Goal: Task Accomplishment & Management: Manage account settings

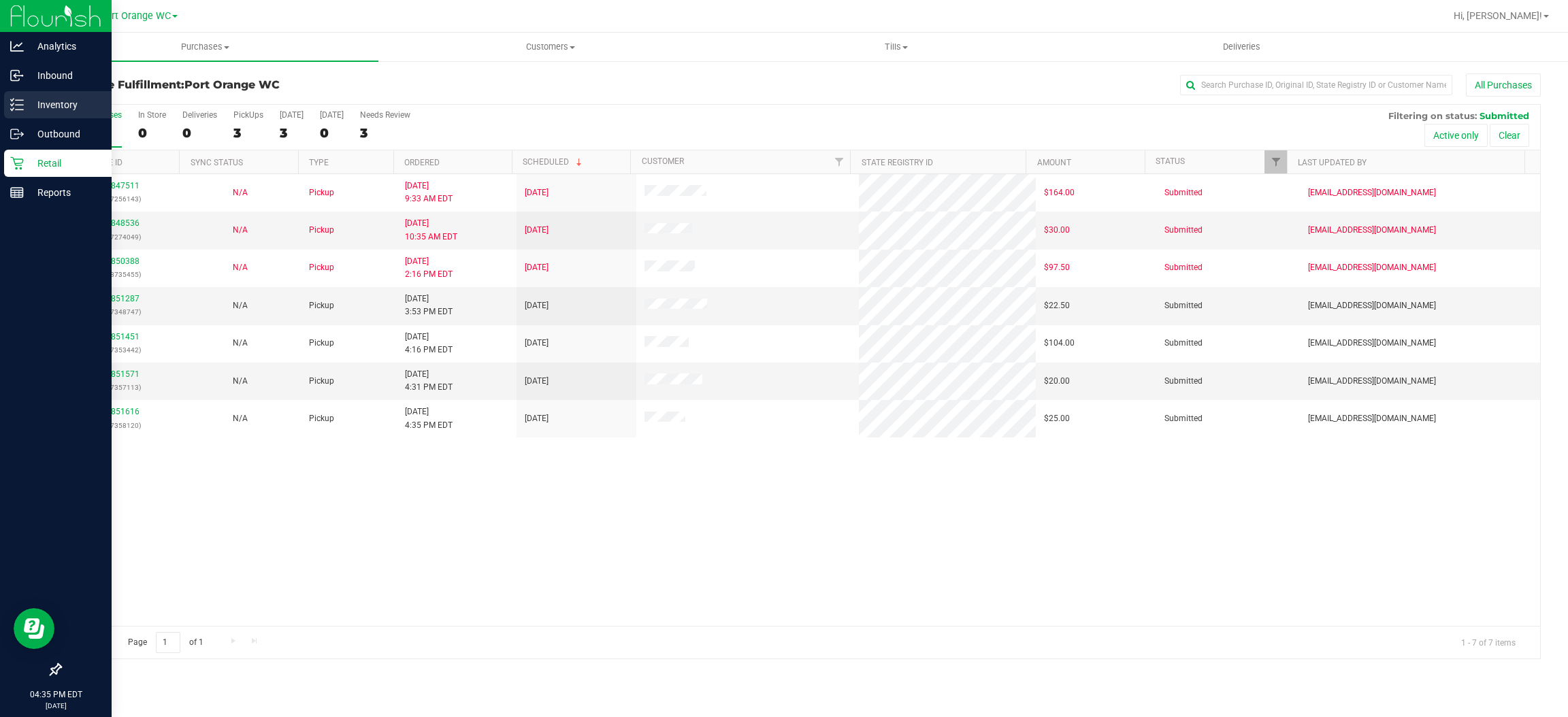
click at [11, 100] on icon at bounding box center [17, 104] width 14 height 14
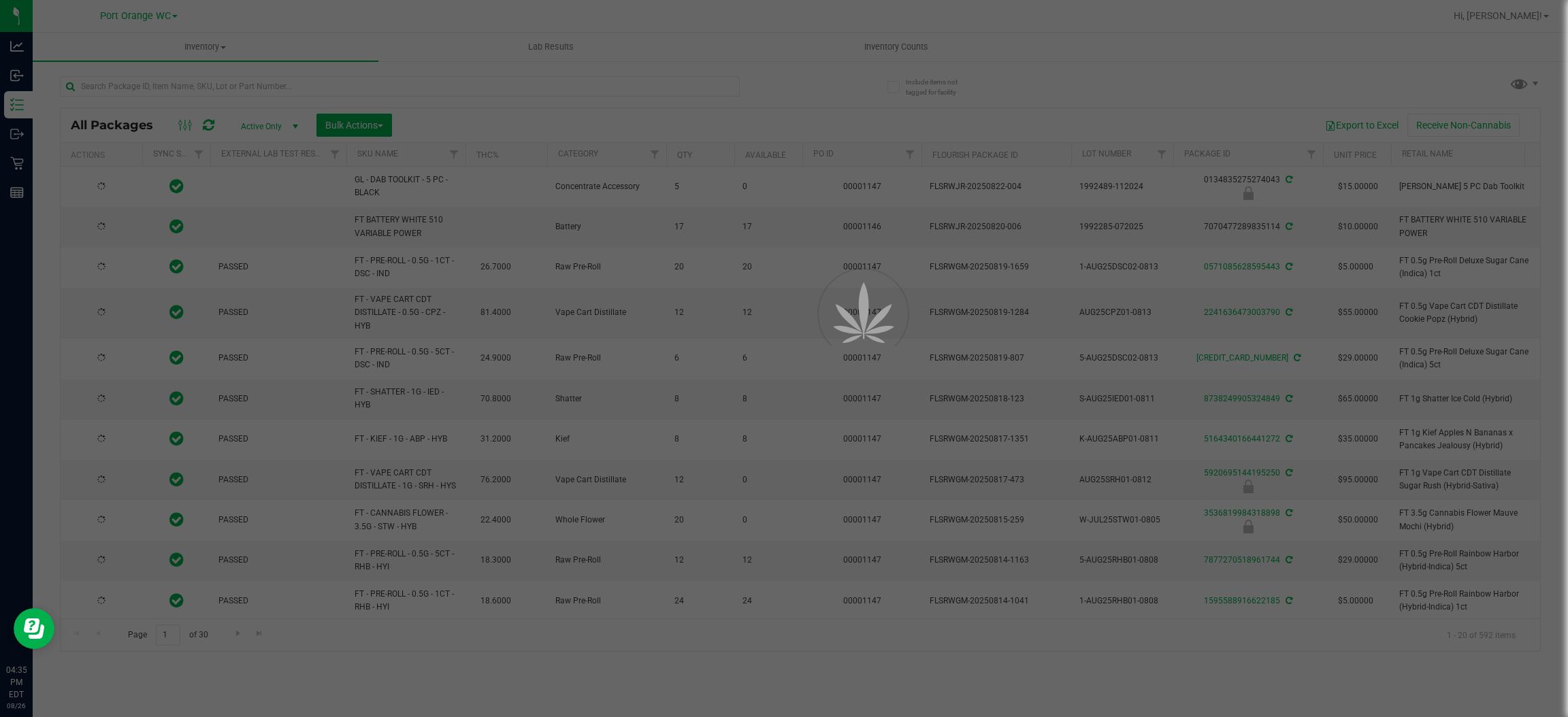
click at [259, 81] on div at bounding box center [784, 358] width 1568 height 717
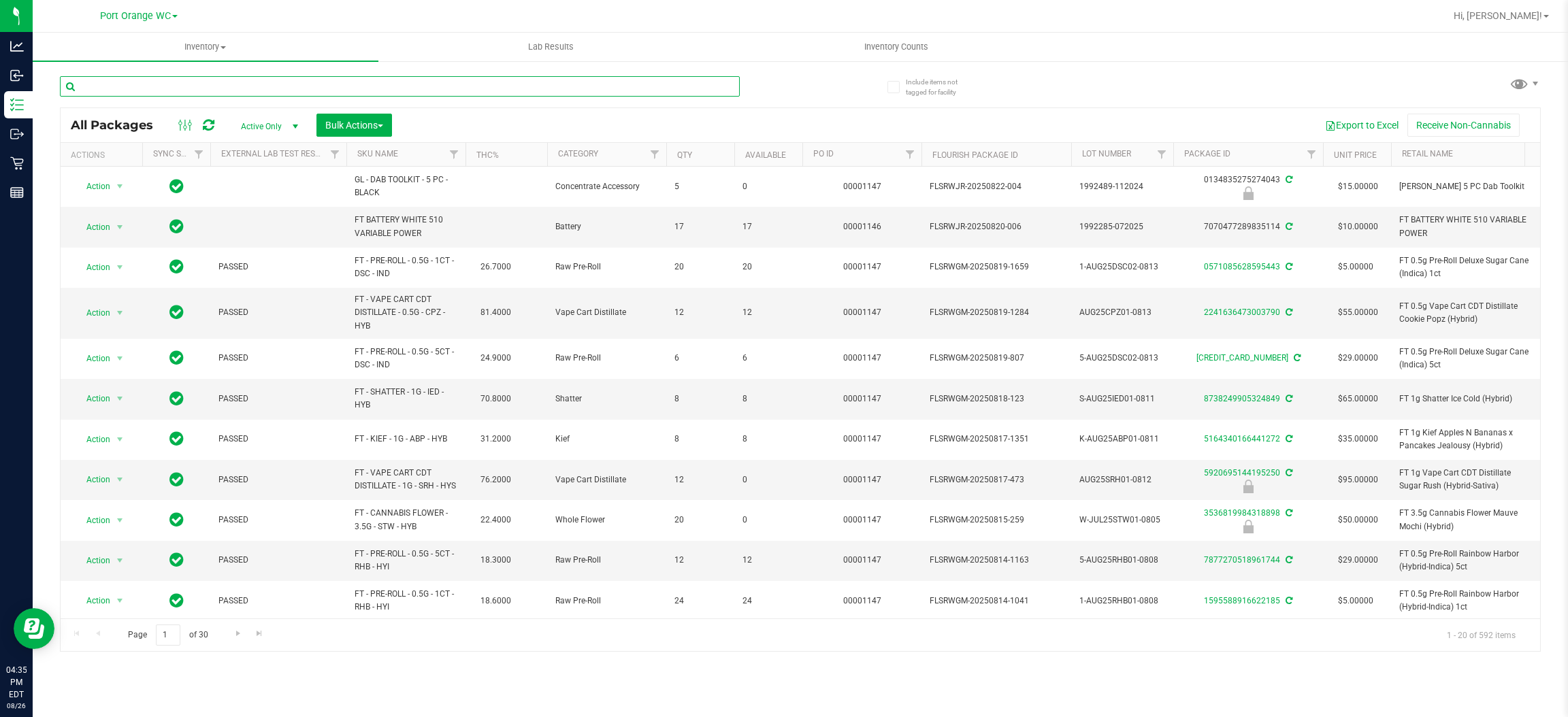
click at [259, 88] on input "text" at bounding box center [400, 86] width 680 height 20
paste input "FT 2g Hash Coin (Hybrid)"
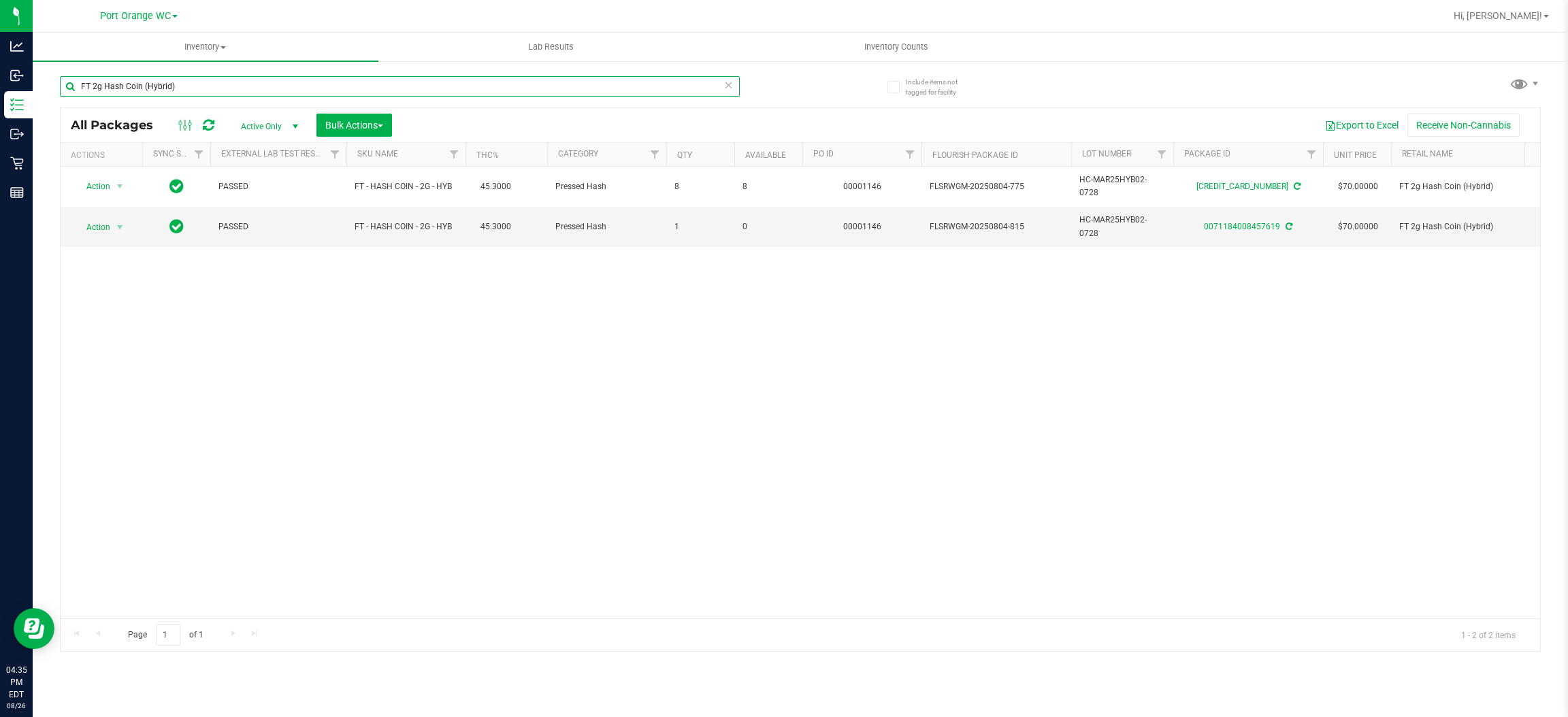
type input "FT 2g Hash Coin (Hybrid)"
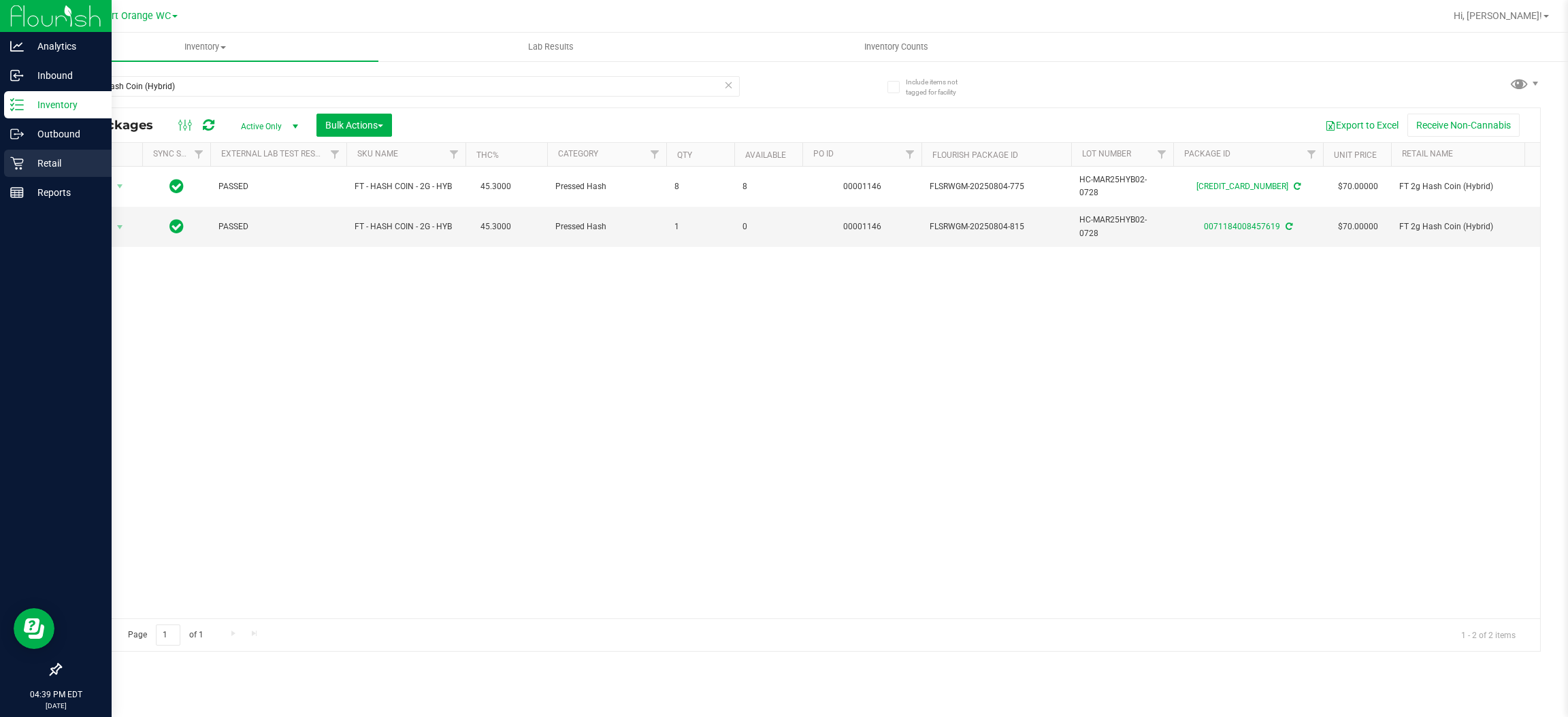
click at [55, 159] on p "Retail" at bounding box center [64, 163] width 82 height 16
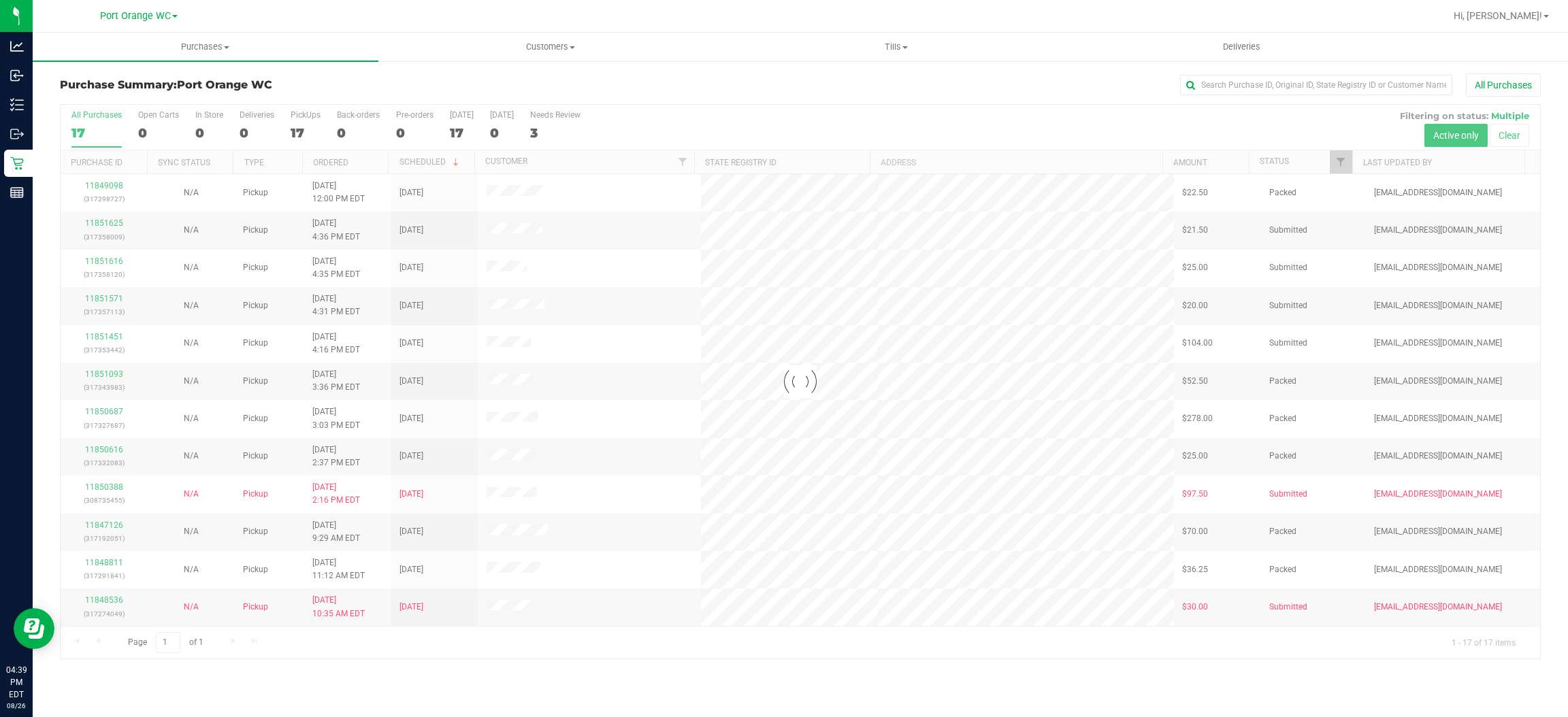
click at [1336, 164] on div at bounding box center [801, 381] width 1480 height 554
click at [1339, 164] on div at bounding box center [801, 381] width 1480 height 554
click at [1342, 160] on span "Filter" at bounding box center [1341, 161] width 11 height 11
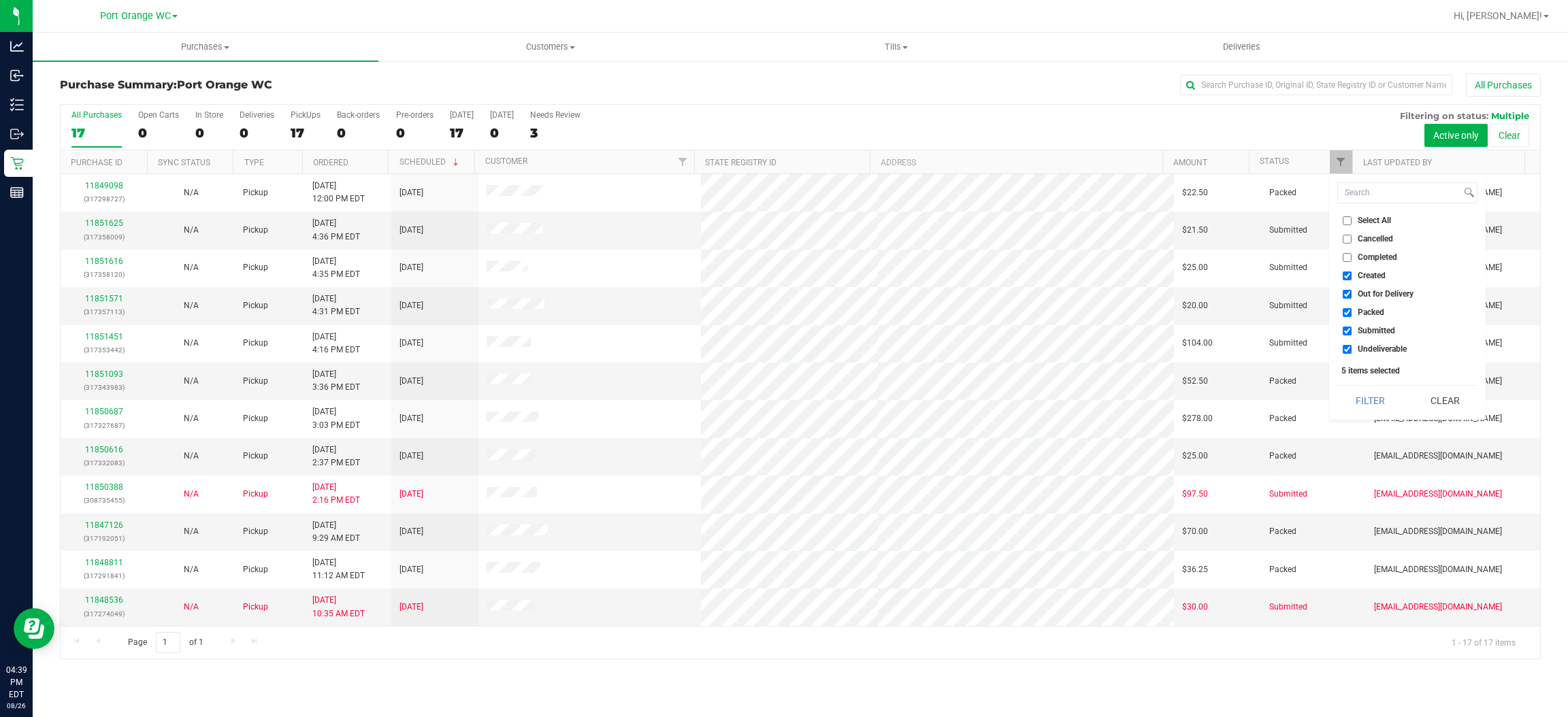
drag, startPoint x: 1379, startPoint y: 269, endPoint x: 1387, endPoint y: 284, distance: 17.0
click at [1379, 272] on span "Created" at bounding box center [1372, 276] width 28 height 8
click at [1352, 272] on input "Created" at bounding box center [1347, 276] width 9 height 9
checkbox input "false"
click at [1387, 290] on span "Out for Delivery" at bounding box center [1386, 294] width 56 height 8
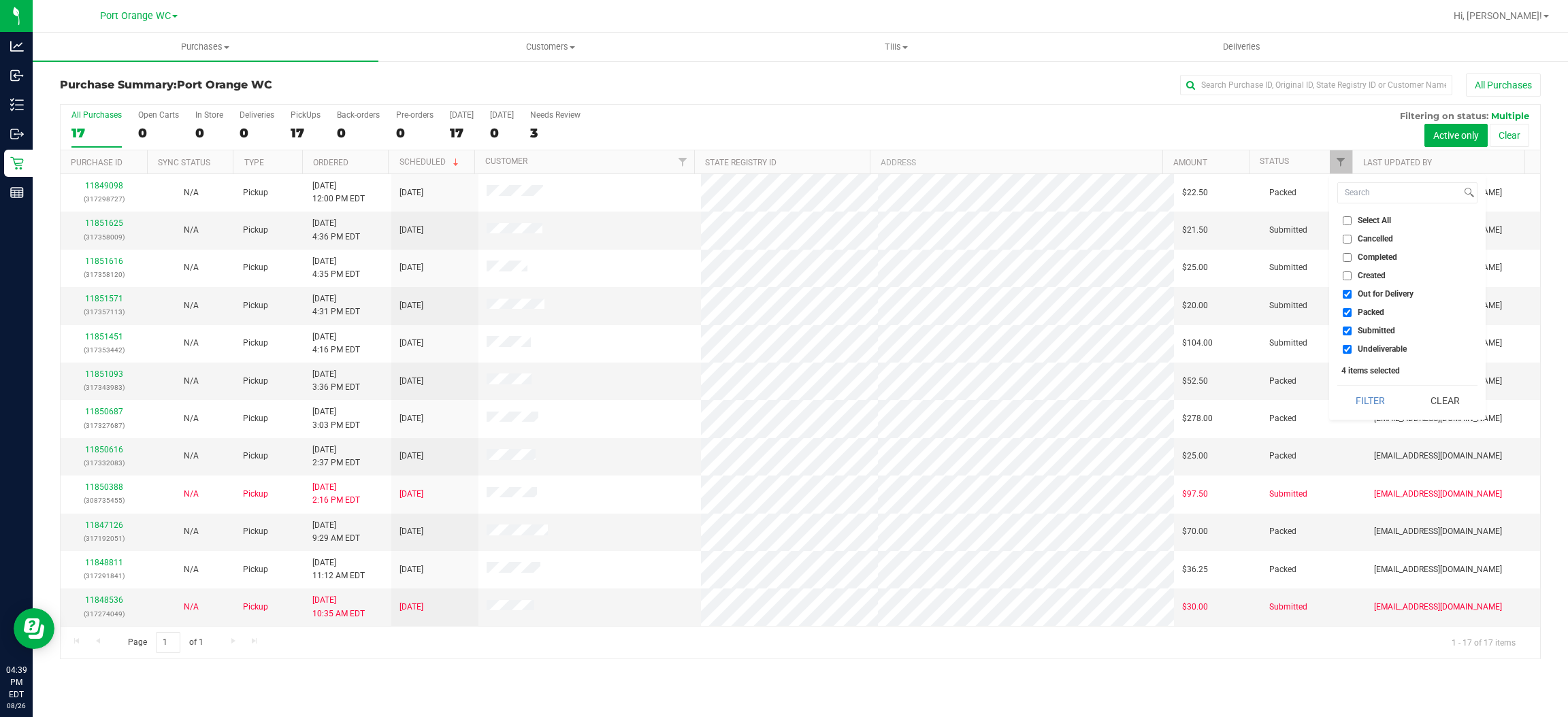
click at [1352, 290] on input "Out for Delivery" at bounding box center [1347, 294] width 9 height 9
checkbox input "false"
click at [1385, 306] on li "Packed" at bounding box center [1407, 313] width 140 height 15
click at [1377, 313] on span "Packed" at bounding box center [1371, 312] width 27 height 8
click at [1352, 313] on input "Packed" at bounding box center [1347, 312] width 9 height 9
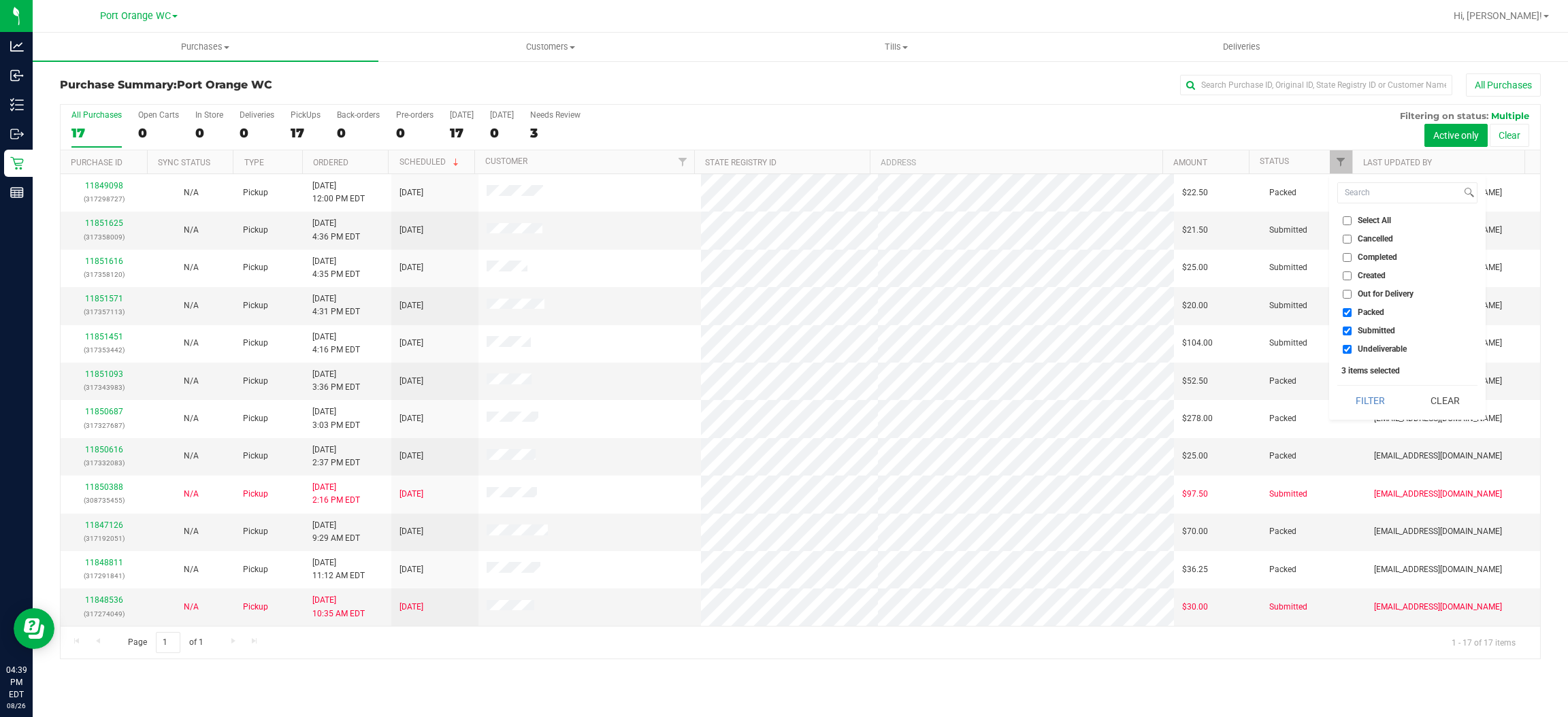
checkbox input "false"
click at [1366, 349] on span "Undeliverable" at bounding box center [1383, 349] width 49 height 8
click at [1352, 349] on input "Undeliverable" at bounding box center [1347, 349] width 9 height 9
checkbox input "false"
click at [1363, 388] on div "Select All Cancelled Completed Created Out for Delivery Packed Submitted Undeli…" at bounding box center [1407, 297] width 156 height 246
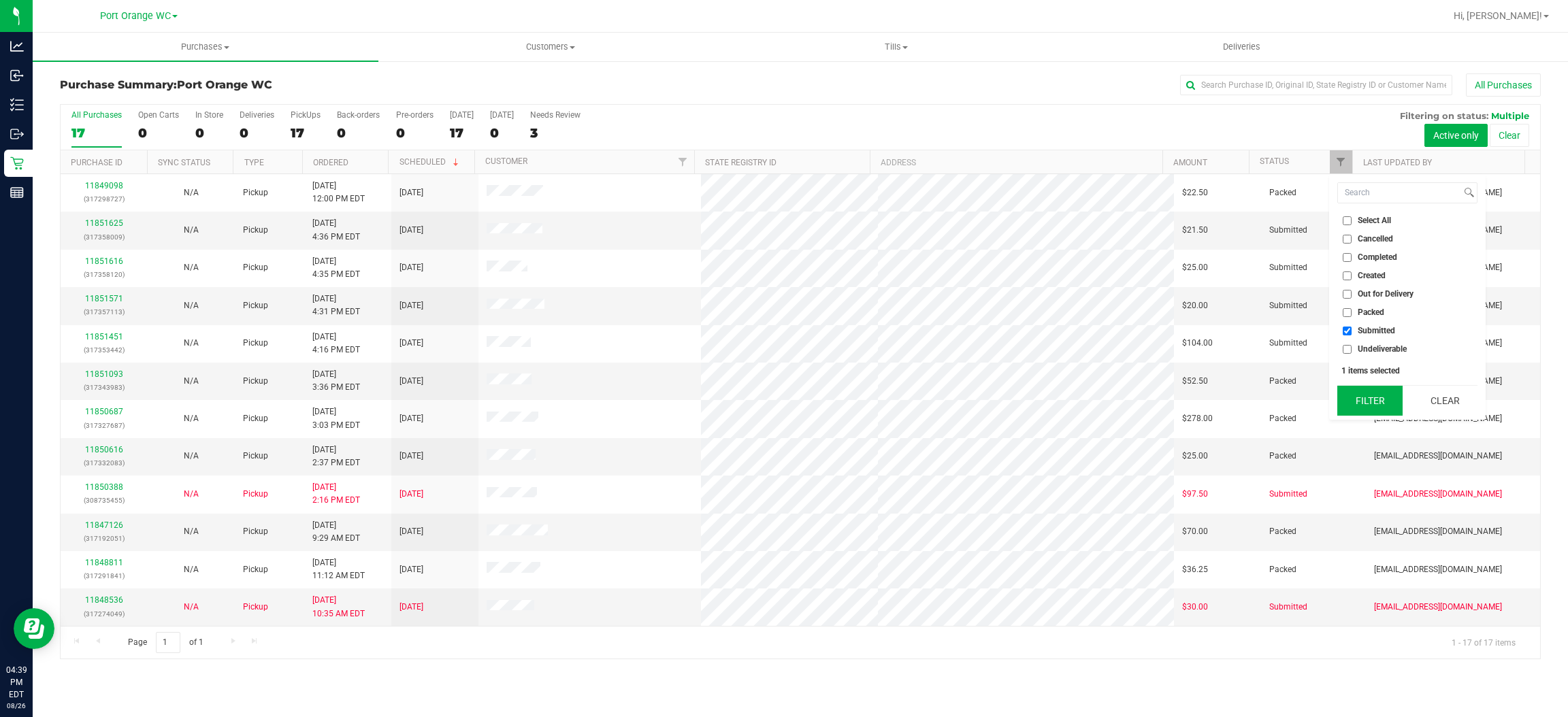
click at [1366, 389] on button "Filter" at bounding box center [1370, 401] width 66 height 30
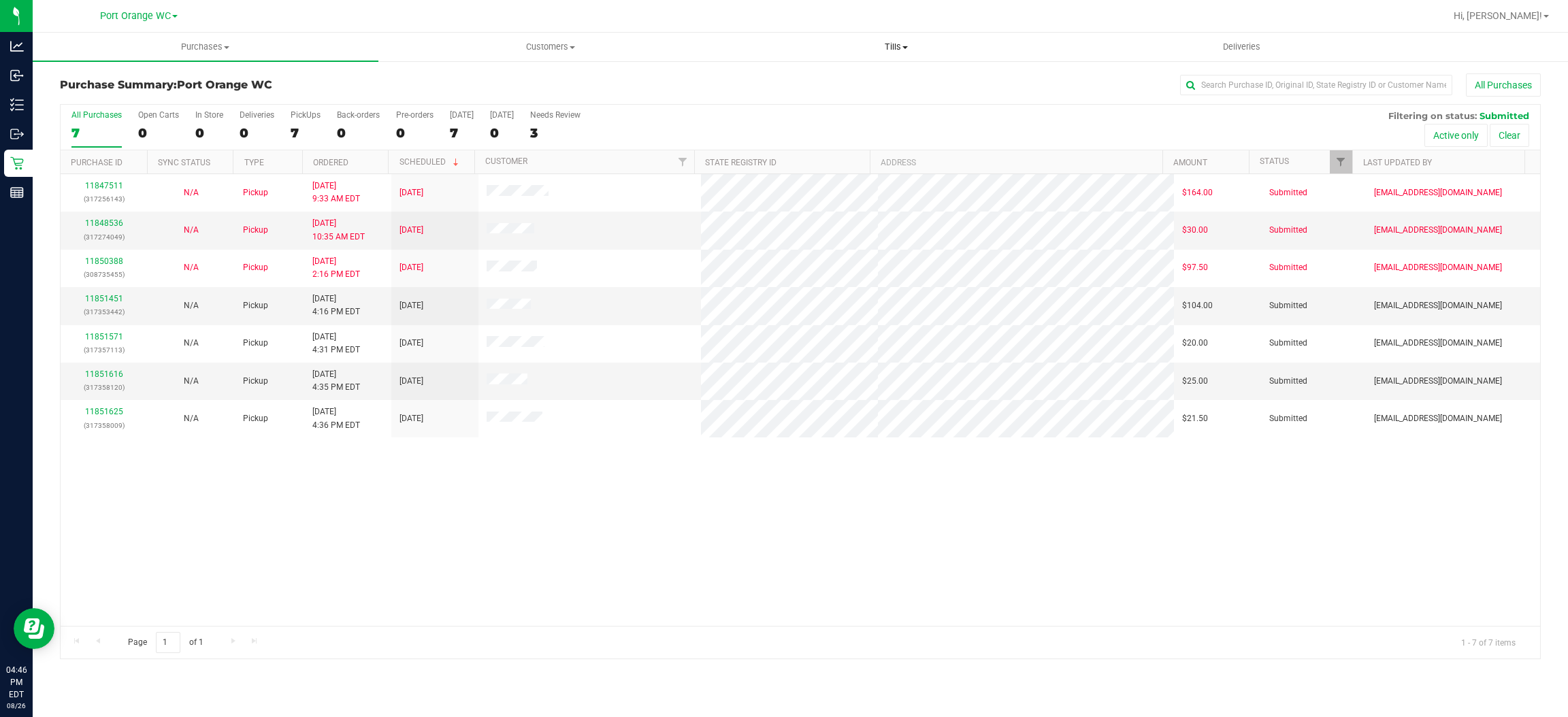
click at [902, 42] on span "Tills" at bounding box center [896, 46] width 344 height 12
click at [869, 85] on li "Manage tills" at bounding box center [896, 83] width 346 height 16
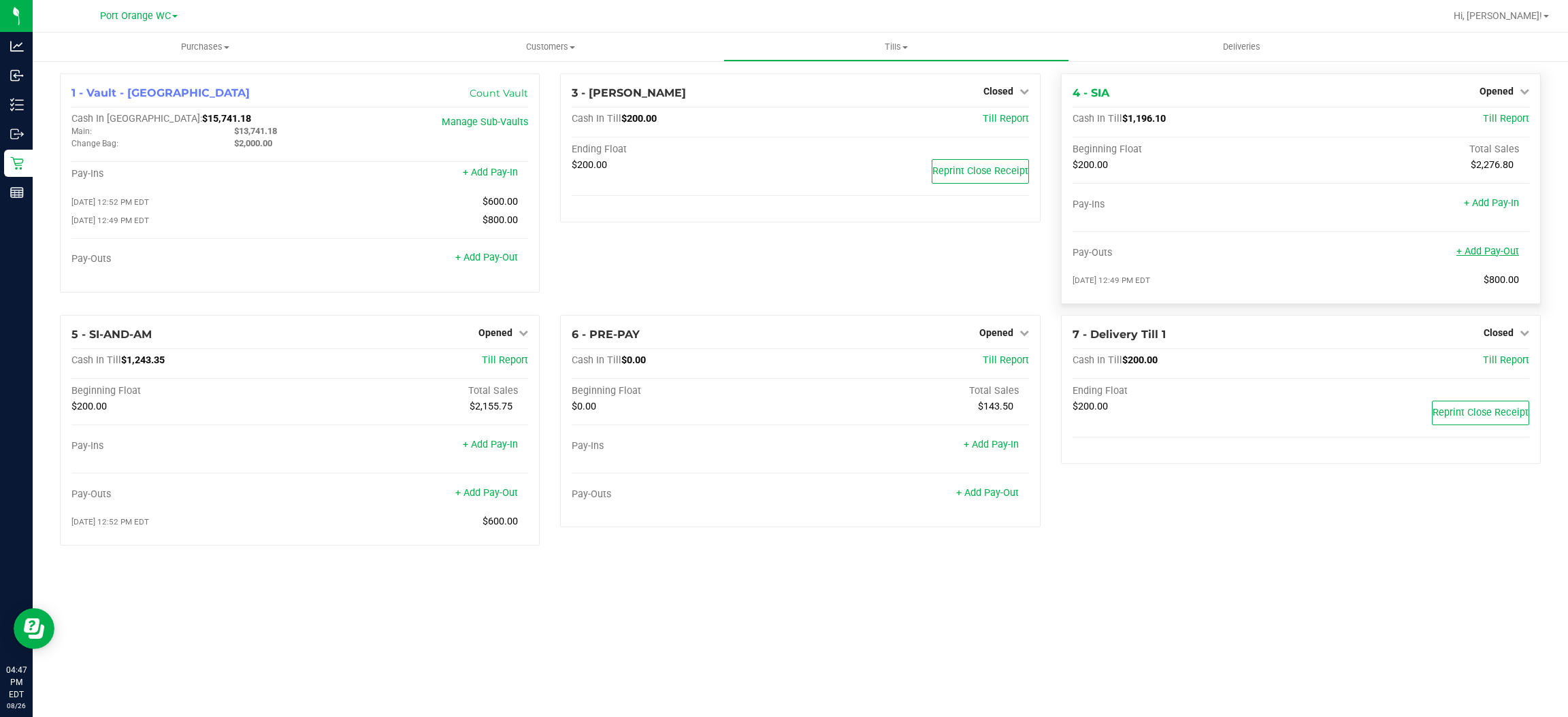
click at [1477, 251] on link "+ Add Pay-Out" at bounding box center [1487, 252] width 62 height 11
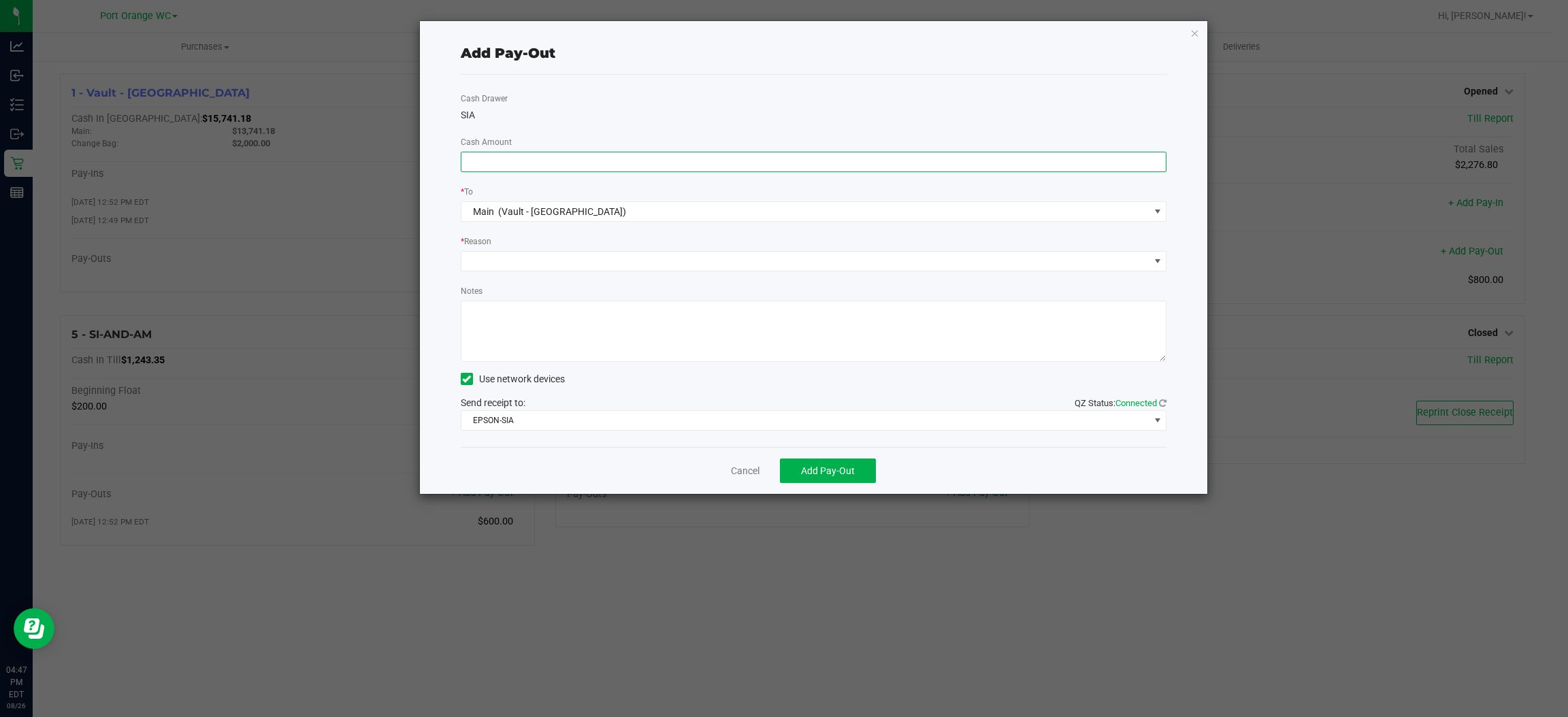
click at [831, 158] on input at bounding box center [814, 162] width 705 height 19
type input "$950.00"
click at [748, 208] on span "Main (Vault - Port Orange)" at bounding box center [805, 212] width 688 height 19
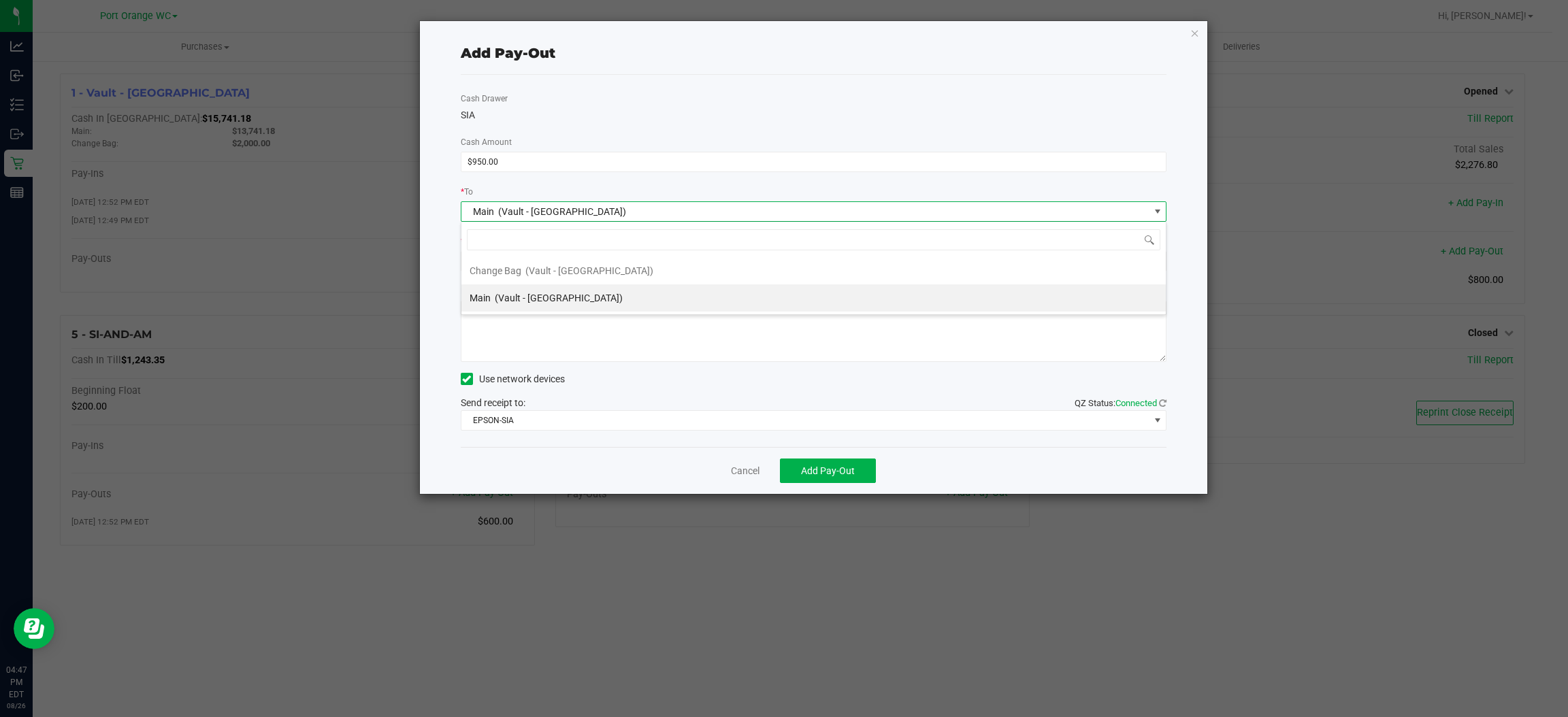
scroll to position [21, 707]
click at [627, 309] on li "Main (Vault - Port Orange)" at bounding box center [814, 298] width 704 height 28
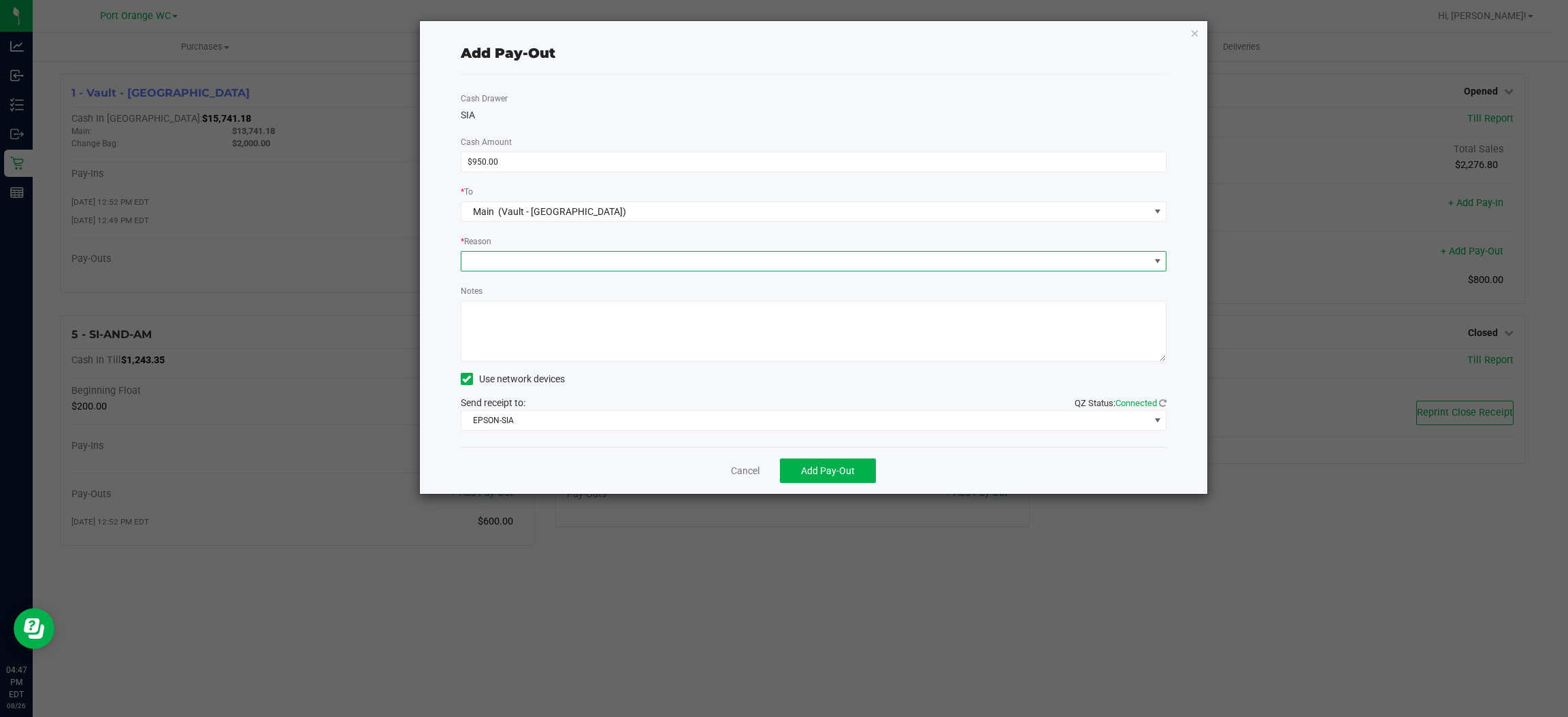
click at [573, 267] on span at bounding box center [805, 261] width 688 height 19
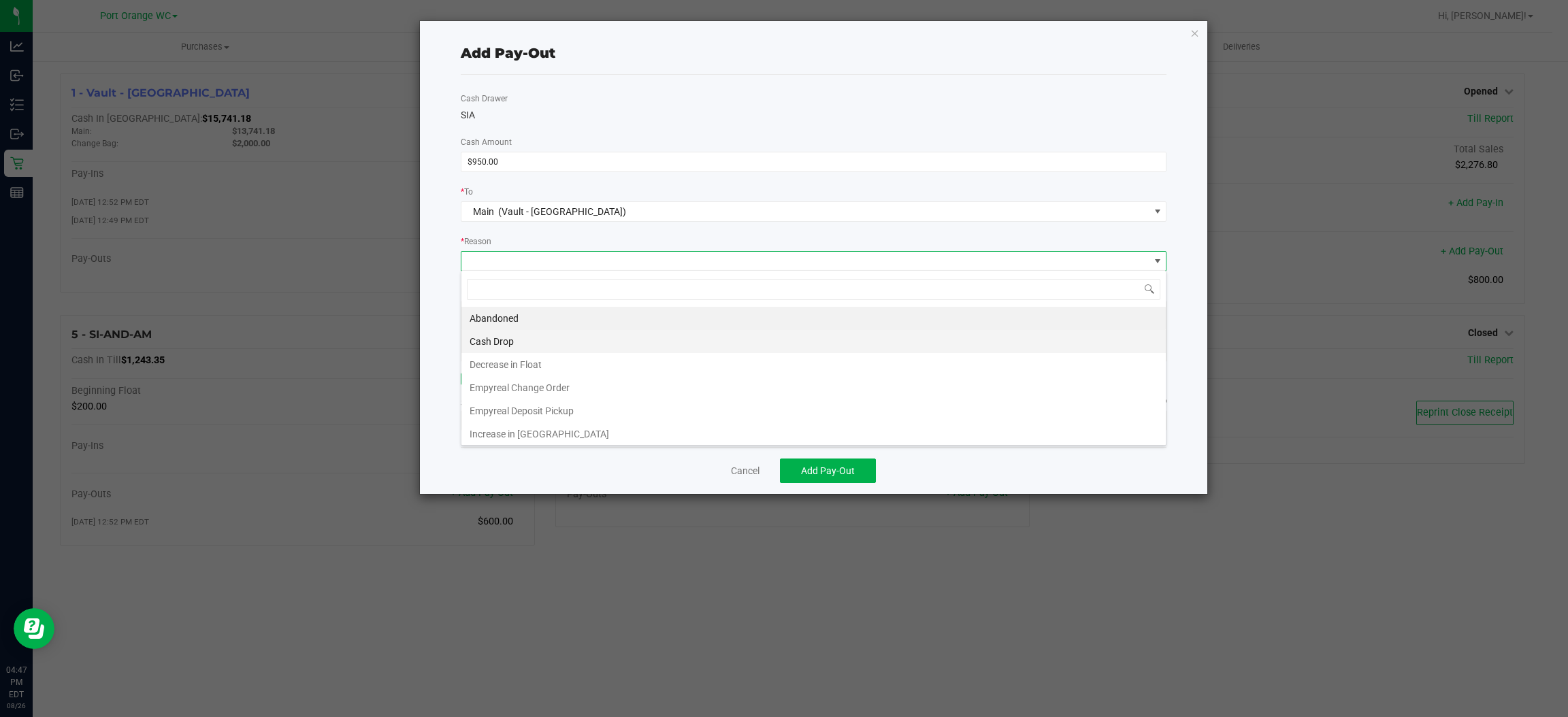
click at [567, 343] on li "Cash Drop" at bounding box center [814, 342] width 704 height 23
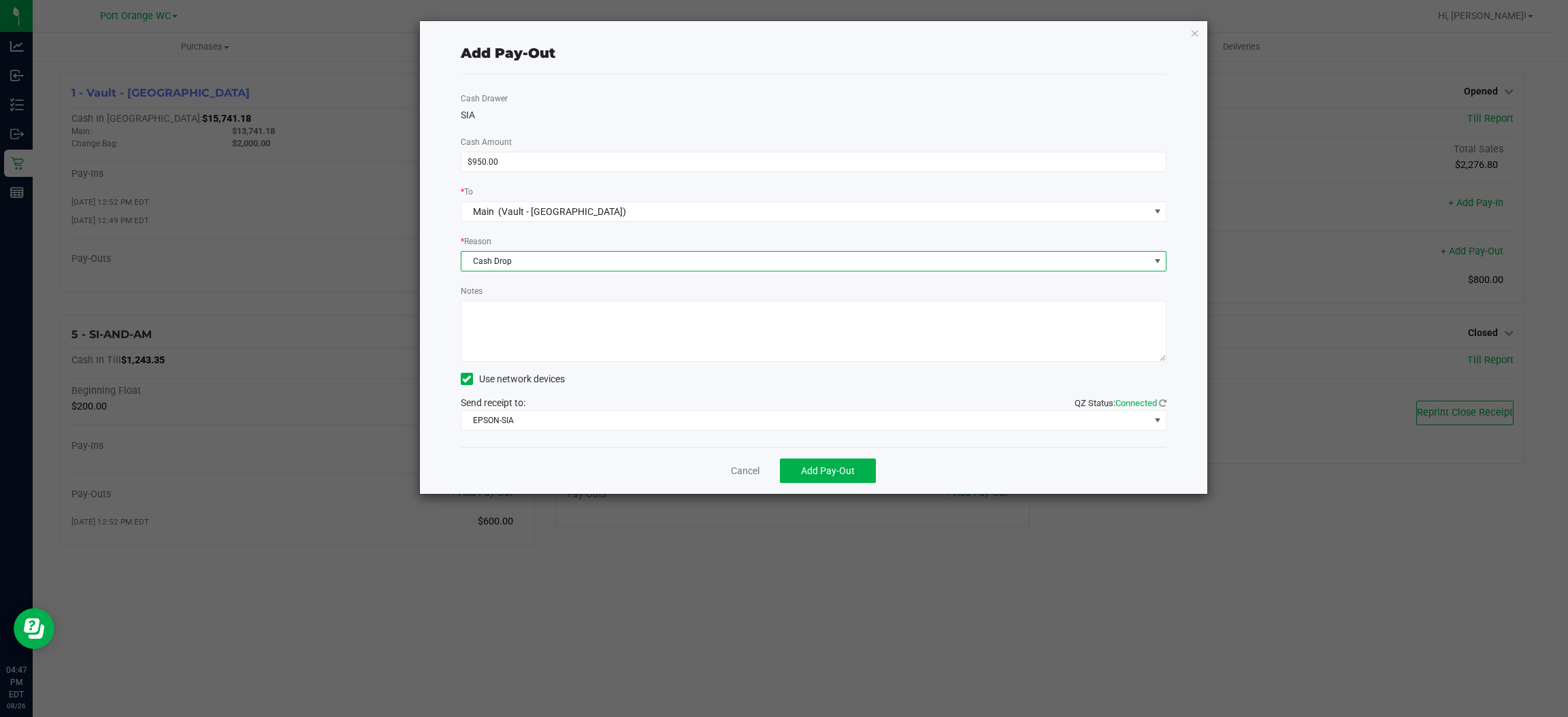
click at [574, 331] on textarea "Notes" at bounding box center [814, 332] width 707 height 62
type textarea "ps"
click at [843, 479] on button "Add Pay-Out" at bounding box center [828, 471] width 96 height 24
click at [750, 469] on link "Dismiss" at bounding box center [741, 471] width 32 height 15
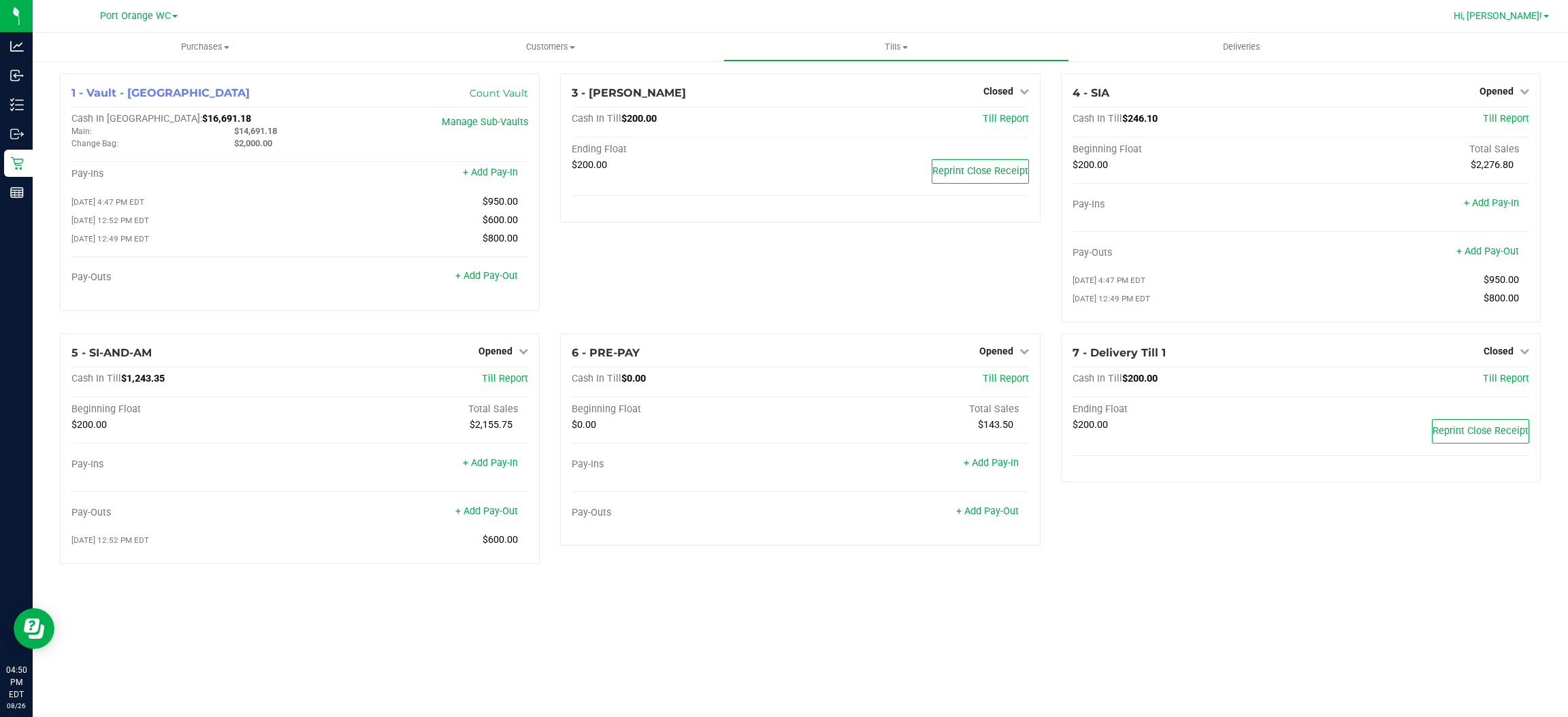
click at [1521, 19] on span "Hi, John!" at bounding box center [1498, 15] width 88 height 11
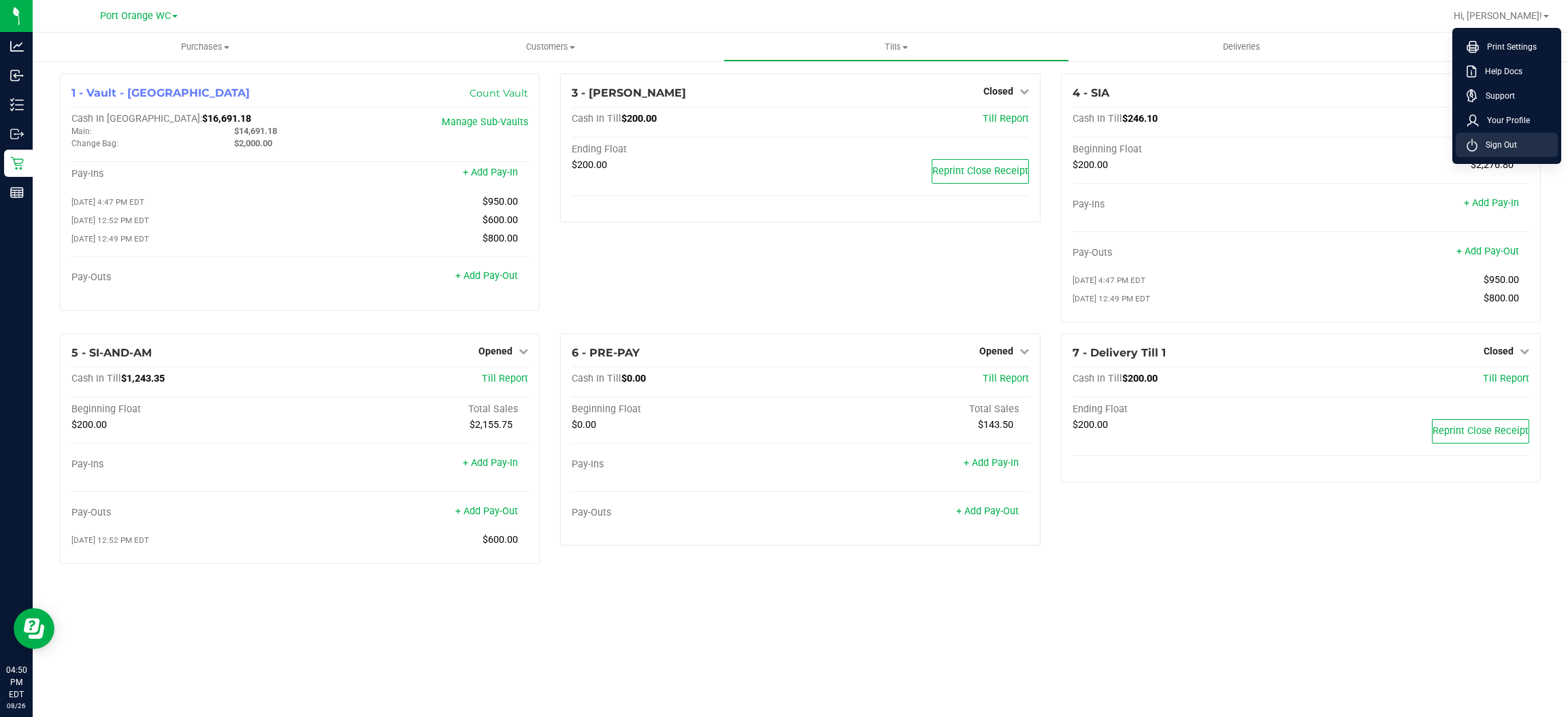
click at [1498, 140] on span "Sign Out" at bounding box center [1498, 145] width 40 height 14
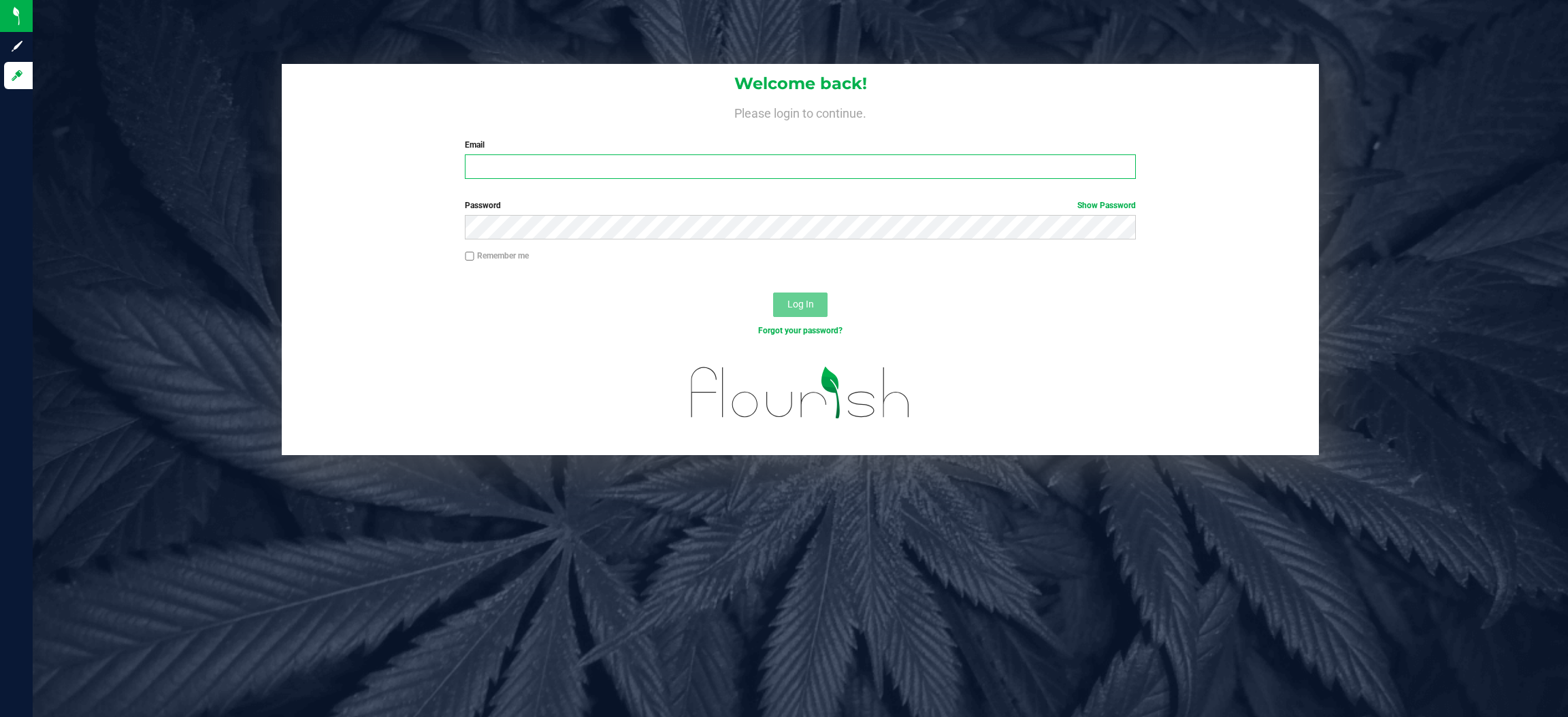
click at [752, 165] on input "Email" at bounding box center [800, 167] width 671 height 24
type input "[EMAIL_ADDRESS][DOMAIN_NAME]"
click at [773, 293] on button "Log In" at bounding box center [800, 305] width 54 height 24
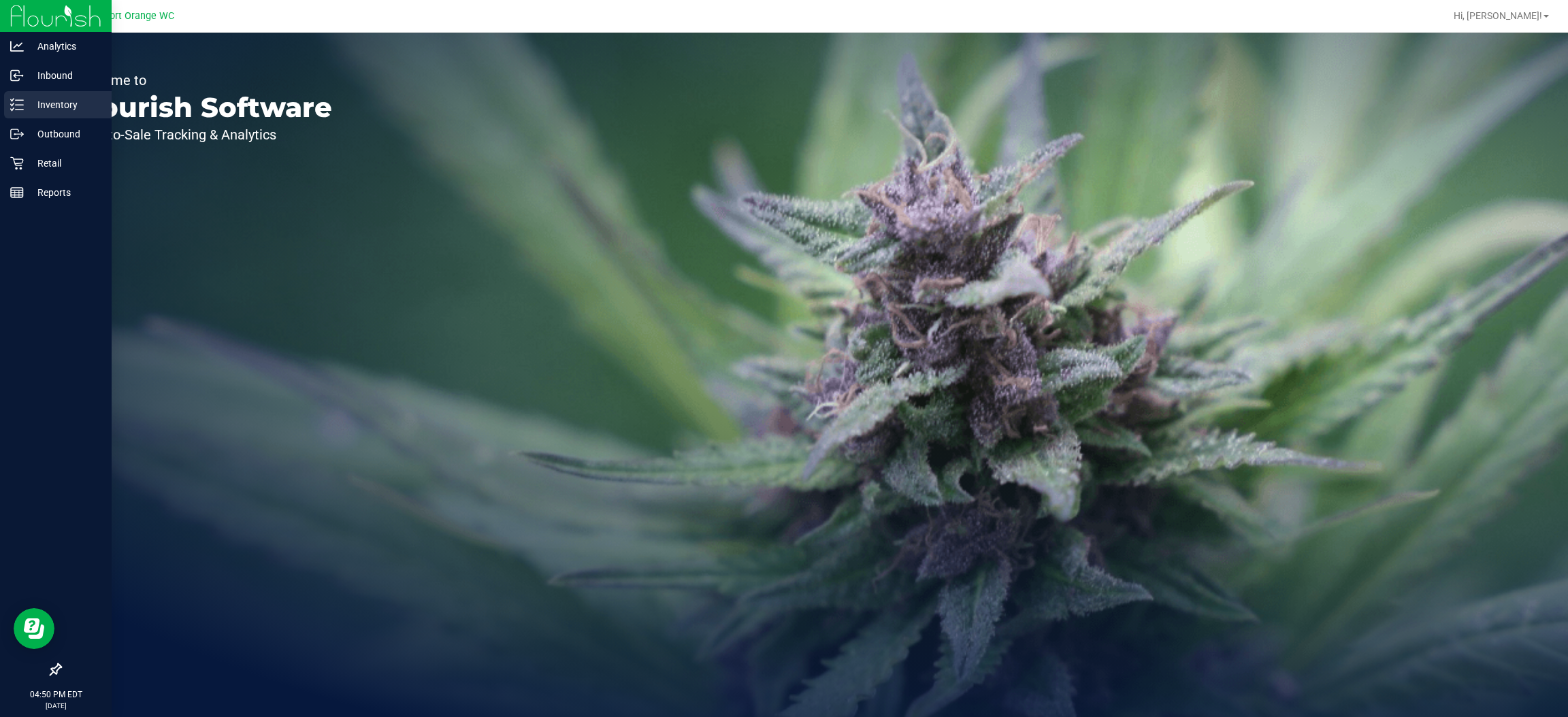
click at [27, 101] on p "Inventory" at bounding box center [64, 104] width 82 height 16
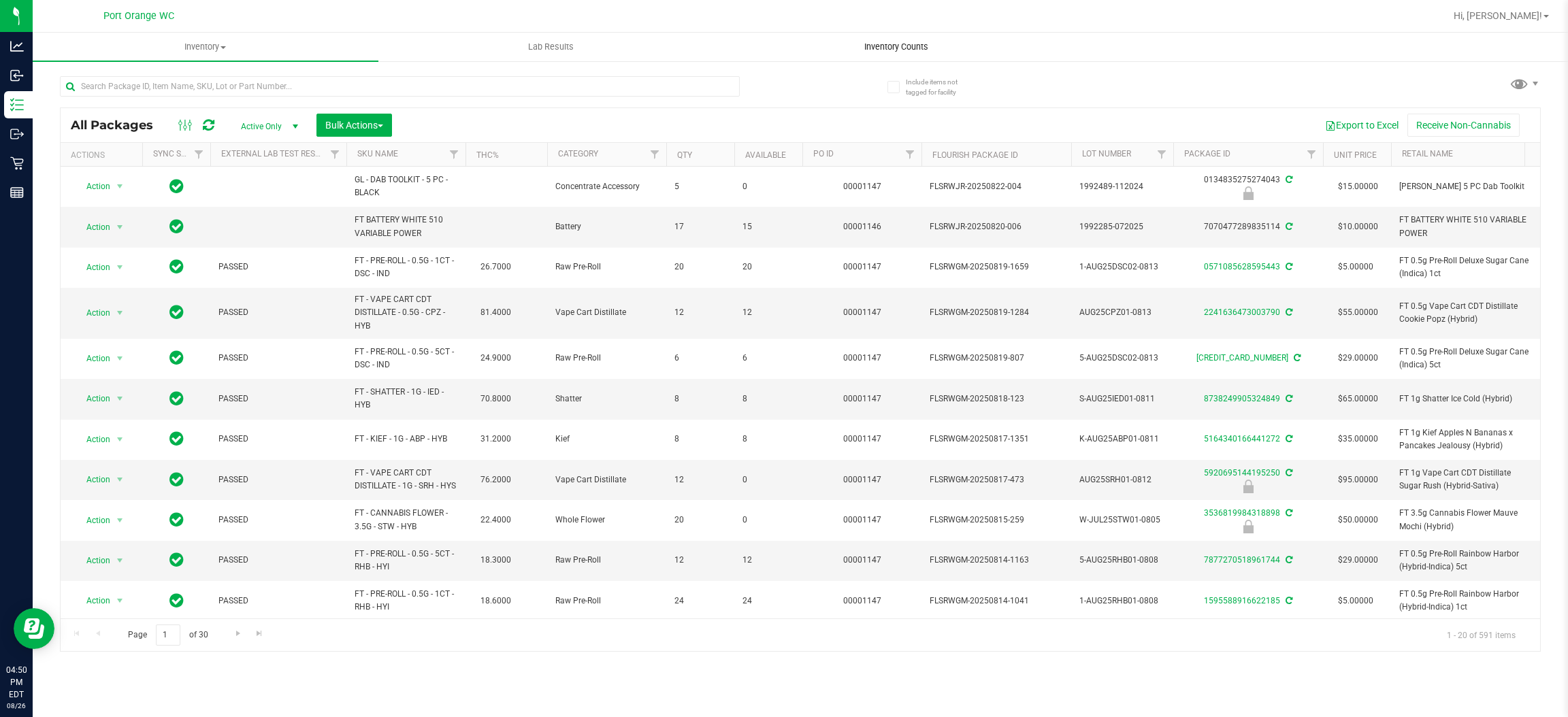
click at [872, 45] on span "Inventory Counts" at bounding box center [896, 46] width 100 height 12
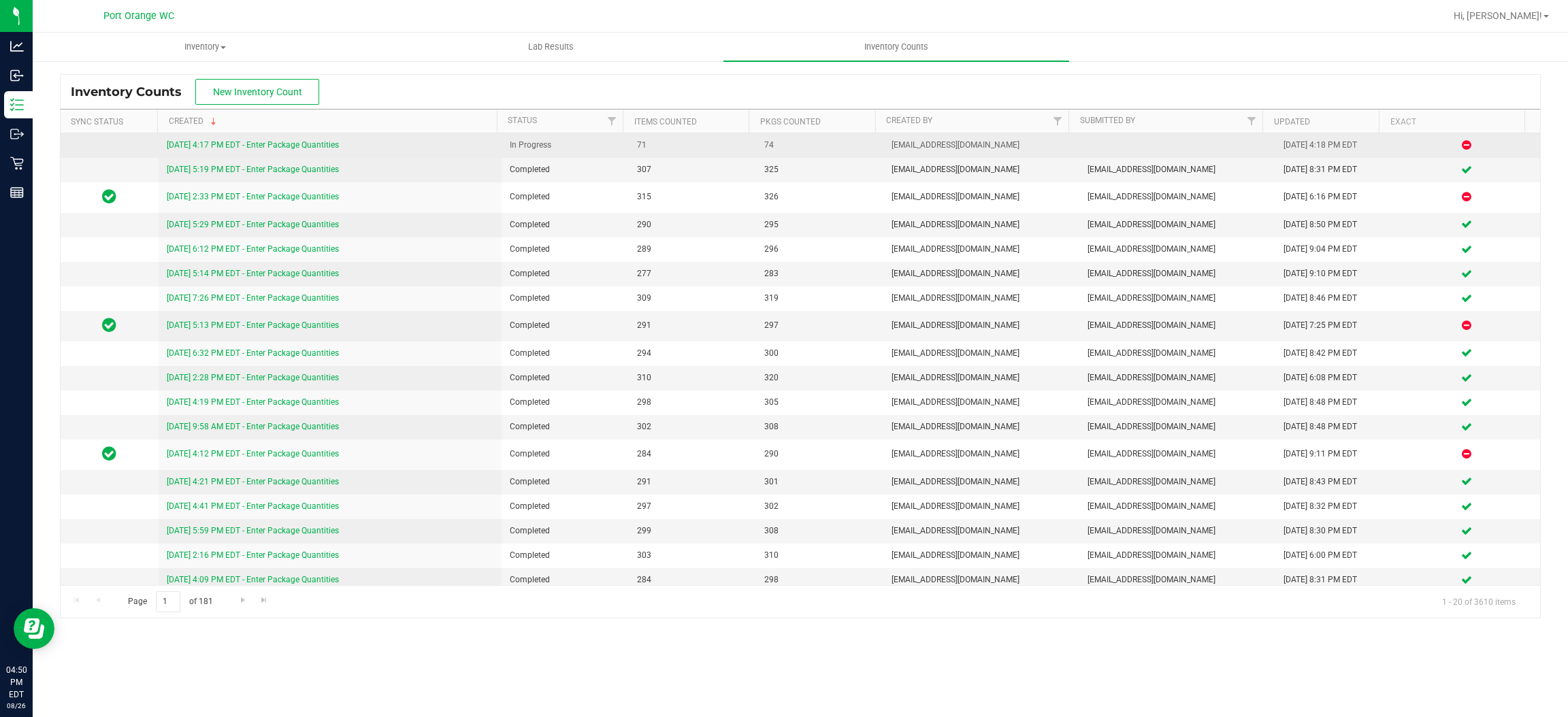
click at [295, 146] on link "8/26/25 4:17 PM EDT - Enter Package Quantities" at bounding box center [253, 145] width 172 height 10
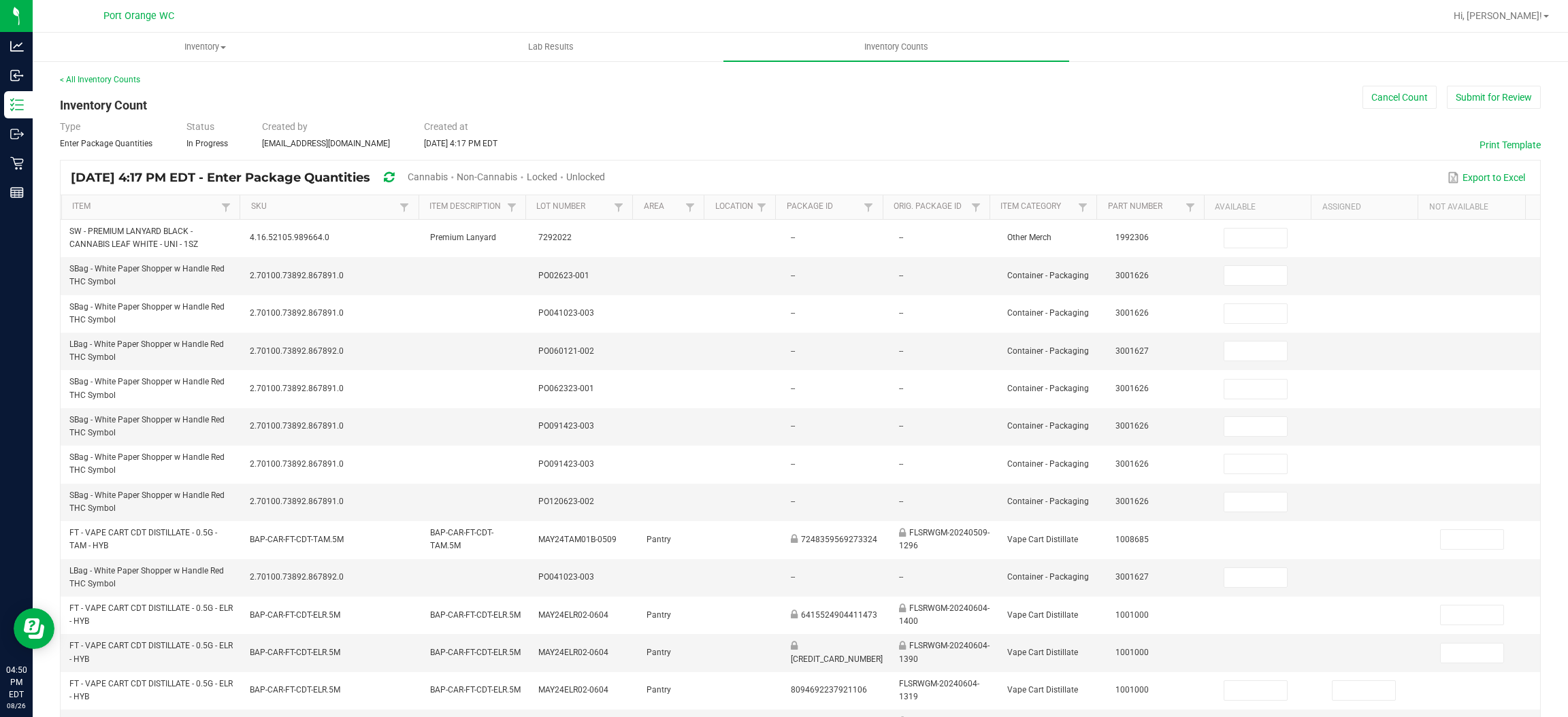
click at [606, 173] on span "Unlocked" at bounding box center [586, 176] width 39 height 11
type input "1"
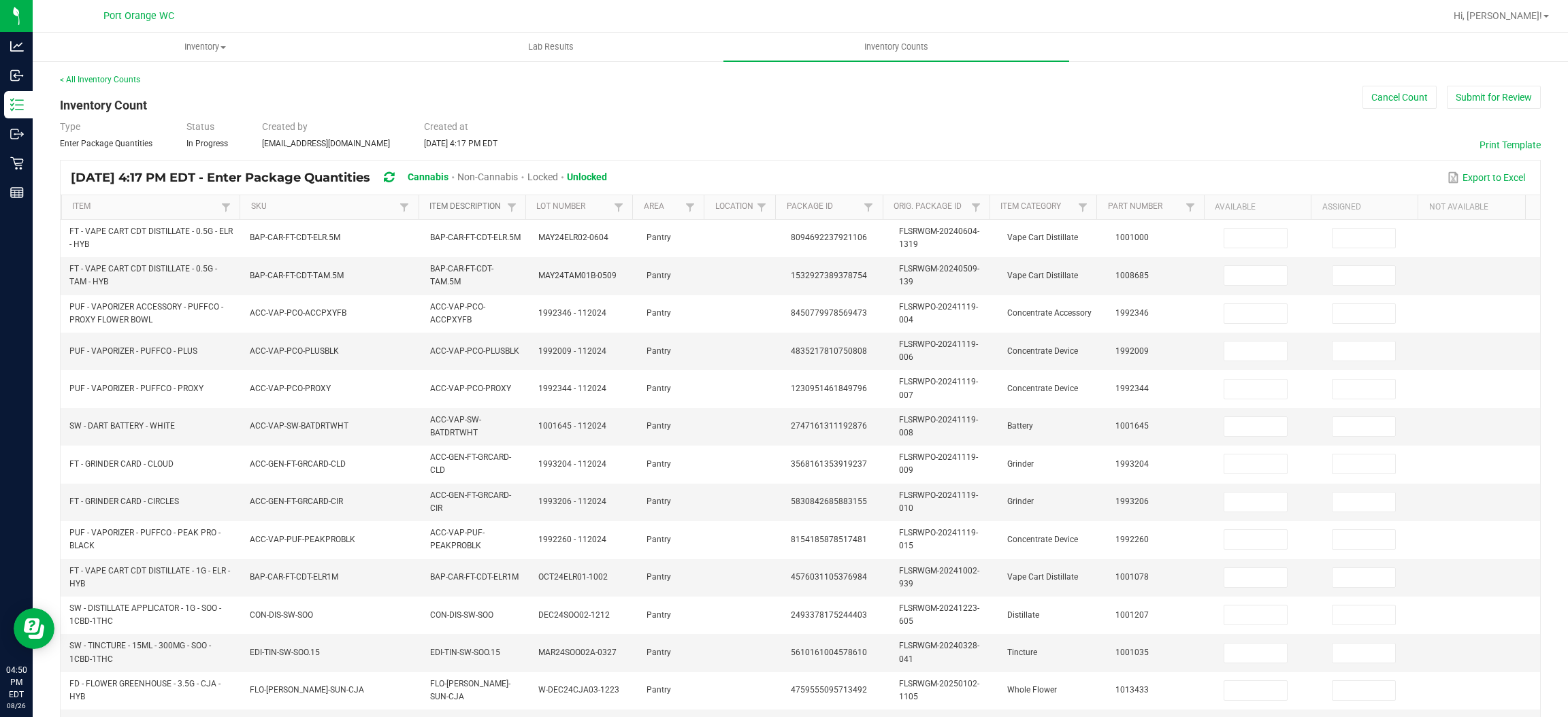
click at [454, 210] on link "Item Description" at bounding box center [467, 206] width 74 height 11
type input "1"
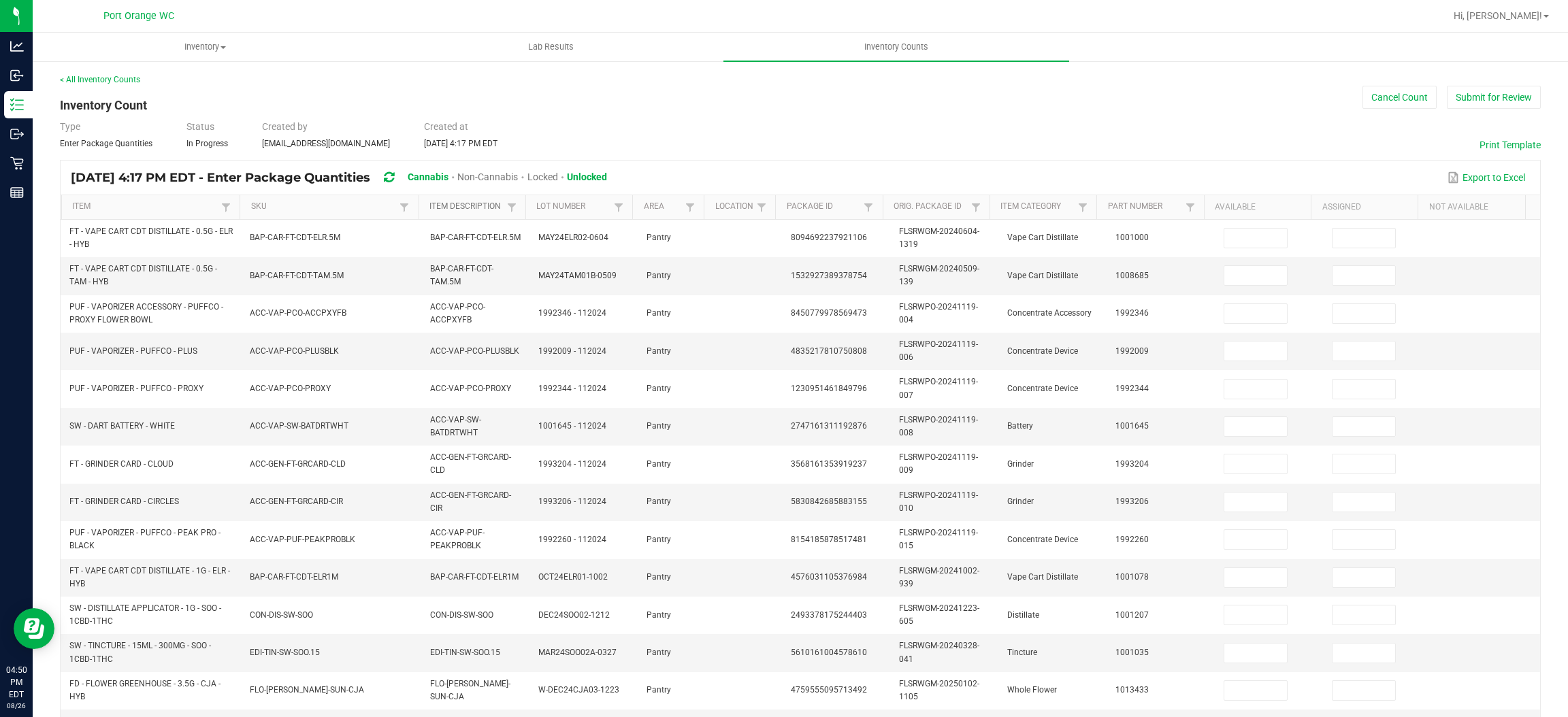
type input "1"
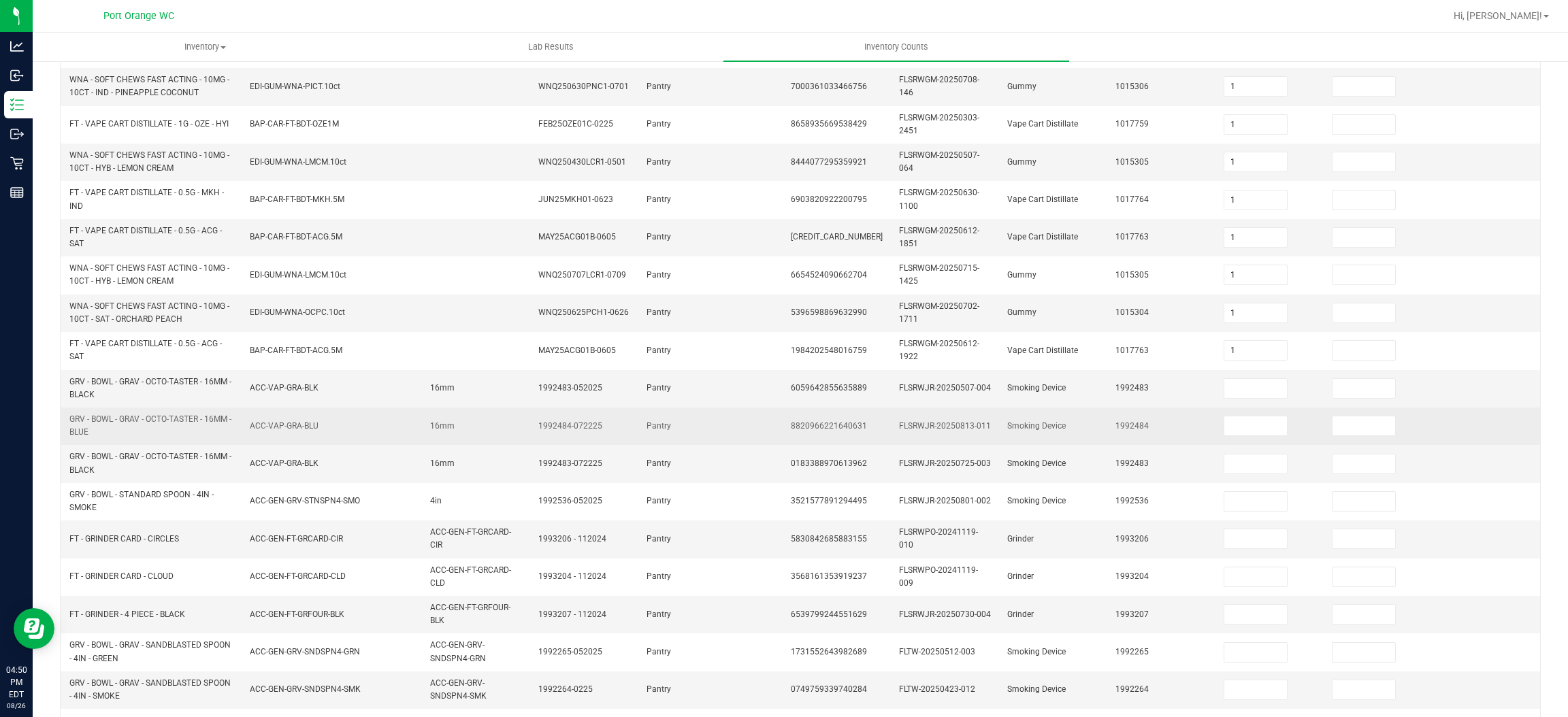
scroll to position [308, 0]
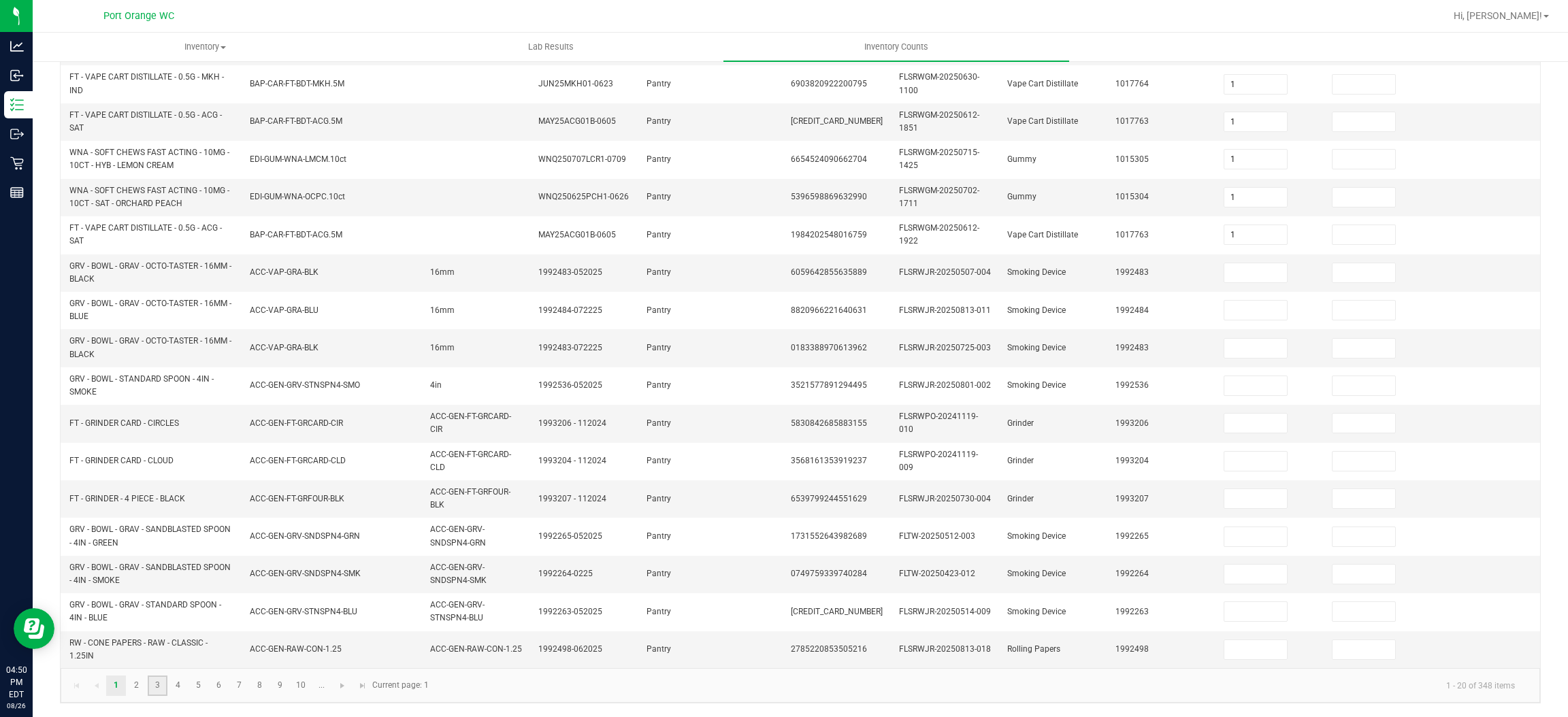
click at [165, 684] on link "3" at bounding box center [157, 685] width 19 height 20
type input "1"
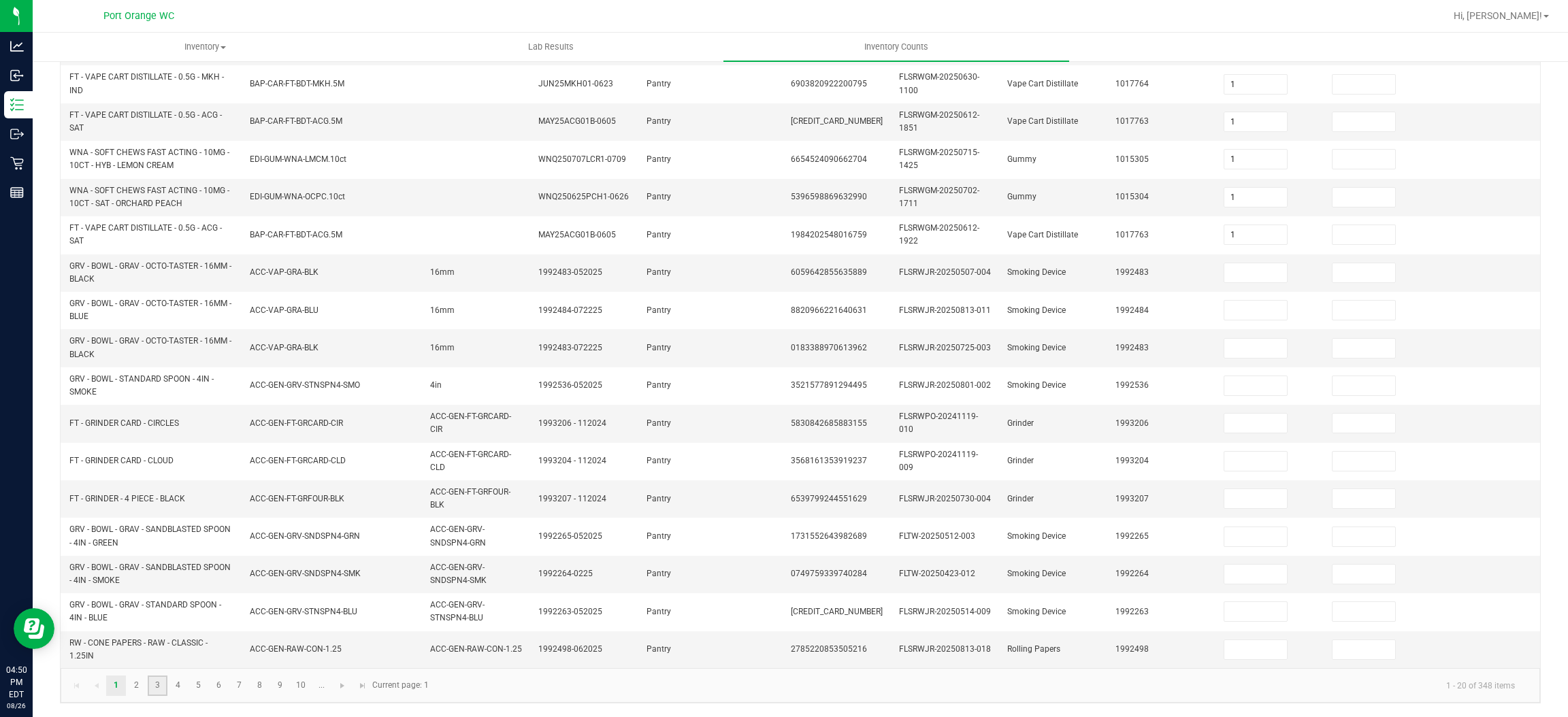
type input "1"
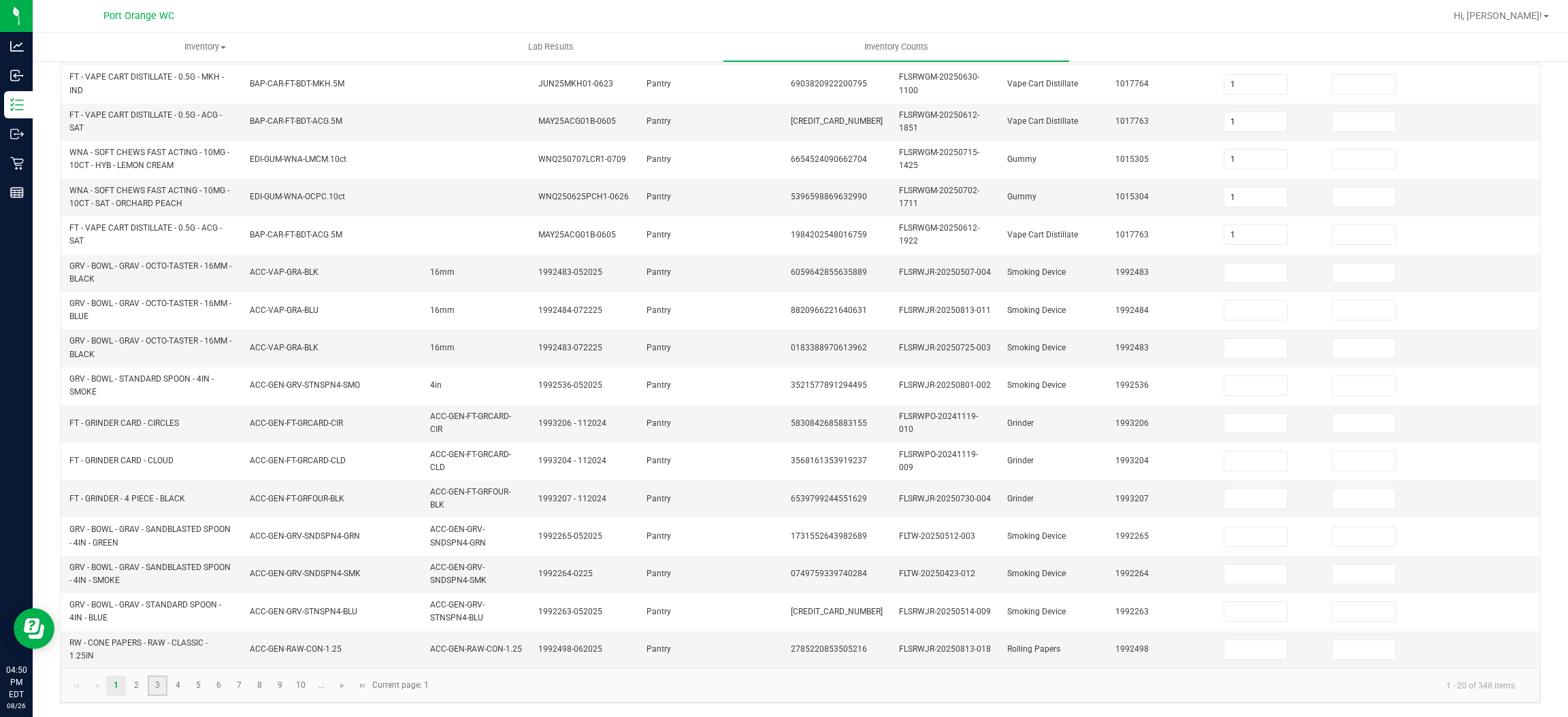
type input "1"
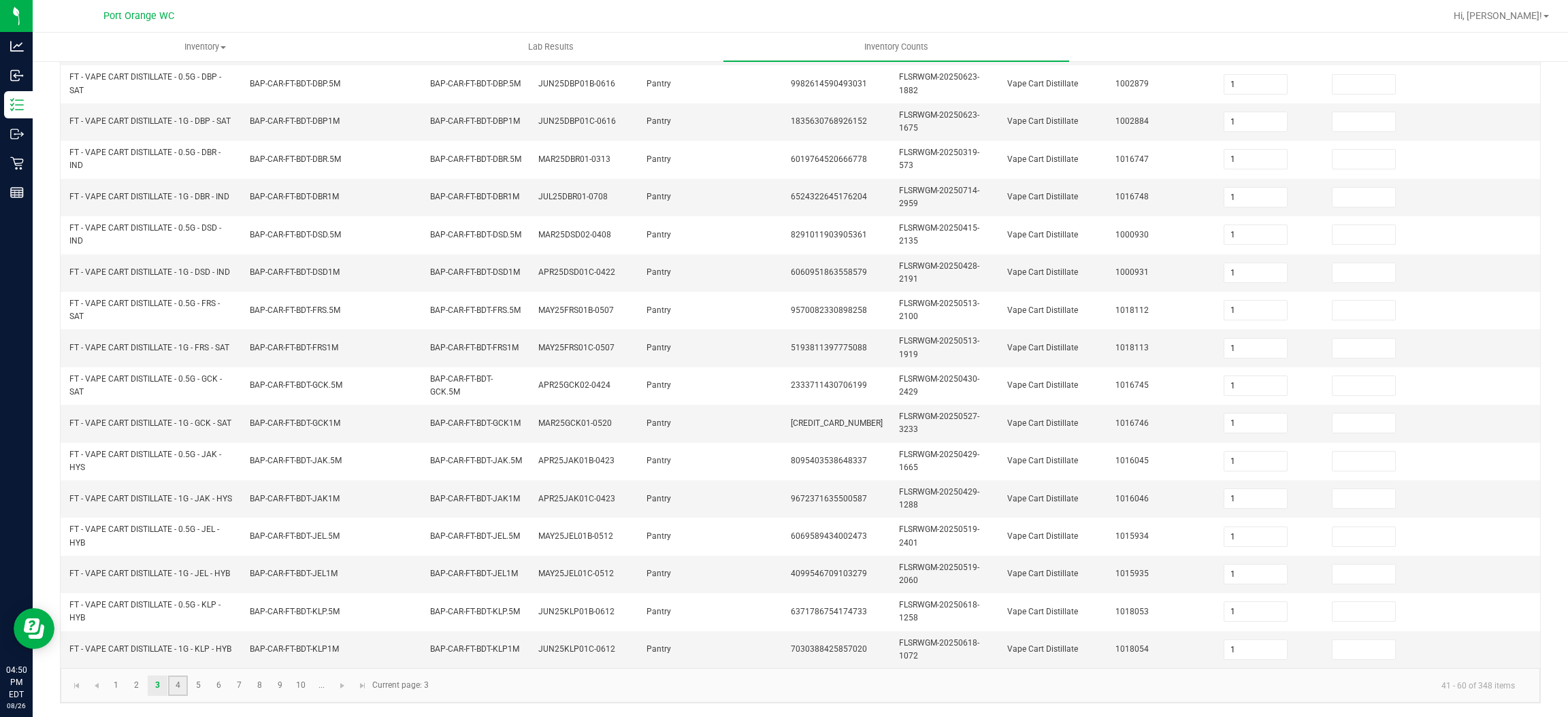
click at [173, 687] on link "4" at bounding box center [178, 685] width 19 height 20
click at [198, 684] on link "5" at bounding box center [198, 685] width 19 height 20
click at [227, 684] on link "6" at bounding box center [219, 685] width 19 height 20
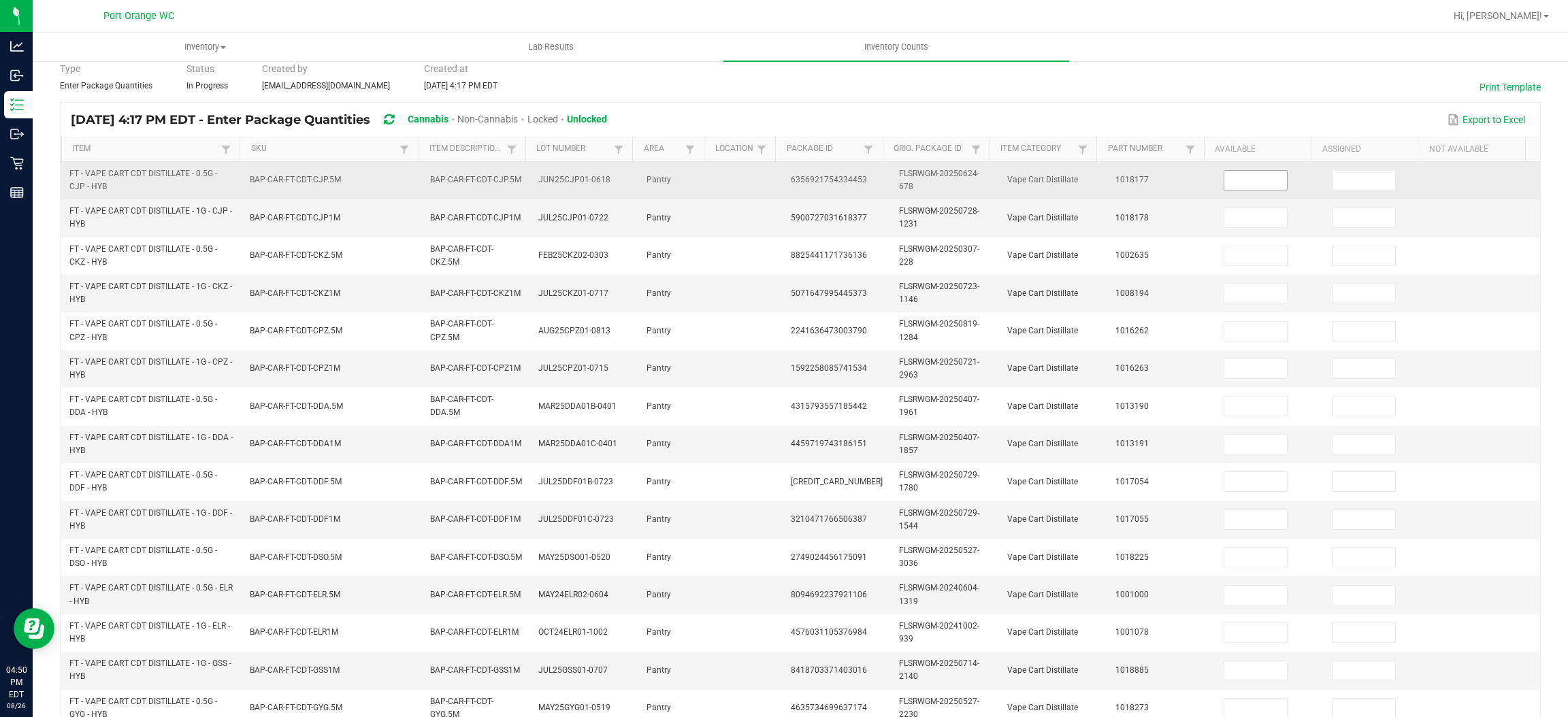
scroll to position [0, 0]
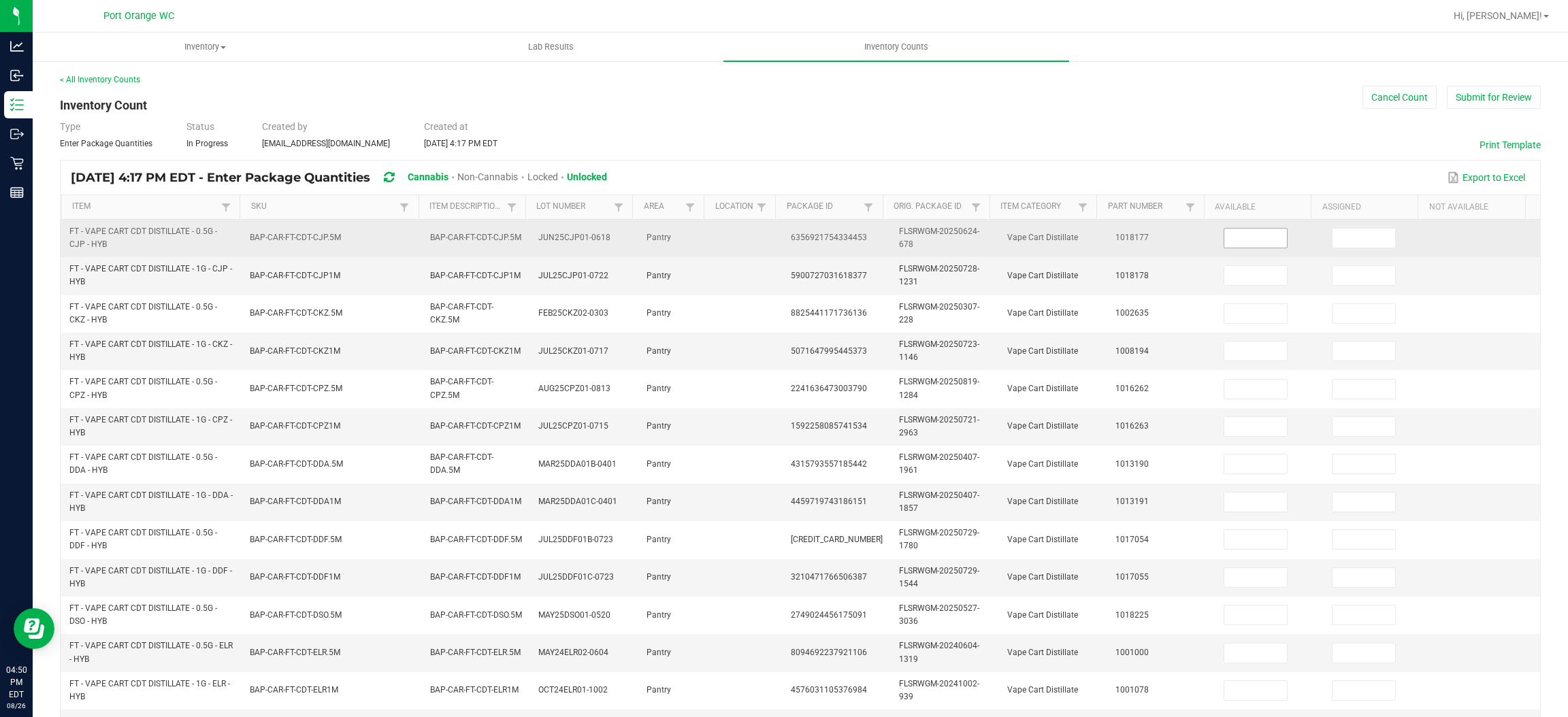
click at [1234, 244] on input at bounding box center [1256, 239] width 62 height 19
type input "1"
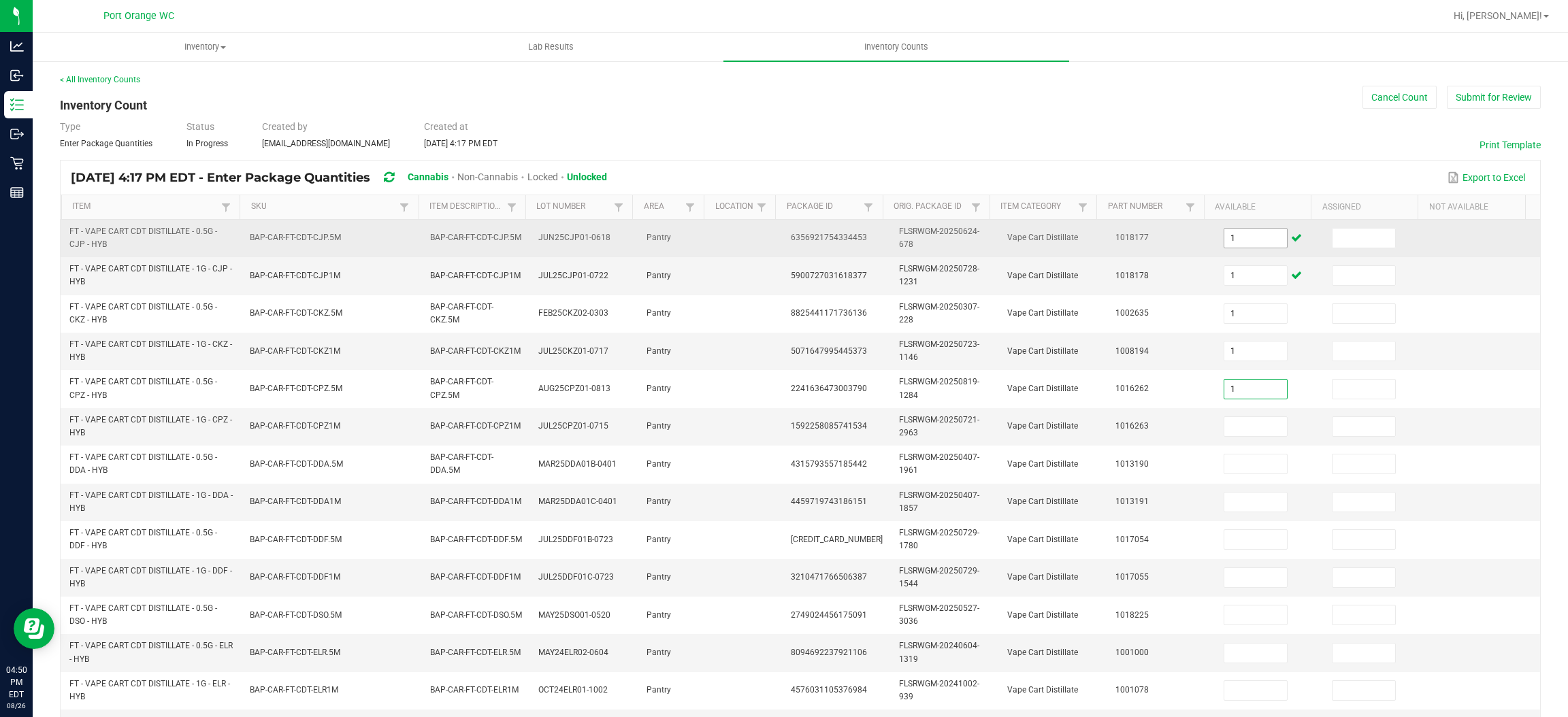
type input "1"
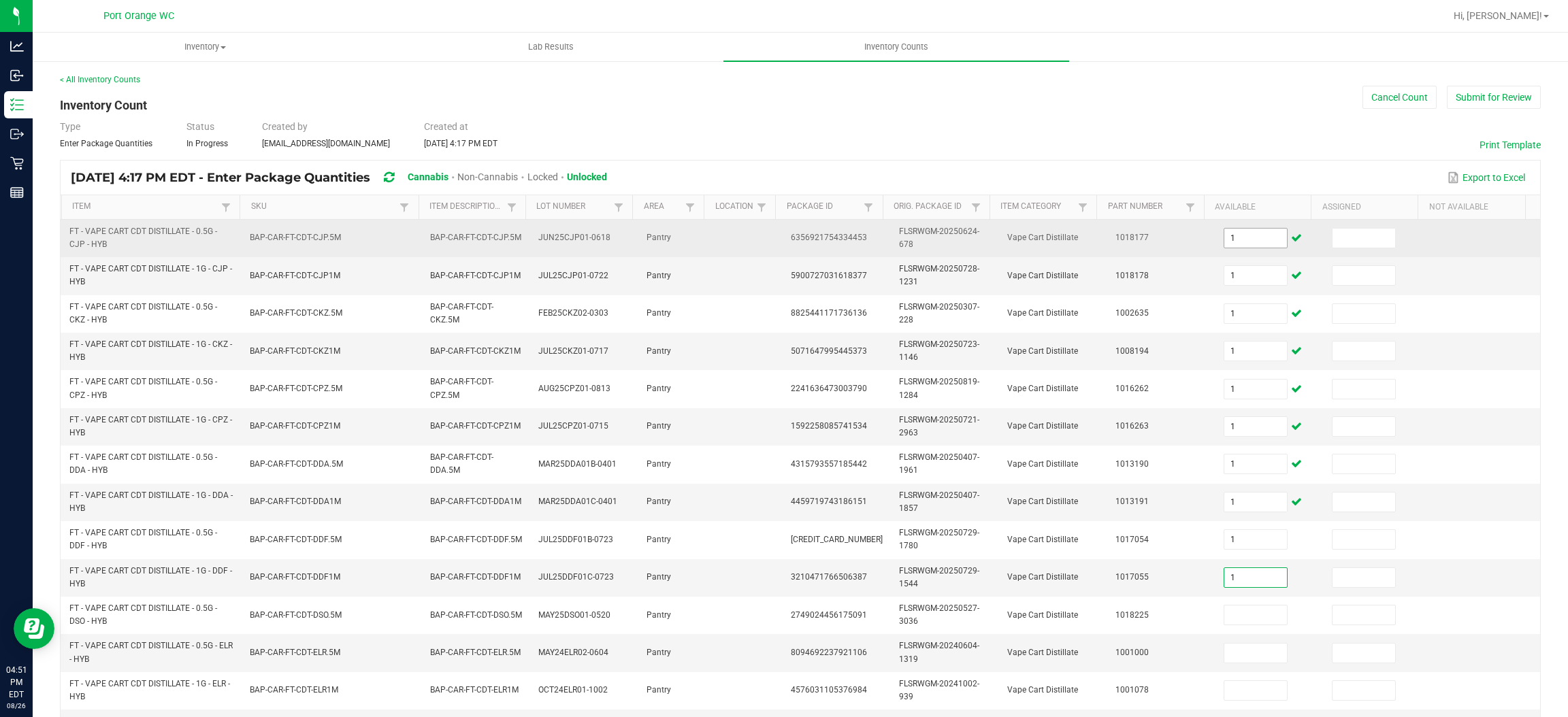
type input "1"
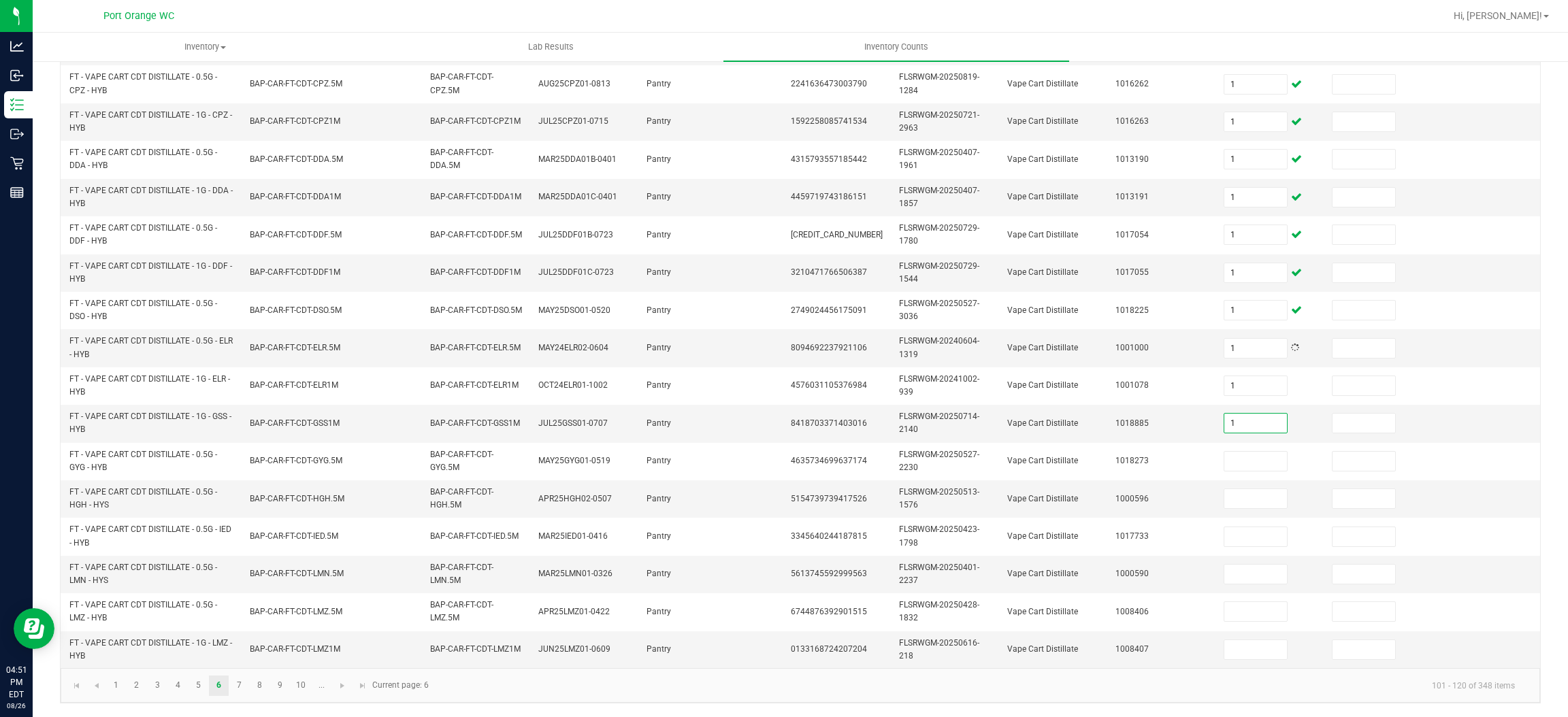
type input "1"
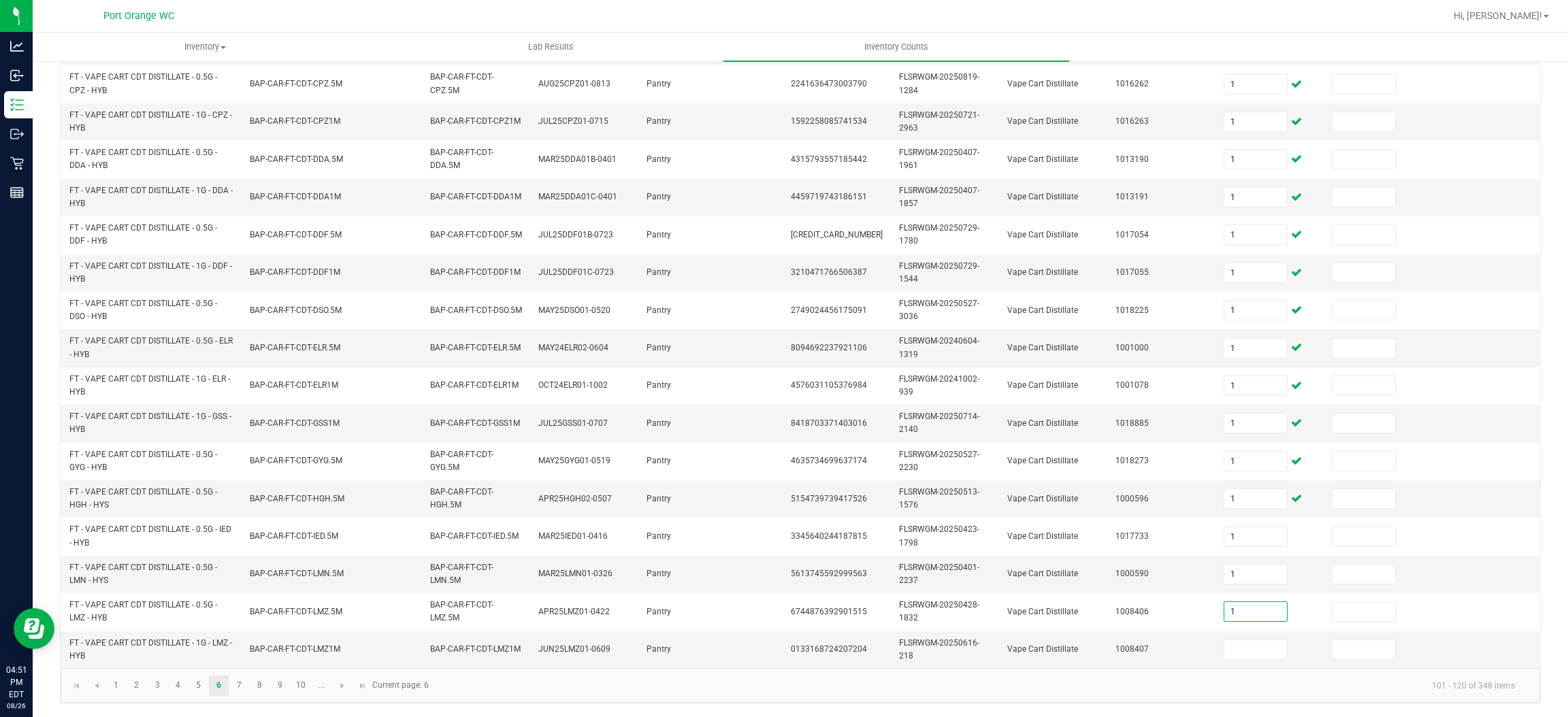
type input "1"
click at [250, 684] on link "8" at bounding box center [260, 685] width 19 height 20
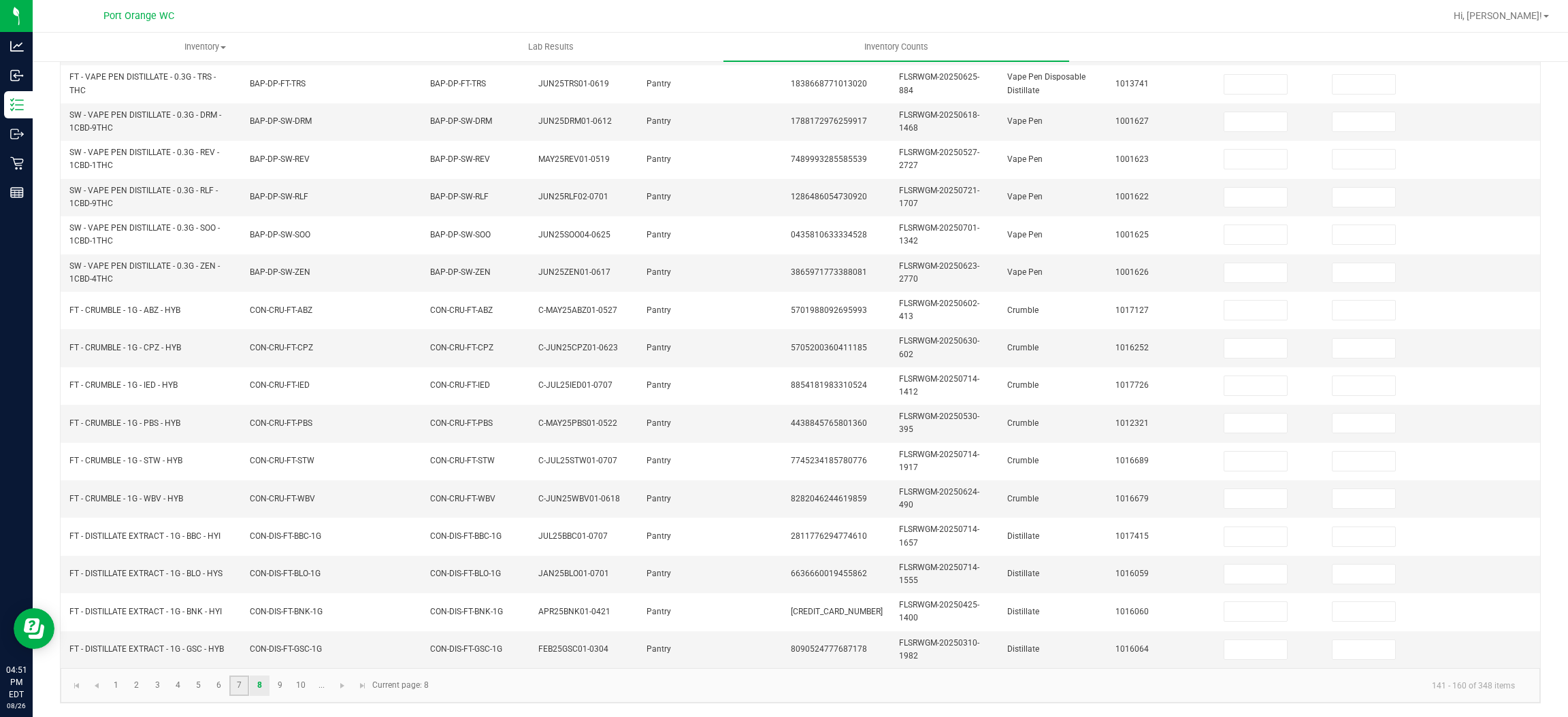
click at [236, 691] on link "7" at bounding box center [239, 685] width 19 height 20
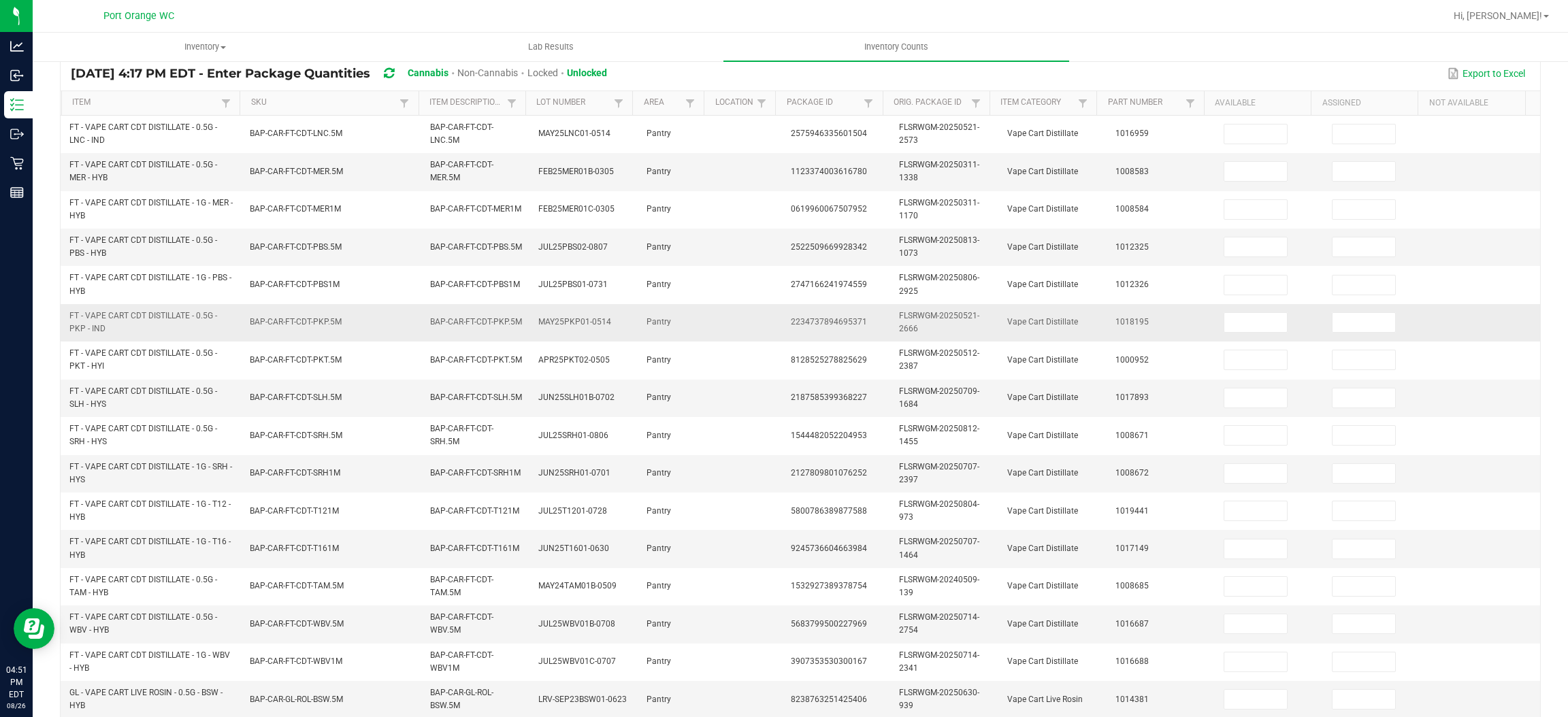
scroll to position [104, 0]
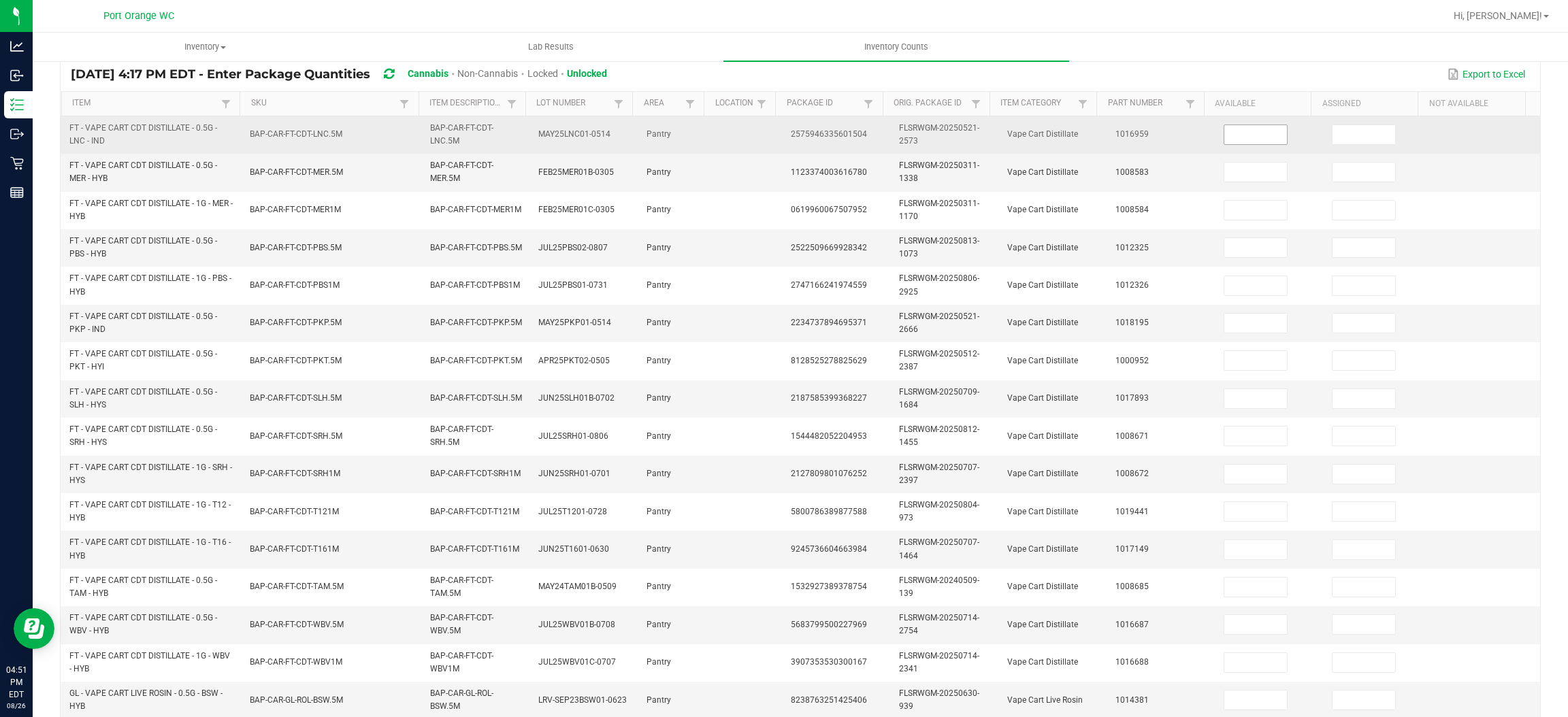
click at [1225, 125] on input at bounding box center [1256, 135] width 62 height 19
type input "1"
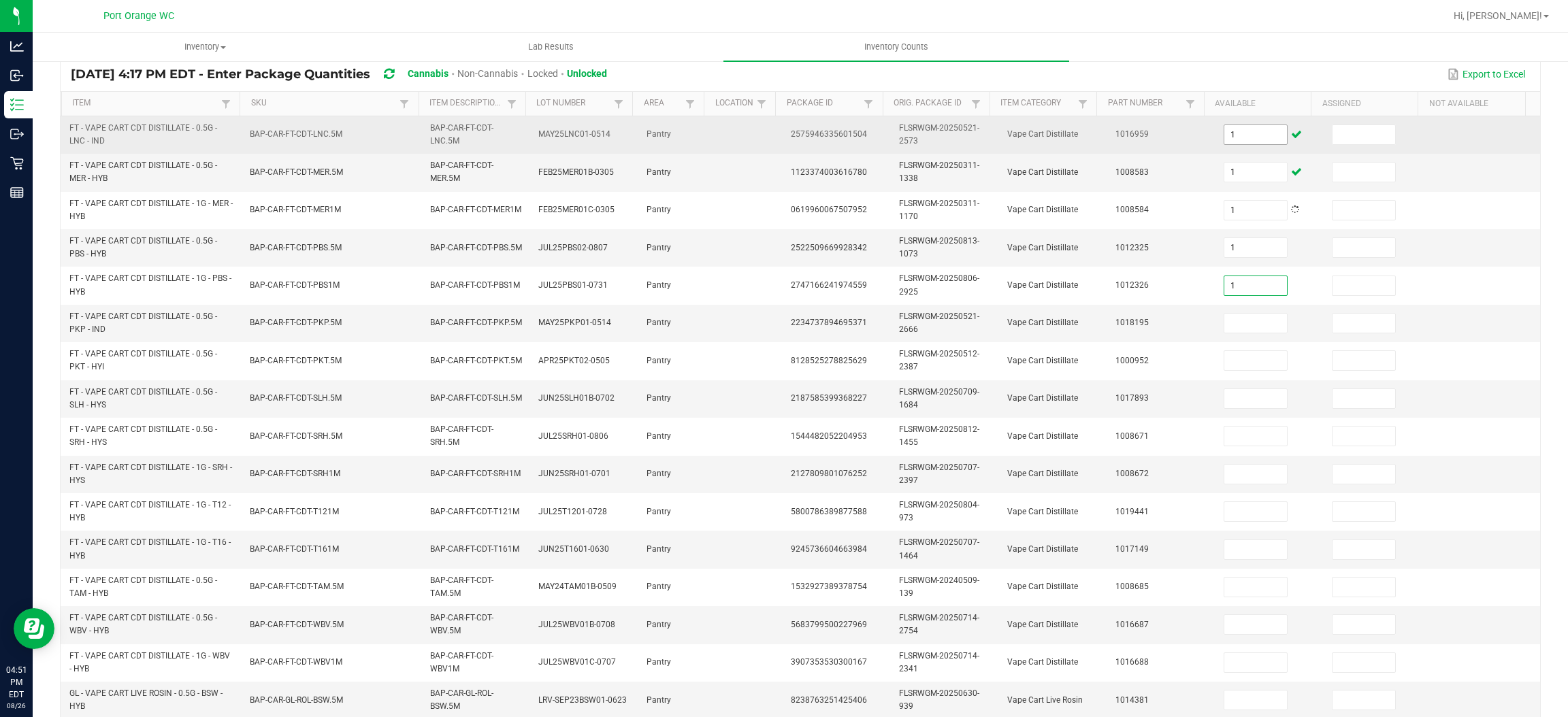
type input "1"
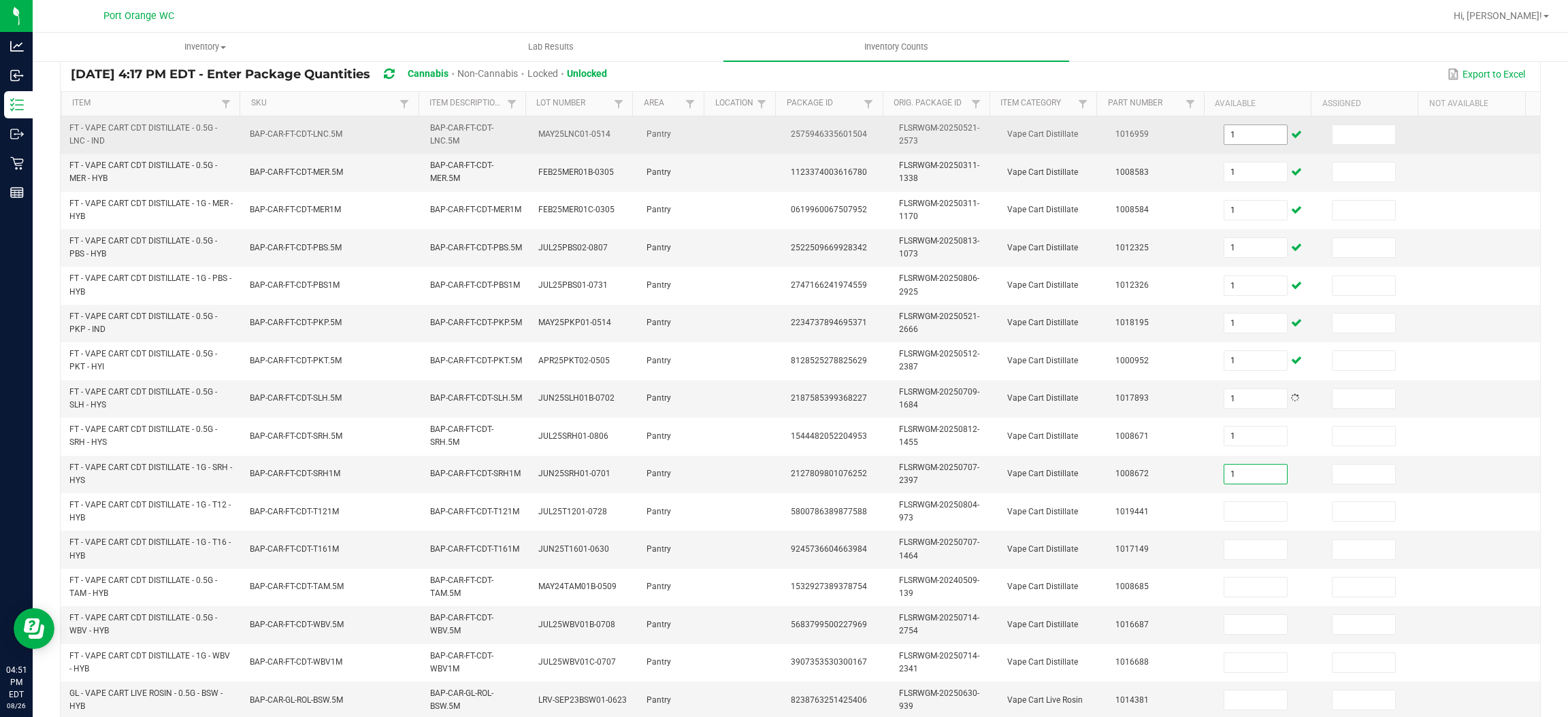
type input "1"
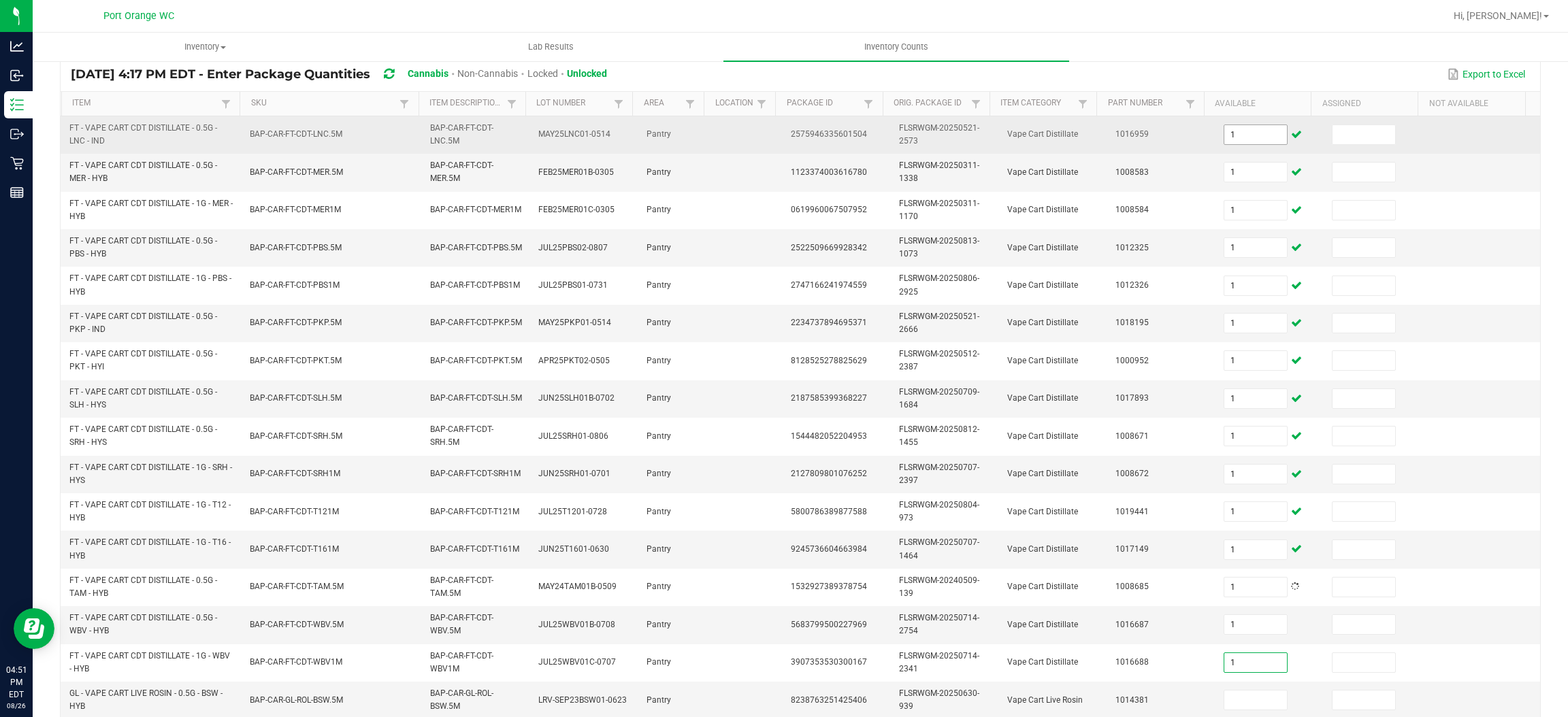
type input "1"
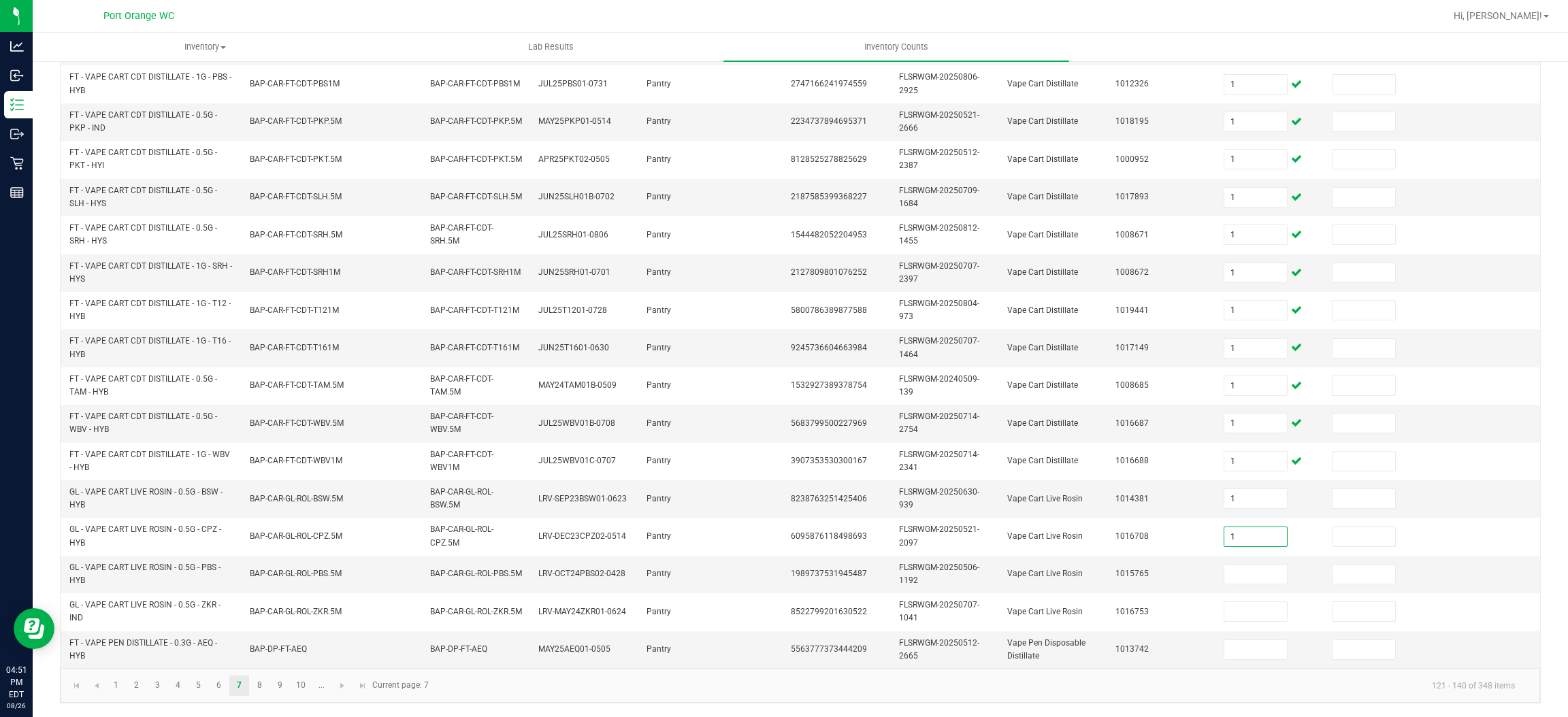
type input "1"
click at [263, 682] on link "8" at bounding box center [260, 685] width 19 height 20
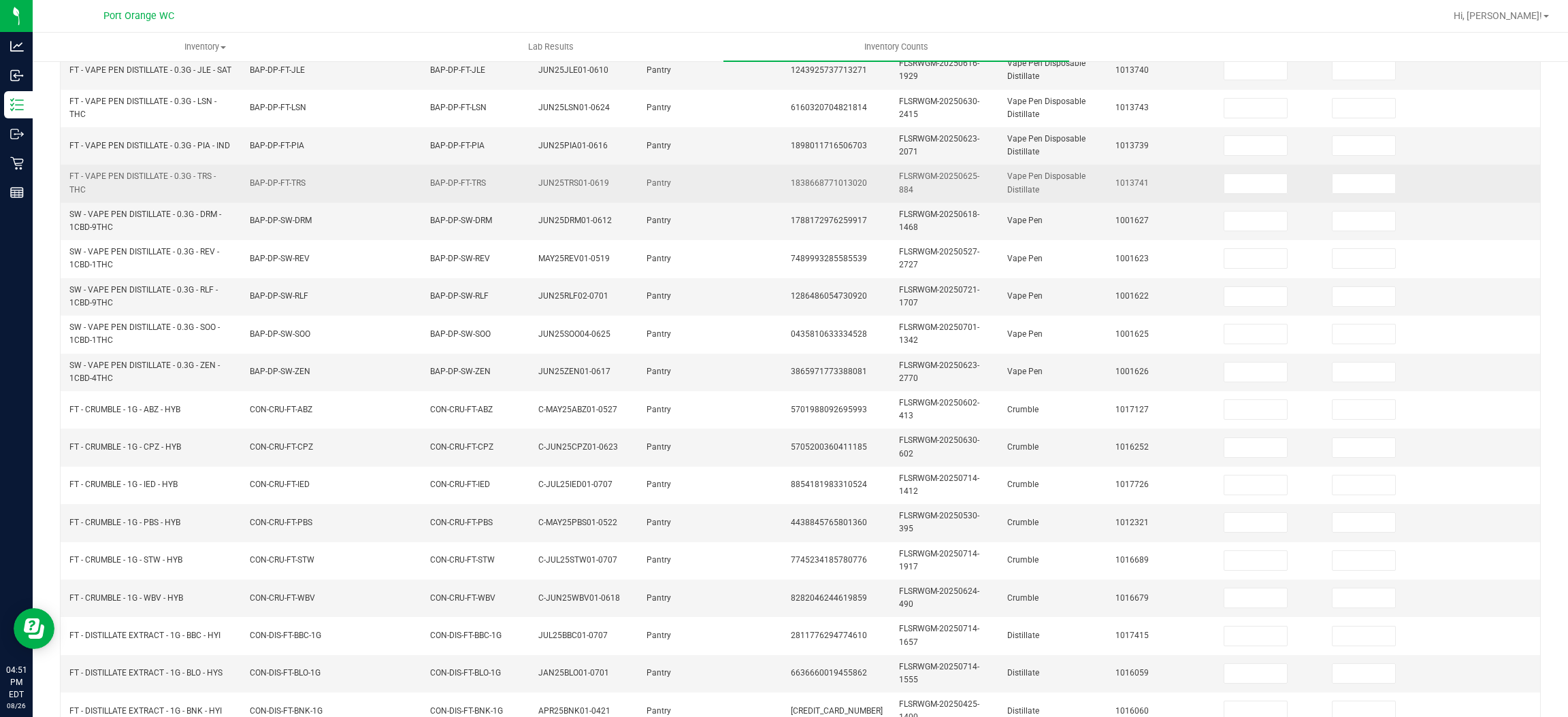
scroll to position [104, 0]
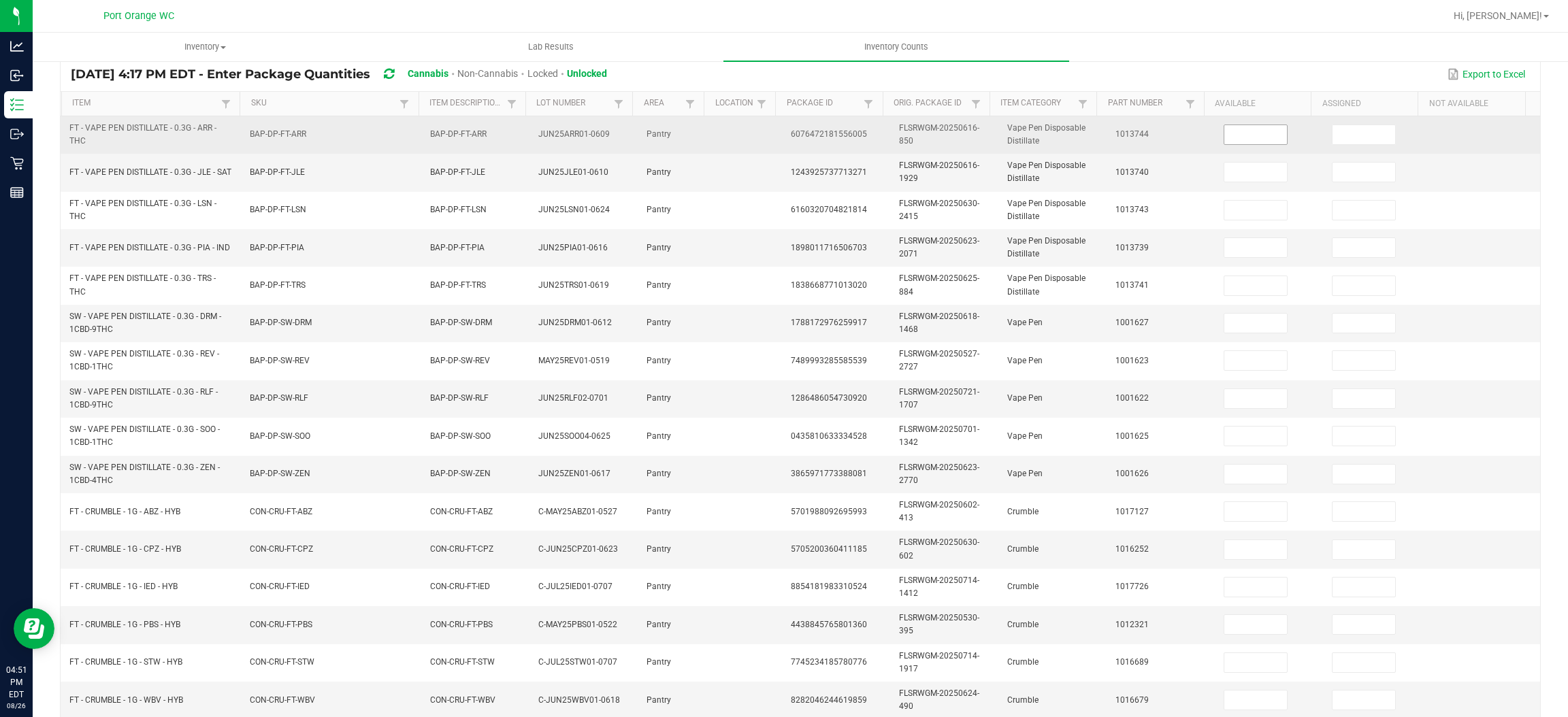
click at [1257, 138] on input at bounding box center [1256, 135] width 62 height 19
type input "1"
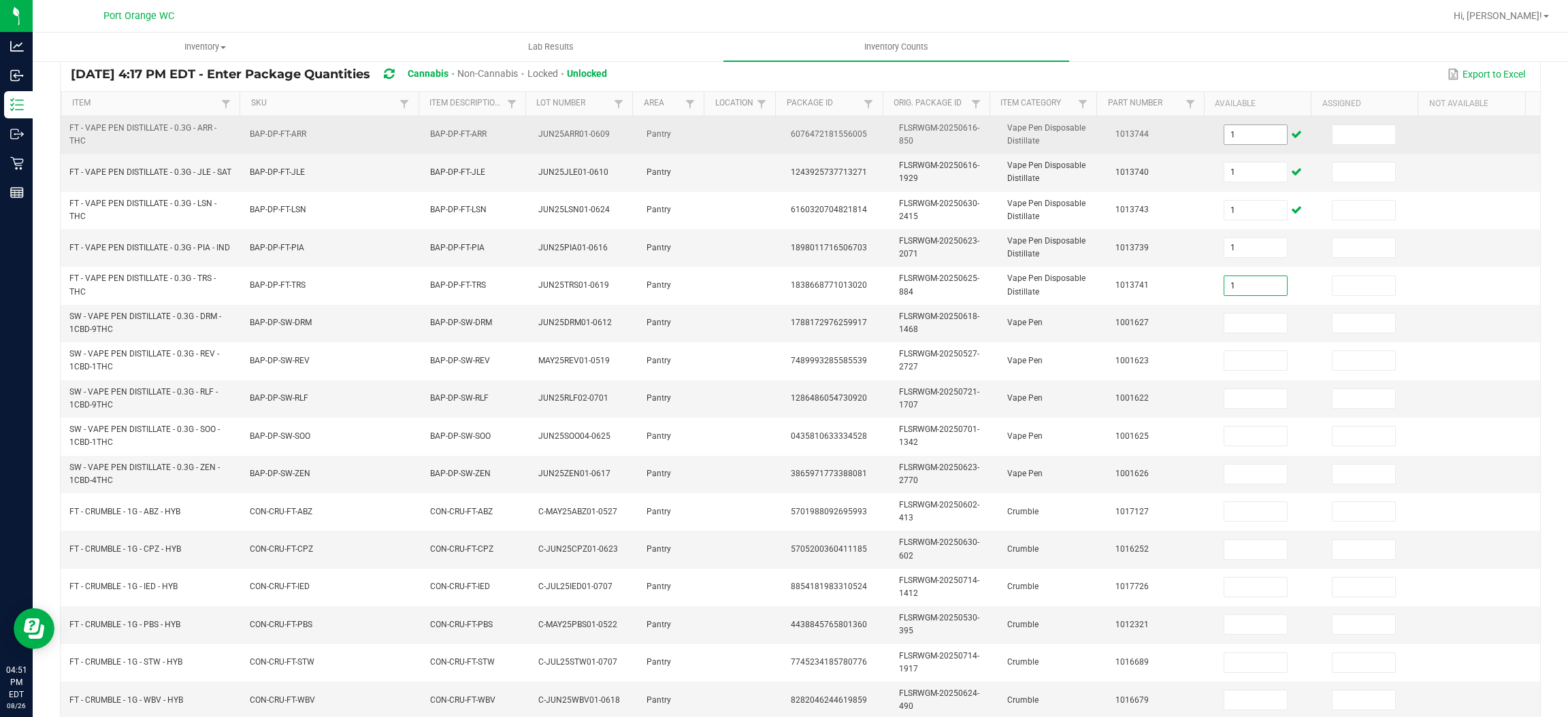
type input "1"
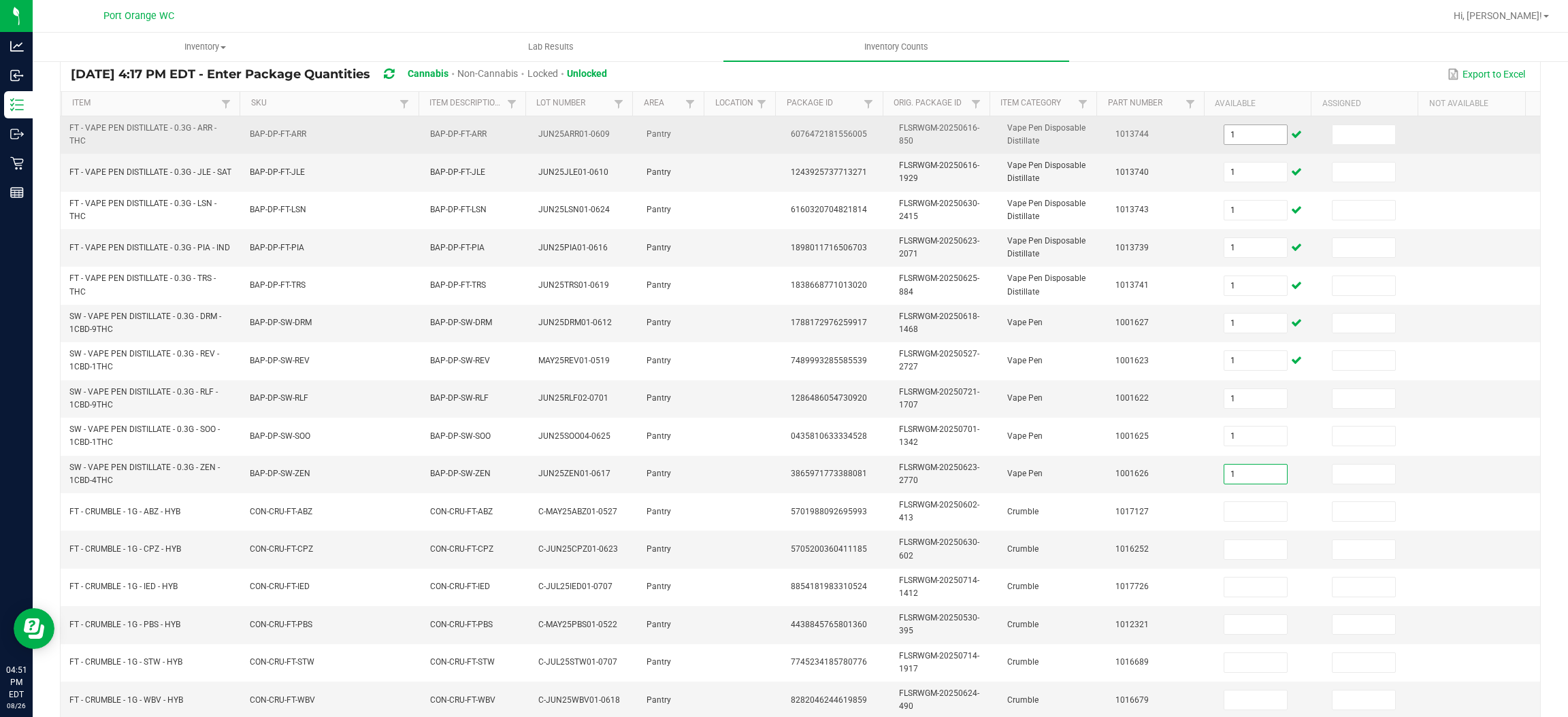
type input "1"
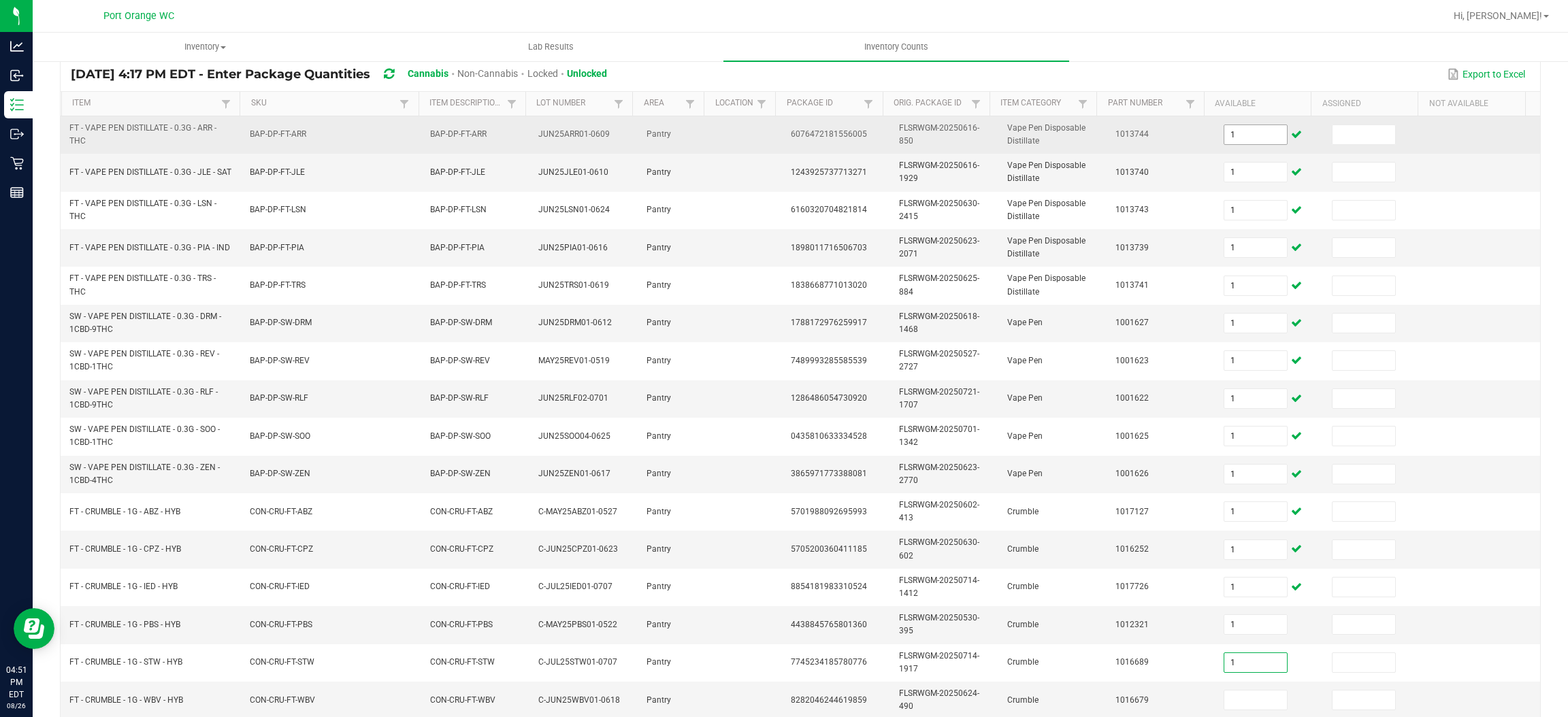
type input "1"
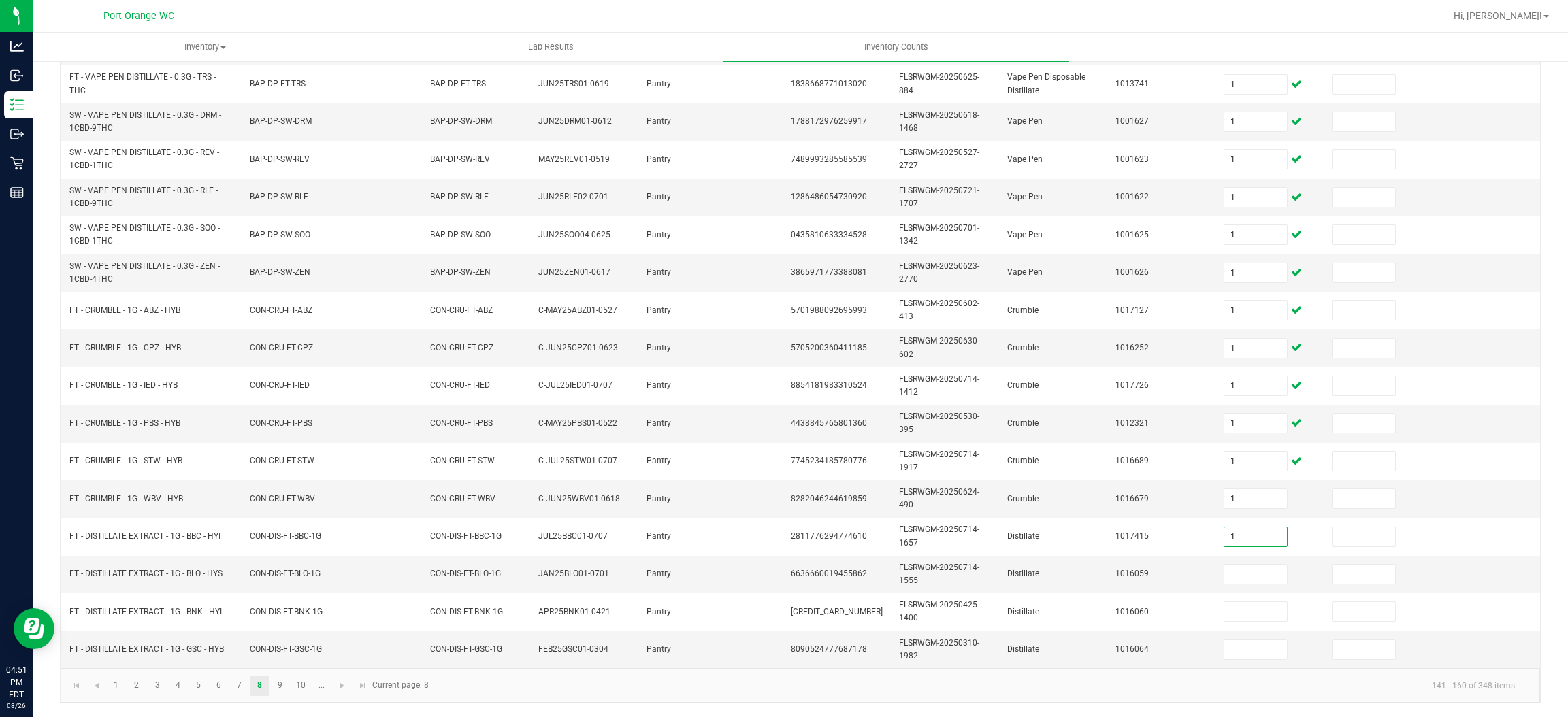
type input "1"
click at [273, 692] on link "9" at bounding box center [280, 685] width 19 height 20
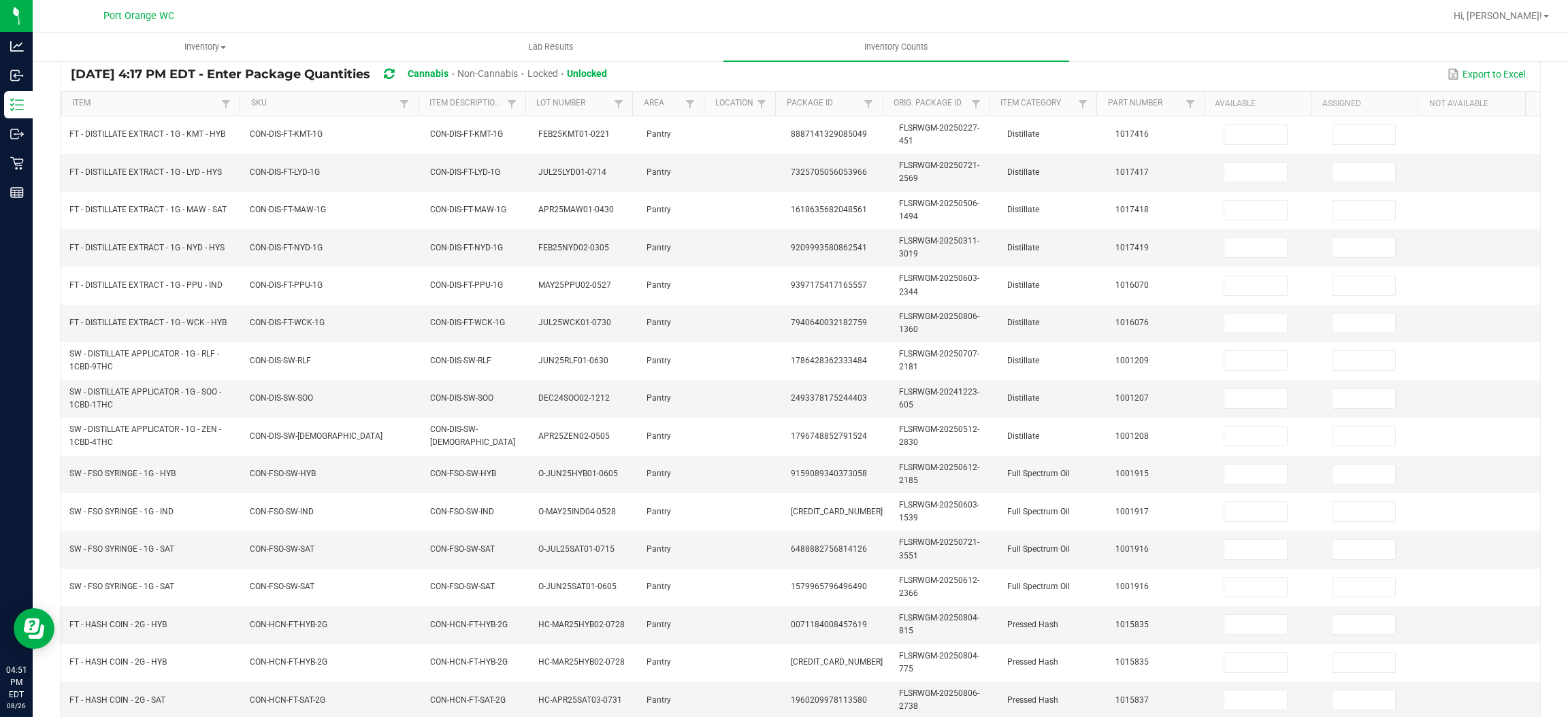
scroll to position [2, 0]
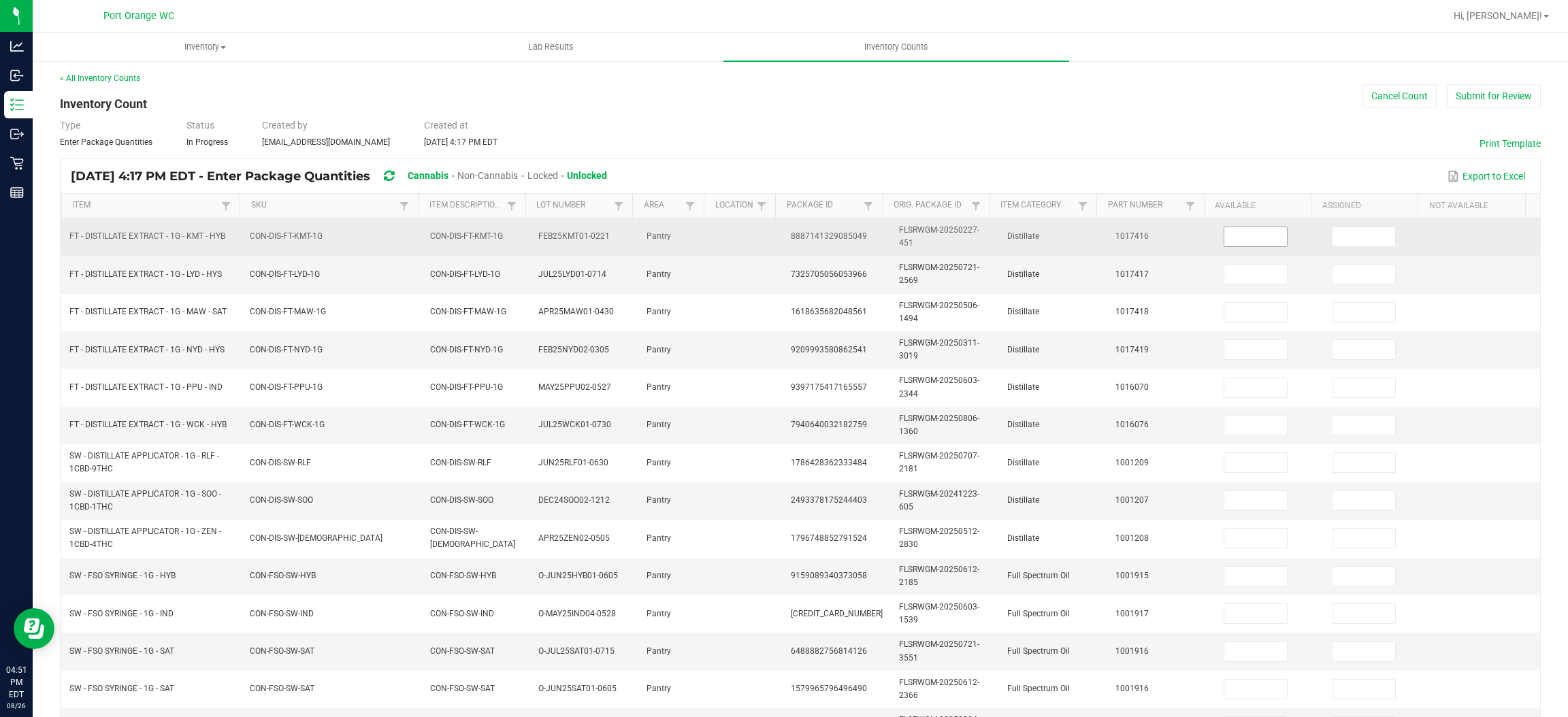
click at [1225, 233] on input at bounding box center [1256, 237] width 62 height 19
type input "1"
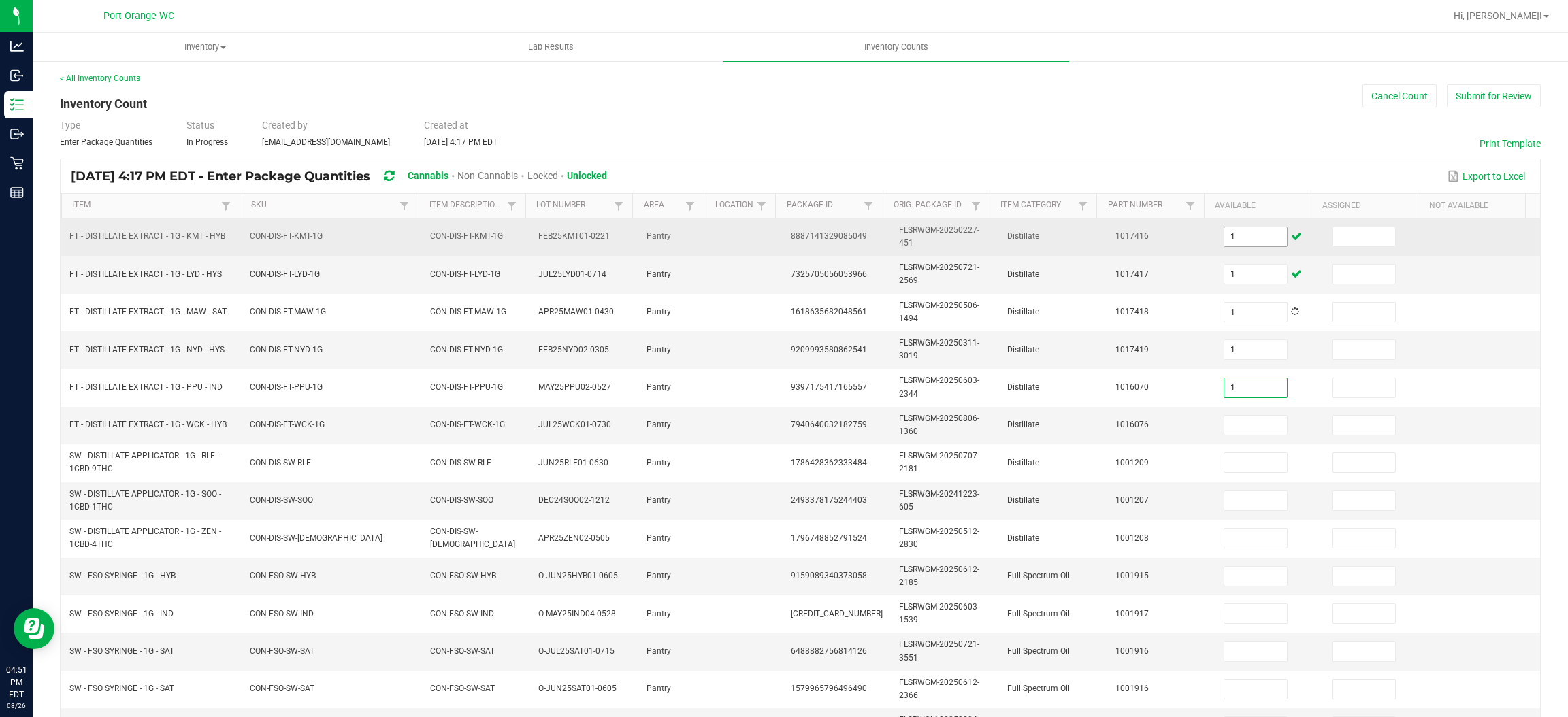
type input "1"
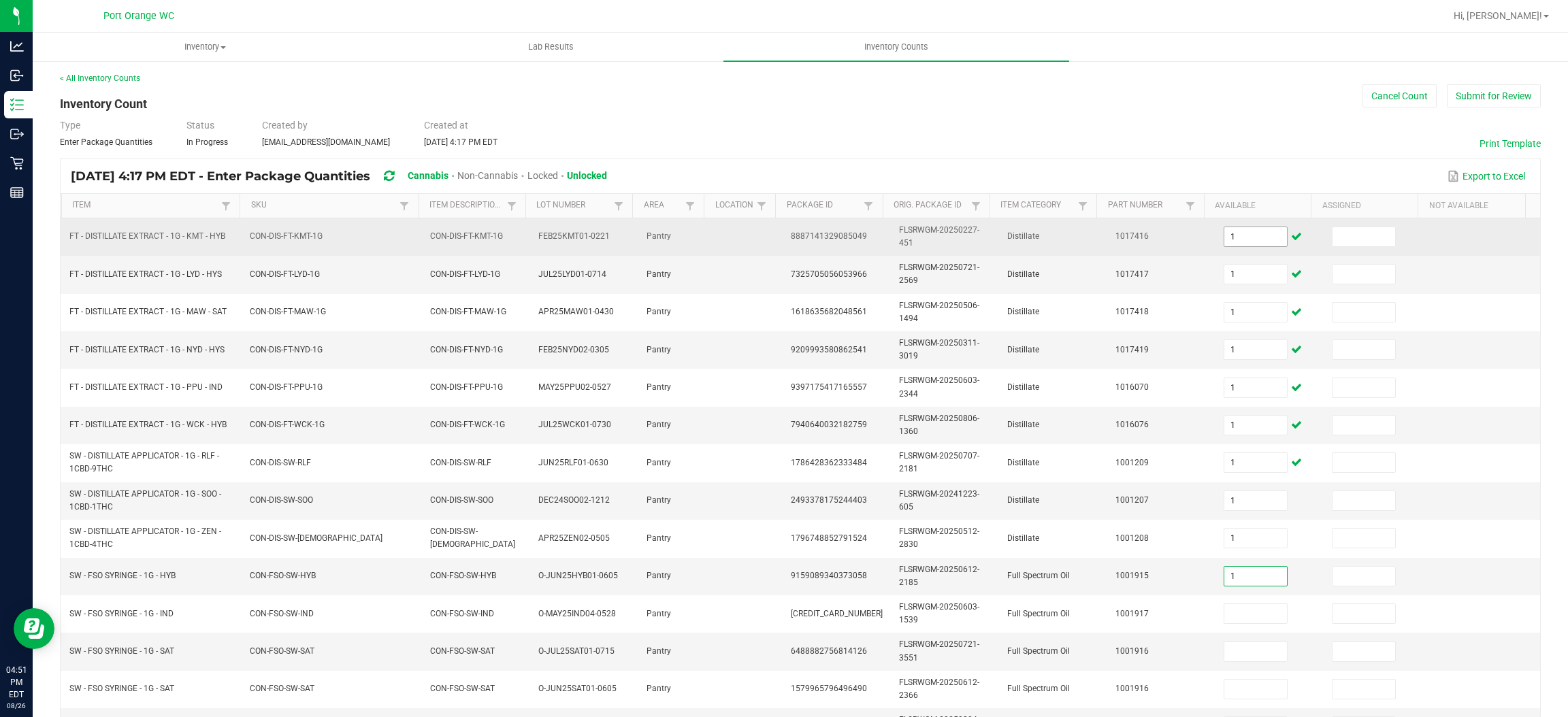
type input "1"
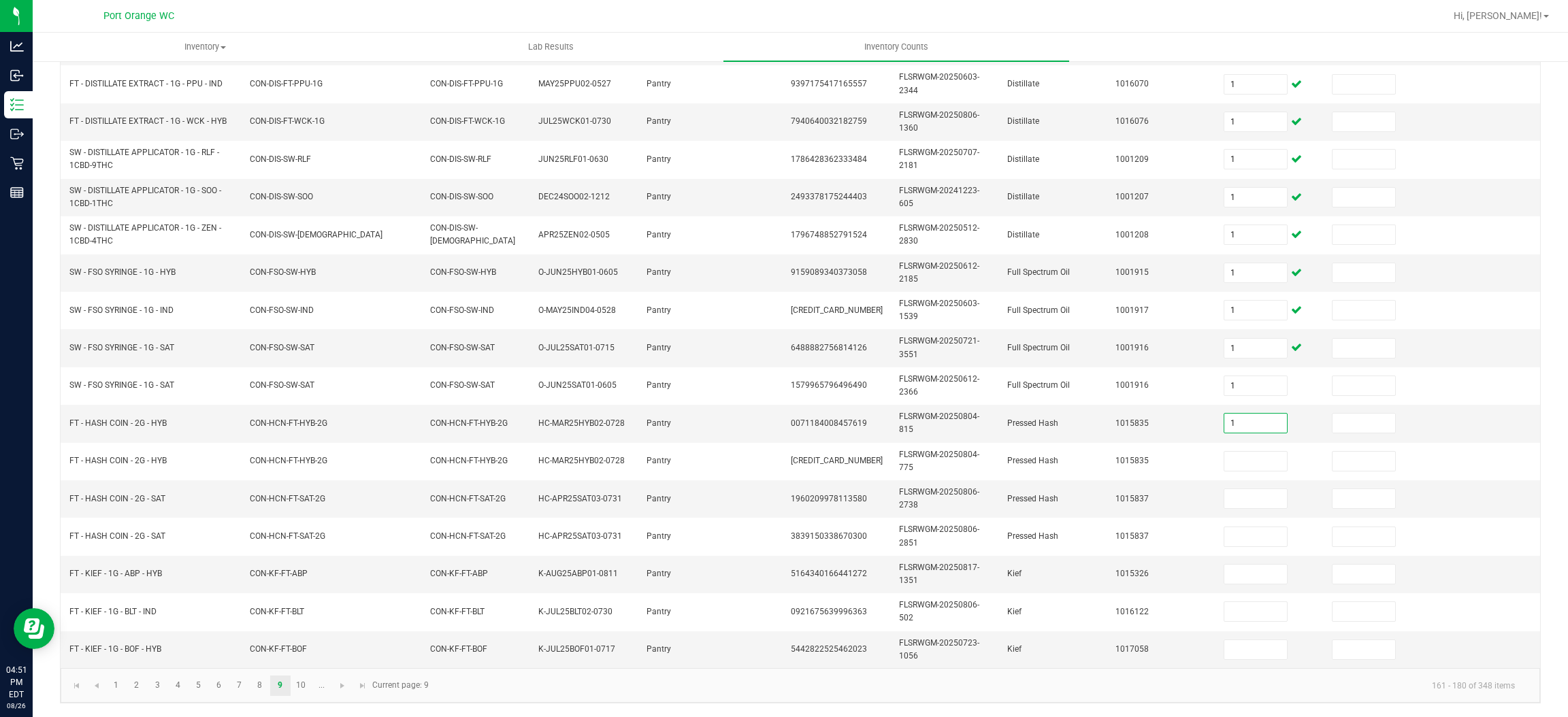
type input "1"
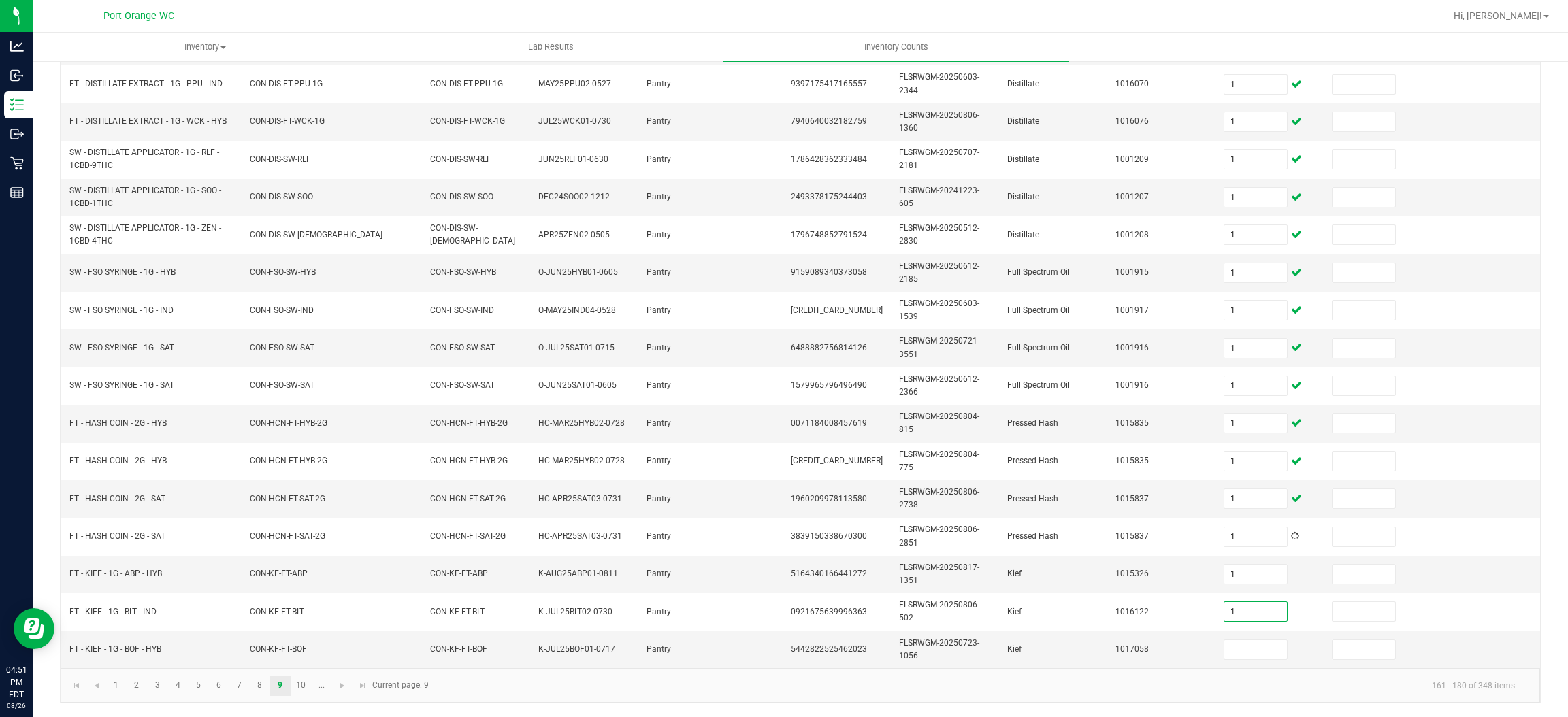
type input "1"
click at [308, 689] on link "10" at bounding box center [301, 685] width 19 height 20
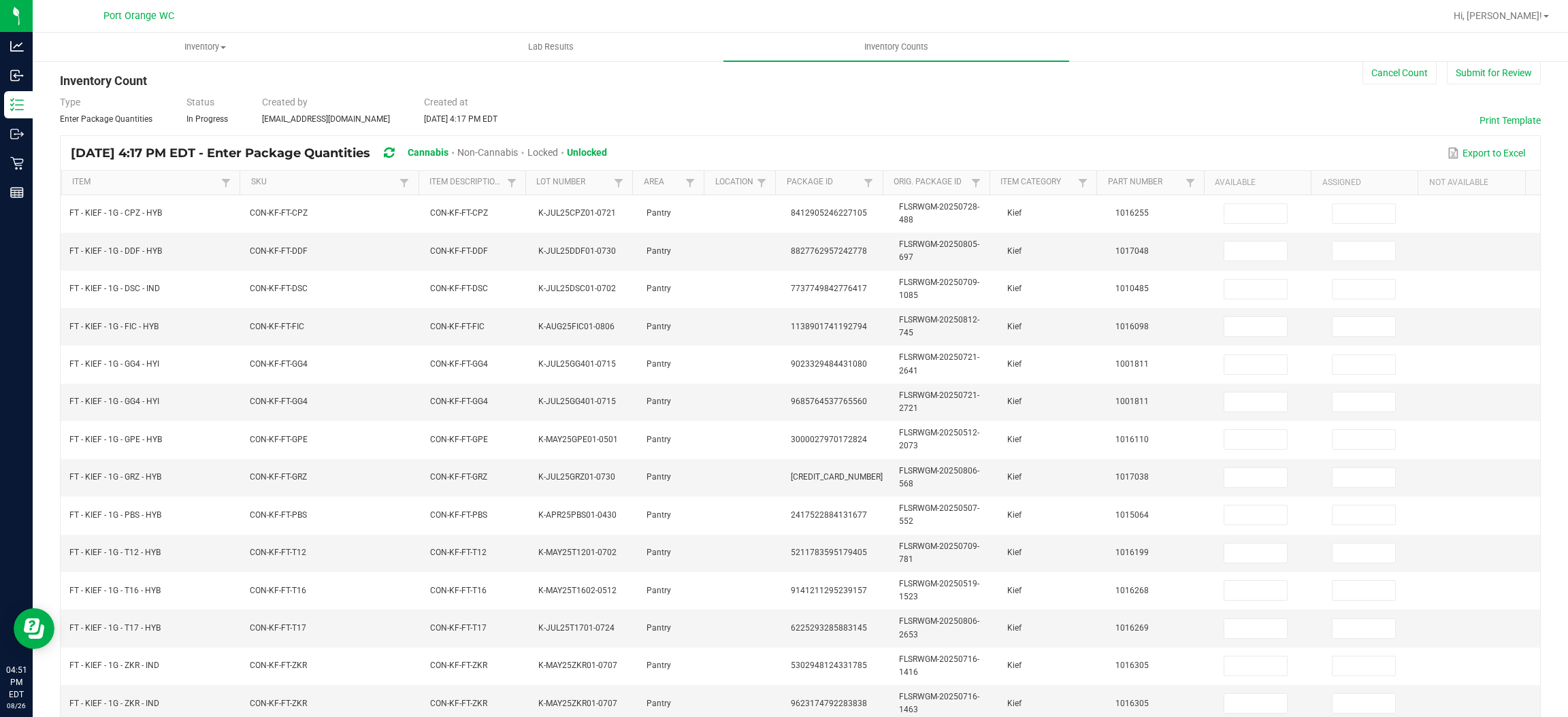
scroll to position [2, 0]
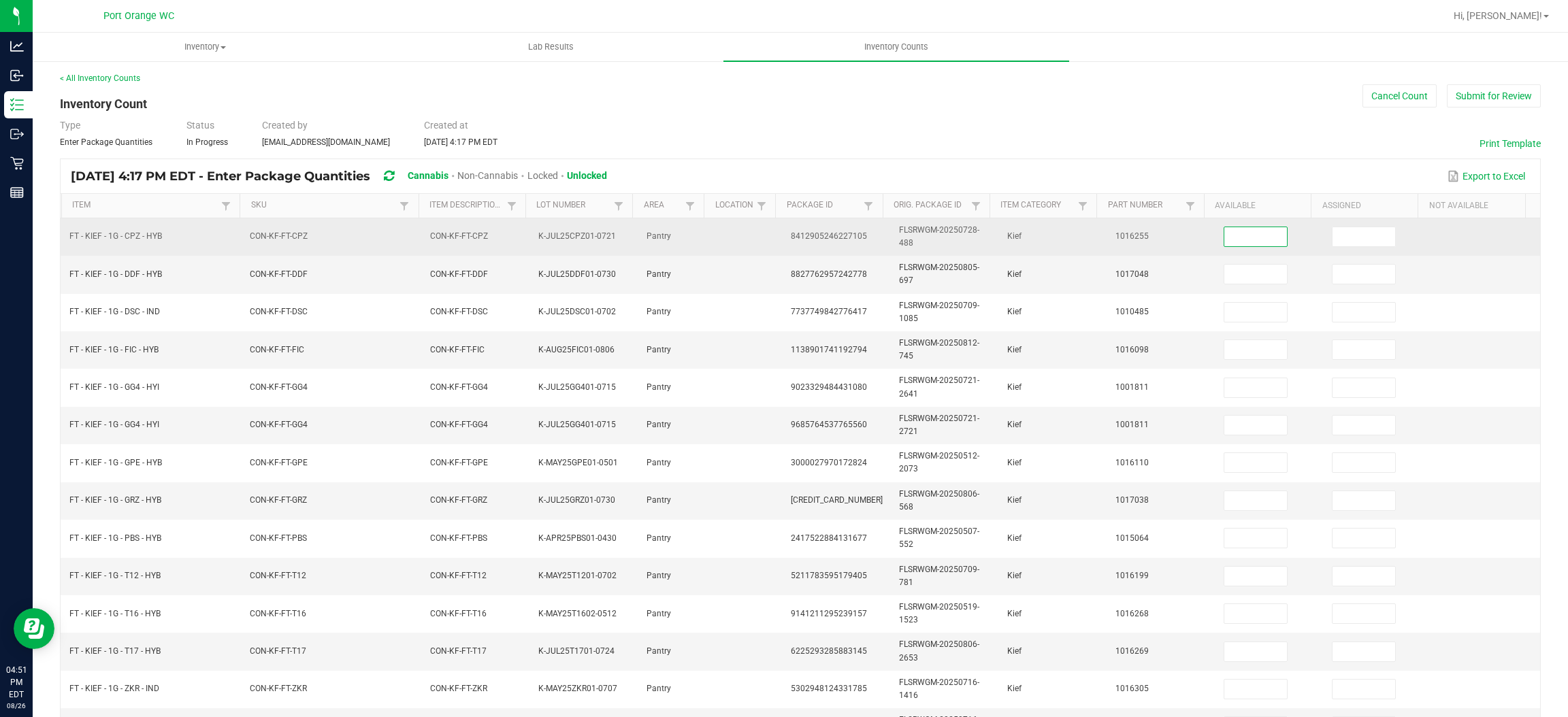
click at [1225, 238] on input at bounding box center [1256, 237] width 62 height 19
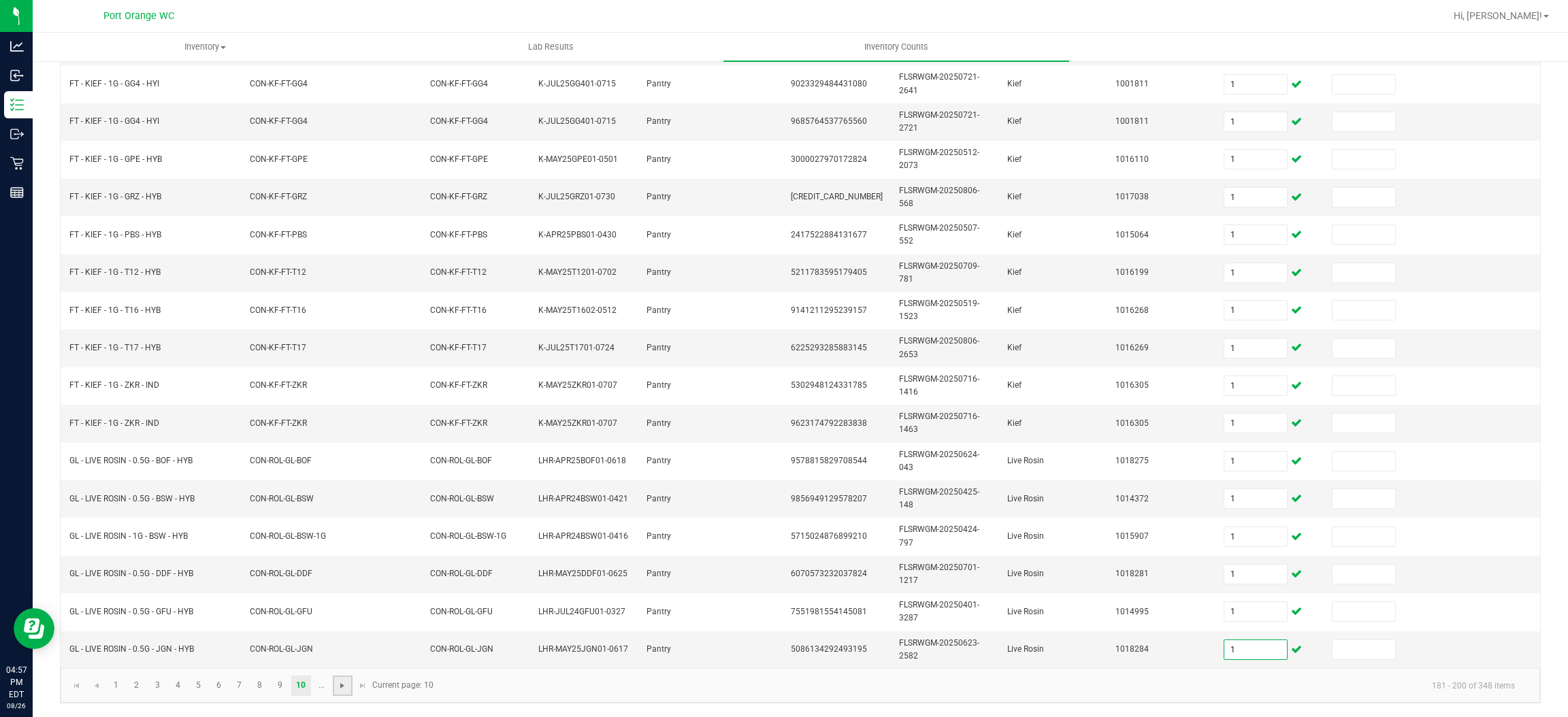
click at [342, 683] on span "Go to the next page" at bounding box center [342, 685] width 11 height 11
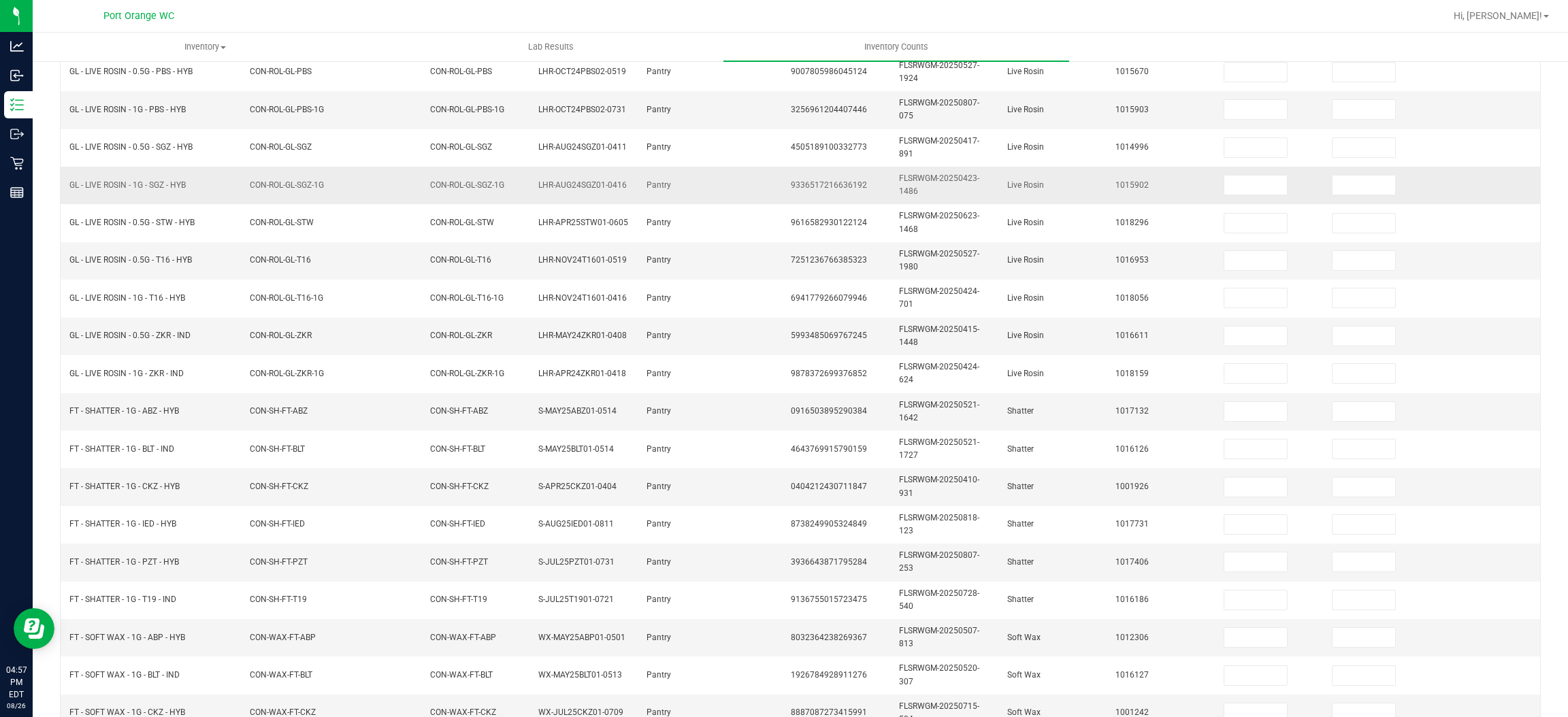
scroll to position [2, 0]
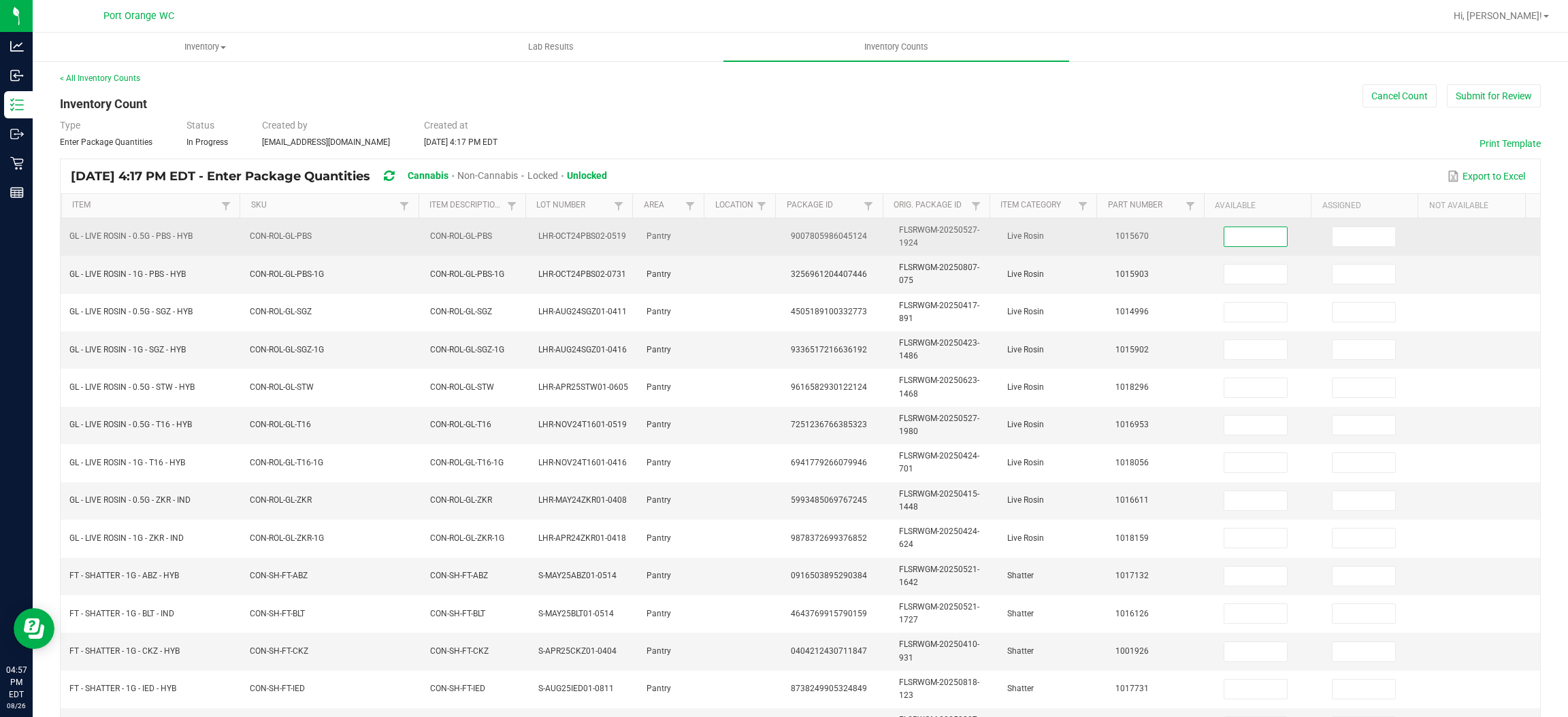
click at [1225, 242] on input at bounding box center [1256, 237] width 62 height 19
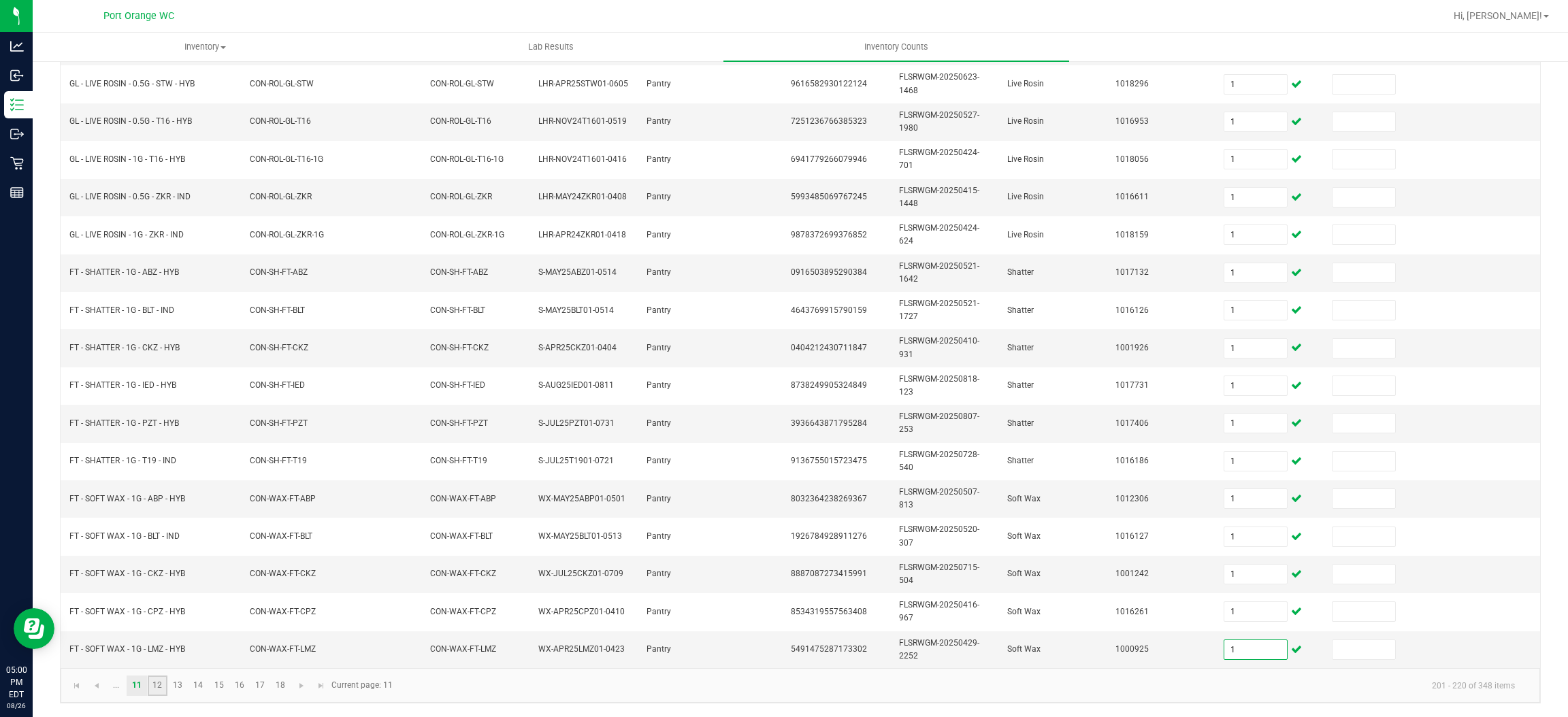
click at [161, 686] on link "12" at bounding box center [157, 685] width 19 height 20
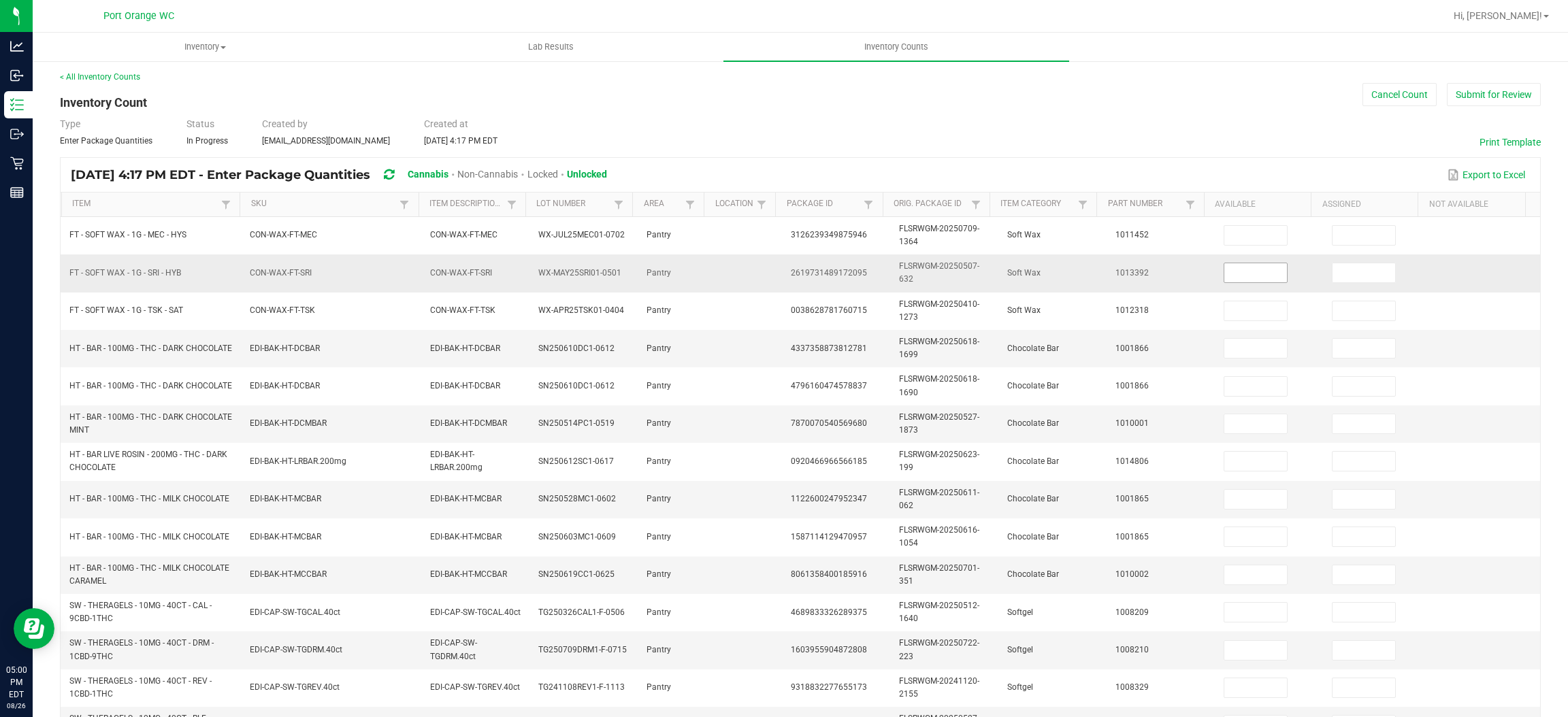
scroll to position [0, 0]
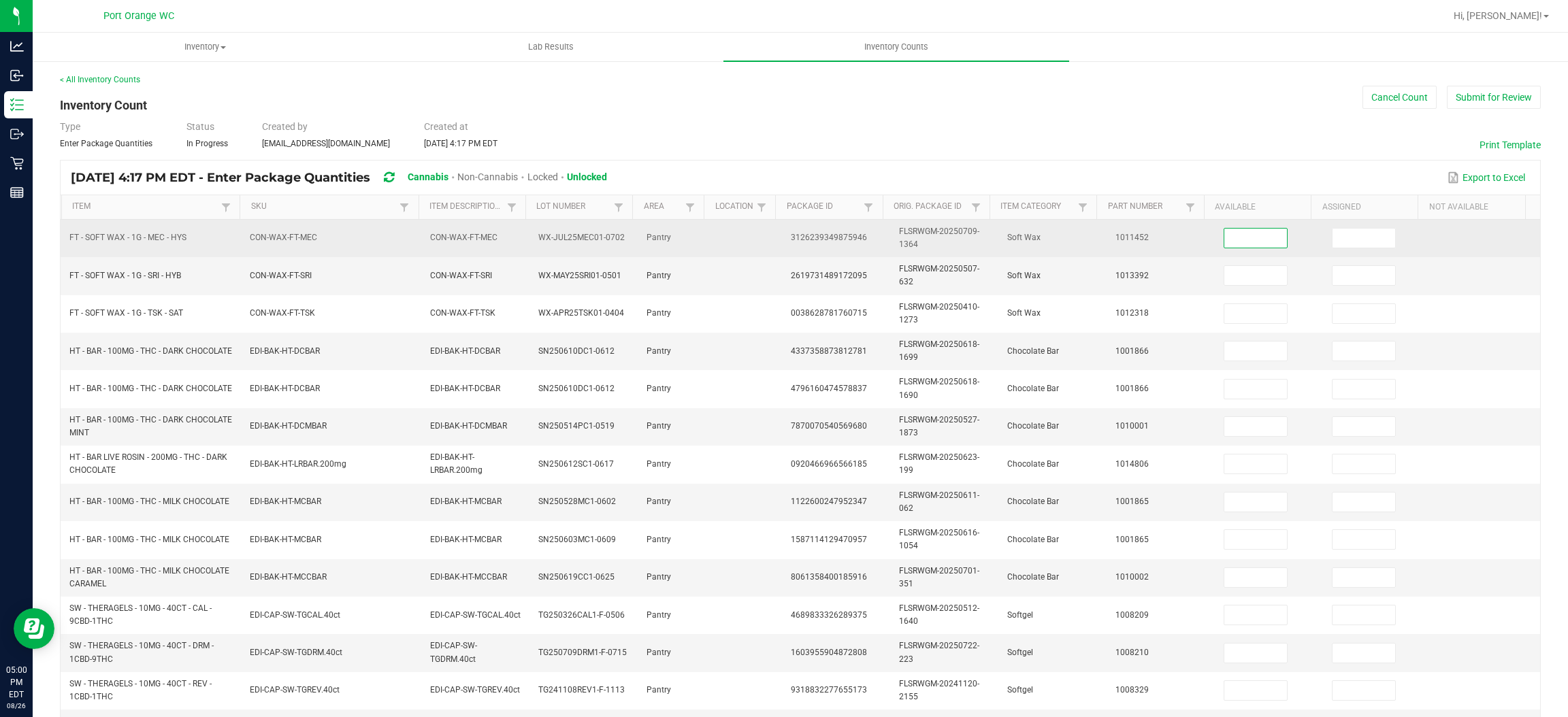
click at [1225, 244] on input at bounding box center [1256, 239] width 62 height 19
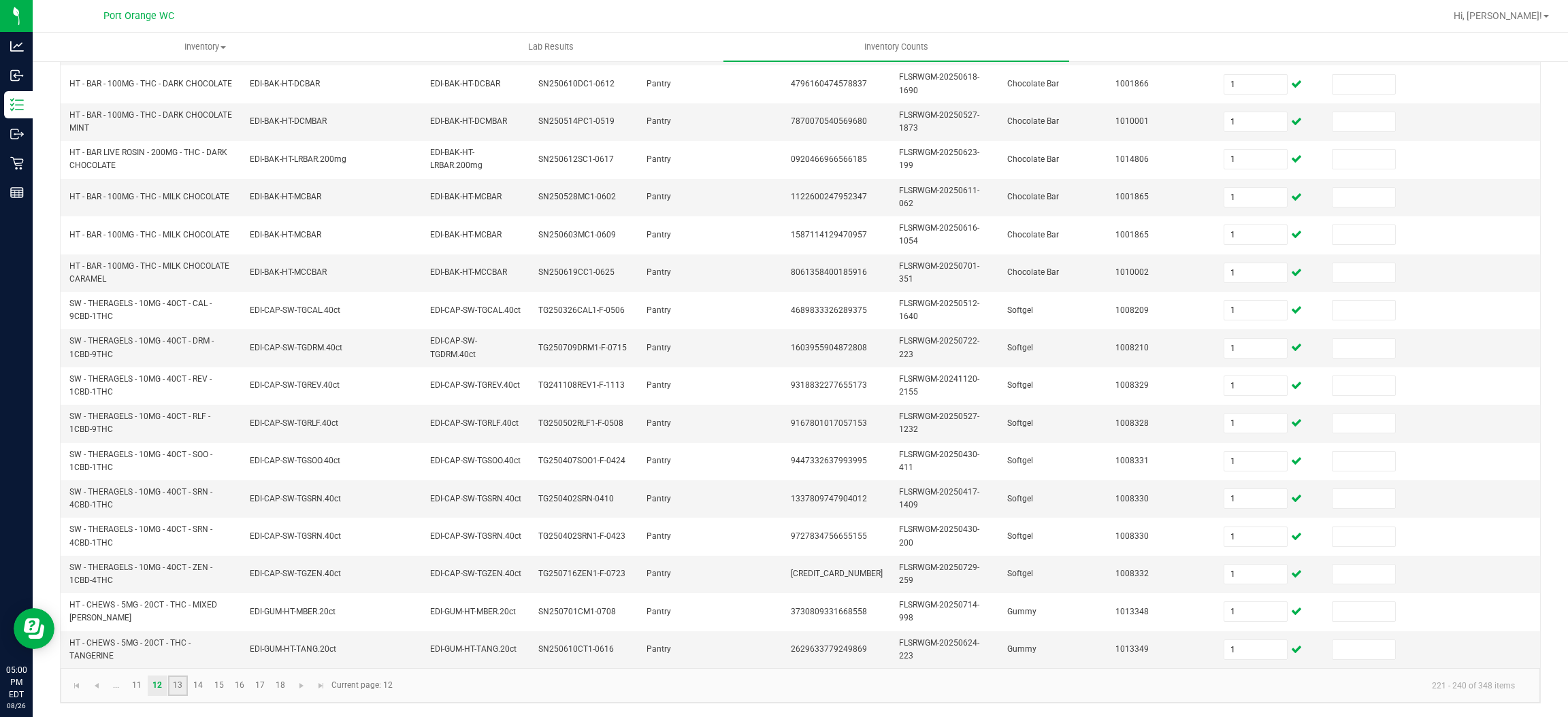
click at [177, 683] on link "13" at bounding box center [178, 685] width 19 height 20
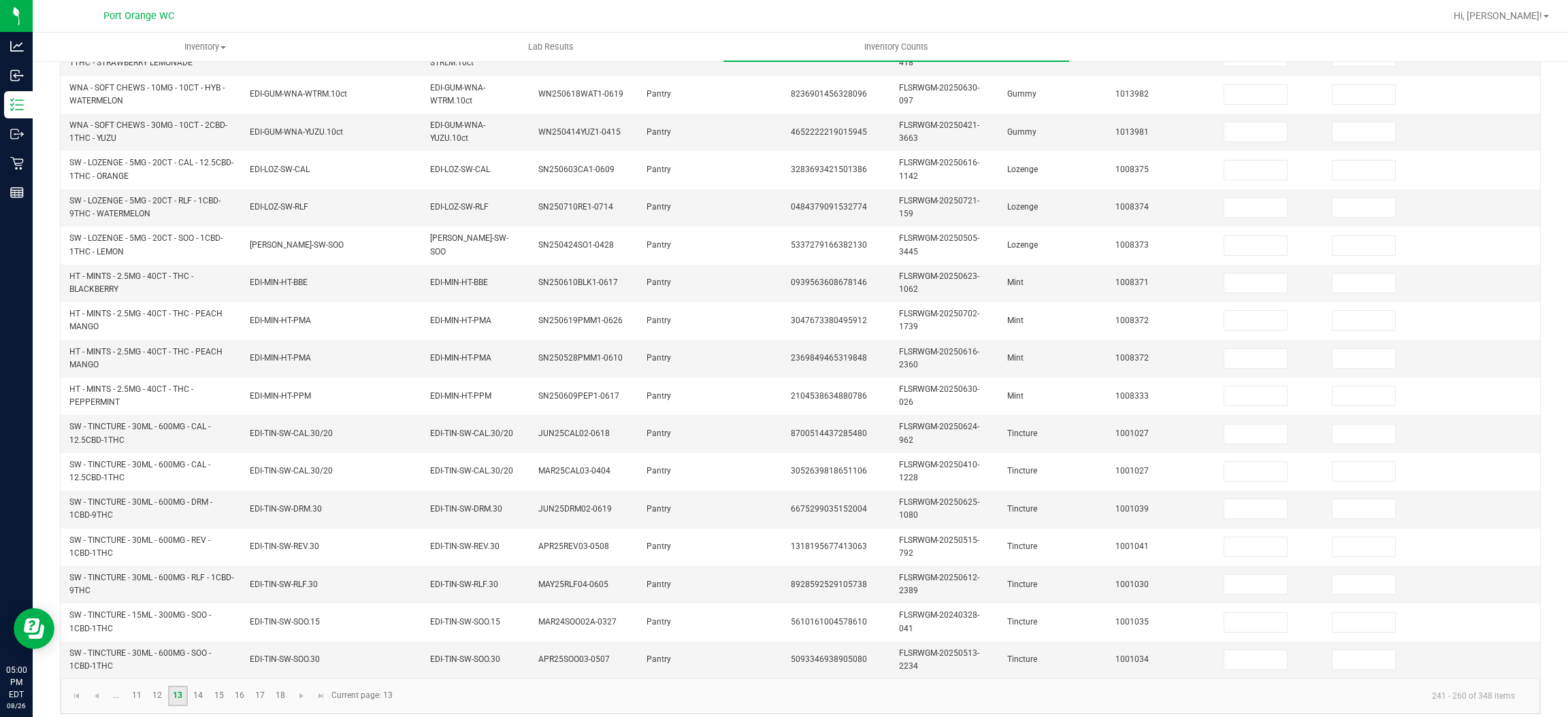
scroll to position [2, 0]
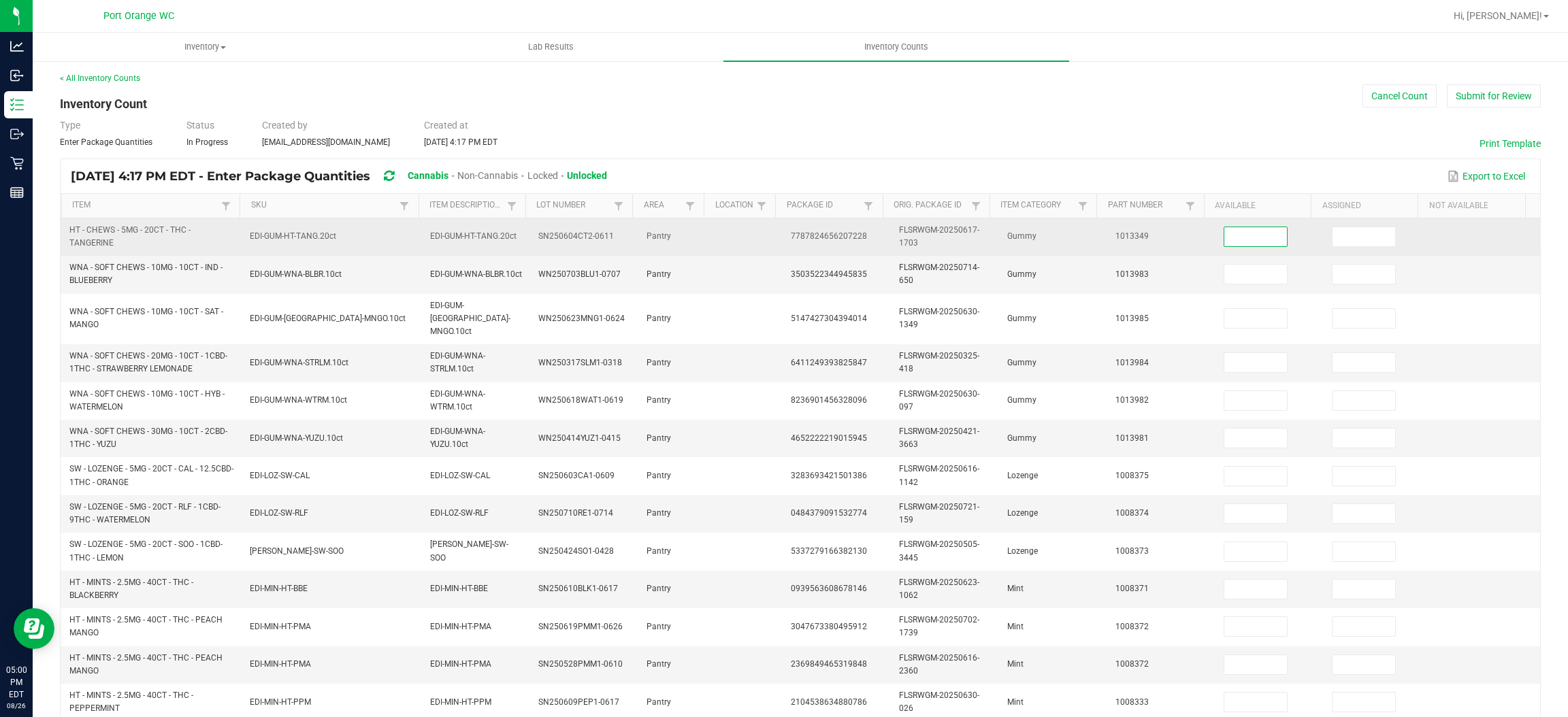
click at [1230, 246] on span at bounding box center [1256, 236] width 64 height 20
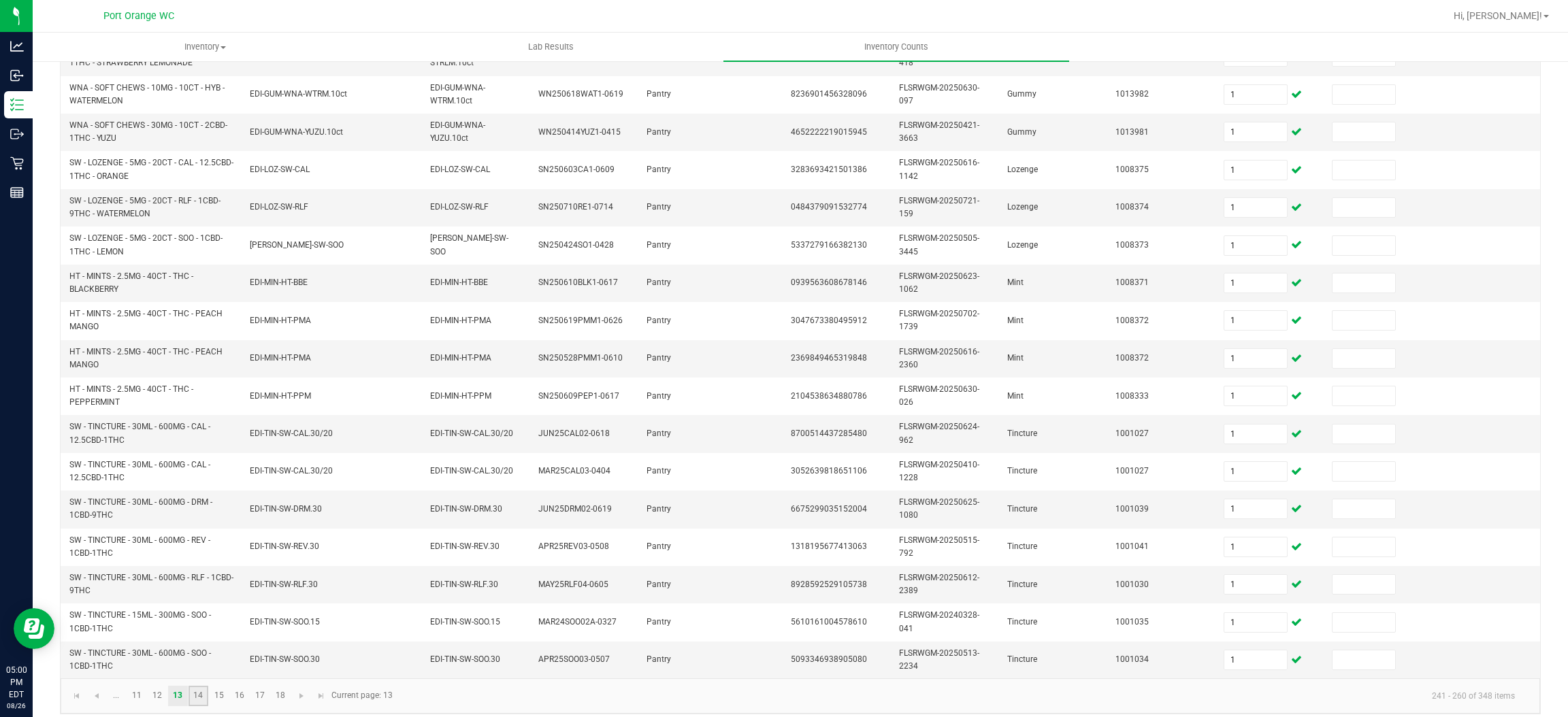
click at [203, 686] on link "14" at bounding box center [198, 696] width 19 height 20
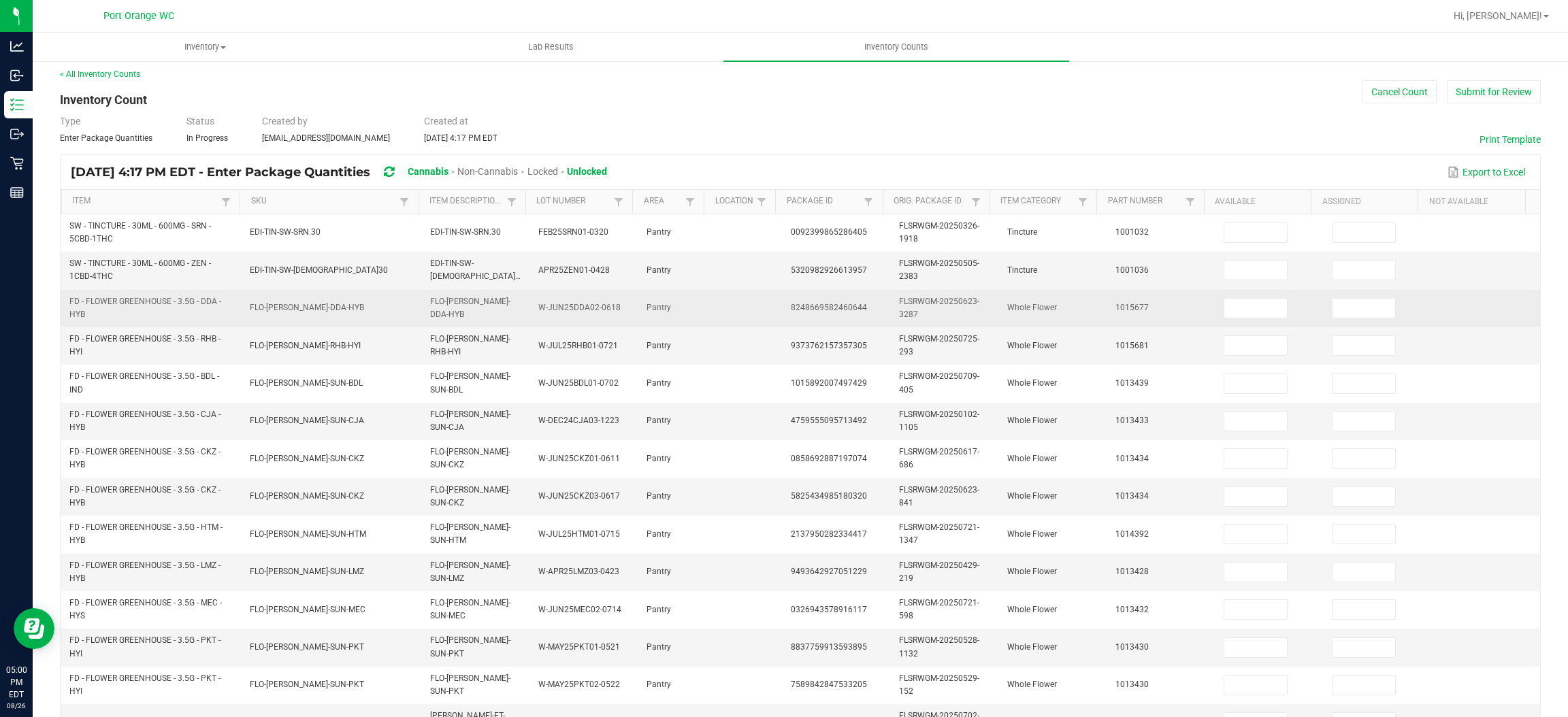
scroll to position [2, 0]
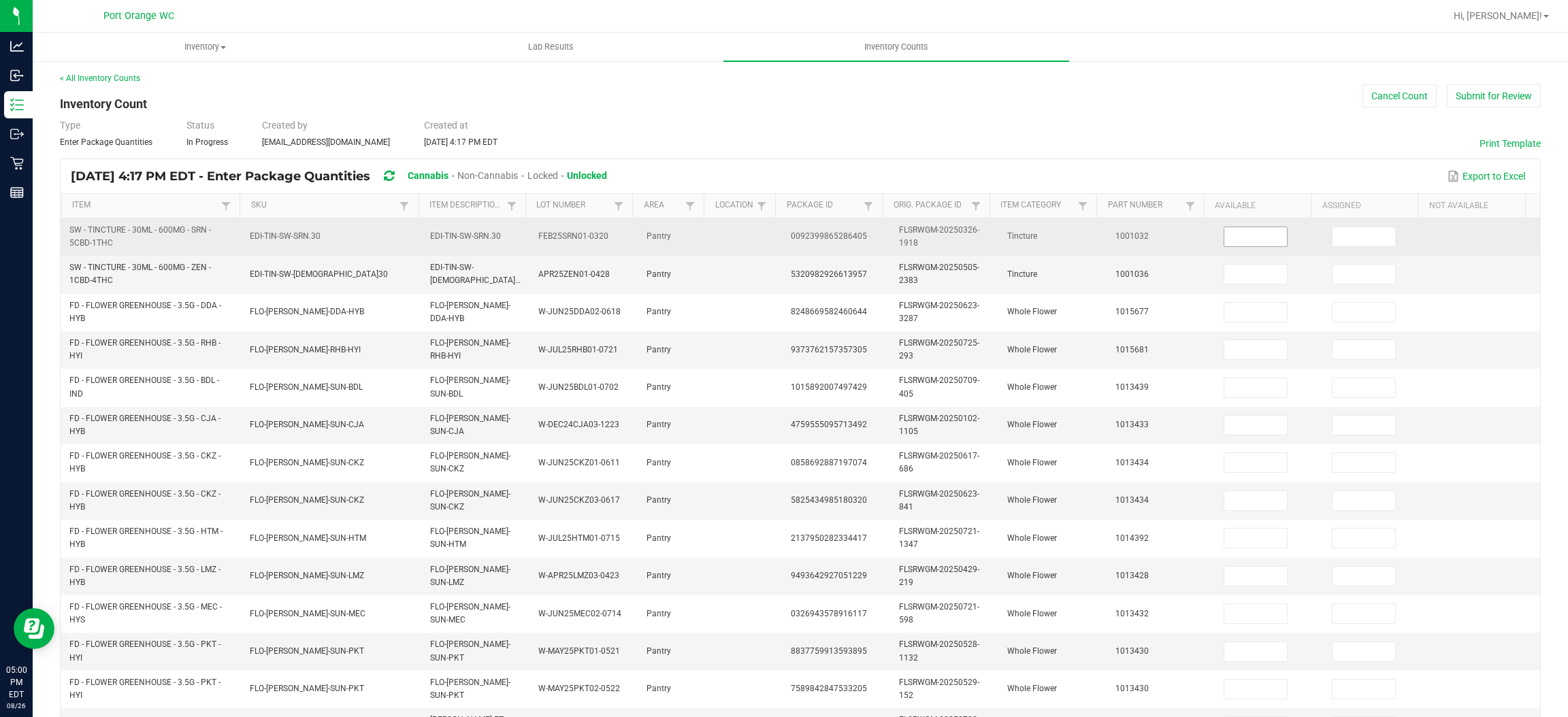
click at [1239, 230] on input at bounding box center [1256, 237] width 62 height 19
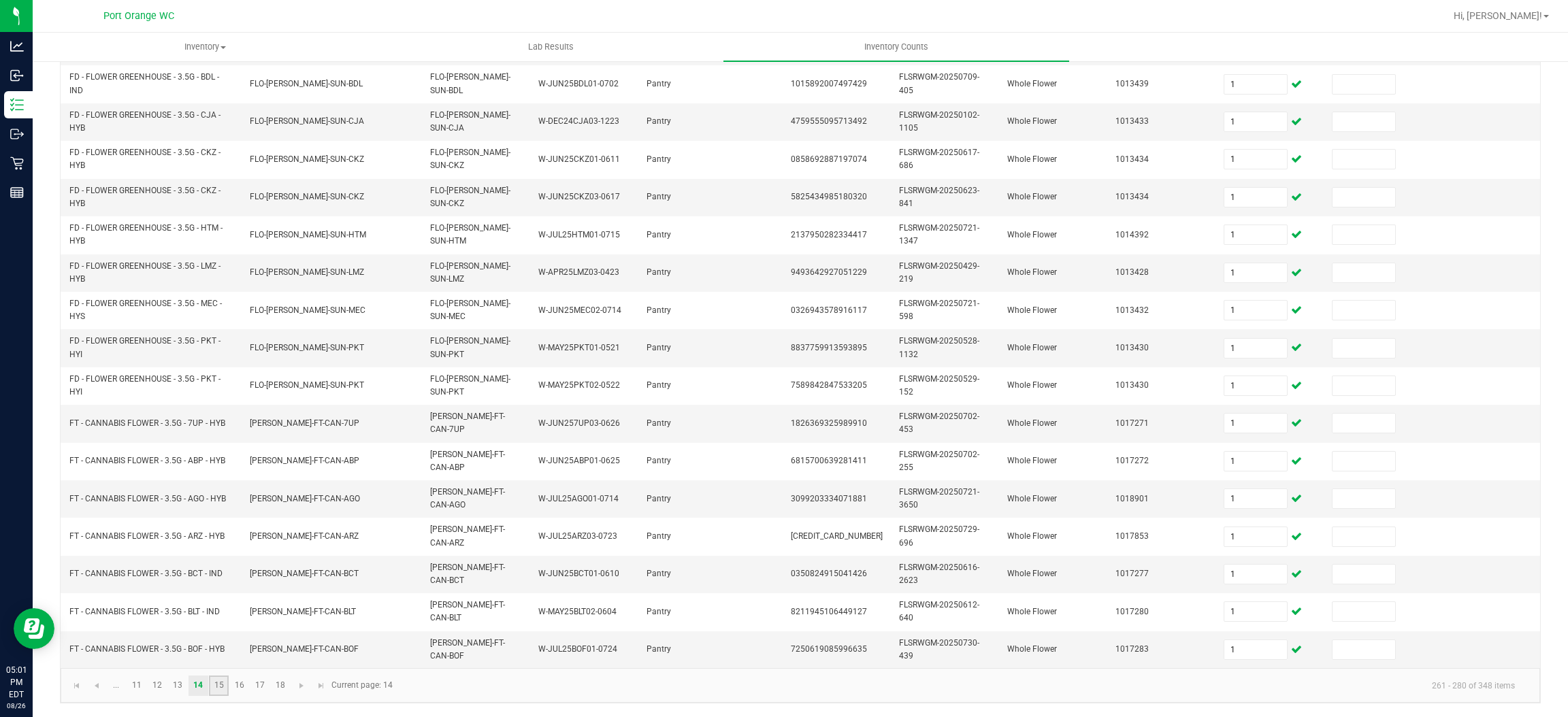
click at [215, 686] on link "15" at bounding box center [219, 685] width 19 height 20
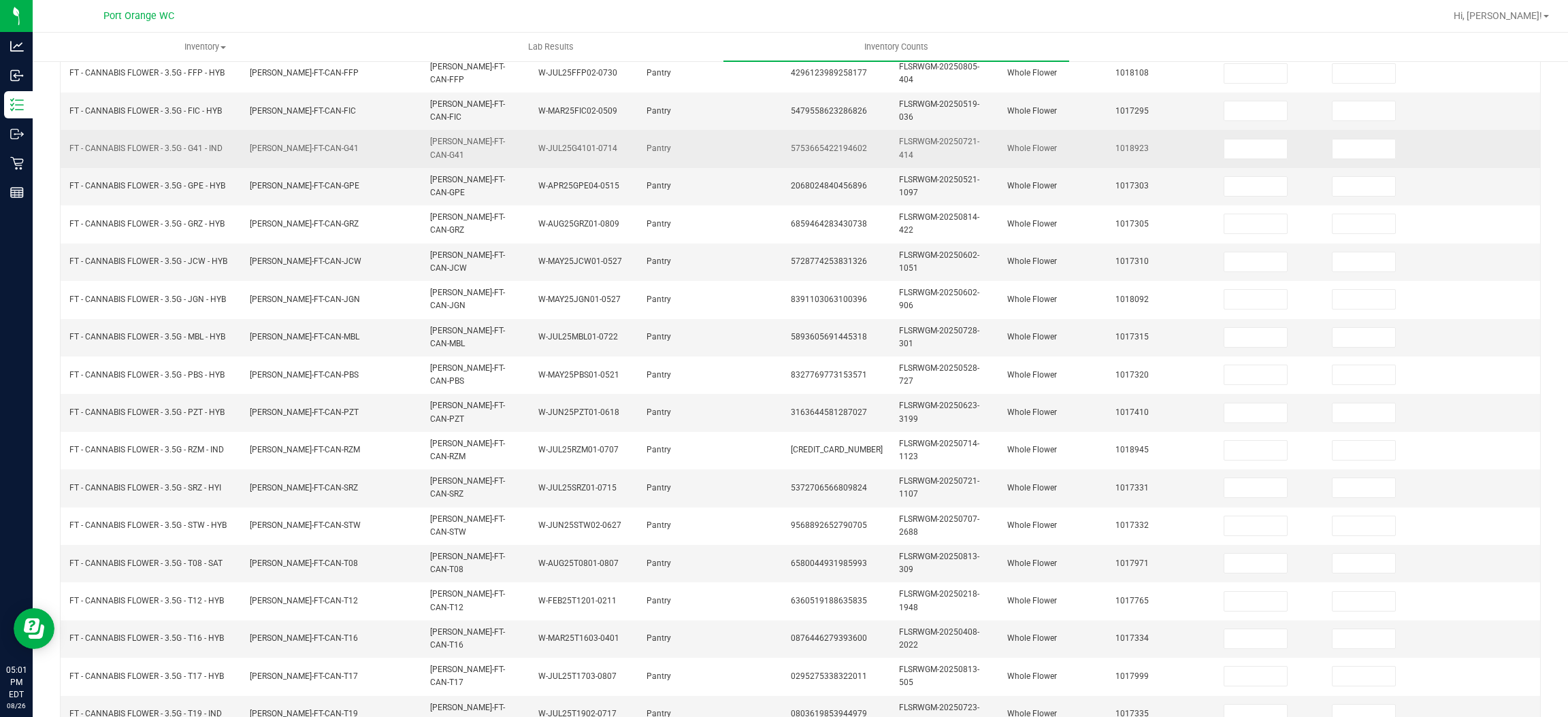
scroll to position [104, 0]
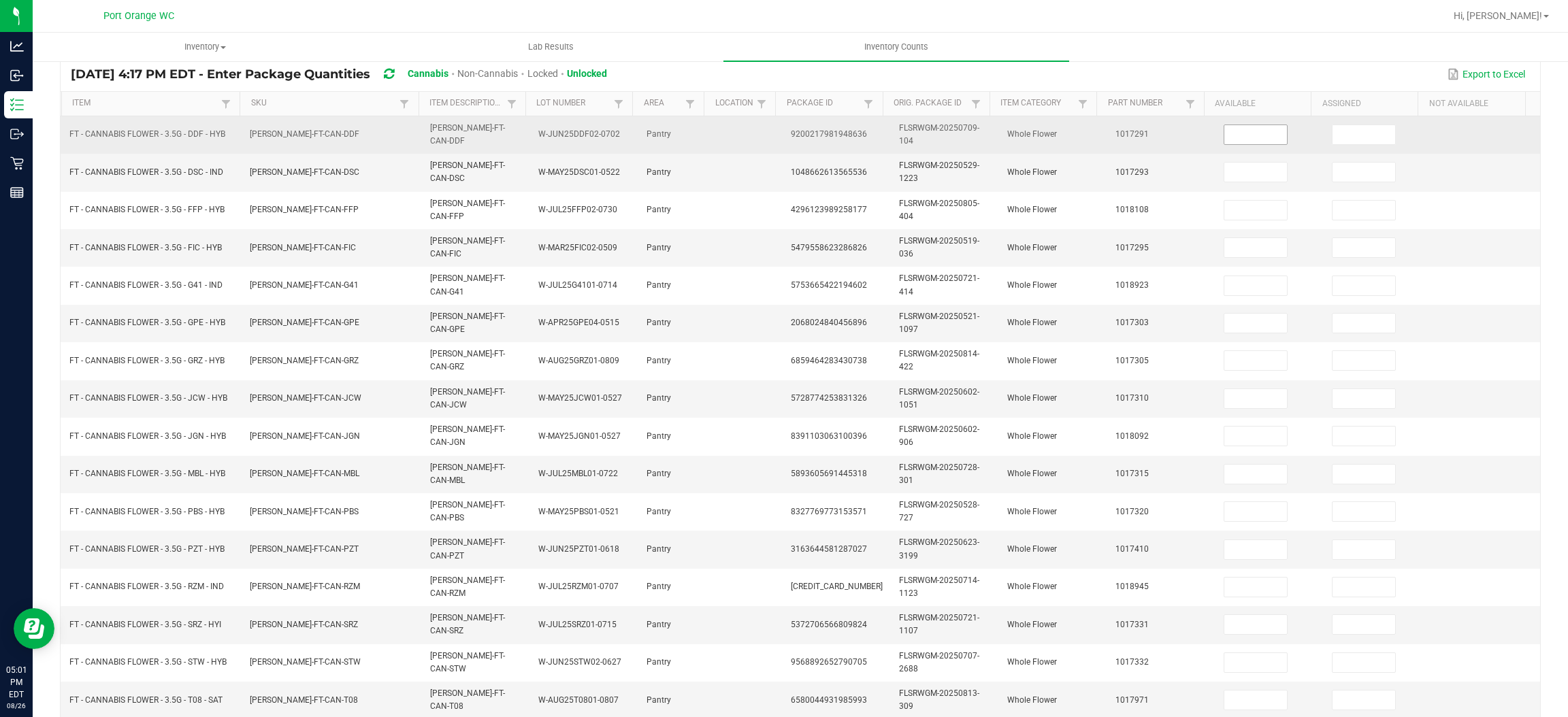
click at [1239, 136] on input at bounding box center [1256, 135] width 62 height 19
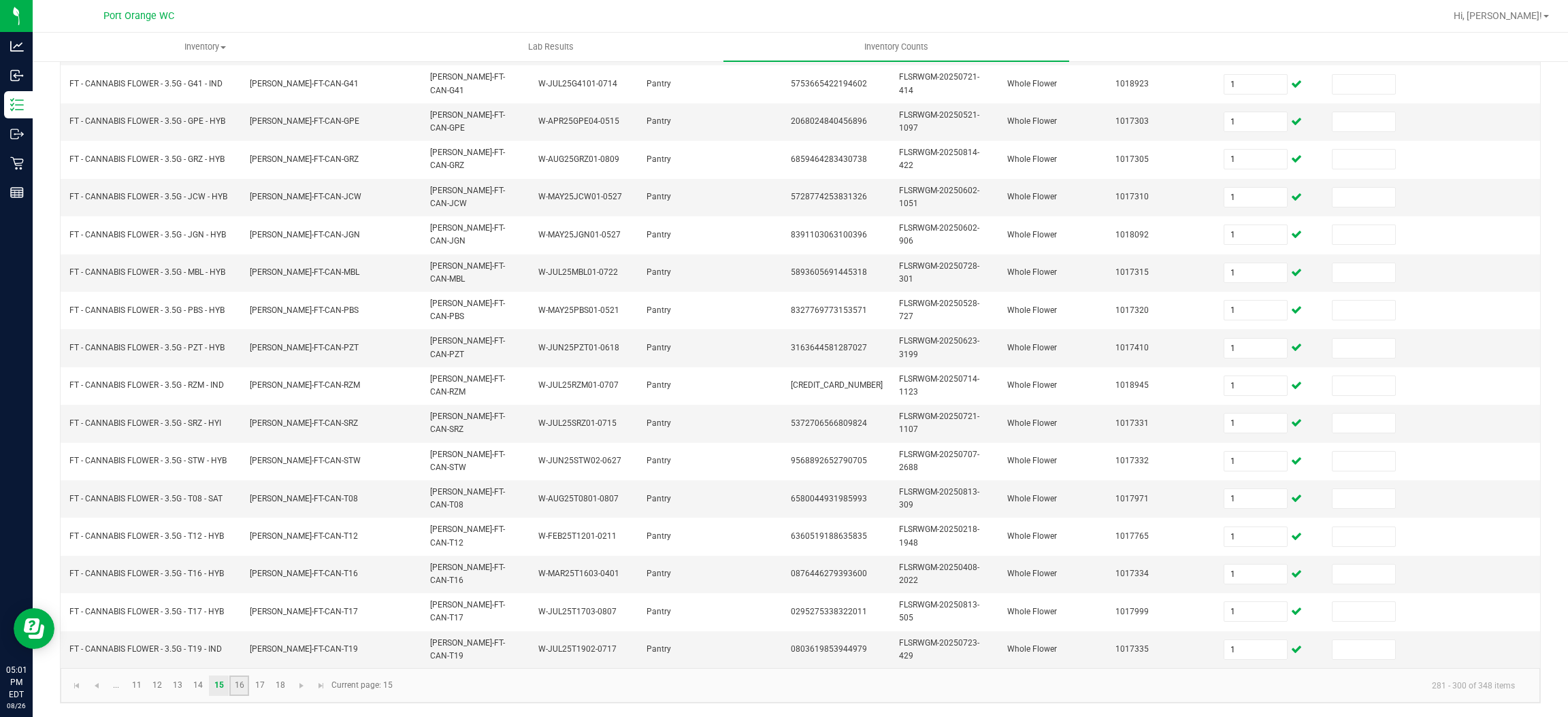
click at [246, 677] on link "16" at bounding box center [239, 685] width 19 height 20
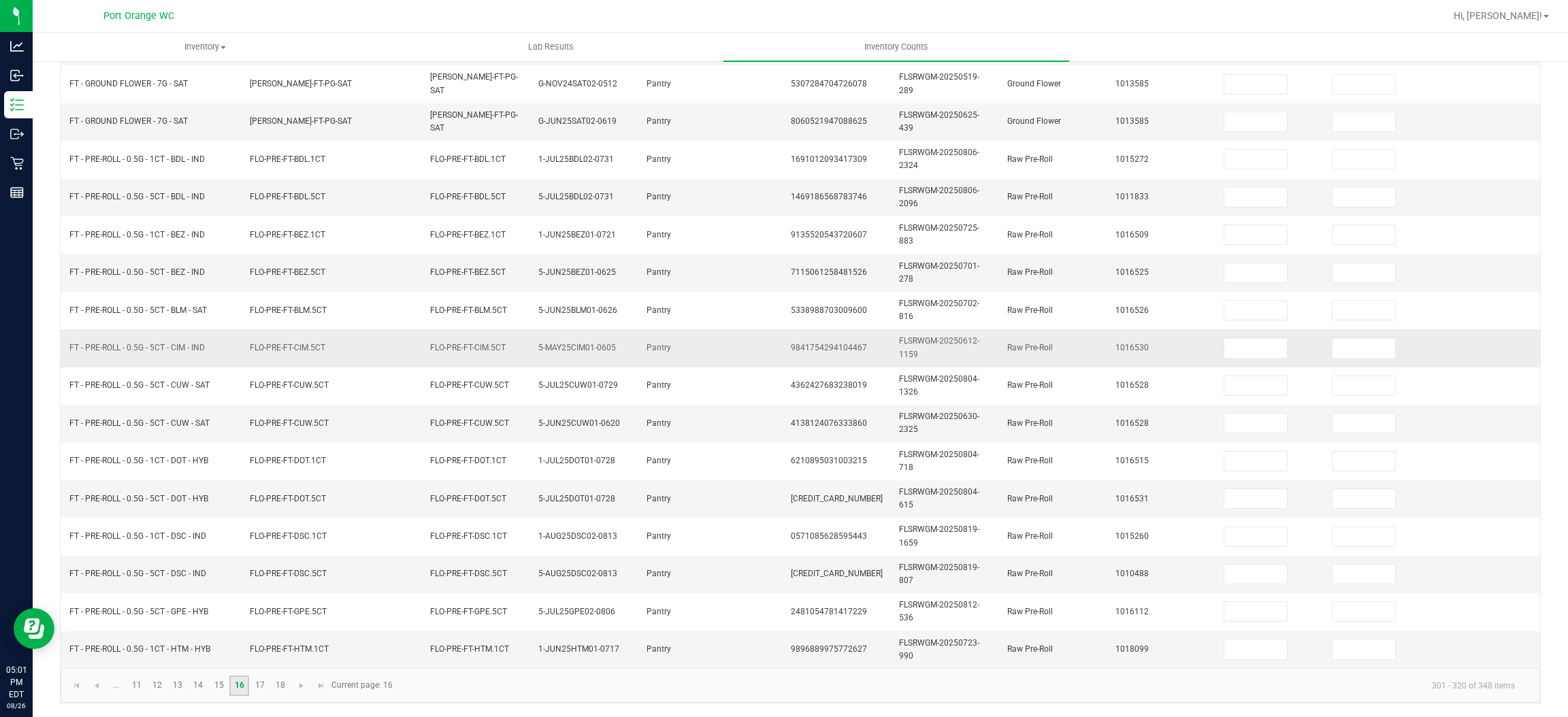
scroll to position [104, 0]
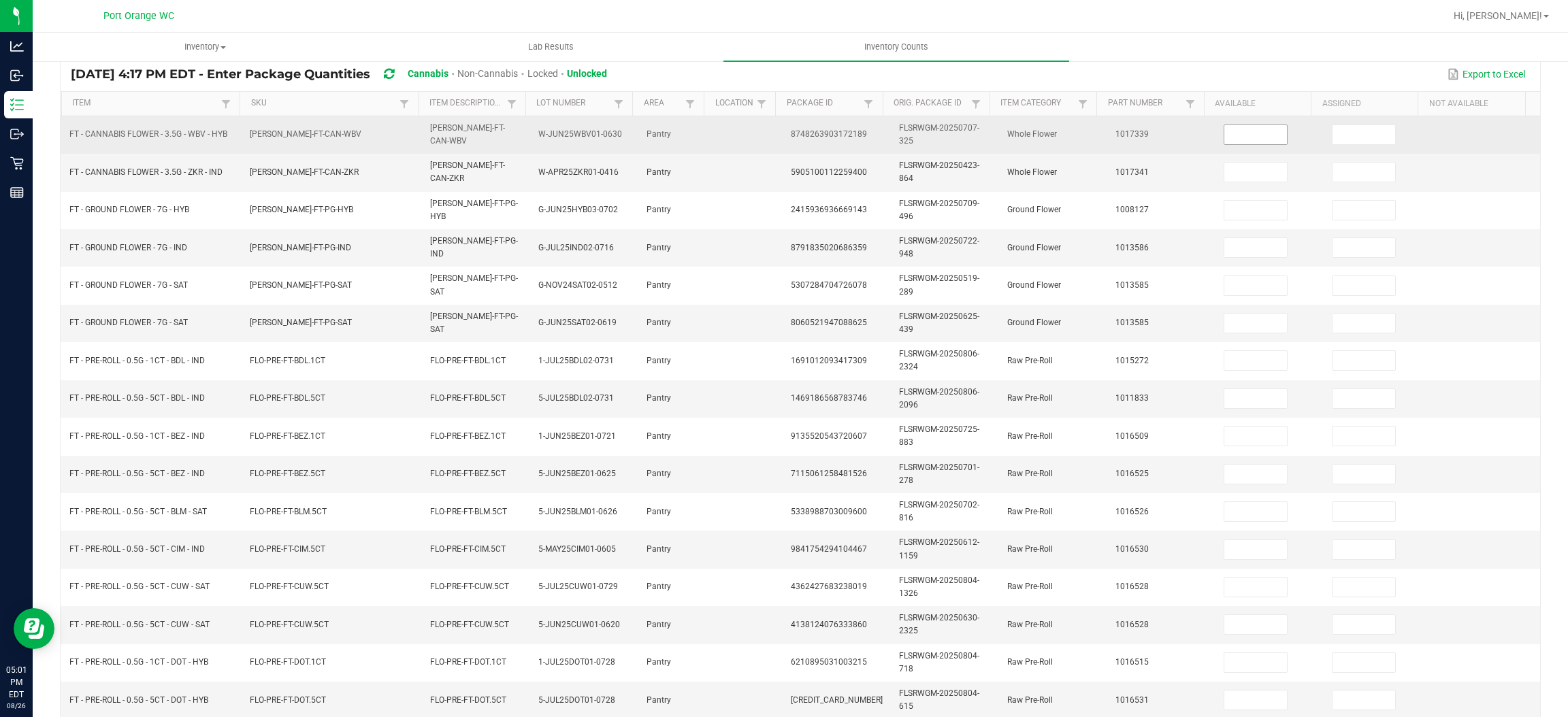
click at [1236, 133] on input at bounding box center [1256, 135] width 62 height 19
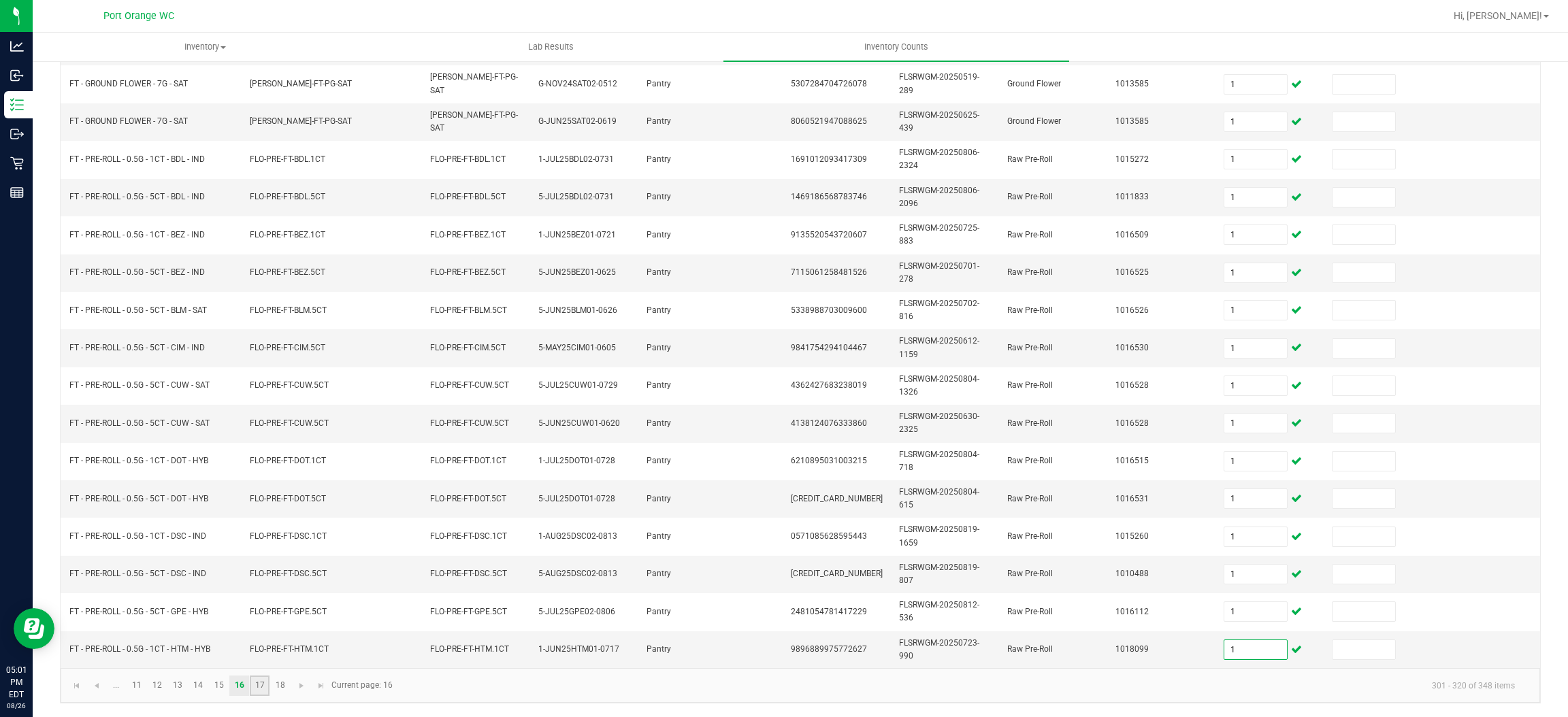
click at [264, 687] on link "17" at bounding box center [260, 685] width 19 height 20
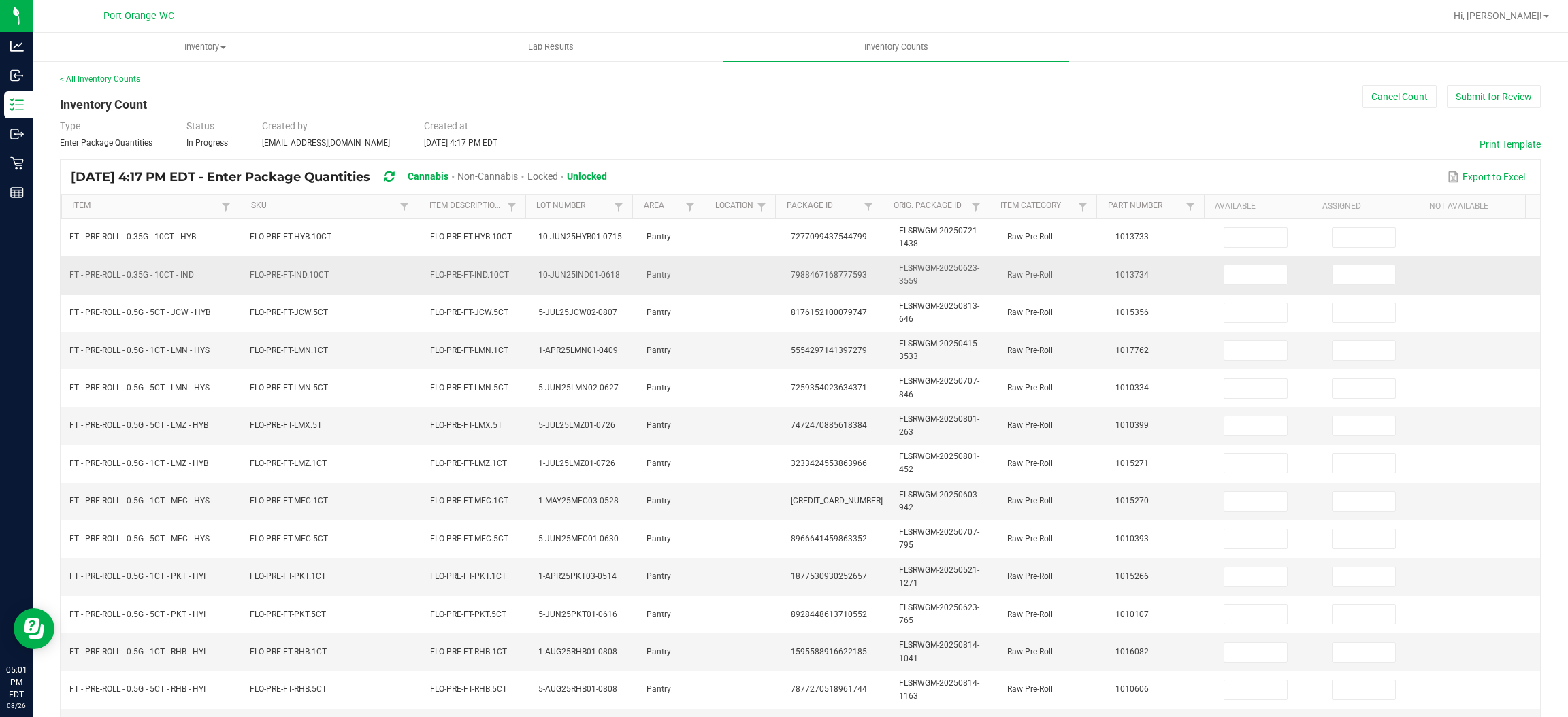
scroll to position [0, 0]
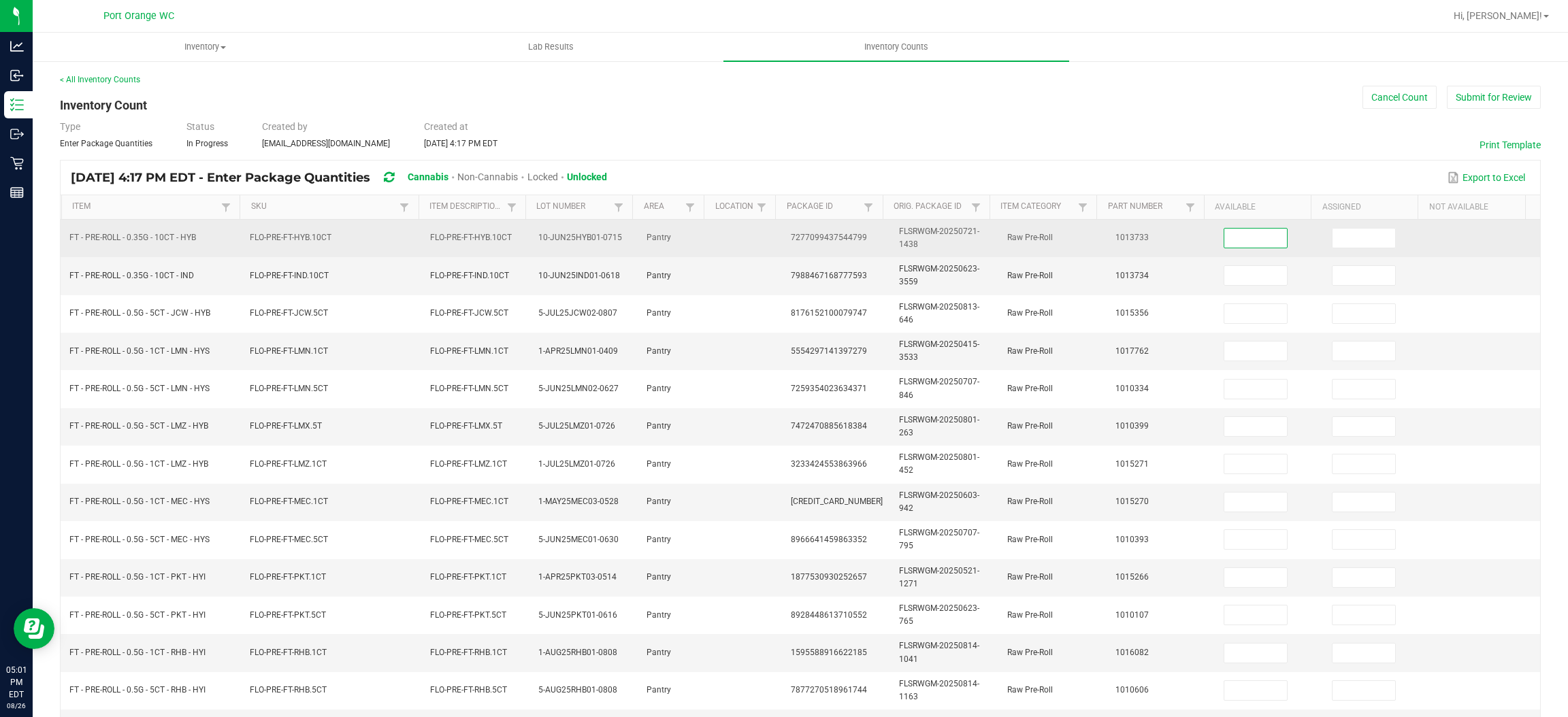
click at [1237, 237] on input at bounding box center [1256, 239] width 62 height 19
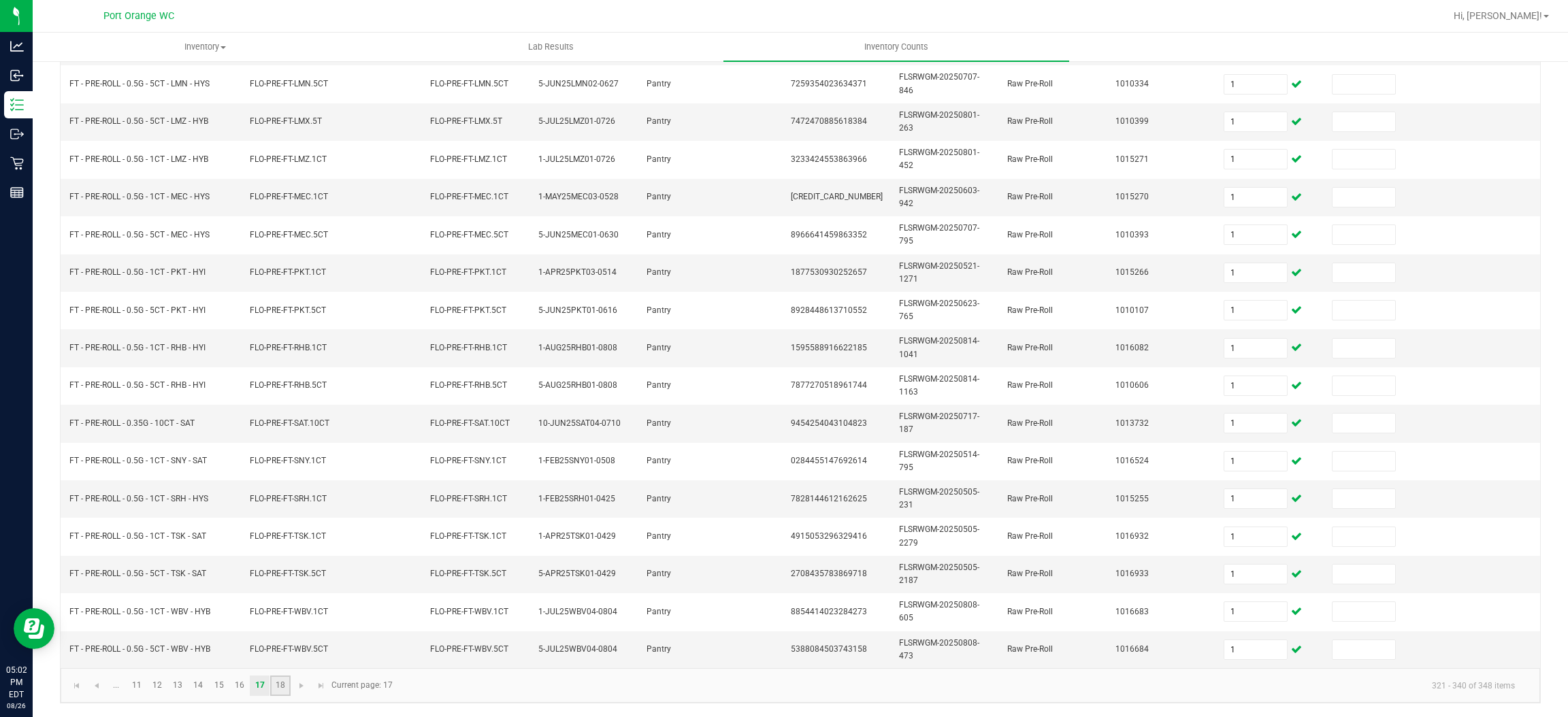
click at [278, 686] on link "18" at bounding box center [280, 685] width 19 height 20
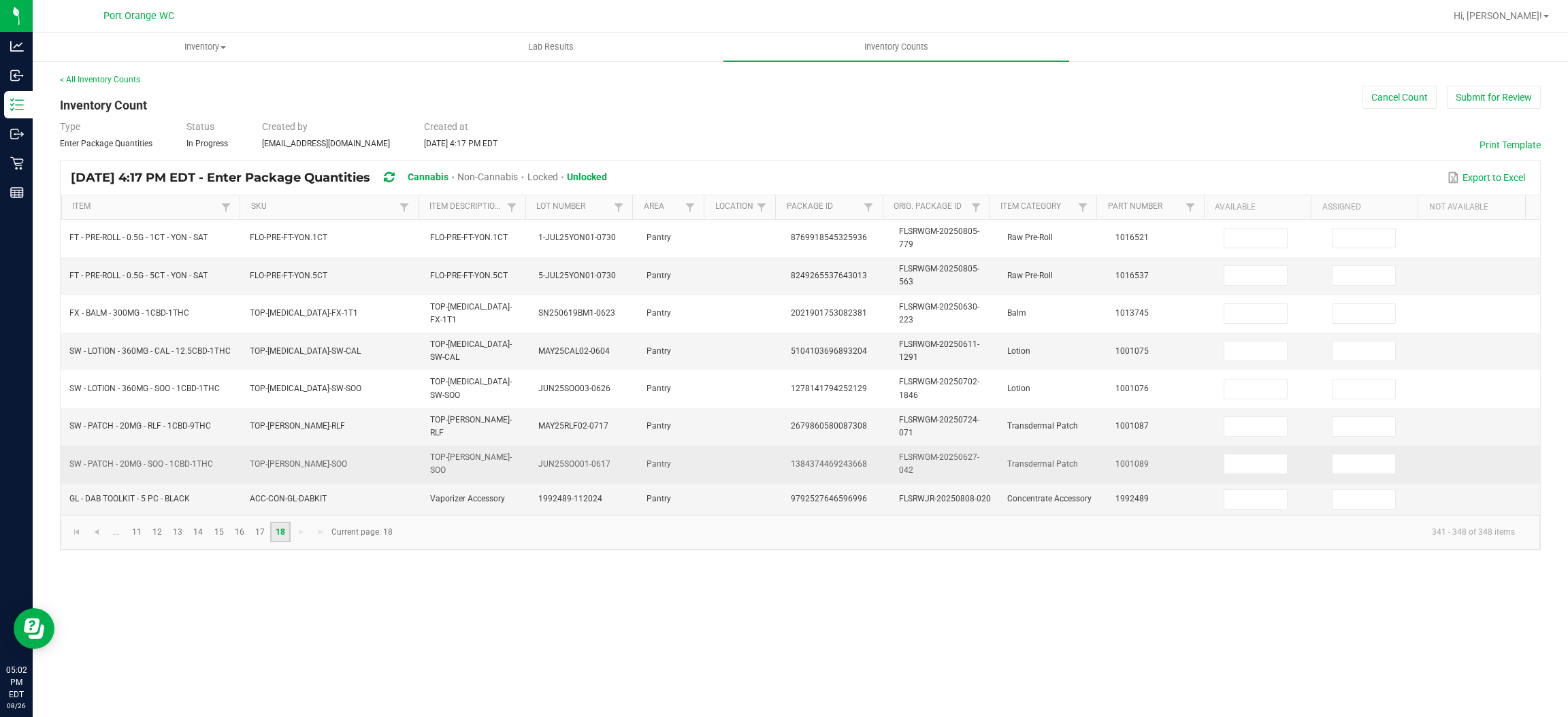
scroll to position [0, 0]
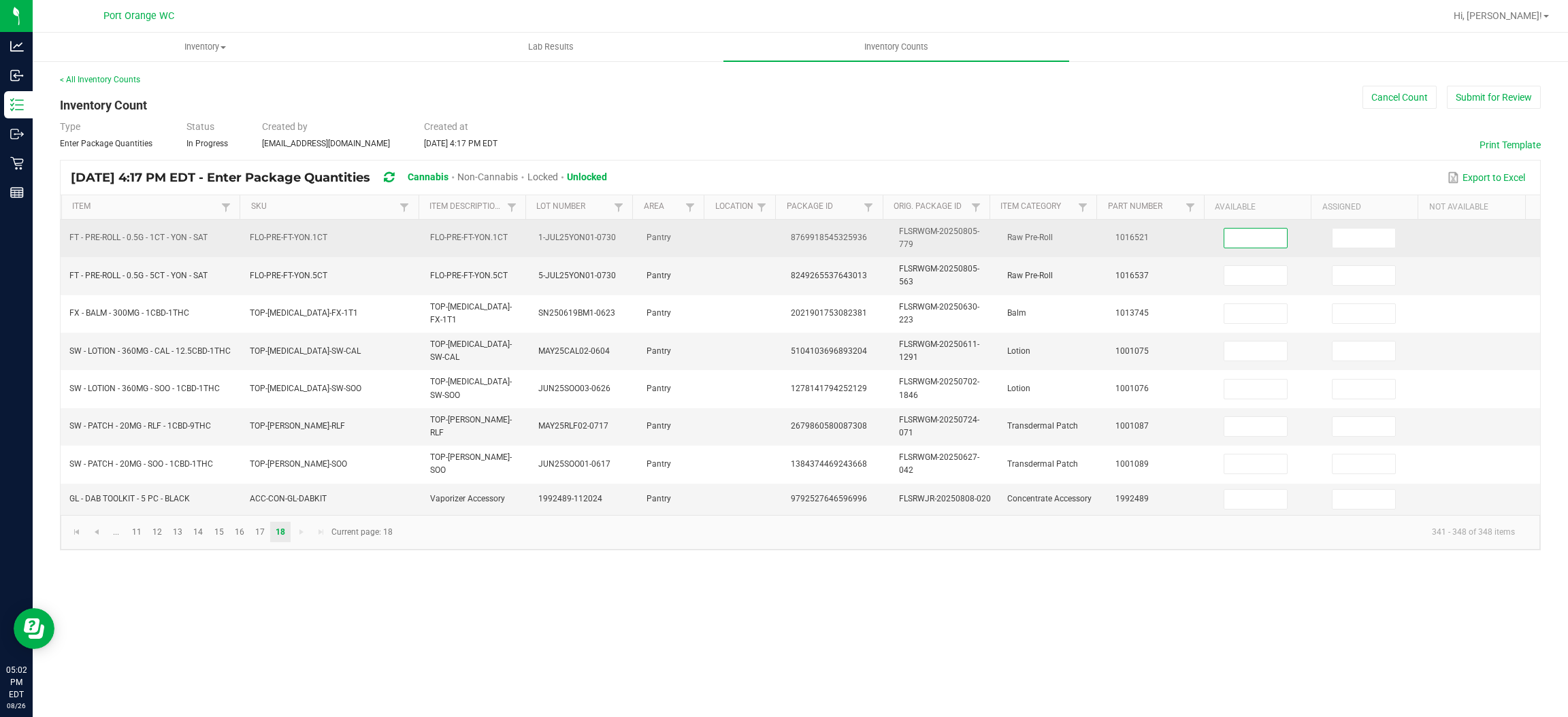
click at [1257, 240] on input at bounding box center [1256, 239] width 62 height 19
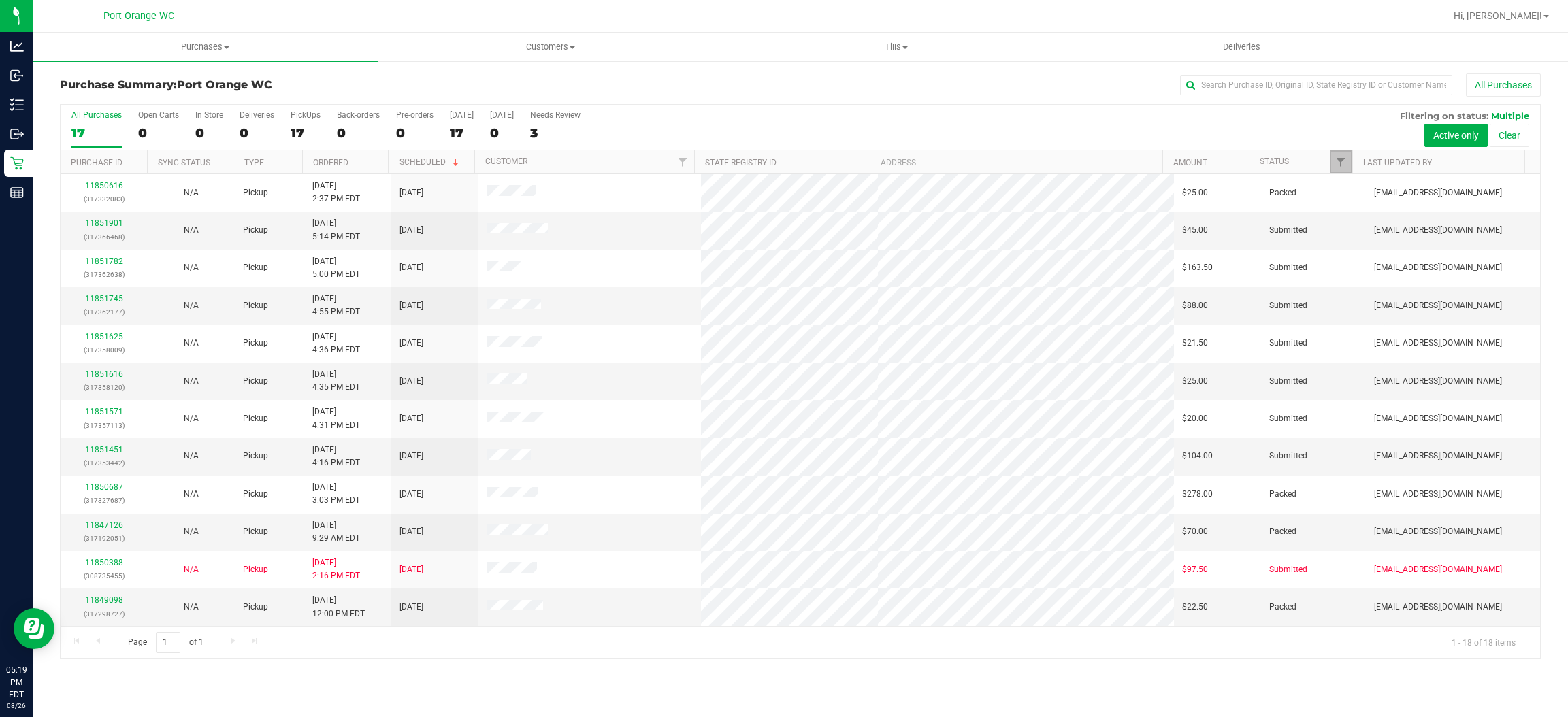
drag, startPoint x: 1342, startPoint y: 163, endPoint x: 1345, endPoint y: 170, distance: 7.6
click at [1342, 164] on span "Filter" at bounding box center [1341, 161] width 11 height 11
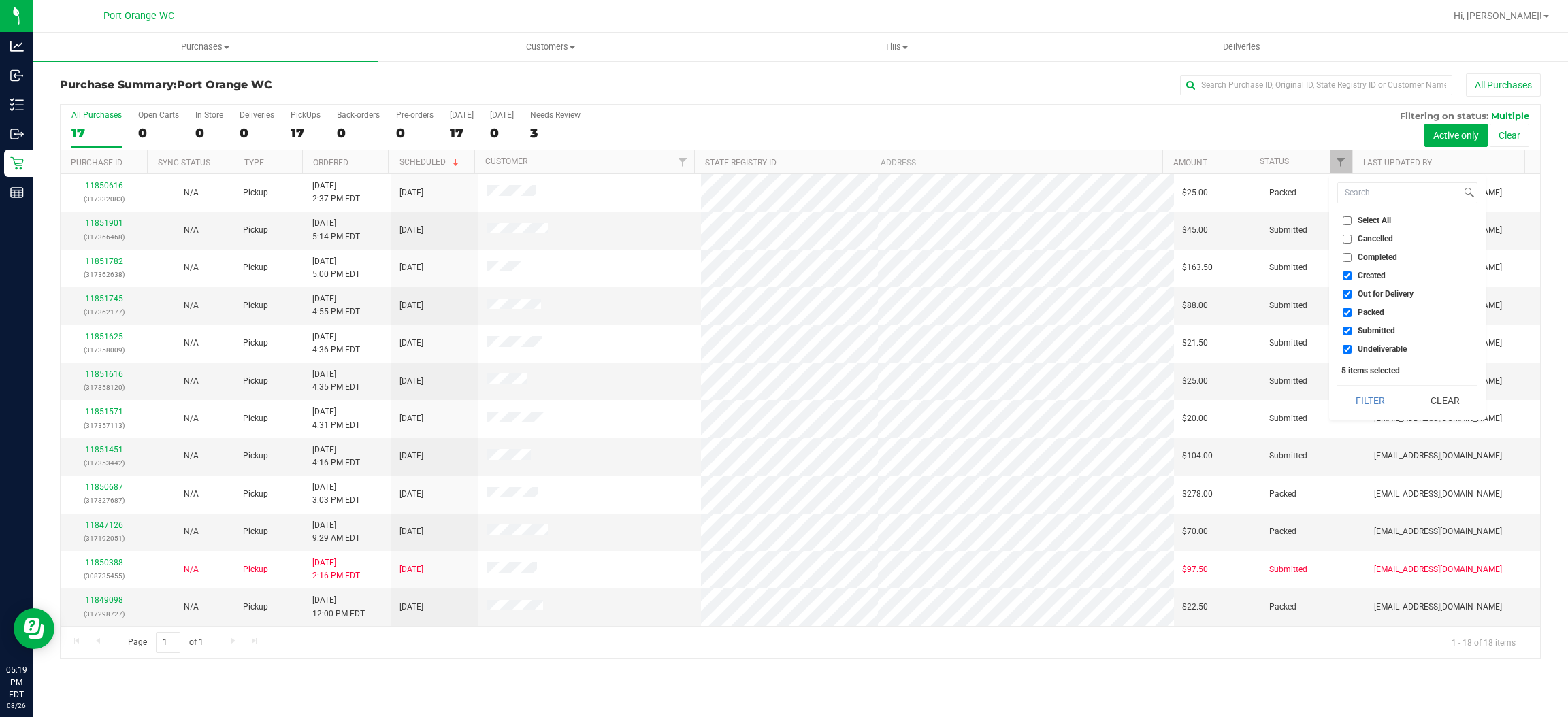
click at [1362, 277] on span "Created" at bounding box center [1372, 276] width 28 height 8
click at [1352, 277] on input "Created" at bounding box center [1347, 276] width 9 height 9
checkbox input "false"
click at [1353, 296] on label "Out for Delivery" at bounding box center [1378, 294] width 70 height 9
click at [1352, 296] on input "Out for Delivery" at bounding box center [1347, 294] width 9 height 9
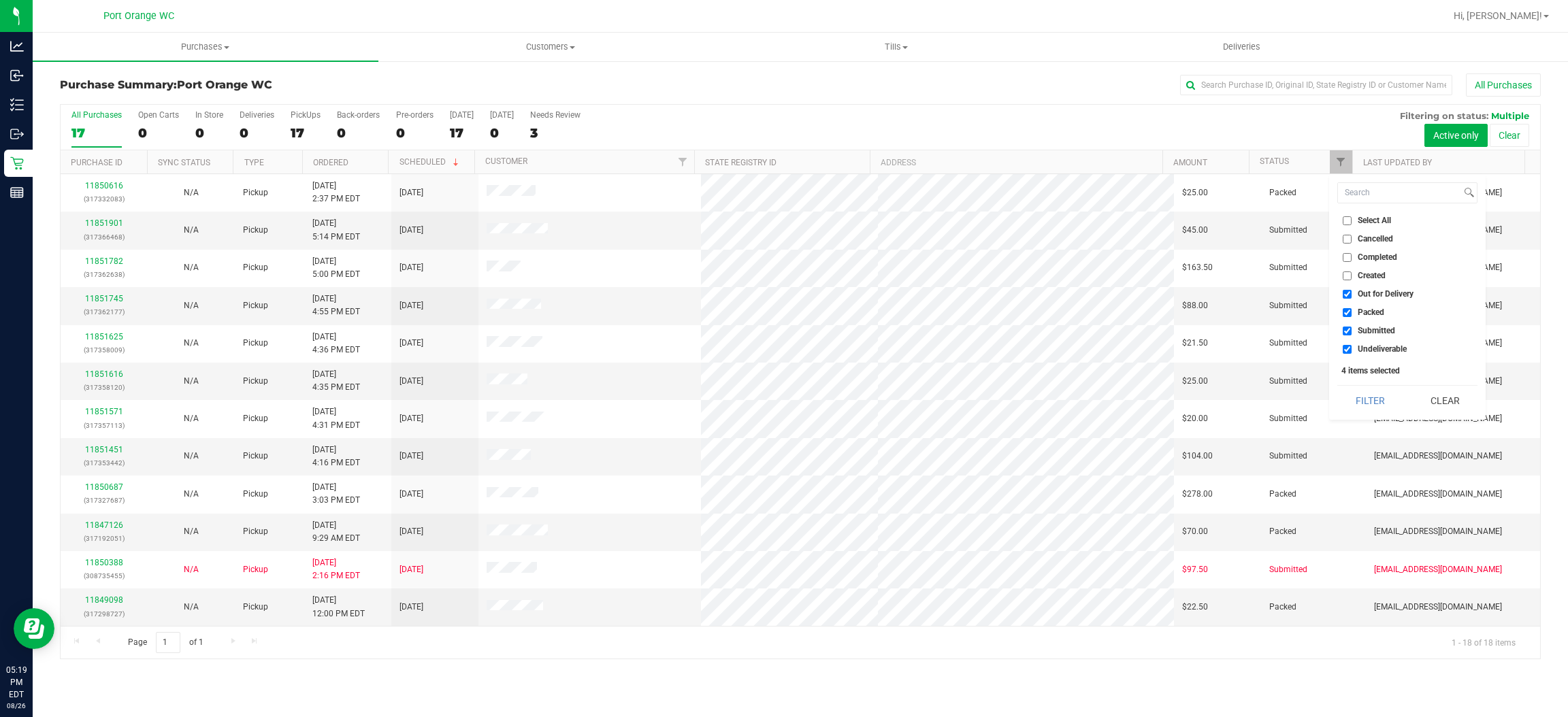
checkbox input "false"
click at [1379, 310] on span "Packed" at bounding box center [1371, 312] width 27 height 8
click at [1352, 310] on input "Packed" at bounding box center [1347, 312] width 9 height 9
checkbox input "false"
click at [1366, 353] on span "Undeliverable" at bounding box center [1383, 349] width 49 height 8
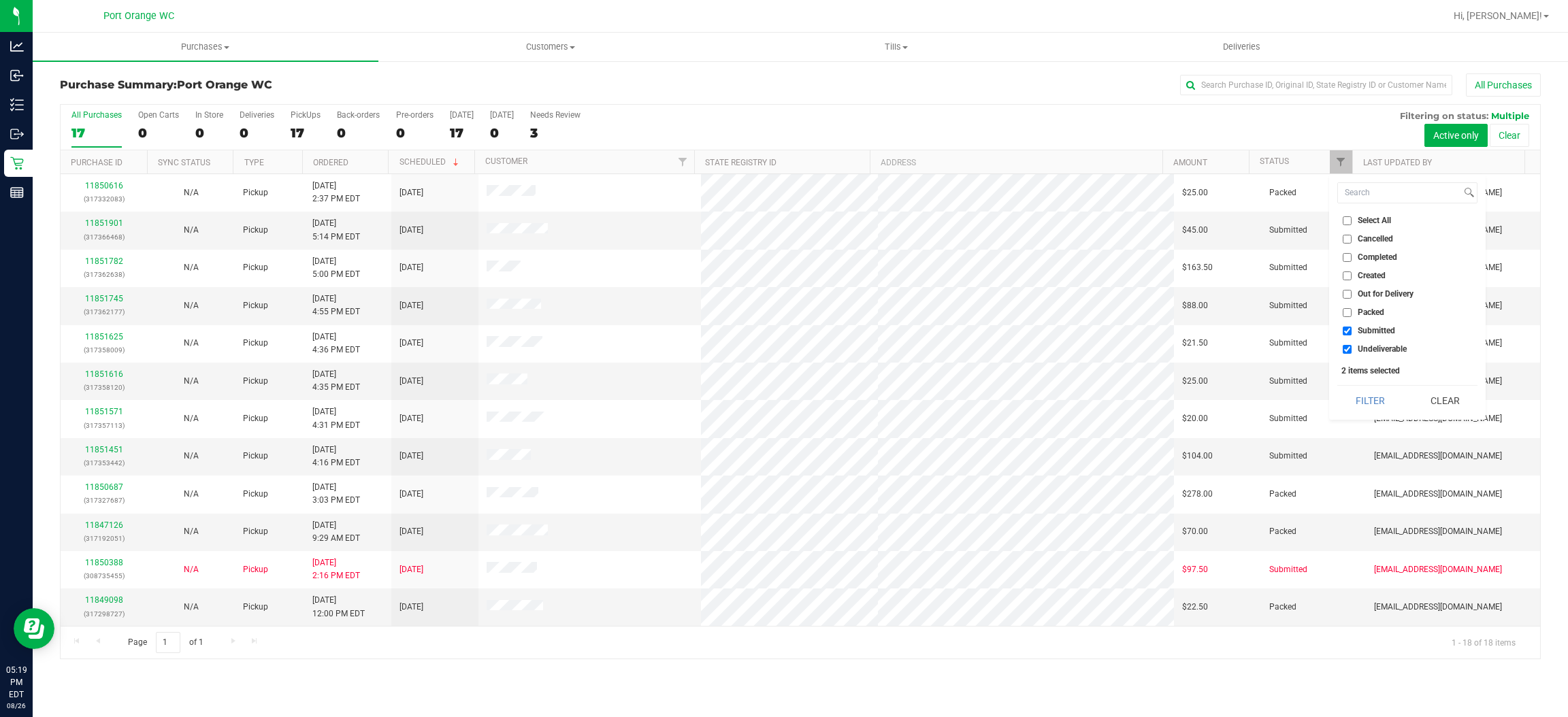
click at [1352, 353] on input "Undeliverable" at bounding box center [1347, 349] width 9 height 9
checkbox input "false"
click at [1353, 395] on button "Filter" at bounding box center [1370, 401] width 66 height 30
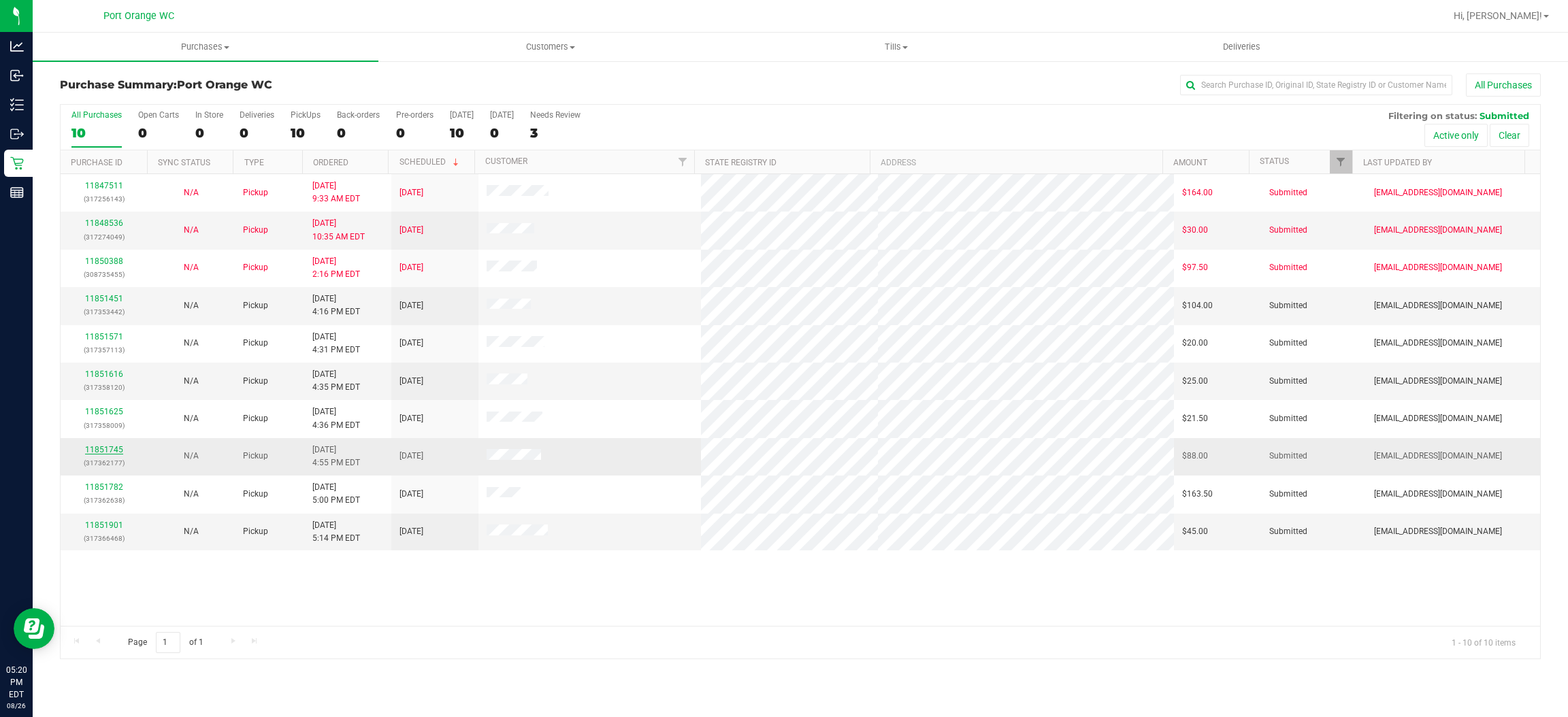
click at [112, 447] on link "11851745" at bounding box center [104, 450] width 38 height 10
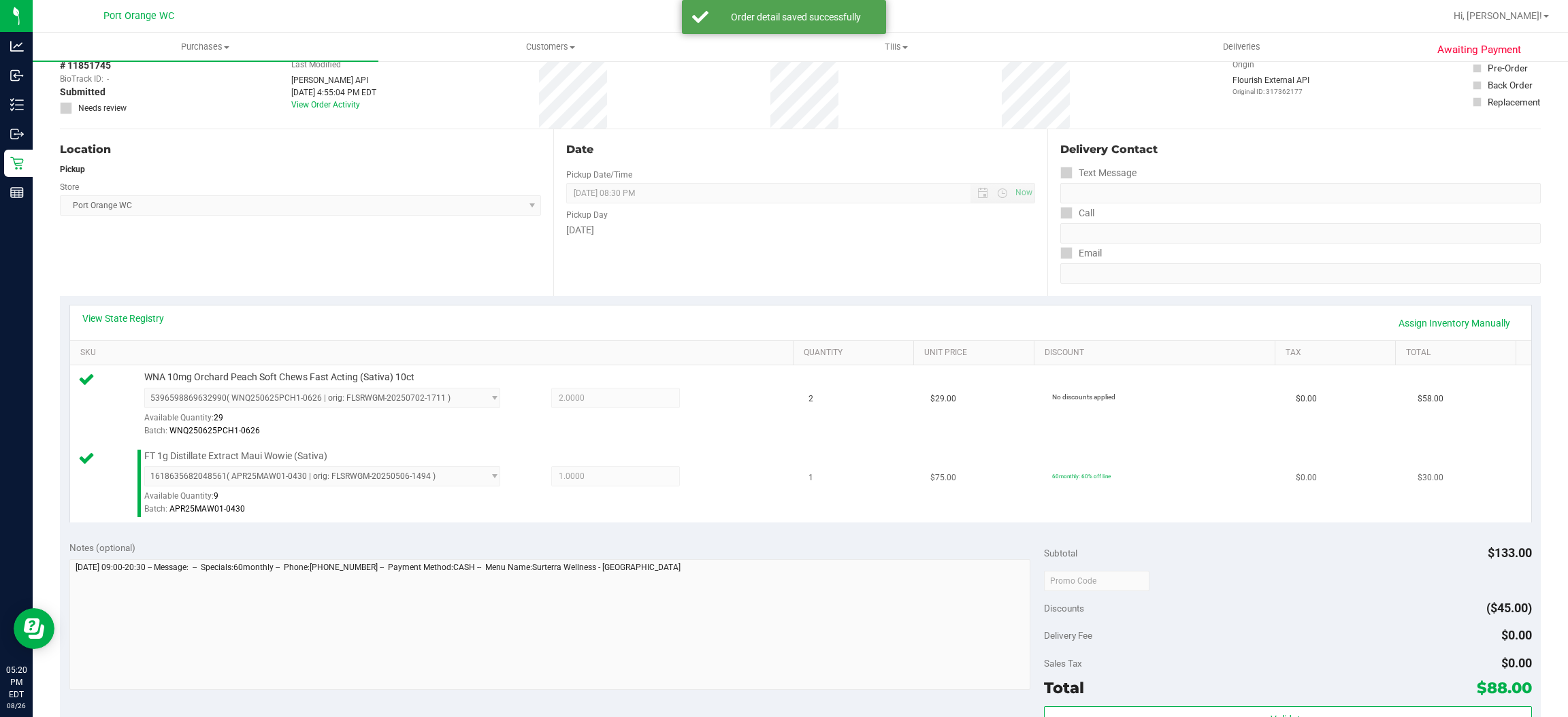
scroll to position [306, 0]
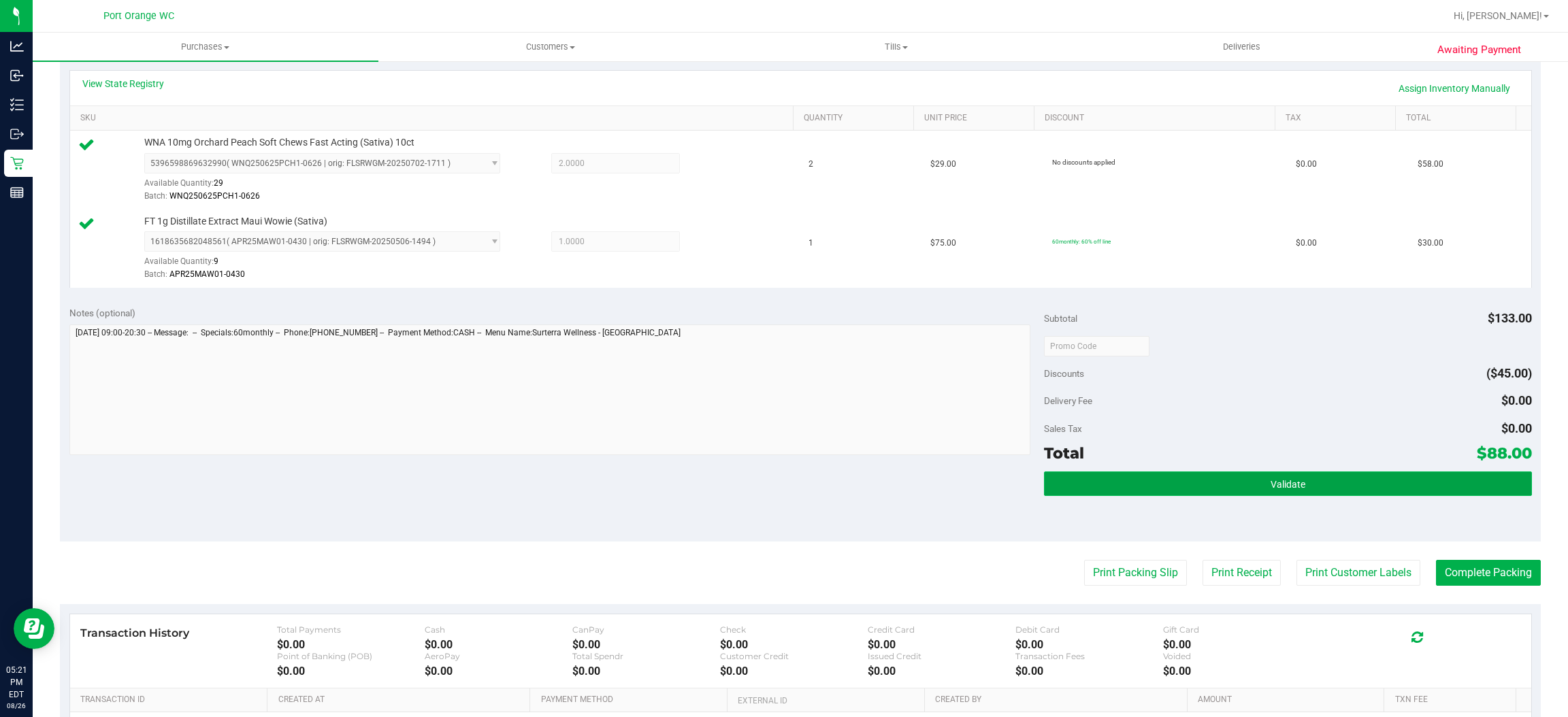
click at [1285, 494] on button "Validate" at bounding box center [1288, 484] width 487 height 24
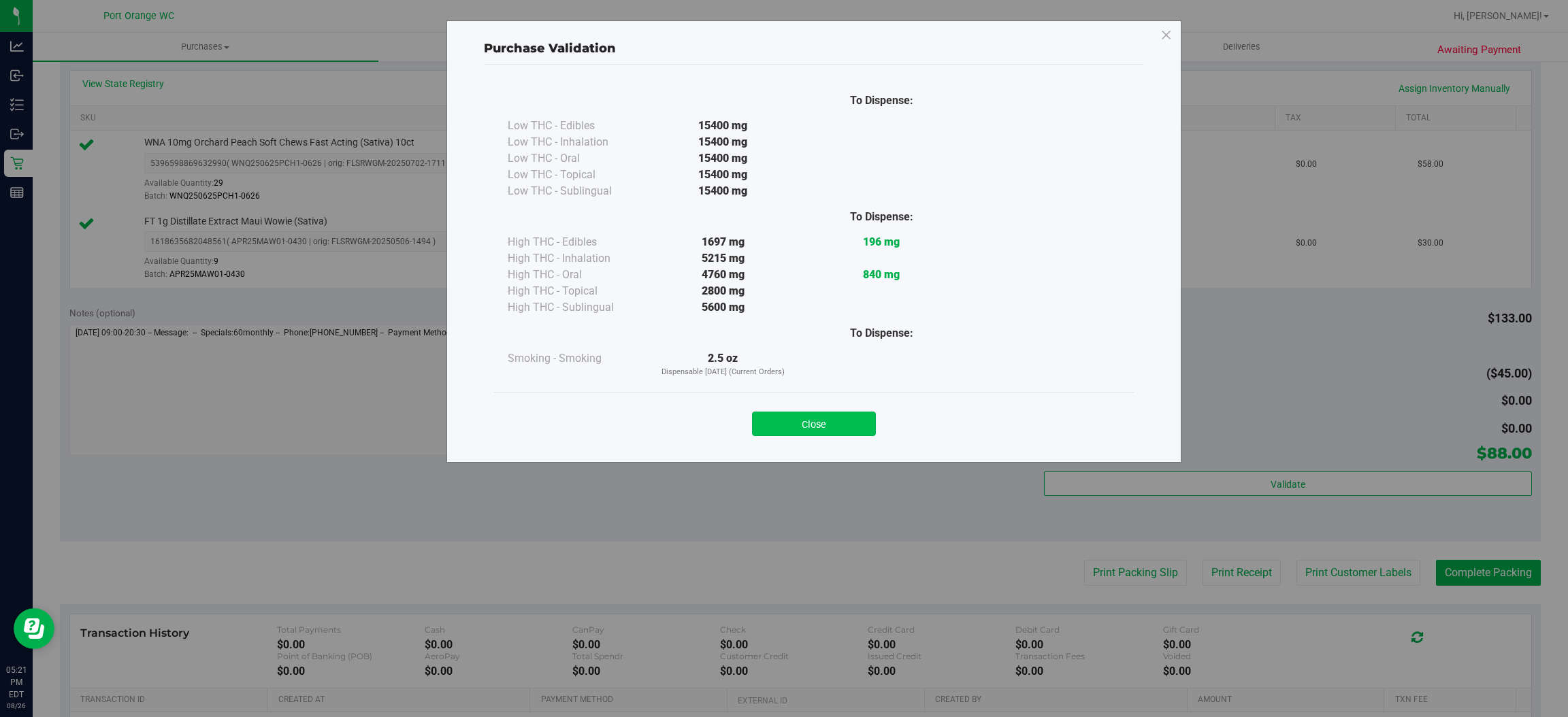
click at [846, 424] on button "Close" at bounding box center [814, 424] width 124 height 24
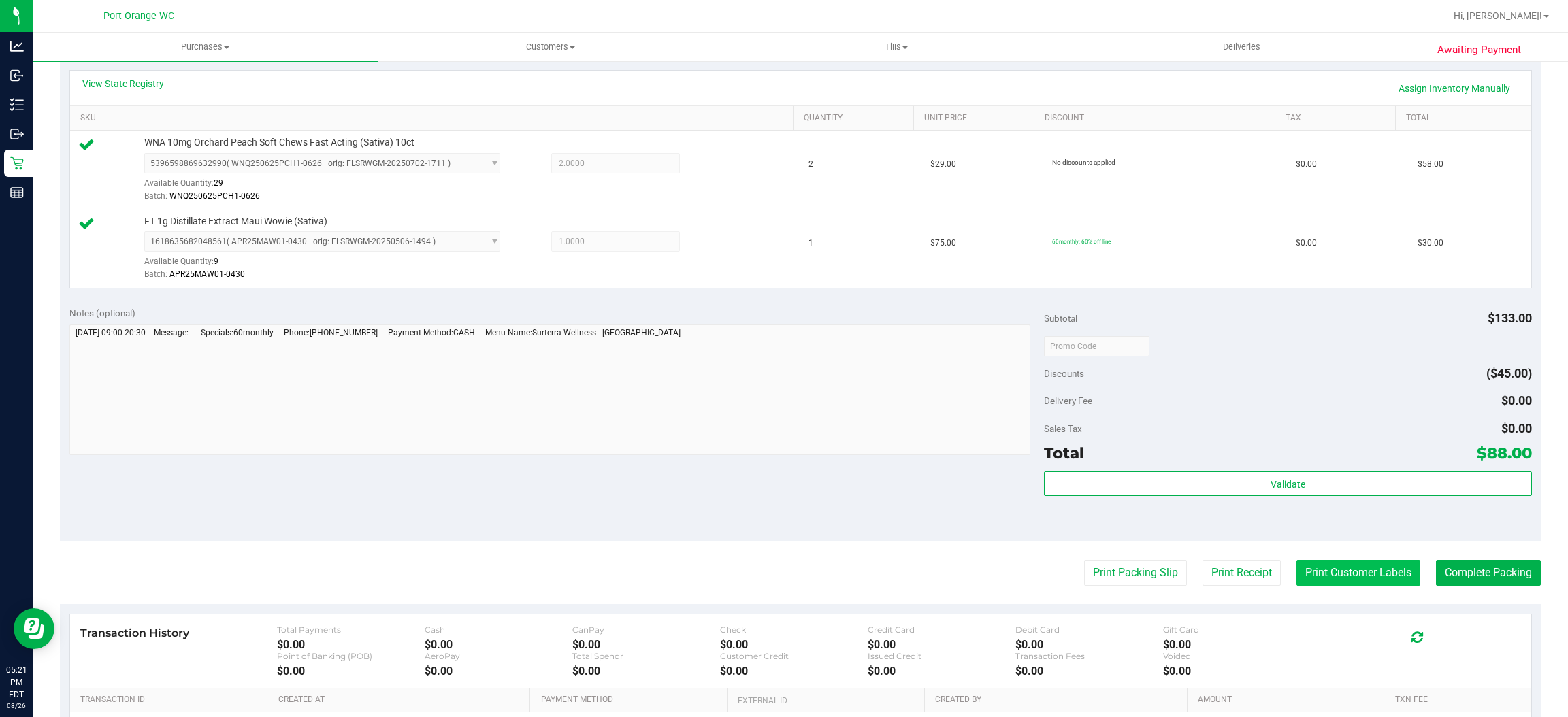
click at [1297, 571] on button "Print Customer Labels" at bounding box center [1358, 573] width 124 height 26
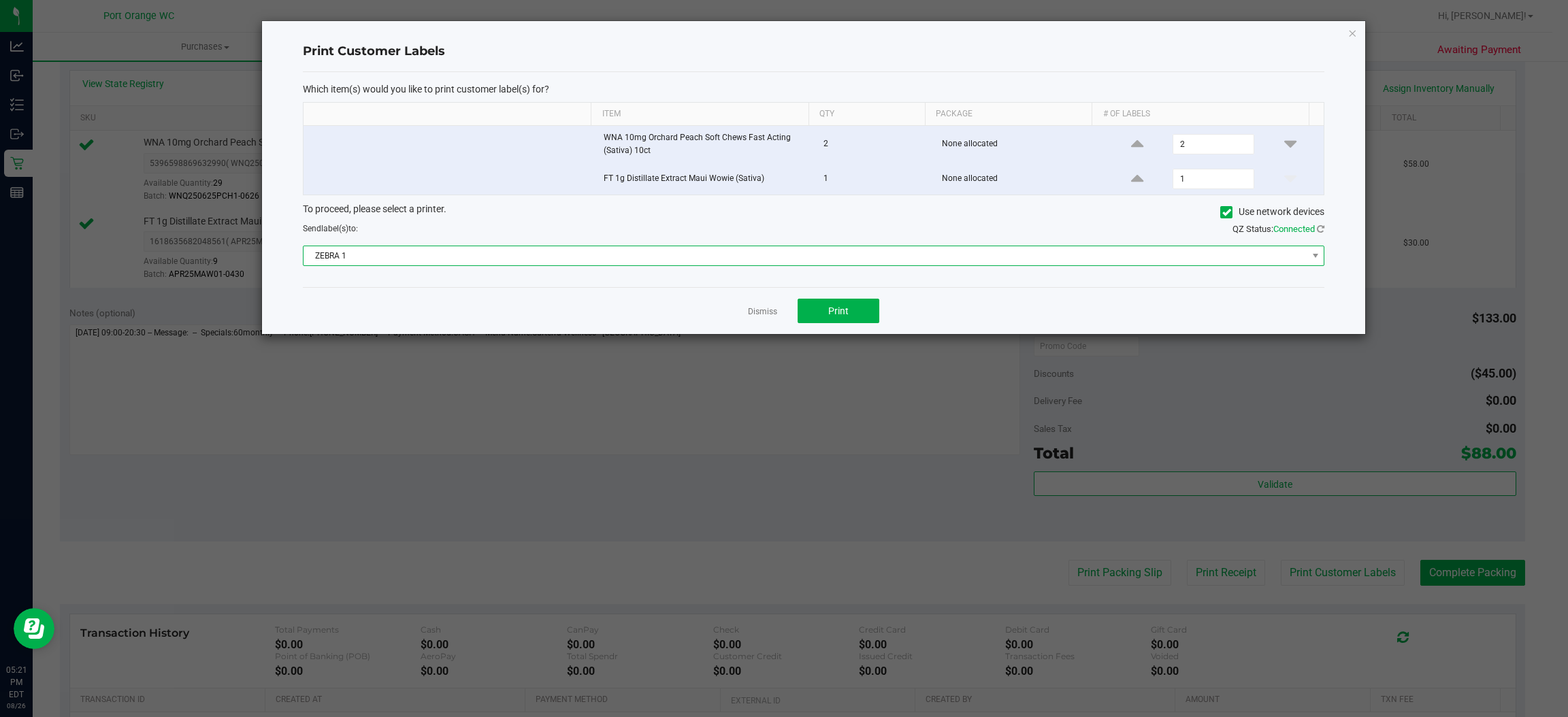
click at [750, 248] on span "ZEBRA 1" at bounding box center [814, 256] width 1022 height 20
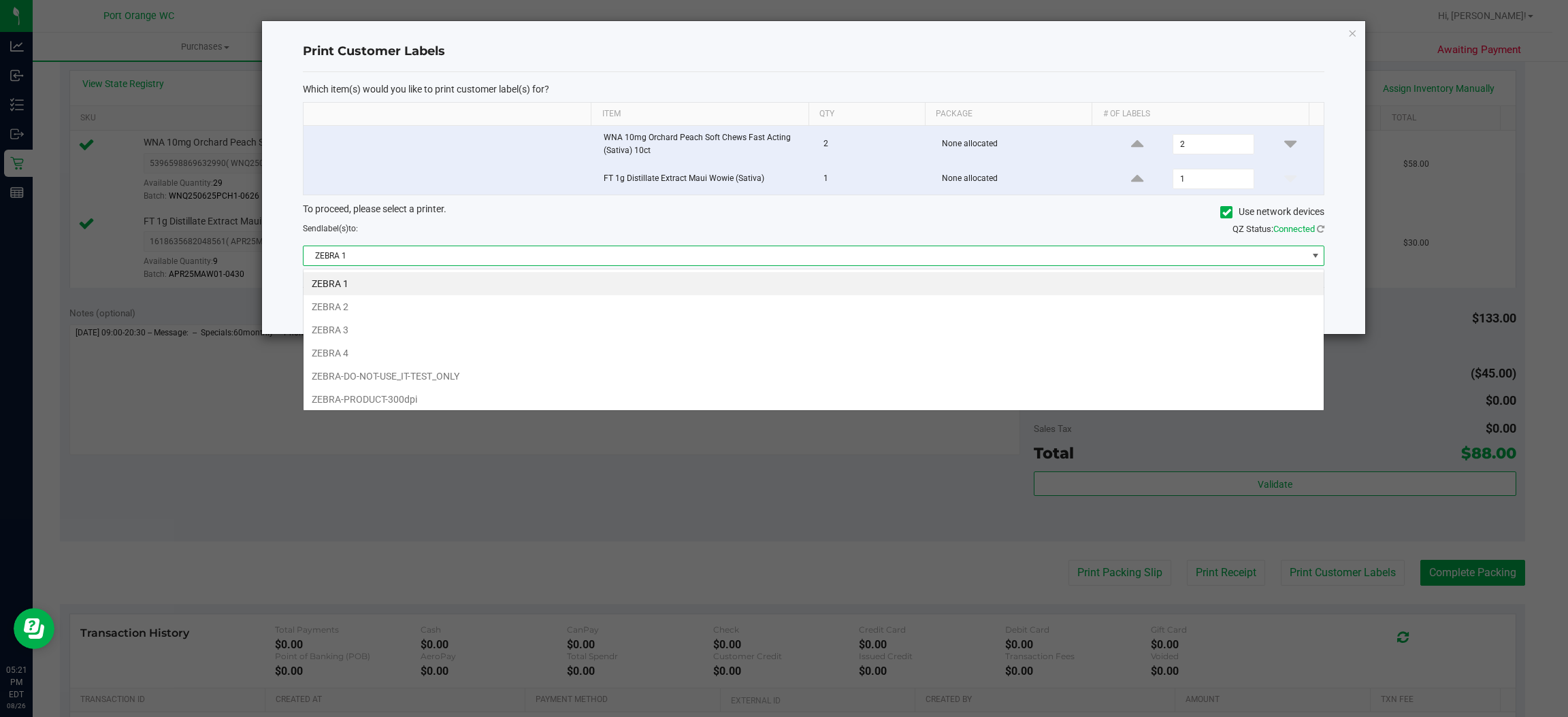
scroll to position [21, 1022]
drag, startPoint x: 720, startPoint y: 306, endPoint x: 787, endPoint y: 301, distance: 67.2
click at [720, 308] on li "ZEBRA 2" at bounding box center [814, 307] width 1020 height 23
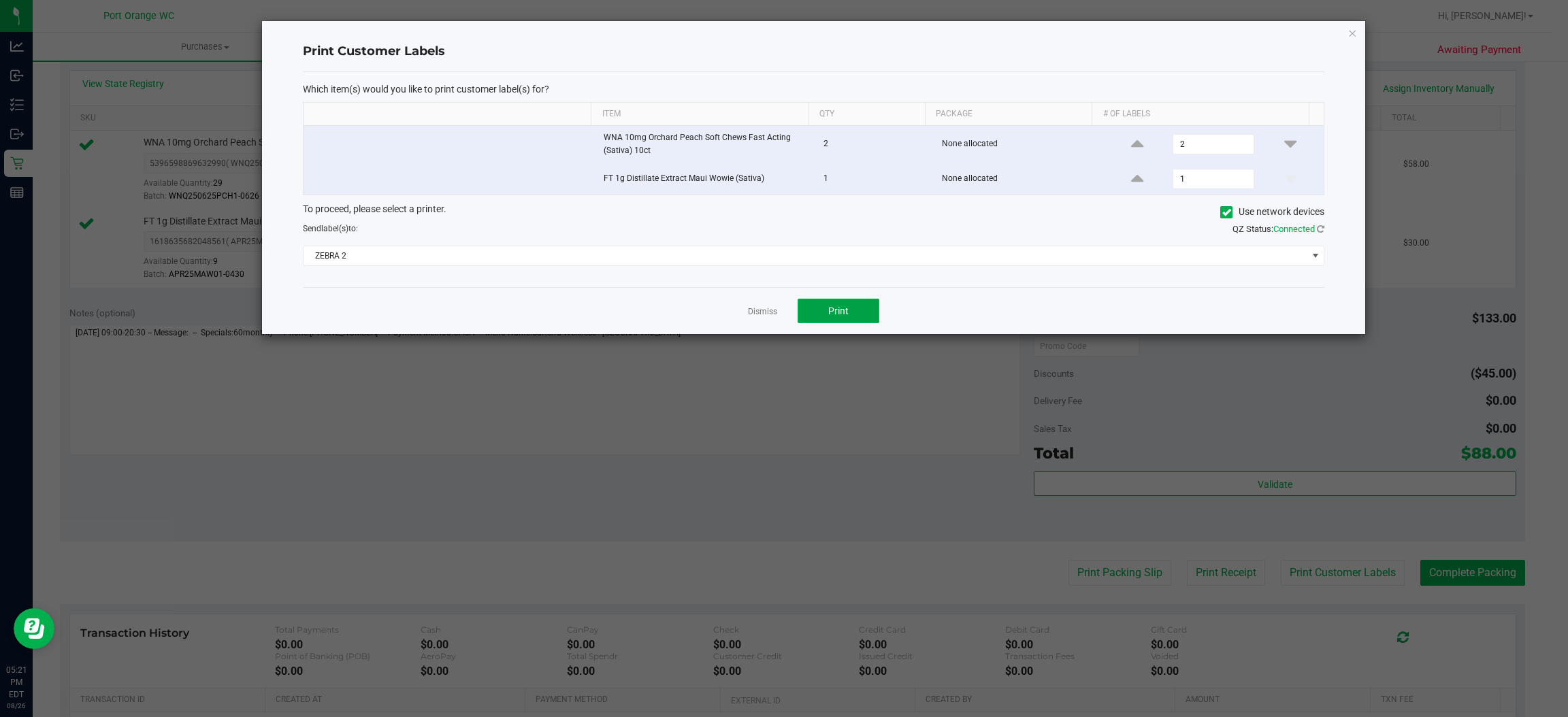
click at [832, 303] on button "Print" at bounding box center [839, 311] width 82 height 24
drag, startPoint x: 765, startPoint y: 314, endPoint x: 792, endPoint y: 312, distance: 27.1
click at [764, 314] on link "Dismiss" at bounding box center [763, 312] width 29 height 11
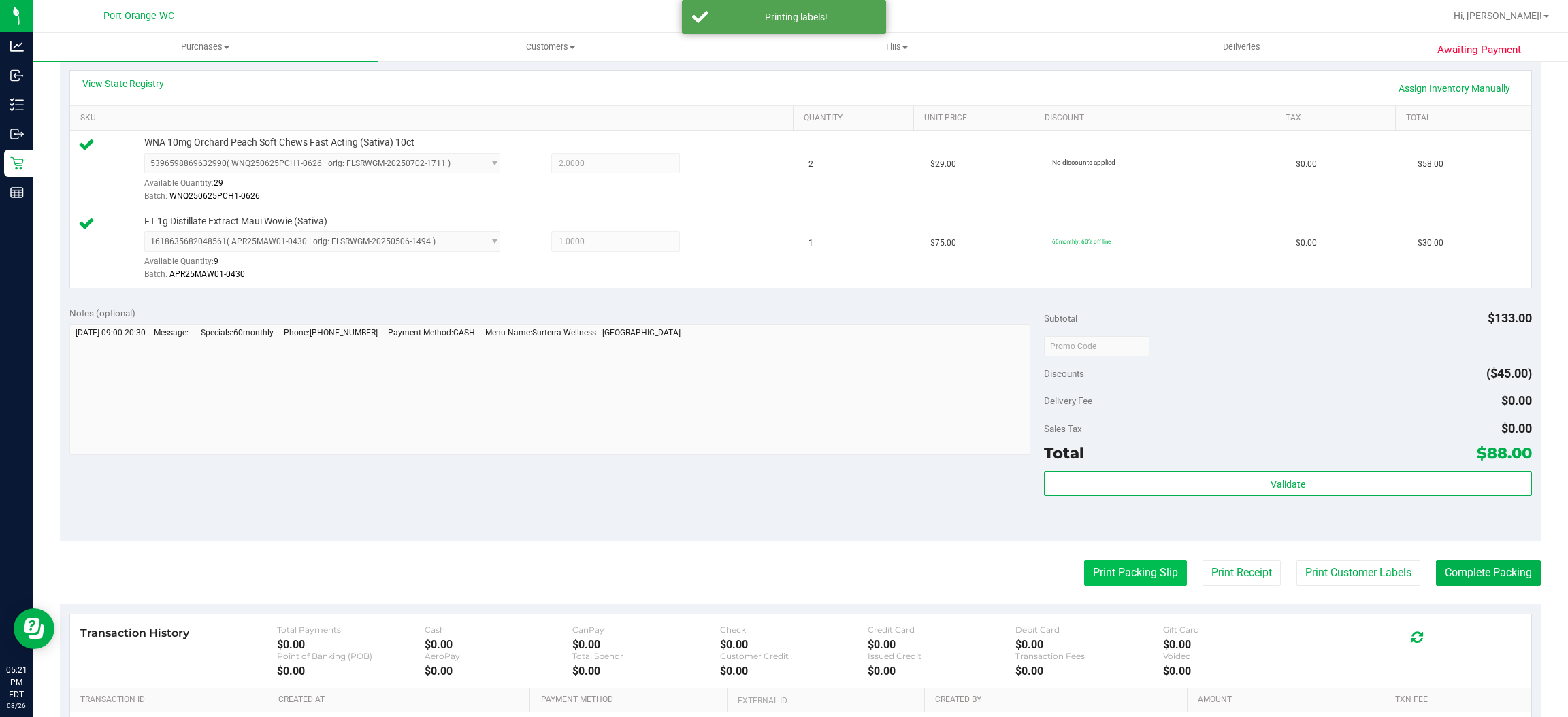
click at [1120, 574] on button "Print Packing Slip" at bounding box center [1136, 573] width 103 height 26
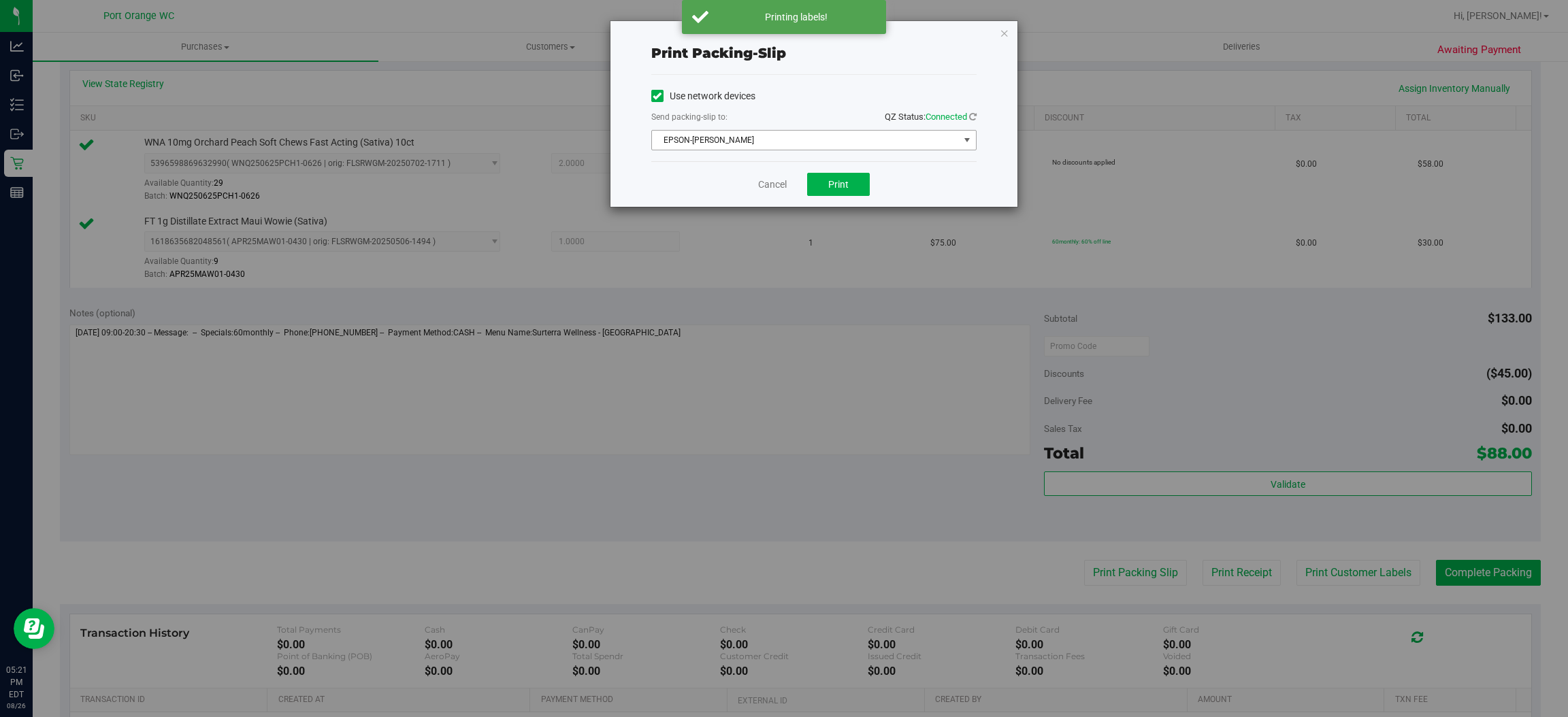
click at [933, 142] on span "EPSON-BOBBIE-GENTRY" at bounding box center [805, 140] width 307 height 19
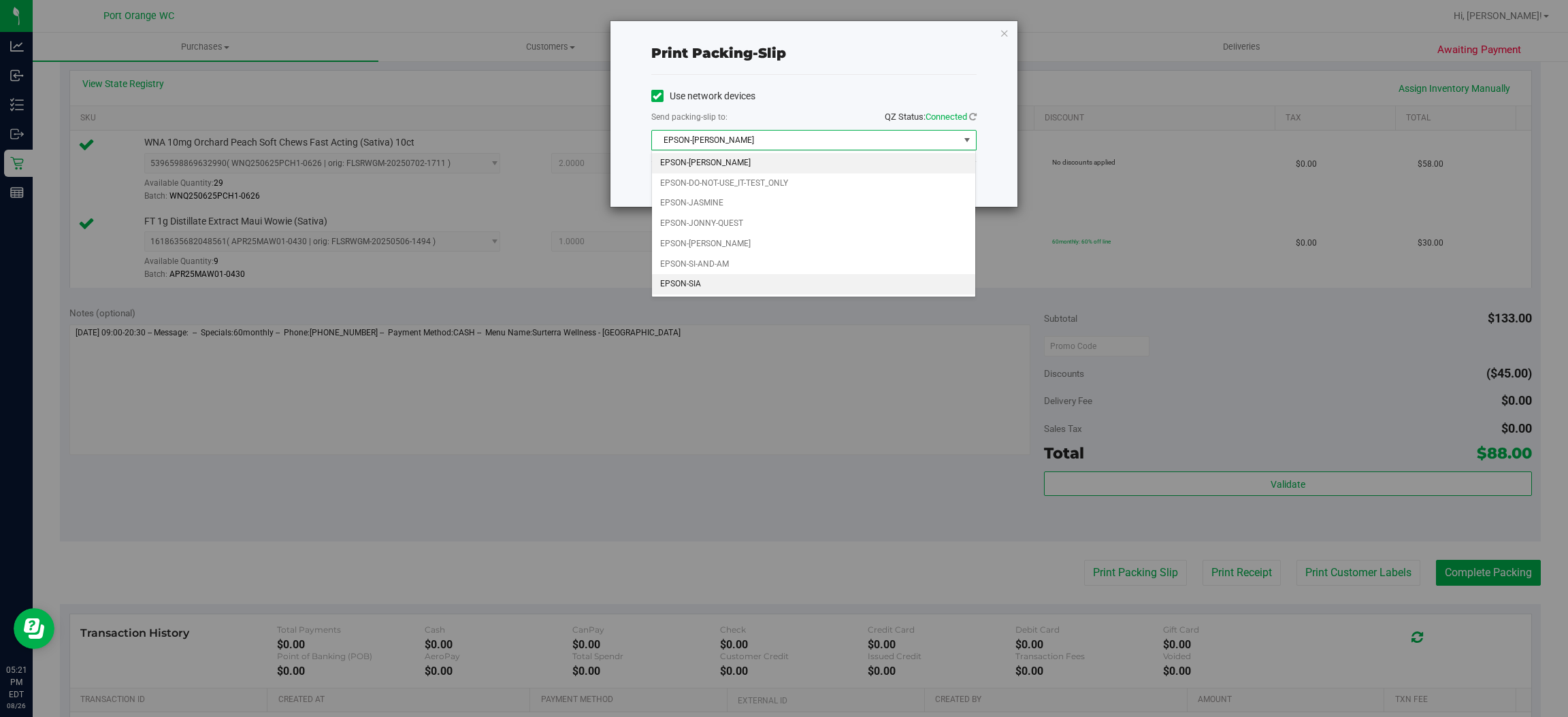
click at [852, 291] on li "EPSON-SIA" at bounding box center [814, 284] width 324 height 20
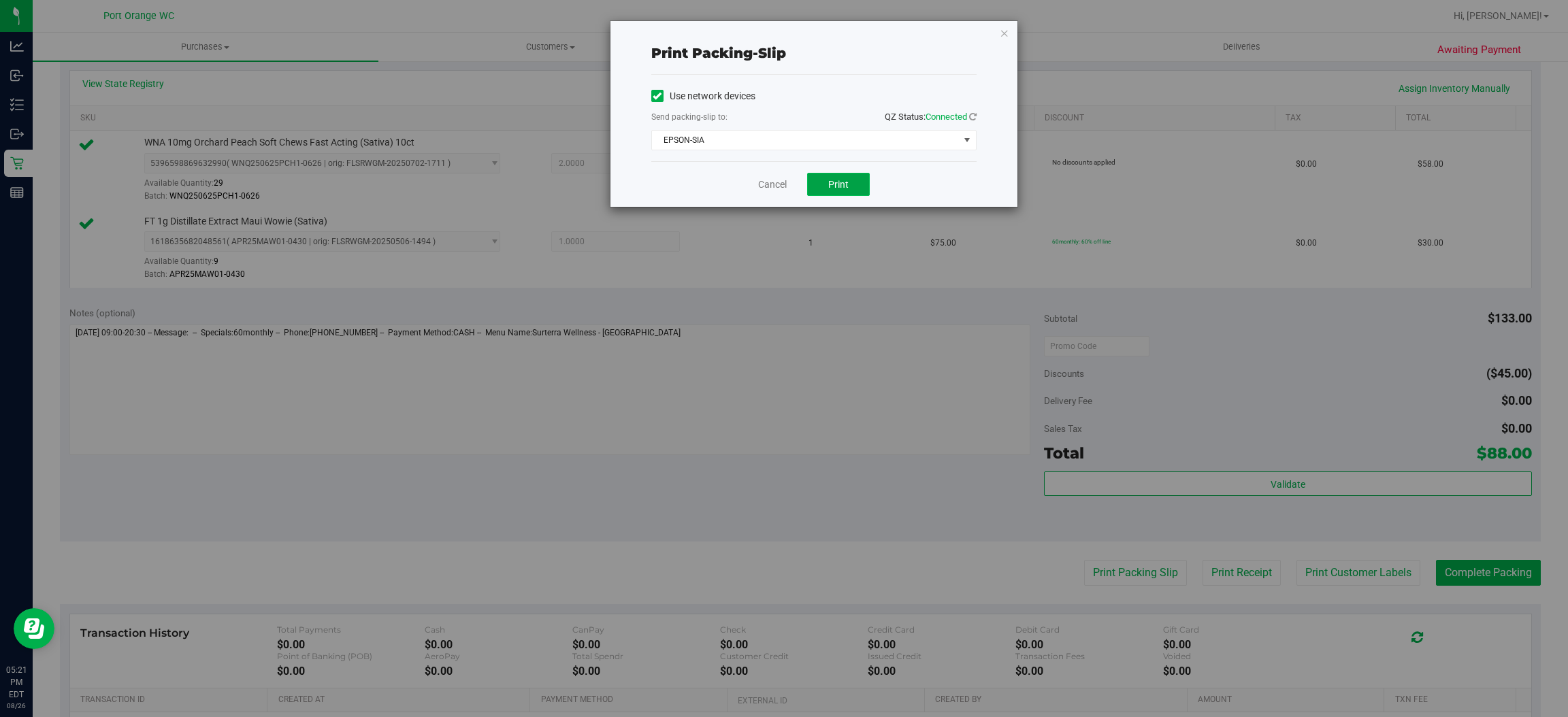
click at [827, 189] on button "Print" at bounding box center [838, 185] width 62 height 23
click at [772, 186] on link "Cancel" at bounding box center [772, 185] width 28 height 15
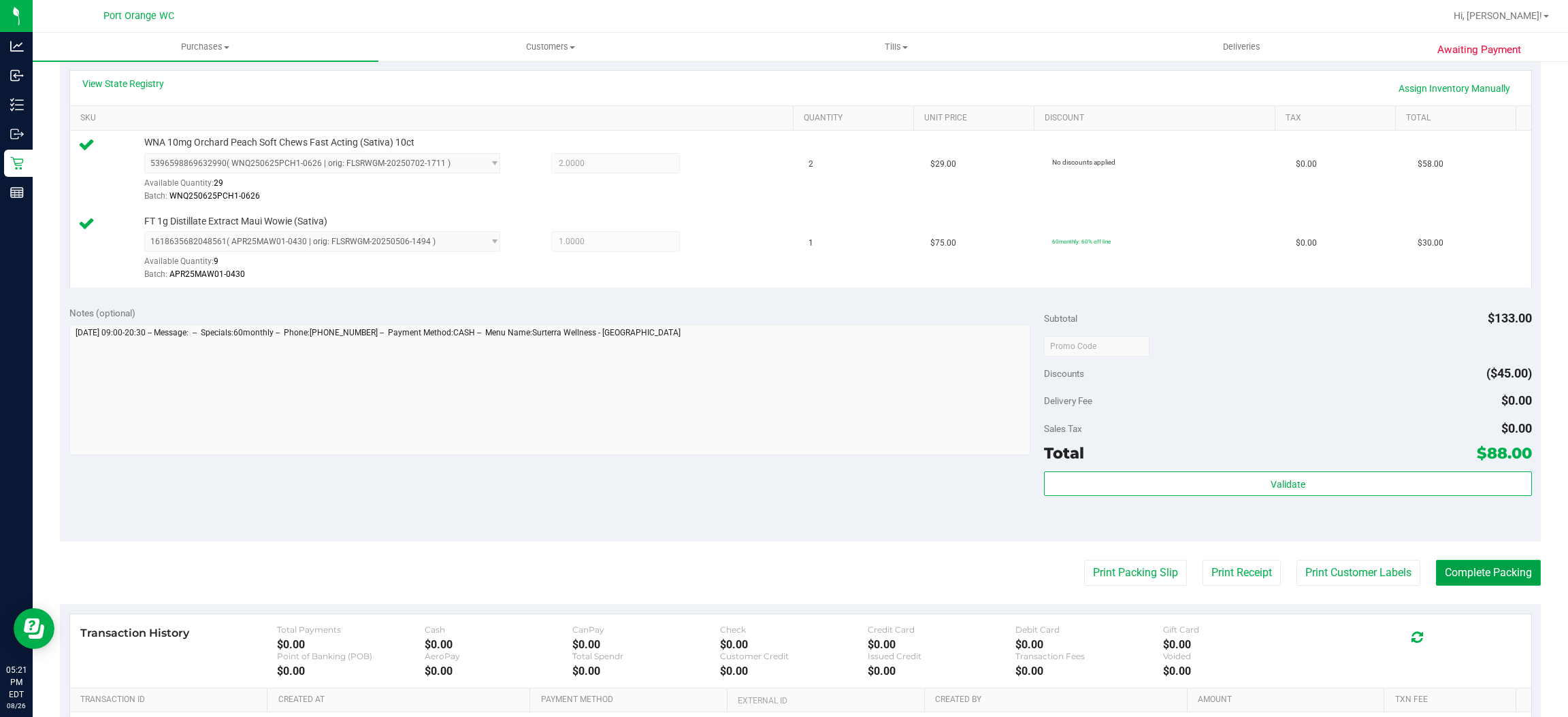
click at [1485, 577] on button "Complete Packing" at bounding box center [1488, 573] width 104 height 26
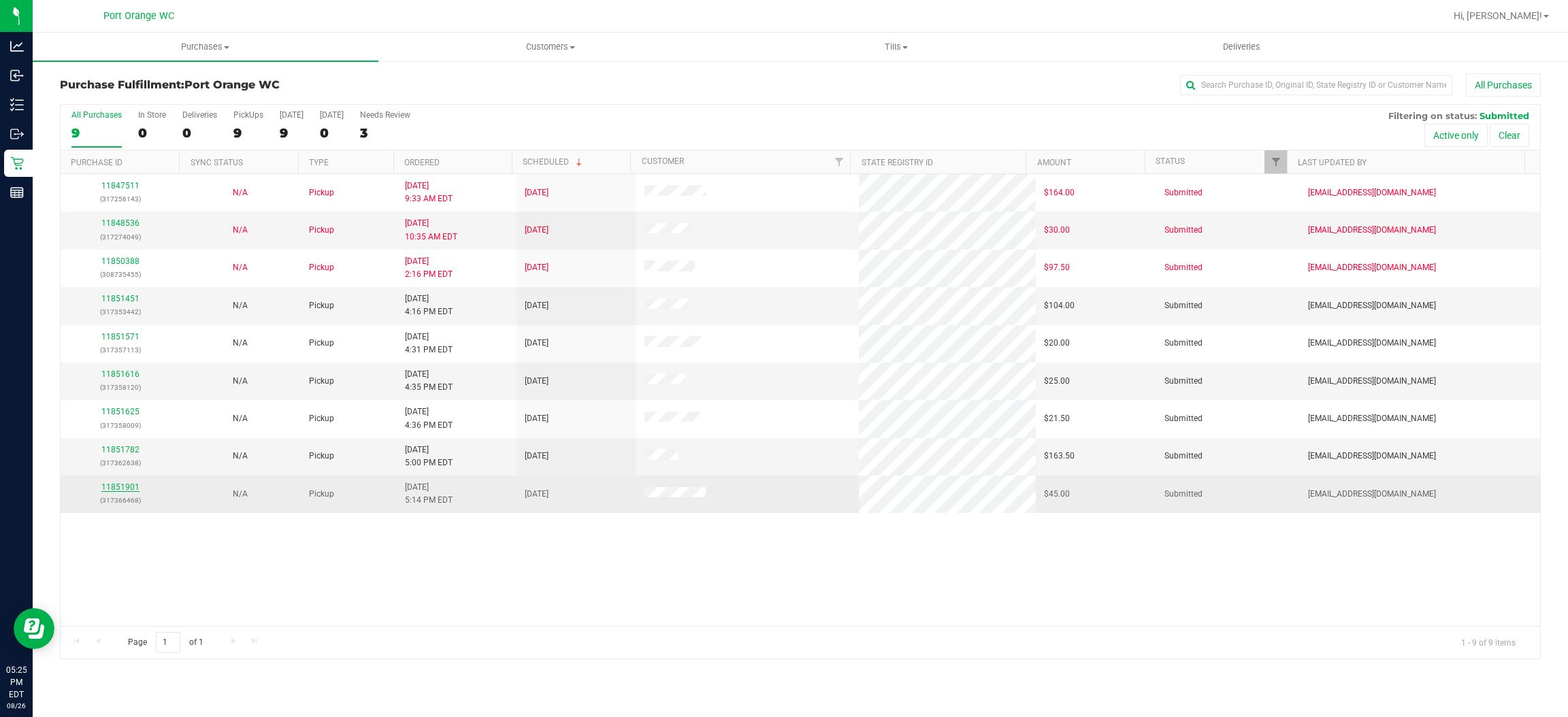
click at [127, 491] on link "11851901" at bounding box center [120, 487] width 38 height 10
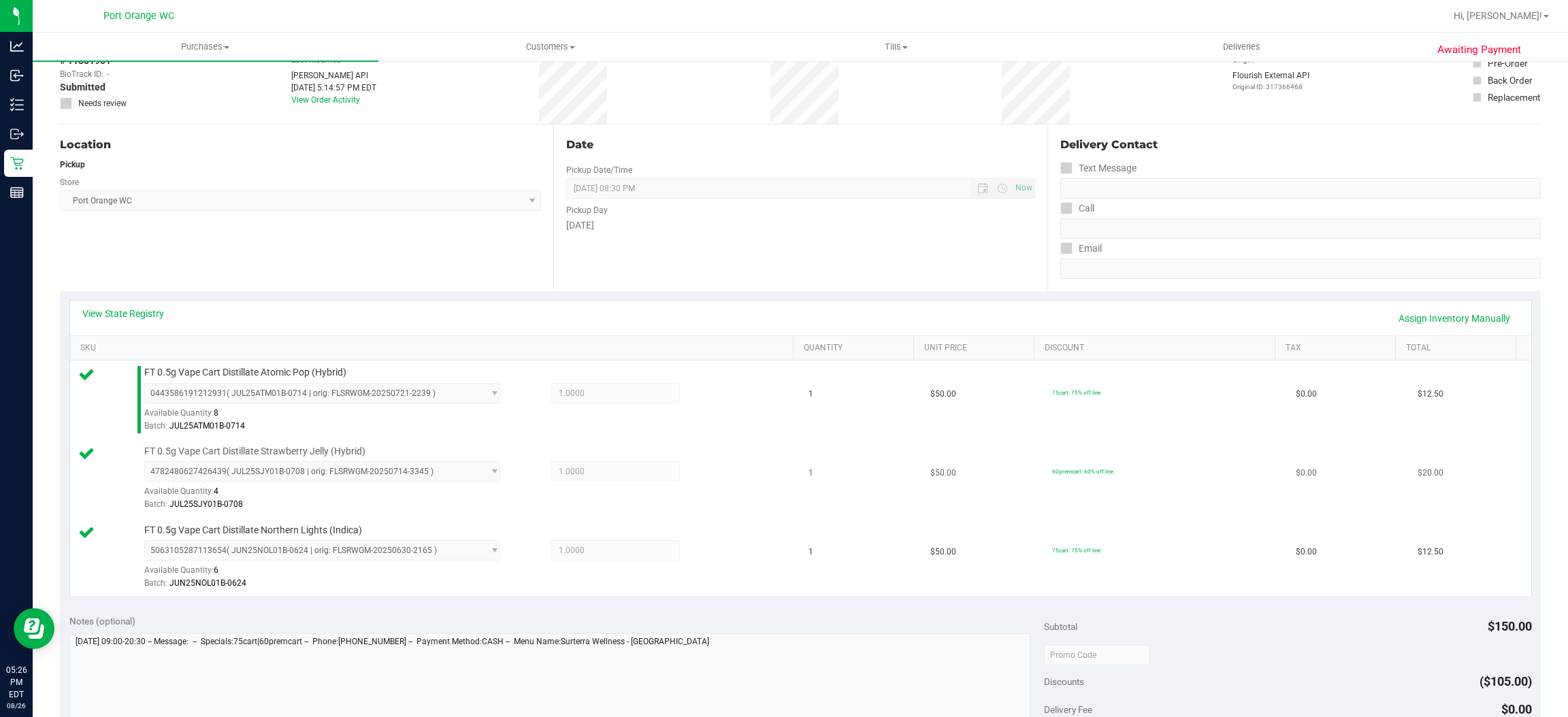
scroll to position [306, 0]
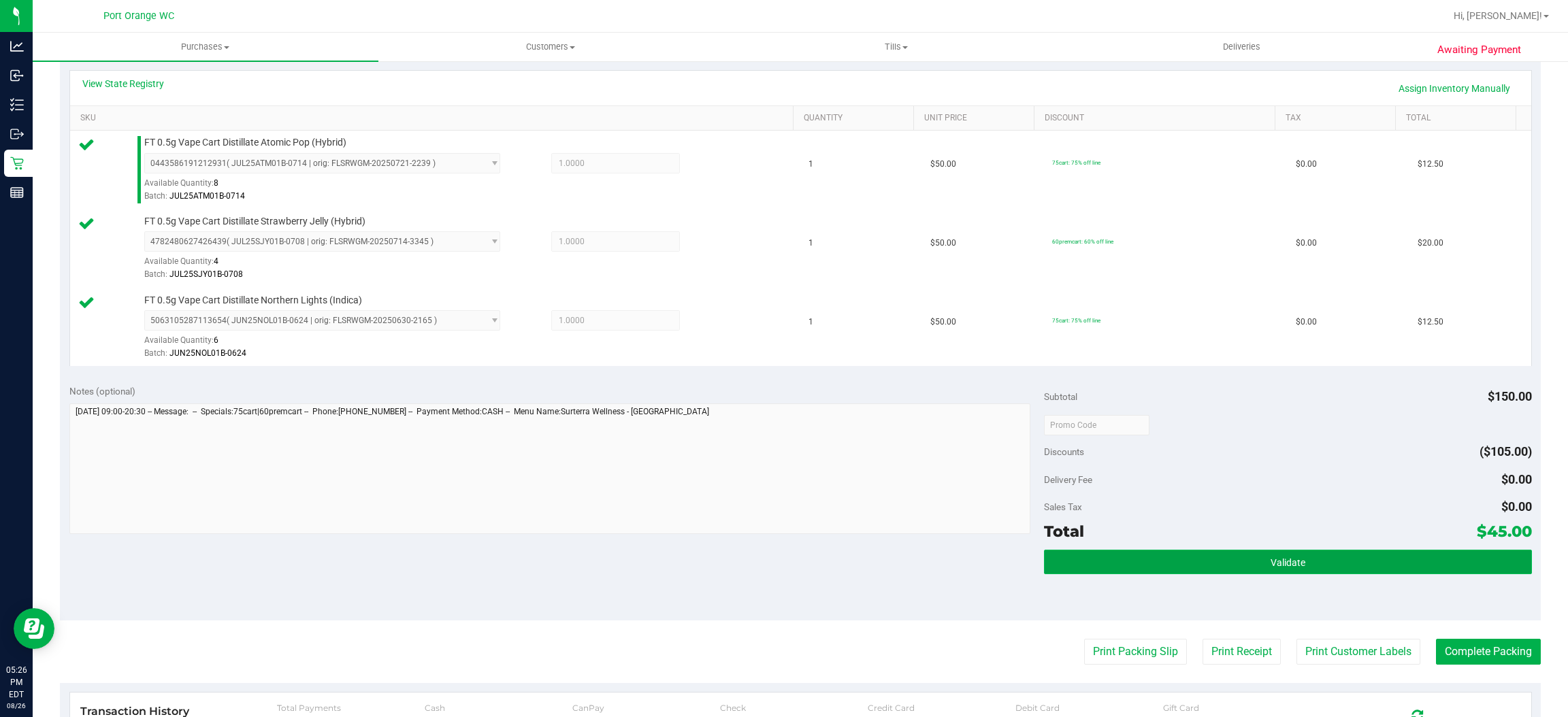
click at [1213, 558] on button "Validate" at bounding box center [1288, 562] width 487 height 24
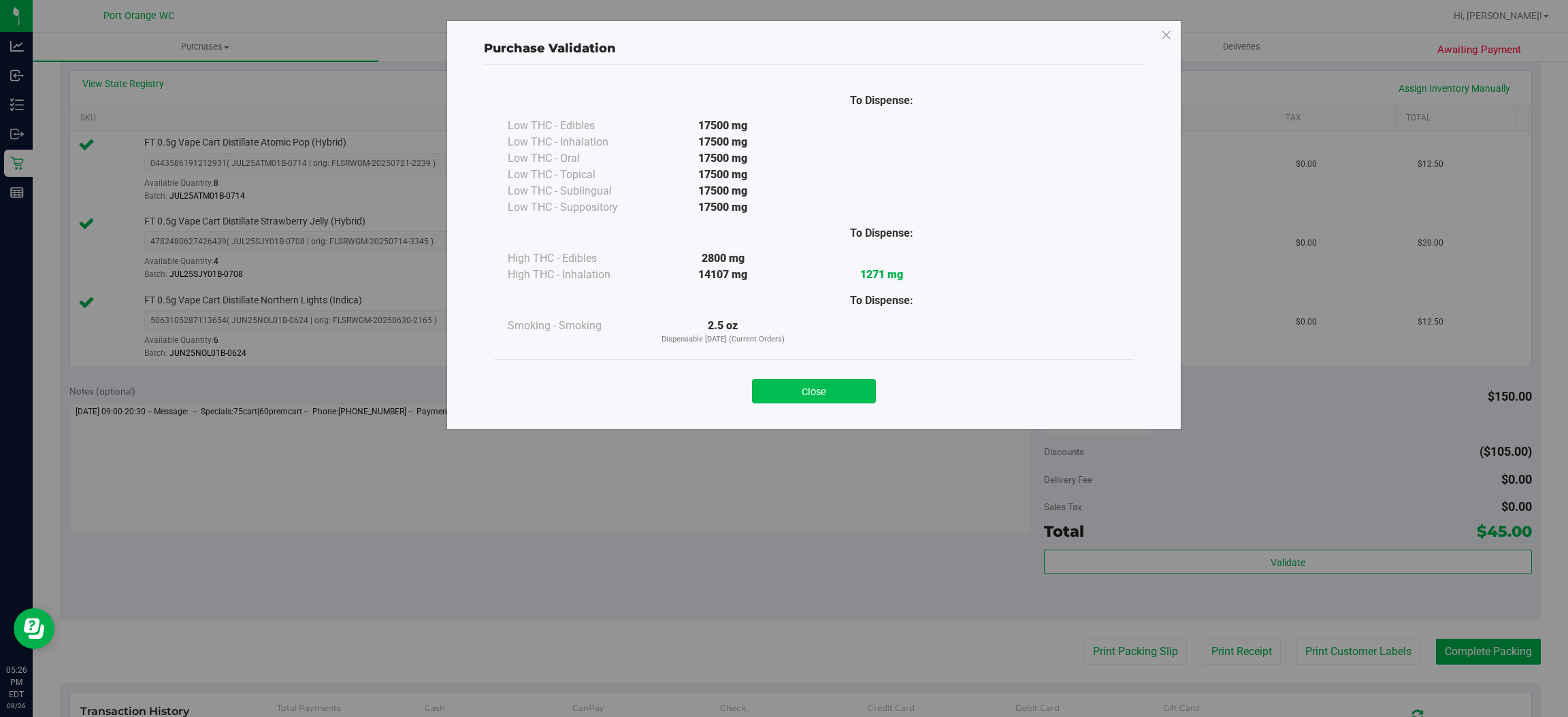
click at [778, 385] on button "Close" at bounding box center [814, 391] width 124 height 24
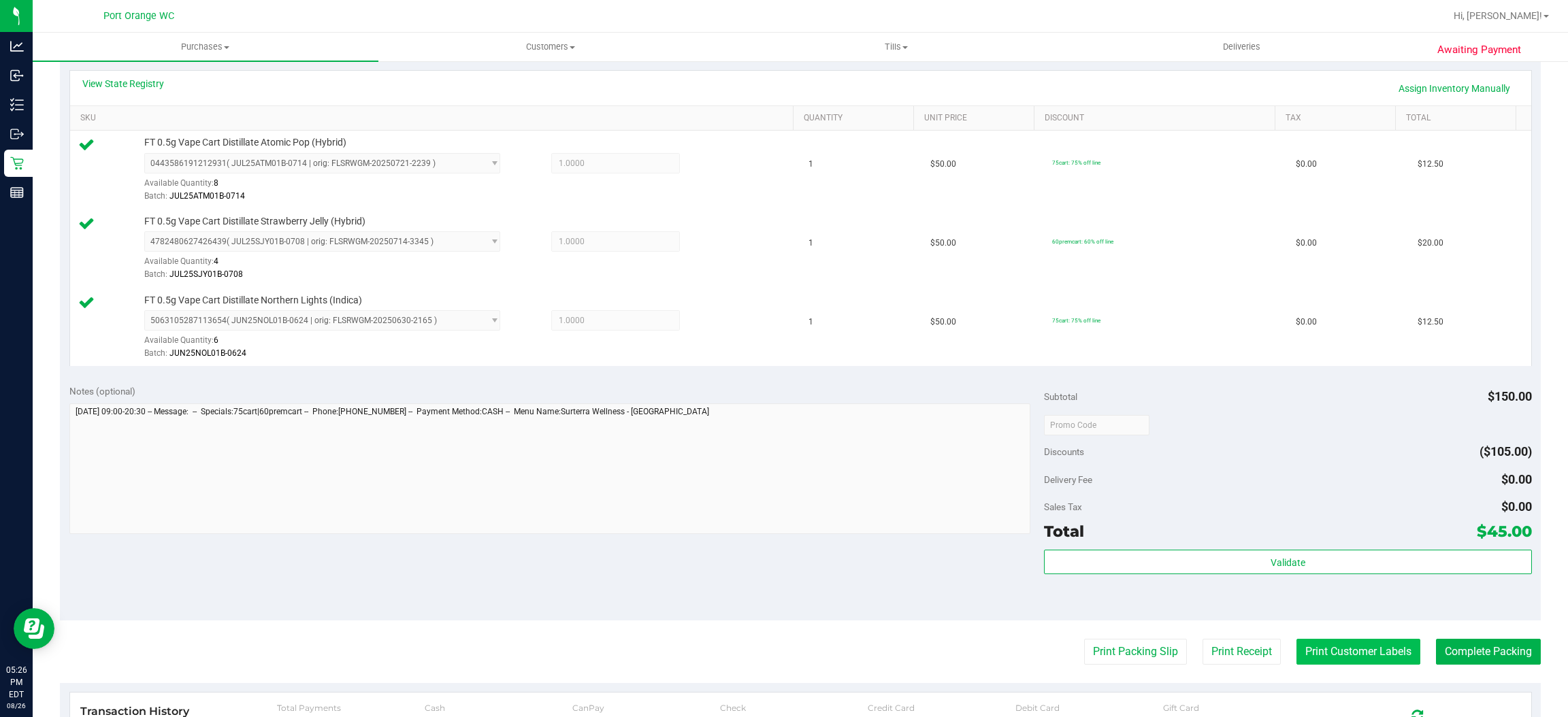
click at [1329, 651] on button "Print Customer Labels" at bounding box center [1358, 652] width 124 height 26
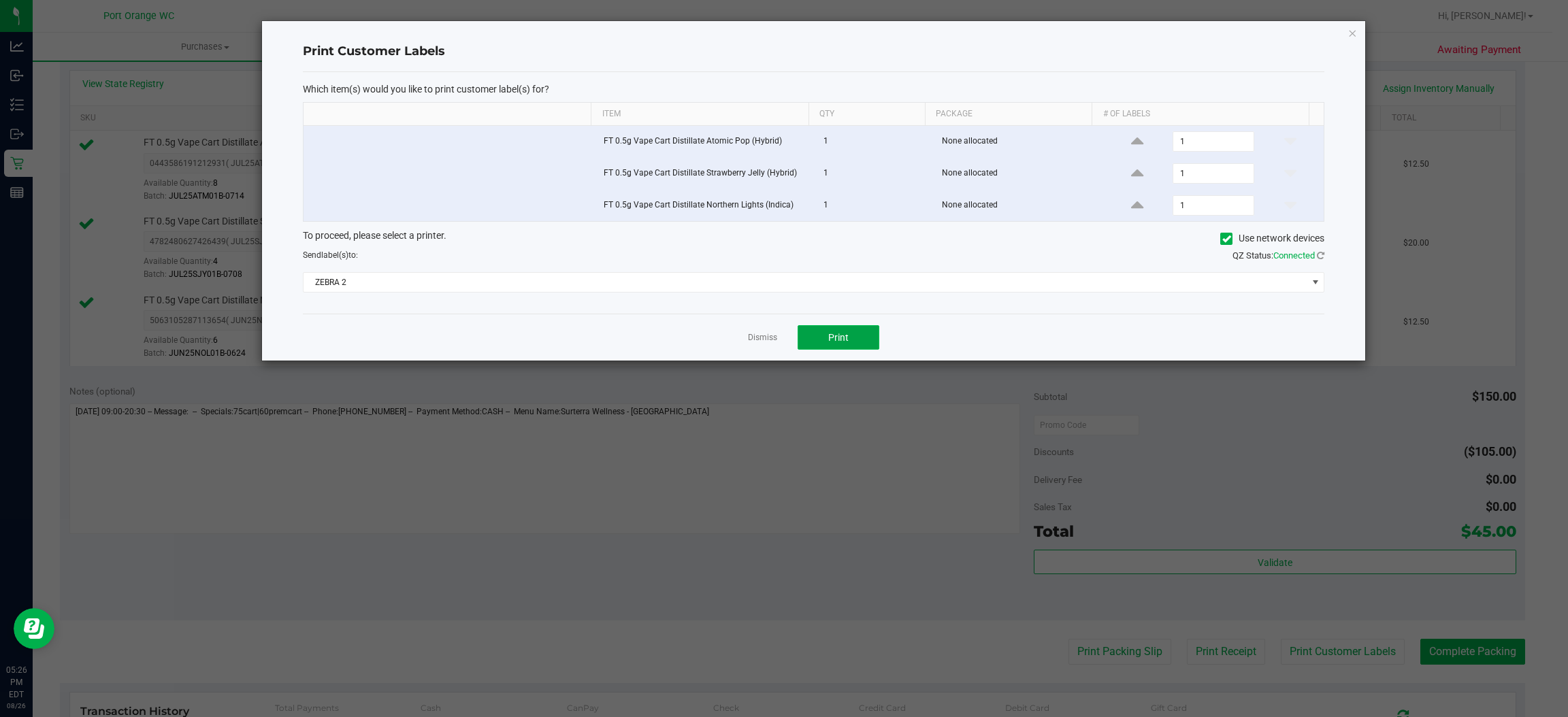
click at [831, 333] on span "Print" at bounding box center [838, 337] width 20 height 11
click at [766, 344] on link "Dismiss" at bounding box center [763, 337] width 29 height 11
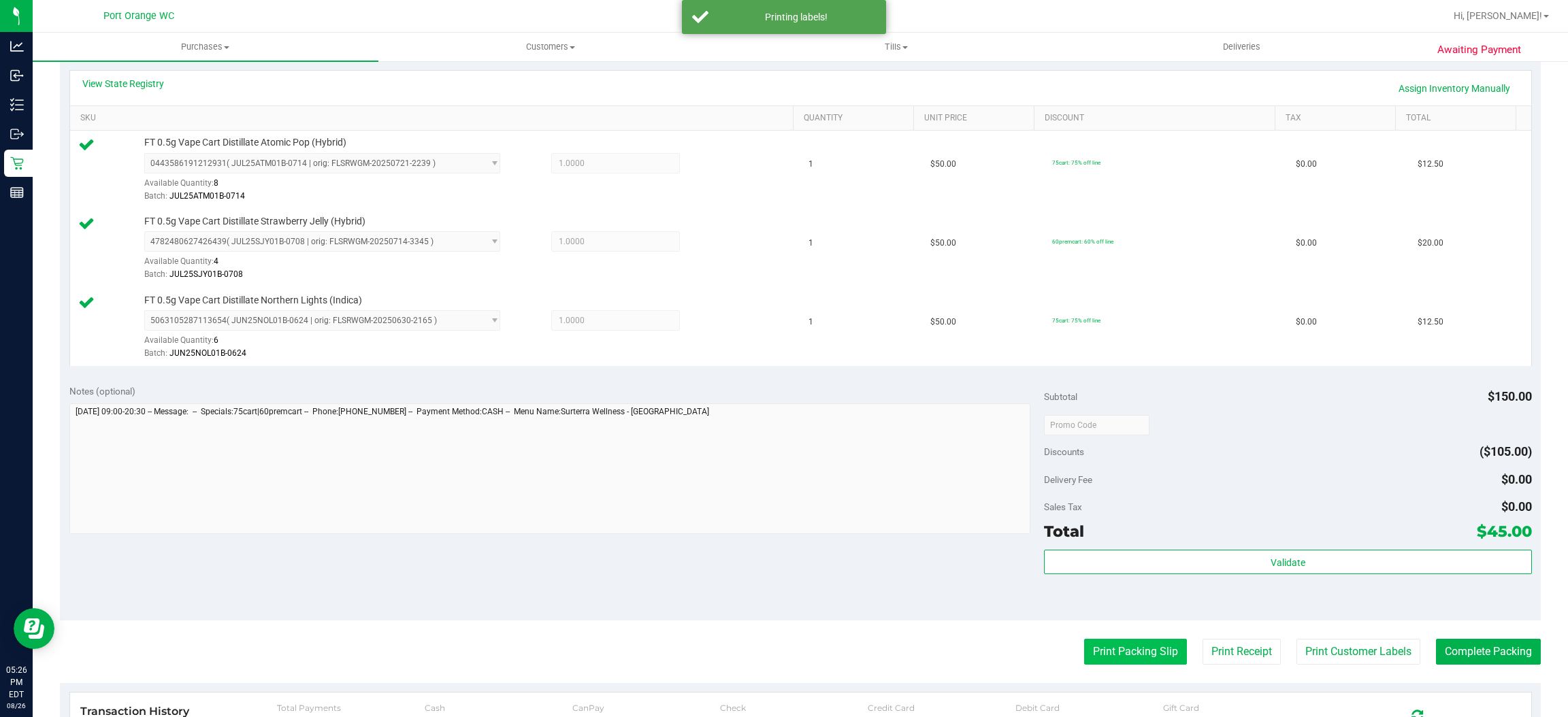
click at [1123, 644] on button "Print Packing Slip" at bounding box center [1136, 652] width 103 height 26
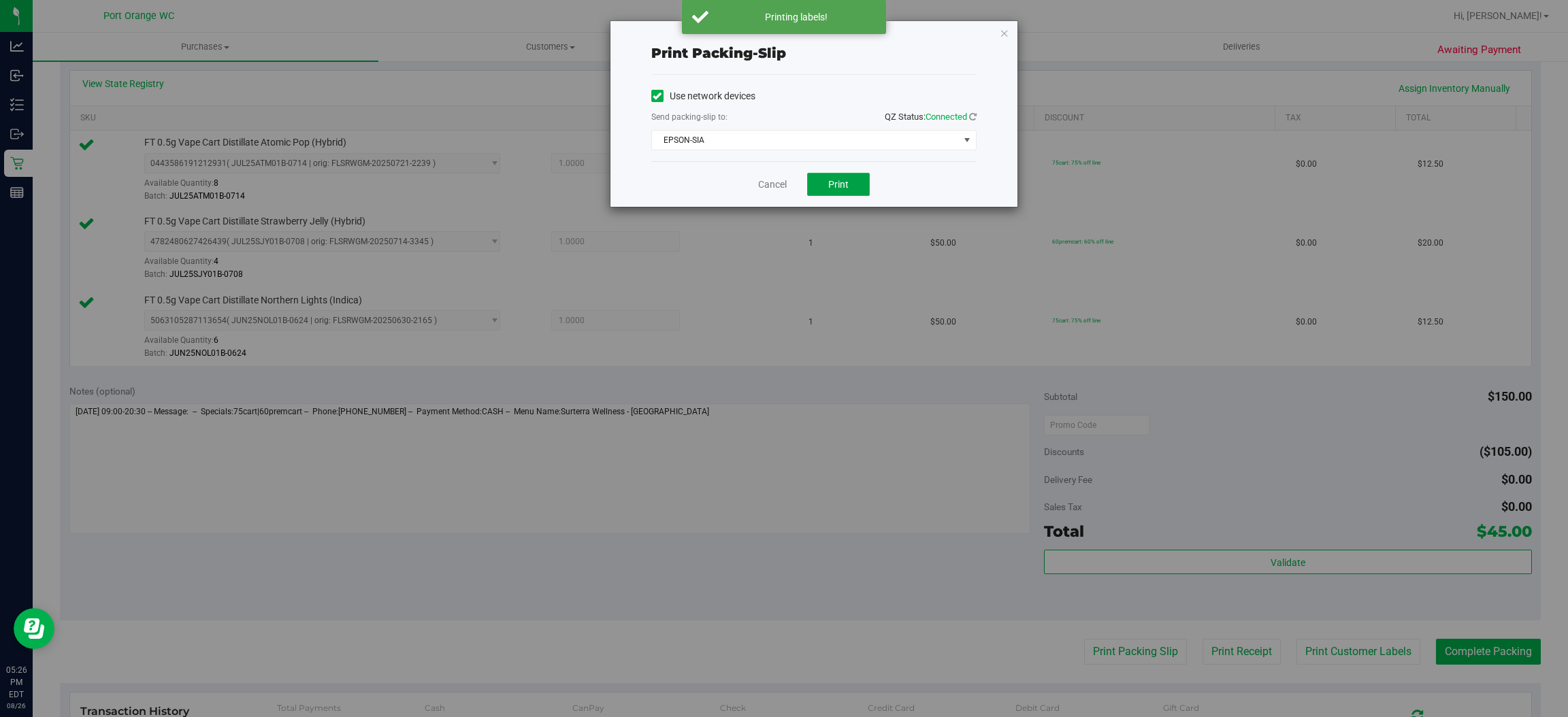
click at [826, 180] on button "Print" at bounding box center [838, 185] width 62 height 23
click at [771, 185] on link "Cancel" at bounding box center [772, 185] width 28 height 15
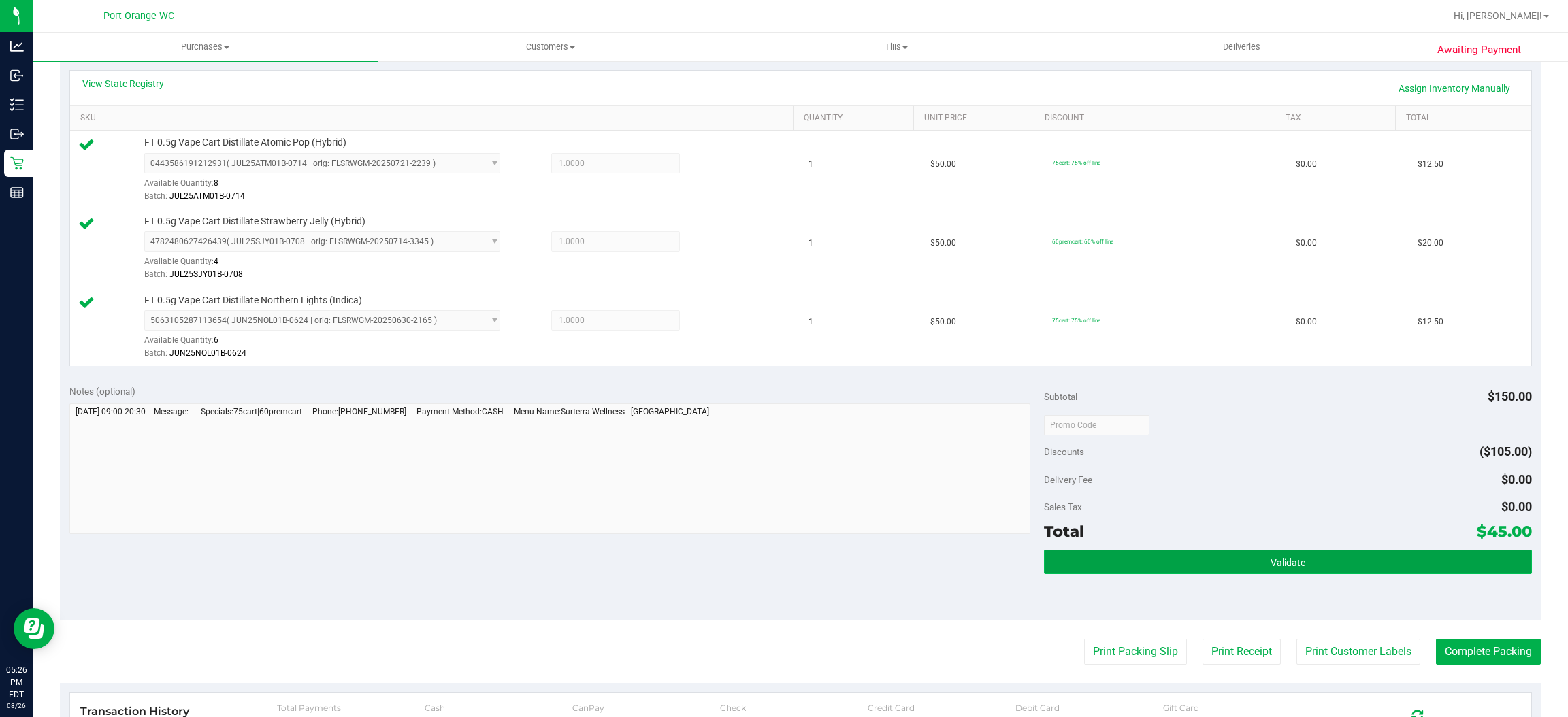
click at [1159, 565] on button "Validate" at bounding box center [1288, 562] width 487 height 24
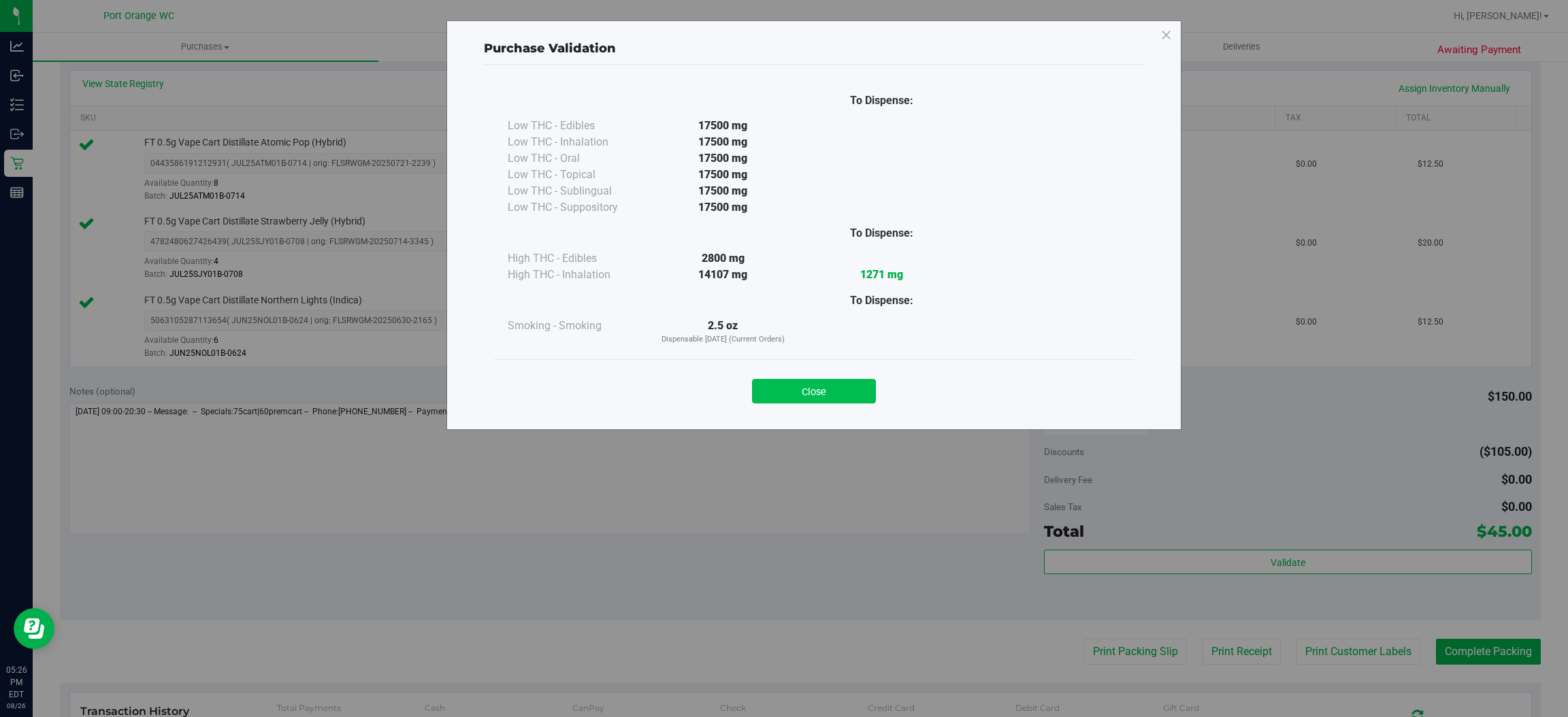
click at [838, 402] on button "Close" at bounding box center [814, 391] width 124 height 24
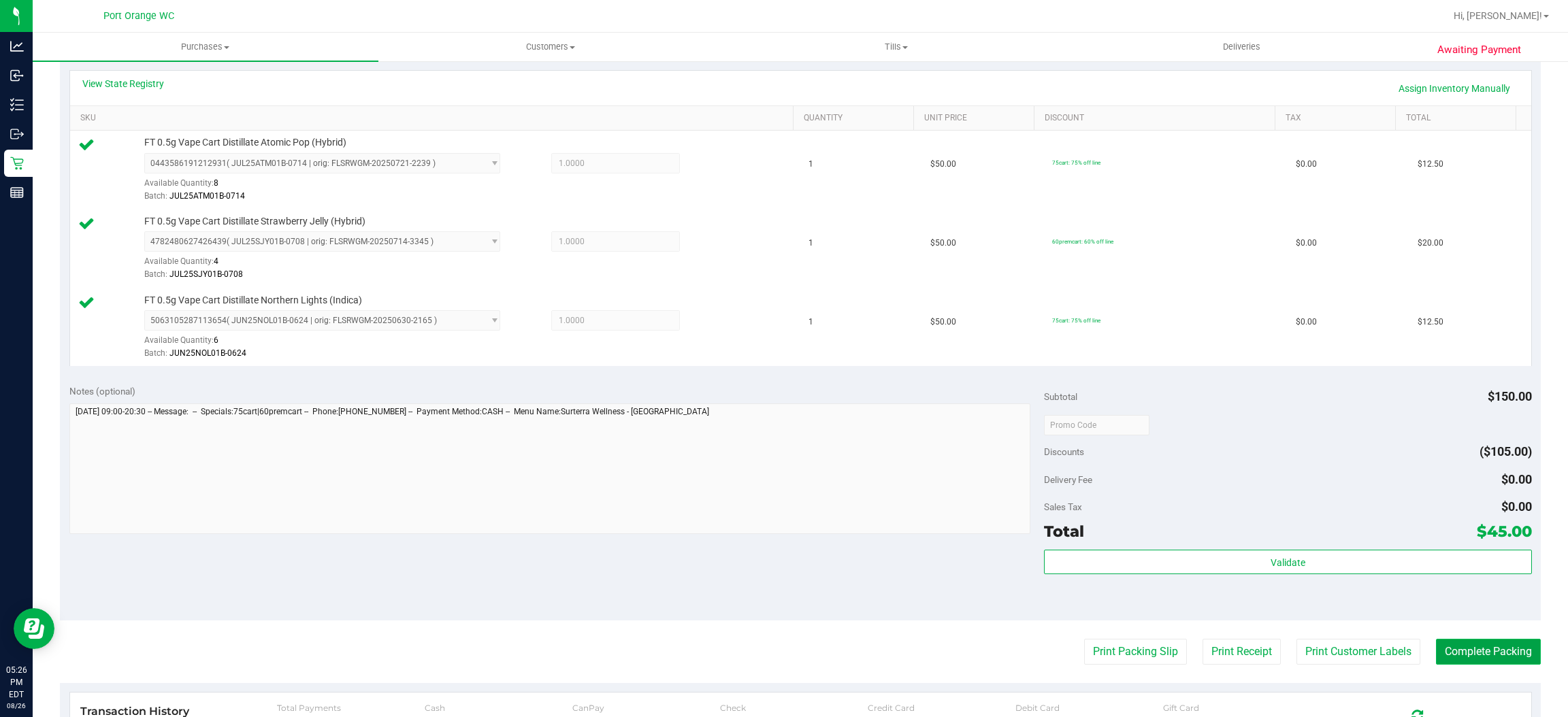
click at [1477, 651] on button "Complete Packing" at bounding box center [1488, 652] width 104 height 26
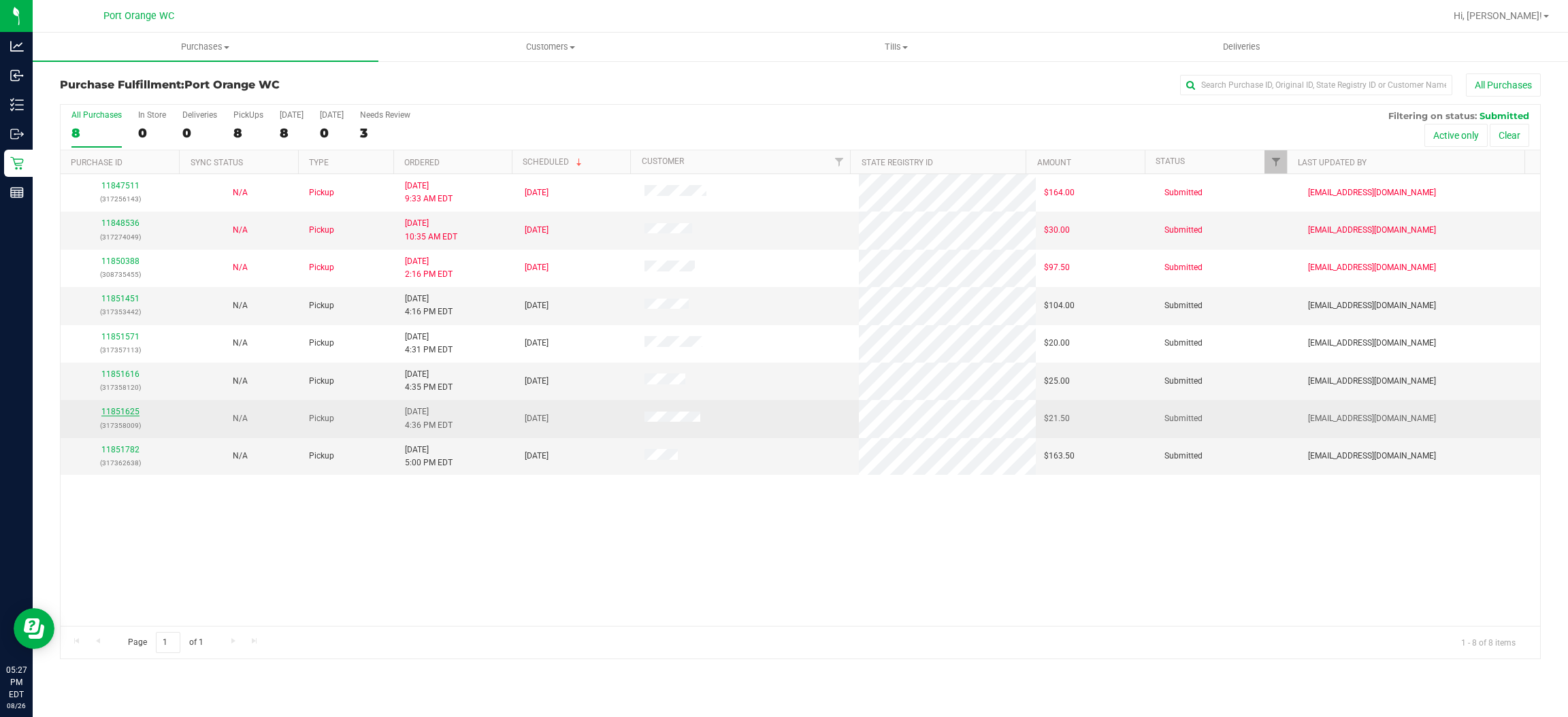
click at [124, 417] on link "11851625" at bounding box center [120, 412] width 38 height 10
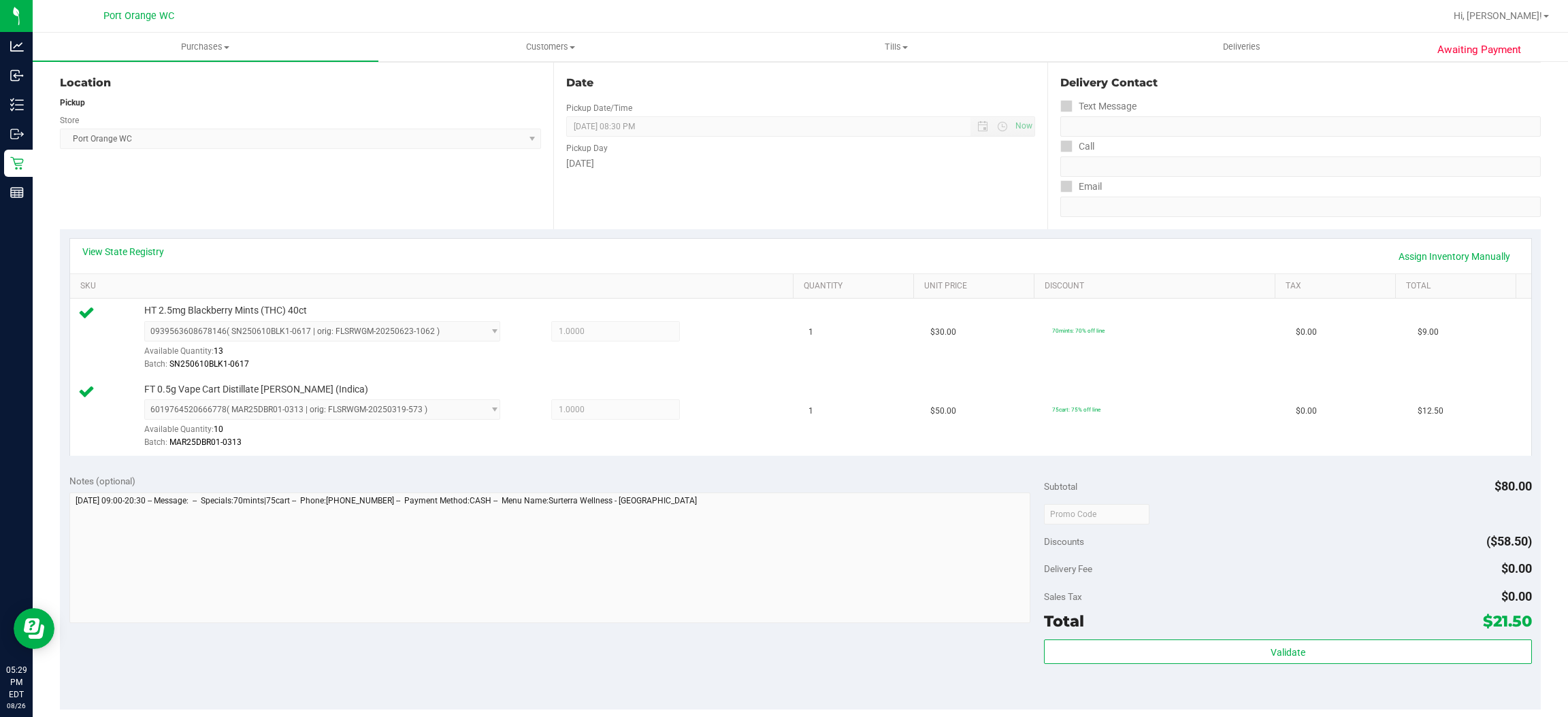
scroll to position [306, 0]
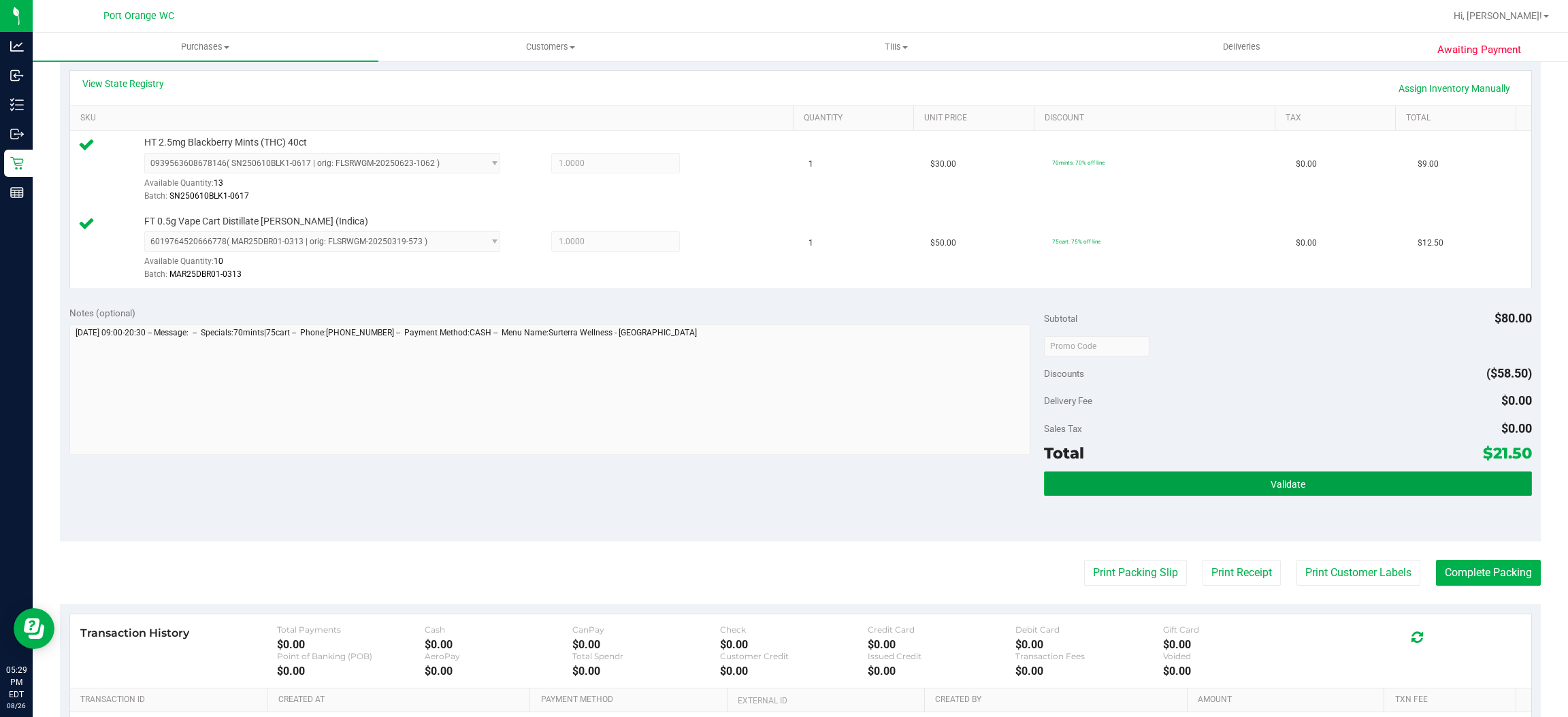
click at [1206, 476] on button "Validate" at bounding box center [1288, 484] width 487 height 24
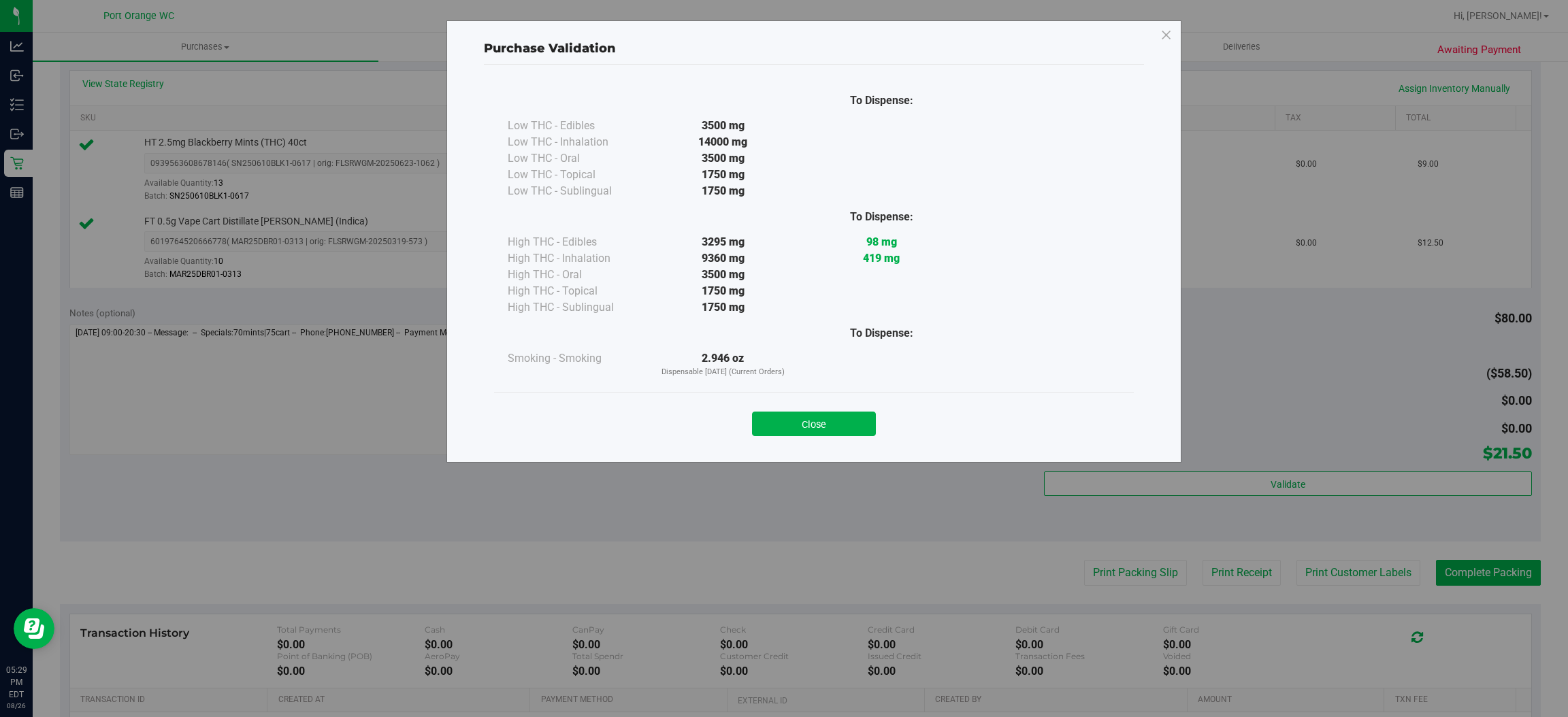
click at [840, 410] on div "Close" at bounding box center [814, 420] width 619 height 34
click at [842, 422] on button "Close" at bounding box center [814, 424] width 124 height 24
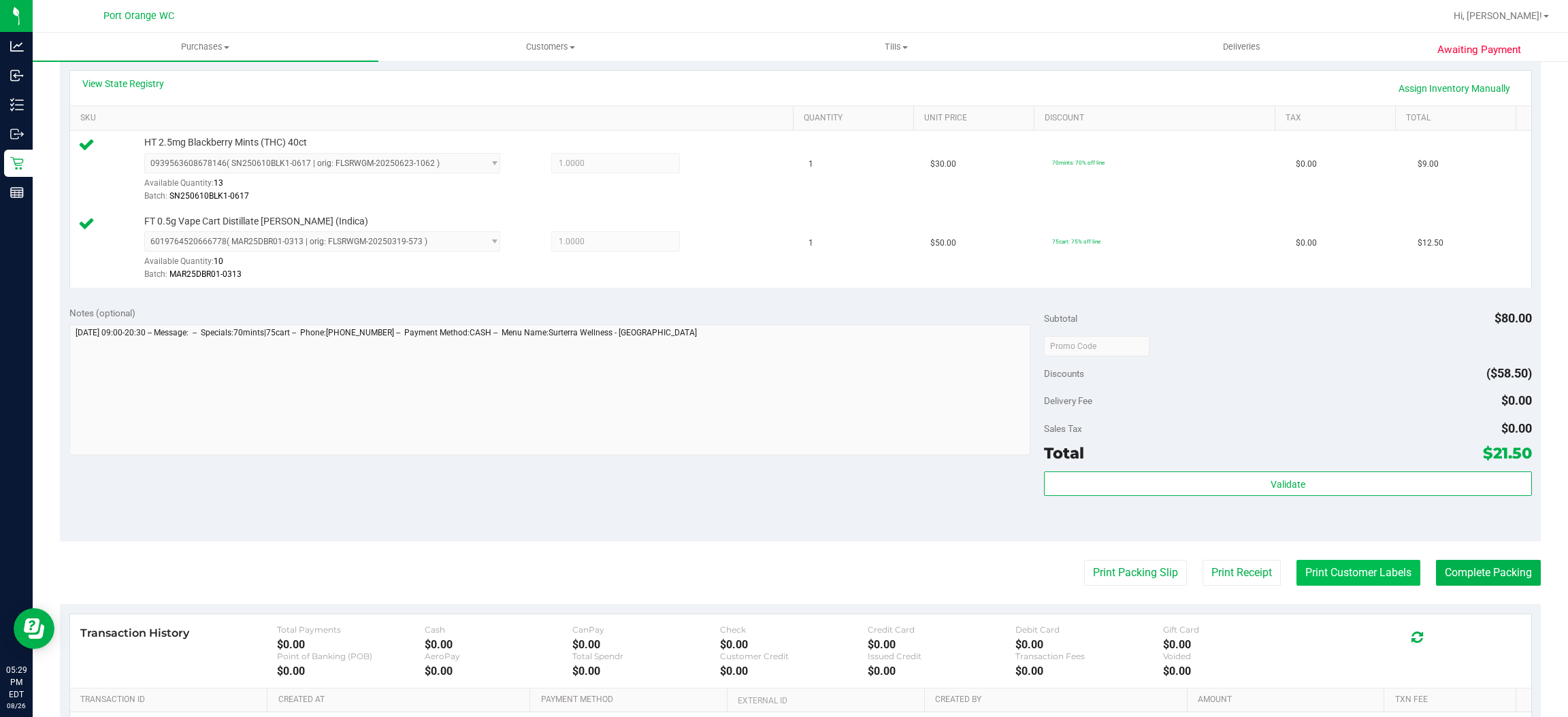
click at [1319, 565] on button "Print Customer Labels" at bounding box center [1358, 573] width 124 height 26
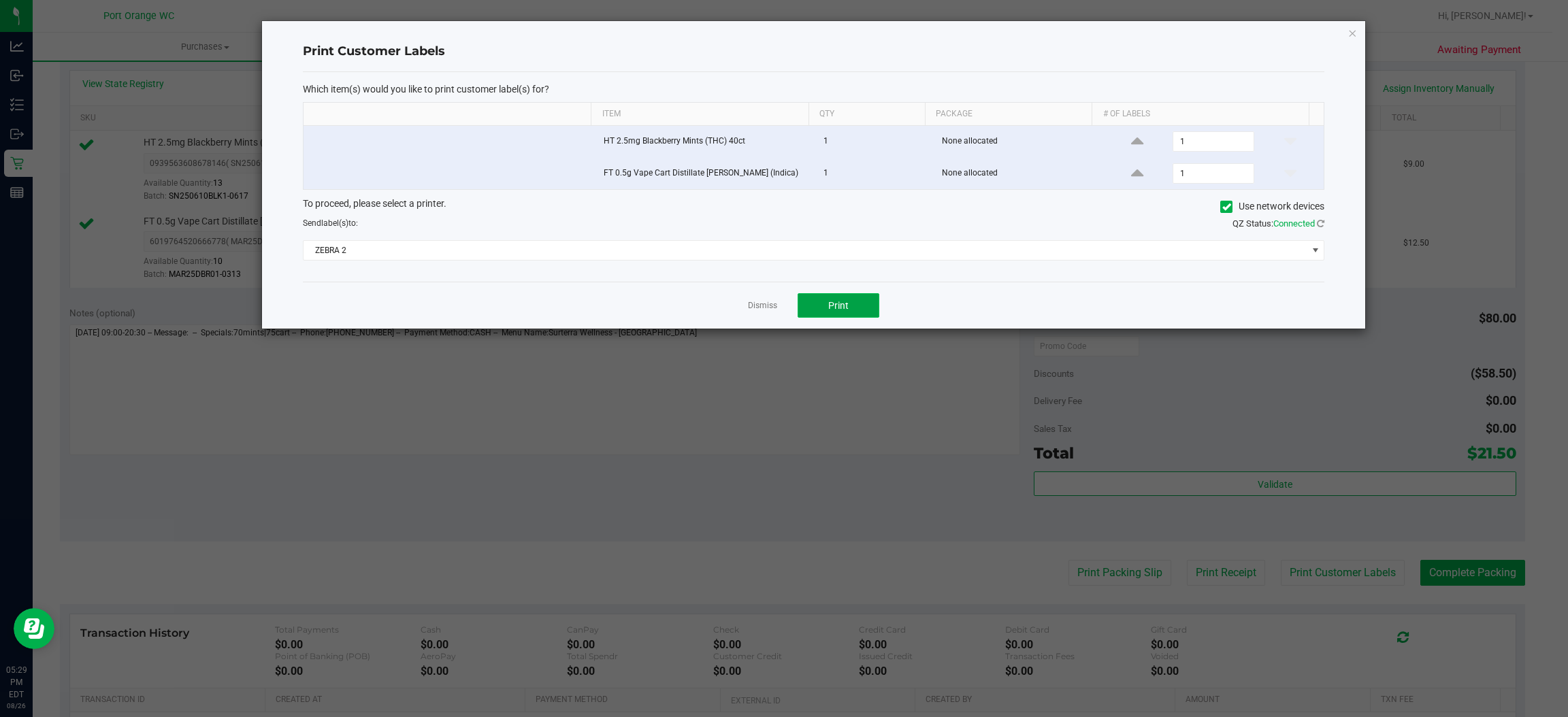
click at [843, 303] on span "Print" at bounding box center [838, 305] width 20 height 11
click at [762, 312] on link "Dismiss" at bounding box center [763, 306] width 29 height 11
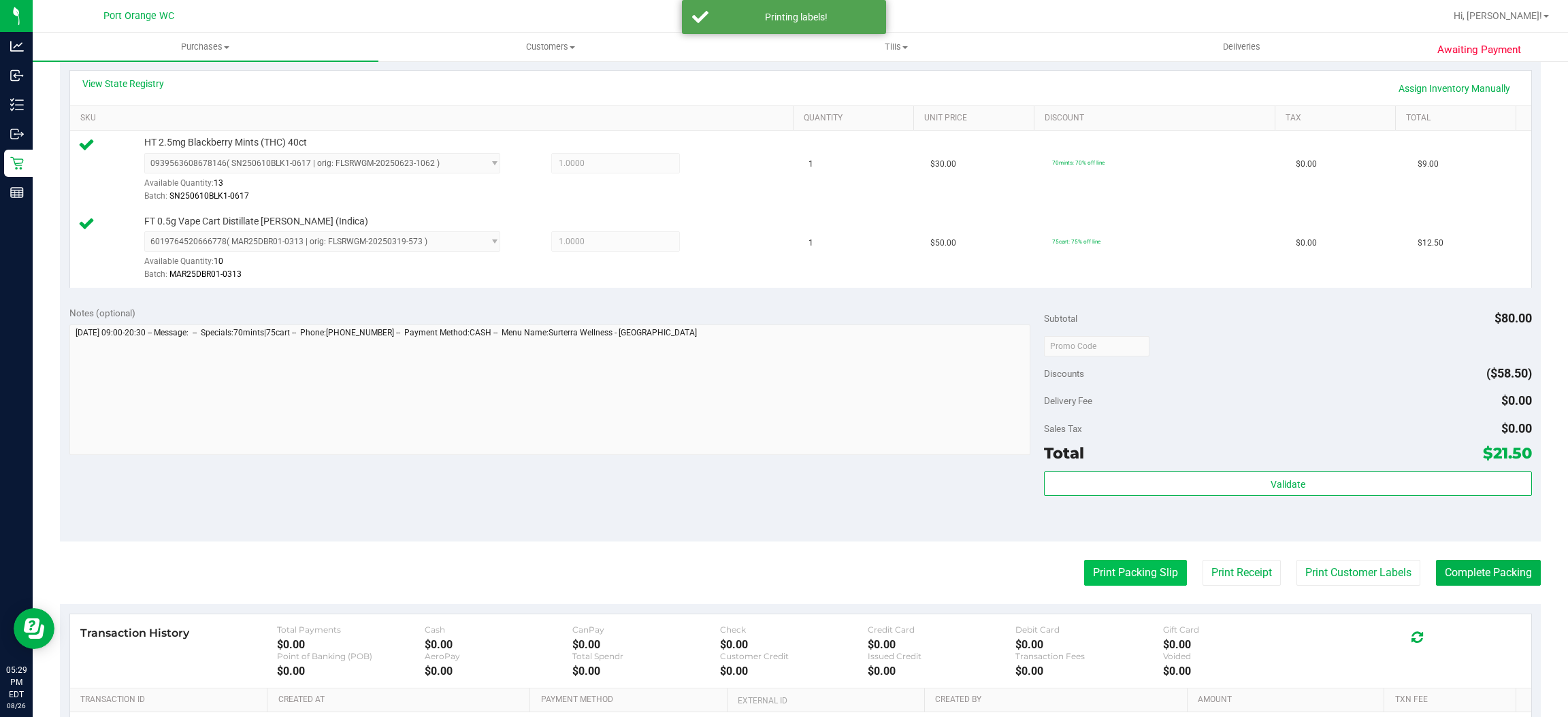
click at [1097, 566] on button "Print Packing Slip" at bounding box center [1136, 573] width 103 height 26
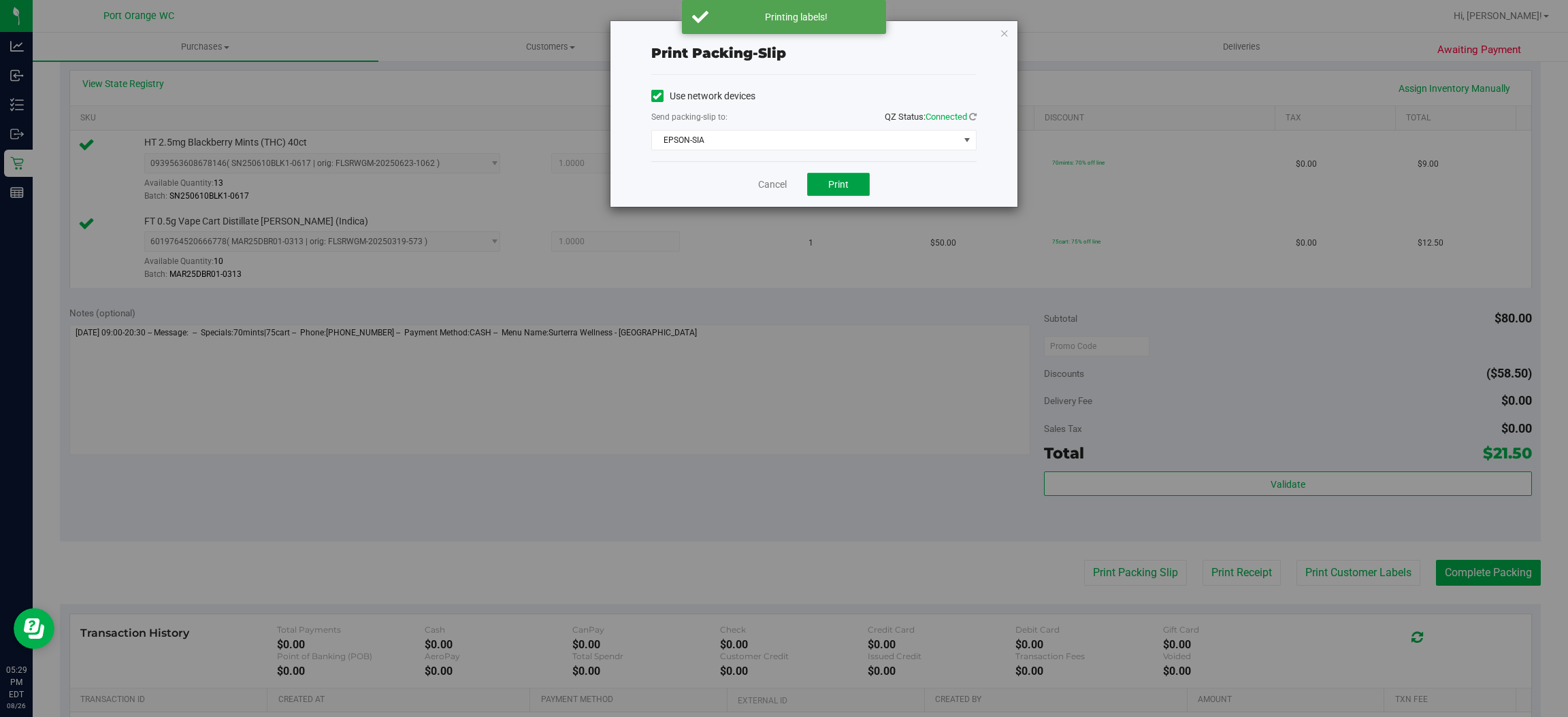
click at [845, 180] on span "Print" at bounding box center [838, 184] width 20 height 11
click at [766, 190] on link "Cancel" at bounding box center [772, 185] width 28 height 15
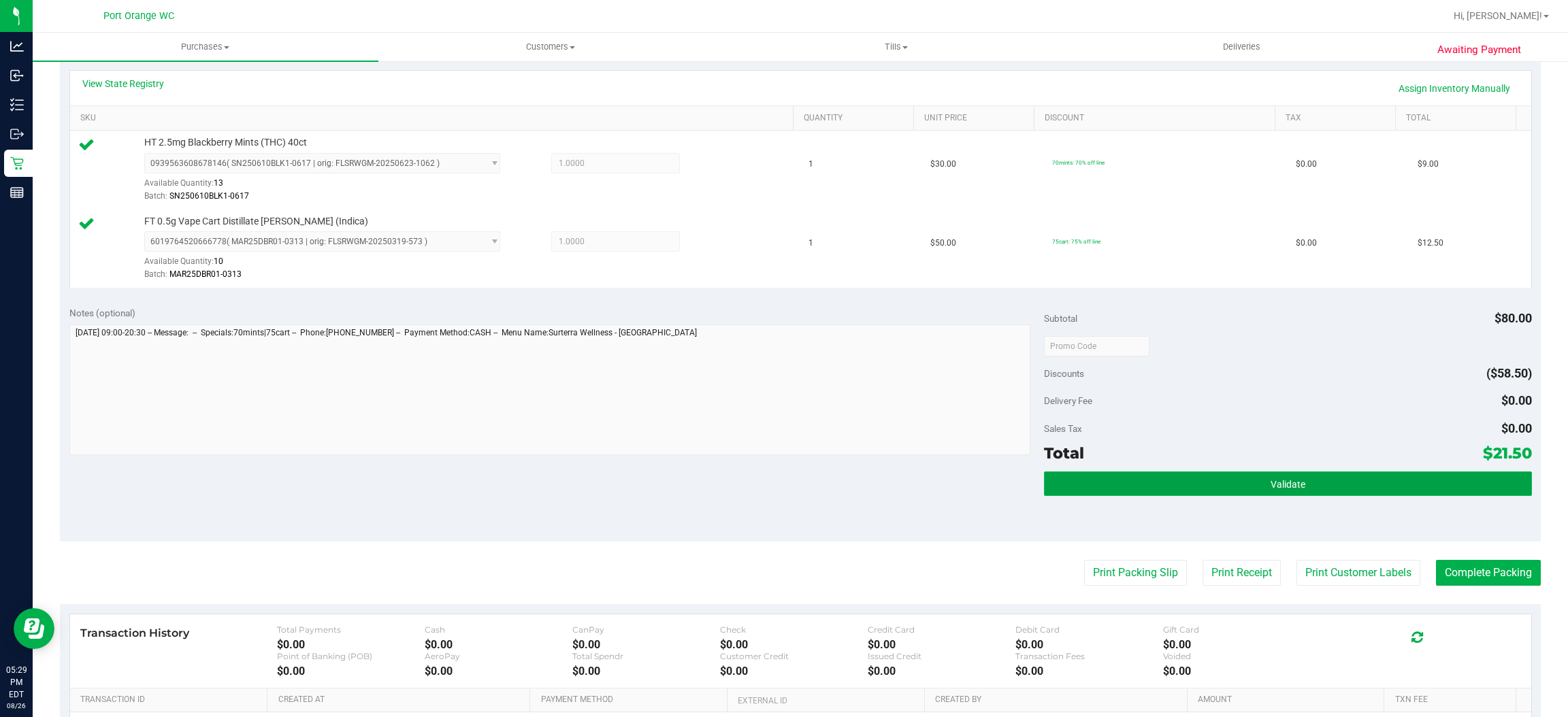
click at [1183, 475] on button "Validate" at bounding box center [1288, 484] width 487 height 24
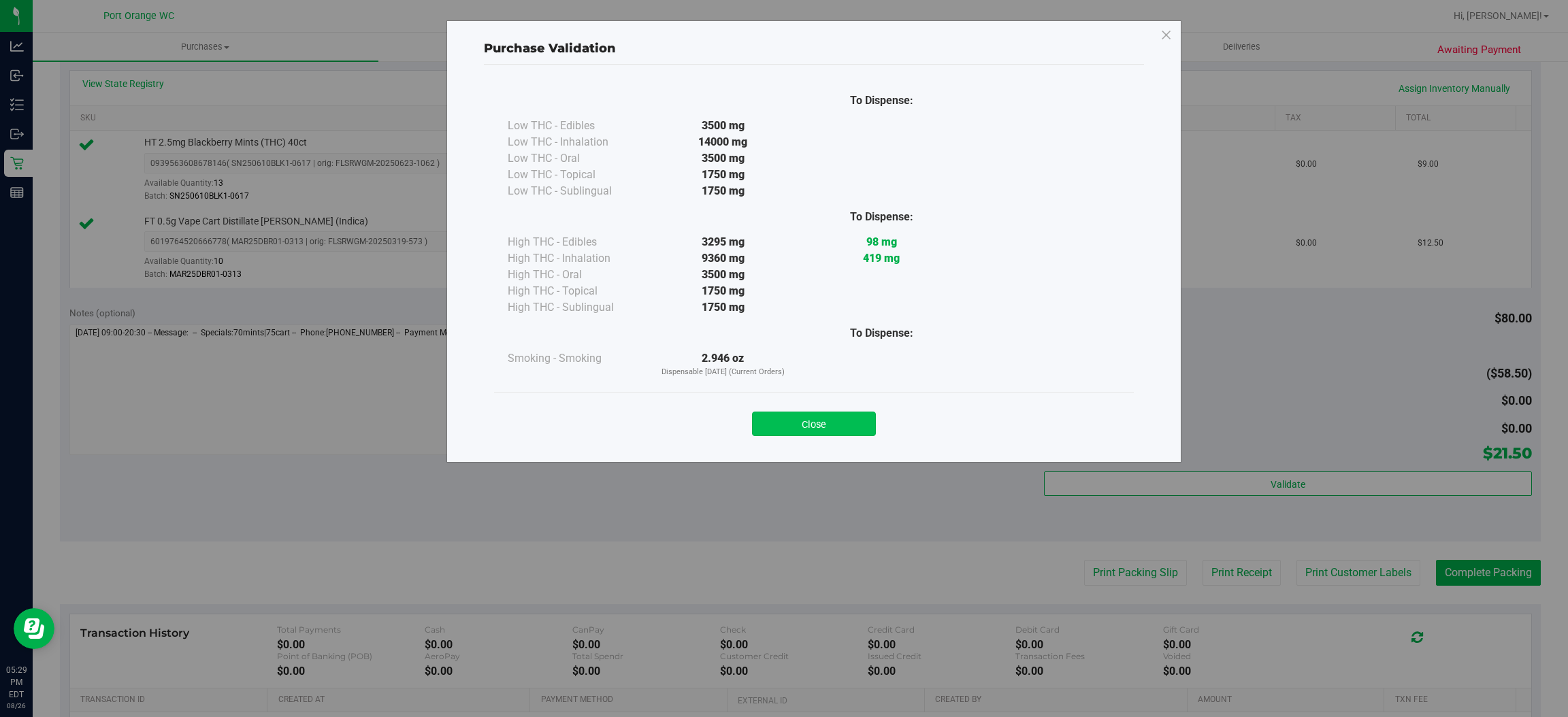
click at [850, 414] on button "Close" at bounding box center [814, 424] width 124 height 24
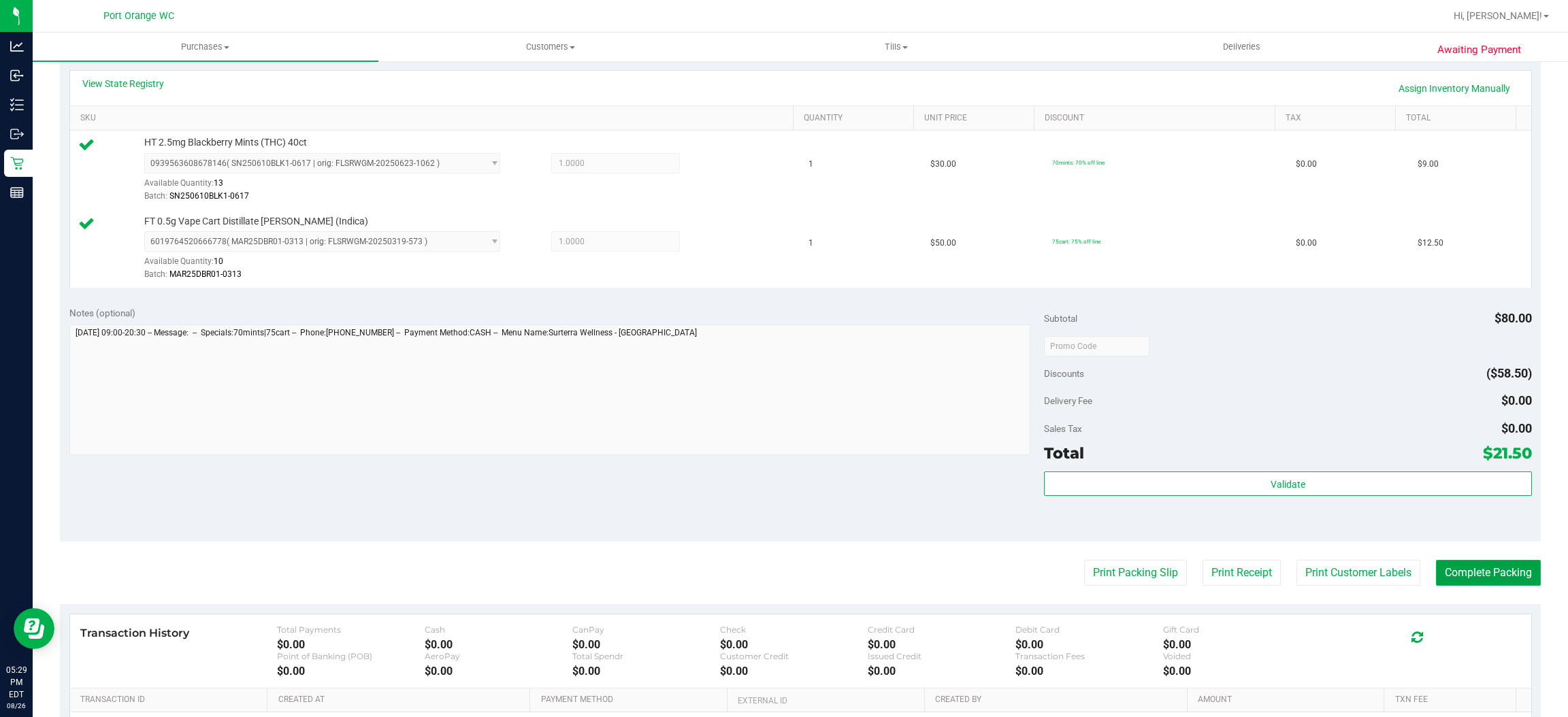
click at [1486, 573] on button "Complete Packing" at bounding box center [1488, 573] width 104 height 26
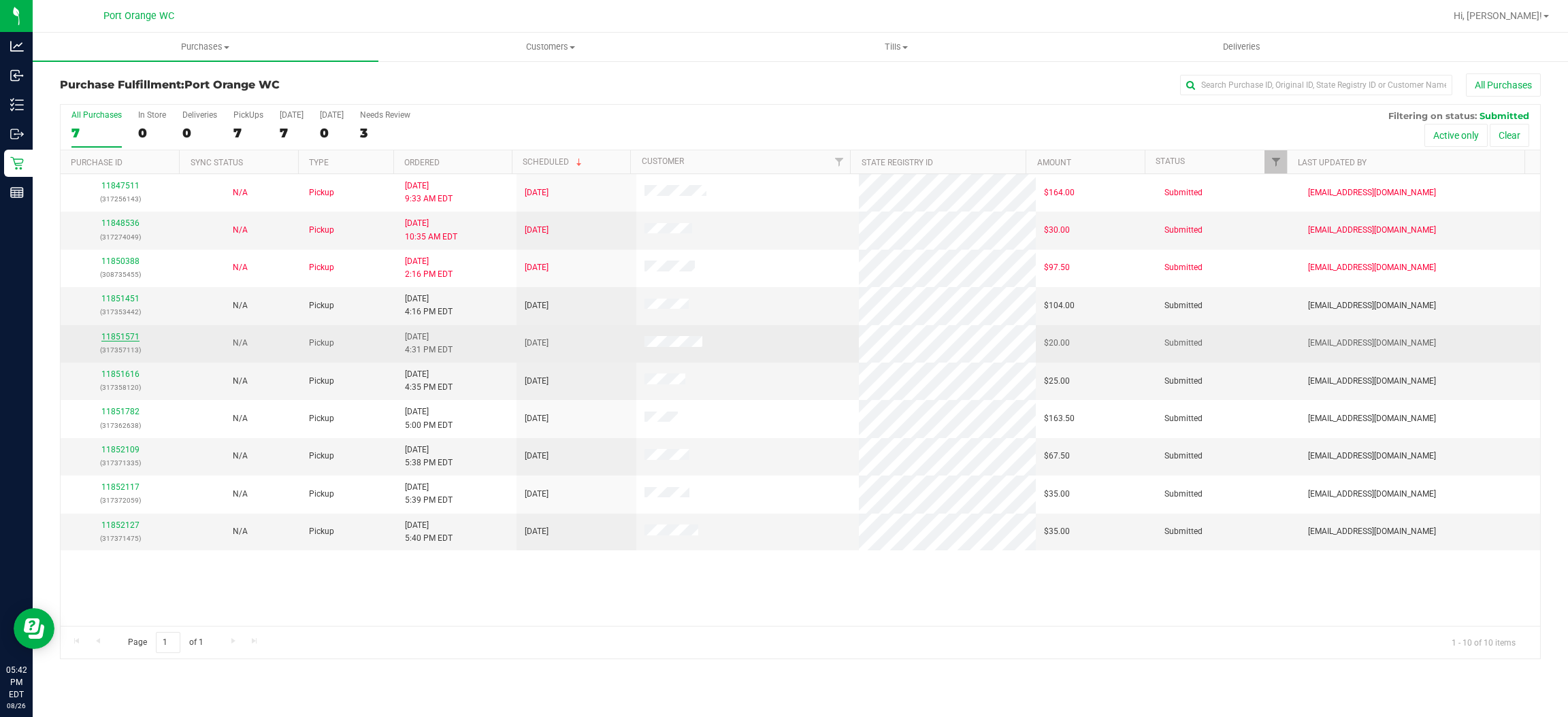
click at [125, 337] on link "11851571" at bounding box center [120, 337] width 38 height 10
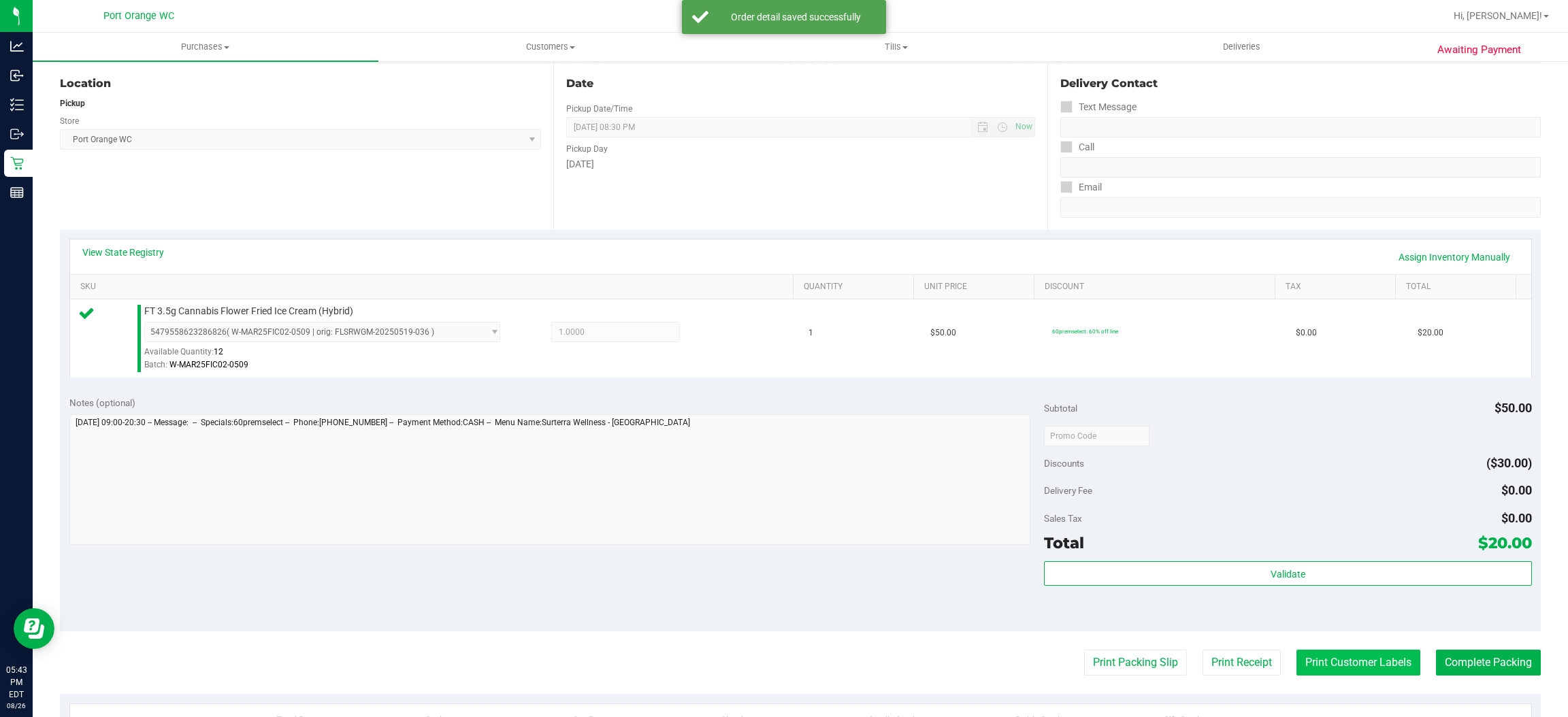
scroll to position [306, 0]
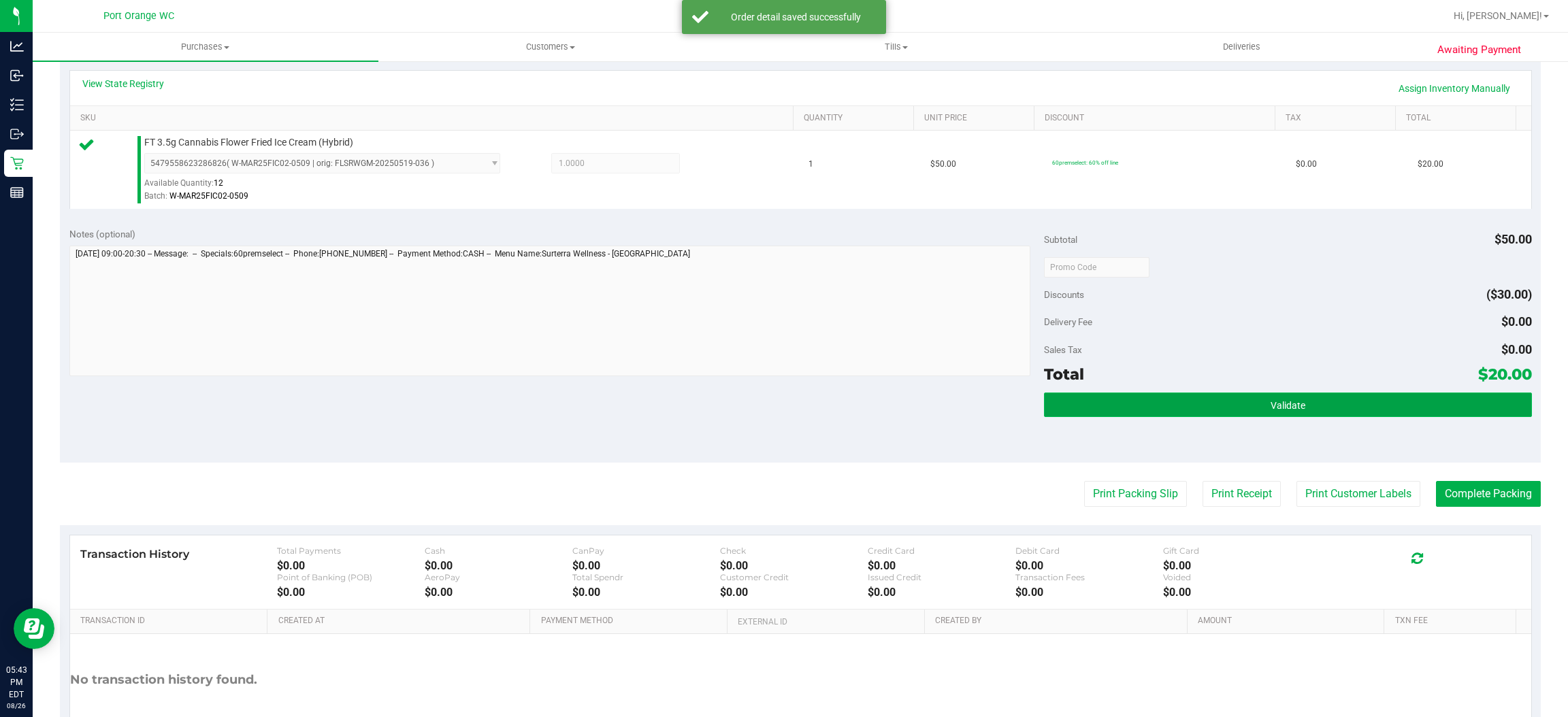
click at [1279, 417] on button "Validate" at bounding box center [1288, 405] width 487 height 24
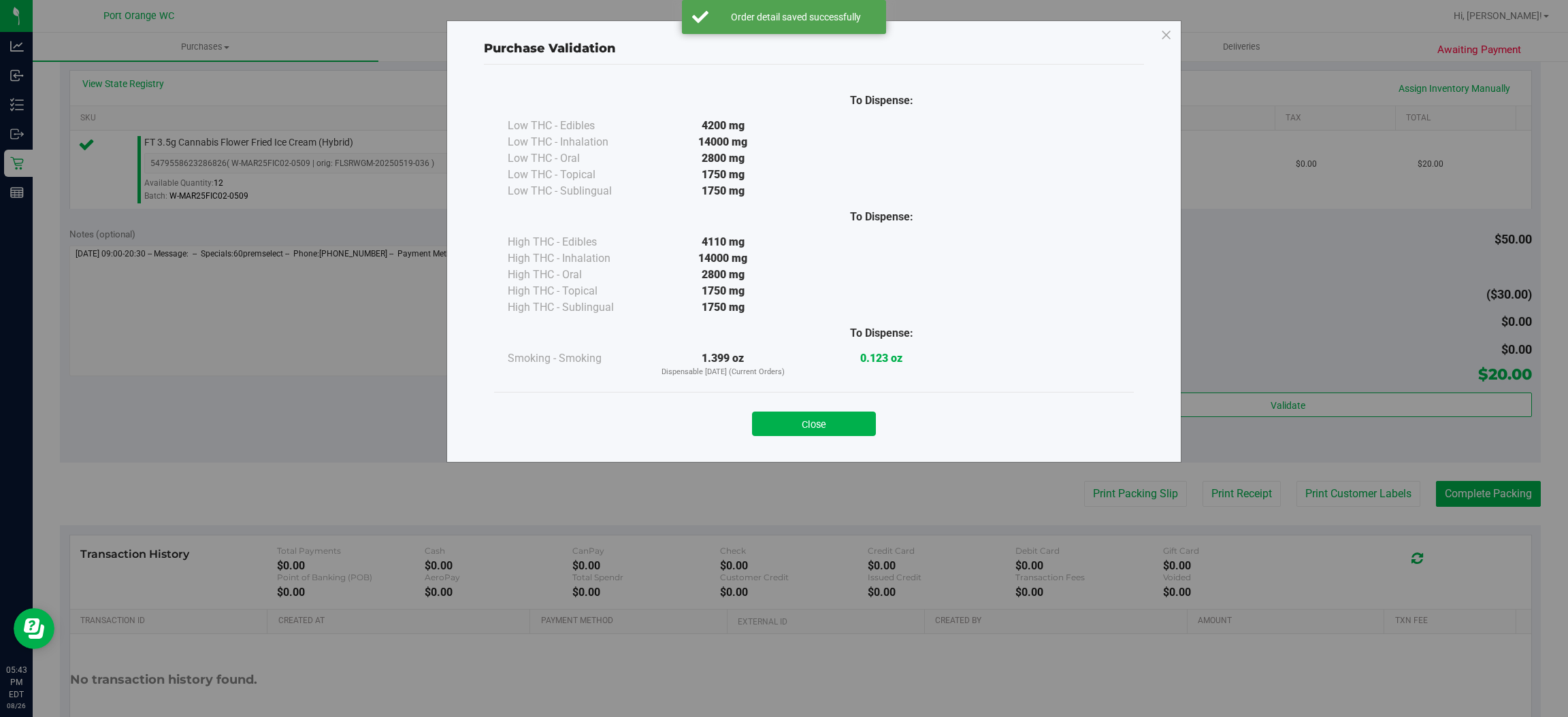
drag, startPoint x: 832, startPoint y: 428, endPoint x: 1005, endPoint y: 411, distance: 173.8
click at [842, 425] on button "Close" at bounding box center [814, 424] width 124 height 24
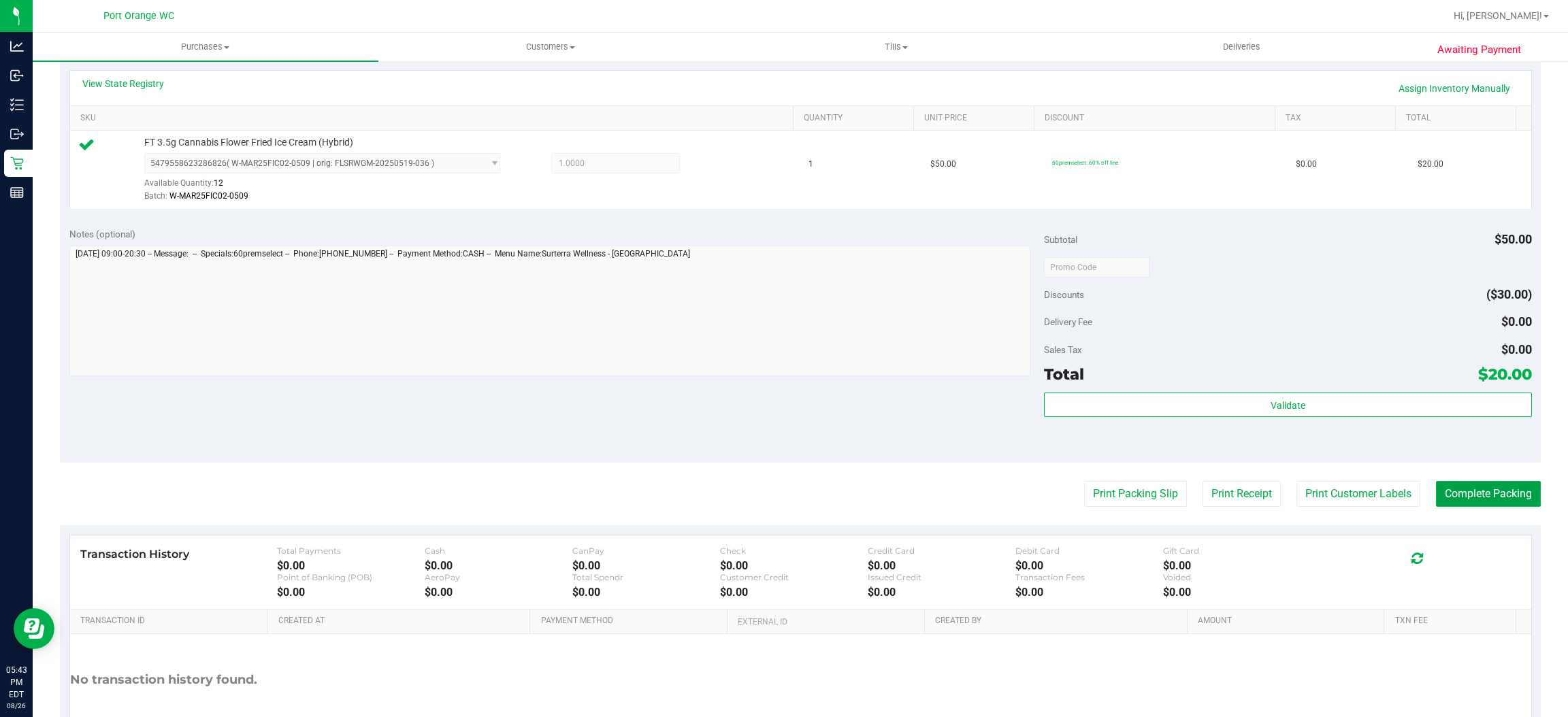
click at [1477, 493] on button "Complete Packing" at bounding box center [1488, 494] width 104 height 26
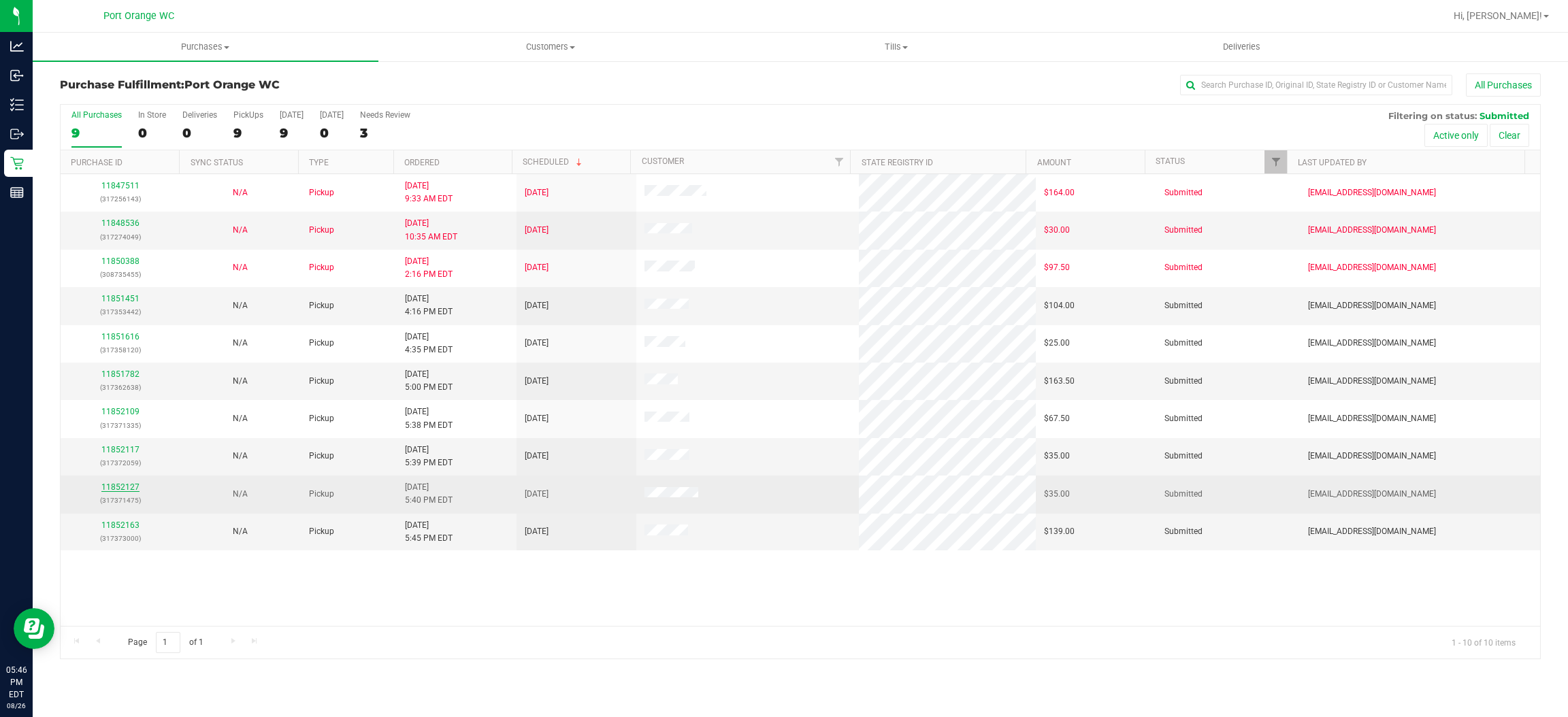
click at [125, 489] on link "11852127" at bounding box center [120, 487] width 38 height 10
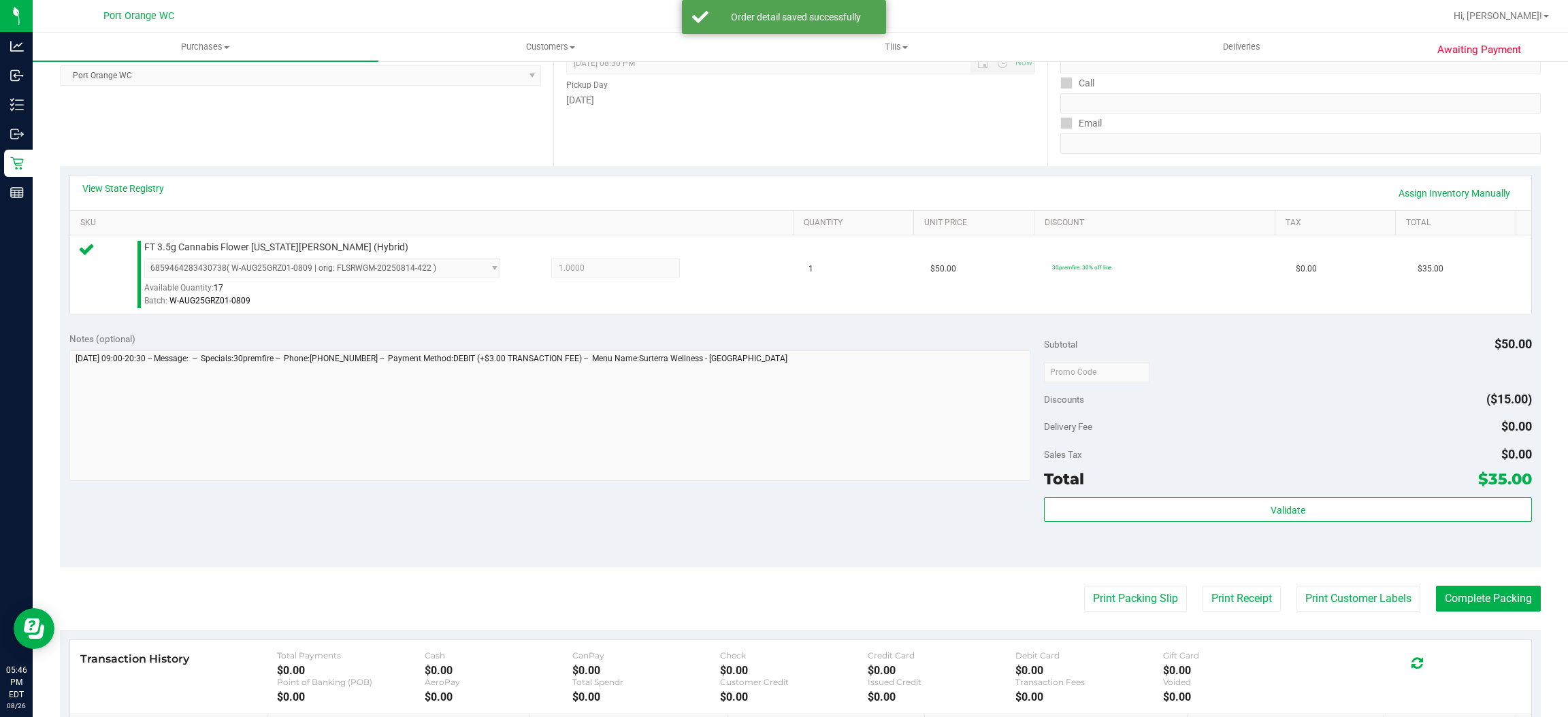
scroll to position [306, 0]
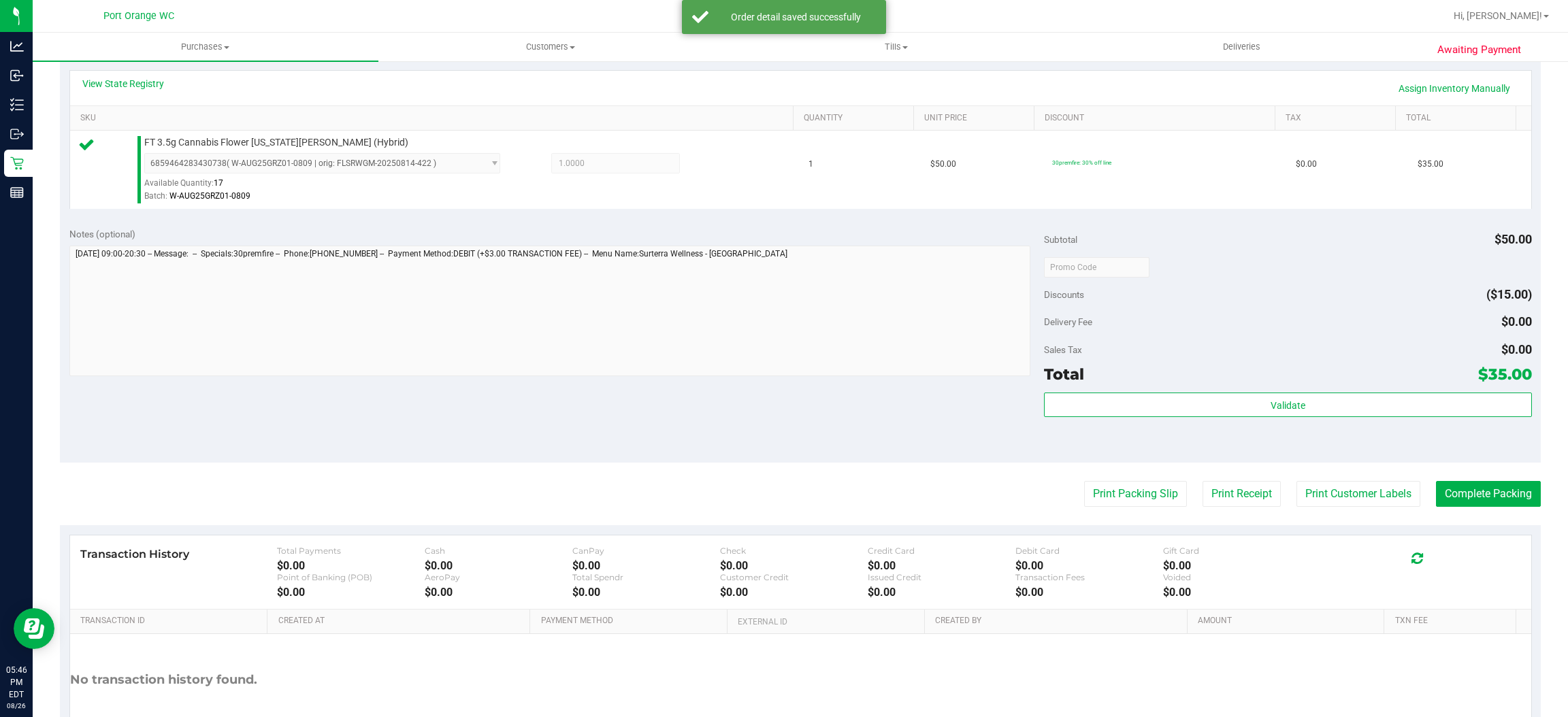
click at [1175, 392] on div "Subtotal $50.00 Discounts ($15.00) Delivery Fee $0.00 Sales Tax $0.00 Total $35…" at bounding box center [1288, 341] width 487 height 227
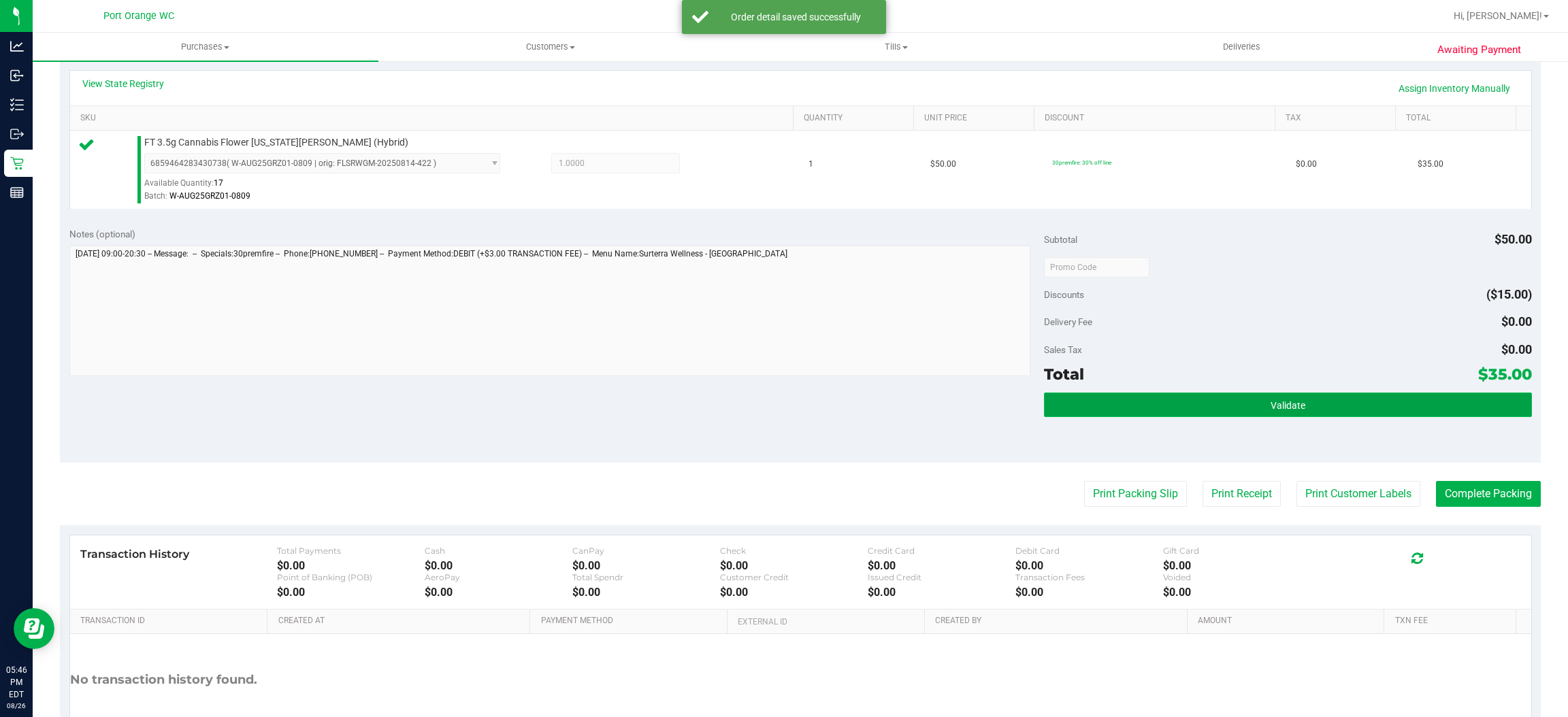
click at [1182, 406] on button "Validate" at bounding box center [1288, 405] width 487 height 24
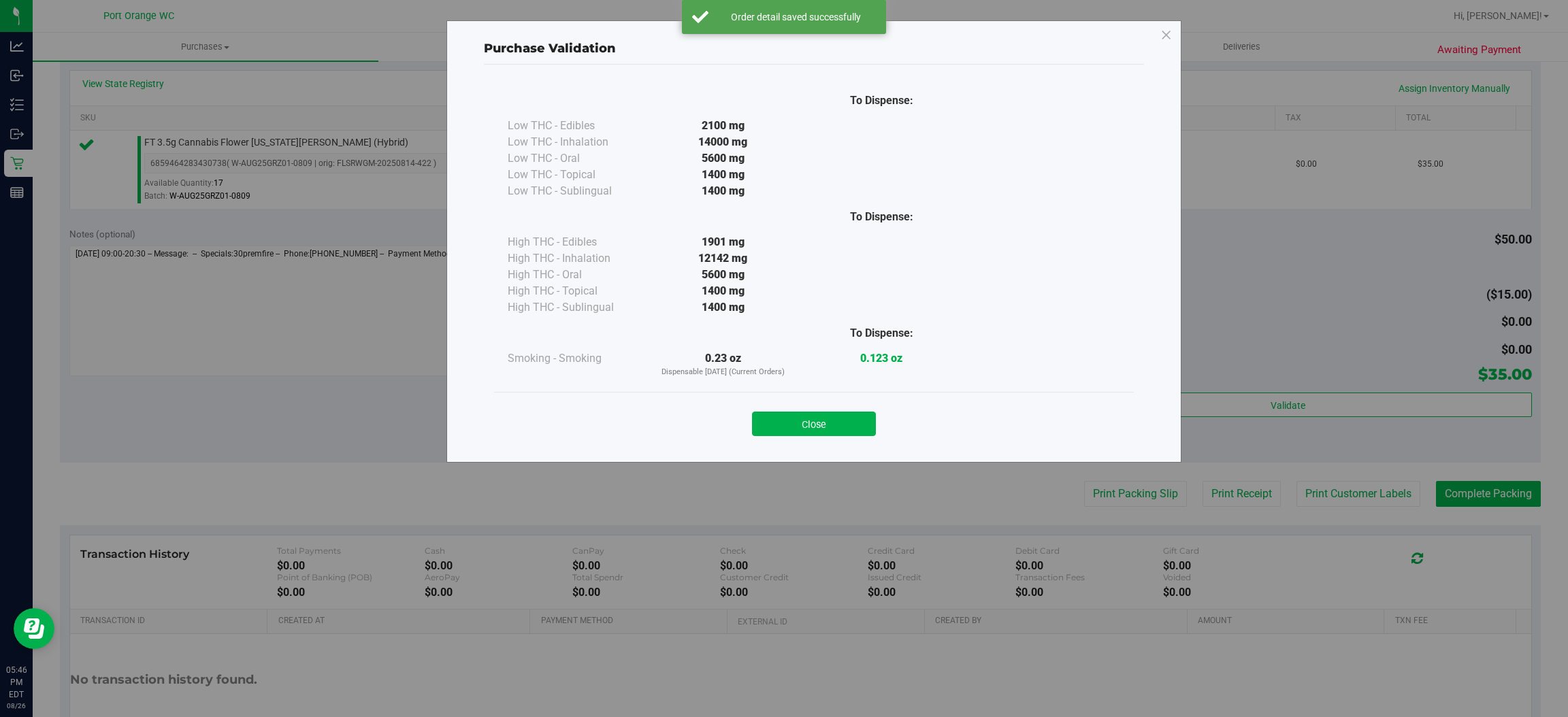
drag, startPoint x: 783, startPoint y: 422, endPoint x: 824, endPoint y: 422, distance: 41.0
click at [785, 422] on button "Close" at bounding box center [814, 424] width 124 height 24
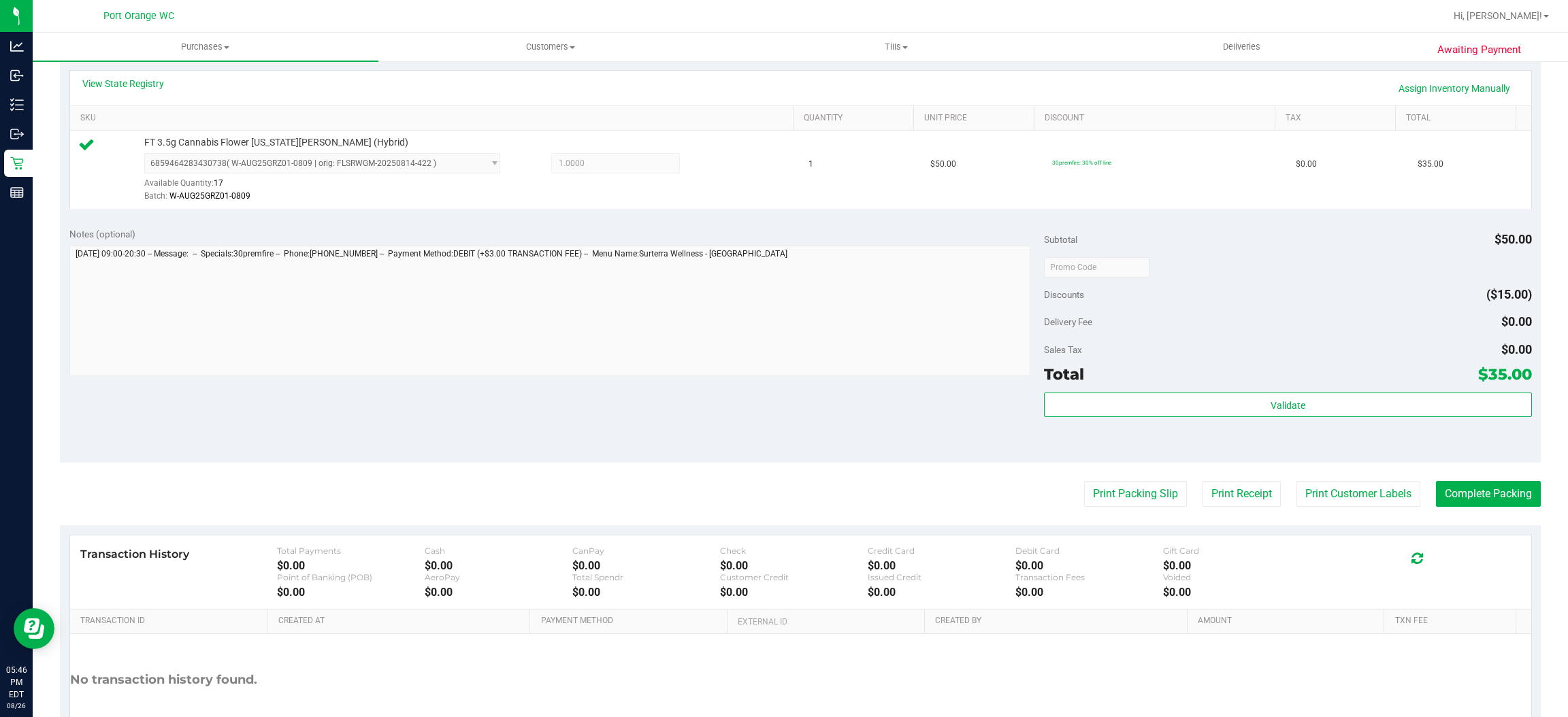
click at [1315, 509] on purchase-details "Back Edit Purchase Cancel Purchase View Profile # 11852127 BioTrack ID: - Submi…" at bounding box center [801, 274] width 1481 height 1012
click at [1318, 490] on button "Print Customer Labels" at bounding box center [1358, 494] width 124 height 26
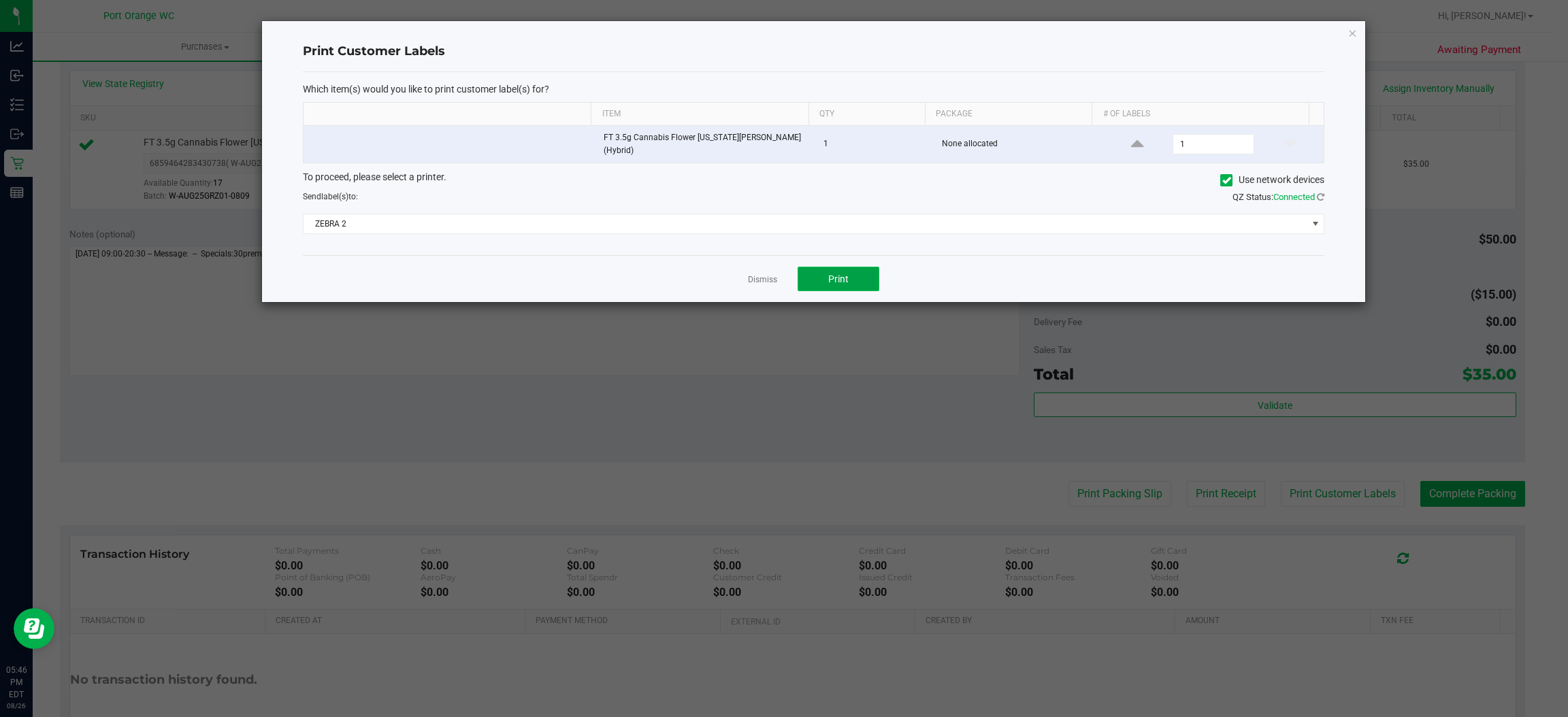
click at [827, 282] on button "Print" at bounding box center [839, 279] width 82 height 24
click at [754, 274] on link "Dismiss" at bounding box center [763, 280] width 29 height 11
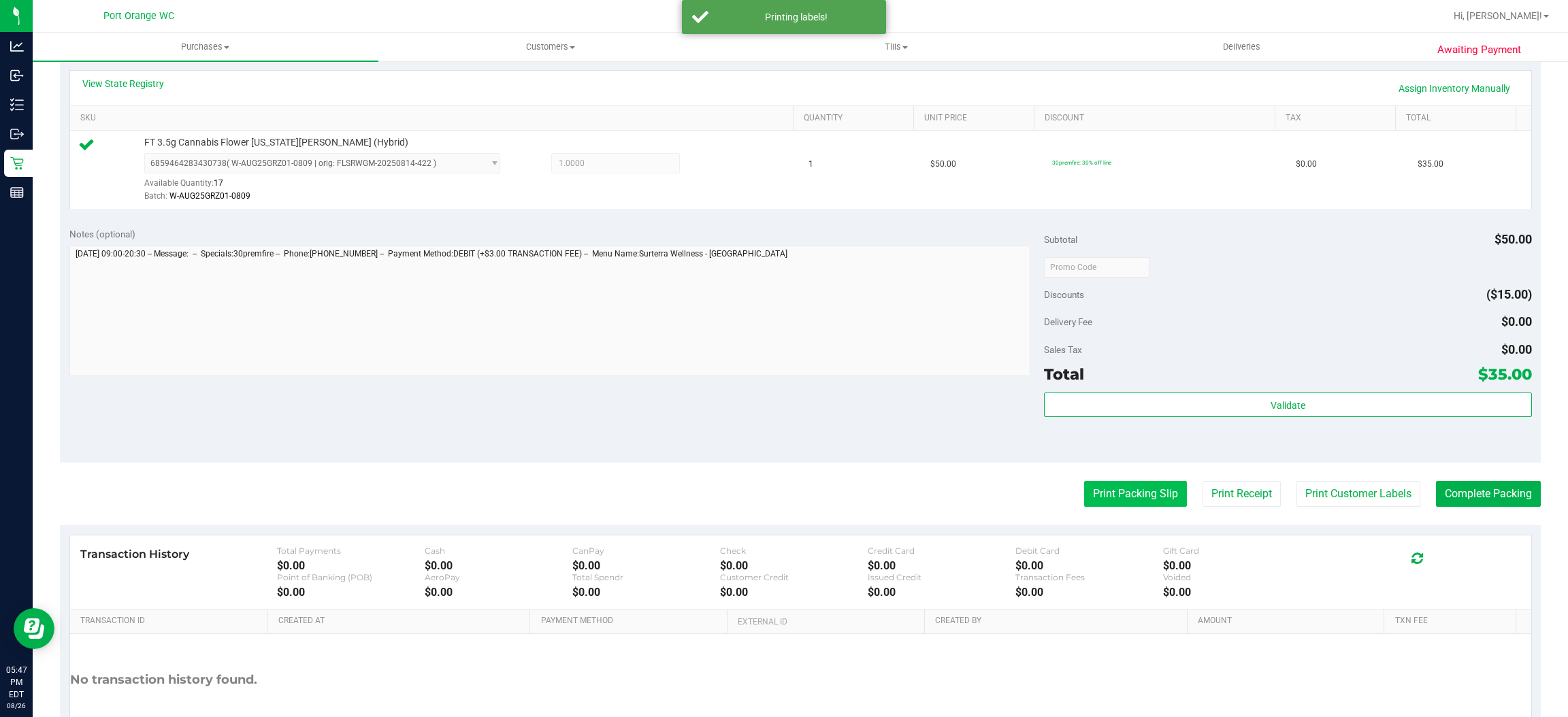
click at [1112, 492] on button "Print Packing Slip" at bounding box center [1136, 494] width 103 height 26
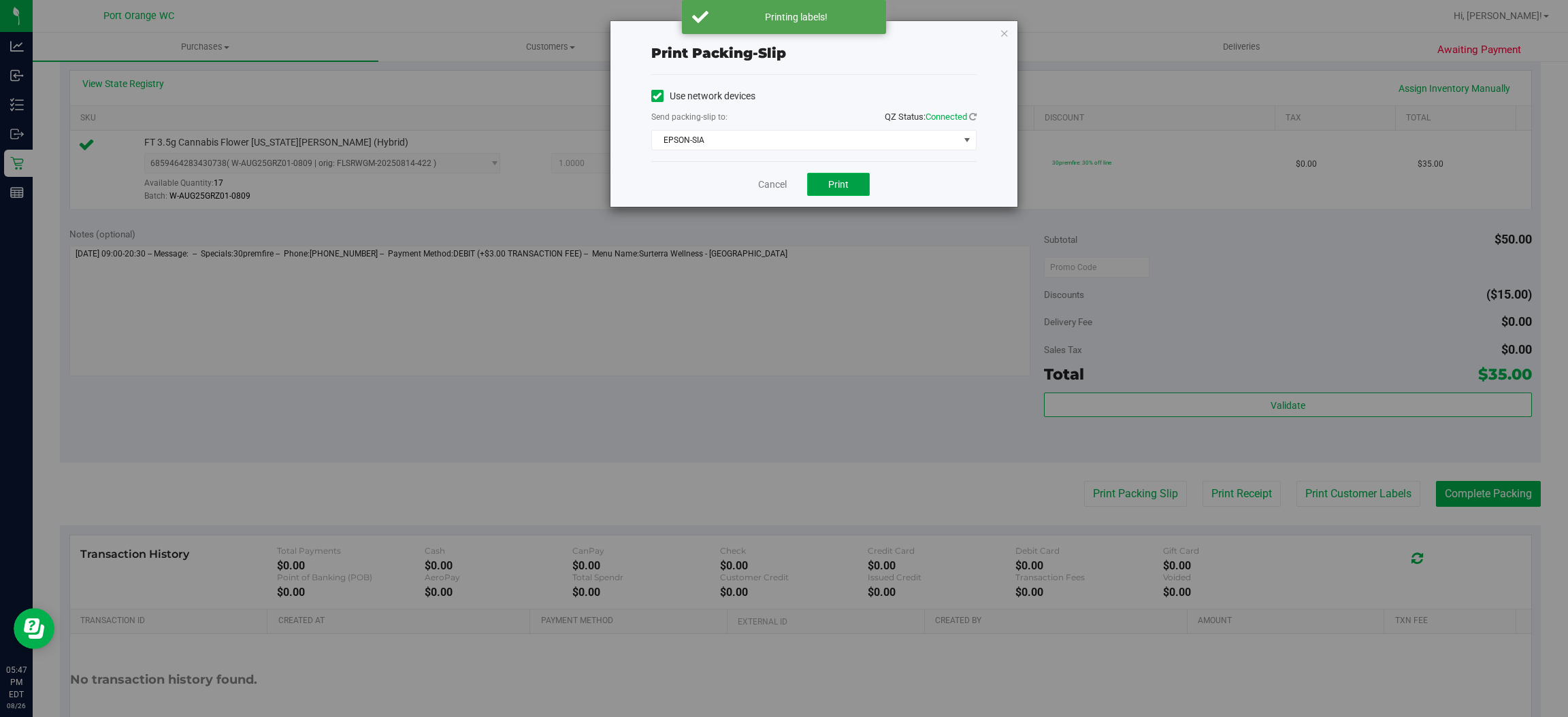
click at [843, 182] on span "Print" at bounding box center [838, 184] width 20 height 11
click at [772, 185] on link "Cancel" at bounding box center [772, 185] width 28 height 15
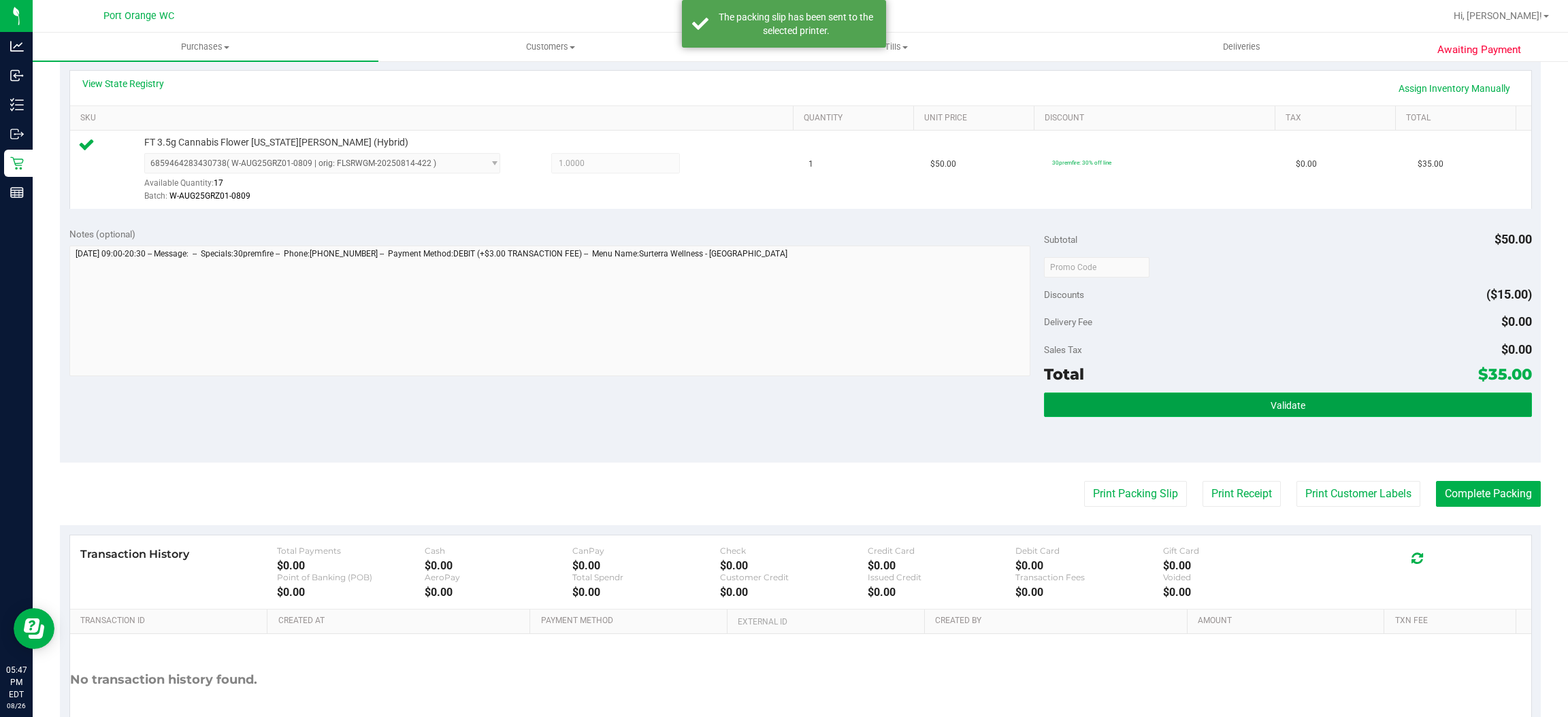
click at [1248, 409] on button "Validate" at bounding box center [1288, 405] width 487 height 24
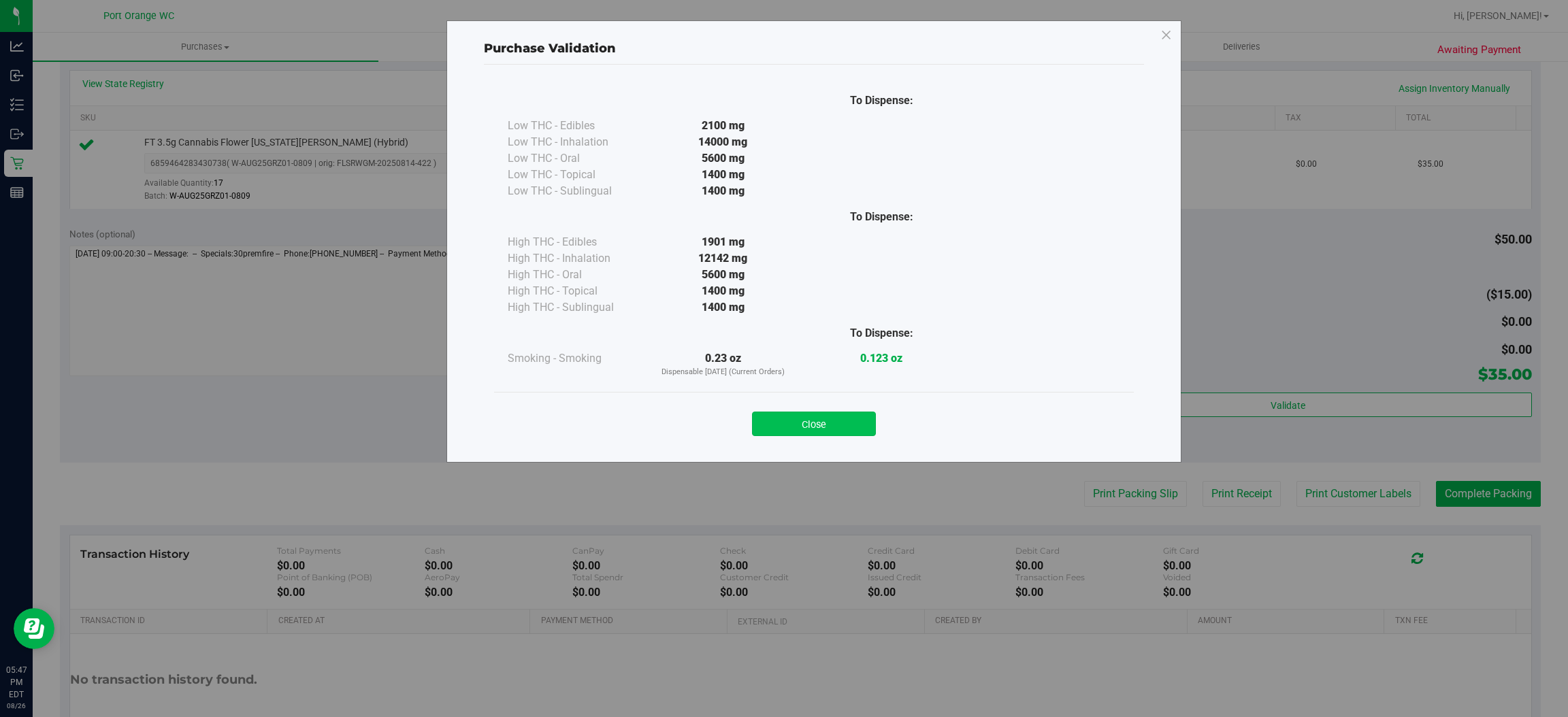
click at [873, 435] on button "Close" at bounding box center [814, 424] width 124 height 24
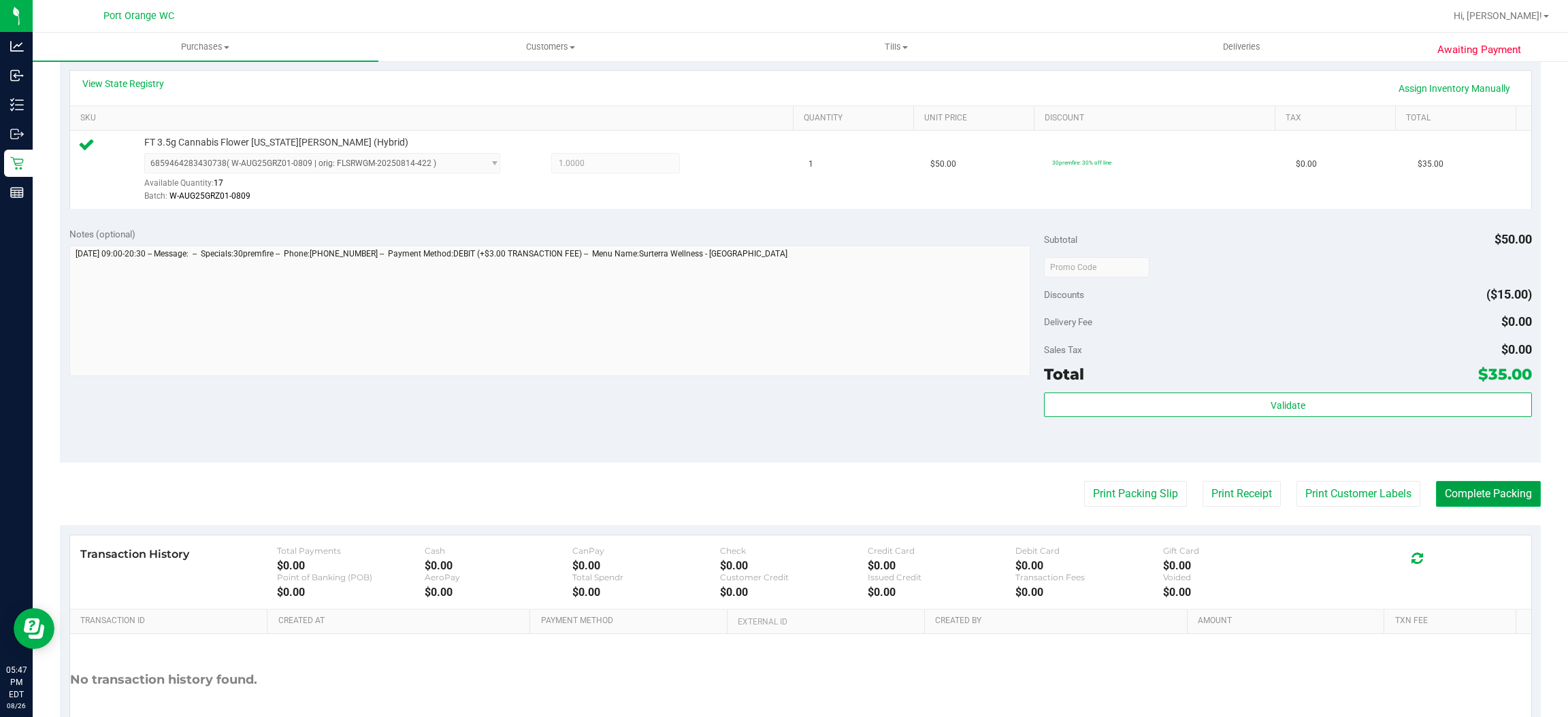
click at [1483, 502] on button "Complete Packing" at bounding box center [1488, 494] width 104 height 26
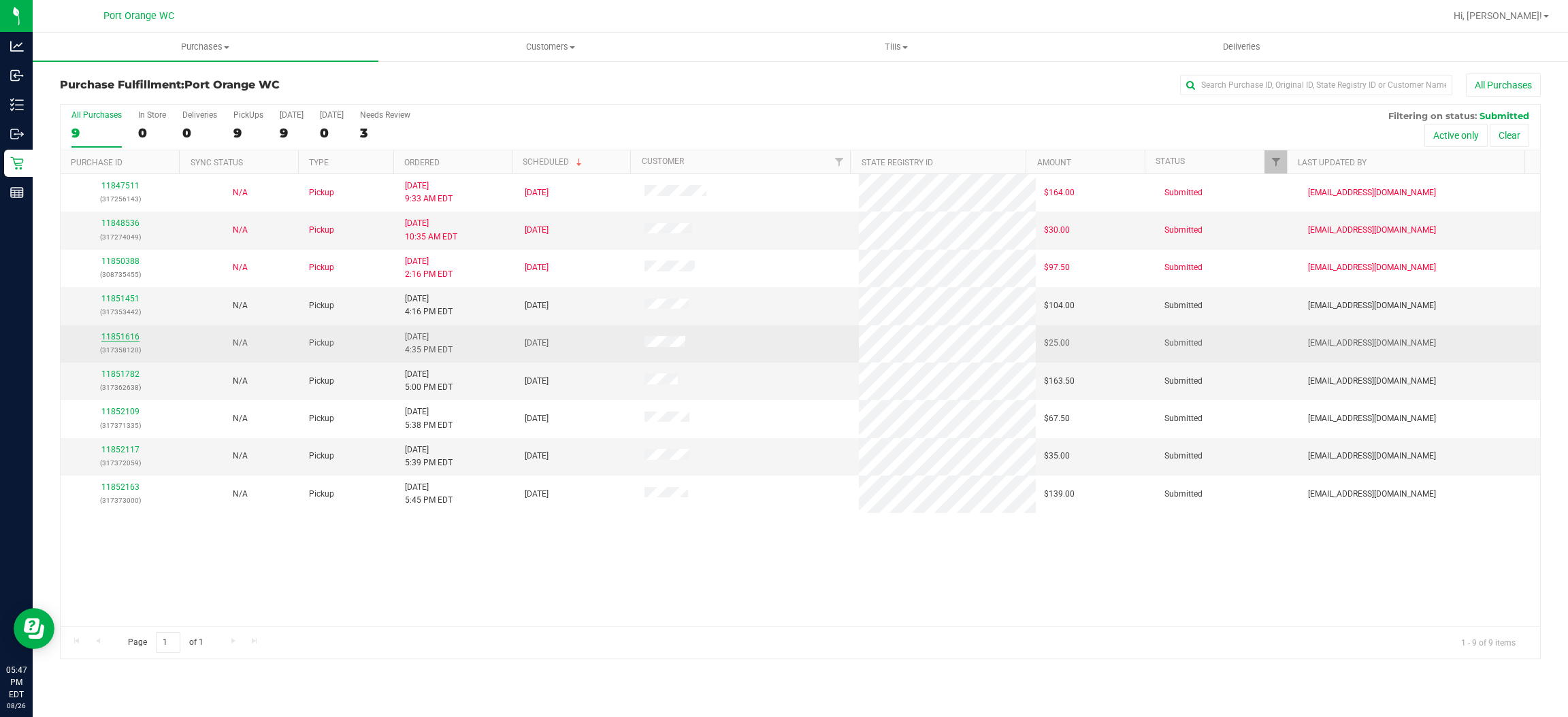
click at [125, 337] on link "11851616" at bounding box center [120, 337] width 38 height 10
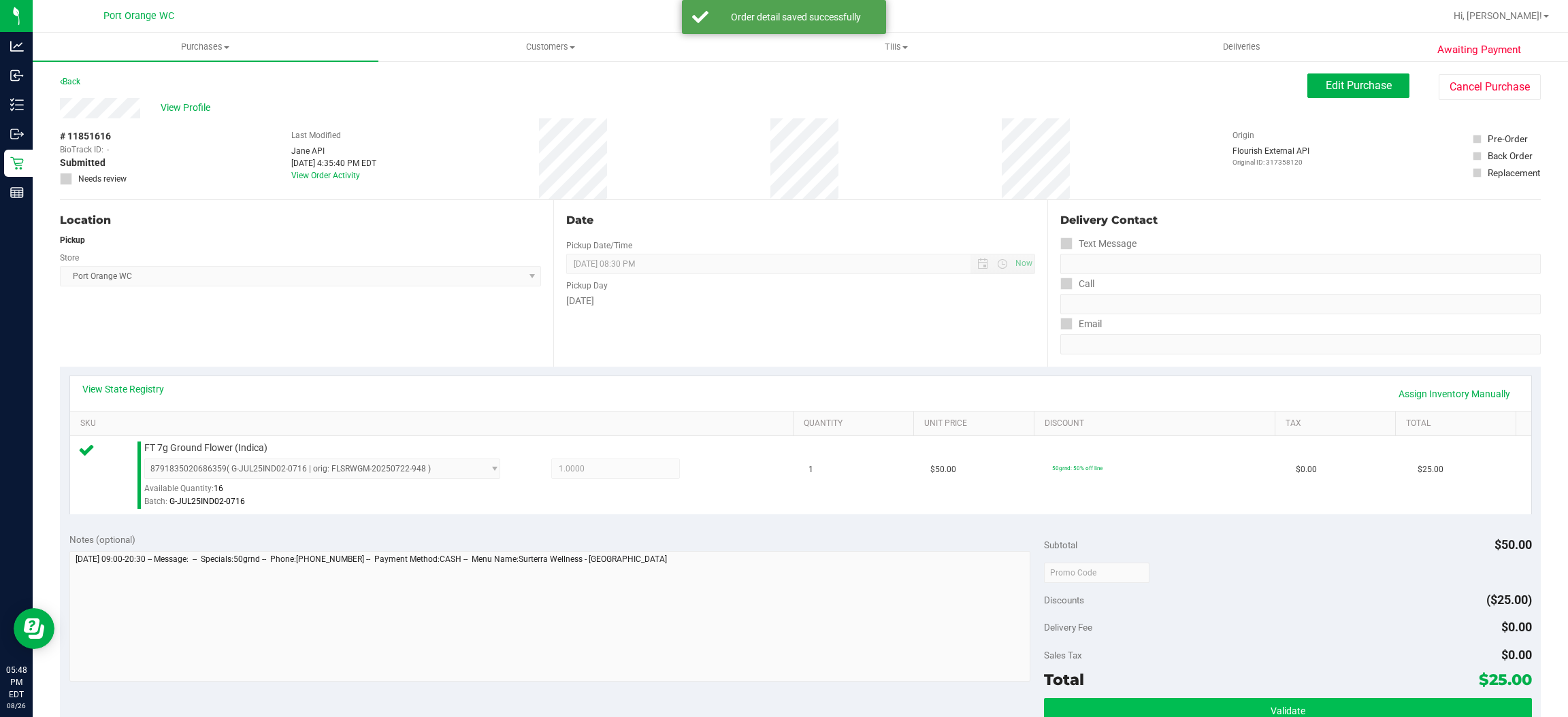
scroll to position [306, 0]
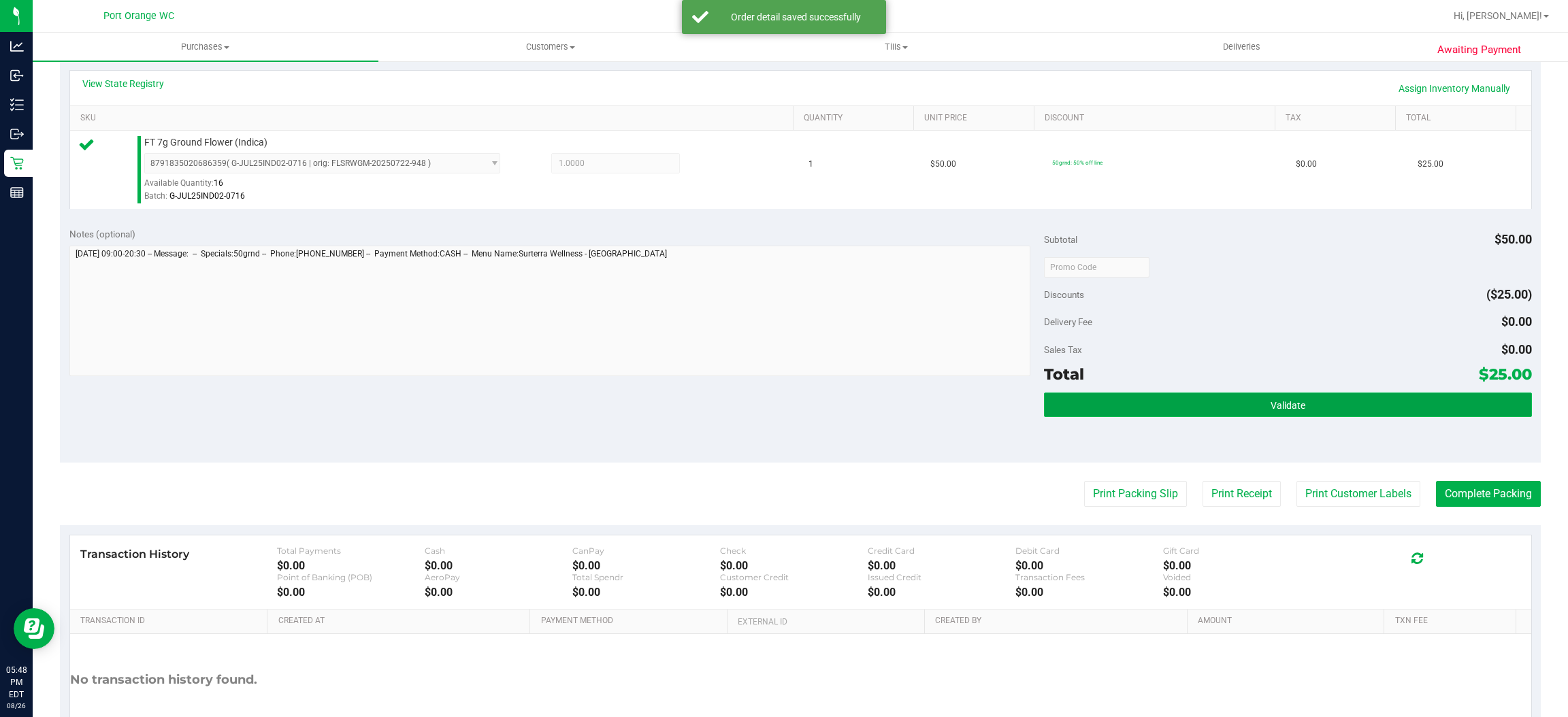
click at [1115, 404] on button "Validate" at bounding box center [1288, 405] width 487 height 24
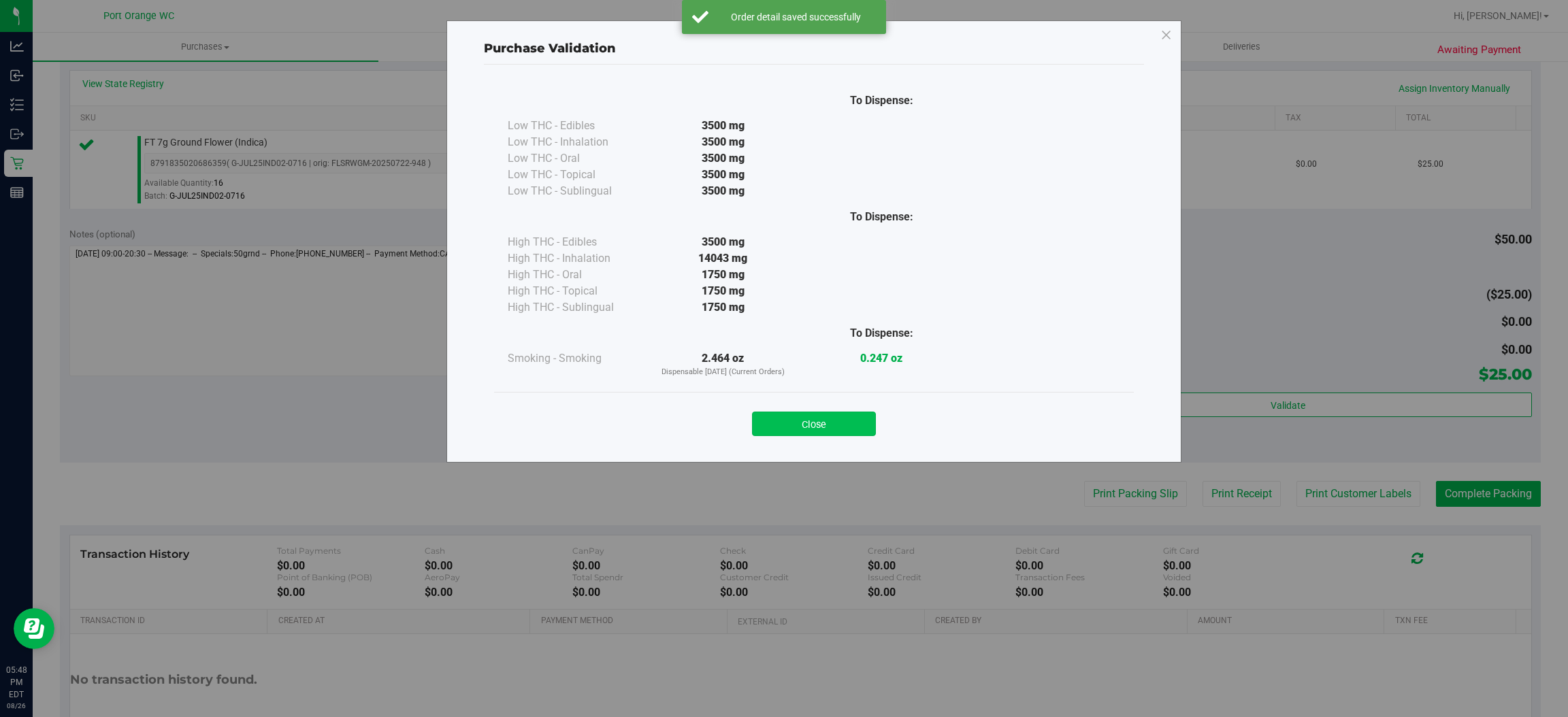
click at [814, 433] on button "Close" at bounding box center [814, 424] width 124 height 24
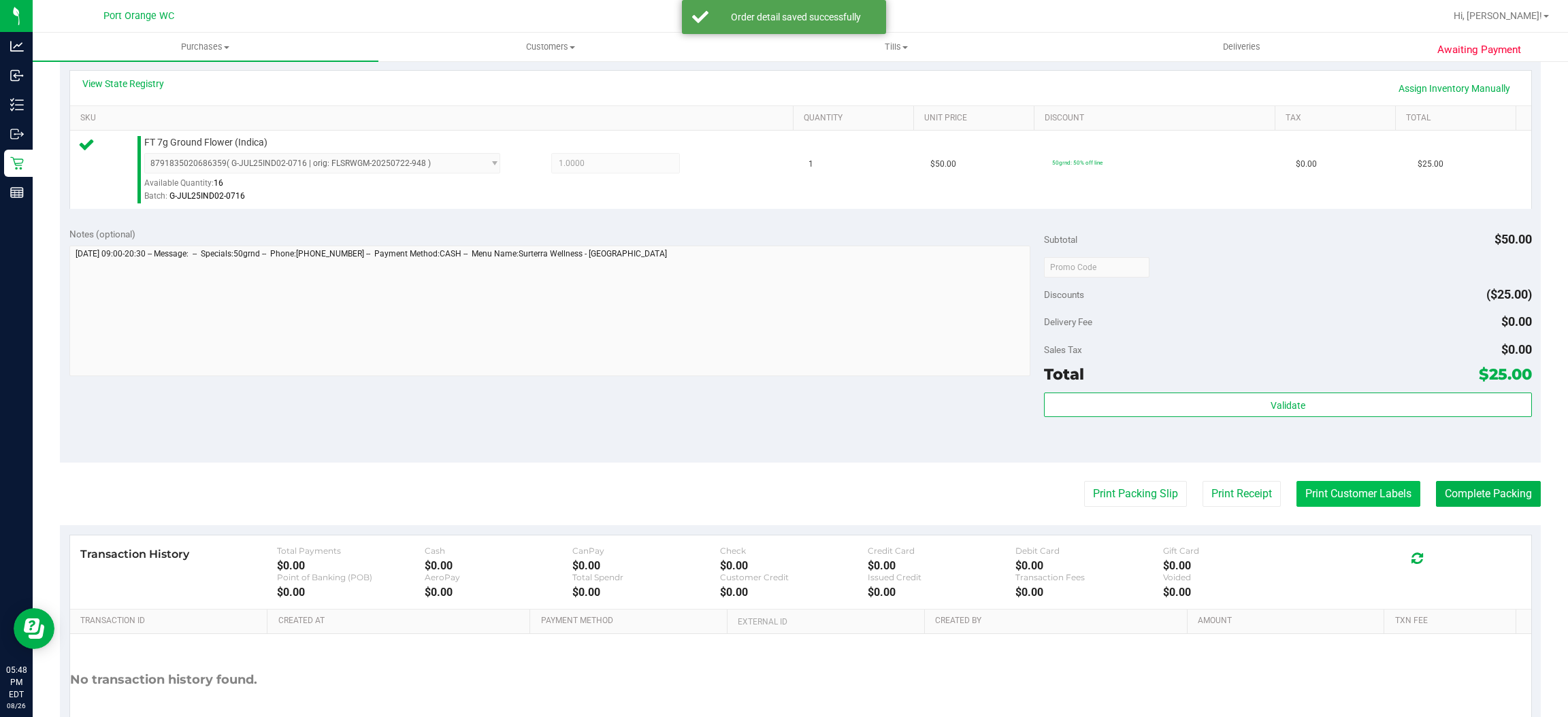
click at [1347, 493] on button "Print Customer Labels" at bounding box center [1358, 494] width 124 height 26
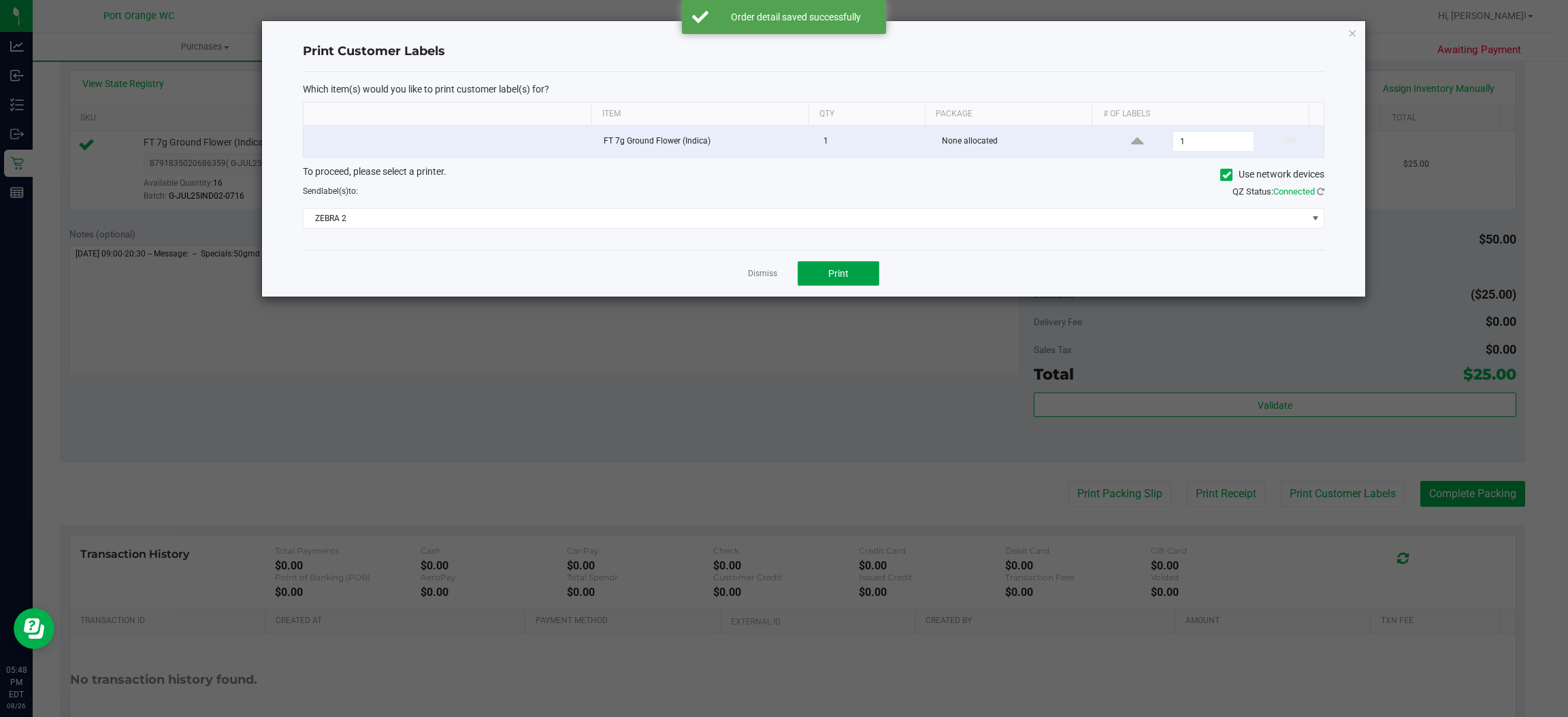
click at [844, 268] on button "Print" at bounding box center [839, 274] width 82 height 24
click at [774, 269] on app-cancel-button "Dismiss" at bounding box center [763, 274] width 29 height 15
click at [771, 274] on link "Dismiss" at bounding box center [763, 274] width 29 height 11
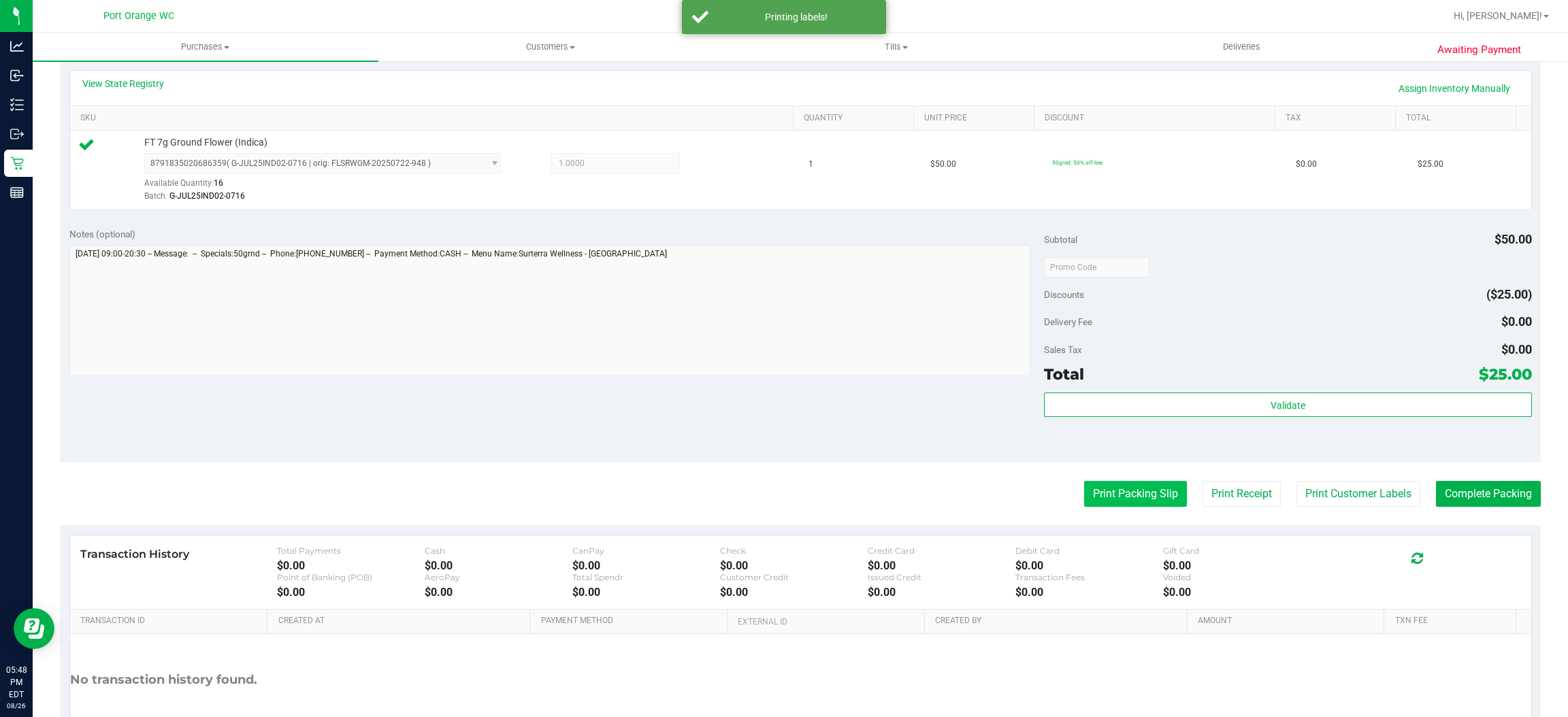
click at [1100, 494] on button "Print Packing Slip" at bounding box center [1136, 494] width 103 height 26
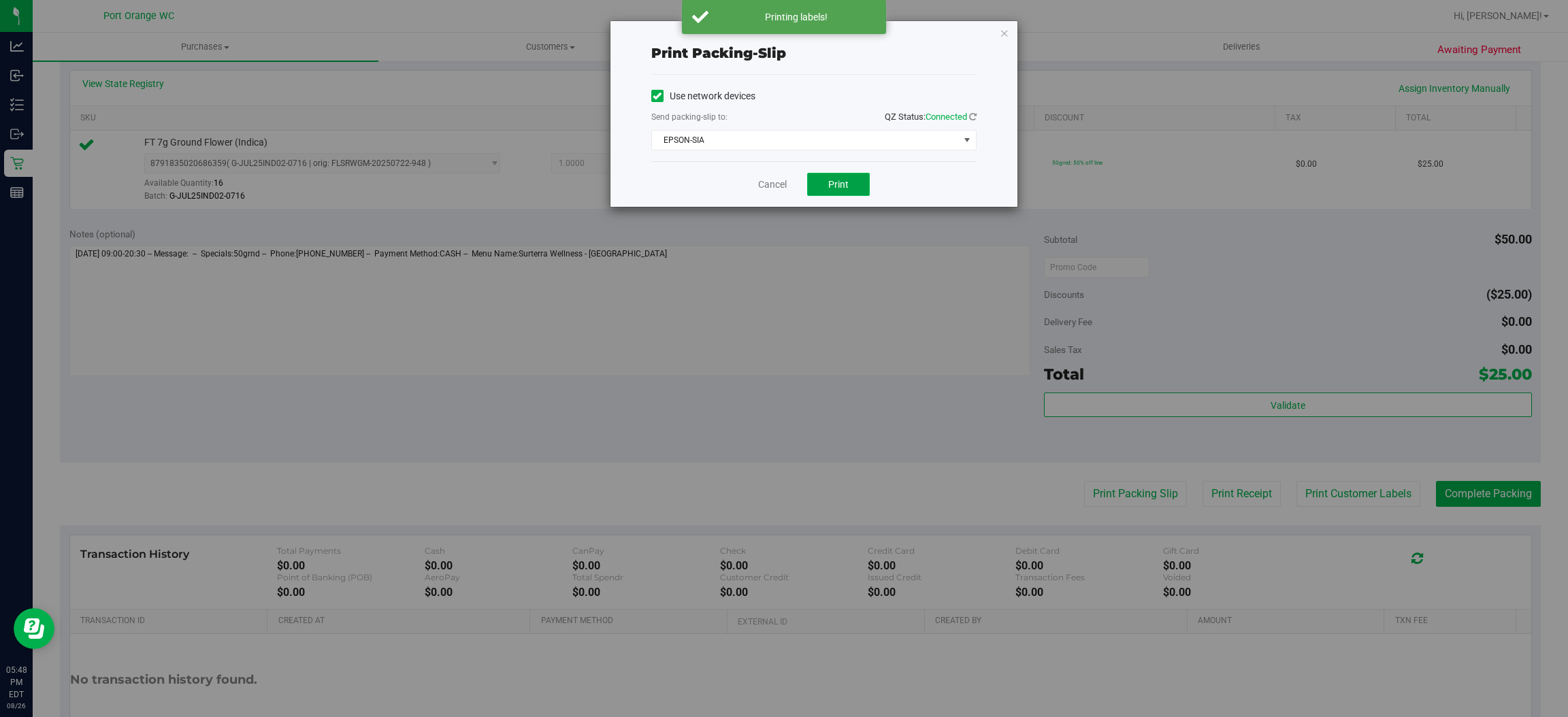
click at [848, 185] on button "Print" at bounding box center [838, 185] width 62 height 23
click at [763, 186] on link "Cancel" at bounding box center [772, 185] width 28 height 15
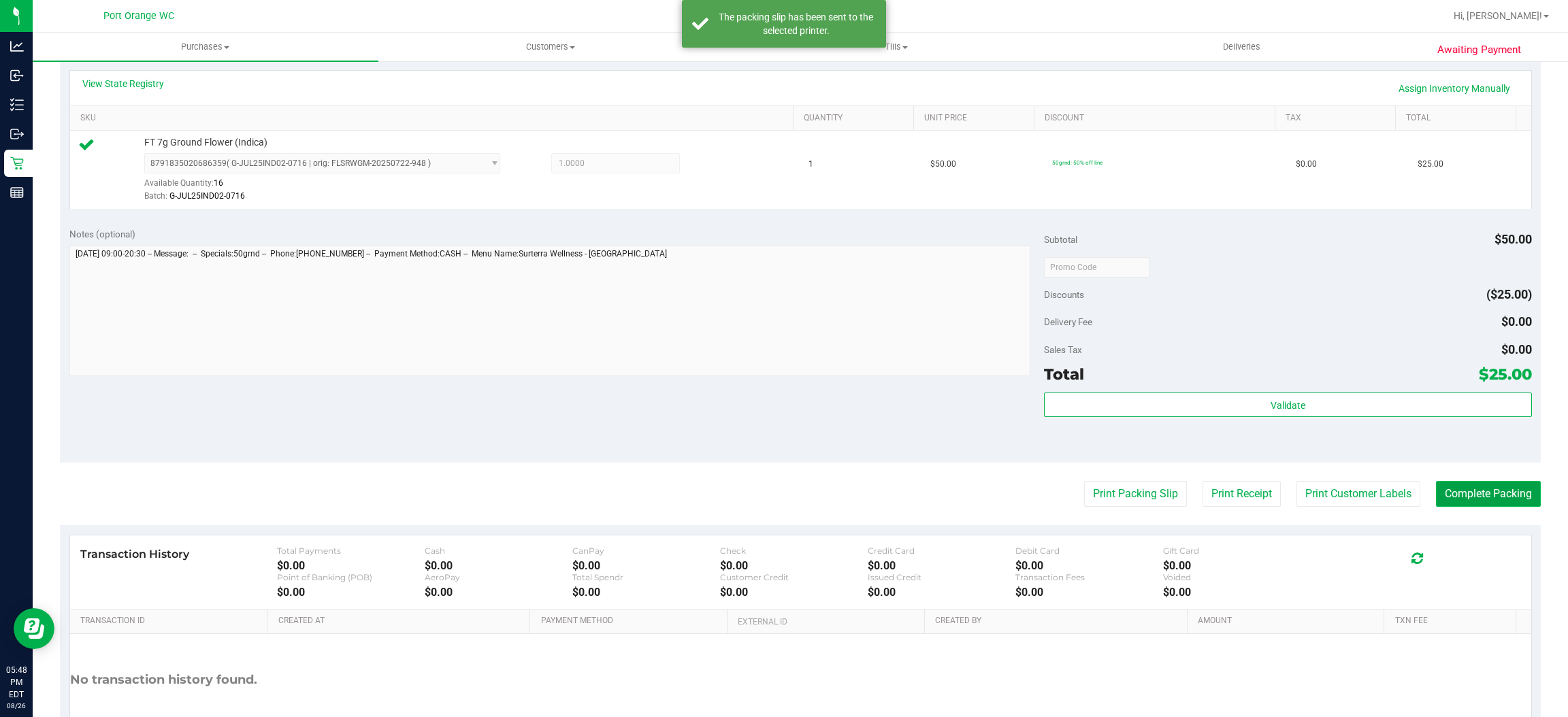
click at [1500, 493] on button "Complete Packing" at bounding box center [1488, 494] width 104 height 26
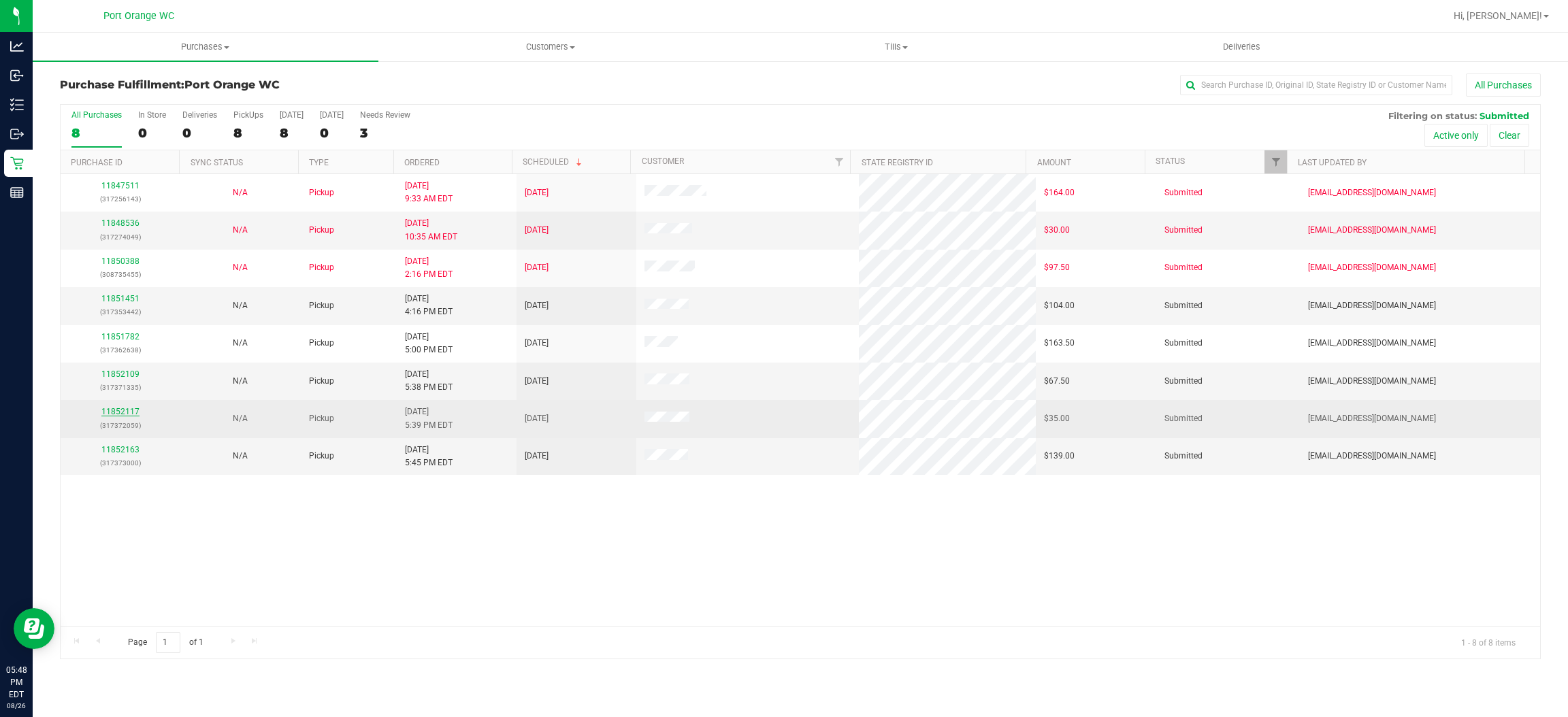
click at [119, 414] on link "11852117" at bounding box center [120, 412] width 38 height 10
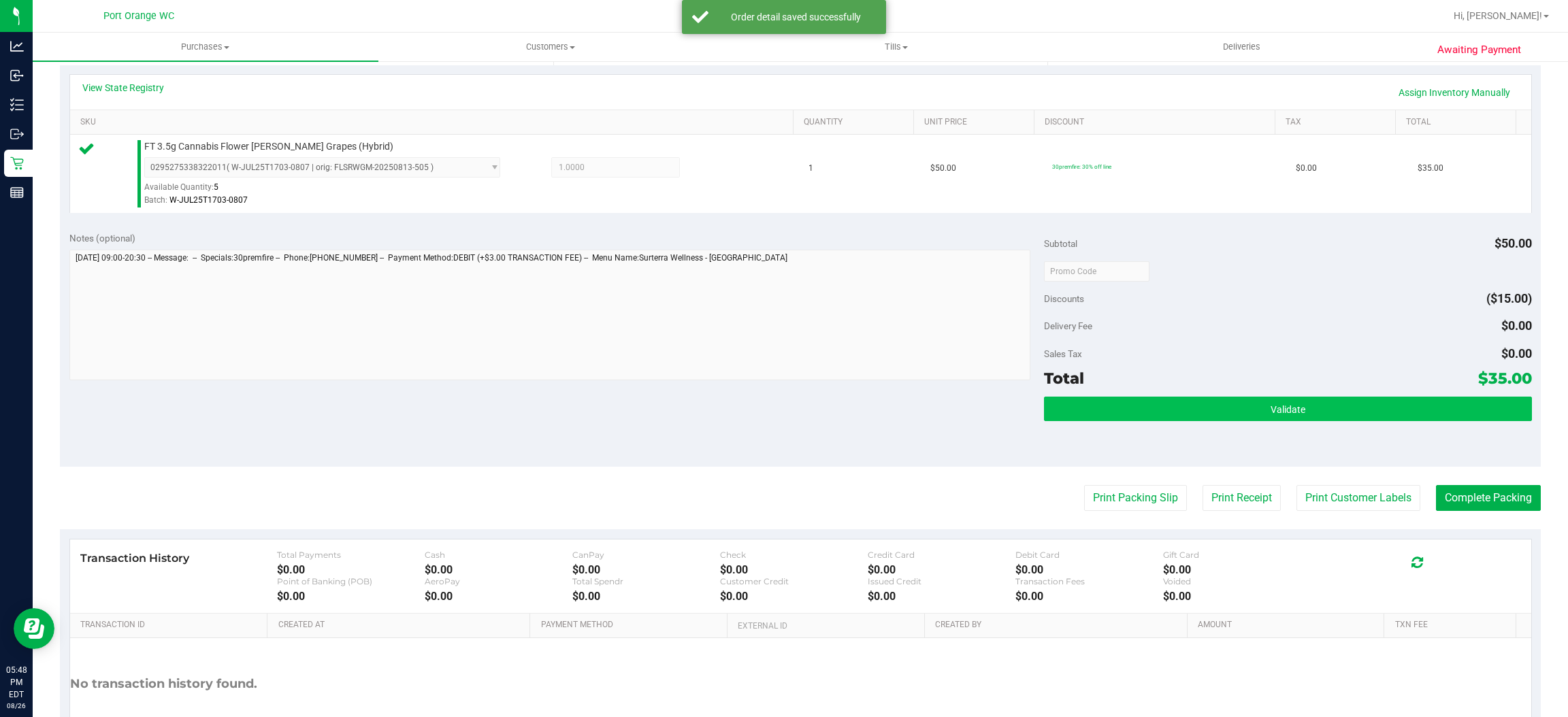
scroll to position [306, 0]
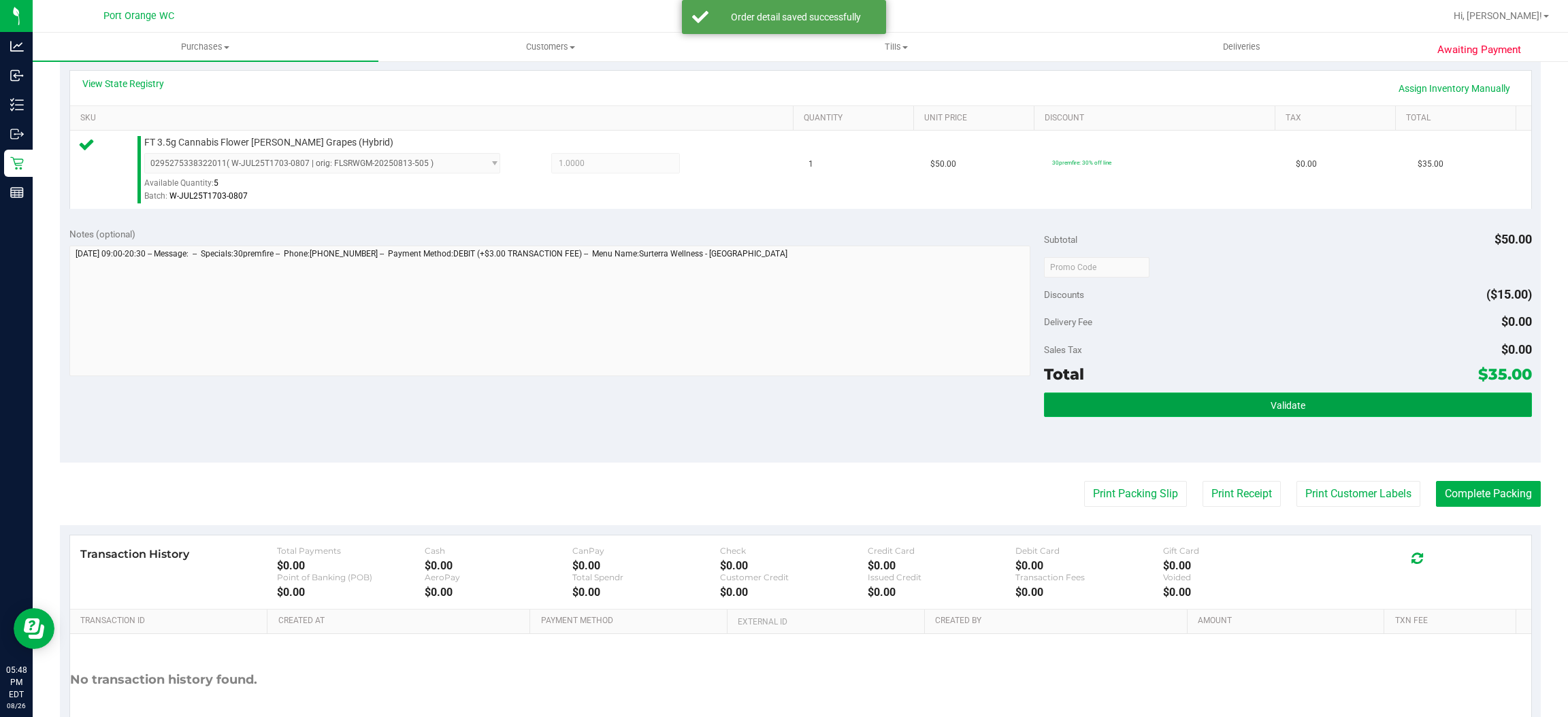
click at [1183, 408] on button "Validate" at bounding box center [1288, 405] width 487 height 24
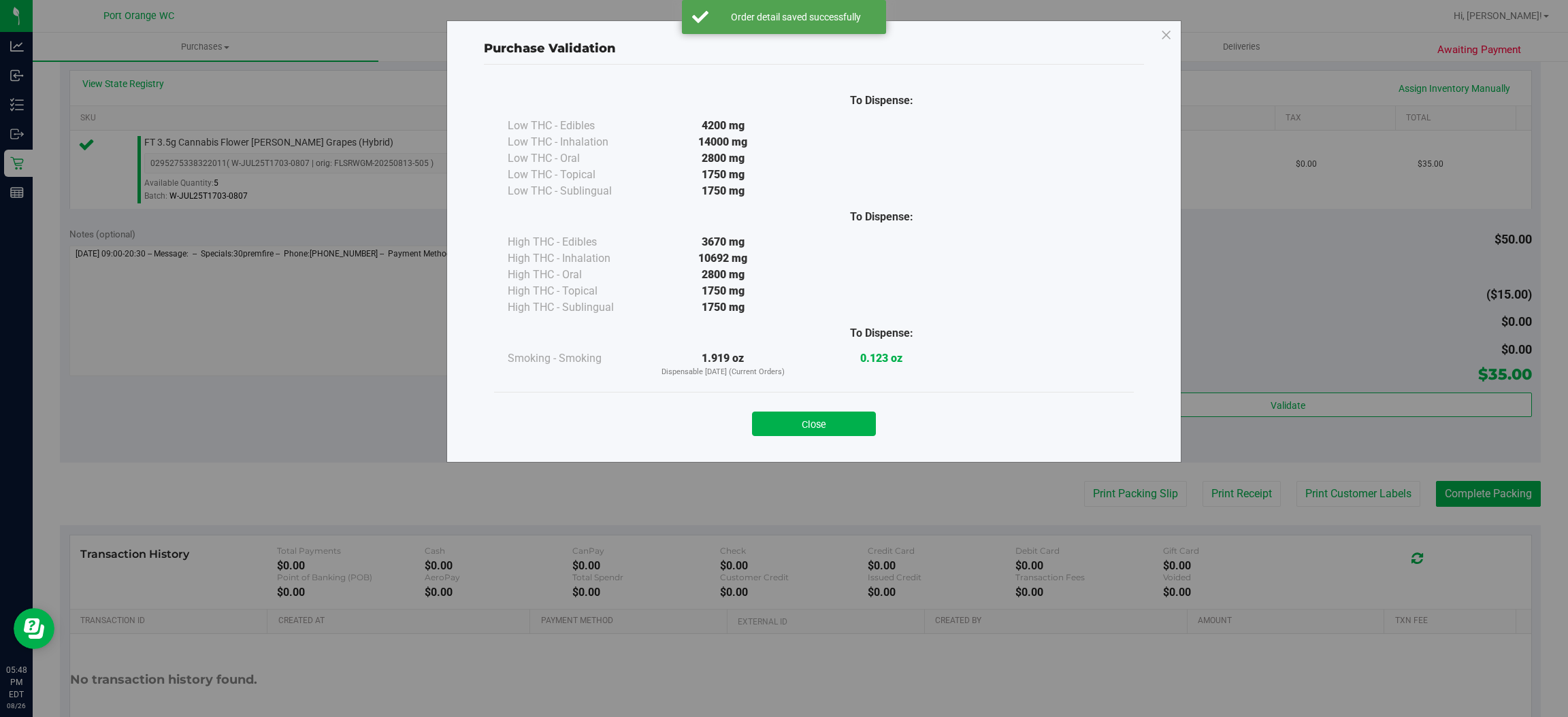
drag, startPoint x: 861, startPoint y: 422, endPoint x: 1429, endPoint y: 459, distance: 569.2
click at [869, 422] on button "Close" at bounding box center [814, 424] width 124 height 24
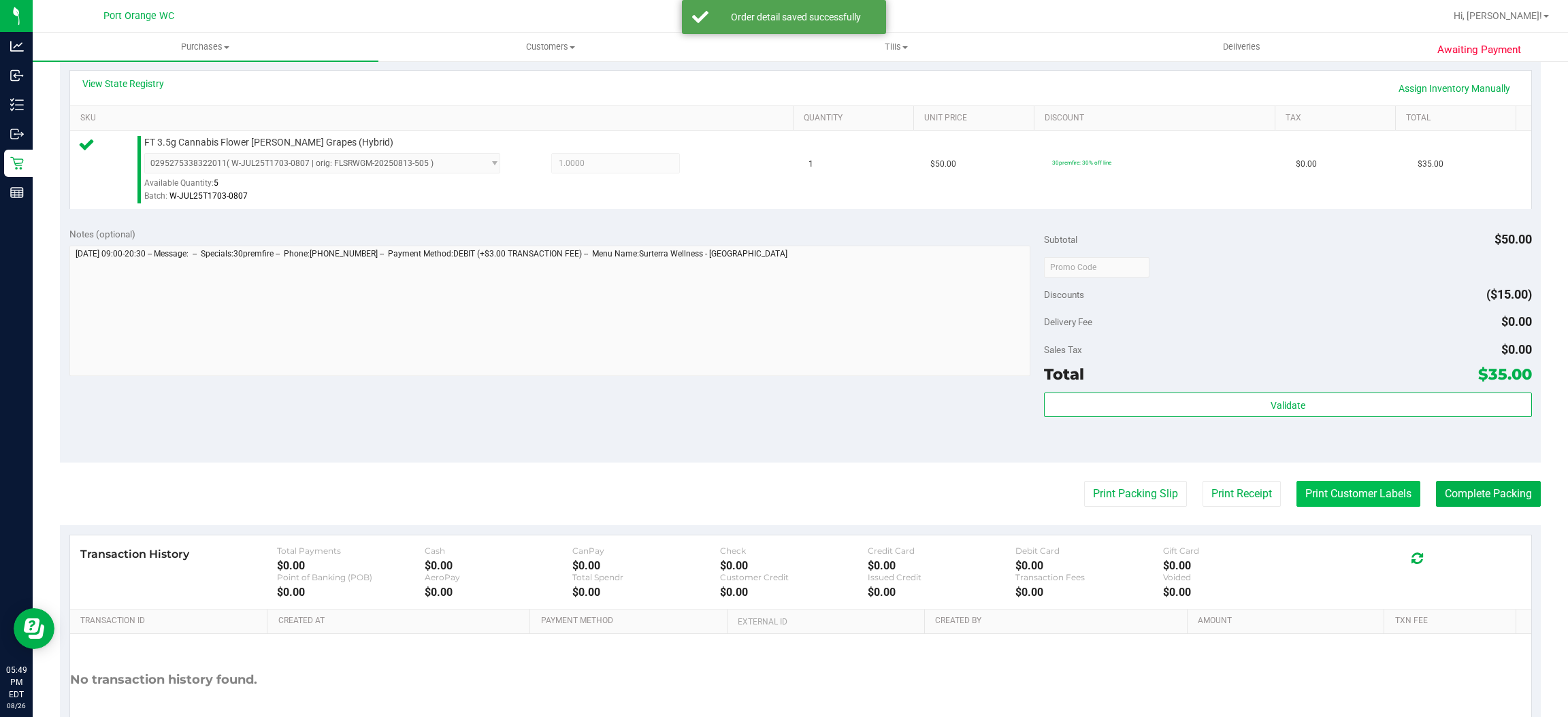
click at [1345, 502] on button "Print Customer Labels" at bounding box center [1358, 494] width 124 height 26
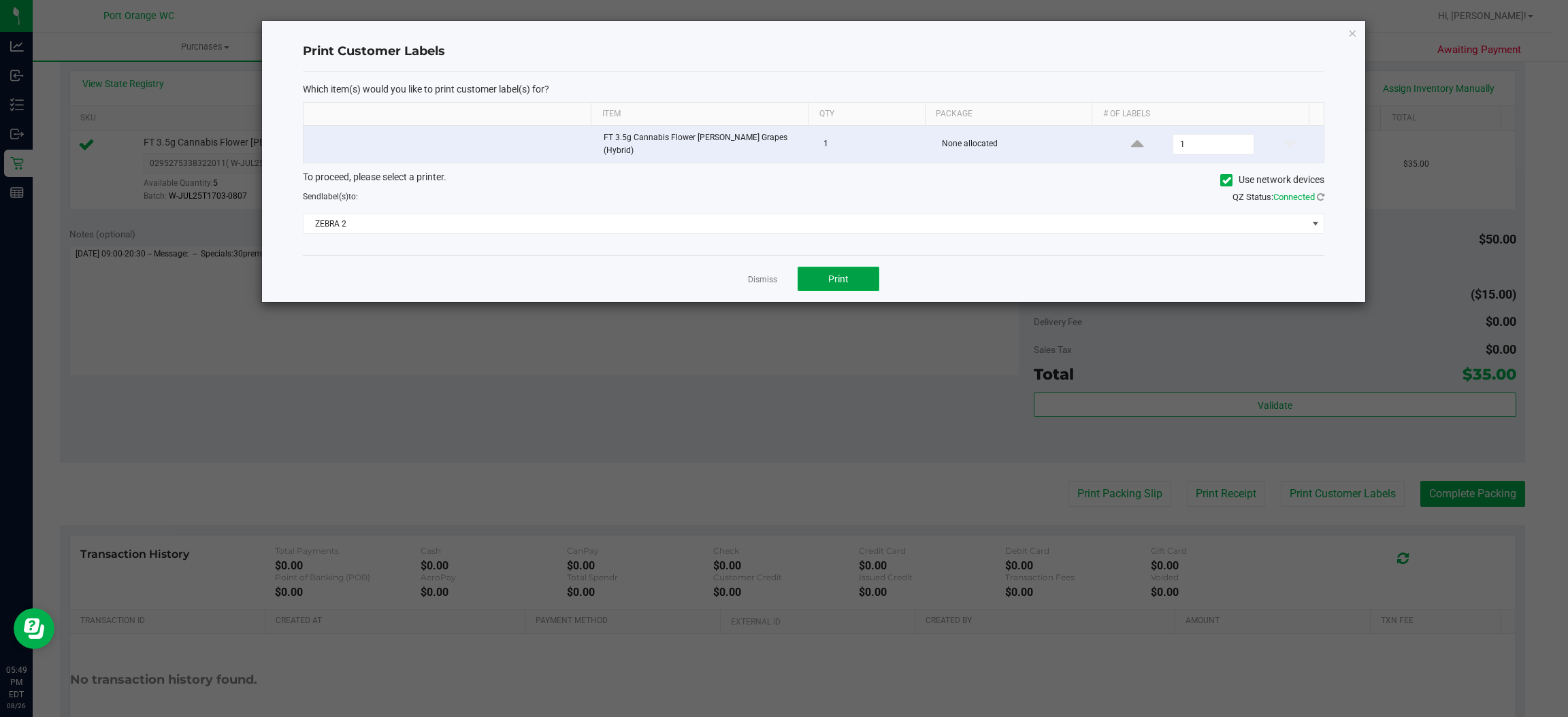
click at [836, 277] on span "Print" at bounding box center [838, 278] width 20 height 11
drag, startPoint x: 765, startPoint y: 276, endPoint x: 966, endPoint y: 497, distance: 298.7
click at [772, 274] on link "Dismiss" at bounding box center [763, 280] width 29 height 11
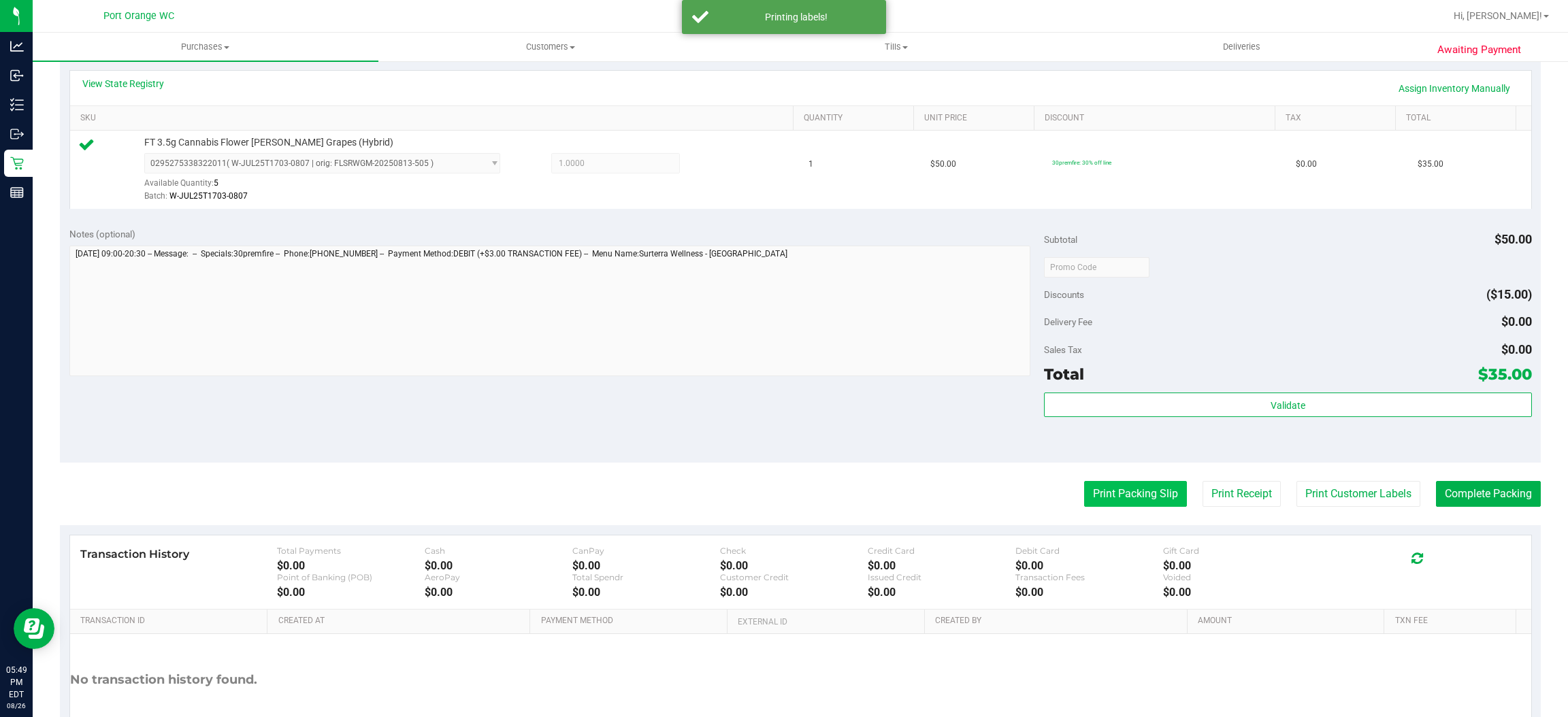
click at [1106, 499] on button "Print Packing Slip" at bounding box center [1136, 494] width 103 height 26
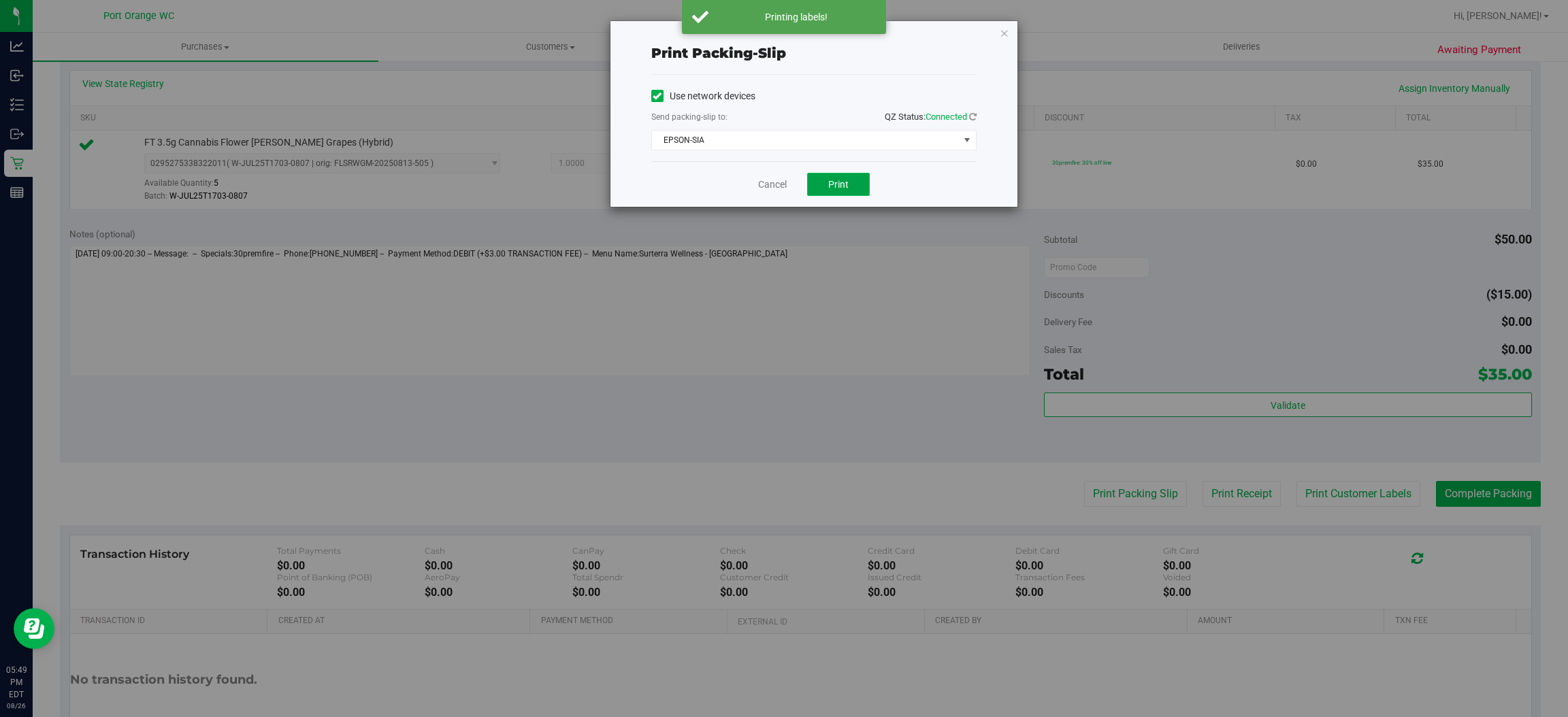
click at [845, 182] on span "Print" at bounding box center [838, 184] width 20 height 11
click at [769, 183] on link "Cancel" at bounding box center [772, 185] width 28 height 15
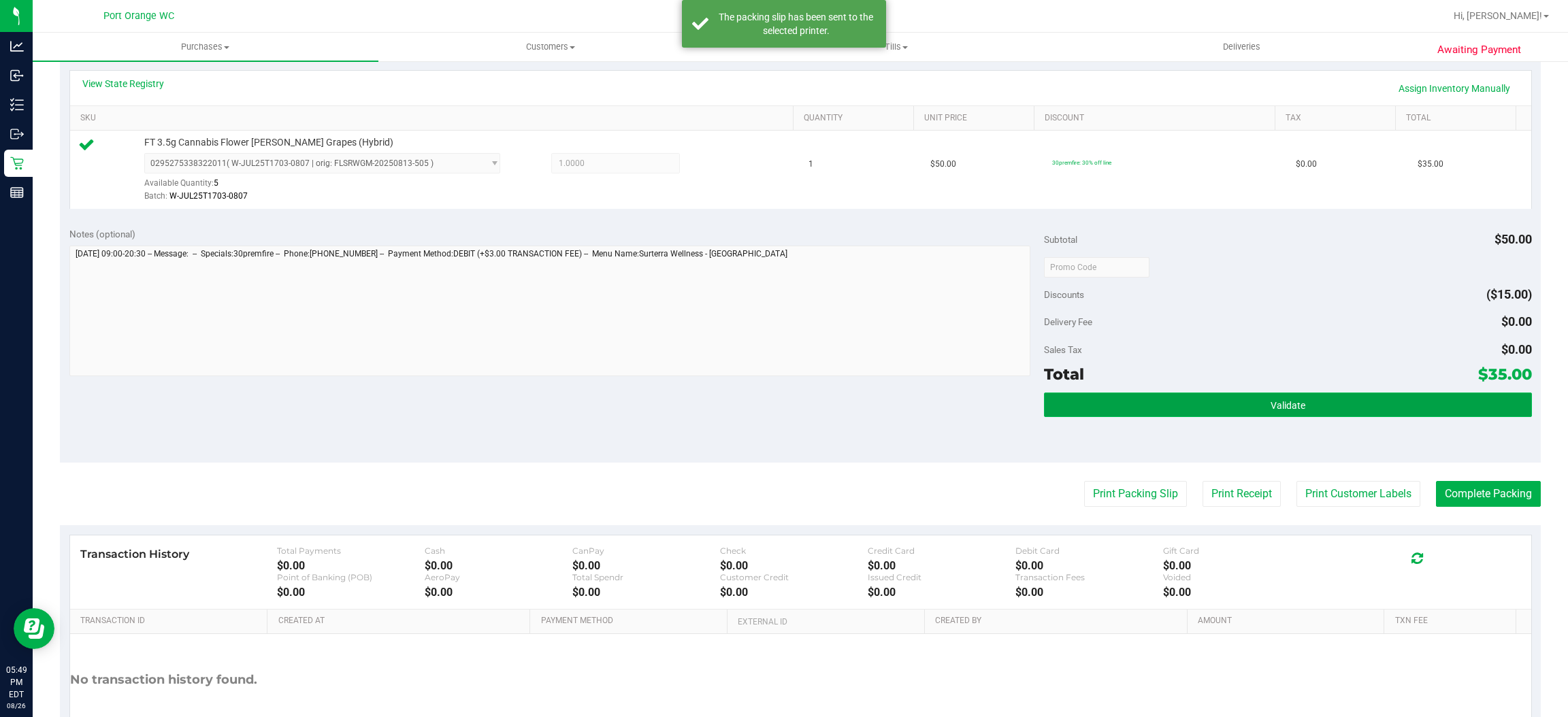
click at [1302, 399] on button "Validate" at bounding box center [1288, 405] width 487 height 24
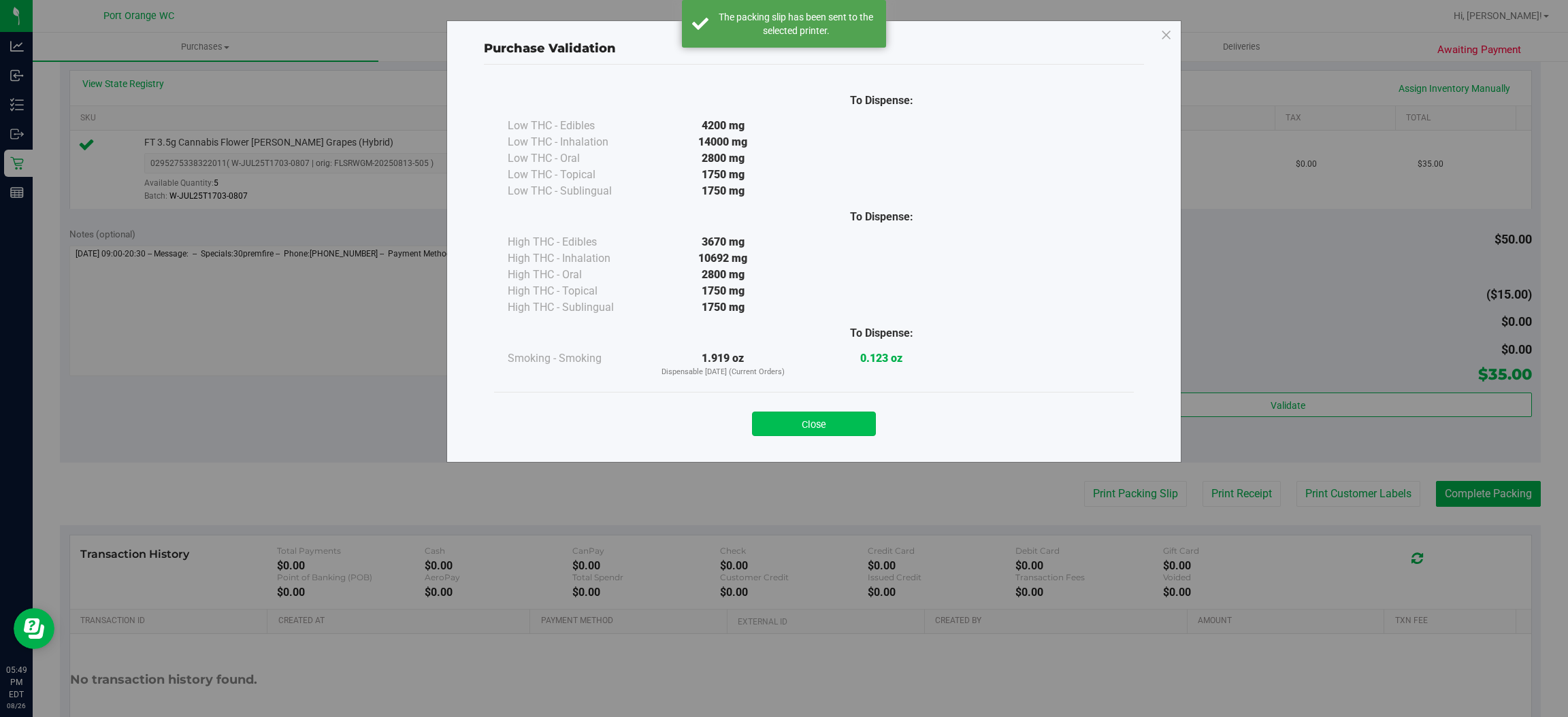
click at [870, 415] on button "Close" at bounding box center [814, 424] width 124 height 24
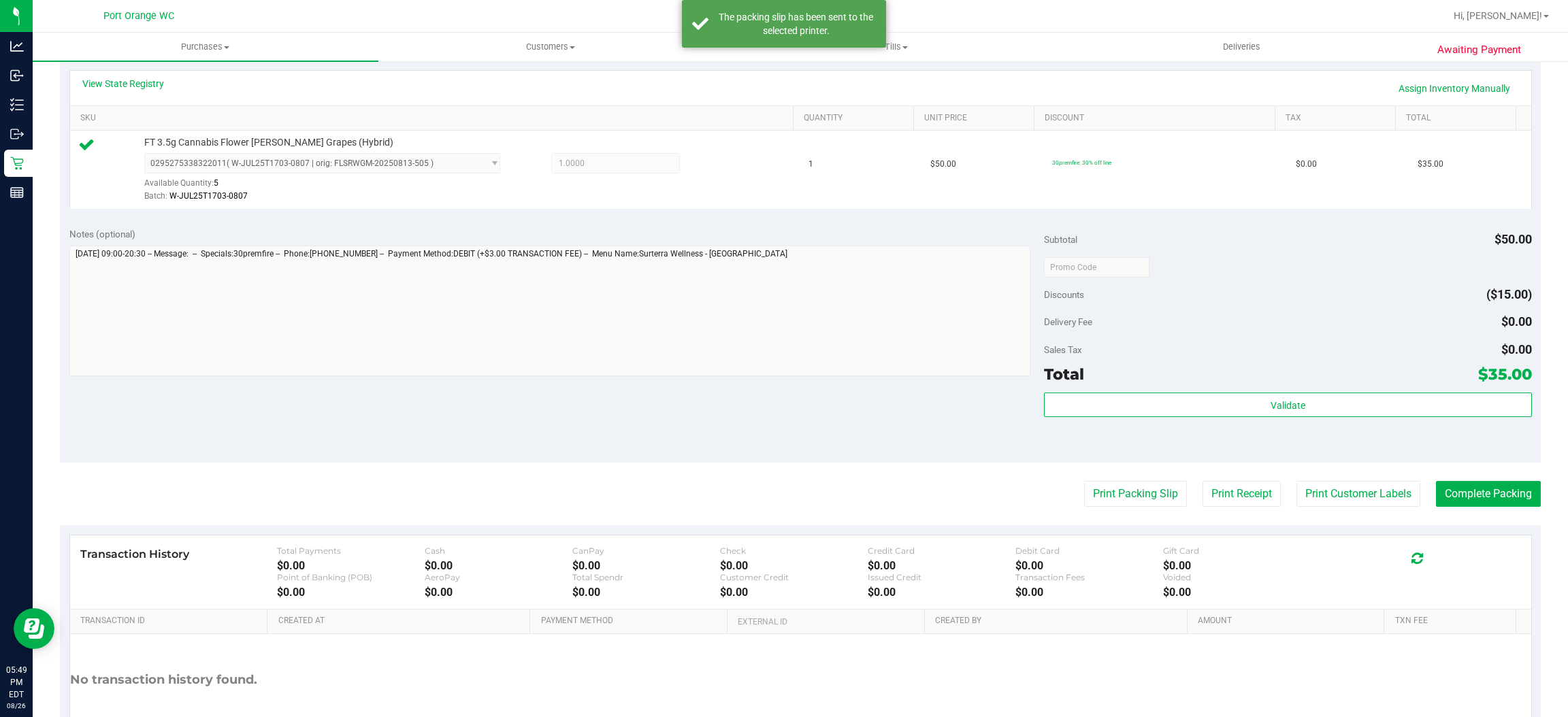
click at [1469, 540] on div "Transaction History Total Payments $0.00 Cash $0.00 CanPay $0.00 Check $0.00 Cr…" at bounding box center [801, 573] width 1461 height 74
click at [1504, 490] on button "Complete Packing" at bounding box center [1488, 494] width 104 height 26
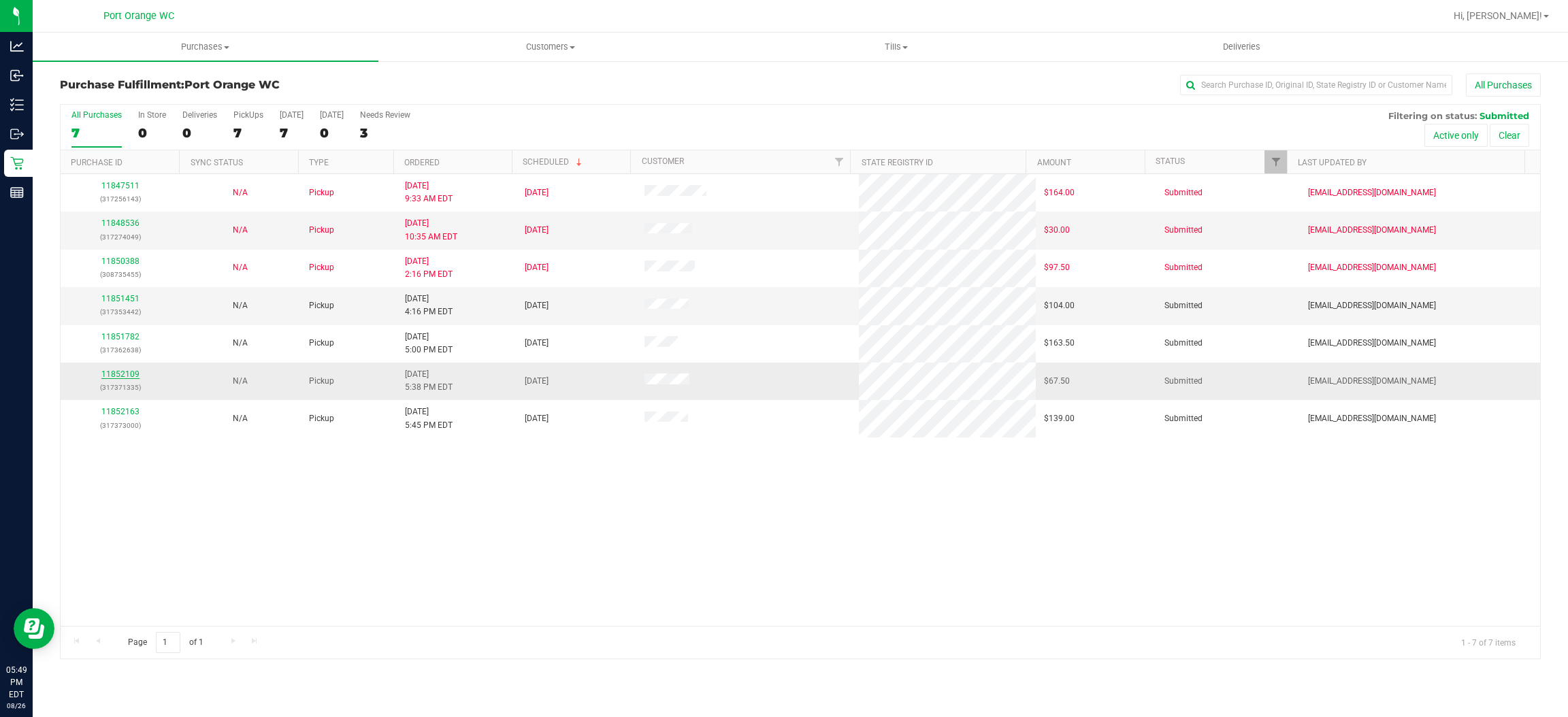
click at [111, 378] on link "11852109" at bounding box center [120, 375] width 38 height 10
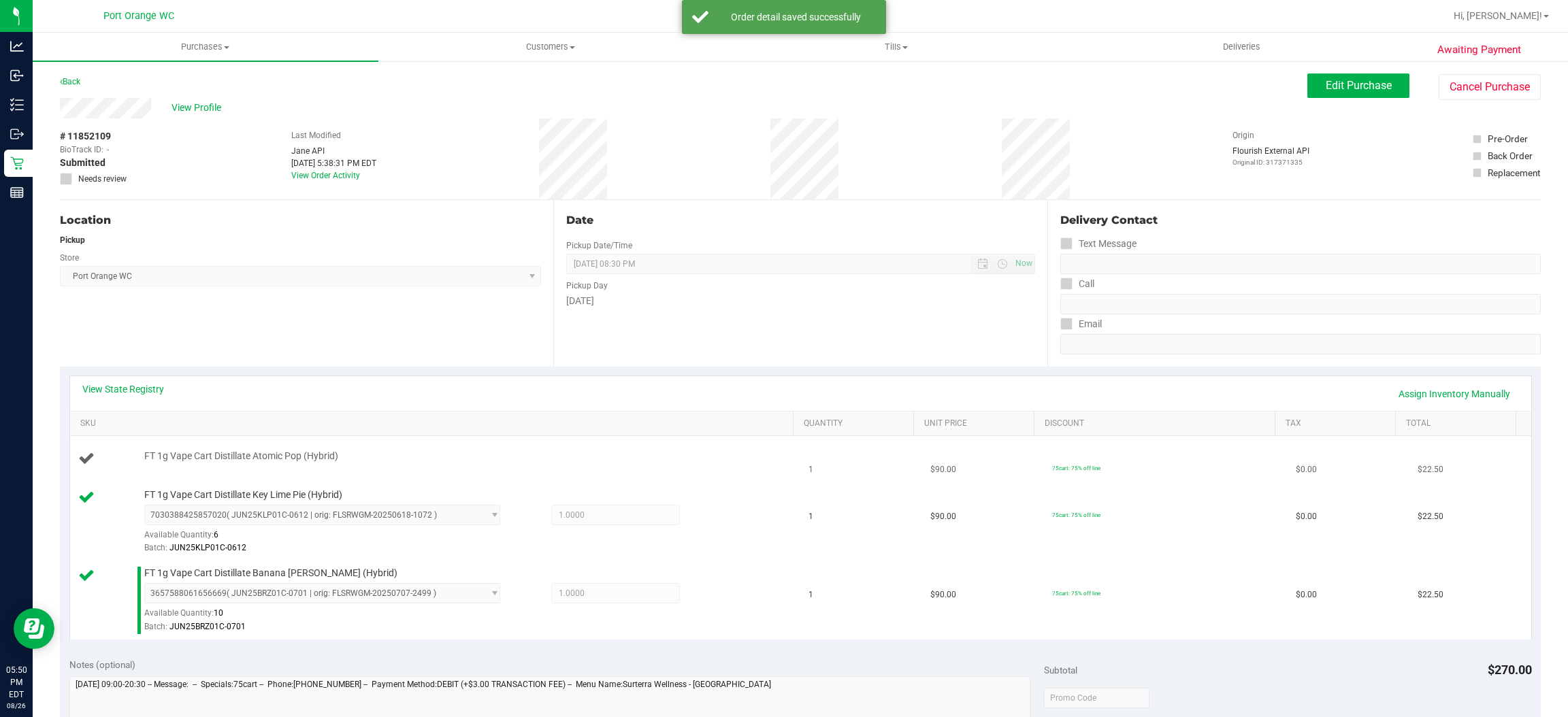
click at [250, 452] on span "FT 1g Vape Cart Distillate Atomic Pop (Hybrid)" at bounding box center [241, 456] width 194 height 13
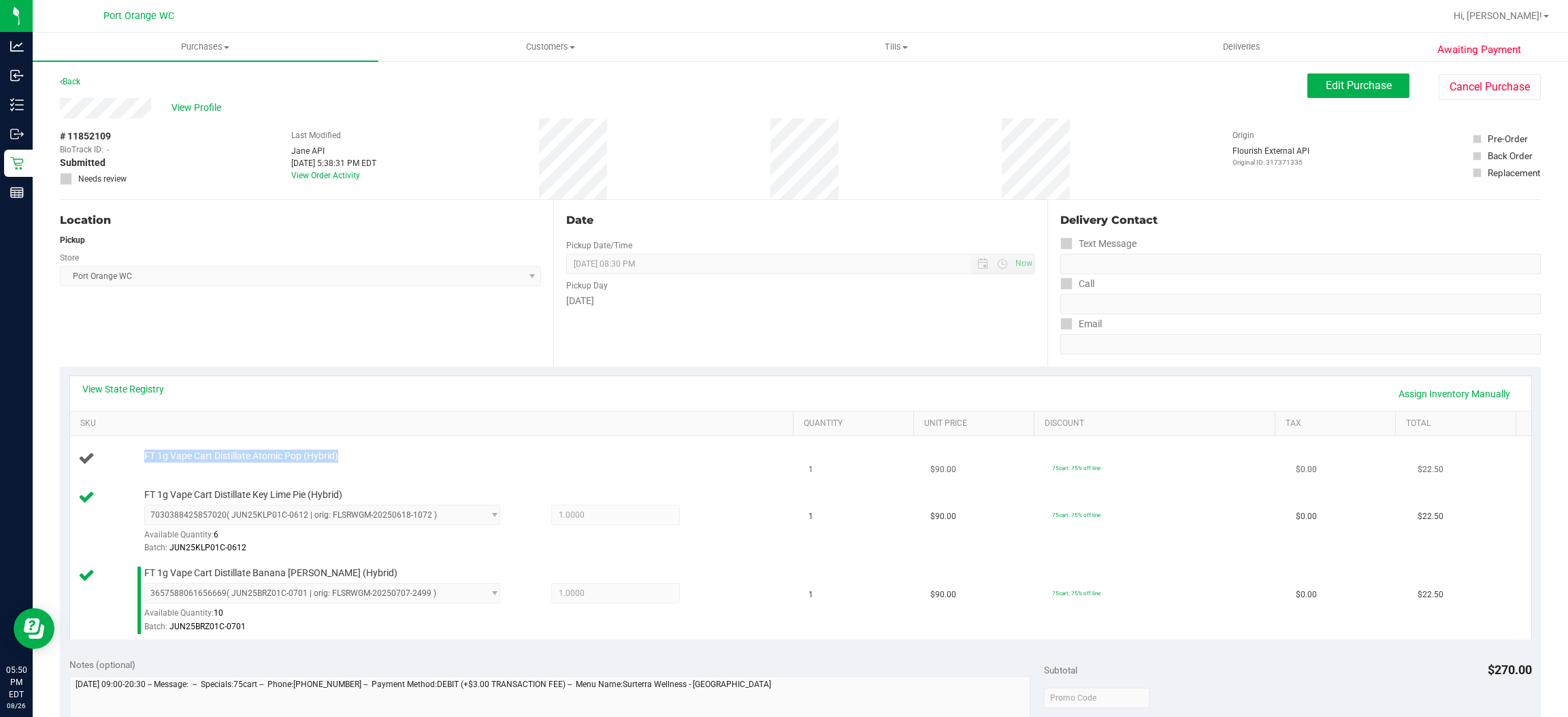
click at [250, 452] on span "FT 1g Vape Cart Distillate Atomic Pop (Hybrid)" at bounding box center [241, 456] width 194 height 13
copy div "FT 1g Vape Cart Distillate Atomic Pop (Hybrid)"
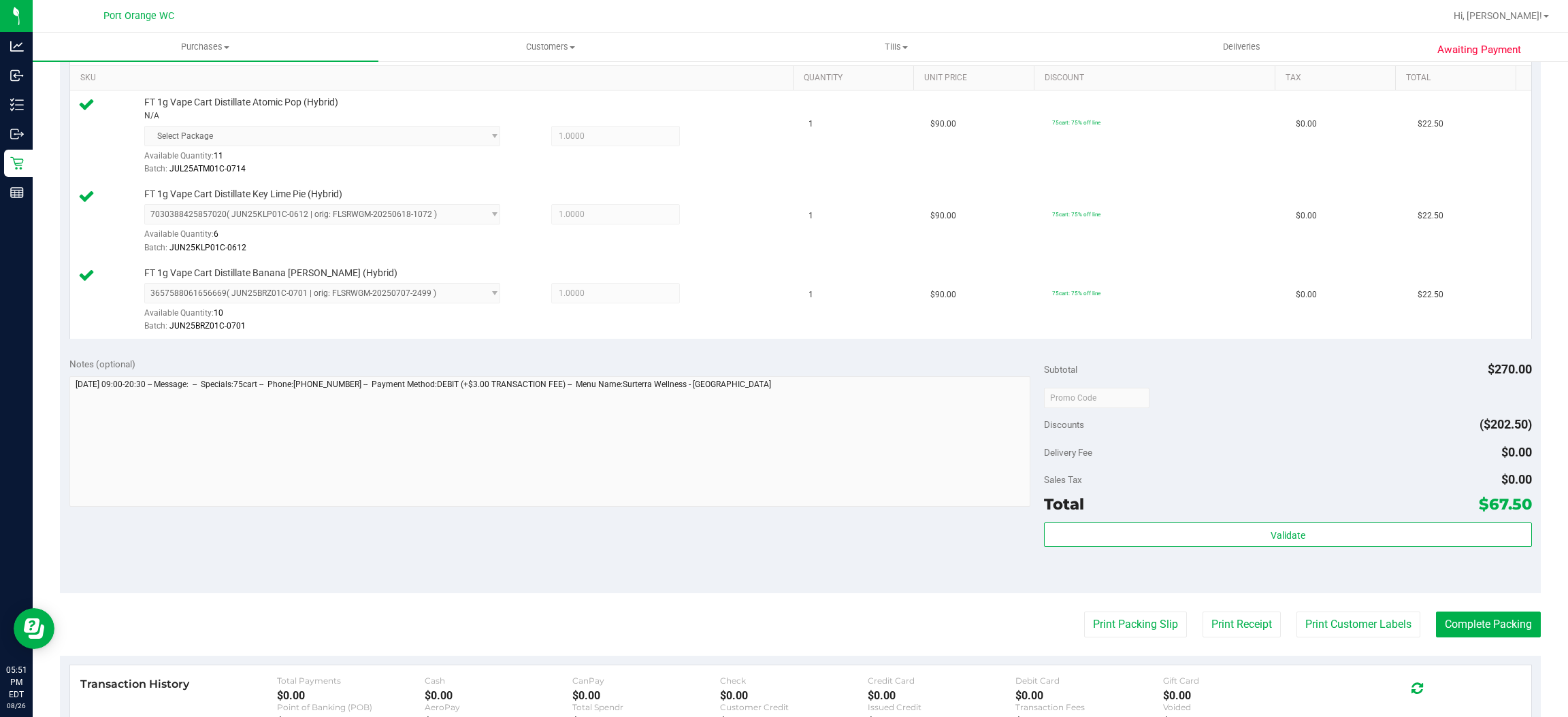
scroll to position [409, 0]
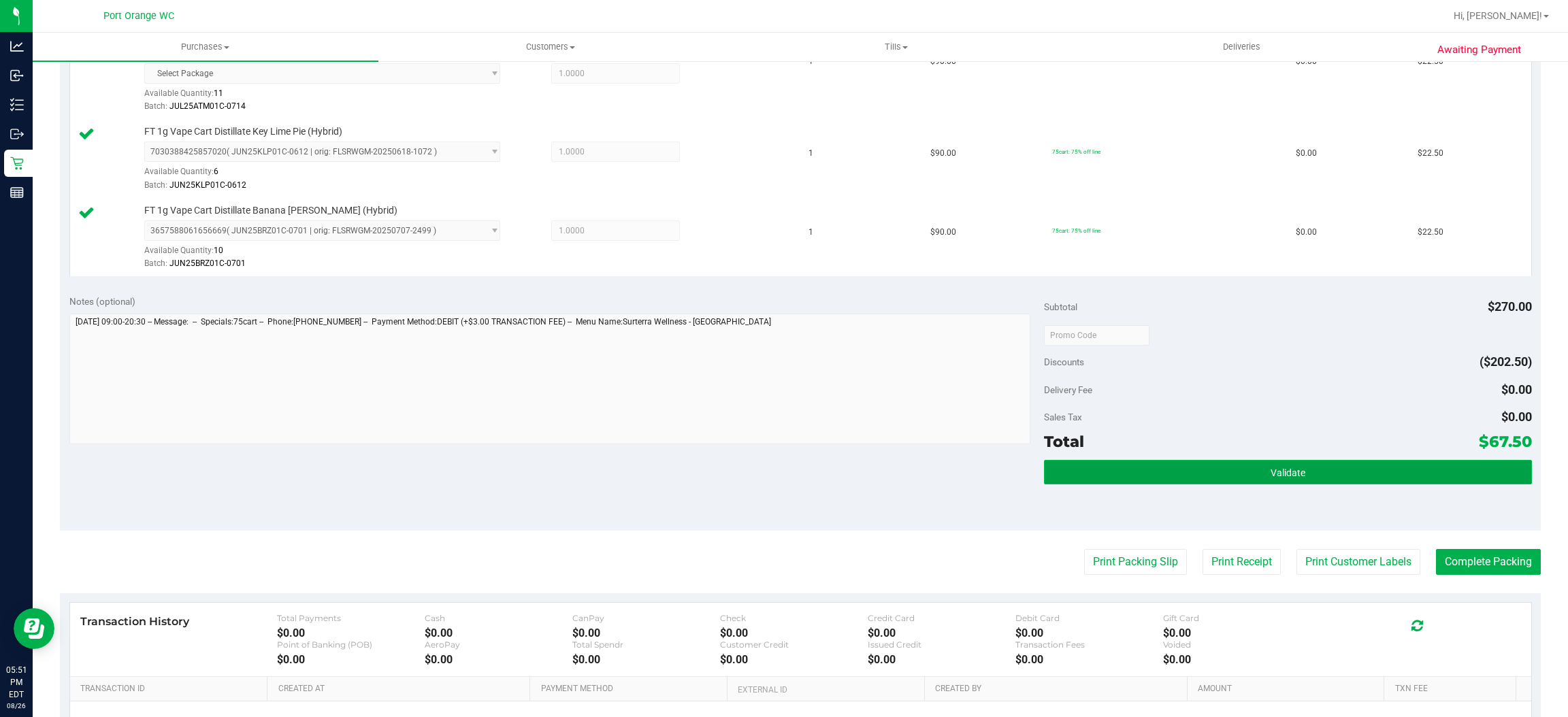
click at [1162, 477] on button "Validate" at bounding box center [1288, 472] width 487 height 24
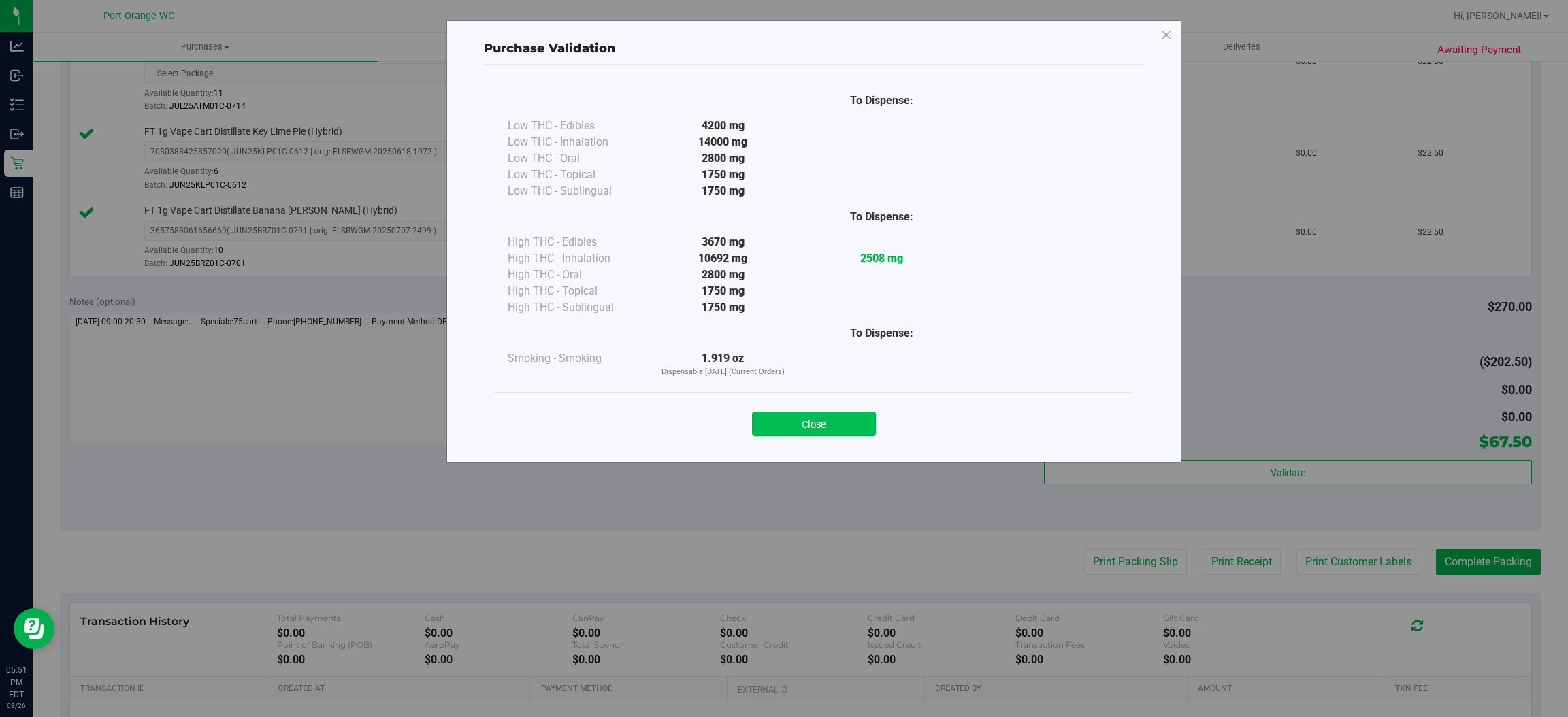
drag, startPoint x: 816, startPoint y: 426, endPoint x: 1015, endPoint y: 443, distance: 199.7
click at [819, 426] on button "Close" at bounding box center [814, 424] width 124 height 24
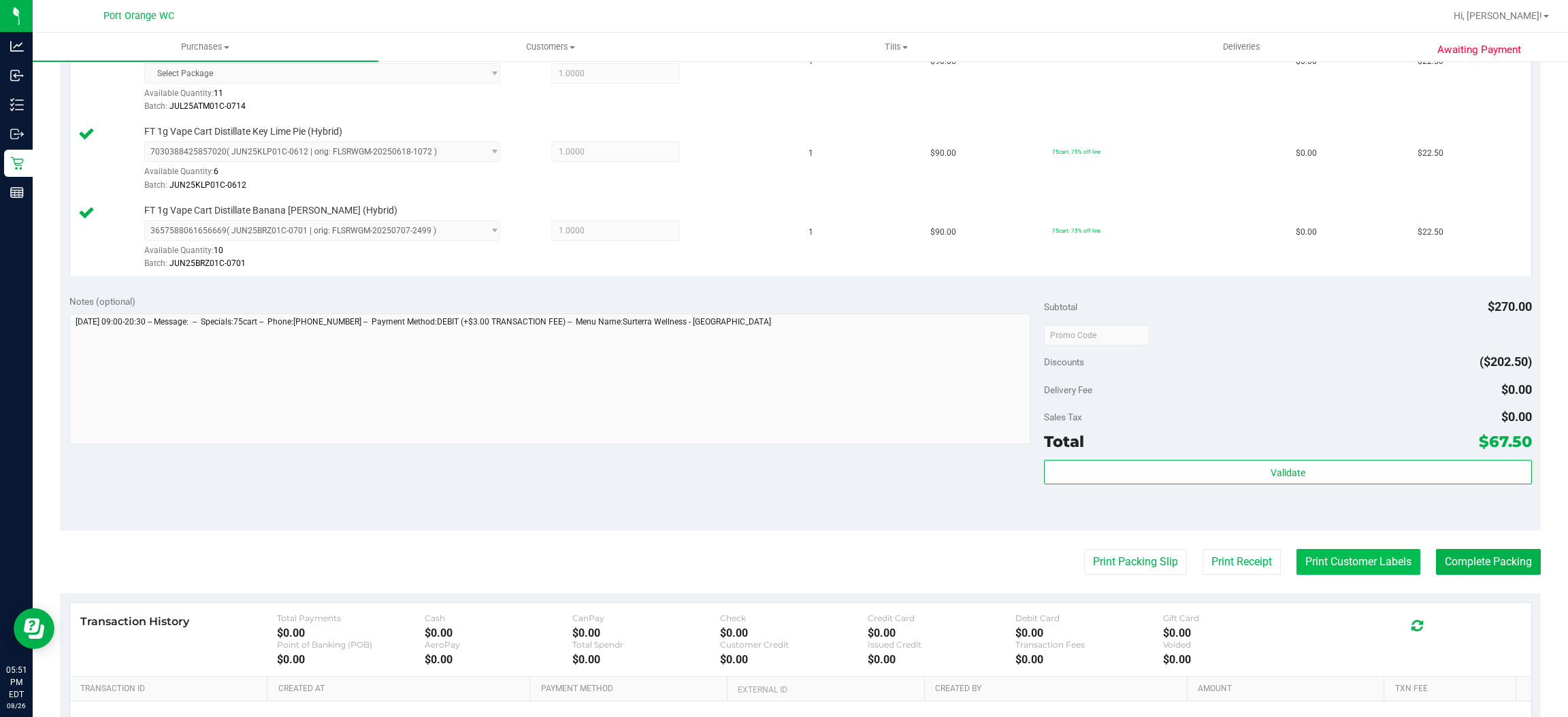
click at [1359, 562] on button "Print Customer Labels" at bounding box center [1358, 562] width 124 height 26
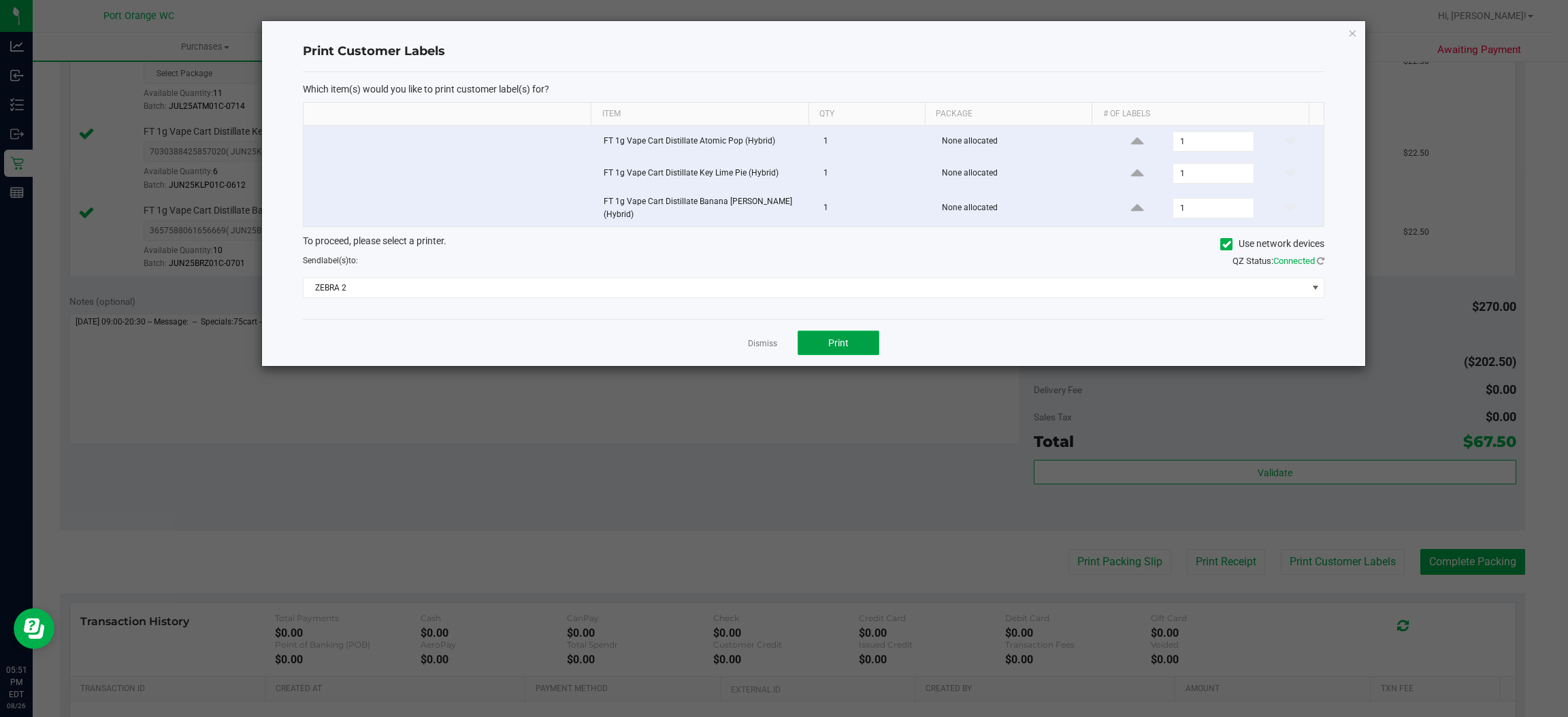
click at [823, 351] on button "Print" at bounding box center [839, 343] width 82 height 24
click at [770, 346] on app-cancel-button "Dismiss" at bounding box center [763, 343] width 29 height 15
click at [770, 338] on link "Dismiss" at bounding box center [763, 344] width 29 height 11
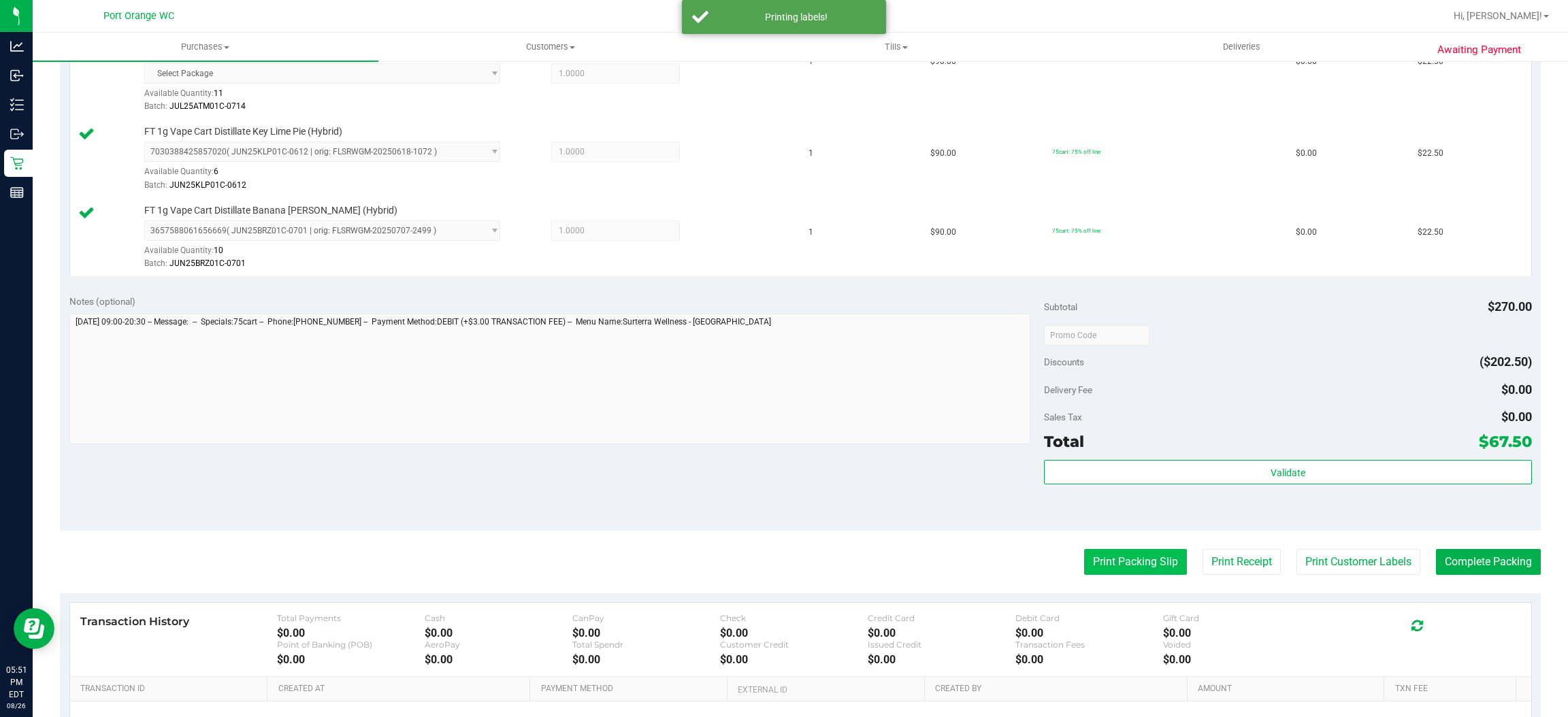
click at [1120, 563] on button "Print Packing Slip" at bounding box center [1136, 562] width 103 height 26
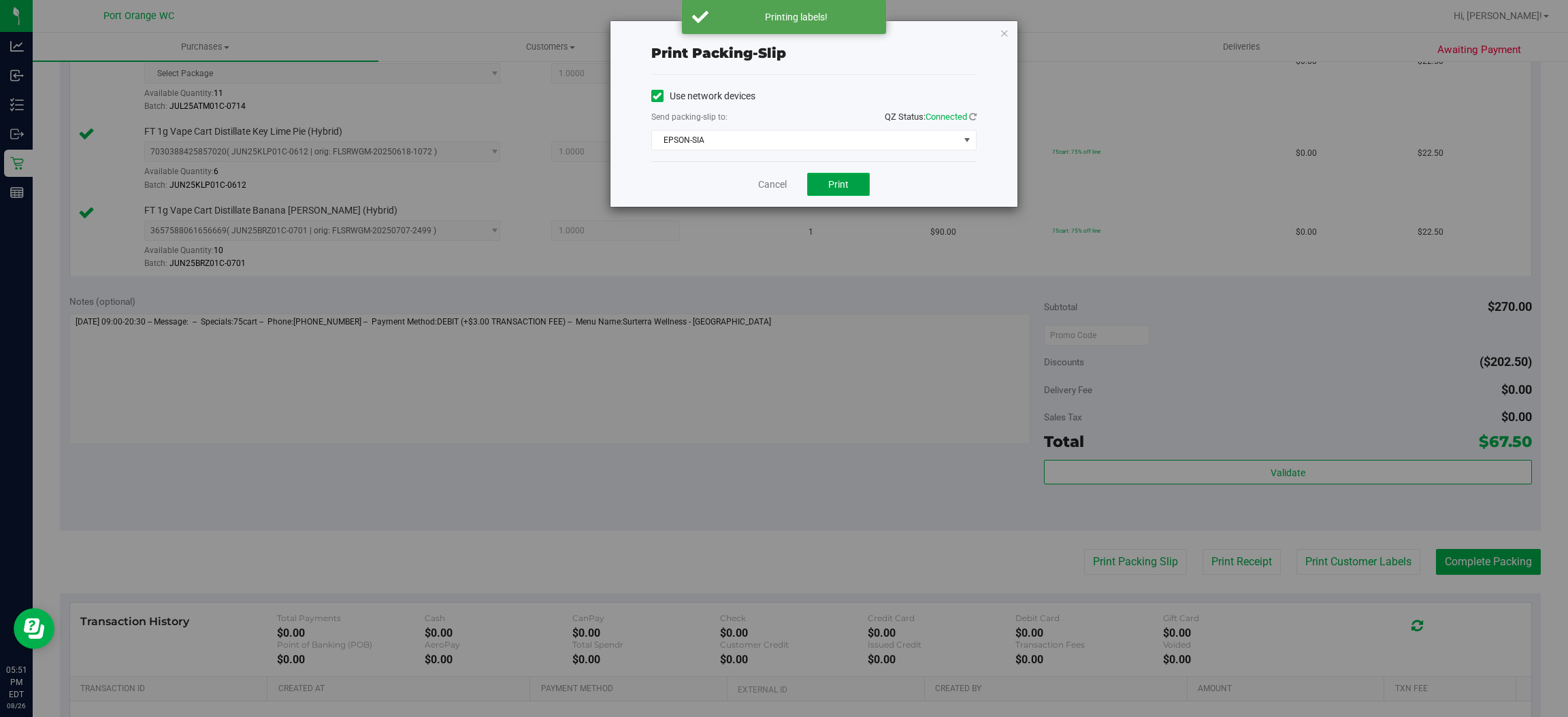
click at [851, 182] on button "Print" at bounding box center [838, 185] width 62 height 23
click at [768, 181] on link "Cancel" at bounding box center [772, 185] width 28 height 15
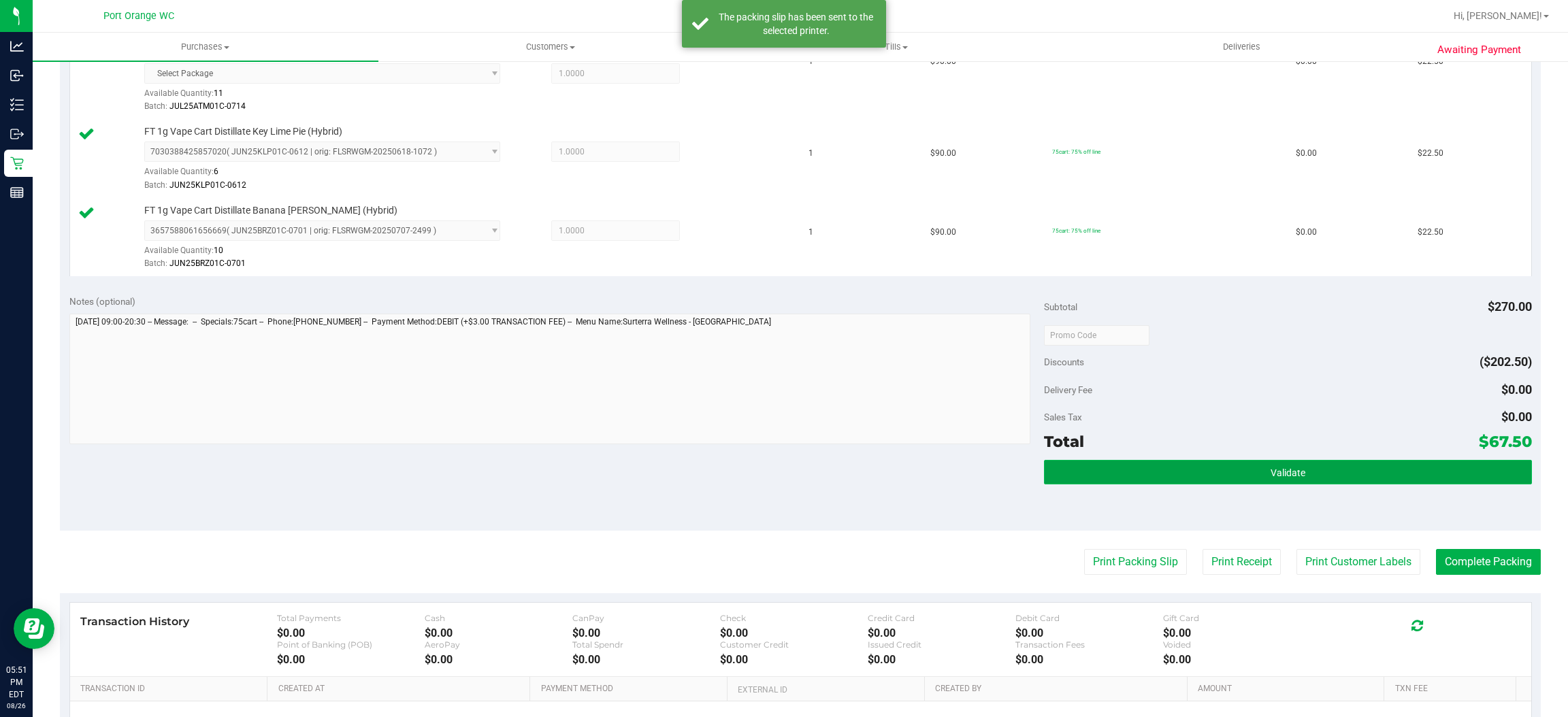
click at [1213, 465] on button "Validate" at bounding box center [1288, 472] width 487 height 24
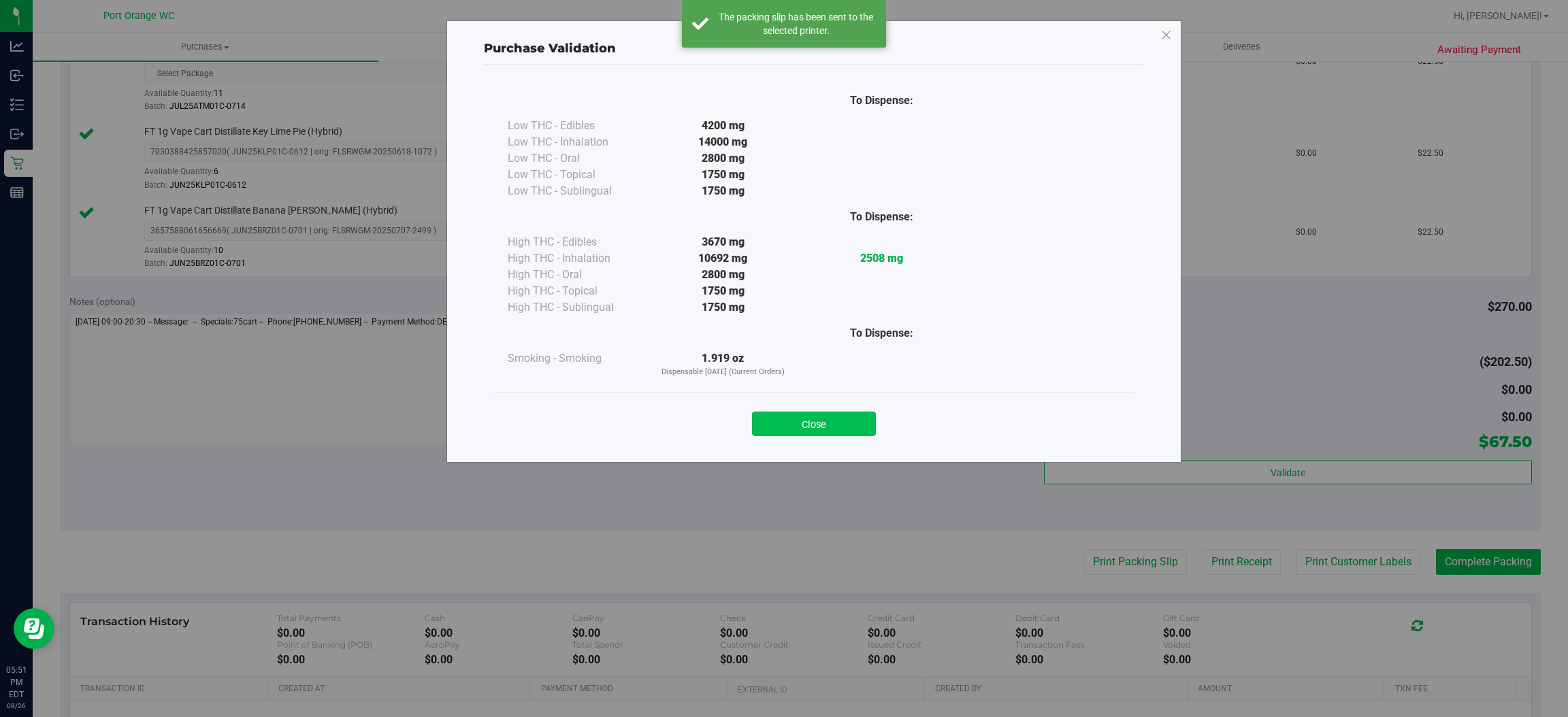
click at [784, 418] on button "Close" at bounding box center [814, 424] width 124 height 24
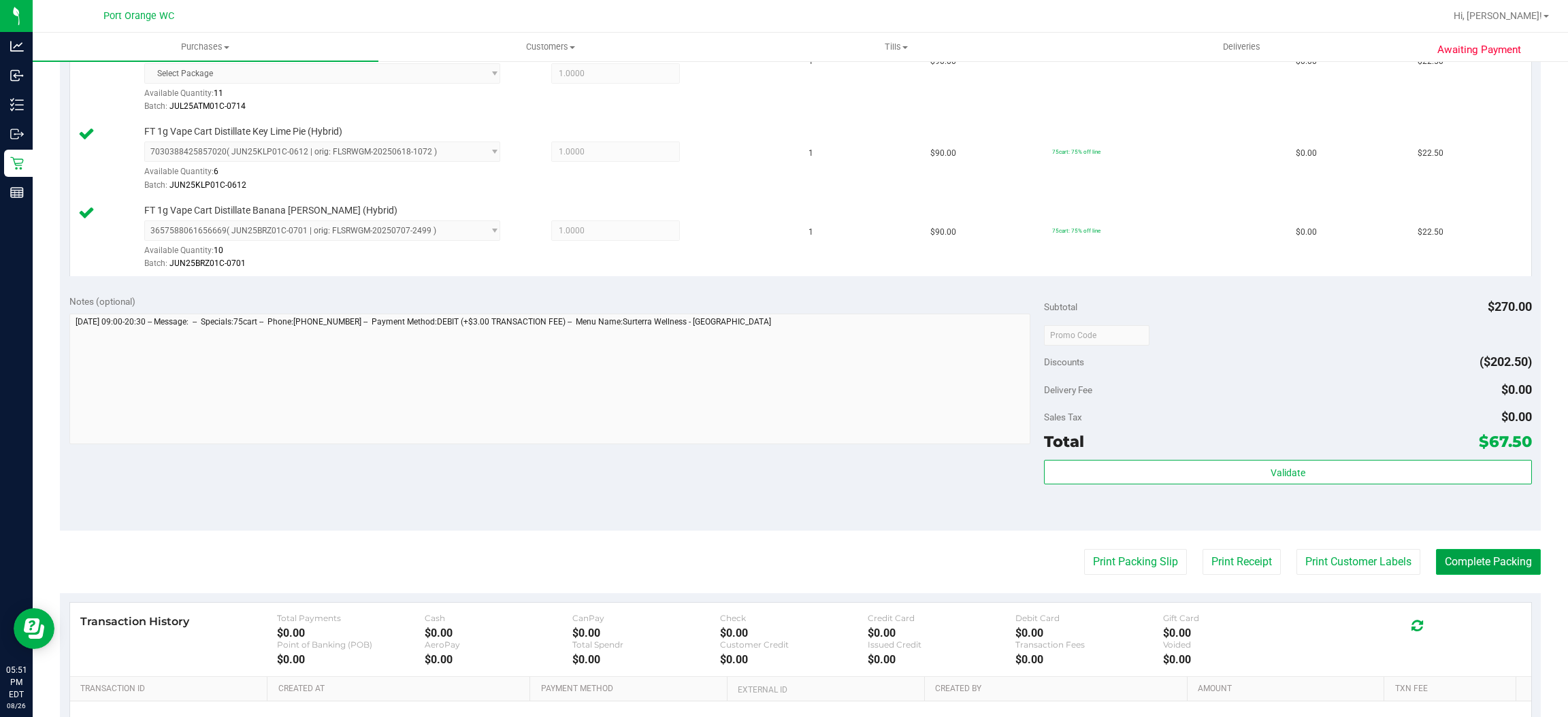
click at [1469, 571] on button "Complete Packing" at bounding box center [1488, 562] width 104 height 26
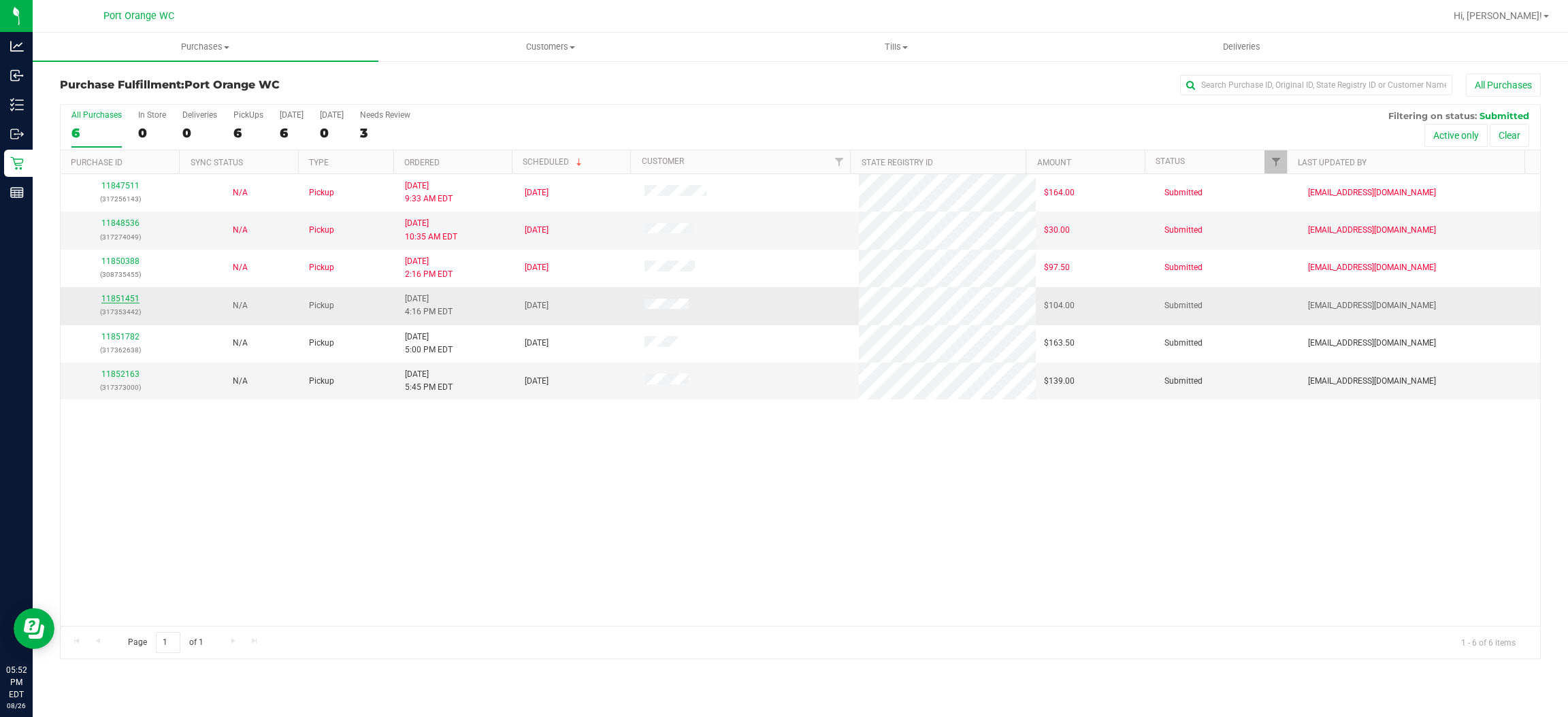
click at [113, 303] on link "11851451" at bounding box center [120, 299] width 38 height 10
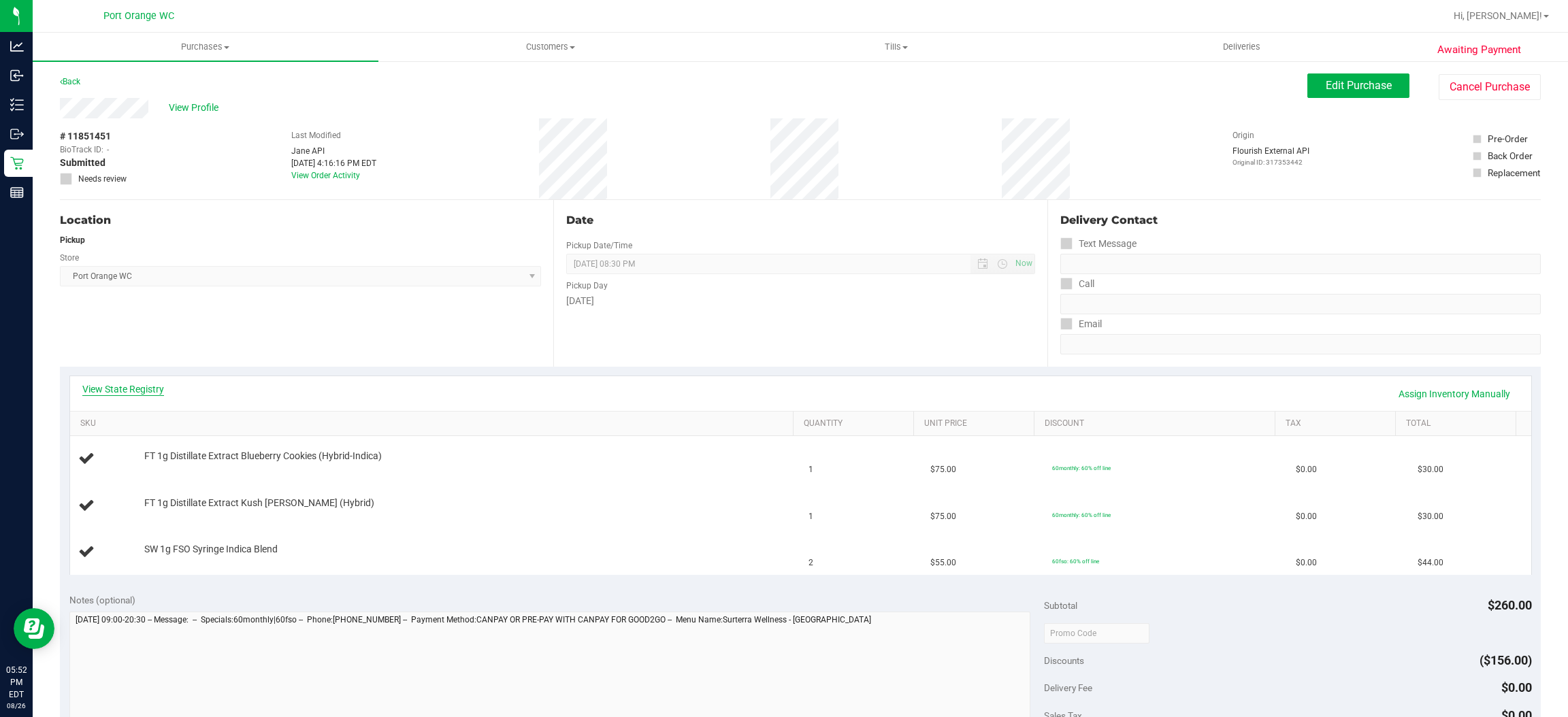
click at [138, 393] on link "View State Registry" at bounding box center [123, 389] width 82 height 14
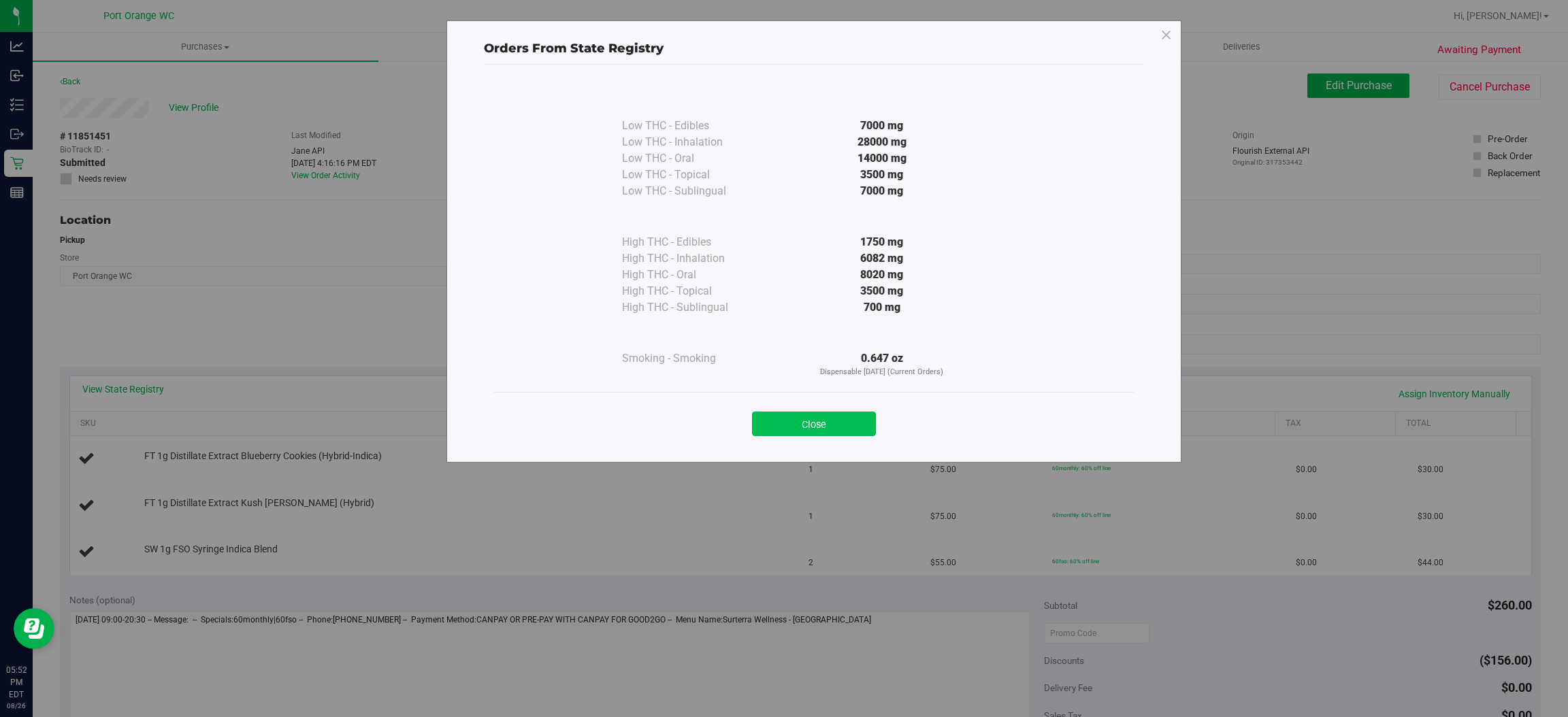
click at [819, 412] on button "Close" at bounding box center [814, 424] width 124 height 24
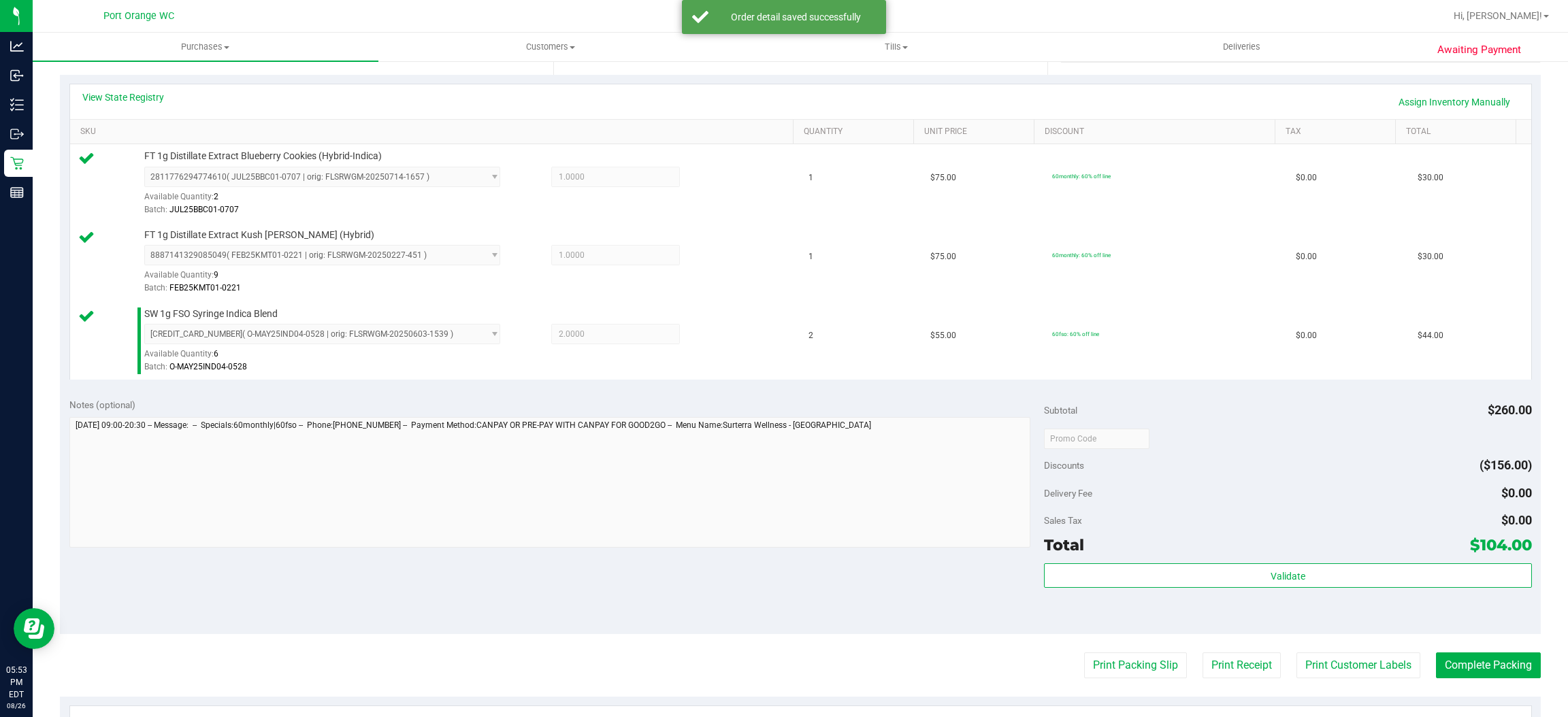
scroll to position [306, 0]
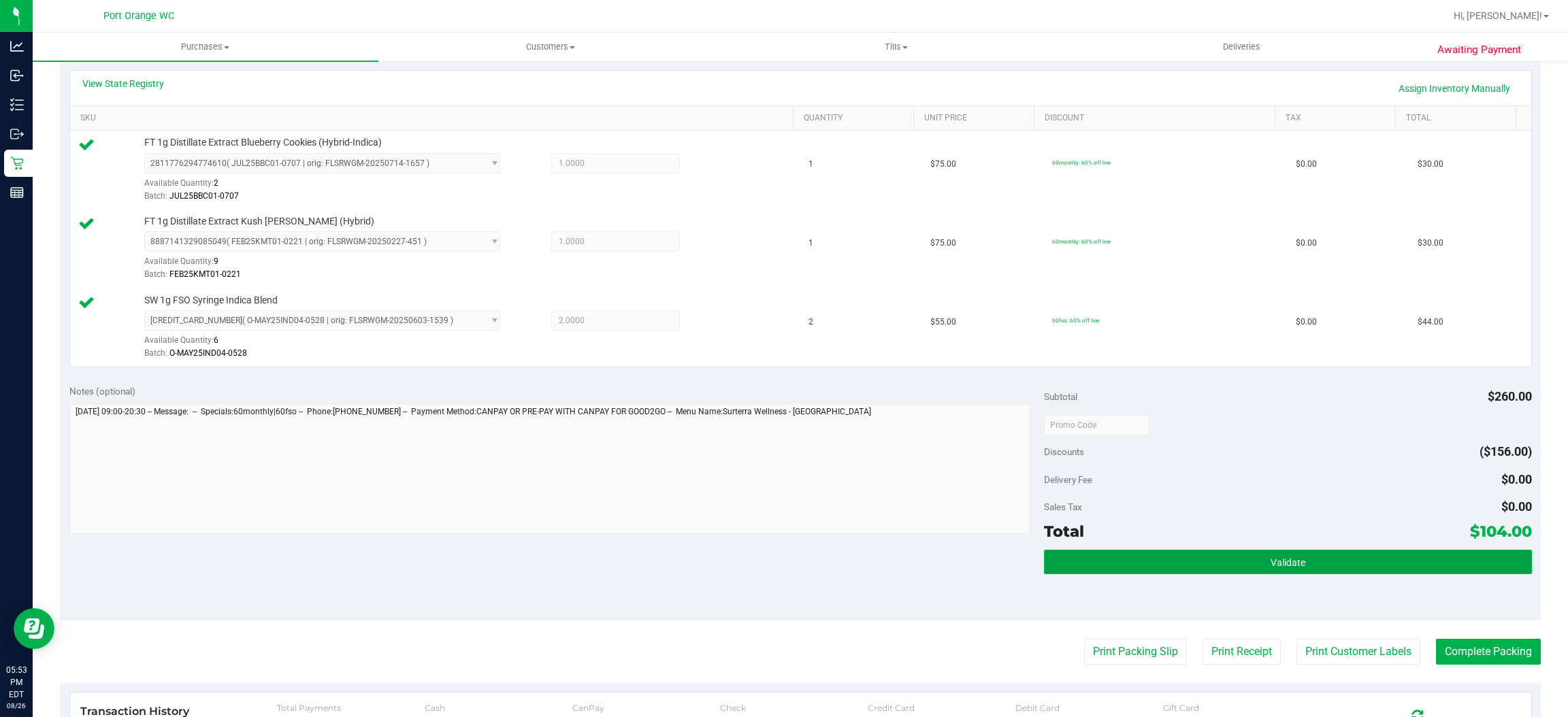
click at [1302, 566] on button "Validate" at bounding box center [1288, 562] width 487 height 24
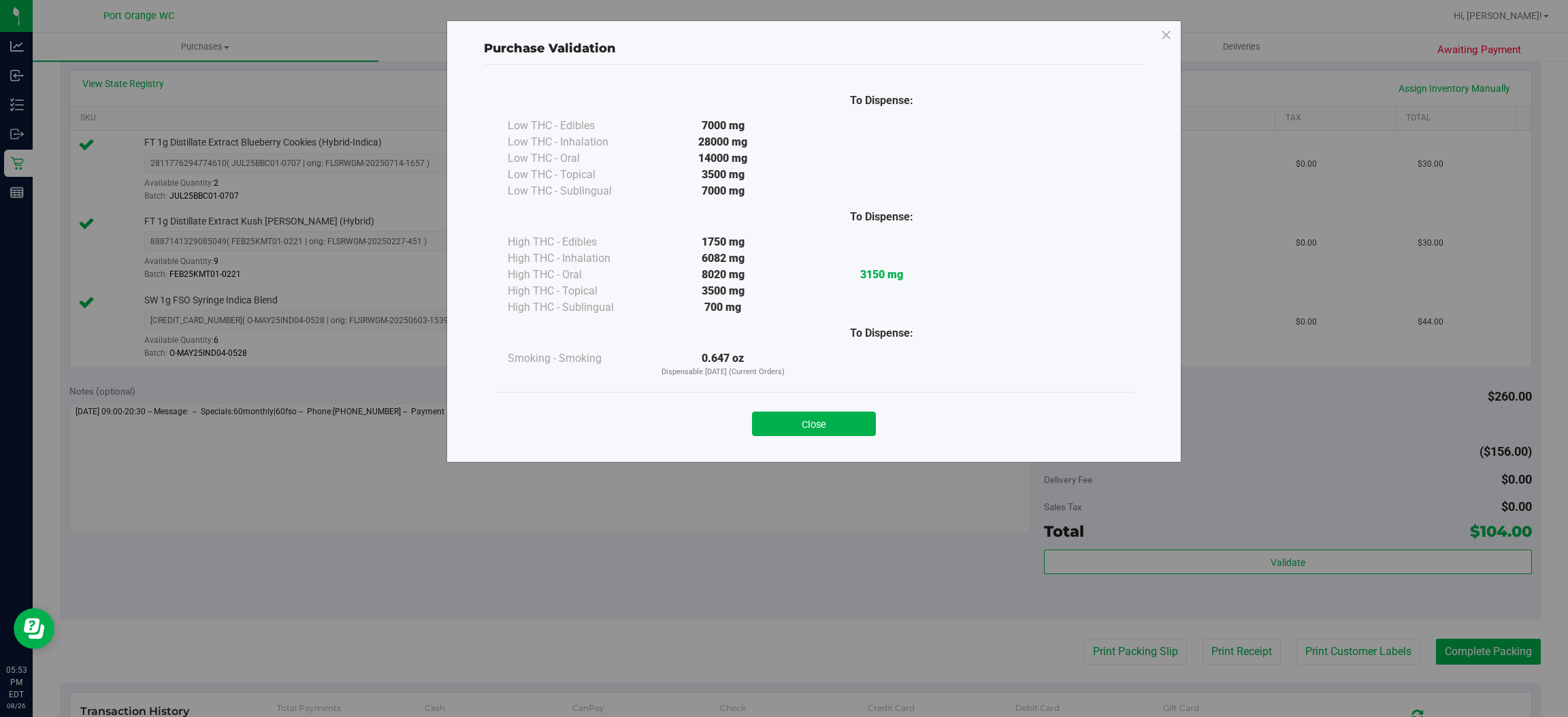
drag, startPoint x: 849, startPoint y: 429, endPoint x: 1257, endPoint y: 490, distance: 412.5
click at [853, 426] on button "Close" at bounding box center [814, 424] width 124 height 24
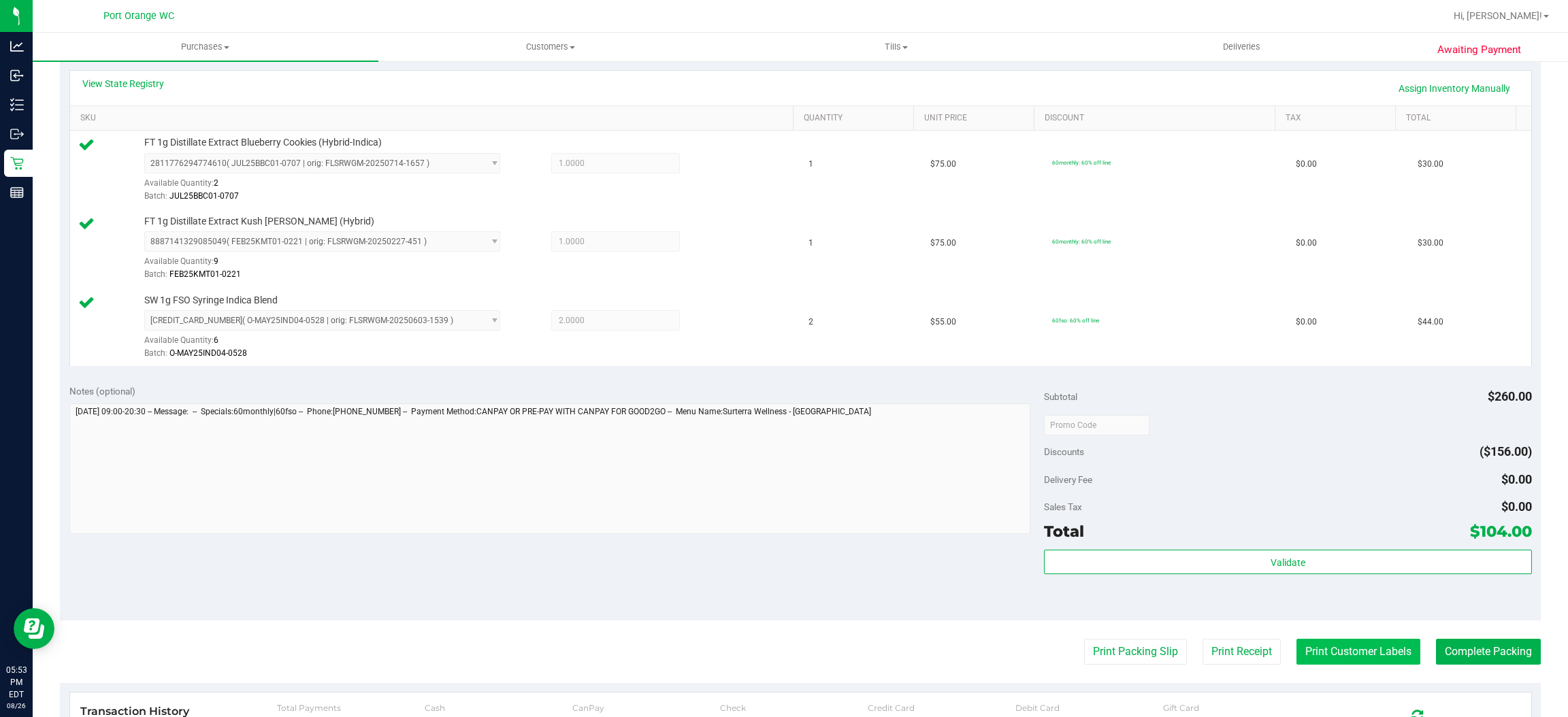
click at [1355, 652] on button "Print Customer Labels" at bounding box center [1358, 652] width 124 height 26
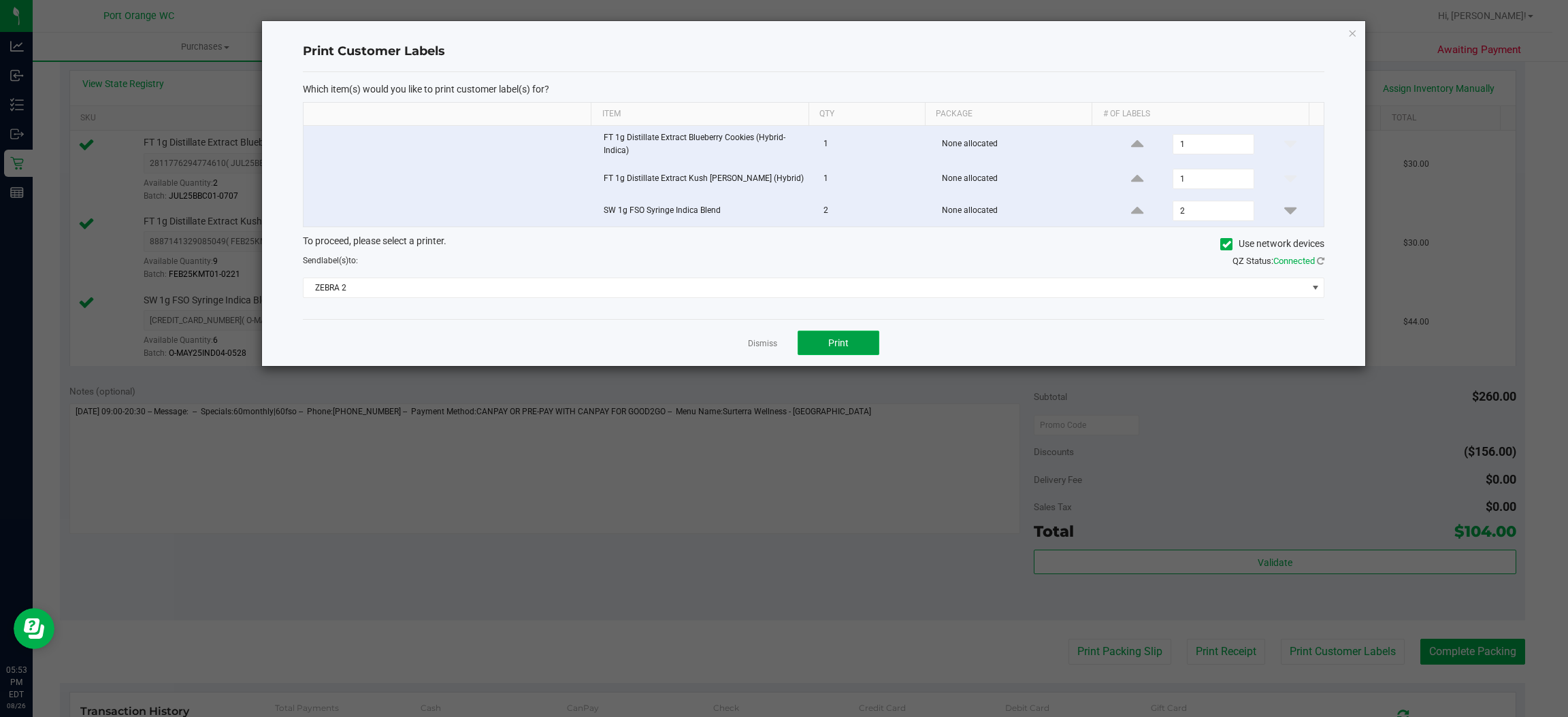
click at [839, 338] on button "Print" at bounding box center [839, 343] width 82 height 24
drag, startPoint x: 750, startPoint y: 342, endPoint x: 761, endPoint y: 342, distance: 11.0
click at [750, 341] on link "Dismiss" at bounding box center [763, 344] width 29 height 11
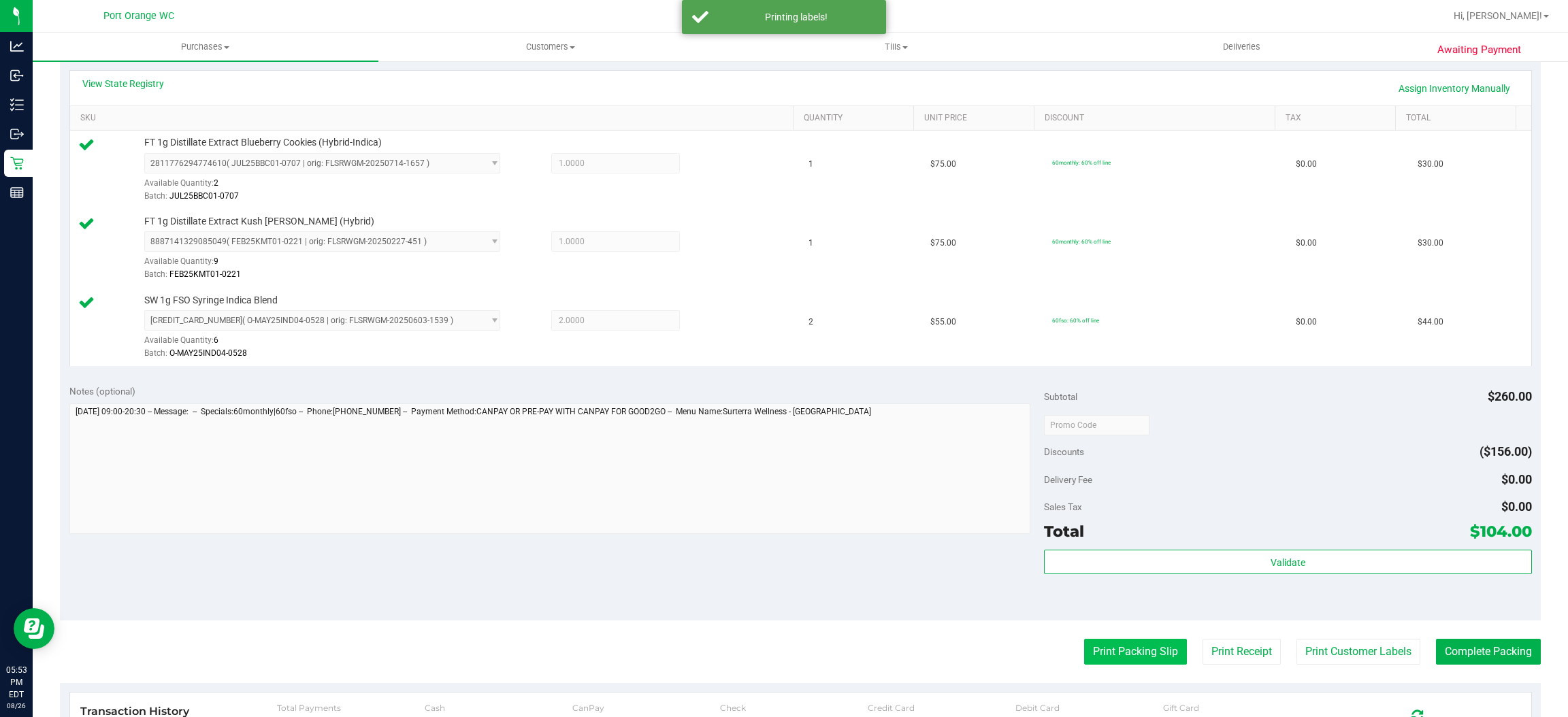
click at [1091, 645] on button "Print Packing Slip" at bounding box center [1136, 652] width 103 height 26
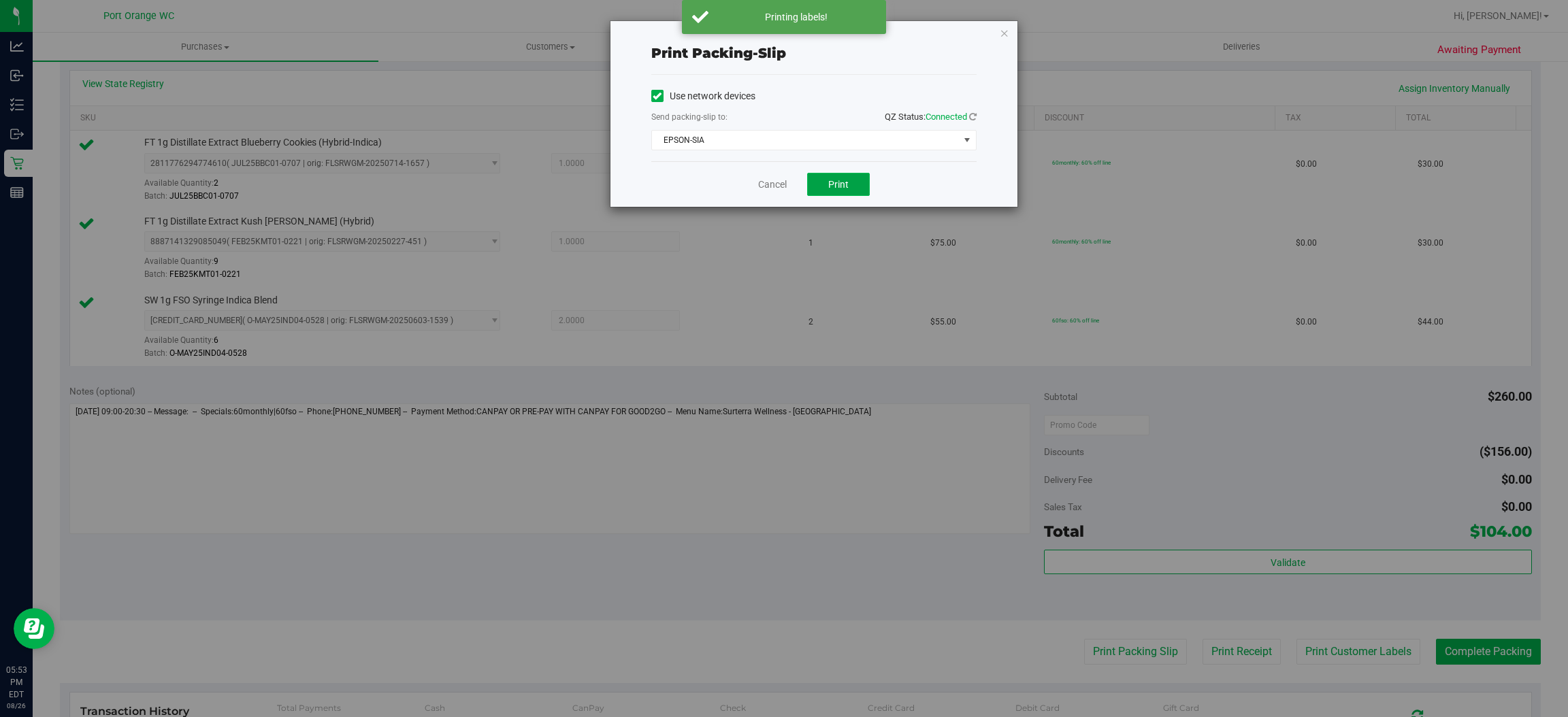
click at [836, 181] on span "Print" at bounding box center [838, 184] width 20 height 11
click at [765, 190] on link "Cancel" at bounding box center [772, 185] width 28 height 15
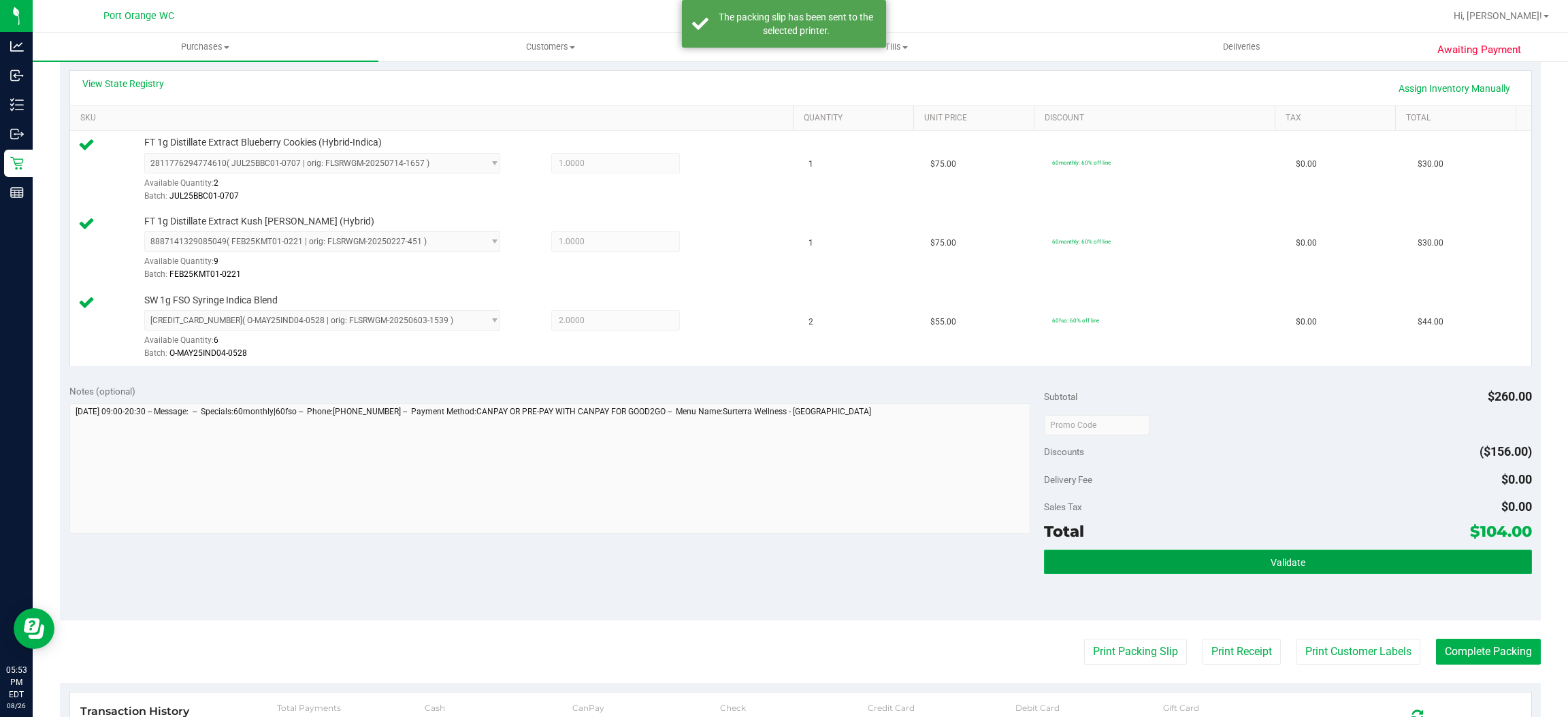
click at [1186, 556] on button "Validate" at bounding box center [1288, 562] width 487 height 24
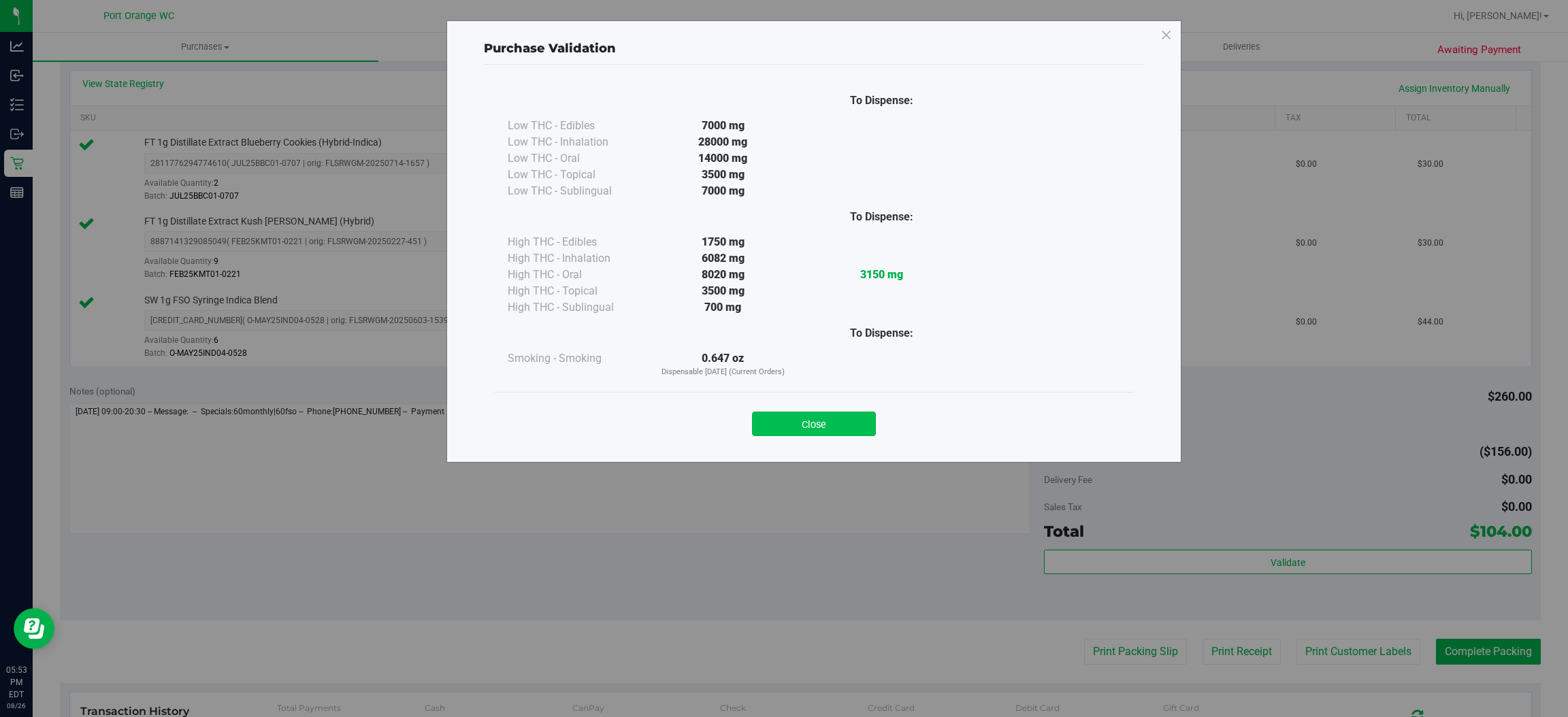
click at [842, 431] on button "Close" at bounding box center [814, 424] width 124 height 24
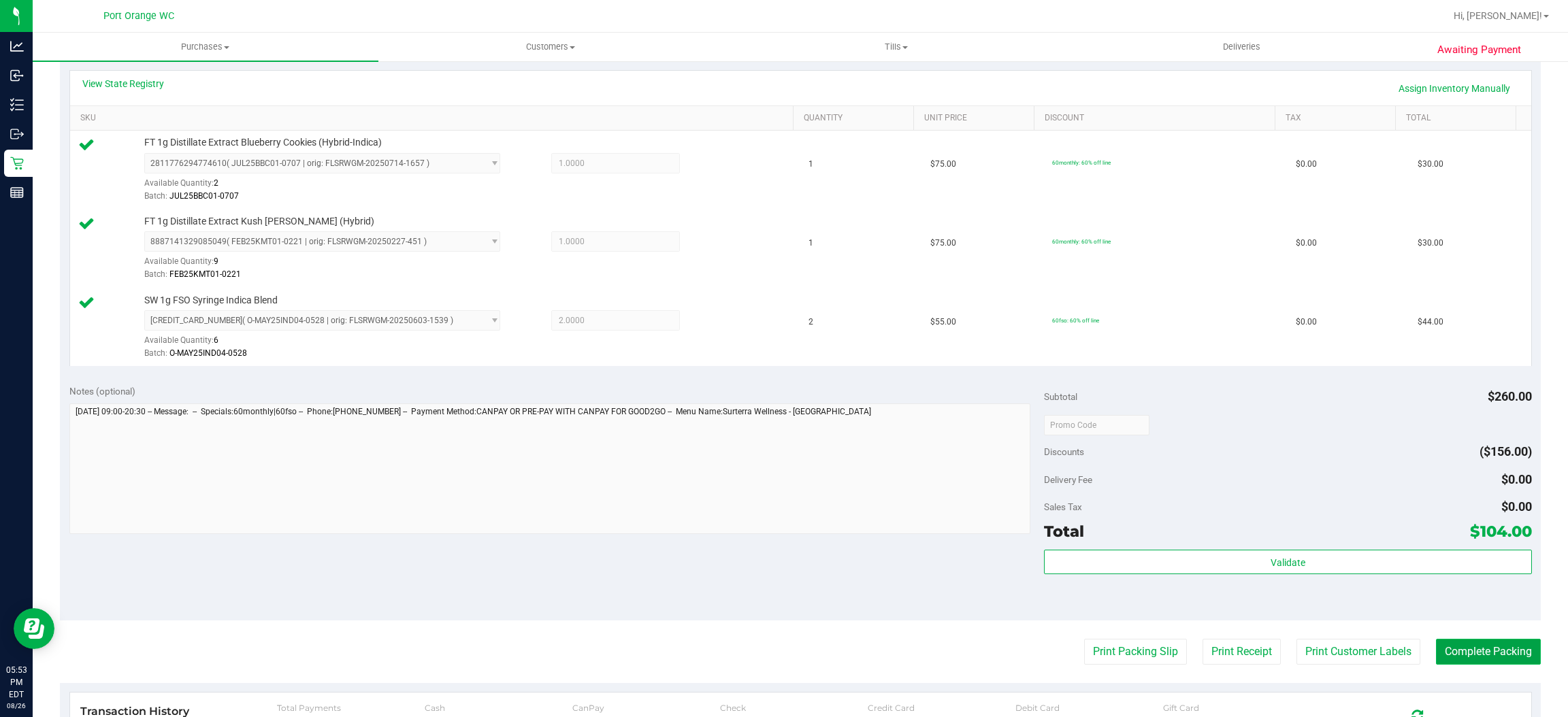
click at [1467, 652] on button "Complete Packing" at bounding box center [1488, 652] width 104 height 26
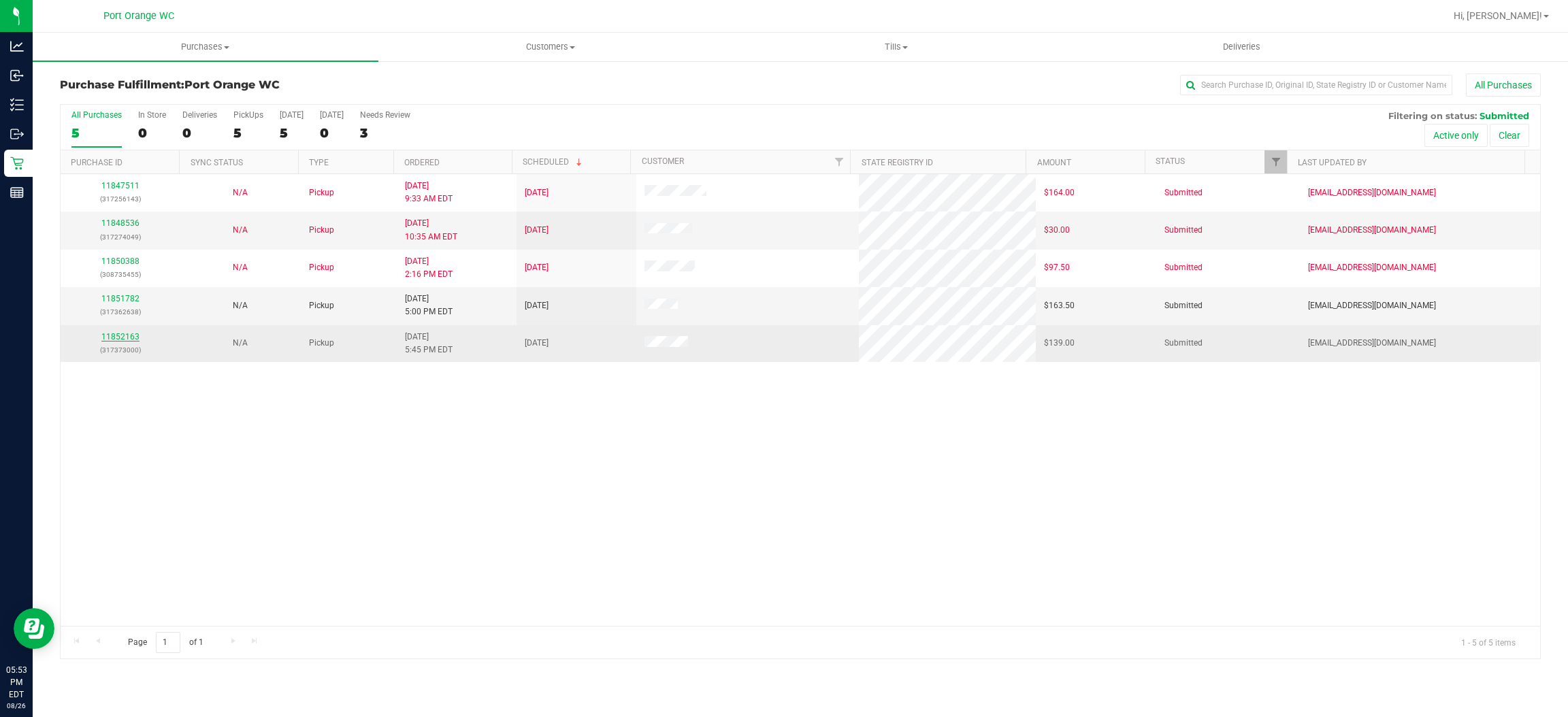
click at [136, 334] on link "11852163" at bounding box center [120, 337] width 38 height 10
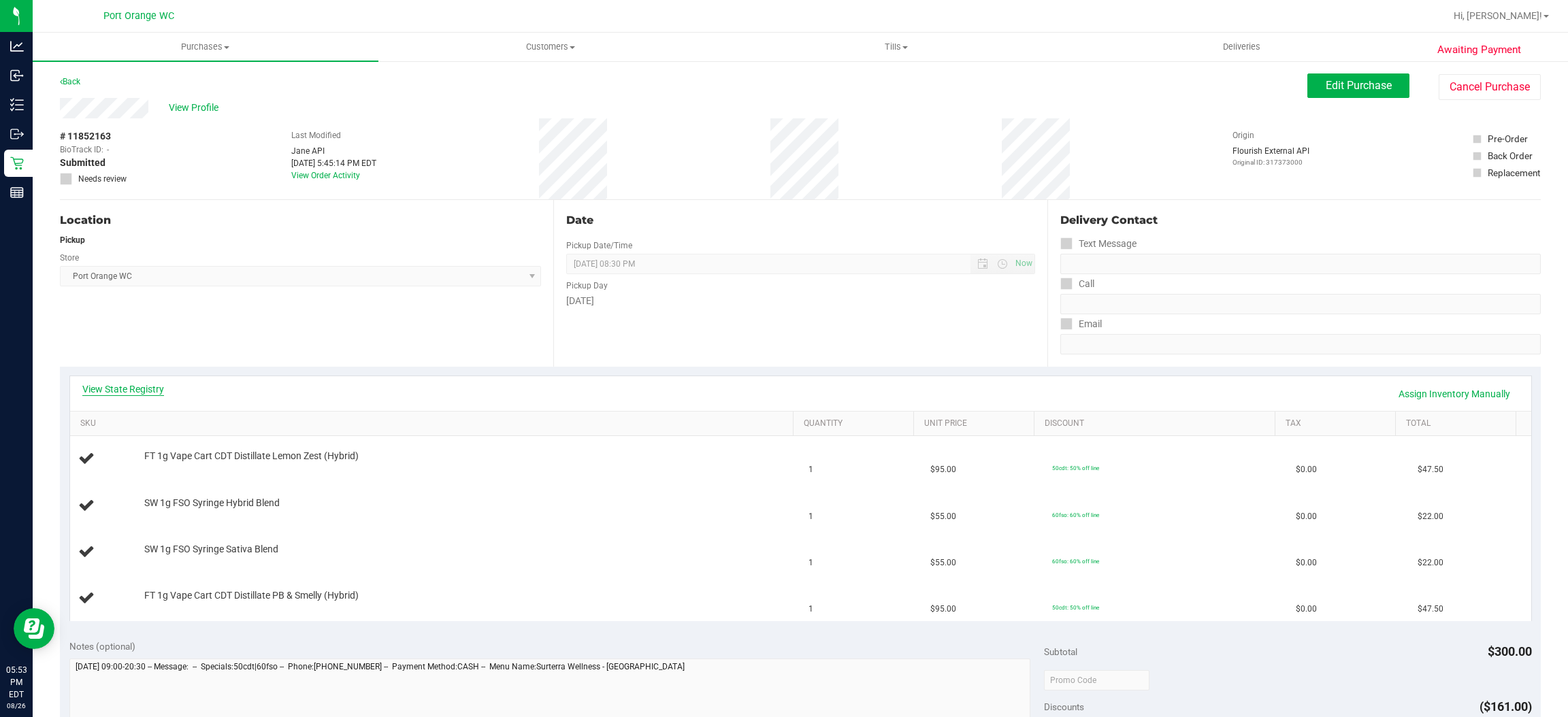
click at [135, 389] on link "View State Registry" at bounding box center [123, 389] width 82 height 14
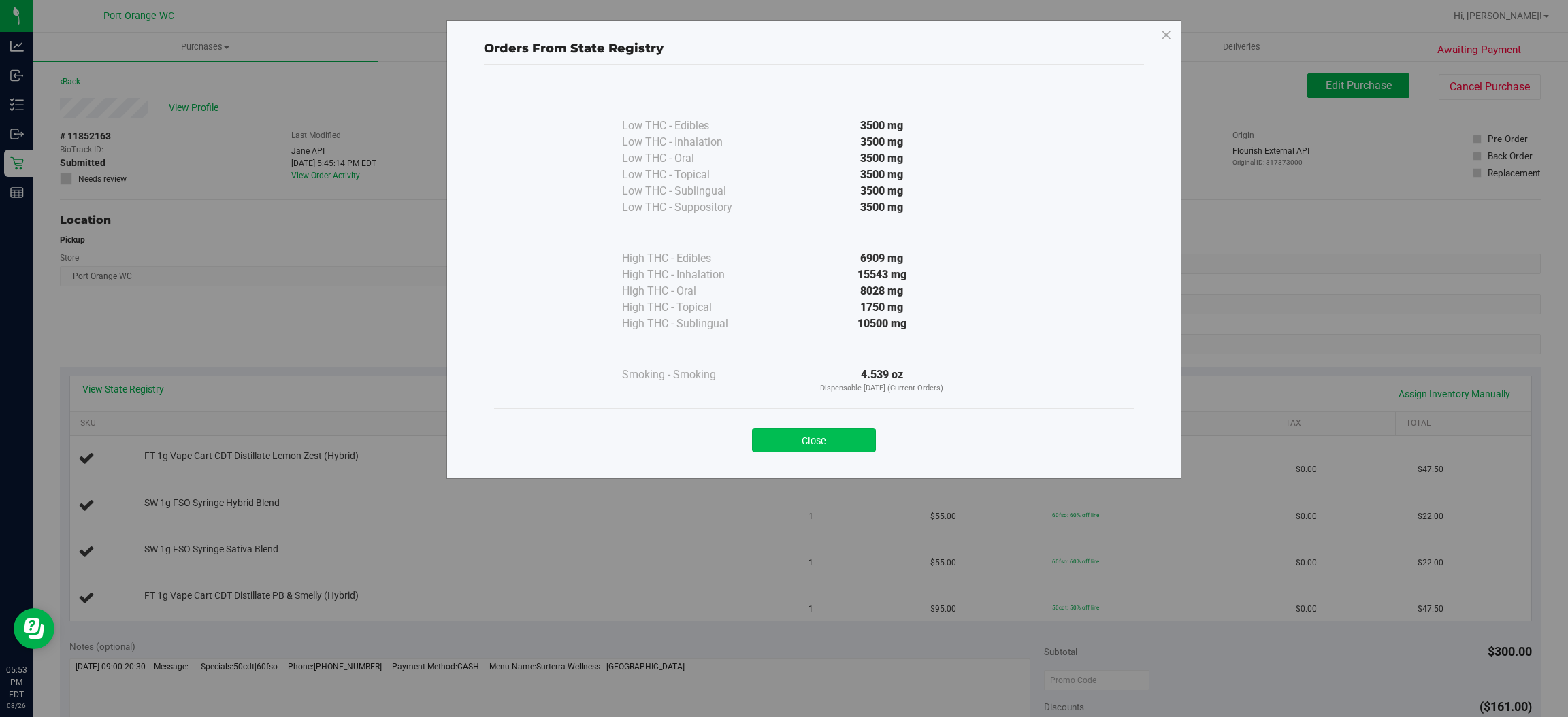
click at [819, 428] on button "Close" at bounding box center [814, 440] width 124 height 24
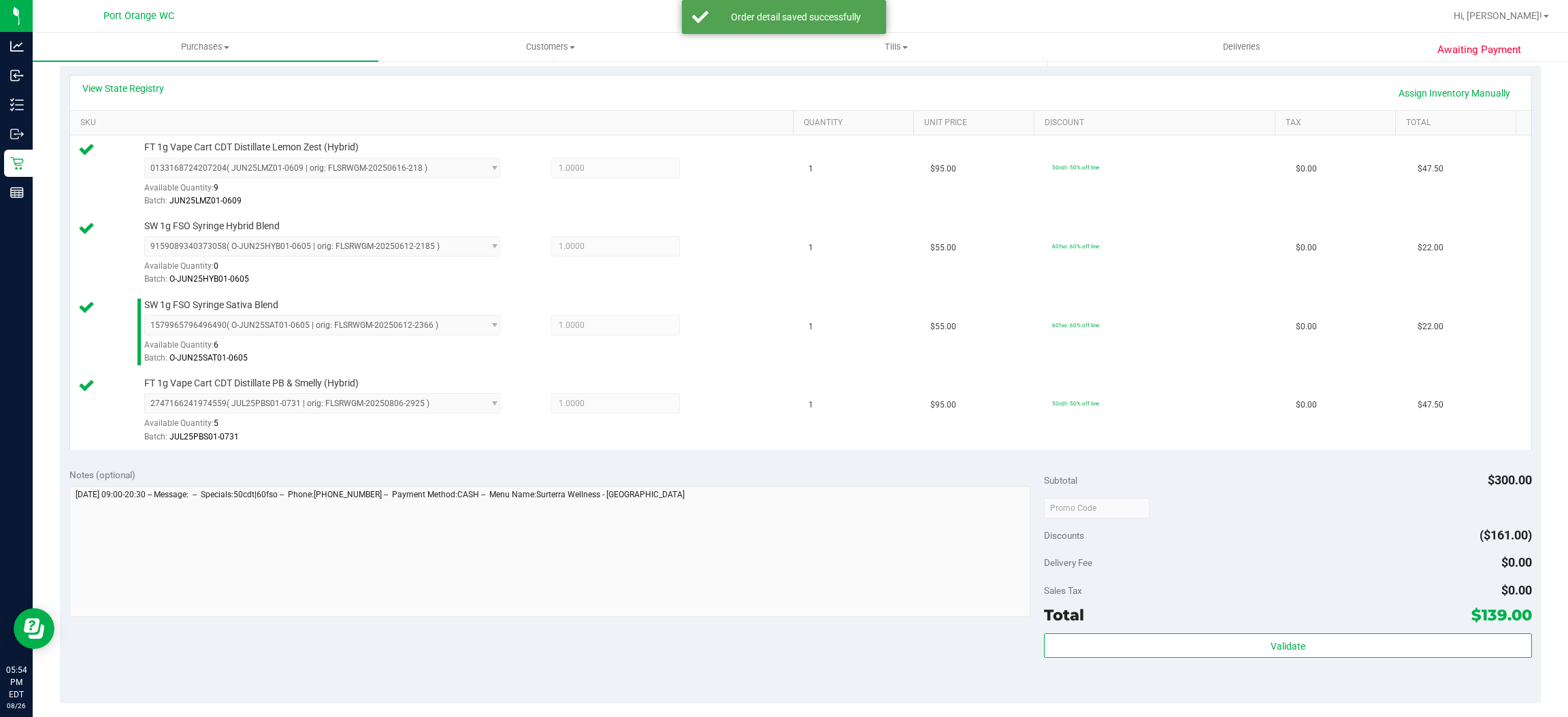
scroll to position [306, 0]
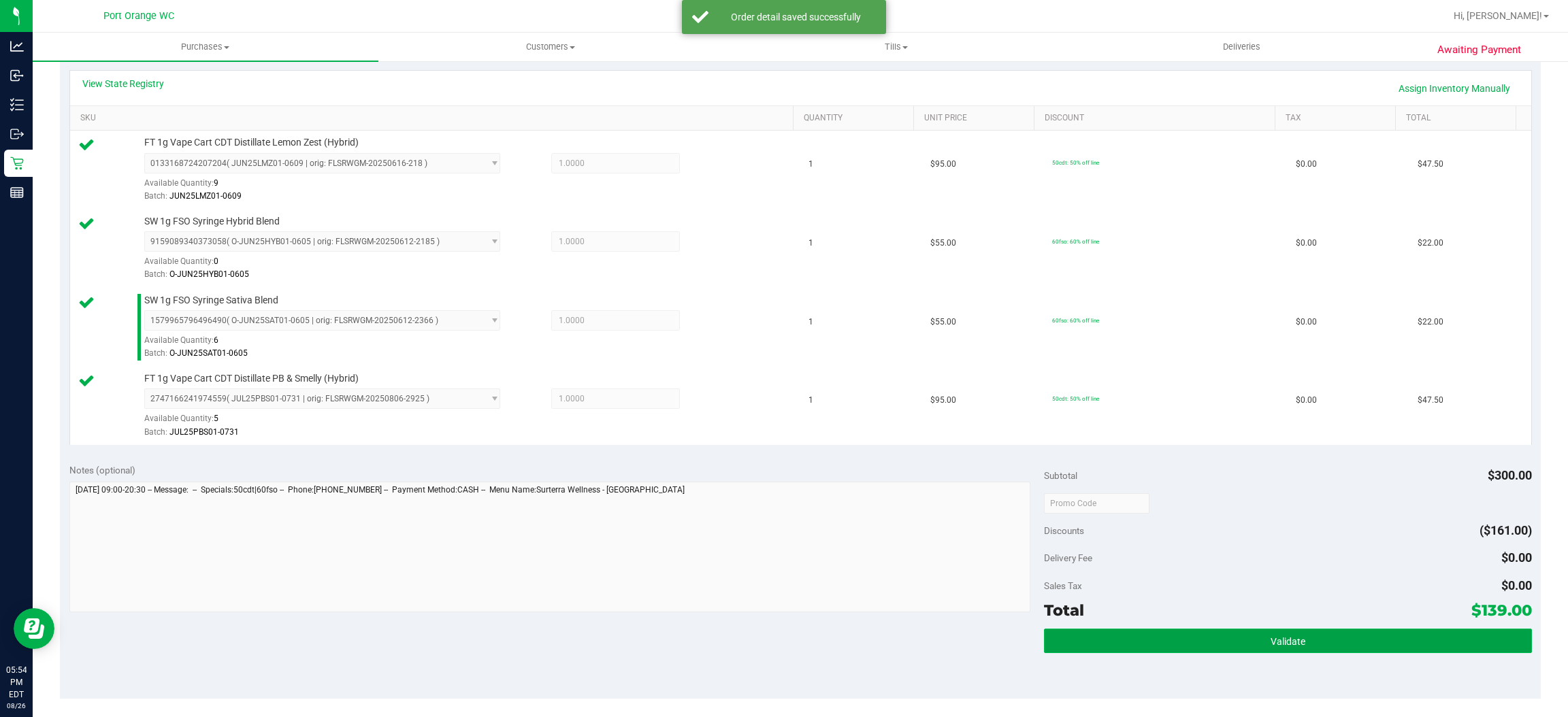
click at [1130, 651] on button "Validate" at bounding box center [1288, 641] width 487 height 24
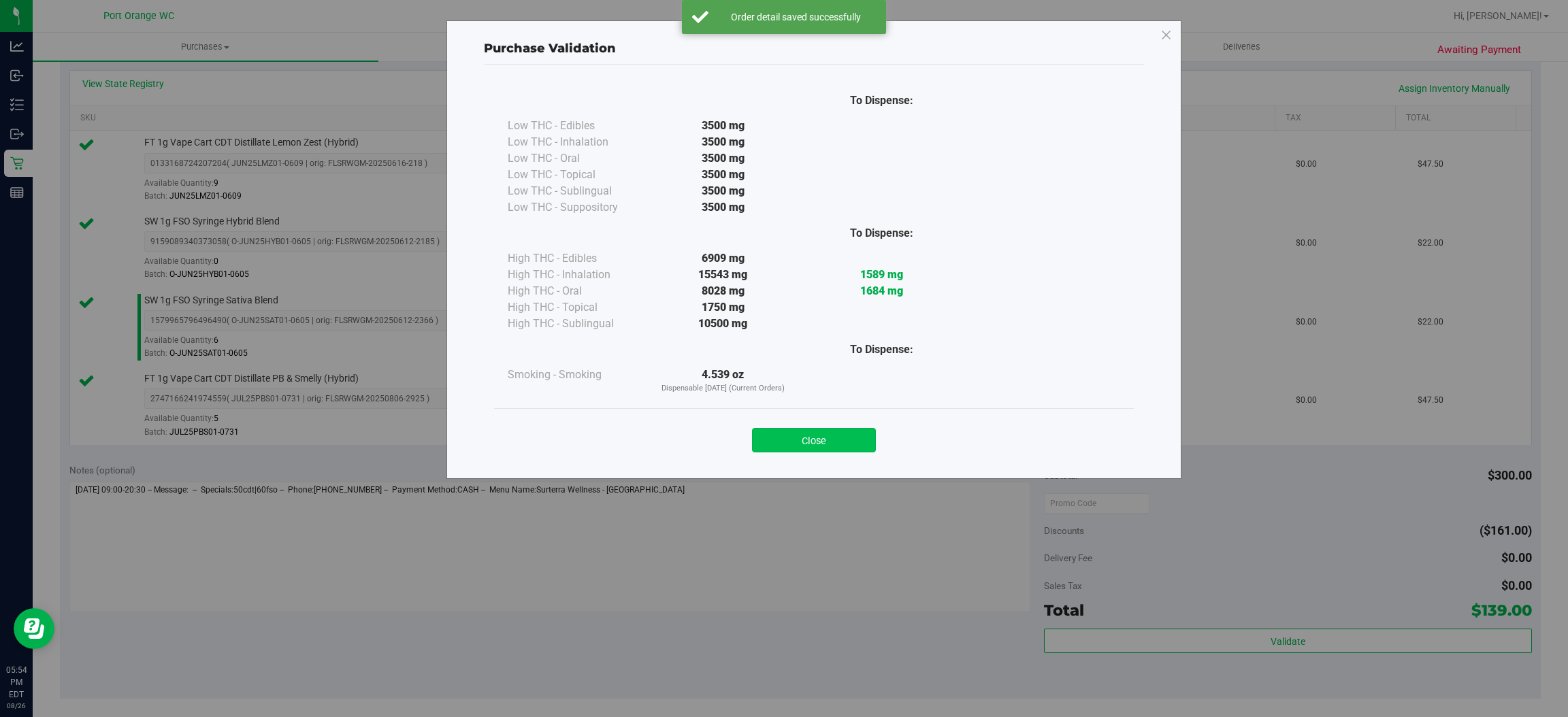
click at [824, 437] on button "Close" at bounding box center [814, 440] width 124 height 24
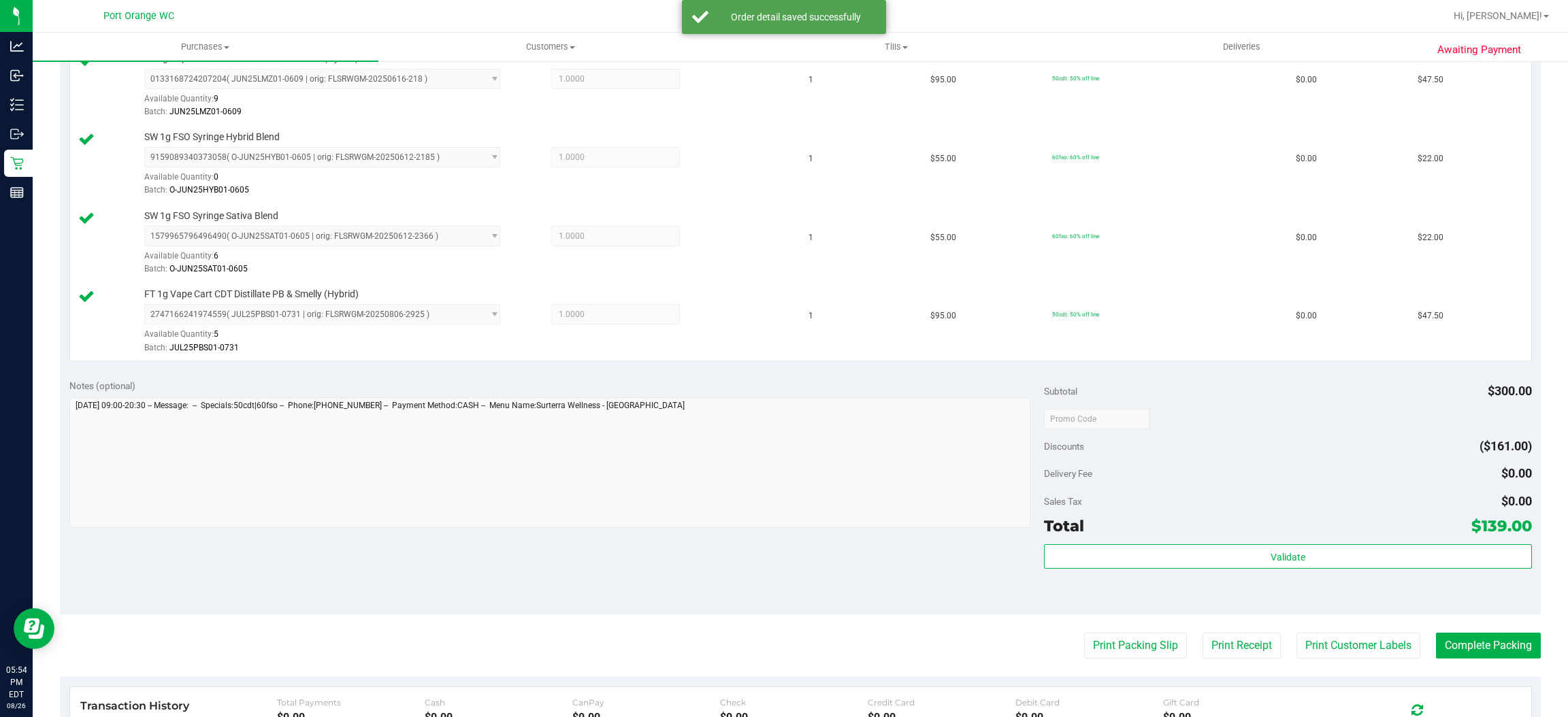
scroll to position [510, 0]
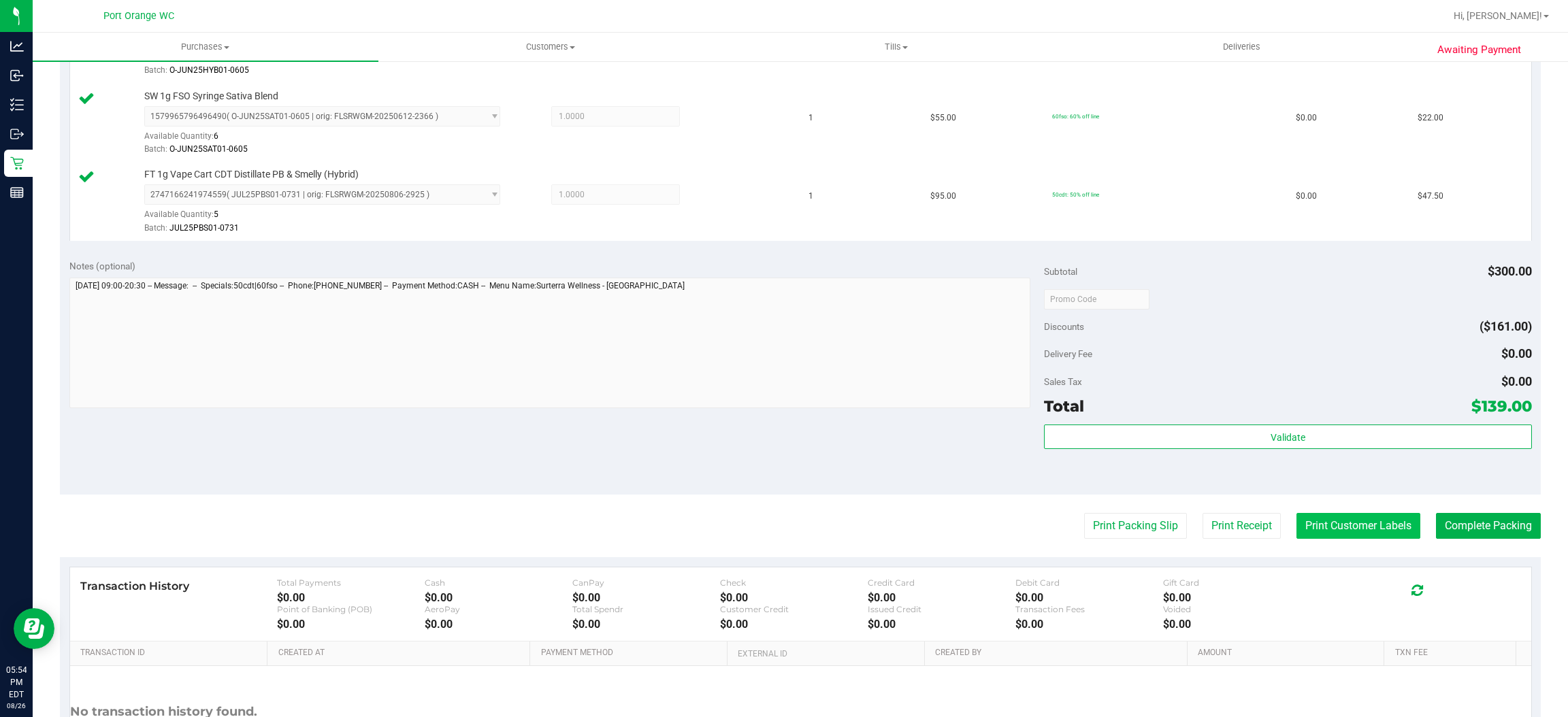
click at [1345, 519] on button "Print Customer Labels" at bounding box center [1358, 526] width 124 height 26
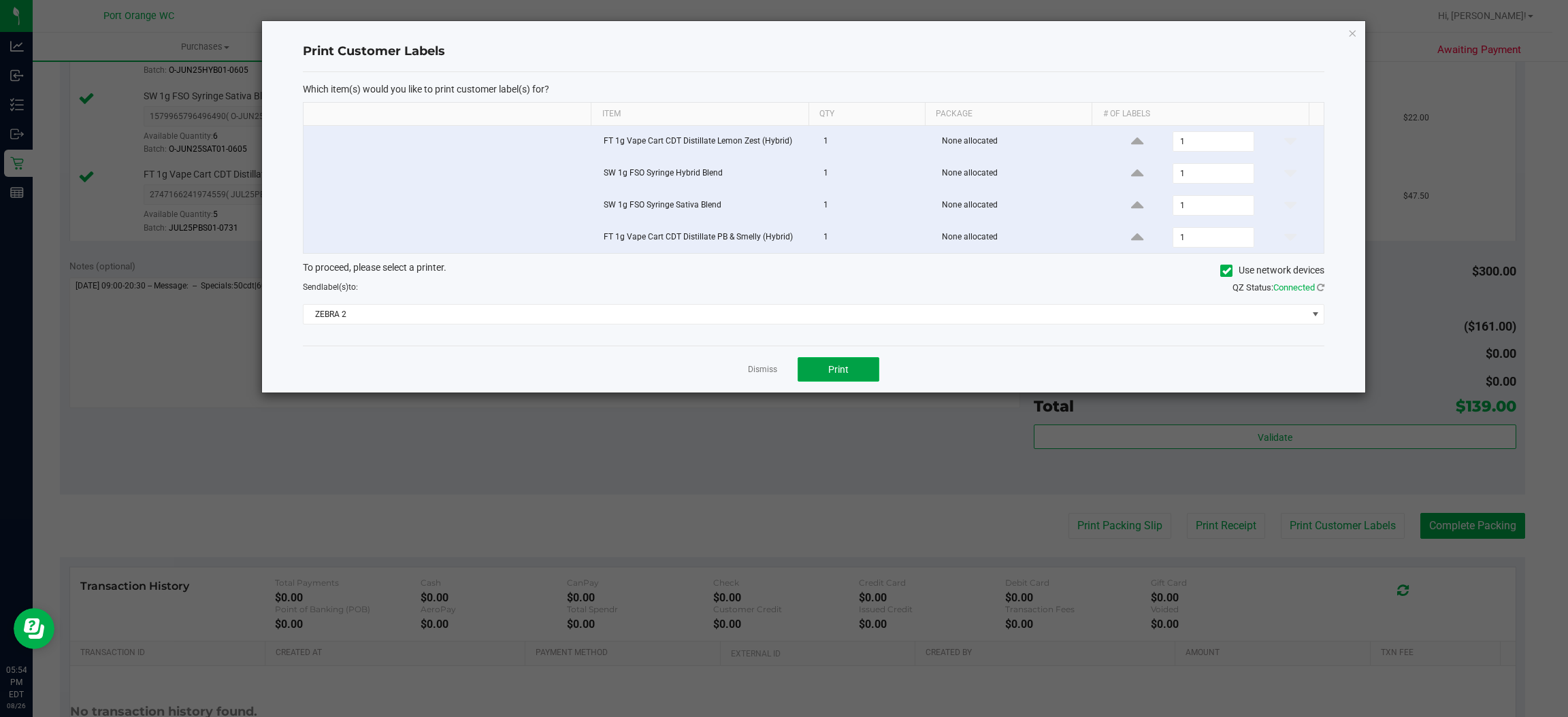
click at [864, 369] on button "Print" at bounding box center [839, 369] width 82 height 24
drag, startPoint x: 760, startPoint y: 374, endPoint x: 987, endPoint y: 493, distance: 256.3
click at [760, 374] on link "Dismiss" at bounding box center [763, 370] width 29 height 11
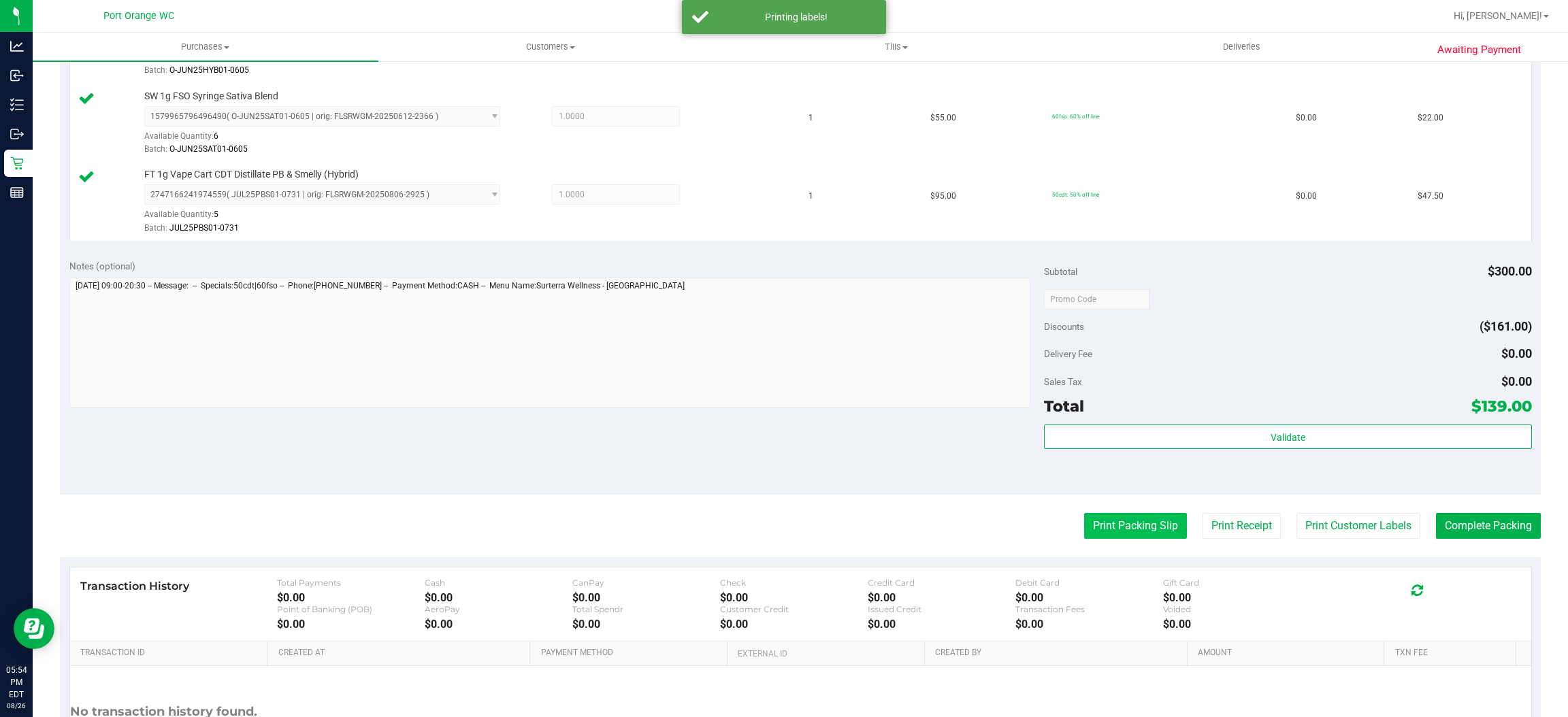
click at [1102, 526] on button "Print Packing Slip" at bounding box center [1136, 526] width 103 height 26
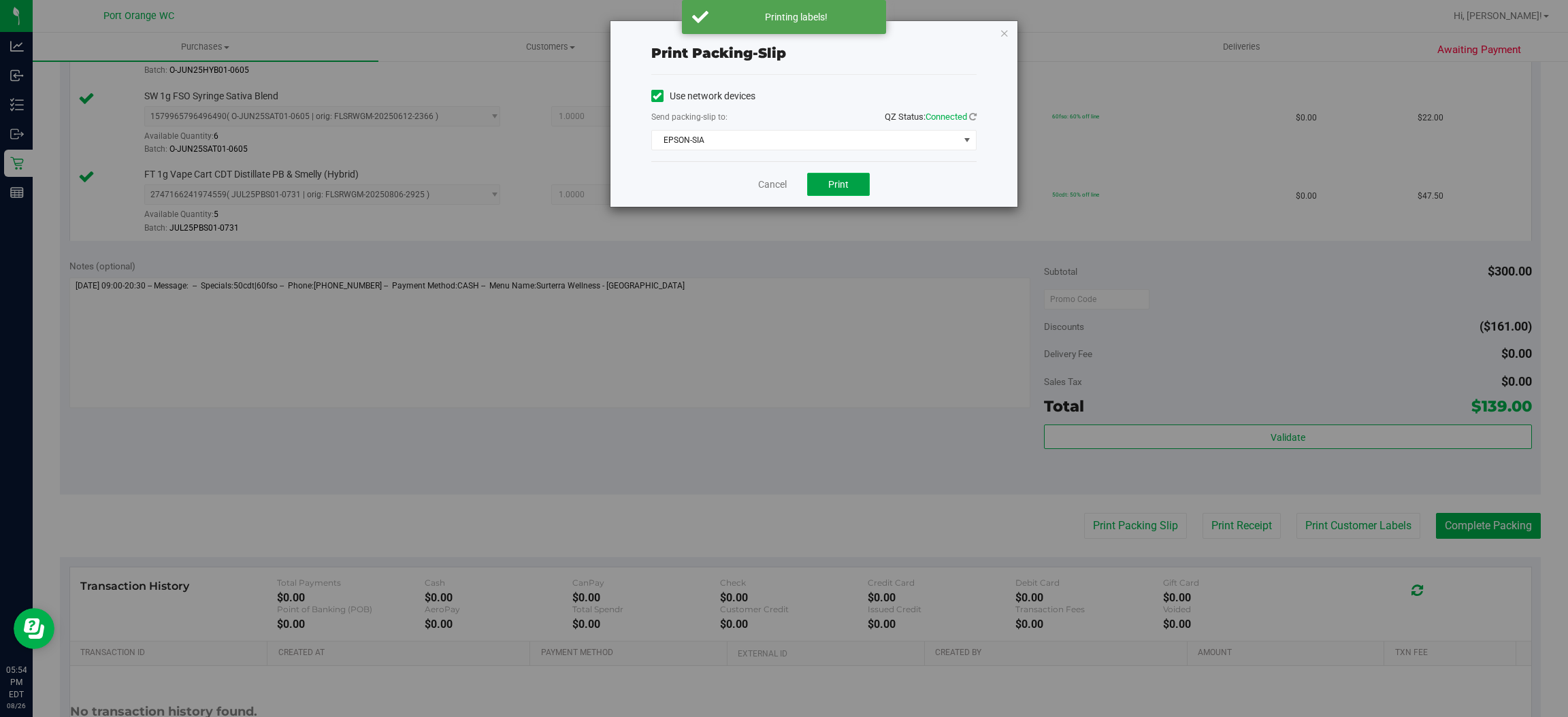
click at [848, 182] on button "Print" at bounding box center [838, 185] width 62 height 23
click at [760, 183] on link "Cancel" at bounding box center [772, 185] width 28 height 15
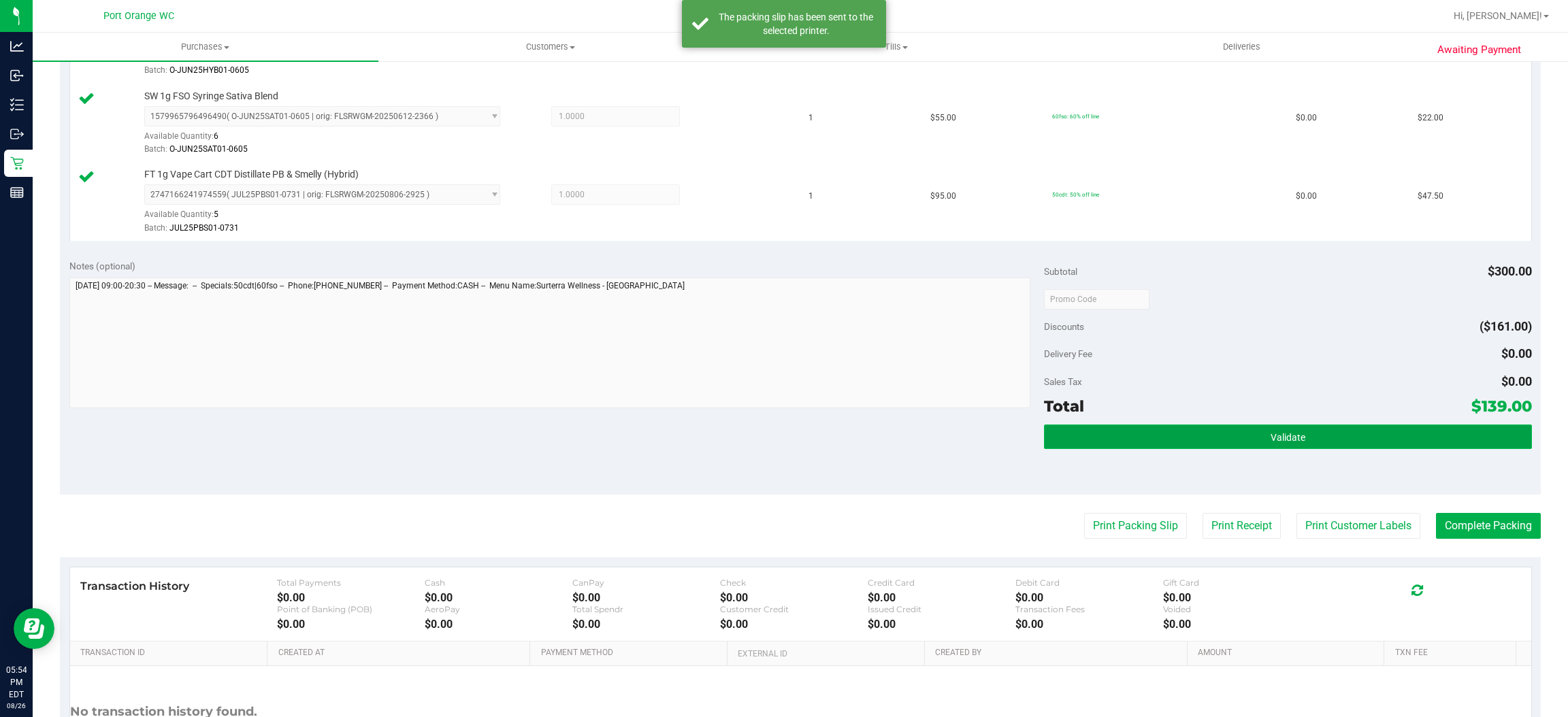
click at [1178, 440] on button "Validate" at bounding box center [1288, 437] width 487 height 24
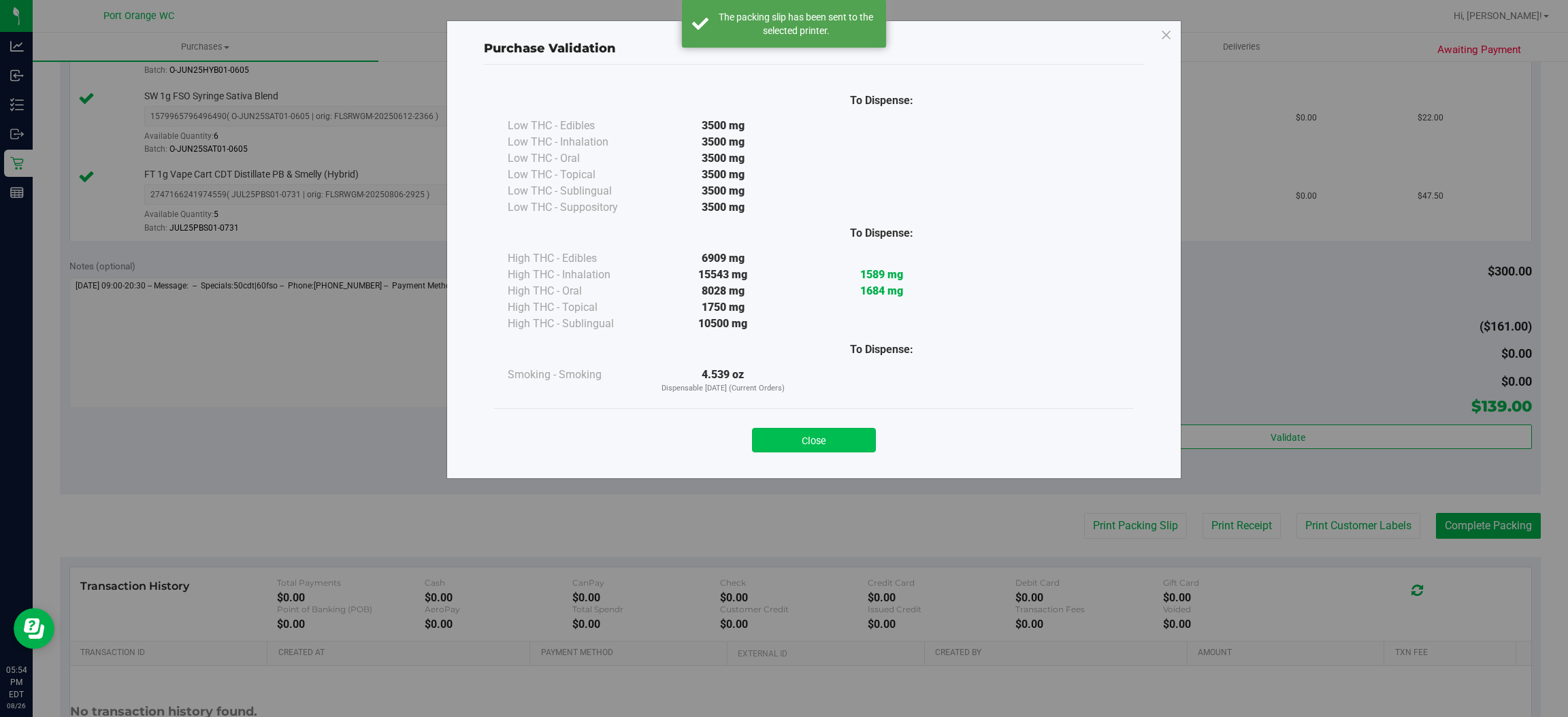
click at [844, 431] on button "Close" at bounding box center [814, 440] width 124 height 24
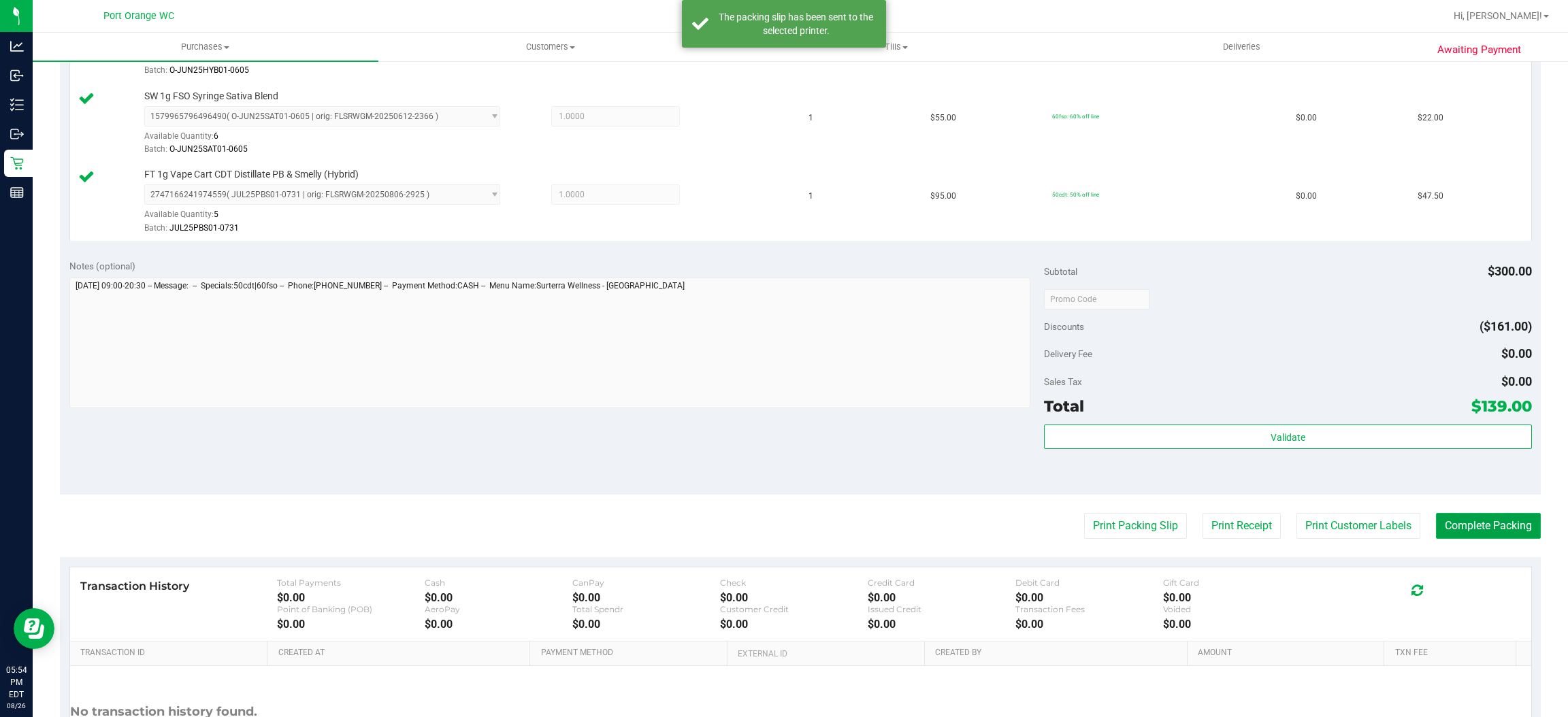
click at [1473, 533] on button "Complete Packing" at bounding box center [1488, 526] width 104 height 26
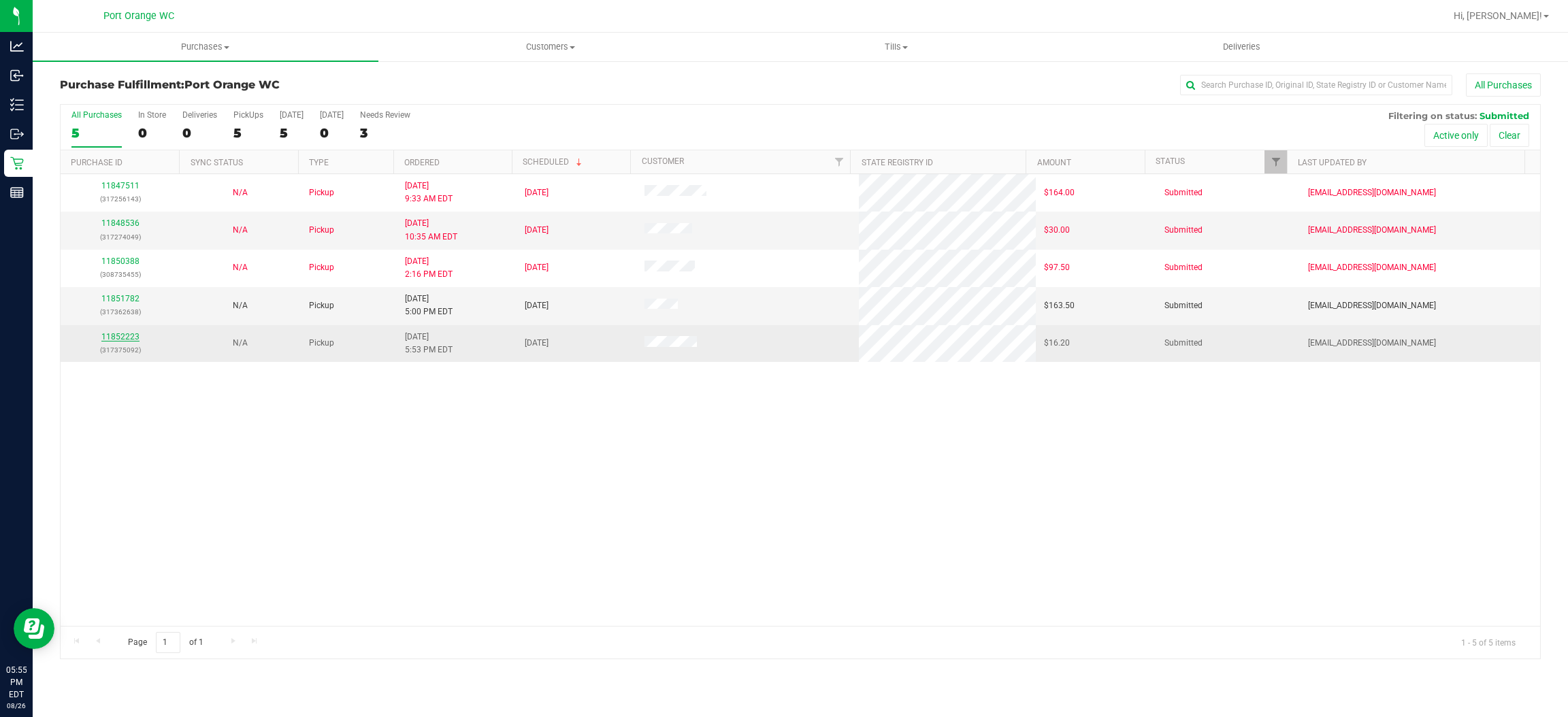
click at [134, 342] on link "11852223" at bounding box center [120, 337] width 38 height 10
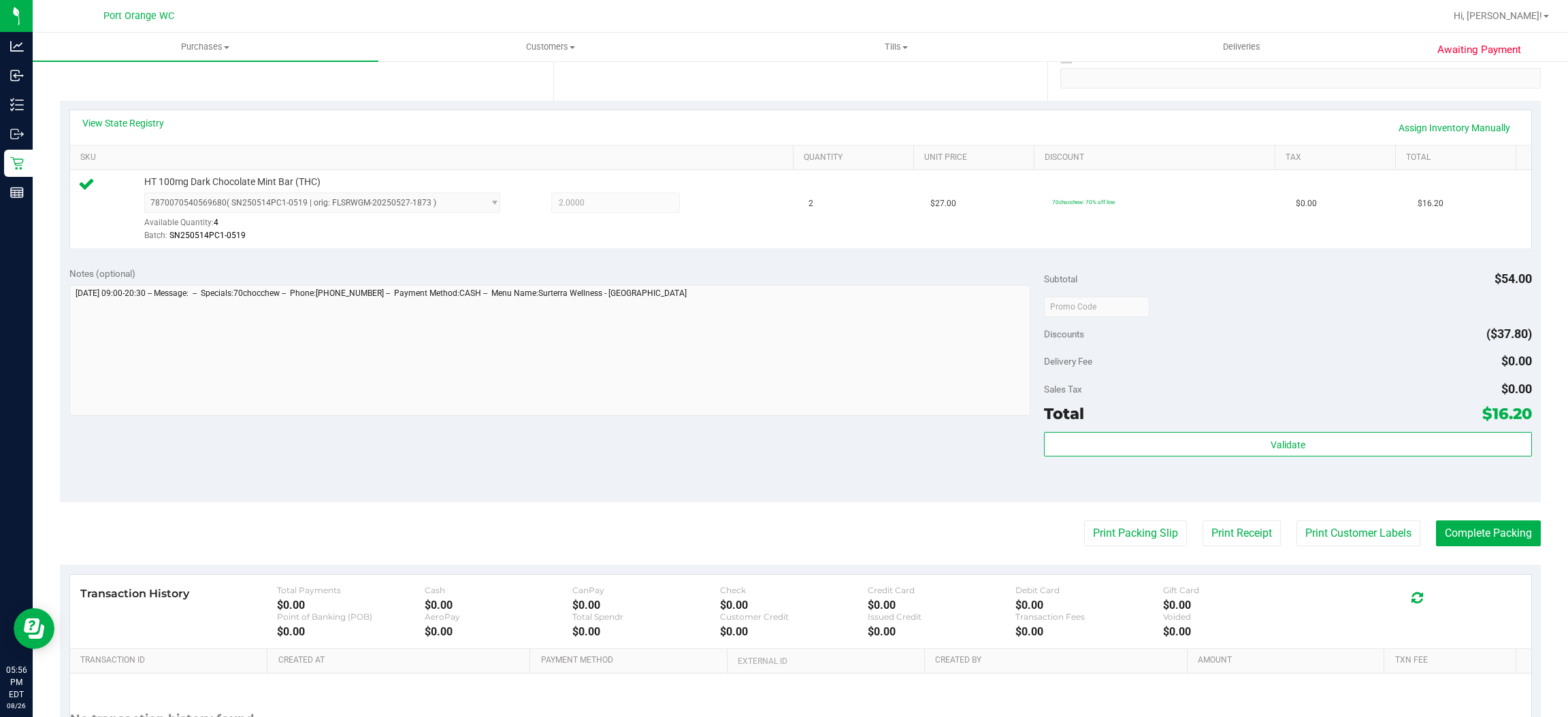
scroll to position [306, 0]
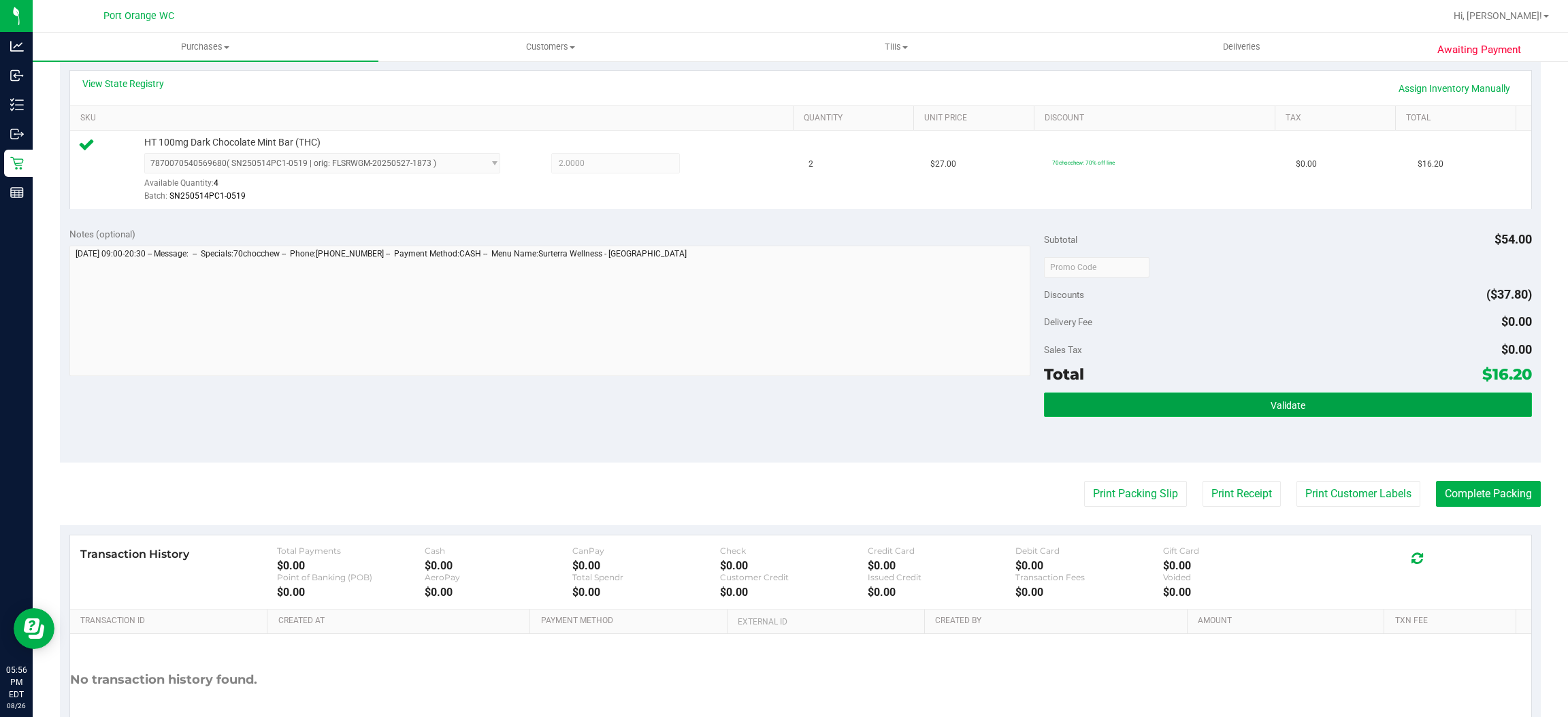
click at [1196, 401] on button "Validate" at bounding box center [1288, 405] width 487 height 24
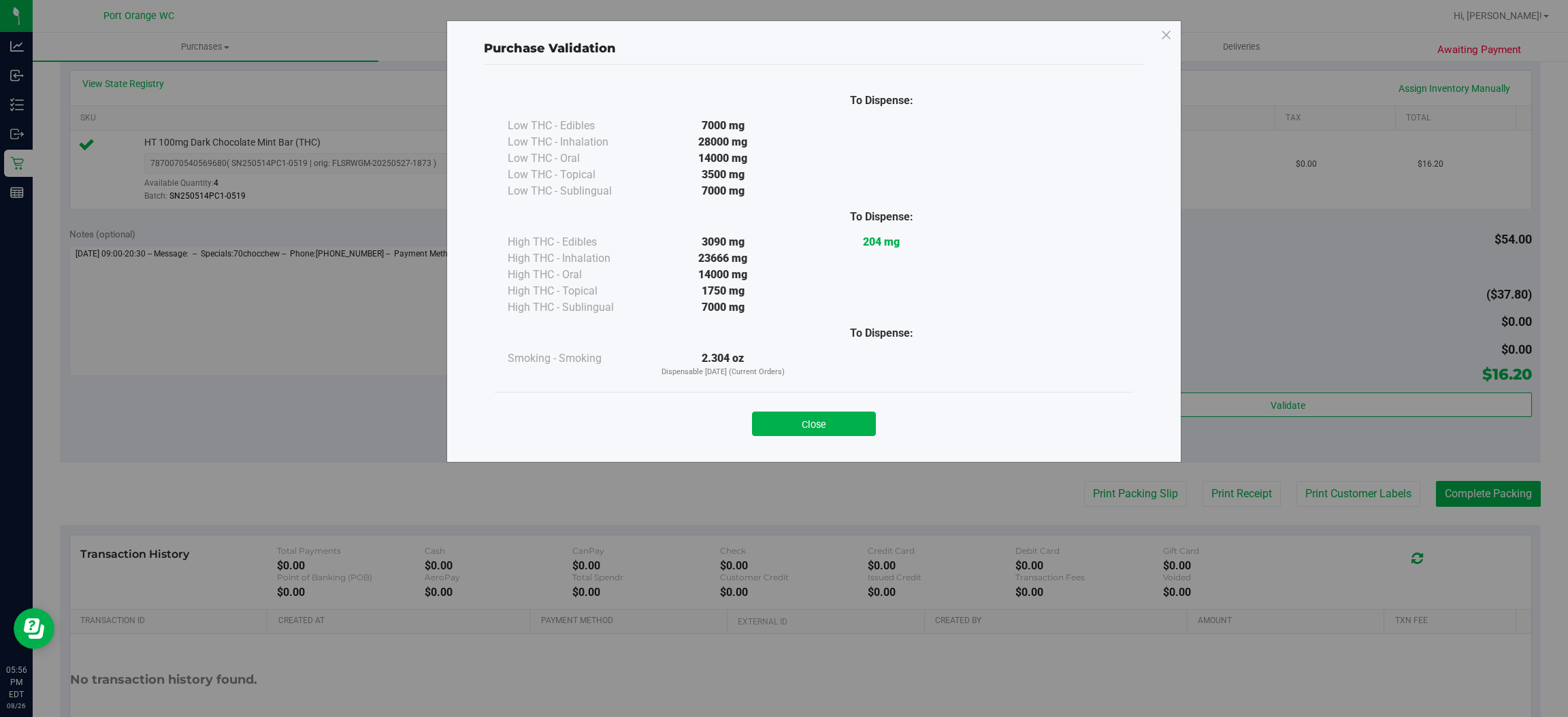
drag, startPoint x: 773, startPoint y: 427, endPoint x: 868, endPoint y: 409, distance: 96.7
click at [786, 422] on button "Close" at bounding box center [814, 424] width 124 height 24
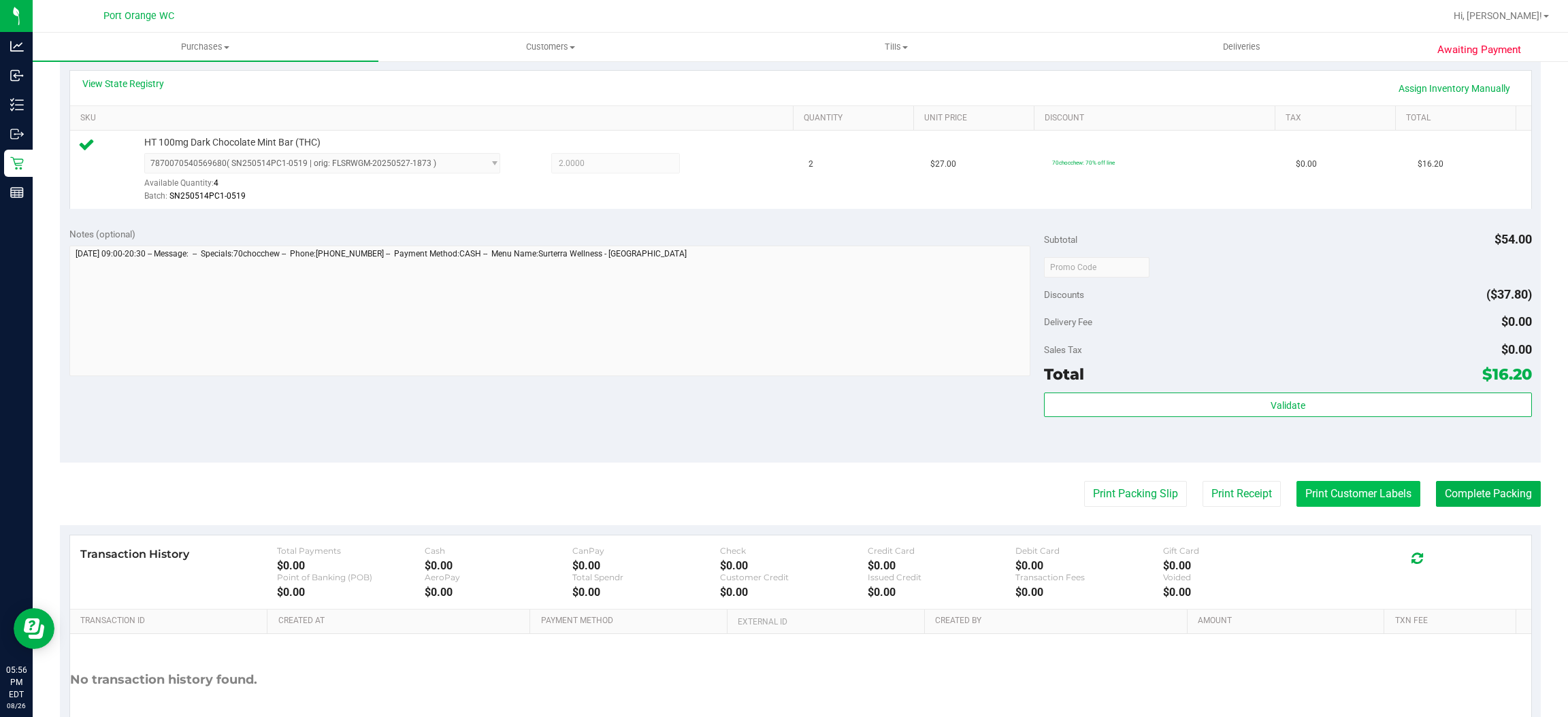
click at [1314, 491] on button "Print Customer Labels" at bounding box center [1358, 494] width 124 height 26
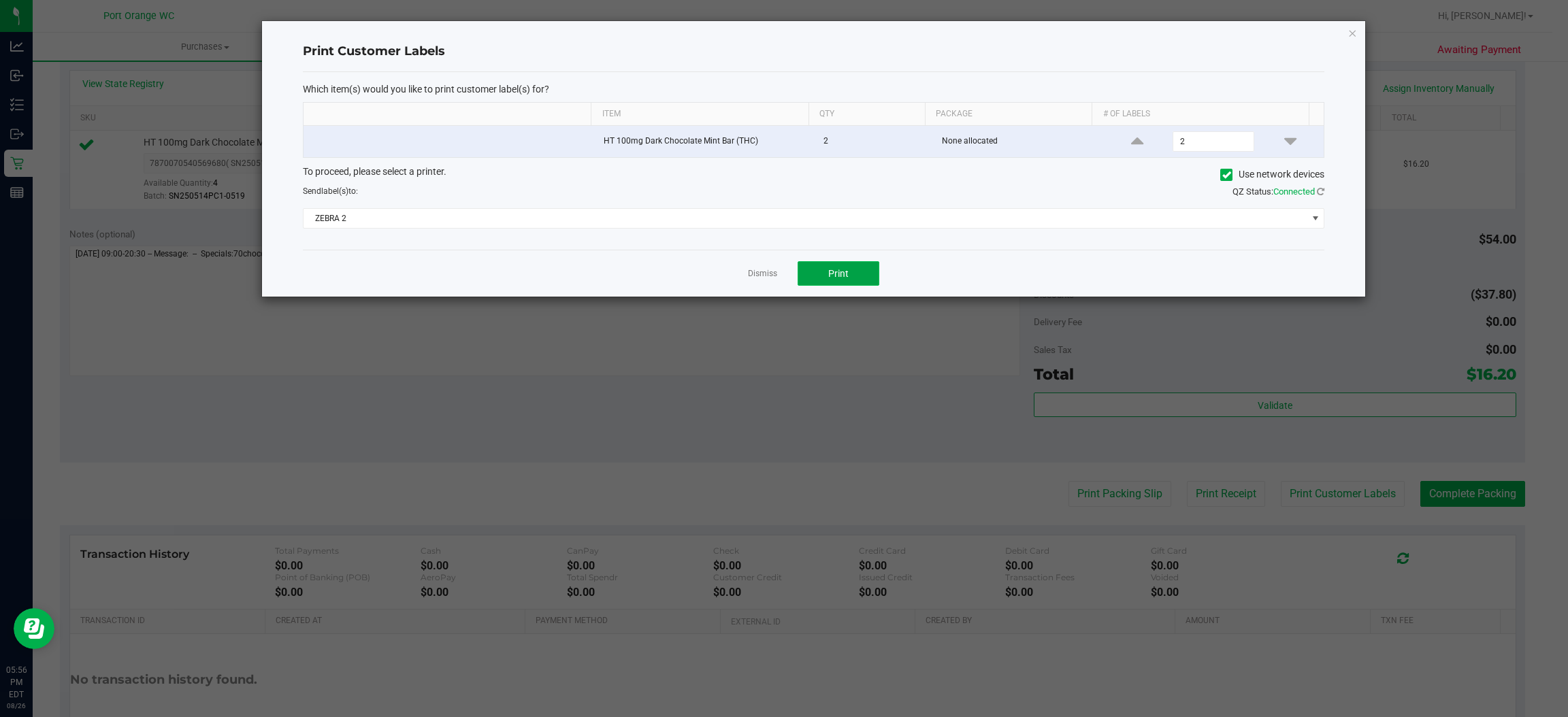
click at [826, 276] on button "Print" at bounding box center [839, 274] width 82 height 24
click at [770, 276] on link "Dismiss" at bounding box center [763, 274] width 29 height 11
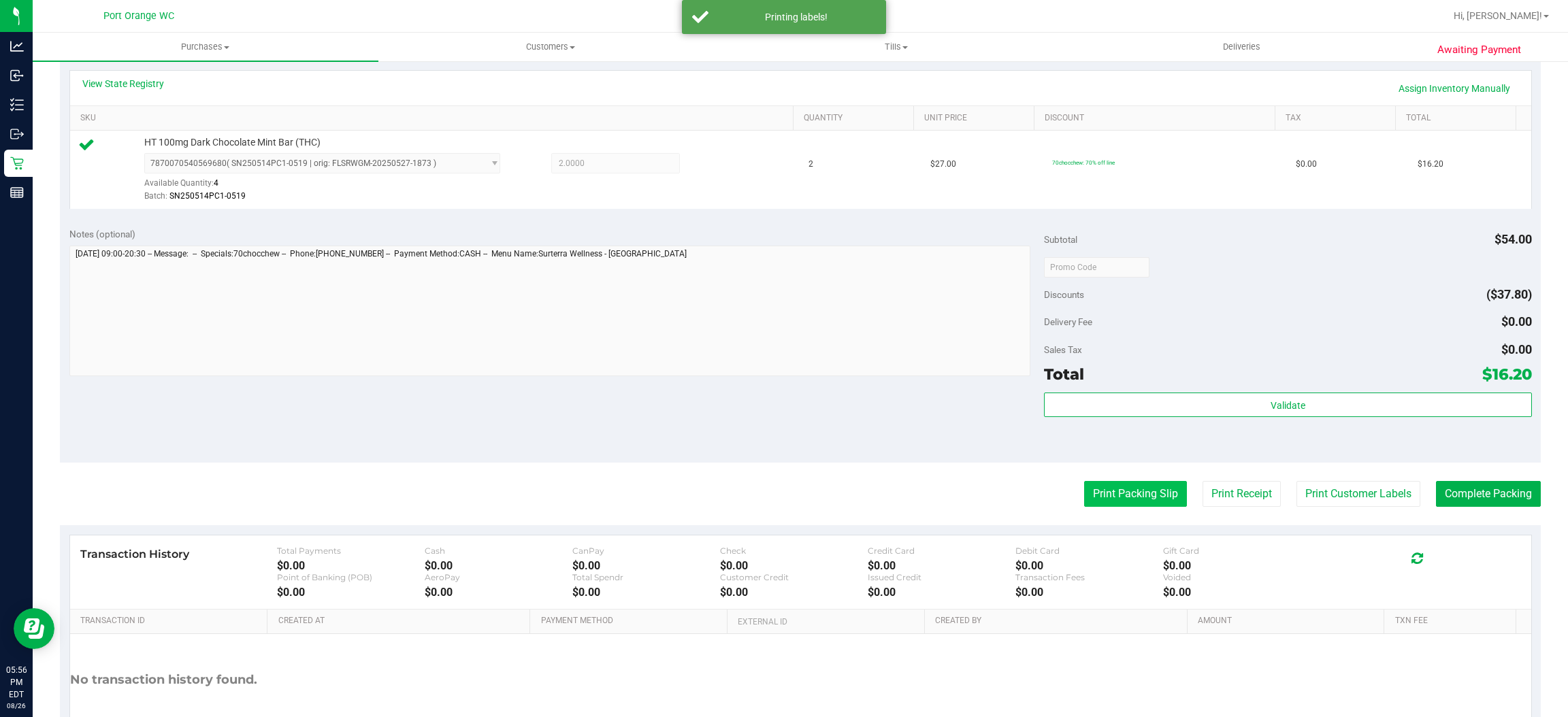
click at [1128, 496] on button "Print Packing Slip" at bounding box center [1136, 494] width 103 height 26
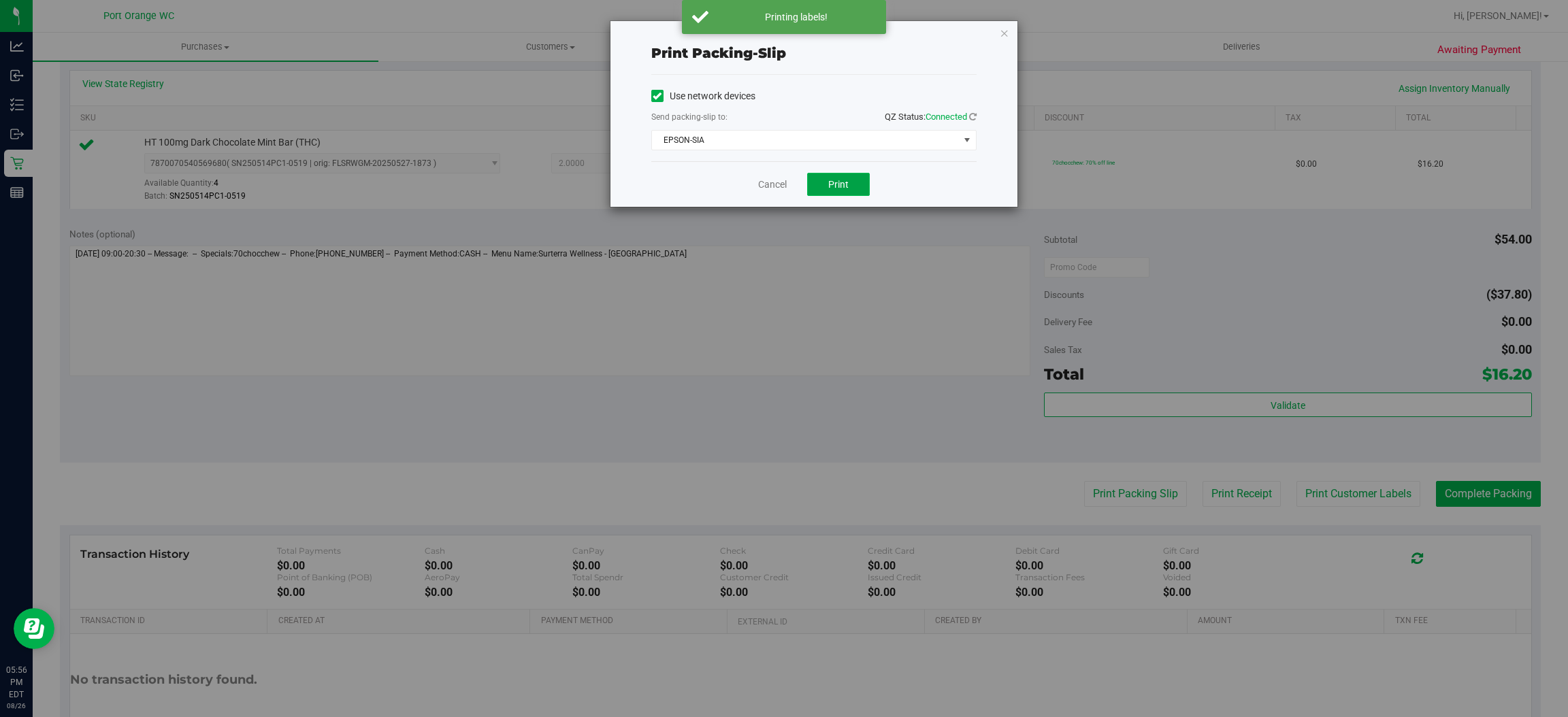
click at [855, 182] on button "Print" at bounding box center [838, 185] width 62 height 23
click at [775, 183] on link "Cancel" at bounding box center [772, 185] width 28 height 15
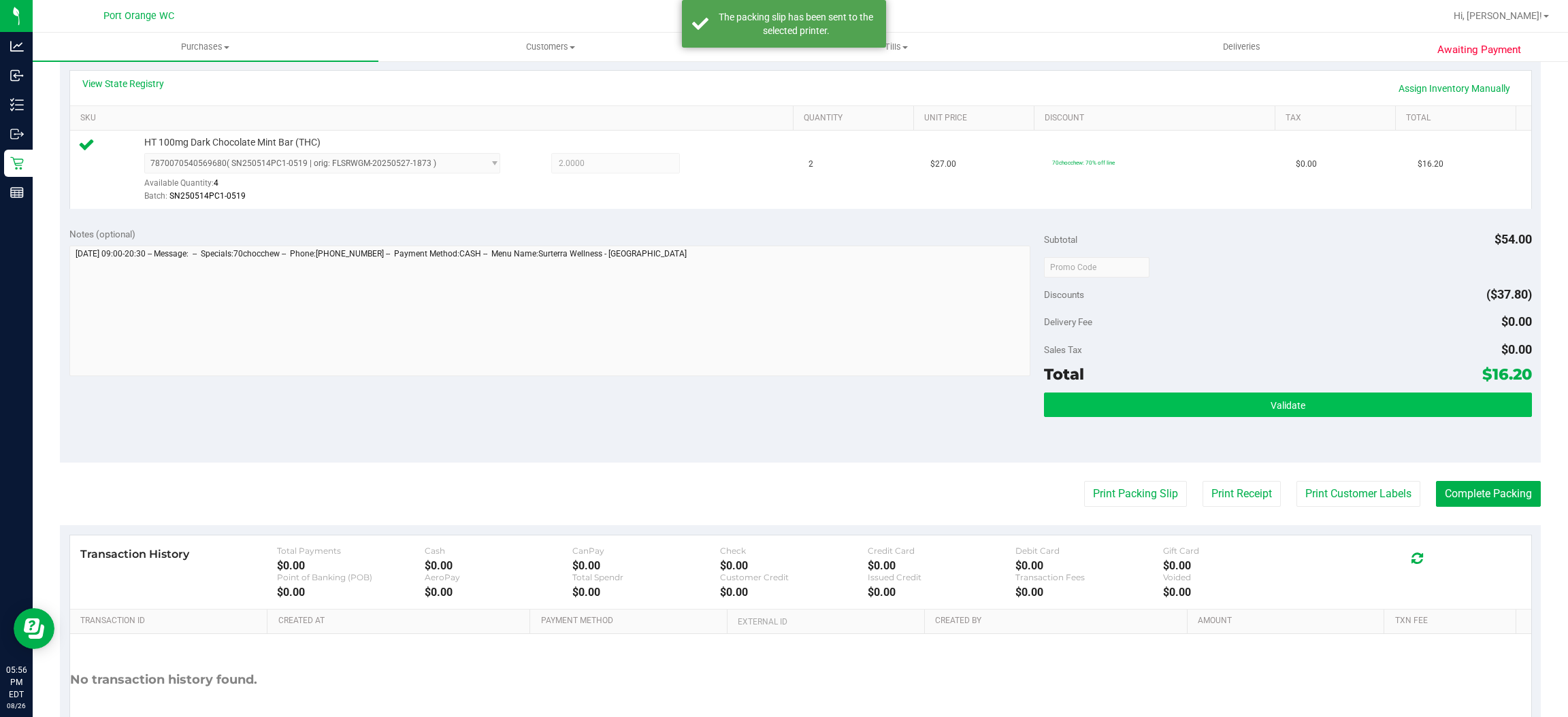
click at [1256, 399] on button "Validate" at bounding box center [1288, 405] width 487 height 24
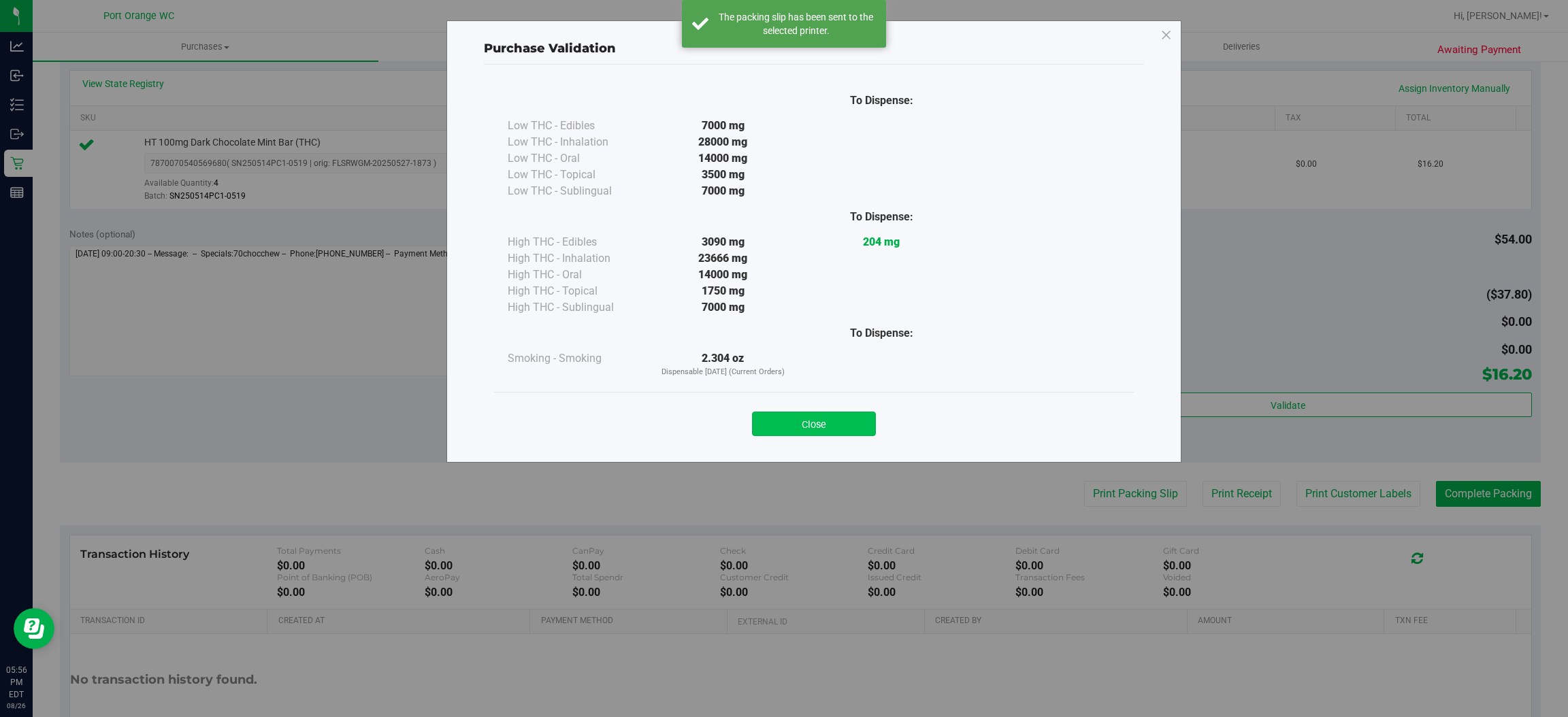
click at [861, 424] on button "Close" at bounding box center [814, 424] width 124 height 24
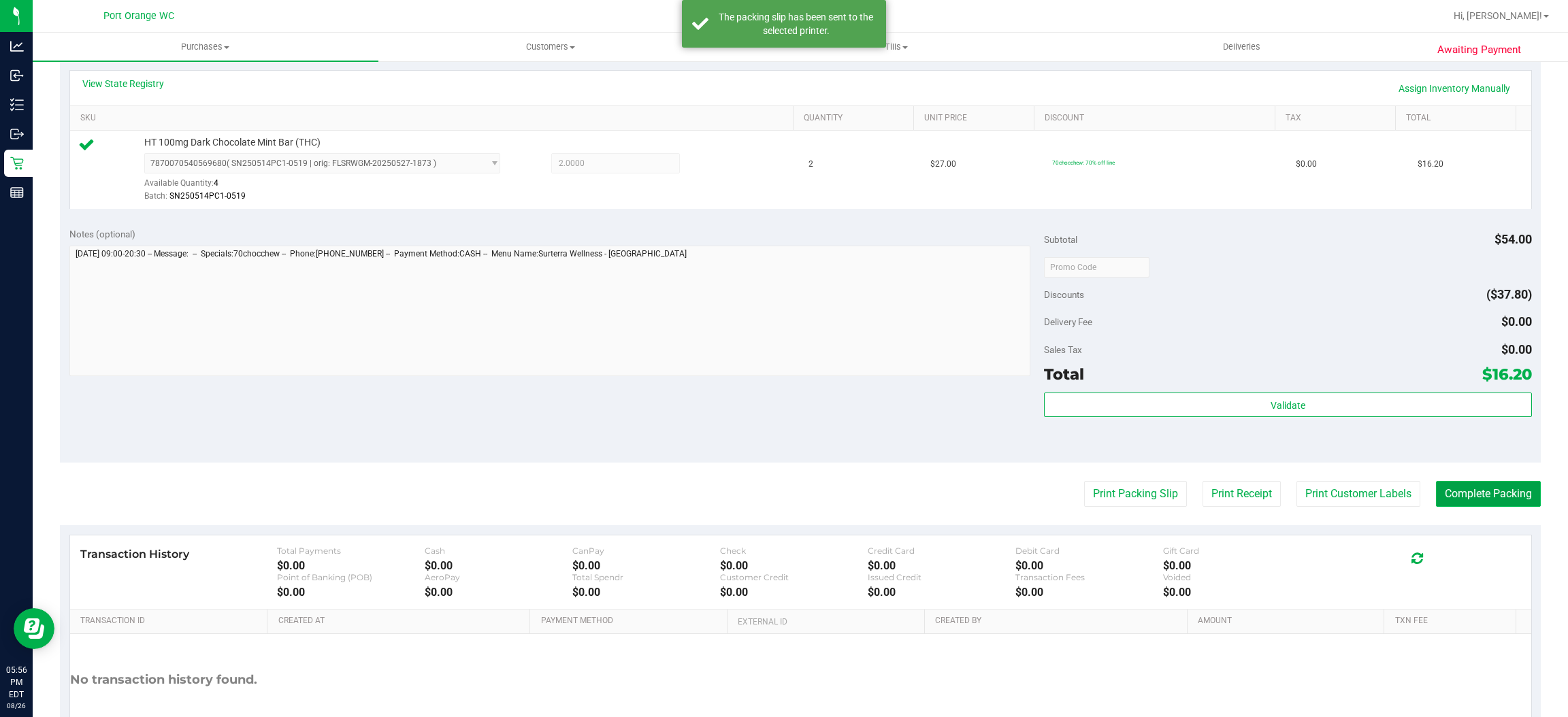
click at [1475, 494] on button "Complete Packing" at bounding box center [1488, 494] width 104 height 26
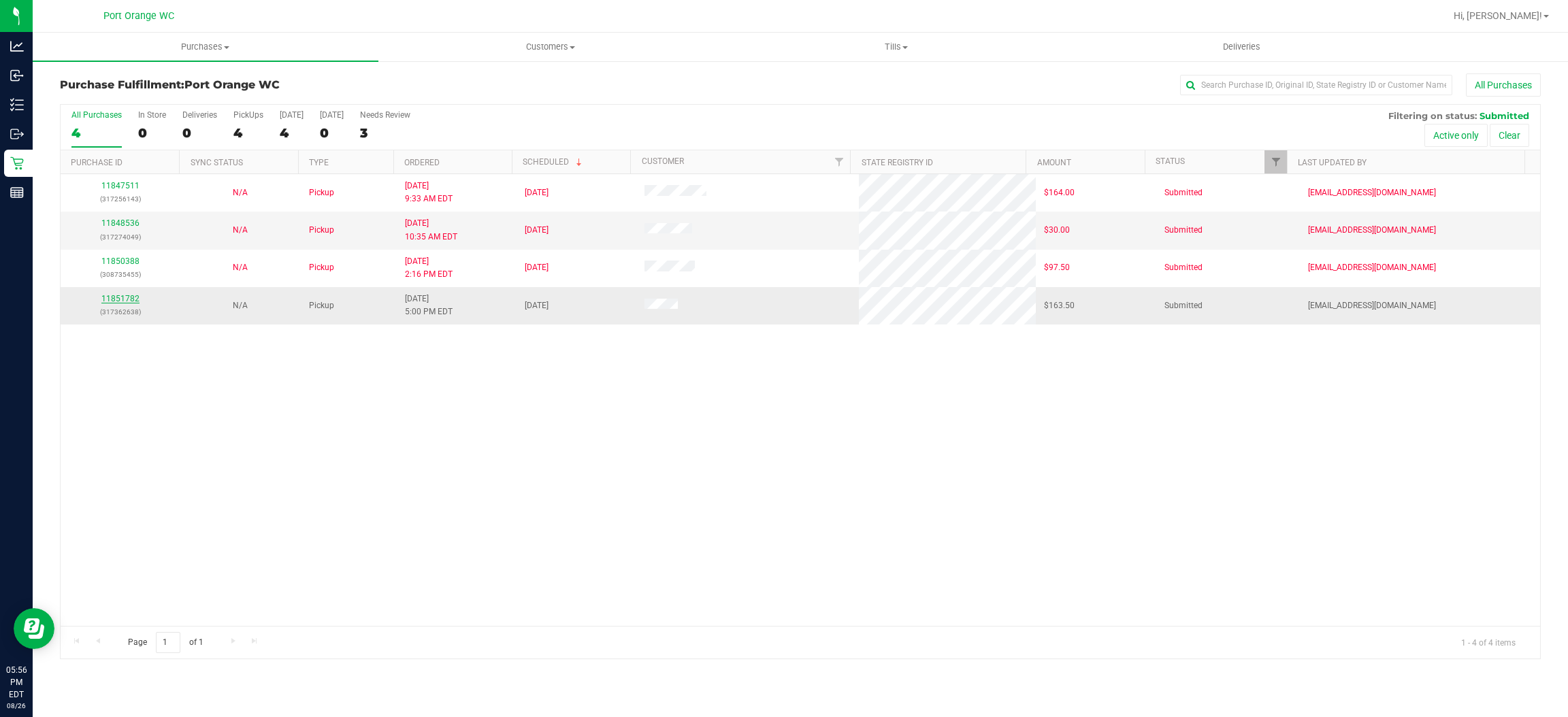
click at [130, 303] on link "11851782" at bounding box center [120, 299] width 38 height 10
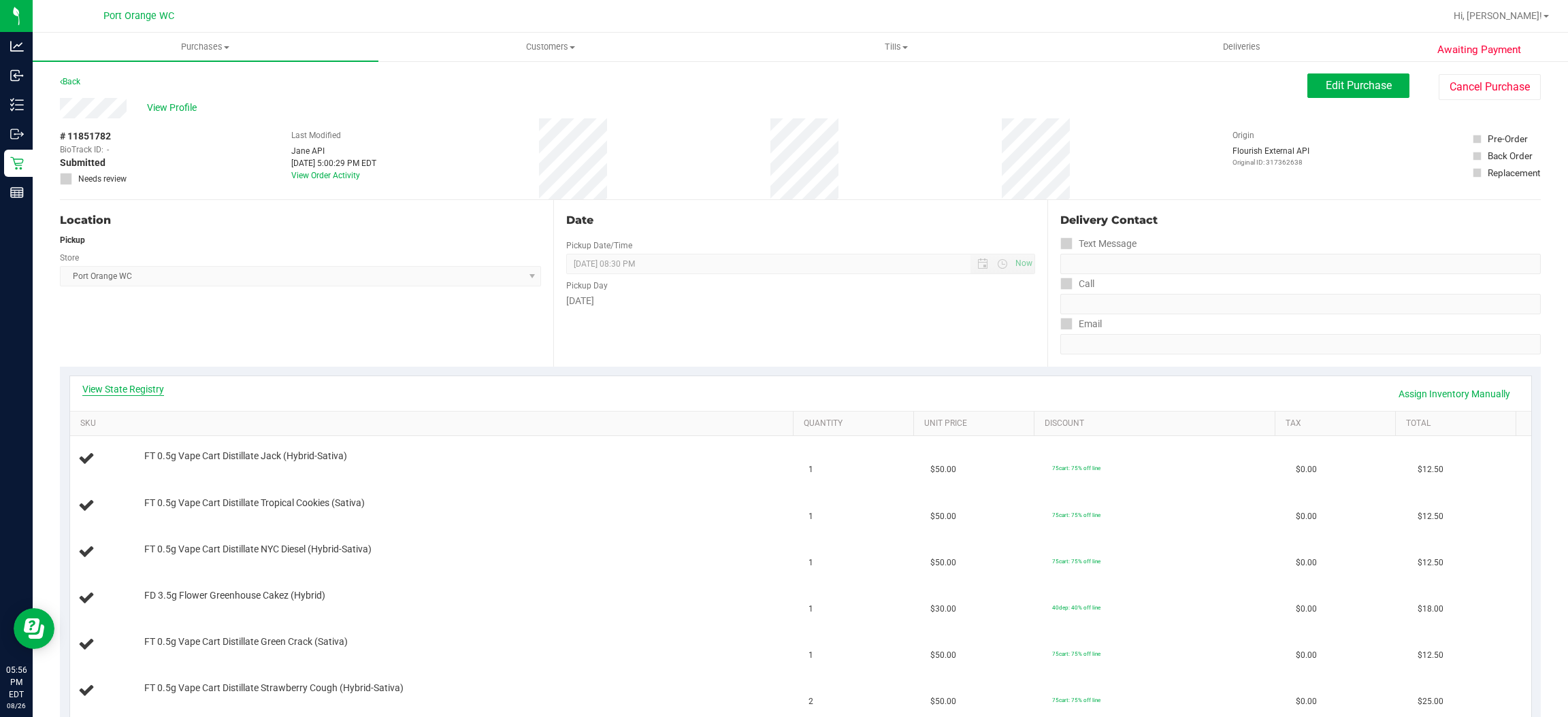
click at [124, 387] on link "View State Registry" at bounding box center [123, 389] width 82 height 14
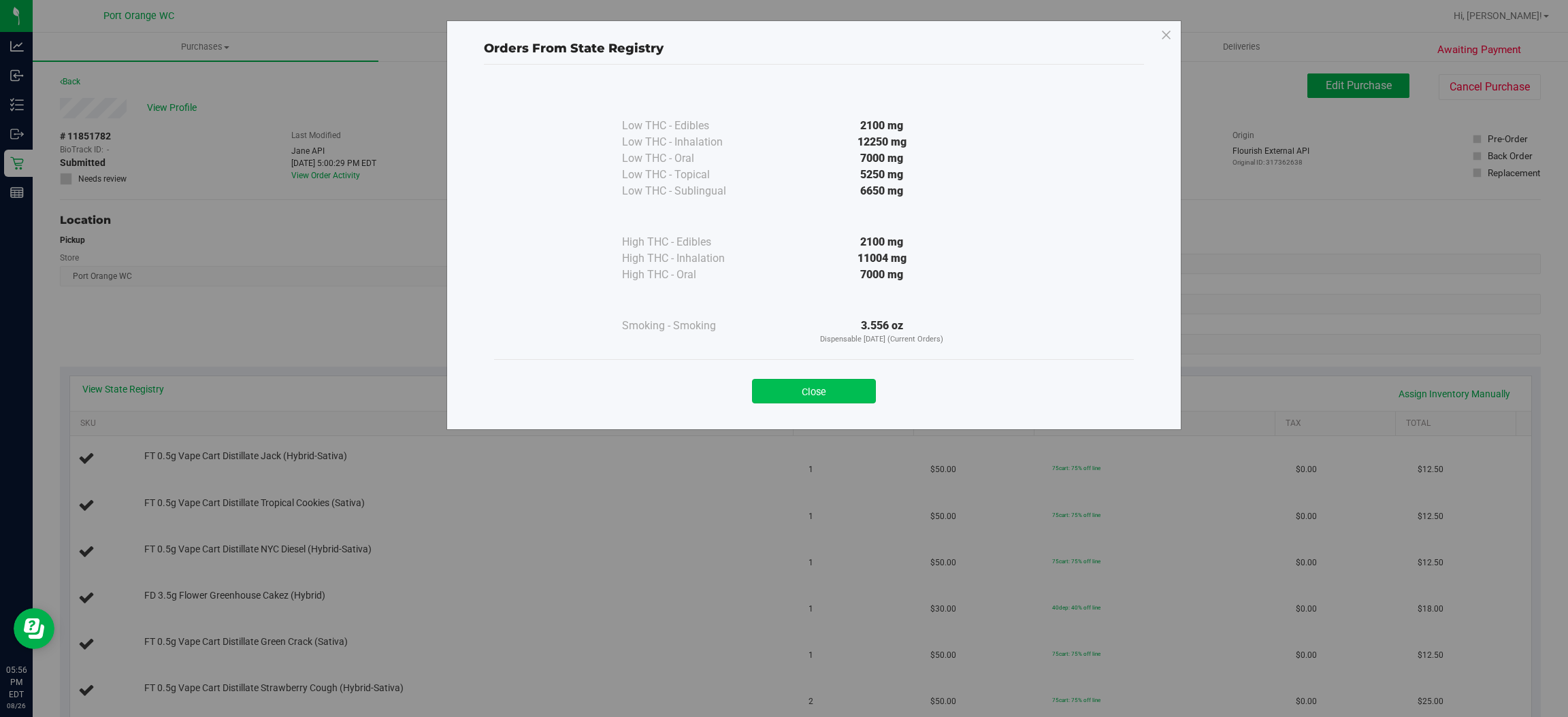
click at [815, 389] on button "Close" at bounding box center [814, 391] width 124 height 24
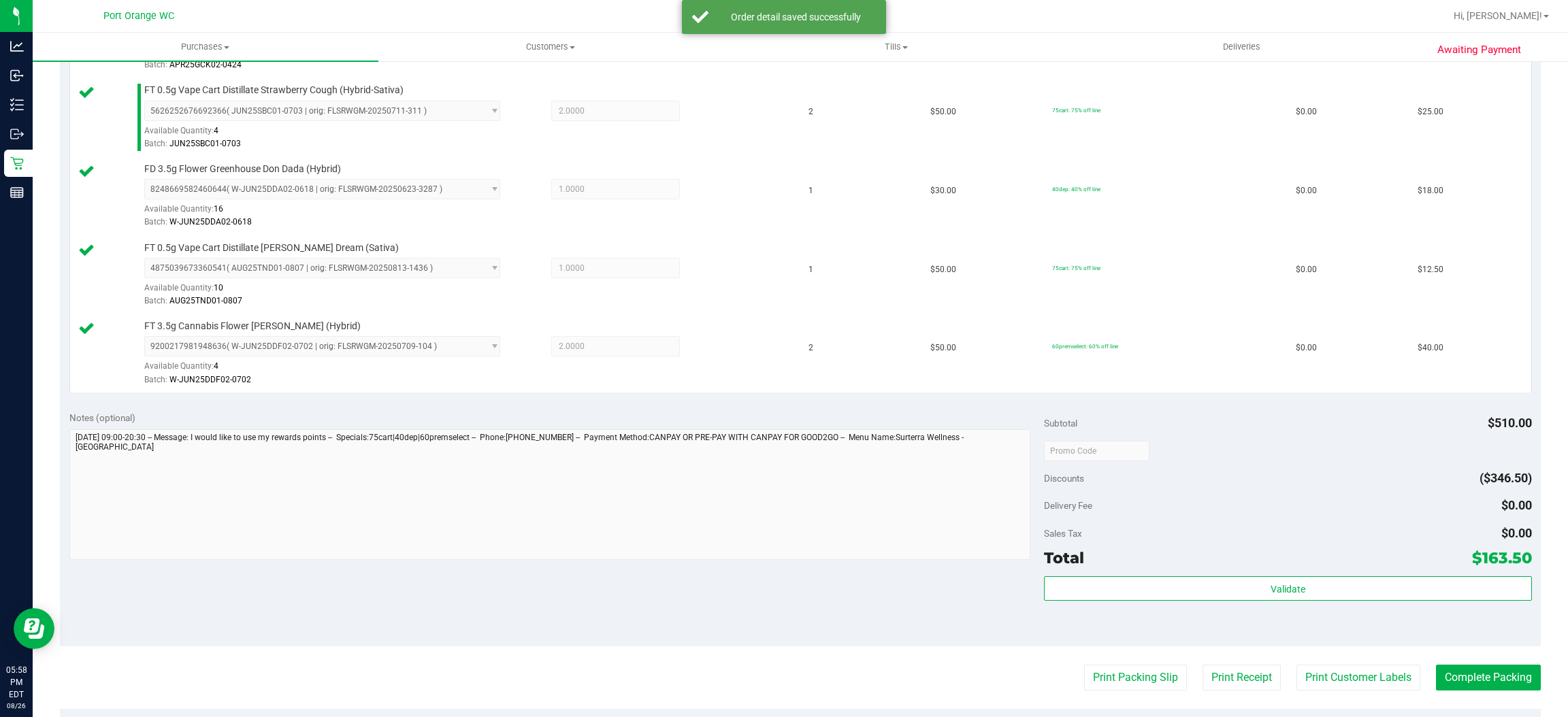
scroll to position [838, 0]
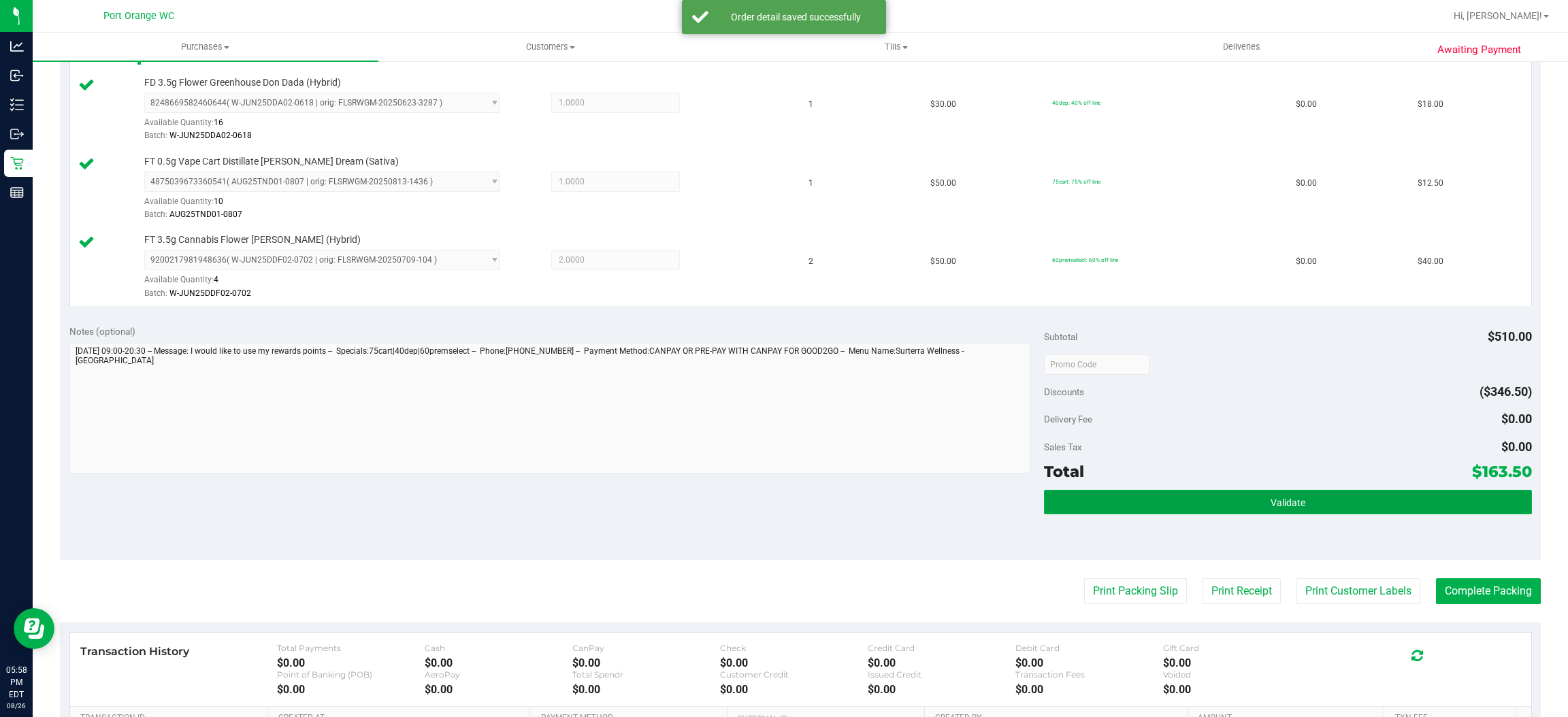
click at [1109, 514] on button "Validate" at bounding box center [1288, 502] width 487 height 24
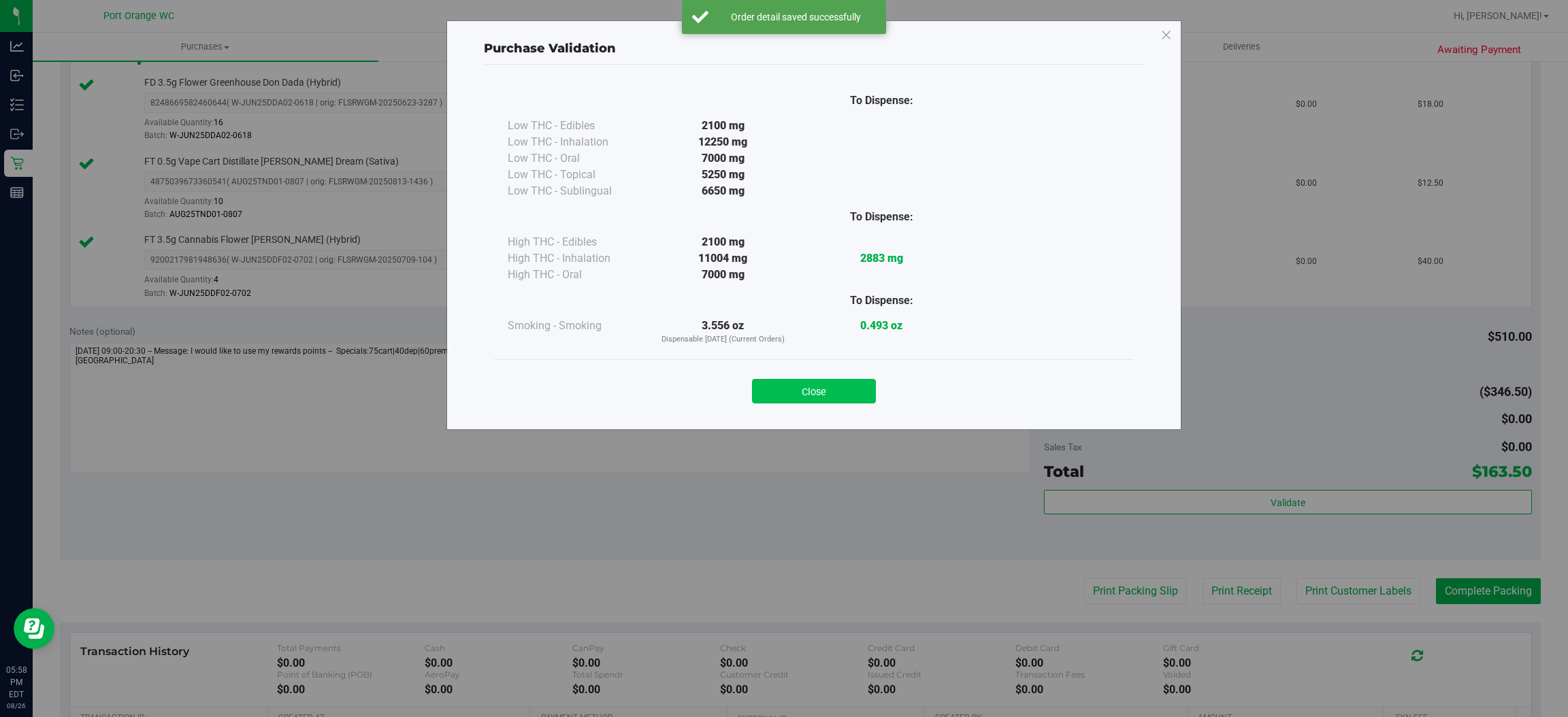
click at [816, 397] on button "Close" at bounding box center [814, 391] width 124 height 24
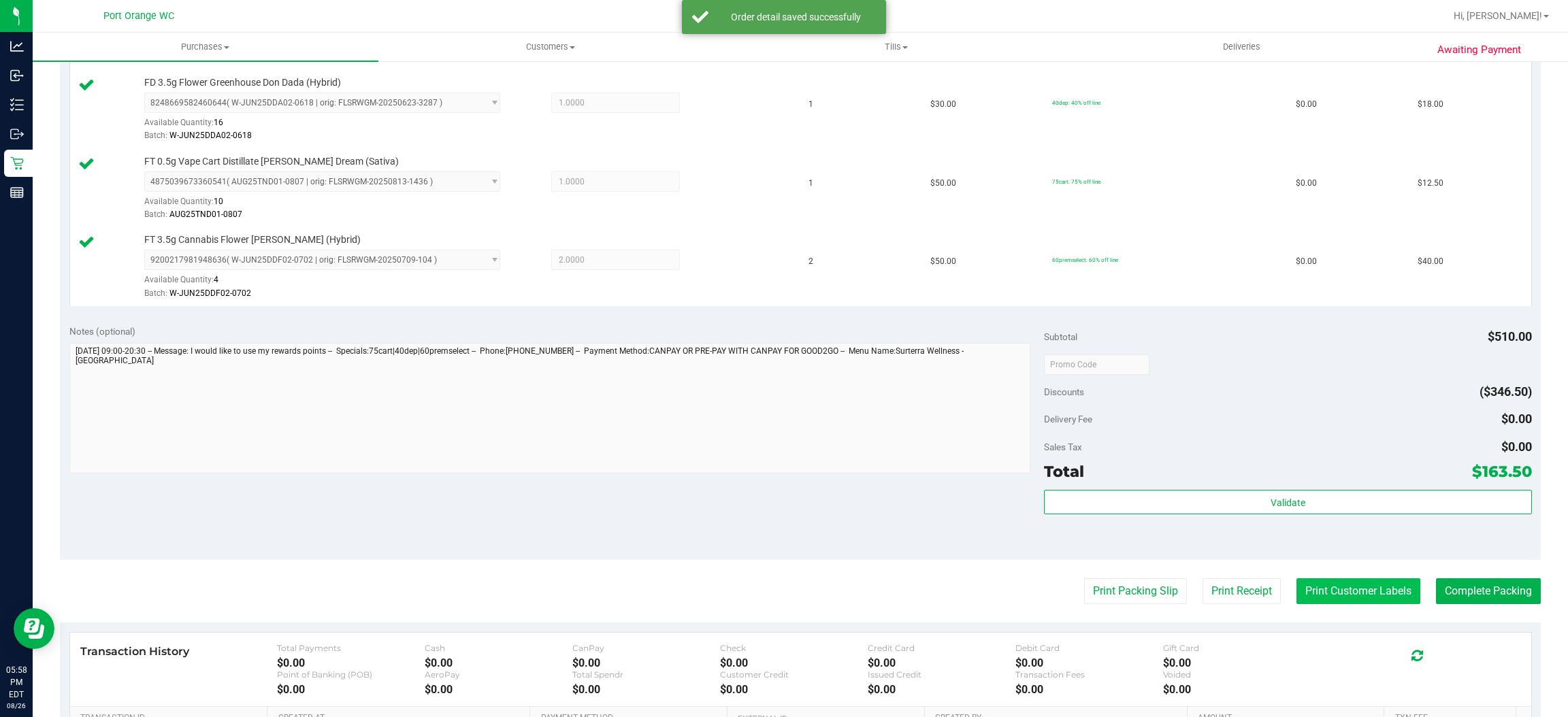
click at [1358, 590] on button "Print Customer Labels" at bounding box center [1358, 592] width 124 height 26
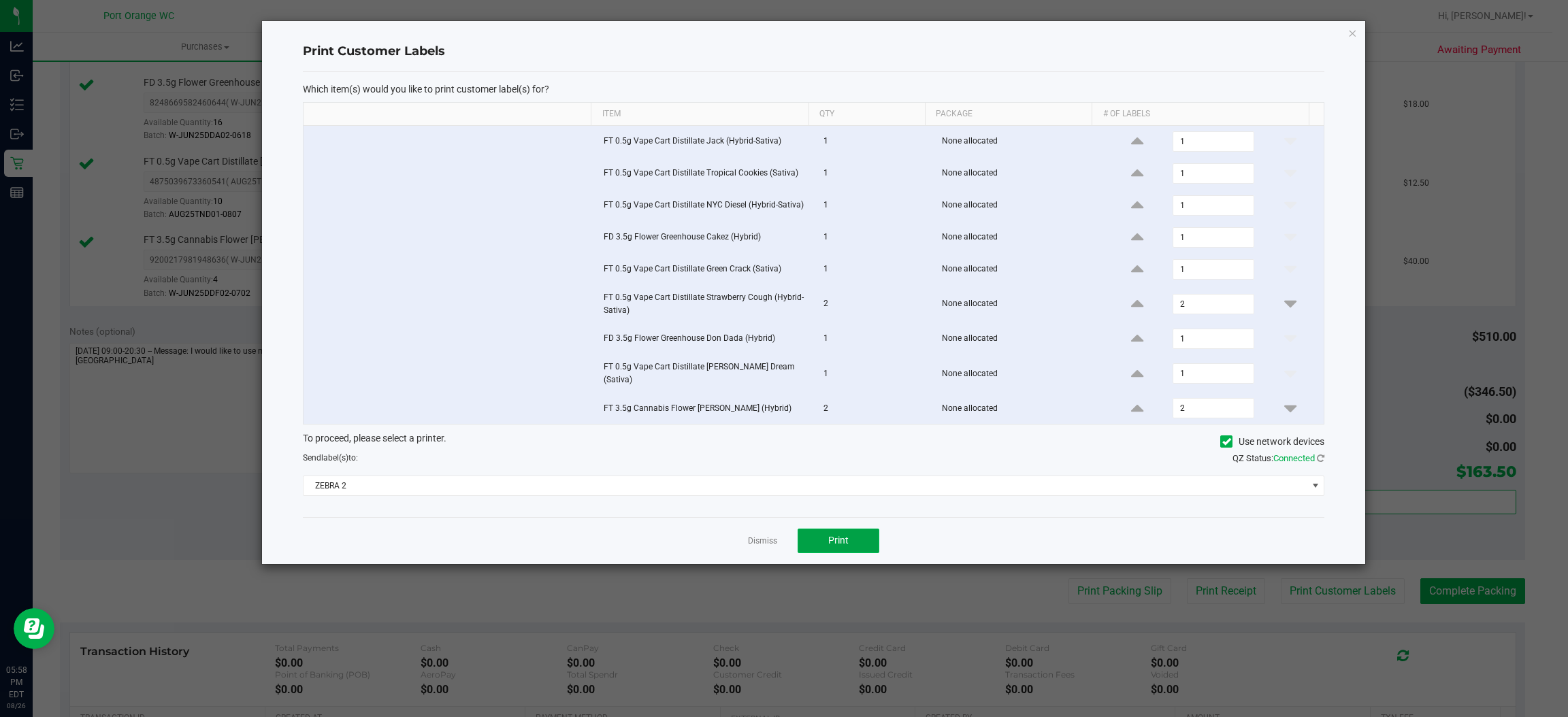
click at [831, 549] on button "Print" at bounding box center [839, 541] width 82 height 24
click at [763, 541] on link "Dismiss" at bounding box center [763, 541] width 29 height 11
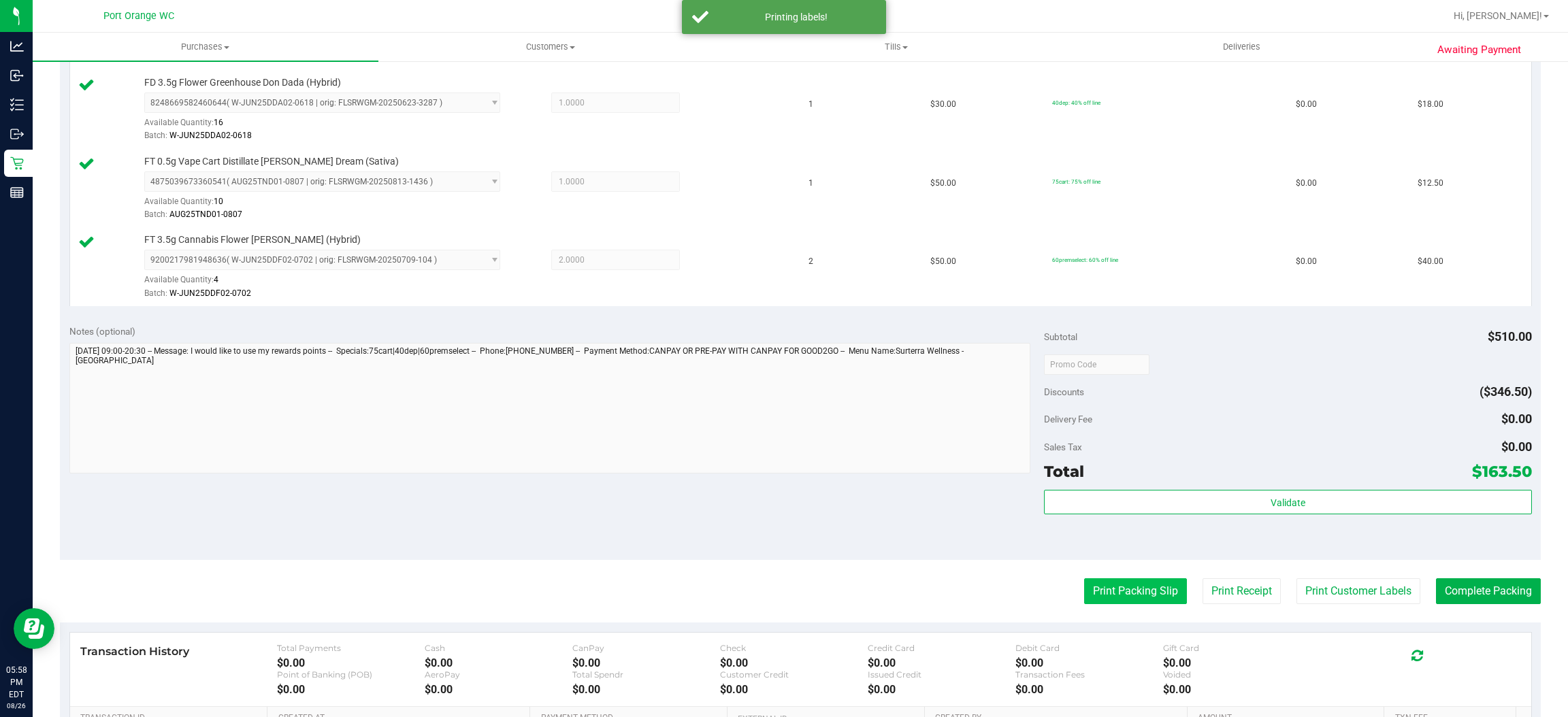
click at [1132, 592] on button "Print Packing Slip" at bounding box center [1136, 592] width 103 height 26
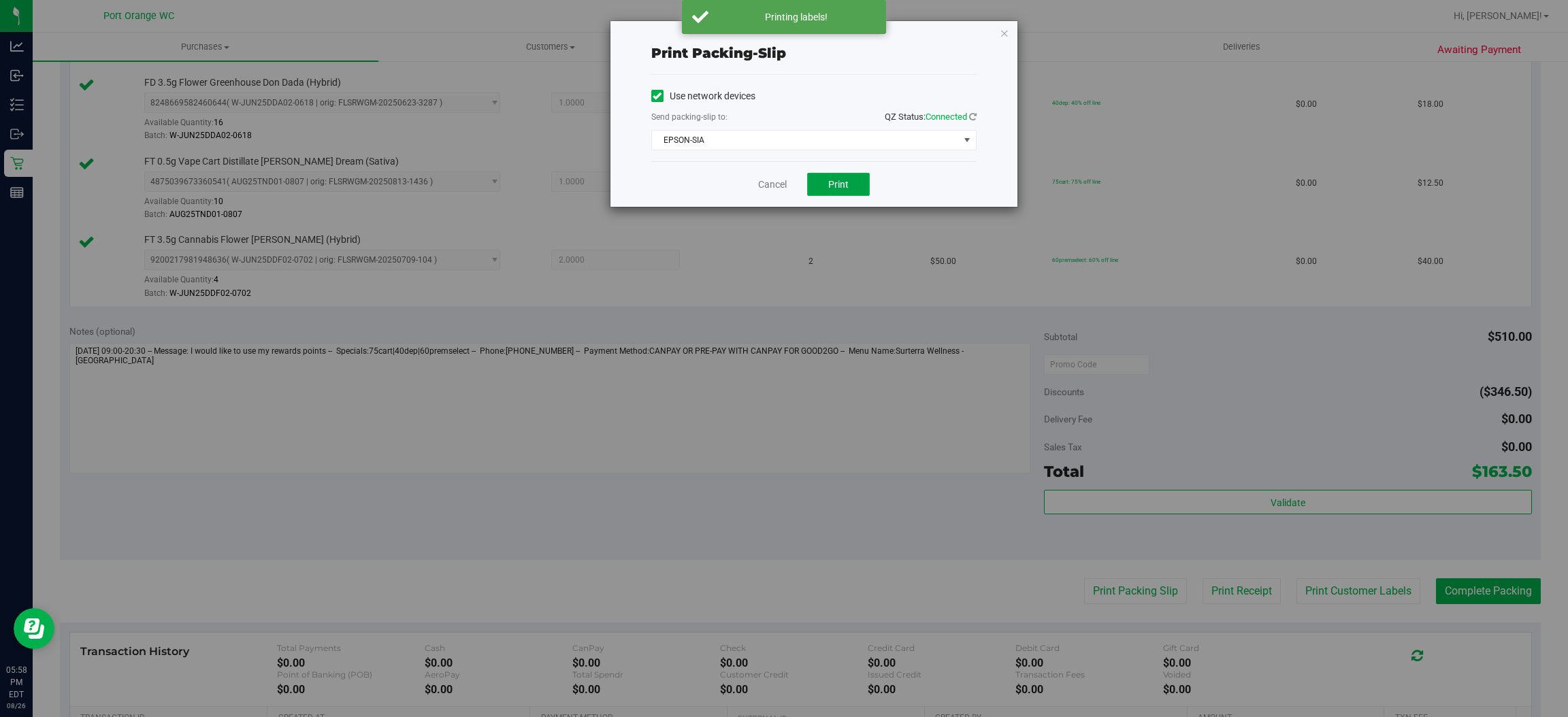
click at [856, 183] on button "Print" at bounding box center [838, 185] width 62 height 23
click at [773, 186] on link "Cancel" at bounding box center [772, 185] width 28 height 15
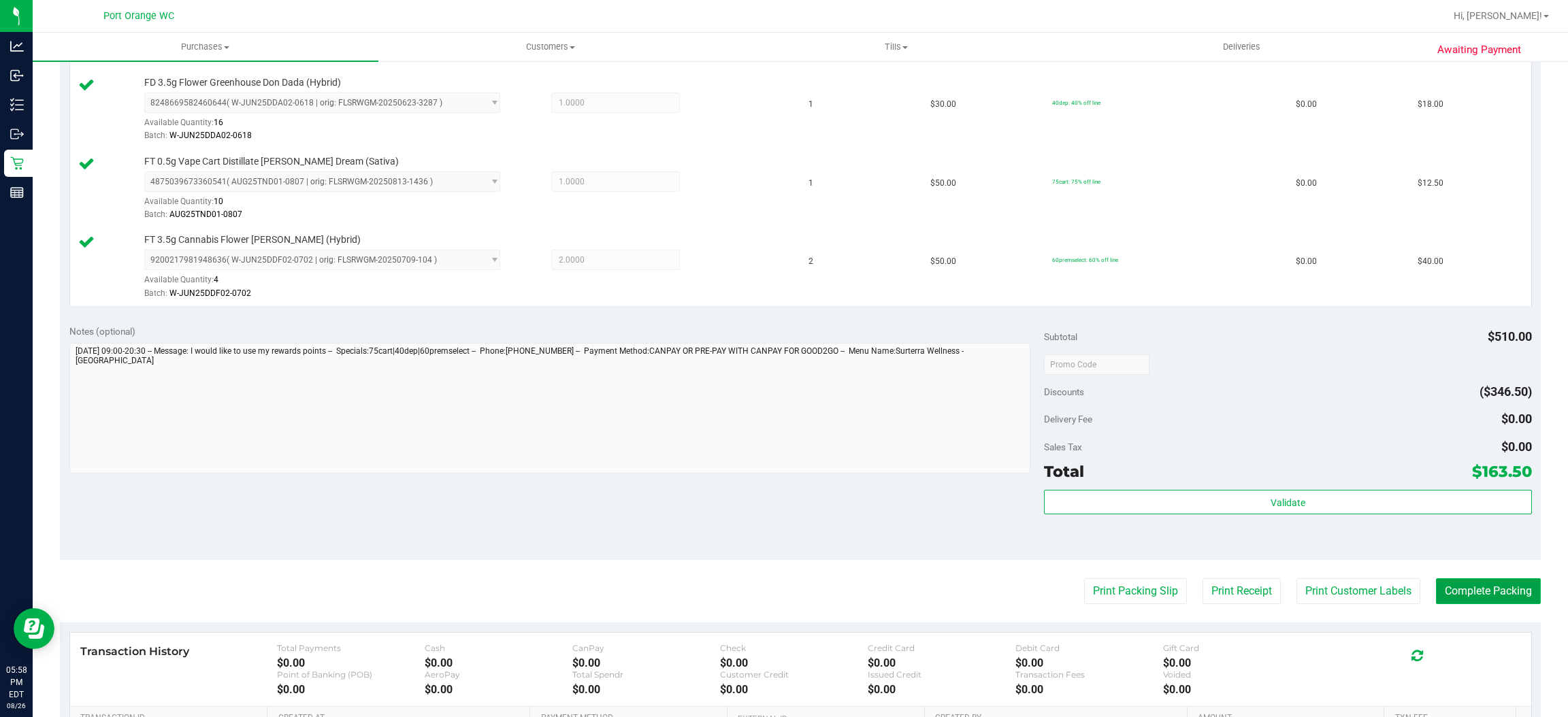
click at [1469, 592] on button "Complete Packing" at bounding box center [1488, 592] width 104 height 26
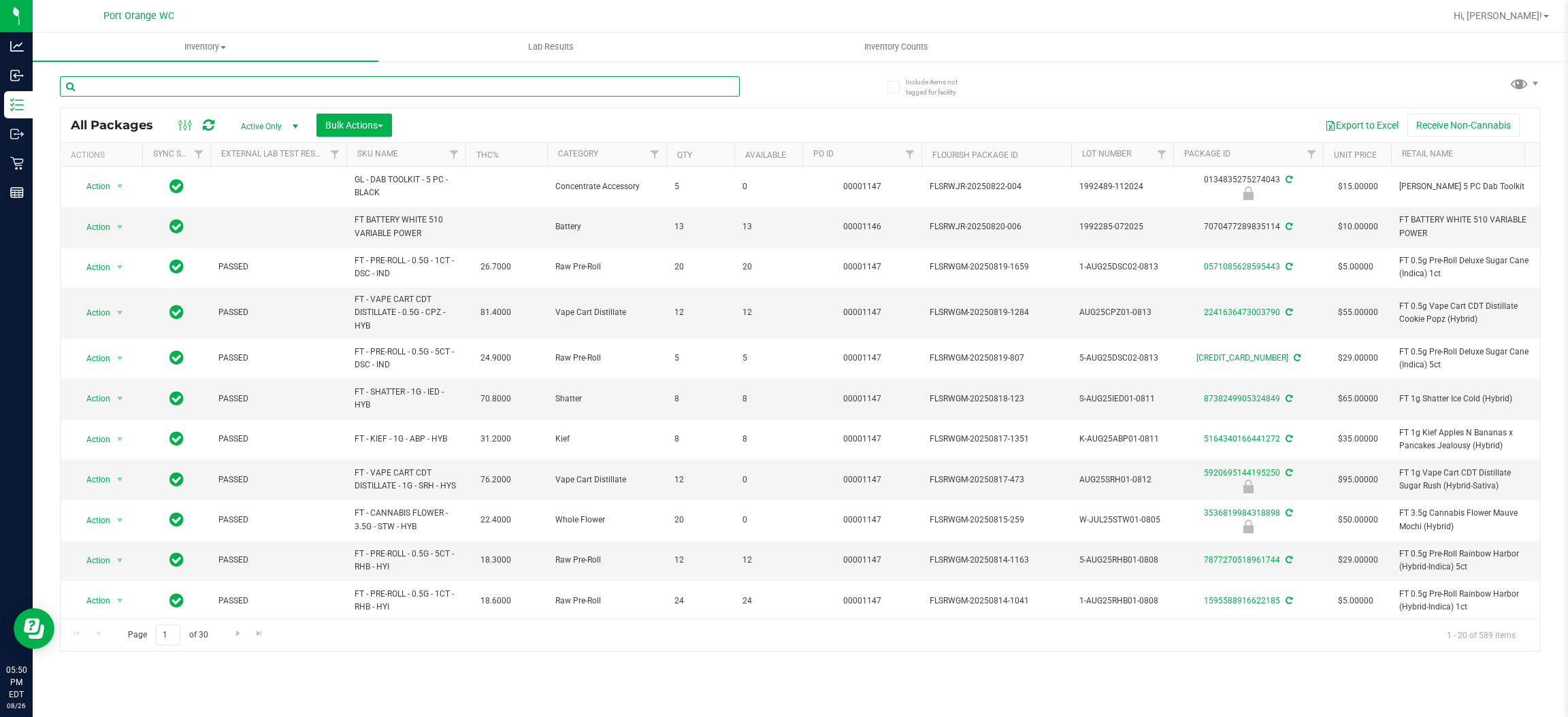
click at [232, 84] on input "text" at bounding box center [400, 86] width 680 height 20
paste input "FT 1g Vape Cart Distillate Atomic Pop (Hybrid)"
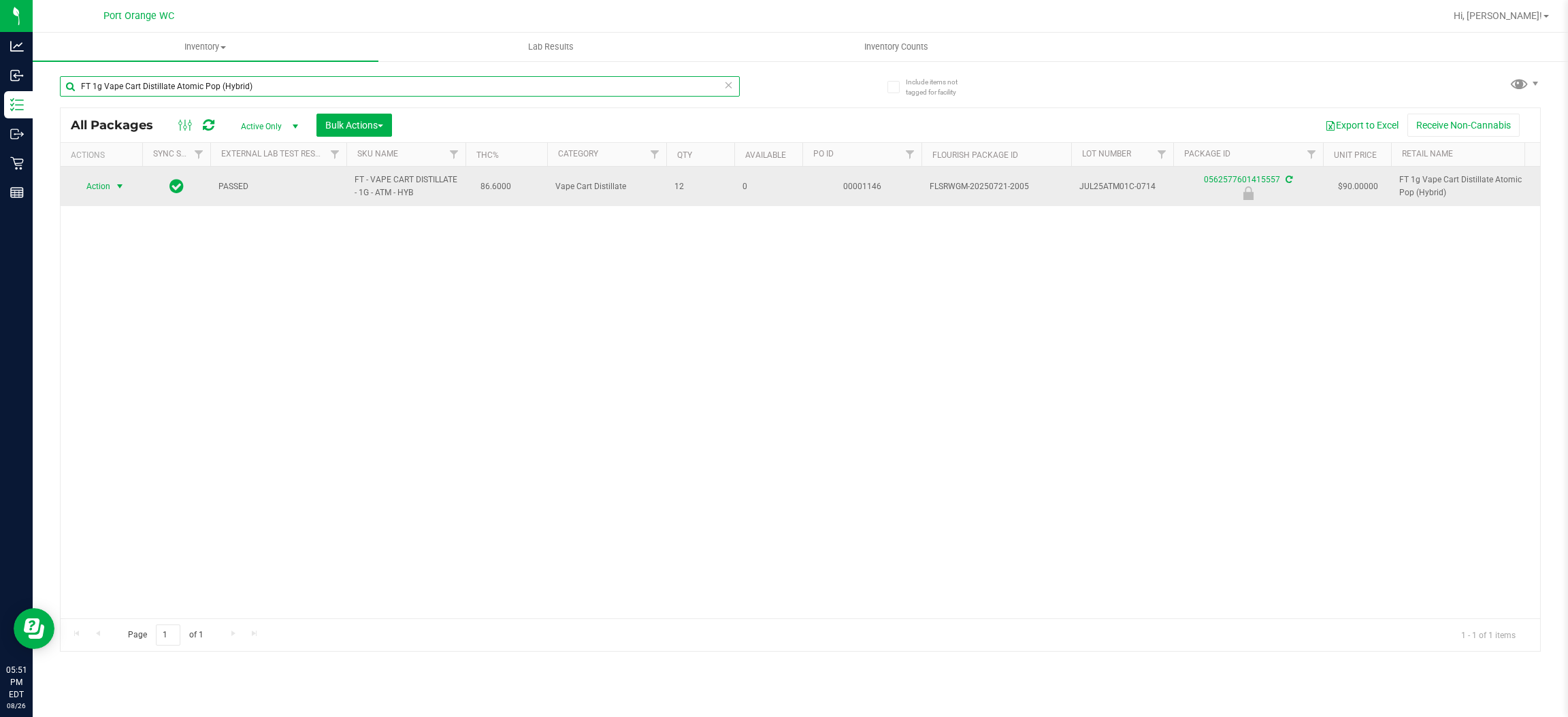
type input "FT 1g Vape Cart Distillate Atomic Pop (Hybrid)"
click at [116, 194] on span "select" at bounding box center [120, 187] width 17 height 19
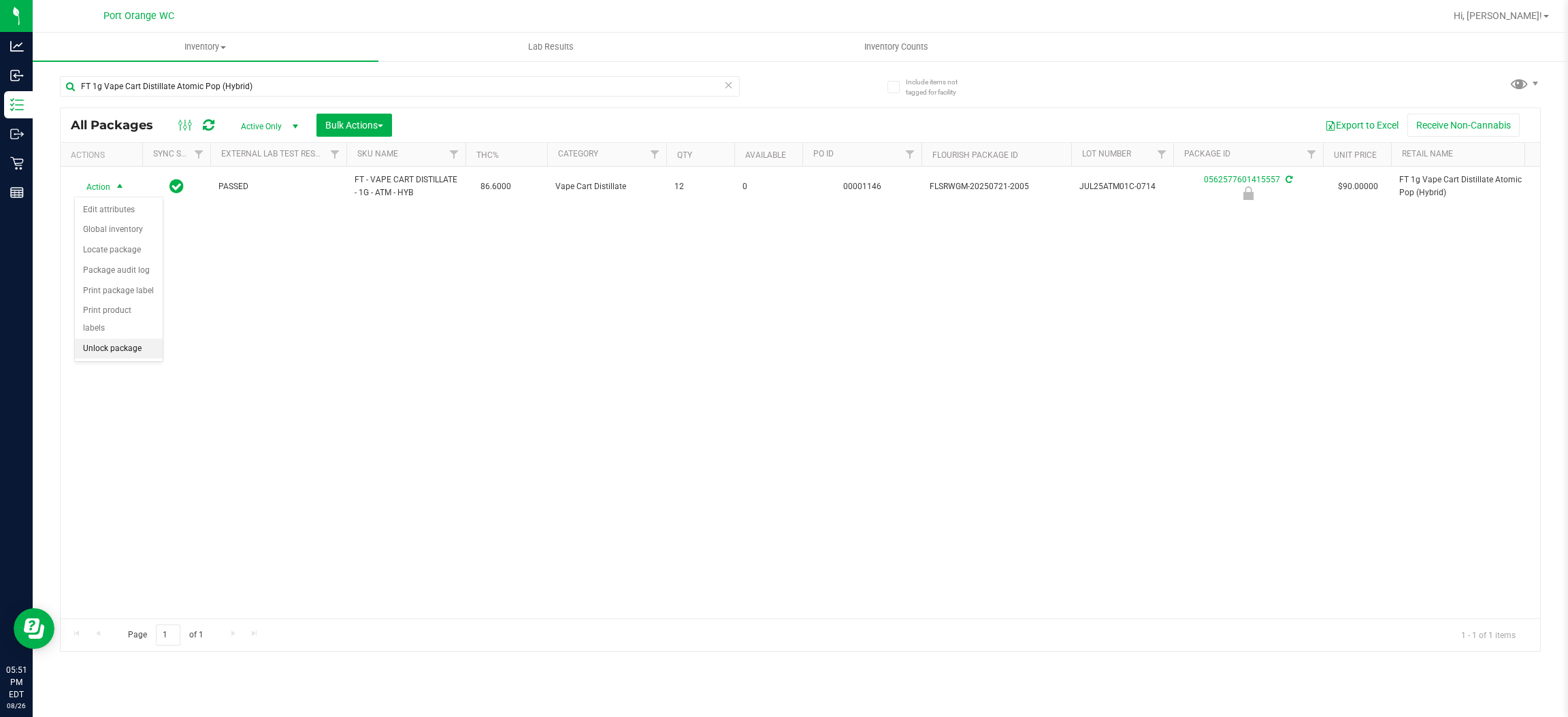
click at [135, 339] on li "Unlock package" at bounding box center [118, 349] width 87 height 20
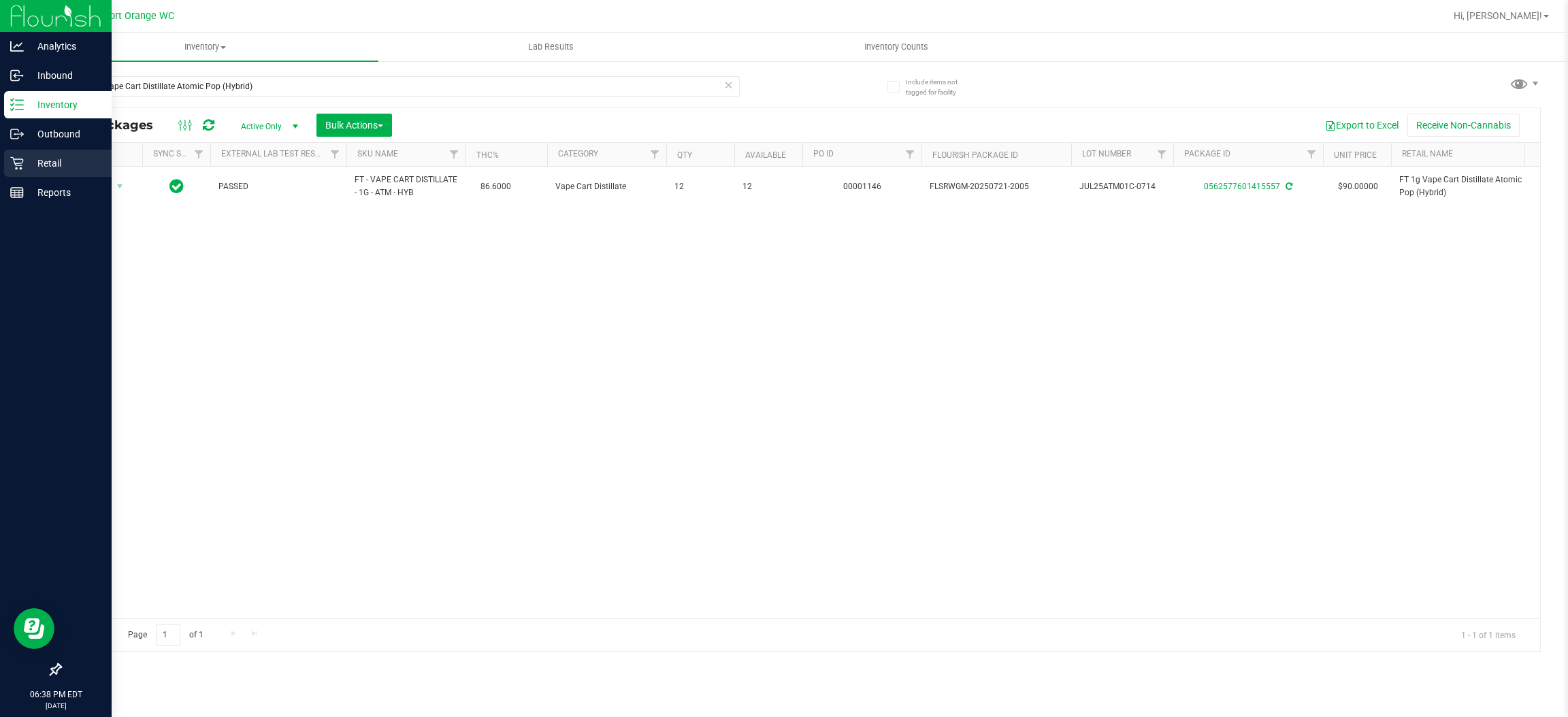
click at [34, 169] on p "Retail" at bounding box center [64, 163] width 82 height 16
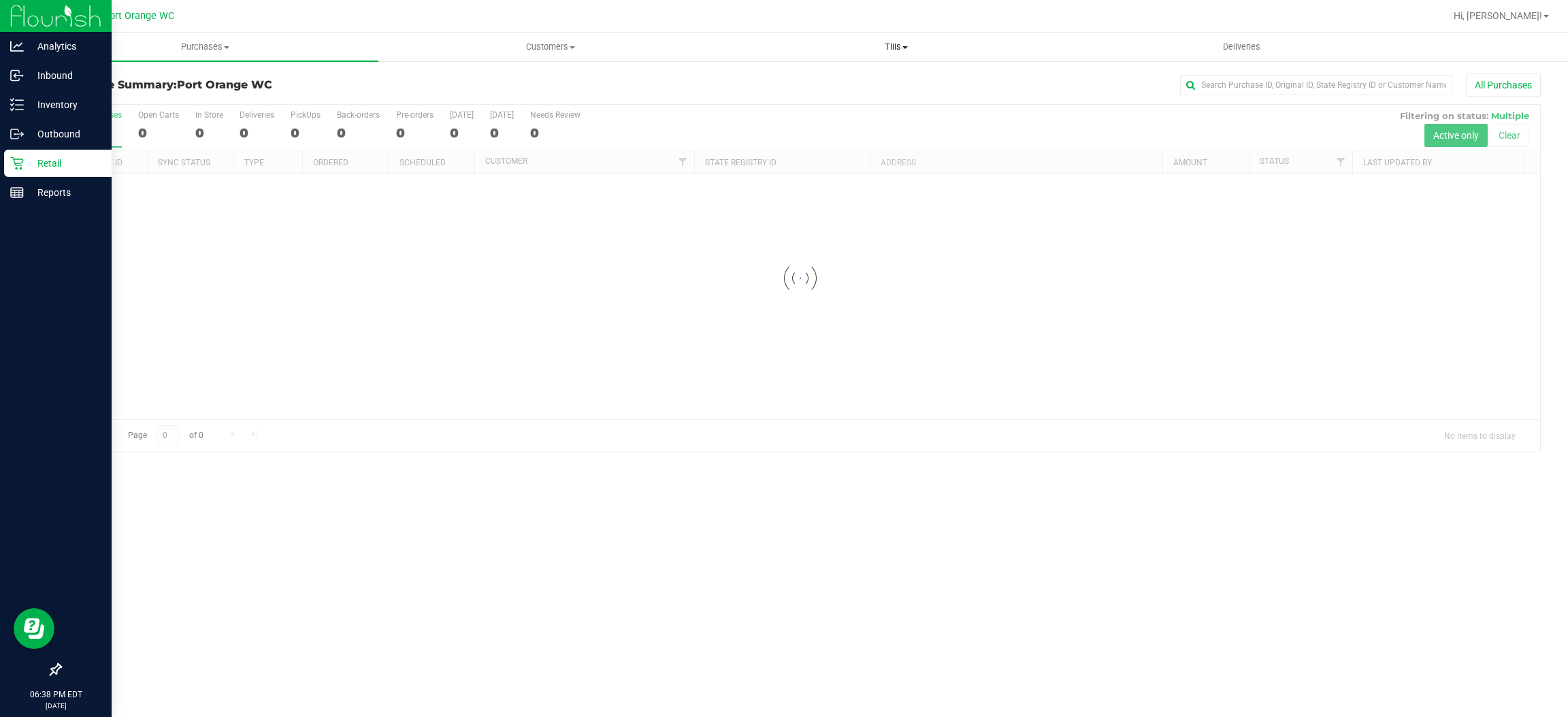
click at [889, 44] on span "Tills" at bounding box center [896, 46] width 344 height 12
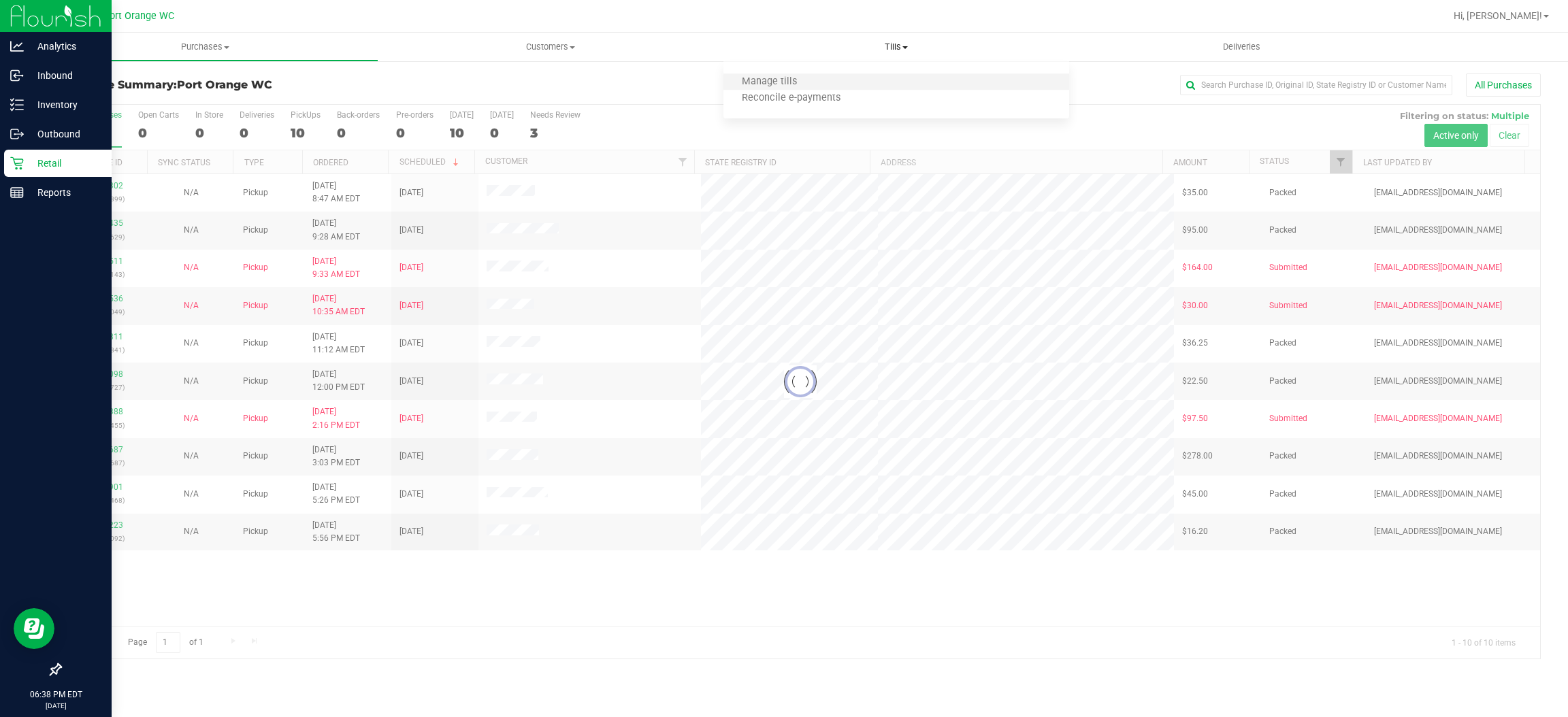
click at [835, 88] on li "Manage tills" at bounding box center [896, 83] width 346 height 16
click at [852, 91] on li "Reconcile e-payments" at bounding box center [896, 99] width 346 height 16
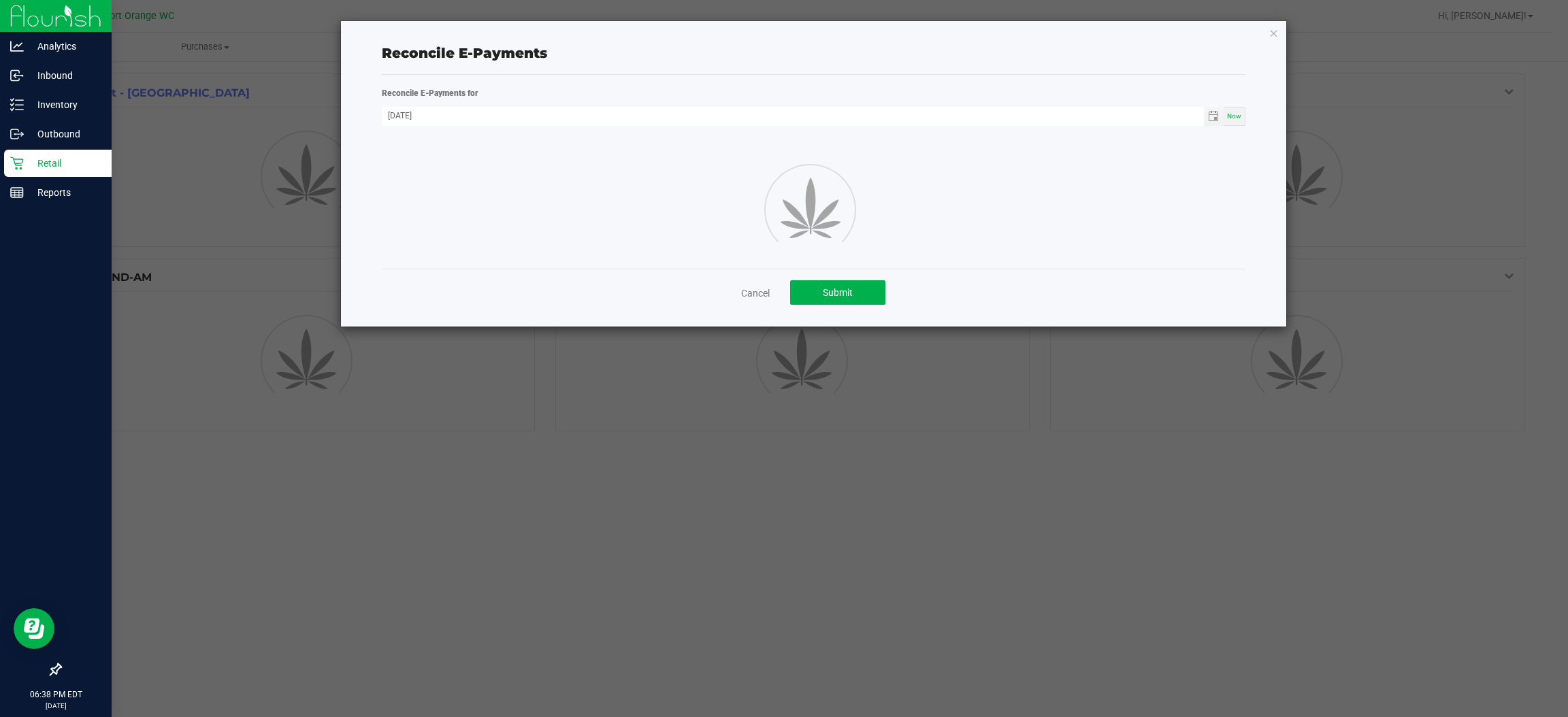
click at [901, 45] on div "Reconcile E-Payments" at bounding box center [814, 53] width 864 height 20
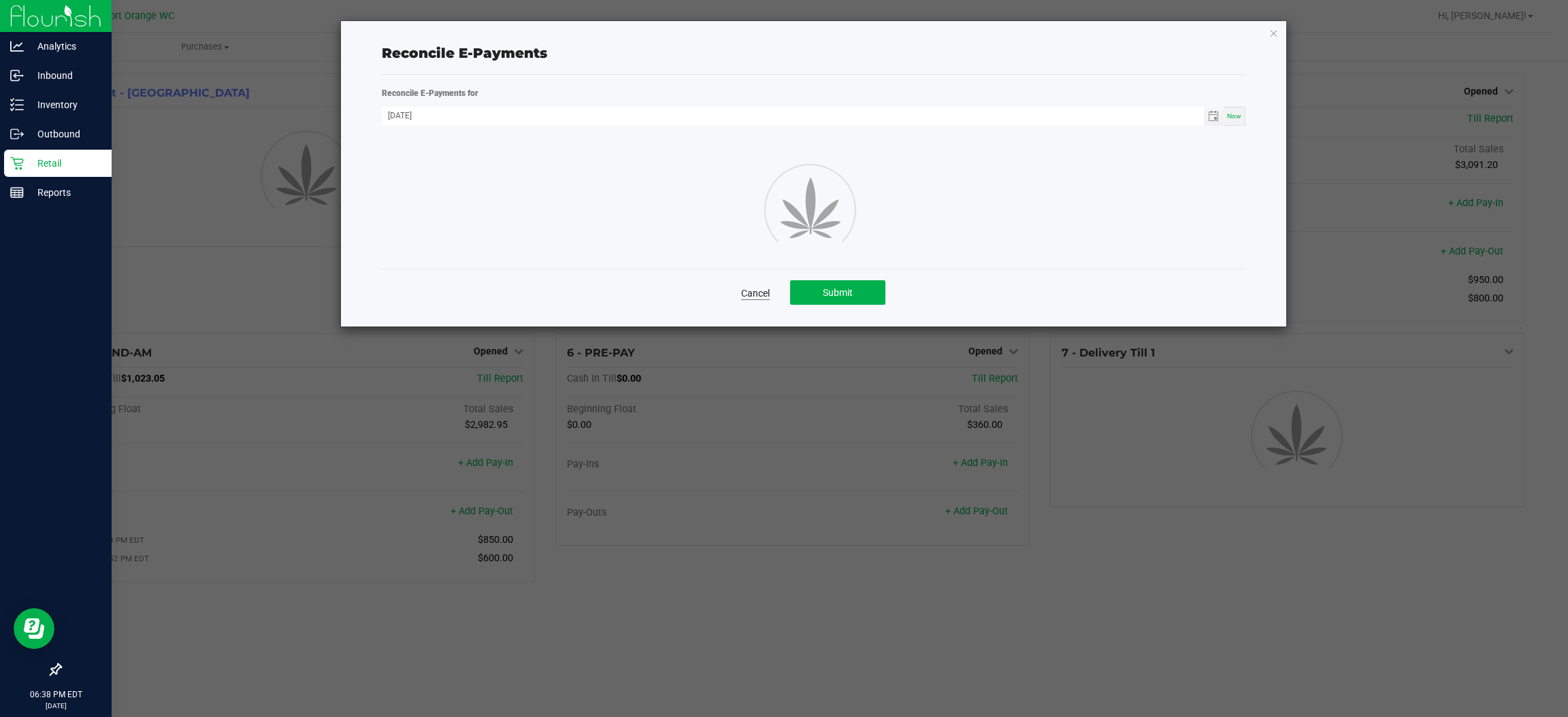
click at [754, 287] on link "Cancel" at bounding box center [755, 293] width 28 height 14
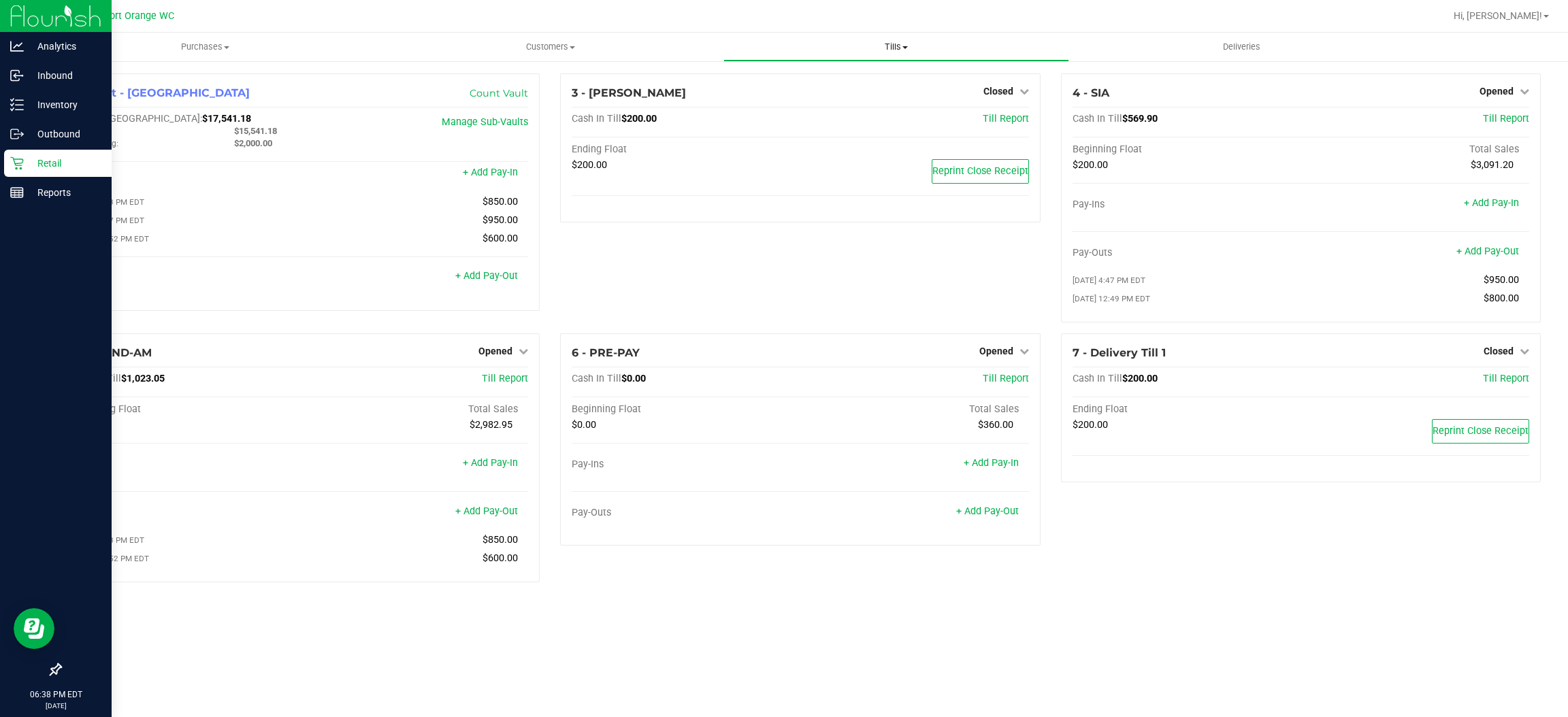
click at [885, 48] on span "Tills" at bounding box center [896, 46] width 344 height 12
click at [853, 84] on li "Manage tills" at bounding box center [896, 83] width 346 height 16
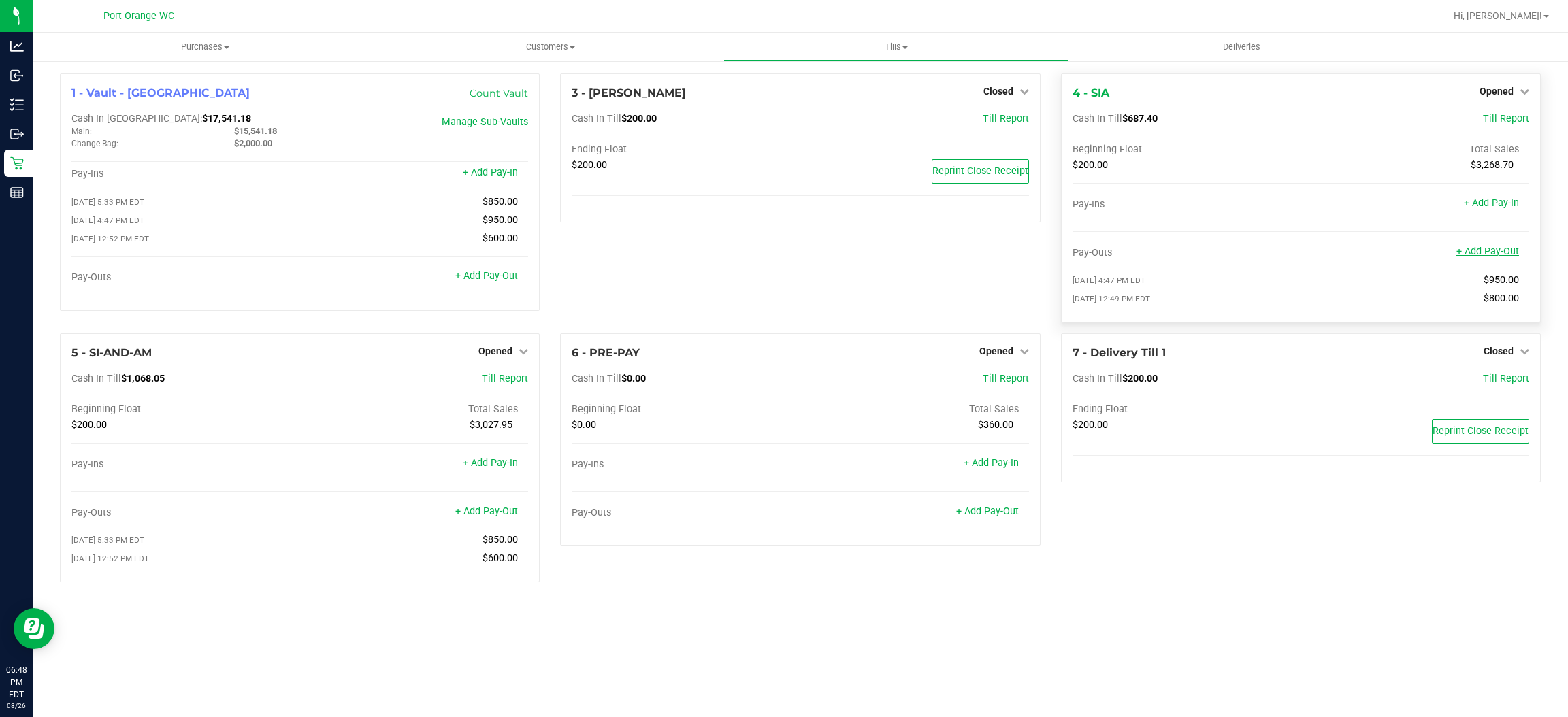
click at [1506, 254] on link "+ Add Pay-Out" at bounding box center [1487, 252] width 62 height 11
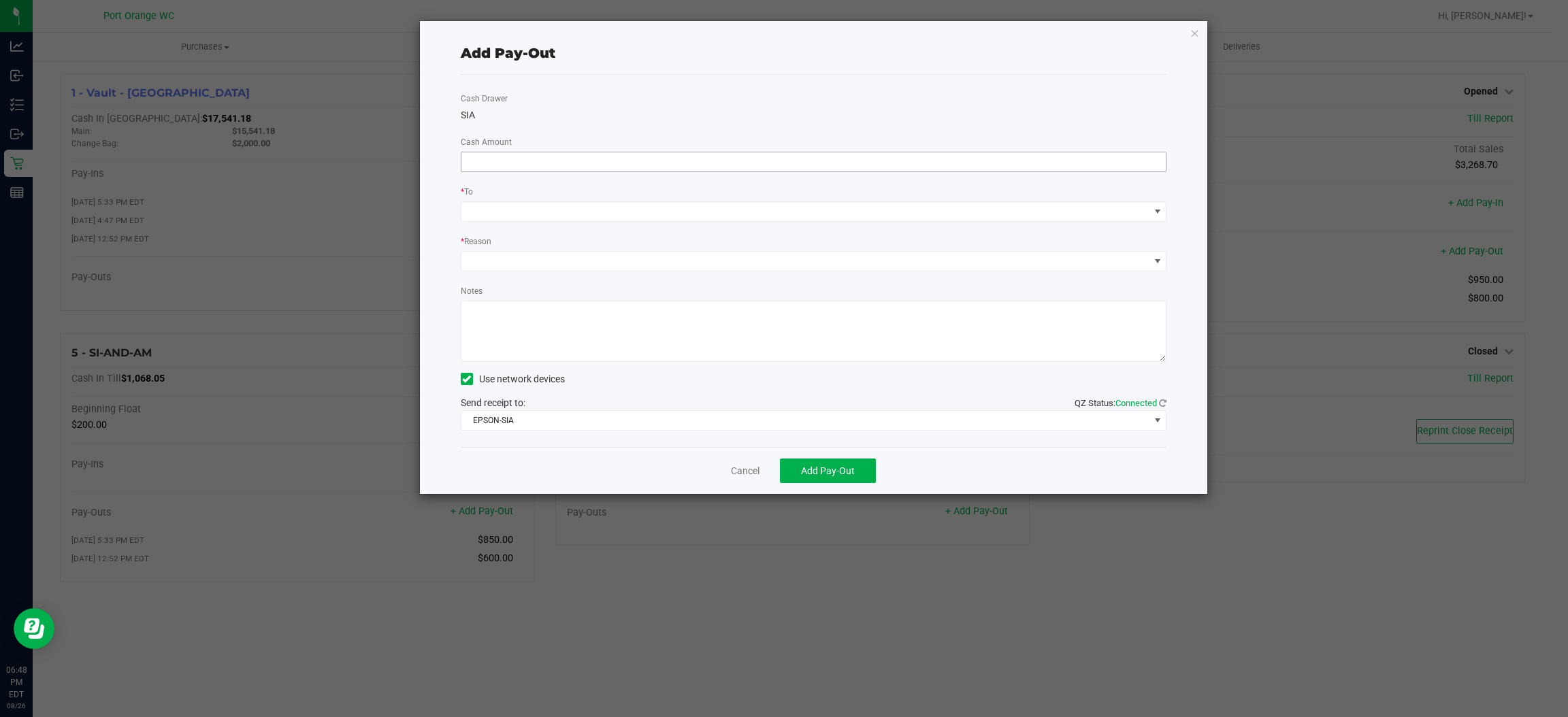
click at [816, 160] on input at bounding box center [814, 162] width 705 height 19
type input "$450.00"
click at [512, 208] on span at bounding box center [805, 212] width 688 height 19
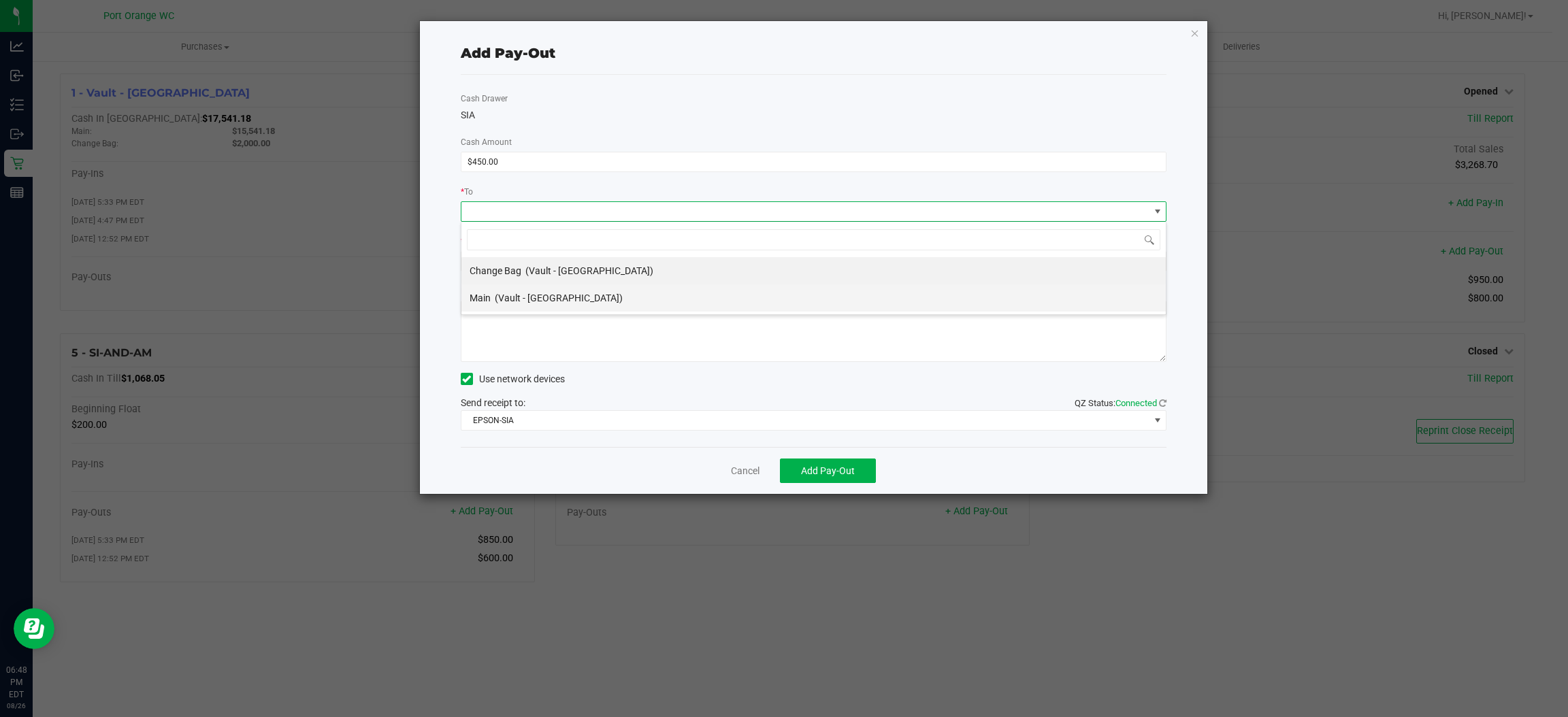
click at [542, 293] on span "(Vault - [GEOGRAPHIC_DATA])" at bounding box center [559, 298] width 128 height 11
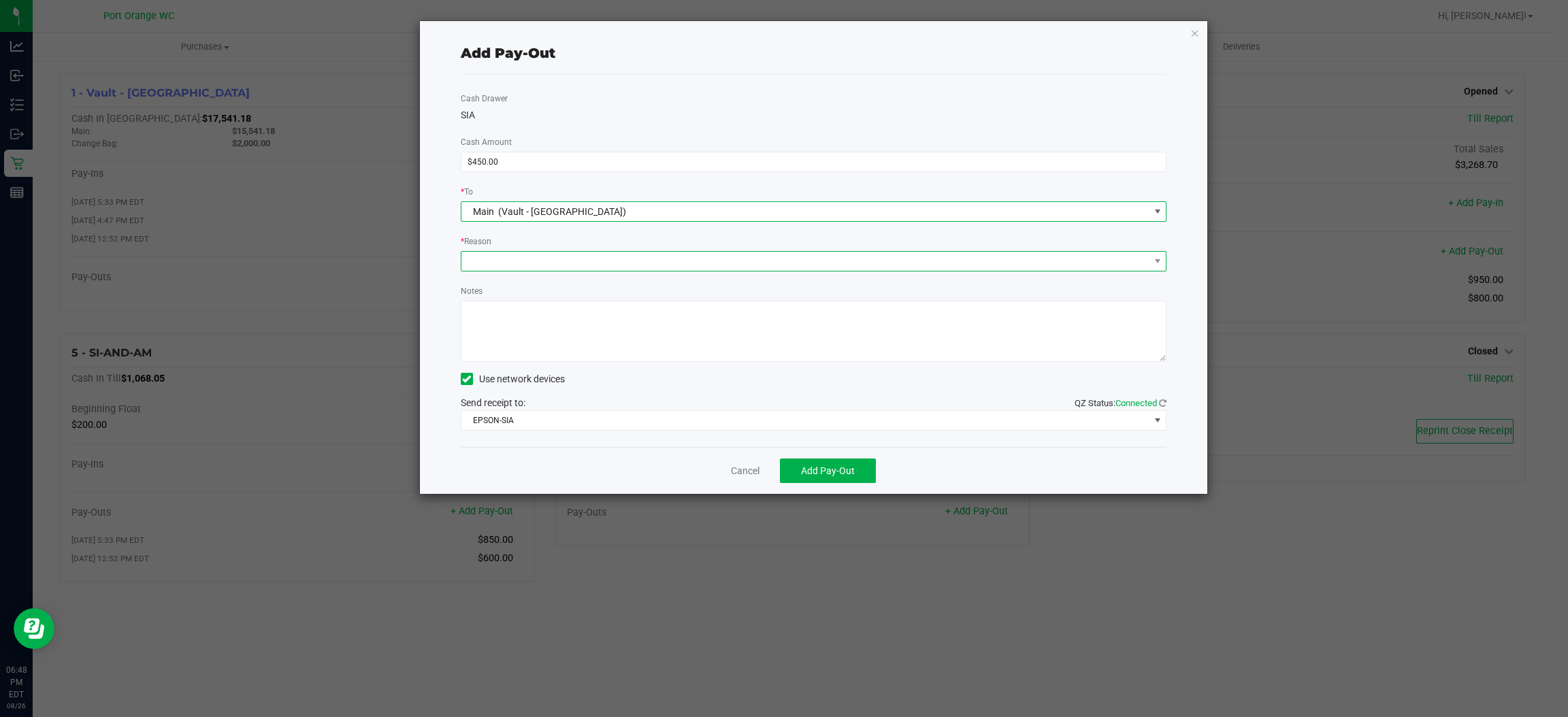
click at [509, 259] on span at bounding box center [805, 261] width 688 height 19
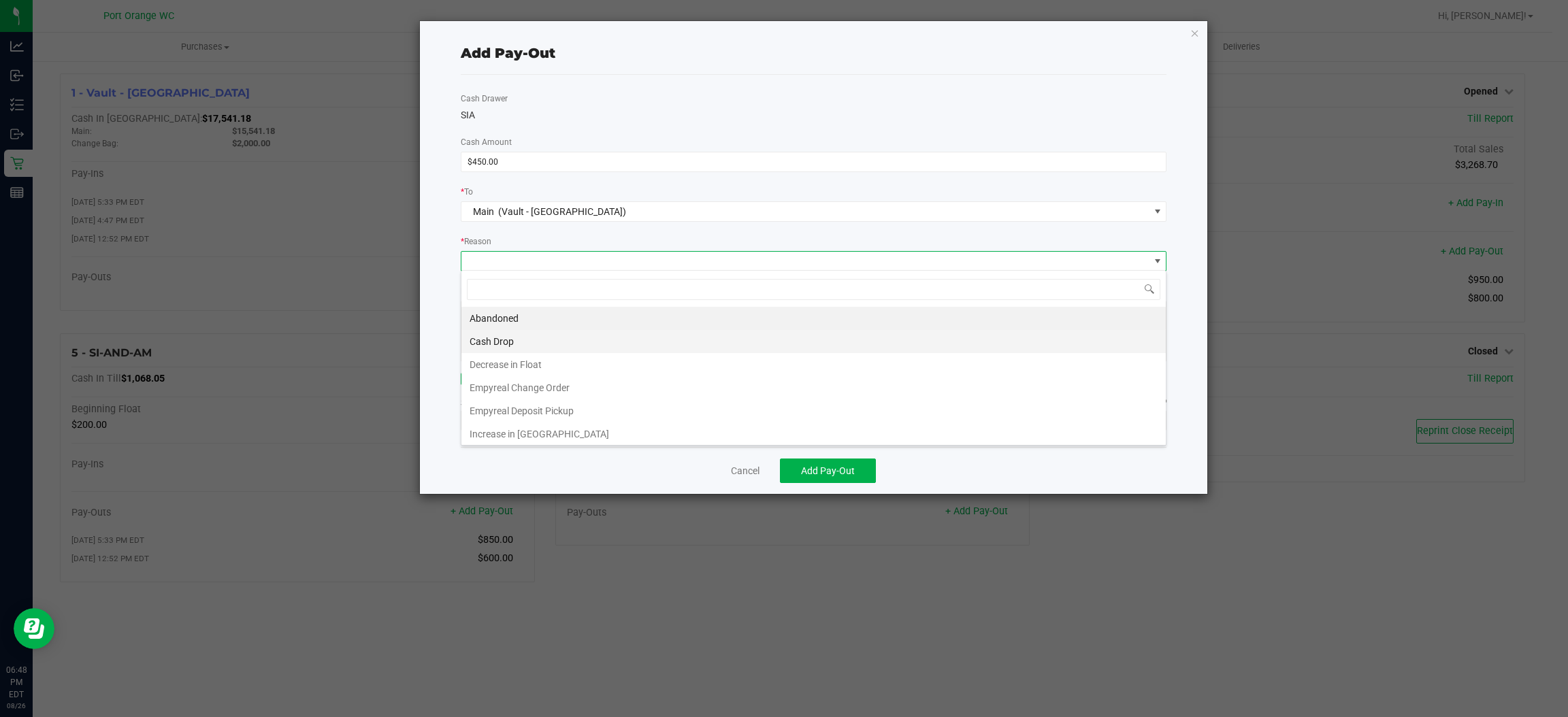
click at [552, 338] on li "Cash Drop" at bounding box center [814, 342] width 704 height 23
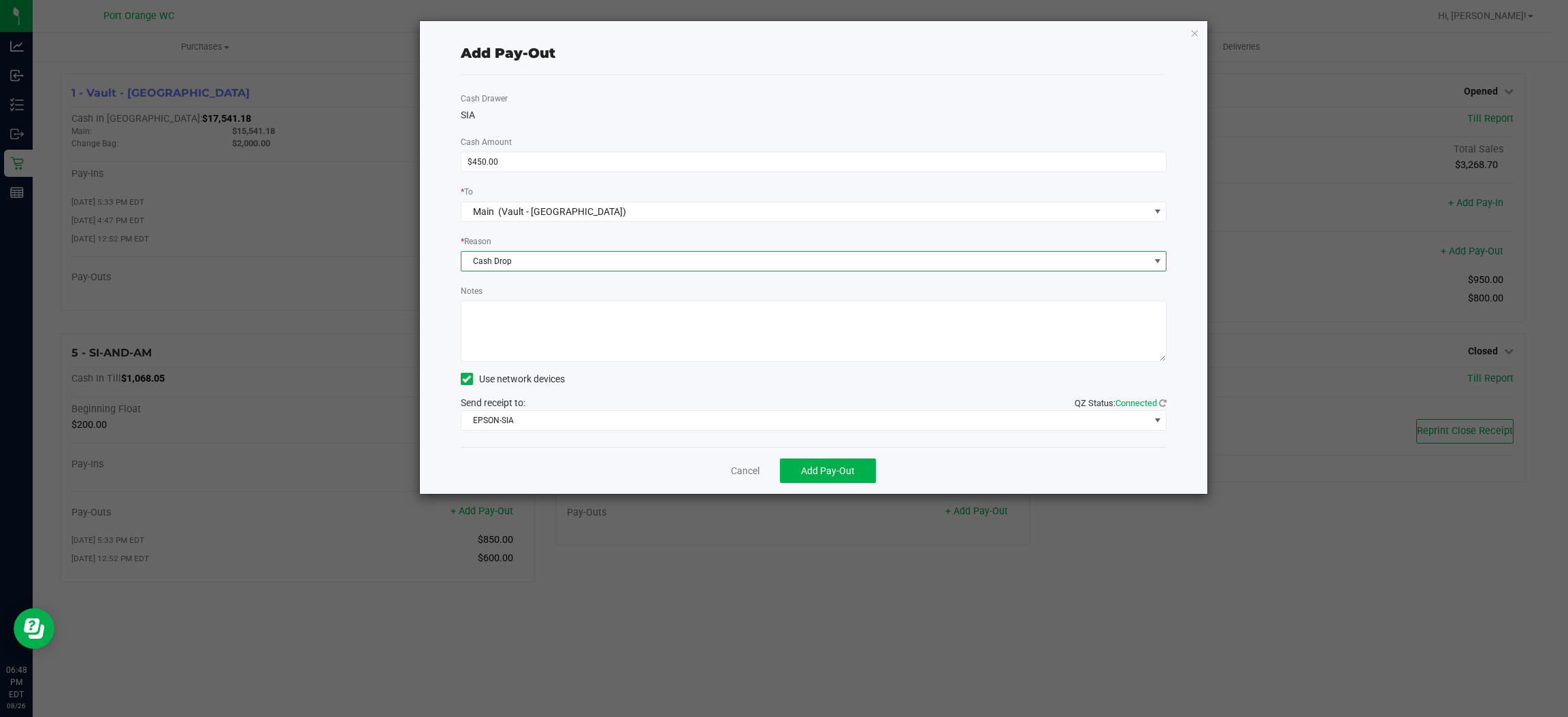
click at [576, 340] on textarea "Notes" at bounding box center [814, 332] width 707 height 62
type textarea "ps"
click at [840, 473] on span "Add Pay-Out" at bounding box center [828, 470] width 53 height 11
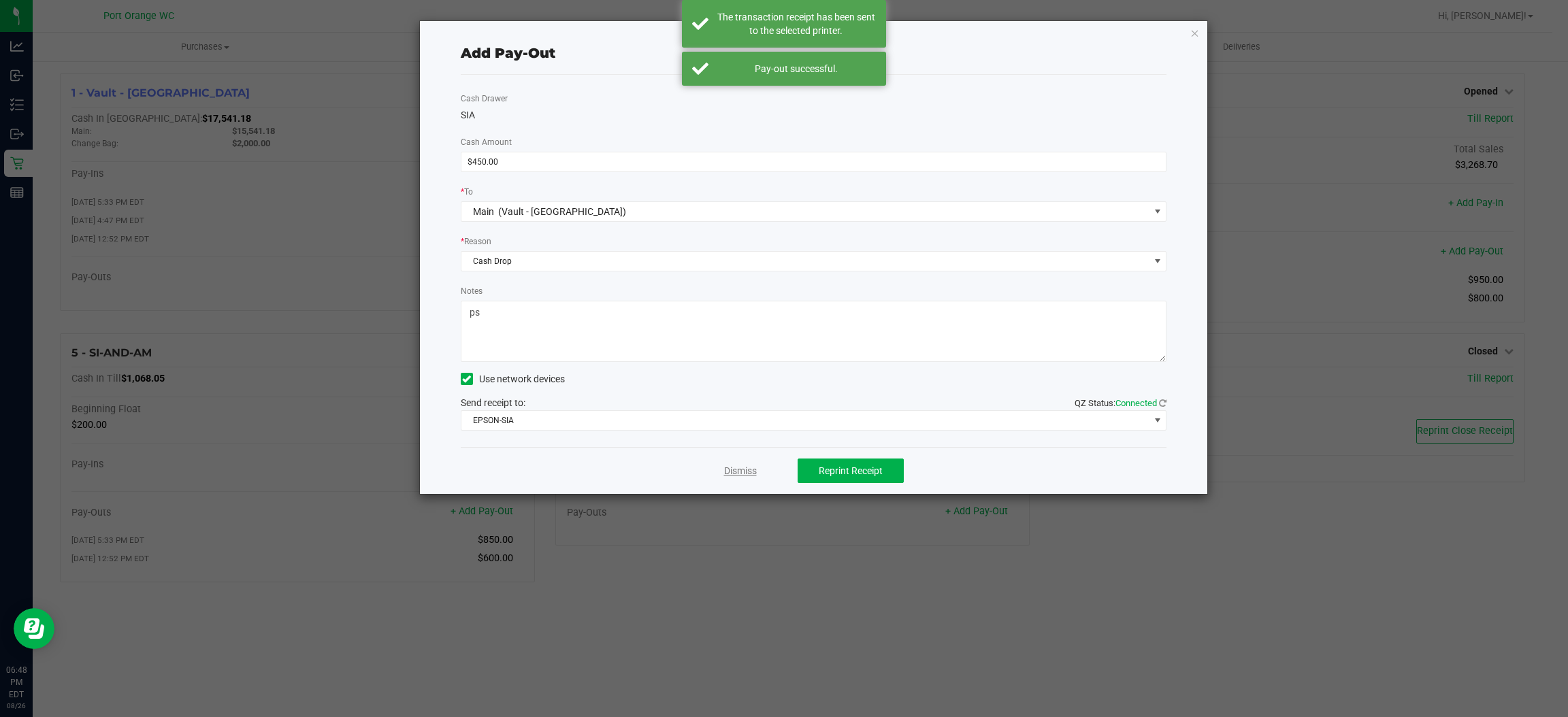
click at [744, 467] on link "Dismiss" at bounding box center [741, 471] width 32 height 15
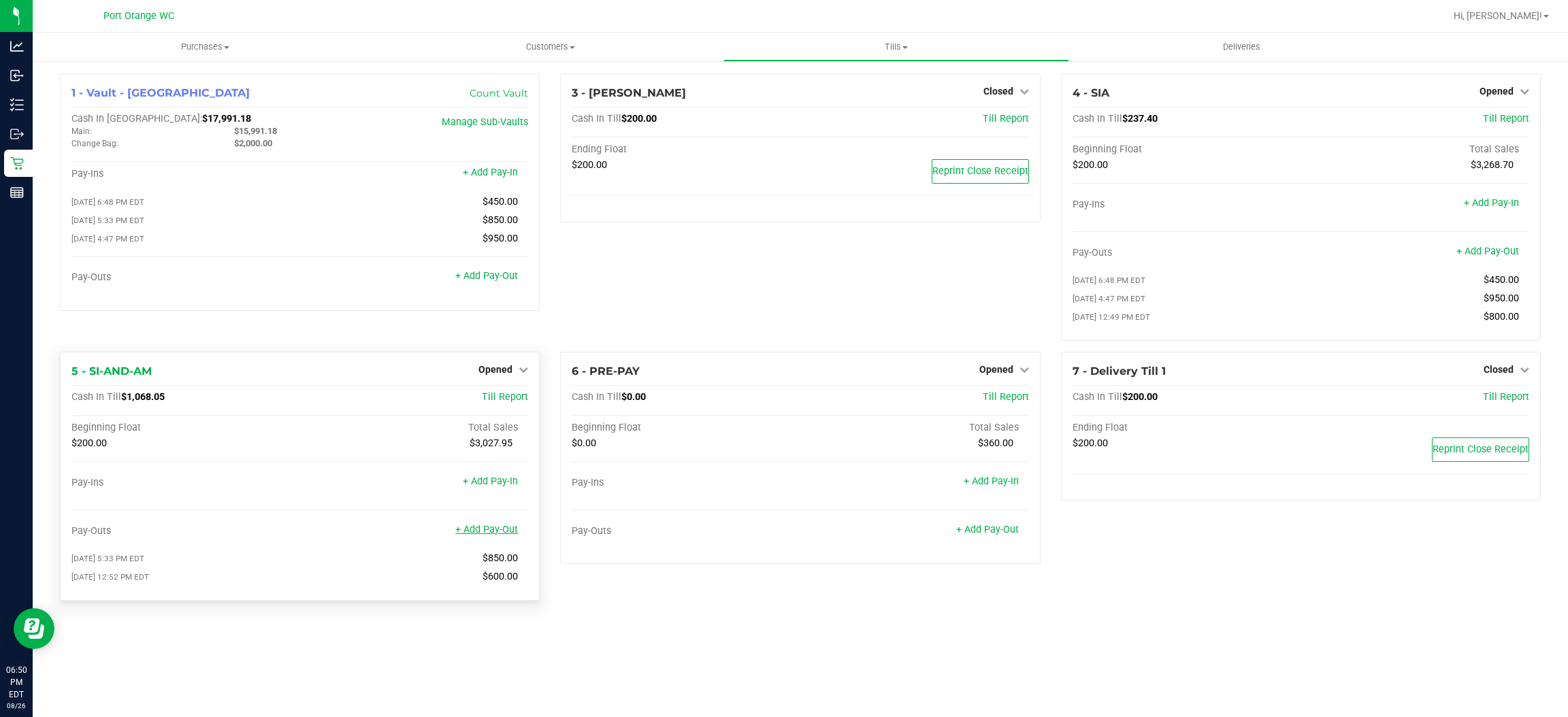
click at [504, 536] on link "+ Add Pay-Out" at bounding box center [487, 529] width 62 height 11
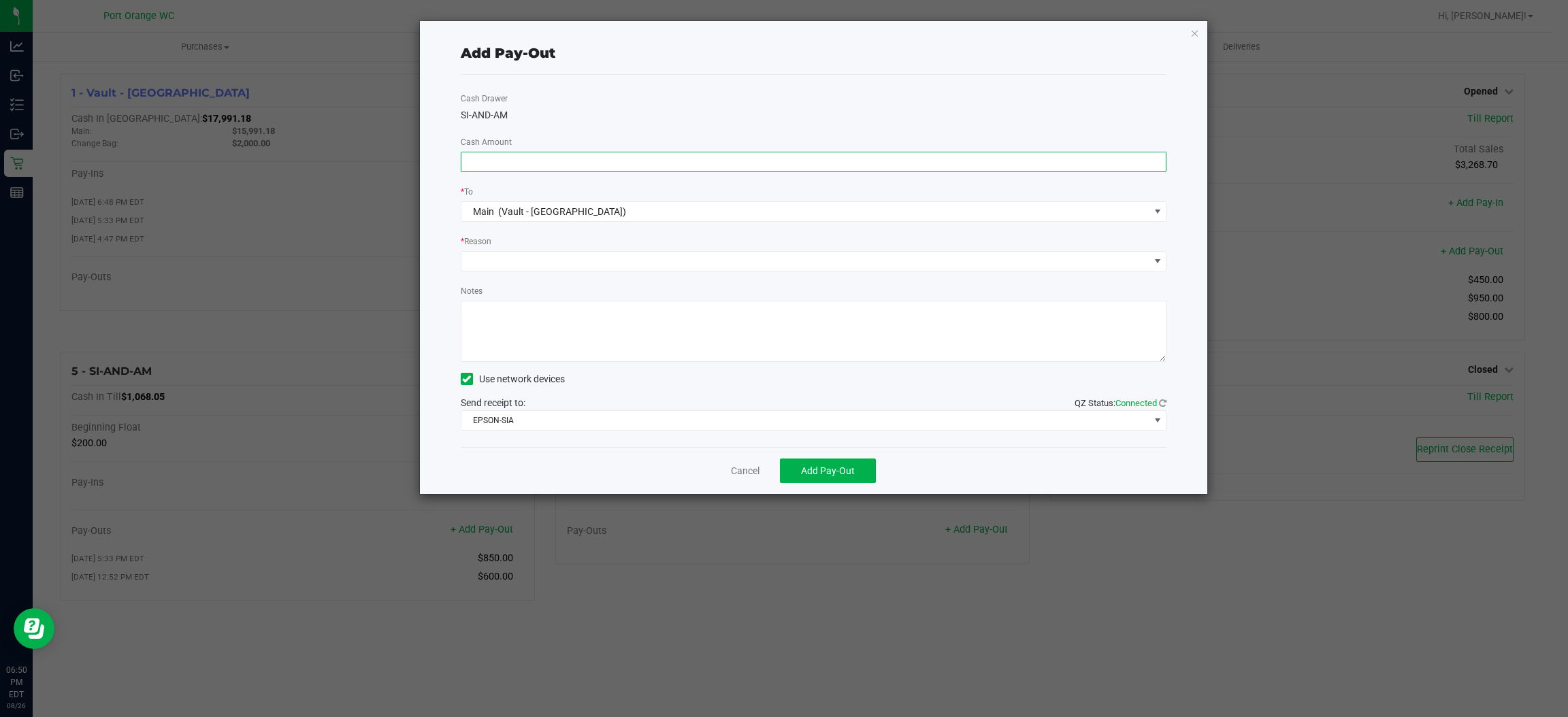
click at [759, 162] on input at bounding box center [814, 162] width 705 height 19
type input "$800.00"
click at [516, 263] on span at bounding box center [805, 261] width 688 height 19
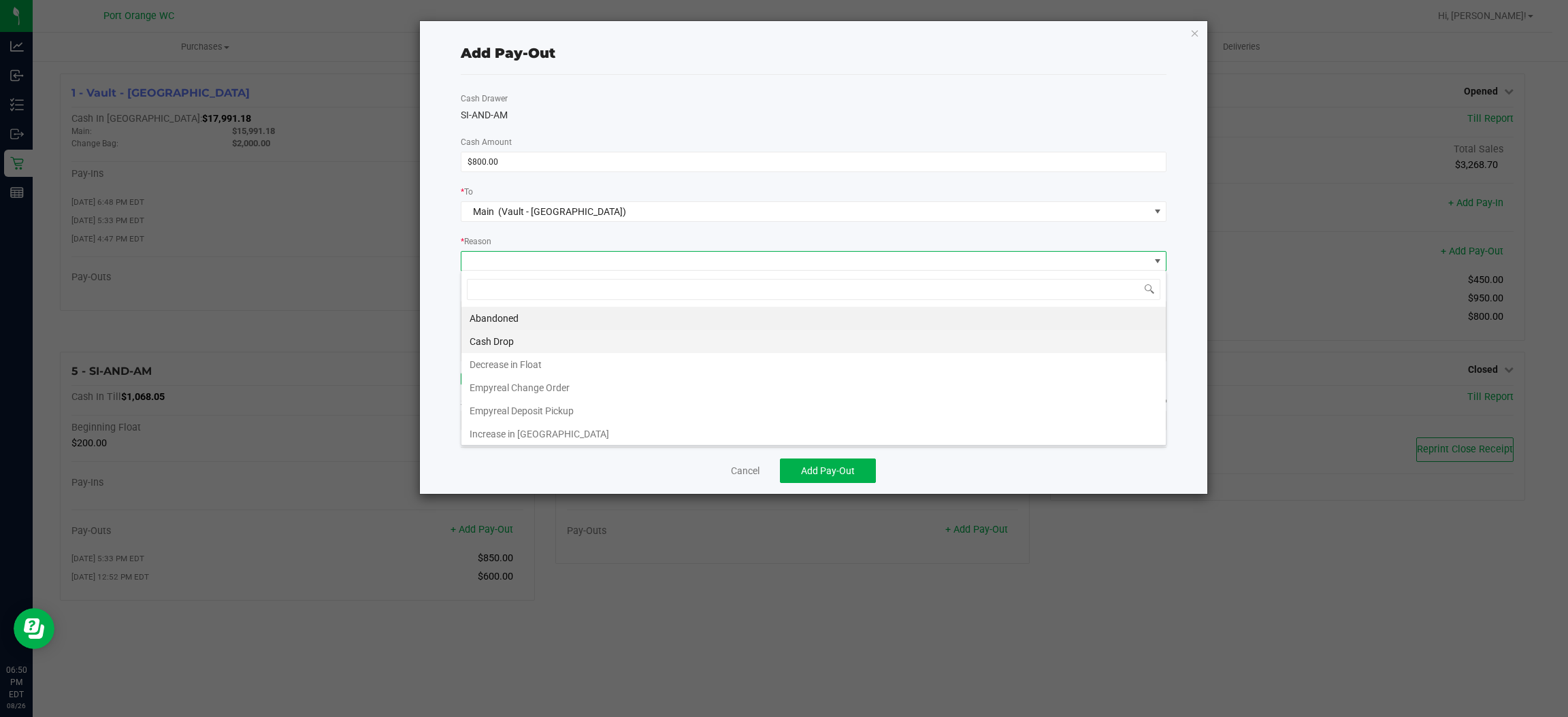
click at [494, 350] on li "Cash Drop" at bounding box center [814, 342] width 704 height 23
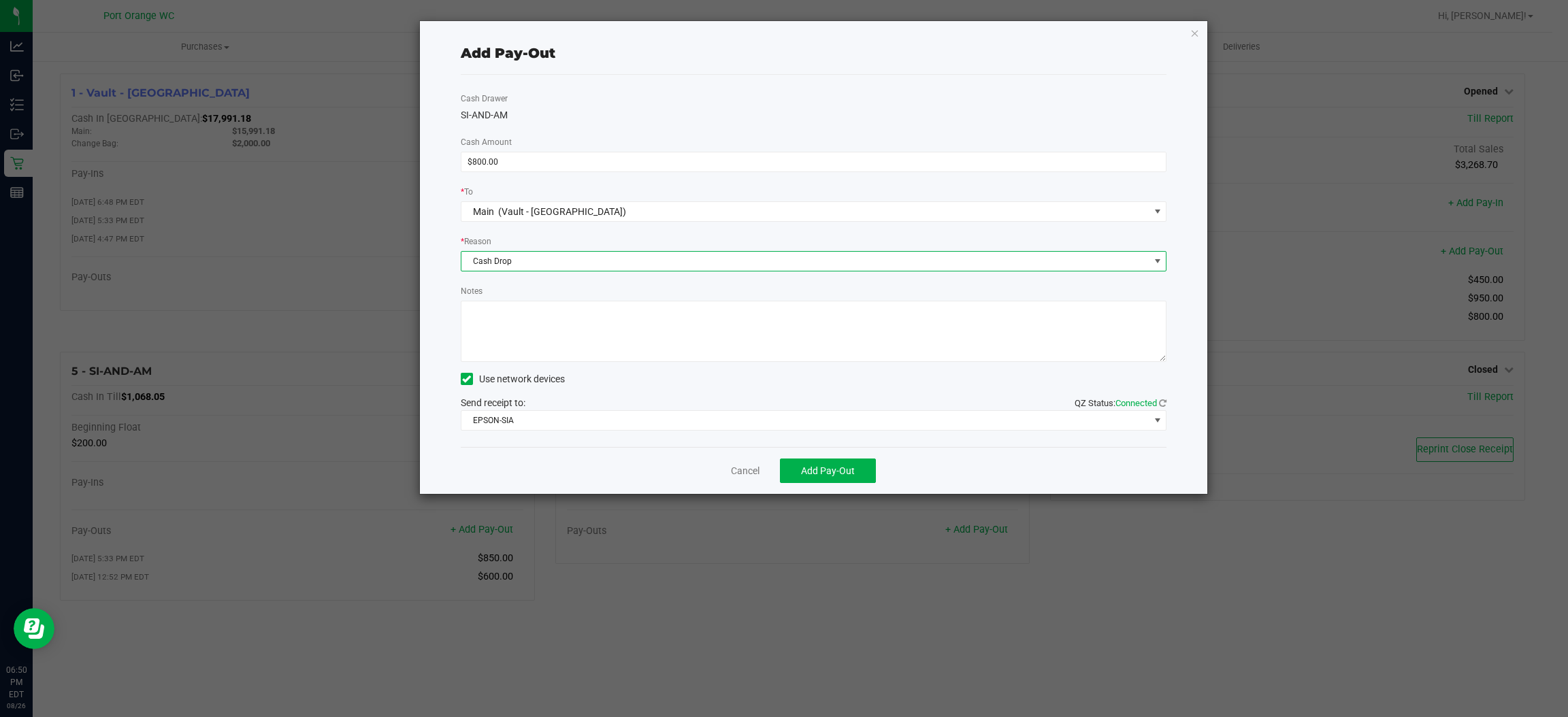
click at [520, 334] on textarea "Notes" at bounding box center [814, 332] width 707 height 62
type textarea "ps"
click at [822, 460] on button "Add Pay-Out" at bounding box center [828, 471] width 96 height 24
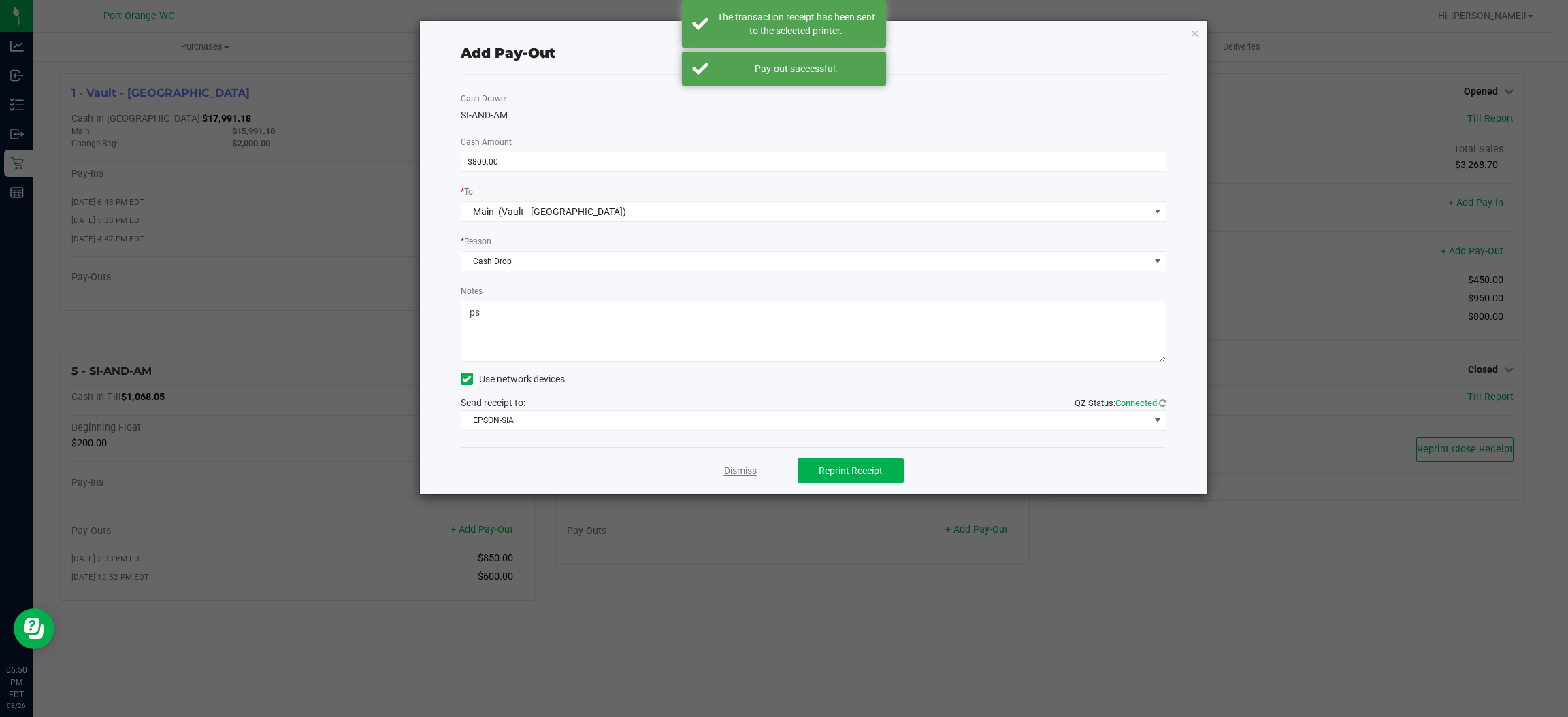
click at [737, 469] on link "Dismiss" at bounding box center [741, 471] width 32 height 15
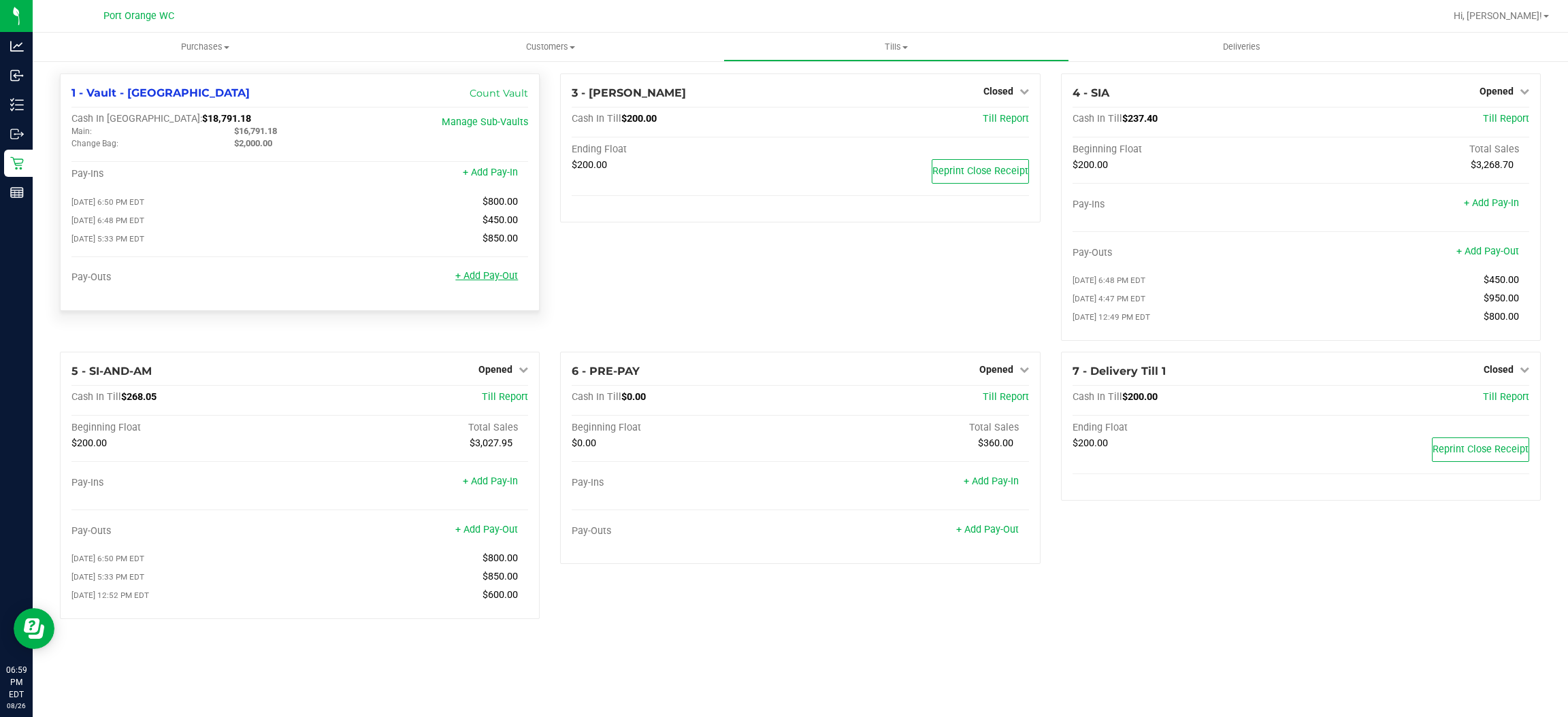
click at [509, 271] on link "+ Add Pay-Out" at bounding box center [487, 276] width 62 height 11
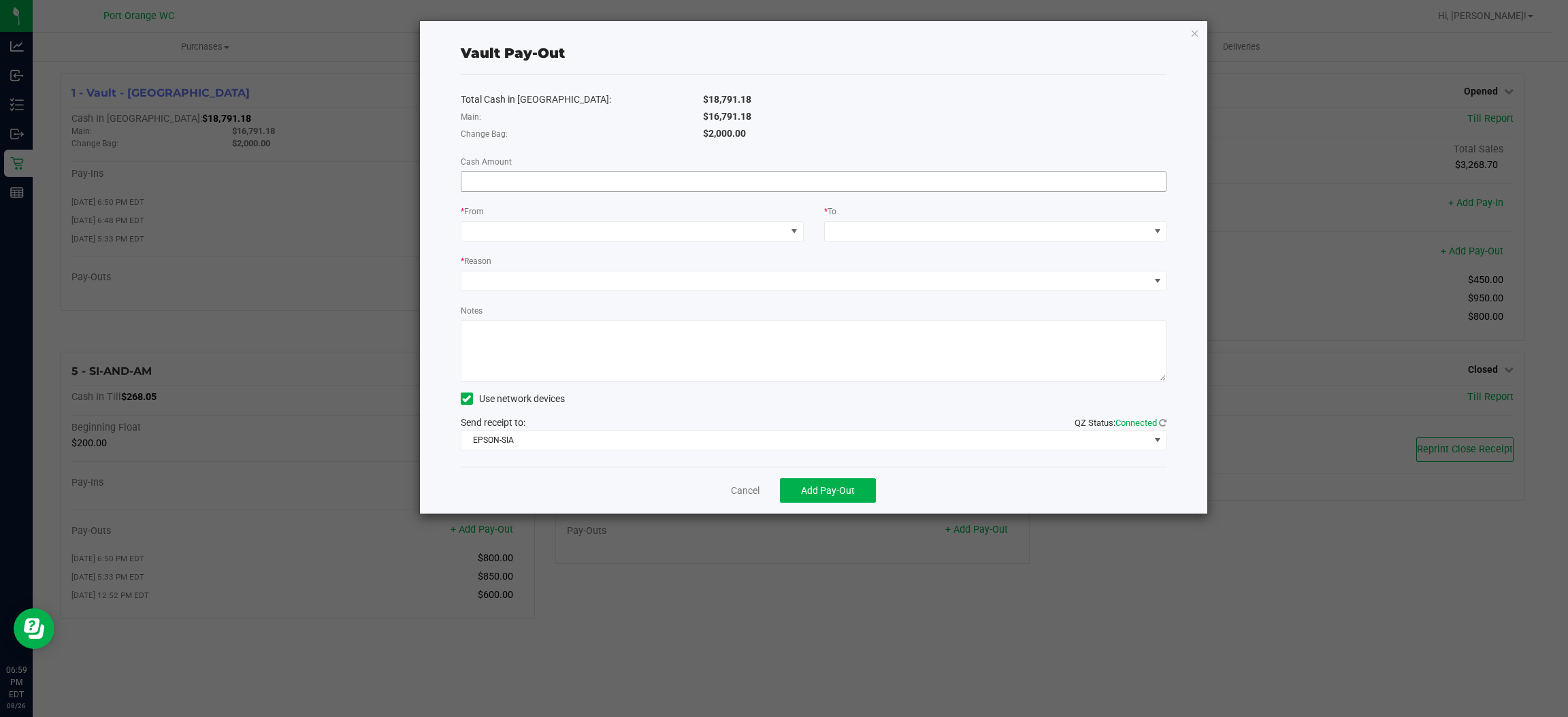
click at [664, 182] on input at bounding box center [814, 182] width 705 height 19
type input "$12,341.18"
click at [556, 230] on span at bounding box center [623, 231] width 325 height 19
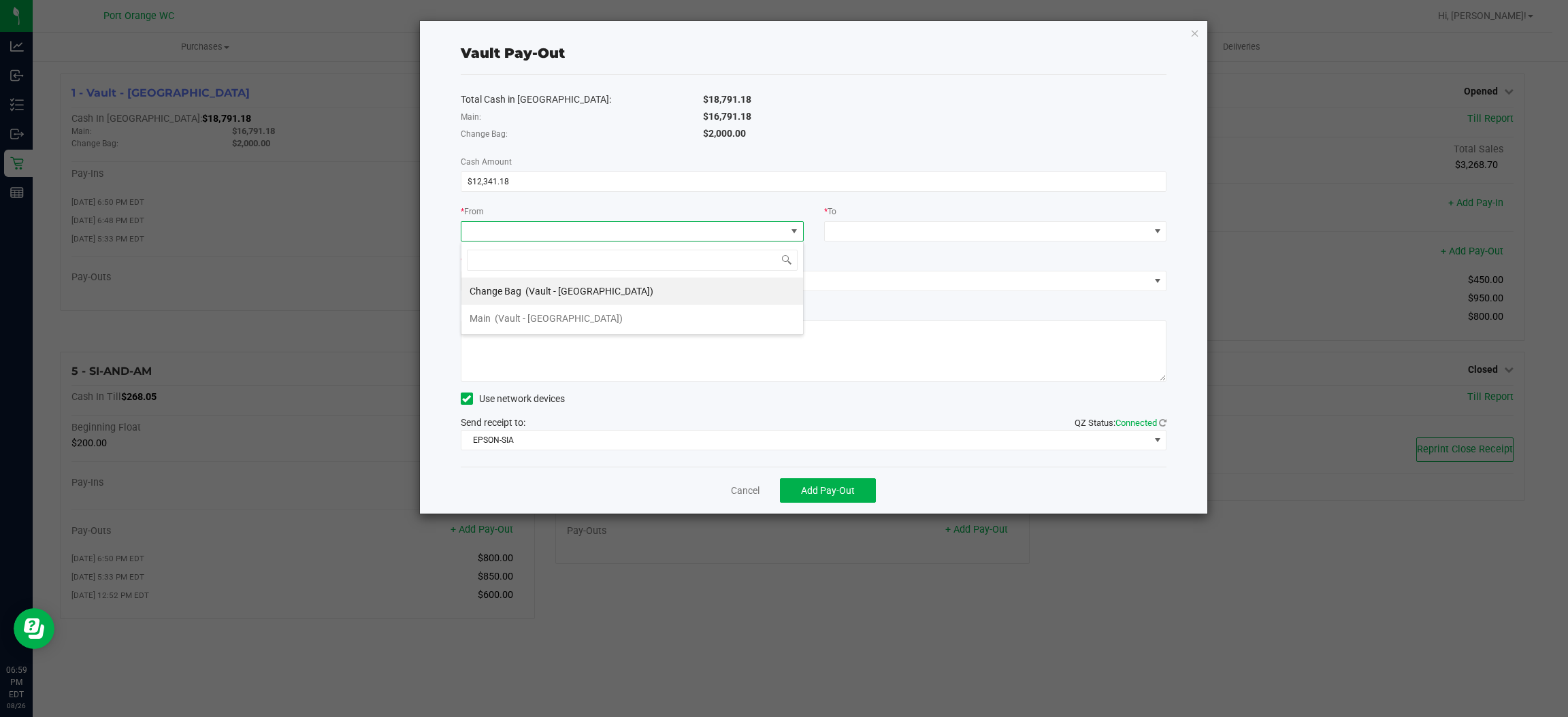
drag, startPoint x: 559, startPoint y: 316, endPoint x: 986, endPoint y: 202, distance: 442.0
click at [563, 314] on span "(Vault - Port Orange)" at bounding box center [559, 318] width 128 height 11
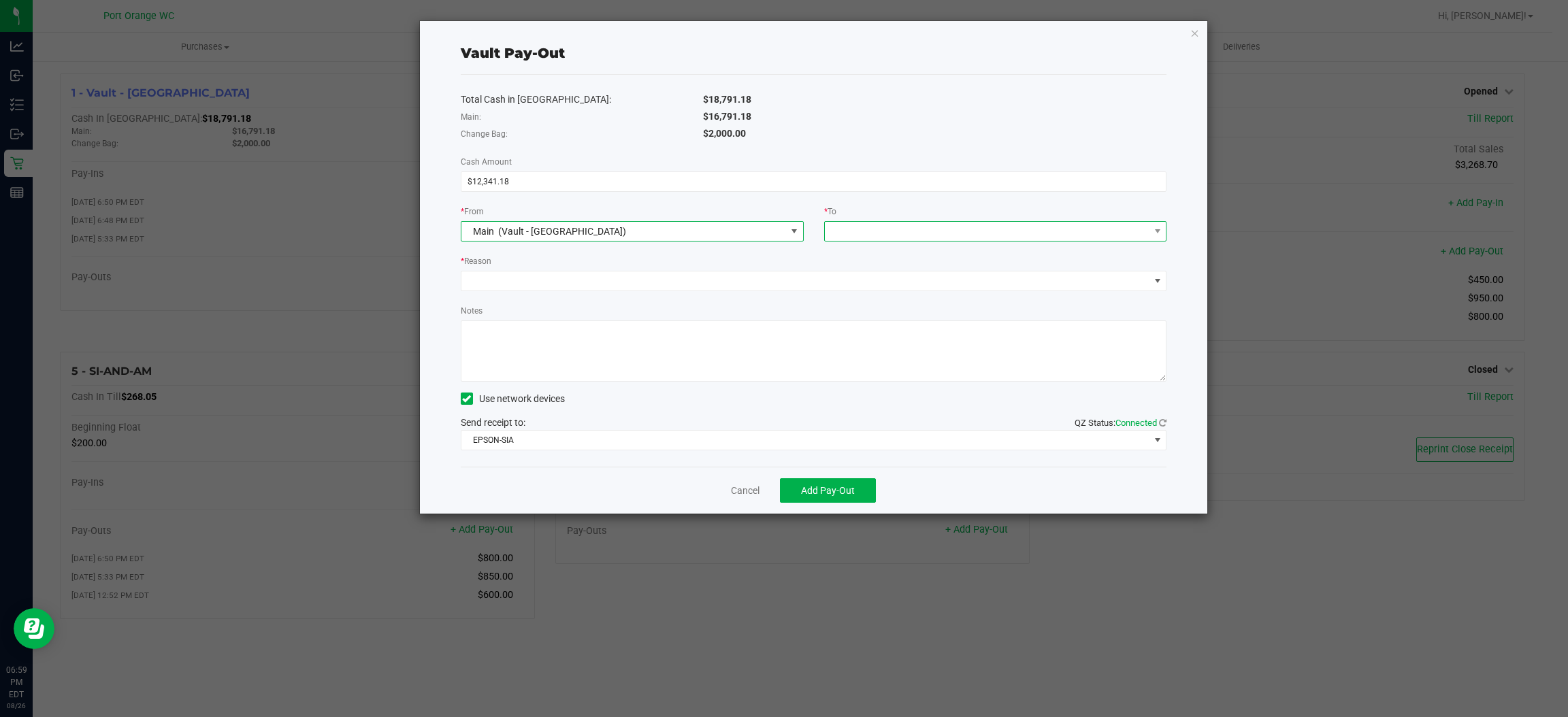
click at [973, 224] on span at bounding box center [987, 231] width 325 height 19
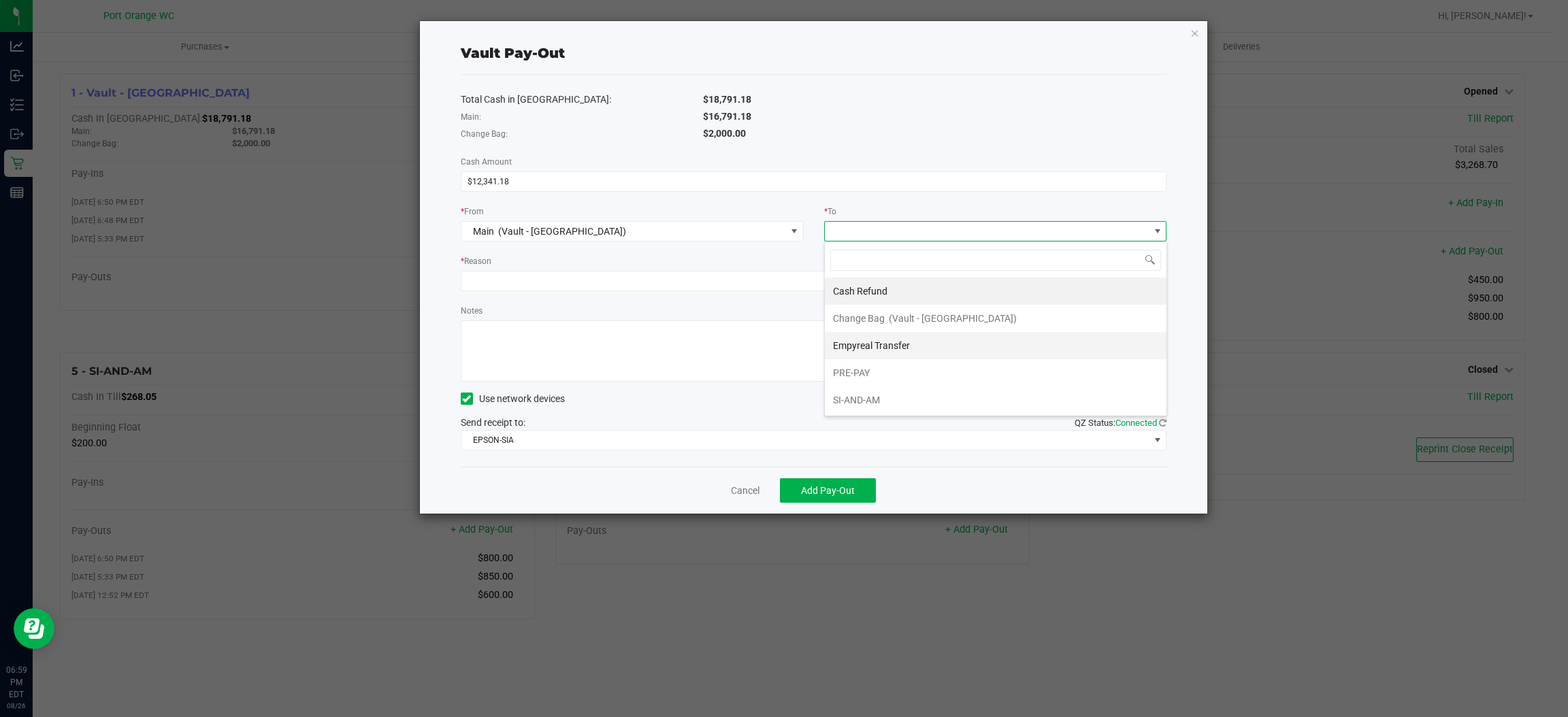
click at [929, 346] on li "Empyreal Transfer" at bounding box center [996, 346] width 342 height 28
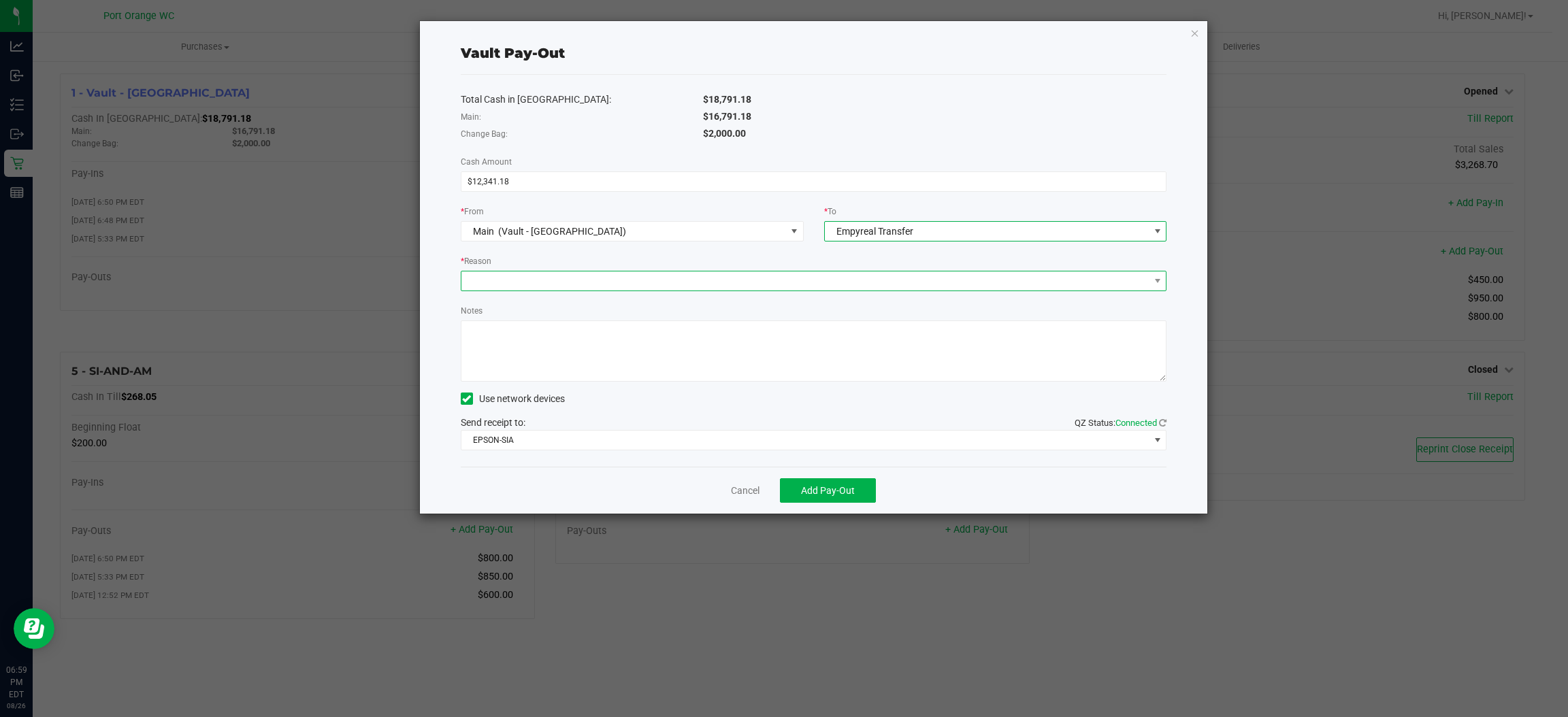
click at [664, 281] on span at bounding box center [805, 282] width 688 height 19
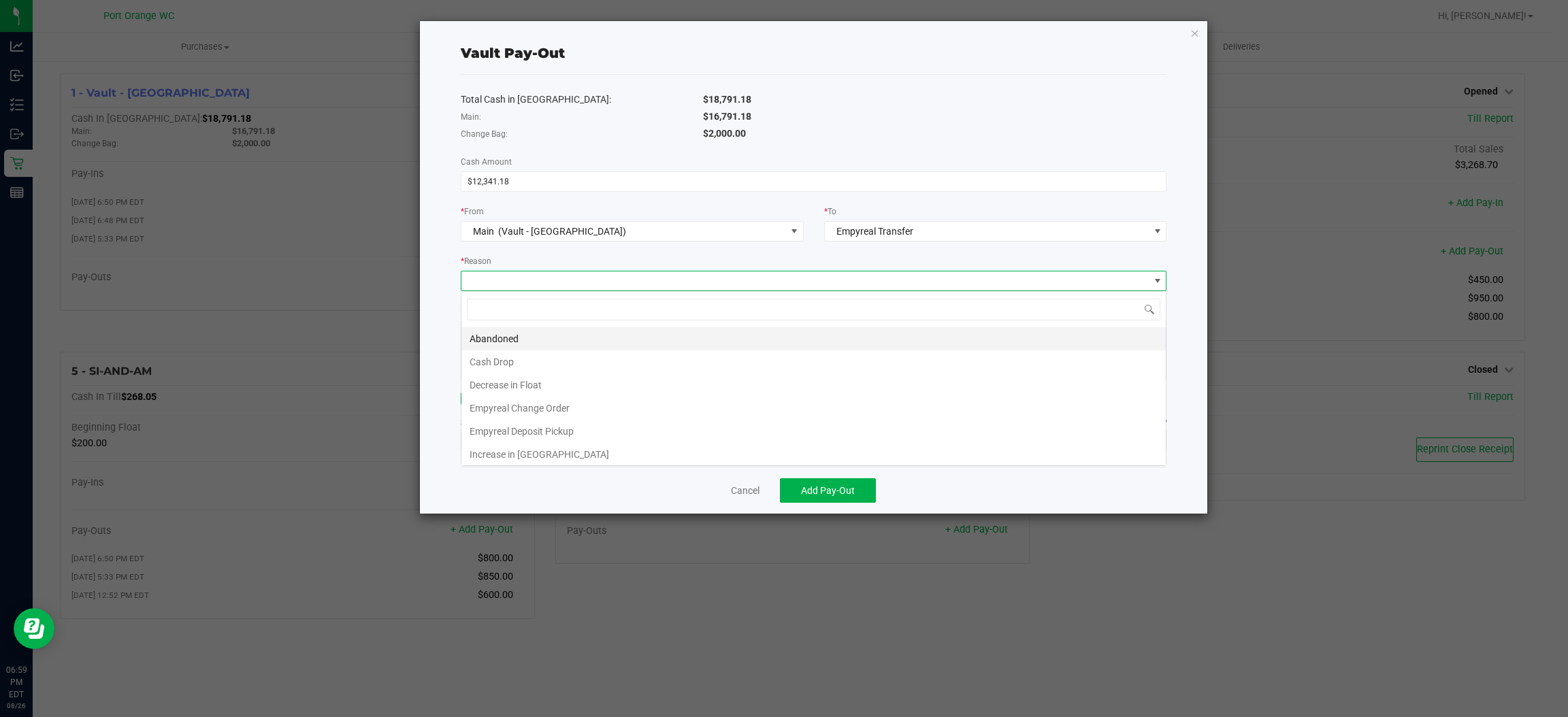
scroll to position [21, 707]
click at [607, 431] on li "Empyreal Deposit Pickup" at bounding box center [814, 431] width 704 height 23
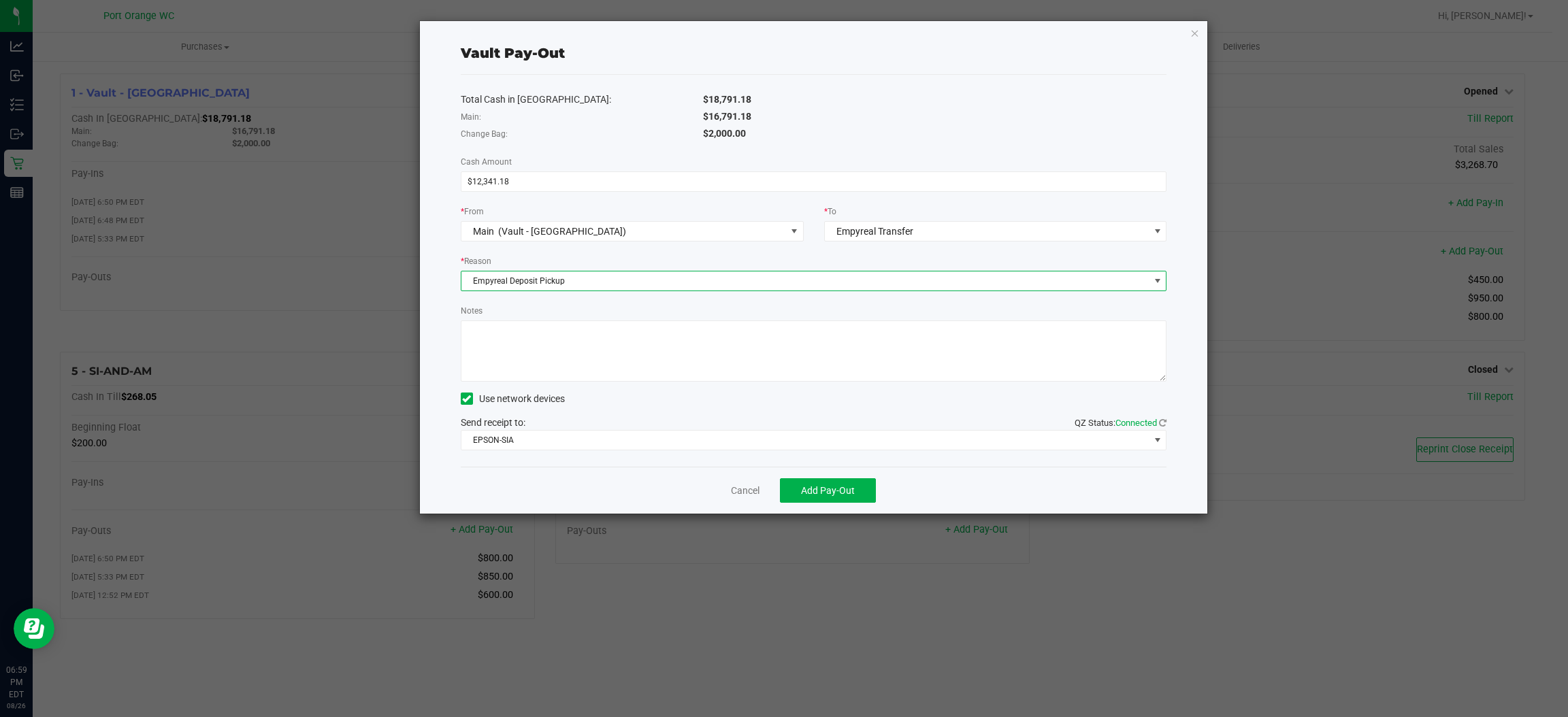
click at [589, 339] on textarea "Notes" at bounding box center [814, 351] width 707 height 62
type textarea "ps"
click at [848, 497] on button "Add Pay-Out" at bounding box center [828, 490] width 96 height 24
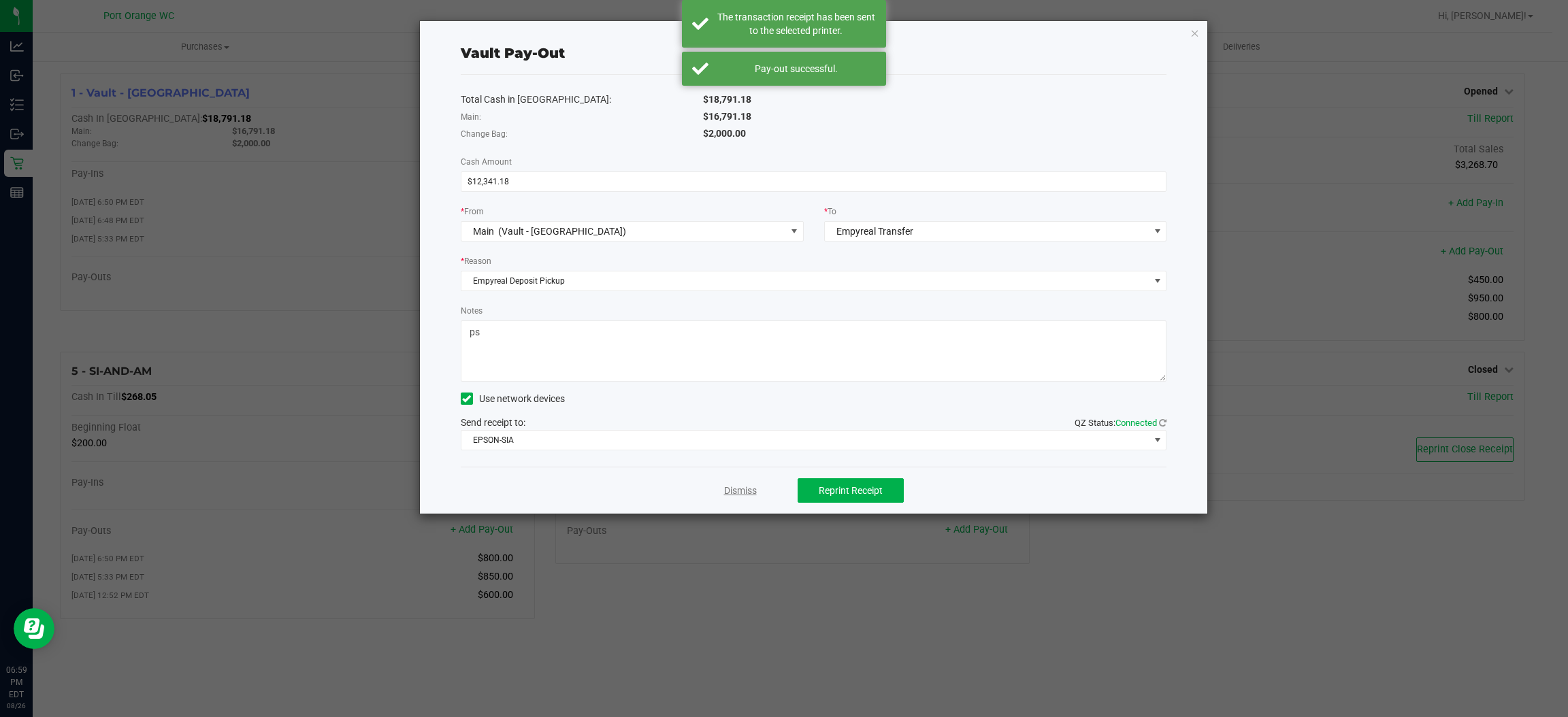
click at [733, 490] on link "Dismiss" at bounding box center [741, 491] width 32 height 15
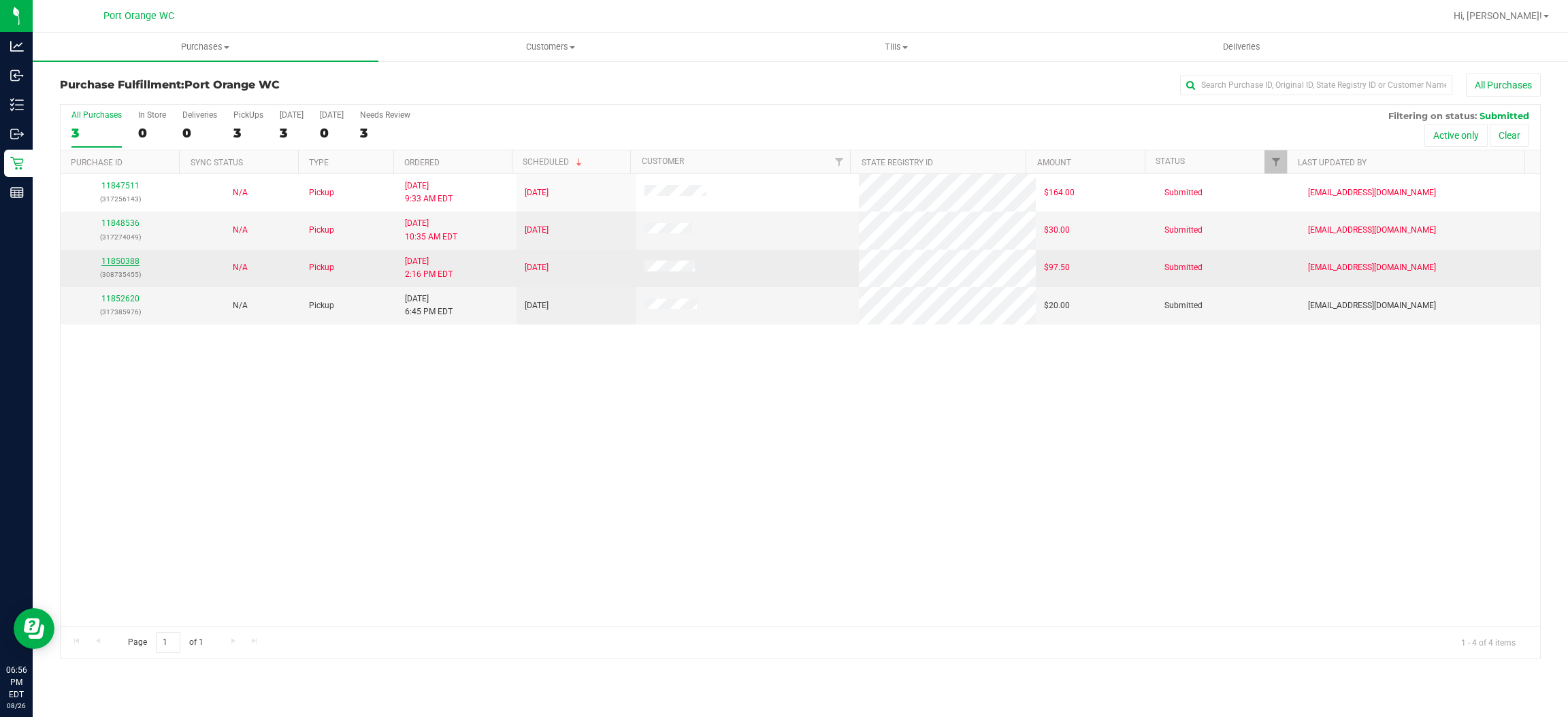
click at [130, 267] on div "11850388 (308735455)" at bounding box center [121, 268] width 104 height 26
click at [130, 266] on link "11850388" at bounding box center [120, 261] width 38 height 10
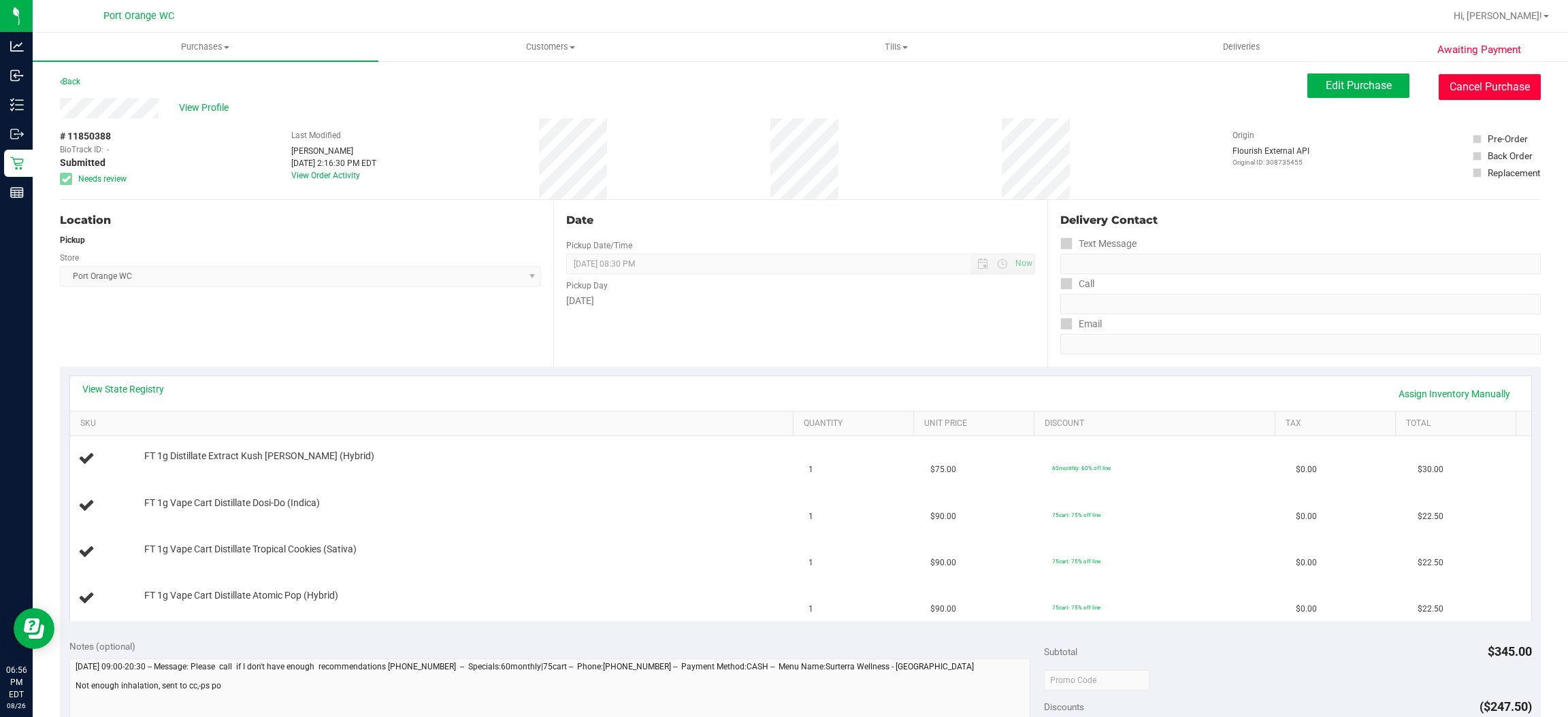
click at [1486, 89] on button "Cancel Purchase" at bounding box center [1490, 87] width 102 height 26
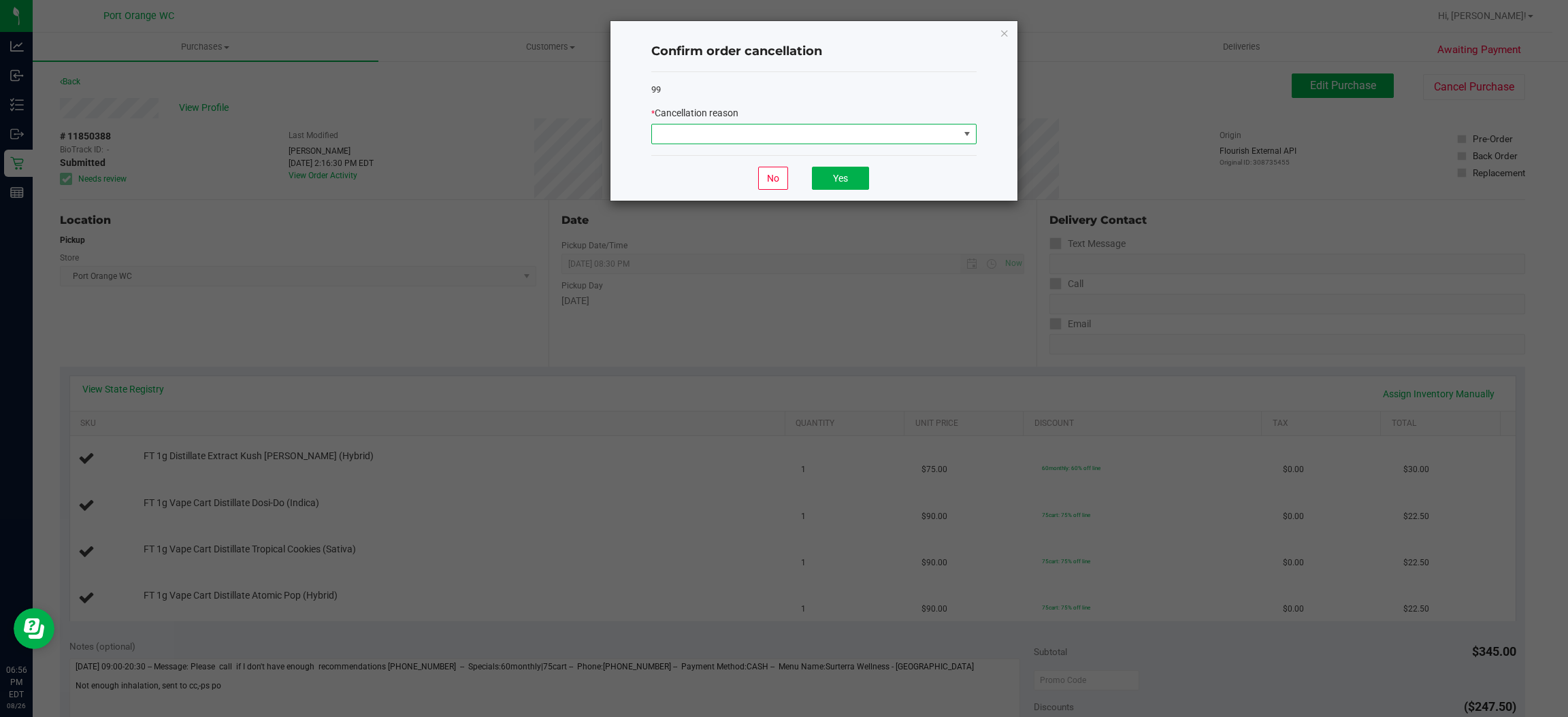
click at [746, 142] on span at bounding box center [805, 134] width 307 height 19
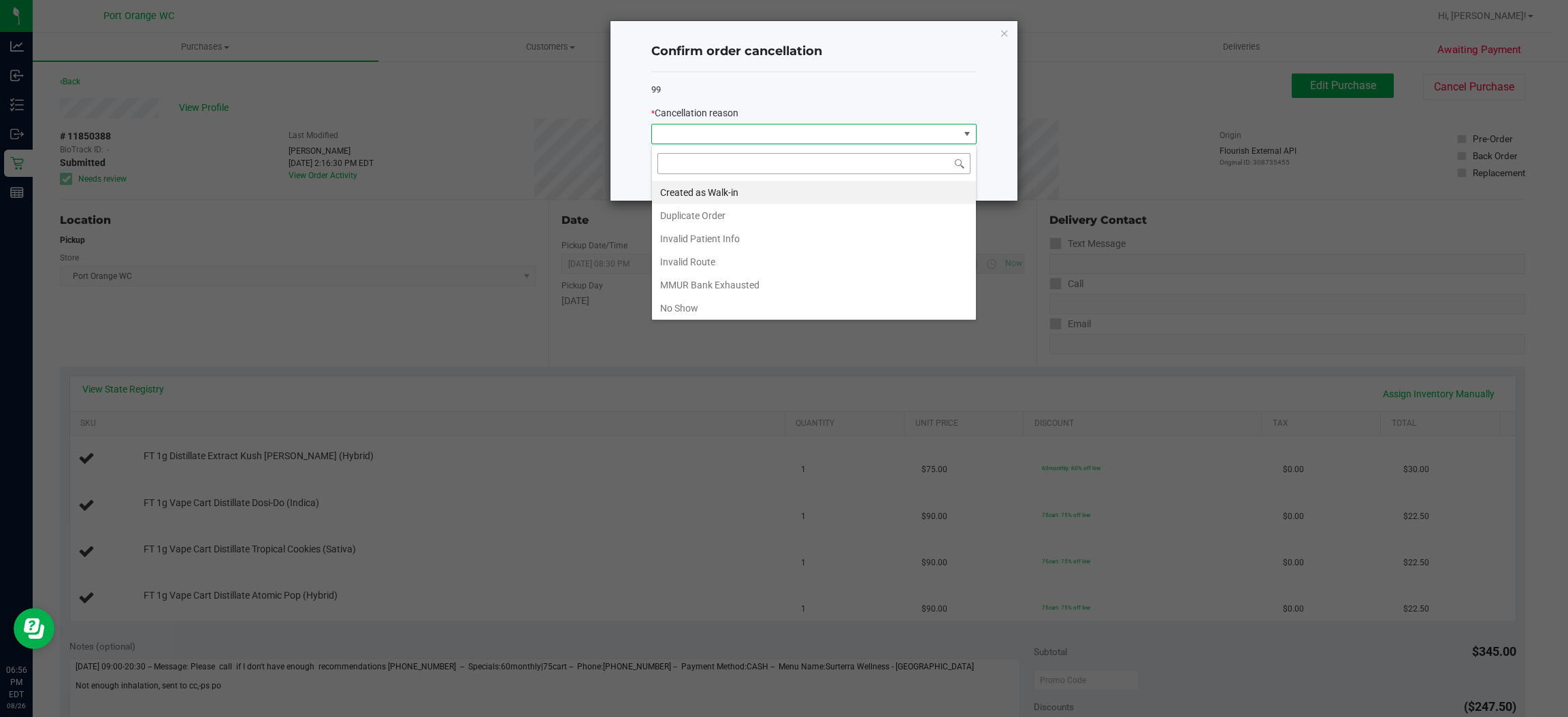
scroll to position [21, 325]
click at [753, 280] on li "MMUR Bank Exhausted" at bounding box center [814, 285] width 324 height 23
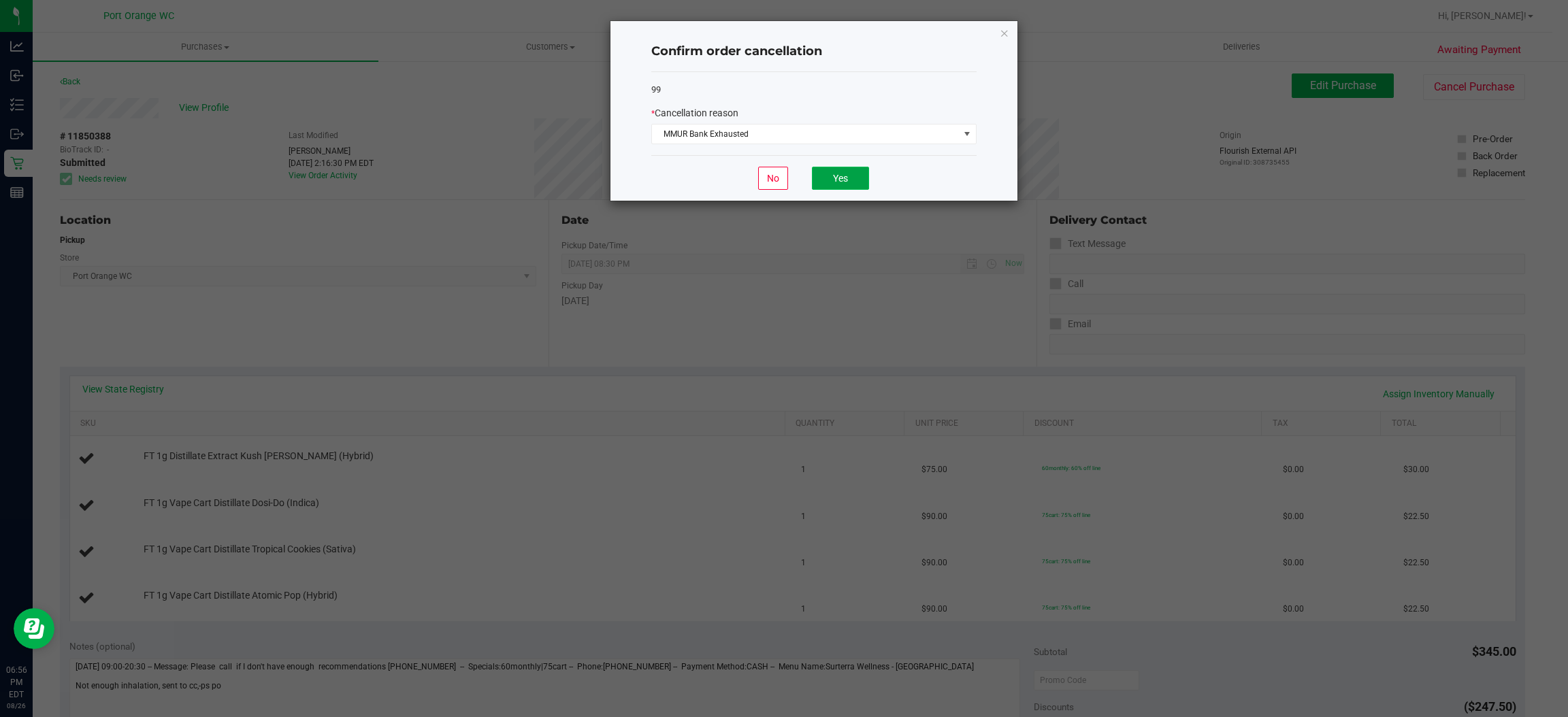
click at [840, 180] on button "Yes" at bounding box center [840, 178] width 57 height 23
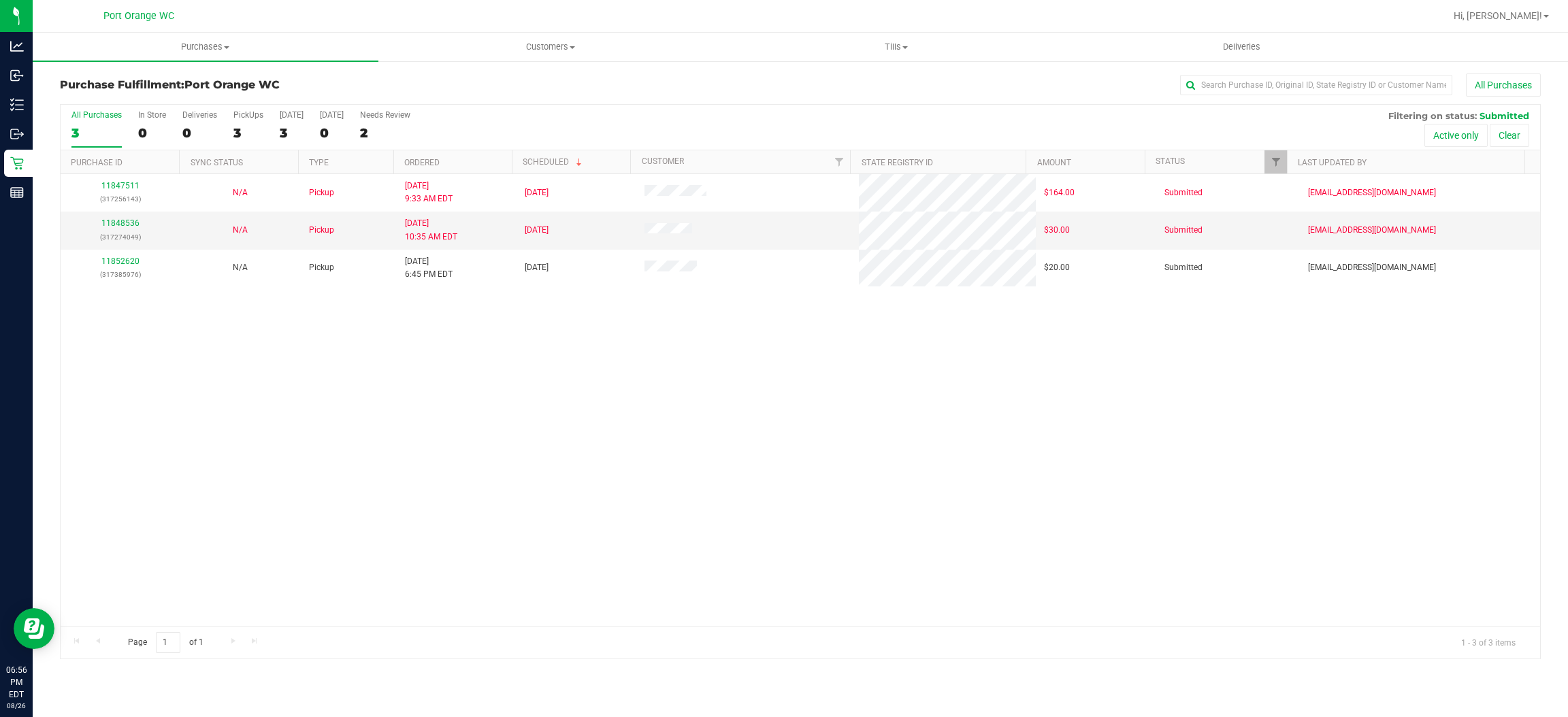
click at [187, 325] on div "11847511 (317256143) N/A Pickup [DATE] 9:33 AM EDT 8/26/2025 $164.00 Submitted …" at bounding box center [801, 400] width 1480 height 452
click at [125, 222] on link "11848536" at bounding box center [120, 223] width 38 height 10
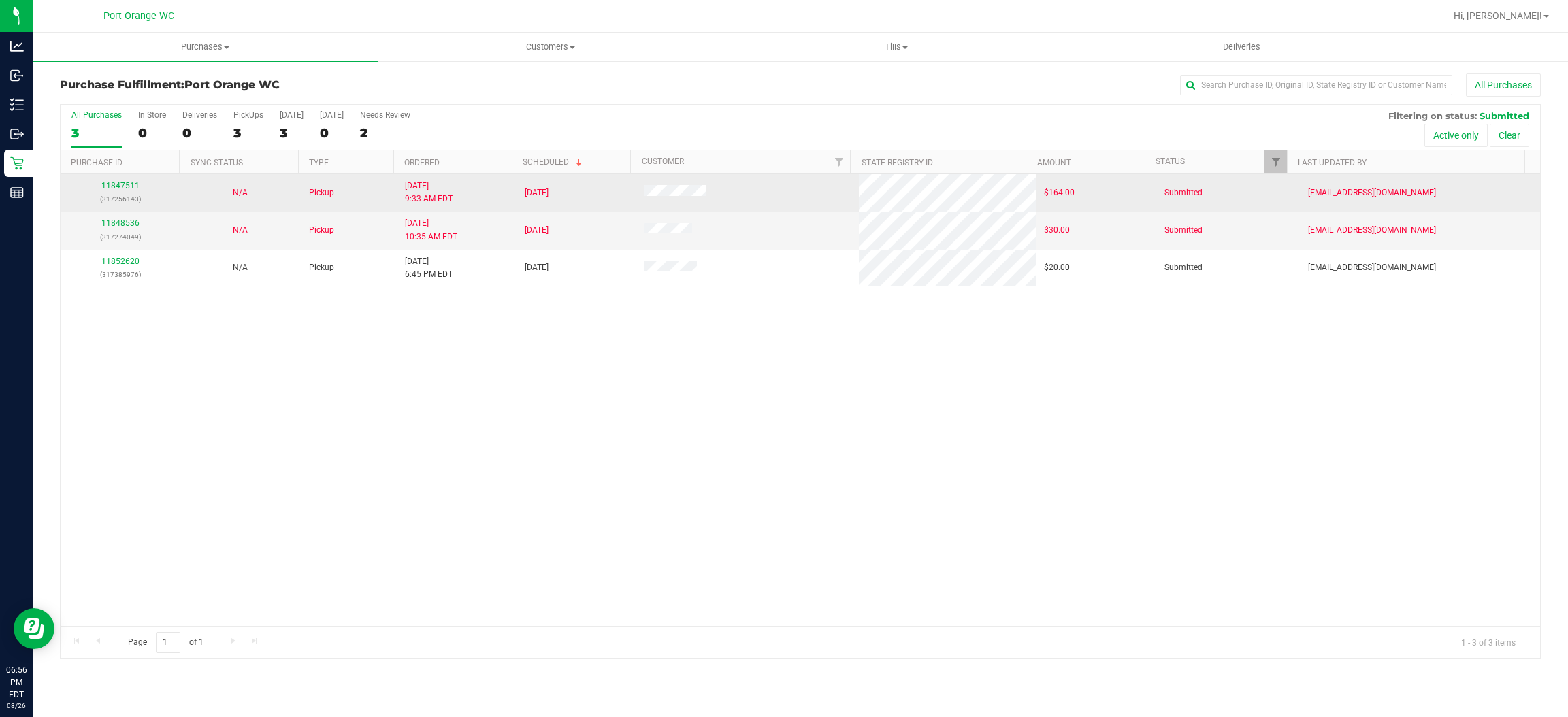
click at [129, 186] on link "11847511" at bounding box center [120, 186] width 38 height 10
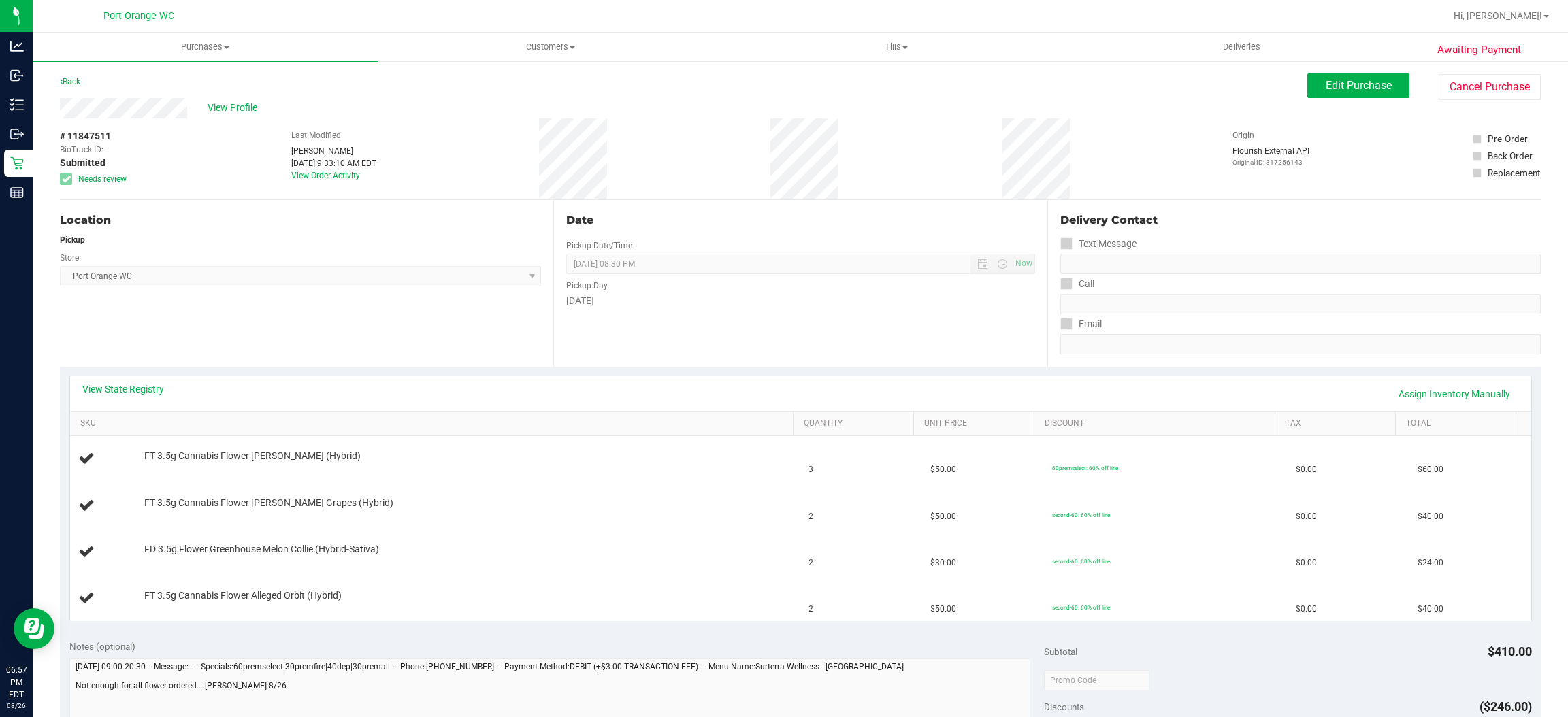
click at [288, 318] on div "Location Pickup Store [GEOGRAPHIC_DATA] WC Select Store [PERSON_NAME][GEOGRAPHI…" at bounding box center [307, 283] width 494 height 167
click at [1481, 76] on button "Cancel Purchase" at bounding box center [1490, 87] width 102 height 26
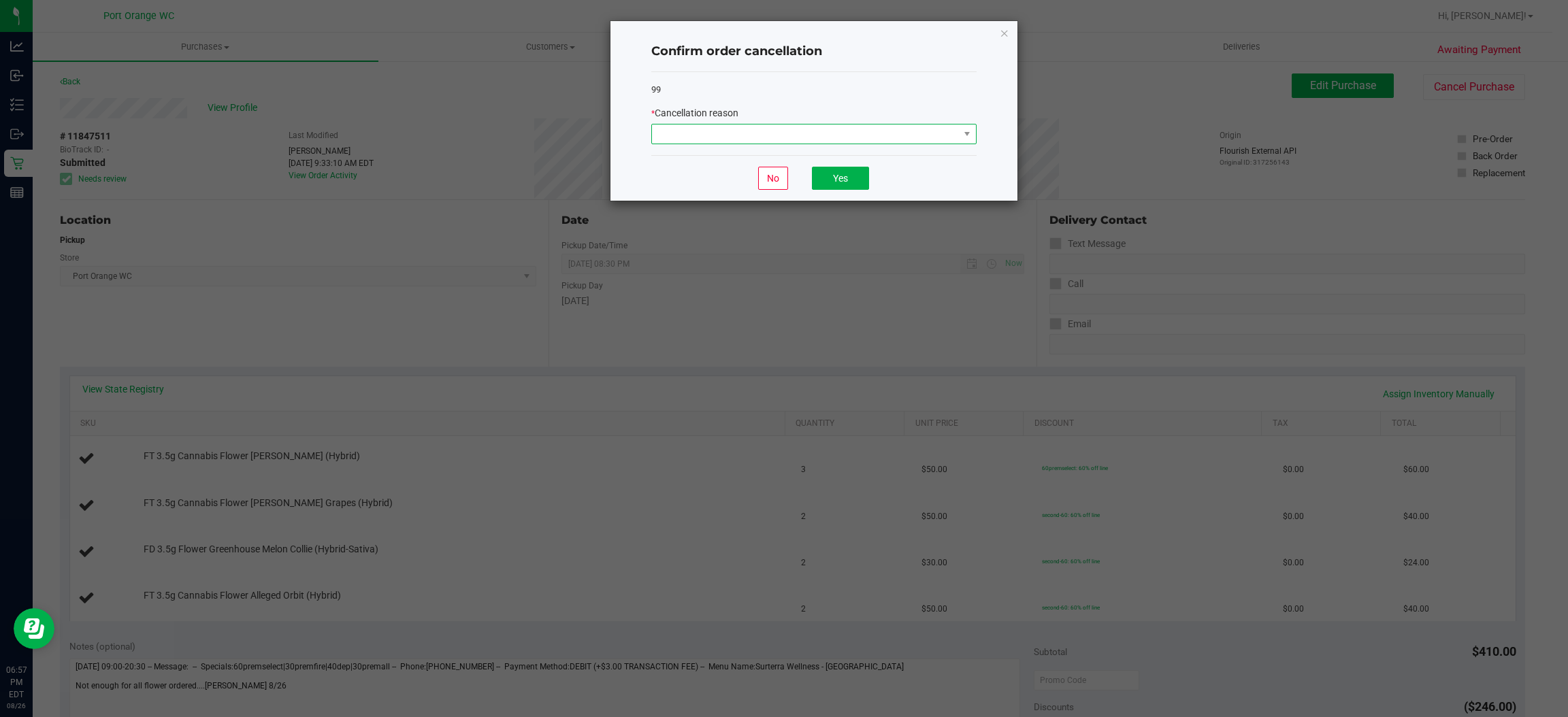
click at [807, 137] on span at bounding box center [805, 134] width 307 height 19
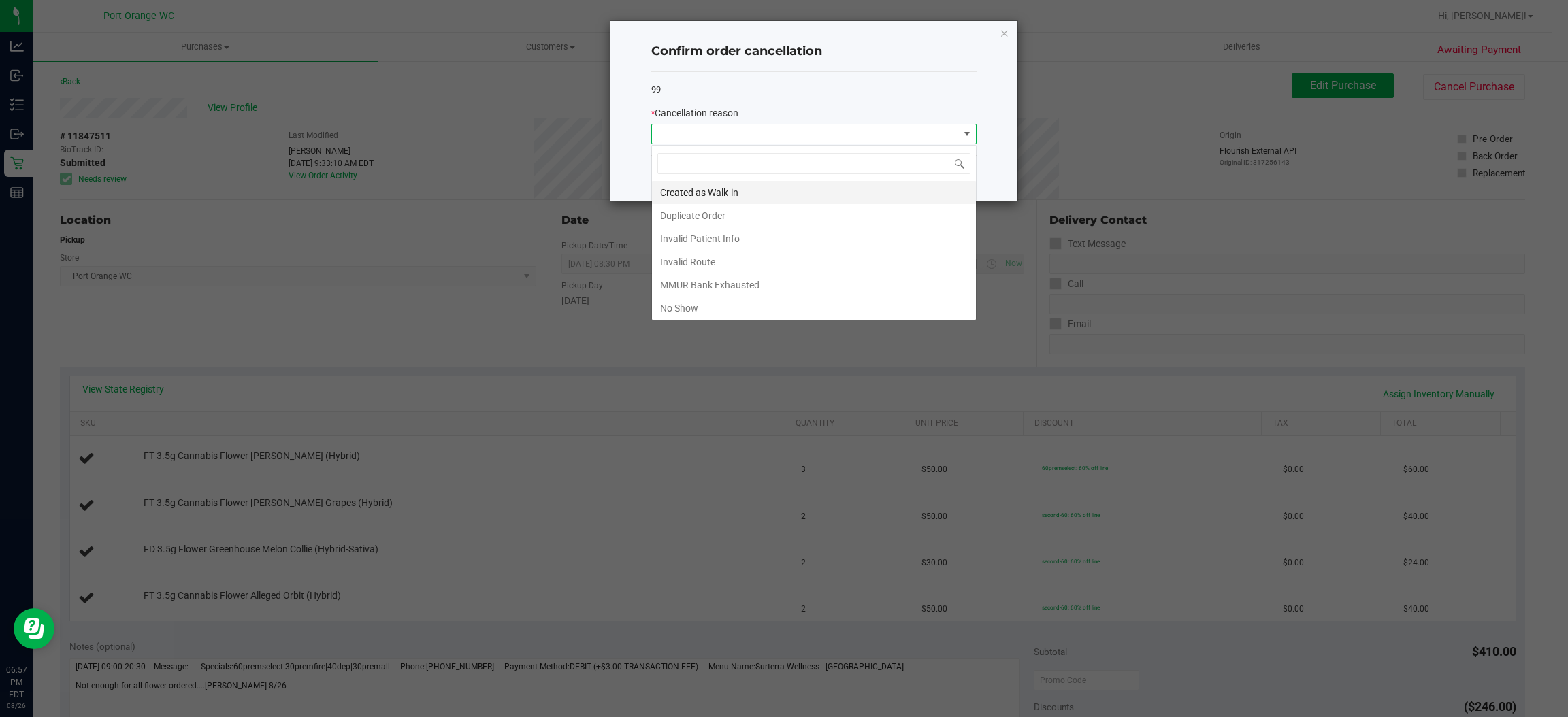
scroll to position [21, 325]
click at [776, 280] on li "MMUR Bank Exhausted" at bounding box center [814, 285] width 324 height 23
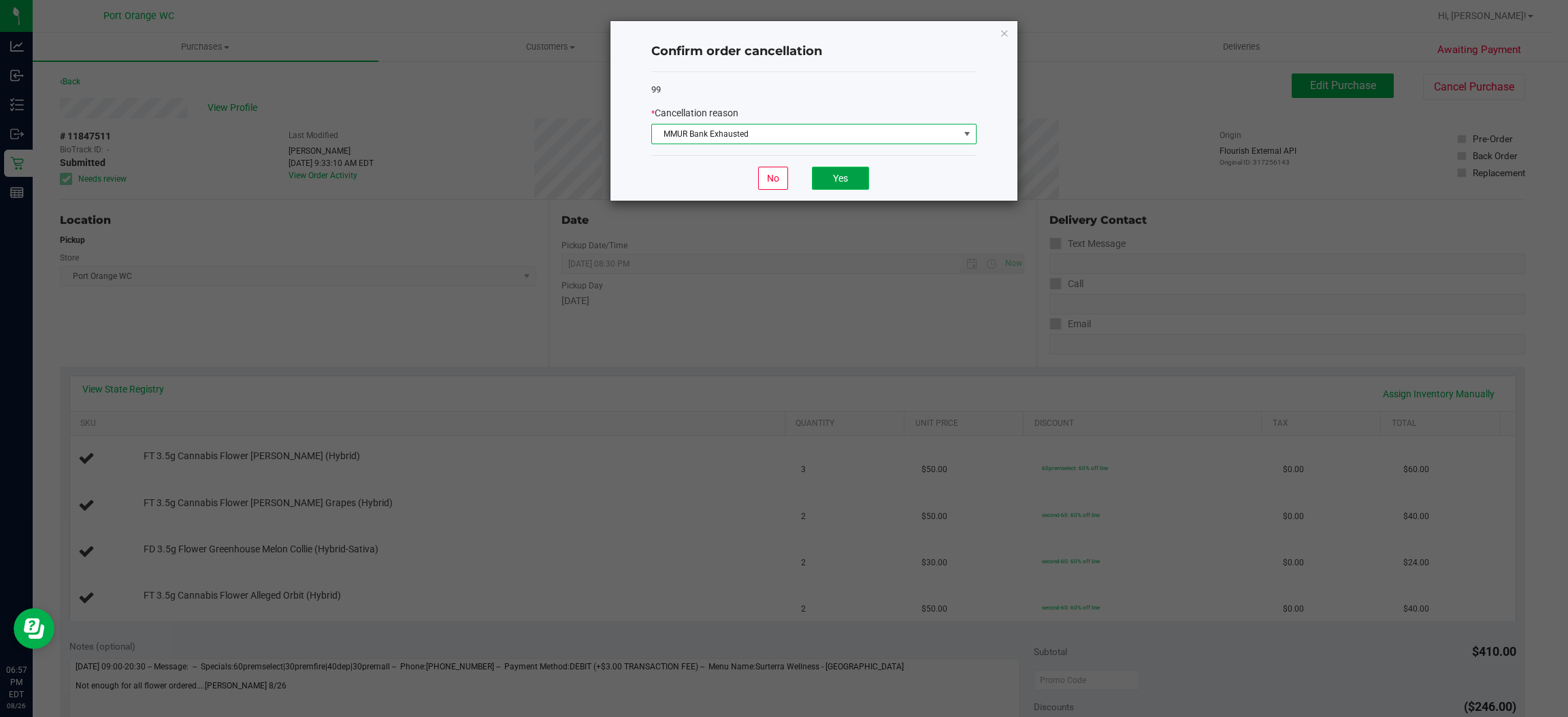
click at [851, 177] on button "Yes" at bounding box center [840, 178] width 57 height 23
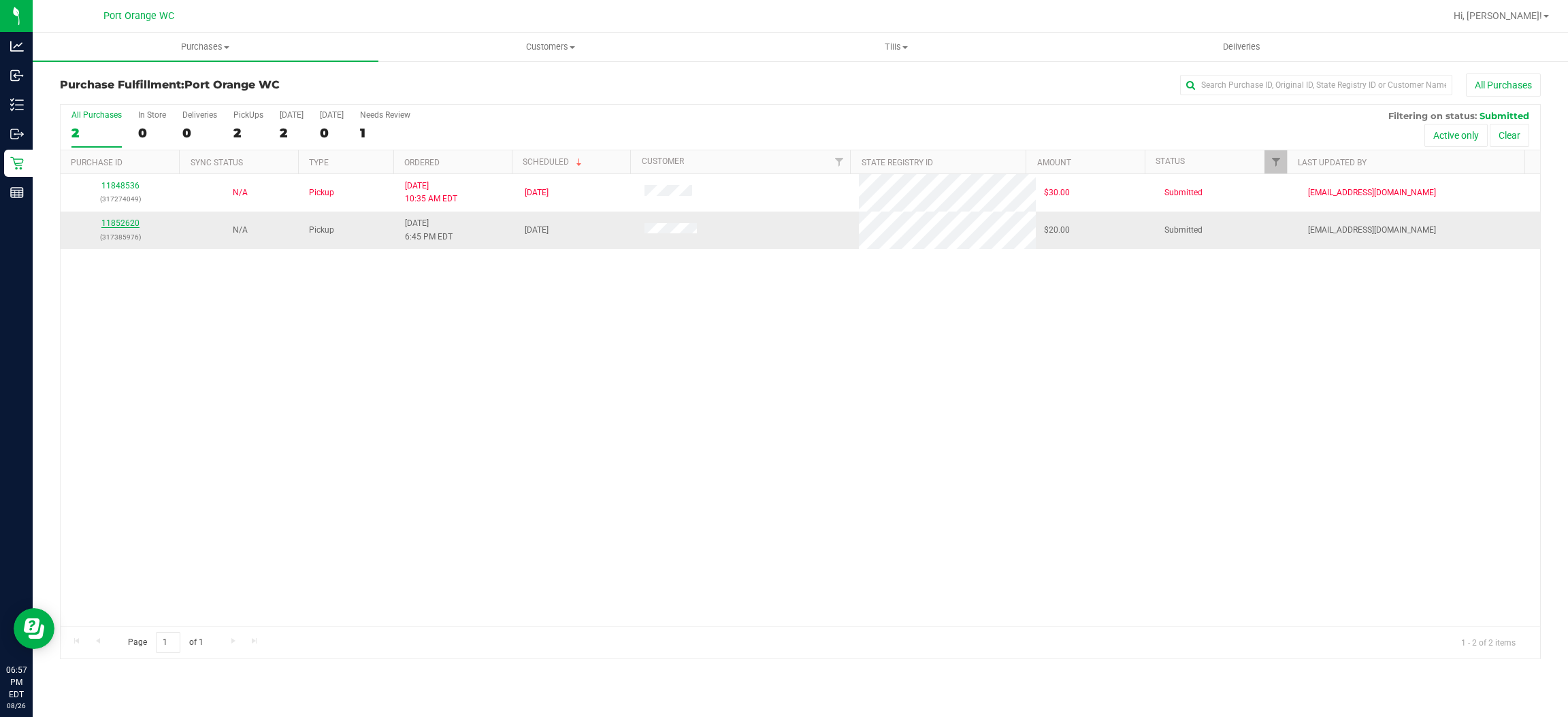
click at [121, 220] on link "11852620" at bounding box center [120, 223] width 38 height 10
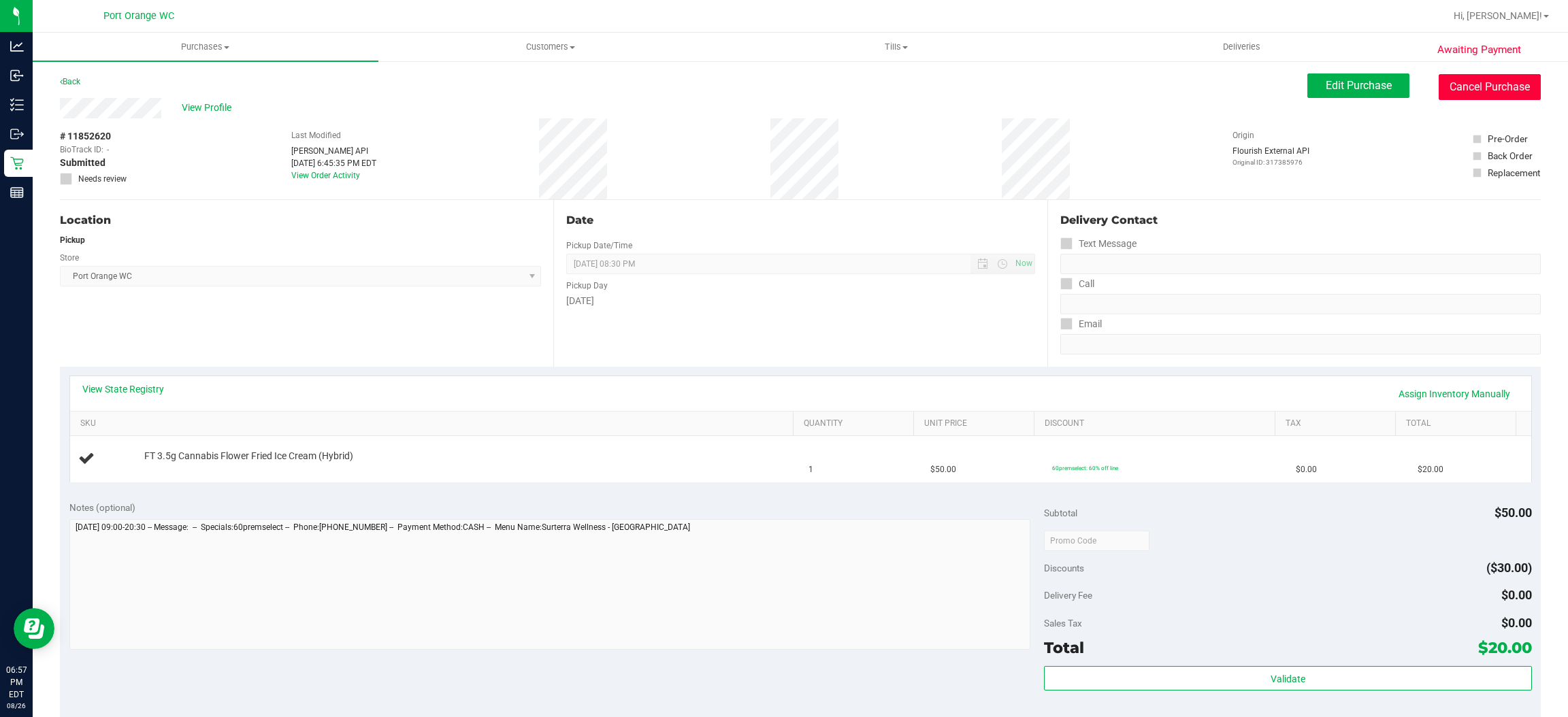
click at [1464, 87] on button "Cancel Purchase" at bounding box center [1490, 87] width 102 height 26
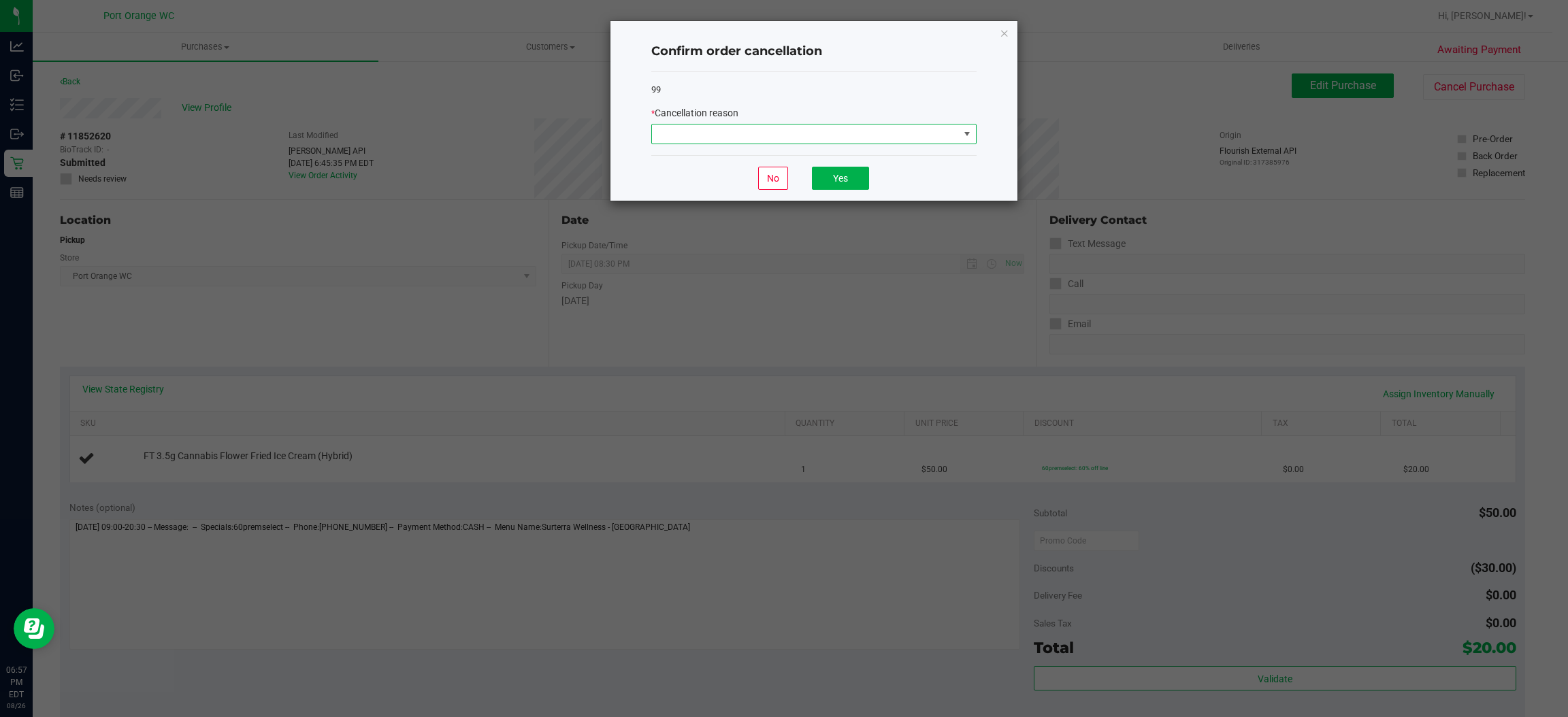
click at [905, 129] on span at bounding box center [805, 134] width 307 height 19
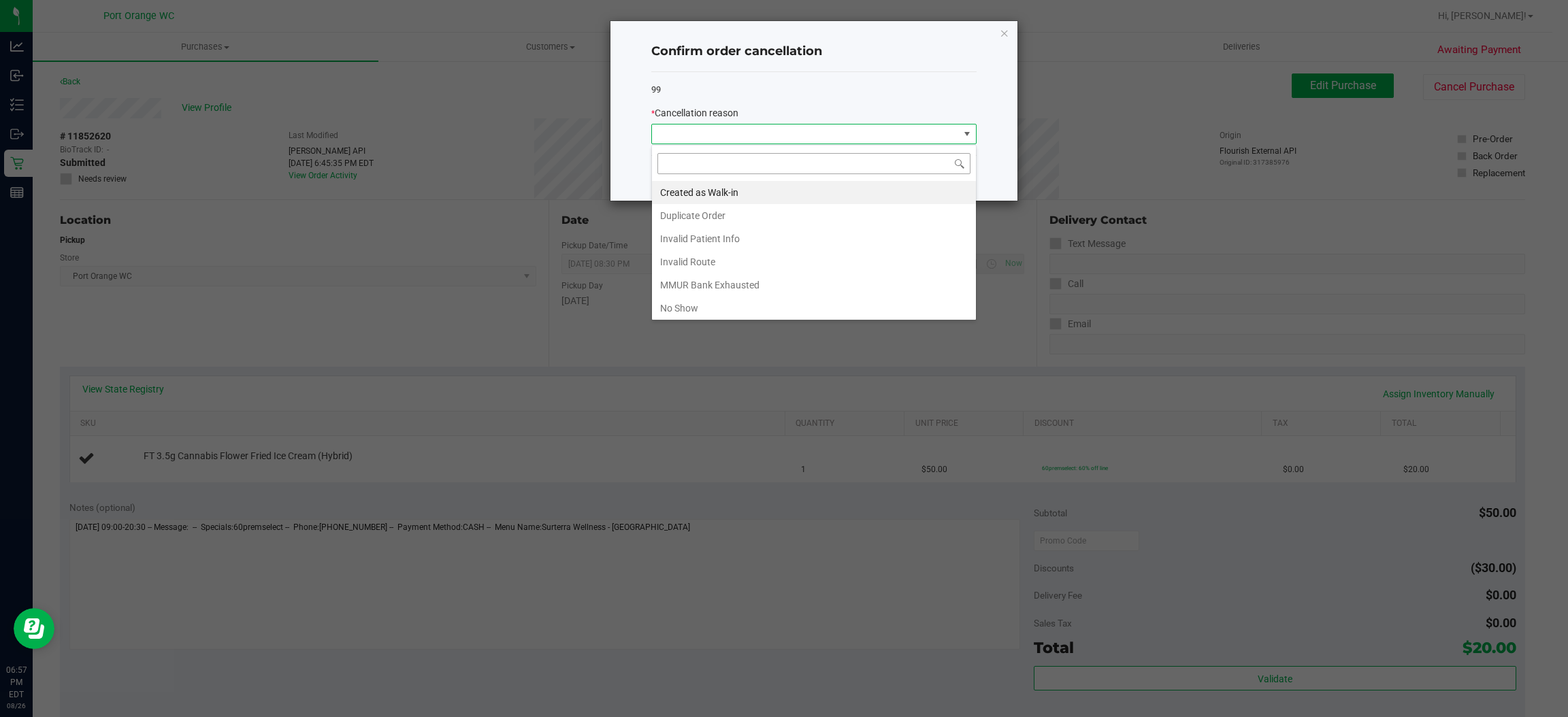
scroll to position [21, 325]
click at [866, 218] on li "Duplicate Order" at bounding box center [814, 215] width 324 height 23
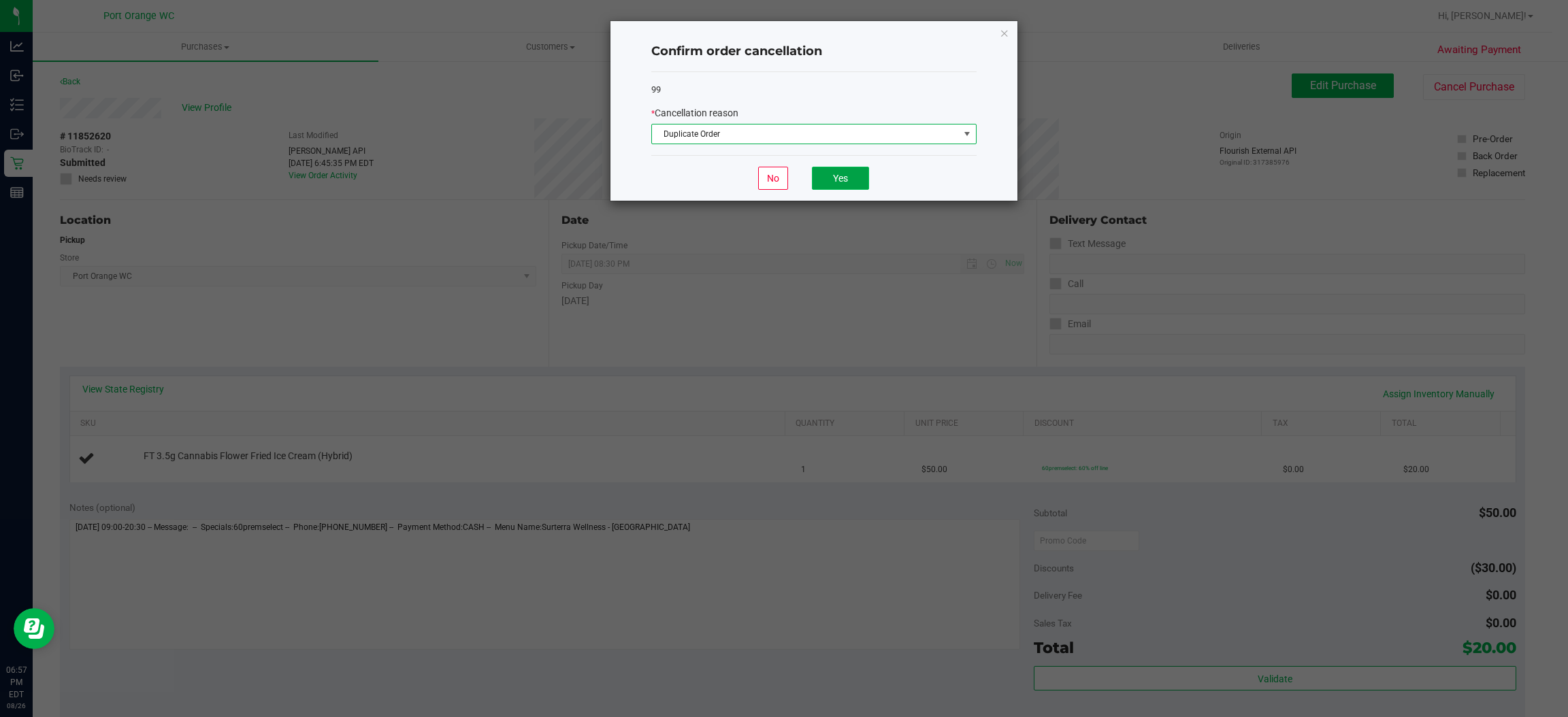
click at [848, 182] on button "Yes" at bounding box center [840, 178] width 57 height 23
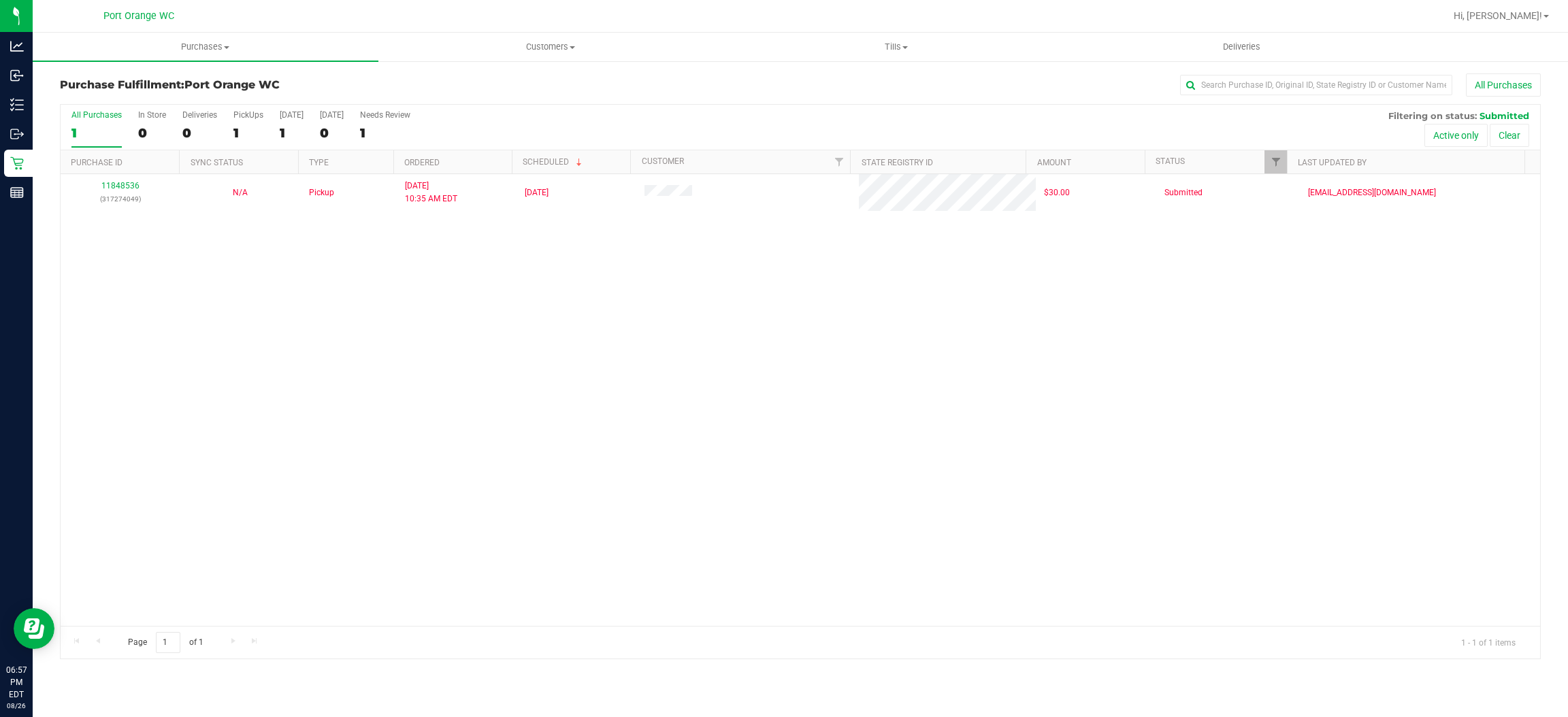
click at [268, 308] on div "11848536 (317274049) N/A Pickup [DATE] 10:35 AM EDT 8/26/2025 $30.00 Submitted …" at bounding box center [801, 400] width 1480 height 452
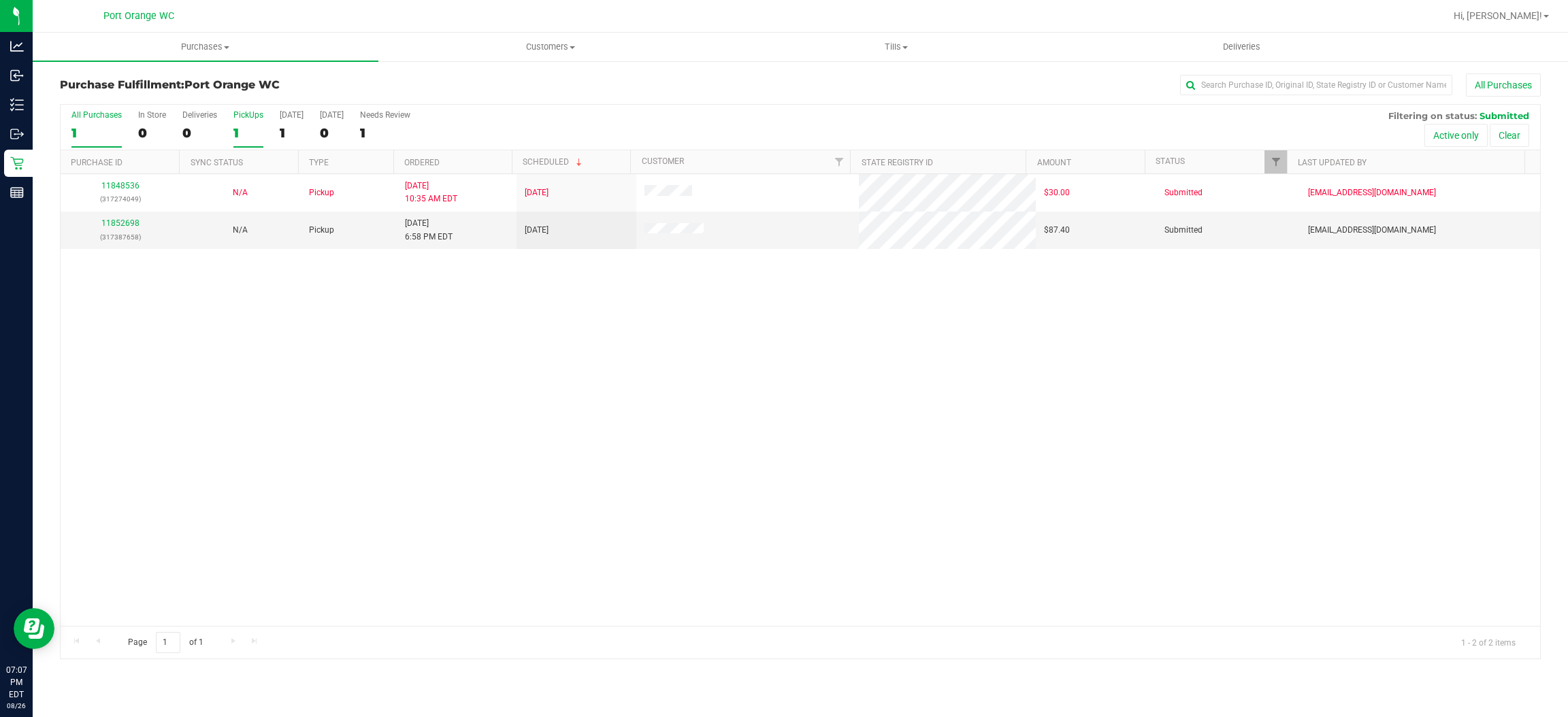
click at [239, 134] on div "1" at bounding box center [248, 133] width 30 height 15
click at [0, 0] on input "PickUps 1" at bounding box center [0, 0] width 0 height 0
click at [239, 134] on div "1" at bounding box center [248, 133] width 30 height 15
click at [0, 0] on input "PickUps 1" at bounding box center [0, 0] width 0 height 0
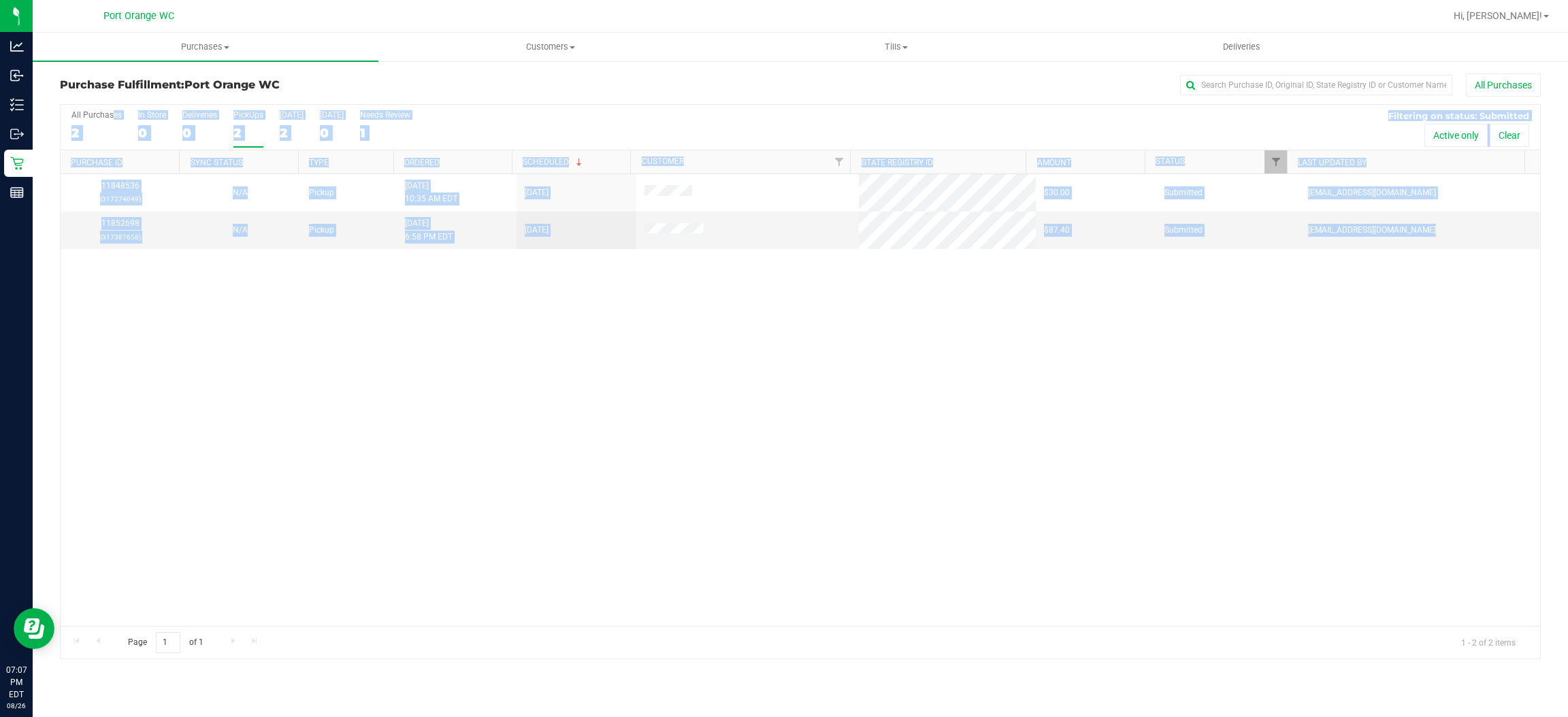
click at [722, 496] on div "11848536 (317274049) N/A Pickup [DATE] 10:35 AM EDT 8/26/2025 $30.00 Submitted …" at bounding box center [801, 400] width 1480 height 452
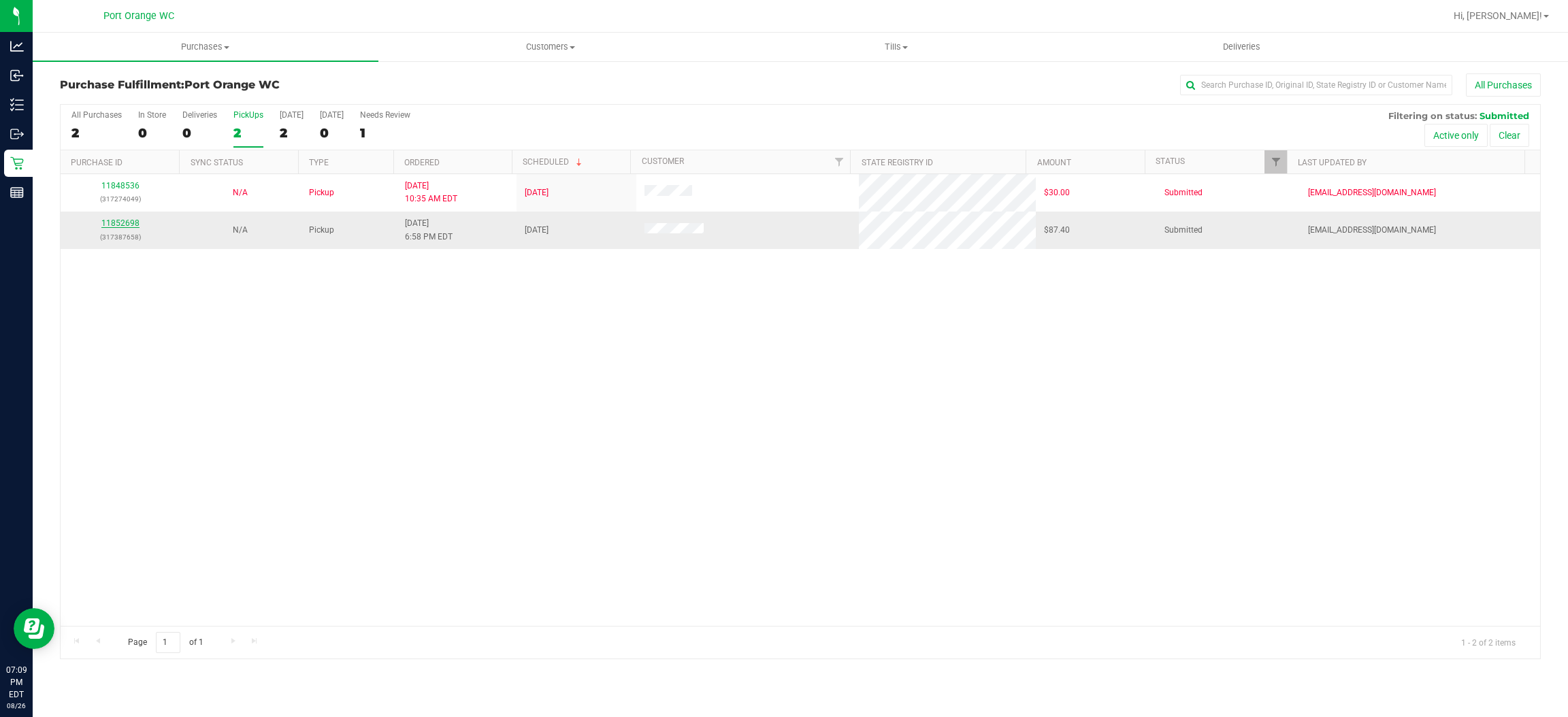
click at [128, 224] on link "11852698" at bounding box center [120, 223] width 38 height 10
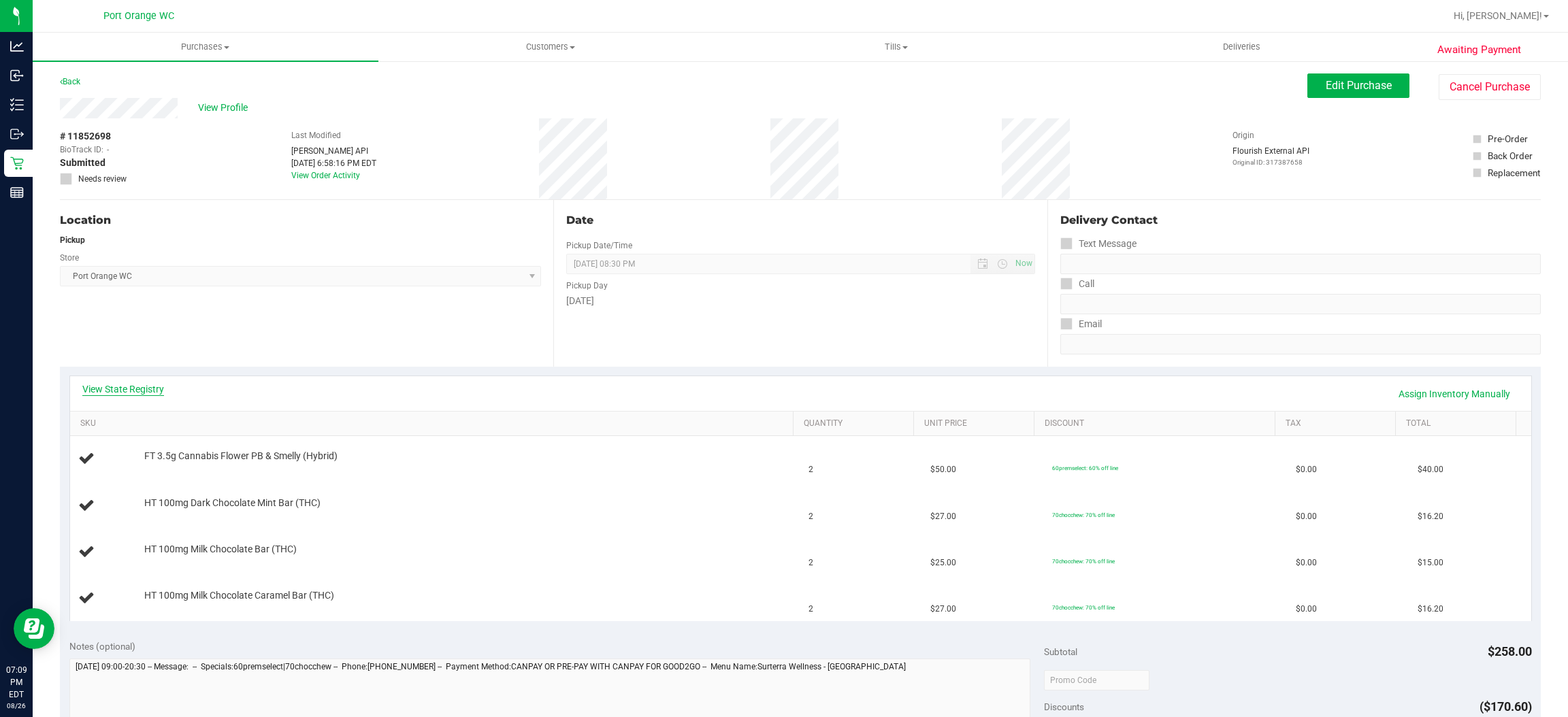
click at [147, 385] on link "View State Registry" at bounding box center [123, 389] width 82 height 14
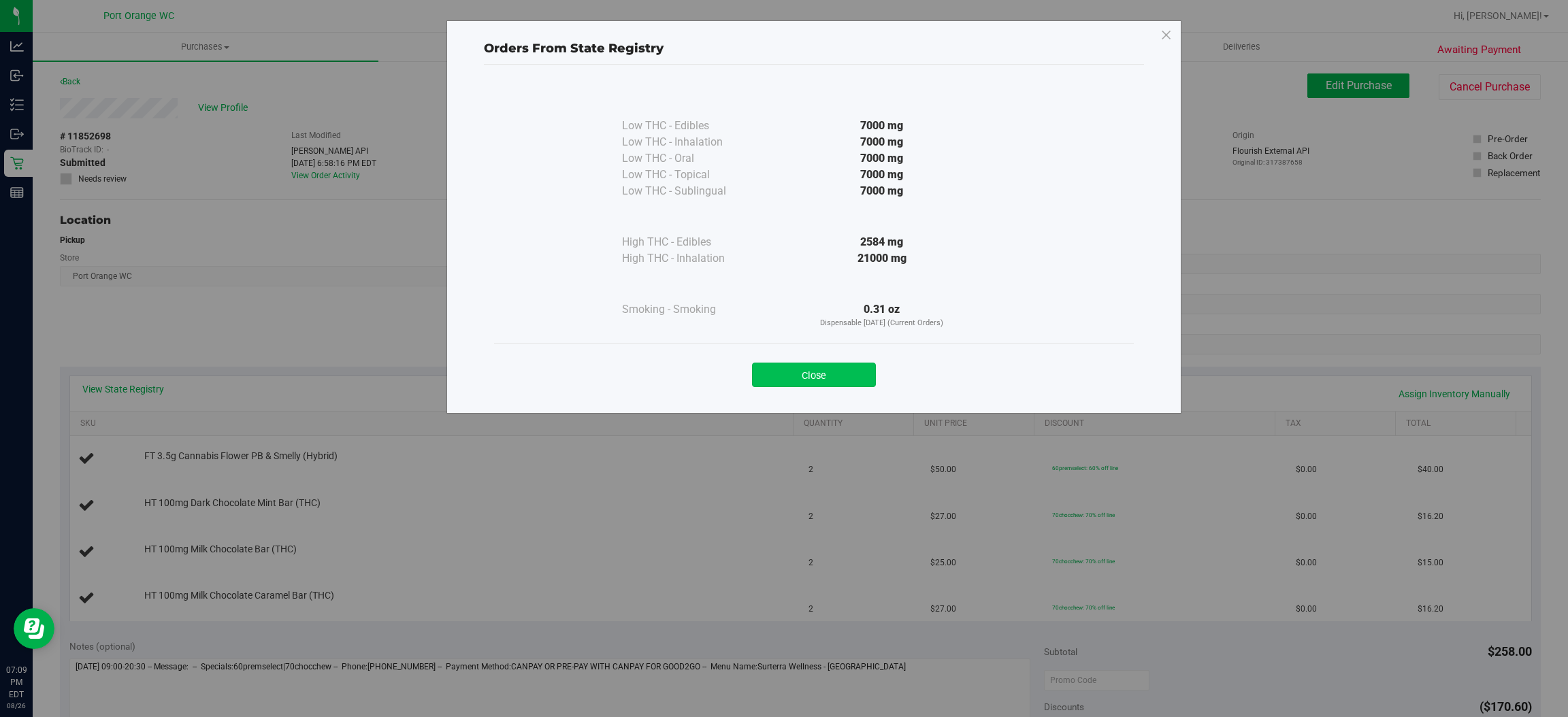
click at [826, 372] on button "Close" at bounding box center [814, 375] width 124 height 24
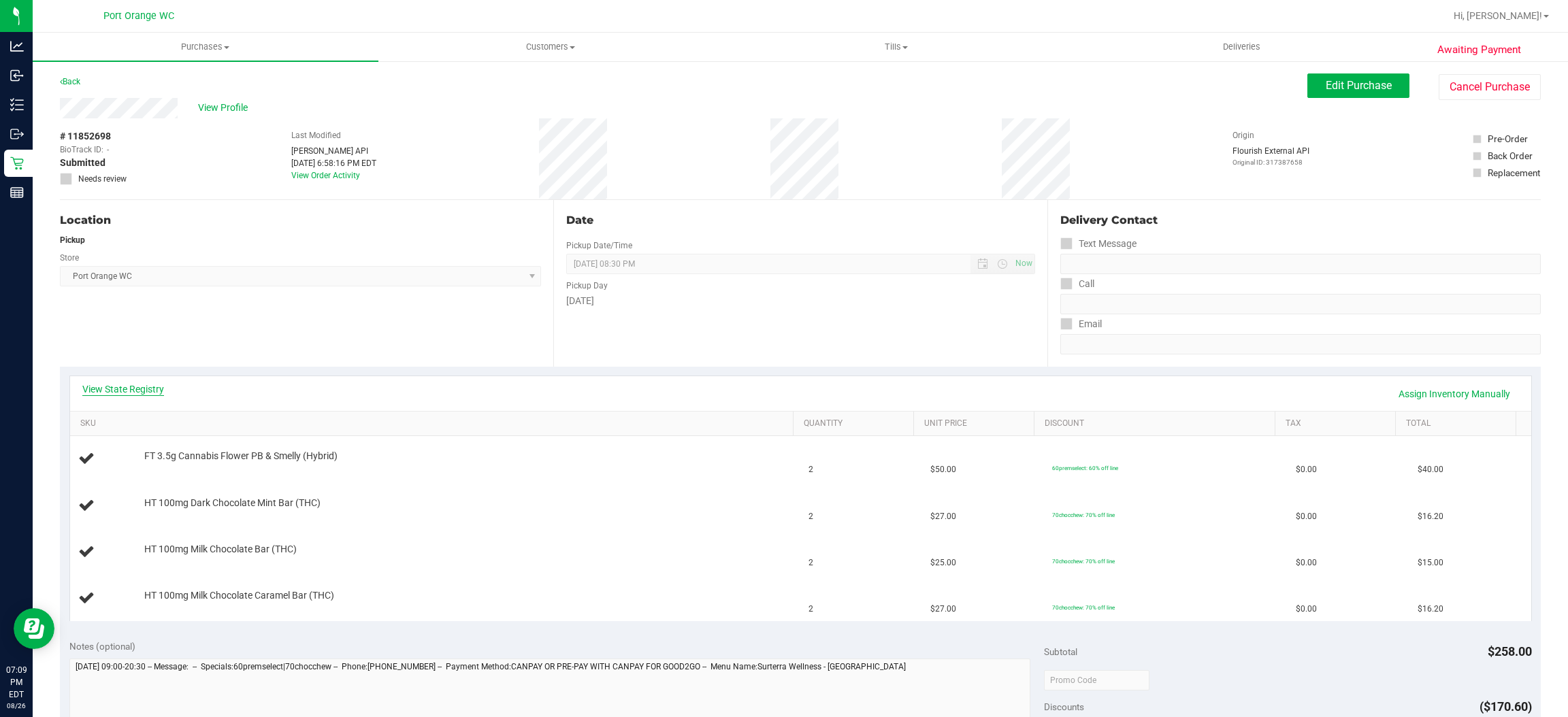
click at [138, 389] on link "View State Registry" at bounding box center [123, 389] width 82 height 14
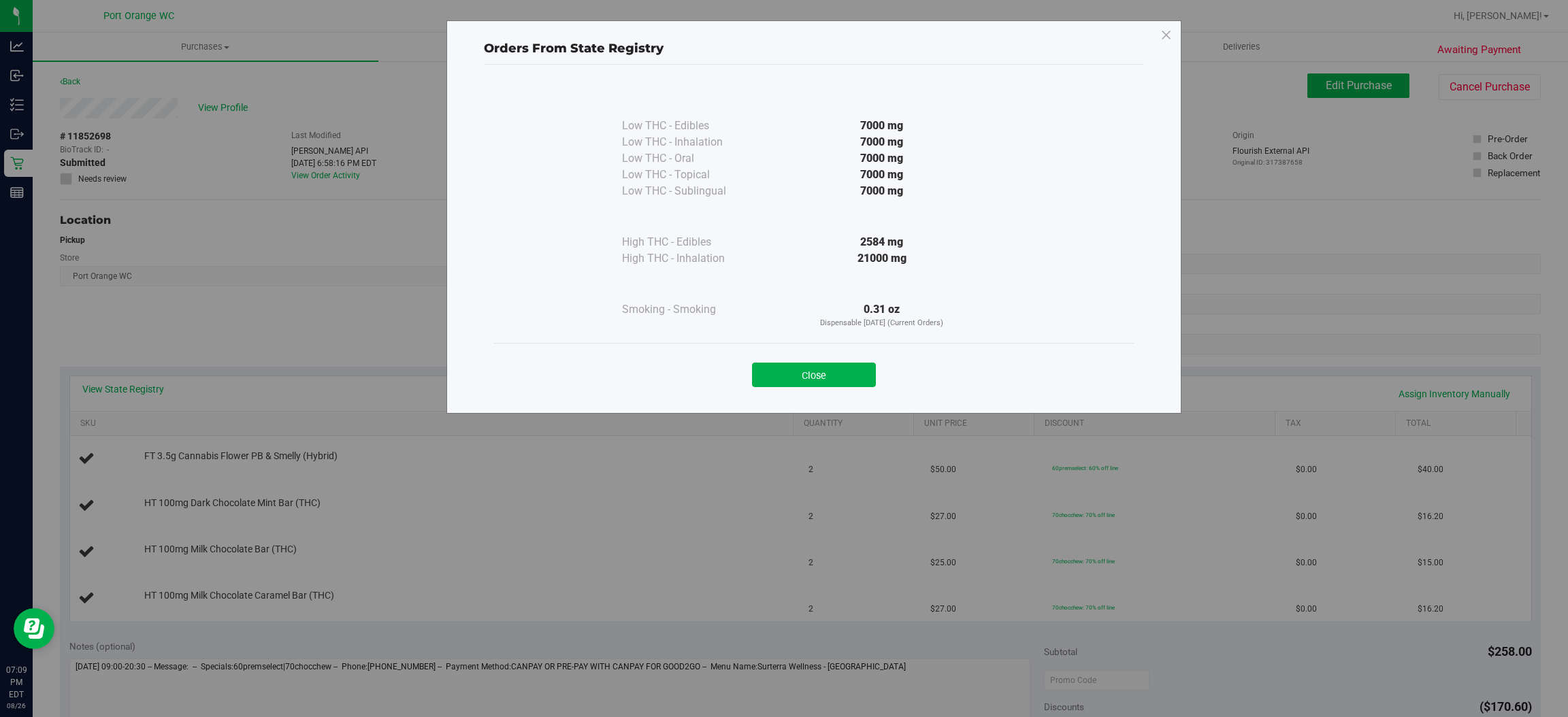
drag, startPoint x: 900, startPoint y: 312, endPoint x: 863, endPoint y: 312, distance: 37.0
click at [863, 312] on div "0.31 oz Dispensable [DATE] (Current Orders)" at bounding box center [882, 316] width 248 height 28
copy div "0.31 oz"
click at [820, 378] on button "Close" at bounding box center [814, 375] width 124 height 24
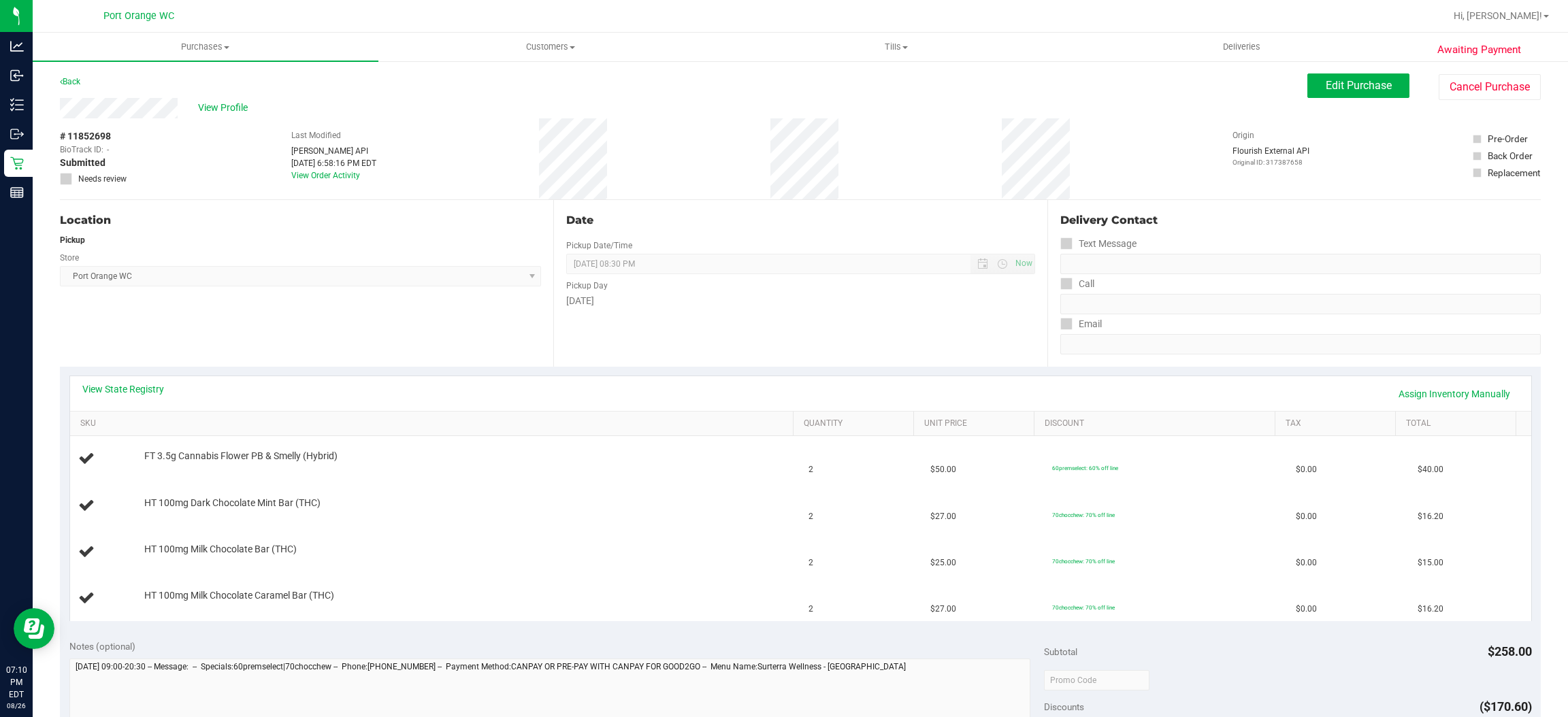
click at [692, 318] on div "Date Pickup Date/Time [DATE] Now [DATE] 08:30 PM Now Pickup Day [DATE]" at bounding box center [801, 283] width 494 height 167
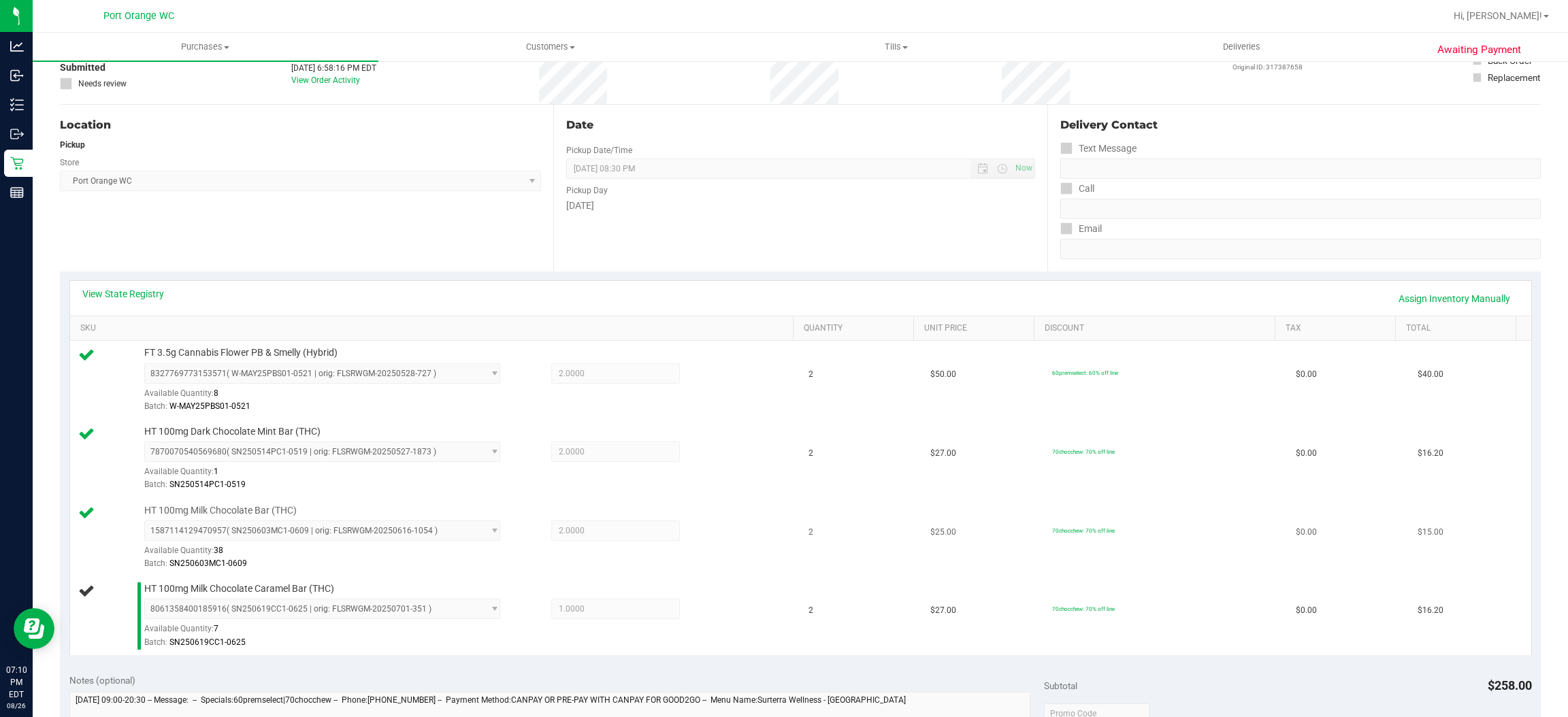
scroll to position [204, 0]
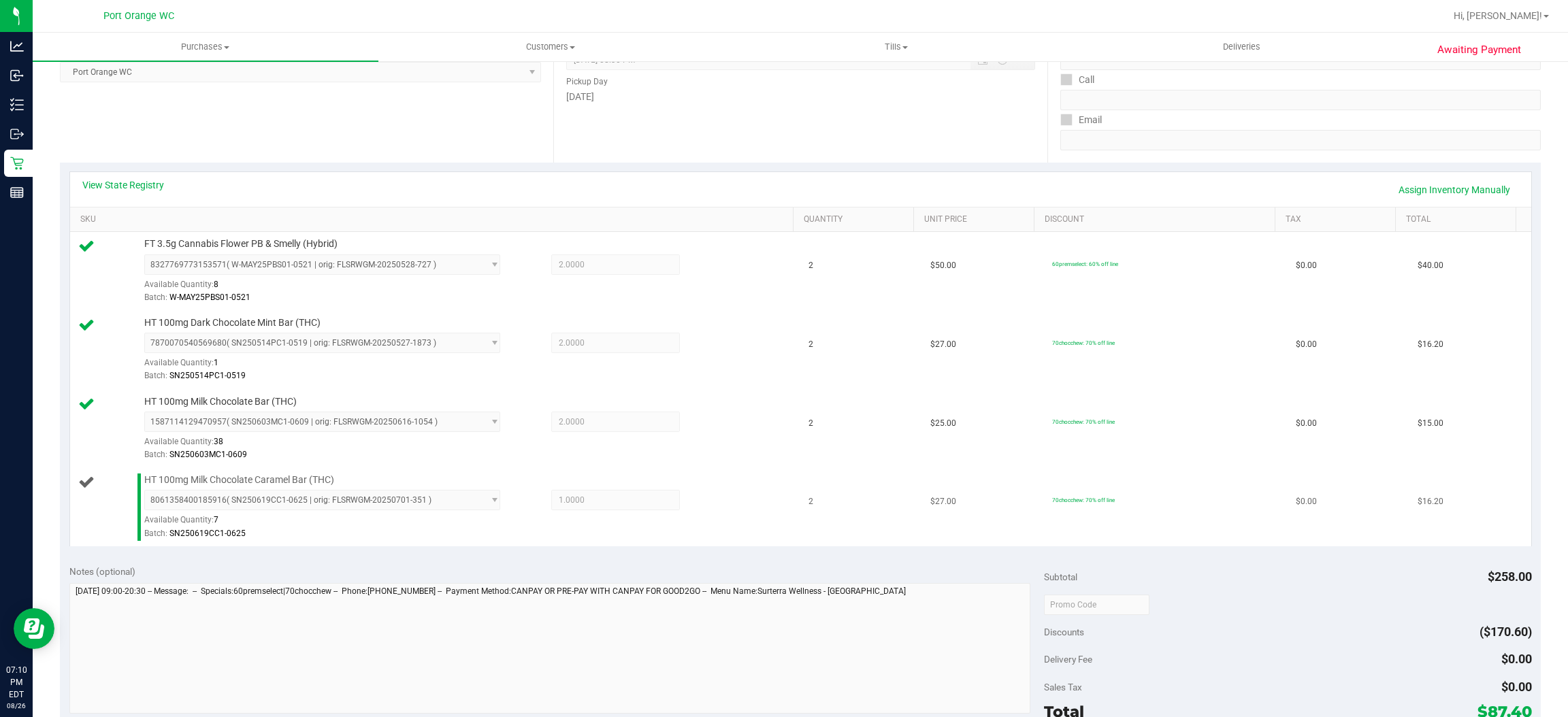
click at [295, 482] on span "HT 100mg Milk Chocolate Caramel Bar (THC)" at bounding box center [239, 480] width 190 height 13
copy div "HT 100mg Milk Chocolate Caramel Bar (THC)"
click at [614, 542] on td "HT 100mg Milk Chocolate Caramel Bar (THC) 8061358400185916 ( SN250619CC1-0625 |…" at bounding box center [436, 507] width 731 height 78
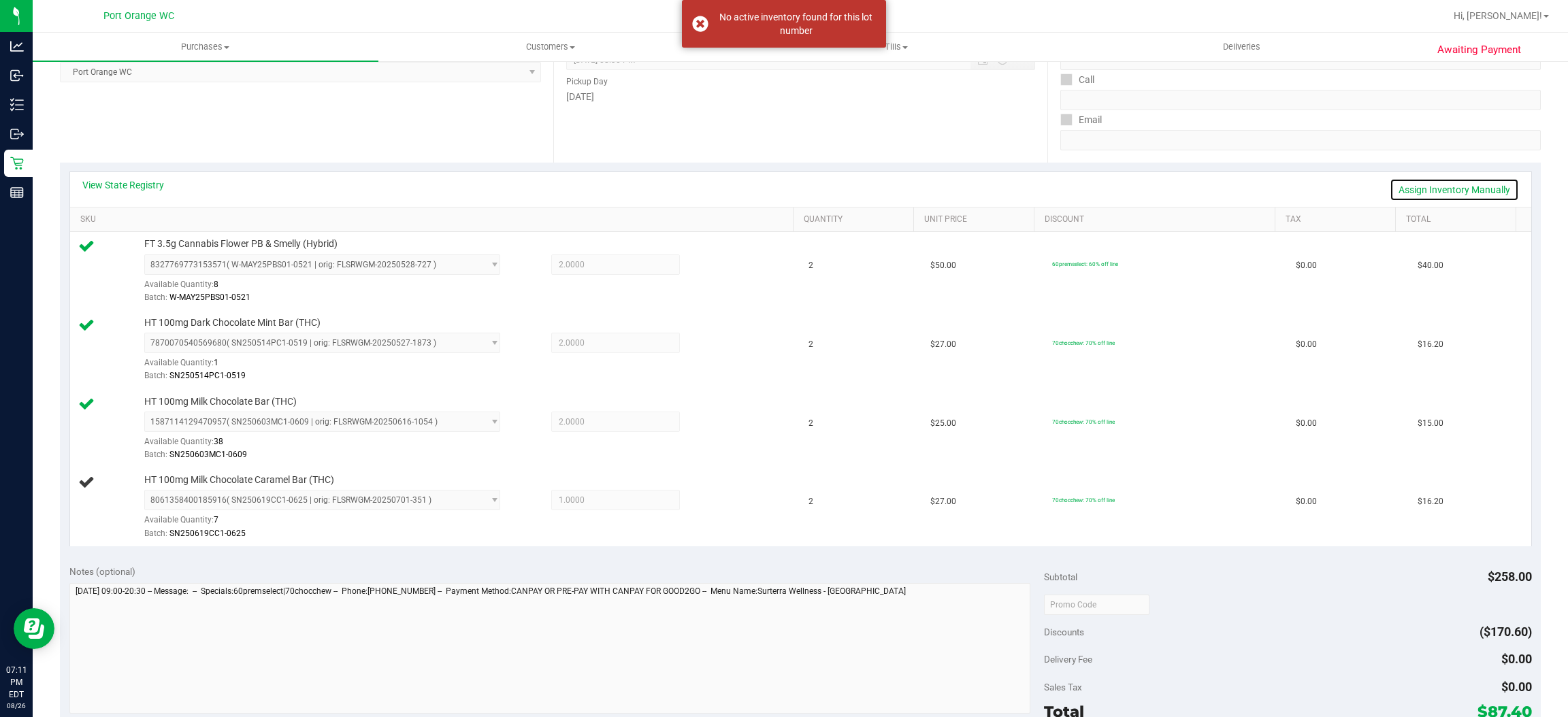
click at [1473, 190] on link "Assign Inventory Manually" at bounding box center [1455, 189] width 130 height 23
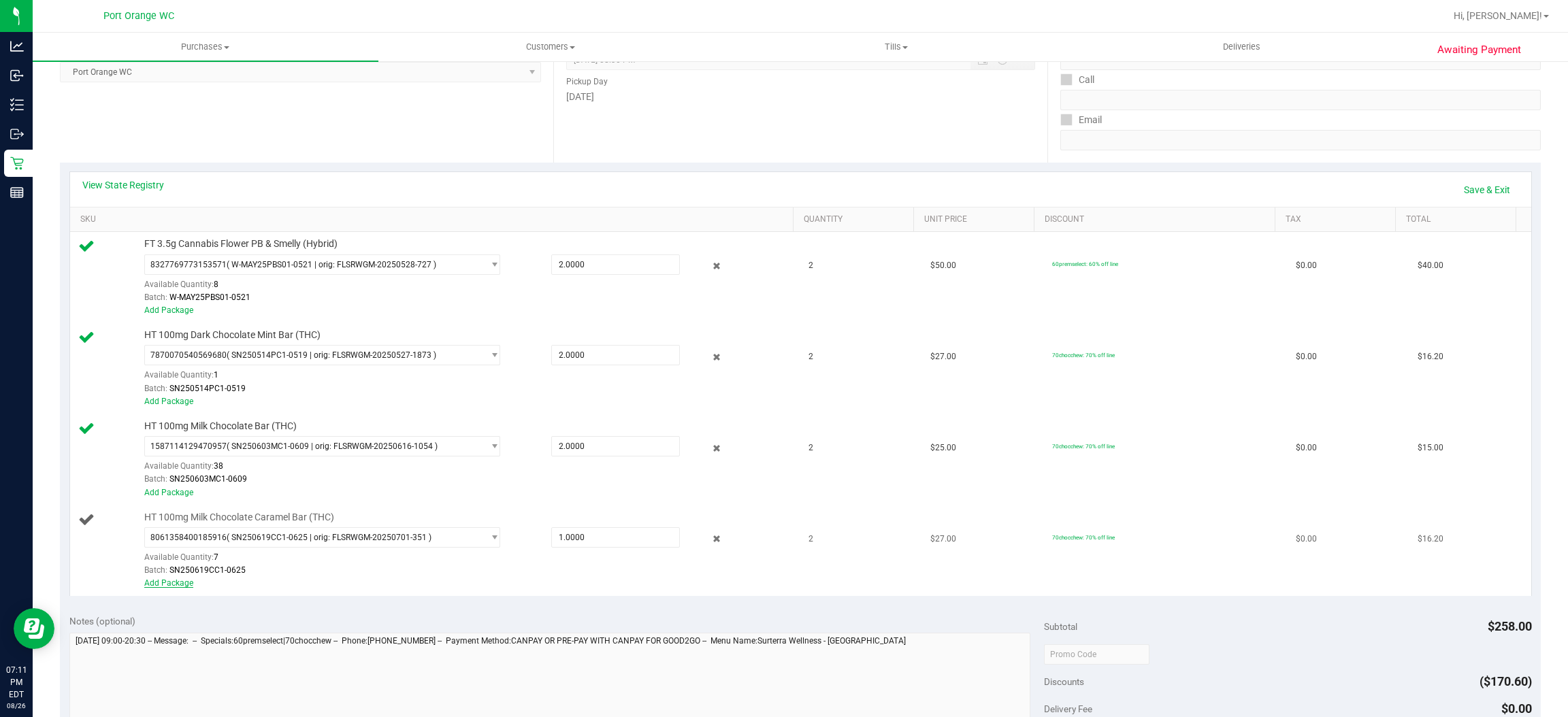
click at [175, 588] on link "Add Package" at bounding box center [168, 583] width 49 height 10
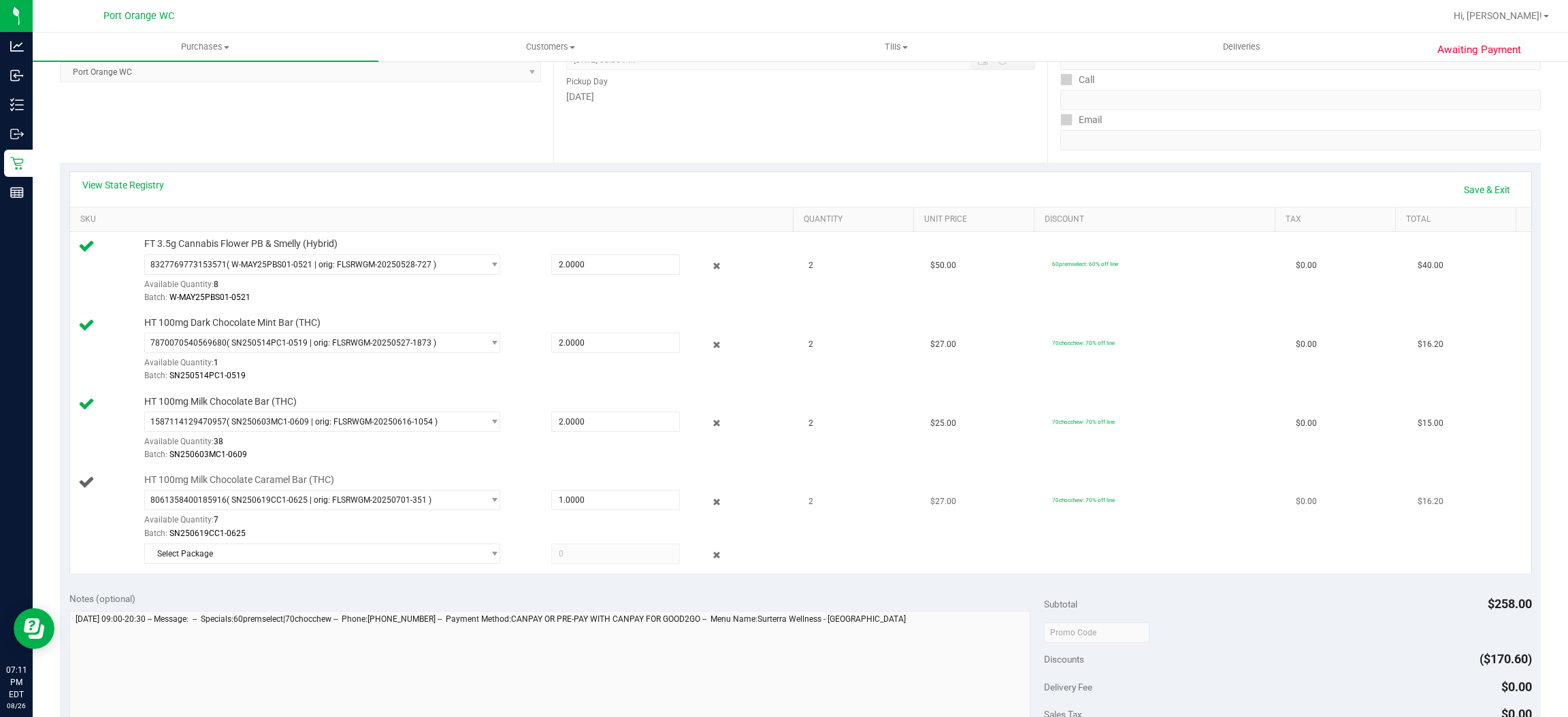
click at [710, 553] on div at bounding box center [707, 555] width 53 height 16
click at [589, 507] on span "1.0000 1" at bounding box center [615, 499] width 129 height 20
type input "2"
type input "2.0000"
click at [623, 467] on td "HT 100mg Milk Chocolate Bar (THC) 1587114129470957 ( SN250603MC1-0609 | orig: F…" at bounding box center [436, 430] width 731 height 79
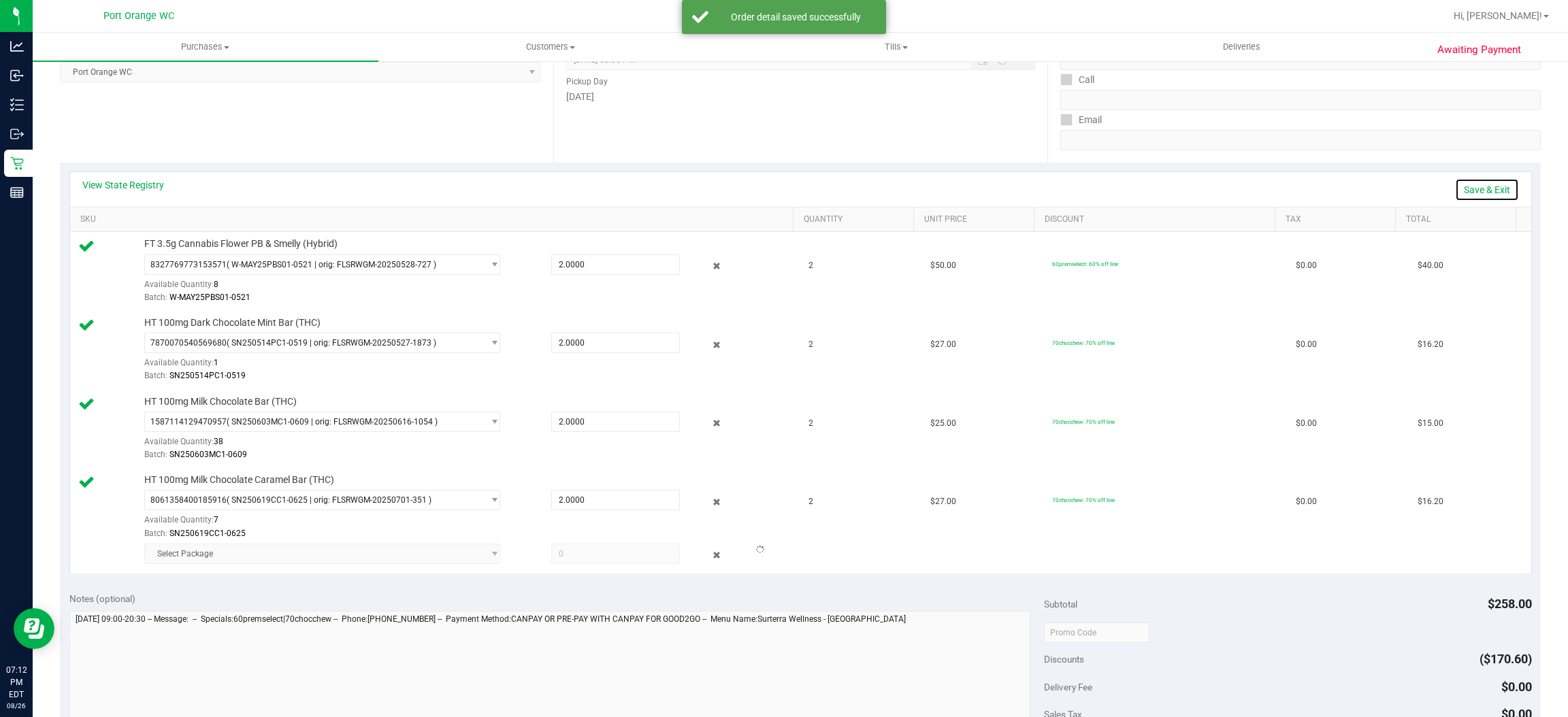
click at [1455, 186] on link "Save & Exit" at bounding box center [1487, 189] width 64 height 23
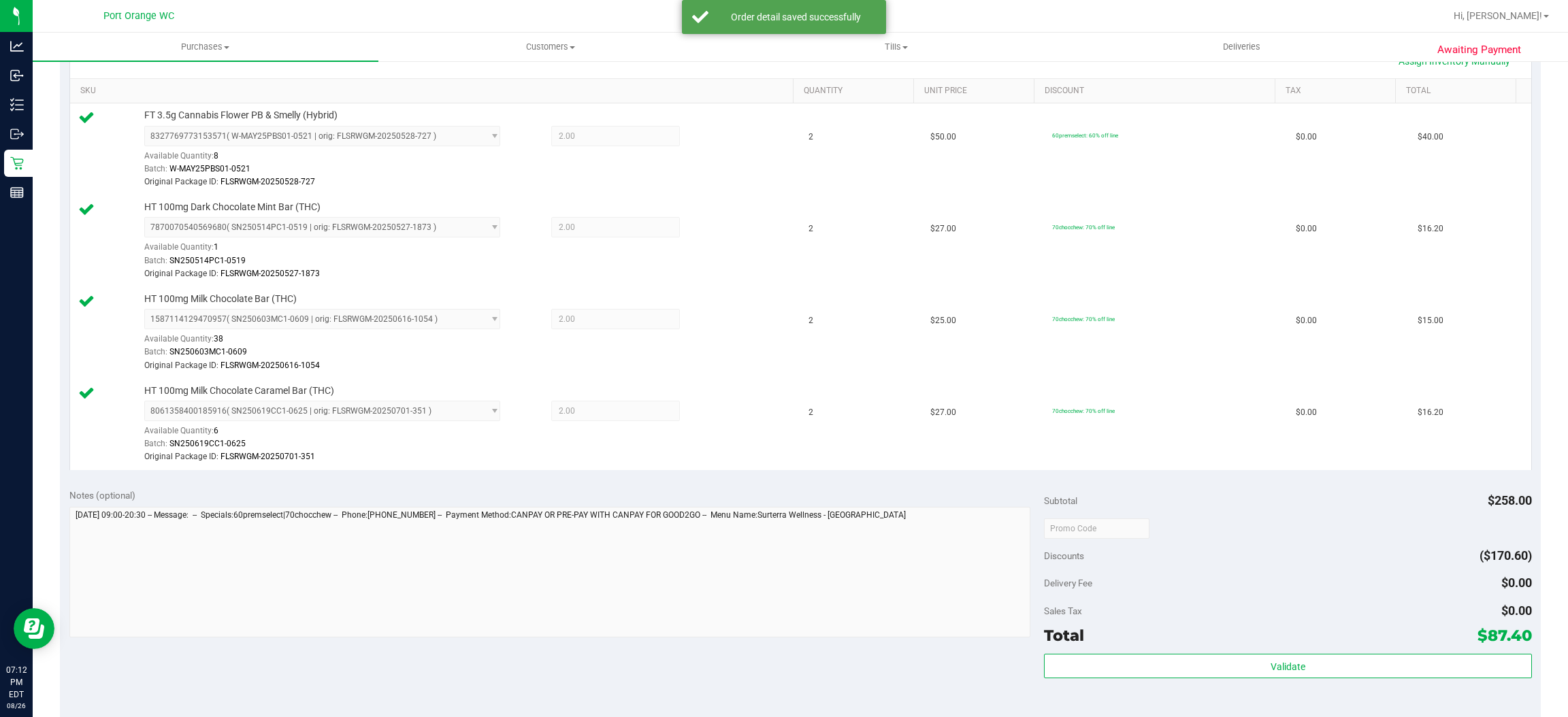
scroll to position [510, 0]
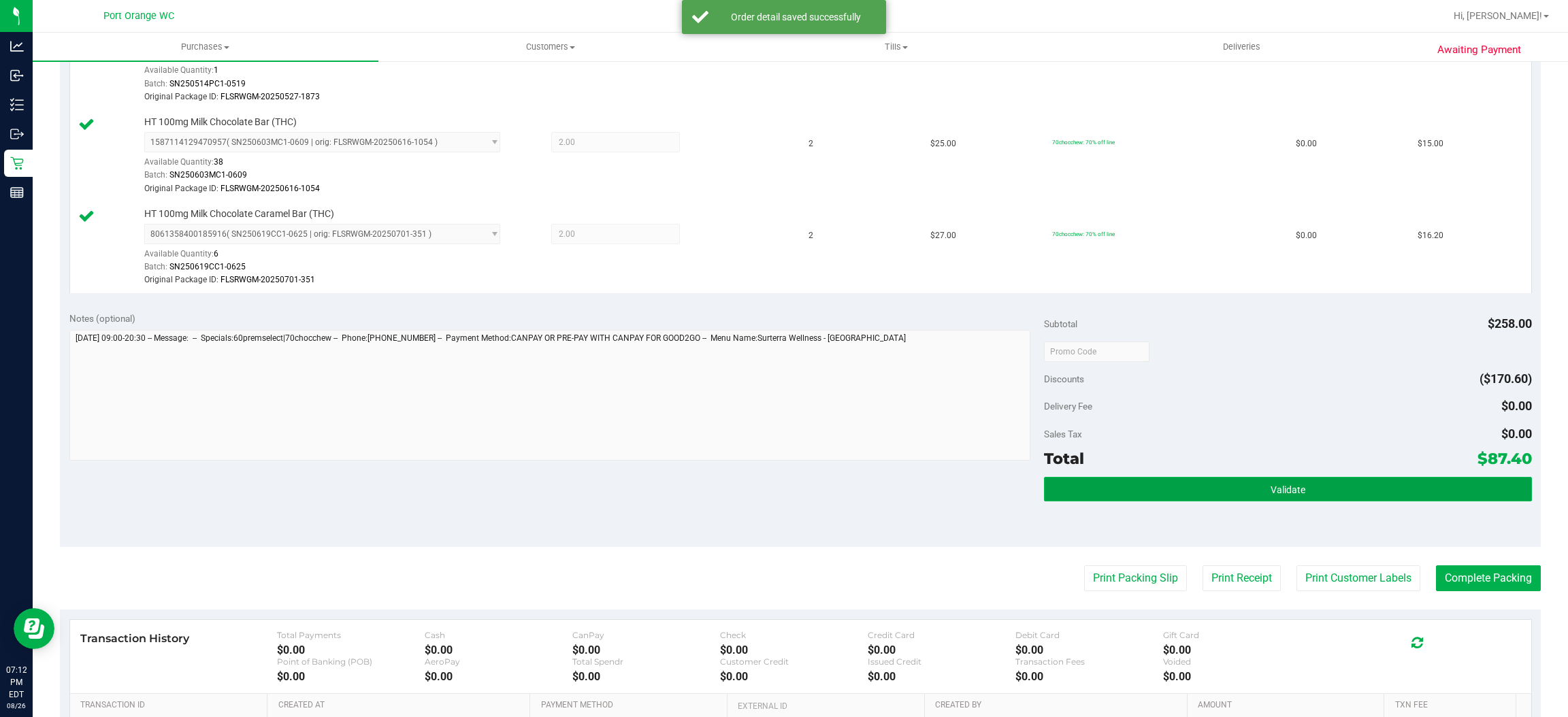
click at [1186, 484] on button "Validate" at bounding box center [1288, 489] width 487 height 24
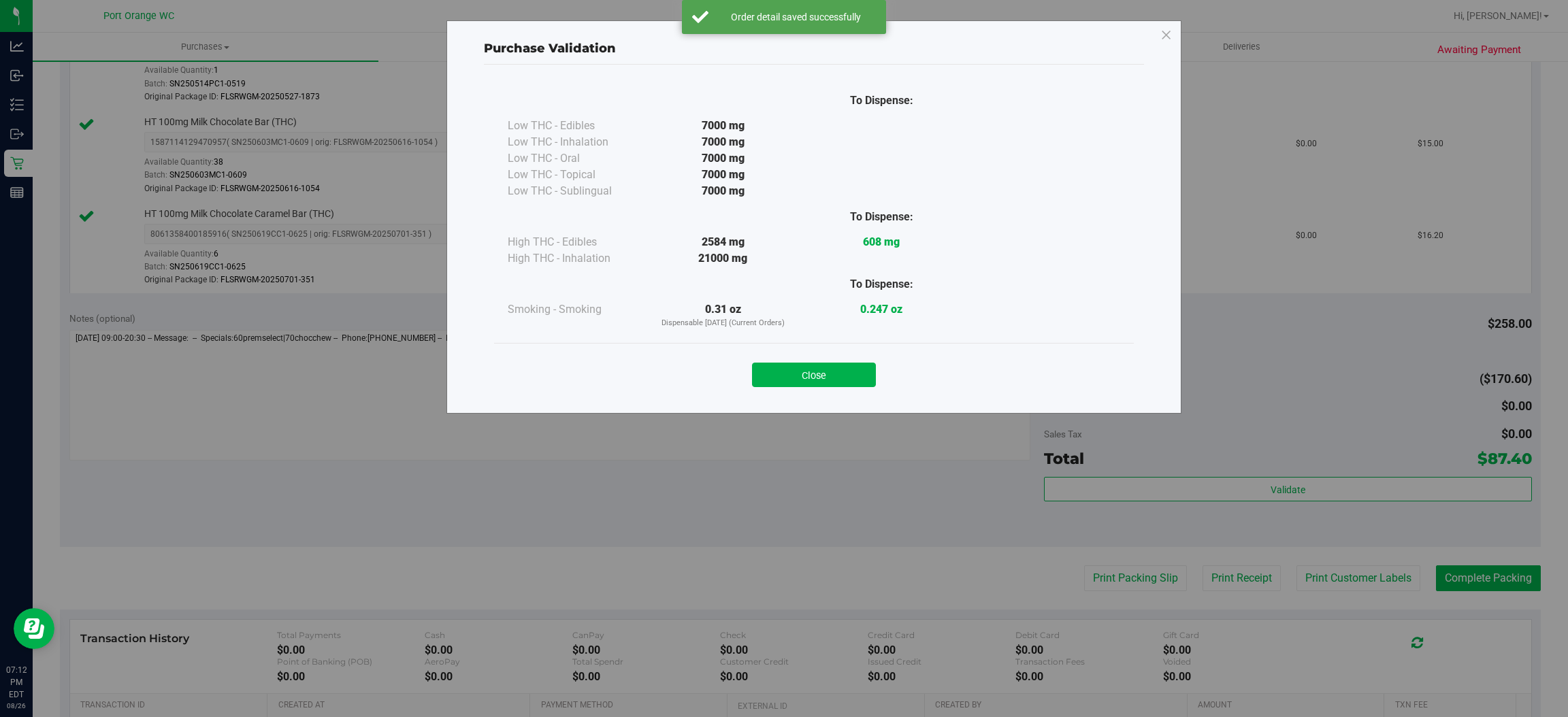
drag, startPoint x: 819, startPoint y: 375, endPoint x: 1158, endPoint y: 406, distance: 340.4
click at [835, 370] on button "Close" at bounding box center [814, 375] width 124 height 24
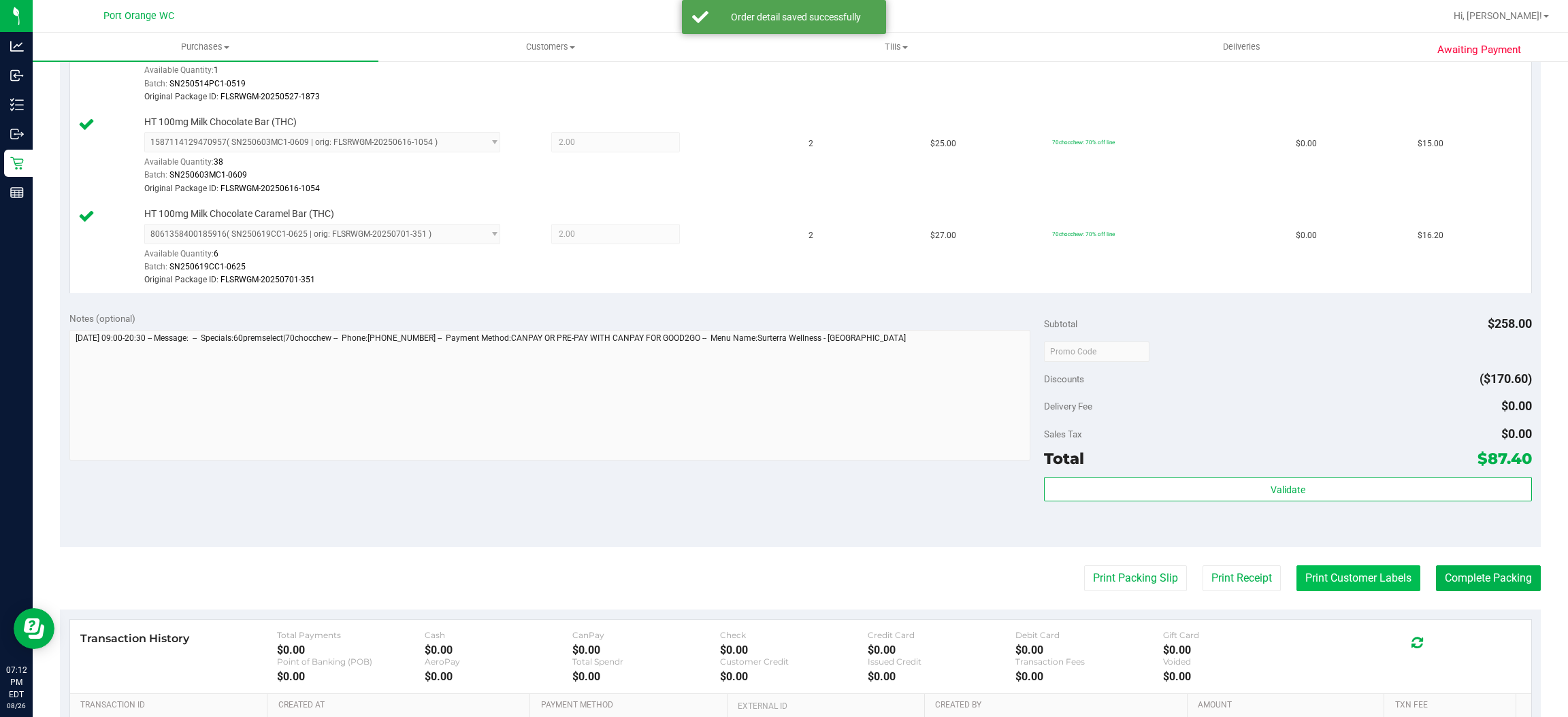
click at [1396, 590] on button "Print Customer Labels" at bounding box center [1358, 579] width 124 height 26
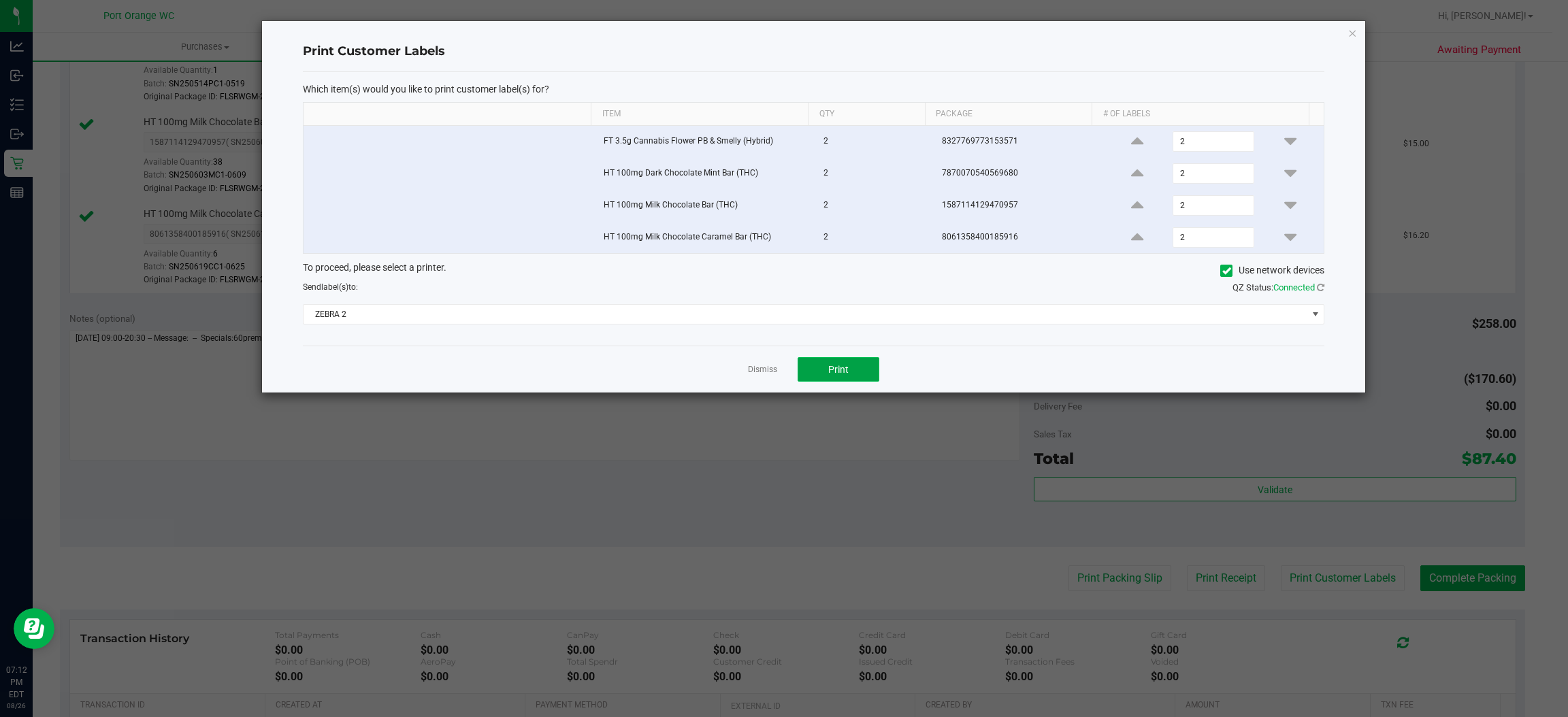
click at [867, 373] on button "Print" at bounding box center [839, 369] width 82 height 24
click at [766, 367] on link "Dismiss" at bounding box center [763, 370] width 29 height 11
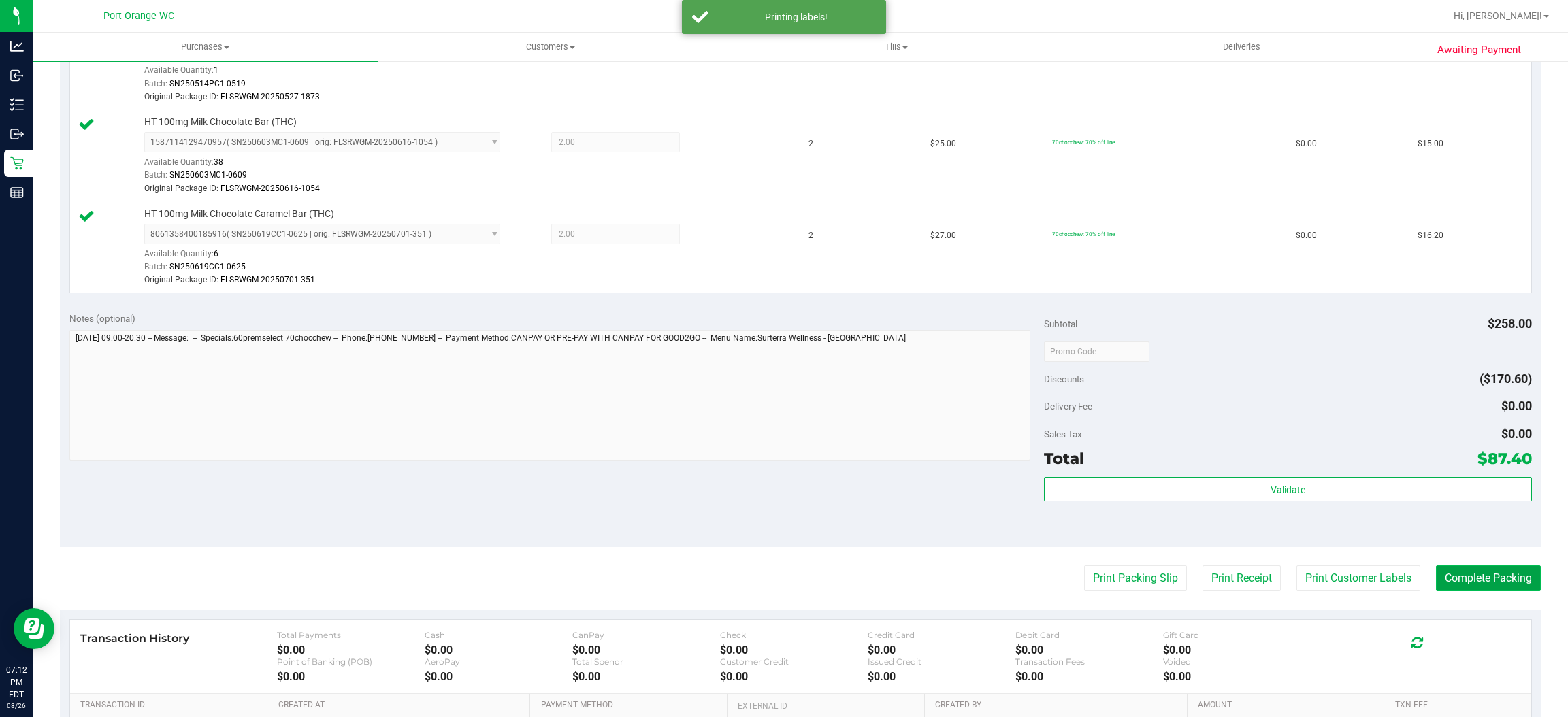
click at [1485, 579] on button "Complete Packing" at bounding box center [1488, 579] width 104 height 26
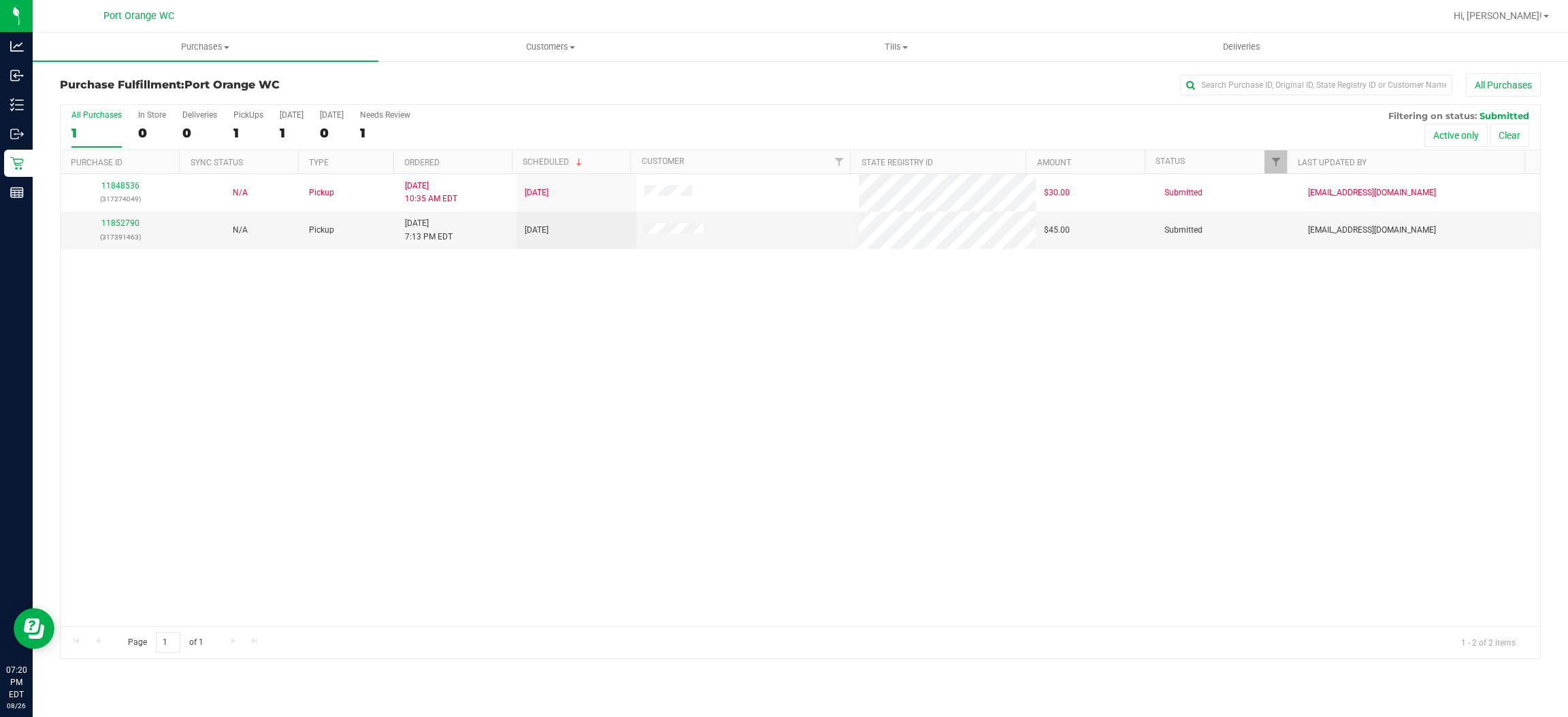
click at [210, 459] on div "11848536 (317274049) N/A Pickup 8/26/2025 10:35 AM EDT 8/26/2025 $30.00 Submitt…" at bounding box center [801, 400] width 1480 height 452
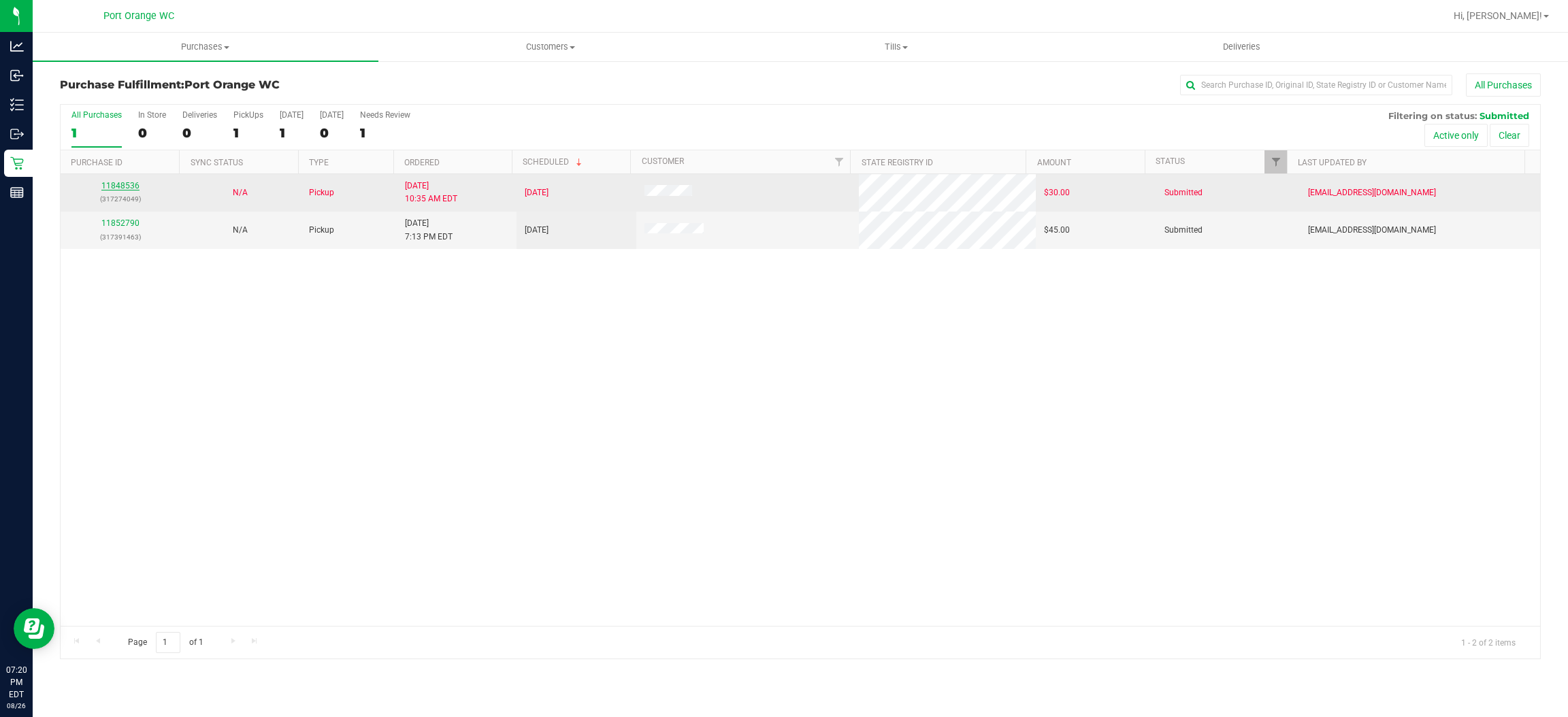
click at [117, 190] on link "11848536" at bounding box center [120, 186] width 38 height 10
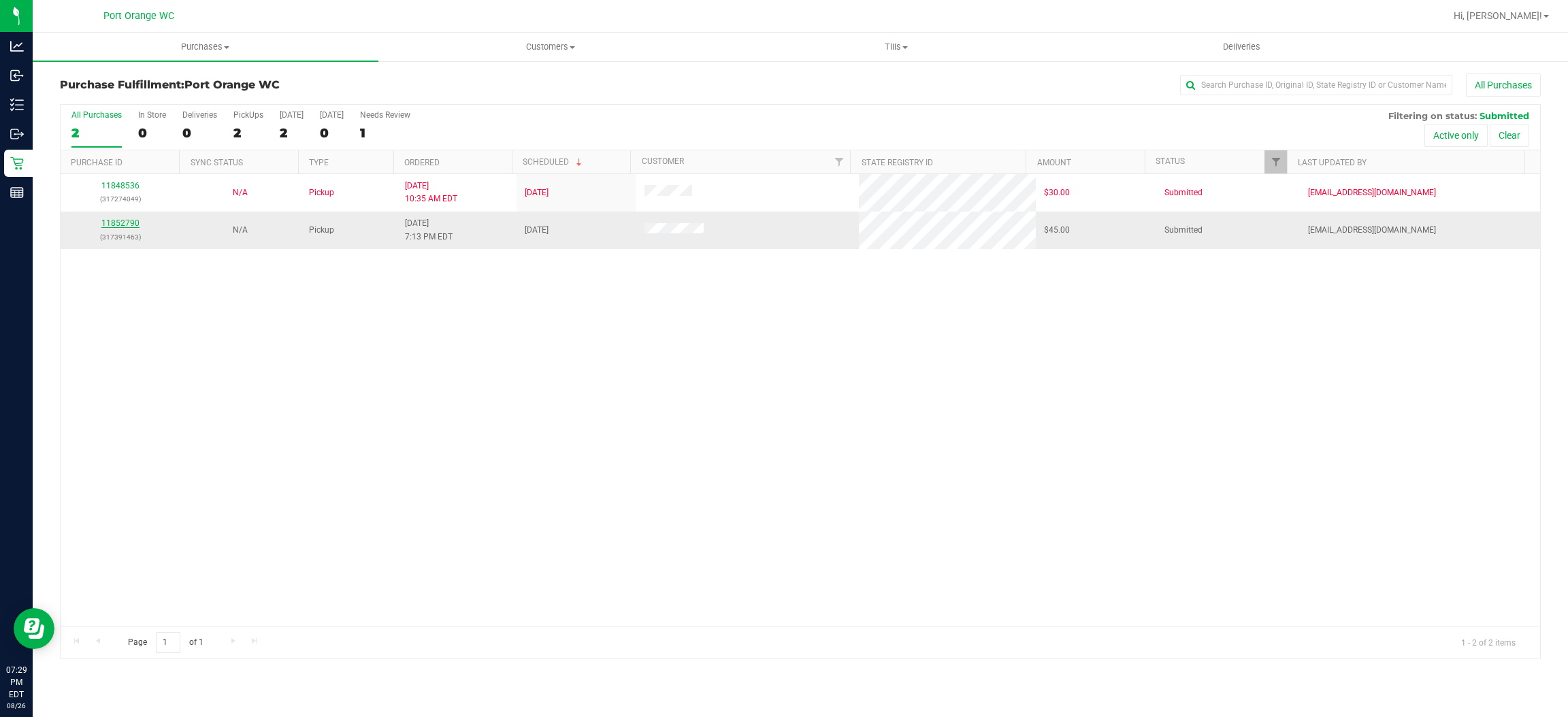
click at [117, 224] on link "11852790" at bounding box center [120, 223] width 38 height 10
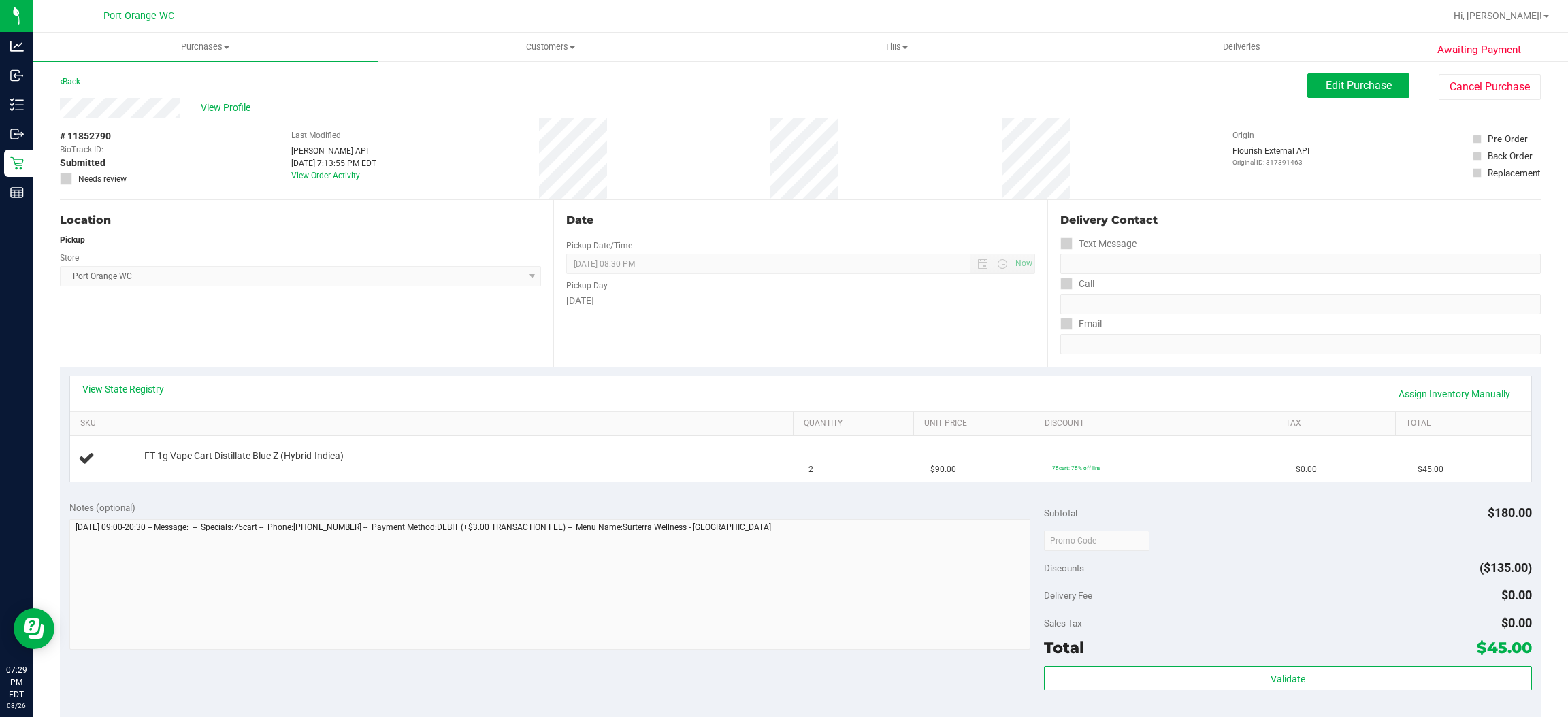
click at [933, 304] on div "Tuesday" at bounding box center [801, 301] width 469 height 15
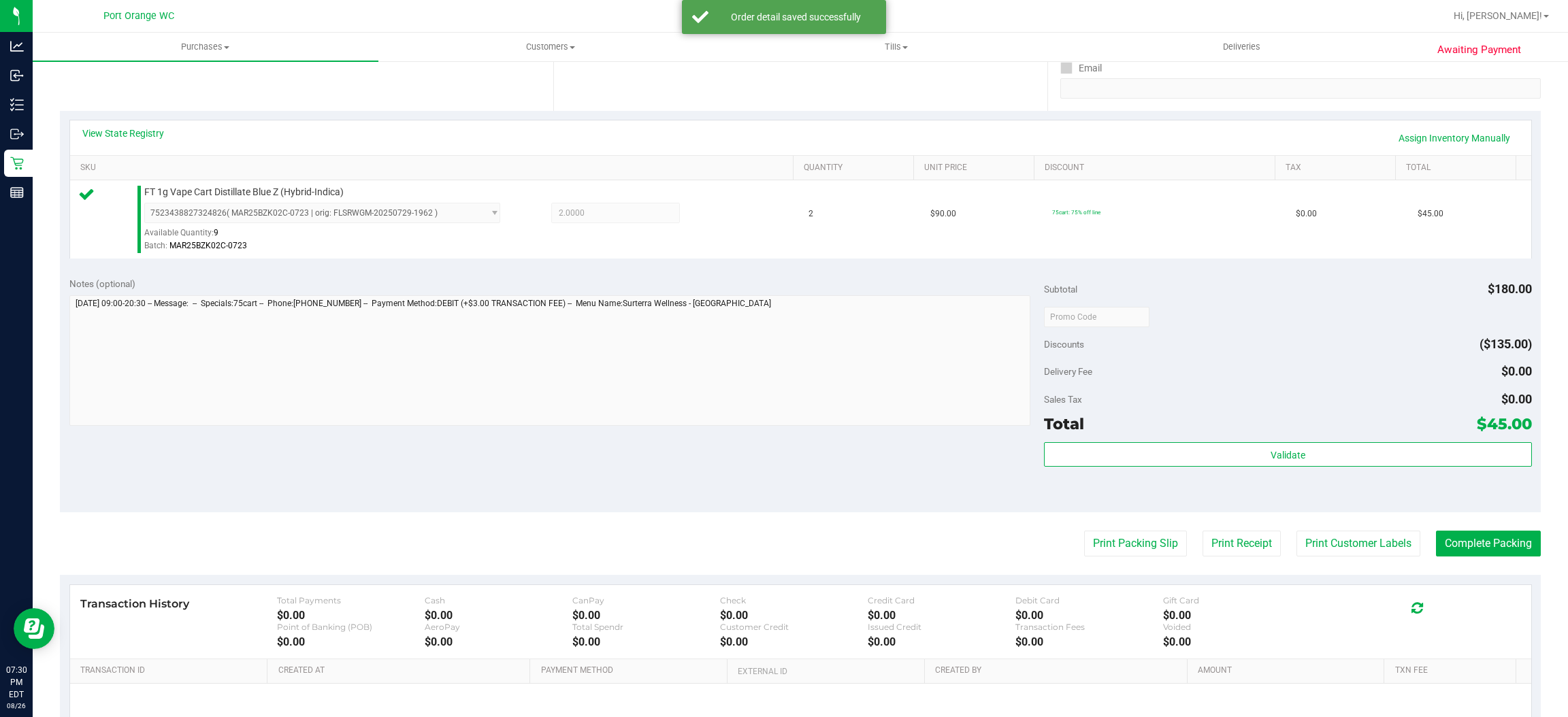
scroll to position [396, 0]
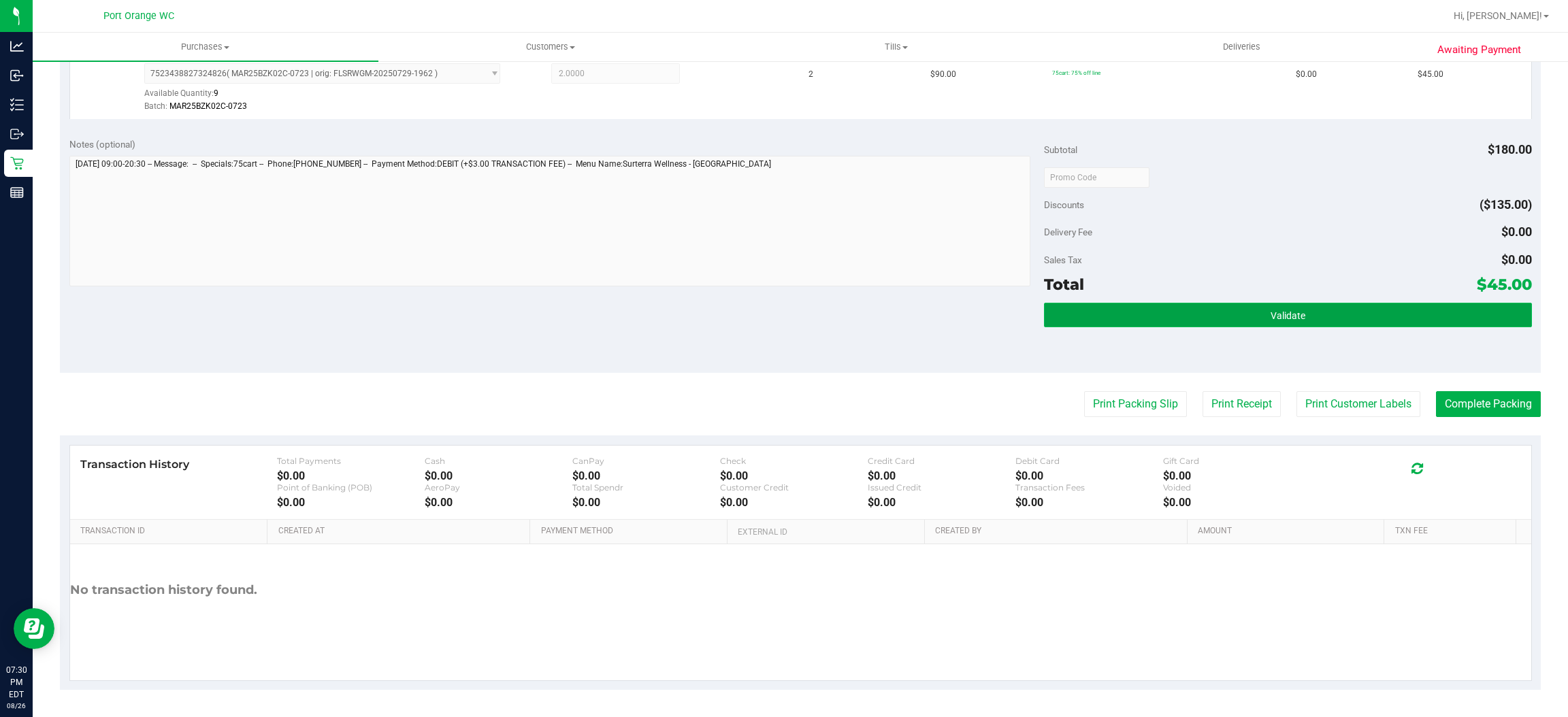
click at [1287, 325] on button "Validate" at bounding box center [1288, 315] width 487 height 24
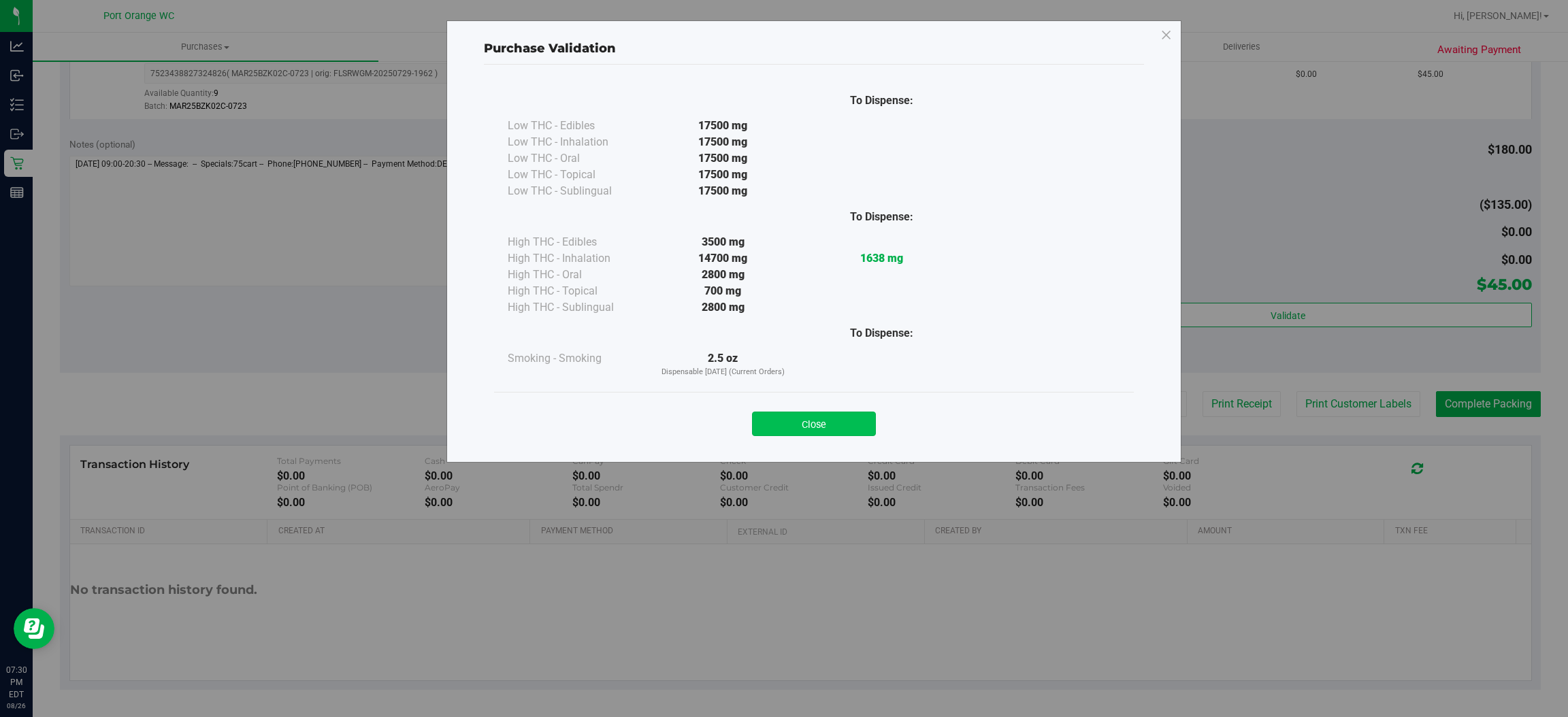
click at [827, 430] on button "Close" at bounding box center [814, 424] width 124 height 24
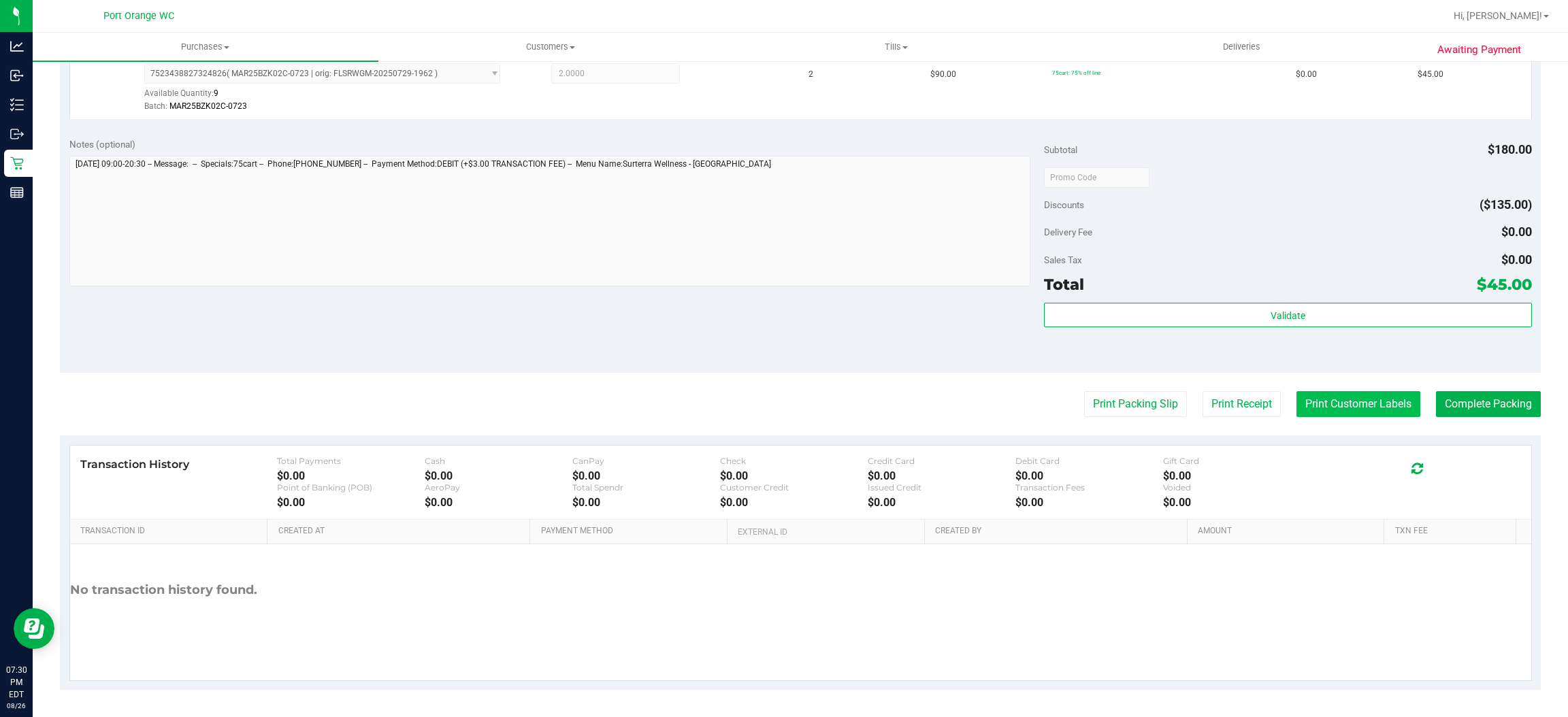
click at [1320, 409] on button "Print Customer Labels" at bounding box center [1358, 405] width 124 height 26
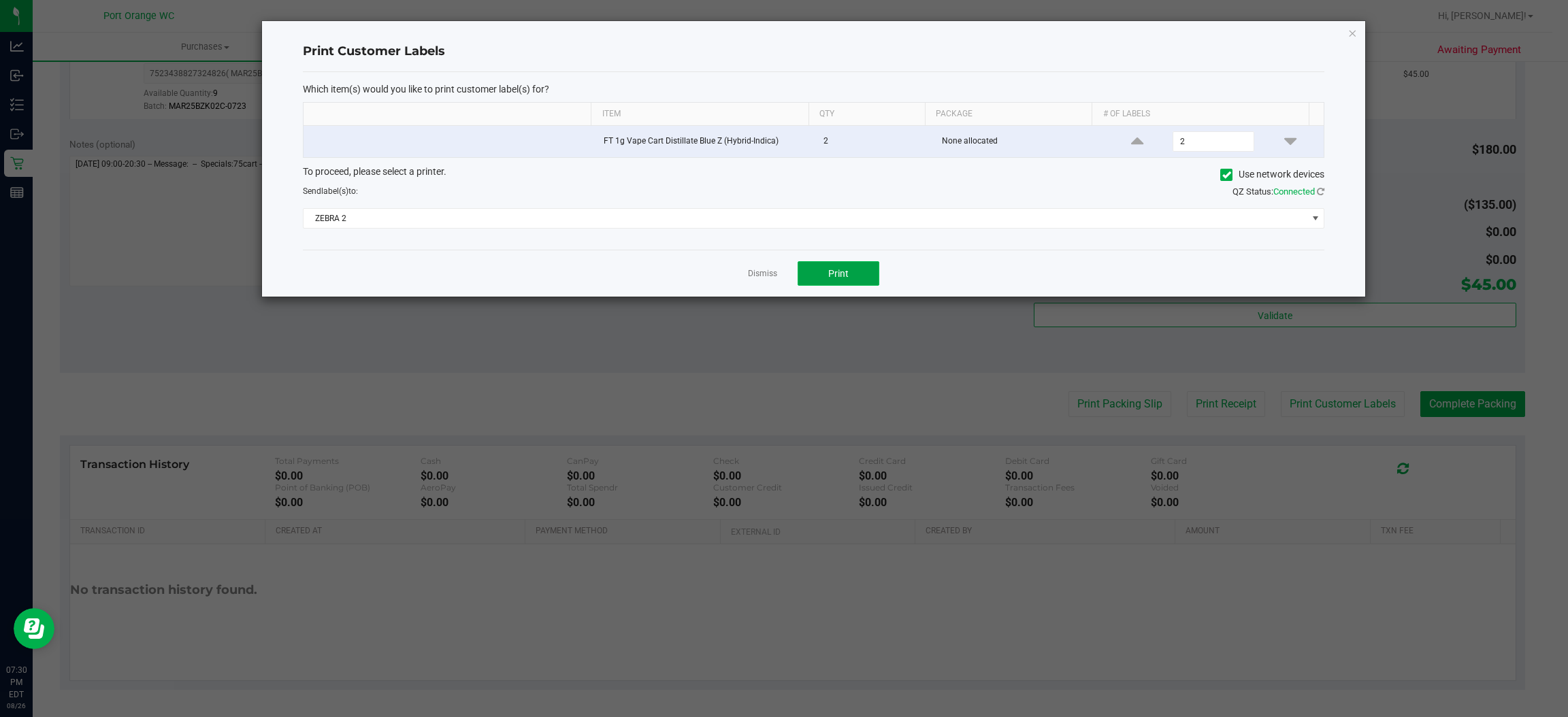
click at [843, 281] on button "Print" at bounding box center [839, 274] width 82 height 24
click at [726, 281] on div "Dismiss Print" at bounding box center [814, 274] width 1022 height 47
click at [761, 276] on link "Dismiss" at bounding box center [763, 274] width 29 height 11
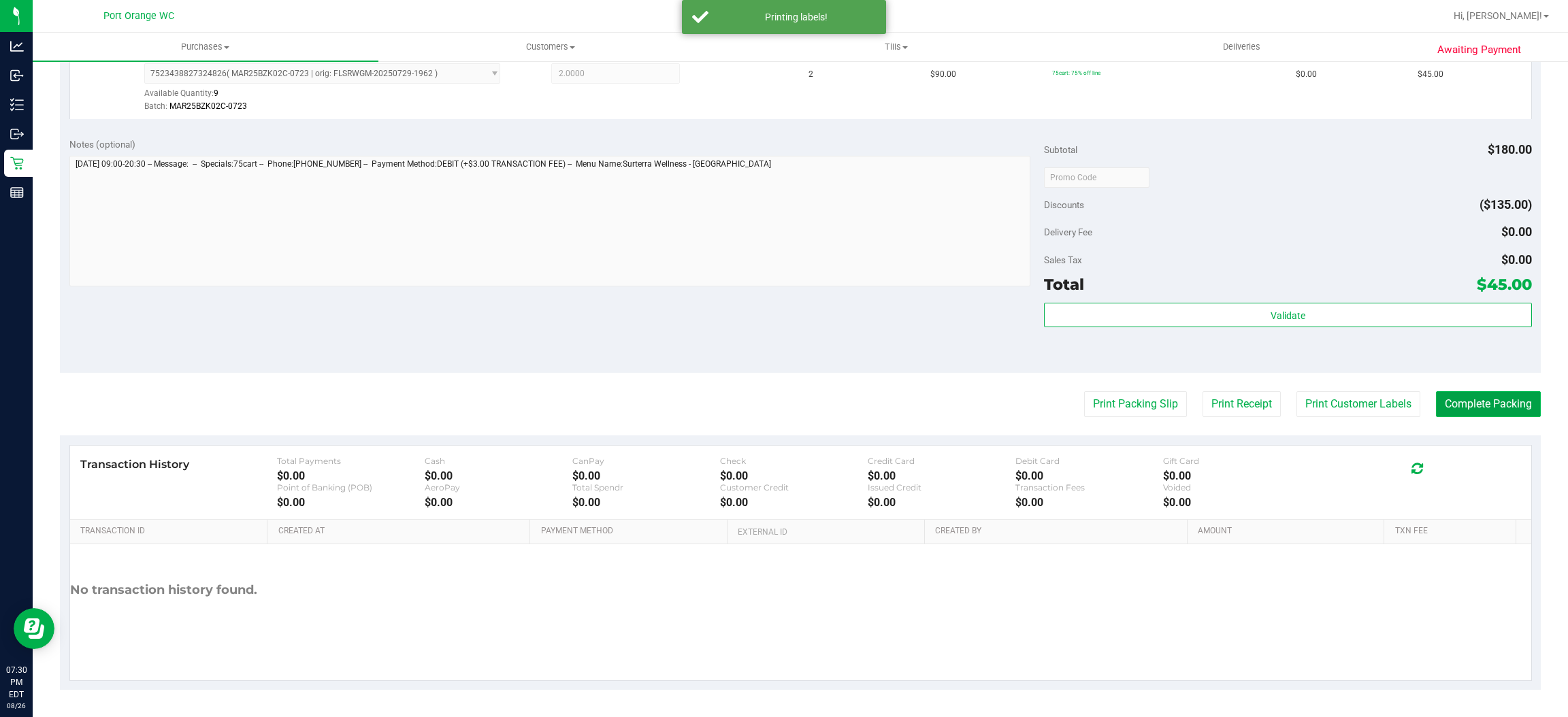
click at [1465, 405] on button "Complete Packing" at bounding box center [1488, 405] width 104 height 26
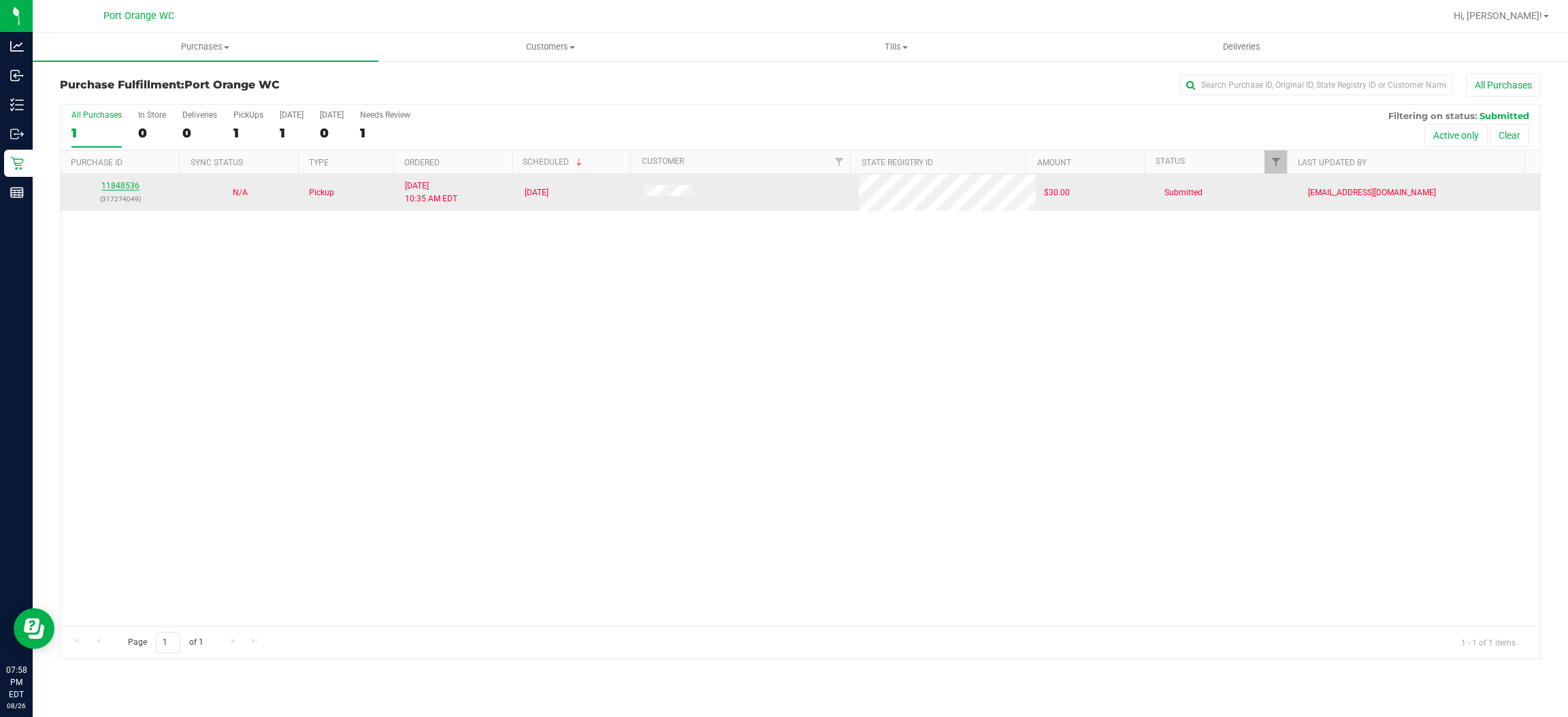
click at [117, 186] on link "11848536" at bounding box center [120, 186] width 38 height 10
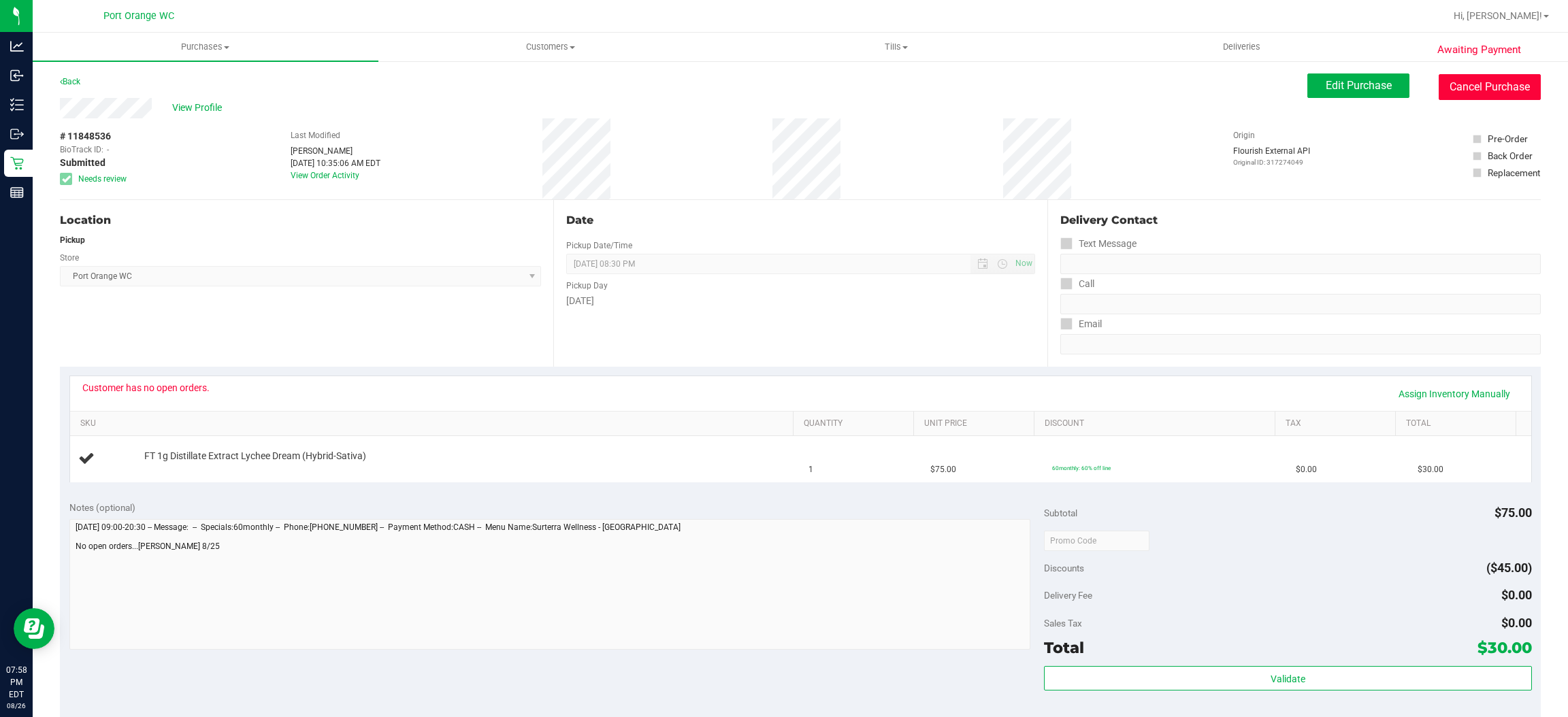
click at [1510, 91] on button "Cancel Purchase" at bounding box center [1490, 87] width 102 height 26
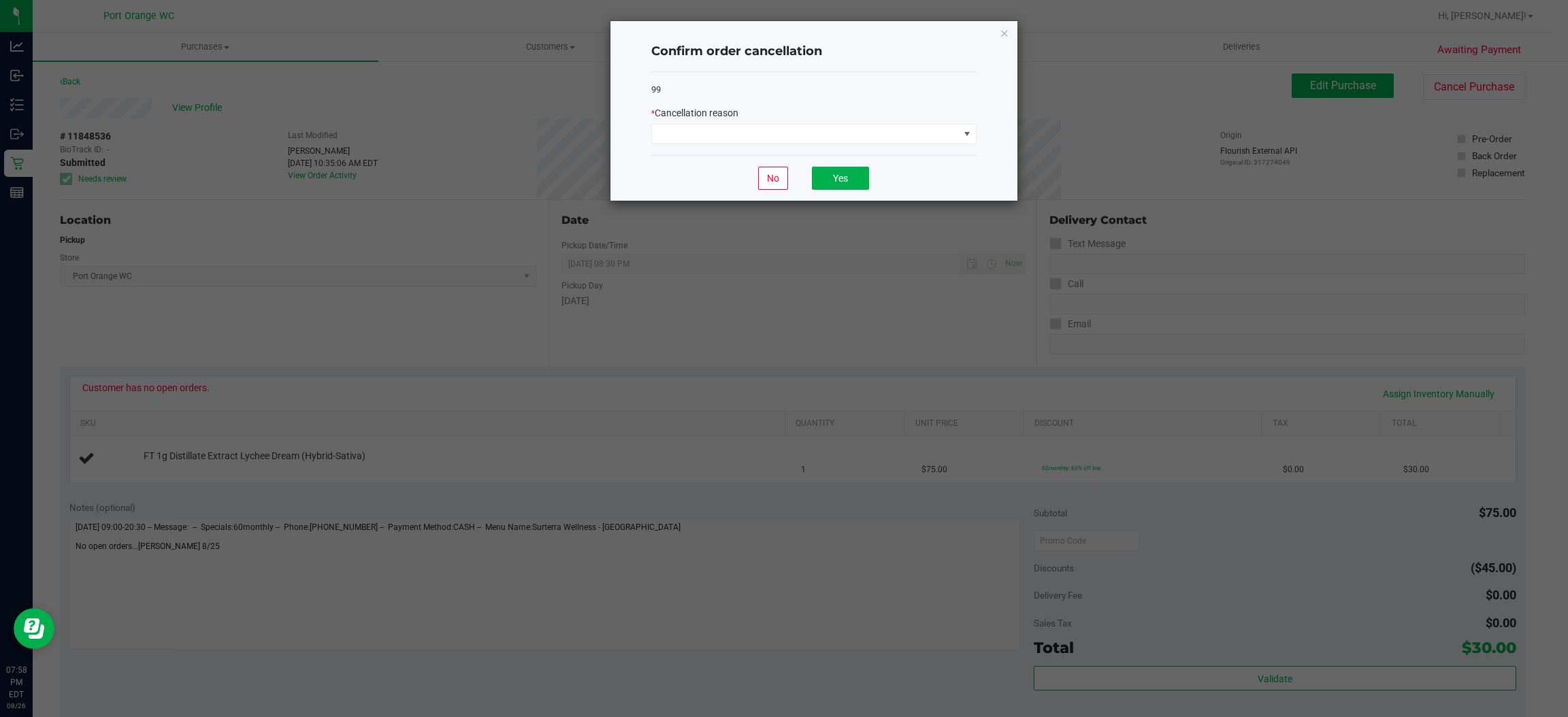
drag, startPoint x: 810, startPoint y: 112, endPoint x: 806, endPoint y: 121, distance: 9.8
click at [808, 113] on div "* Cancellation reason" at bounding box center [814, 113] width 325 height 15
click at [811, 139] on span at bounding box center [805, 134] width 307 height 19
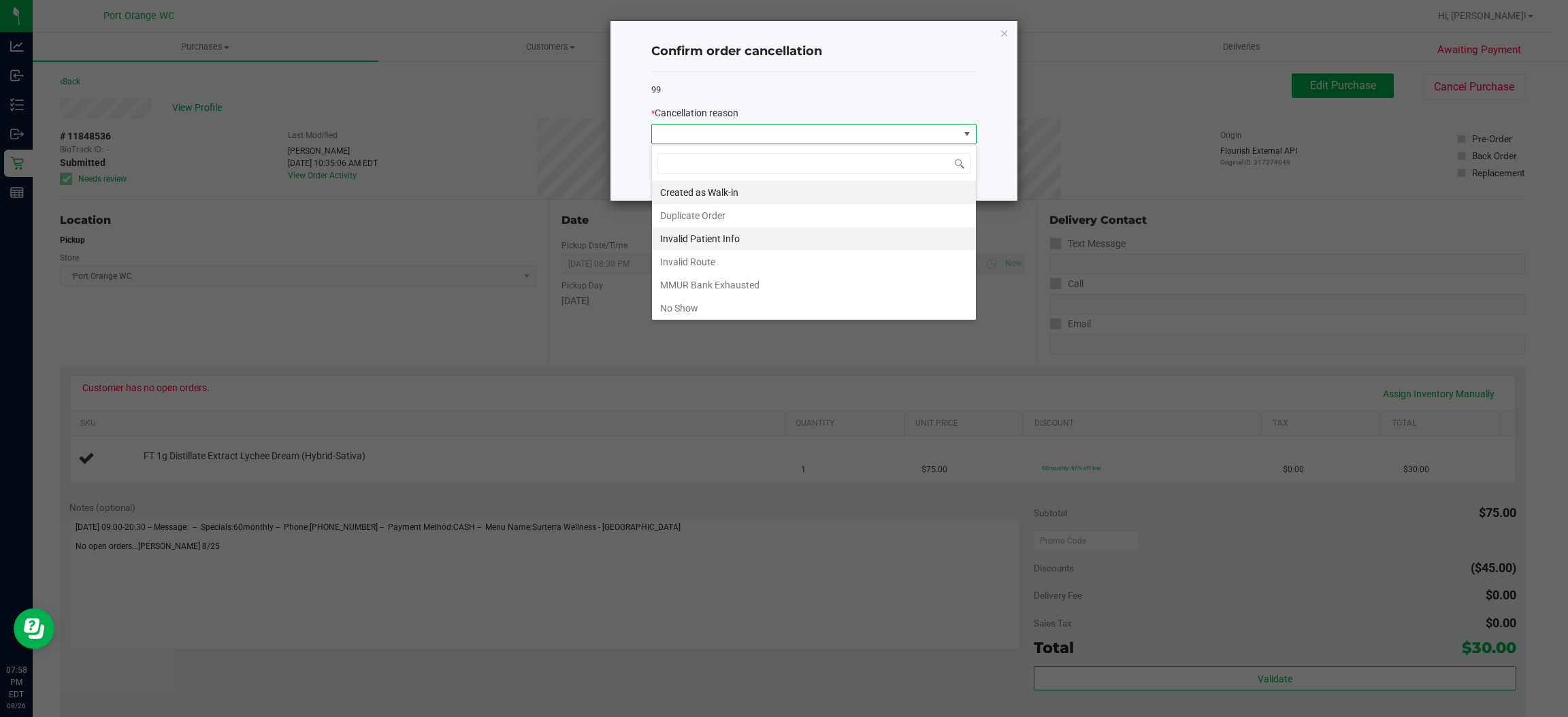
scroll to position [21, 325]
click at [793, 280] on li "MMUR Bank Exhausted" at bounding box center [814, 285] width 324 height 23
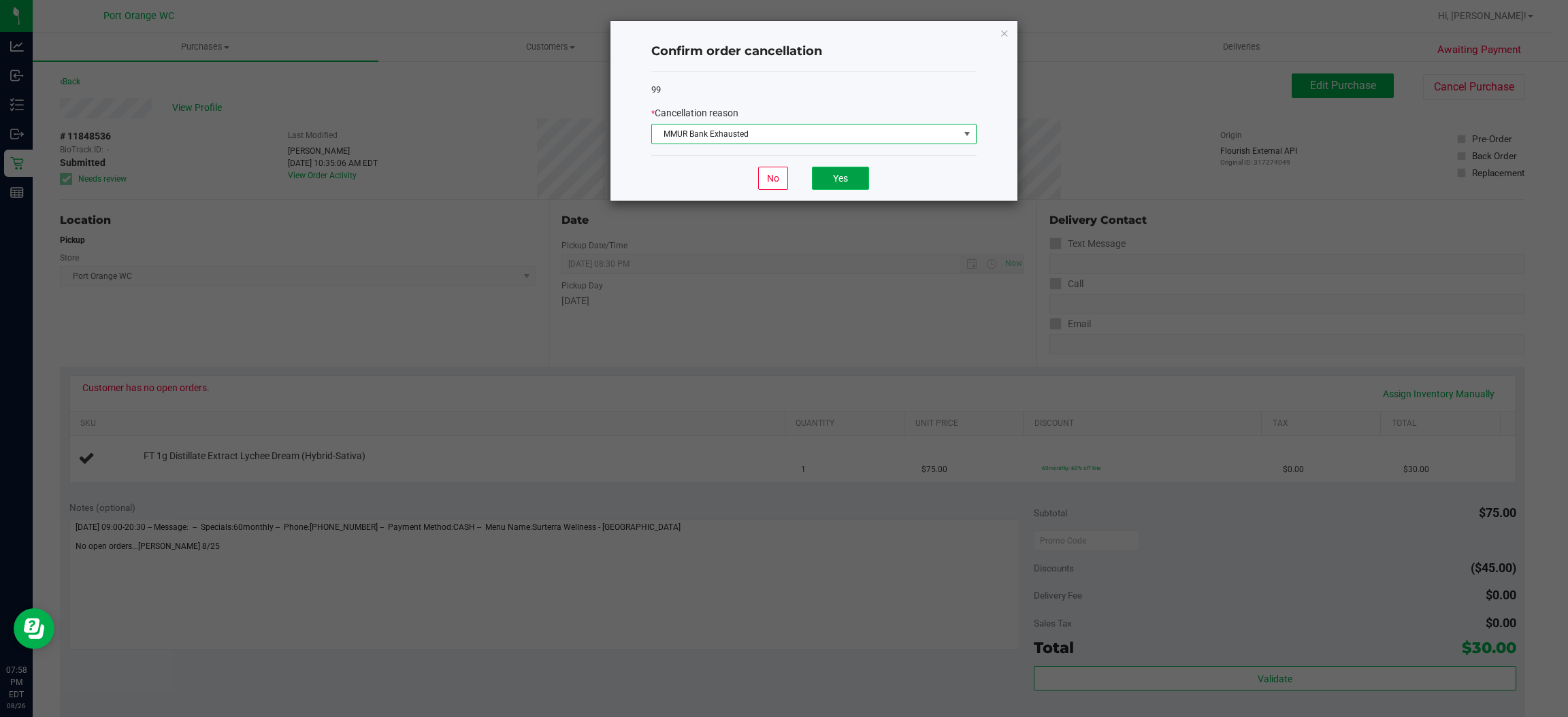
click at [831, 182] on button "Yes" at bounding box center [840, 178] width 57 height 23
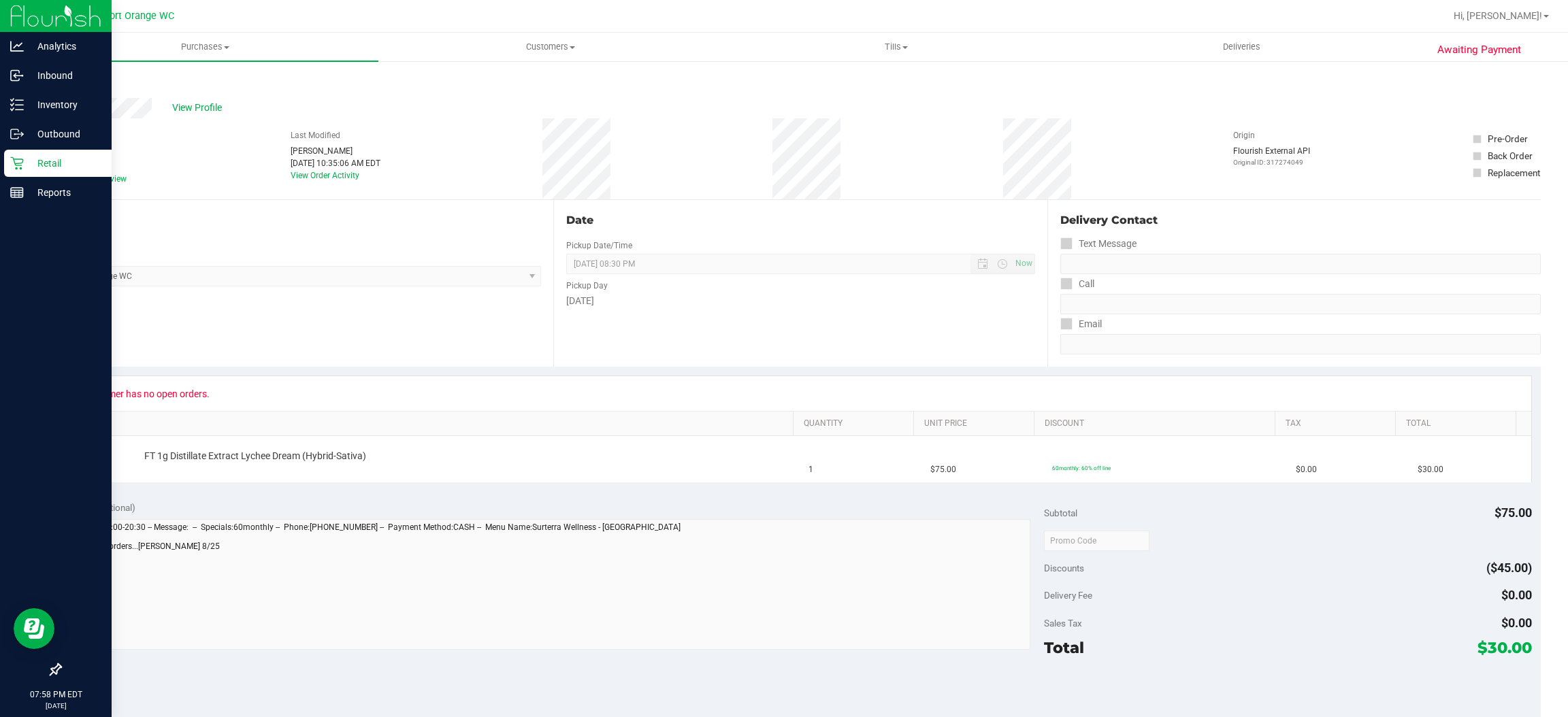
click at [26, 163] on p "Retail" at bounding box center [64, 163] width 82 height 16
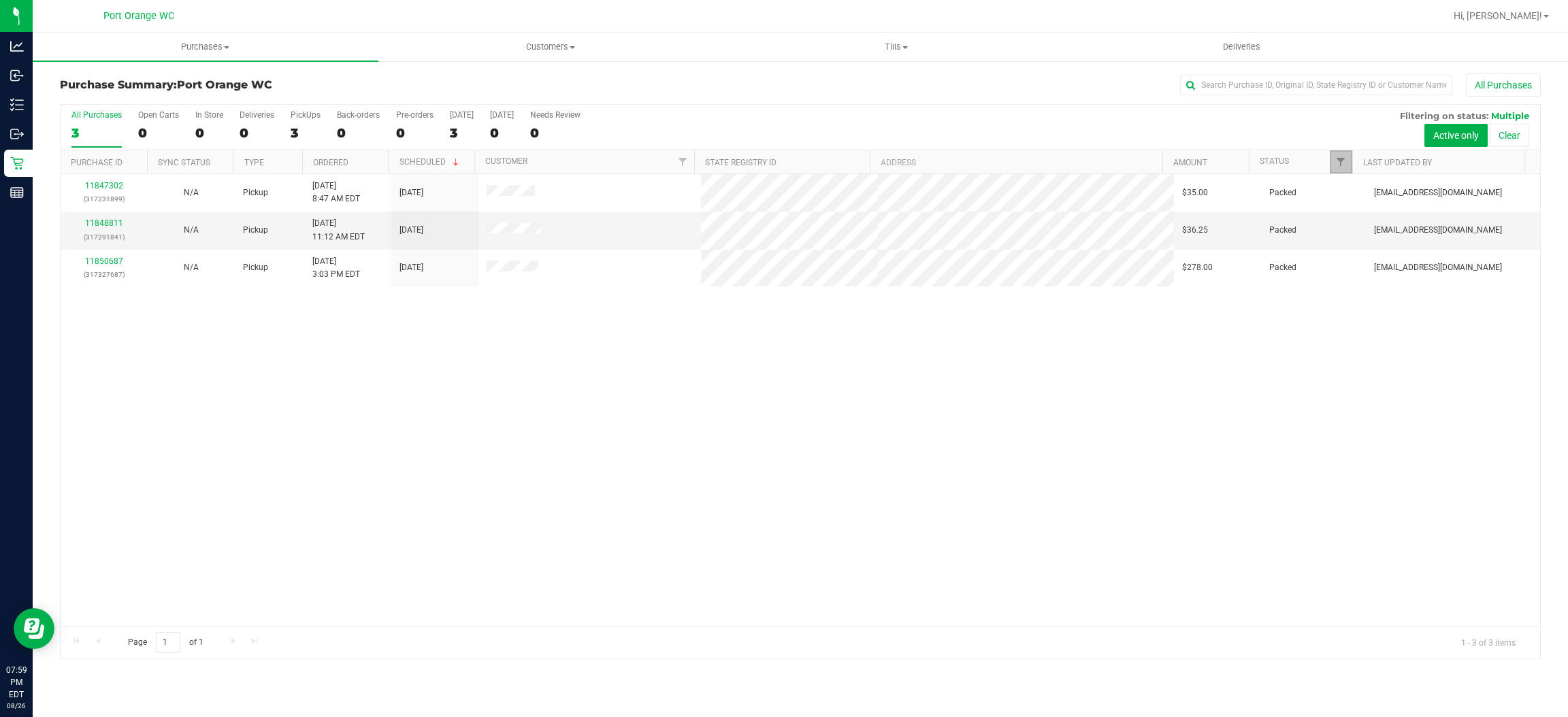
click at [1332, 160] on link "Filter" at bounding box center [1341, 162] width 23 height 23
click at [1379, 278] on span "Created" at bounding box center [1372, 276] width 28 height 8
click at [1352, 278] on input "Created" at bounding box center [1347, 276] width 9 height 9
checkbox input "false"
click at [1381, 295] on span "Out for Delivery" at bounding box center [1386, 294] width 56 height 8
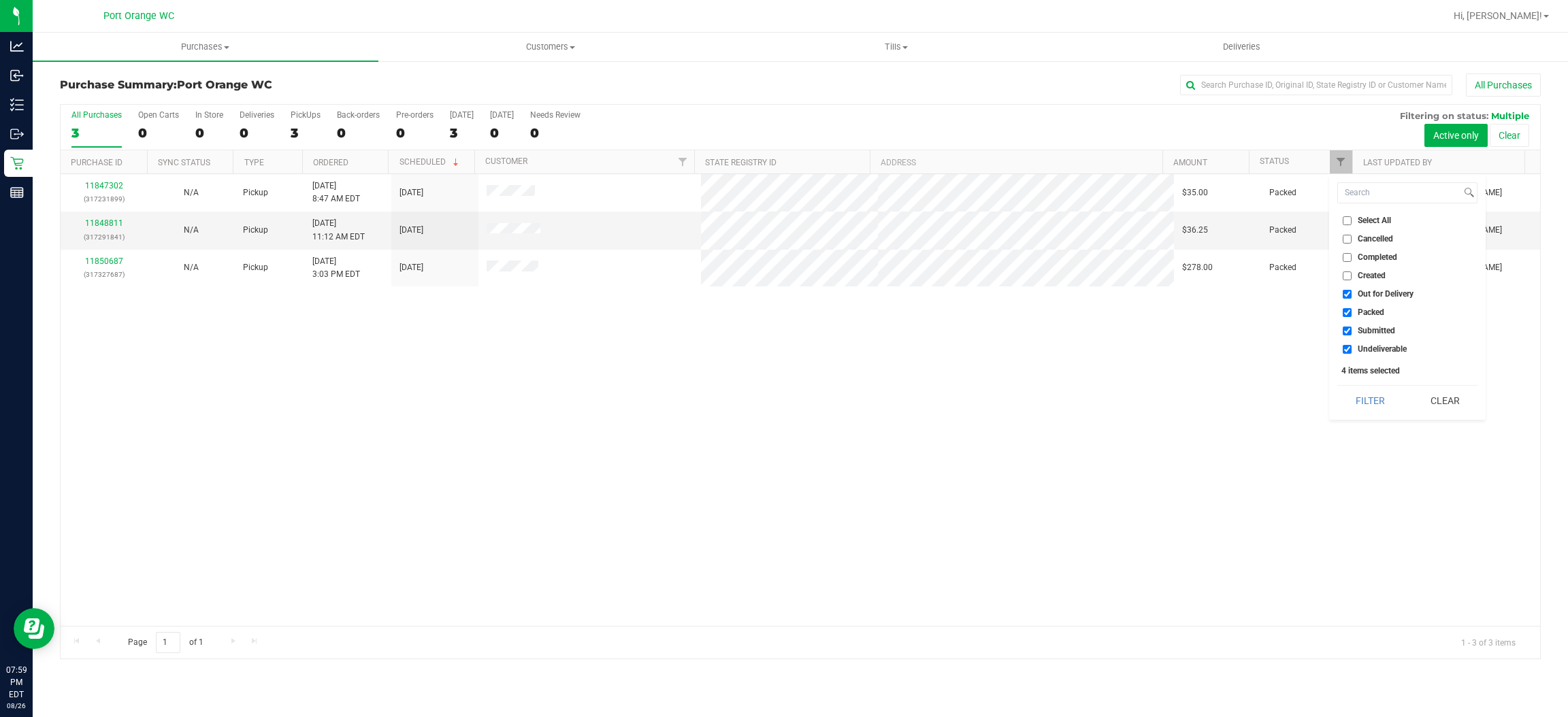
click at [1352, 295] on input "Out for Delivery" at bounding box center [1347, 294] width 9 height 9
checkbox input "false"
click at [1375, 312] on span "Packed" at bounding box center [1371, 312] width 27 height 8
click at [1352, 312] on input "Packed" at bounding box center [1347, 312] width 9 height 9
click at [1379, 312] on span "Packed" at bounding box center [1371, 312] width 27 height 8
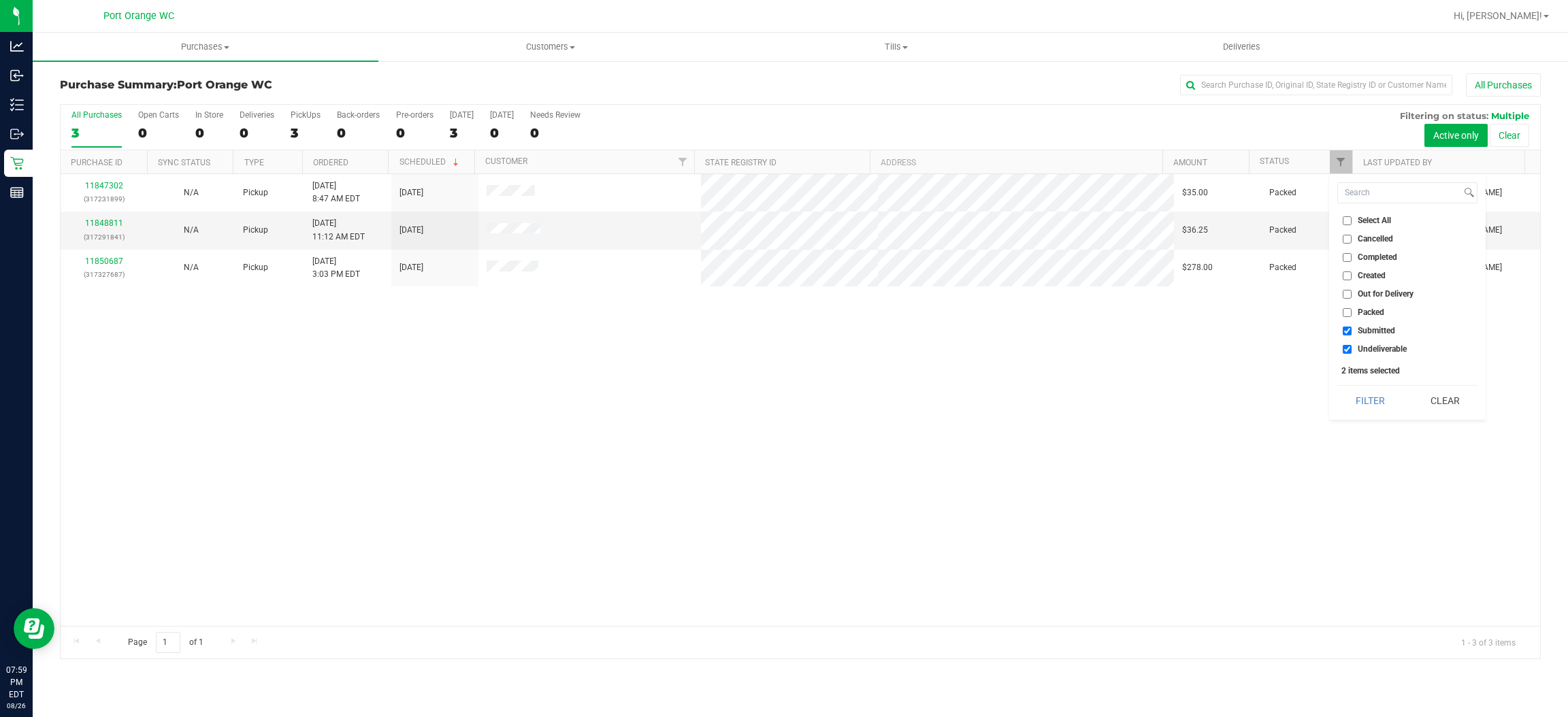
click at [1352, 312] on input "Packed" at bounding box center [1347, 312] width 9 height 9
checkbox input "true"
click at [1375, 327] on span "Submitted" at bounding box center [1377, 331] width 37 height 8
click at [1352, 327] on input "Submitted" at bounding box center [1347, 331] width 9 height 9
checkbox input "false"
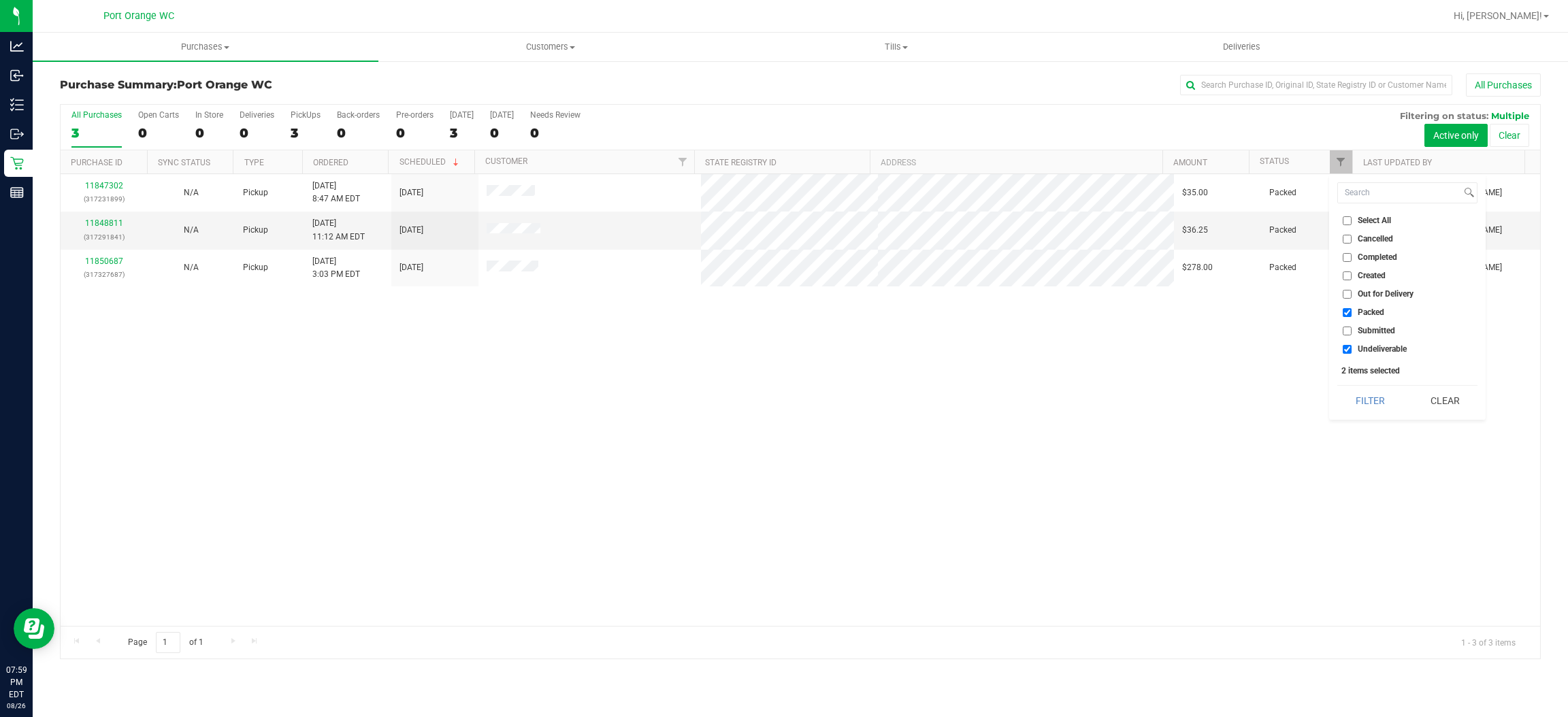
click at [1383, 346] on span "Undeliverable" at bounding box center [1383, 349] width 49 height 8
click at [1352, 346] on input "Undeliverable" at bounding box center [1347, 349] width 9 height 9
checkbox input "false"
click at [1371, 397] on button "Filter" at bounding box center [1370, 401] width 66 height 30
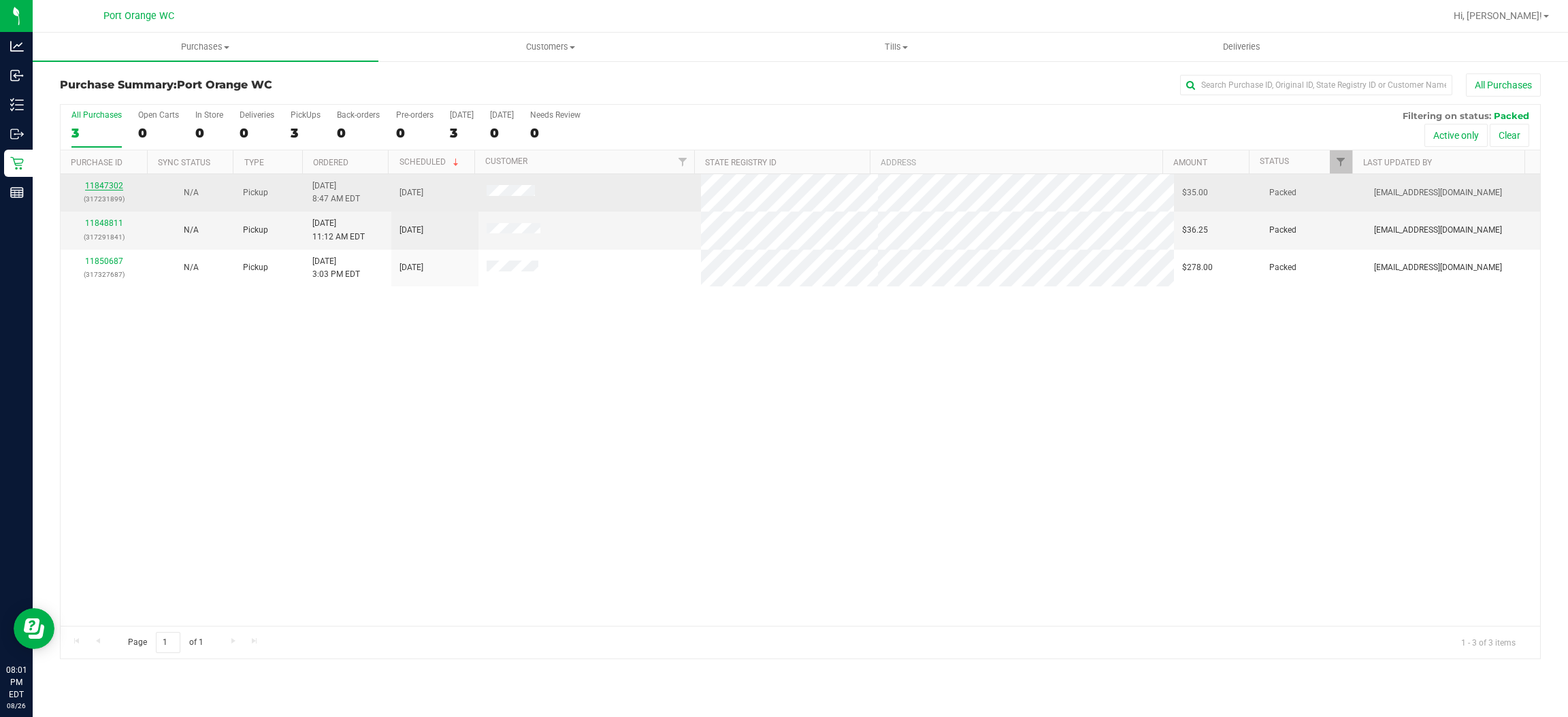
click at [109, 188] on link "11847302" at bounding box center [104, 186] width 38 height 10
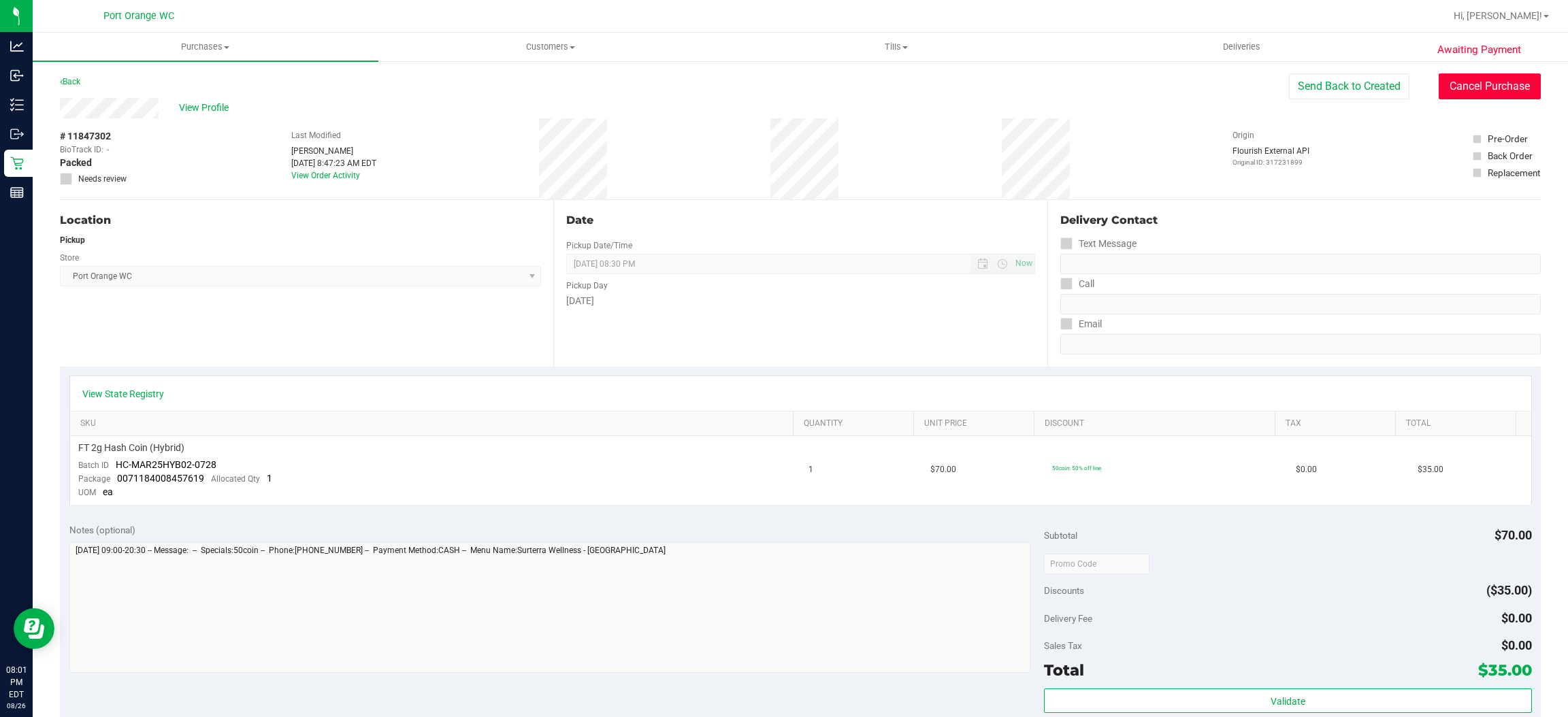
click at [1449, 80] on button "Cancel Purchase" at bounding box center [1490, 87] width 102 height 26
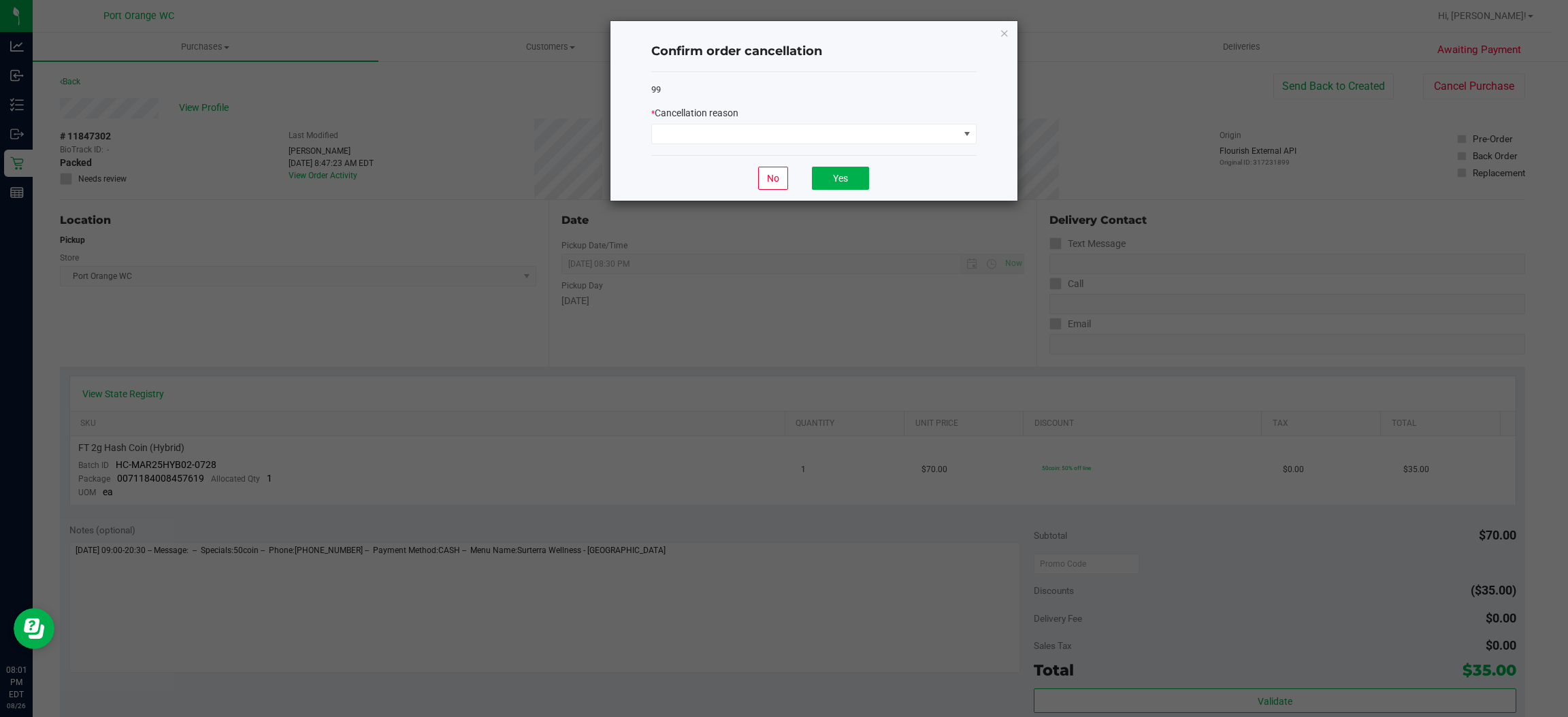
click at [973, 122] on div "* Cancellation reason" at bounding box center [814, 125] width 325 height 38
click at [945, 136] on span at bounding box center [805, 134] width 307 height 19
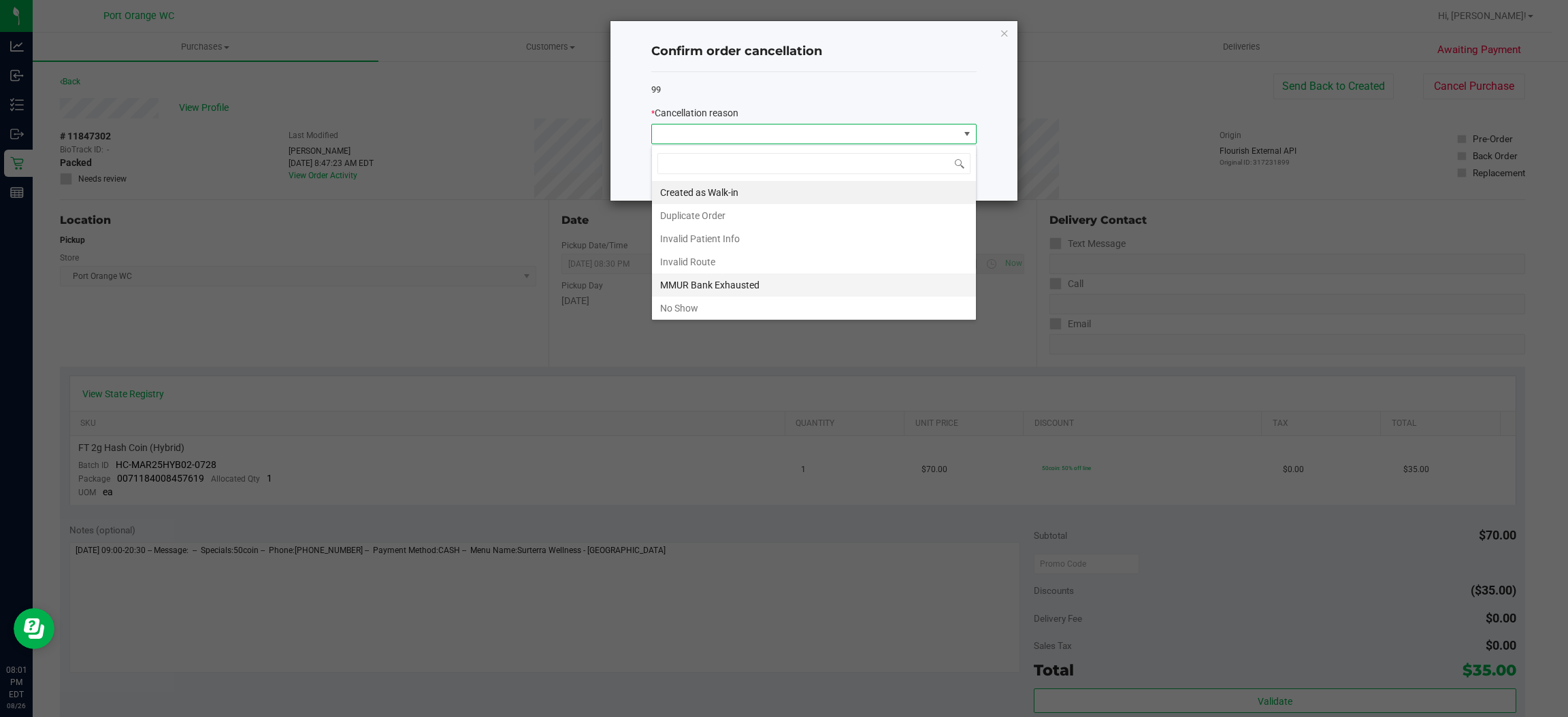
scroll to position [21, 325]
click at [802, 309] on li "No Show" at bounding box center [814, 308] width 324 height 23
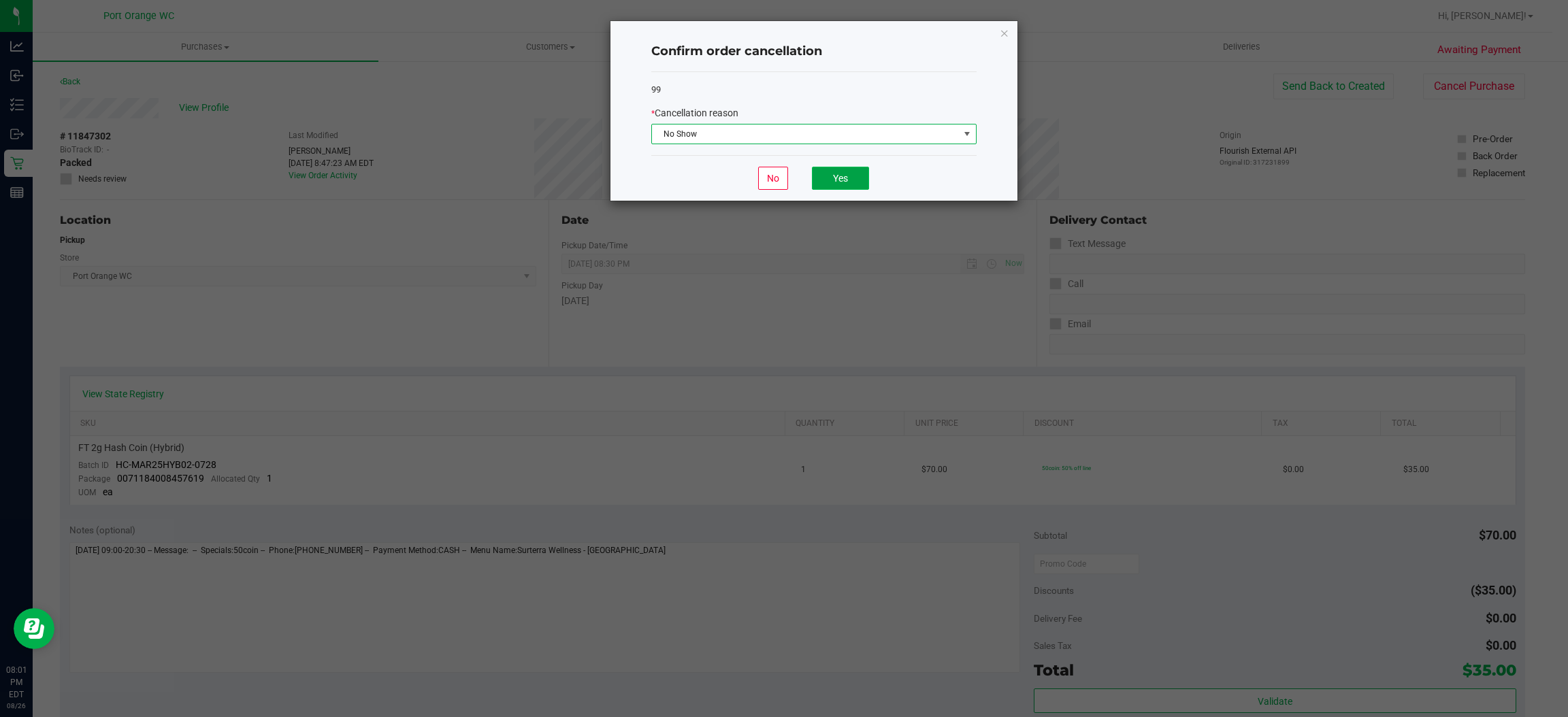
click at [849, 174] on button "Yes" at bounding box center [840, 178] width 57 height 23
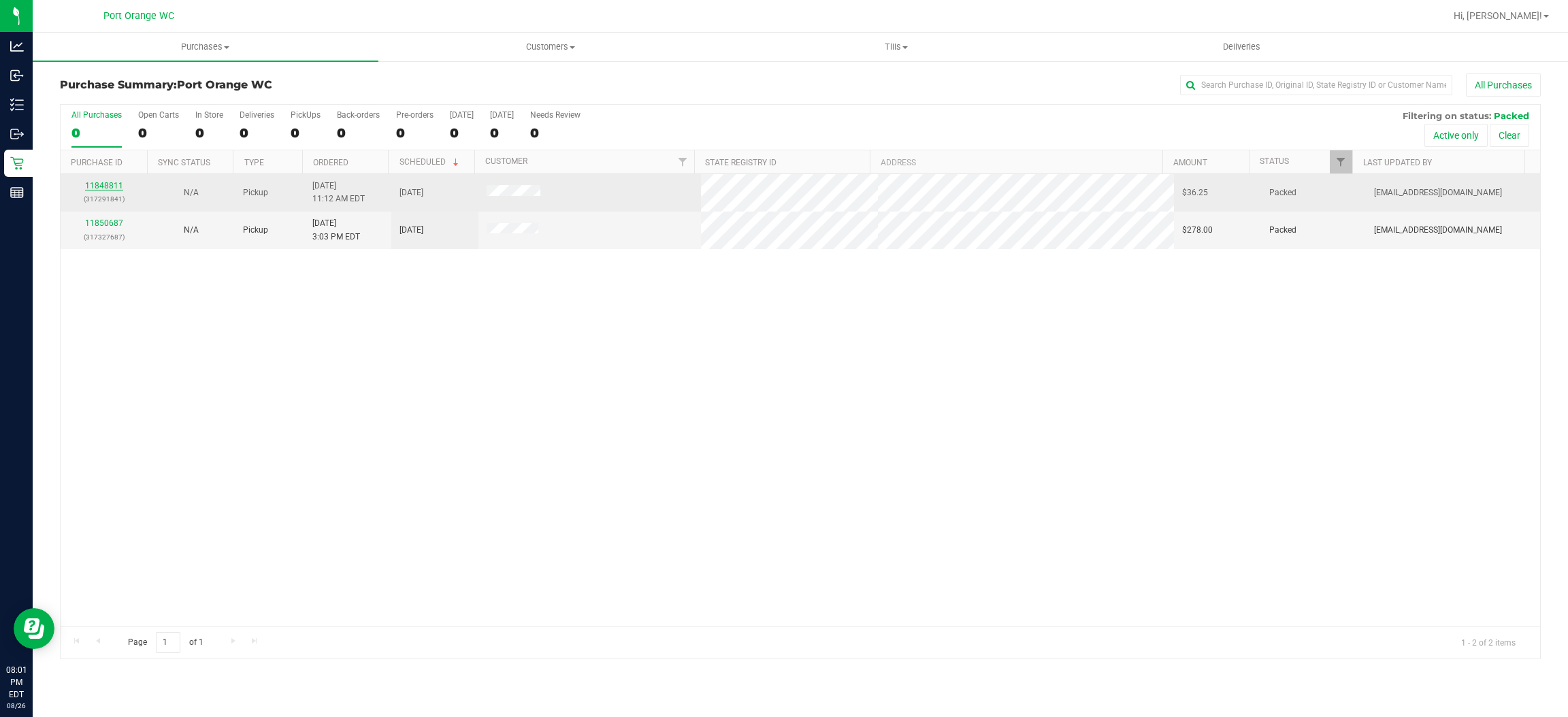
click at [108, 181] on link "11848811" at bounding box center [104, 186] width 38 height 10
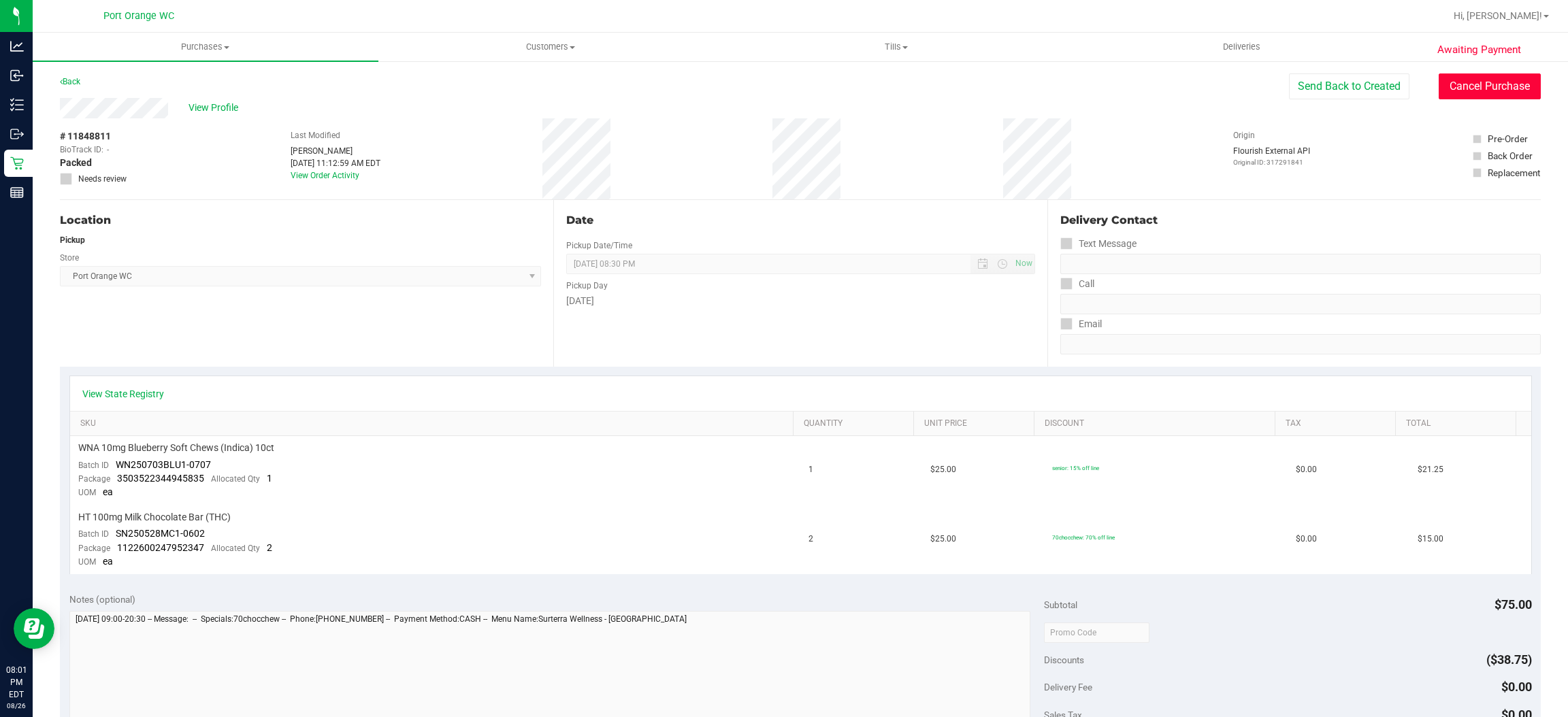
click at [1468, 89] on button "Cancel Purchase" at bounding box center [1490, 87] width 102 height 26
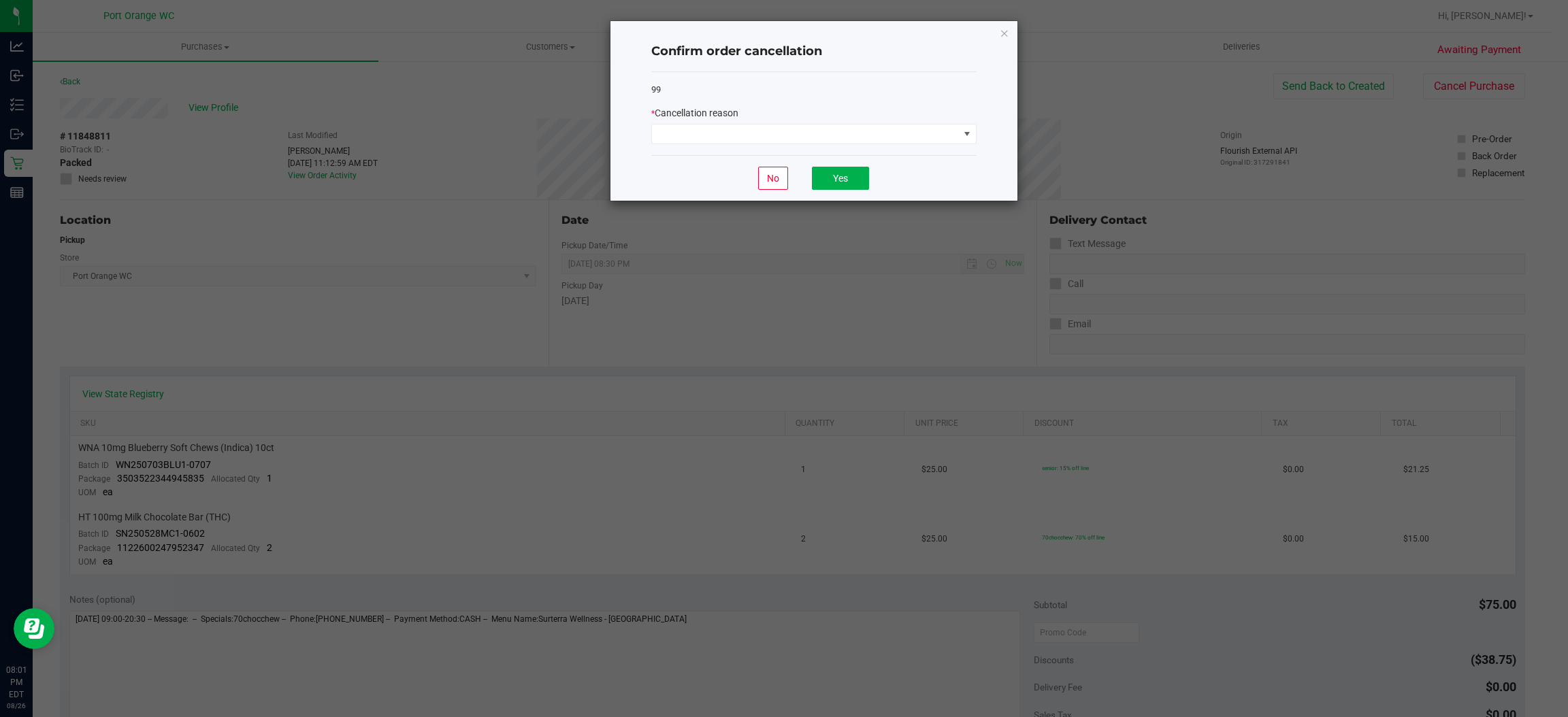
click at [902, 146] on div "99 * Cancellation reason" at bounding box center [814, 113] width 325 height 83
click at [879, 140] on span at bounding box center [805, 134] width 307 height 19
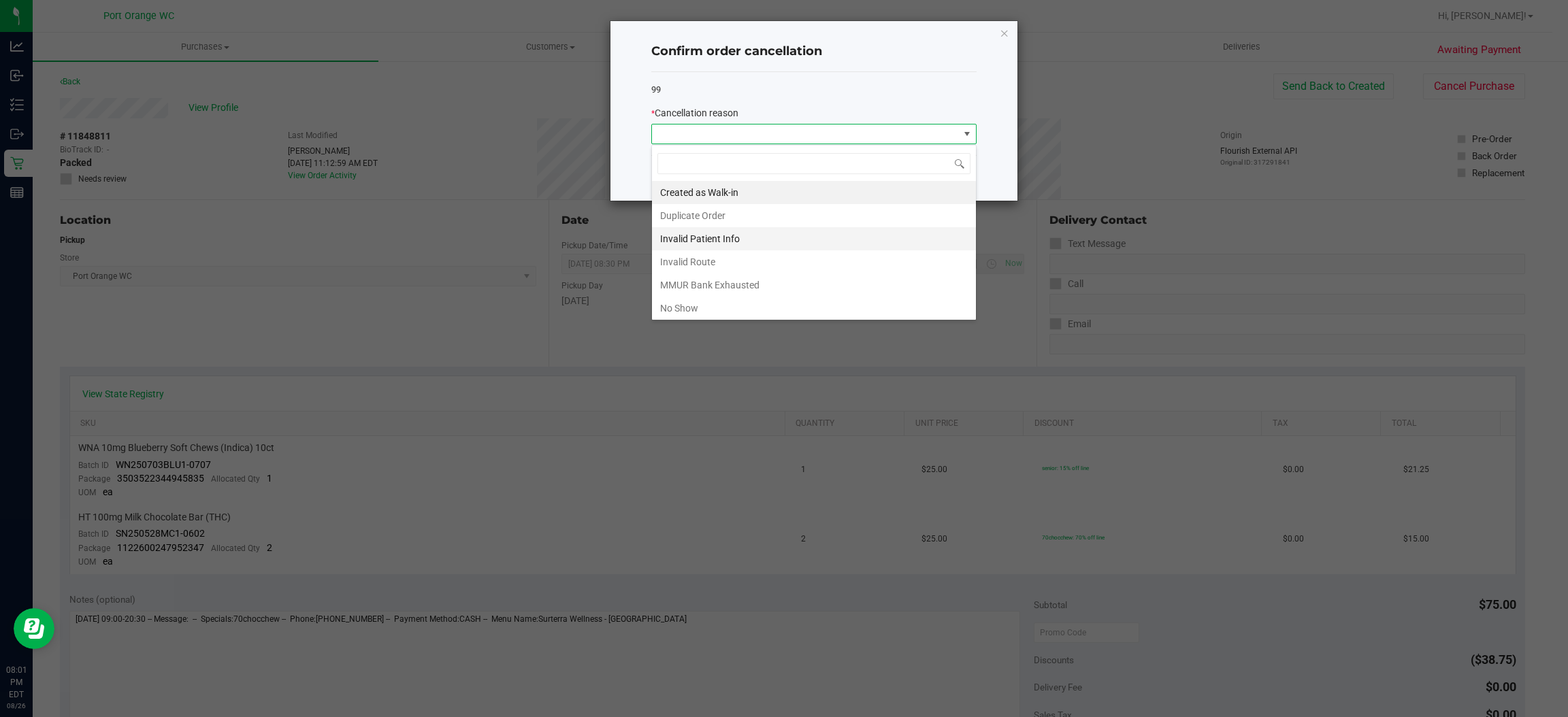
scroll to position [21, 325]
click at [795, 306] on li "No Show" at bounding box center [814, 308] width 324 height 23
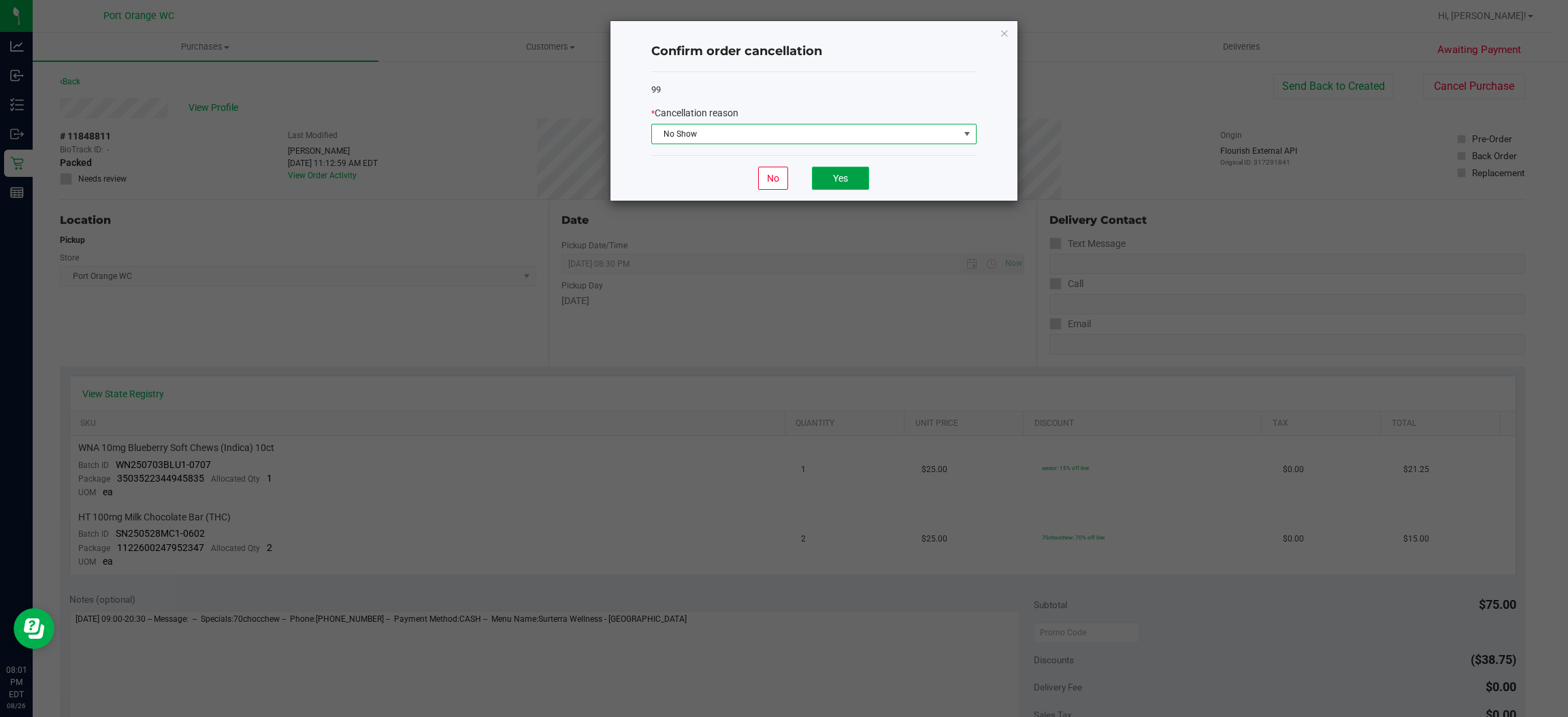
click at [835, 181] on button "Yes" at bounding box center [840, 178] width 57 height 23
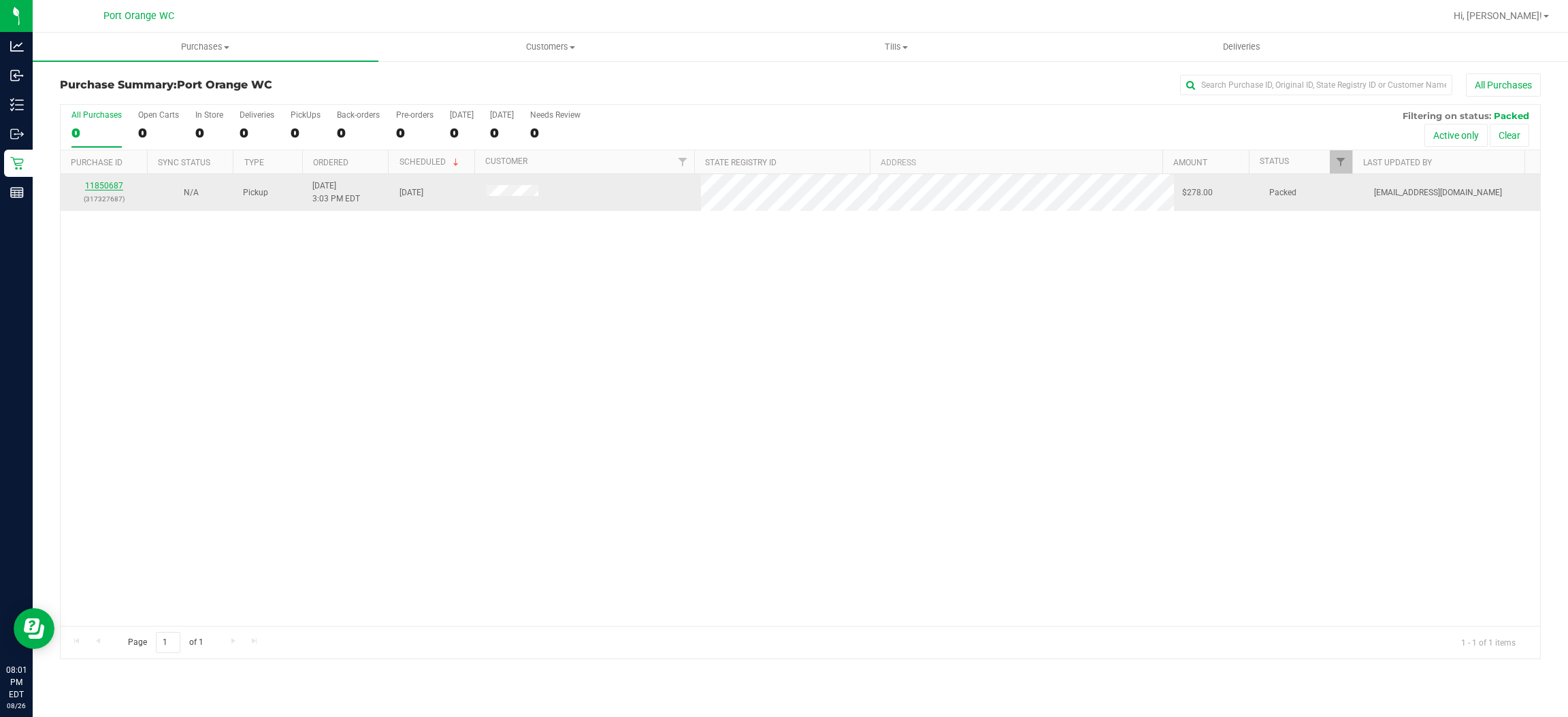
click at [108, 182] on link "11850687" at bounding box center [104, 186] width 38 height 10
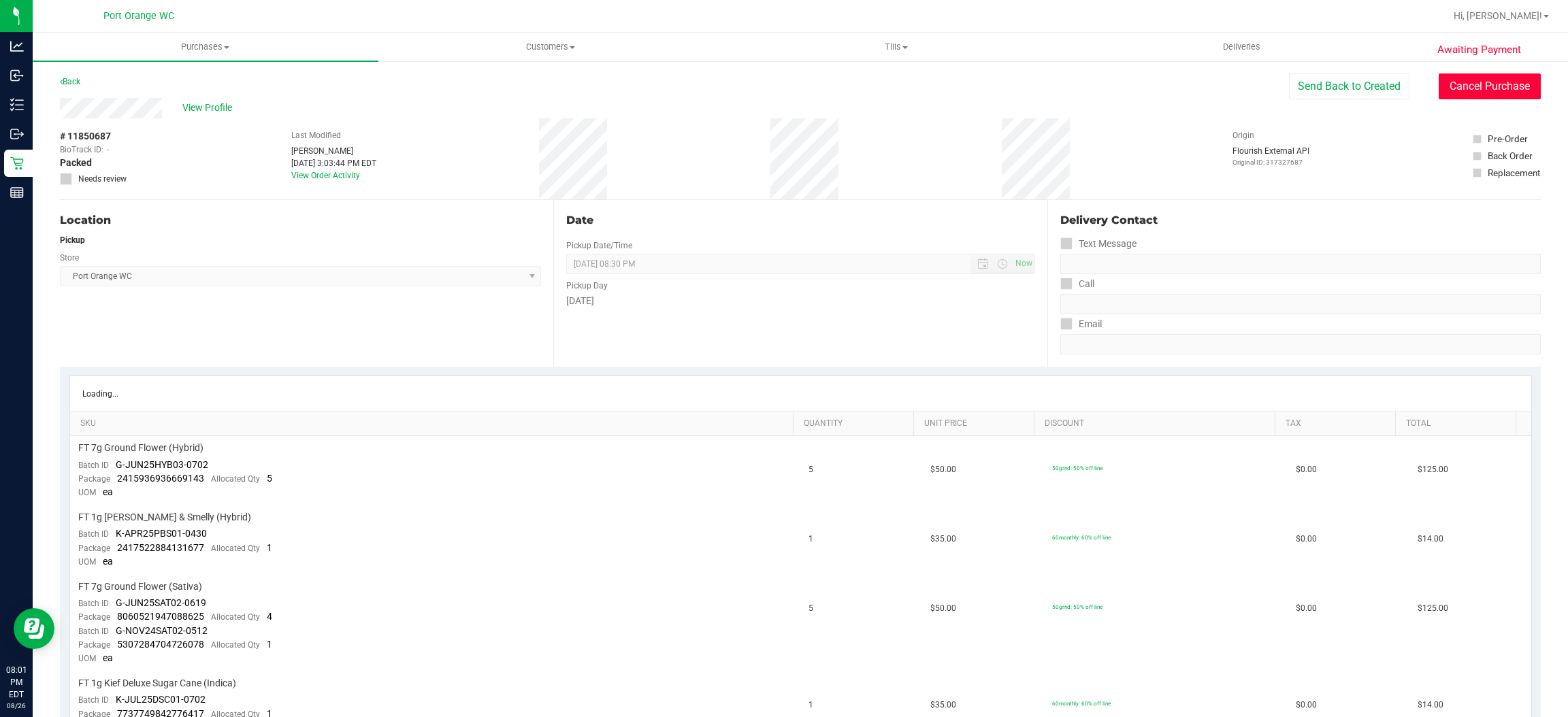
click at [1496, 96] on button "Cancel Purchase" at bounding box center [1490, 87] width 102 height 26
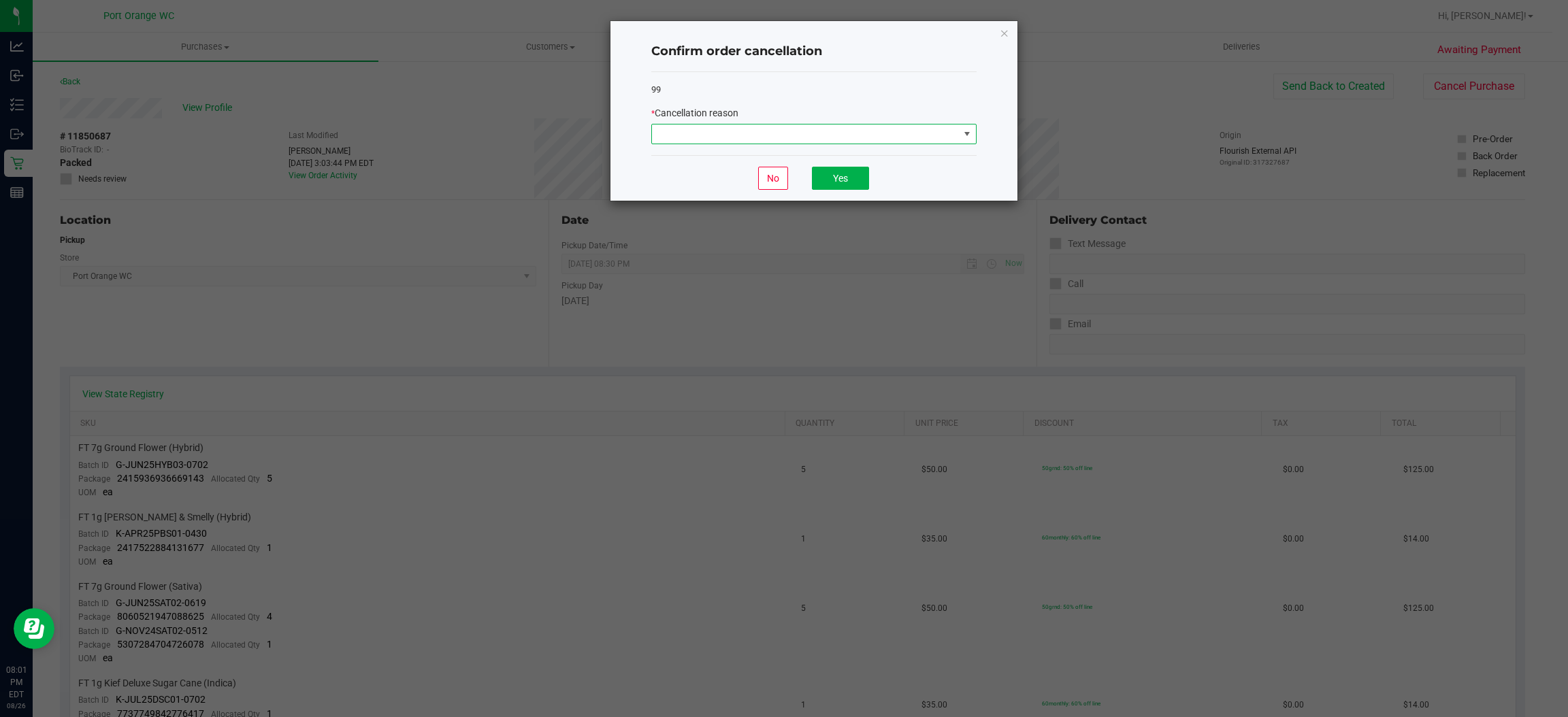
click at [910, 139] on span at bounding box center [805, 134] width 307 height 19
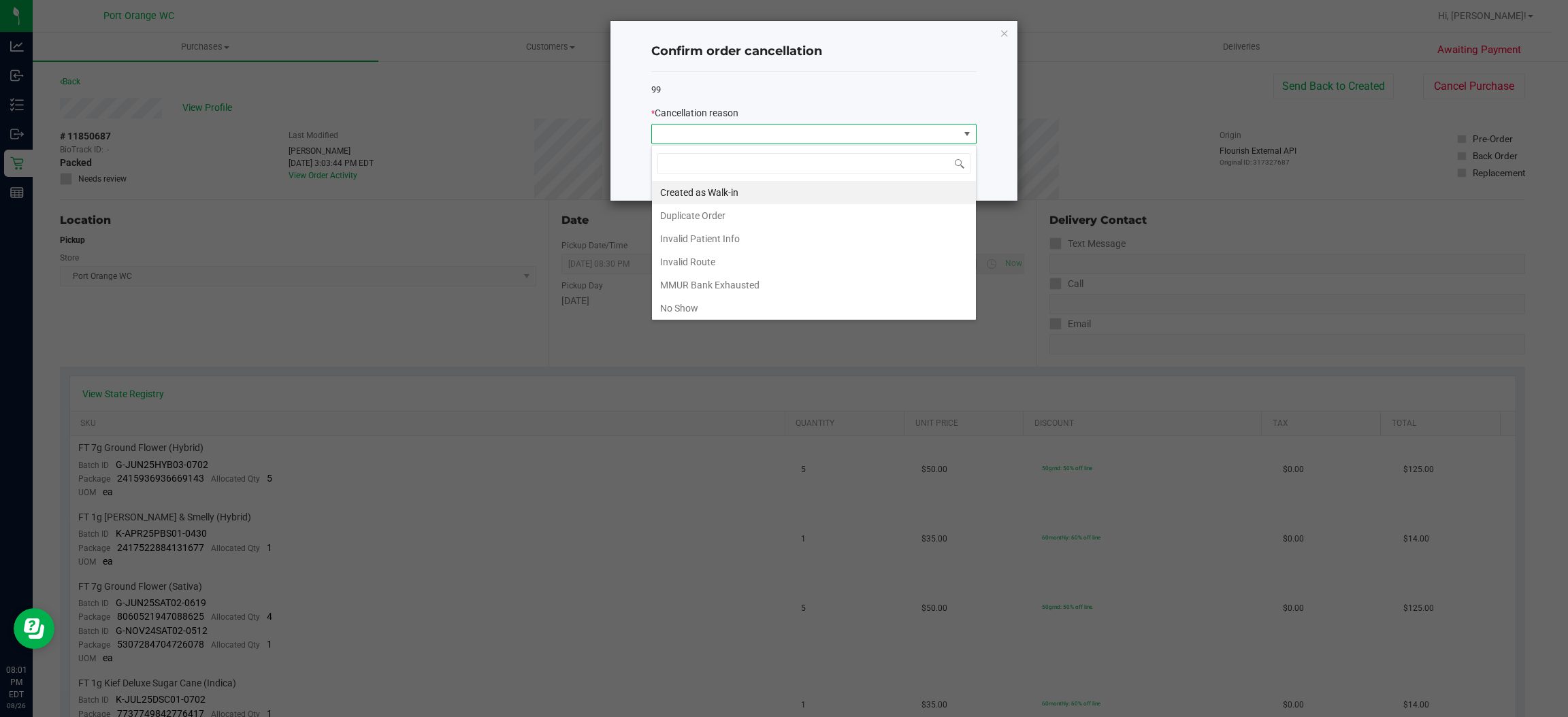
scroll to position [21, 325]
click at [810, 306] on li "No Show" at bounding box center [814, 308] width 324 height 23
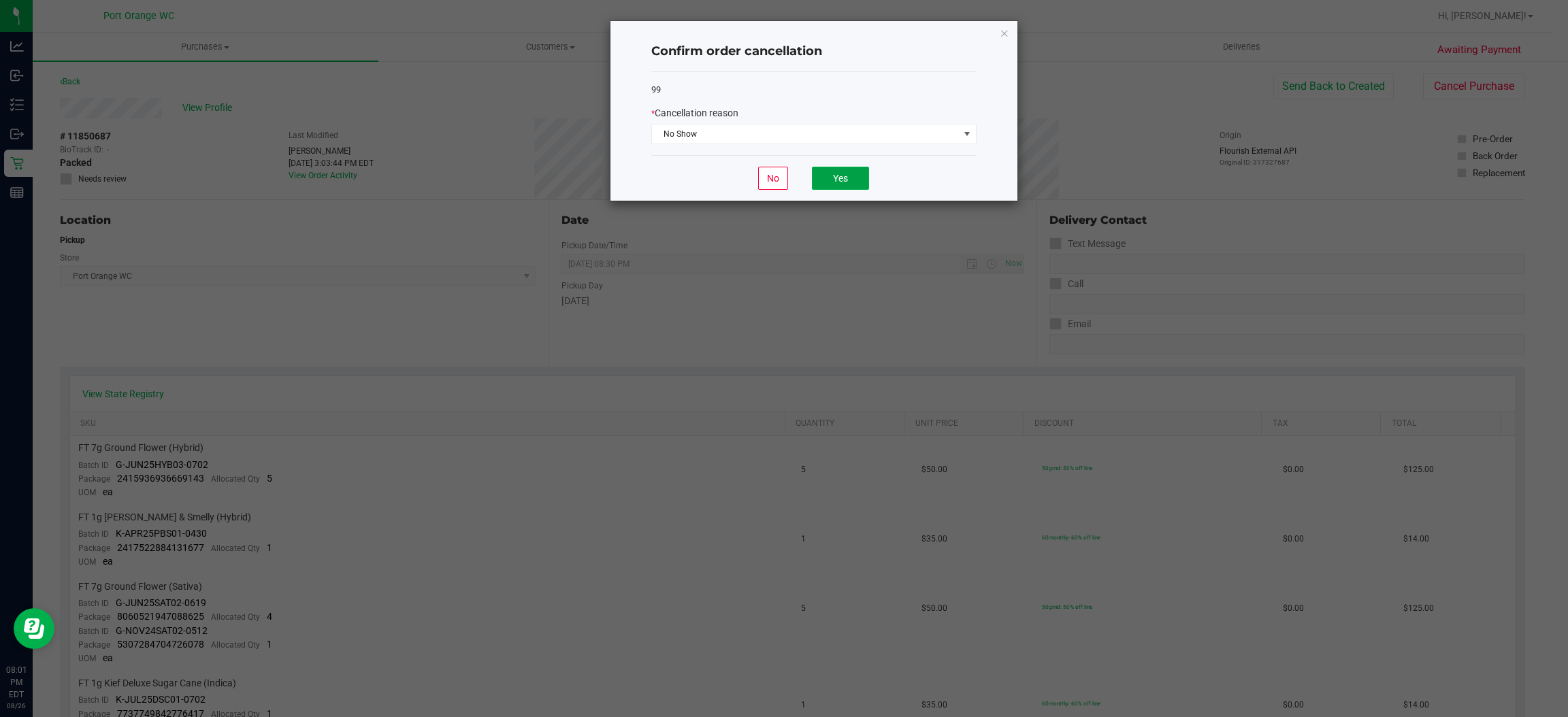
click at [850, 179] on button "Yes" at bounding box center [840, 178] width 57 height 23
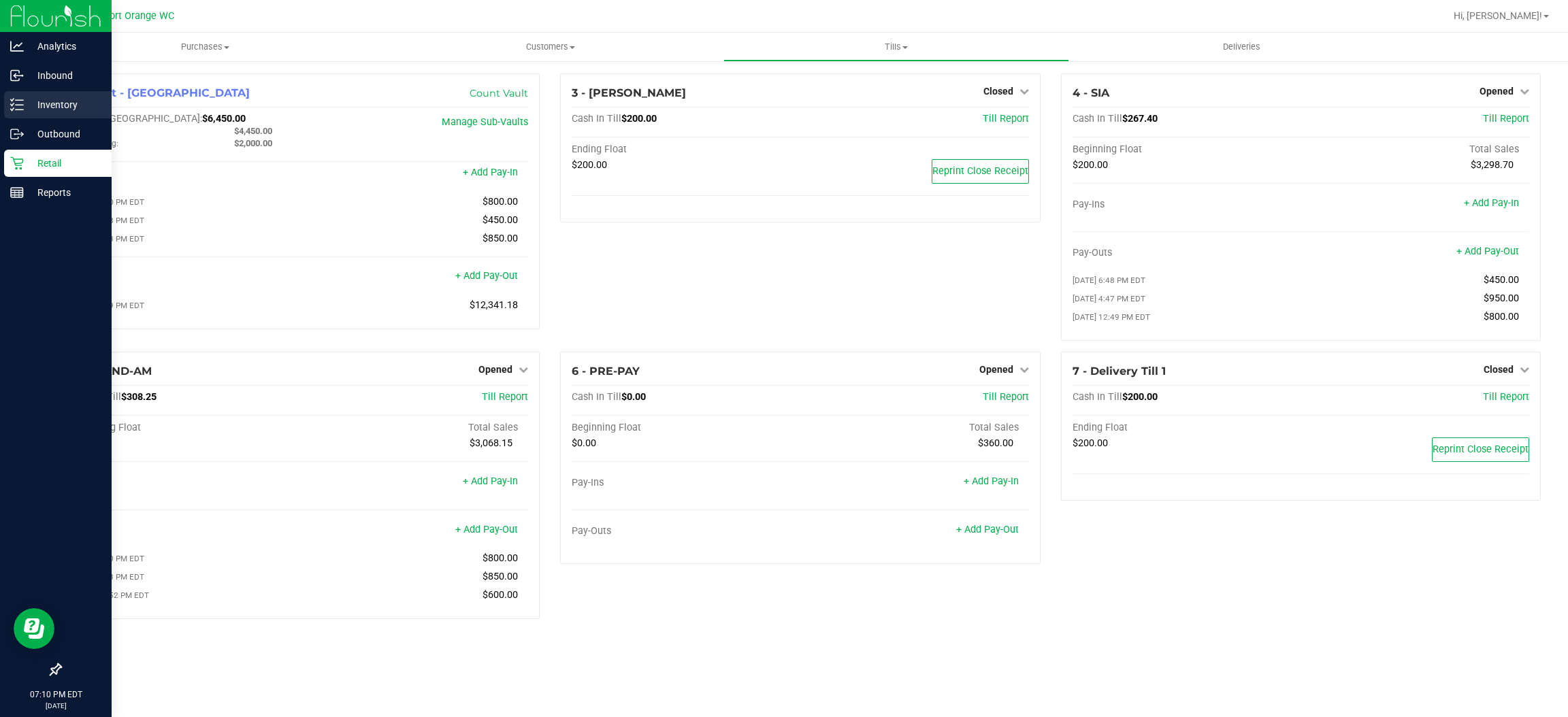
click at [46, 102] on p "Inventory" at bounding box center [64, 104] width 82 height 16
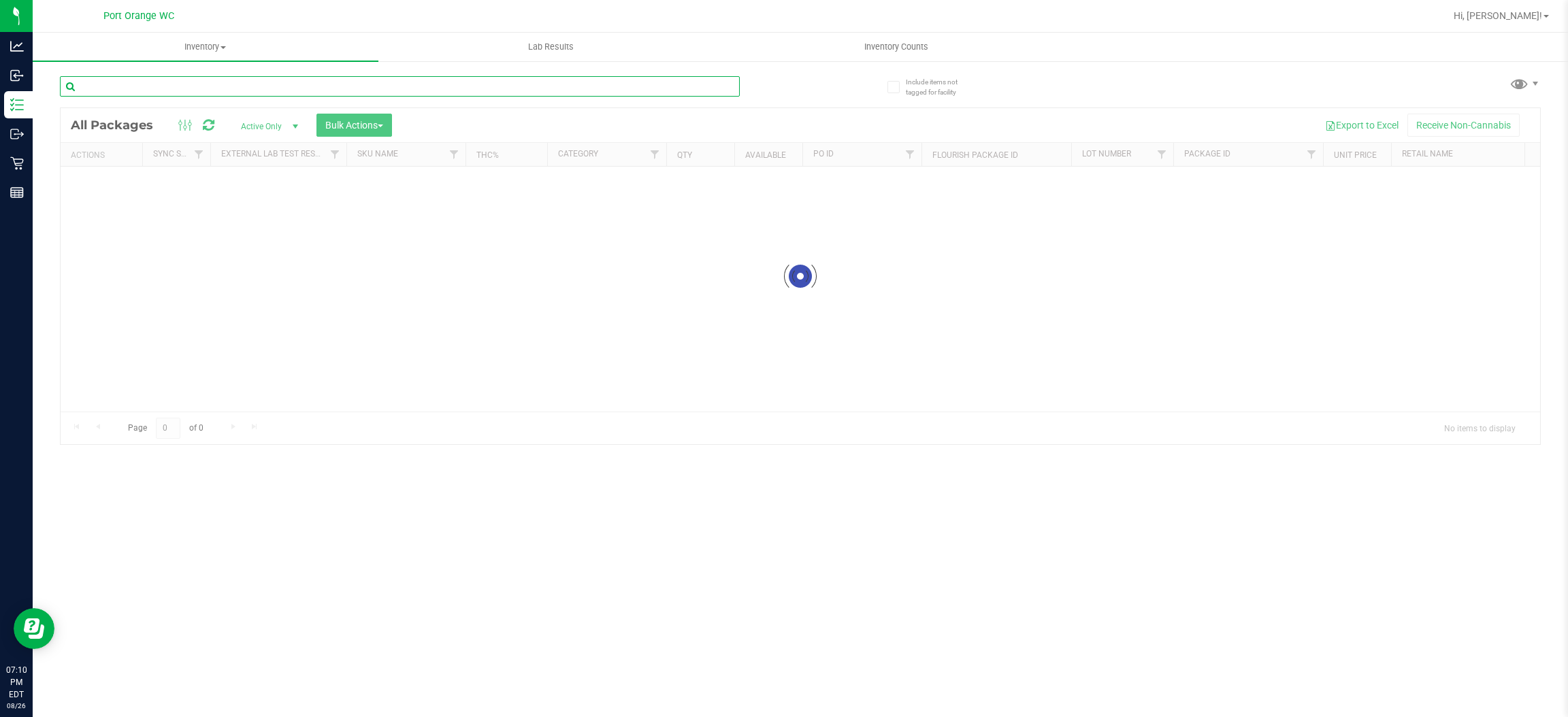
click at [164, 76] on div "Inventory All packages All inventory Waste log Create inventory Lab Results Inv…" at bounding box center [800, 375] width 1536 height 685
paste input "HT 100mg Milk Chocolate Caramel Bar (THC)"
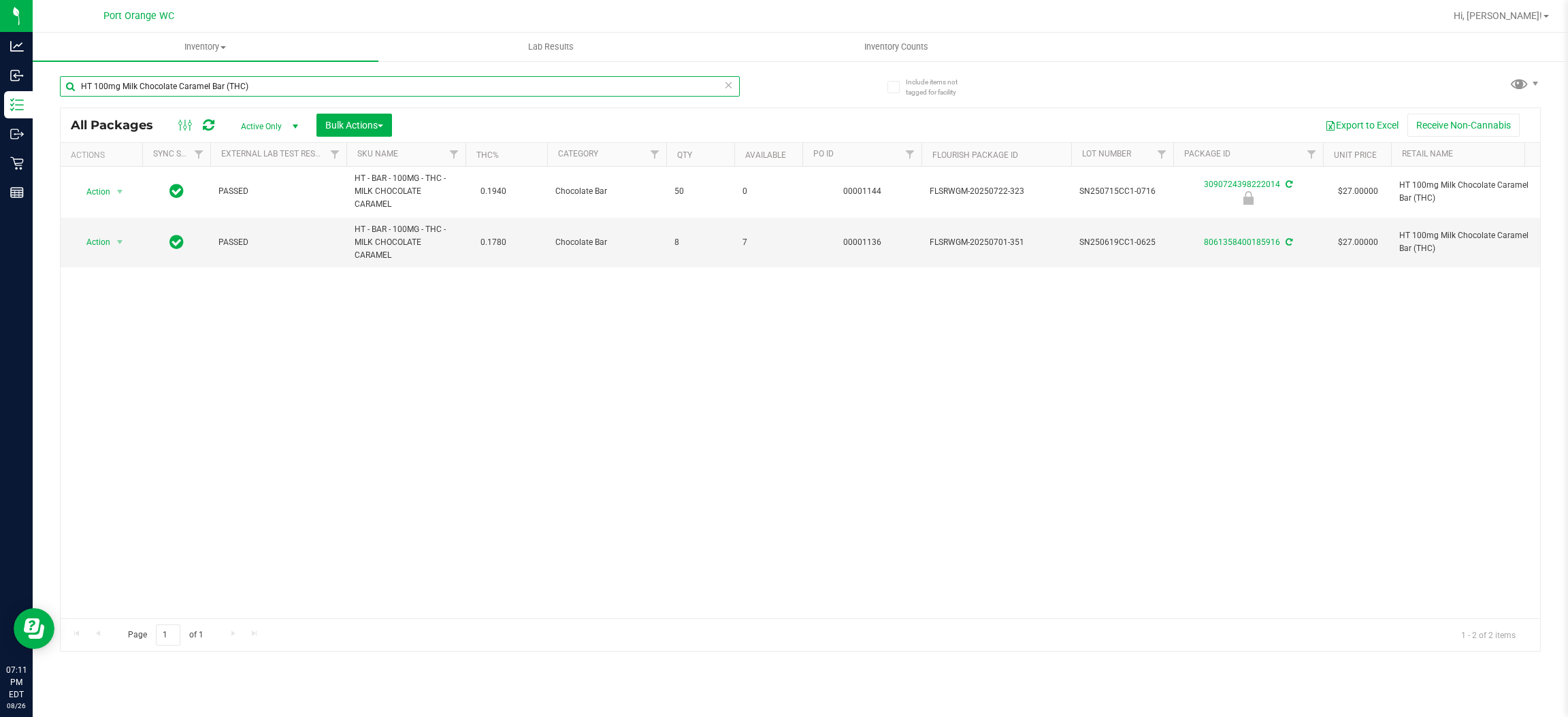
type input "HT 100mg Milk Chocolate Caramel Bar (THC)"
click at [628, 388] on div "Action Action Edit attributes Global inventory Locate package Package audit log…" at bounding box center [801, 392] width 1480 height 452
click at [729, 87] on icon at bounding box center [729, 84] width 10 height 16
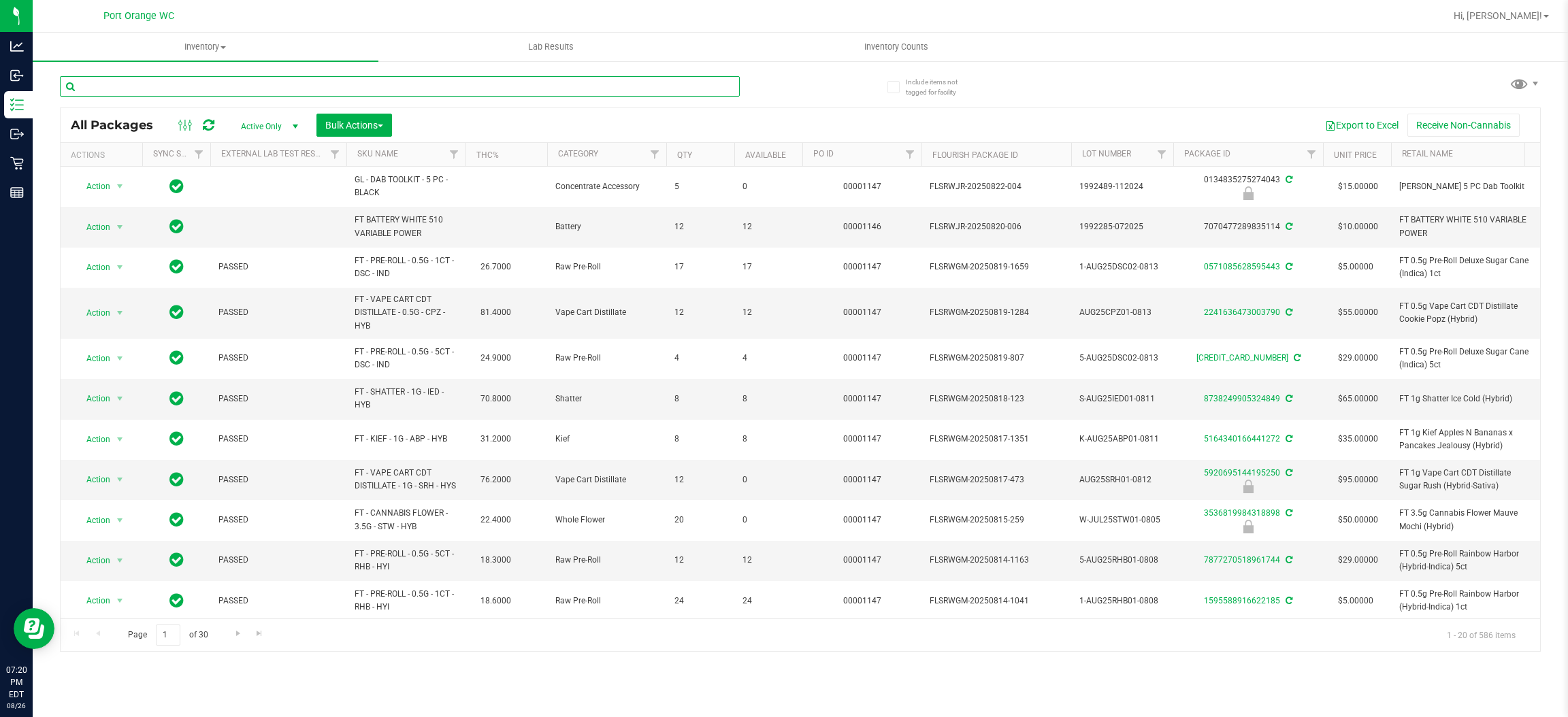
click at [338, 80] on input "text" at bounding box center [400, 86] width 680 height 20
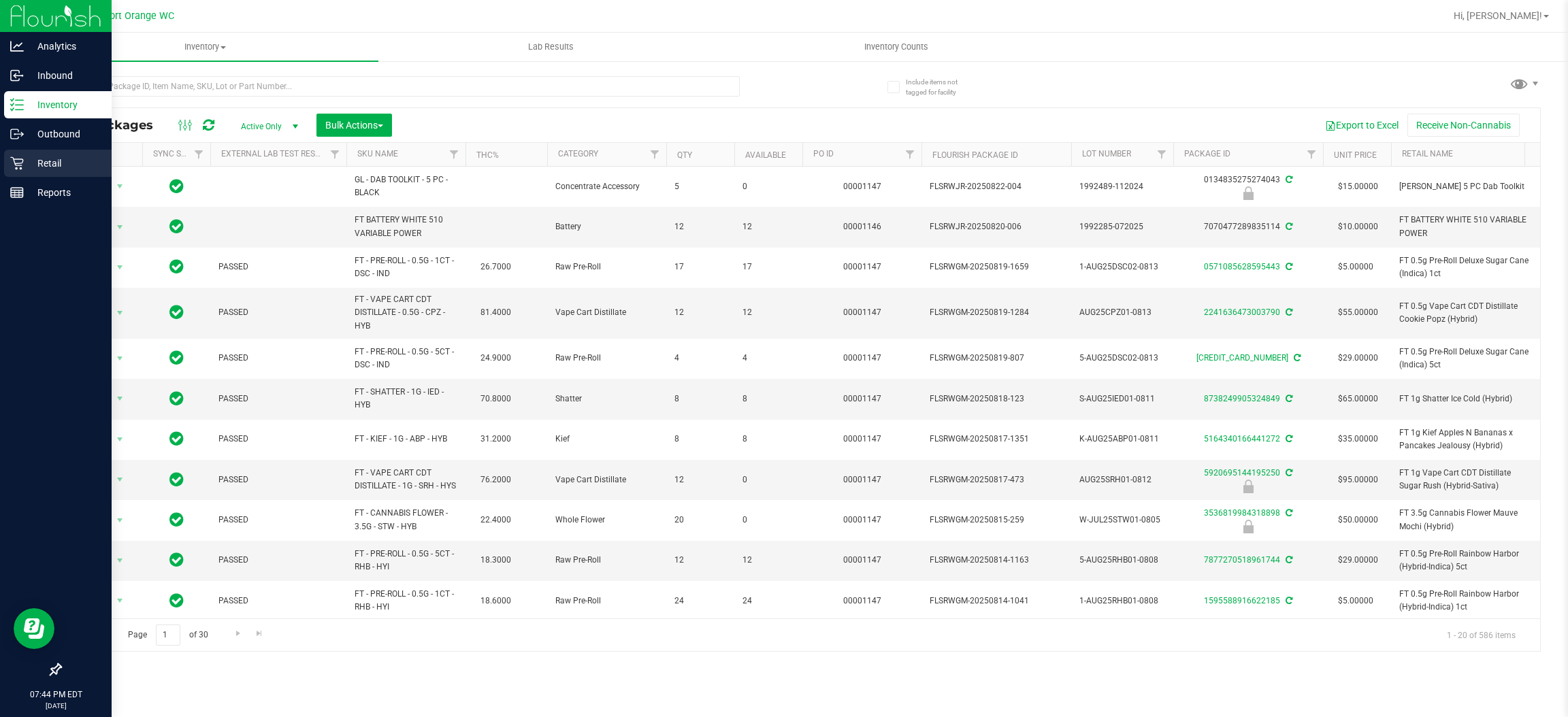
click at [45, 154] on div "Retail" at bounding box center [57, 163] width 108 height 28
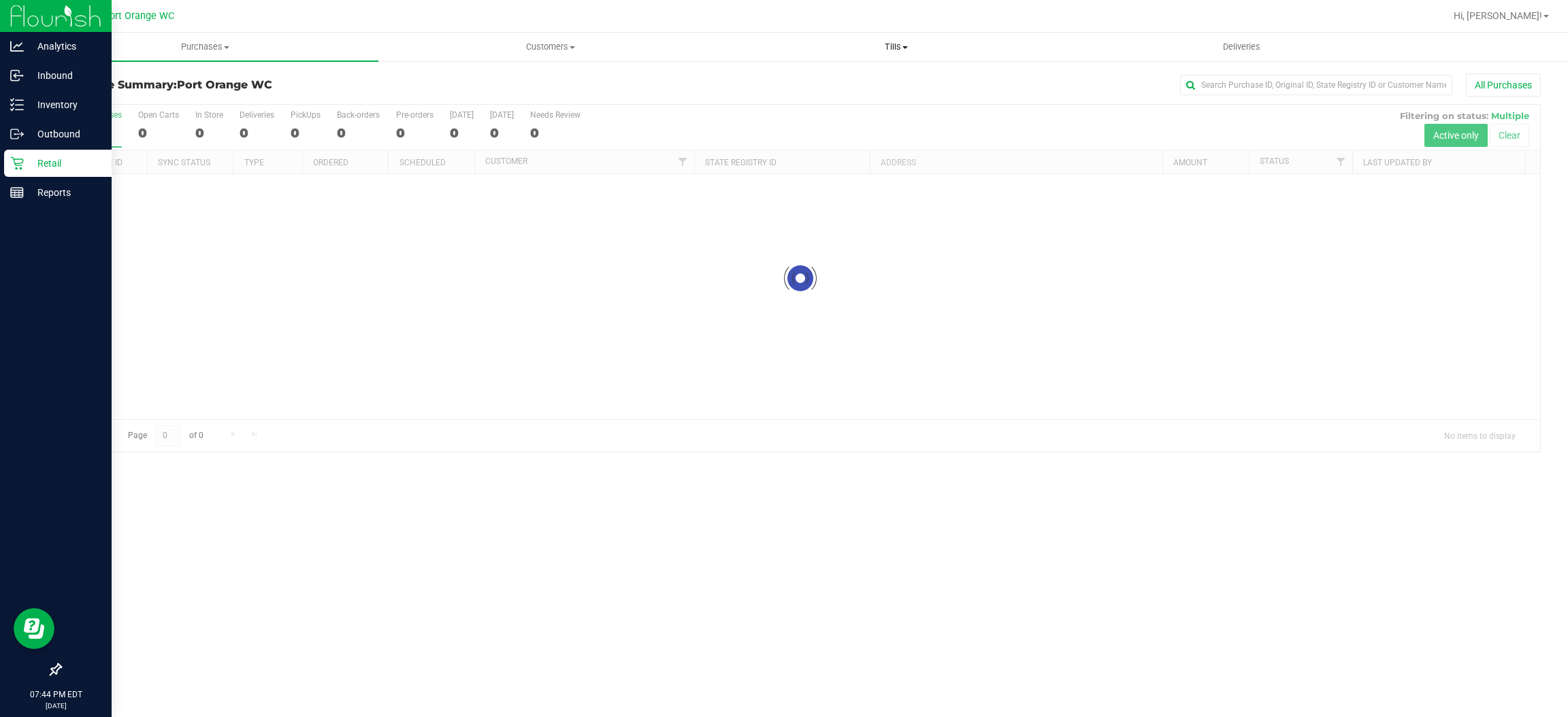
click at [880, 50] on span "Tills" at bounding box center [896, 46] width 344 height 12
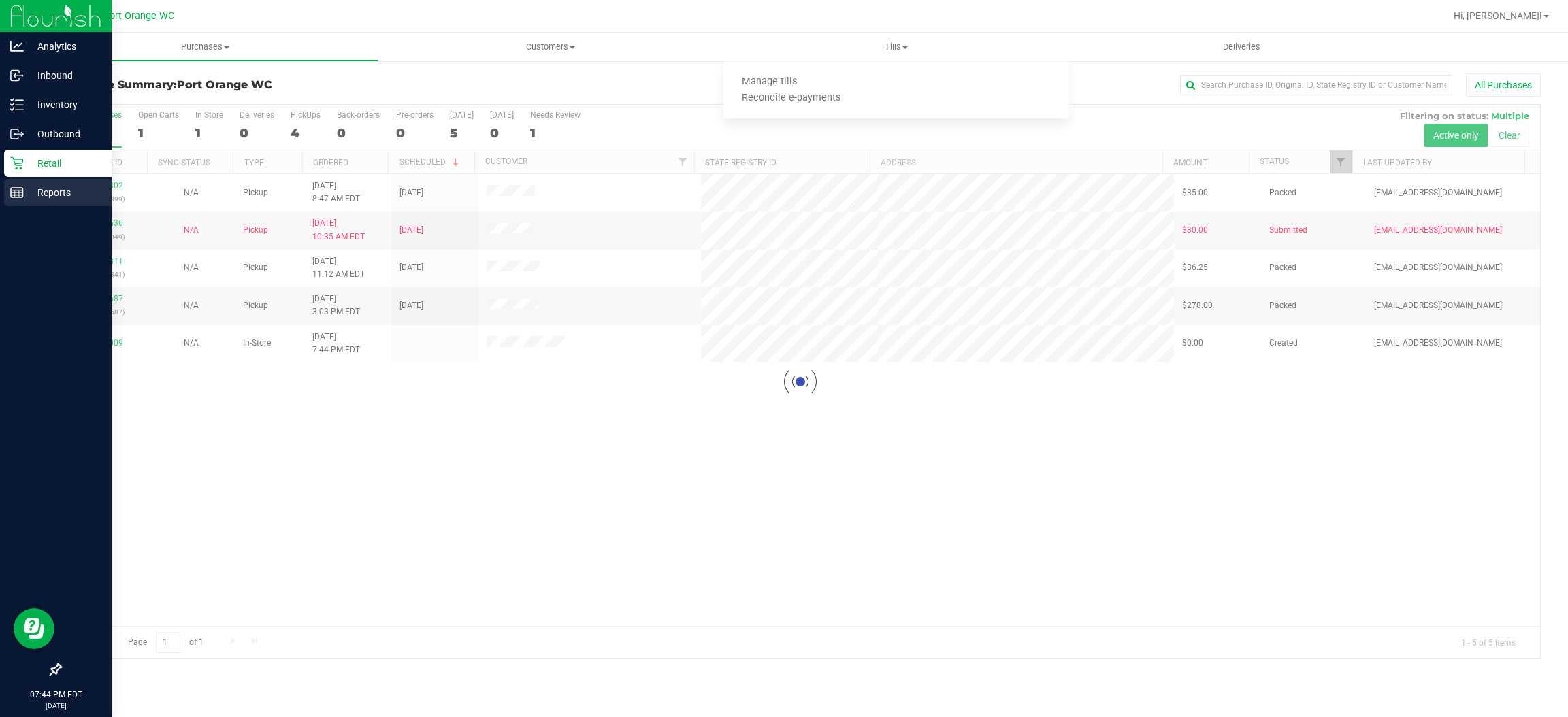
click at [13, 189] on icon at bounding box center [17, 193] width 14 height 14
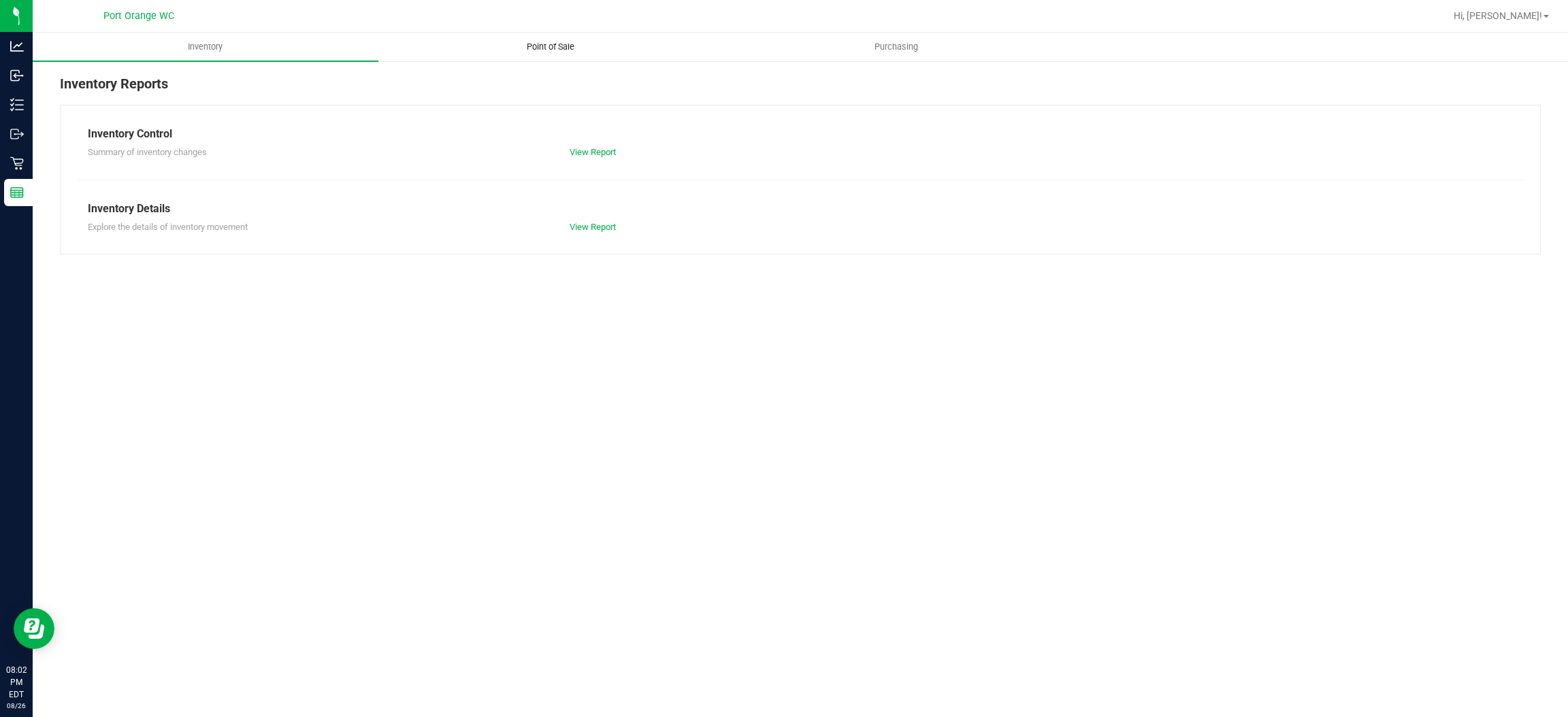
click at [550, 48] on span "Point of Sale" at bounding box center [550, 46] width 84 height 12
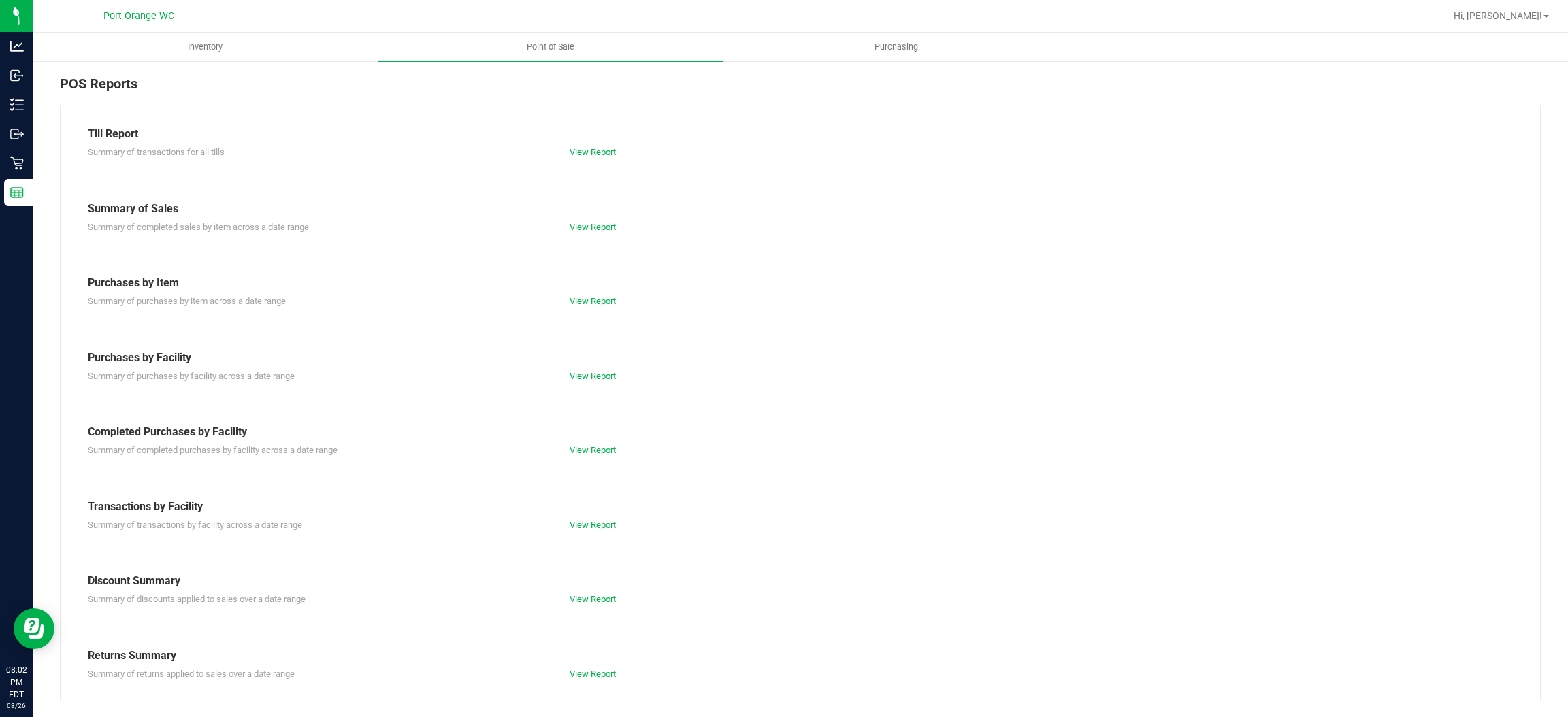
click at [601, 448] on link "View Report" at bounding box center [593, 450] width 46 height 11
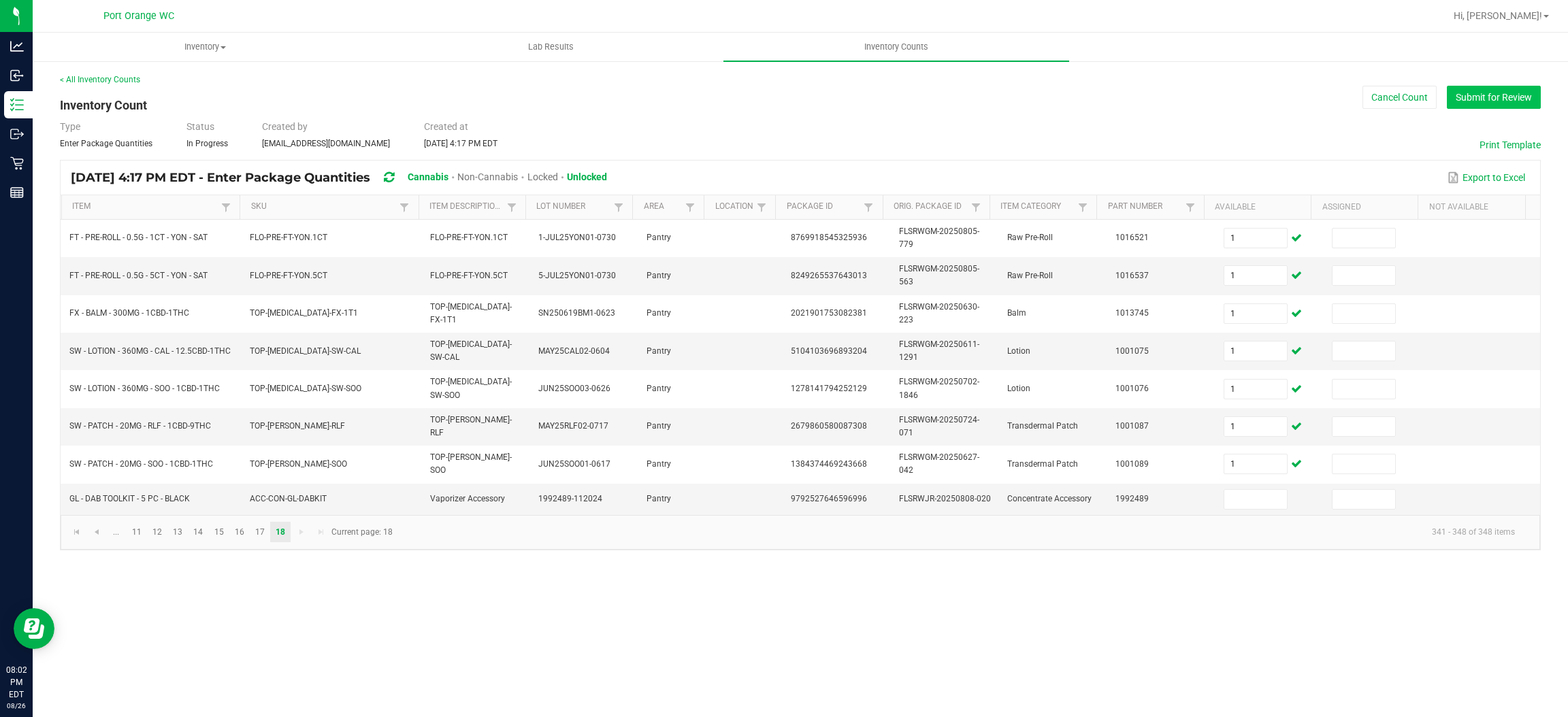
click at [1461, 104] on button "Submit for Review" at bounding box center [1494, 97] width 94 height 23
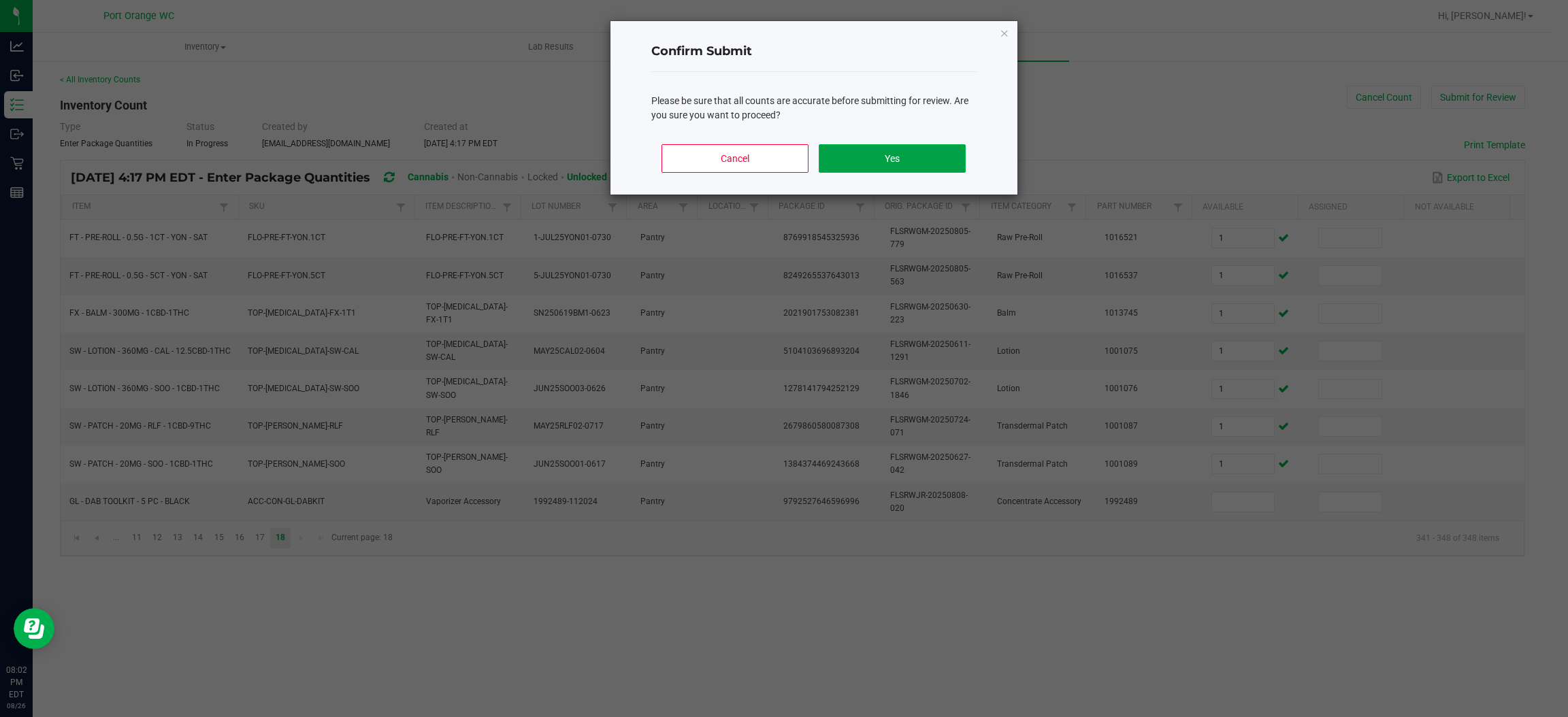
click at [867, 150] on button "Yes" at bounding box center [892, 158] width 147 height 28
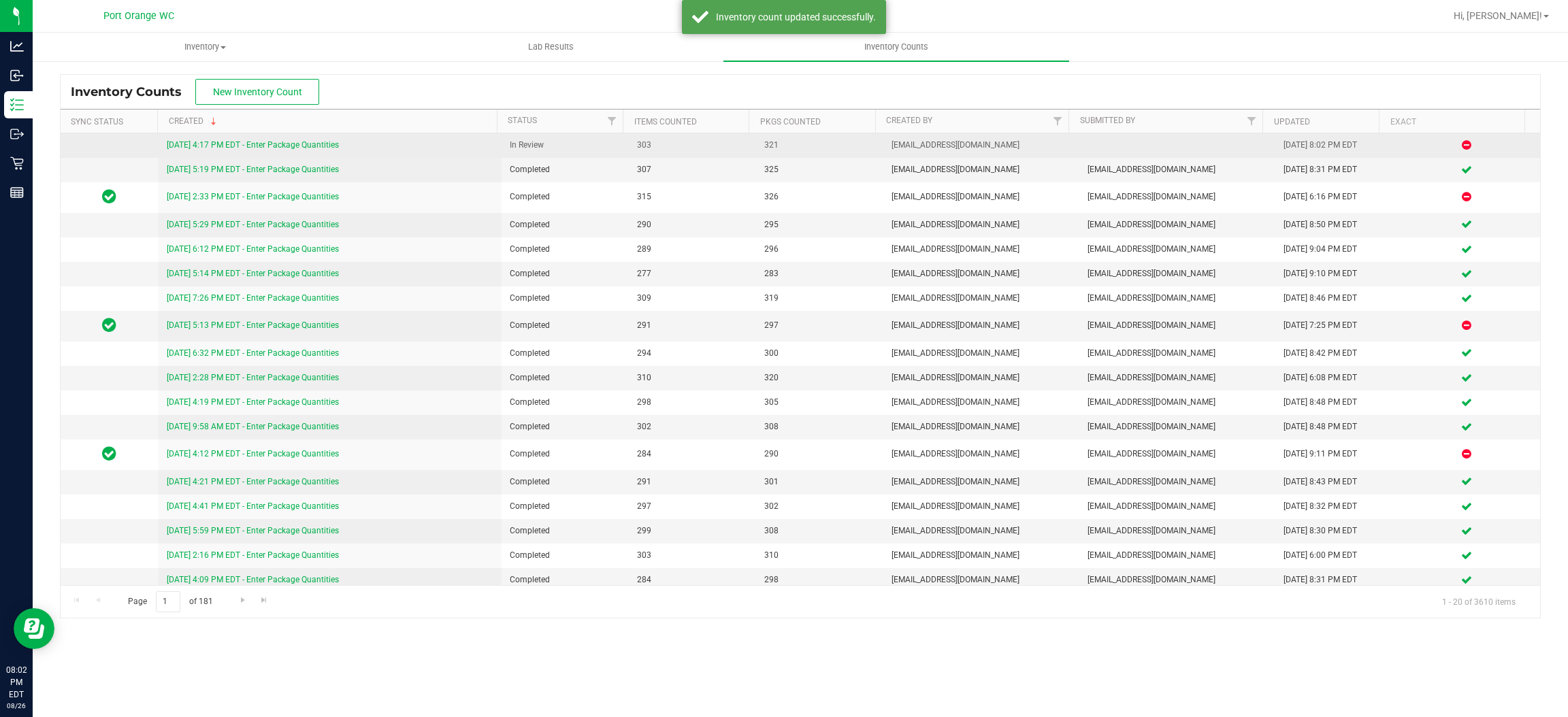
click at [310, 136] on td "[DATE] 4:17 PM EDT - Enter Package Quantities" at bounding box center [330, 146] width 343 height 24
click at [317, 142] on link "[DATE] 4:17 PM EDT - Enter Package Quantities" at bounding box center [253, 145] width 172 height 10
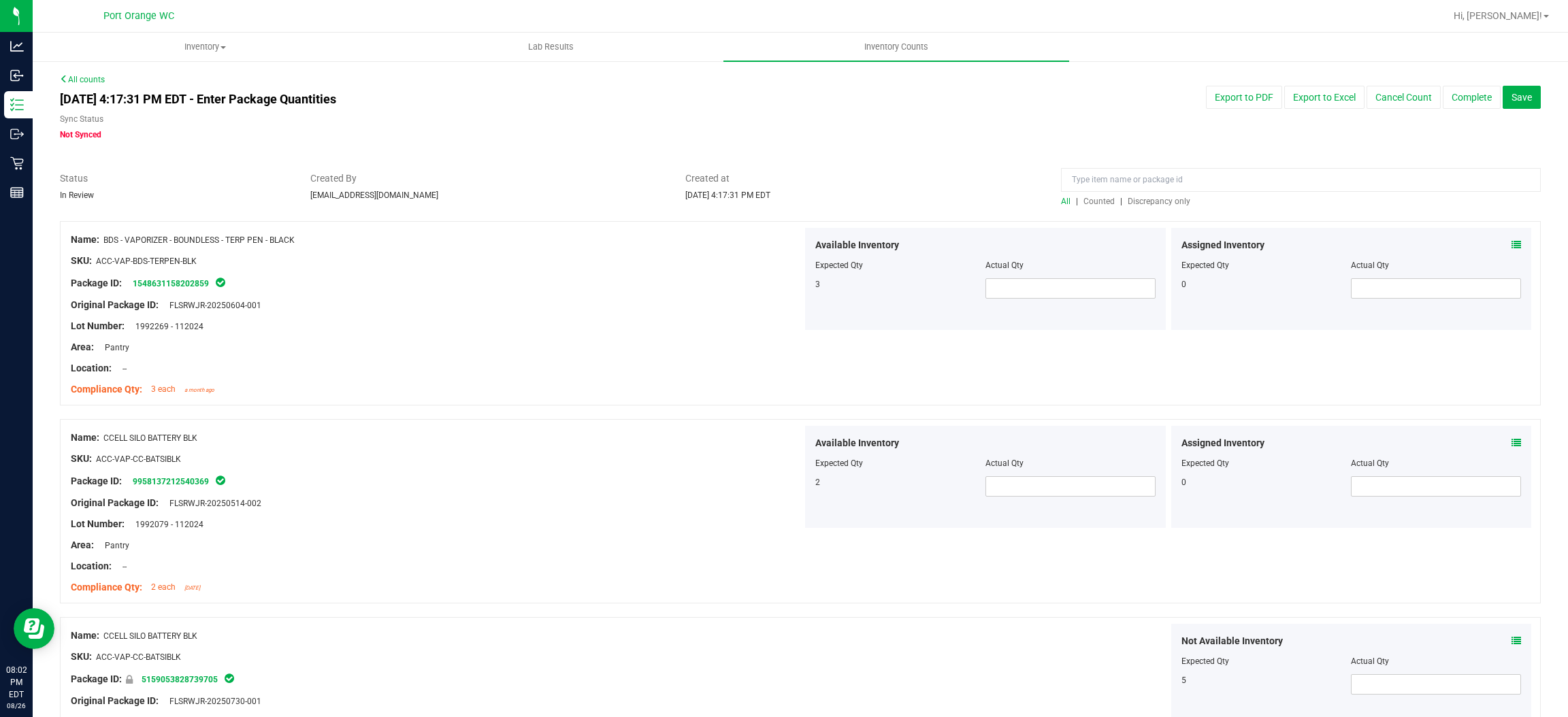
click at [1154, 206] on span "Discrepancy only" at bounding box center [1158, 202] width 62 height 10
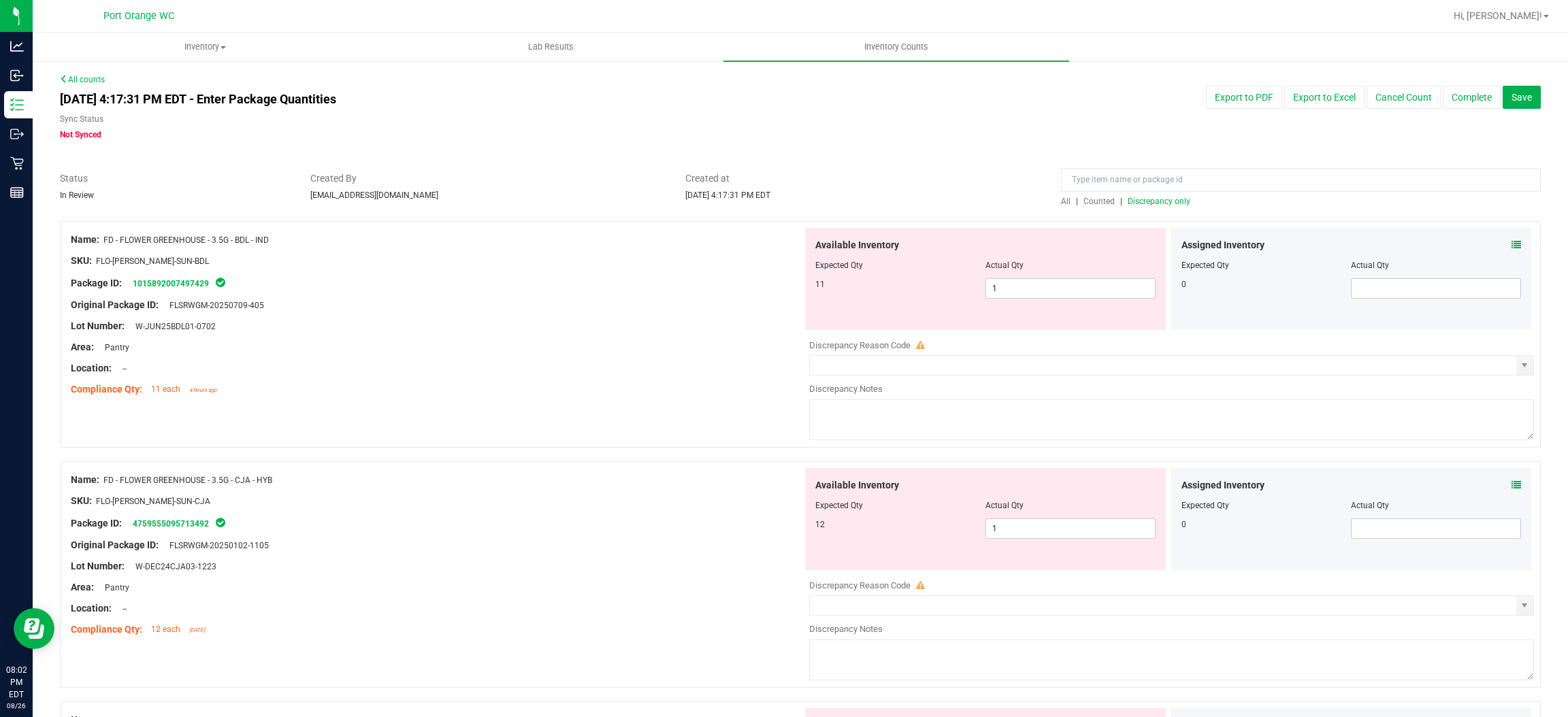
click at [1155, 203] on span "Discrepancy only" at bounding box center [1158, 202] width 62 height 10
click at [1512, 245] on icon at bounding box center [1517, 245] width 10 height 10
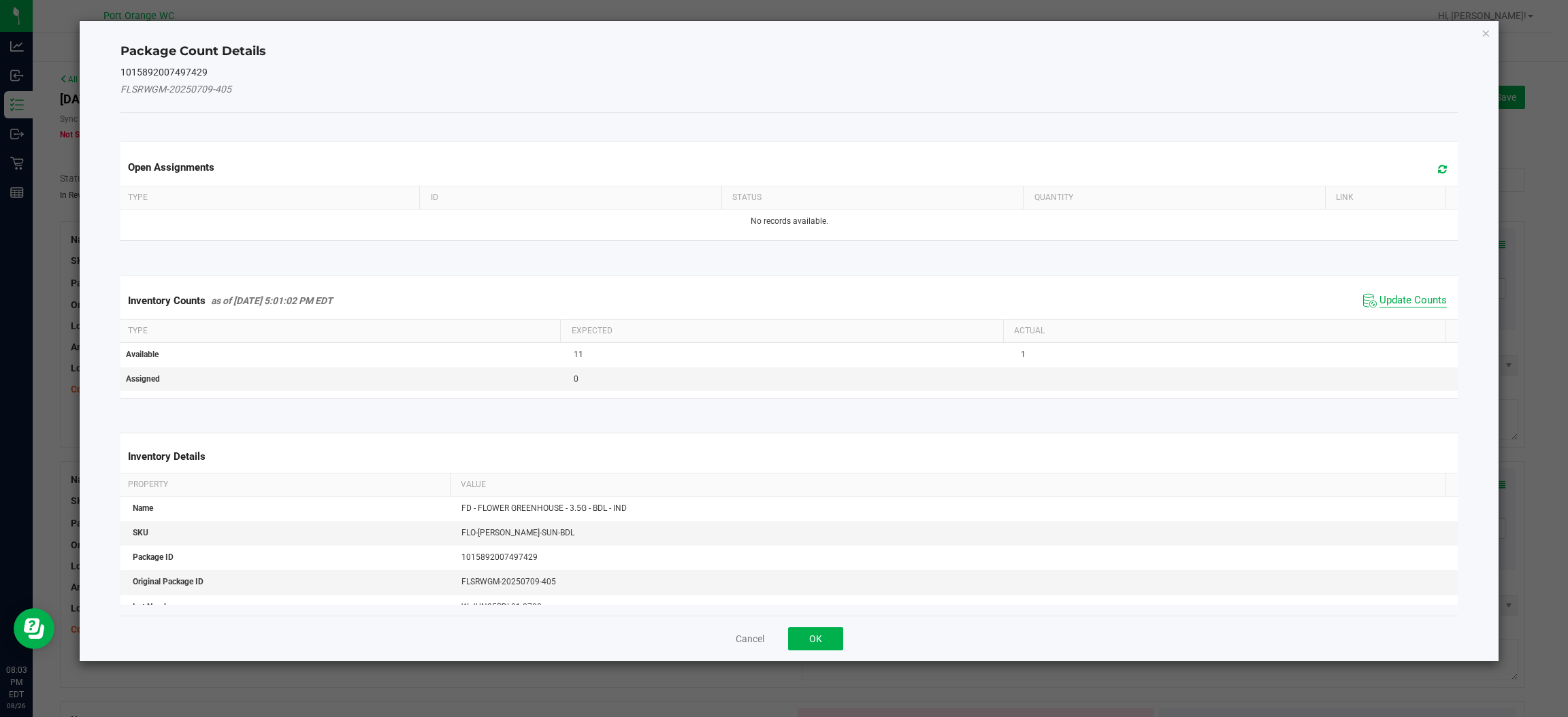
click at [1393, 300] on span "Update Counts" at bounding box center [1413, 300] width 67 height 14
click at [1393, 300] on div "Inventory Counts as of [DATE] 5:01:02 PM EDT Update Counts" at bounding box center [788, 300] width 1343 height 36
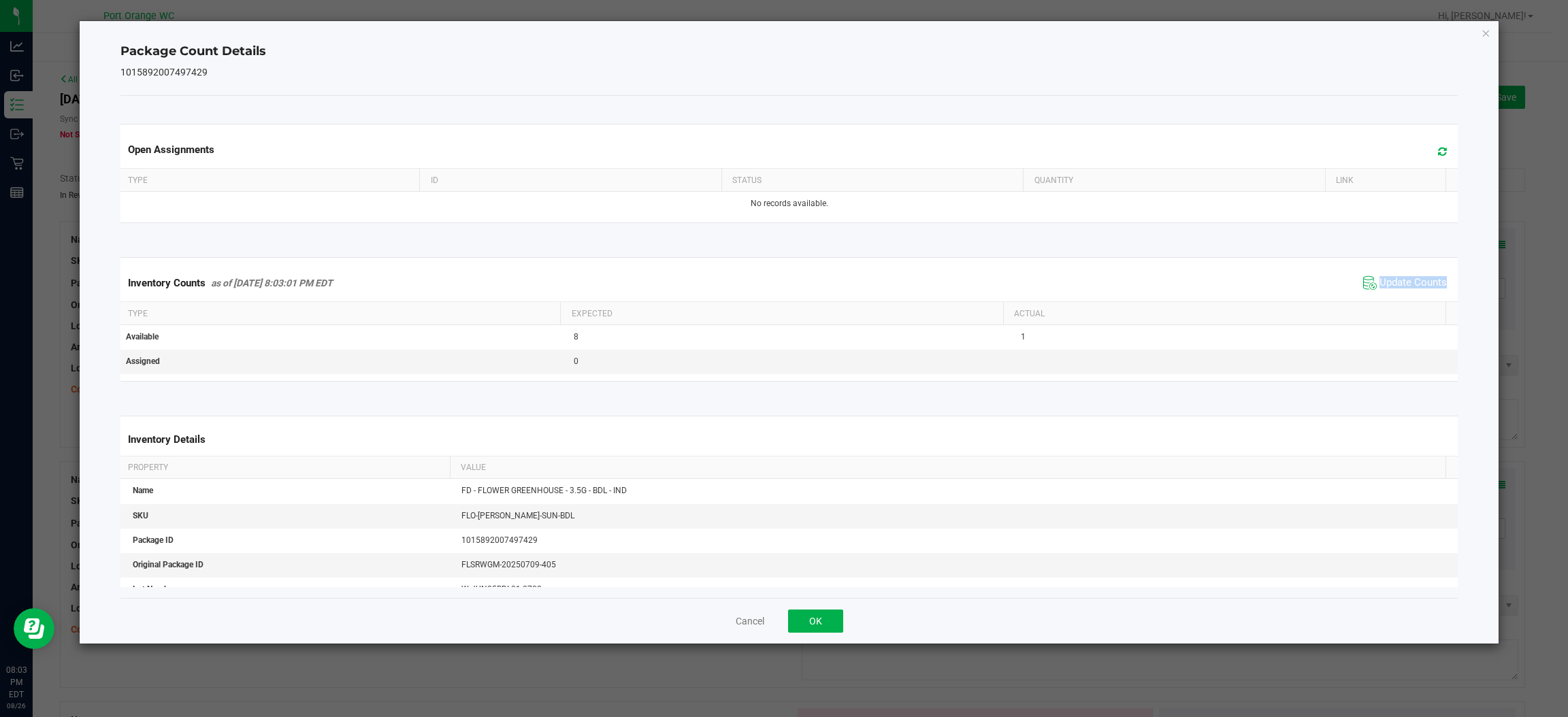
drag, startPoint x: 1395, startPoint y: 300, endPoint x: 1387, endPoint y: 302, distance: 8.2
click at [1393, 300] on div "Inventory Counts as of [DATE] 8:03:01 PM EDT Update Counts" at bounding box center [788, 282] width 1343 height 36
drag, startPoint x: 806, startPoint y: 618, endPoint x: 867, endPoint y: 575, distance: 74.6
click at [808, 613] on button "OK" at bounding box center [816, 621] width 55 height 23
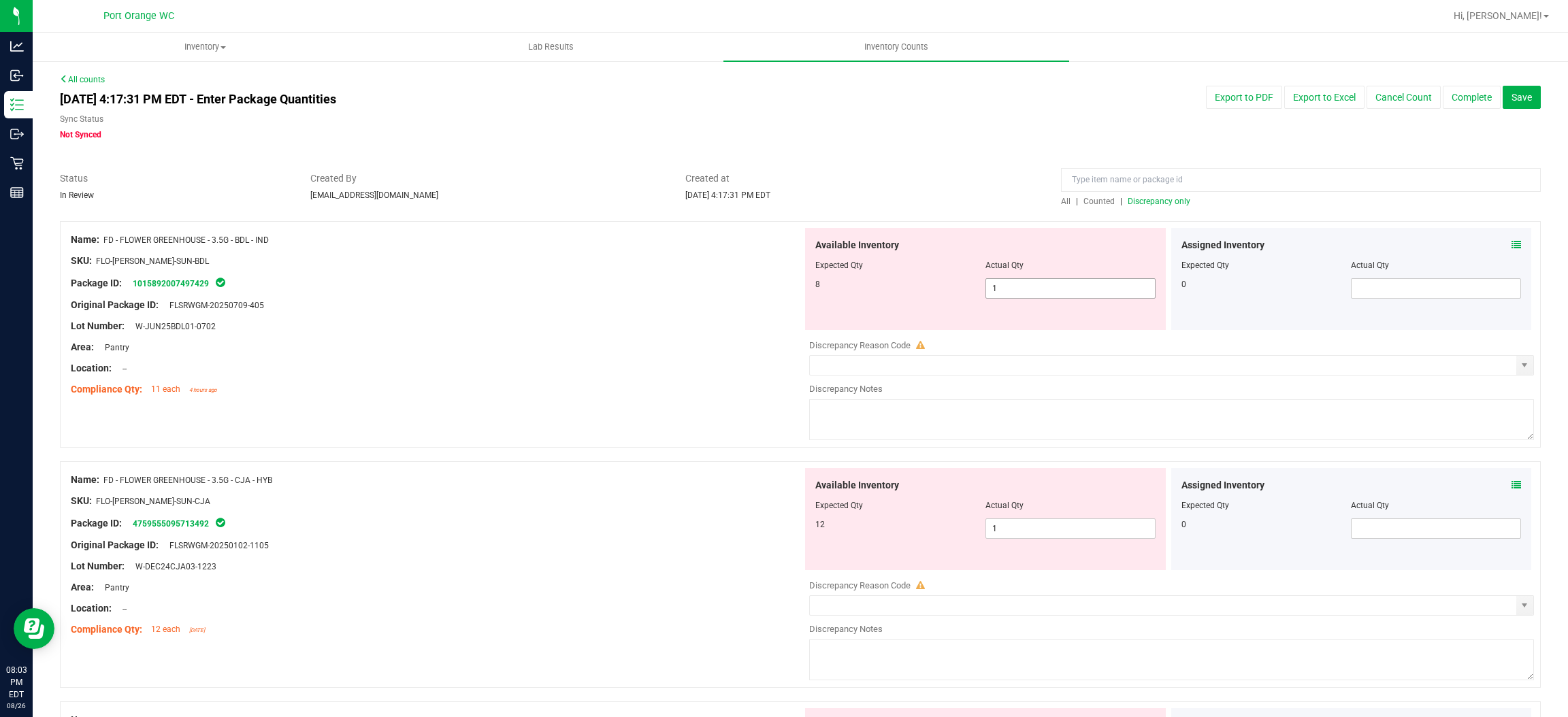
click at [1006, 289] on span "1 1" at bounding box center [1071, 288] width 170 height 20
click at [1006, 289] on input "1" at bounding box center [1070, 289] width 169 height 19
type input "8"
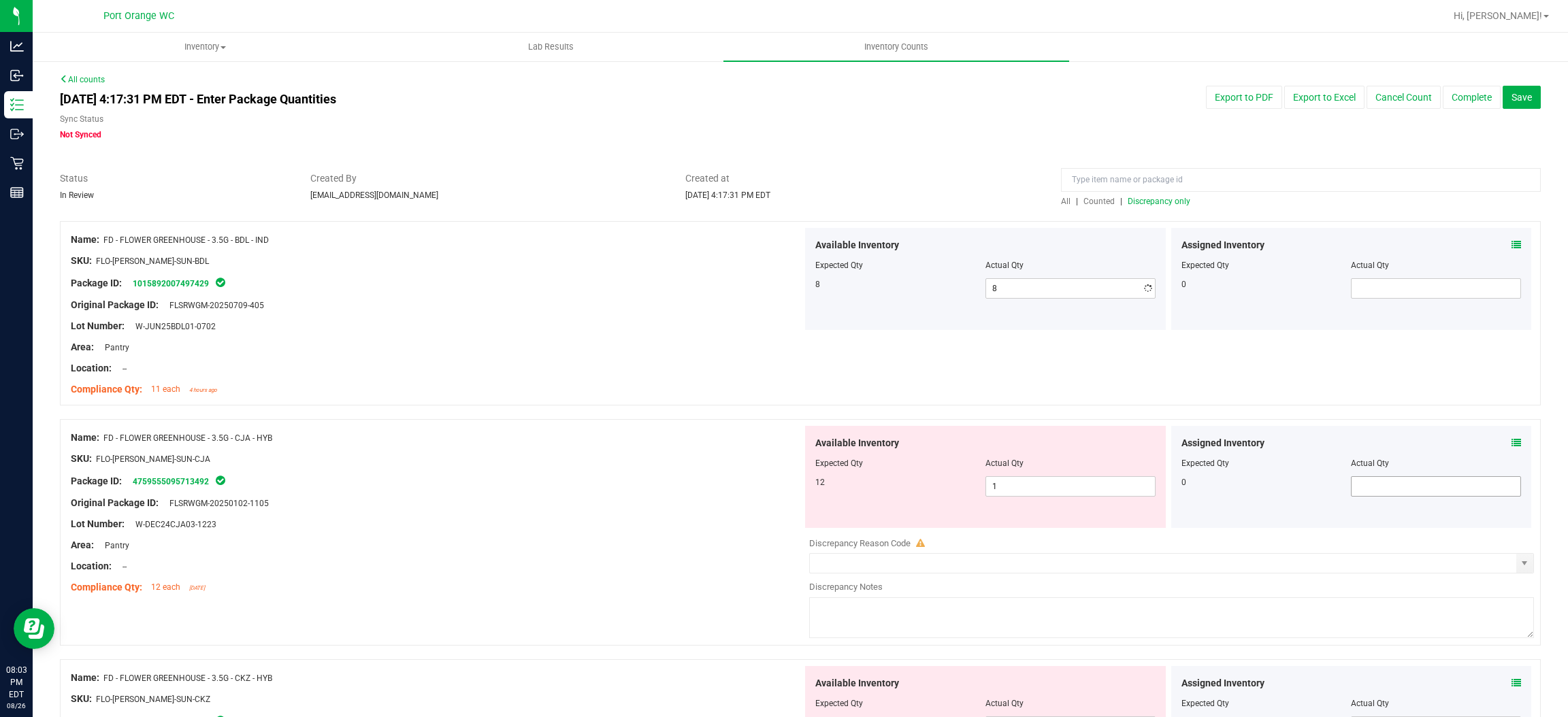
click at [1502, 488] on div "Assigned Inventory Expected Qty Actual Qty 0" at bounding box center [1352, 477] width 361 height 102
click at [1512, 443] on icon at bounding box center [1517, 443] width 10 height 10
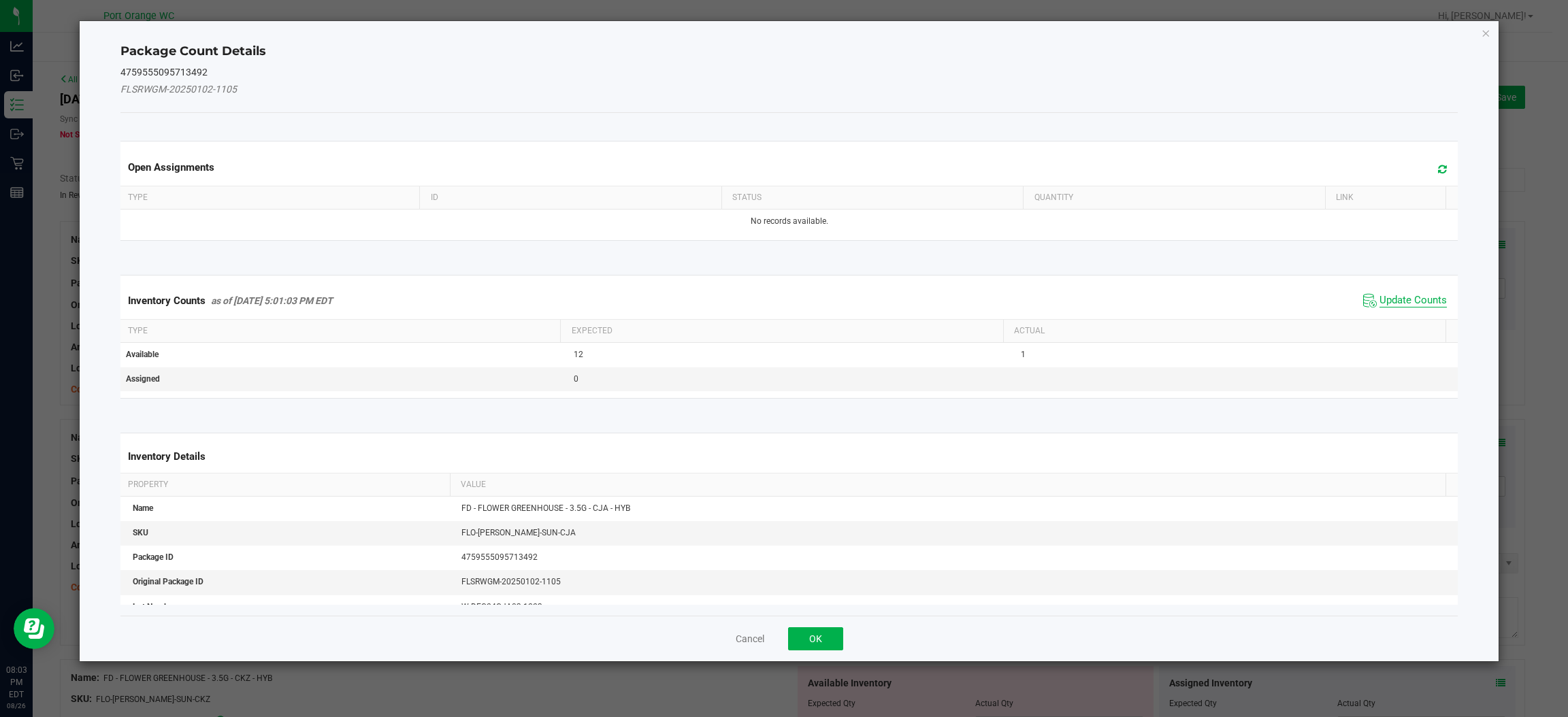
click at [1411, 302] on span "Update Counts" at bounding box center [1413, 300] width 67 height 14
click at [1411, 302] on div "Inventory Counts as of [DATE] 5:01:03 PM EDT Update Counts" at bounding box center [788, 300] width 1343 height 36
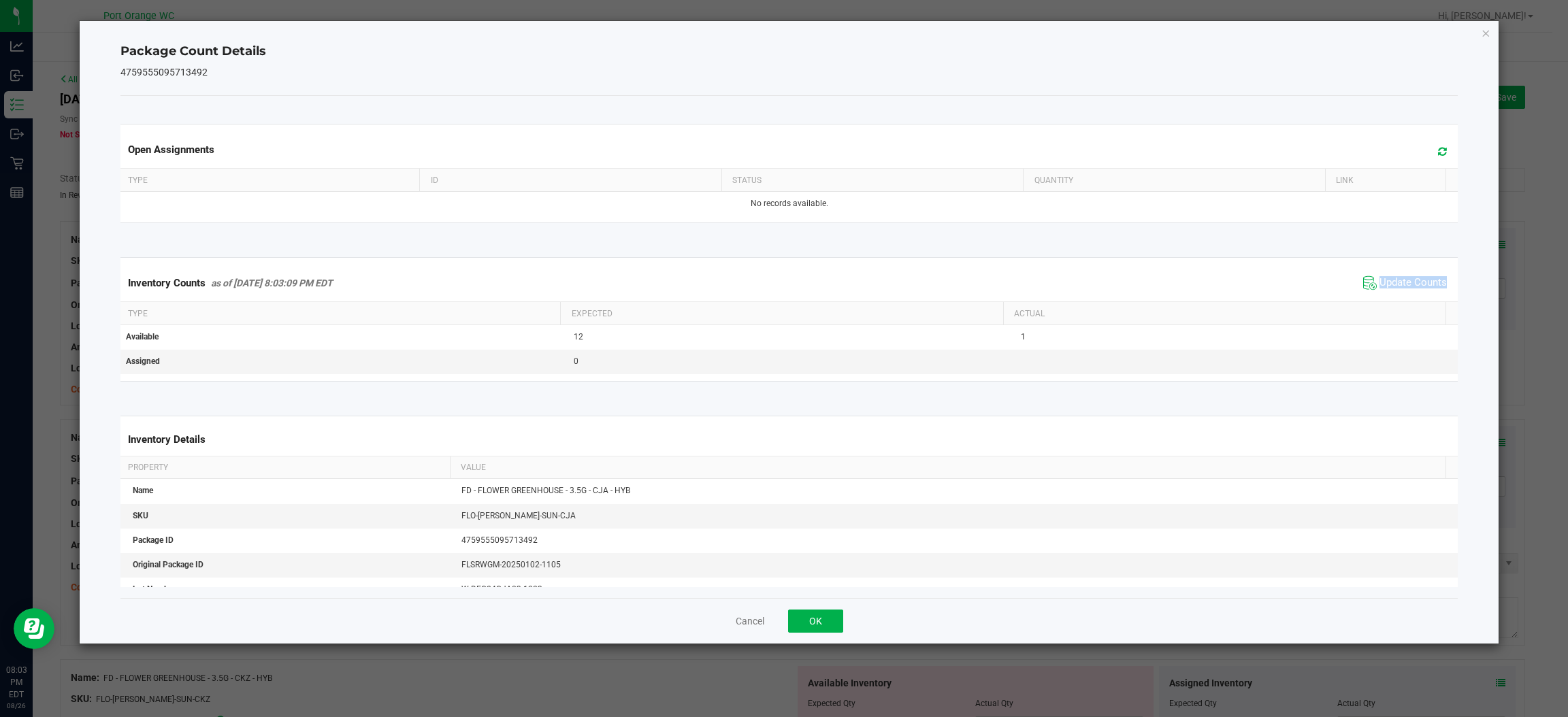
click at [1410, 302] on div "Inventory Counts as of [DATE] 8:03:09 PM EDT Update Counts" at bounding box center [788, 282] width 1343 height 36
click at [814, 618] on button "OK" at bounding box center [816, 621] width 55 height 23
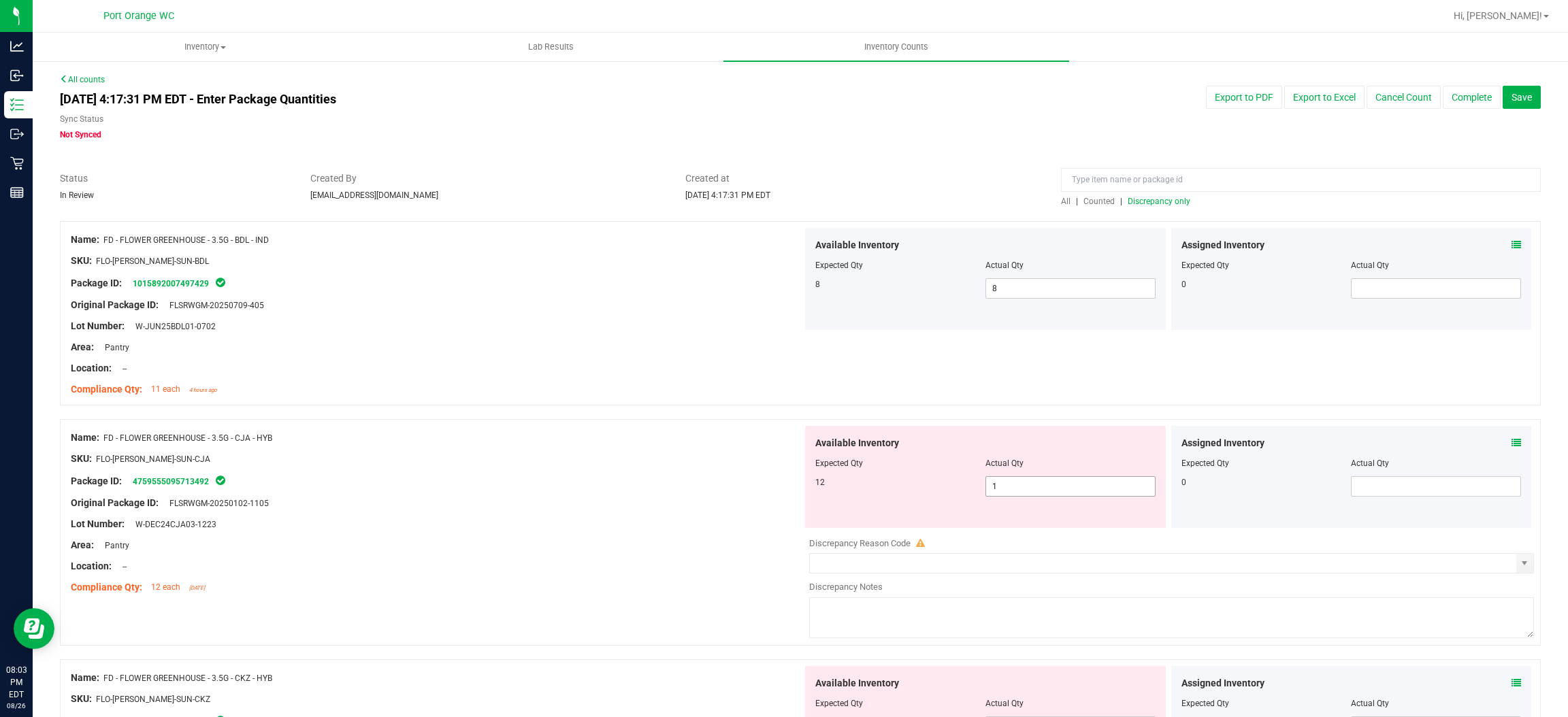
click at [1034, 490] on span "1 1" at bounding box center [1071, 486] width 170 height 20
type input "12"
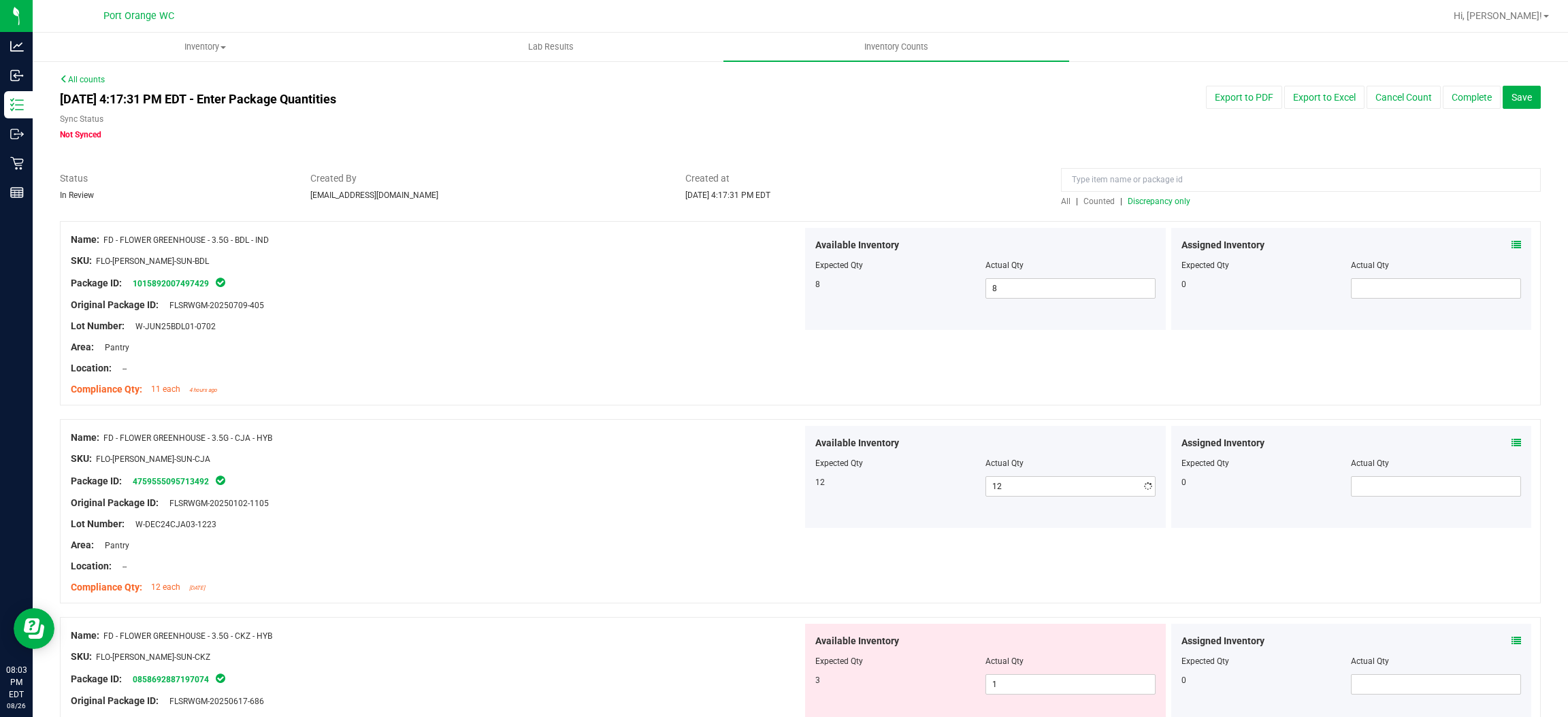
drag, startPoint x: 473, startPoint y: 528, endPoint x: 753, endPoint y: 473, distance: 285.4
click at [492, 521] on div "Lot Number: W-DEC24CJA03-1223" at bounding box center [436, 524] width 732 height 15
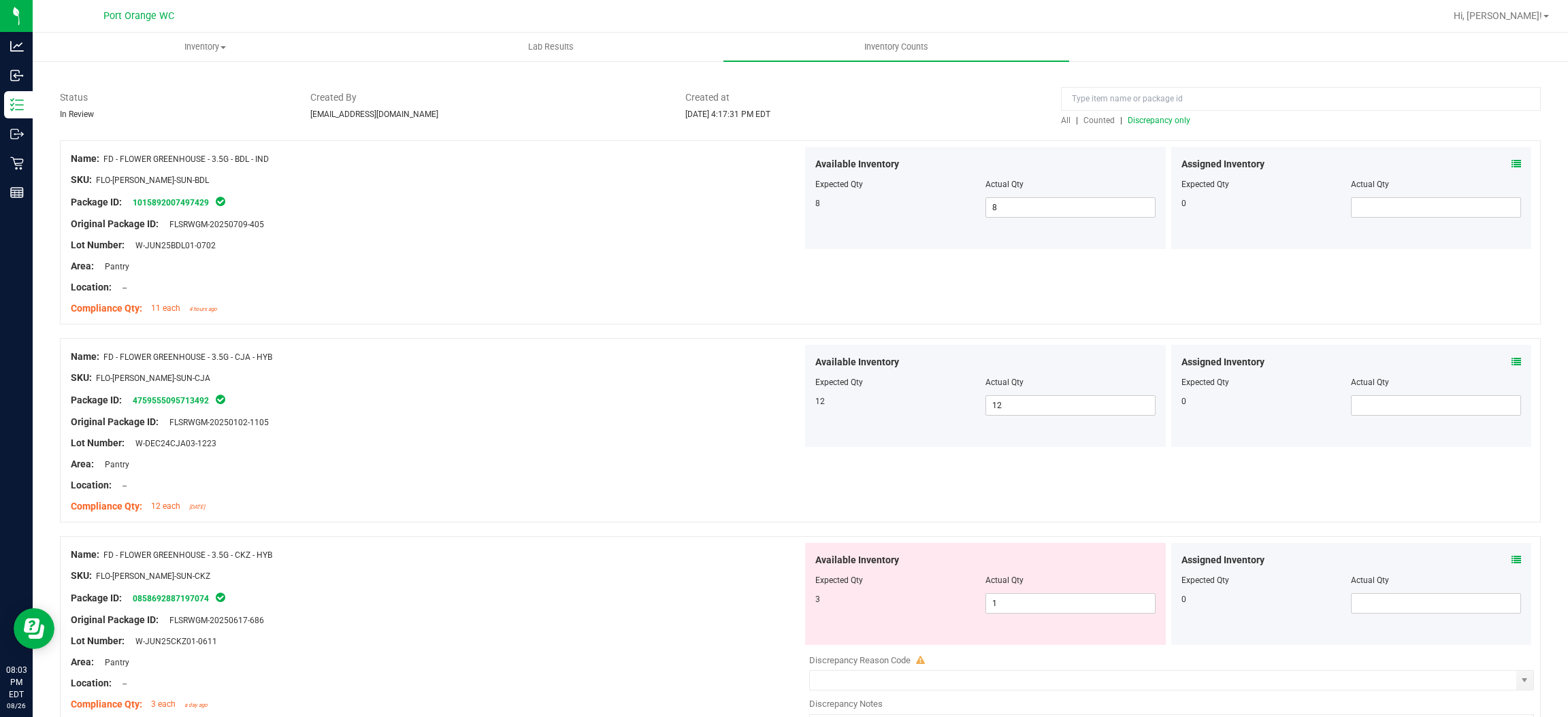
scroll to position [306, 0]
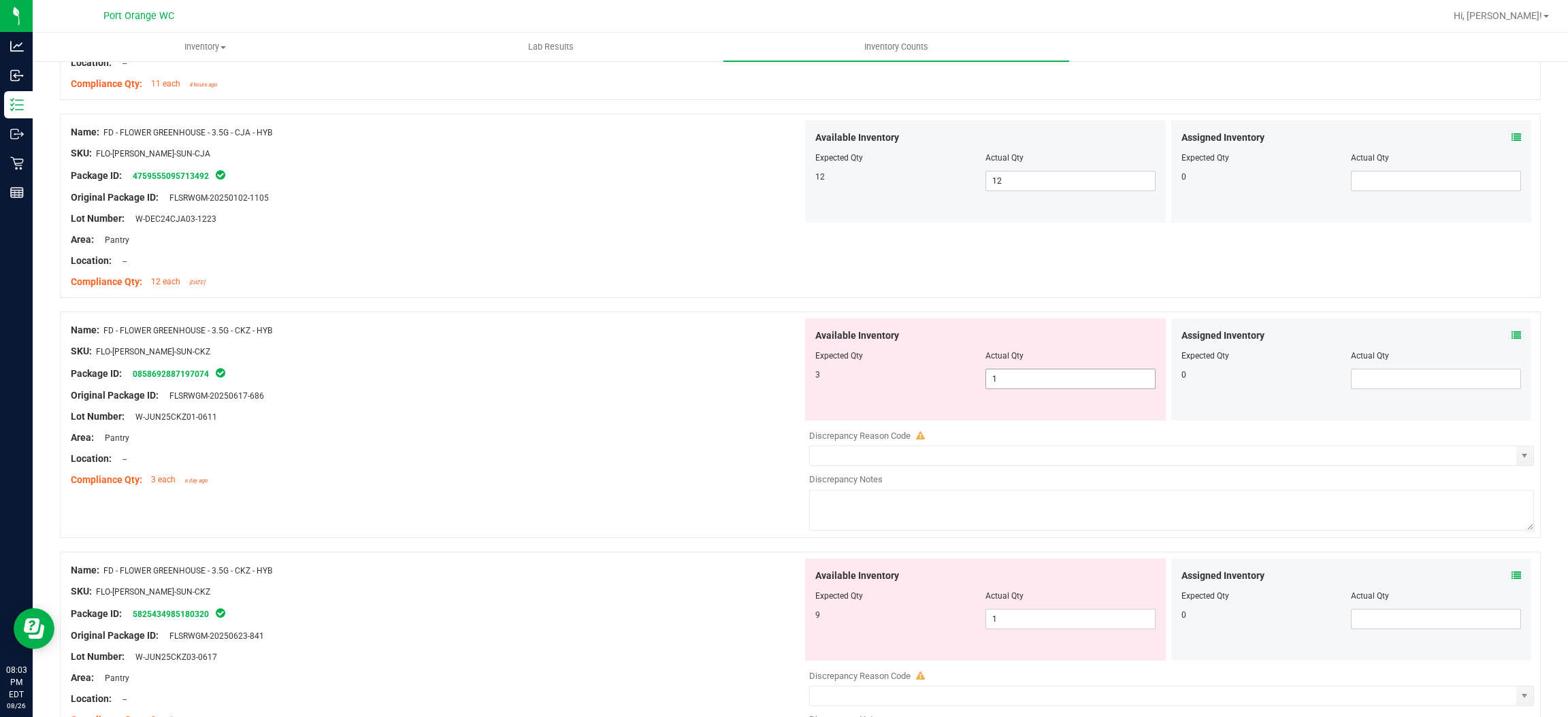
click at [1075, 375] on span "1 1" at bounding box center [1071, 379] width 170 height 20
click at [1075, 375] on input "1" at bounding box center [1070, 380] width 169 height 19
type input "3"
drag, startPoint x: 699, startPoint y: 414, endPoint x: 832, endPoint y: 412, distance: 133.0
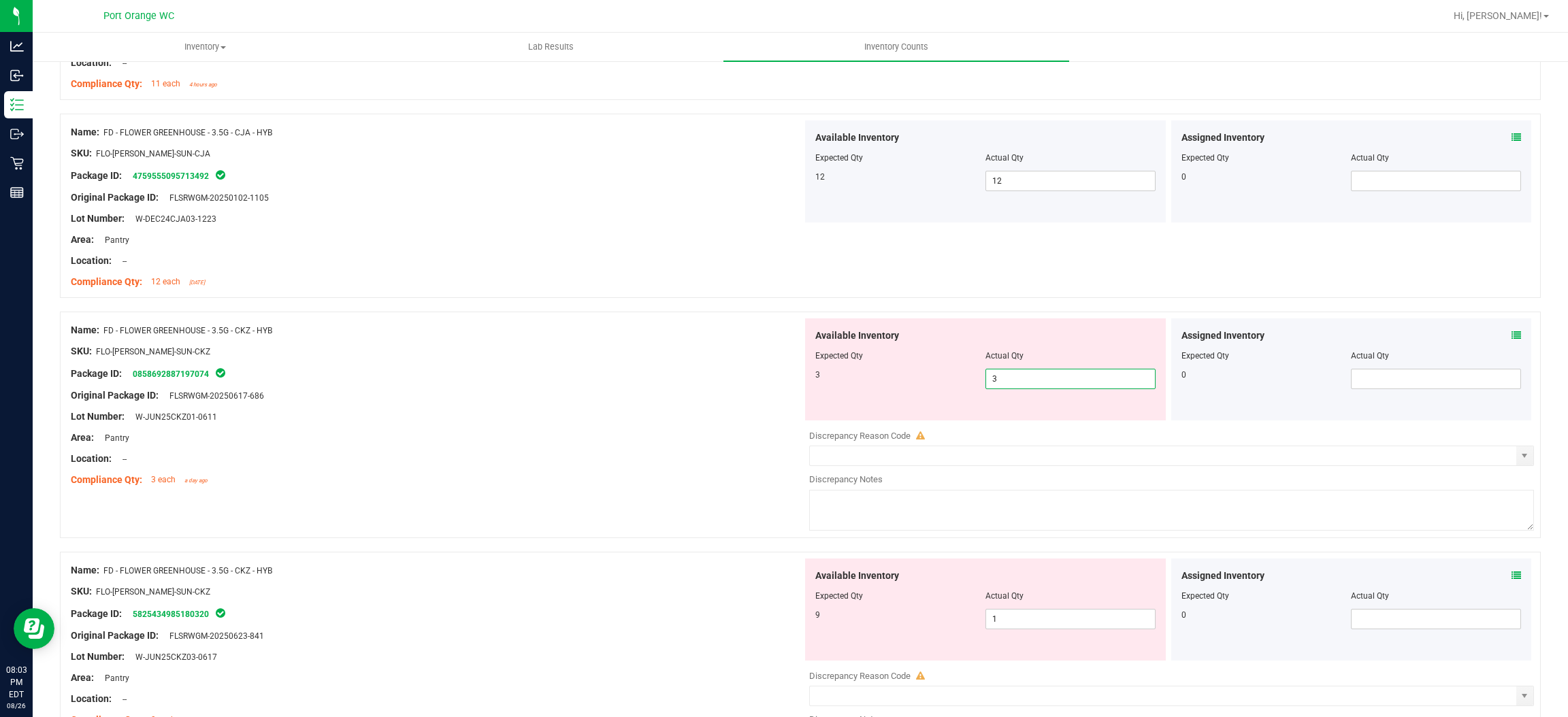
click at [746, 405] on div "Name: FD - FLOWER GREENHOUSE - 3.5G - CKZ - HYB SKU: FLO-[PERSON_NAME]-SUN-CKZ …" at bounding box center [436, 405] width 732 height 173
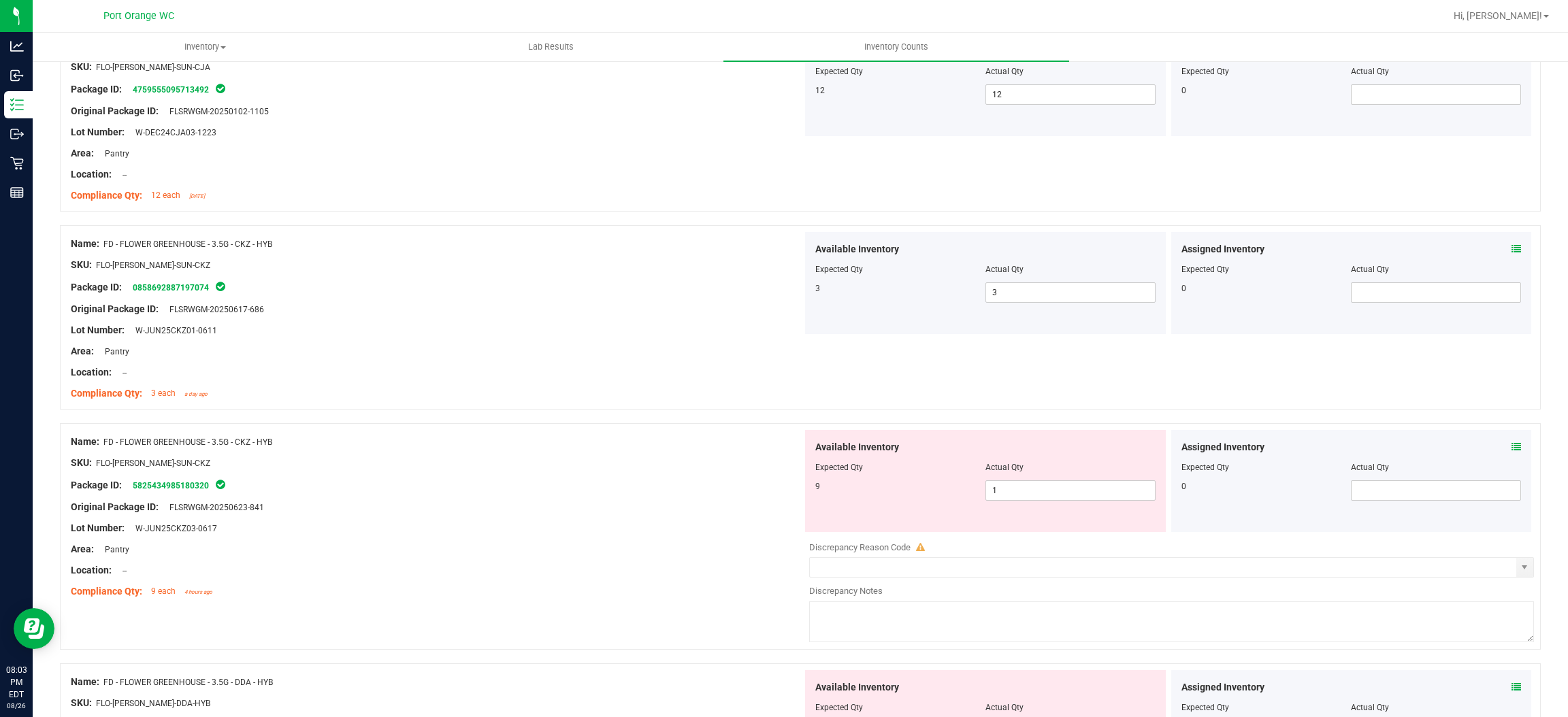
scroll to position [510, 0]
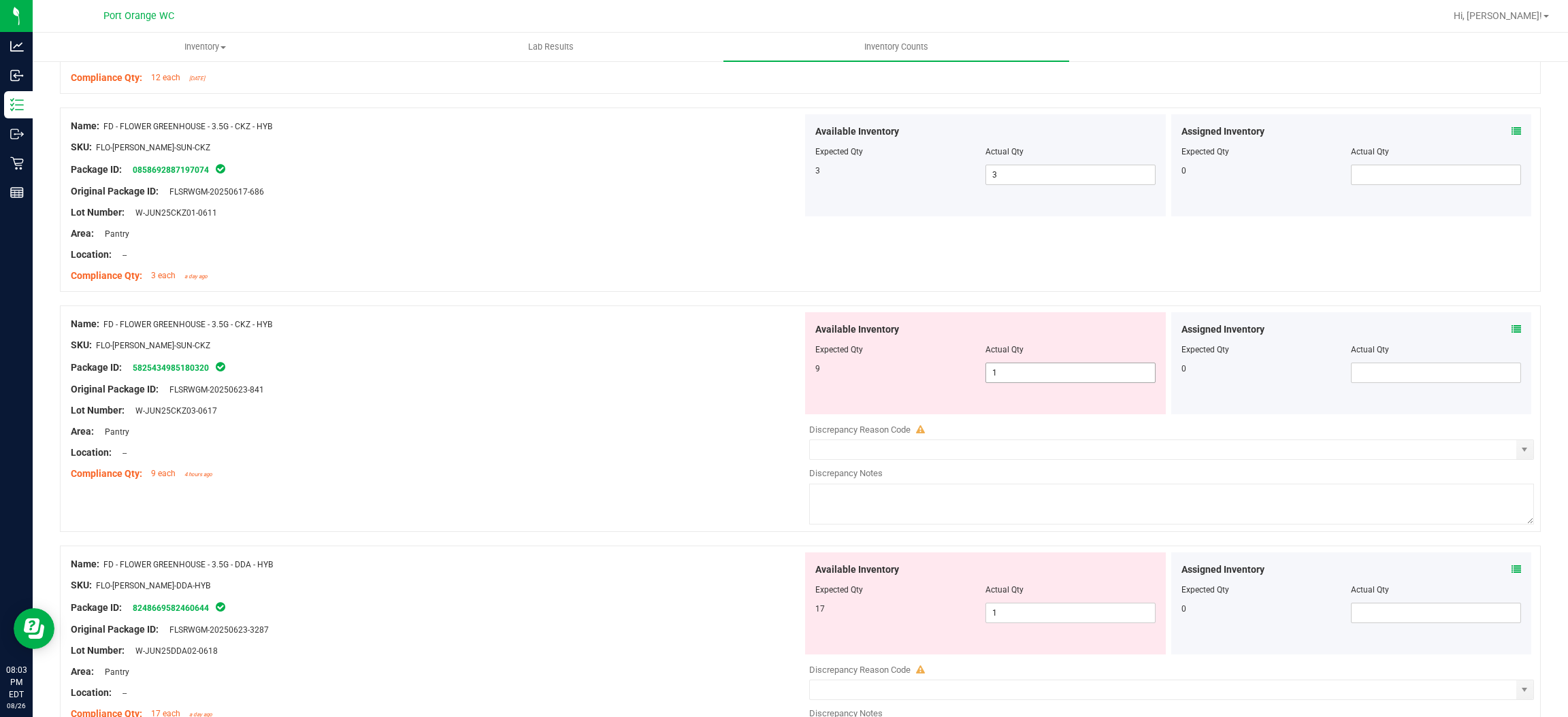
click at [1016, 373] on span "1 1" at bounding box center [1071, 372] width 170 height 20
click at [1016, 373] on input "1" at bounding box center [1070, 373] width 169 height 19
type input "9"
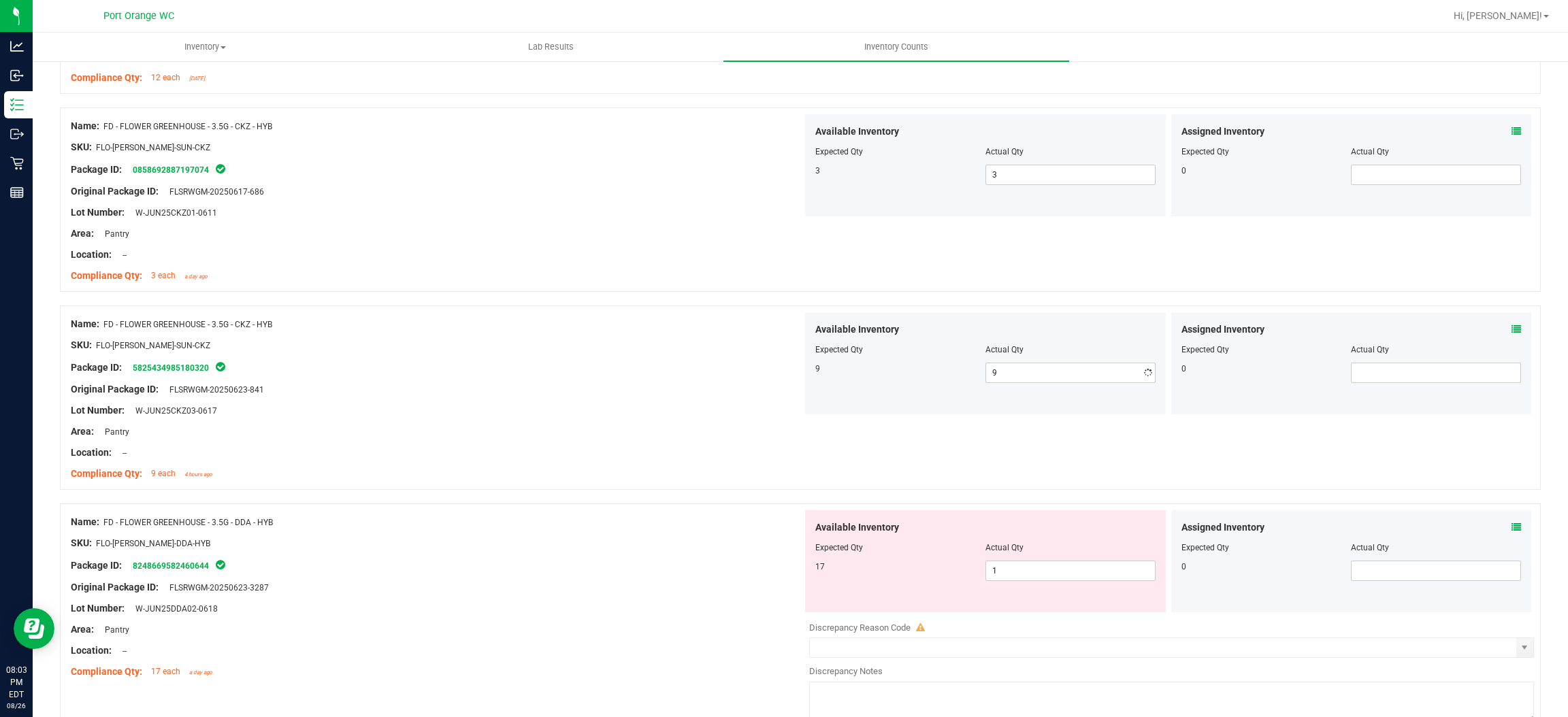
drag, startPoint x: 537, startPoint y: 432, endPoint x: 640, endPoint y: 411, distance: 105.1
click at [563, 422] on div "Name: FD - FLOWER GREENHOUSE - 3.5G - CKZ - HYB SKU: FLO-[PERSON_NAME]-SUN-CKZ …" at bounding box center [436, 399] width 732 height 173
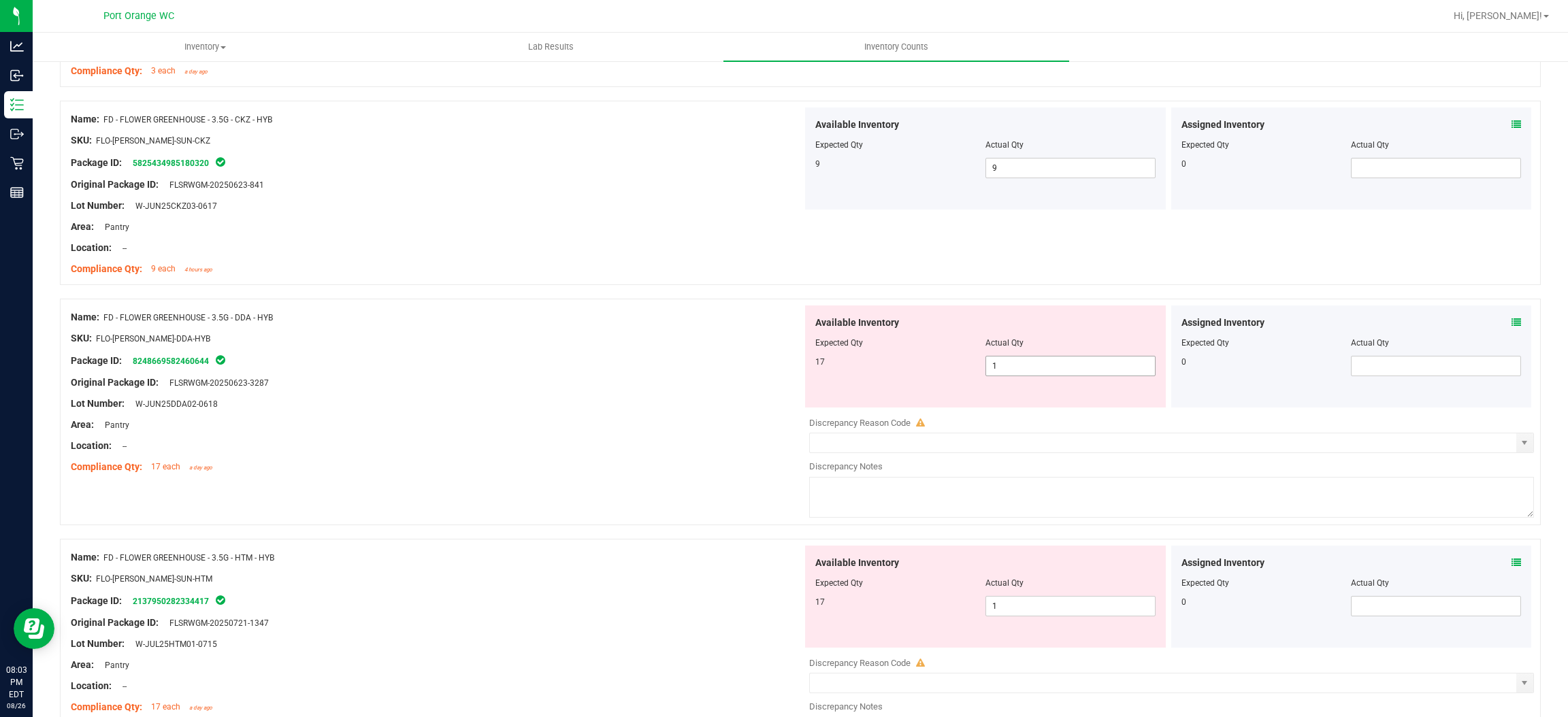
click at [1018, 375] on span "1 1" at bounding box center [1071, 366] width 170 height 20
type input "17"
drag, startPoint x: 512, startPoint y: 367, endPoint x: 669, endPoint y: 371, distance: 157.1
click at [549, 362] on div "Package ID: 8248669582460644" at bounding box center [436, 361] width 732 height 16
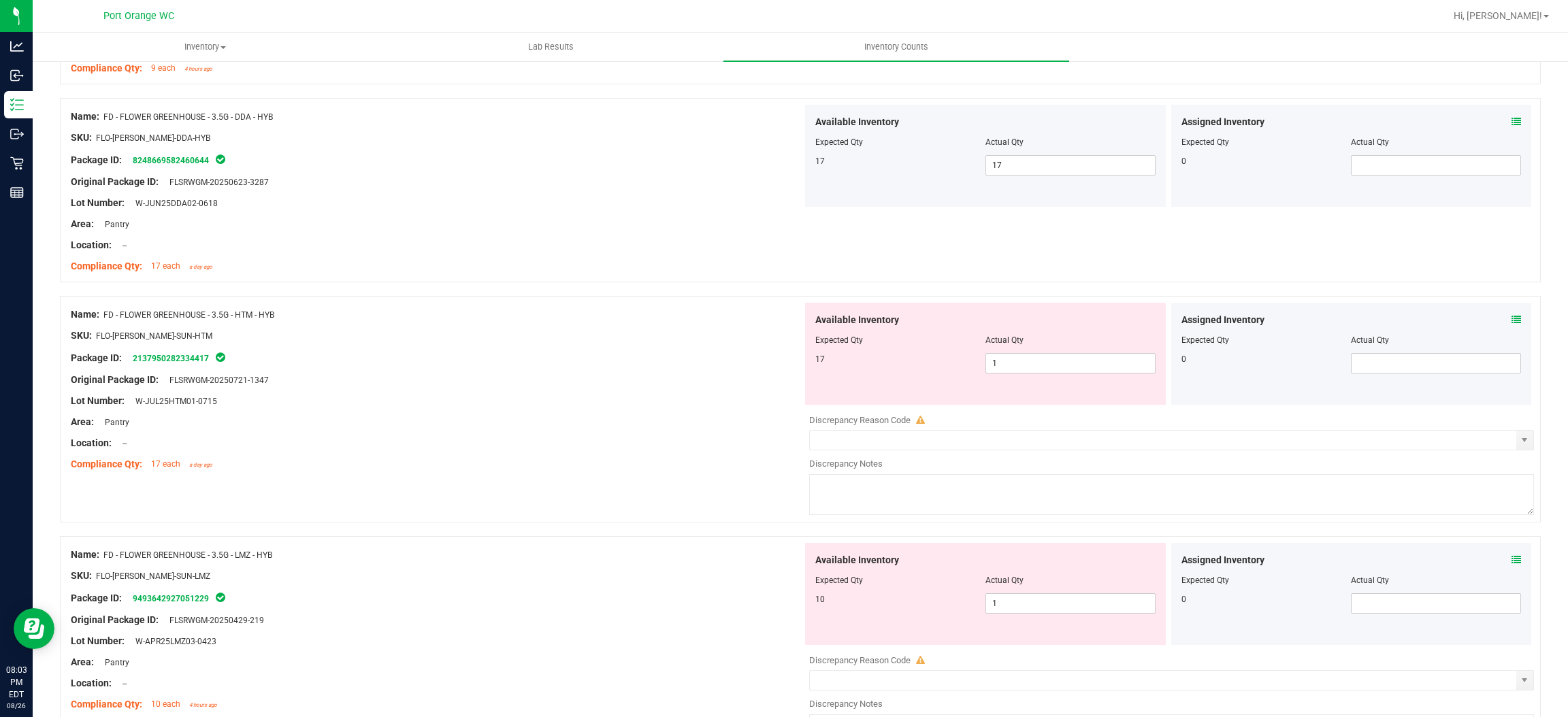
scroll to position [918, 0]
drag, startPoint x: 1029, startPoint y: 367, endPoint x: 1010, endPoint y: 370, distance: 19.2
click at [1029, 366] on span "1 1" at bounding box center [1071, 360] width 170 height 20
type input "17"
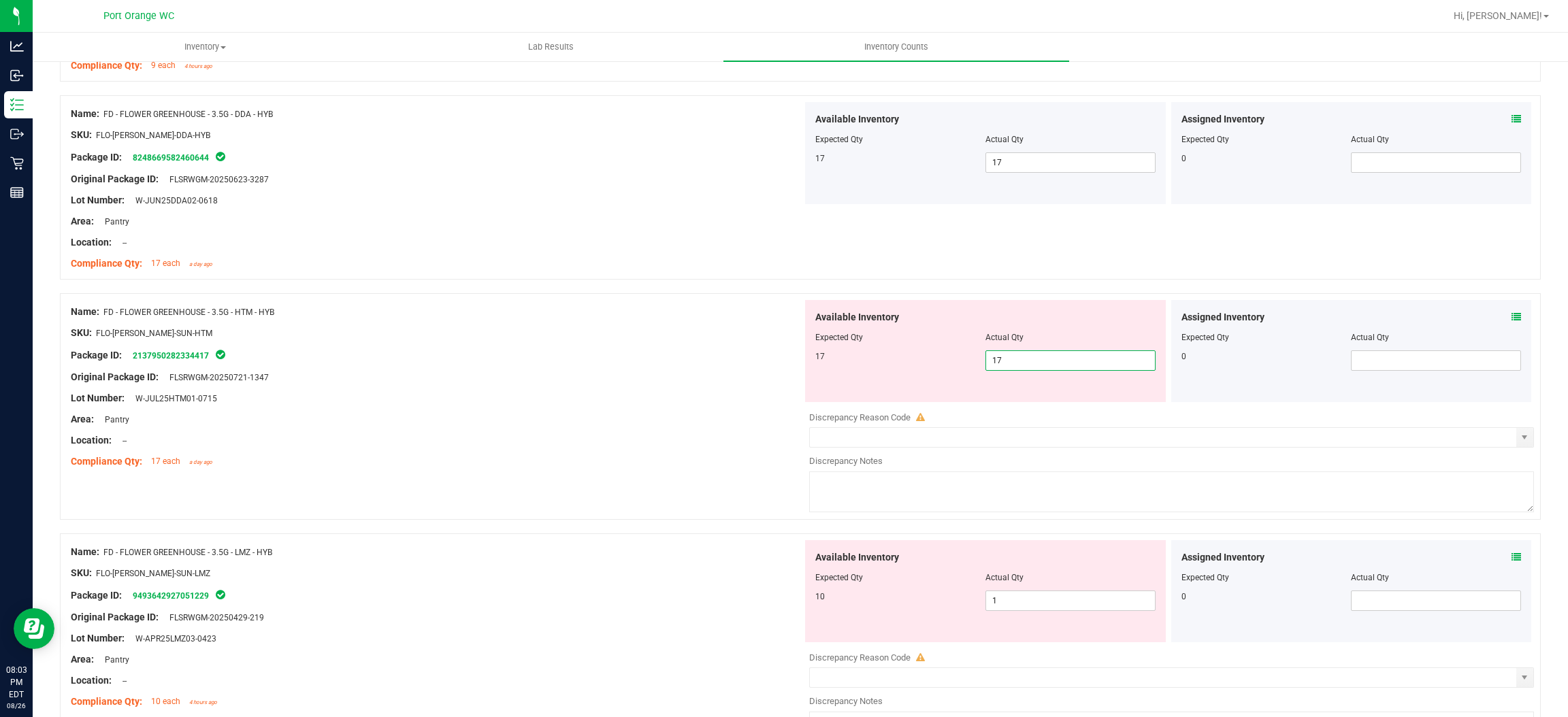
drag, startPoint x: 614, startPoint y: 387, endPoint x: 729, endPoint y: 370, distance: 116.2
click at [661, 378] on div "Name: FD - FLOWER GREENHOUSE - 3.5G - HTM - HYB SKU: FLO-[PERSON_NAME]-SUN-HTM …" at bounding box center [436, 387] width 732 height 173
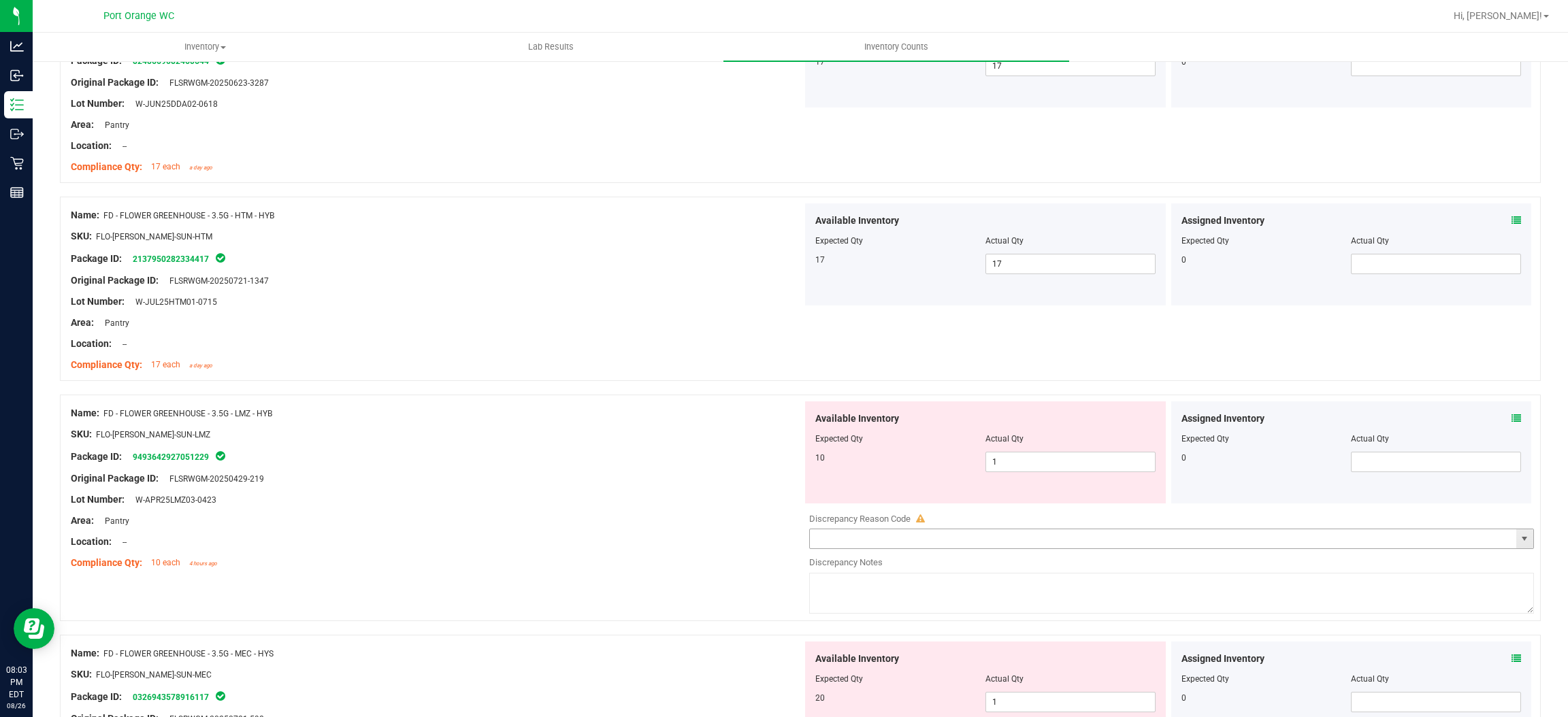
scroll to position [1224, 0]
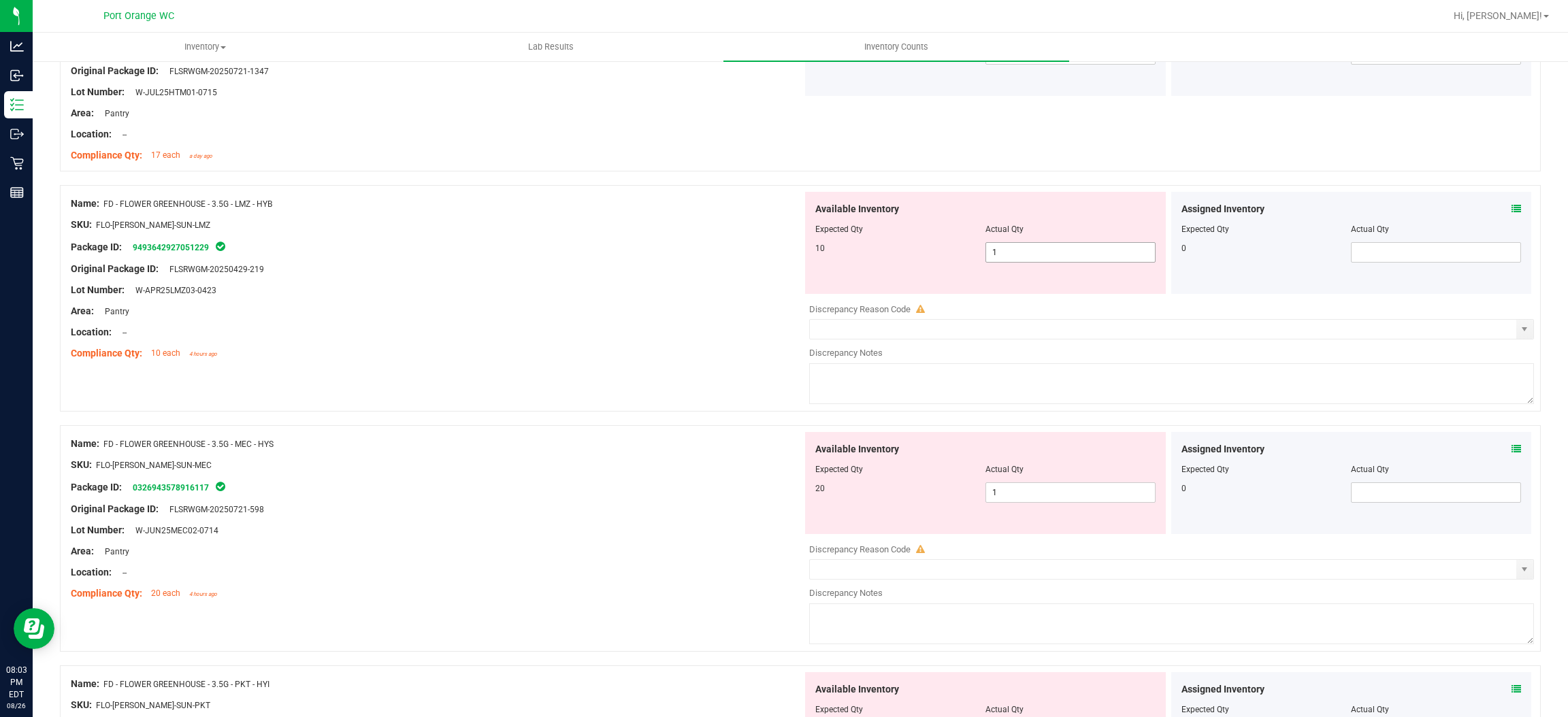
click at [1000, 253] on span "1 1" at bounding box center [1071, 252] width 170 height 20
type input "10"
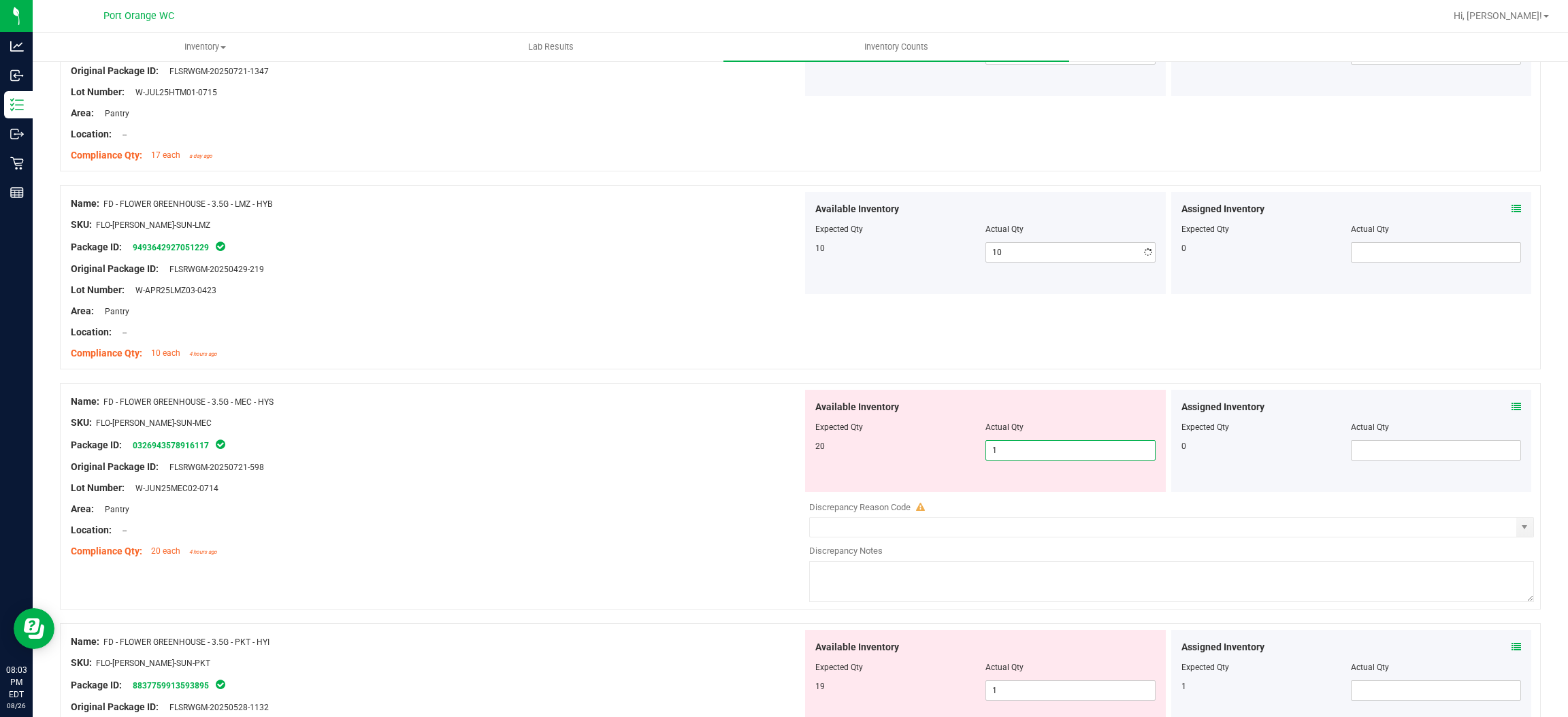
click at [1001, 497] on div "Available Inventory Expected Qty Actual Qty 20 1 1" at bounding box center [1168, 498] width 732 height 216
click at [1002, 497] on div at bounding box center [1172, 497] width 725 height 6
click at [1006, 463] on div "Available Inventory Expected Qty Actual Qty 20 1 1" at bounding box center [986, 441] width 361 height 102
click at [1006, 460] on div "Available Inventory Expected Qty Actual Qty 20 1 1" at bounding box center [986, 441] width 361 height 102
click at [1006, 453] on span "1 1" at bounding box center [1071, 450] width 170 height 20
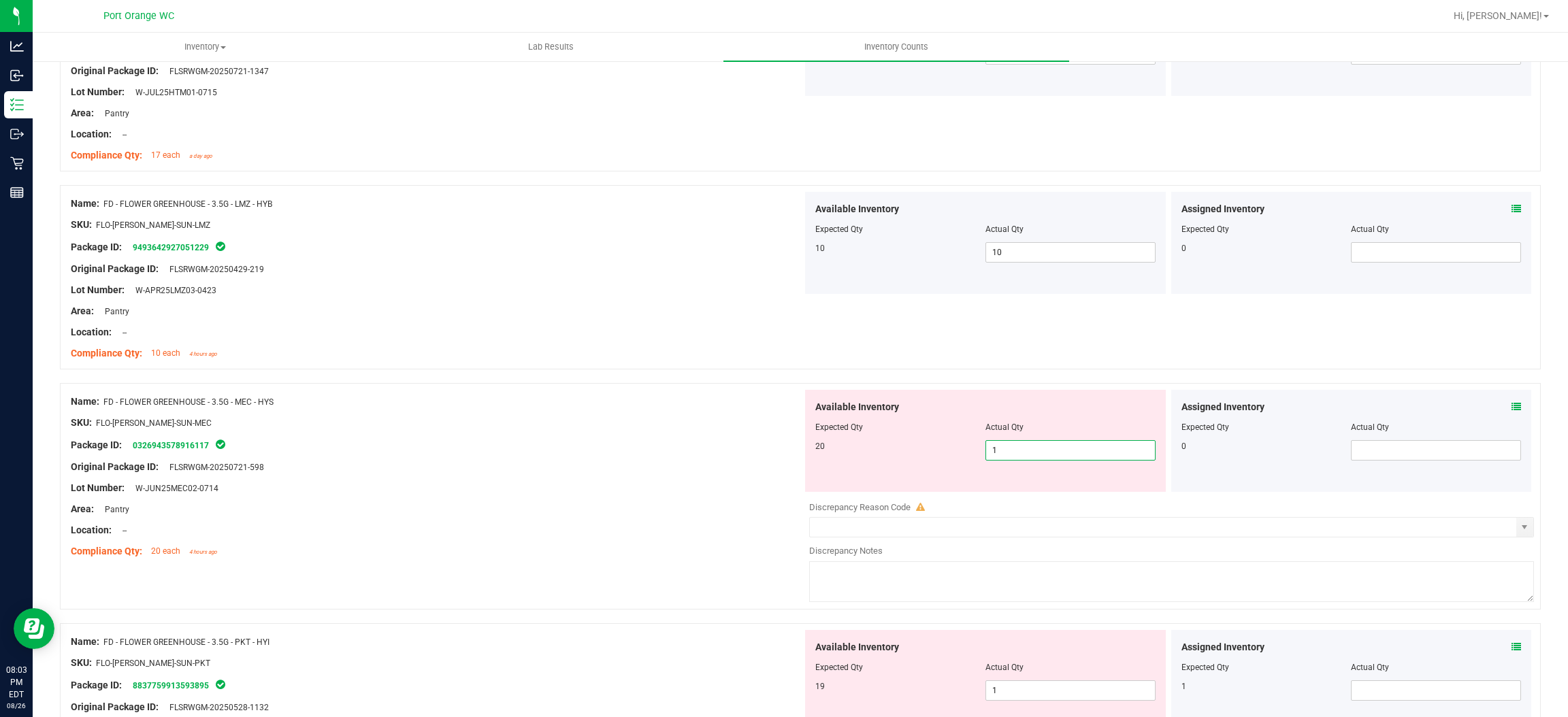
click at [1006, 453] on input "1" at bounding box center [1070, 451] width 169 height 19
type input "20"
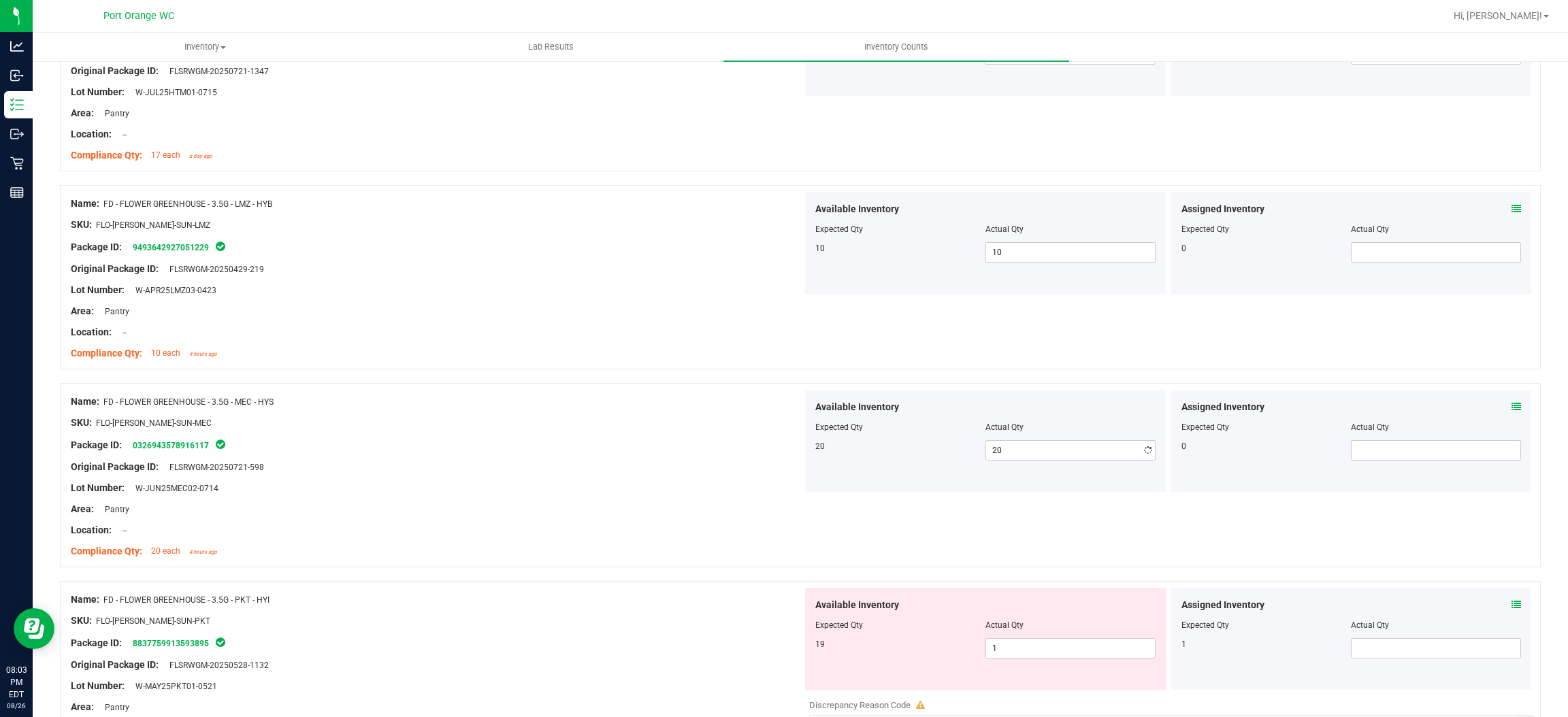
click at [650, 435] on div at bounding box center [436, 433] width 732 height 6
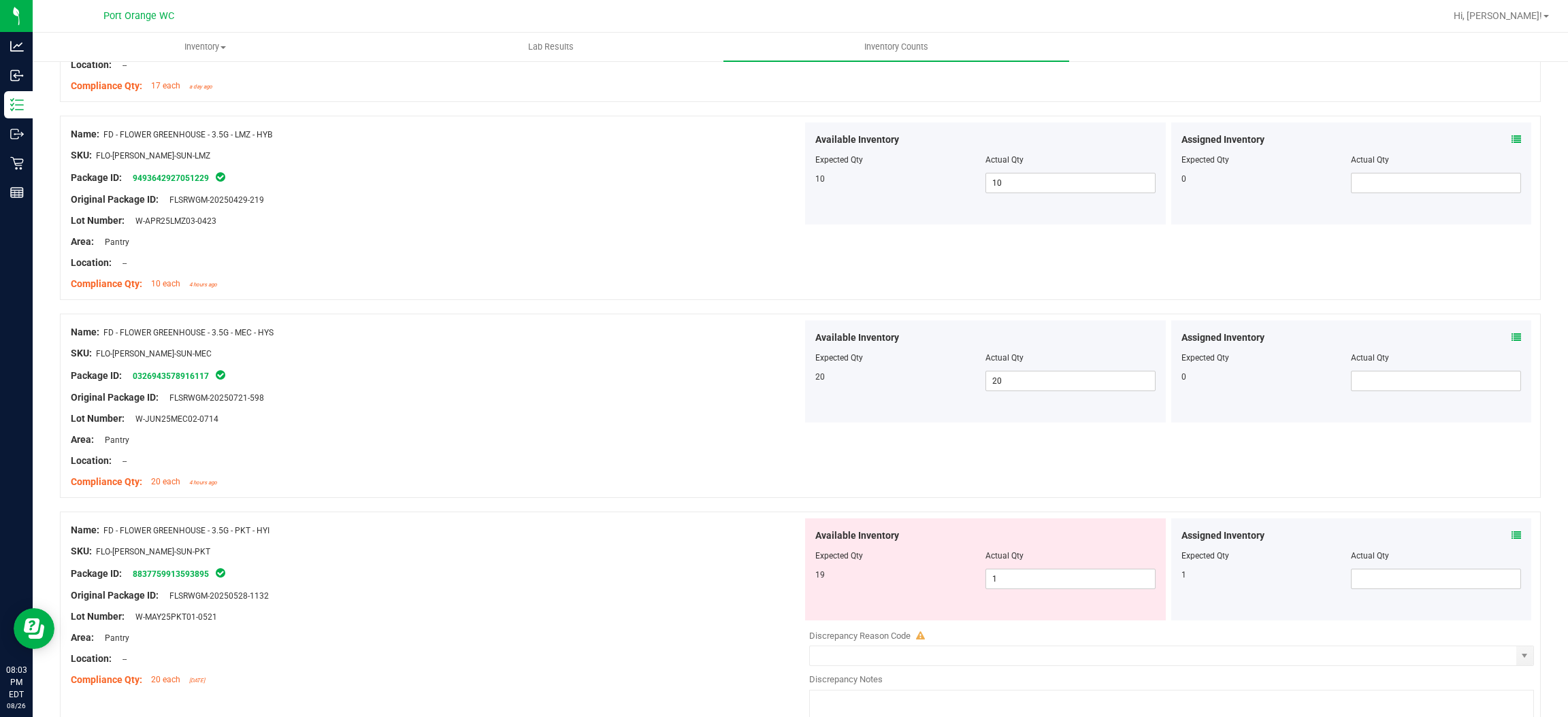
scroll to position [1429, 0]
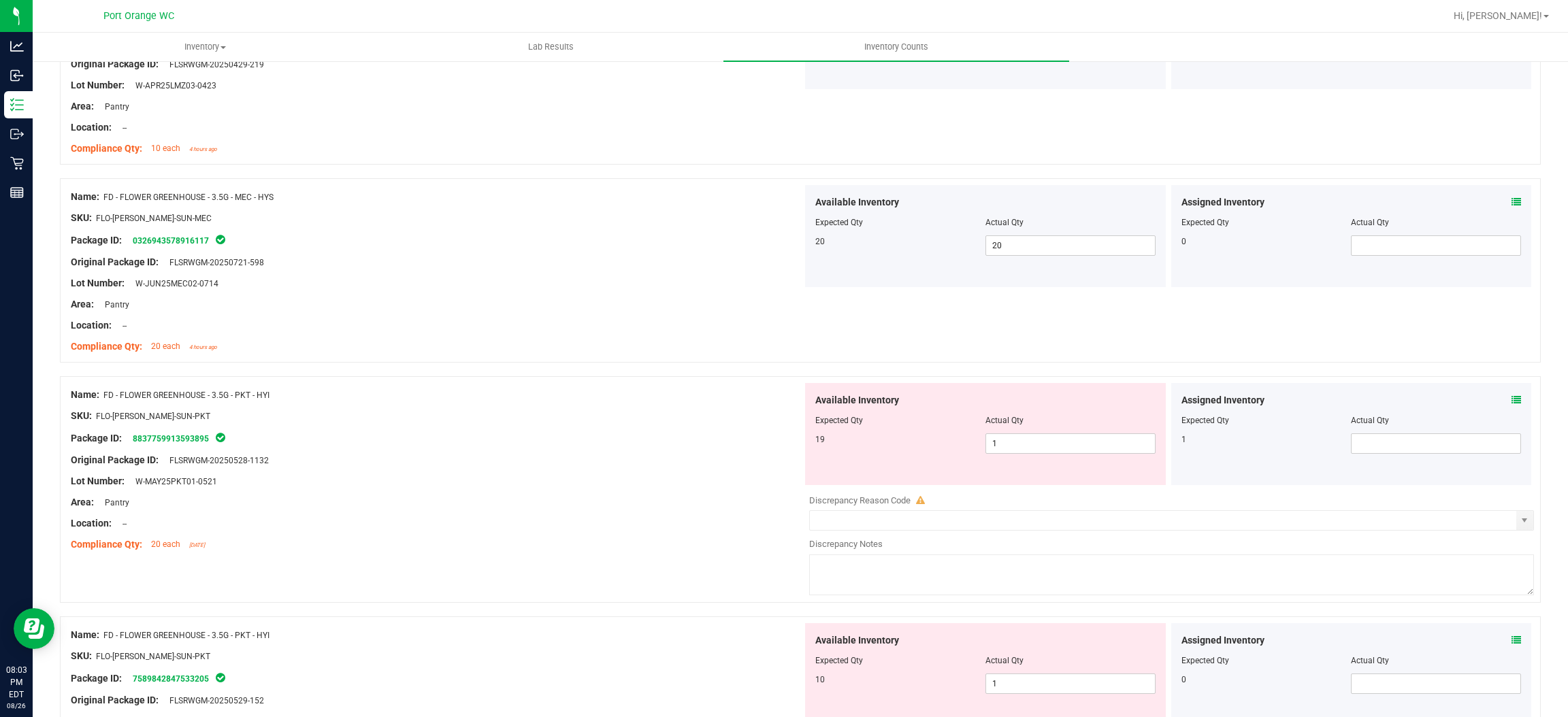
click at [1494, 401] on div "Assigned Inventory" at bounding box center [1352, 401] width 340 height 15
click at [1512, 400] on icon at bounding box center [1517, 401] width 10 height 10
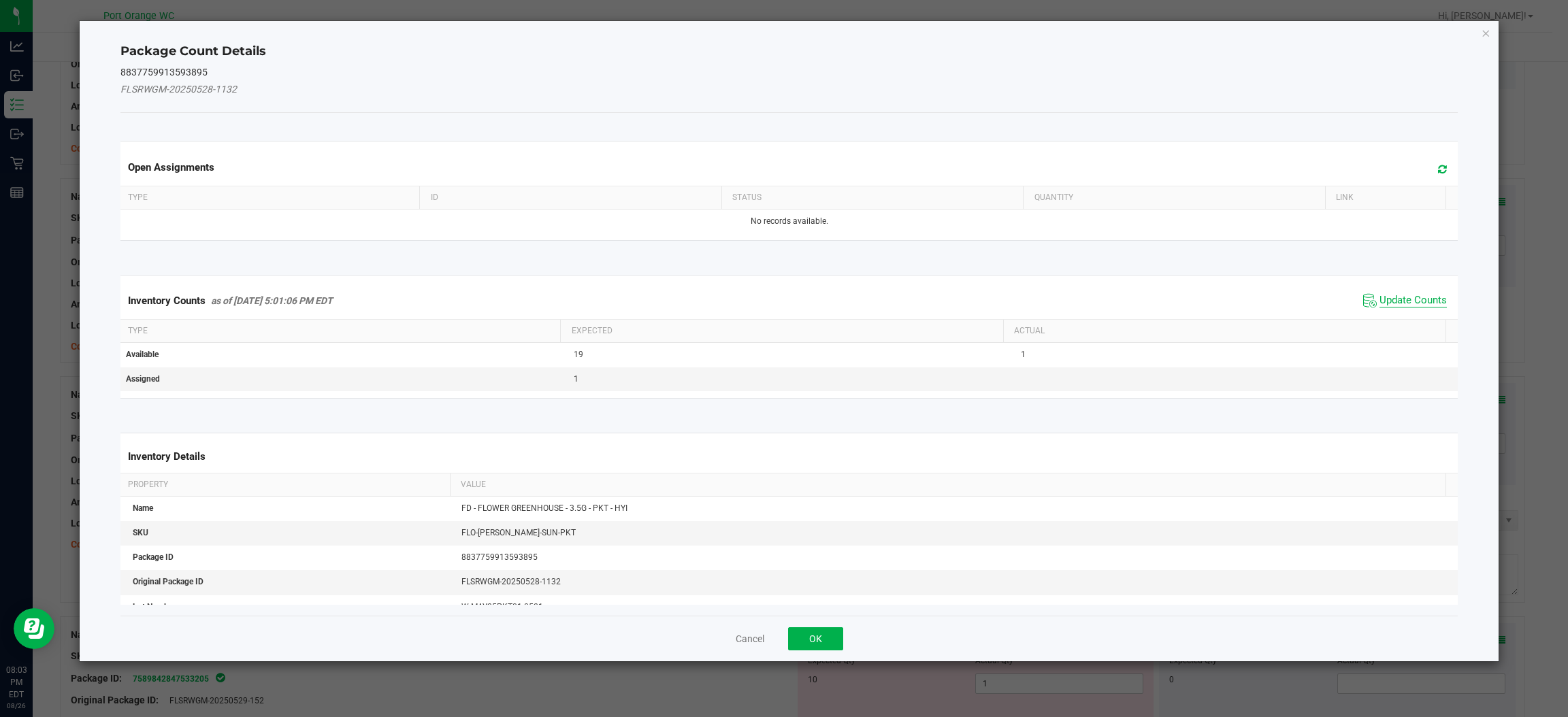
click at [1385, 300] on span "Update Counts" at bounding box center [1413, 300] width 67 height 14
click at [1385, 300] on div "Inventory Counts as of [DATE] 5:01:06 PM EDT Update Counts" at bounding box center [788, 300] width 1343 height 36
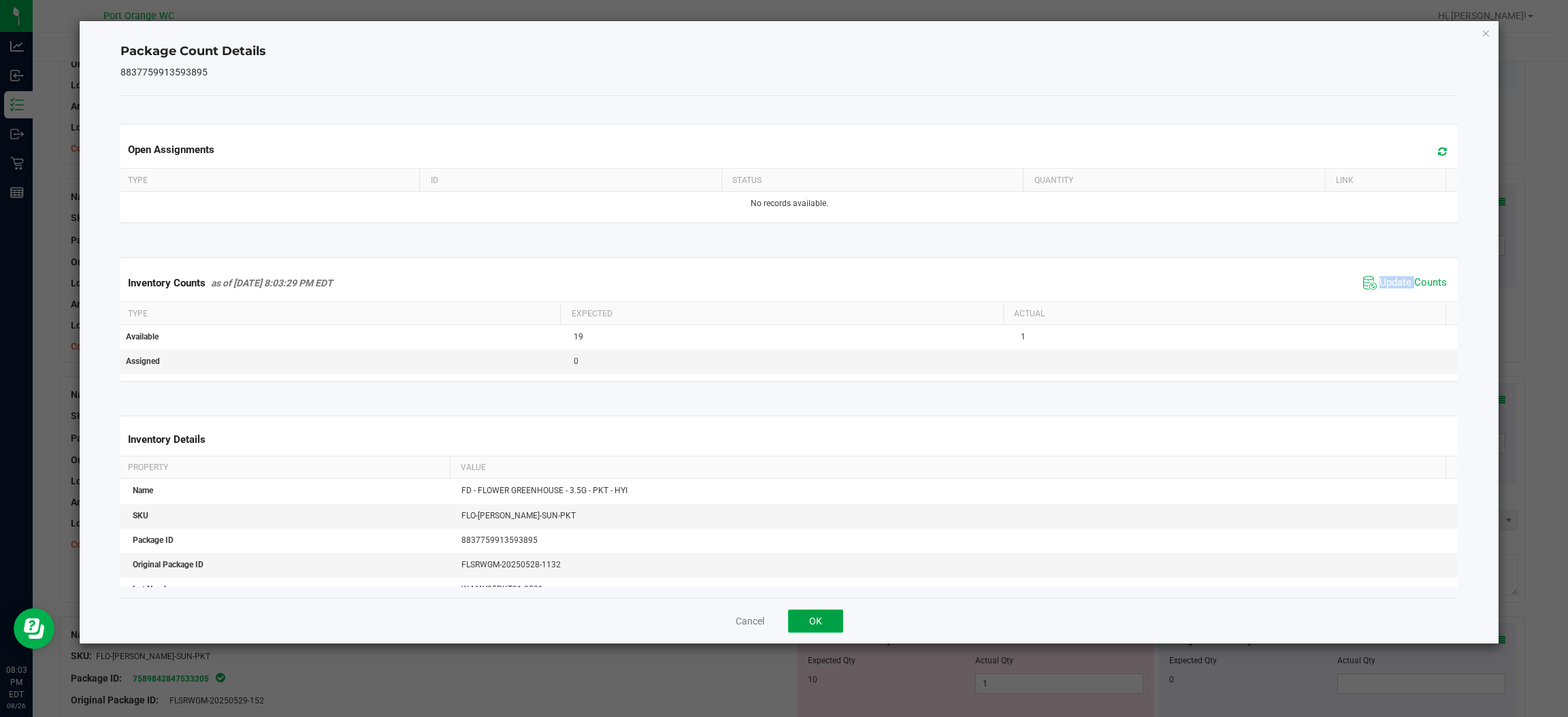
click at [796, 623] on button "OK" at bounding box center [816, 621] width 55 height 23
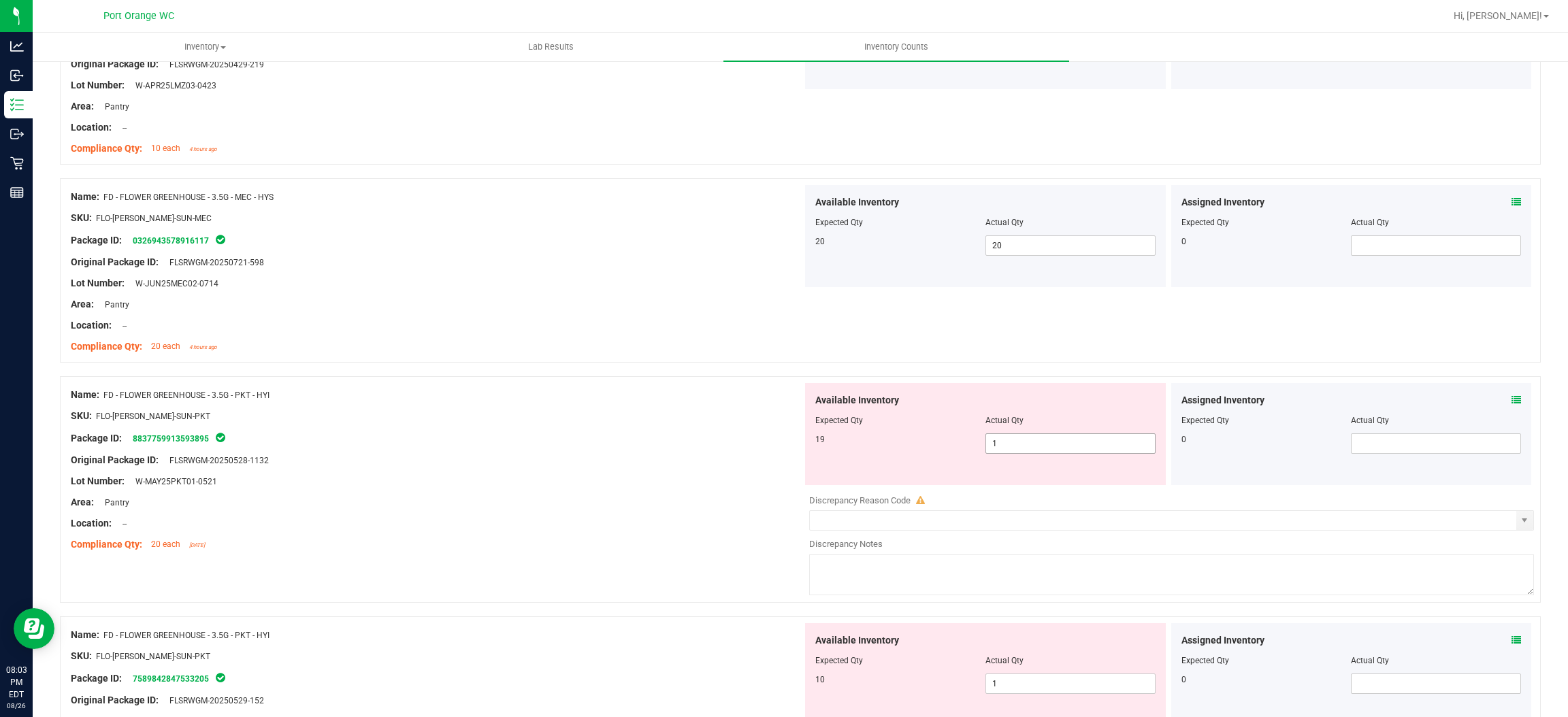
click at [1020, 447] on span "1 1" at bounding box center [1071, 443] width 170 height 20
type input "19"
click at [640, 439] on div "Package ID: 8837759913593895" at bounding box center [436, 438] width 732 height 16
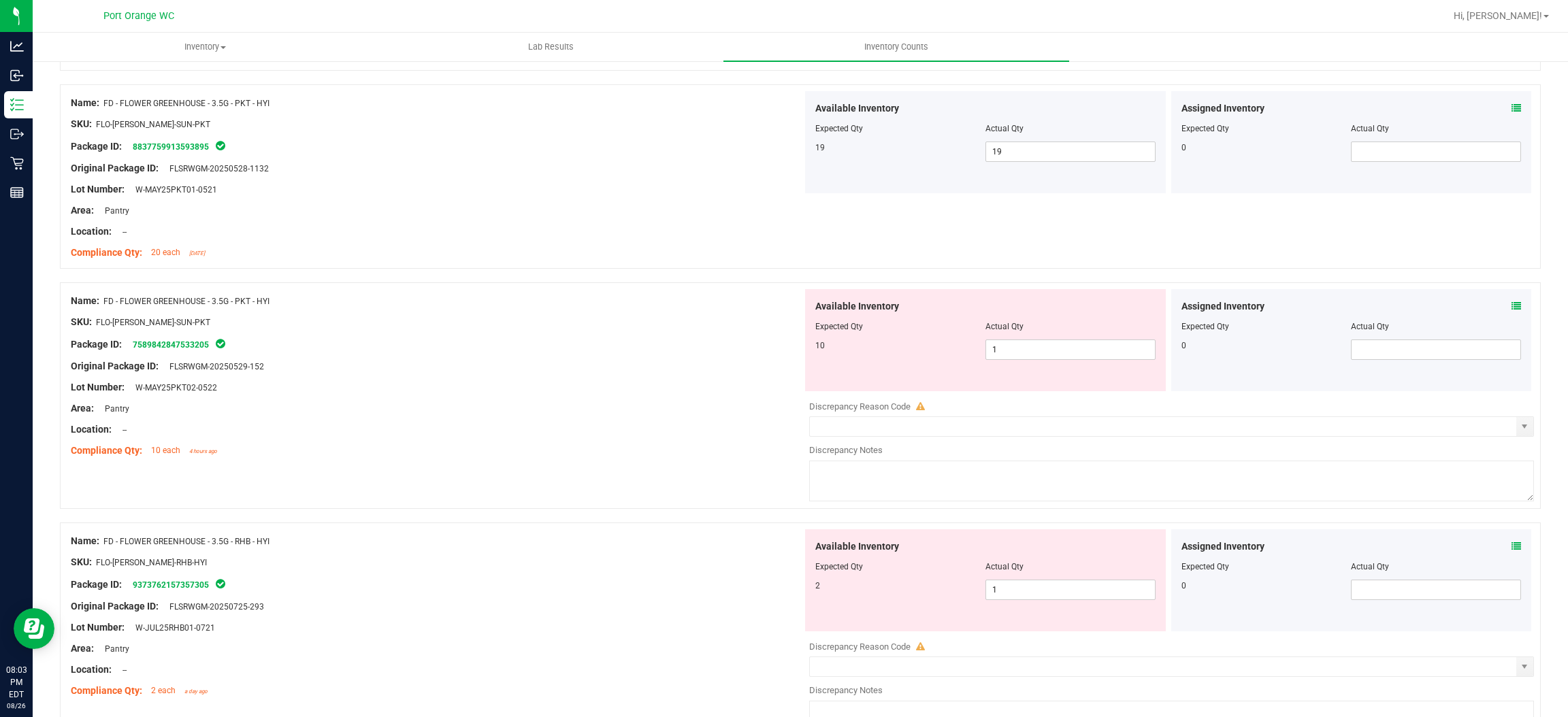
scroll to position [1735, 0]
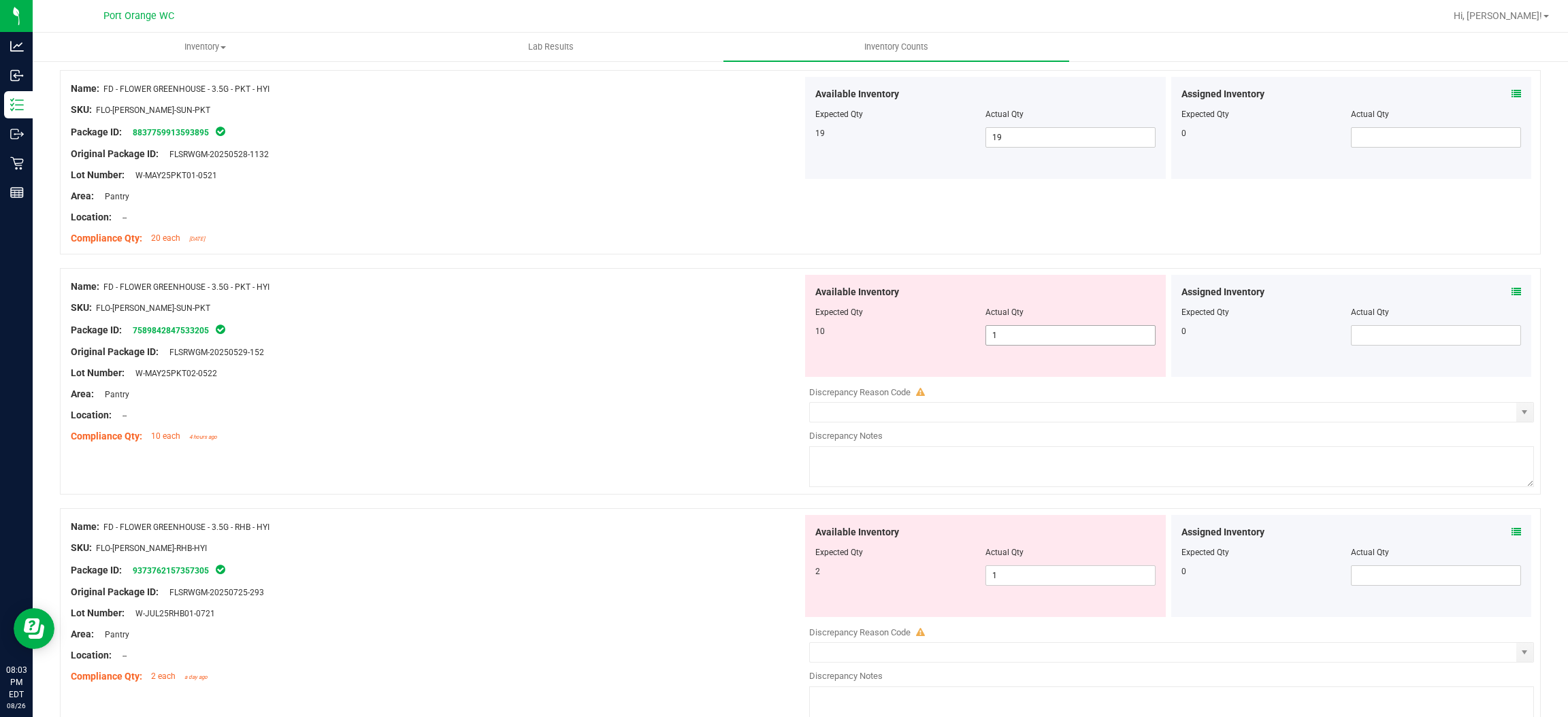
click at [1009, 335] on span "1 1" at bounding box center [1071, 335] width 170 height 20
type input "10"
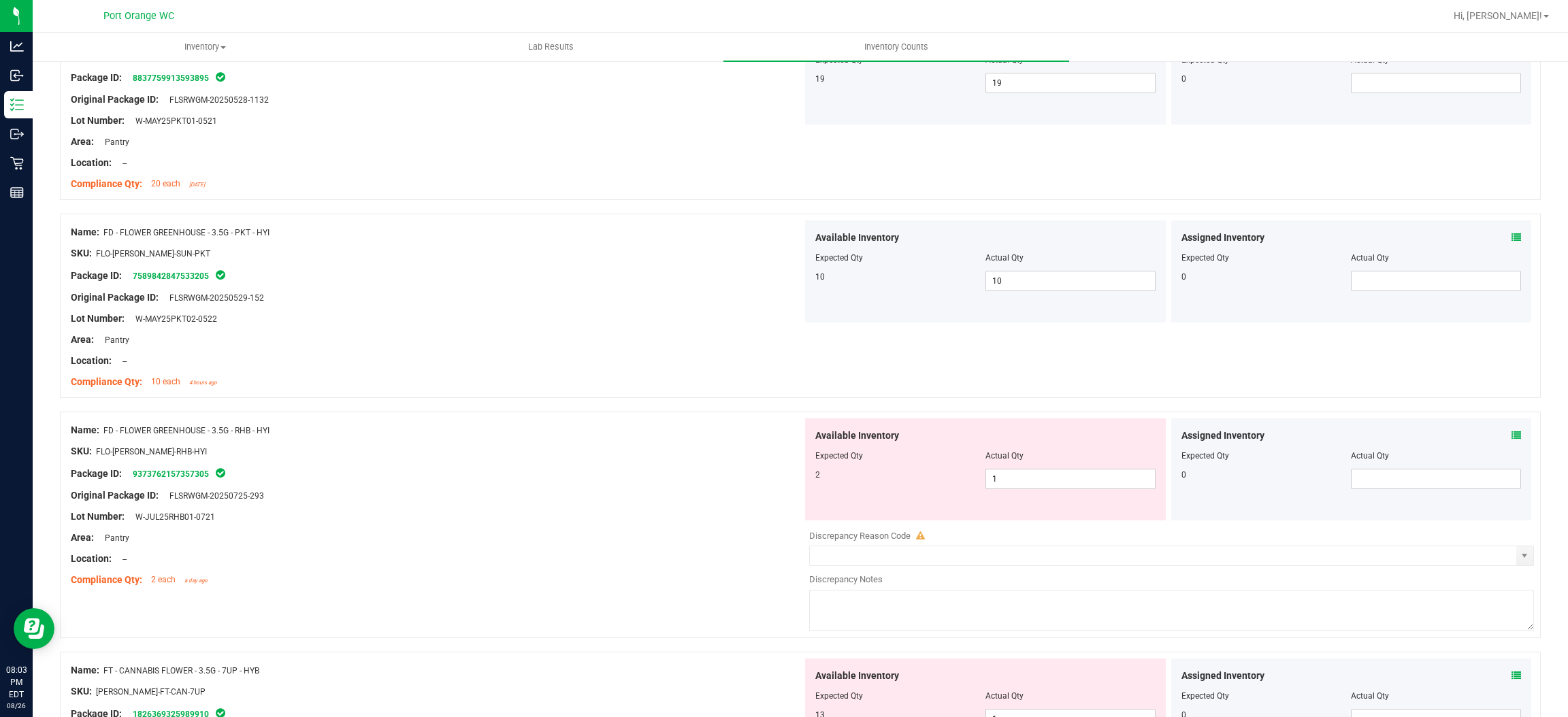
scroll to position [1939, 0]
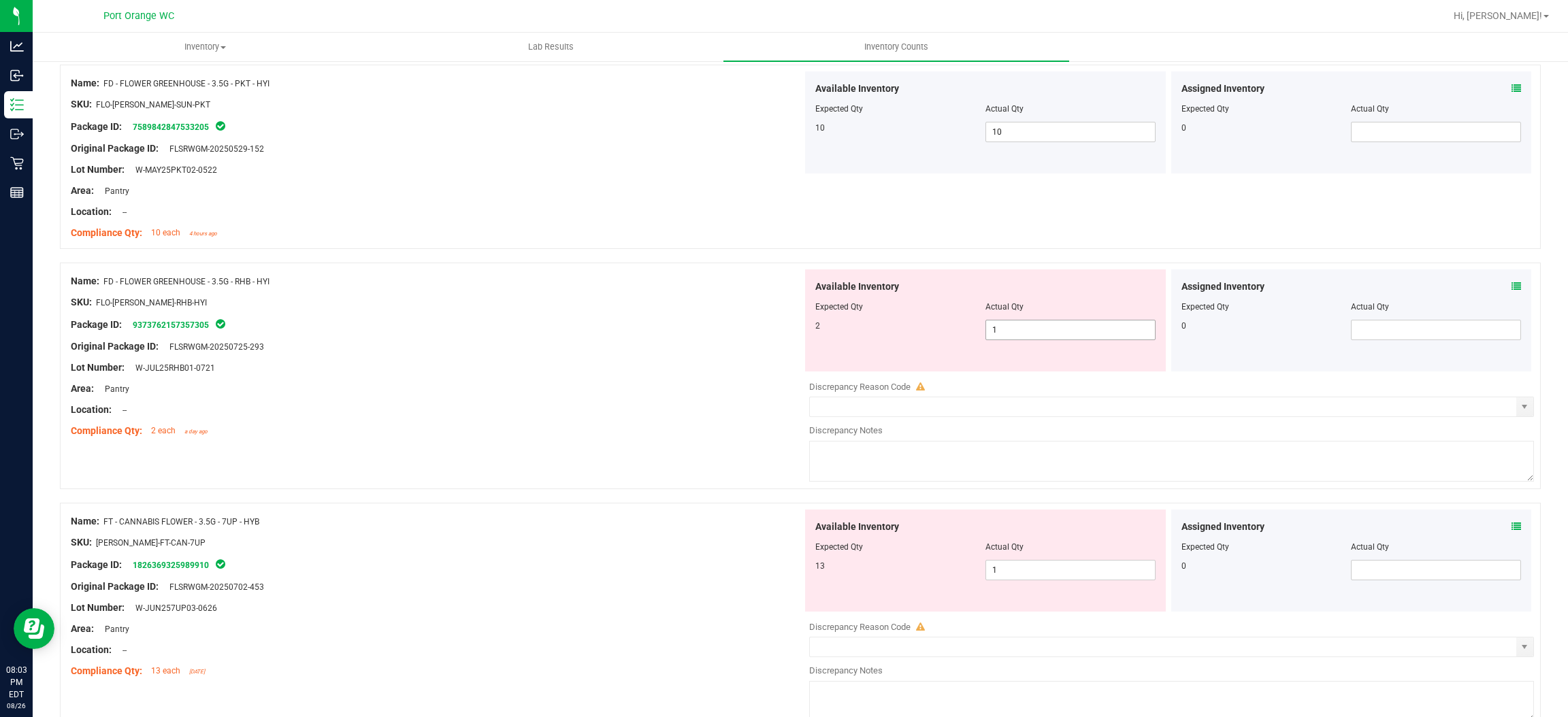
click at [1049, 320] on span "1 1" at bounding box center [1071, 329] width 170 height 20
drag, startPoint x: 1049, startPoint y: 320, endPoint x: 1045, endPoint y: 328, distance: 8.9
click at [1045, 328] on span "1 1" at bounding box center [1071, 329] width 170 height 20
click at [1045, 328] on input "1" at bounding box center [1070, 330] width 169 height 19
click at [1045, 329] on input "1" at bounding box center [1070, 330] width 169 height 19
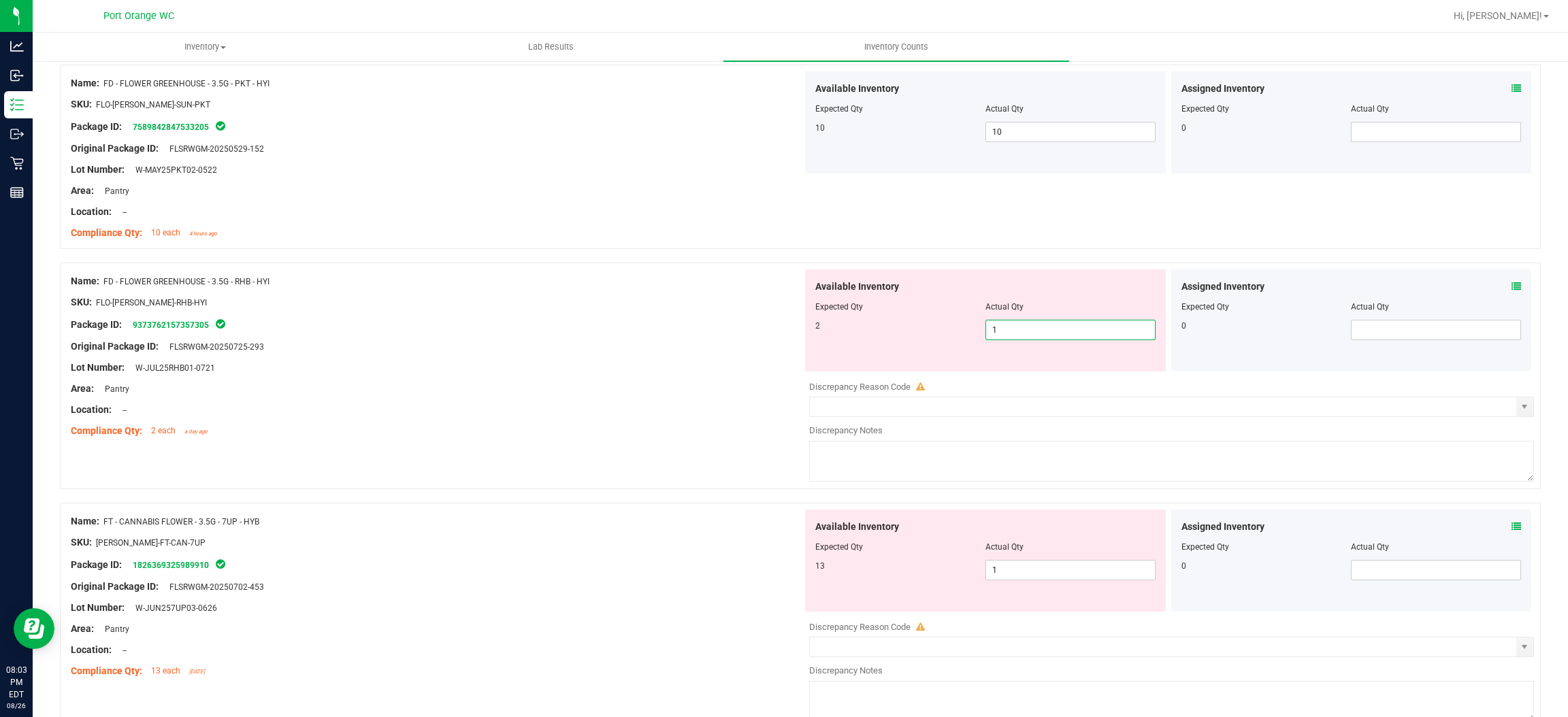
type input "2"
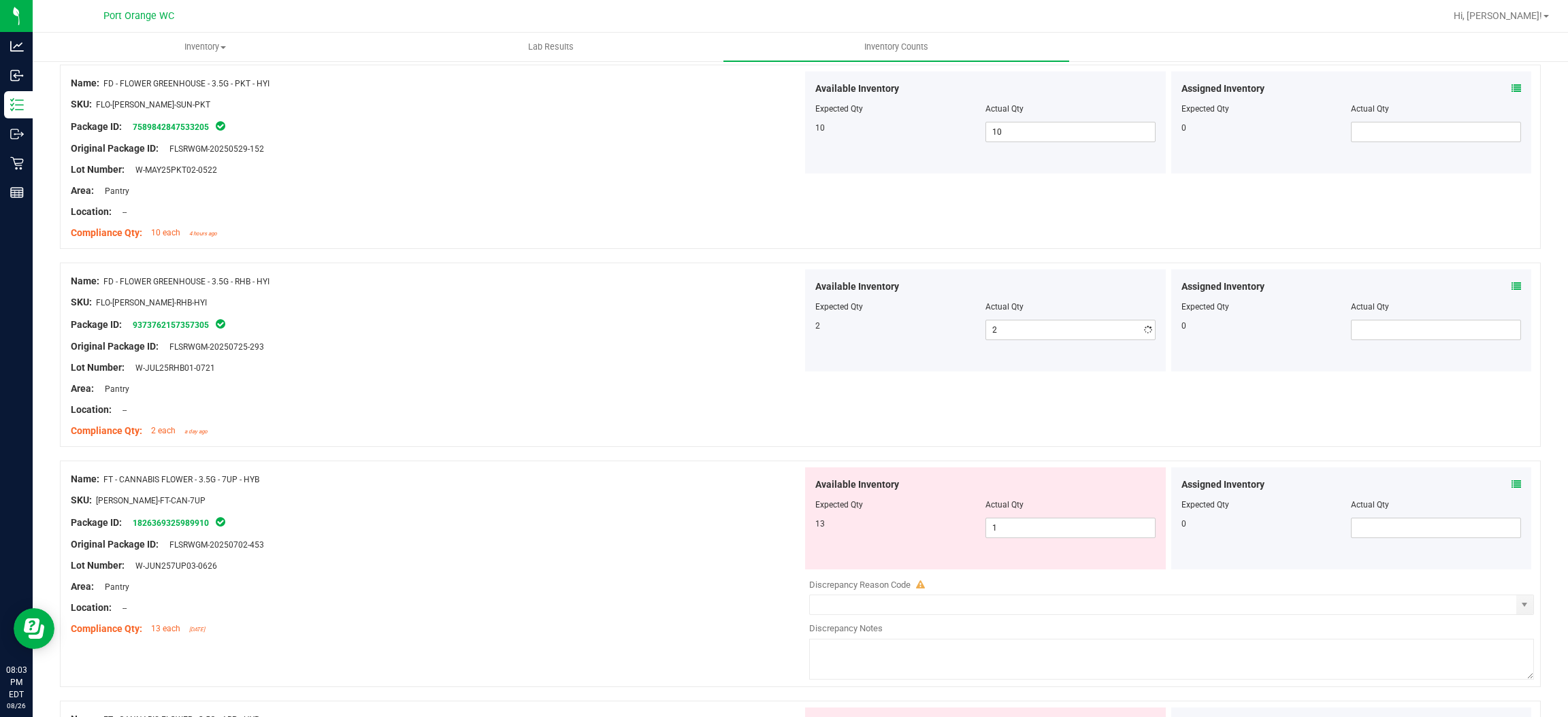
drag, startPoint x: 724, startPoint y: 425, endPoint x: 853, endPoint y: 409, distance: 130.0
click at [772, 414] on div "Name: FD - FLOWER GREENHOUSE - 3.5G - RHB - HYI SKU: FLO-[PERSON_NAME]-RHB-HYI …" at bounding box center [436, 356] width 732 height 173
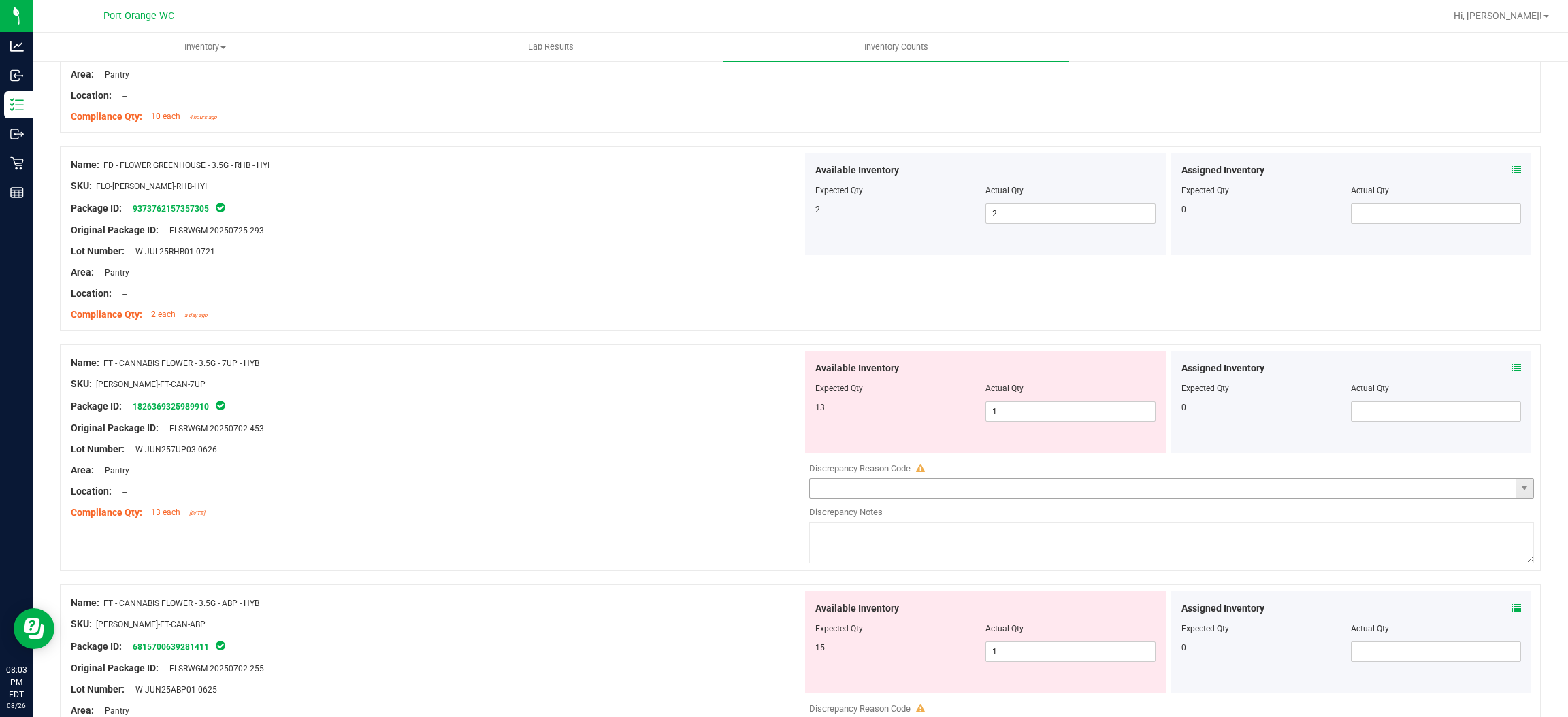
scroll to position [2143, 0]
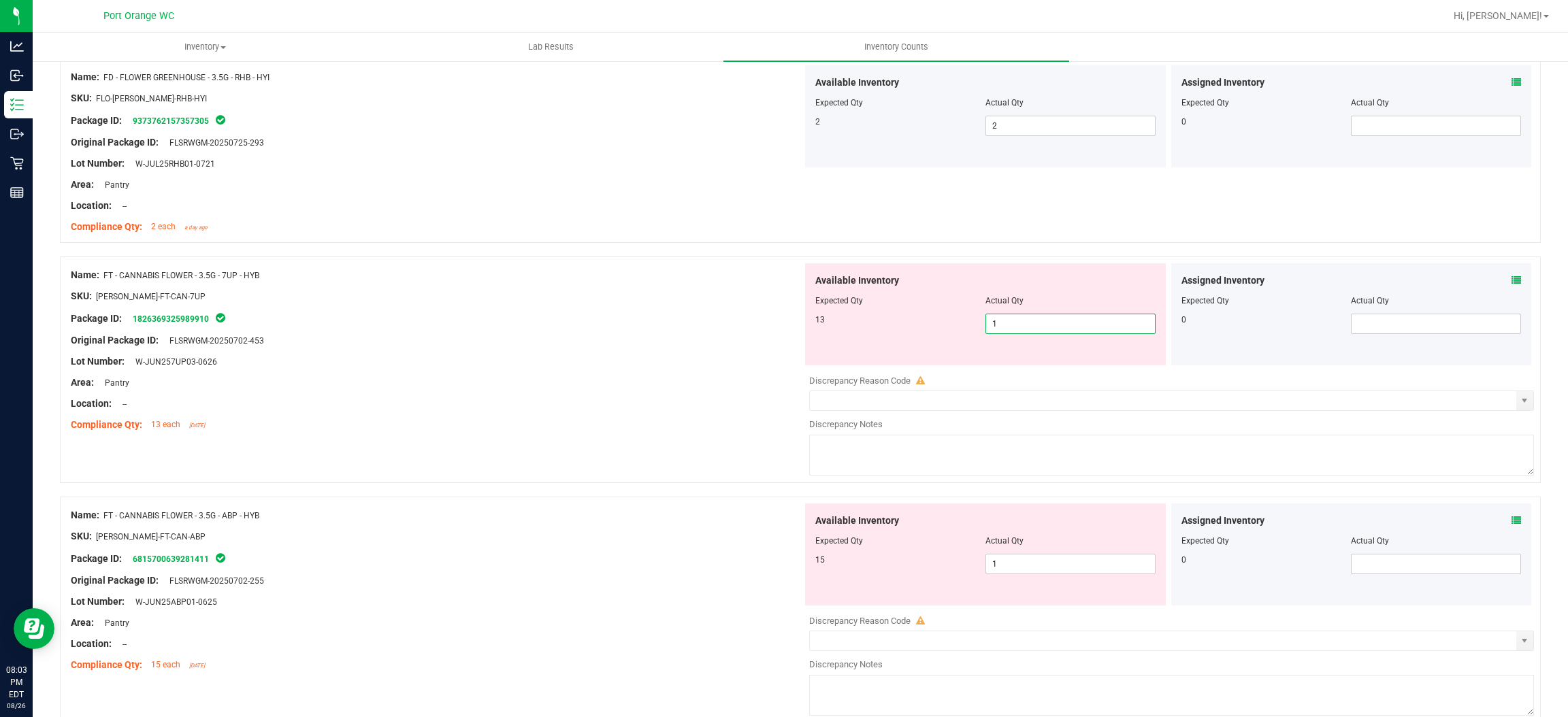
click at [1000, 327] on span "1 1" at bounding box center [1071, 324] width 170 height 20
type input "13"
drag, startPoint x: 580, startPoint y: 404, endPoint x: 742, endPoint y: 396, distance: 162.2
click at [602, 405] on div "Location: --" at bounding box center [436, 404] width 732 height 15
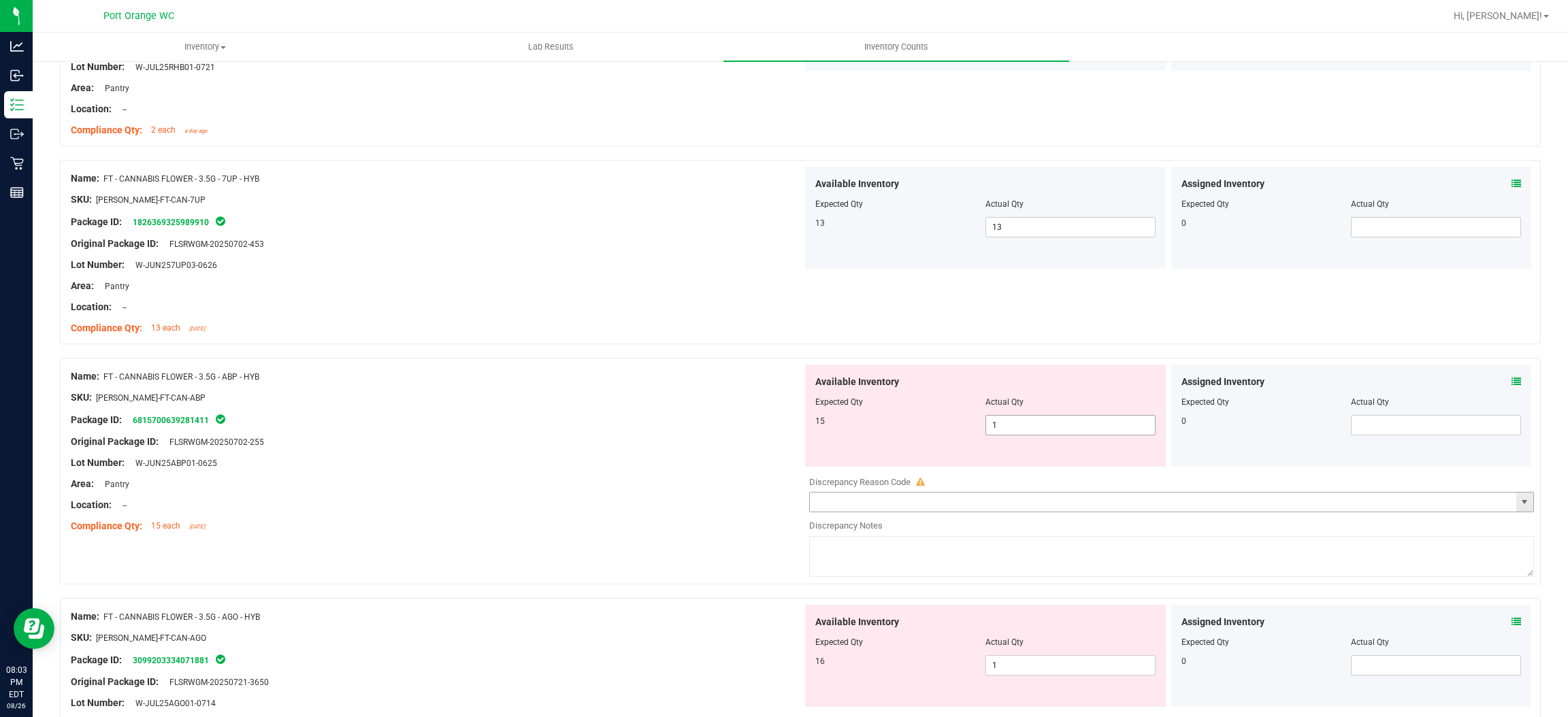
scroll to position [2347, 0]
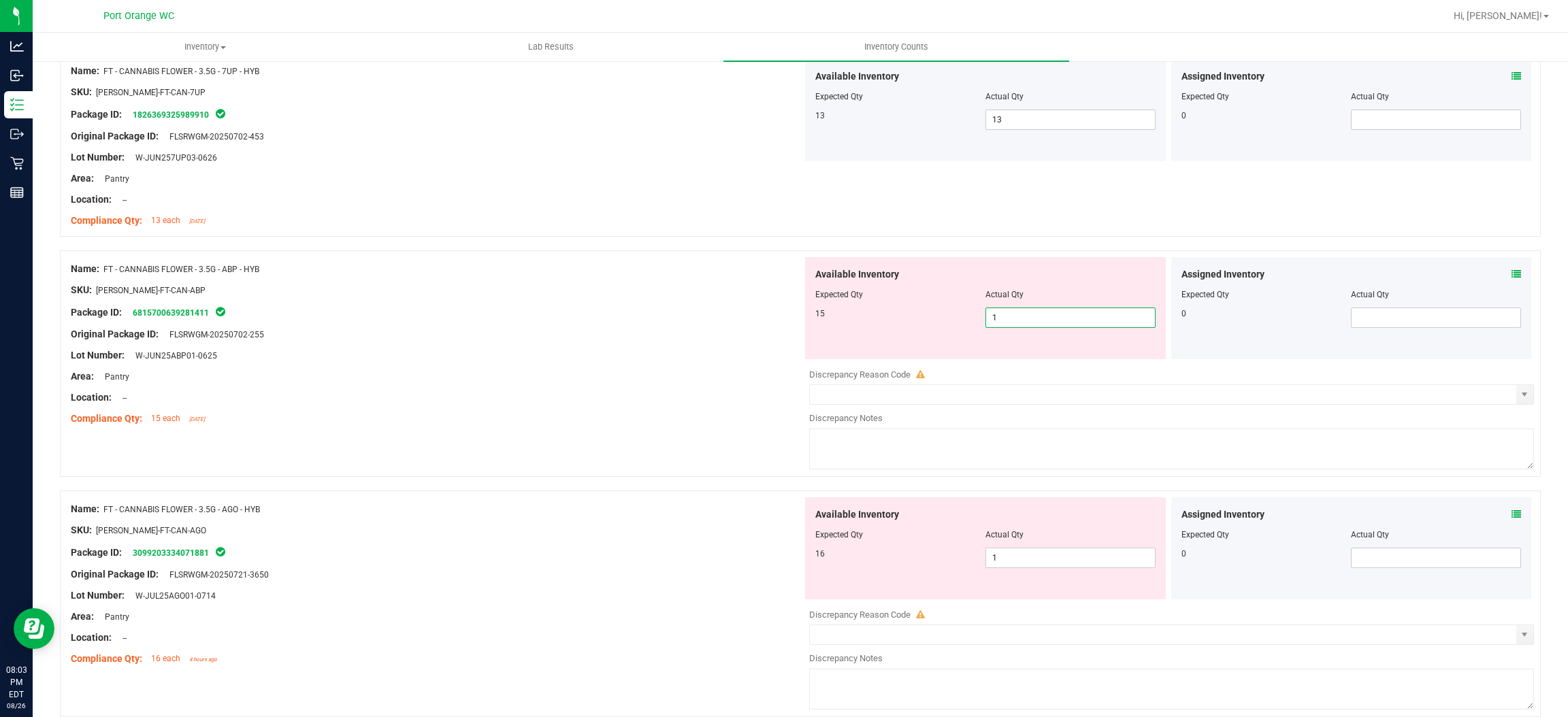
click at [1020, 318] on span "1 1" at bounding box center [1071, 317] width 170 height 20
click at [1020, 317] on input "1" at bounding box center [1070, 318] width 169 height 19
click at [1006, 324] on input "1" at bounding box center [1070, 318] width 169 height 19
type input "15"
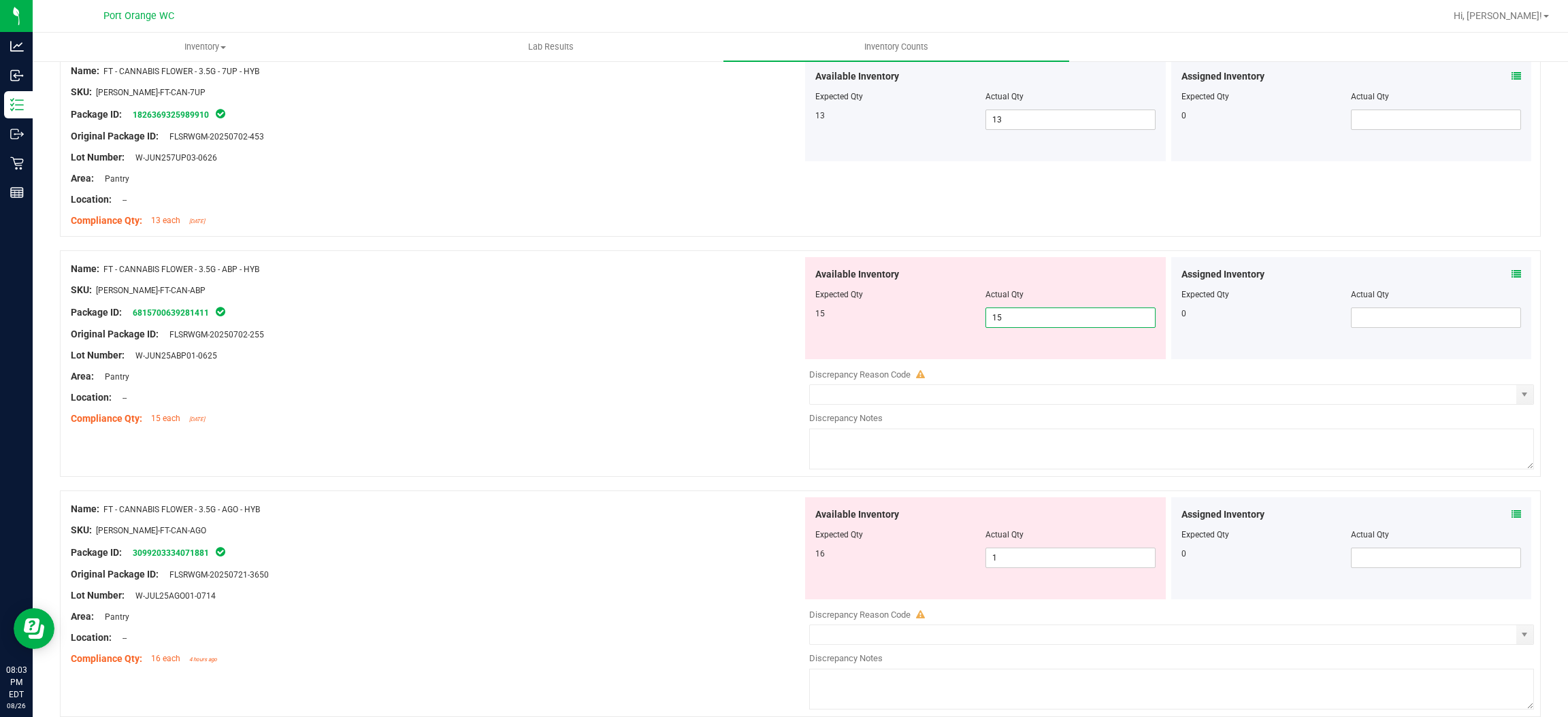
drag, startPoint x: 402, startPoint y: 433, endPoint x: 473, endPoint y: 421, distance: 72.0
click at [422, 428] on div "Name: FT - CANNABIS FLOWER - 3.5G - ABP - HYB SKU: [PERSON_NAME]-FT-CAN-ABP Pac…" at bounding box center [801, 363] width 1481 height 227
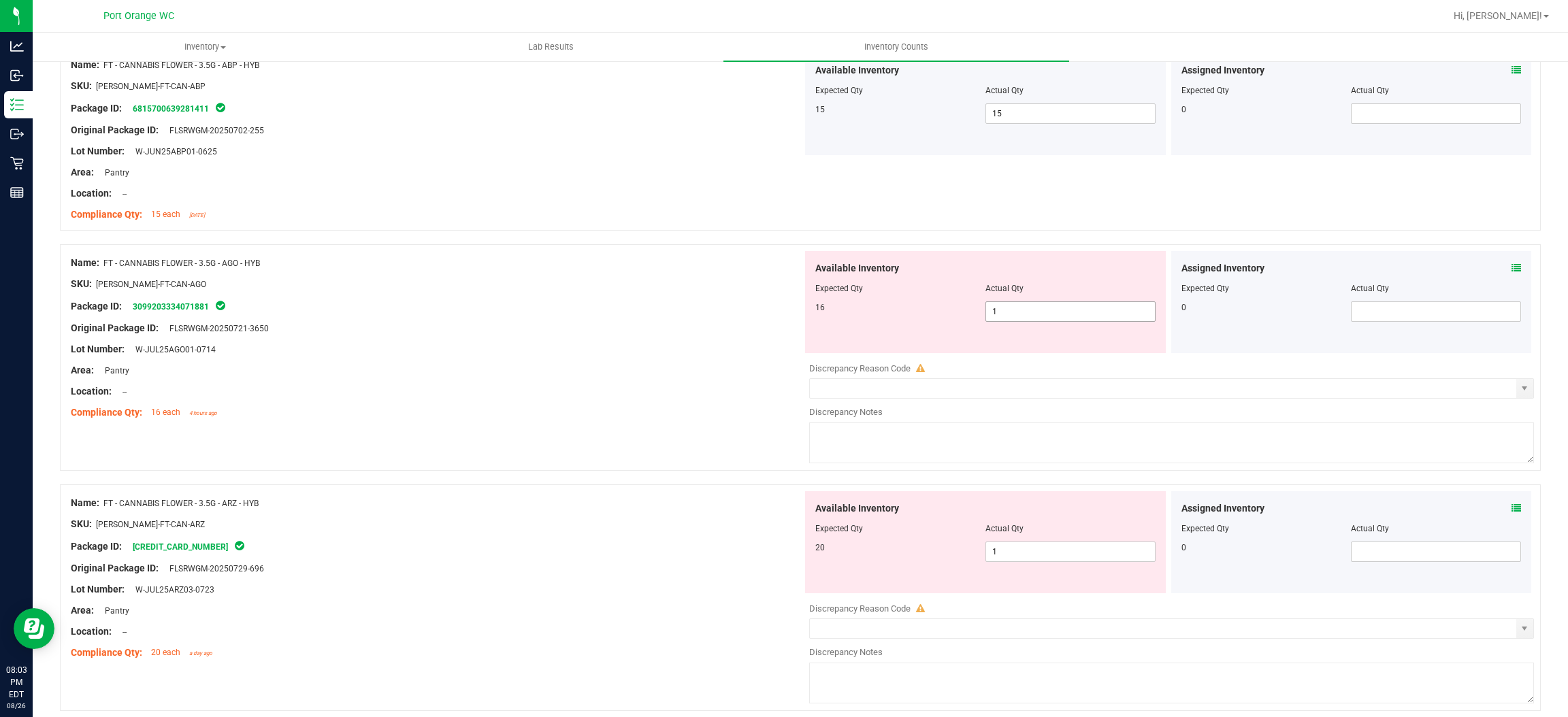
click at [1043, 320] on span "1 1" at bounding box center [1071, 312] width 170 height 20
type input "16"
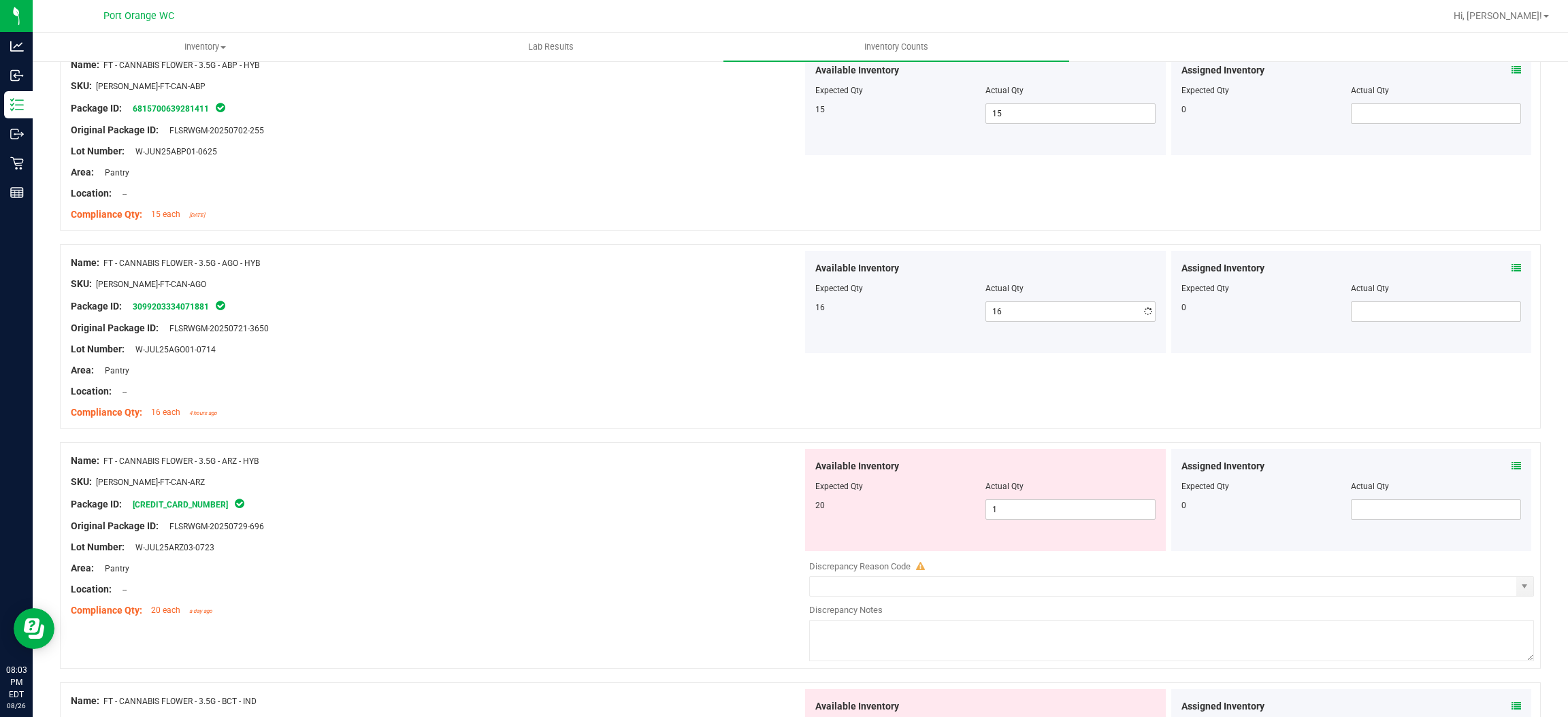
drag, startPoint x: 721, startPoint y: 332, endPoint x: 778, endPoint y: 333, distance: 57.0
click at [732, 326] on div "Original Package ID: FLSRWGM-20250721-3650" at bounding box center [436, 329] width 732 height 15
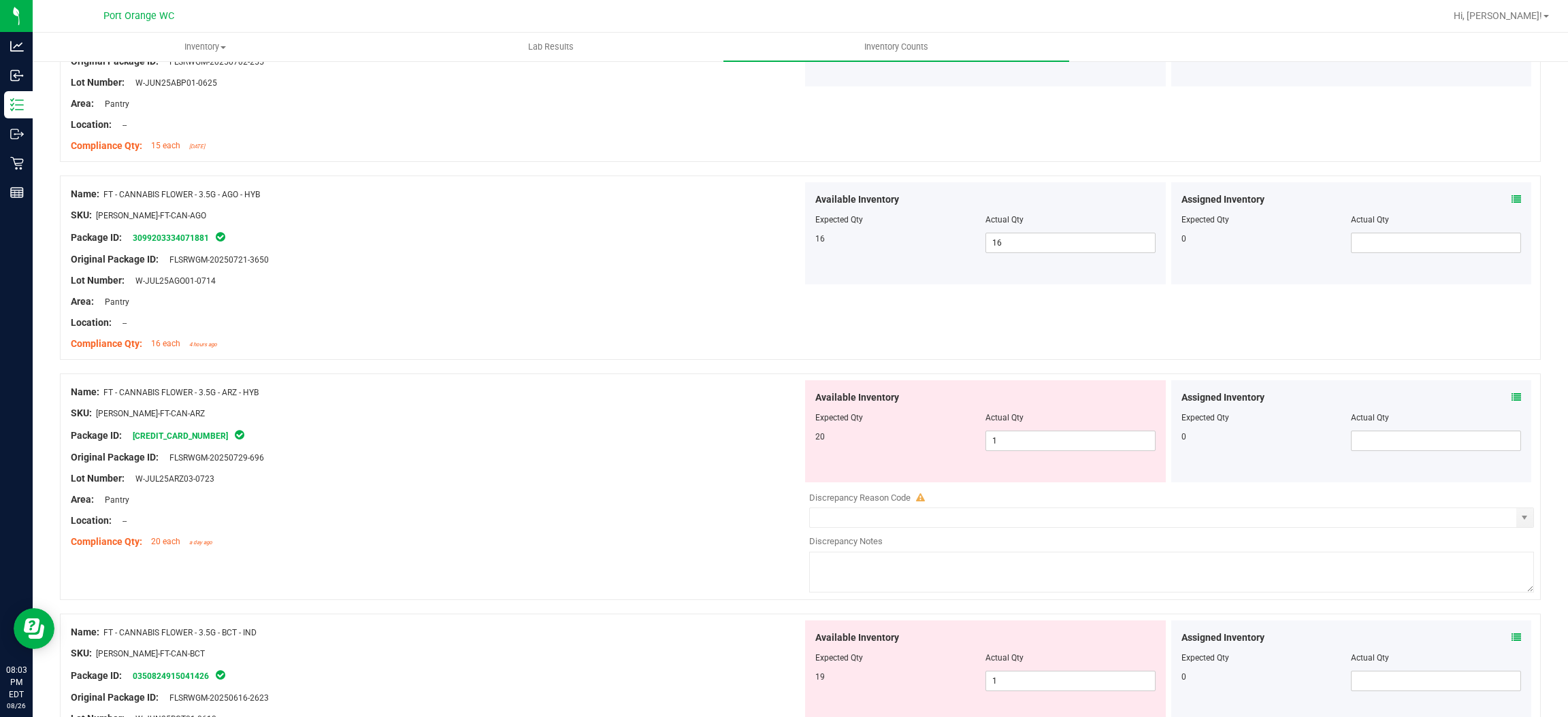
scroll to position [2756, 0]
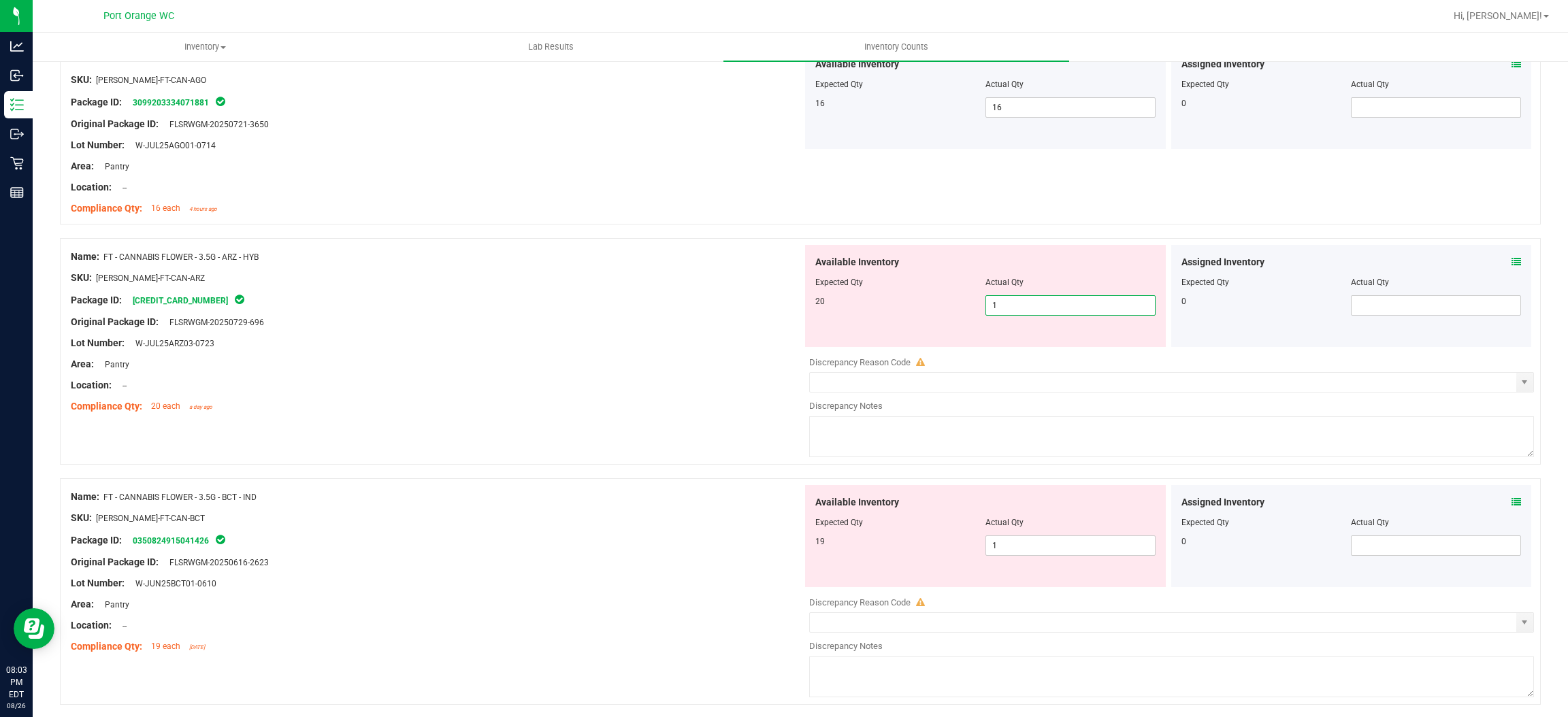
click at [1007, 306] on span "1 1" at bounding box center [1071, 305] width 170 height 20
click at [1007, 306] on input "1" at bounding box center [1070, 306] width 169 height 19
type input "20"
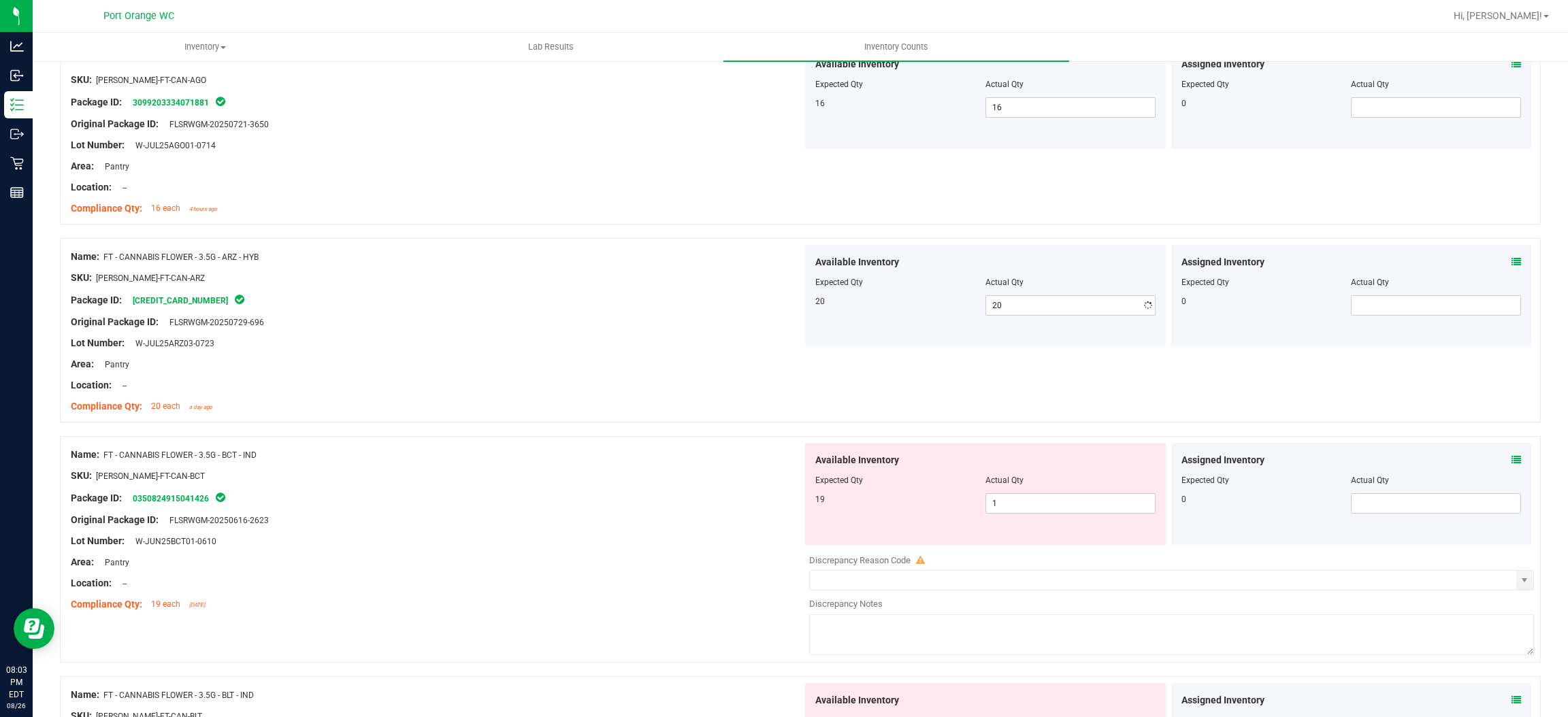
drag, startPoint x: 651, startPoint y: 379, endPoint x: 716, endPoint y: 371, distance: 65.5
click at [683, 381] on div "Name: FT - CANNABIS FLOWER - 3.5G - ARZ - HYB SKU: [PERSON_NAME]-FT-CAN-ARZ Pac…" at bounding box center [436, 332] width 732 height 173
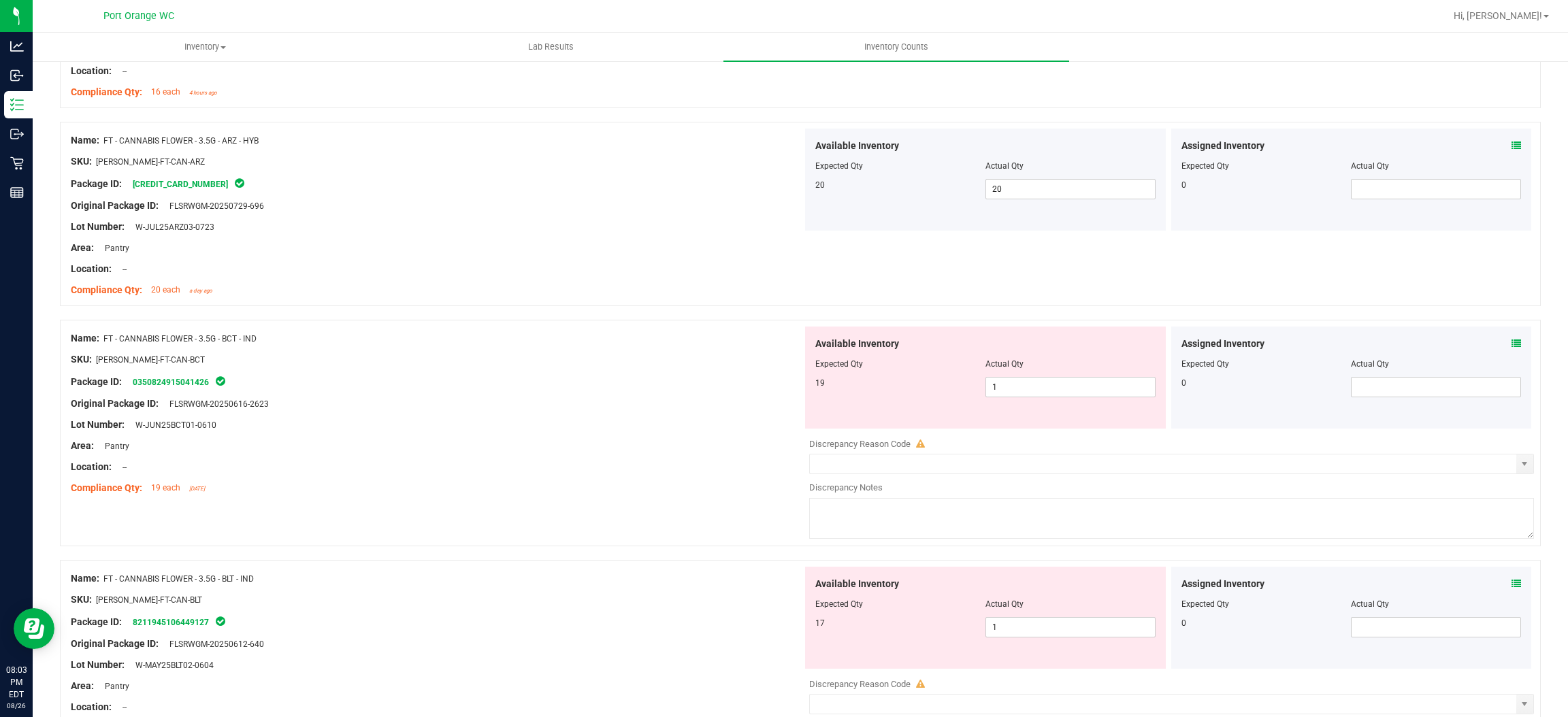
scroll to position [2960, 0]
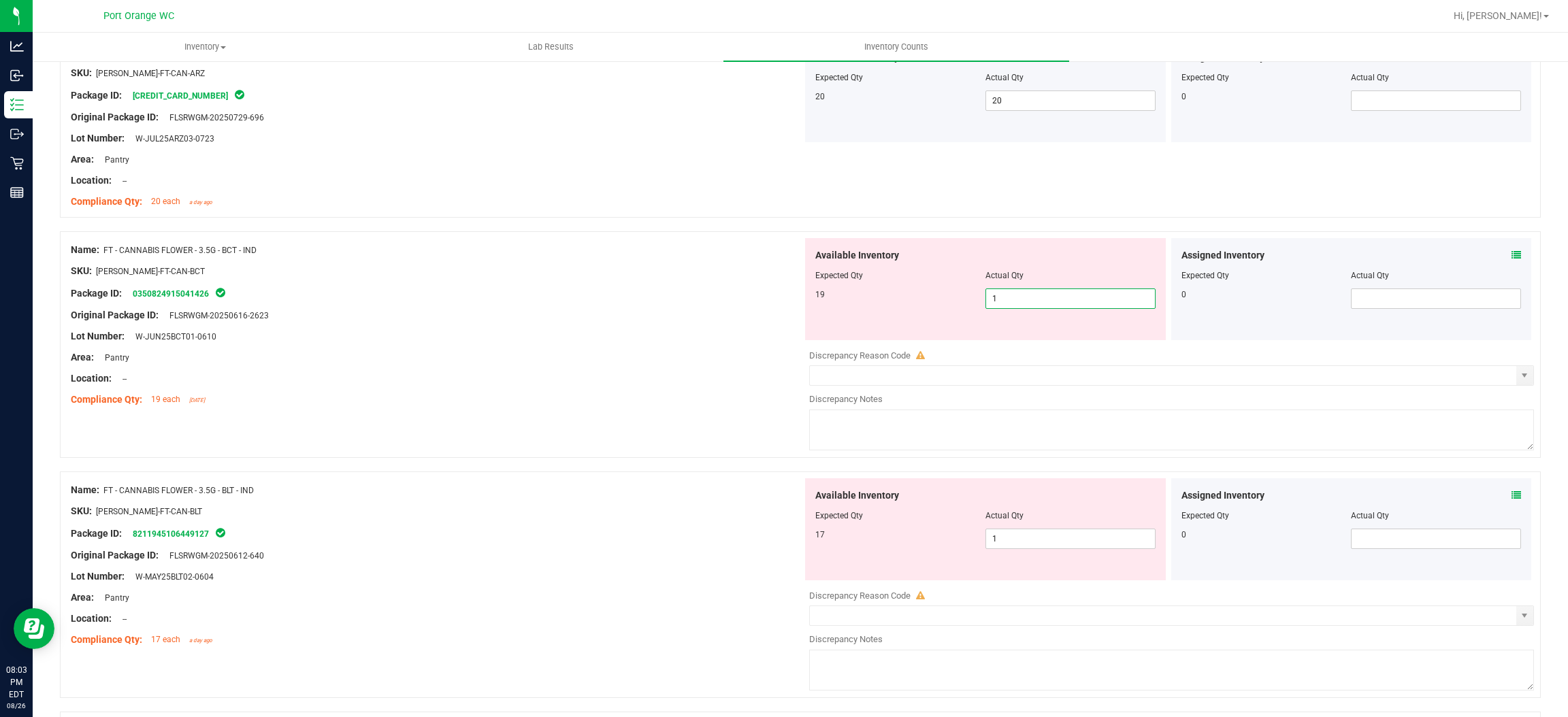
click at [1000, 309] on span "1 1" at bounding box center [1071, 299] width 170 height 20
type input "19"
drag, startPoint x: 760, startPoint y: 299, endPoint x: 768, endPoint y: 298, distance: 8.1
click at [764, 298] on div "Package ID: 0350824915041426" at bounding box center [436, 293] width 732 height 16
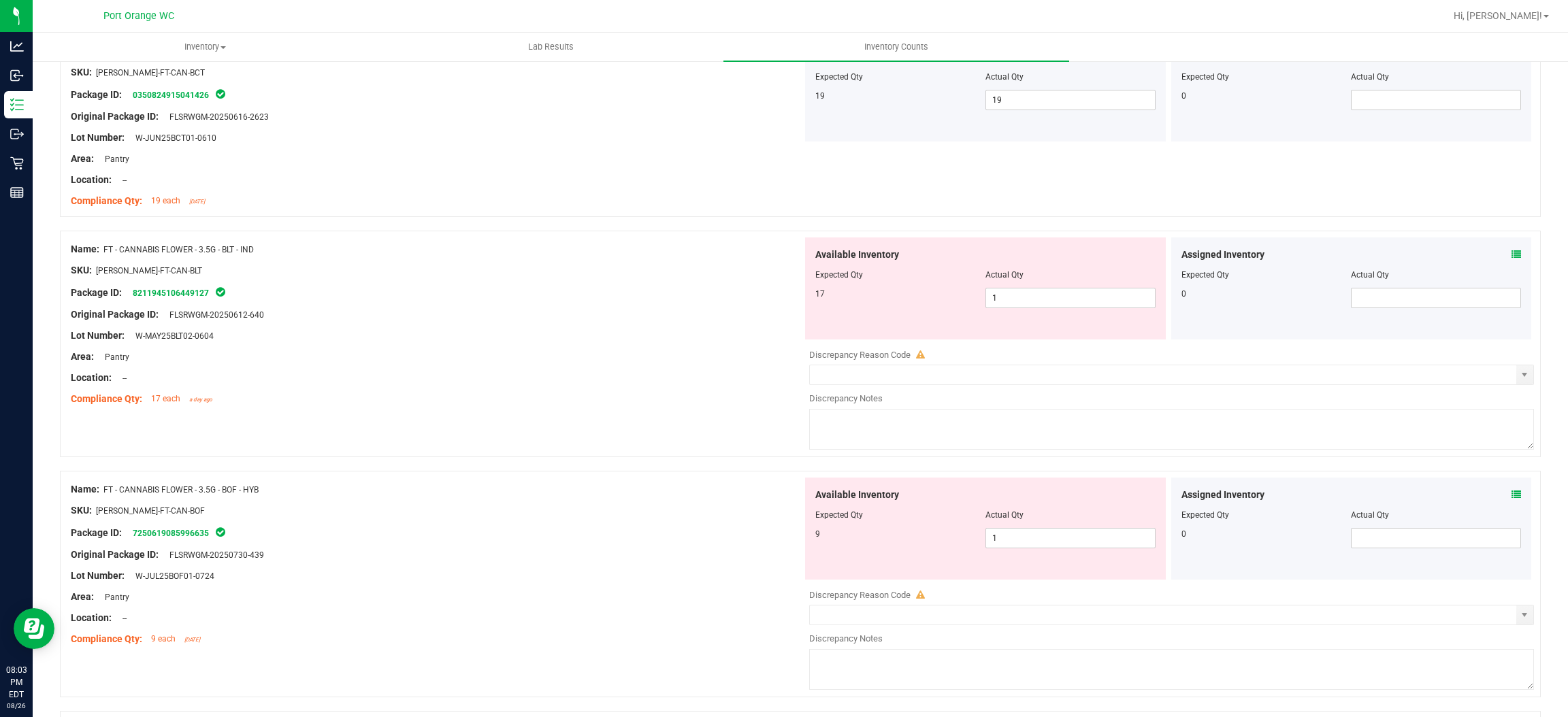
scroll to position [3164, 0]
click at [996, 303] on span "1 1" at bounding box center [1071, 292] width 170 height 20
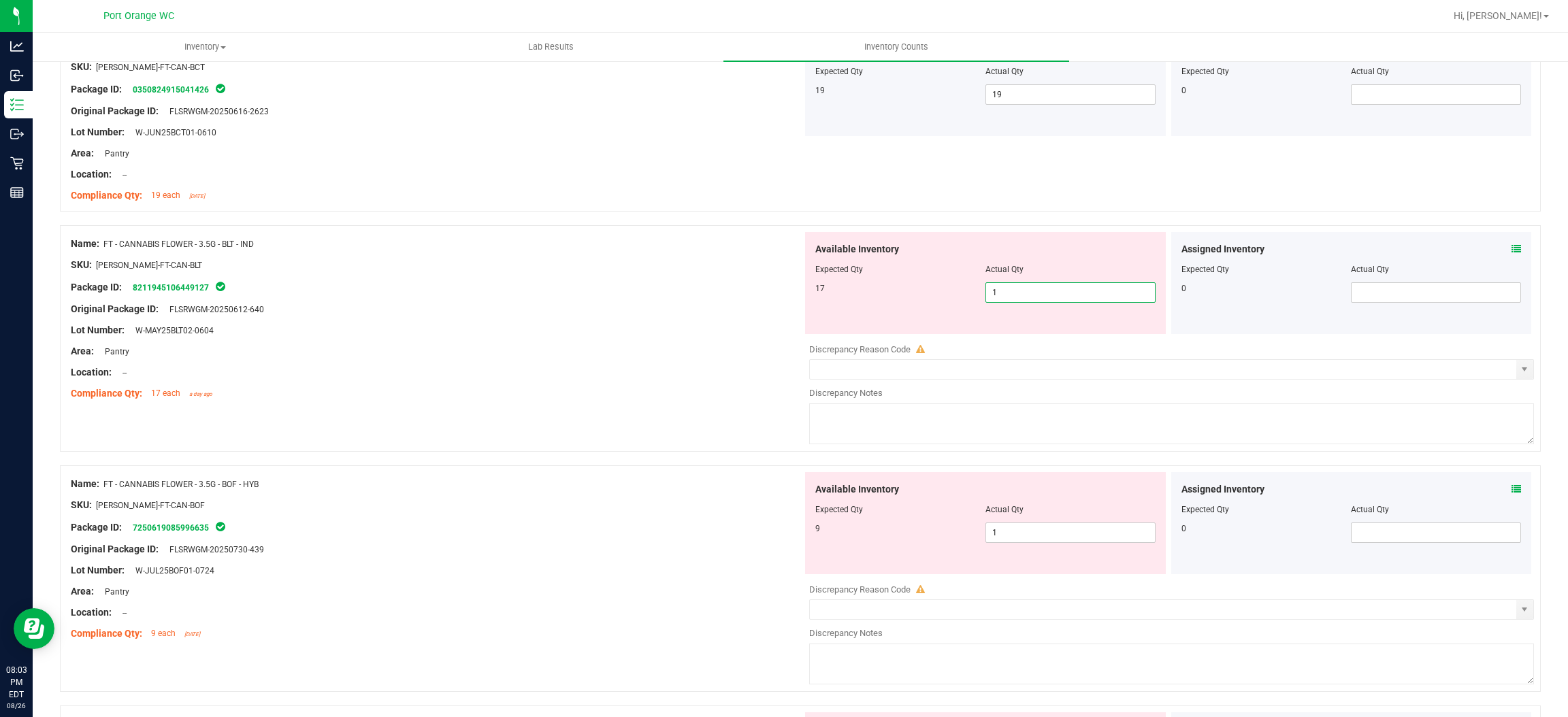
type input "17"
drag, startPoint x: 661, startPoint y: 320, endPoint x: 691, endPoint y: 319, distance: 30.0
click at [666, 319] on div at bounding box center [436, 320] width 732 height 6
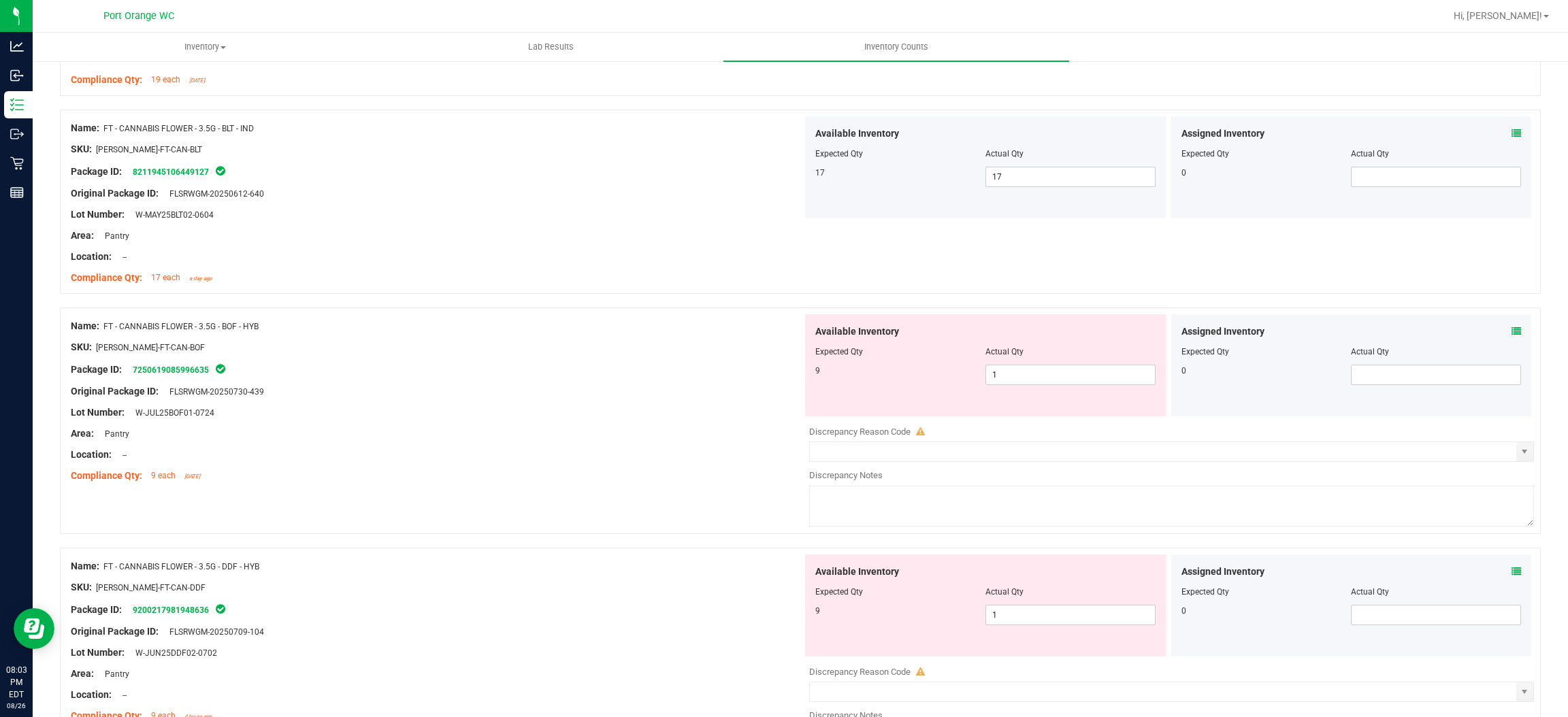
scroll to position [3368, 0]
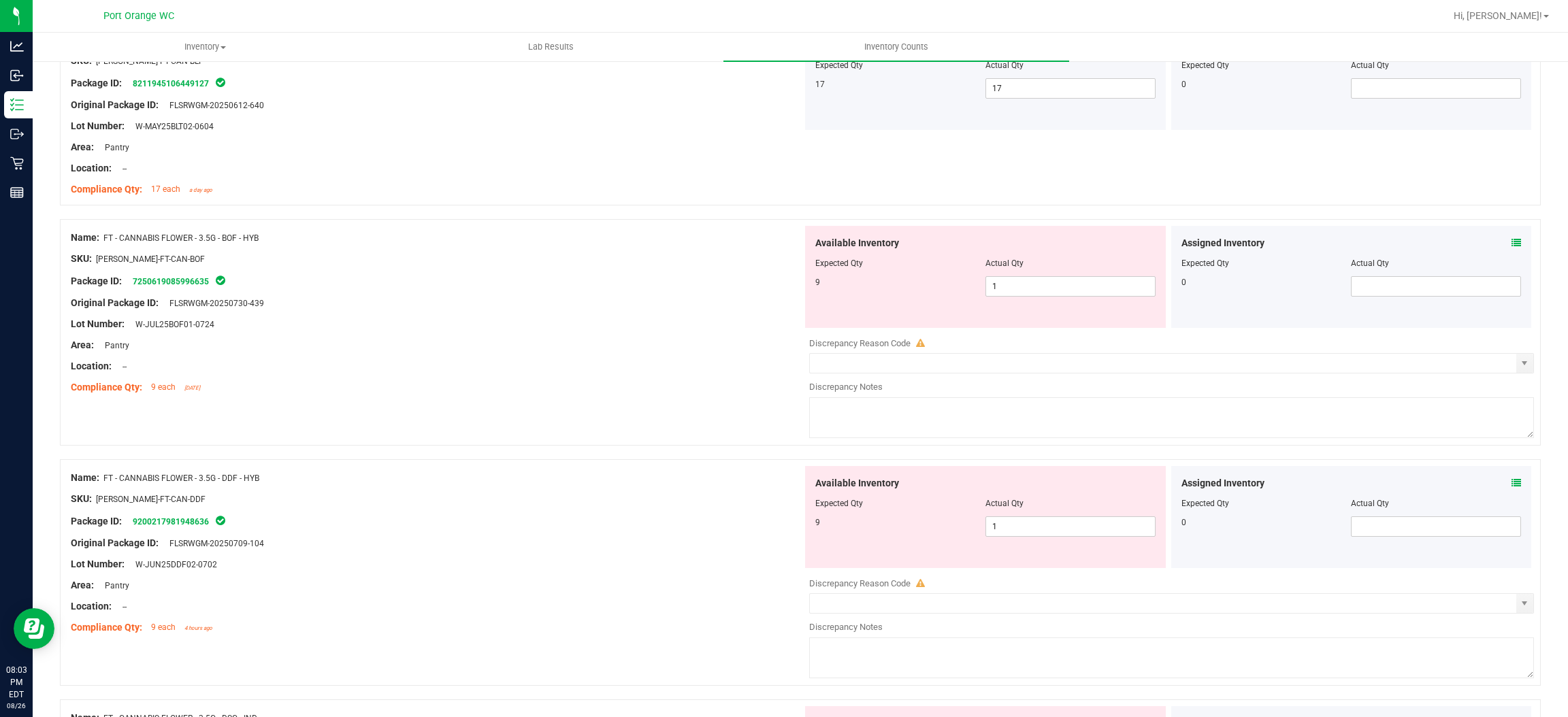
click at [1016, 301] on div "Available Inventory Expected Qty Actual Qty 9 1 1" at bounding box center [986, 277] width 361 height 102
click at [1005, 295] on span "1 1" at bounding box center [1071, 286] width 170 height 20
click at [1005, 295] on input "1" at bounding box center [1070, 286] width 169 height 19
type input "9"
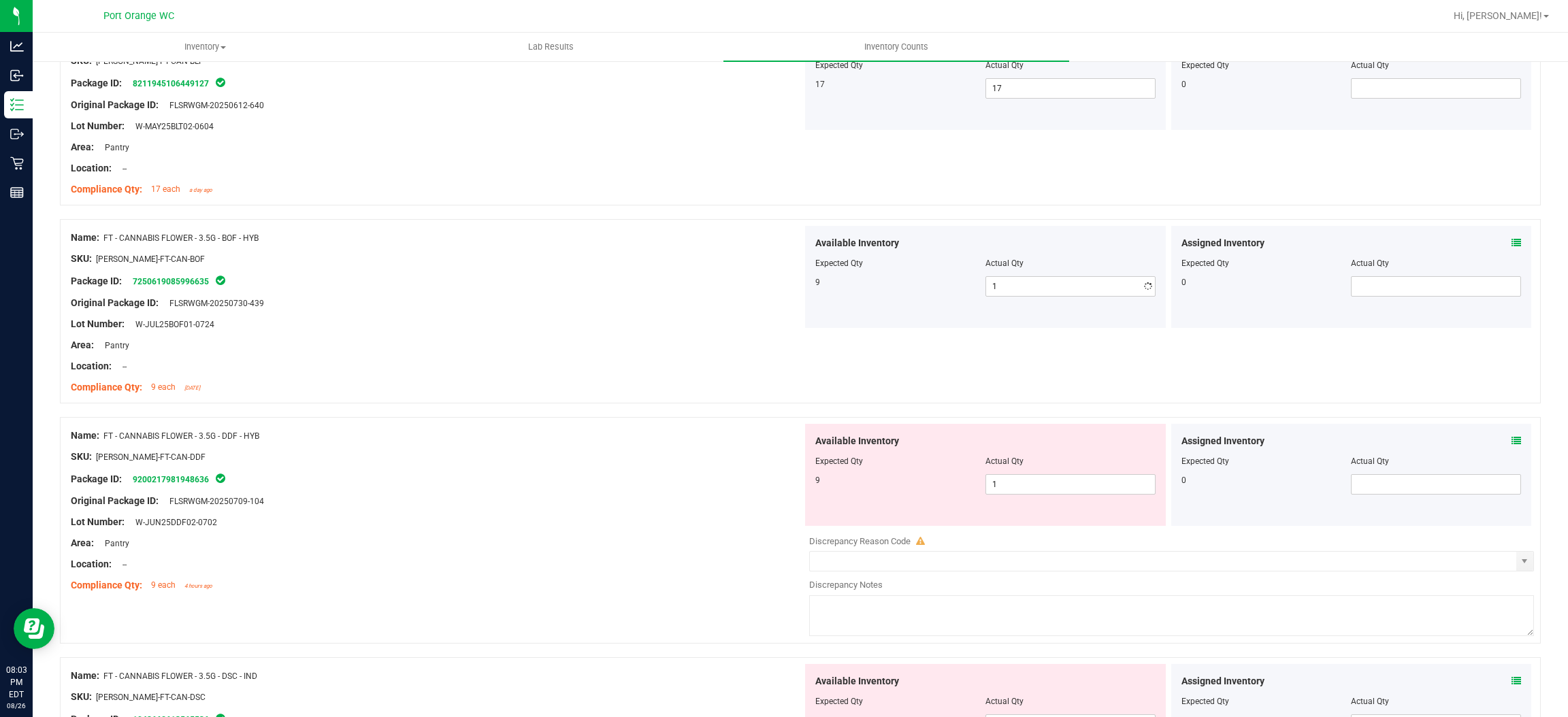
type input "9"
drag, startPoint x: 716, startPoint y: 310, endPoint x: 798, endPoint y: 333, distance: 85.2
click at [725, 310] on div "Original Package ID: FLSRWGM-20250730-439" at bounding box center [436, 303] width 732 height 15
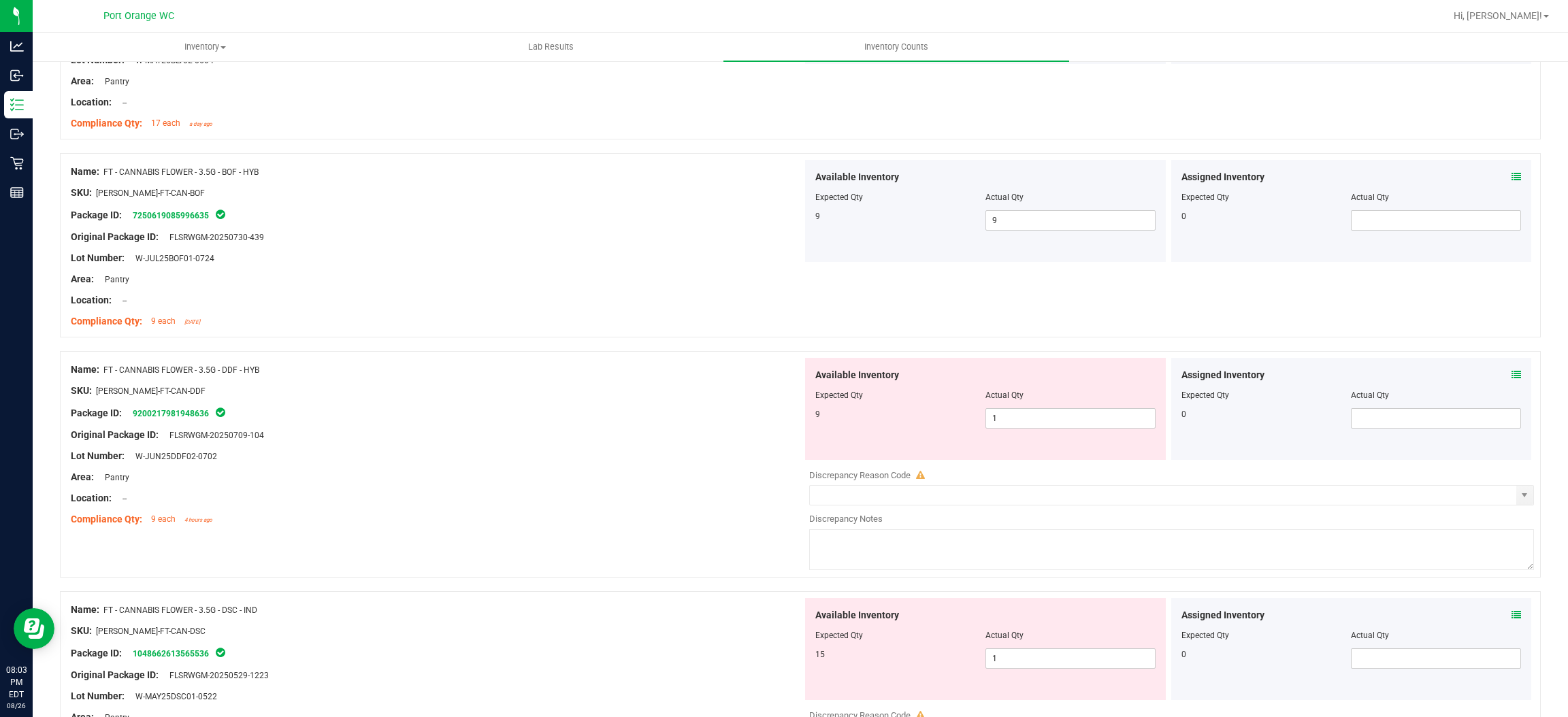
scroll to position [3572, 0]
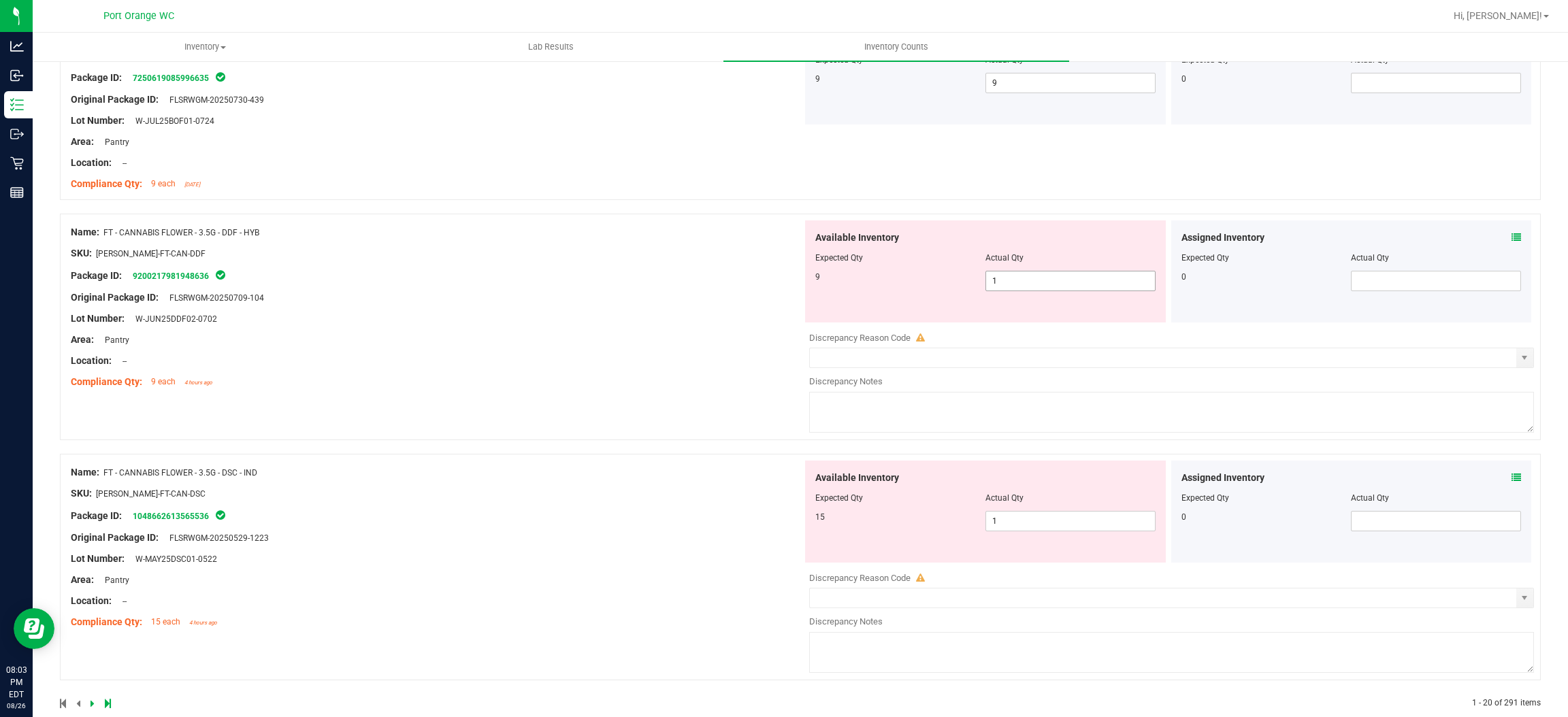
click at [986, 279] on span "1 1" at bounding box center [1071, 281] width 170 height 20
click at [986, 280] on input "1" at bounding box center [1070, 282] width 169 height 19
type input "9"
drag, startPoint x: 721, startPoint y: 256, endPoint x: 766, endPoint y: 265, distance: 45.9
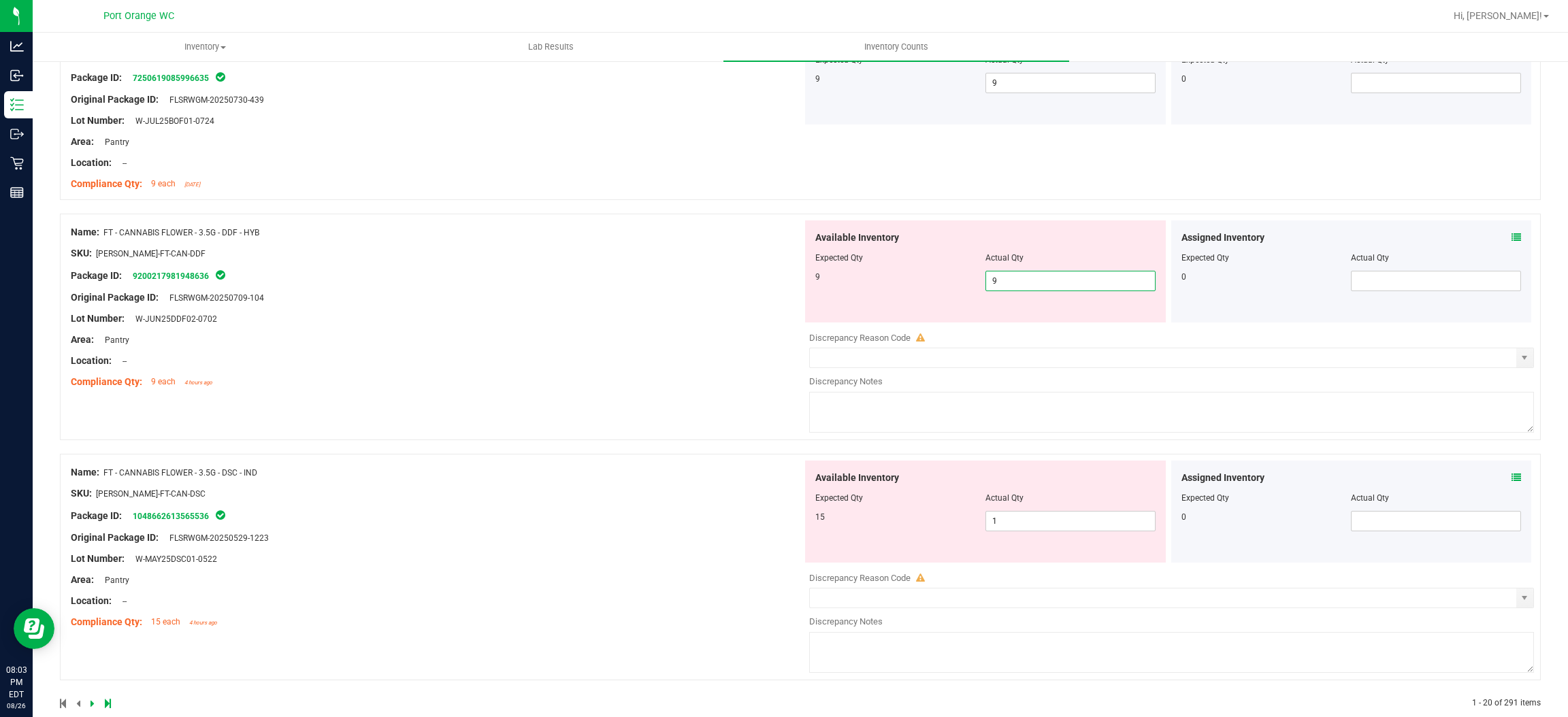
click at [721, 255] on div "Name: FT - CANNABIS FLOWER - 3.5G - DDF - HYB SKU: [PERSON_NAME]-FT-CAN-DDF Pac…" at bounding box center [436, 307] width 732 height 173
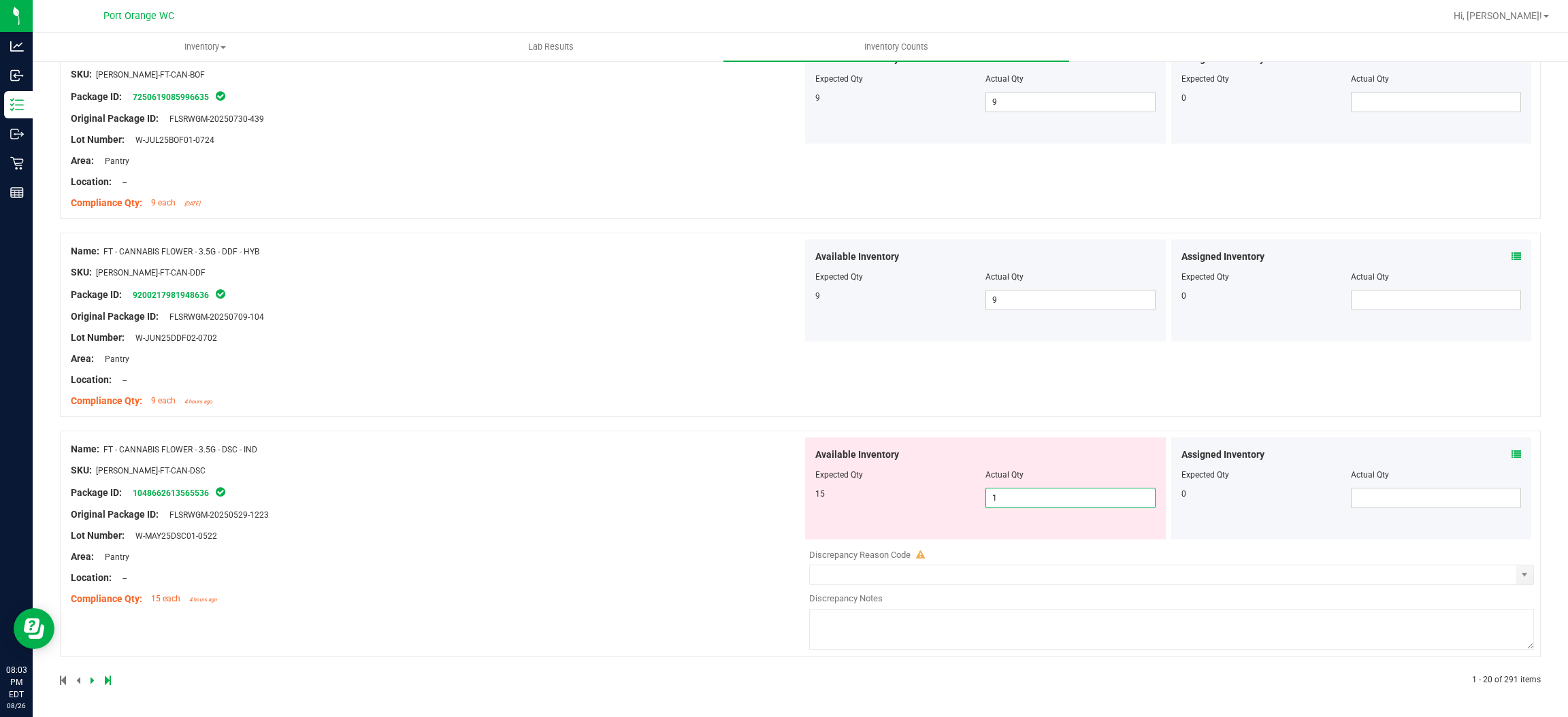
click at [1005, 503] on span "1 1" at bounding box center [1071, 498] width 170 height 20
type input "15"
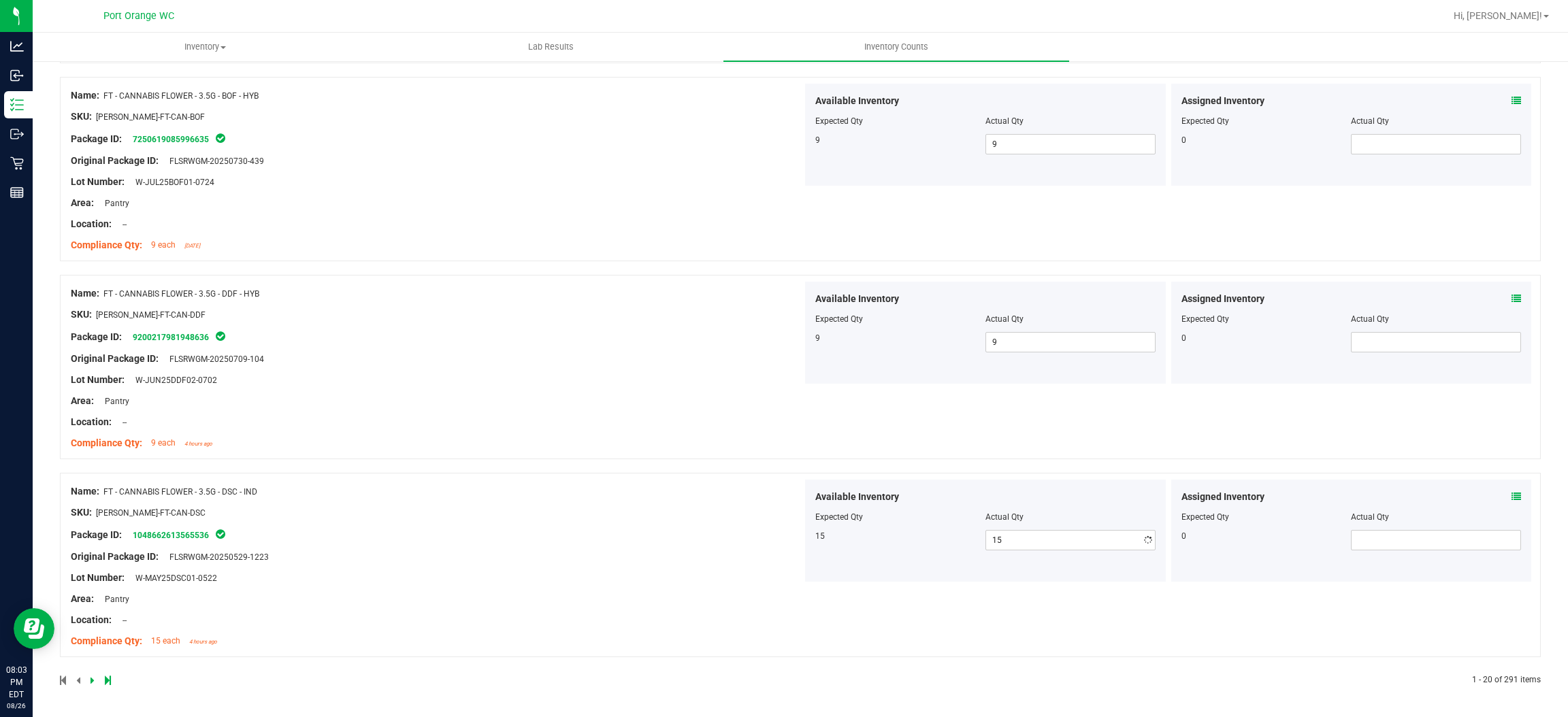
scroll to position [3513, 0]
drag, startPoint x: 678, startPoint y: 487, endPoint x: 691, endPoint y: 485, distance: 13.2
click at [686, 486] on div "Name: FT - CANNABIS FLOWER - 3.5G - DSC - IND SKU: [PERSON_NAME]-FT-CAN-DSC Pac…" at bounding box center [436, 566] width 732 height 173
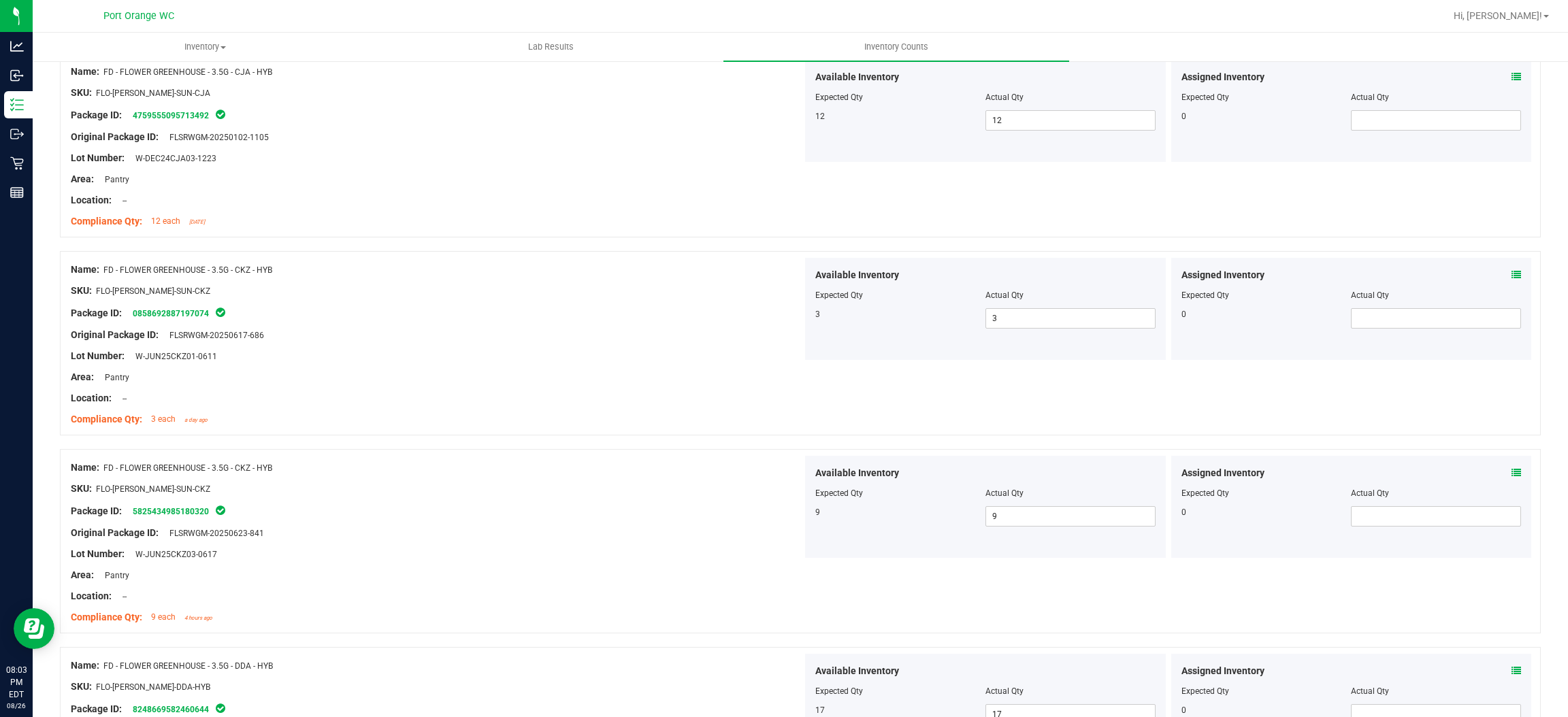
scroll to position [0, 0]
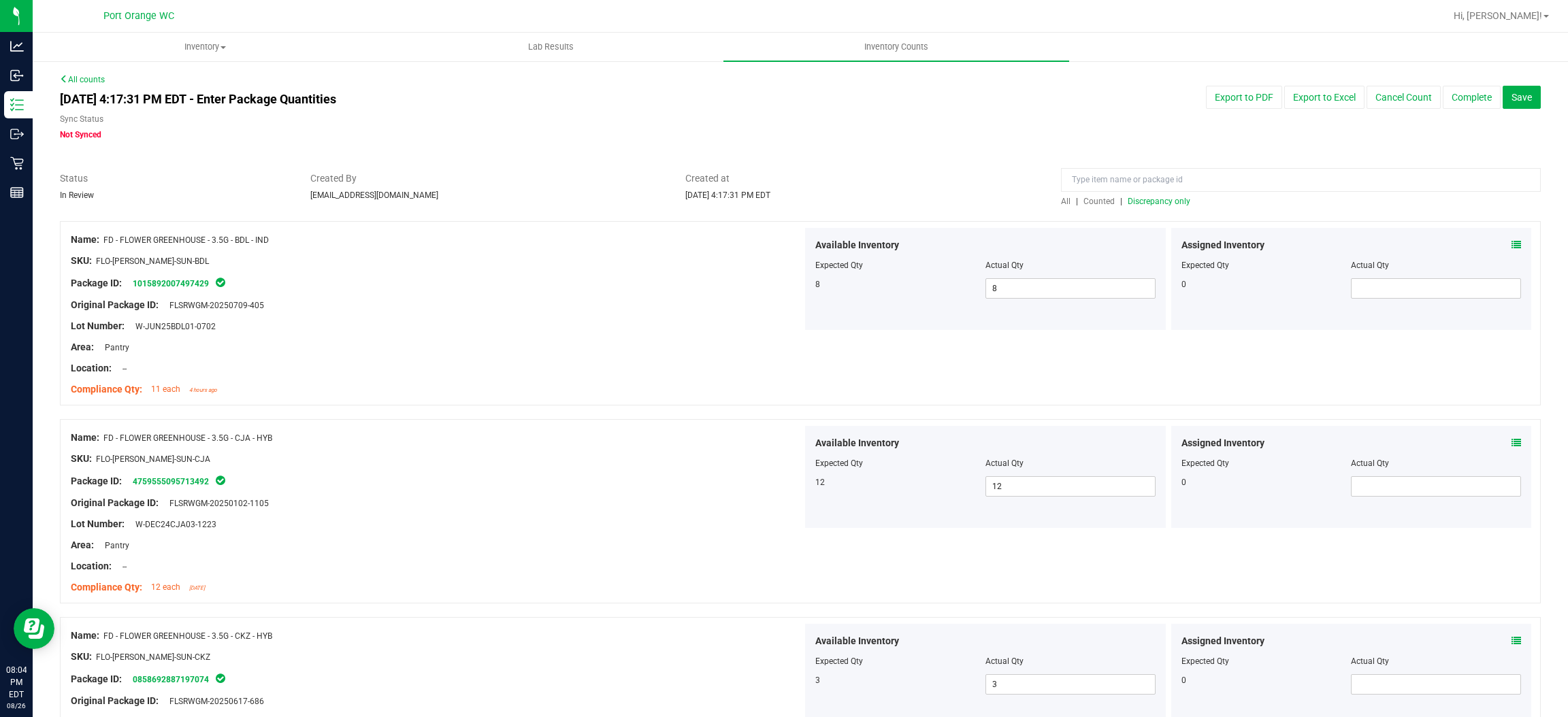
click at [1141, 204] on span "Discrepancy only" at bounding box center [1158, 202] width 62 height 10
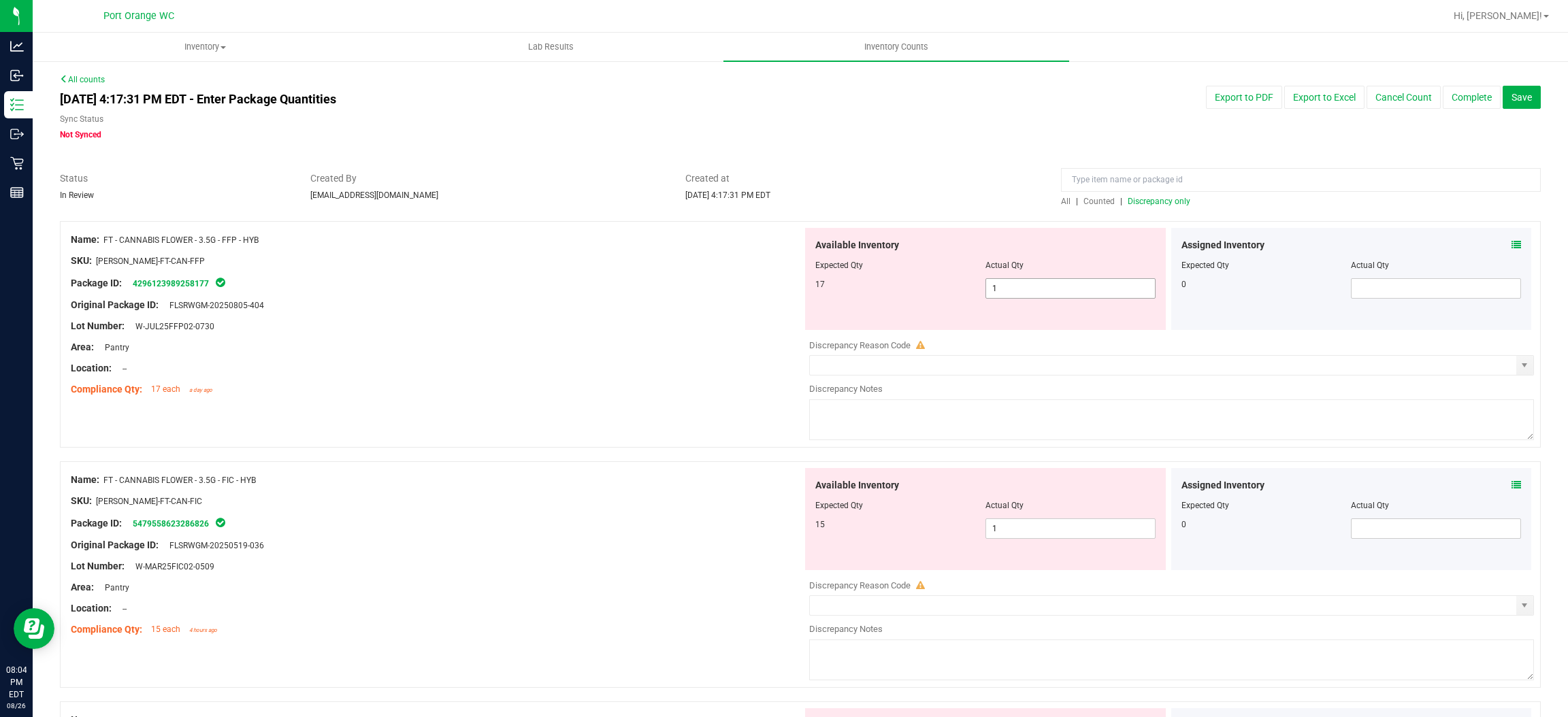
click at [1073, 289] on span "1 1" at bounding box center [1071, 288] width 170 height 20
type input "17"
click at [772, 321] on div "Lot Number: W-JUL25FFP02-0730" at bounding box center [436, 326] width 732 height 15
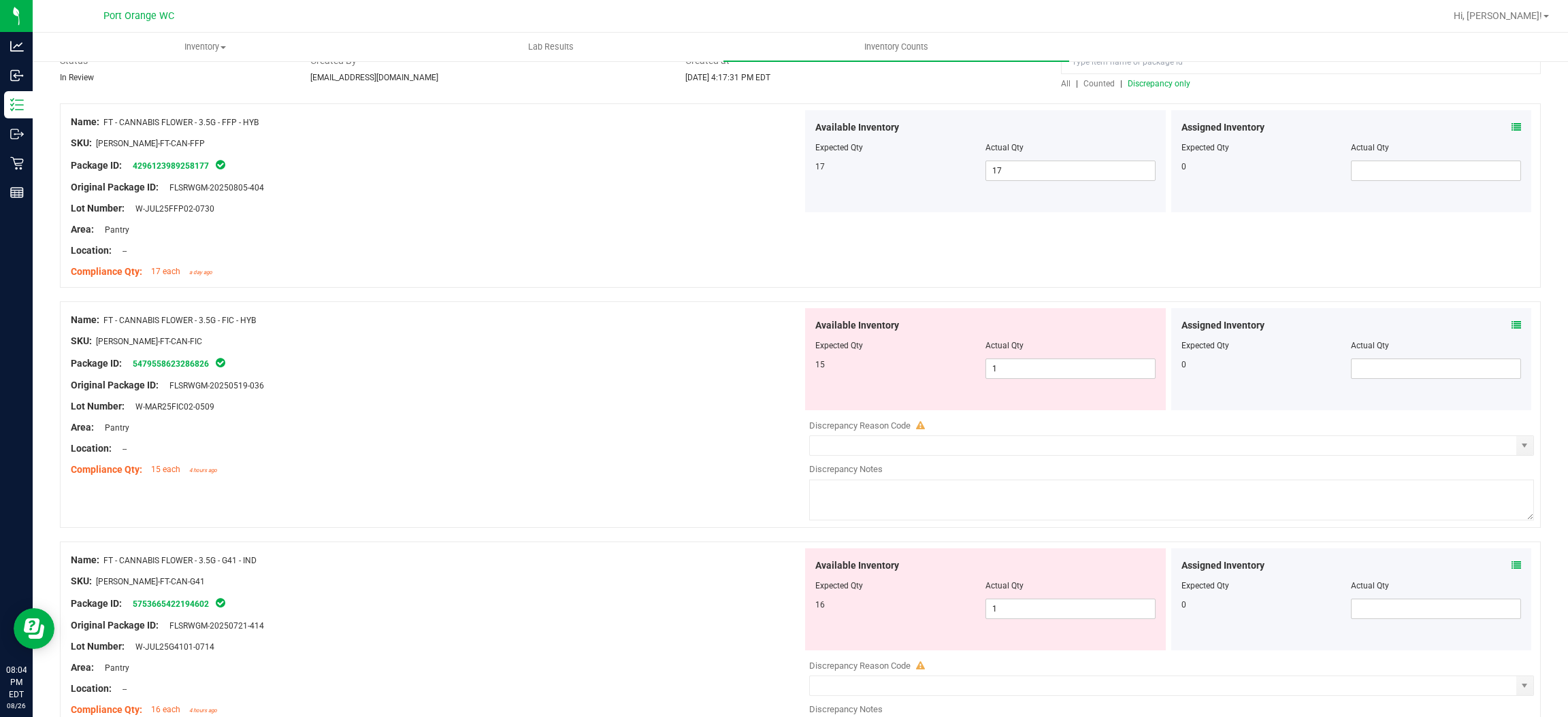
scroll to position [204, 0]
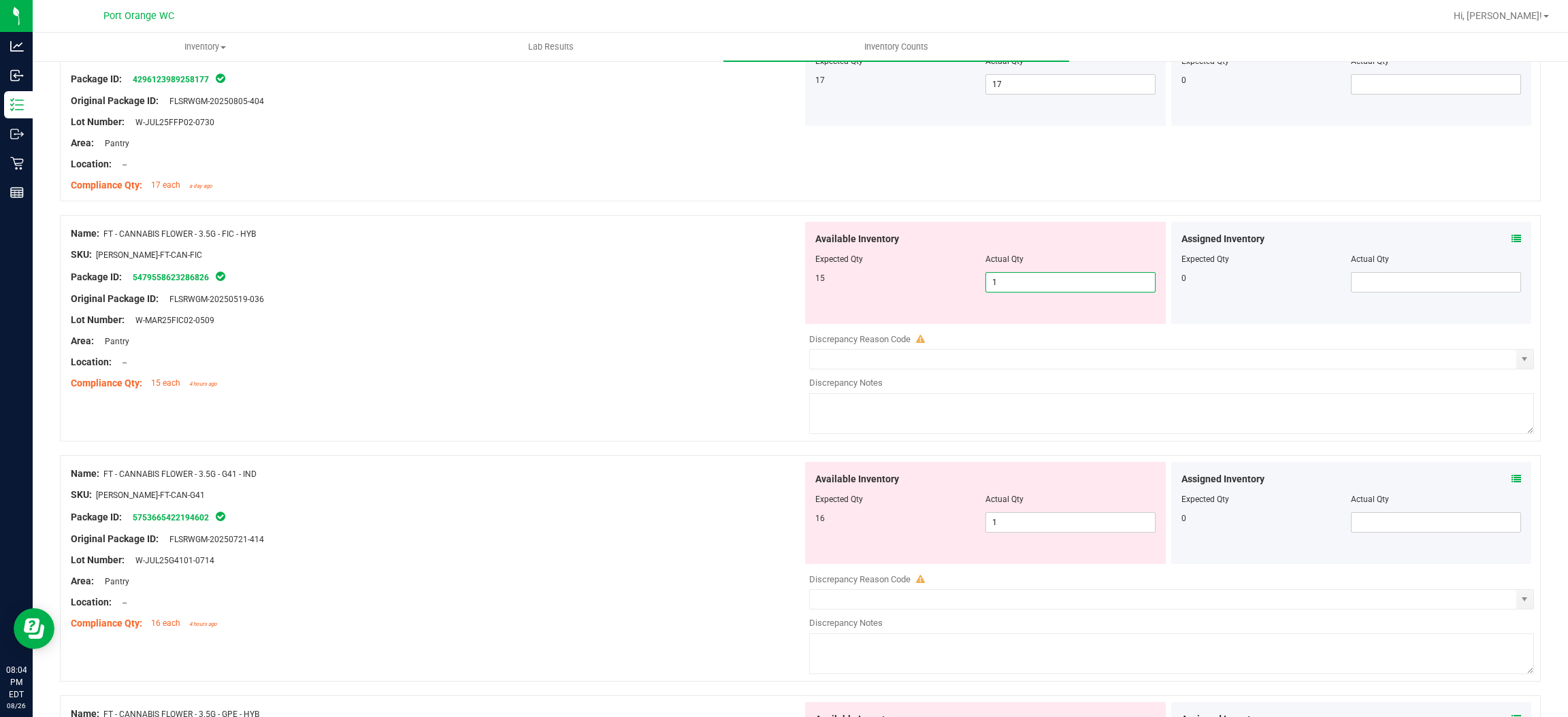
click at [1053, 273] on span "1 1" at bounding box center [1071, 282] width 170 height 20
type input "15"
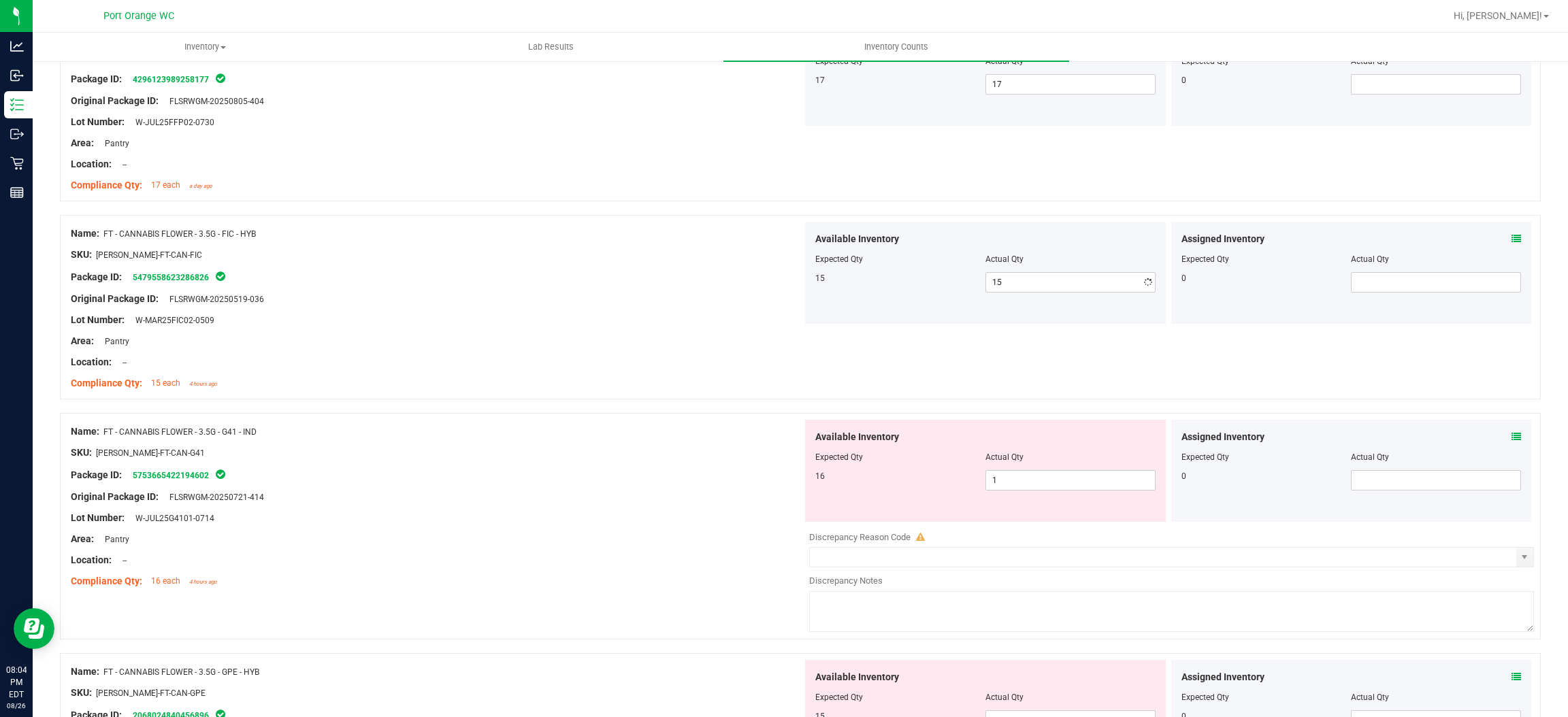
drag, startPoint x: 640, startPoint y: 366, endPoint x: 765, endPoint y: 346, distance: 126.6
click at [678, 355] on div "Location: --" at bounding box center [436, 363] width 732 height 15
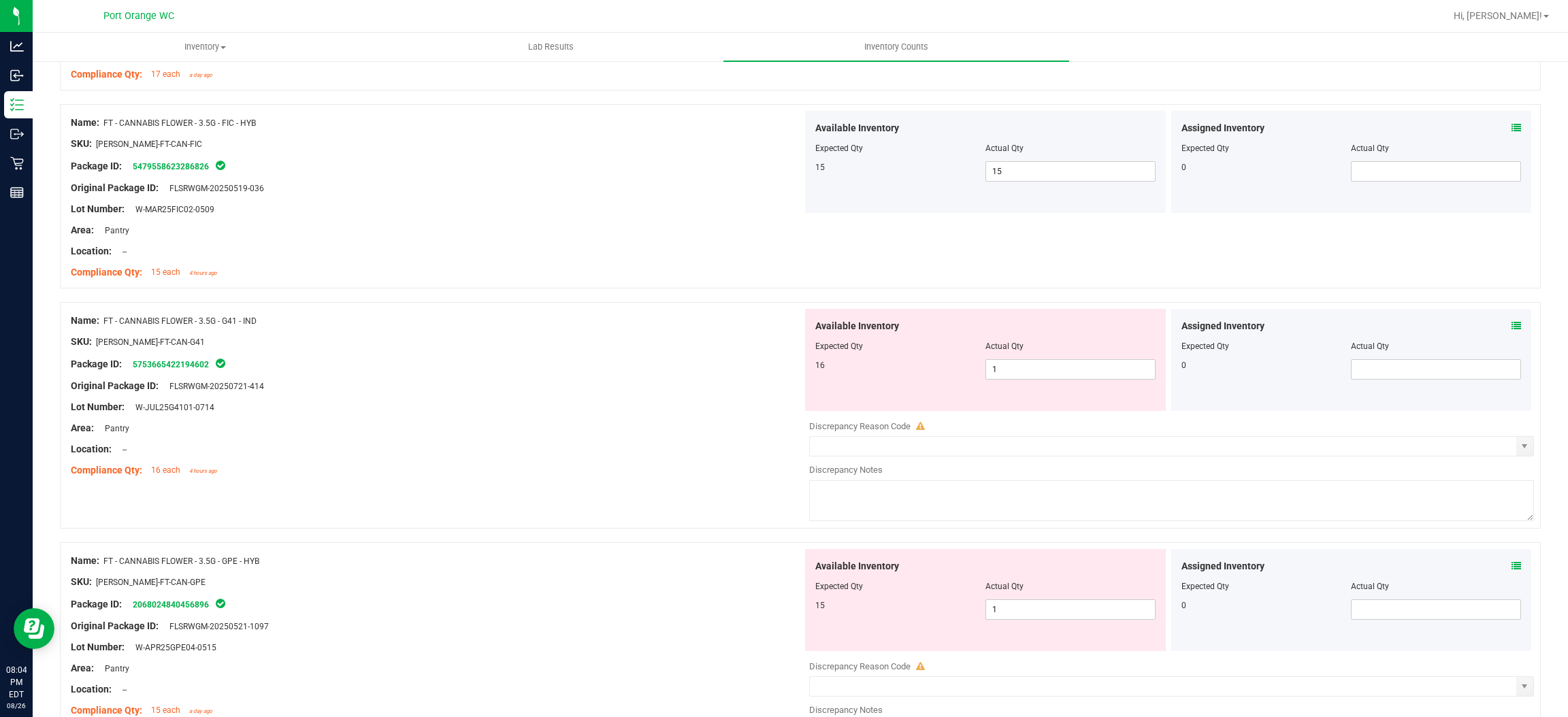
scroll to position [409, 0]
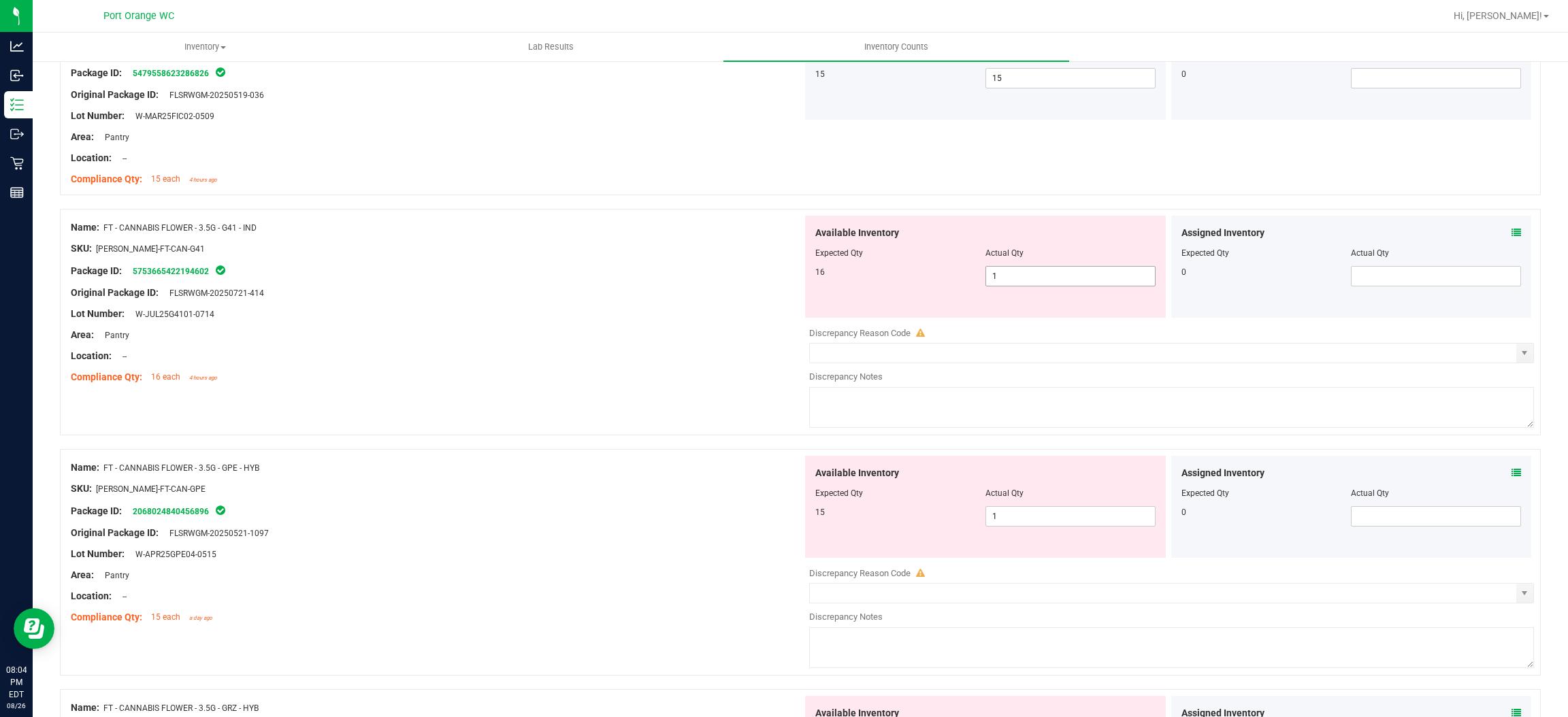
click at [1014, 276] on span "1 1" at bounding box center [1071, 276] width 170 height 20
type input "16"
drag, startPoint x: 647, startPoint y: 339, endPoint x: 734, endPoint y: 325, distance: 88.1
click at [689, 328] on div "Area: Pantry" at bounding box center [436, 335] width 732 height 15
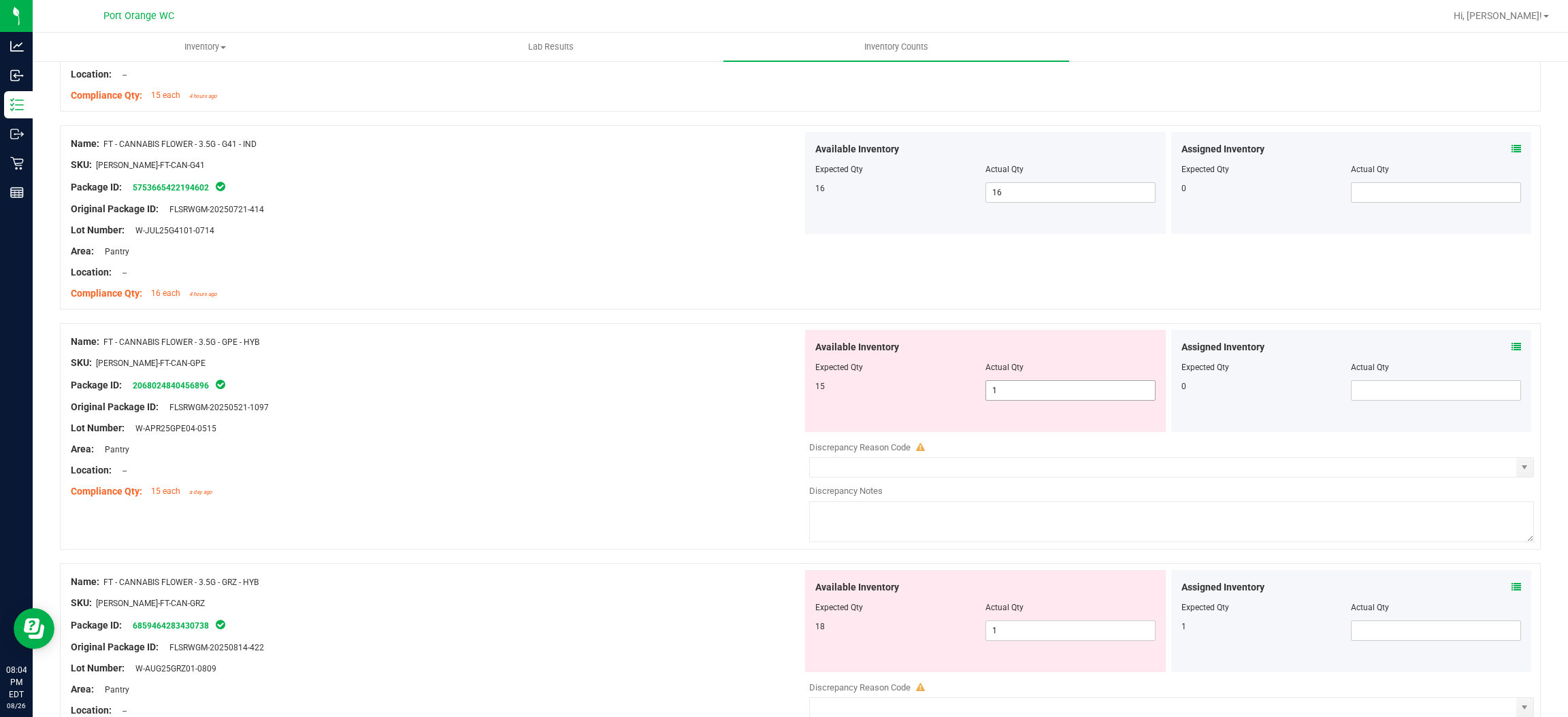
scroll to position [612, 0]
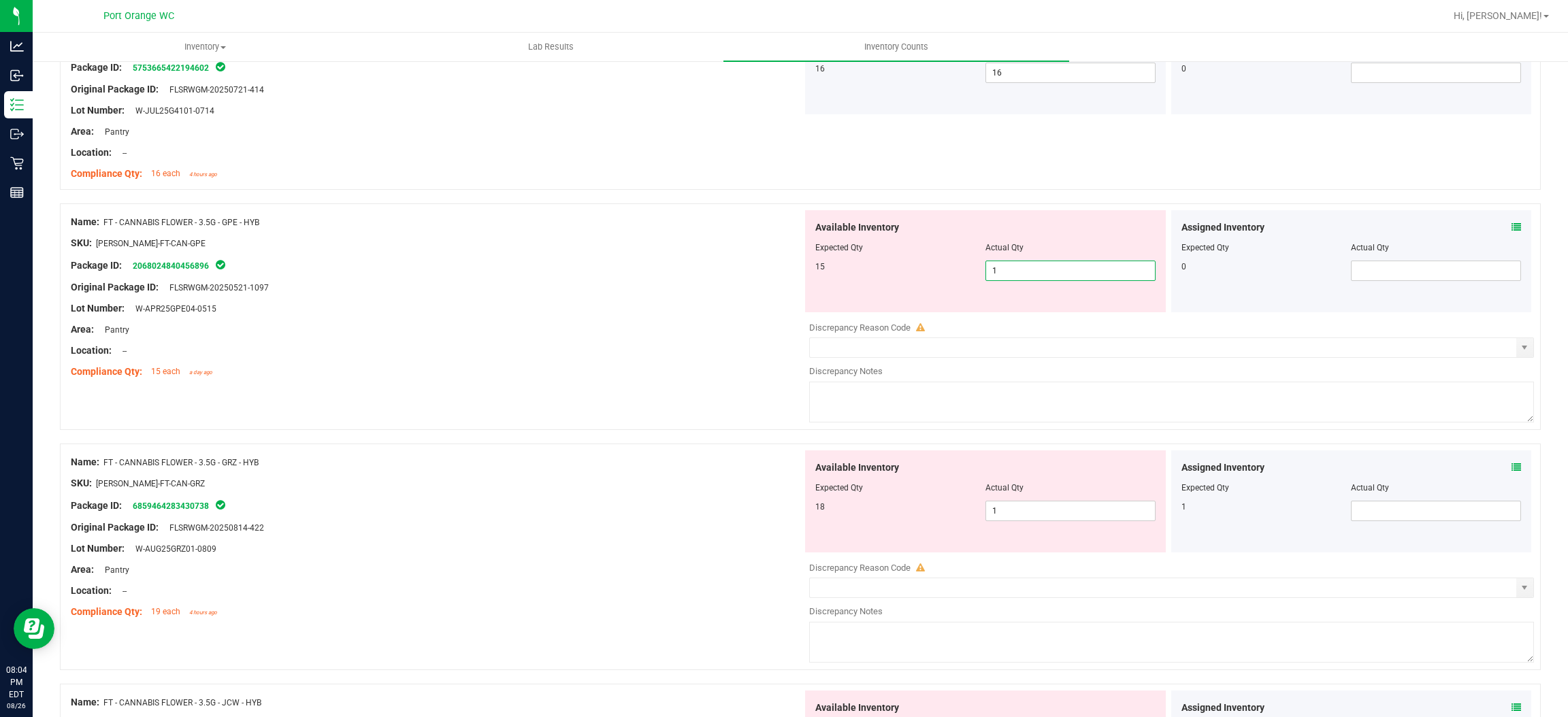
click at [1055, 269] on span "1 1" at bounding box center [1071, 270] width 170 height 20
type input "15"
drag, startPoint x: 513, startPoint y: 378, endPoint x: 814, endPoint y: 337, distance: 303.8
click at [566, 369] on div "Compliance Qty: 15 each a day ago" at bounding box center [436, 372] width 732 height 15
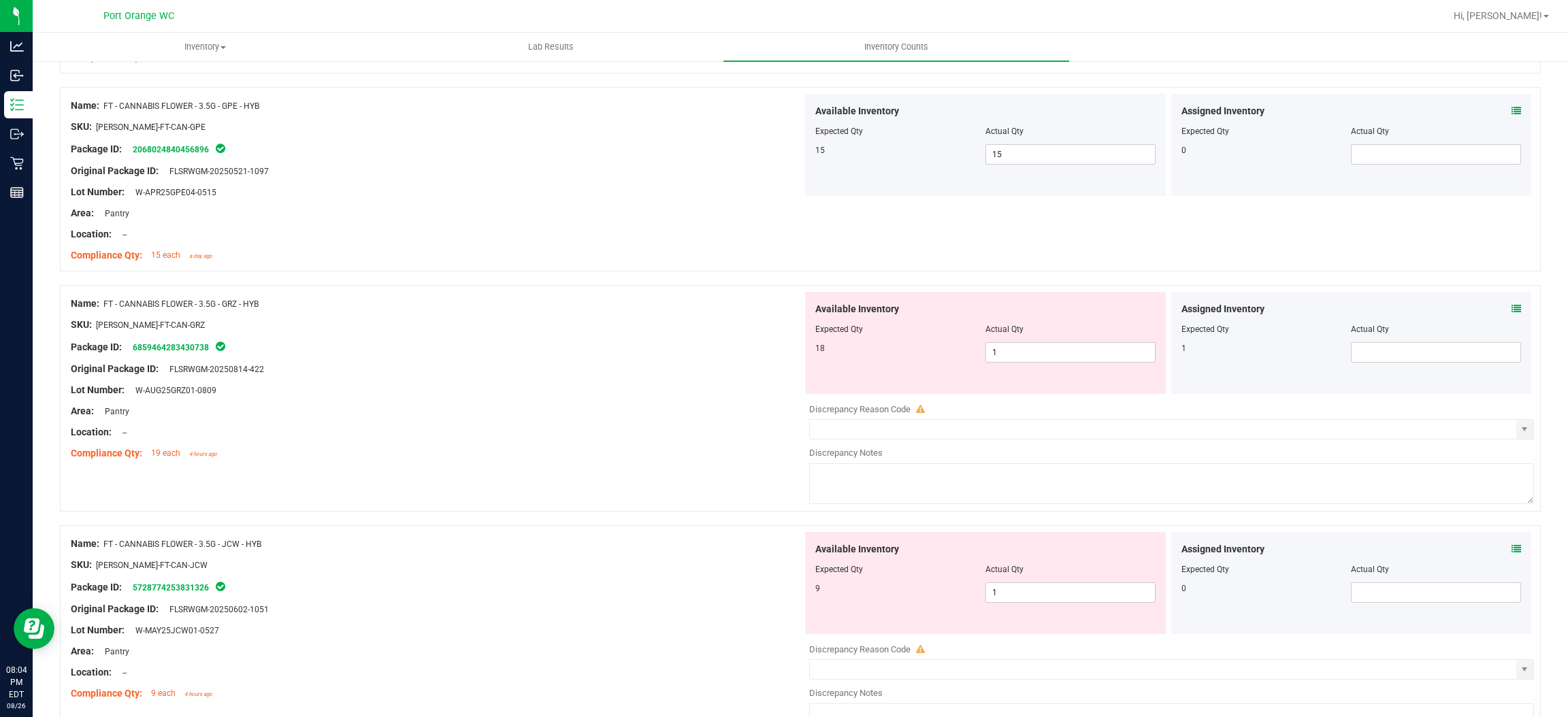
scroll to position [817, 0]
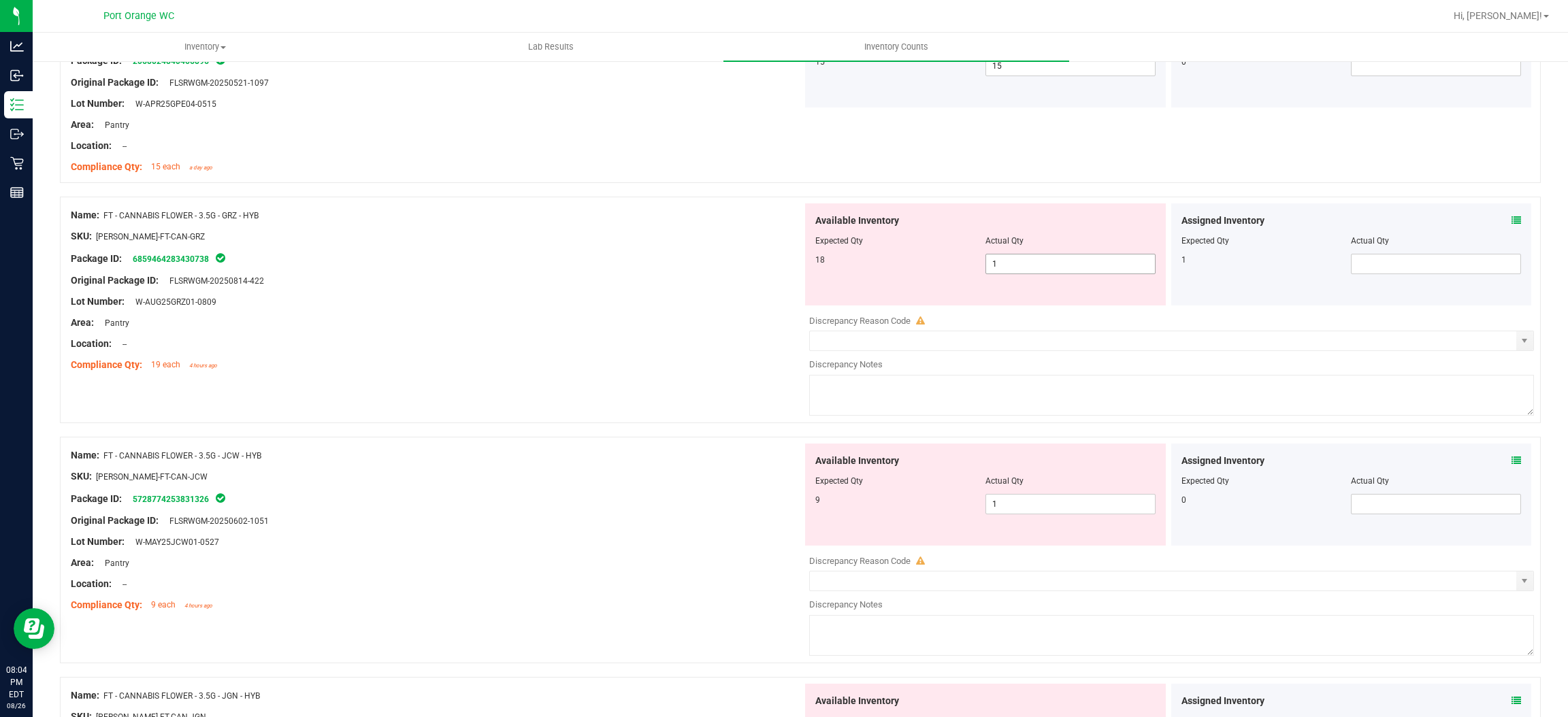
click at [1028, 269] on span "1 1" at bounding box center [1071, 264] width 170 height 20
type input "18"
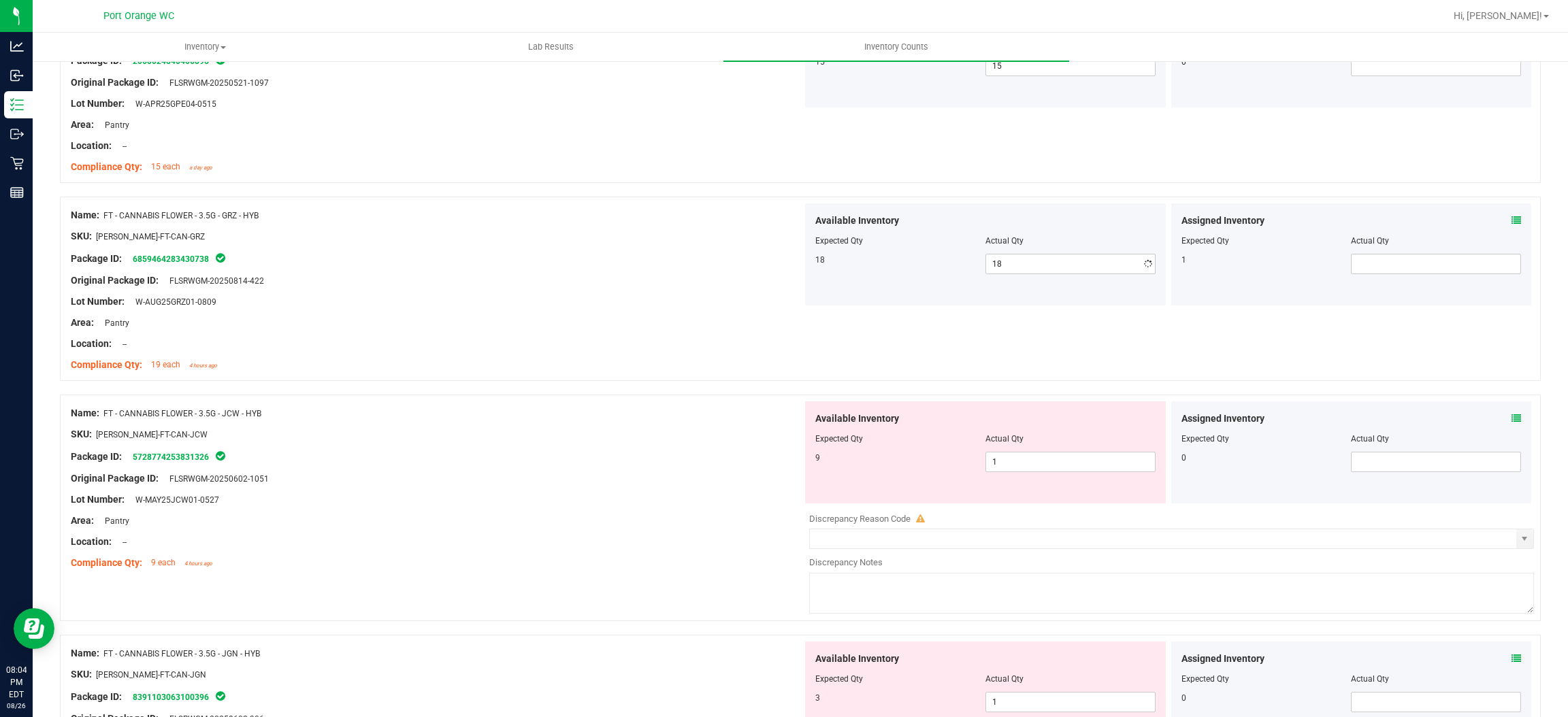
click at [1494, 227] on div "Assigned Inventory" at bounding box center [1352, 221] width 340 height 15
click at [1512, 220] on icon at bounding box center [1517, 221] width 10 height 10
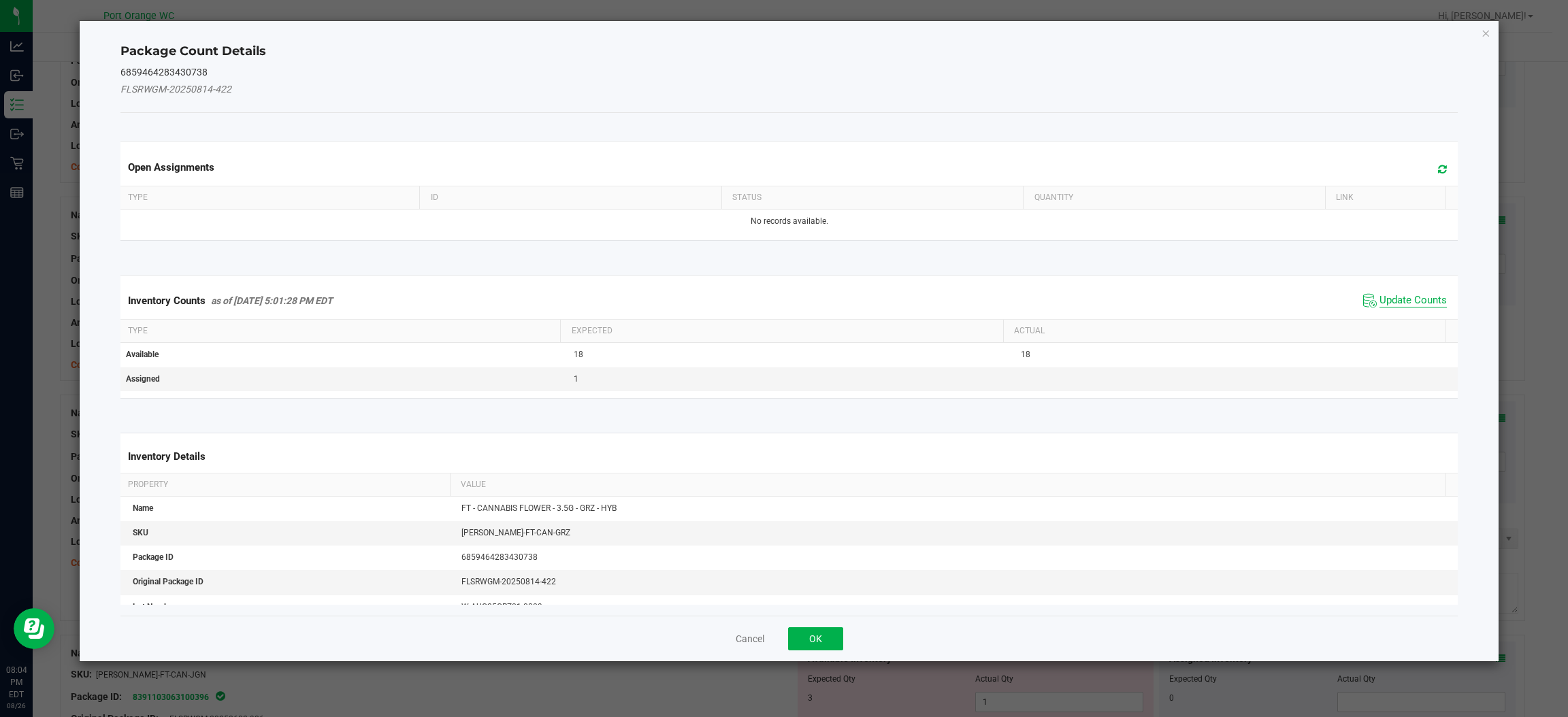
click at [1379, 308] on span "Update Counts" at bounding box center [1413, 300] width 67 height 14
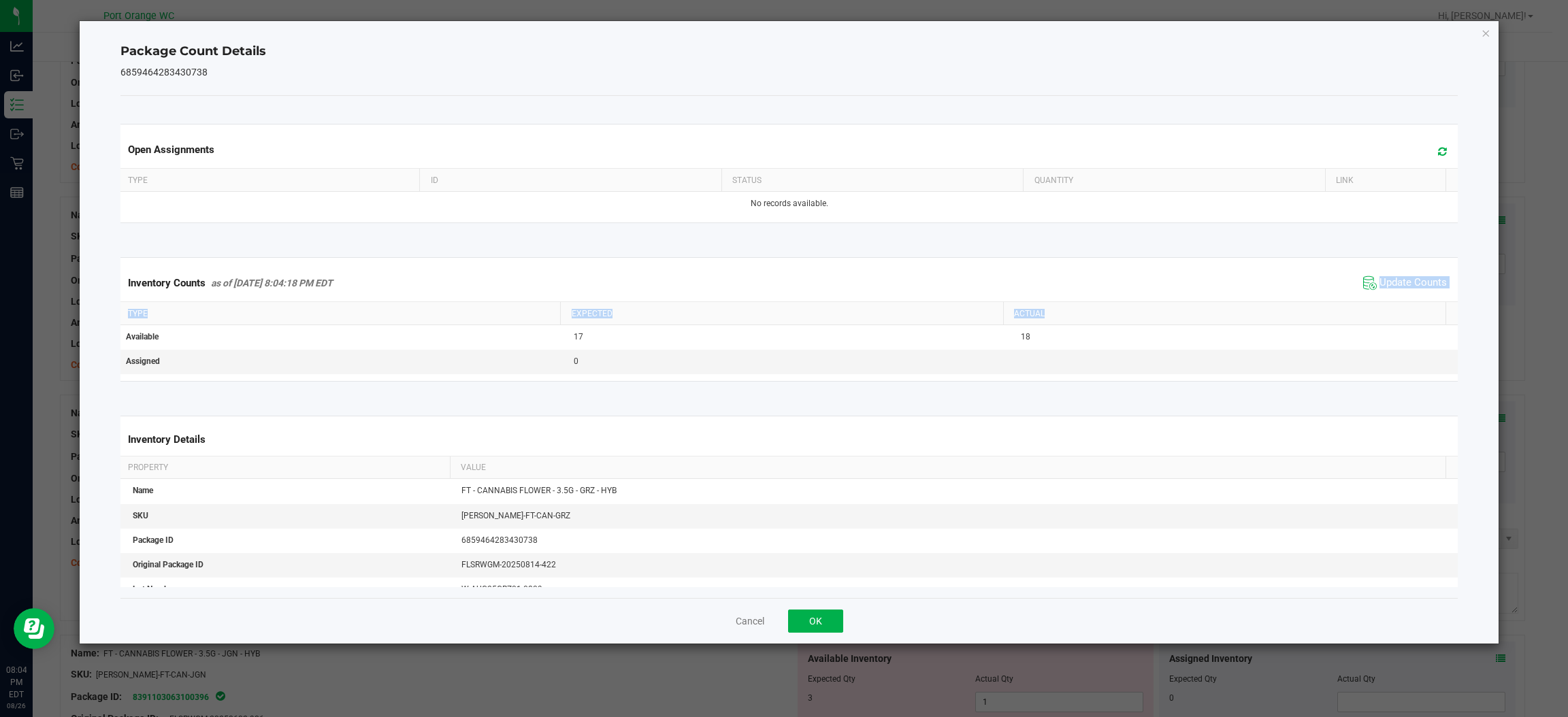
drag, startPoint x: 1366, startPoint y: 308, endPoint x: 1379, endPoint y: 303, distance: 13.9
click at [1367, 306] on kendo-grid "Inventory Counts as of [DATE] 8:04:18 PM EDT Update Counts Type Expected Actual…" at bounding box center [789, 319] width 1358 height 124
click at [1386, 296] on div "Inventory Counts as of [DATE] 8:04:18 PM EDT Update Counts" at bounding box center [788, 282] width 1343 height 36
click at [1388, 293] on span "Update Counts" at bounding box center [1405, 282] width 91 height 20
drag, startPoint x: 1388, startPoint y: 293, endPoint x: 1141, endPoint y: 407, distance: 272.0
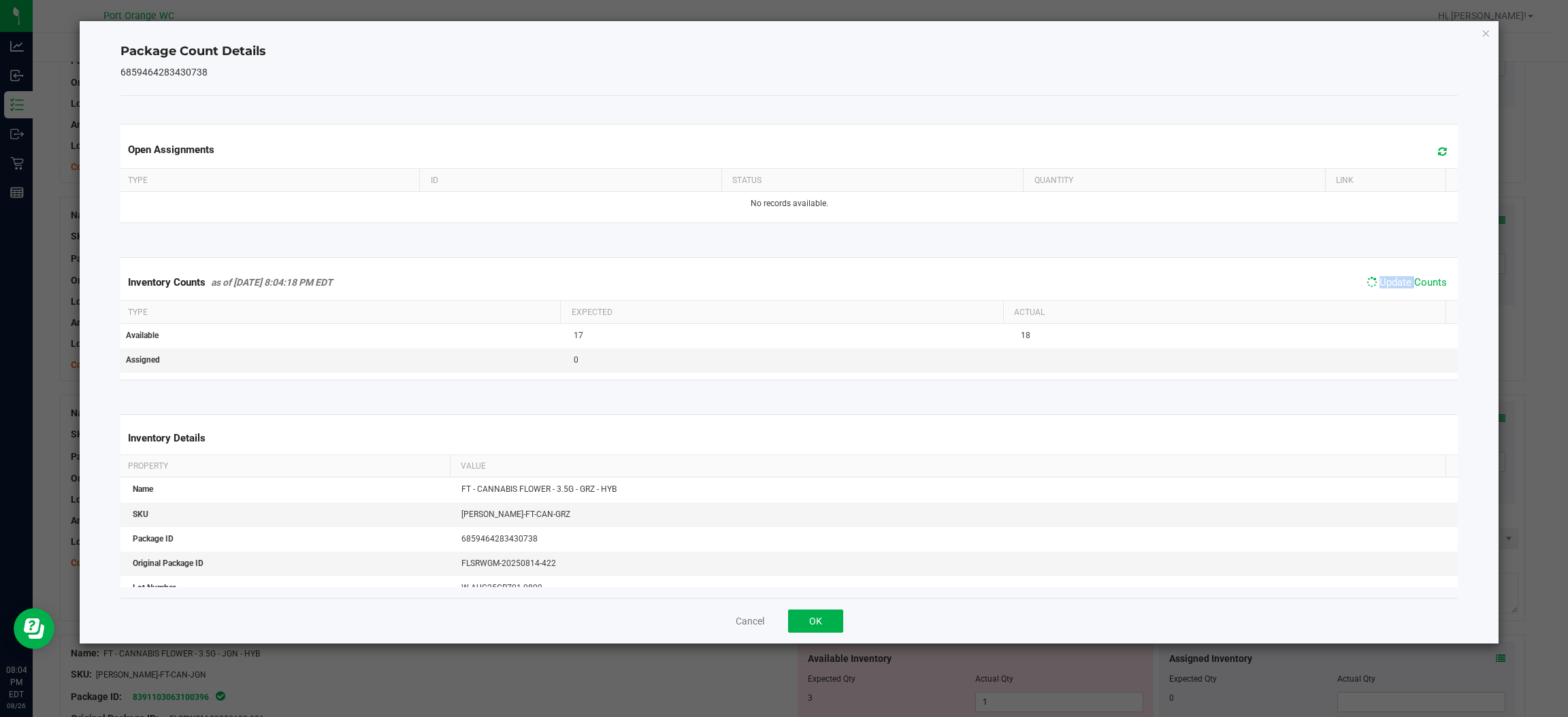
click at [1378, 298] on div "Inventory Counts as of [DATE] 8:04:18 PM EDT Update Counts" at bounding box center [788, 282] width 1343 height 36
click at [846, 614] on div "Cancel OK" at bounding box center [789, 621] width 1337 height 45
click at [832, 620] on button "OK" at bounding box center [816, 621] width 55 height 23
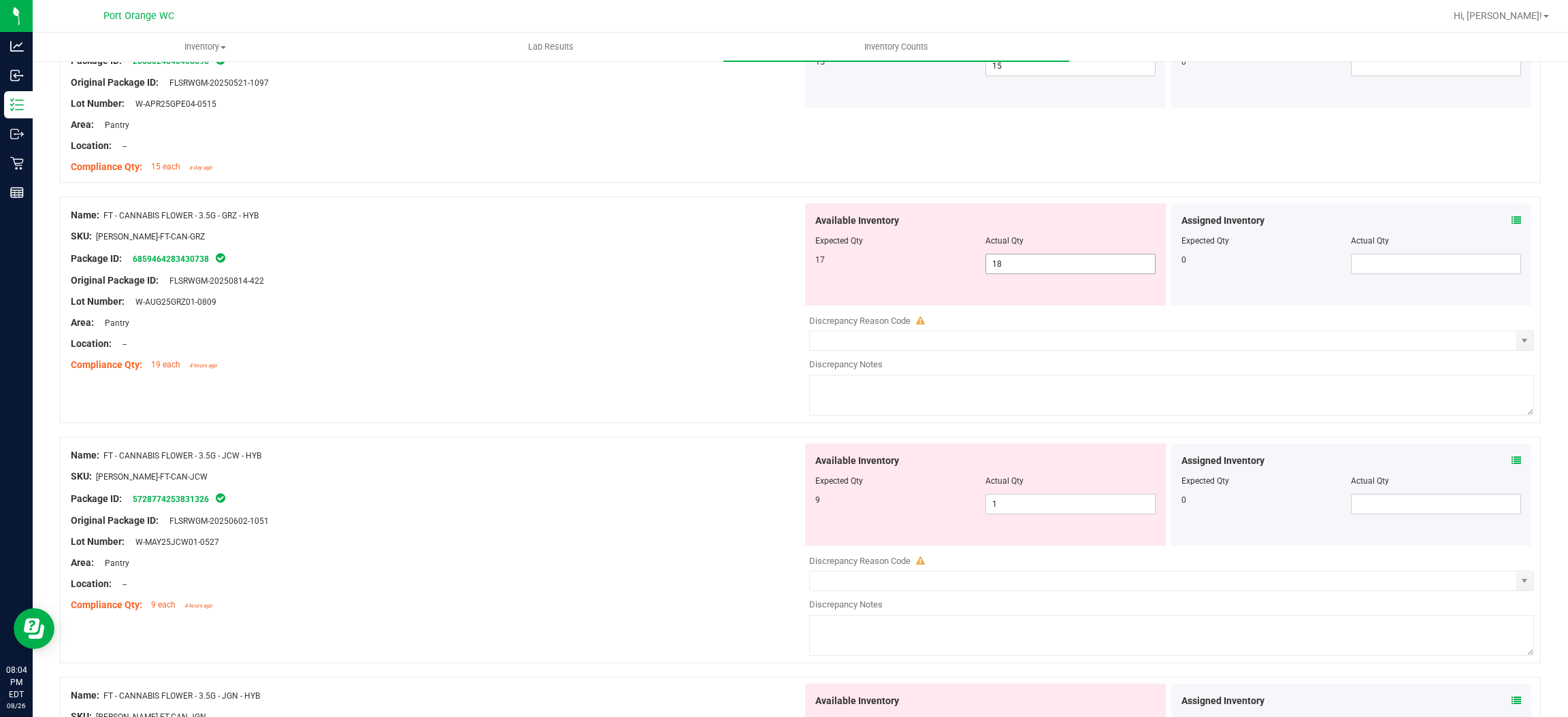
click at [990, 269] on span "18 18" at bounding box center [1071, 264] width 170 height 20
type input "17"
drag, startPoint x: 671, startPoint y: 391, endPoint x: 686, endPoint y: 426, distance: 38.1
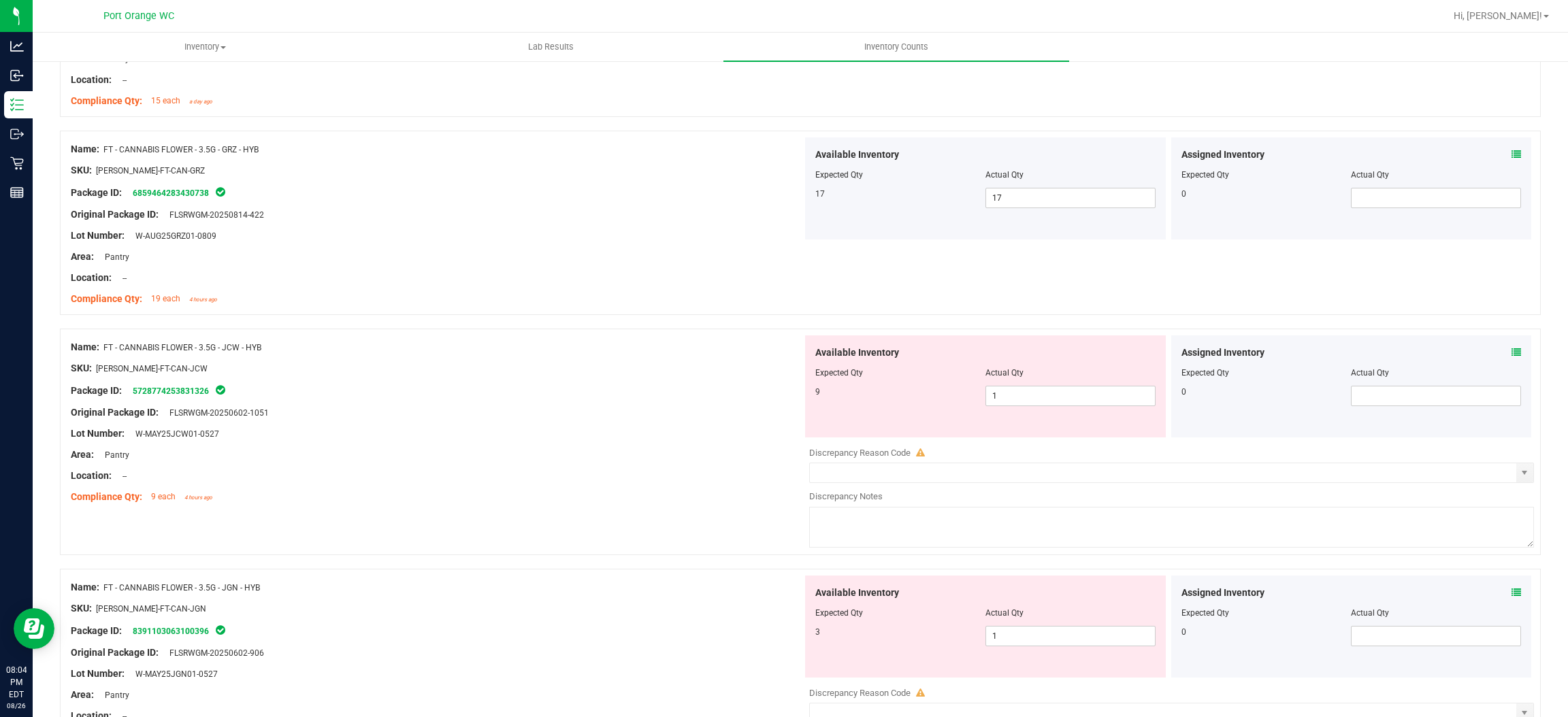
scroll to position [918, 0]
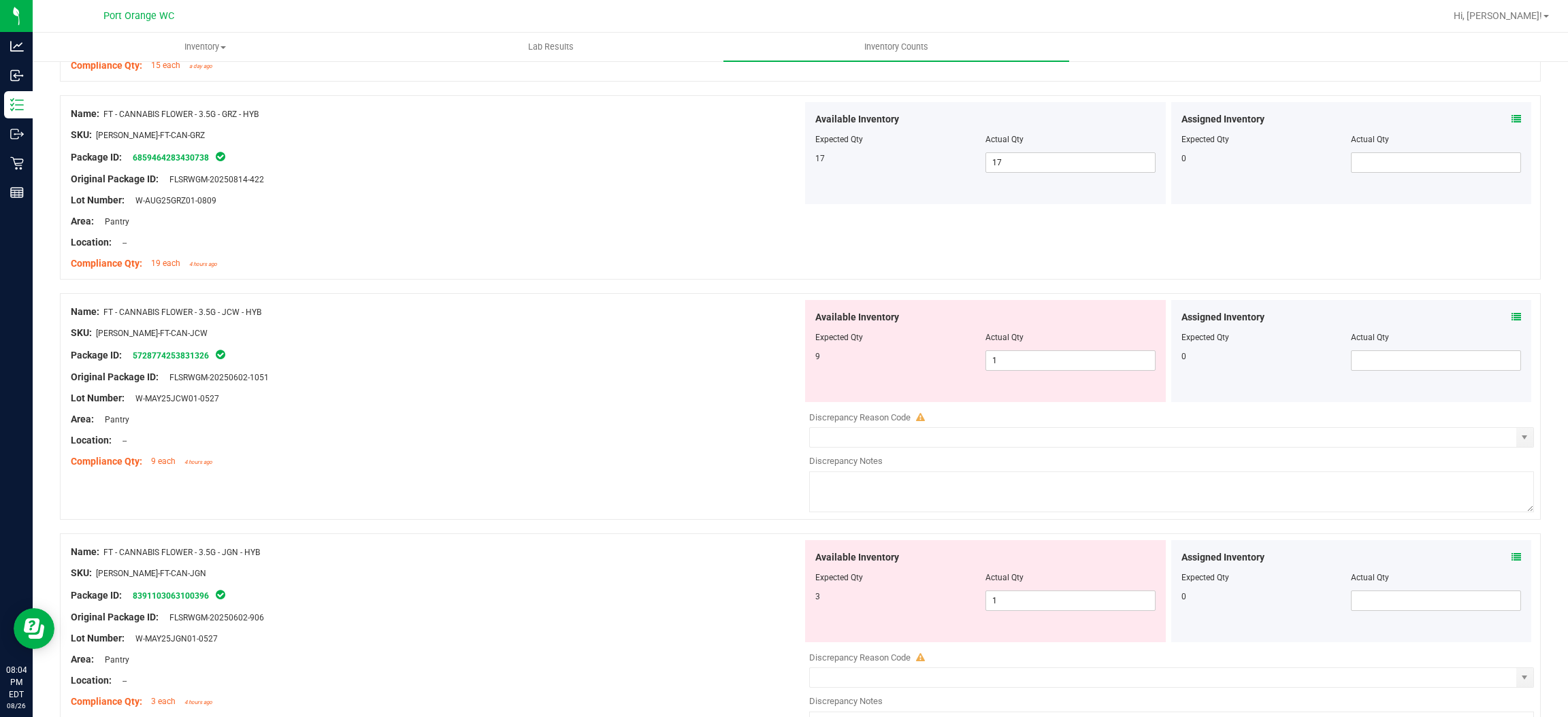
click at [1512, 317] on icon at bounding box center [1517, 317] width 10 height 10
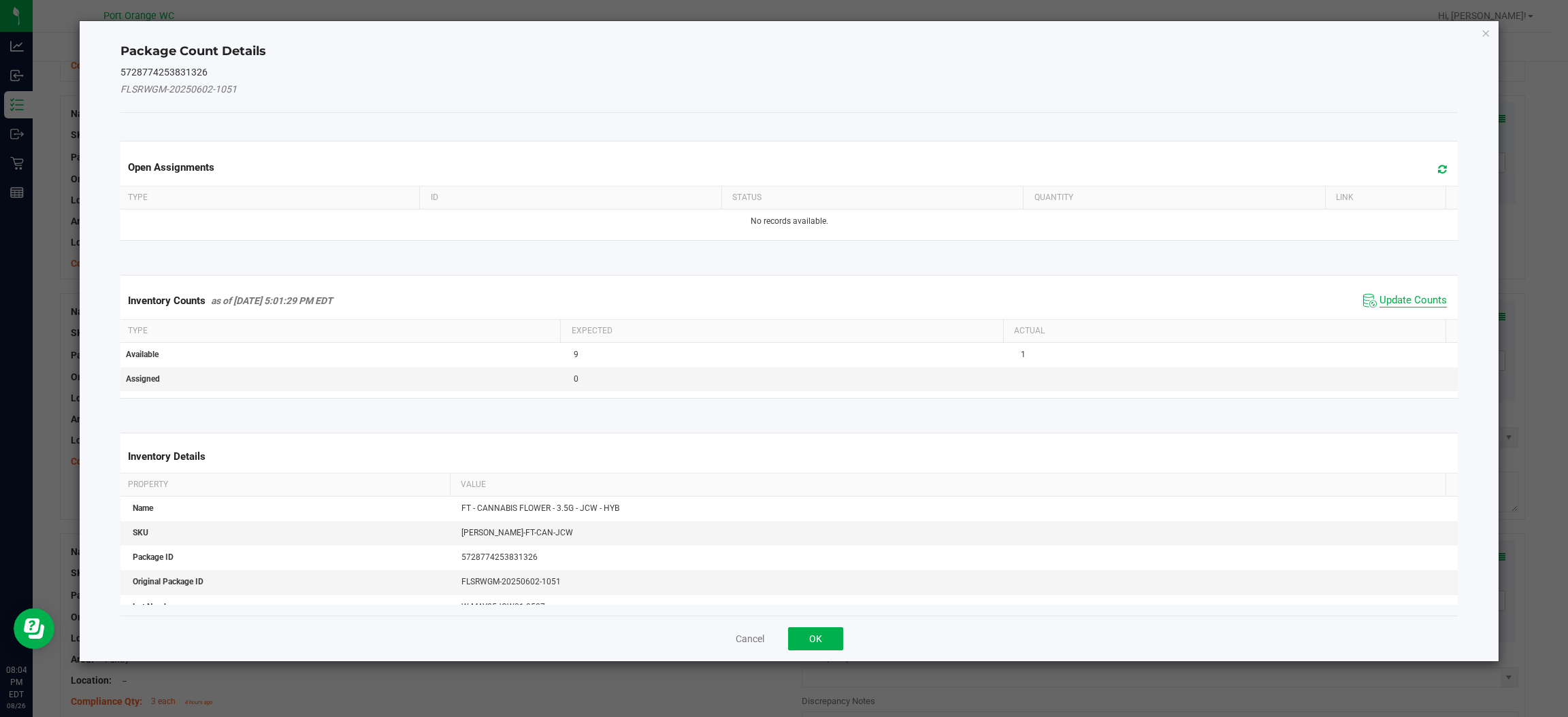
click at [1411, 300] on span "Update Counts" at bounding box center [1413, 300] width 67 height 14
click at [1411, 300] on div "Inventory Counts as of [DATE] 5:01:29 PM EDT Update Counts" at bounding box center [788, 300] width 1343 height 36
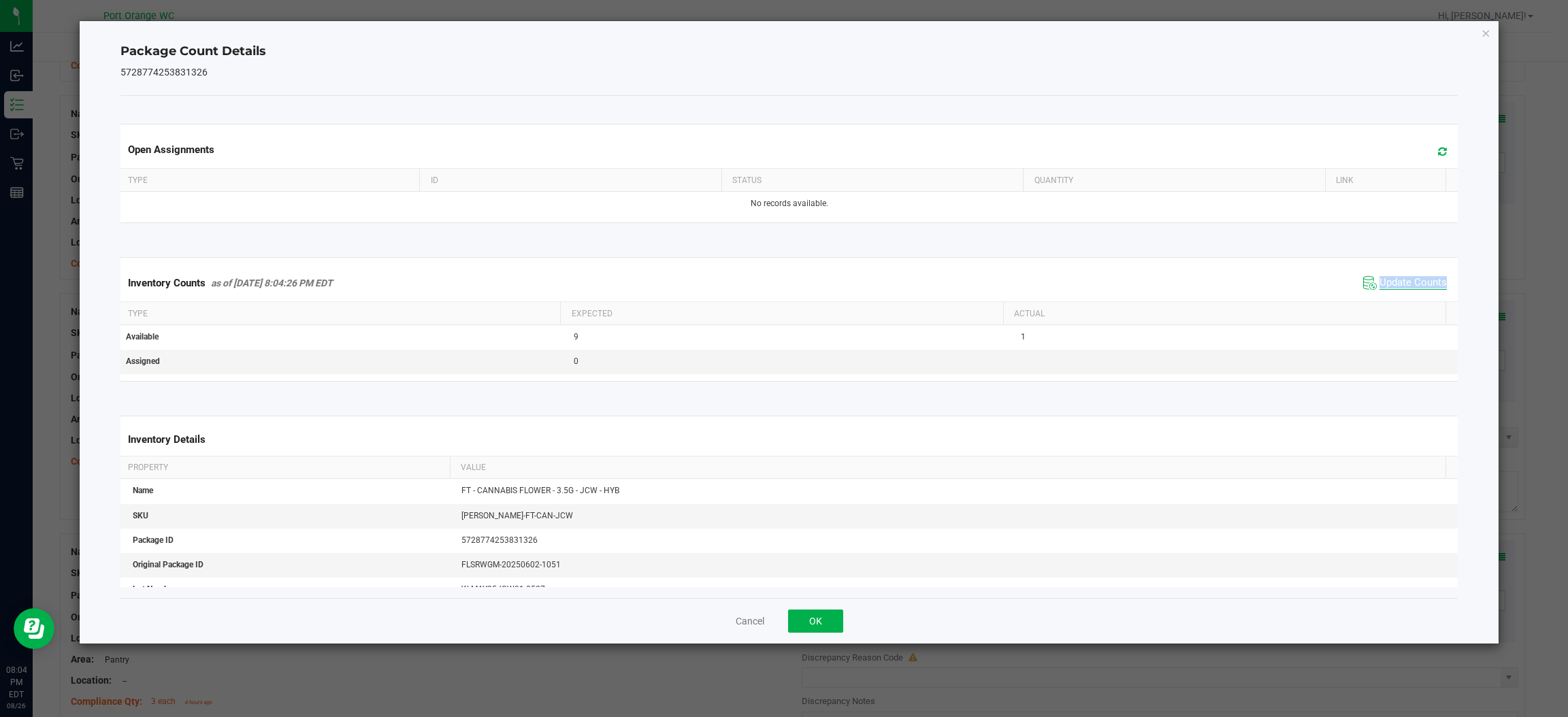
click at [1411, 300] on div "Inventory Counts as of [DATE] 8:04:26 PM EDT Update Counts" at bounding box center [788, 282] width 1343 height 36
click at [807, 633] on button "OK" at bounding box center [816, 621] width 55 height 23
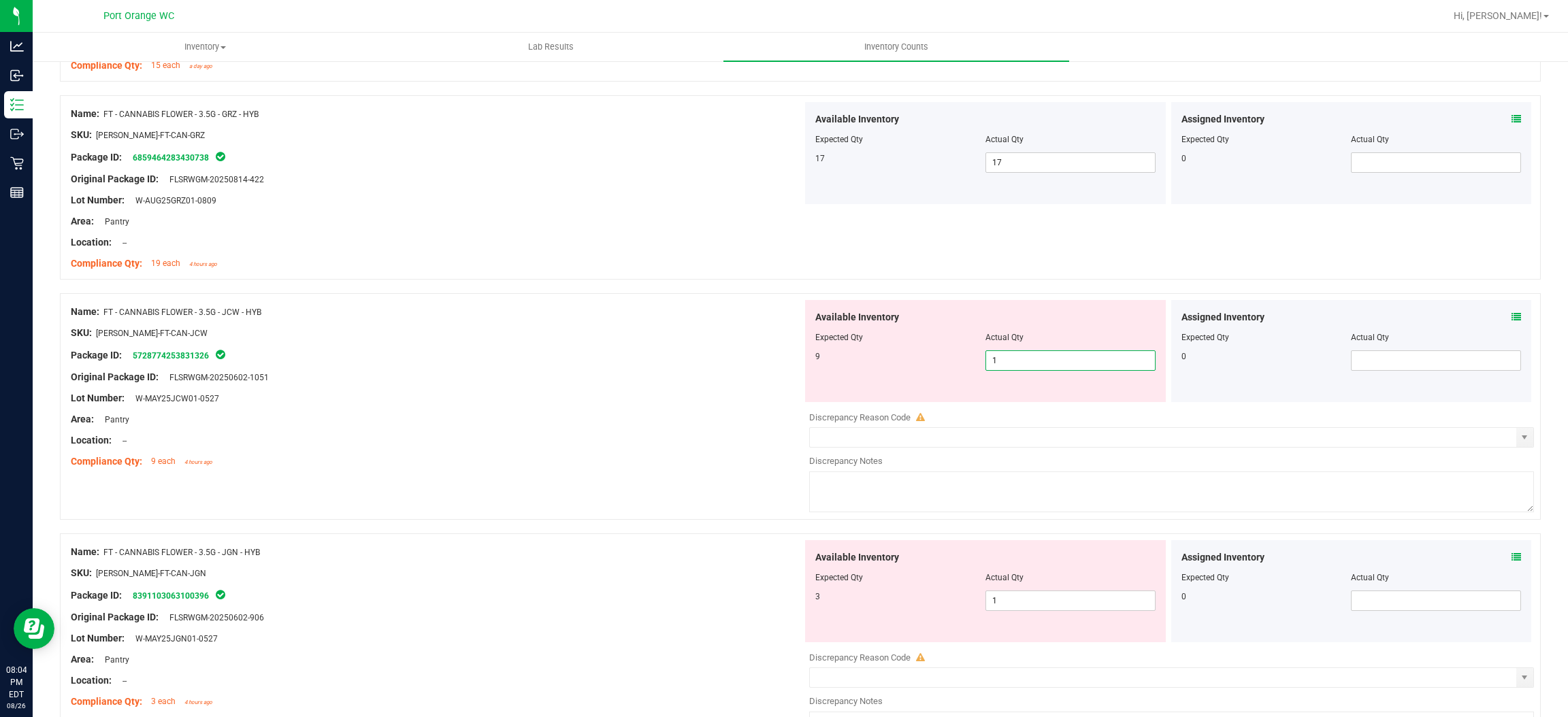
click at [1018, 357] on span "1 1" at bounding box center [1071, 360] width 170 height 20
click at [1018, 357] on input "1" at bounding box center [1070, 361] width 169 height 19
type input "9"
drag, startPoint x: 712, startPoint y: 406, endPoint x: 760, endPoint y: 477, distance: 85.7
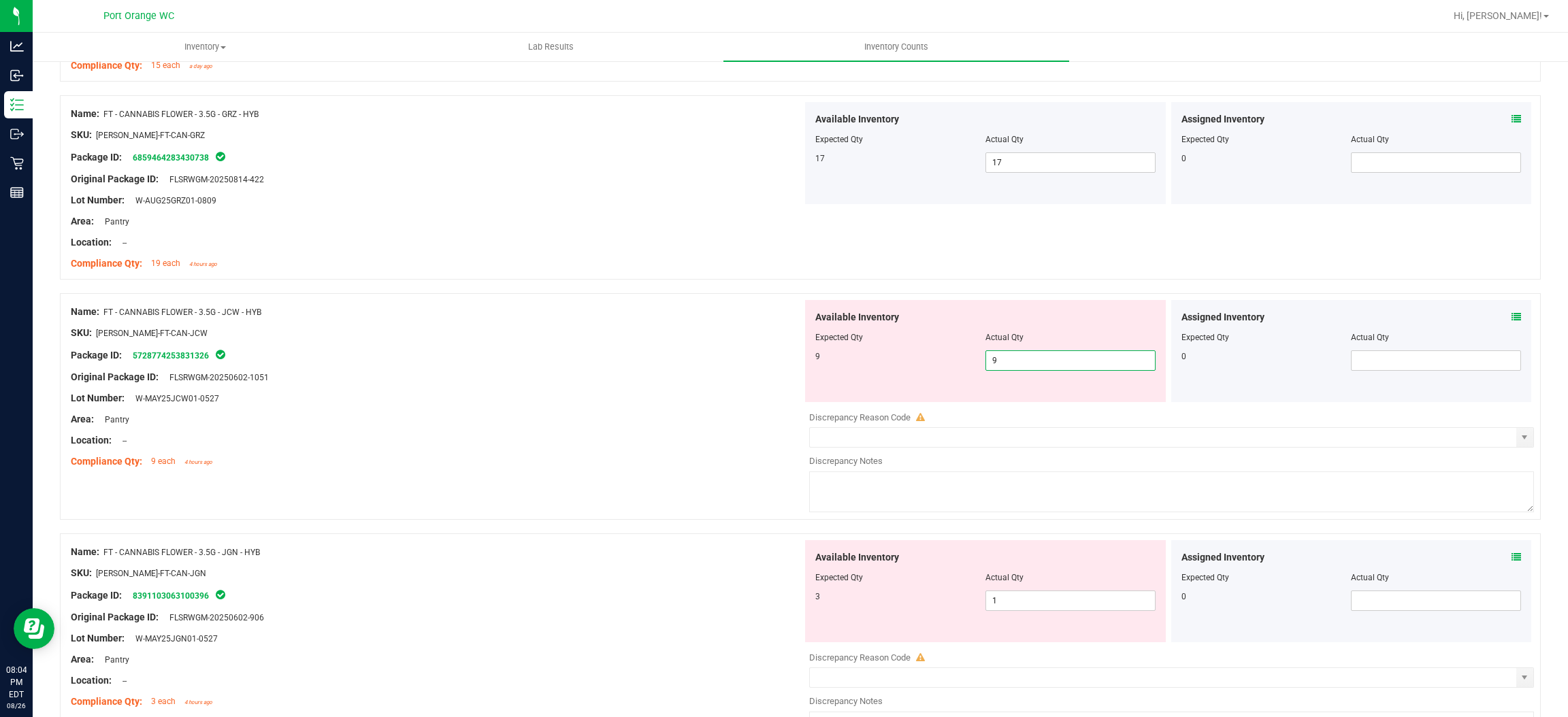
click at [716, 404] on div "Name: FT - CANNABIS FLOWER - 3.5G - JCW - HYB SKU: [PERSON_NAME]-FT-CAN-JCW Pac…" at bounding box center [436, 387] width 732 height 173
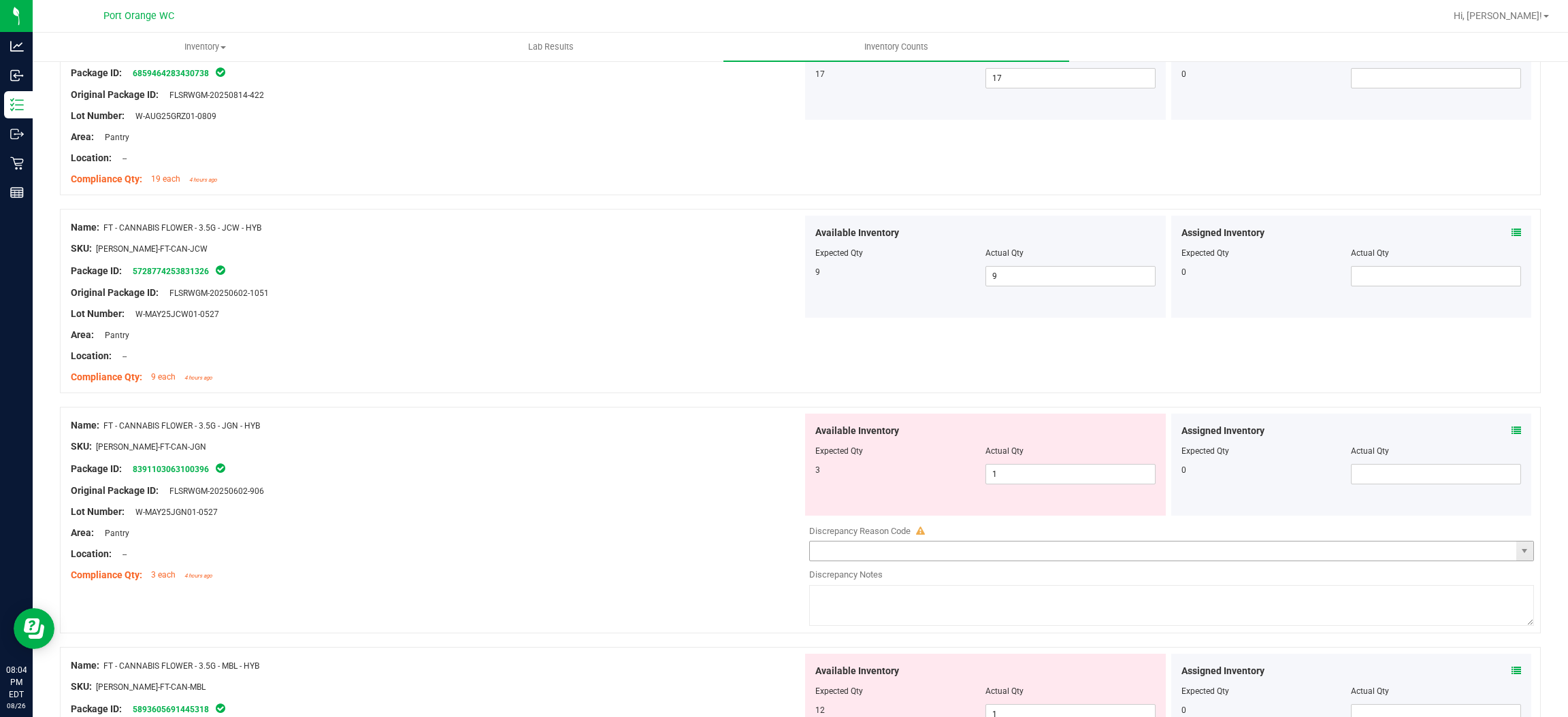
scroll to position [1122, 0]
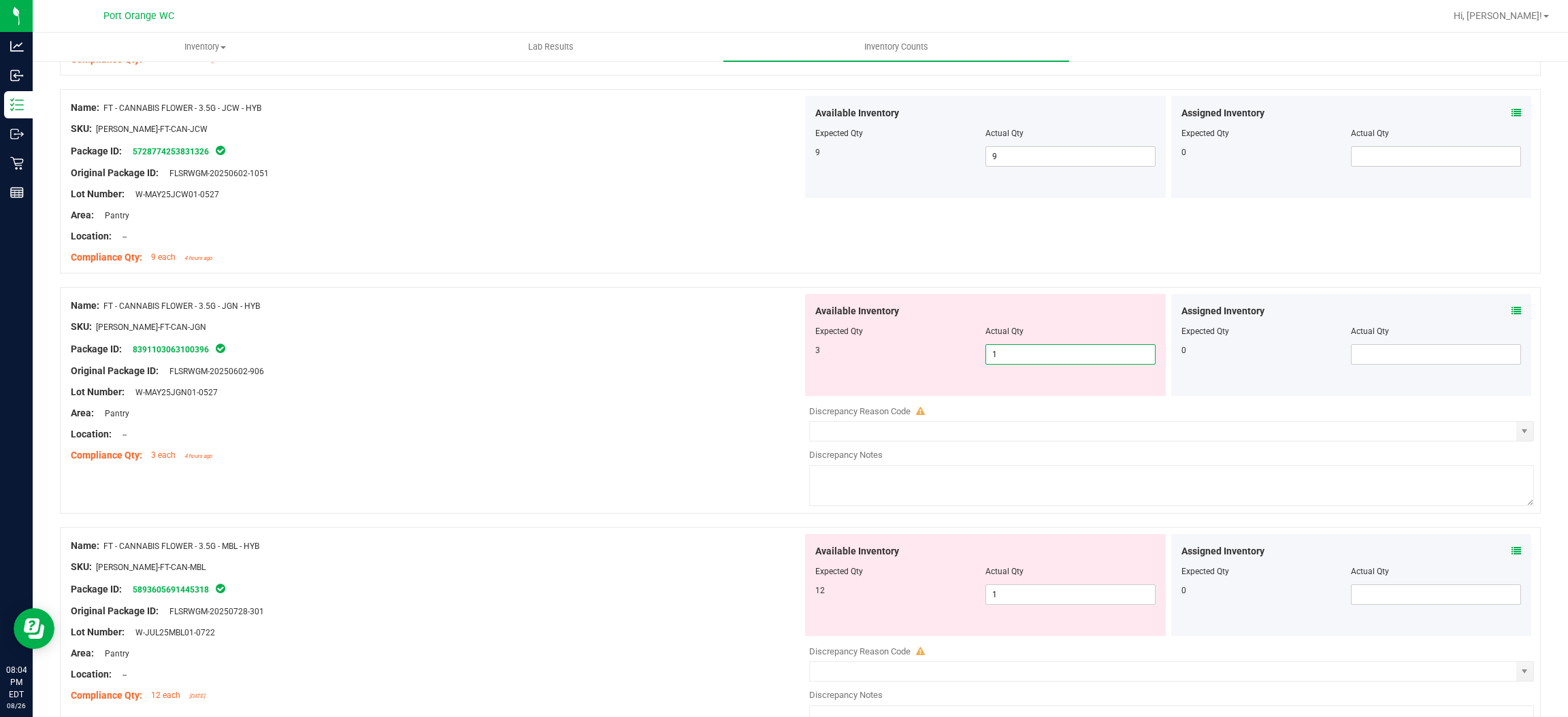
click at [1065, 358] on span "1 1" at bounding box center [1071, 354] width 170 height 20
click at [1065, 358] on input "1" at bounding box center [1070, 354] width 169 height 19
type input "3"
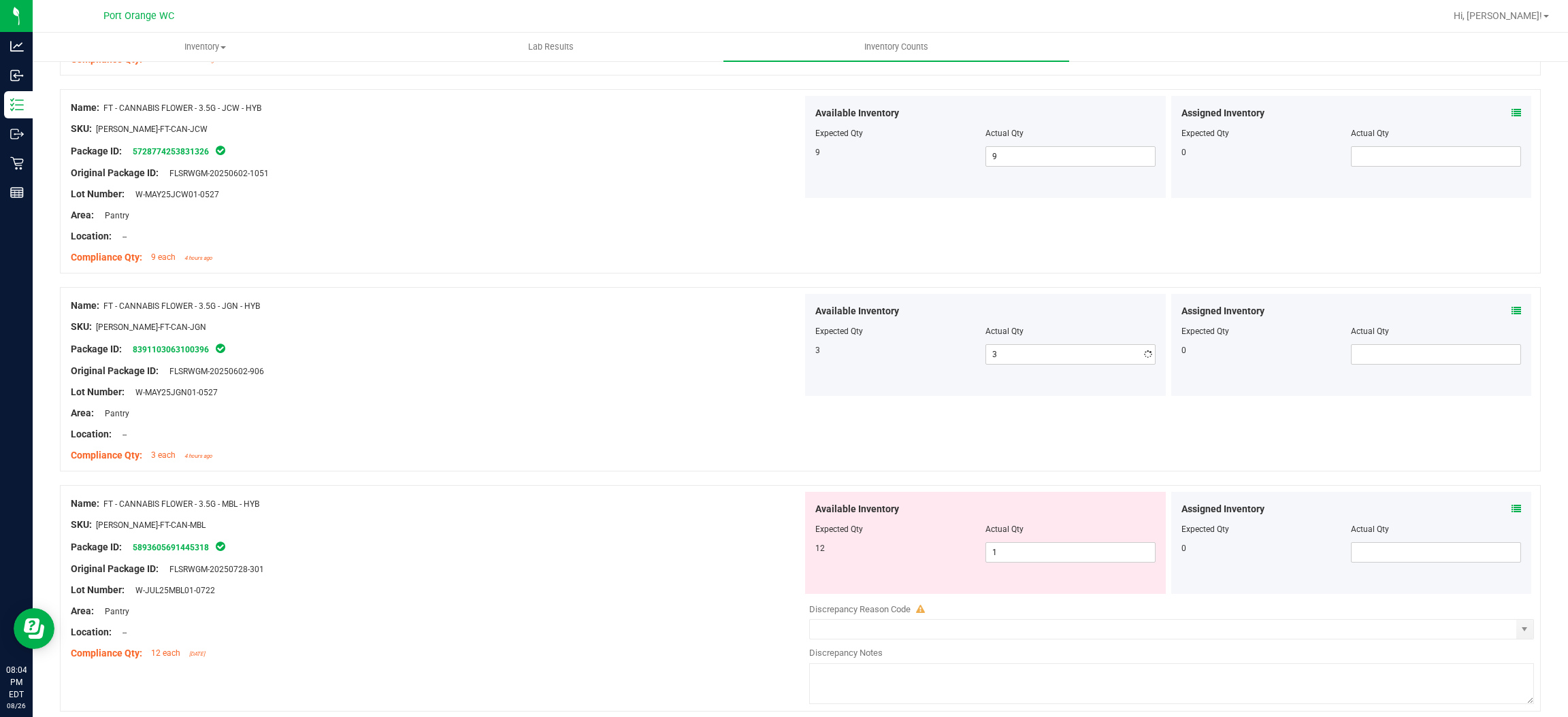
click at [525, 429] on div "Location: --" at bounding box center [436, 435] width 732 height 15
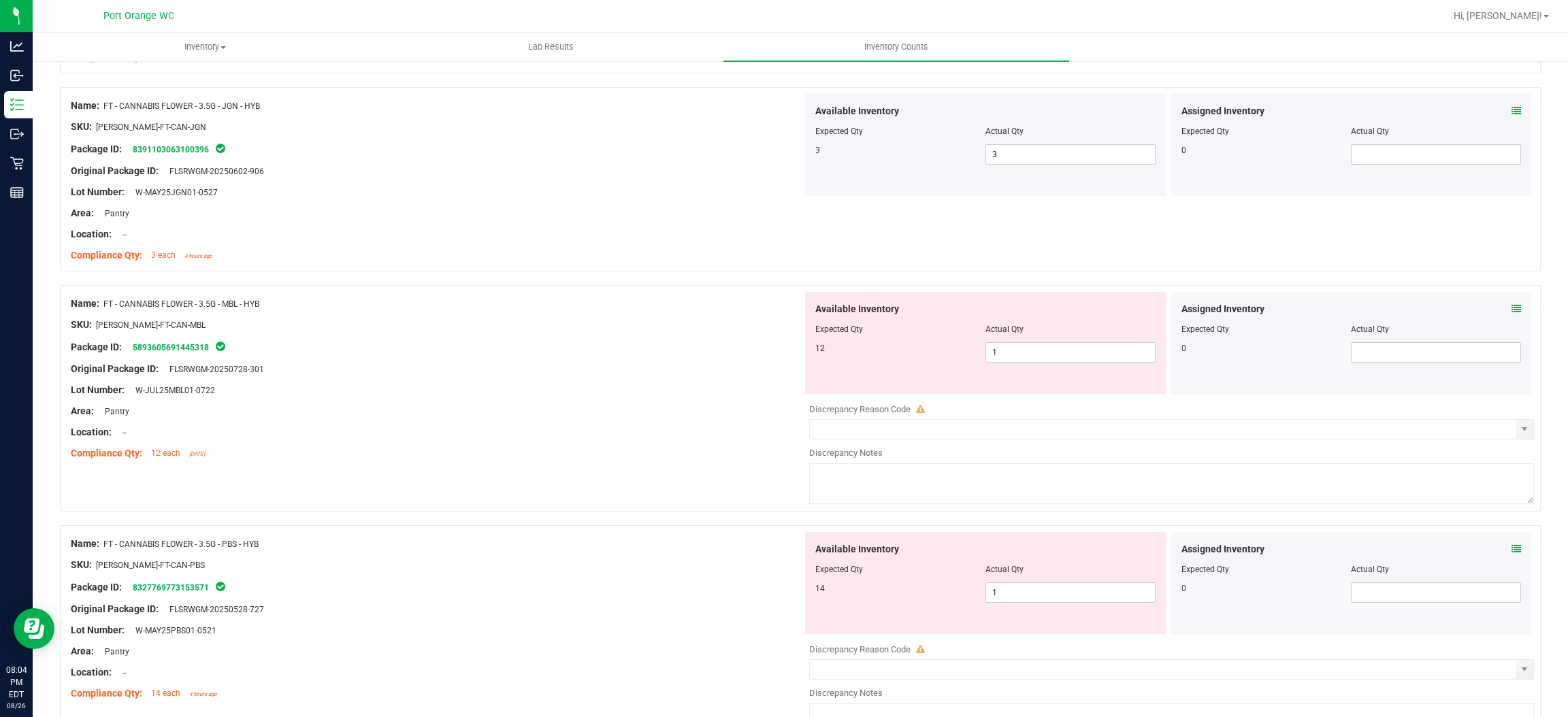
scroll to position [1326, 0]
click at [1061, 349] on span "1 1" at bounding box center [1071, 348] width 170 height 20
type input "12"
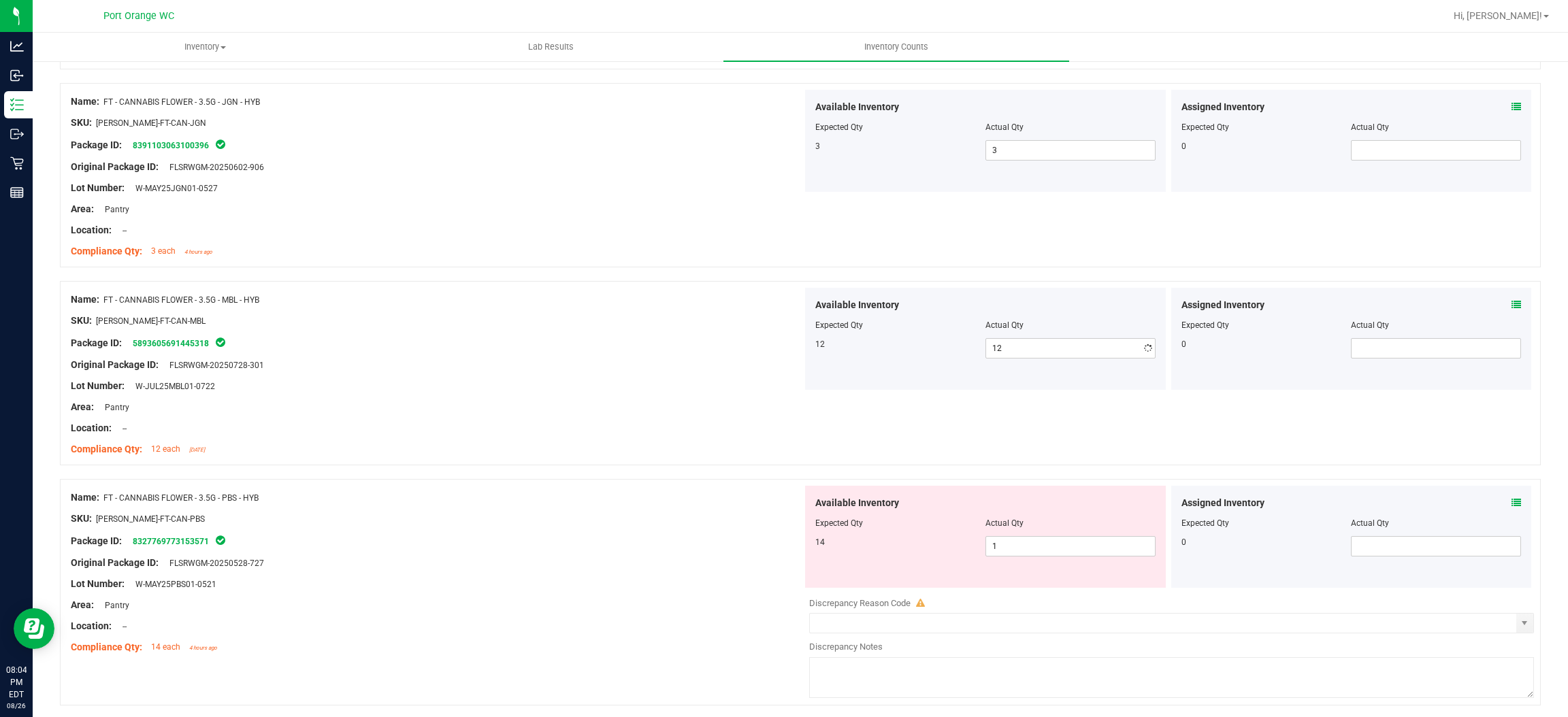
click at [692, 394] on div at bounding box center [436, 397] width 732 height 6
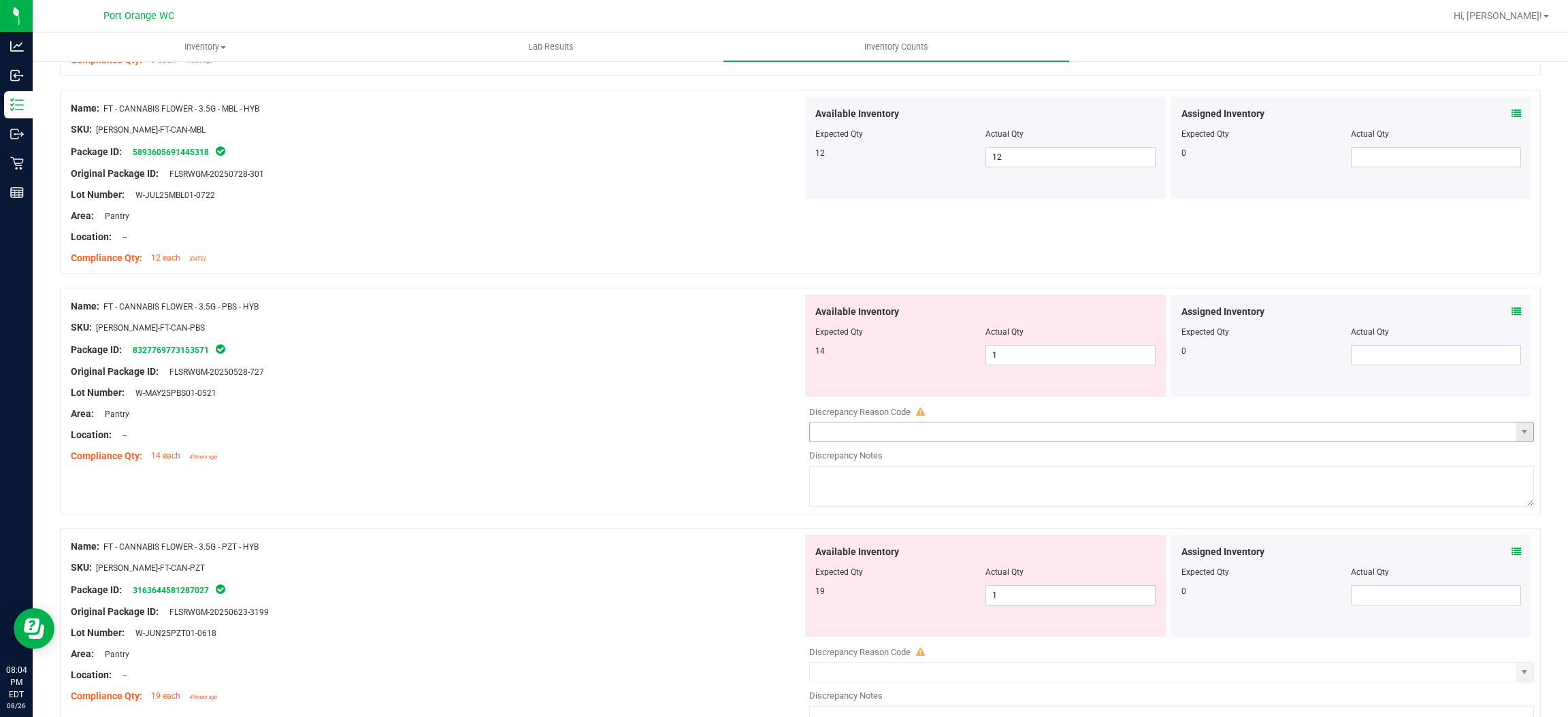
scroll to position [1531, 0]
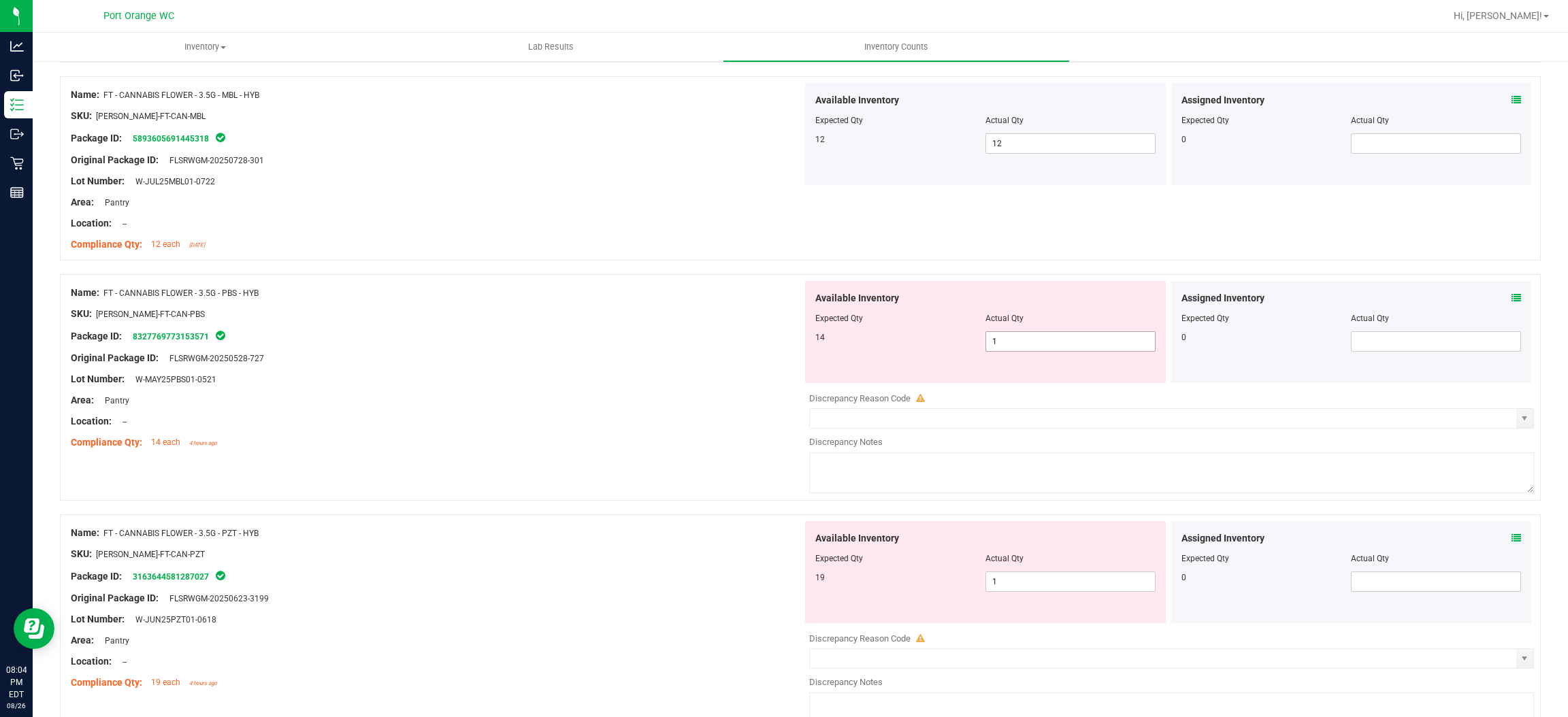
click at [1012, 345] on span "1 1" at bounding box center [1071, 342] width 170 height 20
type input "14"
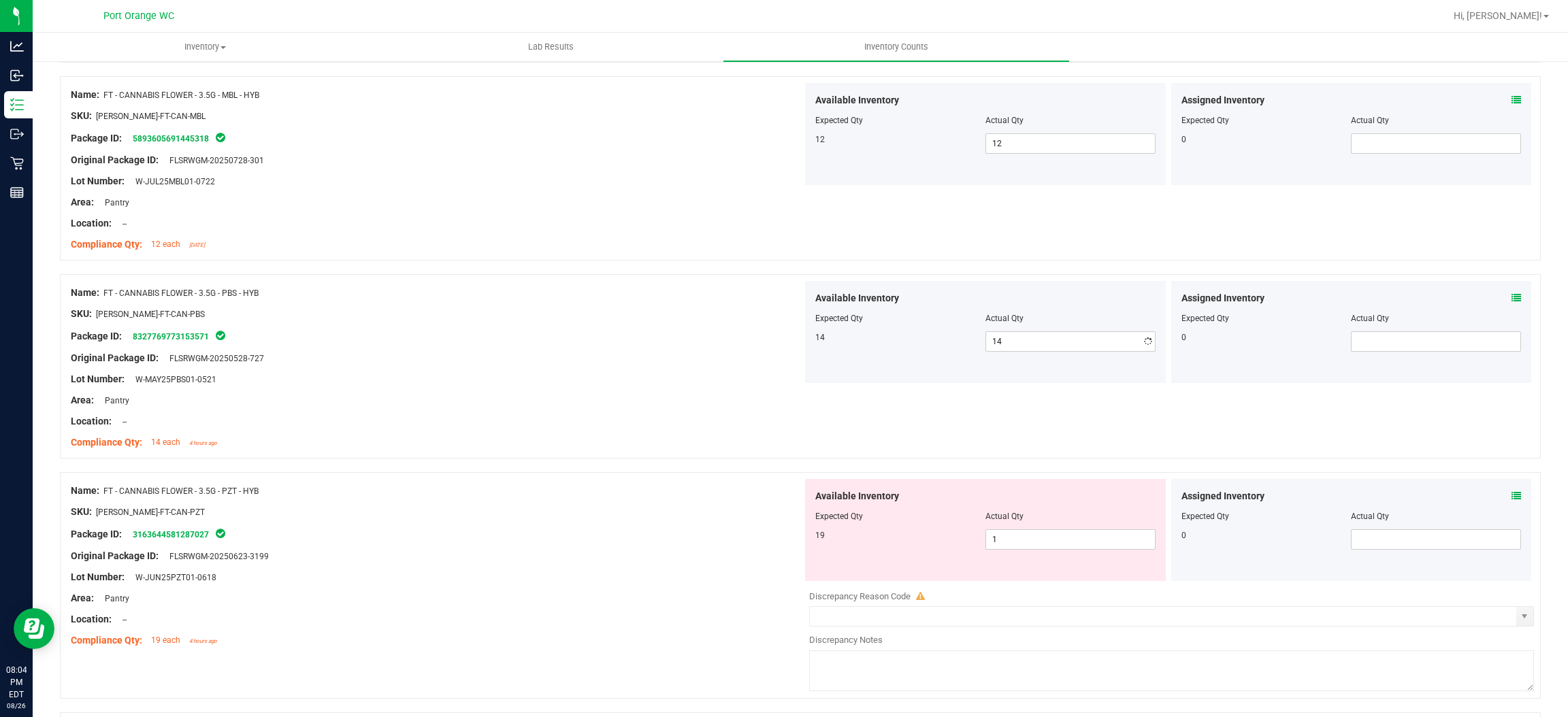
click at [606, 340] on div "Package ID: 8327769773153571" at bounding box center [436, 336] width 732 height 16
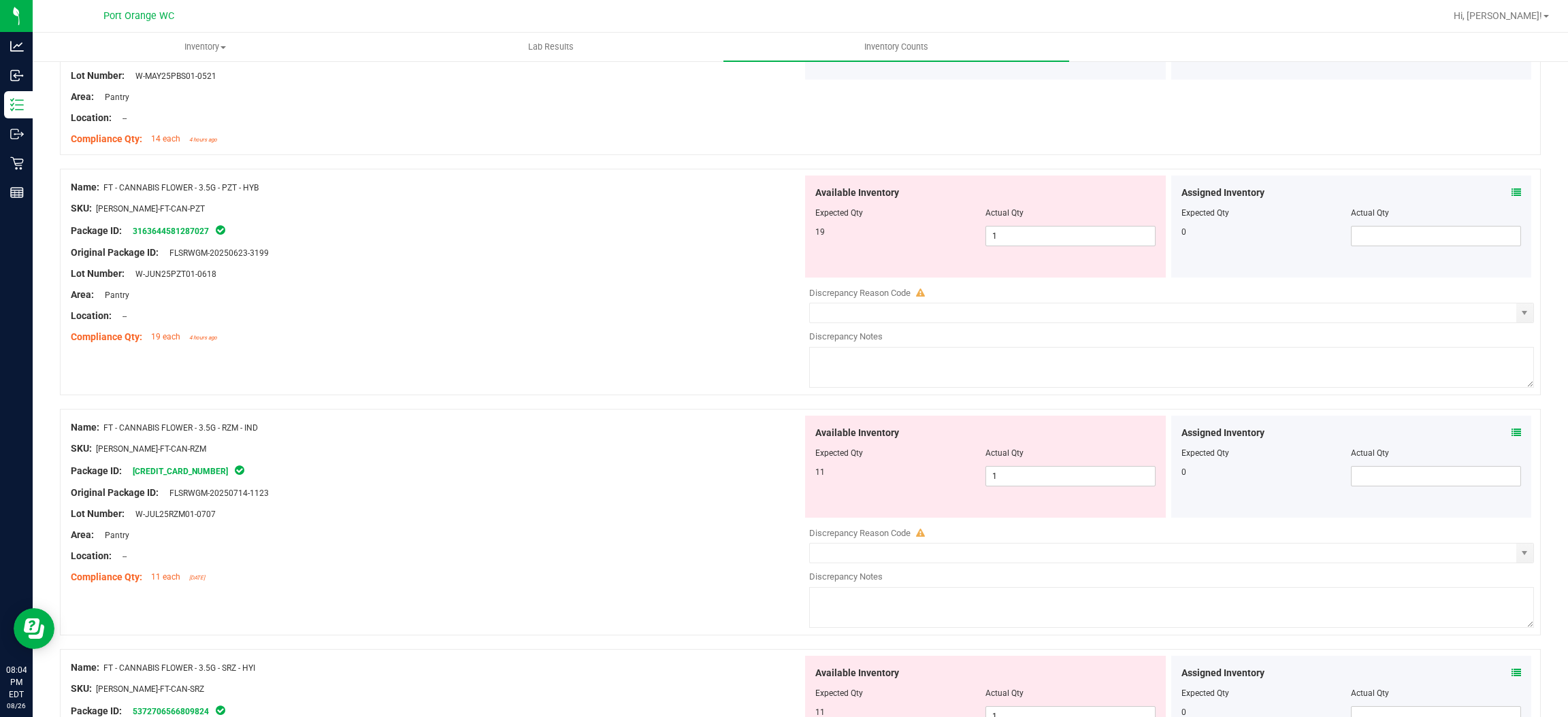
scroll to position [1837, 0]
click at [1008, 236] on span "1 1" at bounding box center [1071, 234] width 170 height 20
type input "19"
click at [703, 301] on div "Name: FT - CANNABIS FLOWER - 3.5G - PZT - HYB SKU: [PERSON_NAME]-FT-CAN-PZT Pac…" at bounding box center [436, 260] width 732 height 173
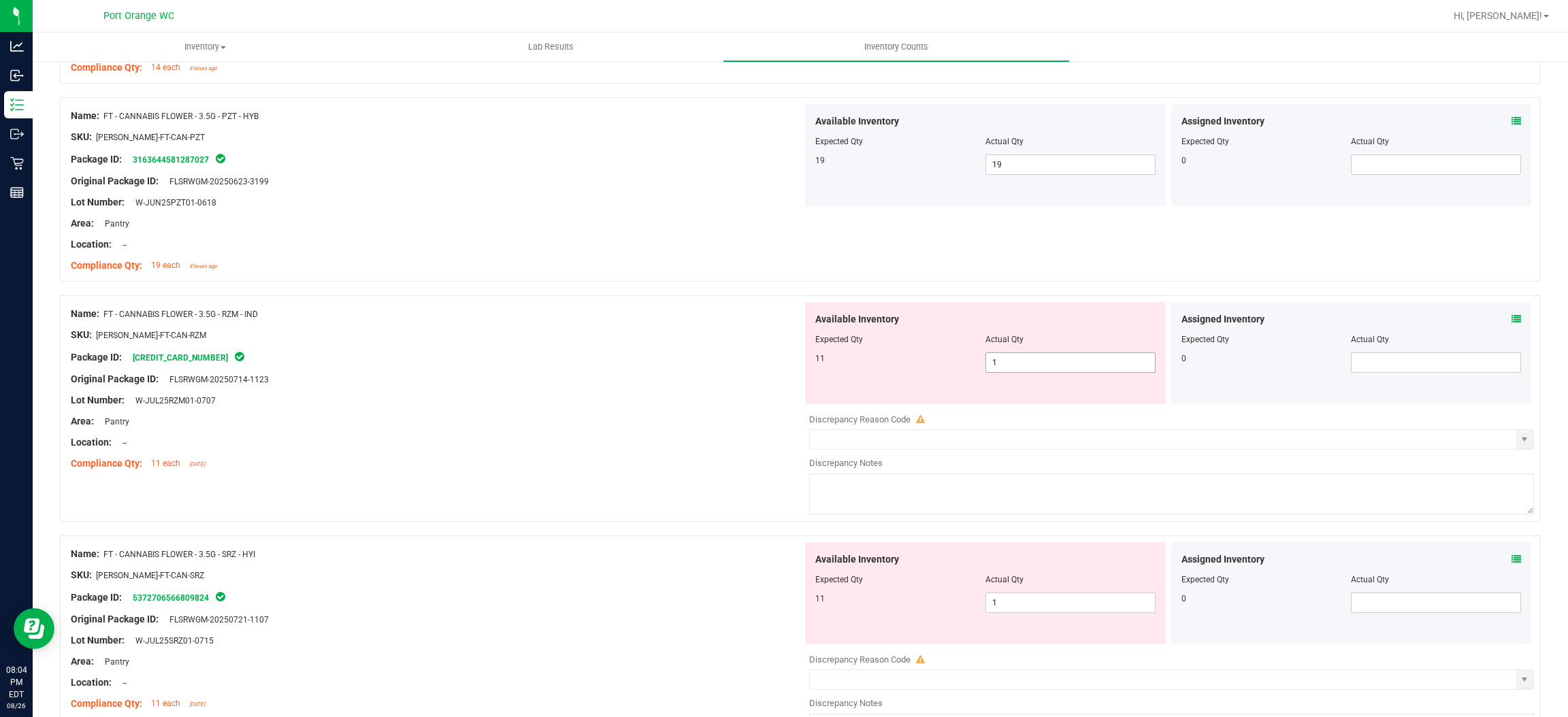
scroll to position [1939, 0]
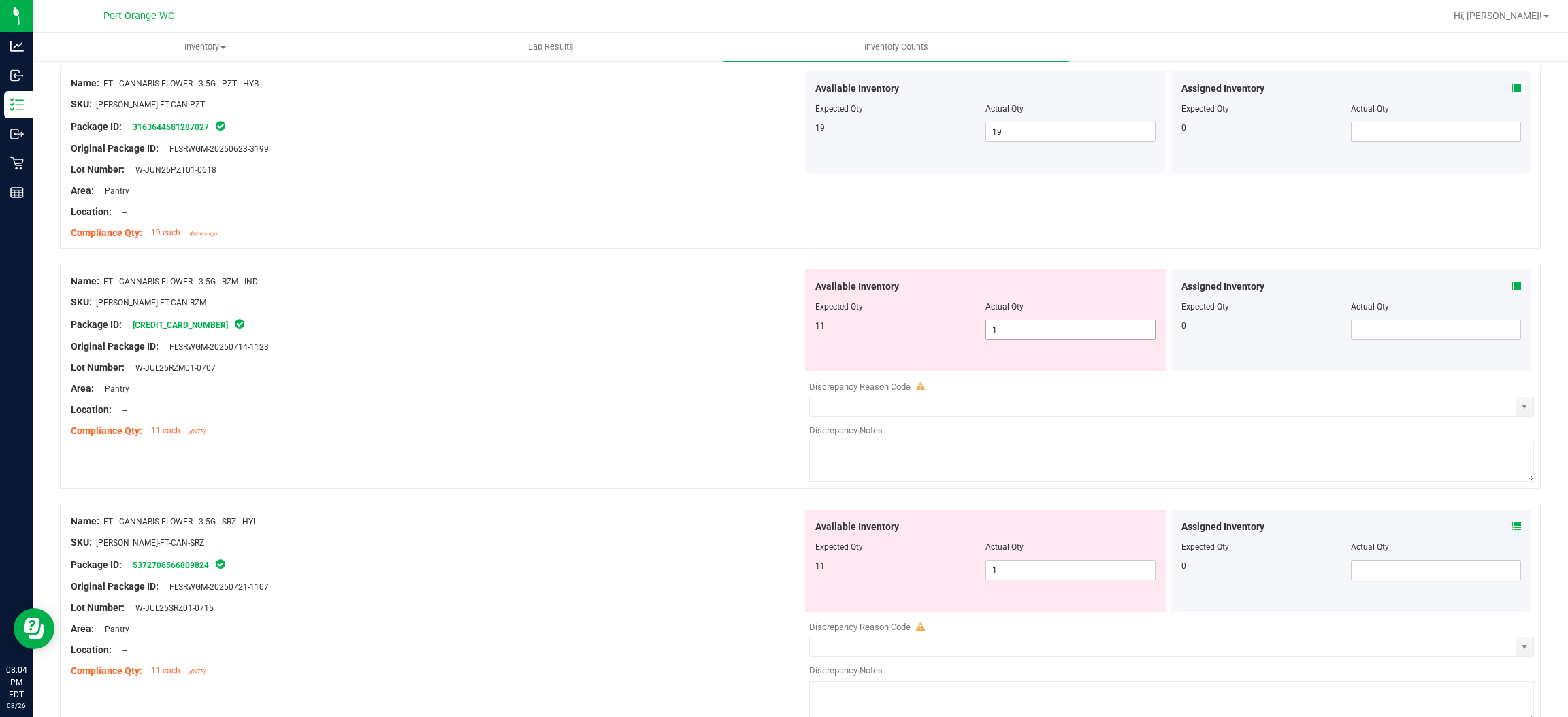
click at [1018, 332] on span "1 1" at bounding box center [1071, 329] width 170 height 20
type input "11"
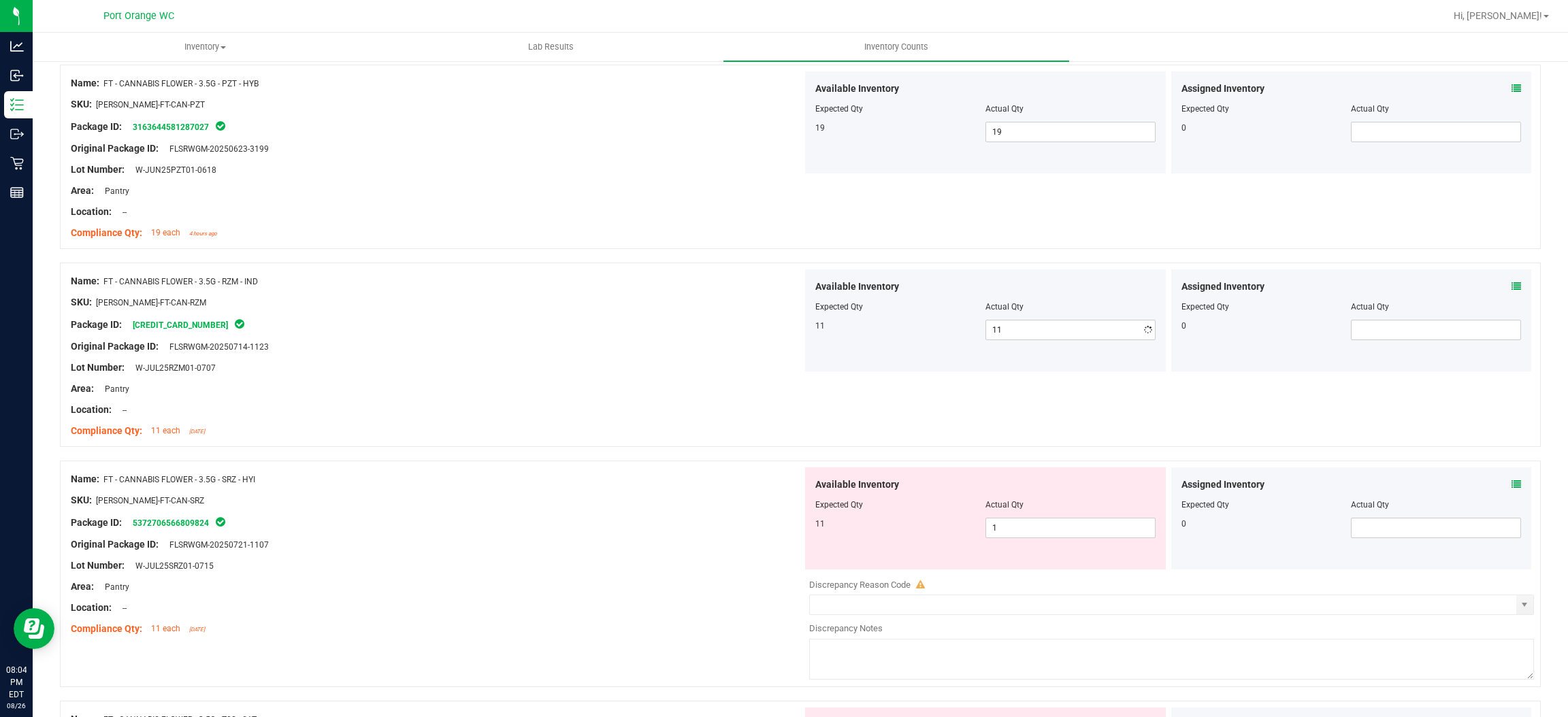
click at [720, 378] on div at bounding box center [436, 378] width 732 height 6
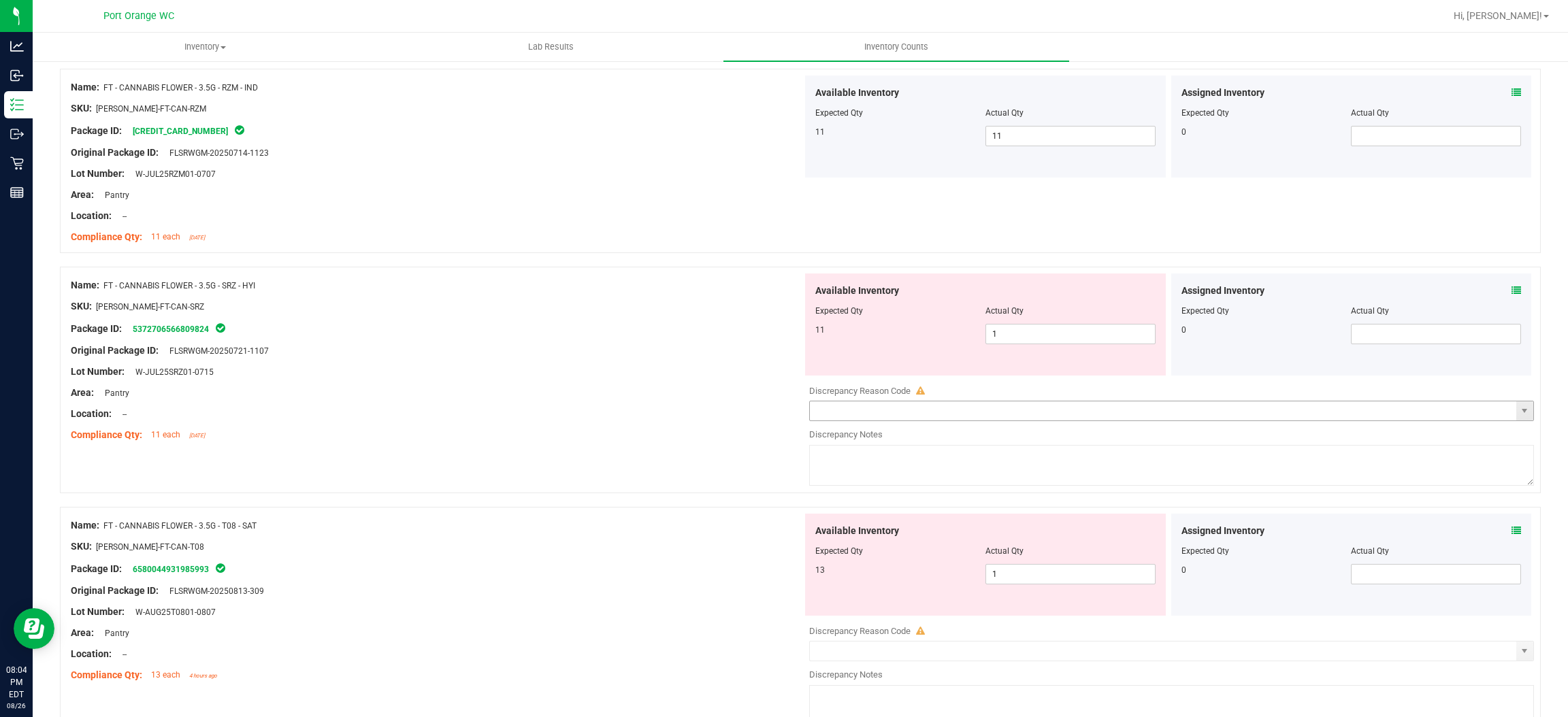
scroll to position [2143, 0]
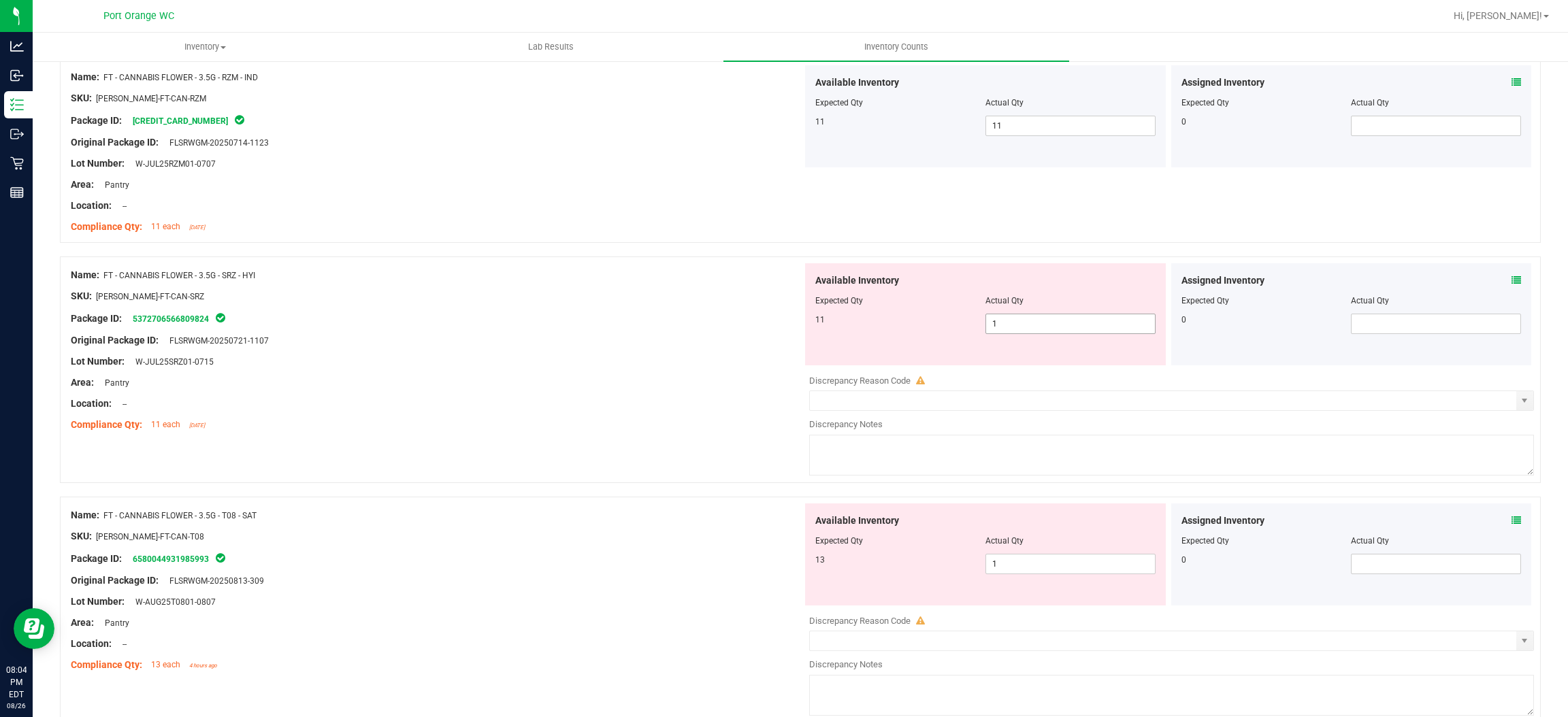
click at [1020, 334] on span "1 1" at bounding box center [1071, 324] width 170 height 20
type input "11"
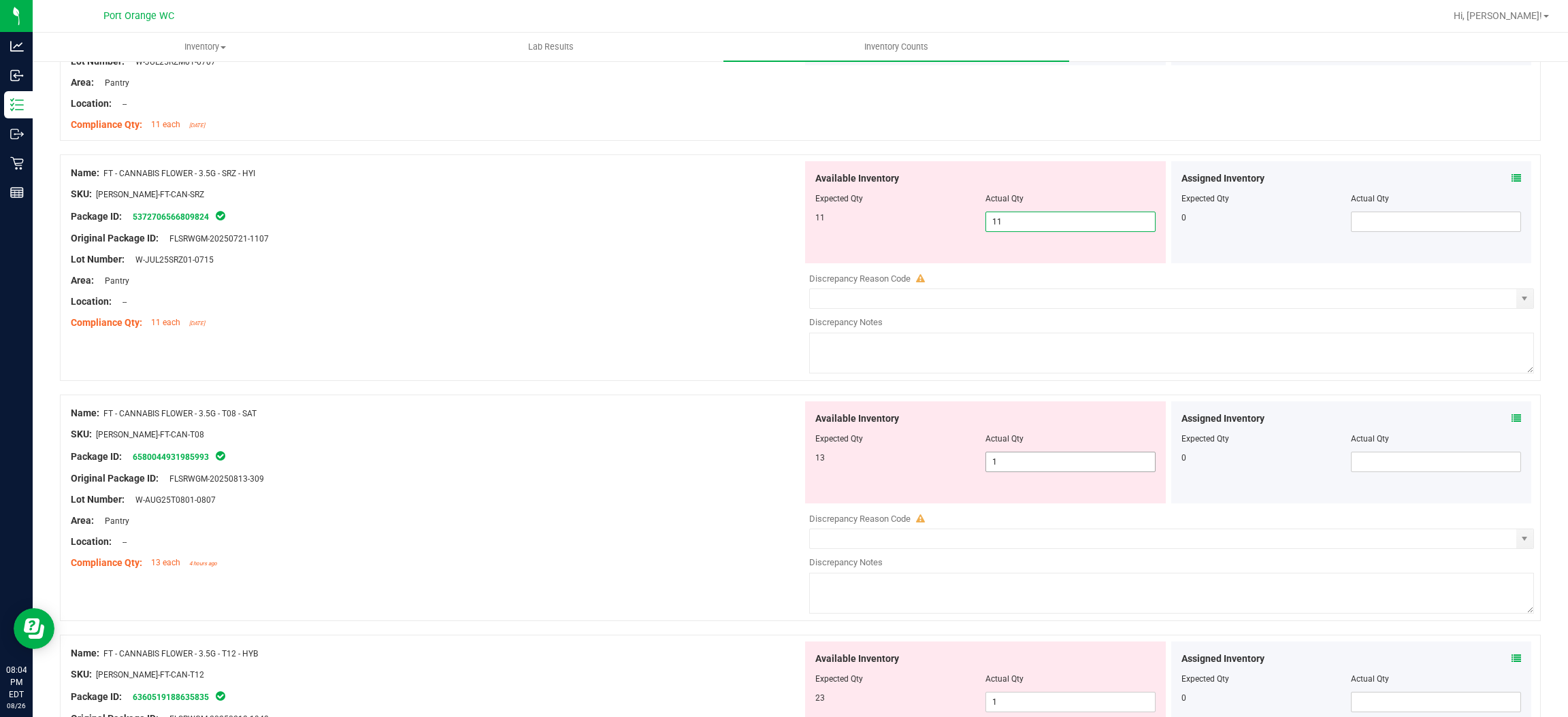
type input "11"
click at [1007, 469] on div "Available Inventory Expected Qty Actual Qty 13 1 1" at bounding box center [1168, 509] width 732 height 216
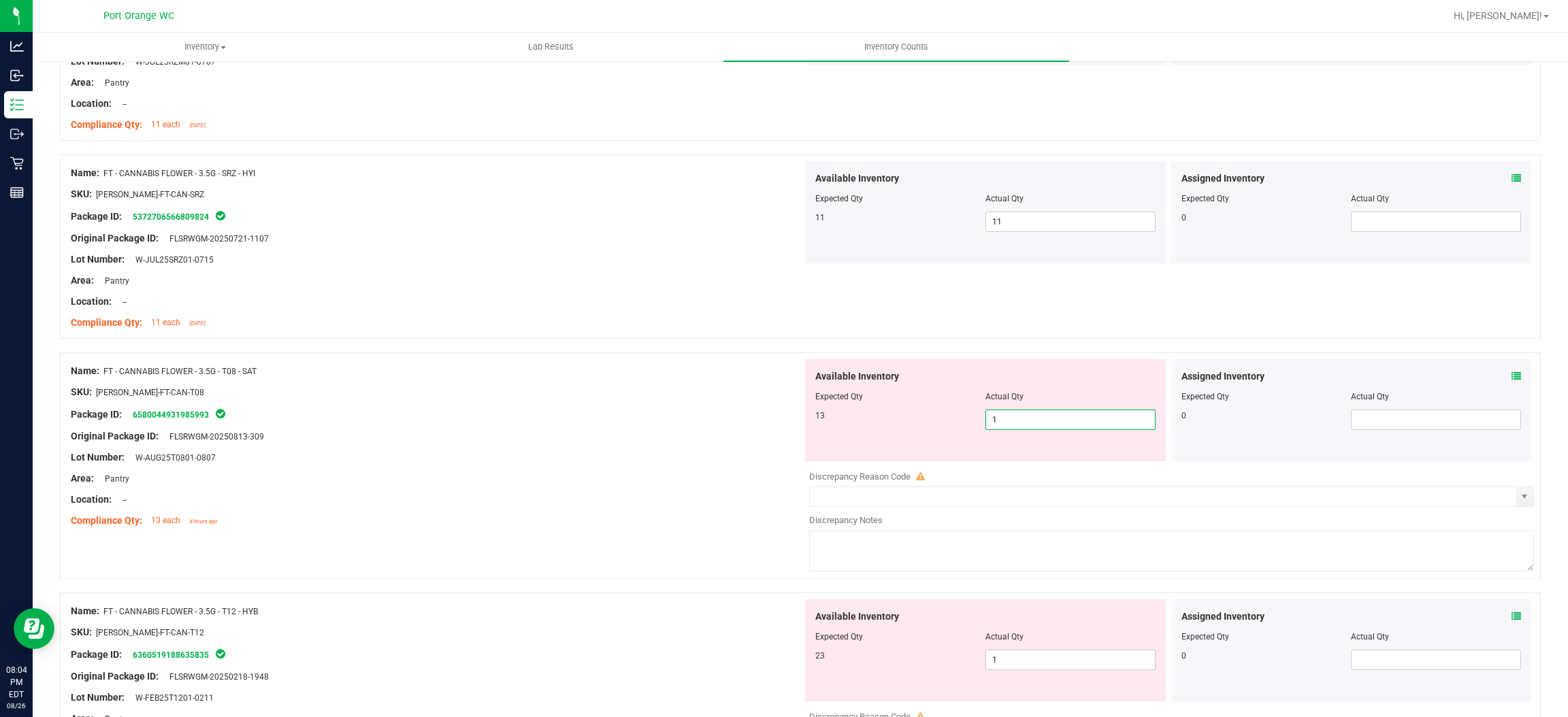
type input "13"
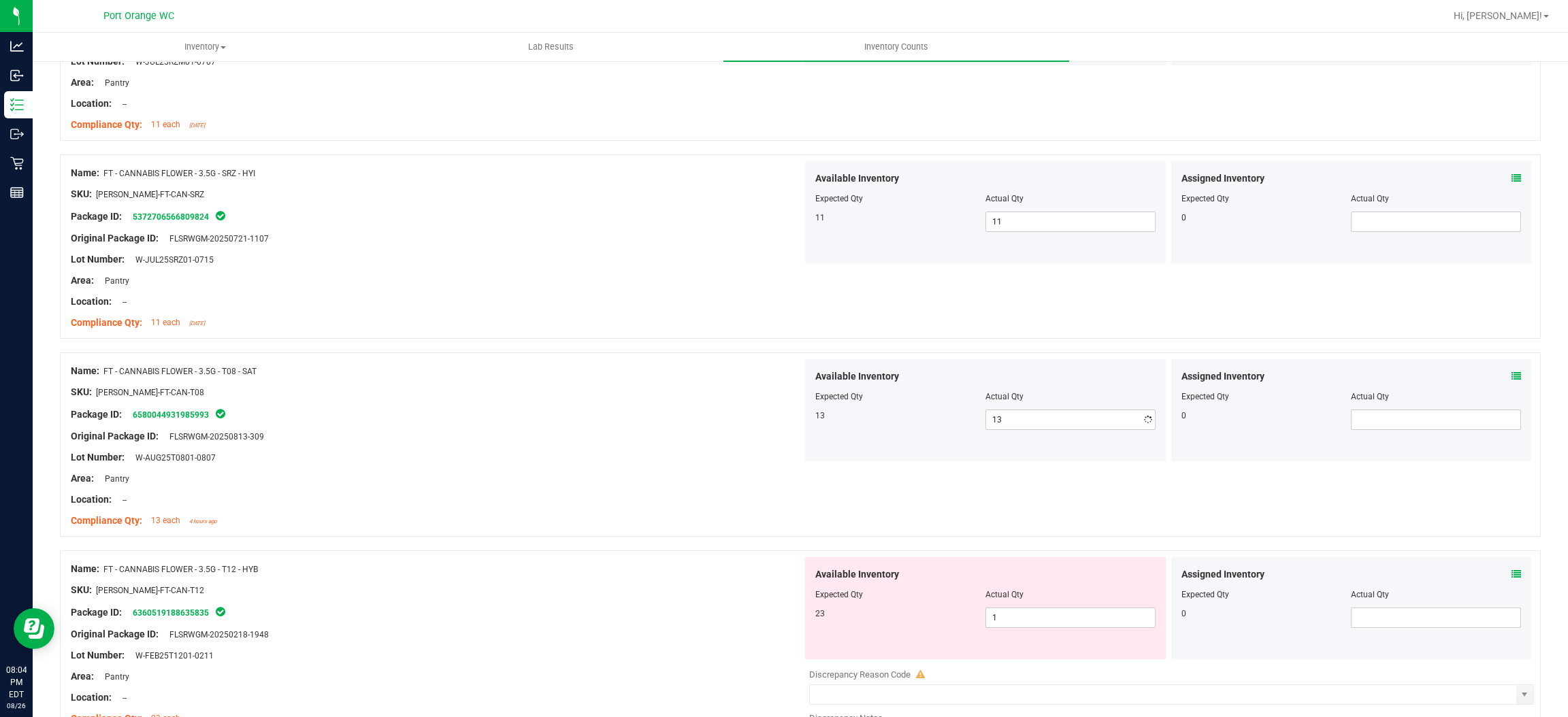
drag, startPoint x: 533, startPoint y: 486, endPoint x: 550, endPoint y: 481, distance: 17.7
click at [536, 485] on div "Area: Pantry" at bounding box center [436, 479] width 732 height 15
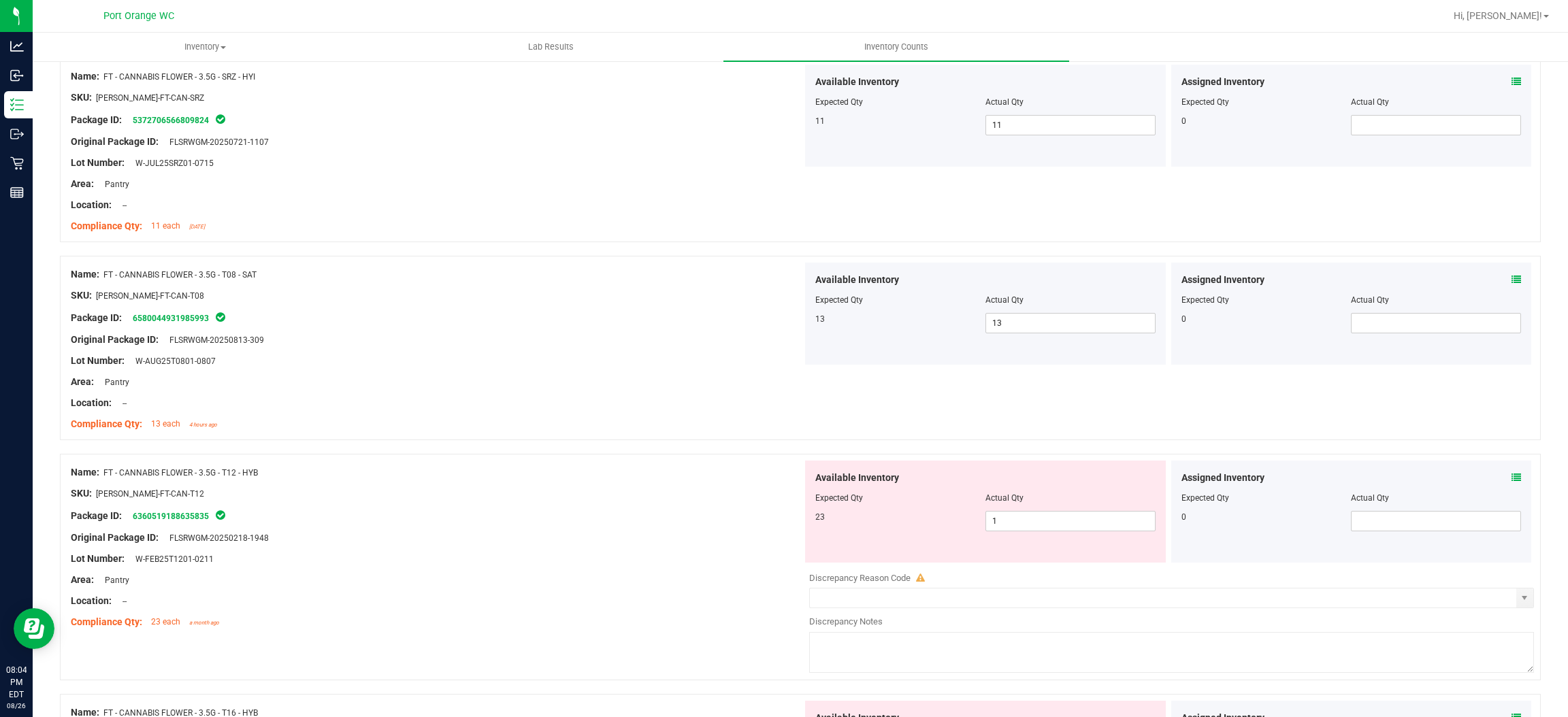
scroll to position [2551, 0]
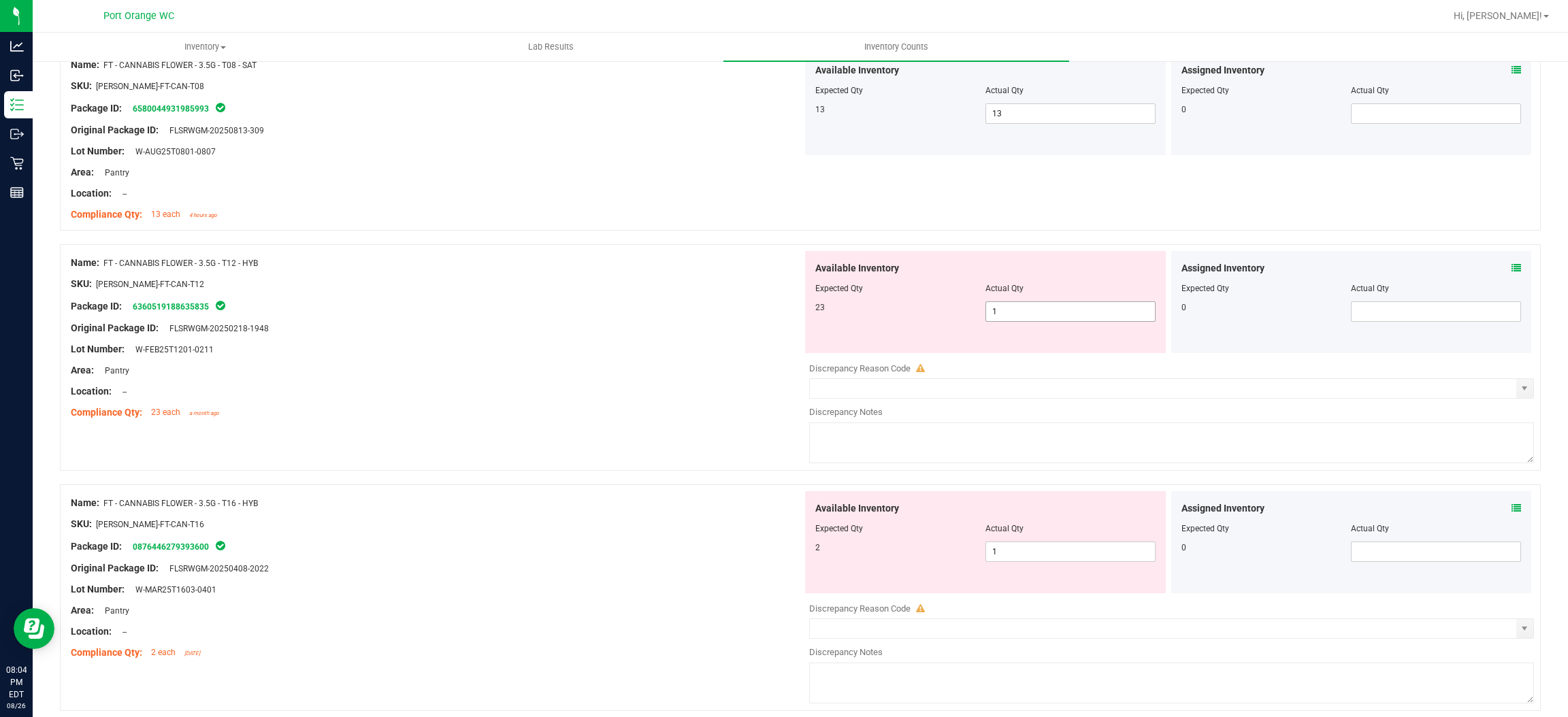
click at [997, 309] on span "1 1" at bounding box center [1071, 312] width 170 height 20
click at [997, 309] on input "1" at bounding box center [1070, 312] width 169 height 19
type input "23"
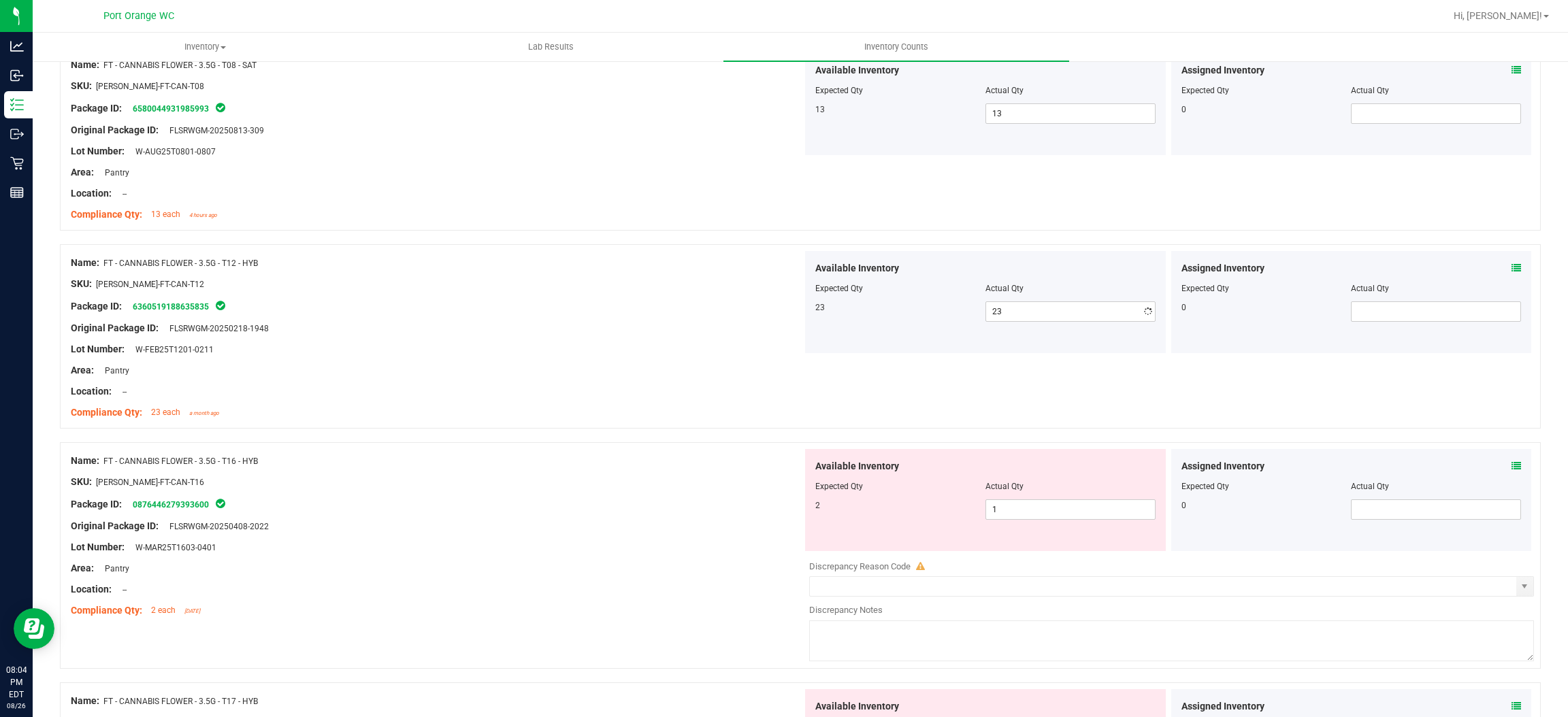
drag, startPoint x: 602, startPoint y: 383, endPoint x: 718, endPoint y: 375, distance: 116.3
click at [608, 383] on div at bounding box center [436, 381] width 732 height 6
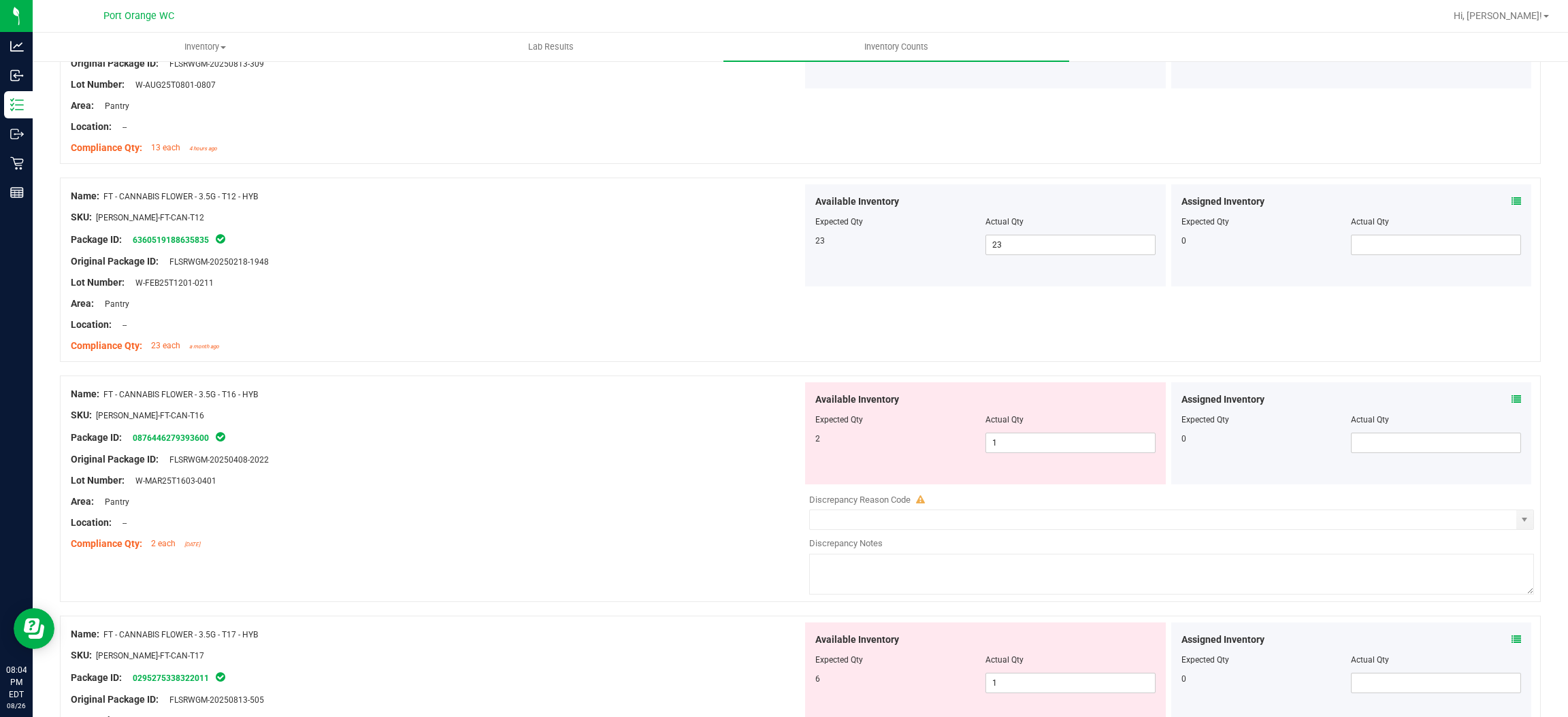
scroll to position [2756, 0]
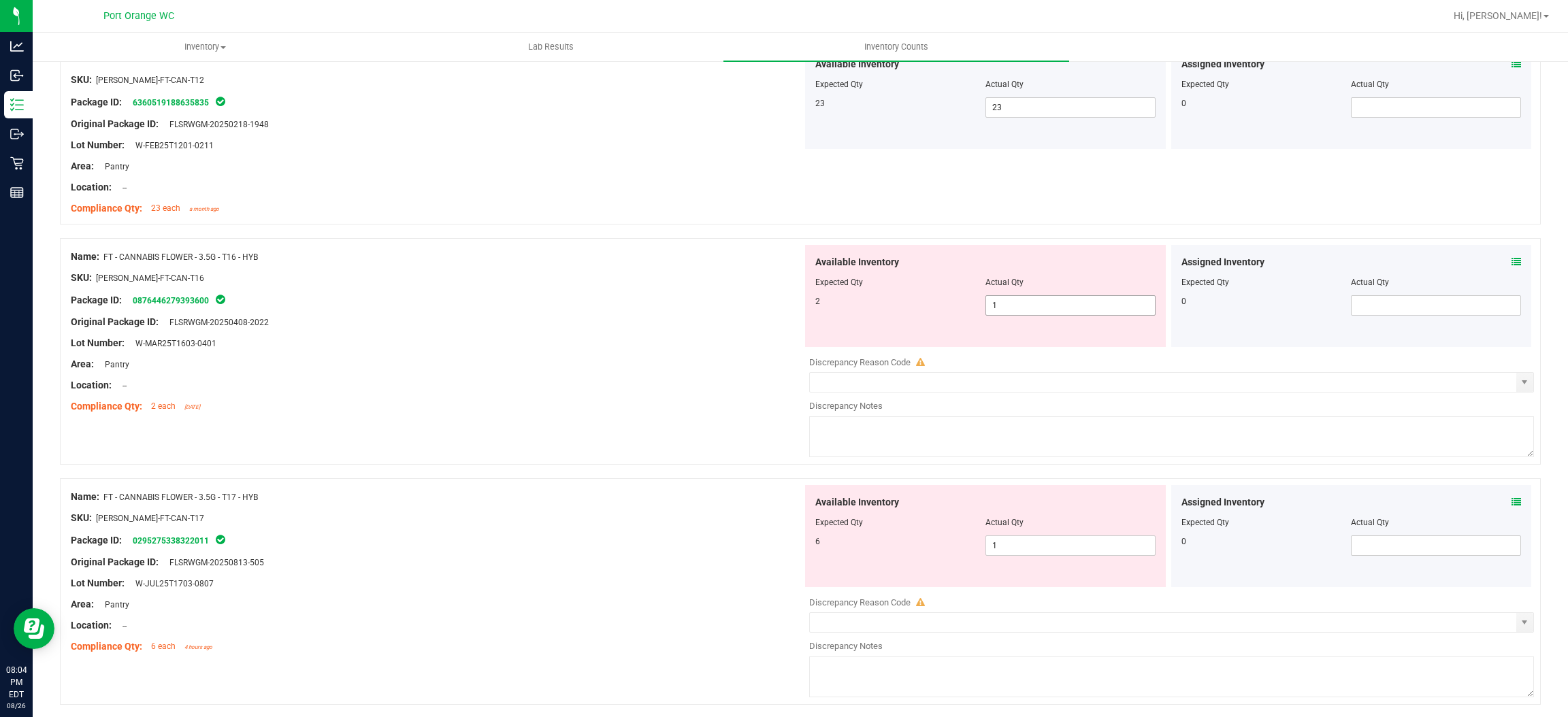
click at [1016, 308] on span "1 1" at bounding box center [1071, 305] width 170 height 20
click at [1016, 308] on input "1" at bounding box center [1070, 306] width 169 height 19
type input "2"
drag, startPoint x: 540, startPoint y: 421, endPoint x: 587, endPoint y: 406, distance: 49.3
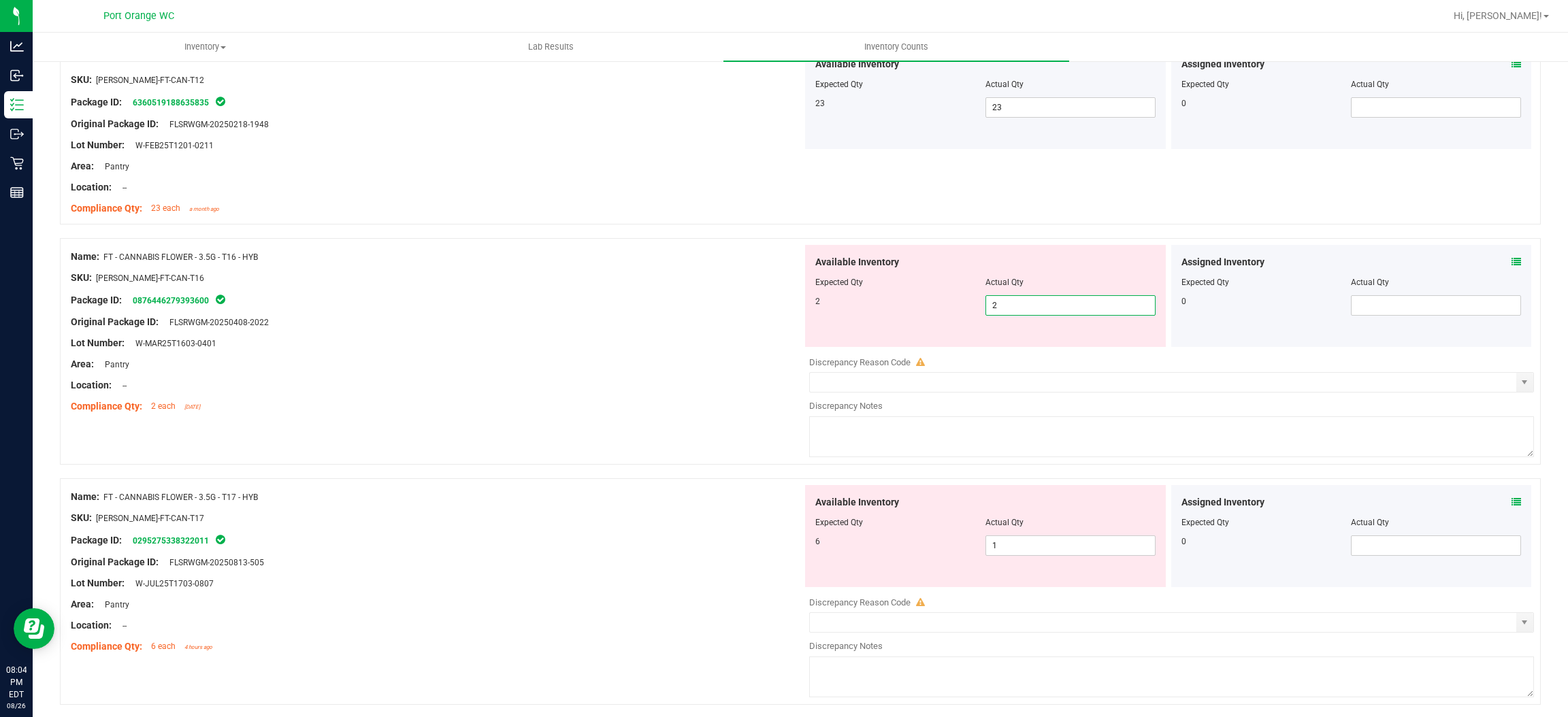
click at [541, 419] on div "Name: FT - CANNABIS FLOWER - 3.5G - T16 - HYB SKU: [PERSON_NAME]-FT-CAN-T16 Pac…" at bounding box center [801, 351] width 1481 height 227
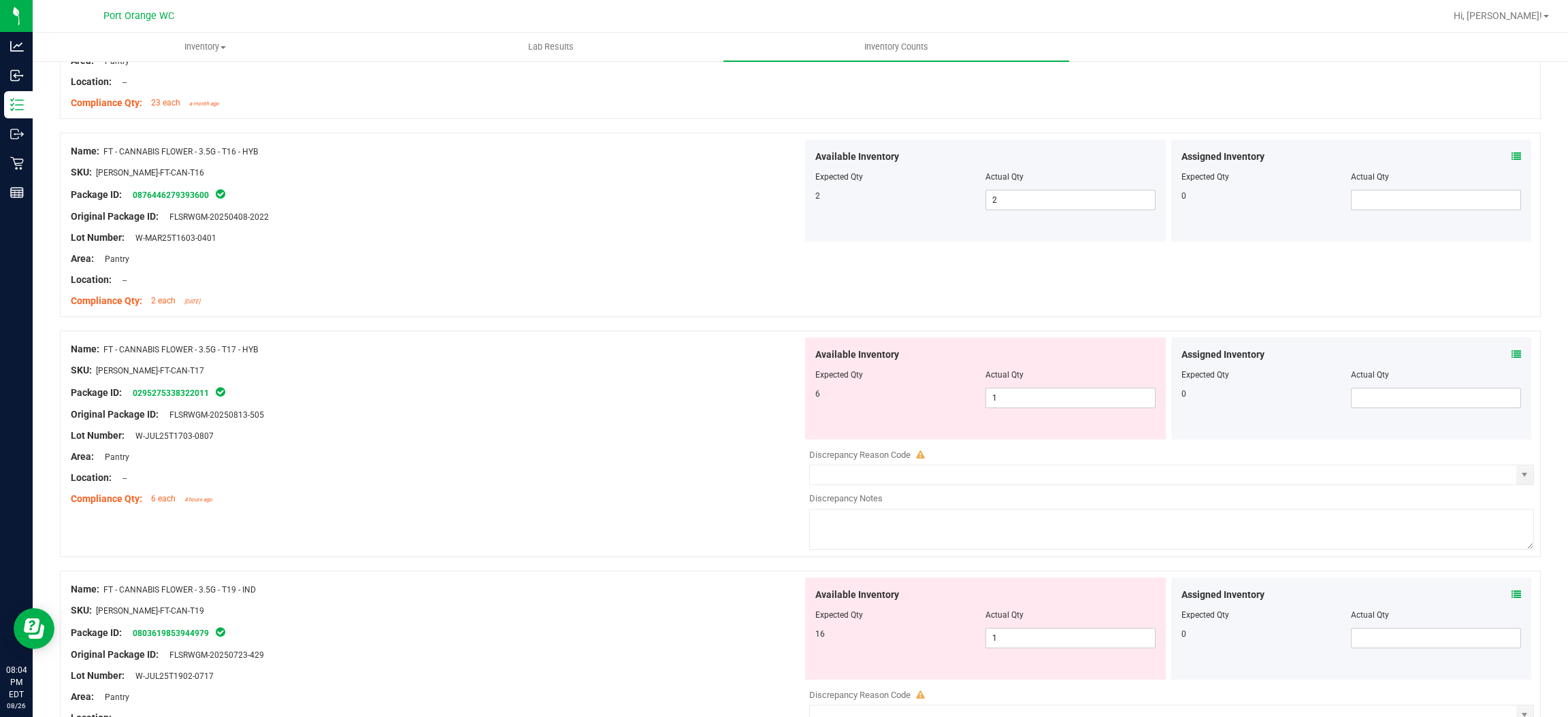
scroll to position [2960, 0]
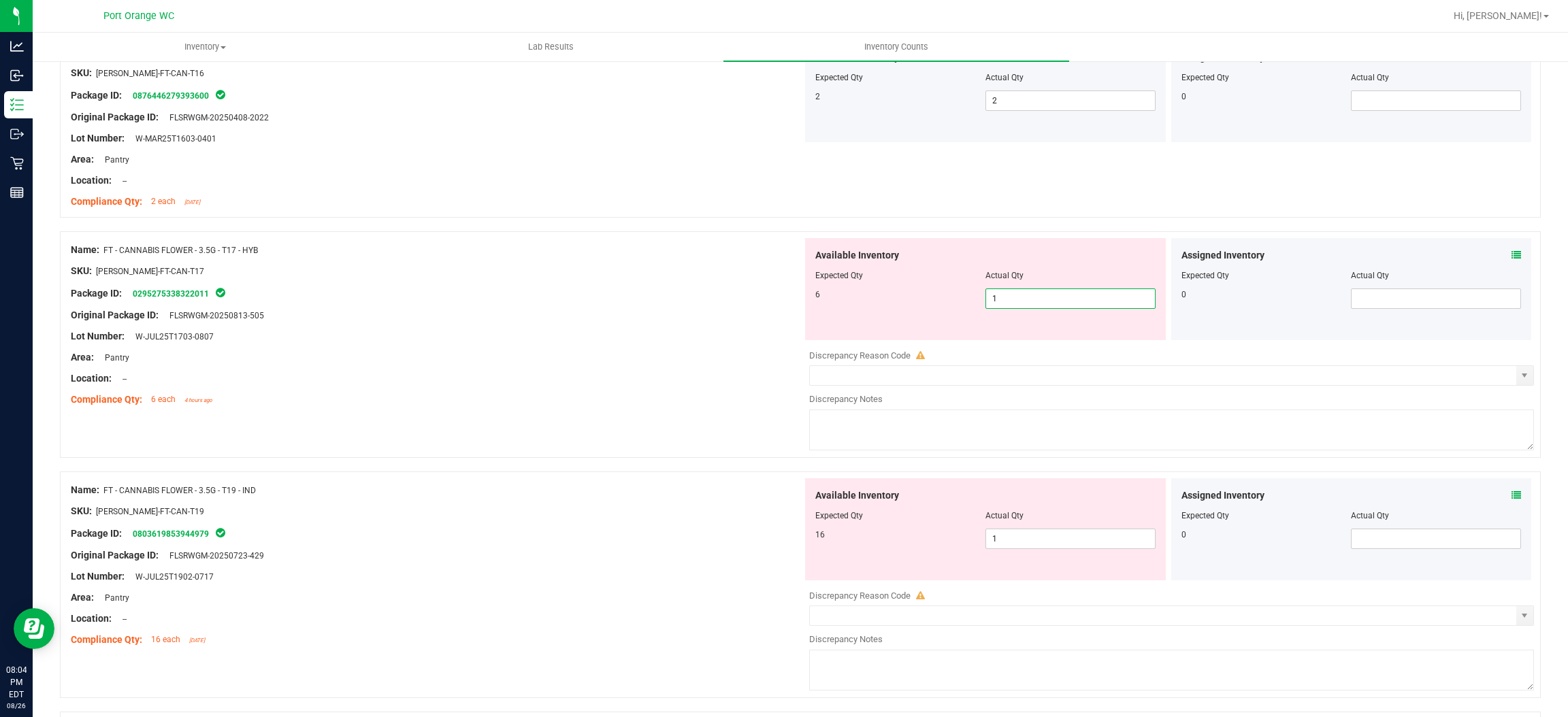
click at [1061, 296] on span "1 1" at bounding box center [1071, 299] width 170 height 20
click at [1061, 295] on input "1" at bounding box center [1070, 299] width 169 height 19
type input "6"
drag, startPoint x: 734, startPoint y: 330, endPoint x: 746, endPoint y: 324, distance: 13.4
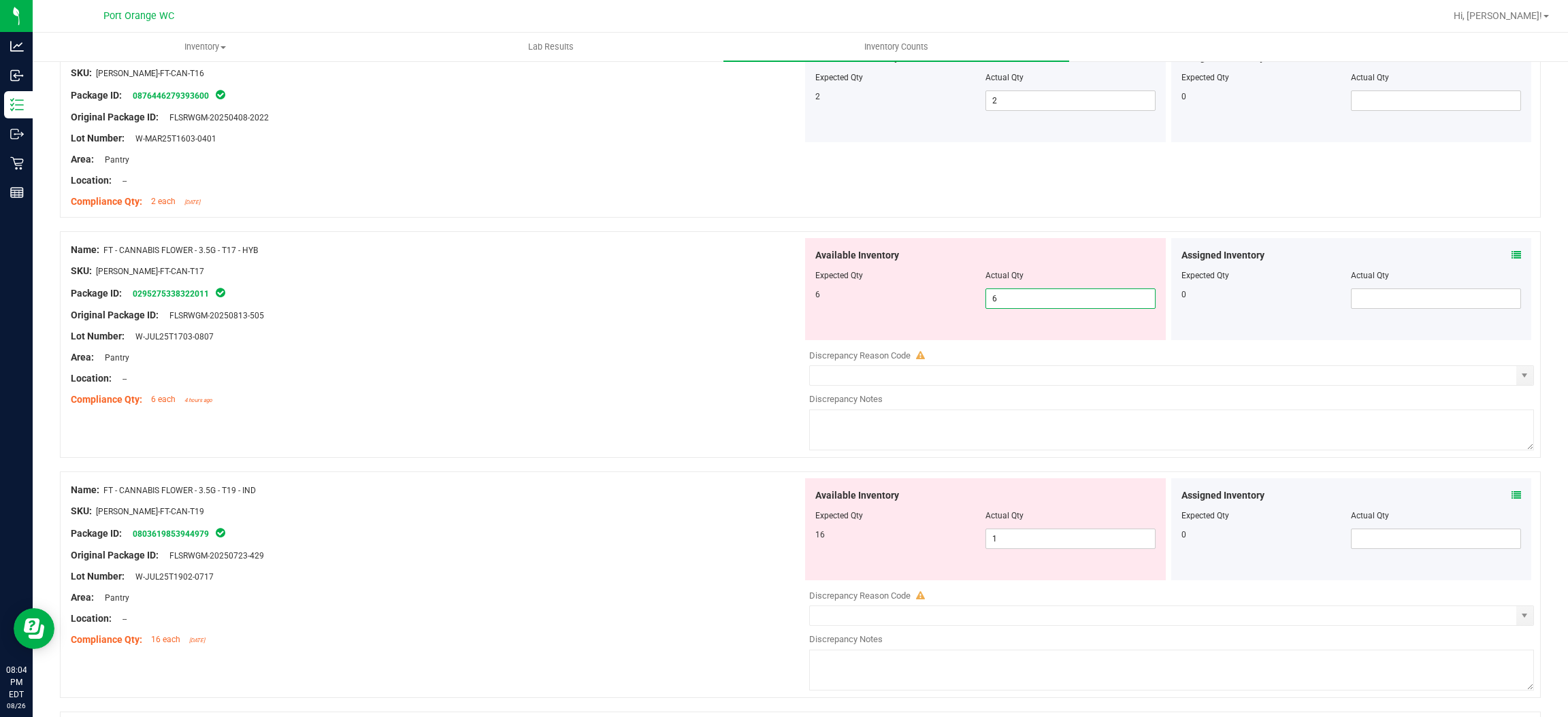
click at [742, 325] on div at bounding box center [436, 326] width 732 height 6
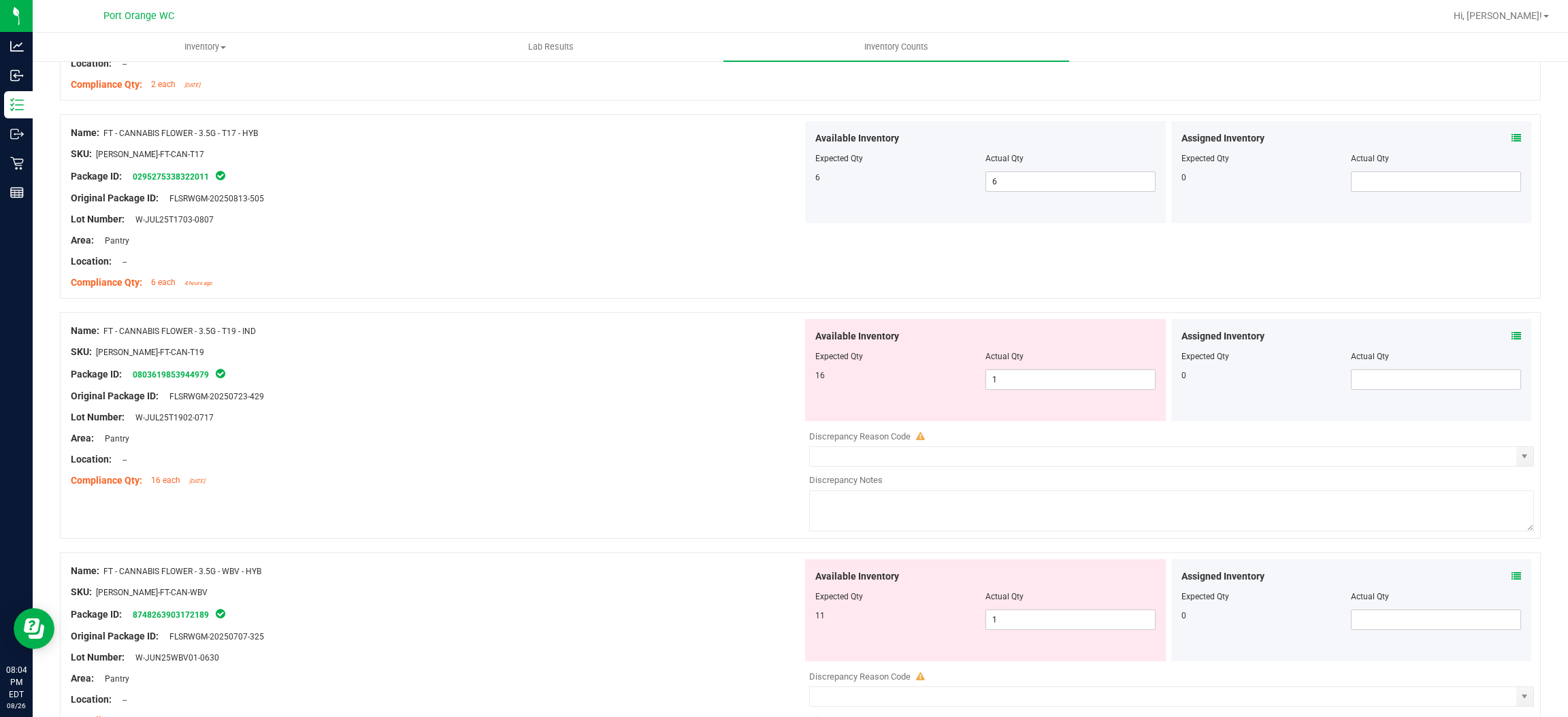
scroll to position [3164, 0]
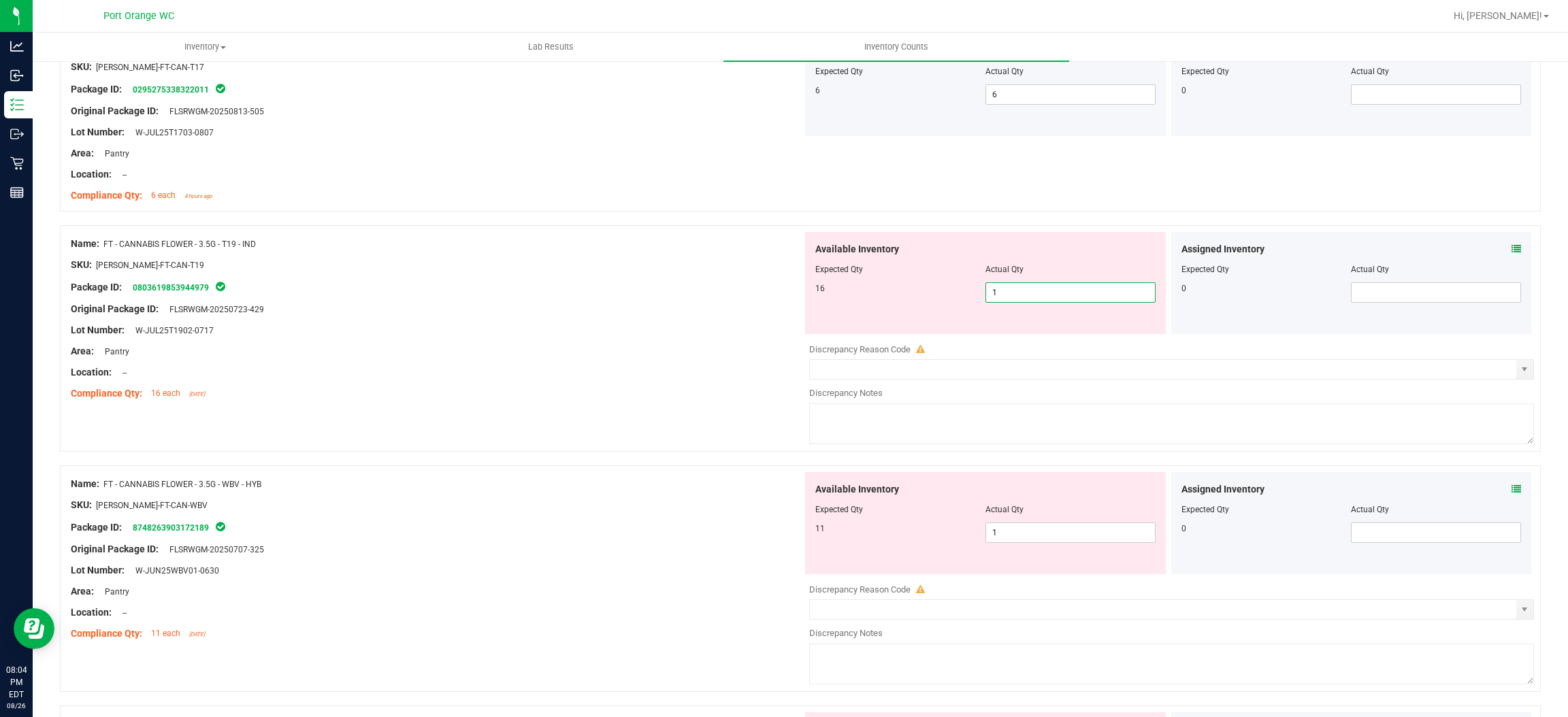
click at [1049, 300] on span "1 1" at bounding box center [1071, 292] width 170 height 20
click at [1049, 300] on input "1" at bounding box center [1070, 293] width 169 height 19
type input "16"
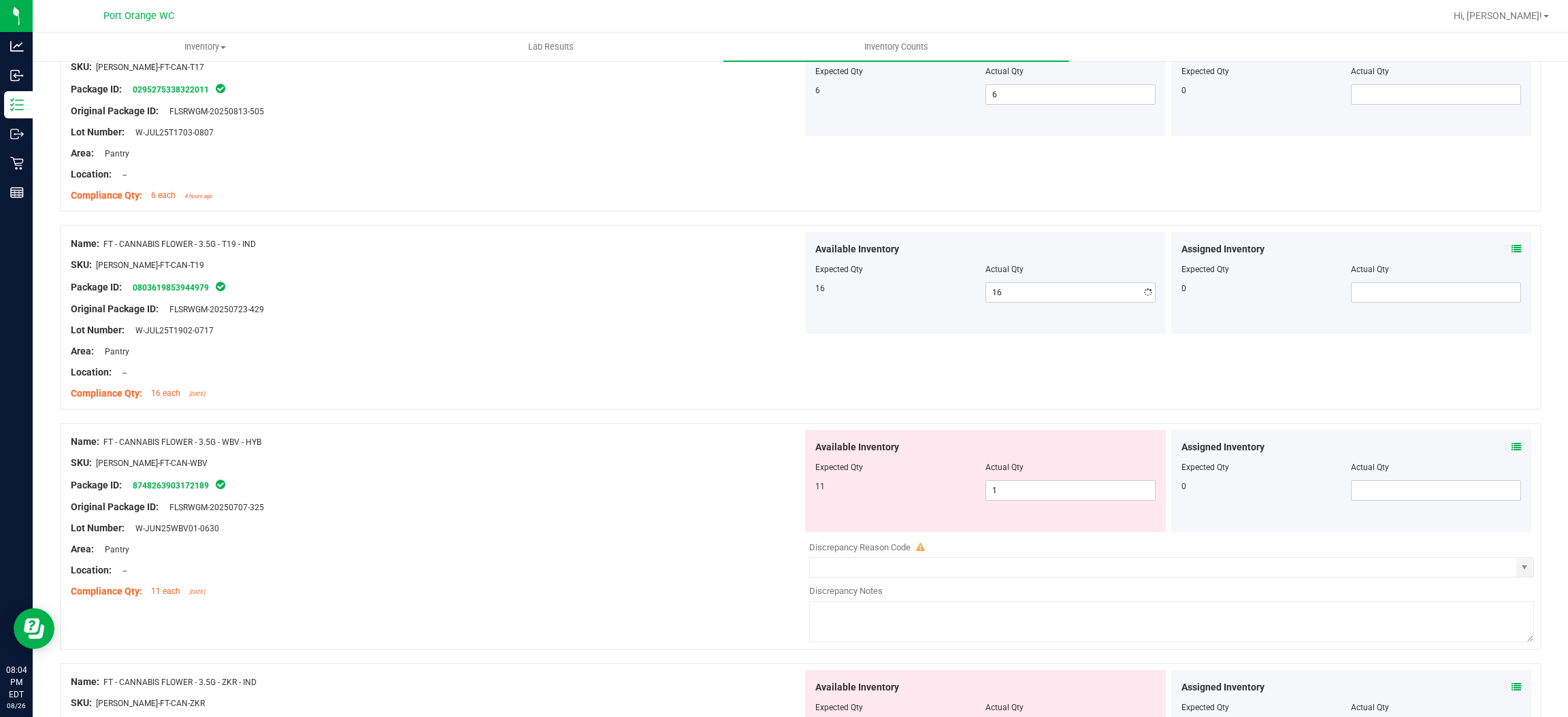
click at [775, 349] on div "Area: Pantry" at bounding box center [436, 351] width 732 height 15
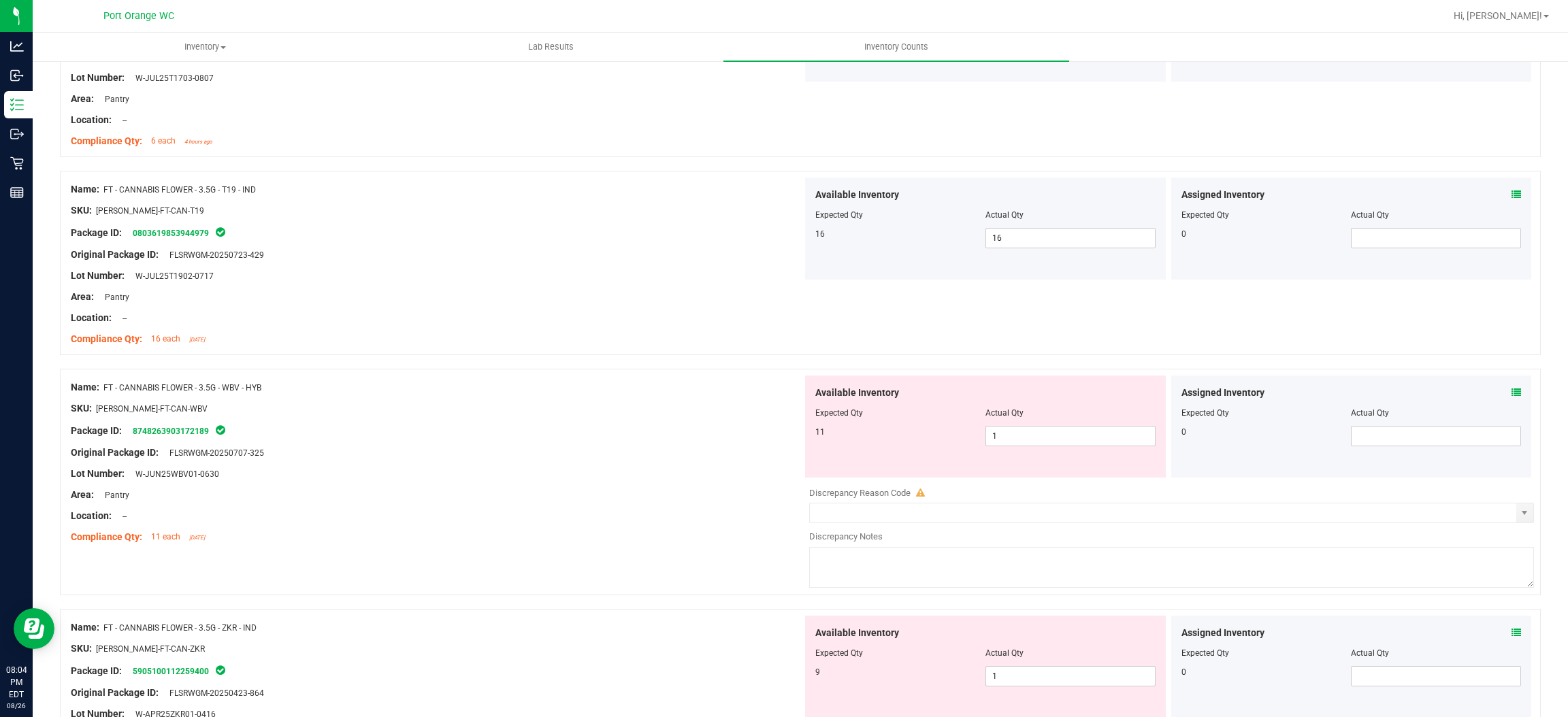
scroll to position [3266, 0]
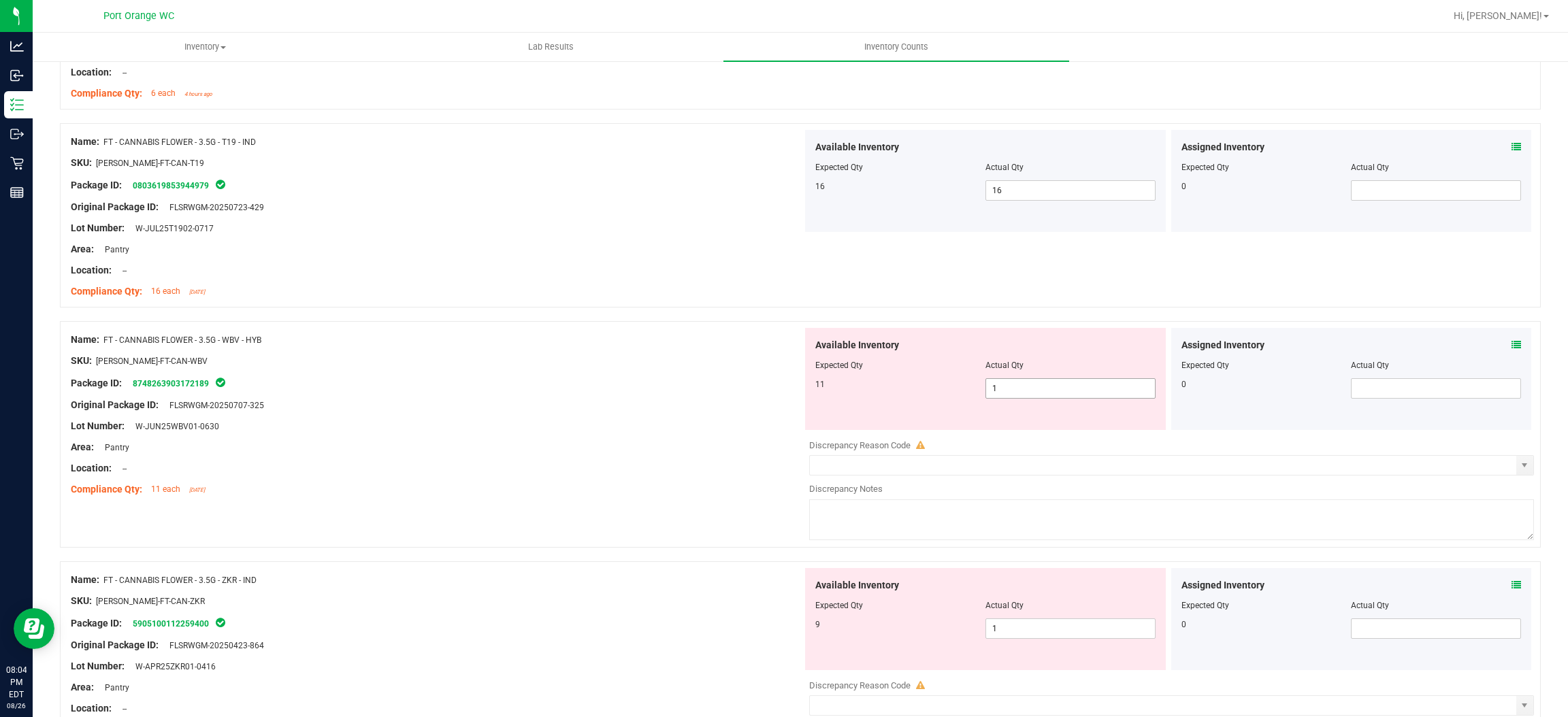
click at [1004, 392] on span "1 1" at bounding box center [1071, 388] width 170 height 20
type input "11"
click at [672, 439] on div at bounding box center [436, 437] width 732 height 6
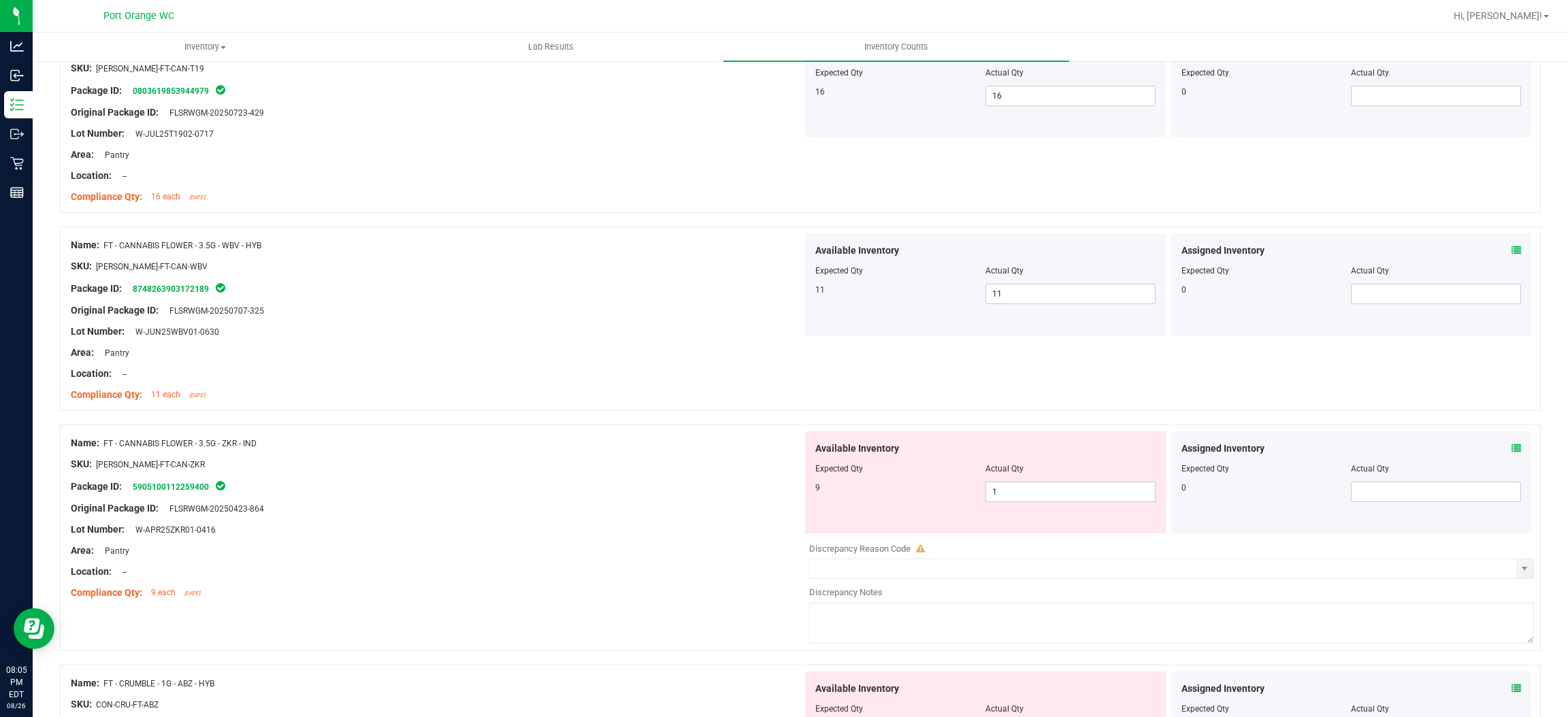
scroll to position [3470, 0]
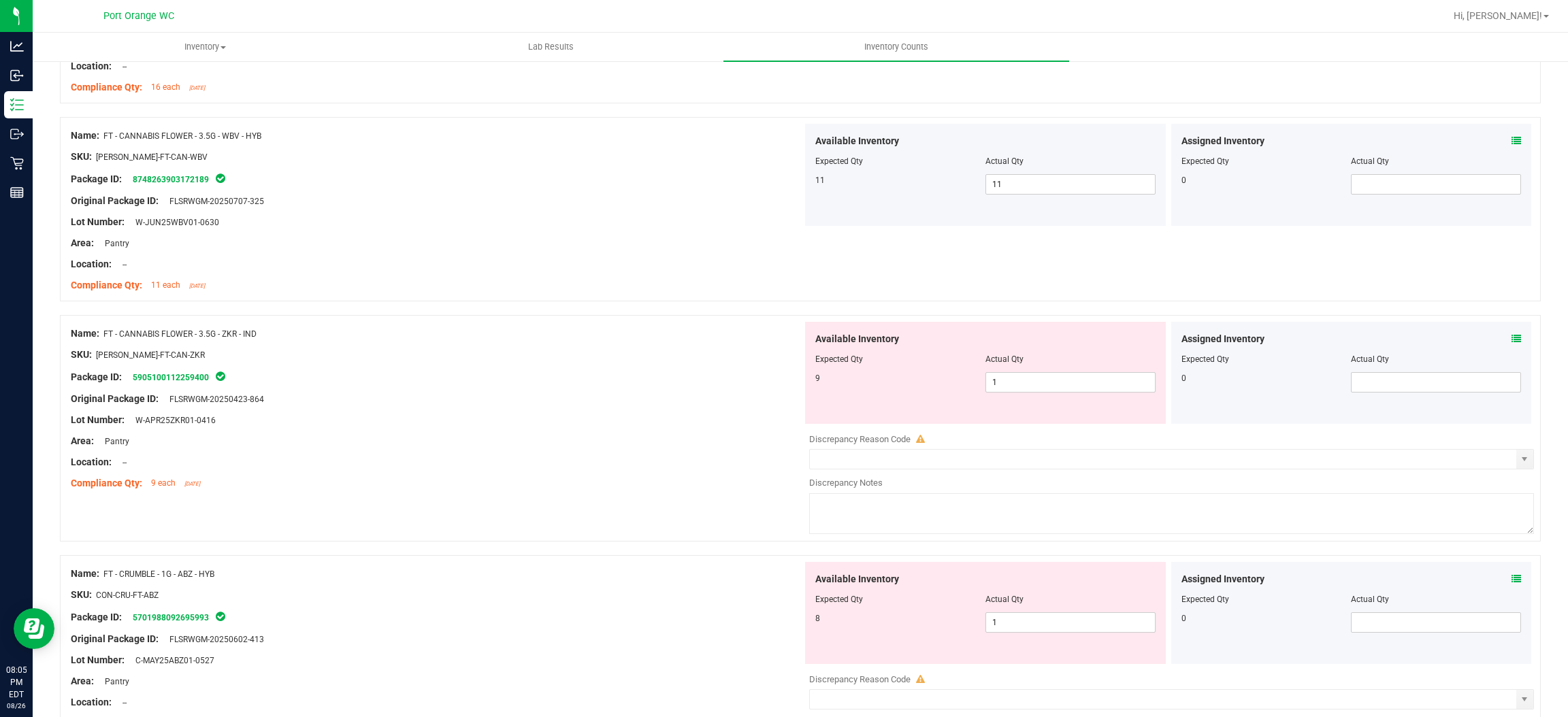
click at [1015, 401] on div "Available Inventory Expected Qty Actual Qty 9 1 1" at bounding box center [986, 373] width 361 height 102
click at [1014, 383] on span "1 1" at bounding box center [1071, 382] width 170 height 20
click at [1014, 383] on input "1" at bounding box center [1070, 383] width 169 height 19
type input "9"
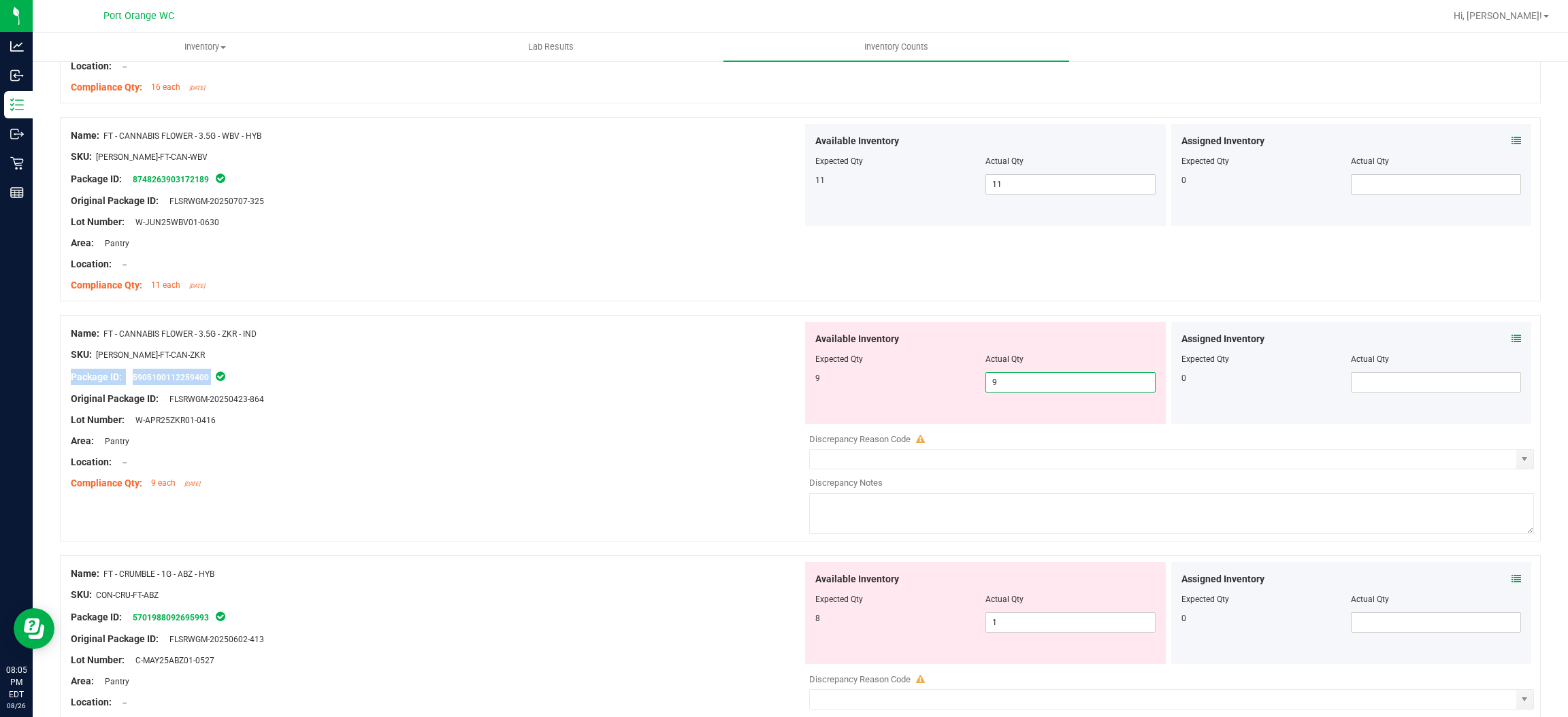
drag, startPoint x: 736, startPoint y: 370, endPoint x: 909, endPoint y: 367, distance: 173.0
click at [736, 383] on div "Name: FT - CANNABIS FLOWER - 3.5G - ZKR - IND SKU: [PERSON_NAME]-FT-CAN-ZKR Pac…" at bounding box center [436, 409] width 732 height 173
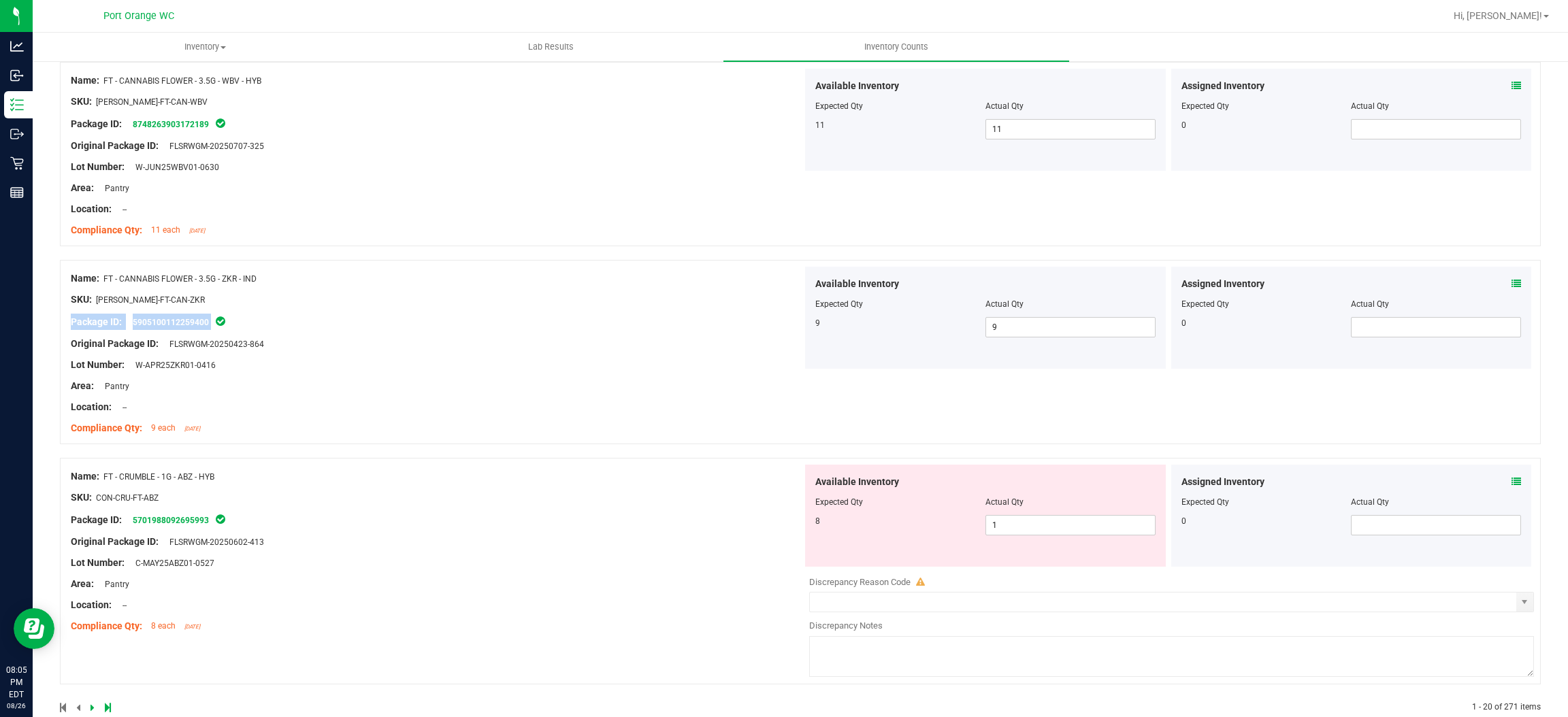
scroll to position [3556, 0]
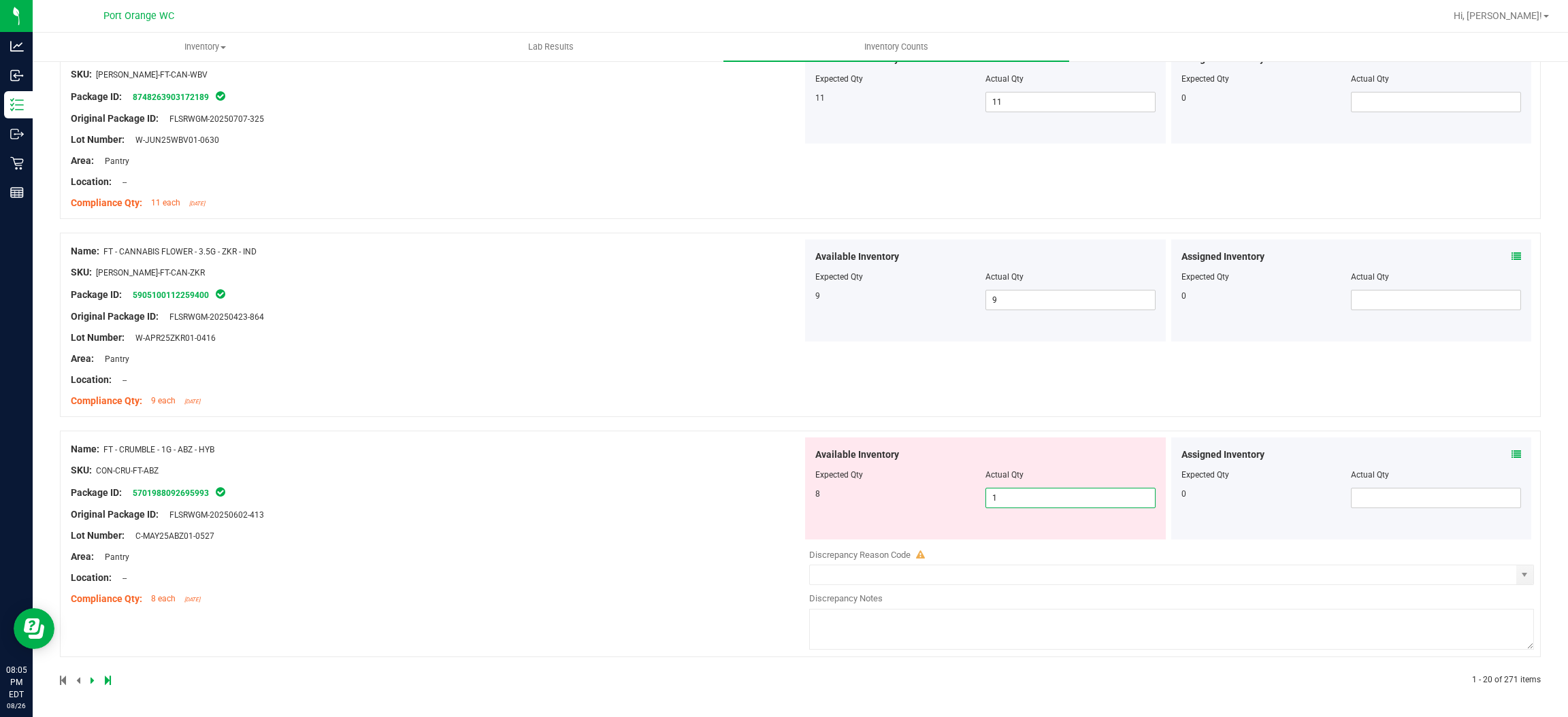
click at [1020, 504] on span "1 1" at bounding box center [1071, 498] width 170 height 20
click at [1020, 504] on input "1" at bounding box center [1070, 499] width 169 height 19
type input "8"
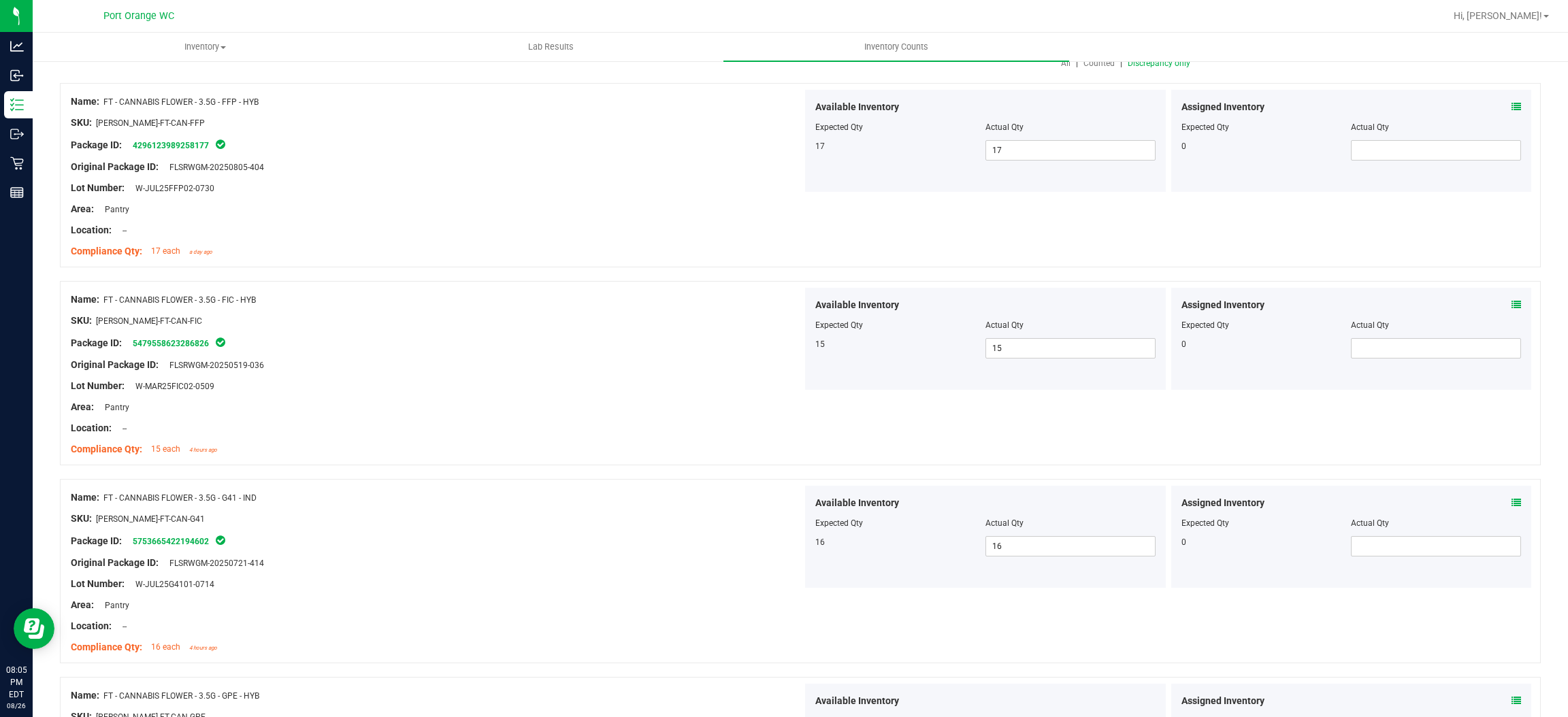
scroll to position [0, 0]
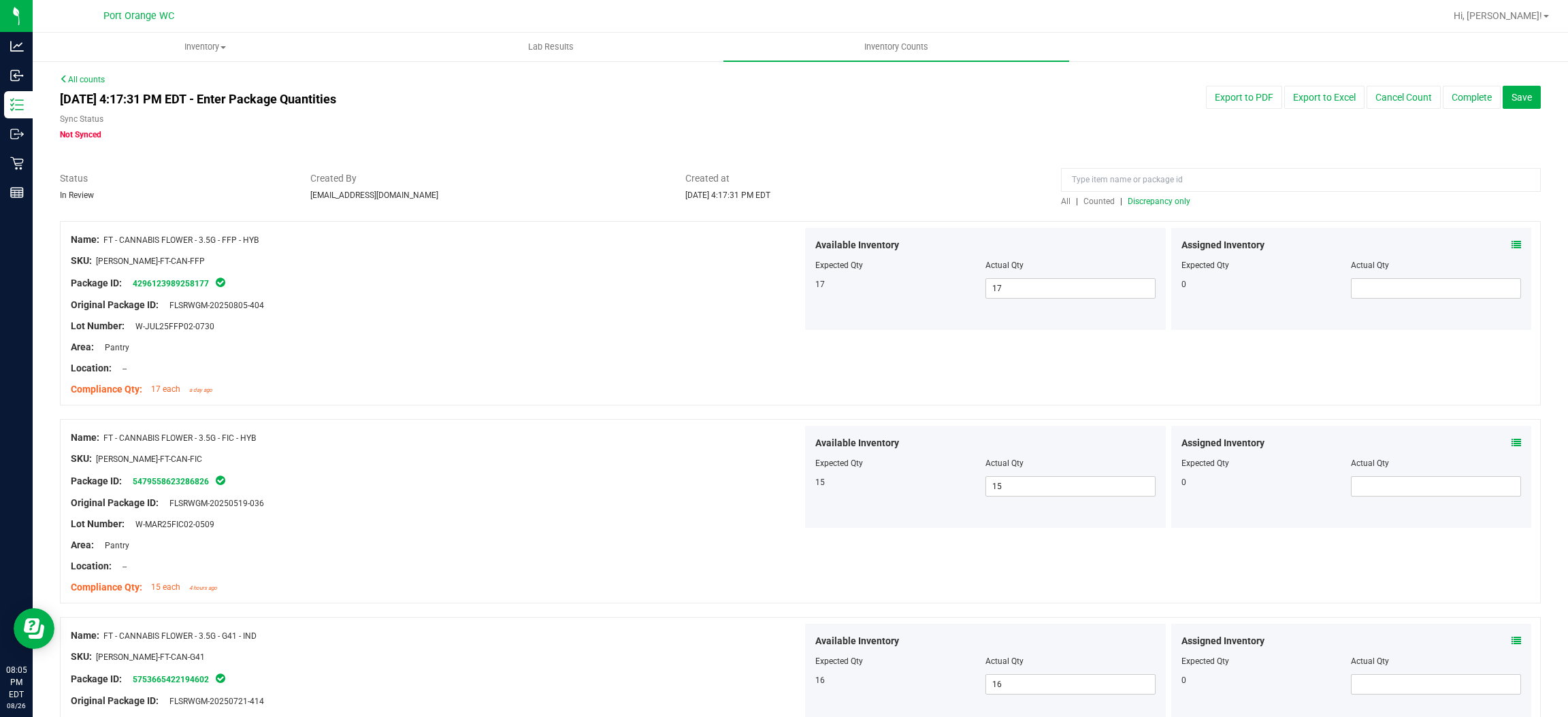
click at [1142, 204] on span "Discrepancy only" at bounding box center [1158, 202] width 62 height 10
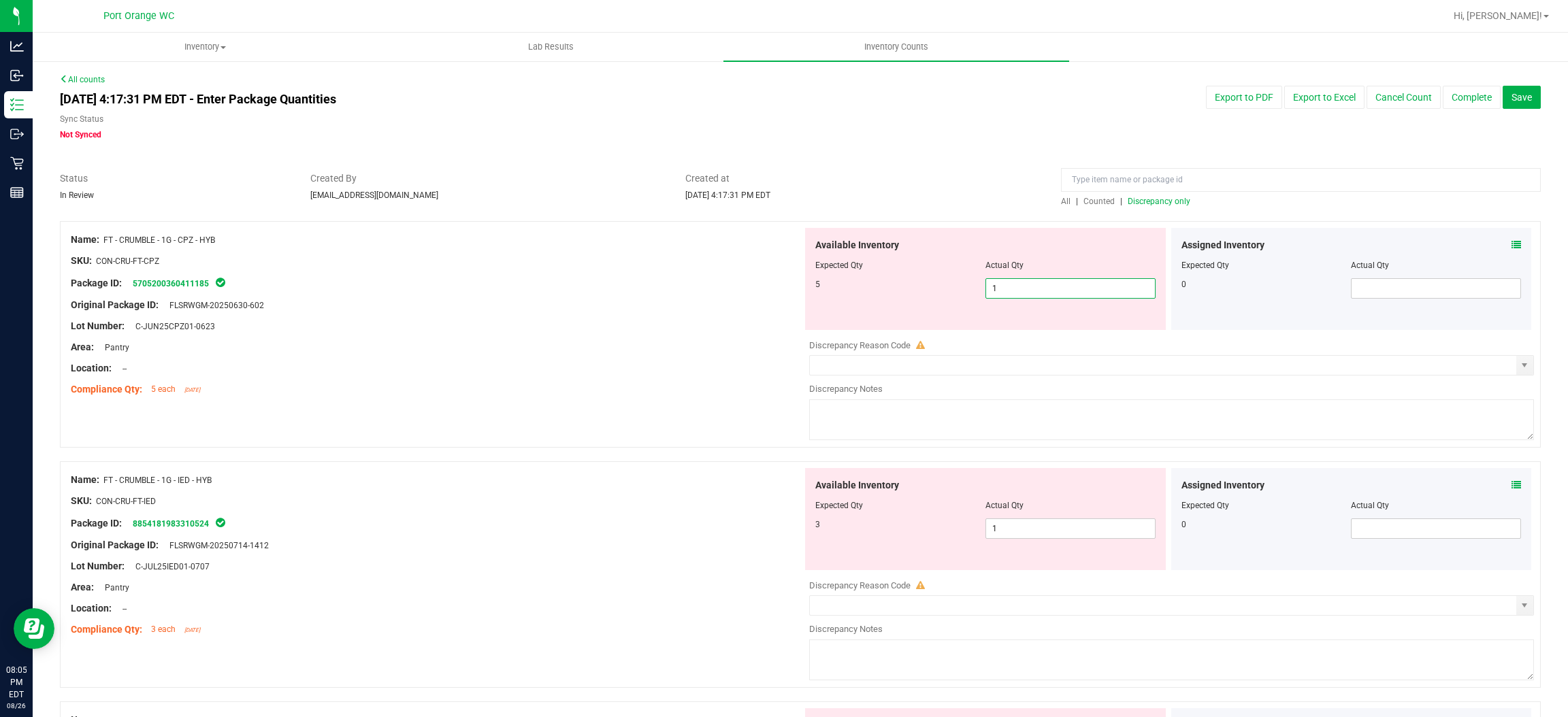
click at [1043, 290] on span "1 1" at bounding box center [1071, 288] width 170 height 20
click at [1043, 290] on input "1" at bounding box center [1070, 289] width 169 height 19
type input "5"
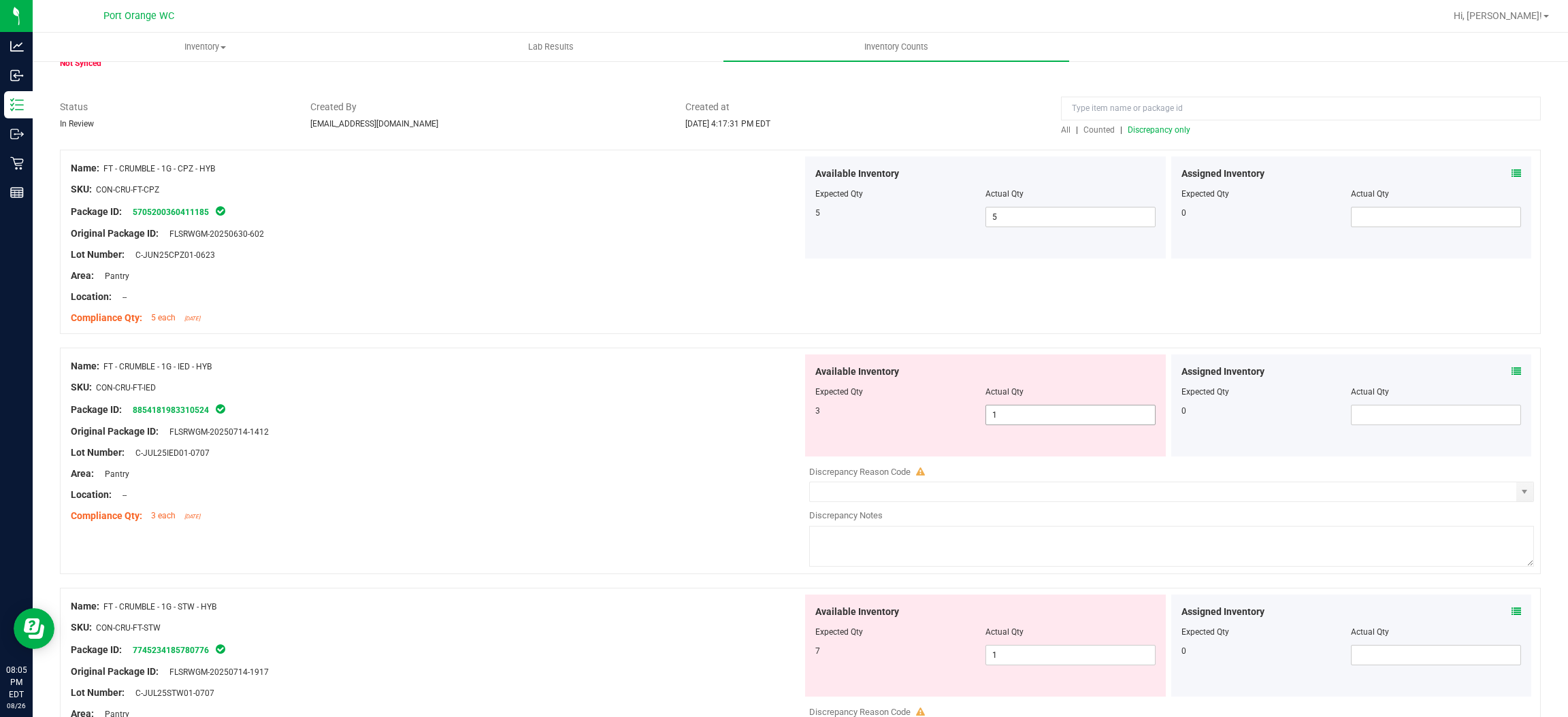
scroll to position [204, 0]
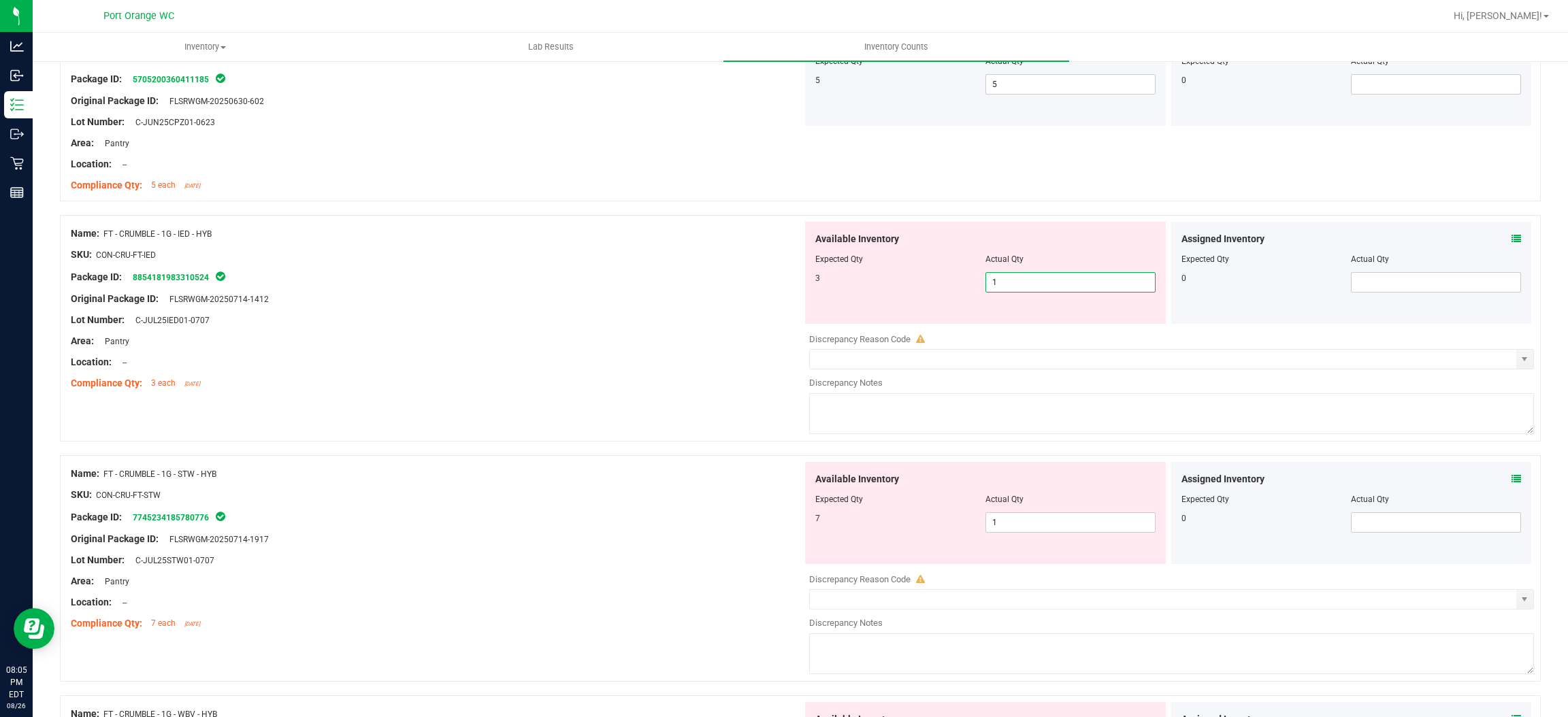
click at [1046, 278] on span "1 1" at bounding box center [1071, 282] width 170 height 20
click at [1046, 278] on input "1" at bounding box center [1070, 282] width 169 height 19
type input "3"
click at [678, 387] on div "Compliance Qty: 3 each [DATE]" at bounding box center [436, 384] width 732 height 15
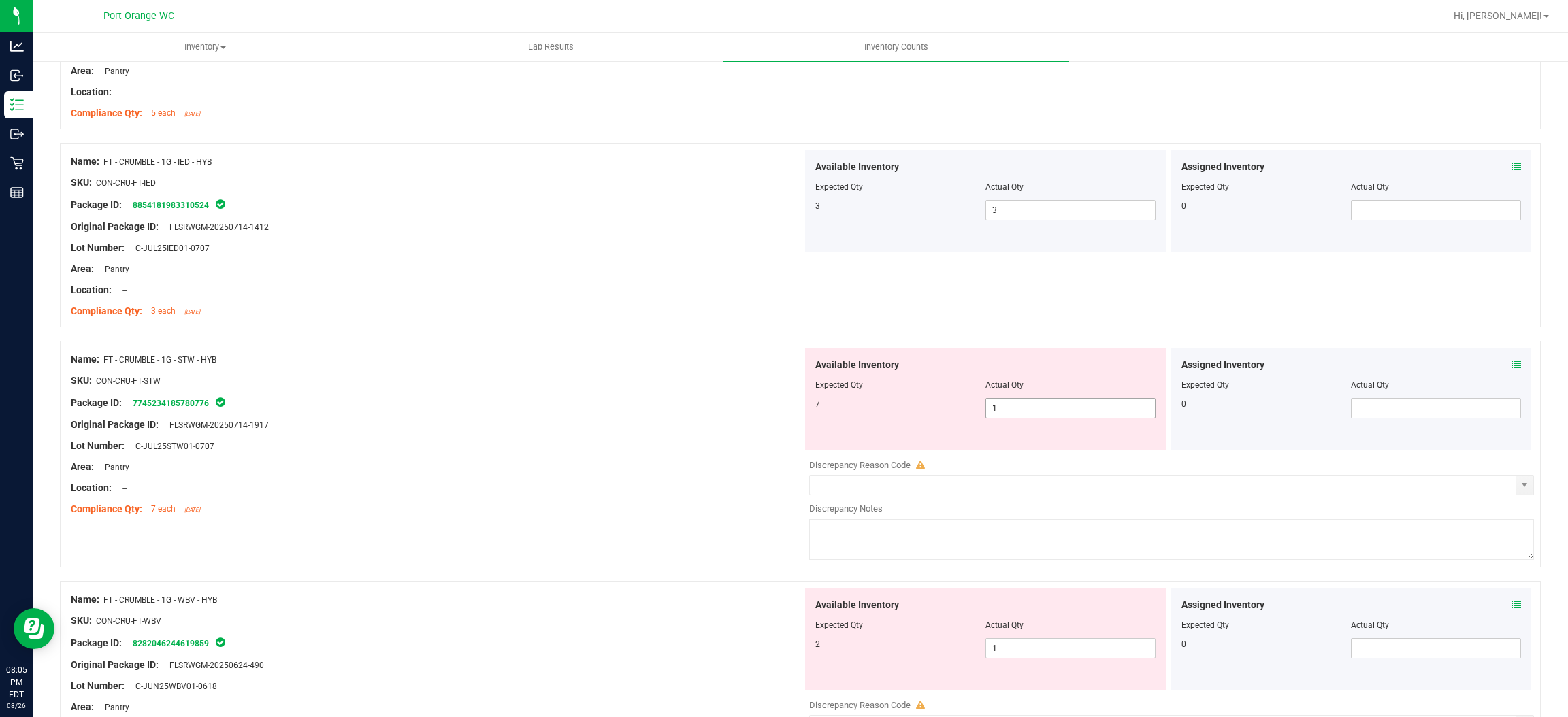
scroll to position [409, 0]
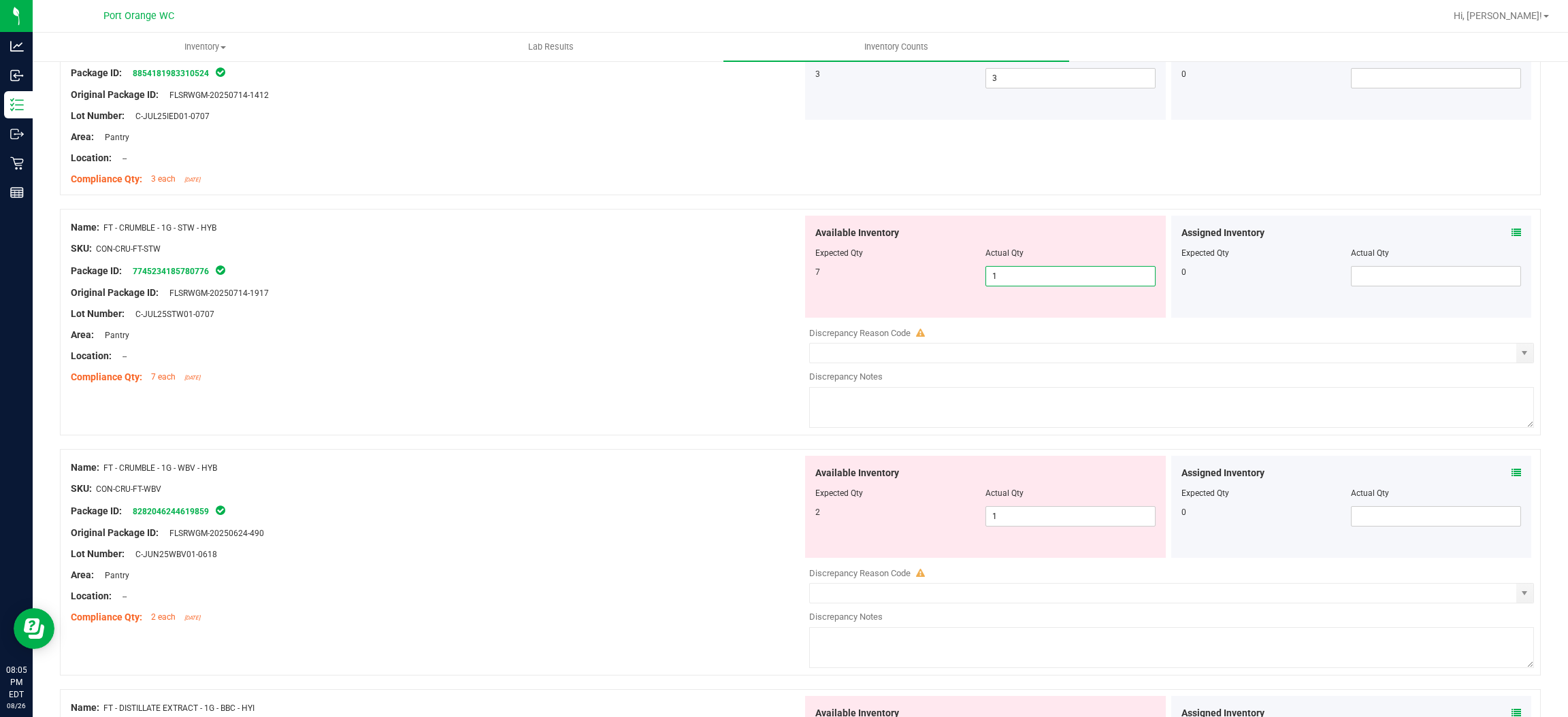
click at [1024, 279] on span "1 1" at bounding box center [1071, 276] width 170 height 20
click at [1024, 279] on input "1" at bounding box center [1070, 277] width 169 height 19
type input "7"
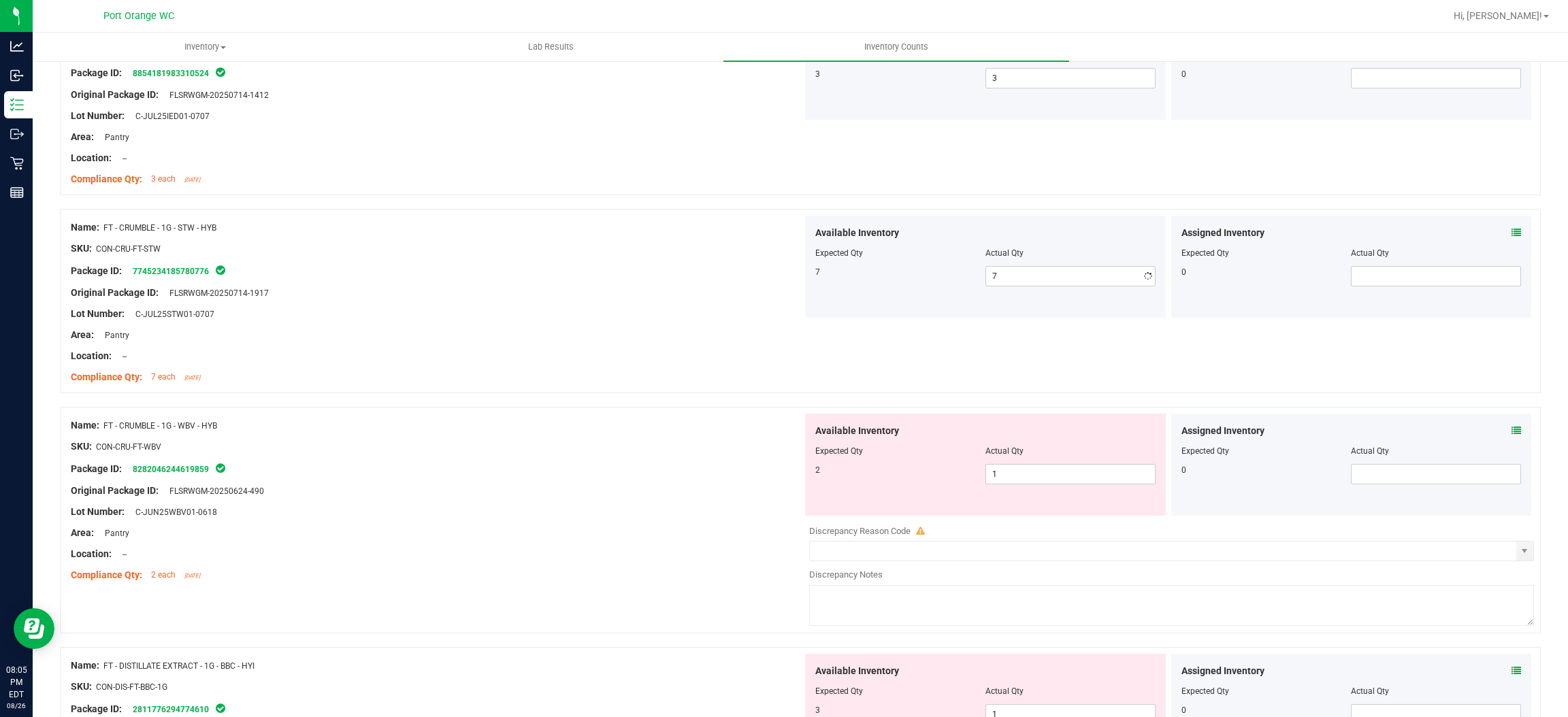
drag, startPoint x: 587, startPoint y: 375, endPoint x: 593, endPoint y: 374, distance: 6.1
click at [593, 374] on div "Compliance Qty: 7 each [DATE]" at bounding box center [436, 377] width 732 height 15
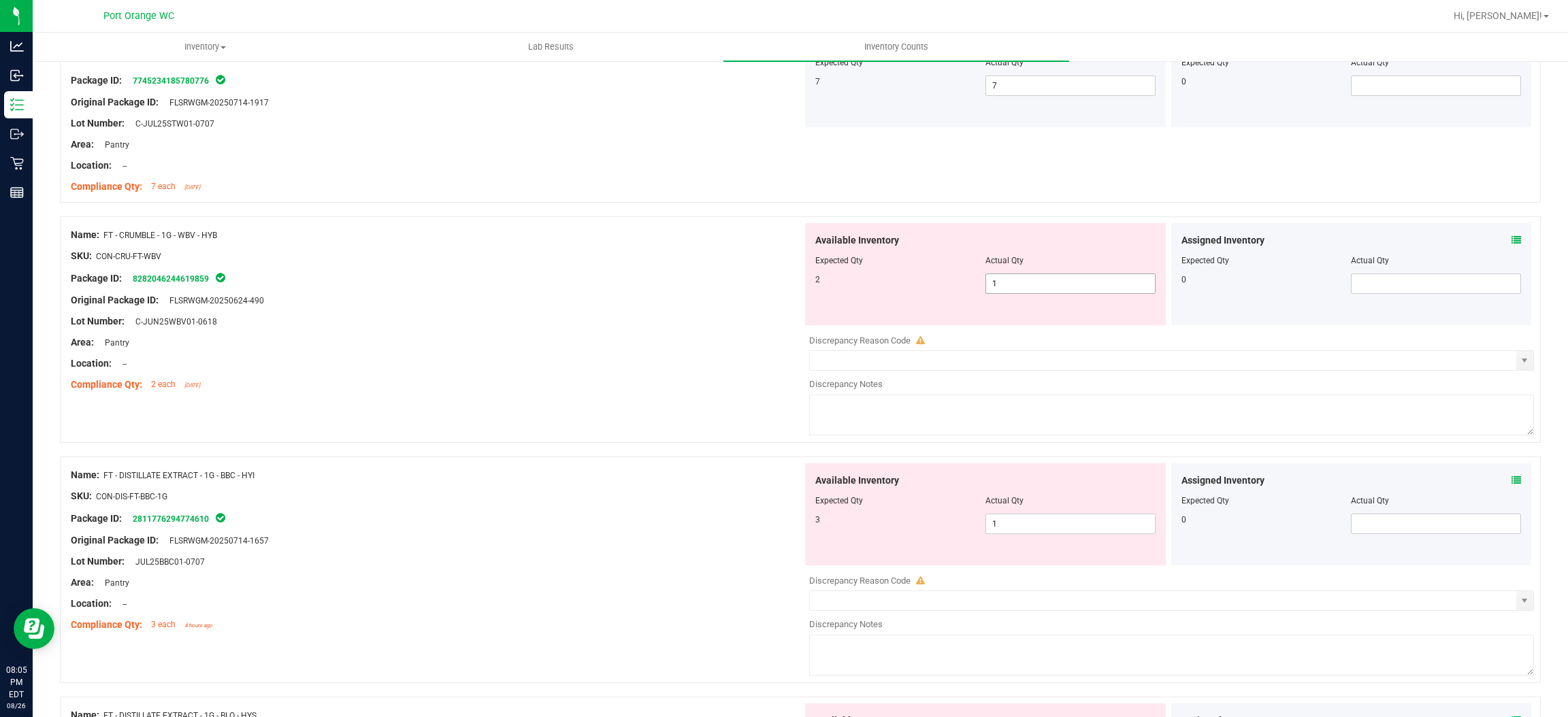
scroll to position [612, 0]
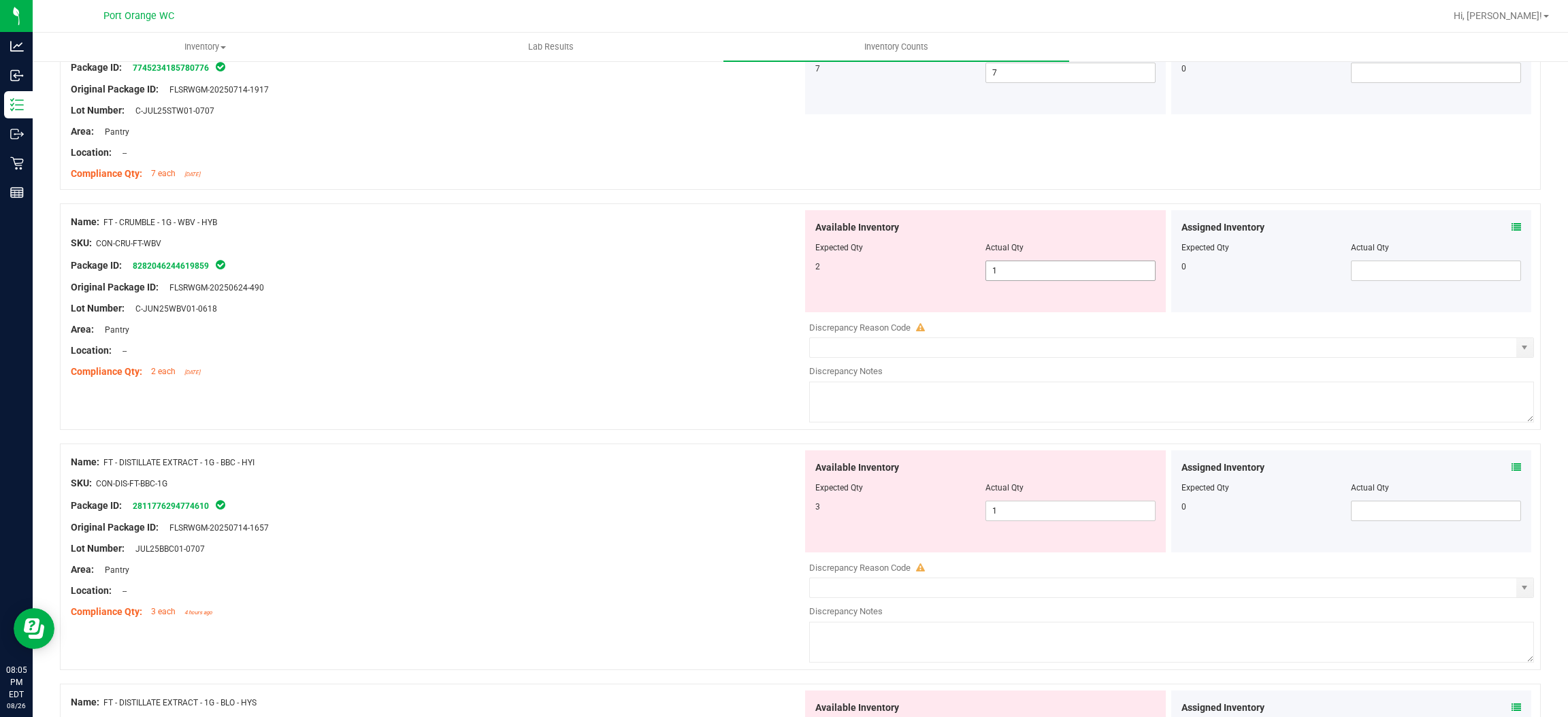
click at [1003, 271] on span "1 1" at bounding box center [1071, 270] width 170 height 20
click at [1003, 269] on input "1" at bounding box center [1070, 271] width 169 height 19
type input "2"
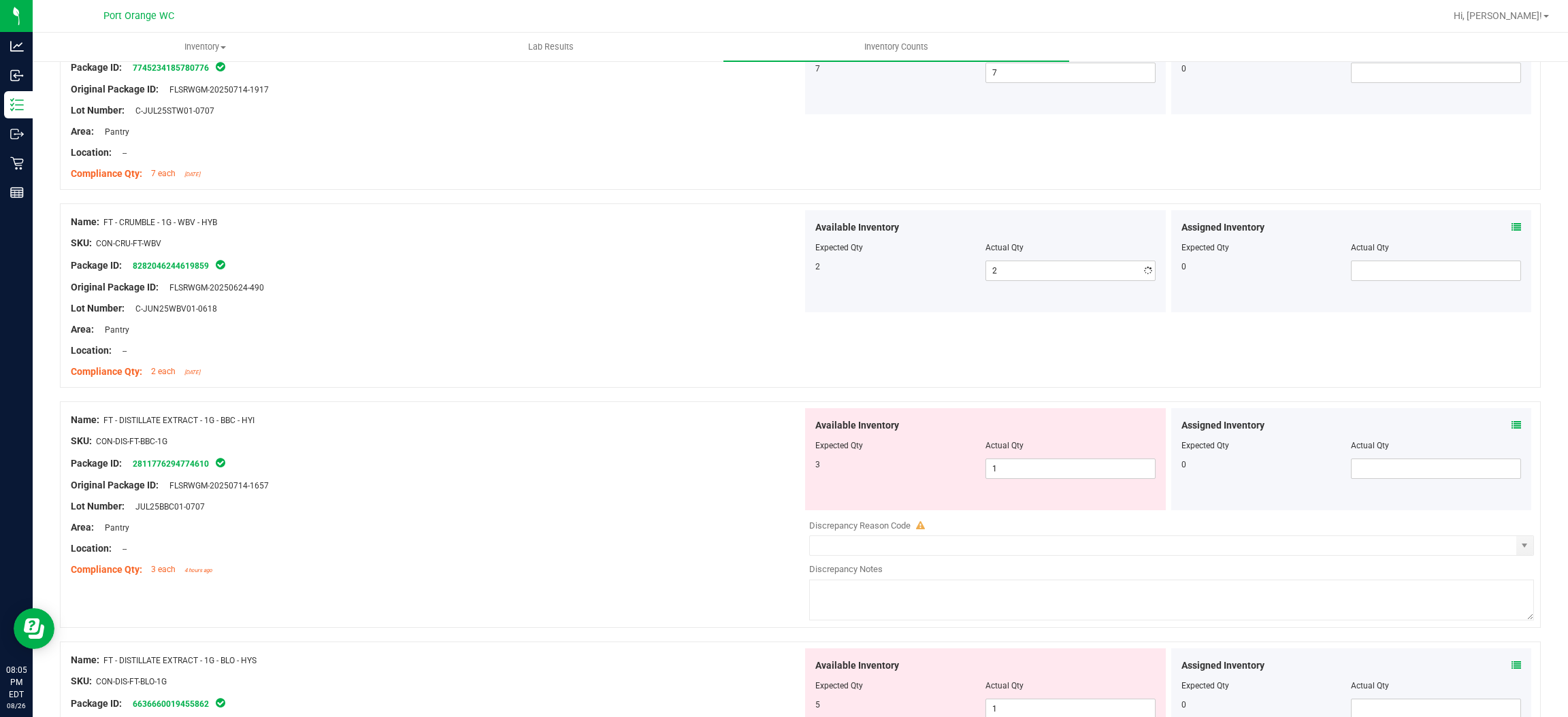
drag, startPoint x: 714, startPoint y: 344, endPoint x: 733, endPoint y: 346, distance: 19.1
click at [720, 344] on div "Location: --" at bounding box center [436, 351] width 732 height 15
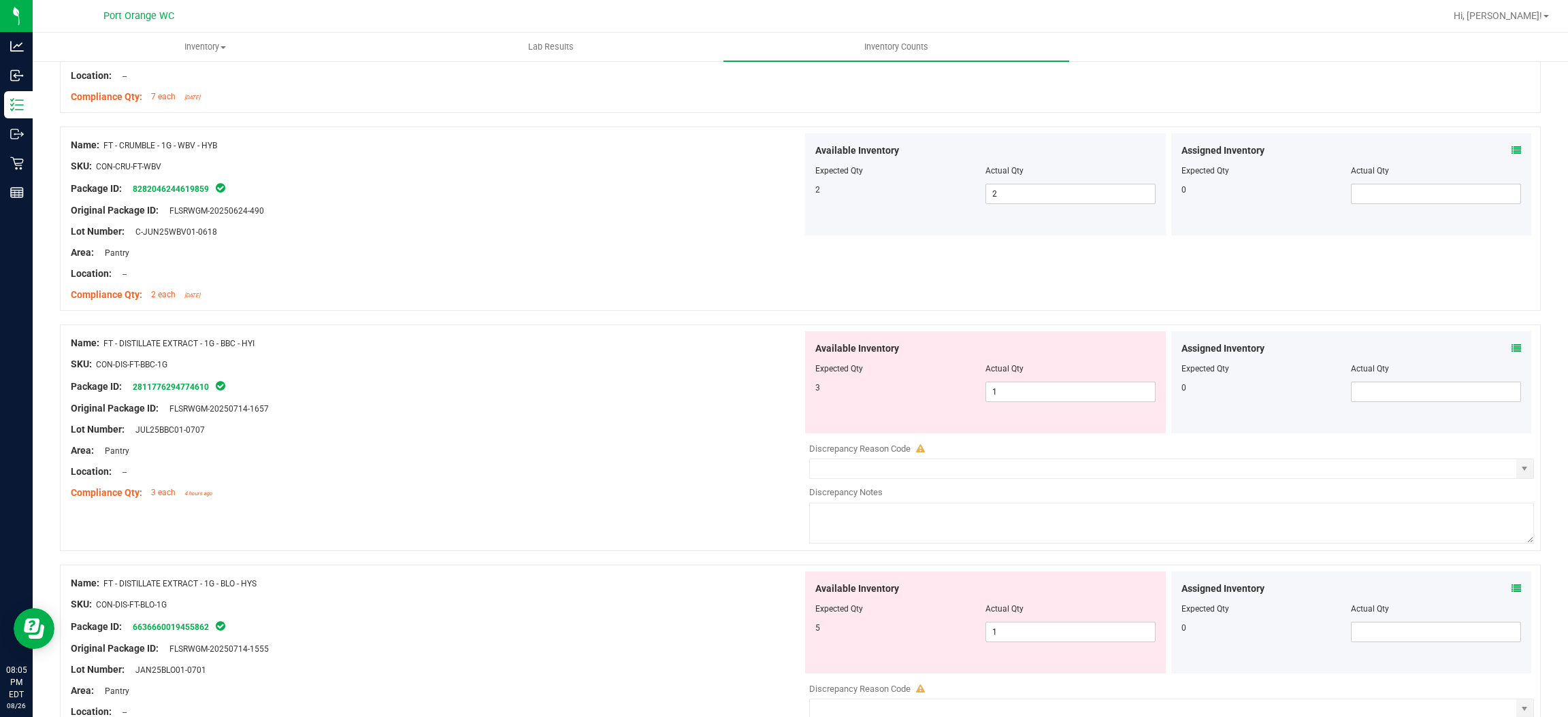
scroll to position [817, 0]
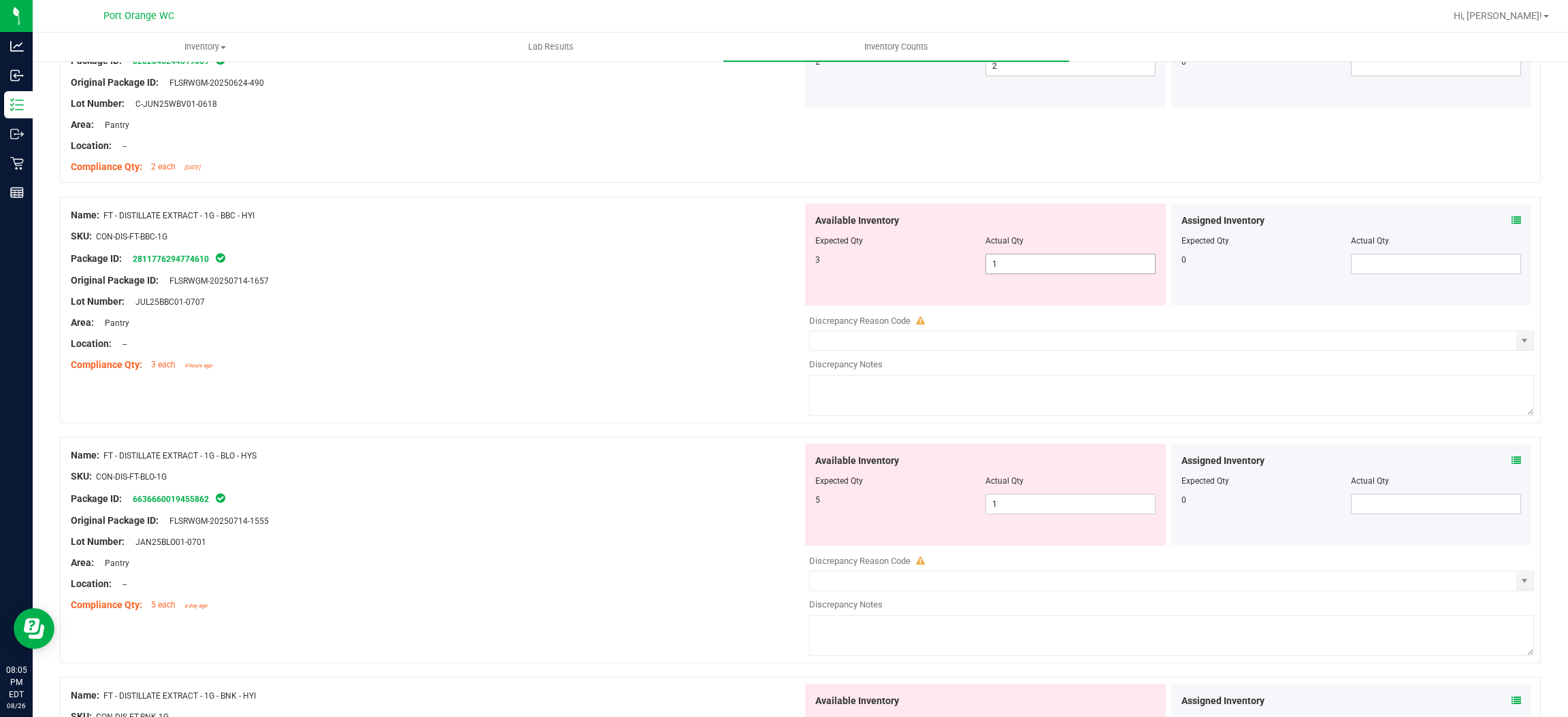
click at [1015, 267] on span "1 1" at bounding box center [1071, 264] width 170 height 20
click at [1015, 267] on input "1" at bounding box center [1070, 264] width 169 height 19
type input "3"
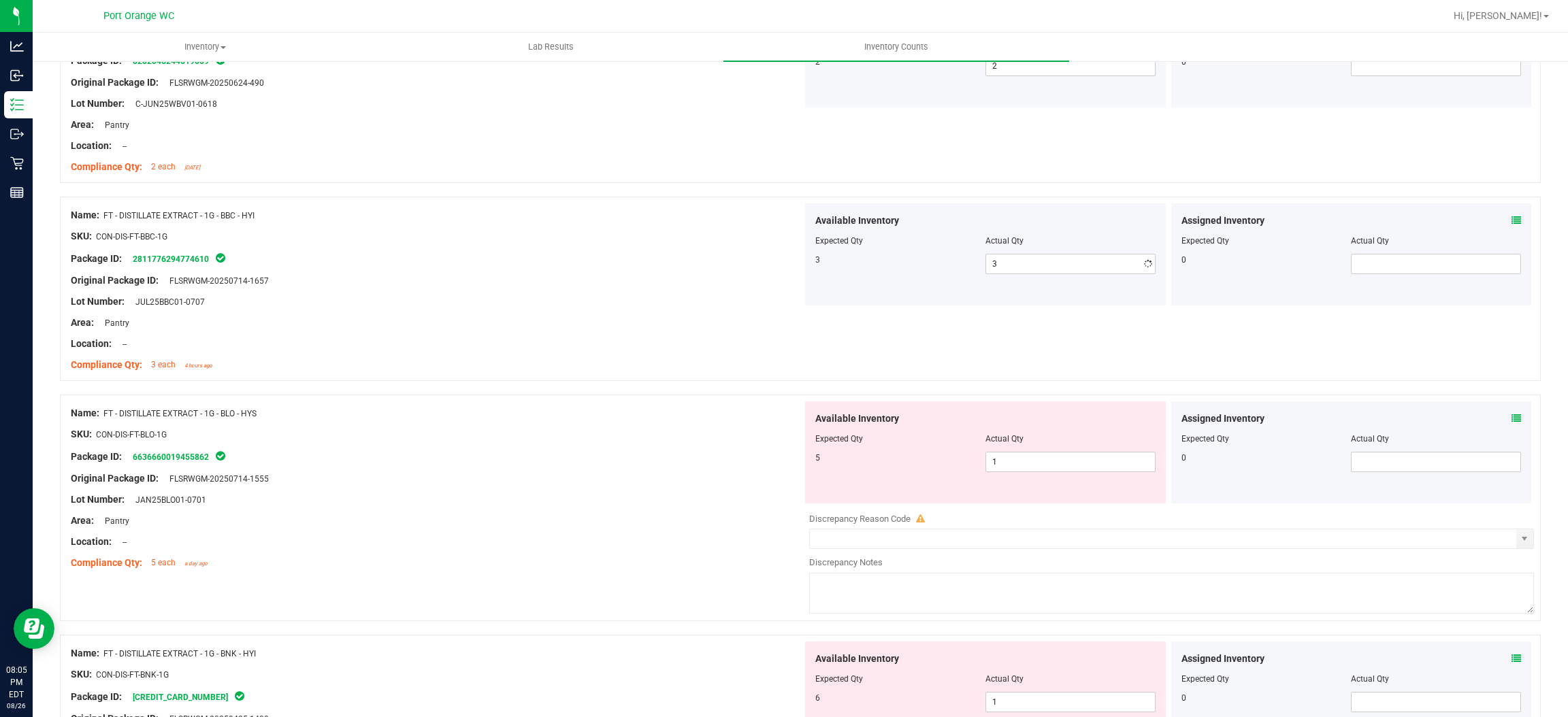
drag, startPoint x: 717, startPoint y: 327, endPoint x: 763, endPoint y: 316, distance: 47.3
click at [721, 325] on div "Area: Pantry" at bounding box center [436, 323] width 732 height 15
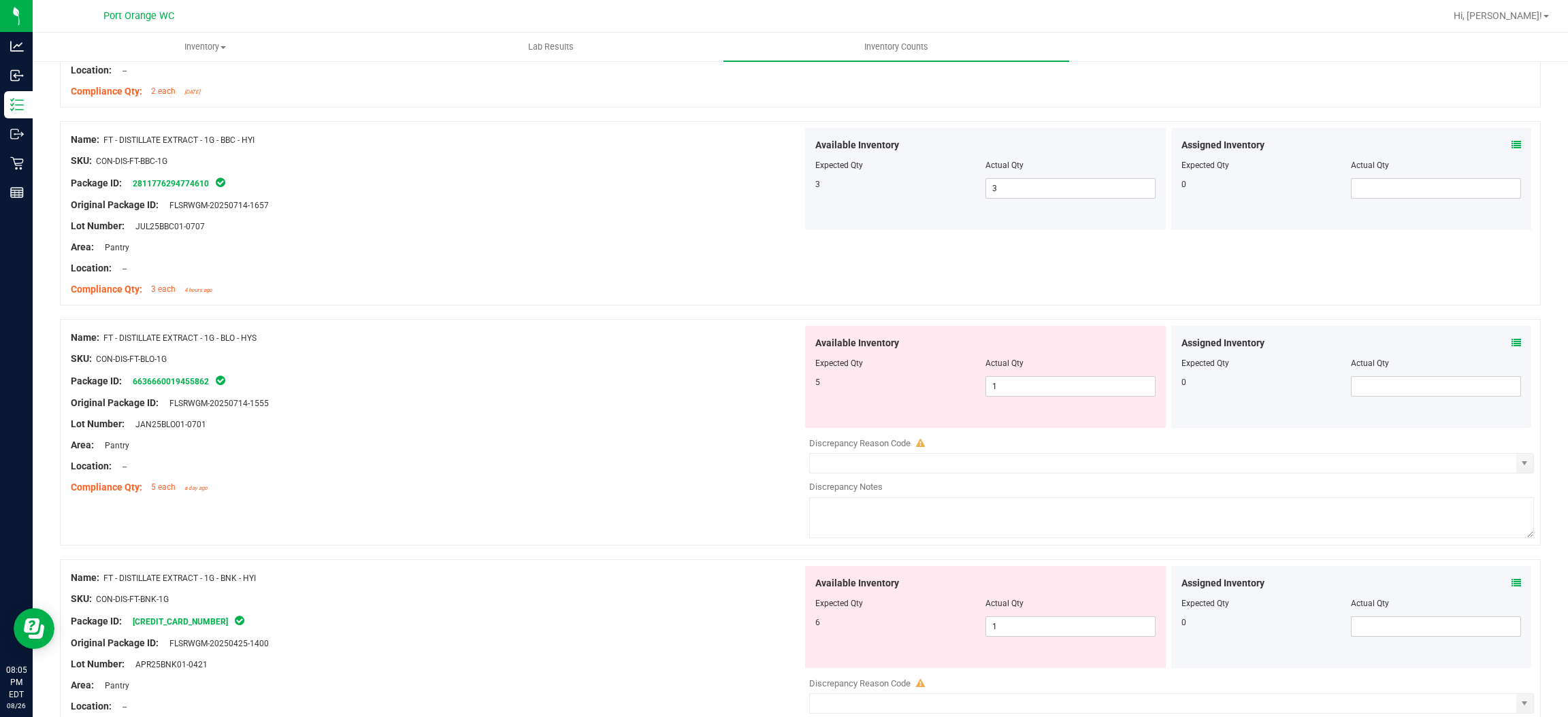
scroll to position [1020, 0]
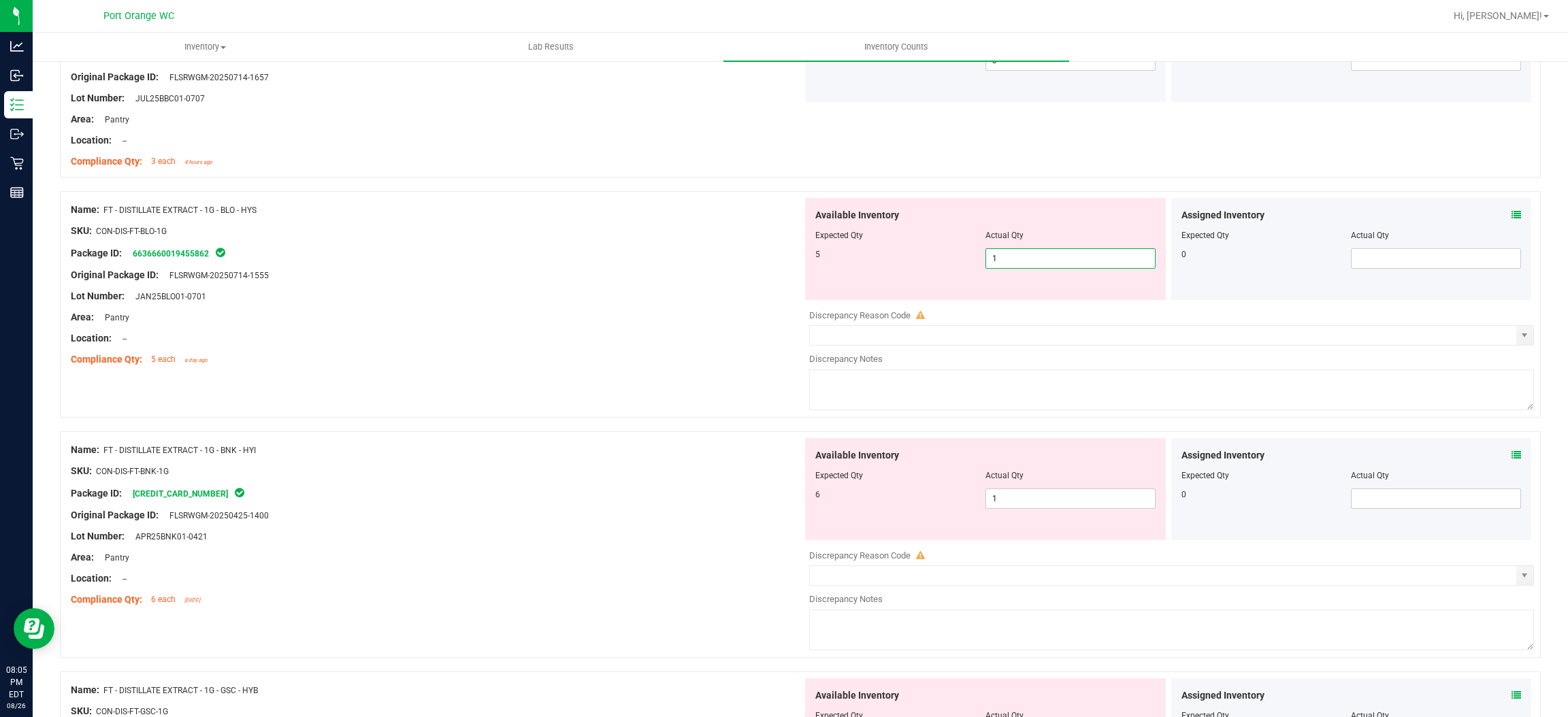
click at [1019, 265] on span "1 1" at bounding box center [1071, 258] width 170 height 20
click at [1019, 265] on input "1" at bounding box center [1070, 259] width 169 height 19
type input "5"
drag, startPoint x: 737, startPoint y: 282, endPoint x: 749, endPoint y: 278, distance: 12.6
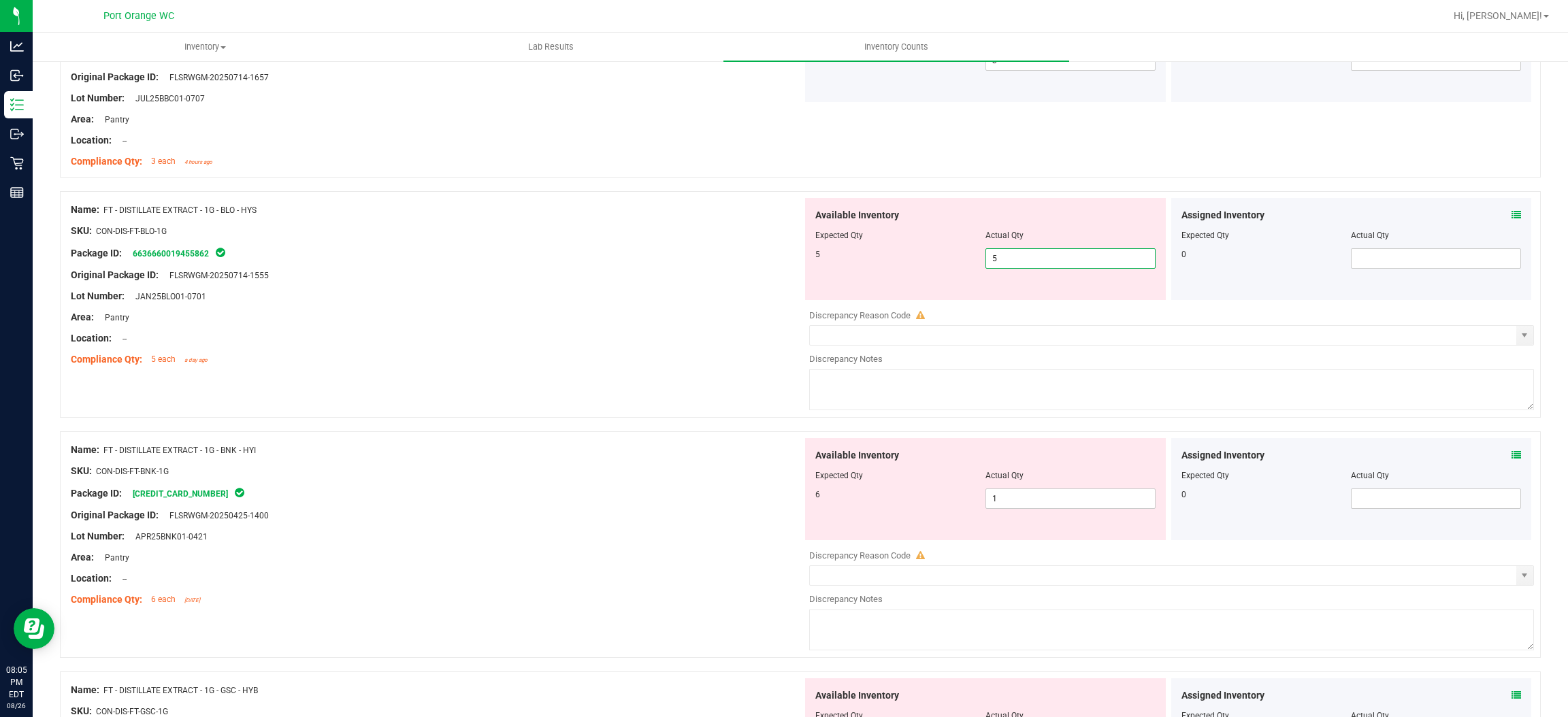
click at [746, 278] on div "Name: FT - DISTILLATE EXTRACT - 1G - BLO - HYS SKU: CON-DIS-FT-BLO-1G Package I…" at bounding box center [436, 285] width 732 height 173
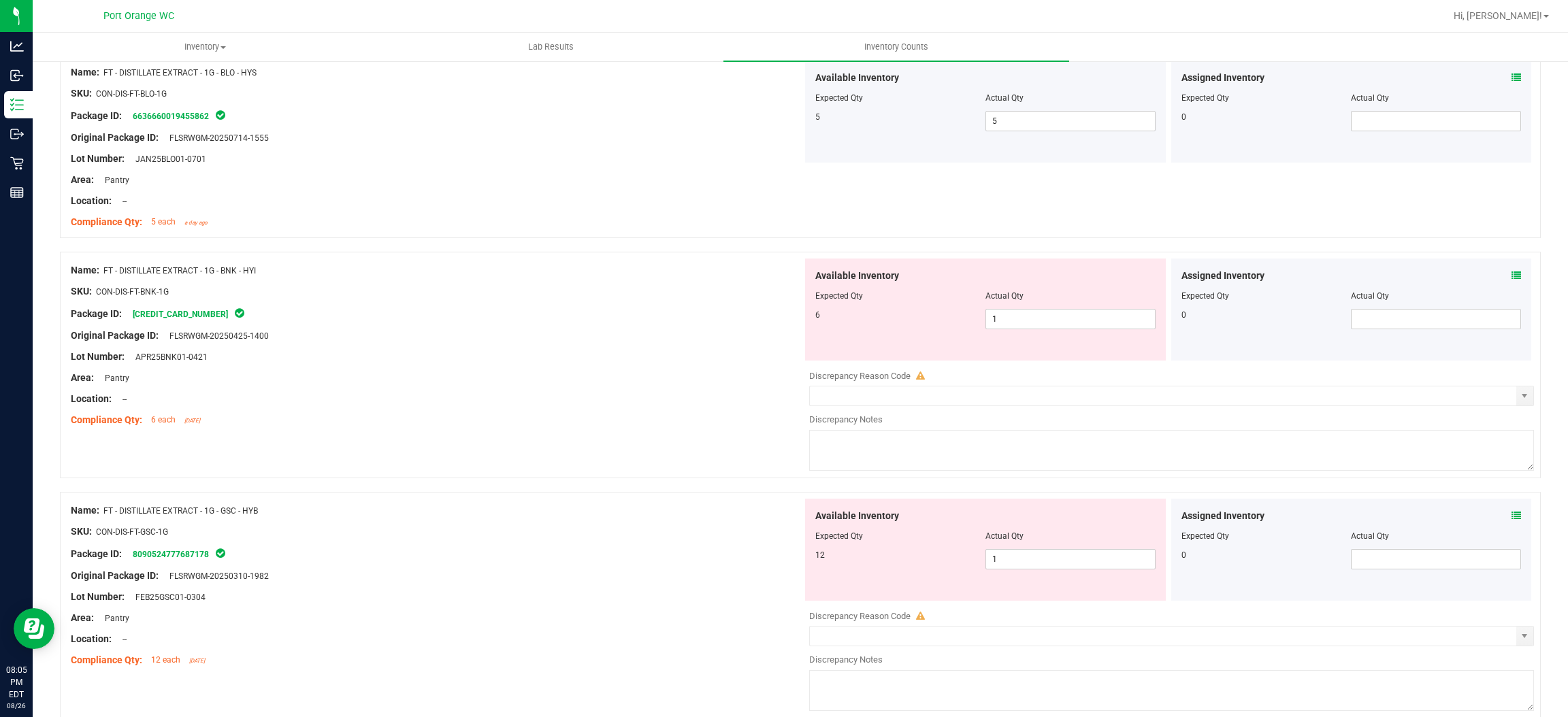
scroll to position [1326, 0]
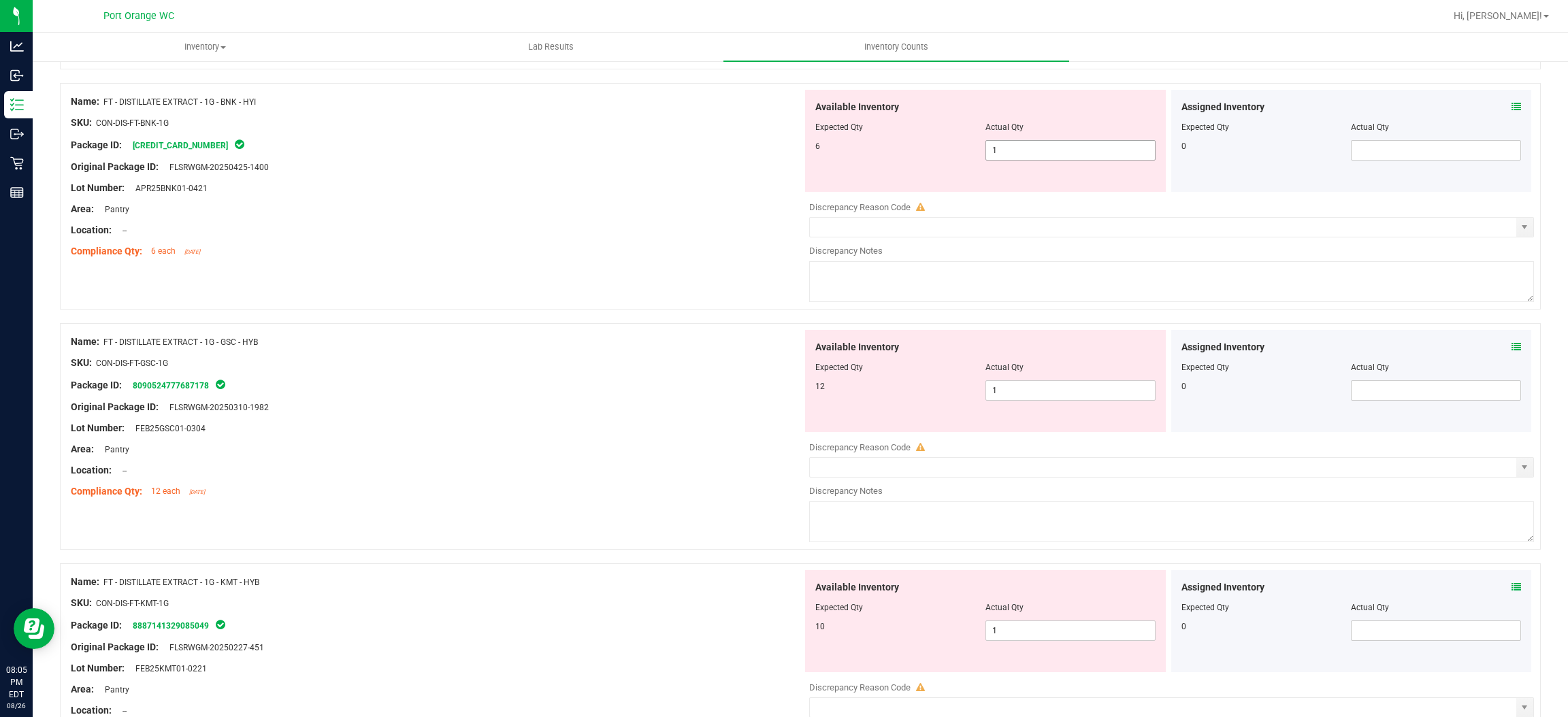
click at [1037, 149] on span "1 1" at bounding box center [1071, 150] width 170 height 20
click at [1037, 149] on input "1" at bounding box center [1070, 151] width 169 height 19
type input "6"
click at [740, 231] on div "Location: --" at bounding box center [436, 231] width 732 height 15
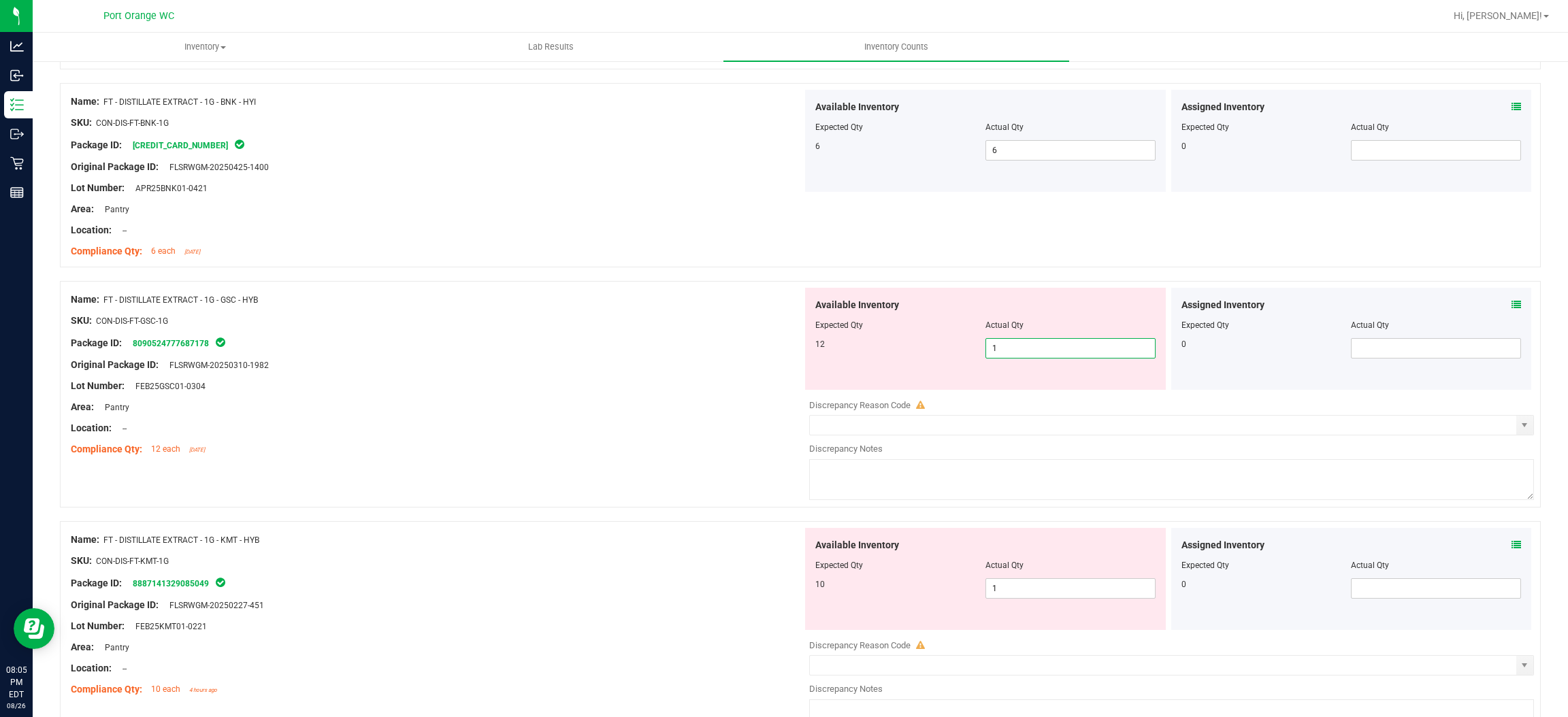
click at [1007, 344] on span "1 1" at bounding box center [1071, 348] width 170 height 20
type input "12"
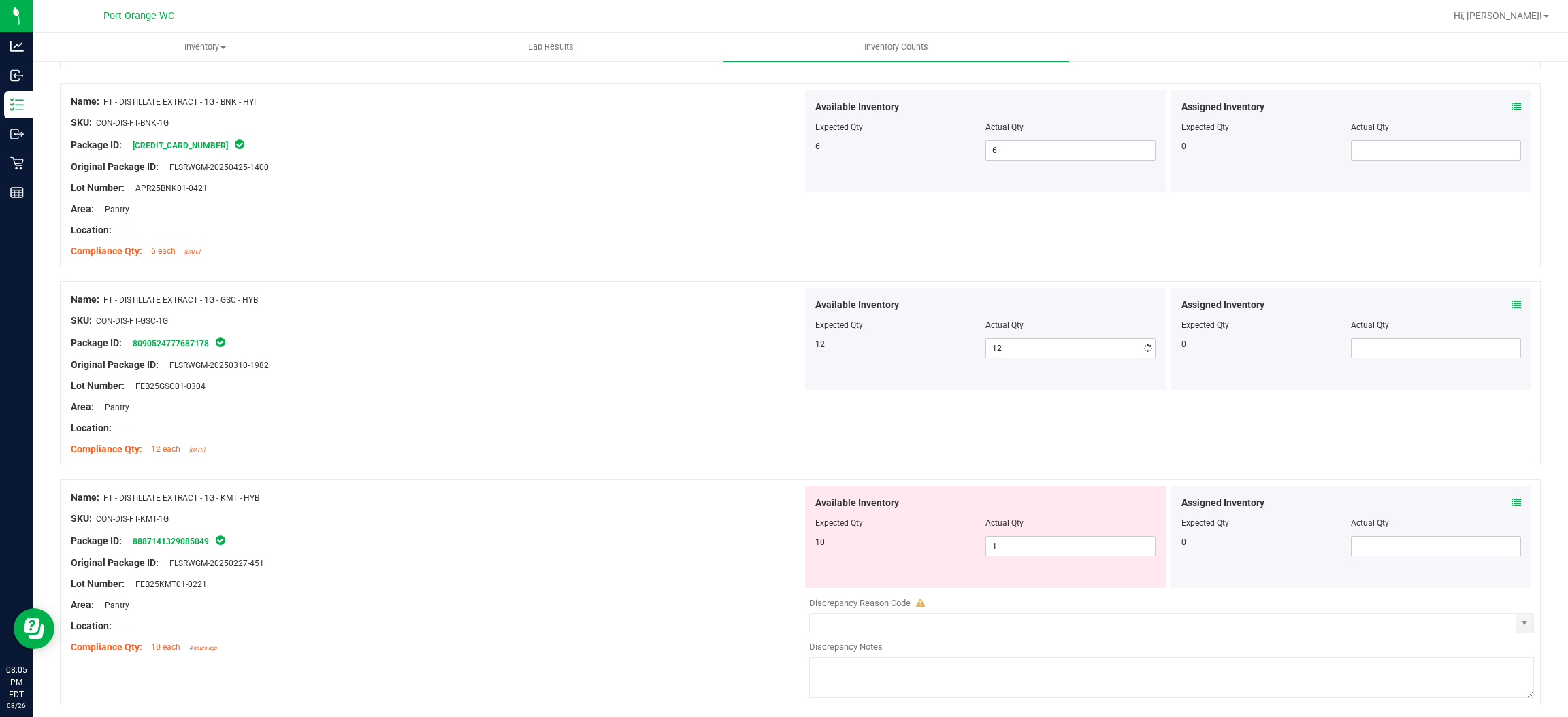
drag, startPoint x: 802, startPoint y: 313, endPoint x: 904, endPoint y: 286, distance: 105.5
click at [816, 306] on div "Available Inventory Expected Qty Actual Qty 12 12 12" at bounding box center [986, 339] width 361 height 102
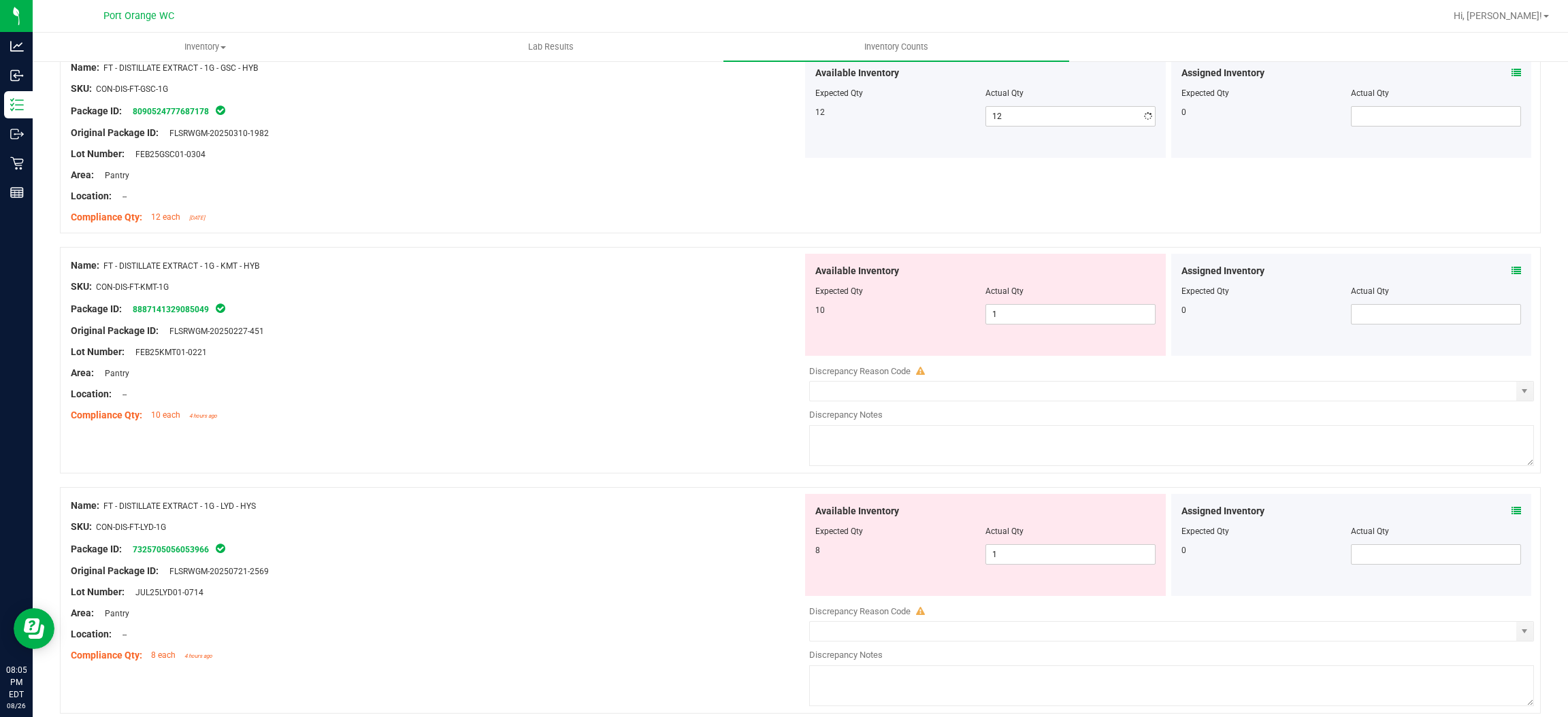
scroll to position [1633, 0]
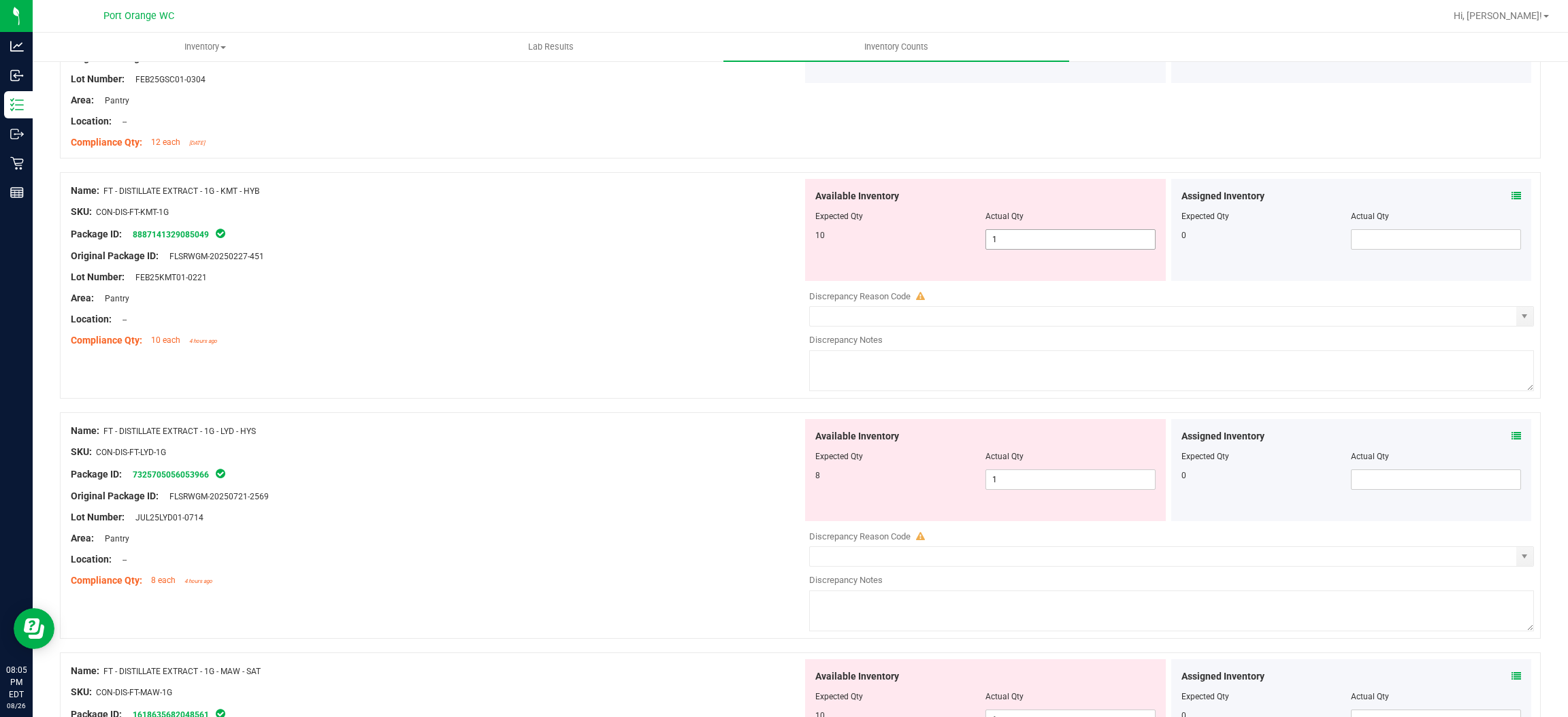
click at [997, 247] on span "1 1" at bounding box center [1071, 239] width 170 height 20
type input "10"
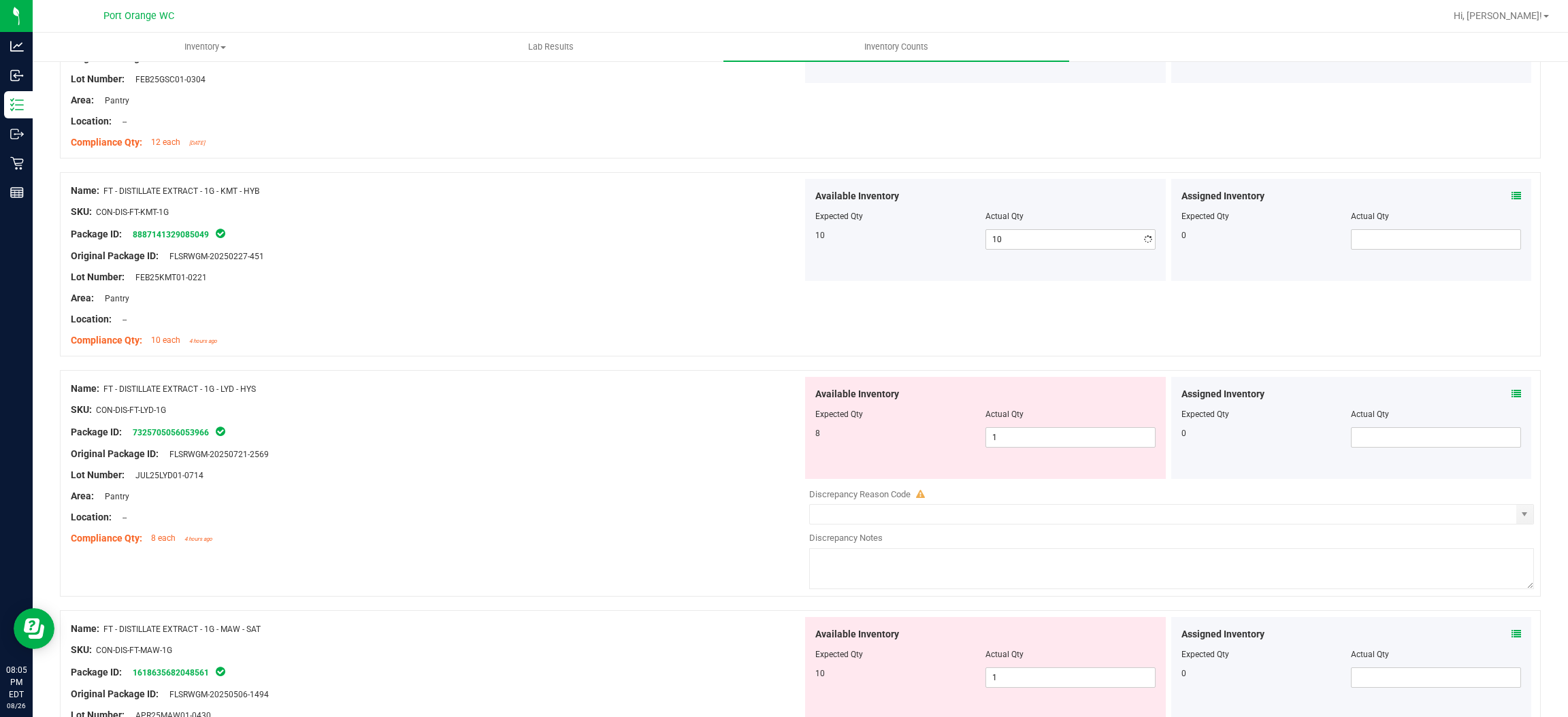
drag, startPoint x: 791, startPoint y: 294, endPoint x: 831, endPoint y: 280, distance: 42.4
click at [800, 291] on div "Name: FT - DISTILLATE EXTRACT - 1G - KMT - HYB SKU: CON-DIS-FT-KMT-1G Package I…" at bounding box center [801, 265] width 1481 height 185
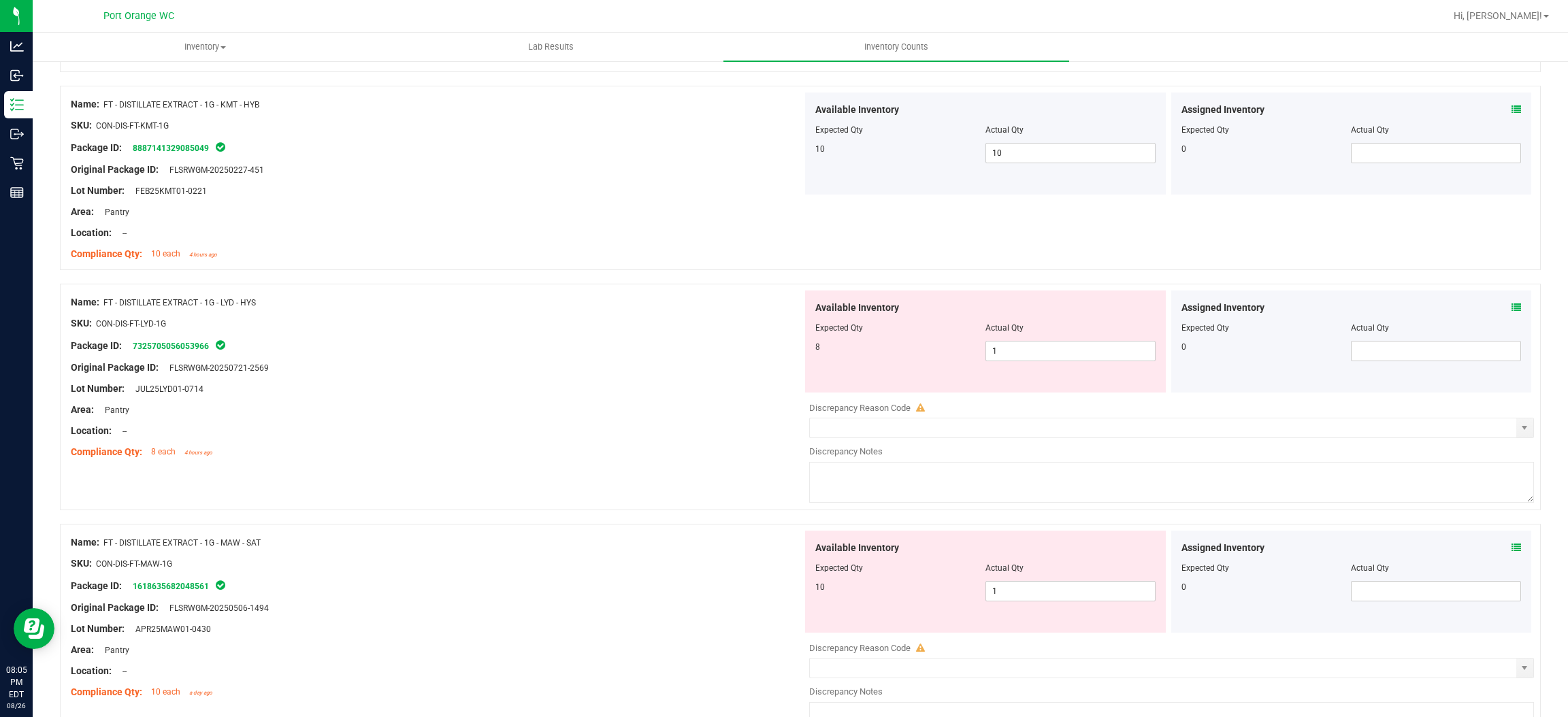
scroll to position [1837, 0]
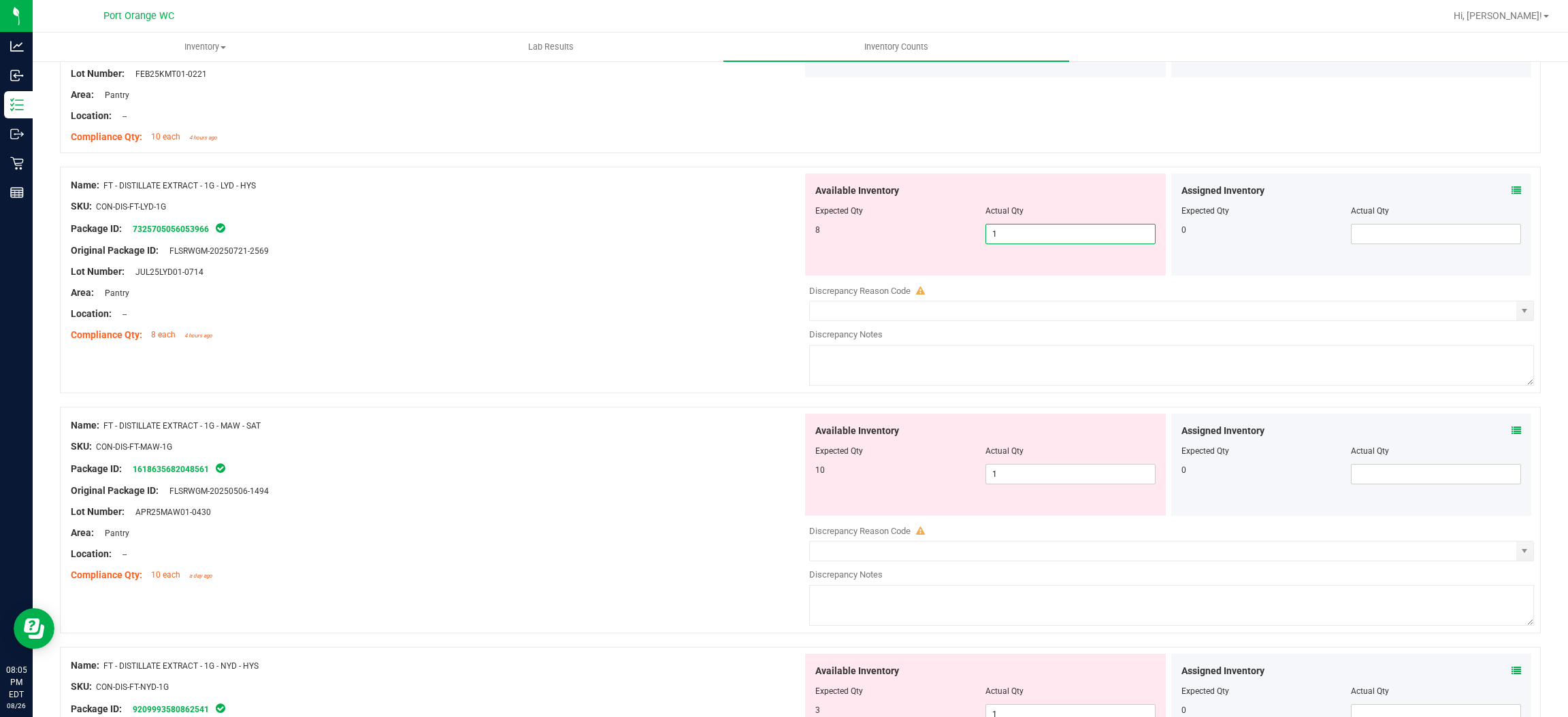
click at [994, 241] on span "1 1" at bounding box center [1071, 234] width 170 height 20
click at [994, 241] on input "1" at bounding box center [1070, 234] width 169 height 19
type input "8"
click at [614, 331] on div "Compliance Qty: 8 each 4 hours ago" at bounding box center [436, 335] width 732 height 15
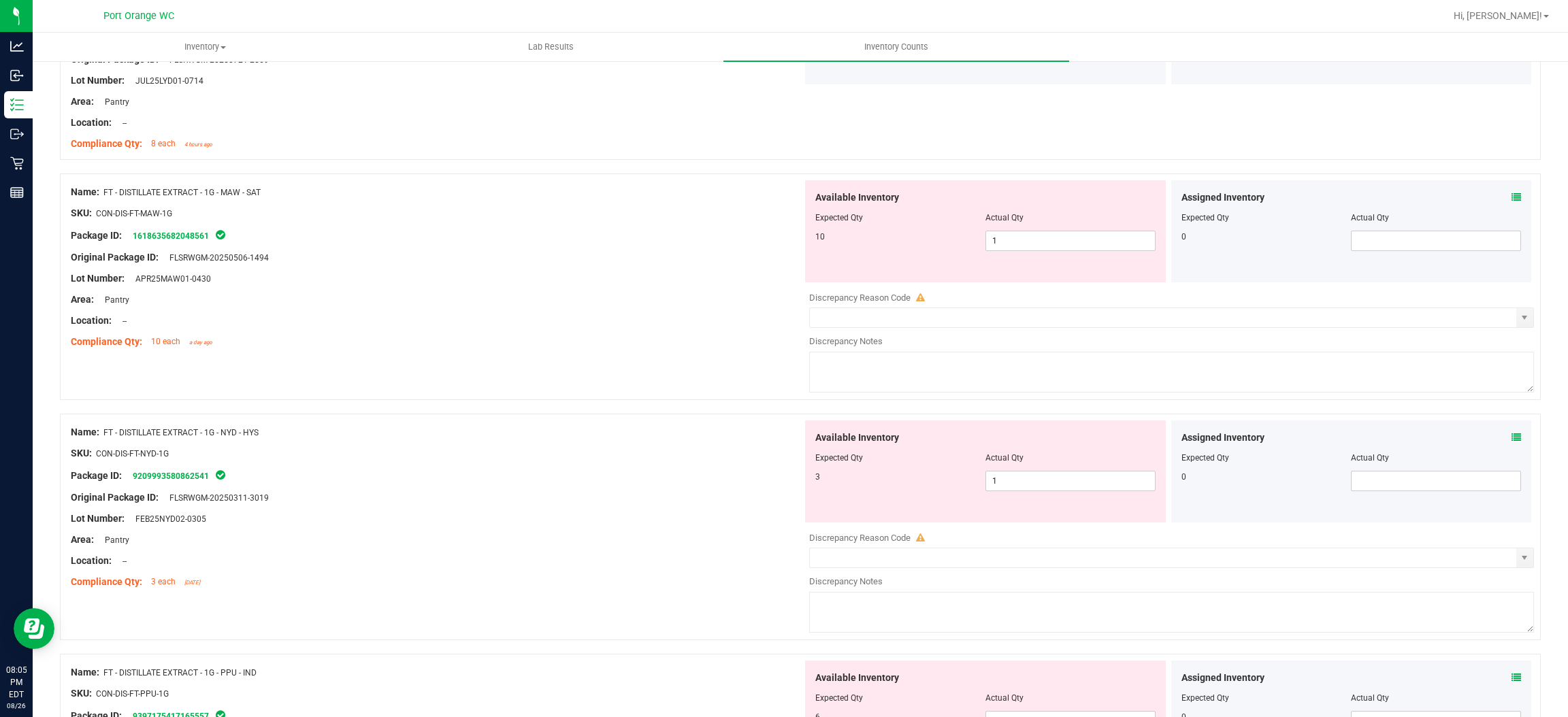
scroll to position [2041, 0]
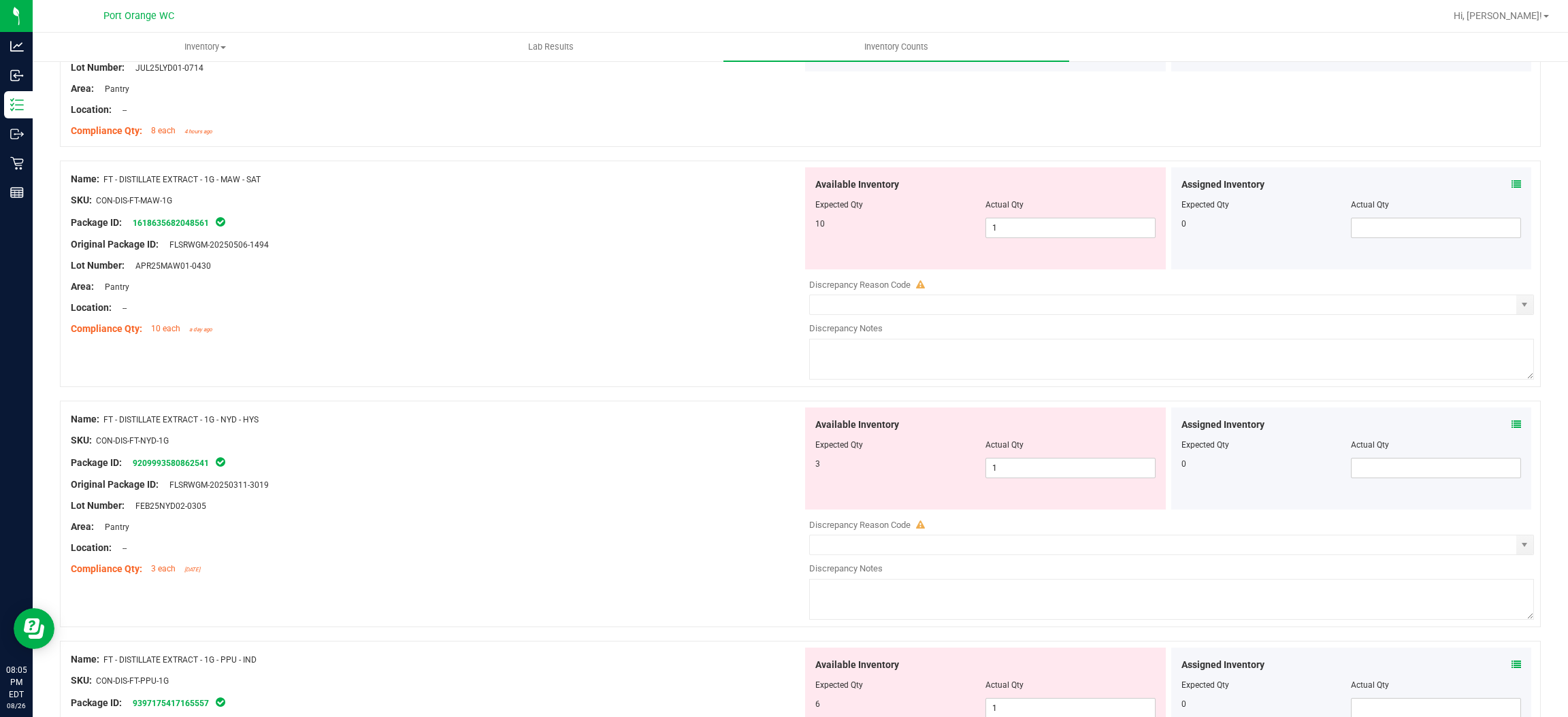
click at [999, 240] on div "Available Inventory Expected Qty Actual Qty 10 1 1" at bounding box center [986, 218] width 361 height 102
type input "10"
click at [999, 233] on span "1 10" at bounding box center [1071, 227] width 170 height 20
type input "10"
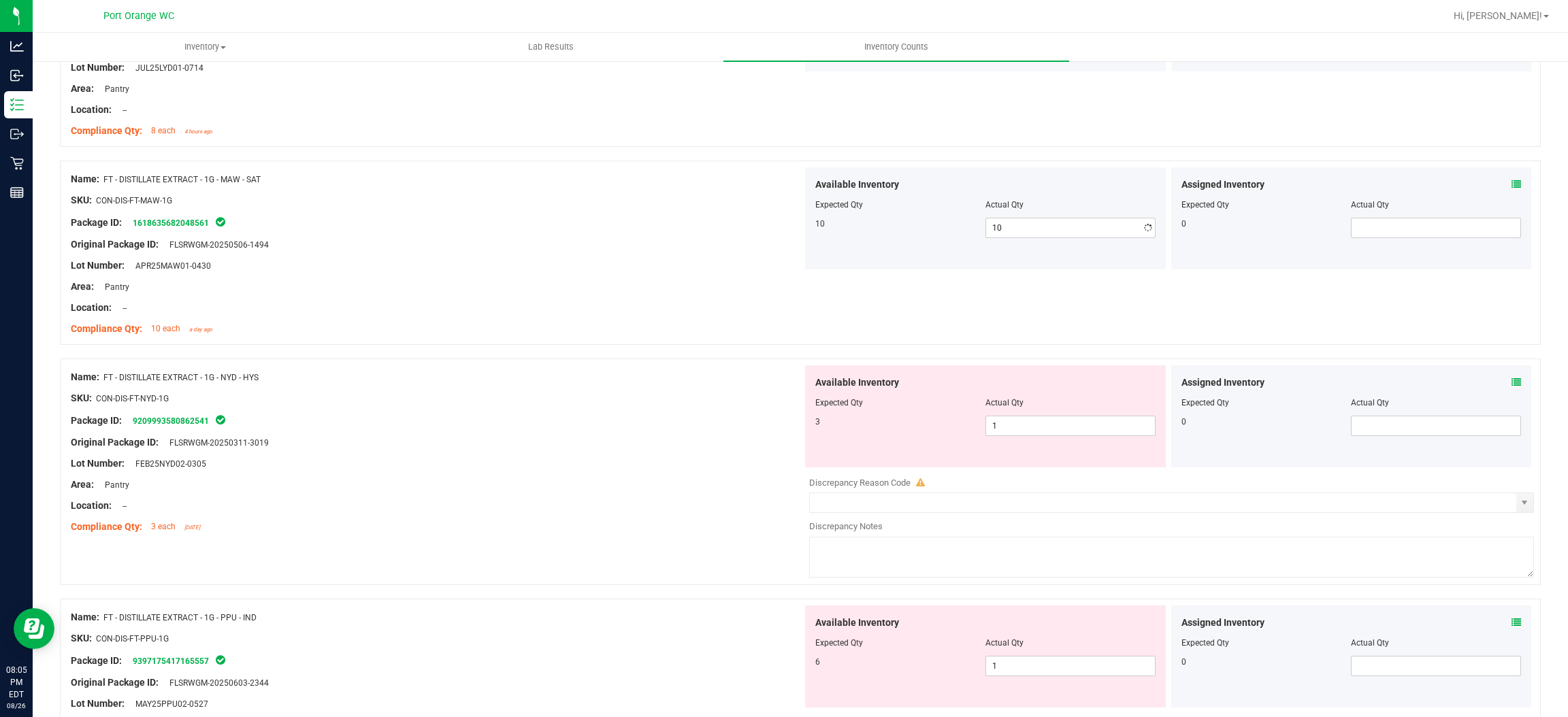
click at [674, 316] on div at bounding box center [436, 318] width 732 height 6
click at [1018, 421] on span "1 1" at bounding box center [1071, 426] width 170 height 20
click at [1018, 421] on input "1" at bounding box center [1070, 426] width 169 height 19
type input "3"
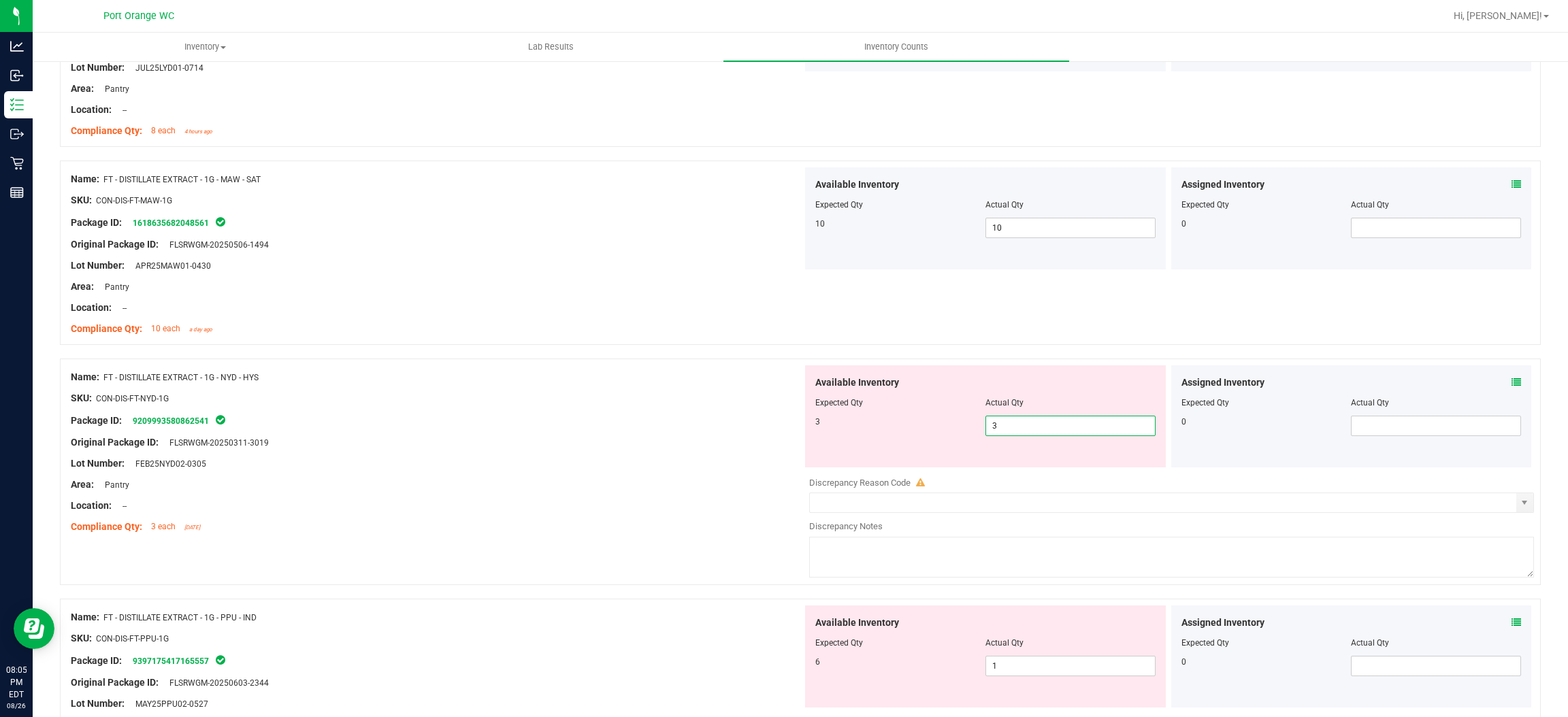
drag, startPoint x: 553, startPoint y: 499, endPoint x: 591, endPoint y: 490, distance: 39.1
click at [554, 499] on div "Name: FT - DISTILLATE EXTRACT - 1G - NYD - HYS SKU: CON-DIS-FT-NYD-1G Package I…" at bounding box center [436, 452] width 732 height 173
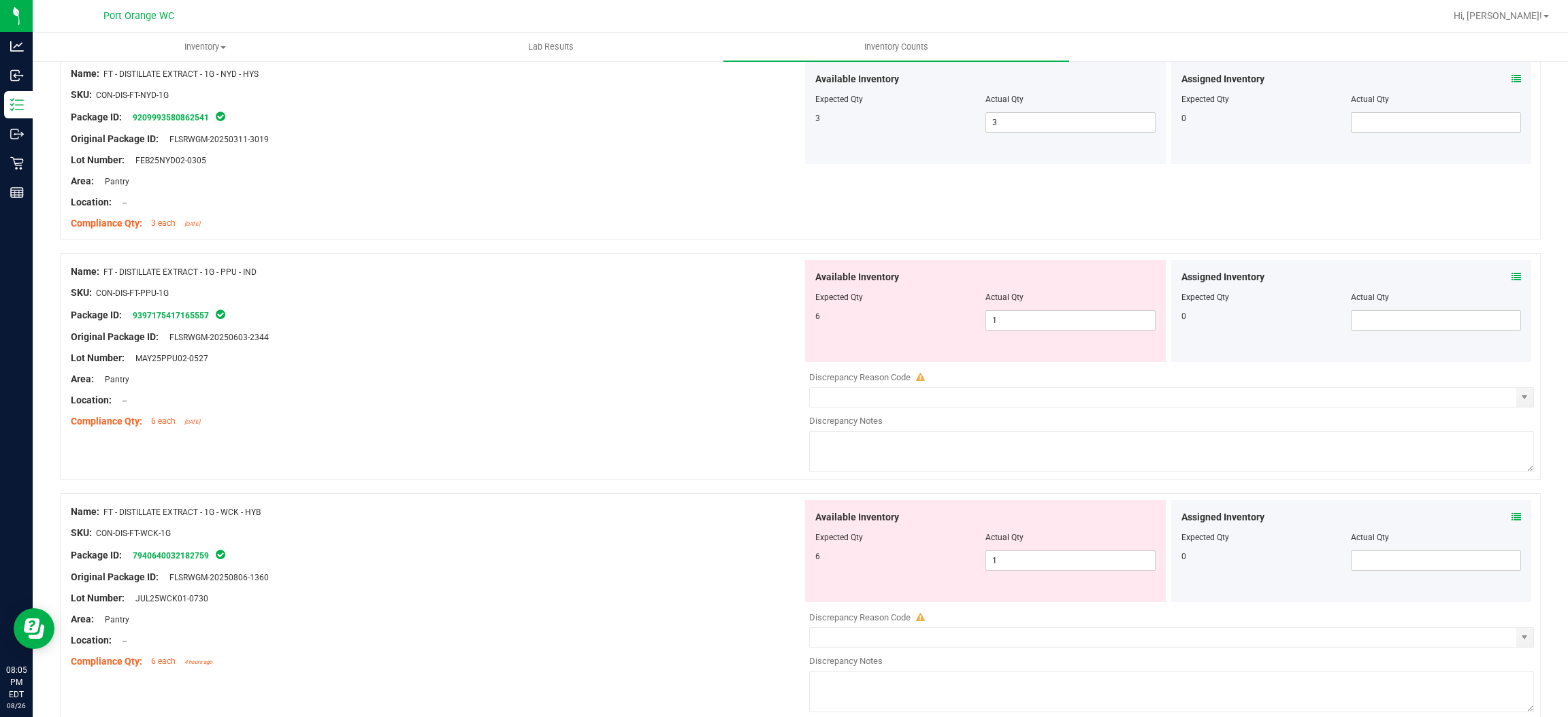
scroll to position [2347, 0]
click at [1023, 316] on span "1 1" at bounding box center [1071, 317] width 170 height 20
click at [1023, 314] on input "1" at bounding box center [1070, 318] width 169 height 19
type input "6"
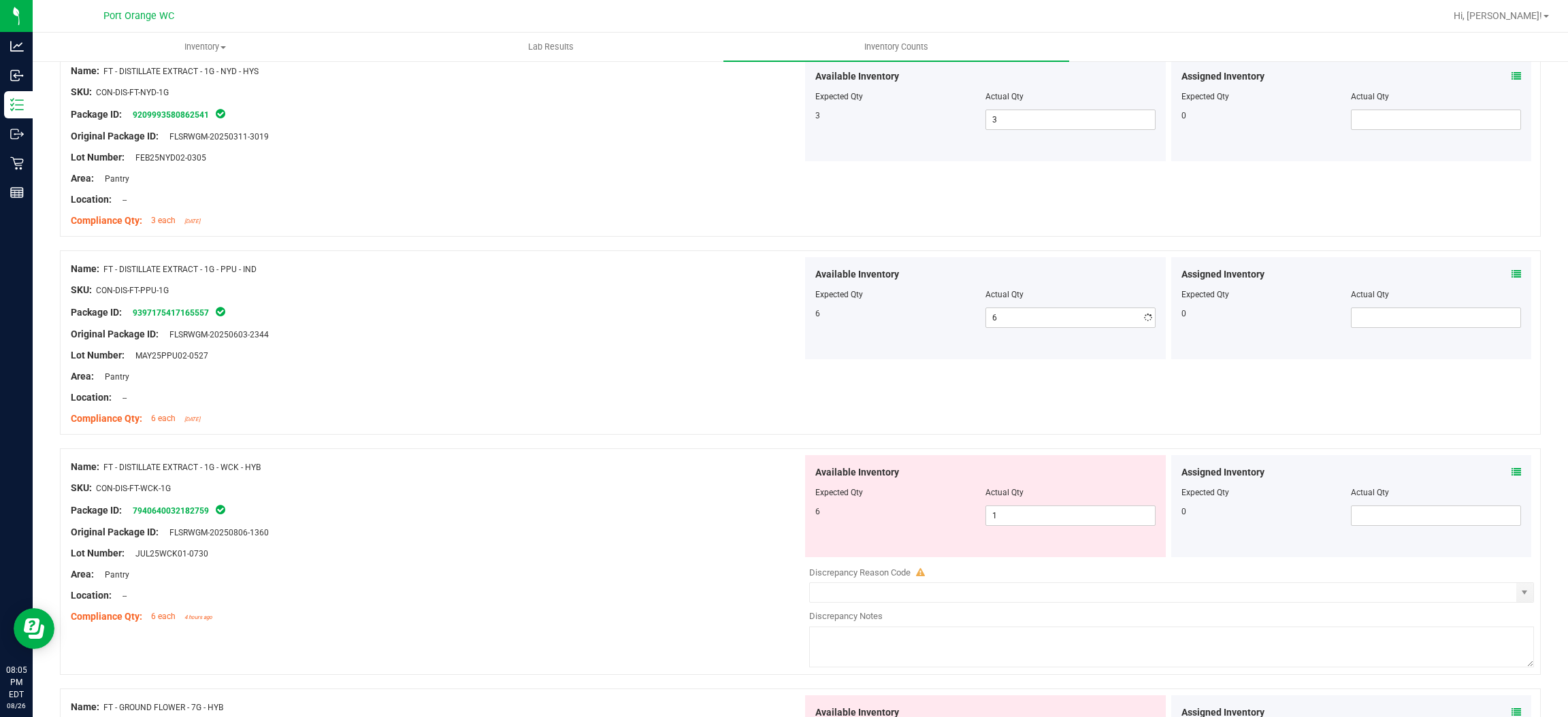
drag, startPoint x: 760, startPoint y: 340, endPoint x: 843, endPoint y: 321, distance: 85.1
click at [775, 334] on div "Original Package ID: FLSRWGM-20250603-2344" at bounding box center [436, 334] width 732 height 15
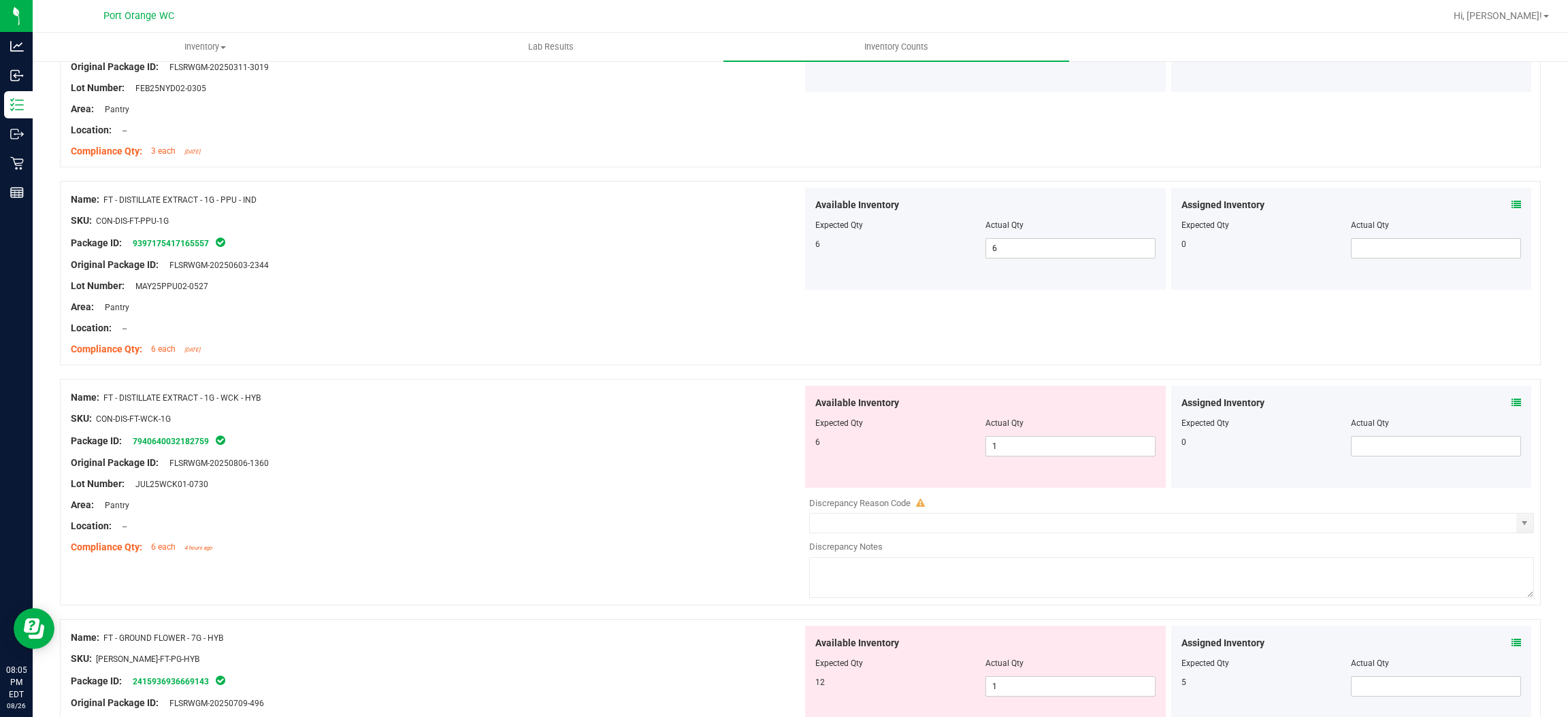
scroll to position [2551, 0]
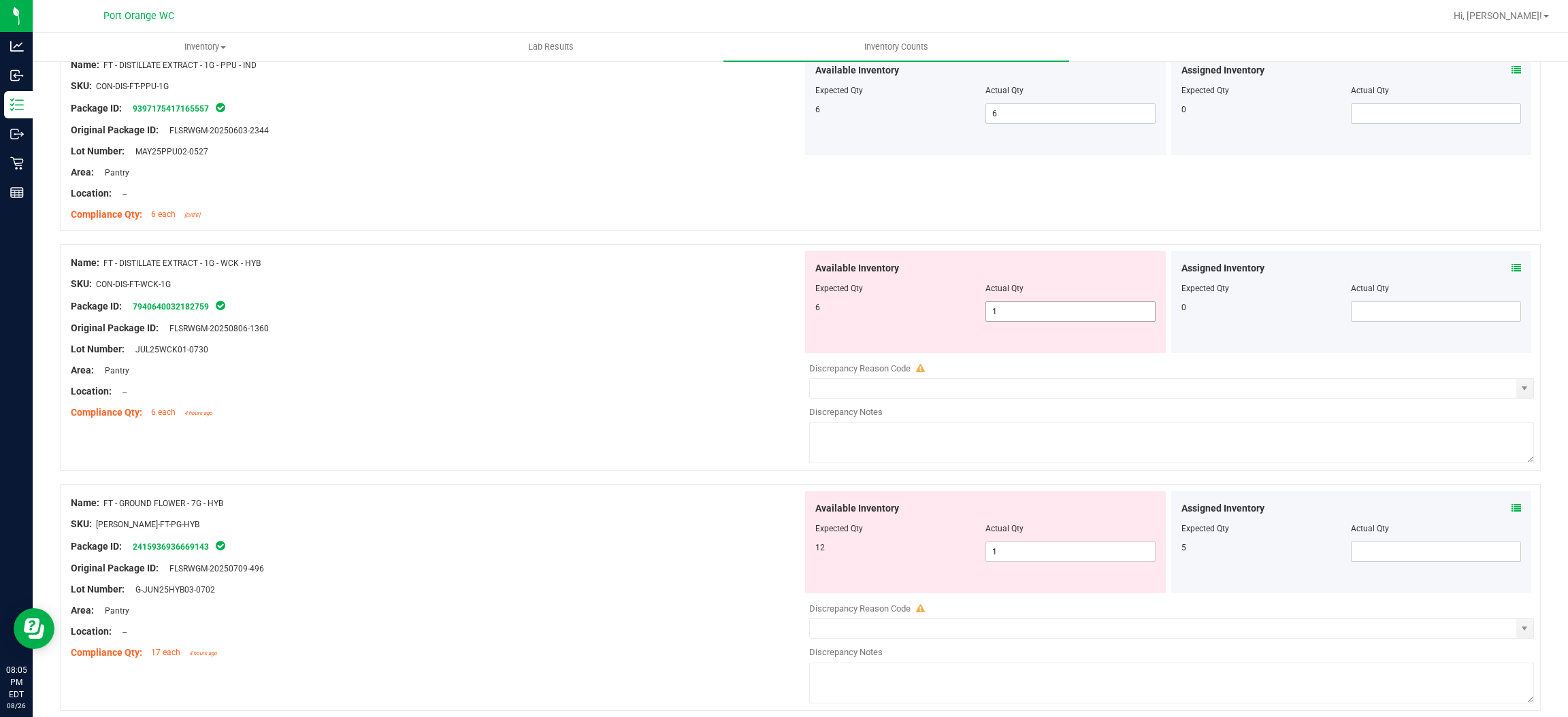
click at [1016, 321] on span "1 1" at bounding box center [1071, 312] width 170 height 20
click at [1016, 321] on input "1" at bounding box center [1070, 312] width 169 height 19
type input "6"
drag, startPoint x: 669, startPoint y: 378, endPoint x: 781, endPoint y: 349, distance: 115.7
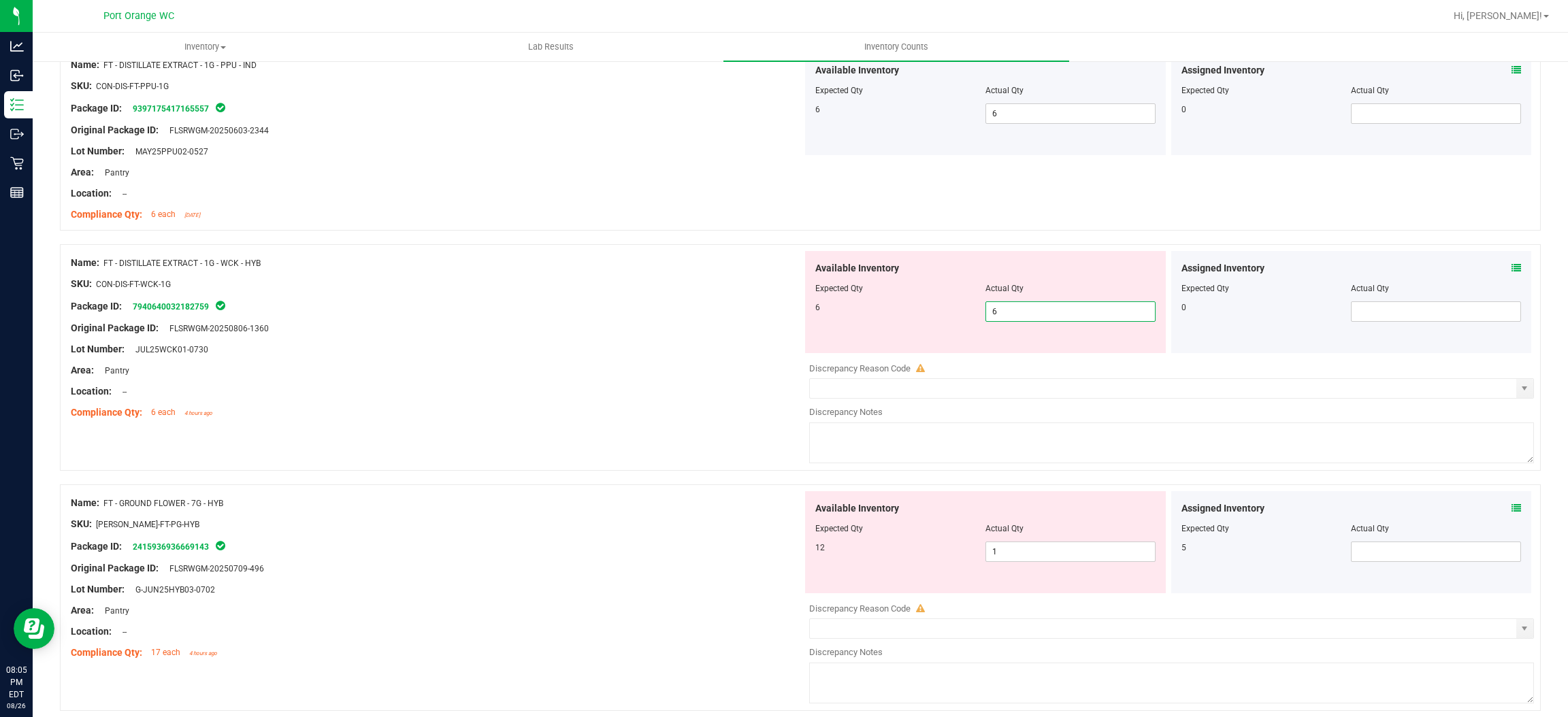
click at [682, 373] on div "Area: Pantry" at bounding box center [436, 371] width 732 height 15
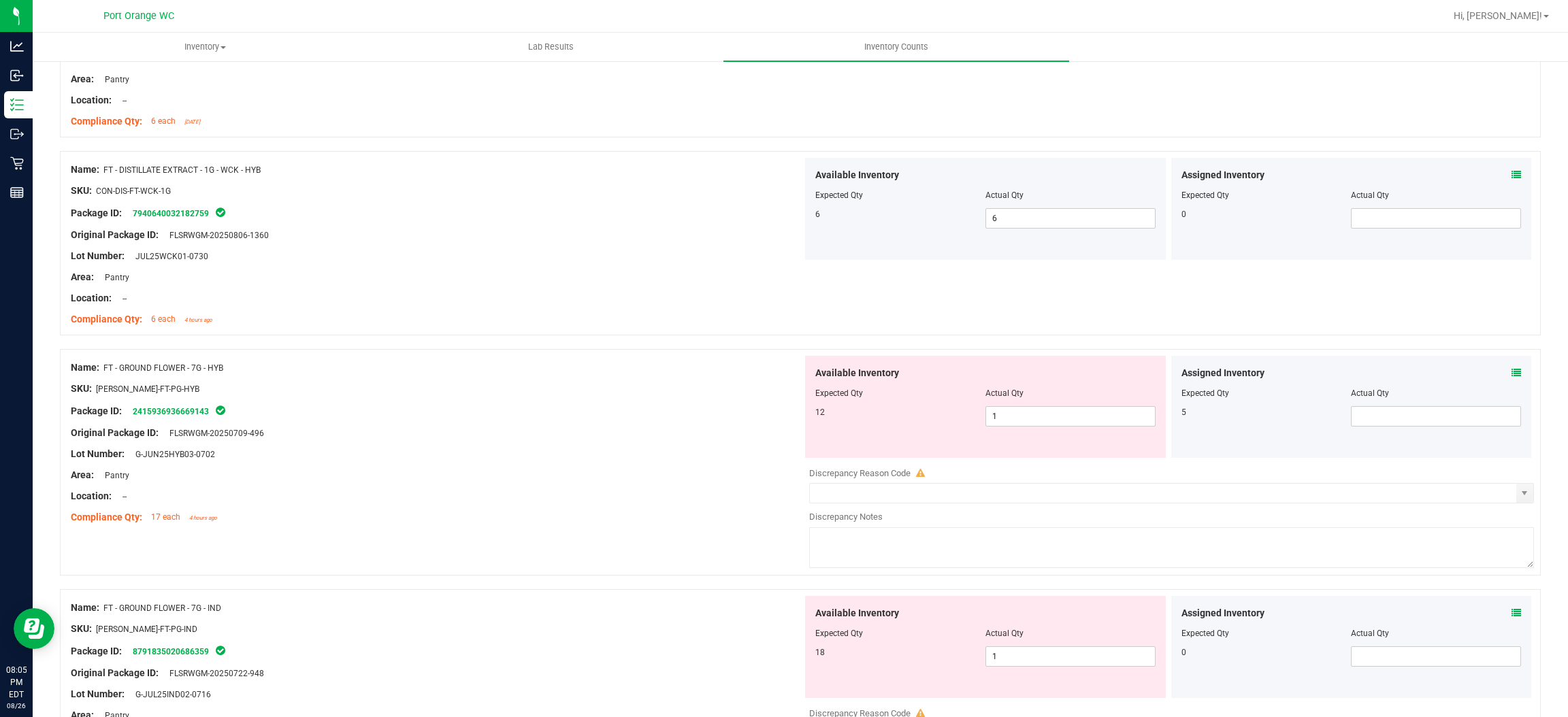
scroll to position [2756, 0]
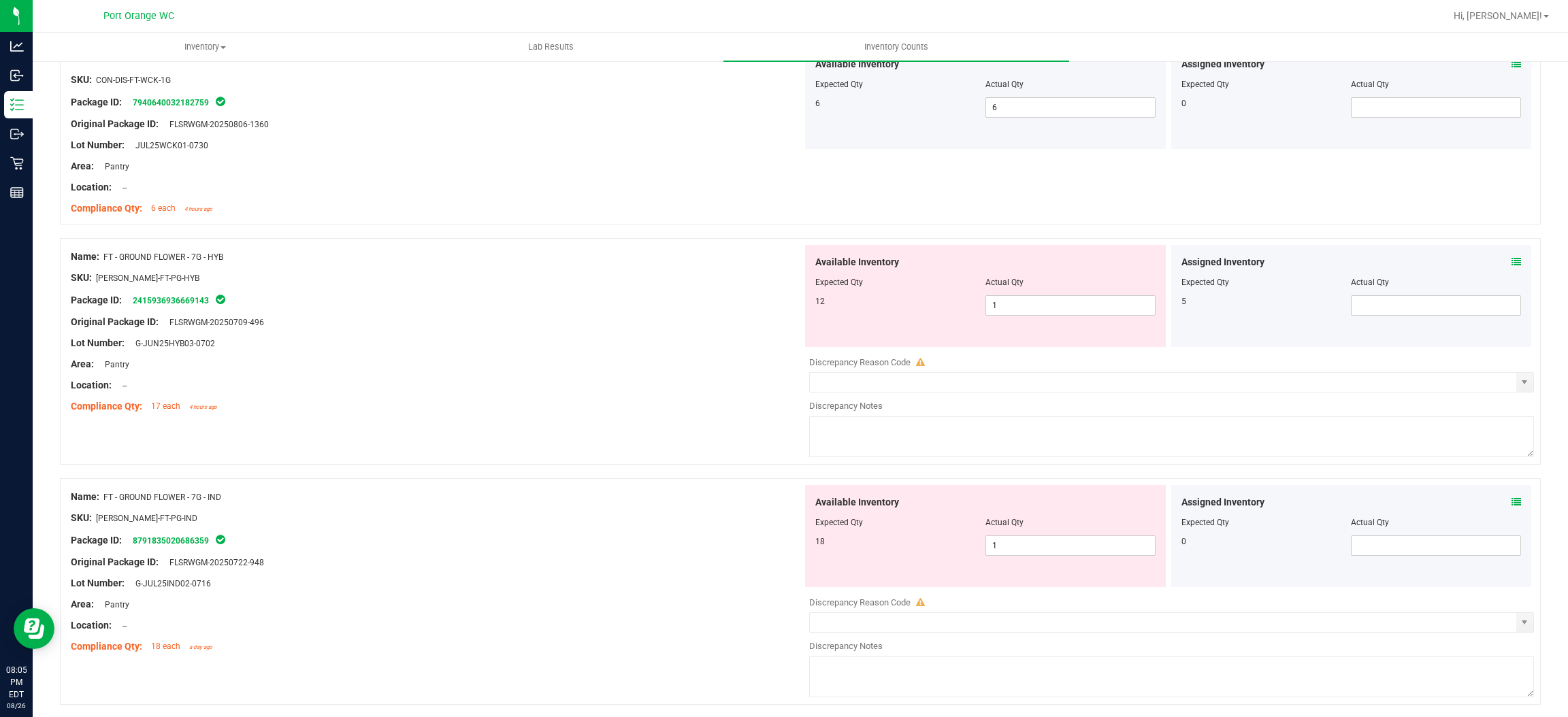
click at [1512, 267] on icon at bounding box center [1517, 262] width 10 height 10
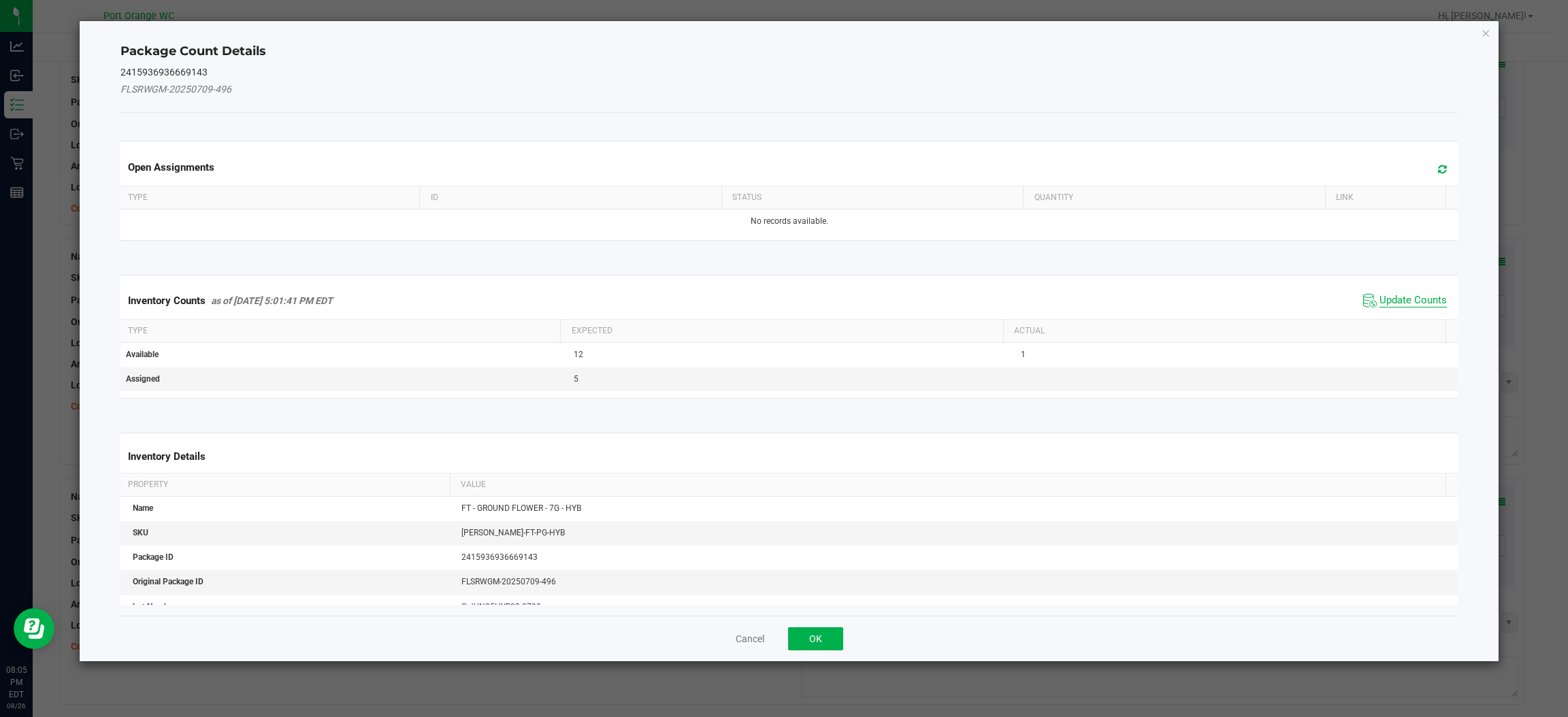
click at [1409, 295] on span "Update Counts" at bounding box center [1413, 300] width 67 height 14
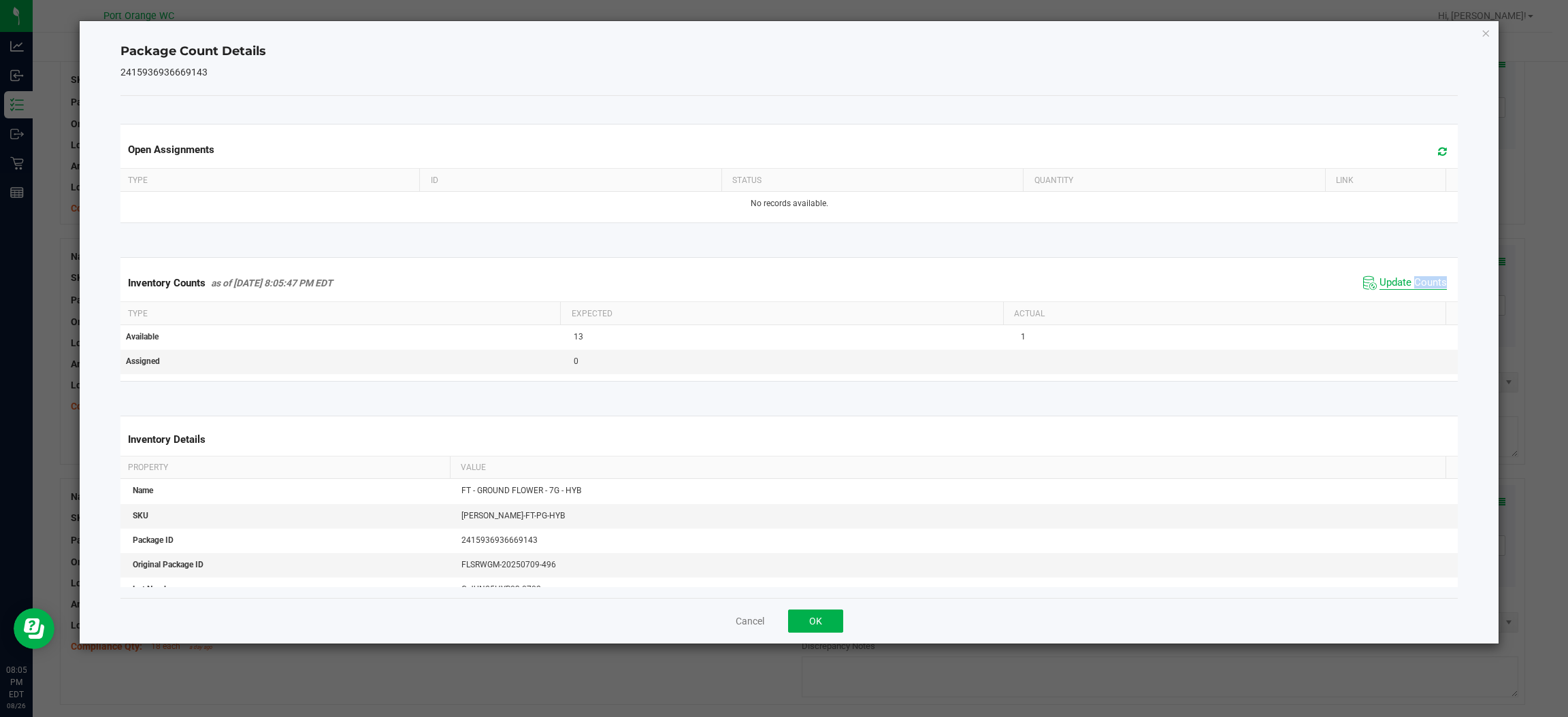
click at [1409, 295] on div "Inventory Counts as of [DATE] 8:05:47 PM EDT Update Counts" at bounding box center [788, 282] width 1343 height 36
click at [824, 629] on button "OK" at bounding box center [816, 621] width 55 height 23
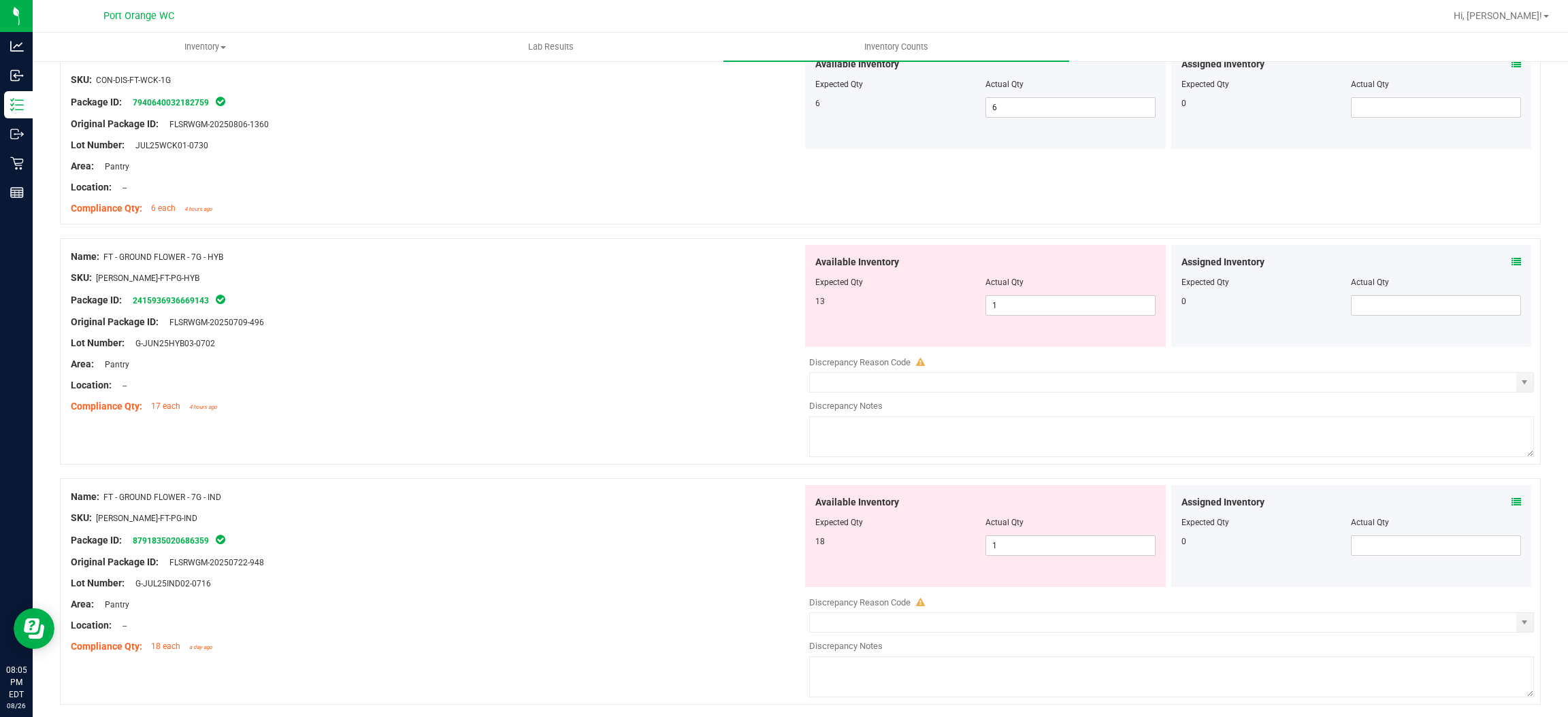
click at [1053, 323] on div "Available Inventory Expected Qty Actual Qty 13 1 1" at bounding box center [986, 296] width 361 height 102
click at [1039, 310] on span "1 1" at bounding box center [1071, 305] width 170 height 20
type input "13"
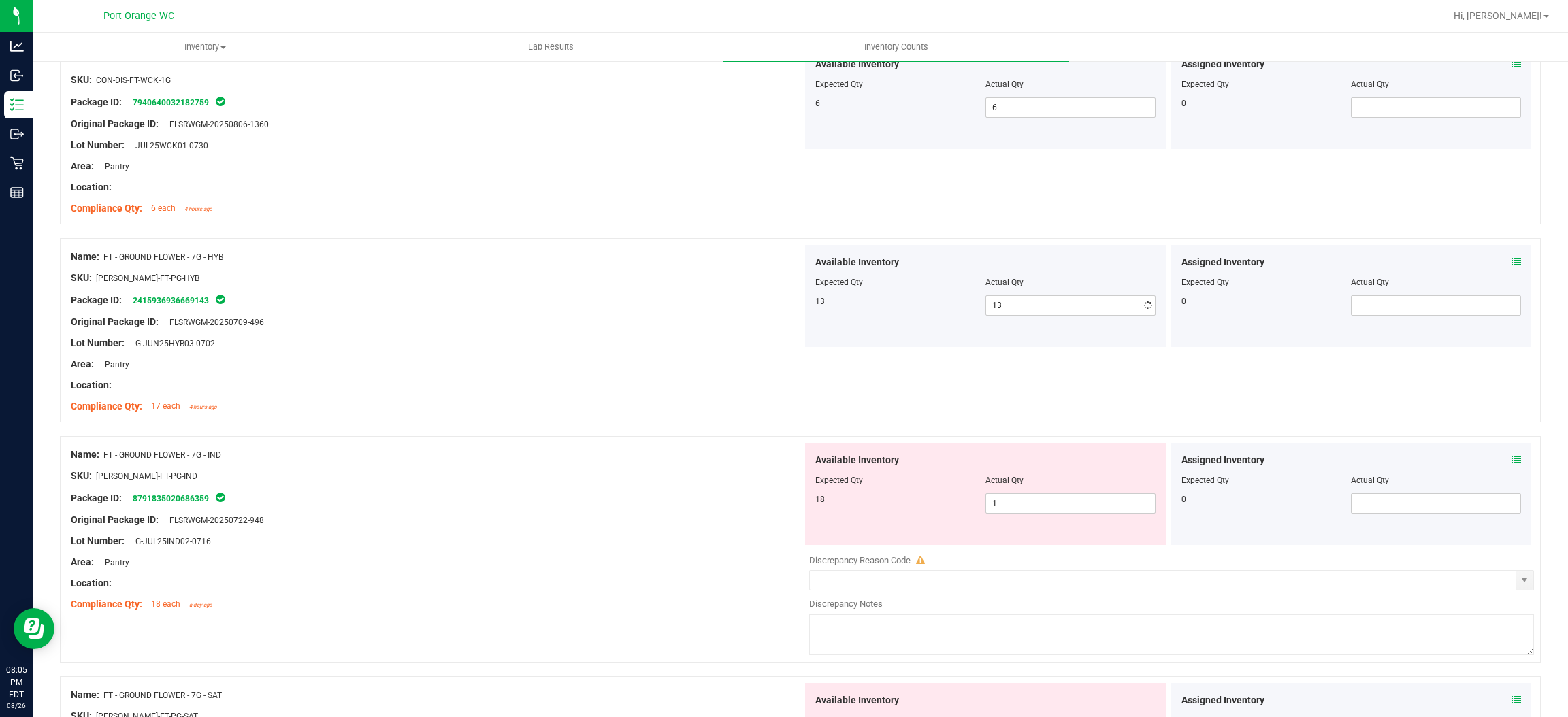
drag, startPoint x: 720, startPoint y: 330, endPoint x: 783, endPoint y: 336, distance: 63.3
click at [730, 326] on div "Original Package ID: FLSRWGM-20250709-496" at bounding box center [436, 322] width 732 height 15
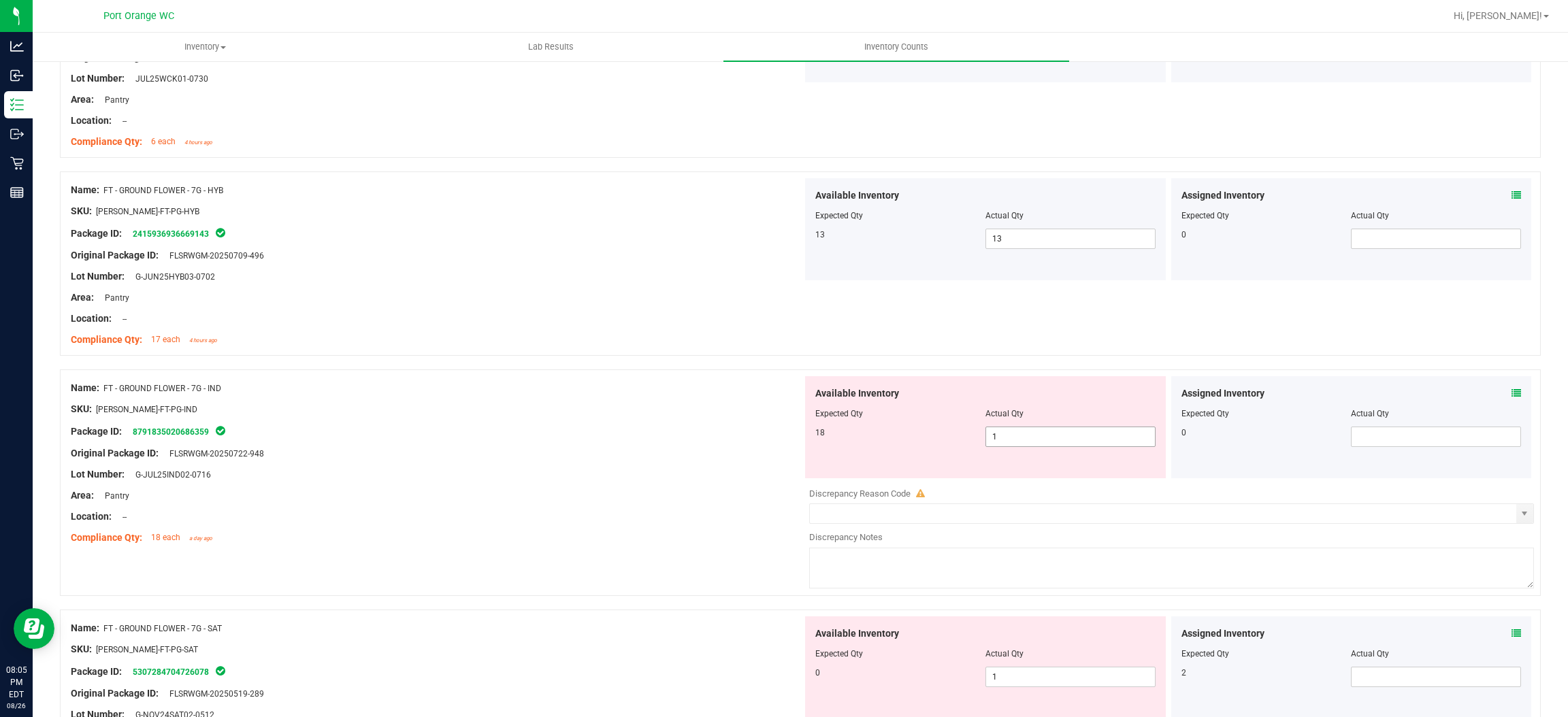
scroll to position [2960, 0]
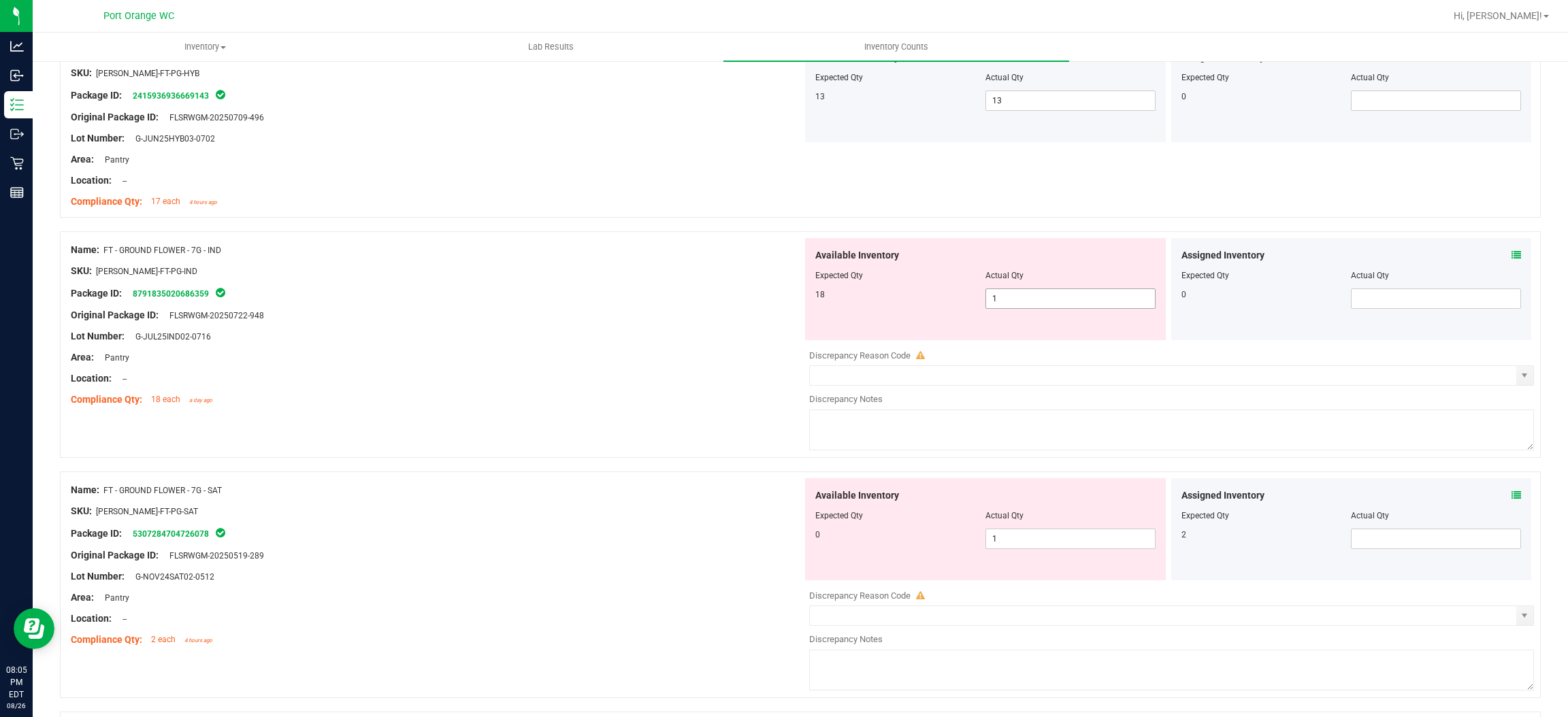
click at [1043, 301] on span "1 1" at bounding box center [1071, 299] width 170 height 20
type input "18"
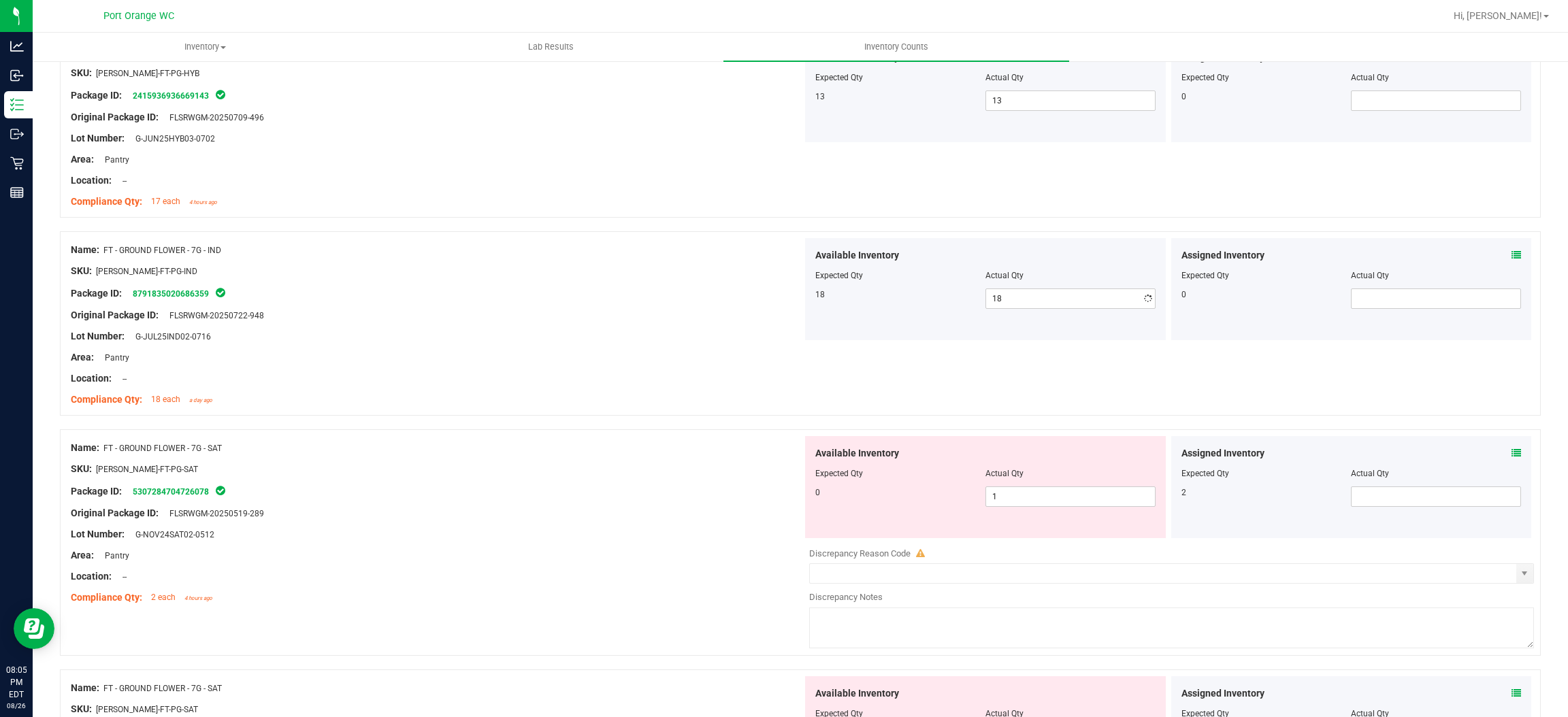
drag, startPoint x: 801, startPoint y: 333, endPoint x: 810, endPoint y: 332, distance: 9.1
click at [805, 334] on div "Available Inventory Expected Qty Actual Qty 18 18 18" at bounding box center [986, 289] width 361 height 102
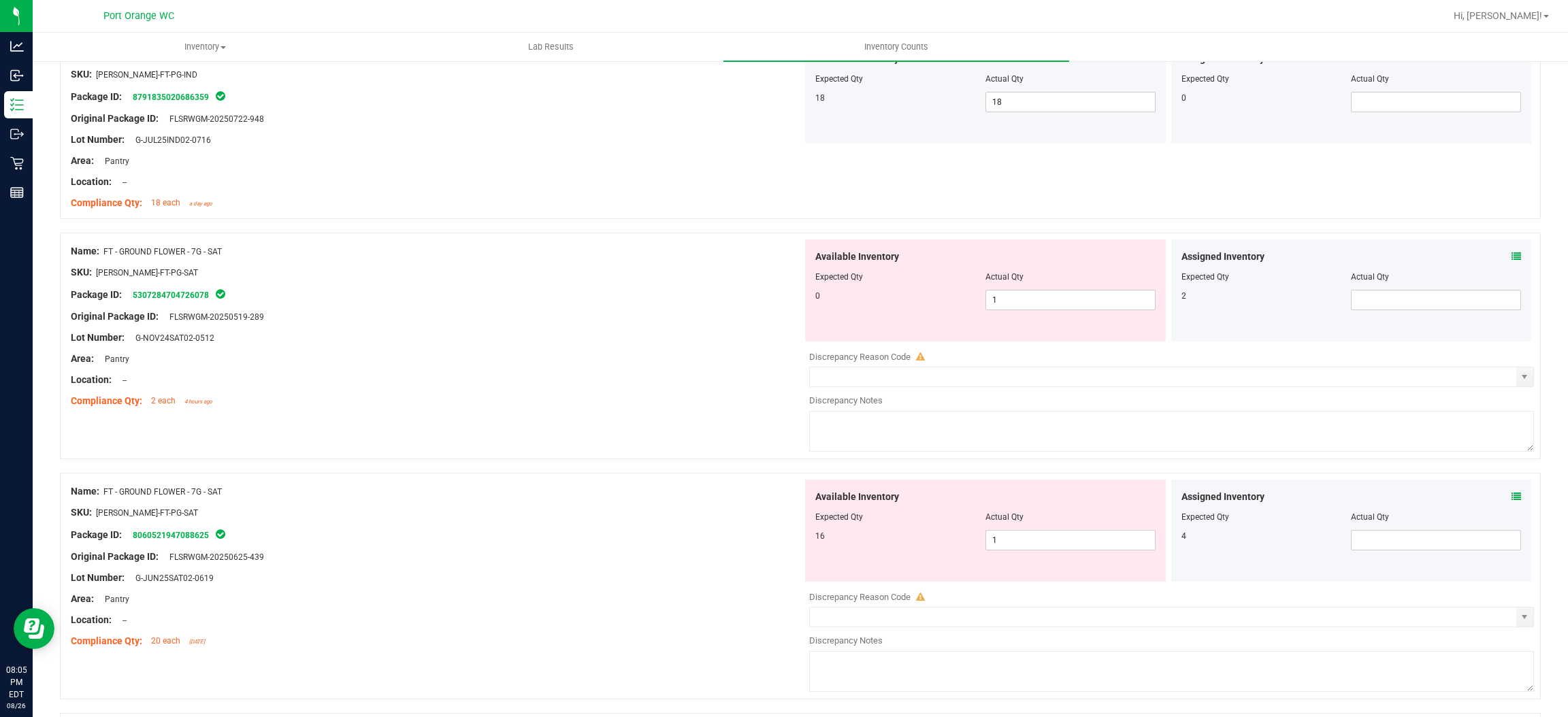
scroll to position [3164, 0]
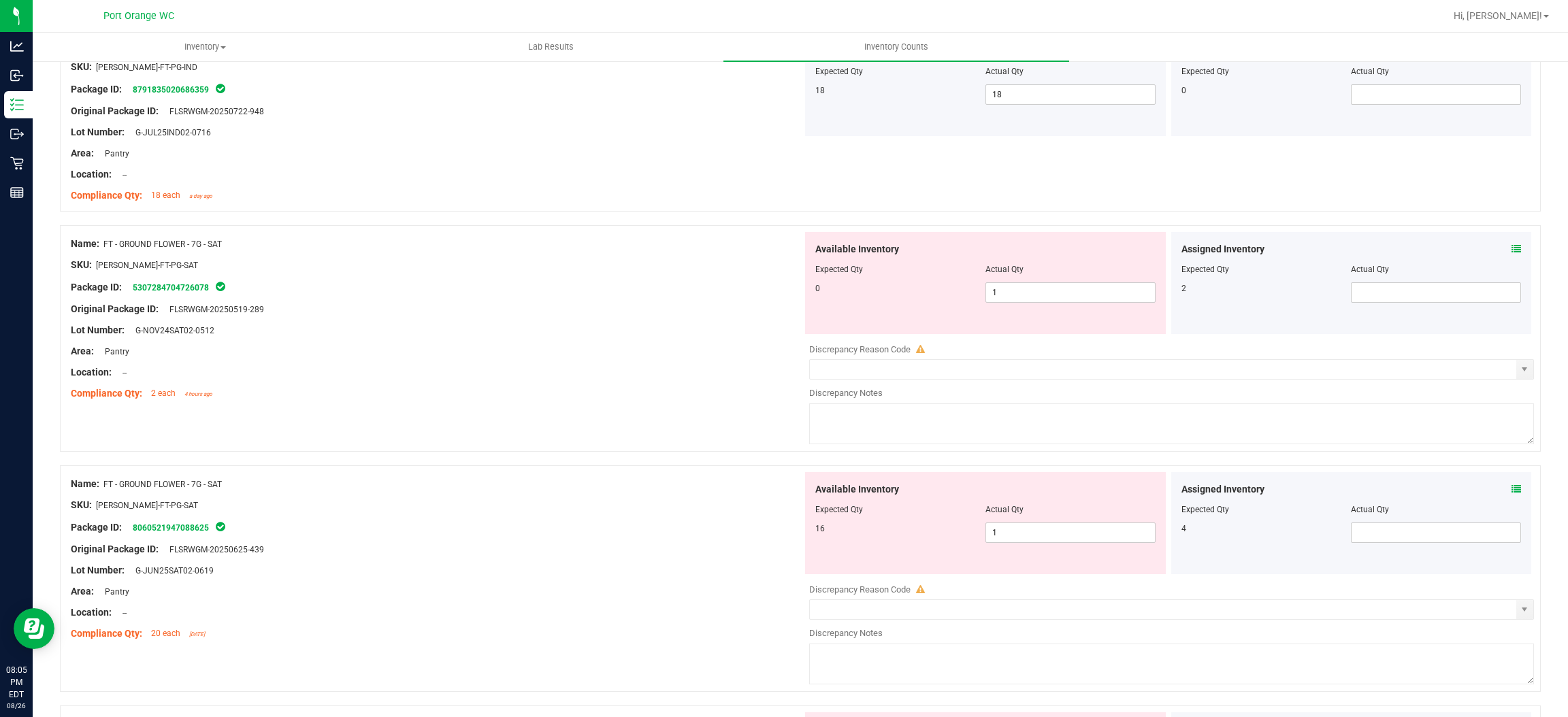
click at [1512, 251] on icon at bounding box center [1517, 249] width 10 height 10
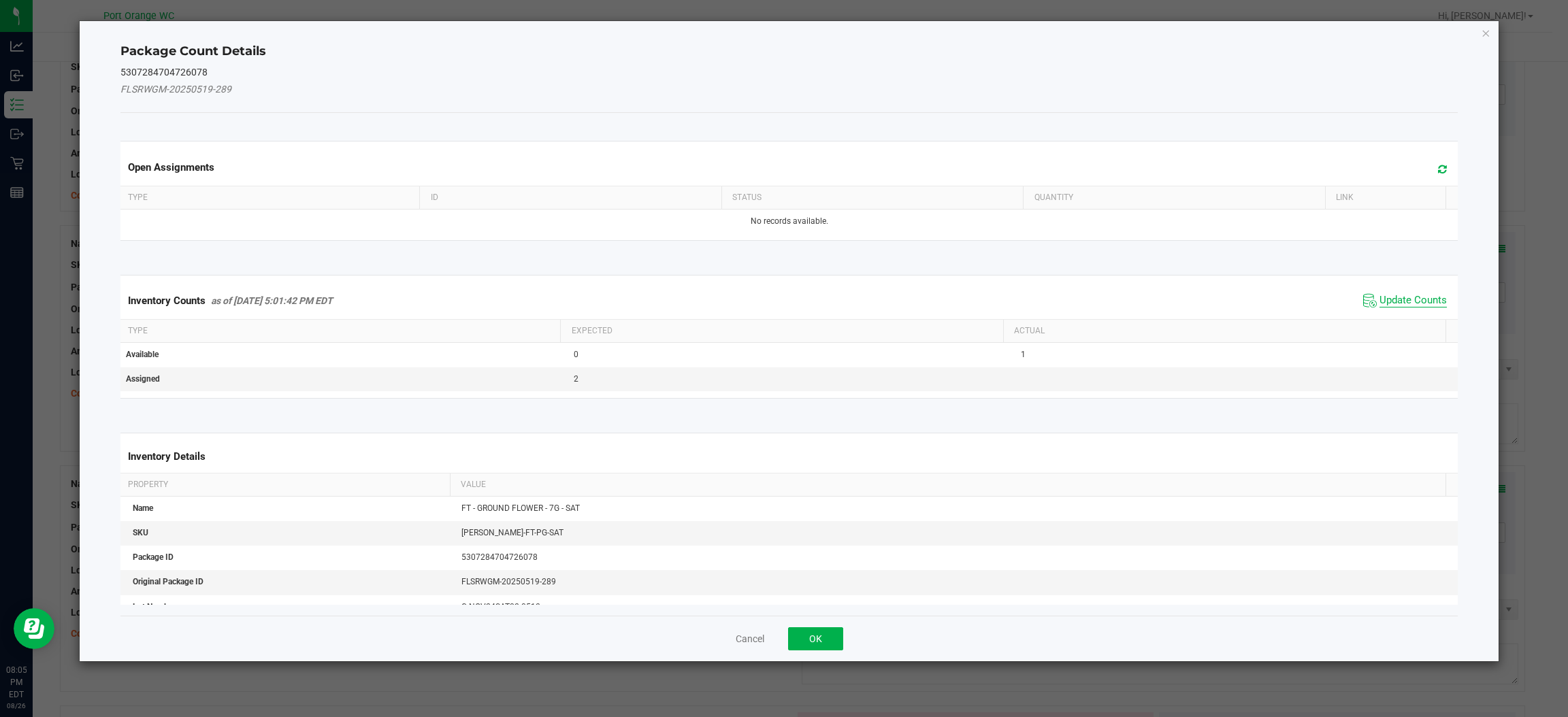
click at [1396, 300] on span "Update Counts" at bounding box center [1413, 300] width 67 height 14
click at [1396, 300] on div "Inventory Counts as of [DATE] 5:01:42 PM EDT Update Counts" at bounding box center [788, 300] width 1343 height 36
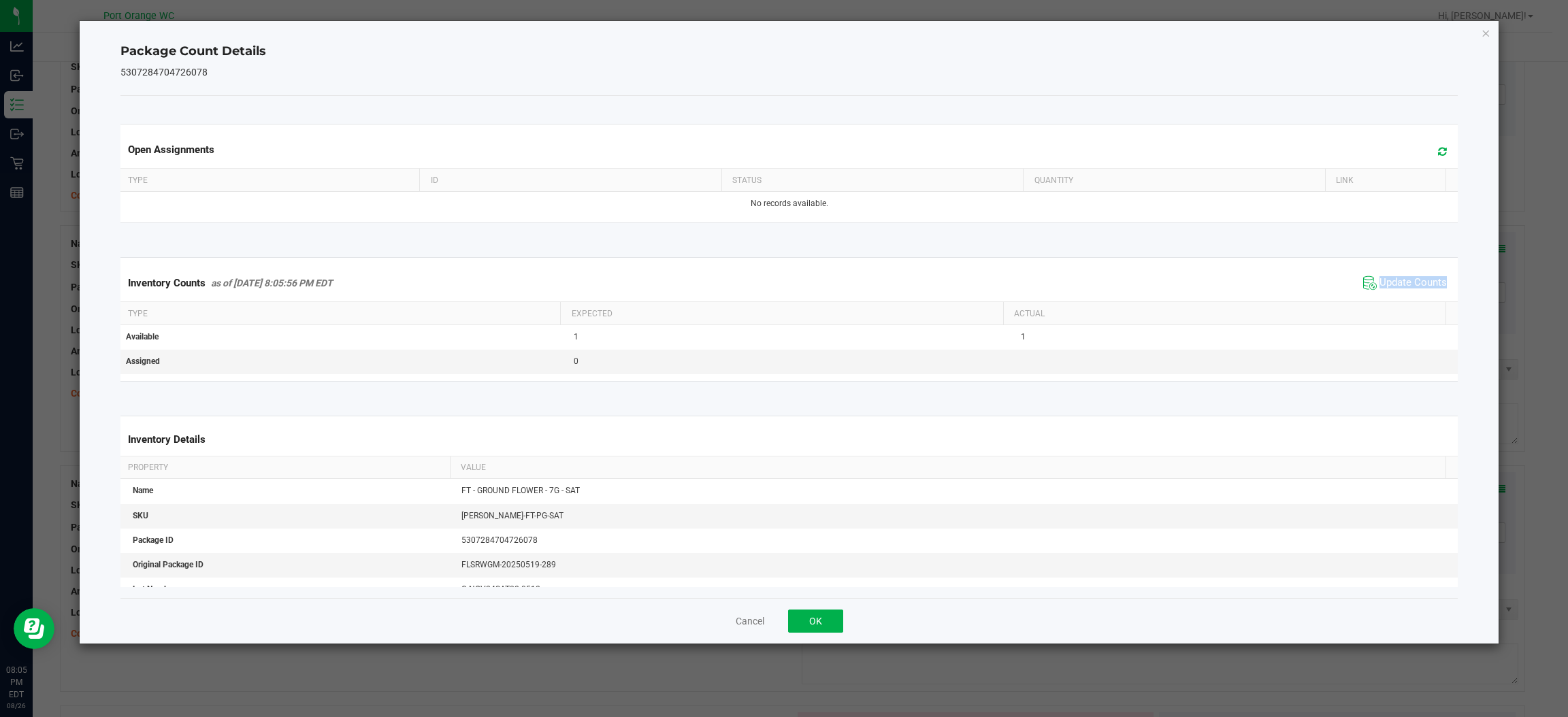
click at [1396, 298] on div "Inventory Counts as of [DATE] 8:05:56 PM EDT Update Counts" at bounding box center [788, 282] width 1343 height 36
click at [802, 633] on button "OK" at bounding box center [816, 621] width 55 height 23
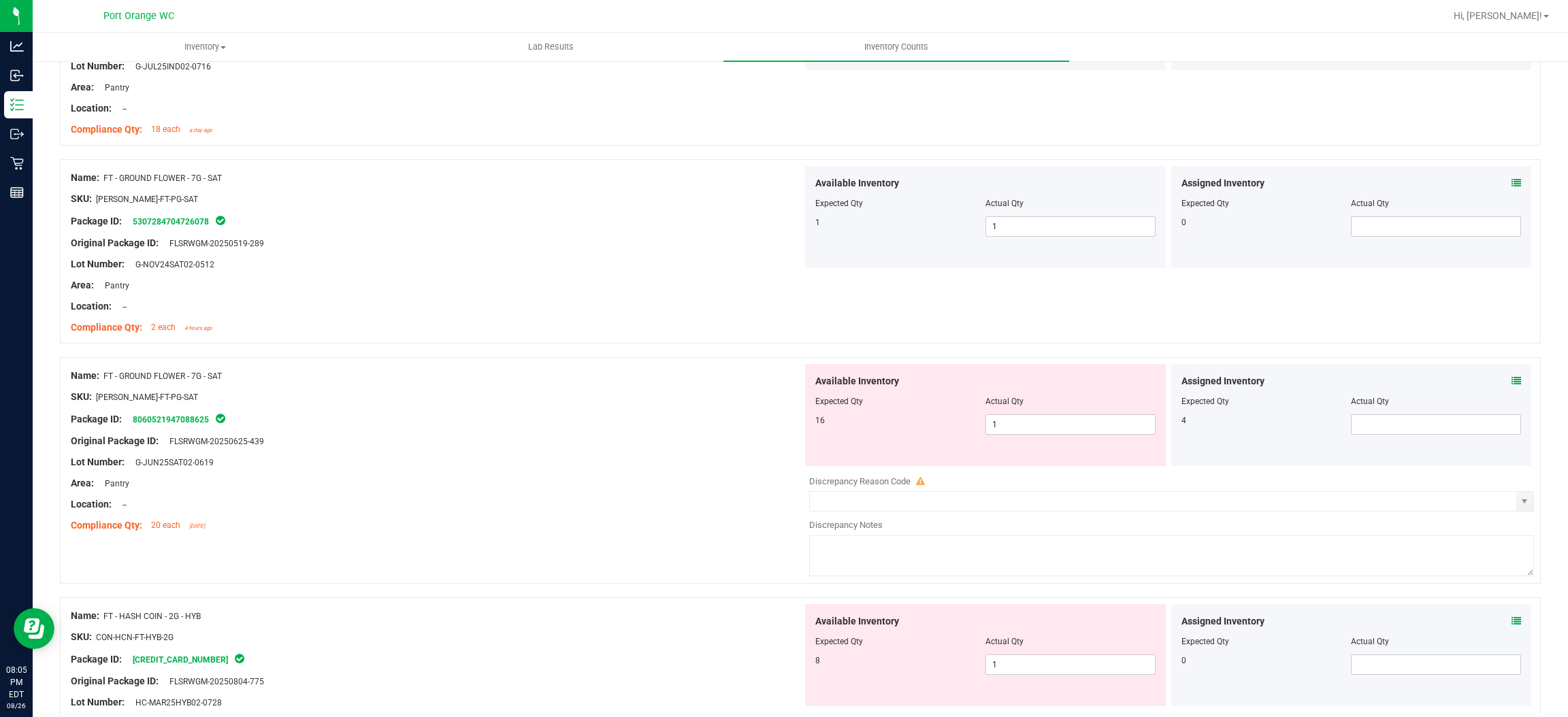
scroll to position [3266, 0]
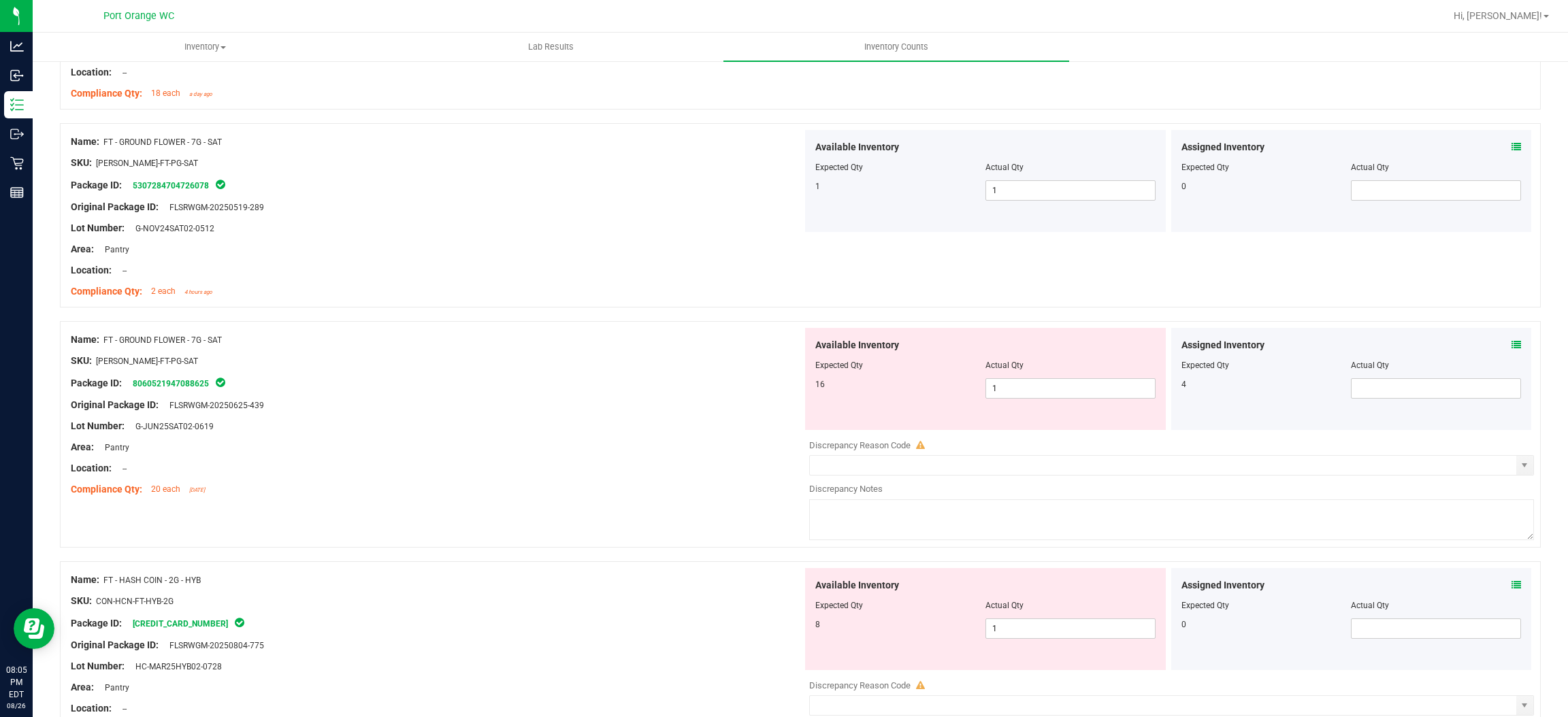
click at [1512, 344] on icon at bounding box center [1517, 345] width 10 height 10
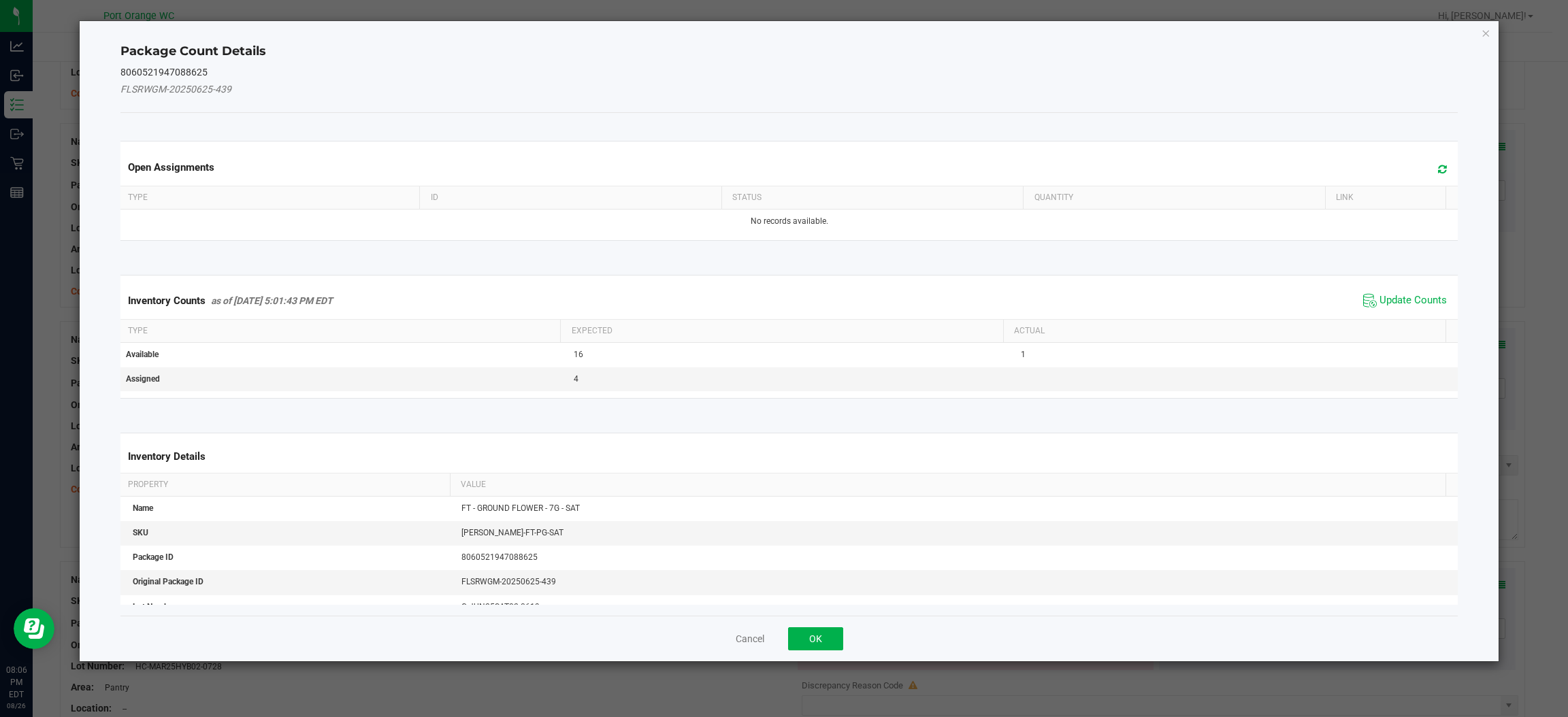
click at [1396, 293] on span "Update Counts" at bounding box center [1405, 300] width 91 height 20
click at [1396, 293] on span "Update Counts" at bounding box center [1407, 300] width 87 height 19
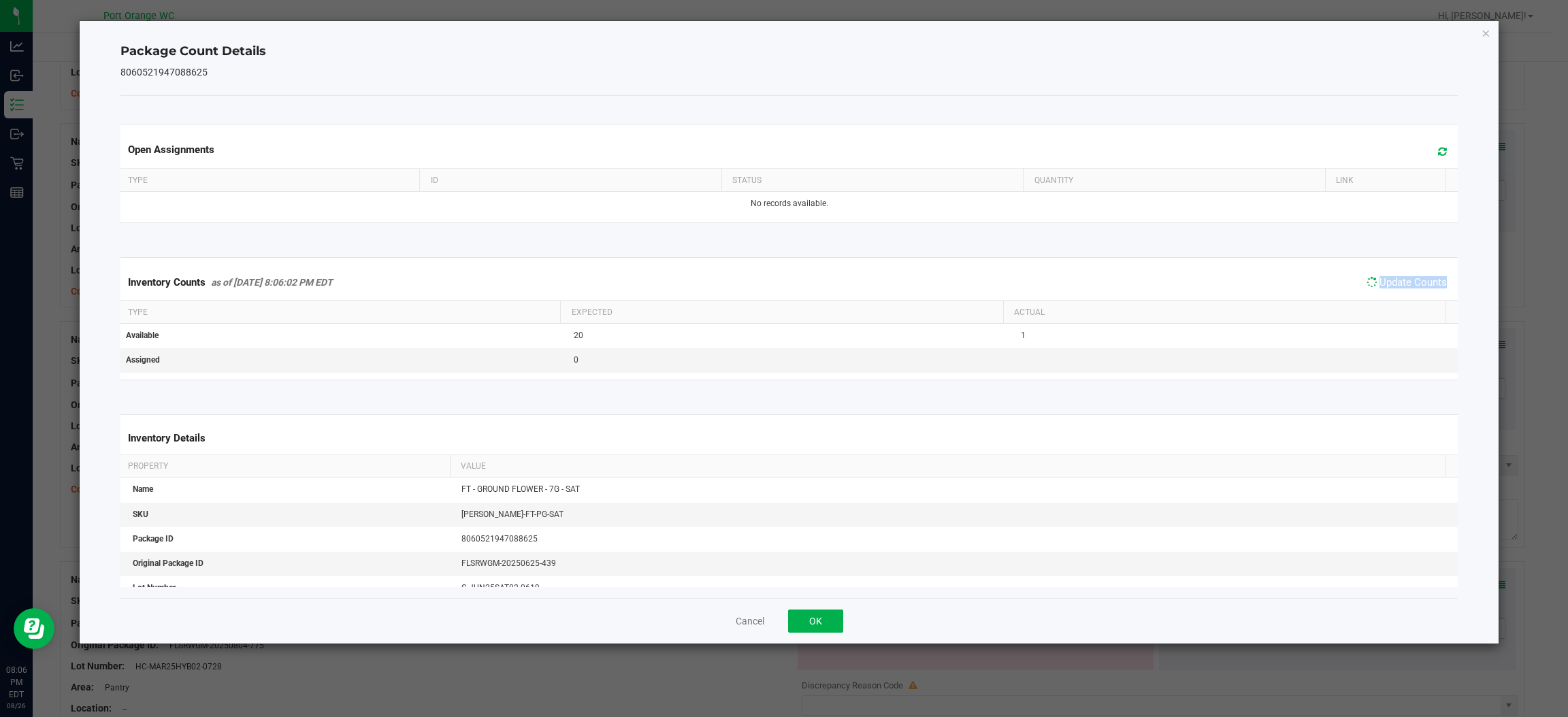
click at [1396, 292] on span "Update Counts" at bounding box center [1407, 282] width 87 height 19
click at [1396, 293] on span "Update Counts" at bounding box center [1405, 282] width 91 height 20
drag, startPoint x: 840, startPoint y: 615, endPoint x: 892, endPoint y: 563, distance: 73.5
click at [840, 614] on button "OK" at bounding box center [816, 621] width 55 height 23
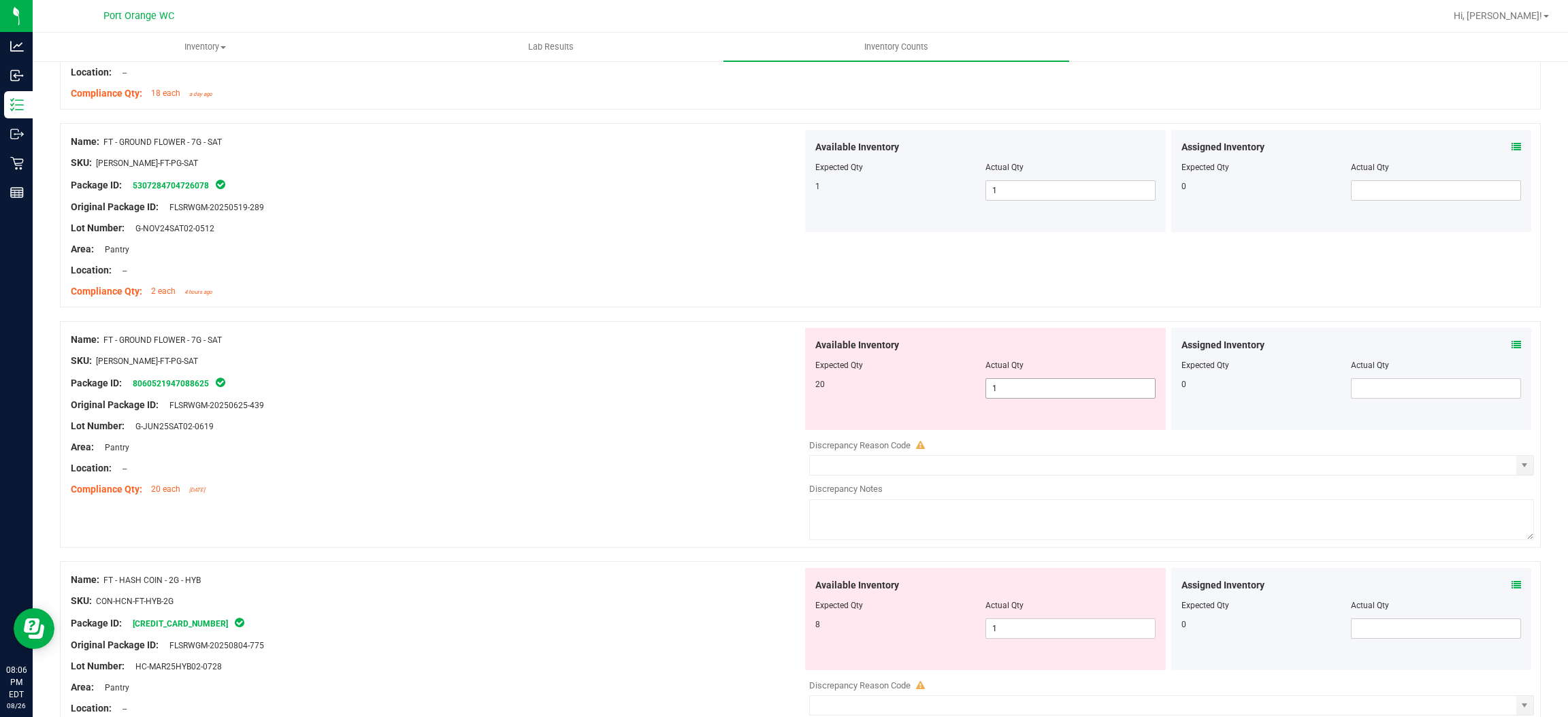
click at [1016, 399] on span "1 1" at bounding box center [1071, 388] width 170 height 20
click at [1016, 398] on input "1" at bounding box center [1070, 388] width 169 height 19
type input "20"
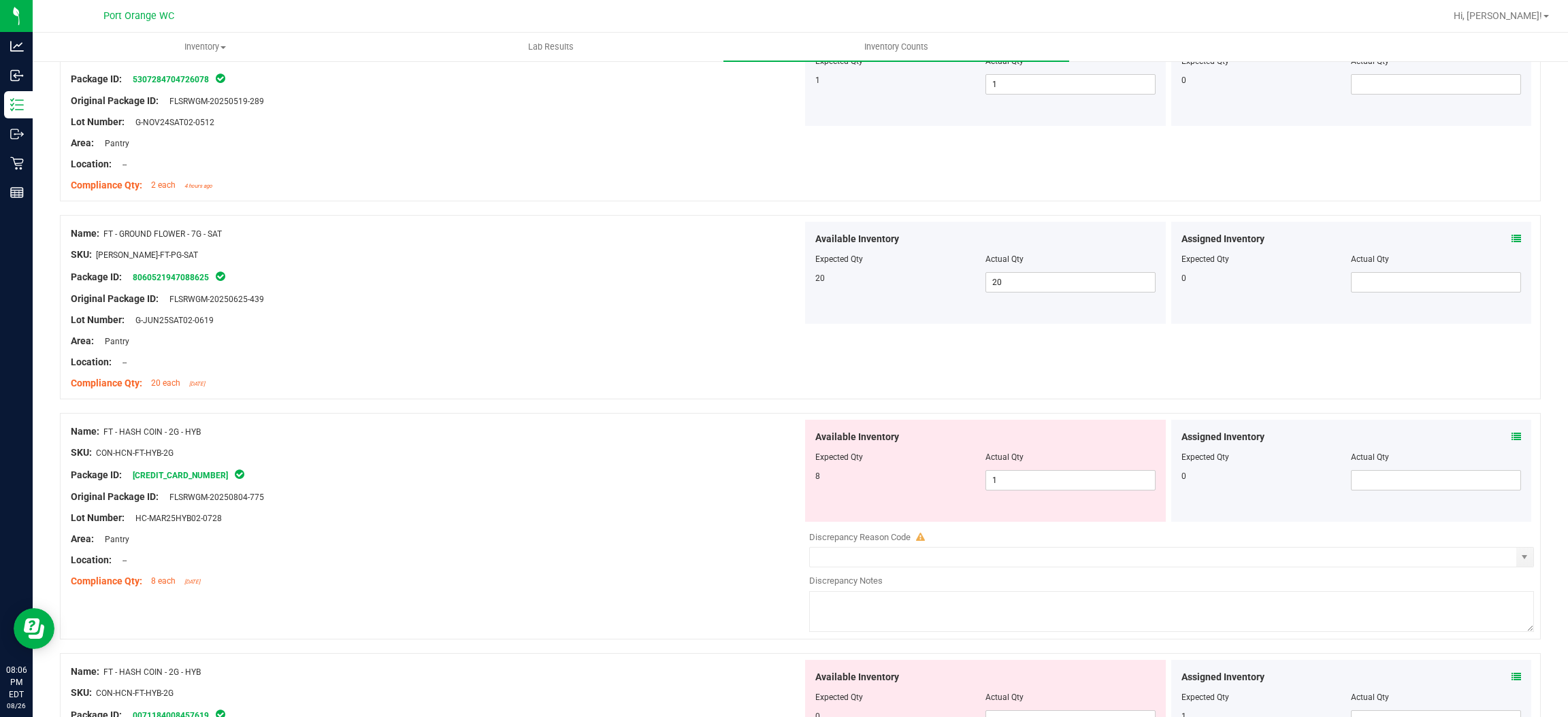
scroll to position [3470, 0]
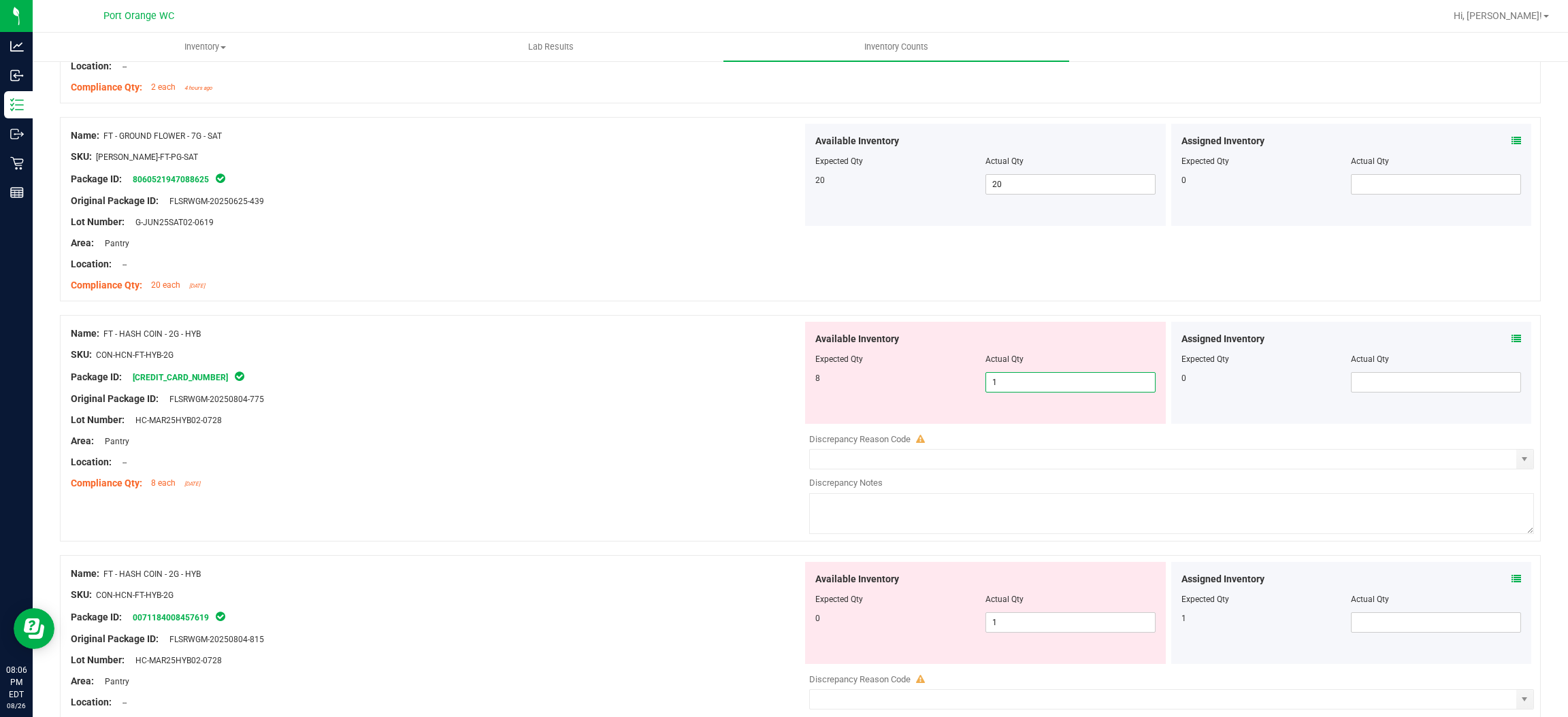
click at [1043, 390] on span "1 1" at bounding box center [1071, 382] width 170 height 20
click at [1043, 390] on input "1" at bounding box center [1070, 383] width 169 height 19
type input "8"
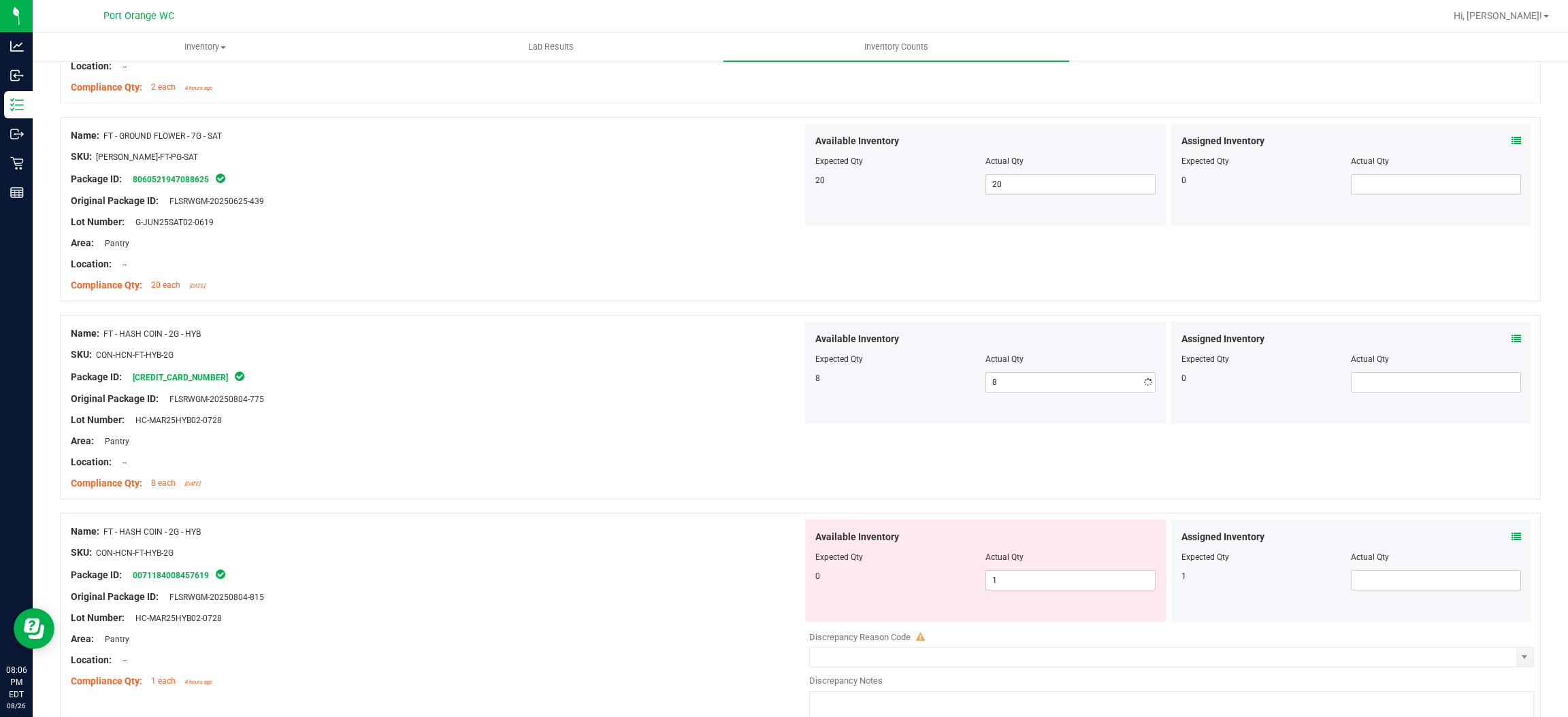
drag, startPoint x: 537, startPoint y: 469, endPoint x: 665, endPoint y: 443, distance: 130.6
click at [542, 465] on div "Location: --" at bounding box center [436, 463] width 732 height 15
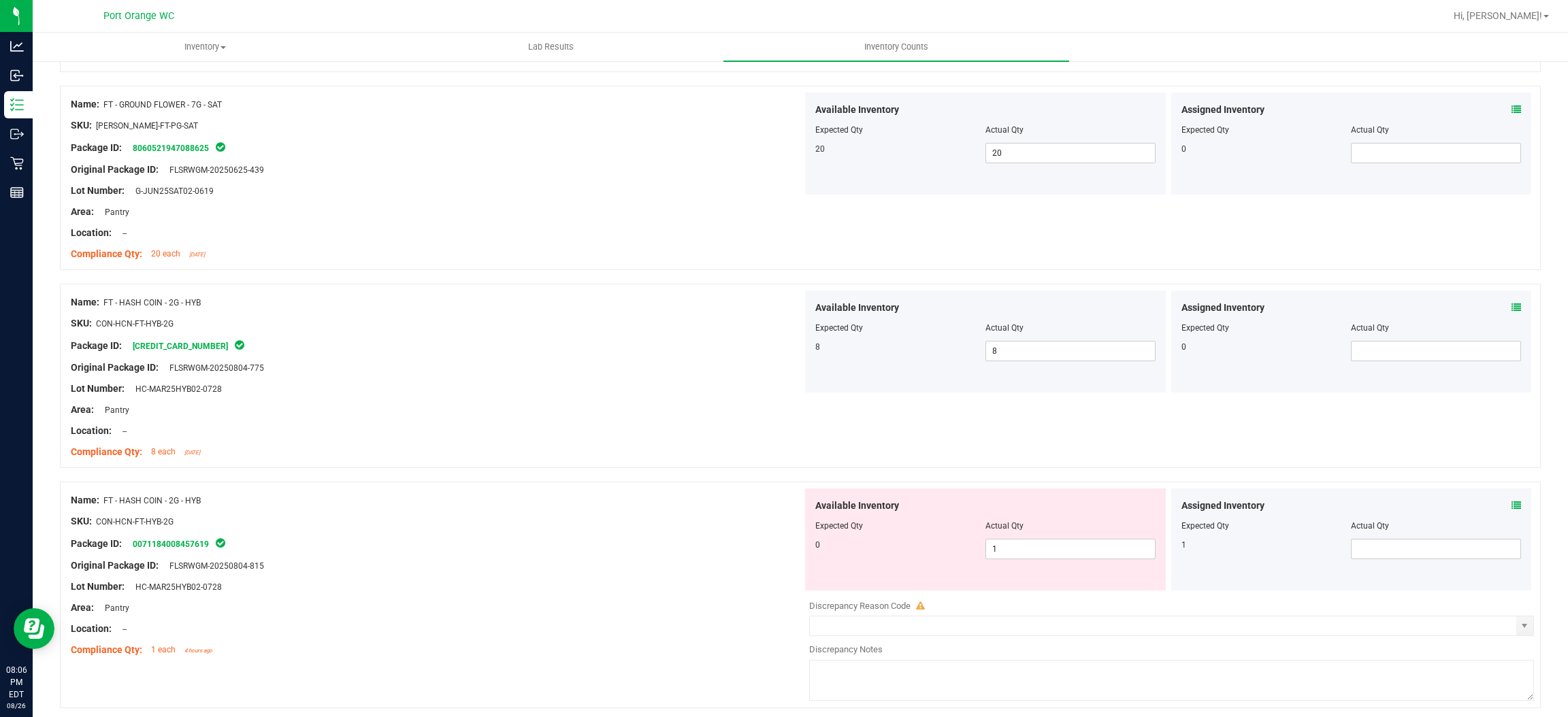
scroll to position [3556, 0]
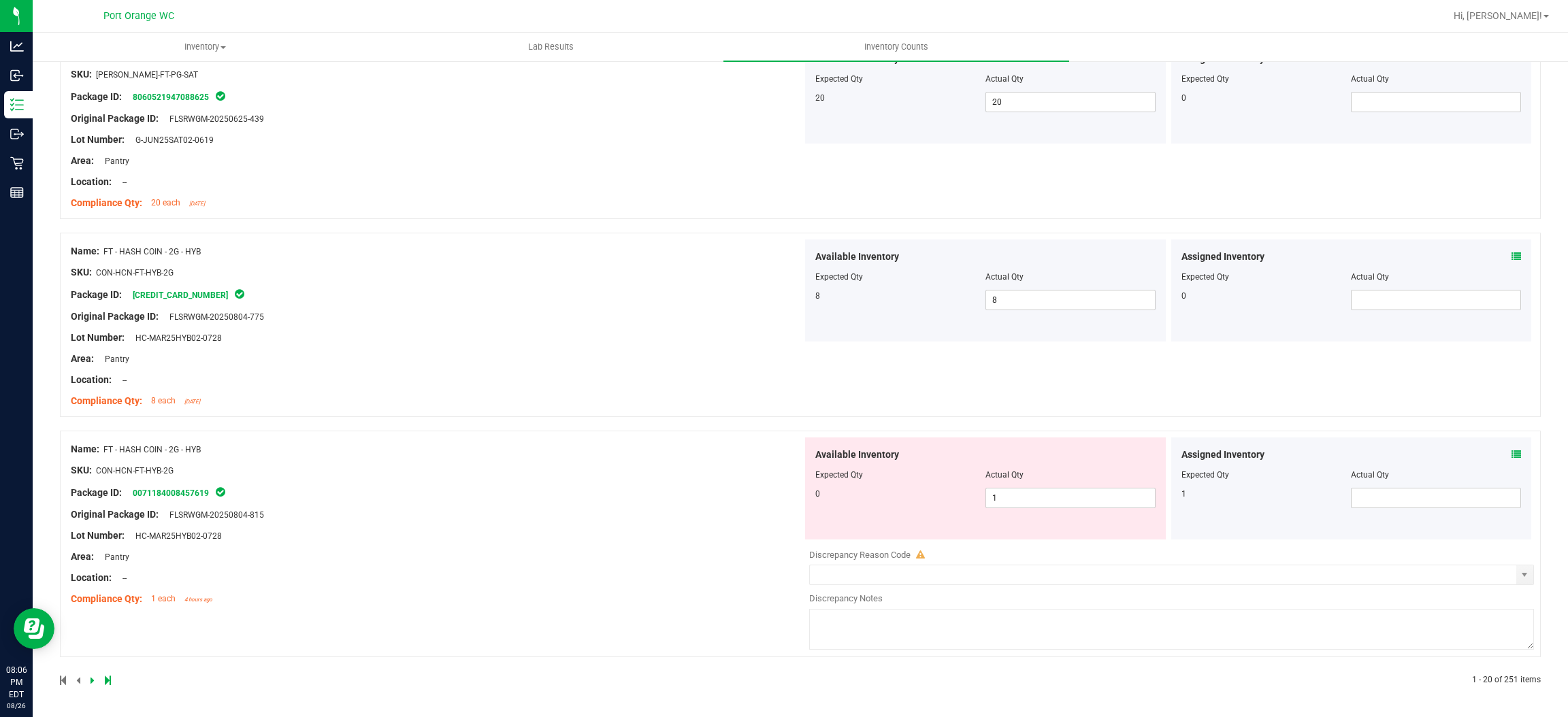
click at [1512, 453] on icon at bounding box center [1517, 455] width 10 height 10
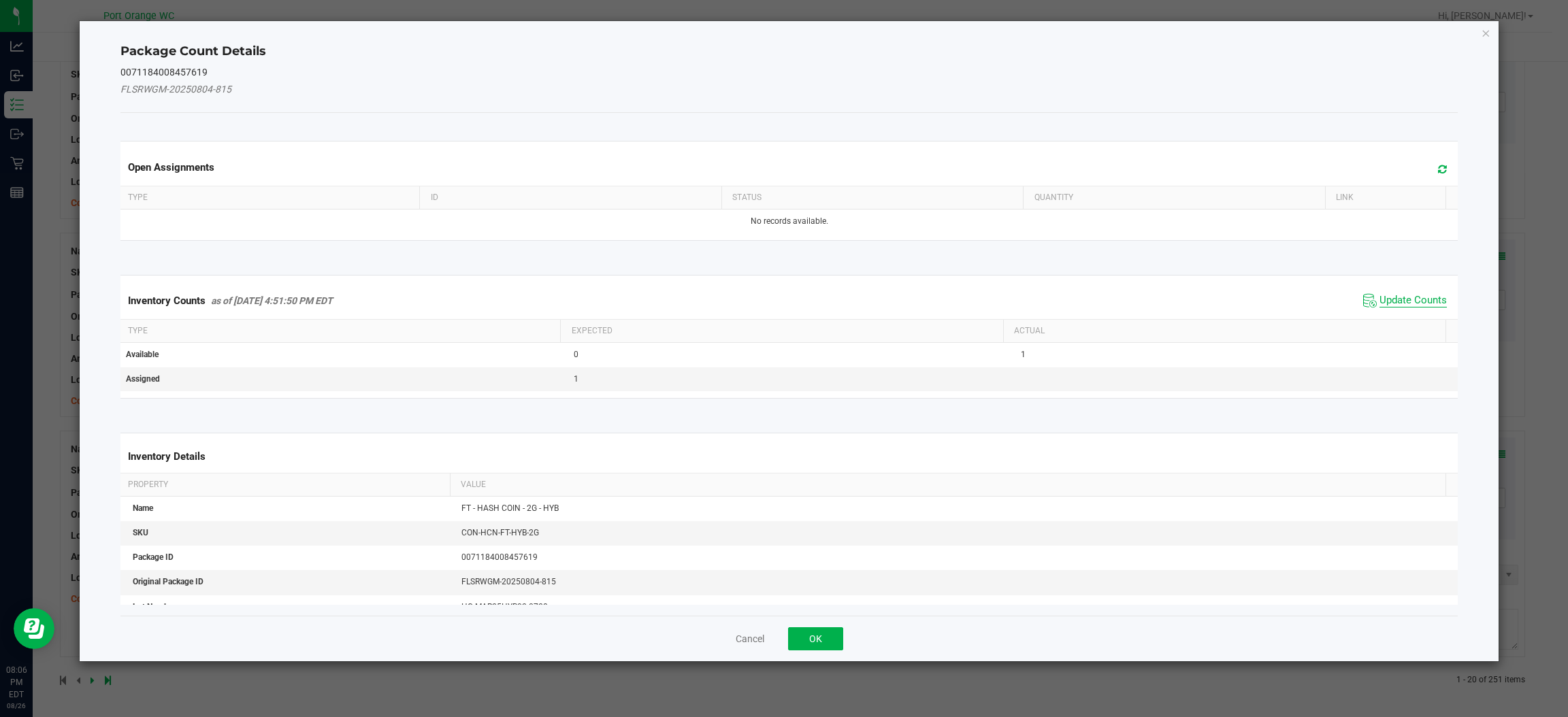
click at [1408, 300] on span "Update Counts" at bounding box center [1413, 300] width 67 height 14
click at [1408, 300] on div "Inventory Counts as of [DATE] 4:51:50 PM EDT Update Counts" at bounding box center [788, 300] width 1343 height 36
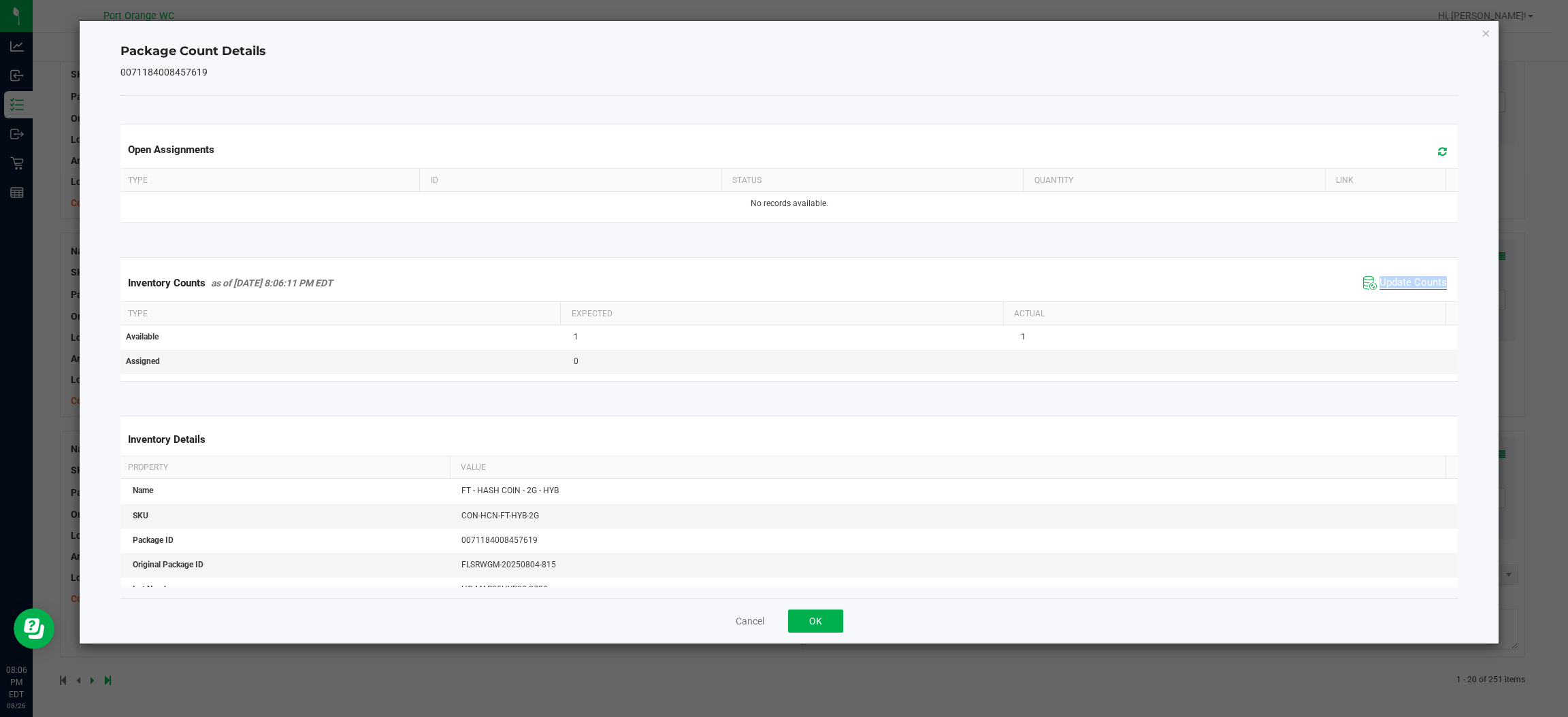
click at [1408, 300] on div "Inventory Counts as of [DATE] 8:06:11 PM EDT Update Counts" at bounding box center [788, 282] width 1343 height 36
click at [824, 629] on button "OK" at bounding box center [816, 621] width 55 height 23
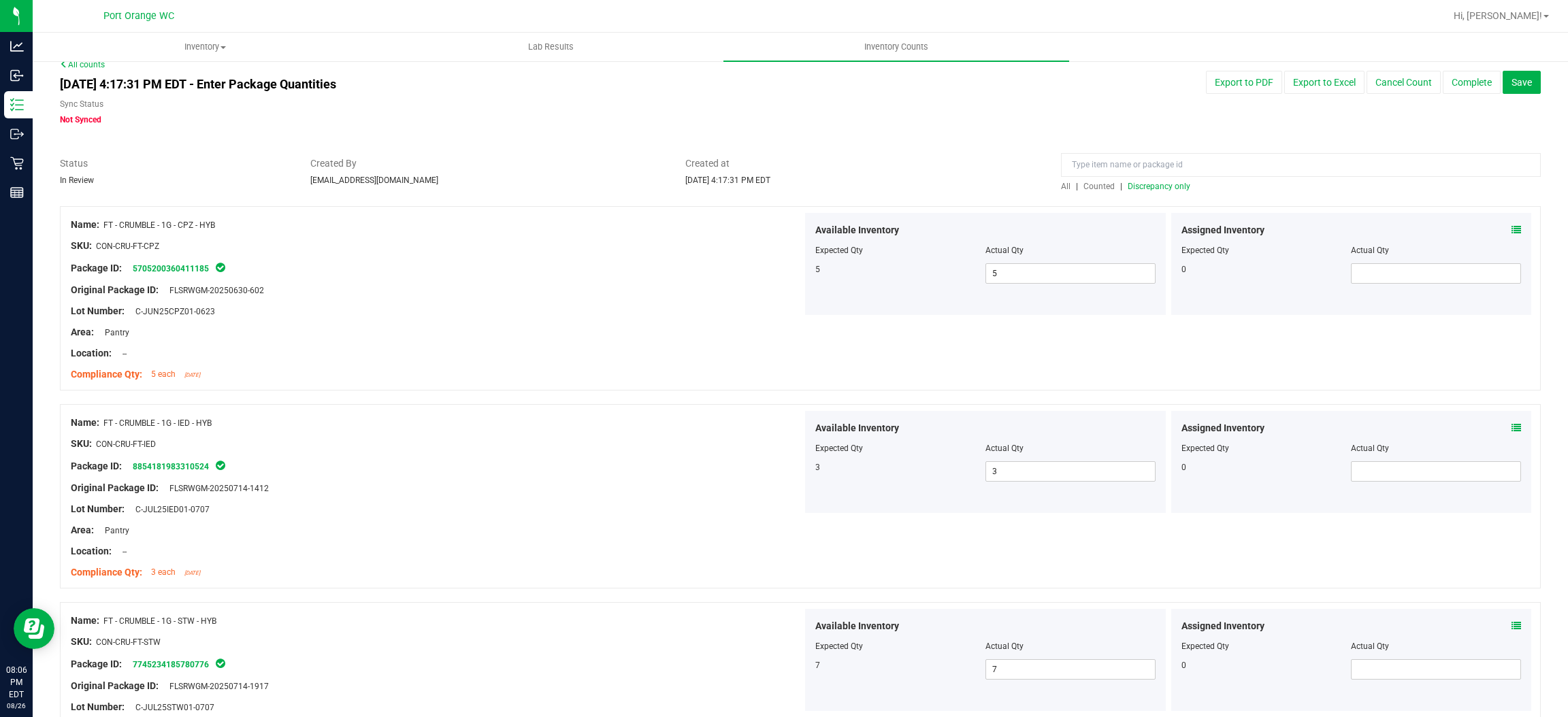
scroll to position [0, 0]
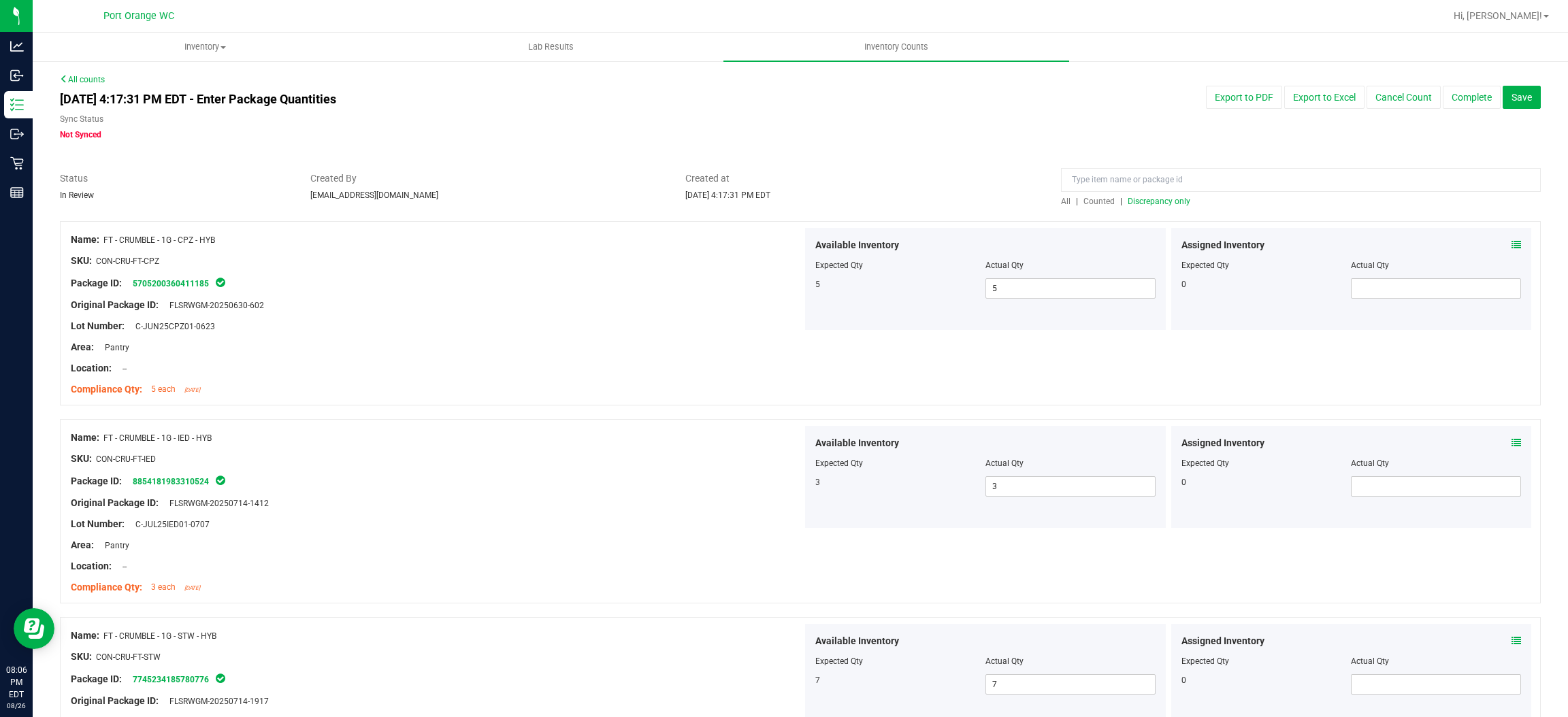
click at [1141, 197] on span "Discrepancy only" at bounding box center [1158, 202] width 62 height 10
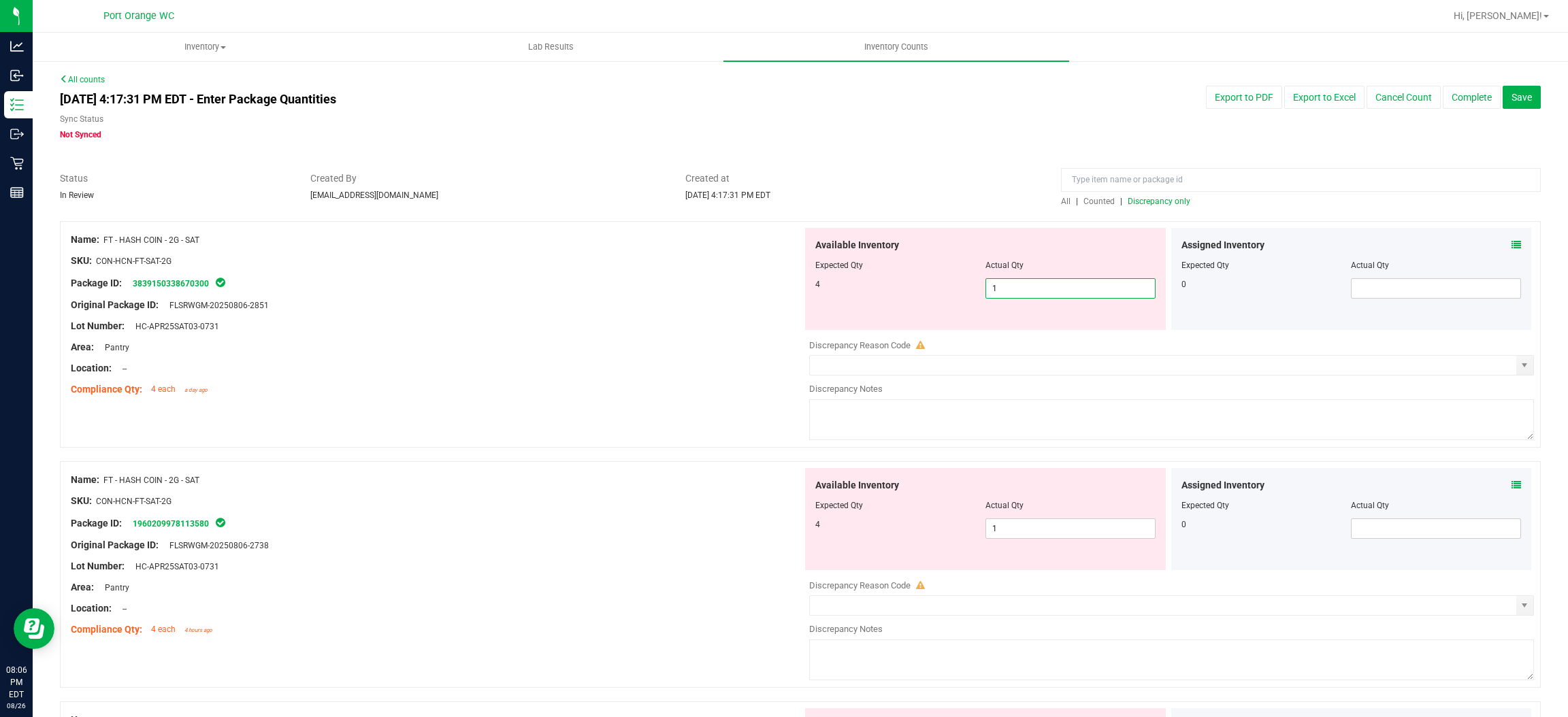
click at [1064, 290] on span "1 1" at bounding box center [1071, 288] width 170 height 20
click at [1064, 289] on input "1" at bounding box center [1070, 289] width 169 height 19
type input "4"
click at [716, 370] on div "Location: --" at bounding box center [436, 369] width 732 height 15
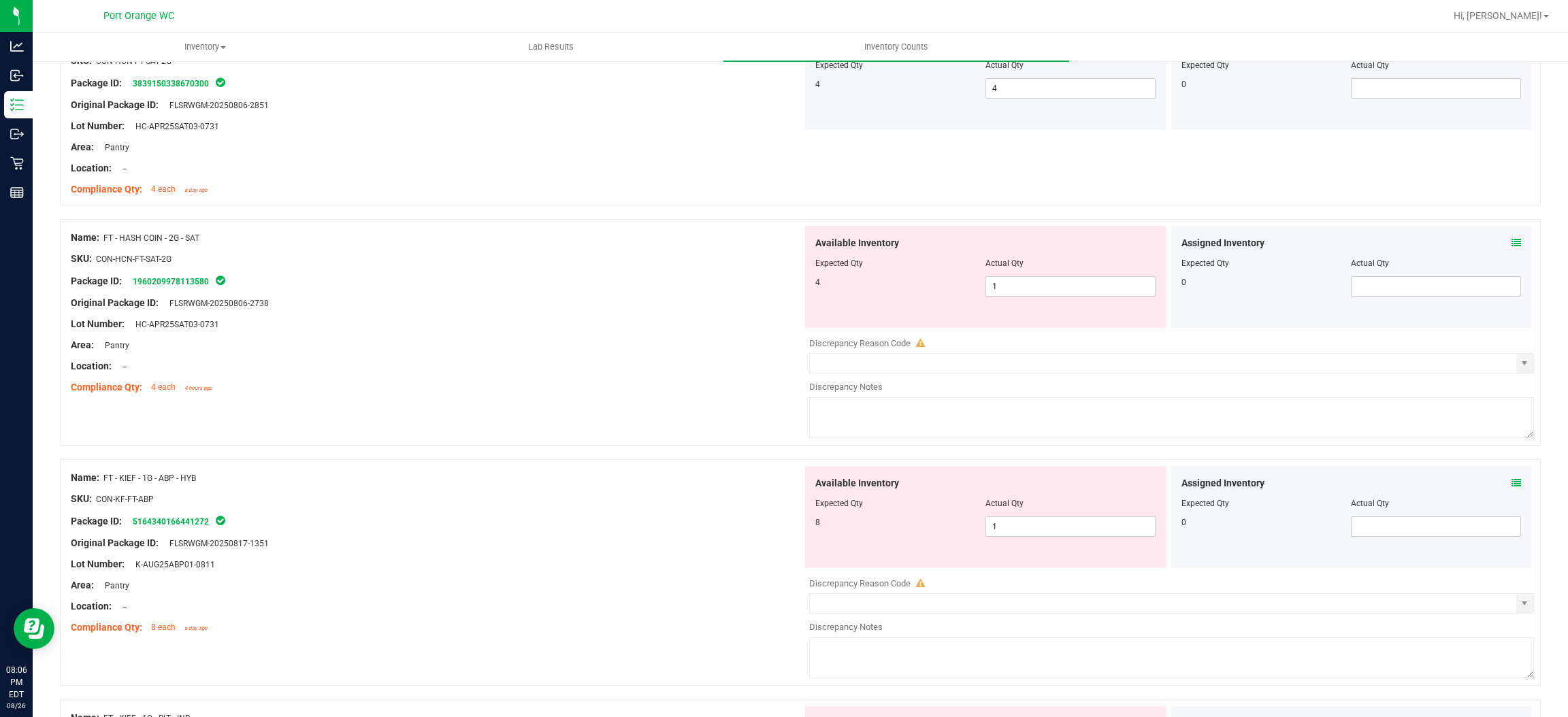
scroll to position [204, 0]
click at [1039, 272] on span "1 1" at bounding box center [1071, 282] width 170 height 20
click at [1039, 272] on div "1 1" at bounding box center [1071, 282] width 170 height 20
click at [1036, 275] on span "1 1" at bounding box center [1071, 282] width 170 height 20
click at [1036, 275] on input "1" at bounding box center [1070, 282] width 169 height 19
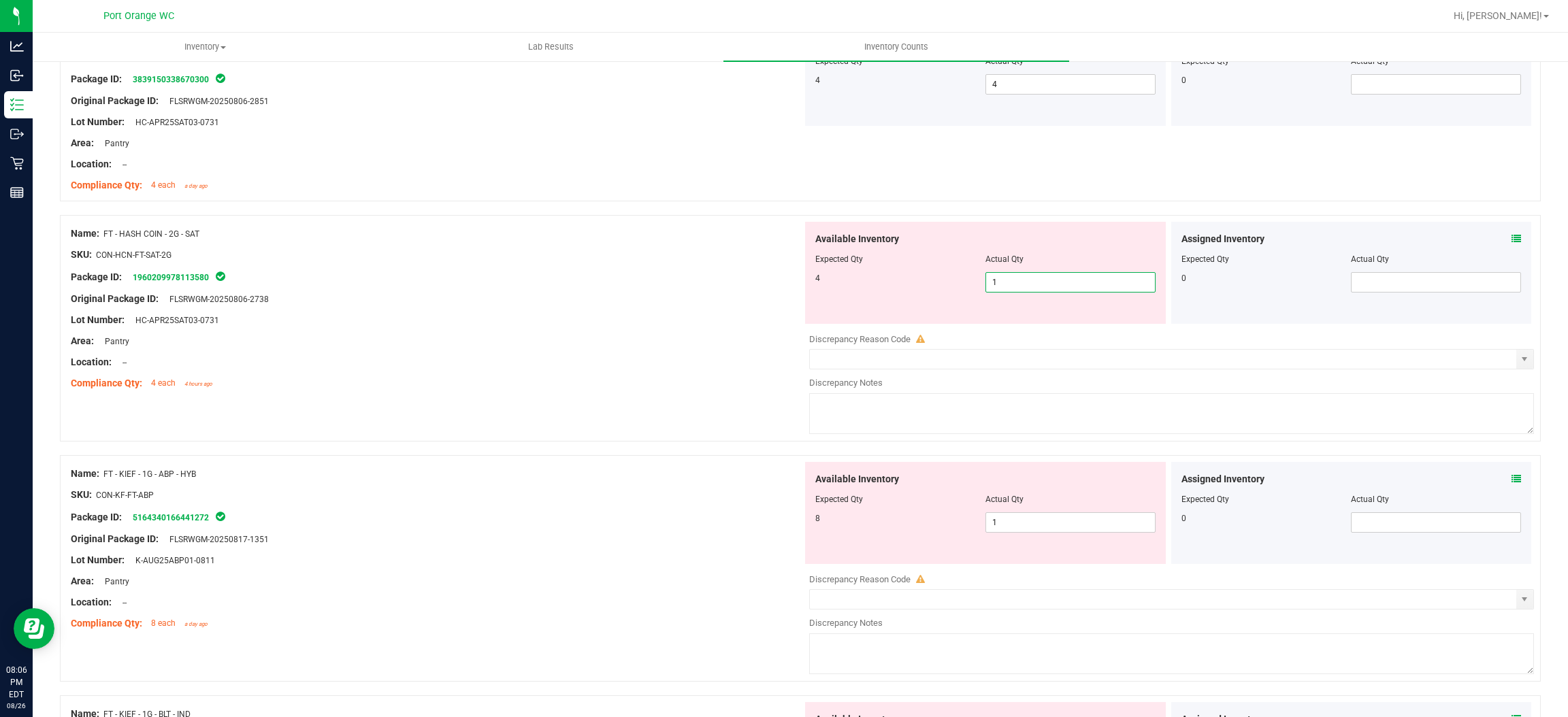
type input "4"
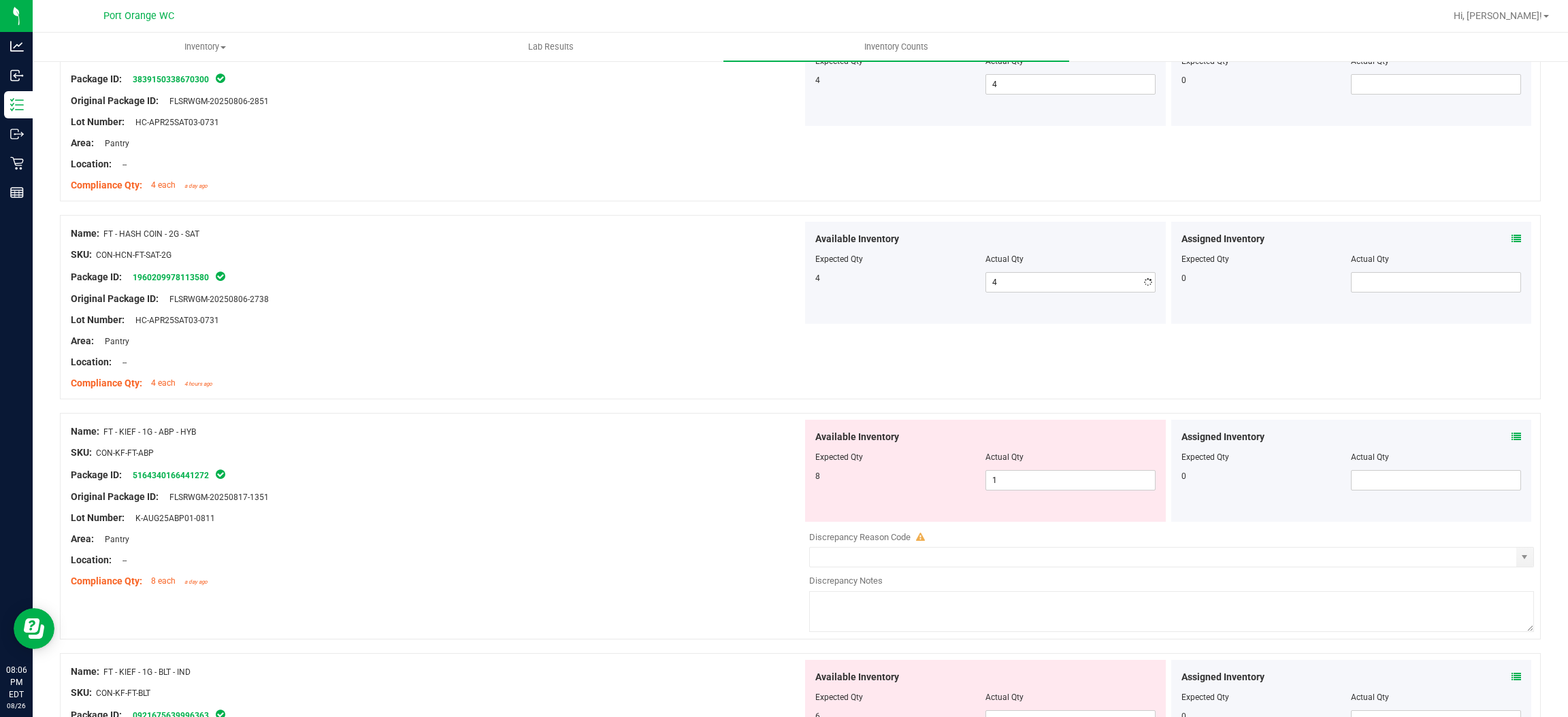
drag, startPoint x: 558, startPoint y: 425, endPoint x: 618, endPoint y: 413, distance: 61.2
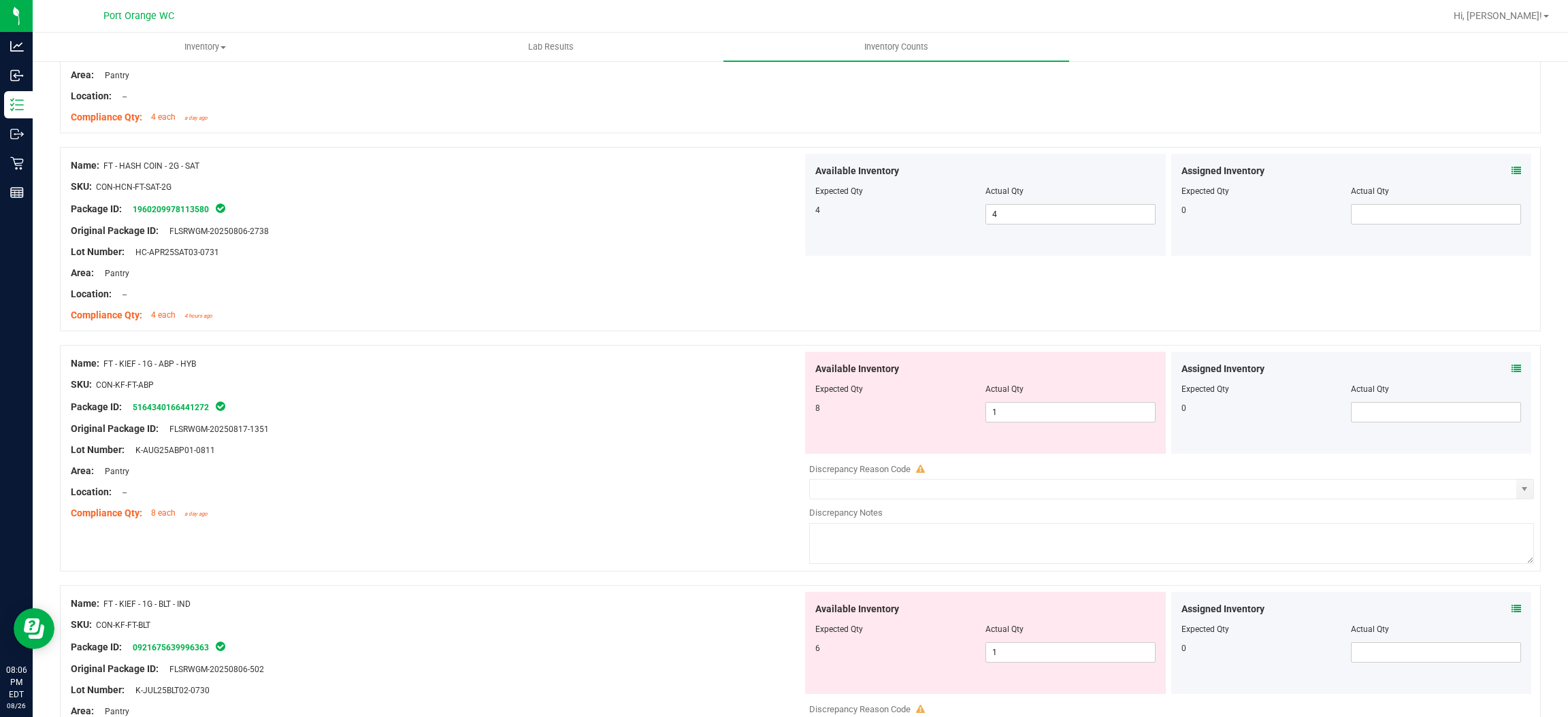
scroll to position [409, 0]
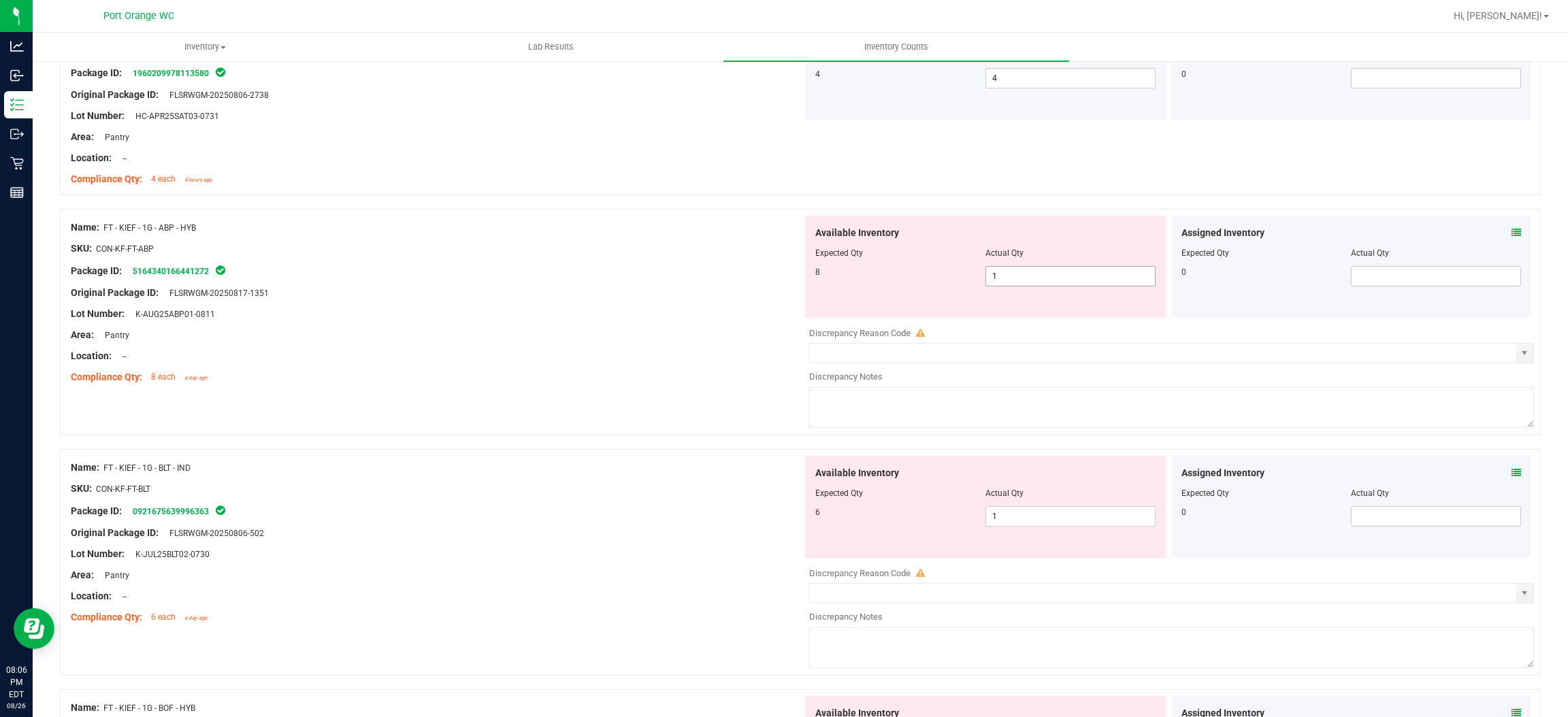
click at [1012, 272] on span "1 1" at bounding box center [1071, 276] width 170 height 20
click at [1012, 272] on input "1" at bounding box center [1070, 277] width 169 height 19
type input "8"
drag, startPoint x: 778, startPoint y: 332, endPoint x: 834, endPoint y: 328, distance: 56.1
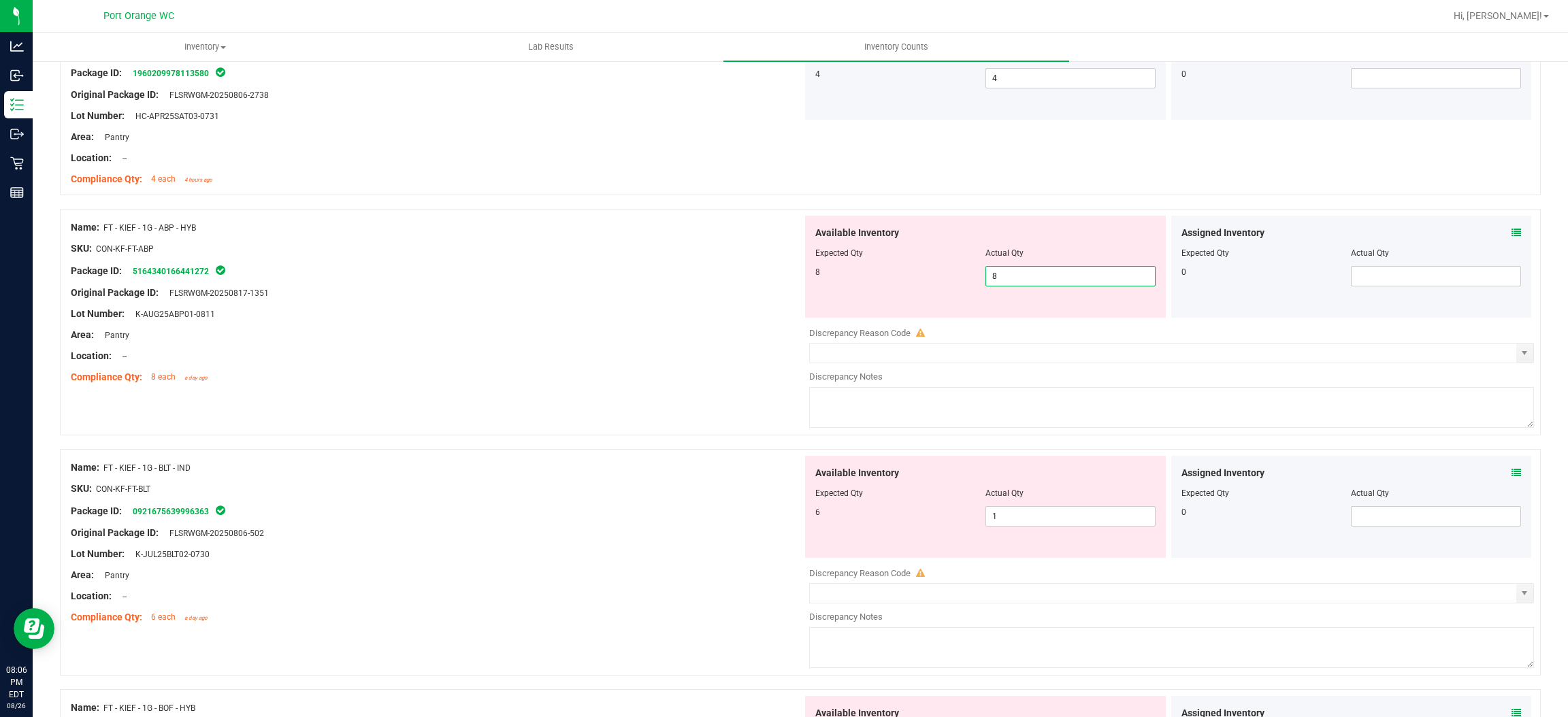
click at [797, 327] on div "Name: FT - KIEF - 1G - ABP - HYB SKU: CON-KF-FT-ABP Package ID: 516434016644127…" at bounding box center [801, 322] width 1481 height 227
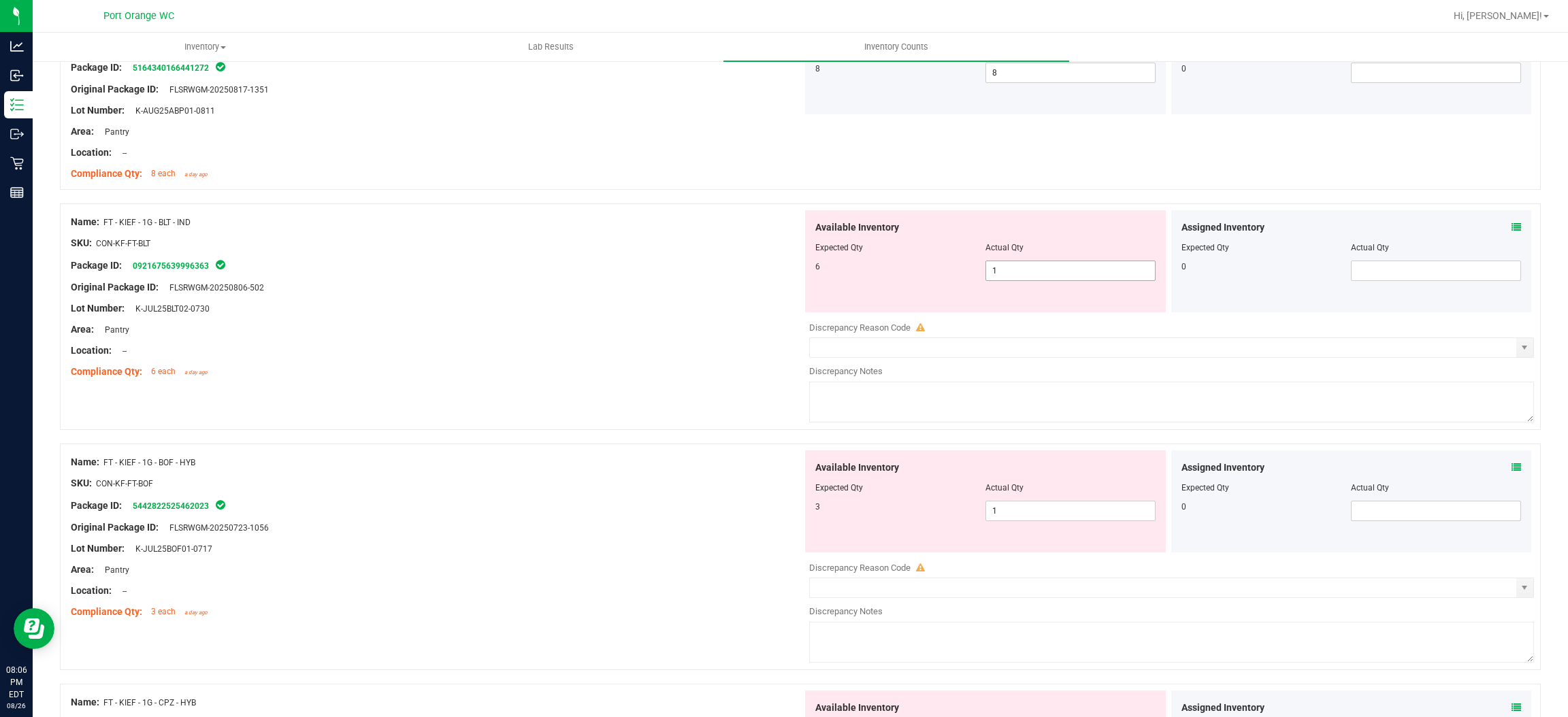
click at [1043, 265] on span "1 1" at bounding box center [1071, 270] width 170 height 20
click at [1043, 265] on input "1" at bounding box center [1070, 271] width 169 height 19
type input "6"
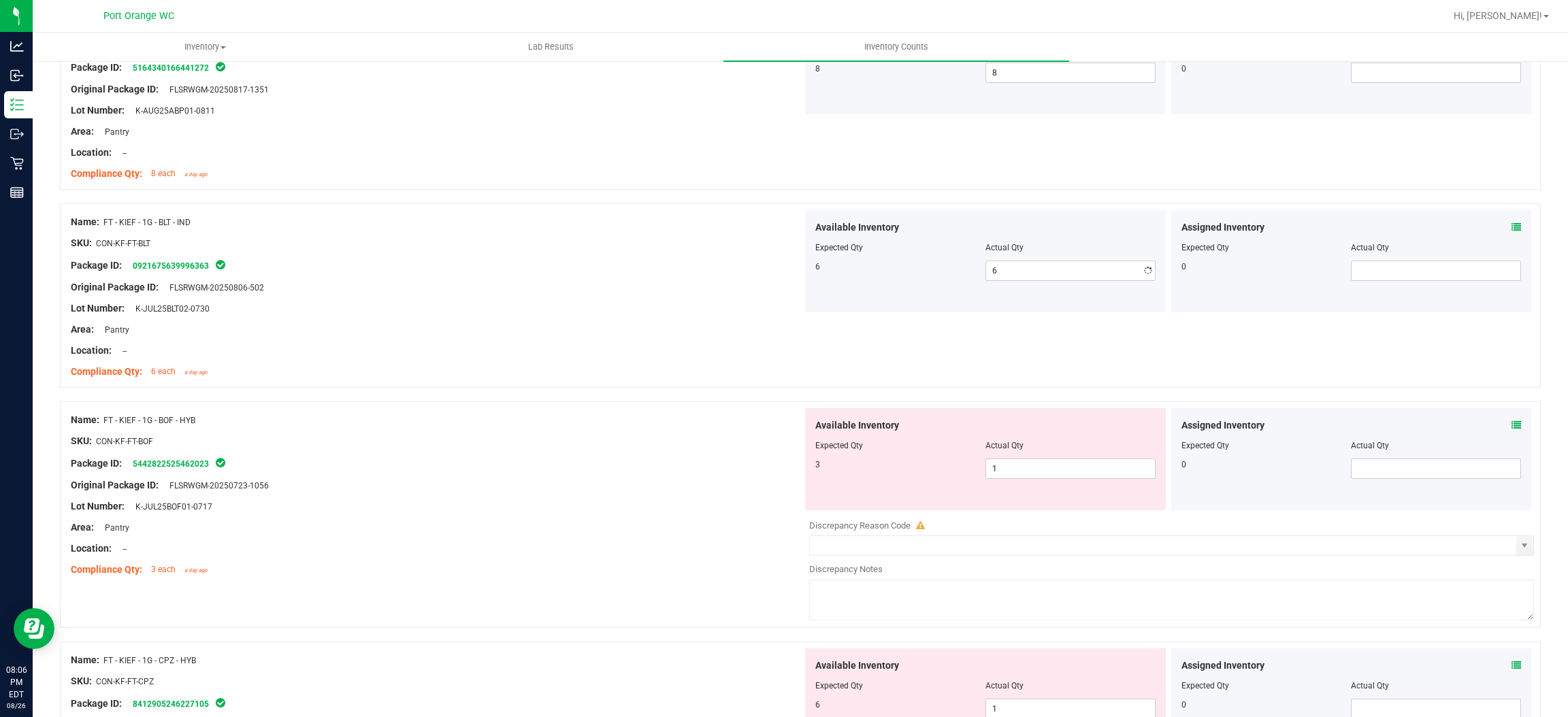
drag, startPoint x: 661, startPoint y: 377, endPoint x: 767, endPoint y: 362, distance: 107.1
click at [667, 374] on div "Compliance Qty: 6 each a day ago" at bounding box center [436, 372] width 732 height 15
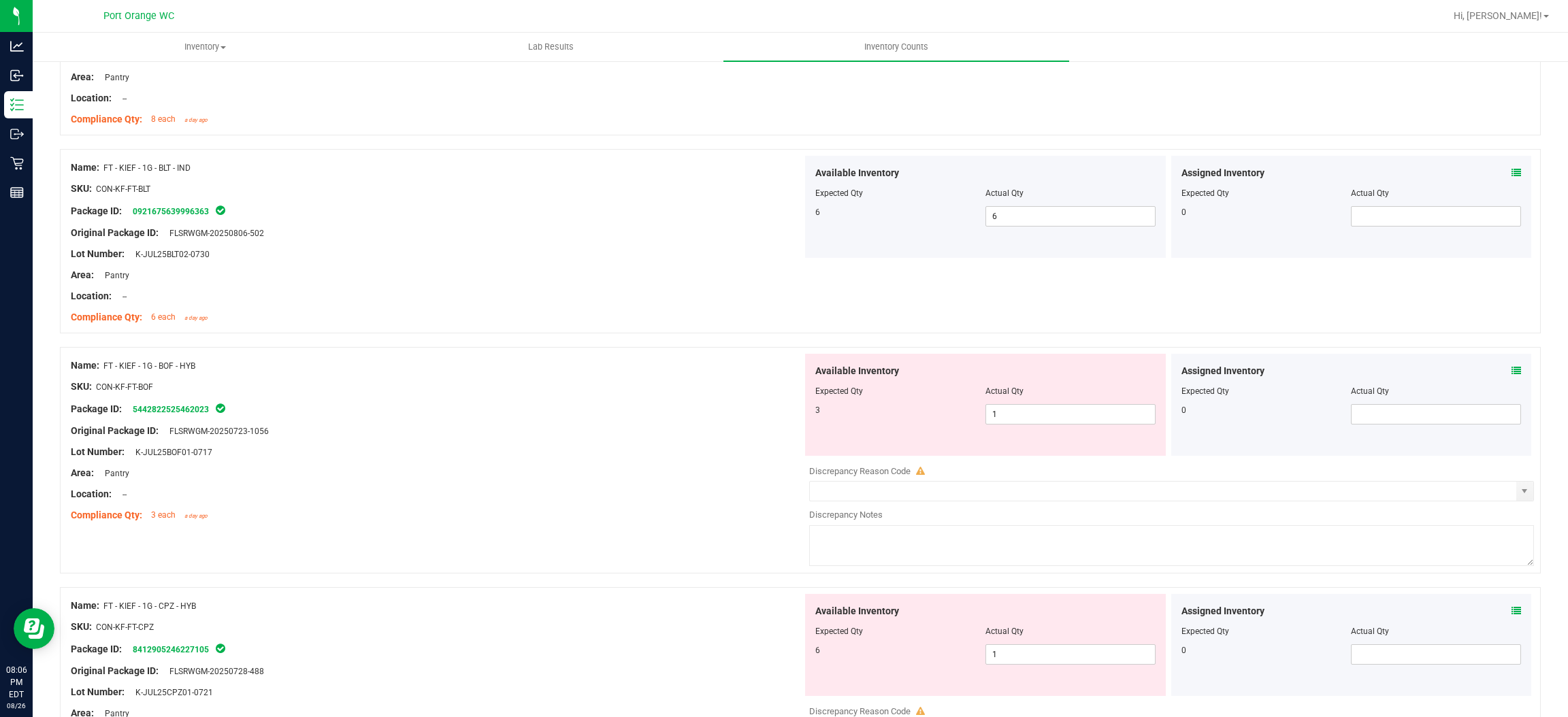
scroll to position [715, 0]
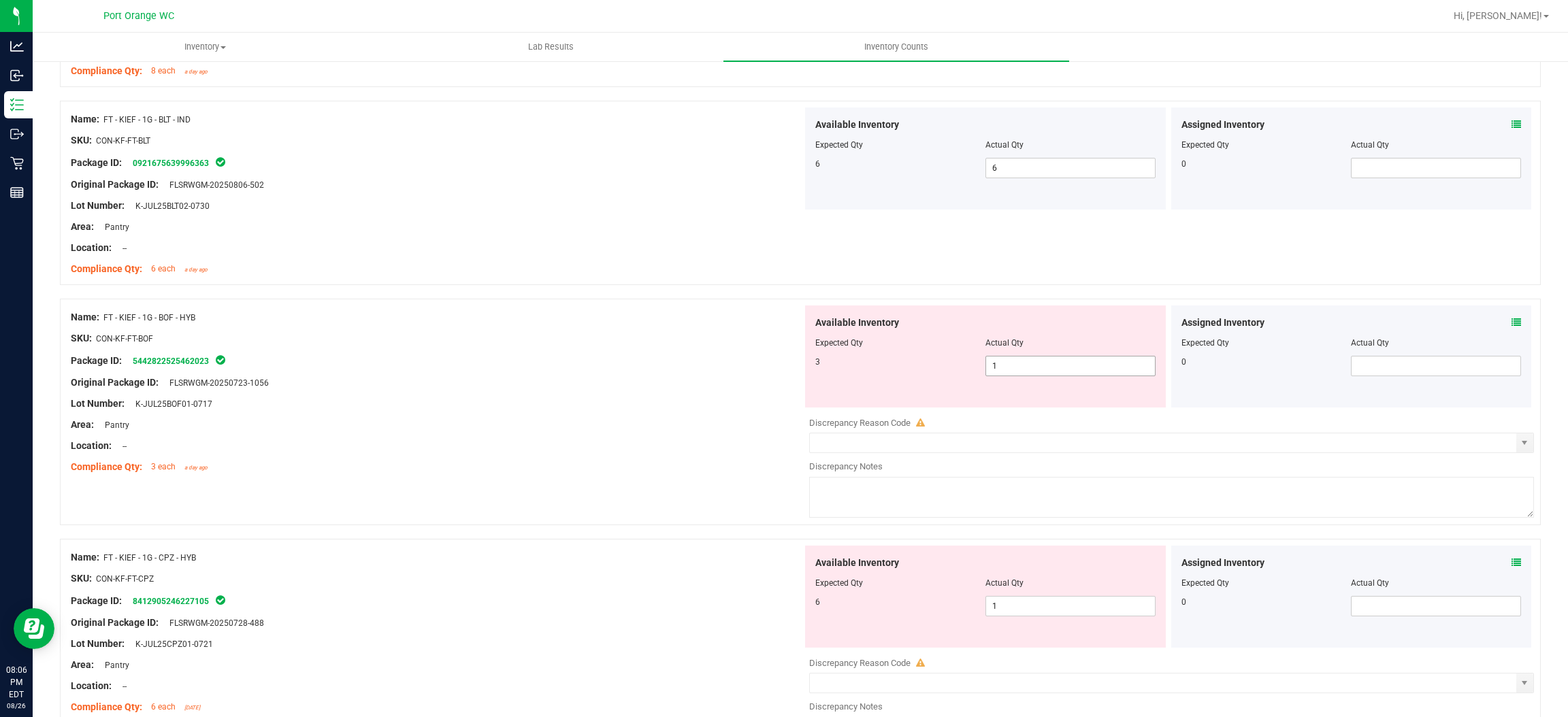
click at [1061, 370] on span "1 1" at bounding box center [1071, 366] width 170 height 20
click at [1061, 370] on input "1" at bounding box center [1070, 367] width 169 height 19
type input "3"
drag, startPoint x: 546, startPoint y: 473, endPoint x: 566, endPoint y: 468, distance: 20.6
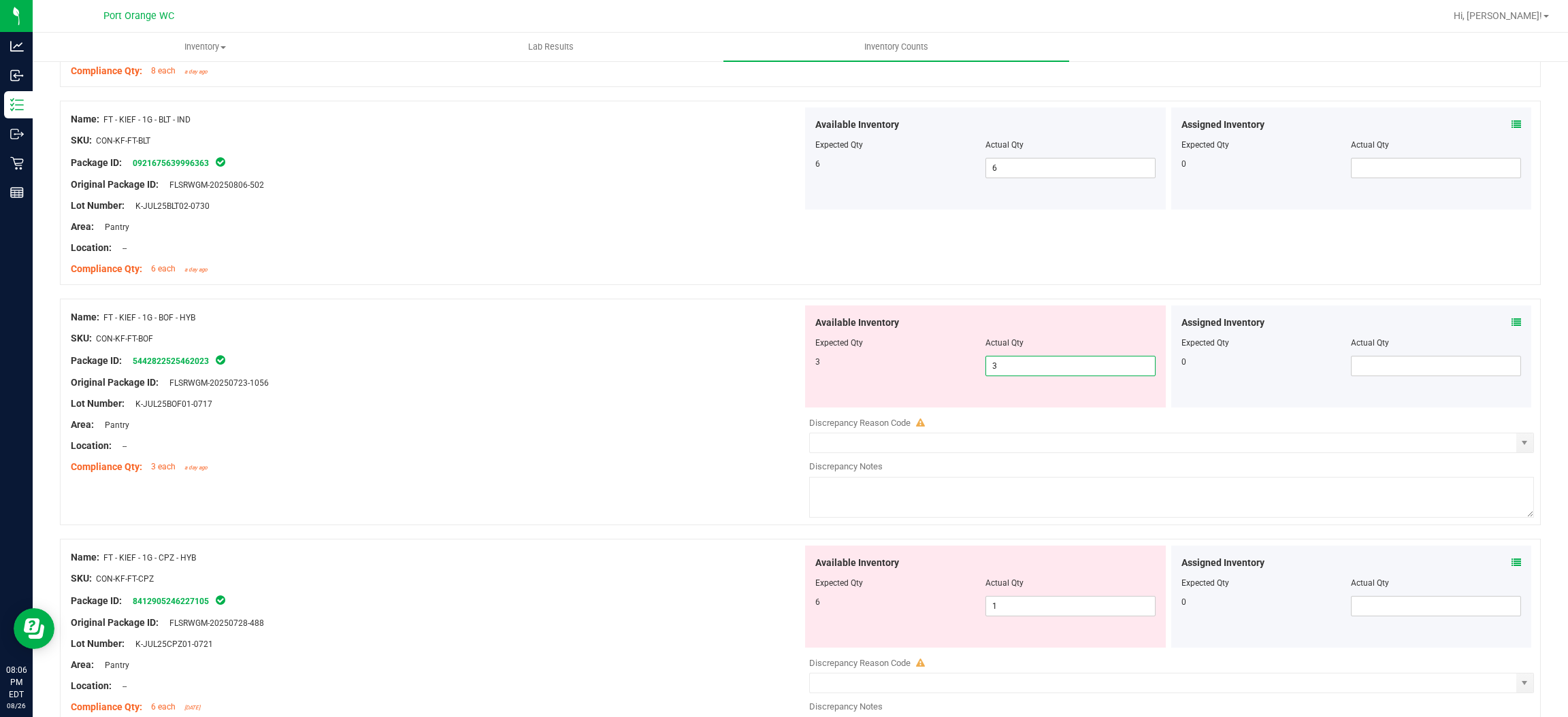
click at [550, 469] on div "Compliance Qty: 3 each a day ago" at bounding box center [436, 467] width 732 height 15
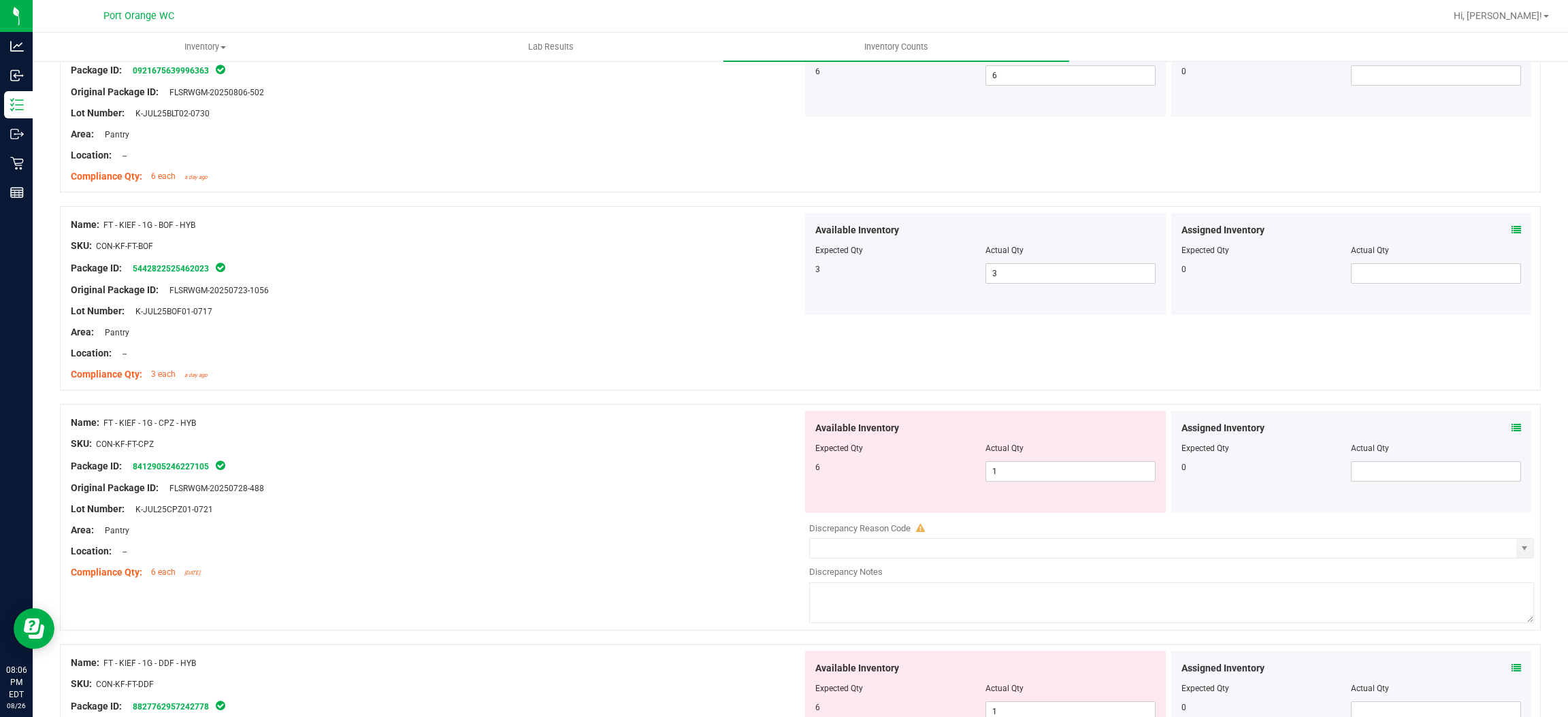
scroll to position [918, 0]
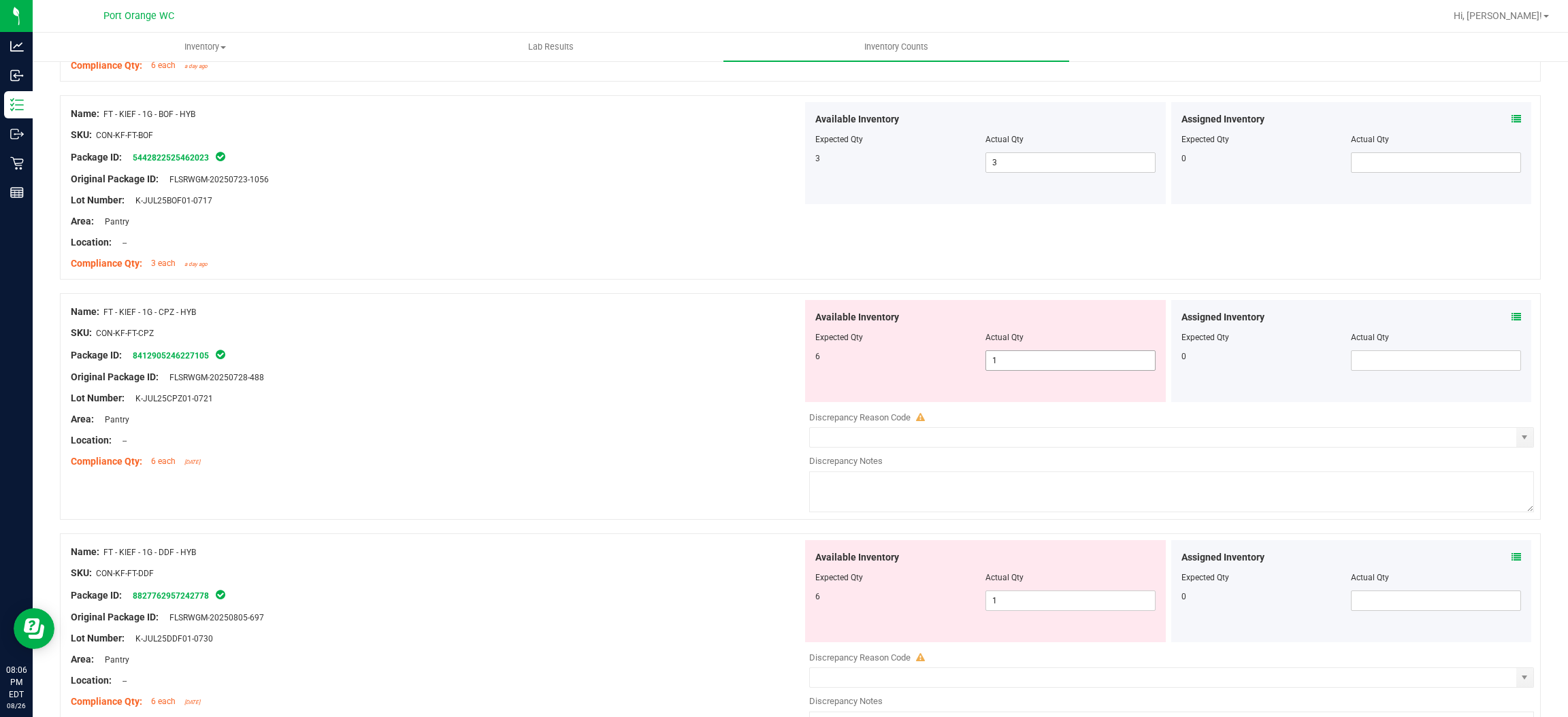
click at [1013, 370] on span "1 1" at bounding box center [1071, 360] width 170 height 20
click at [1013, 370] on input "1" at bounding box center [1070, 361] width 169 height 19
type input "6"
drag, startPoint x: 736, startPoint y: 387, endPoint x: 986, endPoint y: 343, distance: 253.8
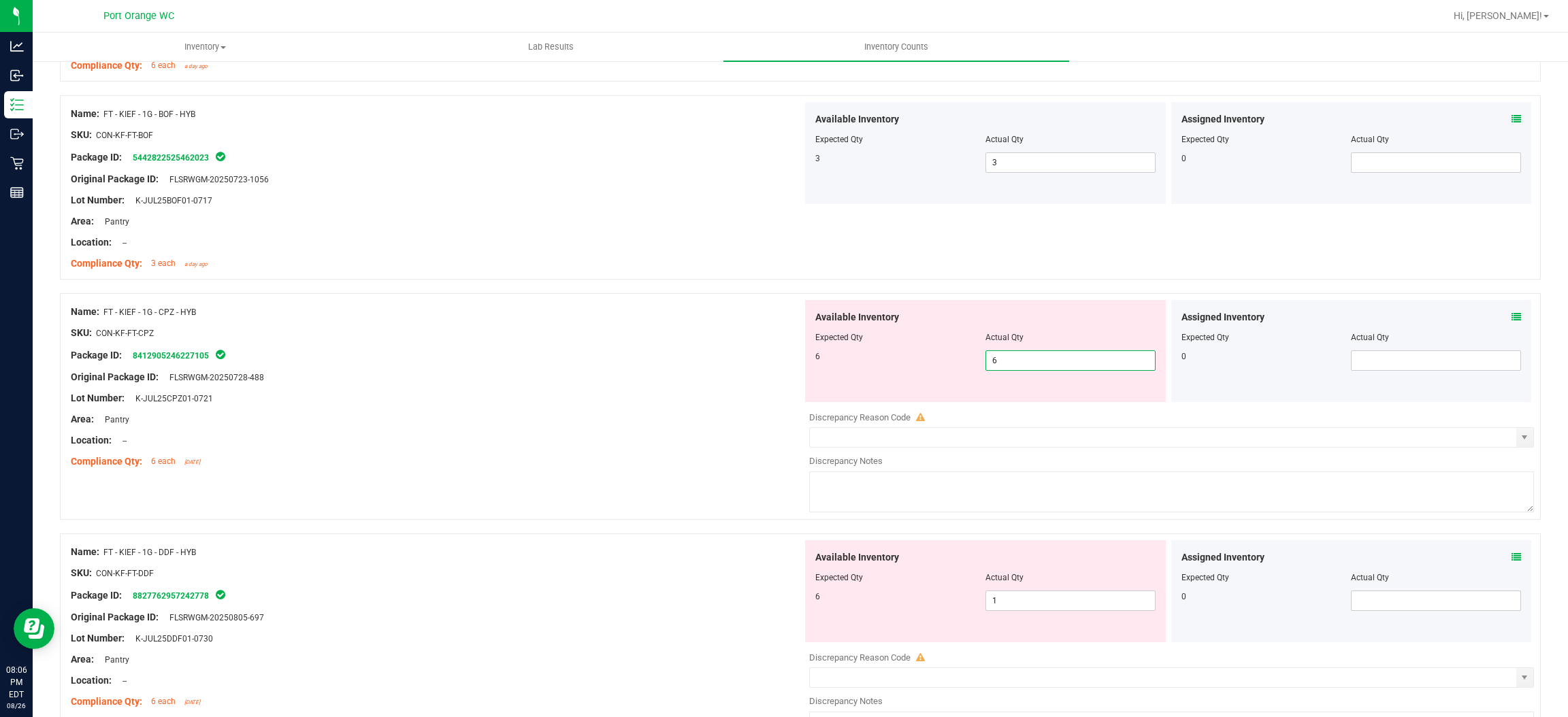
click at [746, 384] on div at bounding box center [436, 388] width 732 height 6
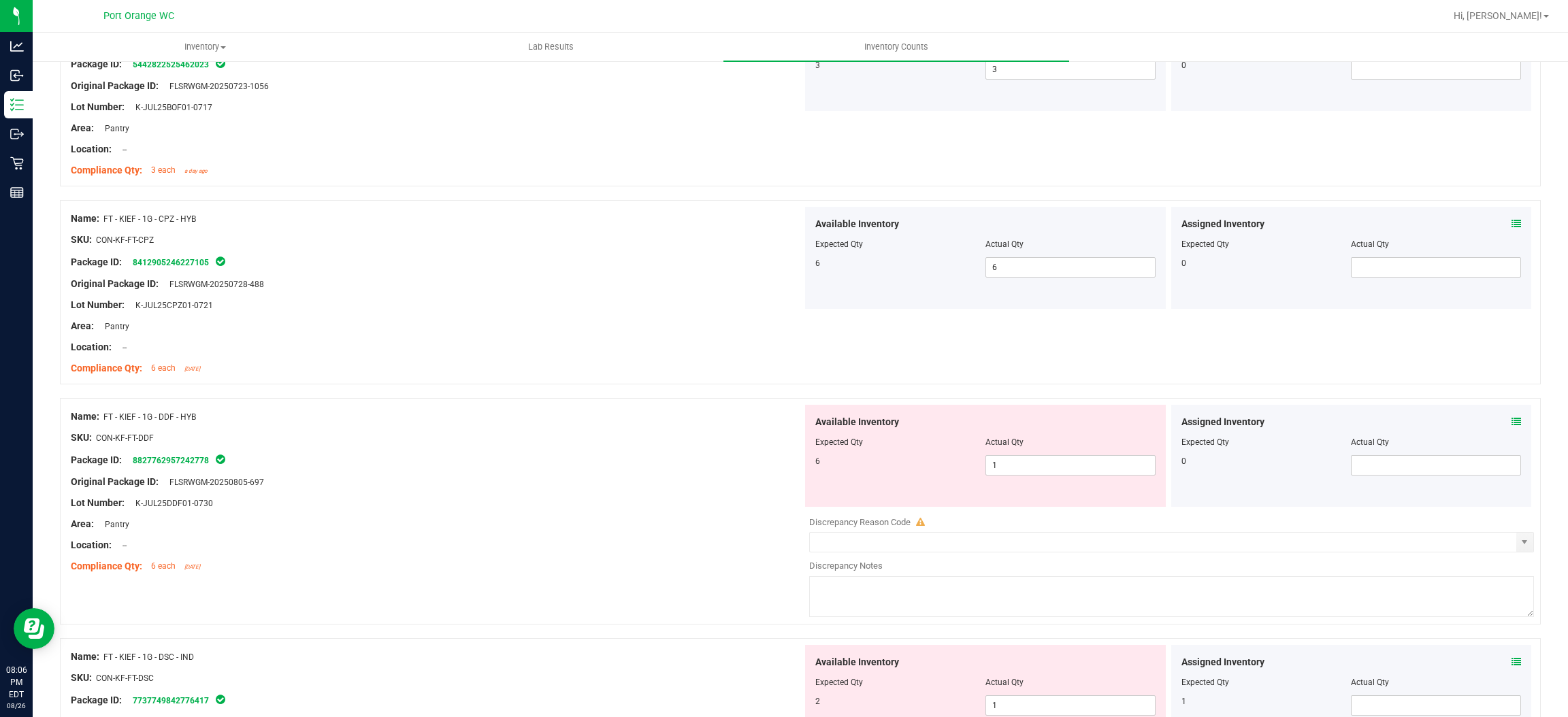
scroll to position [1122, 0]
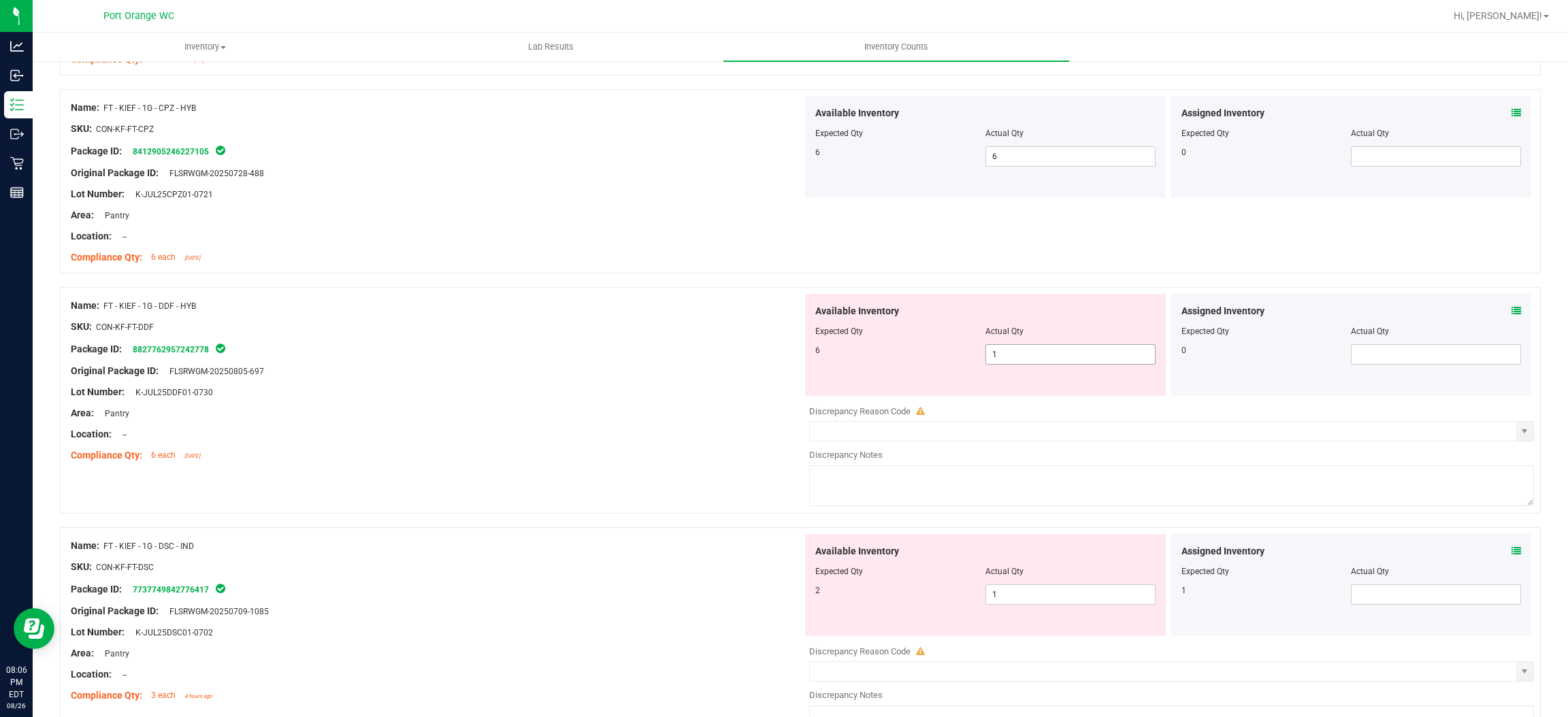
click at [1055, 358] on span "1 1" at bounding box center [1071, 354] width 170 height 20
click at [1055, 358] on input "1" at bounding box center [1070, 354] width 169 height 19
type input "6"
drag, startPoint x: 750, startPoint y: 383, endPoint x: 759, endPoint y: 377, distance: 10.8
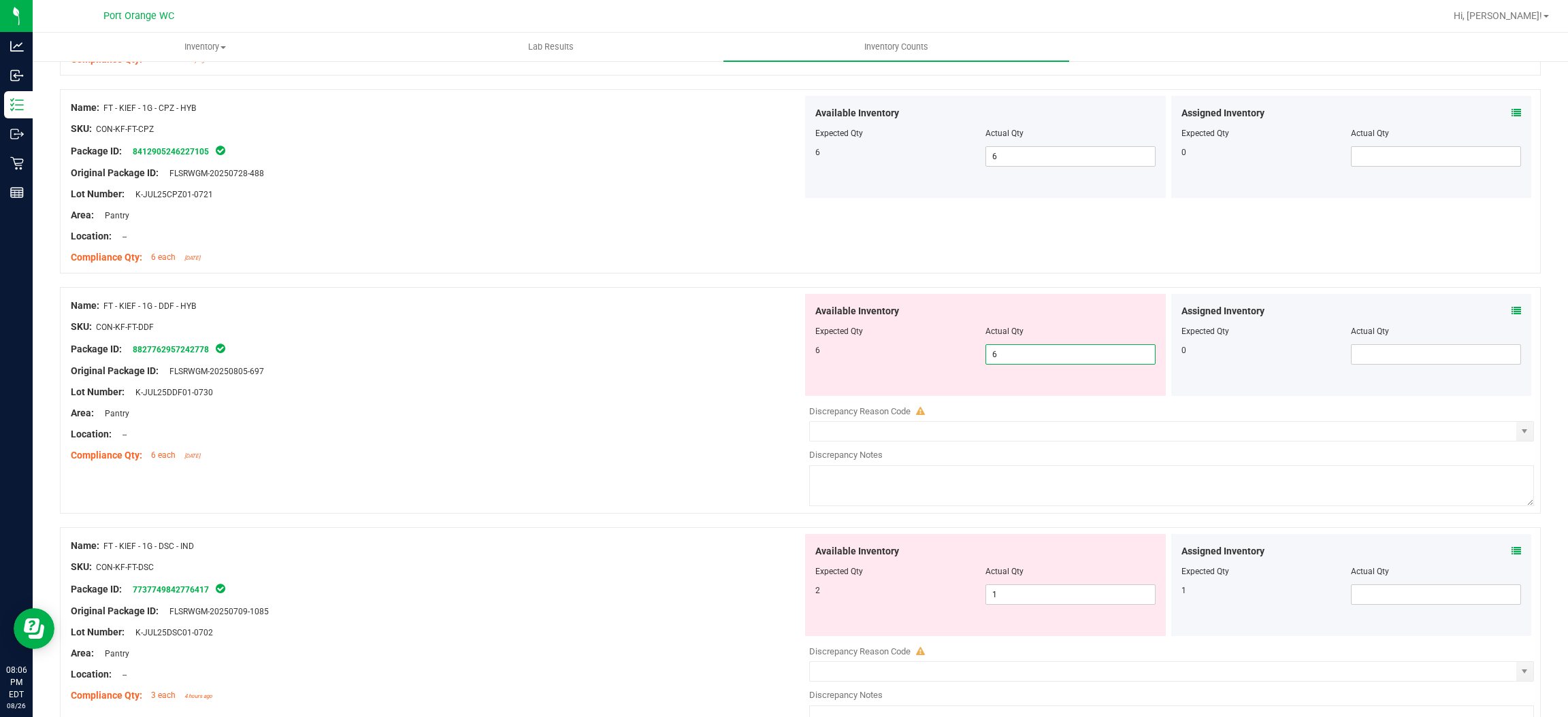
click at [759, 377] on div "Name: FT - KIEF - 1G - DDF - HYB SKU: CON-KF-FT-DDF Package ID: 882776295724277…" at bounding box center [436, 380] width 732 height 173
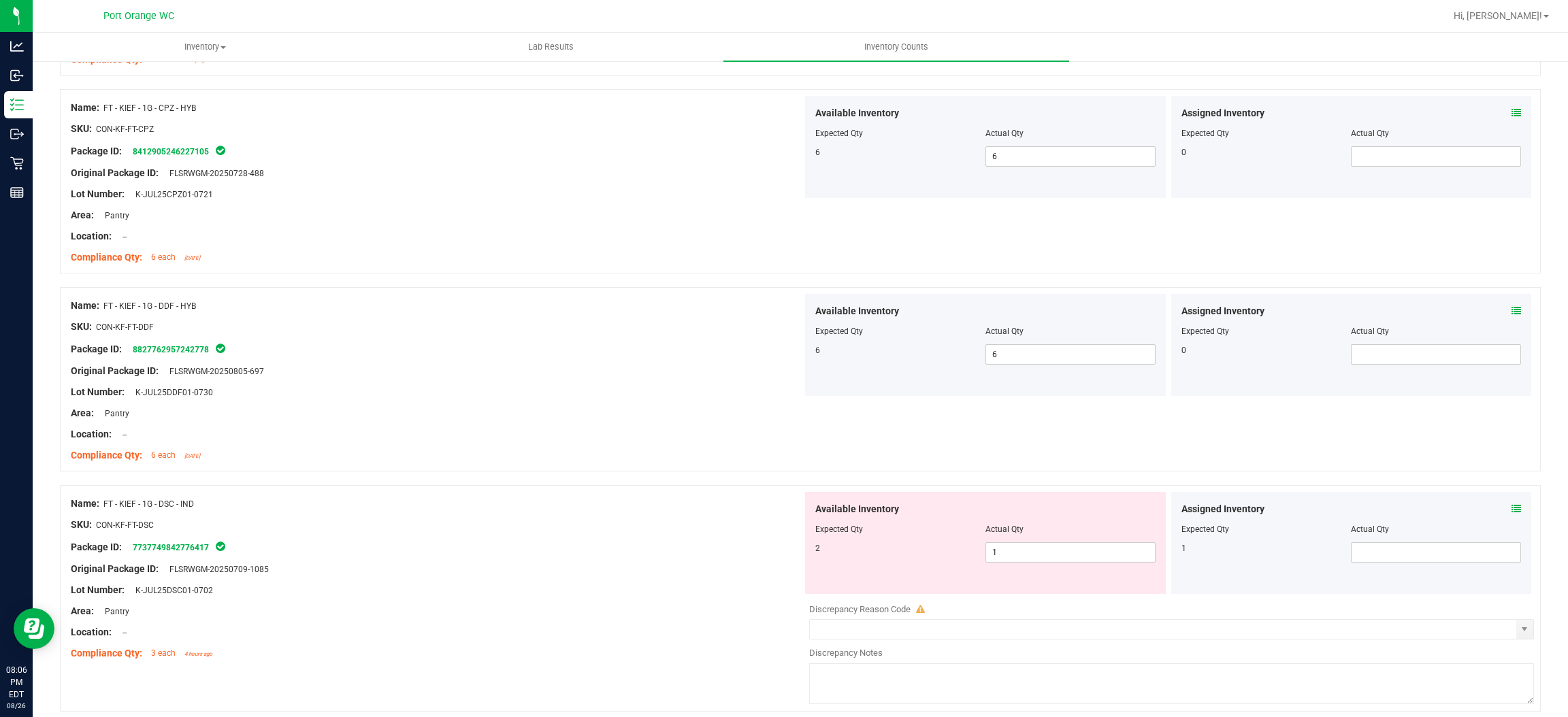
scroll to position [1326, 0]
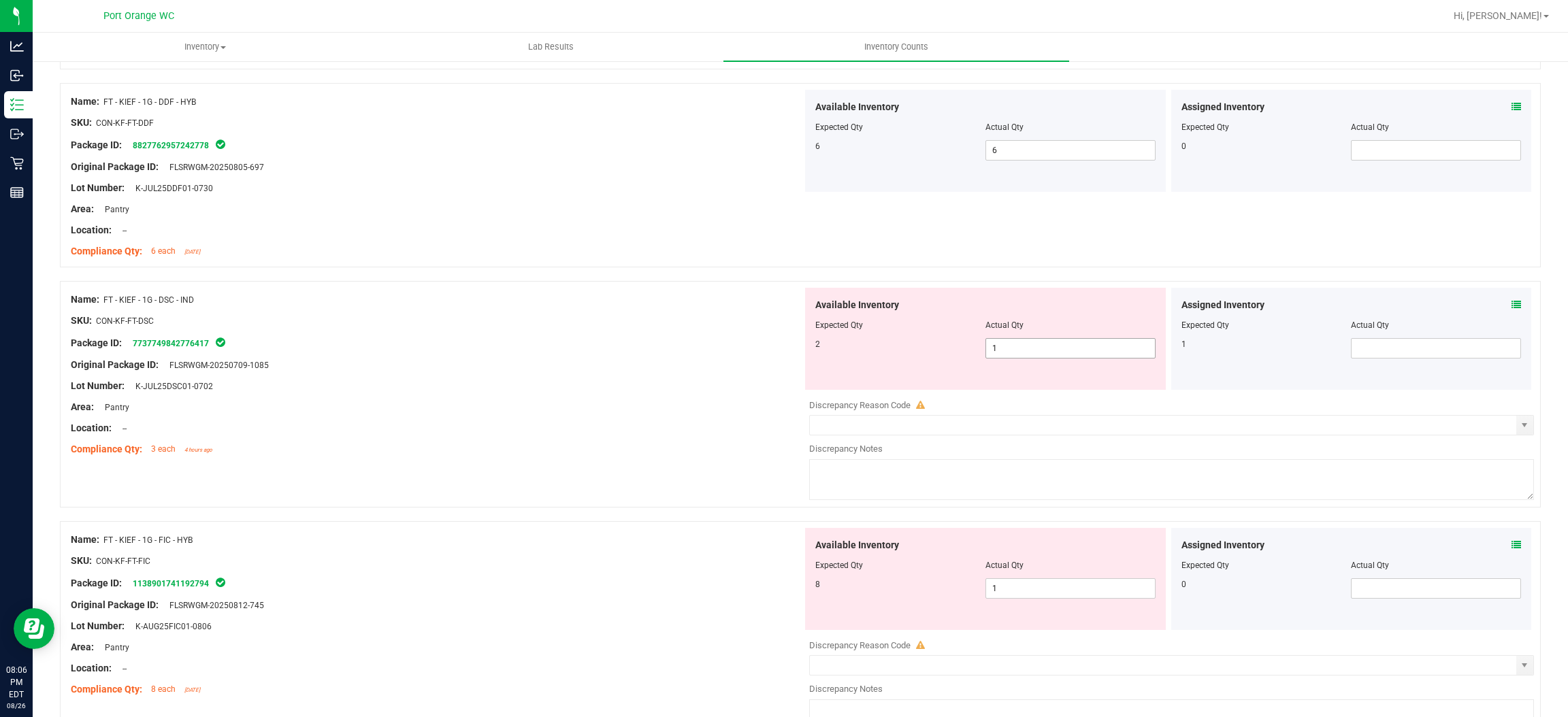
click at [1006, 346] on span "1 1" at bounding box center [1071, 348] width 170 height 20
click at [1006, 346] on input "1" at bounding box center [1070, 349] width 169 height 19
click at [1512, 303] on icon at bounding box center [1517, 305] width 10 height 10
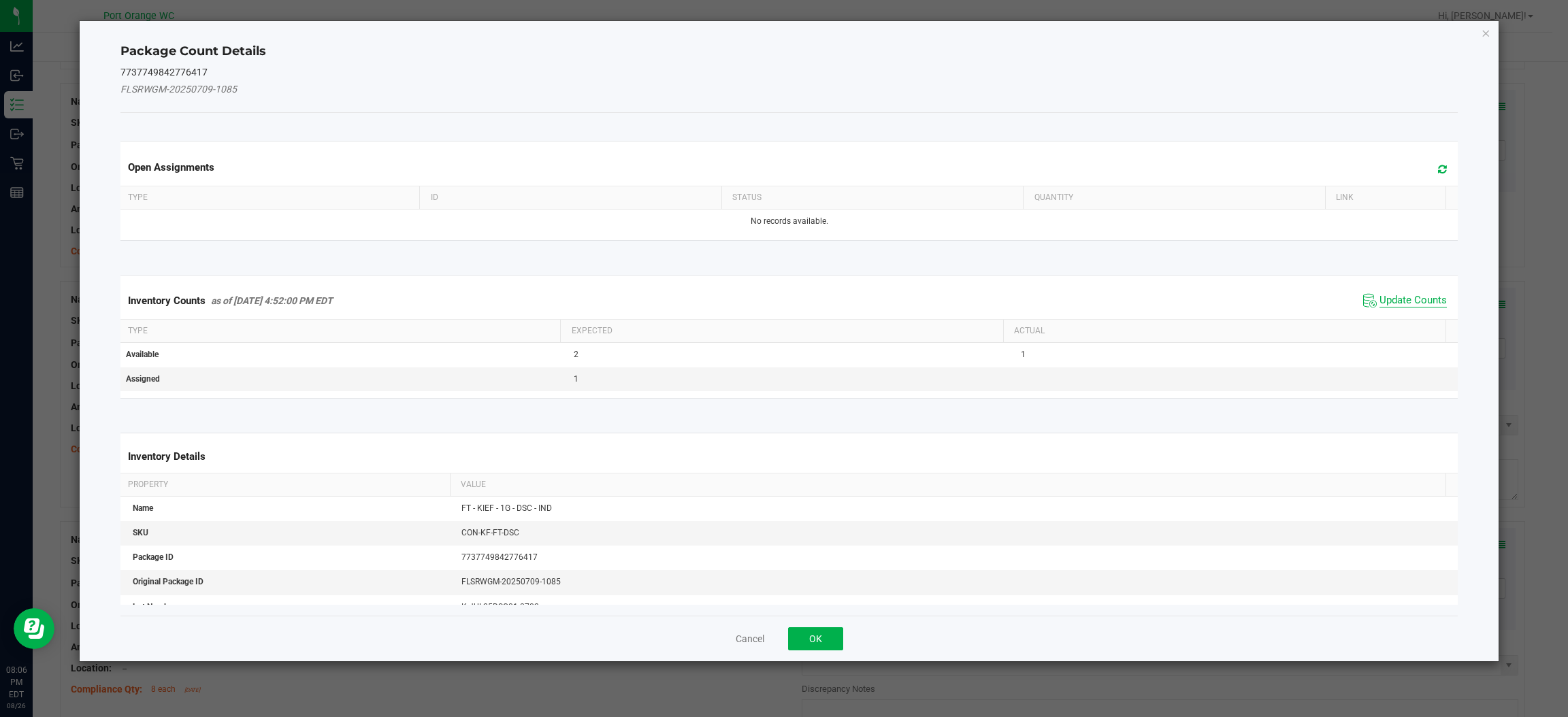
click at [1422, 294] on span "Update Counts" at bounding box center [1413, 300] width 67 height 14
click at [1422, 294] on span "Update Counts" at bounding box center [1405, 300] width 91 height 20
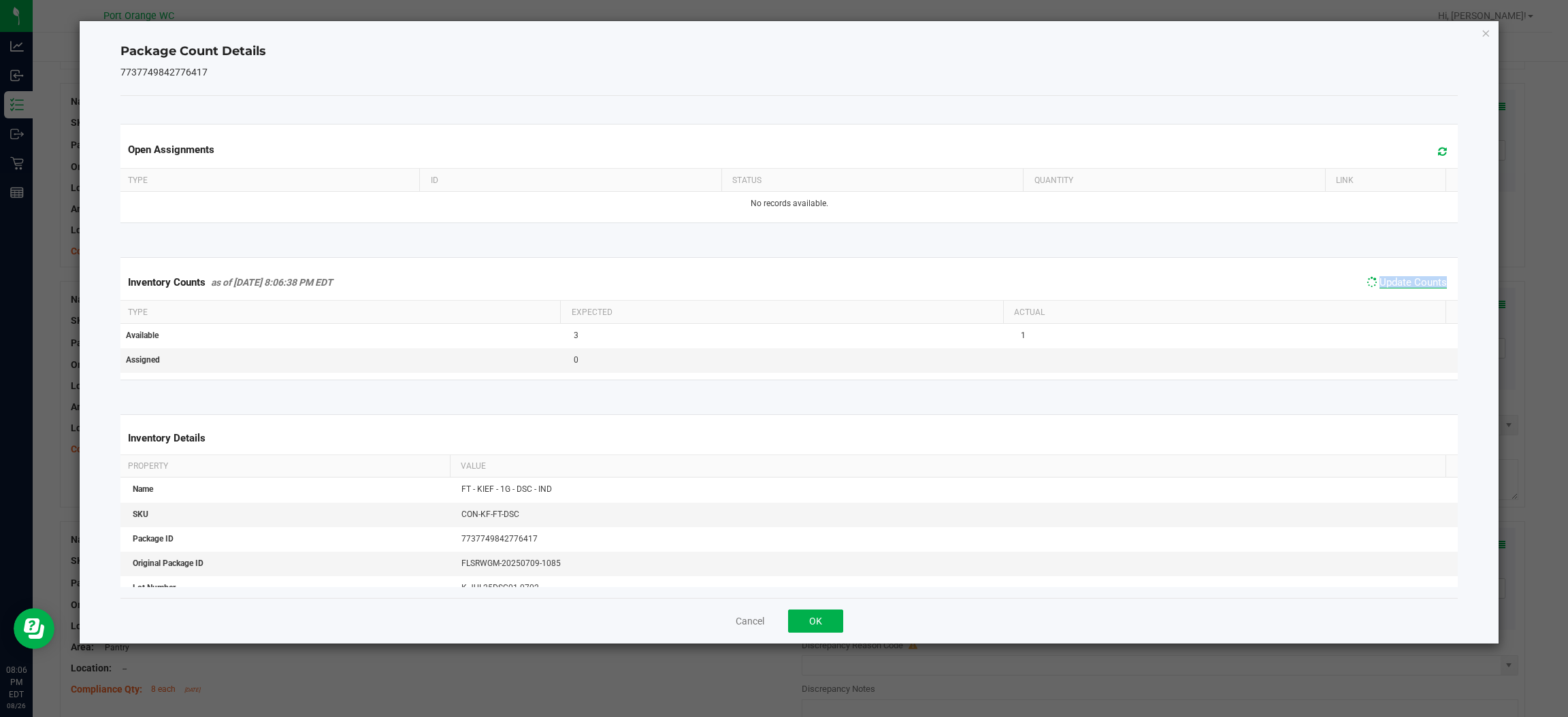
click at [1422, 294] on div "Inventory Counts as of [DATE] 8:06:38 PM EDT Update Counts" at bounding box center [788, 282] width 1343 height 36
click at [802, 635] on div "Cancel OK" at bounding box center [789, 621] width 1337 height 45
click at [815, 618] on button "OK" at bounding box center [816, 621] width 55 height 23
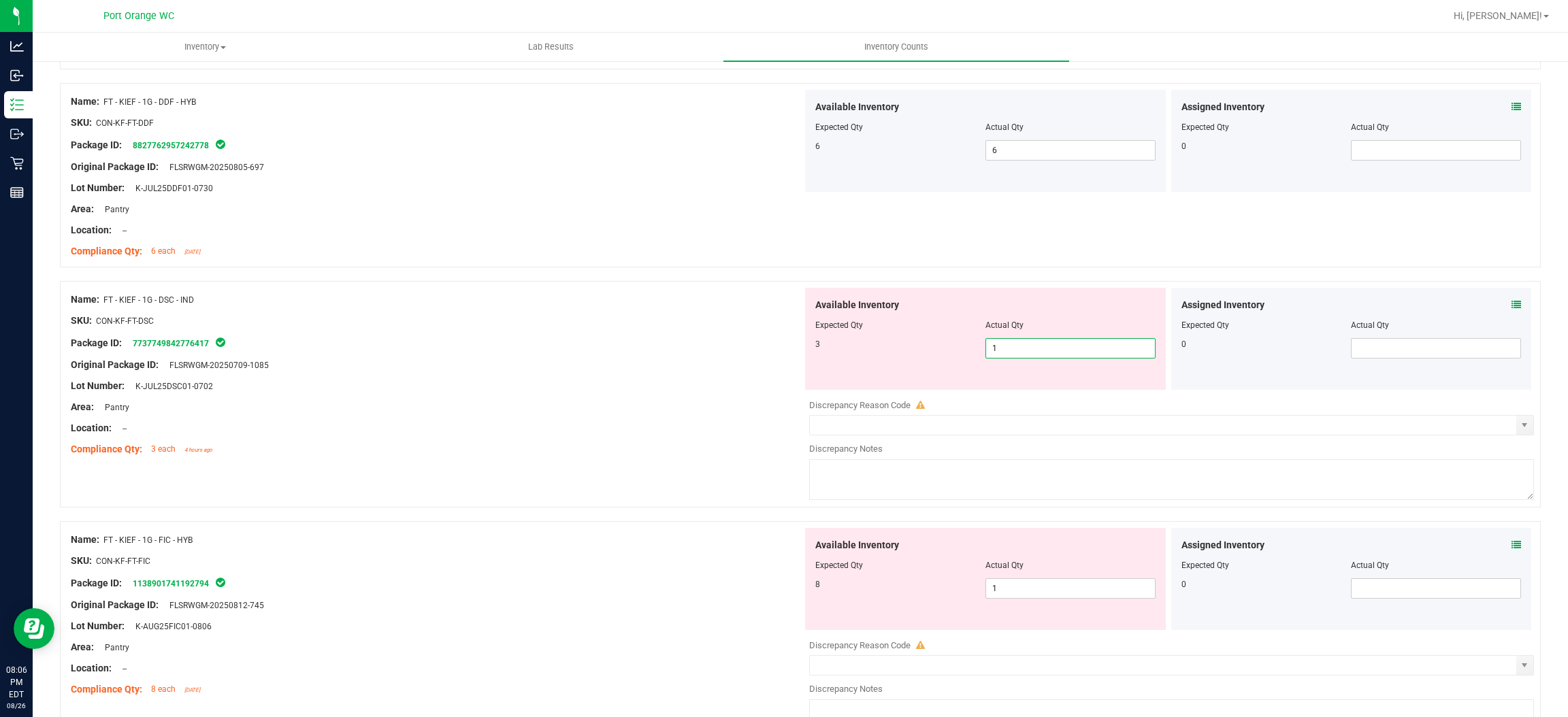
click at [1026, 357] on span "1 1" at bounding box center [1071, 348] width 170 height 20
click at [1026, 357] on input "1" at bounding box center [1070, 349] width 169 height 19
type input "3"
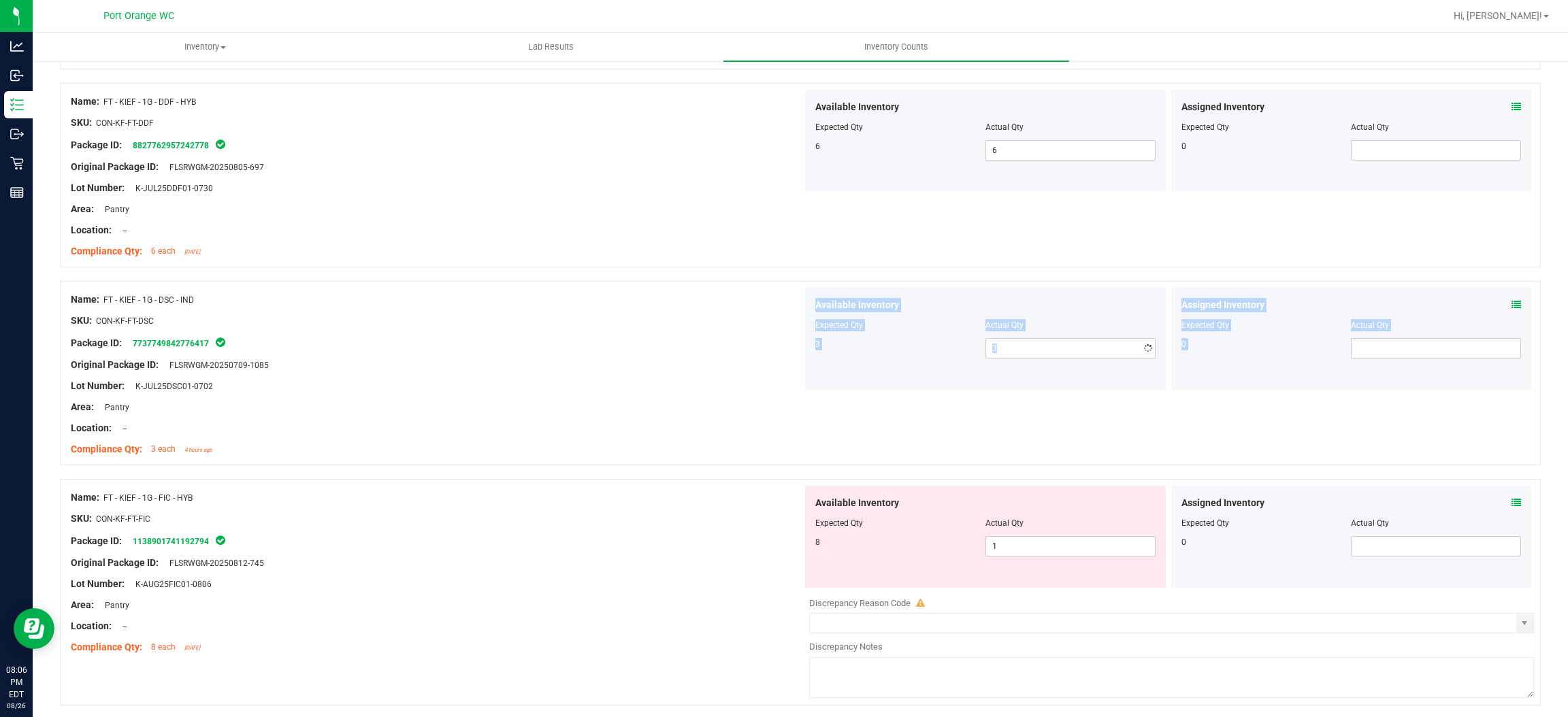
drag, startPoint x: 540, startPoint y: 467, endPoint x: 623, endPoint y: 444, distance: 86.1
click at [588, 455] on div "Name: FT - KIEF - 1G - DSC - IND SKU: CON-KF-FT-DSC Package ID: 773774984277641…" at bounding box center [801, 373] width 1481 height 185
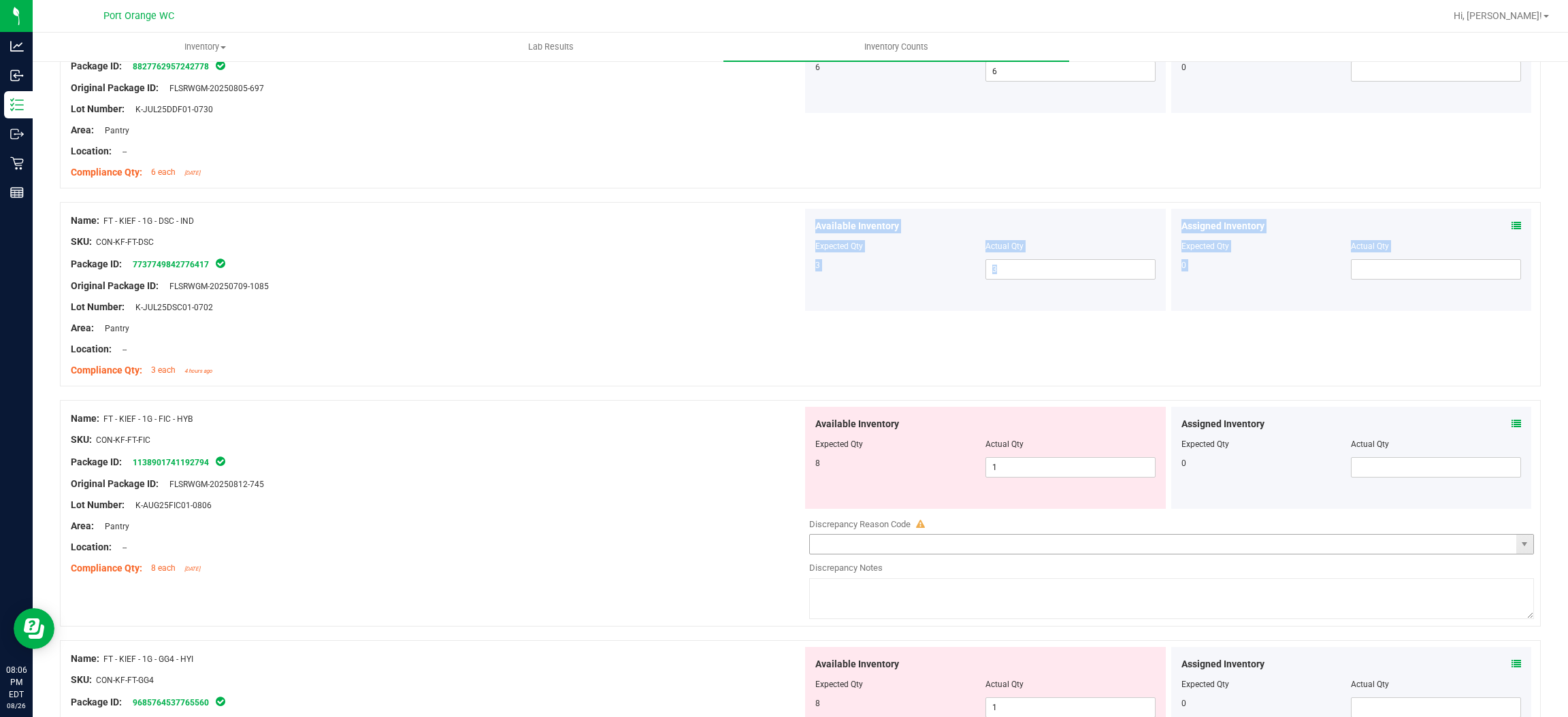
scroll to position [1531, 0]
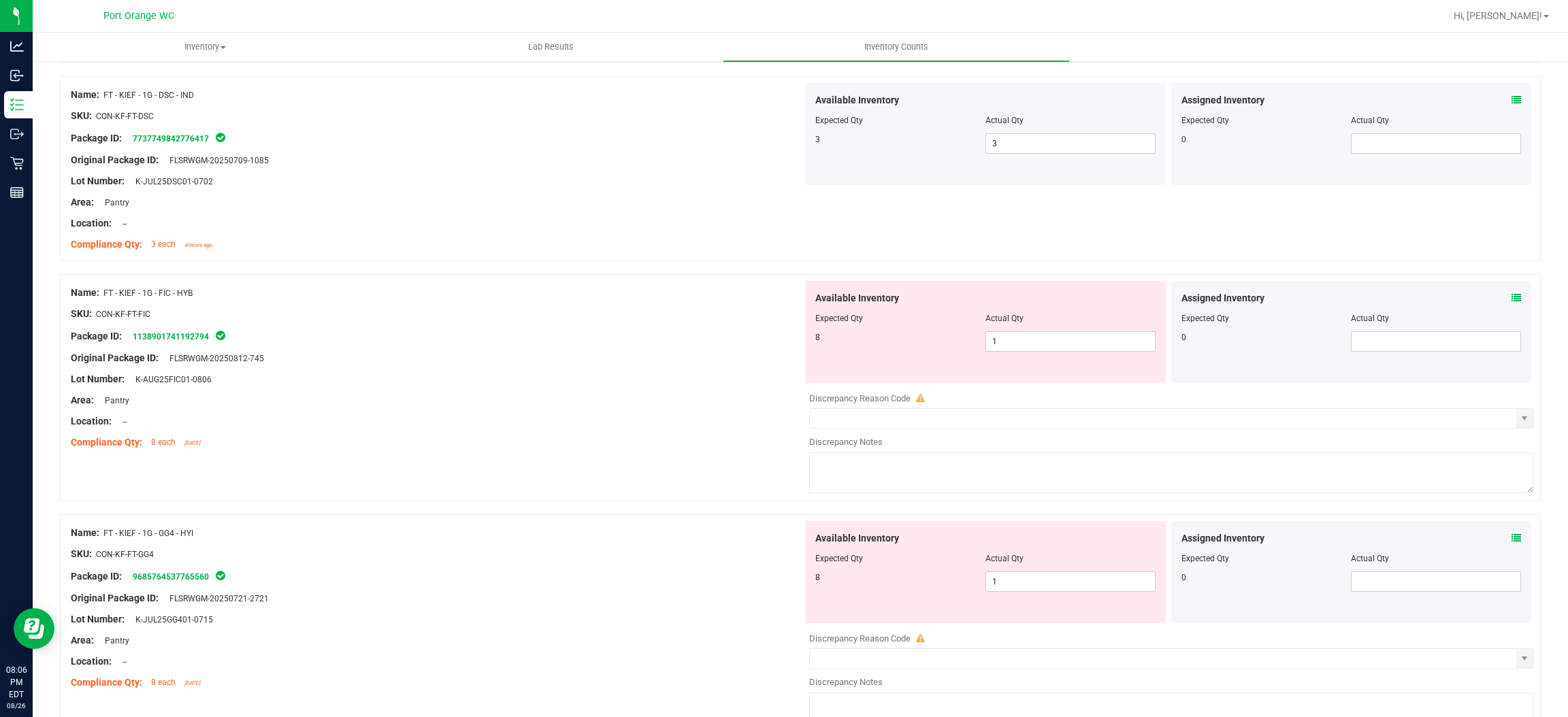
click at [737, 329] on div "Name: FT - KIEF - 1G - FIC - HYB SKU: CON-KF-FT-FIC Package ID: 113890174119279…" at bounding box center [436, 367] width 732 height 173
click at [1063, 336] on span "1 1" at bounding box center [1071, 342] width 170 height 20
click at [1053, 343] on input "1" at bounding box center [1070, 342] width 169 height 19
click at [1053, 344] on input "1" at bounding box center [1070, 342] width 169 height 19
type input "8"
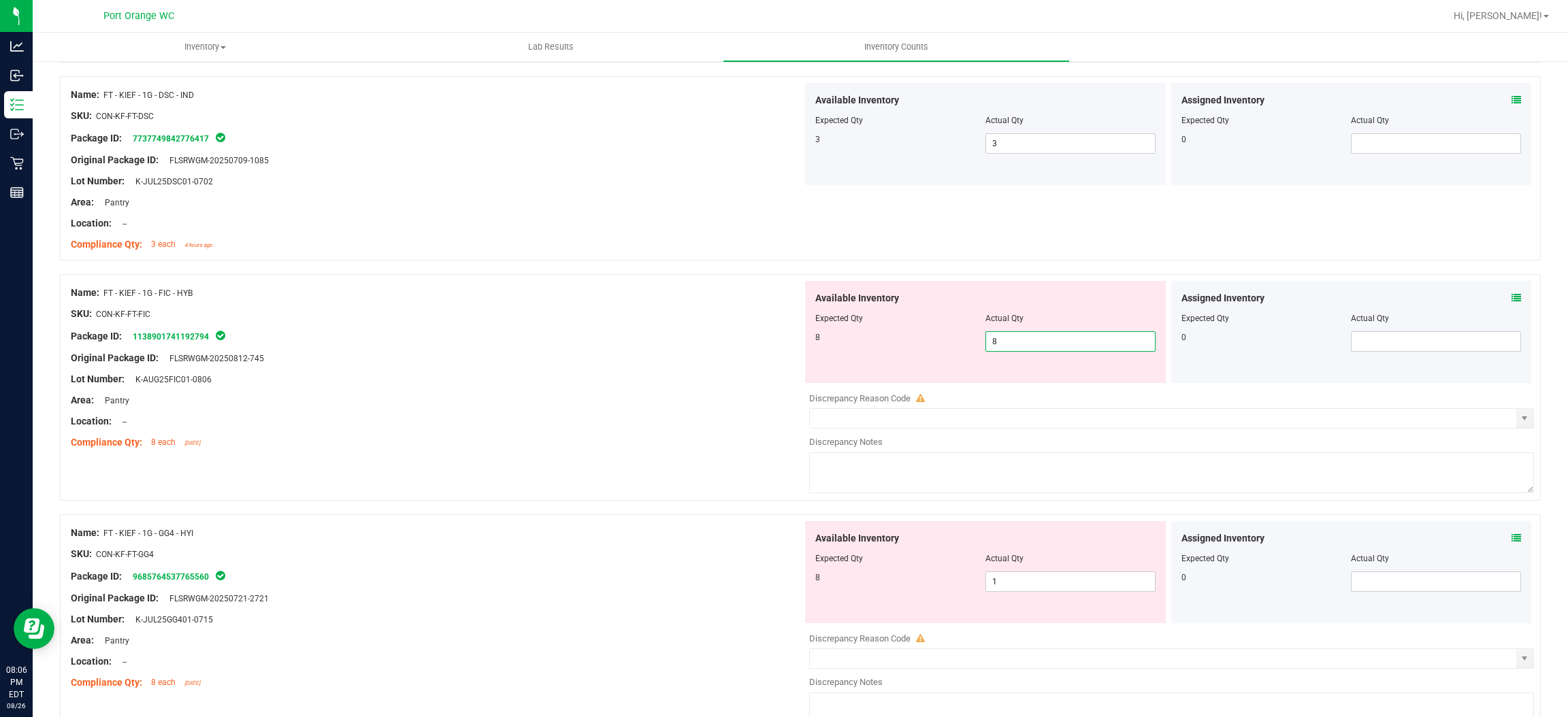
type input "8"
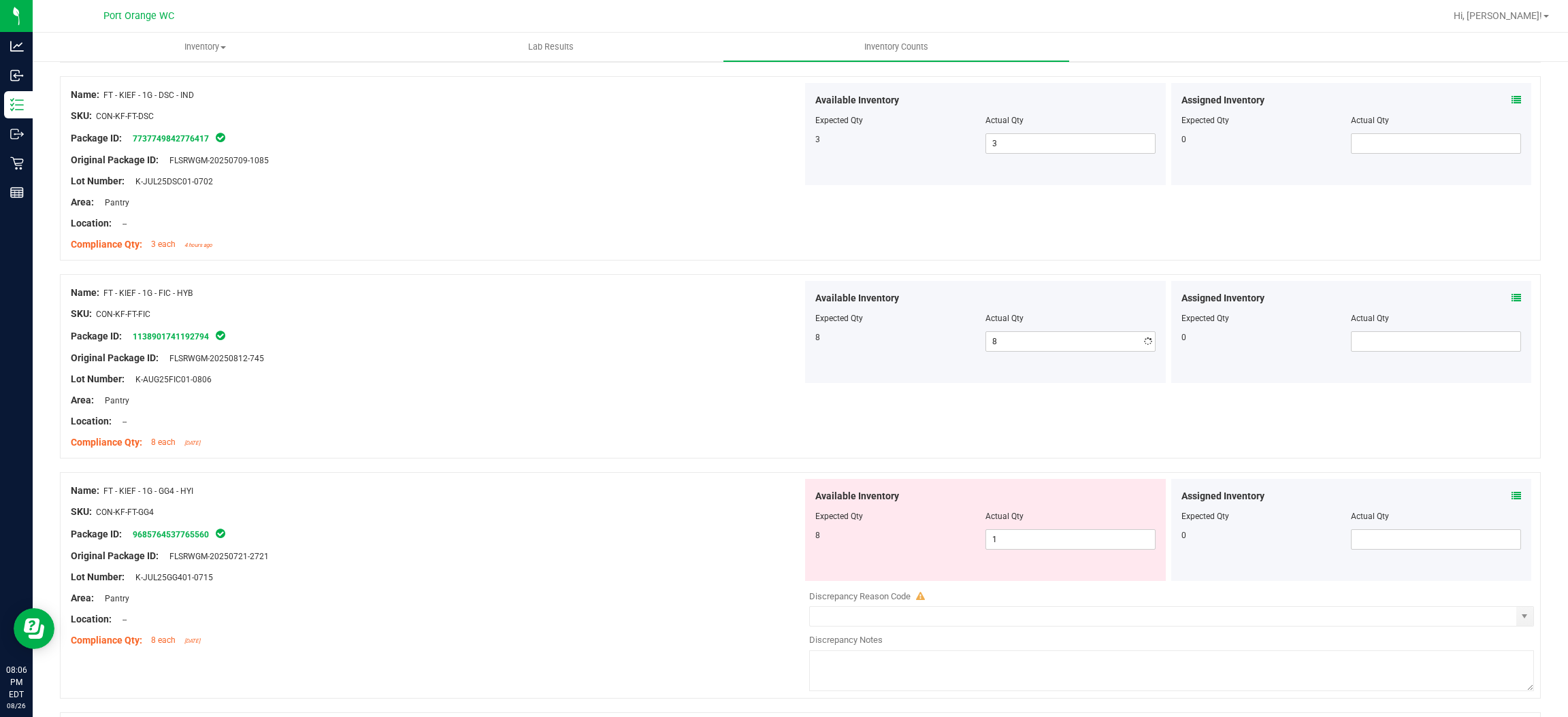
click at [655, 422] on div "Location: --" at bounding box center [436, 422] width 732 height 15
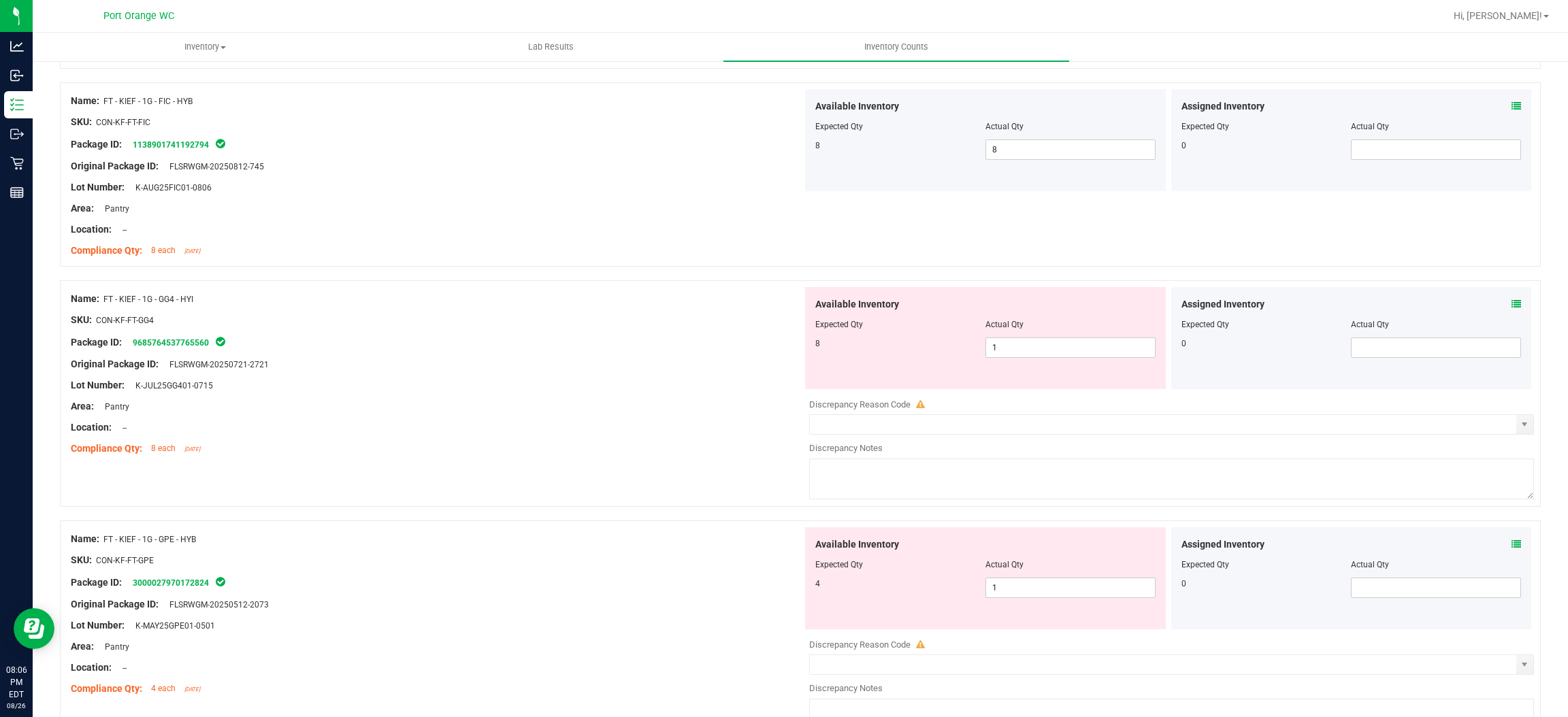
scroll to position [1735, 0]
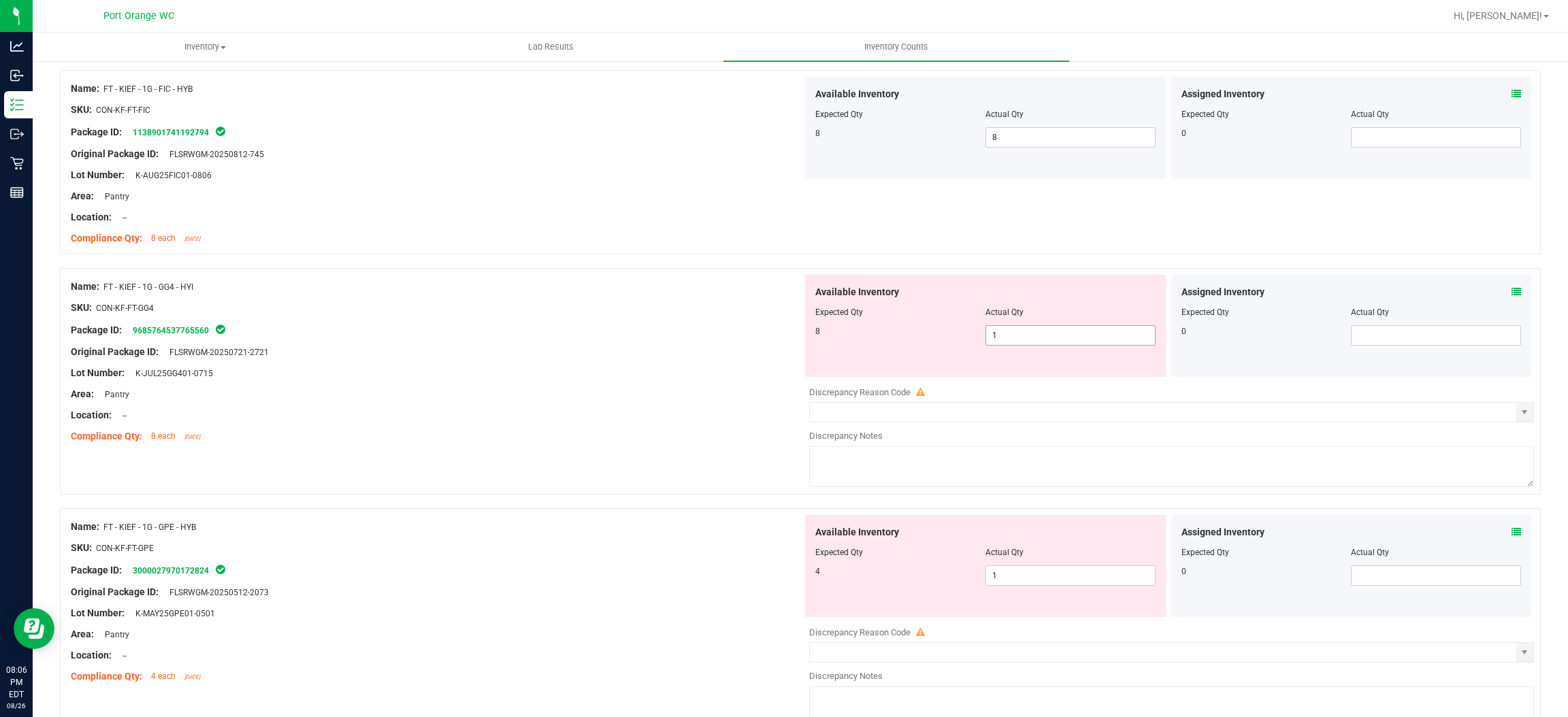
click at [1009, 333] on span "1 1" at bounding box center [1071, 335] width 170 height 20
click at [1009, 333] on input "1" at bounding box center [1070, 336] width 169 height 19
type input "8"
click at [597, 393] on div "Area: Pantry" at bounding box center [436, 394] width 732 height 15
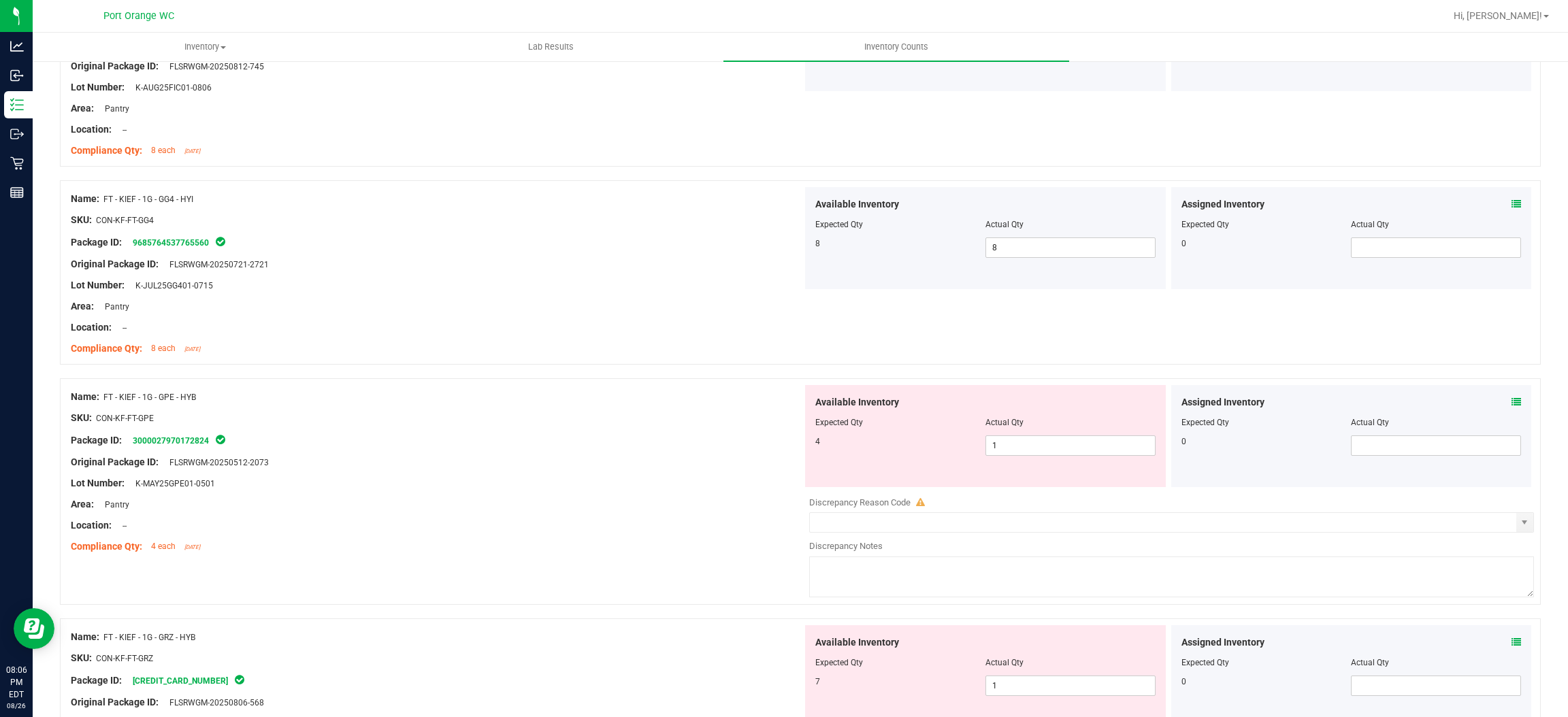
scroll to position [1939, 0]
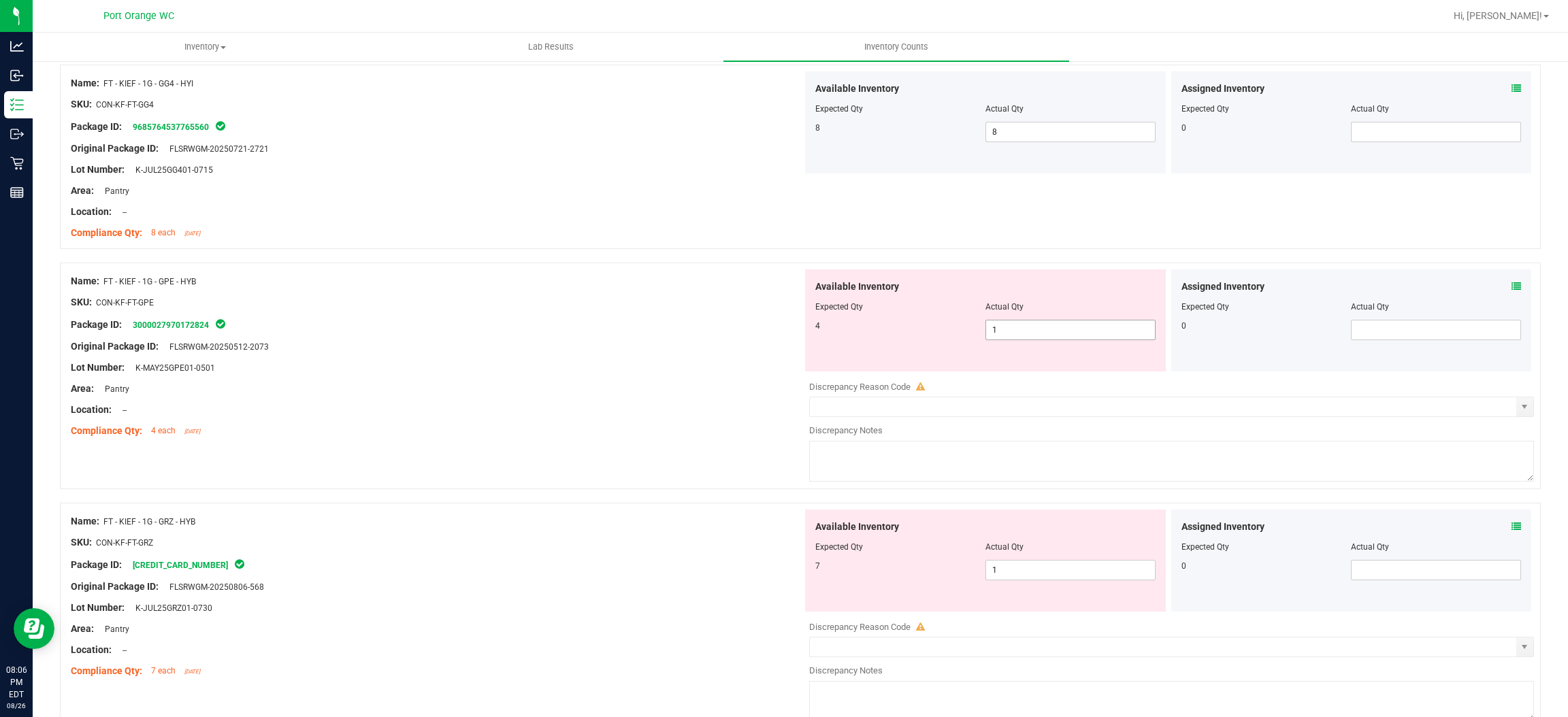
click at [994, 340] on span "1 1" at bounding box center [1071, 329] width 170 height 20
click at [1000, 328] on span "1 1" at bounding box center [1071, 329] width 170 height 20
click at [1000, 328] on input "1" at bounding box center [1070, 330] width 169 height 19
type input "4"
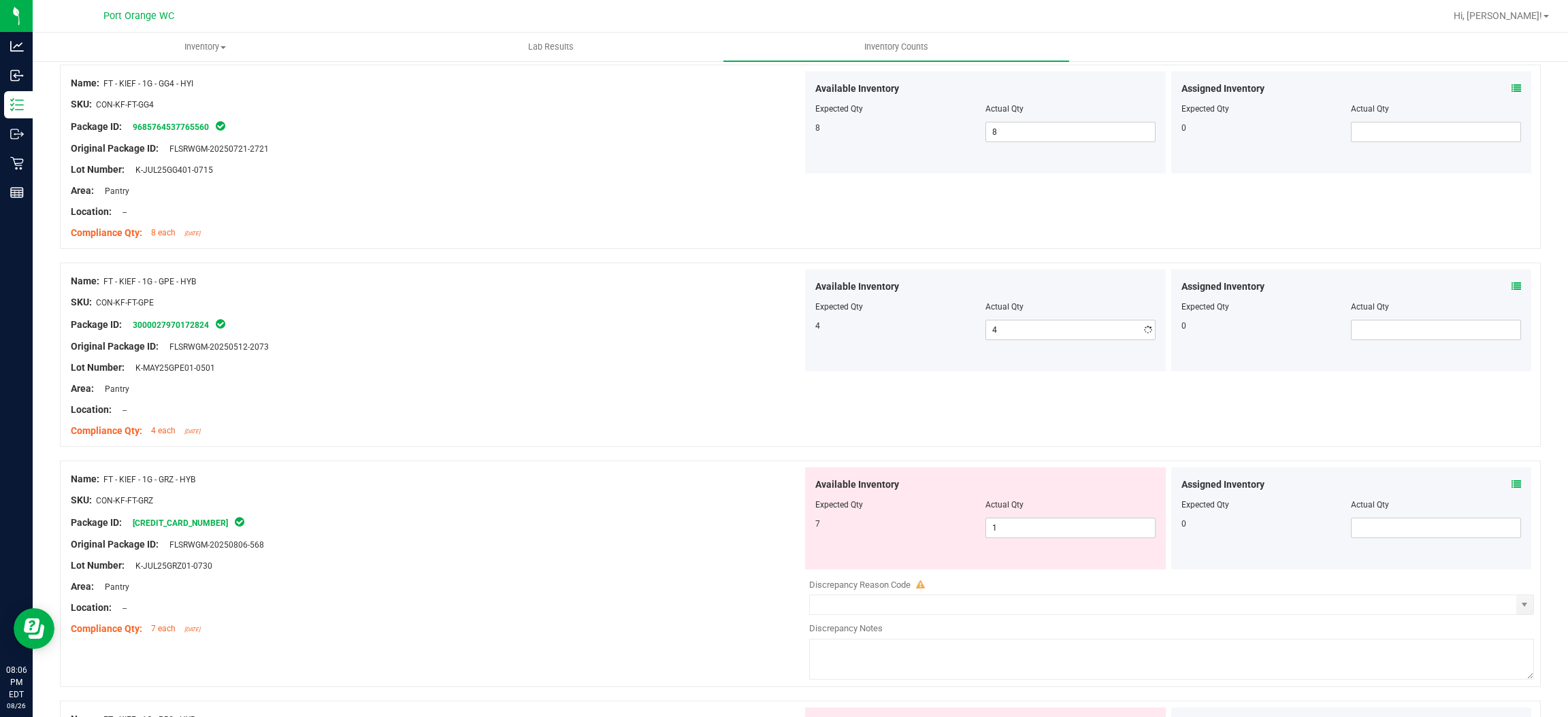
click at [733, 331] on div "Package ID: 3000027970172824" at bounding box center [436, 325] width 732 height 16
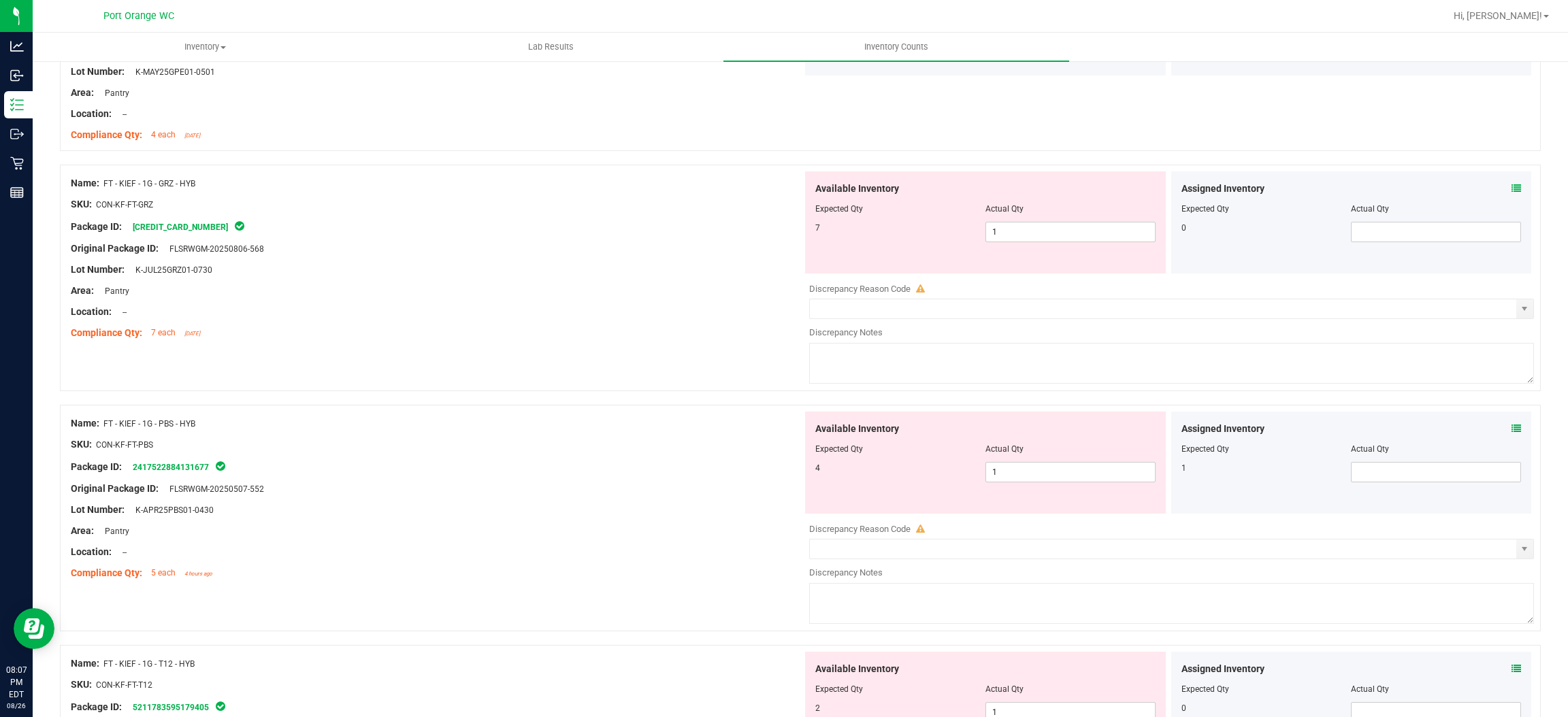
scroll to position [2245, 0]
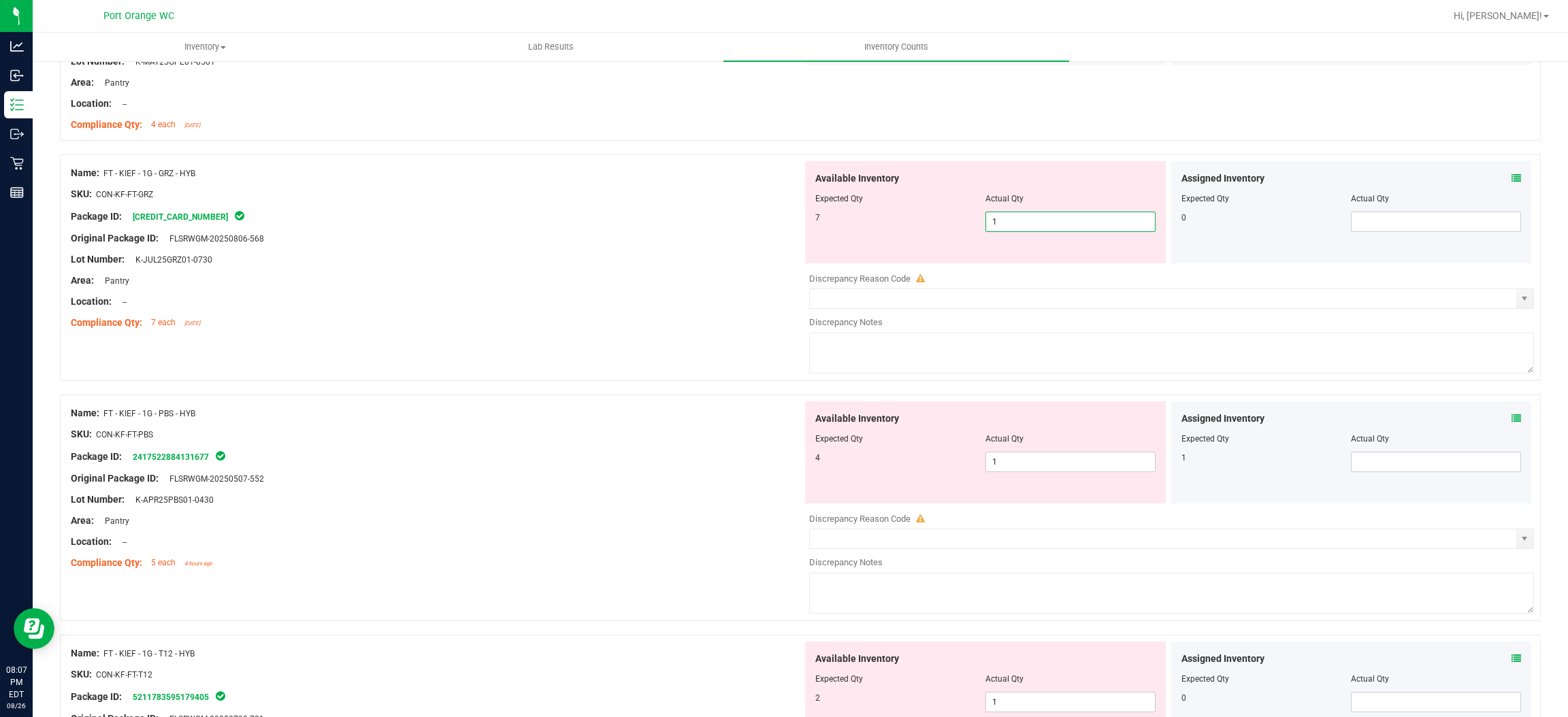
click at [1043, 218] on span "1 1" at bounding box center [1071, 222] width 170 height 20
click at [1043, 218] on input "1" at bounding box center [1070, 222] width 169 height 19
type input "7"
drag, startPoint x: 503, startPoint y: 327, endPoint x: 520, endPoint y: 324, distance: 17.3
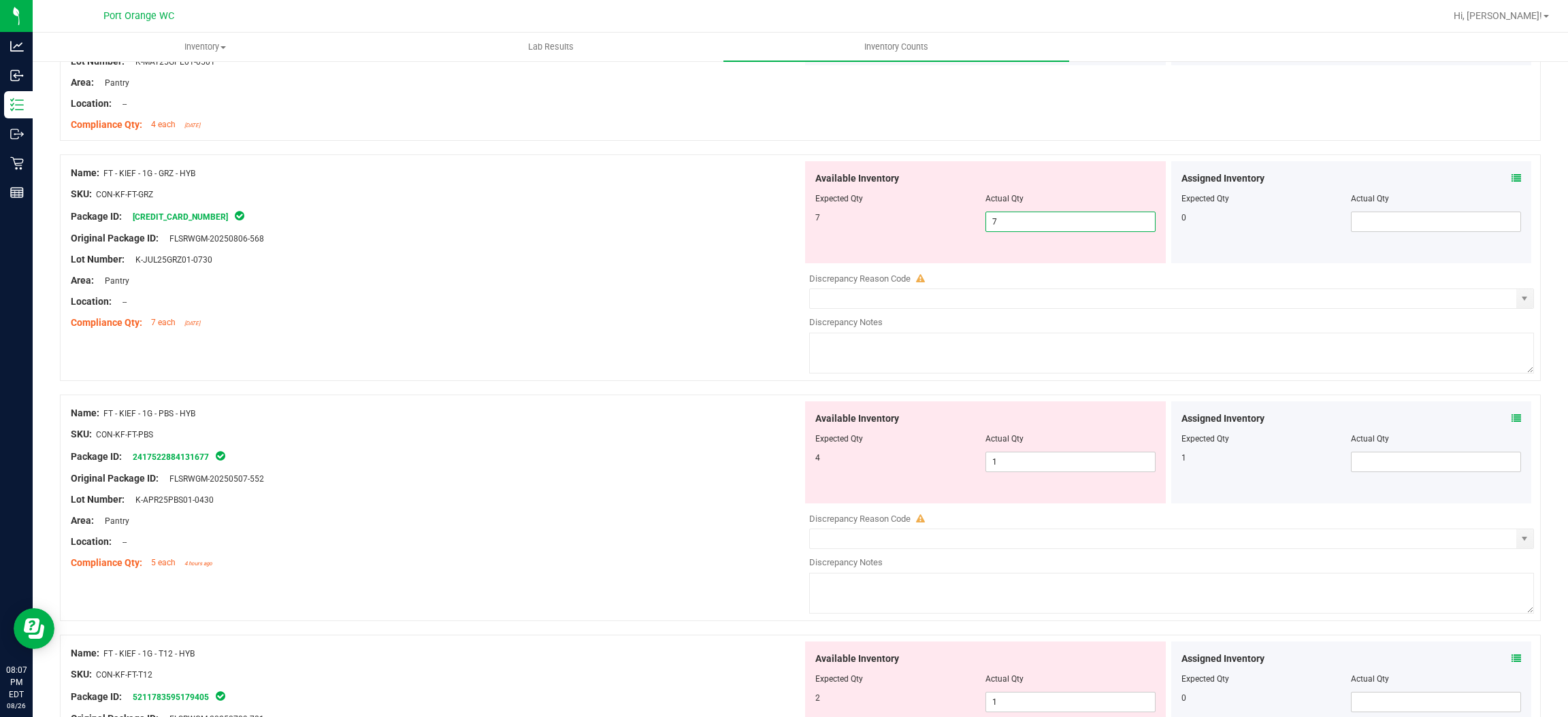
click at [516, 324] on div "Compliance Qty: 7 each [DATE]" at bounding box center [436, 323] width 732 height 15
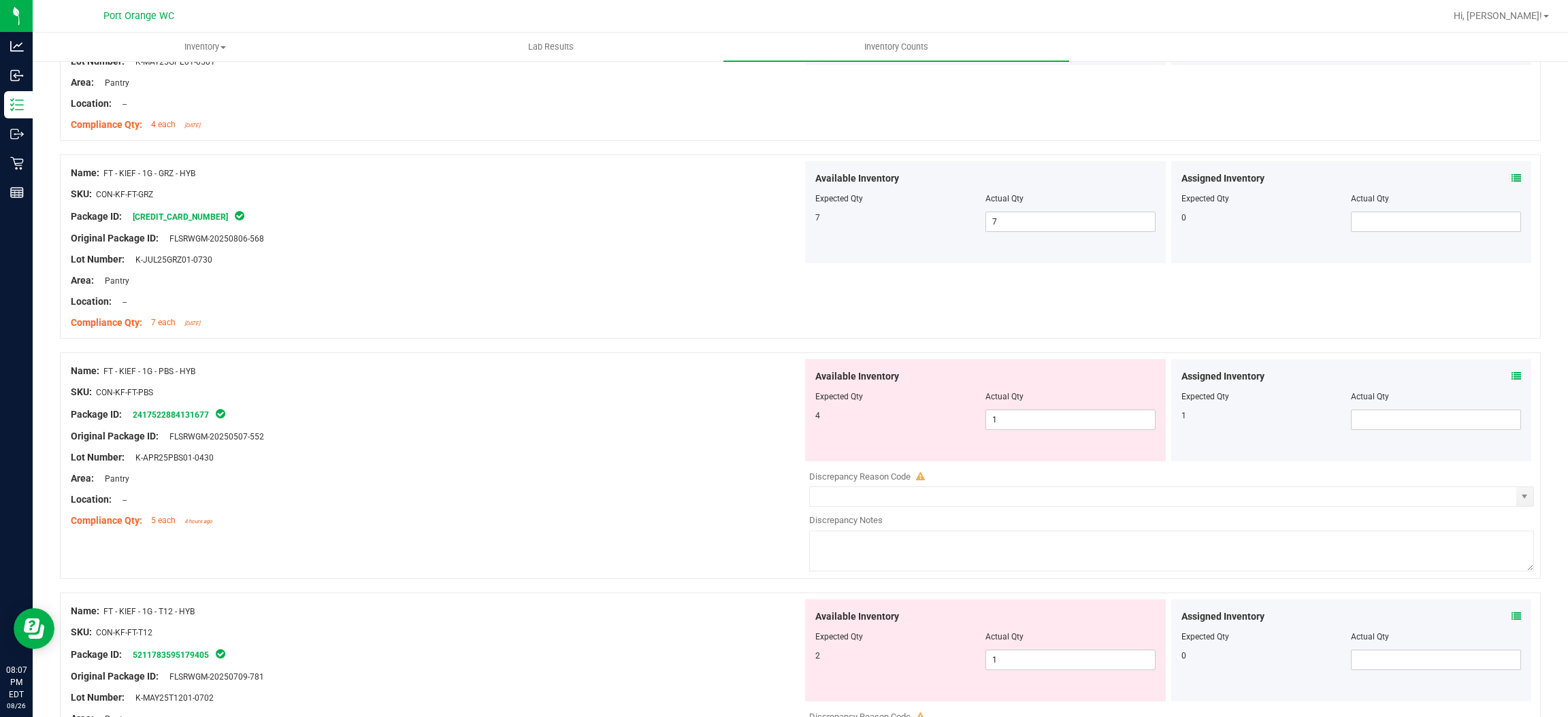
scroll to position [2449, 0]
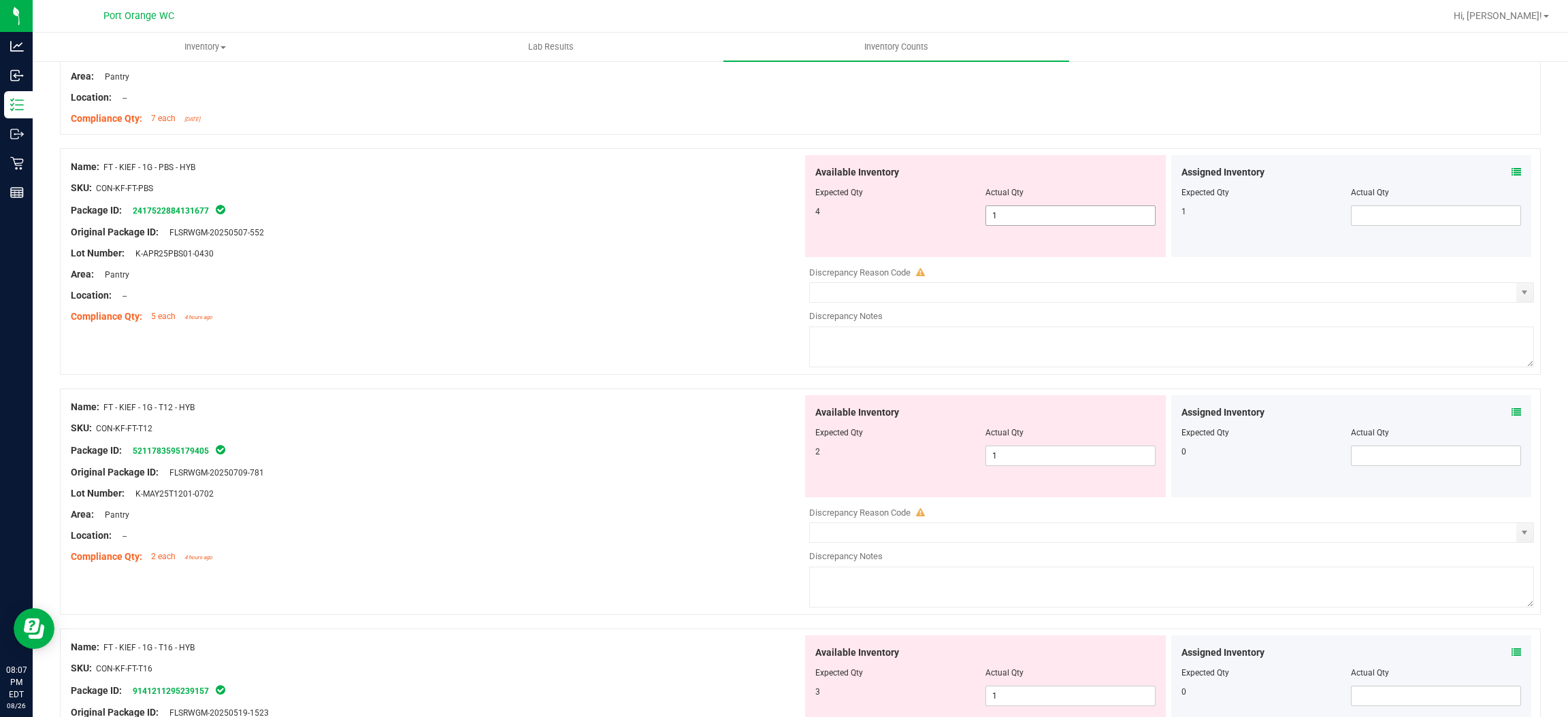
click at [1026, 218] on span "1 1" at bounding box center [1071, 215] width 170 height 20
click at [1493, 173] on div "Assigned Inventory" at bounding box center [1352, 172] width 340 height 15
click at [1512, 174] on icon at bounding box center [1517, 172] width 10 height 10
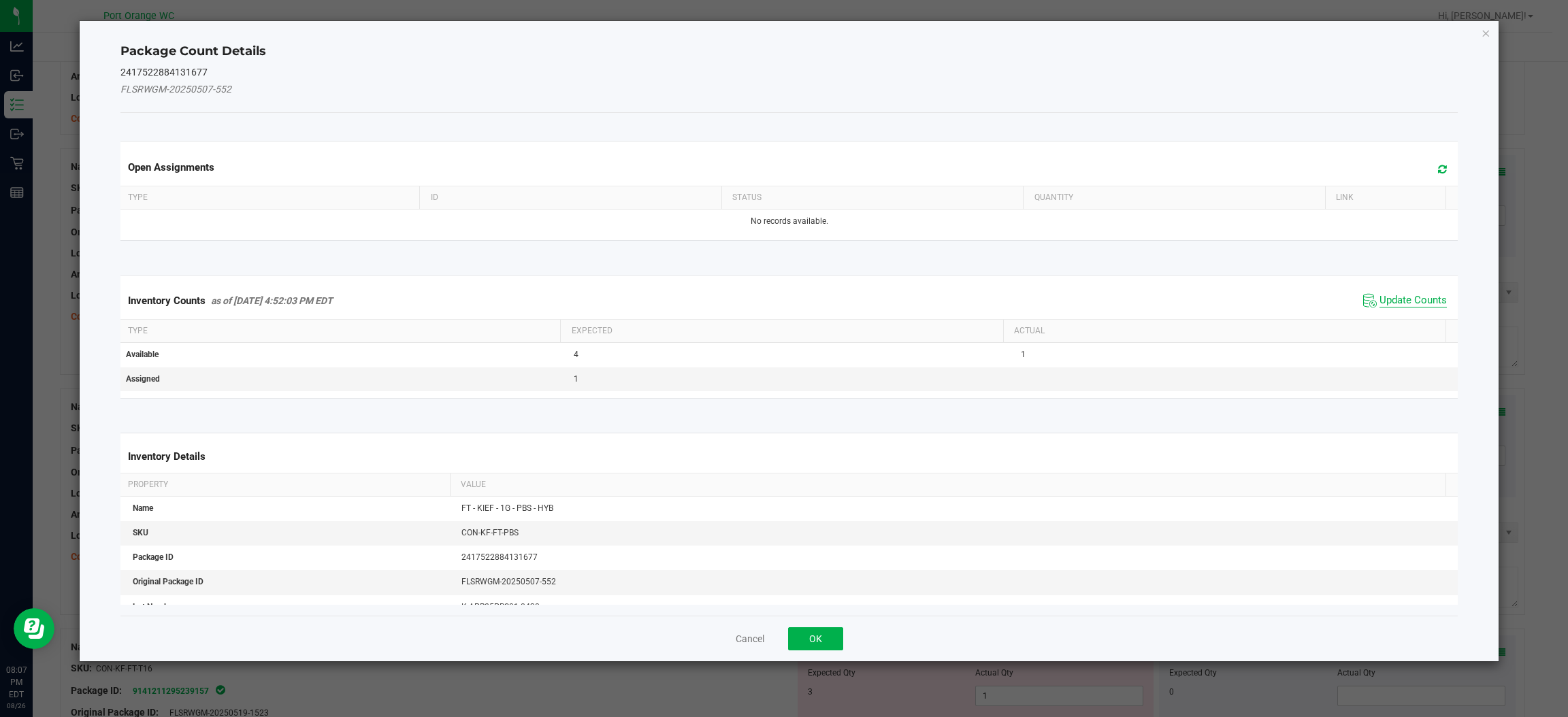
click at [1383, 295] on span "Update Counts" at bounding box center [1413, 300] width 67 height 14
click at [1383, 295] on div "Inventory Counts as of [DATE] 4:52:03 PM EDT Update Counts" at bounding box center [788, 300] width 1343 height 36
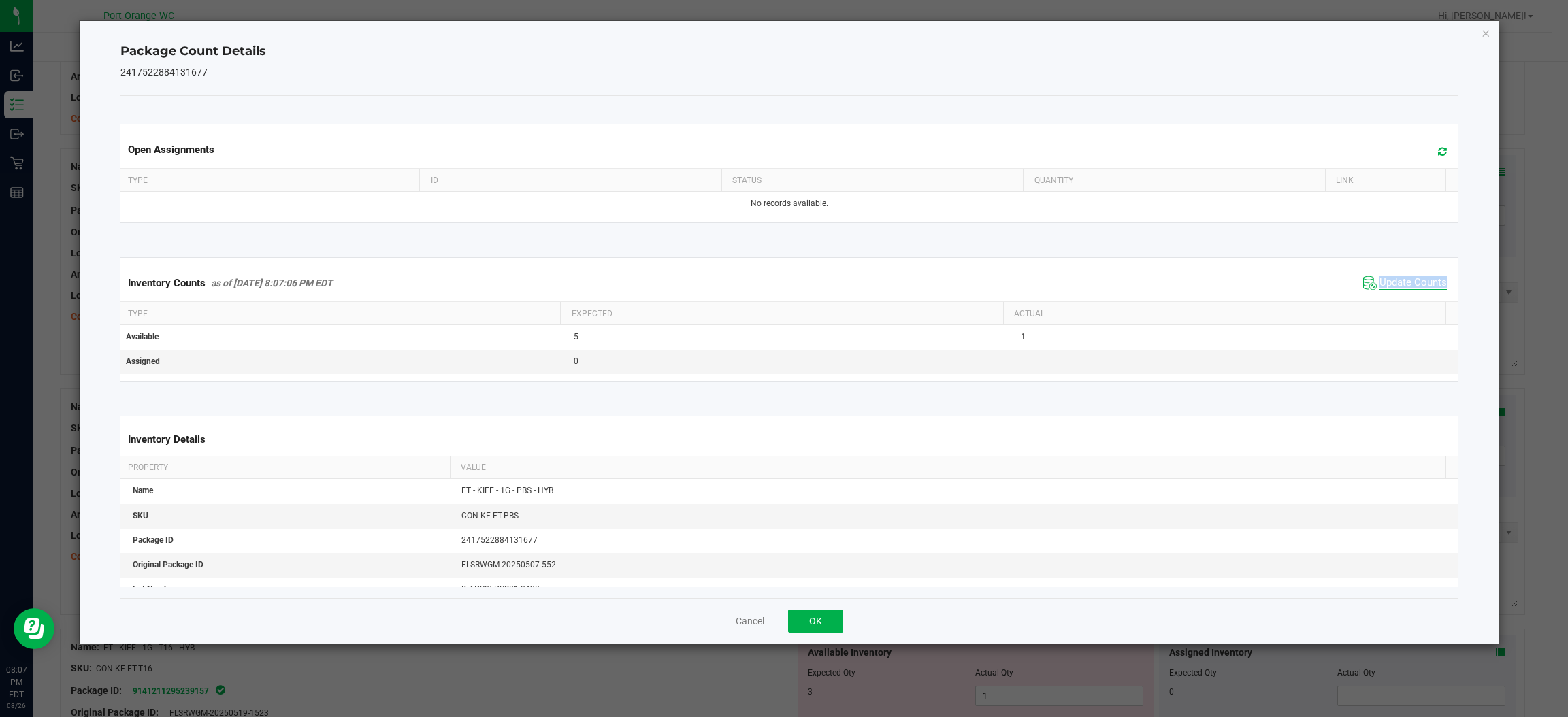
click at [1383, 295] on div "Inventory Counts as of [DATE] 8:07:06 PM EDT Update Counts" at bounding box center [788, 282] width 1343 height 36
click at [836, 614] on button "OK" at bounding box center [816, 621] width 55 height 23
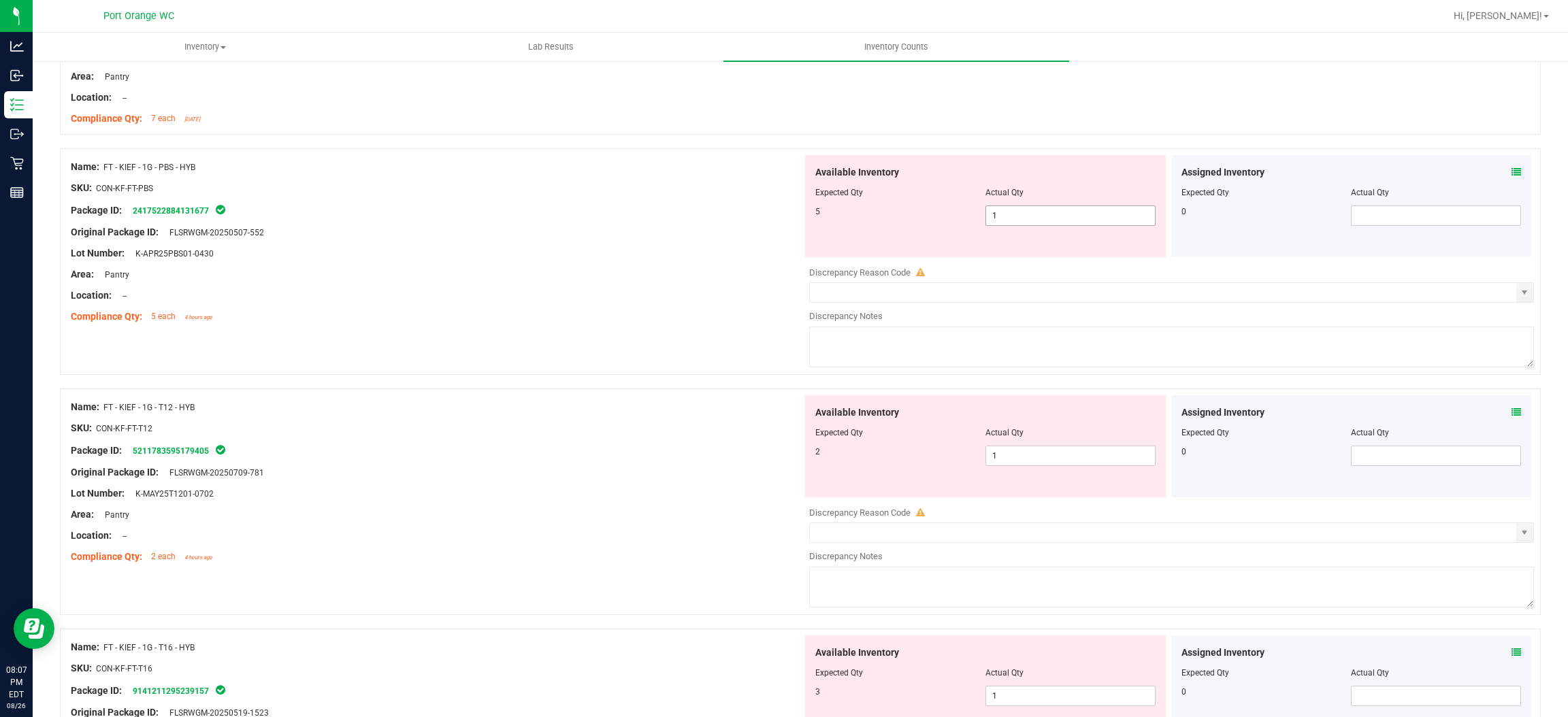
click at [1060, 210] on span "1 1" at bounding box center [1071, 215] width 170 height 20
click at [1060, 210] on input "1" at bounding box center [1070, 216] width 169 height 19
type input "5"
click at [737, 306] on div at bounding box center [436, 306] width 732 height 6
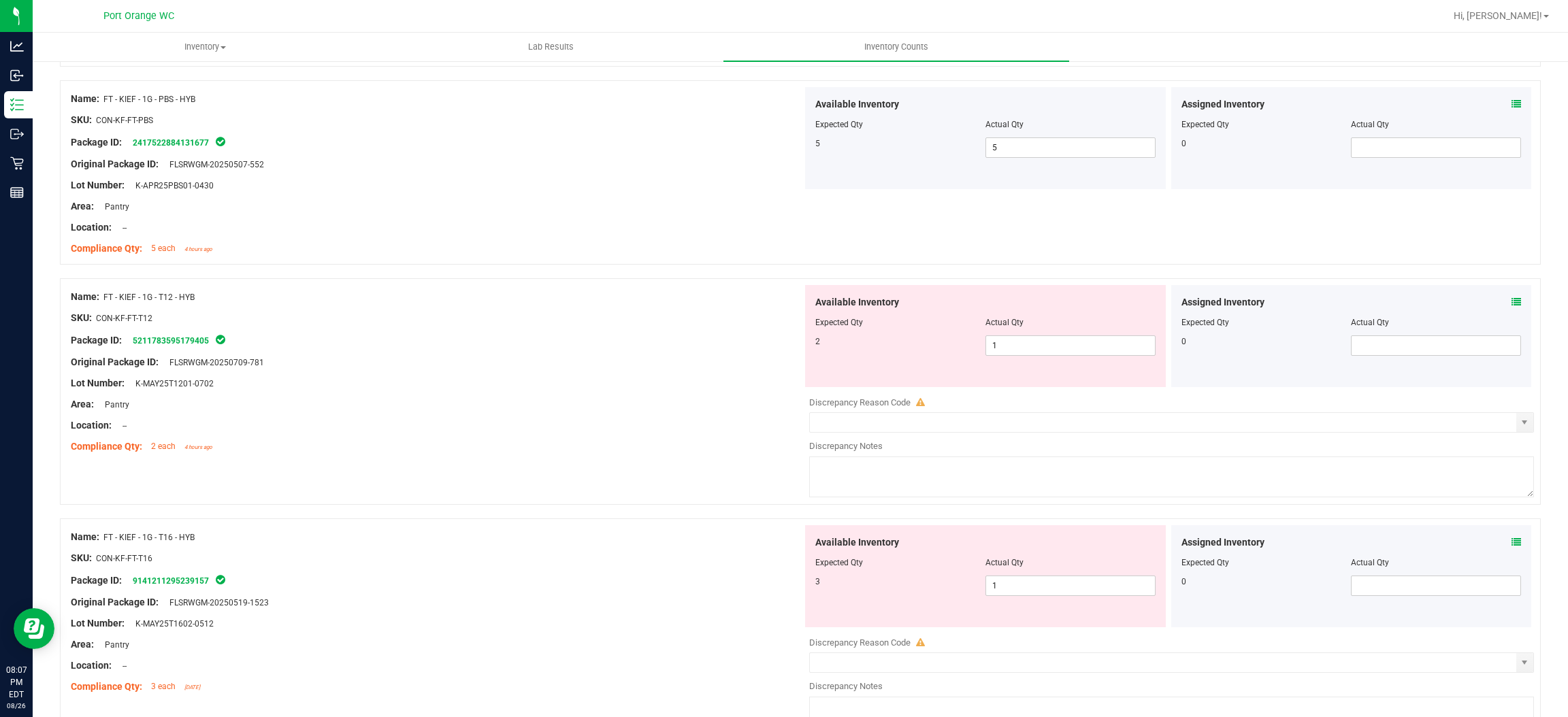
scroll to position [2654, 0]
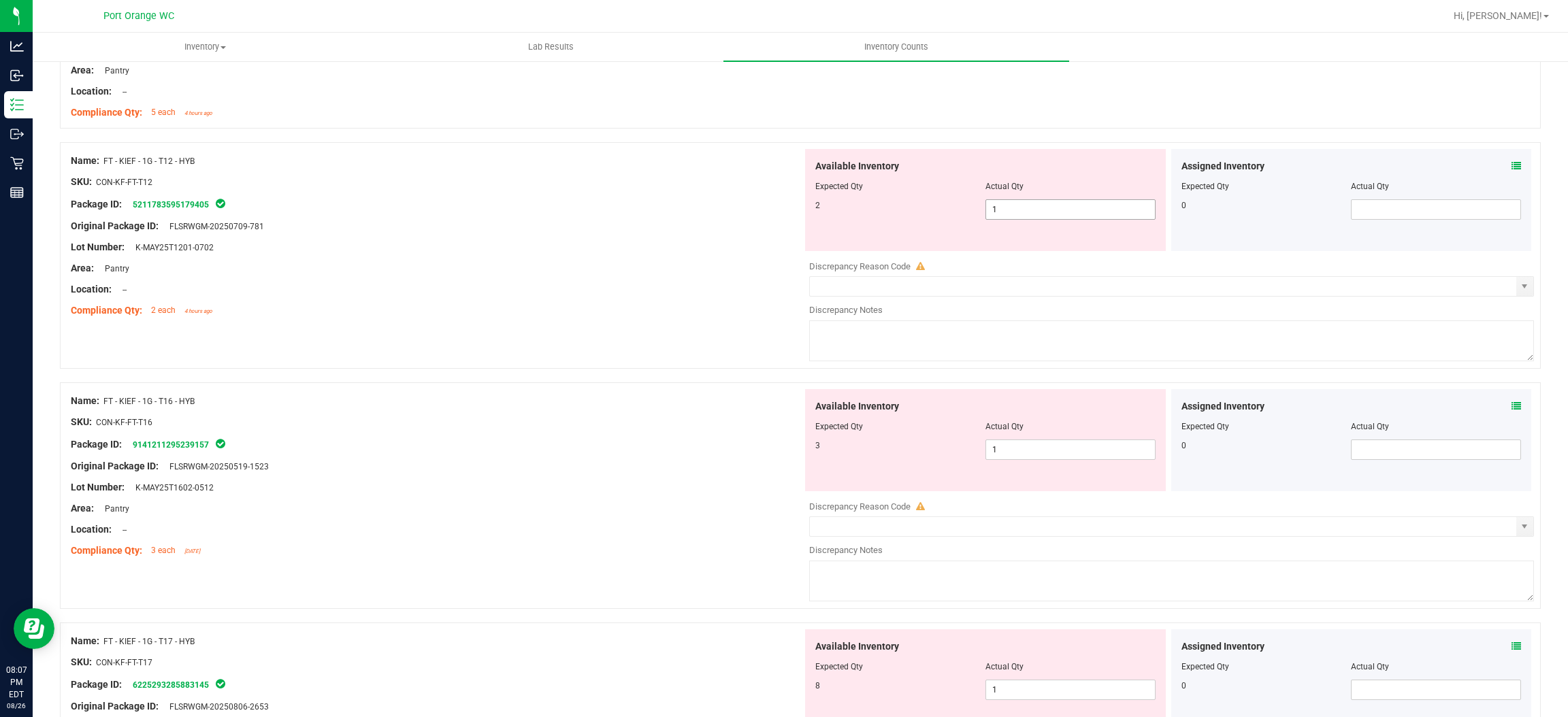
click at [1034, 210] on span "1 1" at bounding box center [1071, 209] width 170 height 20
click at [1034, 208] on input "1" at bounding box center [1070, 210] width 169 height 19
type input "2"
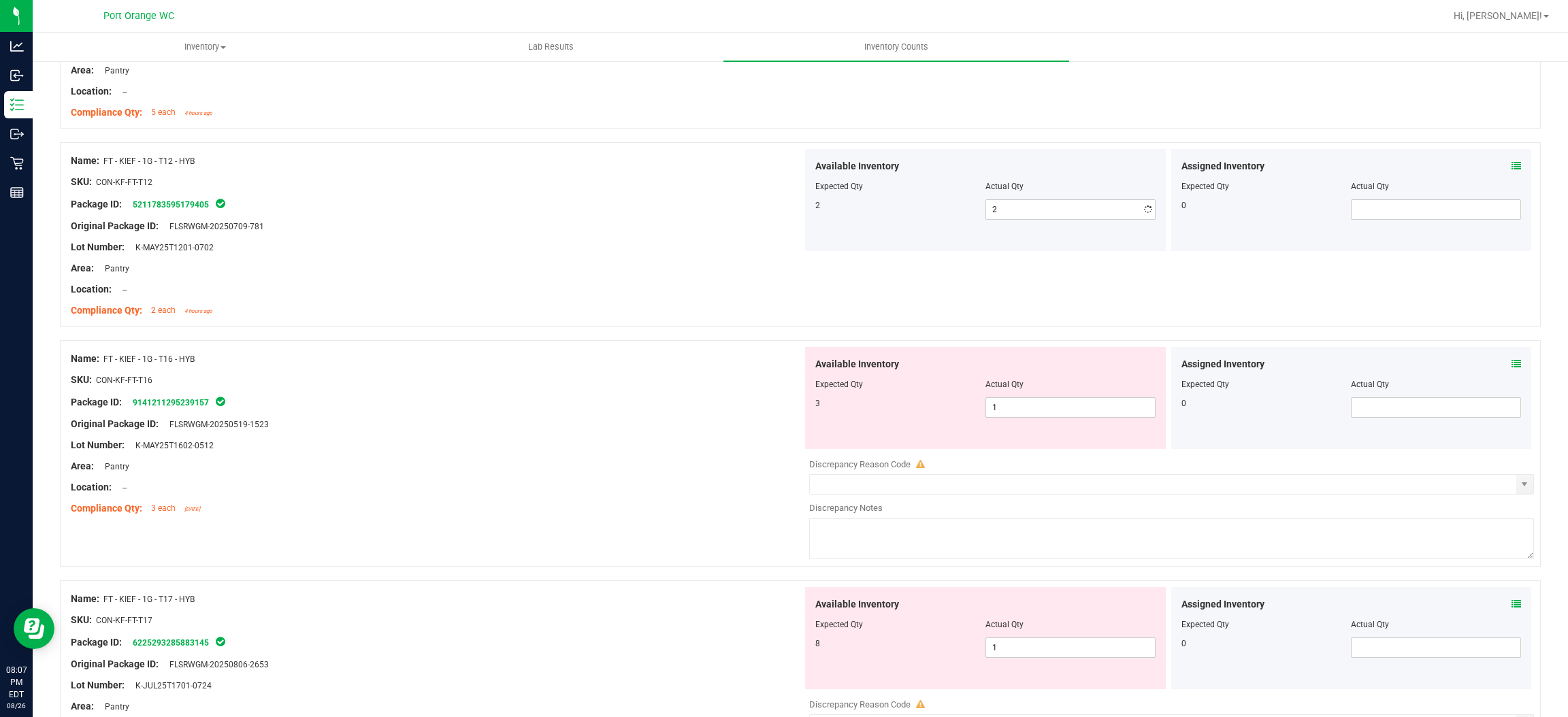
drag, startPoint x: 599, startPoint y: 339, endPoint x: 831, endPoint y: 367, distance: 233.7
click at [603, 337] on div "Name: FT - KIEF - 1G - T12 - HYB SKU: CON-KF-FT-T12 Package ID: 521178359517940…" at bounding box center [801, 241] width 1481 height 198
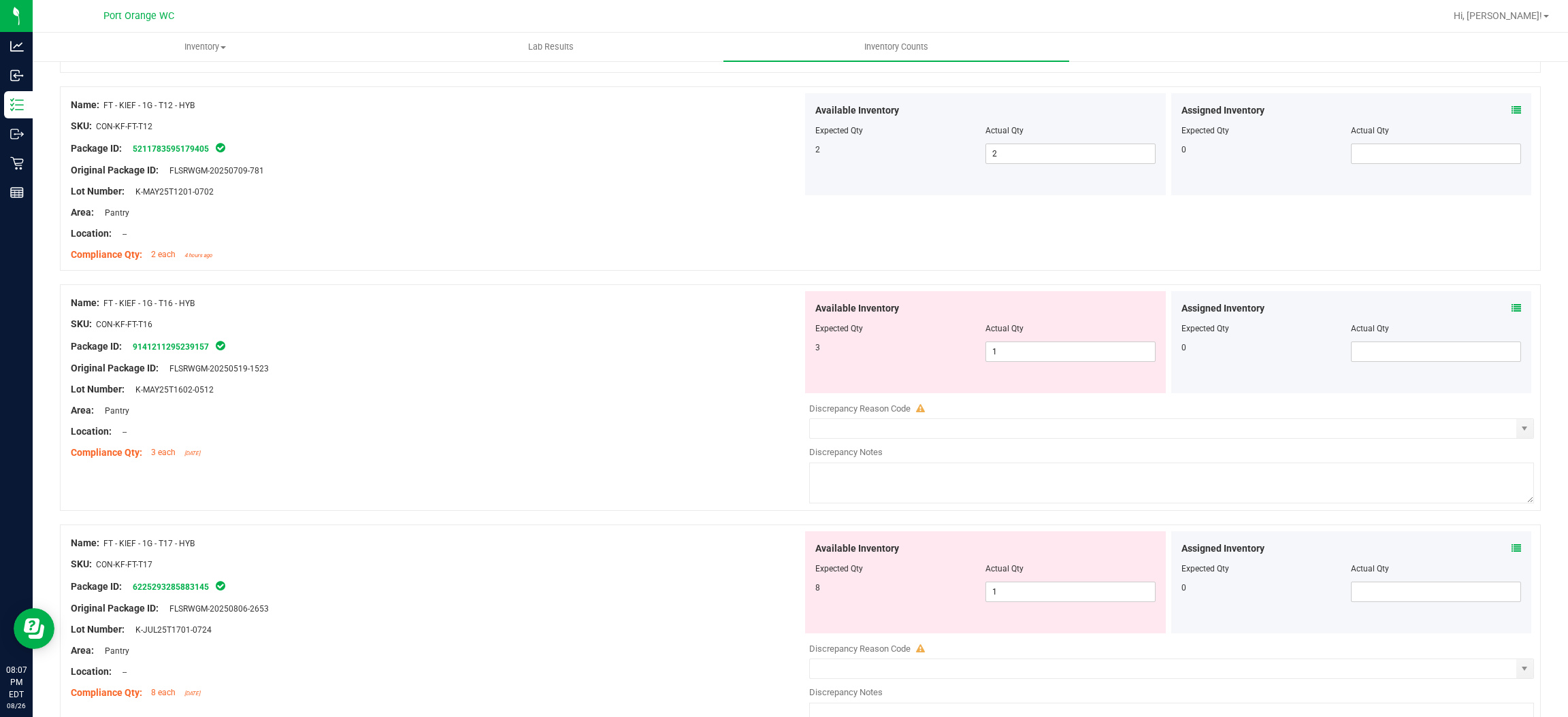
scroll to position [2756, 0]
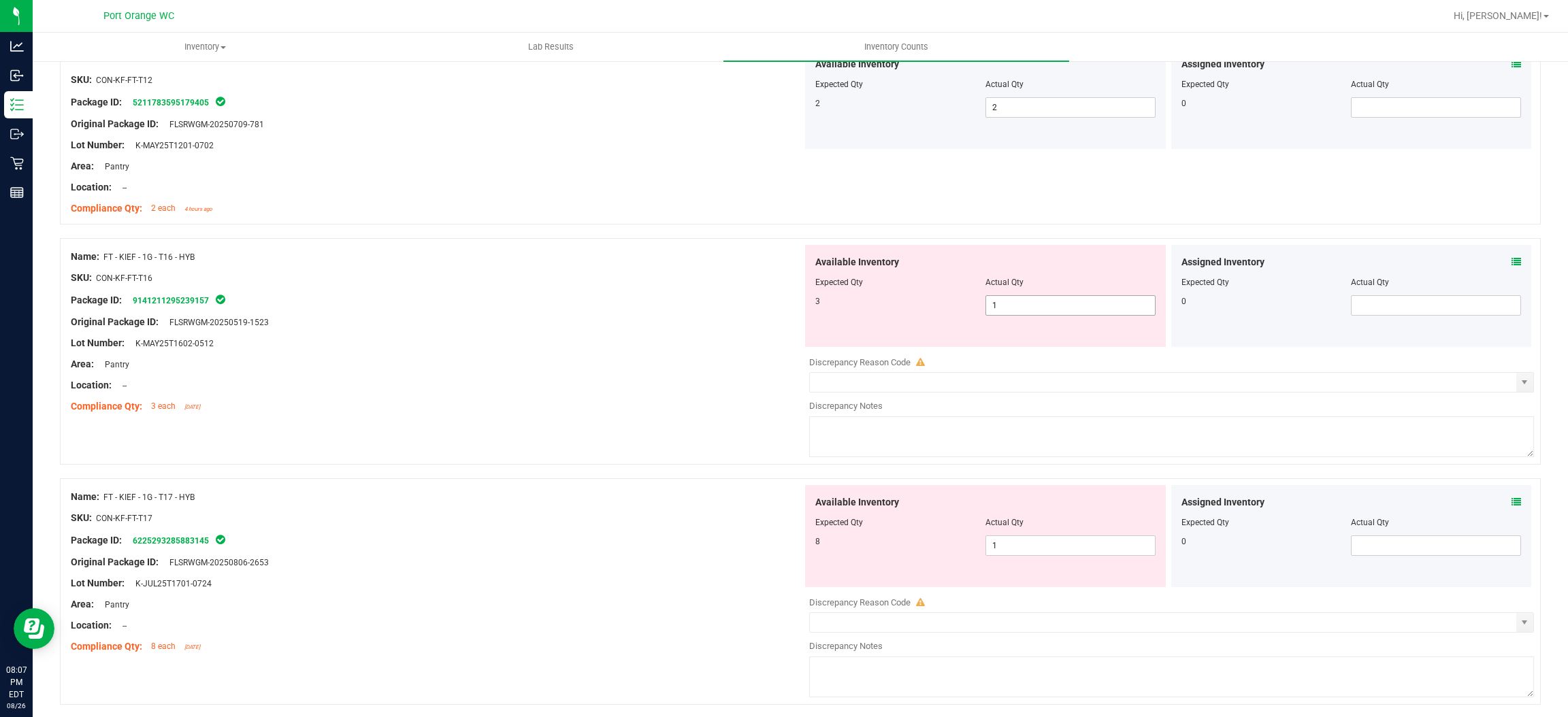
click at [990, 308] on span "1 1" at bounding box center [1071, 305] width 170 height 20
click at [990, 308] on input "1" at bounding box center [1070, 306] width 169 height 19
type input "3"
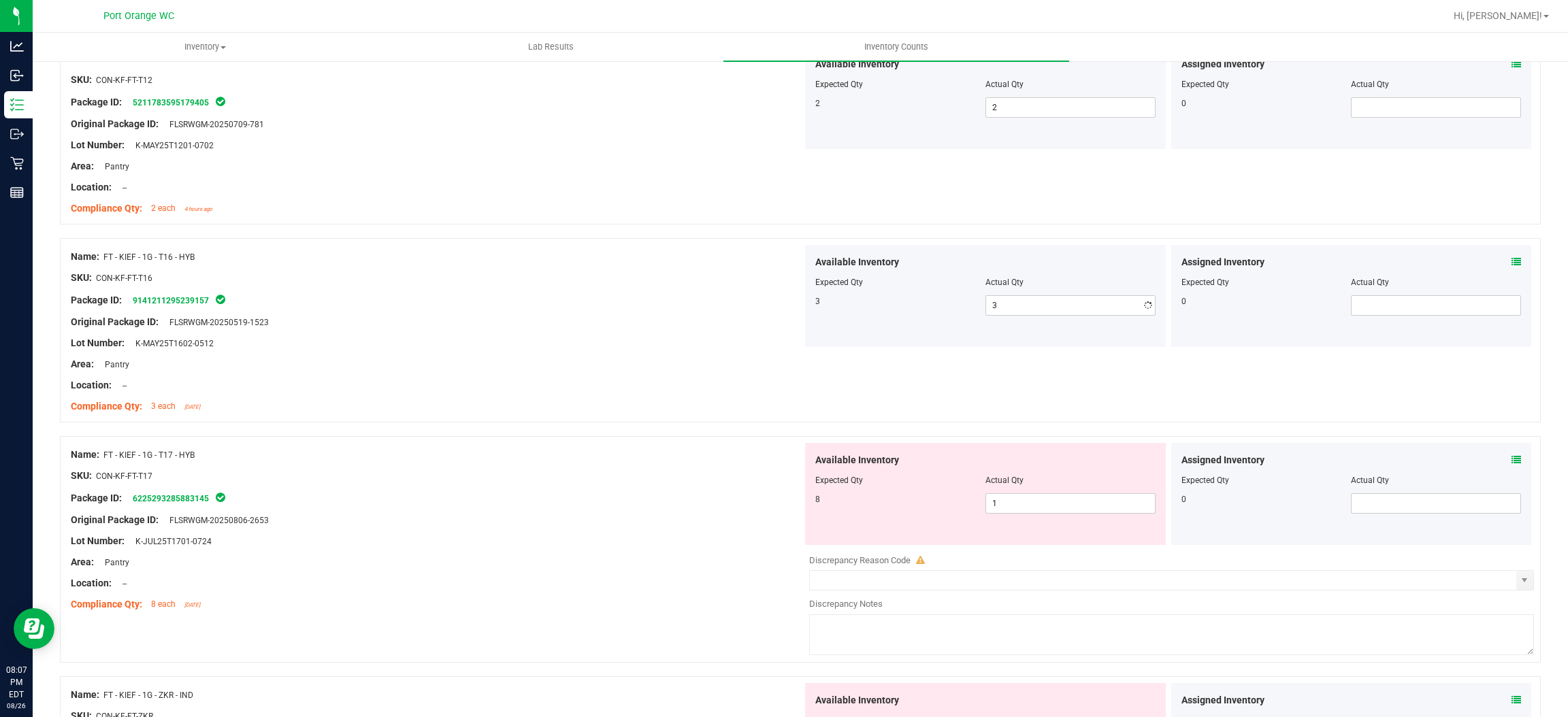
click at [778, 314] on ng-container "Original Package ID: FLSRWGM-20250519-1523" at bounding box center [436, 319] width 732 height 21
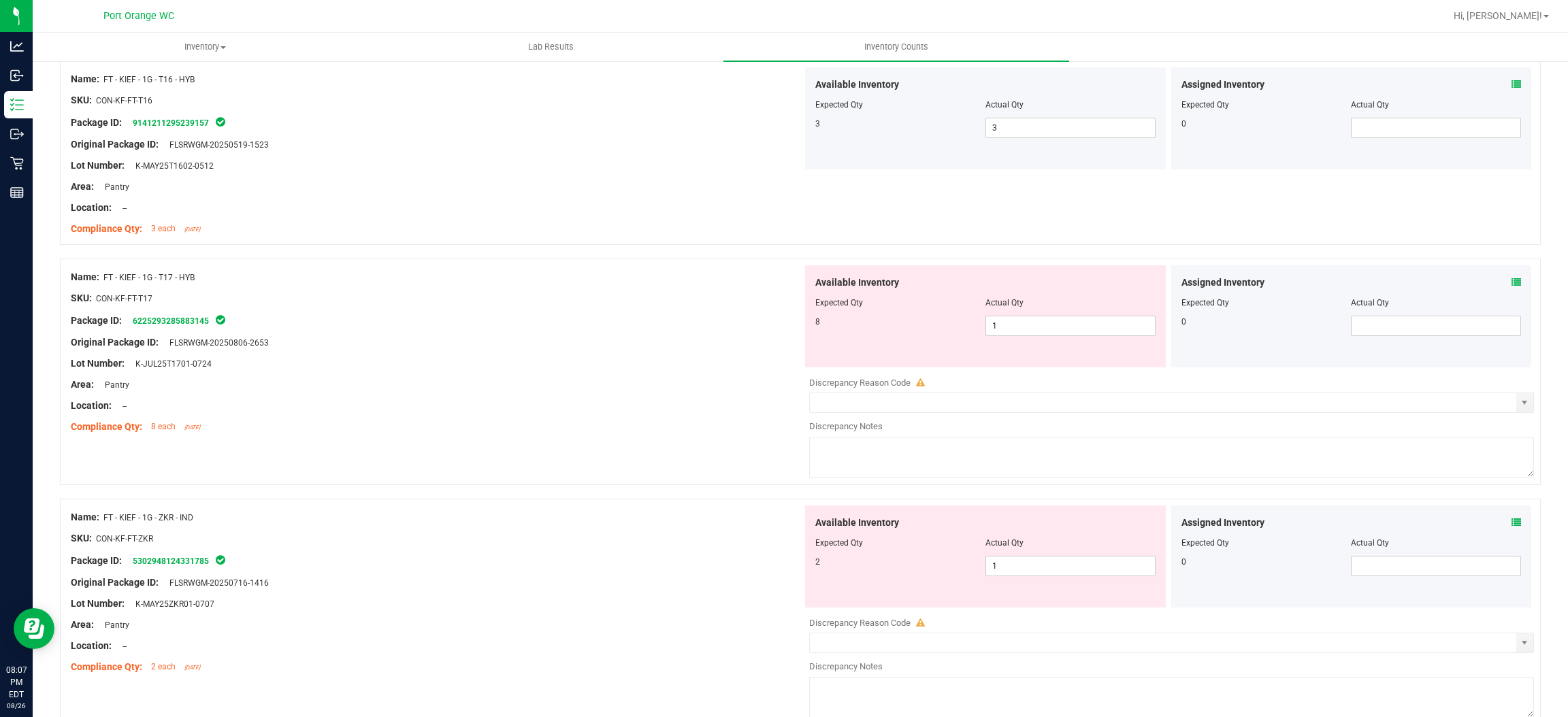
scroll to position [2960, 0]
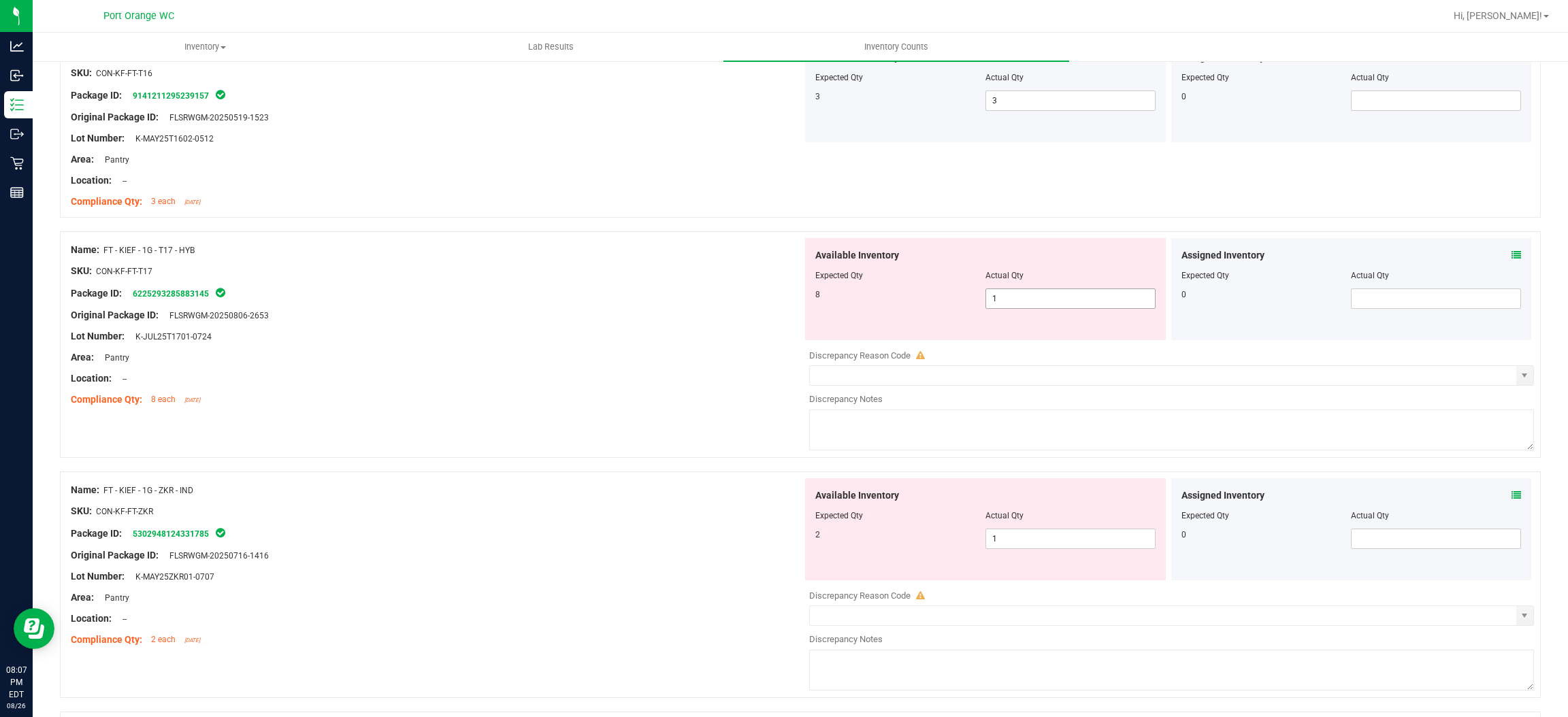
click at [1076, 293] on span "1 1" at bounding box center [1071, 299] width 170 height 20
click at [1076, 293] on input "1" at bounding box center [1070, 299] width 169 height 19
type input "8"
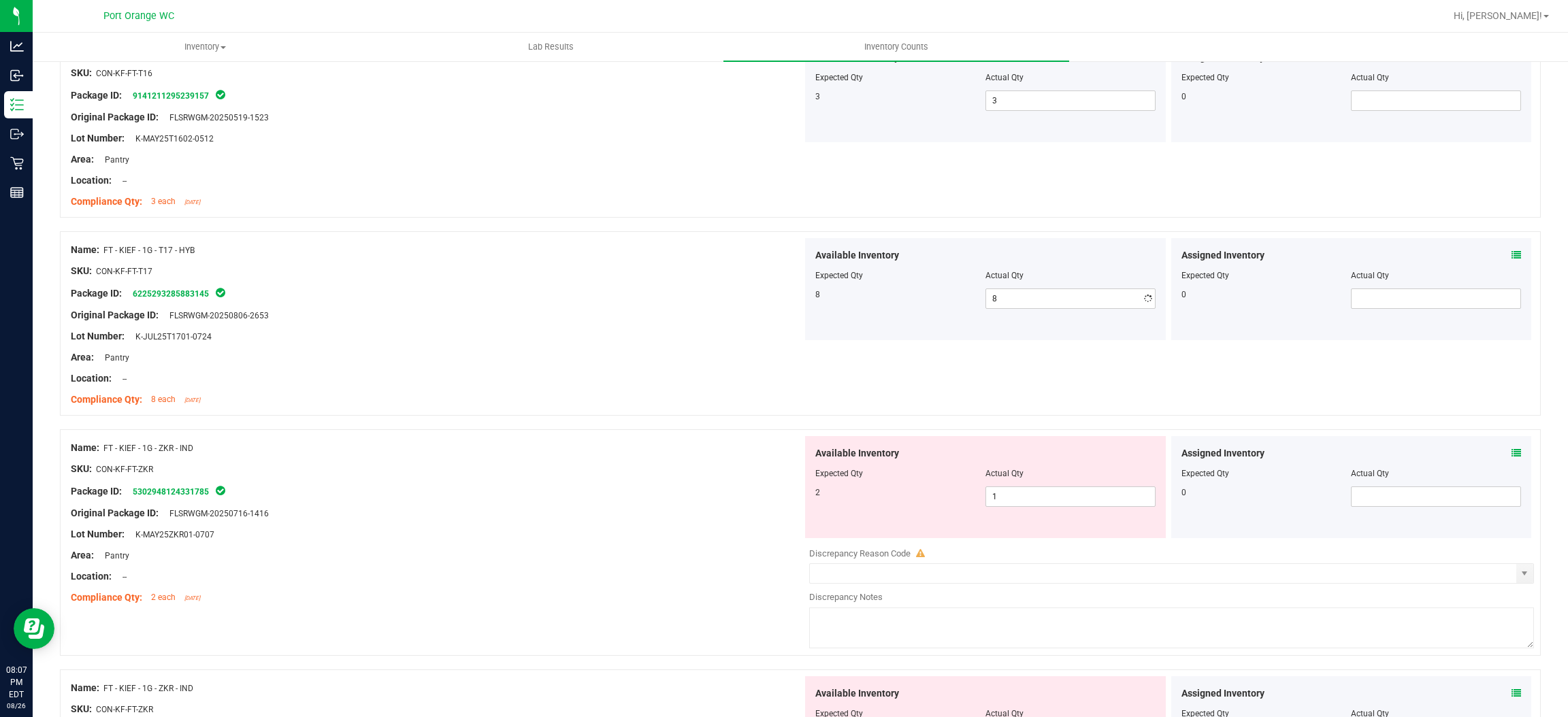
click at [652, 374] on div "Location: --" at bounding box center [436, 379] width 732 height 15
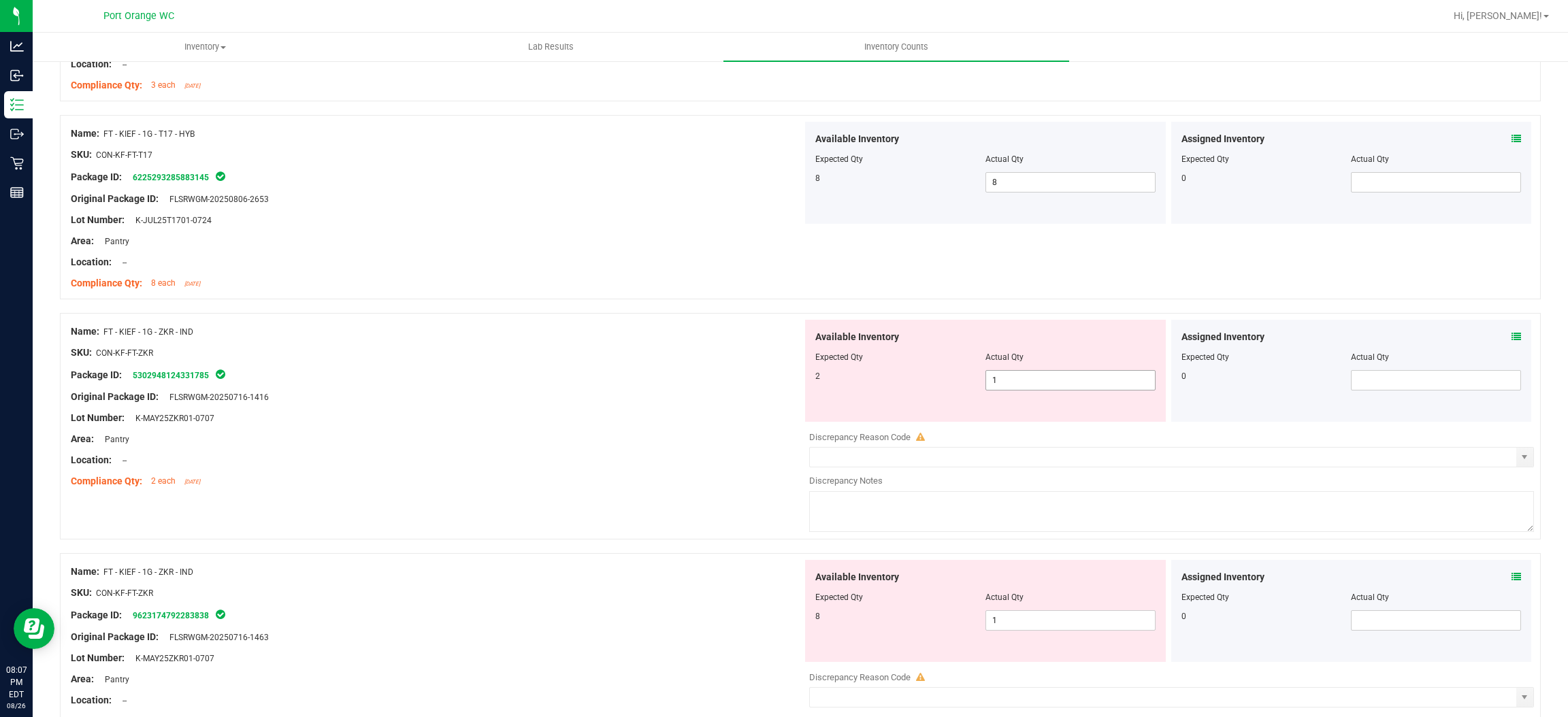
scroll to position [3164, 0]
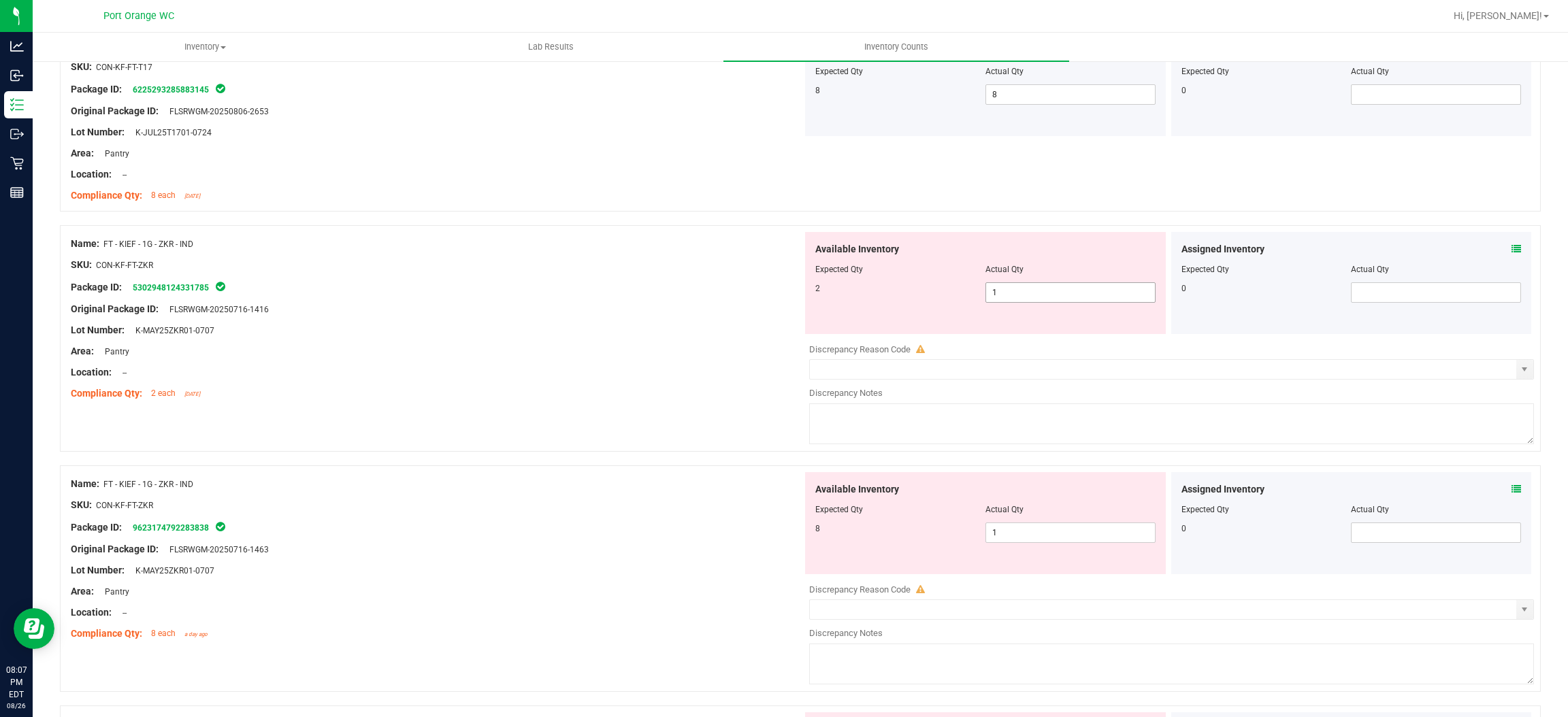
click at [1005, 303] on span "1 1" at bounding box center [1071, 292] width 170 height 20
click at [1005, 302] on input "1" at bounding box center [1070, 293] width 169 height 19
type input "2"
drag, startPoint x: 623, startPoint y: 373, endPoint x: 678, endPoint y: 375, distance: 55.0
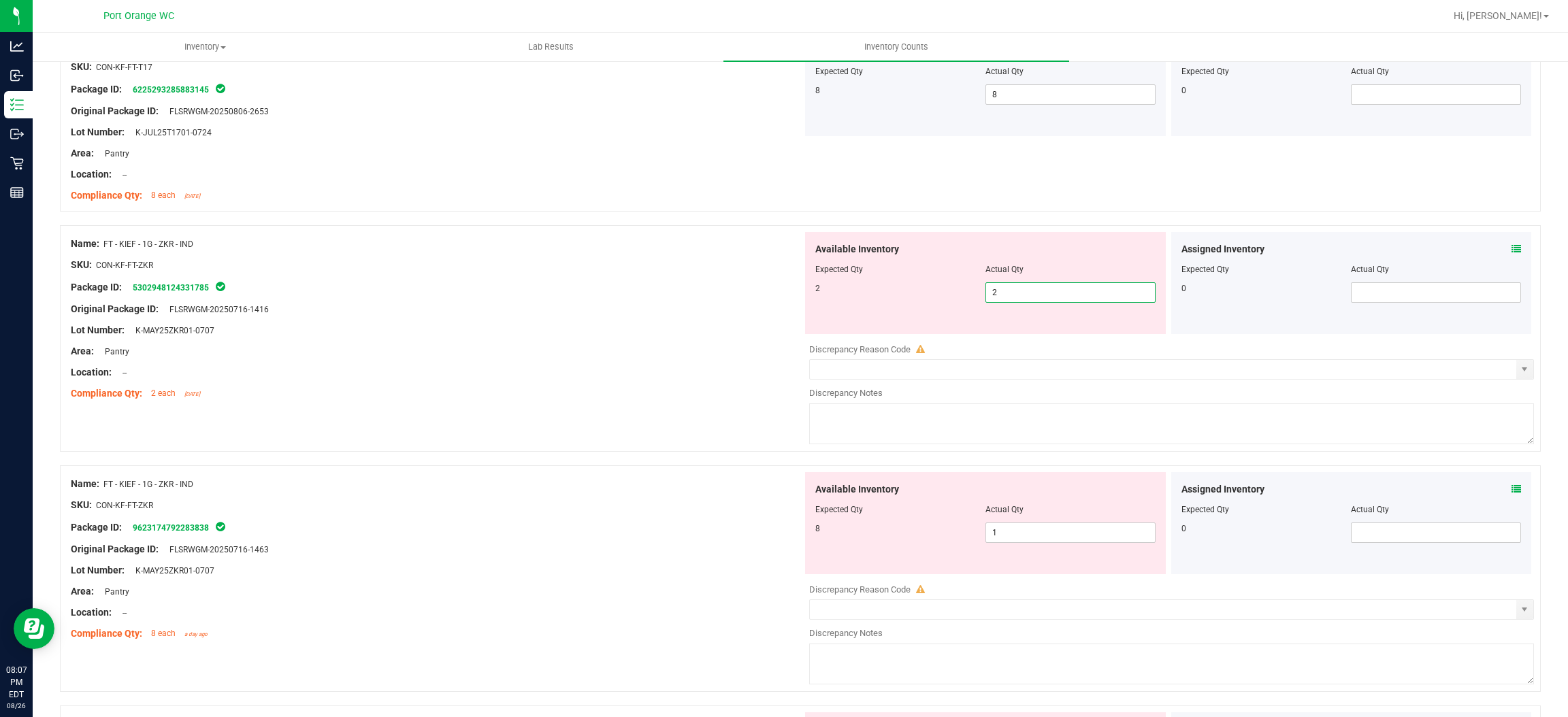
click at [624, 373] on div "Location: --" at bounding box center [436, 373] width 732 height 15
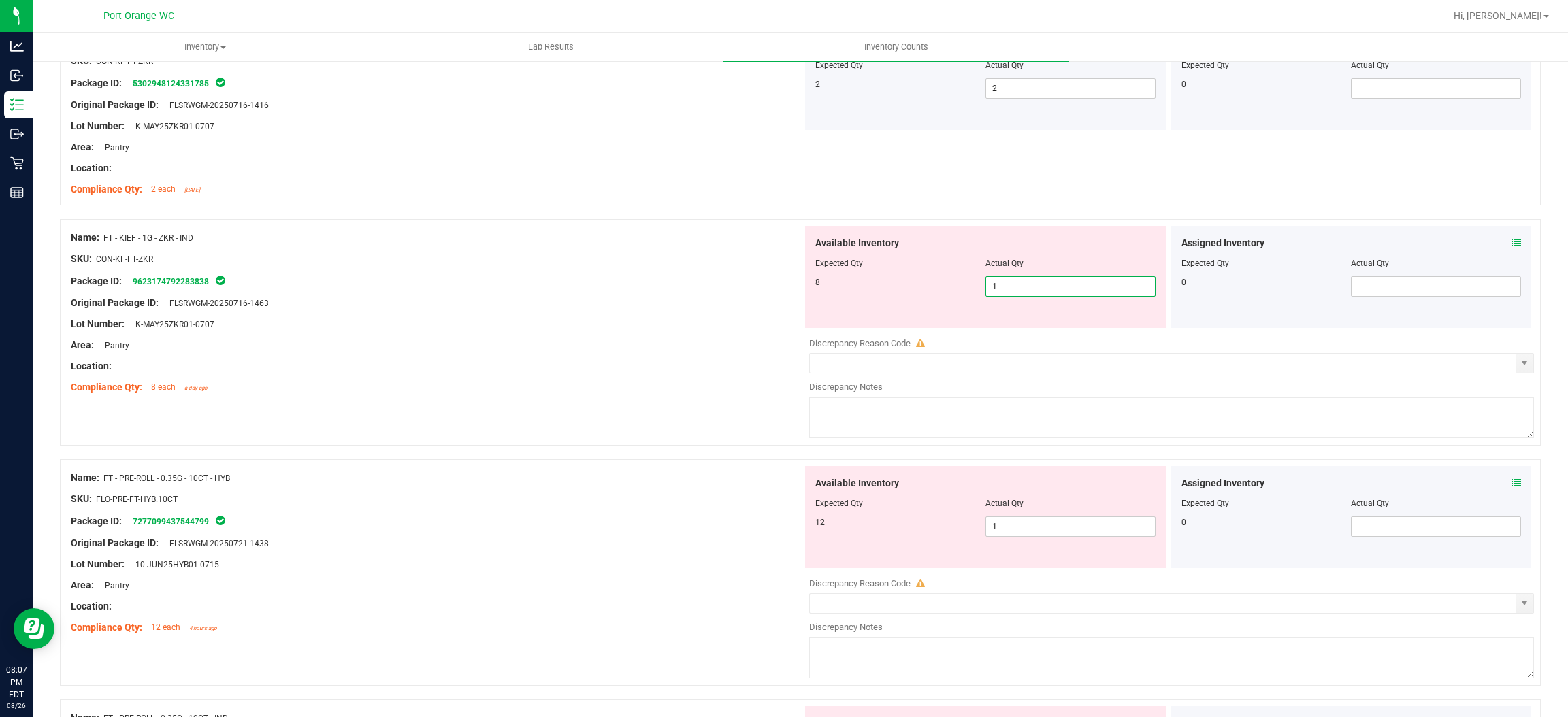
click at [1000, 291] on span "1 1" at bounding box center [1071, 286] width 170 height 20
click at [1000, 291] on input "1" at bounding box center [1070, 286] width 169 height 19
type input "8"
drag, startPoint x: 627, startPoint y: 338, endPoint x: 712, endPoint y: 337, distance: 85.0
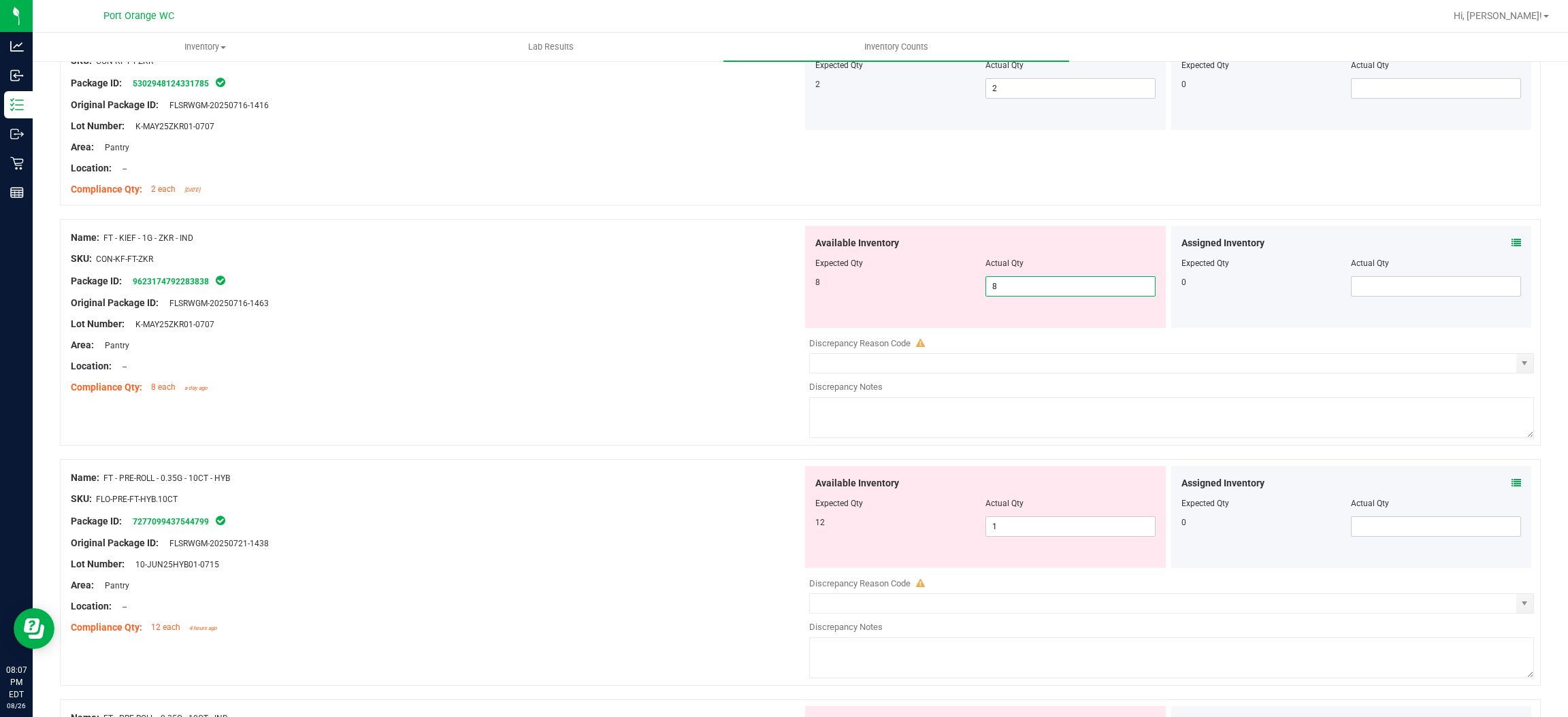
click at [631, 337] on div at bounding box center [436, 335] width 732 height 6
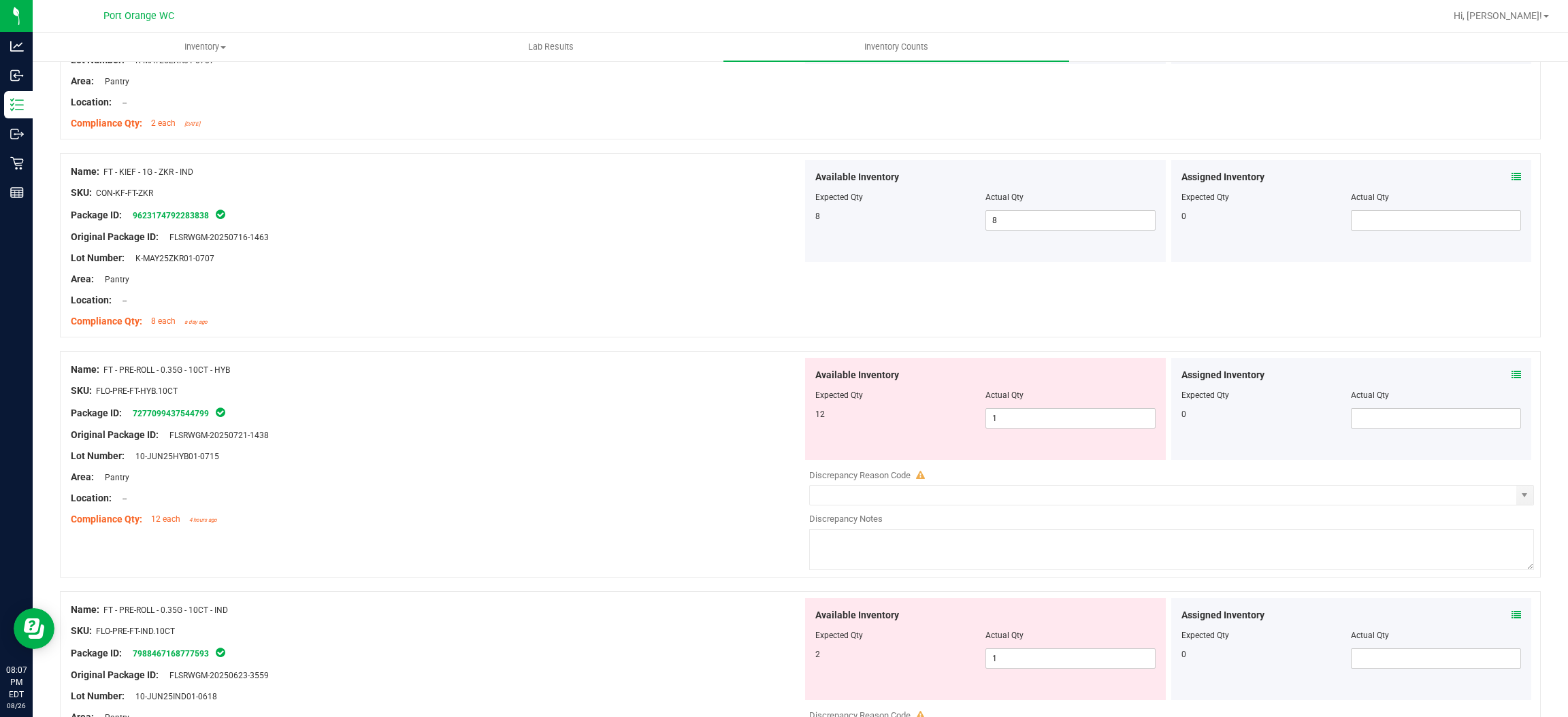
scroll to position [3470, 0]
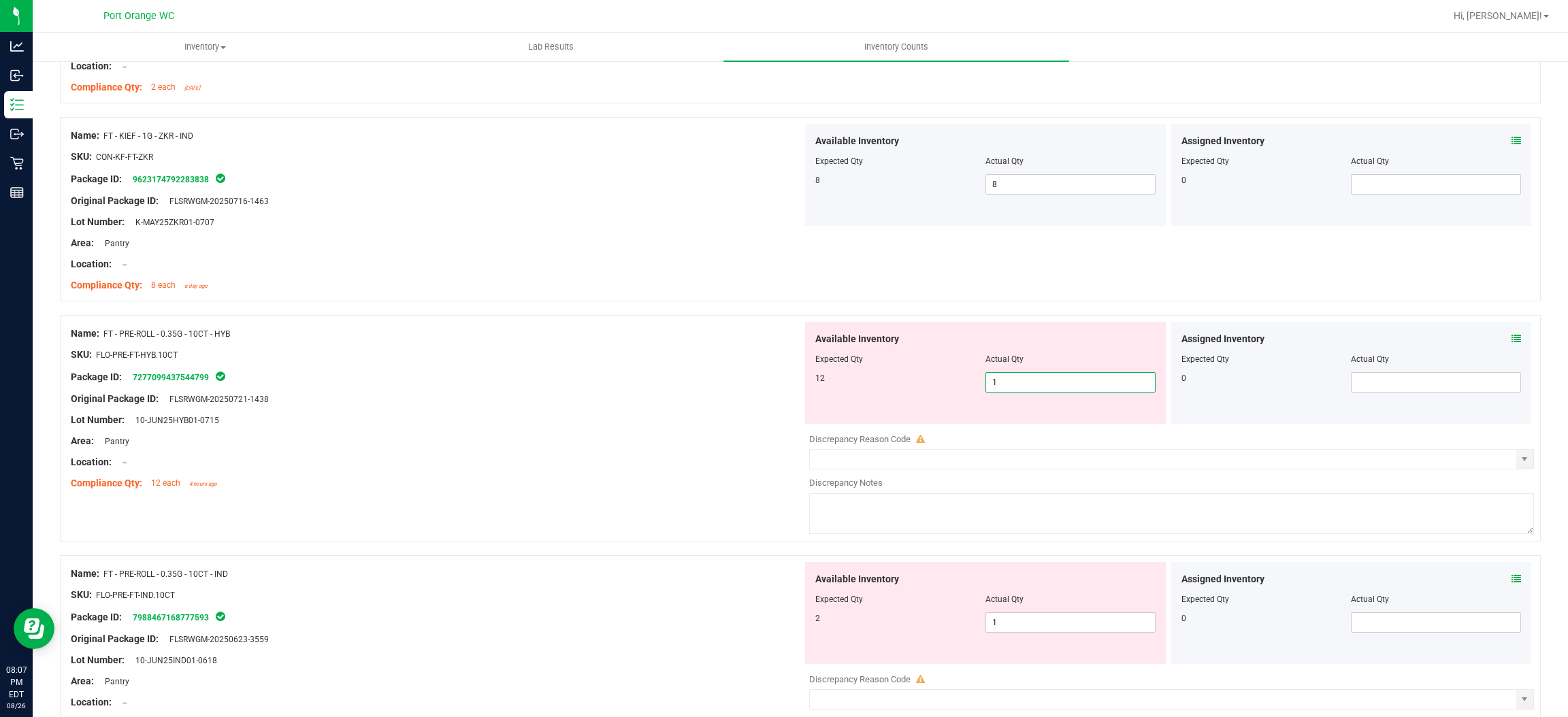
click at [1019, 381] on span "1 1" at bounding box center [1071, 382] width 170 height 20
type input "12"
click at [750, 406] on div "Original Package ID: FLSRWGM-20250721-1438" at bounding box center [436, 399] width 732 height 15
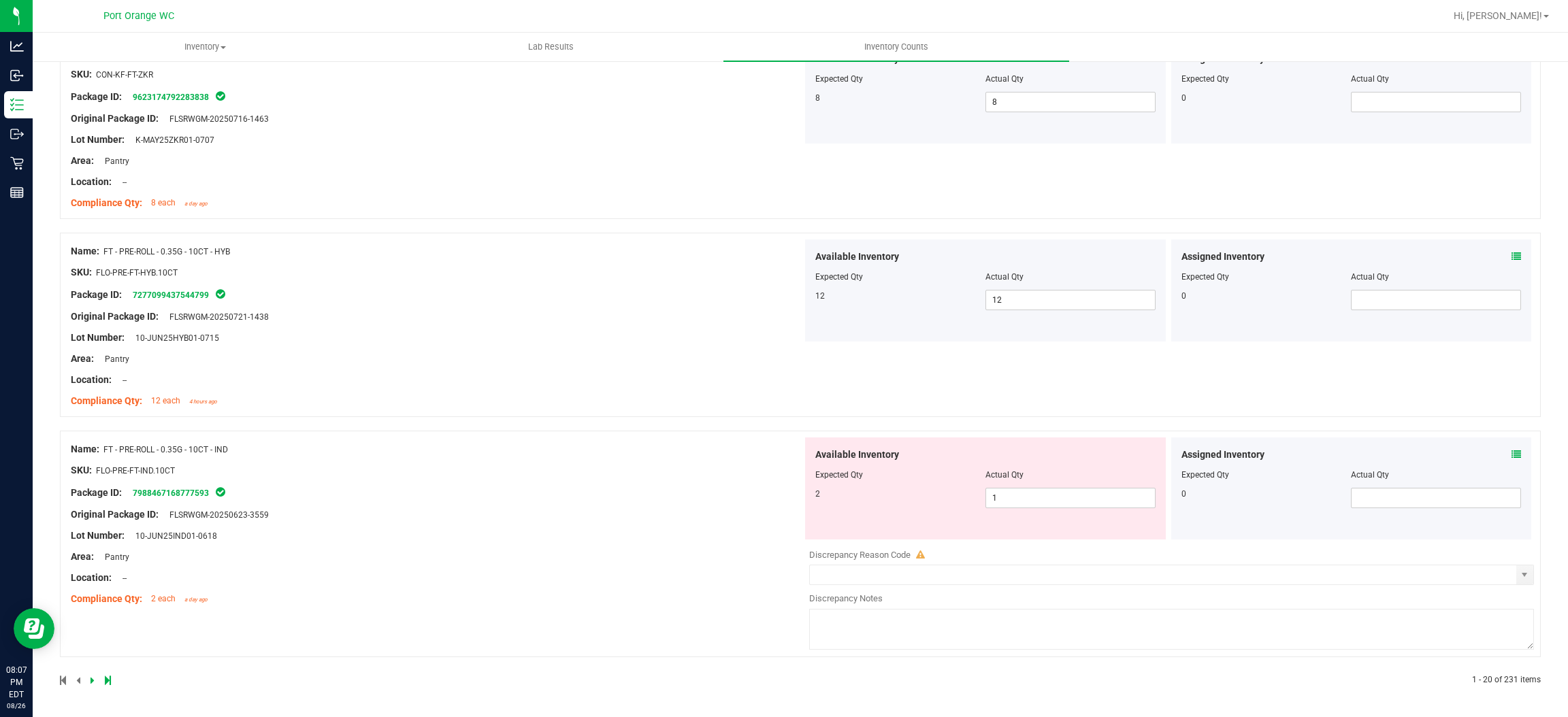
scroll to position [3556, 0]
click at [1003, 507] on span "1 1" at bounding box center [1071, 498] width 170 height 20
click at [1003, 507] on input "1" at bounding box center [1070, 499] width 169 height 19
type input "2"
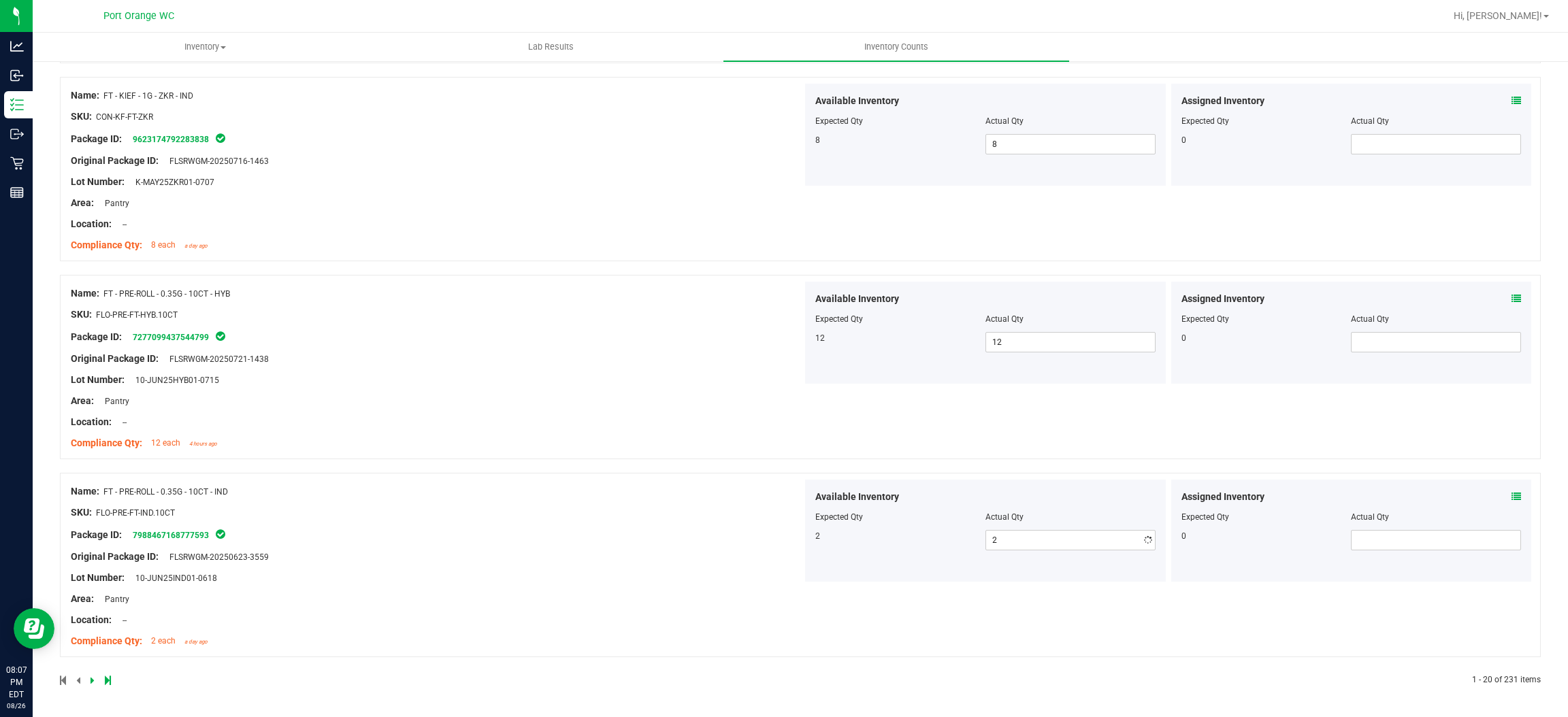
scroll to position [3513, 0]
click at [776, 517] on div "Name: FT - PRE-ROLL - 0.35G - 10CT - IND SKU: FLO-PRE-FT-IND.10CT Package ID: 7…" at bounding box center [436, 566] width 732 height 173
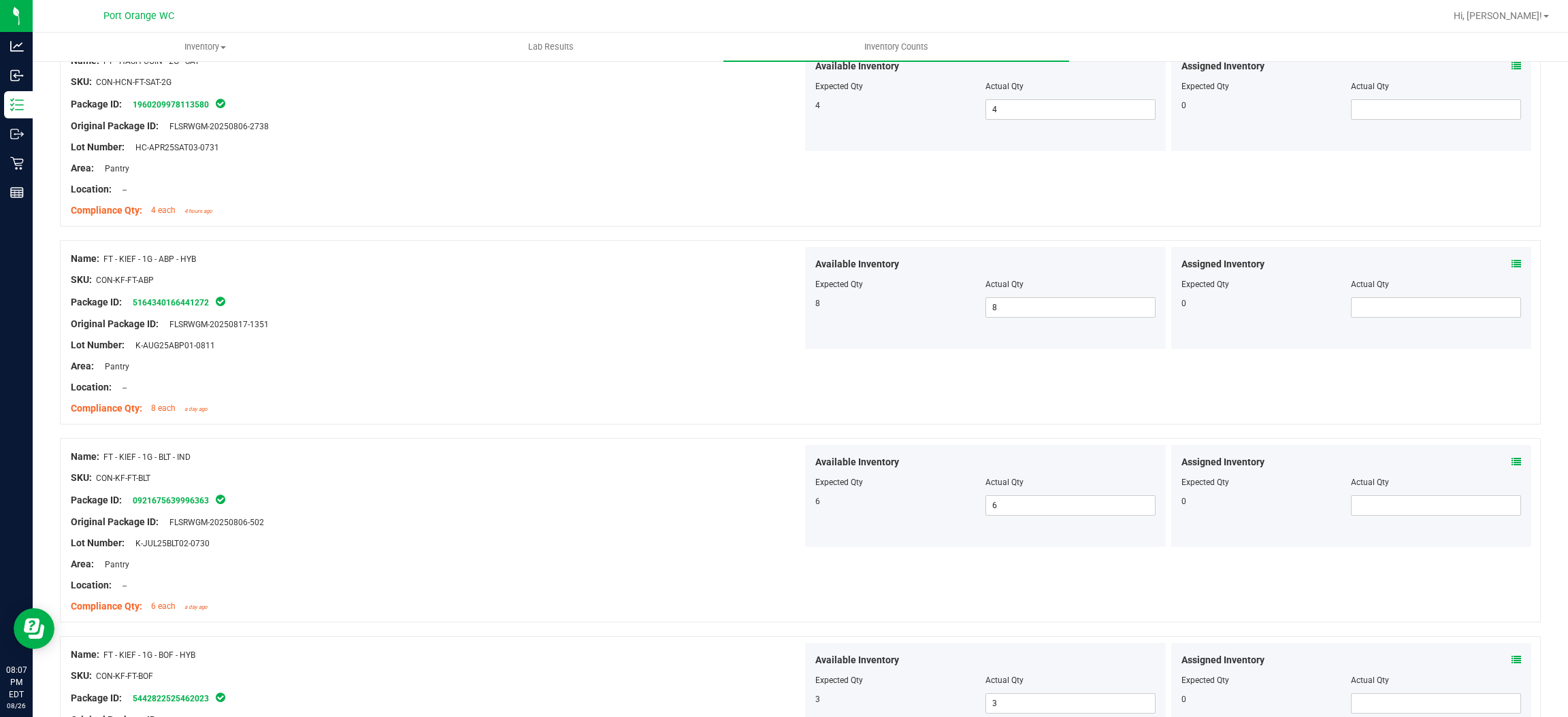
scroll to position [0, 0]
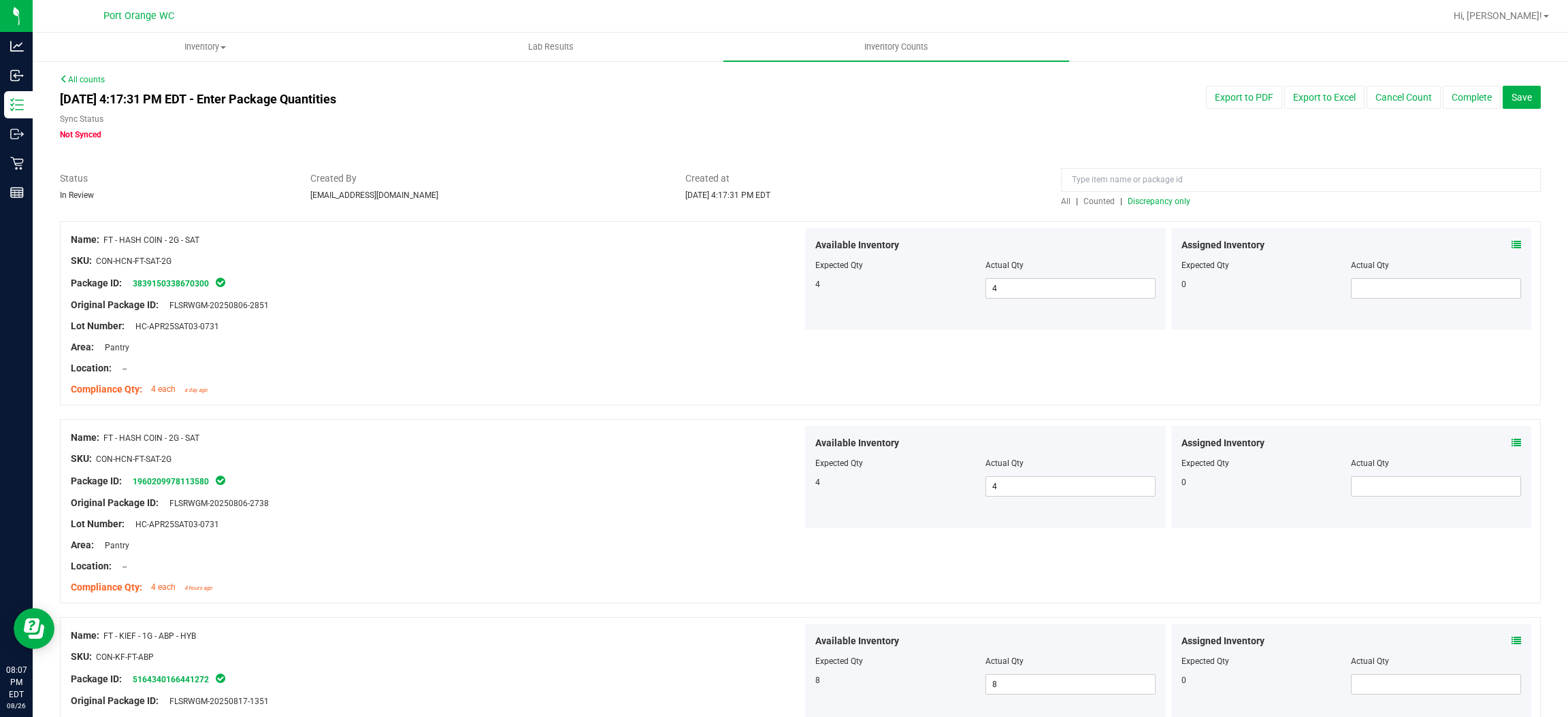
click at [1166, 206] on span "Discrepancy only" at bounding box center [1158, 202] width 62 height 10
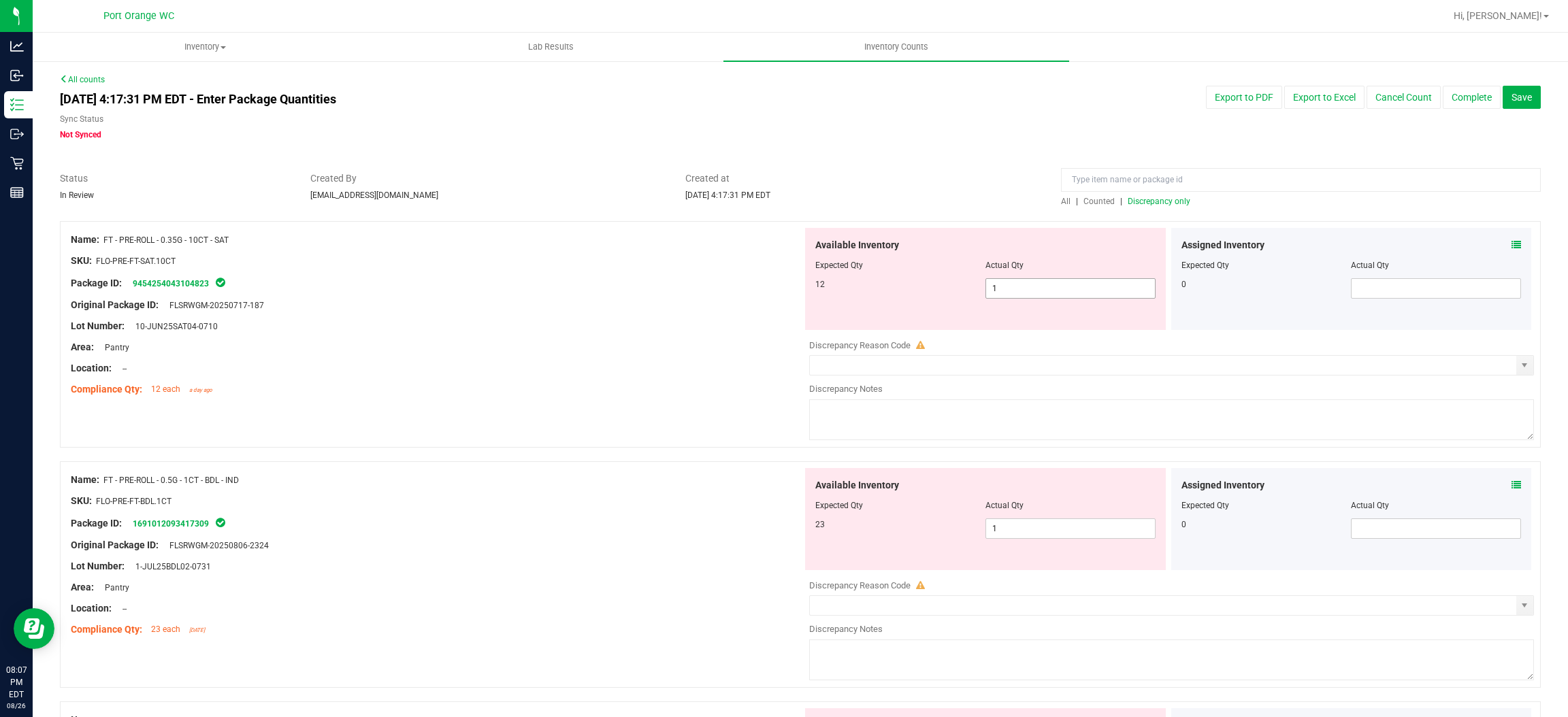
click at [1025, 287] on span "1 1" at bounding box center [1071, 288] width 170 height 20
type input "12"
drag, startPoint x: 526, startPoint y: 464, endPoint x: 546, endPoint y: 457, distance: 21.2
click at [537, 461] on div "Name: FT - PRE-ROLL - 0.5G - 1CT - BDL - IND SKU: FLO-PRE-FT-BDL.1CT Package ID…" at bounding box center [801, 575] width 1481 height 227
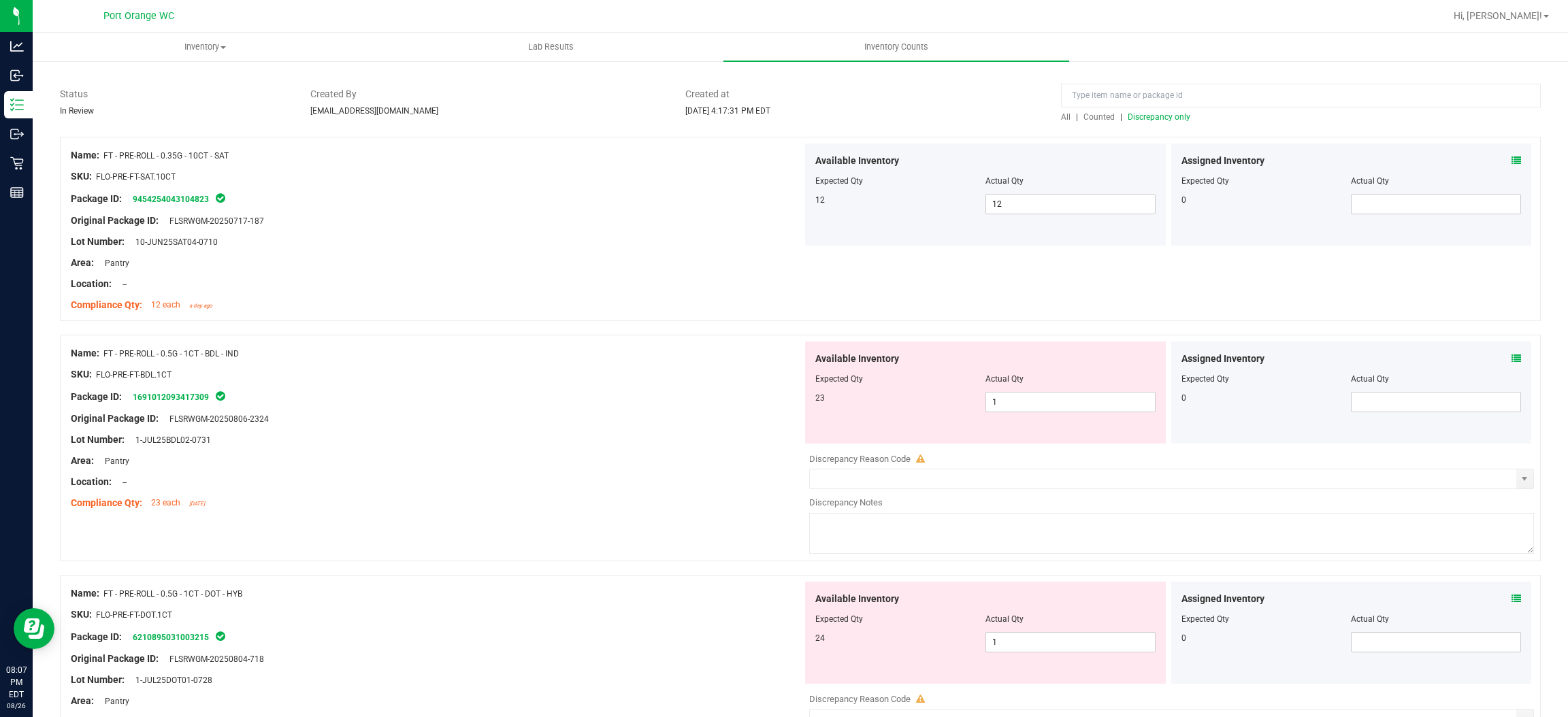
scroll to position [204, 0]
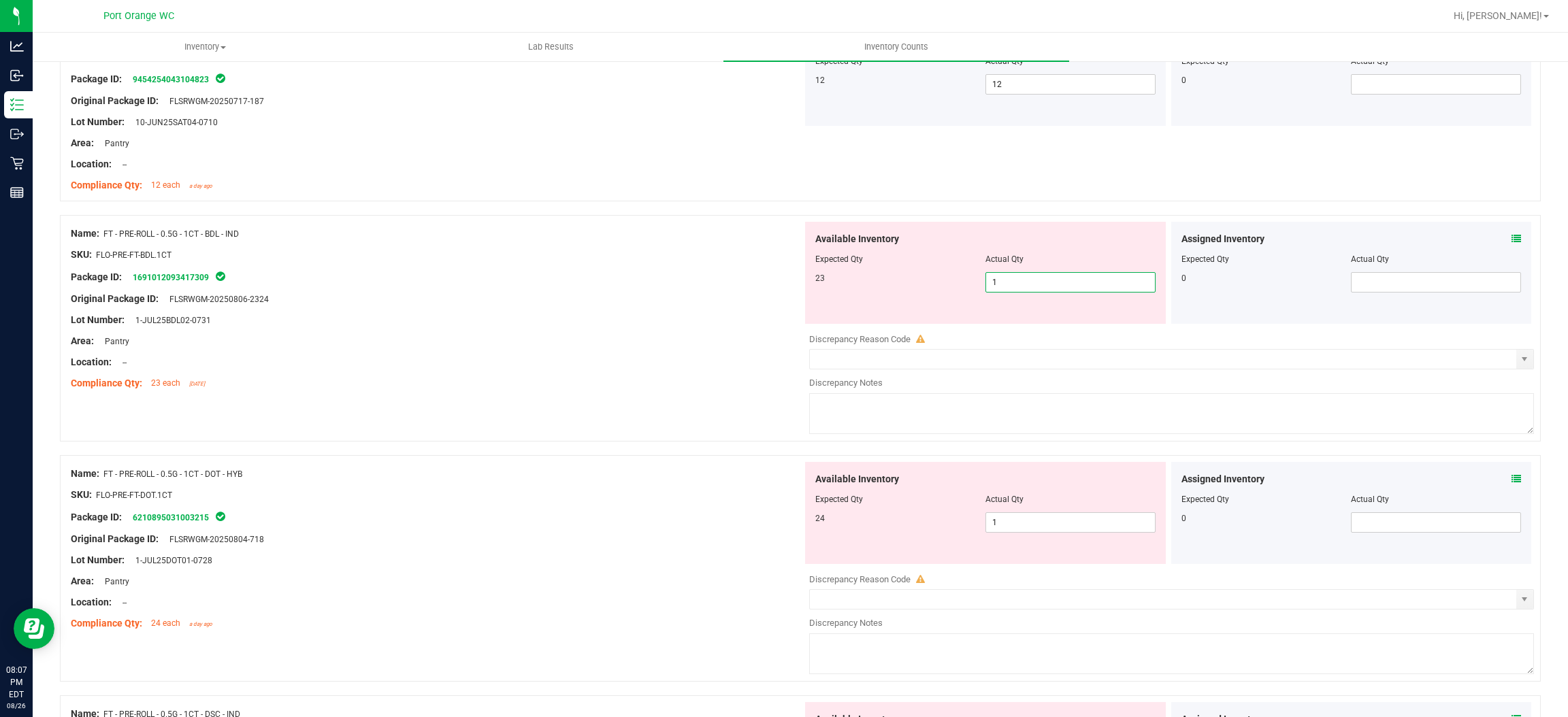
click at [1068, 283] on span "1 1" at bounding box center [1071, 282] width 170 height 20
click at [1068, 283] on input "1" at bounding box center [1070, 282] width 169 height 19
type input "23"
click at [798, 347] on div "Name: FT - PRE-ROLL - 0.5G - 1CT - BDL - IND SKU: FLO-PRE-FT-BDL.1CT Package ID…" at bounding box center [801, 329] width 1481 height 227
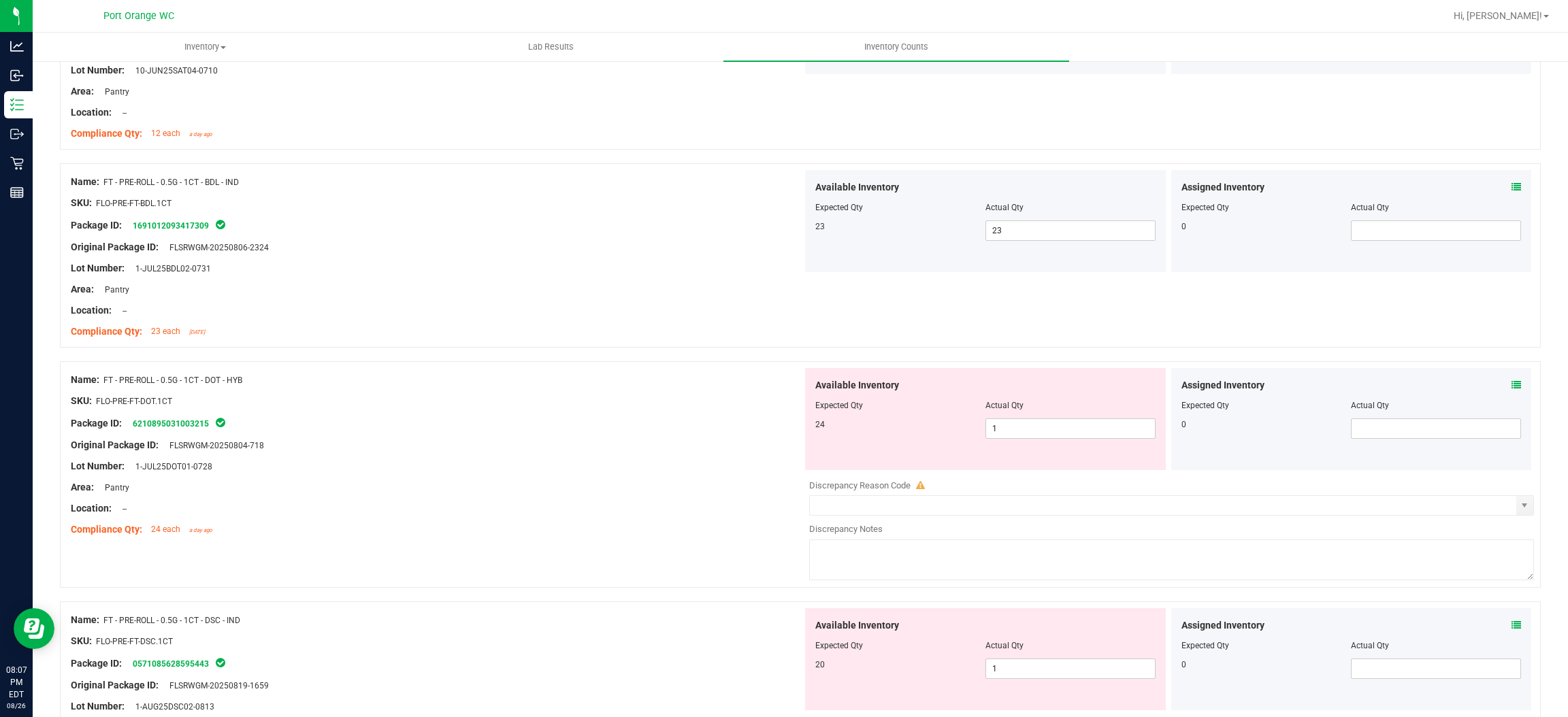
scroll to position [306, 0]
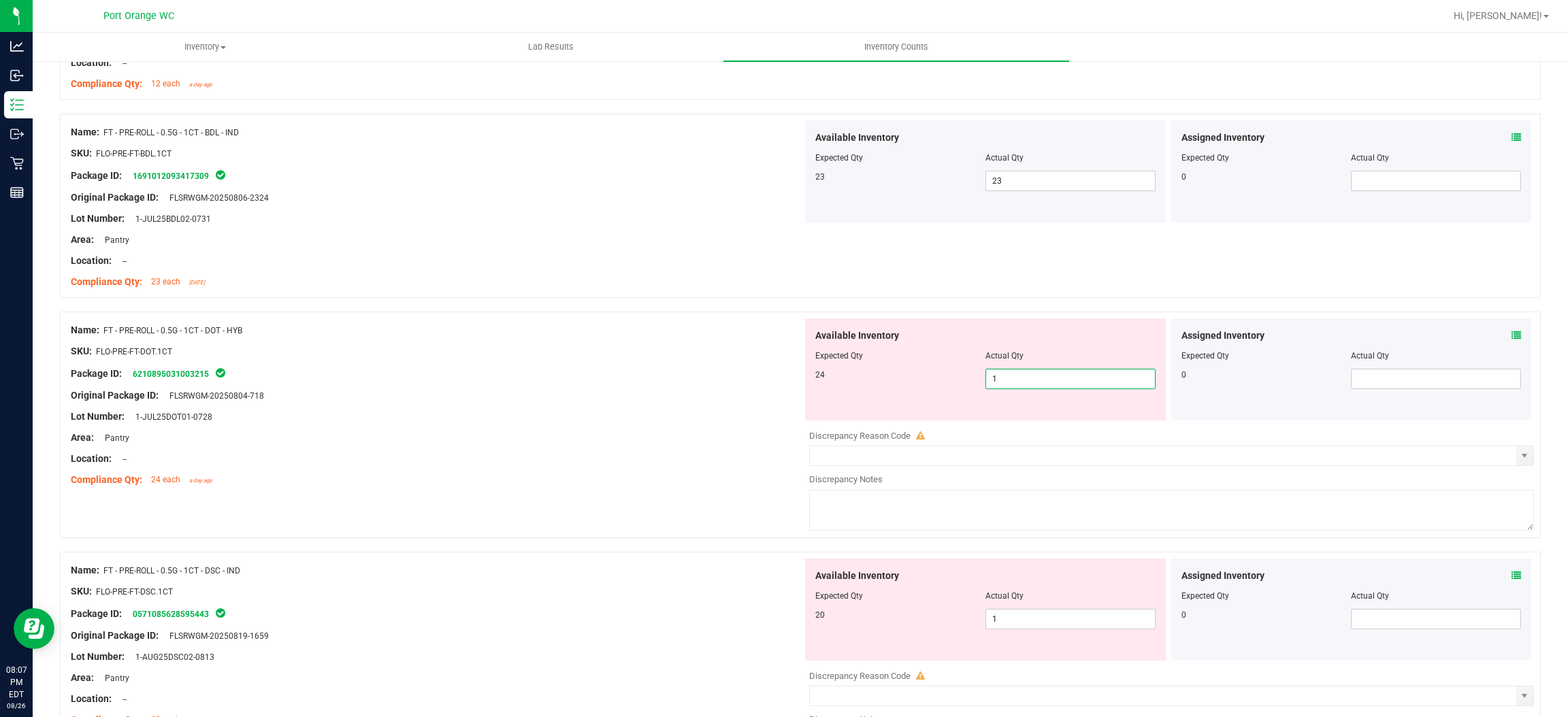
click at [1027, 375] on span "1 1" at bounding box center [1071, 379] width 170 height 20
click at [1026, 374] on input "1" at bounding box center [1070, 380] width 169 height 19
type input "24"
drag, startPoint x: 772, startPoint y: 411, endPoint x: 790, endPoint y: 410, distance: 18.0
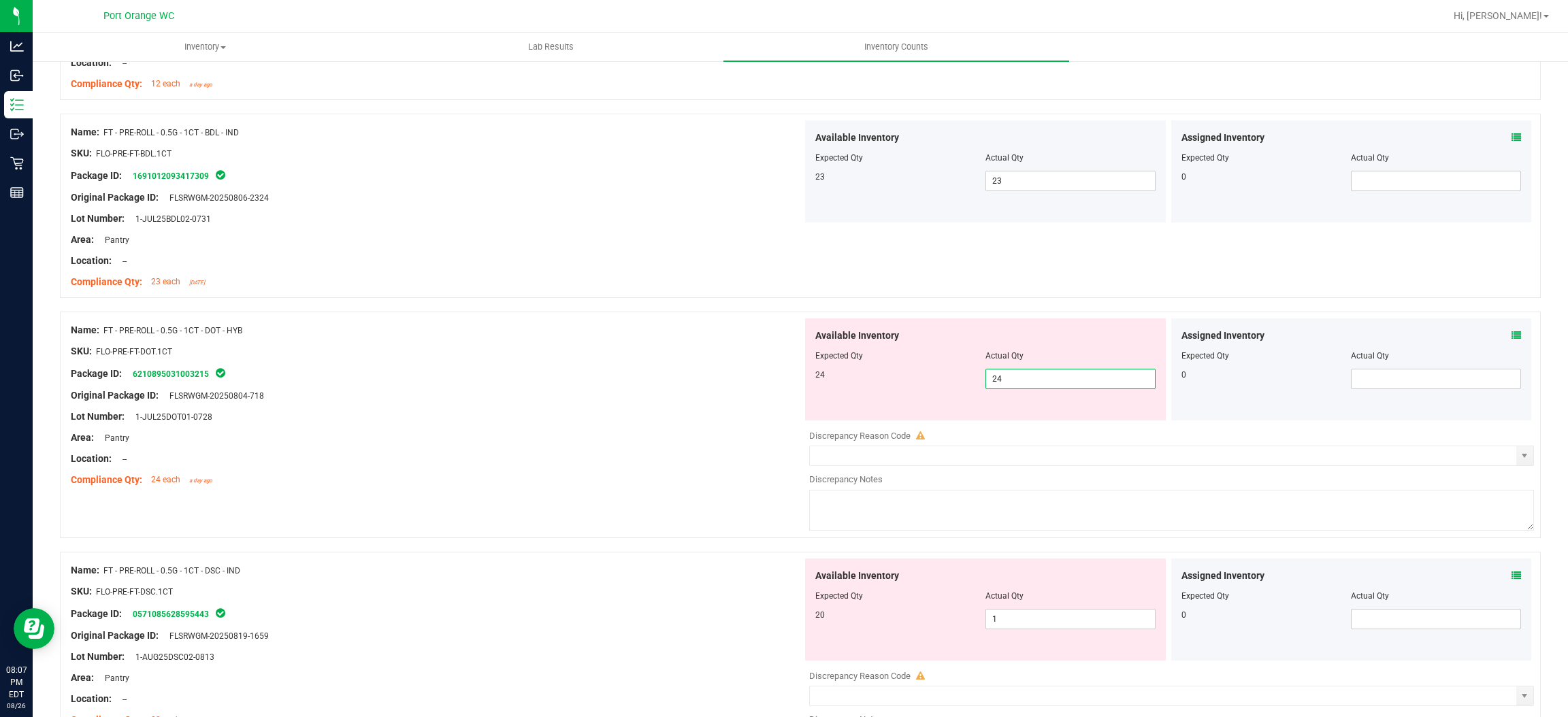
click at [779, 410] on div "Lot Number: 1-JUL25DOT01-0728" at bounding box center [436, 417] width 732 height 15
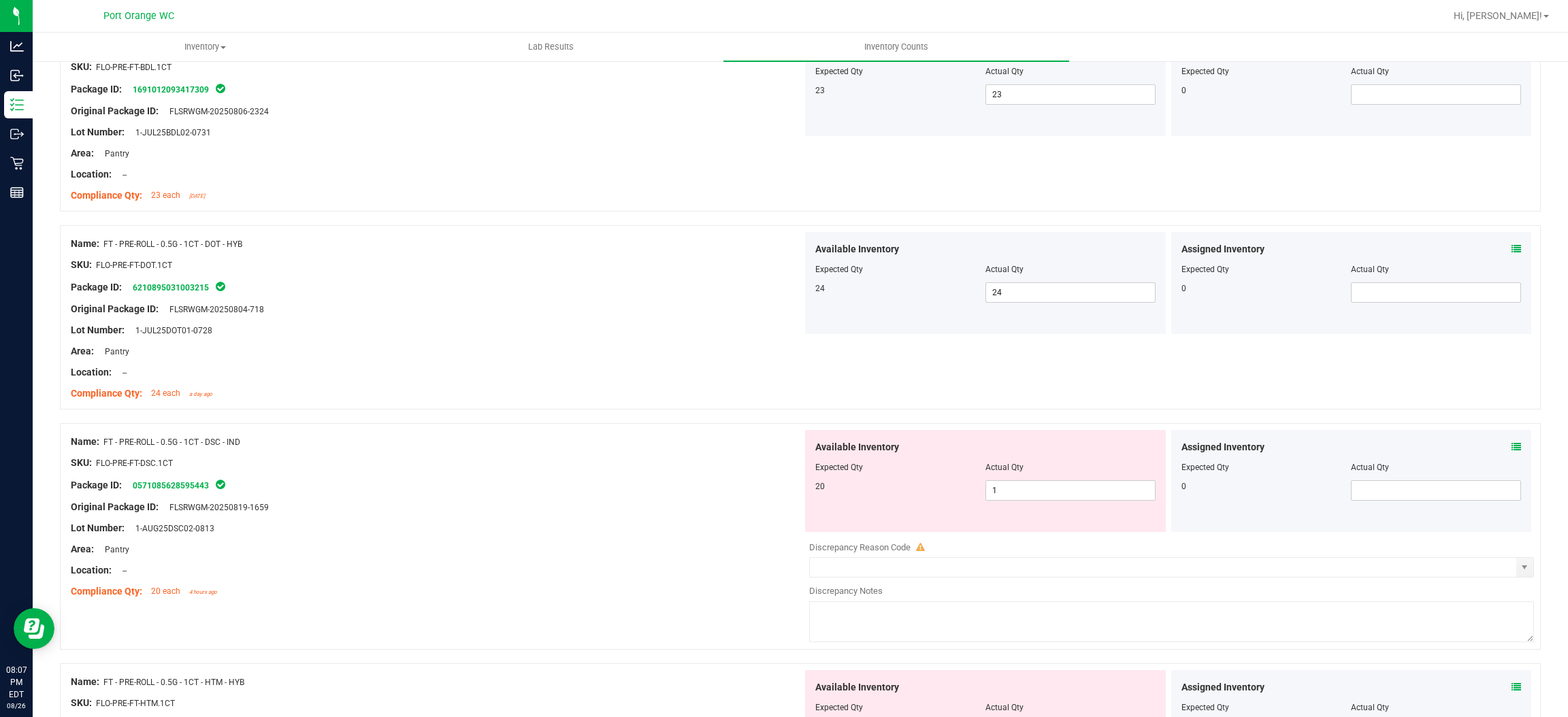
scroll to position [510, 0]
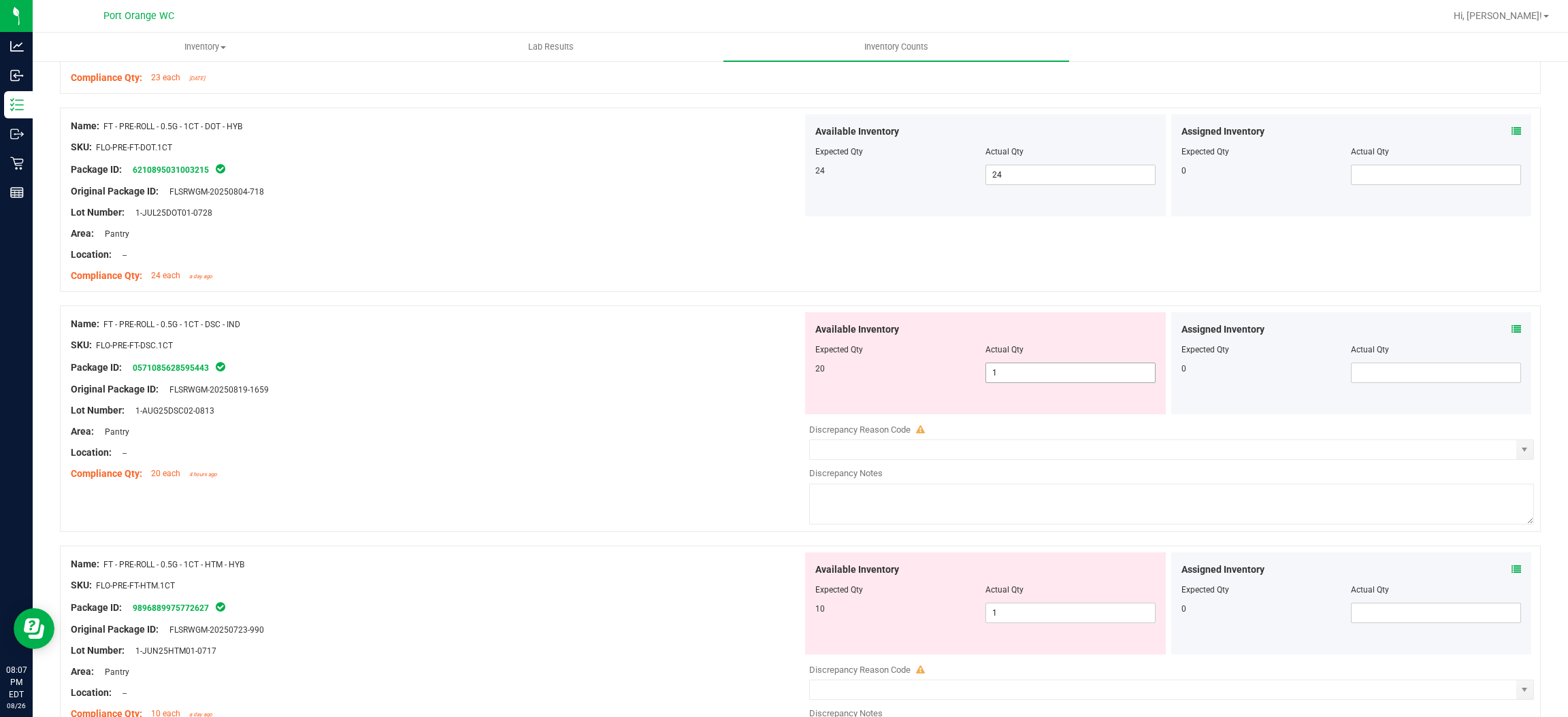
click at [1015, 378] on span "1 1" at bounding box center [1071, 372] width 170 height 20
click at [1015, 377] on input "1" at bounding box center [1070, 373] width 169 height 19
type input "20"
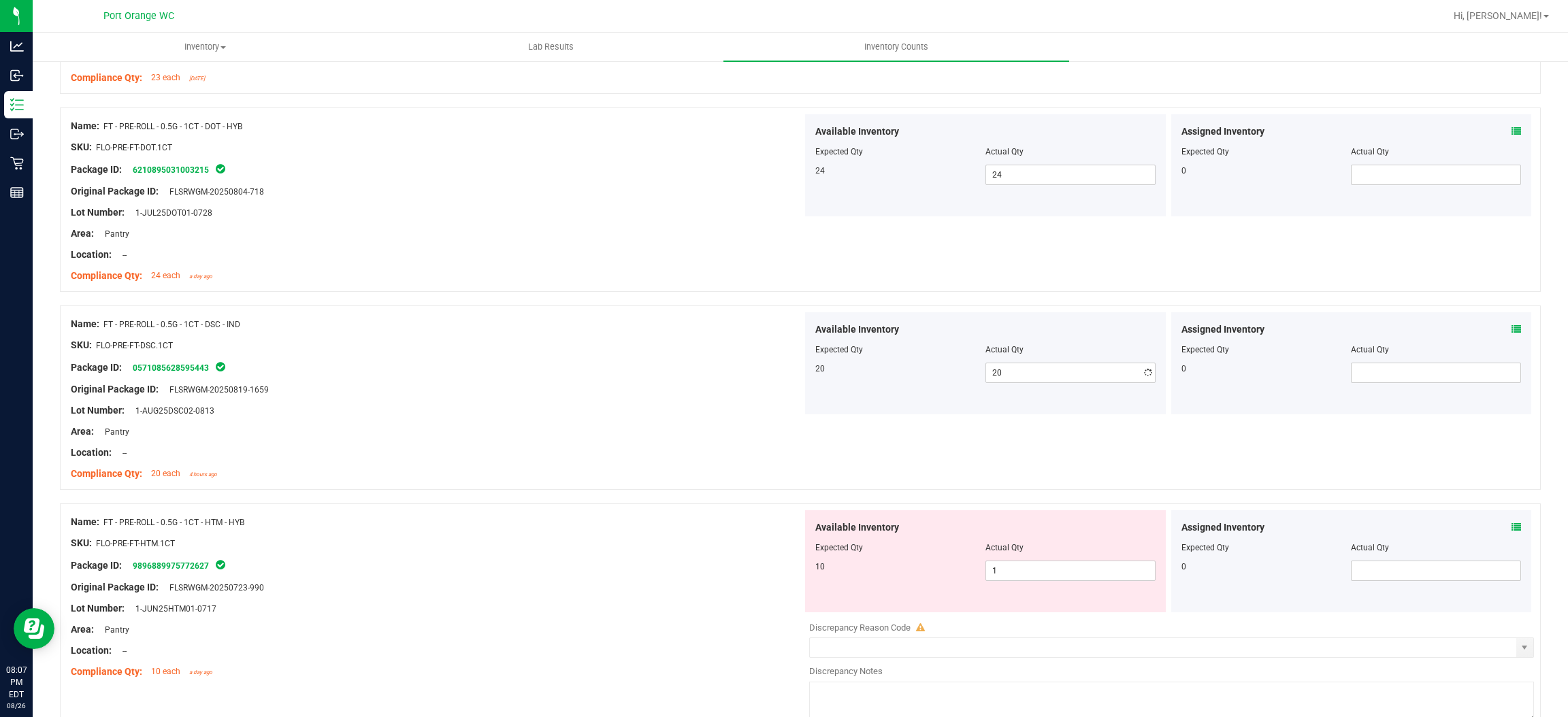
drag, startPoint x: 615, startPoint y: 469, endPoint x: 879, endPoint y: 400, distance: 272.9
click at [624, 464] on ng-container "Compliance Qty: 20 each 4 hours ago" at bounding box center [436, 470] width 732 height 21
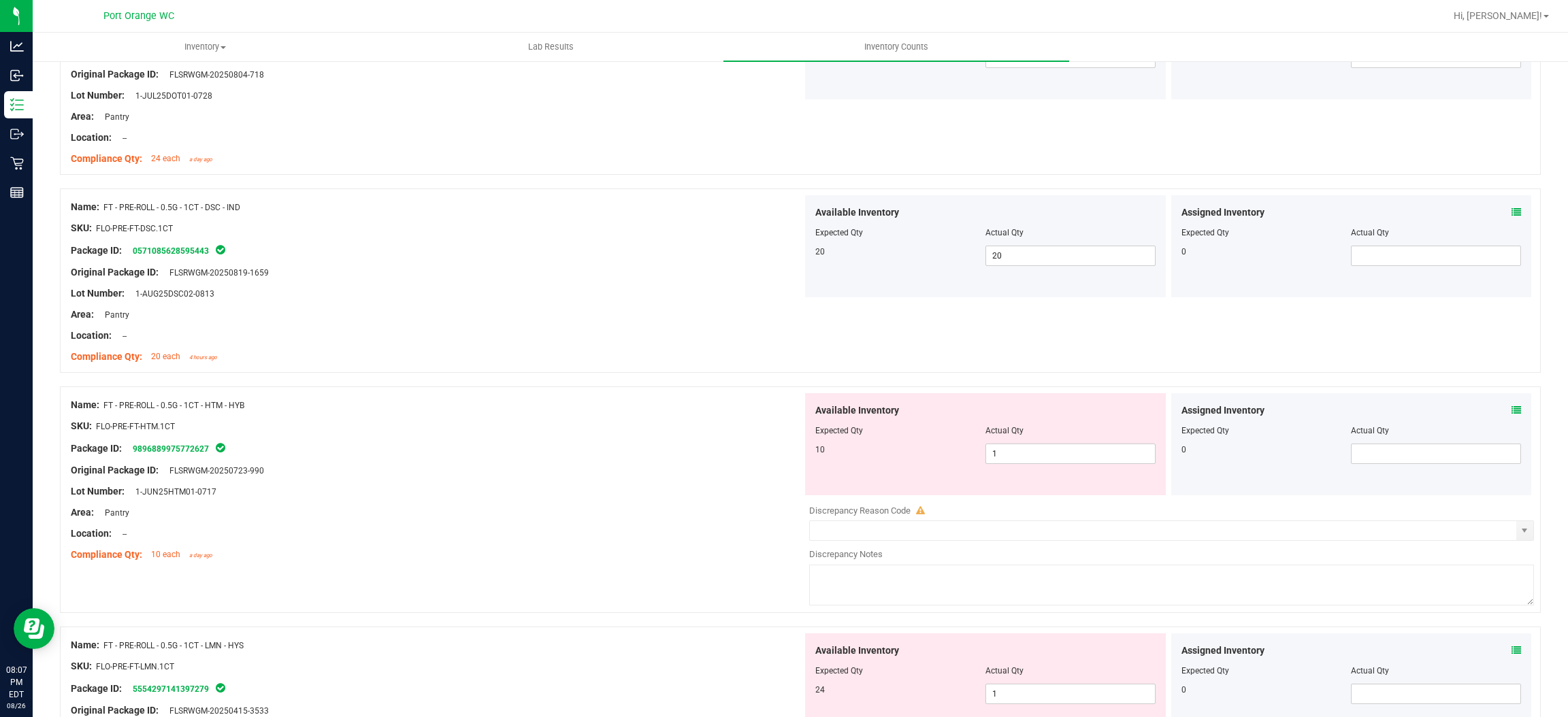
scroll to position [715, 0]
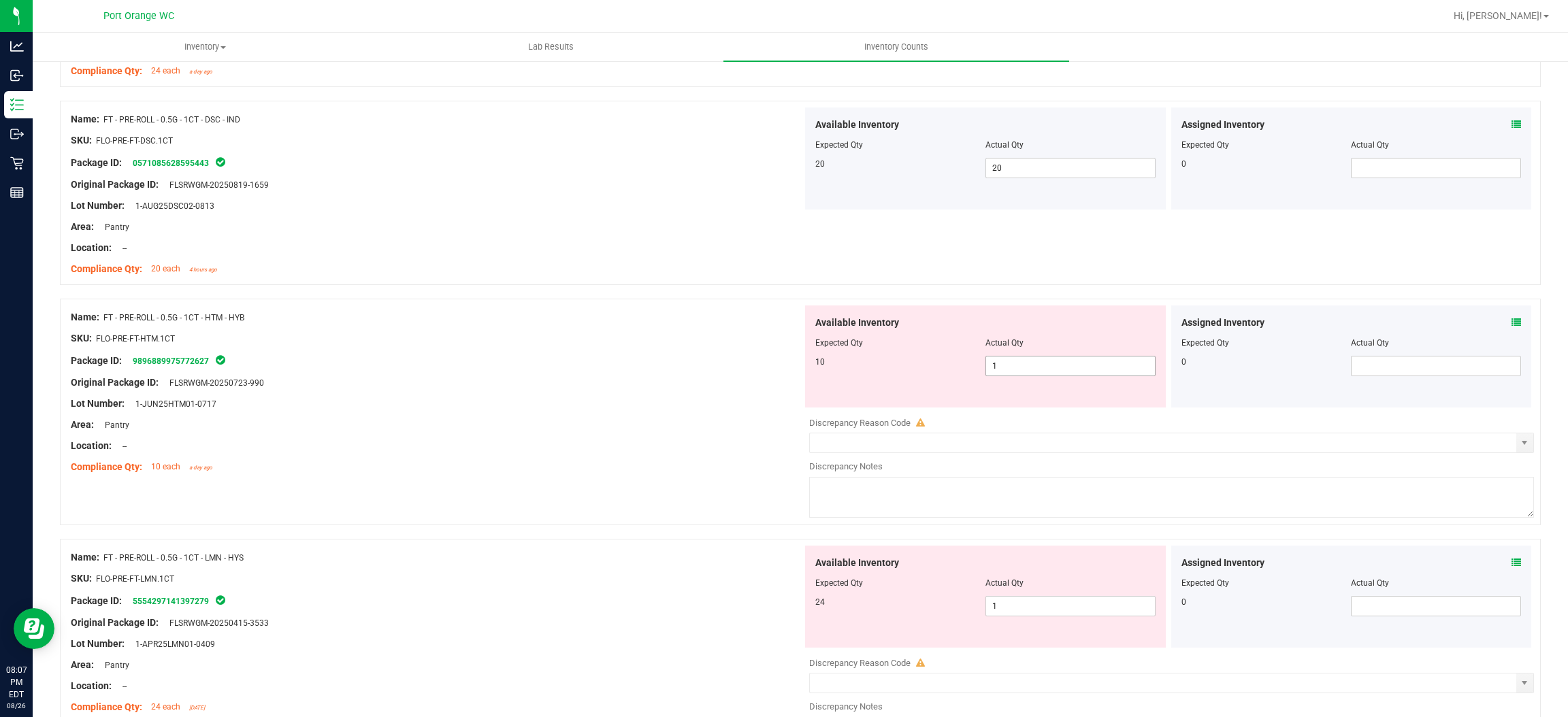
click at [1012, 367] on span "1 1" at bounding box center [1071, 366] width 170 height 20
type input "10"
drag, startPoint x: 691, startPoint y: 452, endPoint x: 698, endPoint y: 448, distance: 8.1
click at [698, 448] on div "Location: --" at bounding box center [436, 446] width 732 height 15
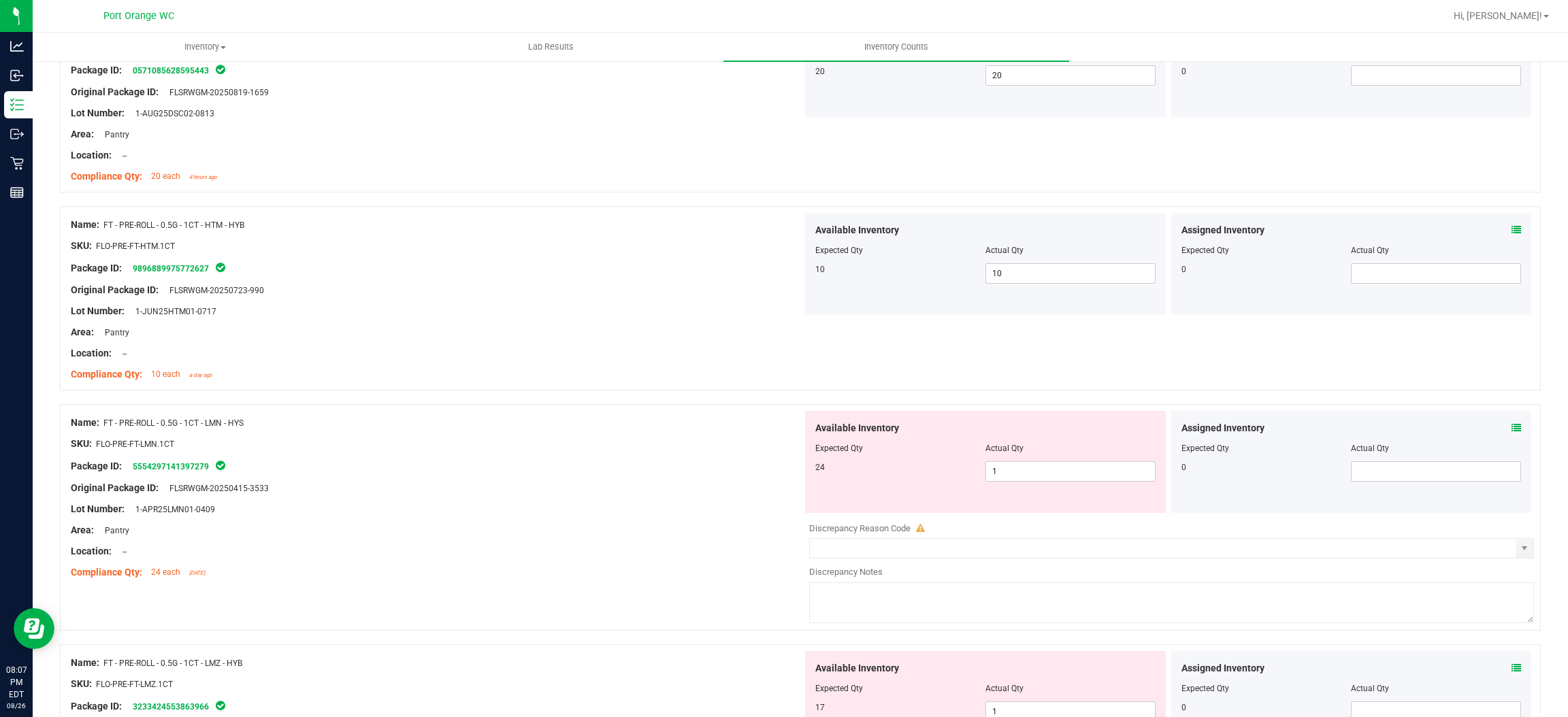
scroll to position [918, 0]
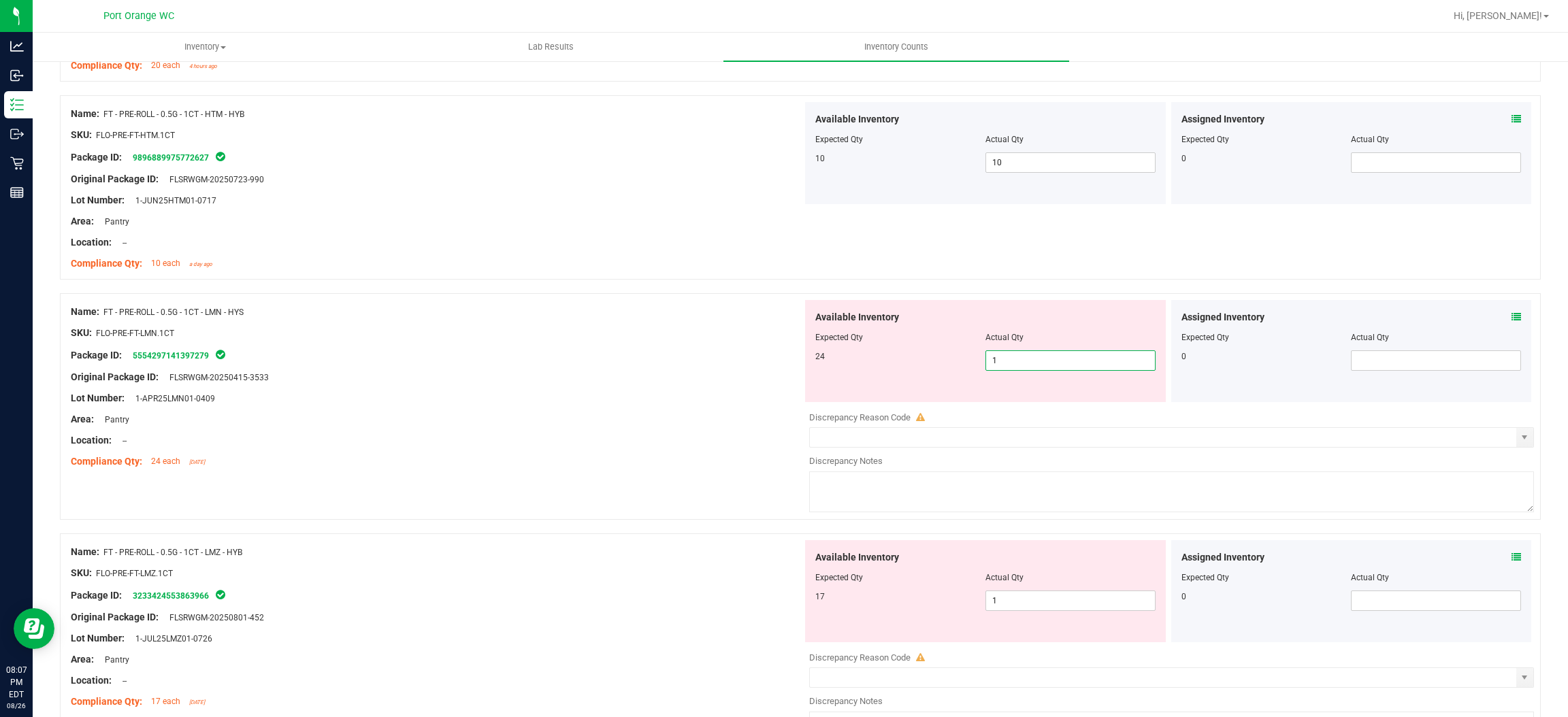
click at [1036, 370] on span "1 1" at bounding box center [1071, 360] width 170 height 20
click at [1036, 370] on input "1" at bounding box center [1070, 361] width 169 height 19
type input "24"
drag, startPoint x: 763, startPoint y: 436, endPoint x: 770, endPoint y: 435, distance: 7.1
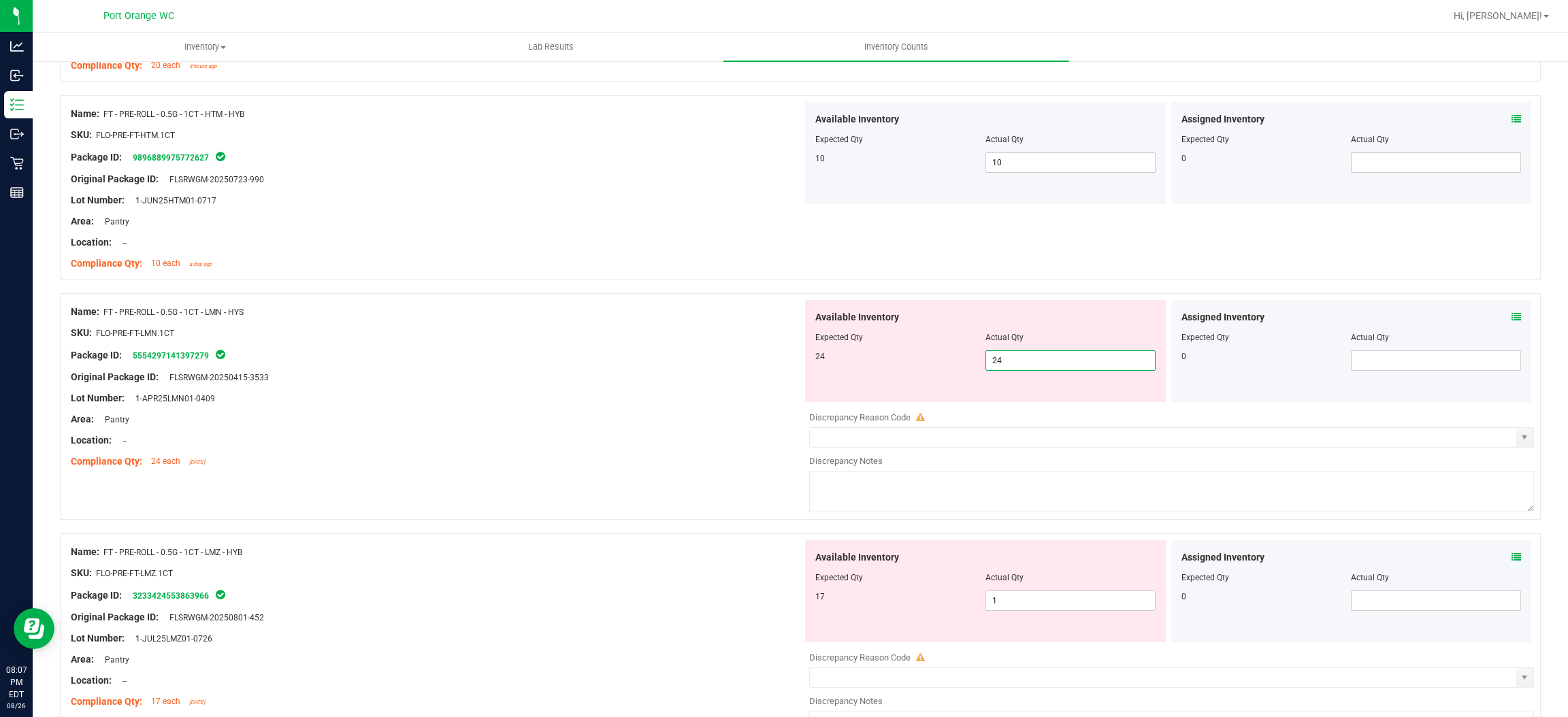
click at [767, 436] on div "Location: --" at bounding box center [436, 441] width 732 height 15
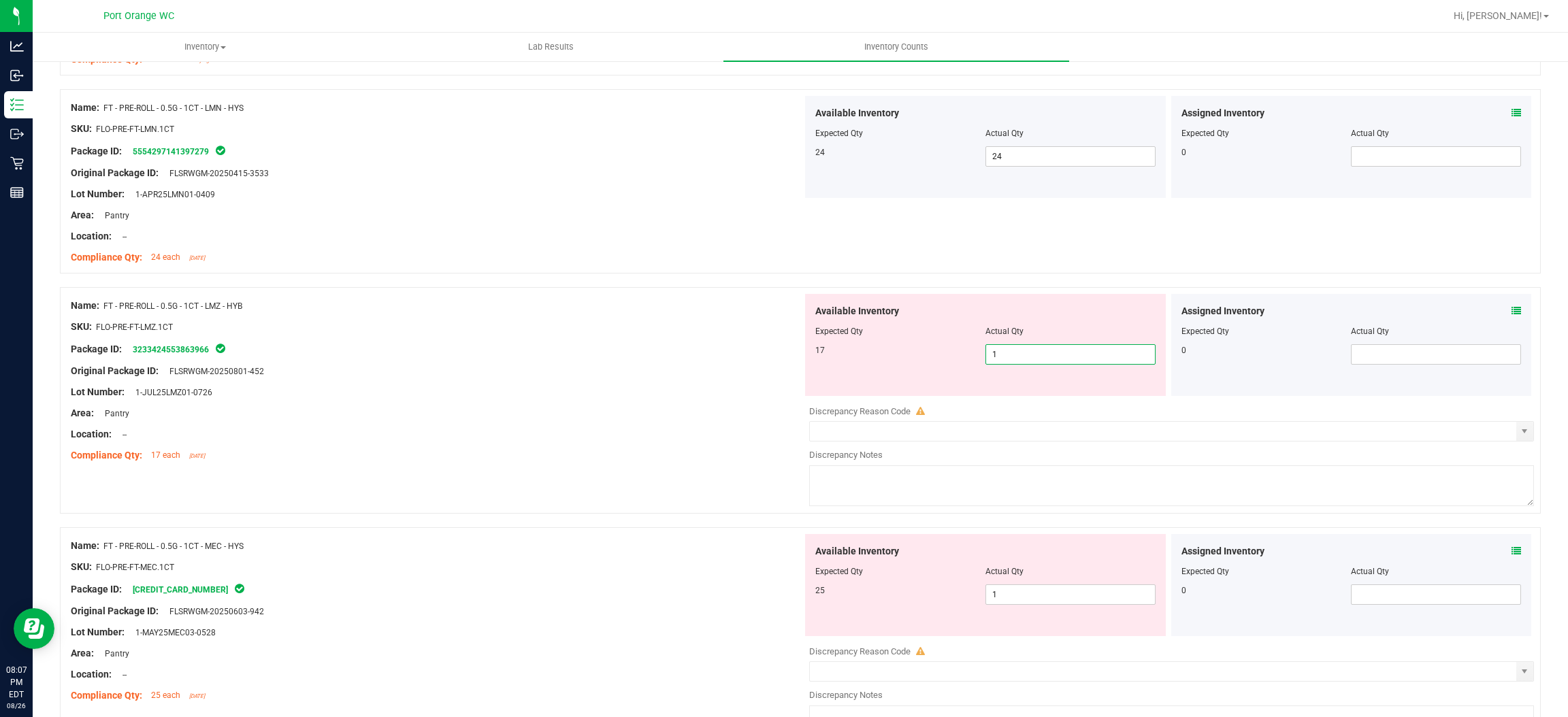
click at [1019, 359] on span "1 1" at bounding box center [1071, 354] width 170 height 20
type input "17"
drag, startPoint x: 738, startPoint y: 359, endPoint x: 891, endPoint y: 345, distance: 153.6
click at [741, 365] on ng-container "Original Package ID: FLSRWGM-20250801-452" at bounding box center [436, 367] width 732 height 21
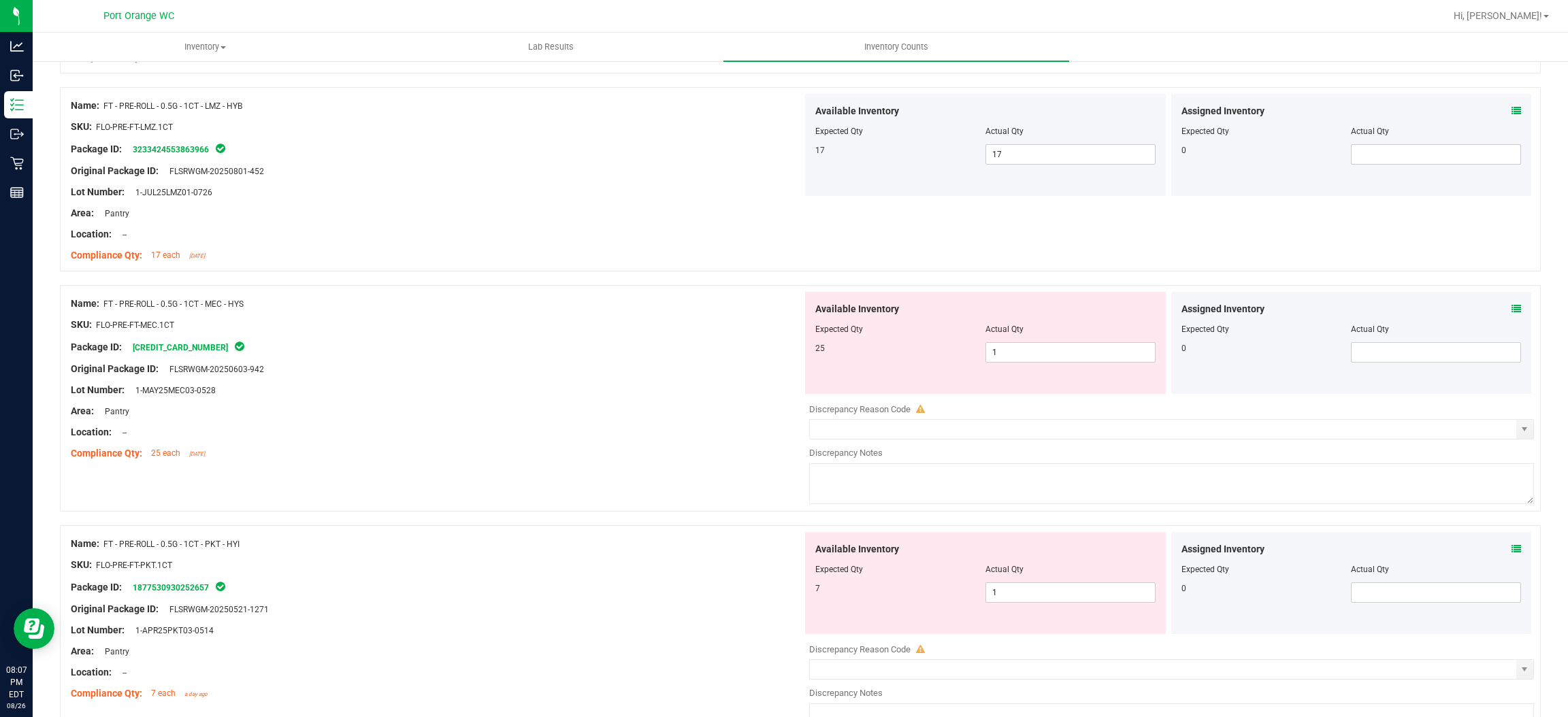
scroll to position [1326, 0]
click at [1041, 340] on span "1 1" at bounding box center [1071, 348] width 170 height 20
click at [1041, 340] on input "1" at bounding box center [1070, 349] width 169 height 19
type input "25"
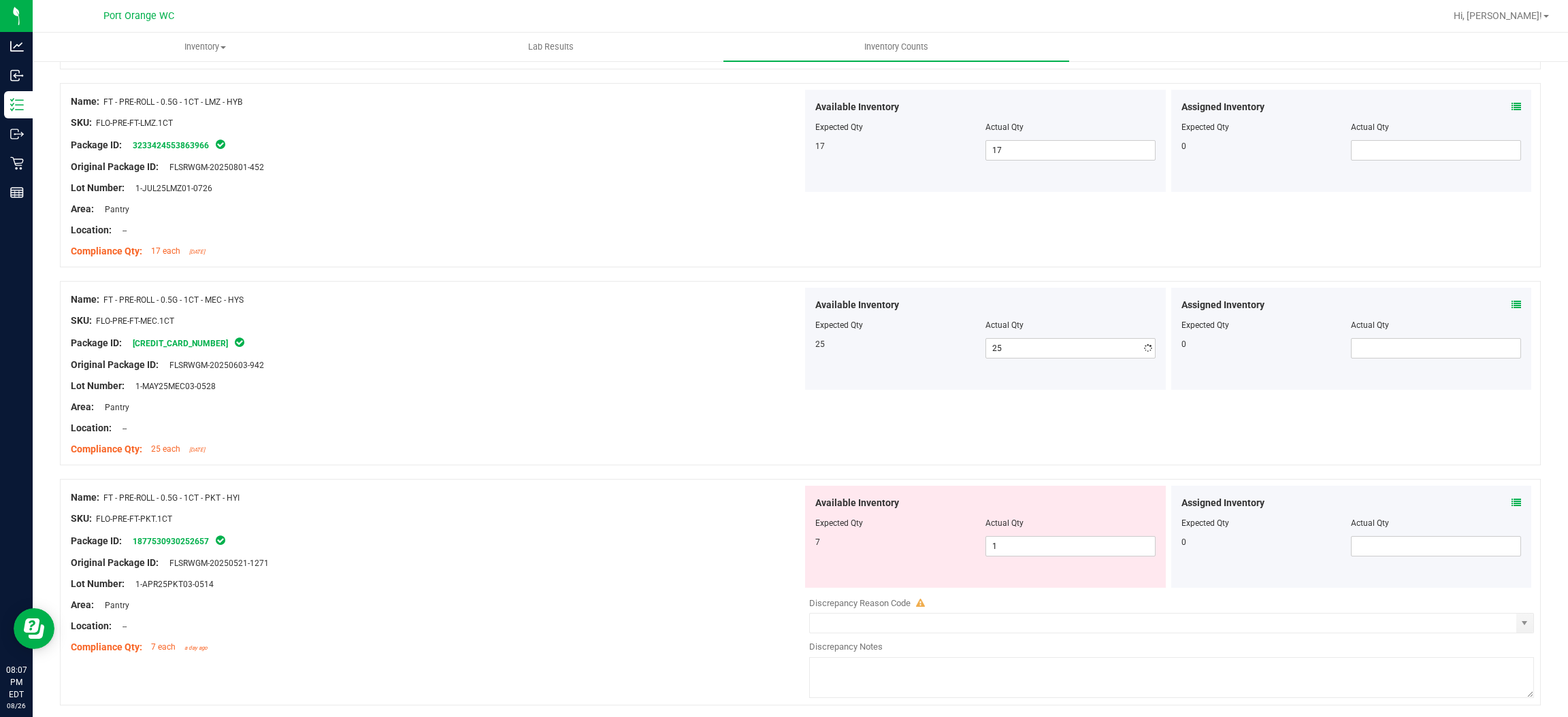
drag, startPoint x: 832, startPoint y: 366, endPoint x: 882, endPoint y: 359, distance: 50.5
click at [832, 366] on div "Available Inventory Expected Qty Actual Qty 25 25 25" at bounding box center [986, 339] width 361 height 102
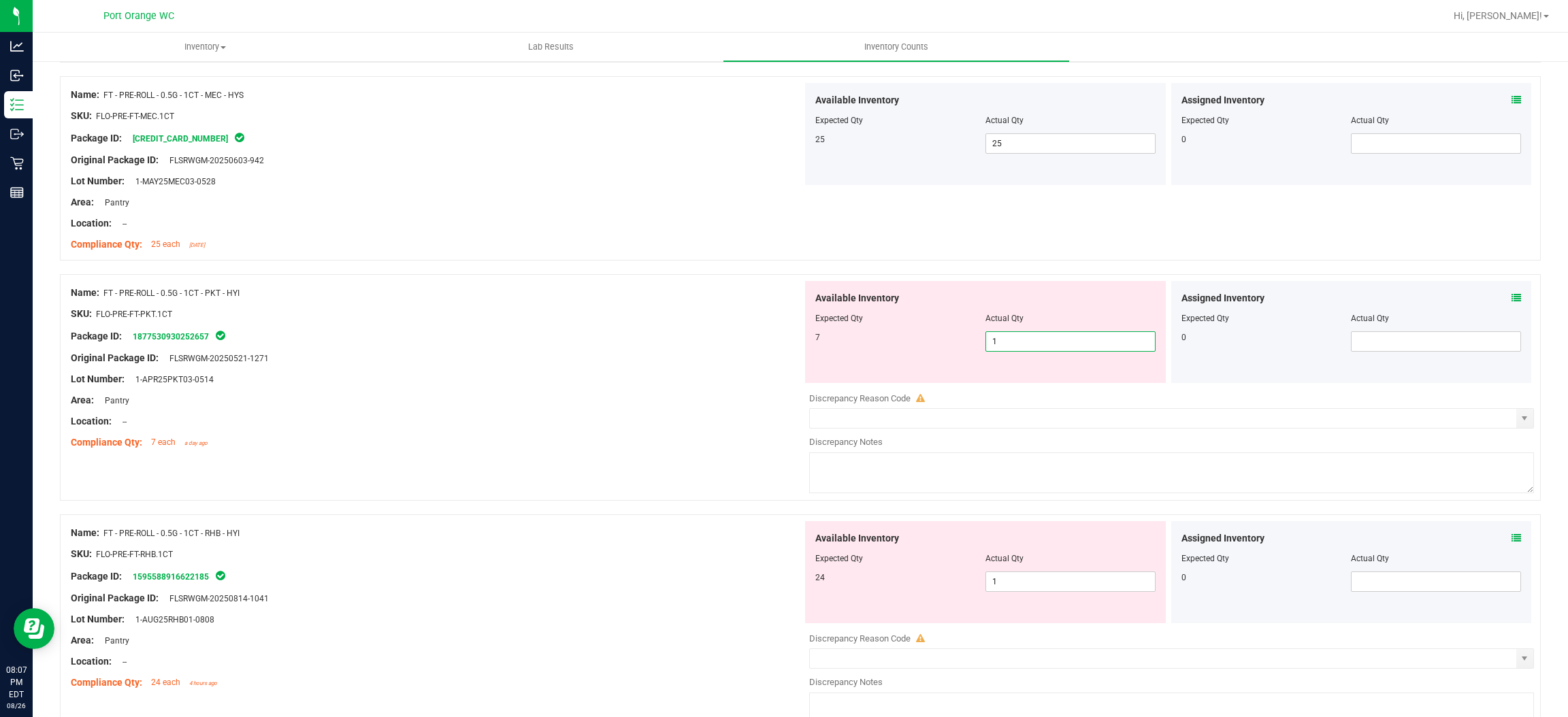
click at [1024, 345] on span "1 1" at bounding box center [1071, 342] width 170 height 20
click at [1024, 344] on input "1" at bounding box center [1070, 342] width 169 height 19
type input "7"
drag, startPoint x: 733, startPoint y: 332, endPoint x: 741, endPoint y: 333, distance: 8.1
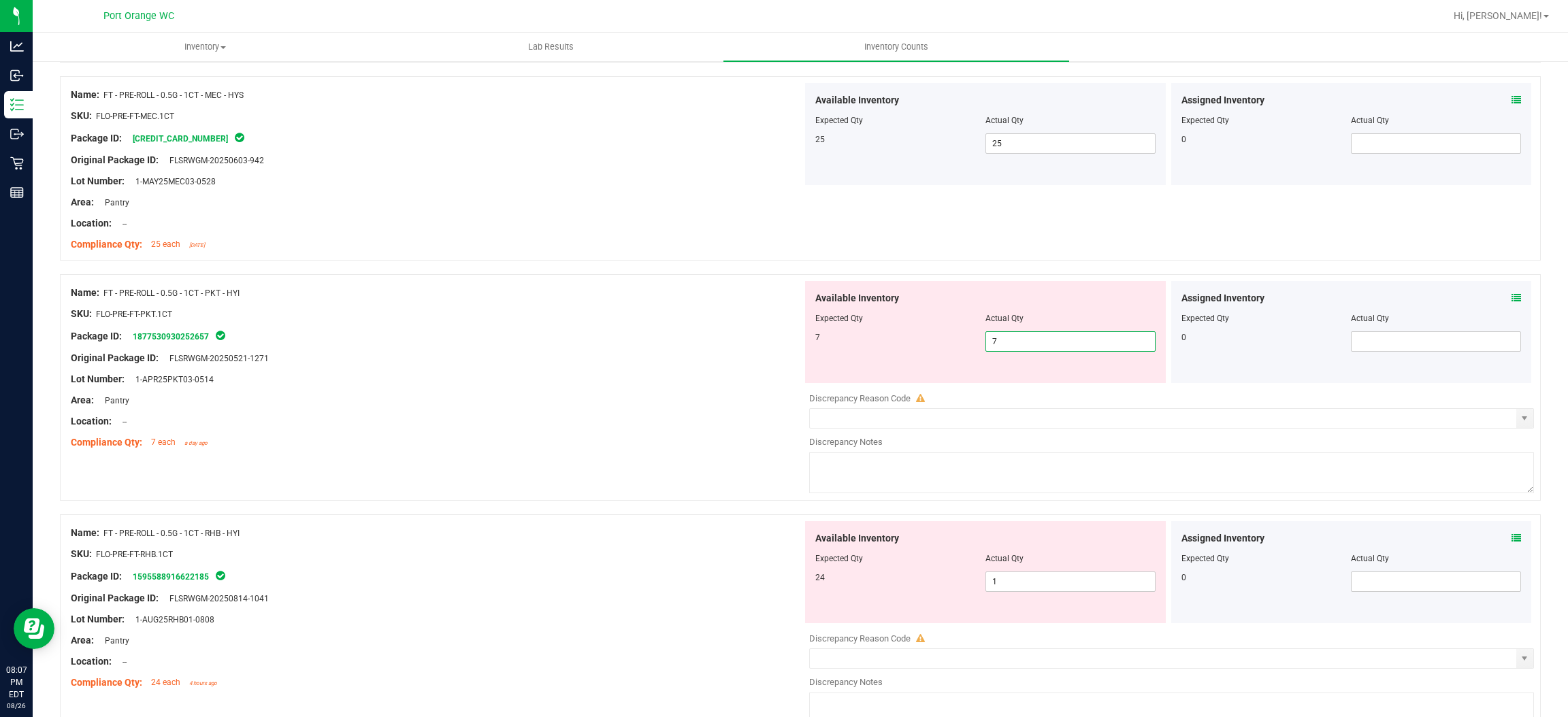
click at [733, 332] on div "Package ID: 1877530930252657" at bounding box center [436, 336] width 732 height 16
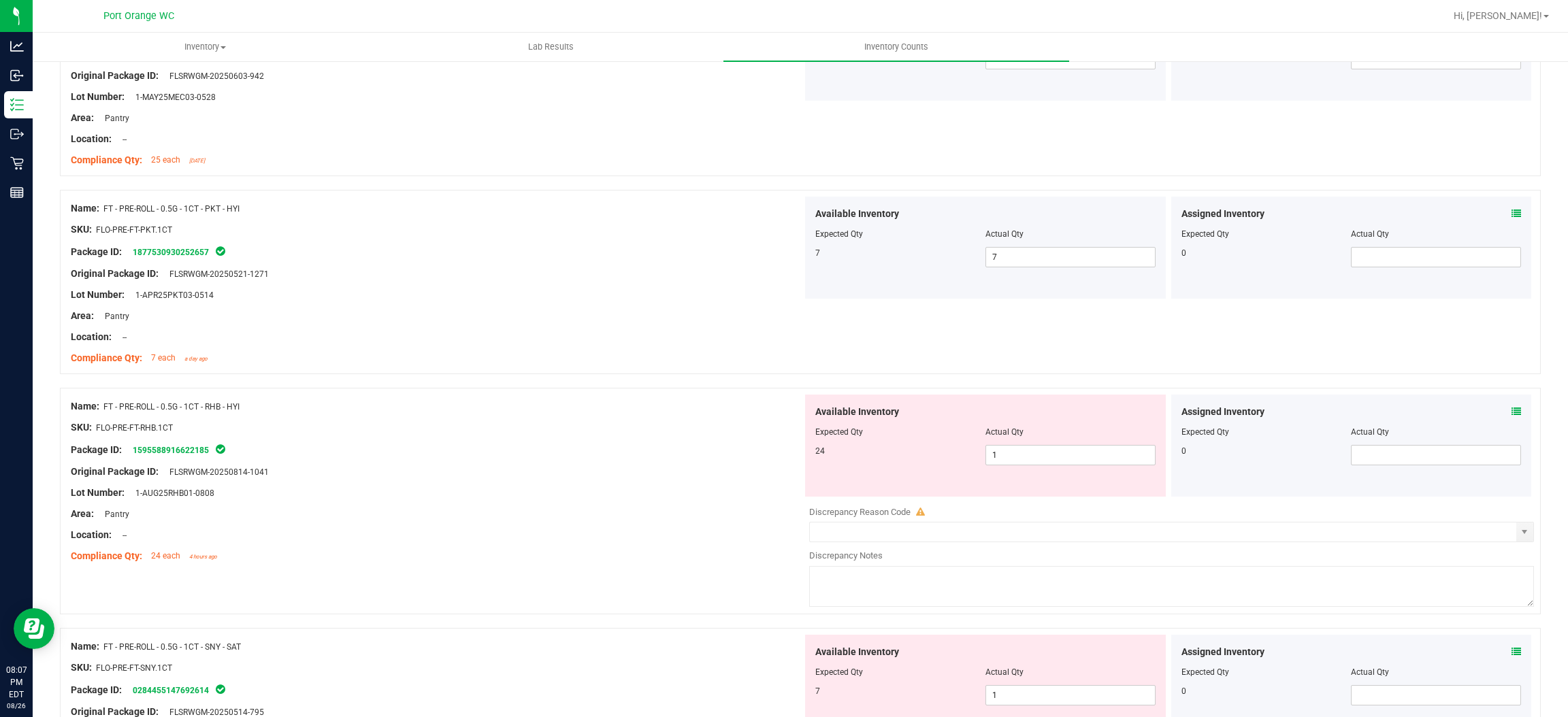
scroll to position [1735, 0]
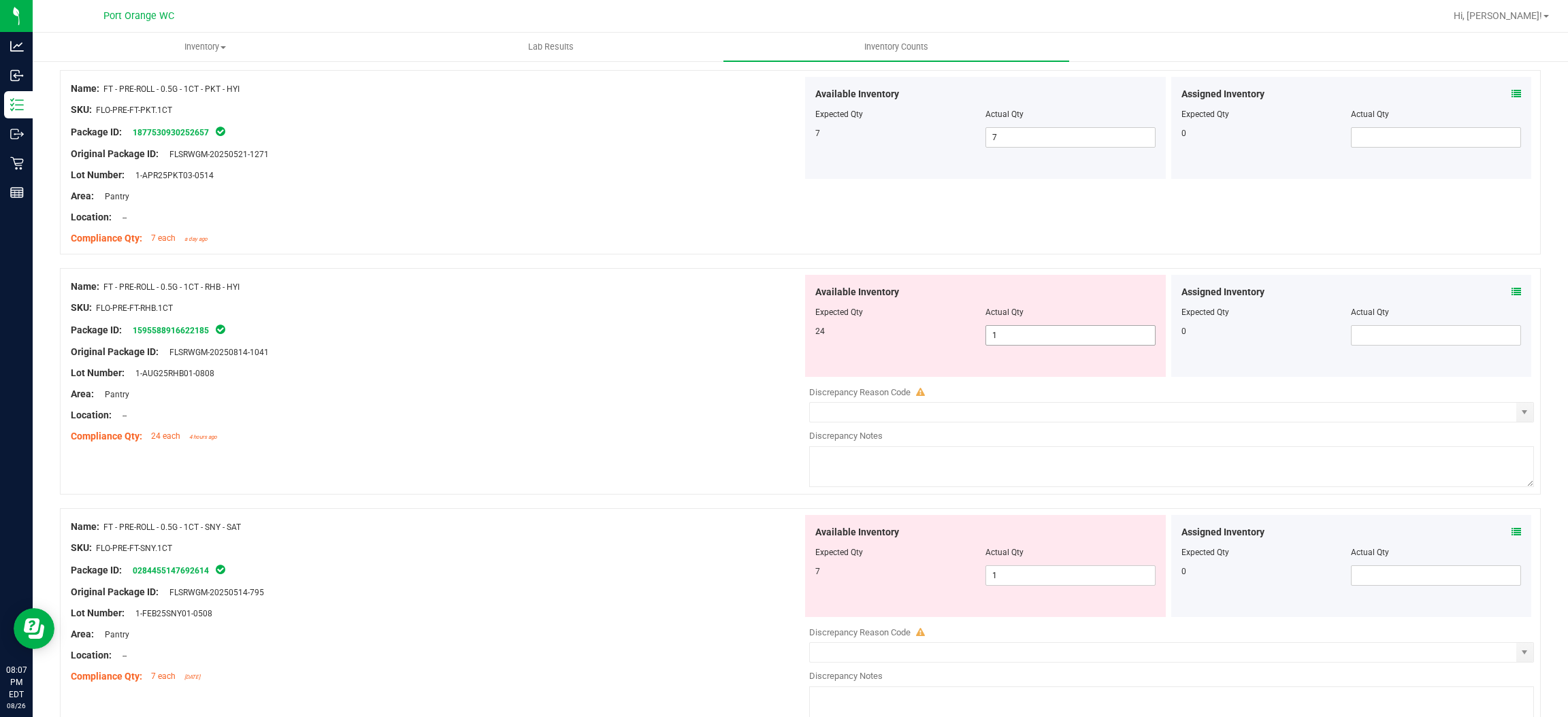
click at [1041, 340] on span "1 1" at bounding box center [1071, 335] width 170 height 20
click at [1041, 340] on input "1" at bounding box center [1070, 336] width 169 height 19
type input "24"
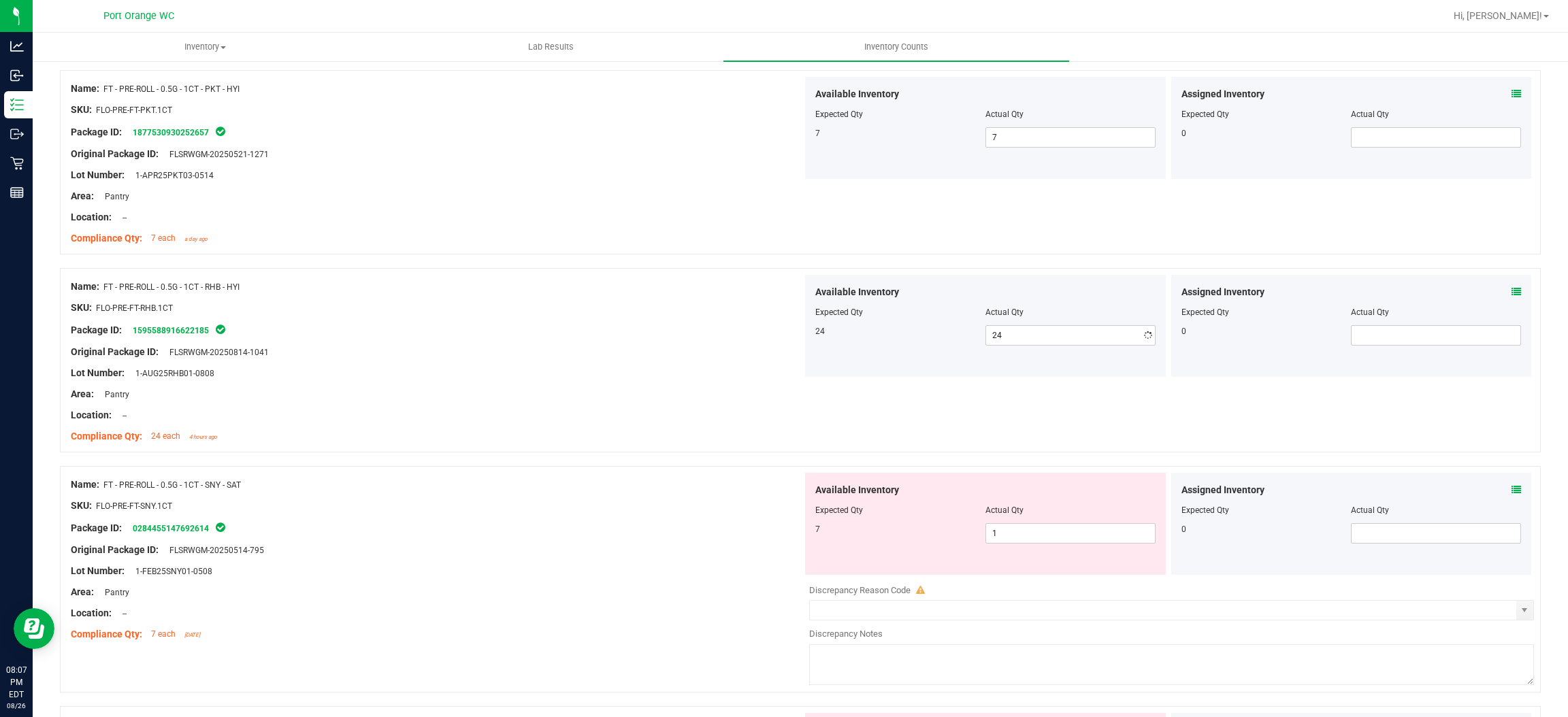
drag, startPoint x: 640, startPoint y: 416, endPoint x: 767, endPoint y: 394, distance: 128.9
click at [648, 415] on div "Location: --" at bounding box center [436, 416] width 732 height 15
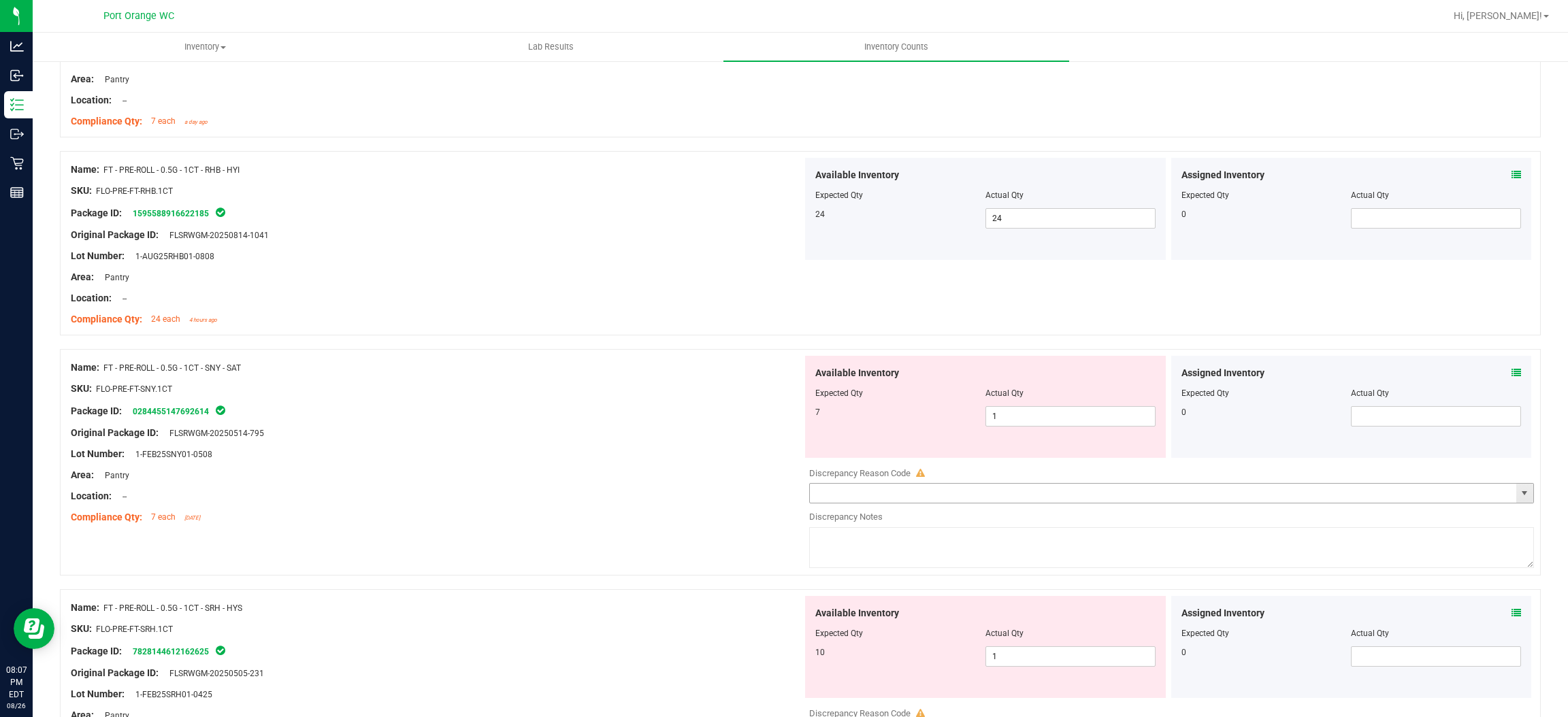
scroll to position [1939, 0]
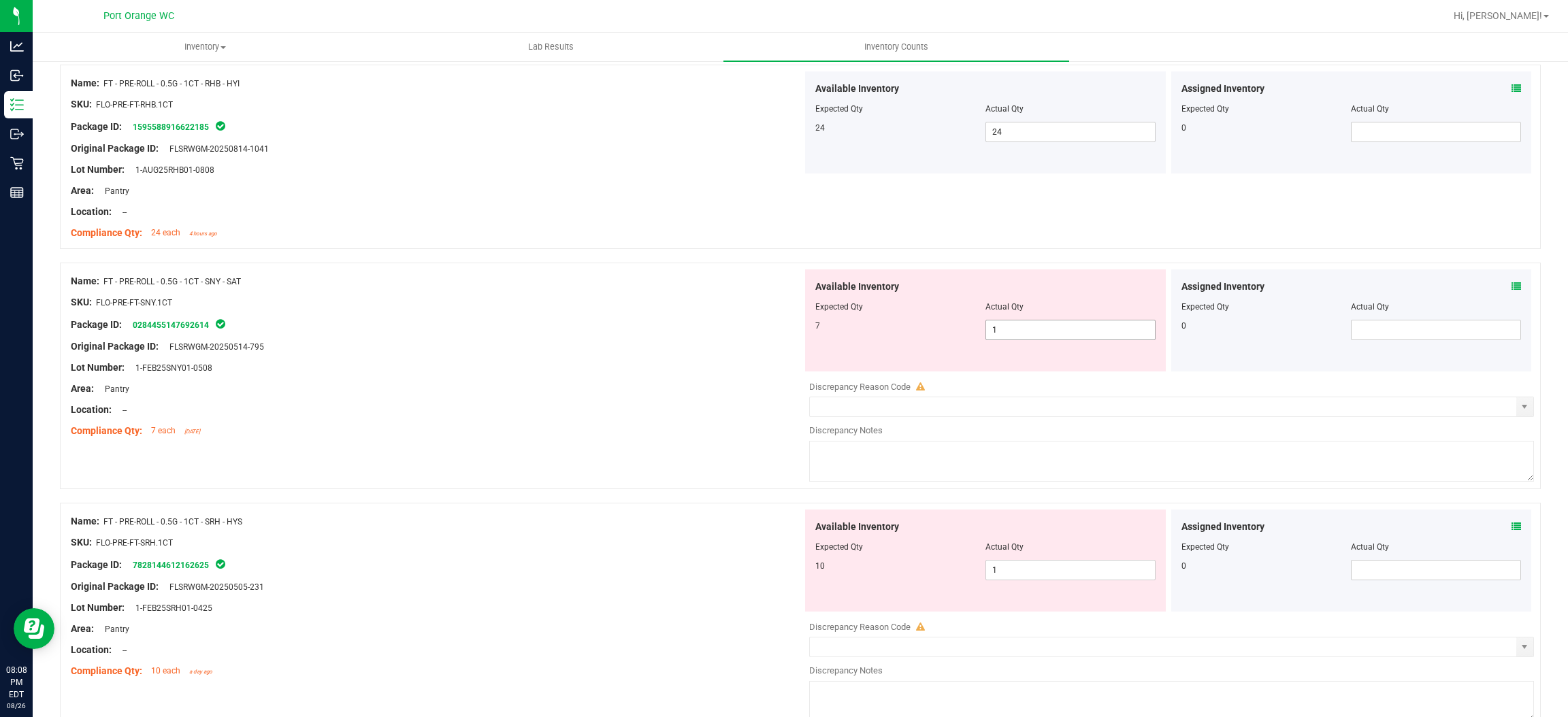
click at [1025, 334] on span "1 1" at bounding box center [1071, 329] width 170 height 20
type input "17"
drag, startPoint x: 602, startPoint y: 377, endPoint x: 647, endPoint y: 367, distance: 46.1
click at [604, 377] on div at bounding box center [436, 378] width 732 height 6
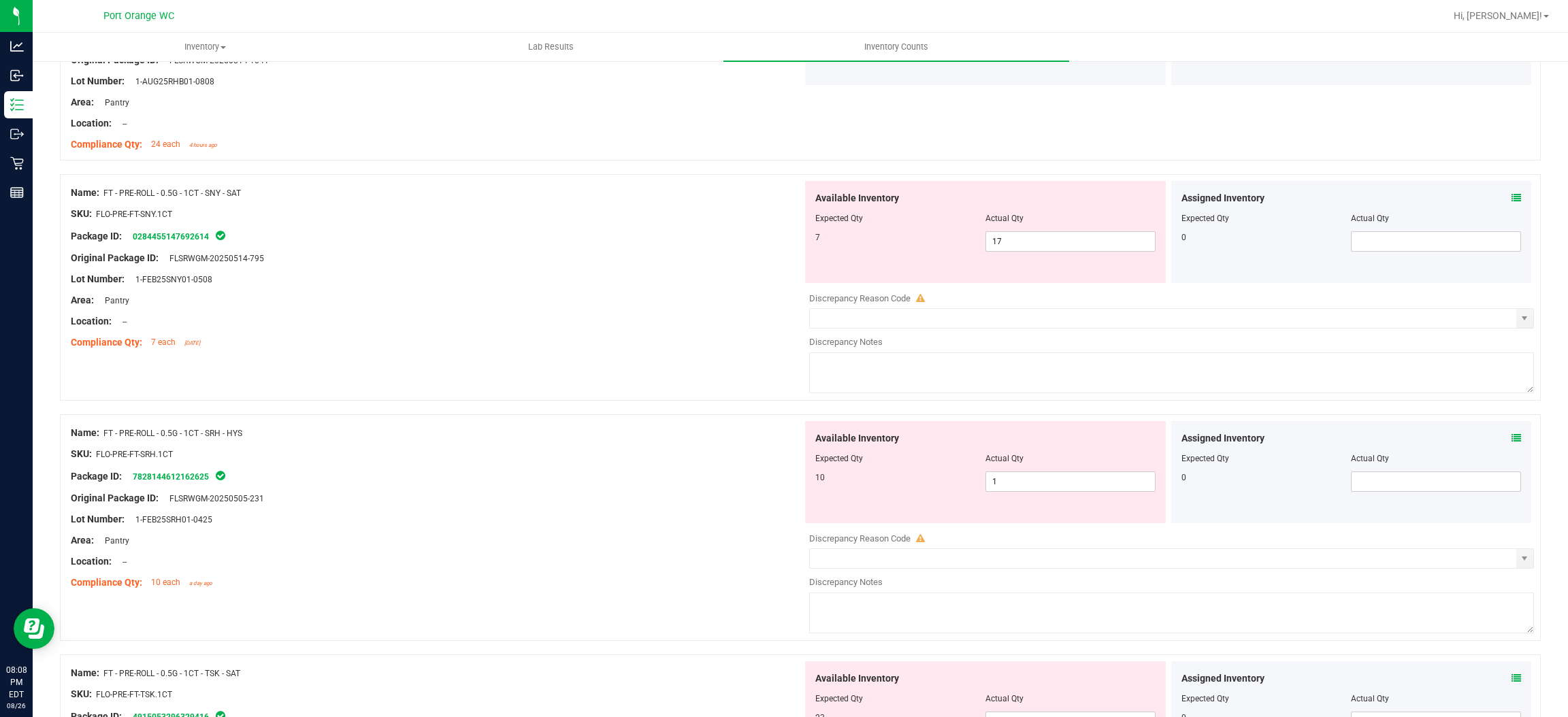
scroll to position [2143, 0]
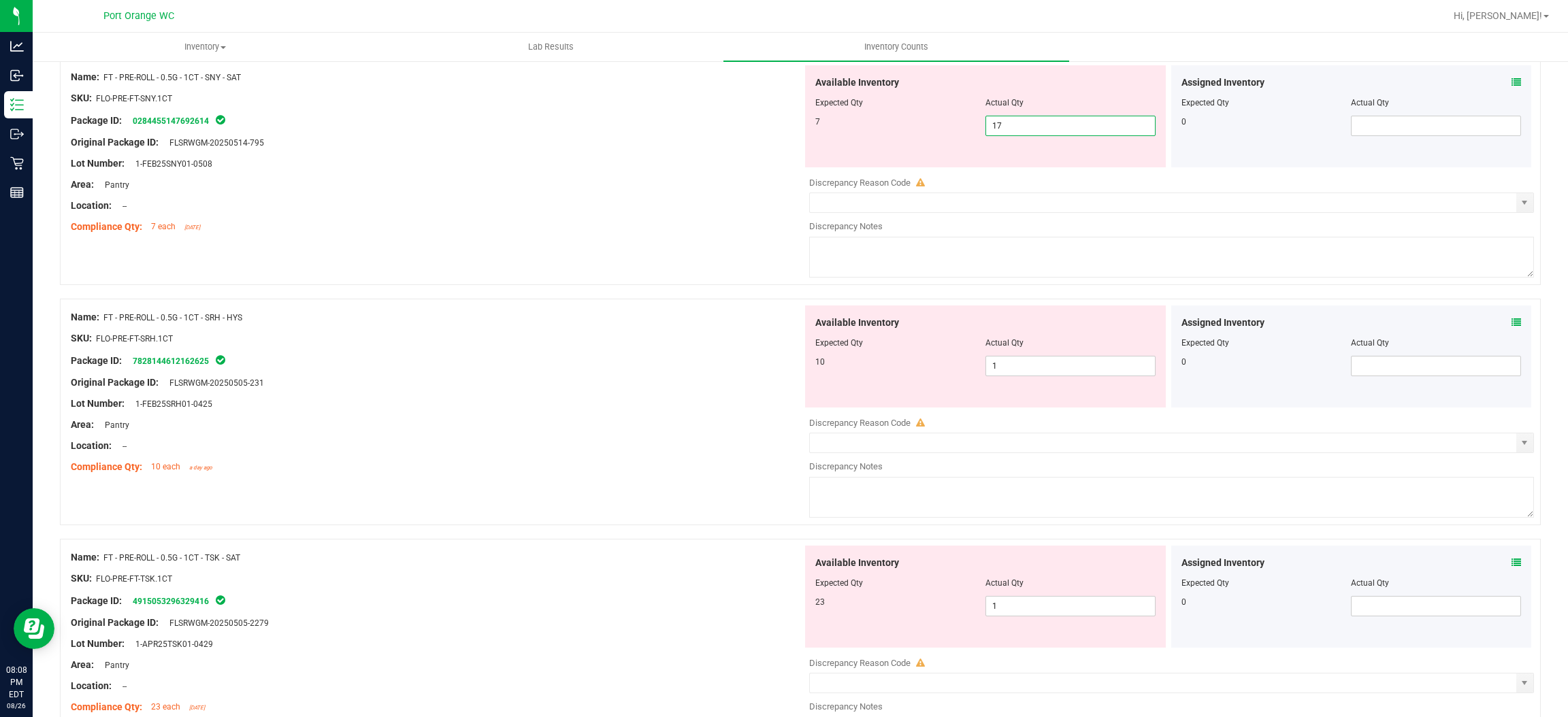
click at [1026, 121] on span "17 17" at bounding box center [1071, 125] width 170 height 20
click at [1026, 122] on input "17" at bounding box center [1070, 126] width 169 height 19
type input "7"
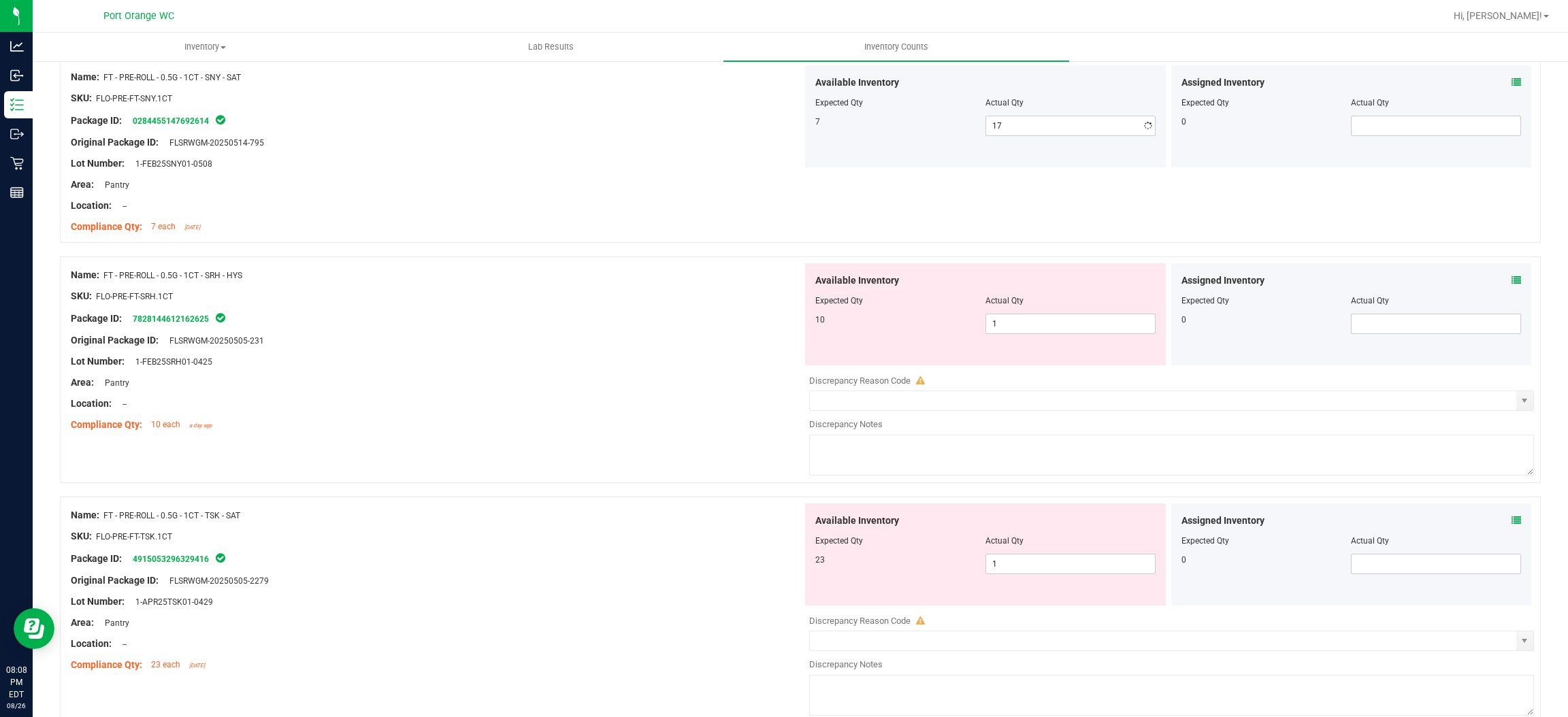
type input "7"
drag, startPoint x: 650, startPoint y: 248, endPoint x: 648, endPoint y: 259, distance: 11.2
click at [648, 252] on div "Name: FT - PRE-ROLL - 0.5G - 1CT - SNY - SAT SKU: FLO-PRE-FT-SNY.1CT Package ID…" at bounding box center [801, 157] width 1481 height 198
click at [1022, 324] on span "1 1" at bounding box center [1071, 324] width 170 height 20
type input "10"
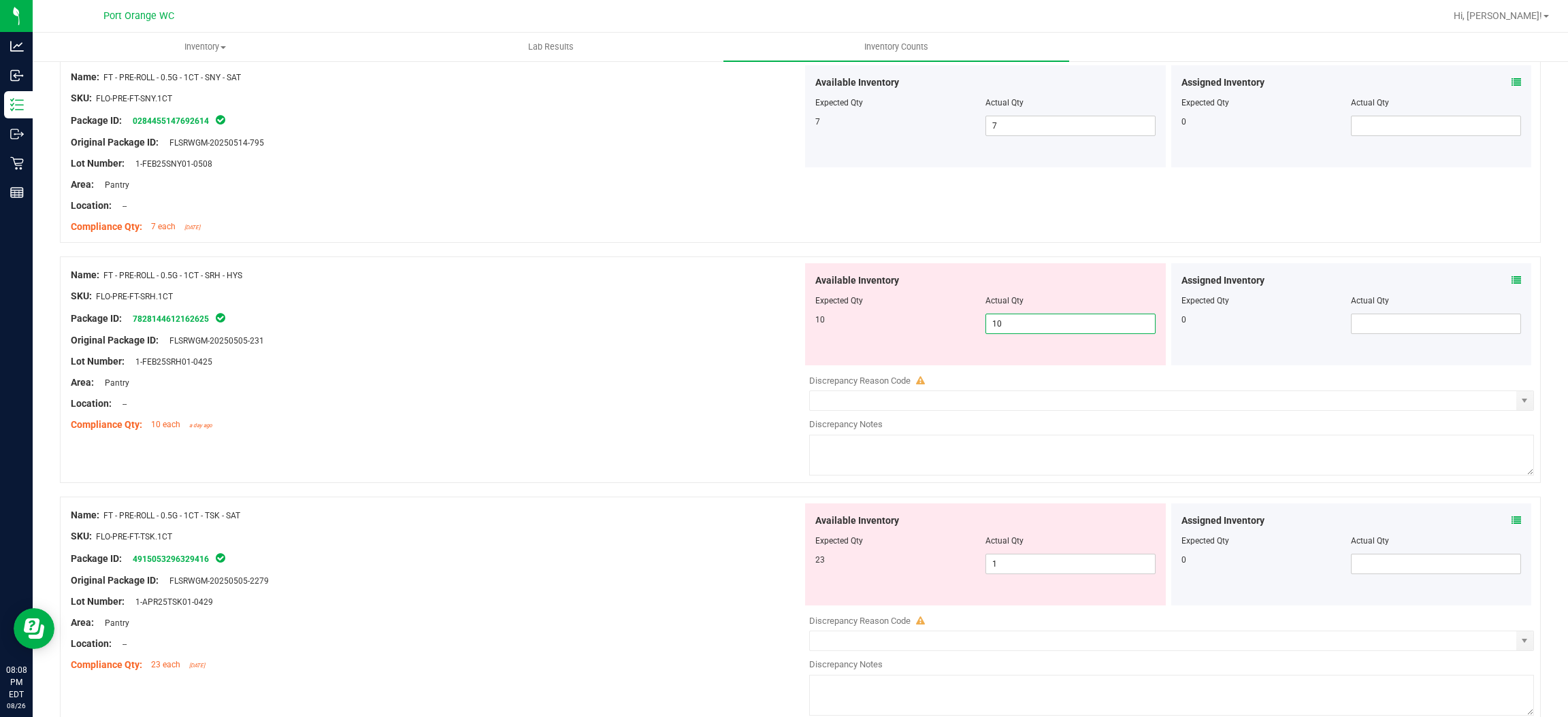
type input "10"
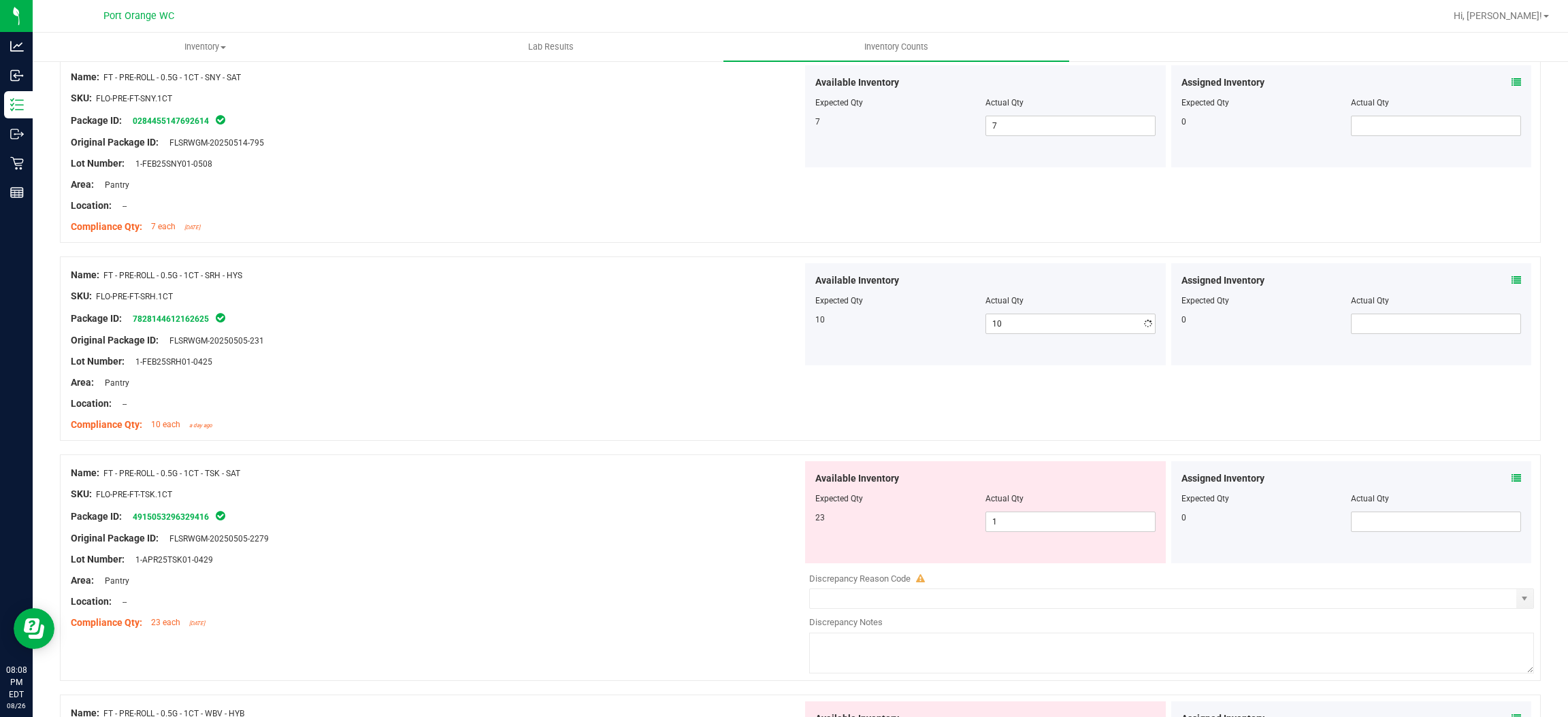
click at [793, 362] on div "Lot Number: 1-FEB25SRH01-0425" at bounding box center [436, 362] width 732 height 15
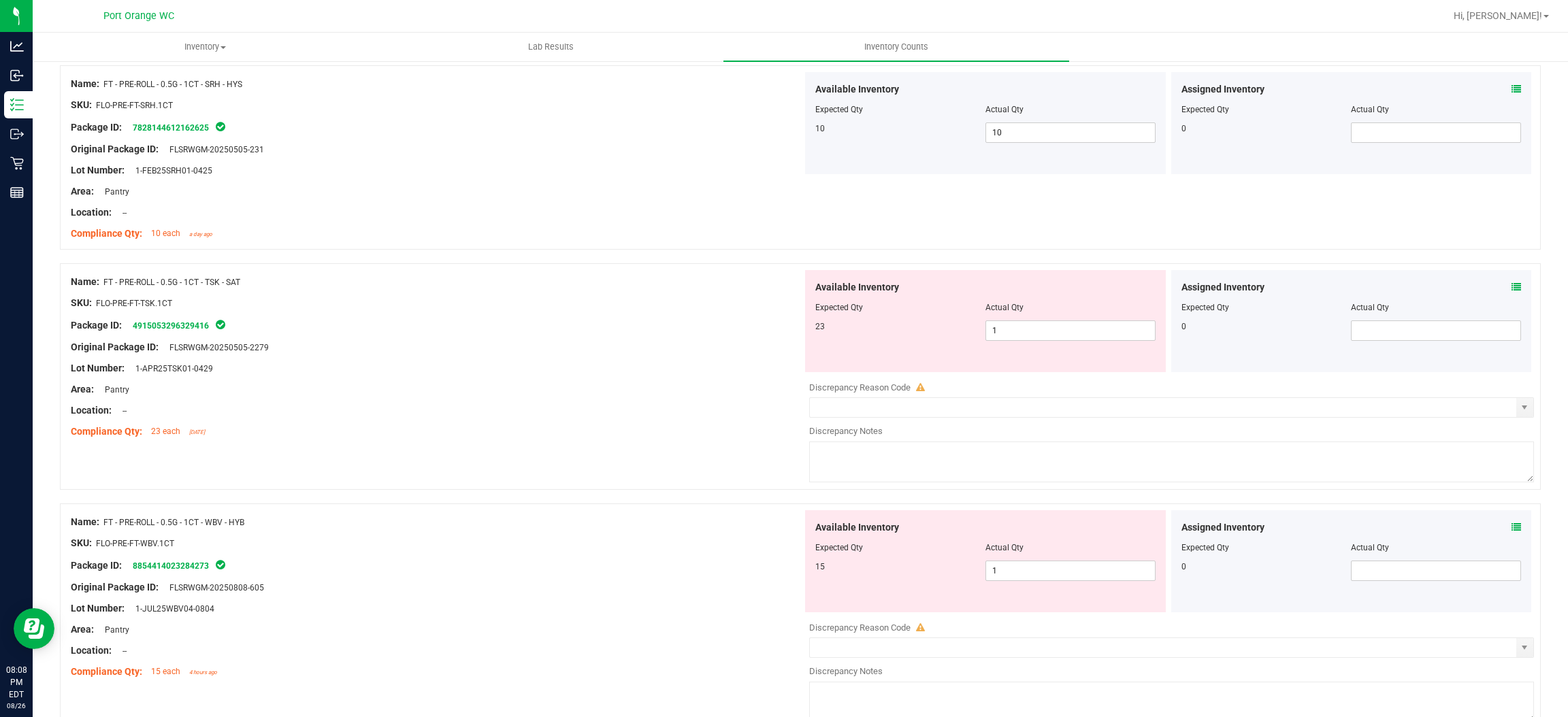
scroll to position [2347, 0]
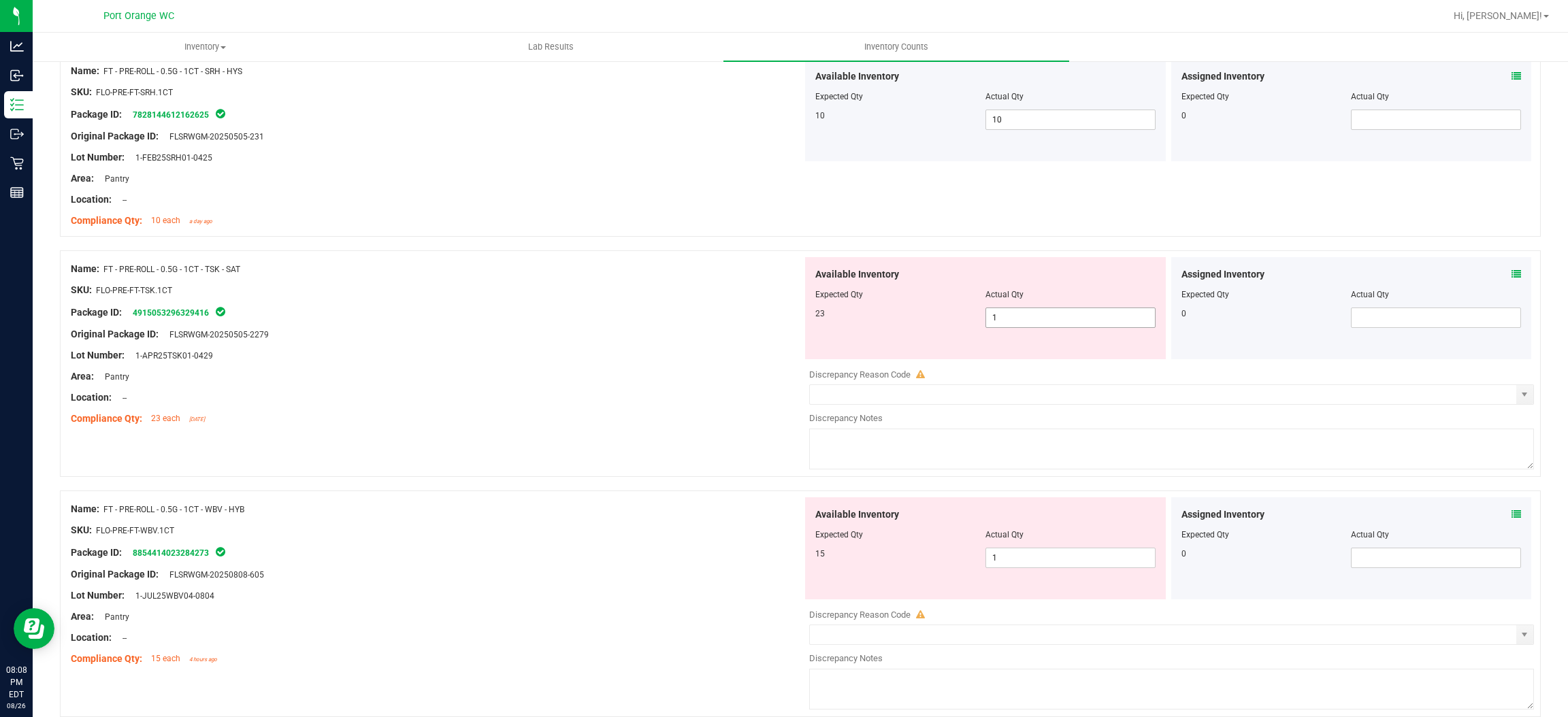
click at [1009, 323] on span "1 1" at bounding box center [1071, 317] width 170 height 20
click at [1009, 323] on input "1" at bounding box center [1070, 318] width 169 height 19
click at [1009, 325] on input "1" at bounding box center [1070, 318] width 169 height 19
type input "23"
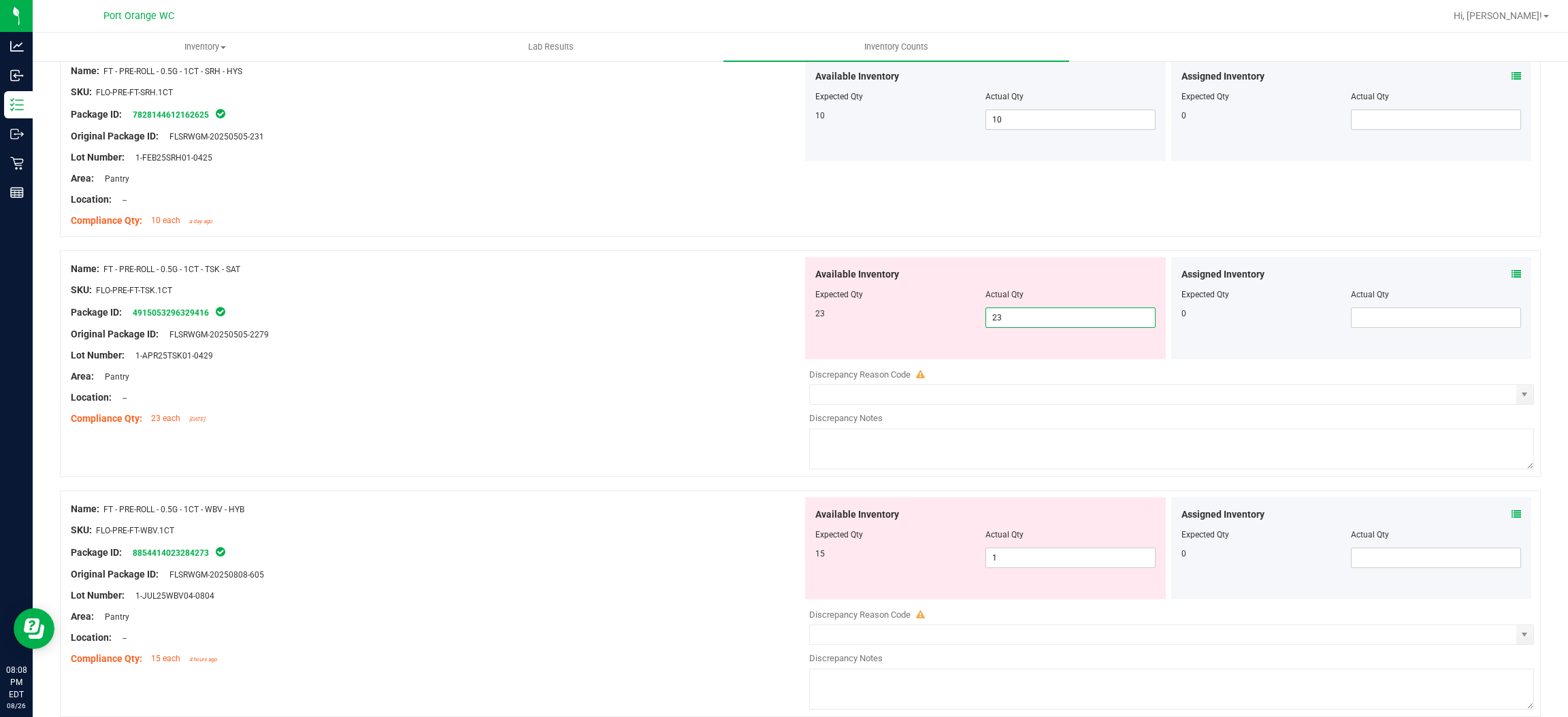
click at [725, 402] on div "Location: --" at bounding box center [436, 398] width 732 height 15
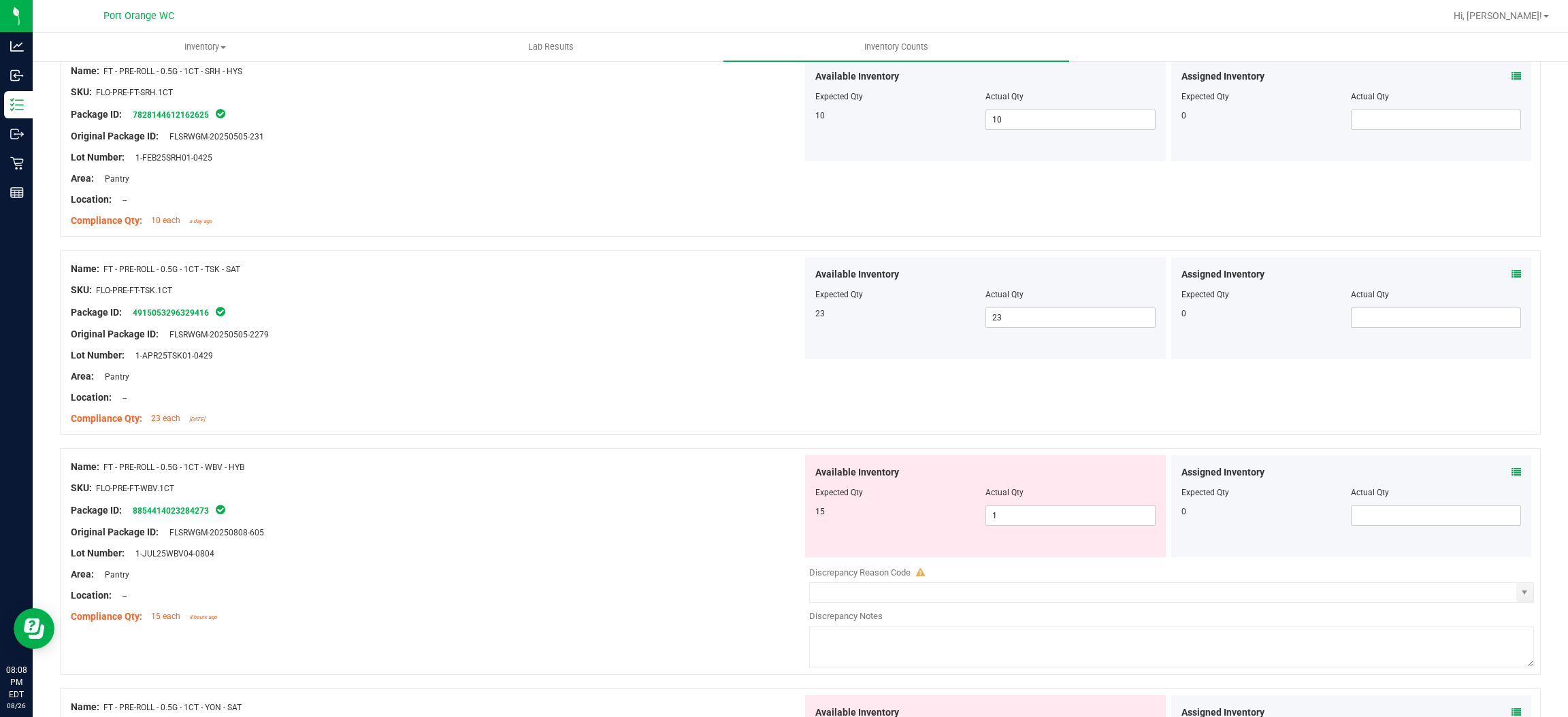
scroll to position [2551, 0]
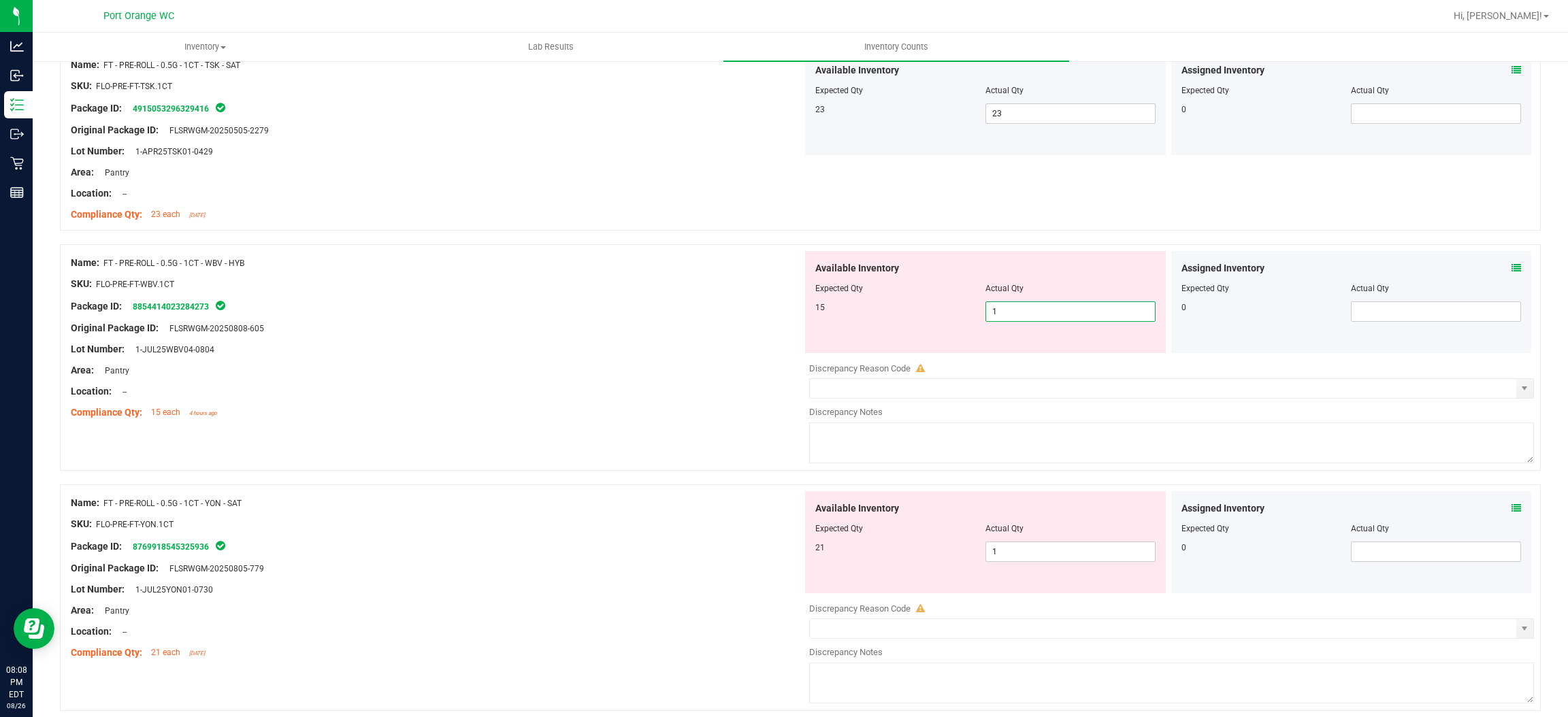
click at [1000, 316] on span "1 1" at bounding box center [1071, 312] width 170 height 20
type input "15"
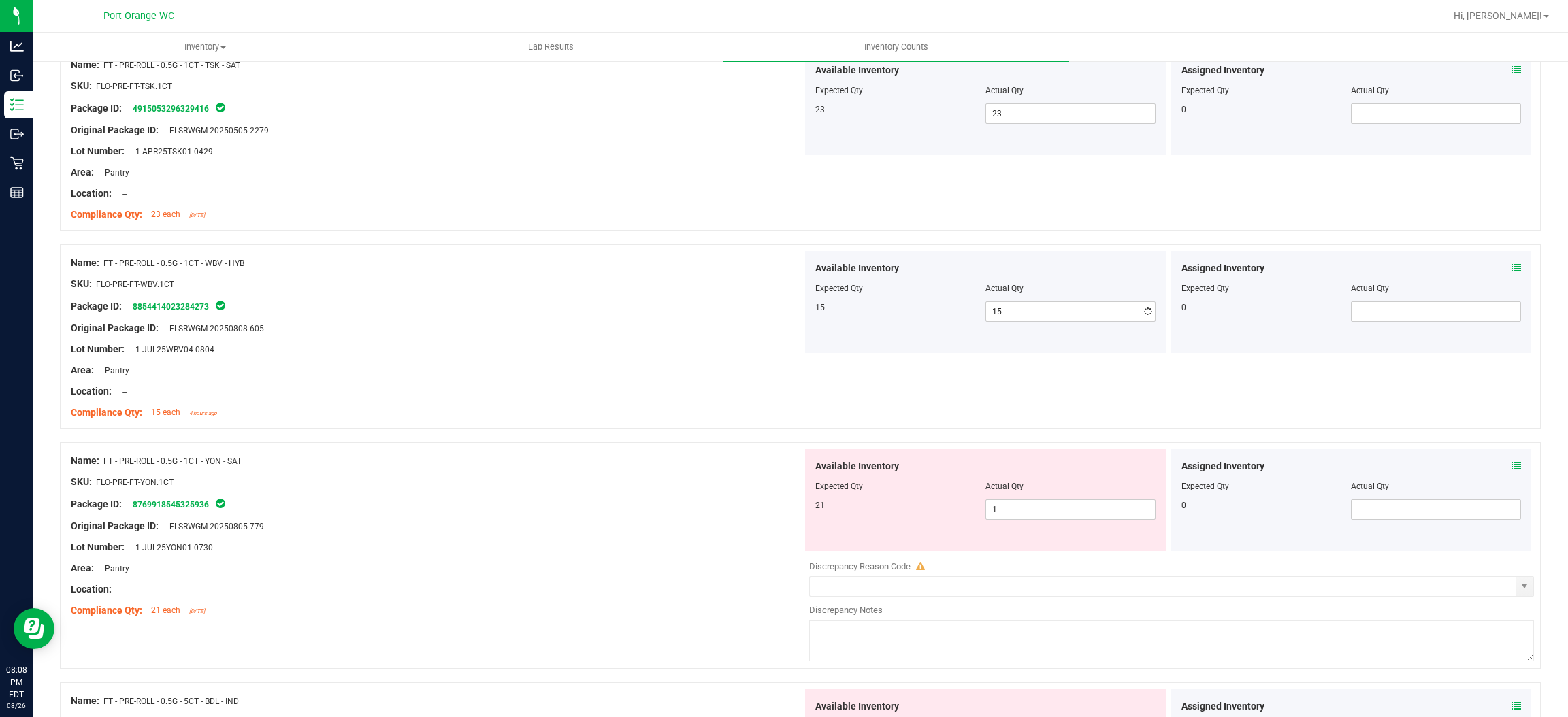
drag, startPoint x: 764, startPoint y: 349, endPoint x: 771, endPoint y: 361, distance: 13.9
click at [764, 354] on div "Lot Number: 1-JUL25WBV04-0804" at bounding box center [436, 350] width 732 height 15
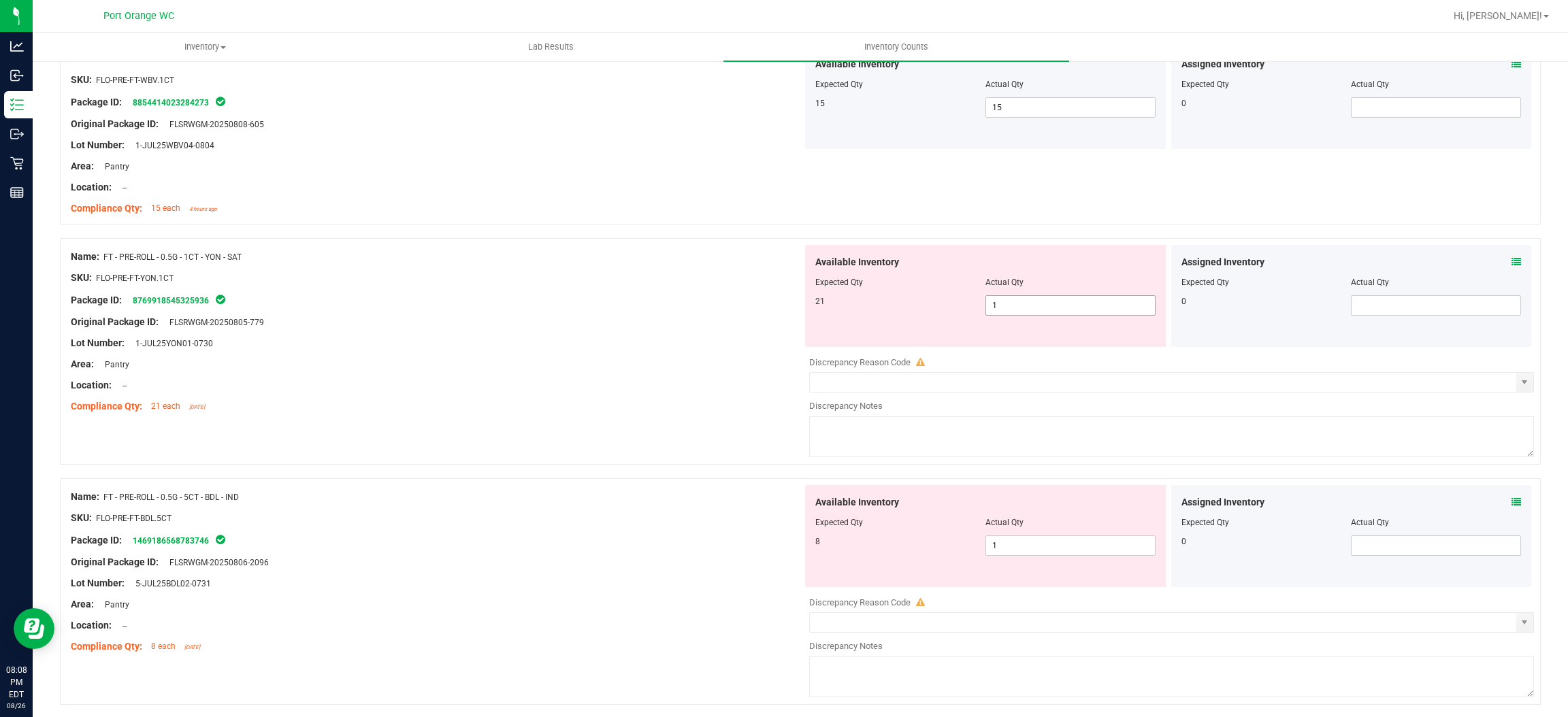
click at [1045, 313] on span "1 1" at bounding box center [1071, 305] width 170 height 20
click at [1045, 313] on input "1" at bounding box center [1070, 306] width 169 height 19
type input "21"
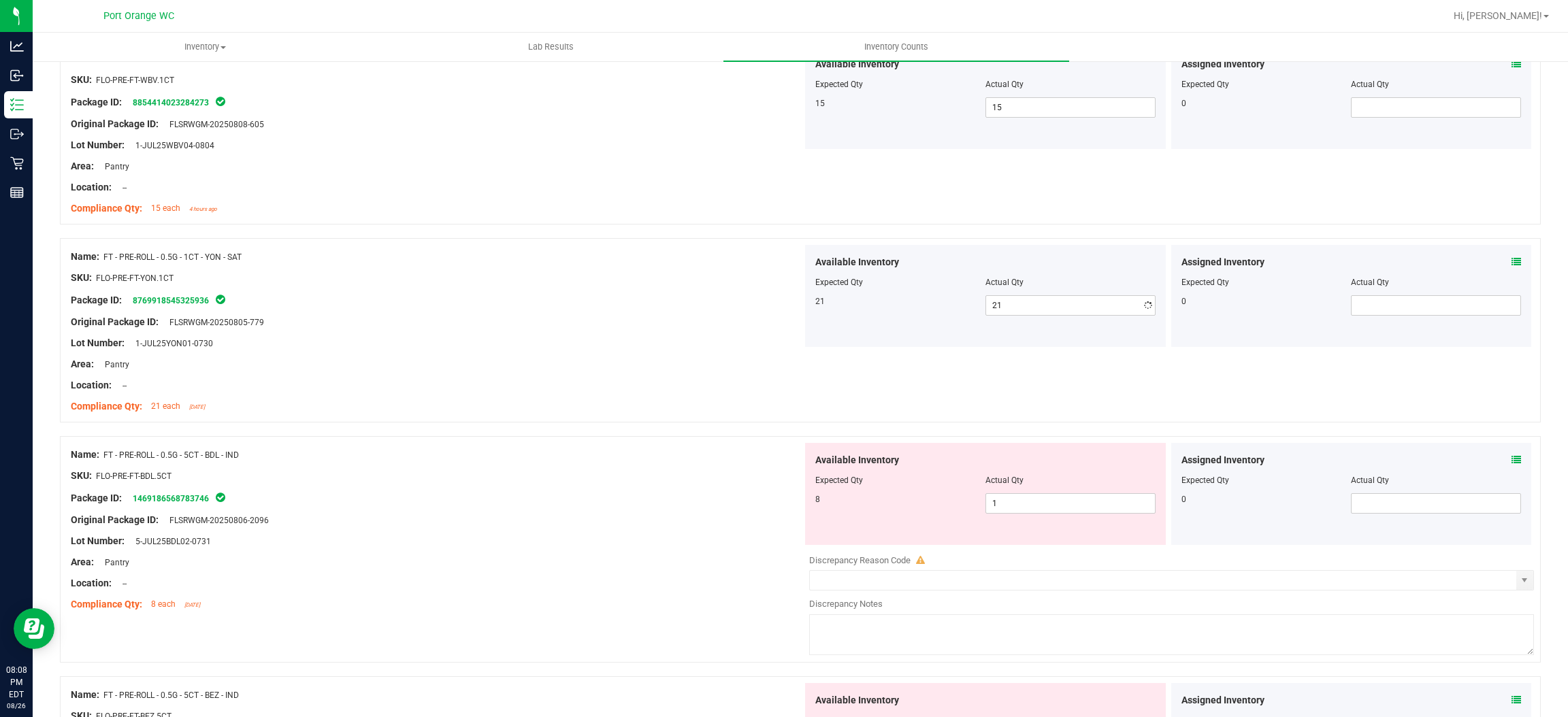
drag, startPoint x: 651, startPoint y: 405, endPoint x: 671, endPoint y: 403, distance: 20.1
click at [659, 406] on div "Compliance Qty: 21 each [DATE]" at bounding box center [436, 407] width 732 height 15
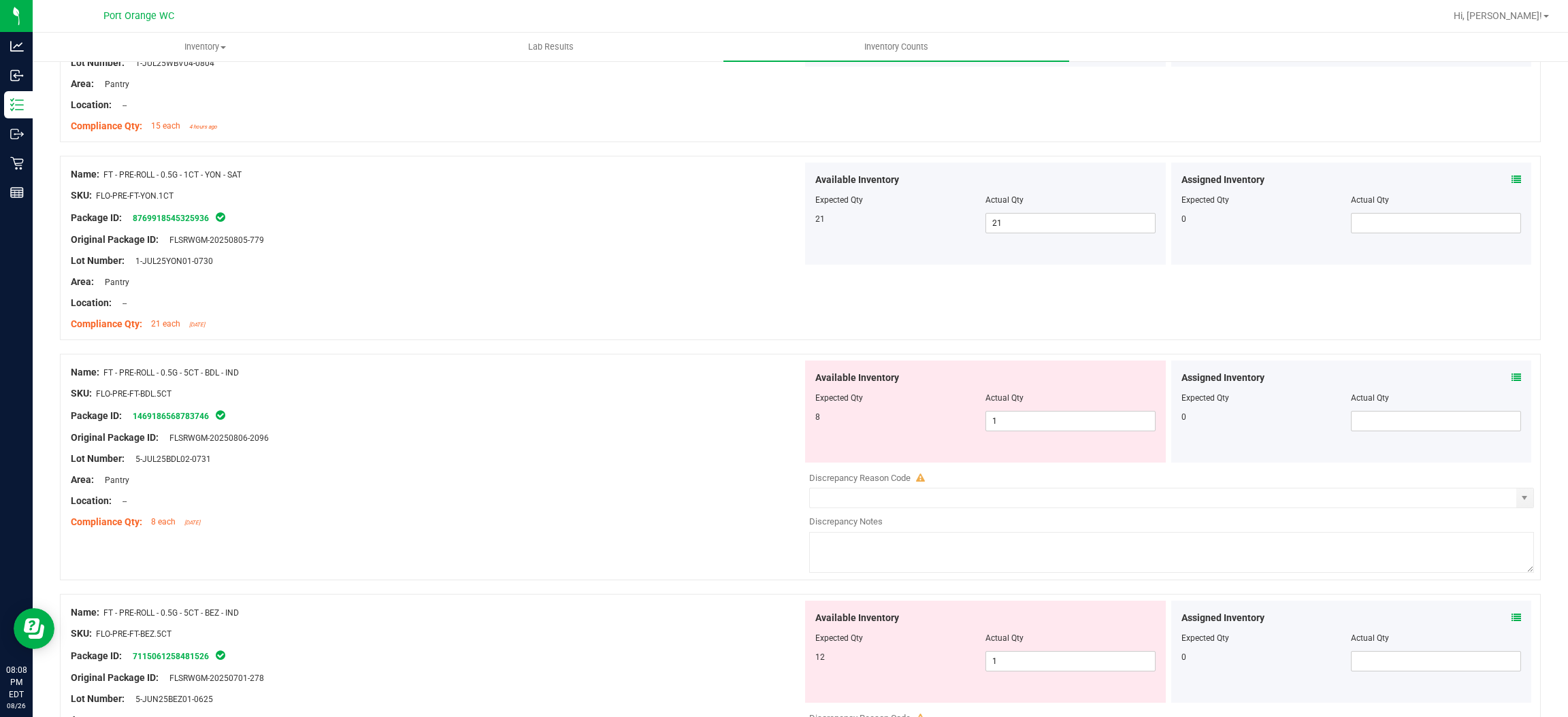
scroll to position [2960, 0]
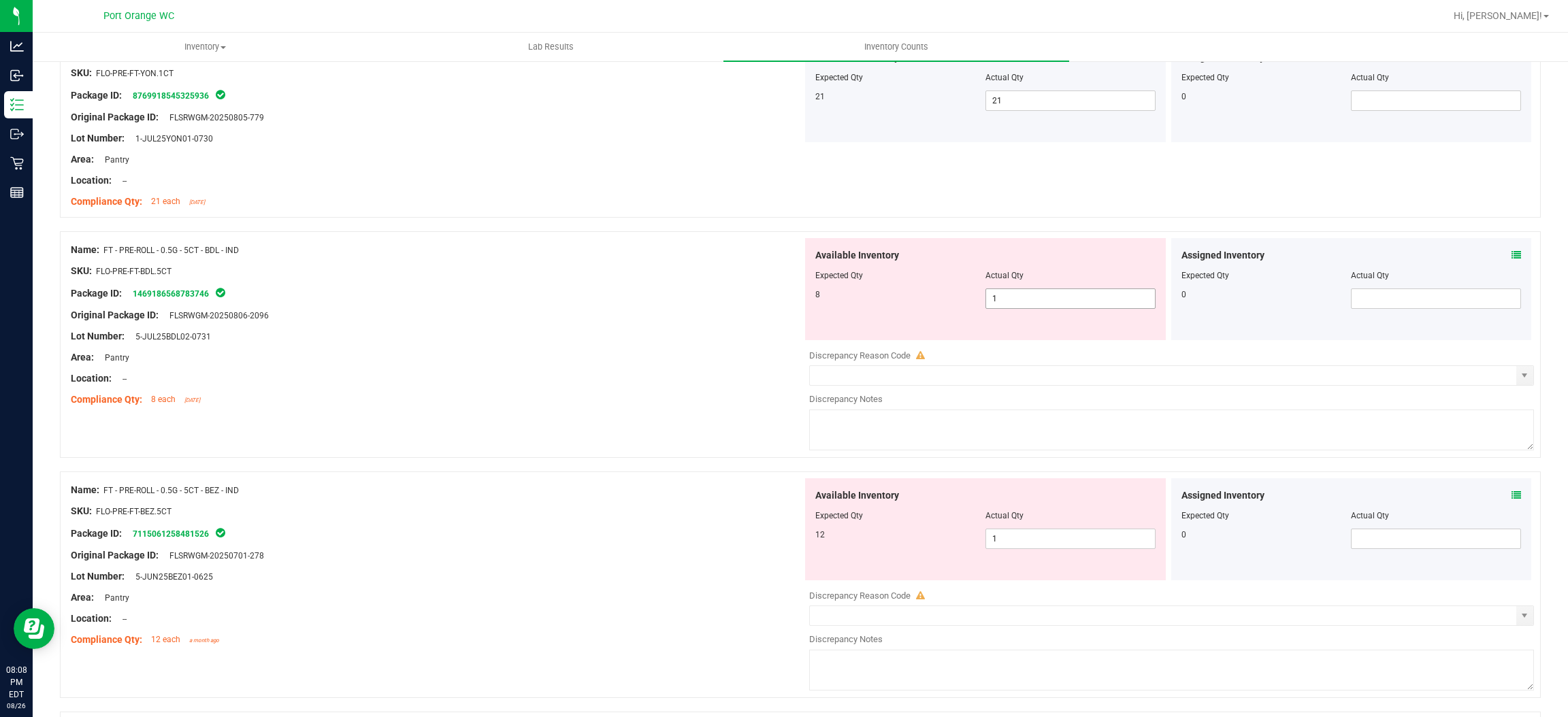
click at [1012, 304] on span "1 1" at bounding box center [1071, 299] width 170 height 20
click at [1012, 303] on input "1" at bounding box center [1070, 299] width 169 height 19
type input "8"
drag, startPoint x: 655, startPoint y: 357, endPoint x: 695, endPoint y: 349, distance: 40.8
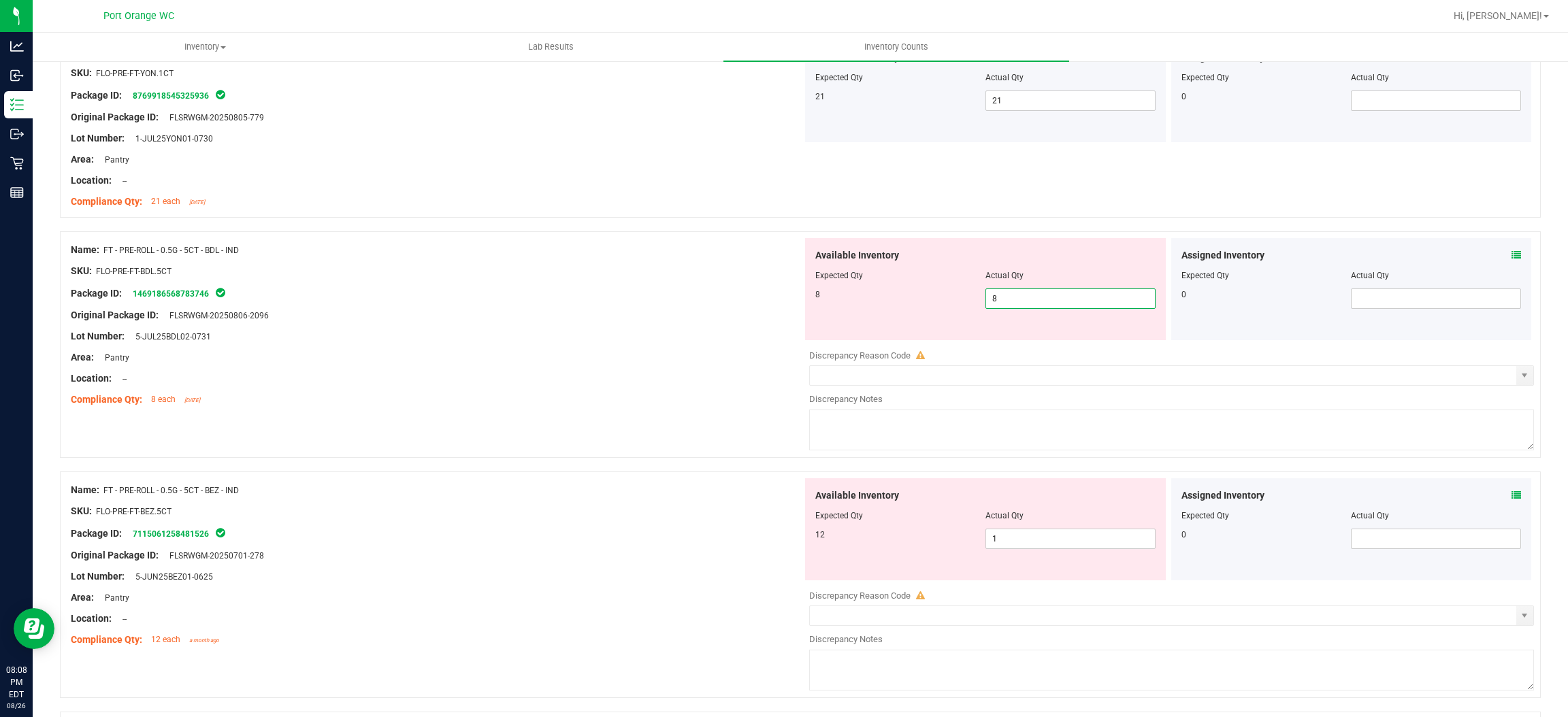
click at [658, 357] on div "Area: Pantry" at bounding box center [436, 358] width 732 height 15
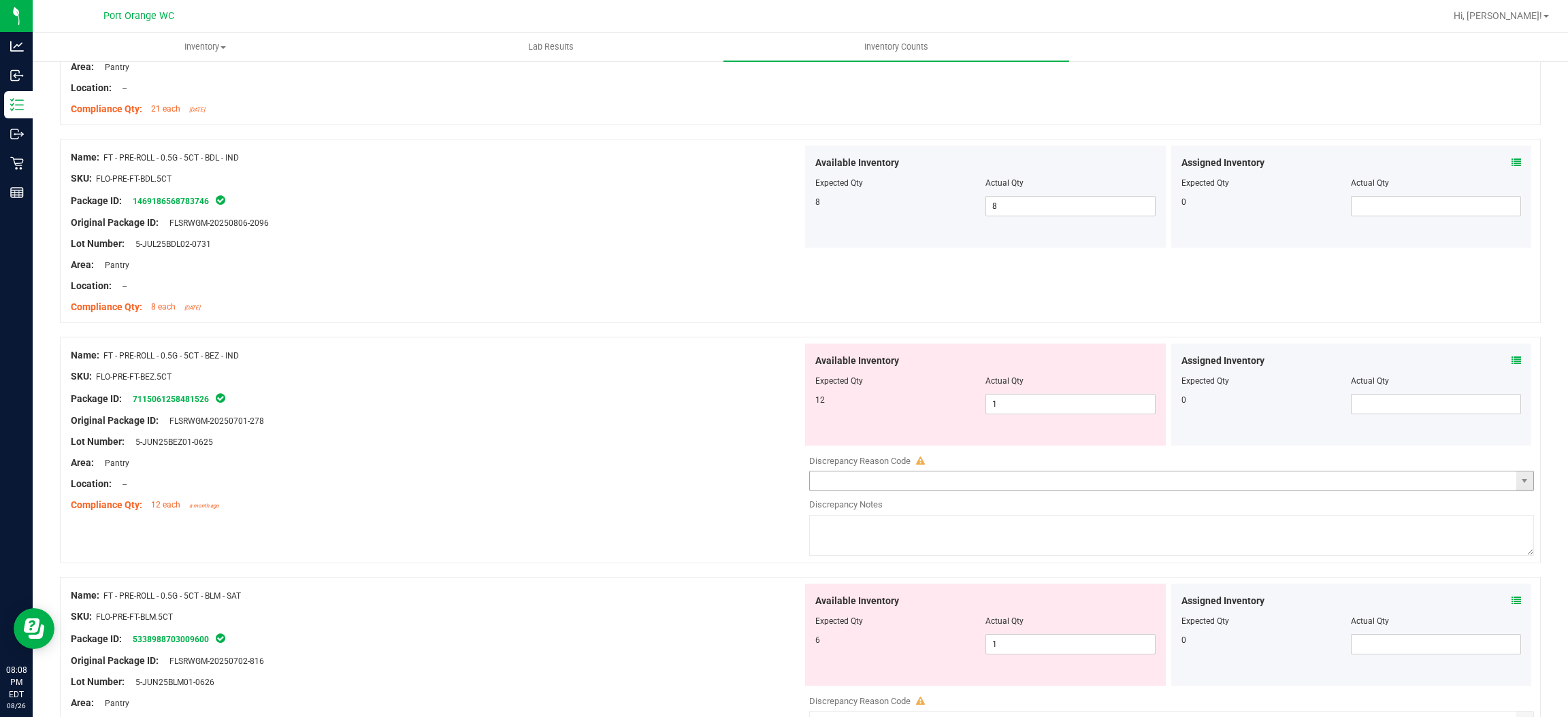
scroll to position [3164, 0]
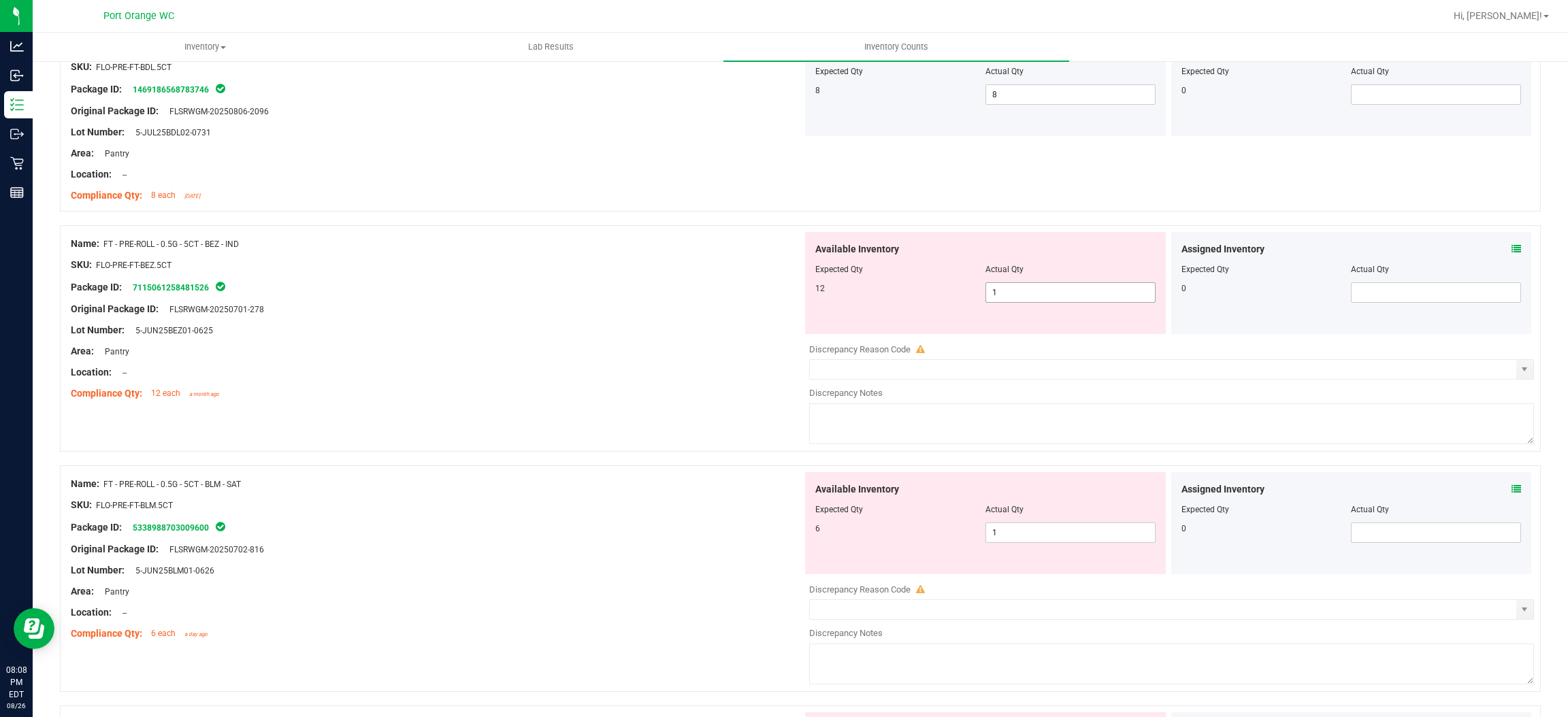
click at [1040, 299] on span "1 1" at bounding box center [1071, 292] width 170 height 20
type input "12"
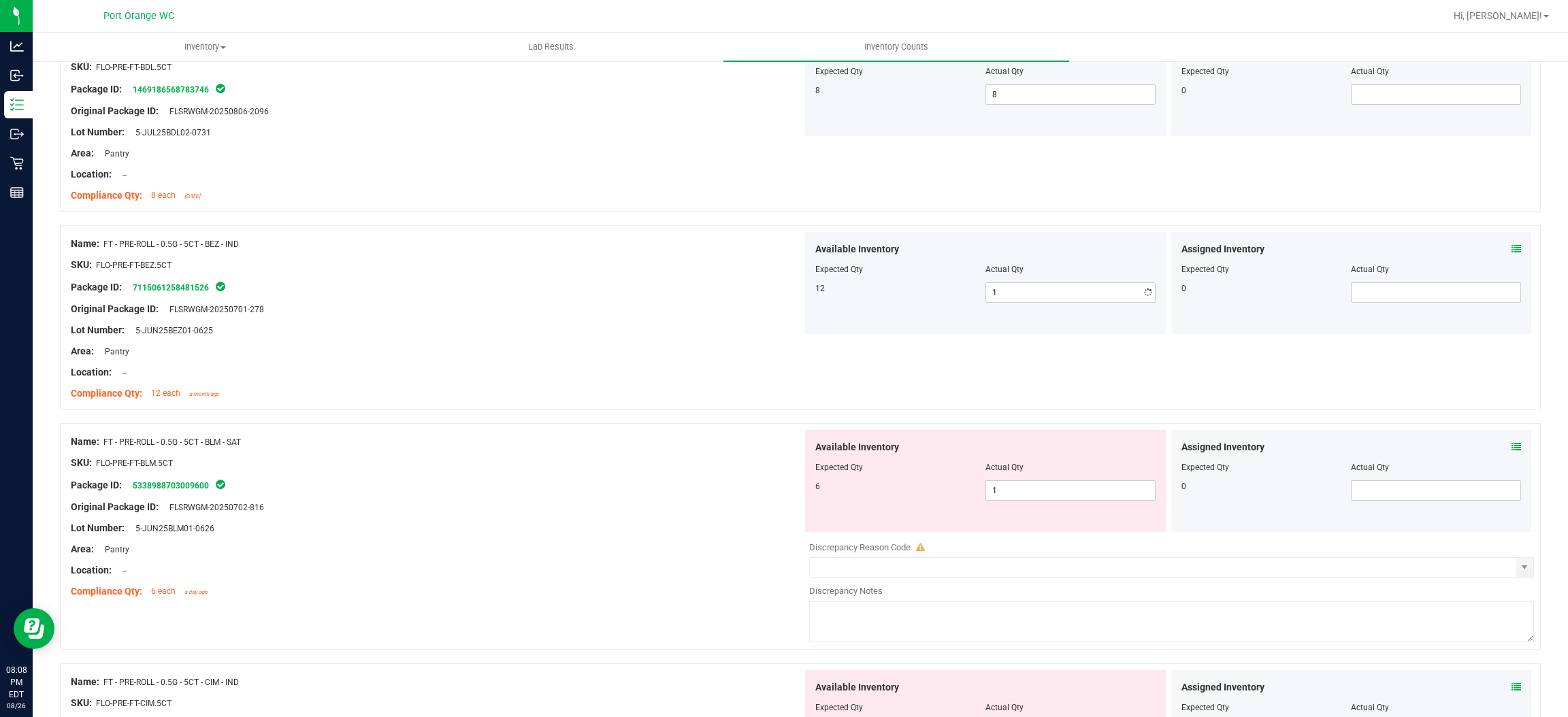
type input "12"
click at [570, 358] on div "Area: Pantry" at bounding box center [436, 351] width 732 height 15
click at [1060, 488] on span "1 1" at bounding box center [1071, 490] width 170 height 20
click at [1060, 488] on input "1" at bounding box center [1070, 490] width 169 height 19
type input "6"
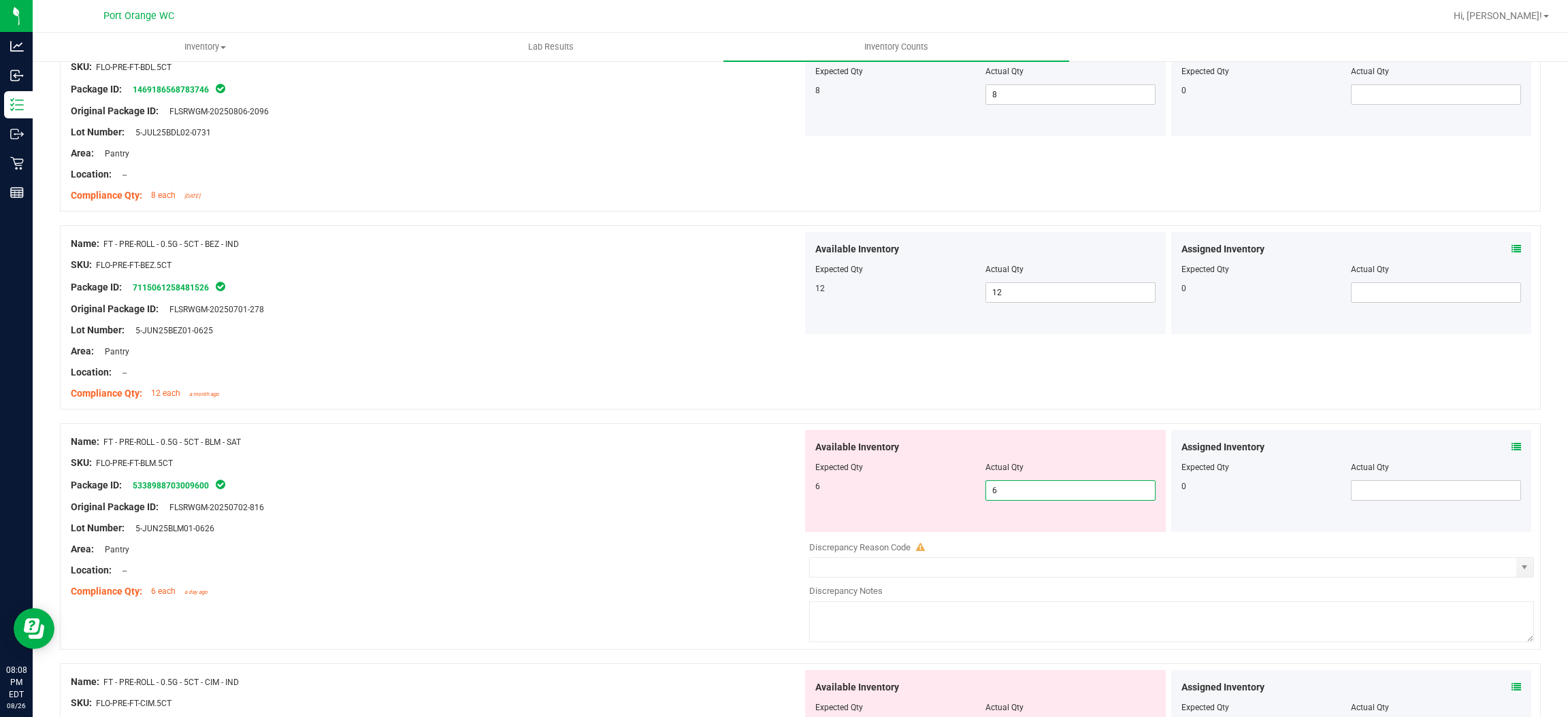
type input "6"
click at [663, 507] on div "Original Package ID: FLSRWGM-20250702-816" at bounding box center [436, 507] width 732 height 15
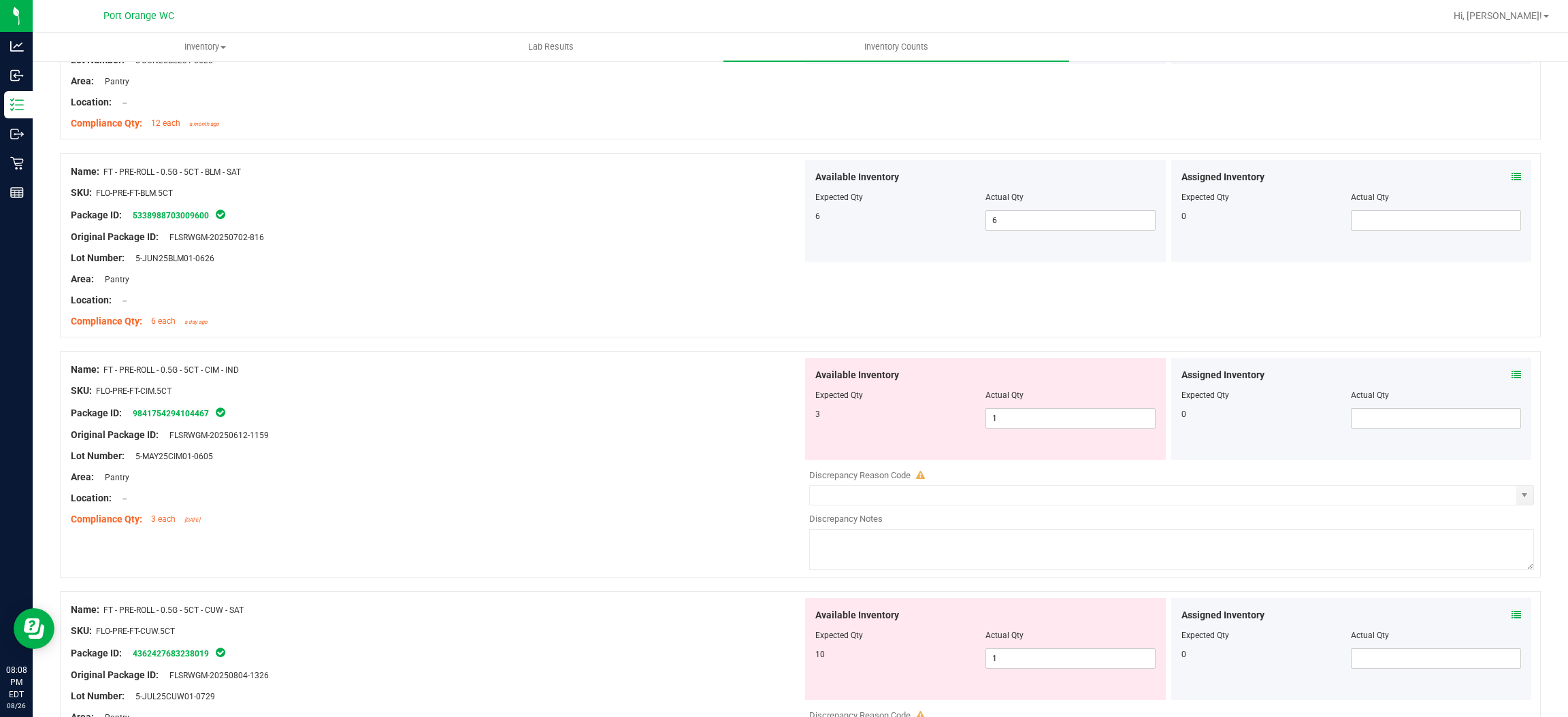
scroll to position [3470, 0]
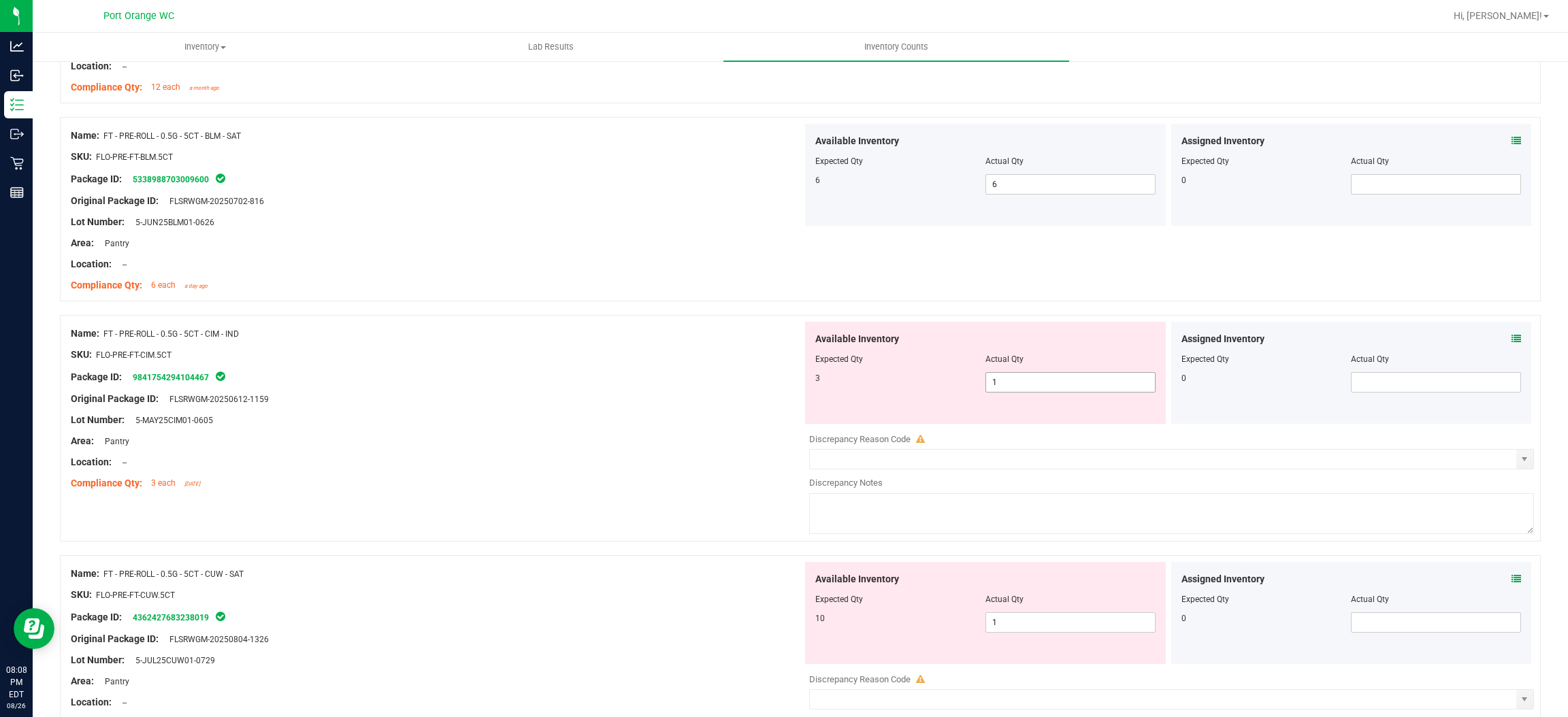
click at [1020, 389] on span "1 1" at bounding box center [1071, 382] width 170 height 20
click at [1020, 389] on input "1" at bounding box center [1070, 383] width 169 height 19
type input "3"
drag, startPoint x: 835, startPoint y: 431, endPoint x: 822, endPoint y: 437, distance: 14.3
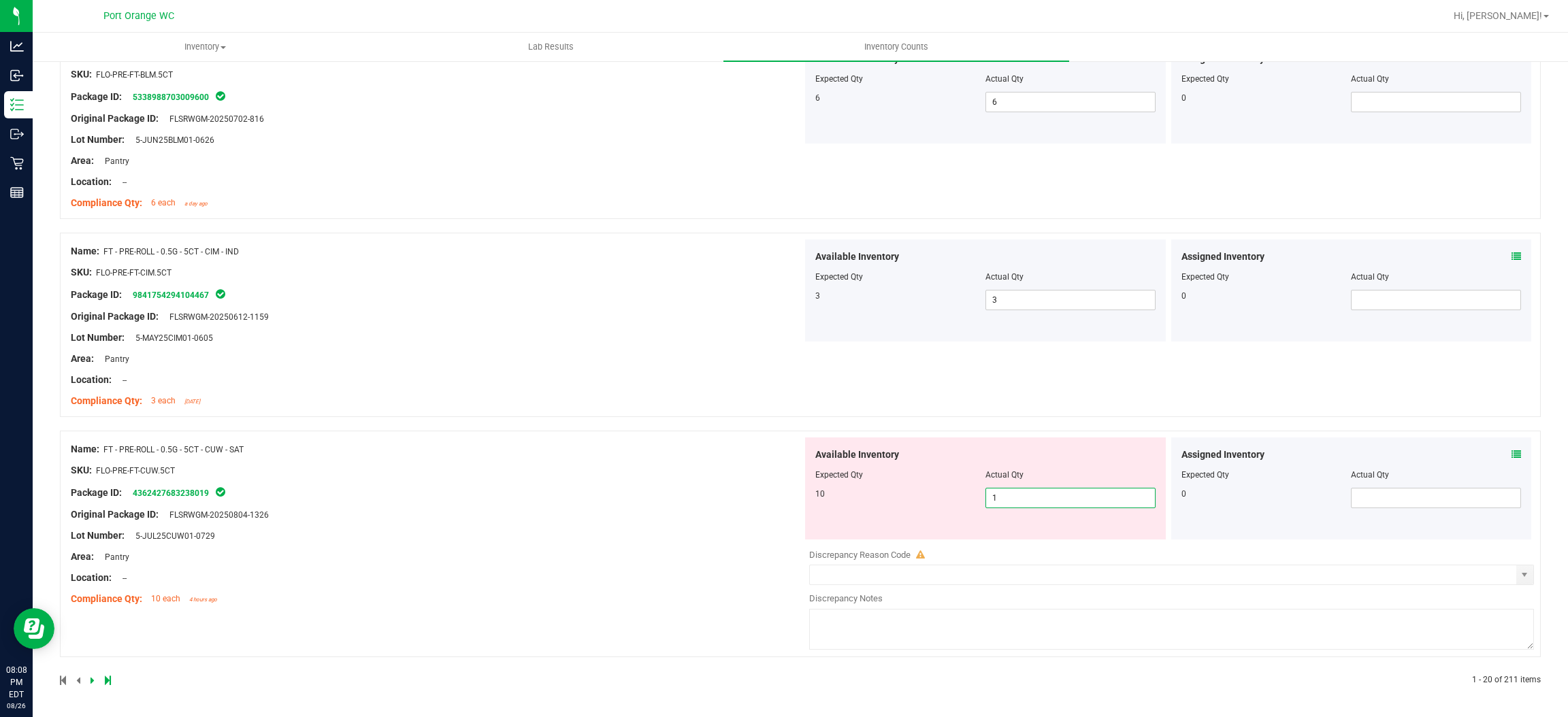
click at [1028, 504] on span "1 1" at bounding box center [1071, 498] width 170 height 20
type input "10"
click at [620, 505] on div "Name: FT - PRE-ROLL - 0.5G - 5CT - CUW - SAT SKU: FLO-PRE-FT-CUW.5CT Package ID…" at bounding box center [436, 524] width 732 height 173
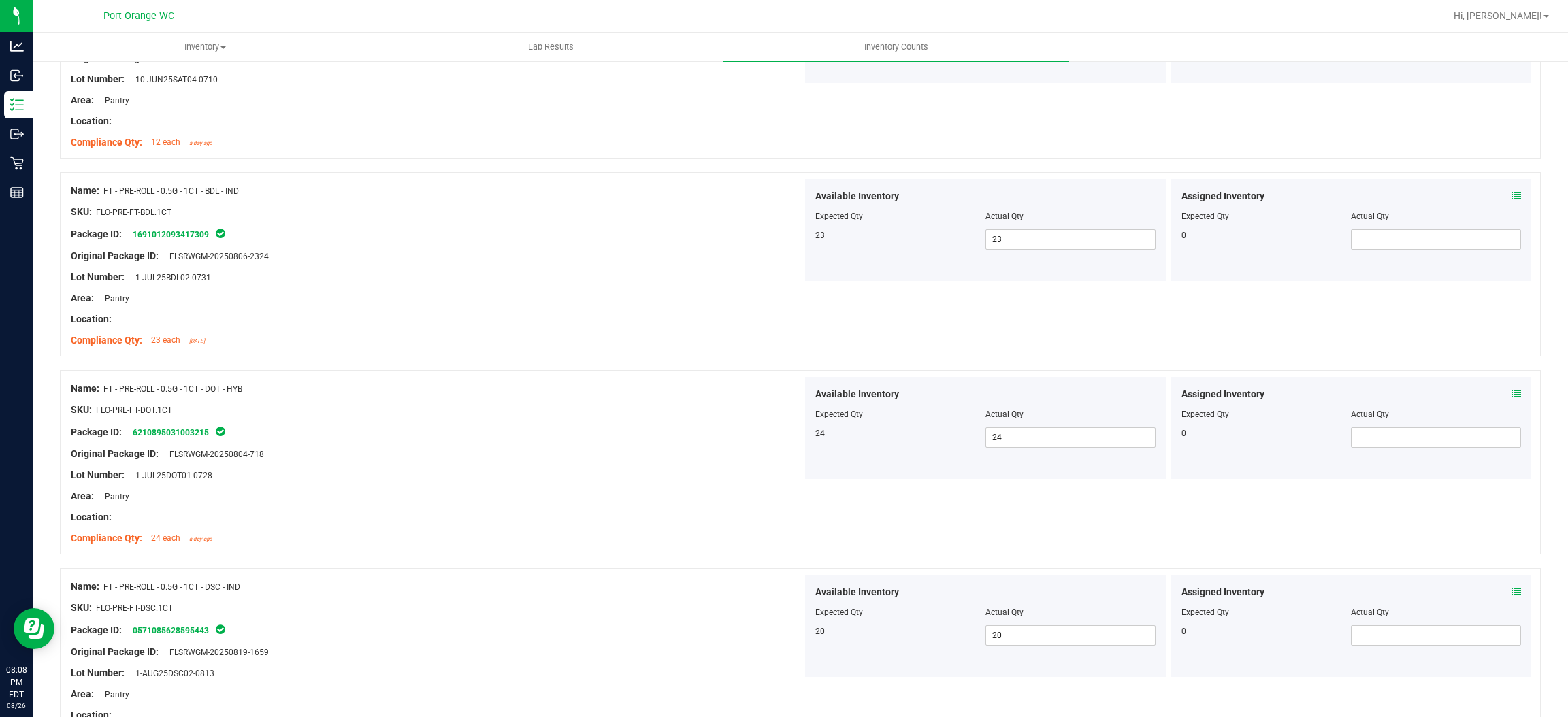
scroll to position [0, 0]
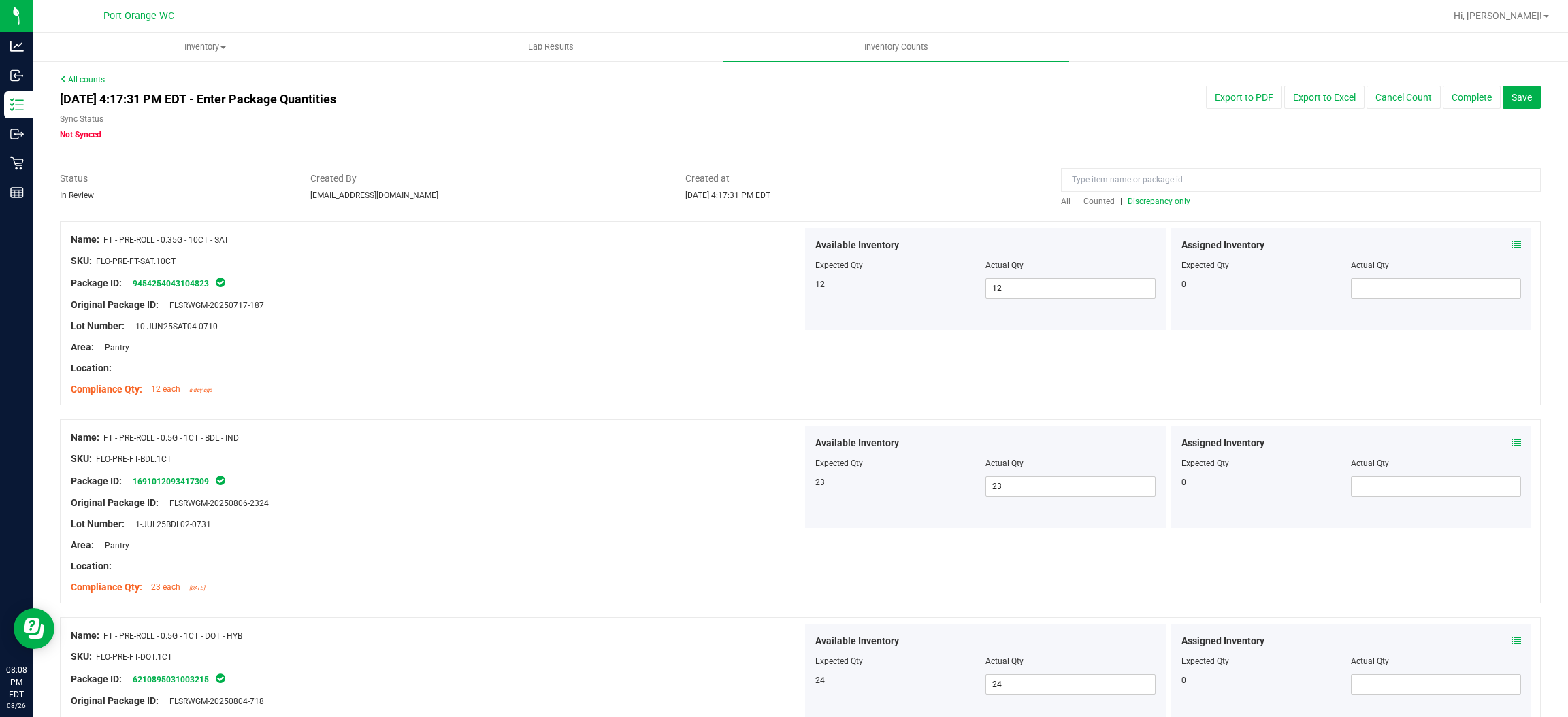
click at [1128, 202] on span "Discrepancy only" at bounding box center [1158, 202] width 62 height 10
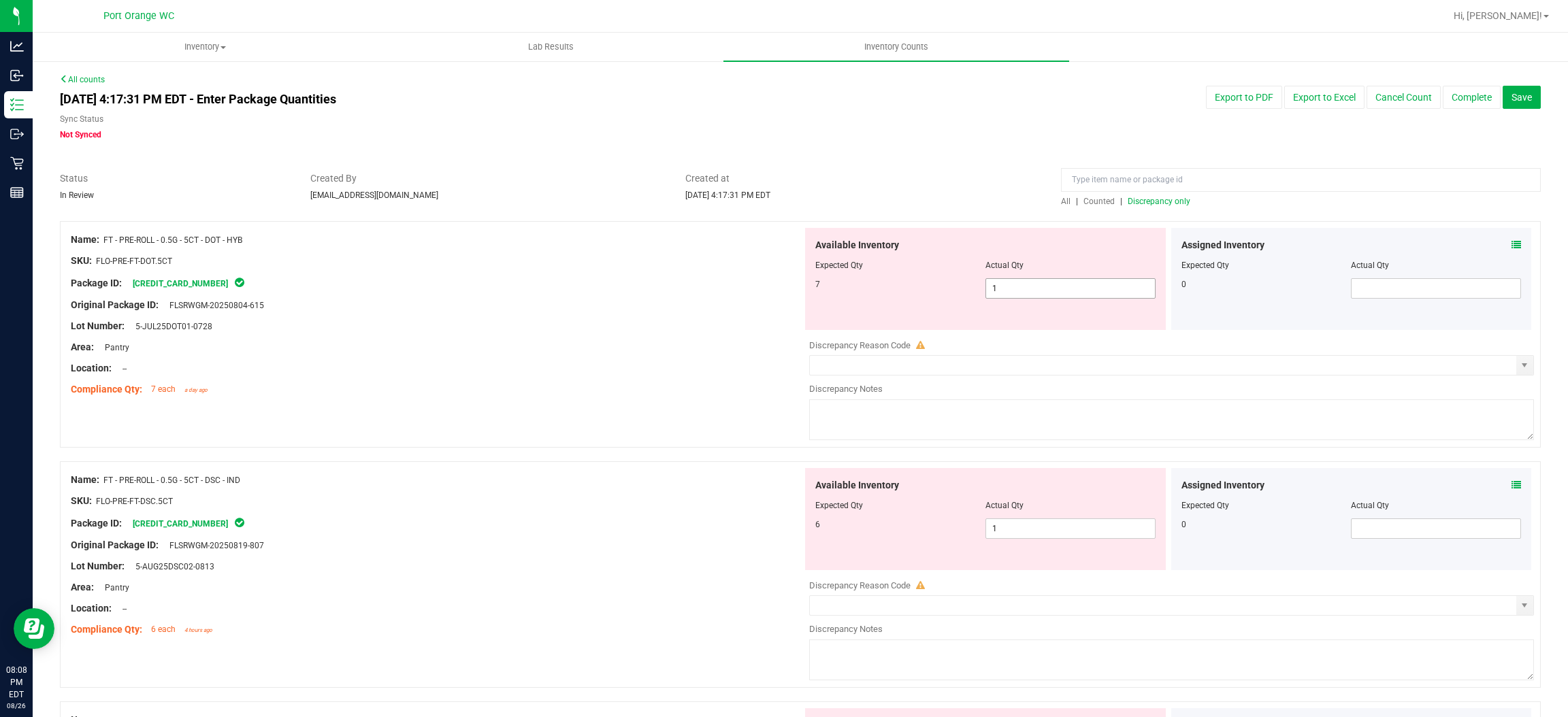
click at [1029, 283] on span "1 1" at bounding box center [1071, 288] width 170 height 20
click at [1029, 282] on input "1" at bounding box center [1070, 289] width 169 height 19
drag, startPoint x: 643, startPoint y: 413, endPoint x: 913, endPoint y: 371, distance: 273.2
click at [644, 413] on div "Name: FT - PRE-ROLL - 0.5G - 5CT - DOT - HYB SKU: FLO-PRE-FT-DOT.5CT Package ID…" at bounding box center [801, 341] width 1481 height 240
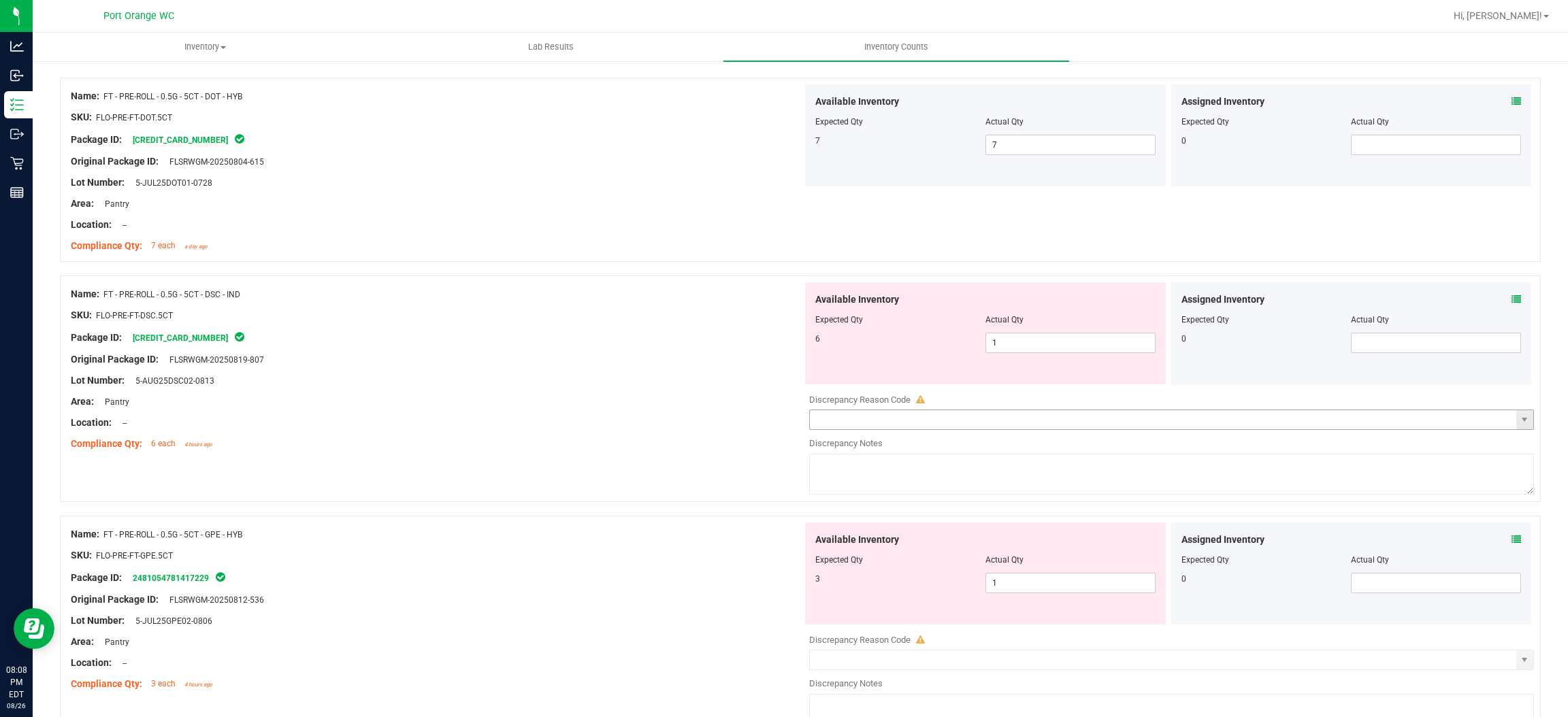
scroll to position [204, 0]
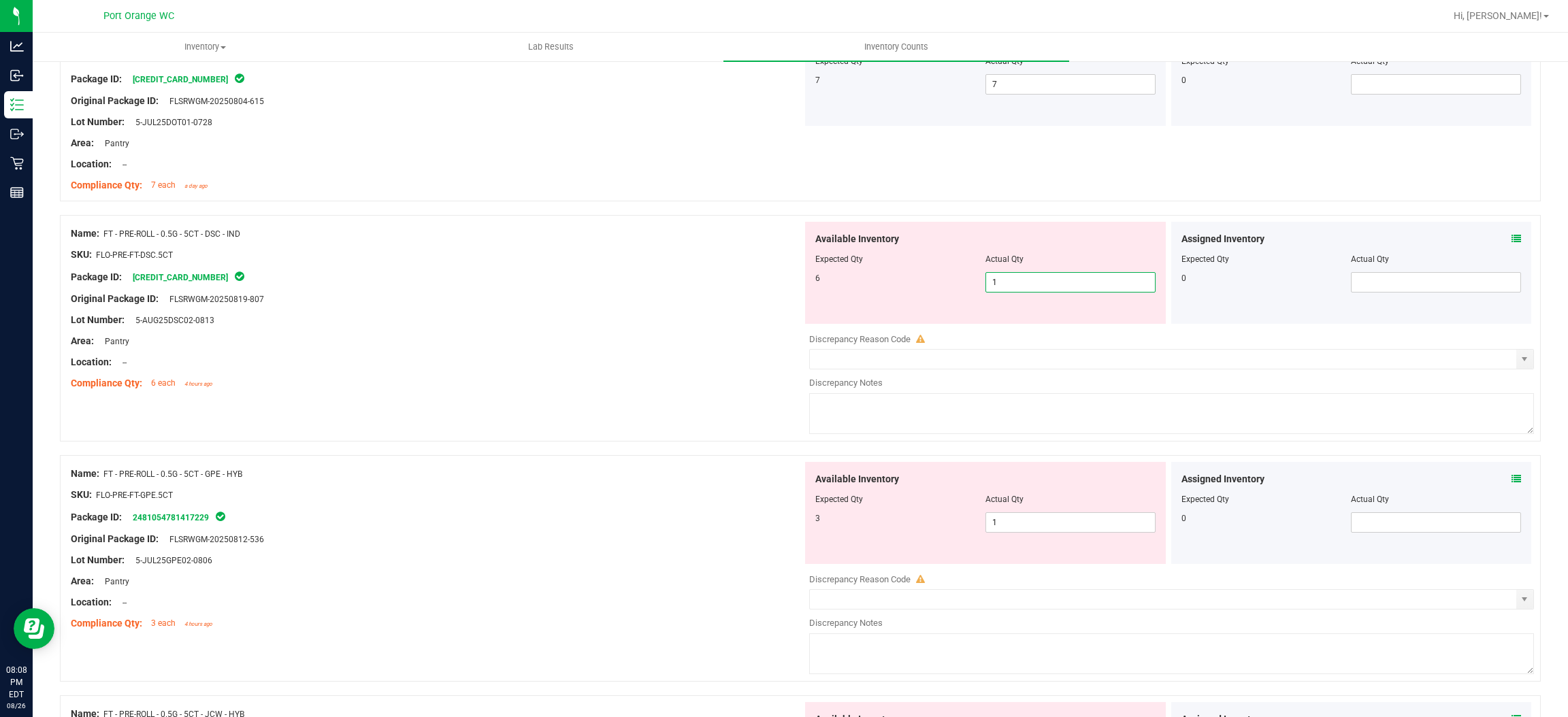
click at [1030, 290] on span "1 1" at bounding box center [1071, 282] width 170 height 20
click at [1030, 290] on input "1" at bounding box center [1070, 282] width 169 height 19
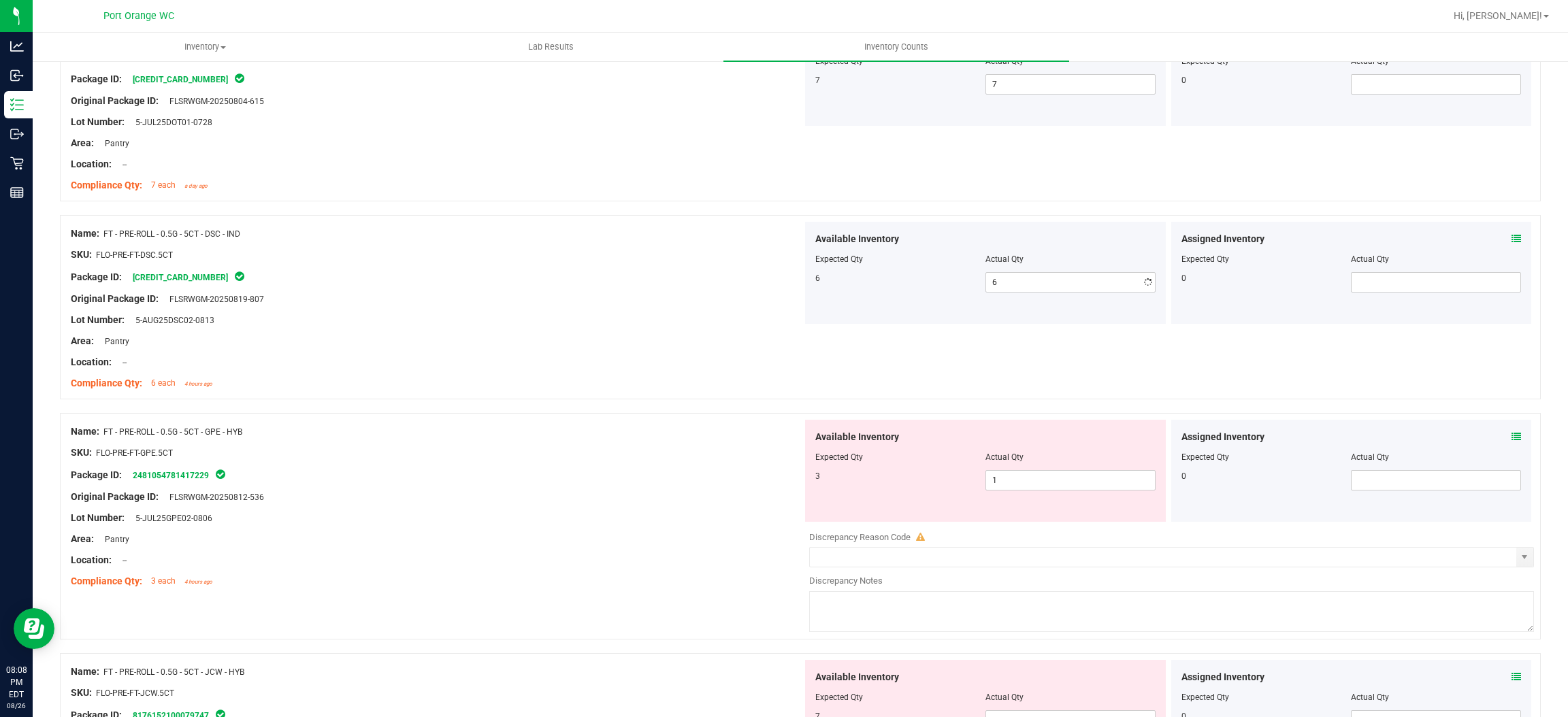
drag, startPoint x: 733, startPoint y: 316, endPoint x: 767, endPoint y: 320, distance: 34.2
click at [733, 316] on div "Lot Number: 5-AUG25DSC02-0813" at bounding box center [436, 320] width 732 height 15
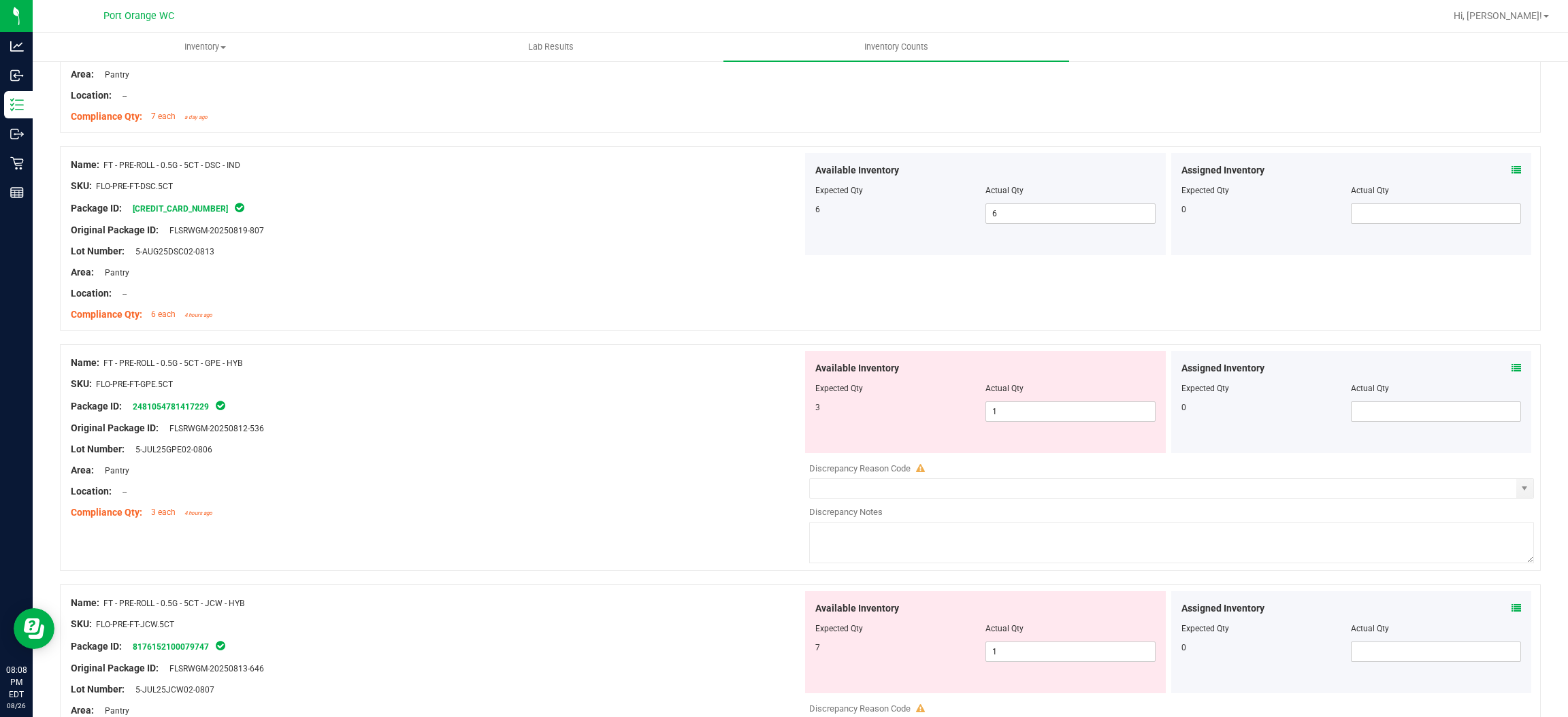
scroll to position [409, 0]
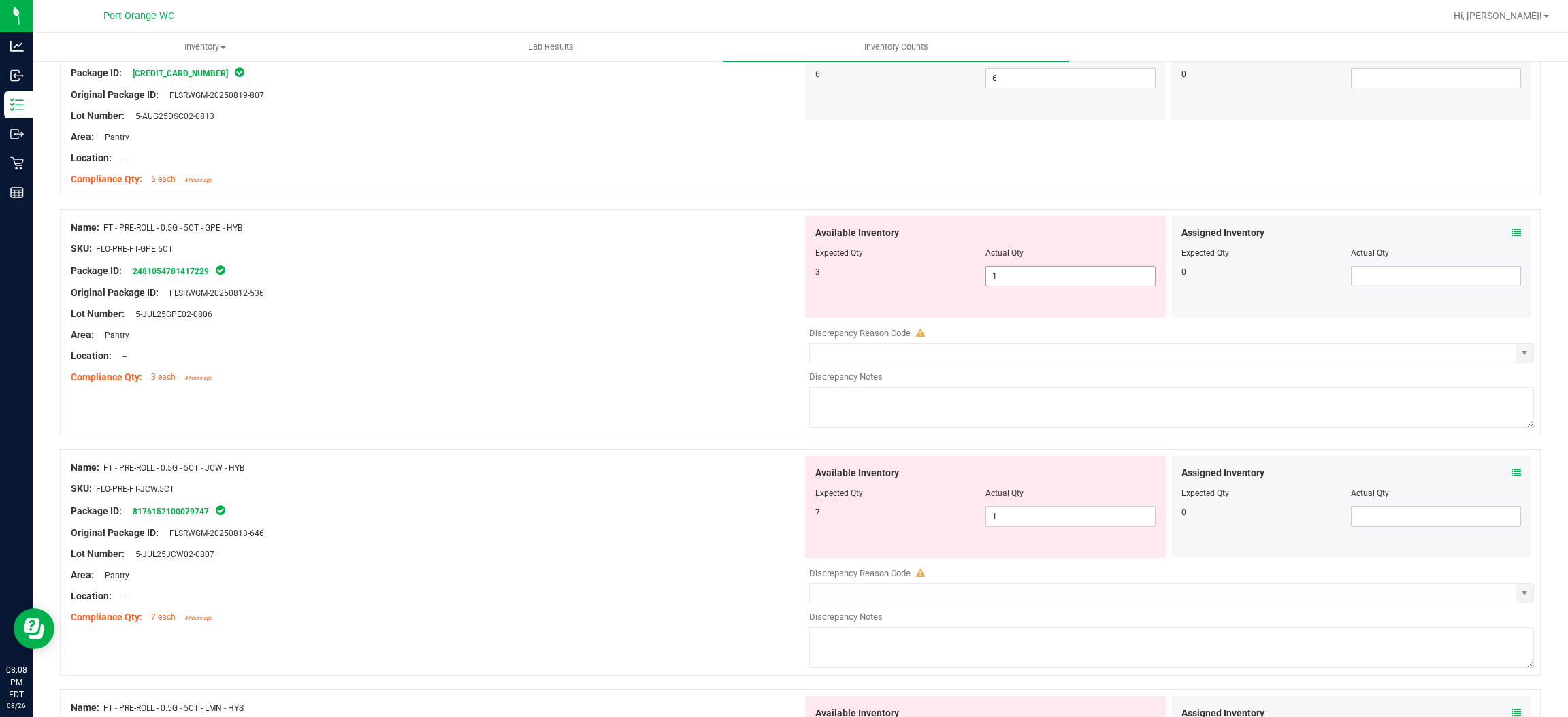
click at [1035, 277] on span "1 1" at bounding box center [1071, 276] width 170 height 20
click at [1035, 277] on input "1" at bounding box center [1070, 277] width 169 height 19
drag, startPoint x: 595, startPoint y: 358, endPoint x: 612, endPoint y: 353, distance: 17.7
click at [601, 355] on div "Location: --" at bounding box center [436, 356] width 732 height 15
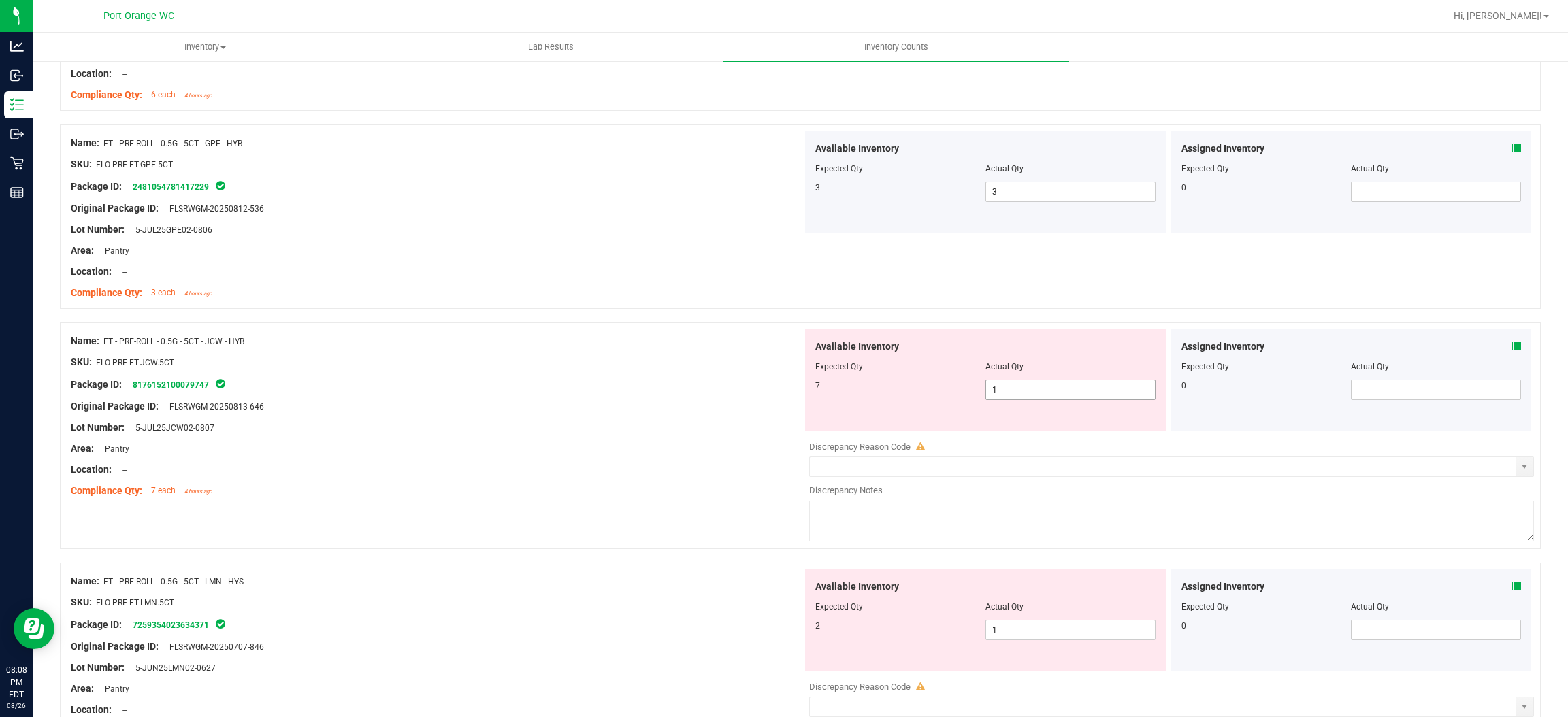
scroll to position [612, 0]
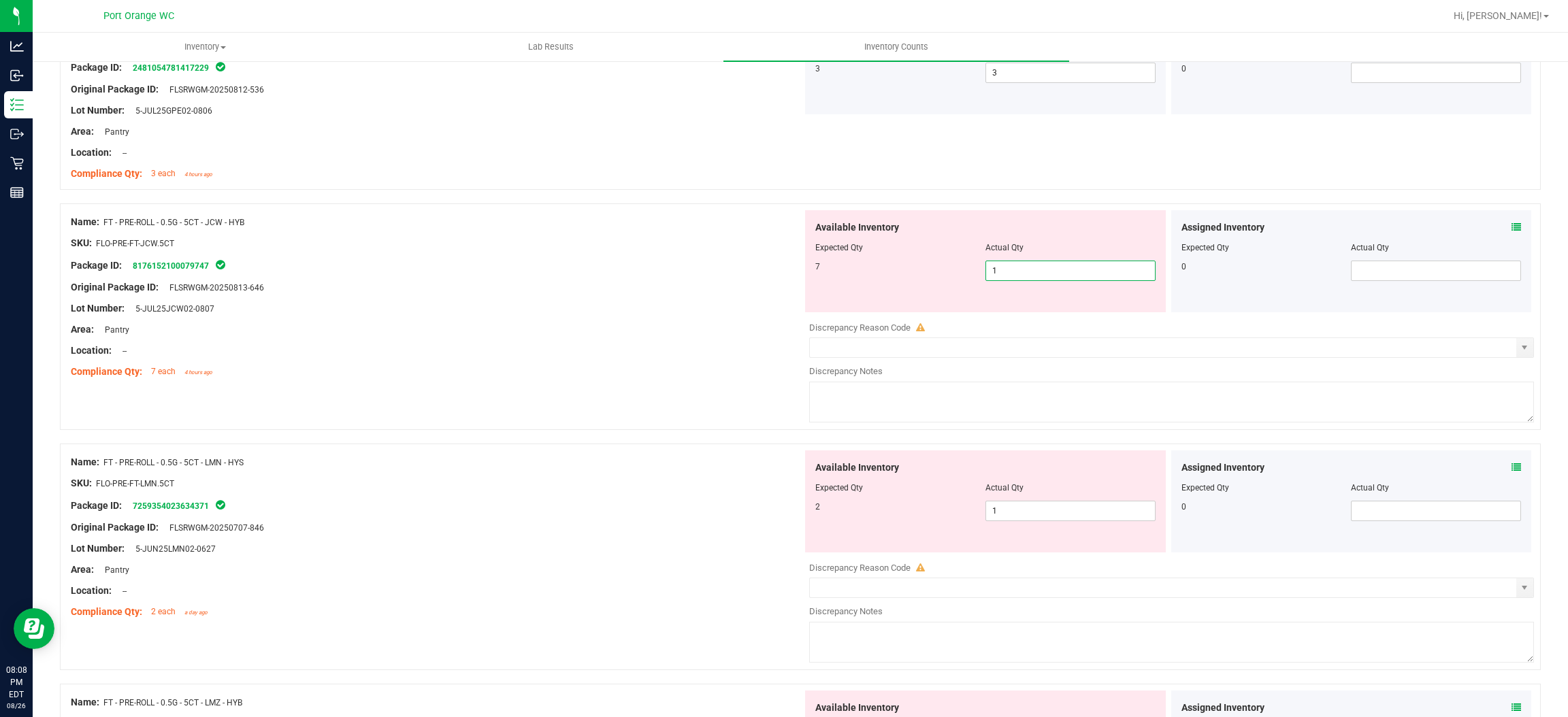
click at [1079, 263] on span "1 1" at bounding box center [1071, 270] width 170 height 20
click at [1079, 263] on input "1" at bounding box center [1070, 271] width 169 height 19
click at [571, 361] on div at bounding box center [436, 361] width 732 height 6
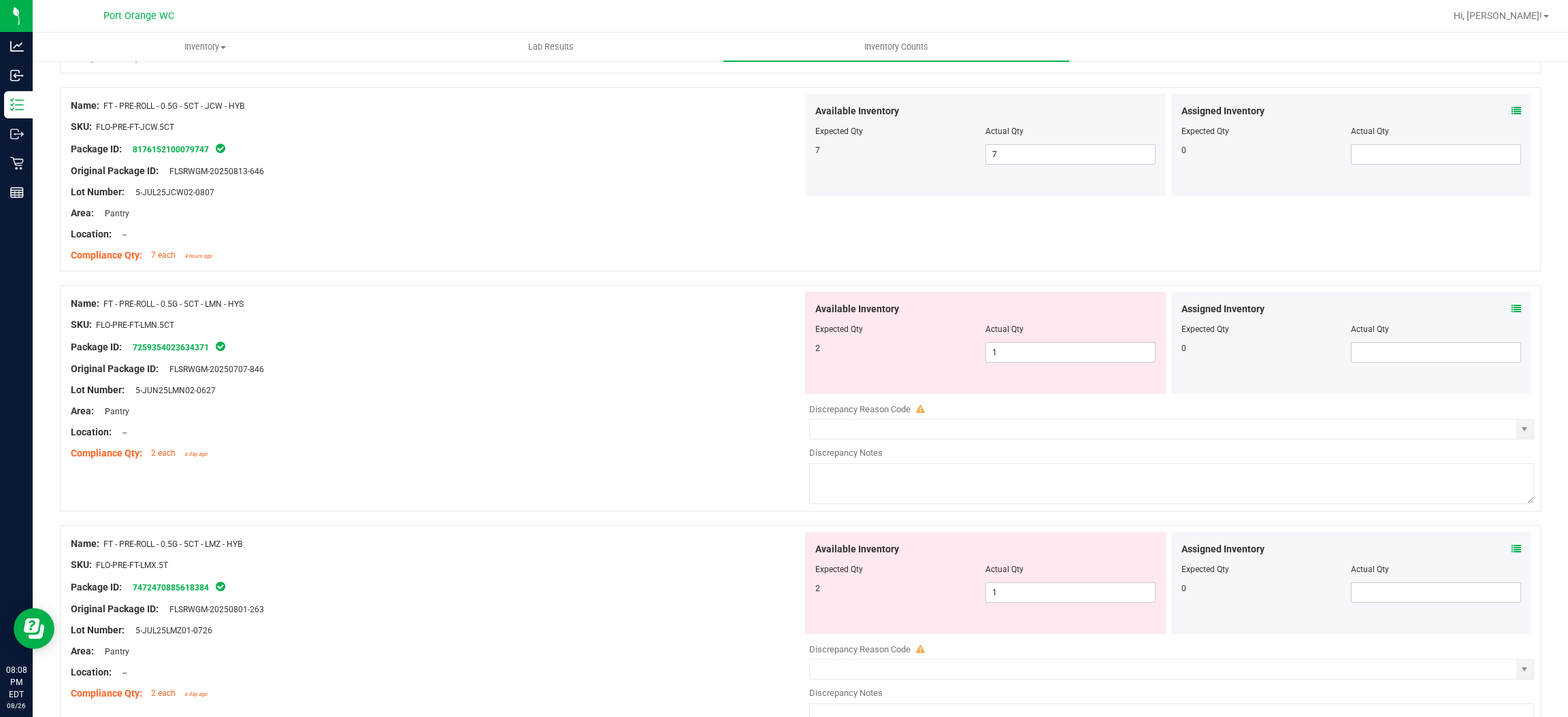
scroll to position [817, 0]
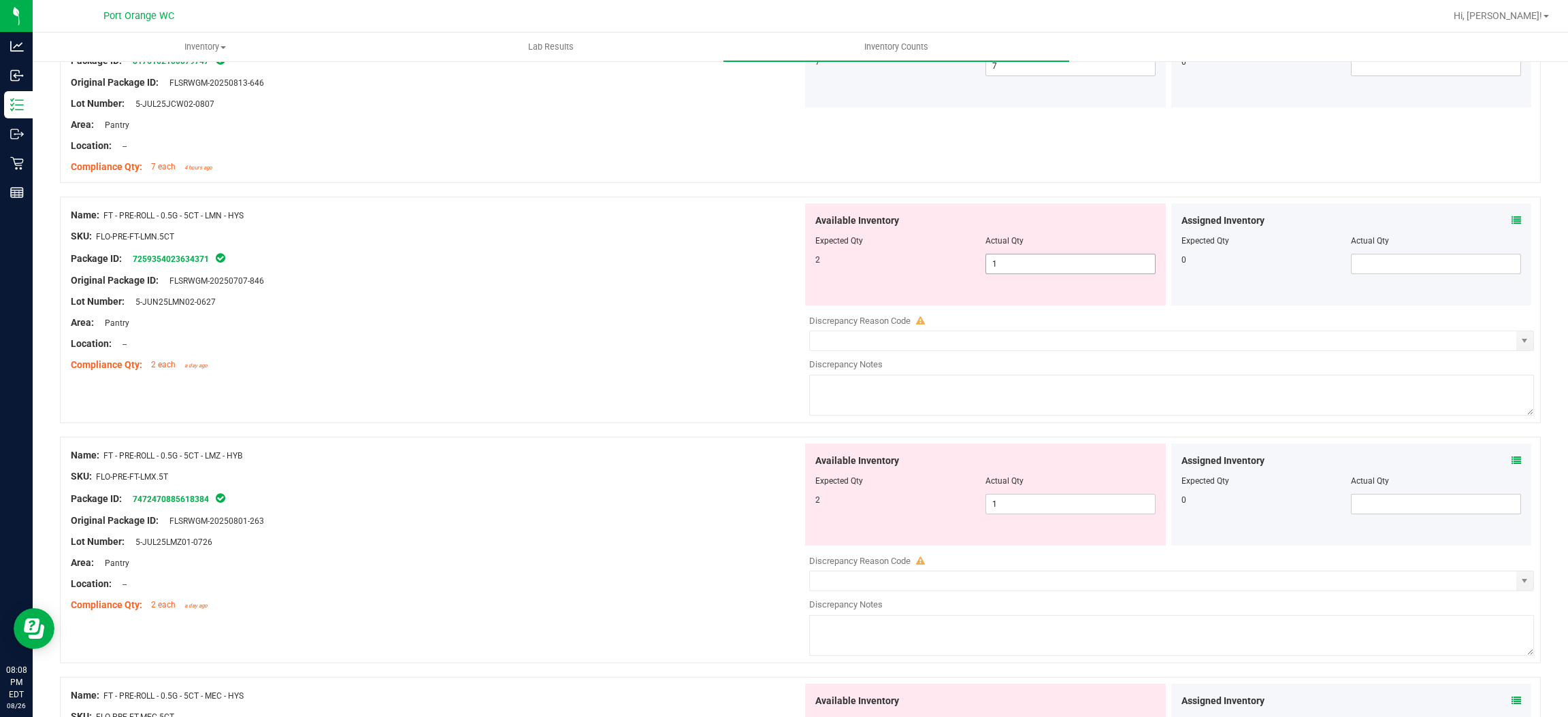
click at [1022, 265] on span "1 1" at bounding box center [1071, 264] width 170 height 20
click at [1022, 265] on input "1" at bounding box center [1070, 264] width 169 height 19
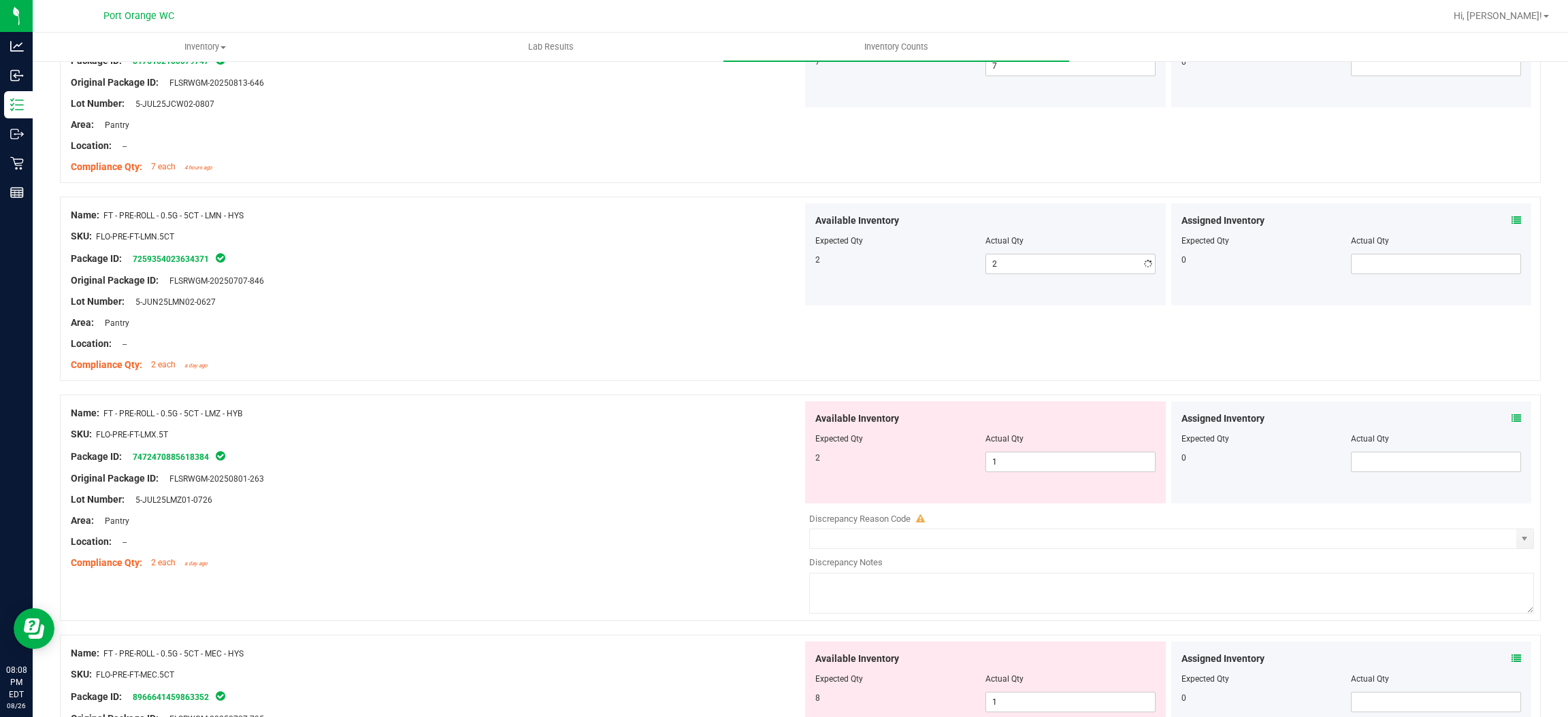
click at [477, 374] on div "Name: FT - PRE-ROLL - 0.5G - 5CT - LMN - HYS SKU: FLO-PRE-FT-LMN.5CT Package ID…" at bounding box center [436, 290] width 732 height 173
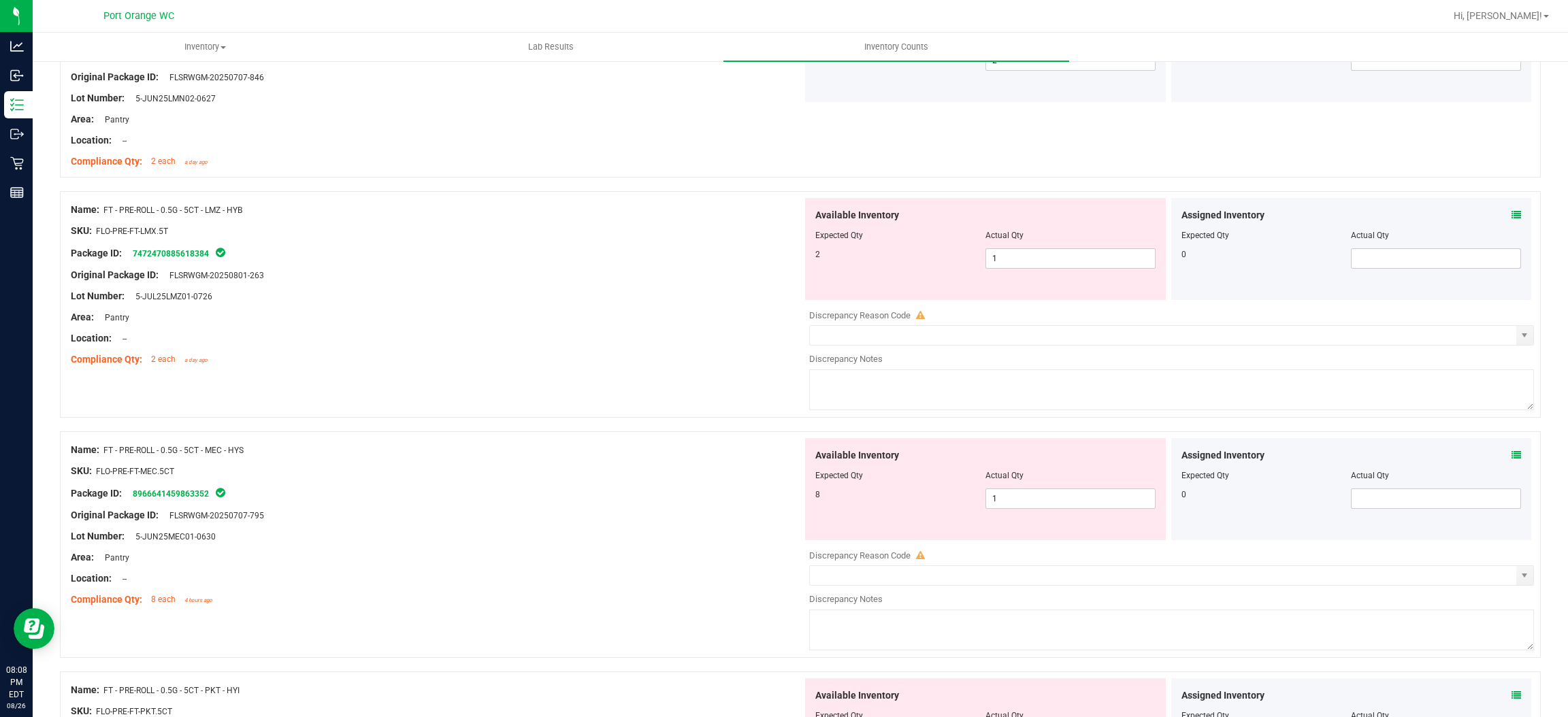
click at [996, 271] on div "Available Inventory Expected Qty Actual Qty 2 1 1" at bounding box center [986, 249] width 361 height 102
click at [998, 268] on span "1 1" at bounding box center [1071, 258] width 170 height 20
click at [998, 268] on input "1" at bounding box center [1070, 259] width 169 height 19
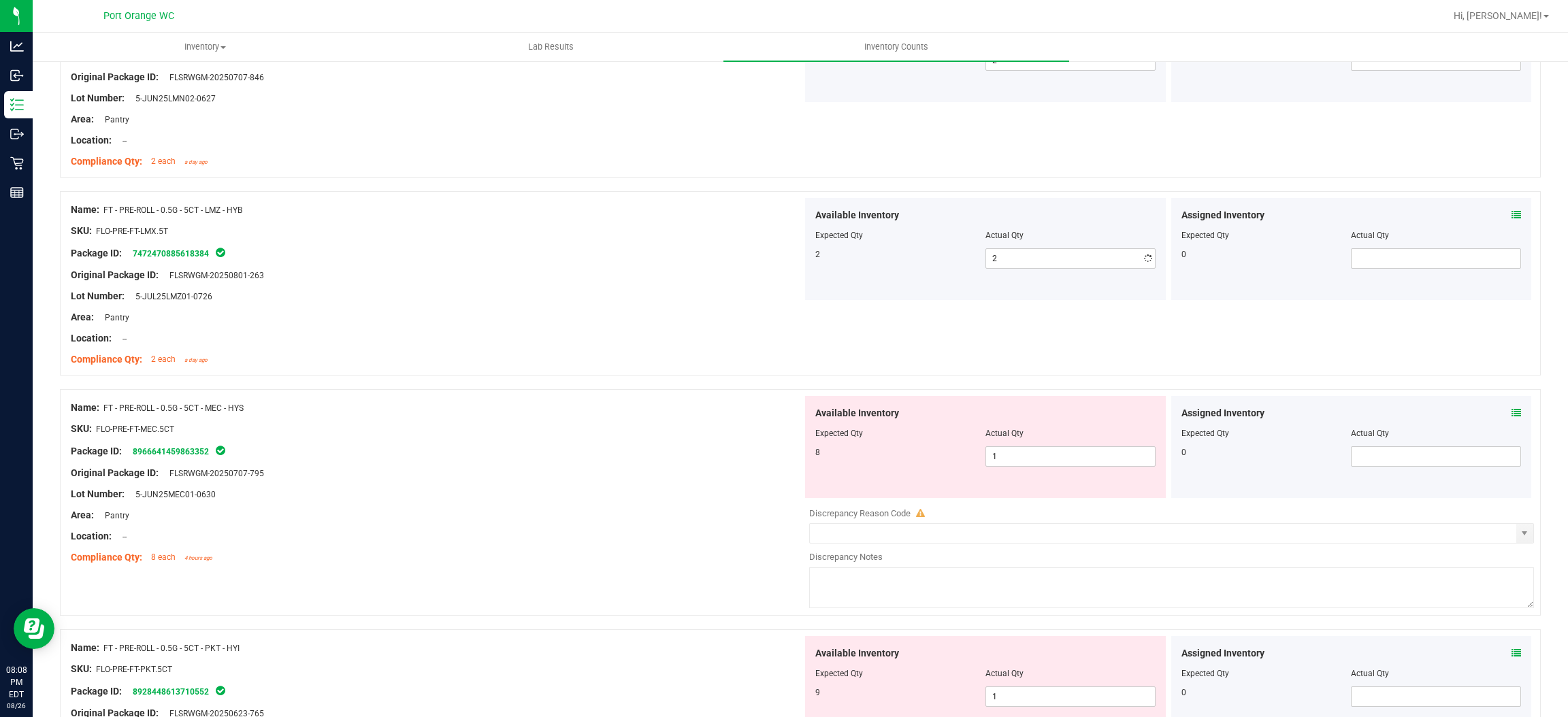
drag, startPoint x: 668, startPoint y: 296, endPoint x: 761, endPoint y: 306, distance: 93.5
click at [668, 297] on div "Lot Number: 5-JUL25LMZ01-0726" at bounding box center [436, 296] width 732 height 15
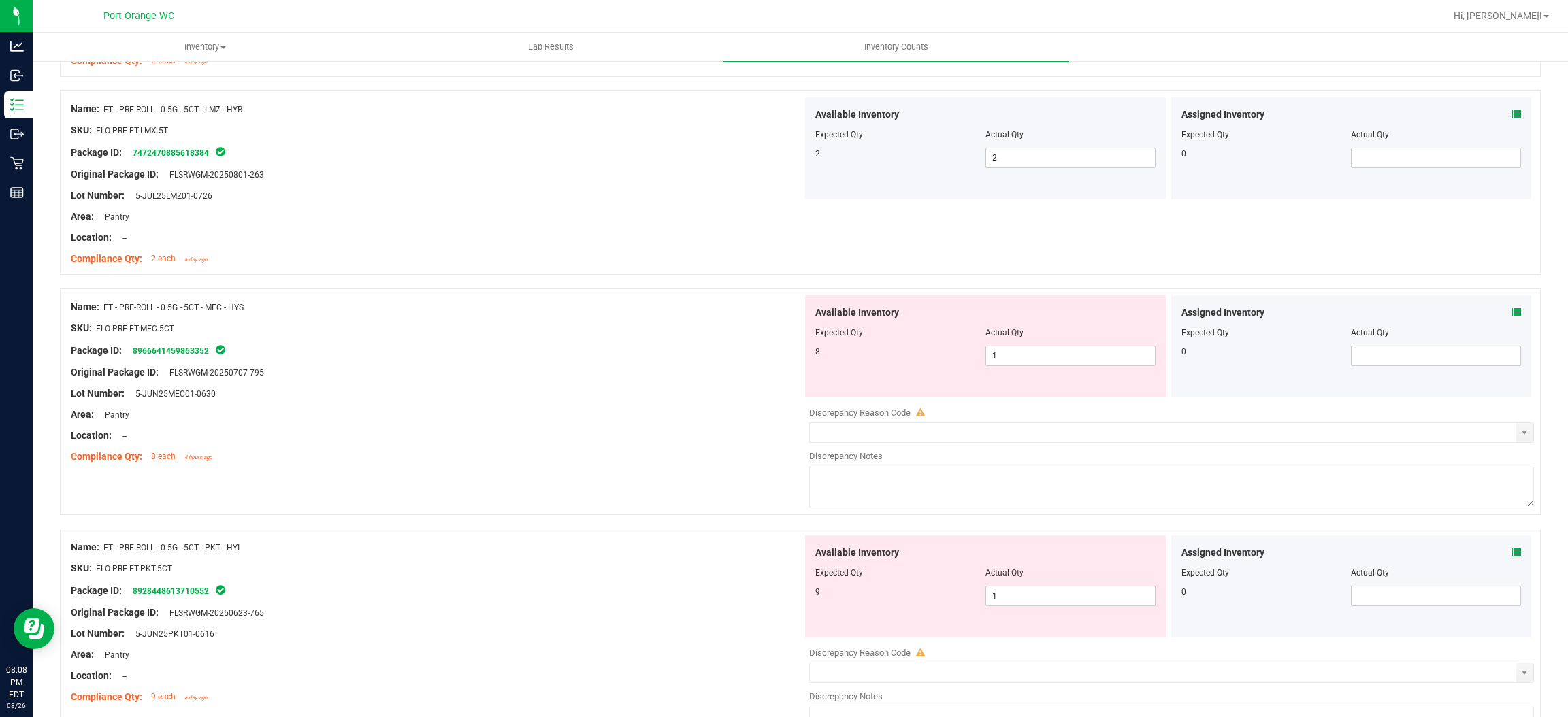
scroll to position [1224, 0]
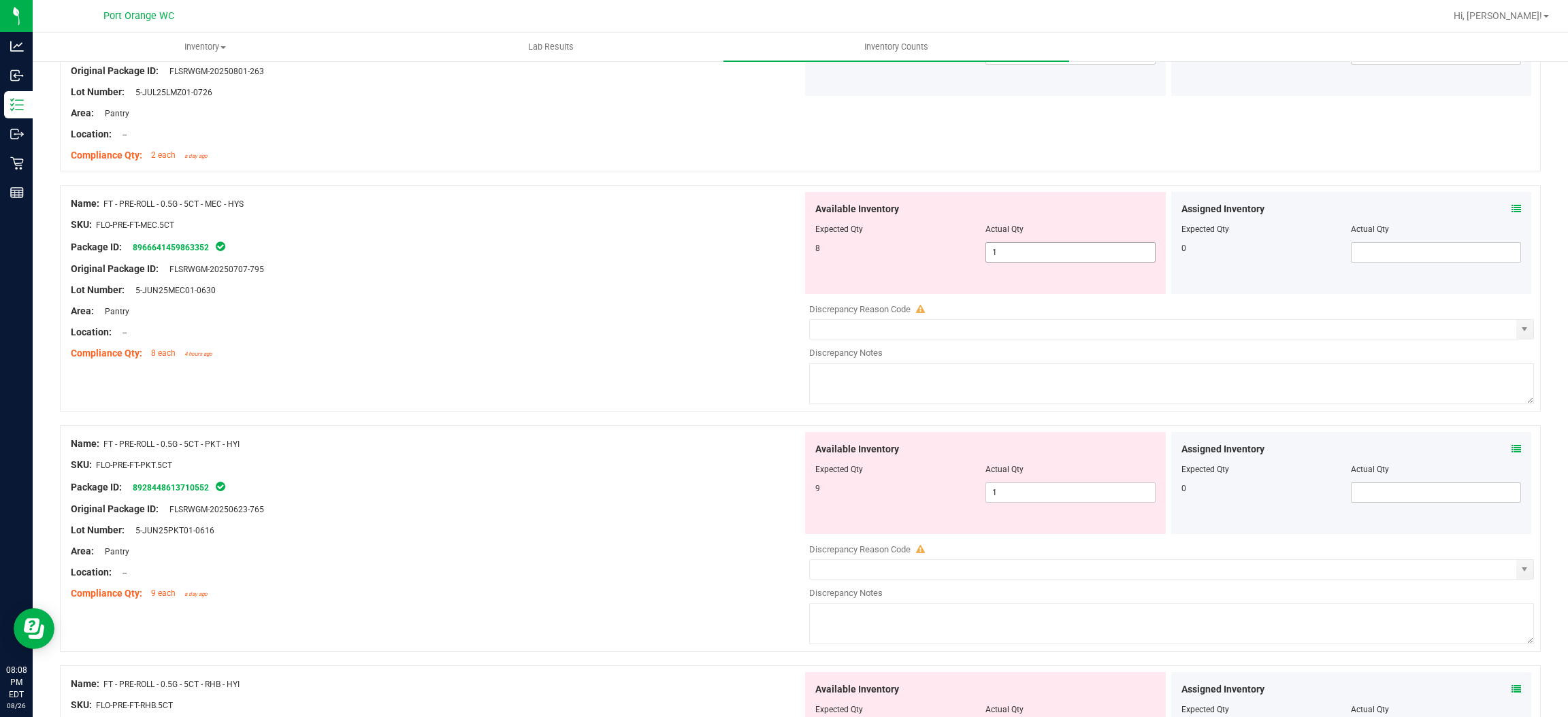
click at [1013, 259] on span "1 1" at bounding box center [1071, 252] width 170 height 20
click at [1013, 259] on input "1" at bounding box center [1070, 252] width 169 height 19
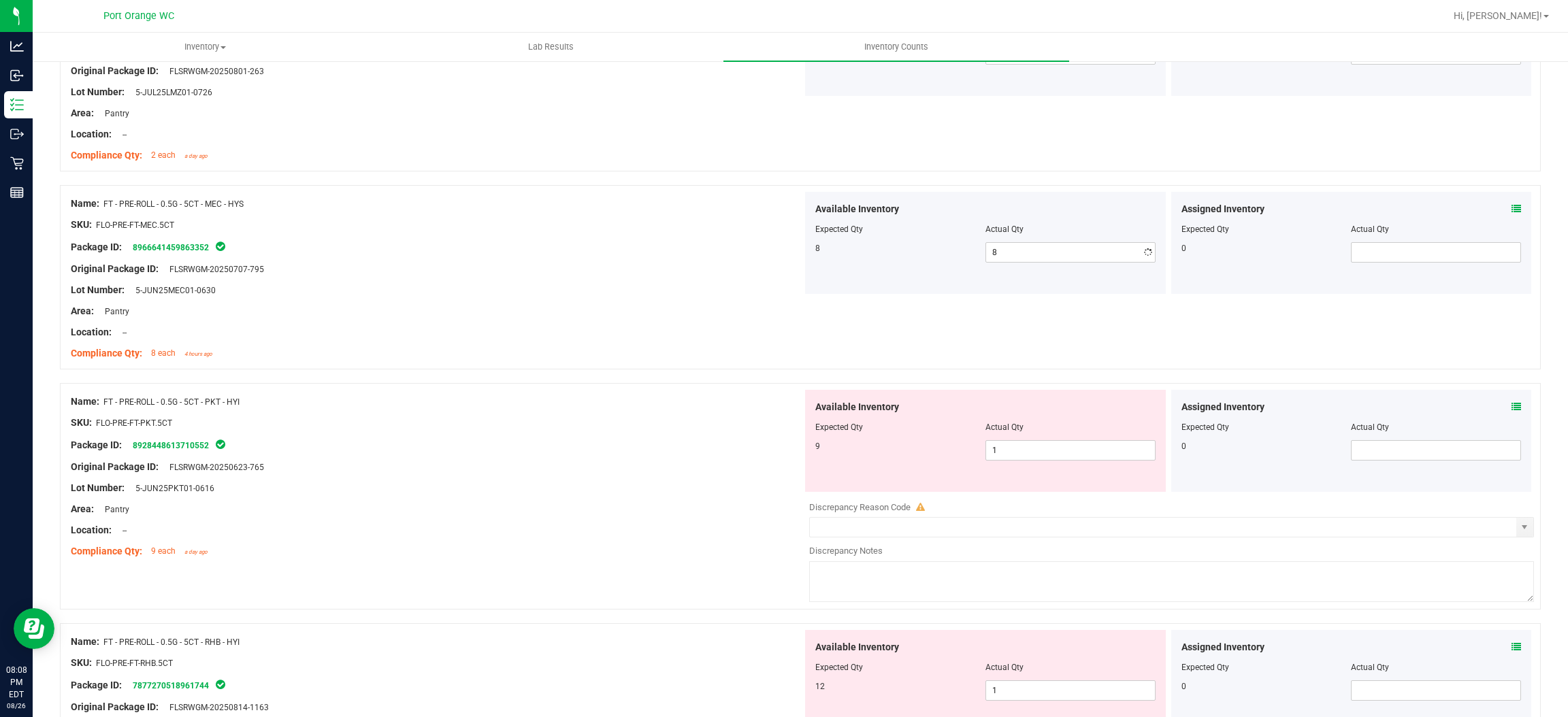
drag, startPoint x: 578, startPoint y: 291, endPoint x: 795, endPoint y: 259, distance: 219.3
click at [610, 284] on div "Lot Number: 5-JUN25MEC01-0630" at bounding box center [436, 291] width 732 height 15
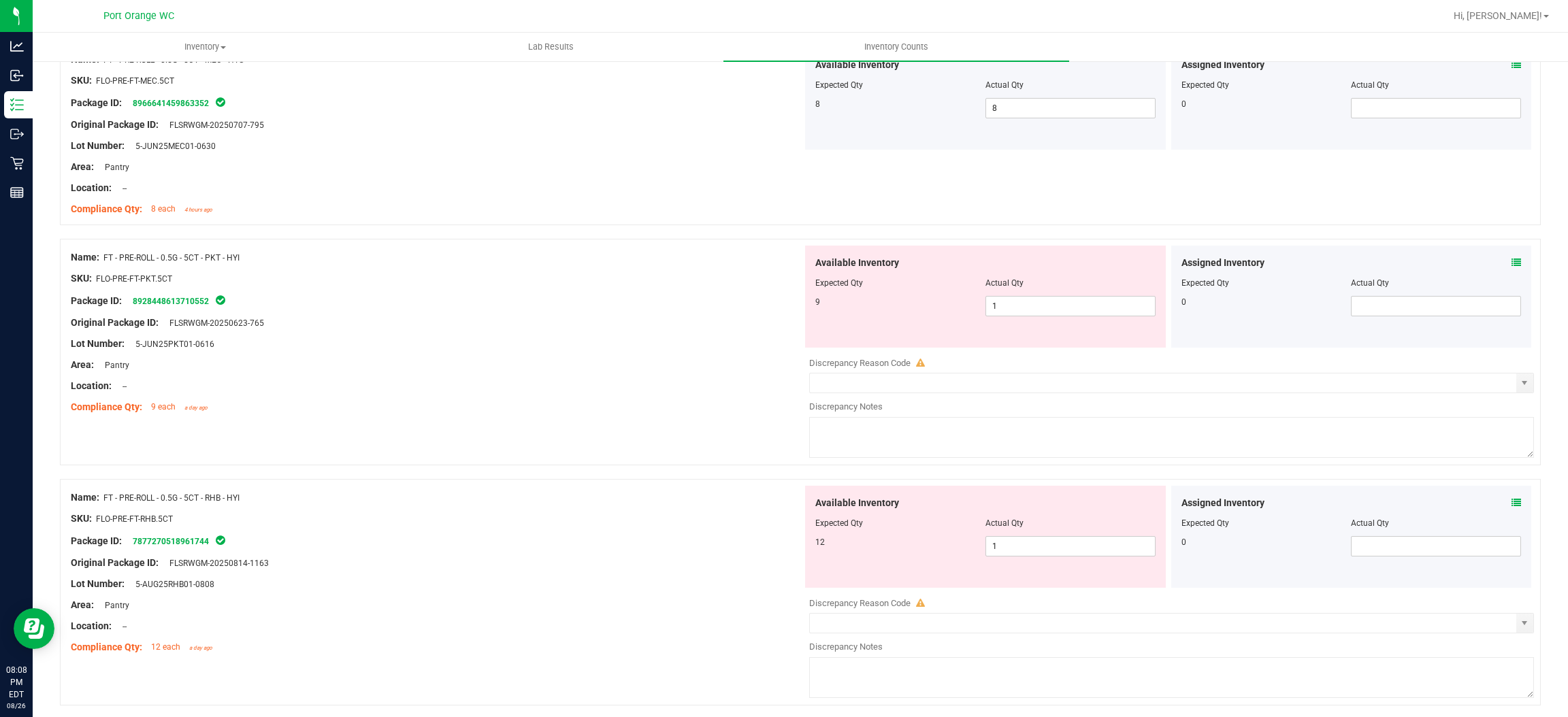
scroll to position [1429, 0]
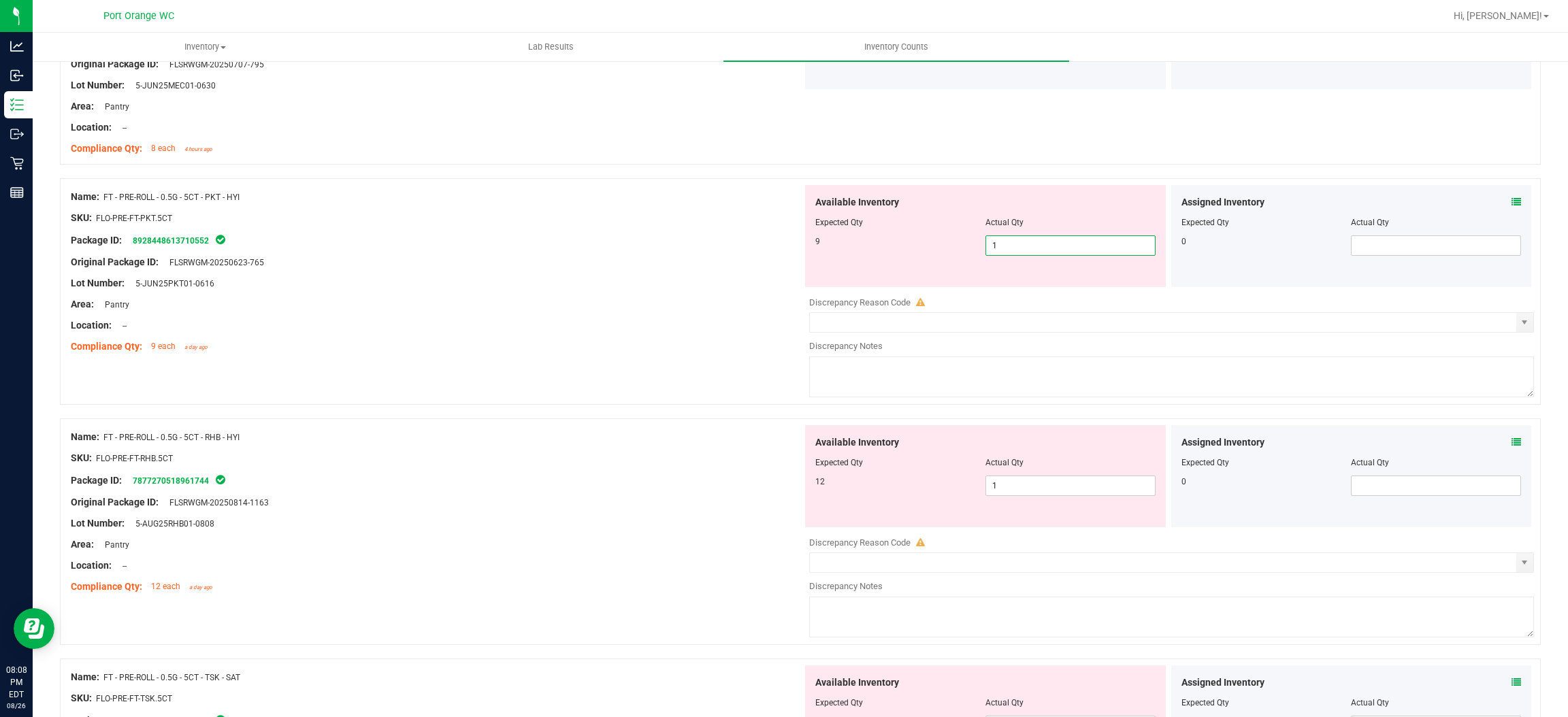
click at [993, 240] on span "1 1" at bounding box center [1071, 245] width 170 height 20
click at [993, 240] on input "1" at bounding box center [1070, 246] width 169 height 19
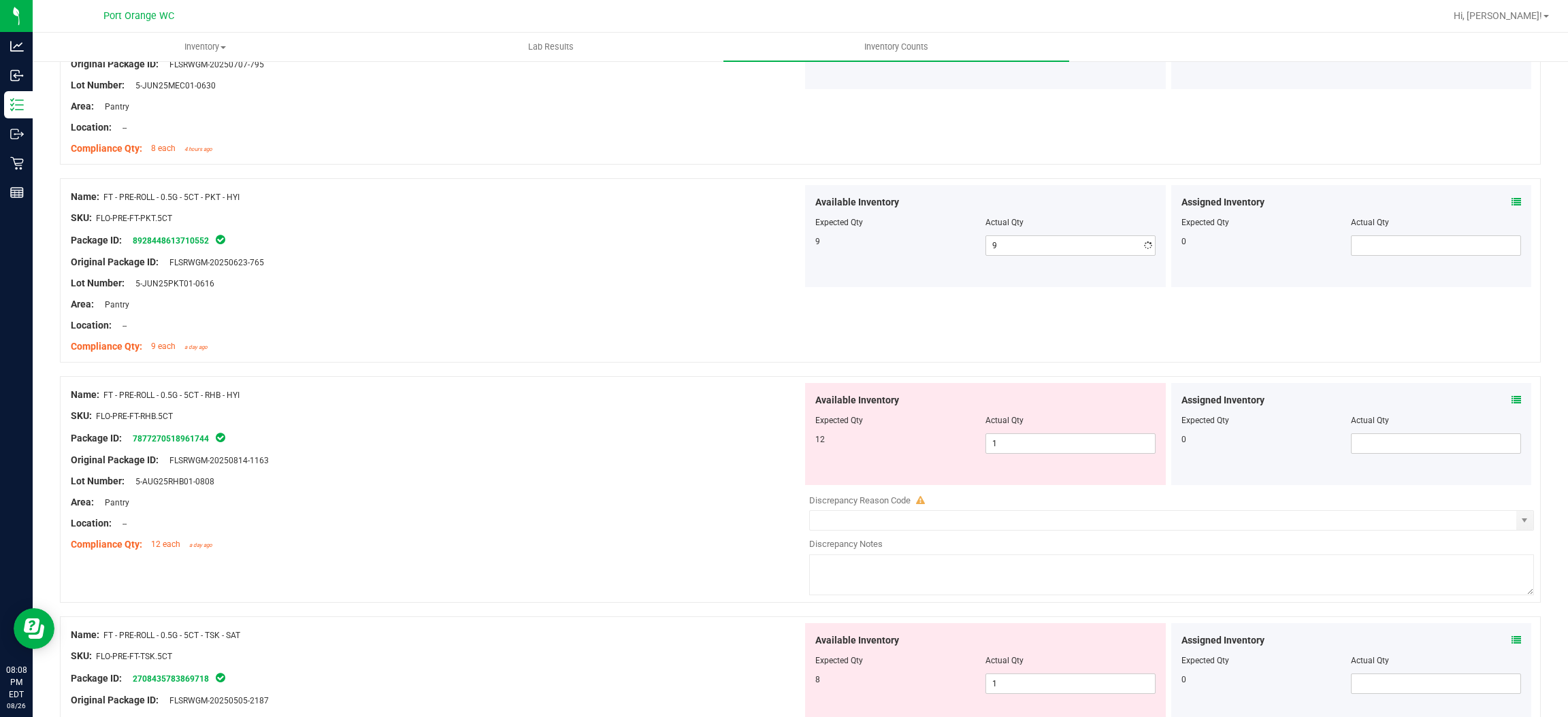
drag, startPoint x: 756, startPoint y: 269, endPoint x: 883, endPoint y: 245, distance: 129.2
click at [765, 267] on div "Original Package ID: FLSRWGM-20250623-765" at bounding box center [436, 262] width 732 height 15
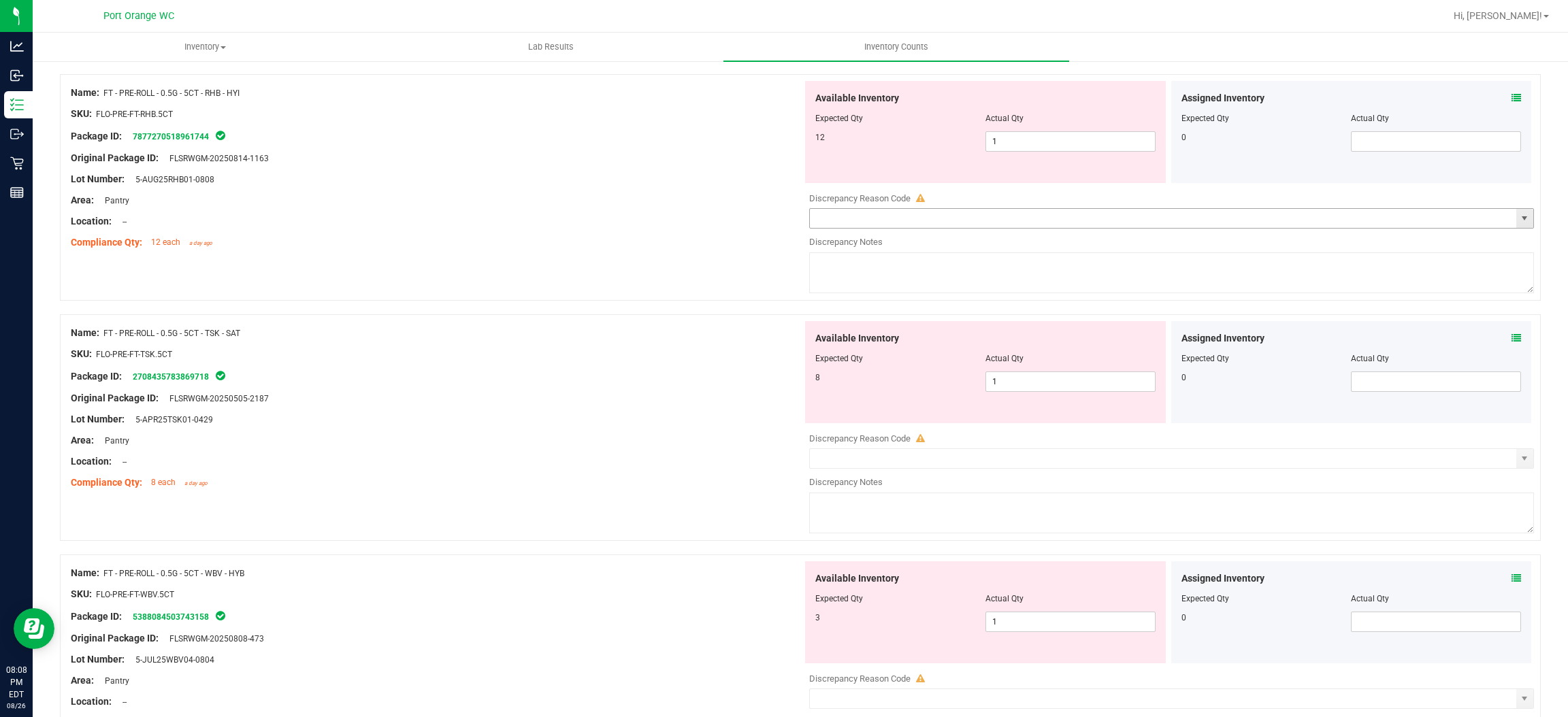
scroll to position [1735, 0]
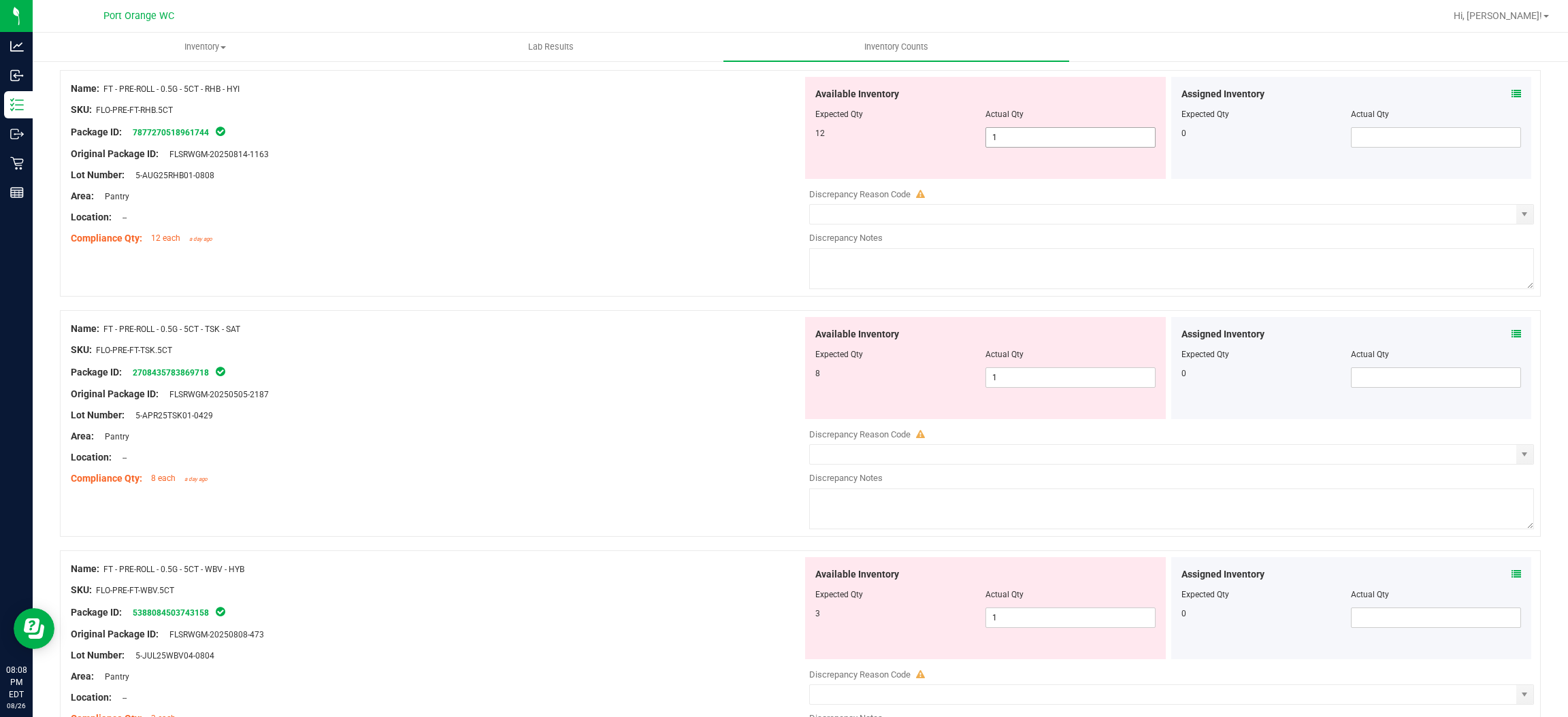
click at [1015, 142] on span "1 1" at bounding box center [1071, 137] width 170 height 20
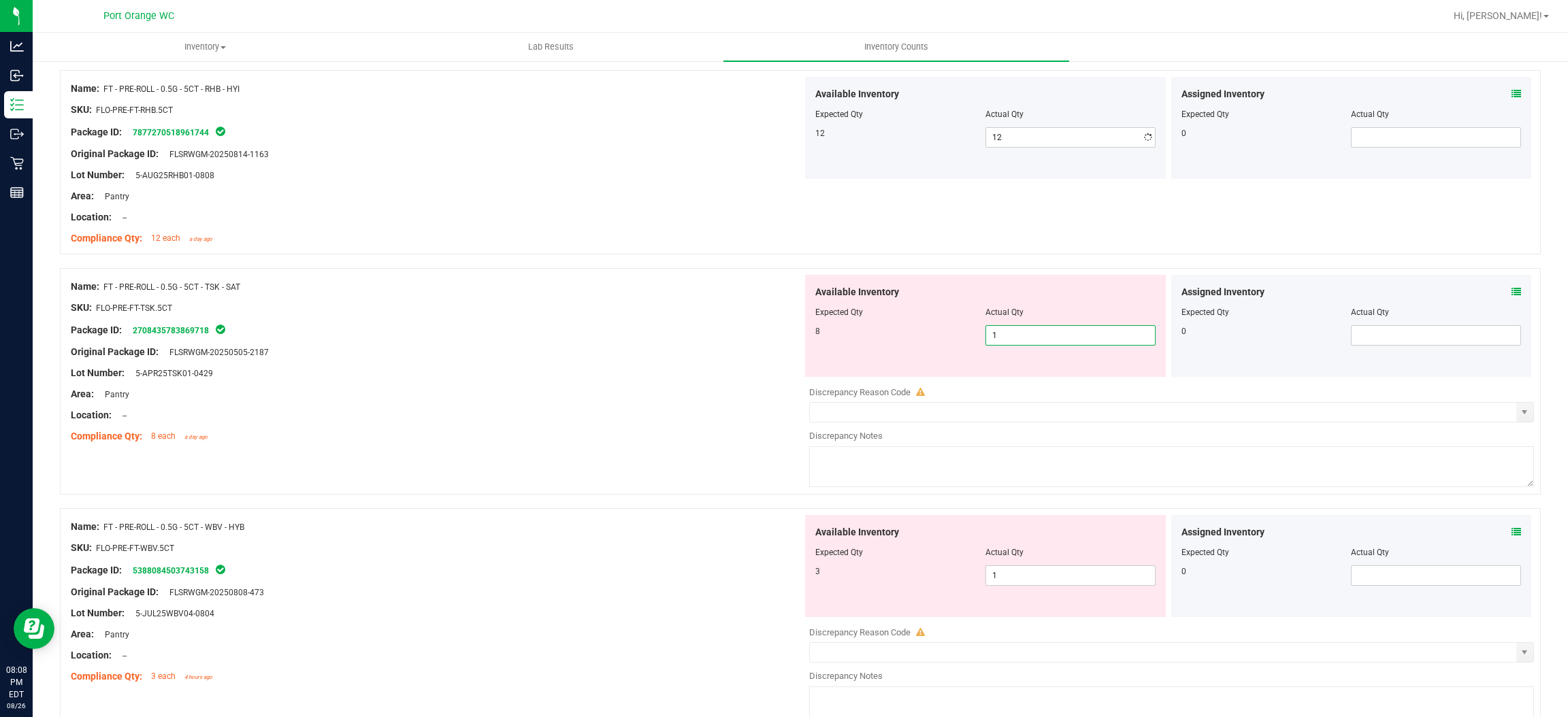
click at [1020, 374] on div "Available Inventory Expected Qty Actual Qty 8 1 1" at bounding box center [986, 326] width 361 height 102
drag, startPoint x: 1003, startPoint y: 353, endPoint x: 995, endPoint y: 337, distance: 17.9
click at [1003, 351] on div "Available Inventory Expected Qty Actual Qty 8 1 1" at bounding box center [986, 326] width 361 height 102
click at [994, 335] on span "1 1" at bounding box center [1071, 335] width 170 height 20
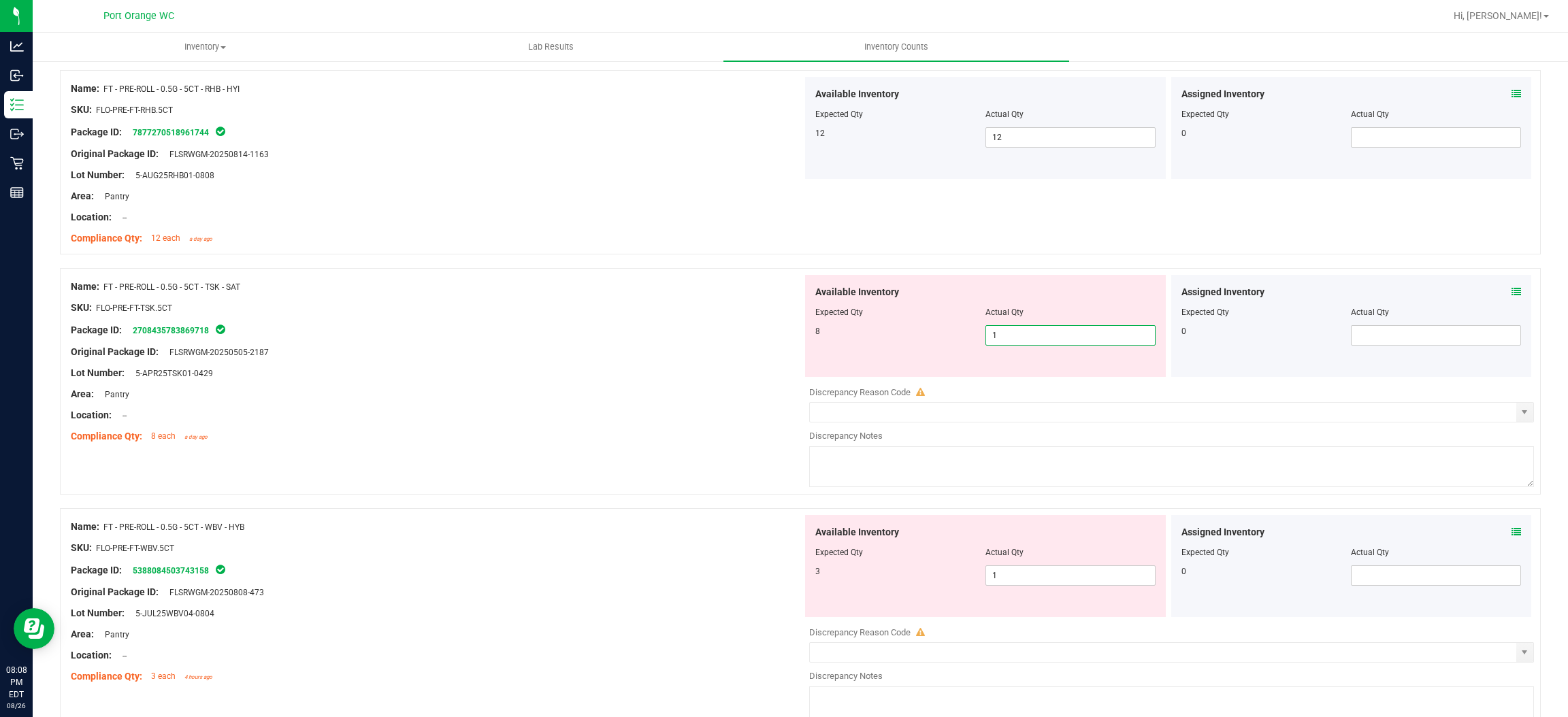
click at [994, 335] on input "1" at bounding box center [1070, 336] width 169 height 19
click at [690, 313] on div "SKU: FLO-PRE-FT-TSK.5CT" at bounding box center [436, 308] width 732 height 15
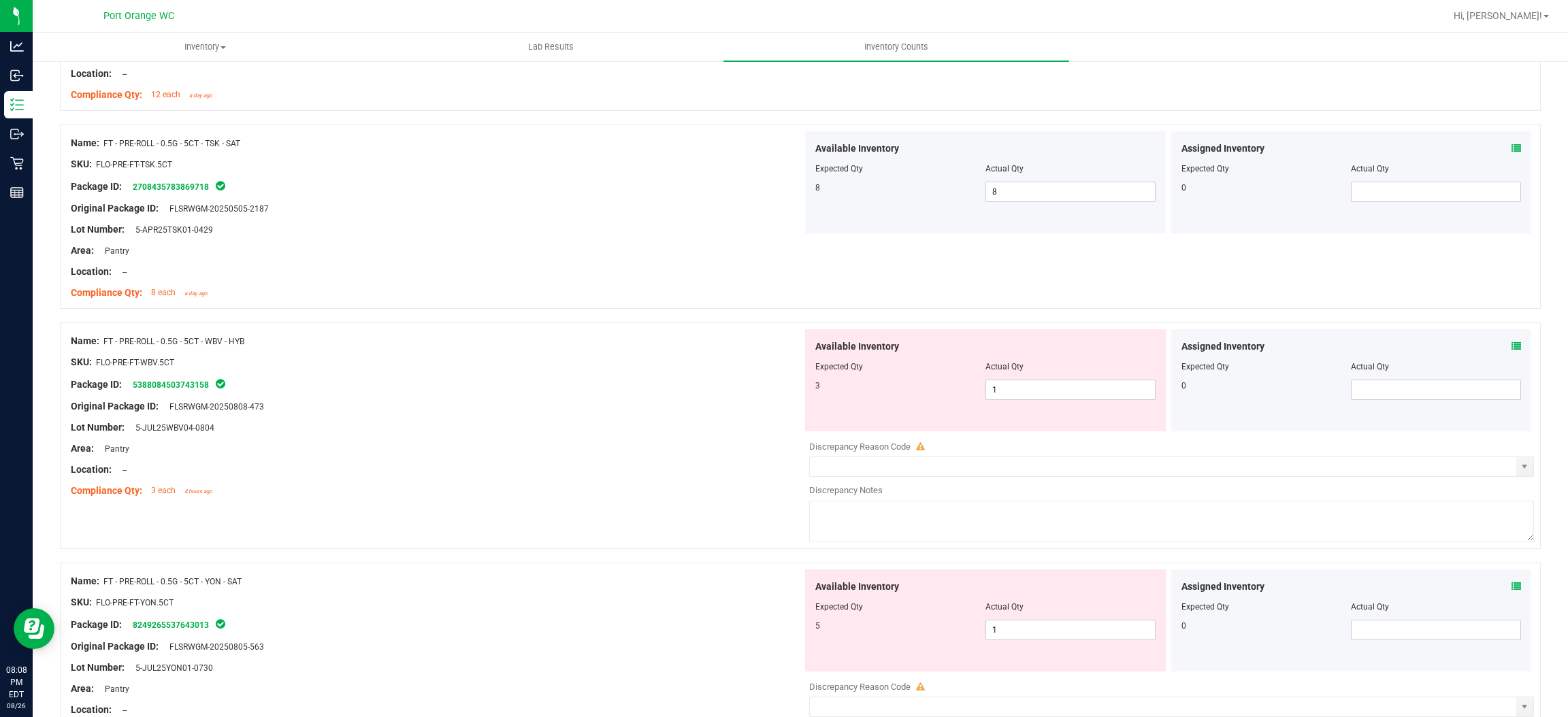
scroll to position [1939, 0]
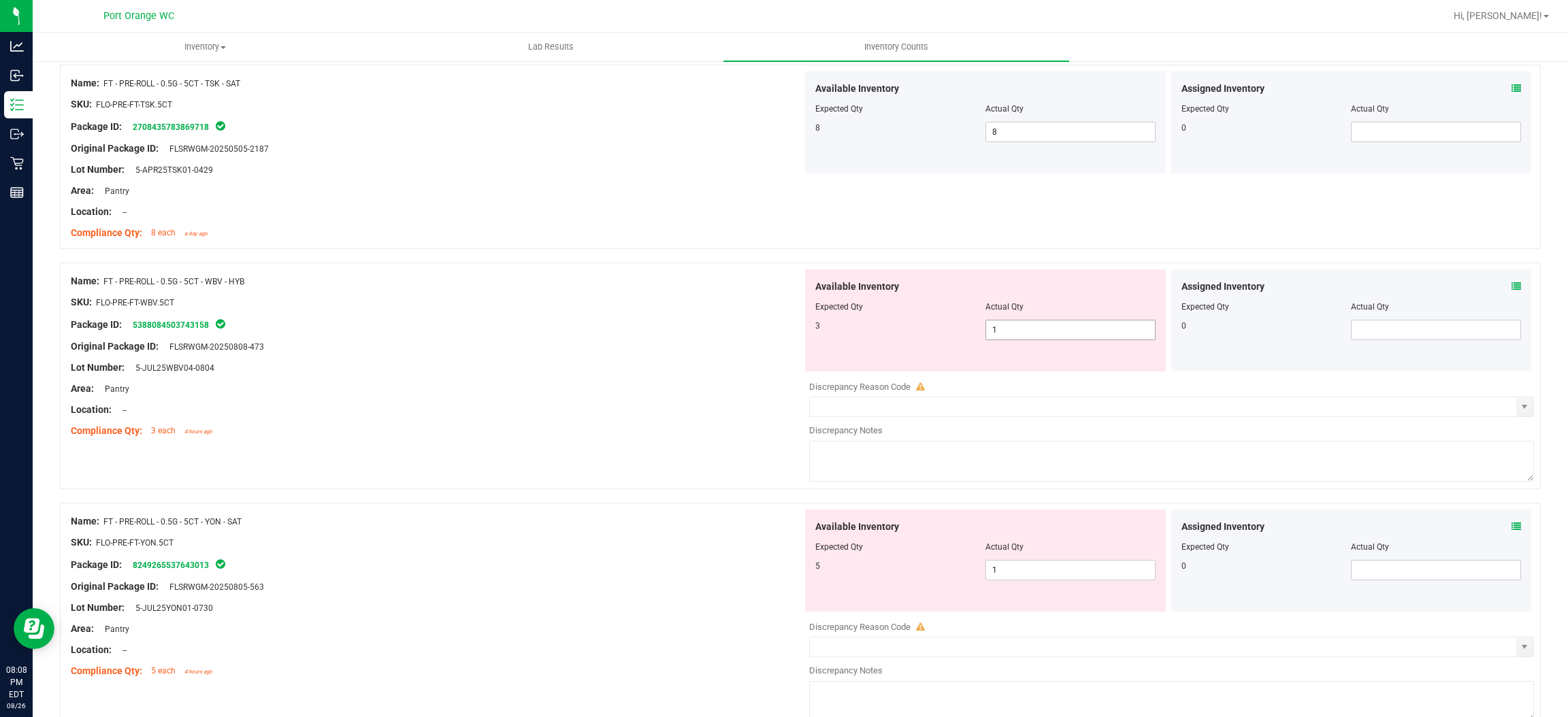
click at [1020, 323] on span "1 1" at bounding box center [1071, 329] width 170 height 20
click at [1020, 323] on input "1" at bounding box center [1070, 330] width 169 height 19
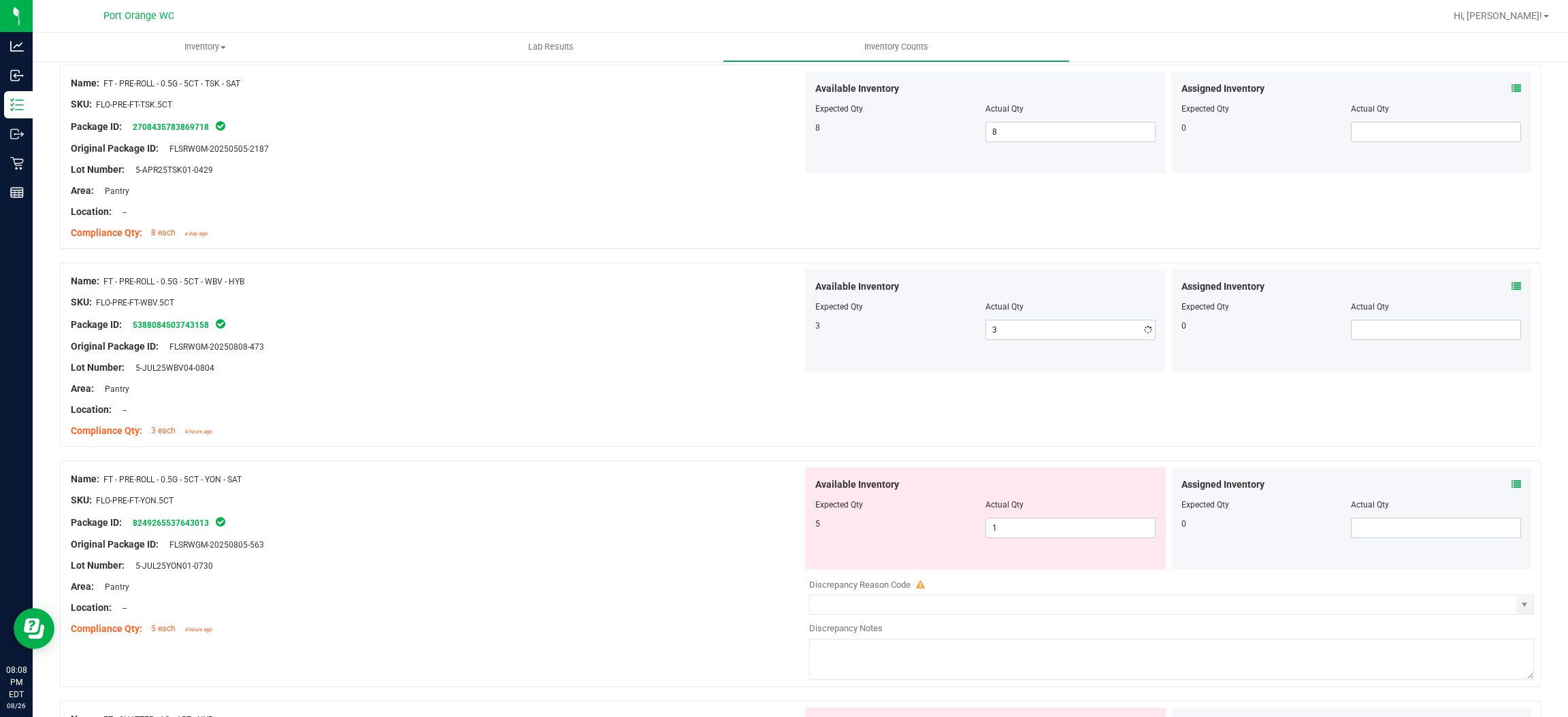
click at [623, 355] on div at bounding box center [436, 357] width 732 height 6
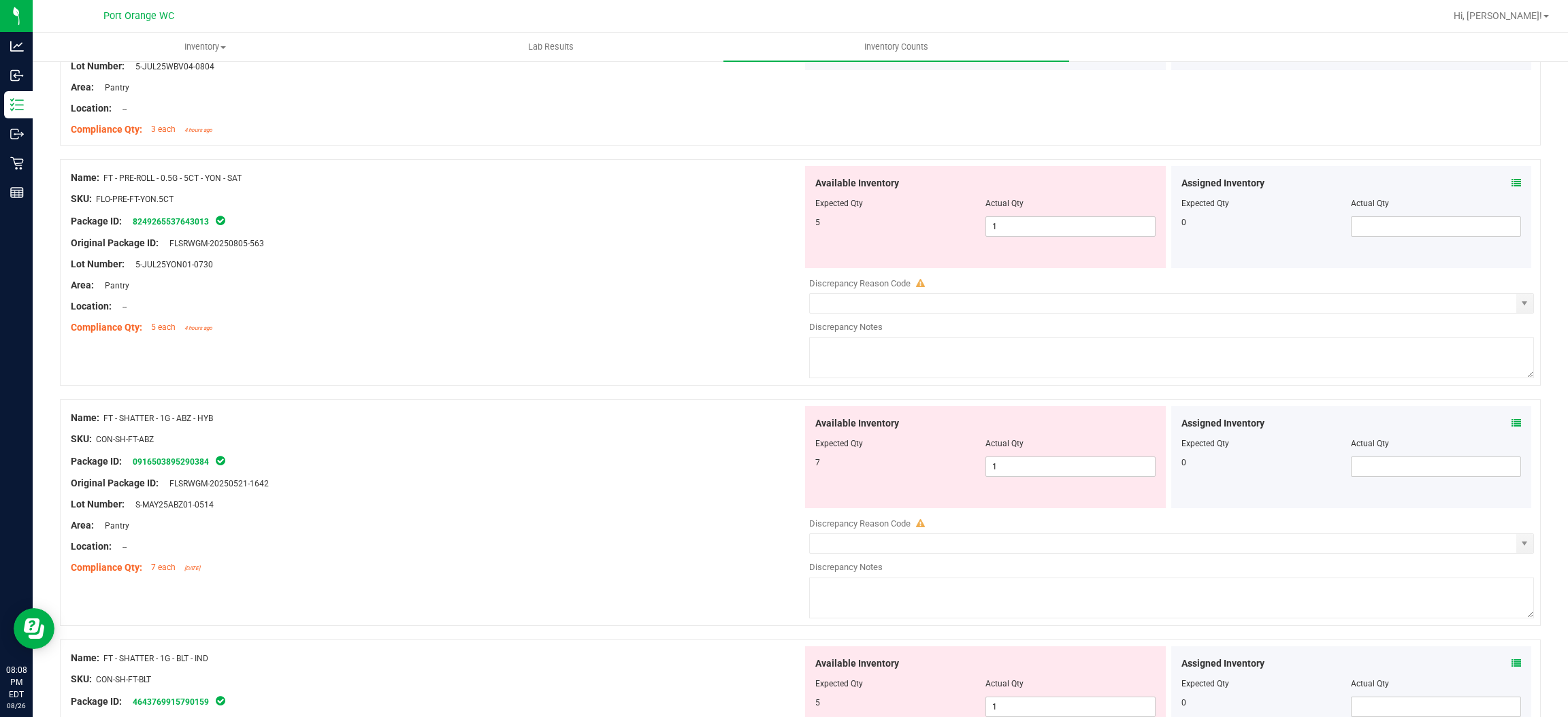
scroll to position [2245, 0]
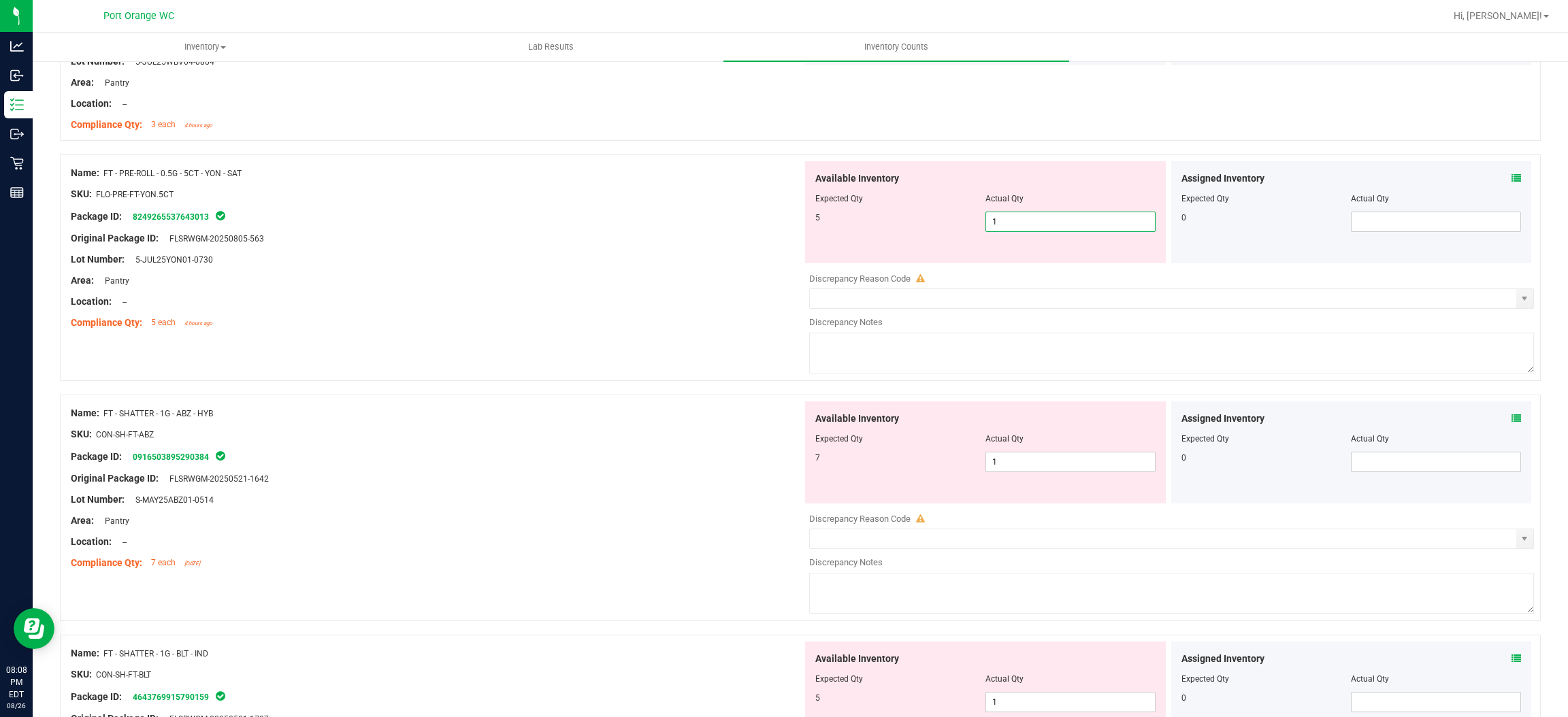
click at [1007, 224] on span "1 1" at bounding box center [1071, 222] width 170 height 20
click at [1007, 224] on input "1" at bounding box center [1070, 222] width 169 height 19
drag, startPoint x: 601, startPoint y: 261, endPoint x: 789, endPoint y: 257, distance: 188.0
click at [646, 252] on div "Name: FT - PRE-ROLL - 0.5G - 5CT - YON - SAT SKU: FLO-PRE-FT-YON.5CT Package ID…" at bounding box center [436, 248] width 732 height 173
click at [1018, 220] on span "2 2" at bounding box center [1071, 222] width 170 height 20
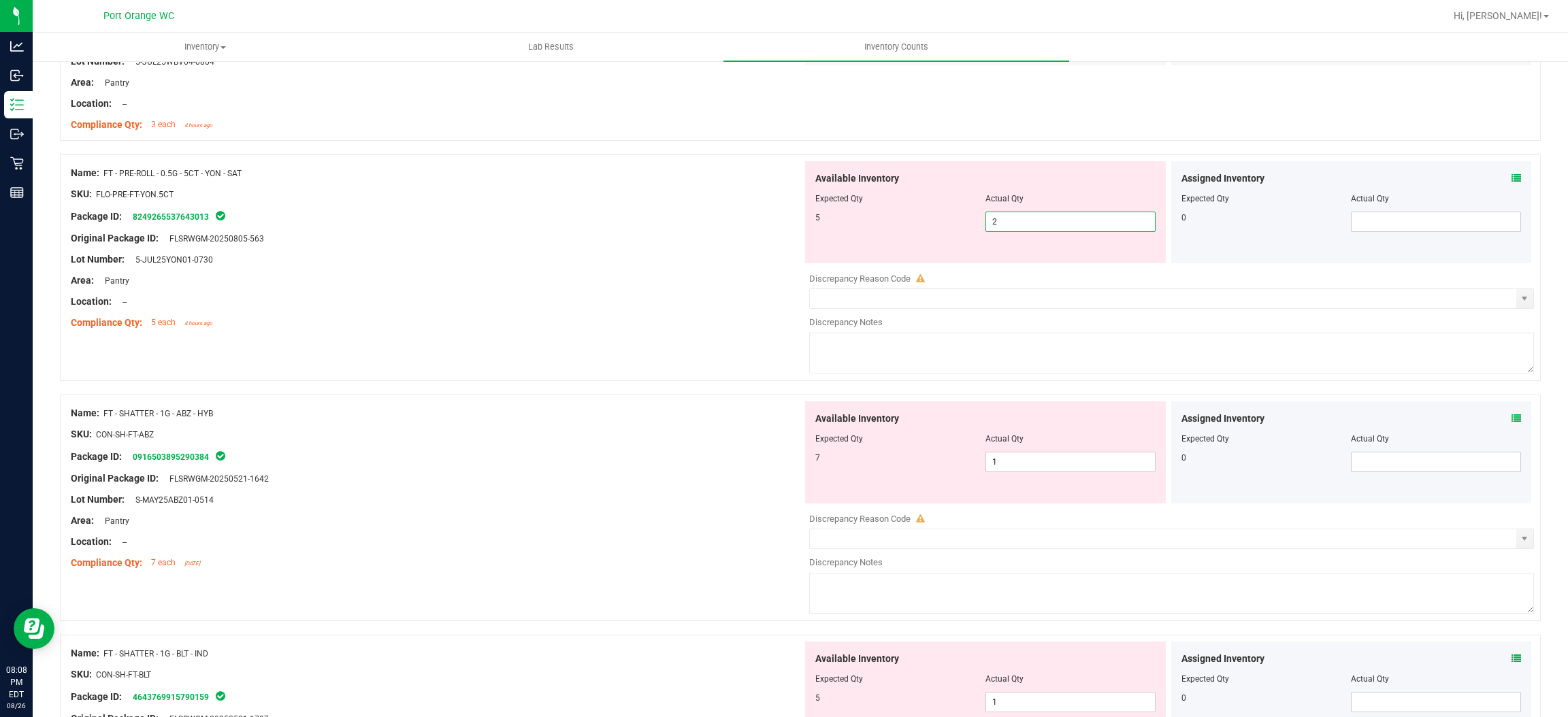
click at [1018, 220] on input "2" at bounding box center [1070, 222] width 169 height 19
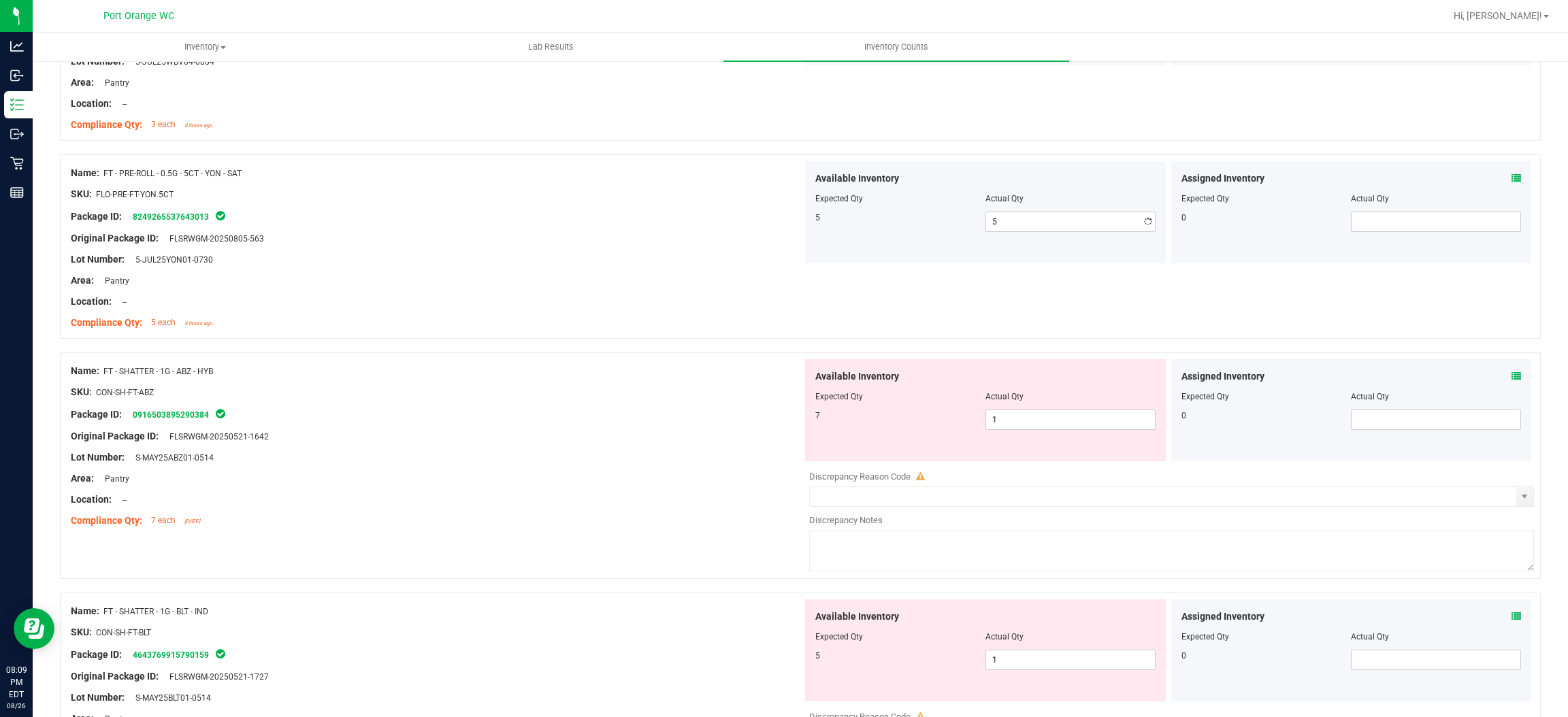
drag, startPoint x: 576, startPoint y: 327, endPoint x: 851, endPoint y: 320, distance: 275.1
click at [579, 325] on div "Compliance Qty: 5 each 4 hours ago" at bounding box center [436, 323] width 732 height 15
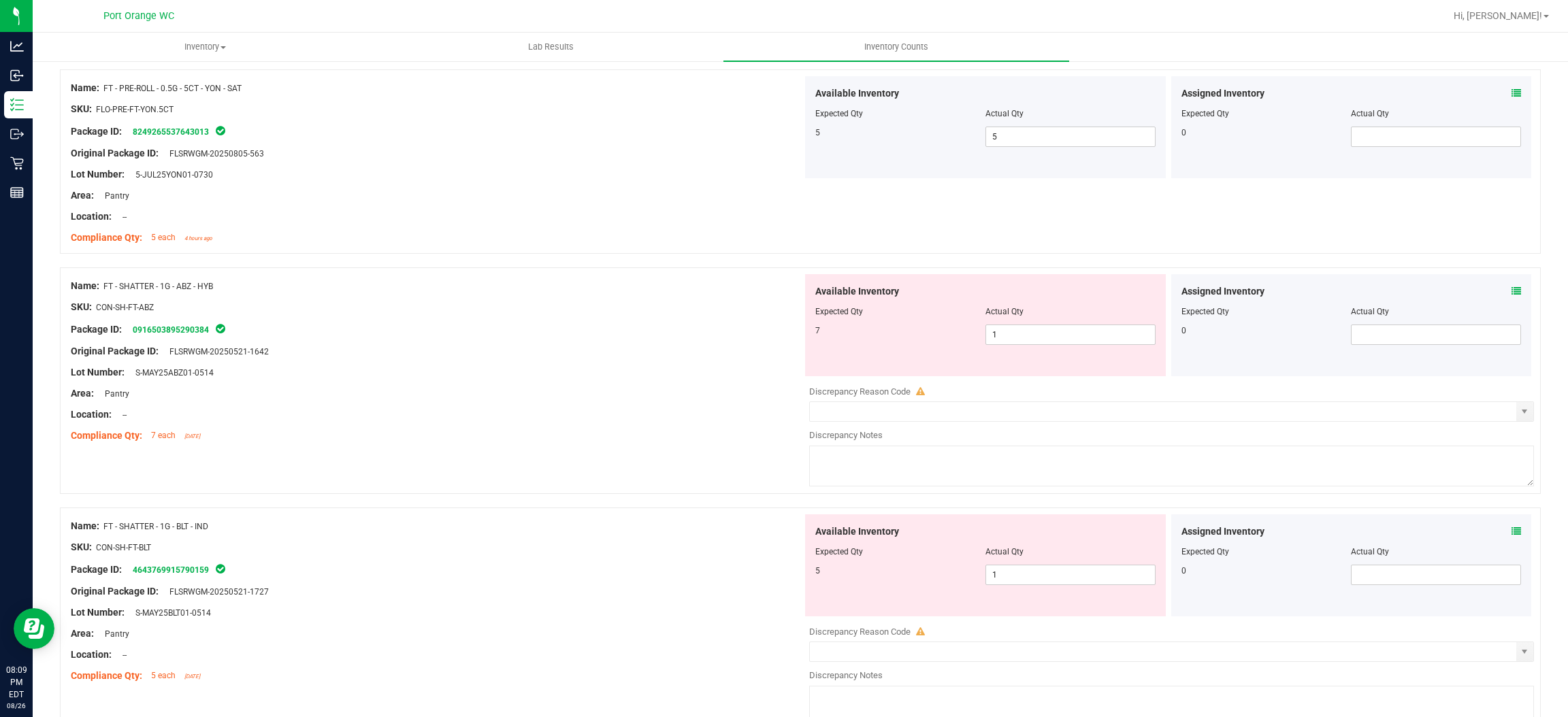
scroll to position [2449, 0]
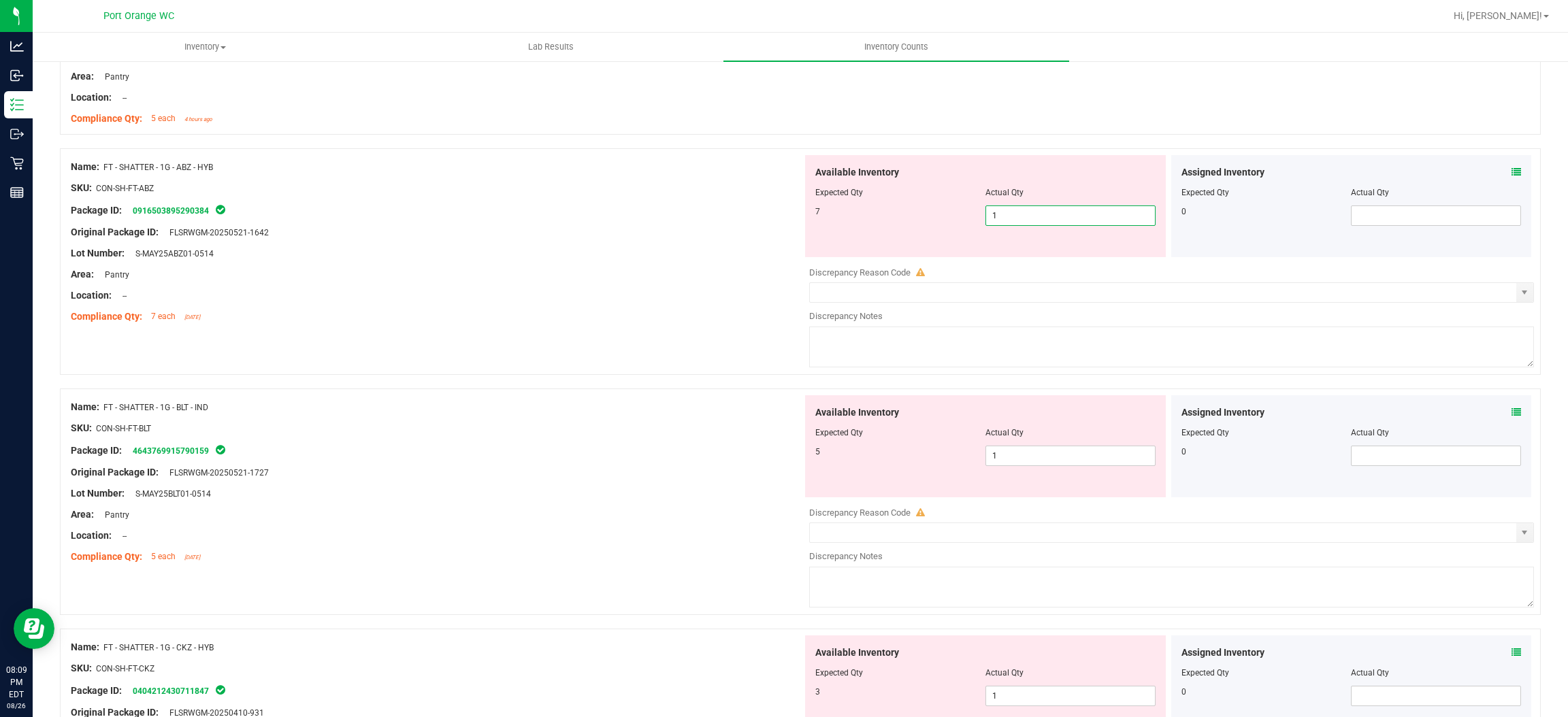
click at [1019, 218] on span "1 1" at bounding box center [1071, 215] width 170 height 20
click at [1019, 219] on input "1" at bounding box center [1070, 216] width 169 height 19
drag, startPoint x: 748, startPoint y: 283, endPoint x: 763, endPoint y: 284, distance: 15.0
click at [754, 281] on div "Name: FT - SHATTER - 1G - ABZ - HYB SKU: CON-SH-FT-ABZ Package ID: 091650389529…" at bounding box center [436, 242] width 732 height 173
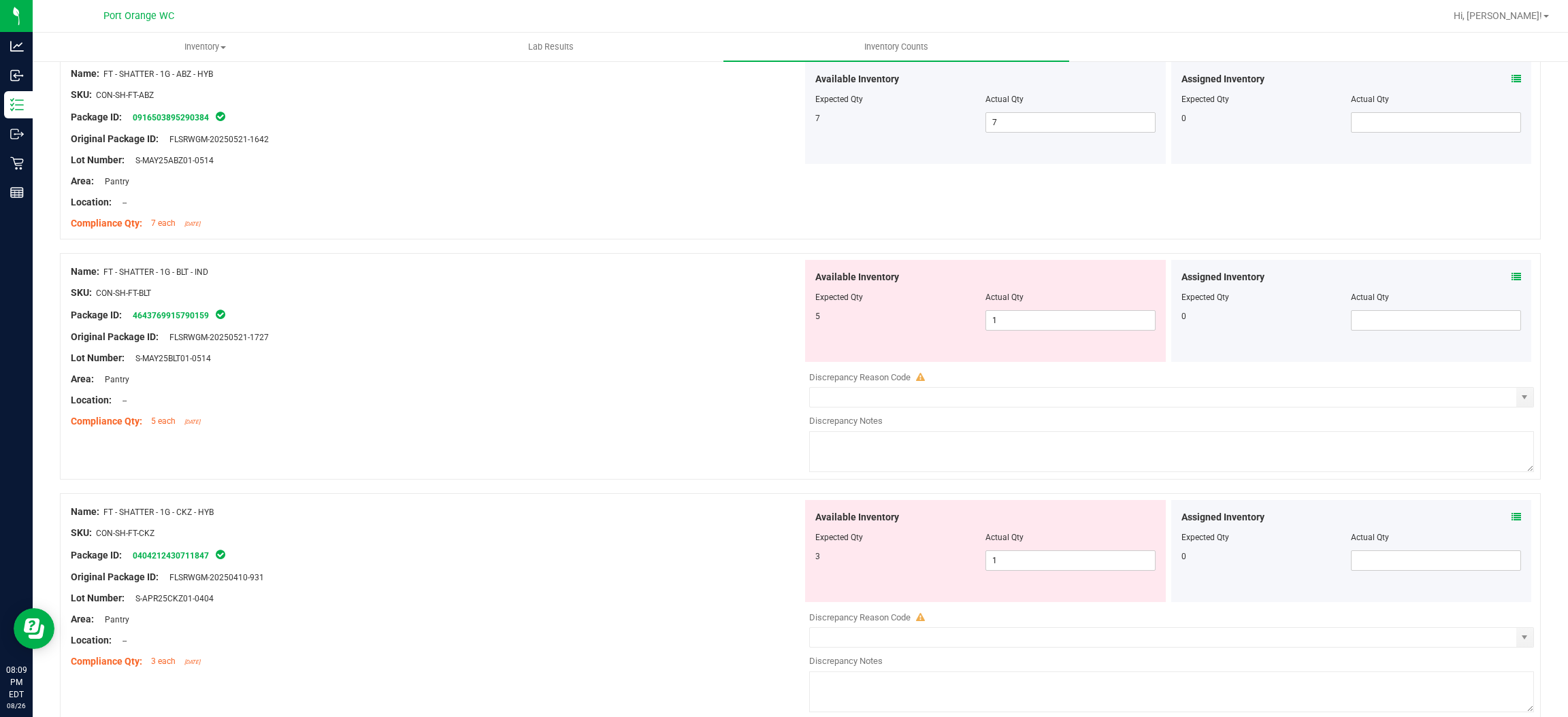
scroll to position [2654, 0]
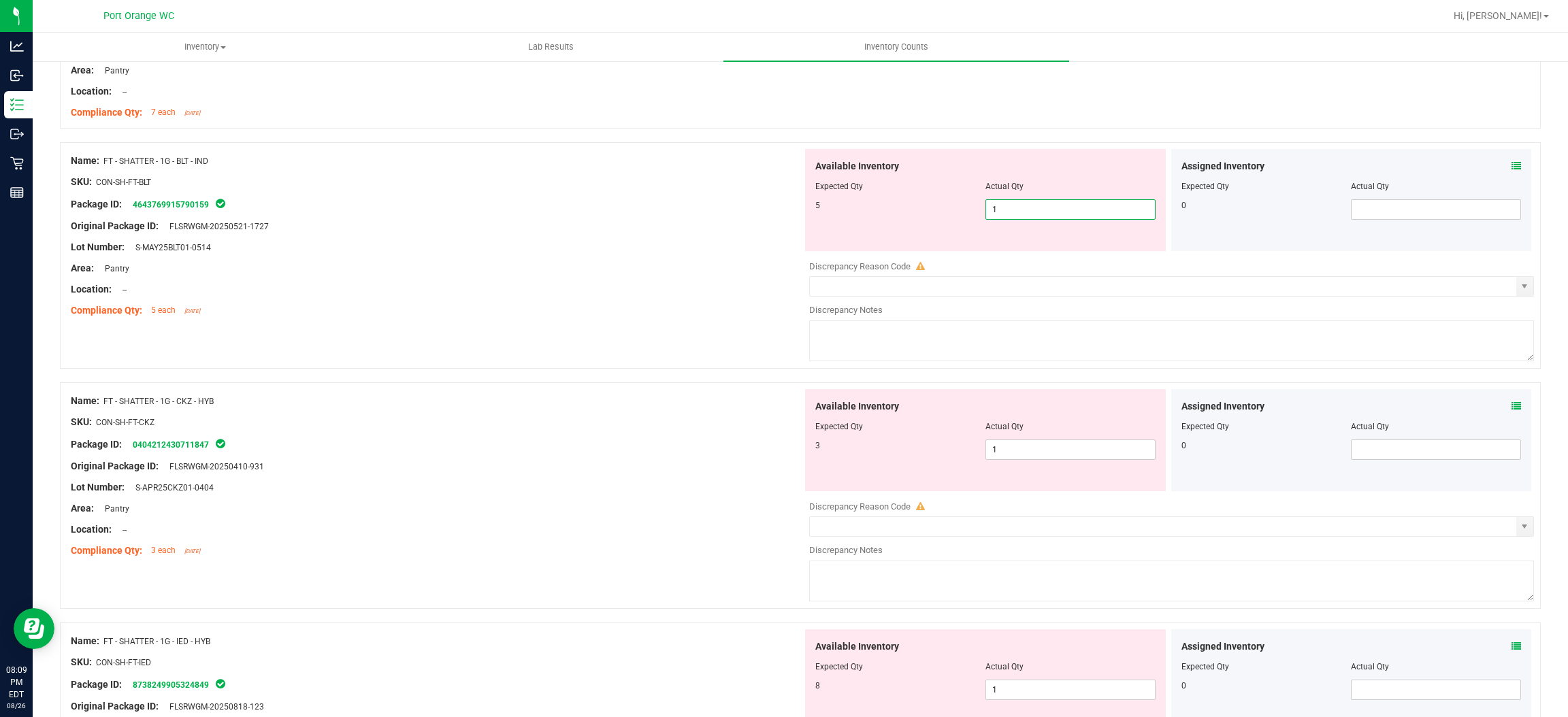
click at [1018, 214] on span "1 1" at bounding box center [1071, 209] width 170 height 20
click at [1018, 214] on input "1" at bounding box center [1070, 210] width 169 height 19
click at [703, 276] on div "Area: Pantry" at bounding box center [436, 269] width 732 height 15
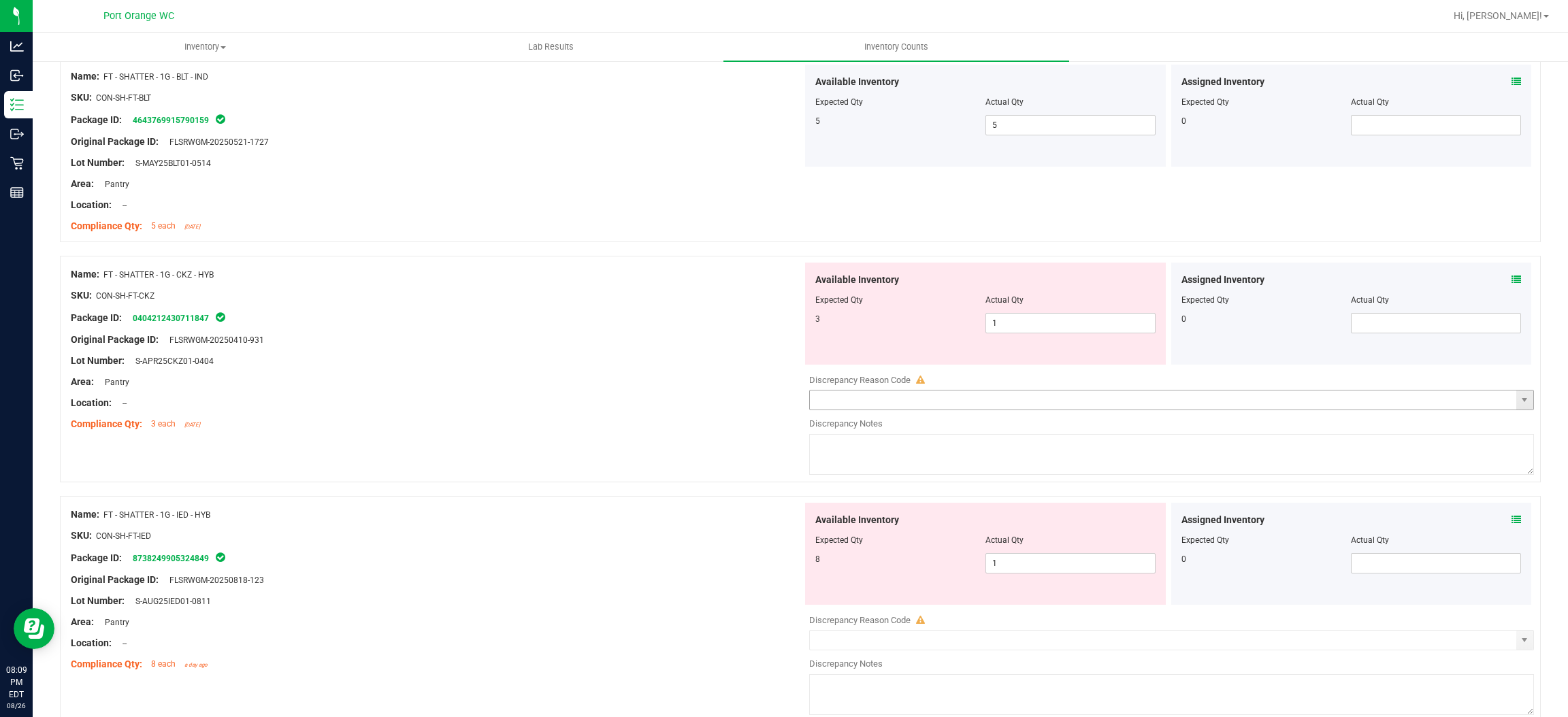
scroll to position [2858, 0]
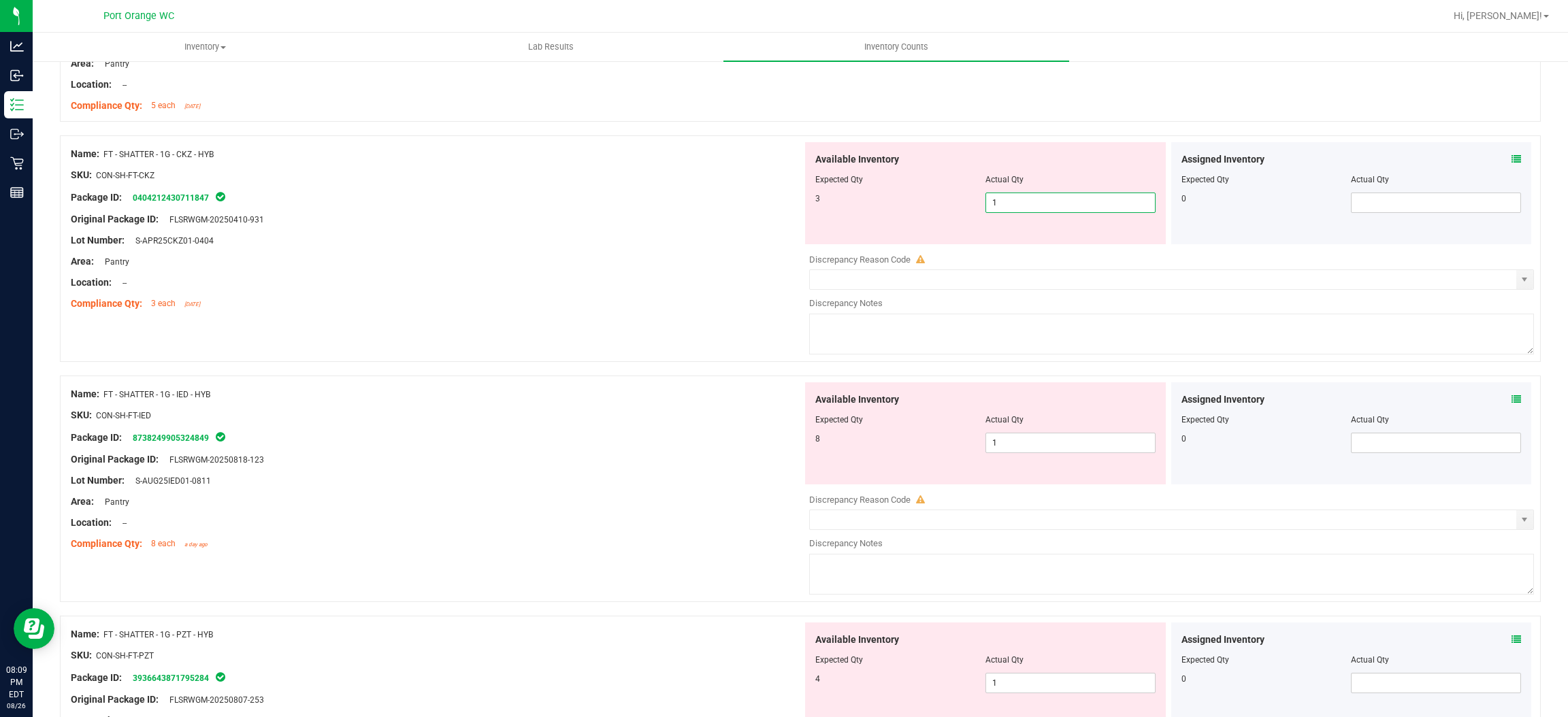
click at [1001, 211] on span "1 1" at bounding box center [1071, 202] width 170 height 20
click at [1001, 211] on input "1" at bounding box center [1070, 203] width 169 height 19
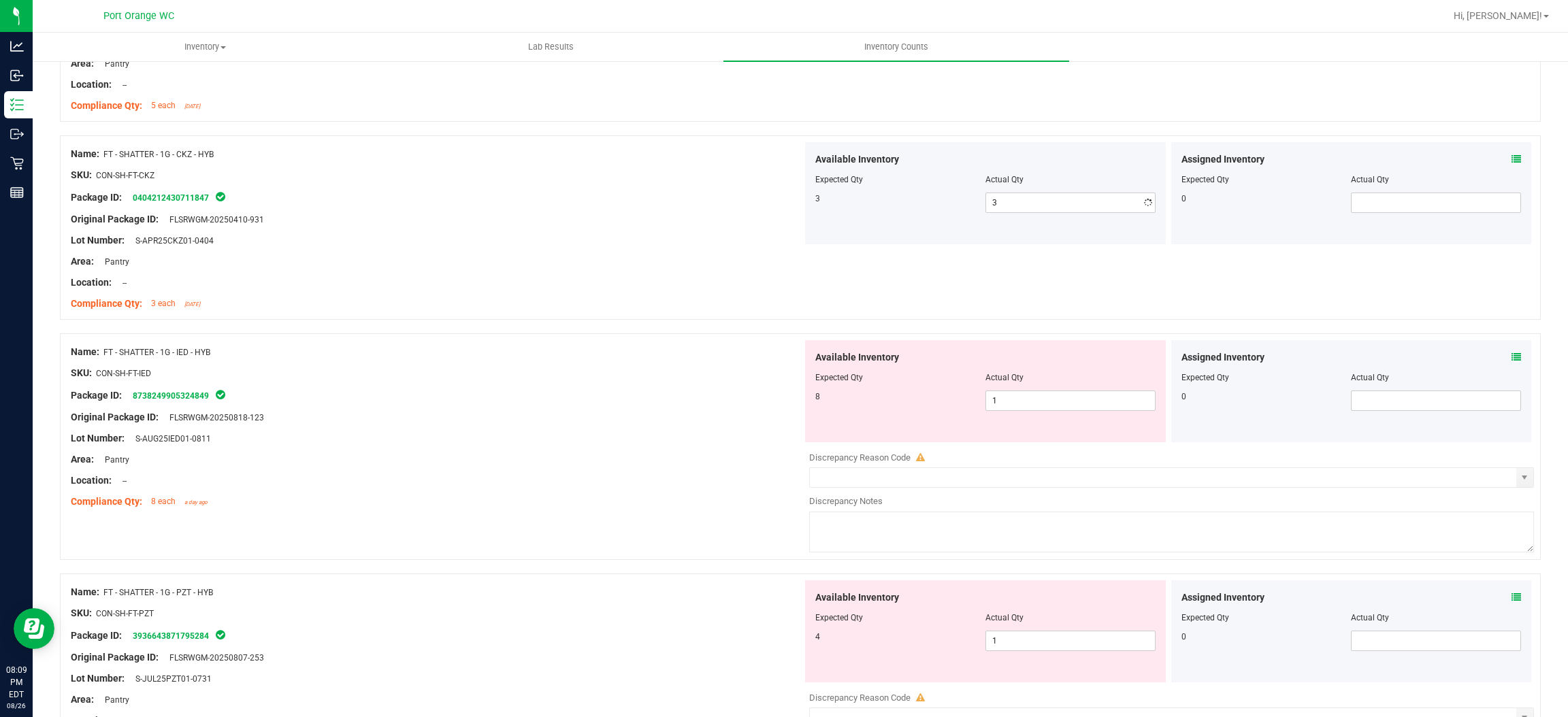
drag, startPoint x: 764, startPoint y: 245, endPoint x: 819, endPoint y: 245, distance: 55.0
click at [771, 242] on div "Lot Number: S-APR25CKZ01-0404" at bounding box center [436, 240] width 732 height 15
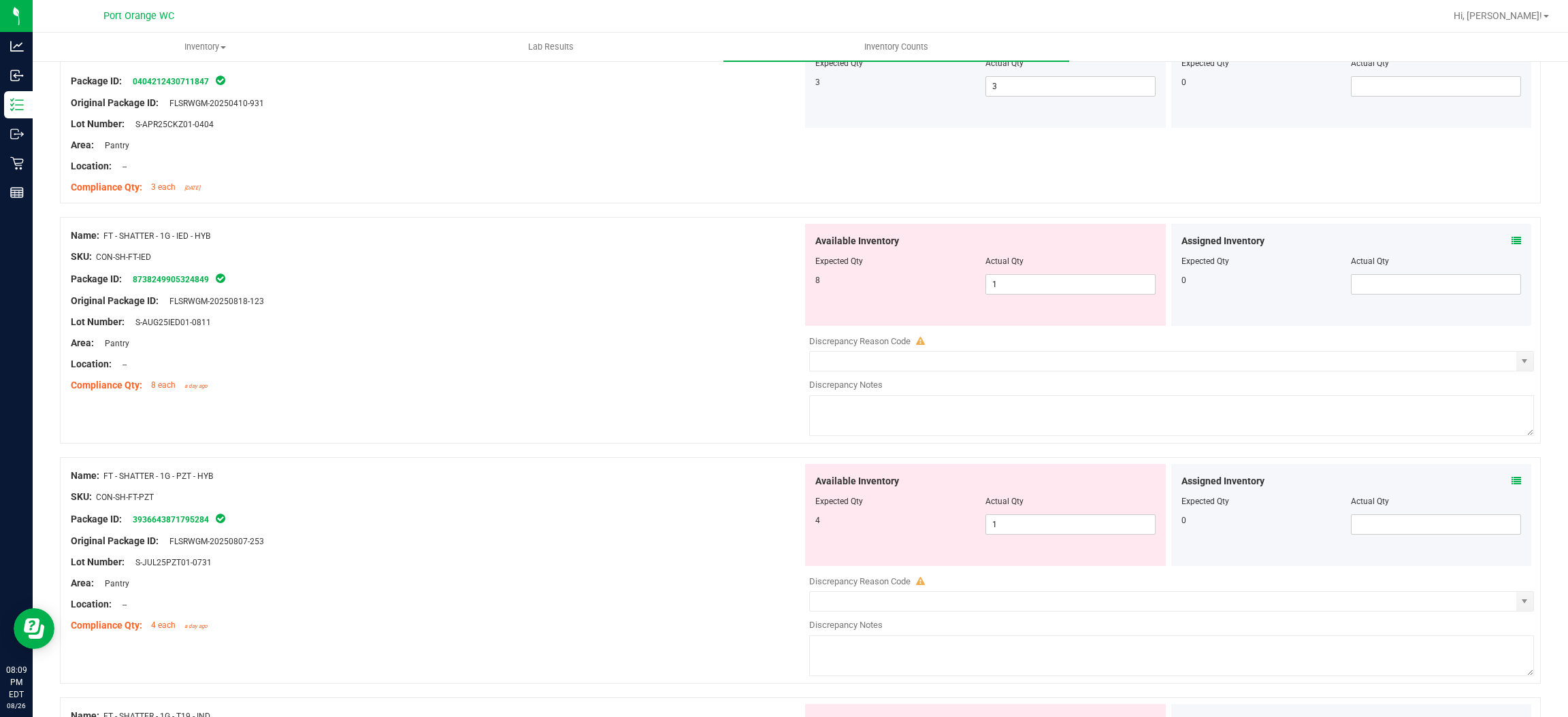
scroll to position [3062, 0]
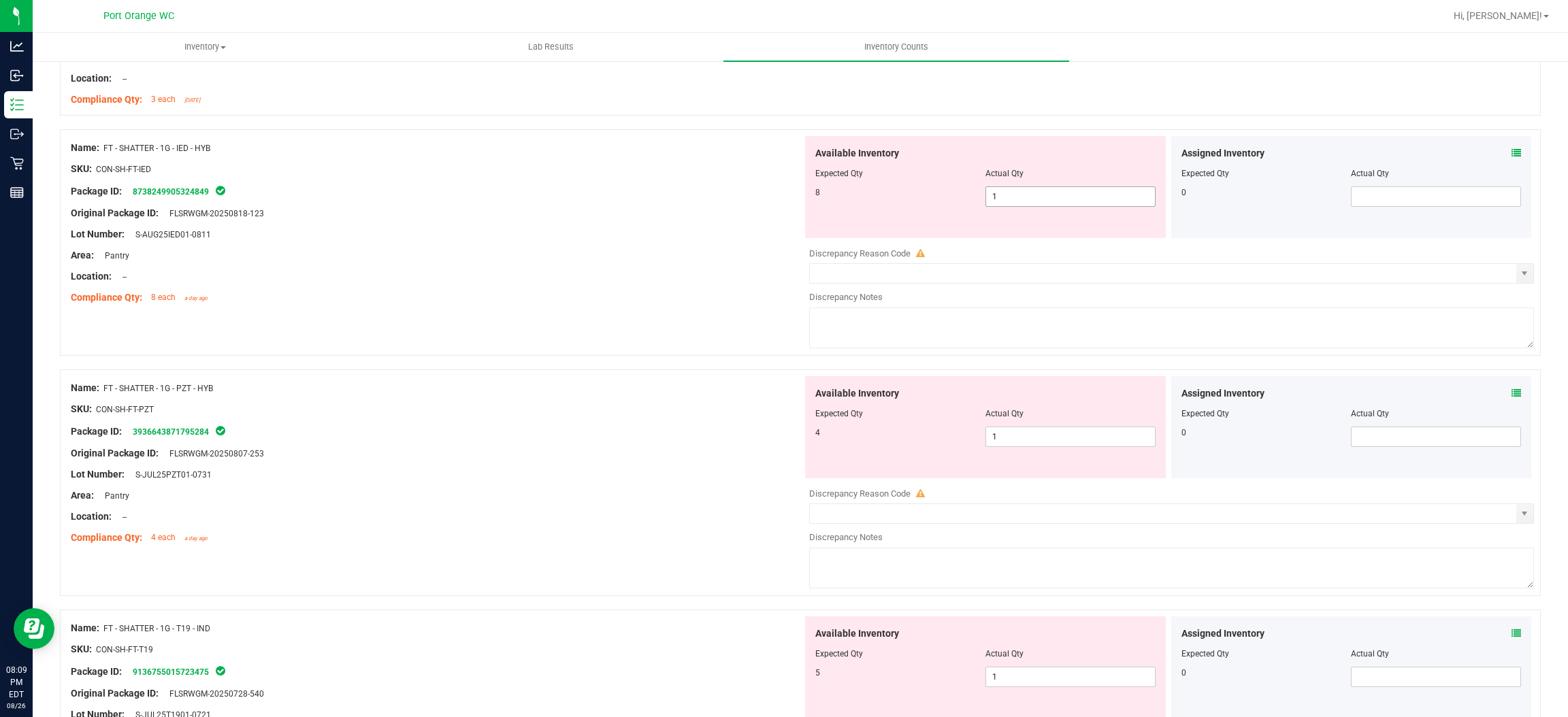
click at [1012, 200] on span "1 1" at bounding box center [1071, 196] width 170 height 20
click at [1012, 200] on input "1" at bounding box center [1070, 197] width 169 height 19
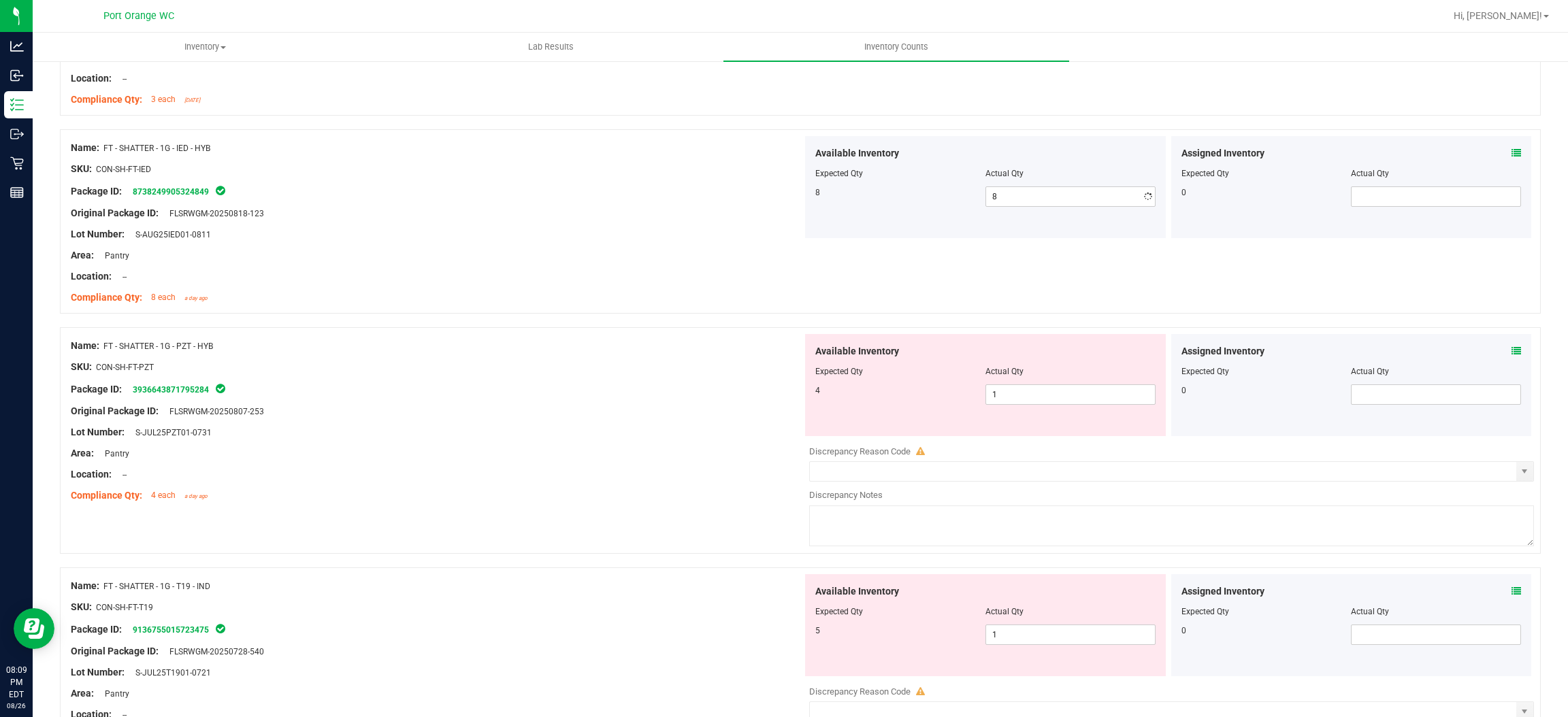
drag, startPoint x: 721, startPoint y: 250, endPoint x: 842, endPoint y: 265, distance: 121.9
click at [729, 248] on div at bounding box center [436, 245] width 732 height 6
click at [1041, 394] on span "1 1" at bounding box center [1071, 394] width 170 height 20
click at [1041, 394] on input "1" at bounding box center [1070, 395] width 169 height 19
drag, startPoint x: 560, startPoint y: 402, endPoint x: 852, endPoint y: 344, distance: 297.7
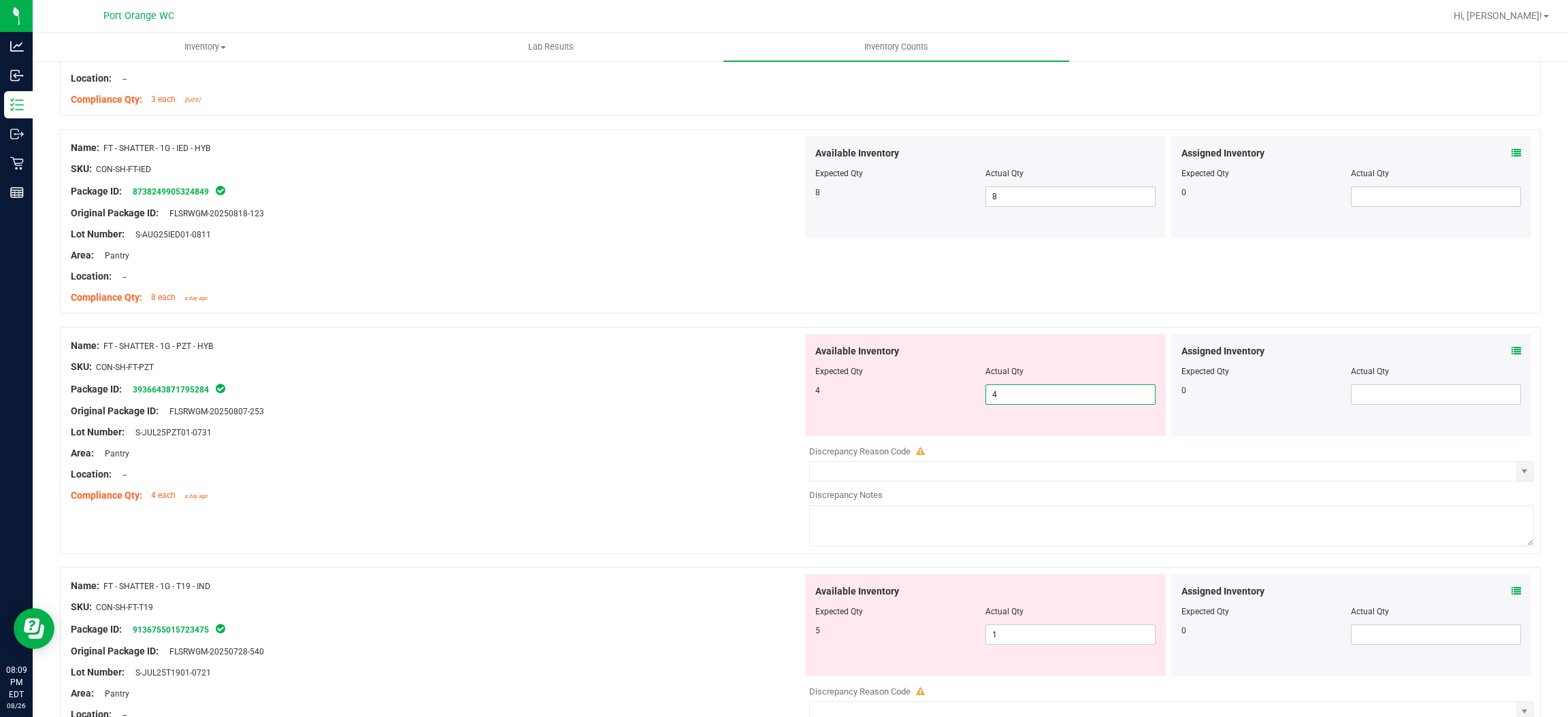
click at [581, 395] on div "Name: FT - SHATTER - 1G - PZT - HYB SKU: CON-SH-FT-PZT Package ID: 393664387179…" at bounding box center [436, 421] width 732 height 173
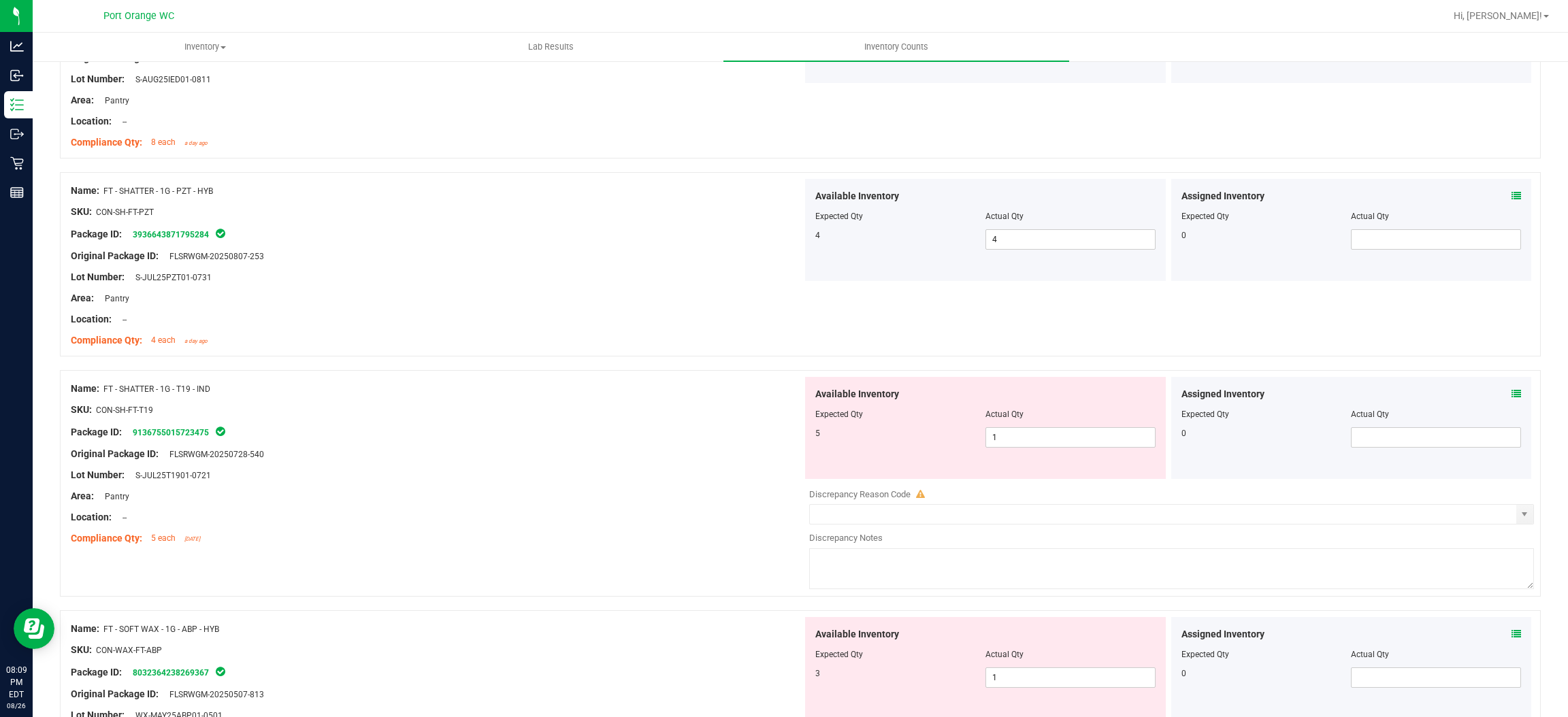
scroll to position [3368, 0]
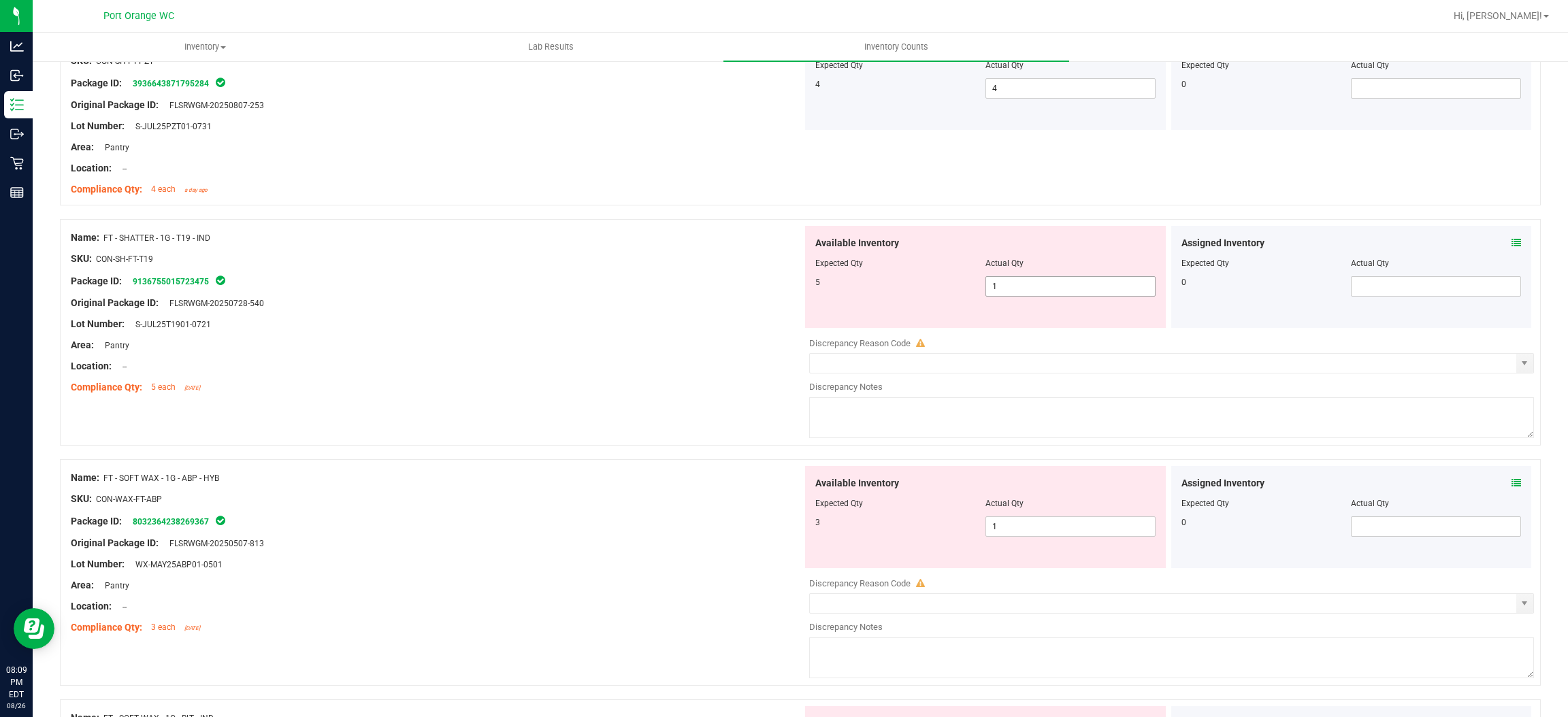
click at [1008, 282] on span "1 1" at bounding box center [1071, 286] width 170 height 20
click at [1008, 283] on input "1" at bounding box center [1070, 286] width 169 height 19
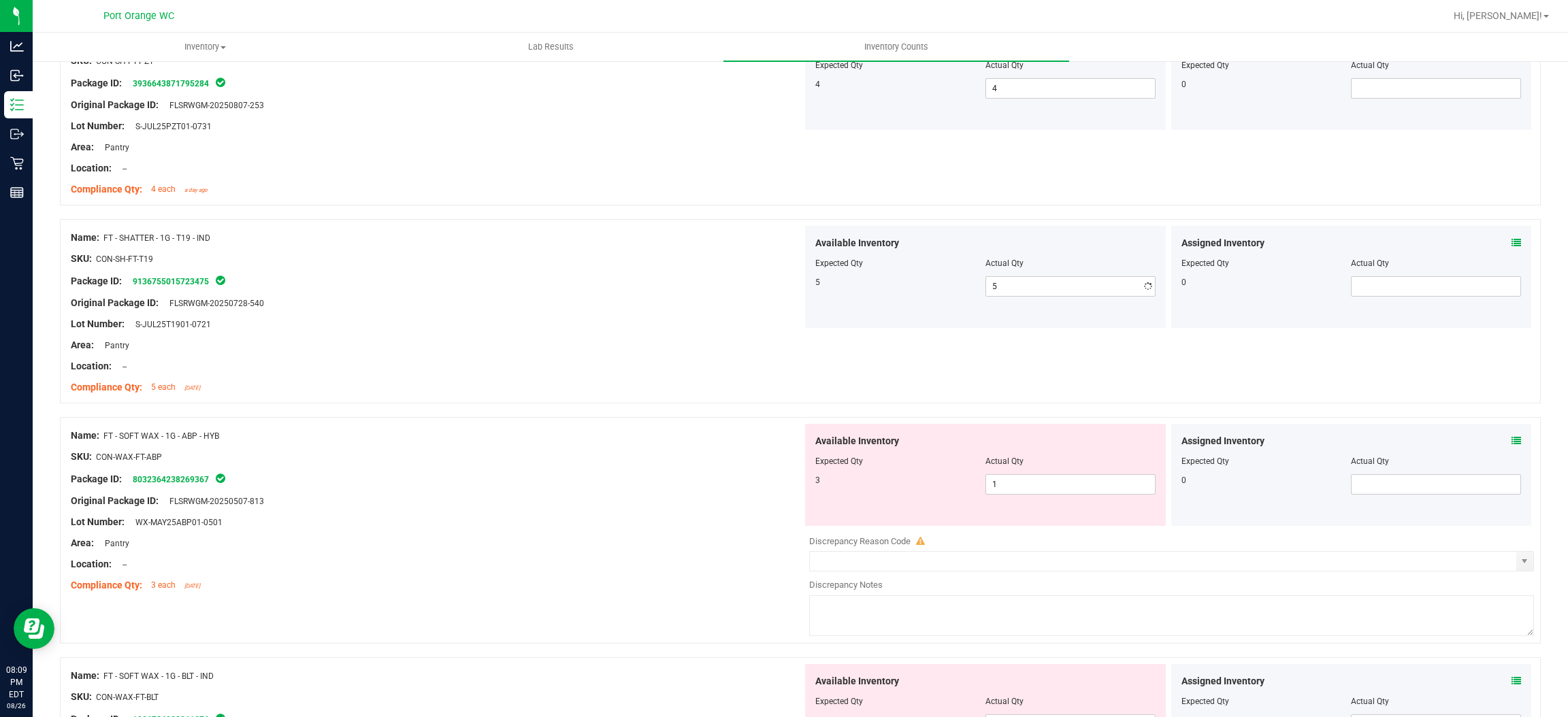
click at [589, 371] on div "Location: --" at bounding box center [436, 367] width 732 height 15
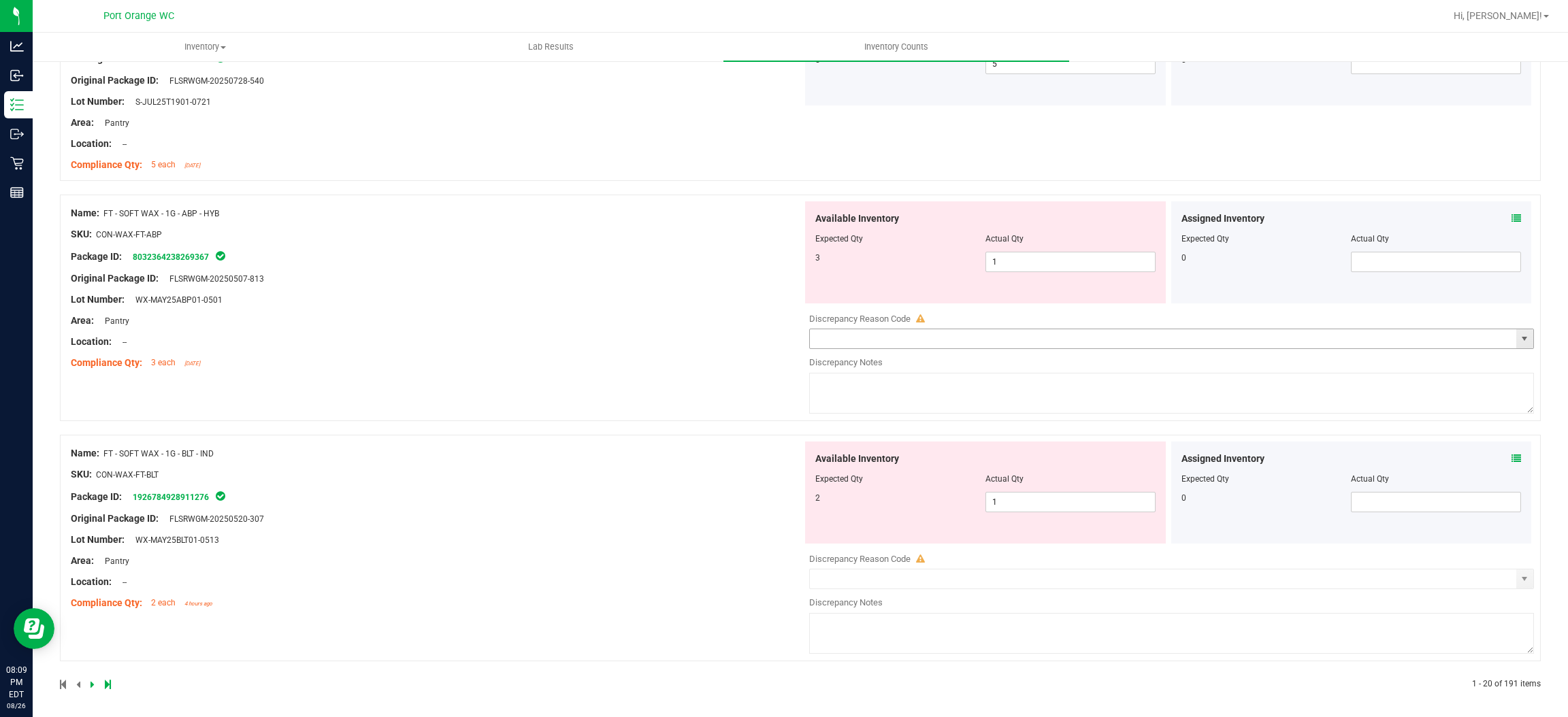
scroll to position [3599, 0]
click at [1072, 253] on span "1 1" at bounding box center [1071, 257] width 170 height 20
click at [1072, 253] on input "1" at bounding box center [1070, 258] width 169 height 19
drag, startPoint x: 651, startPoint y: 337, endPoint x: 900, endPoint y: 342, distance: 249.1
click at [652, 337] on div "Name: FT - SOFT WAX - 1G - ABP - HYB SKU: CON-WAX-FT-ABP Package ID: 8032364238…" at bounding box center [436, 284] width 732 height 173
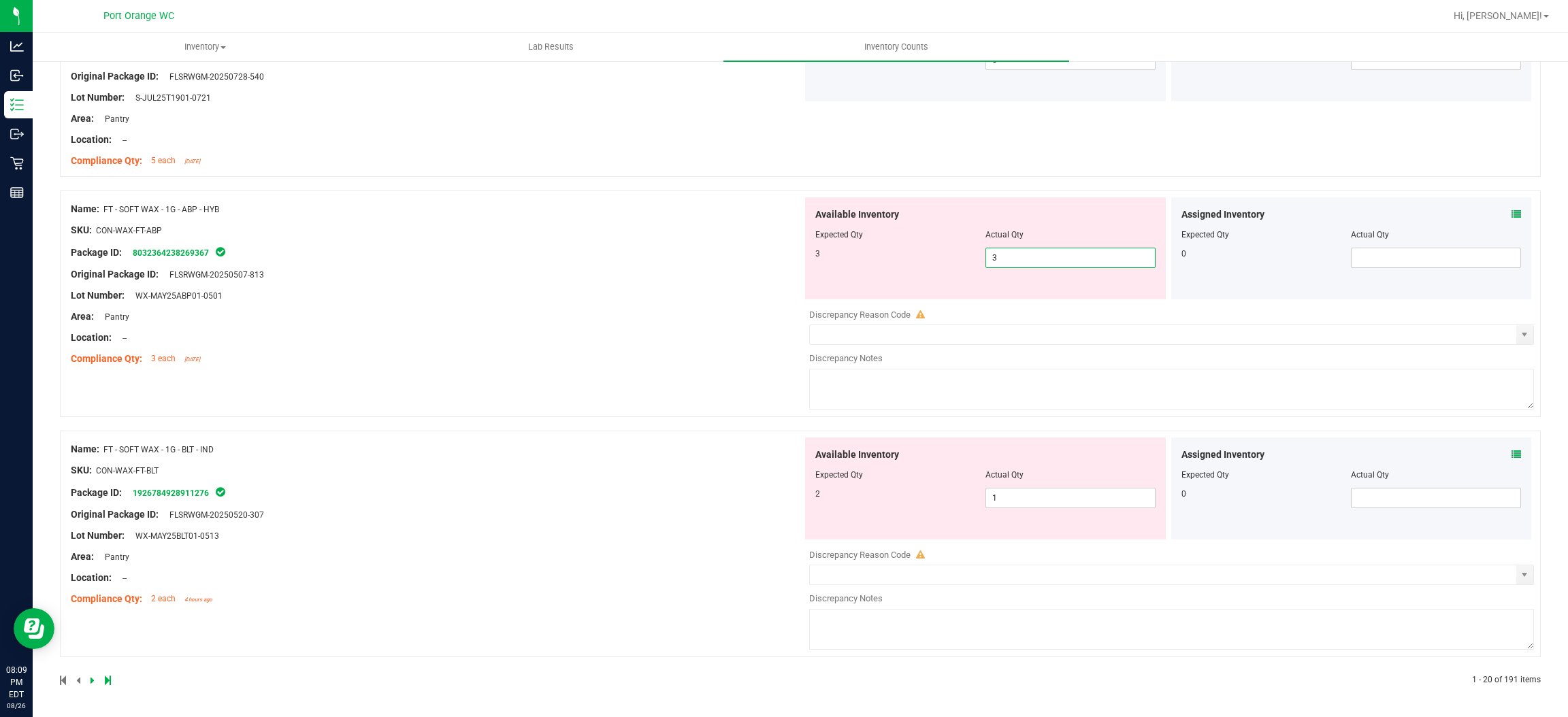
scroll to position [3556, 0]
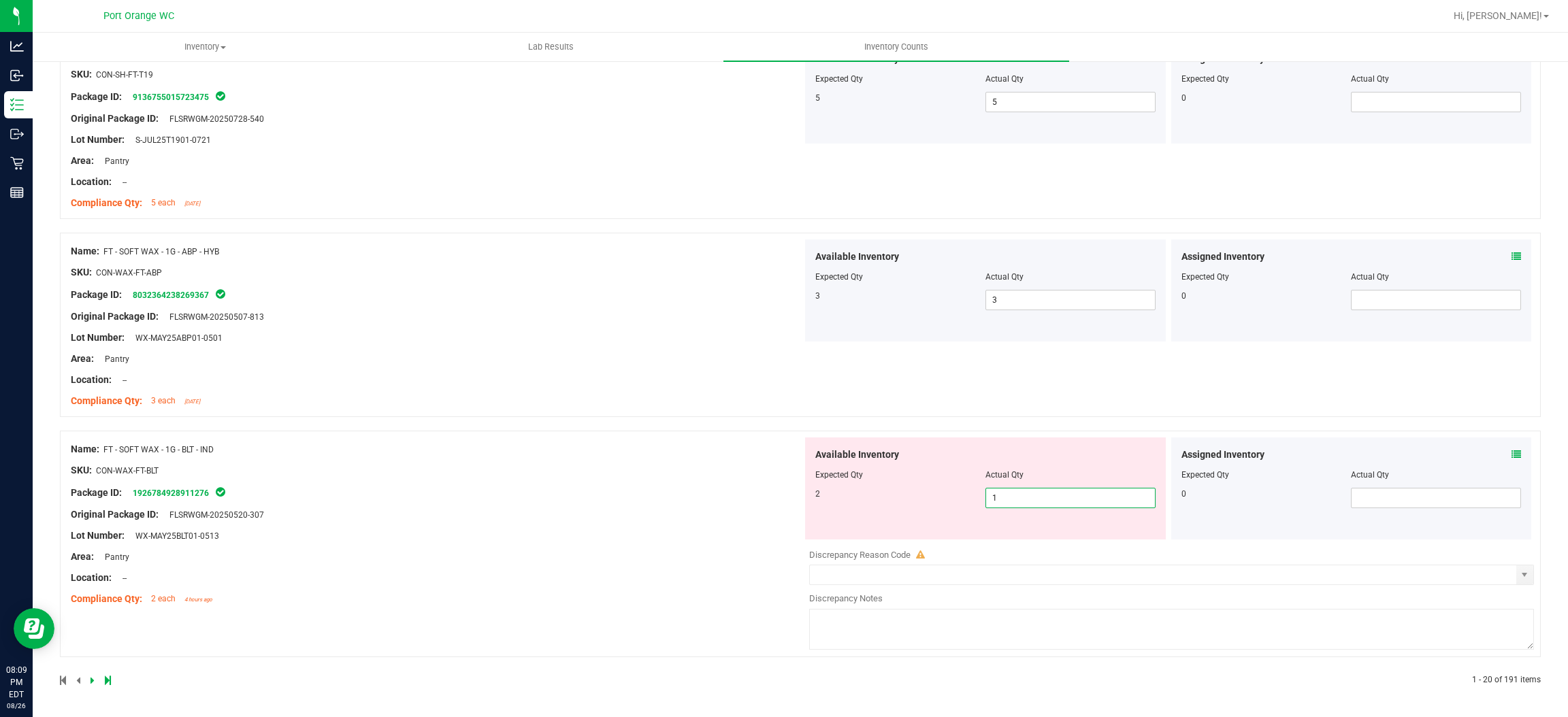
click at [1065, 499] on span "1 1" at bounding box center [1071, 498] width 170 height 20
click at [1065, 499] on input "1" at bounding box center [1070, 499] width 169 height 19
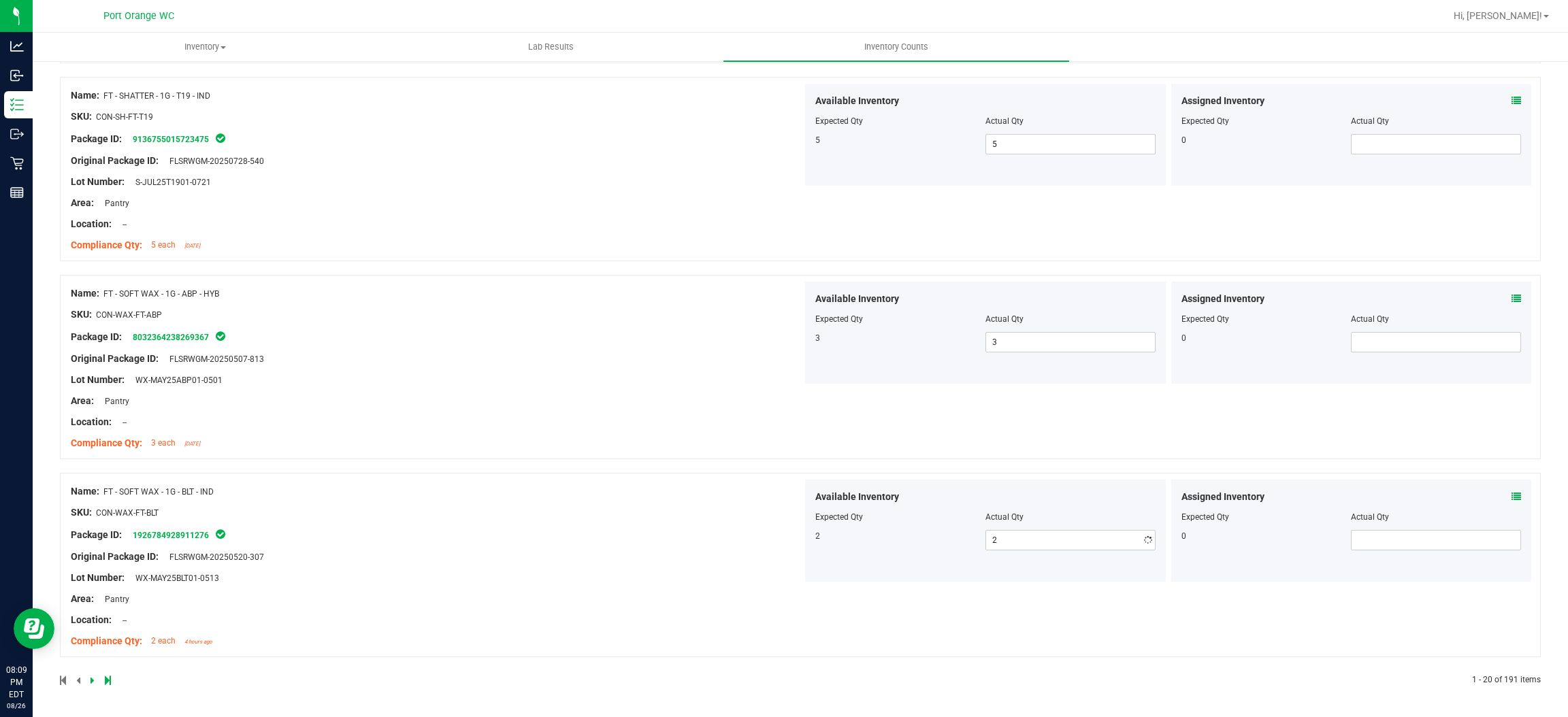
drag, startPoint x: 771, startPoint y: 493, endPoint x: 780, endPoint y: 489, distance: 9.8
click at [777, 490] on div "Name: FT - SOFT WAX - 1G - BLT - IND SKU: CON-WAX-FT-BLT Package ID: 1926784928…" at bounding box center [436, 566] width 732 height 173
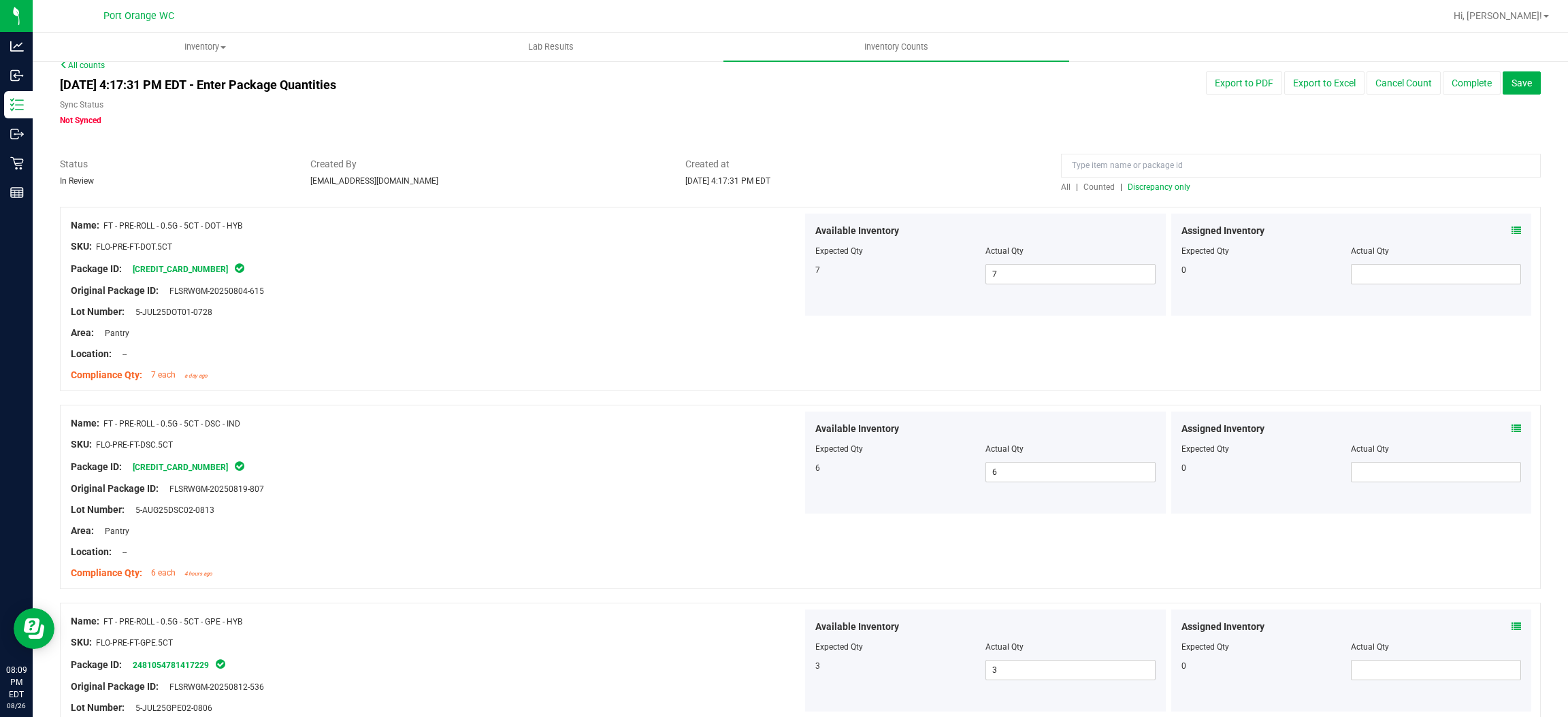
scroll to position [0, 0]
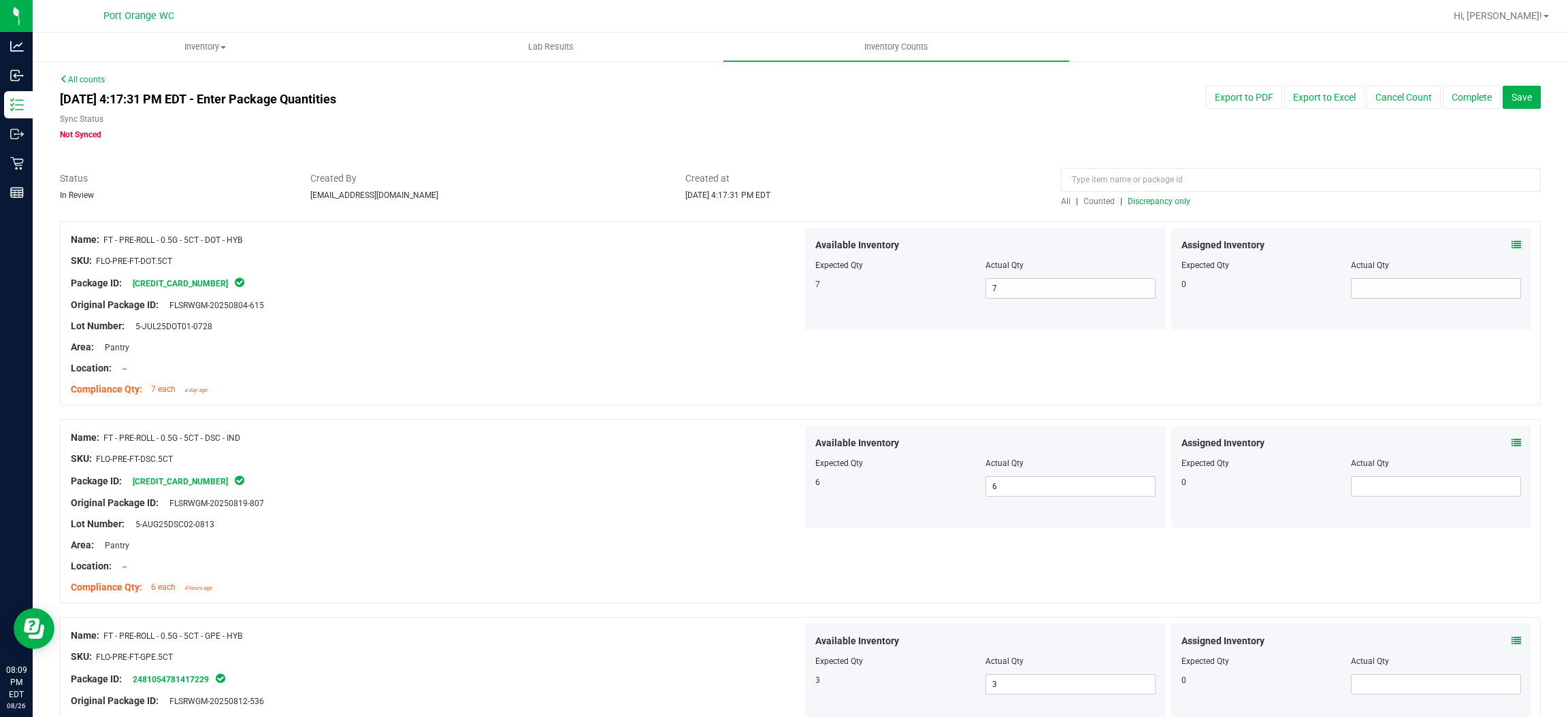
click at [1142, 193] on div at bounding box center [1301, 183] width 480 height 23
click at [1141, 202] on span "Discrepancy only" at bounding box center [1158, 202] width 62 height 10
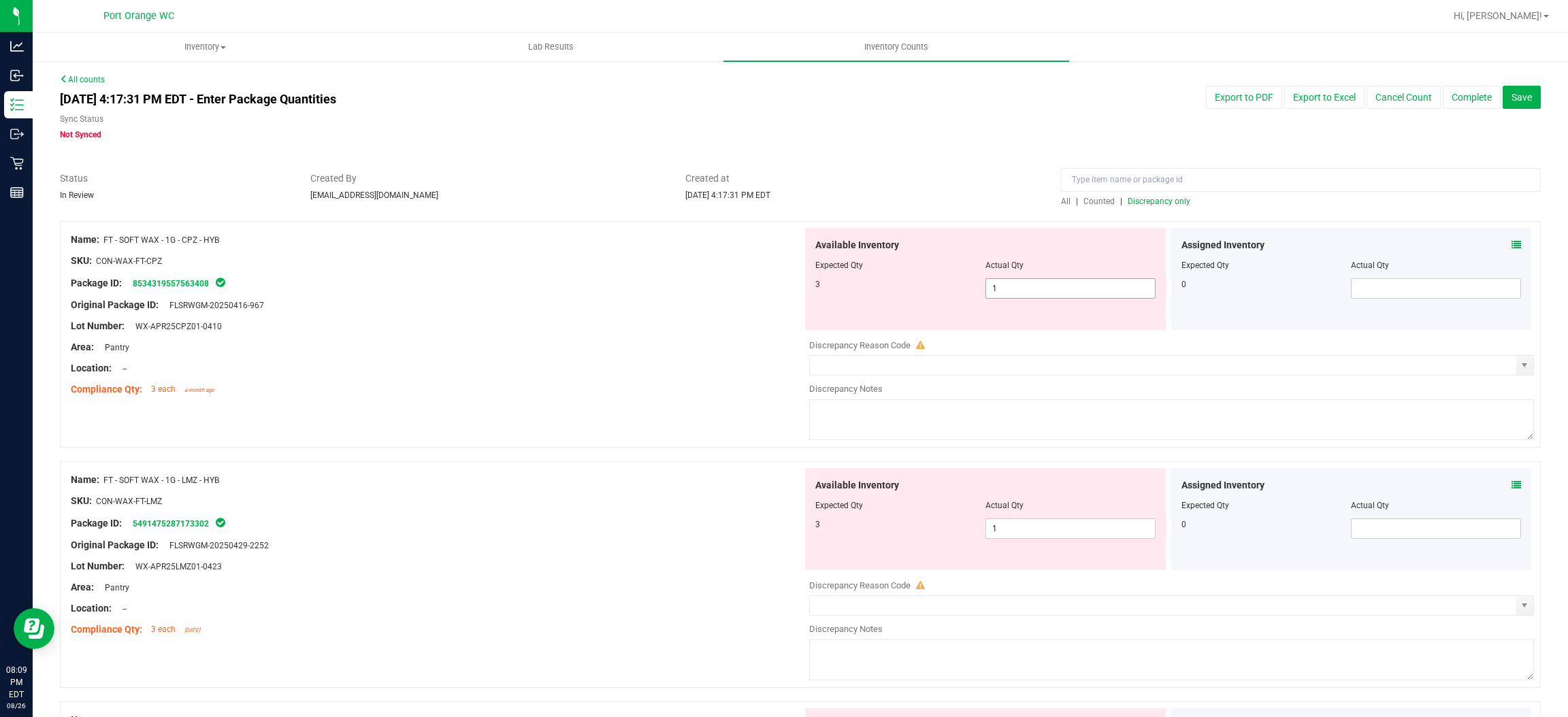
click at [1022, 285] on span "1 1" at bounding box center [1071, 288] width 170 height 20
click at [1023, 284] on input "1" at bounding box center [1070, 289] width 169 height 19
drag, startPoint x: 781, startPoint y: 336, endPoint x: 901, endPoint y: 350, distance: 120.8
click at [797, 330] on div "Name: FT - SOFT WAX - 1G - CPZ - HYB SKU: CON-WAX-FT-CPZ Package ID: 8534319557…" at bounding box center [801, 334] width 1481 height 227
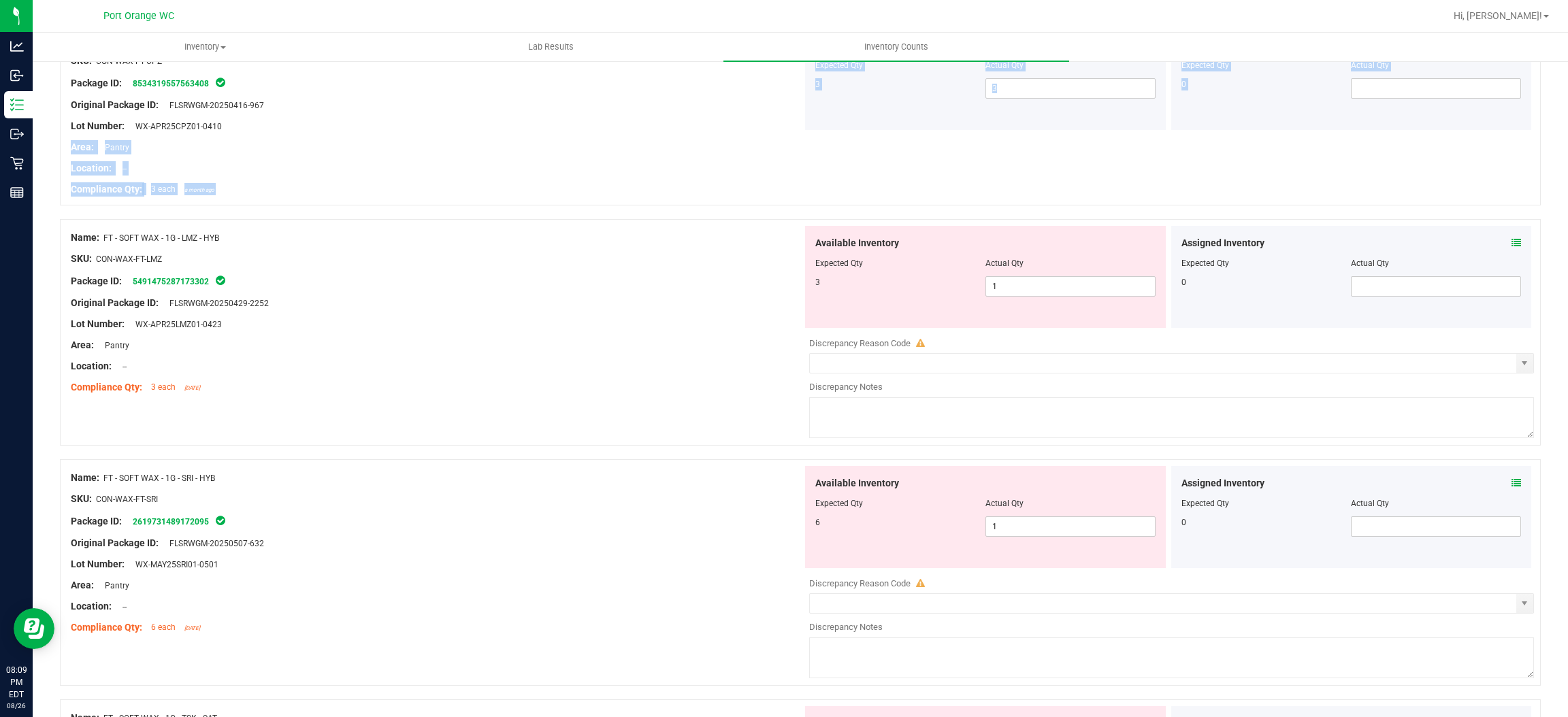
scroll to position [204, 0]
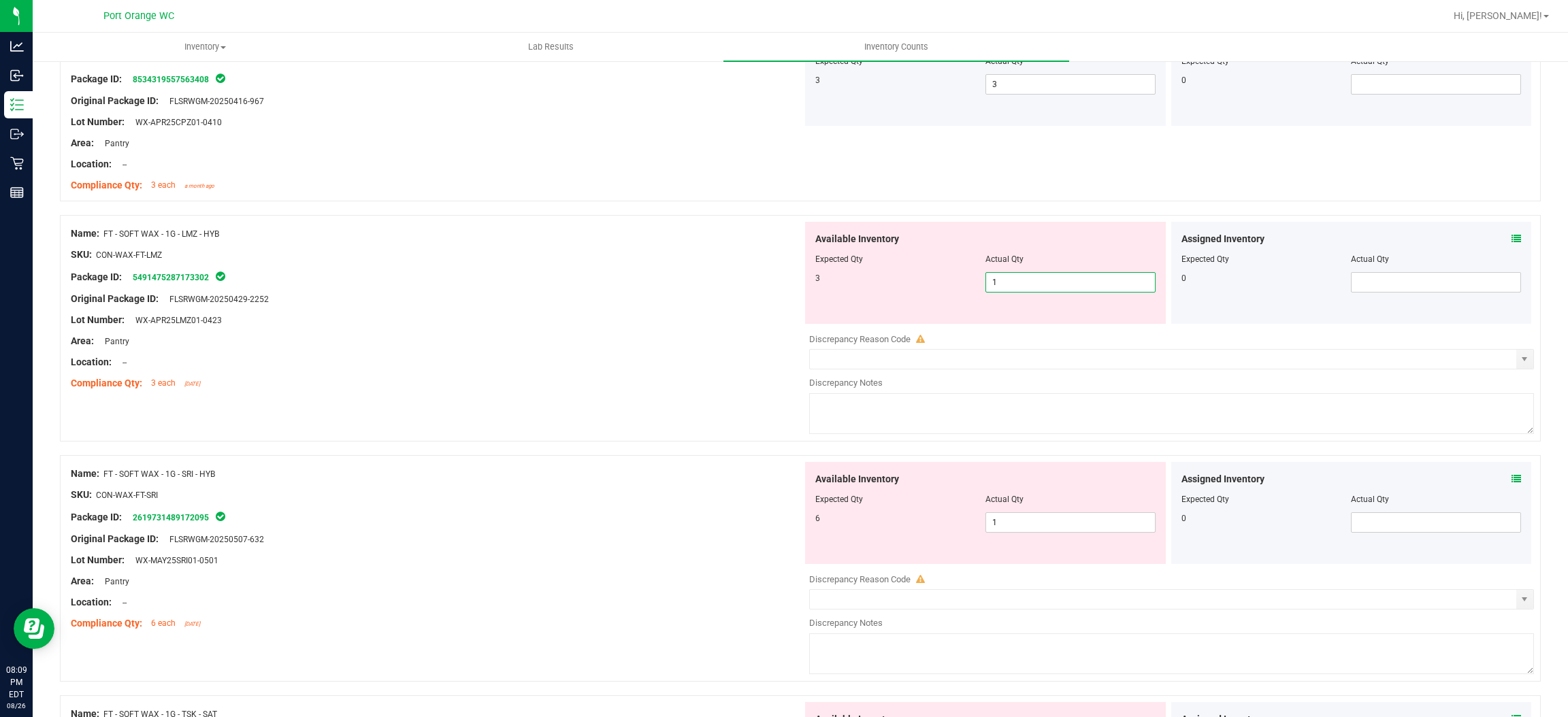
click at [1024, 284] on span "1 1" at bounding box center [1071, 282] width 170 height 20
drag, startPoint x: 1024, startPoint y: 284, endPoint x: 776, endPoint y: 346, distance: 255.6
click at [995, 293] on span "1 1" at bounding box center [1071, 282] width 170 height 20
drag, startPoint x: 578, startPoint y: 392, endPoint x: 618, endPoint y: 382, distance: 41.2
click at [584, 390] on div "Name: FT - SOFT WAX - 1G - LMZ - HYB SKU: CON-WAX-FT-LMZ Package ID: 5491475287…" at bounding box center [436, 308] width 732 height 173
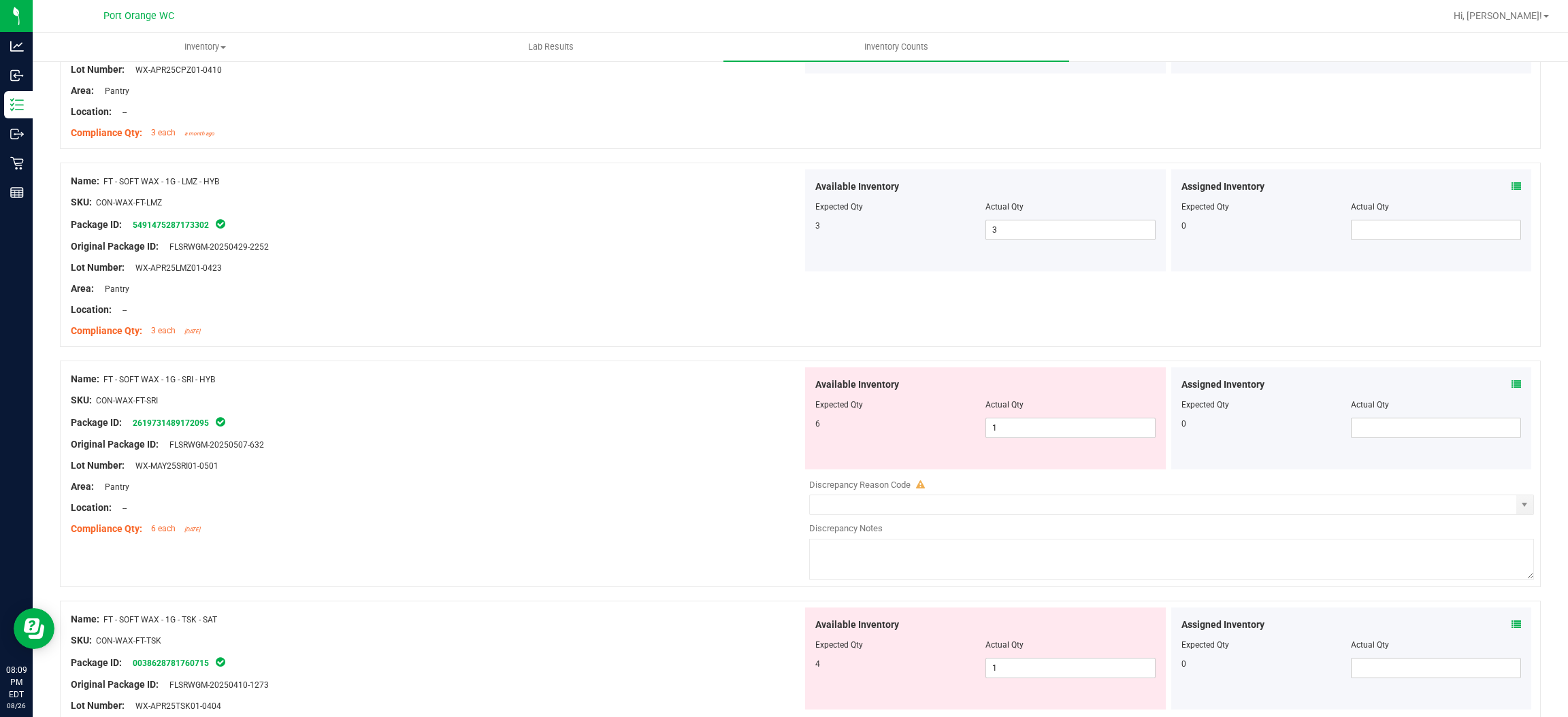
scroll to position [306, 0]
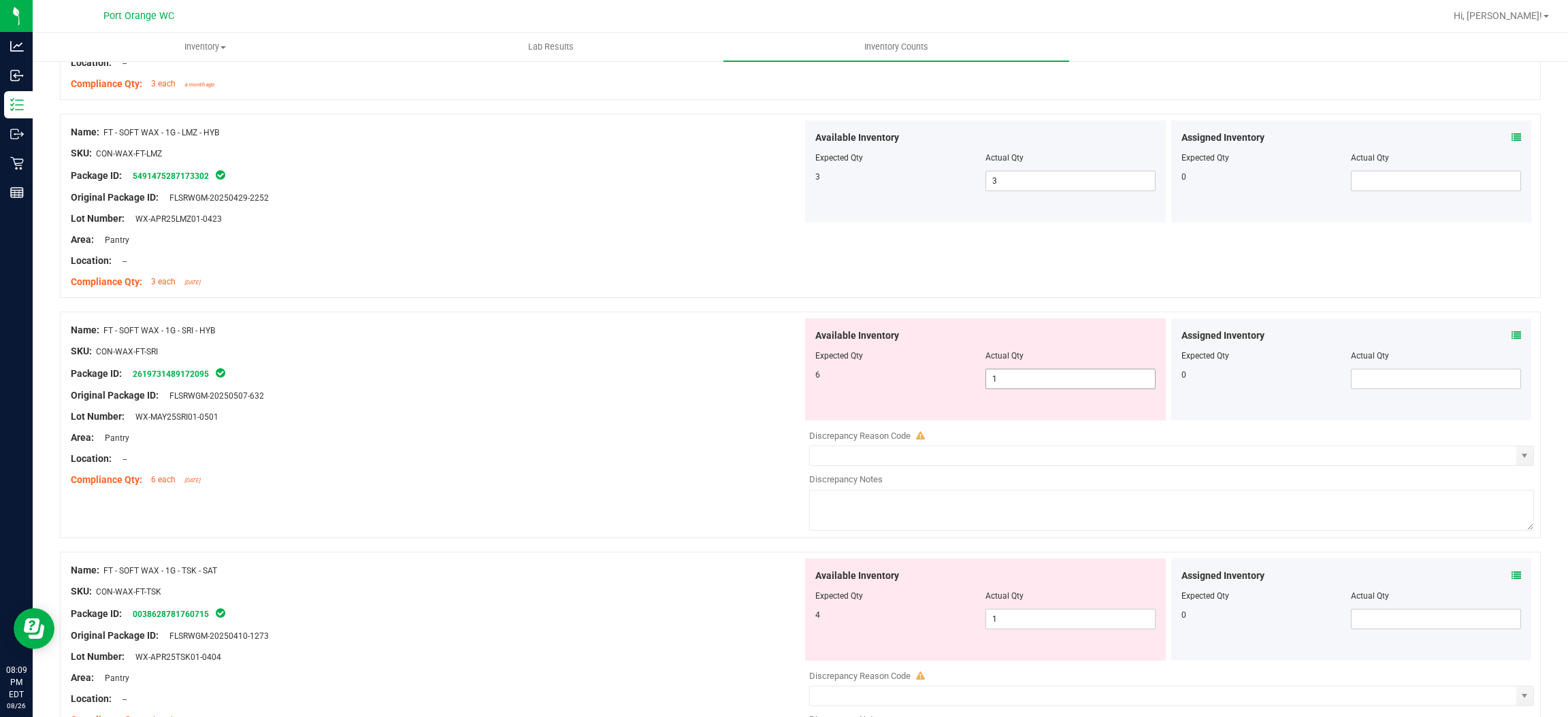
click at [1005, 374] on span "1 1" at bounding box center [1071, 379] width 170 height 20
click at [1006, 374] on input "1" at bounding box center [1070, 380] width 169 height 19
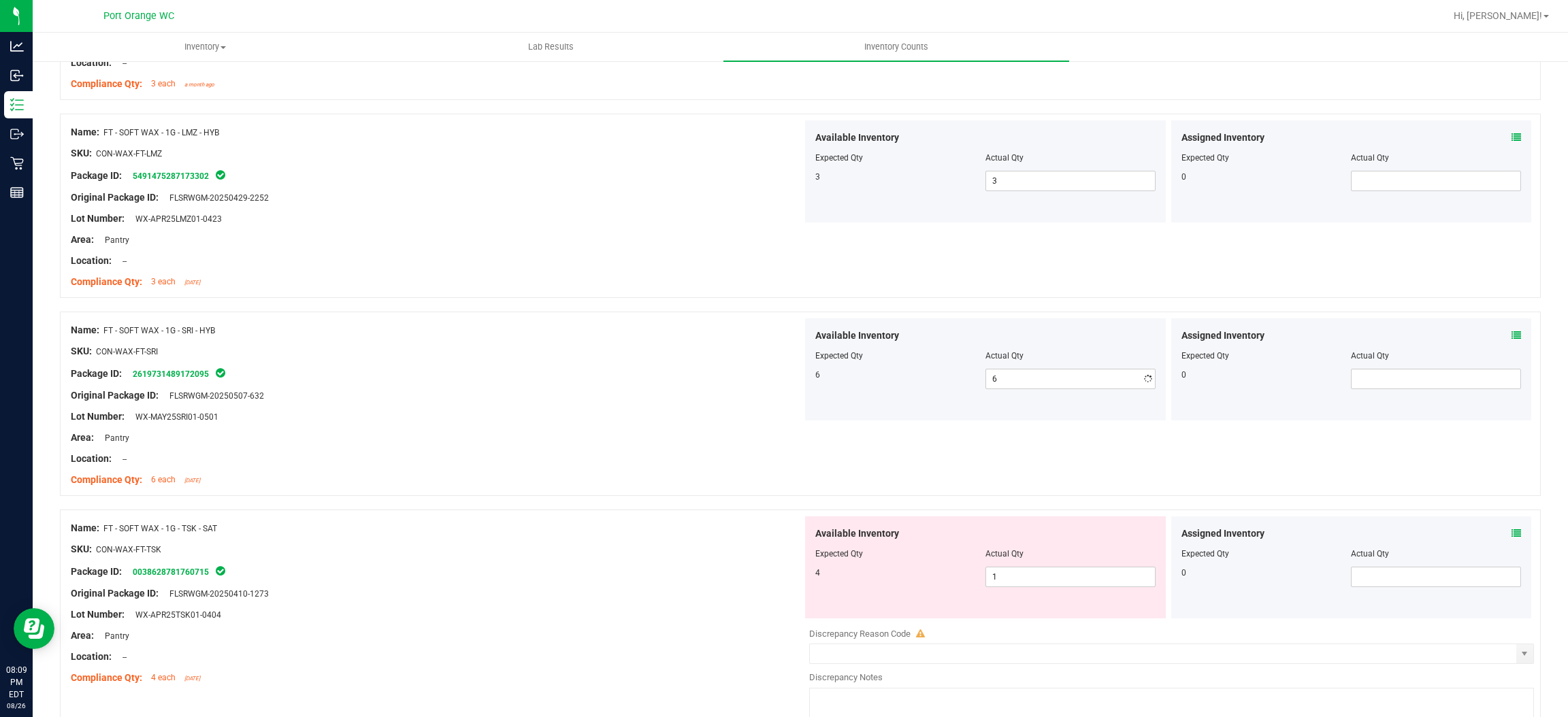
drag, startPoint x: 681, startPoint y: 432, endPoint x: 704, endPoint y: 425, distance: 24.0
click at [696, 427] on div "Name: FT - SOFT WAX - 1G - SRI - HYB SKU: CON-WAX-FT-SRI Package ID: 2619731489…" at bounding box center [436, 405] width 732 height 173
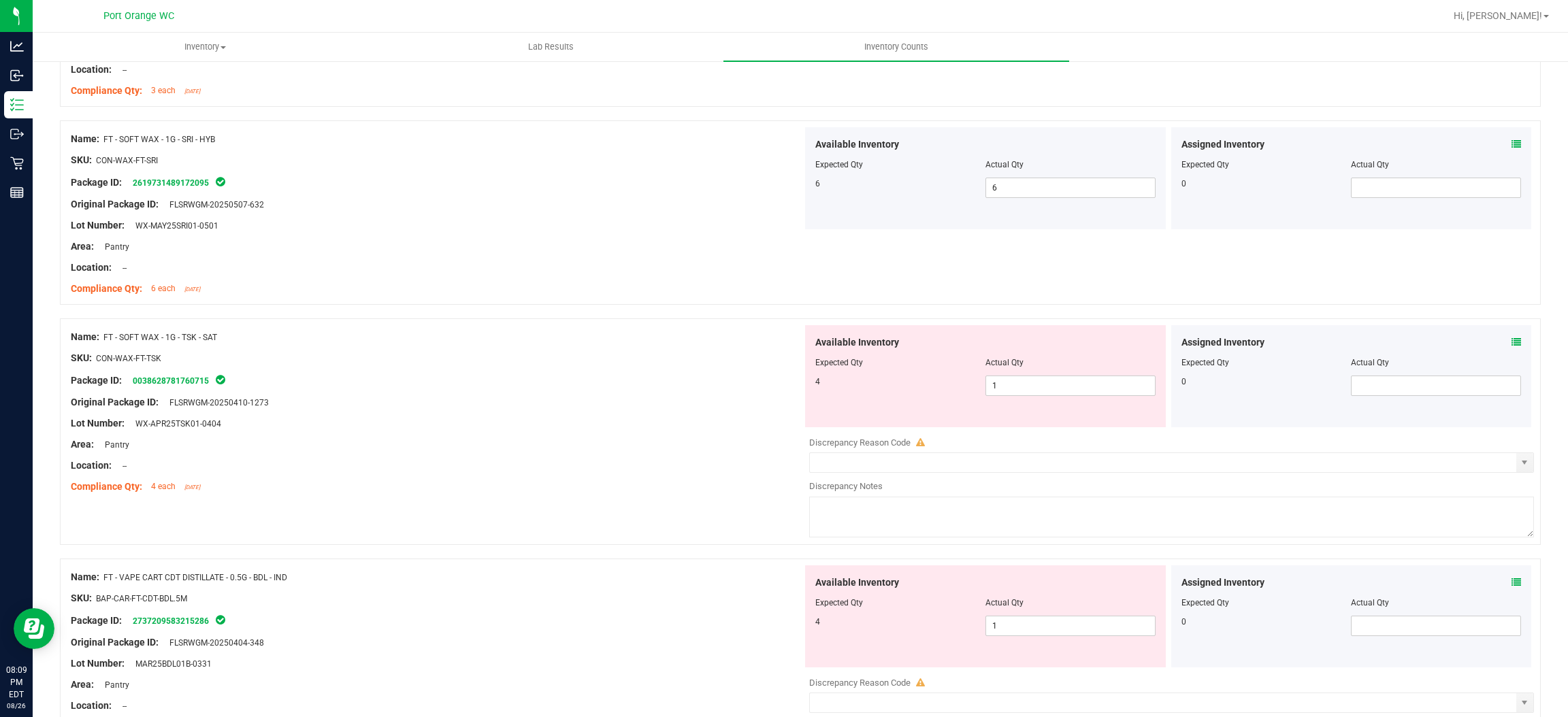
scroll to position [510, 0]
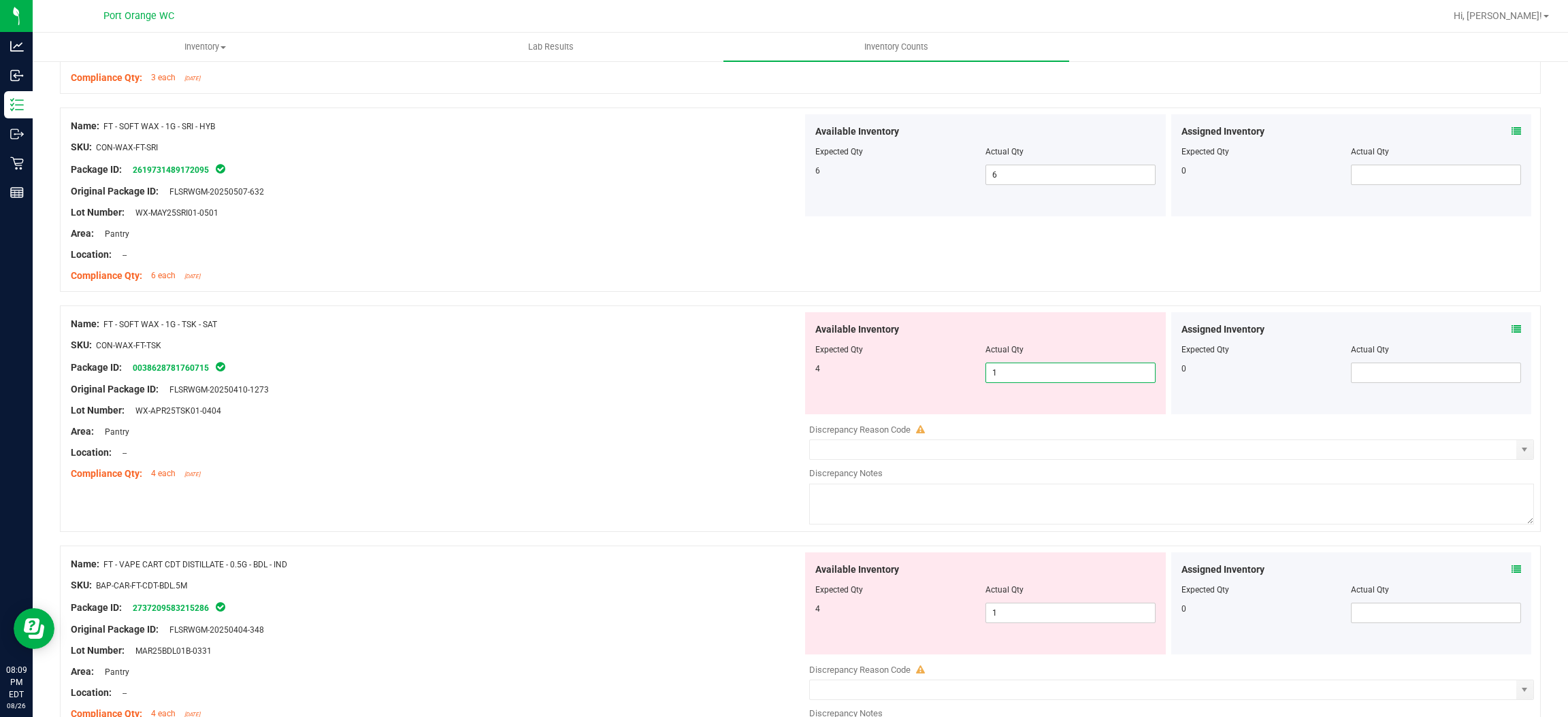
click at [1012, 375] on span "1 1" at bounding box center [1071, 372] width 170 height 20
click at [1012, 374] on input "1" at bounding box center [1070, 373] width 169 height 19
drag, startPoint x: 760, startPoint y: 422, endPoint x: 780, endPoint y: 419, distance: 20.2
click at [764, 419] on div at bounding box center [436, 421] width 732 height 6
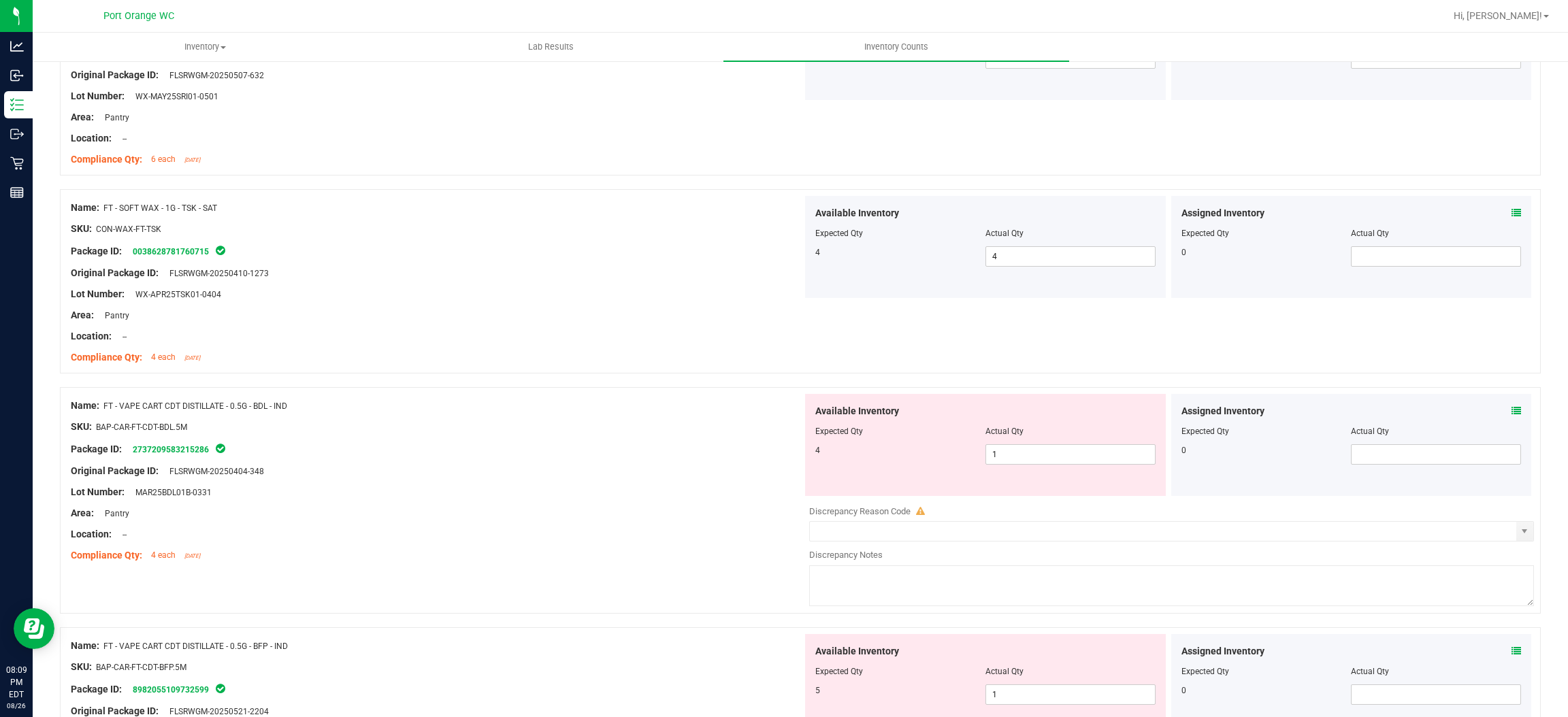
scroll to position [715, 0]
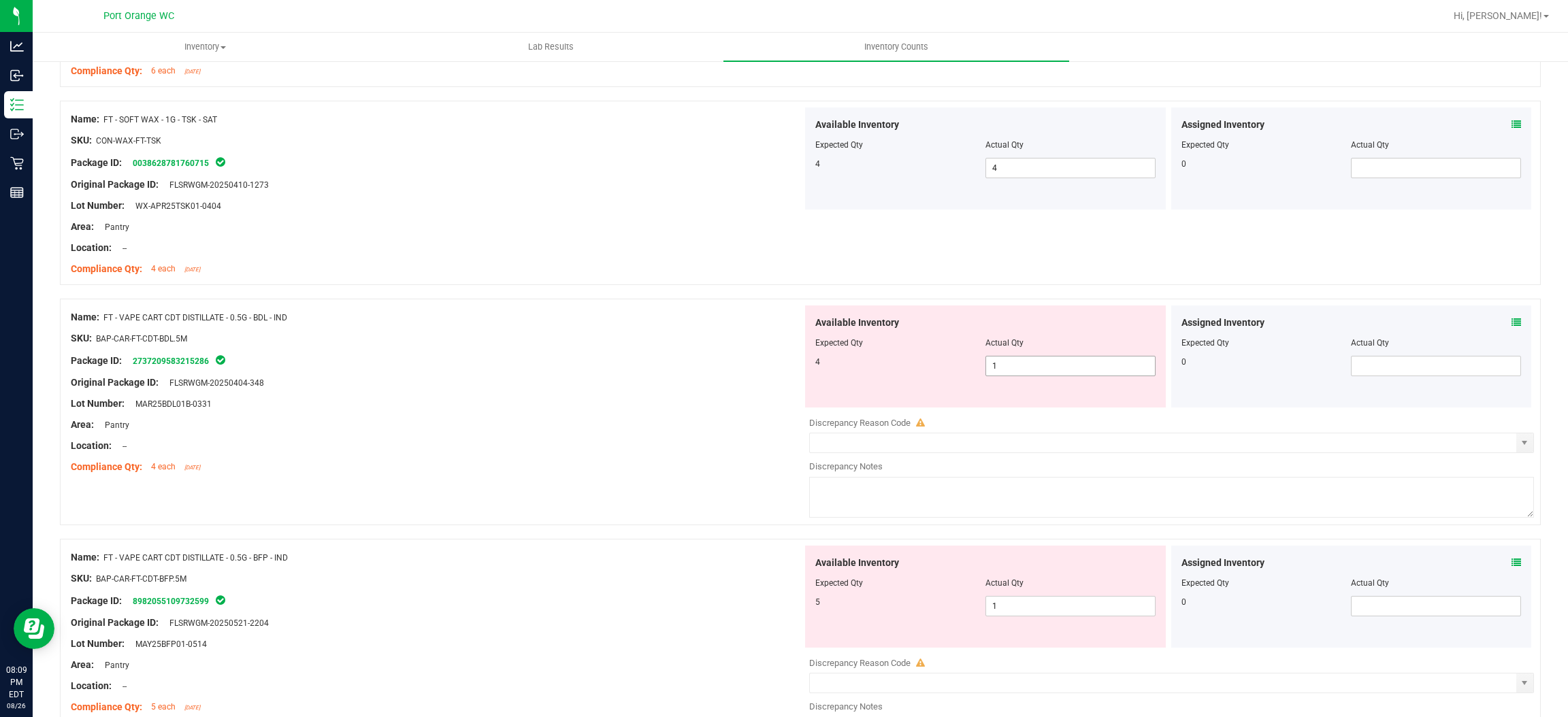
click at [1007, 362] on span "1 1" at bounding box center [1071, 366] width 170 height 20
drag, startPoint x: 1007, startPoint y: 362, endPoint x: 608, endPoint y: 439, distance: 406.4
click at [1005, 362] on input "1" at bounding box center [1070, 367] width 169 height 19
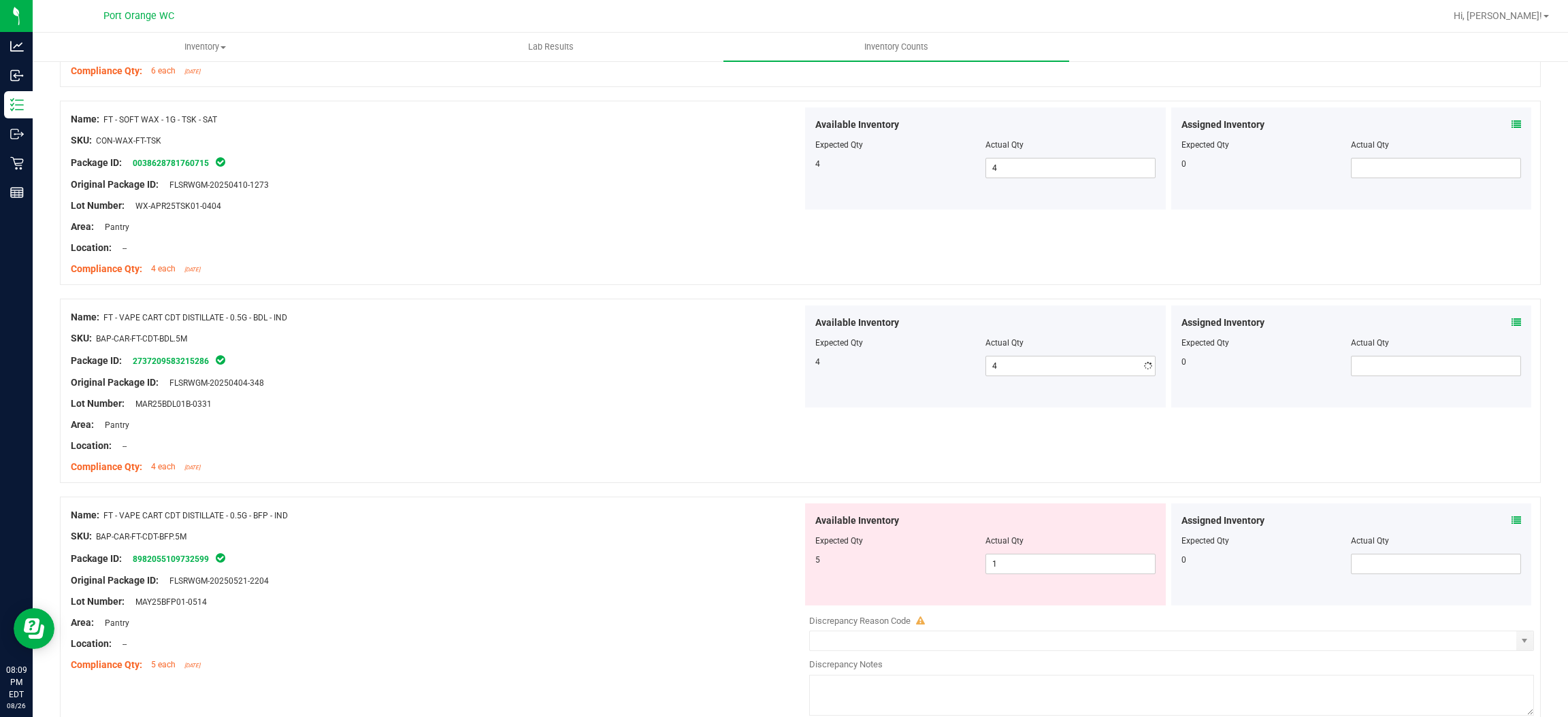
drag, startPoint x: 608, startPoint y: 439, endPoint x: 905, endPoint y: 410, distance: 298.4
click at [640, 430] on div "Name: FT - VAPE CART CDT DISTILLATE - 0.5G - BDL - IND SKU: BAP-CAR-FT-CDT-BDL.…" at bounding box center [436, 392] width 732 height 173
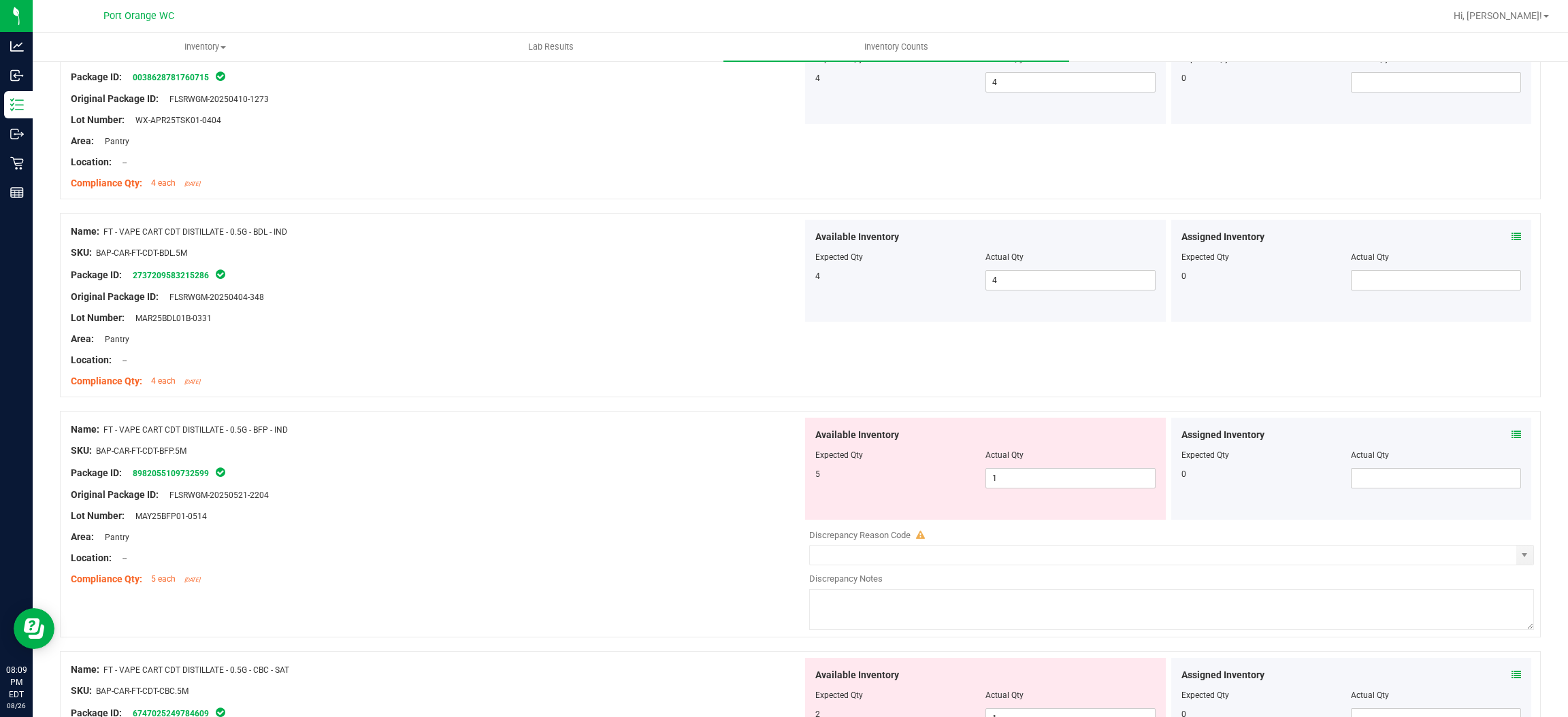
scroll to position [918, 0]
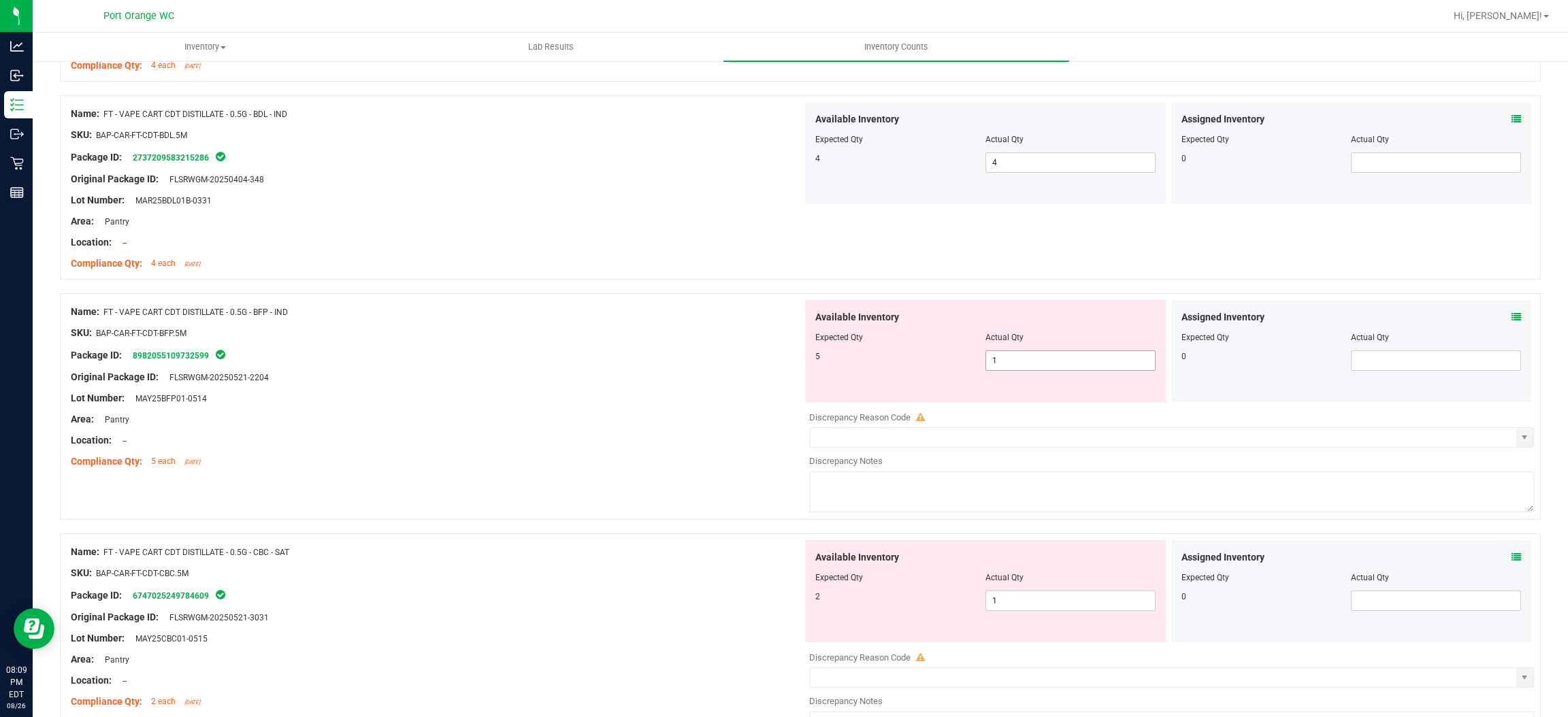
click at [1023, 355] on span "1 1" at bounding box center [1071, 360] width 170 height 20
drag, startPoint x: 1023, startPoint y: 355, endPoint x: 598, endPoint y: 441, distance: 433.6
click at [999, 365] on input "1" at bounding box center [1070, 361] width 169 height 19
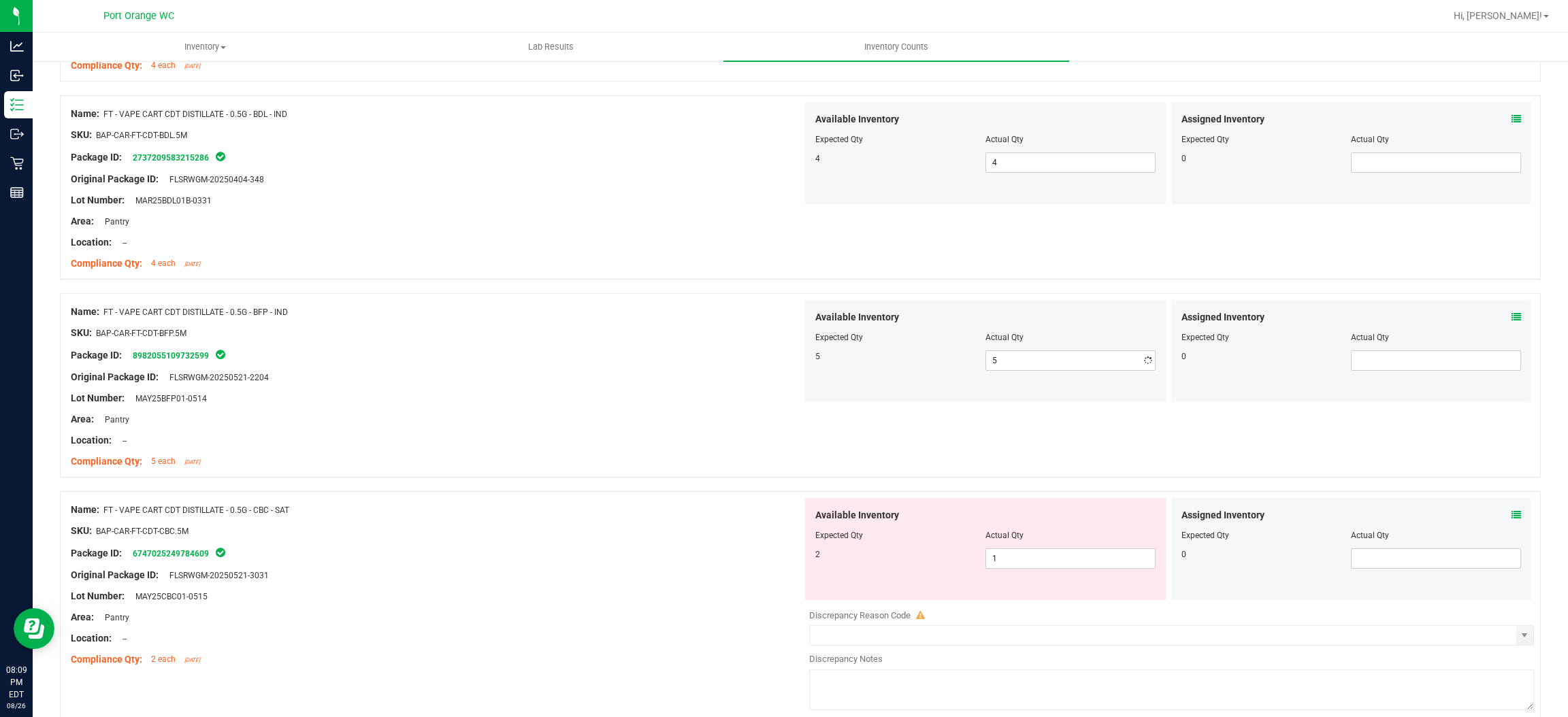
drag, startPoint x: 598, startPoint y: 441, endPoint x: 819, endPoint y: 409, distance: 223.3
click at [620, 441] on div "Location: --" at bounding box center [436, 441] width 732 height 15
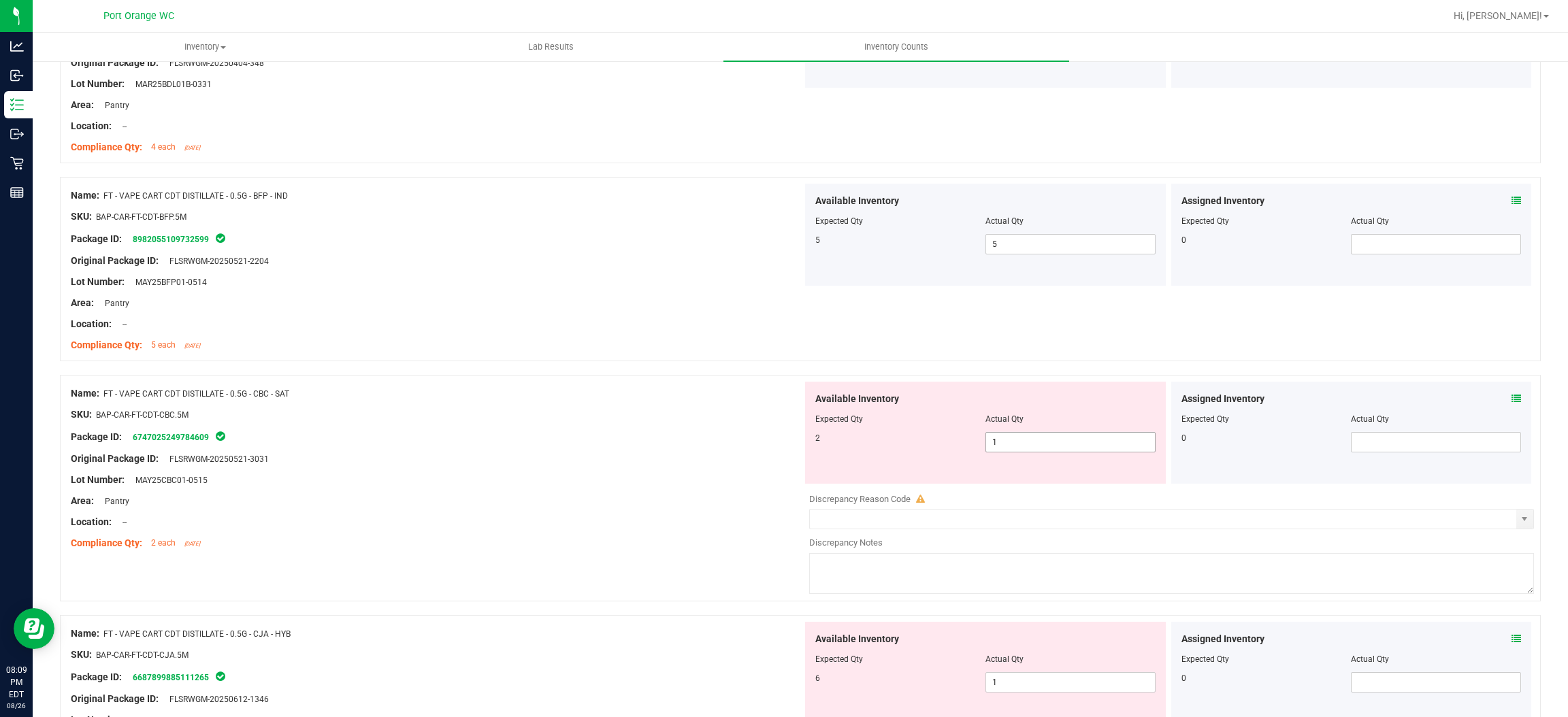
scroll to position [1122, 0]
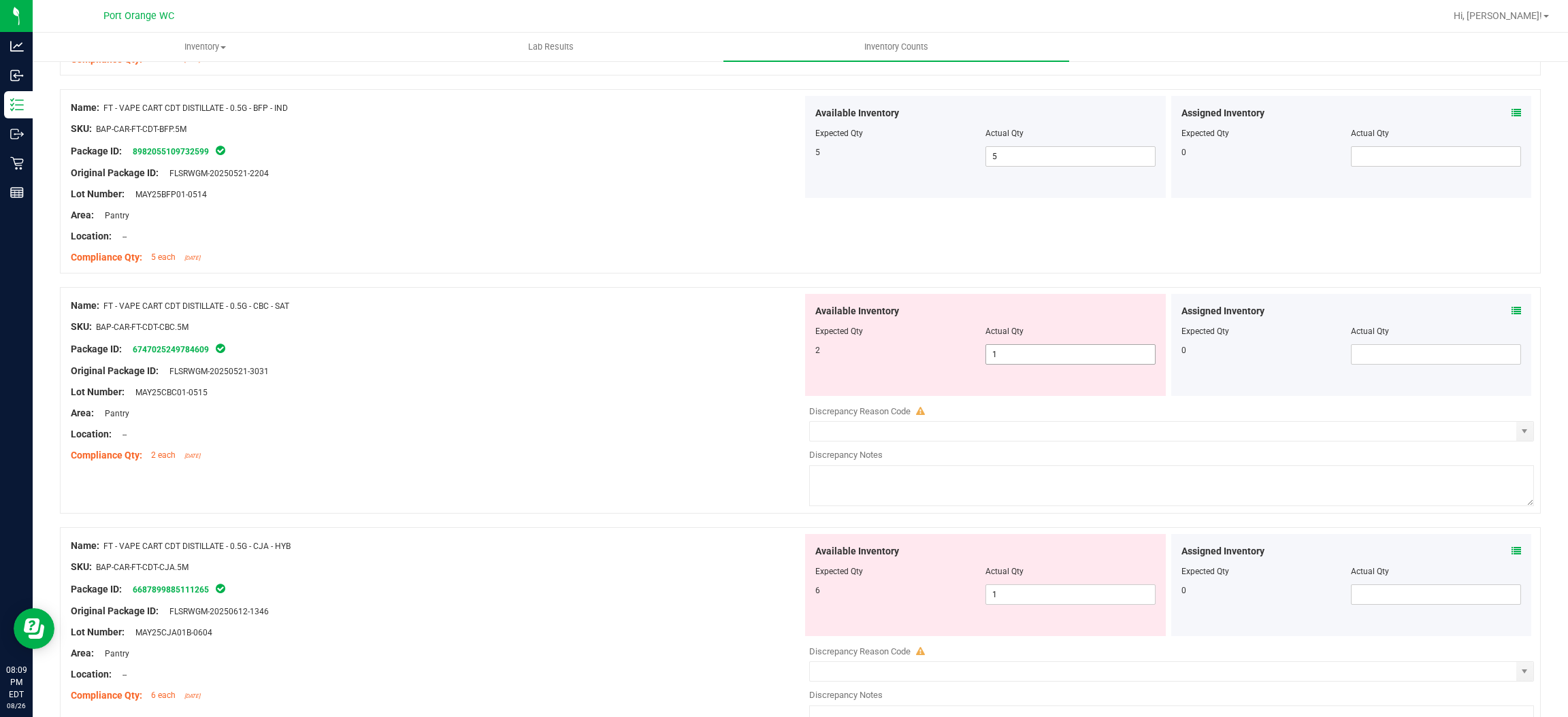
click at [1035, 351] on span "1 1" at bounding box center [1071, 354] width 170 height 20
click at [1035, 351] on input "1" at bounding box center [1070, 354] width 169 height 19
click at [678, 429] on div "Location: --" at bounding box center [436, 435] width 732 height 15
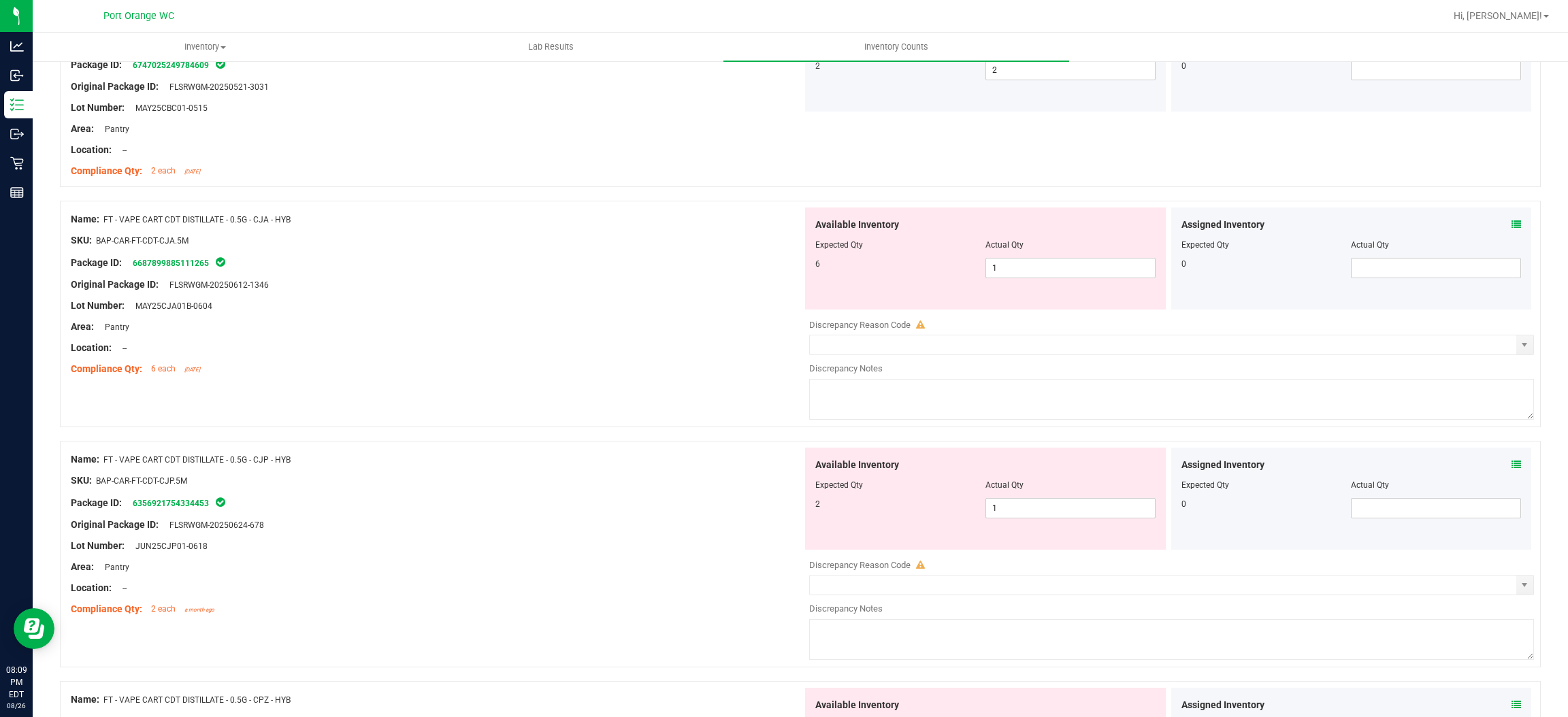
scroll to position [1429, 0]
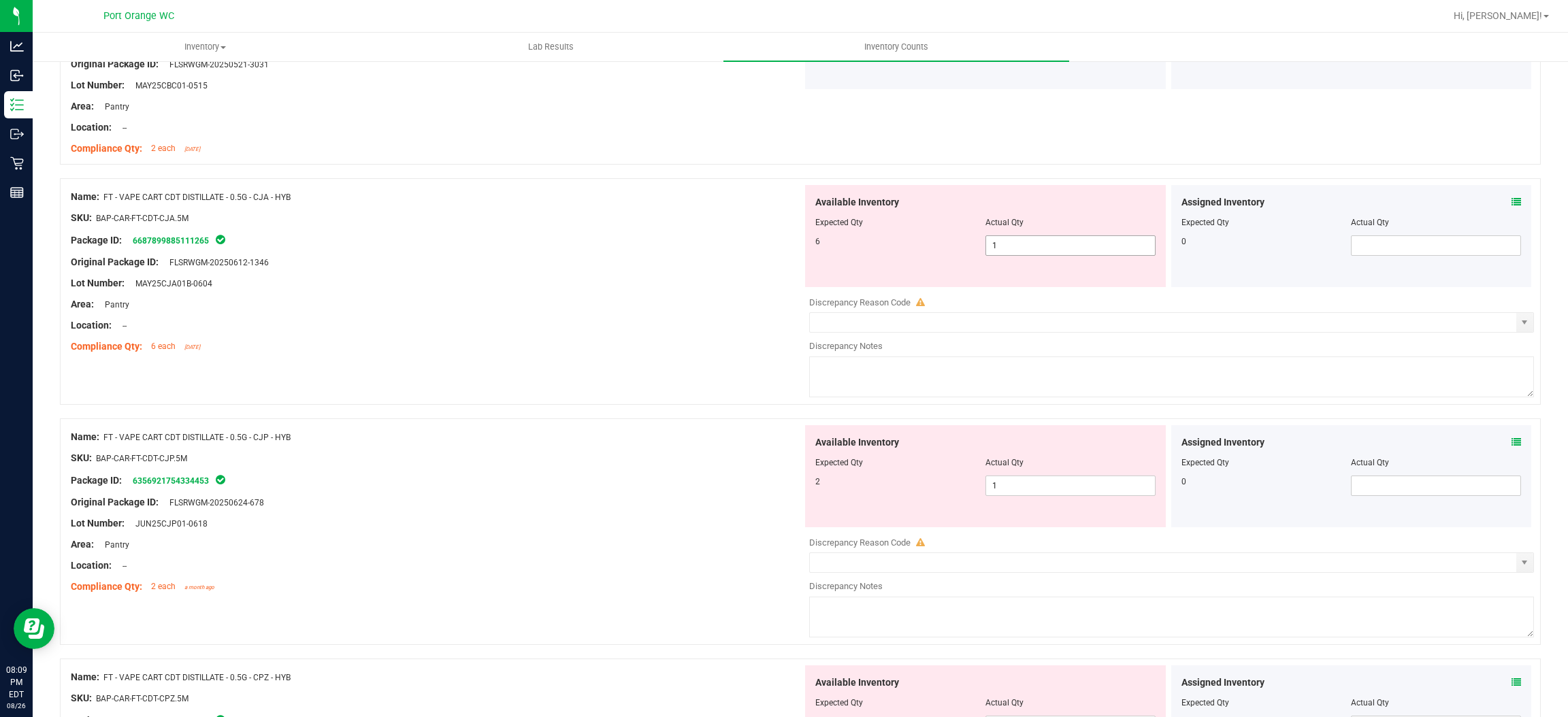
click at [1007, 238] on span "1 1" at bounding box center [1071, 245] width 170 height 20
click at [1007, 238] on input "1" at bounding box center [1070, 246] width 169 height 19
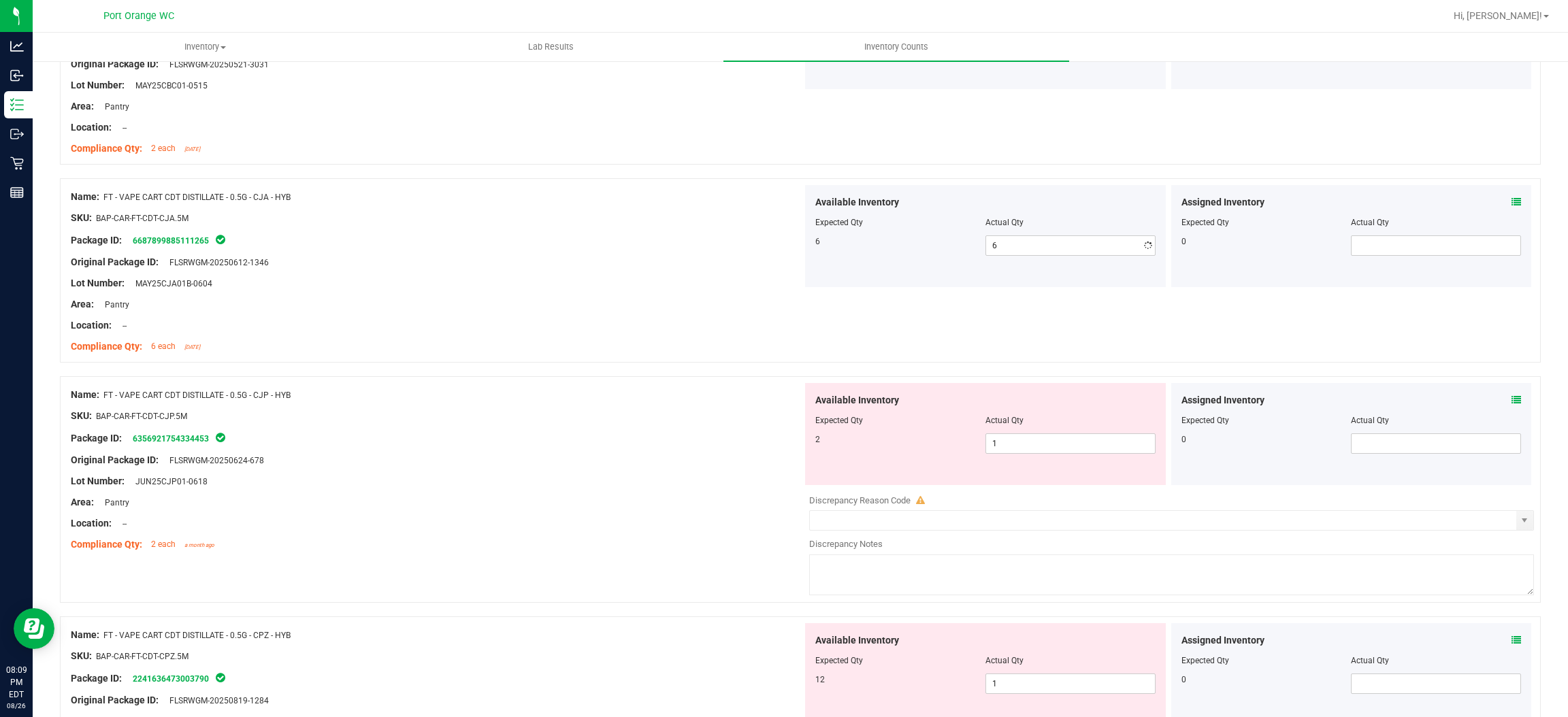
drag, startPoint x: 697, startPoint y: 354, endPoint x: 808, endPoint y: 367, distance: 111.8
click at [705, 353] on div "Compliance Qty: 6 each [DATE]" at bounding box center [436, 347] width 732 height 15
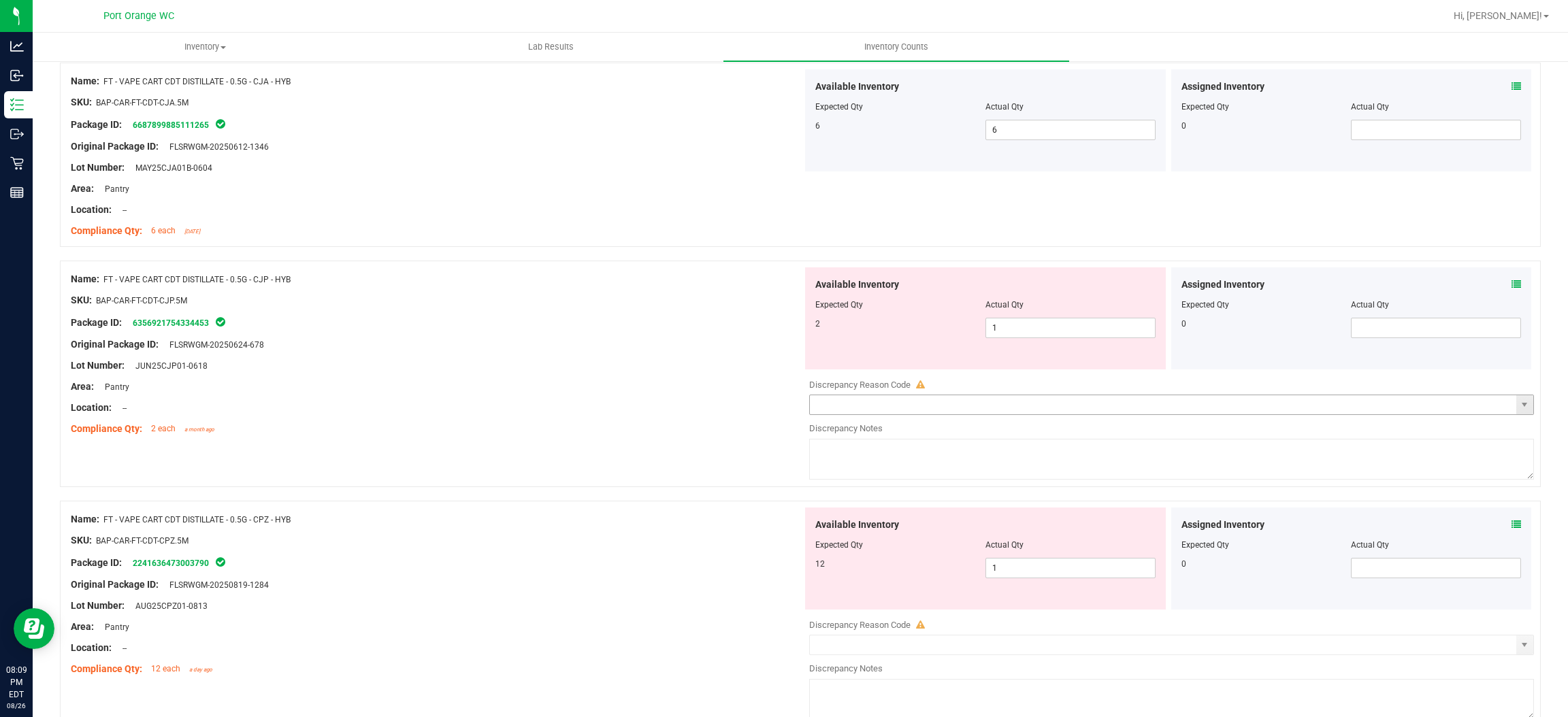
scroll to position [1633, 0]
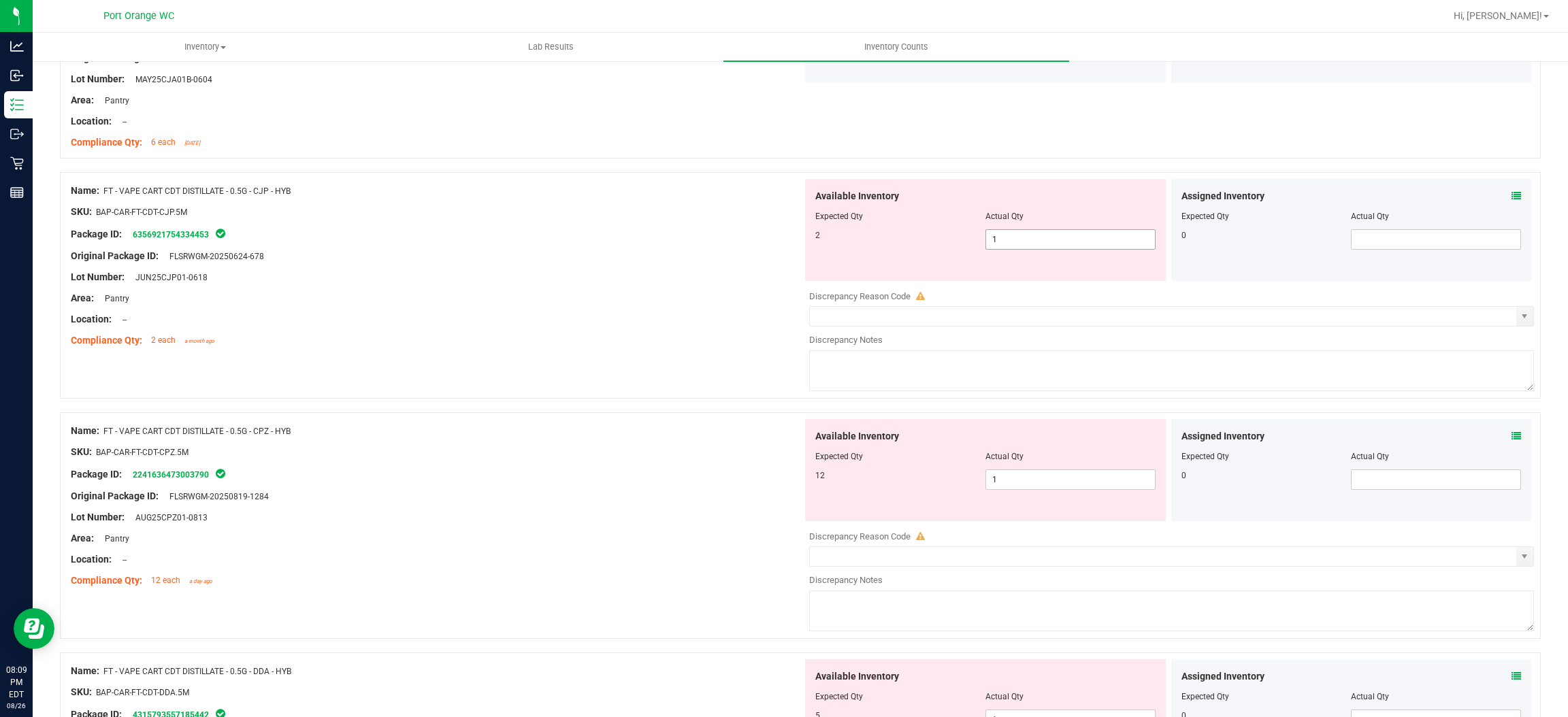
click at [999, 244] on span "1 1" at bounding box center [1071, 239] width 170 height 20
click at [999, 244] on input "1" at bounding box center [1070, 240] width 169 height 19
drag, startPoint x: 536, startPoint y: 350, endPoint x: 545, endPoint y: 349, distance: 9.1
click at [541, 349] on div "Name: FT - VAPE CART CDT DISTILLATE - 0.5G - CJP - HYB SKU: BAP-CAR-FT-CDT-CJP.…" at bounding box center [436, 265] width 732 height 173
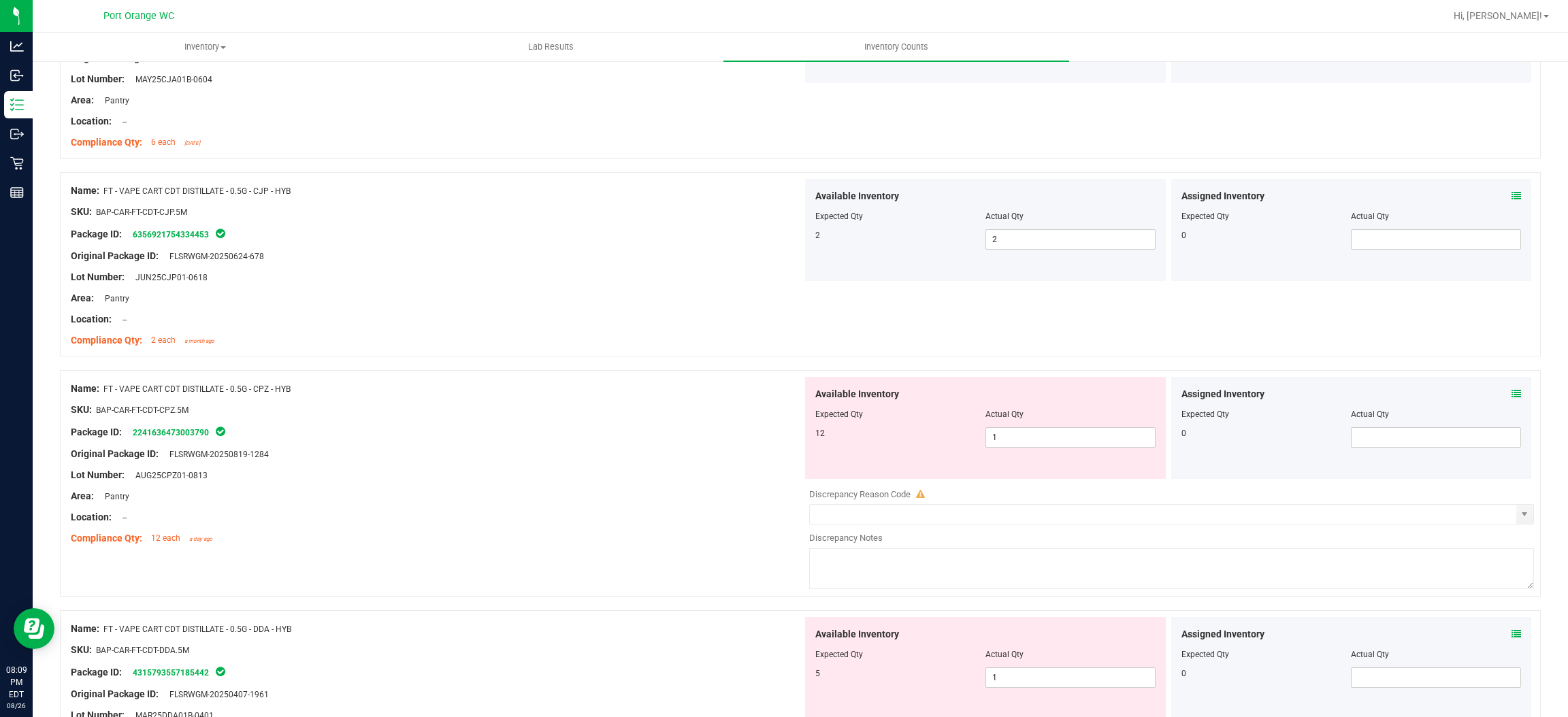
scroll to position [1837, 0]
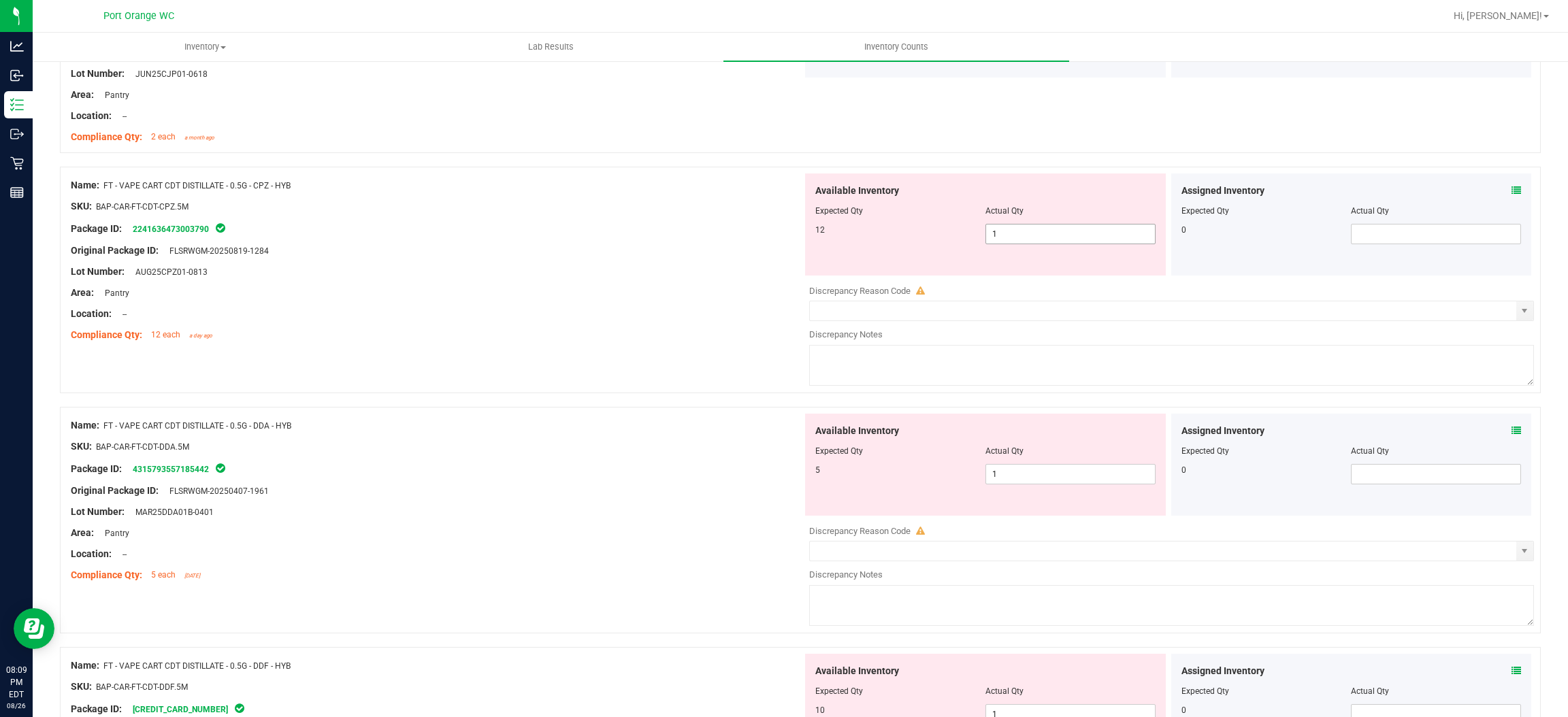
drag, startPoint x: 1009, startPoint y: 239, endPoint x: 1001, endPoint y: 242, distance: 8.5
click at [1008, 239] on span "1 1" at bounding box center [1071, 234] width 170 height 20
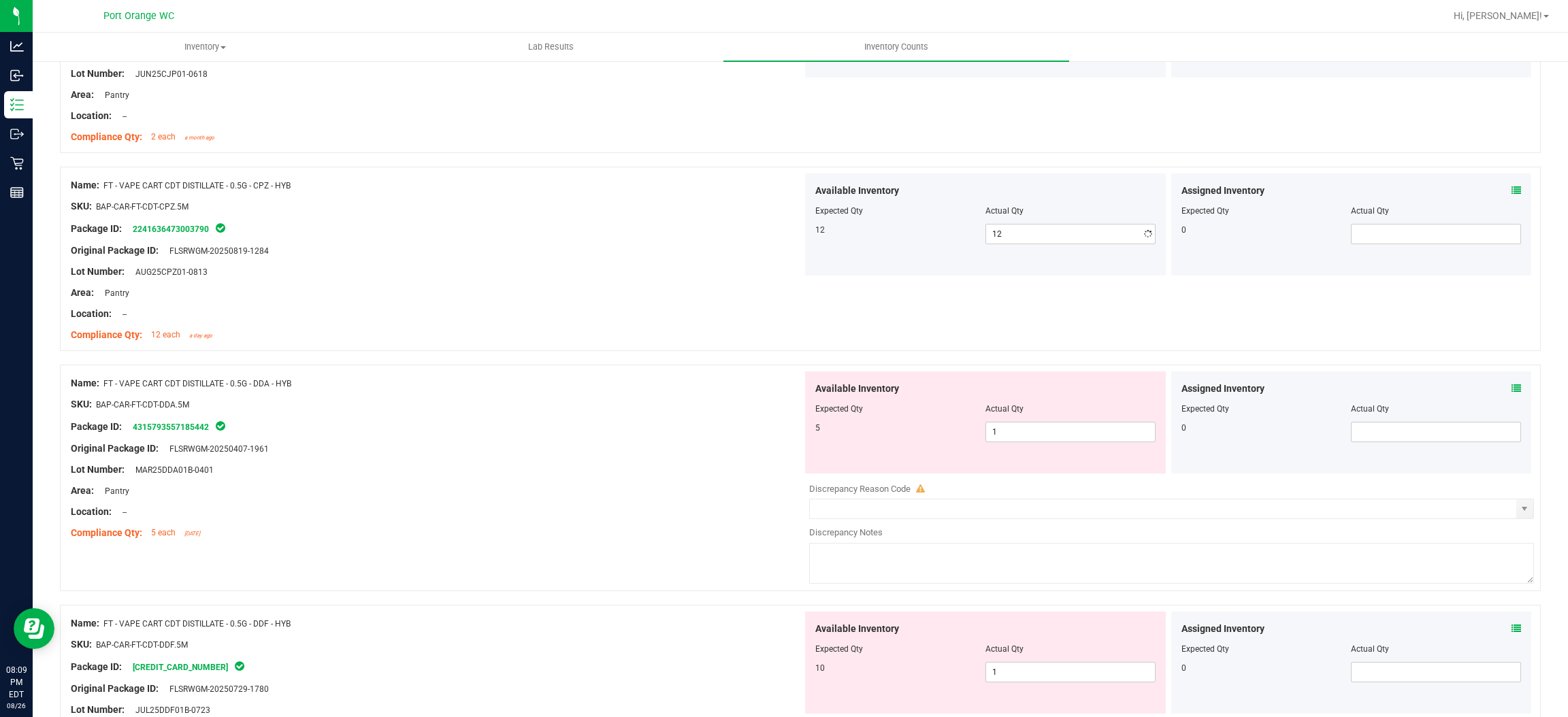
drag, startPoint x: 600, startPoint y: 362, endPoint x: 720, endPoint y: 377, distance: 120.9
click at [606, 363] on div "Name: FT - VAPE CART CDT DISTILLATE - 0.5G - CPZ - HYB SKU: BAP-CAR-FT-CDT-CPZ.…" at bounding box center [801, 265] width 1481 height 198
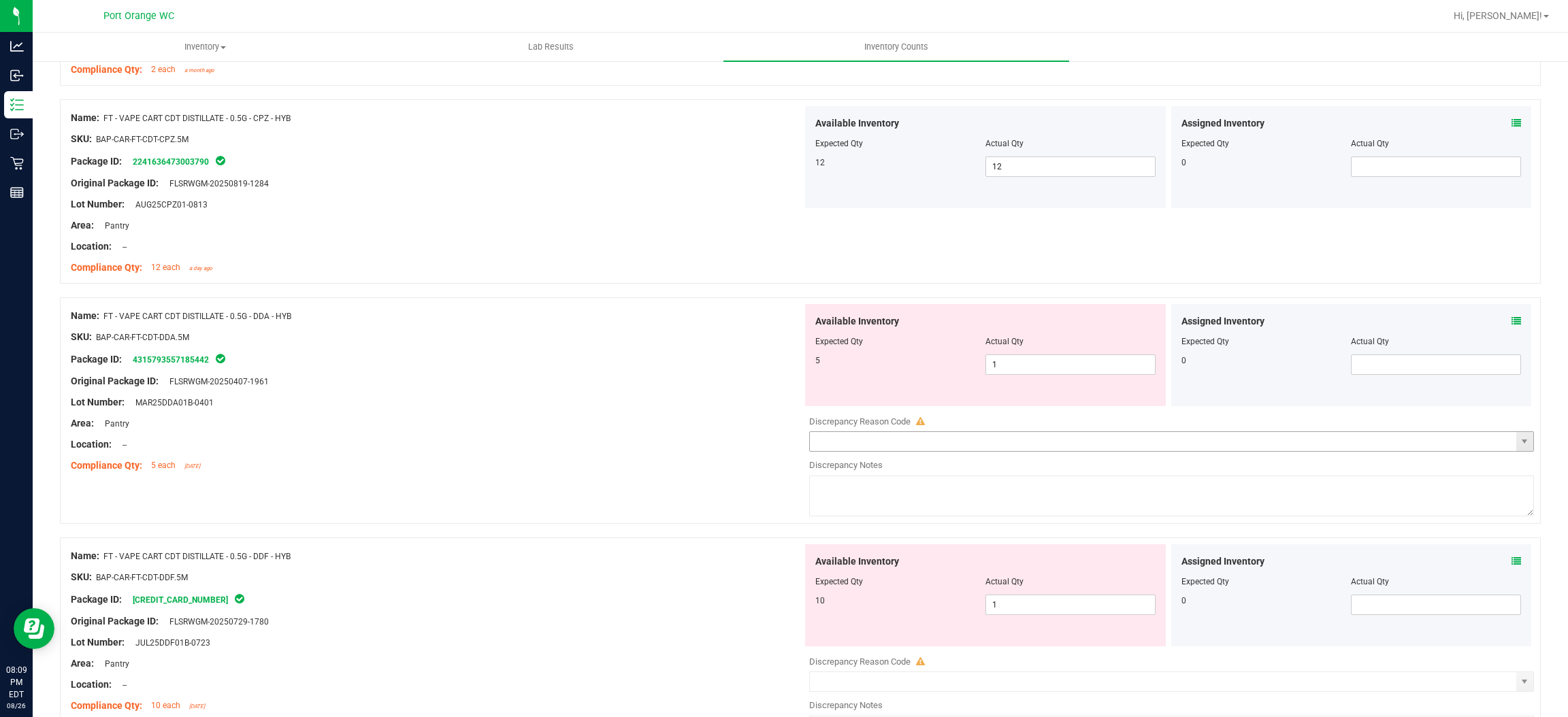
scroll to position [2041, 0]
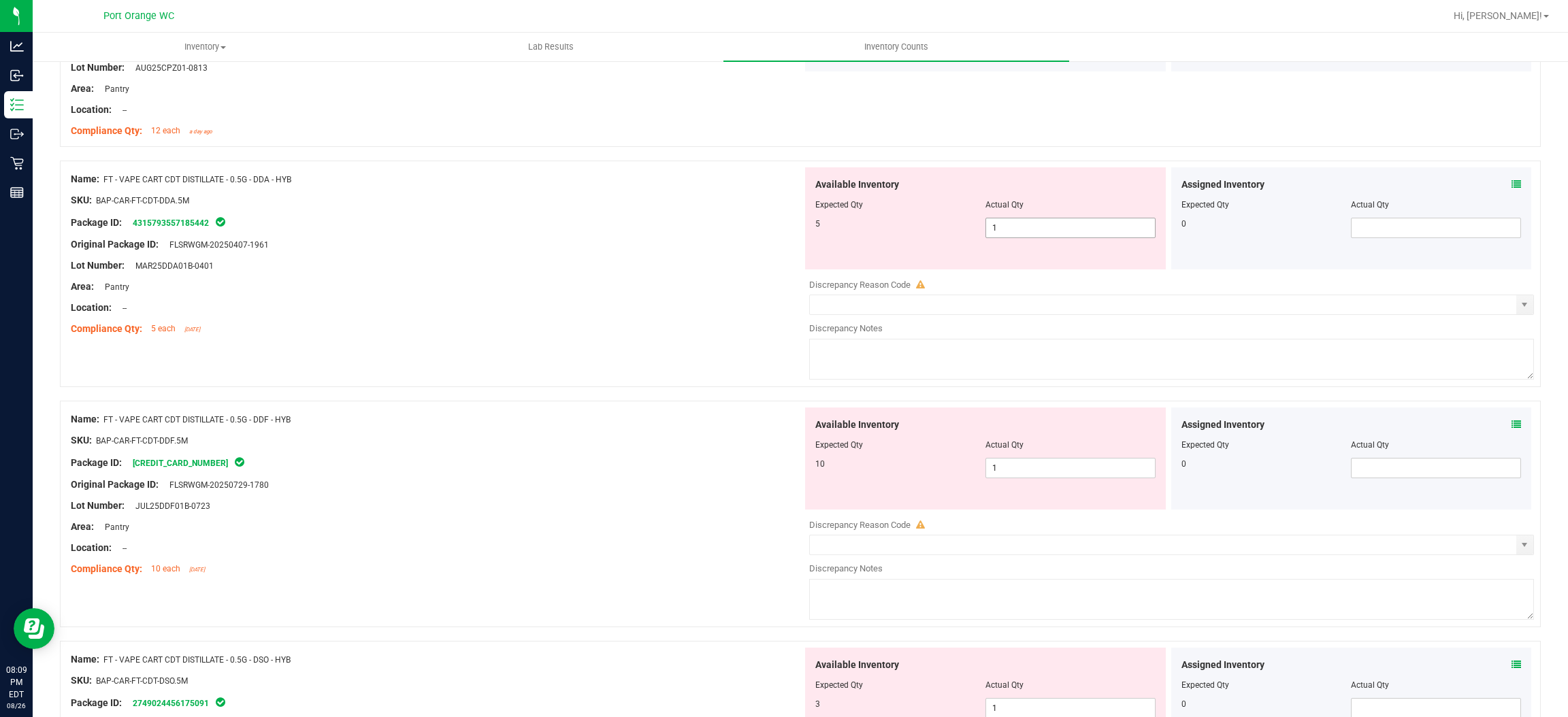
click at [1015, 233] on span "1 1" at bounding box center [1071, 227] width 170 height 20
click at [1015, 233] on input "1" at bounding box center [1070, 228] width 169 height 19
click at [738, 297] on div at bounding box center [436, 297] width 732 height 6
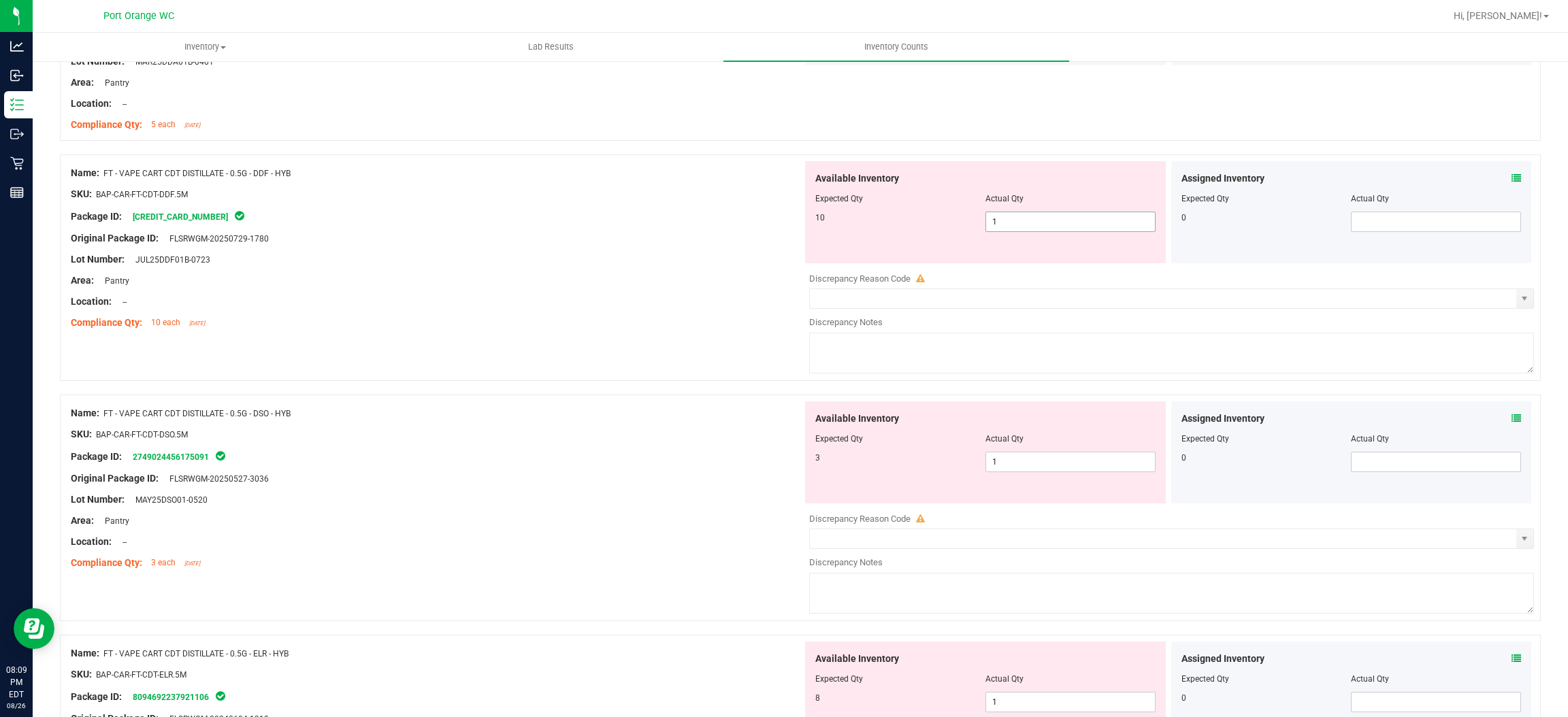
click at [1011, 223] on span "1 1" at bounding box center [1071, 222] width 170 height 20
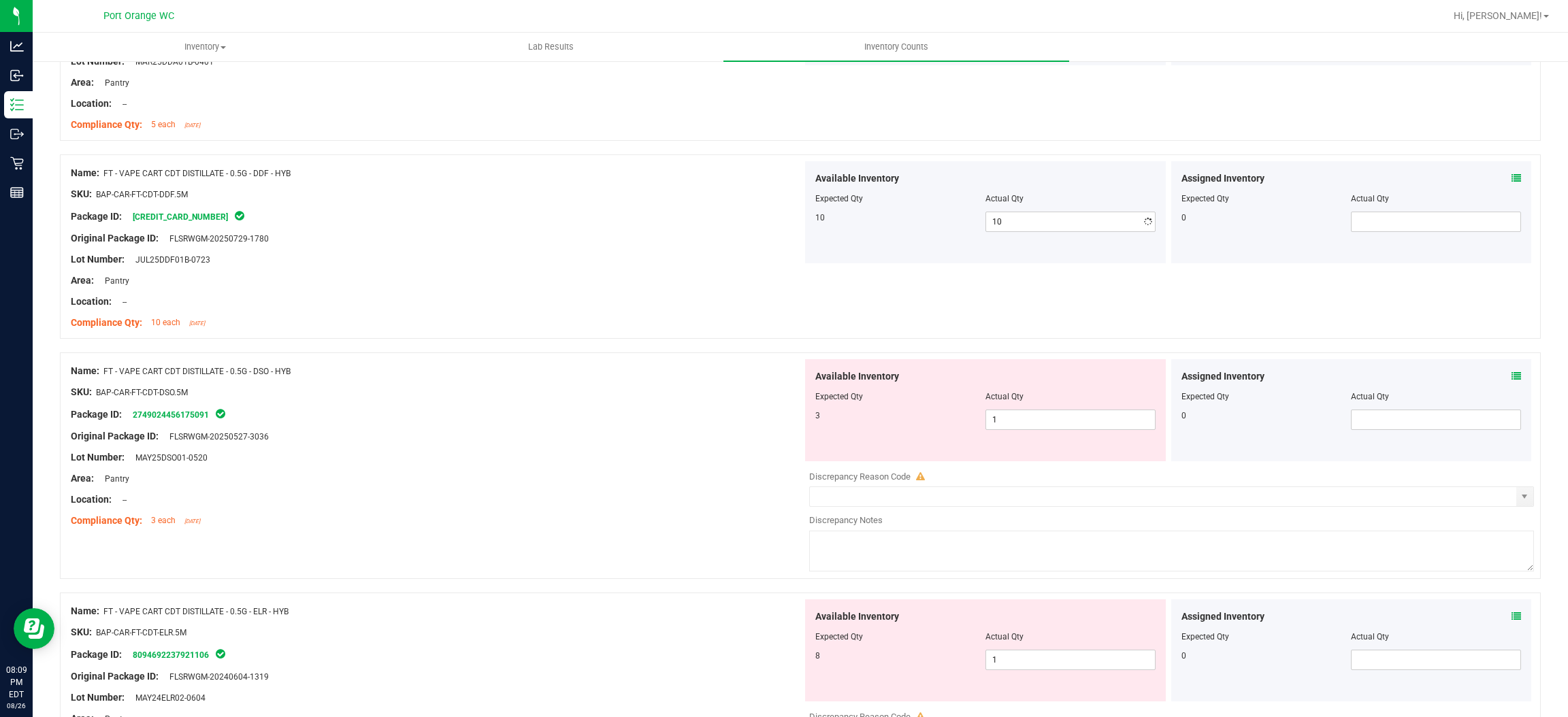
drag, startPoint x: 716, startPoint y: 302, endPoint x: 806, endPoint y: 329, distance: 94.0
click at [717, 302] on div "Location: --" at bounding box center [436, 302] width 732 height 15
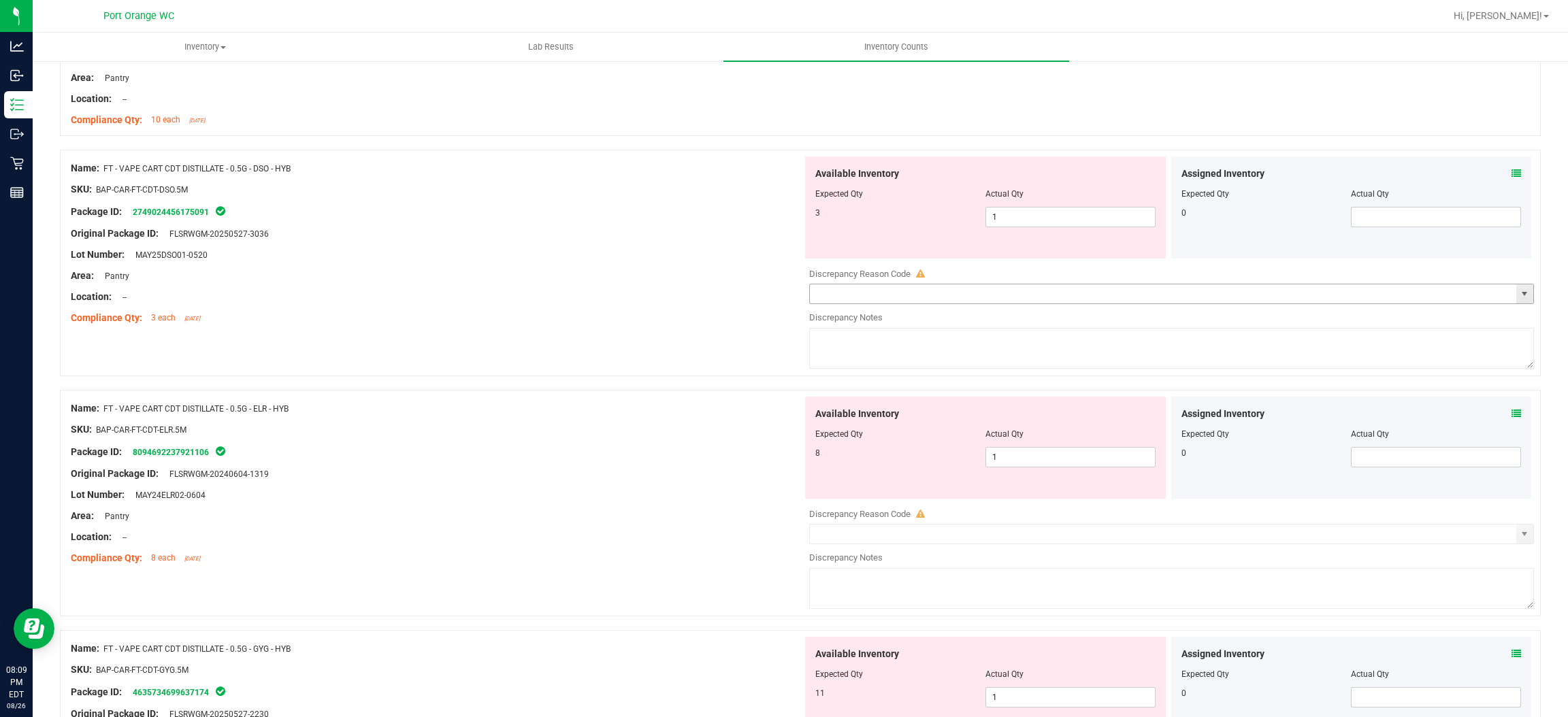
scroll to position [2449, 0]
click at [1015, 216] on span "1 1" at bounding box center [1071, 215] width 170 height 20
click at [1015, 216] on input "1" at bounding box center [1070, 216] width 169 height 19
drag, startPoint x: 630, startPoint y: 275, endPoint x: 642, endPoint y: 284, distance: 15.0
click at [635, 280] on div "Area: Pantry" at bounding box center [436, 274] width 732 height 15
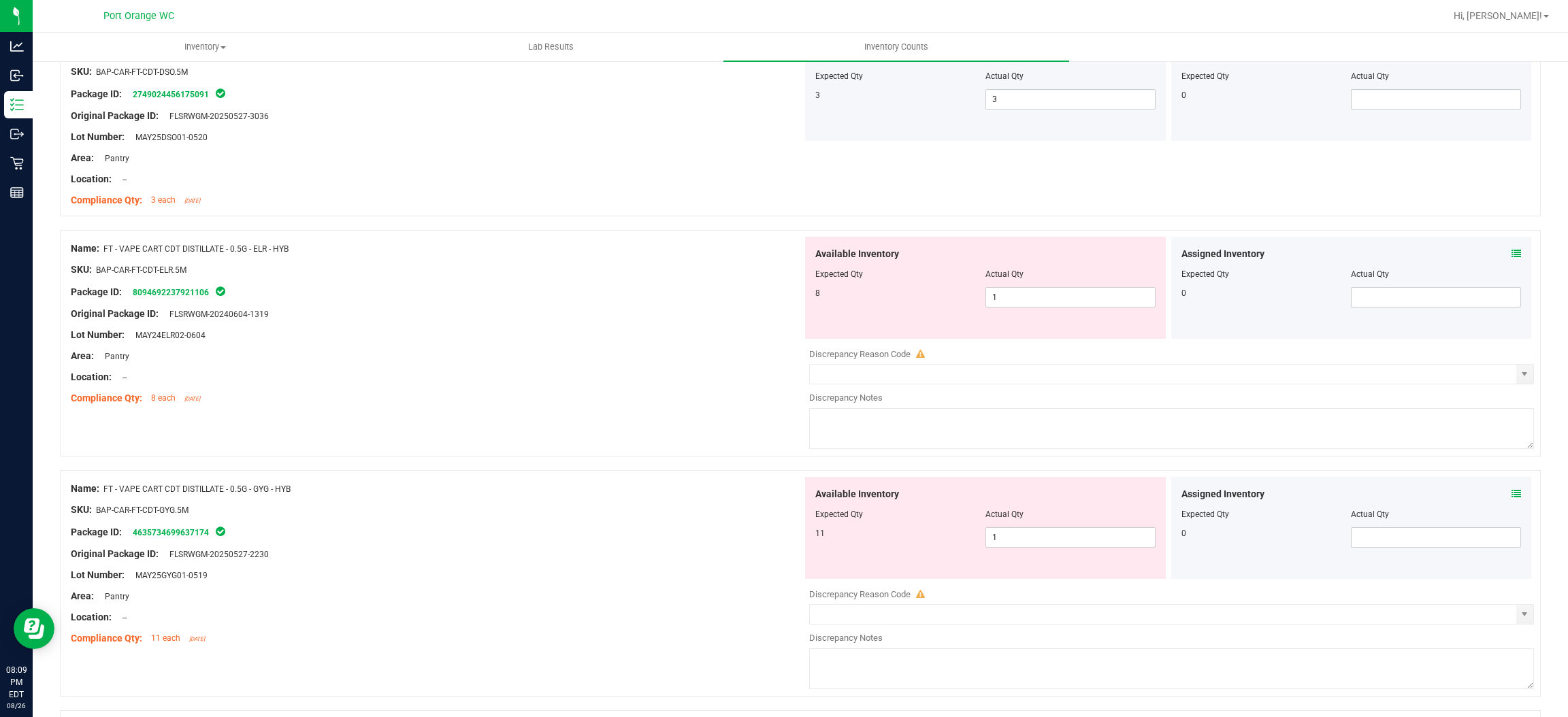
scroll to position [2654, 0]
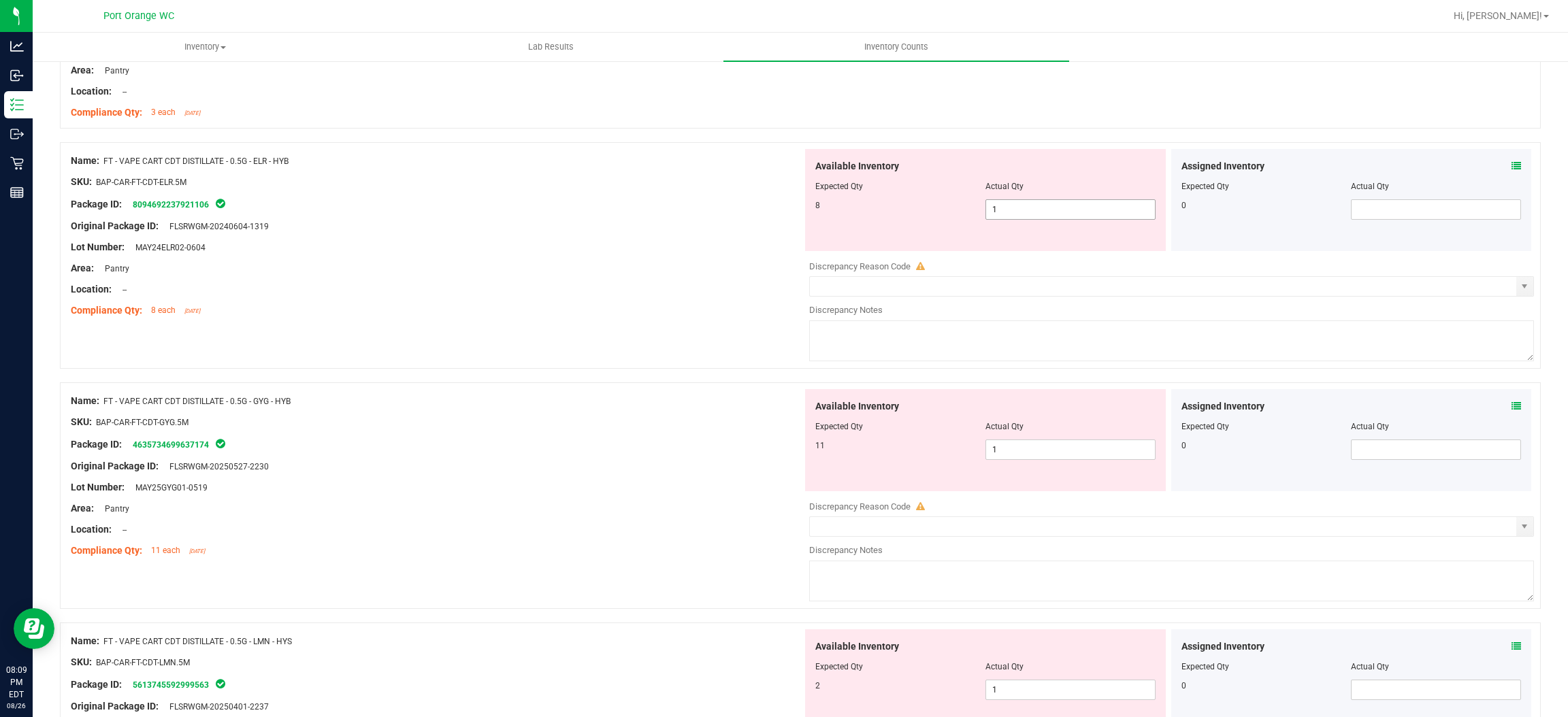
click at [1047, 216] on span "1 1" at bounding box center [1071, 209] width 170 height 20
click at [1047, 216] on input "1" at bounding box center [1070, 210] width 169 height 19
click at [783, 261] on div at bounding box center [436, 257] width 732 height 6
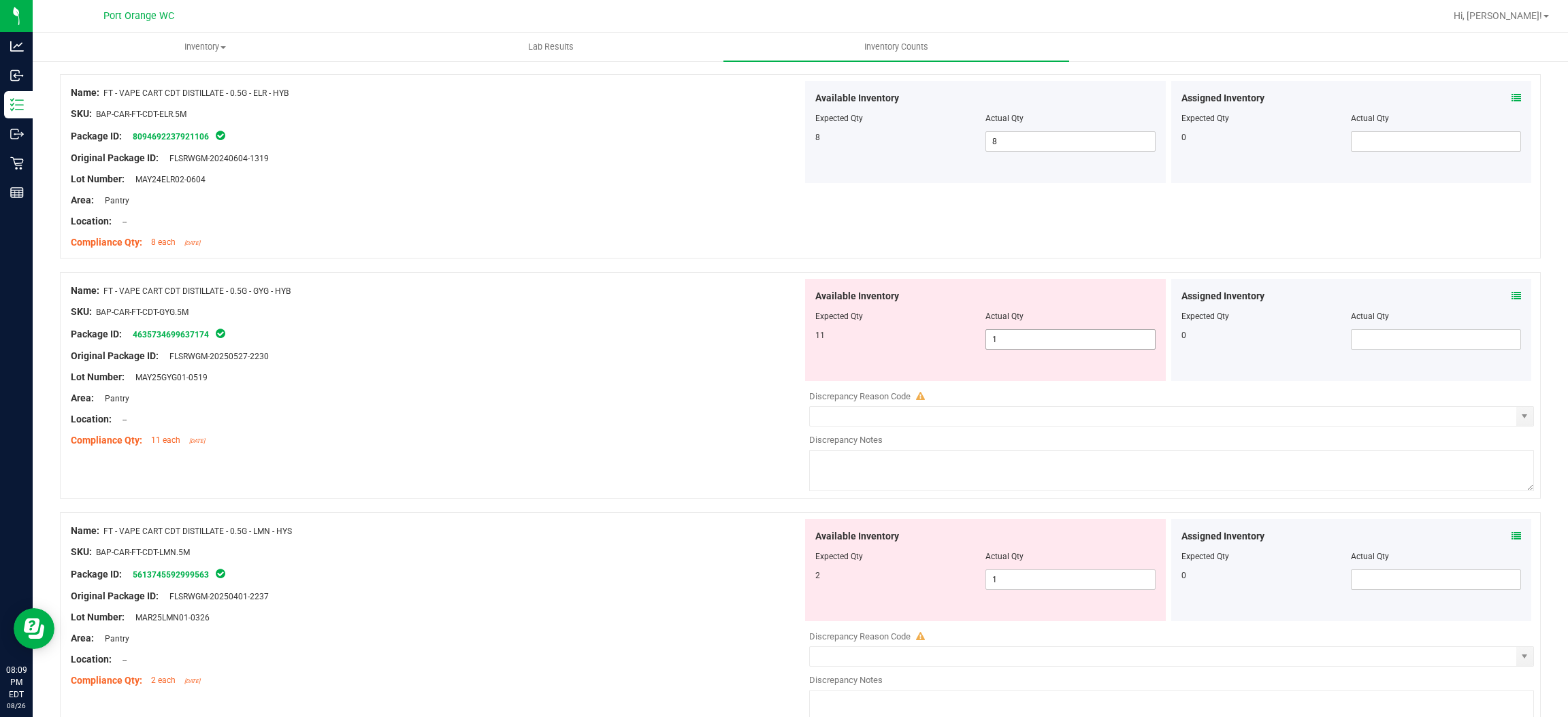
scroll to position [2756, 0]
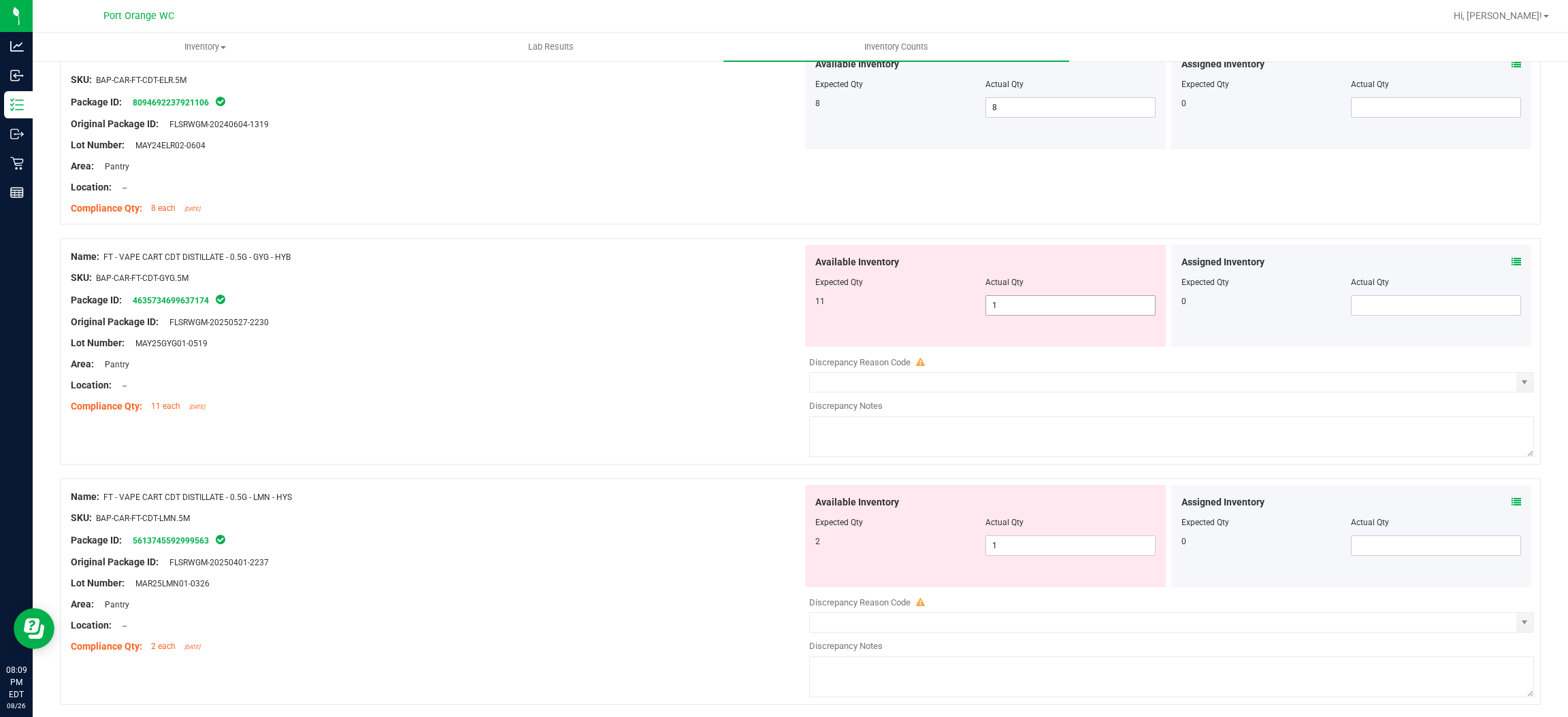
click at [1043, 312] on span "1 1" at bounding box center [1071, 305] width 170 height 20
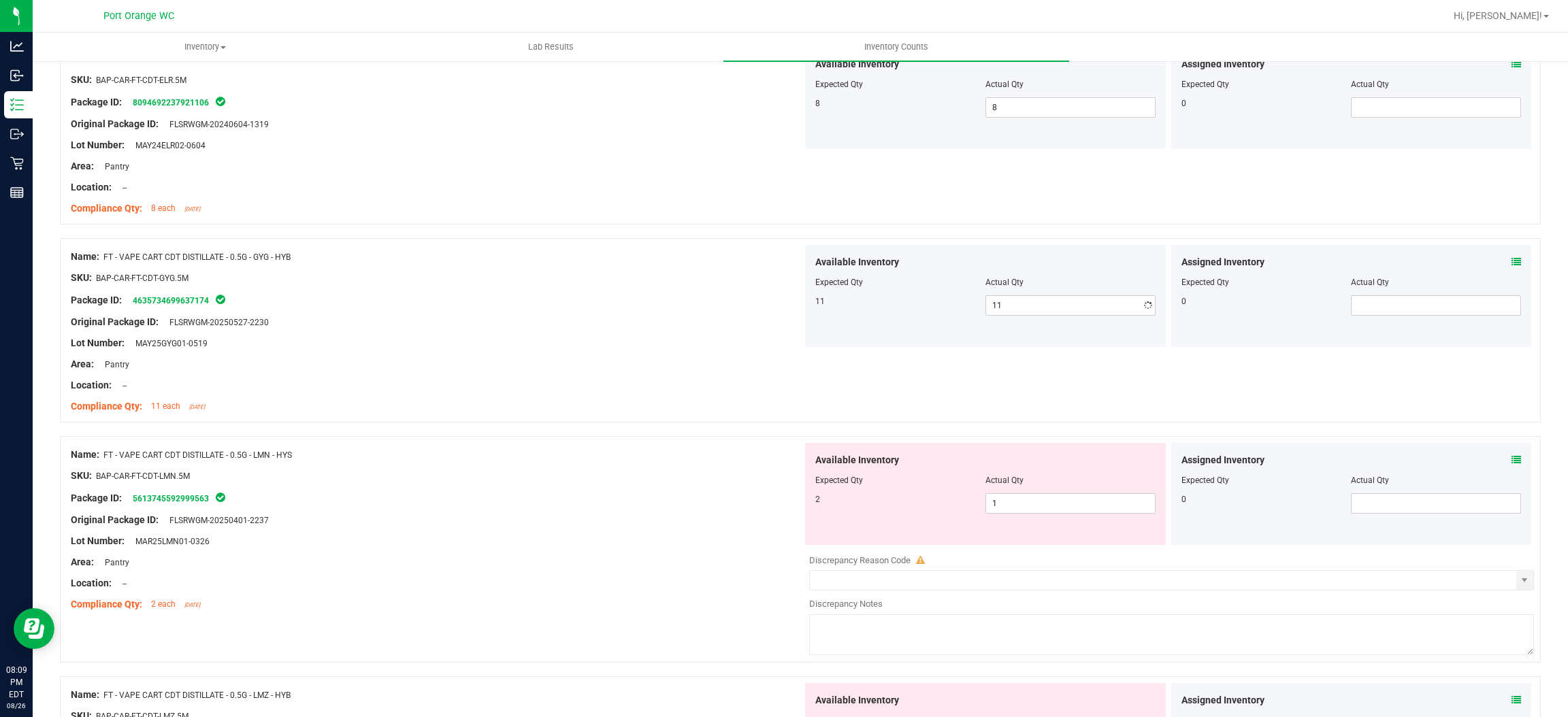
drag, startPoint x: 725, startPoint y: 367, endPoint x: 852, endPoint y: 354, distance: 127.7
click at [736, 363] on div "Area: Pantry" at bounding box center [436, 364] width 732 height 15
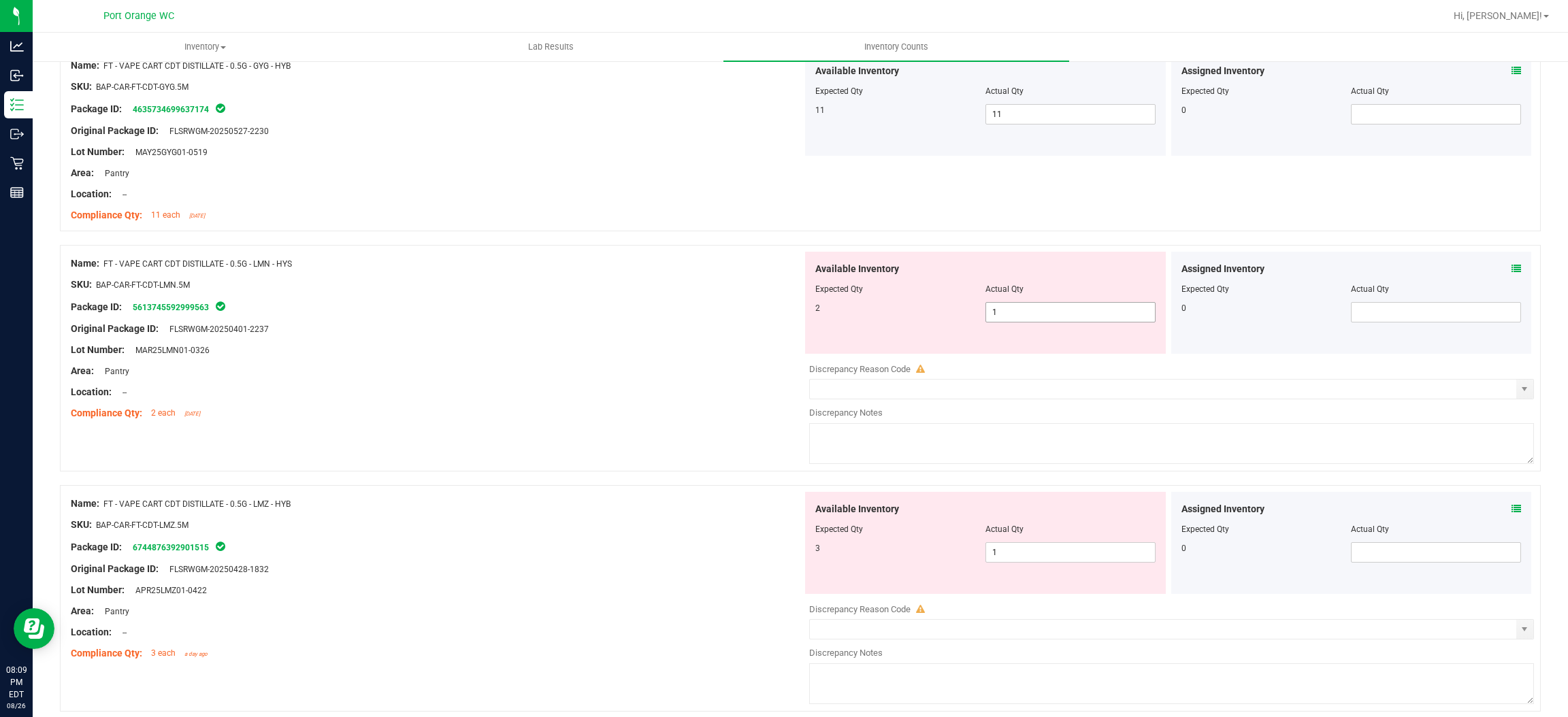
scroll to position [2960, 0]
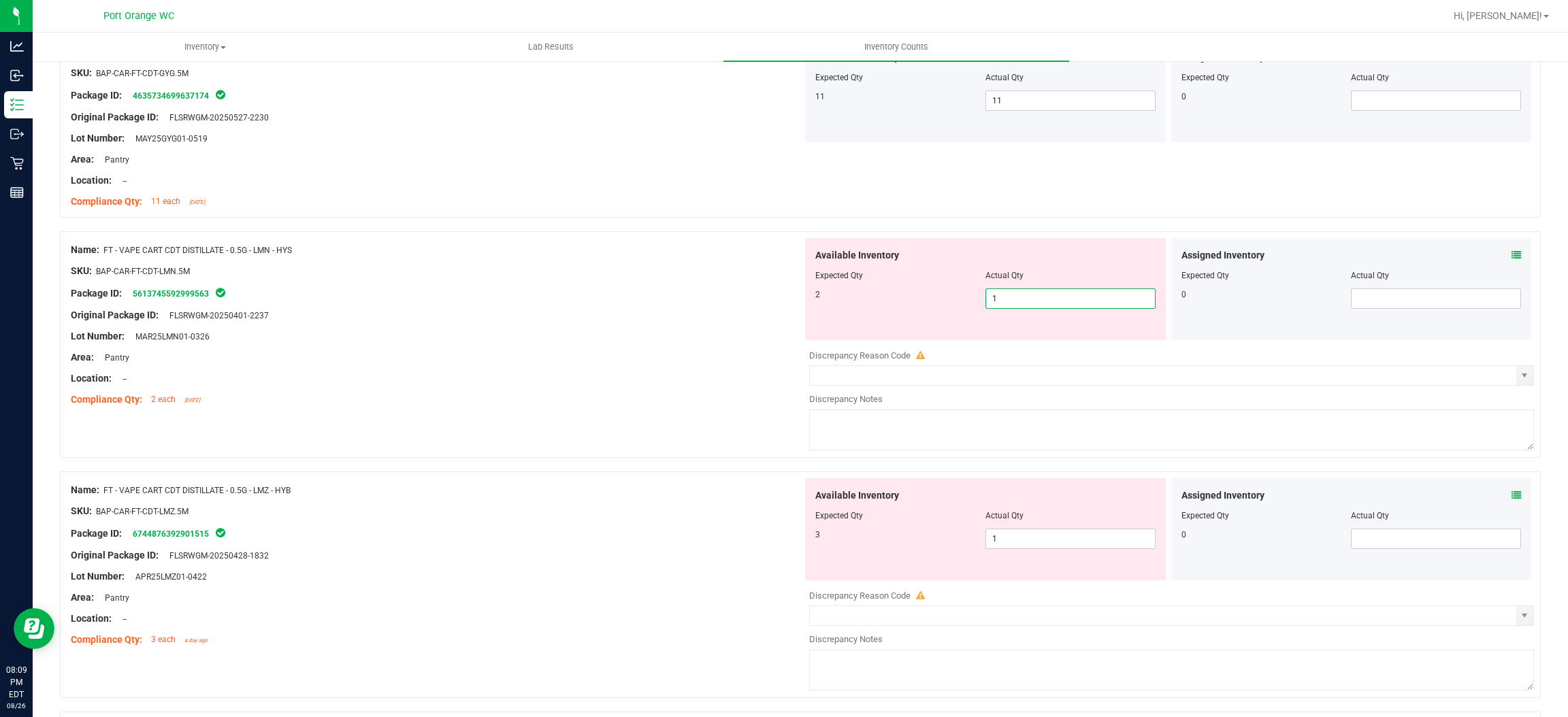
click at [993, 308] on span "1 1" at bounding box center [1071, 299] width 170 height 20
click at [993, 308] on input "1" at bounding box center [1070, 299] width 169 height 19
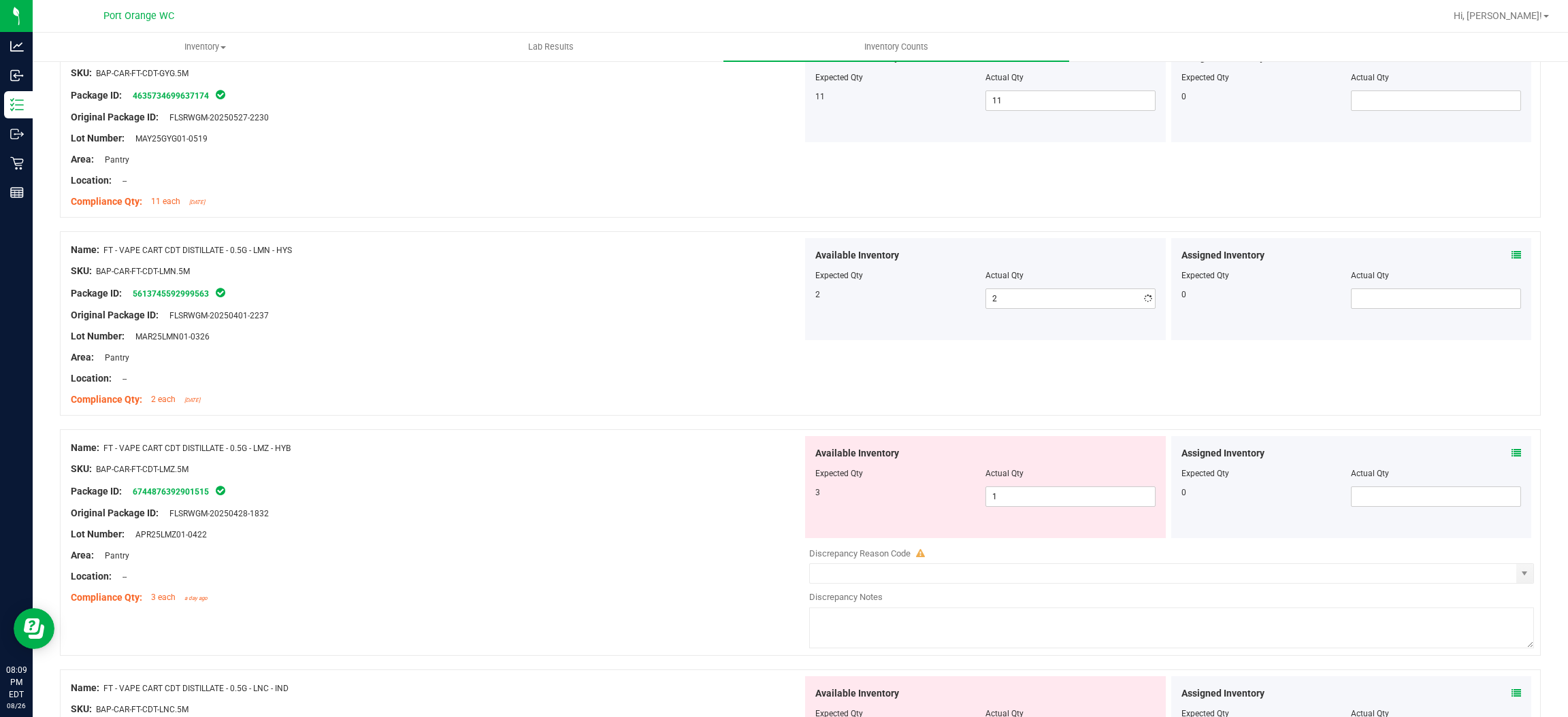
click at [542, 399] on div "Compliance Qty: 2 each [DATE]" at bounding box center [436, 400] width 732 height 15
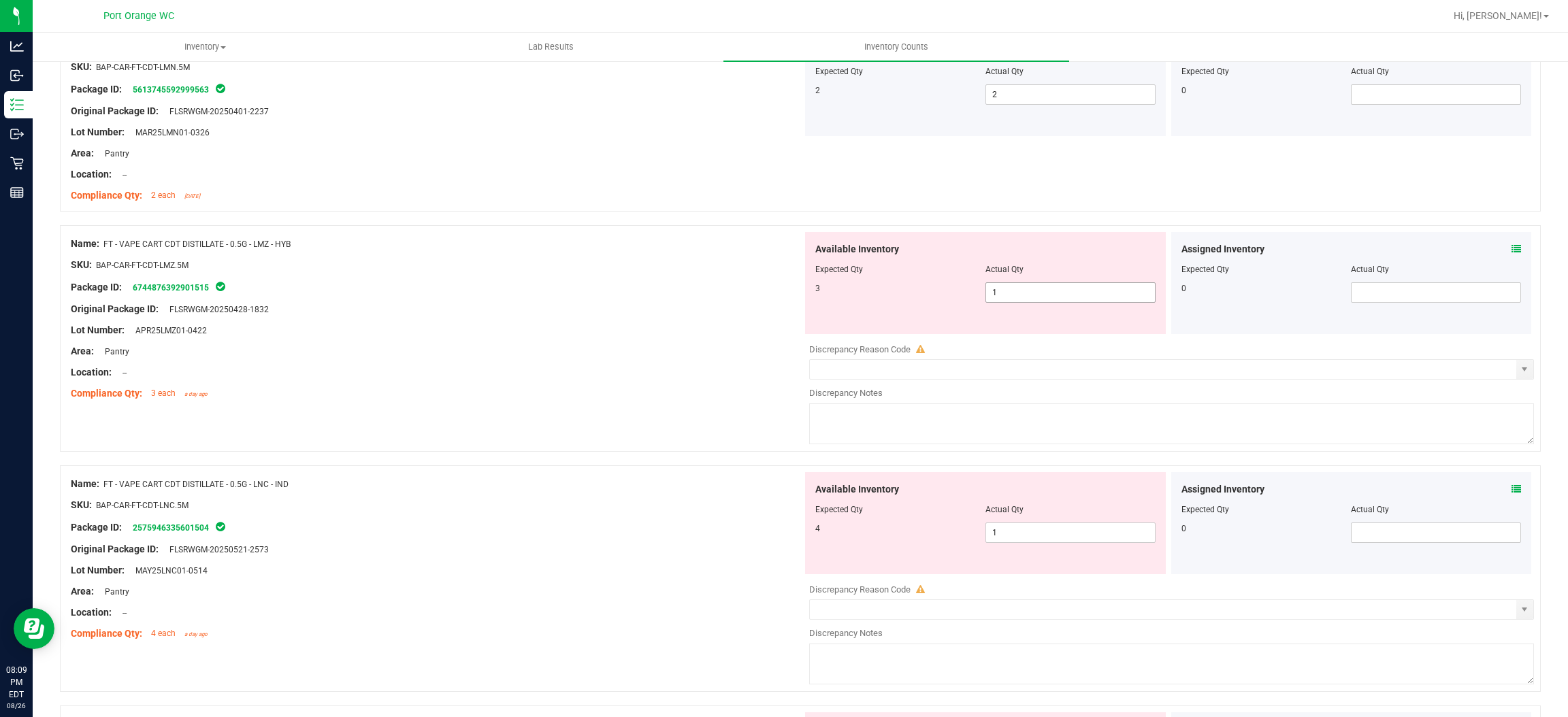
click at [1023, 298] on span "1 1" at bounding box center [1071, 292] width 170 height 20
click at [1023, 298] on input "1" at bounding box center [1070, 293] width 169 height 19
drag, startPoint x: 686, startPoint y: 363, endPoint x: 704, endPoint y: 361, distance: 18.1
click at [691, 362] on div at bounding box center [436, 362] width 732 height 6
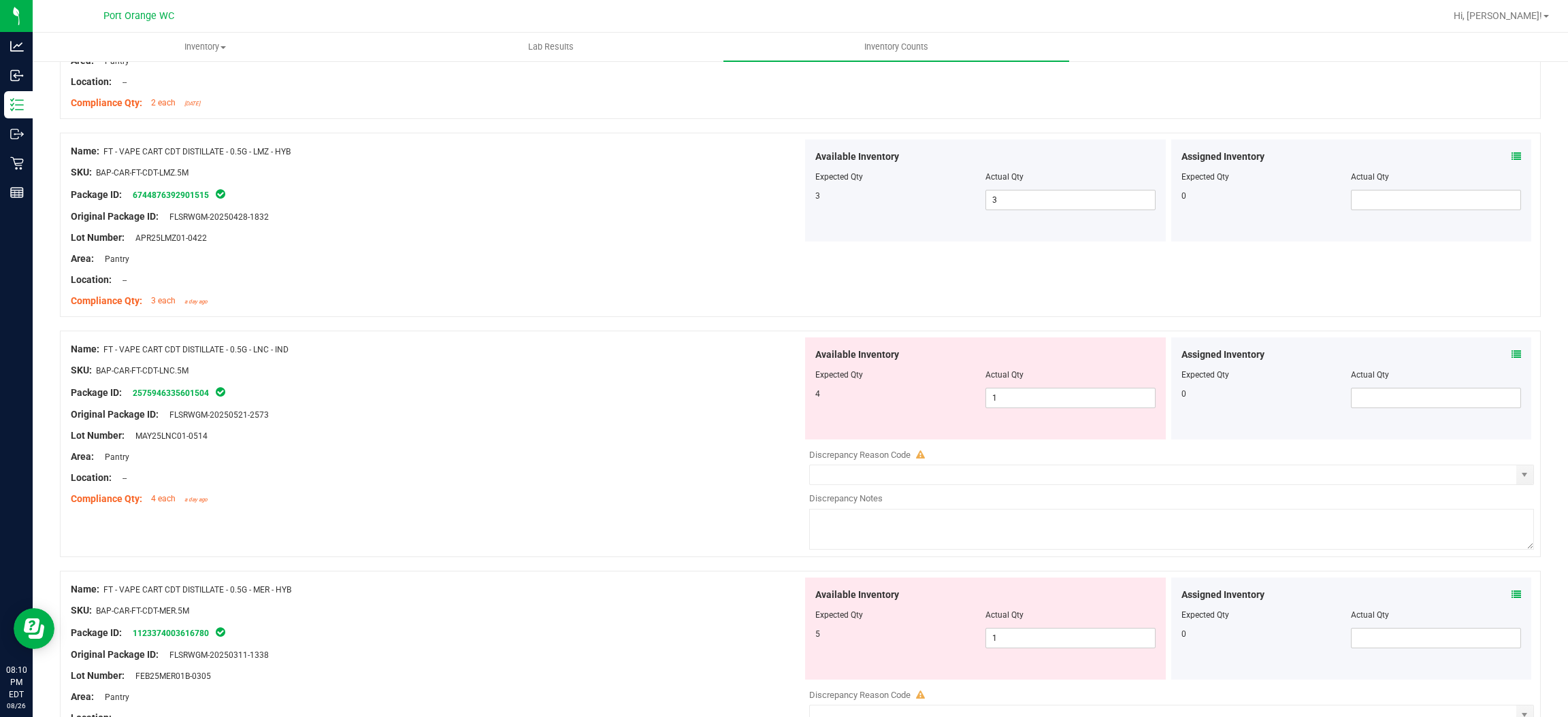
scroll to position [3368, 0]
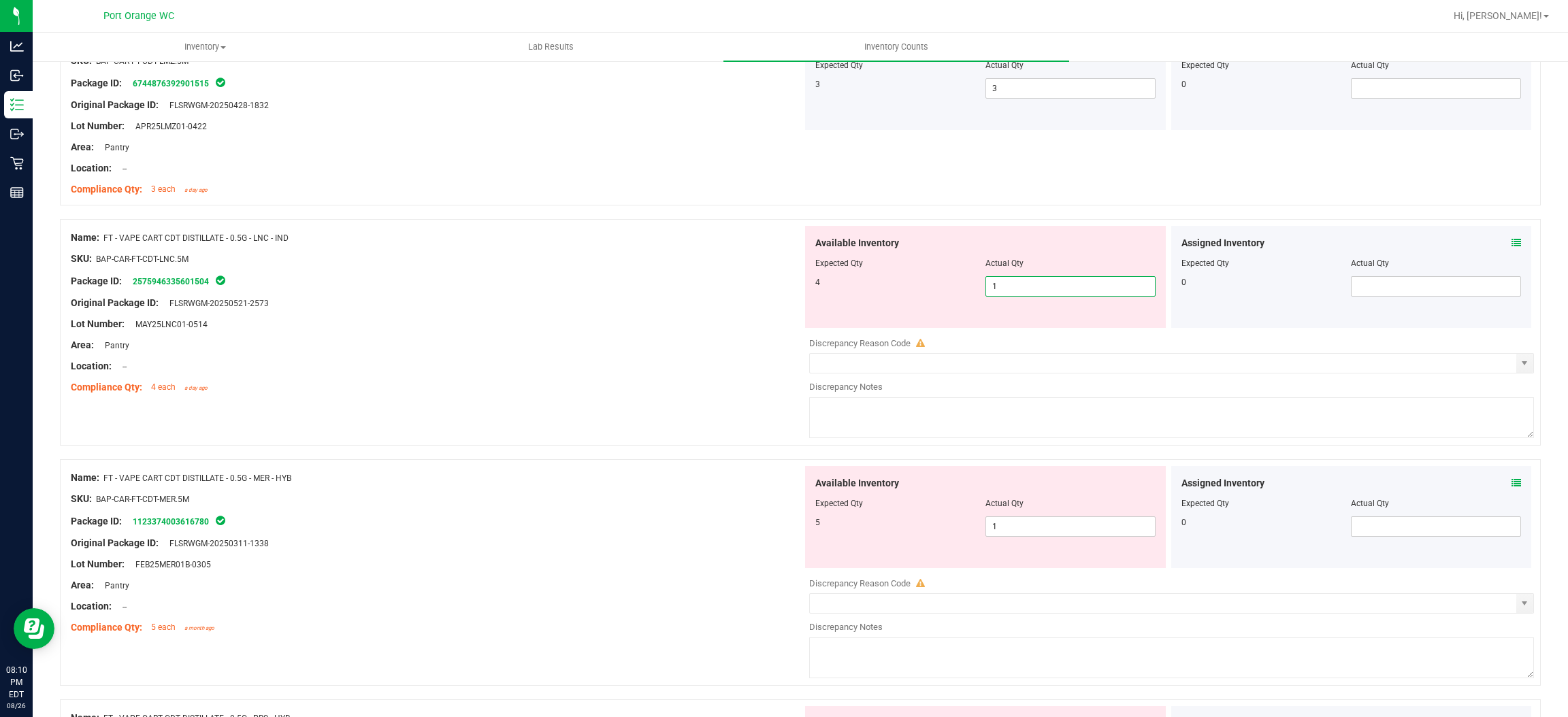
click at [1020, 291] on span "1 1" at bounding box center [1071, 286] width 170 height 20
click at [1020, 291] on input "1" at bounding box center [1070, 286] width 169 height 19
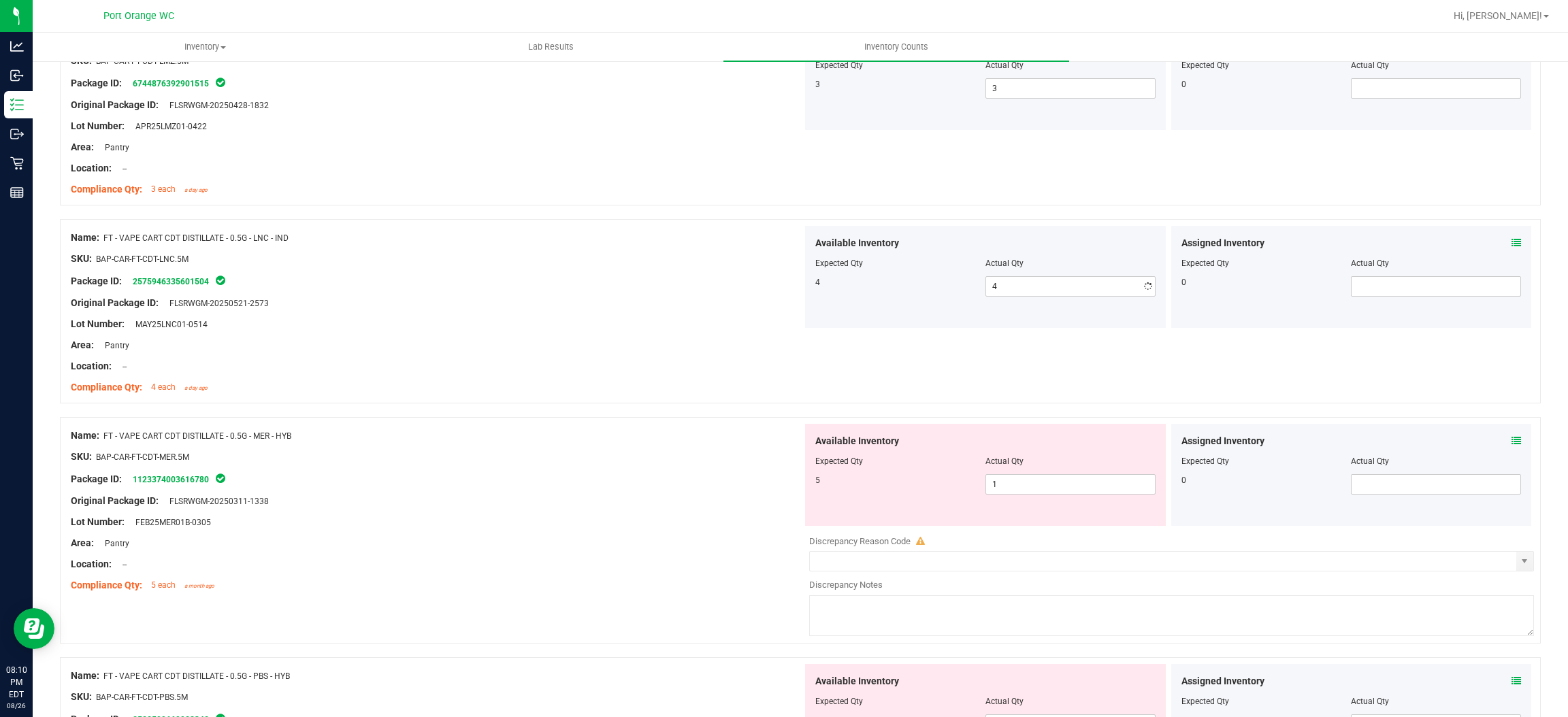
click at [669, 284] on div "Package ID: 2575946335601504" at bounding box center [436, 281] width 732 height 16
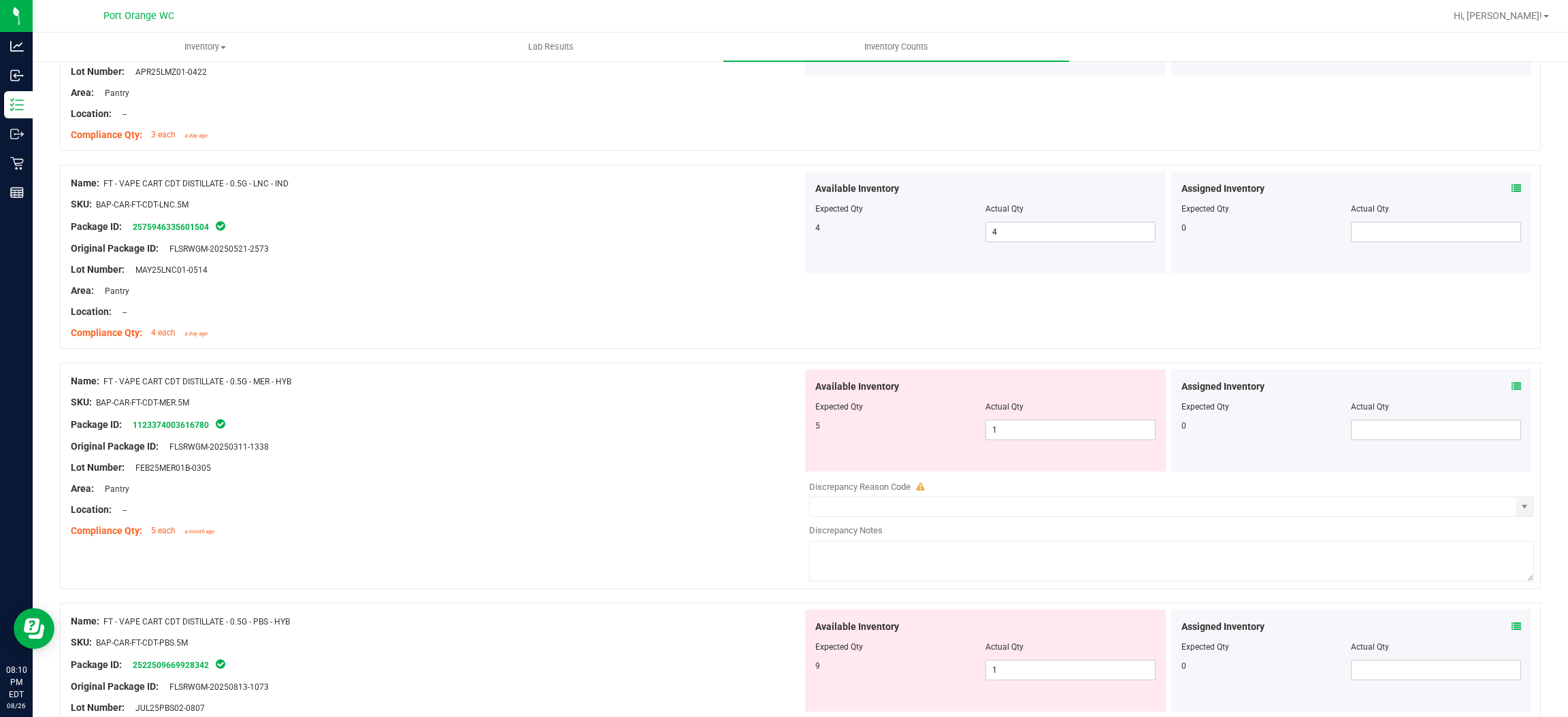
scroll to position [3572, 0]
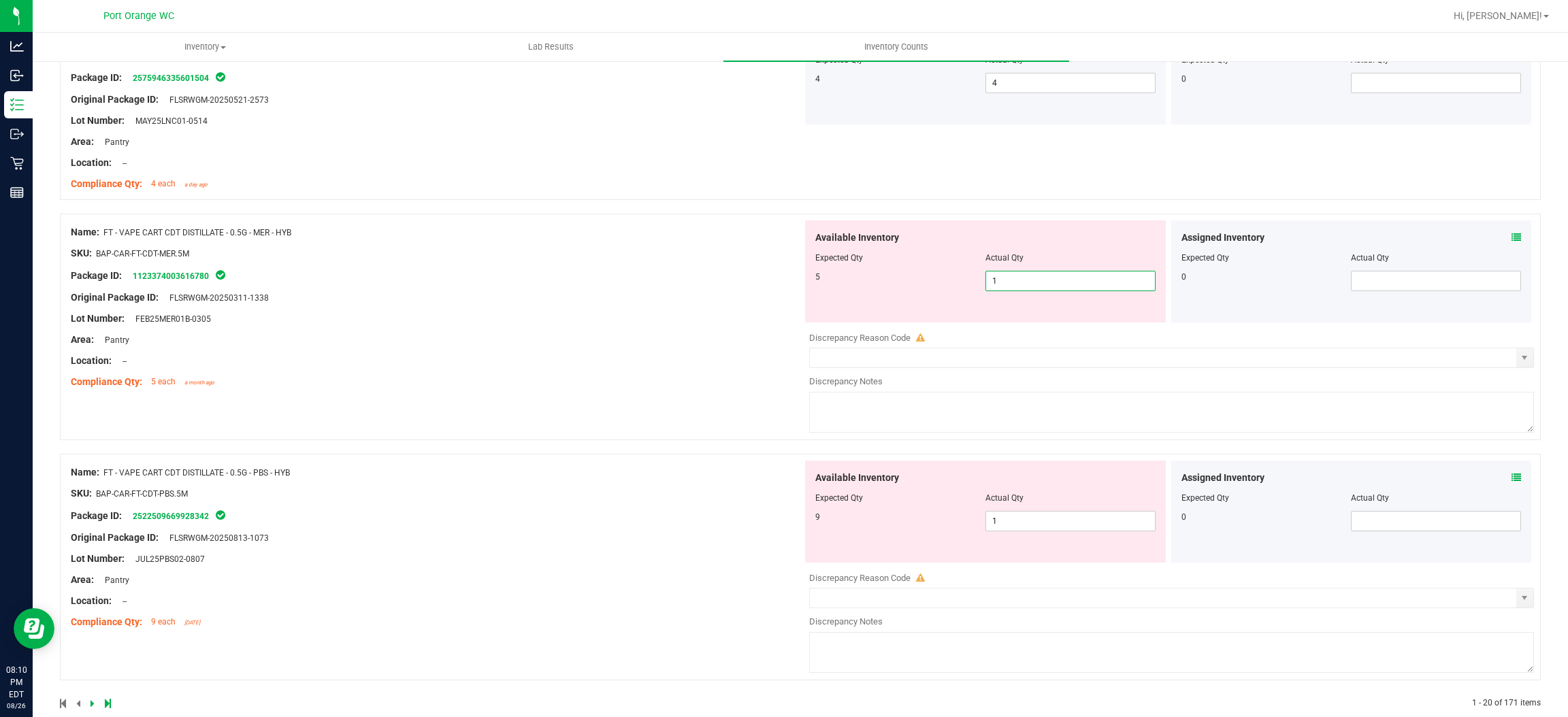
click at [1024, 288] on span "1 1" at bounding box center [1071, 281] width 170 height 20
click at [1024, 287] on input "1" at bounding box center [1070, 282] width 169 height 19
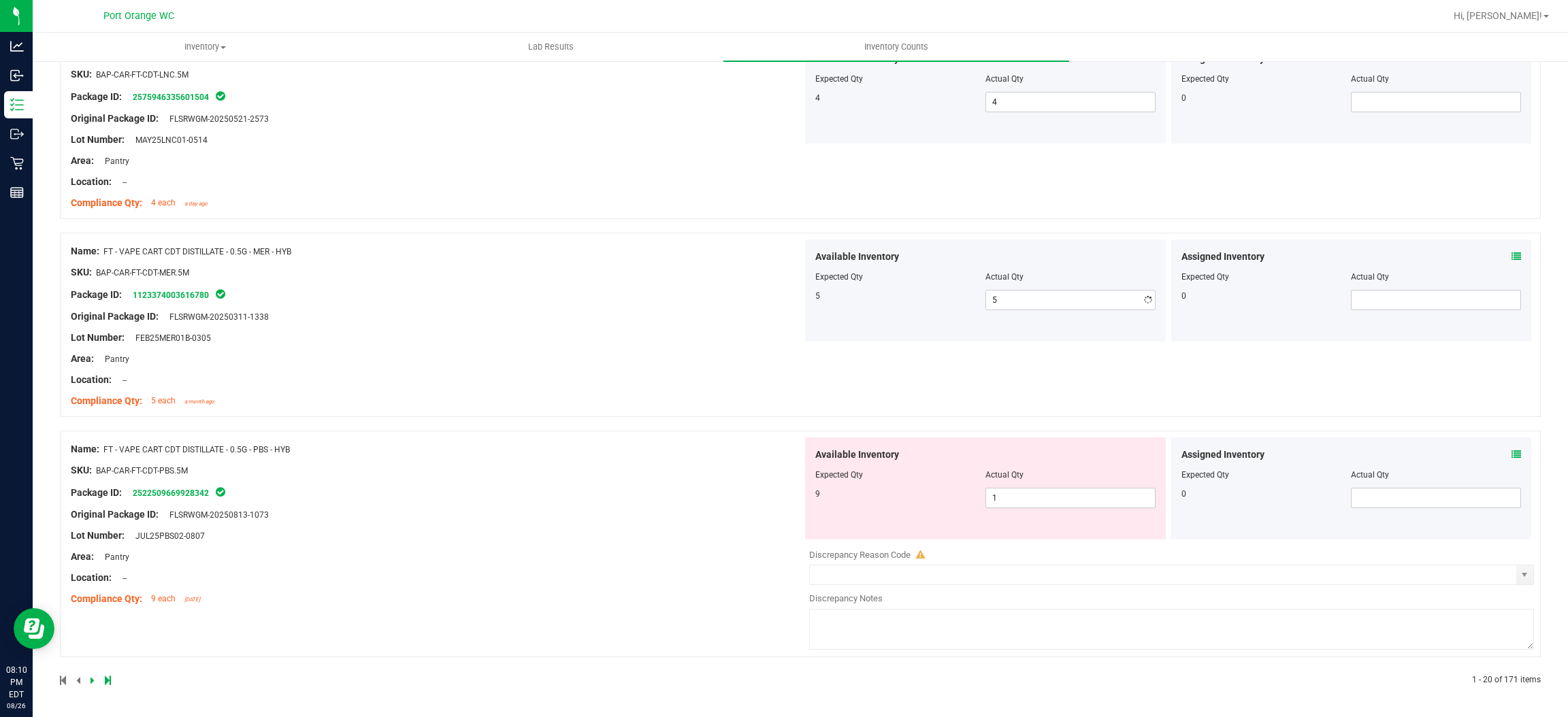
drag, startPoint x: 679, startPoint y: 342, endPoint x: 835, endPoint y: 327, distance: 156.7
click at [681, 342] on div "Name: FT - VAPE CART CDT DISTILLATE - 0.5G - MER - HYB SKU: BAP-CAR-FT-CDT-MER.…" at bounding box center [436, 326] width 732 height 173
click at [1007, 507] on span "1 1" at bounding box center [1071, 498] width 170 height 20
click at [1009, 503] on input "1" at bounding box center [1070, 499] width 169 height 19
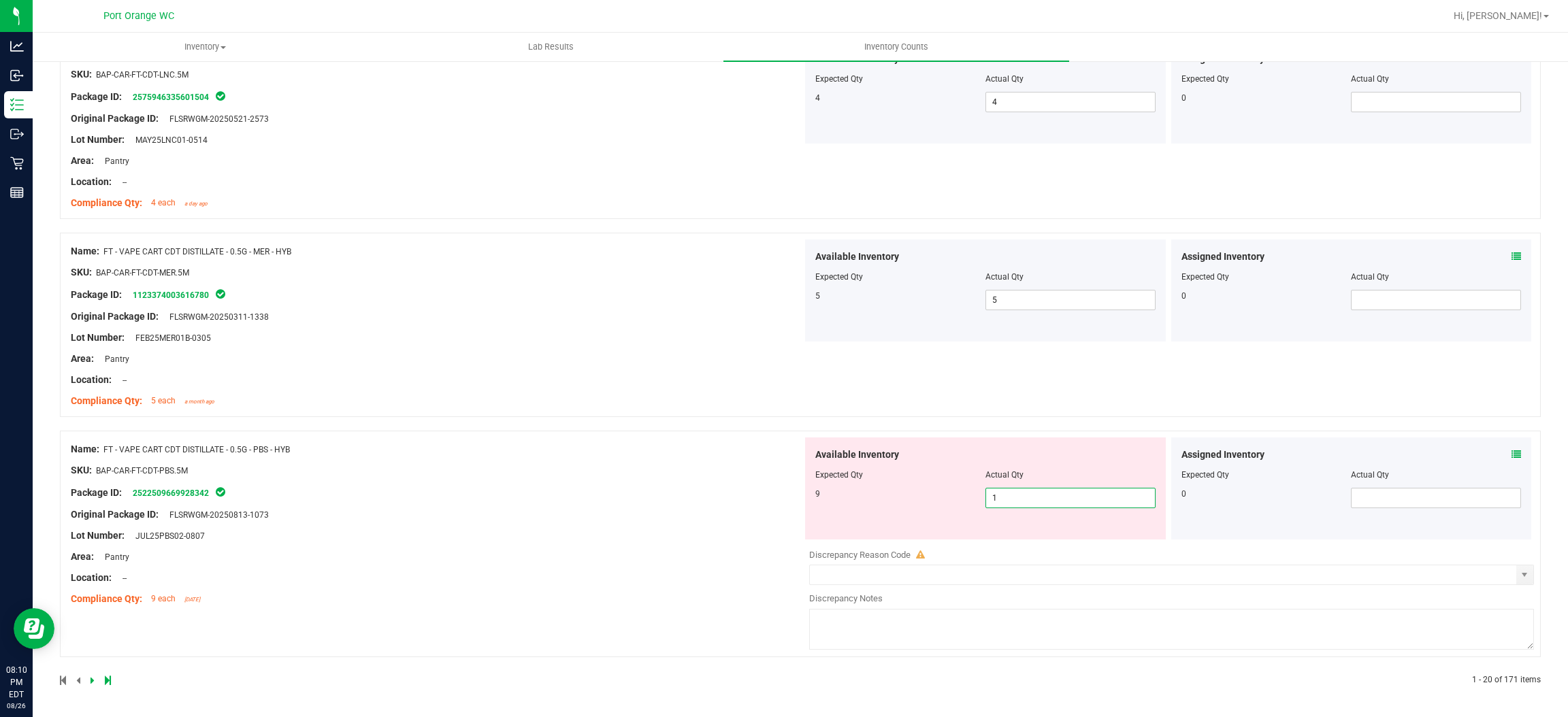
click at [1009, 503] on input "1" at bounding box center [1070, 499] width 169 height 19
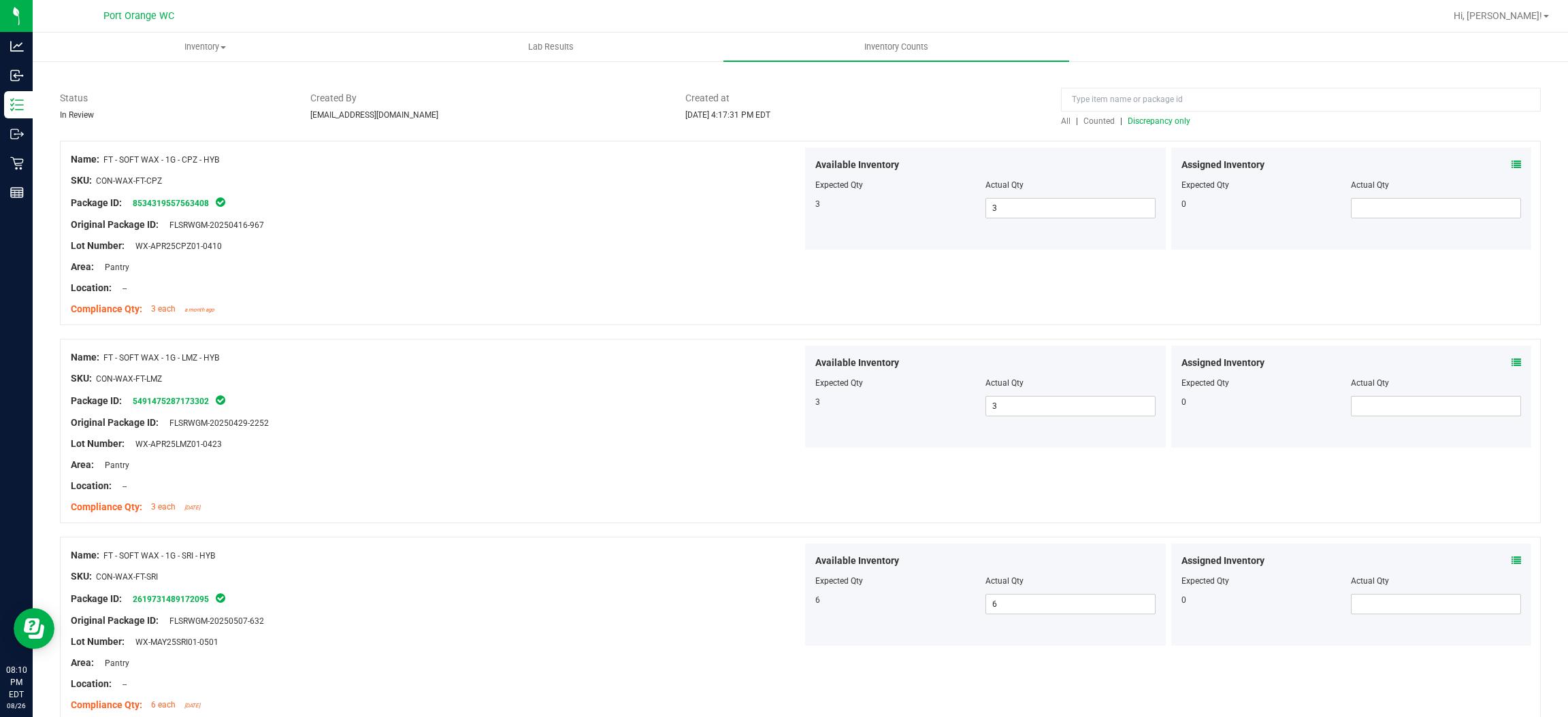
scroll to position [0, 0]
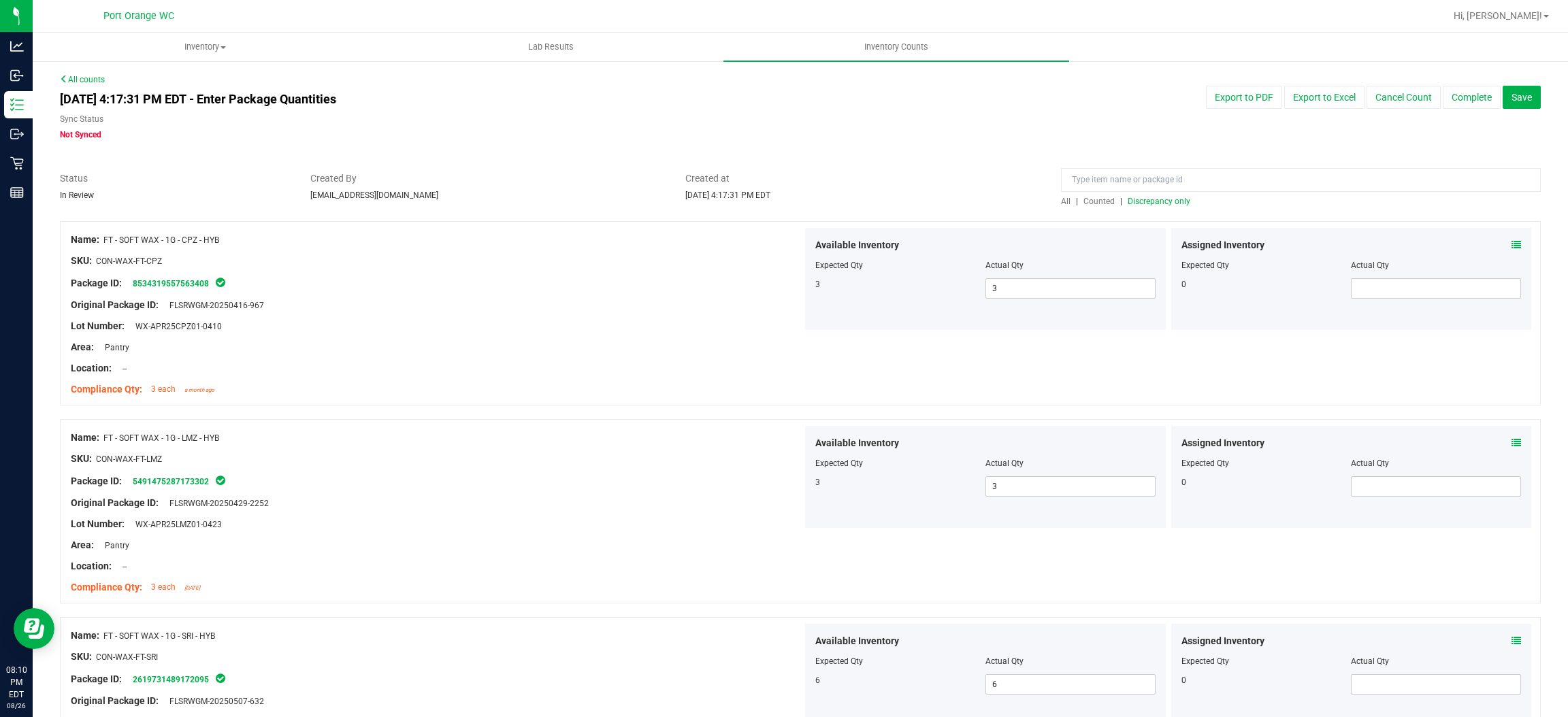
click at [1170, 199] on span "Discrepancy only" at bounding box center [1158, 202] width 62 height 10
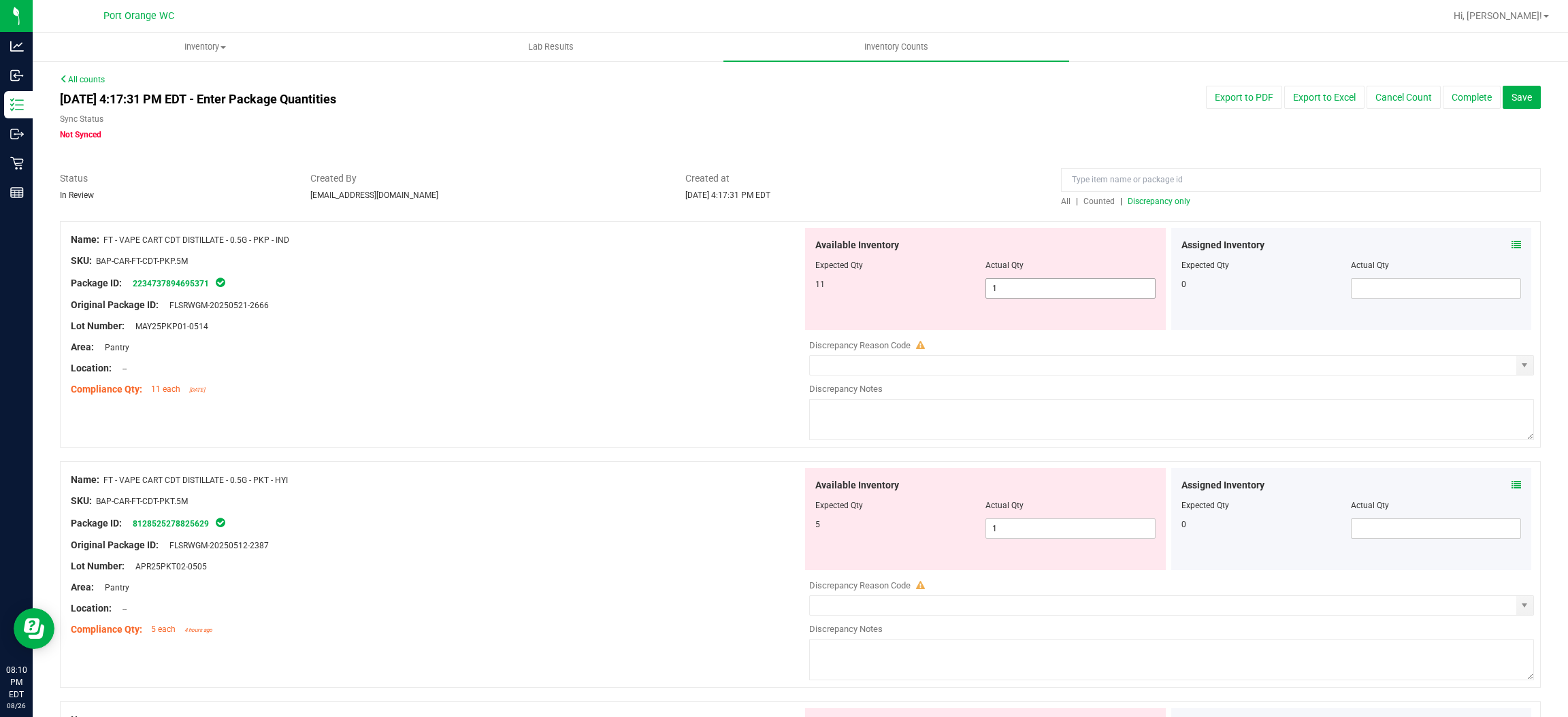
click at [1003, 289] on span "1 1" at bounding box center [1071, 288] width 170 height 20
drag, startPoint x: 434, startPoint y: 422, endPoint x: 665, endPoint y: 363, distance: 238.4
click at [448, 415] on div "Name: FT - VAPE CART CDT DISTILLATE - 0.5G - PKP - IND SKU: BAP-CAR-FT-CDT-PKP.…" at bounding box center [801, 341] width 1481 height 240
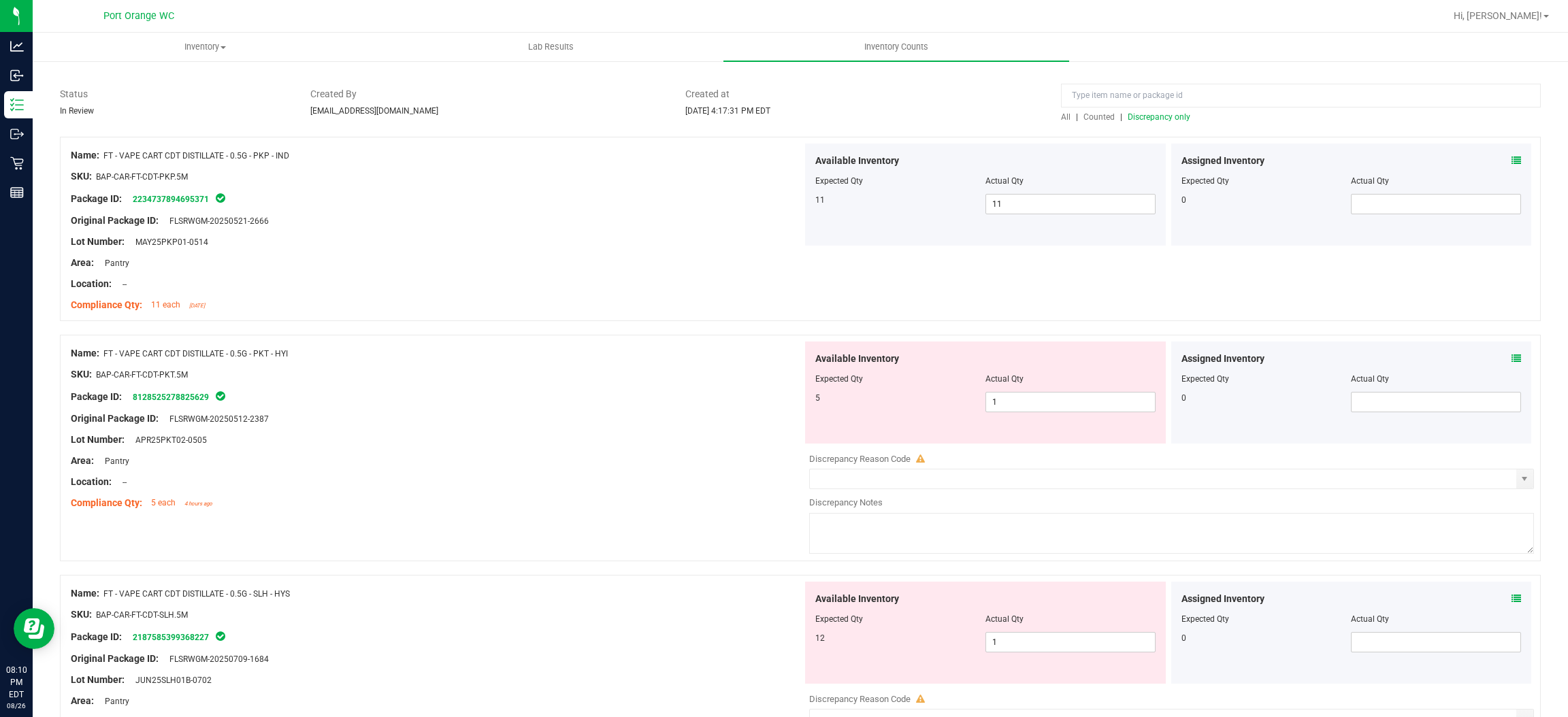
scroll to position [204, 0]
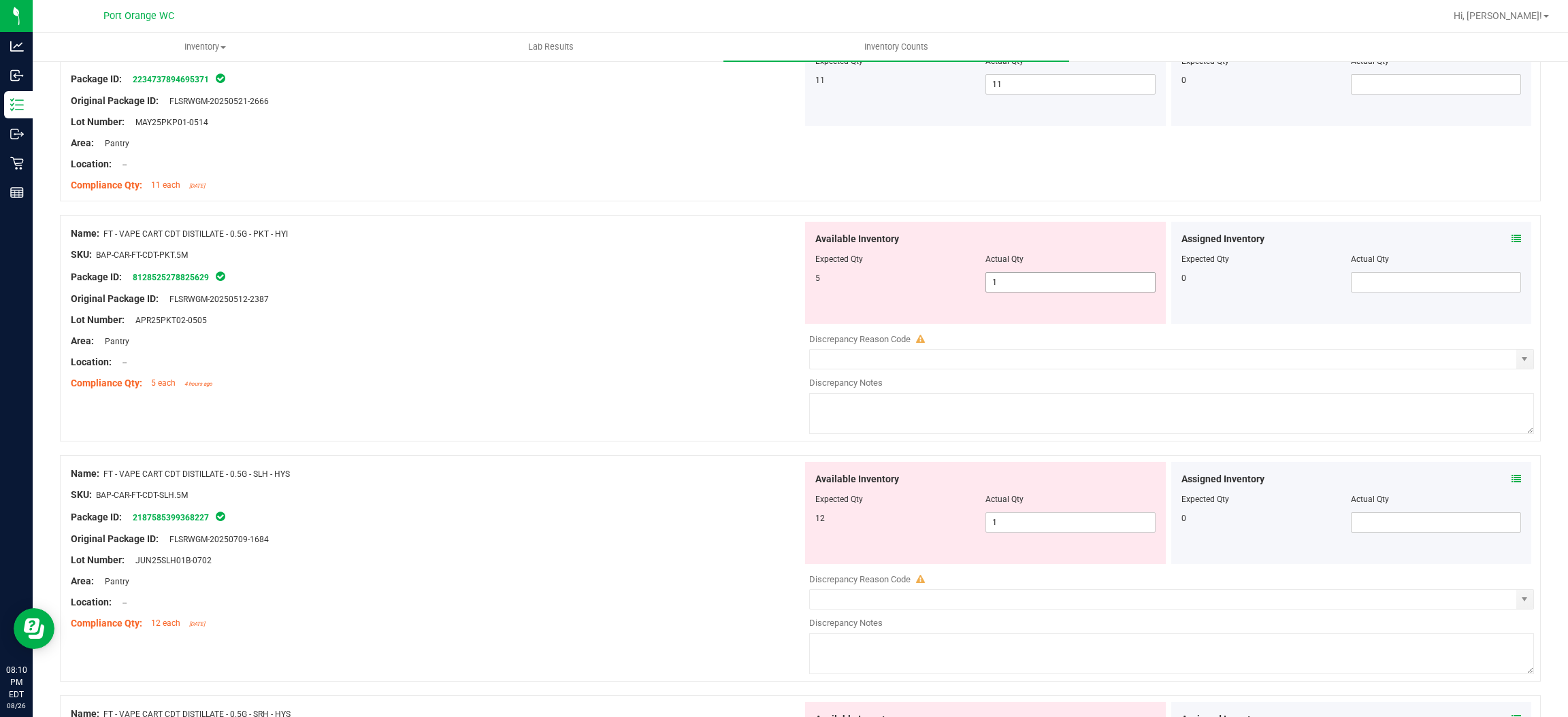
click at [1022, 288] on span "1 1" at bounding box center [1071, 282] width 170 height 20
click at [1022, 288] on input "1" at bounding box center [1070, 282] width 169 height 19
click at [724, 334] on div "Name: FT - VAPE CART CDT DISTILLATE - 0.5G - PKT - HYI SKU: BAP-CAR-FT-CDT-PKT.…" at bounding box center [436, 308] width 732 height 173
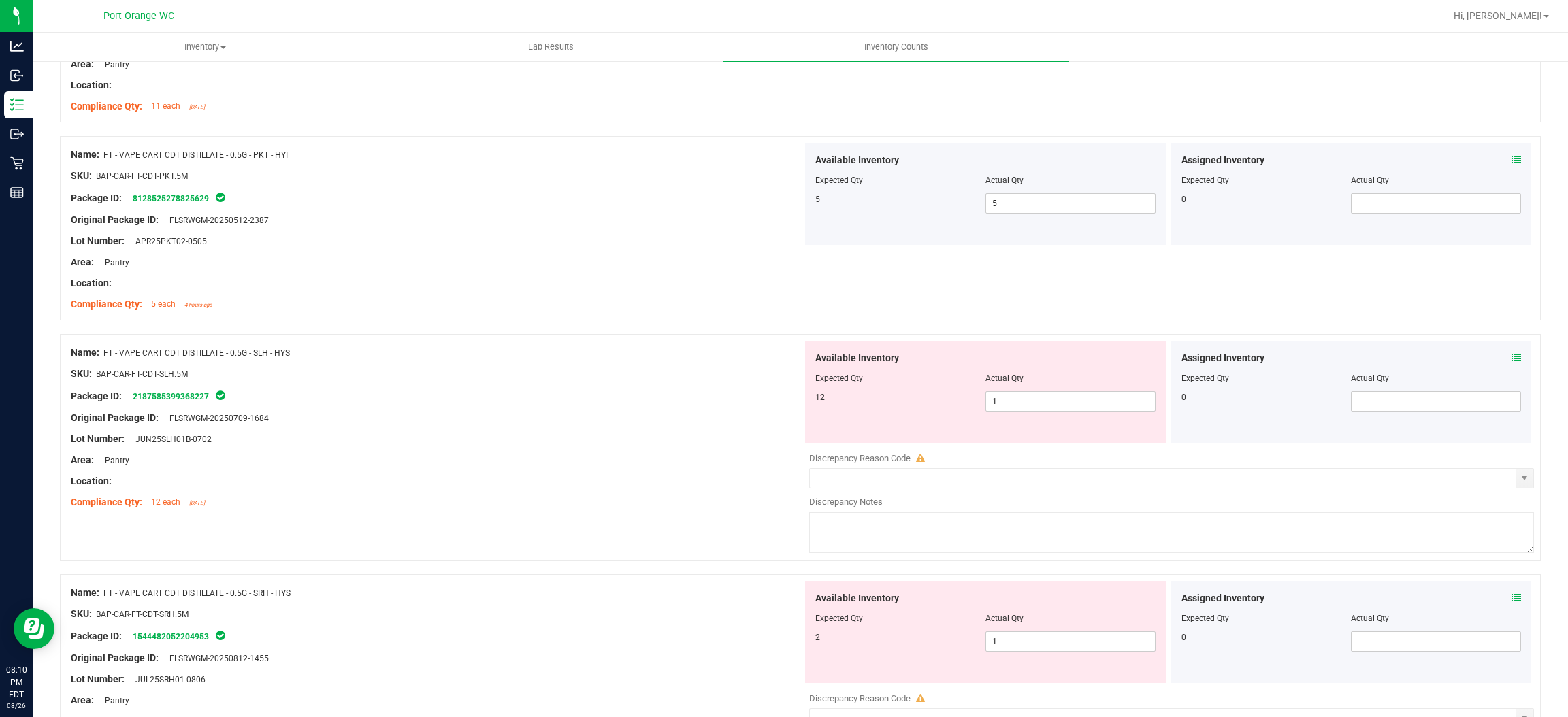
scroll to position [409, 0]
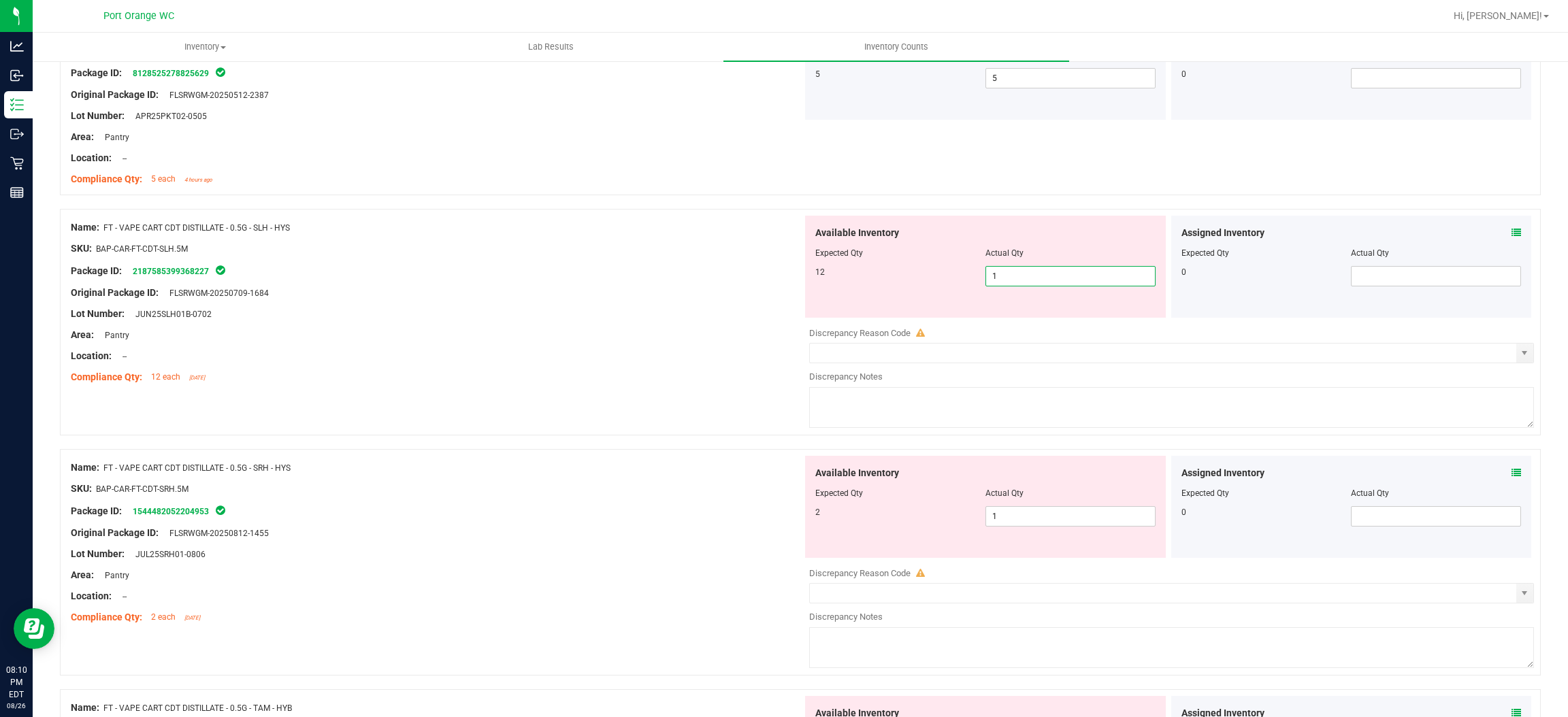
click at [999, 283] on span "1 1" at bounding box center [1071, 276] width 170 height 20
click at [757, 331] on div "Area: Pantry" at bounding box center [436, 335] width 732 height 15
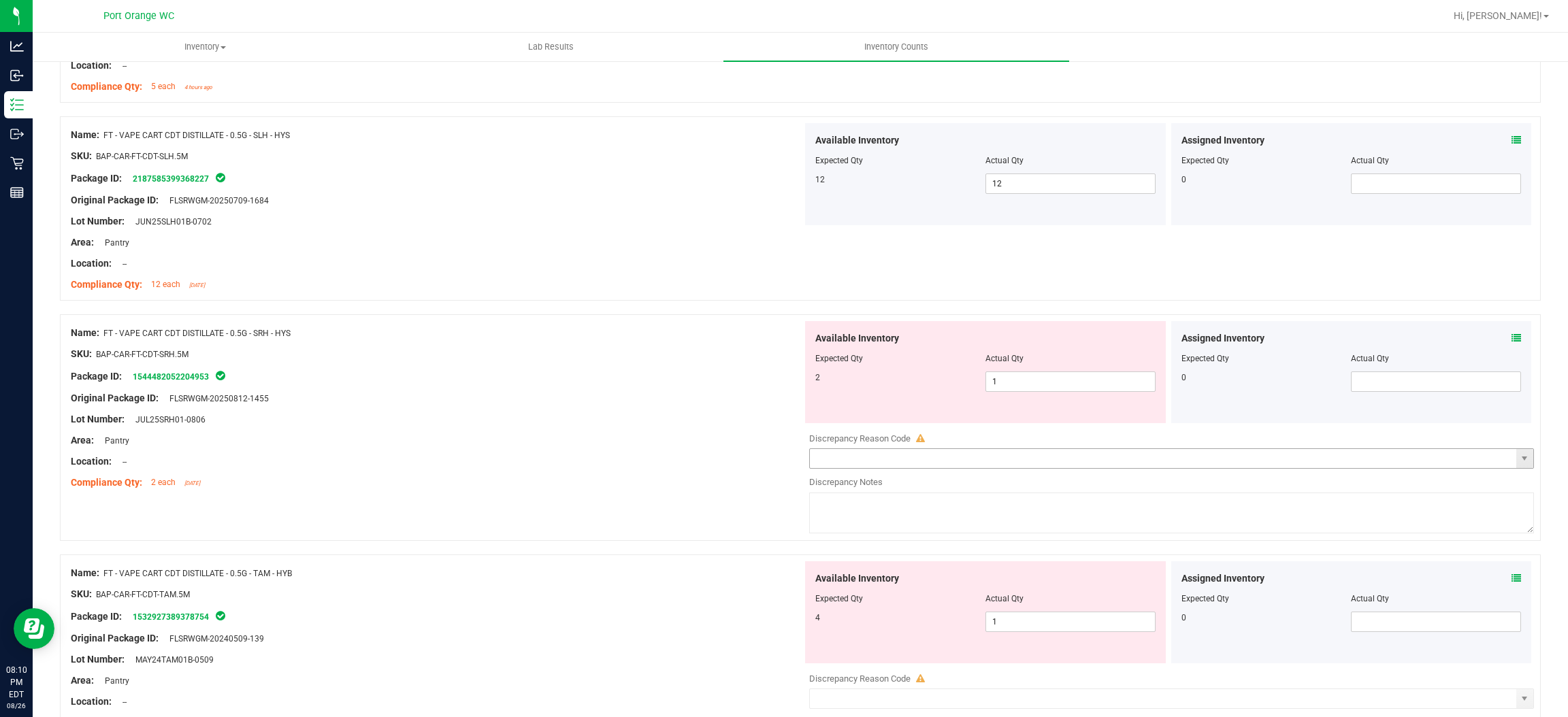
scroll to position [612, 0]
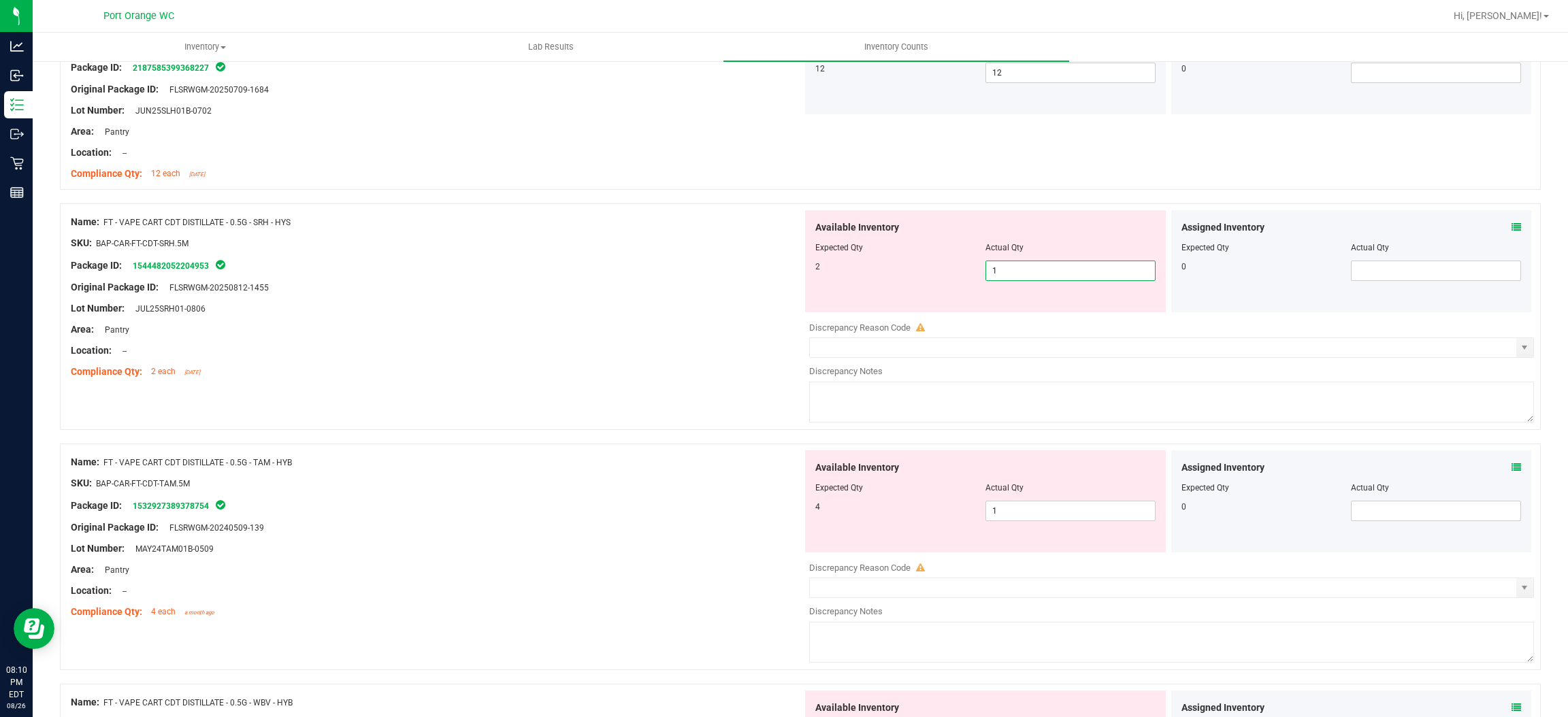
click at [991, 276] on span "1 1" at bounding box center [1071, 270] width 170 height 20
click at [991, 276] on input "1" at bounding box center [1070, 271] width 169 height 19
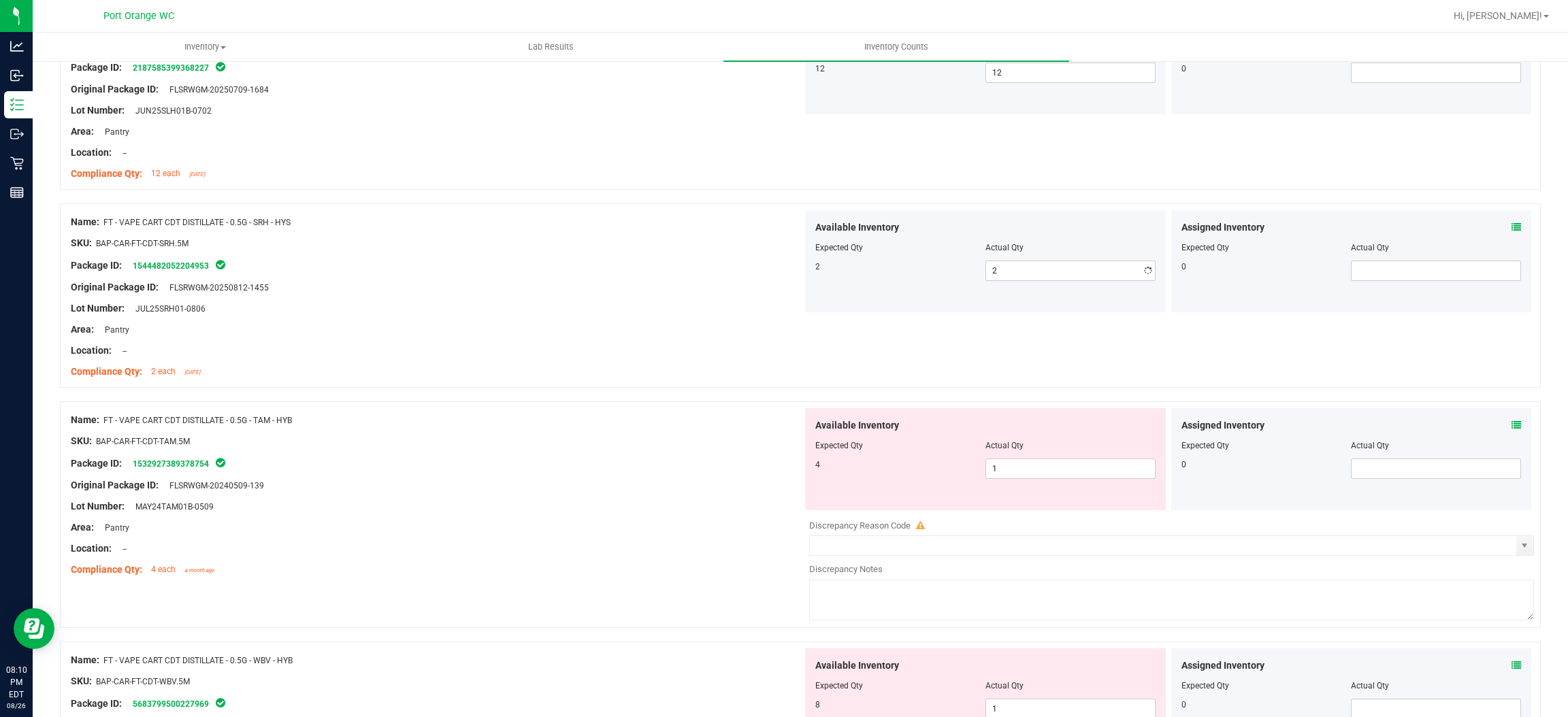
drag, startPoint x: 619, startPoint y: 359, endPoint x: 759, endPoint y: 361, distance: 140.0
click at [640, 354] on div "Name: FT - VAPE CART CDT DISTILLATE - 0.5G - SRH - HYS SKU: BAP-CAR-FT-CDT-SRH.…" at bounding box center [436, 297] width 732 height 173
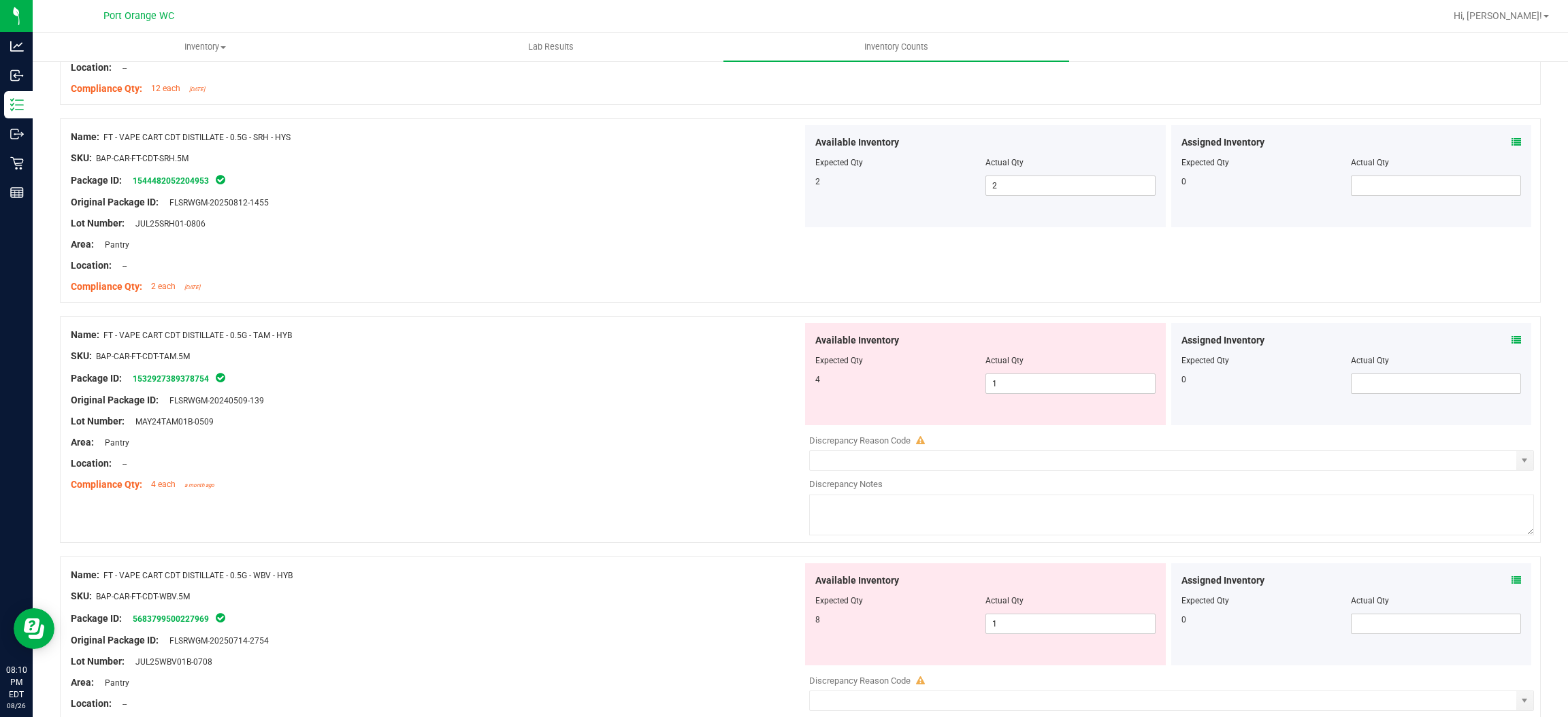
scroll to position [817, 0]
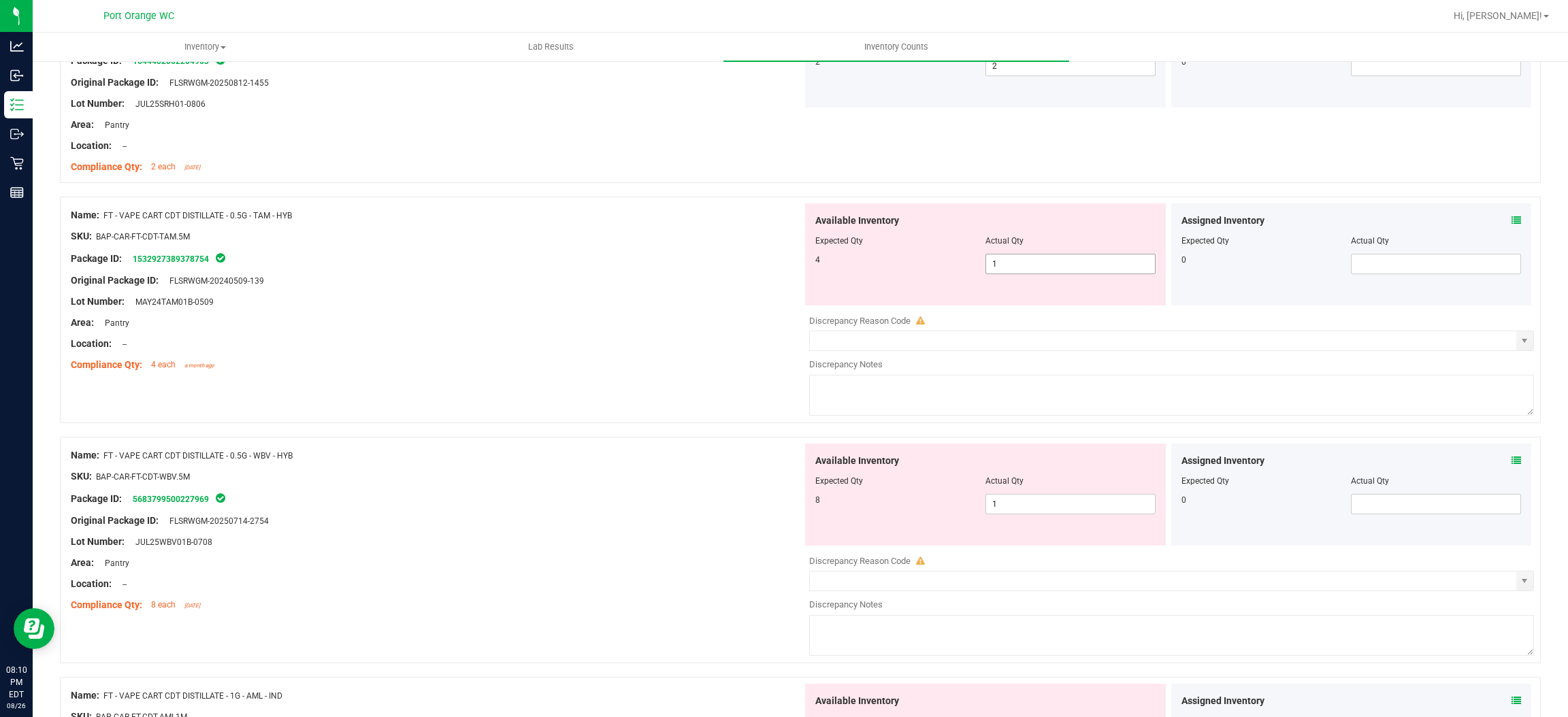
click at [1064, 265] on span "1 1" at bounding box center [1071, 264] width 170 height 20
click at [1064, 265] on input "1" at bounding box center [1070, 264] width 169 height 19
drag, startPoint x: 472, startPoint y: 362, endPoint x: 518, endPoint y: 354, distance: 46.7
click at [493, 355] on ng-container "Compliance Qty: 4 each a month ago" at bounding box center [436, 362] width 732 height 21
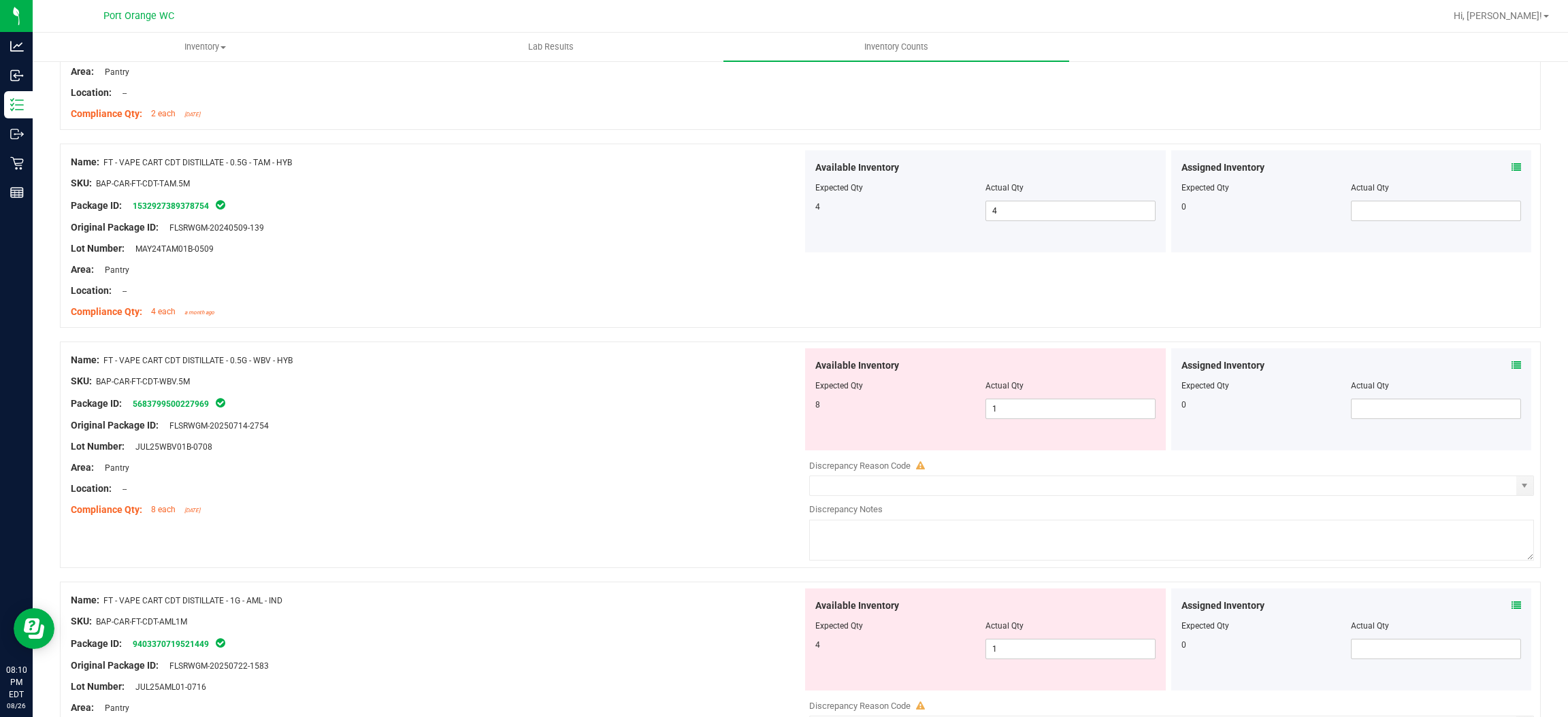
scroll to position [918, 0]
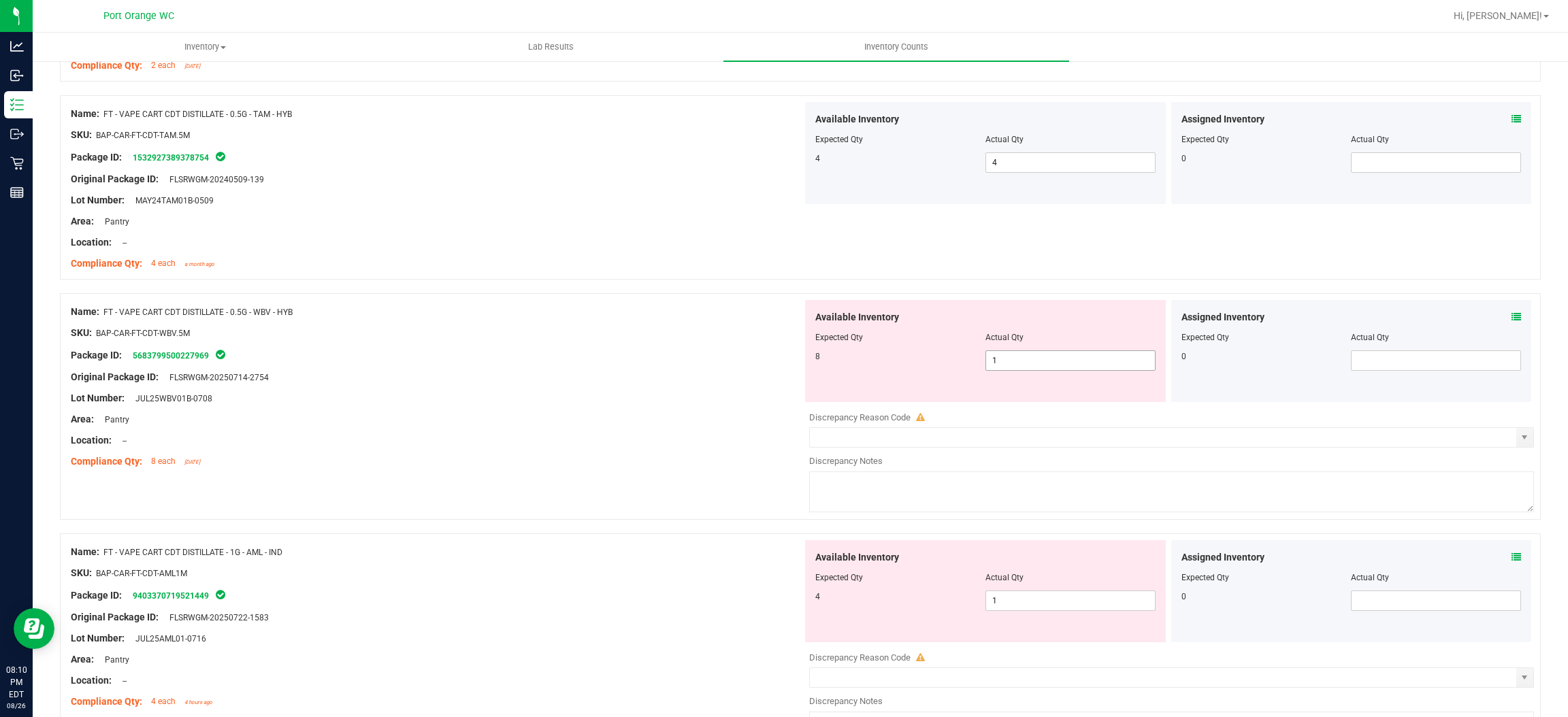
click at [1025, 371] on span "1 1" at bounding box center [1071, 360] width 170 height 20
click at [1010, 358] on span "1 1" at bounding box center [1071, 360] width 170 height 20
click at [1010, 358] on input "1" at bounding box center [1070, 361] width 169 height 19
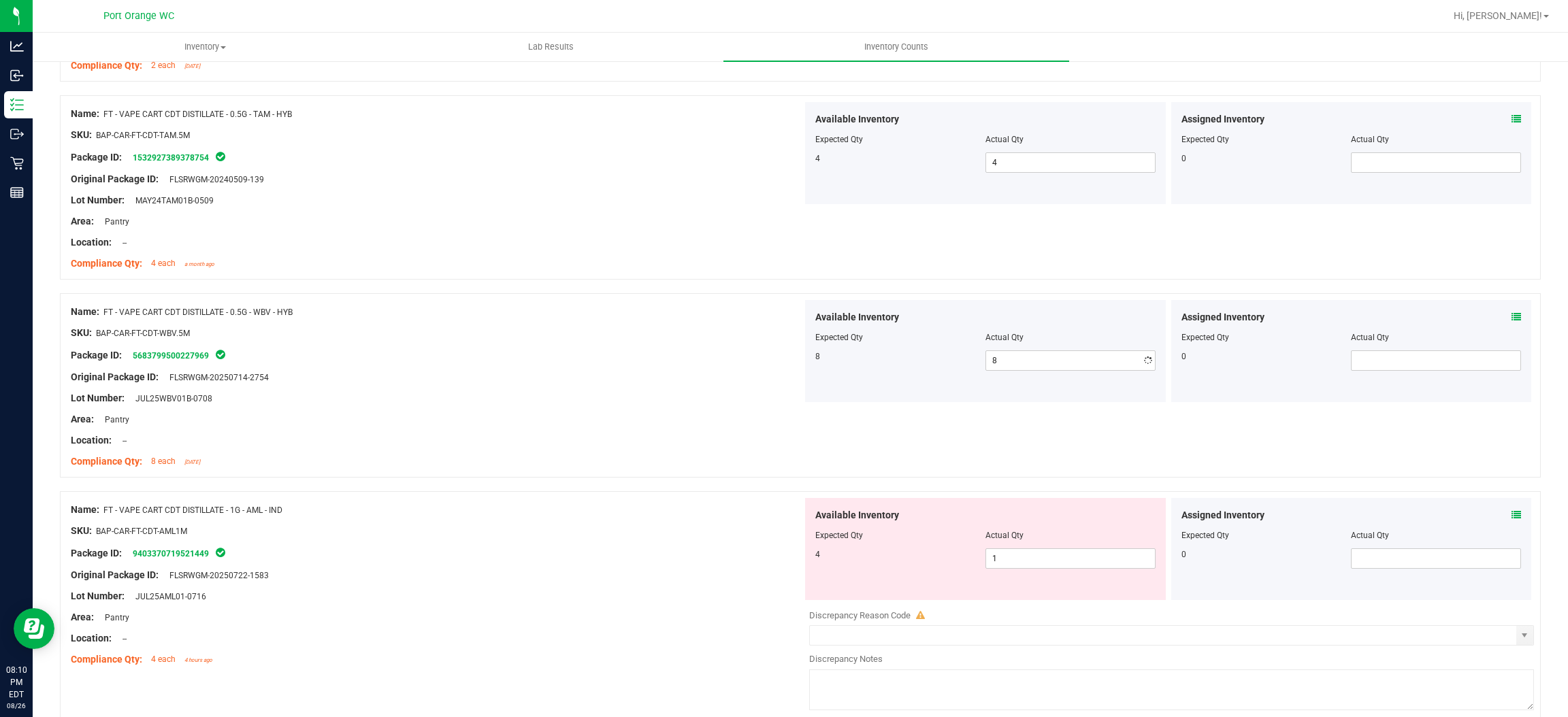
drag, startPoint x: 671, startPoint y: 369, endPoint x: 680, endPoint y: 366, distance: 9.5
click at [674, 367] on div at bounding box center [436, 367] width 732 height 6
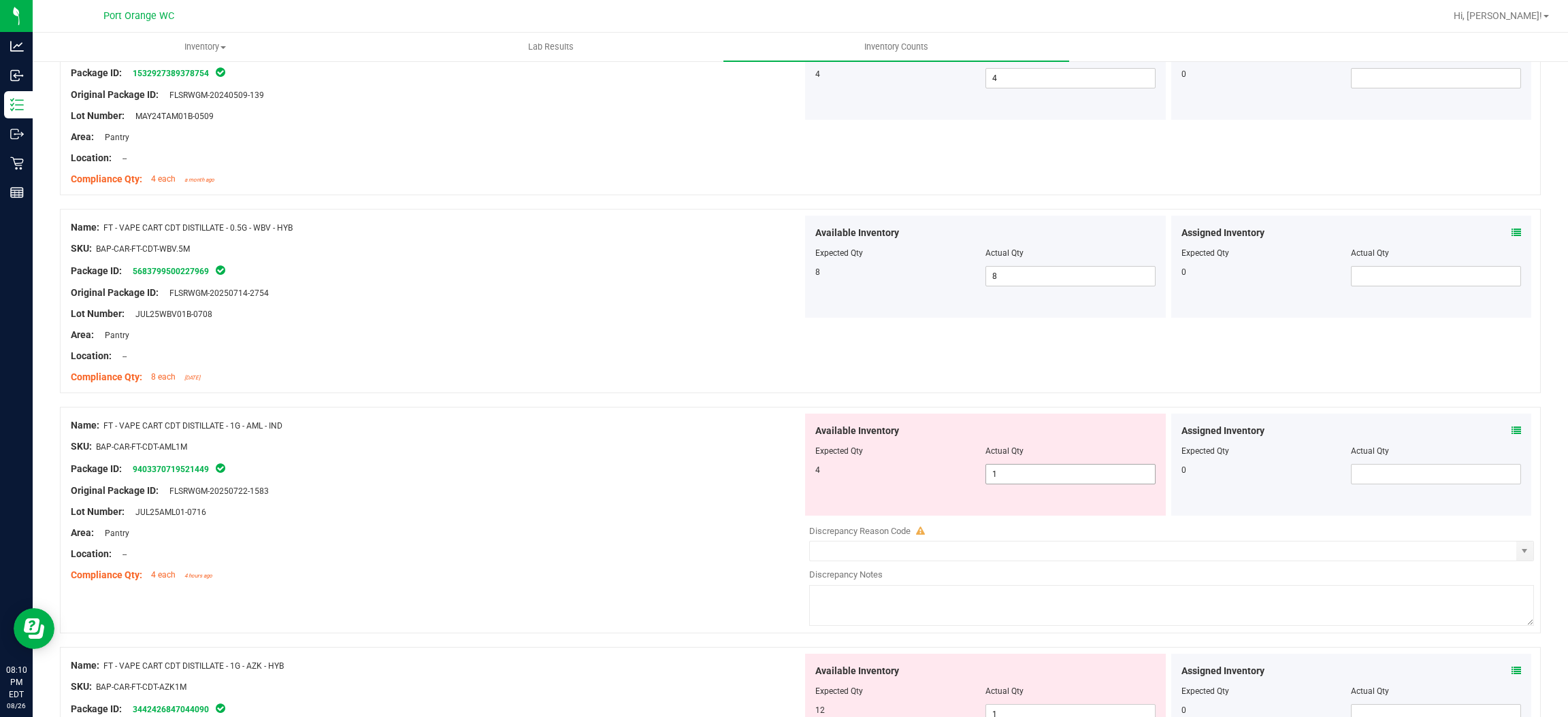
scroll to position [1122, 0]
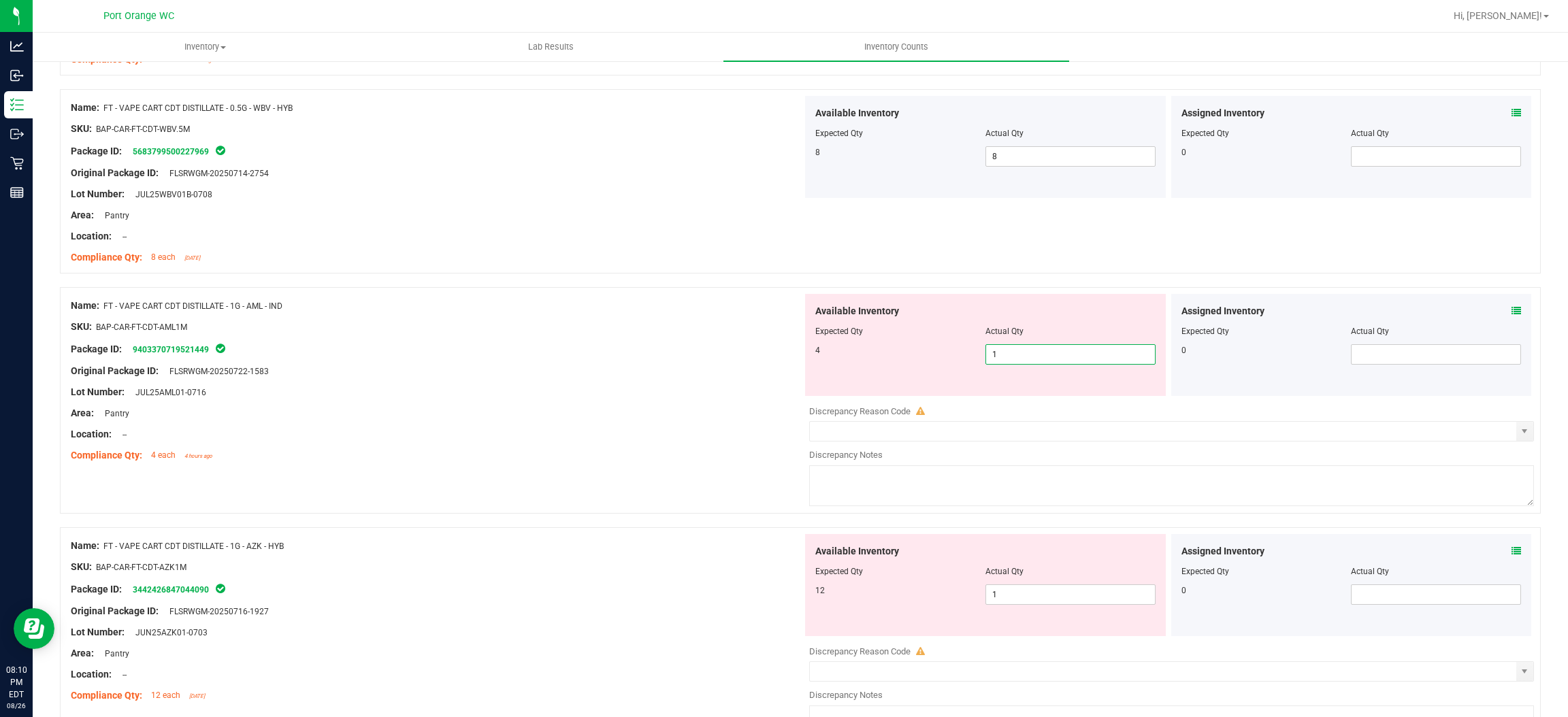
click at [1052, 346] on span "1 1" at bounding box center [1071, 354] width 170 height 20
click at [1052, 346] on input "1" at bounding box center [1070, 354] width 169 height 19
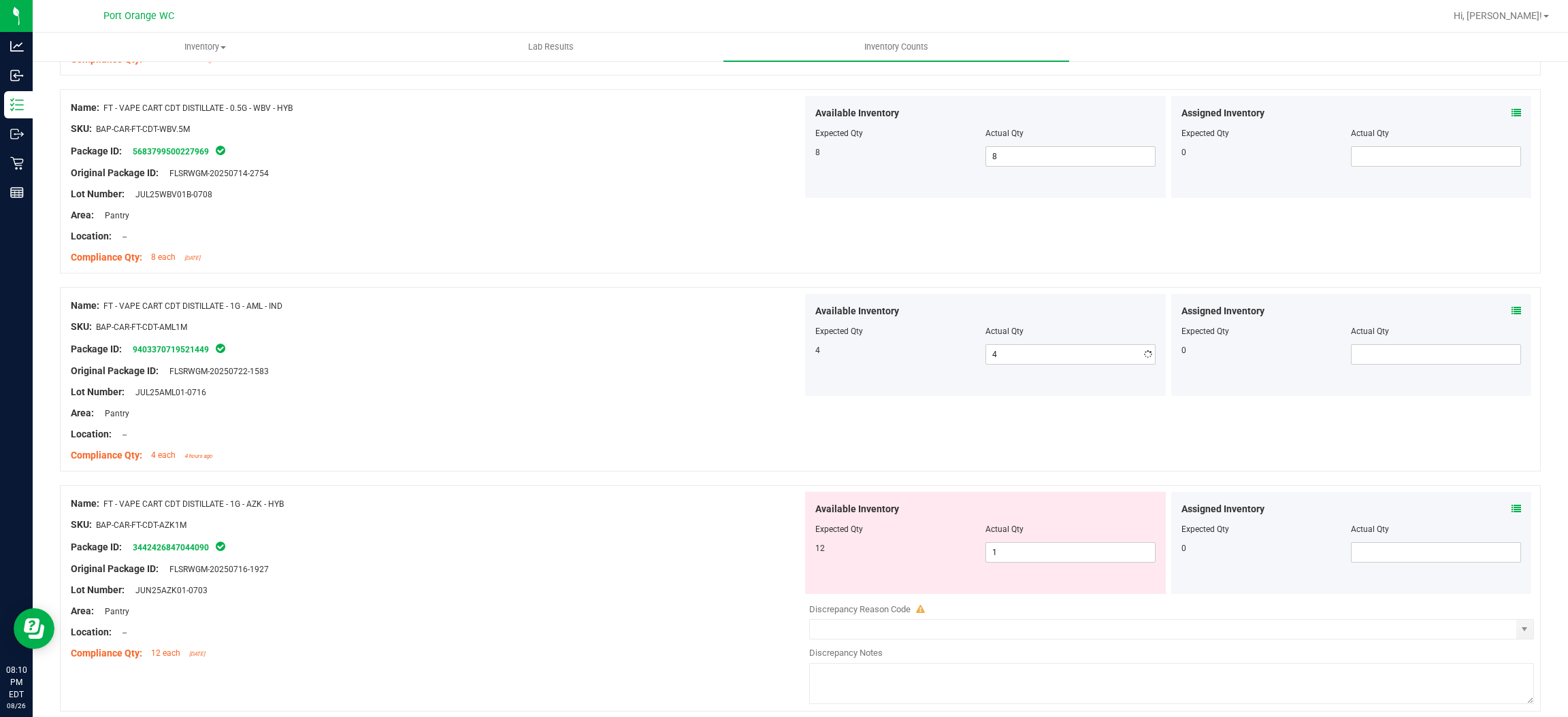
drag, startPoint x: 566, startPoint y: 435, endPoint x: 718, endPoint y: 424, distance: 152.4
click at [577, 433] on div "Location: --" at bounding box center [436, 435] width 732 height 15
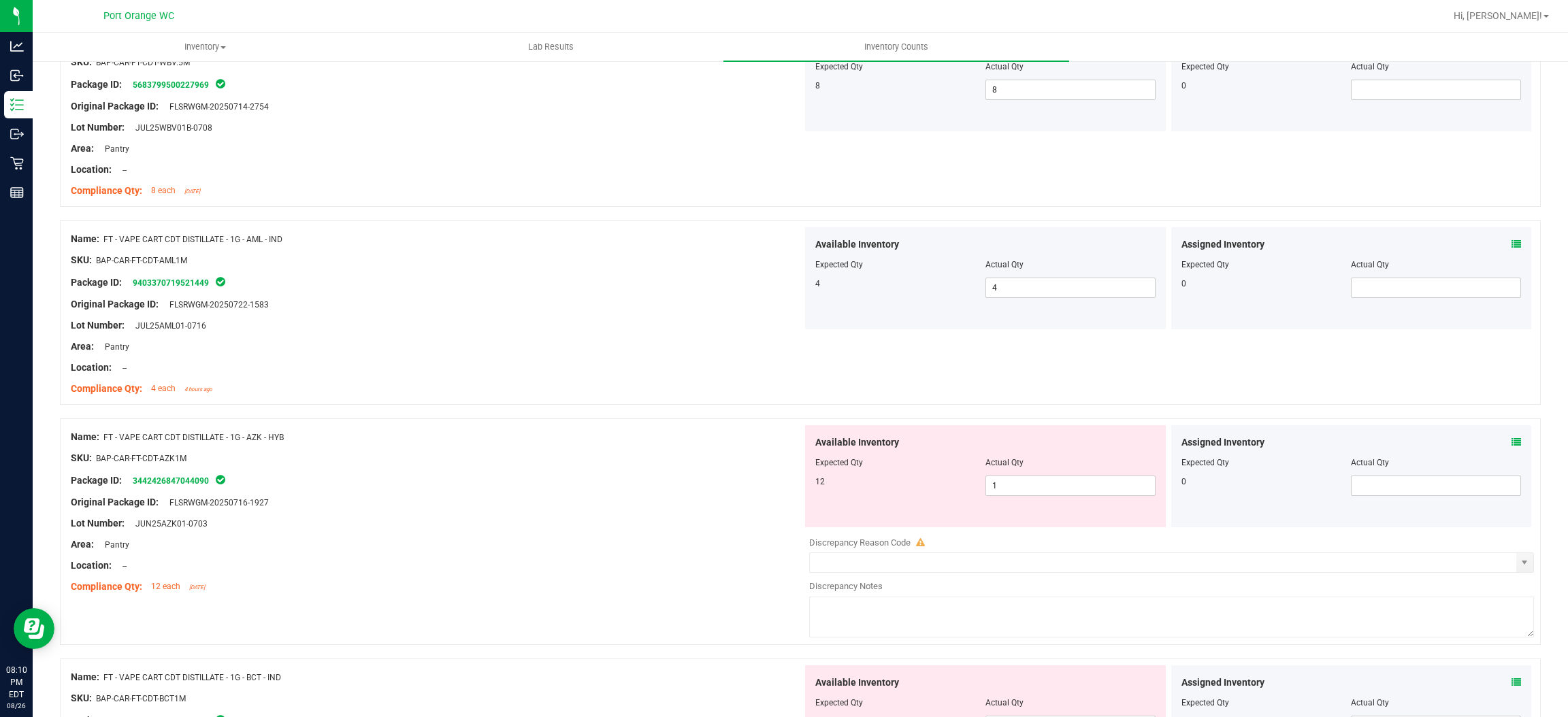
scroll to position [1224, 0]
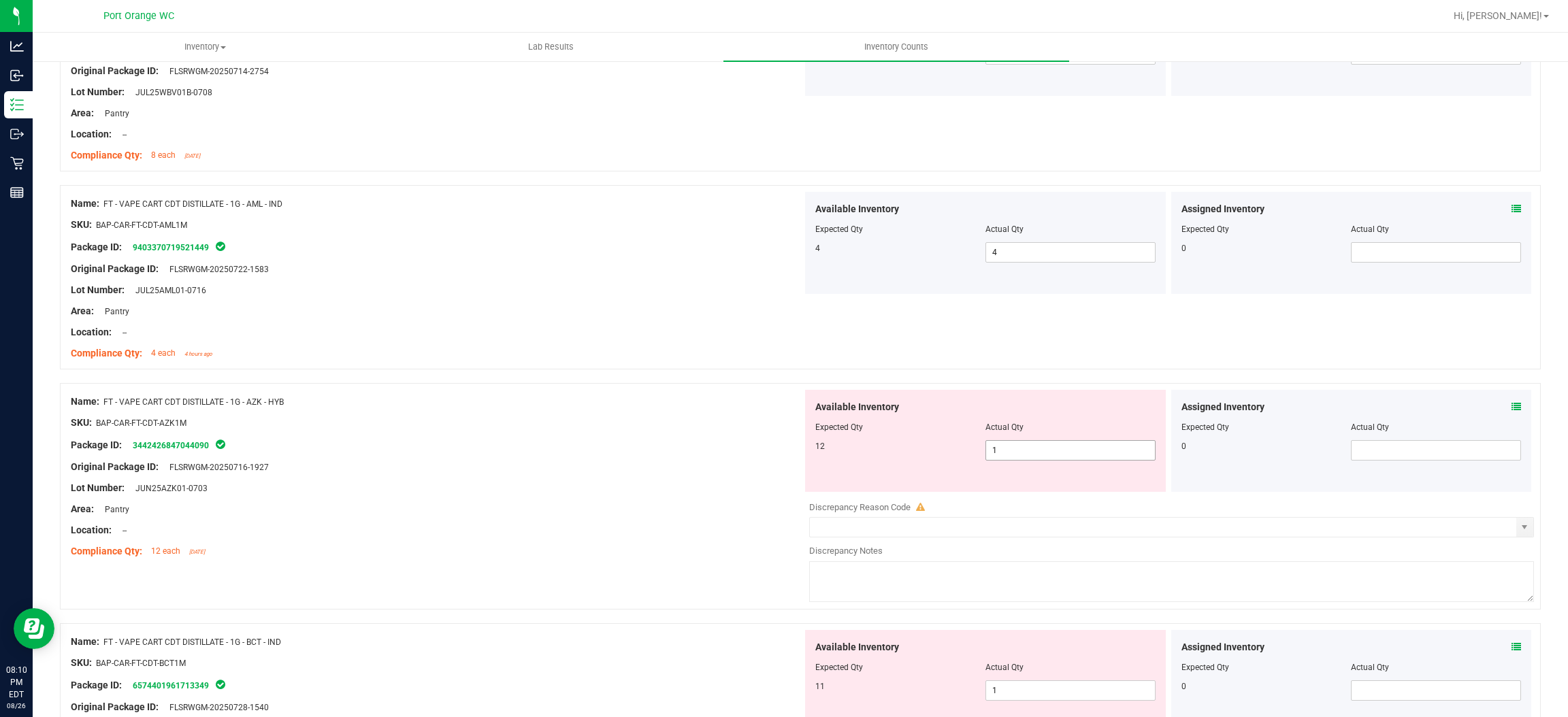
click at [996, 441] on span "1 1" at bounding box center [1071, 450] width 170 height 20
click at [537, 463] on div "Original Package ID: FLSRWGM-20250716-1927" at bounding box center [436, 467] width 732 height 15
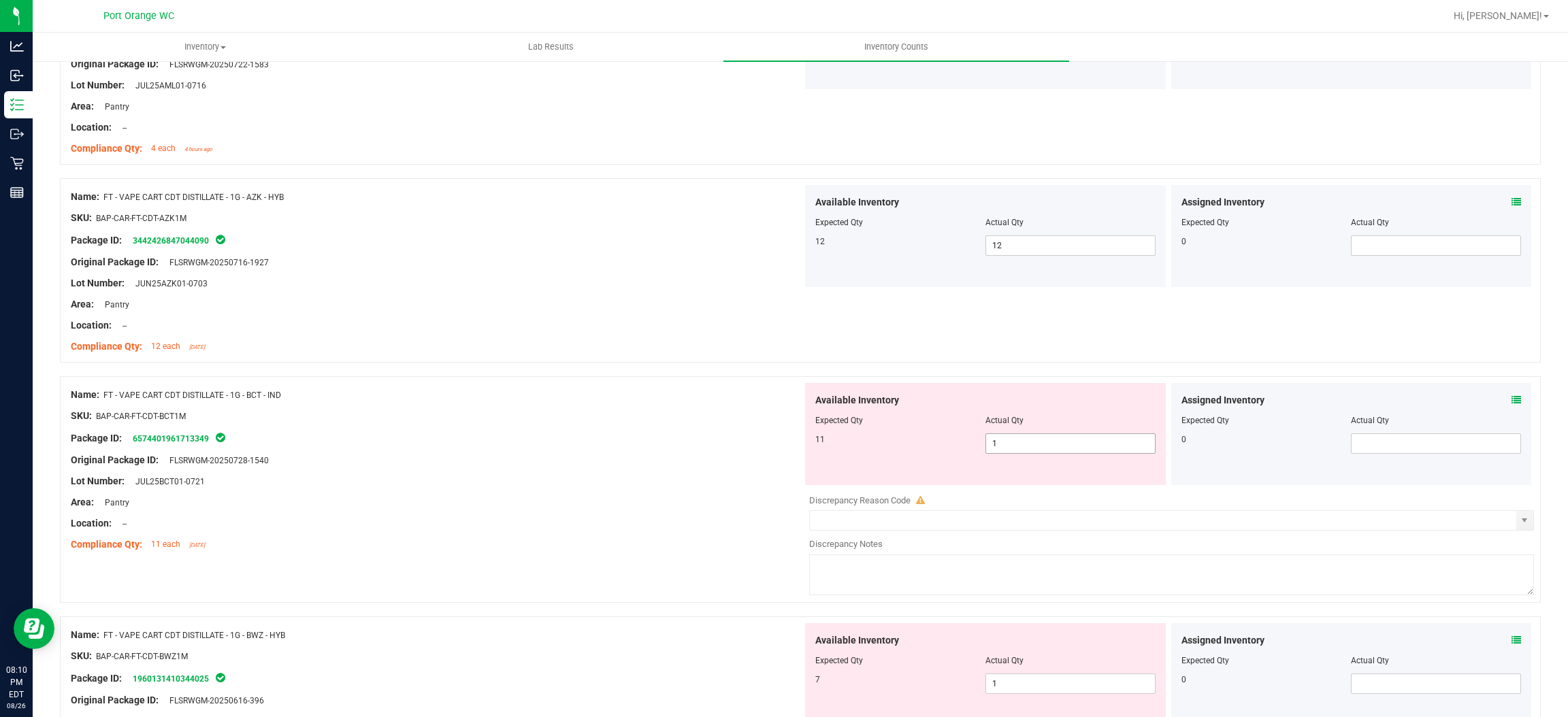
click at [1018, 443] on span "1 1" at bounding box center [1071, 443] width 170 height 20
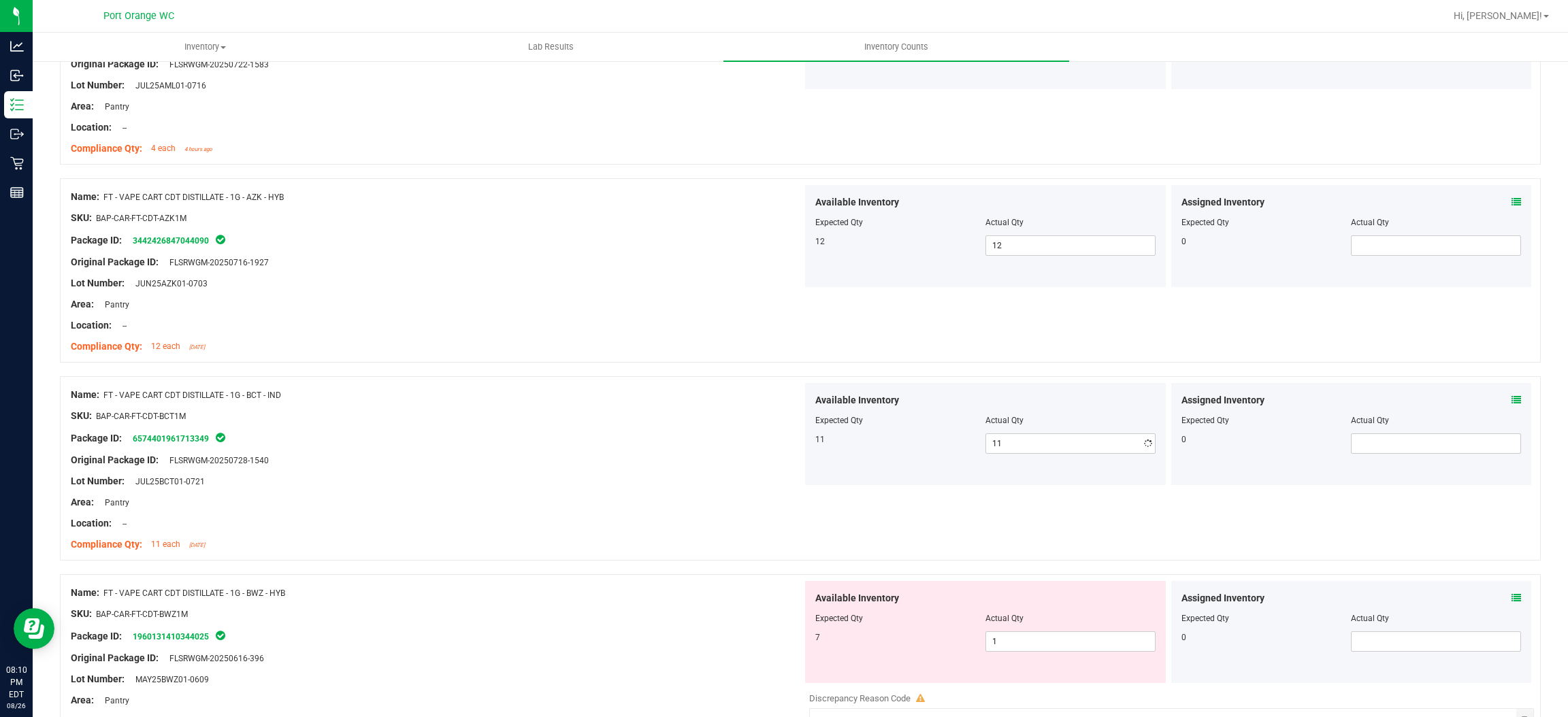
drag, startPoint x: 725, startPoint y: 476, endPoint x: 992, endPoint y: 414, distance: 274.1
click at [771, 465] on div "Name: FT - VAPE CART CDT DISTILLATE - 1G - BCT - IND SKU: BAP-CAR-FT-CDT-BCT1M …" at bounding box center [436, 469] width 732 height 173
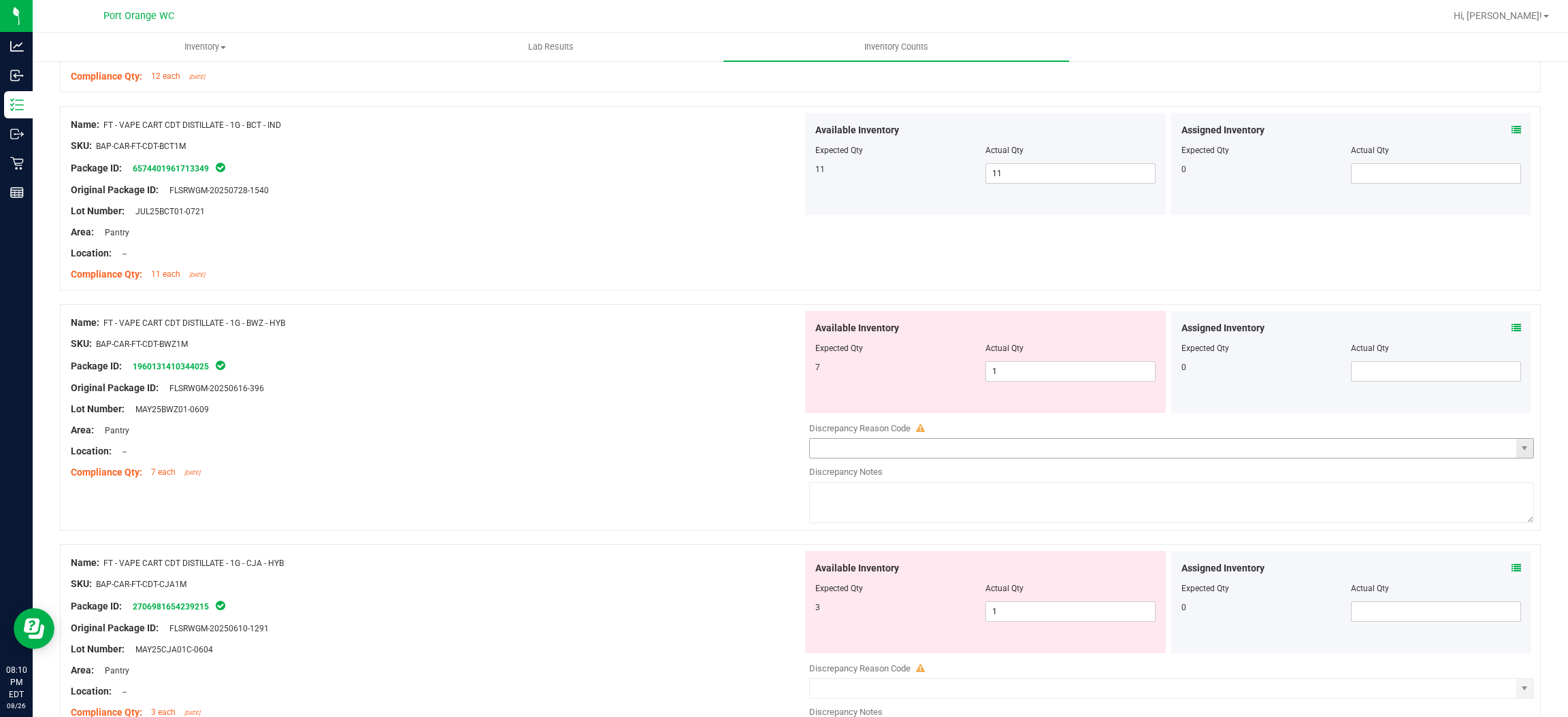
scroll to position [1735, 0]
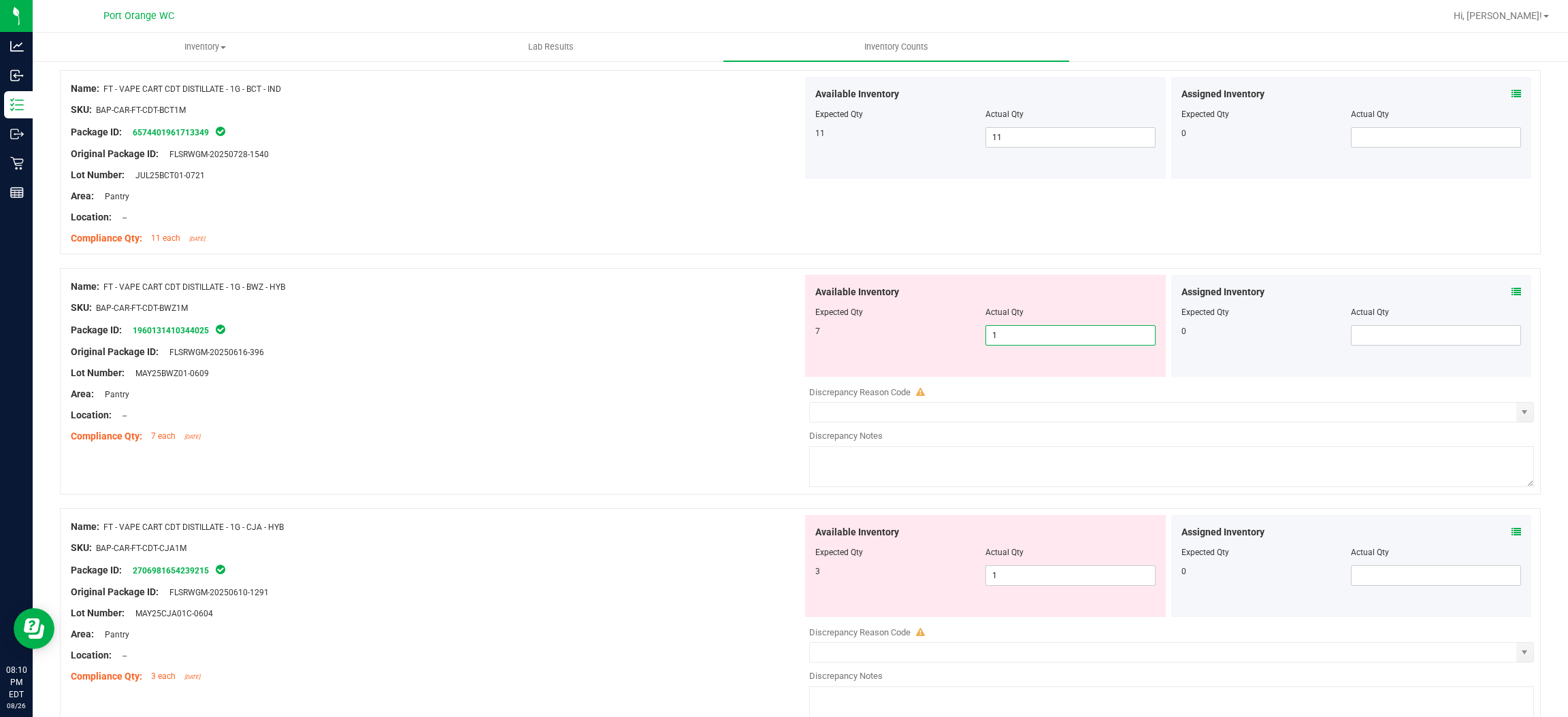
click at [1014, 339] on span "1 1" at bounding box center [1071, 335] width 170 height 20
click at [1014, 339] on input "1" at bounding box center [1070, 336] width 169 height 19
click at [606, 419] on div "Location: --" at bounding box center [436, 416] width 732 height 15
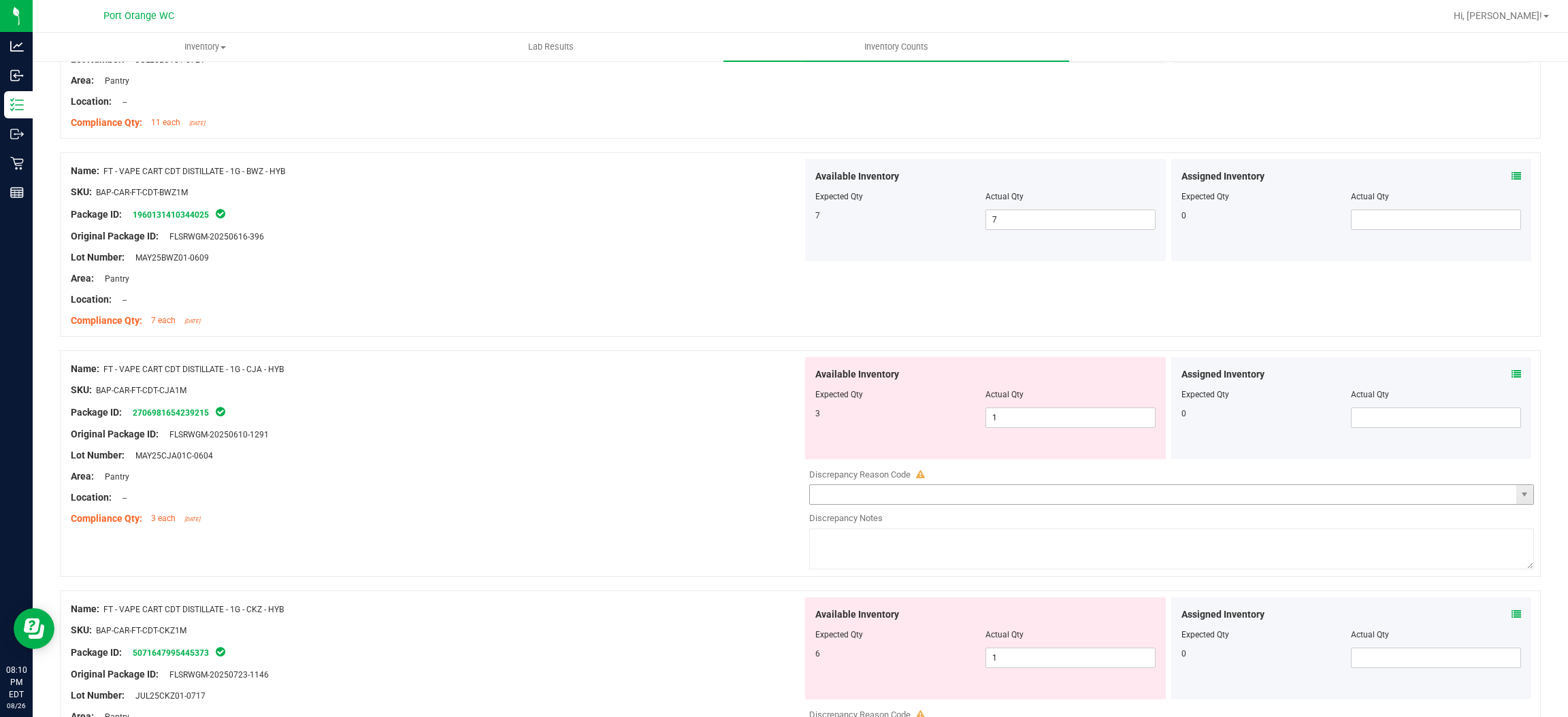
scroll to position [1939, 0]
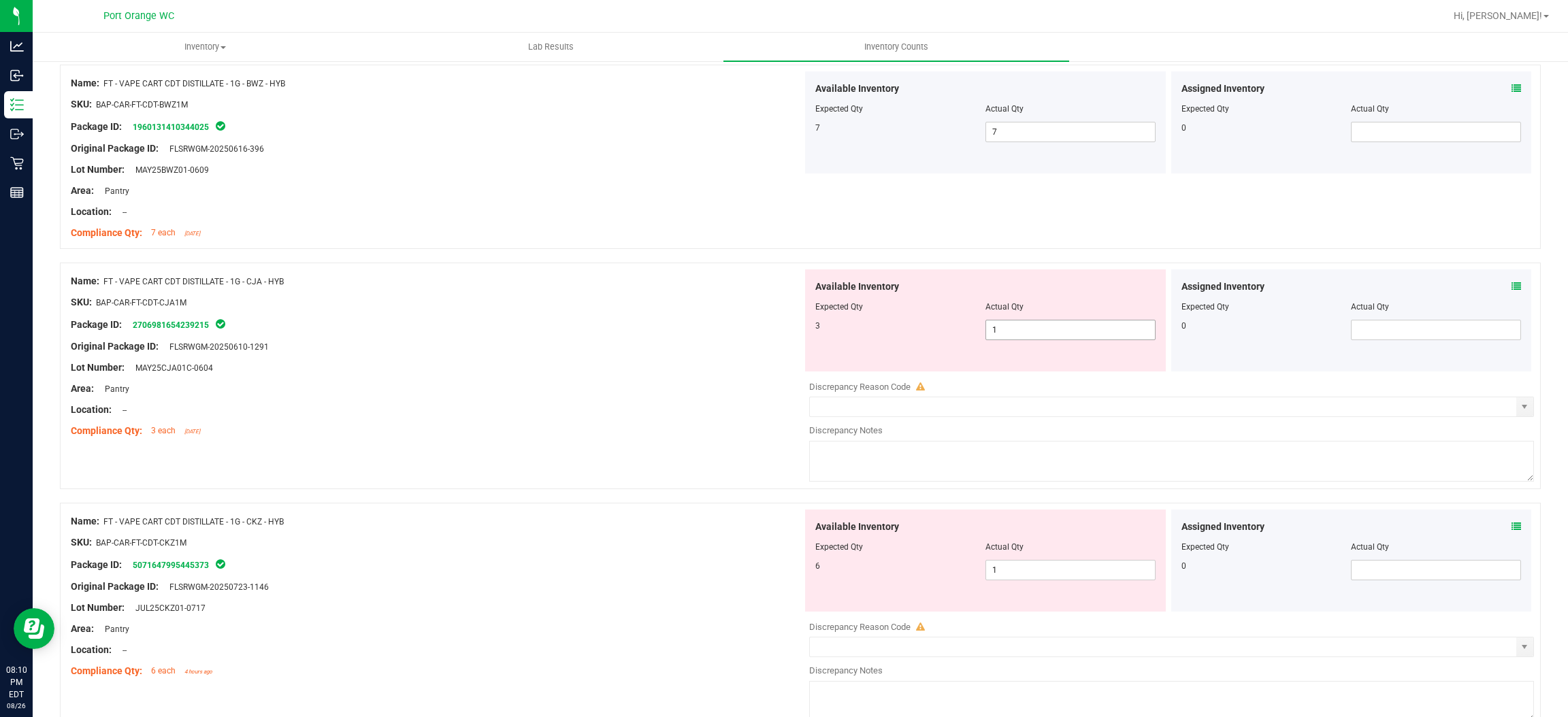
click at [1020, 336] on span "1 1" at bounding box center [1071, 329] width 170 height 20
click at [1020, 336] on input "1" at bounding box center [1070, 330] width 169 height 19
click at [763, 392] on div "Area: Pantry" at bounding box center [436, 389] width 732 height 15
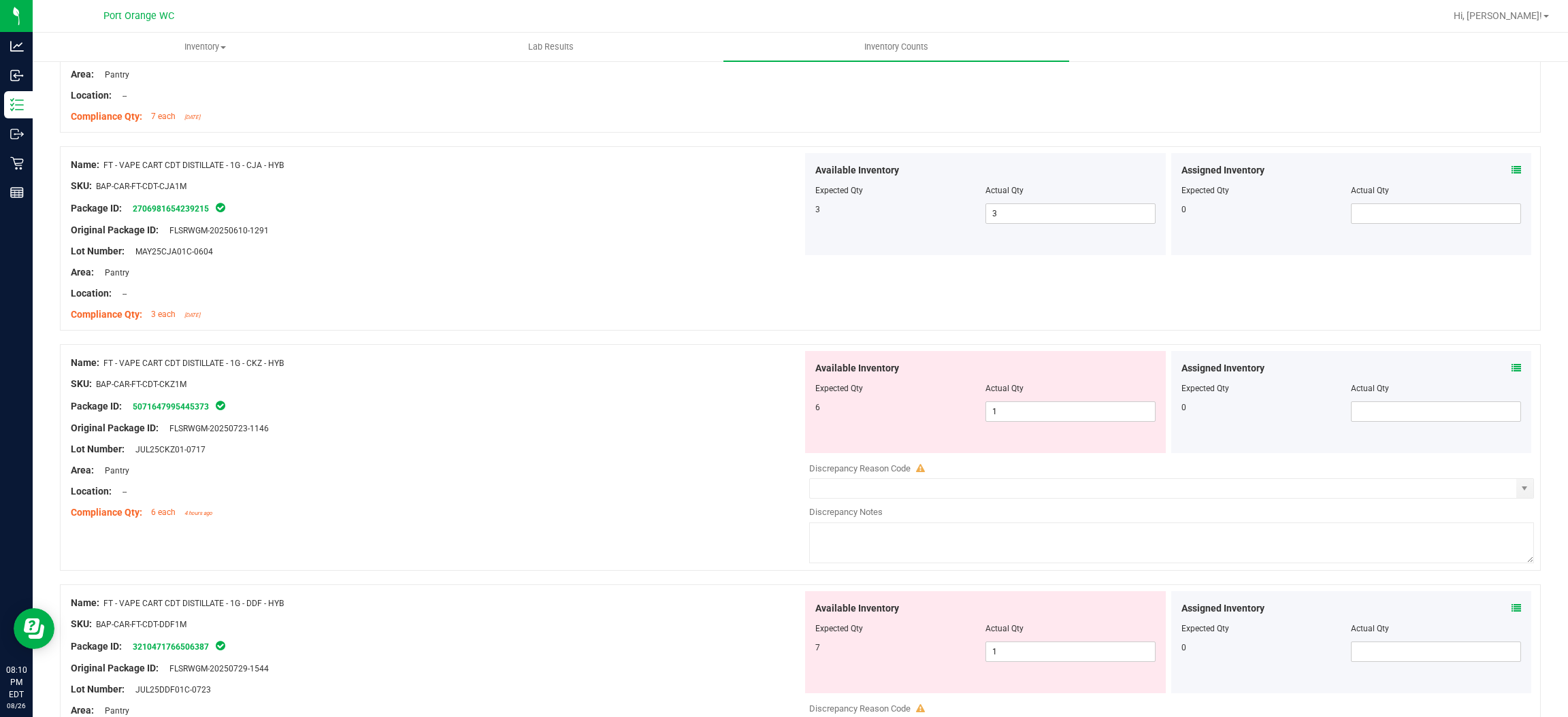
scroll to position [2143, 0]
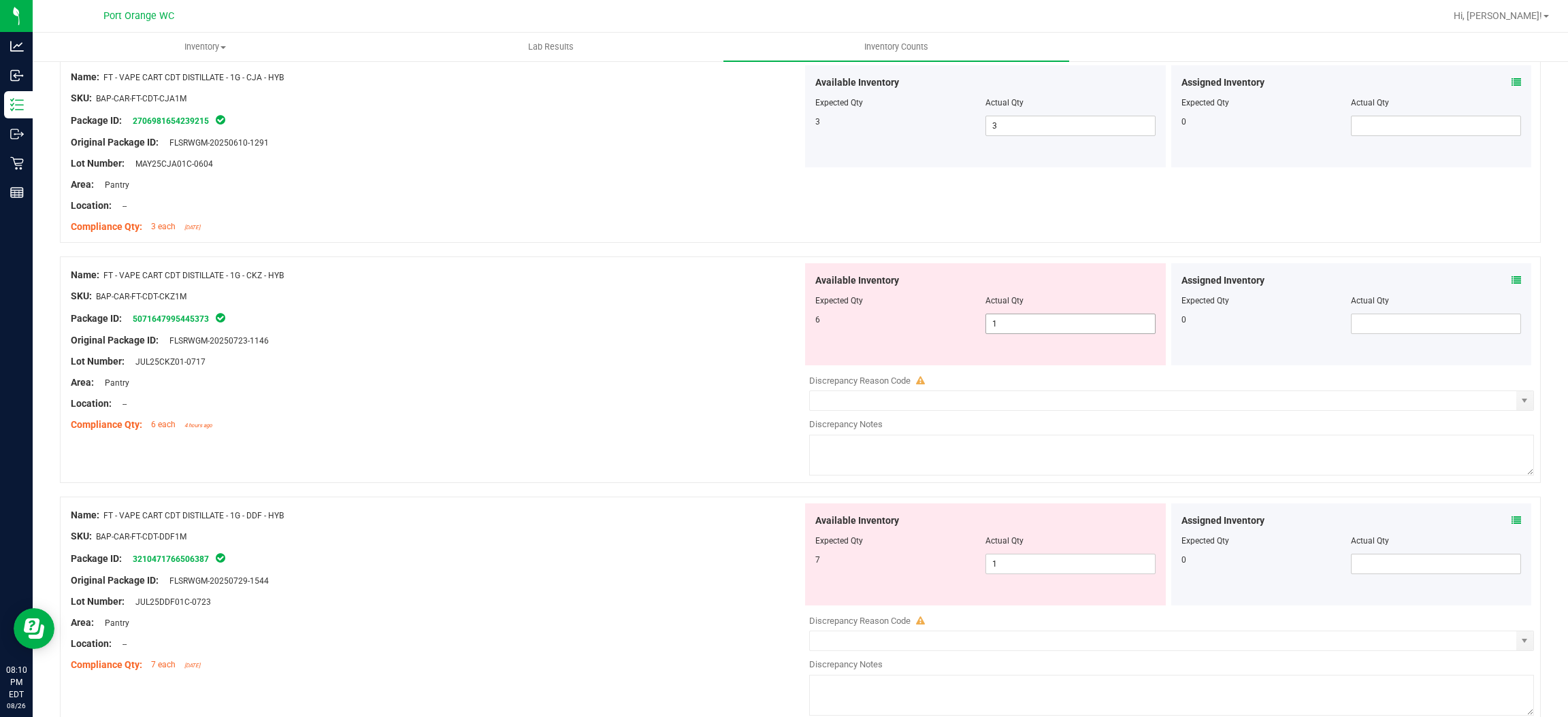
click at [1030, 330] on span "1 1" at bounding box center [1071, 324] width 170 height 20
click at [1030, 330] on input "1" at bounding box center [1070, 324] width 169 height 19
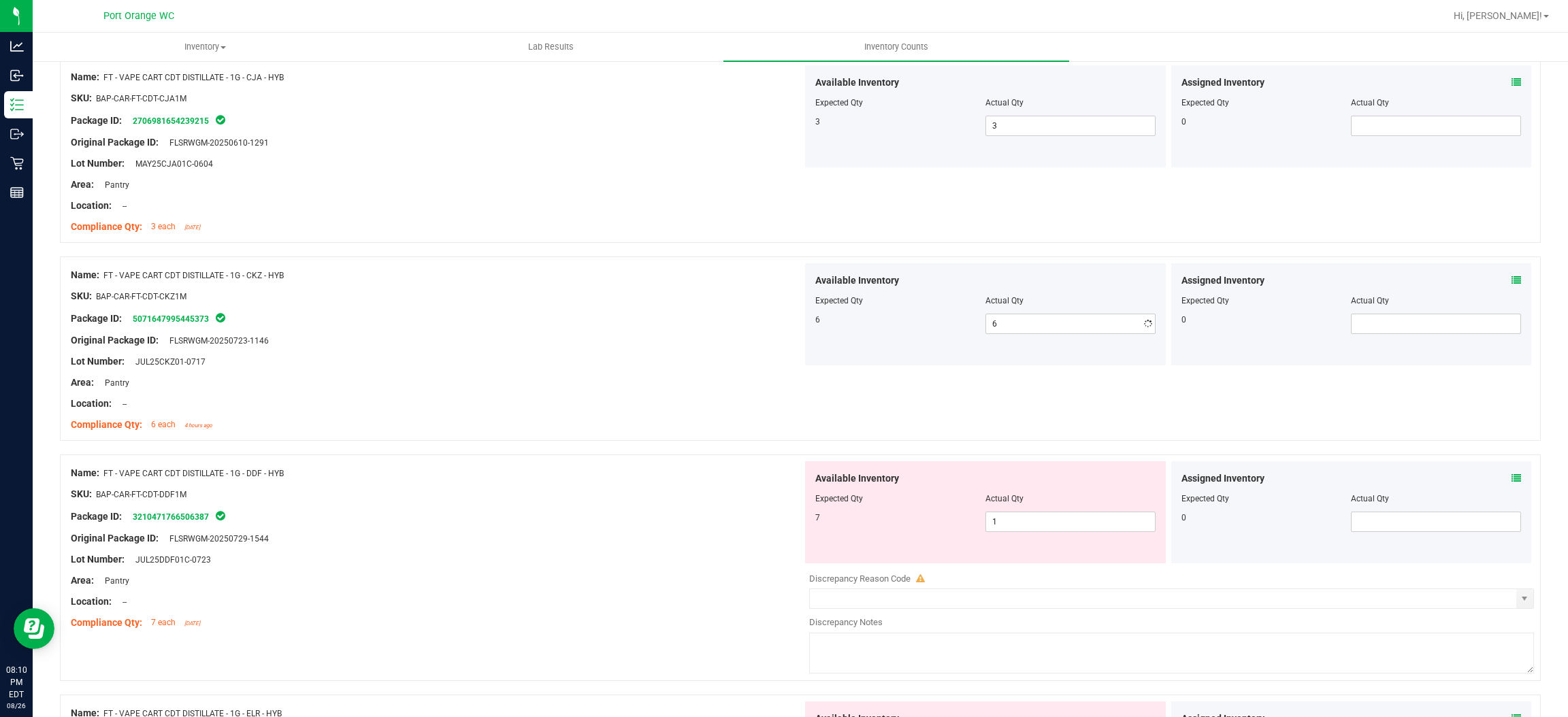
drag, startPoint x: 610, startPoint y: 395, endPoint x: 708, endPoint y: 377, distance: 99.6
click at [616, 392] on div at bounding box center [436, 393] width 732 height 6
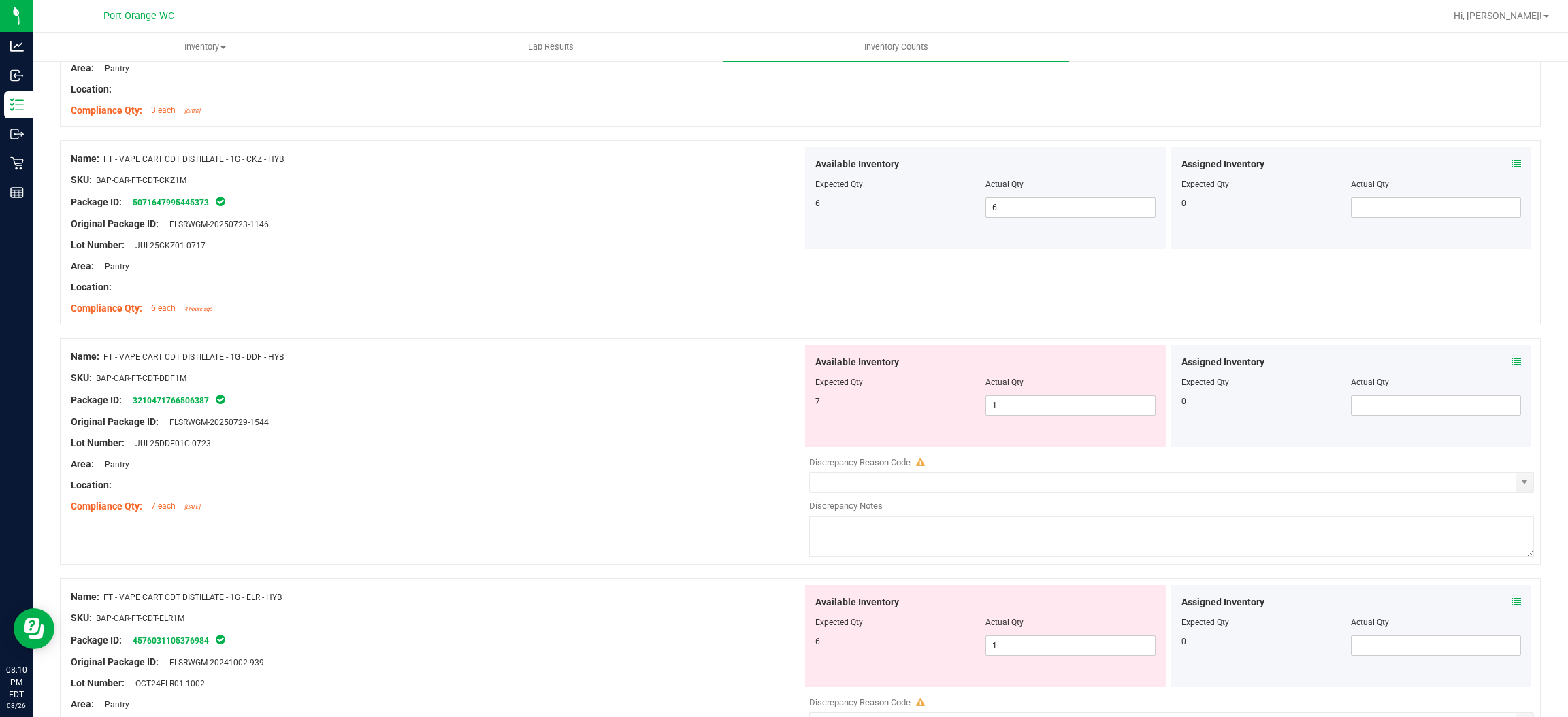
scroll to position [2347, 0]
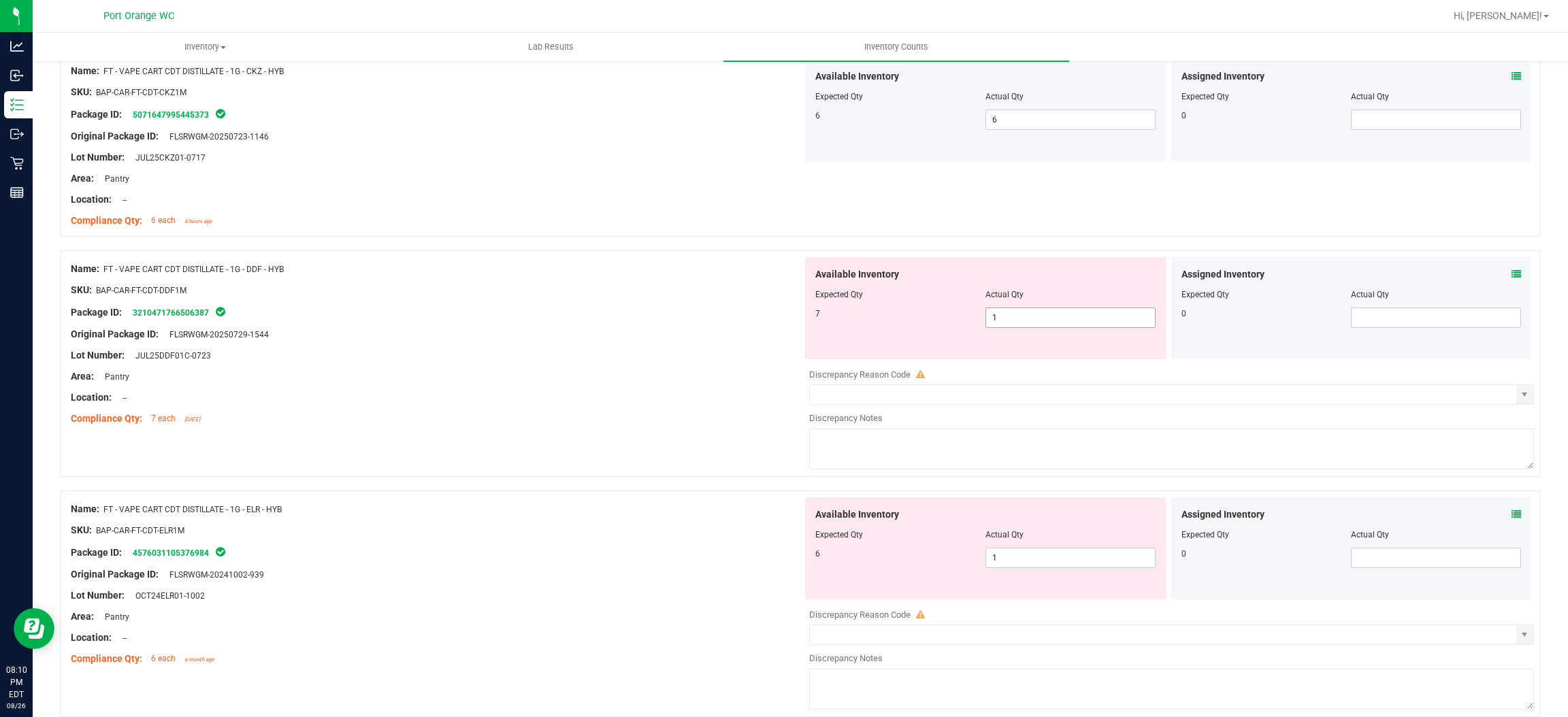
click at [1026, 313] on span "1 1" at bounding box center [1071, 317] width 170 height 20
click at [1026, 312] on input "1" at bounding box center [1070, 318] width 169 height 19
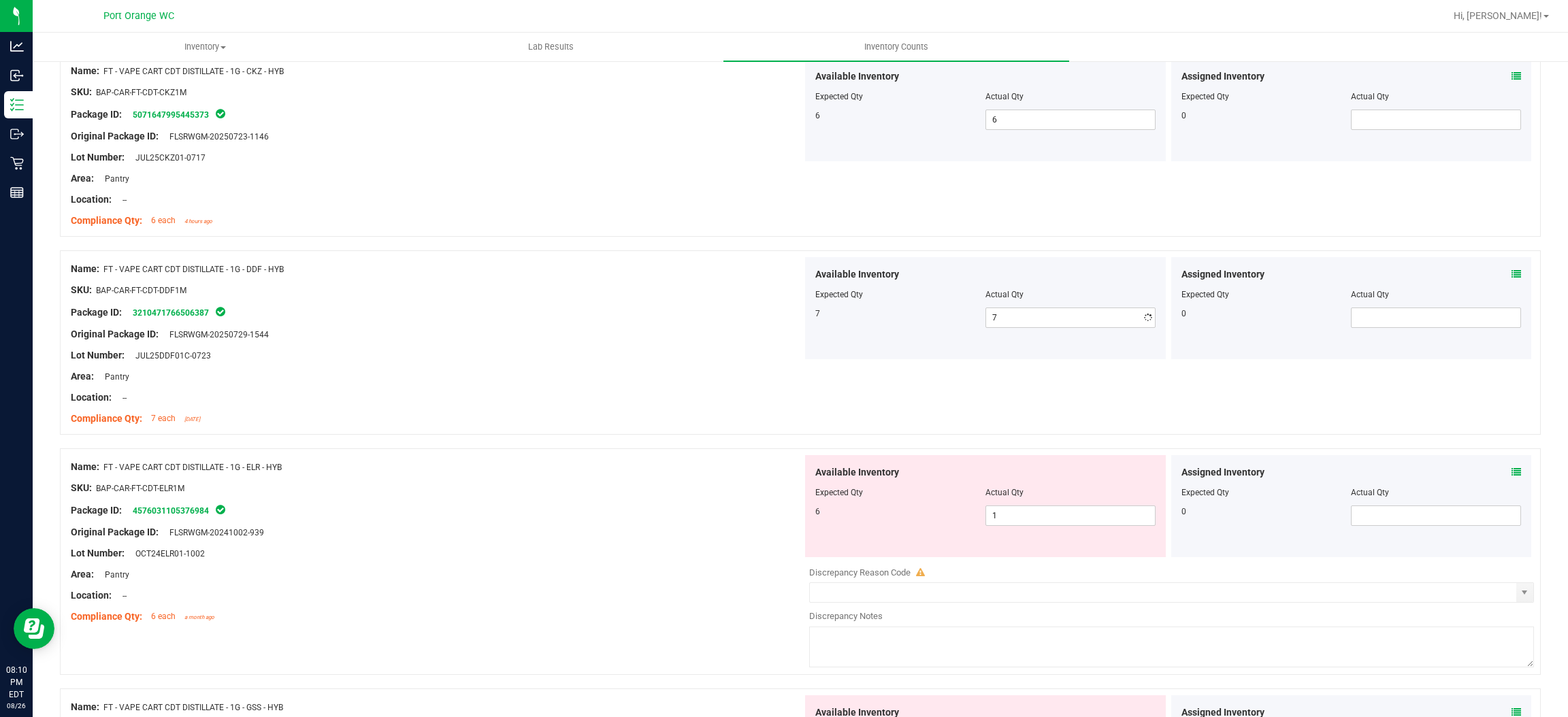
click at [491, 431] on div "Name: FT - VAPE CART CDT DISTILLATE - 1G - DDF - HYB SKU: BAP-CAR-FT-CDT-DDF1M …" at bounding box center [436, 344] width 732 height 173
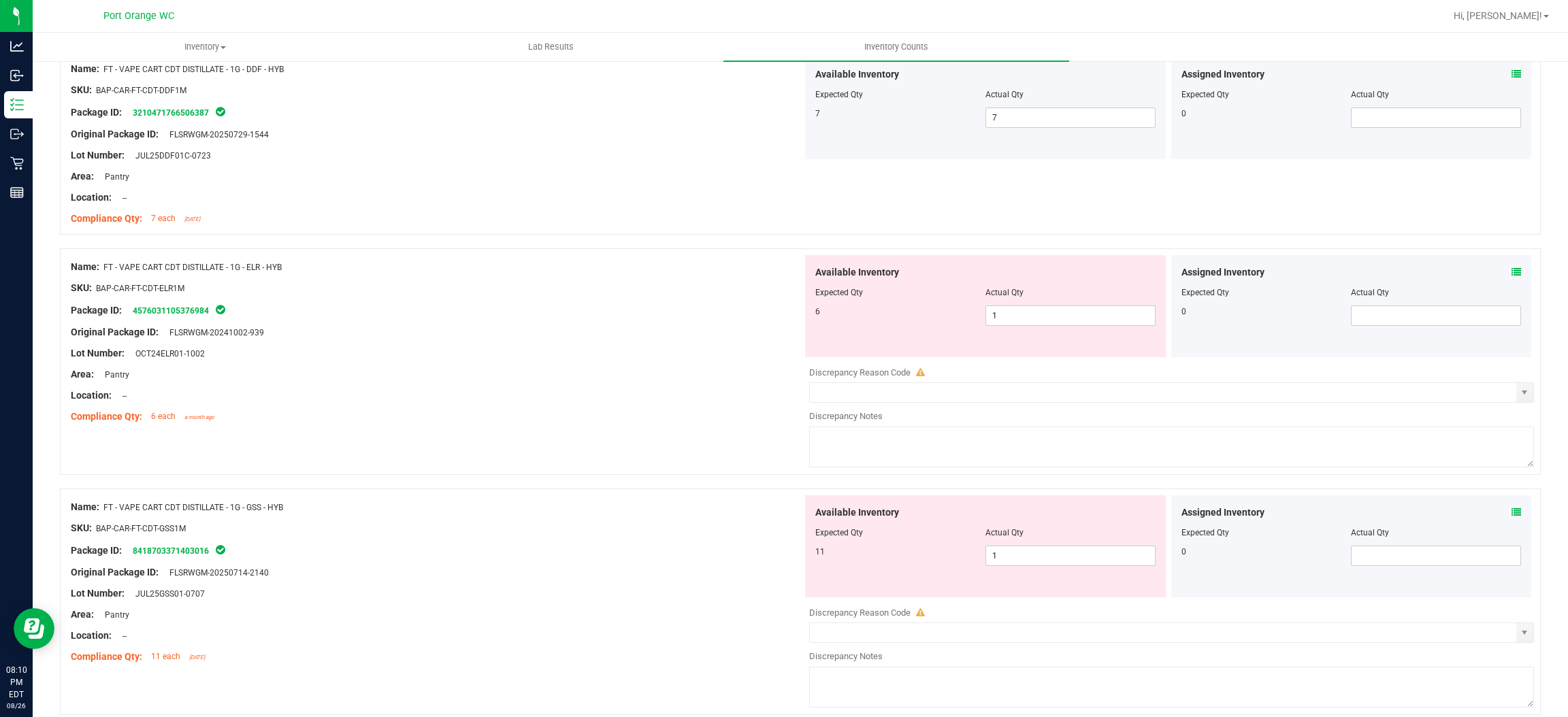
scroll to position [2551, 0]
click at [998, 316] on span "1 1" at bounding box center [1071, 312] width 170 height 20
click at [998, 314] on input "1" at bounding box center [1070, 312] width 169 height 19
drag, startPoint x: 587, startPoint y: 373, endPoint x: 697, endPoint y: 359, distance: 110.9
click at [598, 370] on div "Area: Pantry" at bounding box center [436, 371] width 732 height 15
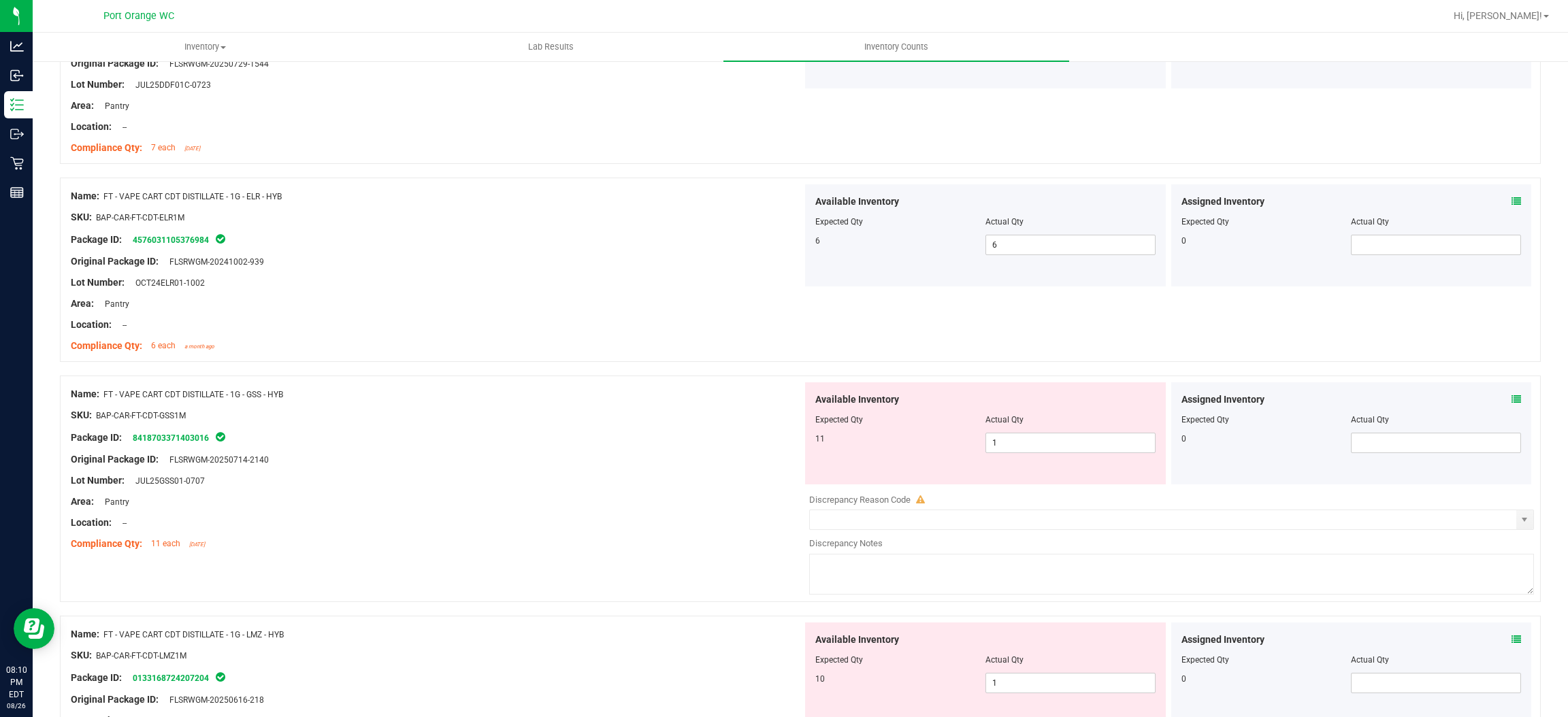
scroll to position [2654, 0]
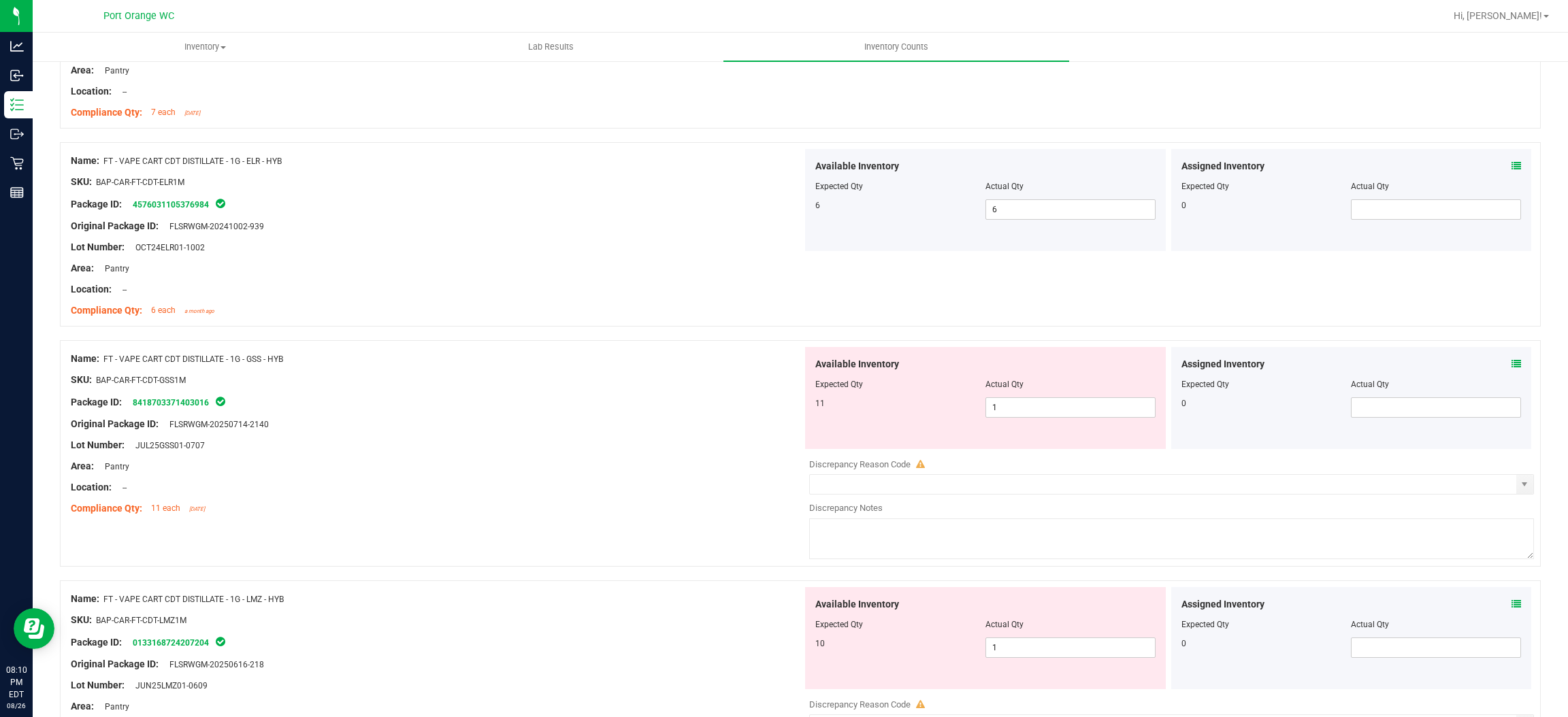
click at [1002, 422] on div "Available Inventory Expected Qty Actual Qty 11 1 1" at bounding box center [986, 398] width 361 height 102
click at [1007, 412] on span "1 1" at bounding box center [1071, 407] width 170 height 20
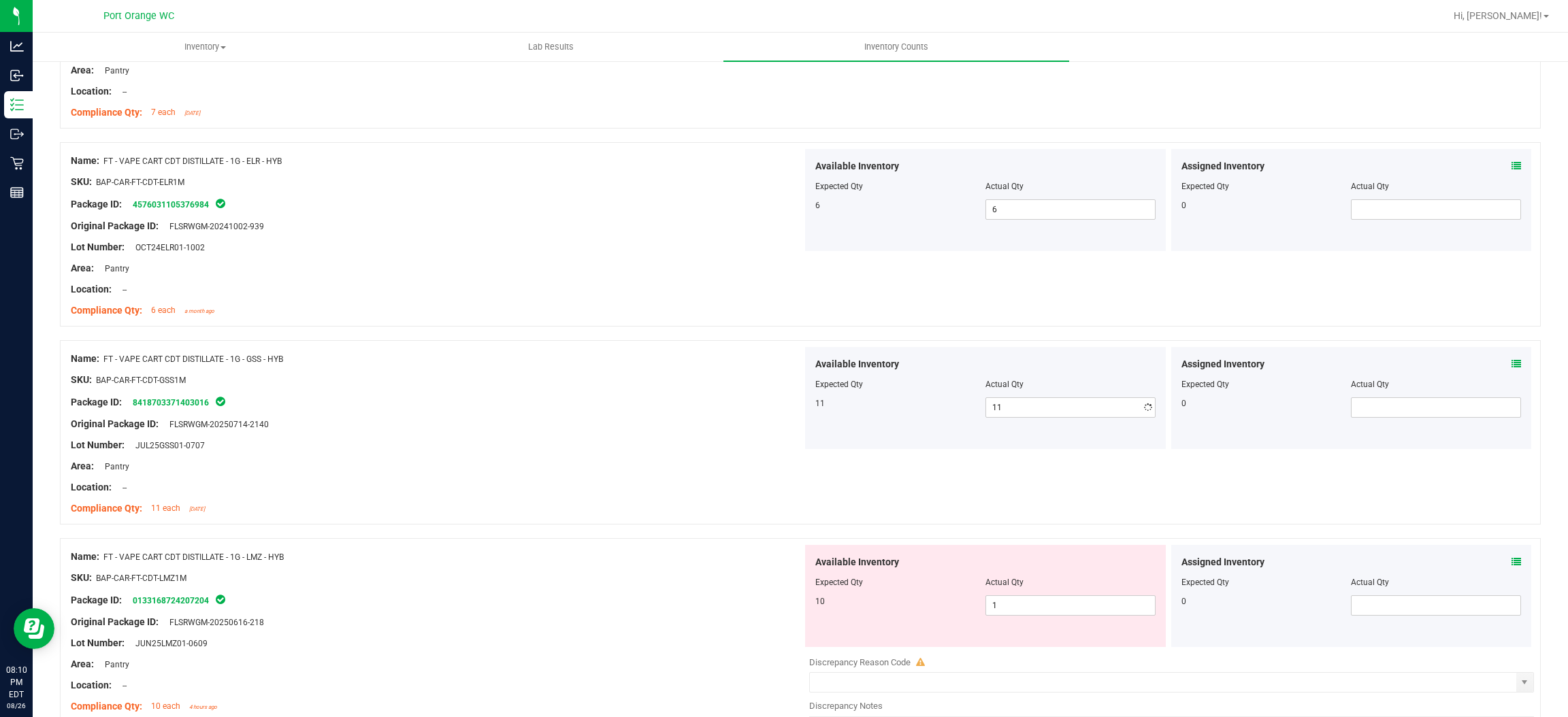
drag, startPoint x: 589, startPoint y: 421, endPoint x: 891, endPoint y: 357, distance: 308.7
click at [644, 405] on div "Name: FT - VAPE CART CDT DISTILLATE - 1G - GSS - HYB SKU: BAP-CAR-FT-CDT-GSS1M …" at bounding box center [436, 434] width 732 height 173
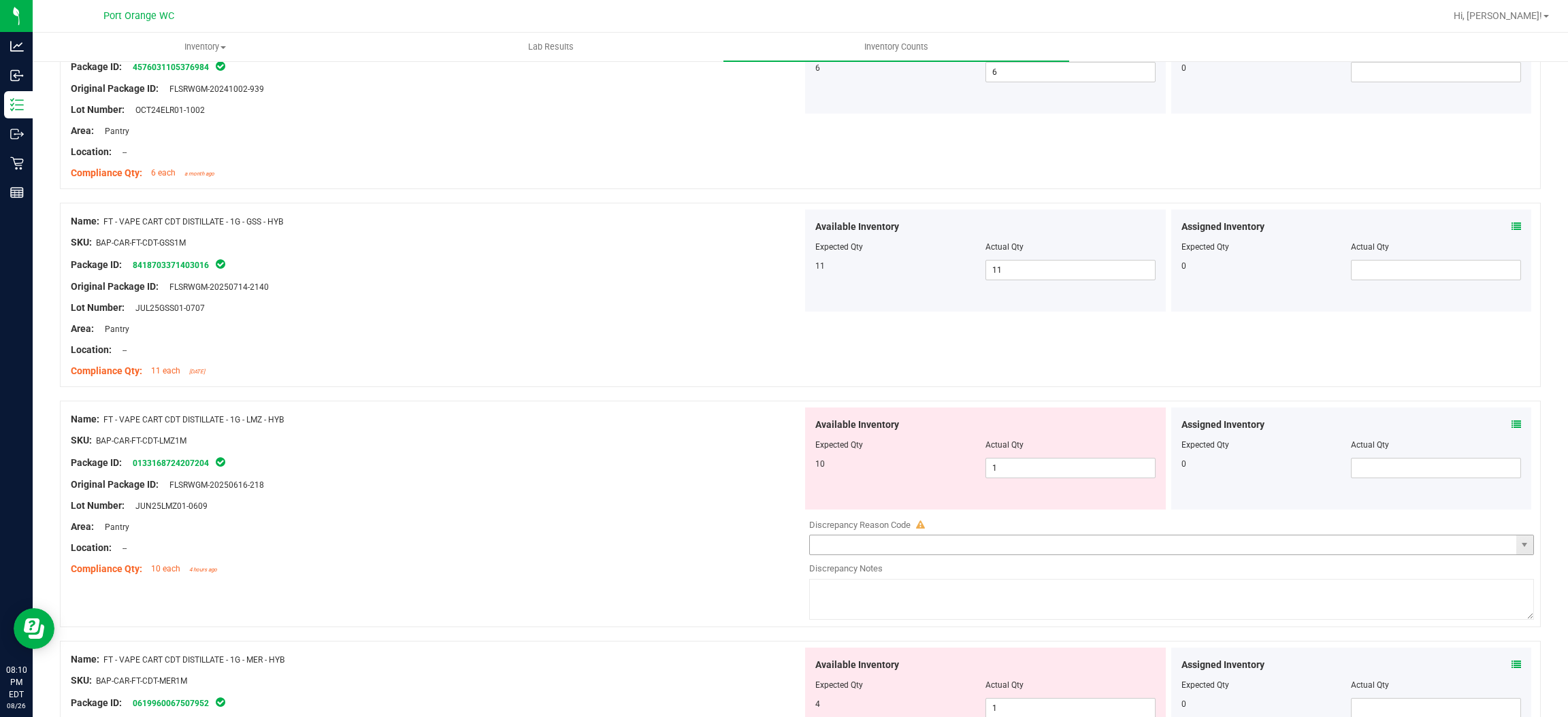
scroll to position [2960, 0]
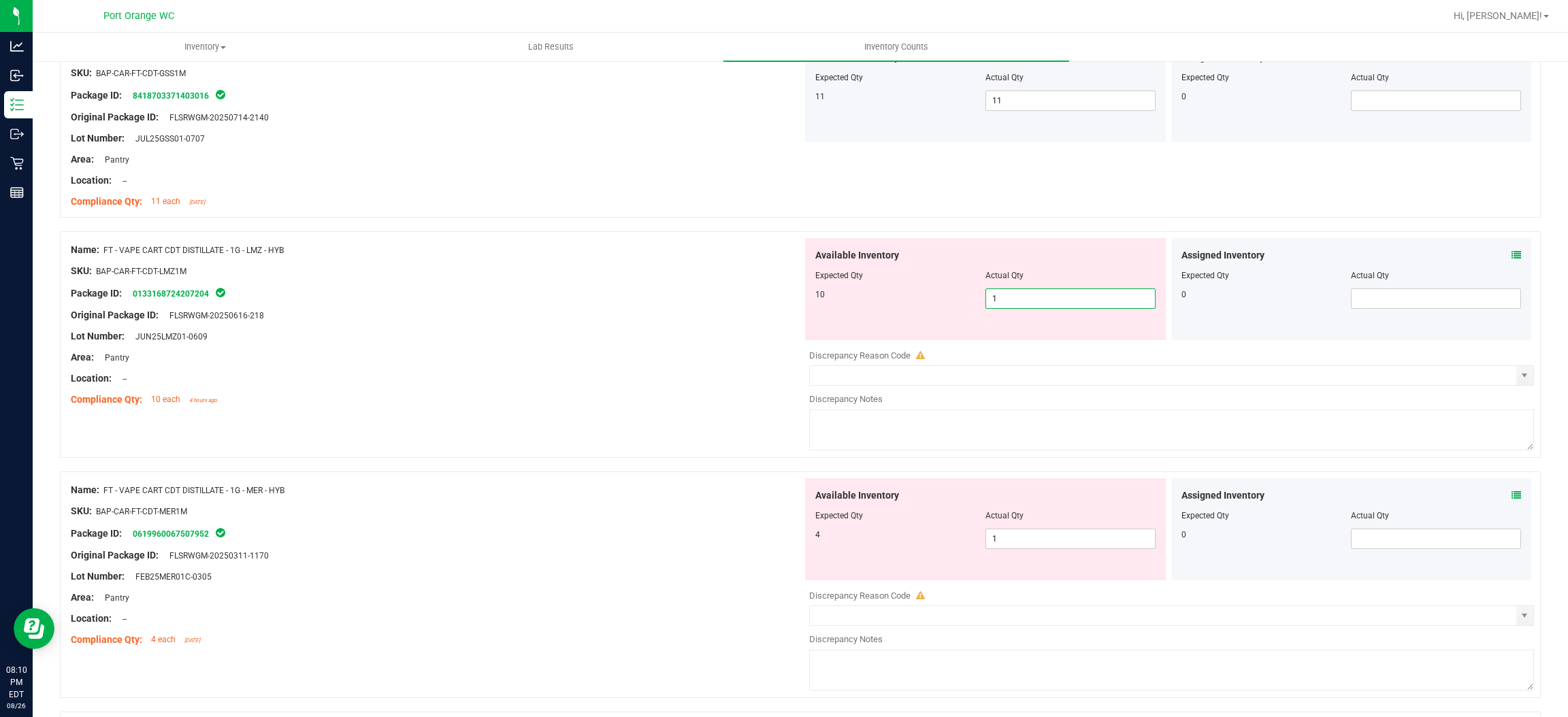
click at [1015, 300] on span "1 1" at bounding box center [1071, 299] width 170 height 20
drag, startPoint x: 819, startPoint y: 340, endPoint x: 855, endPoint y: 342, distance: 36.1
click at [836, 340] on div "Available Inventory Expected Qty Actual Qty 10 10 10" at bounding box center [986, 289] width 361 height 102
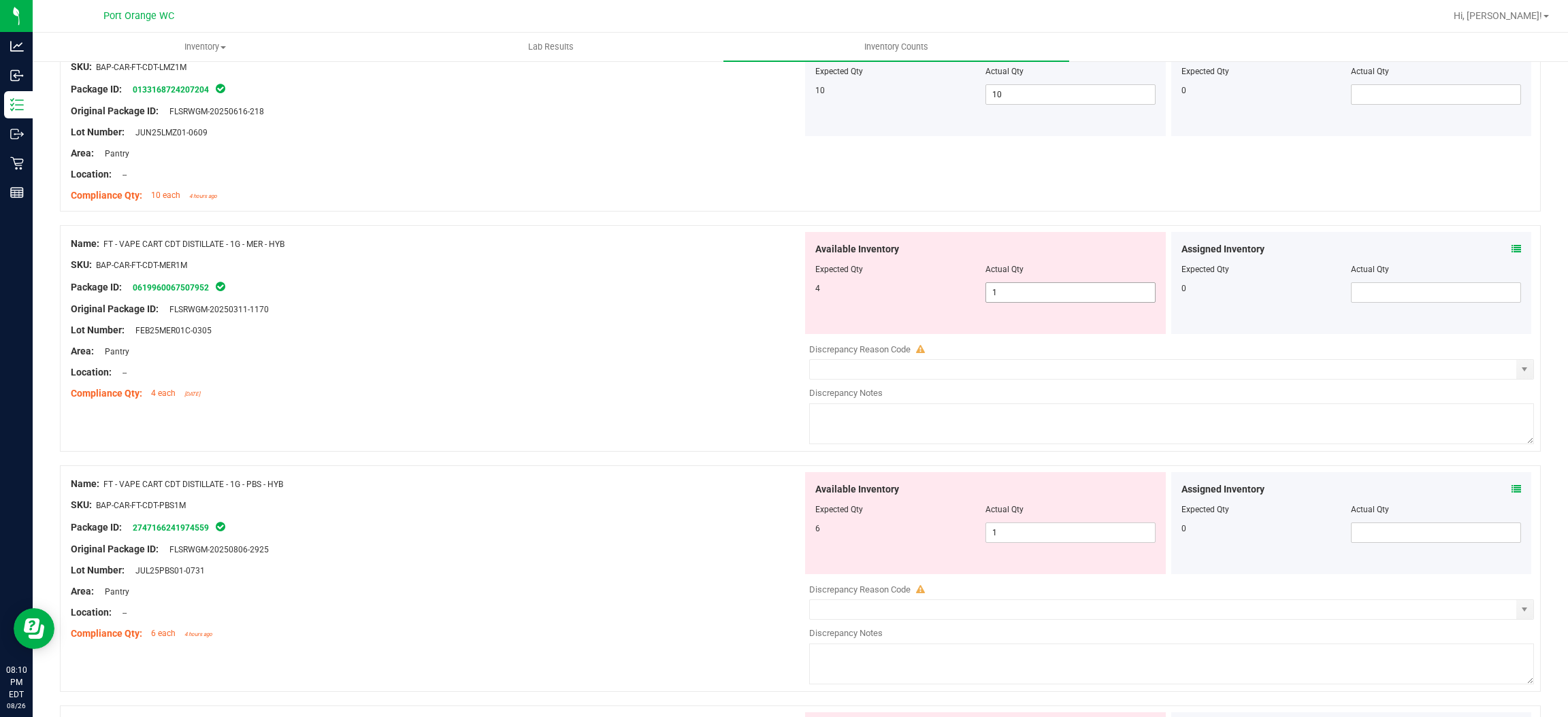
click at [1018, 302] on span "1 1" at bounding box center [1071, 292] width 170 height 20
click at [1018, 302] on input "1" at bounding box center [1070, 293] width 169 height 19
drag, startPoint x: 804, startPoint y: 354, endPoint x: 809, endPoint y: 362, distance: 9.4
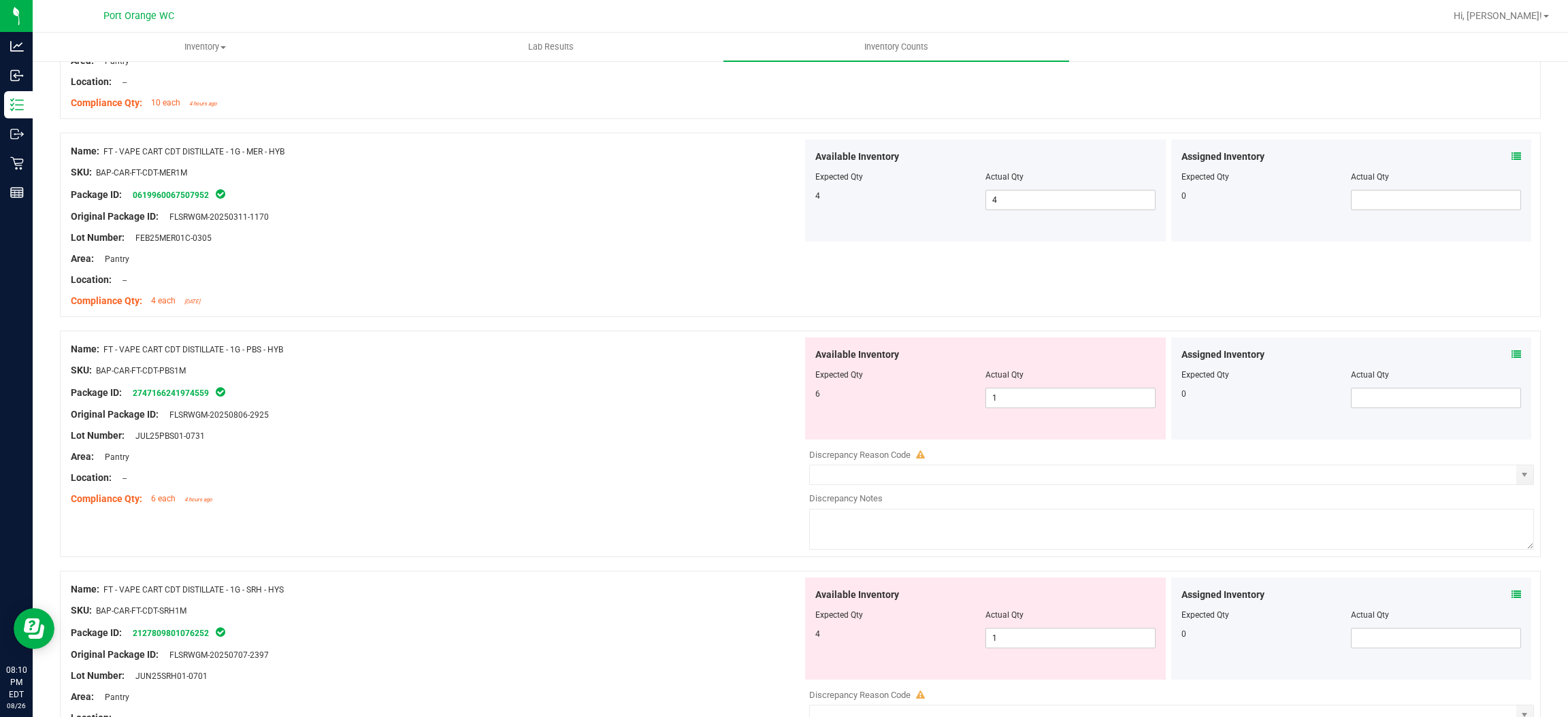
scroll to position [3368, 0]
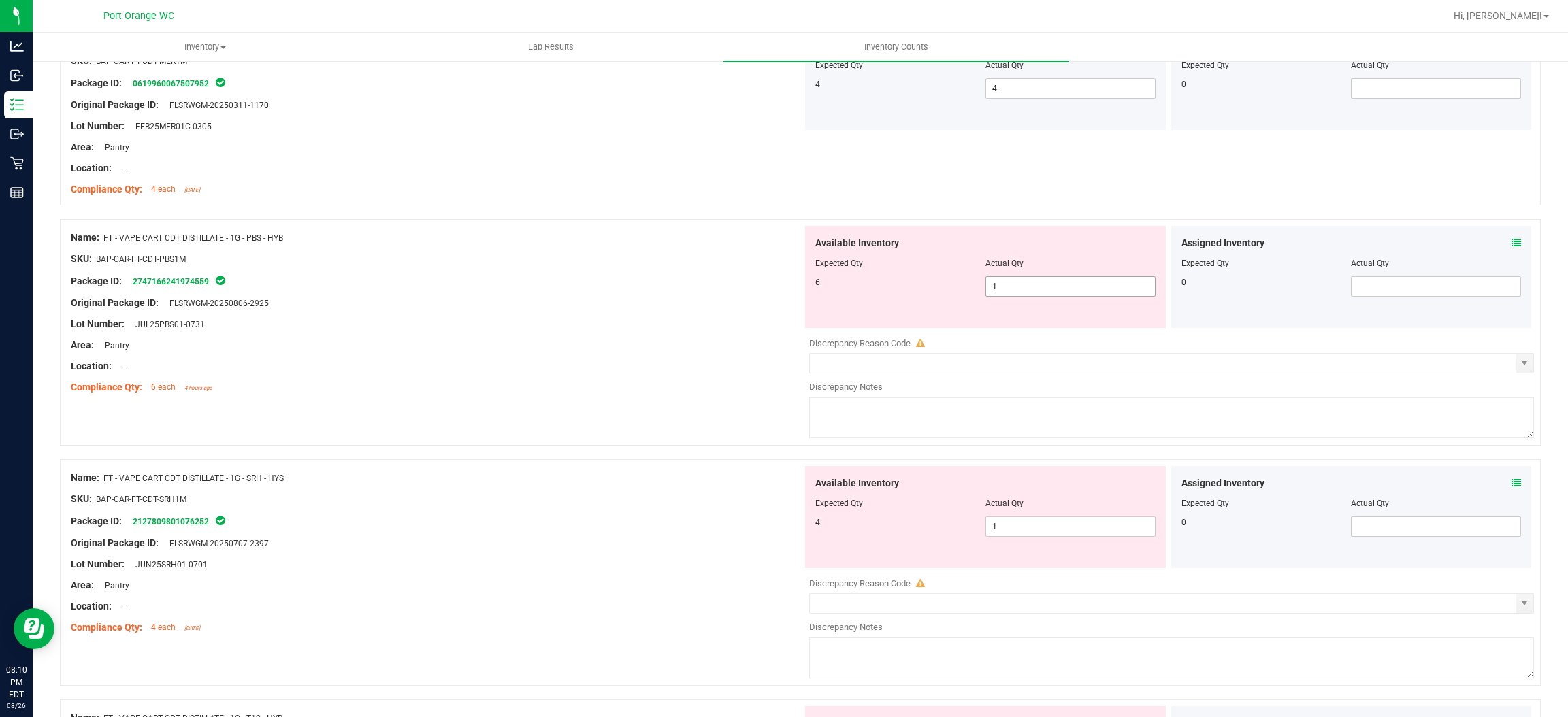
click at [1007, 295] on span "1 1" at bounding box center [1071, 286] width 170 height 20
click at [1007, 295] on input "1" at bounding box center [1070, 286] width 169 height 19
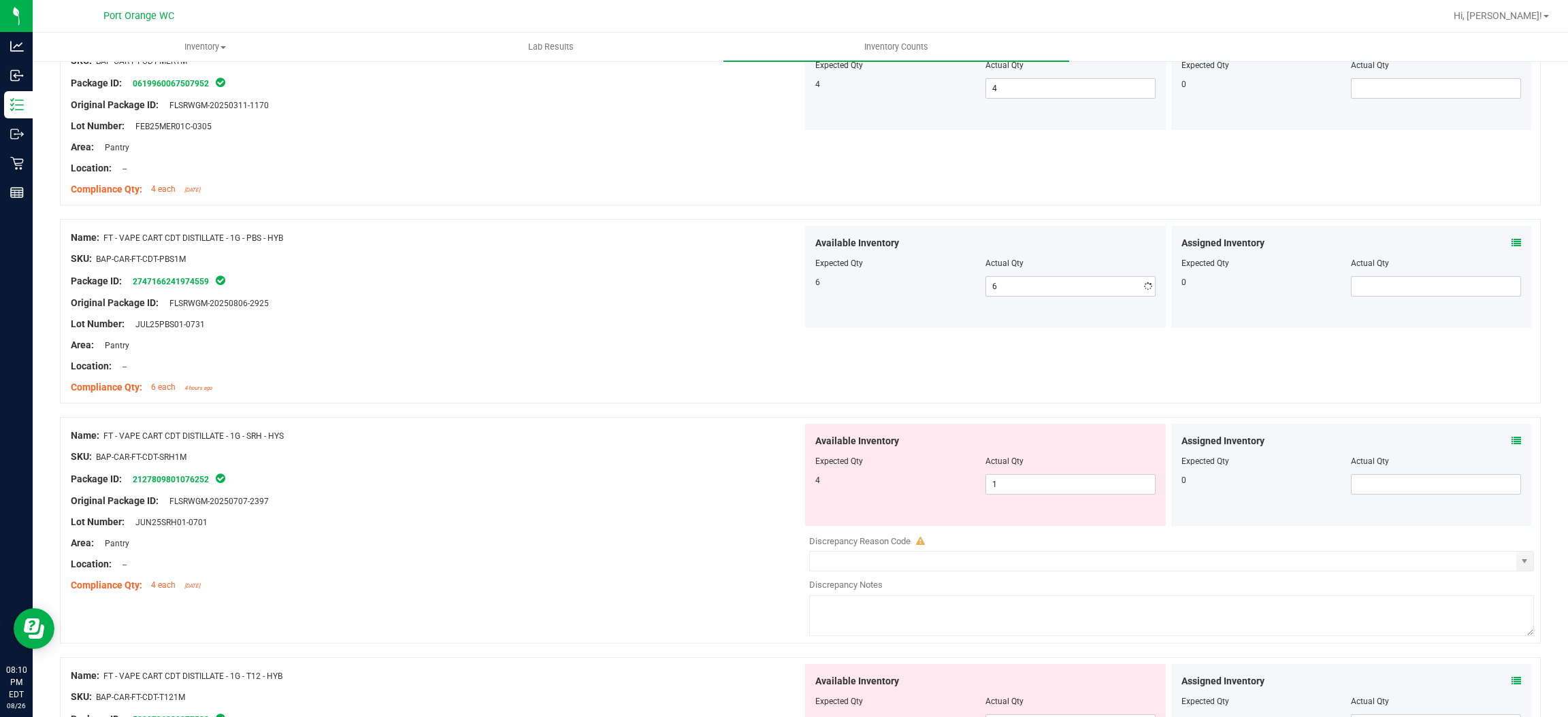
drag, startPoint x: 612, startPoint y: 397, endPoint x: 654, endPoint y: 471, distance: 85.1
click at [620, 398] on div "Name: FT - VAPE CART CDT DISTILLATE - 1G - PBS - HYB SKU: BAP-CAR-FT-CDT-PBS1M …" at bounding box center [436, 312] width 732 height 173
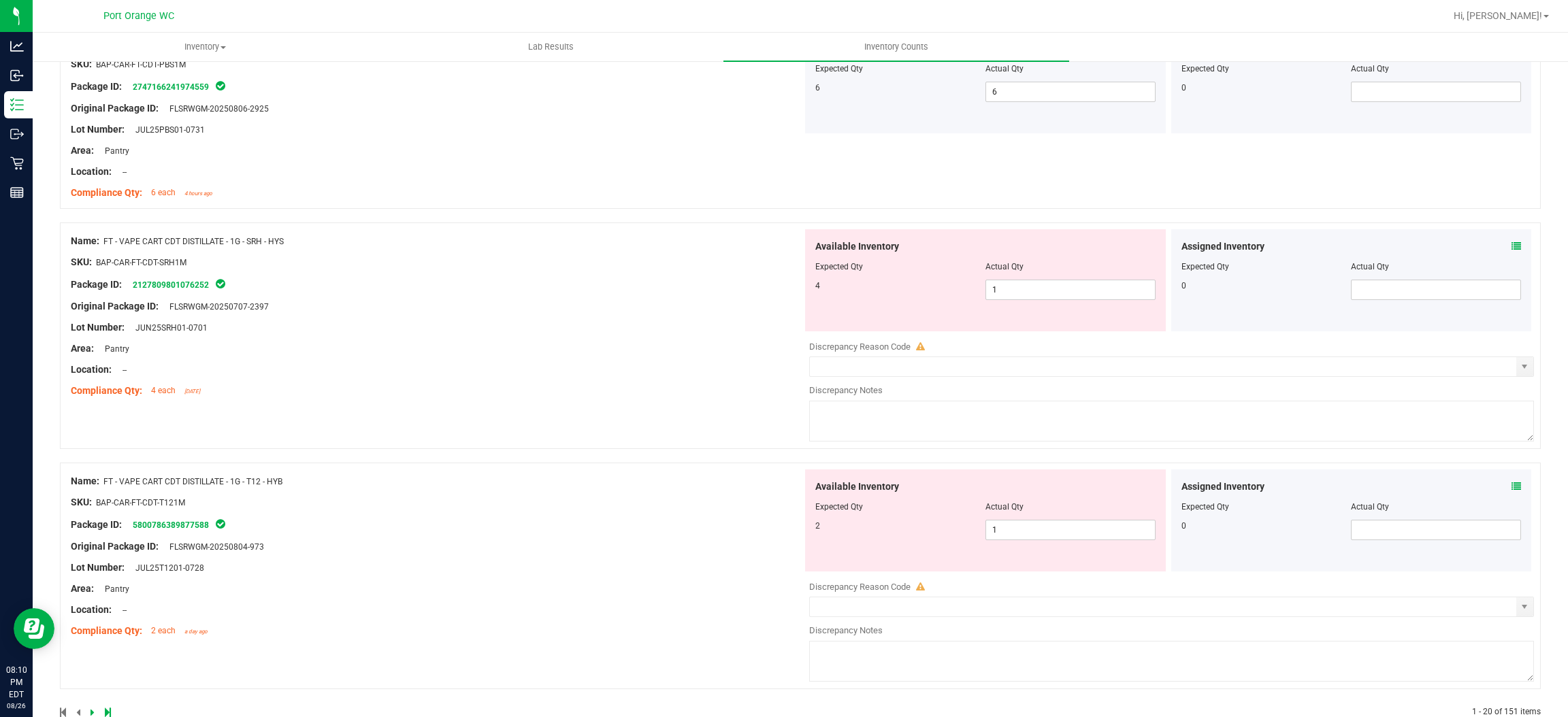
scroll to position [3572, 0]
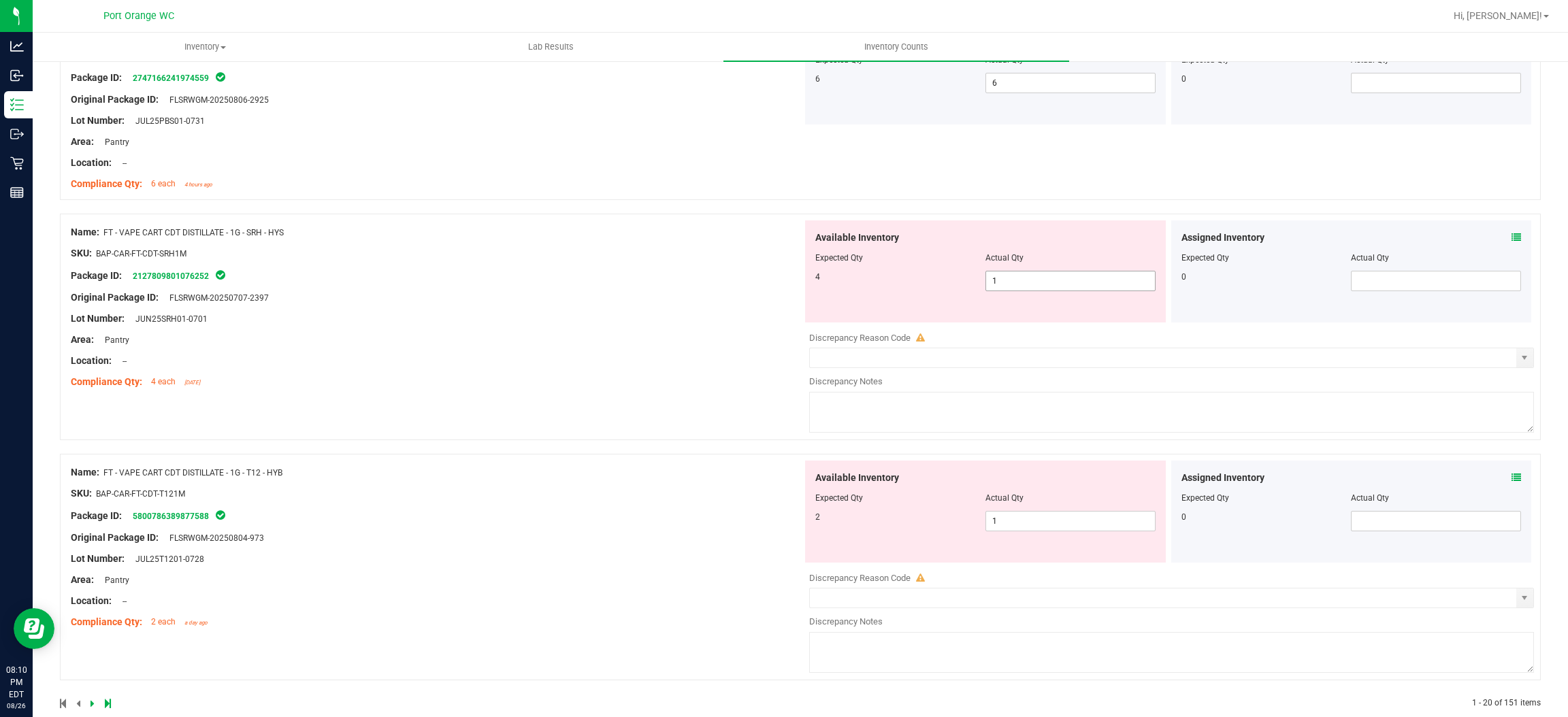
click at [1064, 284] on span "1 1" at bounding box center [1071, 281] width 170 height 20
click at [1064, 284] on input "1" at bounding box center [1070, 282] width 169 height 19
drag, startPoint x: 661, startPoint y: 408, endPoint x: 737, endPoint y: 395, distance: 77.1
click at [671, 404] on div "Name: FT - VAPE CART CDT DISTILLATE - 1G - SRH - HYS SKU: BAP-CAR-FT-CDT-SRH1M …" at bounding box center [801, 327] width 1481 height 227
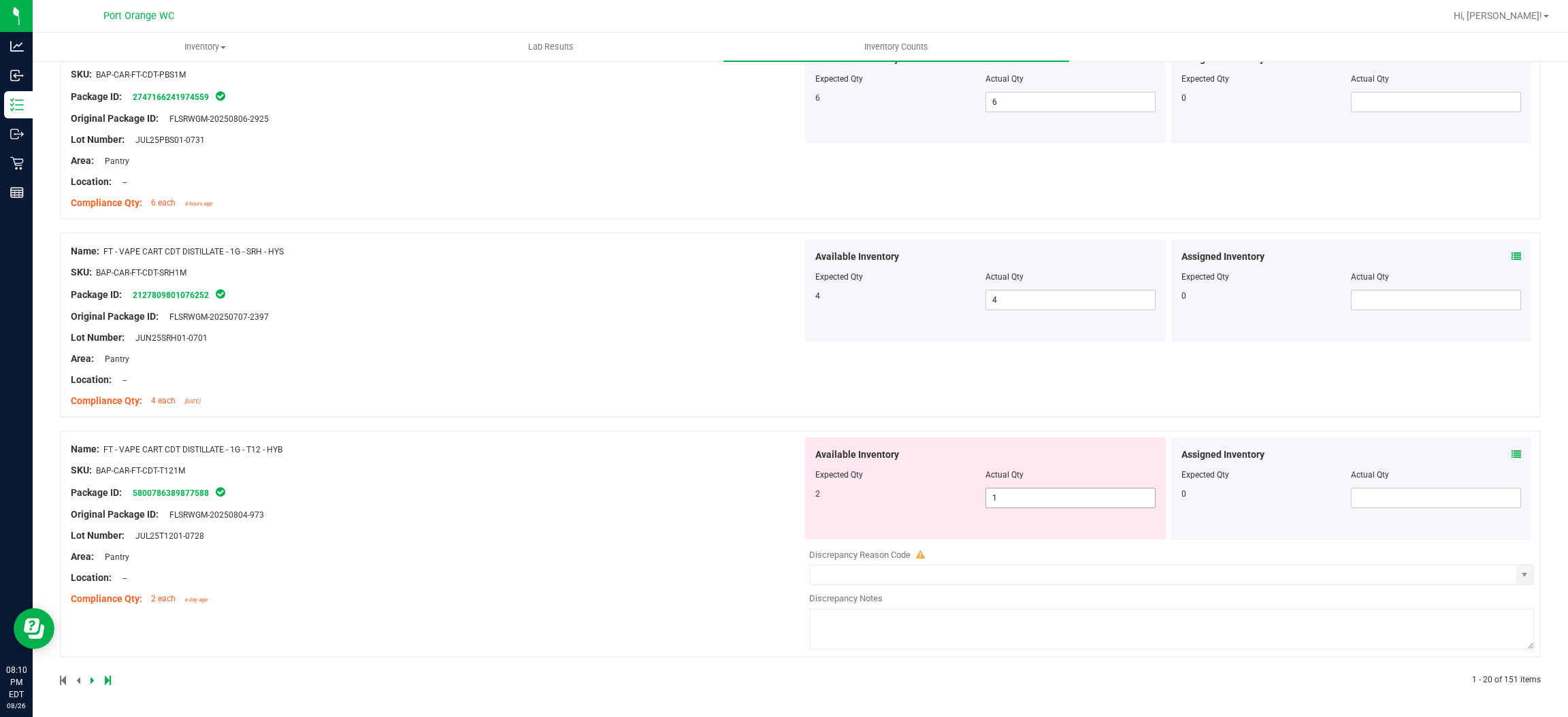
click at [1040, 505] on span "1 1" at bounding box center [1071, 498] width 170 height 20
click at [1040, 505] on input "1" at bounding box center [1070, 499] width 169 height 19
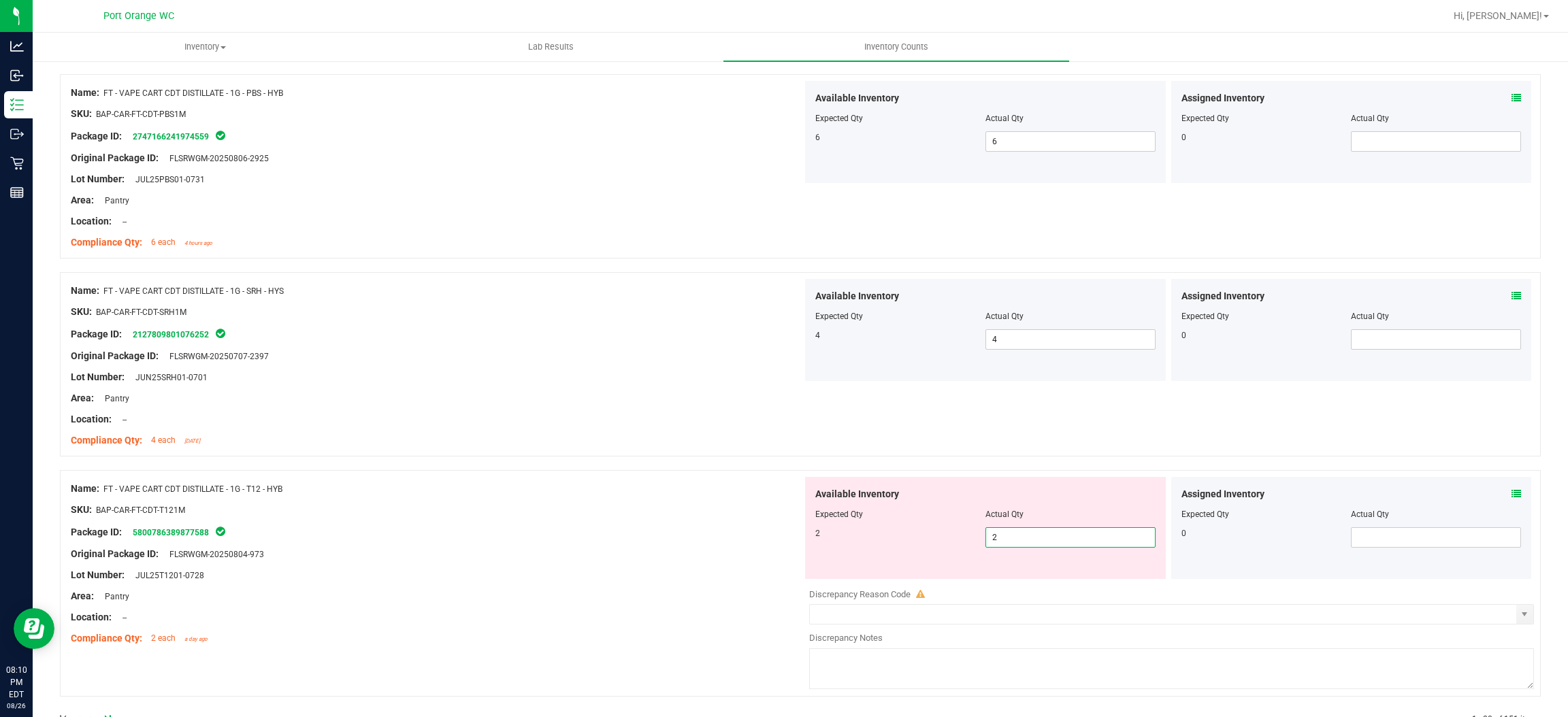
click at [634, 500] on div "Name: FT - VAPE CART CDT DISTILLATE - 1G - T12 - HYB SKU: BAP-CAR-FT-CDT-T121M …" at bounding box center [436, 563] width 732 height 173
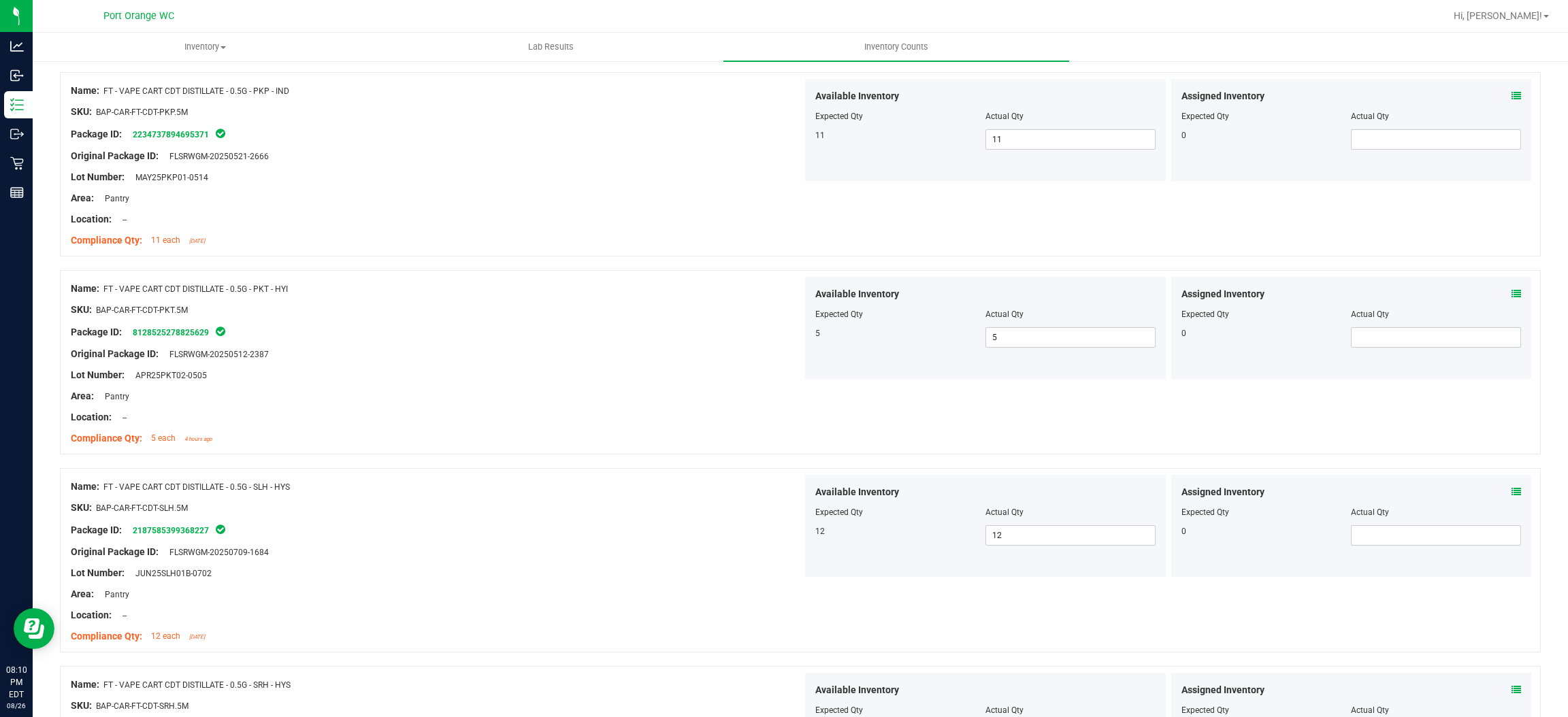
scroll to position [0, 0]
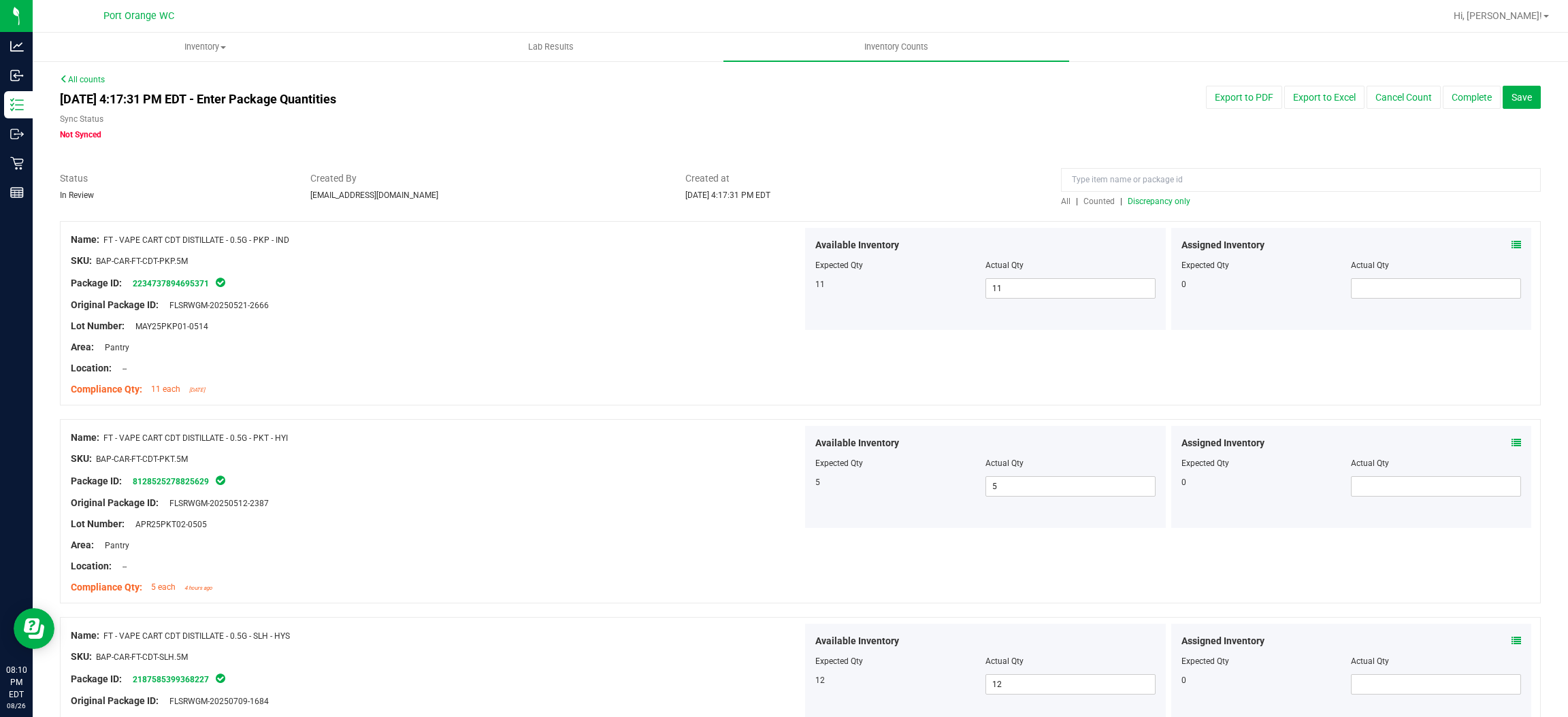
click at [1170, 197] on span "Discrepancy only" at bounding box center [1158, 202] width 62 height 10
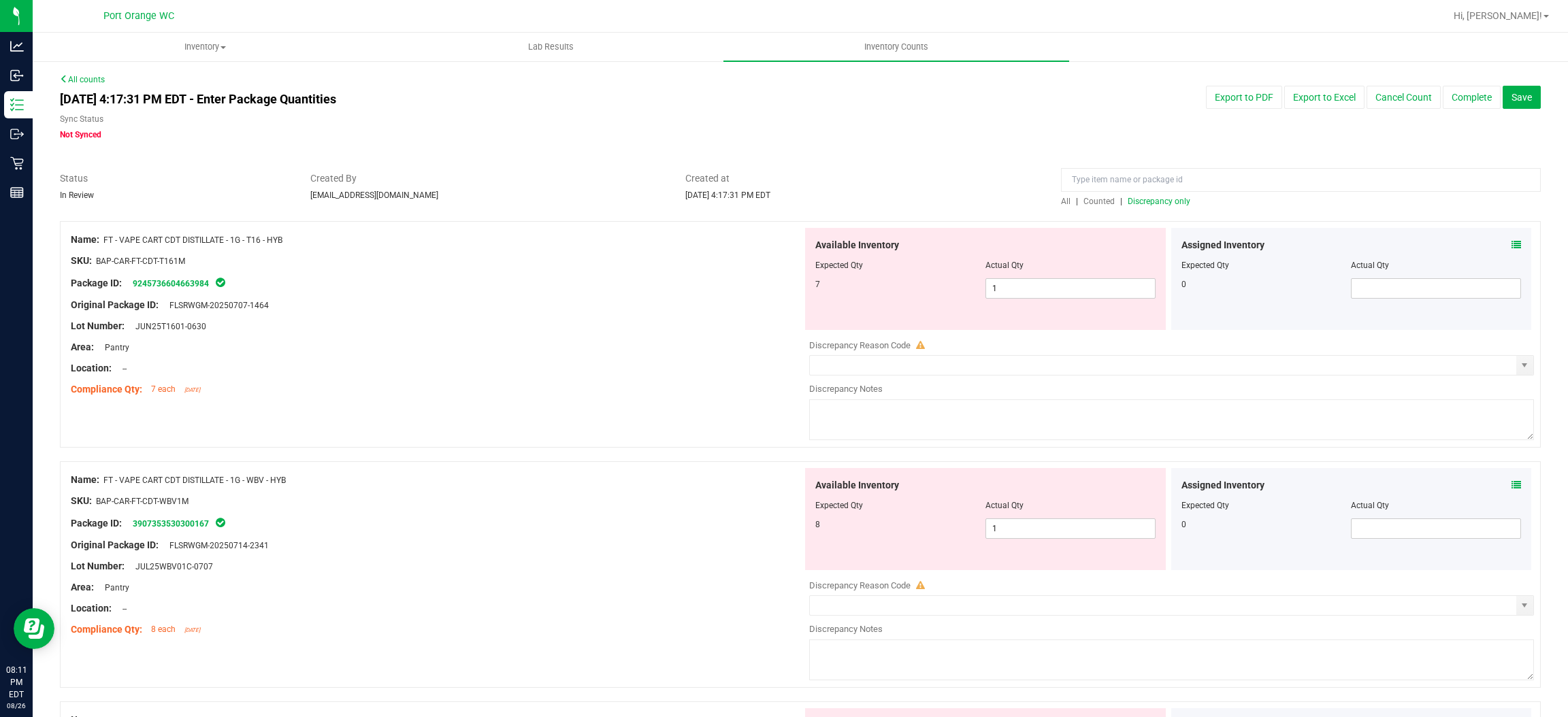
click at [1044, 277] on div at bounding box center [985, 275] width 340 height 6
click at [1035, 287] on span "1 1" at bounding box center [1071, 288] width 170 height 20
click at [1035, 286] on input "1" at bounding box center [1070, 289] width 169 height 19
drag, startPoint x: 626, startPoint y: 366, endPoint x: 699, endPoint y: 354, distance: 74.0
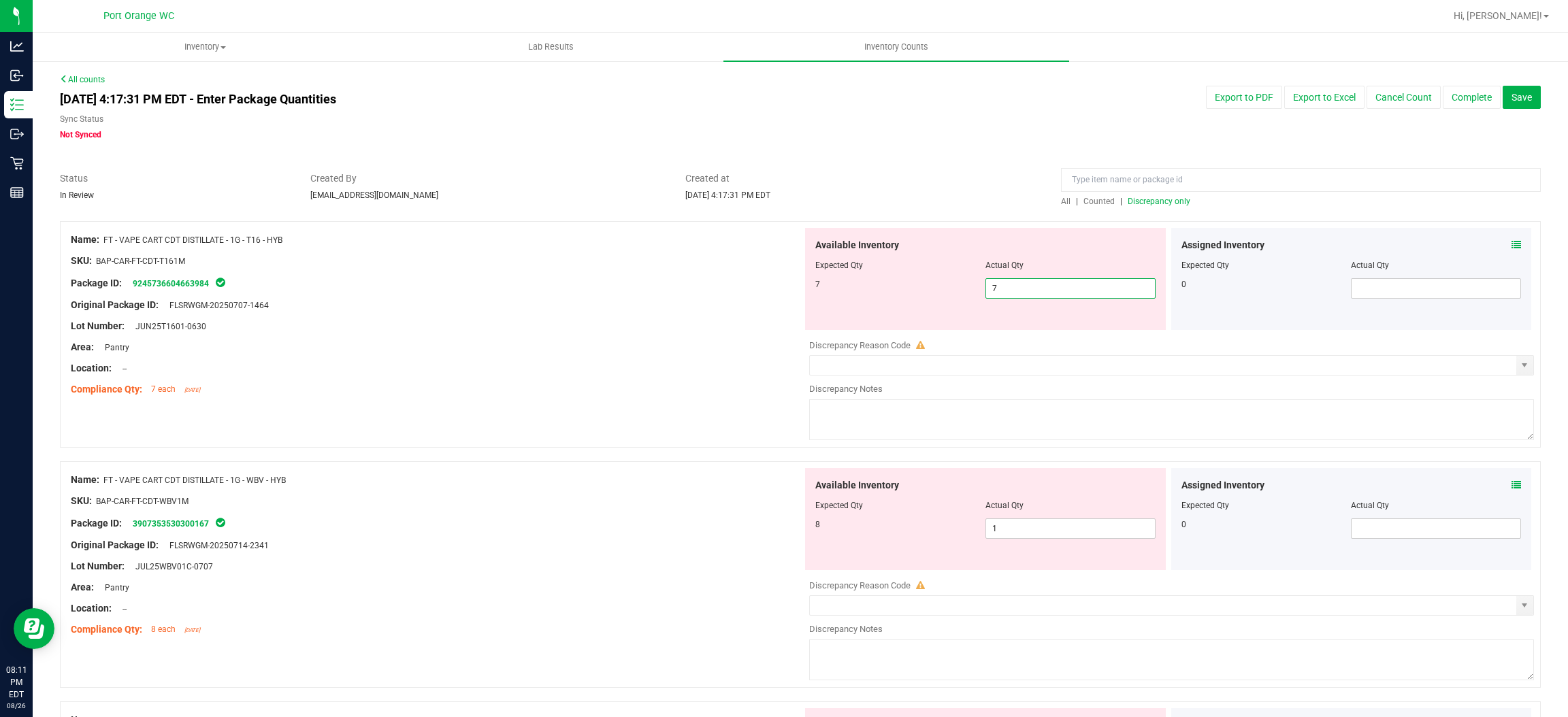
click at [631, 363] on div "Location: --" at bounding box center [436, 369] width 732 height 15
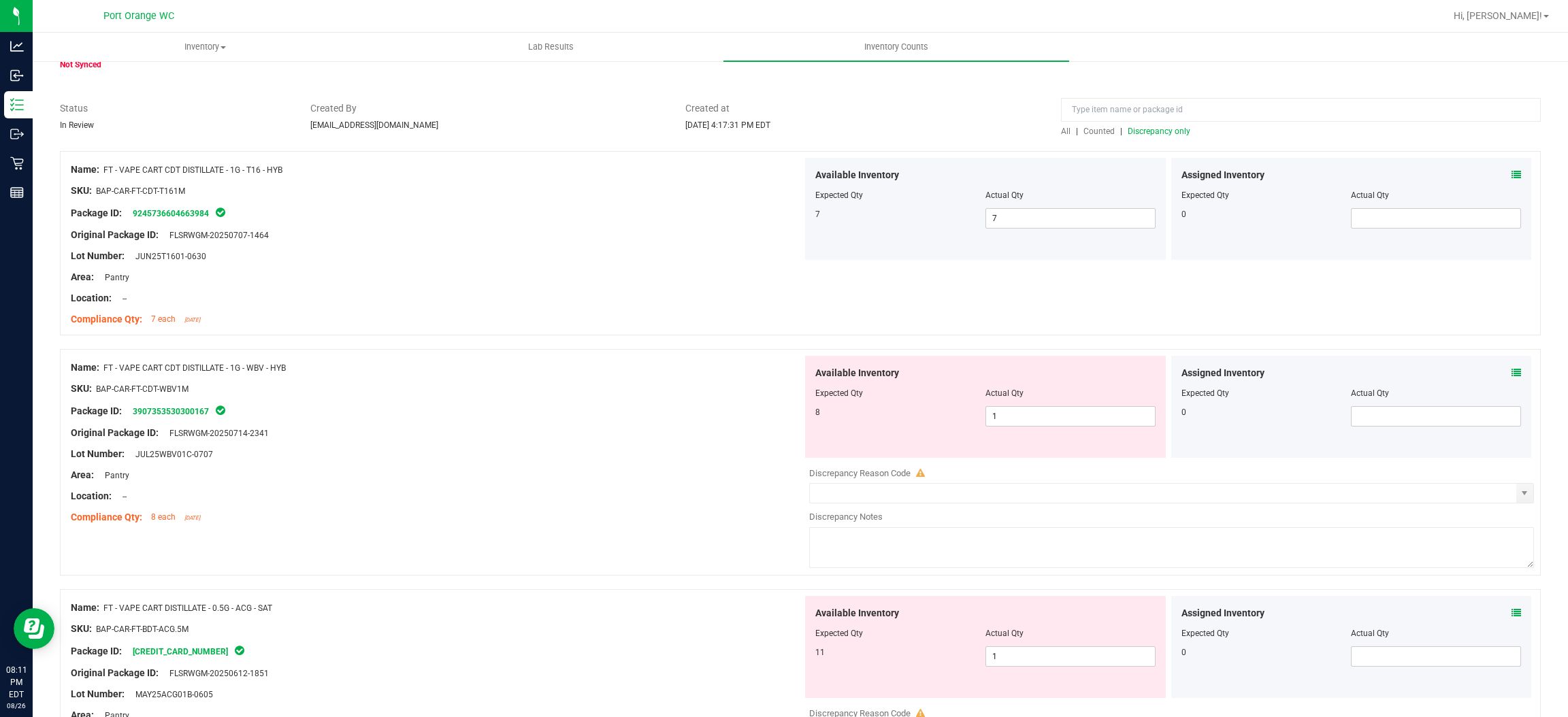
scroll to position [204, 0]
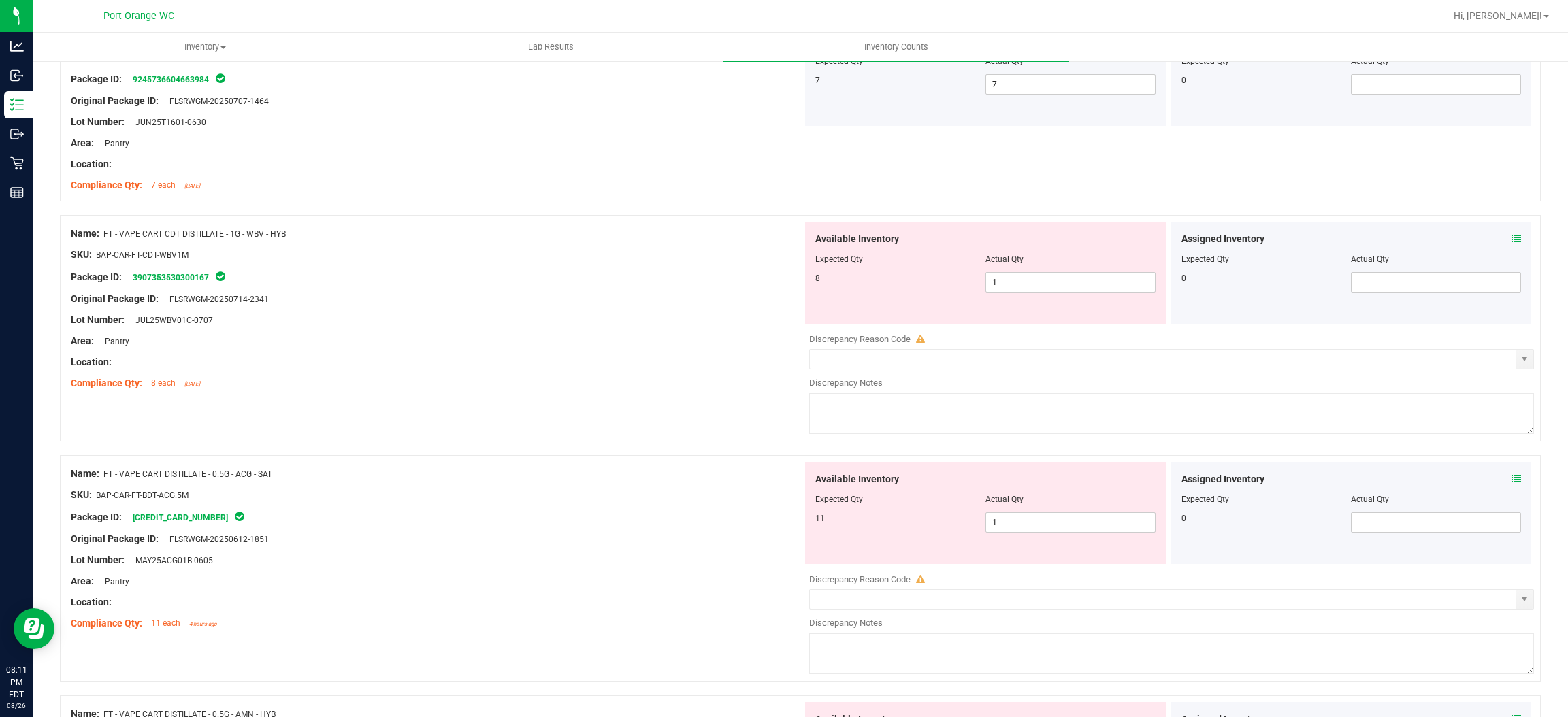
click at [1012, 267] on div at bounding box center [985, 269] width 340 height 6
click at [1003, 287] on span "1 1" at bounding box center [1071, 282] width 170 height 20
click at [1003, 287] on input "1" at bounding box center [1070, 282] width 169 height 19
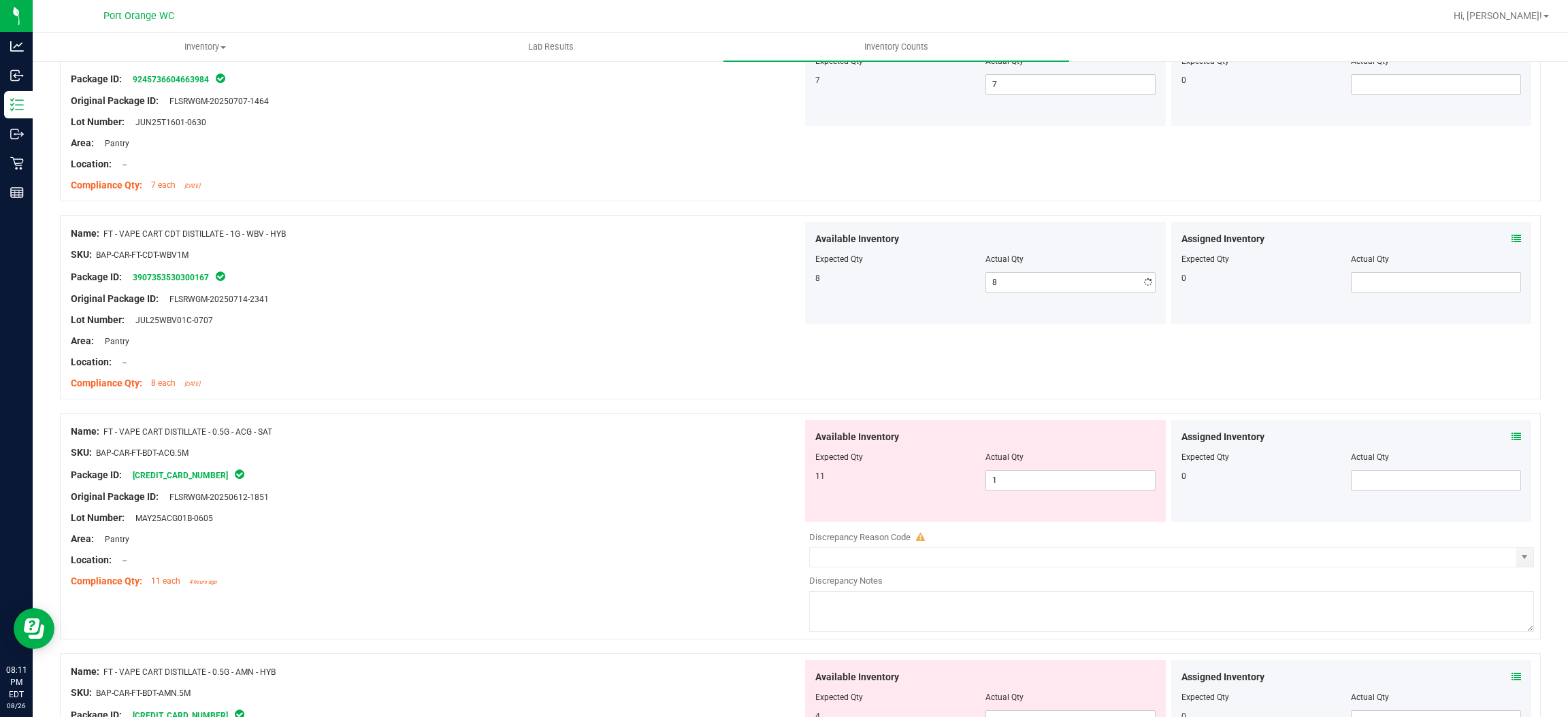
drag, startPoint x: 756, startPoint y: 350, endPoint x: 979, endPoint y: 334, distance: 223.6
click at [760, 350] on div at bounding box center [436, 352] width 732 height 6
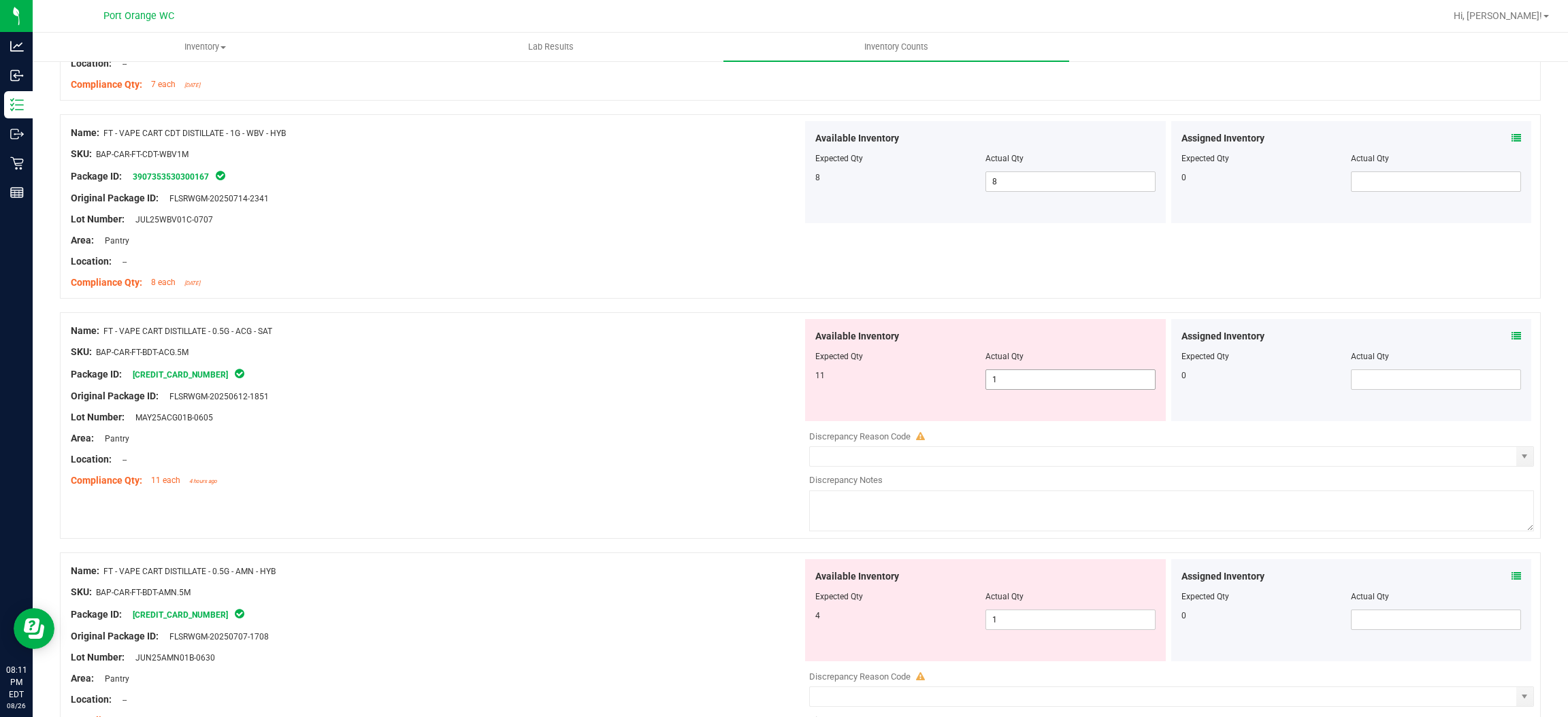
scroll to position [306, 0]
click at [1014, 371] on span "1 1" at bounding box center [1071, 379] width 170 height 20
click at [589, 401] on div "Original Package ID: FLSRWGM-20250612-1851" at bounding box center [436, 396] width 732 height 15
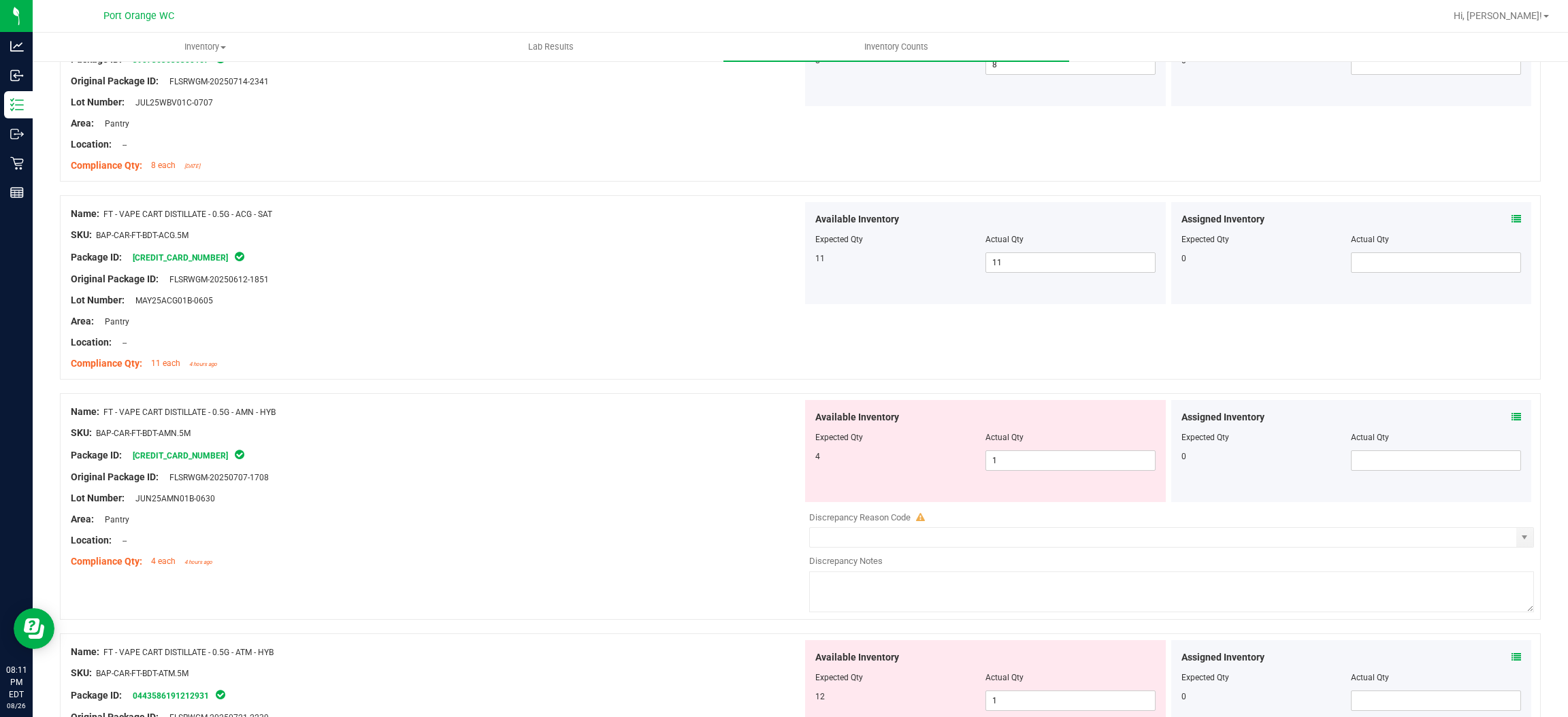
scroll to position [612, 0]
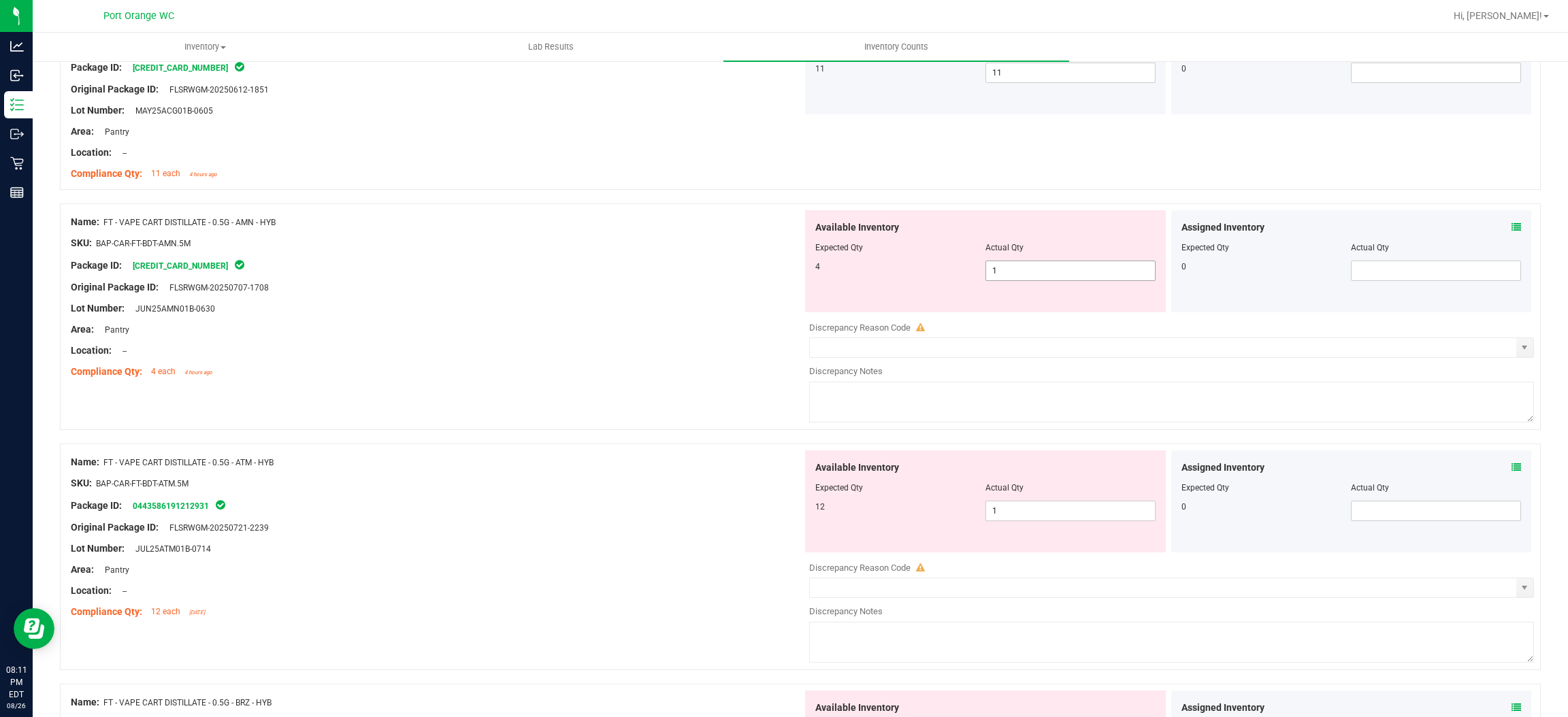
click at [1037, 273] on span "1 1" at bounding box center [1071, 270] width 170 height 20
click at [1037, 273] on input "1" at bounding box center [1070, 271] width 169 height 19
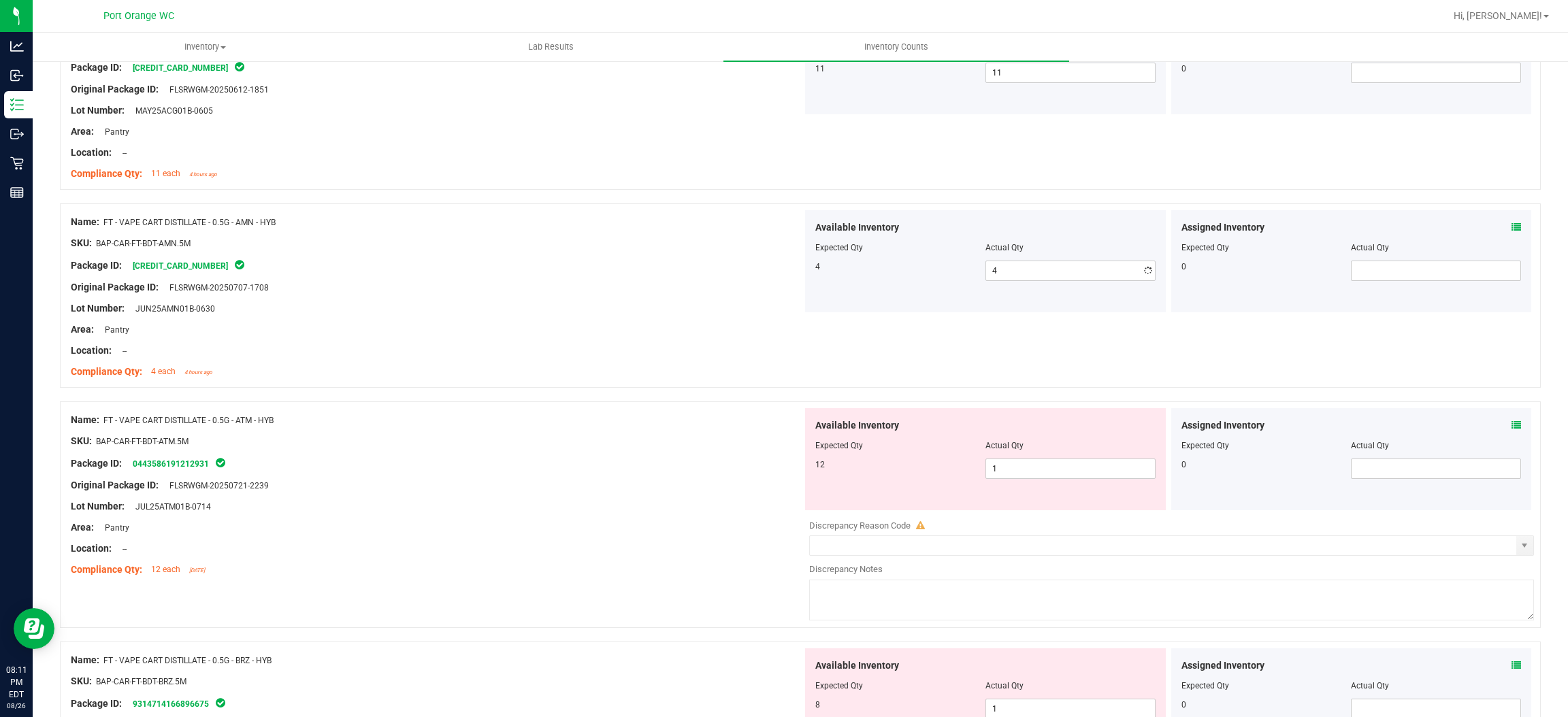
drag, startPoint x: 564, startPoint y: 391, endPoint x: 749, endPoint y: 363, distance: 187.1
click at [584, 384] on div "Name: FT - VAPE CART DISTILLATE - 0.5G - AMN - HYB SKU: BAP-CAR-FT-BDT-AMN.5M P…" at bounding box center [801, 295] width 1481 height 185
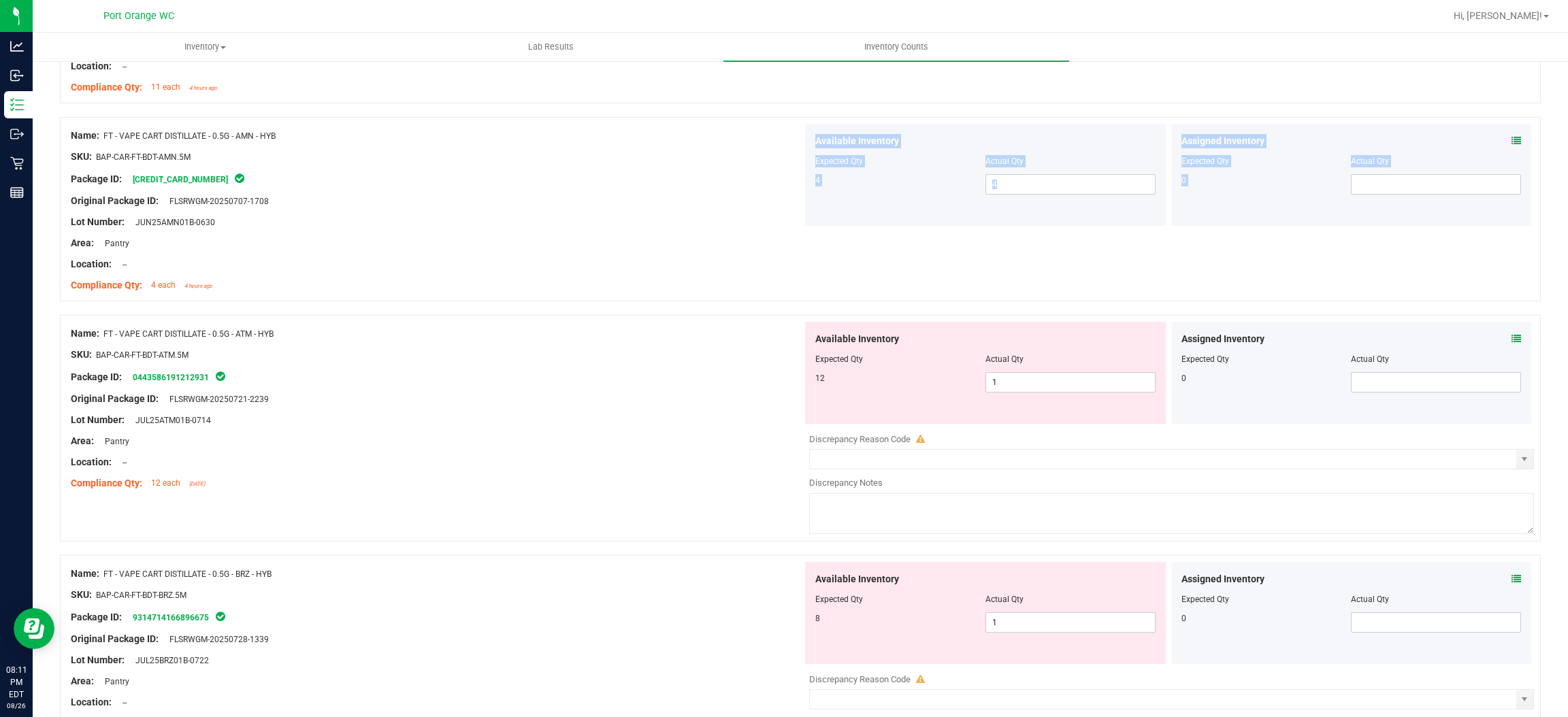
scroll to position [817, 0]
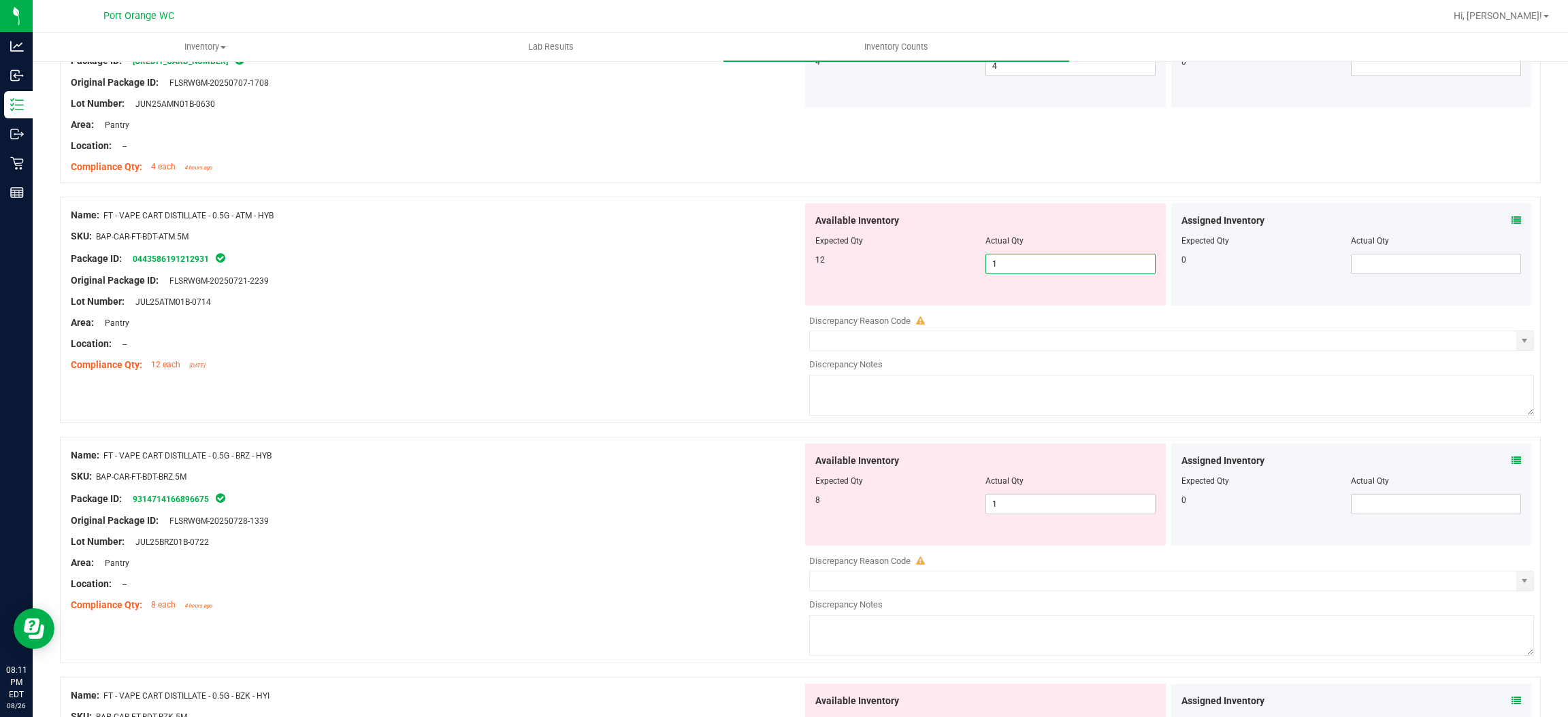
click at [1015, 265] on span "1 1" at bounding box center [1071, 264] width 170 height 20
drag, startPoint x: 612, startPoint y: 366, endPoint x: 718, endPoint y: 347, distance: 107.7
click at [619, 363] on div "Compliance Qty: 12 each [DATE]" at bounding box center [436, 365] width 732 height 15
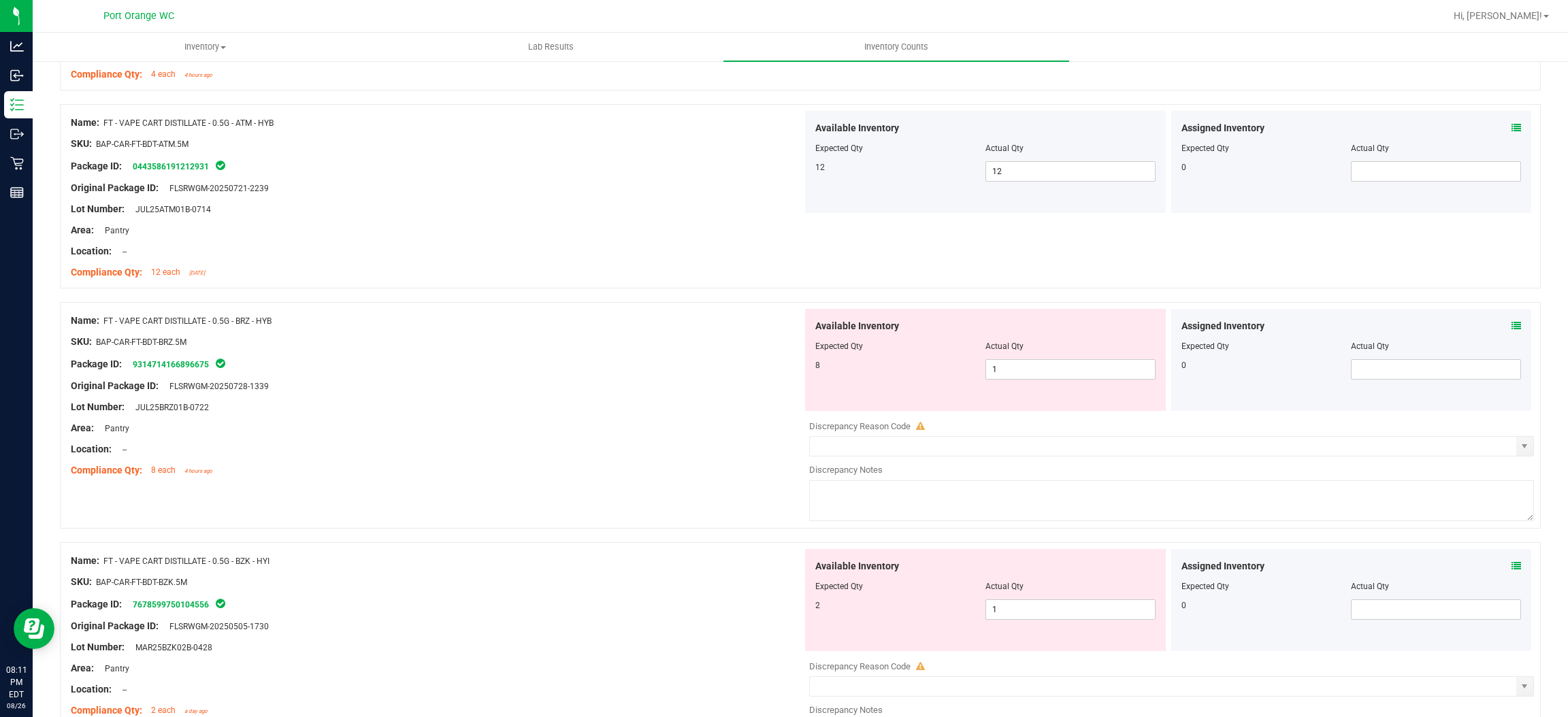
scroll to position [1020, 0]
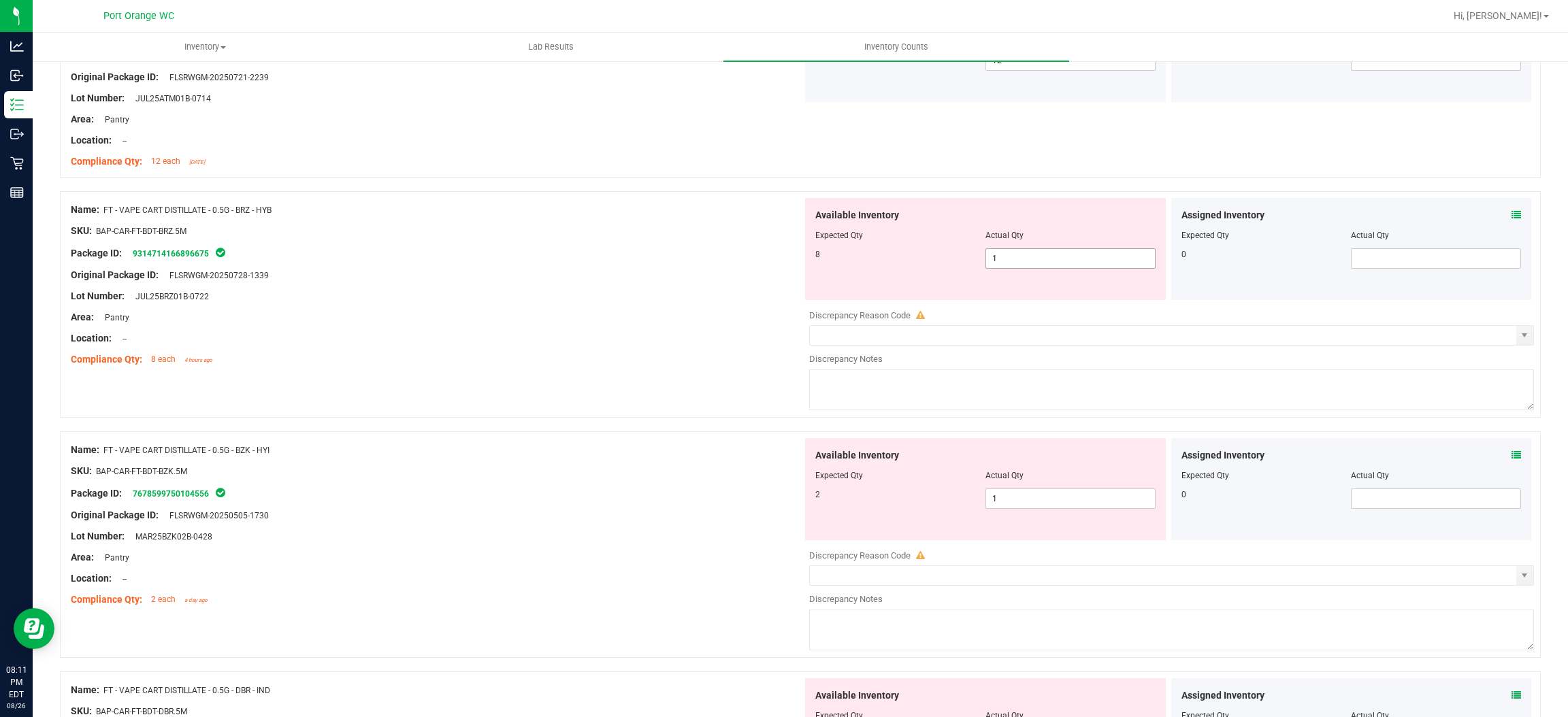
click at [999, 260] on span "1 1" at bounding box center [1071, 258] width 170 height 20
click at [999, 260] on input "1" at bounding box center [1070, 259] width 169 height 19
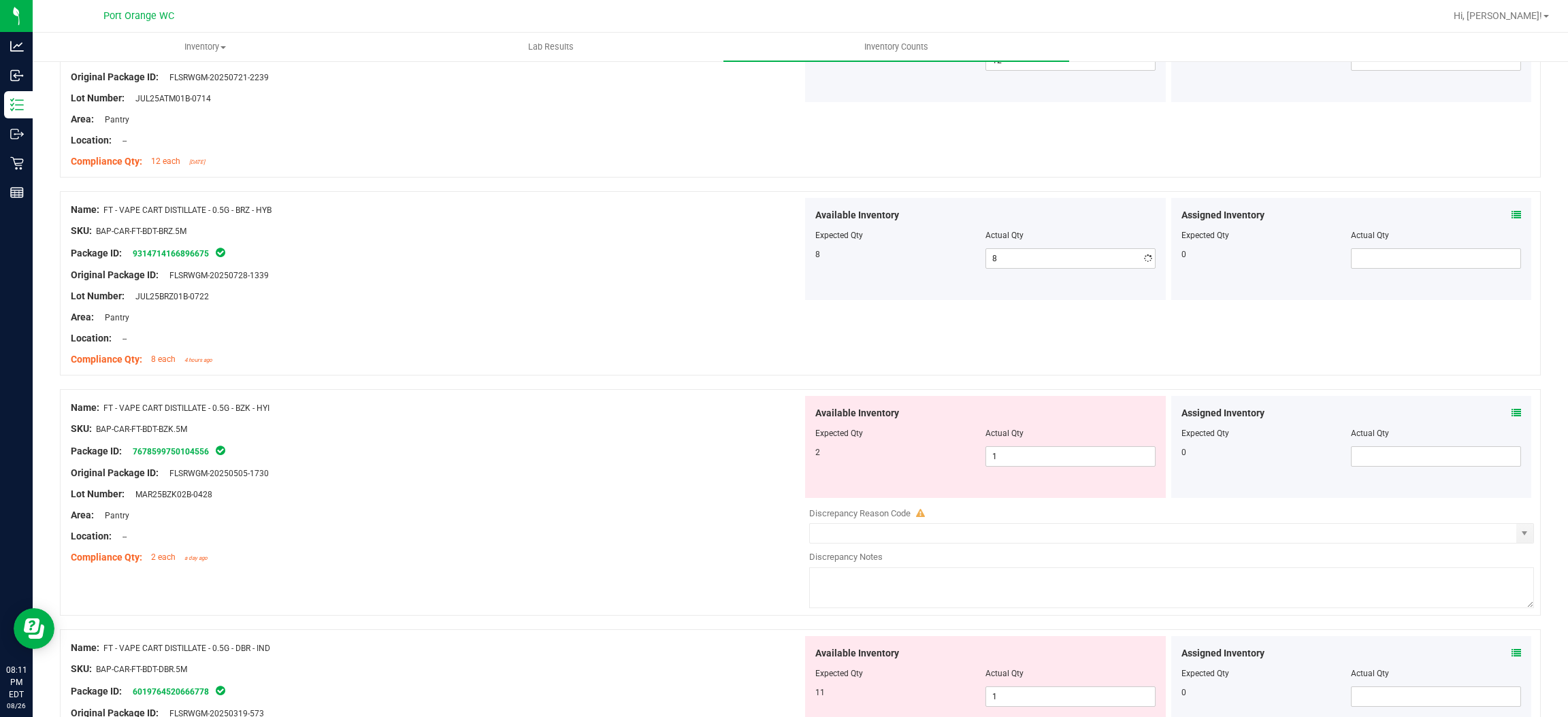
drag, startPoint x: 520, startPoint y: 358, endPoint x: 668, endPoint y: 326, distance: 151.4
click at [525, 355] on div "Compliance Qty: 8 each 4 hours ago" at bounding box center [436, 360] width 732 height 15
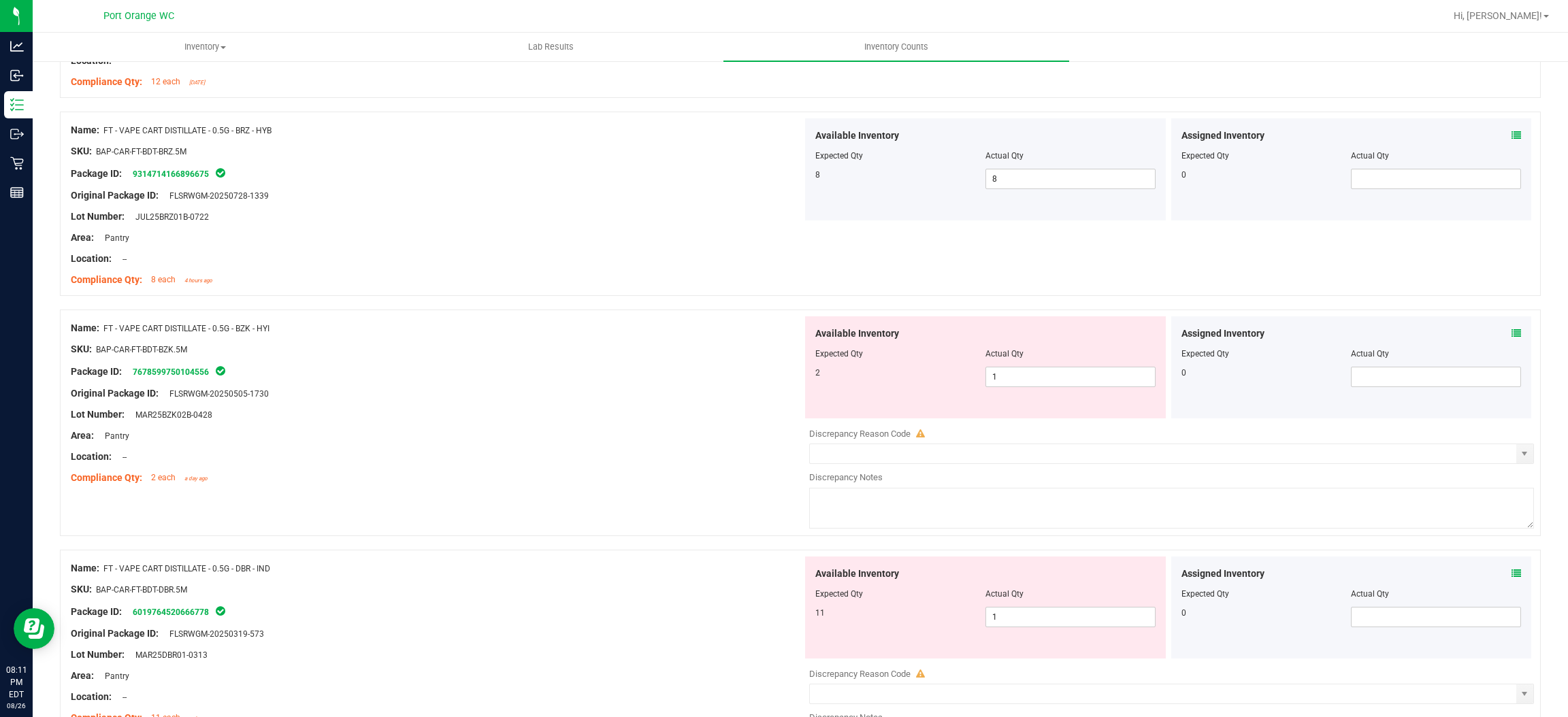
scroll to position [1224, 0]
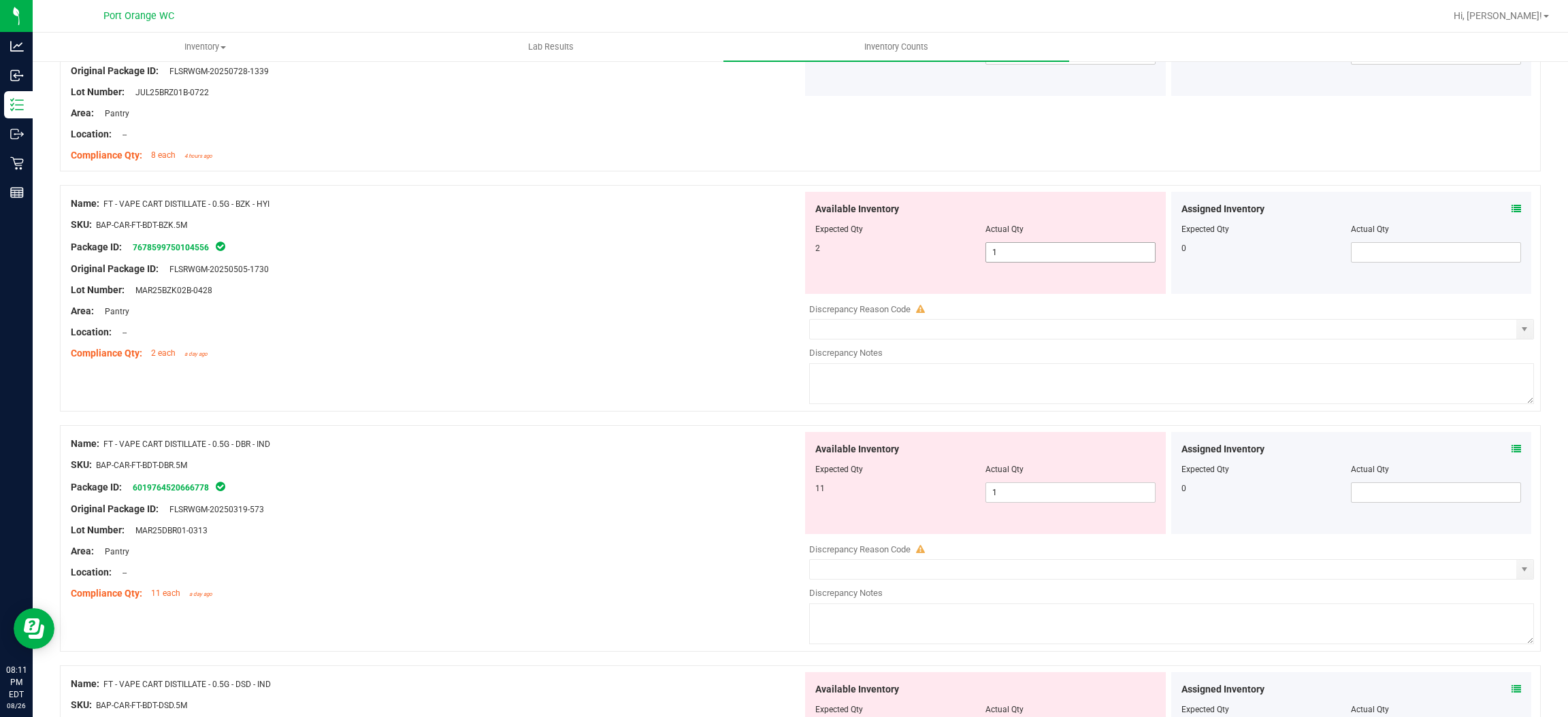
click at [1003, 252] on span "1 1" at bounding box center [1071, 252] width 170 height 20
click at [1003, 253] on input "1" at bounding box center [1070, 252] width 169 height 19
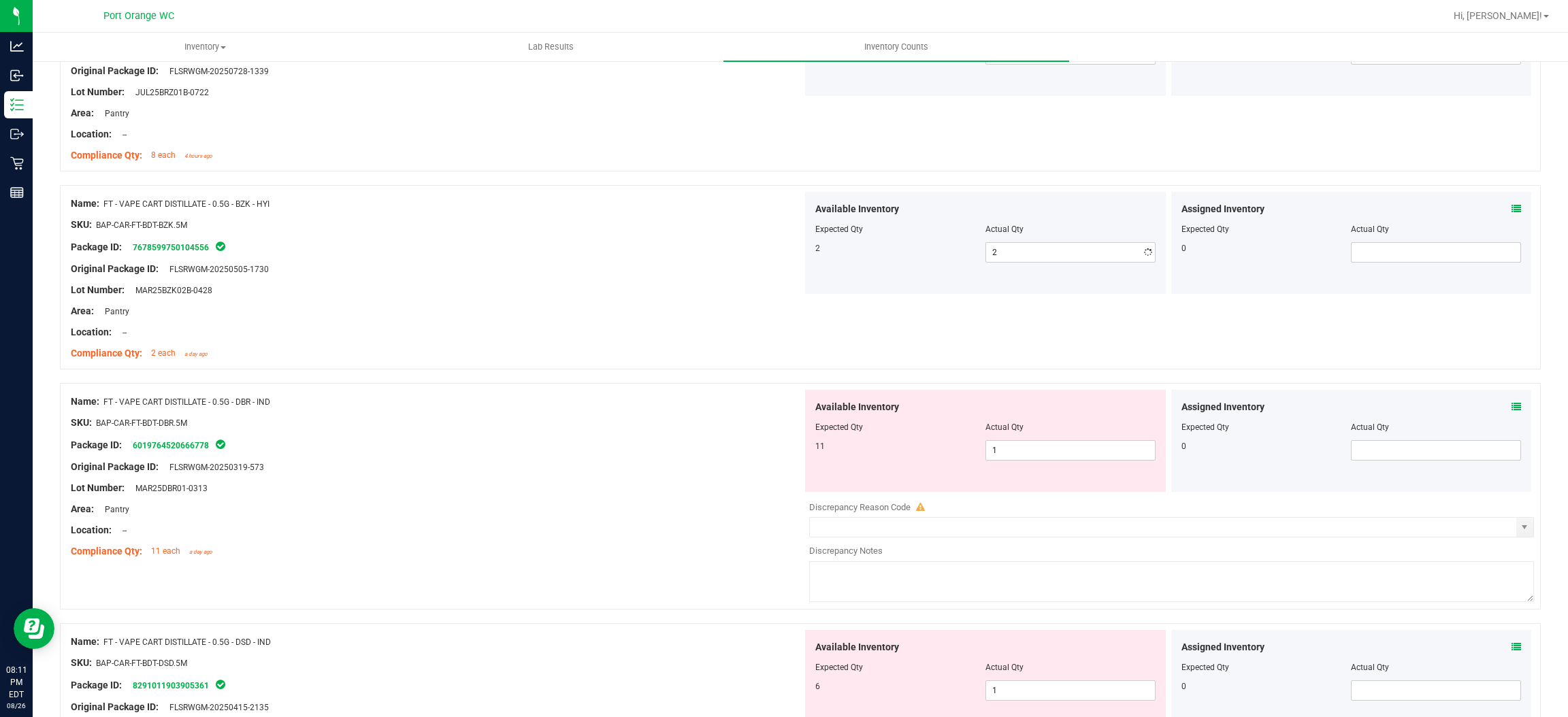
drag, startPoint x: 477, startPoint y: 310, endPoint x: 479, endPoint y: 357, distance: 47.0
click at [480, 309] on div "Area: Pantry" at bounding box center [436, 312] width 732 height 15
click at [1055, 448] on span "1 1" at bounding box center [1071, 450] width 170 height 20
click at [852, 402] on span "Available Inventory" at bounding box center [856, 407] width 83 height 15
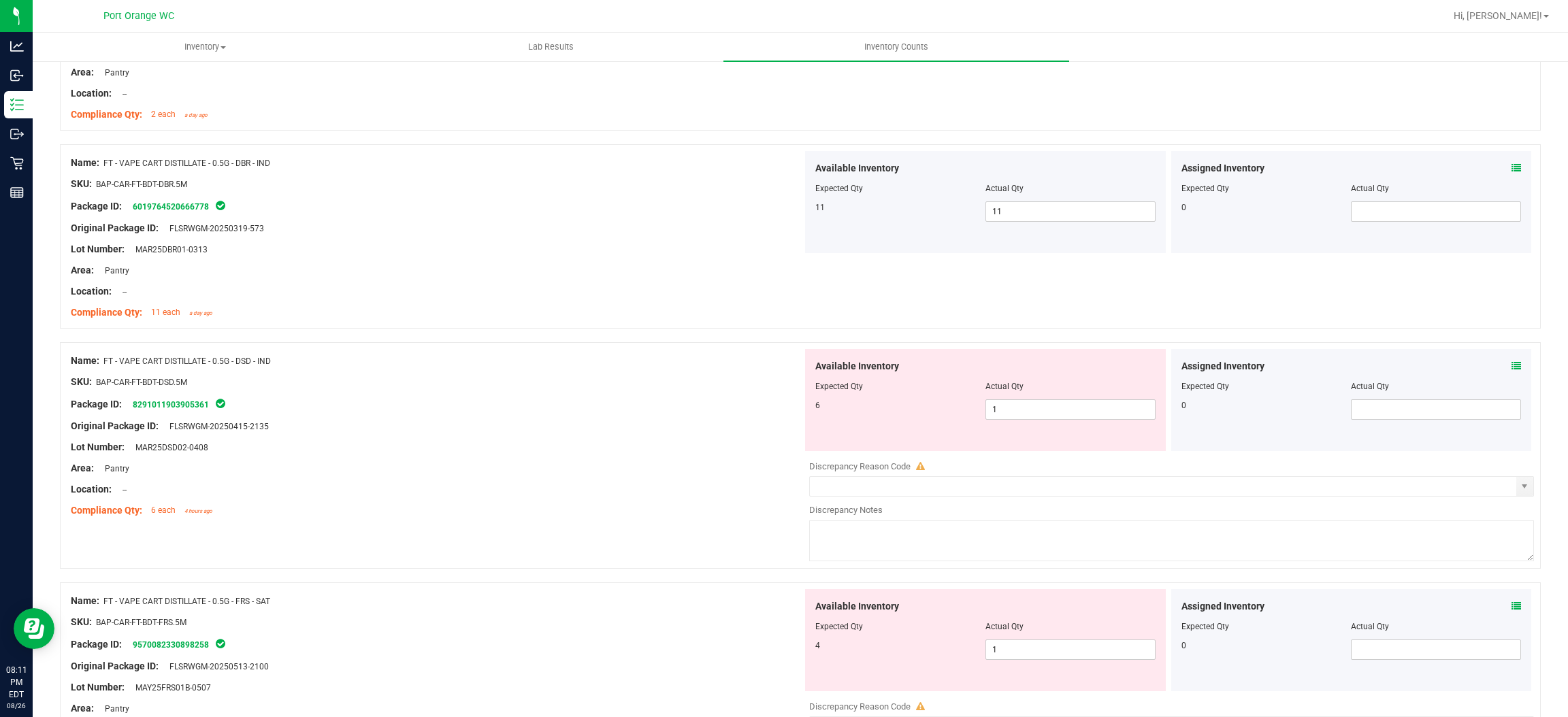
scroll to position [1531, 0]
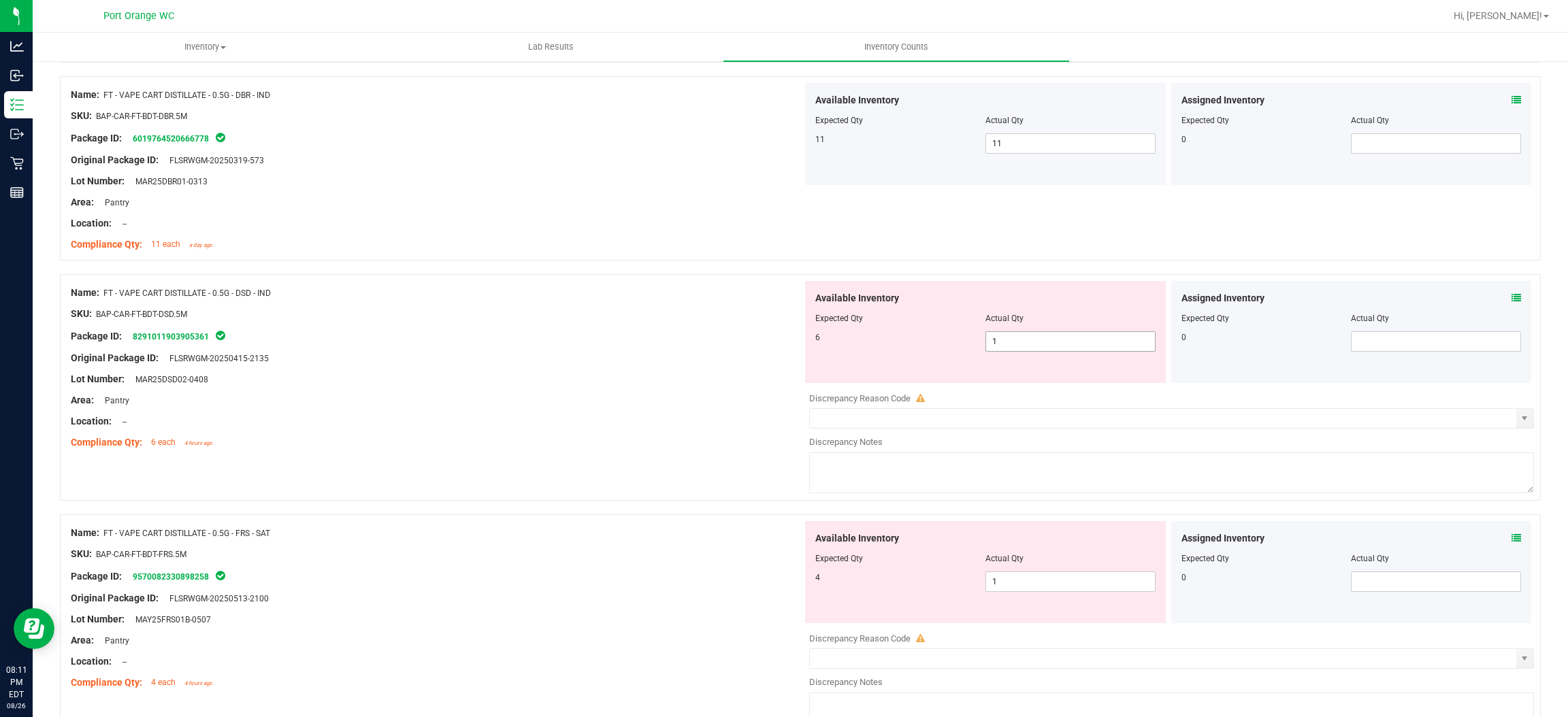
click at [1031, 345] on span "1 1" at bounding box center [1071, 342] width 170 height 20
click at [1031, 345] on input "1" at bounding box center [1070, 342] width 169 height 19
drag, startPoint x: 657, startPoint y: 383, endPoint x: 703, endPoint y: 371, distance: 47.5
click at [691, 375] on div "Lot Number: MAR25DSD02-0408" at bounding box center [436, 380] width 732 height 15
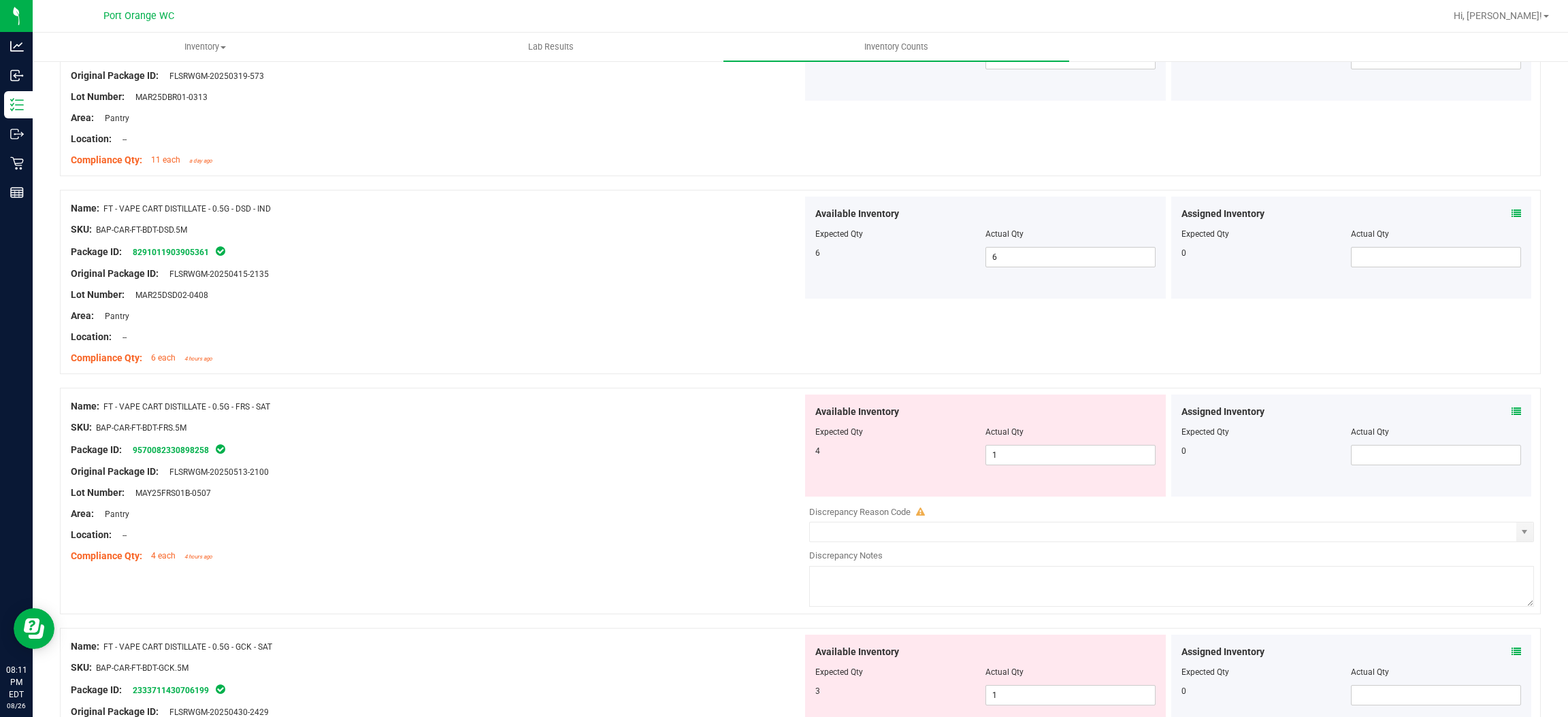
scroll to position [1735, 0]
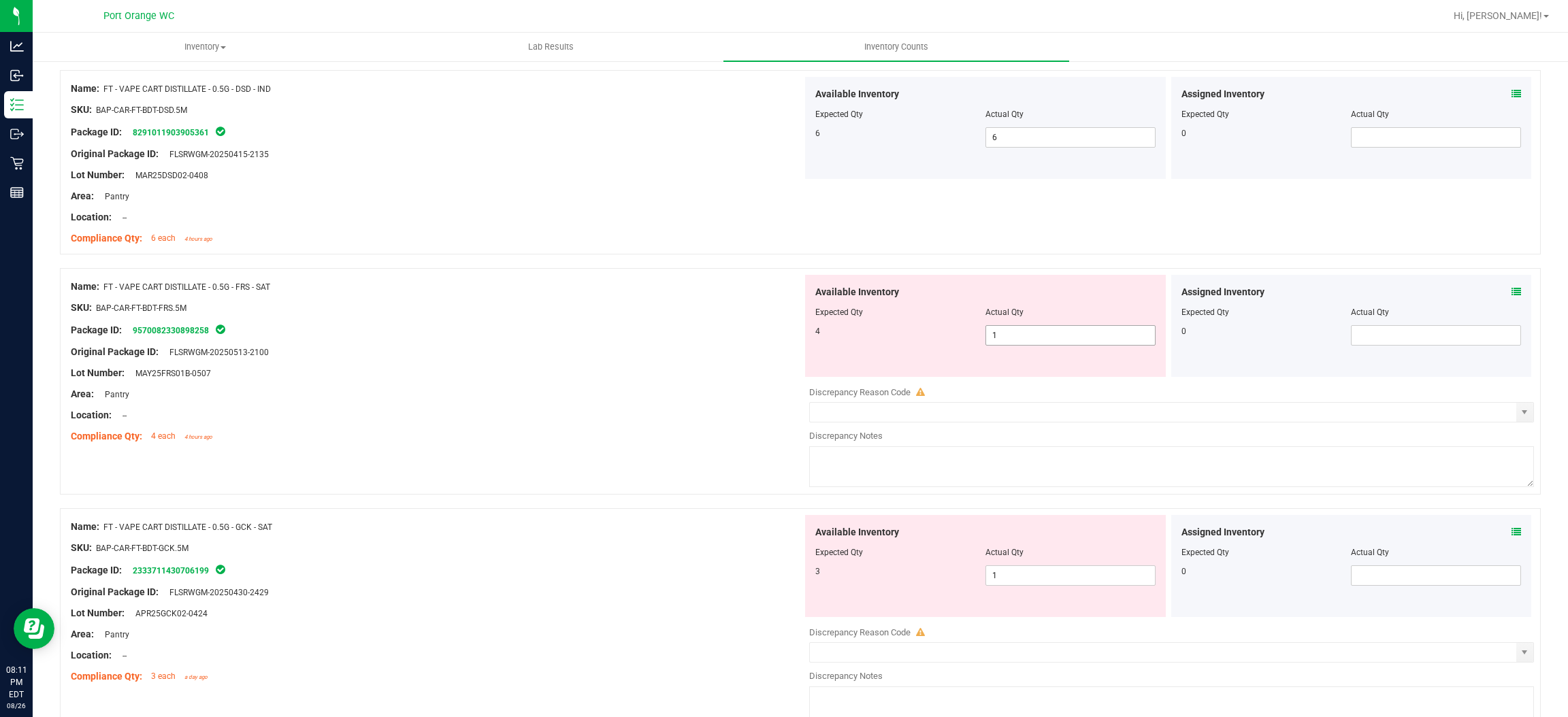
click at [1033, 331] on span "1 1" at bounding box center [1071, 335] width 170 height 20
click at [1033, 331] on input "1" at bounding box center [1070, 336] width 169 height 19
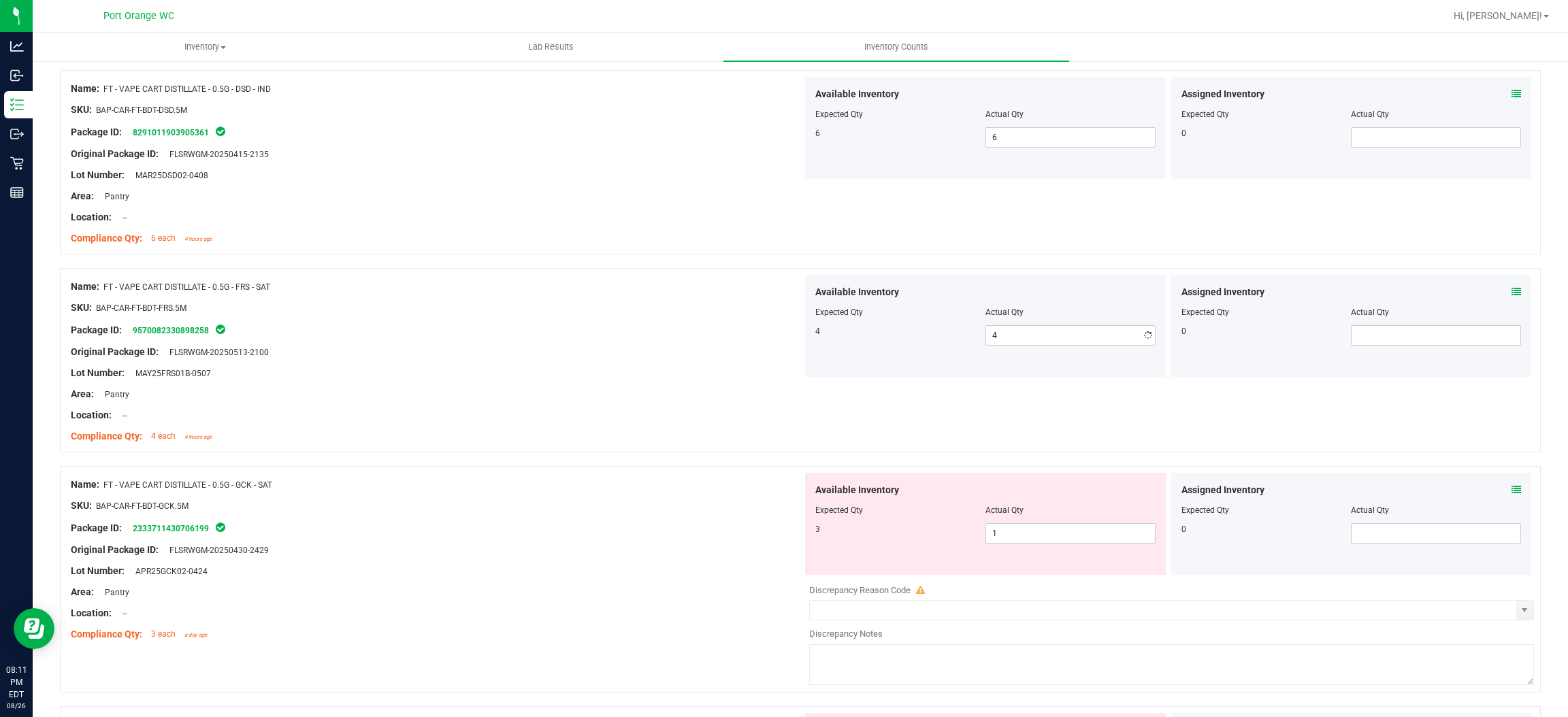
drag, startPoint x: 635, startPoint y: 354, endPoint x: 808, endPoint y: 306, distance: 179.5
click at [678, 342] on ng-container "Original Package ID: FLSRWGM-20250513-2100" at bounding box center [436, 349] width 732 height 21
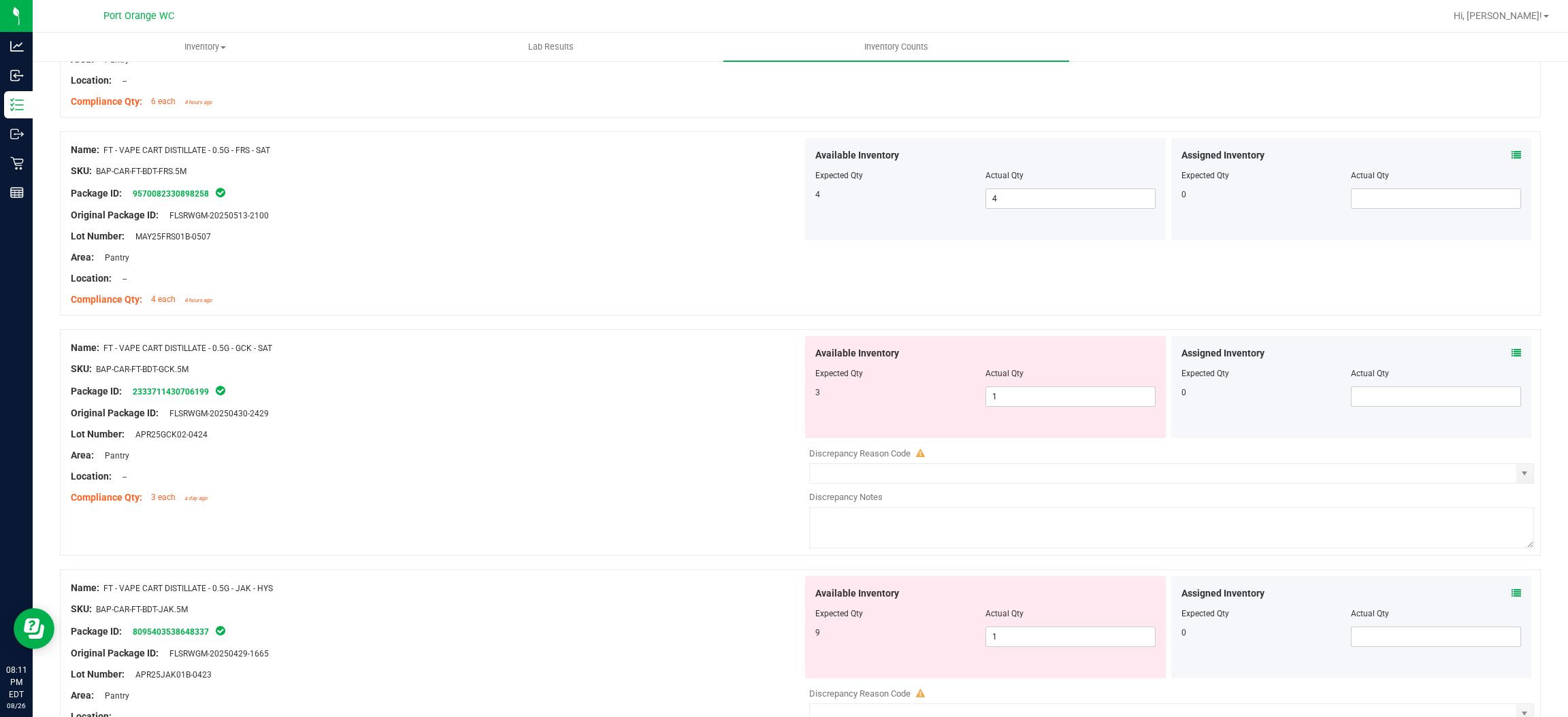
scroll to position [2041, 0]
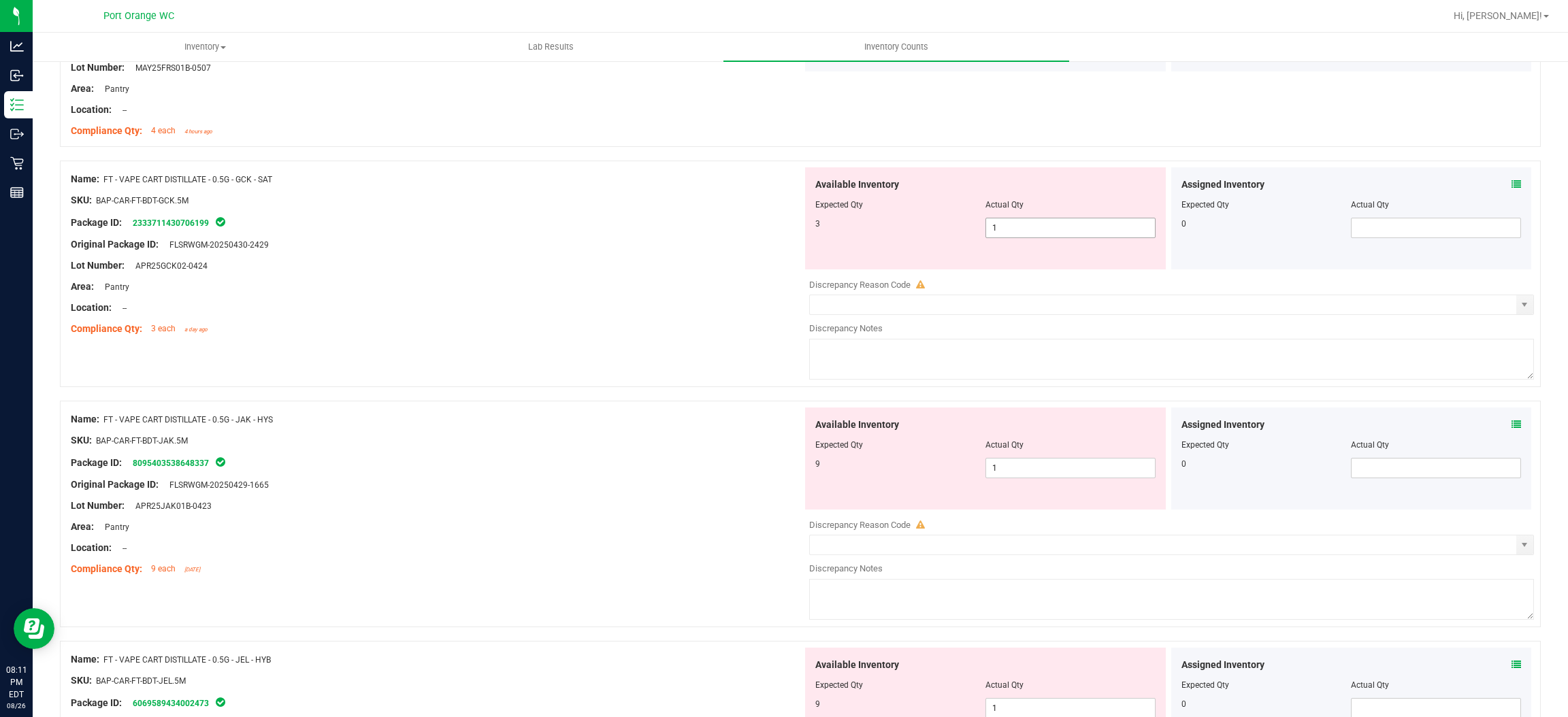
click at [1026, 238] on span "1 1" at bounding box center [1071, 227] width 170 height 20
click at [1026, 237] on input "1" at bounding box center [1070, 228] width 169 height 19
drag, startPoint x: 657, startPoint y: 303, endPoint x: 842, endPoint y: 284, distance: 186.0
click at [669, 300] on div "Name: FT - VAPE CART DISTILLATE - 0.5G - GCK - SAT SKU: BAP-CAR-FT-BDT-GCK.5M P…" at bounding box center [436, 254] width 732 height 173
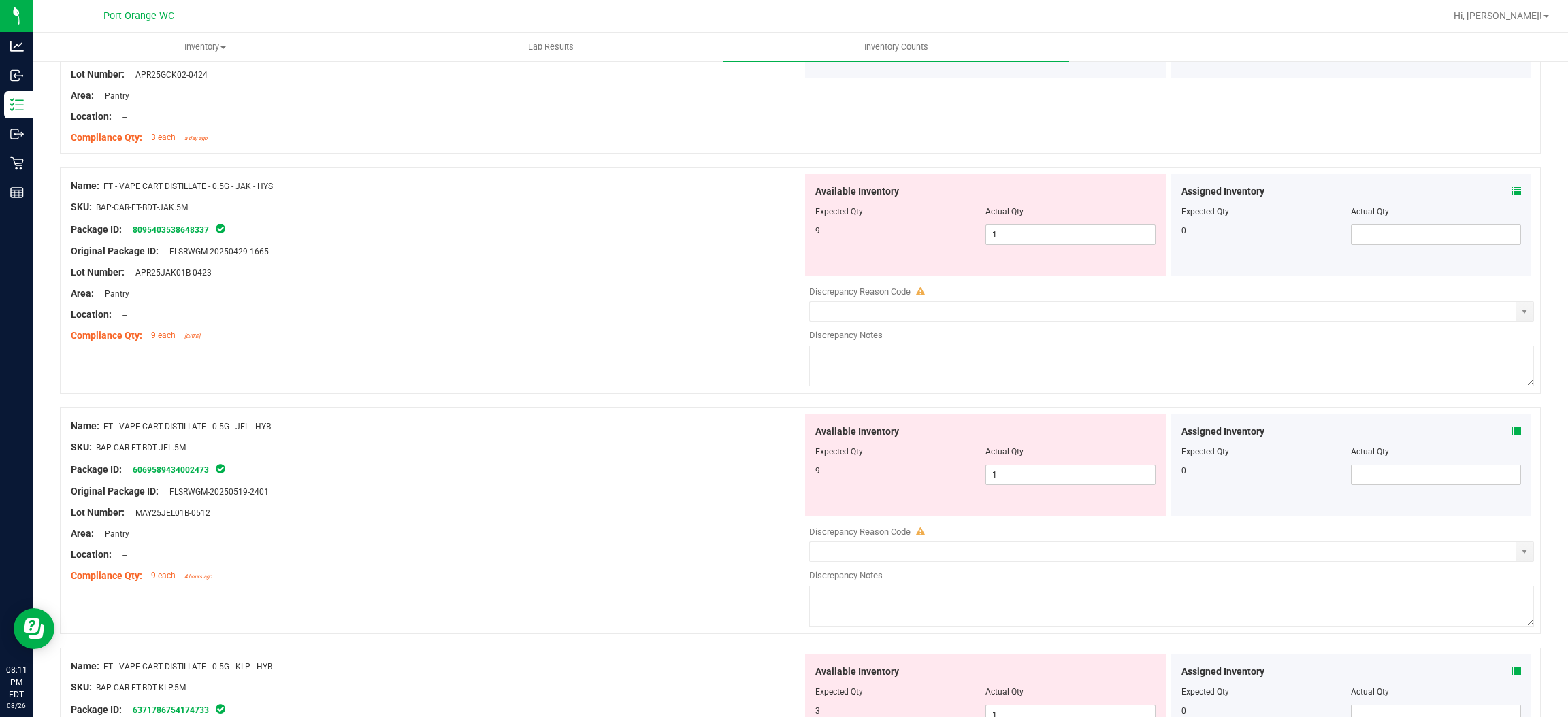
scroll to position [2245, 0]
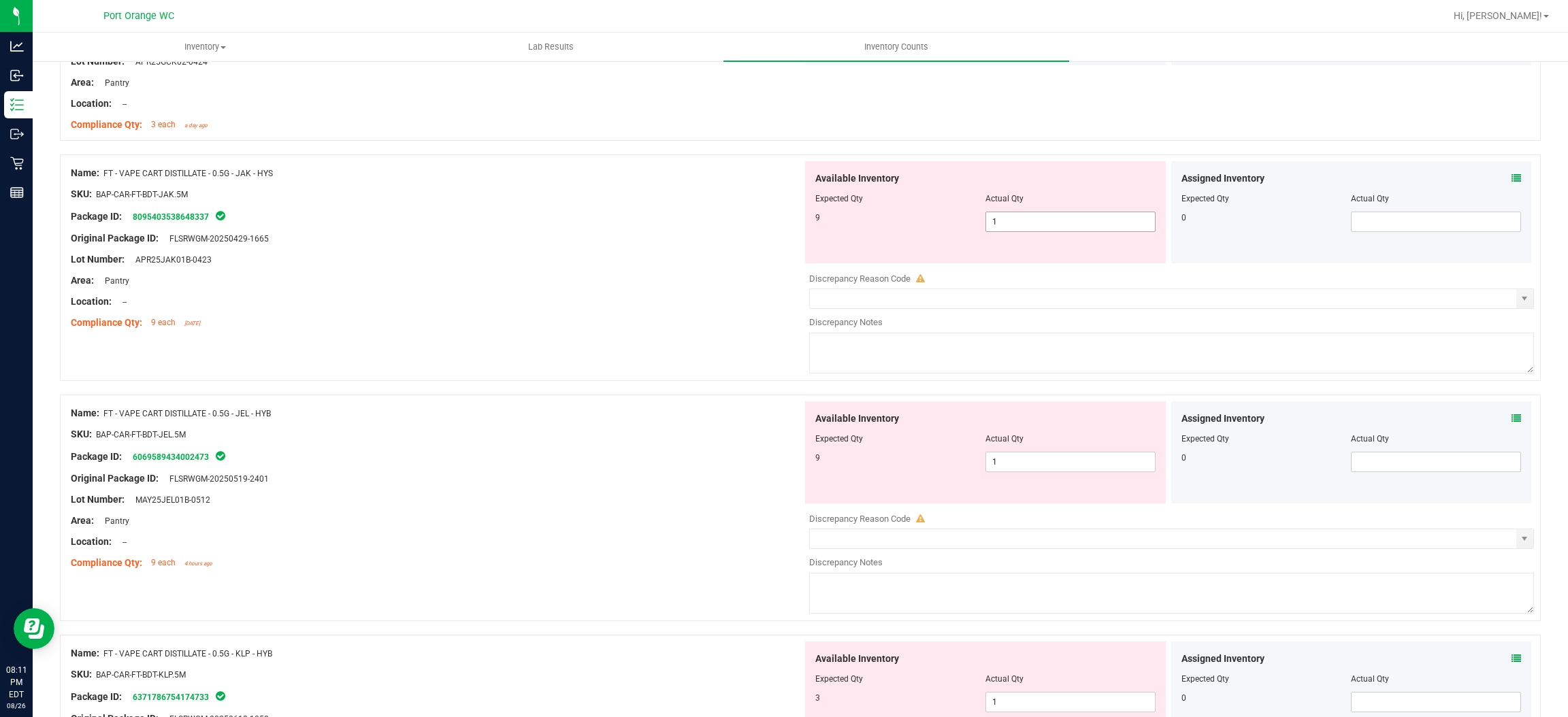
click at [1016, 227] on span "1 1" at bounding box center [1071, 222] width 170 height 20
click at [1016, 227] on input "1" at bounding box center [1070, 222] width 169 height 19
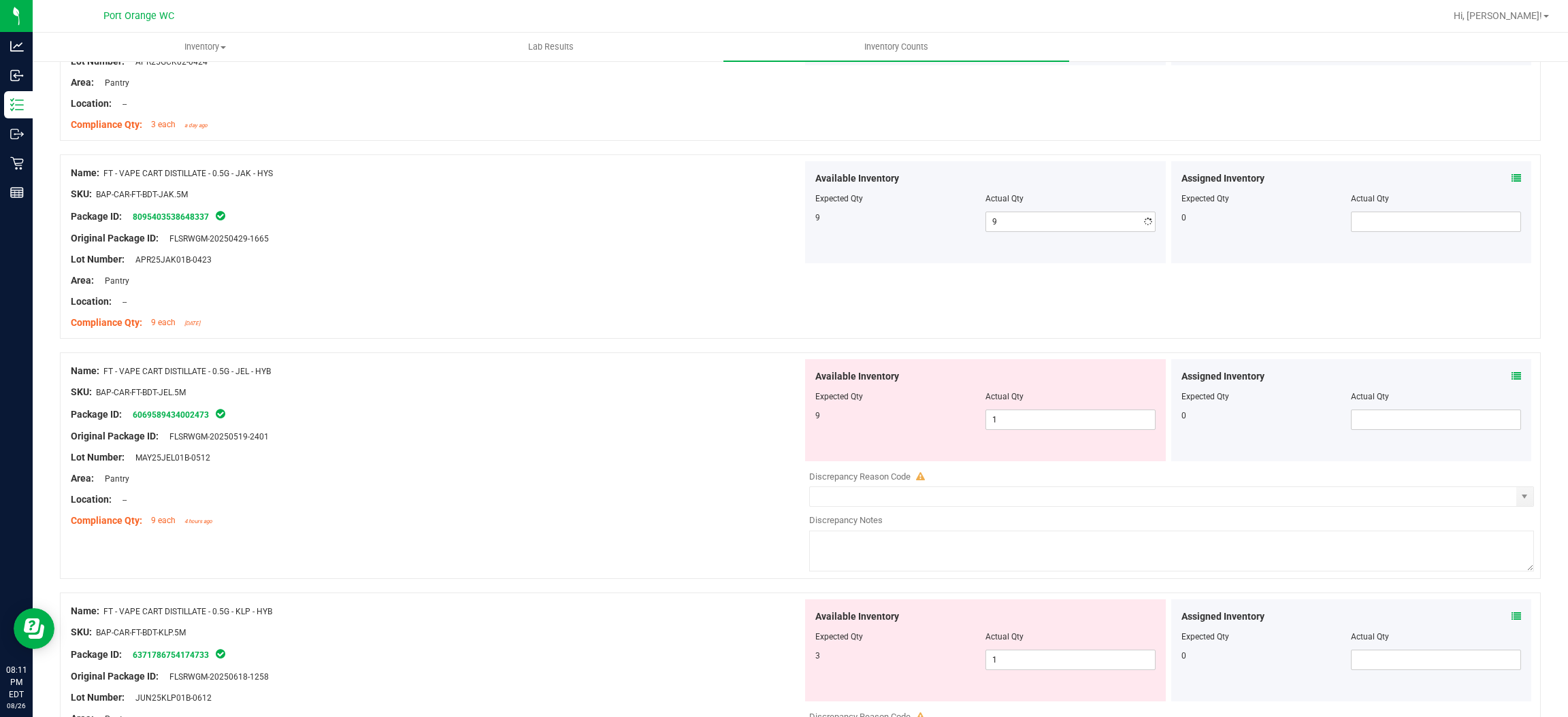
drag, startPoint x: 660, startPoint y: 301, endPoint x: 883, endPoint y: 268, distance: 225.4
click at [686, 293] on div "Name: FT - VAPE CART DISTILLATE - 0.5G - JAK - HYS SKU: BAP-CAR-FT-BDT-JAK.5M P…" at bounding box center [436, 248] width 732 height 173
click at [986, 427] on span "1 1" at bounding box center [1071, 419] width 170 height 20
click at [986, 426] on input "1" at bounding box center [1070, 420] width 169 height 19
drag, startPoint x: 644, startPoint y: 366, endPoint x: 838, endPoint y: 324, distance: 198.5
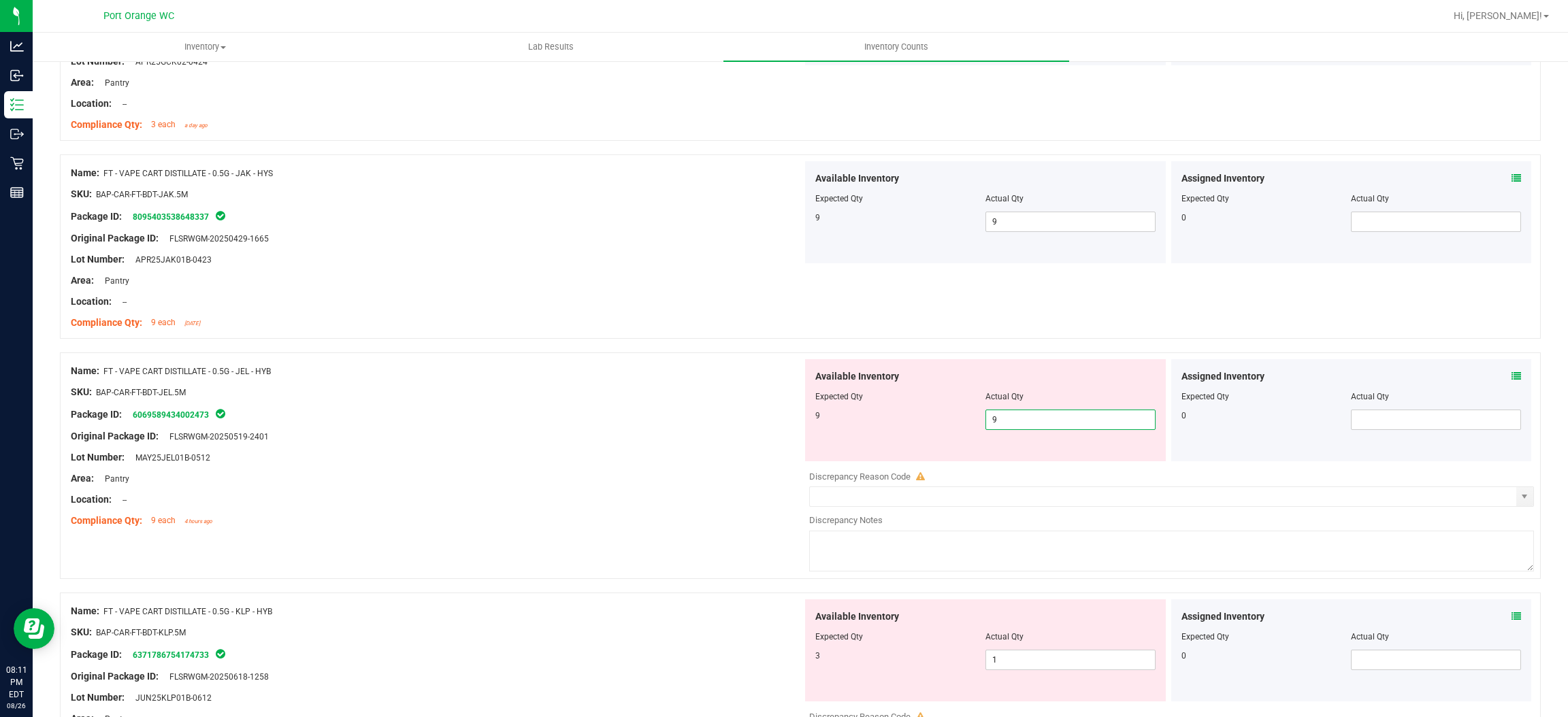
click at [668, 357] on div "Name: FT - VAPE CART DISTILLATE - 0.5G - JEL - HYB SKU: BAP-CAR-FT-BDT-JEL.5M P…" at bounding box center [801, 466] width 1481 height 227
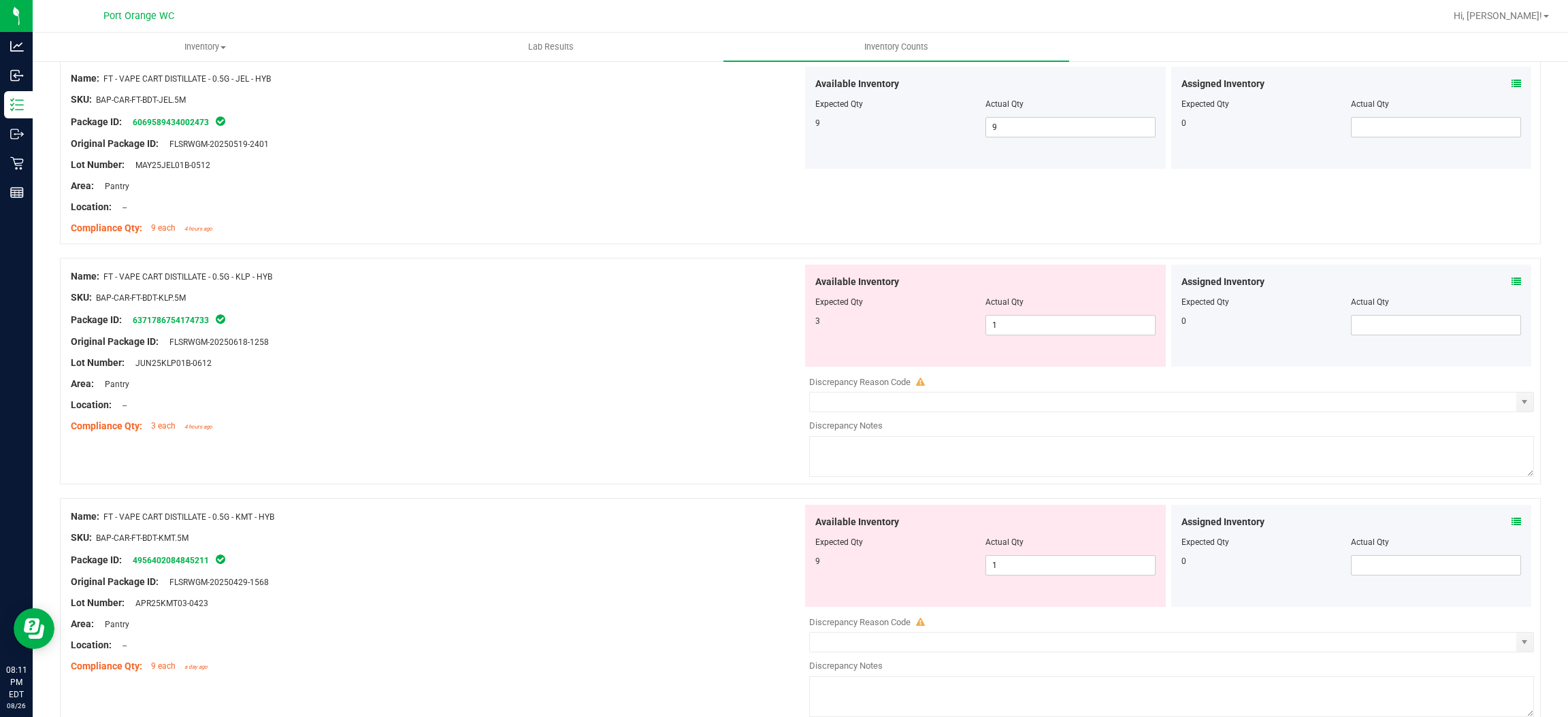
scroll to position [2551, 0]
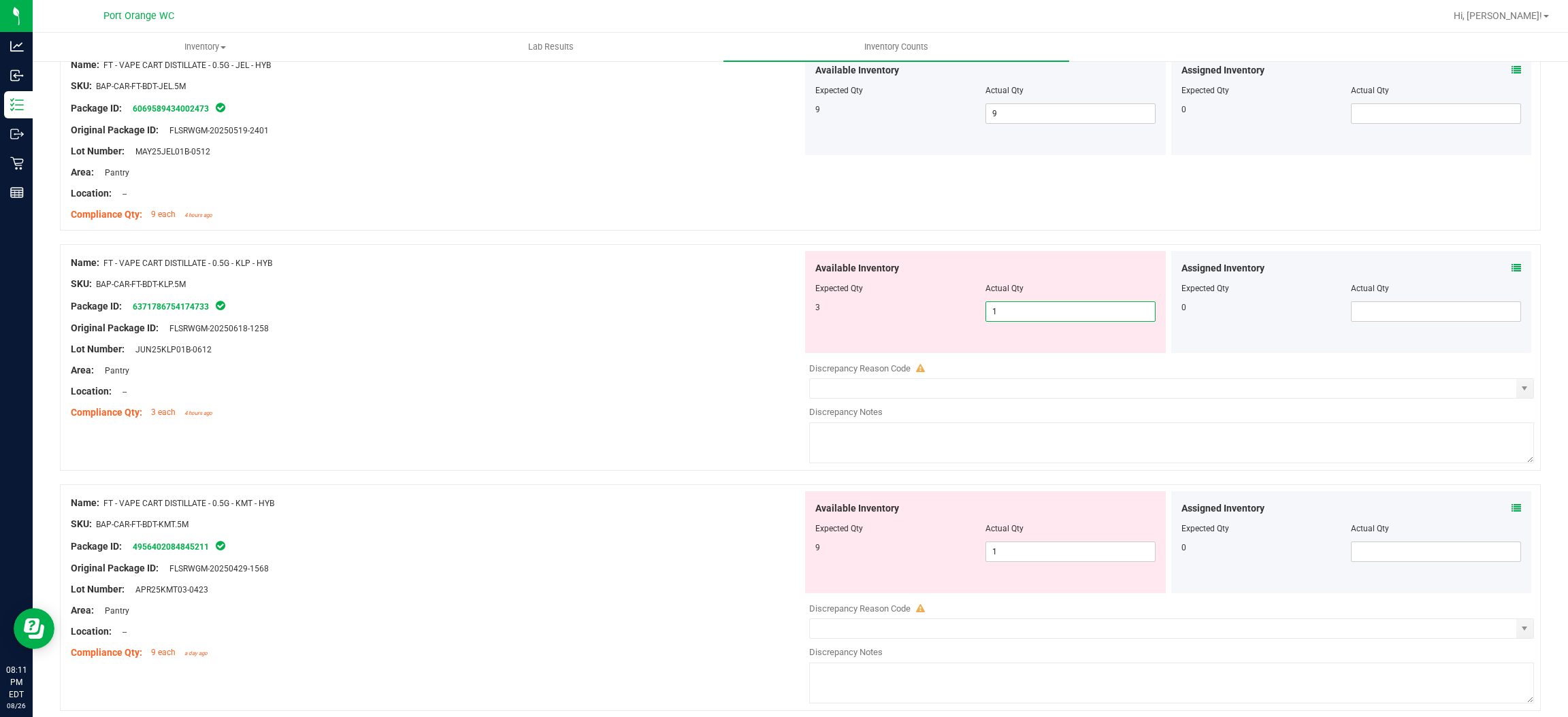
click at [1010, 310] on span "1 1" at bounding box center [1071, 312] width 170 height 20
click at [1010, 310] on input "1" at bounding box center [1070, 312] width 169 height 19
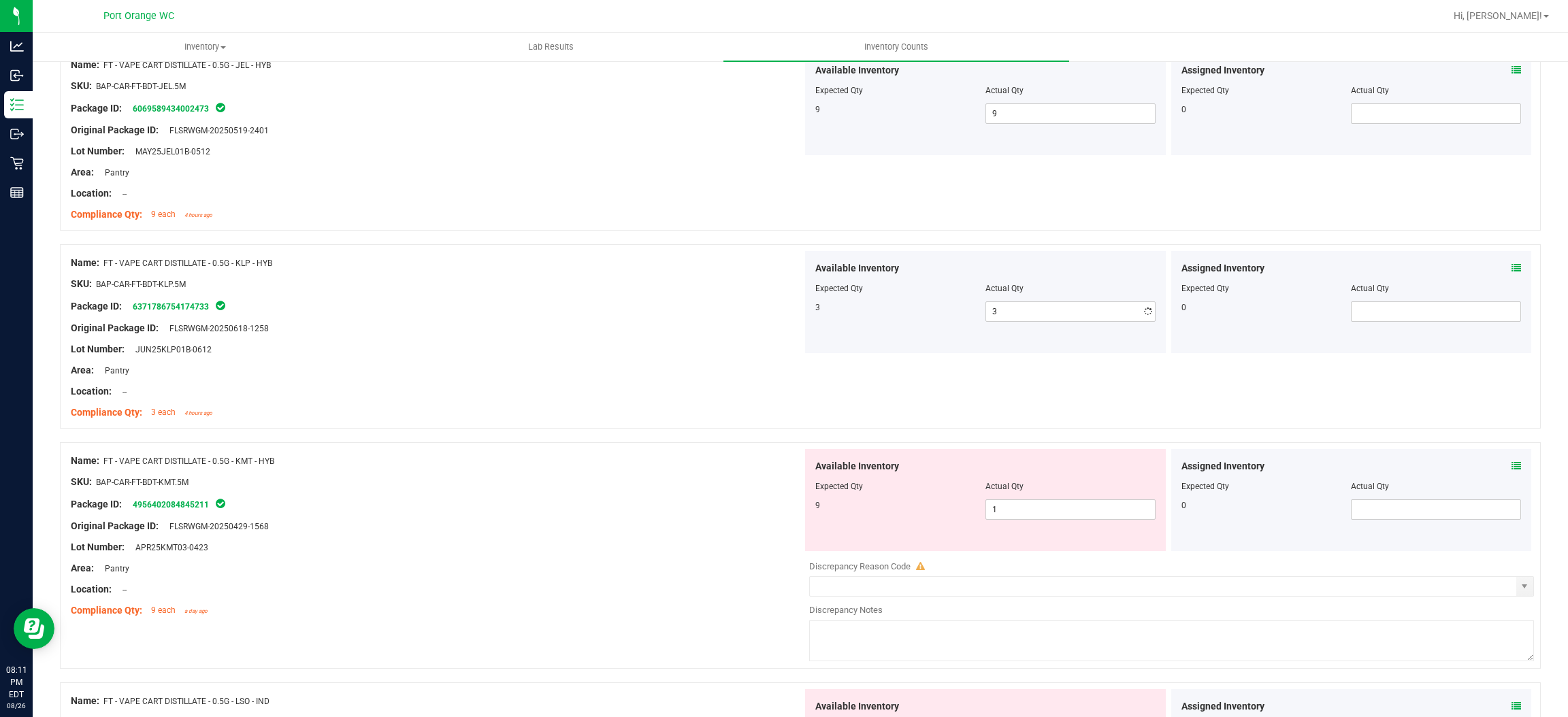
click at [491, 332] on div "Original Package ID: FLSRWGM-20250618-1258" at bounding box center [436, 329] width 732 height 15
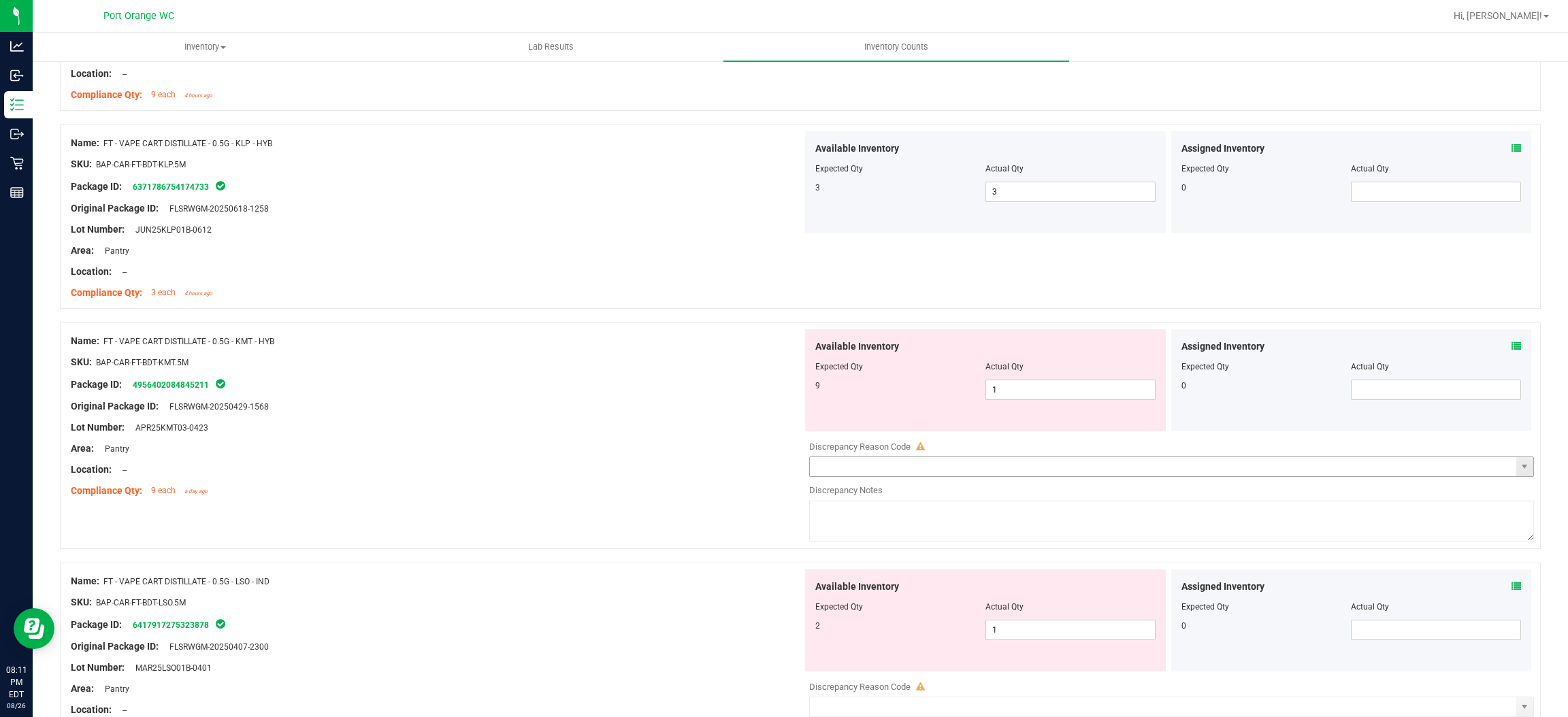
scroll to position [2858, 0]
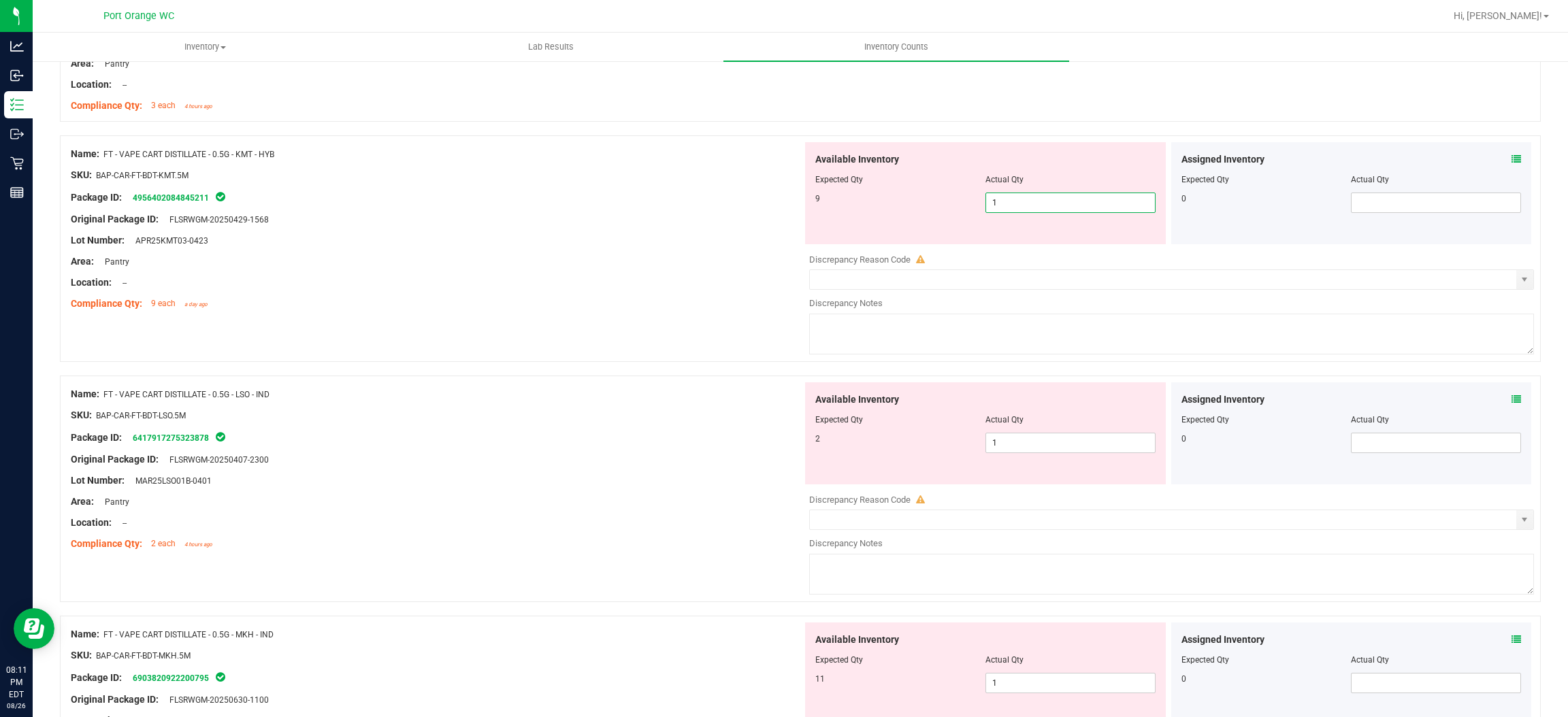
click at [1013, 210] on span "1 1" at bounding box center [1071, 202] width 170 height 20
click at [1013, 210] on input "1" at bounding box center [1070, 203] width 169 height 19
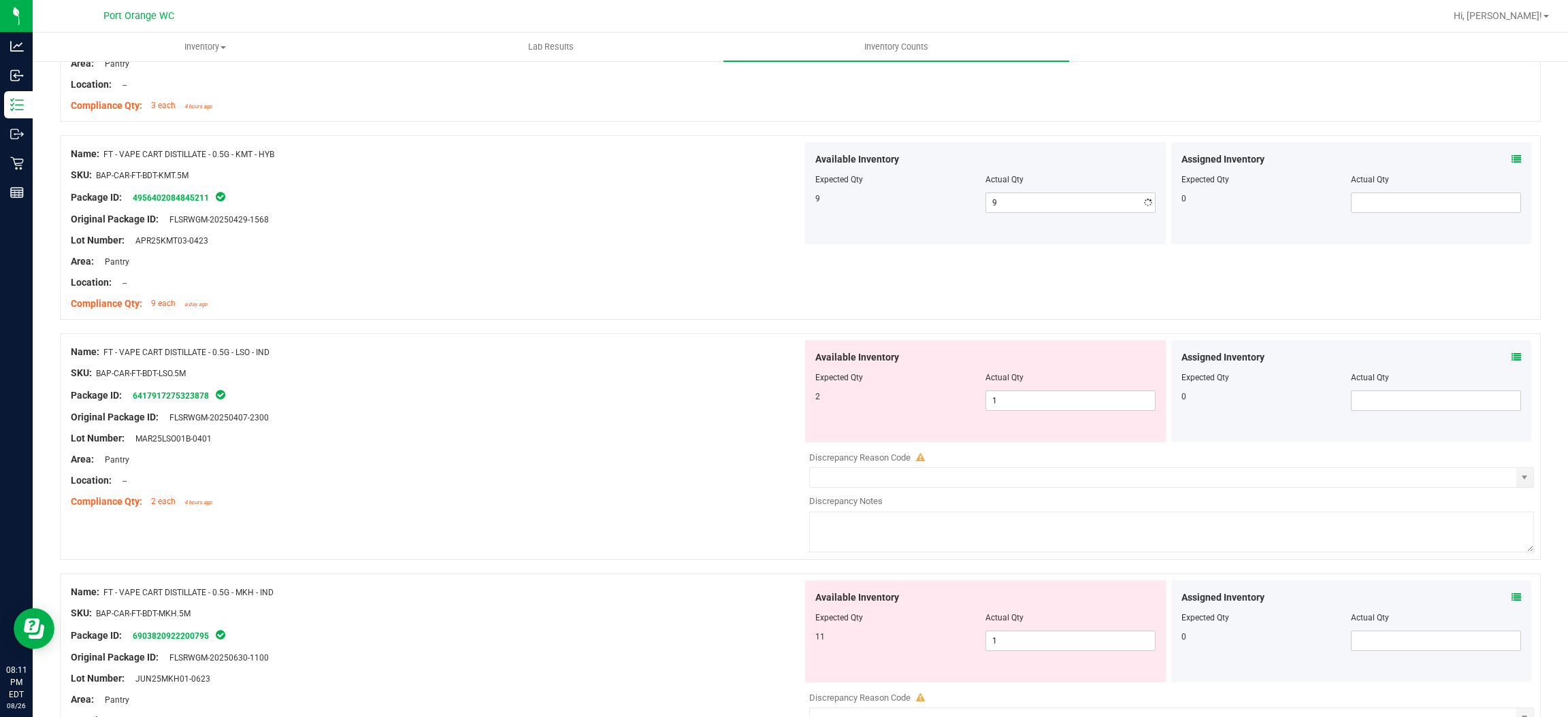
drag, startPoint x: 631, startPoint y: 245, endPoint x: 795, endPoint y: 233, distance: 164.4
click at [667, 240] on div "Lot Number: APR25KMT03-0423" at bounding box center [436, 240] width 732 height 15
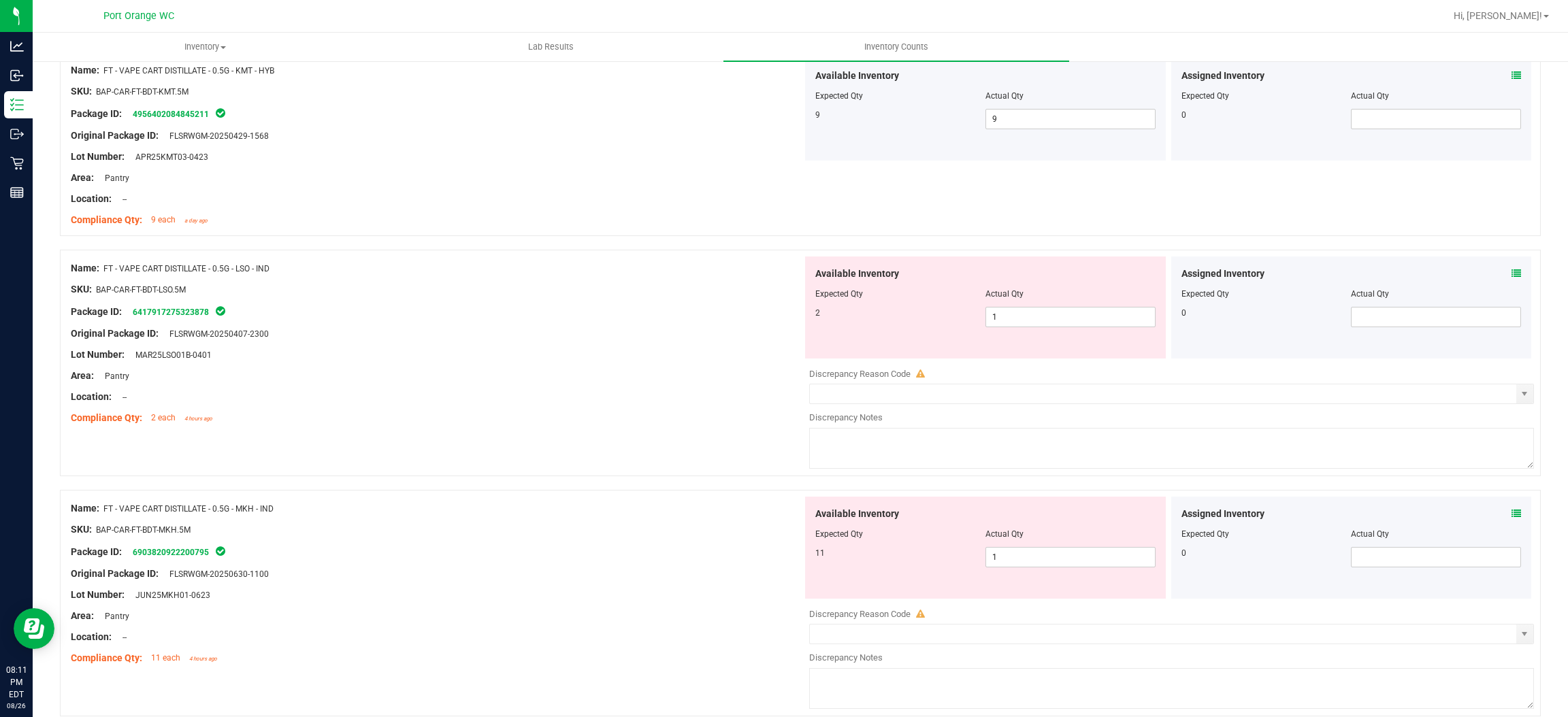
scroll to position [3062, 0]
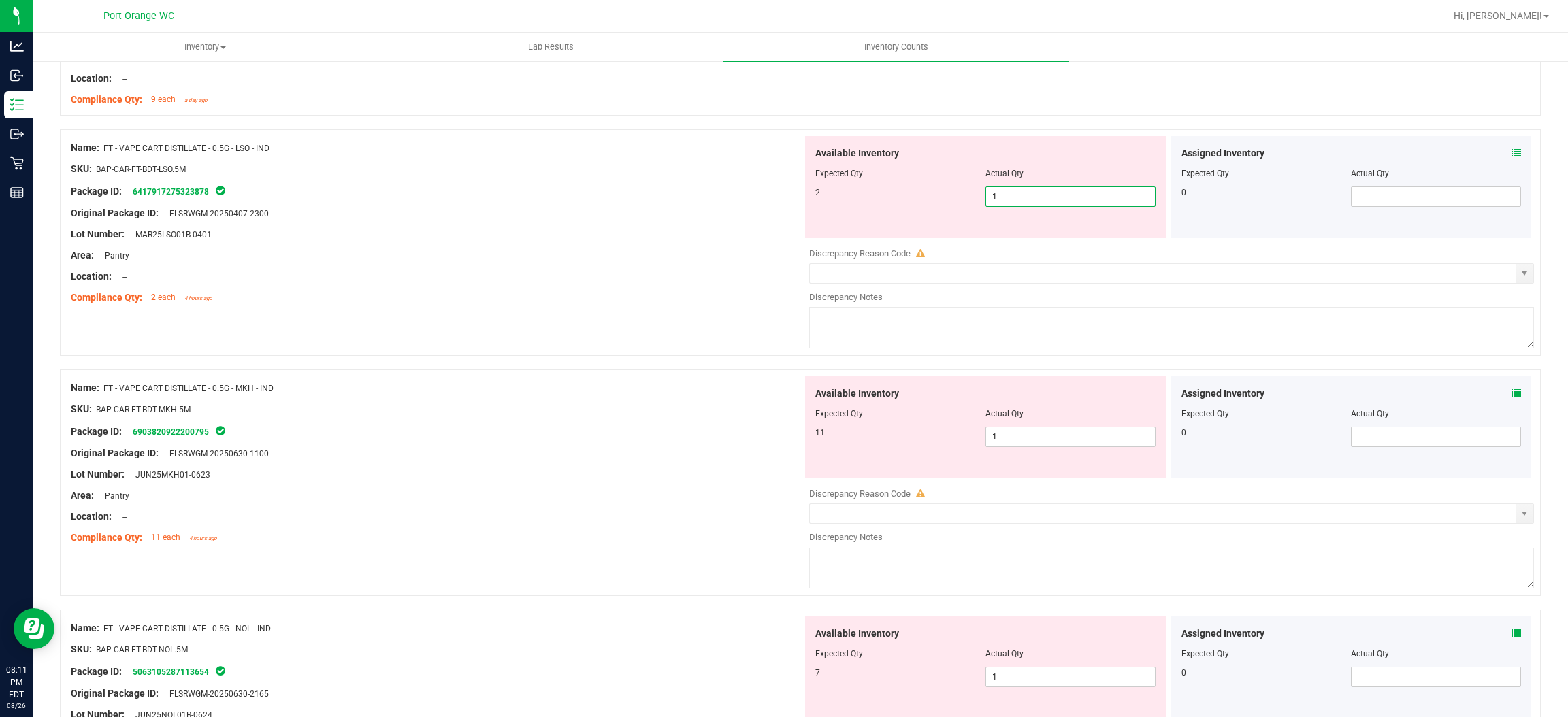
click at [1098, 199] on span "1 1" at bounding box center [1071, 196] width 170 height 20
click at [1098, 199] on input "1" at bounding box center [1070, 197] width 169 height 19
click at [805, 234] on div "Available Inventory Expected Qty Actual Qty 2 2 2" at bounding box center [986, 187] width 361 height 102
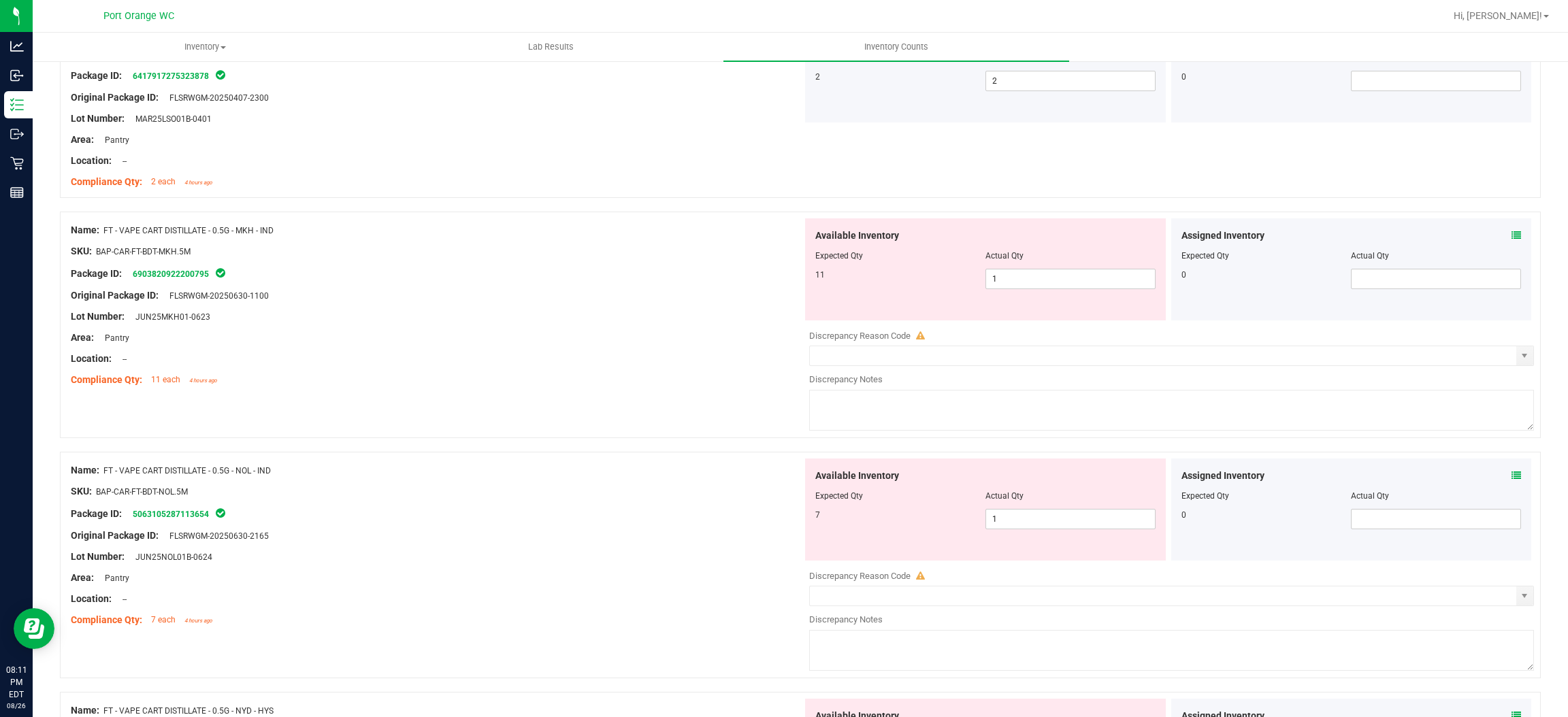
scroll to position [3266, 0]
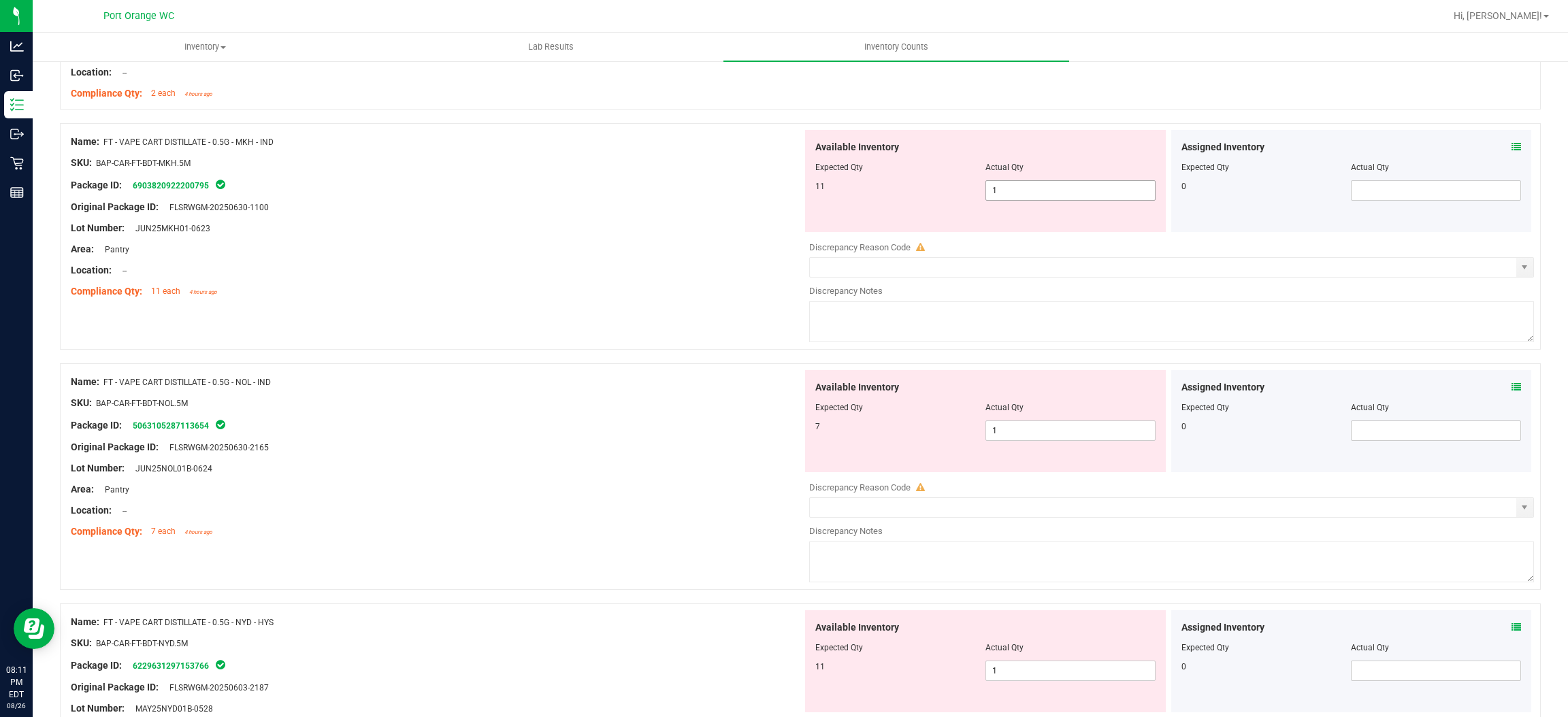
click at [1016, 186] on span "1 1" at bounding box center [1071, 190] width 170 height 20
drag, startPoint x: 750, startPoint y: 267, endPoint x: 890, endPoint y: 252, distance: 140.8
click at [789, 257] on div "Name: FT - VAPE CART DISTILLATE - 0.5G - MKH - IND SKU: BAP-CAR-FT-BDT-MKH.5M P…" at bounding box center [436, 217] width 732 height 173
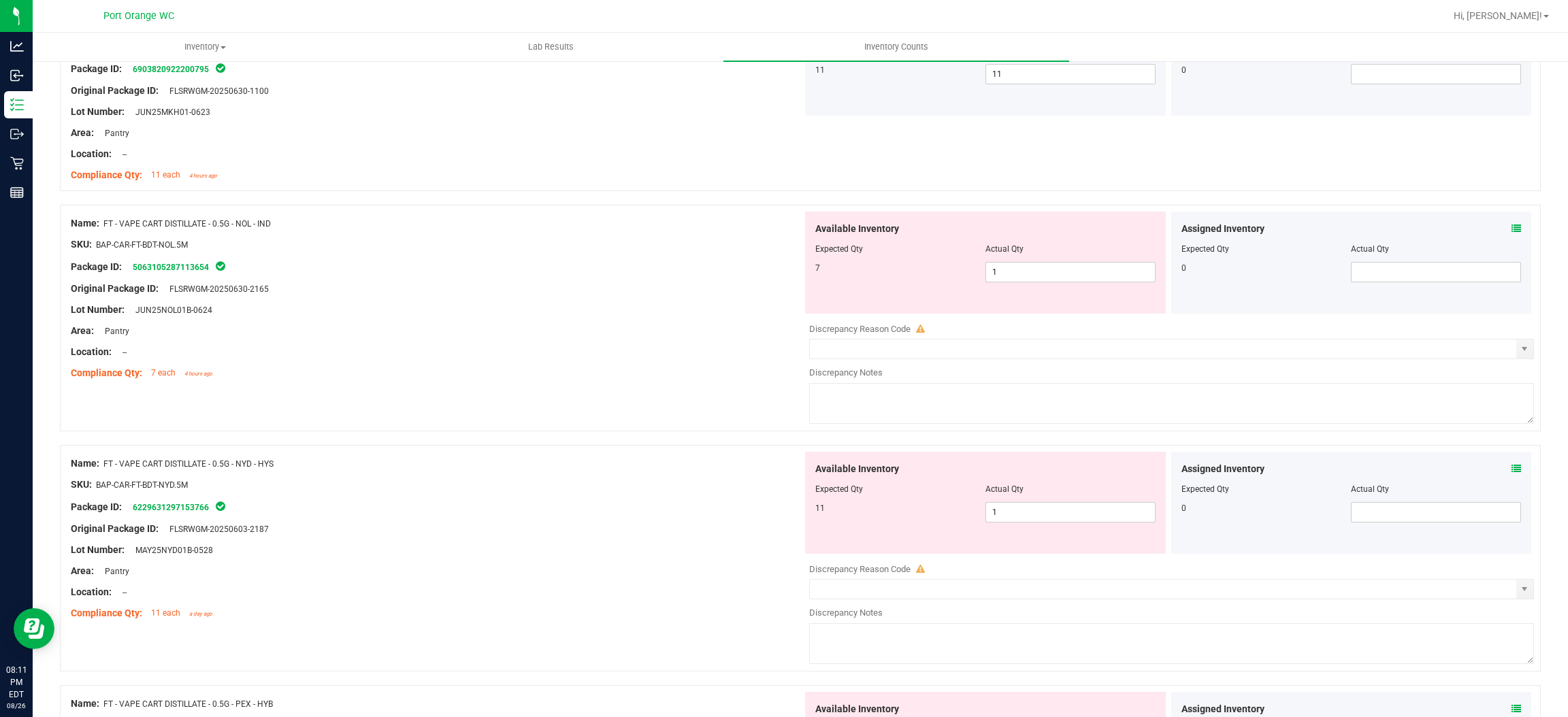
scroll to position [3470, 0]
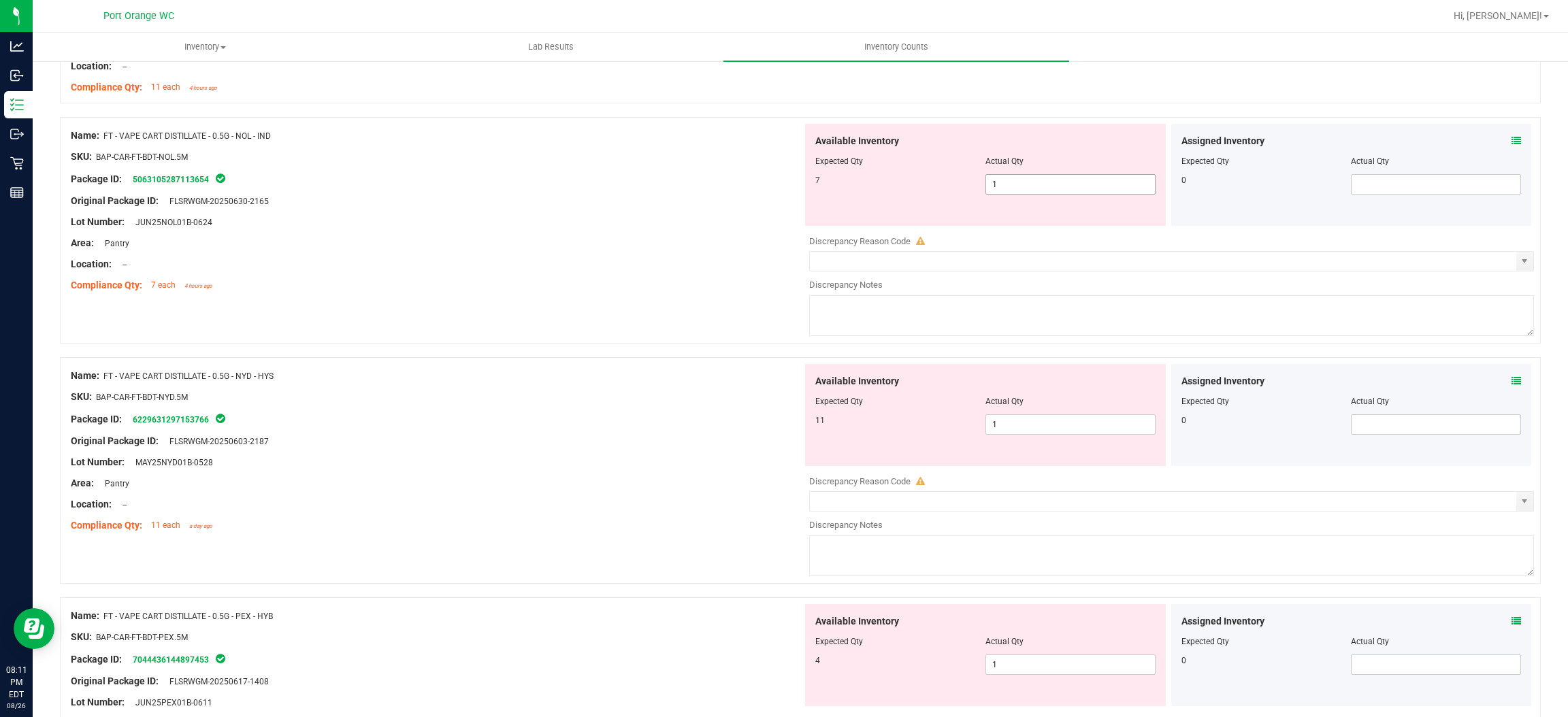
click at [1012, 194] on span "1 1" at bounding box center [1071, 184] width 170 height 20
click at [1012, 194] on input "1" at bounding box center [1070, 185] width 169 height 19
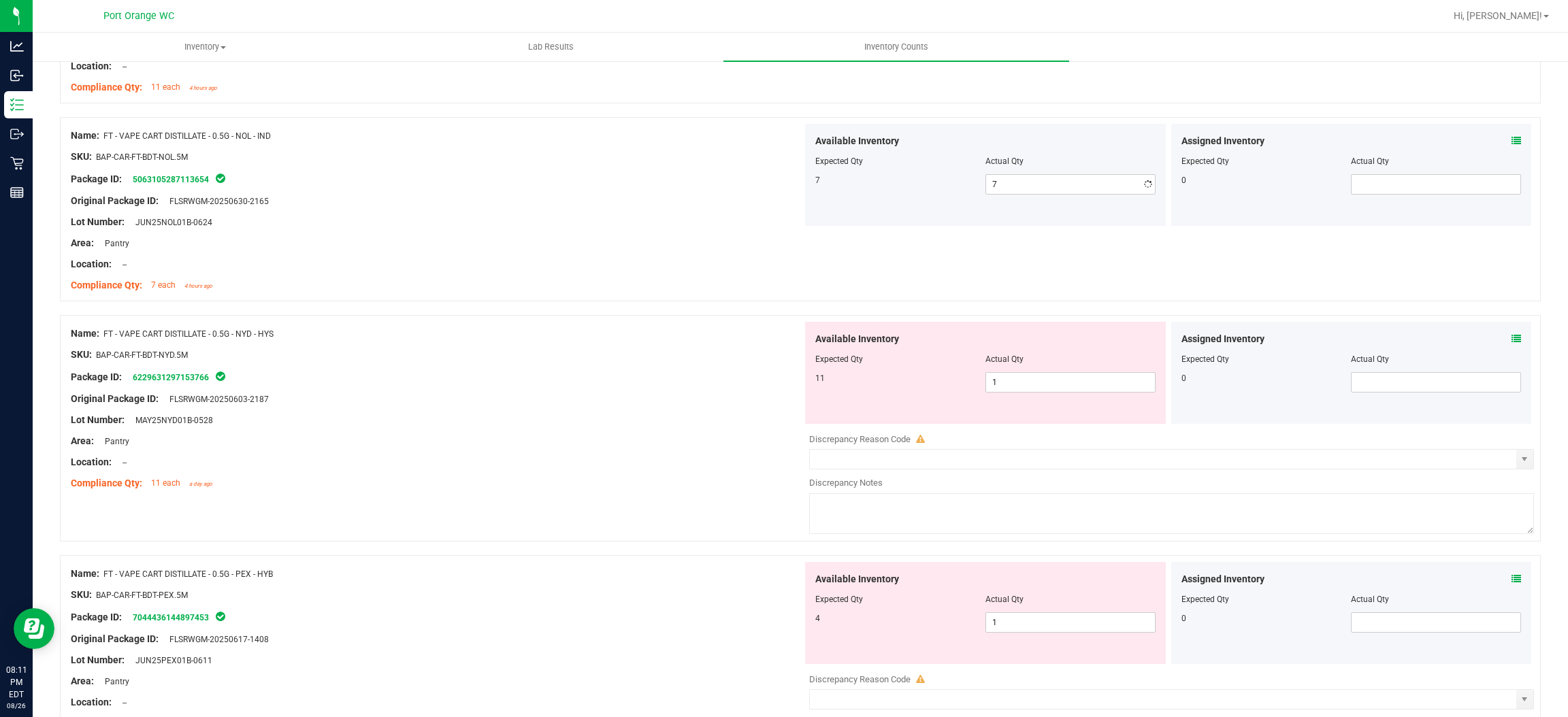
drag, startPoint x: 658, startPoint y: 260, endPoint x: 905, endPoint y: 240, distance: 247.8
click at [665, 257] on div "Name: FT - VAPE CART DISTILLATE - 0.5G - NOL - IND SKU: BAP-CAR-FT-BDT-NOL.5M P…" at bounding box center [436, 210] width 732 height 173
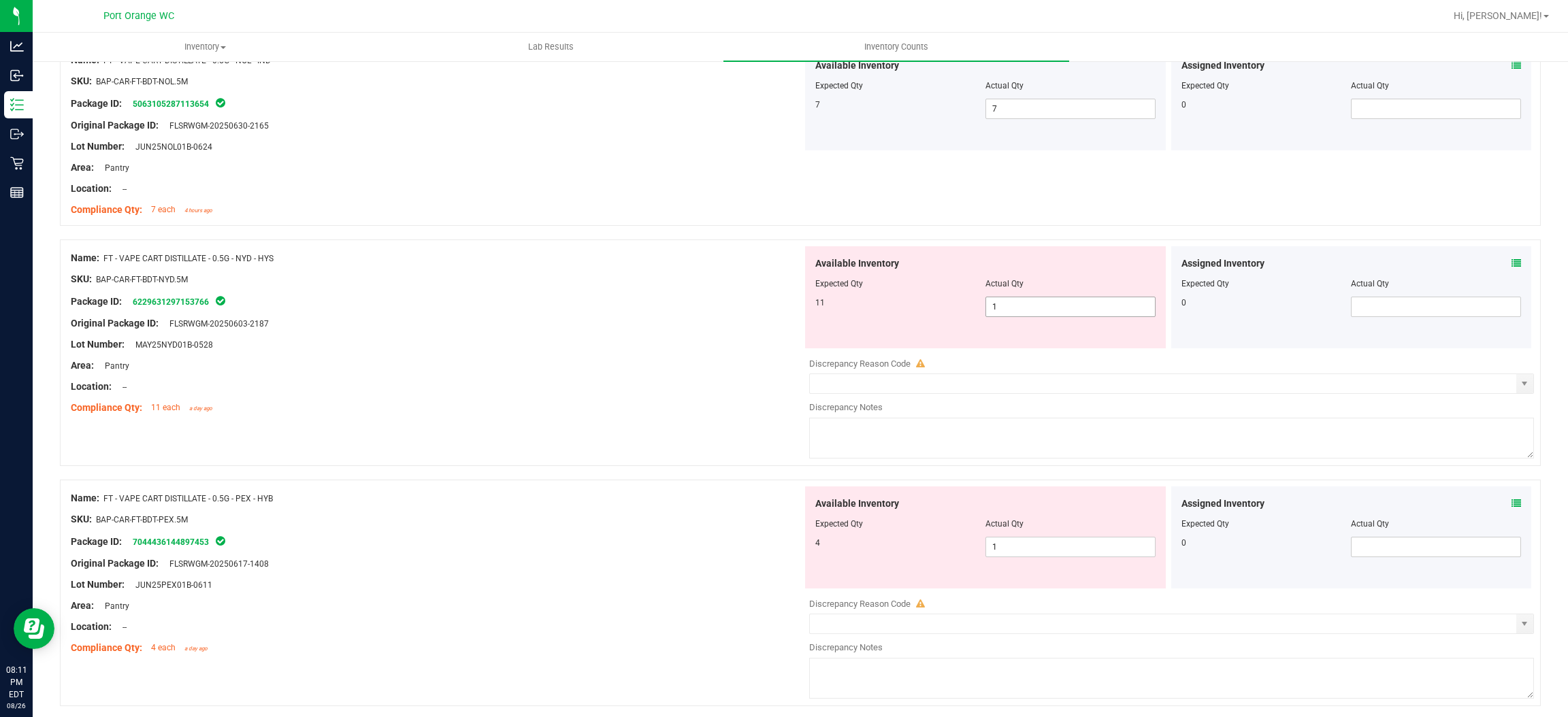
scroll to position [3599, 0]
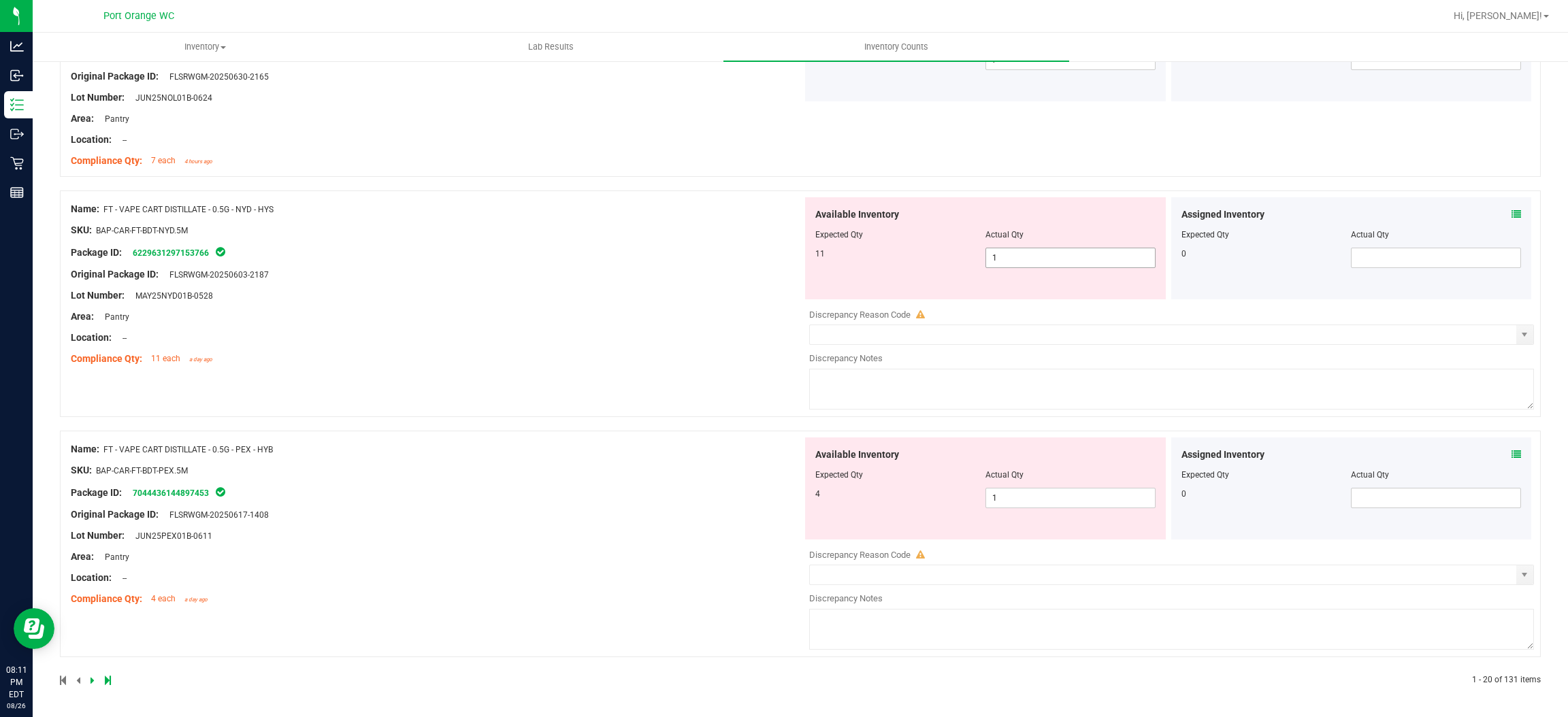
click at [1028, 259] on span "1 1" at bounding box center [1071, 257] width 170 height 20
click at [1028, 259] on input "1" at bounding box center [1070, 258] width 169 height 19
click at [1008, 501] on span "1 1" at bounding box center [1071, 498] width 170 height 20
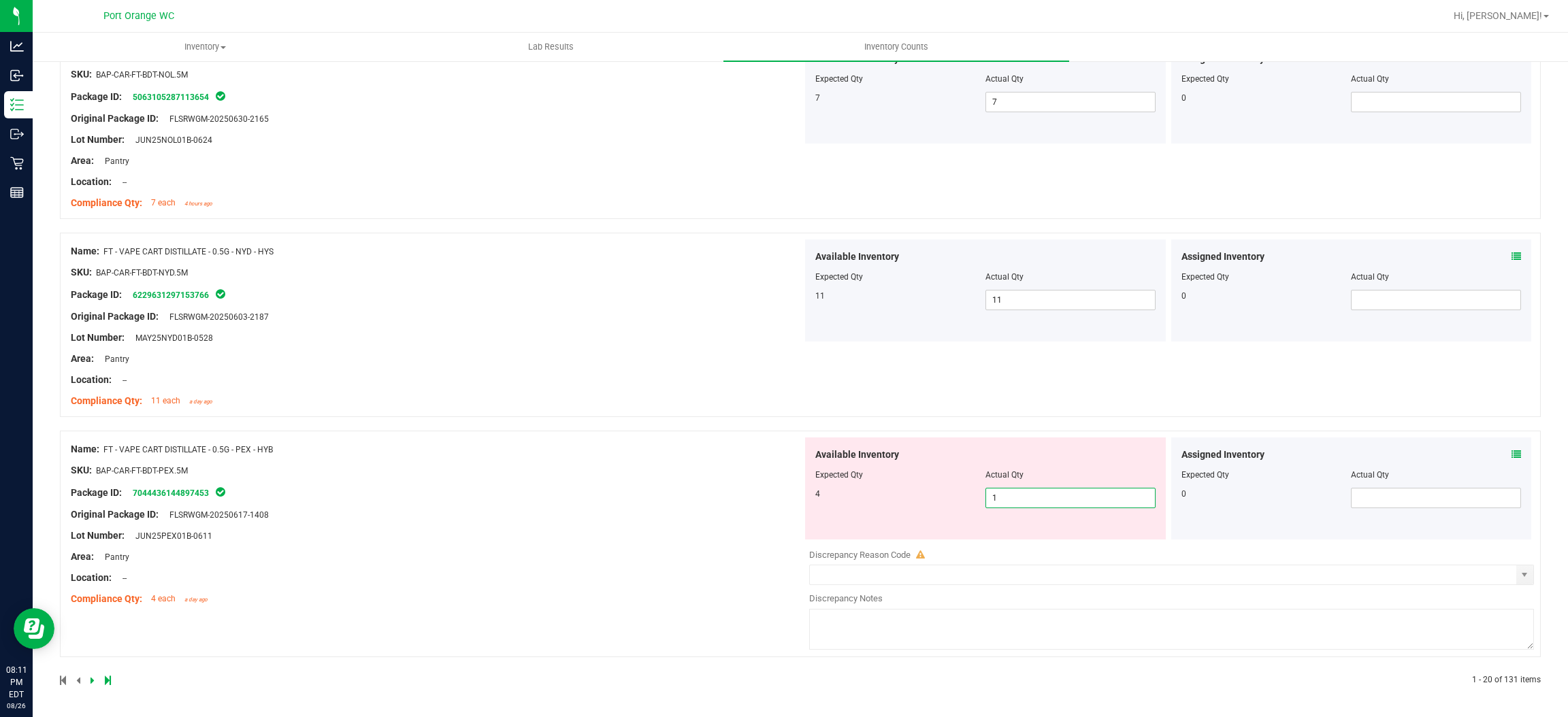
click at [1008, 501] on input "1" at bounding box center [1070, 499] width 169 height 19
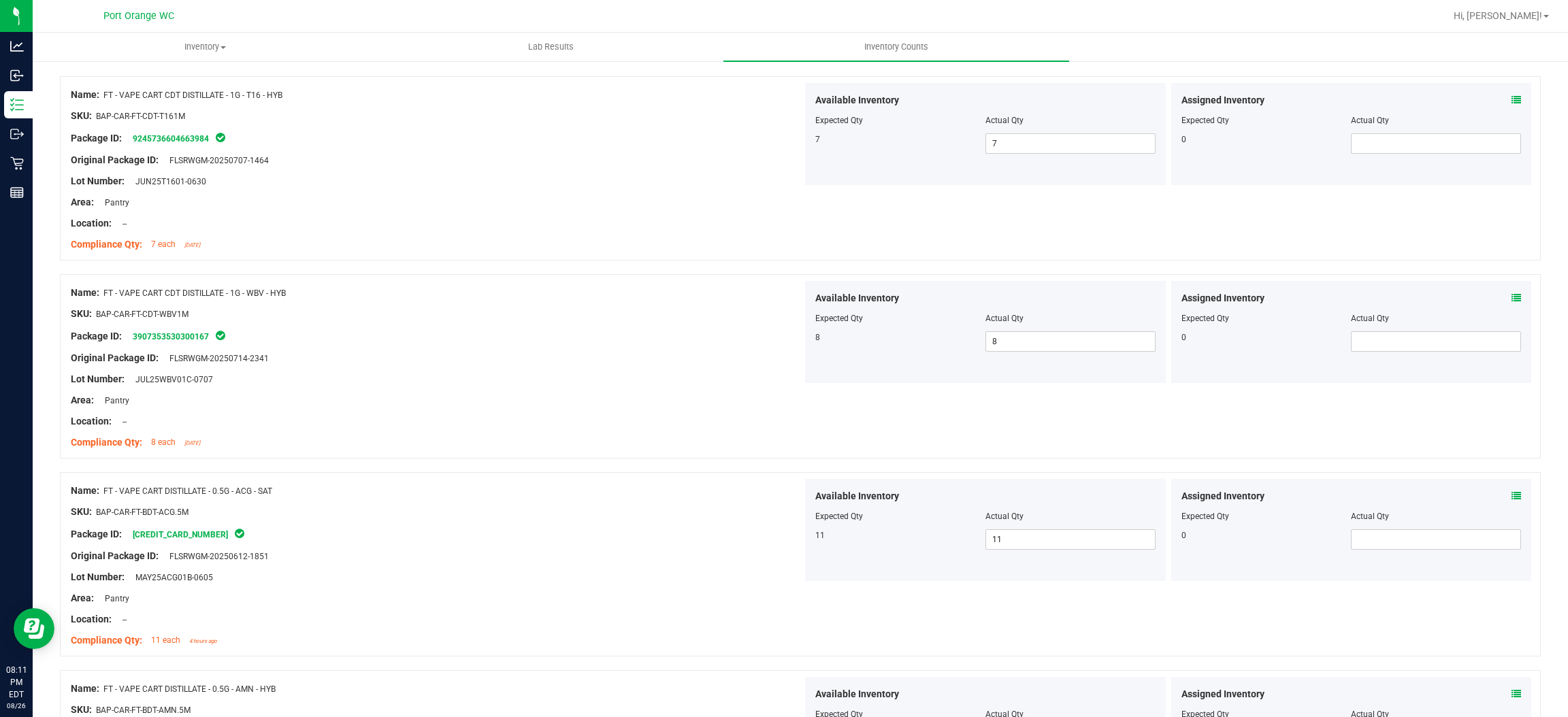
scroll to position [0, 0]
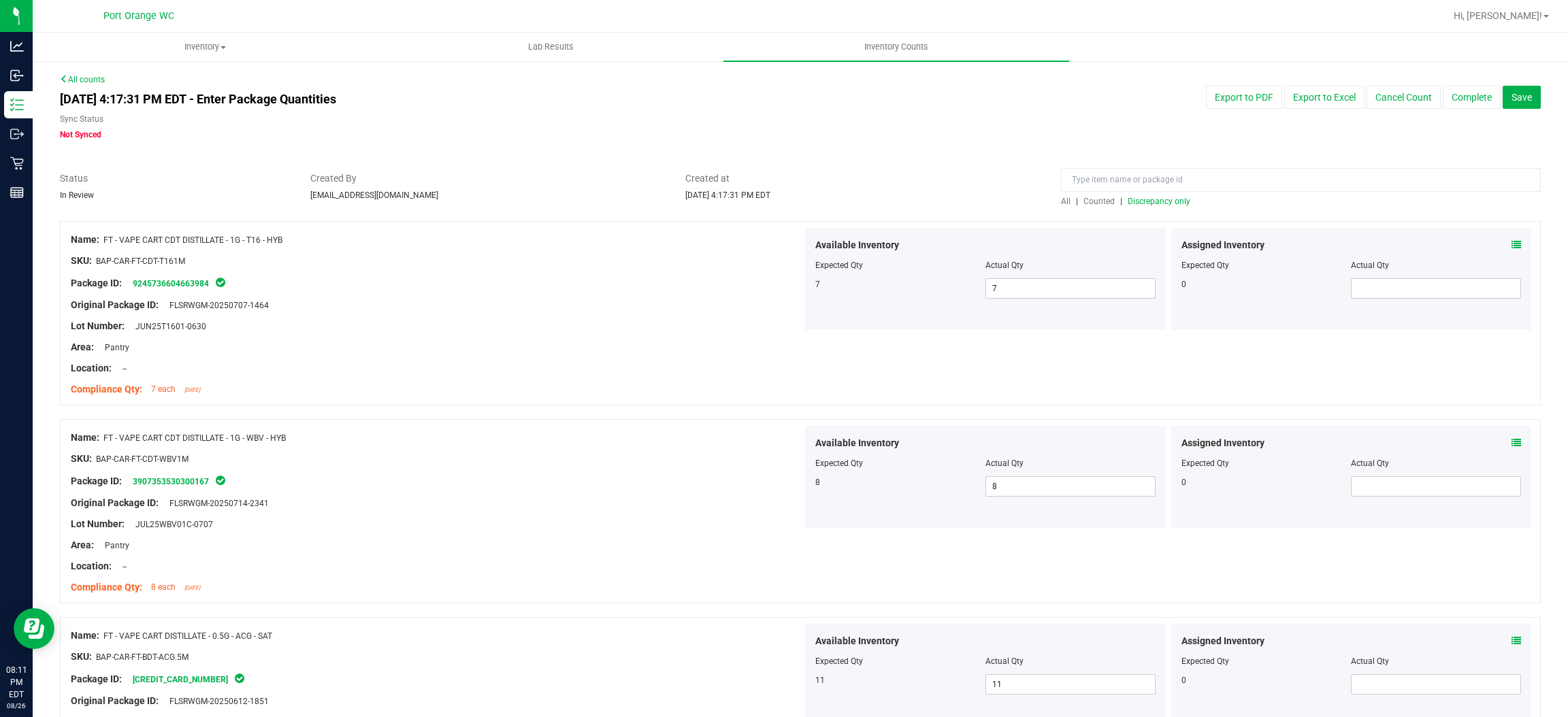
click at [1150, 199] on span "Discrepancy only" at bounding box center [1158, 202] width 62 height 10
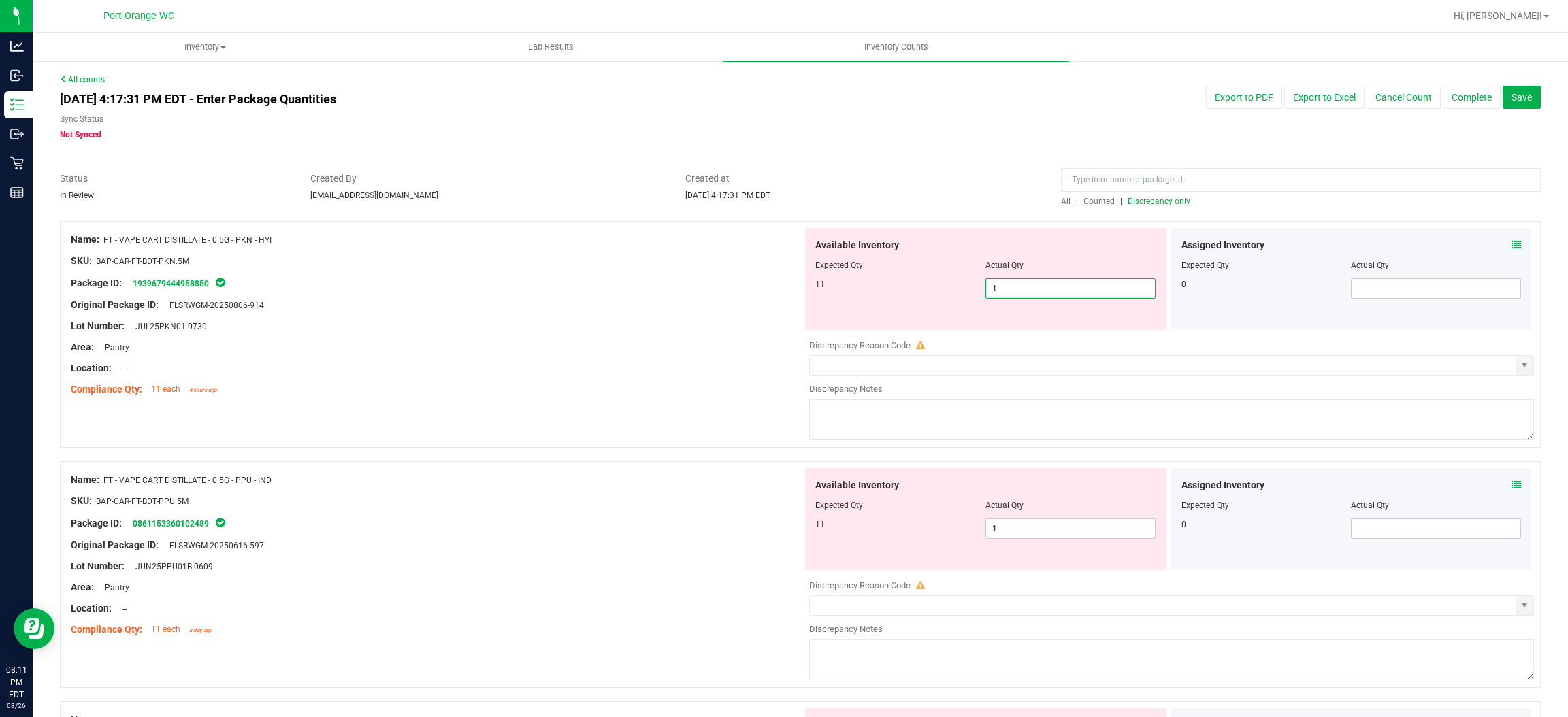
click at [1022, 291] on span "1 1" at bounding box center [1071, 288] width 170 height 20
drag, startPoint x: 695, startPoint y: 337, endPoint x: 716, endPoint y: 332, distance: 21.6
click at [710, 332] on div "Name: FT - VAPE CART DISTILLATE - 0.5G - PKN - HYI SKU: BAP-CAR-FT-BDT-PKN.5M P…" at bounding box center [436, 315] width 732 height 173
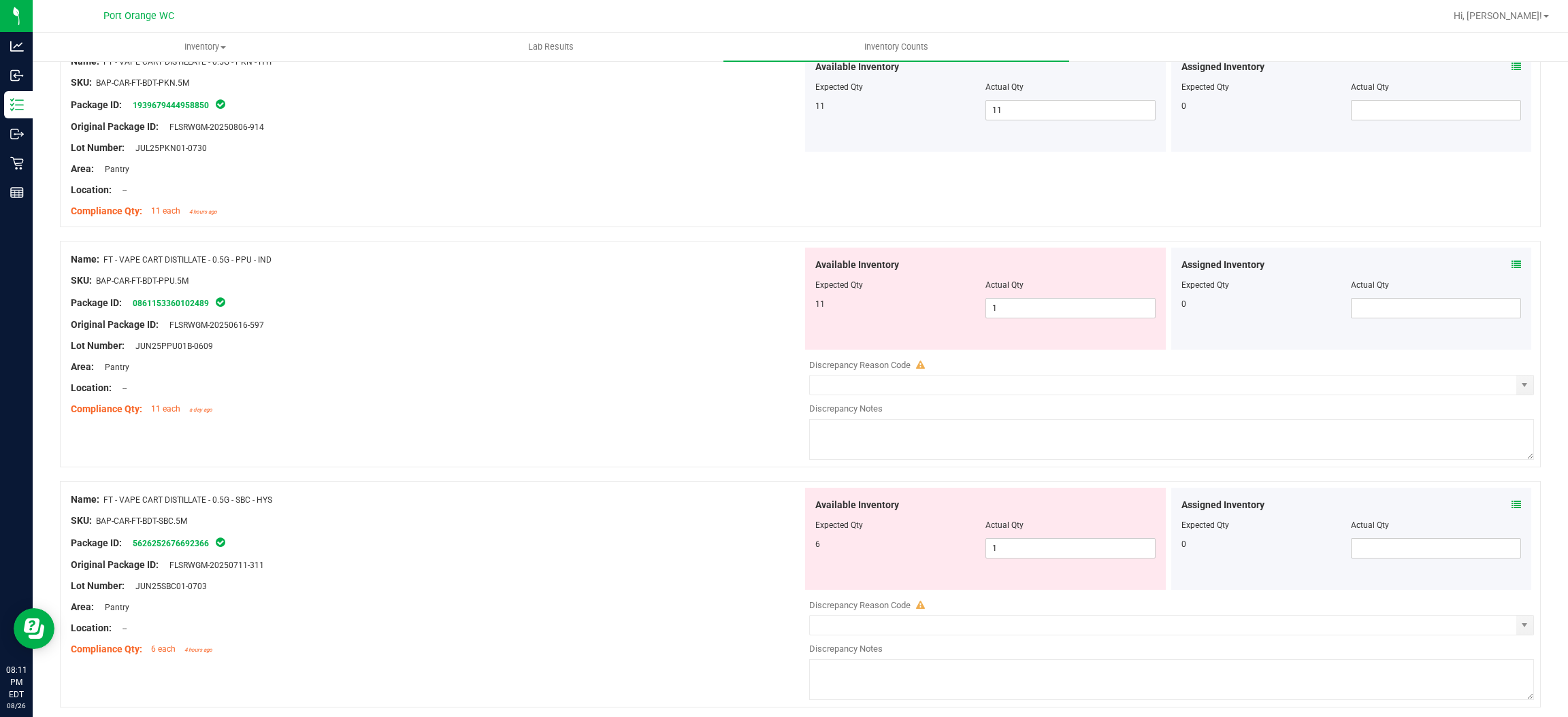
scroll to position [306, 0]
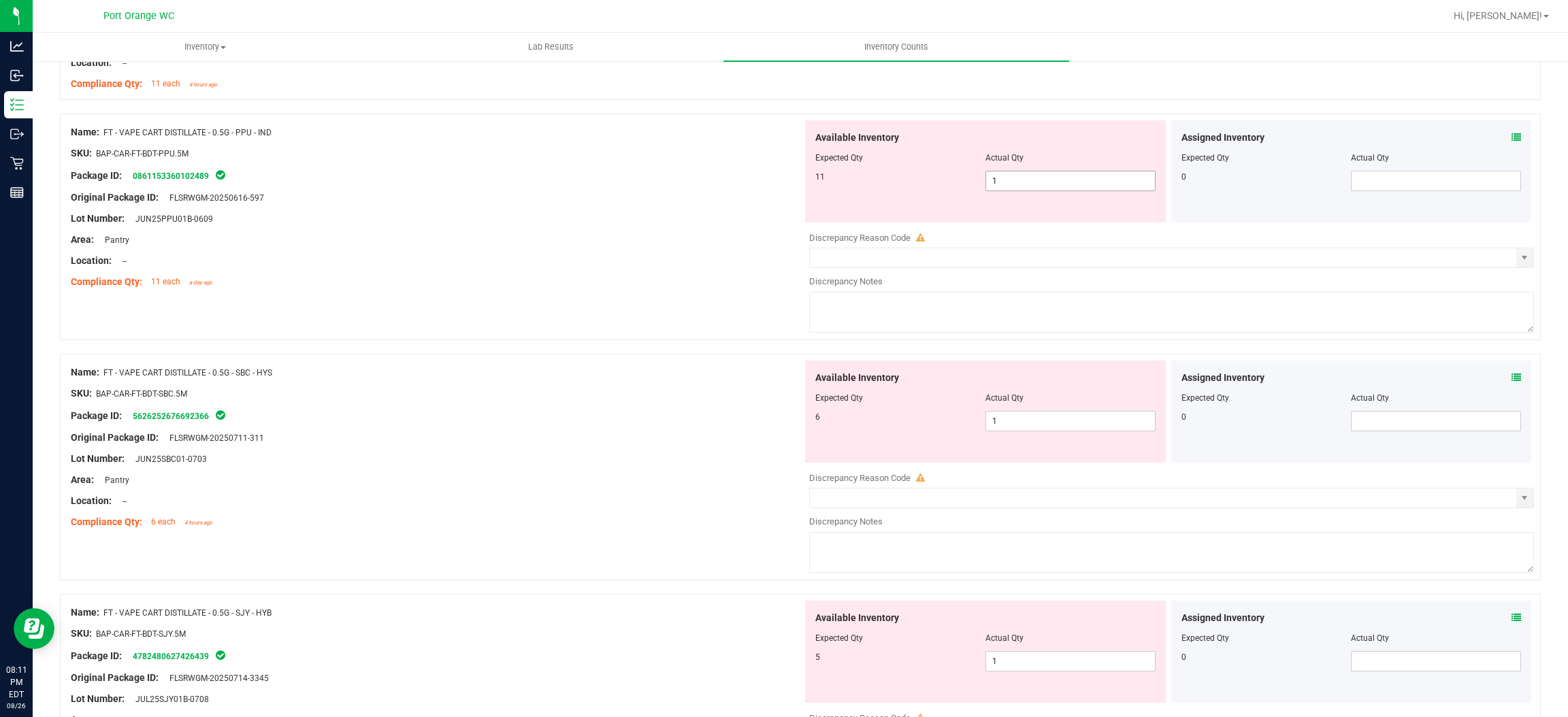
click at [1043, 176] on span "1 1" at bounding box center [1071, 180] width 170 height 20
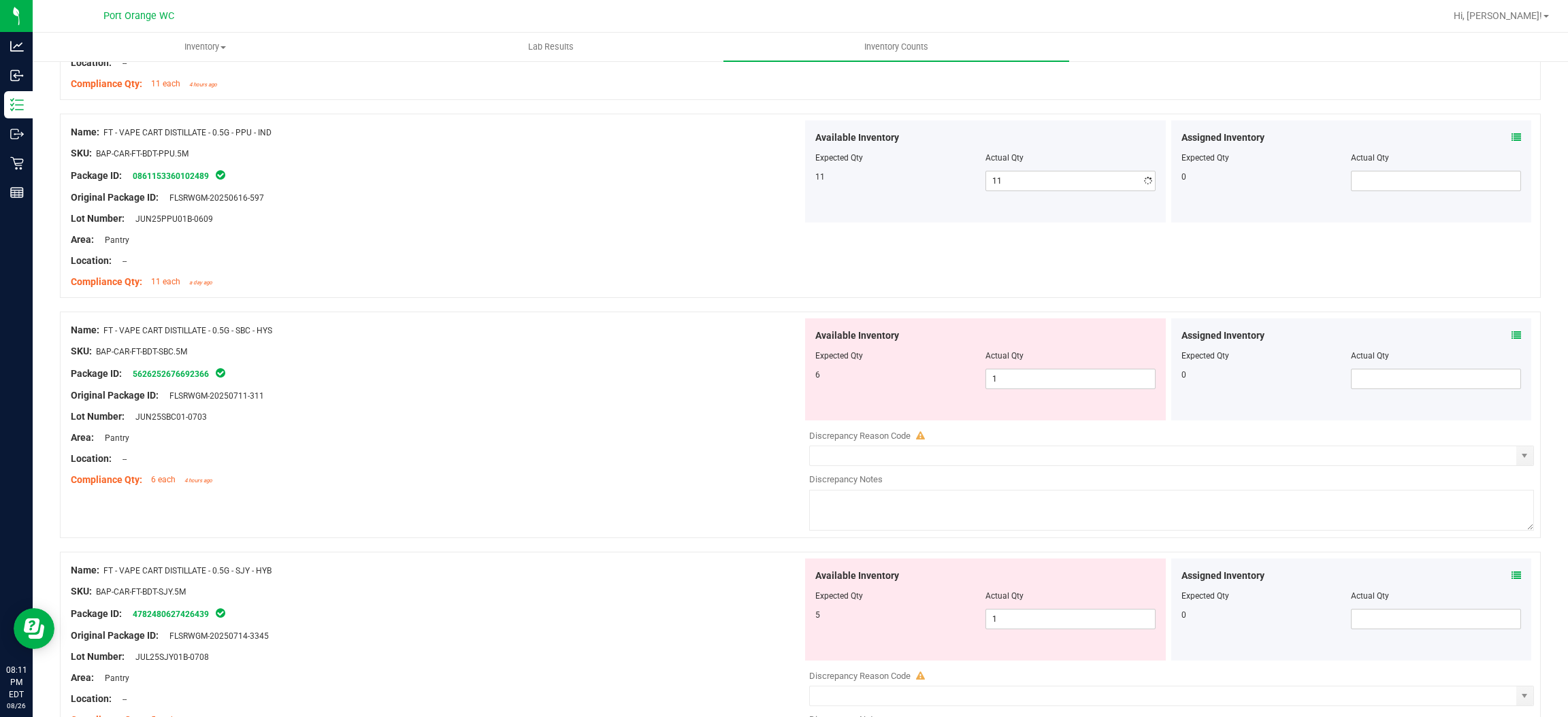
drag, startPoint x: 761, startPoint y: 275, endPoint x: 875, endPoint y: 277, distance: 114.0
click at [773, 269] on ng-container "Compliance Qty: 11 each a day ago" at bounding box center [436, 278] width 732 height 21
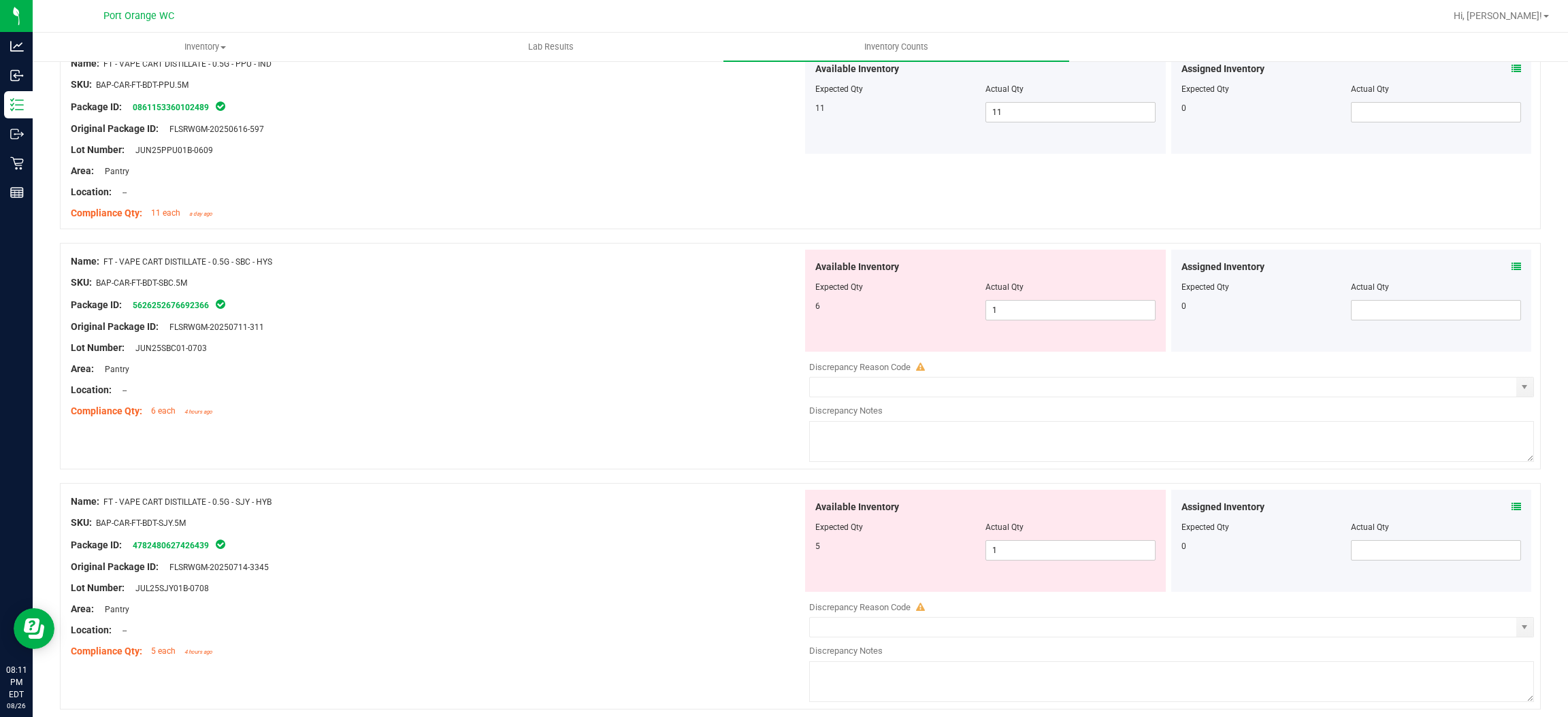
scroll to position [510, 0]
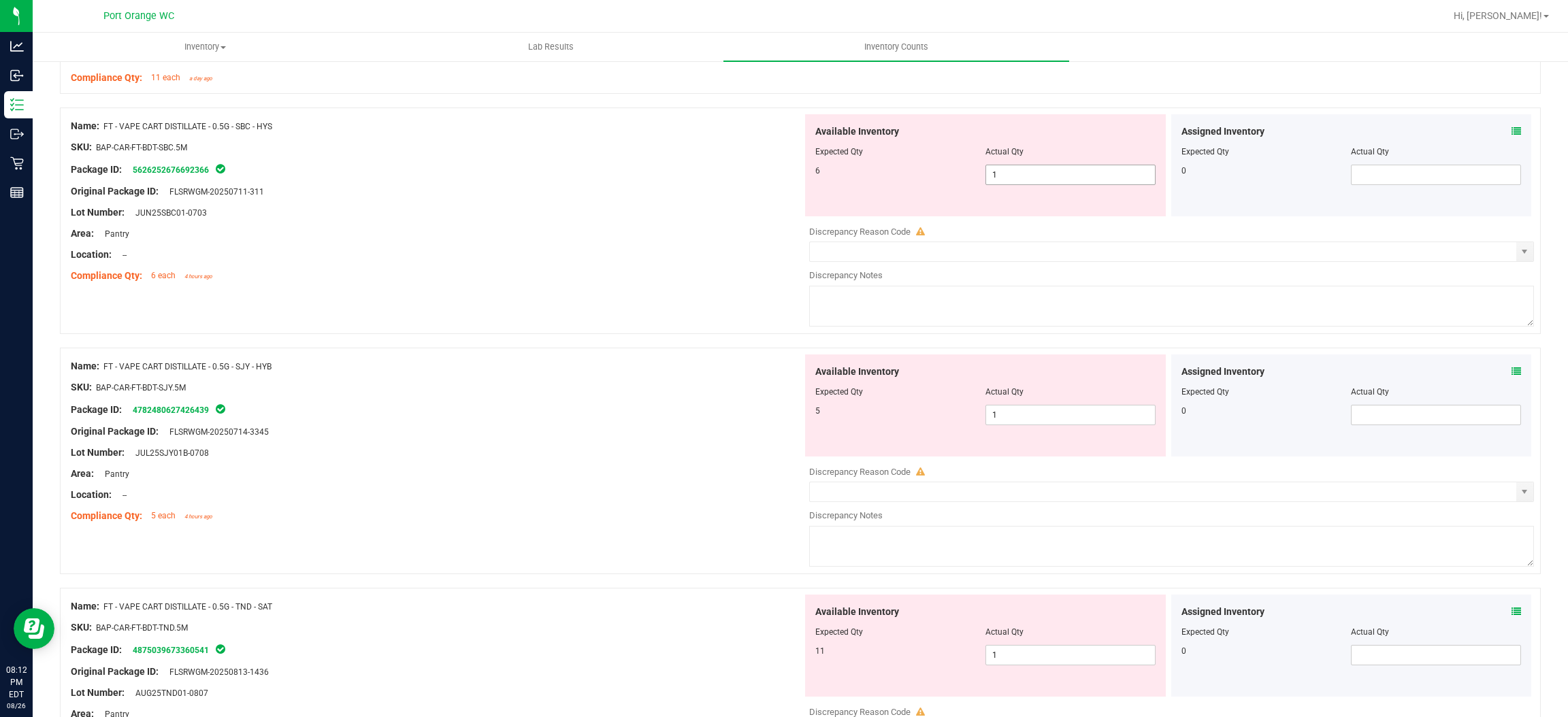
click at [1018, 180] on span "1 1" at bounding box center [1071, 174] width 170 height 20
click at [1018, 180] on input "1" at bounding box center [1070, 175] width 169 height 19
drag, startPoint x: 489, startPoint y: 366, endPoint x: 508, endPoint y: 359, distance: 20.2
click at [490, 365] on div "Name: FT - VAPE CART DISTILLATE - 0.5G - SJY - HYB SKU: BAP-CAR-FT-BDT-SJY.5M P…" at bounding box center [436, 441] width 732 height 173
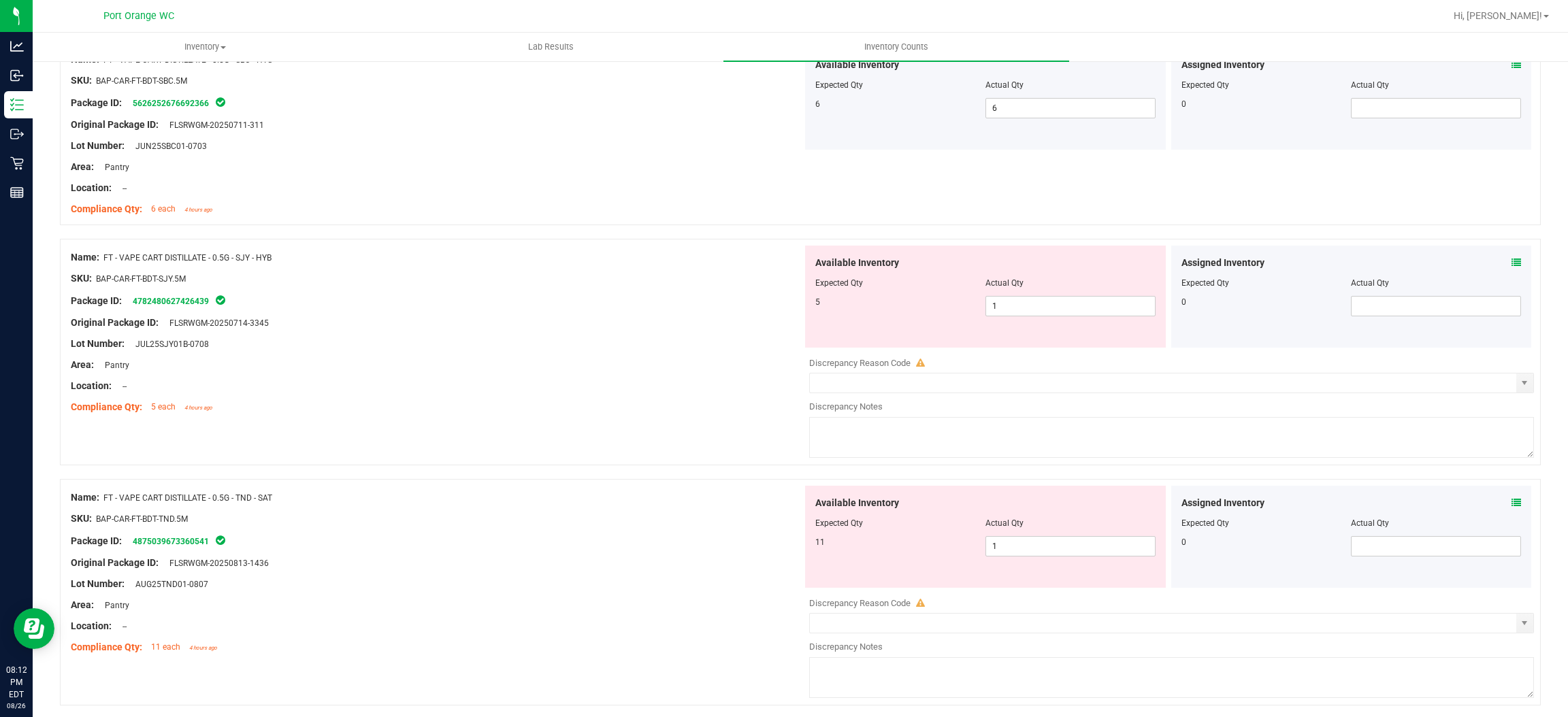
scroll to position [612, 0]
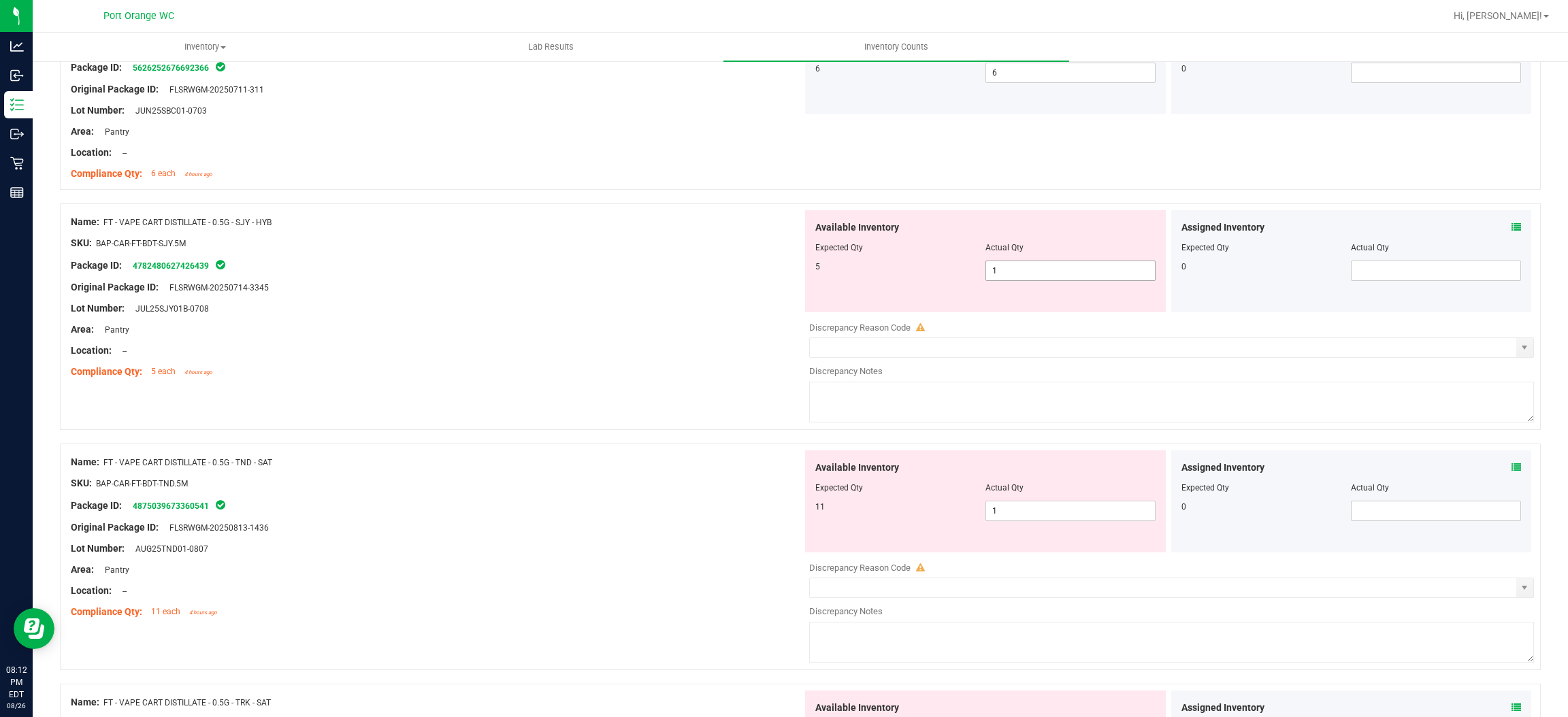
click at [1018, 263] on span "1 1" at bounding box center [1071, 270] width 170 height 20
click at [1018, 263] on input "1" at bounding box center [1070, 271] width 169 height 19
click at [677, 304] on div "Lot Number: JUL25SJY01B-0708" at bounding box center [436, 309] width 732 height 15
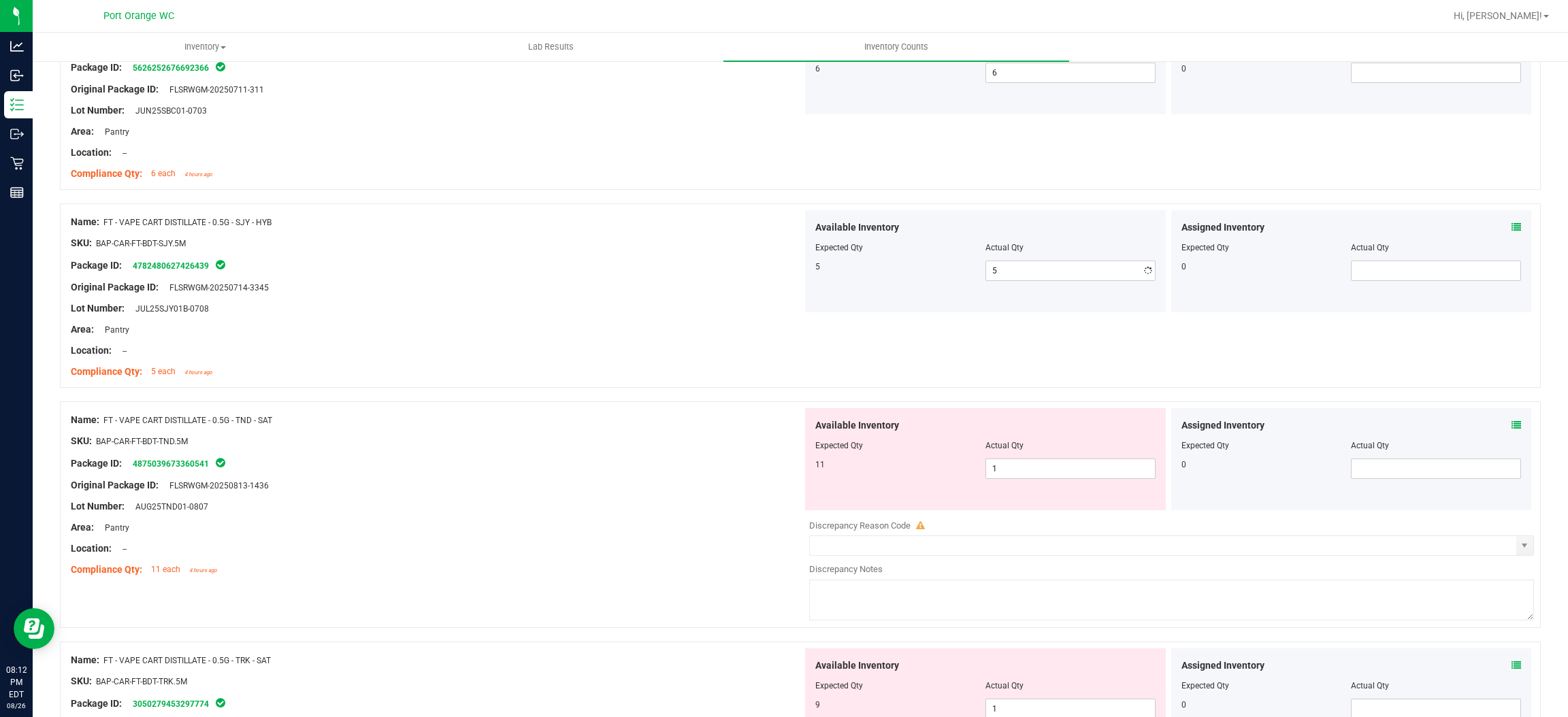
scroll to position [817, 0]
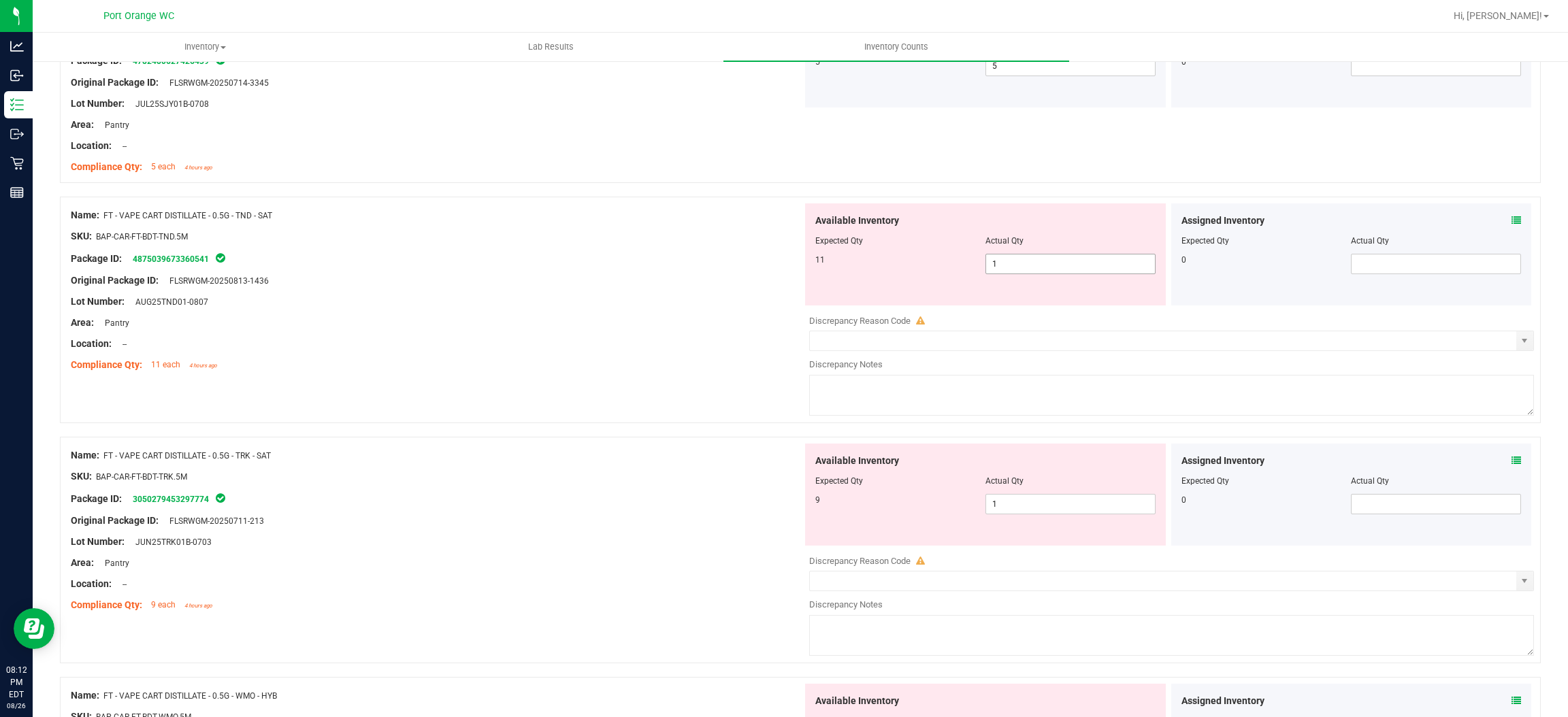
click at [1002, 259] on span "1 1" at bounding box center [1071, 264] width 170 height 20
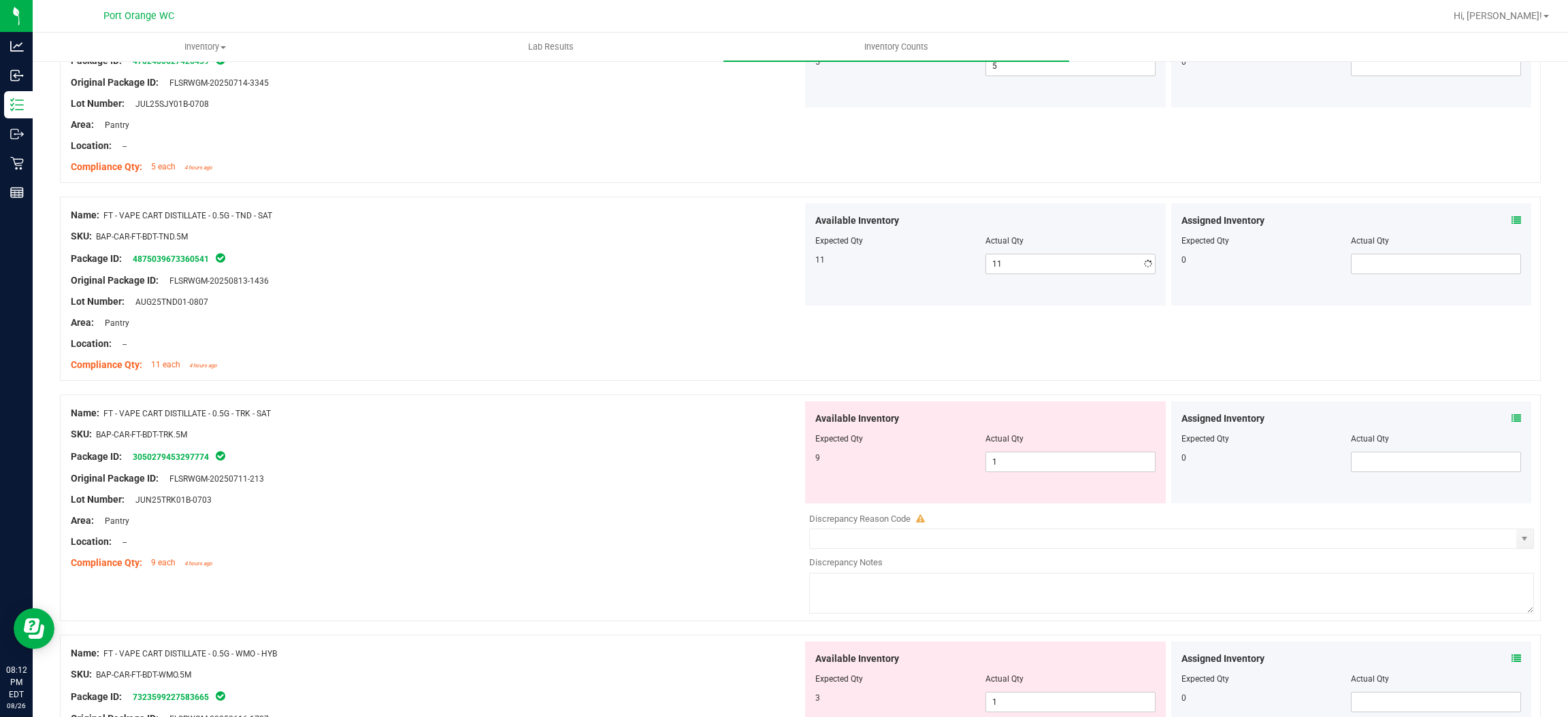
drag, startPoint x: 665, startPoint y: 296, endPoint x: 766, endPoint y: 289, distance: 101.2
click at [675, 292] on div "Name: FT - VAPE CART DISTILLATE - 0.5G - TND - SAT SKU: BAP-CAR-FT-BDT-TND.5M P…" at bounding box center [436, 290] width 732 height 173
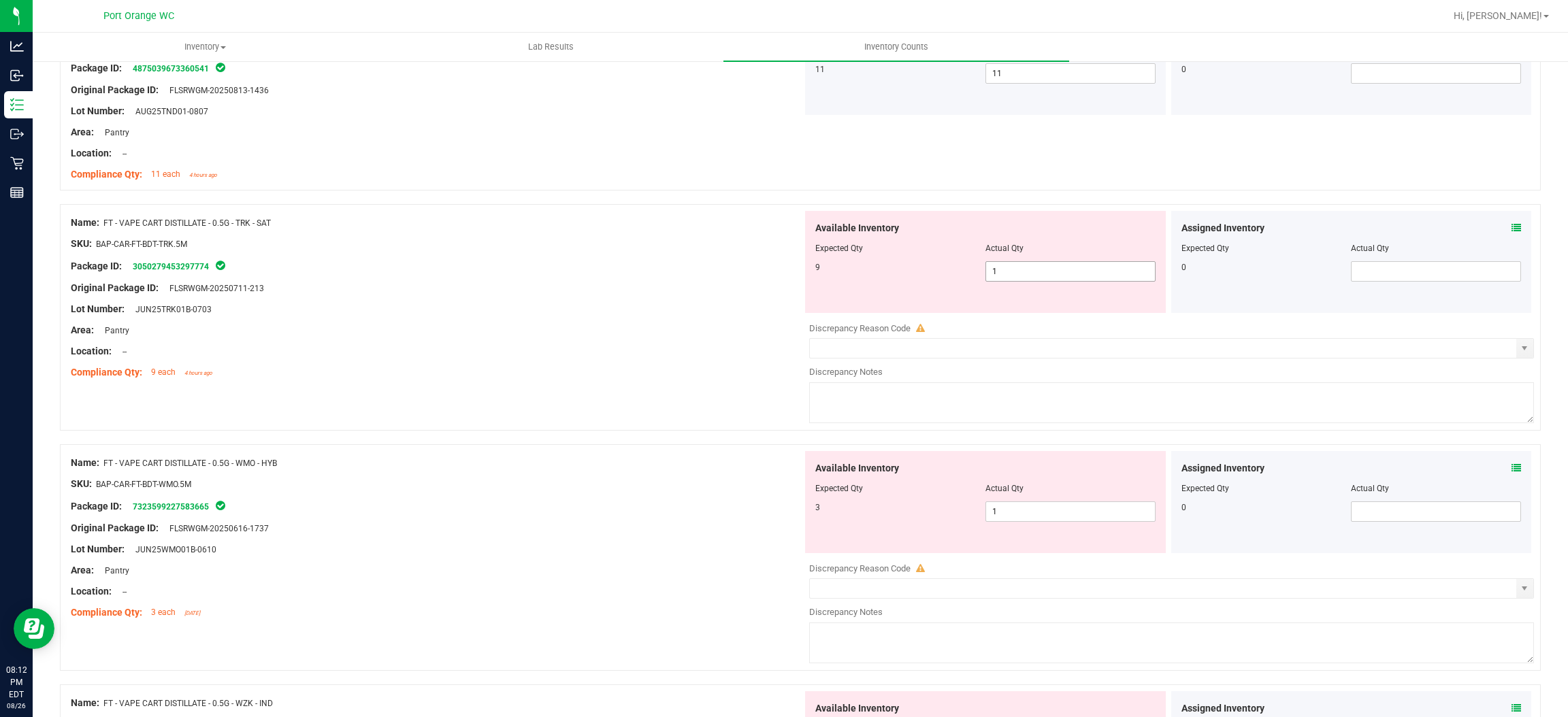
scroll to position [1020, 0]
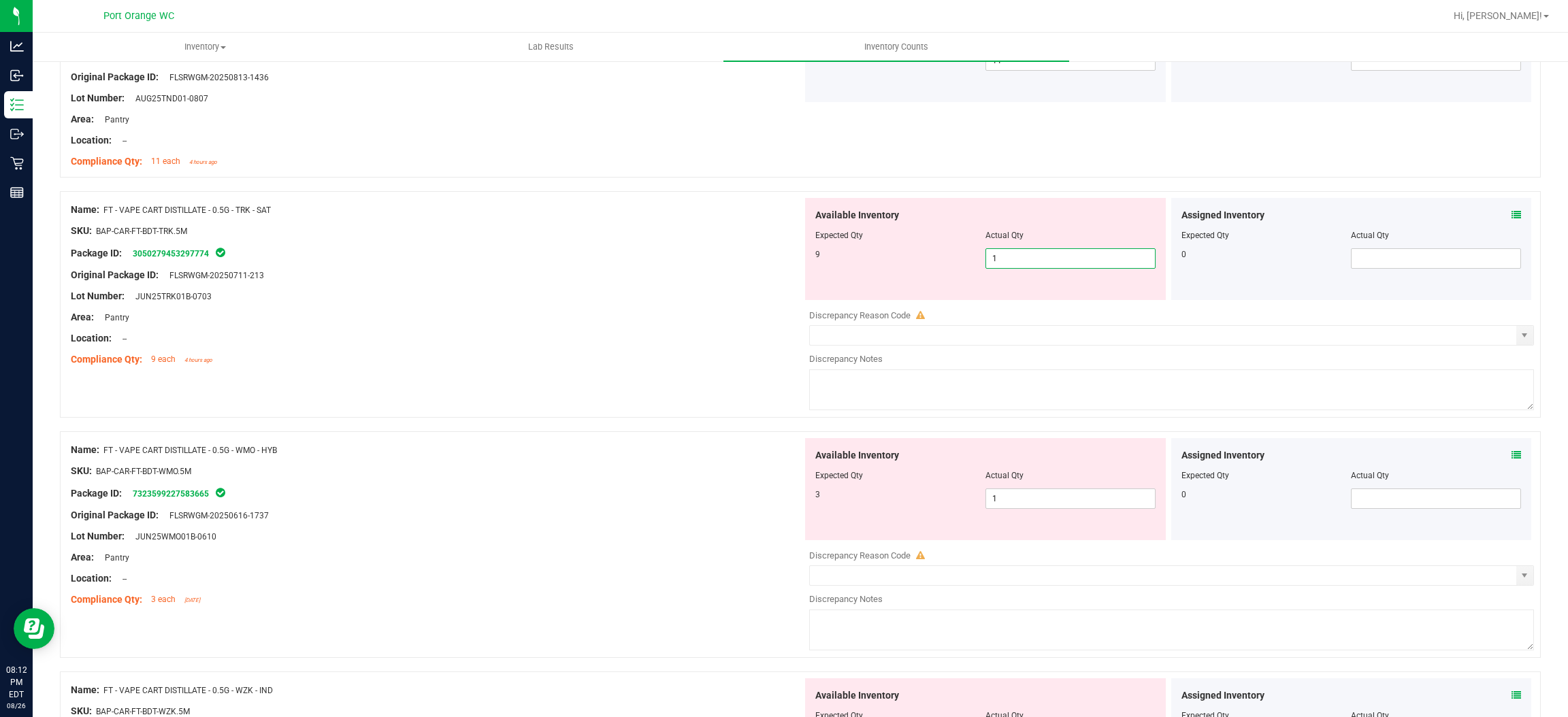
click at [1018, 256] on span "1 1" at bounding box center [1071, 258] width 170 height 20
click at [1018, 256] on input "1" at bounding box center [1070, 259] width 169 height 19
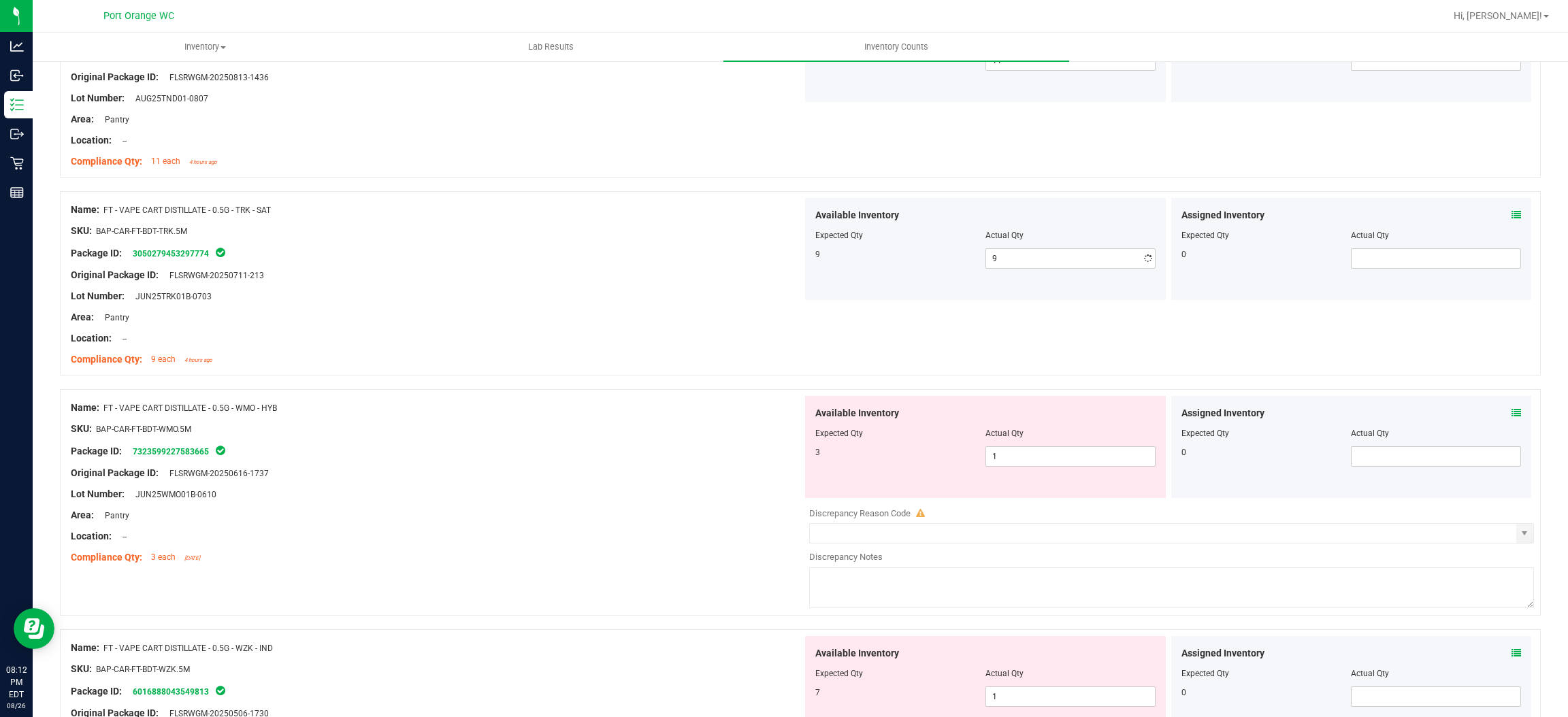
click at [665, 318] on div "Area: Pantry" at bounding box center [436, 317] width 732 height 15
click at [1026, 465] on span "1 1" at bounding box center [1071, 456] width 170 height 20
click at [1026, 468] on div "Available Inventory Expected Qty Actual Qty 3 1 1" at bounding box center [986, 447] width 361 height 102
click at [574, 494] on div "Lot Number: JUN25WMO01B-0610" at bounding box center [436, 494] width 732 height 15
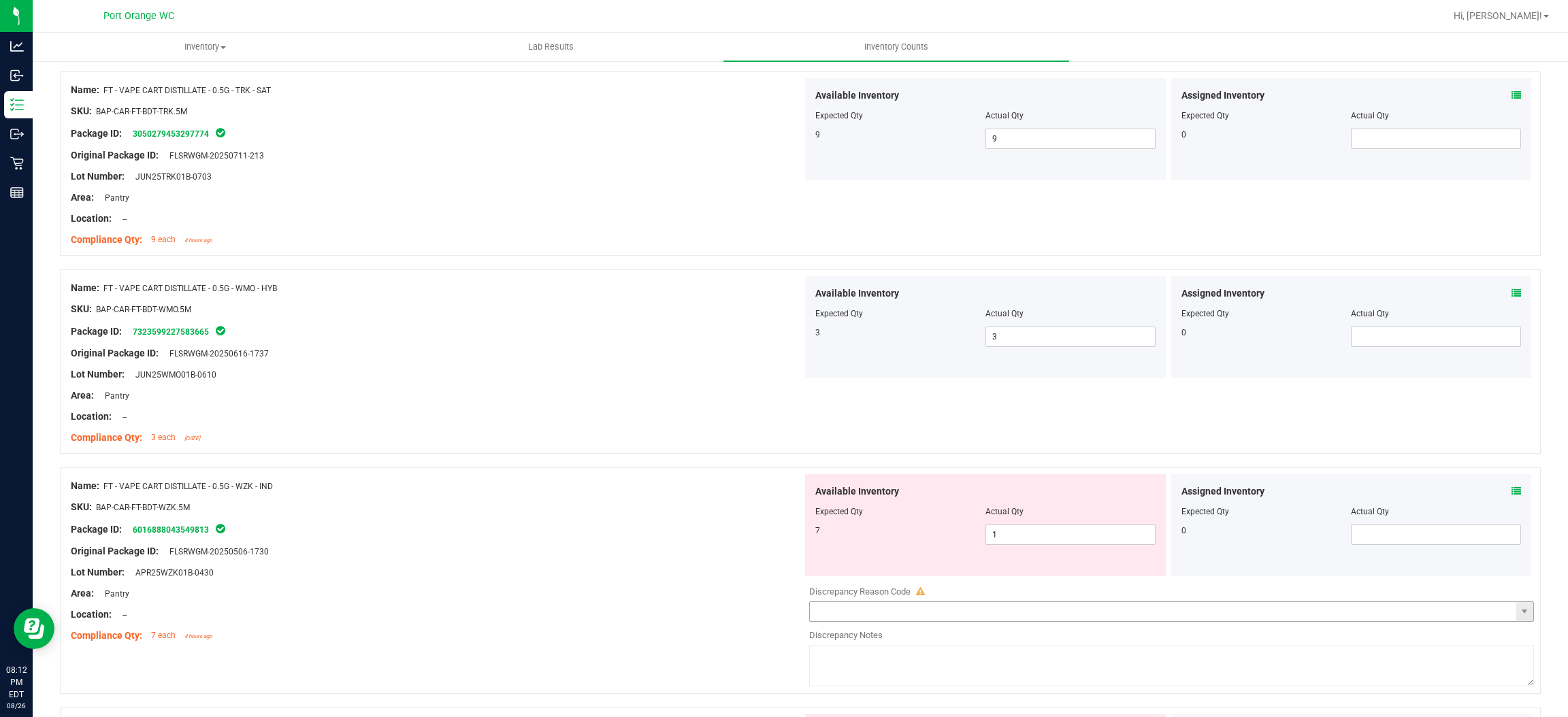
scroll to position [1326, 0]
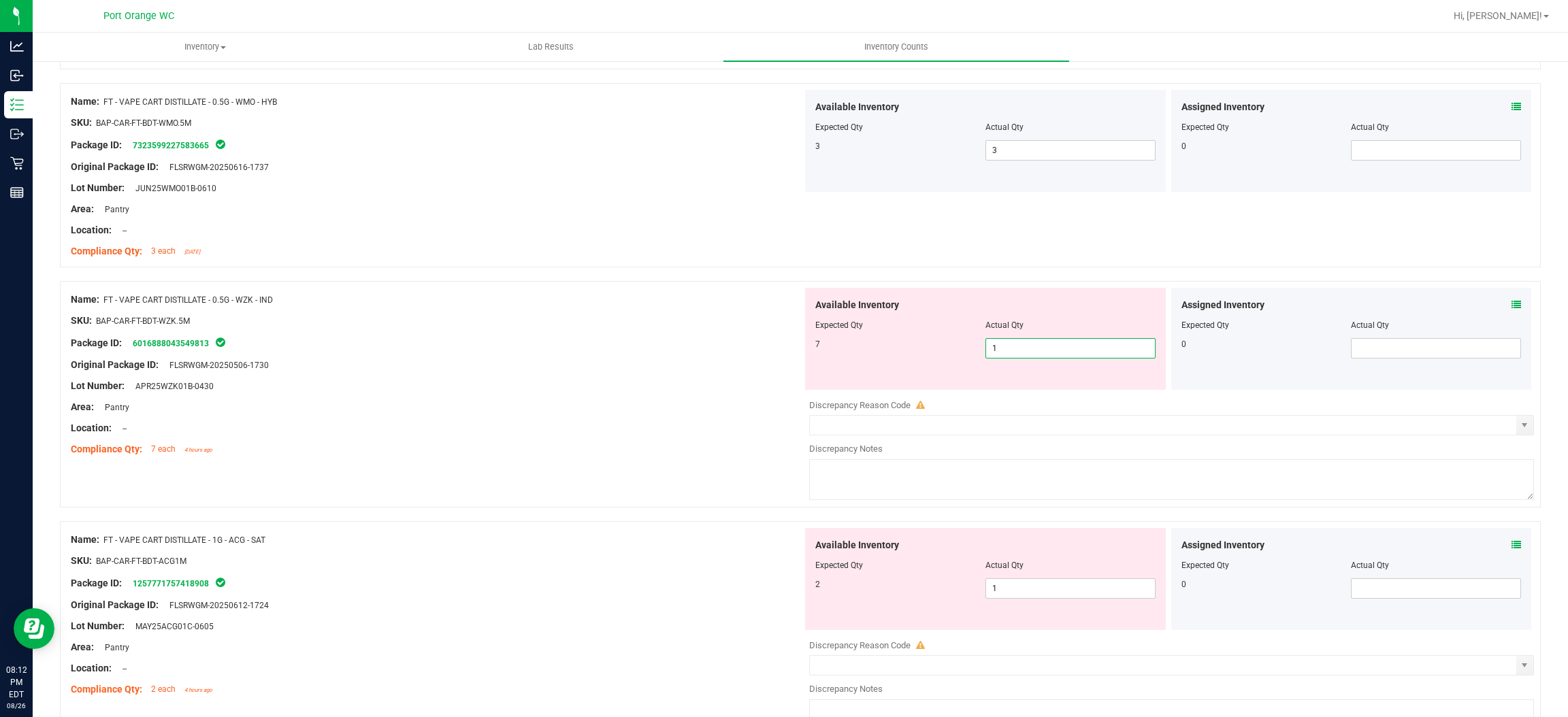
click at [1042, 347] on span "1 1" at bounding box center [1071, 348] width 170 height 20
click at [1042, 347] on input "1" at bounding box center [1070, 349] width 169 height 19
click at [738, 383] on div "Lot Number: APR25WZK01B-0430" at bounding box center [436, 386] width 732 height 15
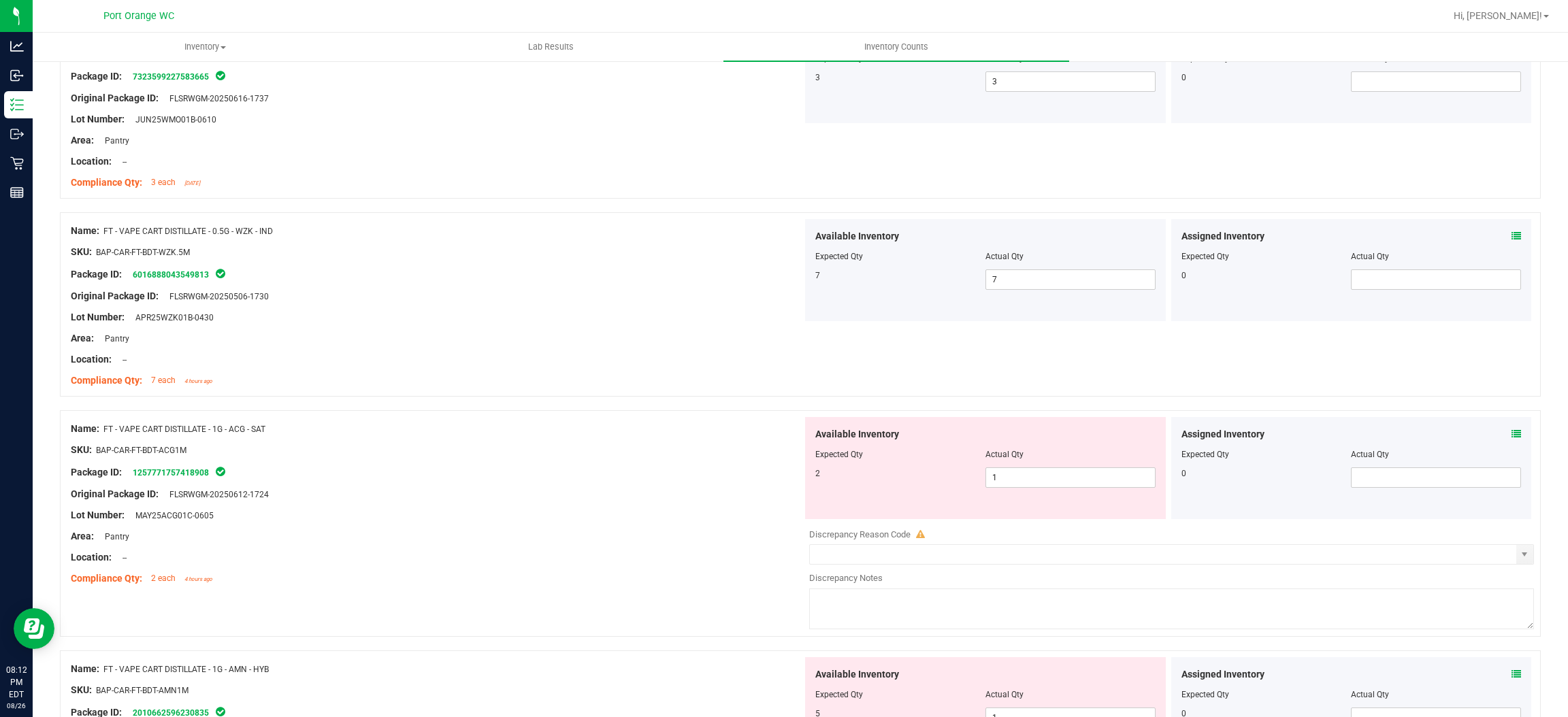
scroll to position [1531, 0]
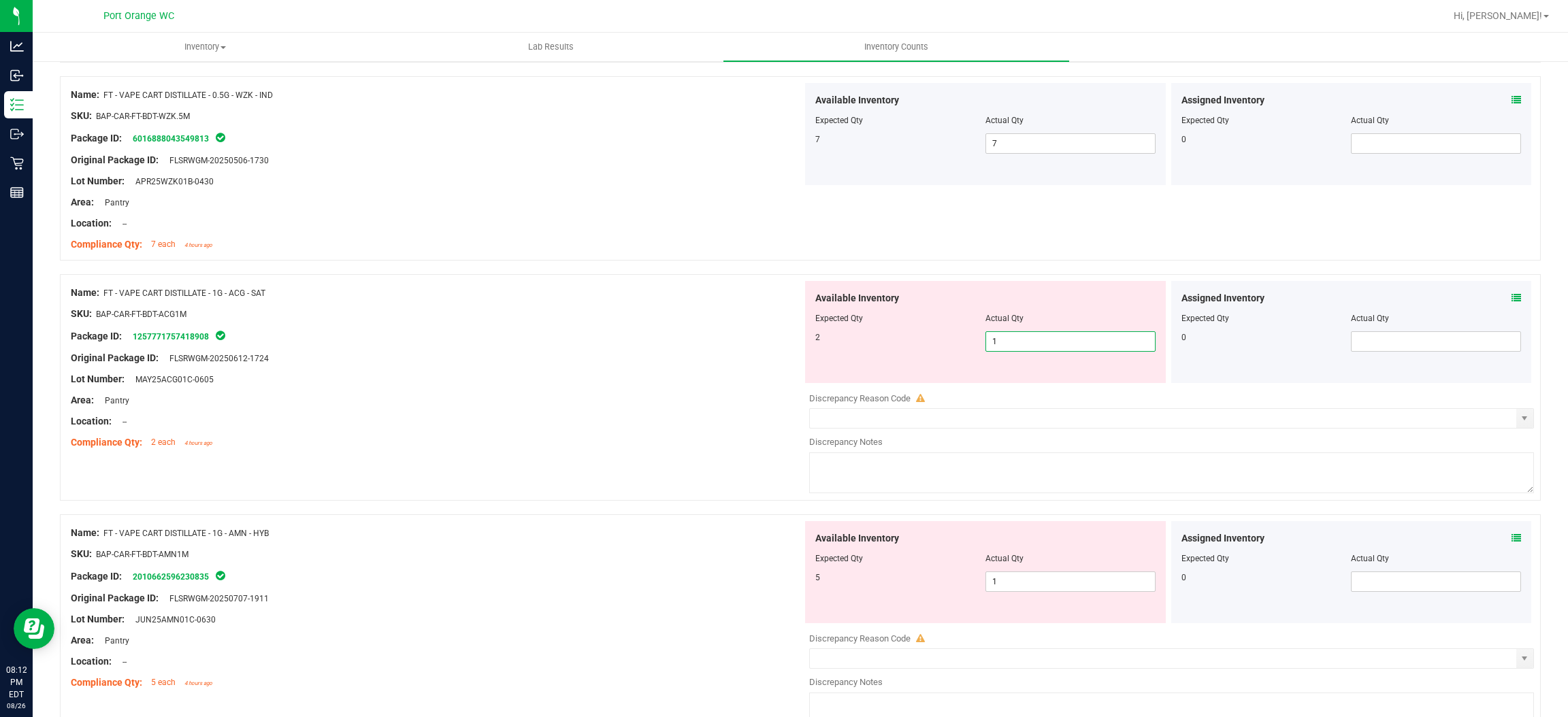
click at [1012, 343] on span "1 1" at bounding box center [1071, 342] width 170 height 20
click at [1012, 343] on input "1" at bounding box center [1070, 342] width 169 height 19
click at [706, 418] on div "Location: --" at bounding box center [436, 422] width 732 height 15
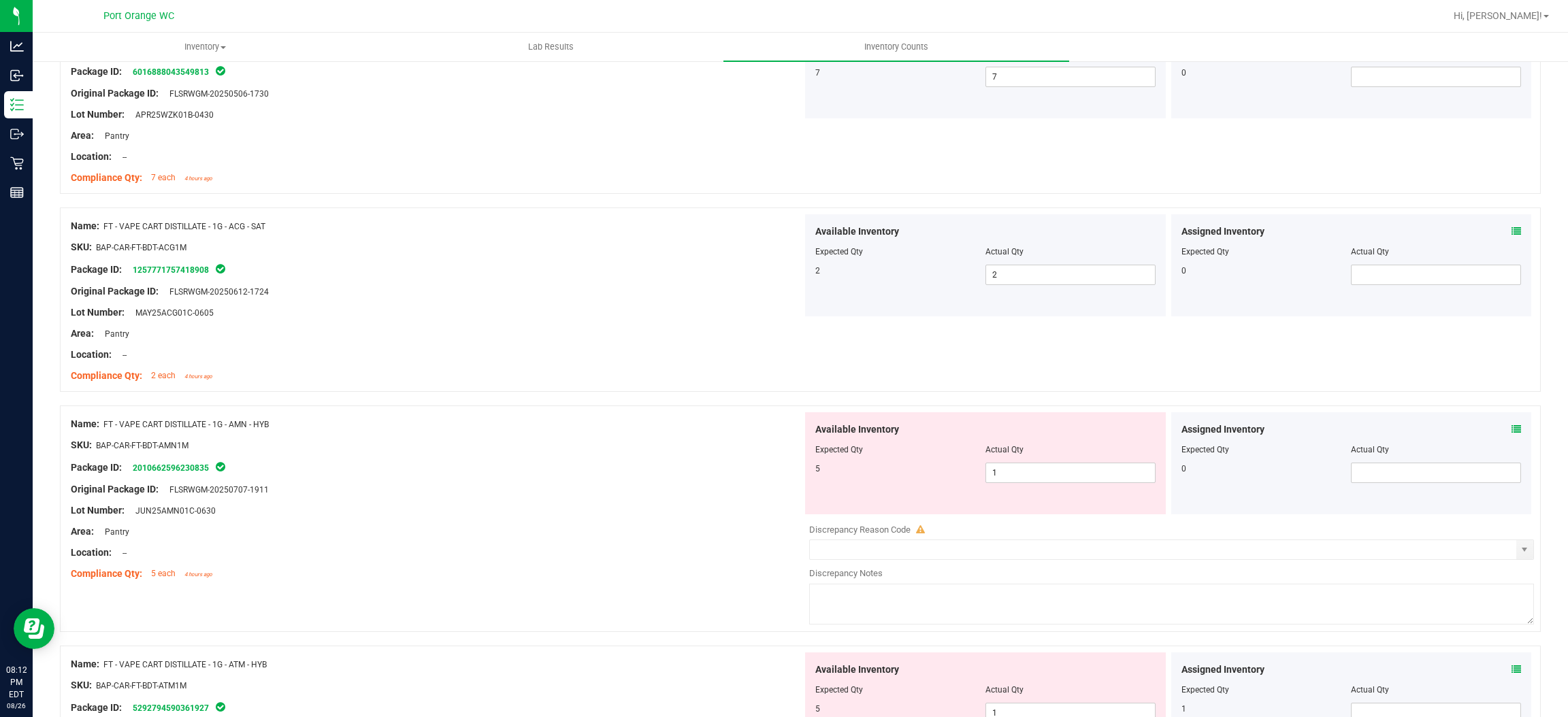
scroll to position [1735, 0]
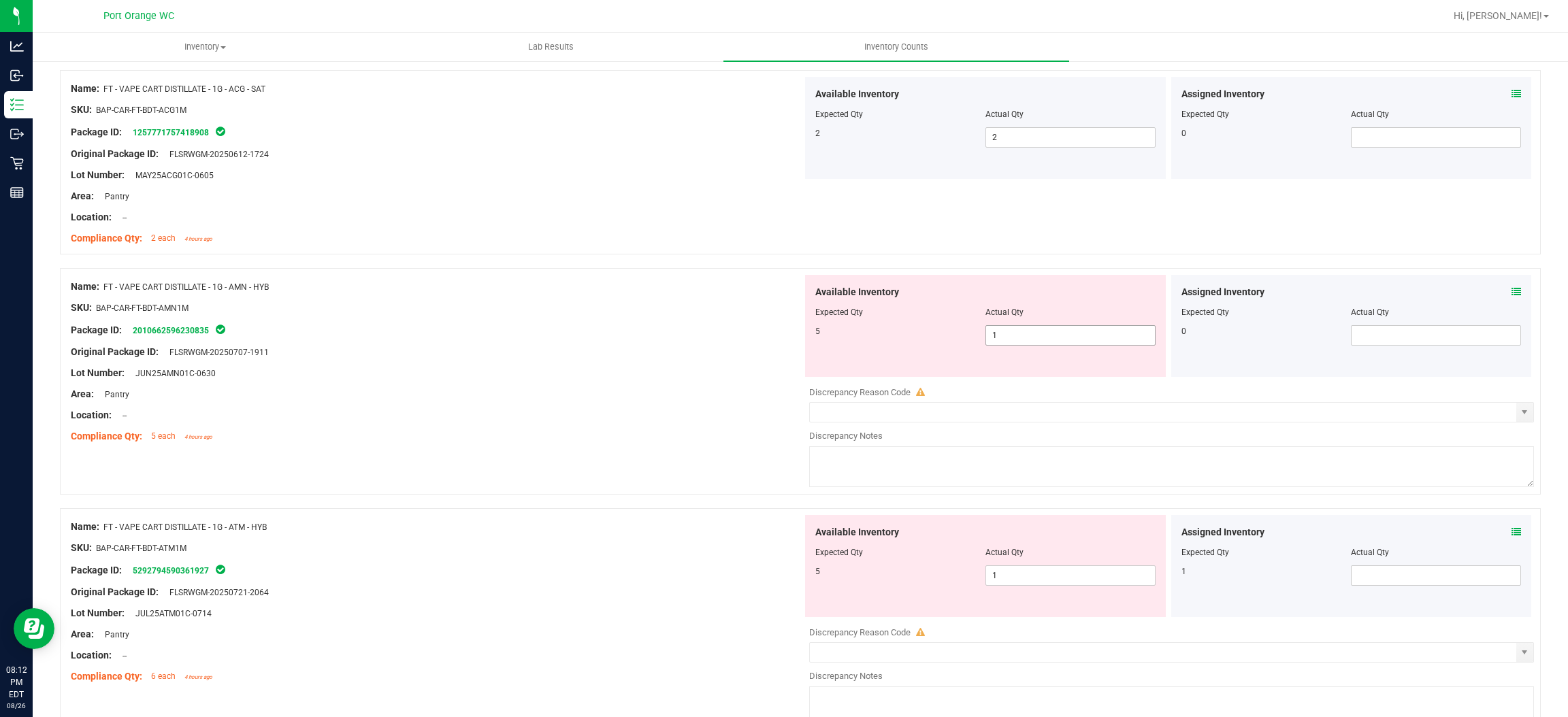
click at [1001, 346] on span "1 1" at bounding box center [1071, 335] width 170 height 20
click at [1001, 345] on input "1" at bounding box center [1070, 336] width 169 height 19
click at [610, 407] on div at bounding box center [436, 405] width 732 height 6
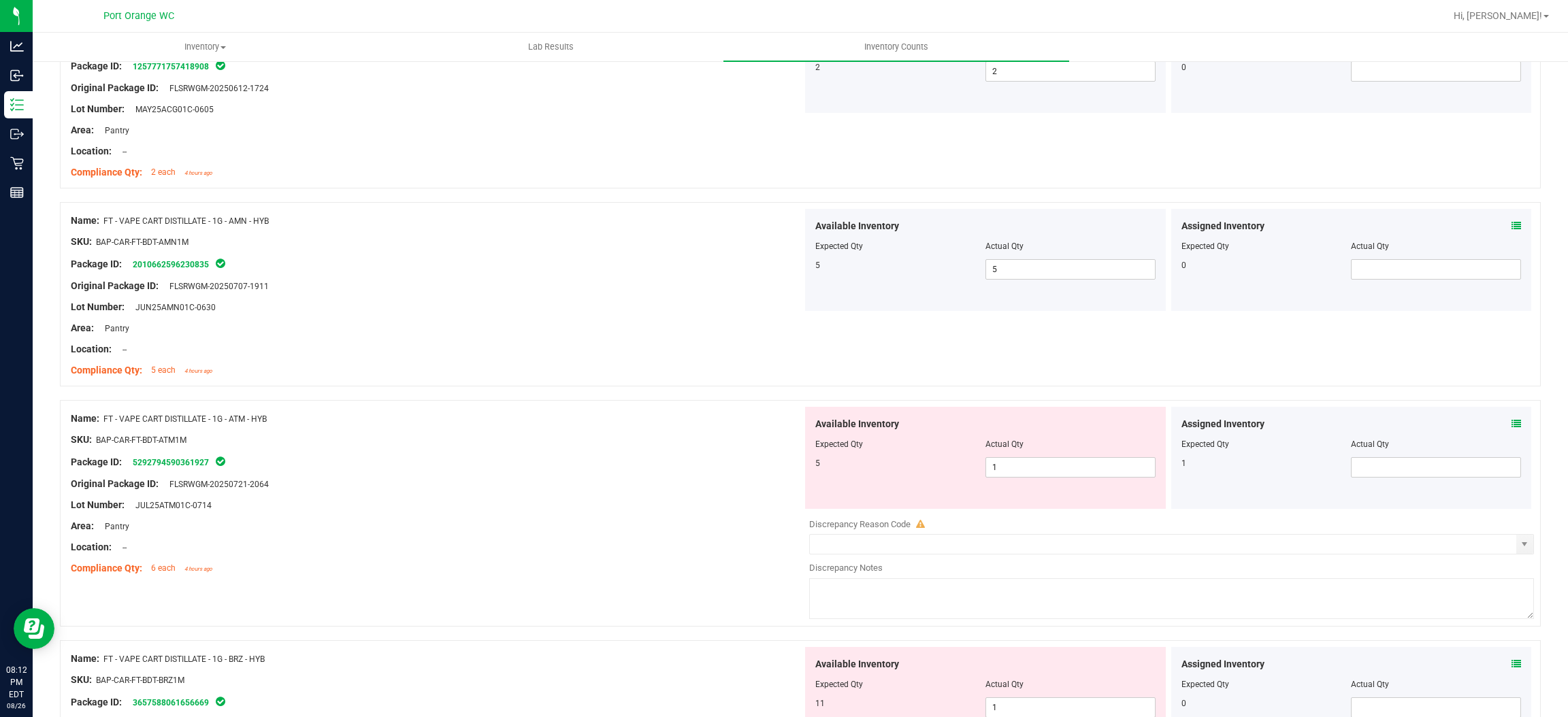
scroll to position [2041, 0]
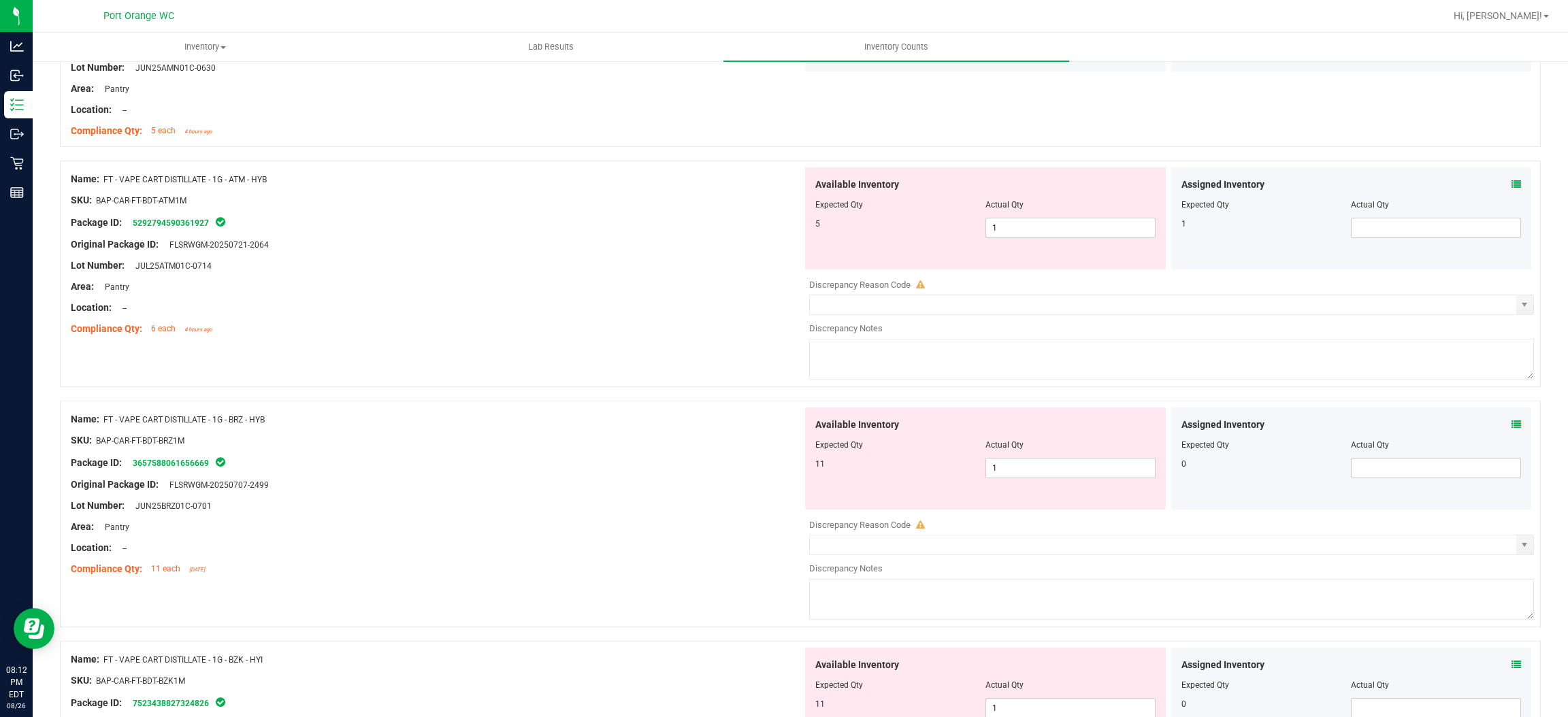
click at [1512, 182] on icon at bounding box center [1517, 185] width 10 height 10
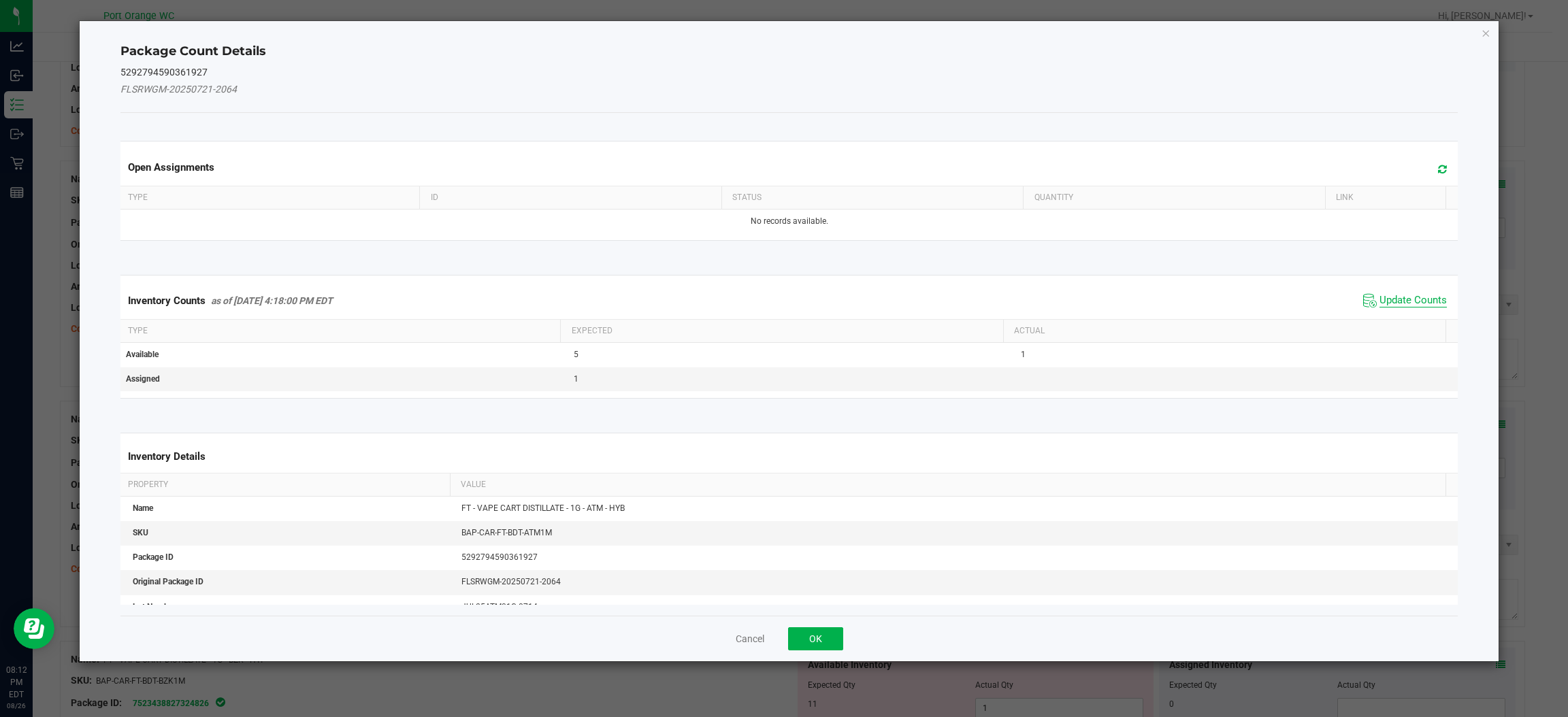
click at [1379, 306] on span "Update Counts" at bounding box center [1413, 300] width 67 height 14
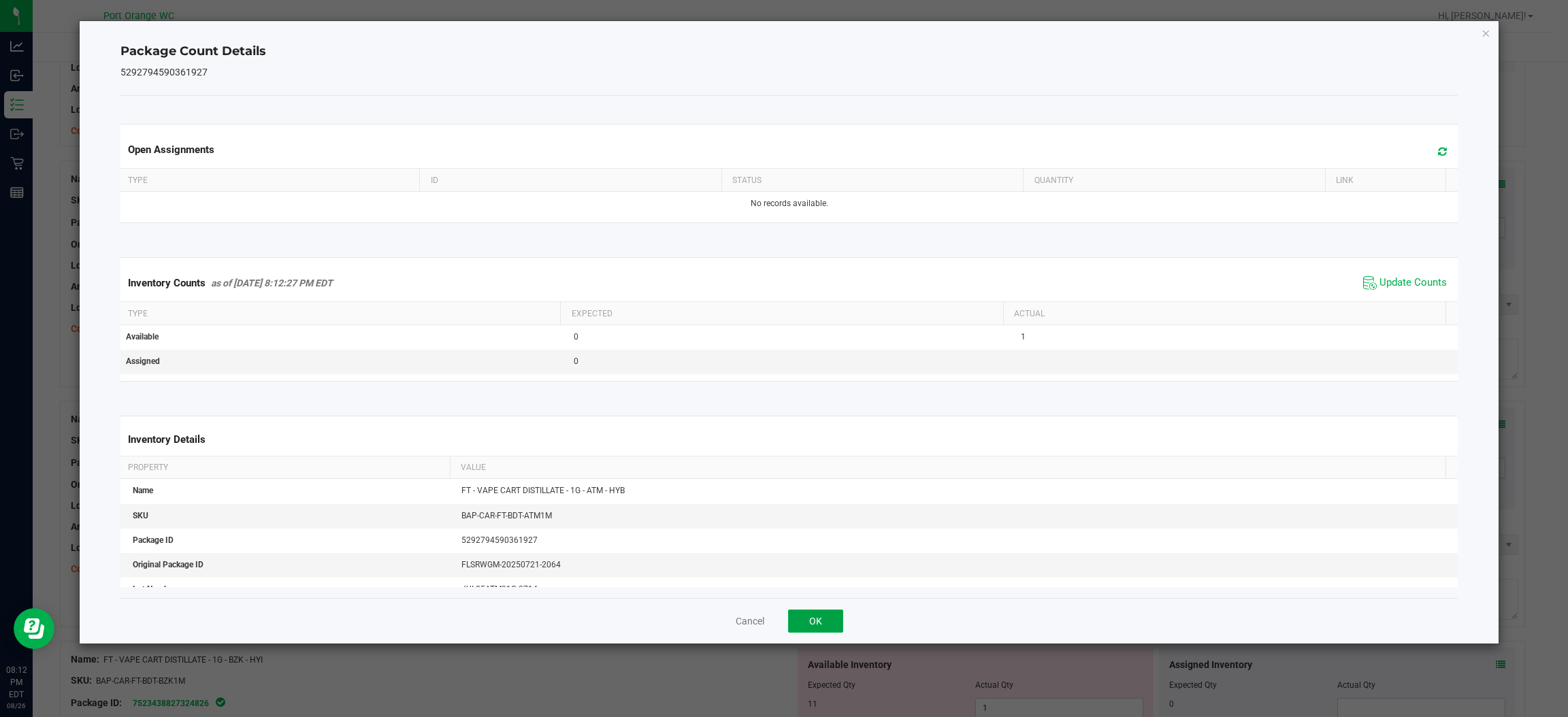
click at [807, 614] on button "OK" at bounding box center [816, 621] width 55 height 23
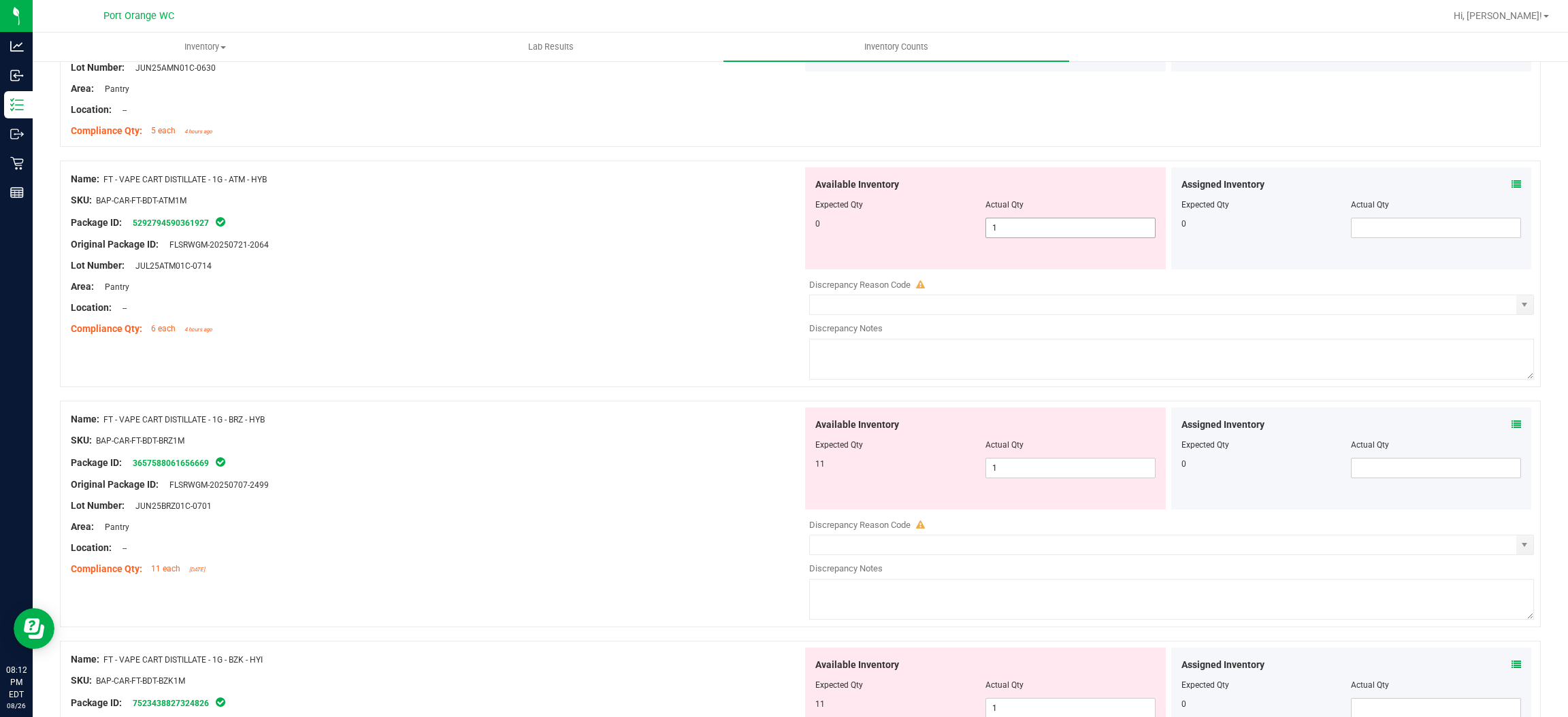
click at [1085, 236] on span "1 1" at bounding box center [1071, 227] width 170 height 20
click at [1085, 236] on input "1" at bounding box center [1070, 228] width 169 height 19
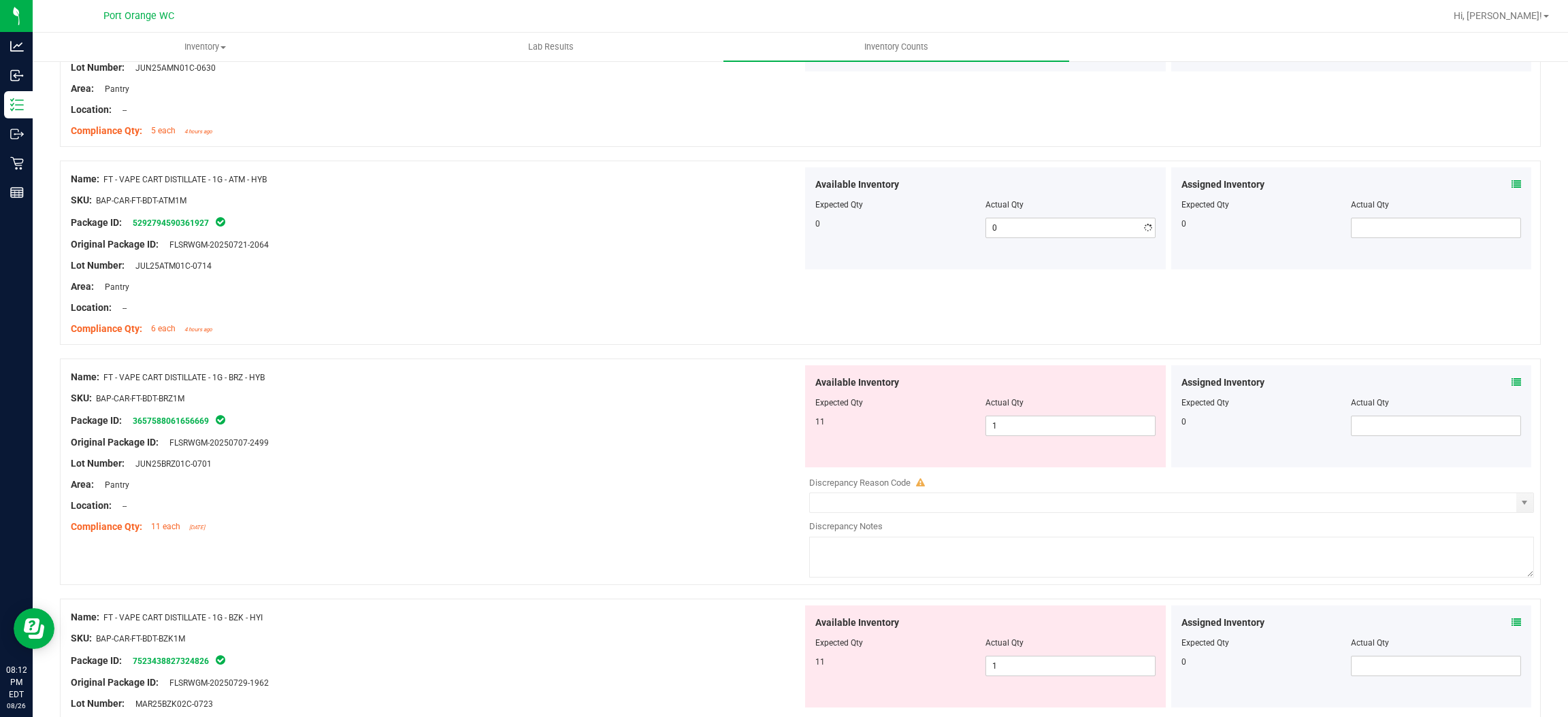
drag, startPoint x: 436, startPoint y: 421, endPoint x: 913, endPoint y: 322, distance: 487.2
click at [439, 420] on div "Name: FT - VAPE CART DISTILLATE - 1G - BRZ - HYB SKU: BAP-CAR-FT-BDT-BRZ1M Pack…" at bounding box center [436, 452] width 732 height 173
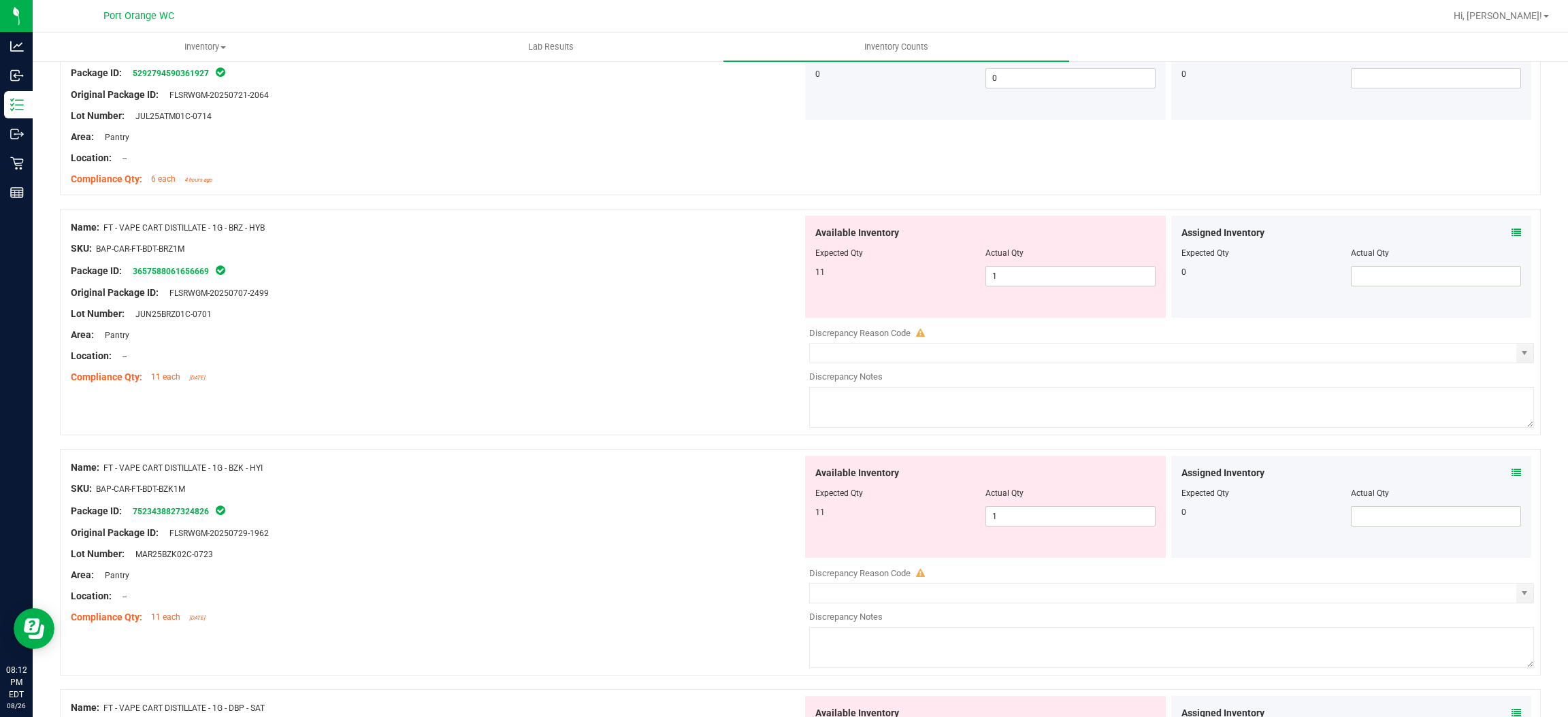
scroll to position [2245, 0]
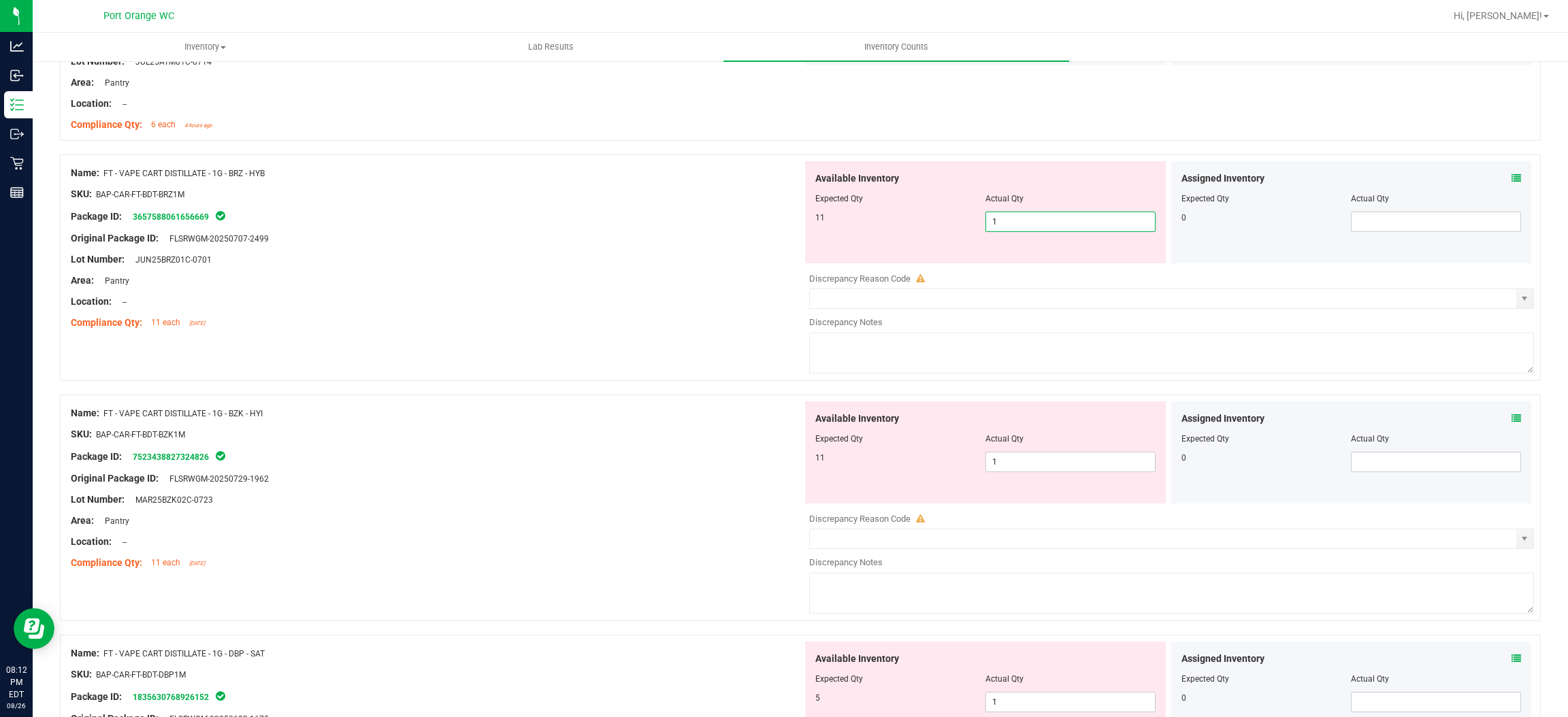
click at [1030, 220] on span "1 1" at bounding box center [1071, 222] width 170 height 20
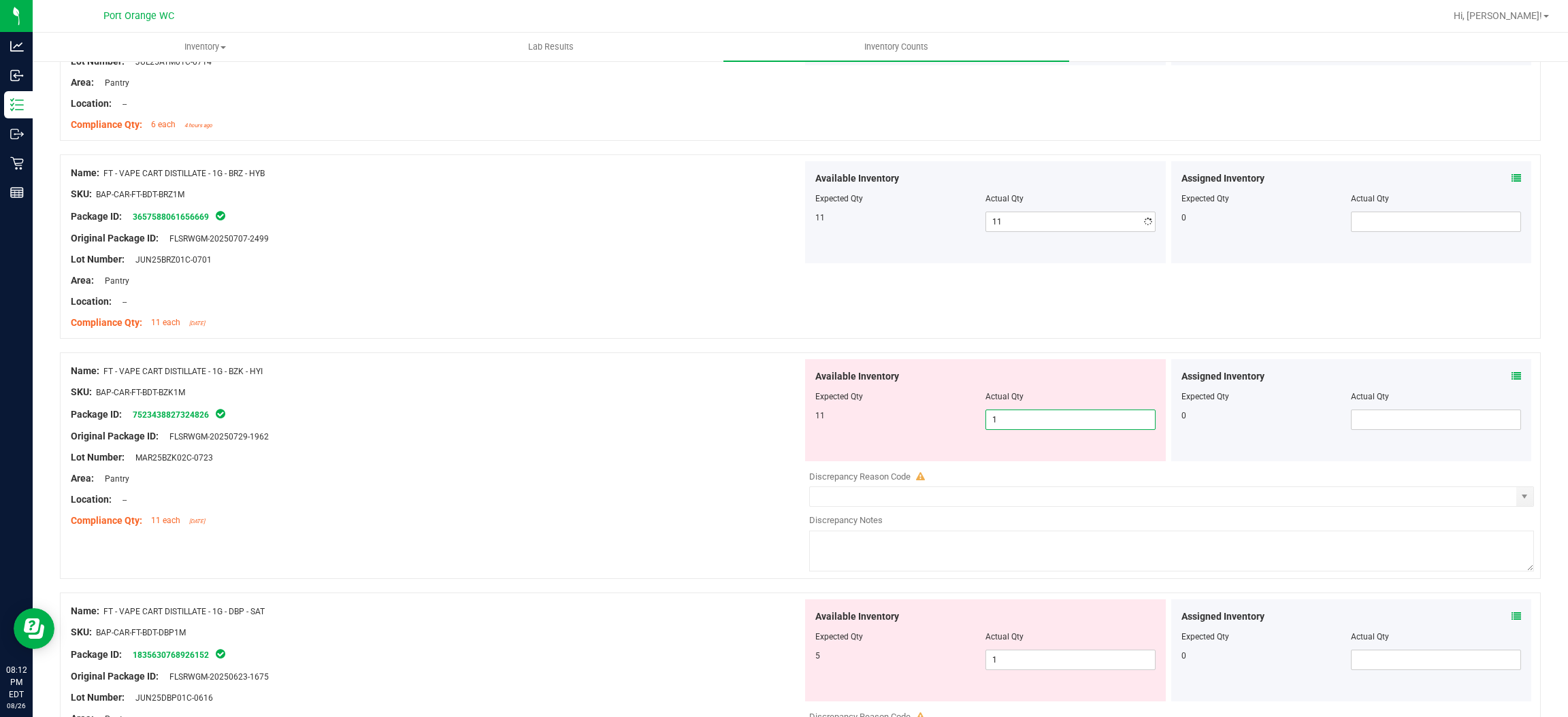
click at [1018, 461] on div "Available Inventory Expected Qty Actual Qty 11 1 1" at bounding box center [986, 410] width 361 height 102
click at [740, 469] on div "Name: FT - VAPE CART DISTILLATE - 1G - BZK - HYI SKU: BAP-CAR-FT-BDT-BZK1M Pack…" at bounding box center [436, 446] width 732 height 173
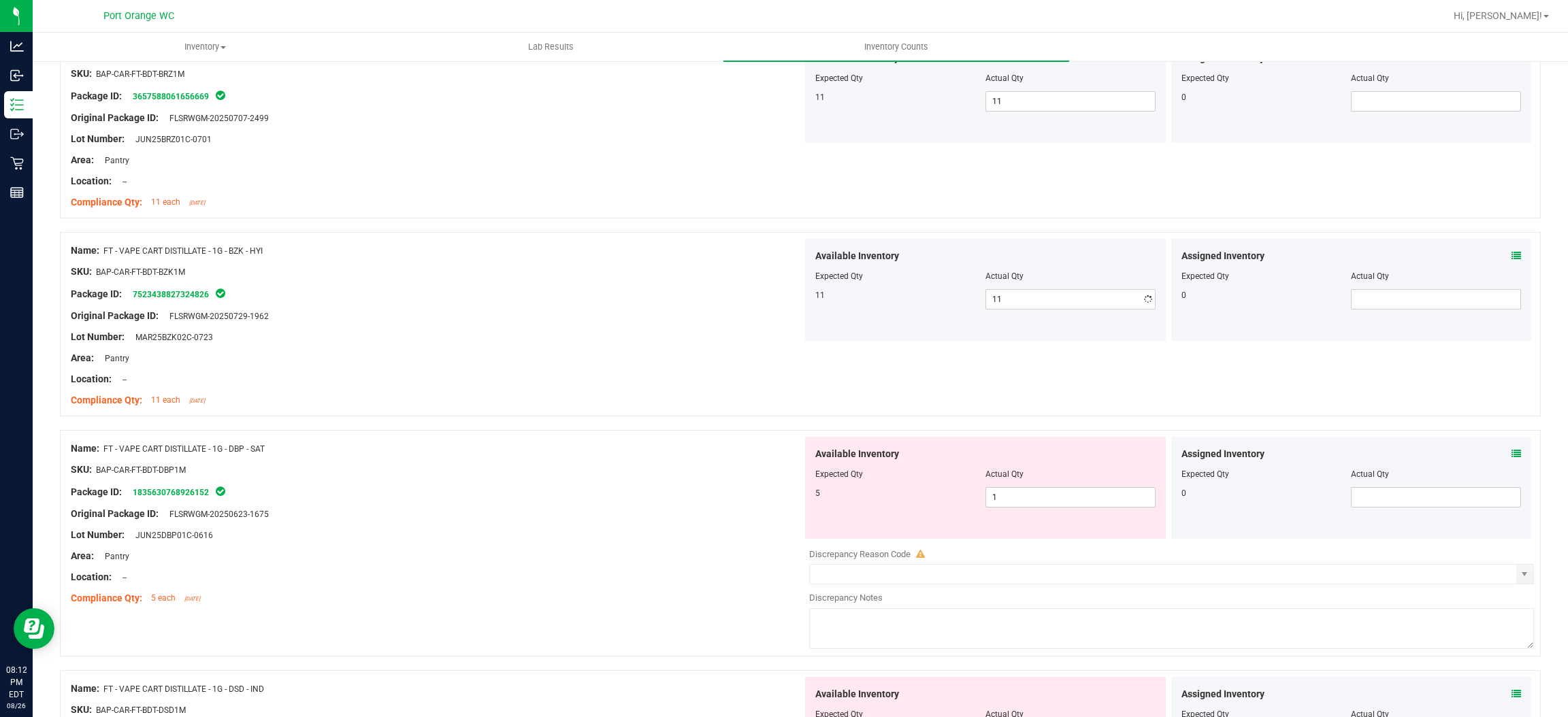
scroll to position [2551, 0]
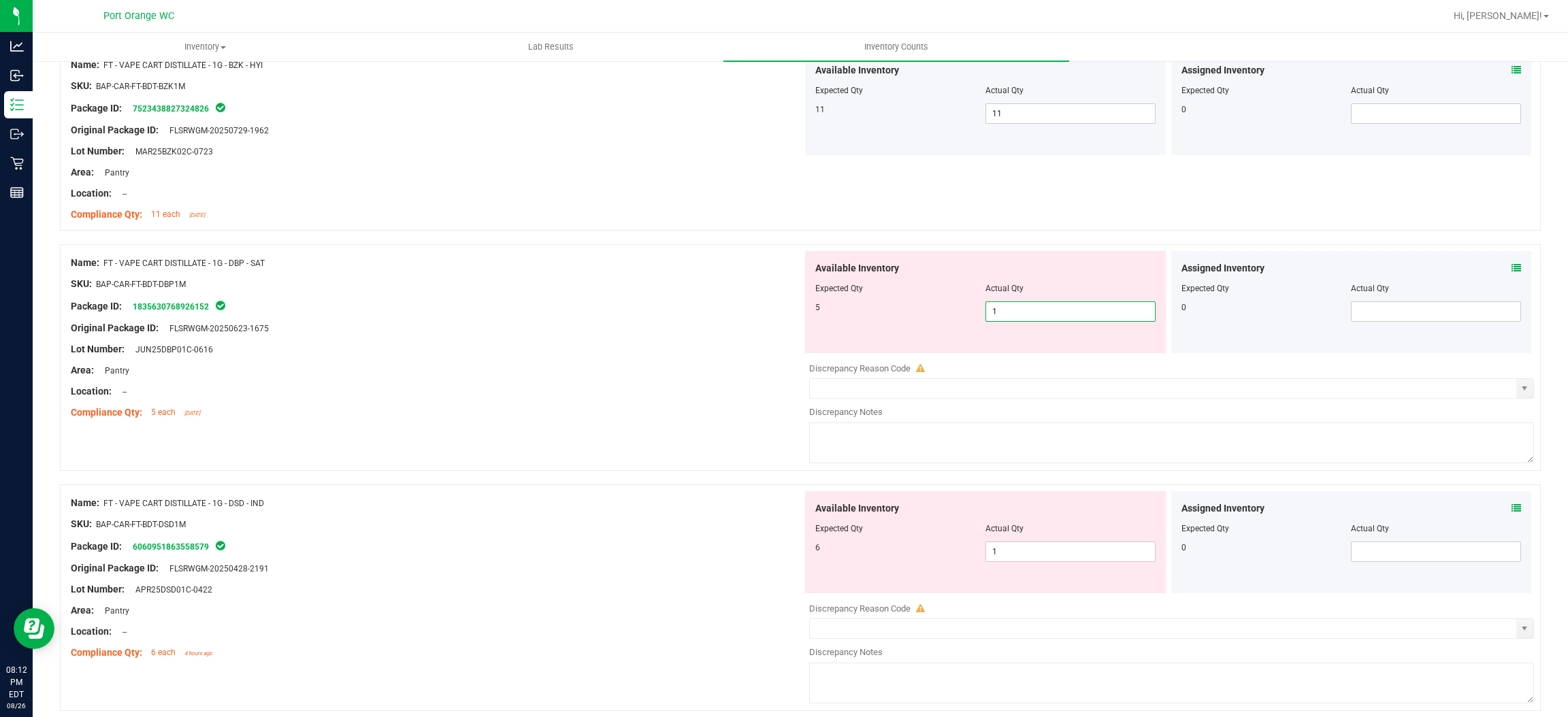
click at [1010, 308] on span "1 1" at bounding box center [1071, 312] width 170 height 20
click at [1010, 308] on input "1" at bounding box center [1070, 312] width 169 height 19
drag, startPoint x: 716, startPoint y: 362, endPoint x: 725, endPoint y: 355, distance: 11.4
click at [716, 362] on div at bounding box center [436, 360] width 732 height 6
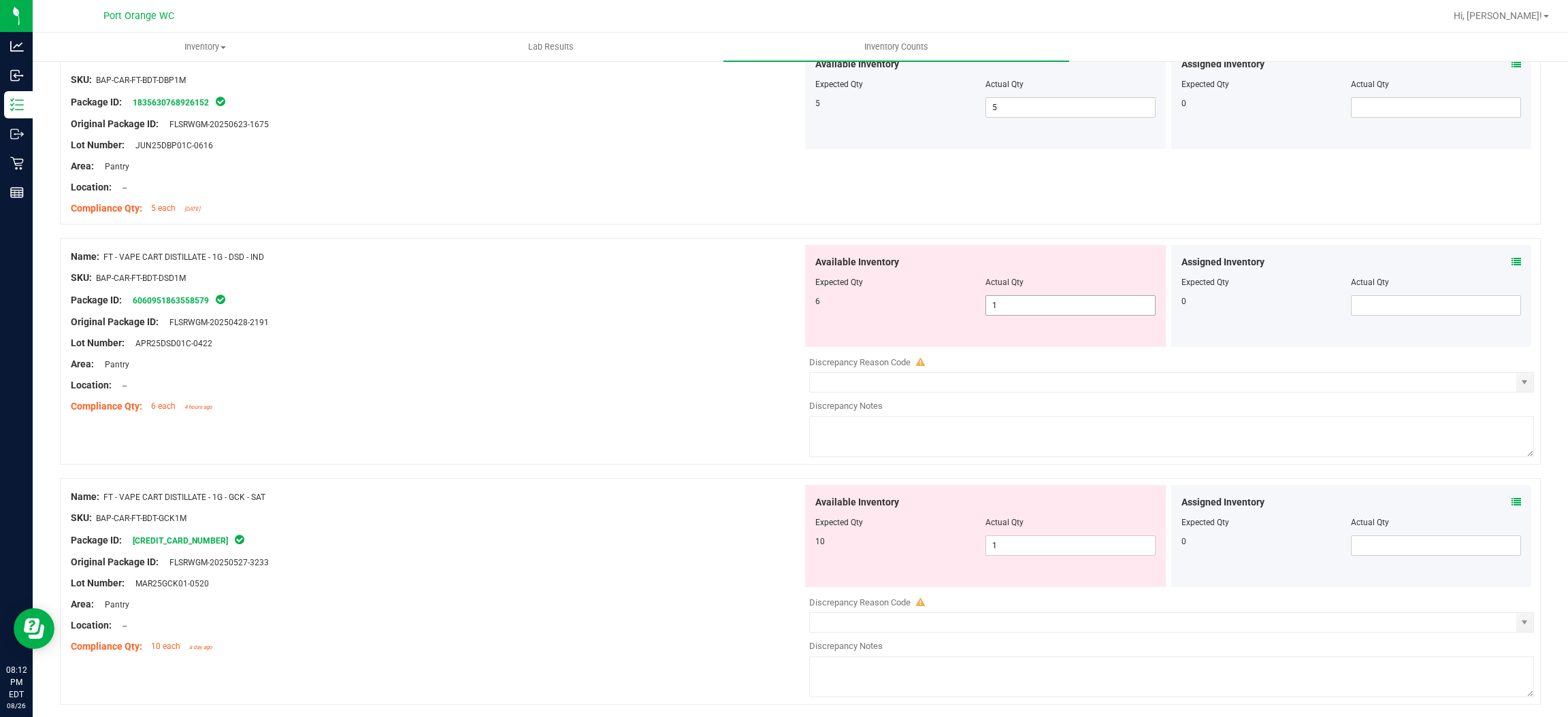
click at [1035, 314] on span "1 1" at bounding box center [1071, 305] width 170 height 20
click at [1035, 314] on input "1" at bounding box center [1070, 306] width 169 height 19
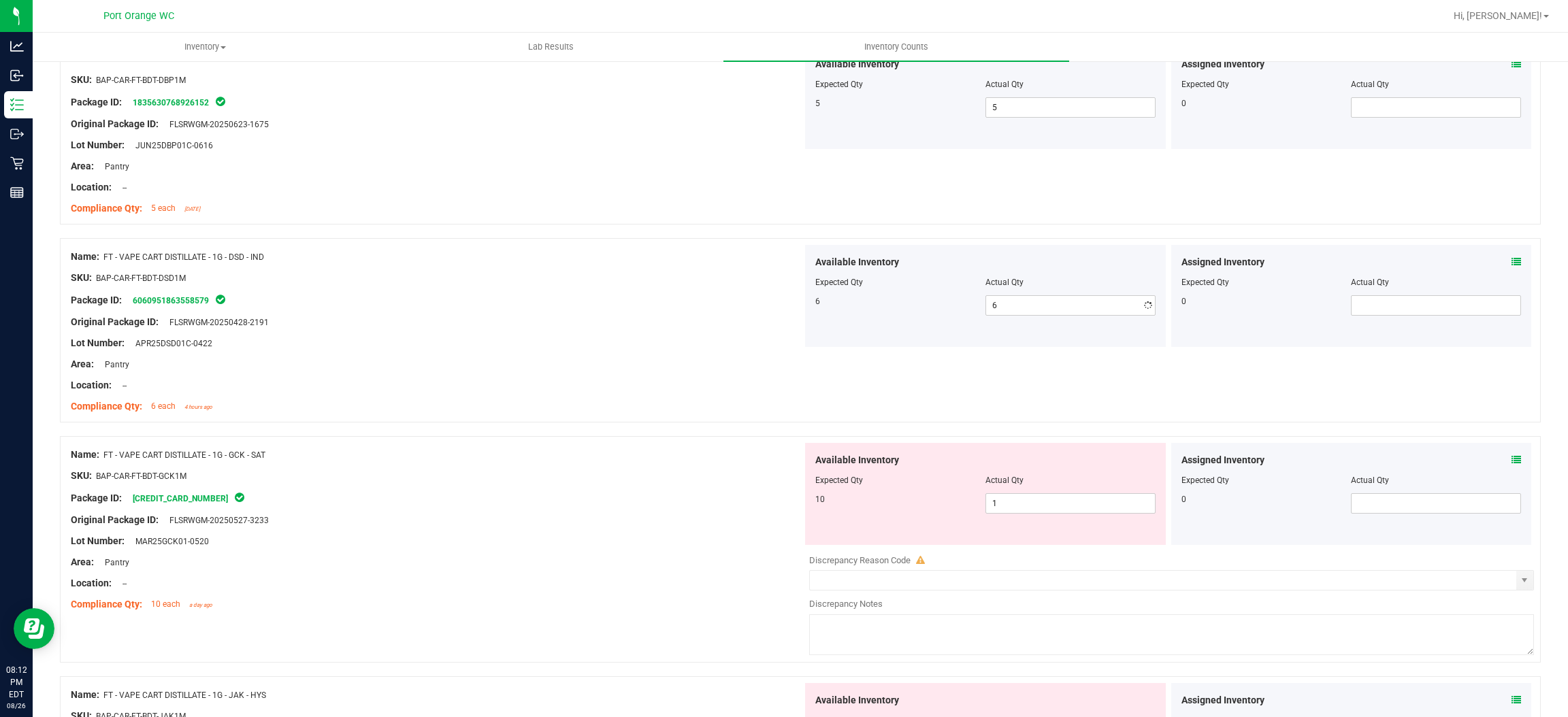
drag, startPoint x: 658, startPoint y: 333, endPoint x: 802, endPoint y: 320, distance: 144.6
click at [663, 329] on div "Name: FT - VAPE CART DISTILLATE - 1G - DSD - IND SKU: BAP-CAR-FT-BDT-DSD1M Pack…" at bounding box center [436, 332] width 732 height 173
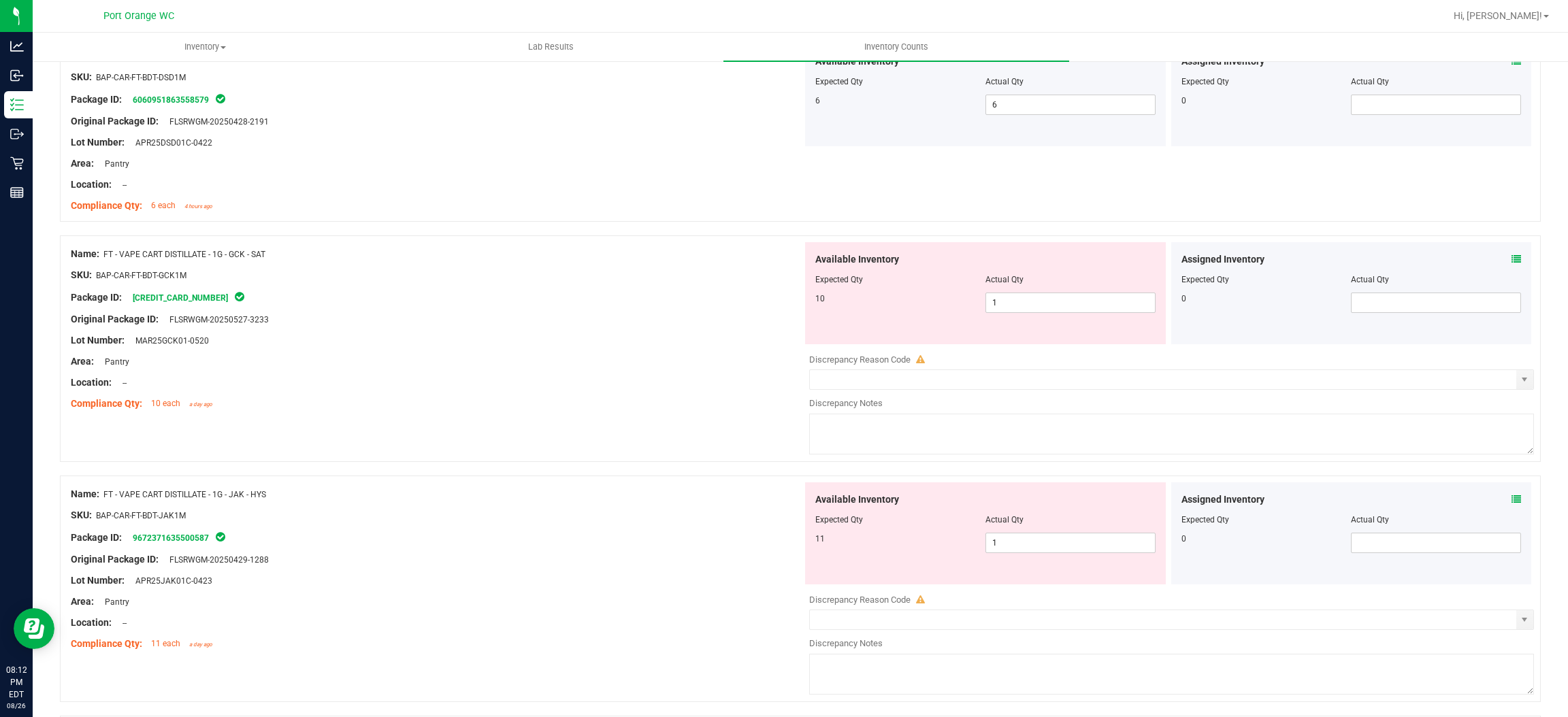
scroll to position [2960, 0]
click at [1011, 301] on span "1 1" at bounding box center [1071, 299] width 170 height 20
click at [581, 370] on div at bounding box center [436, 368] width 732 height 6
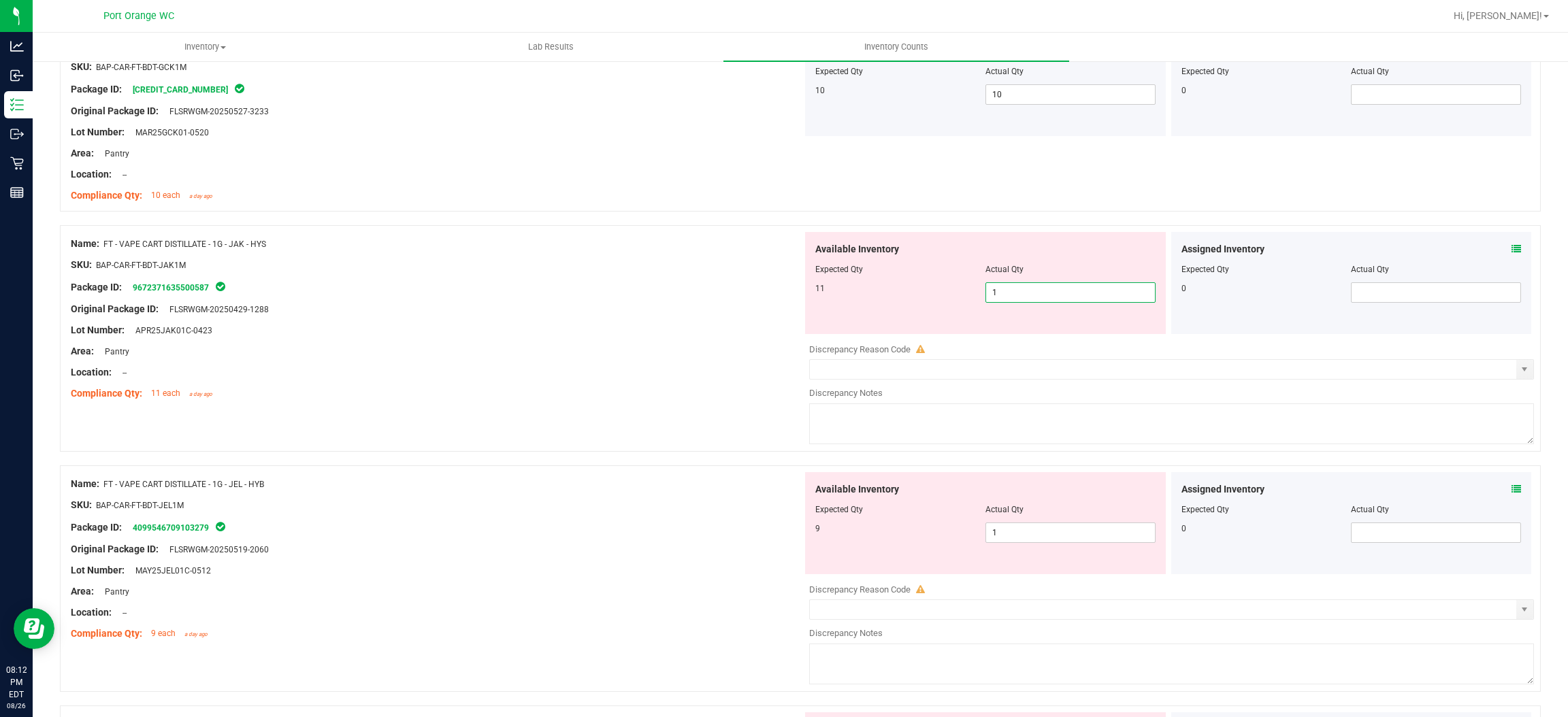
click at [1018, 289] on span "1 1" at bounding box center [1071, 292] width 170 height 20
drag, startPoint x: 662, startPoint y: 342, endPoint x: 770, endPoint y: 320, distance: 110.2
click at [670, 339] on div "Name: FT - VAPE CART DISTILLATE - 1G - JAK - HYS SKU: BAP-CAR-FT-BDT-JAK1M Pack…" at bounding box center [436, 319] width 732 height 173
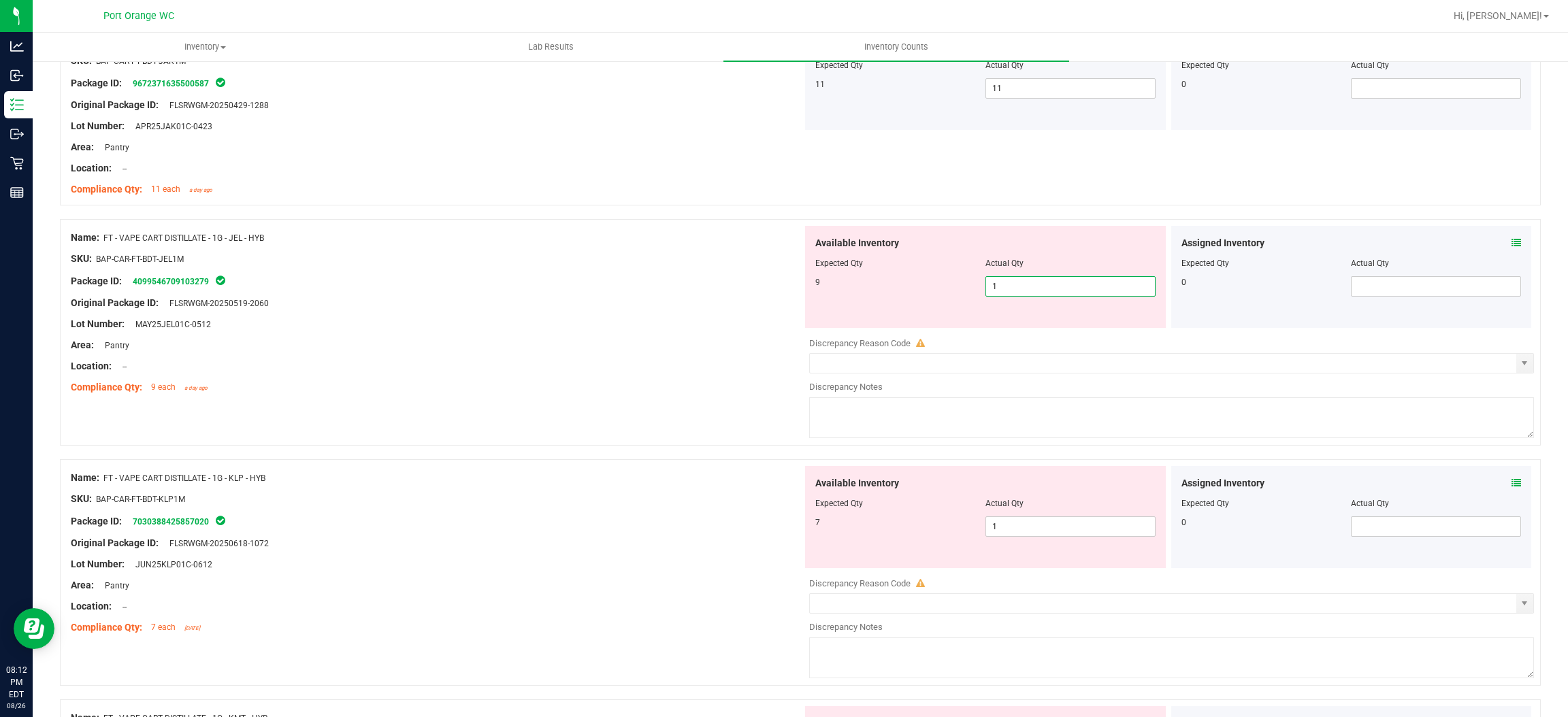
click at [1012, 294] on span "1 1" at bounding box center [1071, 286] width 170 height 20
click at [1012, 294] on input "1" at bounding box center [1070, 286] width 169 height 19
click at [741, 338] on div at bounding box center [436, 335] width 732 height 6
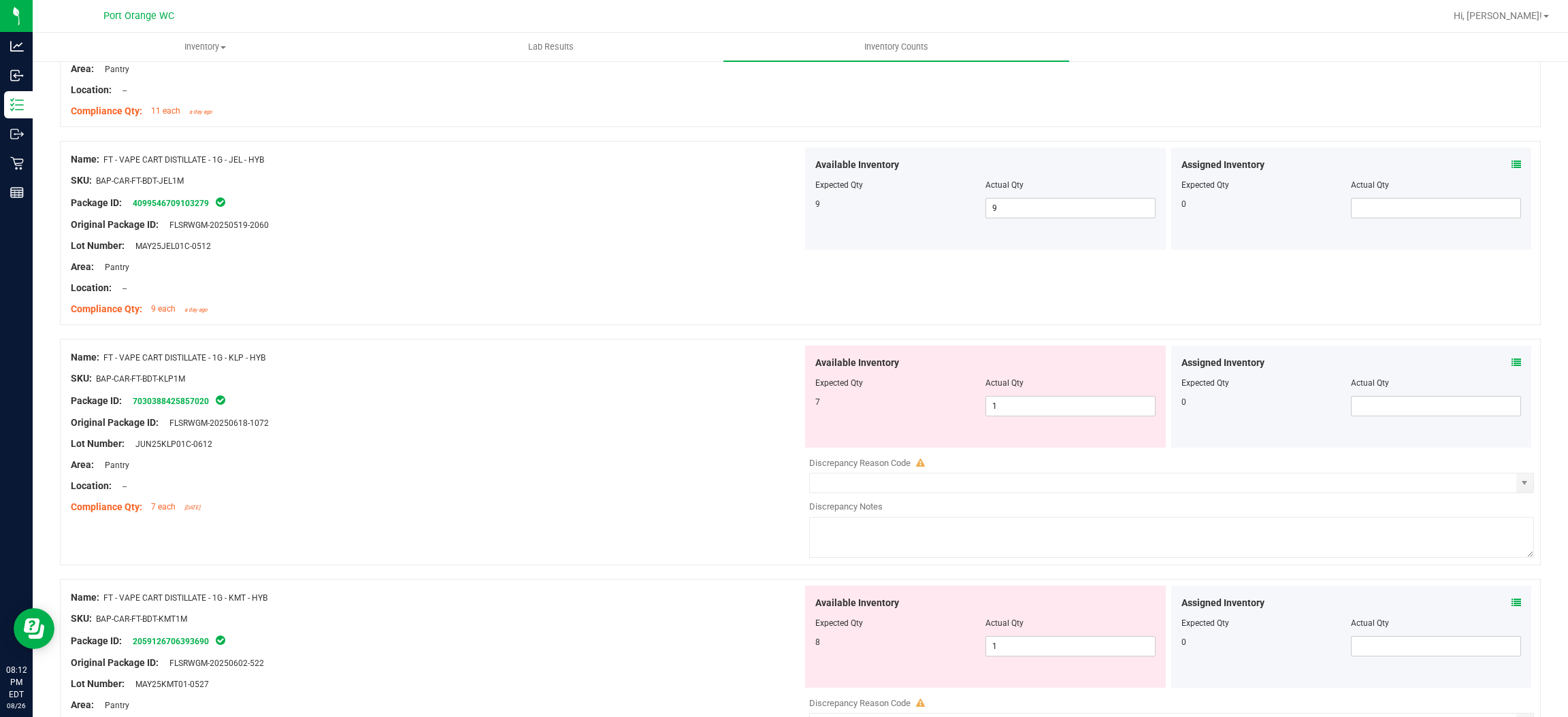
scroll to position [3572, 0]
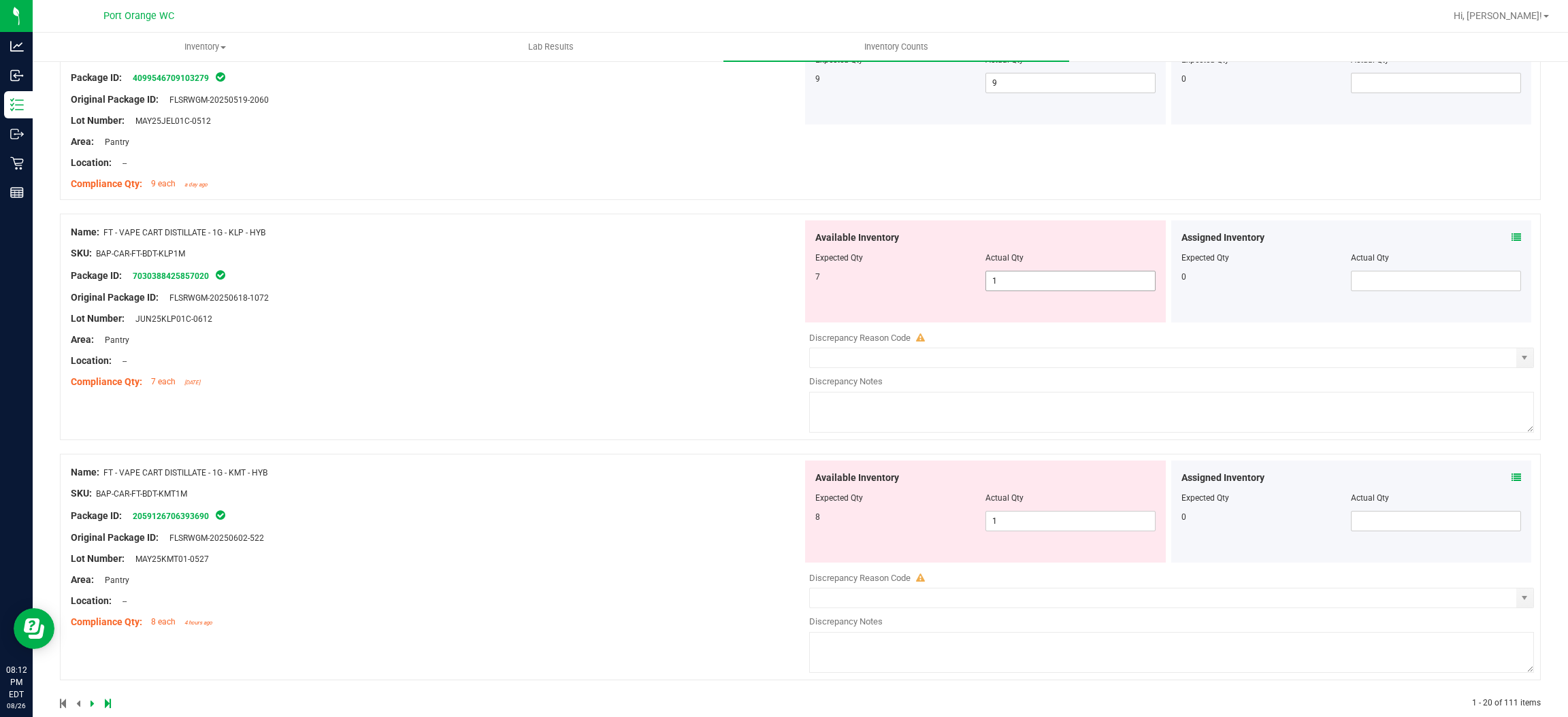
click at [1057, 288] on span "1 1" at bounding box center [1071, 281] width 170 height 20
click at [1057, 288] on input "1" at bounding box center [1070, 282] width 169 height 19
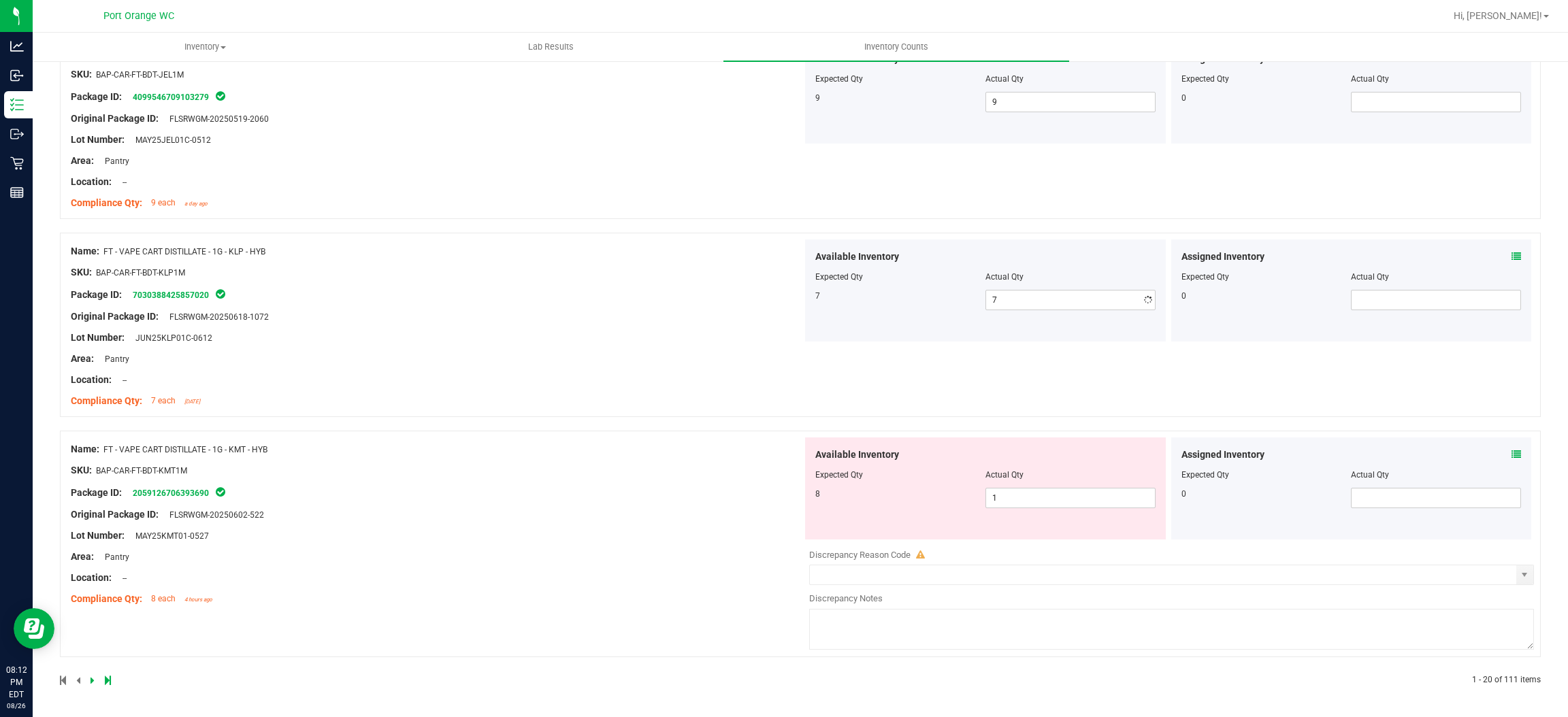
drag, startPoint x: 640, startPoint y: 342, endPoint x: 755, endPoint y: 337, distance: 115.1
click at [648, 340] on div "Name: FT - VAPE CART DISTILLATE - 1G - KLP - HYB SKU: BAP-CAR-FT-BDT-KLP1M Pack…" at bounding box center [436, 326] width 732 height 173
click at [1012, 492] on span "1 1" at bounding box center [1071, 498] width 170 height 20
click at [1012, 491] on input "1" at bounding box center [1070, 499] width 169 height 19
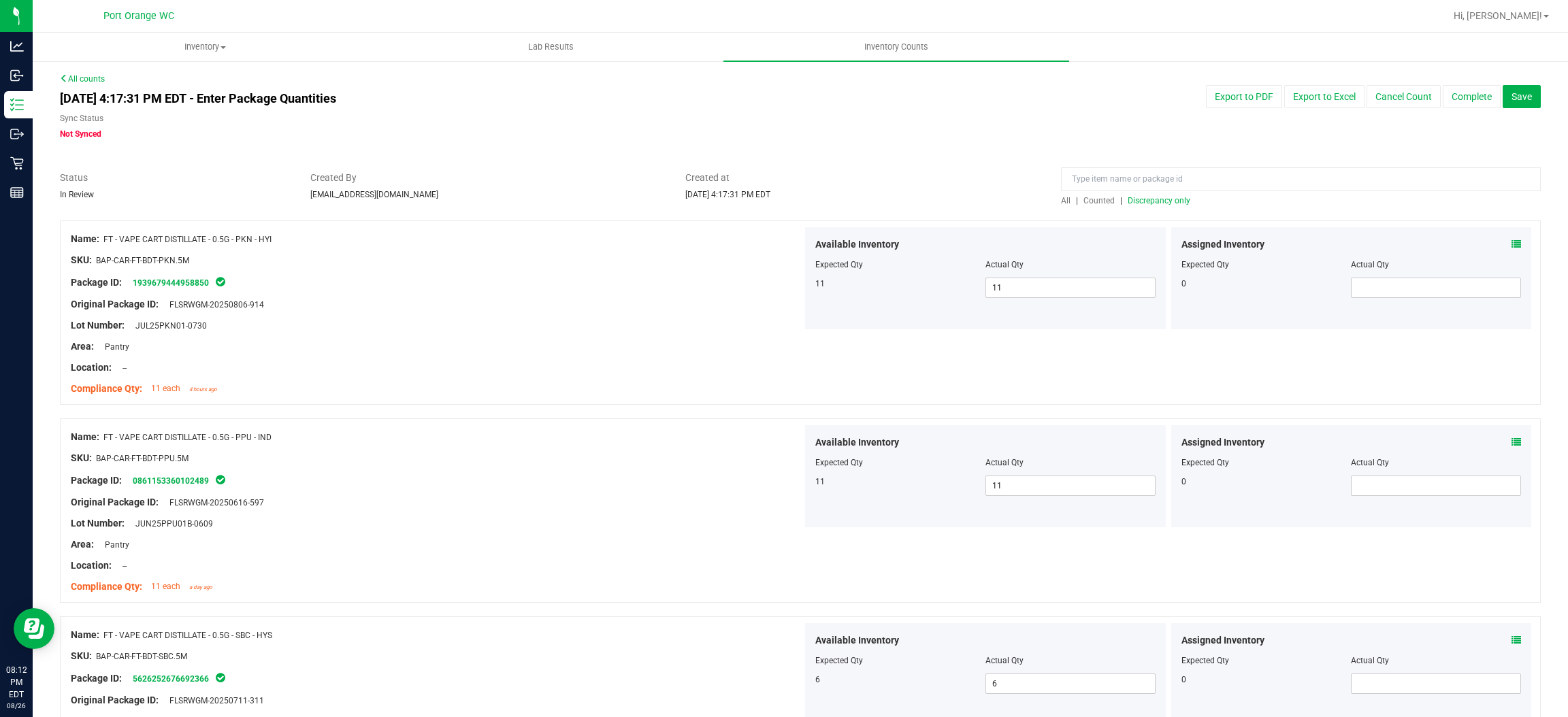
scroll to position [0, 0]
click at [1139, 202] on span "Discrepancy only" at bounding box center [1158, 202] width 62 height 10
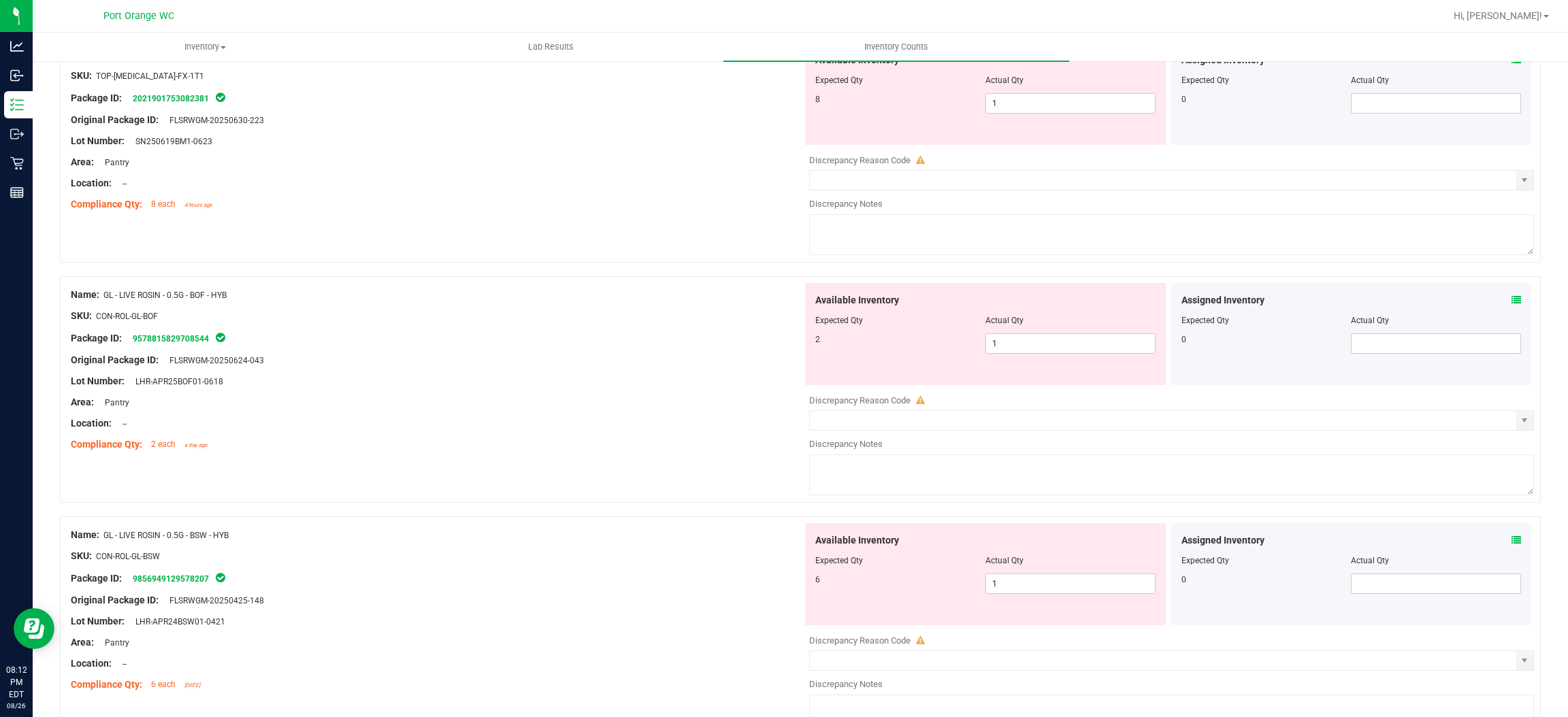
scroll to position [4359, 0]
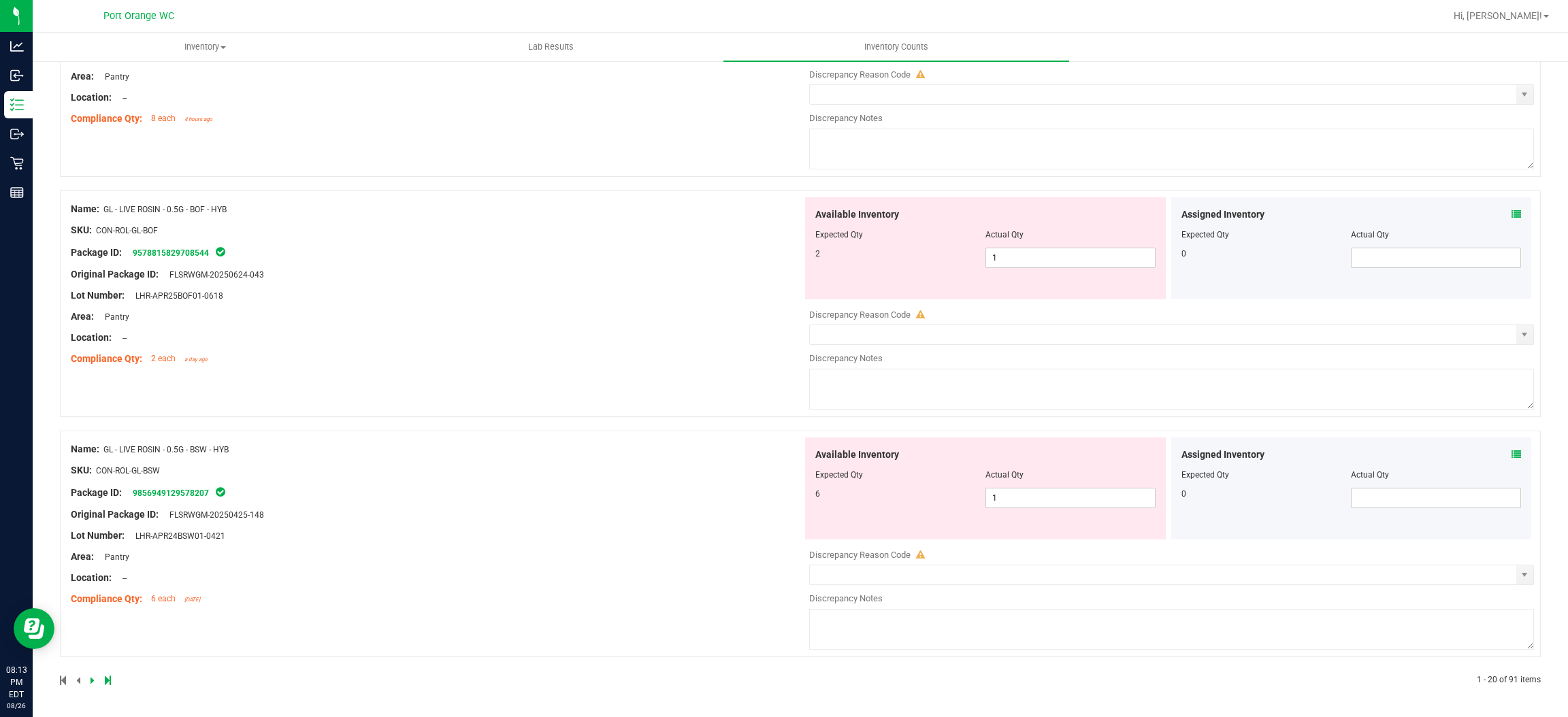
click at [96, 680] on div at bounding box center [430, 680] width 741 height 12
click at [93, 679] on link at bounding box center [94, 681] width 6 height 10
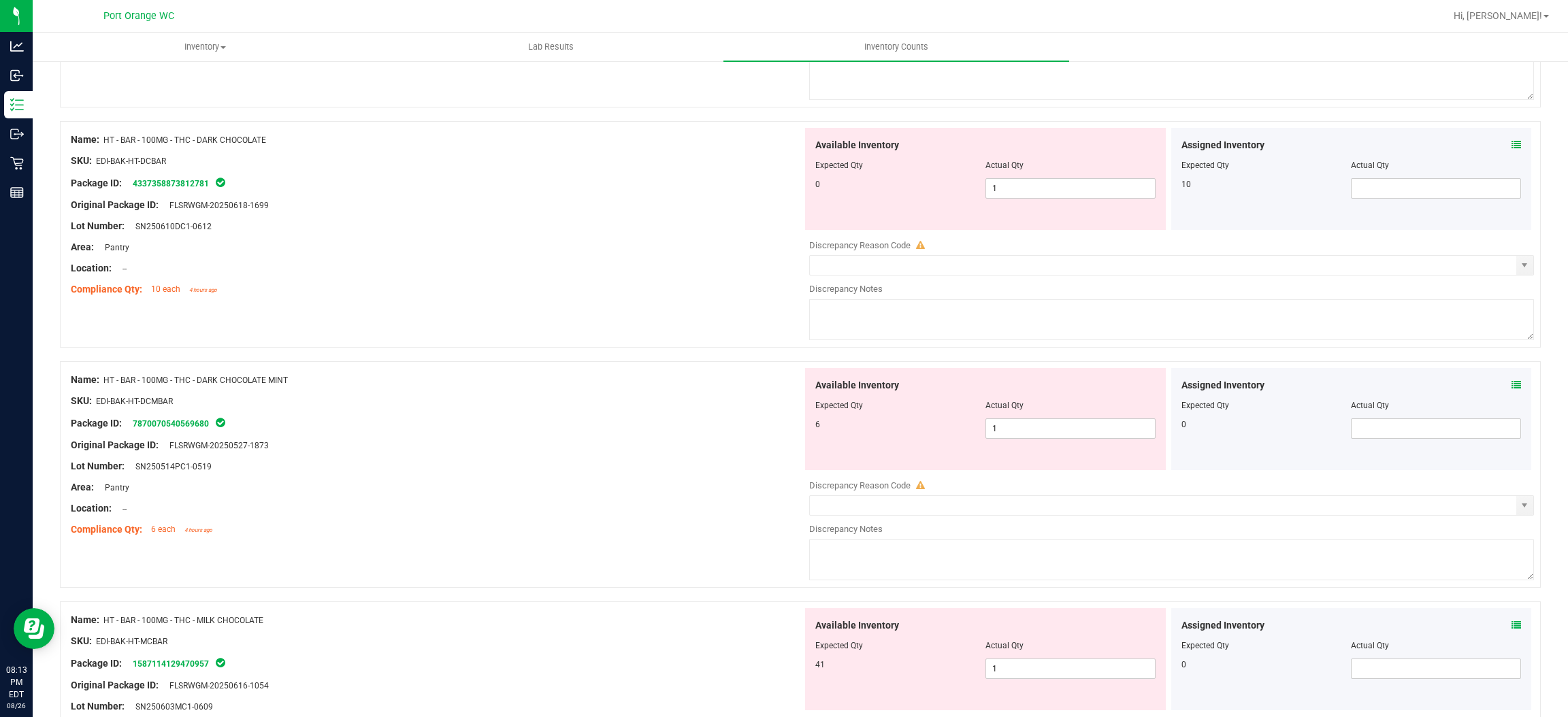
scroll to position [4185, 0]
click at [1512, 148] on icon at bounding box center [1517, 144] width 10 height 10
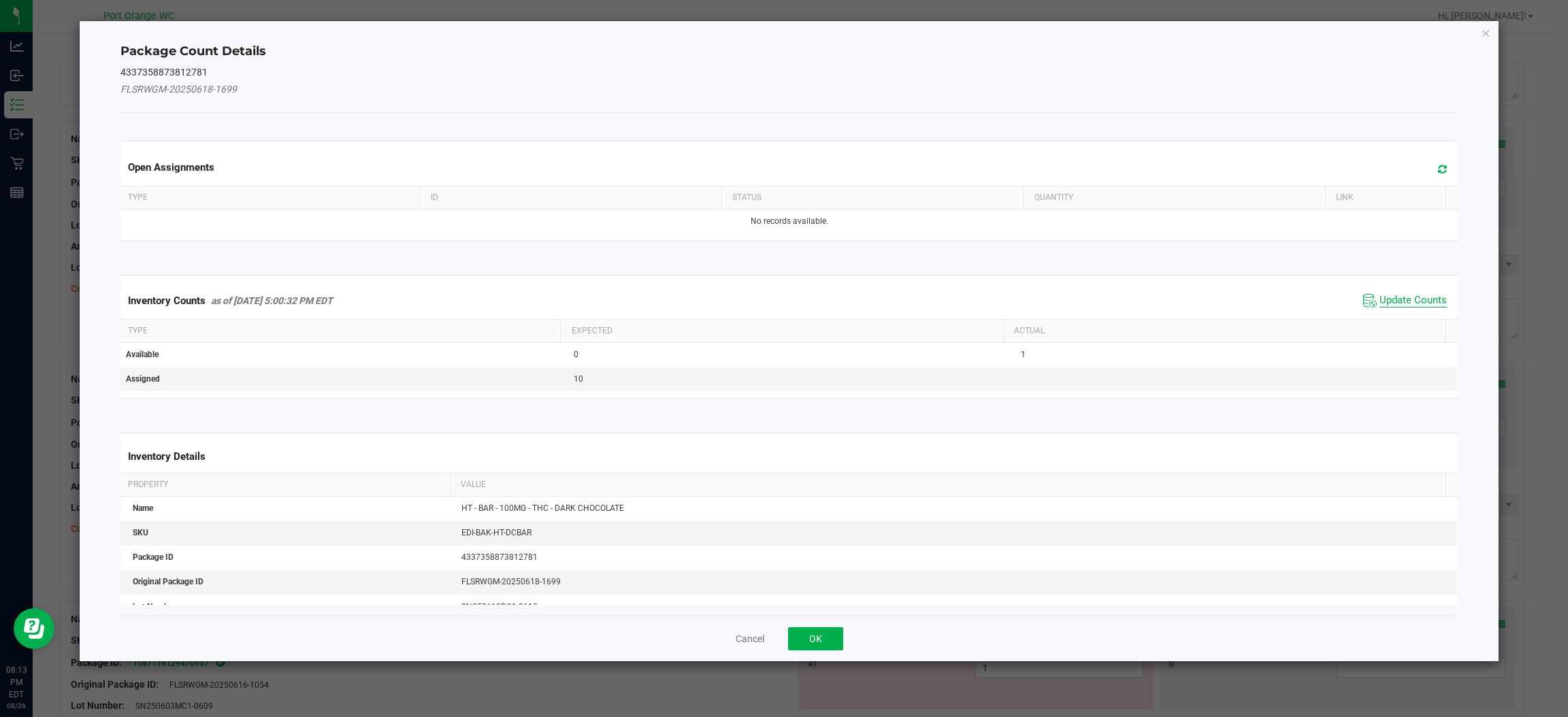
click at [1388, 300] on span "Update Counts" at bounding box center [1413, 300] width 67 height 14
click at [1388, 299] on div "Inventory Counts as of [DATE] 5:00:32 PM EDT Update Counts" at bounding box center [788, 300] width 1343 height 36
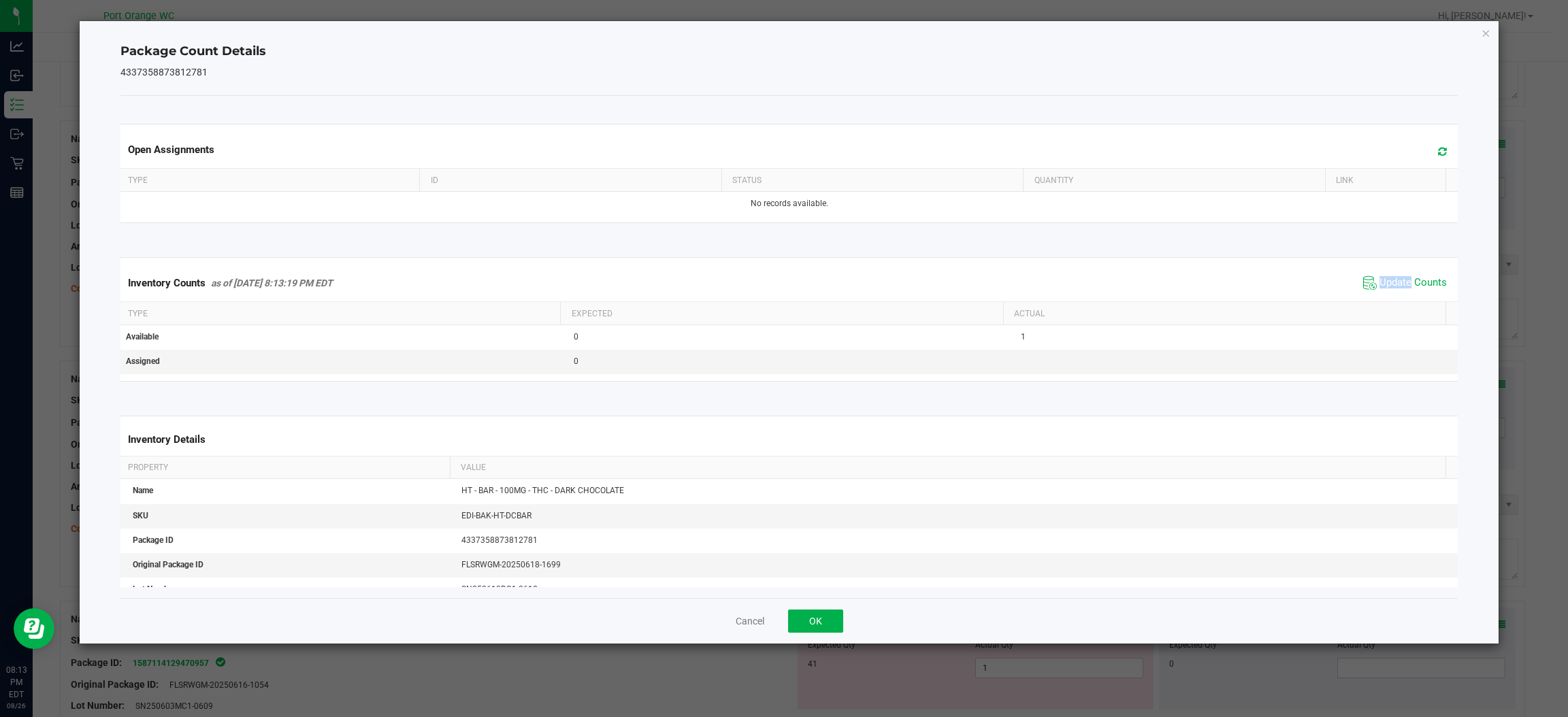
click at [1388, 297] on div "Inventory Counts as of [DATE] 8:13:19 PM EDT Update Counts" at bounding box center [788, 282] width 1343 height 36
click at [831, 615] on button "OK" at bounding box center [816, 621] width 55 height 23
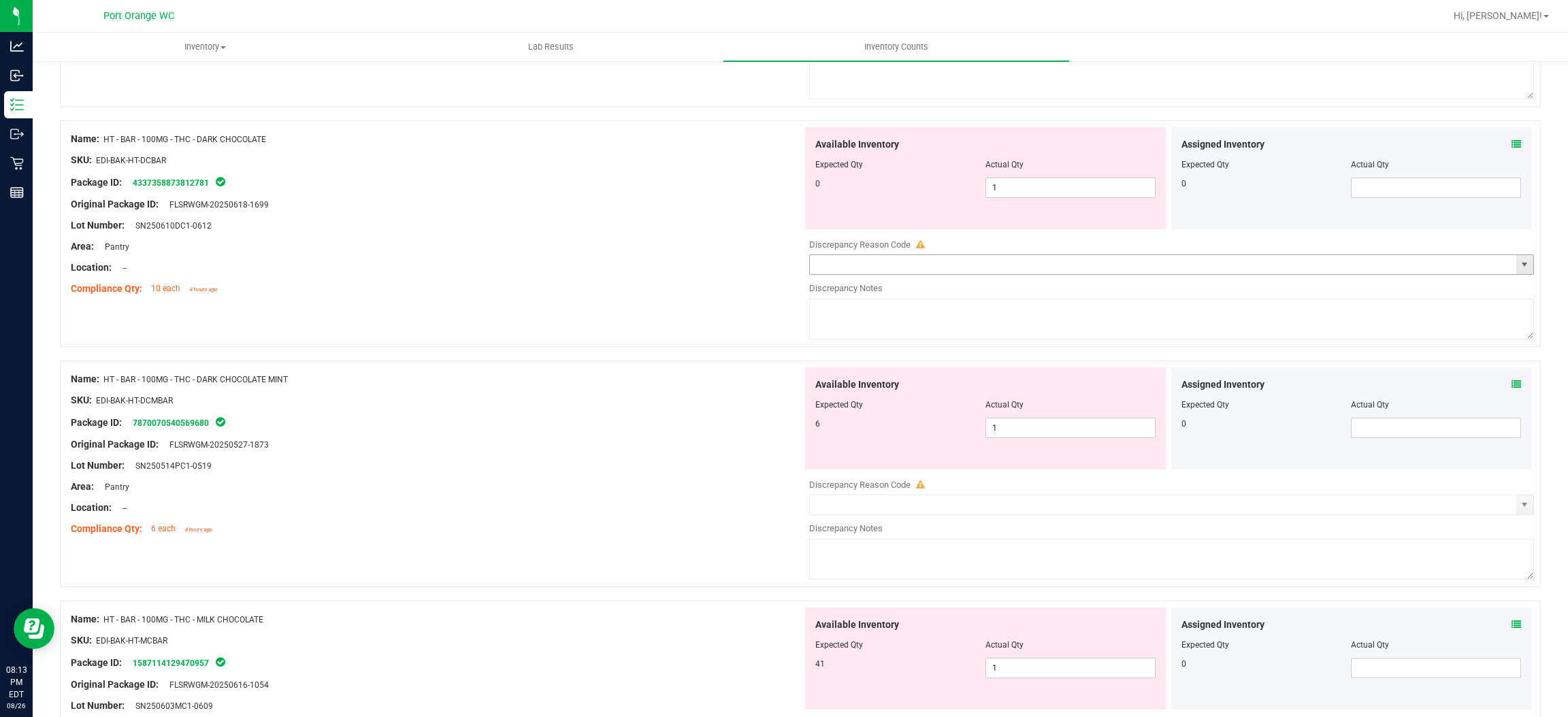
click at [1499, 272] on input "text" at bounding box center [1163, 265] width 707 height 19
click at [1519, 267] on span "select" at bounding box center [1524, 264] width 11 height 11
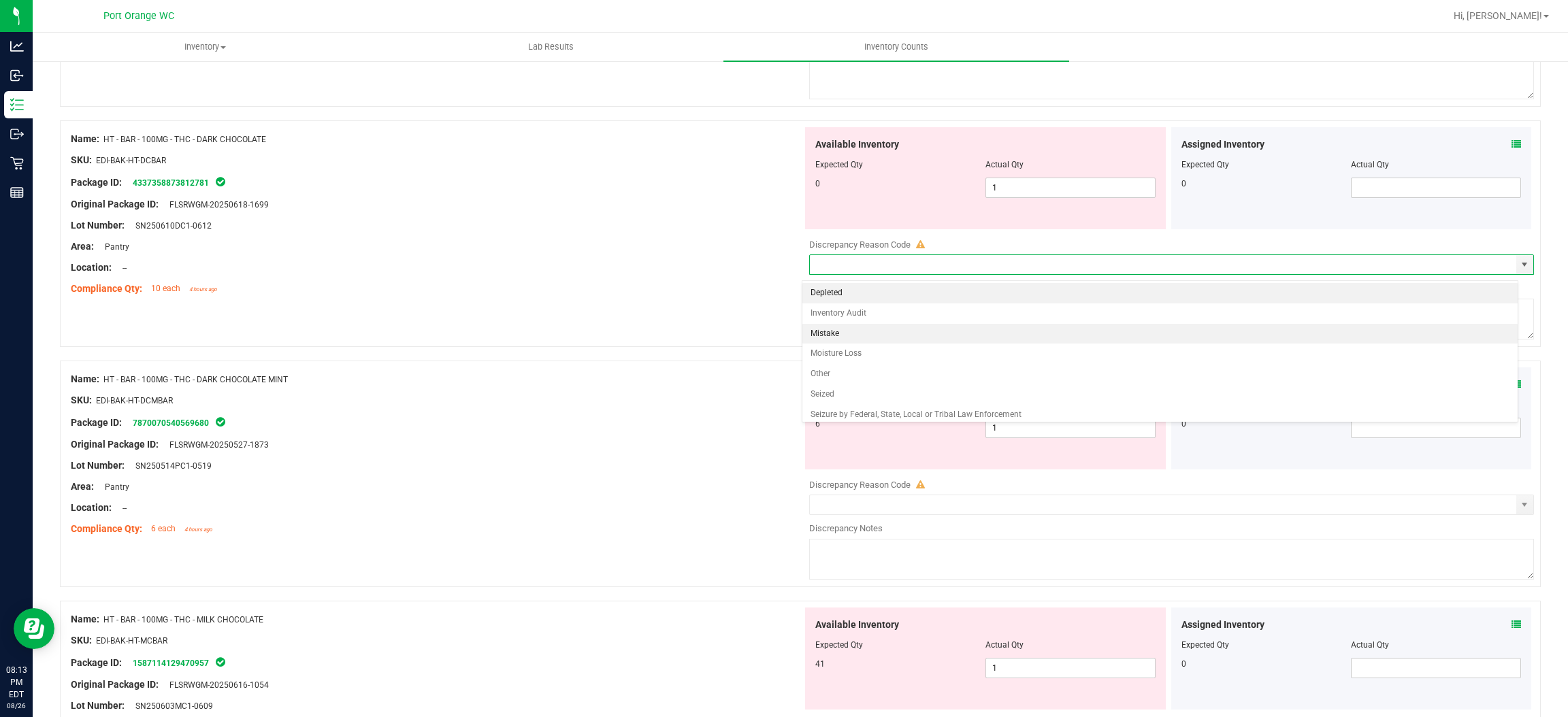
click at [1224, 337] on li "Mistake" at bounding box center [1160, 333] width 716 height 20
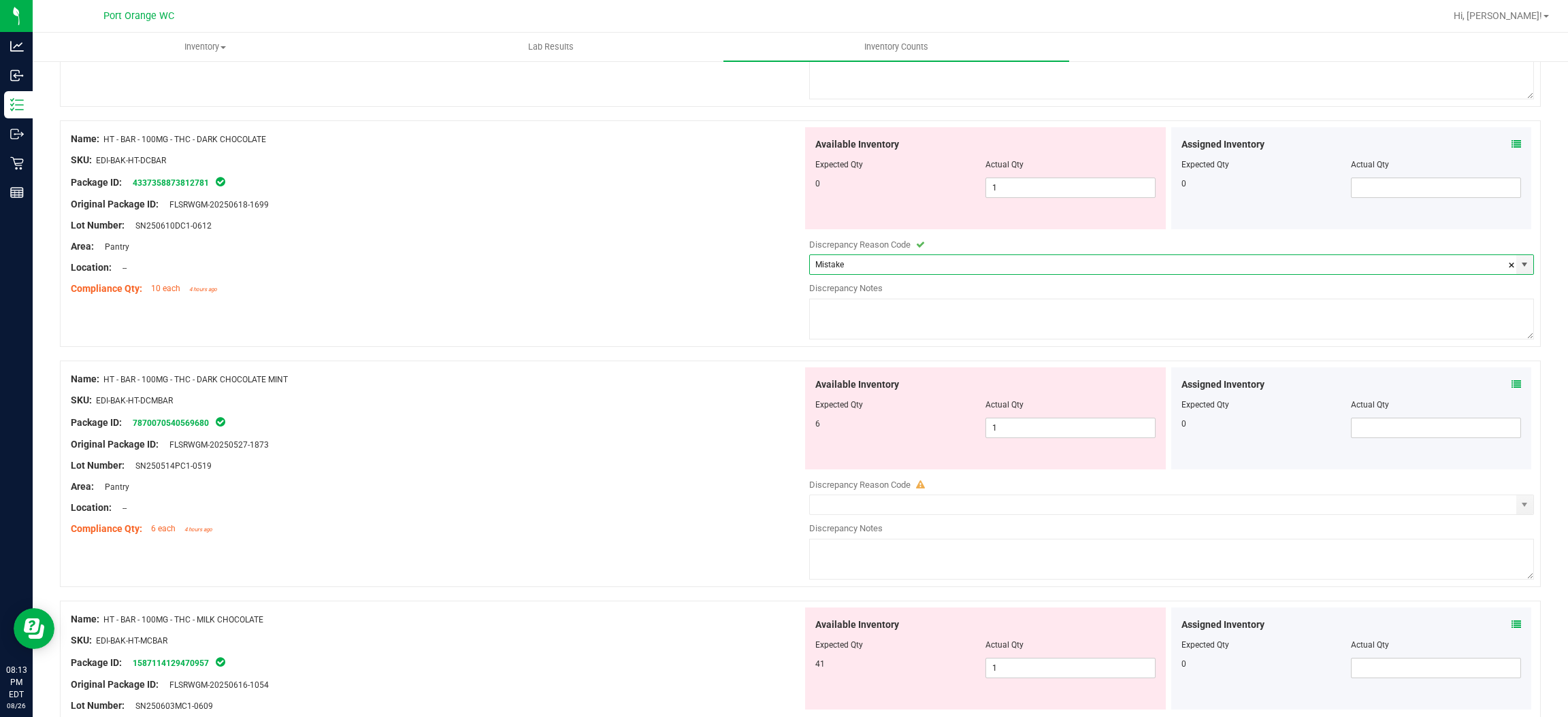
click at [623, 469] on div "Lot Number: SN250514PC1-0519" at bounding box center [436, 466] width 732 height 15
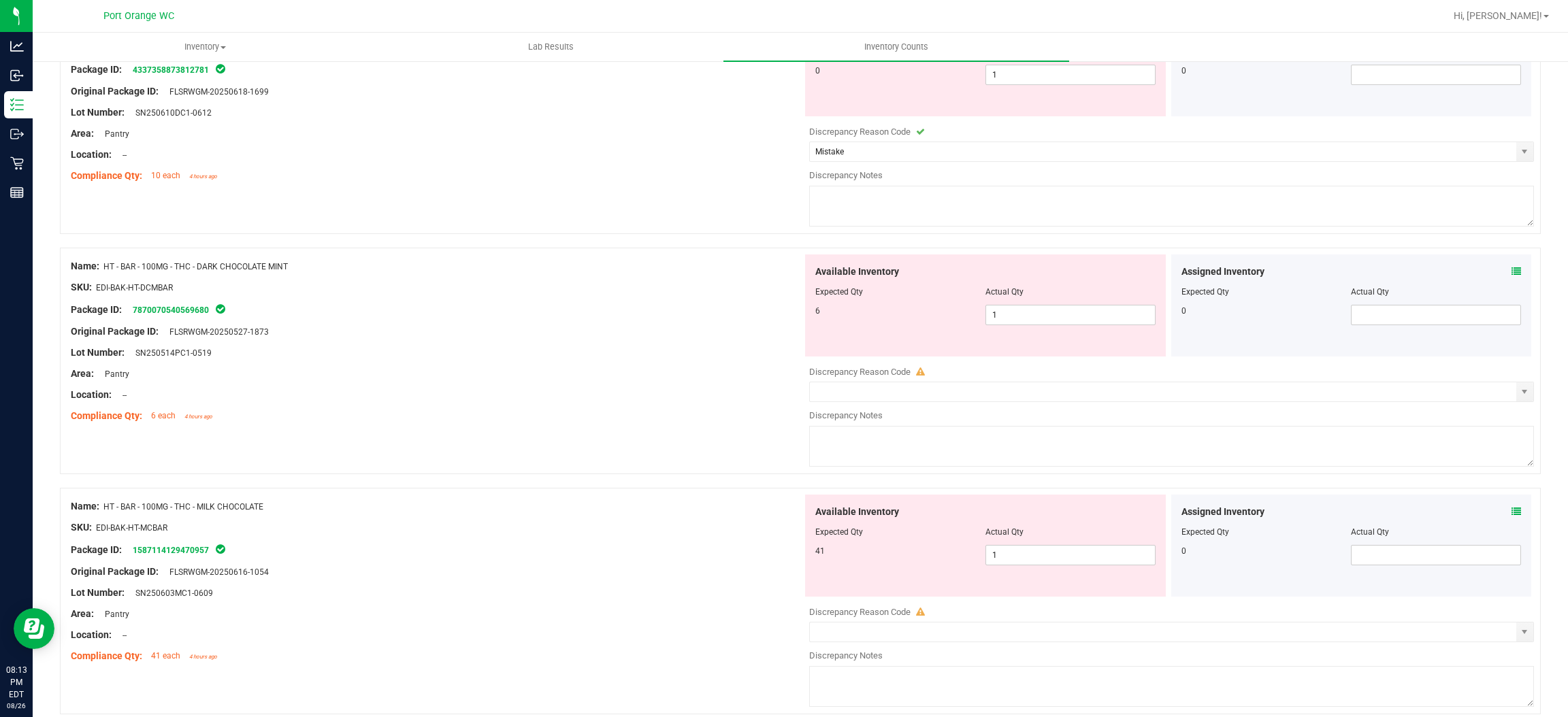
scroll to position [4359, 0]
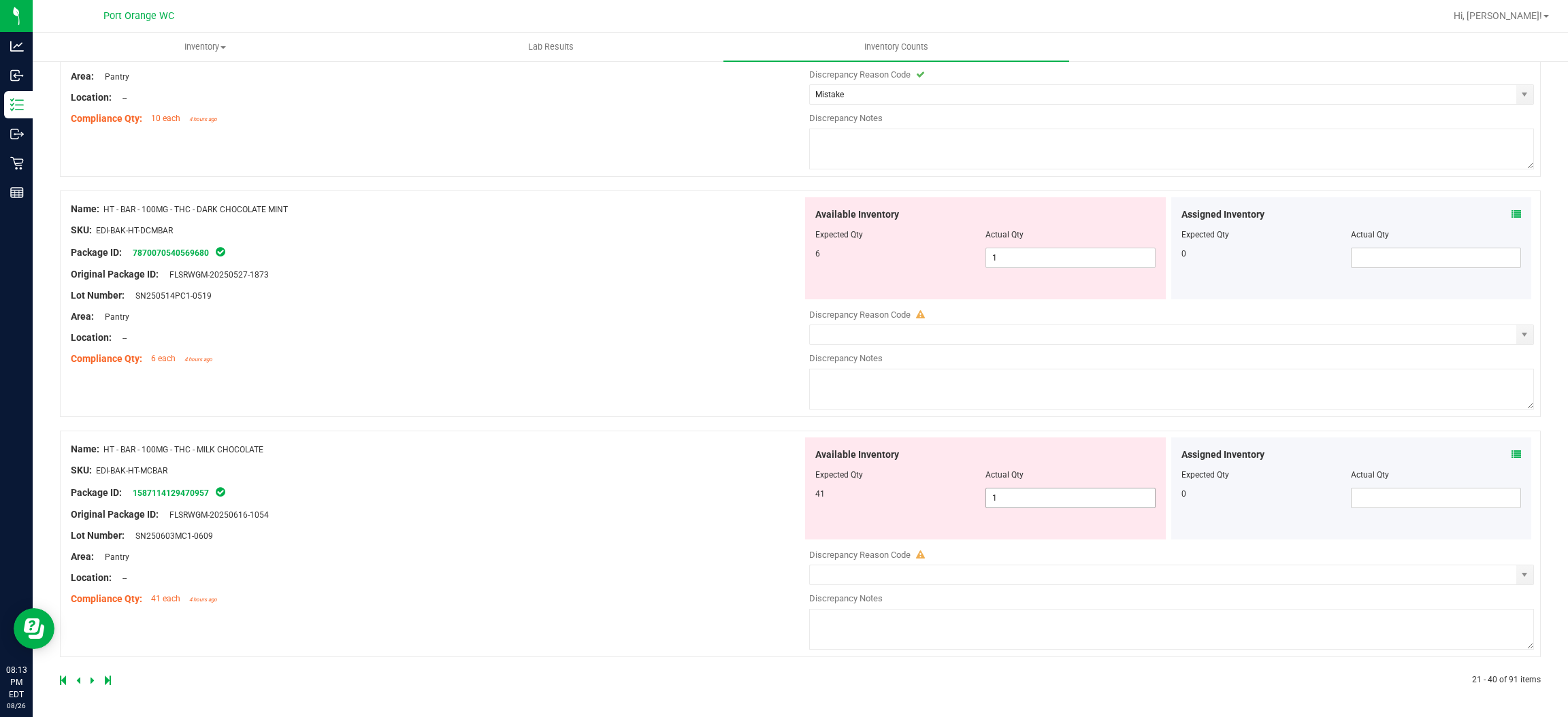
click at [1022, 492] on span "1 1" at bounding box center [1071, 498] width 170 height 20
click at [1022, 494] on input "1" at bounding box center [1070, 499] width 169 height 19
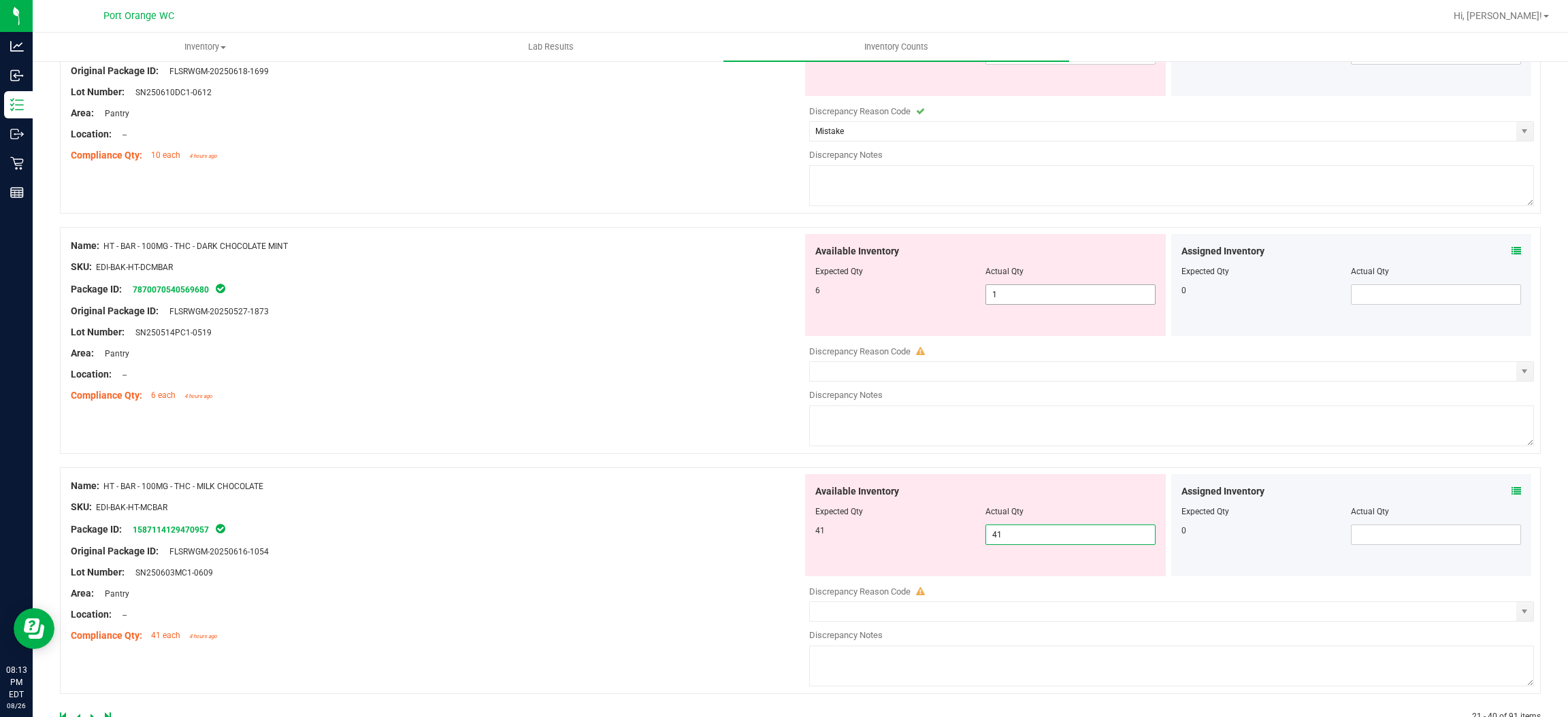
click at [1042, 251] on div "Available Inventory Expected Qty Actual Qty 6 1 1" at bounding box center [986, 285] width 361 height 102
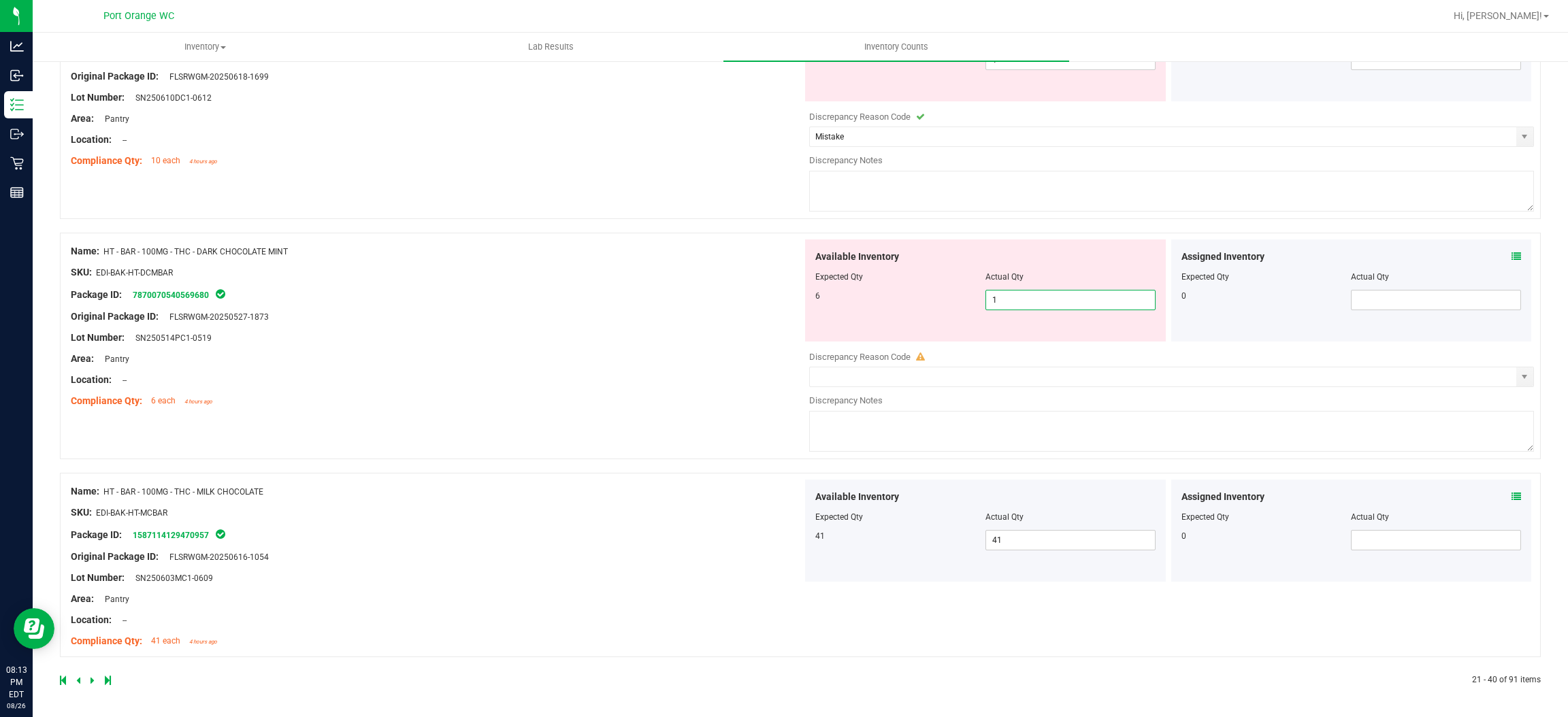
click at [1042, 251] on div "Available Inventory" at bounding box center [985, 257] width 340 height 15
click at [1029, 302] on span "1 1" at bounding box center [1071, 299] width 170 height 20
click at [1029, 302] on input "1" at bounding box center [1070, 300] width 169 height 19
click at [725, 351] on div "Name: HT - BAR - 100MG - THC - DARK CHOCOLATE MINT SKU: EDI-BAK-HT-DCMBAR Packa…" at bounding box center [436, 326] width 732 height 173
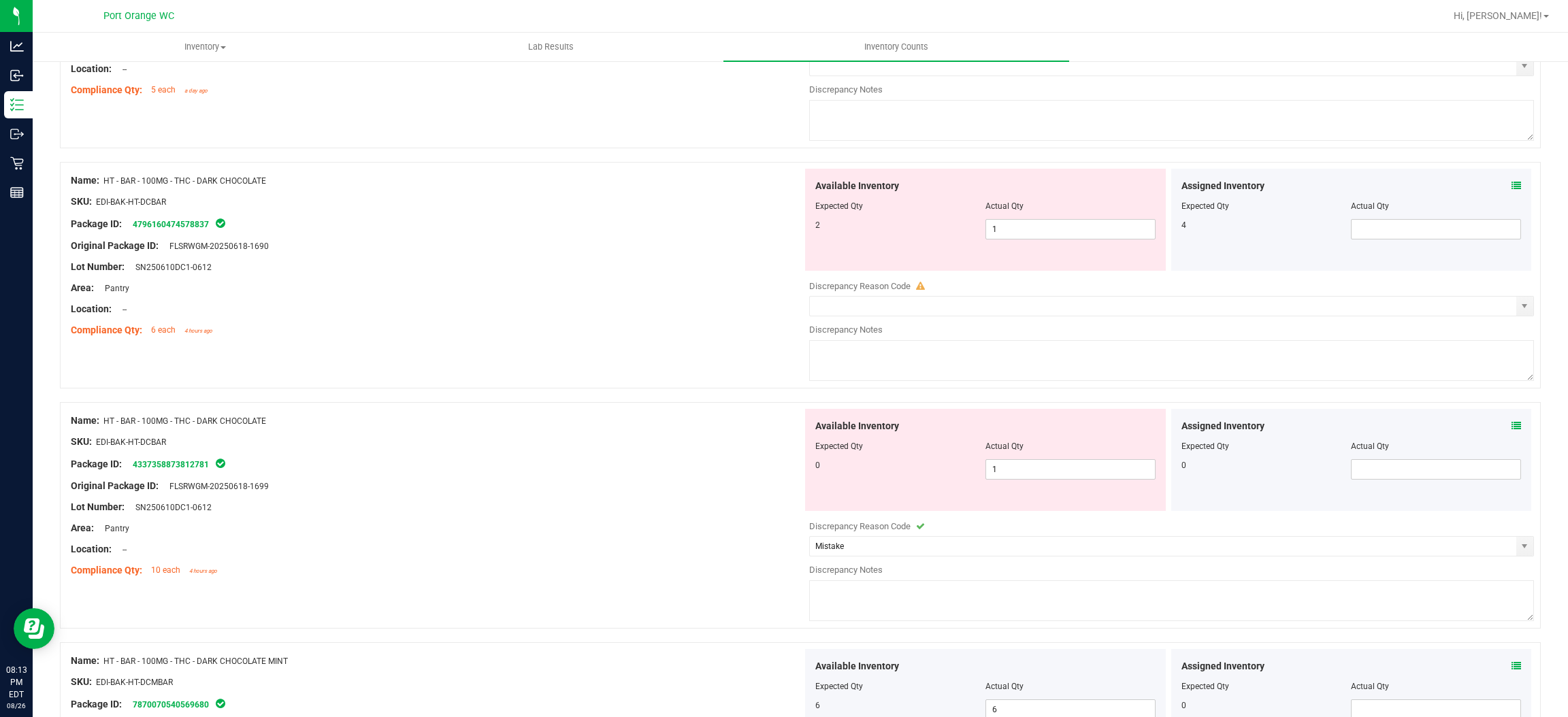
scroll to position [3867, 0]
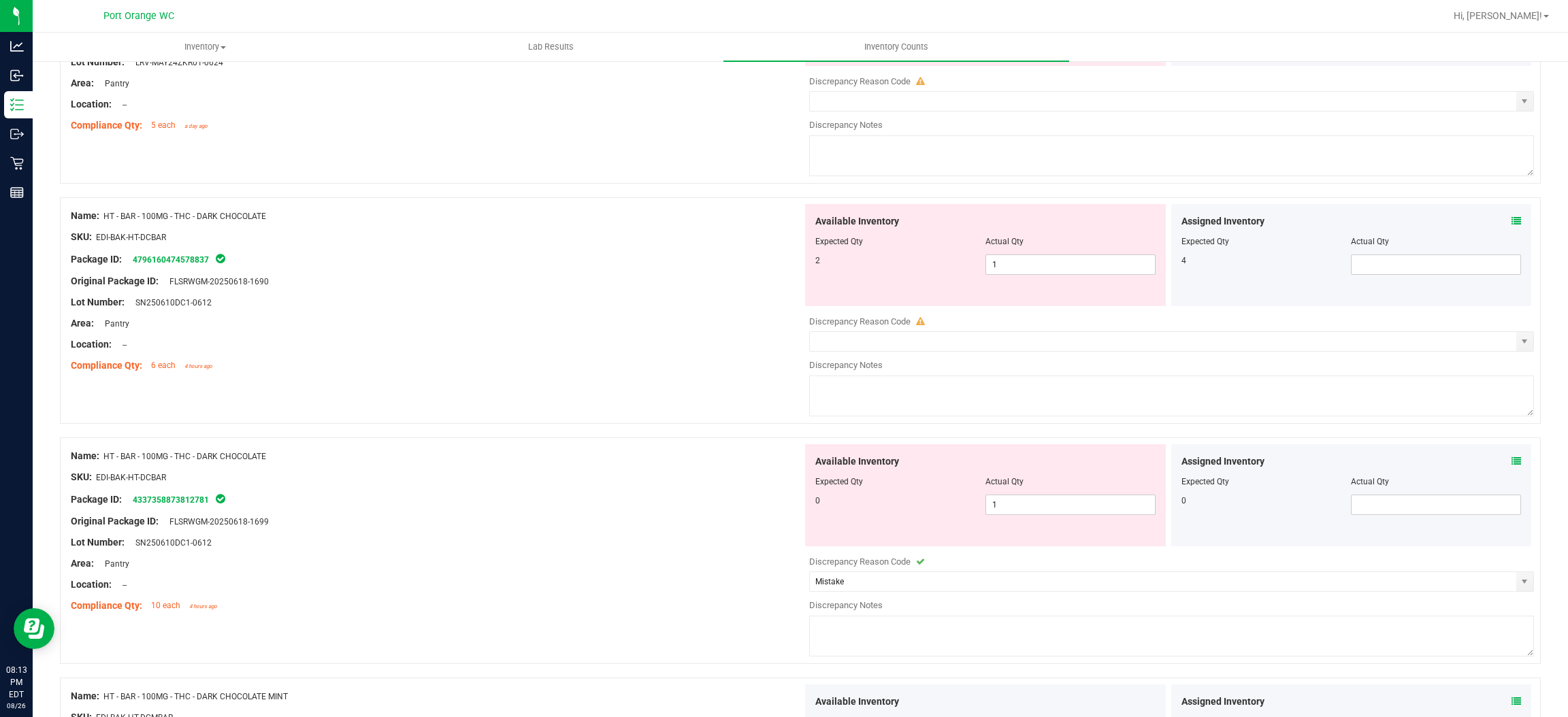
click at [1512, 226] on icon at bounding box center [1517, 221] width 10 height 10
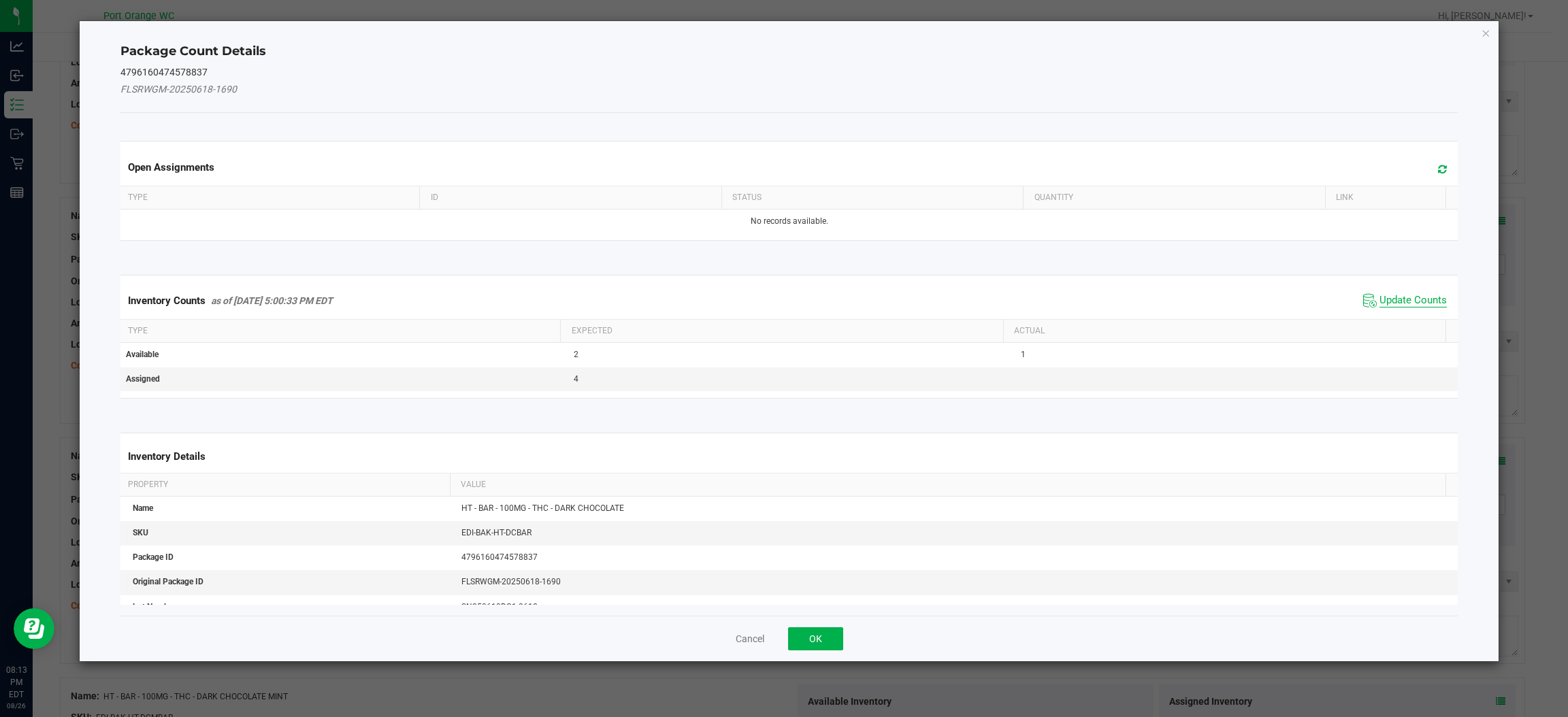
click at [1401, 302] on span "Update Counts" at bounding box center [1413, 300] width 67 height 14
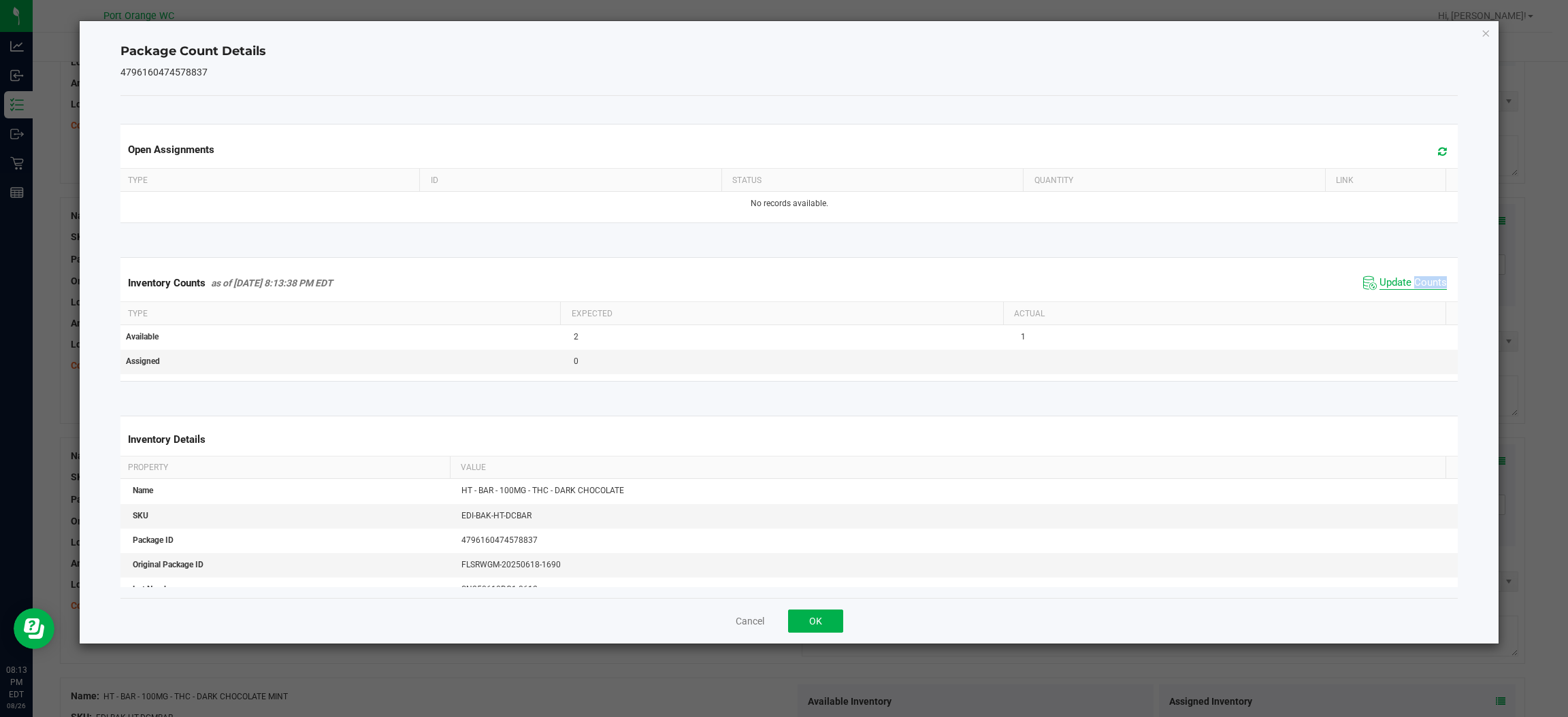
click at [1401, 302] on div "Inventory Counts as of [DATE] 8:13:38 PM EDT Update Counts" at bounding box center [788, 282] width 1343 height 36
click at [823, 630] on button "OK" at bounding box center [816, 621] width 55 height 23
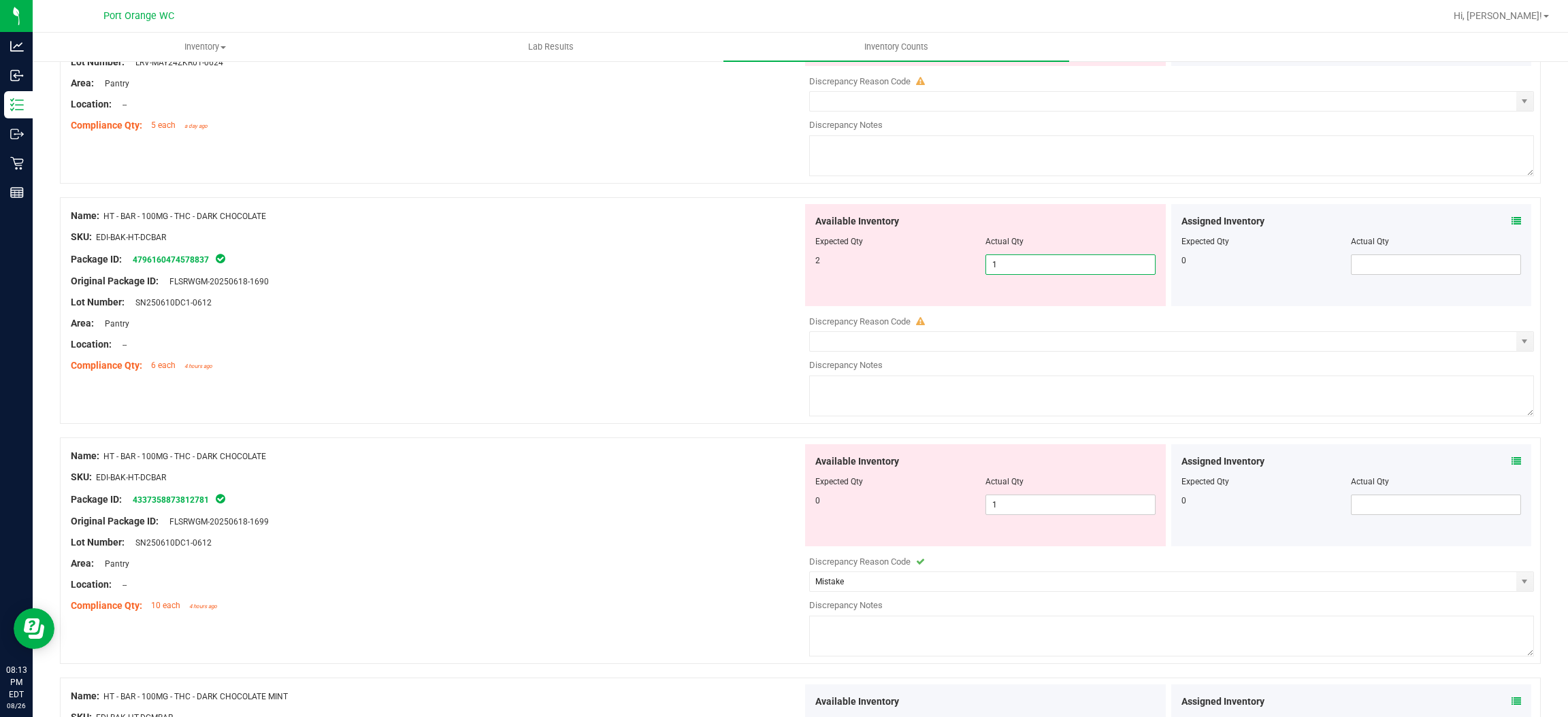
click at [1041, 269] on span "1 1" at bounding box center [1071, 264] width 170 height 20
click at [1041, 269] on input "1" at bounding box center [1070, 265] width 169 height 19
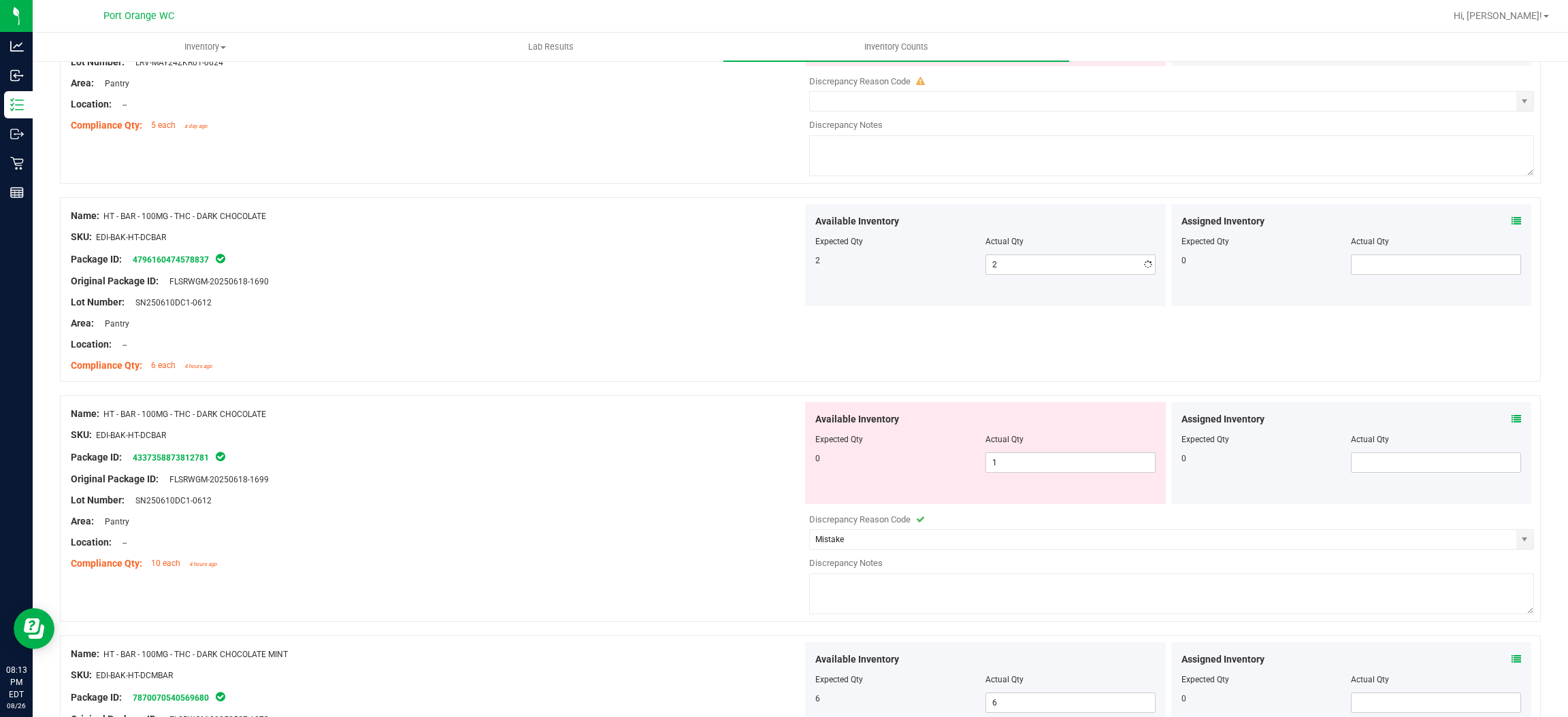
click at [716, 305] on div "Lot Number: SN250610DC1-0612" at bounding box center [436, 303] width 732 height 15
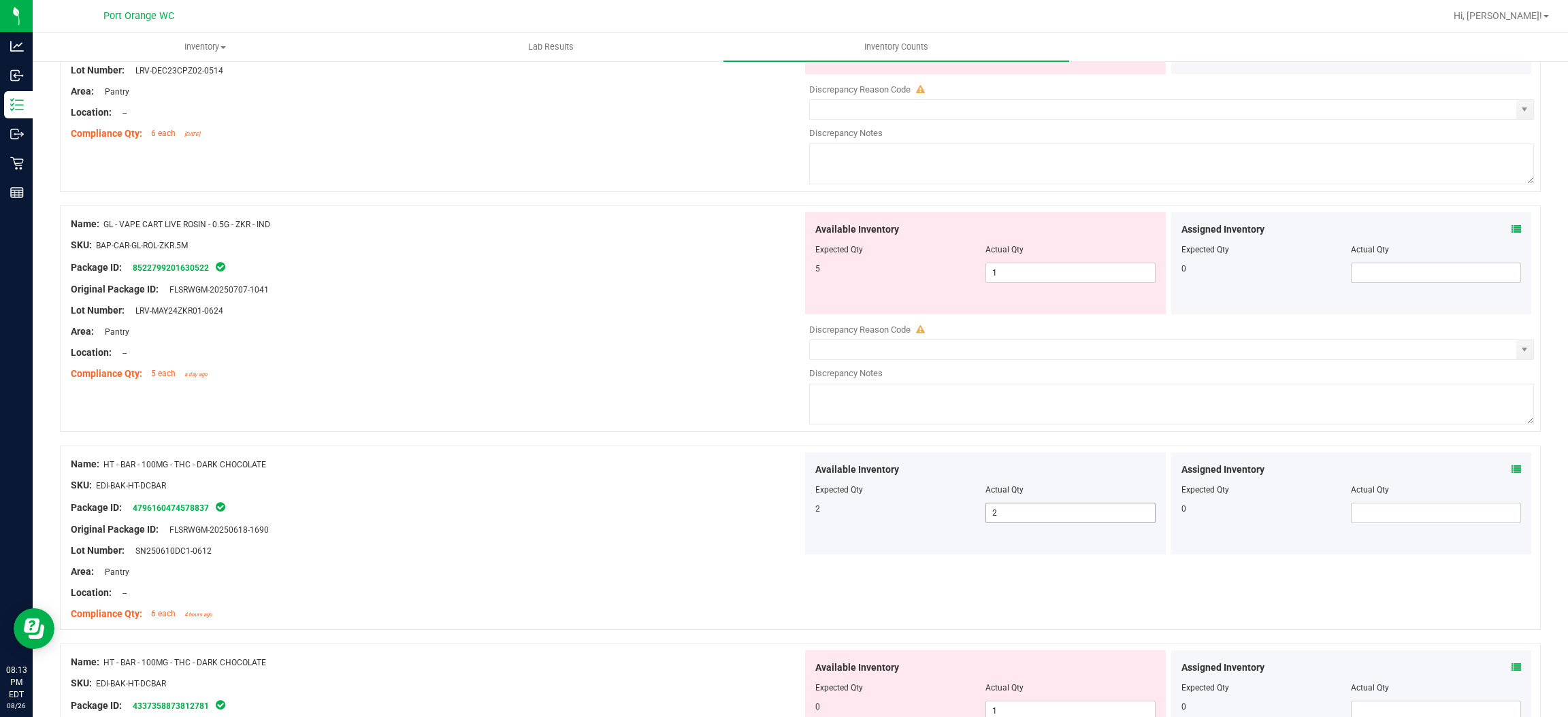
scroll to position [3561, 0]
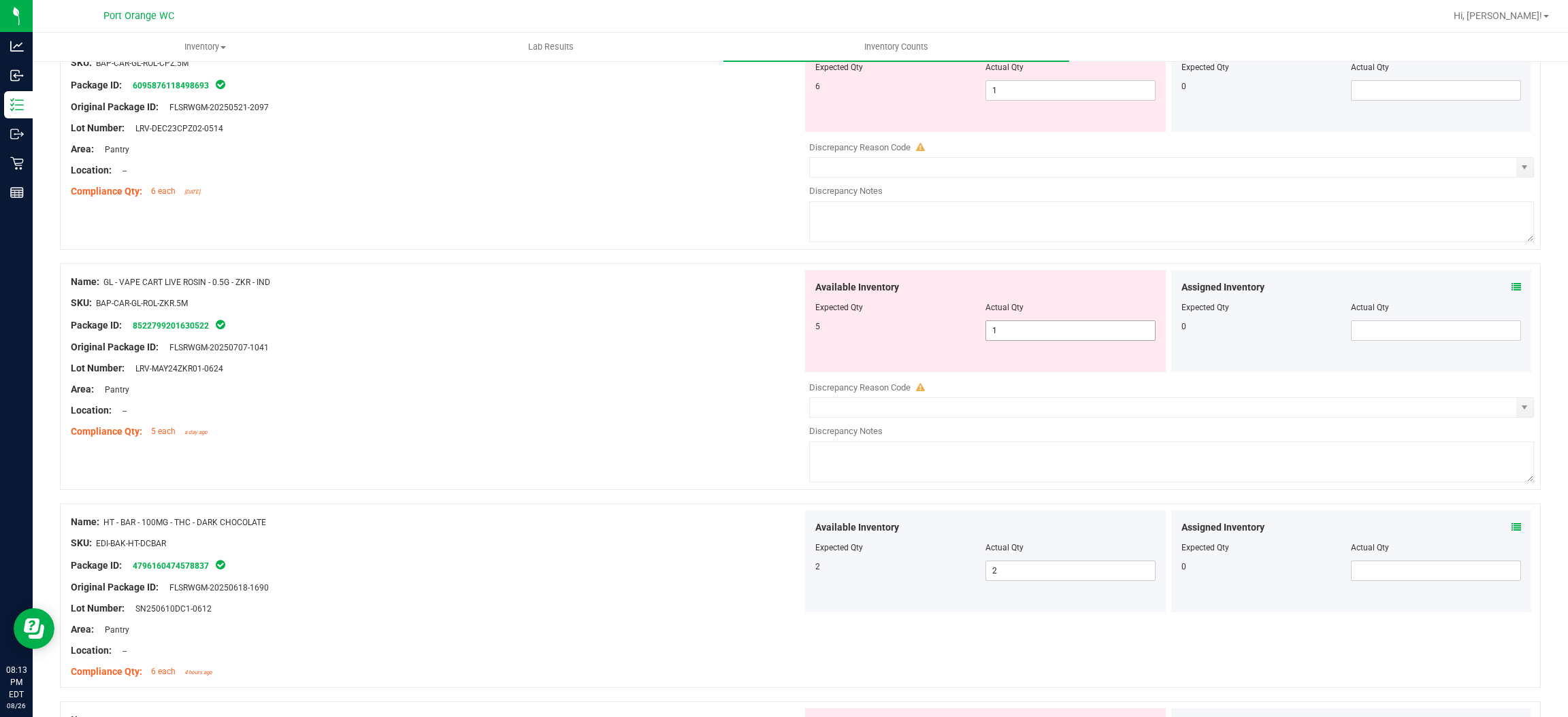
click at [1041, 333] on span "1 1" at bounding box center [1071, 330] width 170 height 20
click at [1041, 333] on input "1" at bounding box center [1070, 331] width 169 height 19
drag, startPoint x: 624, startPoint y: 366, endPoint x: 766, endPoint y: 320, distance: 149.3
click at [638, 362] on div "Name: GL - VAPE CART LIVE ROSIN - 0.5G - ZKR - IND SKU: BAP-CAR-GL-ROL-ZKR.5M P…" at bounding box center [436, 357] width 732 height 173
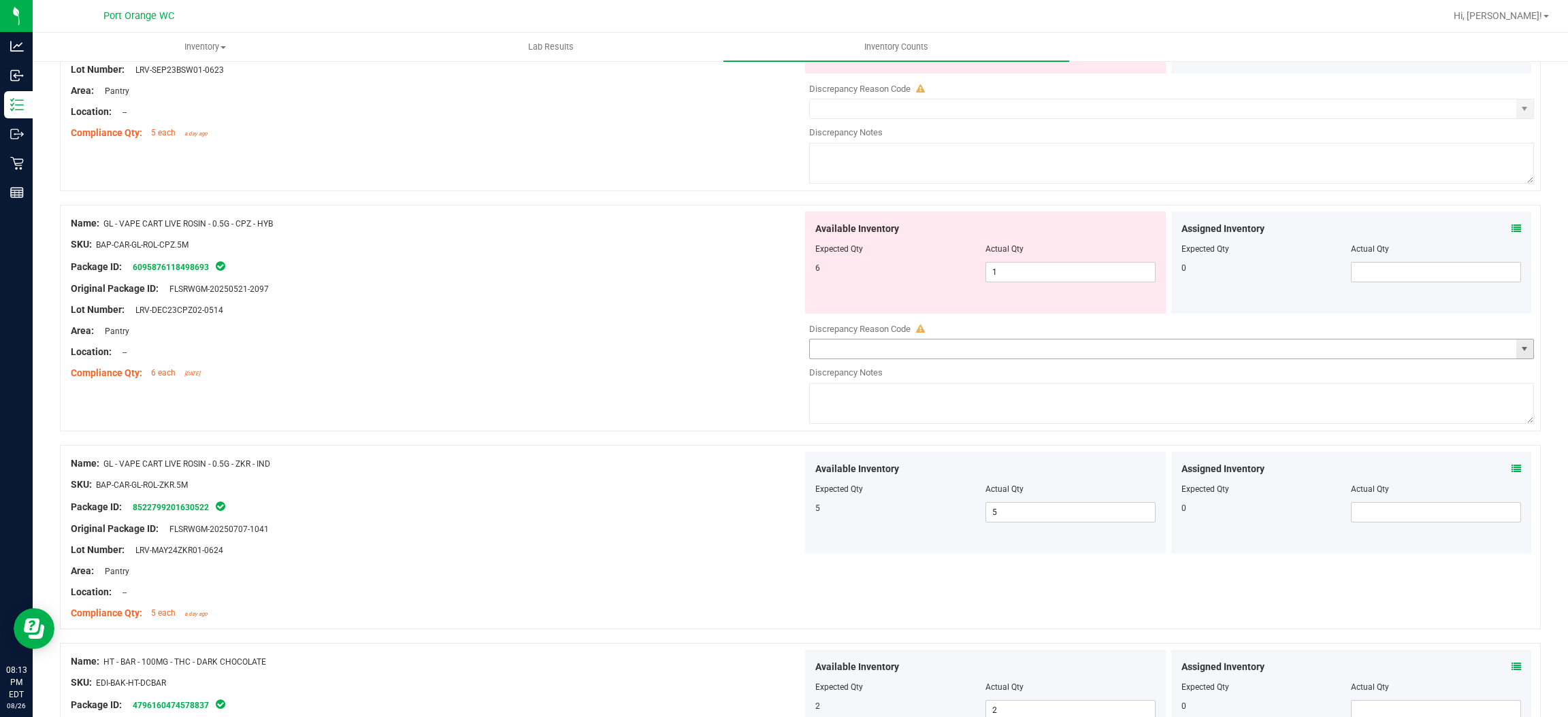
scroll to position [3357, 0]
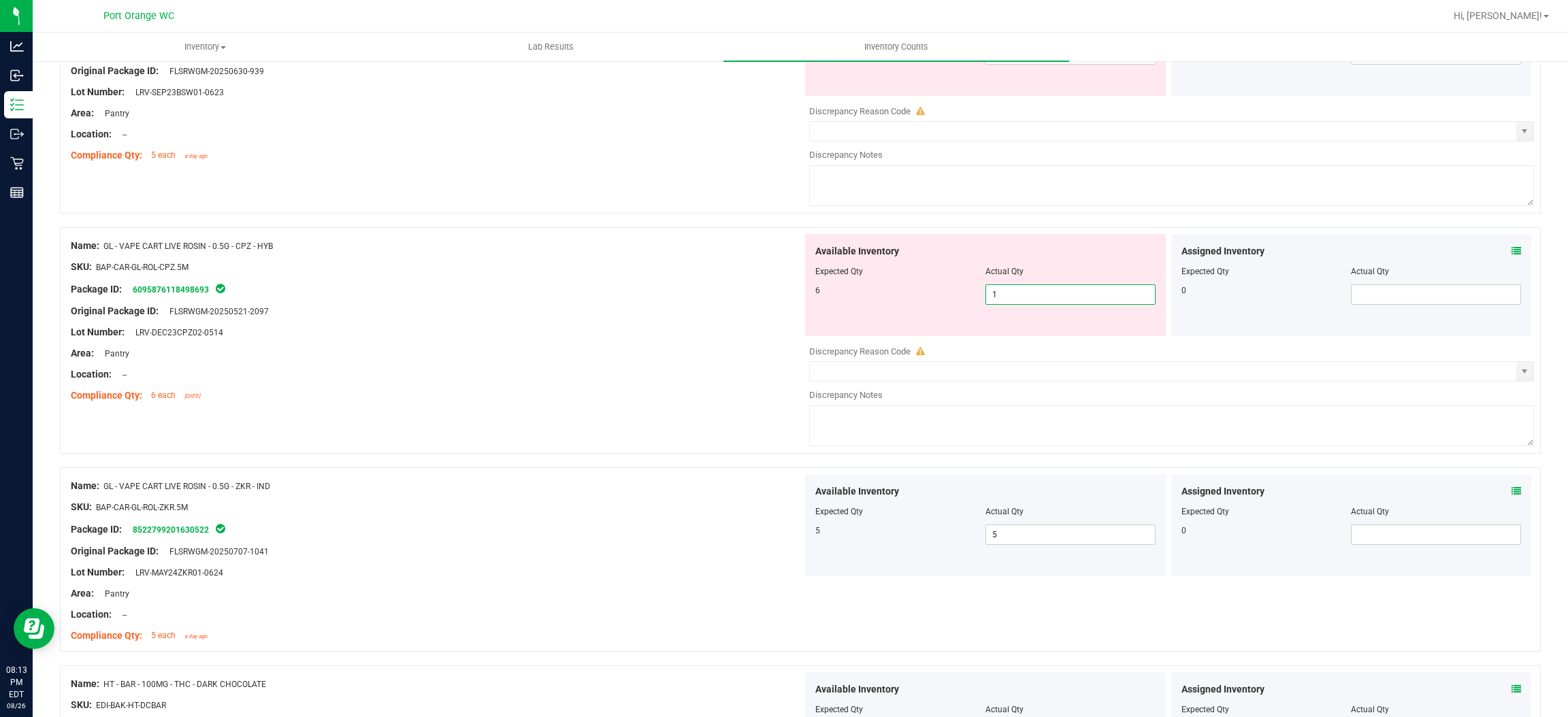
click at [1011, 297] on span "1 1" at bounding box center [1071, 294] width 170 height 20
click at [1011, 297] on input "1" at bounding box center [1070, 295] width 169 height 19
drag, startPoint x: 703, startPoint y: 337, endPoint x: 771, endPoint y: 318, distance: 70.6
click at [704, 337] on div "Lot Number: LRV-DEC23CPZ02-0514" at bounding box center [436, 333] width 732 height 15
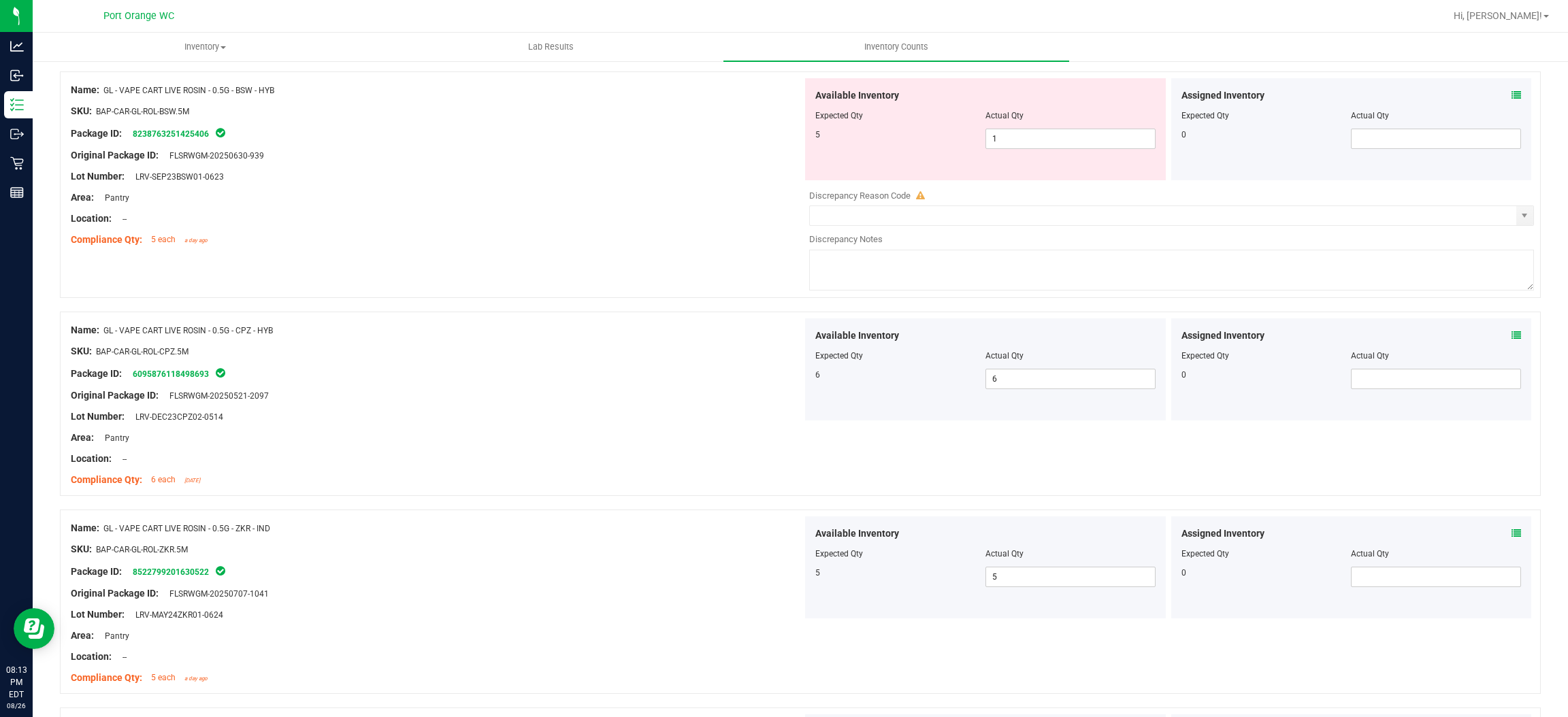
scroll to position [3153, 0]
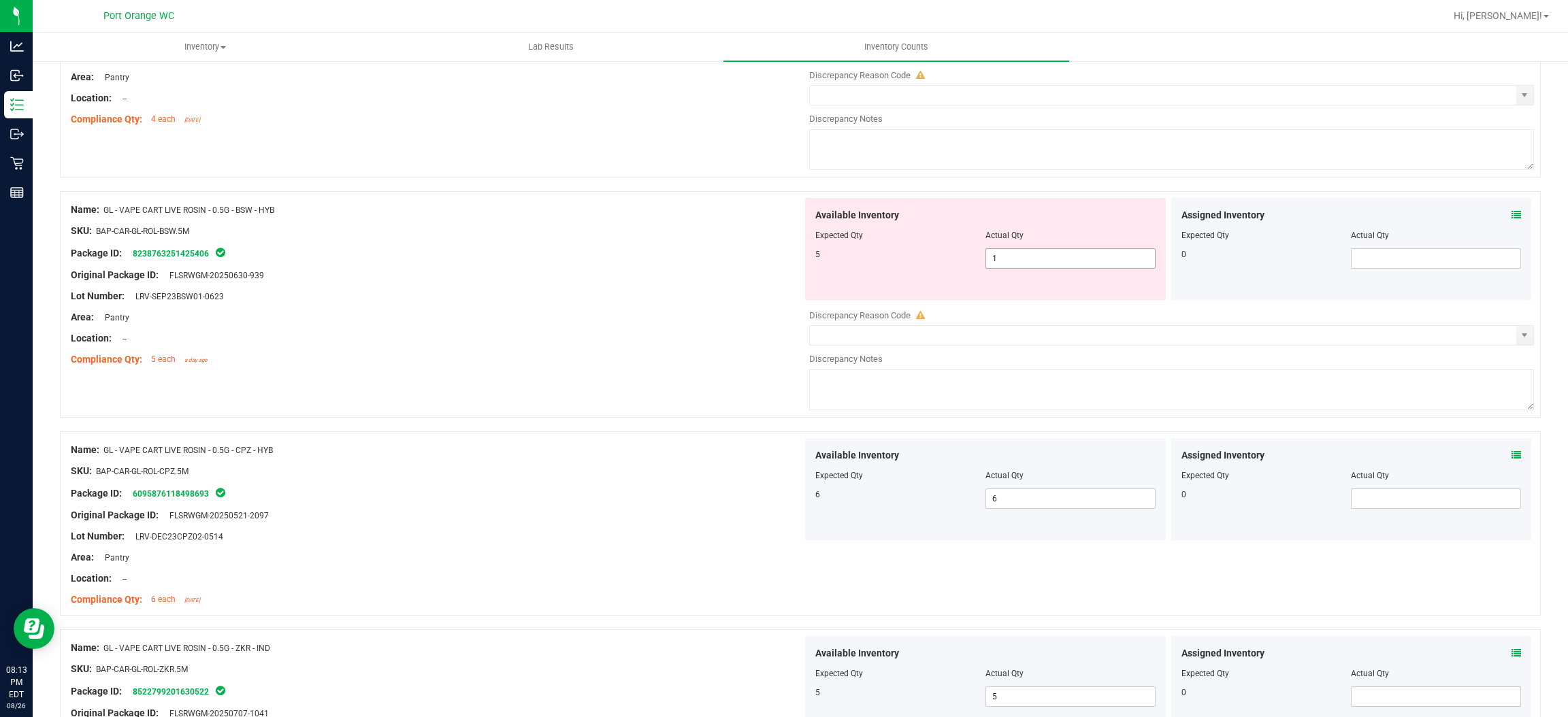
click at [1043, 267] on span "1 1" at bounding box center [1071, 258] width 170 height 20
click at [1043, 267] on input "1" at bounding box center [1070, 259] width 169 height 19
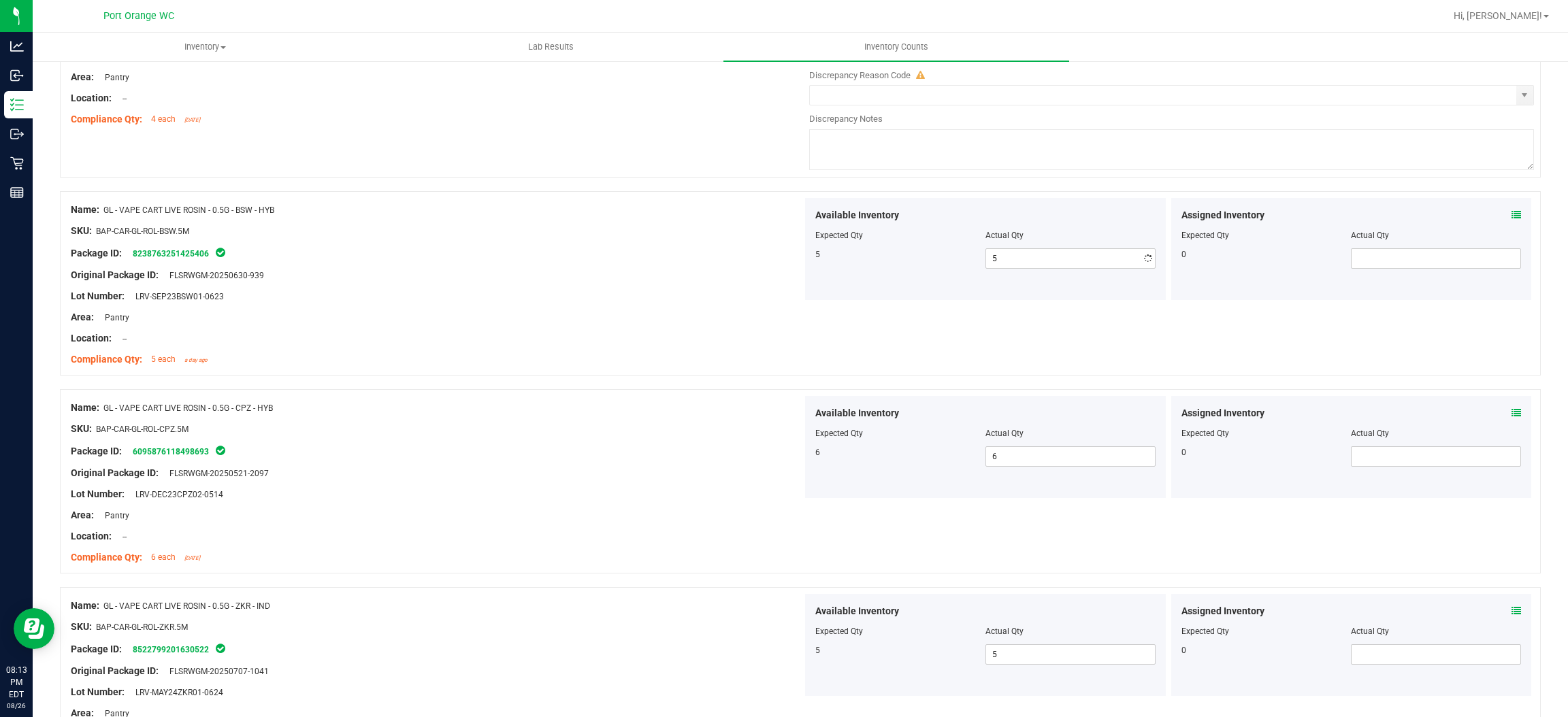
drag, startPoint x: 697, startPoint y: 319, endPoint x: 870, endPoint y: 289, distance: 175.6
click at [698, 319] on div "Area: Pantry" at bounding box center [436, 317] width 732 height 15
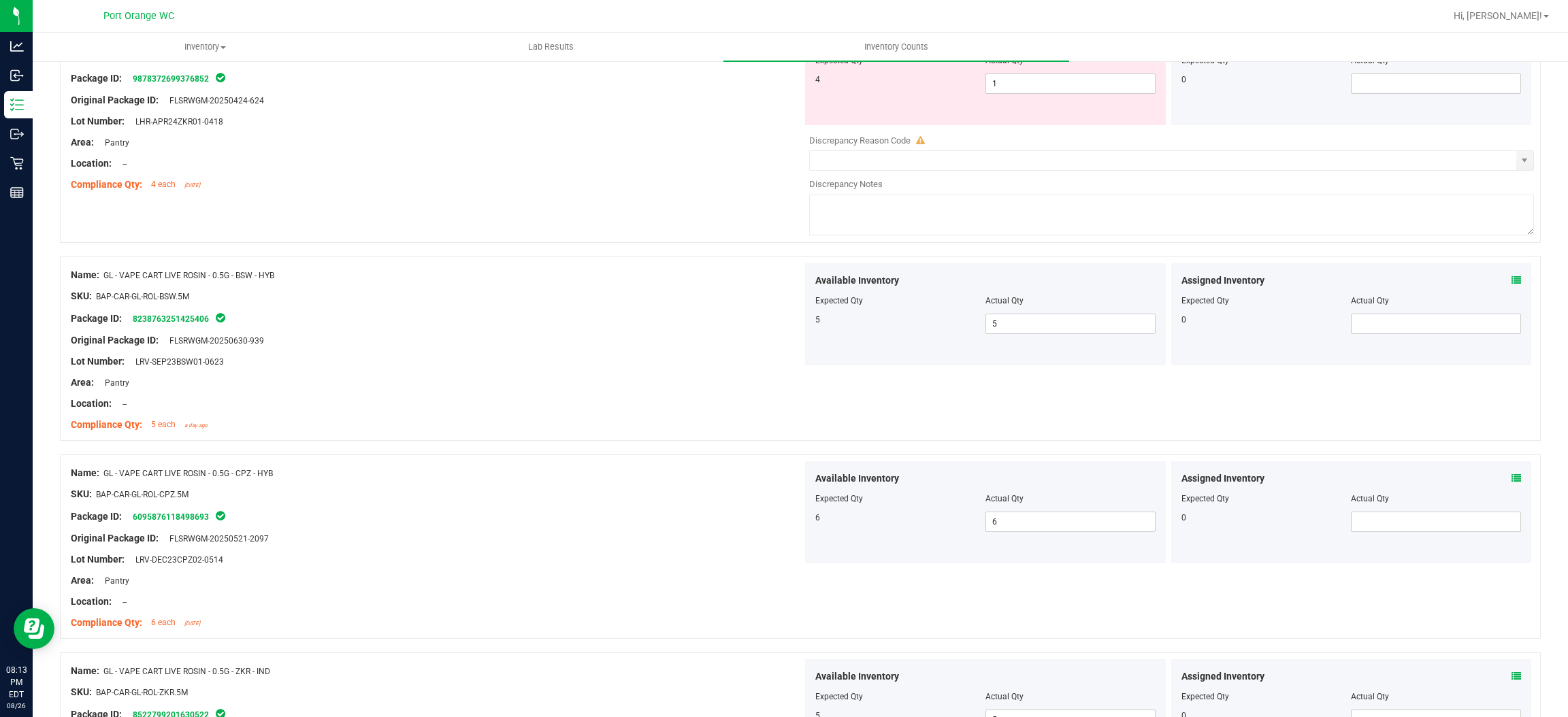
scroll to position [2949, 0]
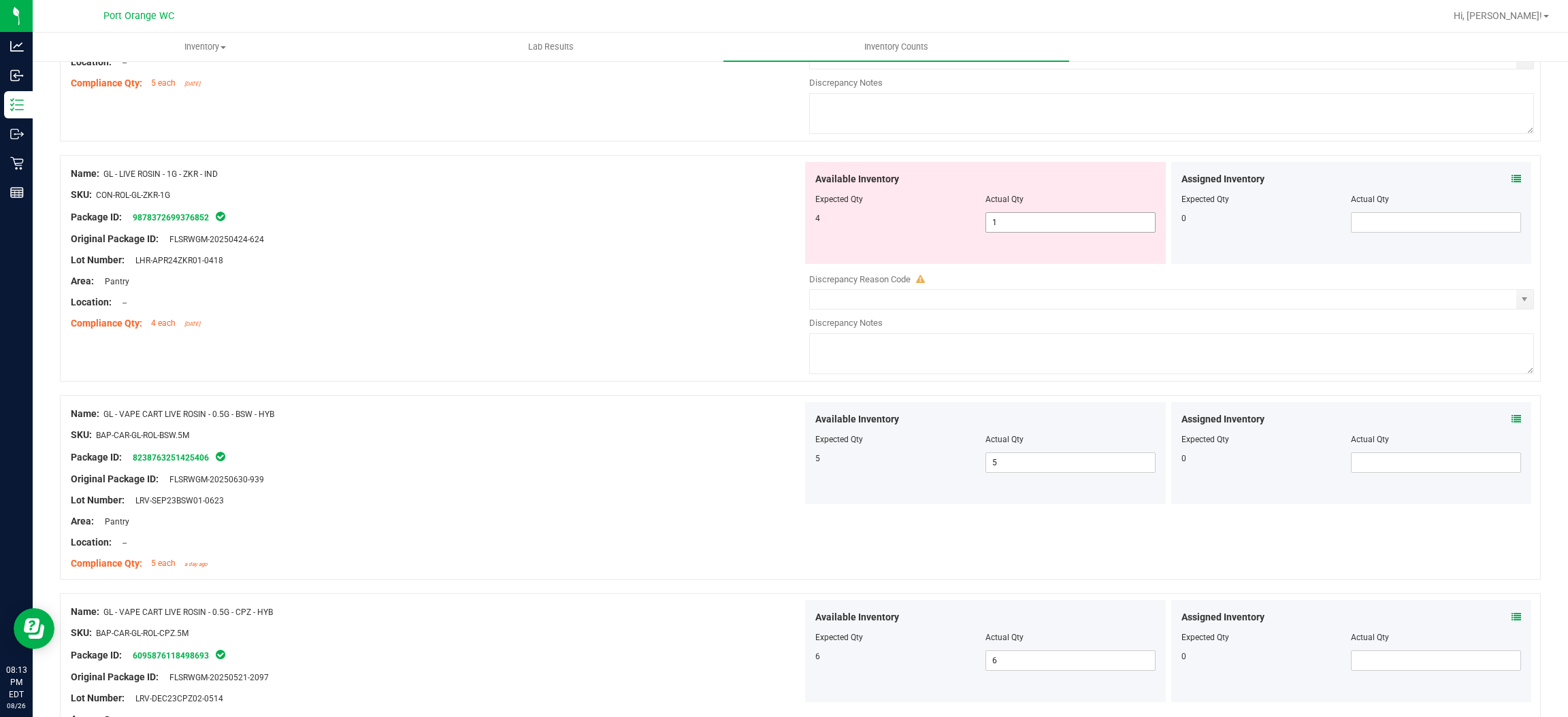
click at [1003, 233] on span "1 1" at bounding box center [1071, 222] width 170 height 20
click at [1003, 232] on input "1" at bounding box center [1070, 223] width 169 height 19
click at [760, 274] on div at bounding box center [436, 270] width 732 height 6
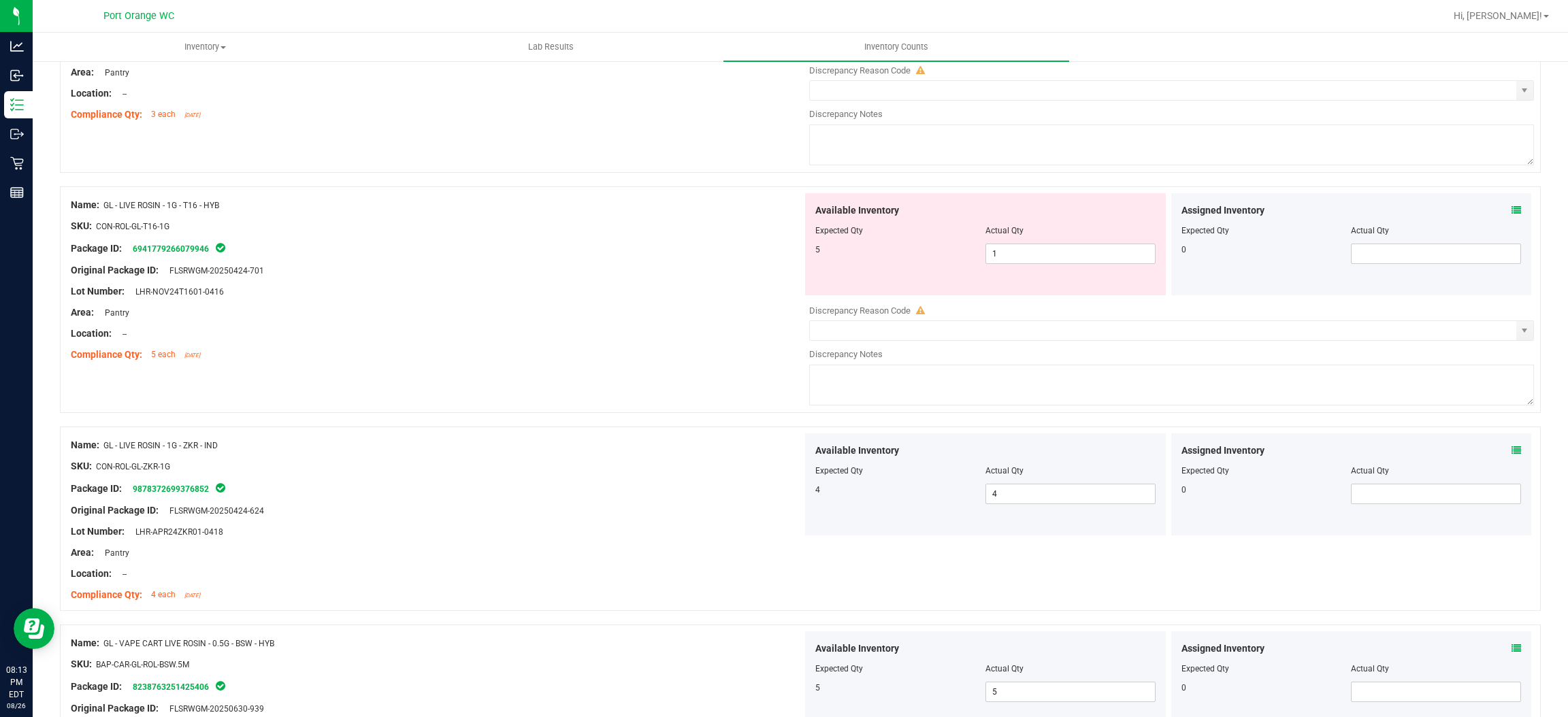
scroll to position [2642, 0]
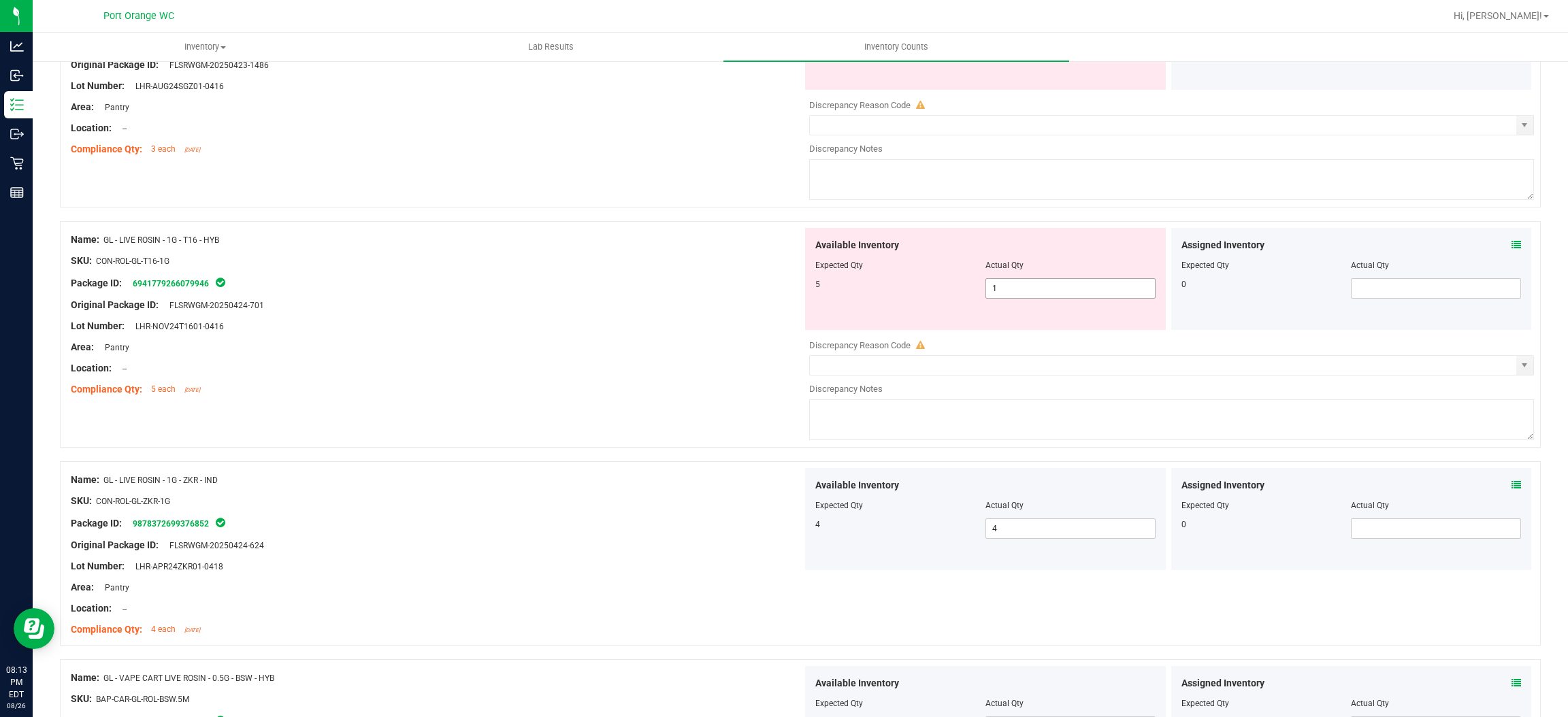
click at [1027, 293] on span "1 1" at bounding box center [1071, 288] width 170 height 20
click at [1027, 293] on input "1" at bounding box center [1070, 289] width 169 height 19
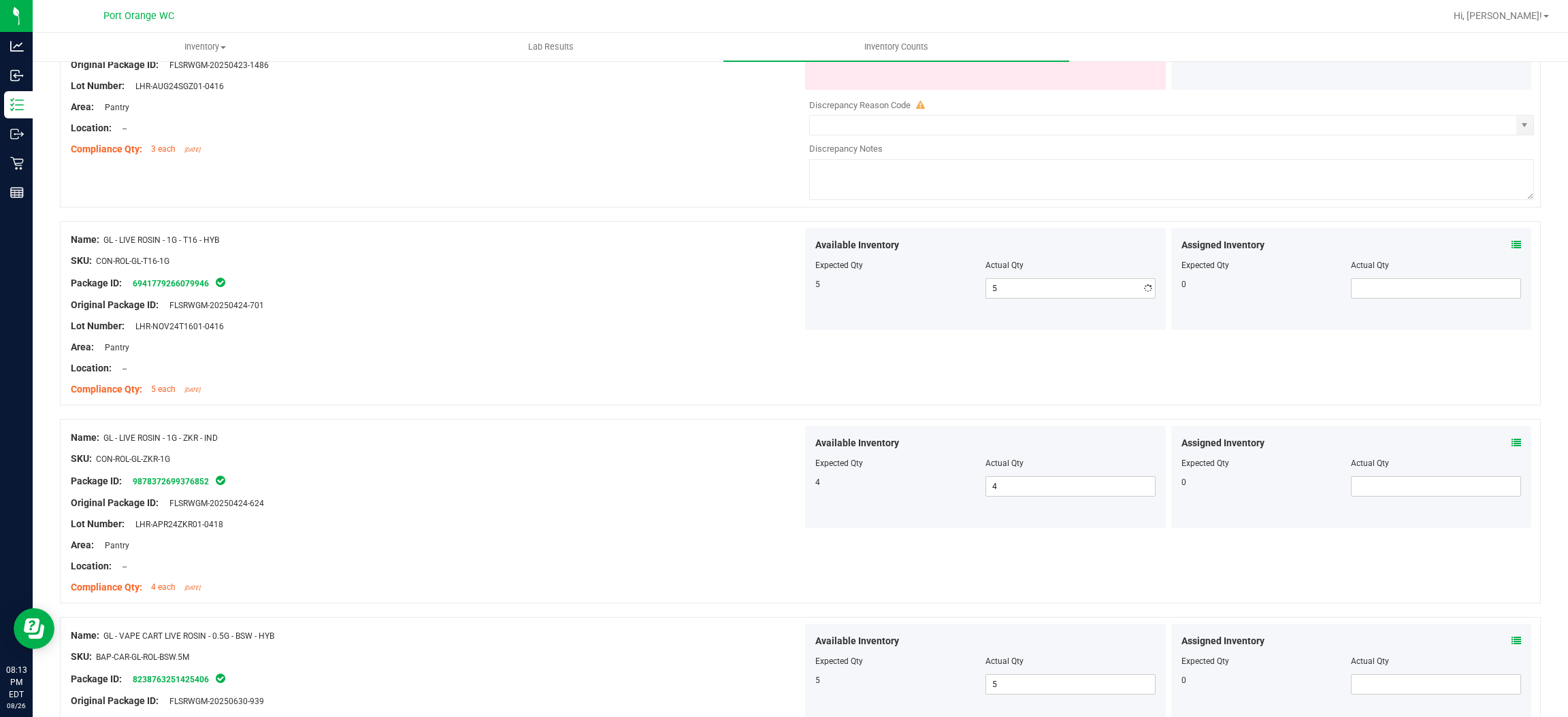
click at [716, 306] on div "Original Package ID: FLSRWGM-20250424-701" at bounding box center [436, 305] width 732 height 15
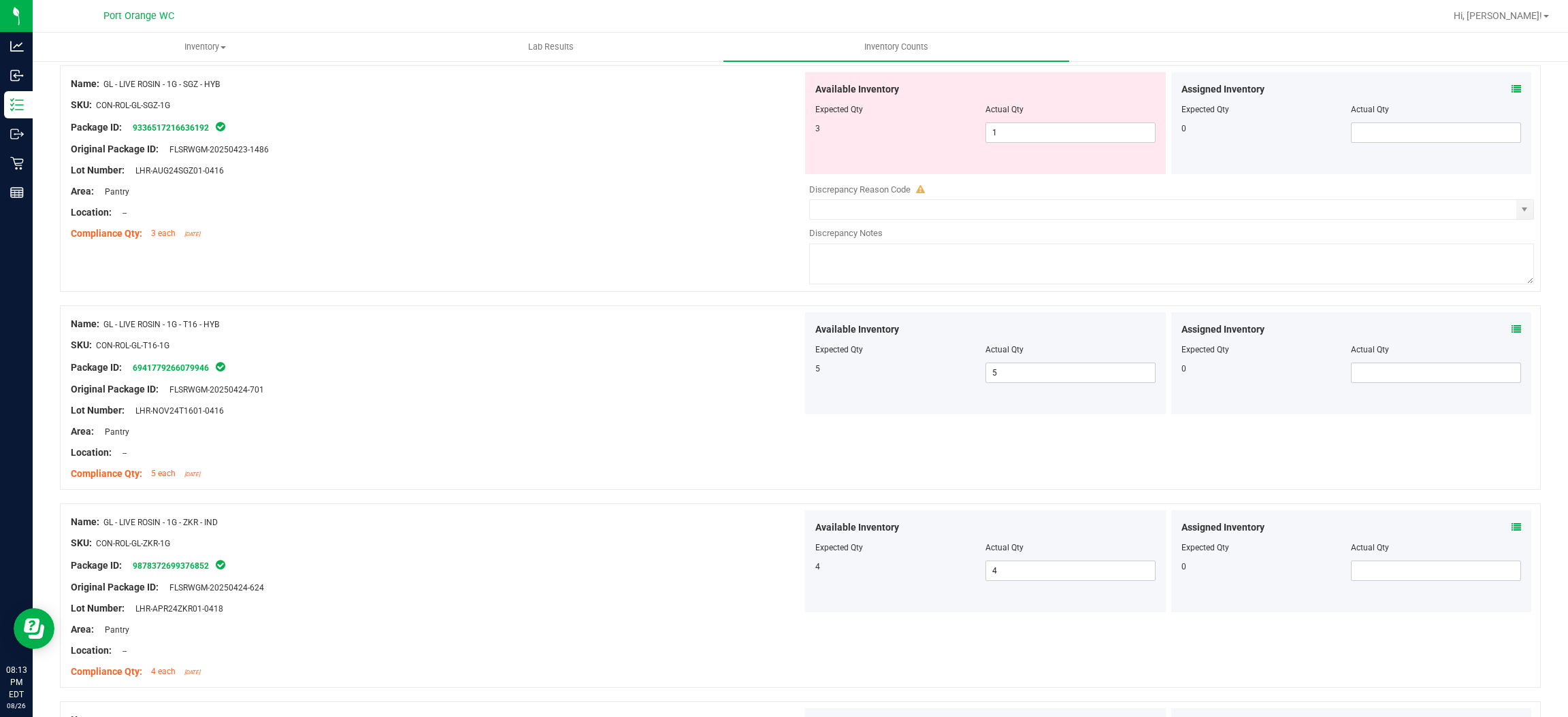
scroll to position [2438, 0]
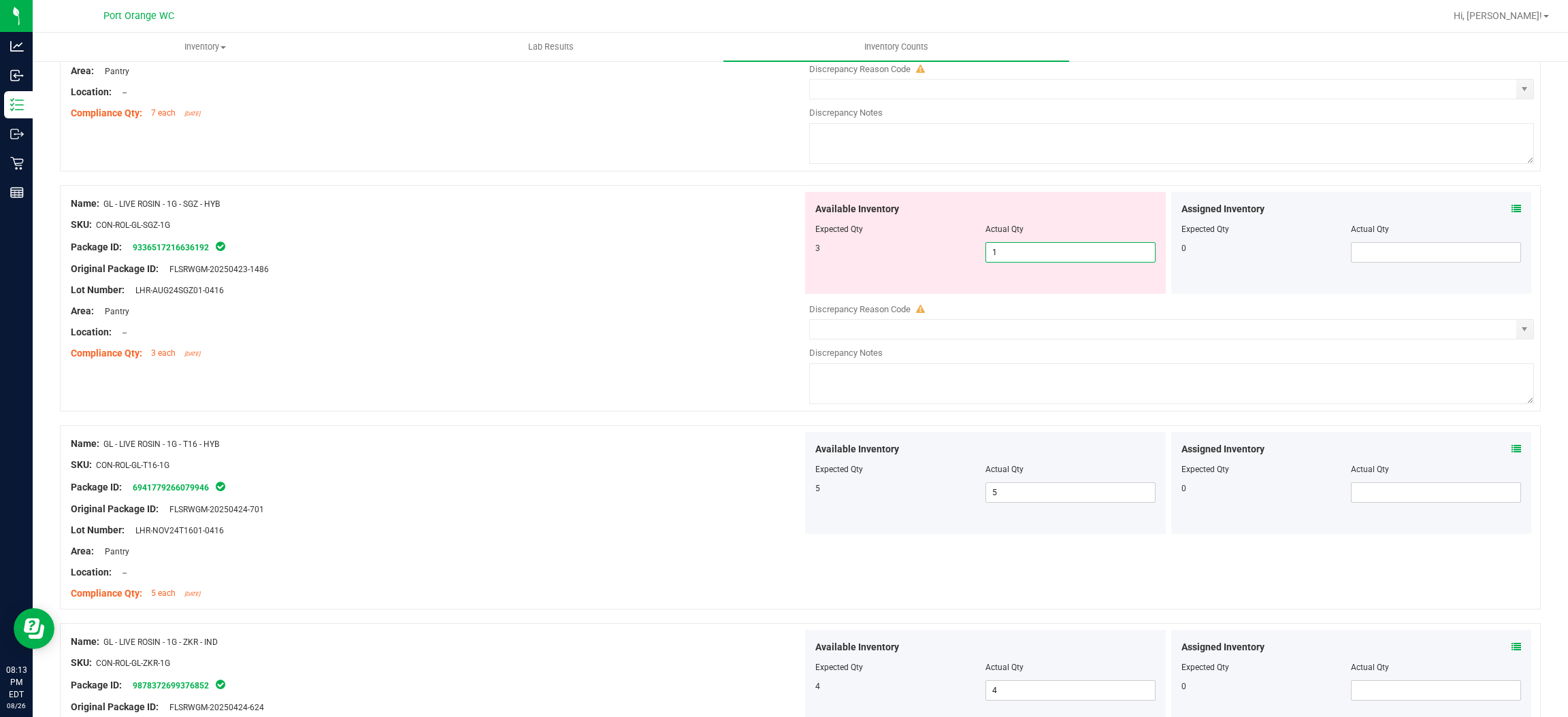
click at [1012, 261] on span "1 1" at bounding box center [1071, 252] width 170 height 20
click at [1012, 261] on input "1" at bounding box center [1070, 252] width 169 height 19
drag, startPoint x: 670, startPoint y: 273, endPoint x: 759, endPoint y: 253, distance: 91.2
click at [672, 272] on div "Original Package ID: FLSRWGM-20250423-1486" at bounding box center [436, 269] width 732 height 15
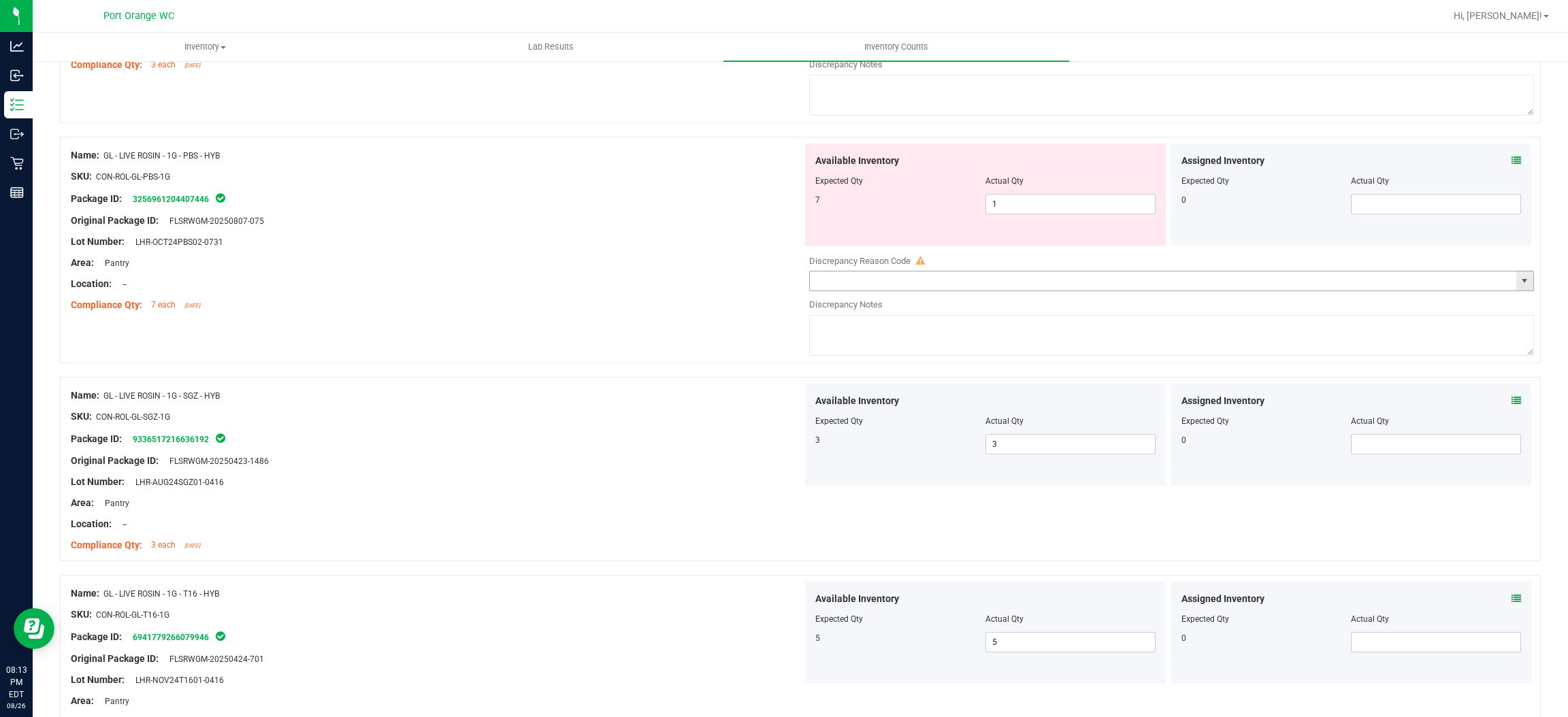
scroll to position [2234, 0]
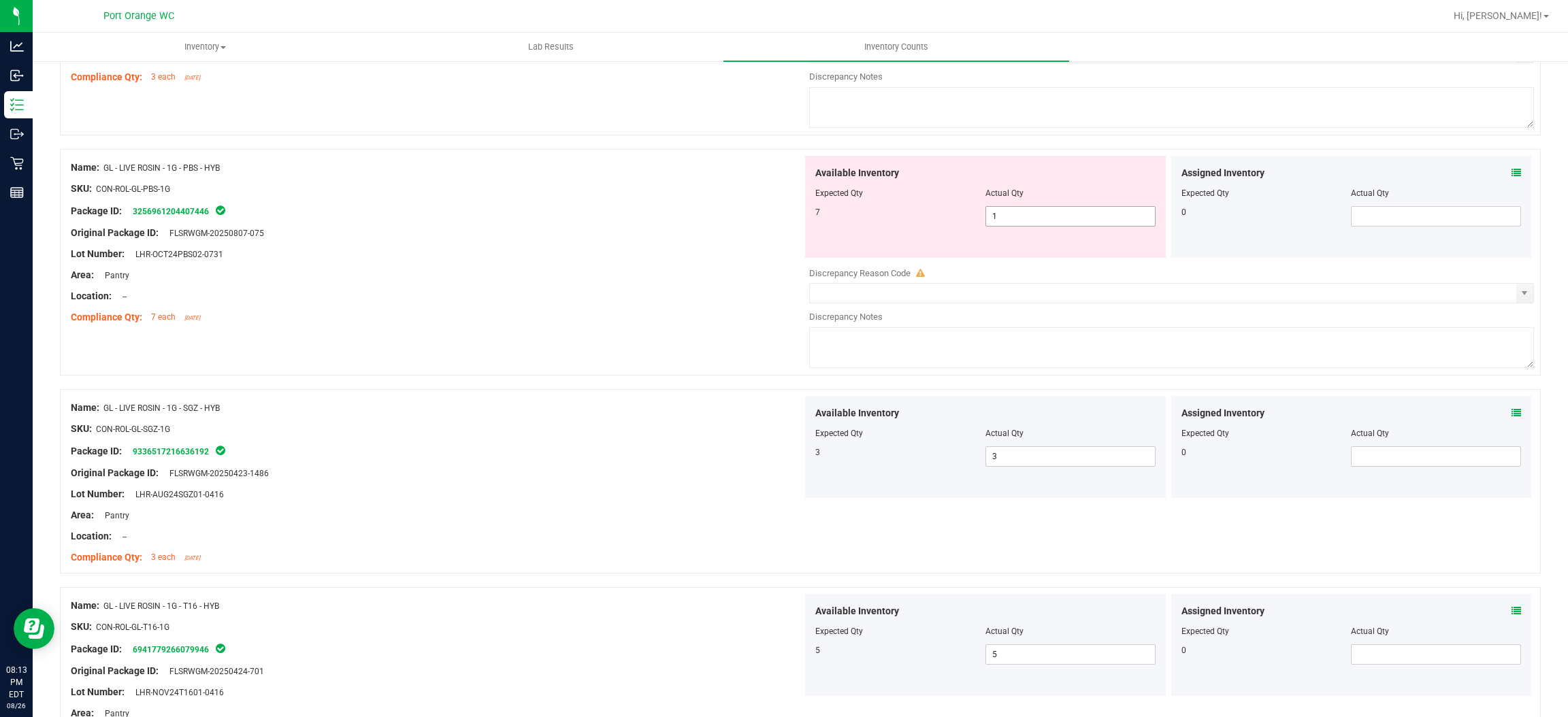
click at [1013, 224] on span "1 1" at bounding box center [1071, 216] width 170 height 20
click at [1013, 224] on input "1" at bounding box center [1070, 217] width 169 height 19
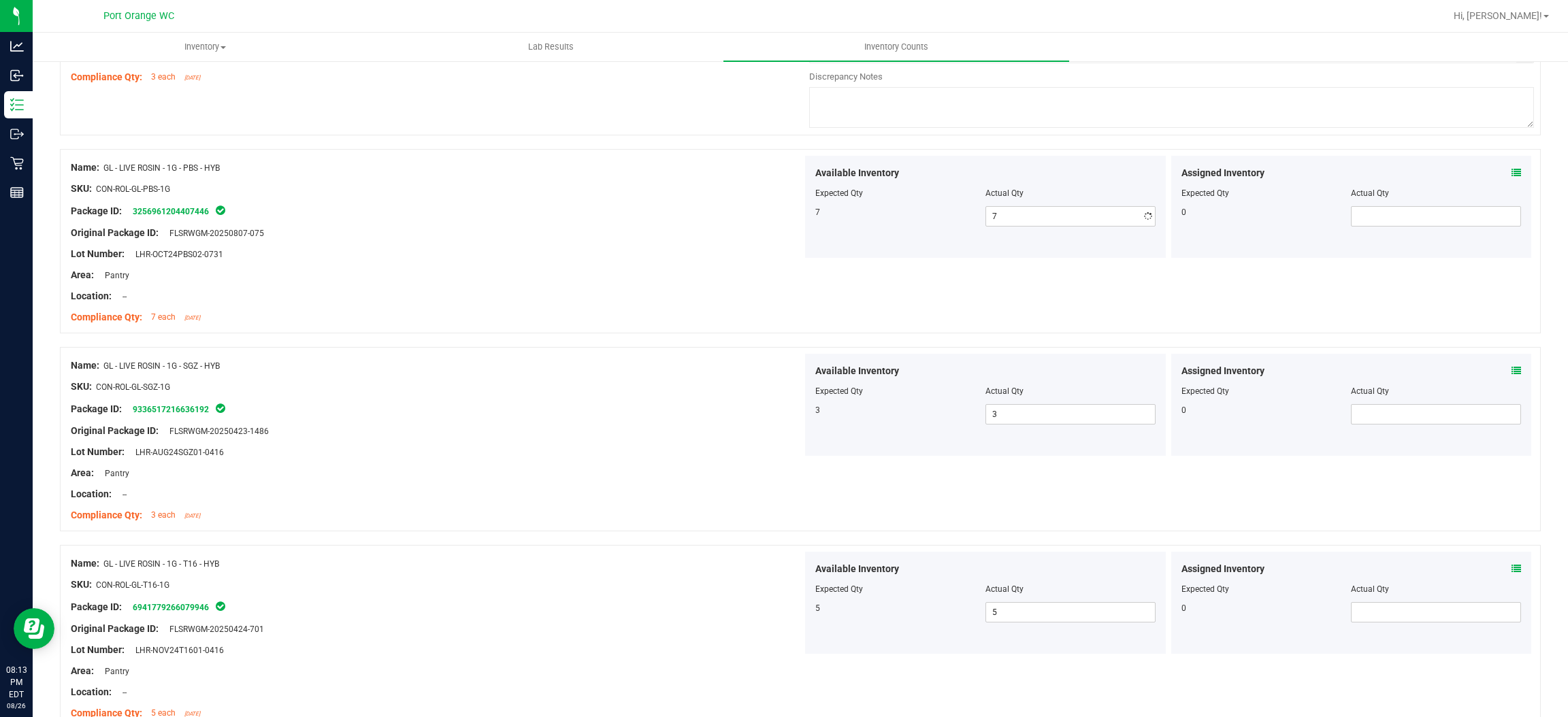
click at [612, 285] on div at bounding box center [436, 286] width 732 height 6
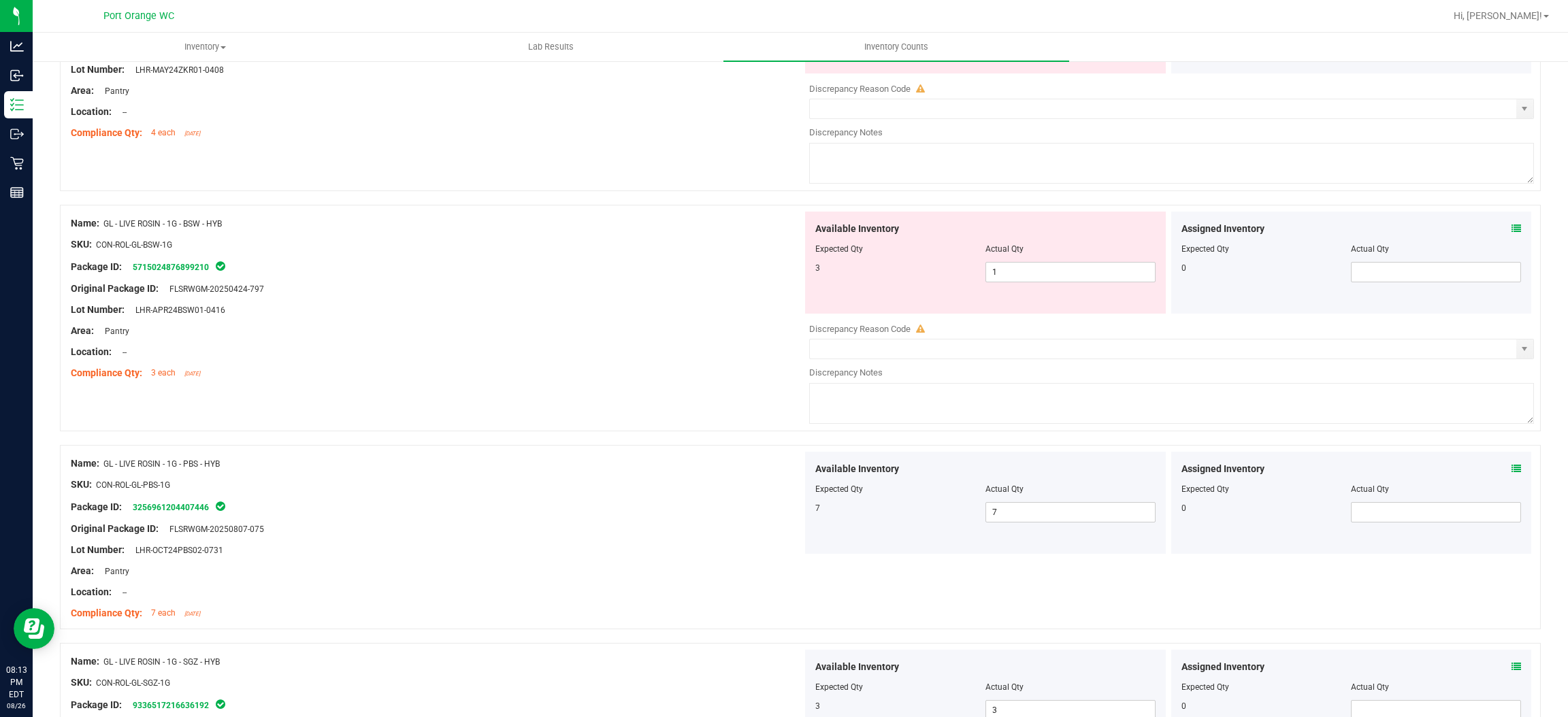
scroll to position [1928, 0]
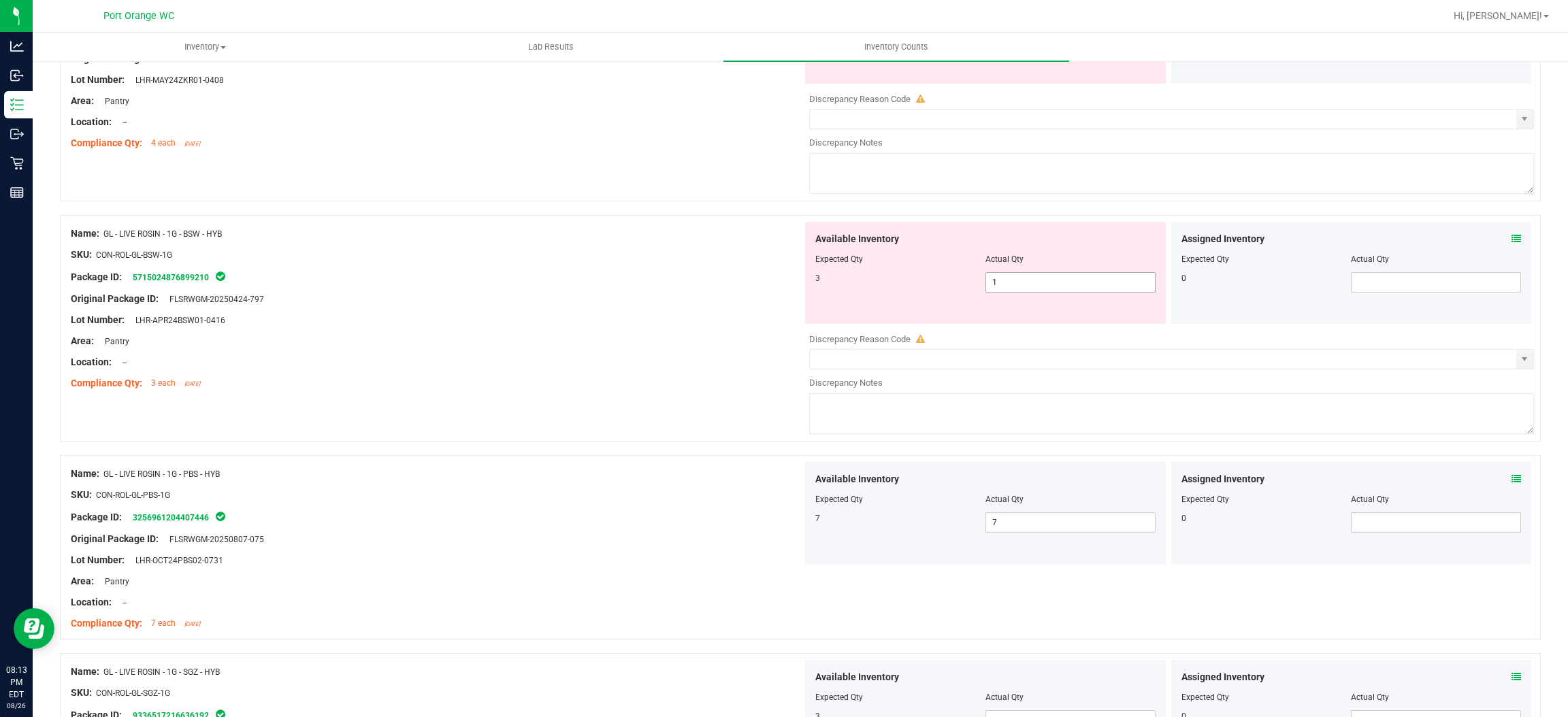
click at [999, 283] on span "1 1" at bounding box center [1071, 282] width 170 height 20
click at [999, 283] on input "1" at bounding box center [1070, 282] width 169 height 19
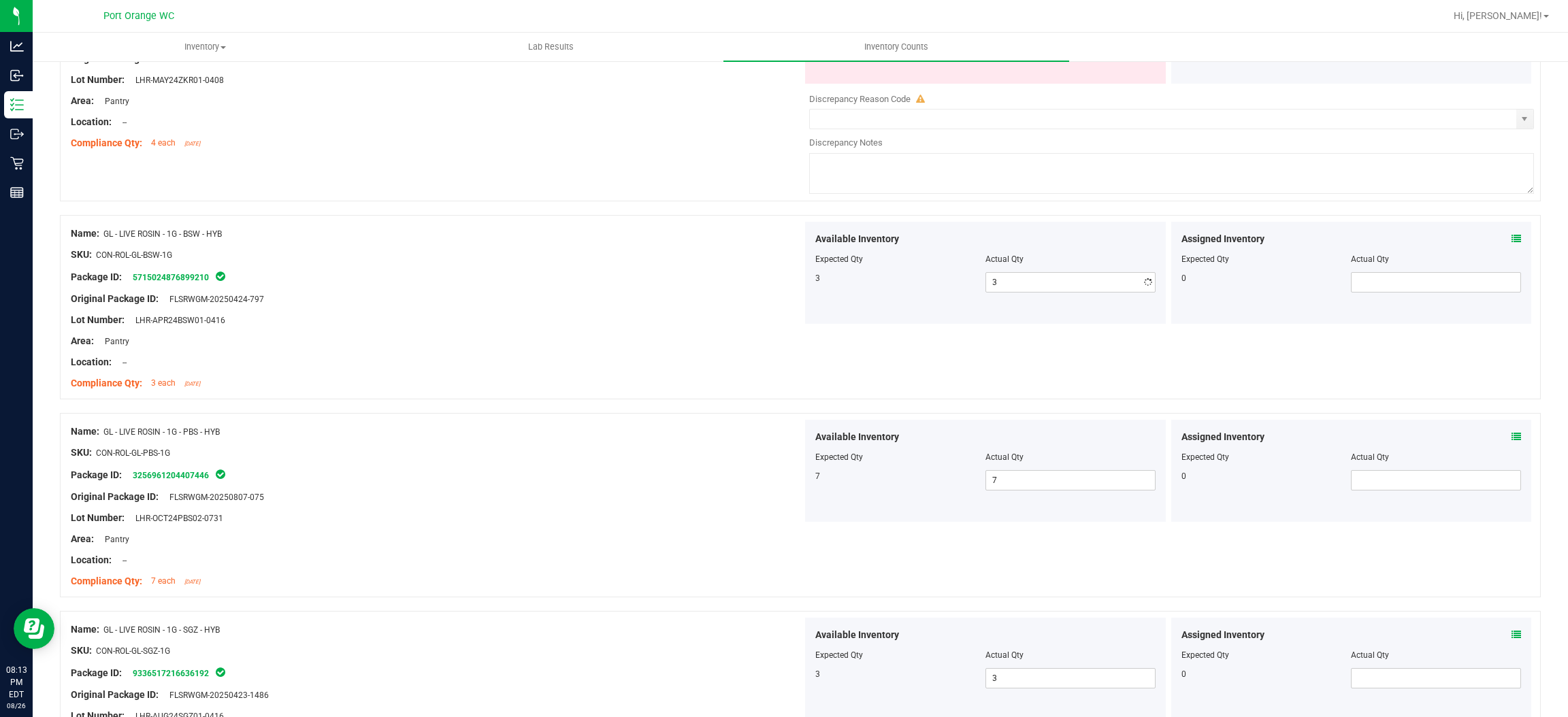
click at [577, 280] on div "Package ID: 5715024876899210" at bounding box center [436, 277] width 732 height 16
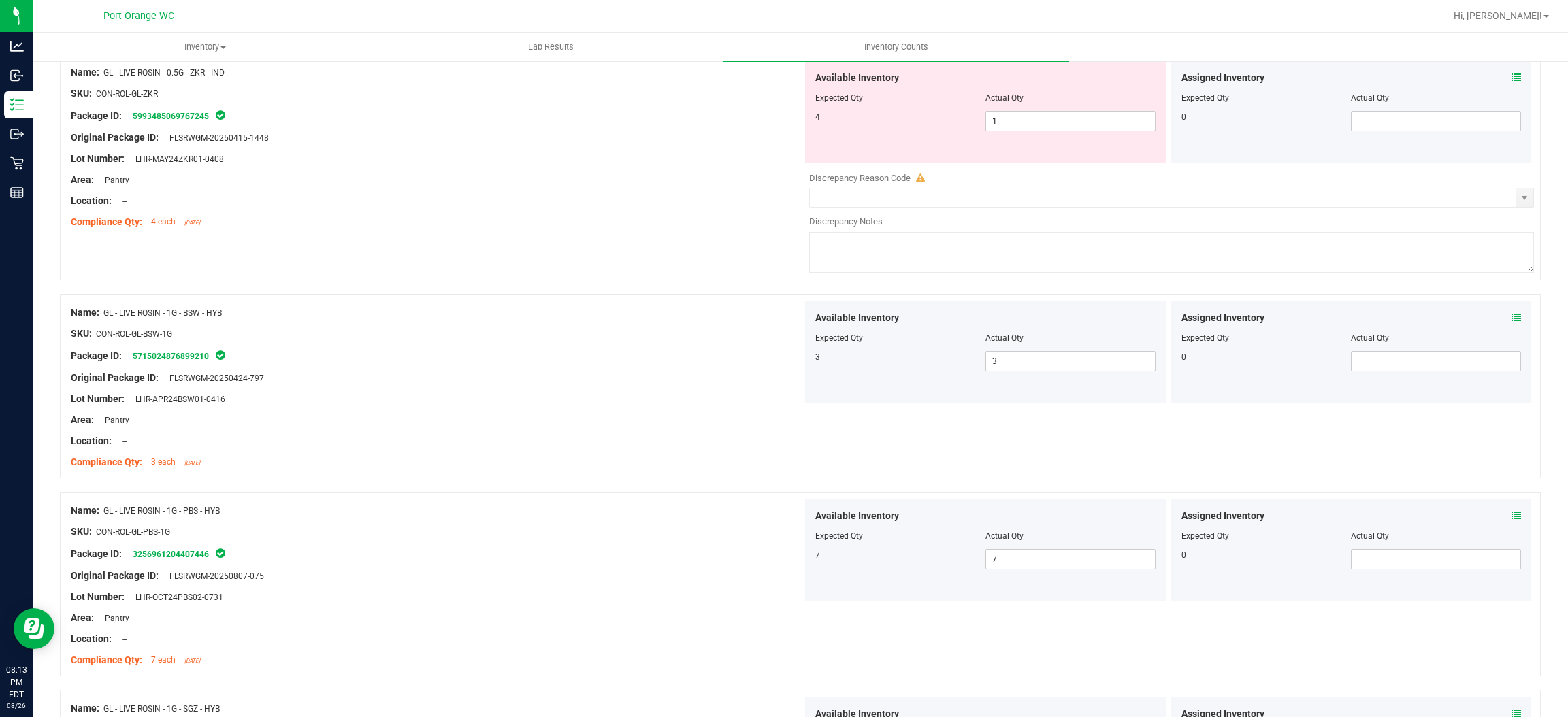
scroll to position [1724, 0]
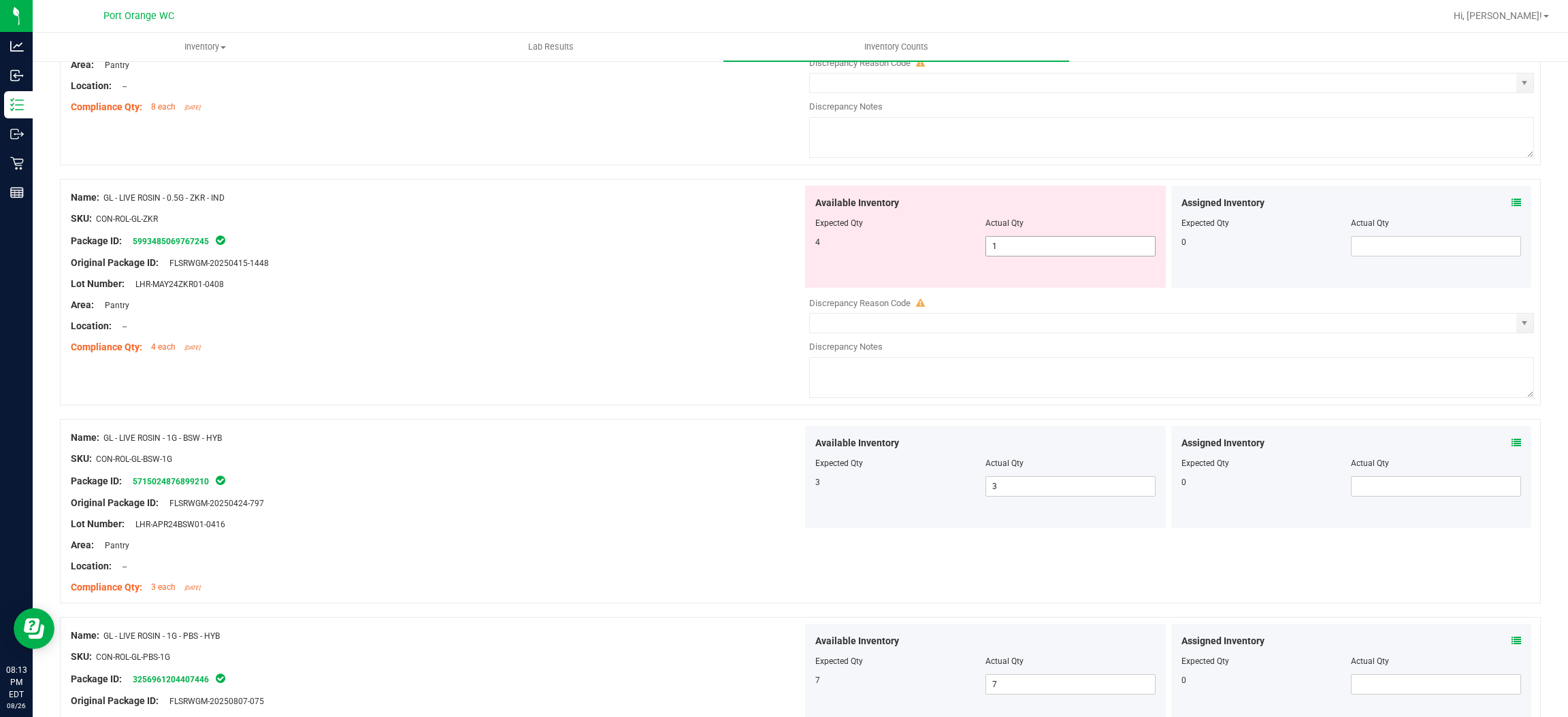
click at [1016, 259] on div "Available Inventory Expected Qty Actual Qty 4 1 1" at bounding box center [986, 237] width 361 height 102
click at [1008, 248] on span "1 1" at bounding box center [1071, 246] width 170 height 20
click at [1008, 248] on input "1" at bounding box center [1070, 247] width 169 height 19
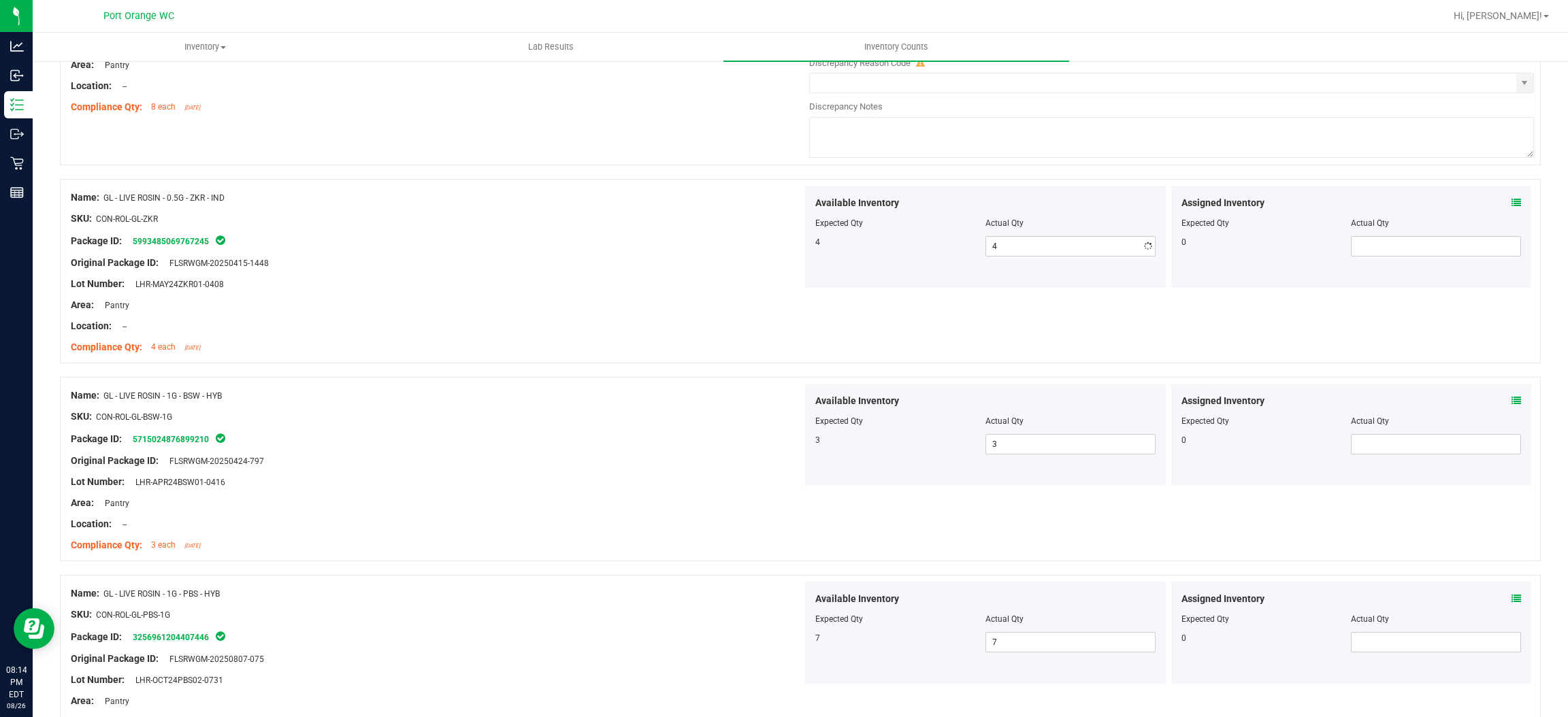
drag, startPoint x: 618, startPoint y: 250, endPoint x: 828, endPoint y: 231, distance: 210.9
click at [639, 244] on div "Name: GL - LIVE ROSIN - 0.5G - ZKR - IND SKU: CON-ROL-GL-ZKR Package ID: 599348…" at bounding box center [436, 273] width 732 height 173
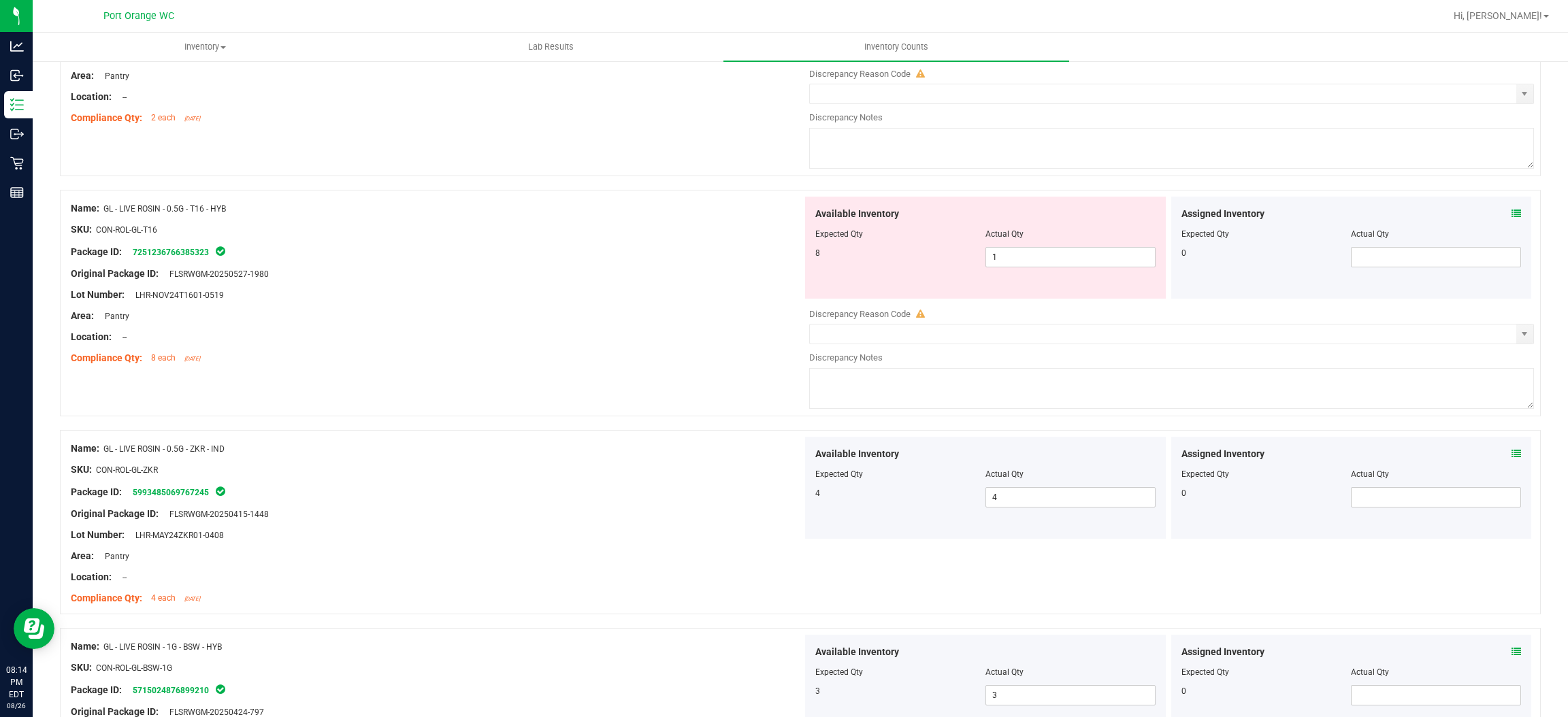
scroll to position [1418, 0]
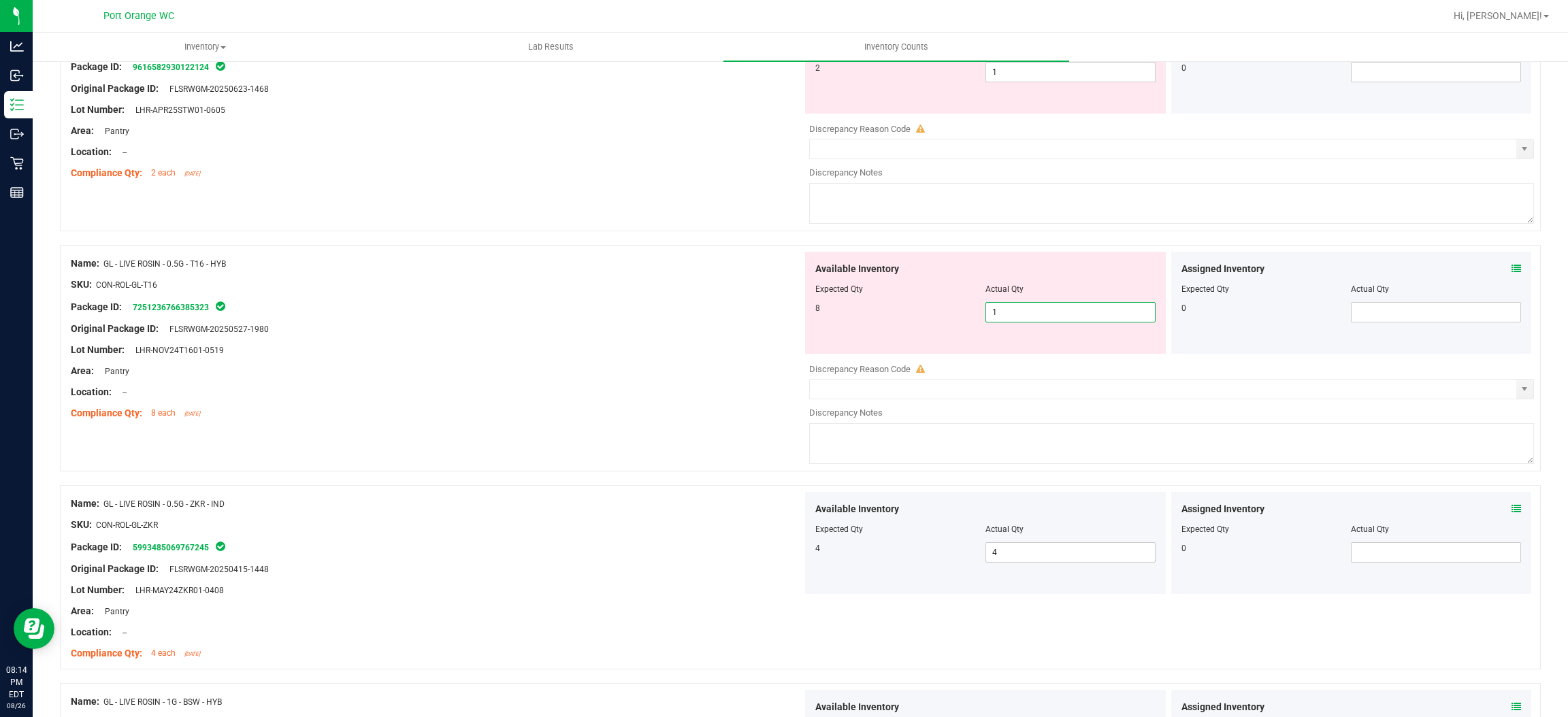
click at [1043, 314] on span "1 1" at bounding box center [1071, 312] width 170 height 20
click at [1043, 314] on input "1" at bounding box center [1070, 312] width 169 height 19
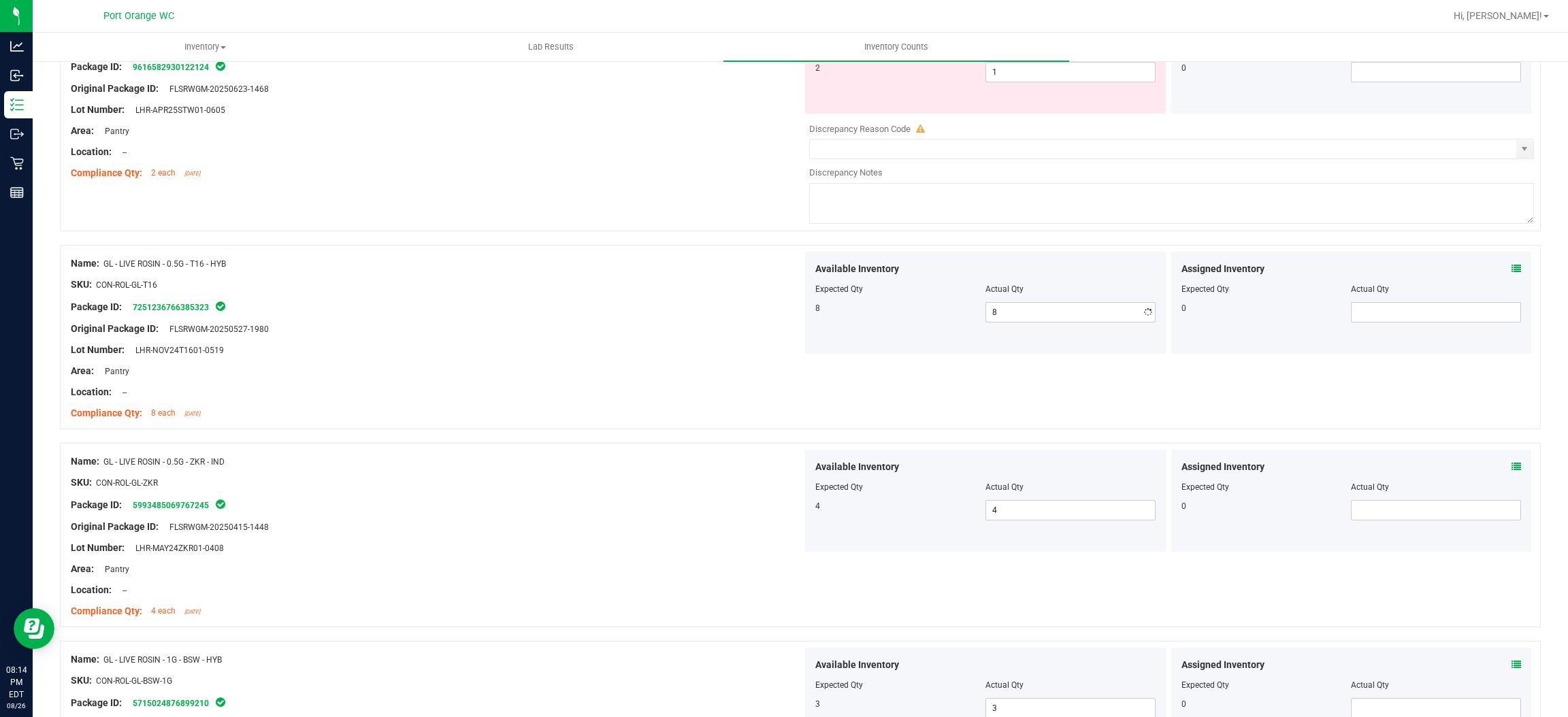
click at [717, 292] on div "SKU: CON-ROL-GL-T16" at bounding box center [436, 285] width 732 height 15
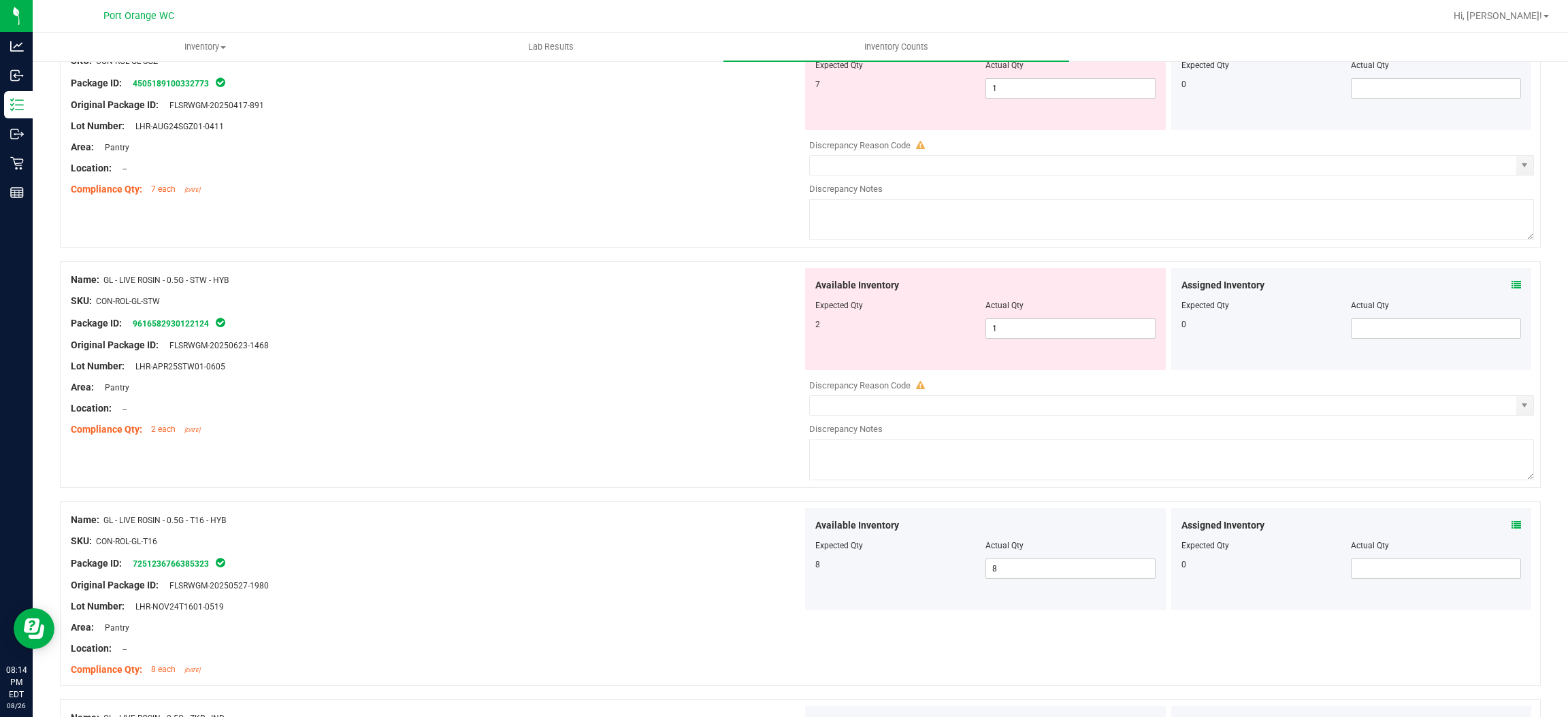
scroll to position [1111, 0]
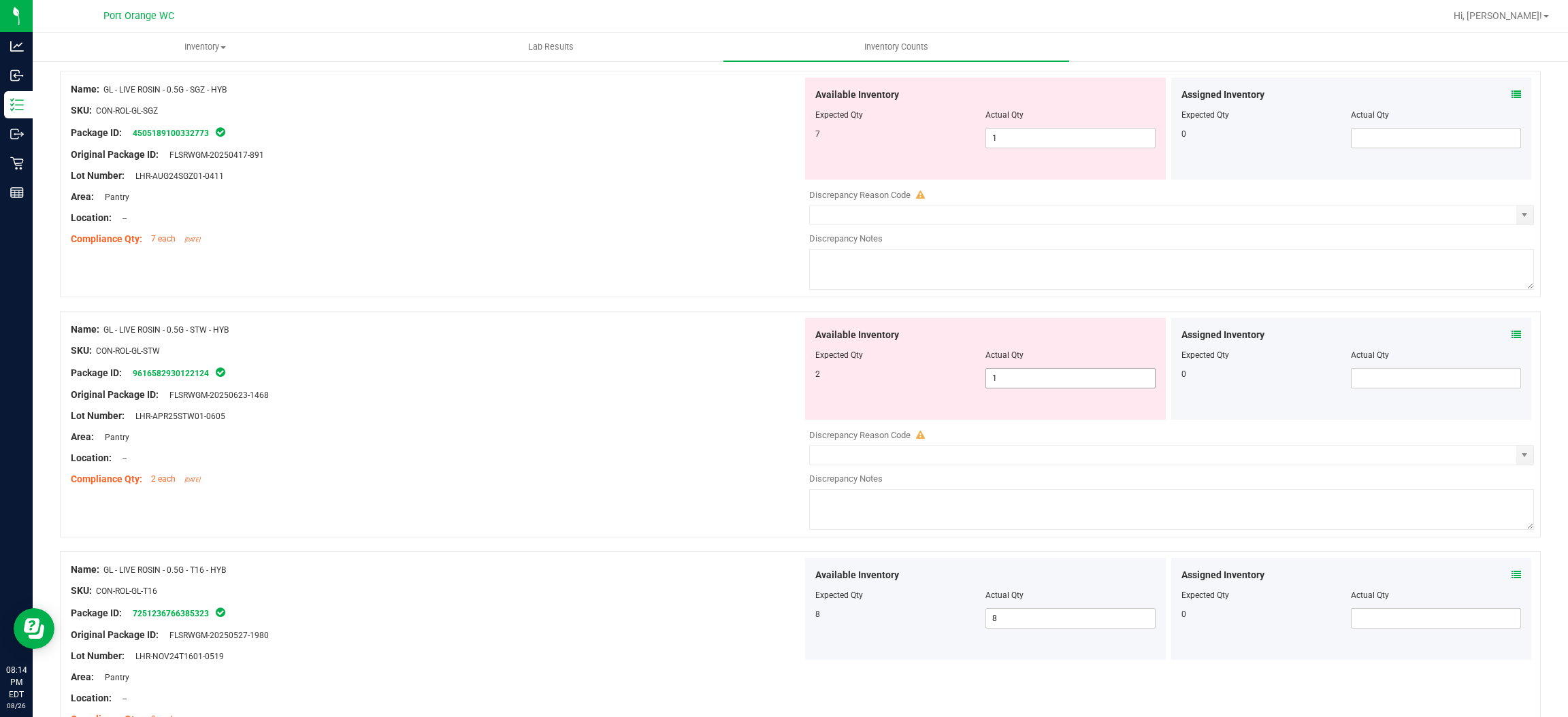
click at [1015, 380] on span "1 1" at bounding box center [1071, 378] width 170 height 20
click at [1015, 380] on input "1" at bounding box center [1070, 379] width 169 height 19
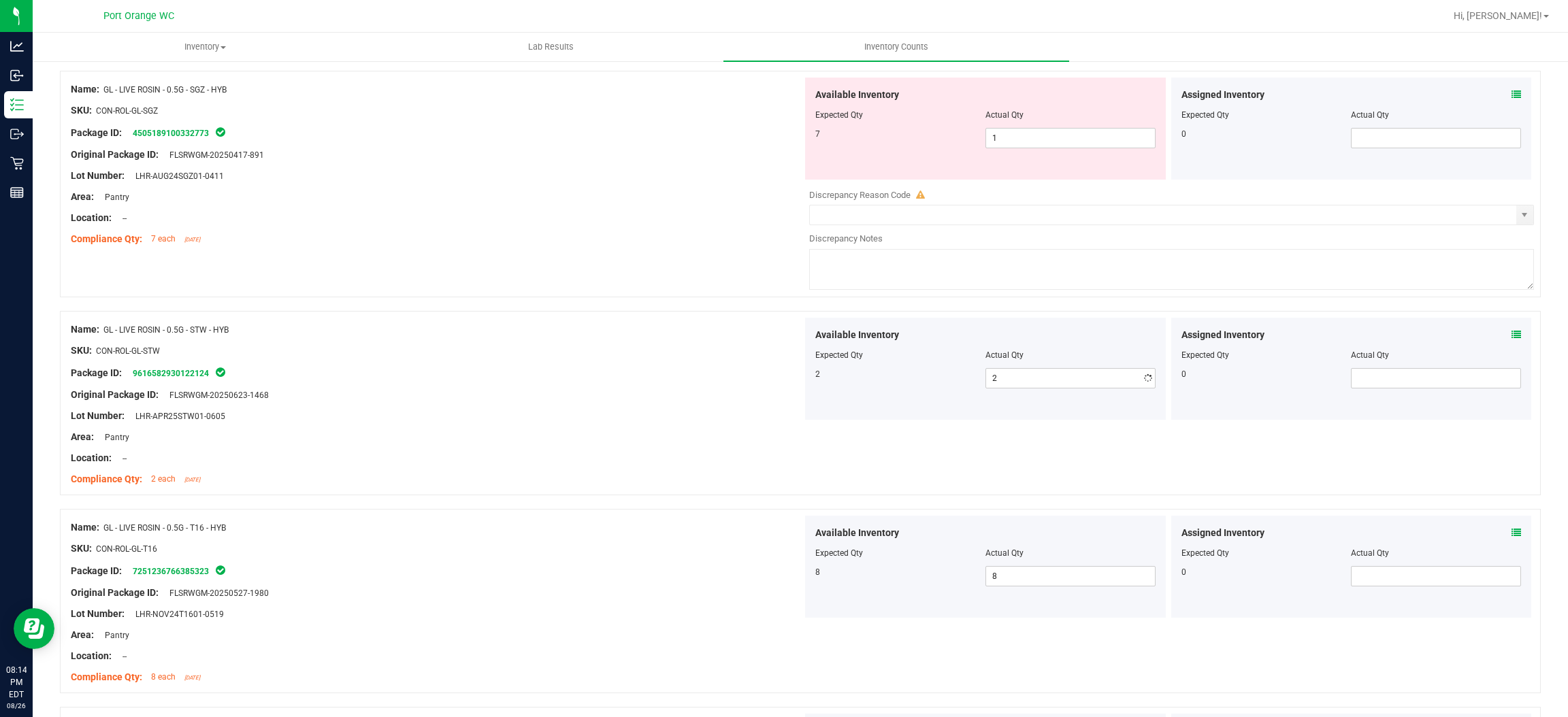
drag, startPoint x: 627, startPoint y: 349, endPoint x: 873, endPoint y: 284, distance: 254.4
click at [644, 342] on div "Name: GL - LIVE ROSIN - 0.5G - STW - HYB SKU: CON-ROL-GL-STW Package ID: 961658…" at bounding box center [436, 405] width 732 height 173
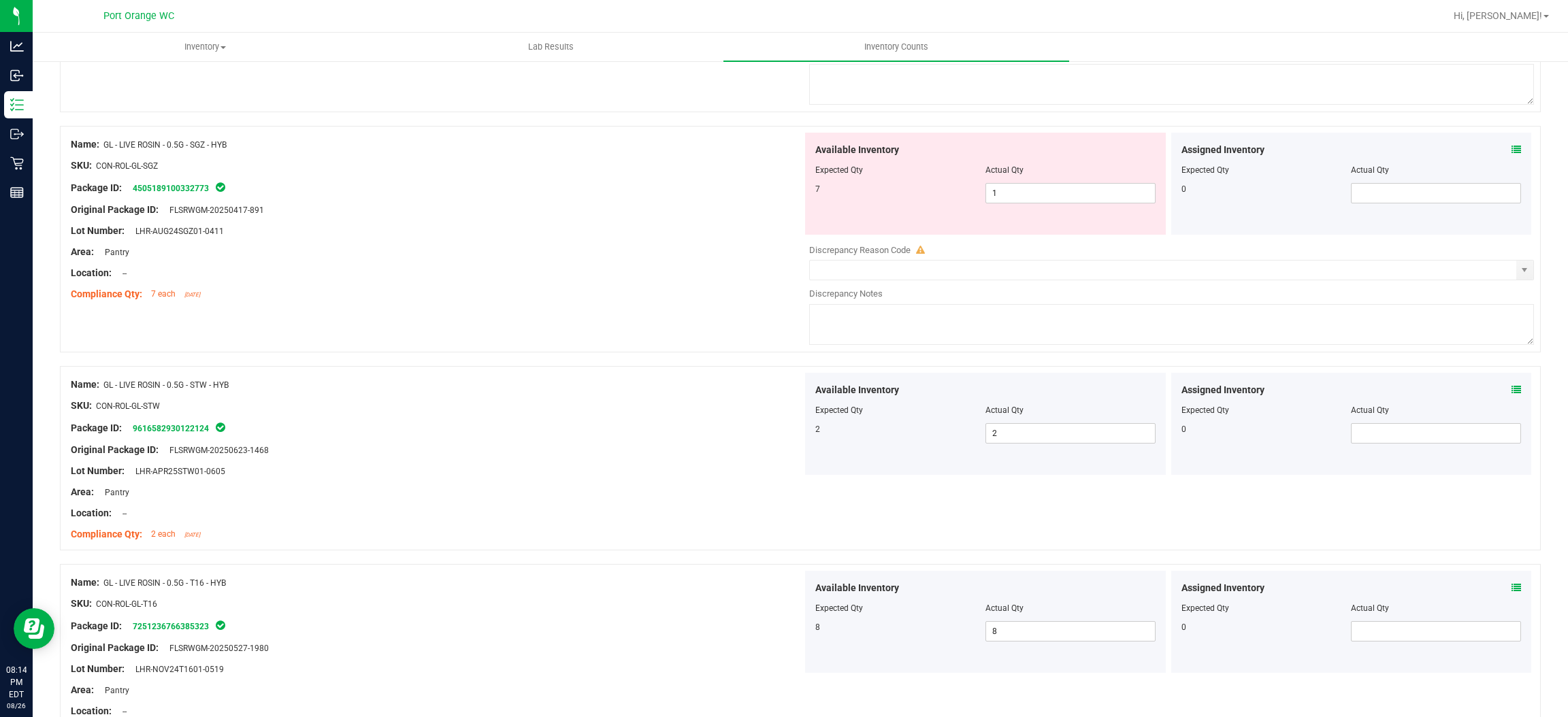
scroll to position [907, 0]
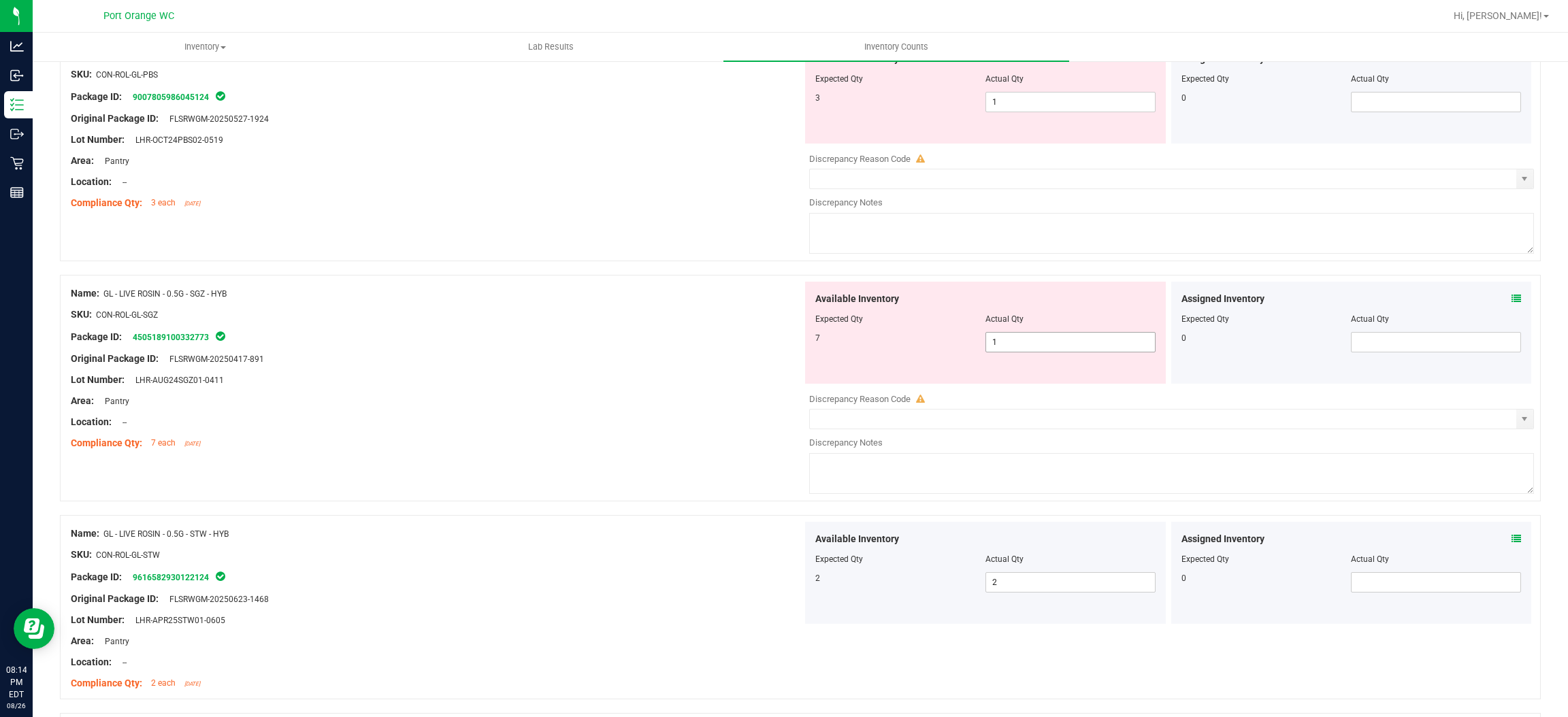
click at [999, 344] on span "1 1" at bounding box center [1071, 342] width 170 height 20
click at [999, 344] on input "1" at bounding box center [1070, 342] width 169 height 19
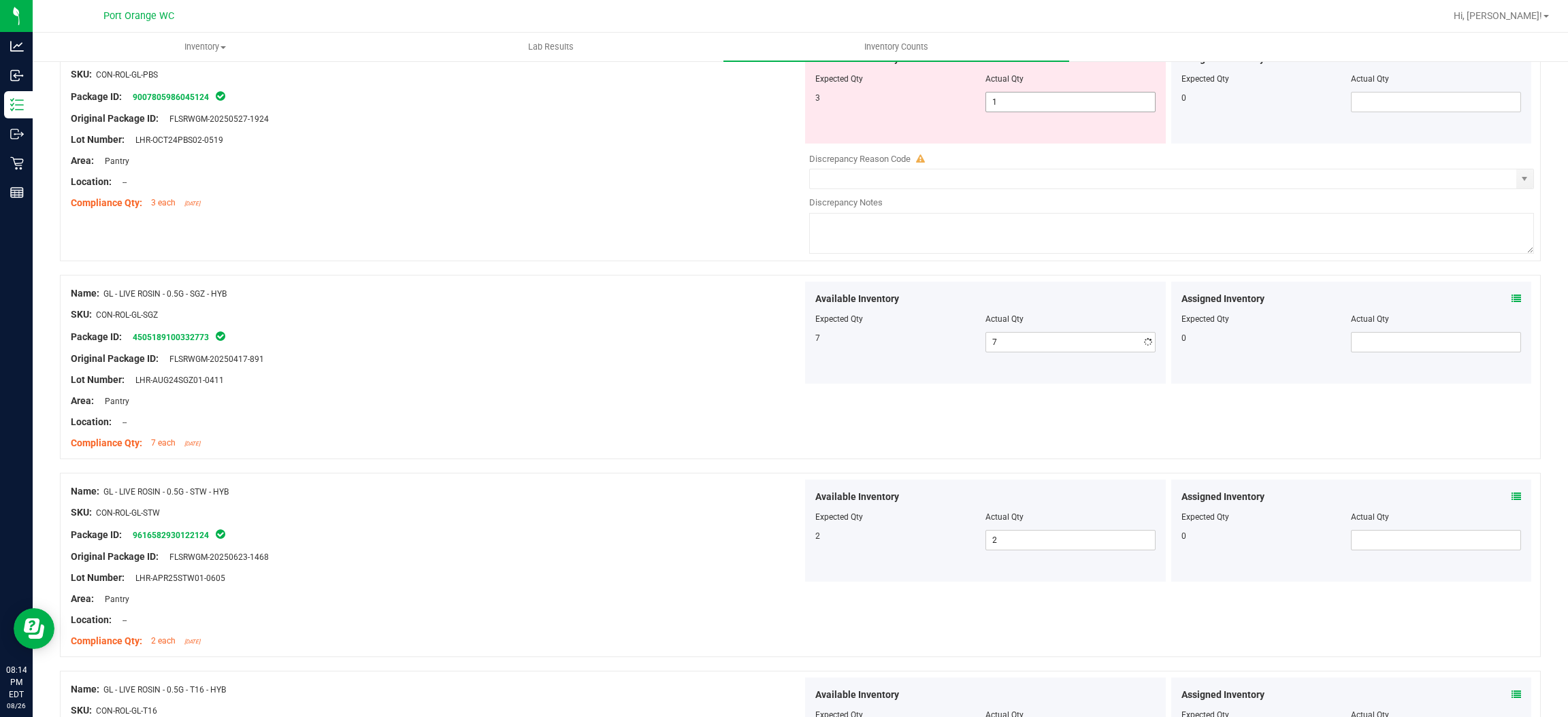
click at [1045, 104] on span "1 1" at bounding box center [1071, 102] width 170 height 20
click at [1045, 104] on input "1" at bounding box center [1070, 102] width 169 height 19
drag, startPoint x: 577, startPoint y: 306, endPoint x: 593, endPoint y: 310, distance: 16.5
click at [590, 308] on div "Name: GL - LIVE ROSIN - 0.5G - SGZ - HYB SKU: CON-ROL-GL-SGZ Package ID: 450518…" at bounding box center [436, 368] width 732 height 173
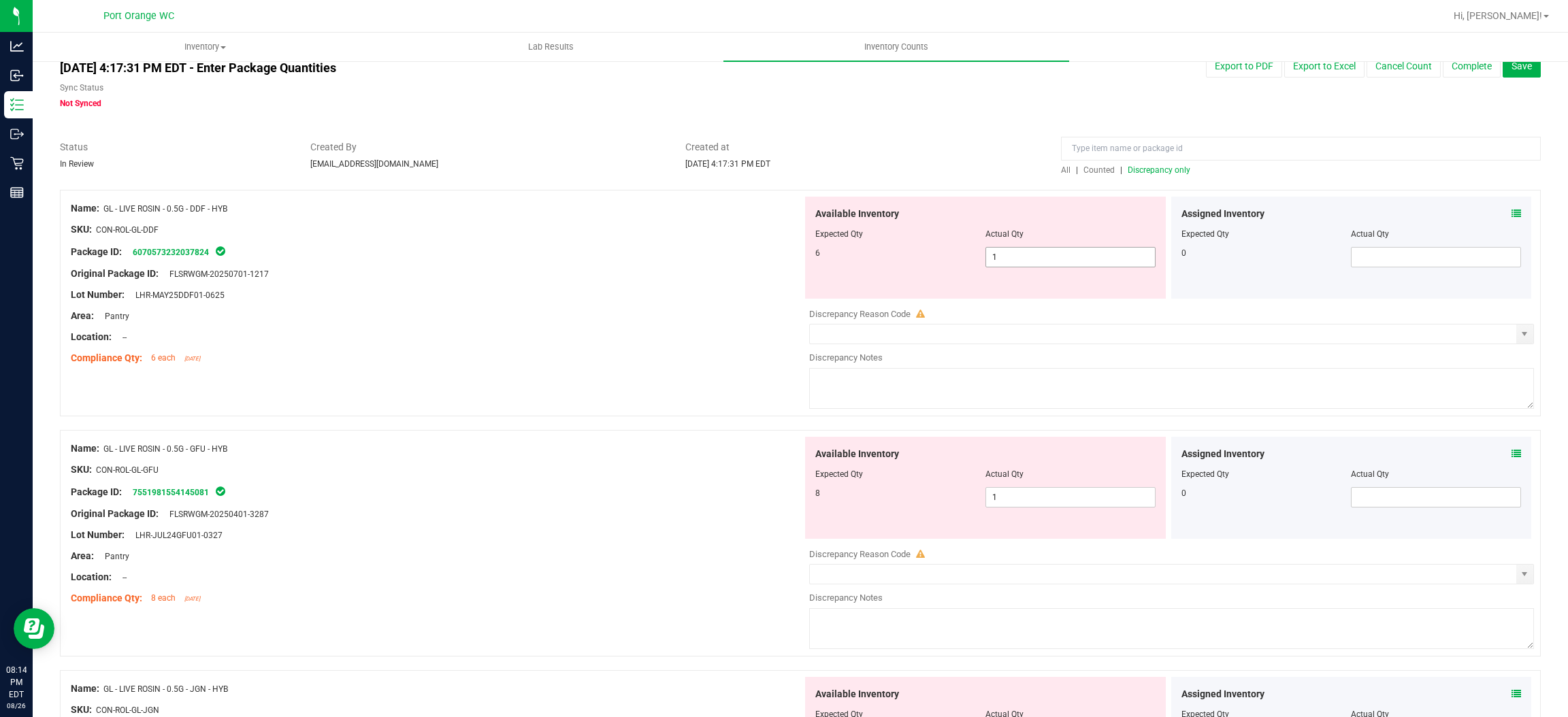
scroll to position [0, 0]
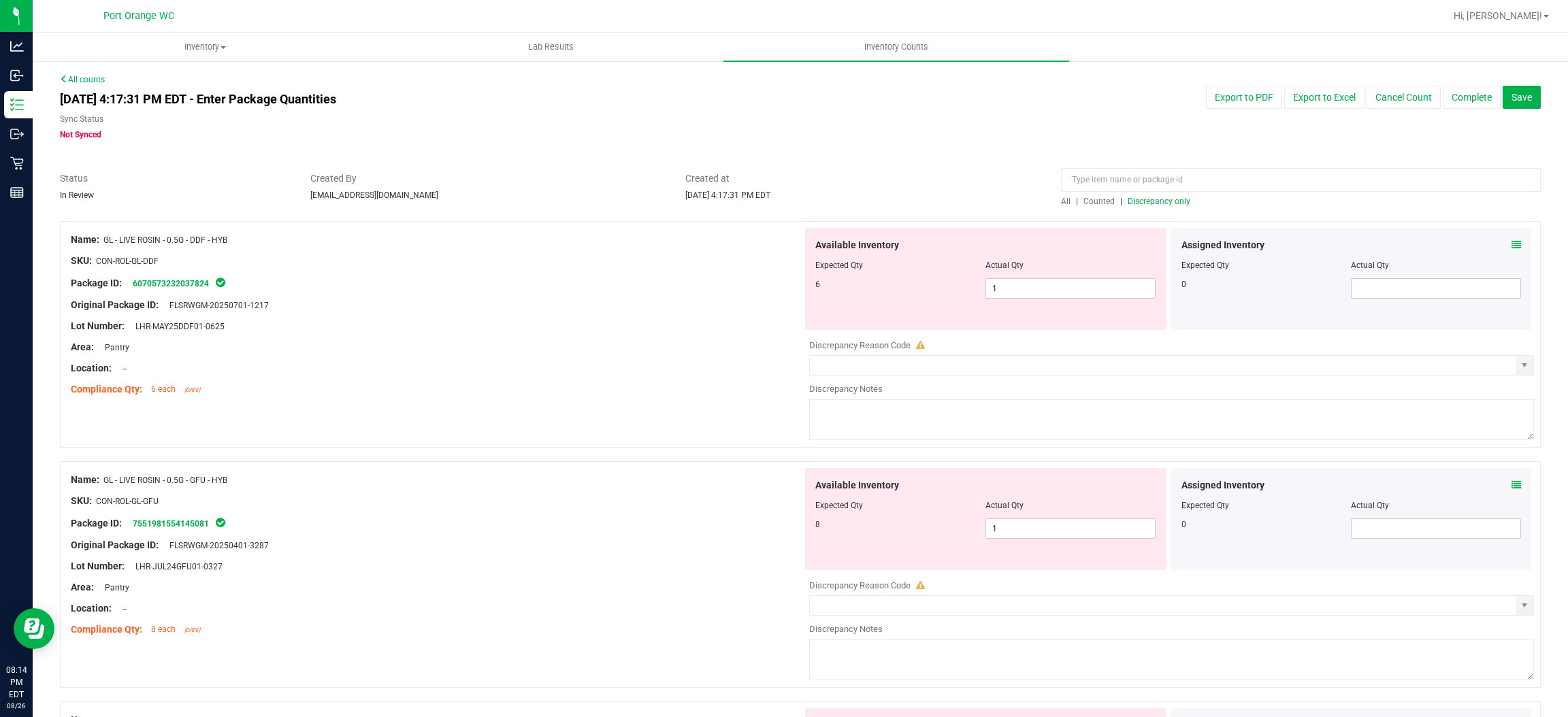
click at [1145, 203] on span "Discrepancy only" at bounding box center [1158, 202] width 62 height 10
click at [1003, 292] on span "1 1" at bounding box center [1071, 288] width 170 height 20
click at [1003, 292] on input "1" at bounding box center [1070, 289] width 169 height 19
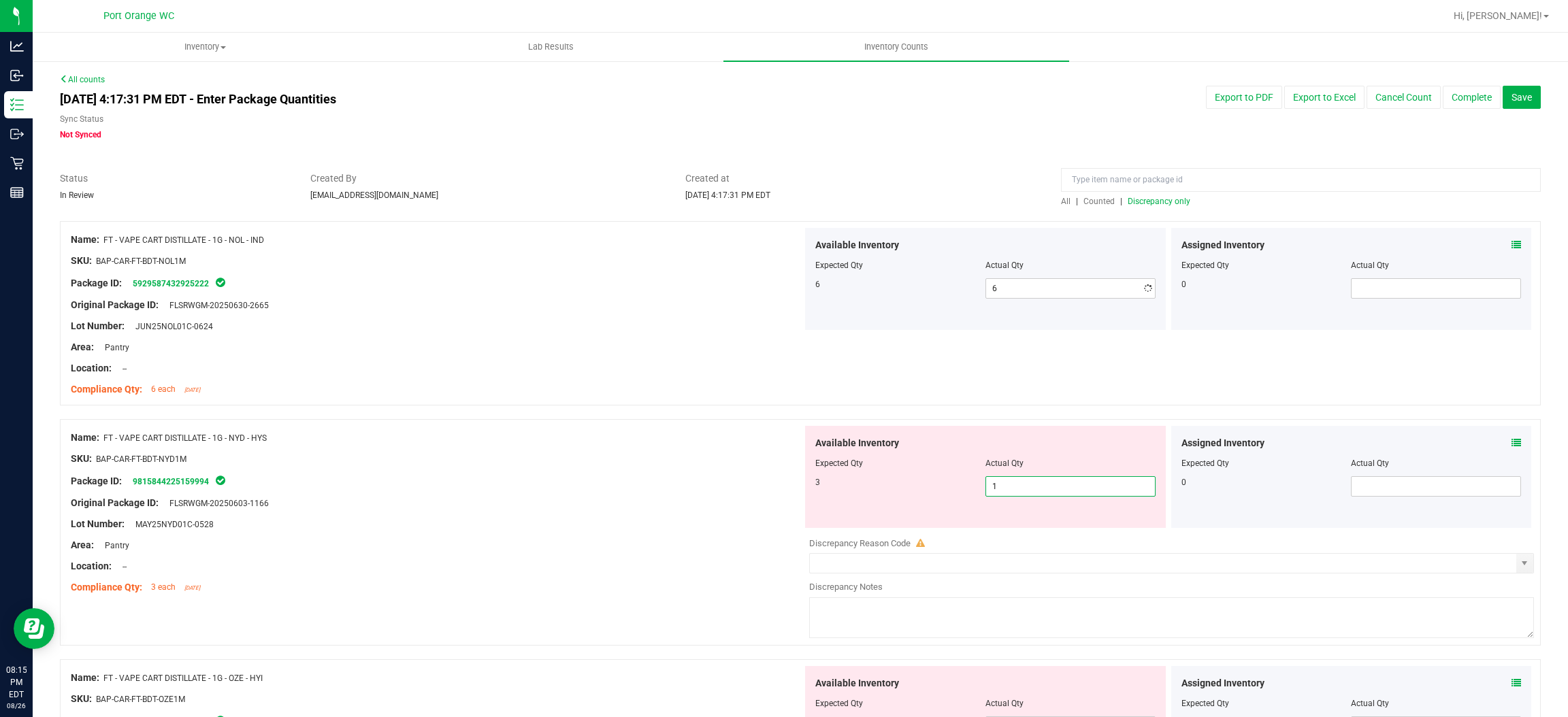
click at [1048, 534] on div "Available Inventory Expected Qty Actual Qty 3 1 1" at bounding box center [1168, 533] width 732 height 216
click at [1048, 534] on div at bounding box center [1172, 533] width 725 height 6
click at [1031, 493] on span "1 1" at bounding box center [1071, 486] width 170 height 20
click at [1031, 493] on input "1" at bounding box center [1070, 486] width 169 height 19
drag, startPoint x: 584, startPoint y: 508, endPoint x: 601, endPoint y: 500, distance: 18.8
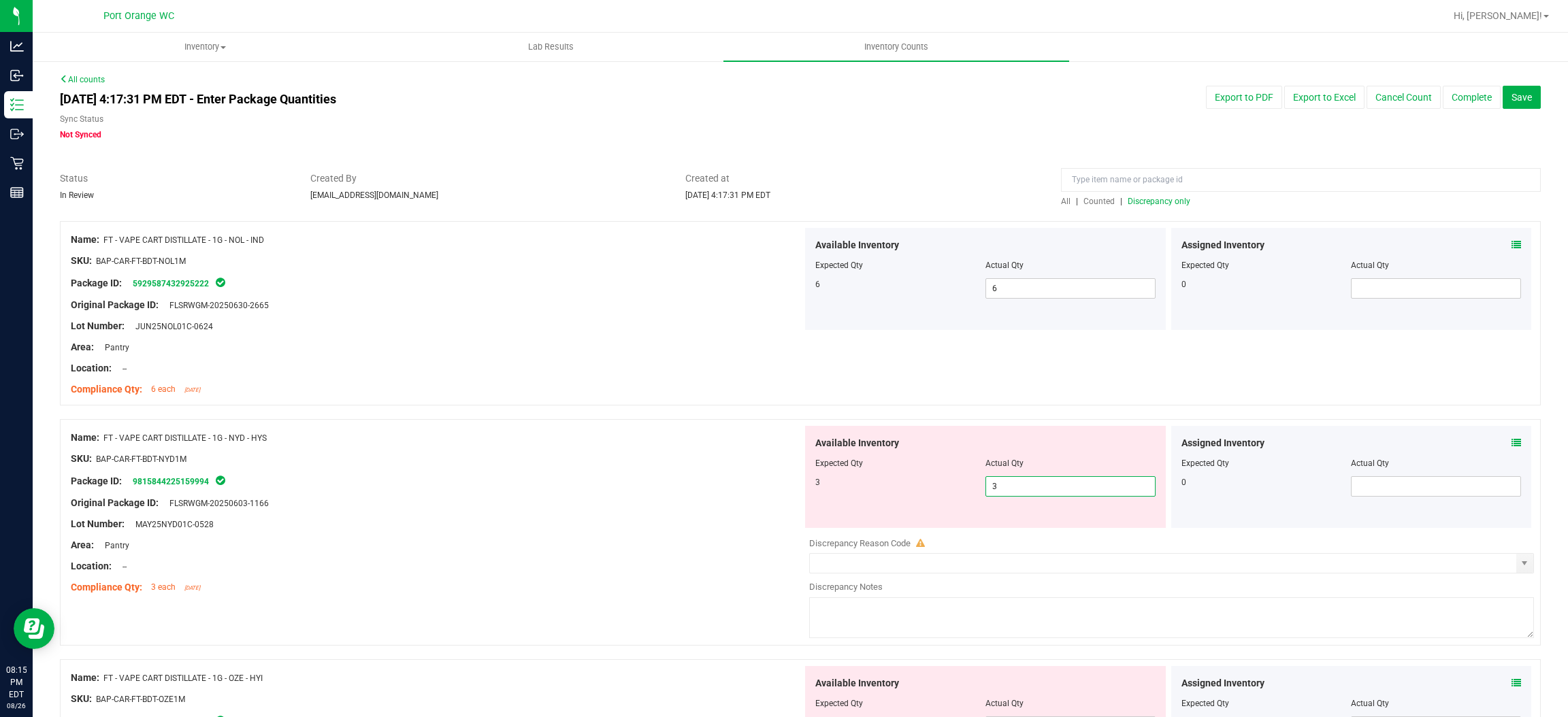
click at [590, 506] on div "Original Package ID: FLSRWGM-20250603-1166" at bounding box center [436, 503] width 732 height 15
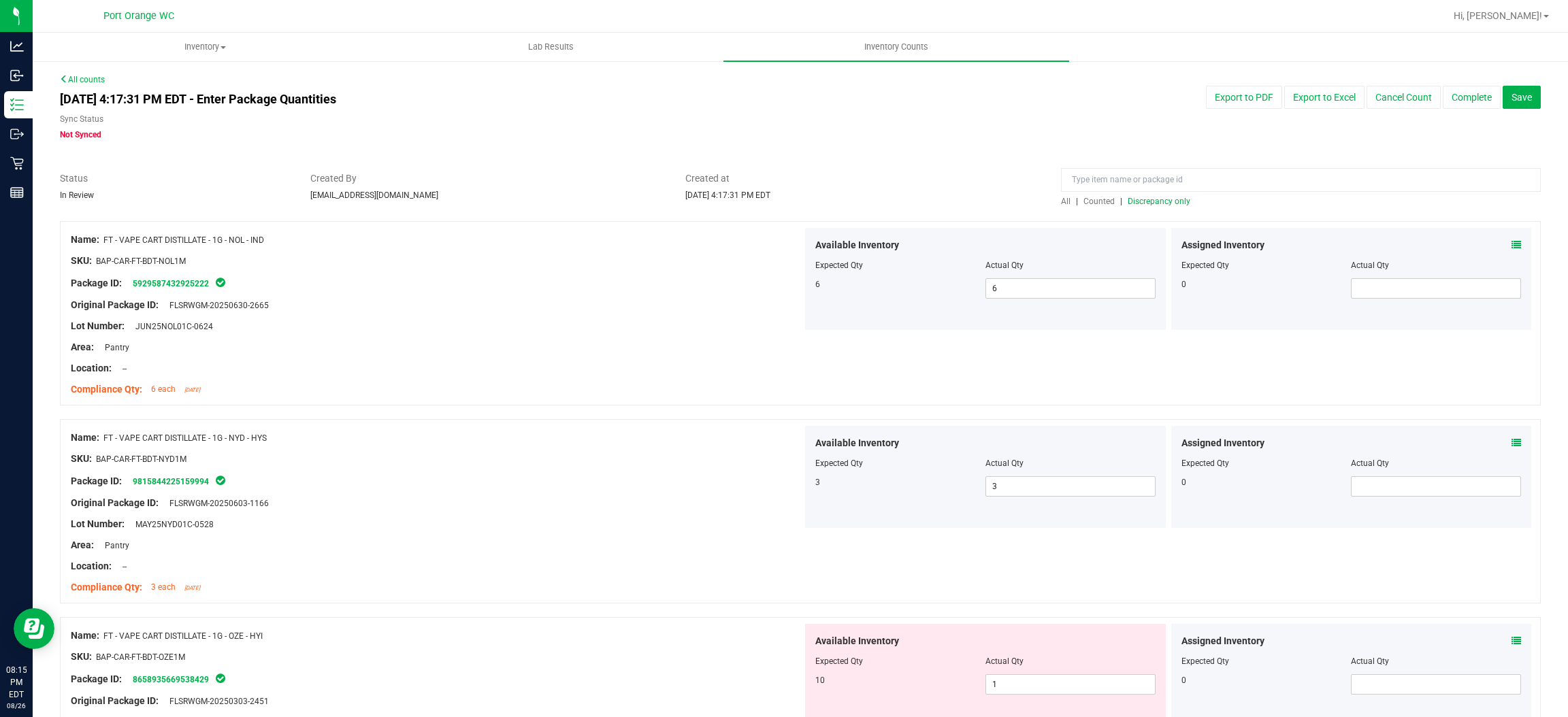
click at [1157, 197] on span "Discrepancy only" at bounding box center [1158, 202] width 62 height 10
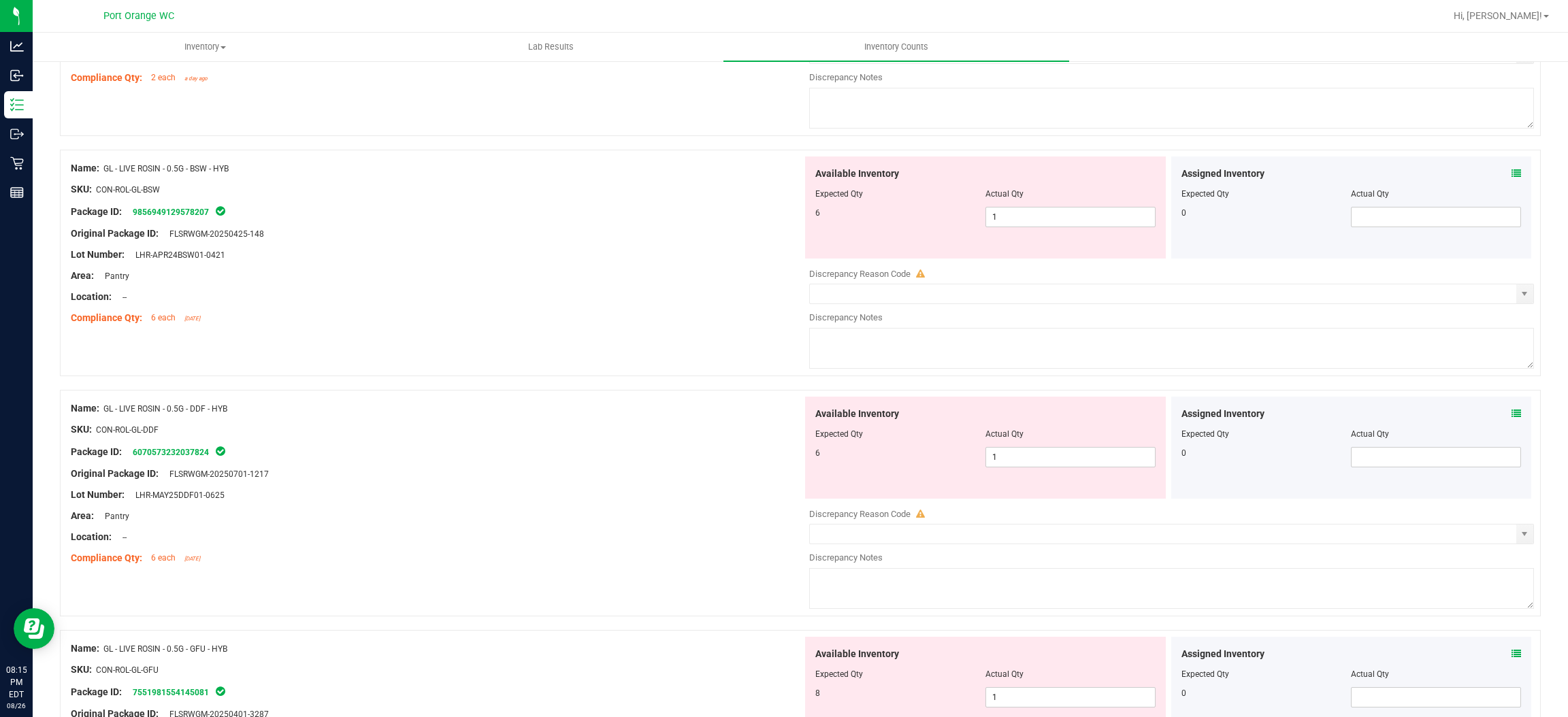
scroll to position [4359, 0]
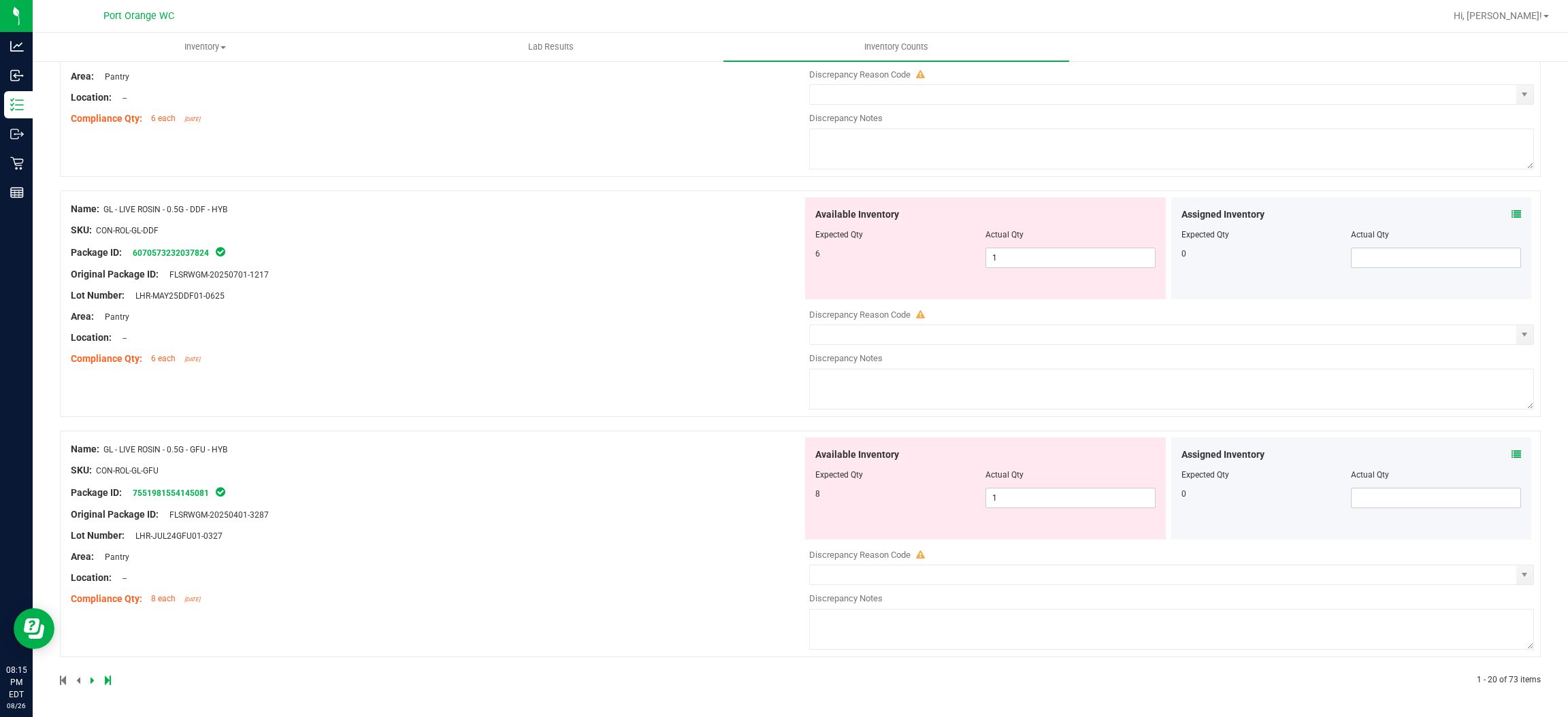
click at [79, 683] on span at bounding box center [79, 681] width 6 height 10
click at [1016, 259] on span "1 1" at bounding box center [1071, 257] width 170 height 20
click at [1016, 259] on input "1" at bounding box center [1070, 258] width 169 height 19
click at [1015, 506] on span "1 1" at bounding box center [1071, 498] width 170 height 20
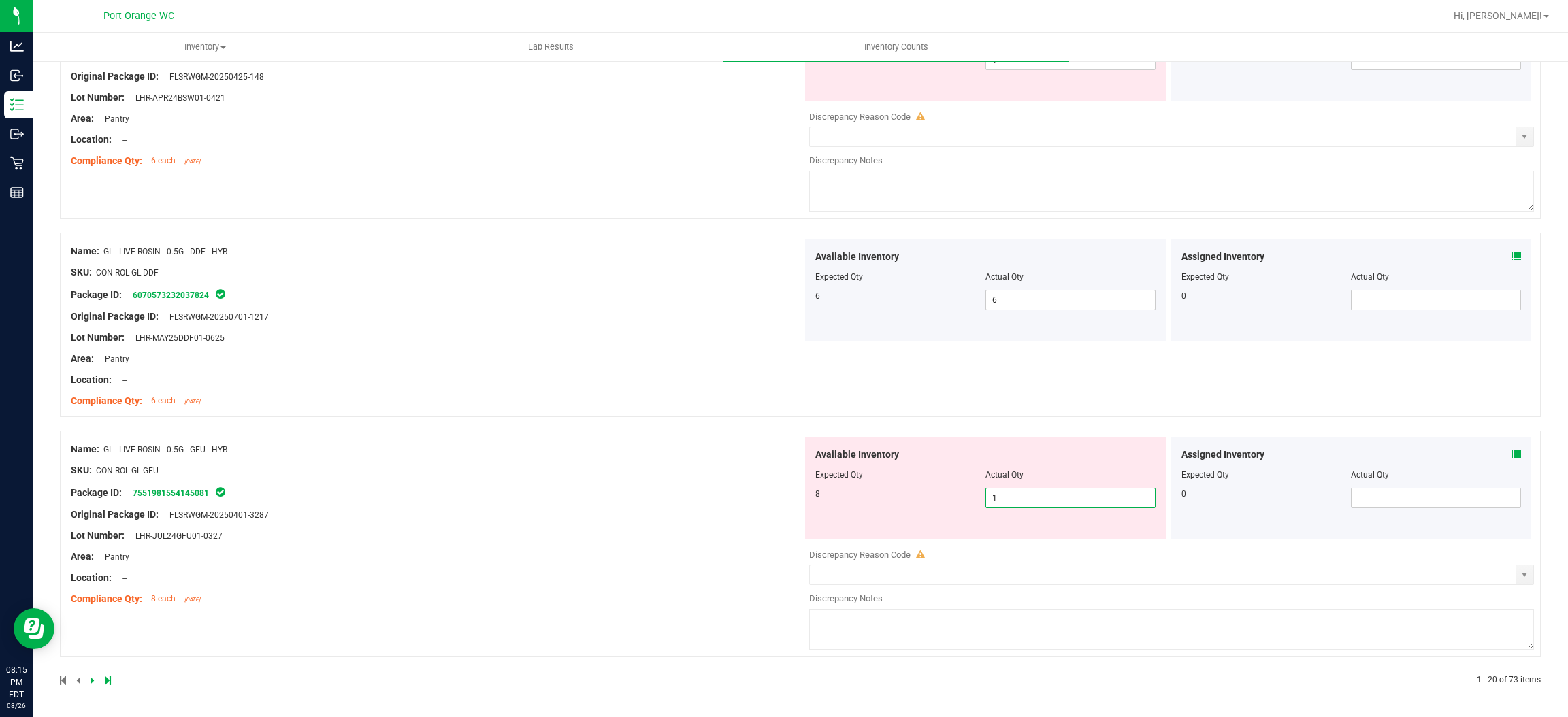
click at [1013, 487] on div at bounding box center [985, 484] width 340 height 6
click at [1013, 488] on div "Available Inventory Expected Qty Actual Qty 8 1 1" at bounding box center [986, 489] width 361 height 102
click at [1012, 495] on span "1 1" at bounding box center [1071, 498] width 170 height 20
click at [1012, 495] on input "1" at bounding box center [1070, 499] width 169 height 19
click at [710, 389] on div "Name: GL - LIVE ROSIN - 0.5G - DDF - HYB SKU: CON-ROL-GL-DDF Package ID: 607057…" at bounding box center [436, 326] width 732 height 173
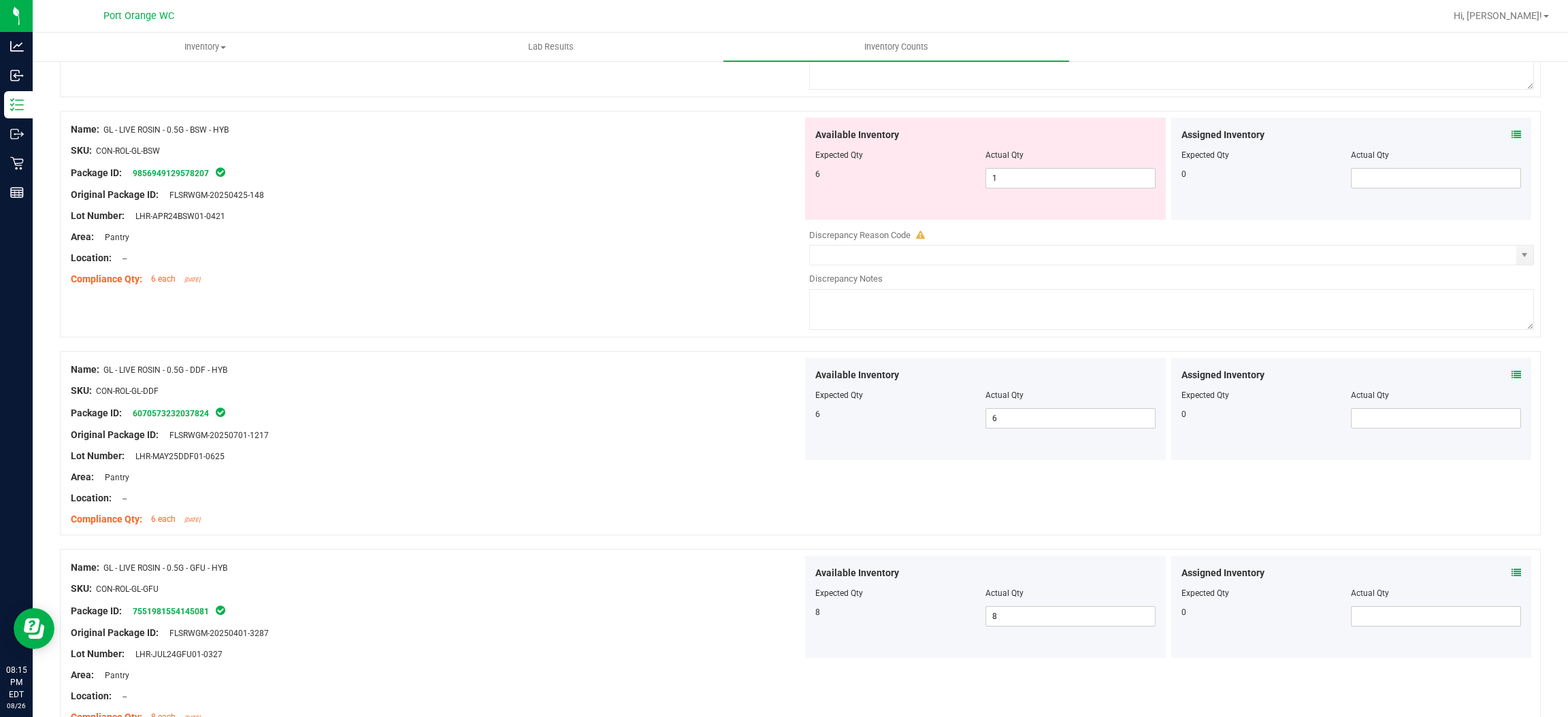
scroll to position [4071, 0]
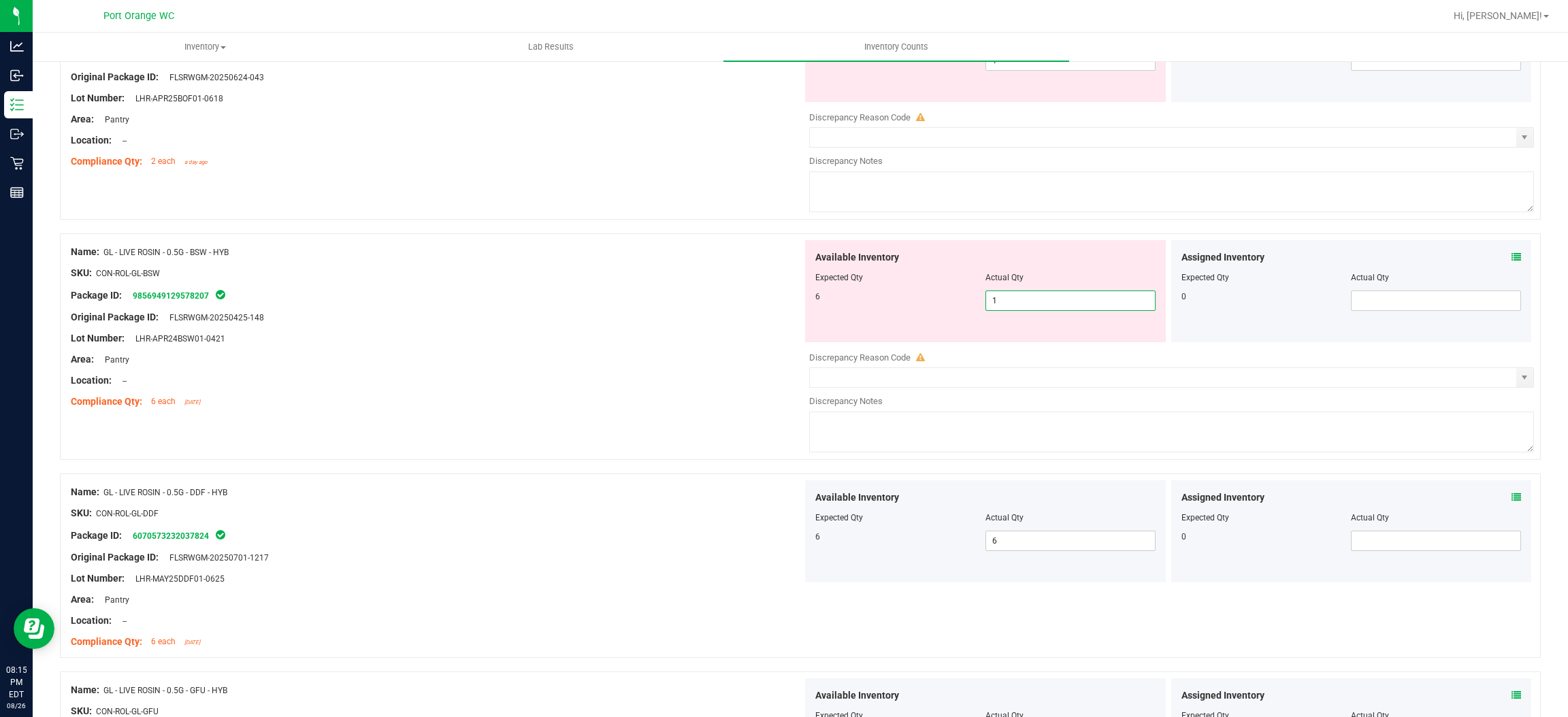
click at [1076, 308] on span "1 1" at bounding box center [1071, 300] width 170 height 20
click at [1076, 308] on input "1" at bounding box center [1070, 301] width 169 height 19
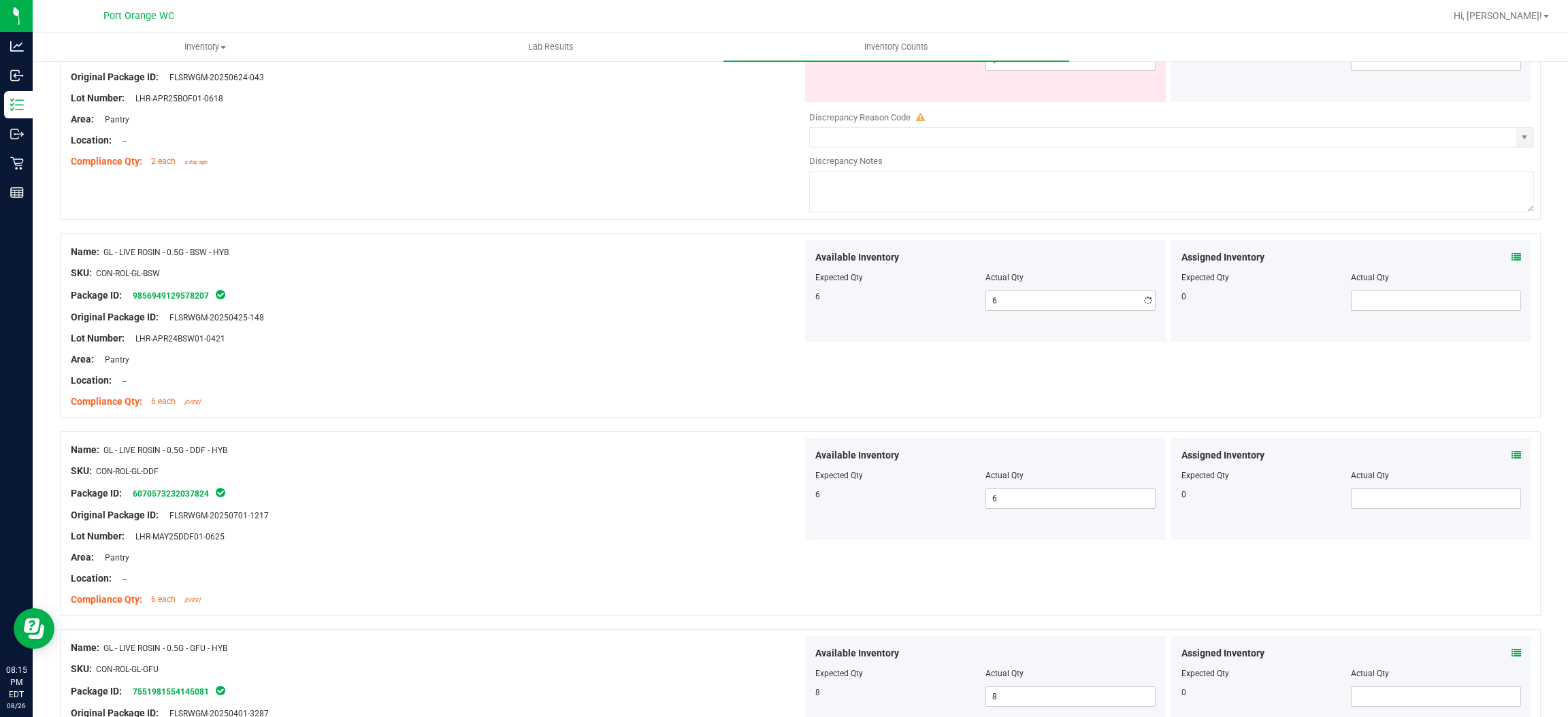
click at [606, 346] on div "Lot Number: LHR-APR24BSW01-0421" at bounding box center [436, 339] width 732 height 15
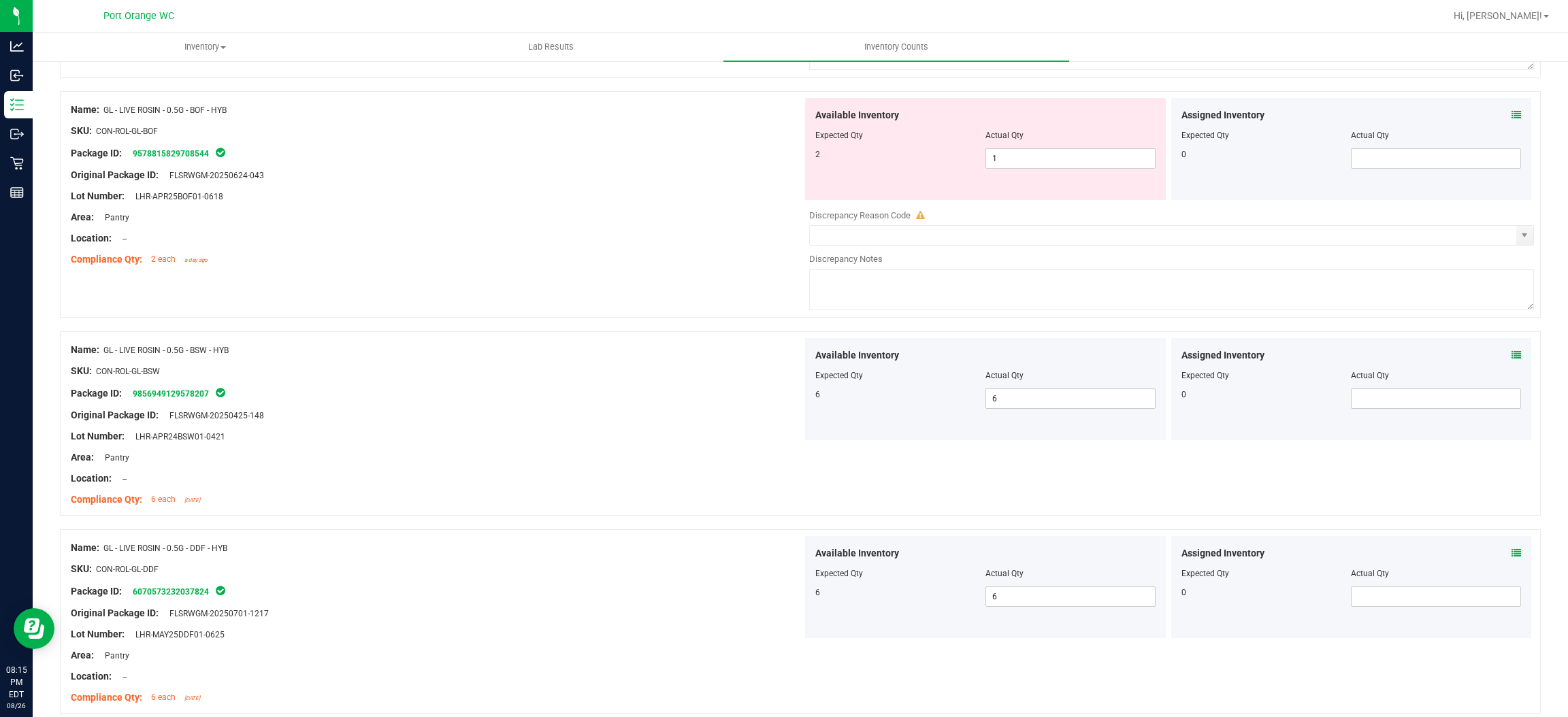
scroll to position [3867, 0]
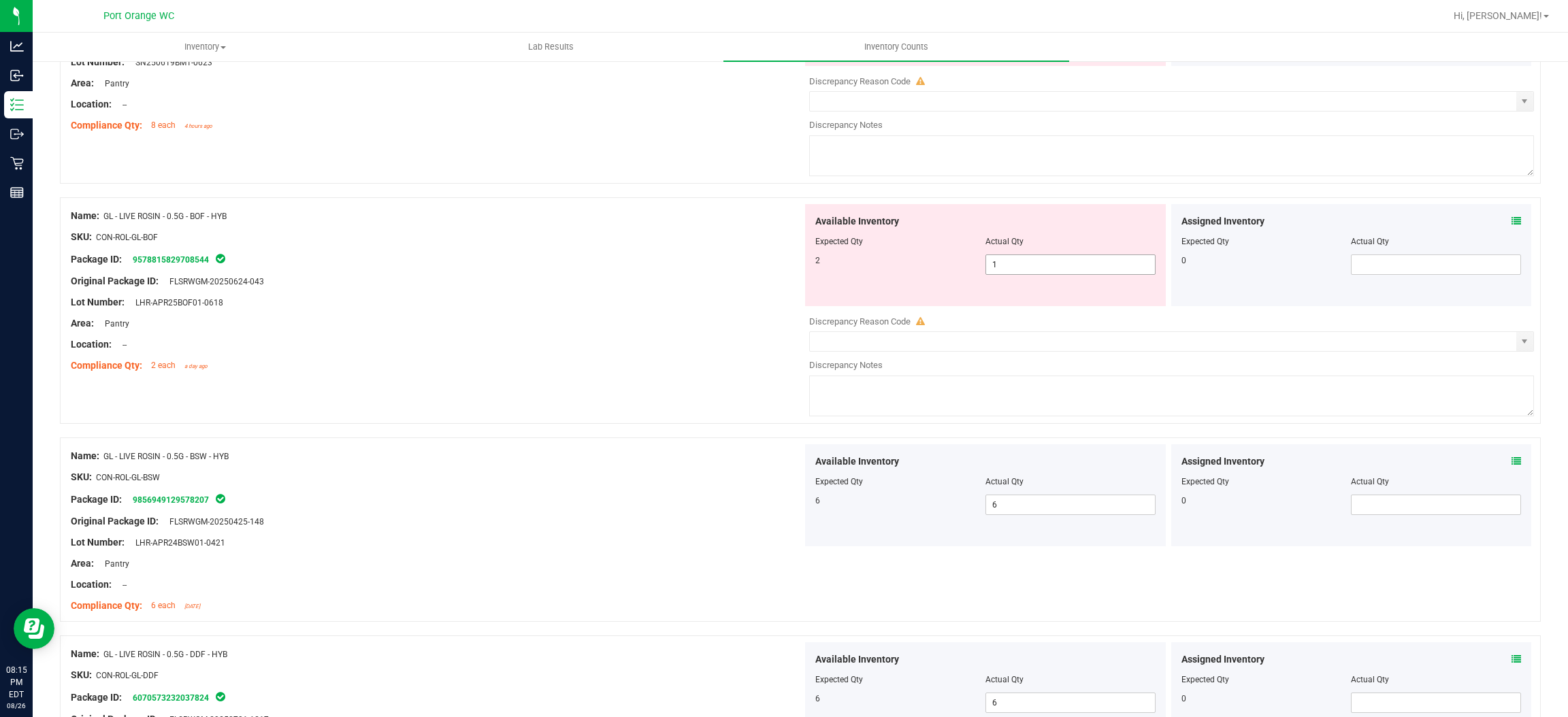
click at [1026, 263] on span "1 1" at bounding box center [1071, 264] width 170 height 20
click at [1026, 263] on input "1" at bounding box center [1070, 265] width 169 height 19
drag, startPoint x: 508, startPoint y: 354, endPoint x: 725, endPoint y: 328, distance: 218.6
click at [520, 350] on div "Location: --" at bounding box center [436, 345] width 732 height 15
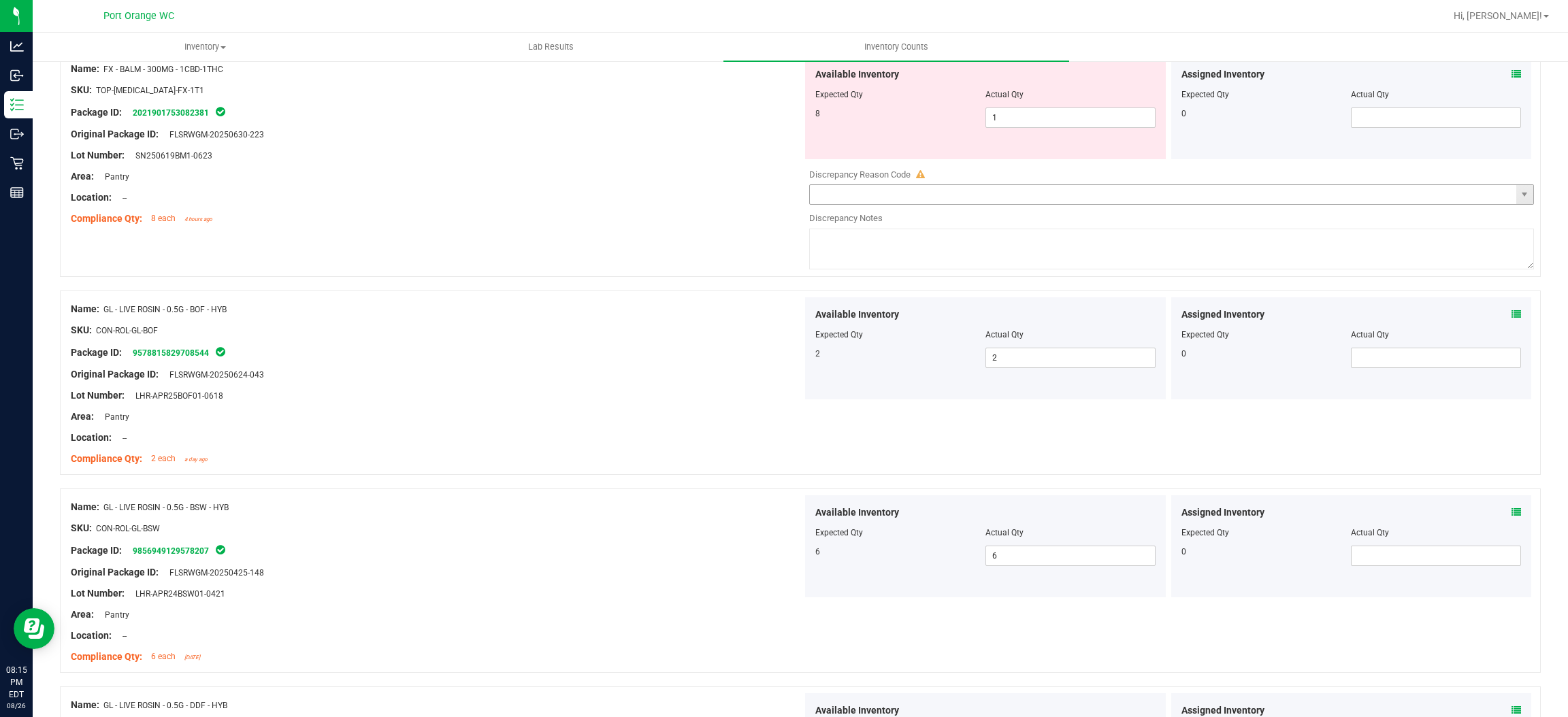
scroll to position [3663, 0]
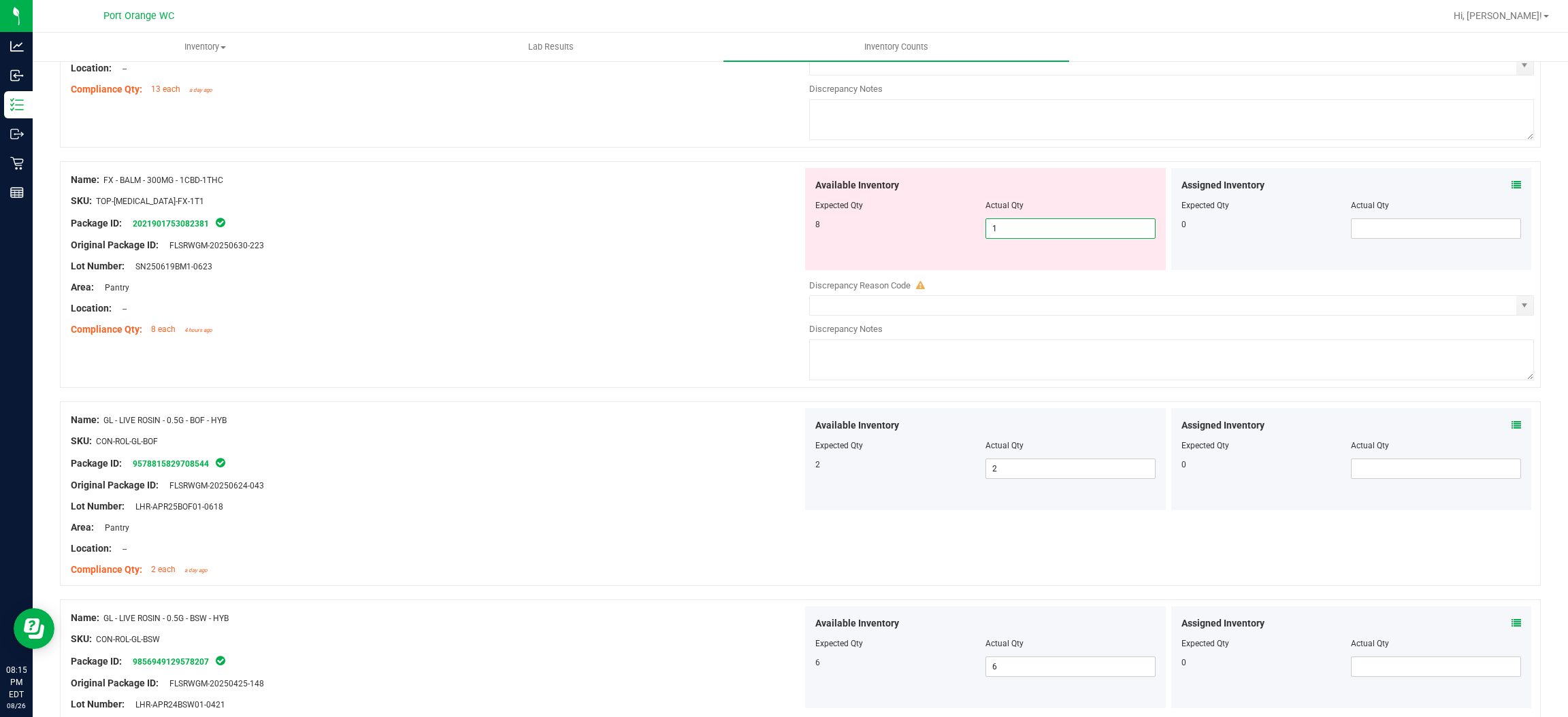
click at [1036, 234] on span "1 1" at bounding box center [1071, 228] width 170 height 20
click at [1035, 234] on input "1" at bounding box center [1070, 229] width 169 height 19
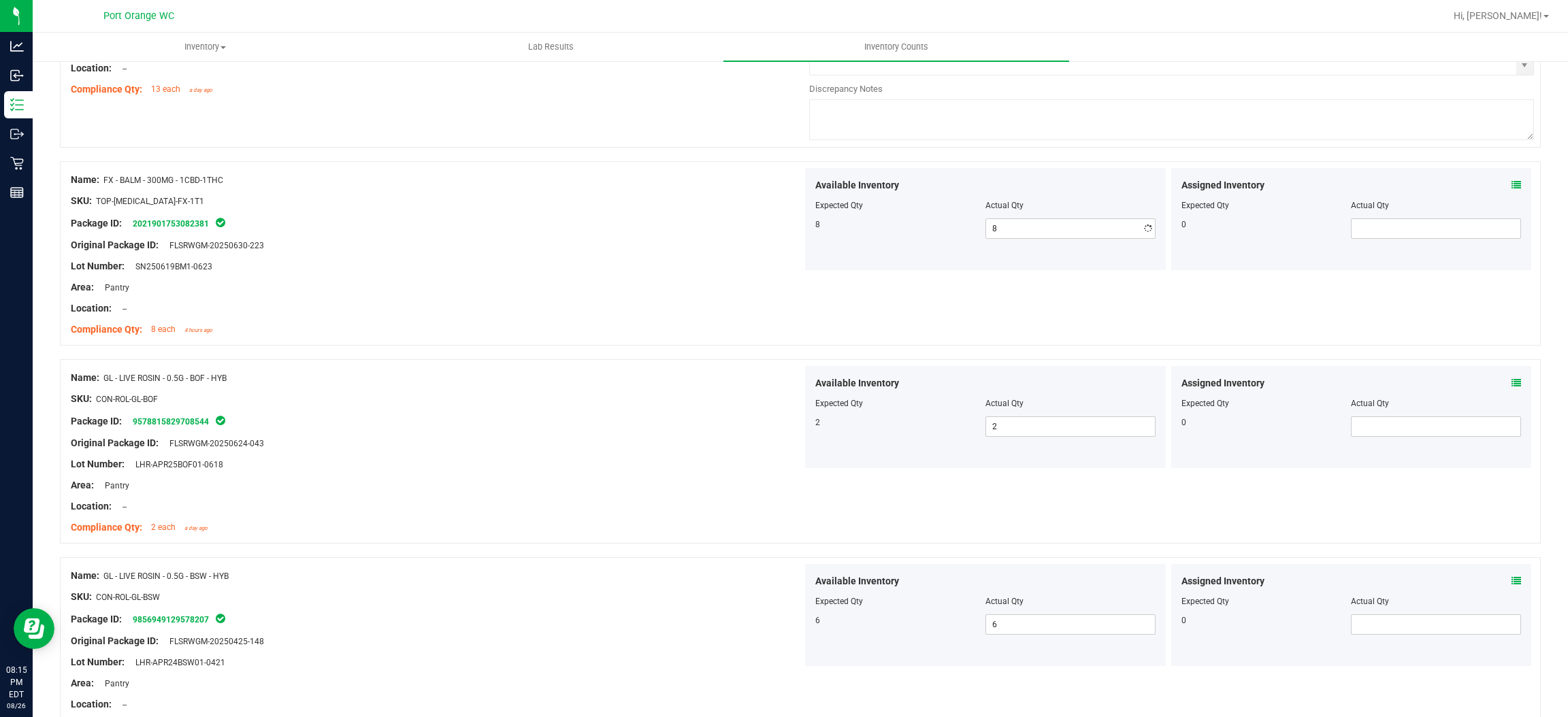
click at [505, 306] on div "Location: --" at bounding box center [436, 309] width 732 height 15
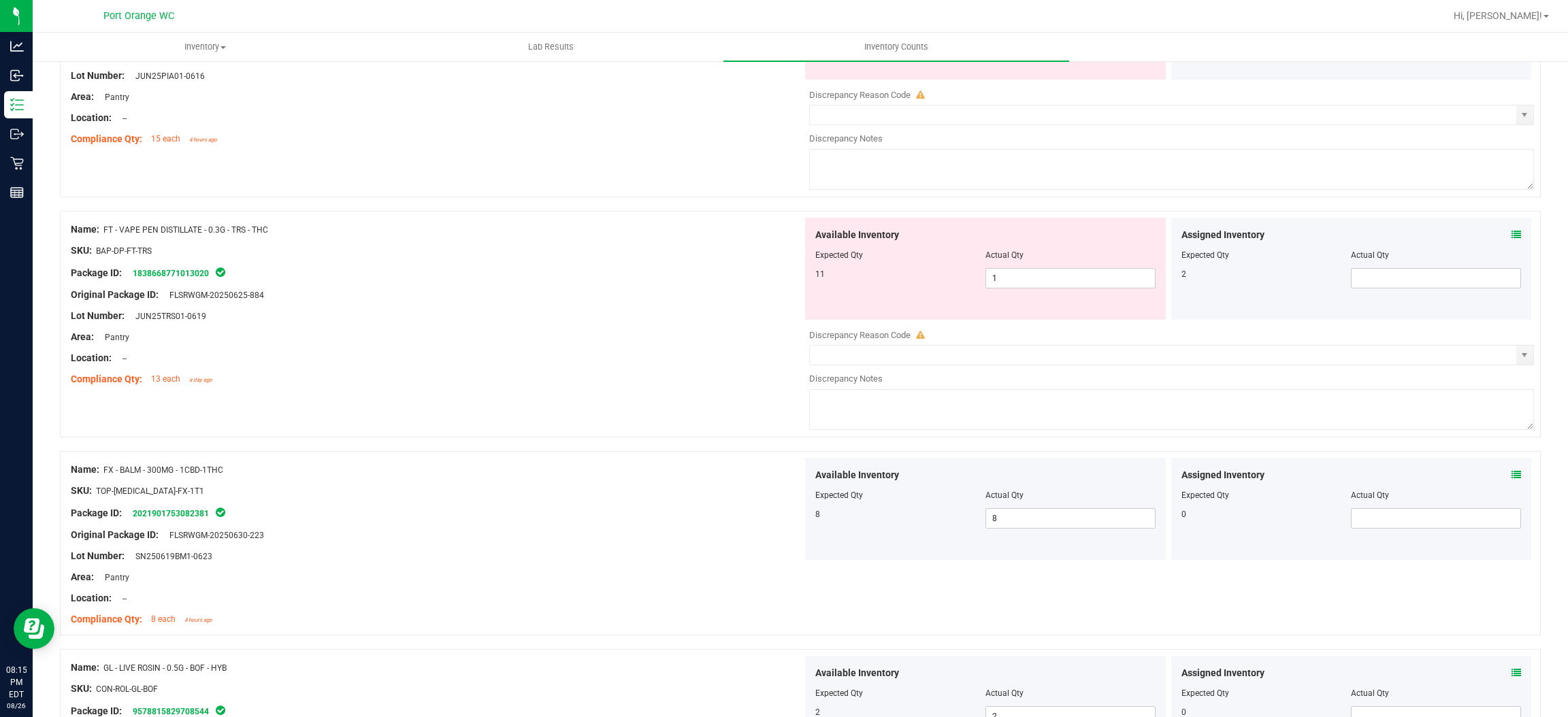
scroll to position [3357, 0]
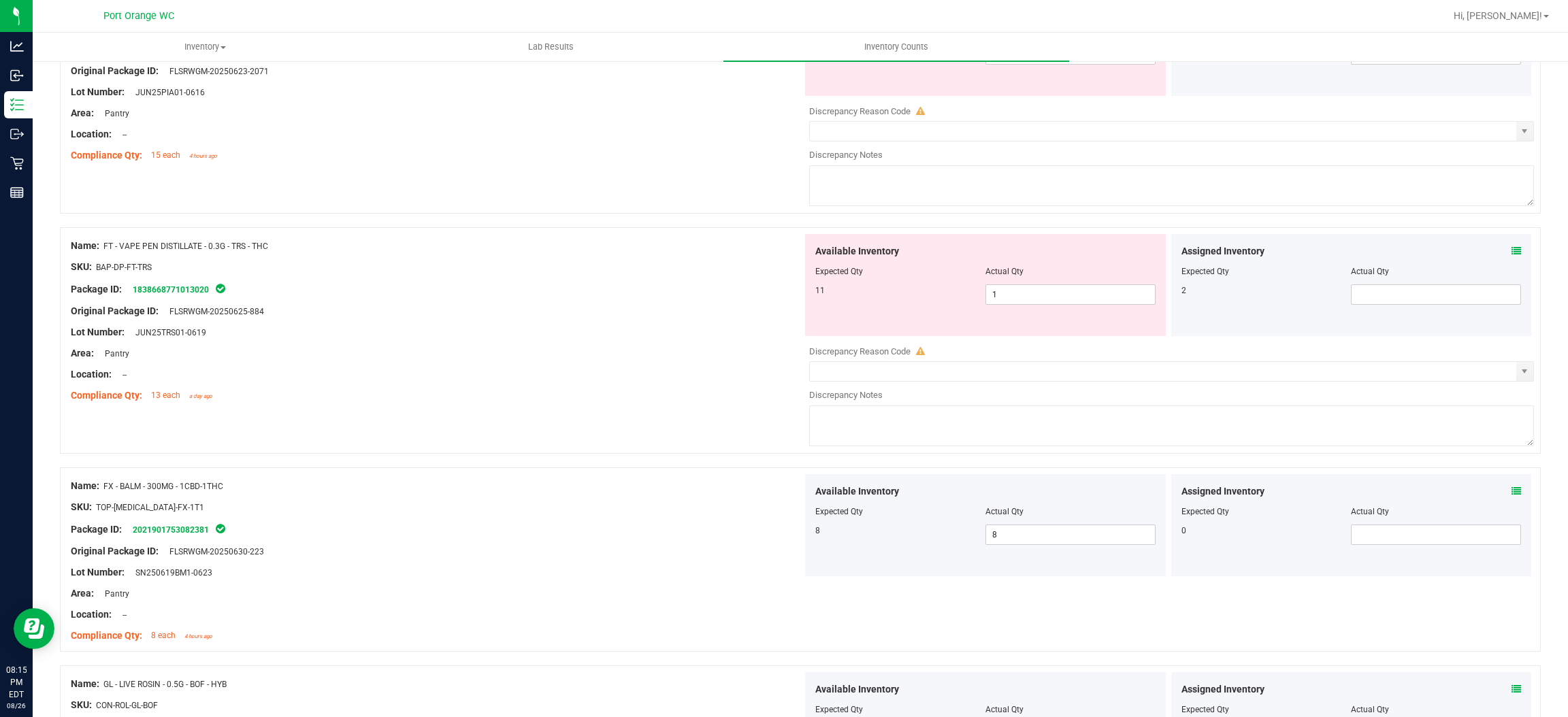
click at [1512, 252] on icon at bounding box center [1517, 251] width 10 height 10
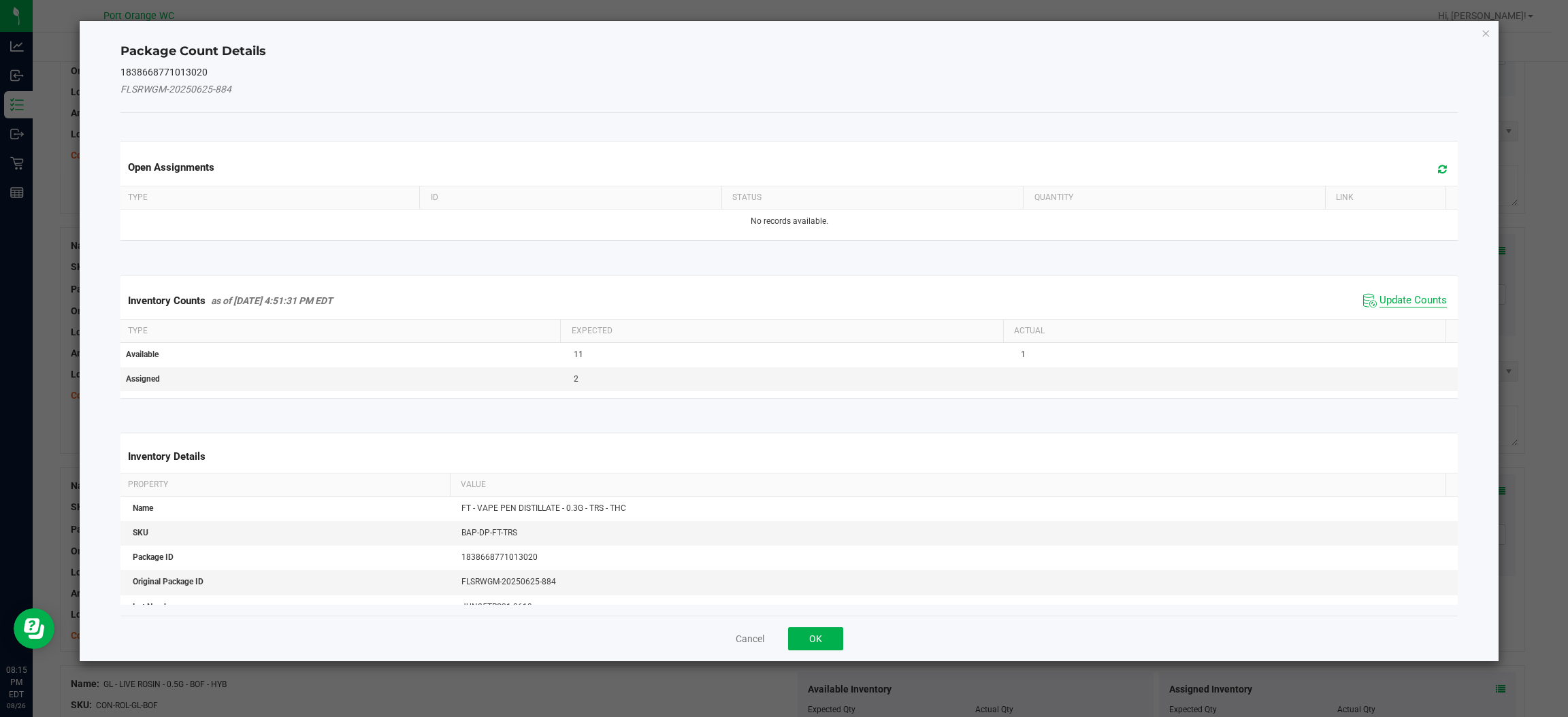
click at [1416, 297] on span "Update Counts" at bounding box center [1413, 300] width 67 height 14
click at [1416, 297] on div "Inventory Counts as of [DATE] 4:51:31 PM EDT Update Counts" at bounding box center [788, 300] width 1343 height 36
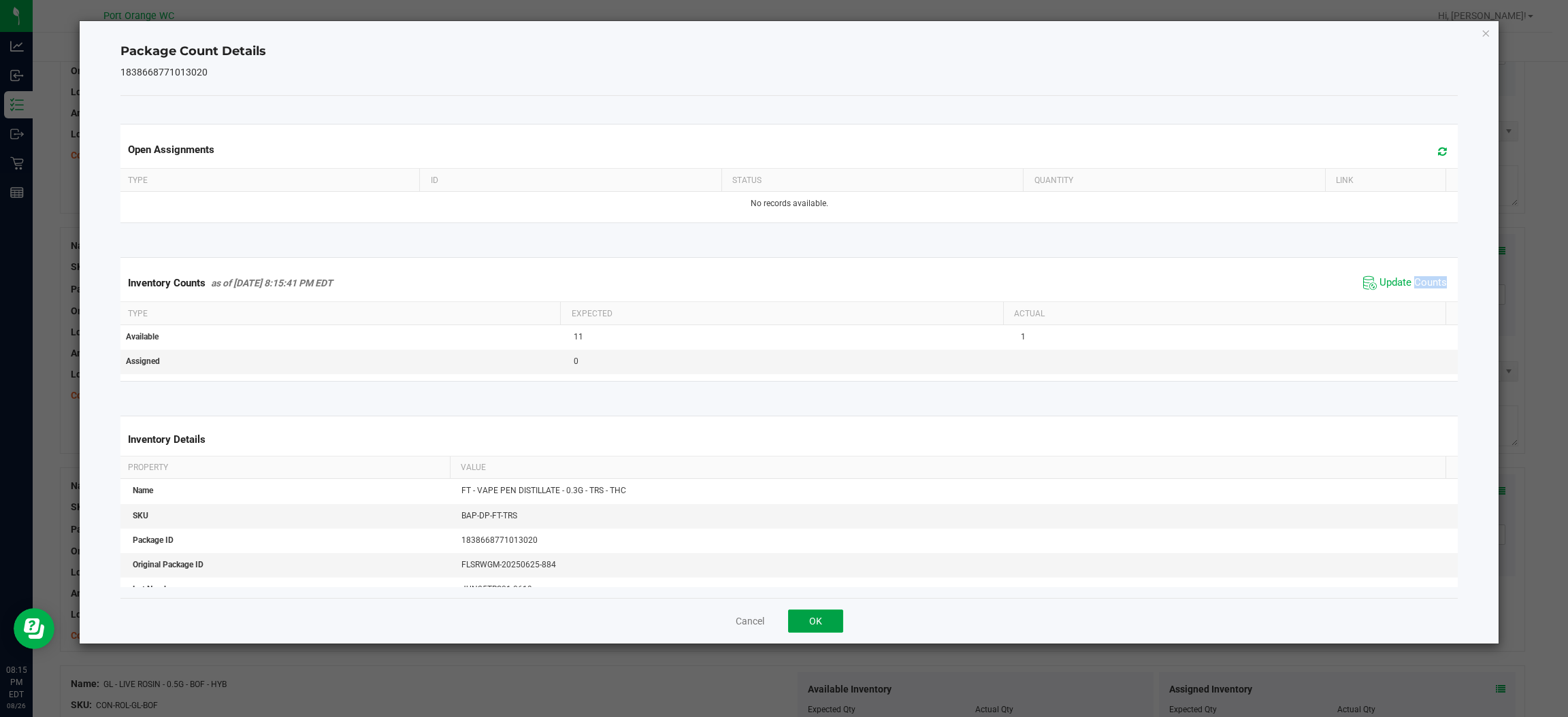
drag, startPoint x: 807, startPoint y: 619, endPoint x: 910, endPoint y: 503, distance: 155.1
click at [808, 619] on button "OK" at bounding box center [816, 621] width 55 height 23
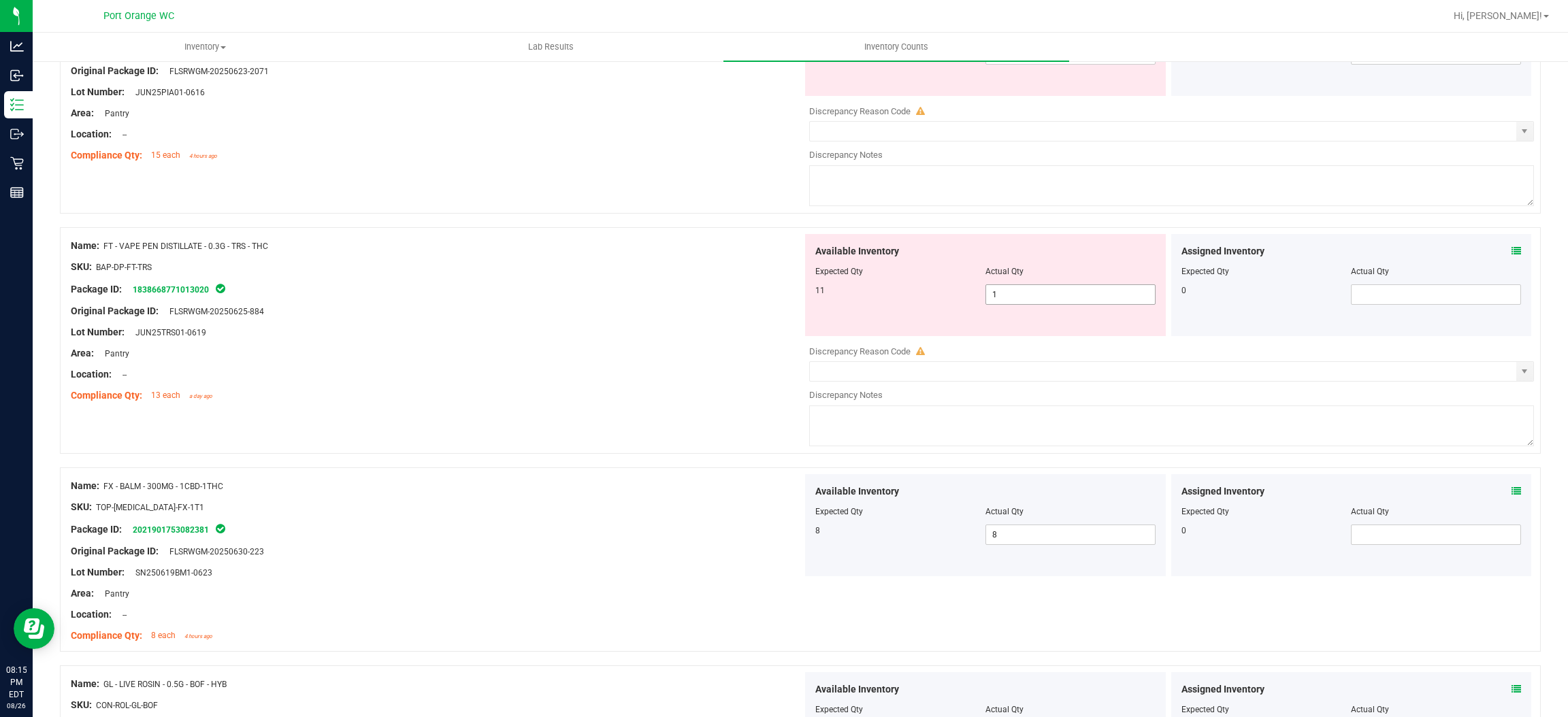
click at [1022, 305] on span "1 1" at bounding box center [1071, 294] width 170 height 20
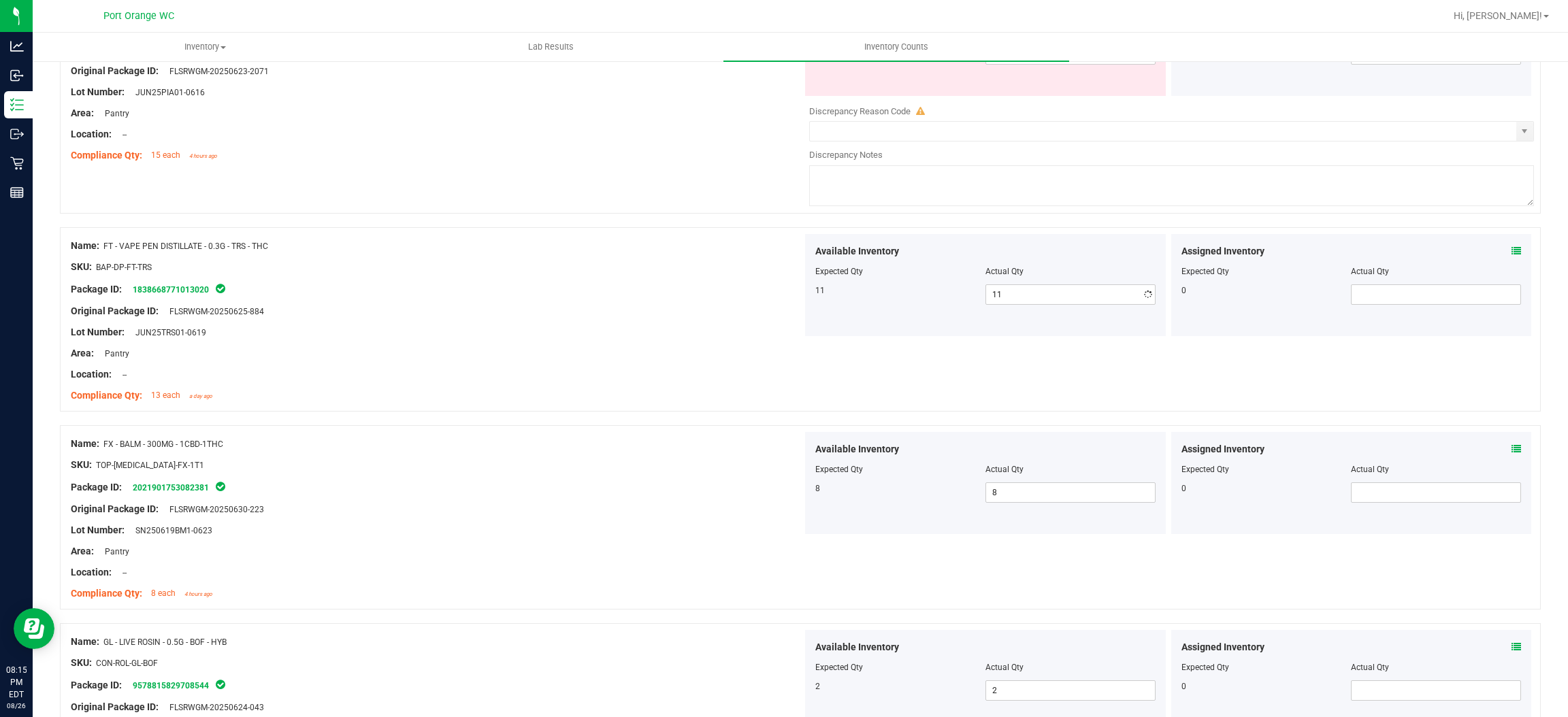
drag, startPoint x: 771, startPoint y: 332, endPoint x: 860, endPoint y: 320, distance: 89.8
click at [775, 332] on div "Lot Number: JUN25TRS01-0619" at bounding box center [436, 333] width 732 height 15
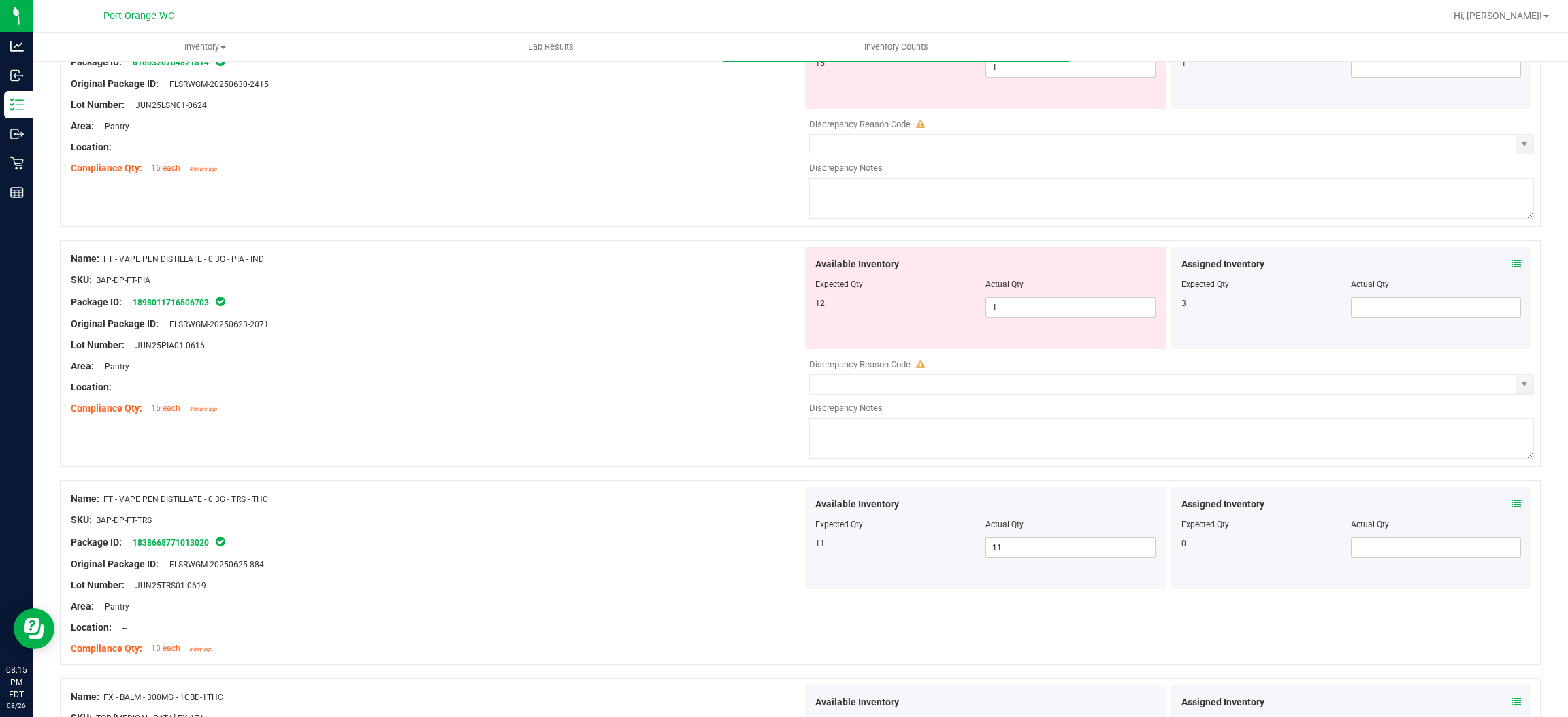
scroll to position [3051, 0]
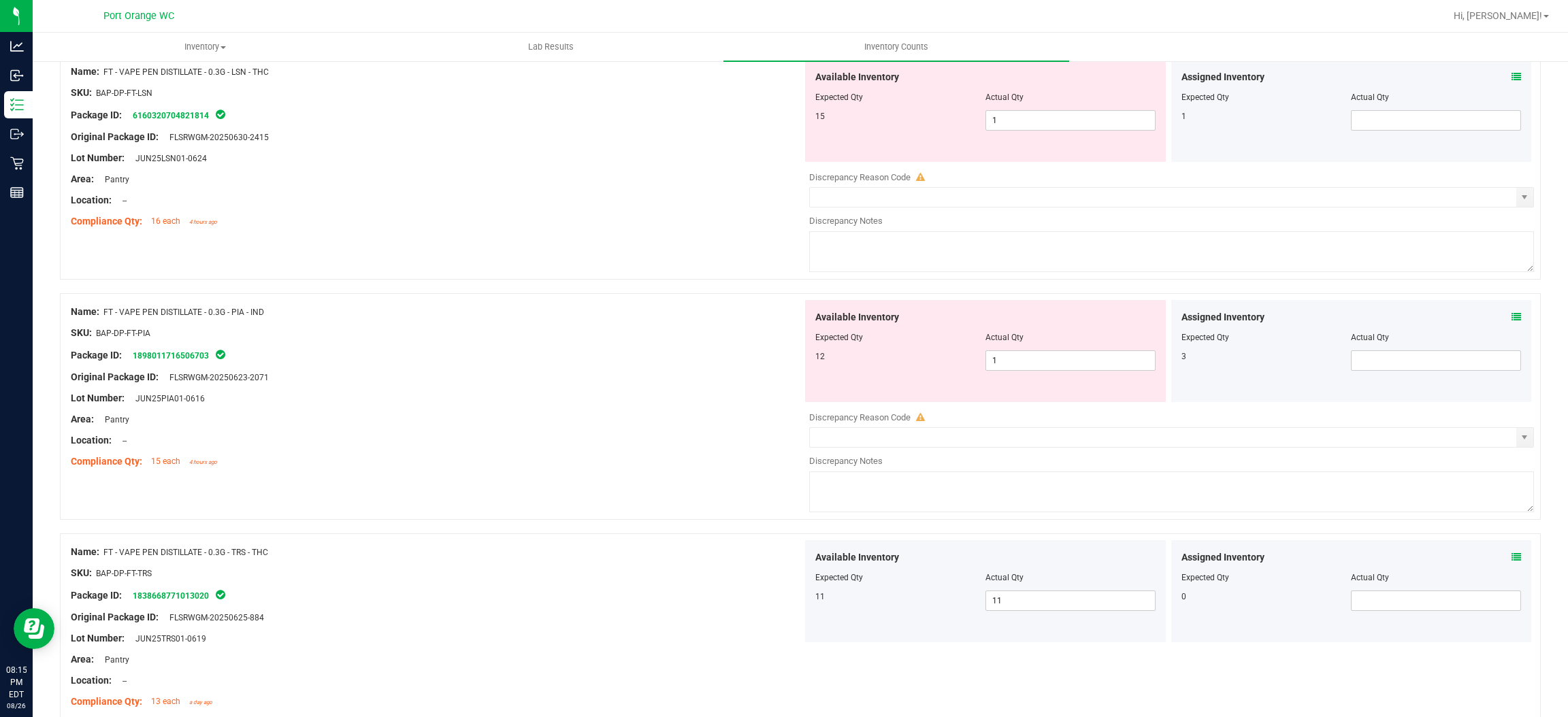
click
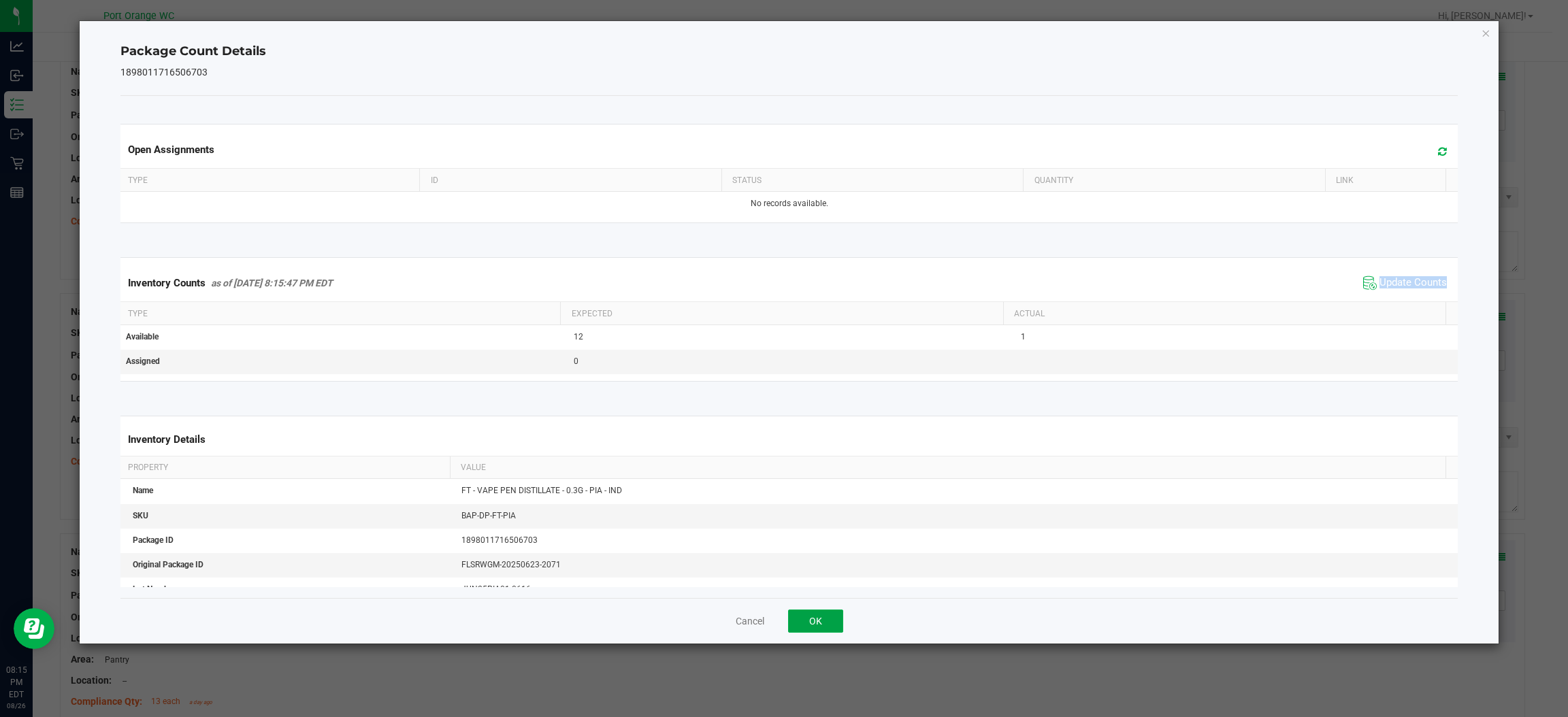
drag, startPoint x: 800, startPoint y: 626, endPoint x: 822, endPoint y: 606, distance: 29.7
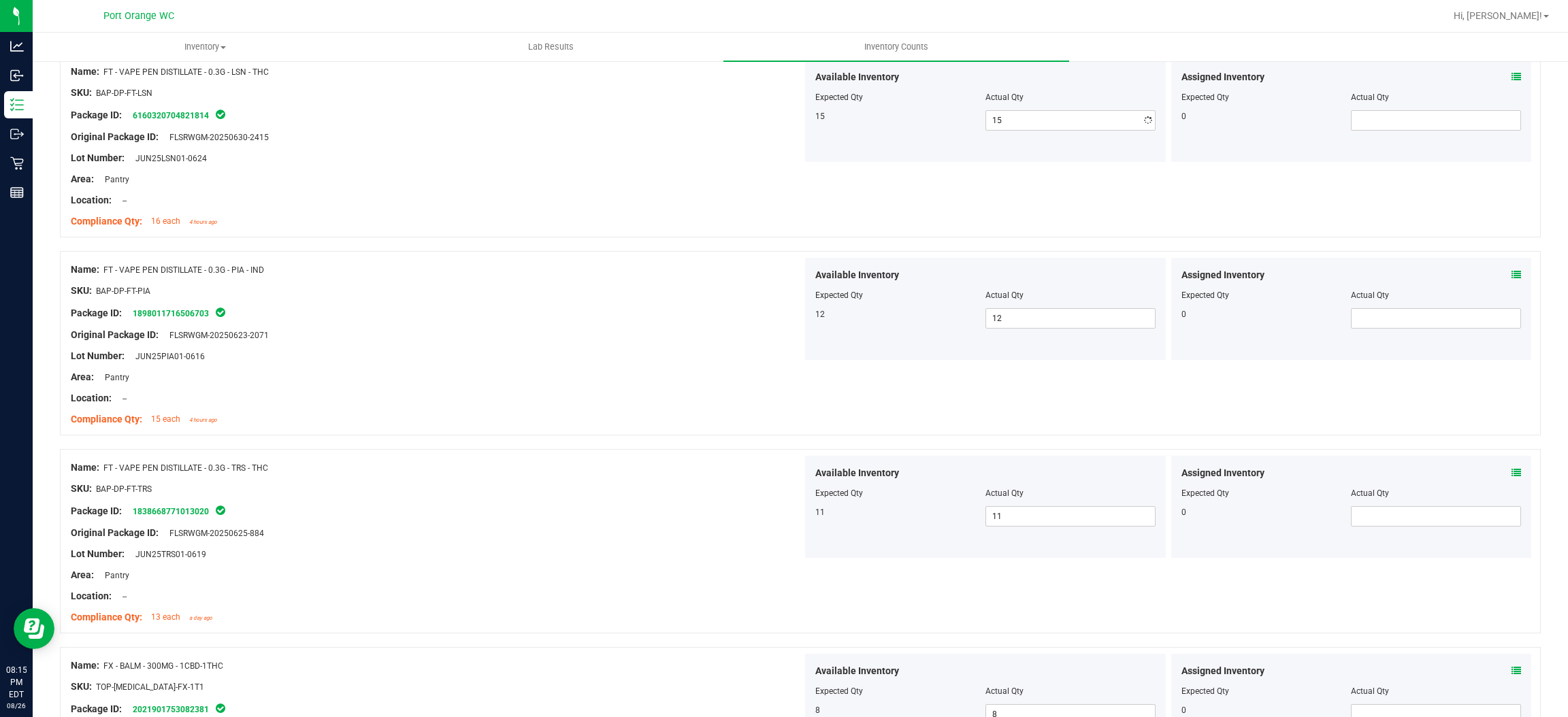
drag, startPoint x: 642, startPoint y: 294, endPoint x: 627, endPoint y: 331, distance: 39.9
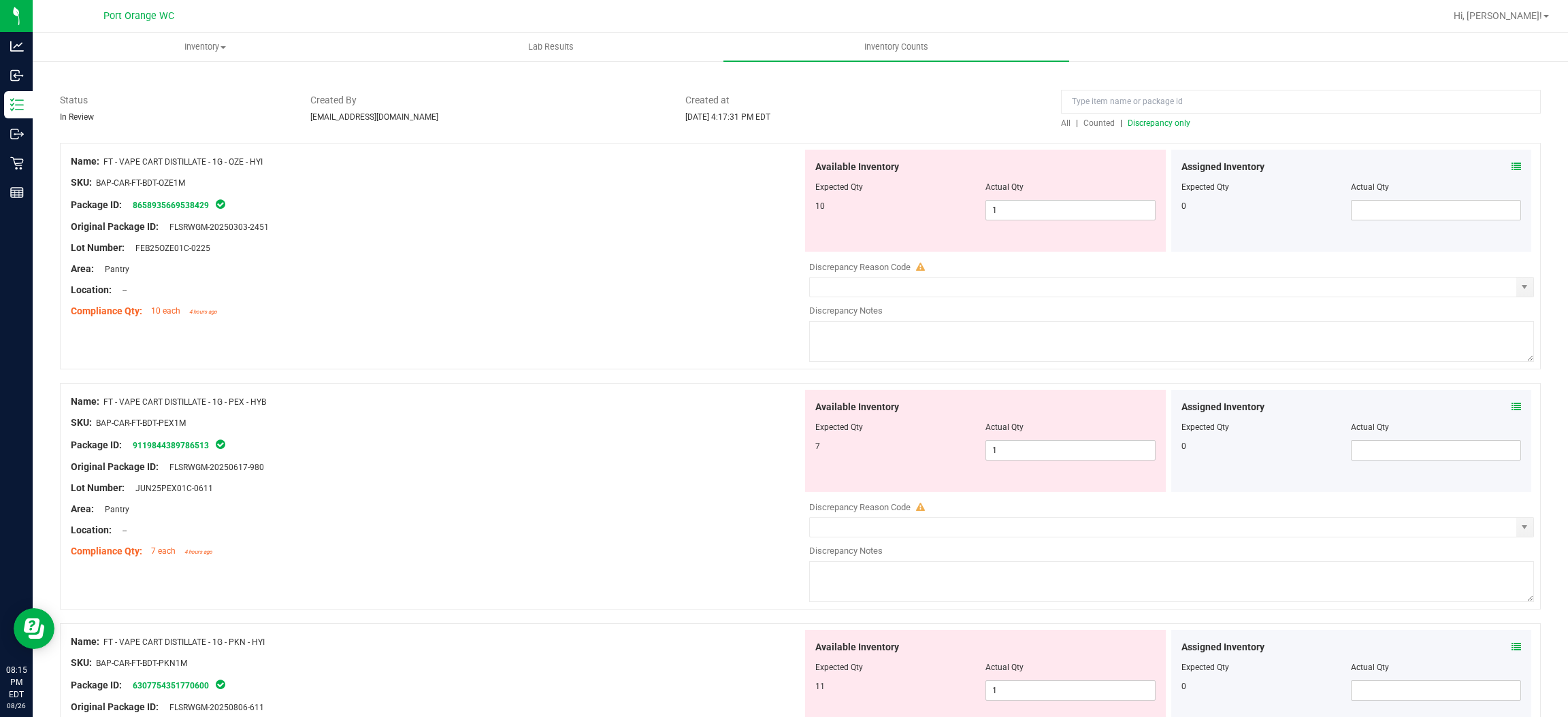
scroll to position [0, 0]
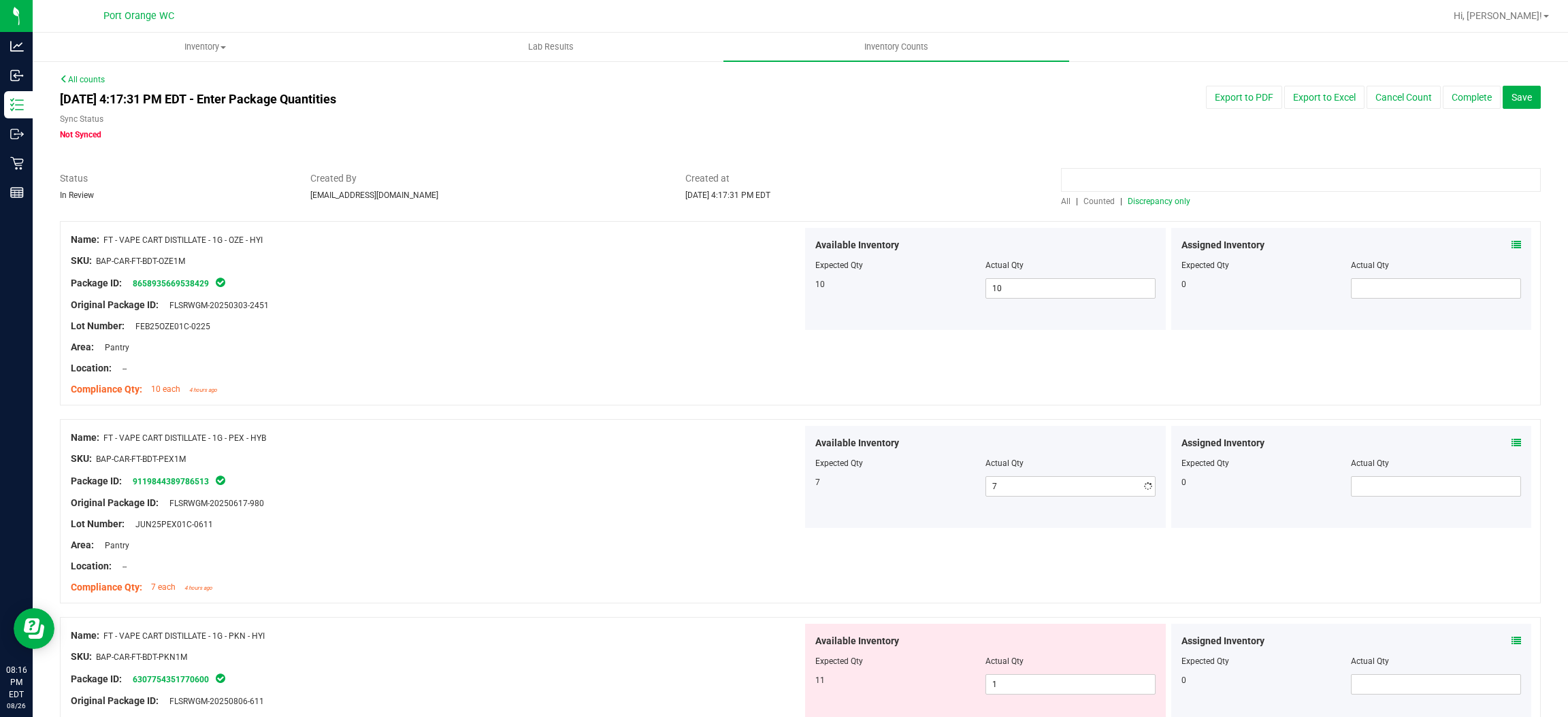
drag, startPoint x: 1171, startPoint y: 191, endPoint x: 1175, endPoint y: 207, distance: 16.5
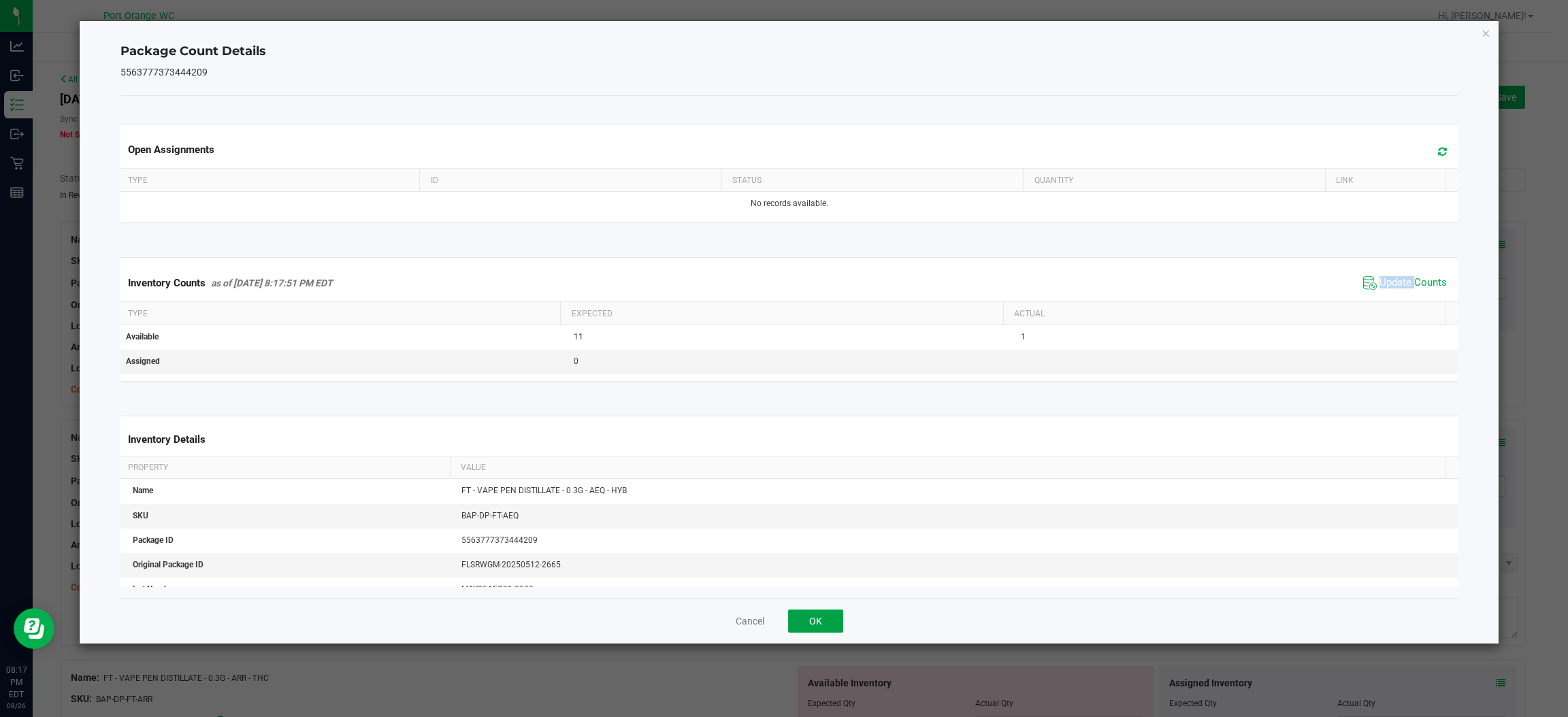
drag, startPoint x: 818, startPoint y: 626, endPoint x: 875, endPoint y: 575, distance: 76.5
drag, startPoint x: 1415, startPoint y: 301, endPoint x: 1379, endPoint y: 317, distance: 39.4
drag, startPoint x: 824, startPoint y: 619, endPoint x: 889, endPoint y: 545, distance: 98.5
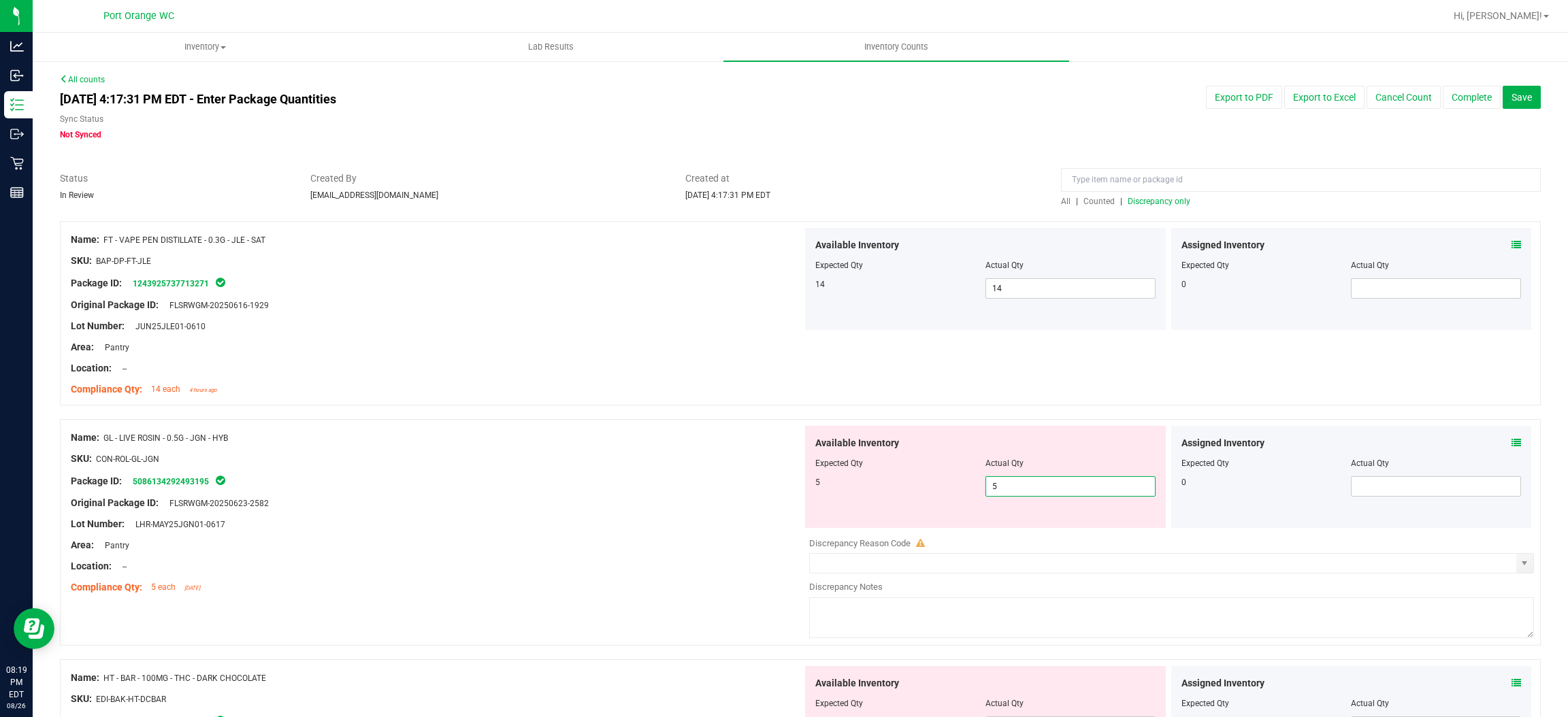
drag, startPoint x: 734, startPoint y: 483, endPoint x: 754, endPoint y: 475, distance: 21.5
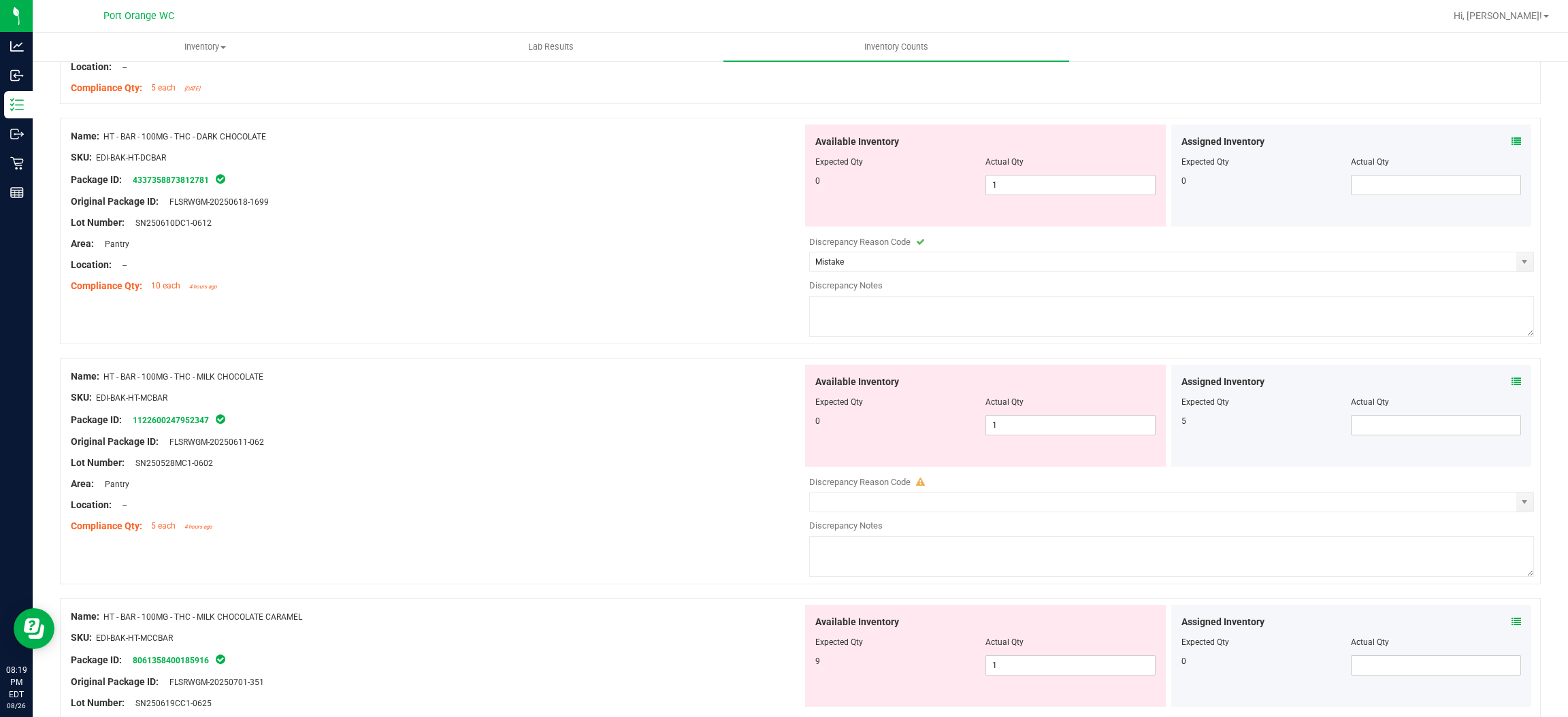
scroll to position [510, 0]
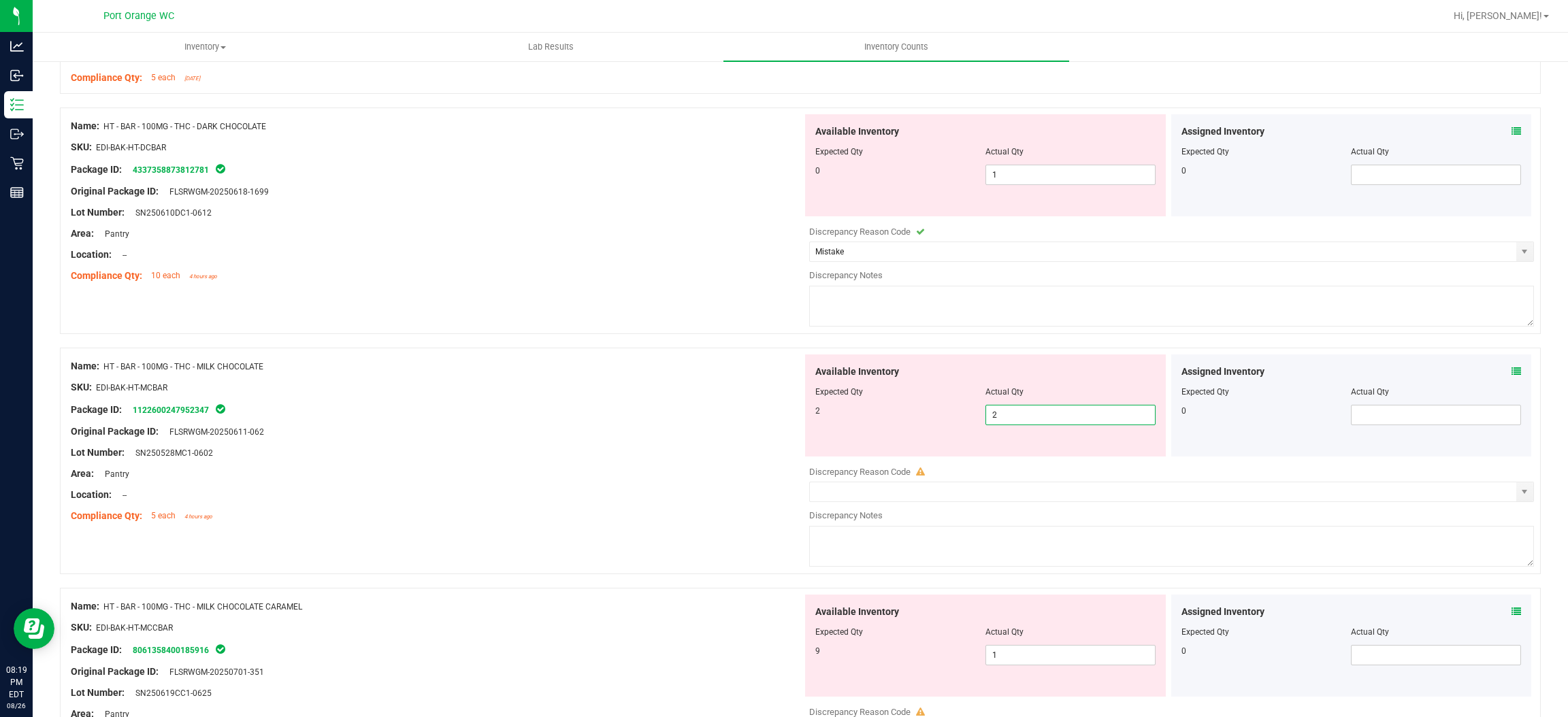
drag, startPoint x: 606, startPoint y: 506, endPoint x: 611, endPoint y: 503, distance: 5.8
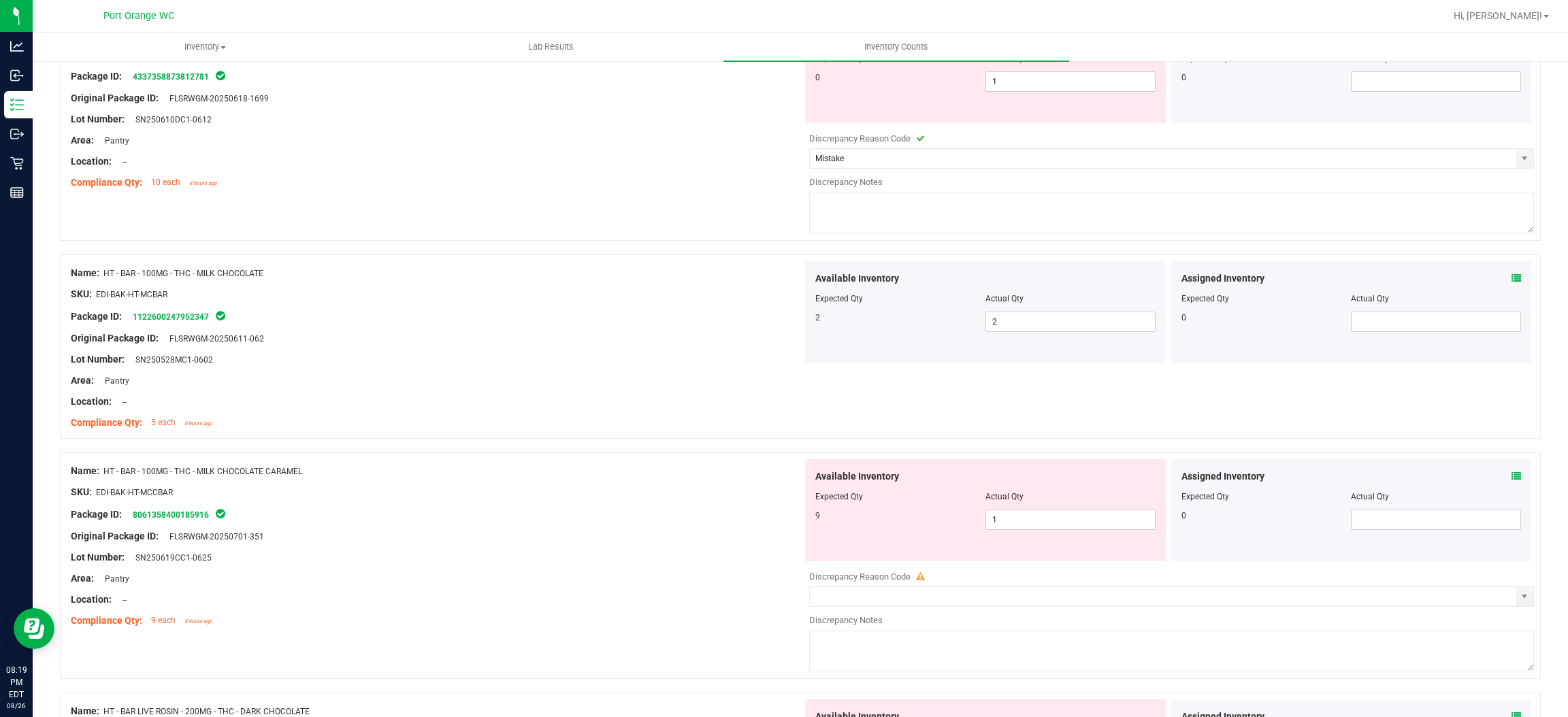
scroll to position [715, 0]
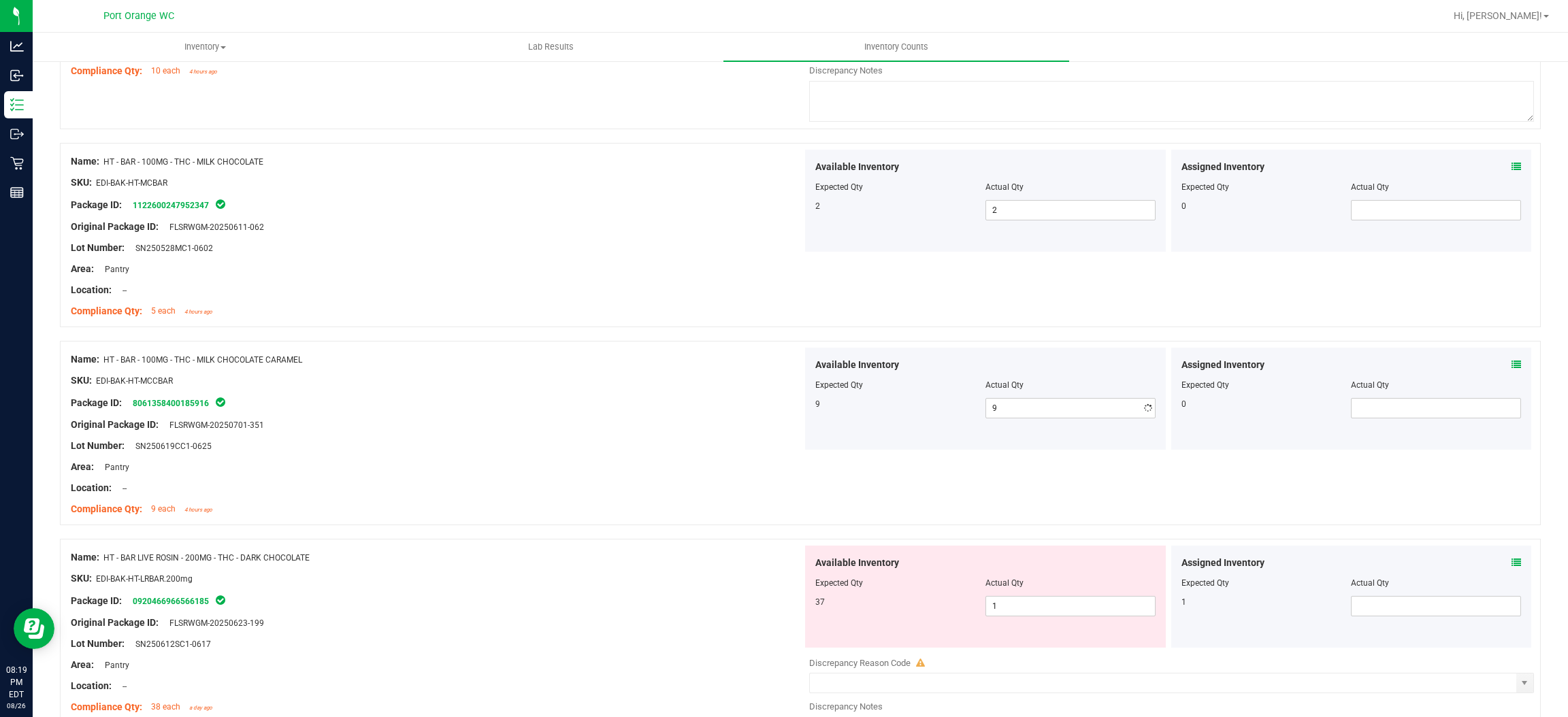
drag, startPoint x: 686, startPoint y: 440, endPoint x: 742, endPoint y: 455, distance: 58.0
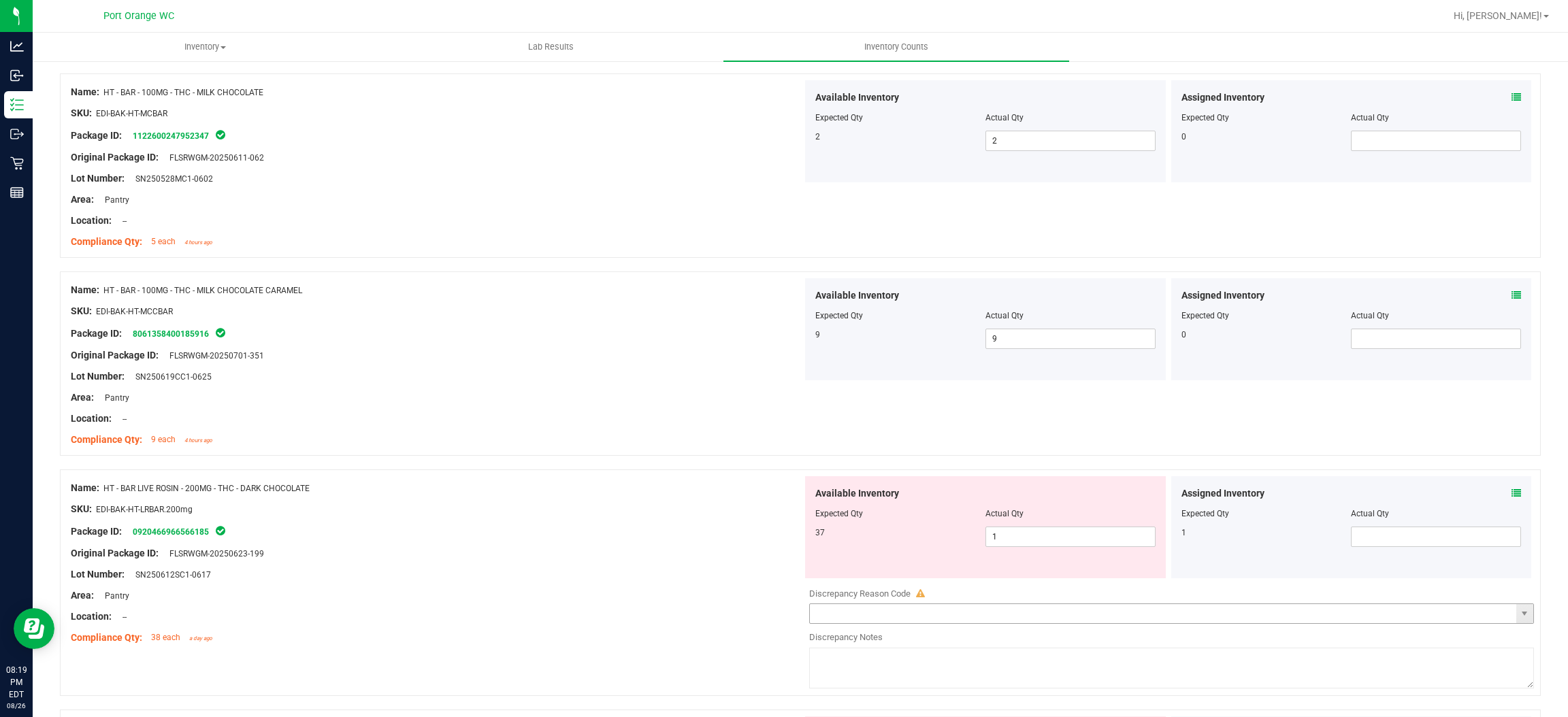
scroll to position [918, 0]
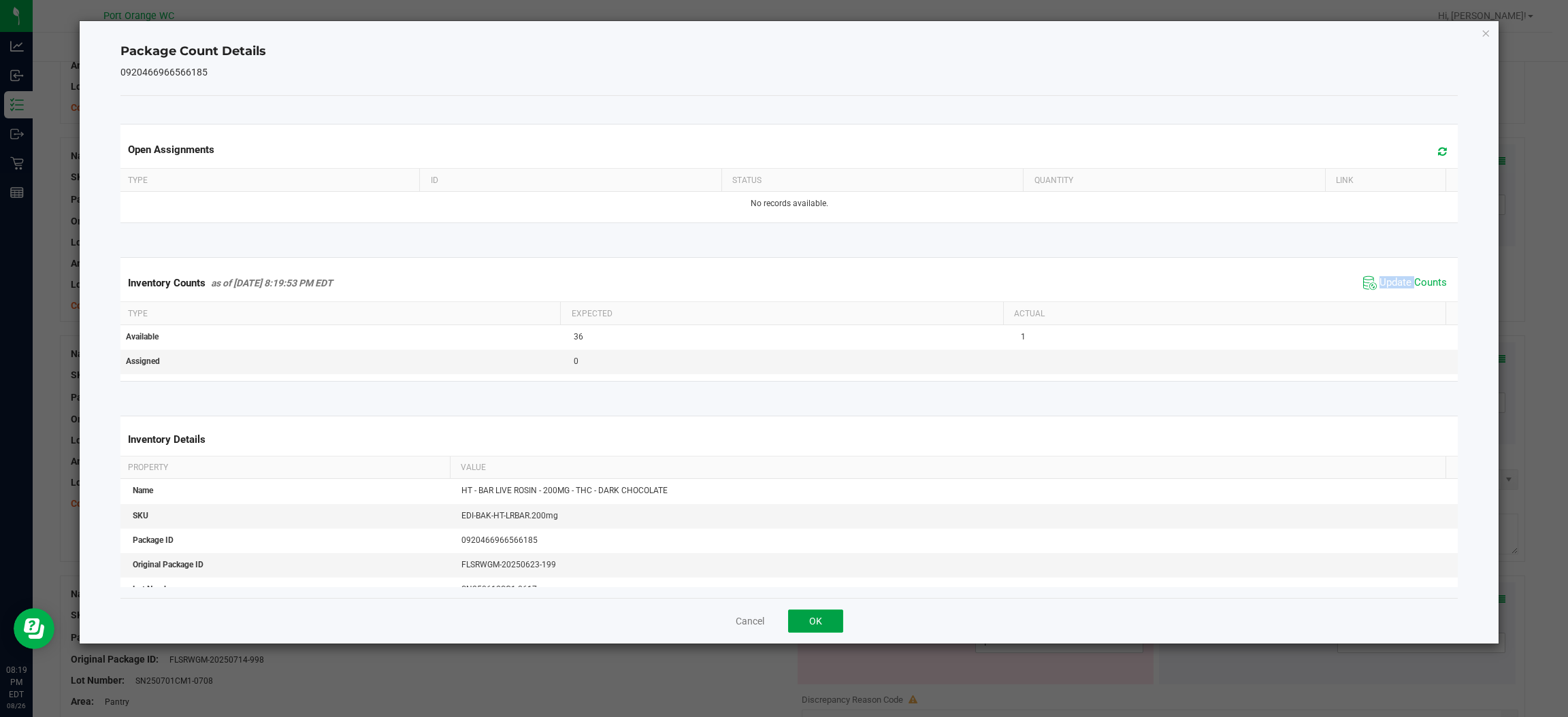
drag, startPoint x: 814, startPoint y: 618, endPoint x: 975, endPoint y: 513, distance: 192.2
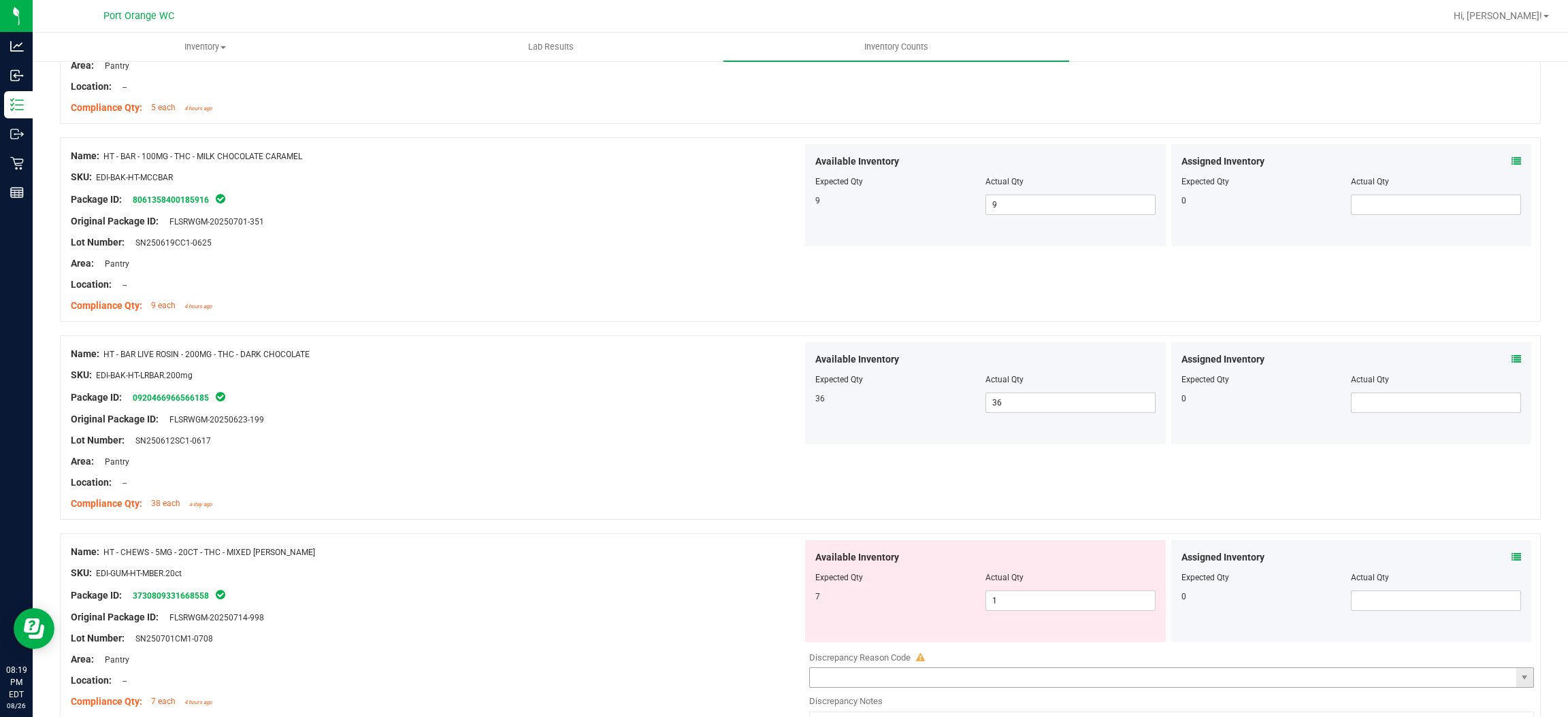
scroll to position [1122, 0]
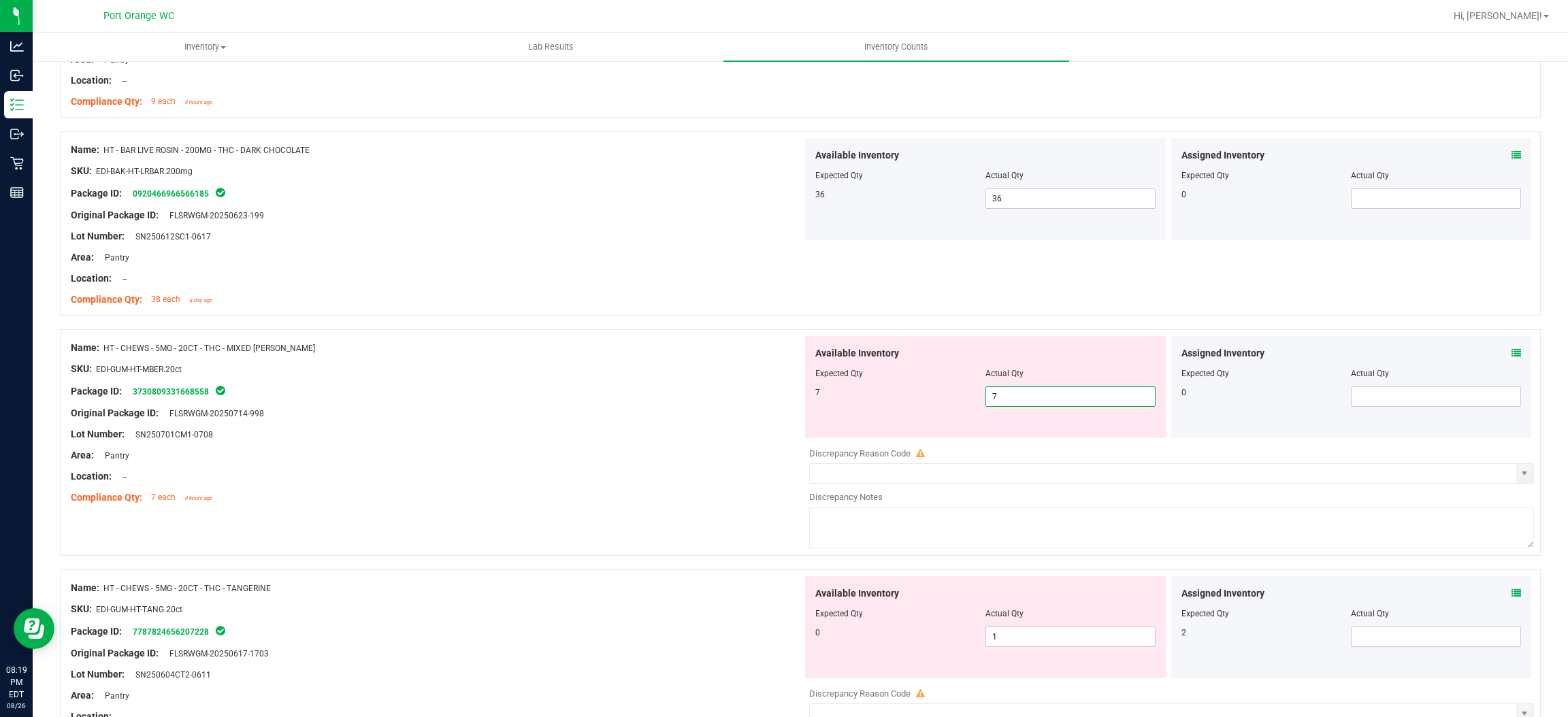
drag, startPoint x: 660, startPoint y: 456, endPoint x: 698, endPoint y: 447, distance: 39.1
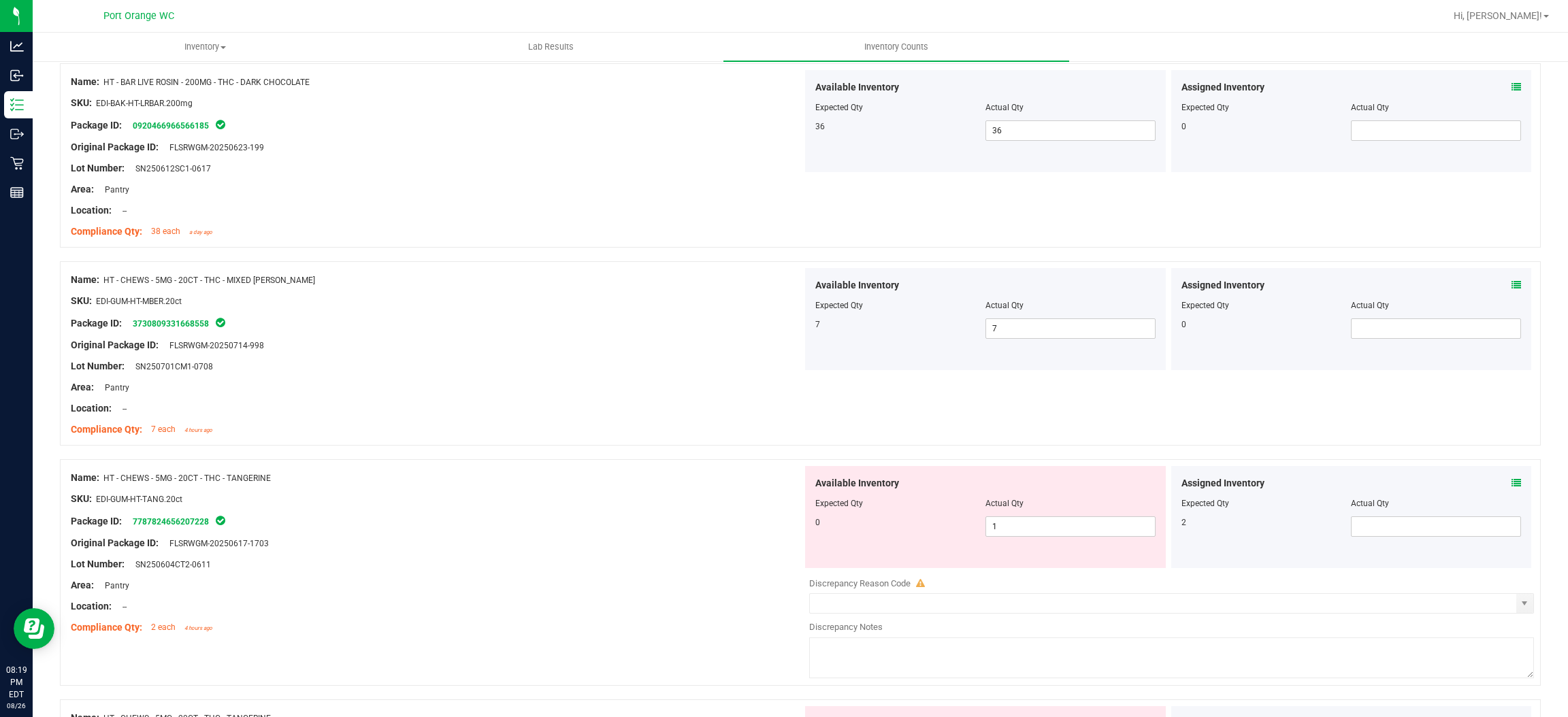
scroll to position [1326, 0]
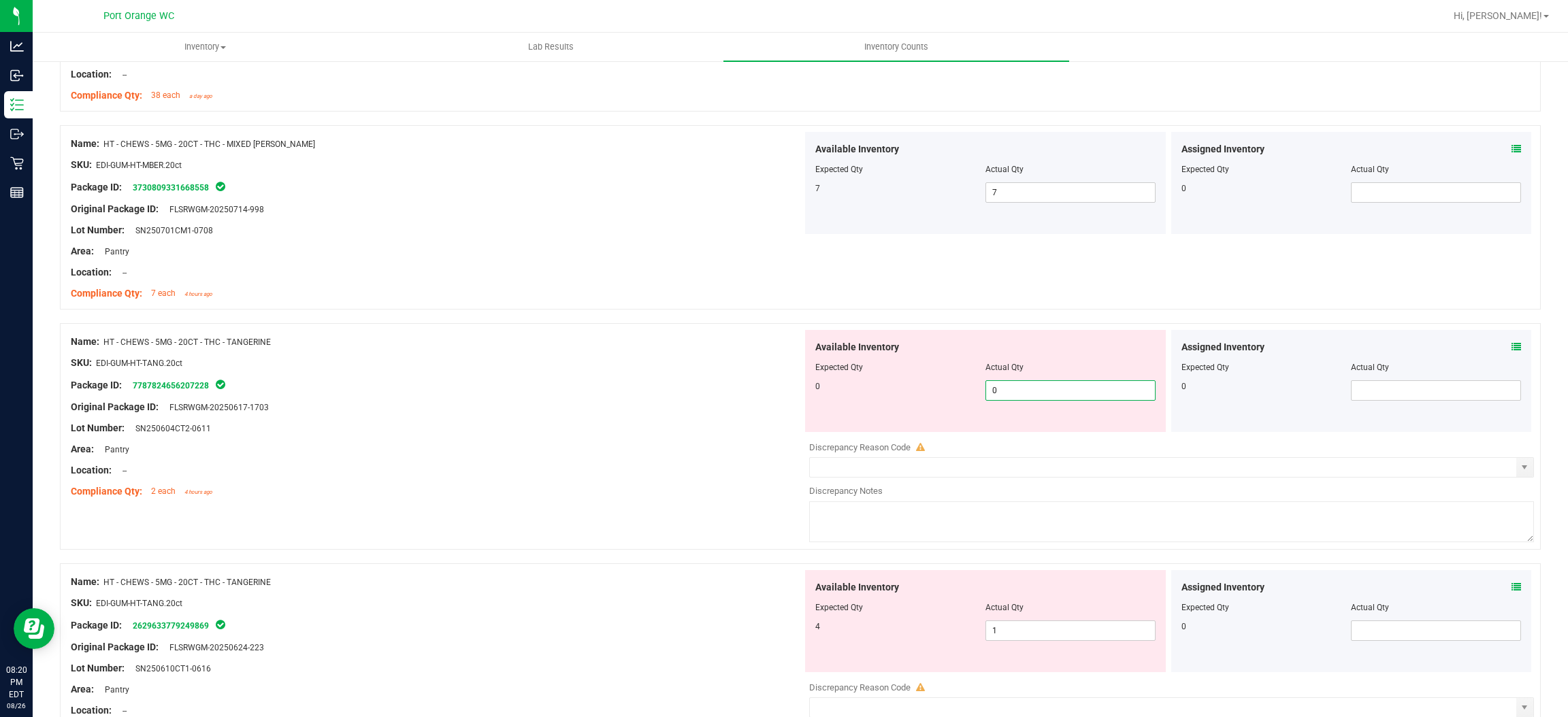
drag, startPoint x: 648, startPoint y: 503, endPoint x: 678, endPoint y: 496, distance: 30.8
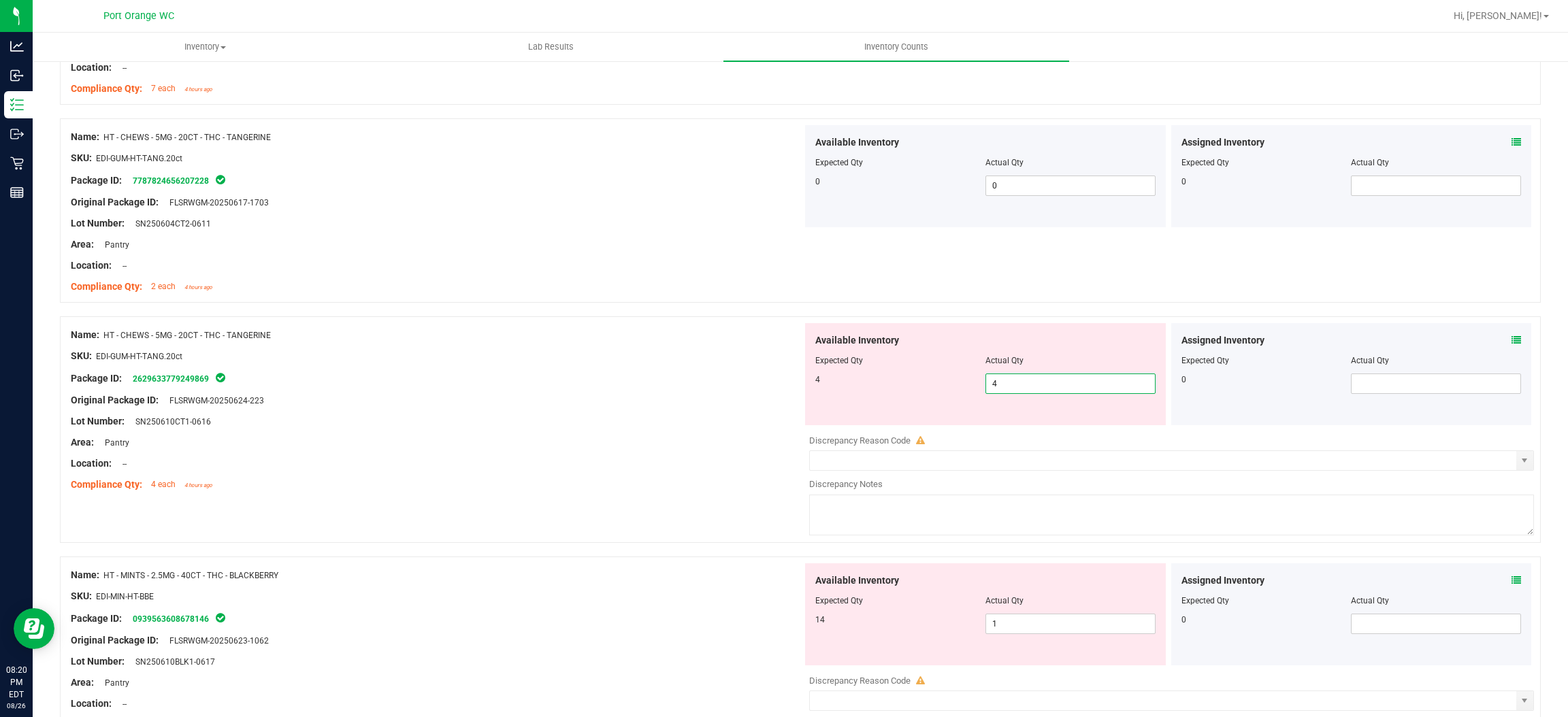
drag, startPoint x: 577, startPoint y: 473, endPoint x: 657, endPoint y: 451, distance: 83.0
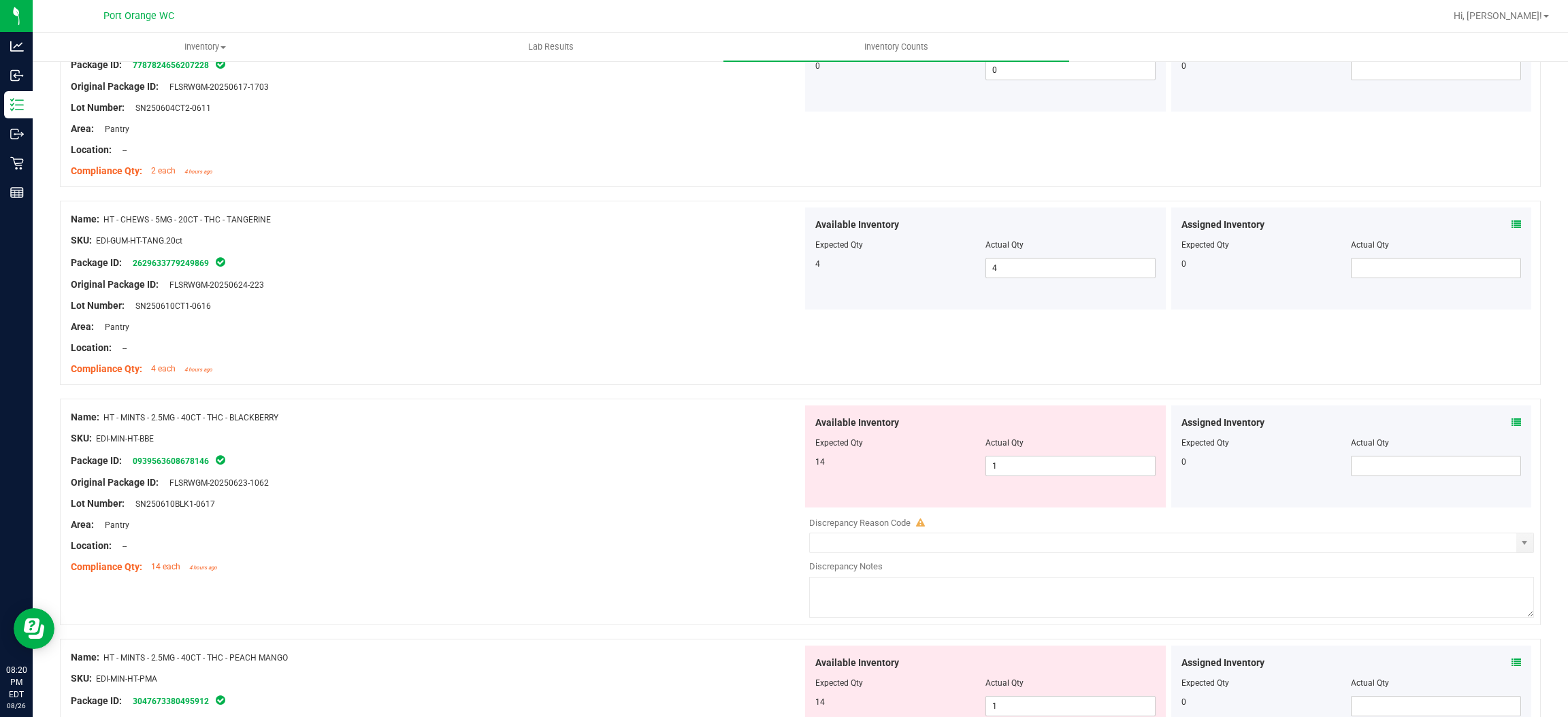
scroll to position [1735, 0]
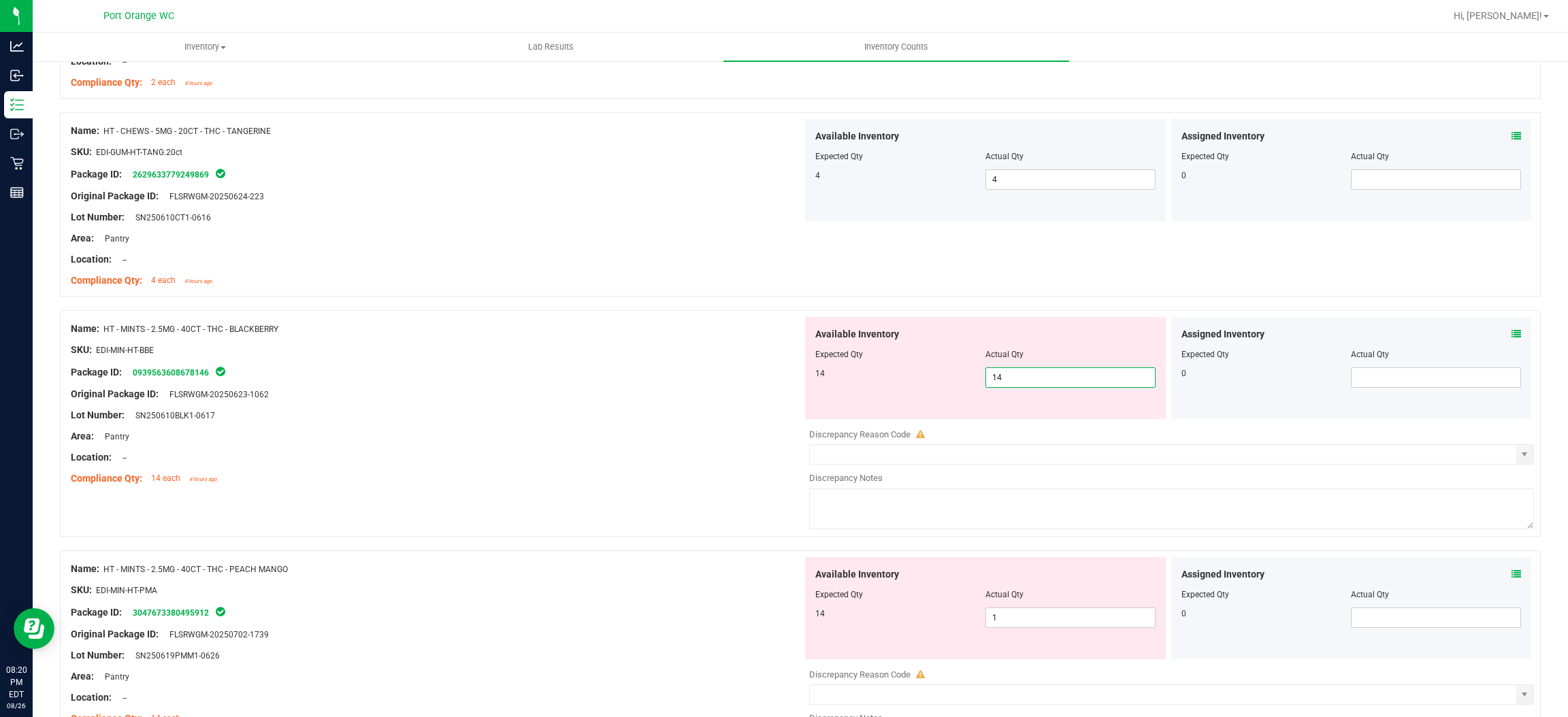
drag, startPoint x: 642, startPoint y: 434, endPoint x: 771, endPoint y: 409, distance: 131.4
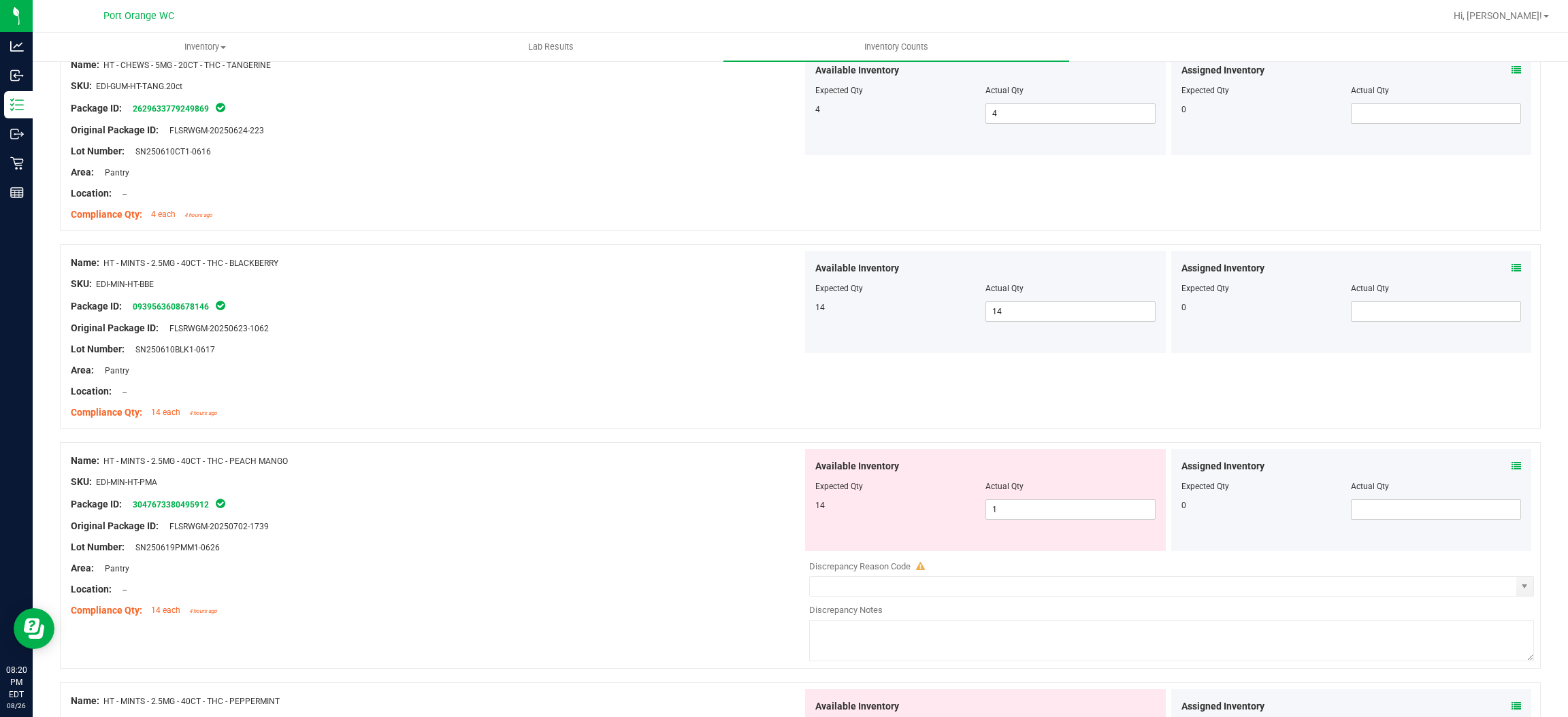
scroll to position [1939, 0]
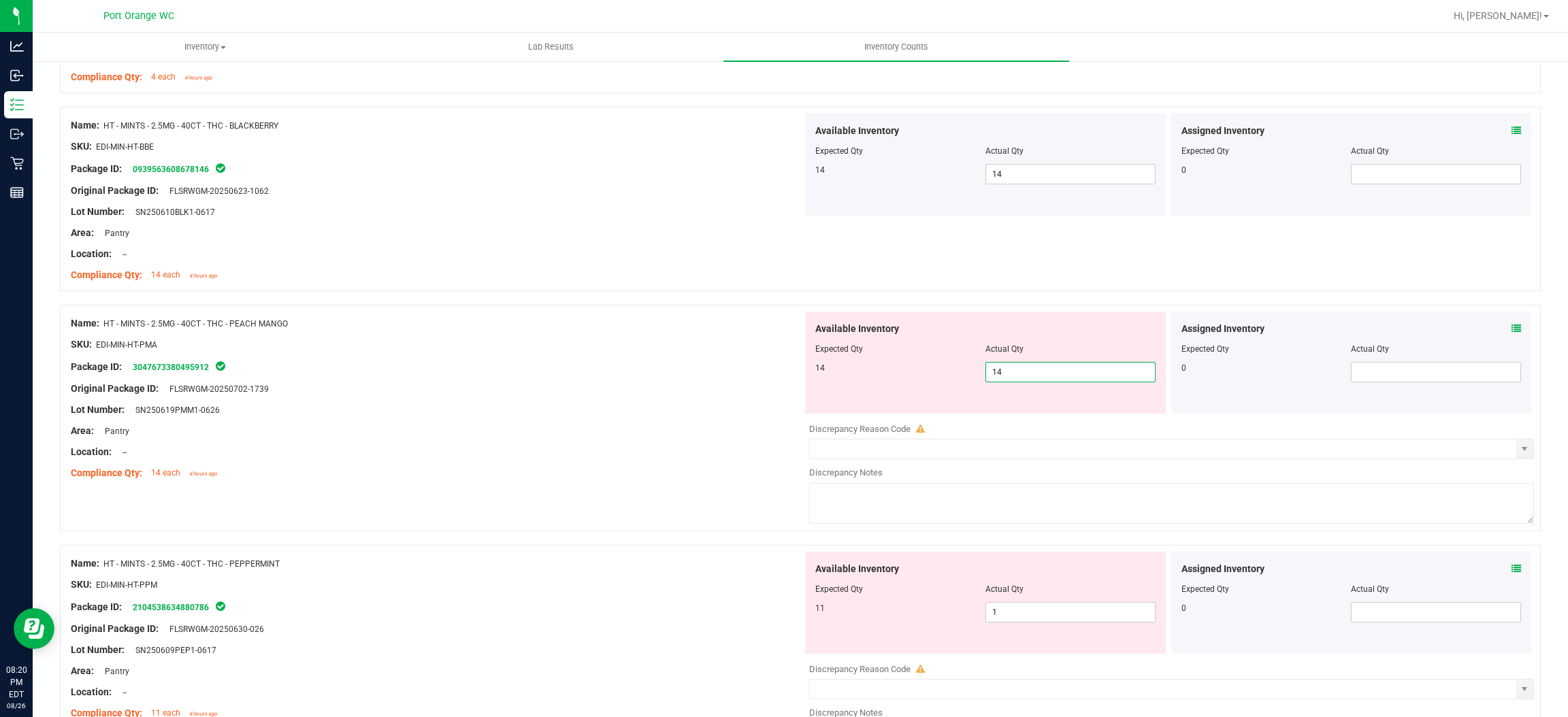
drag, startPoint x: 506, startPoint y: 480, endPoint x: 644, endPoint y: 443, distance: 142.9
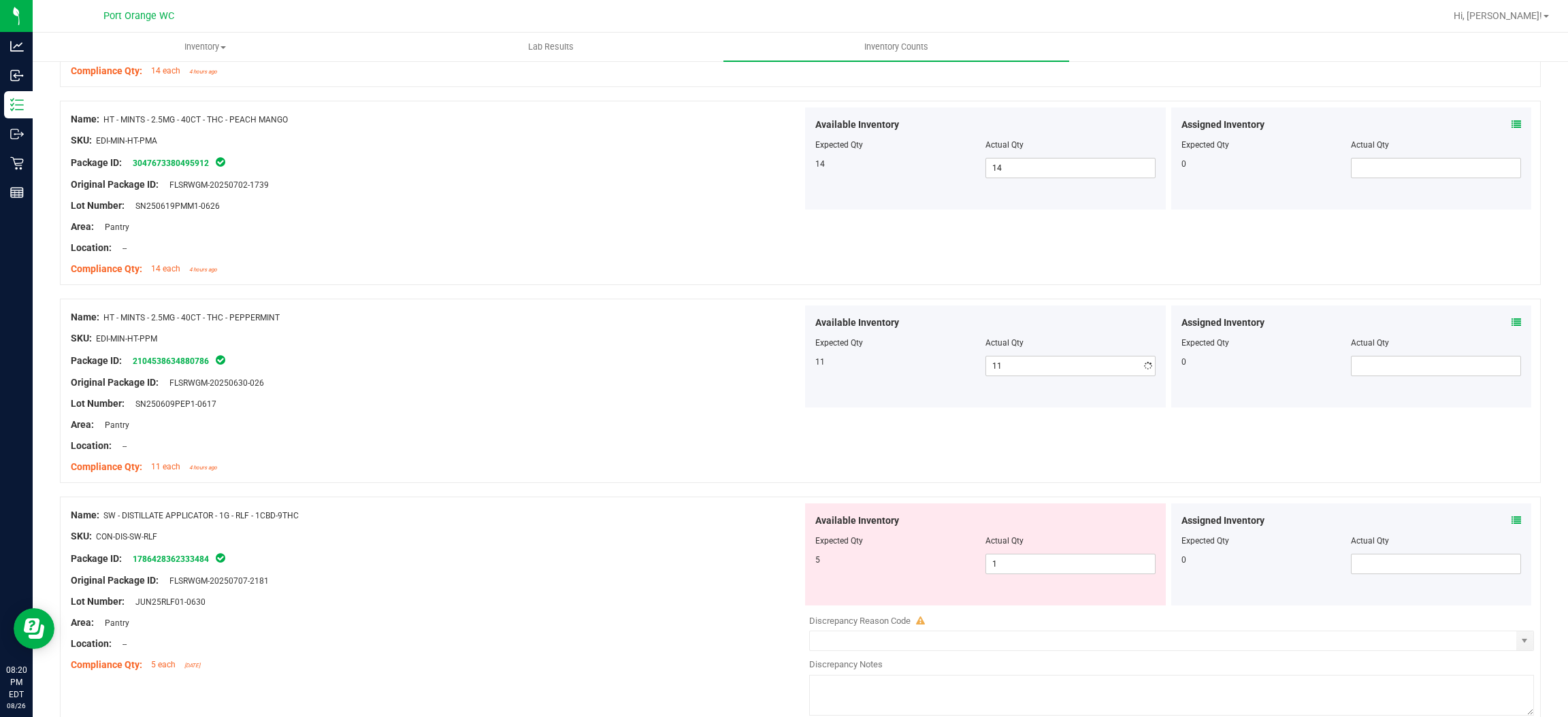
drag, startPoint x: 826, startPoint y: 394, endPoint x: 857, endPoint y: 398, distance: 31.3
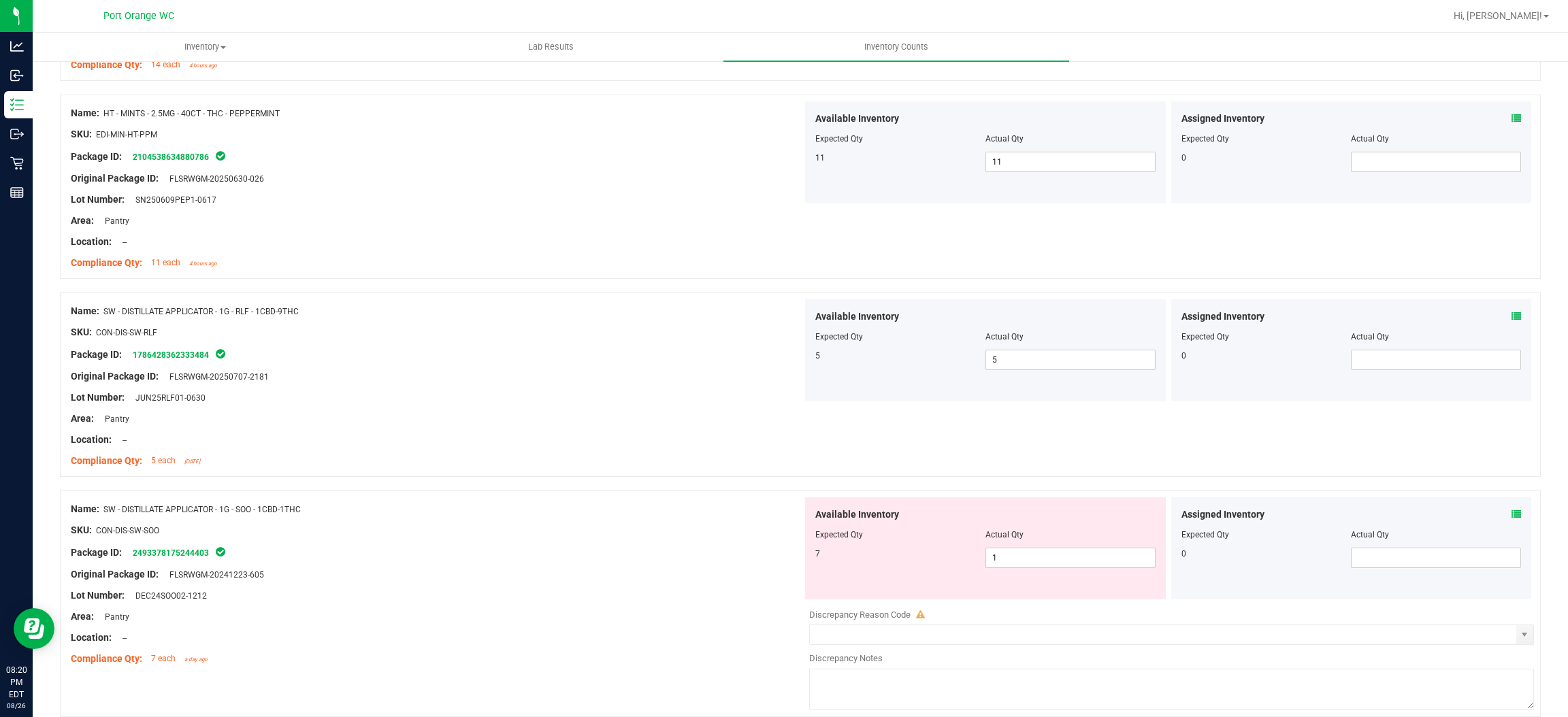
scroll to position [2551, 0]
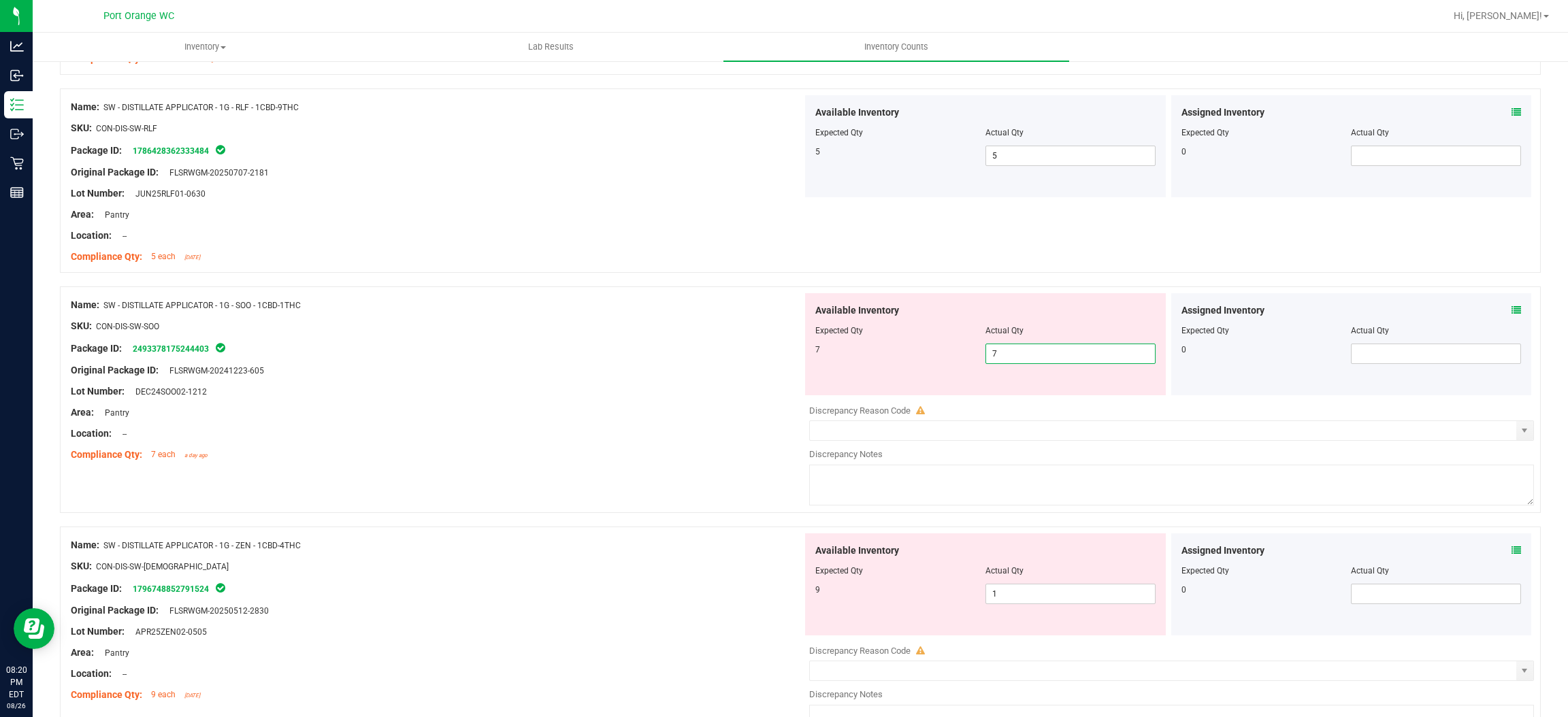
drag, startPoint x: 667, startPoint y: 396, endPoint x: 686, endPoint y: 397, distance: 19.0
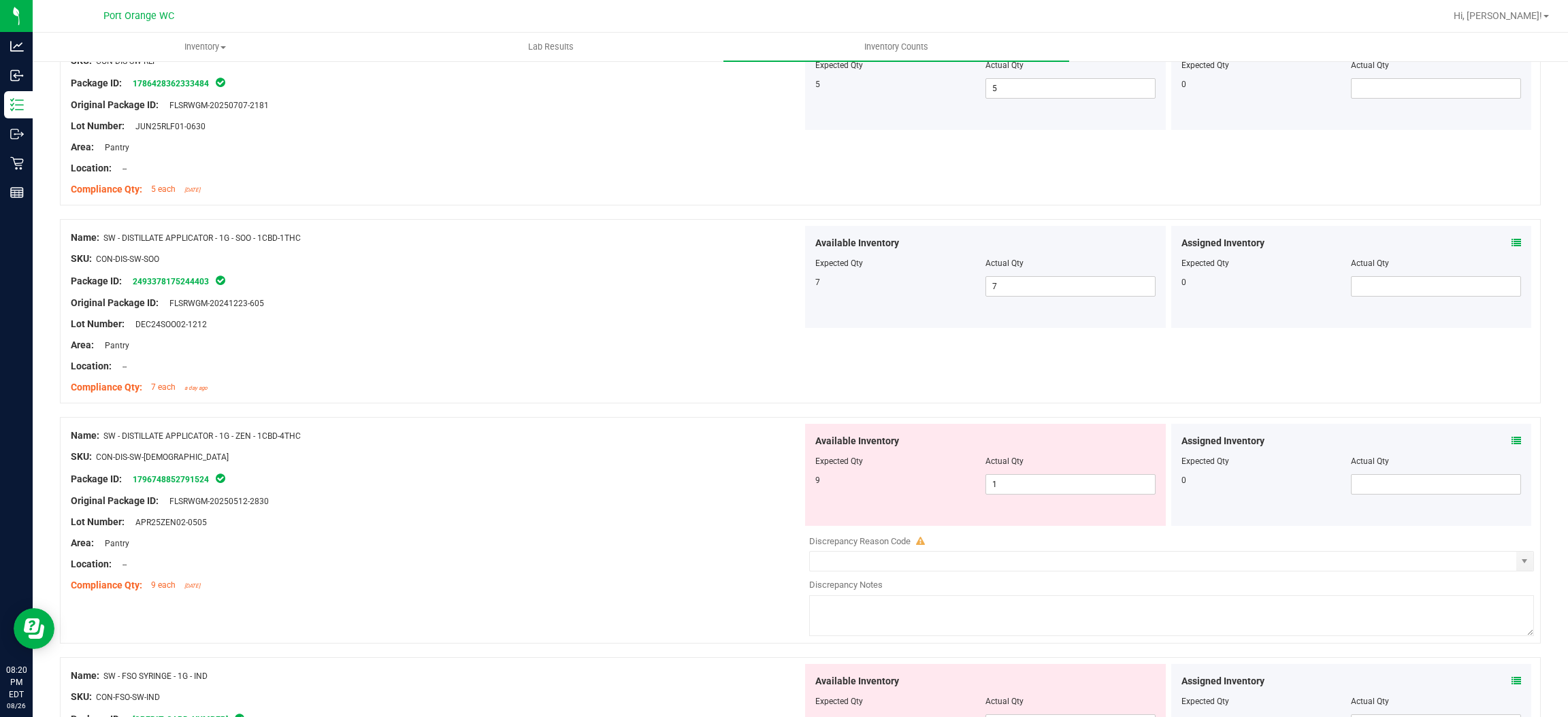
scroll to position [2756, 0]
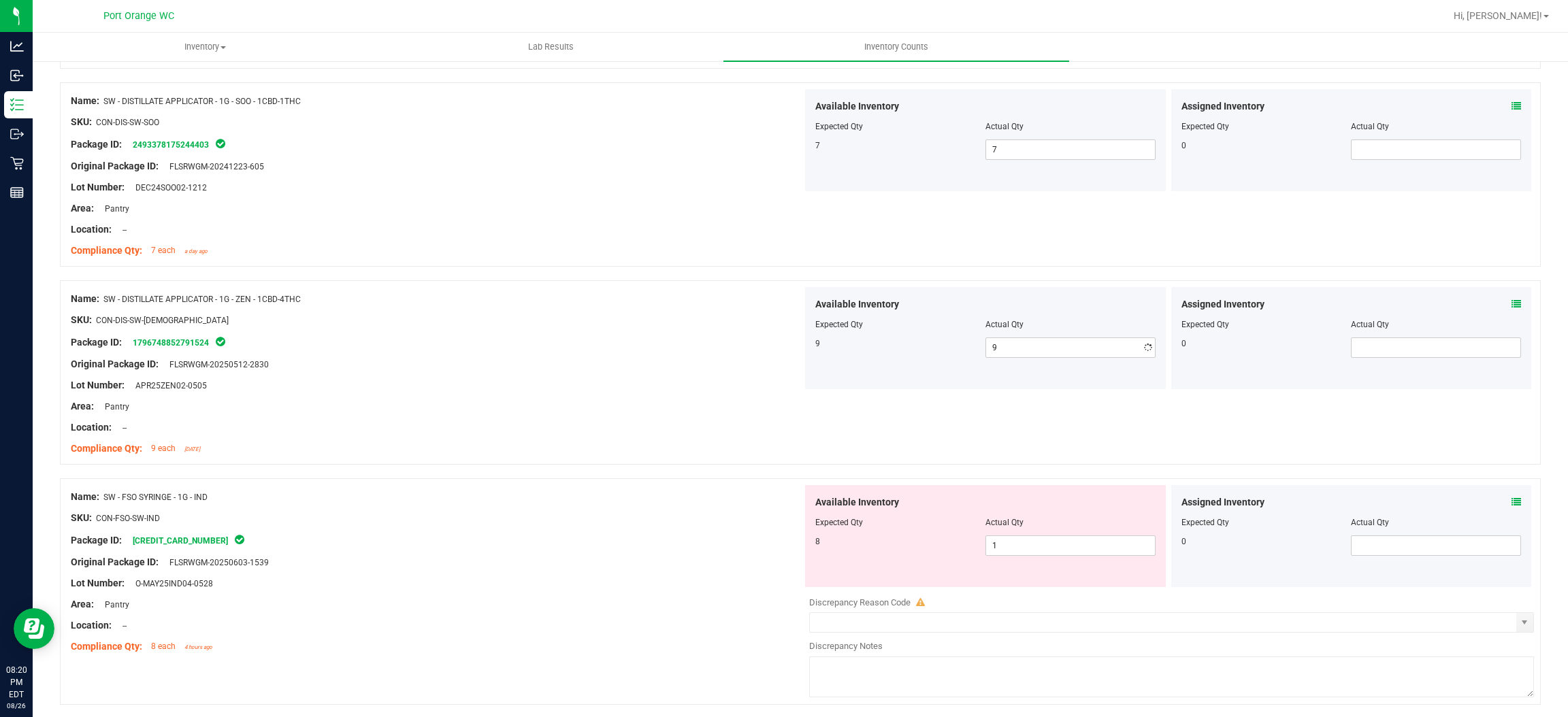
drag, startPoint x: 746, startPoint y: 366, endPoint x: 845, endPoint y: 382, distance: 100.3
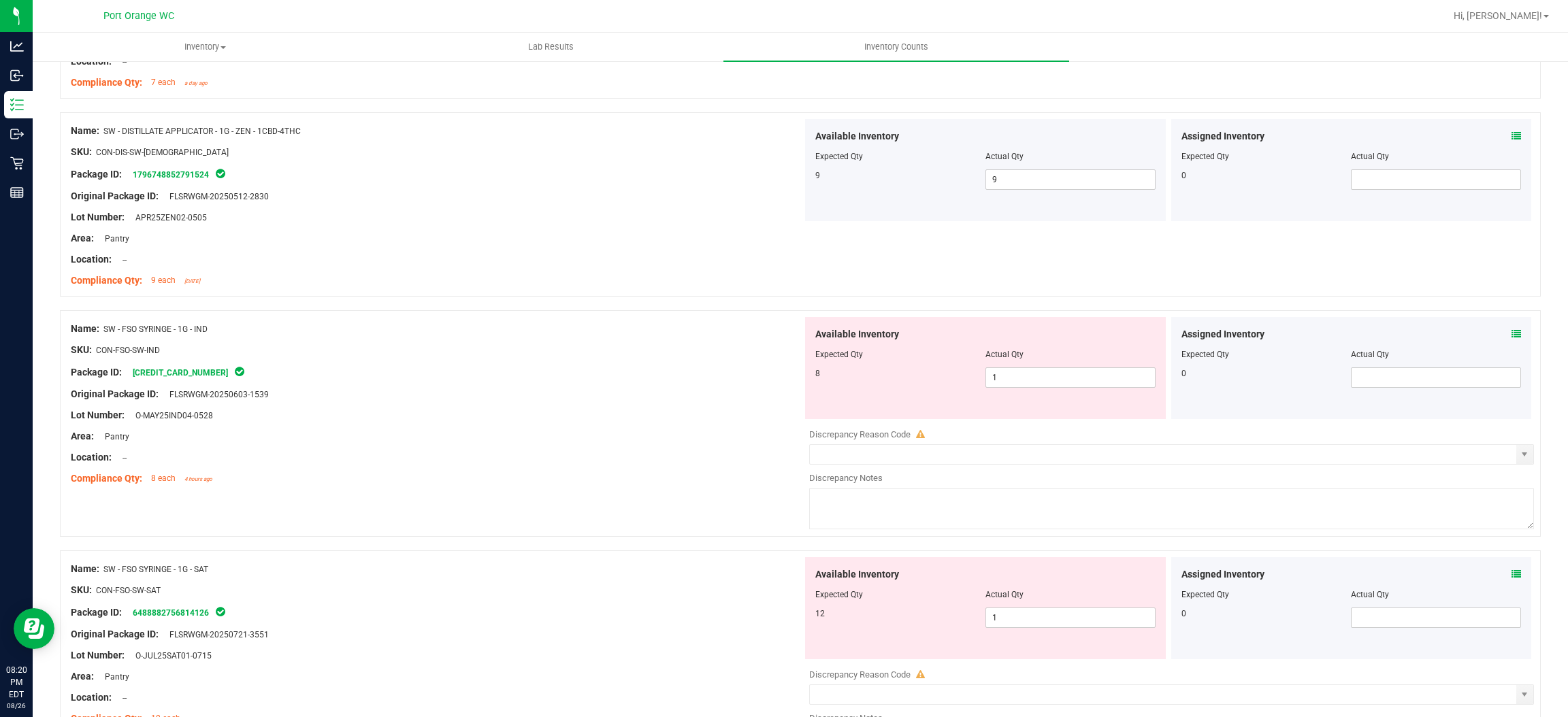
scroll to position [2960, 0]
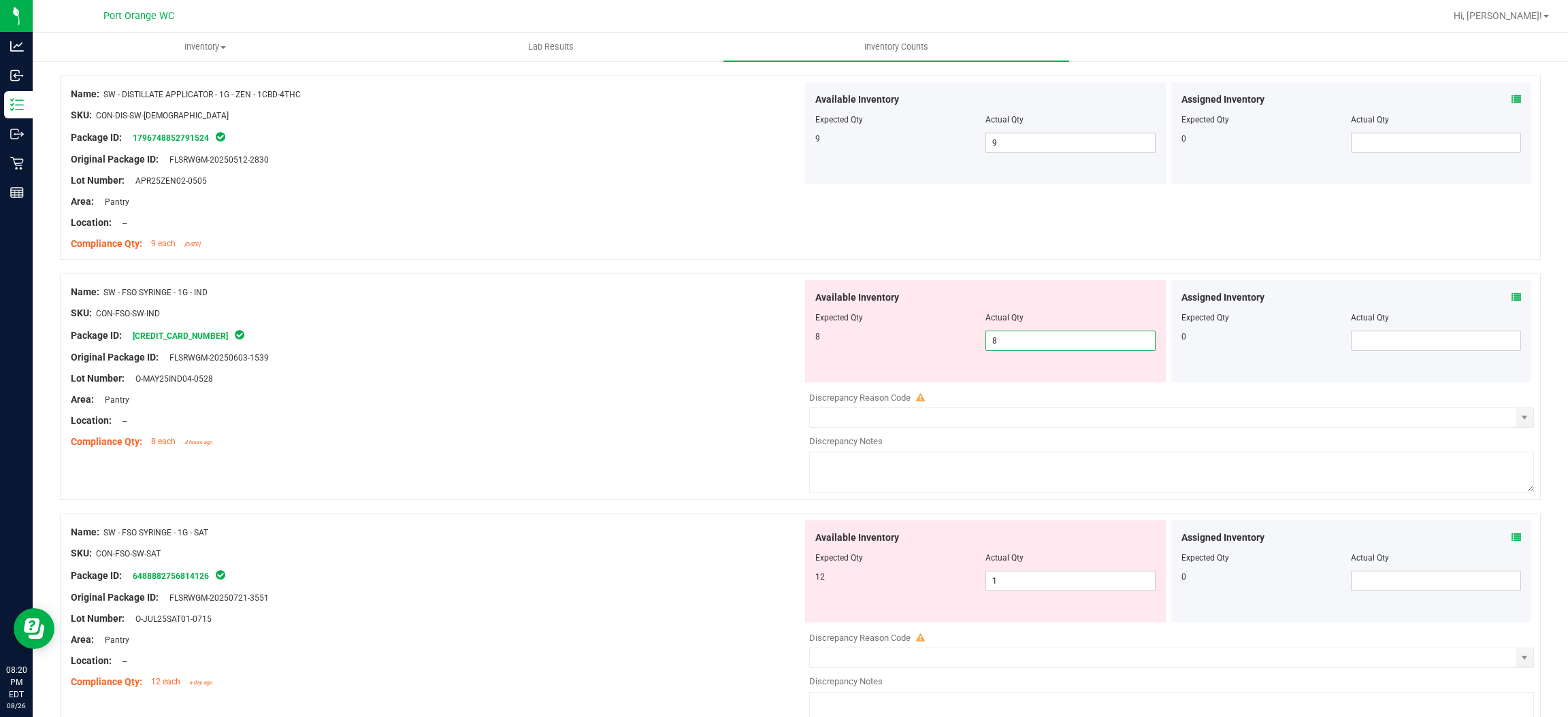
drag, startPoint x: 548, startPoint y: 409, endPoint x: 560, endPoint y: 405, distance: 12.6
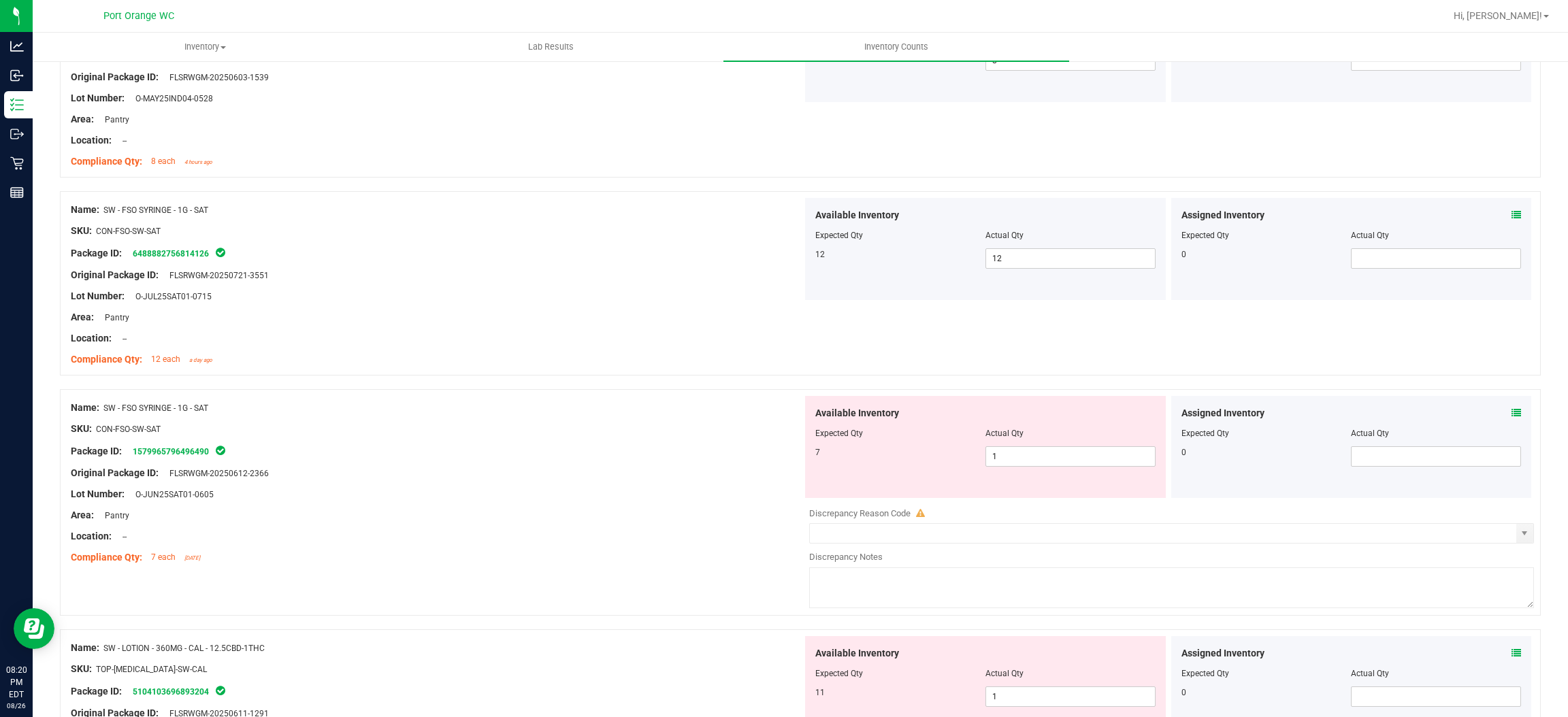
scroll to position [3368, 0]
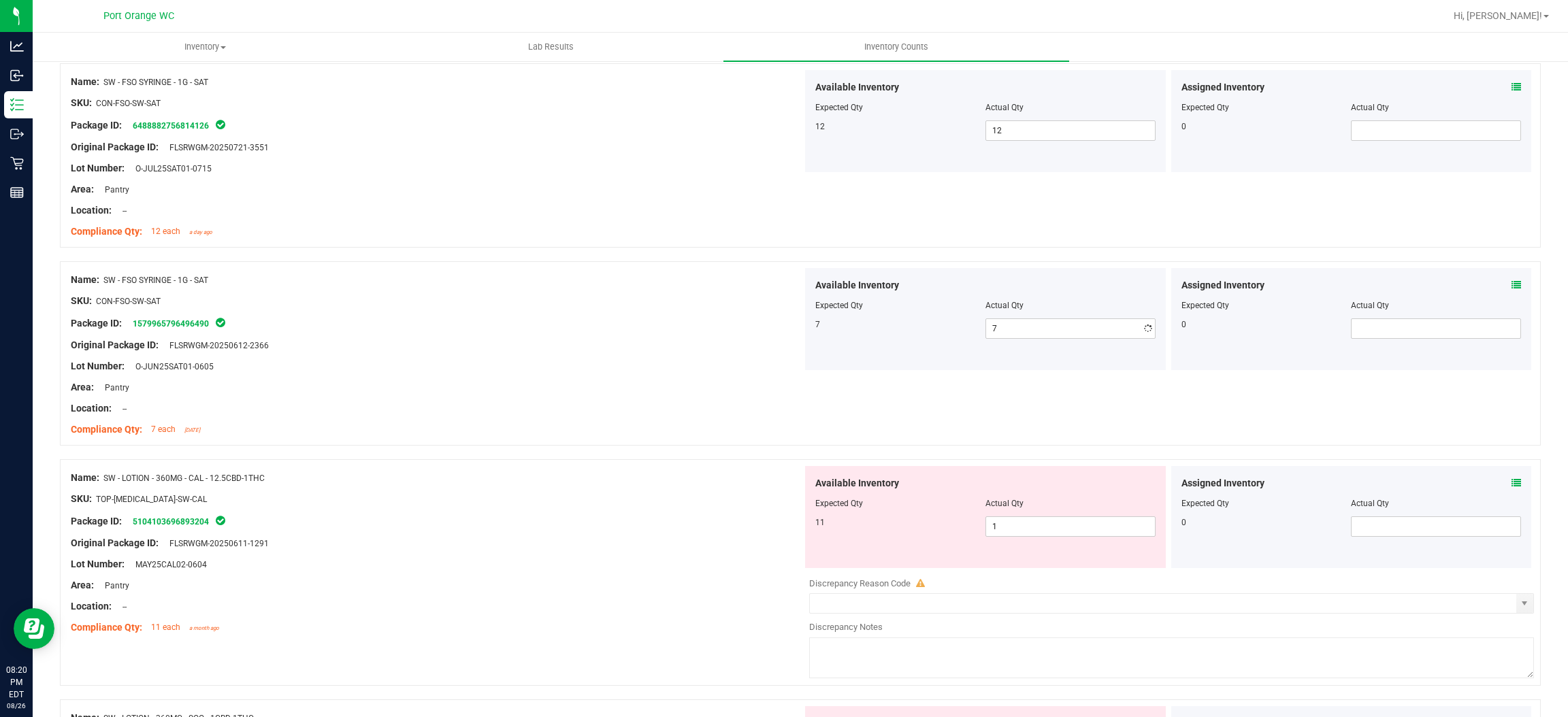
drag, startPoint x: 618, startPoint y: 367, endPoint x: 778, endPoint y: 366, distance: 160.0
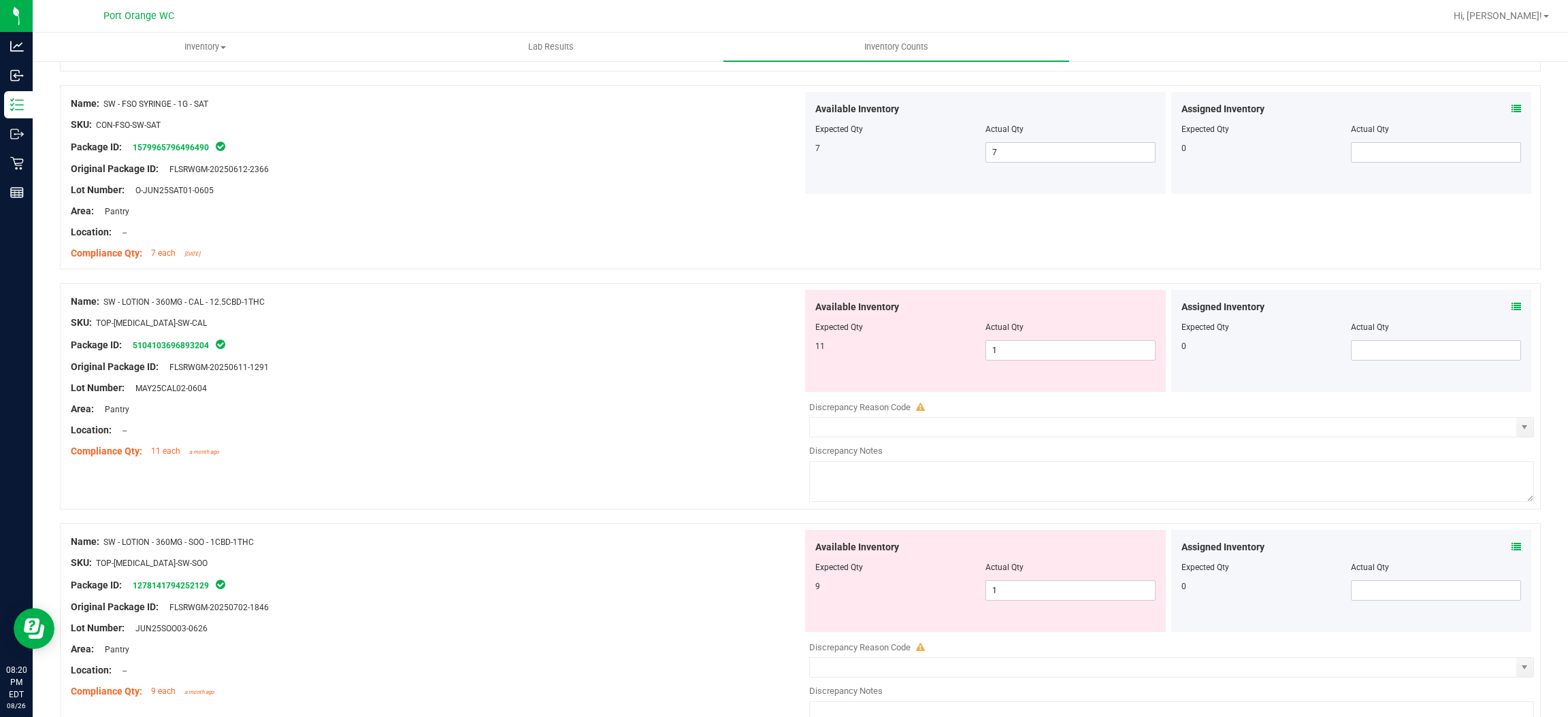
scroll to position [3572, 0]
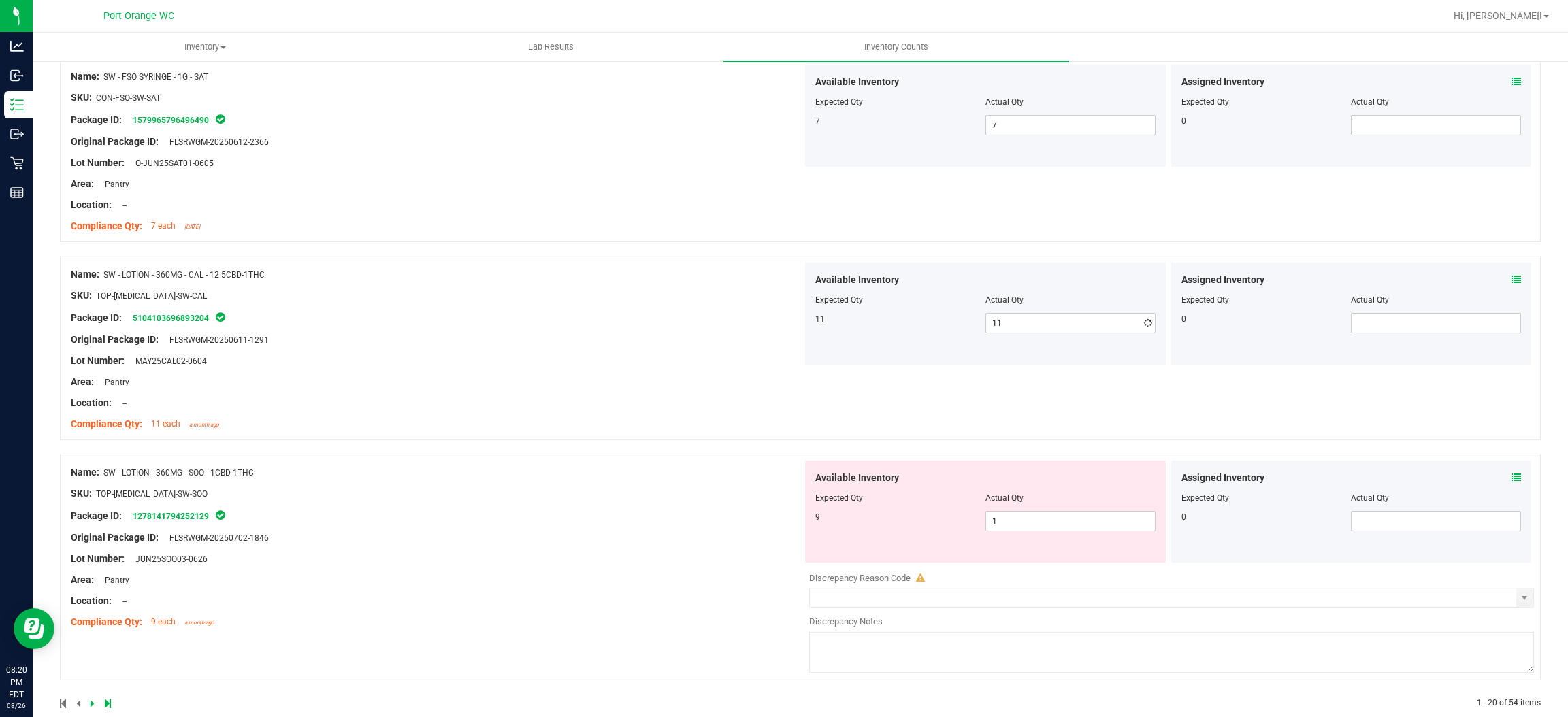
drag, startPoint x: 740, startPoint y: 405, endPoint x: 776, endPoint y: 418, distance: 38.3
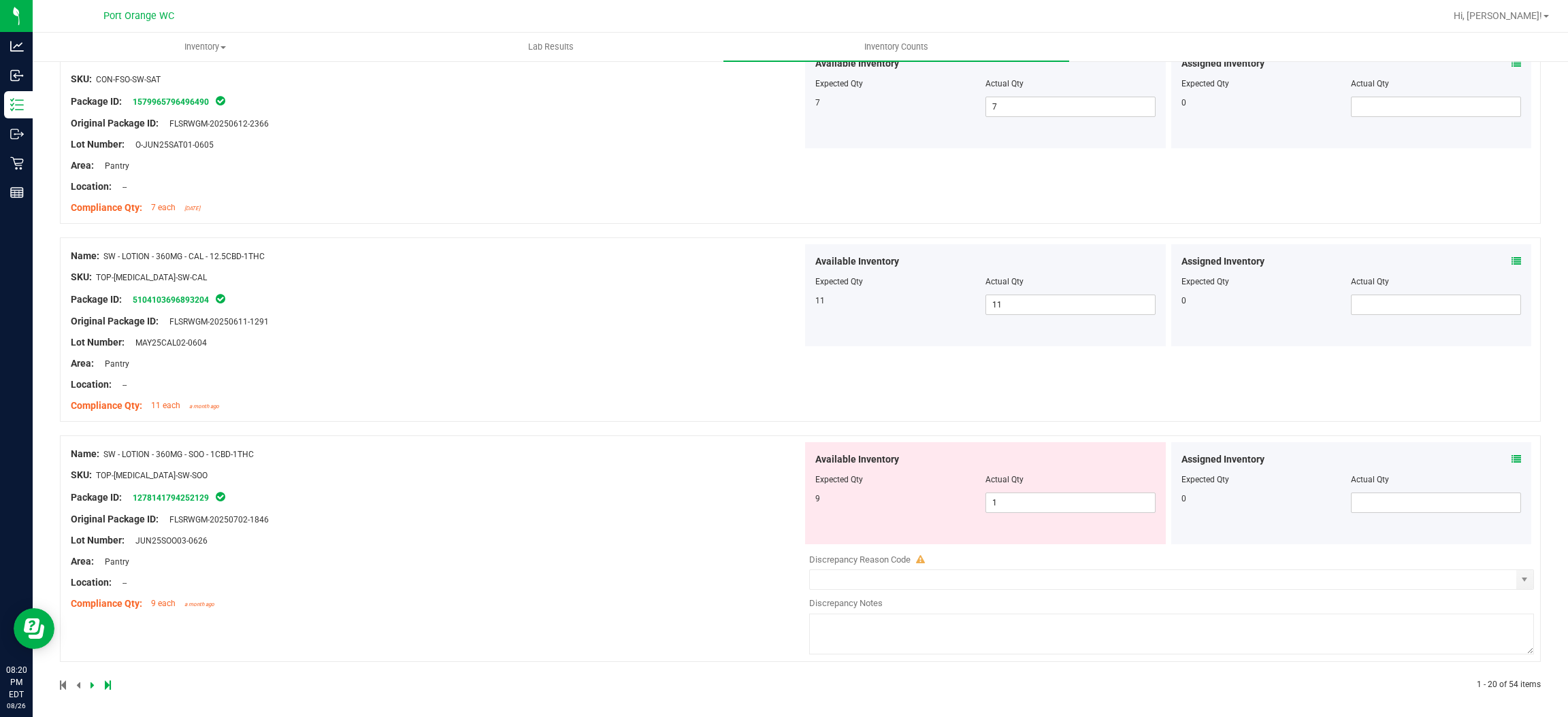
scroll to position [3599, 0]
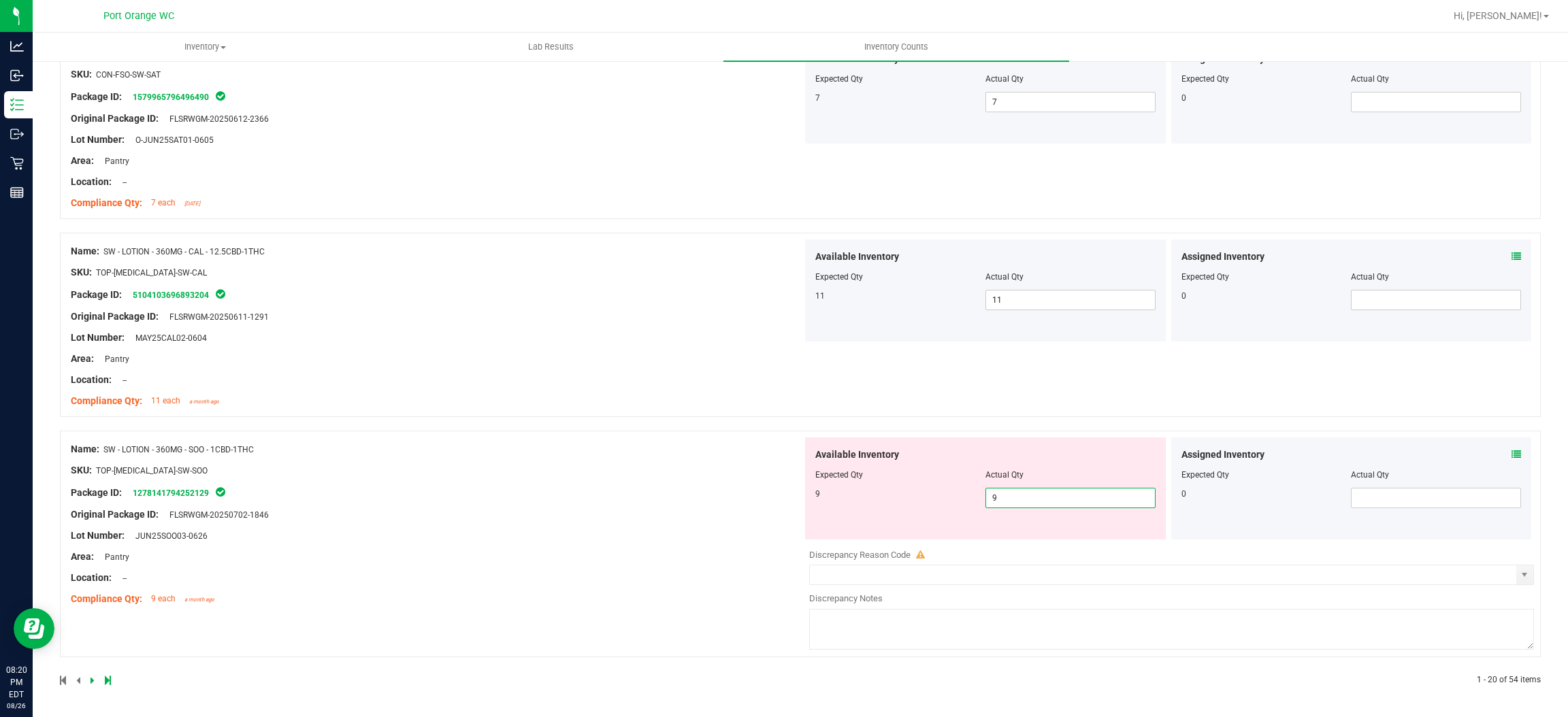
drag, startPoint x: 676, startPoint y: 460, endPoint x: 793, endPoint y: 443, distance: 118.2
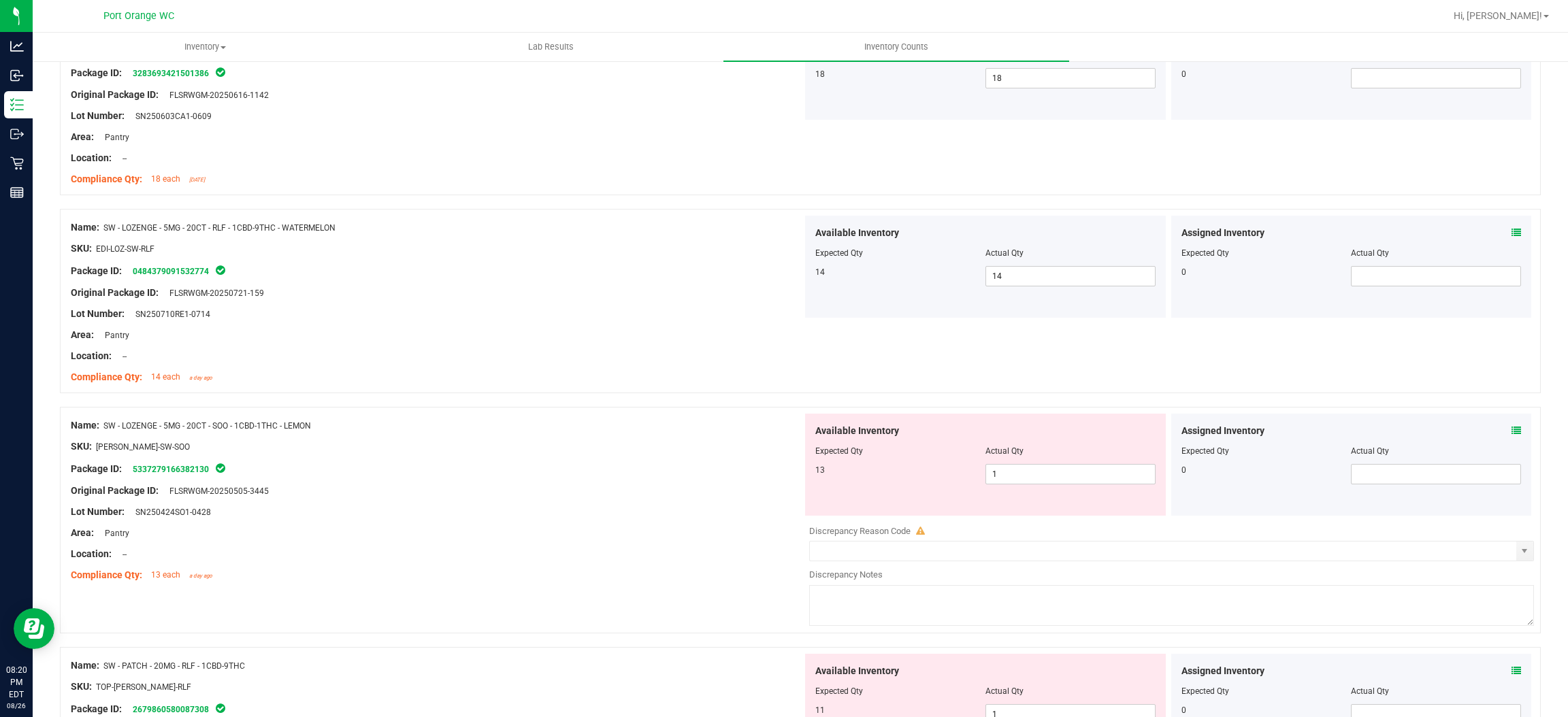
scroll to position [612, 0]
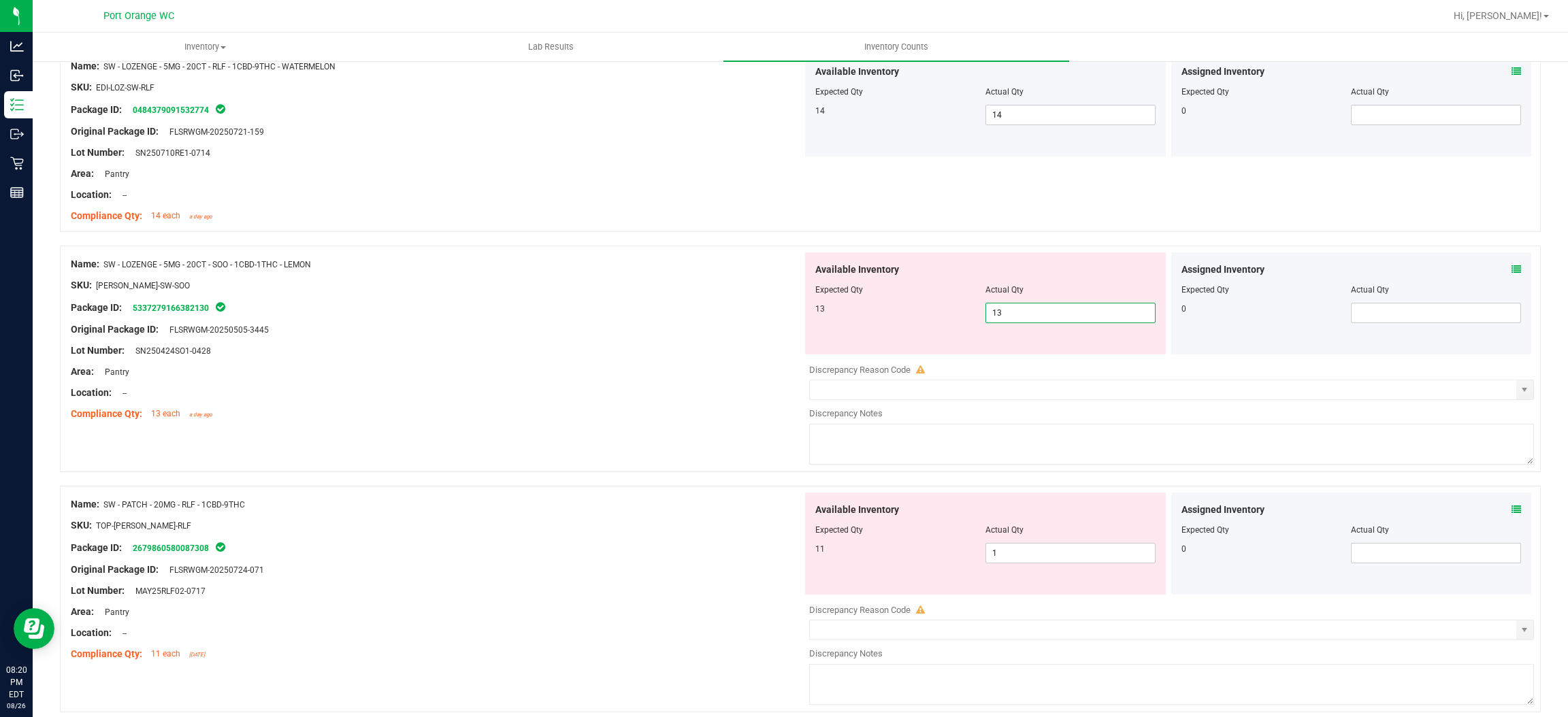
drag, startPoint x: 704, startPoint y: 396, endPoint x: 722, endPoint y: 396, distance: 18.0
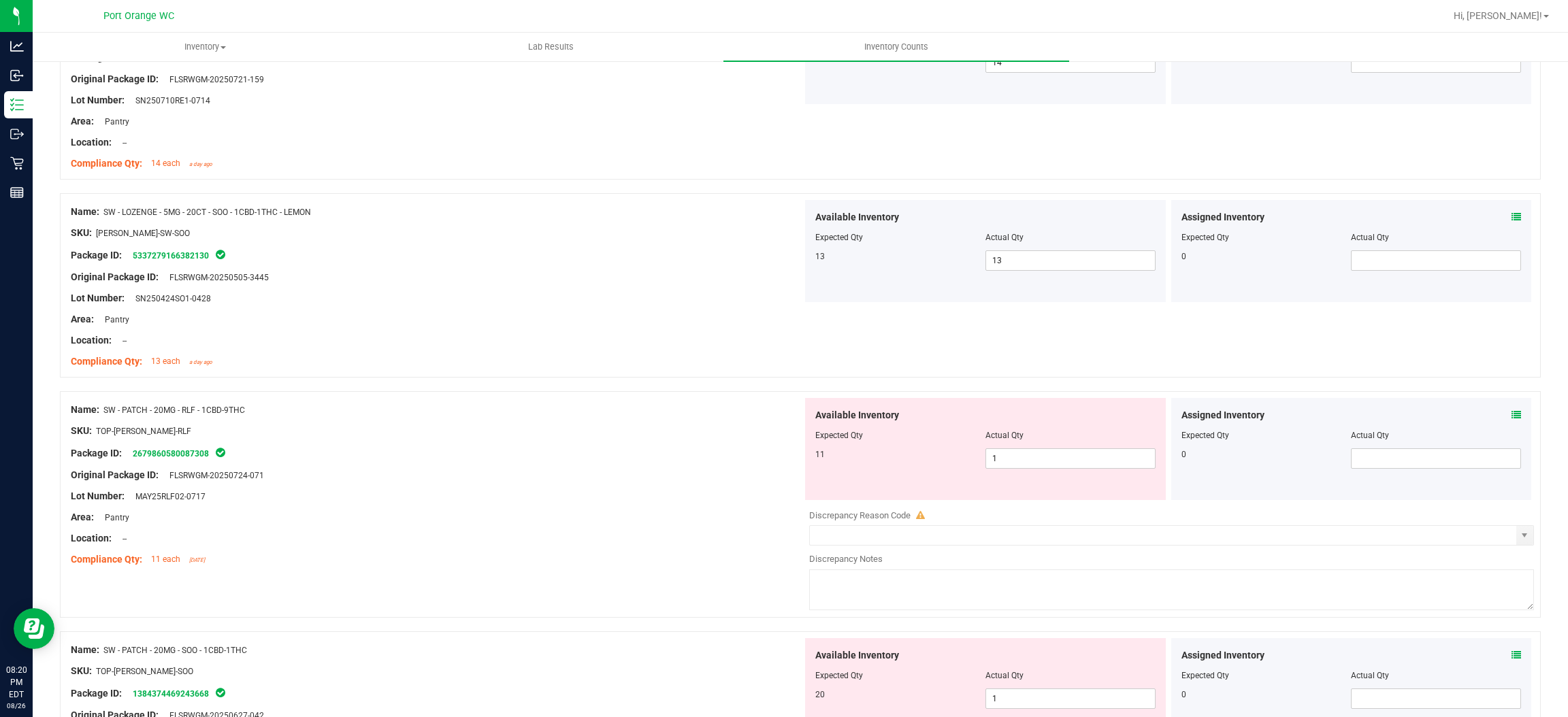
scroll to position [715, 0]
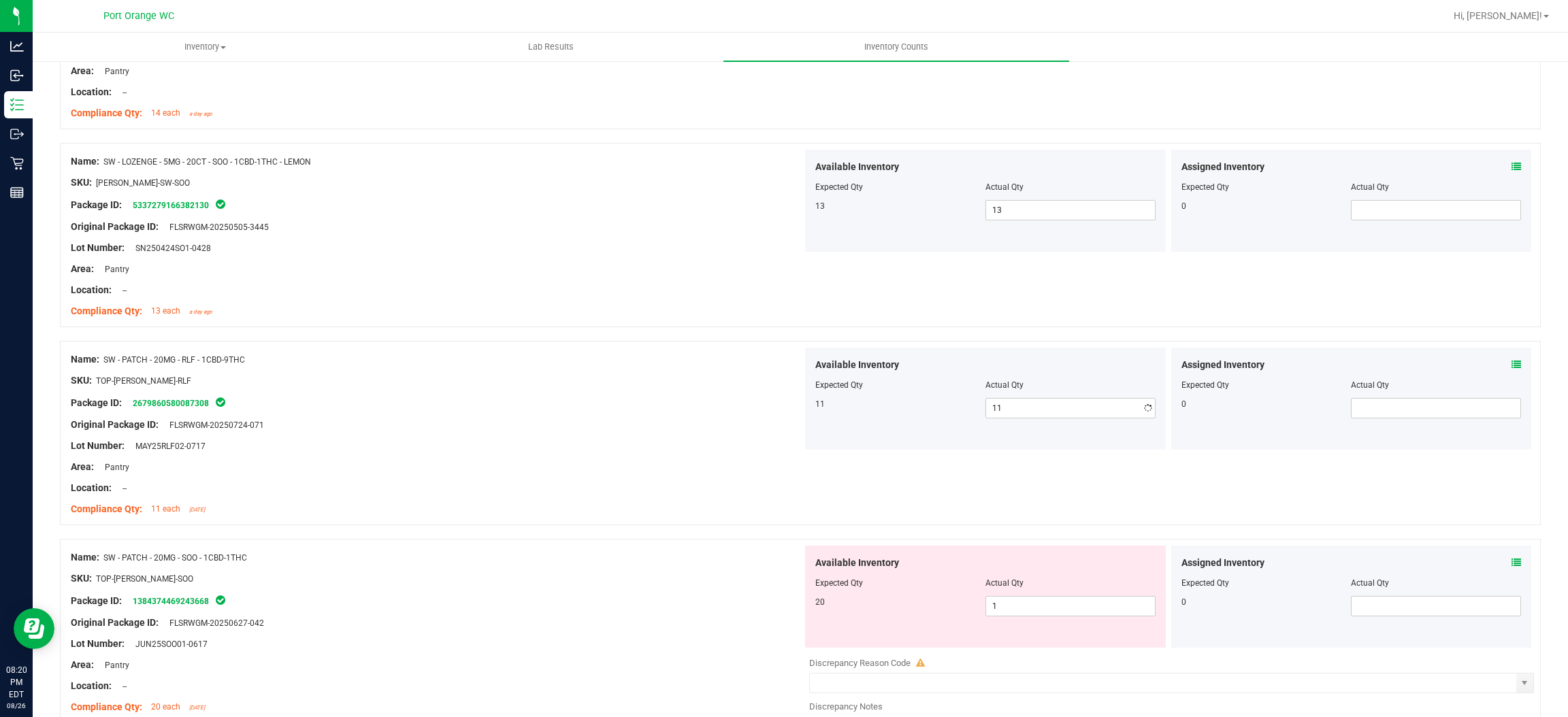
drag, startPoint x: 591, startPoint y: 528, endPoint x: 868, endPoint y: 456, distance: 286.2
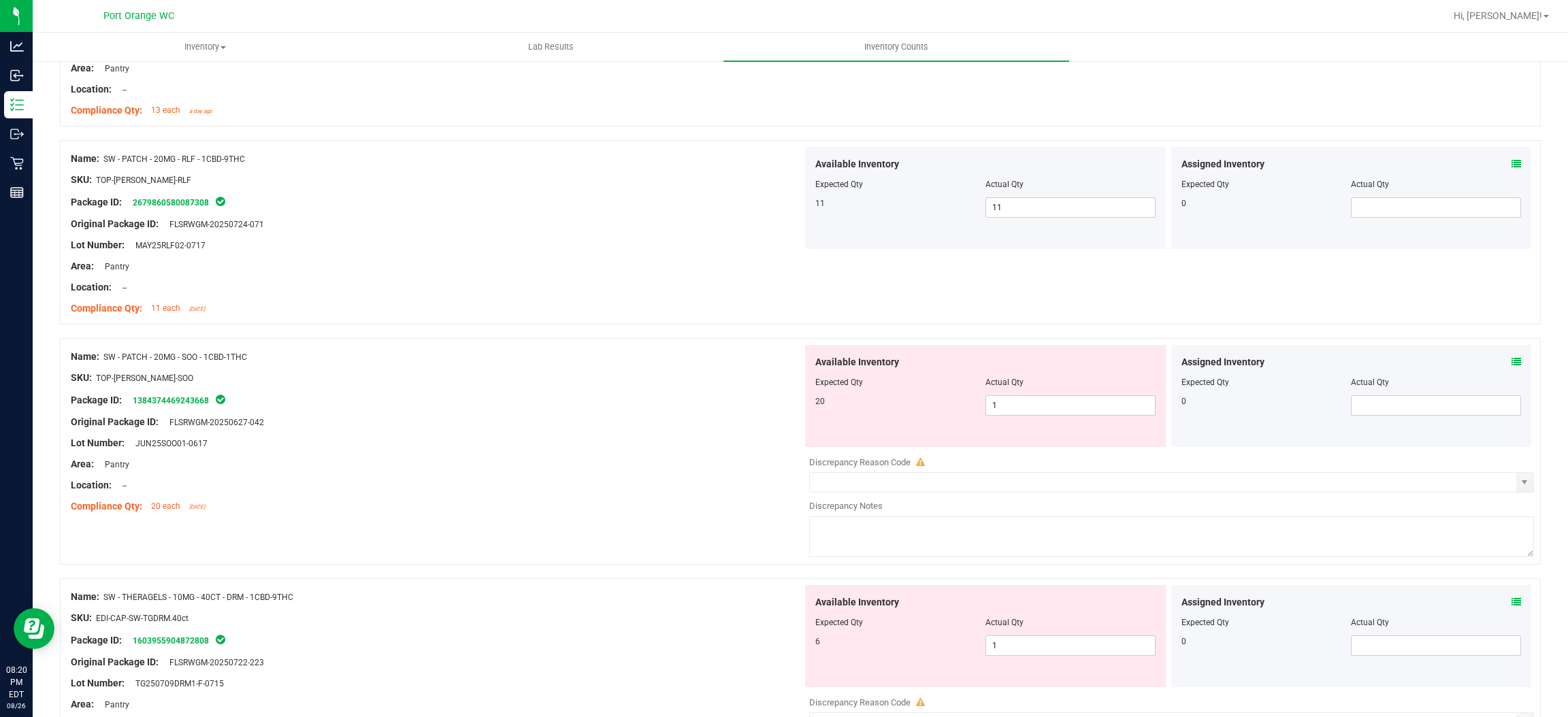
scroll to position [918, 0]
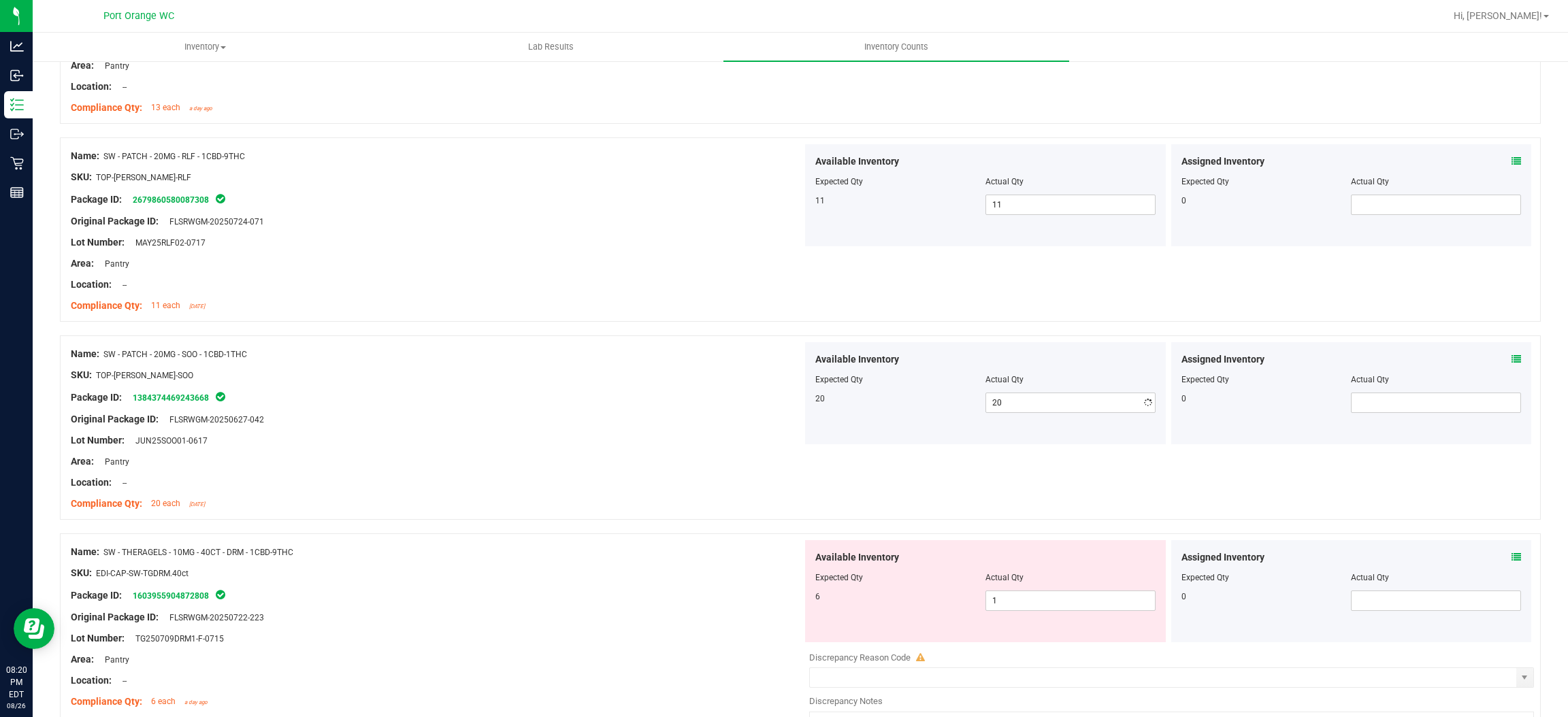
drag, startPoint x: 706, startPoint y: 444, endPoint x: 823, endPoint y: 447, distance: 117.0
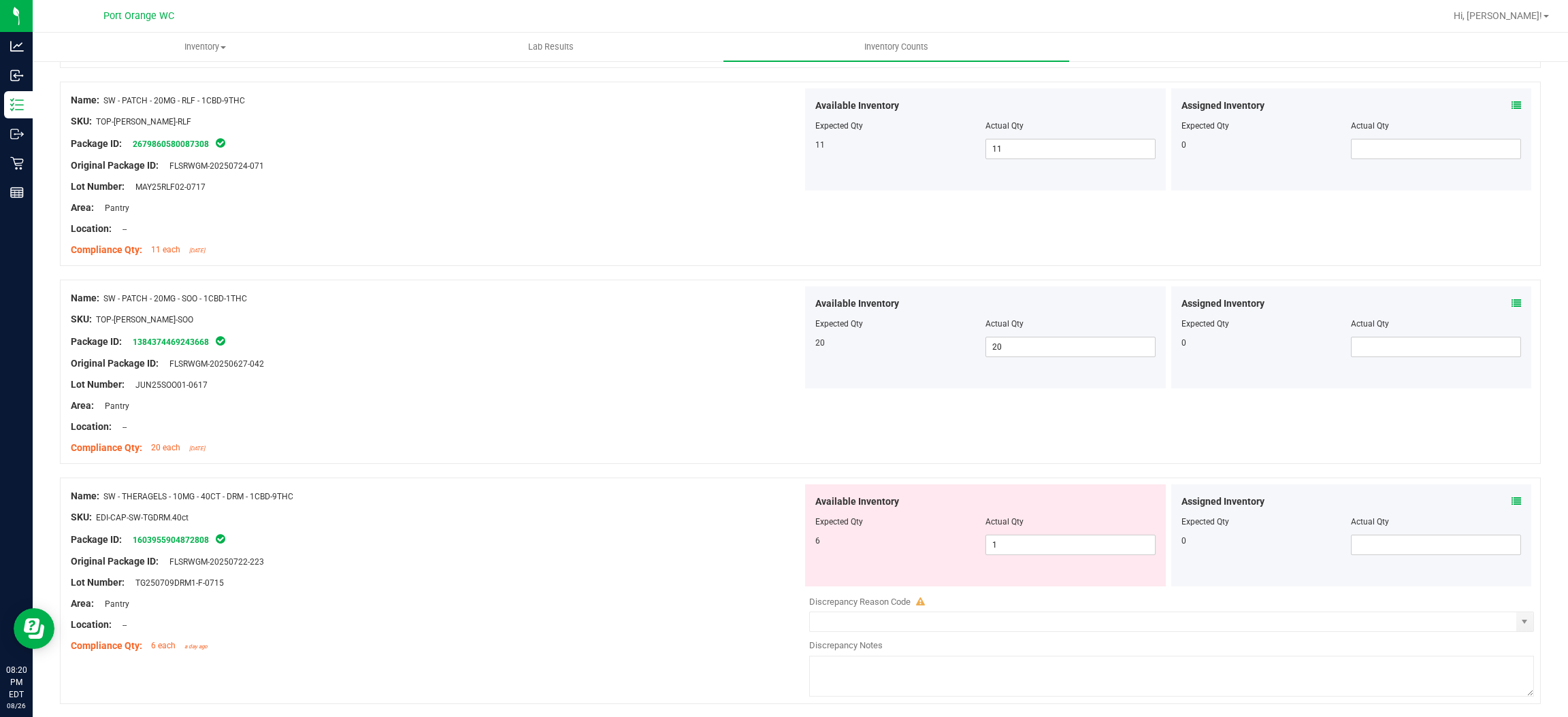
scroll to position [1122, 0]
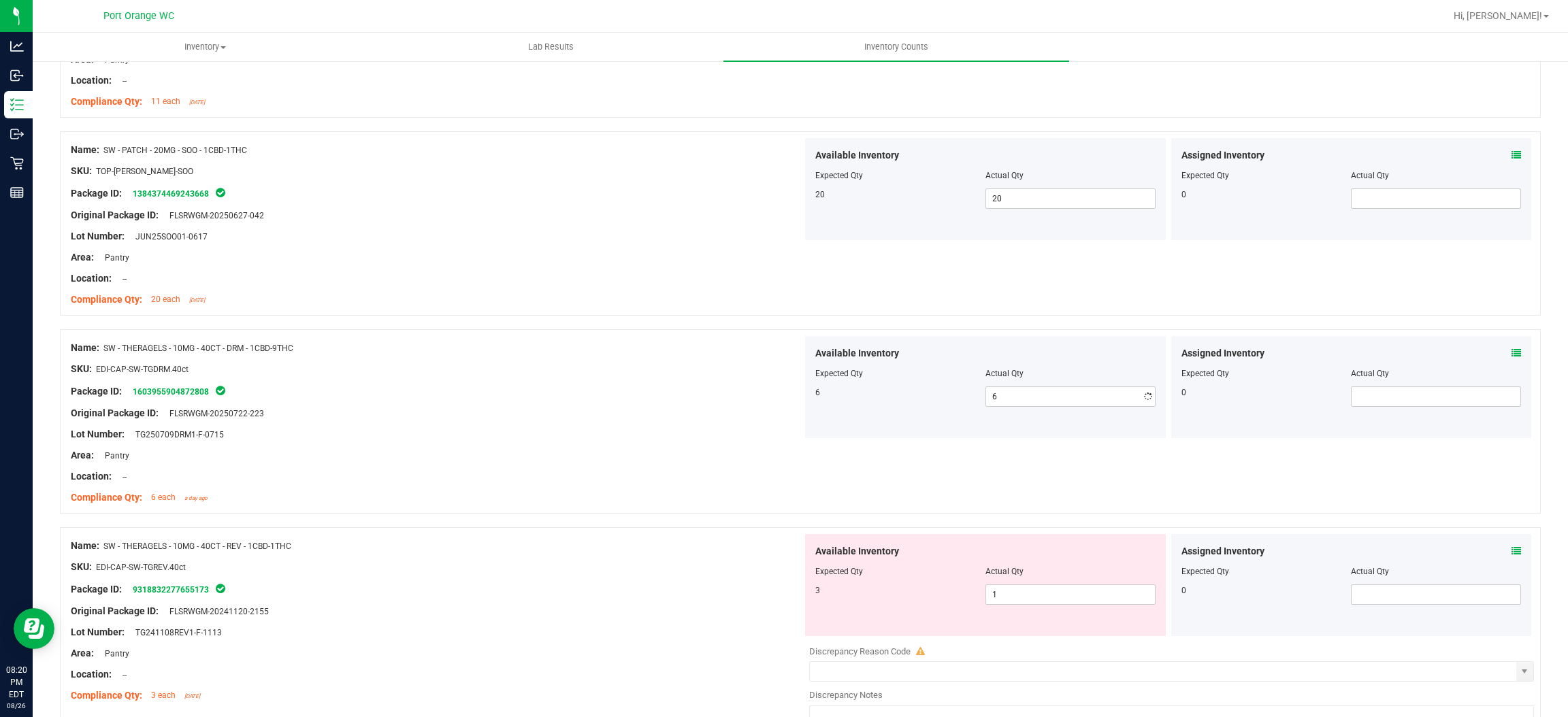
drag, startPoint x: 733, startPoint y: 432, endPoint x: 879, endPoint y: 430, distance: 146.0
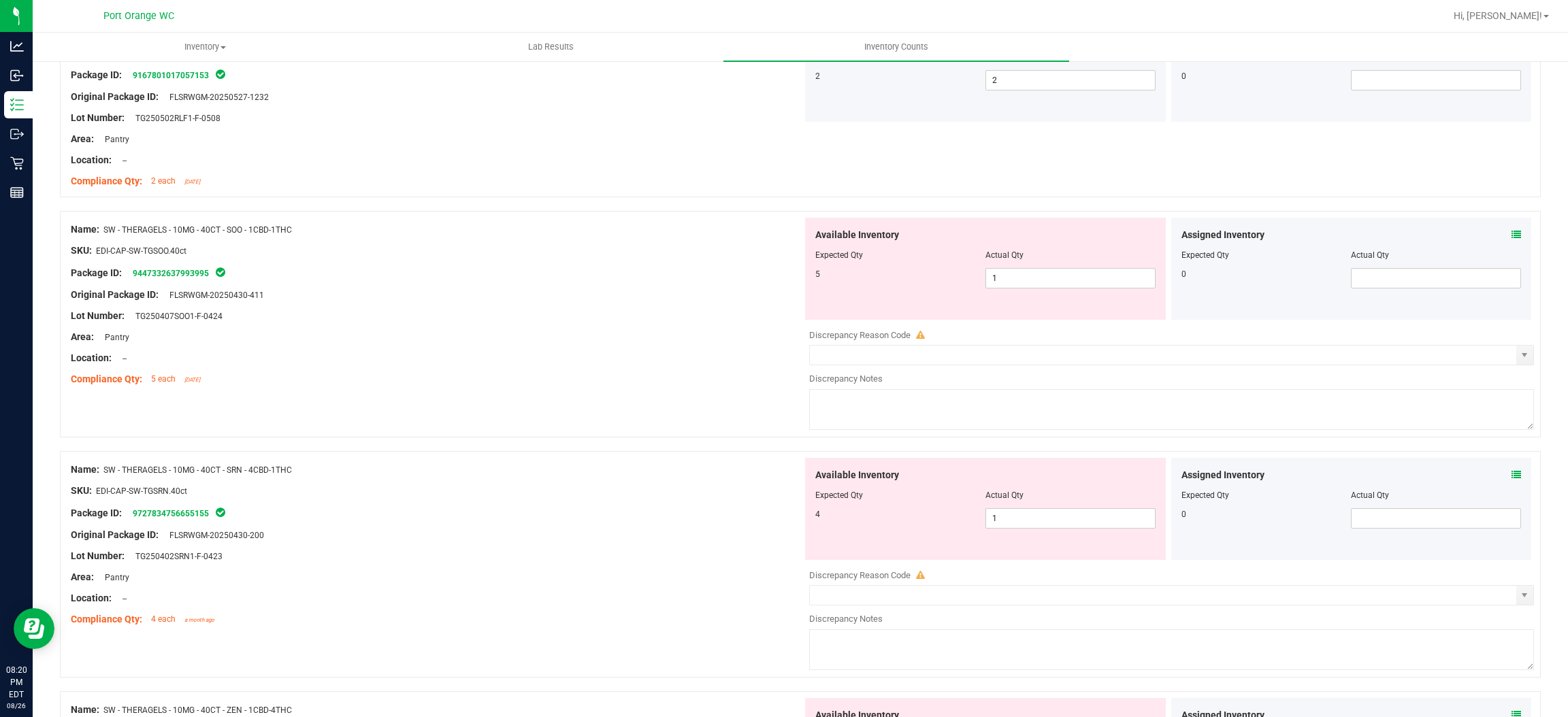
scroll to position [1837, 0]
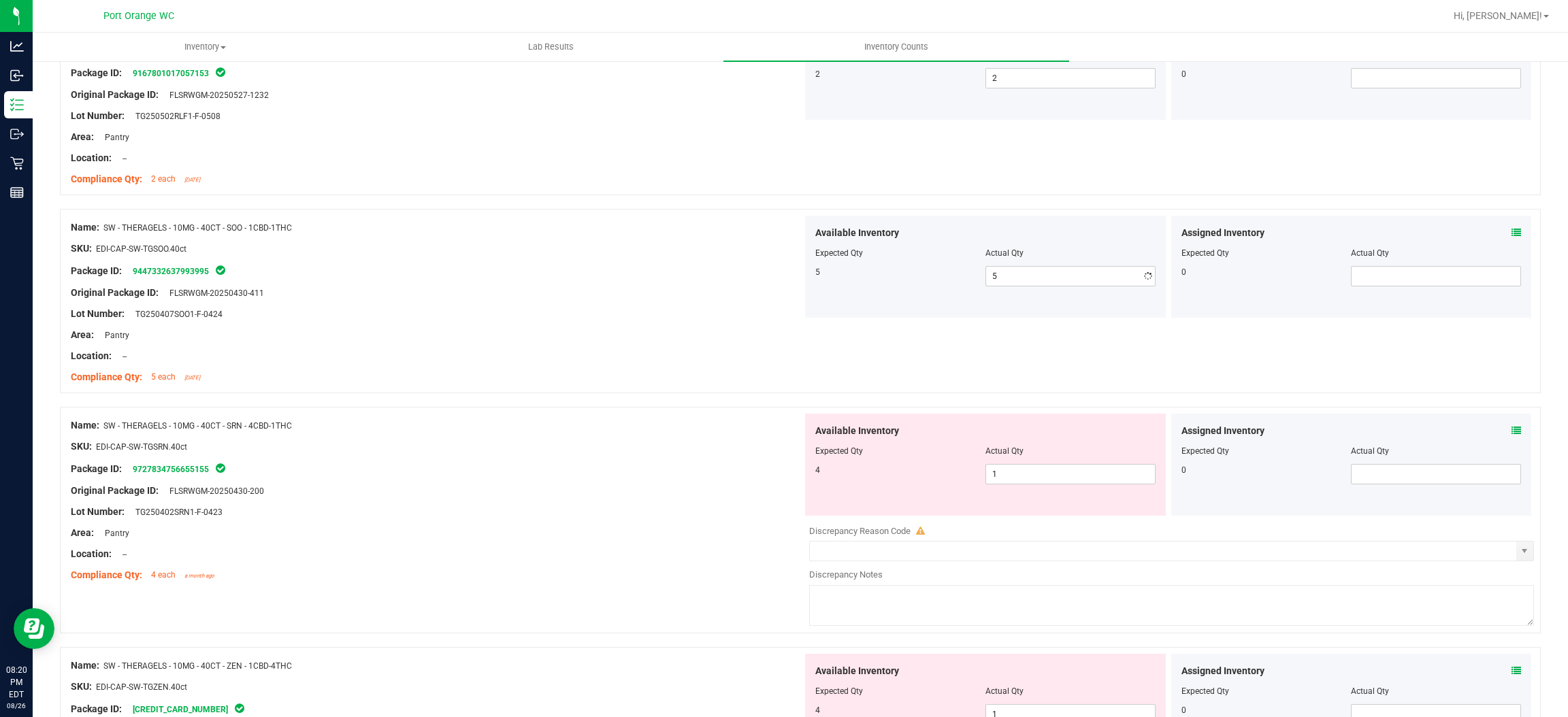
drag, startPoint x: 597, startPoint y: 306, endPoint x: 783, endPoint y: 319, distance: 186.5
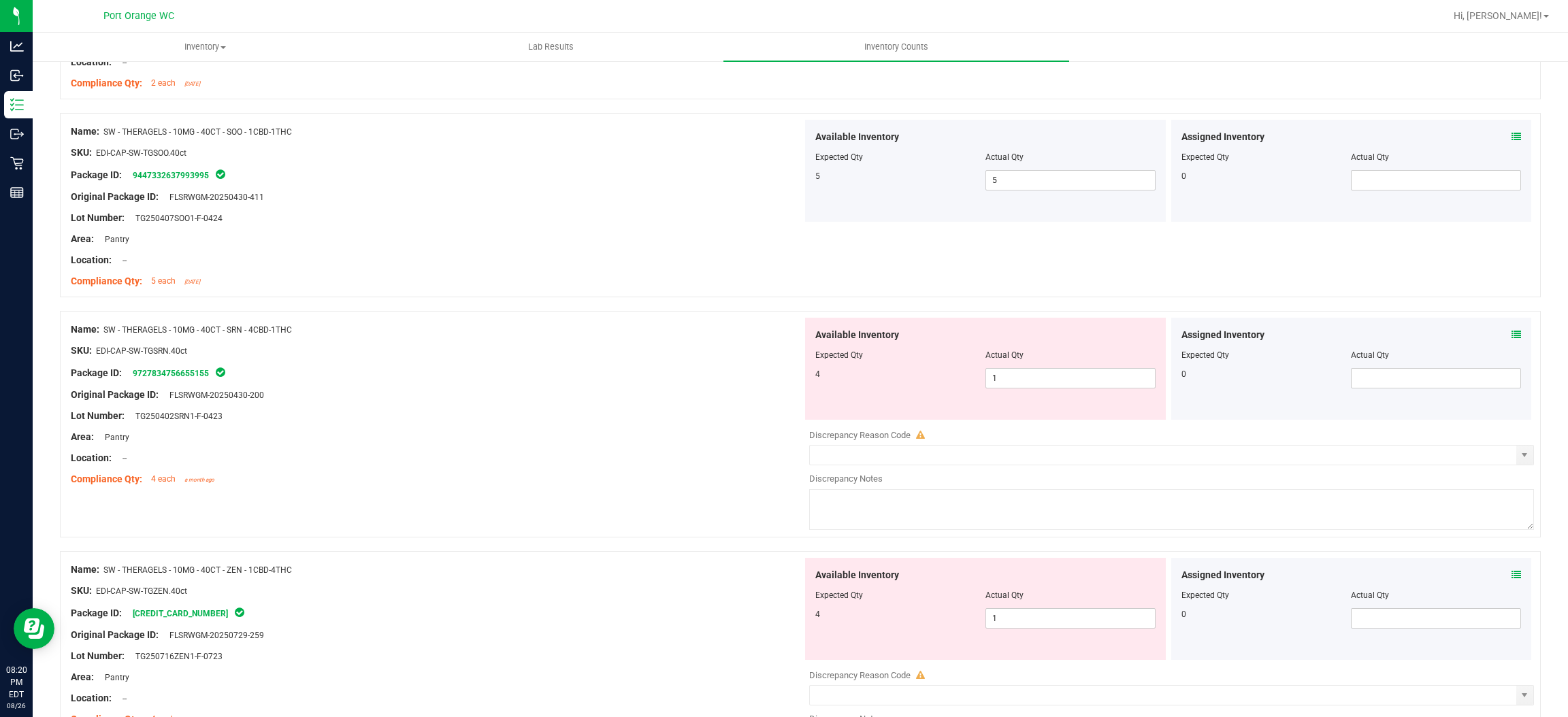
scroll to position [2041, 0]
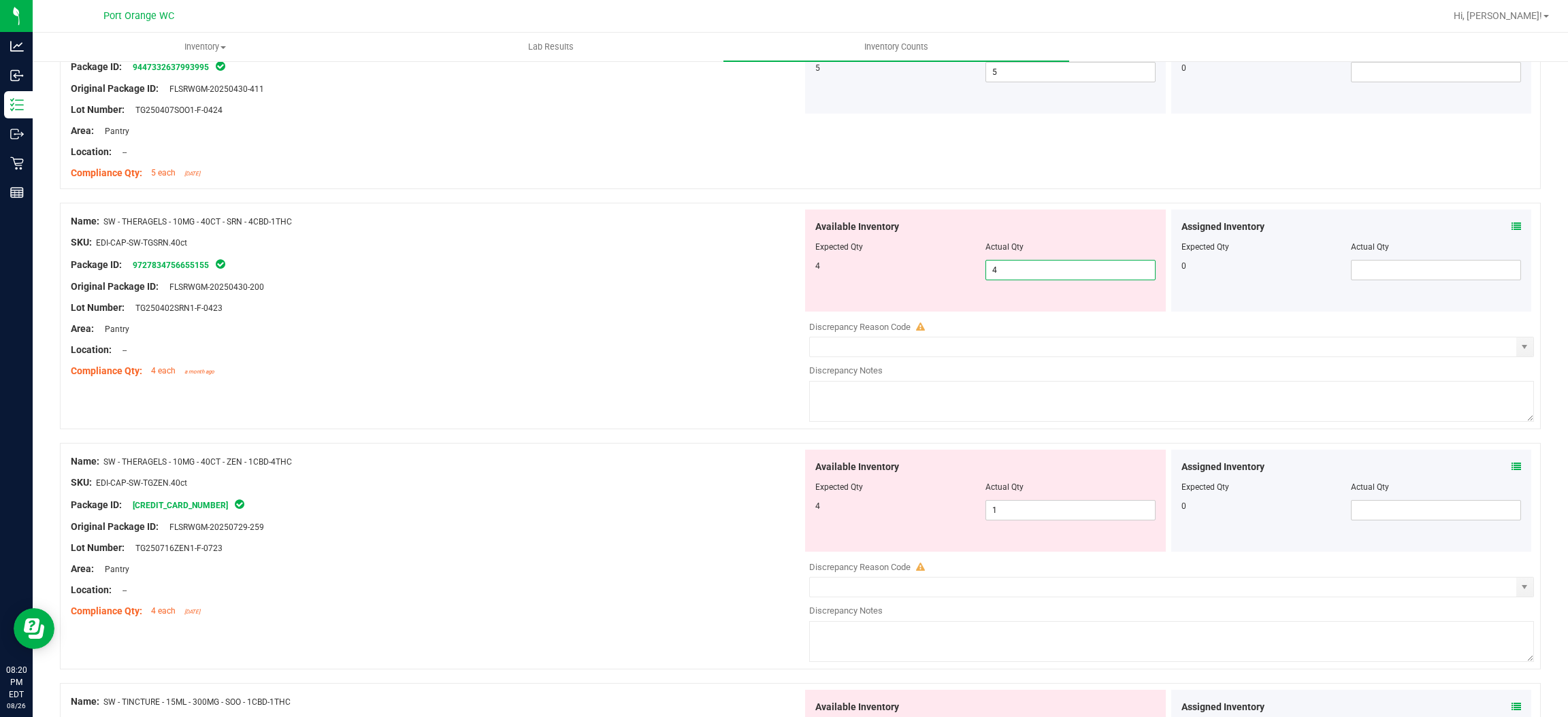
drag, startPoint x: 746, startPoint y: 308, endPoint x: 773, endPoint y: 306, distance: 27.1
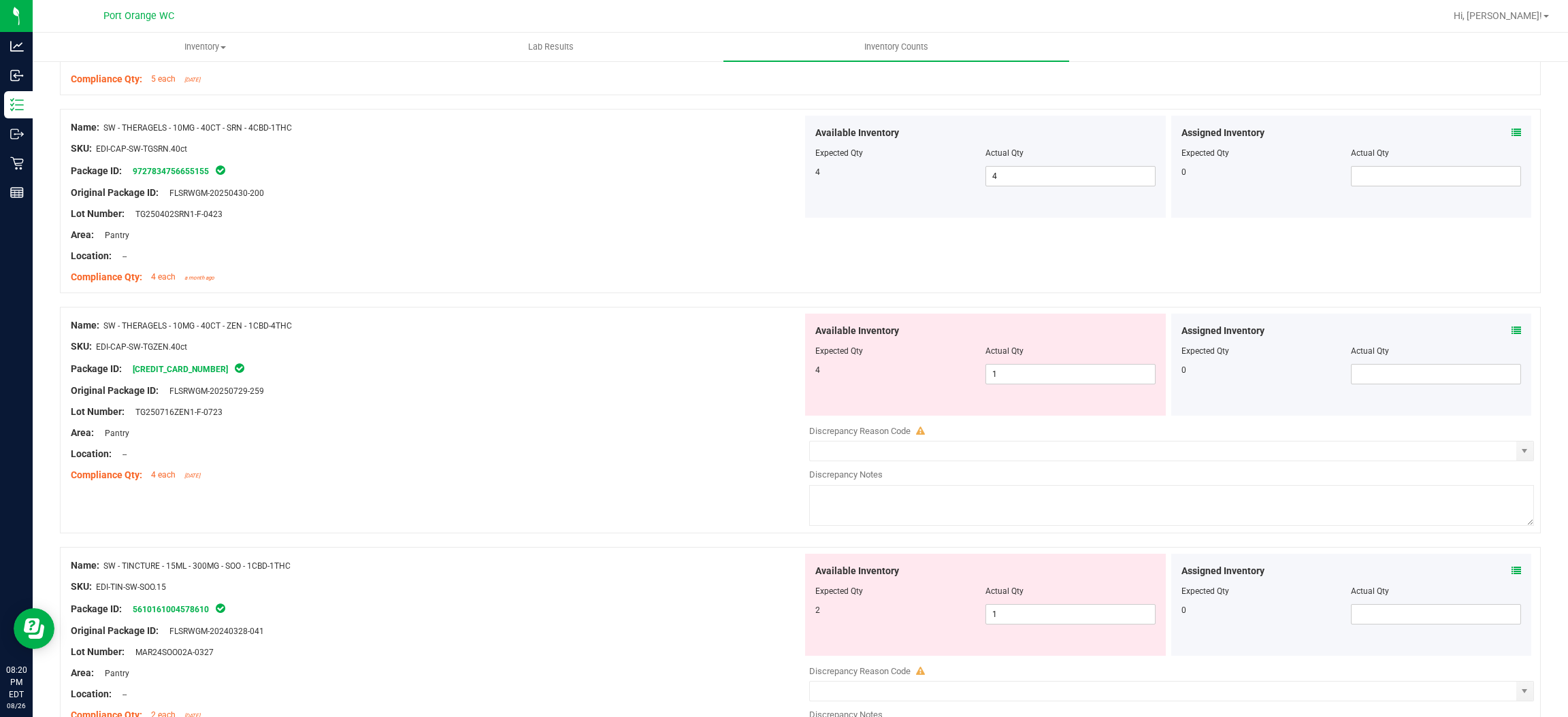
scroll to position [2245, 0]
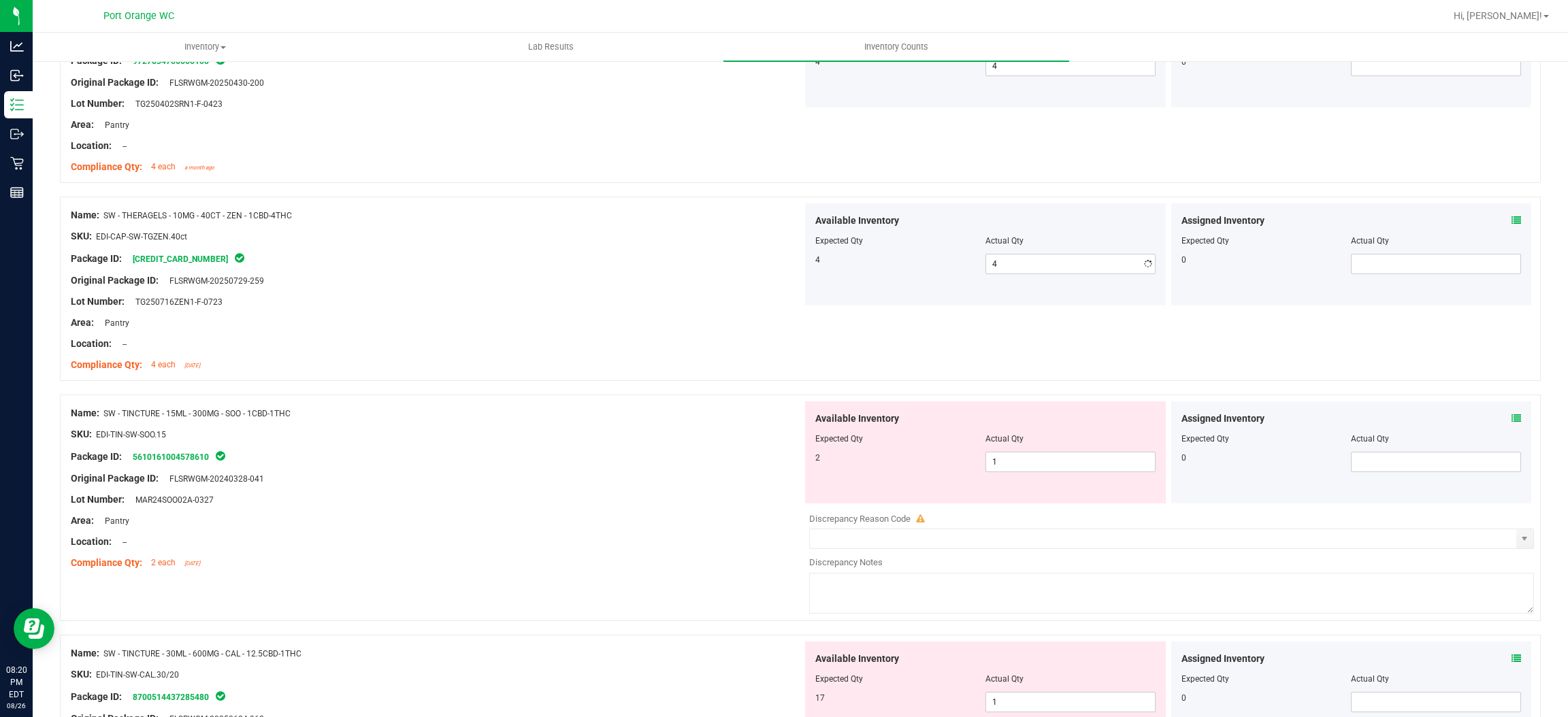
drag, startPoint x: 786, startPoint y: 316, endPoint x: 801, endPoint y: 317, distance: 15.0
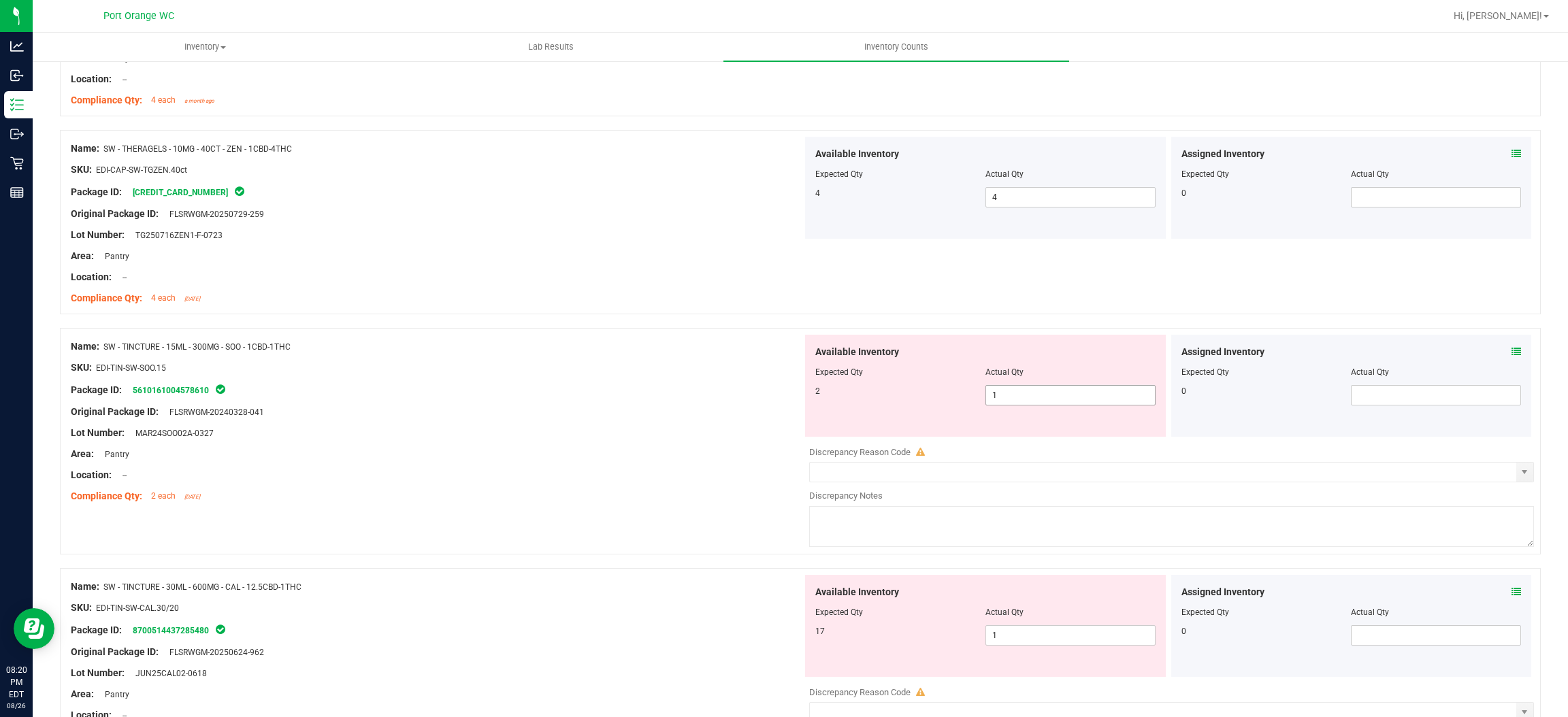
scroll to position [2347, 0]
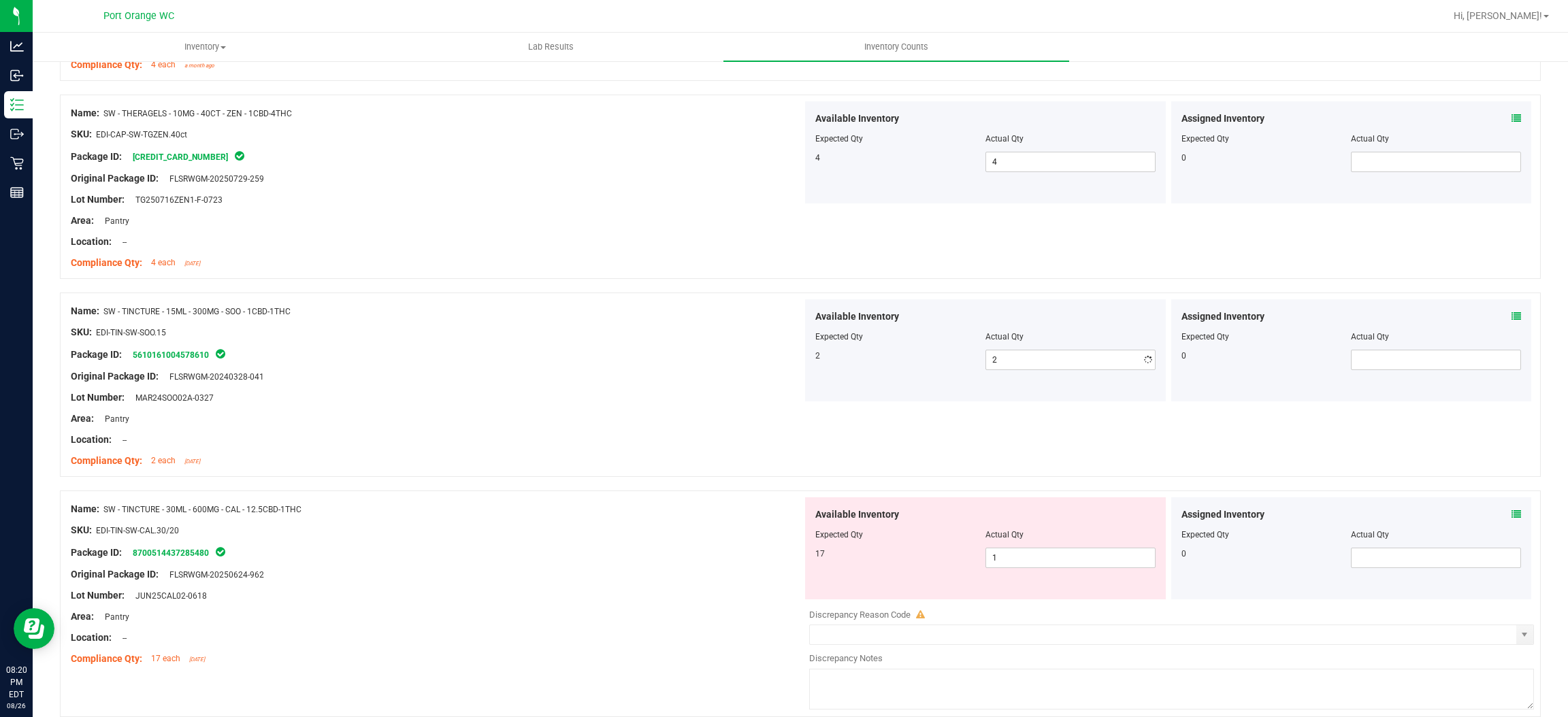
drag, startPoint x: 823, startPoint y: 355, endPoint x: 946, endPoint y: 330, distance: 125.5
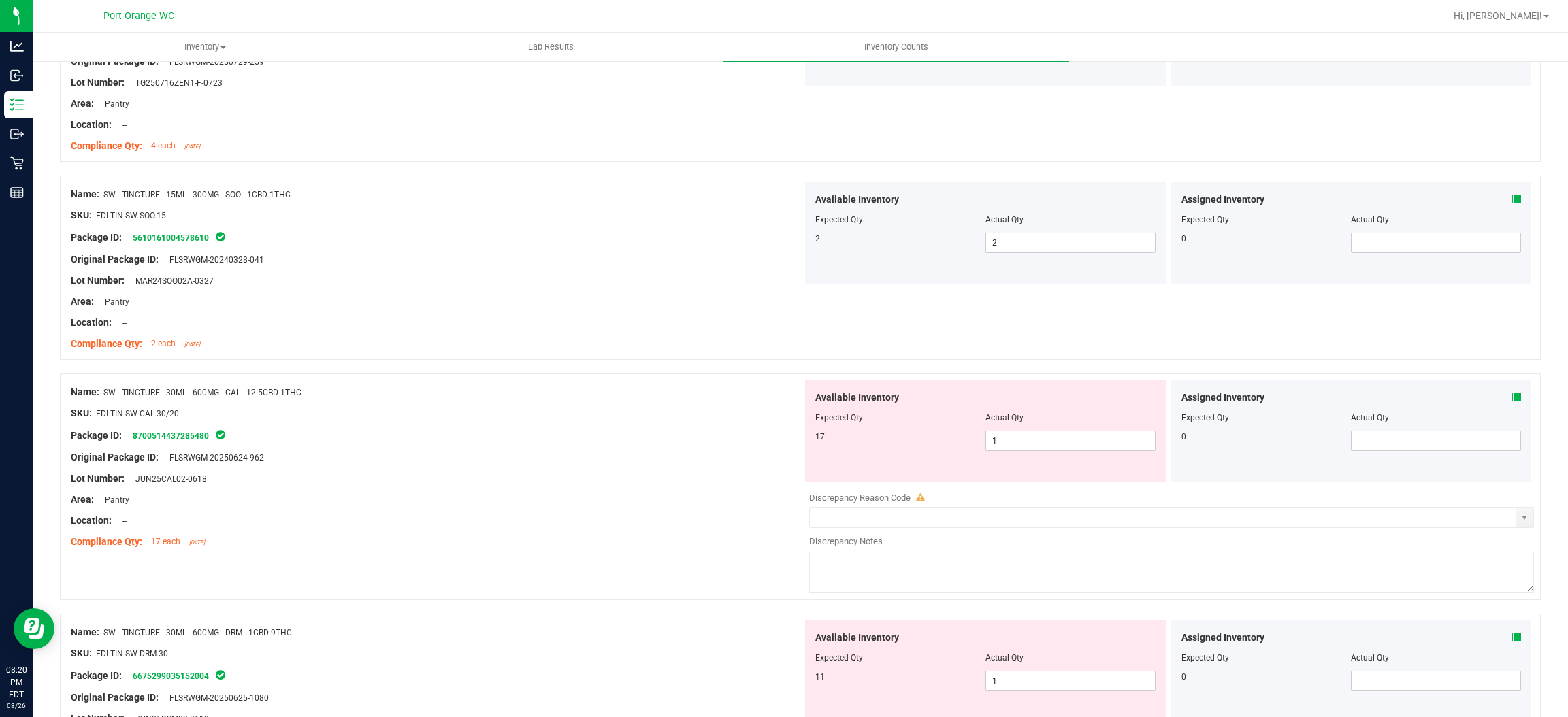
scroll to position [2551, 0]
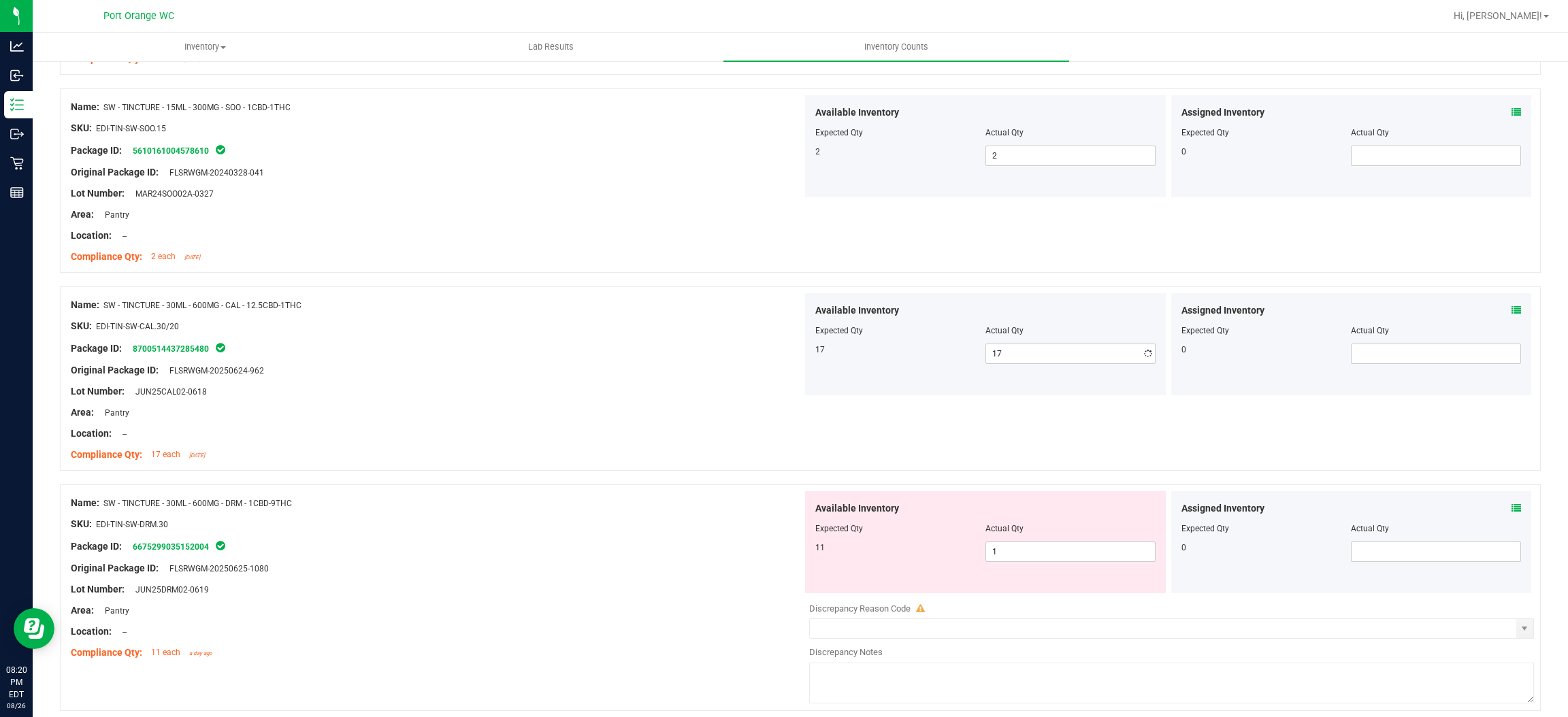
drag, startPoint x: 642, startPoint y: 383, endPoint x: 819, endPoint y: 367, distance: 177.7
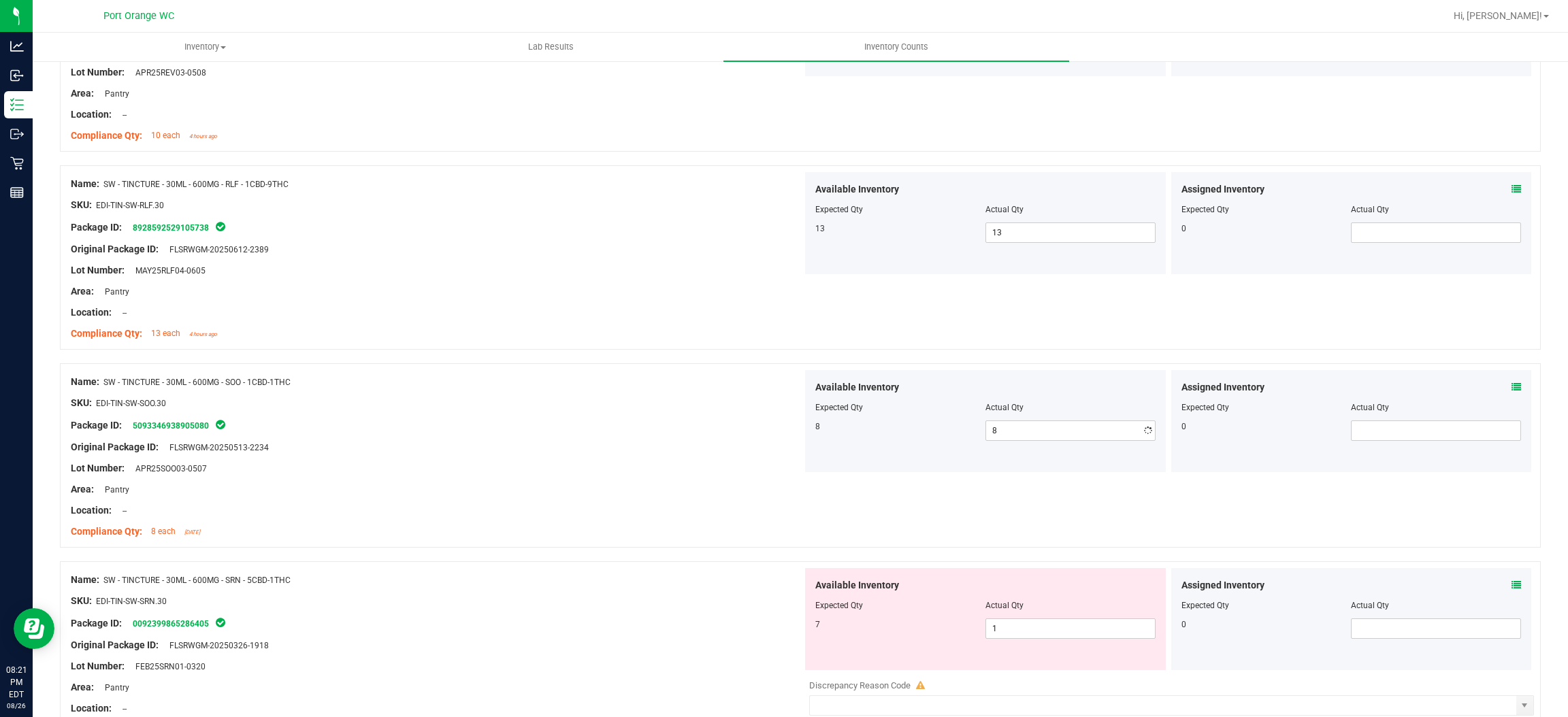
drag, startPoint x: 574, startPoint y: 472, endPoint x: 823, endPoint y: 456, distance: 249.5
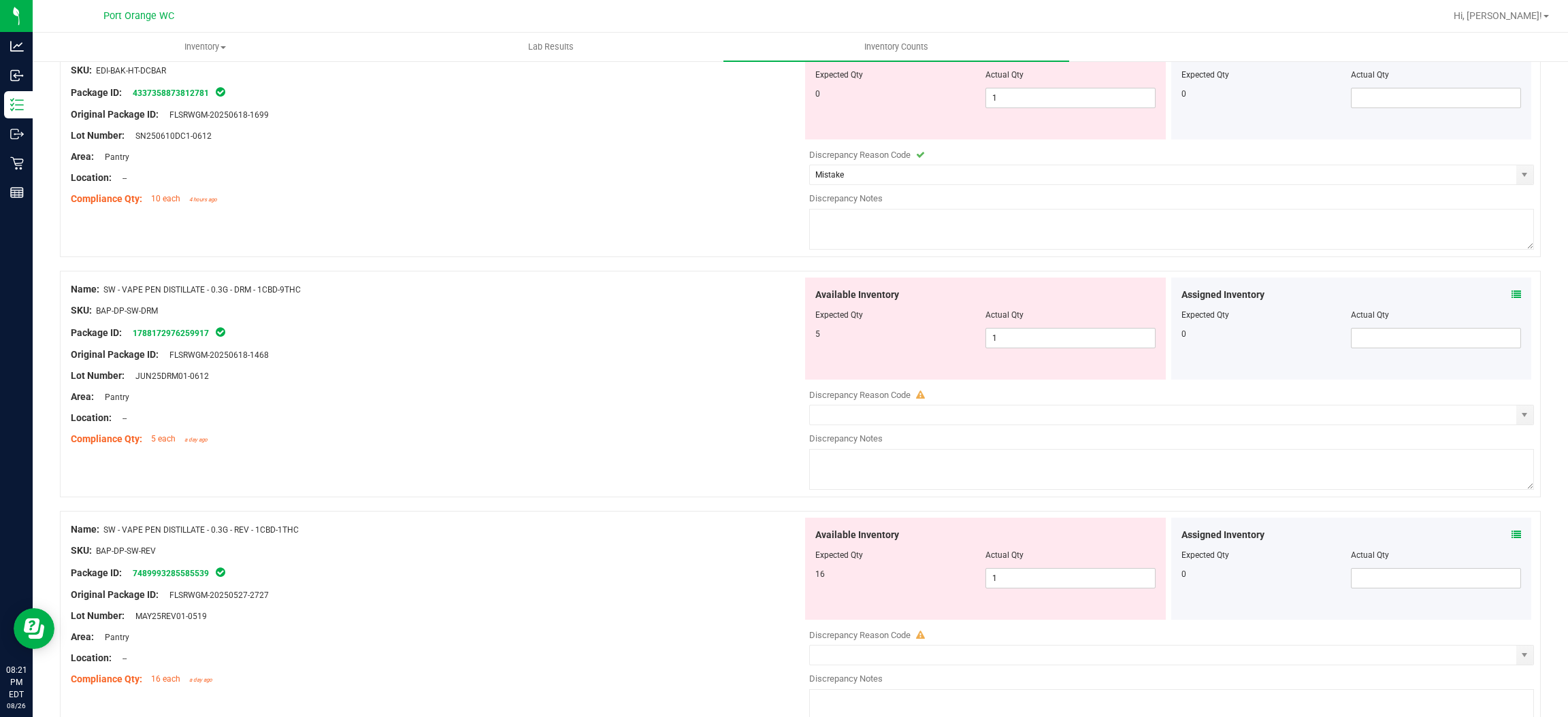
scroll to position [204, 0]
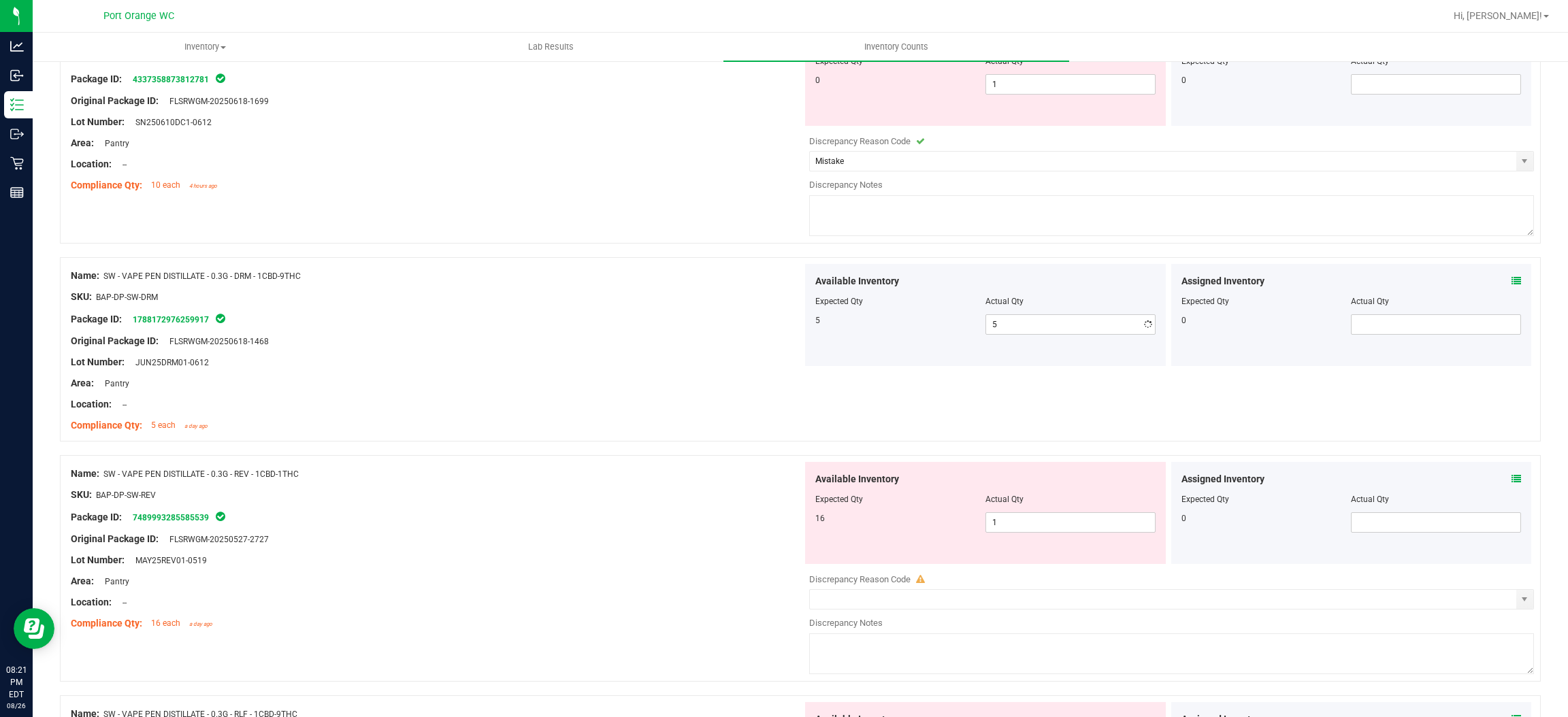
drag, startPoint x: 557, startPoint y: 387, endPoint x: 759, endPoint y: 385, distance: 202.0
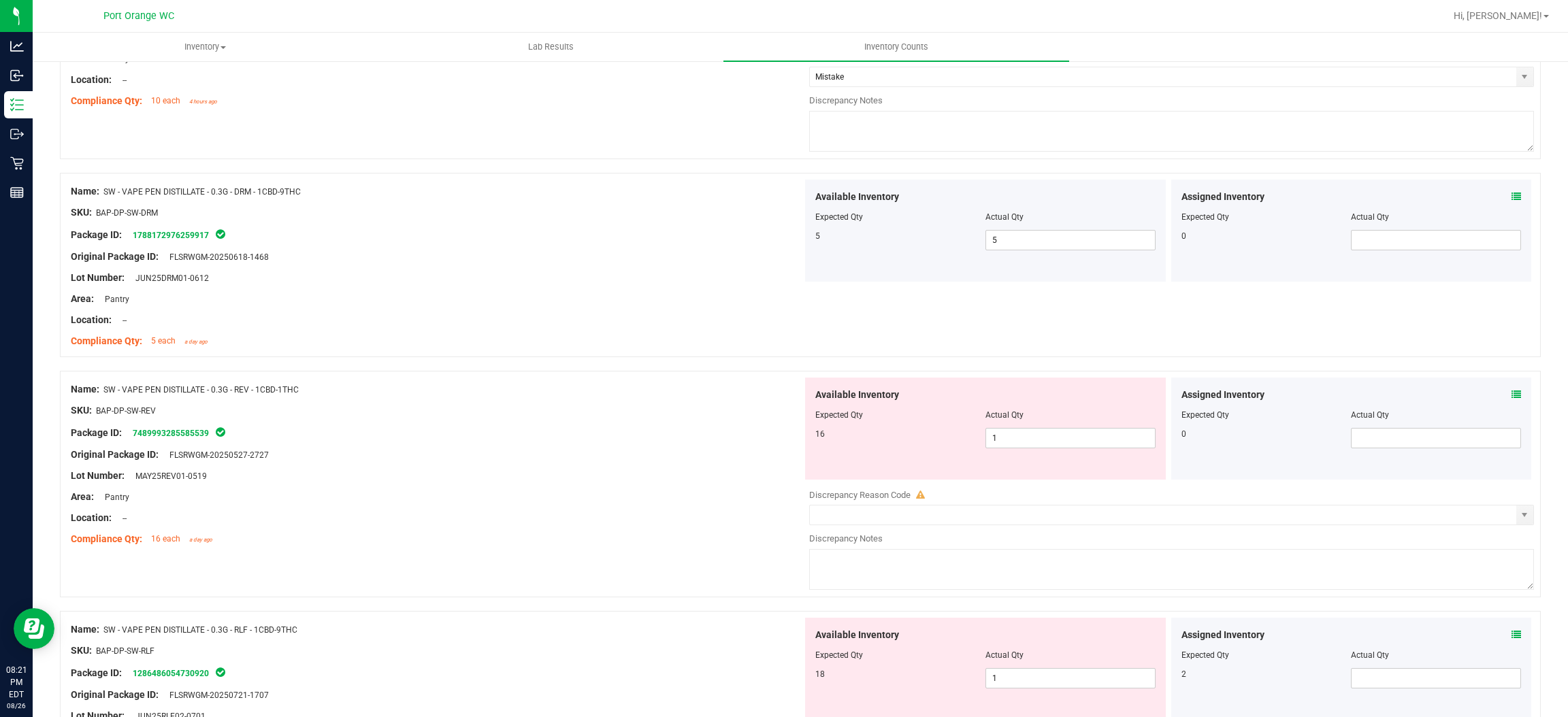
scroll to position [0, 0]
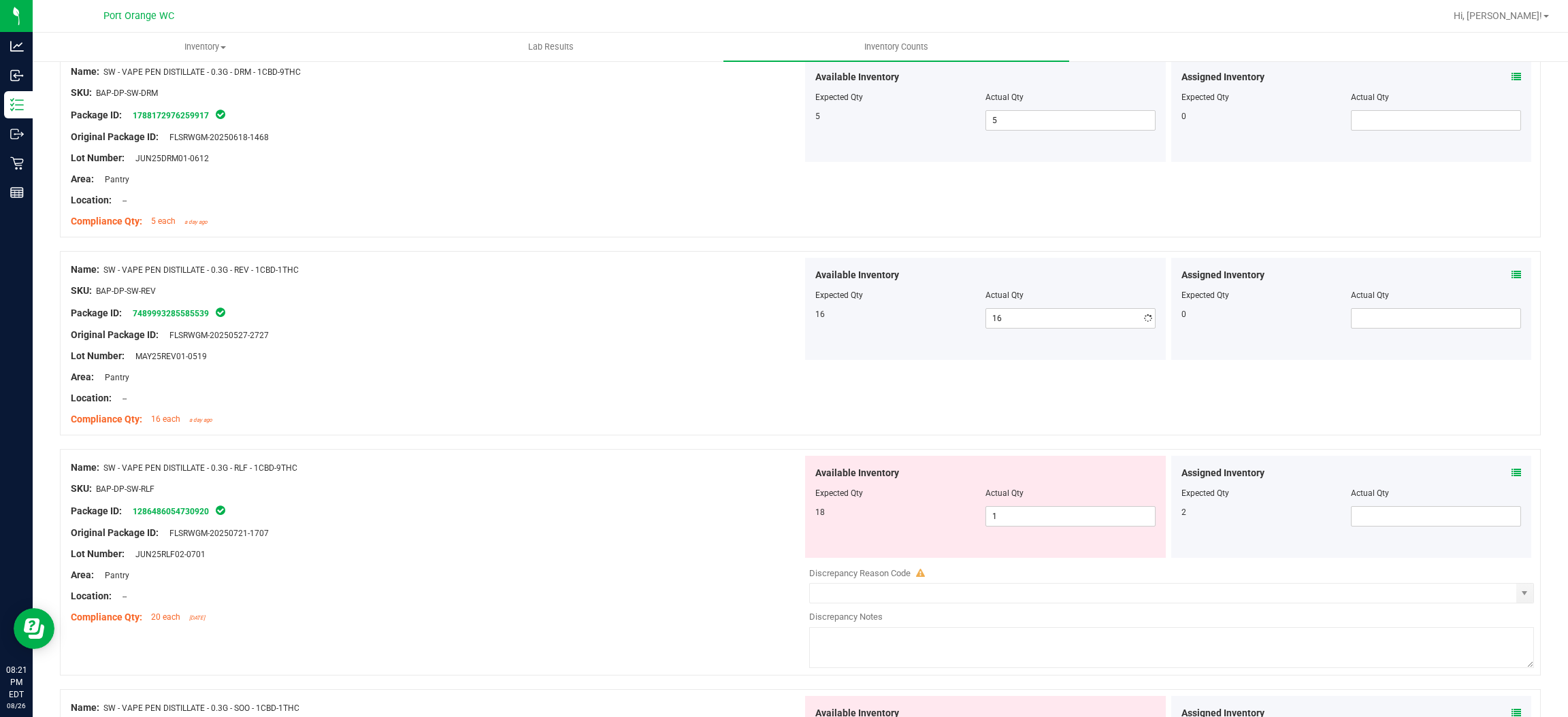
drag, startPoint x: 686, startPoint y: 357, endPoint x: 843, endPoint y: 370, distance: 157.5
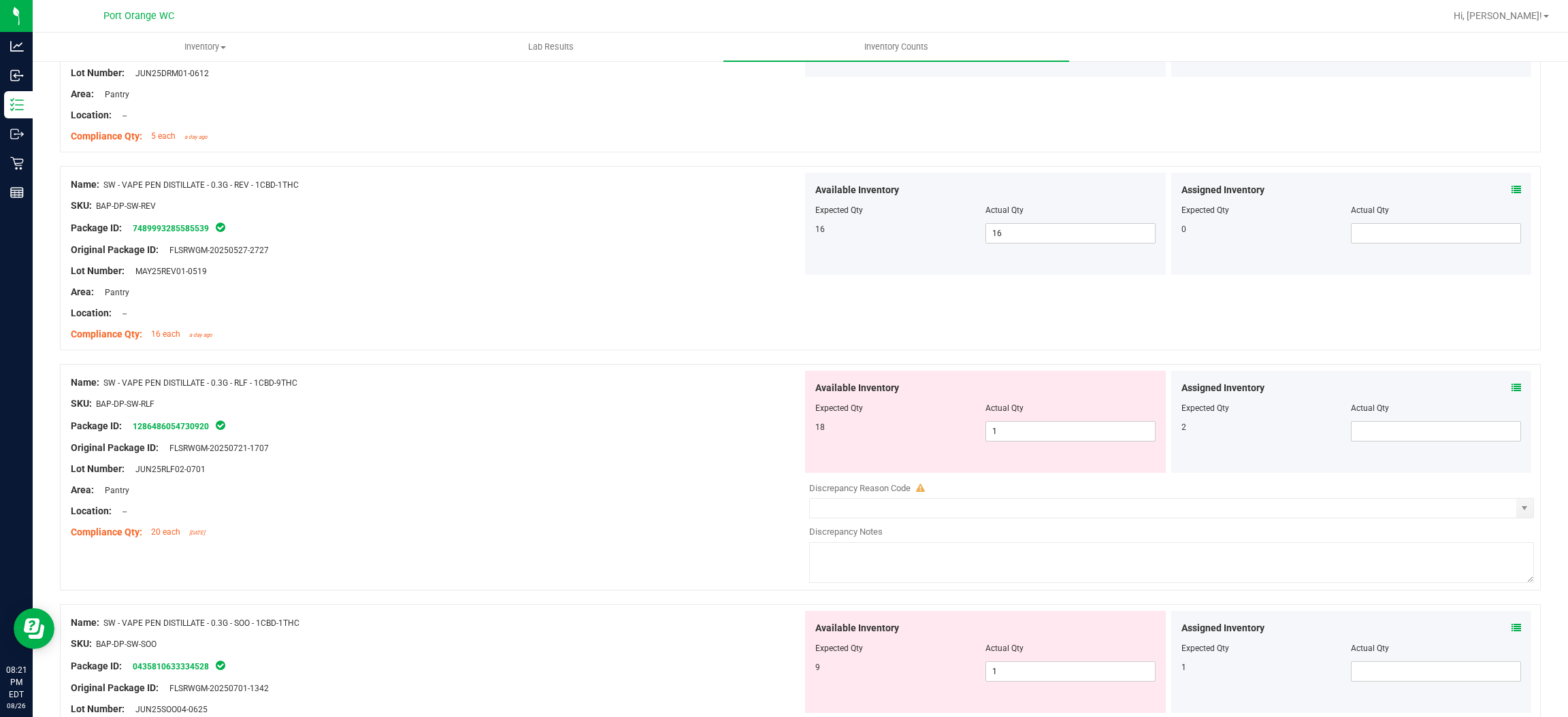
scroll to position [612, 0]
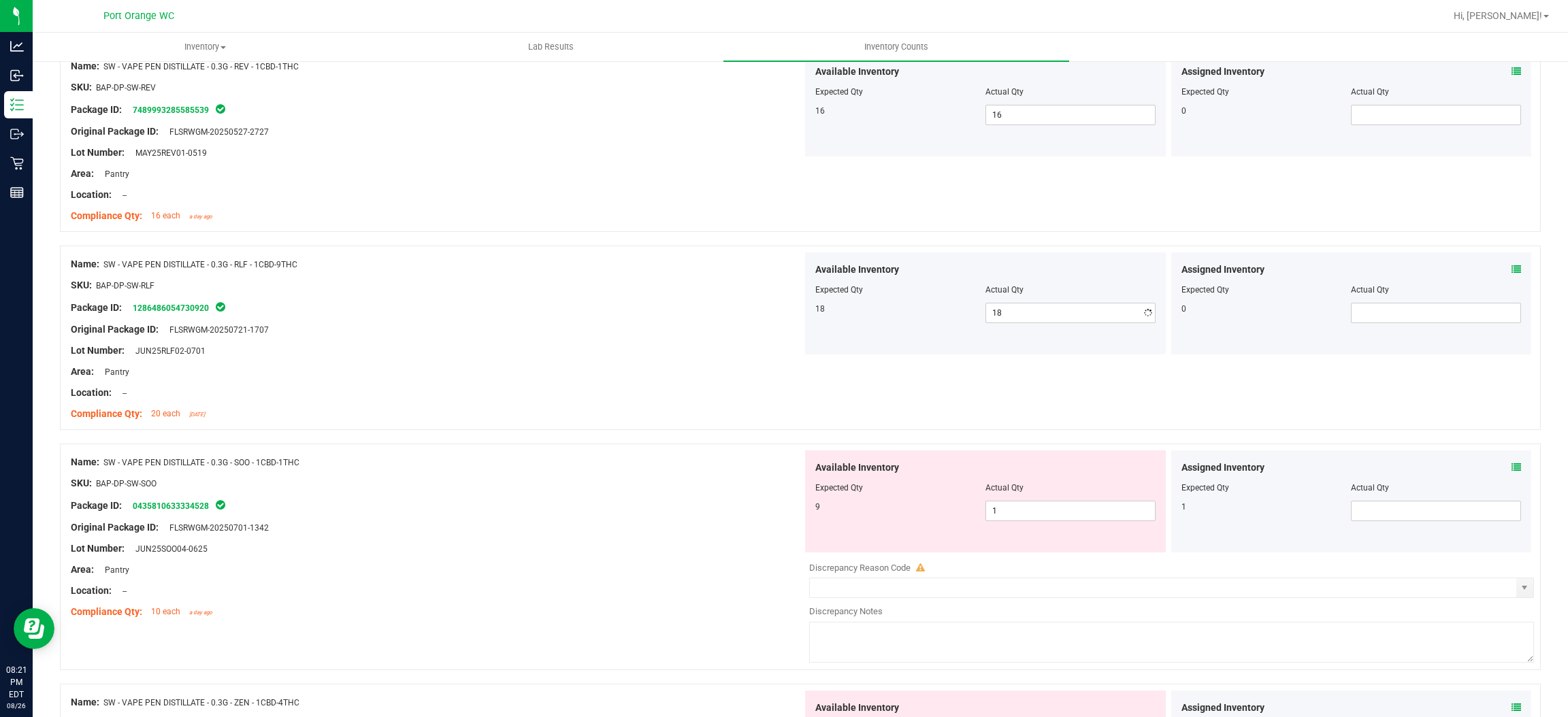
drag, startPoint x: 687, startPoint y: 420, endPoint x: 834, endPoint y: 445, distance: 149.1
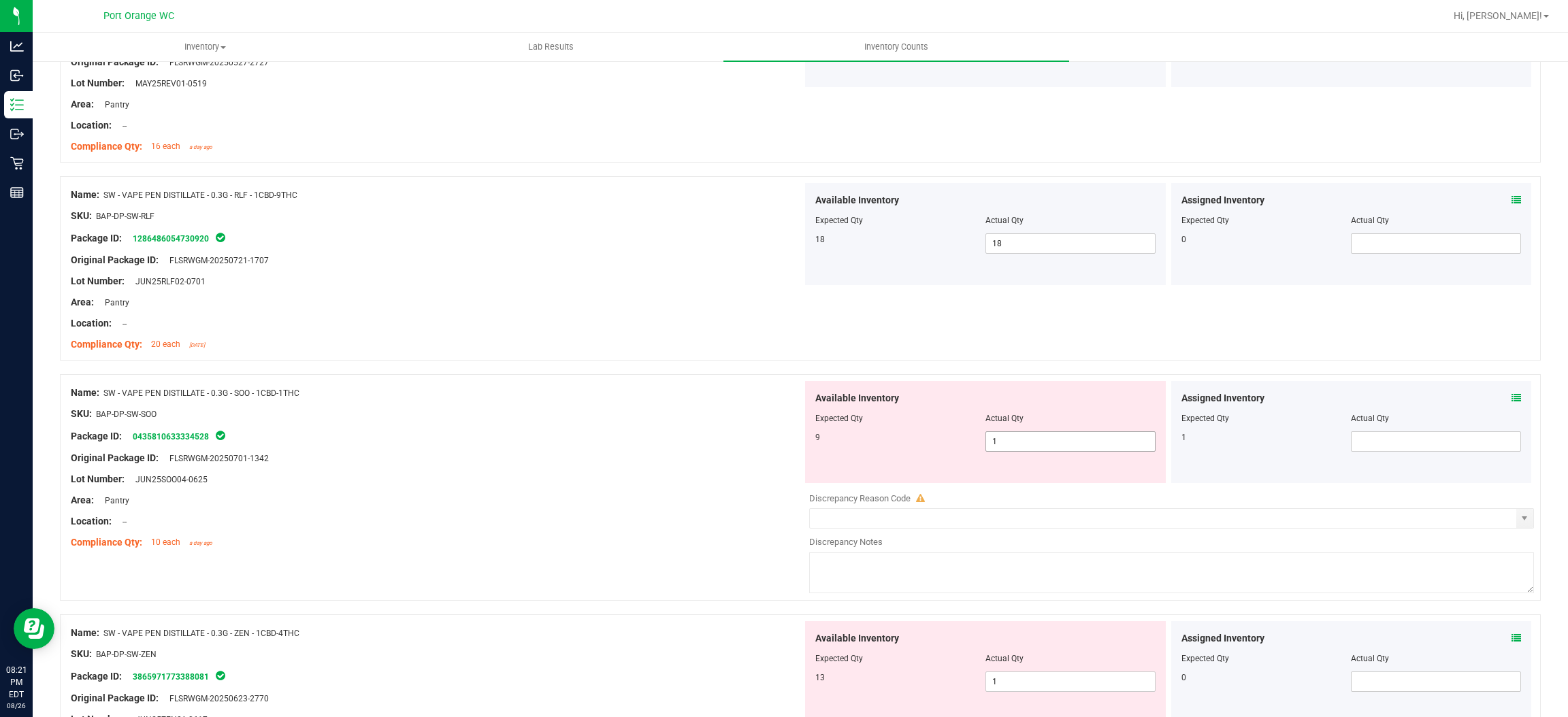
scroll to position [715, 0]
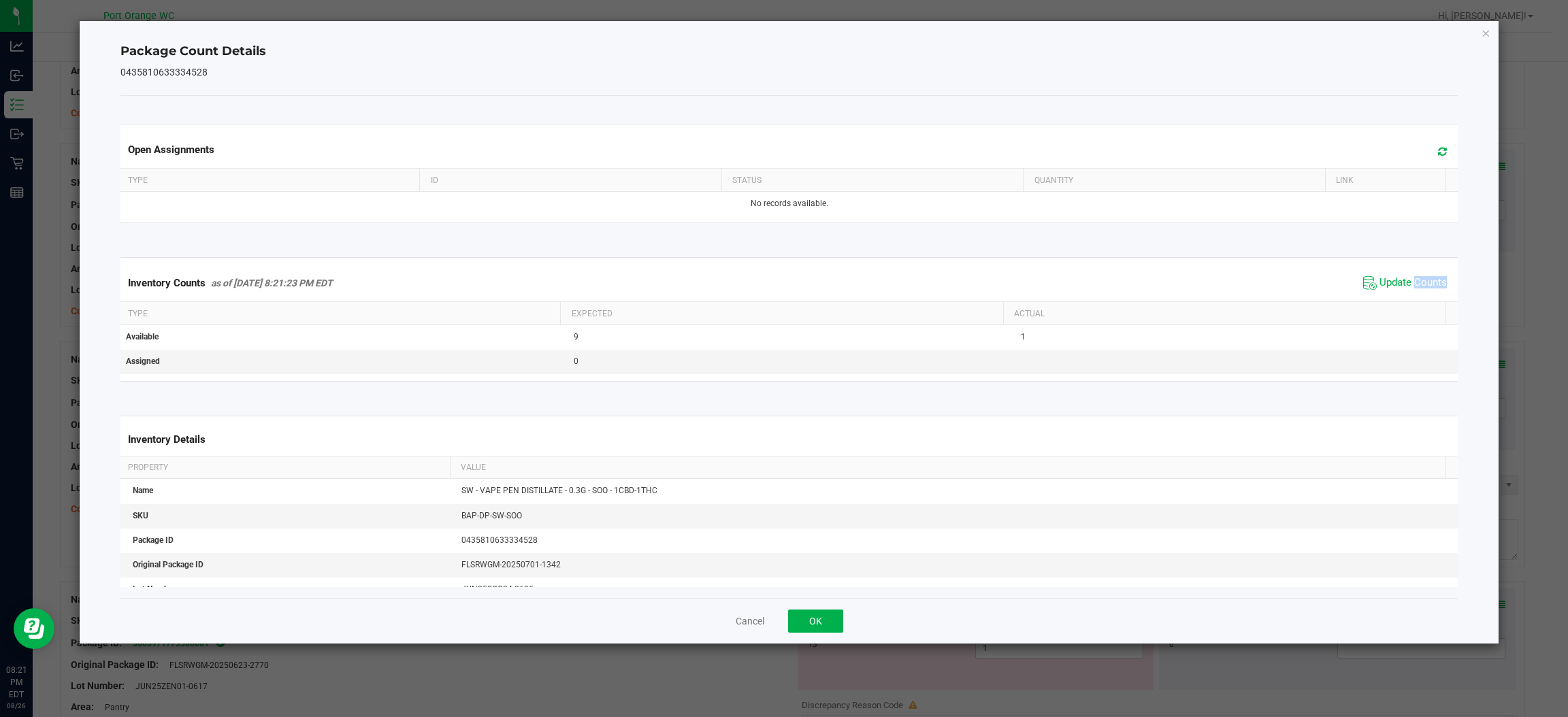
drag, startPoint x: 1410, startPoint y: 300, endPoint x: 1009, endPoint y: 448, distance: 427.4
drag, startPoint x: 815, startPoint y: 622, endPoint x: 902, endPoint y: 549, distance: 113.6
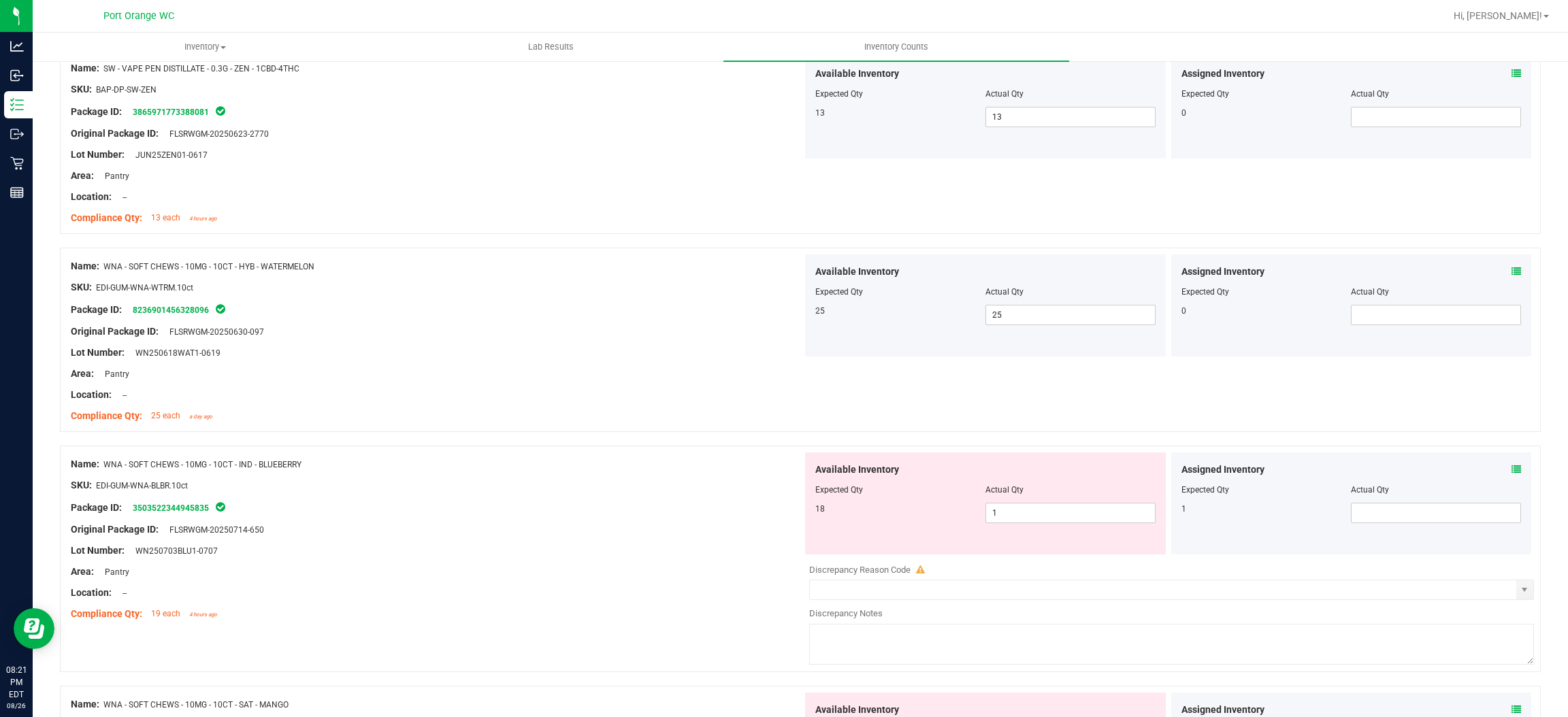
scroll to position [1326, 0]
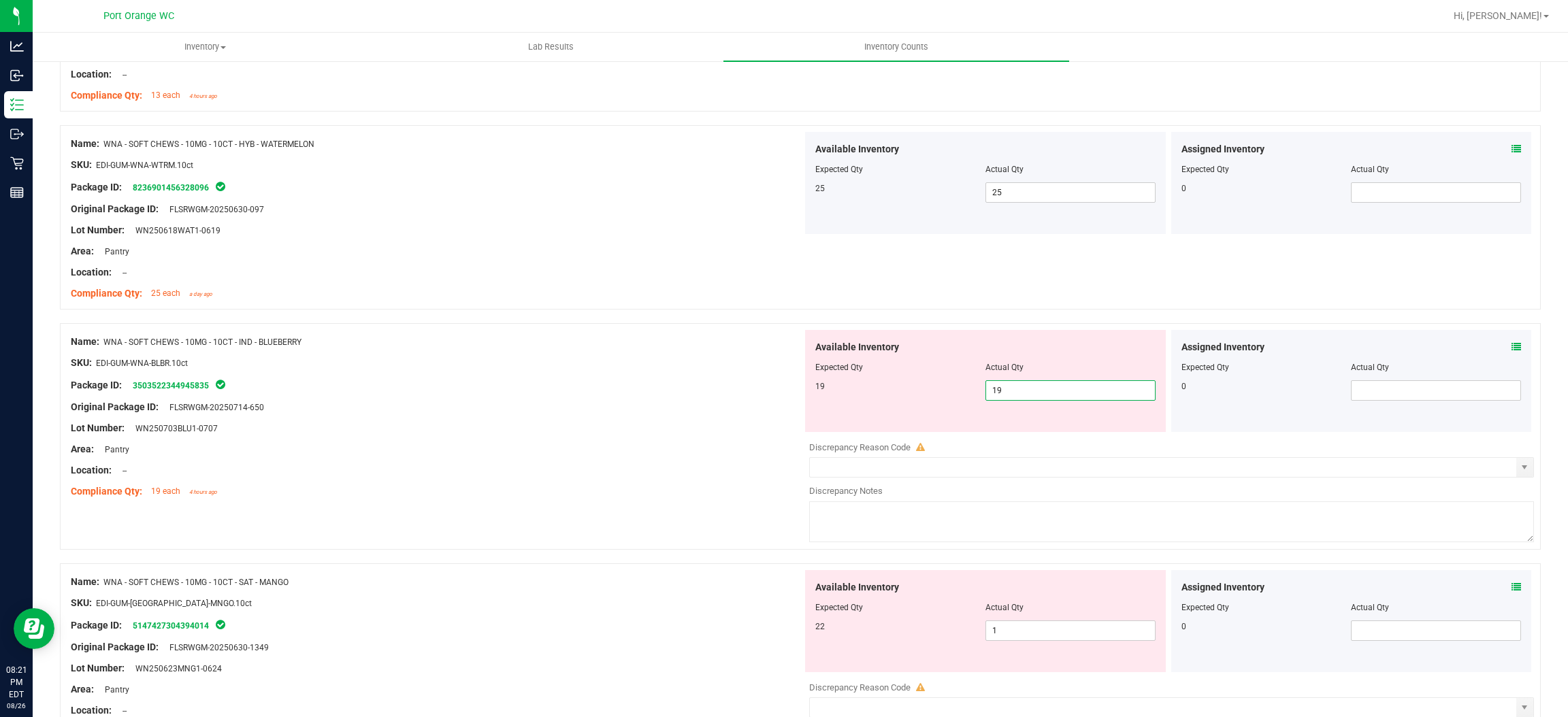
drag, startPoint x: 591, startPoint y: 426, endPoint x: 768, endPoint y: 412, distance: 177.6
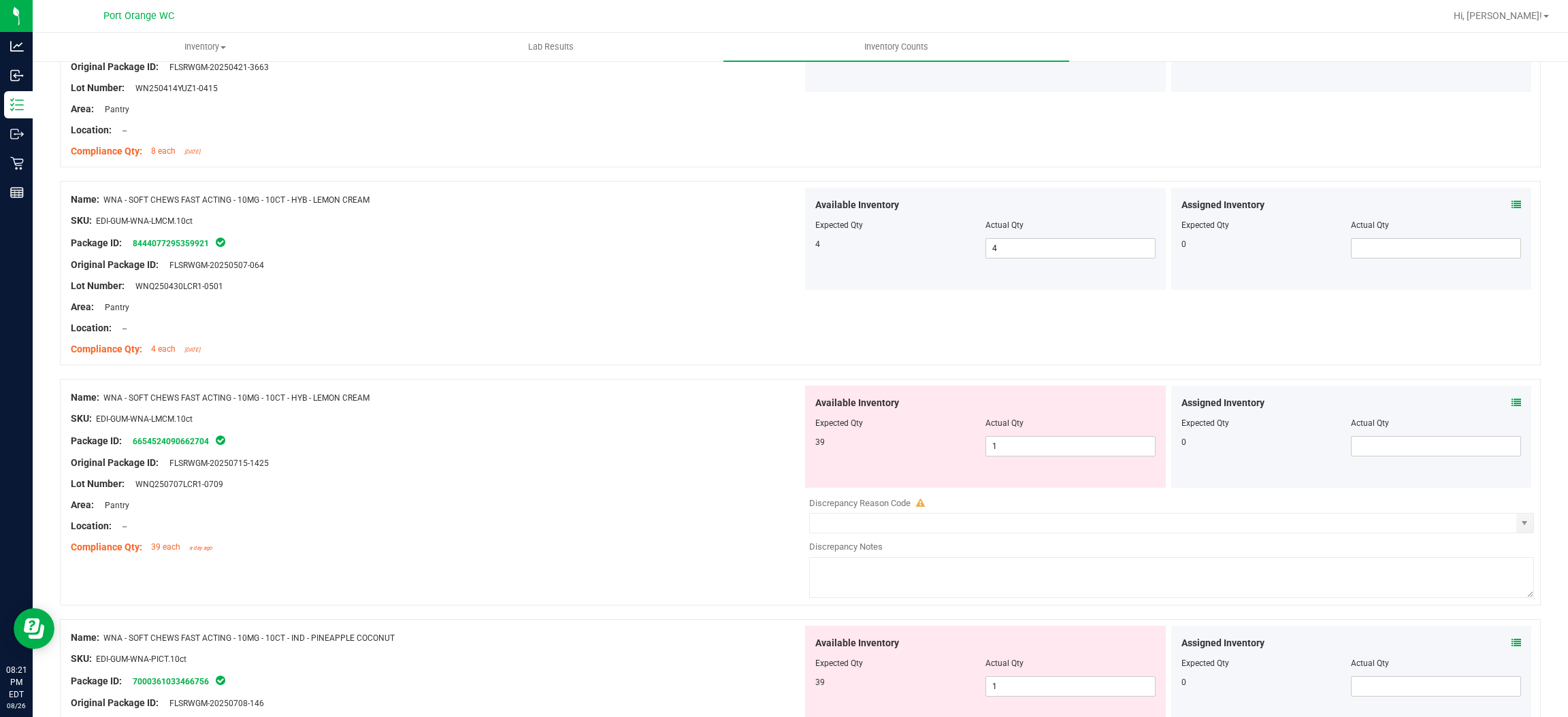
scroll to position [2347, 0]
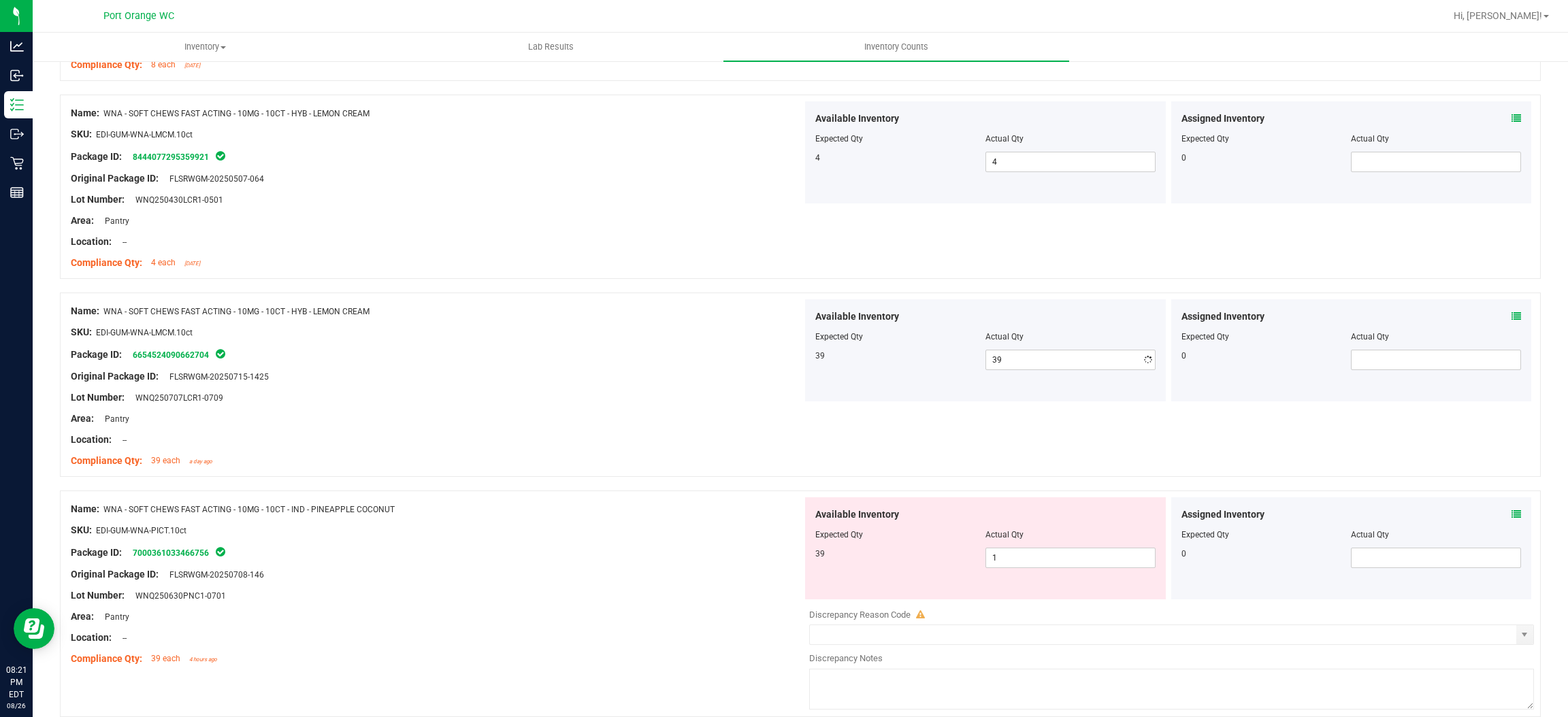
drag, startPoint x: 610, startPoint y: 425, endPoint x: 994, endPoint y: 383, distance: 386.3
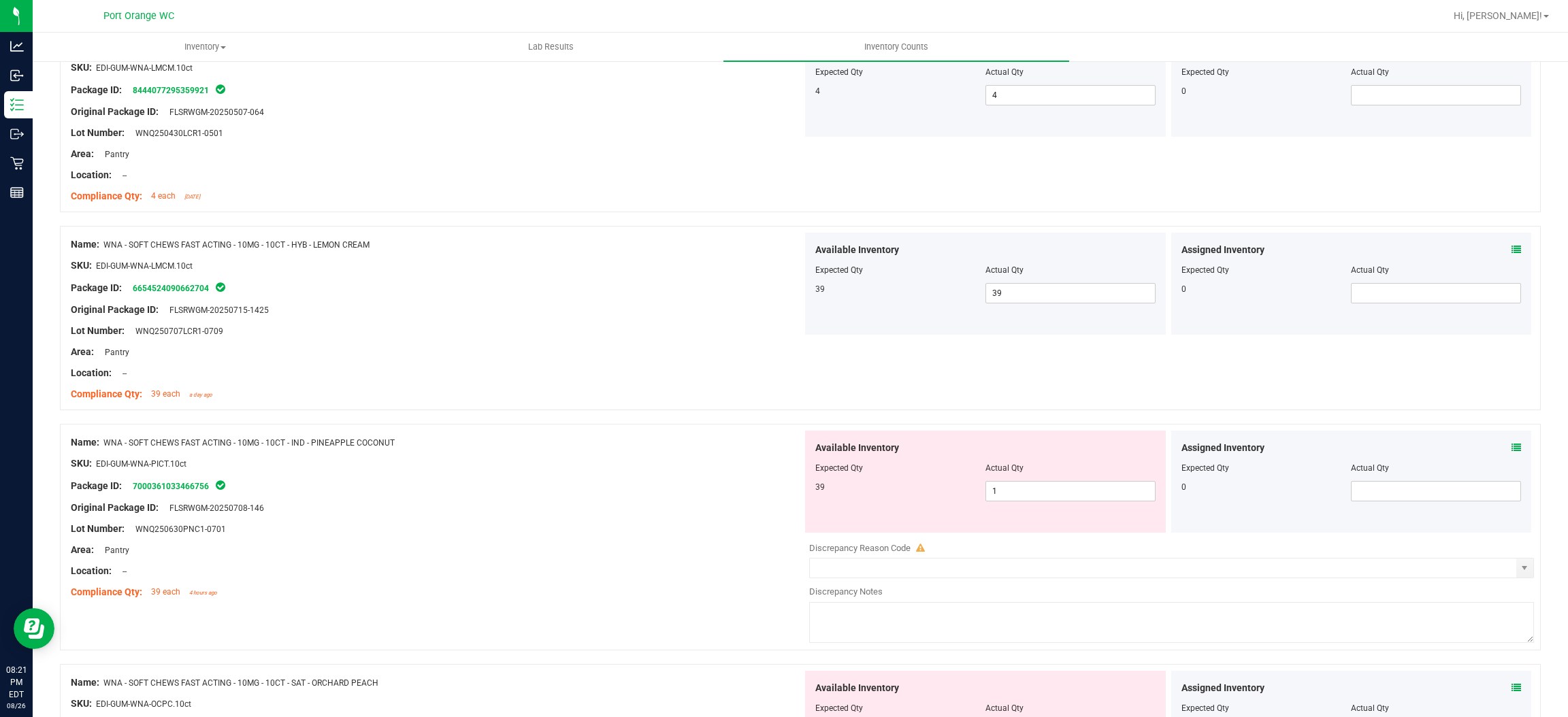
scroll to position [2551, 0]
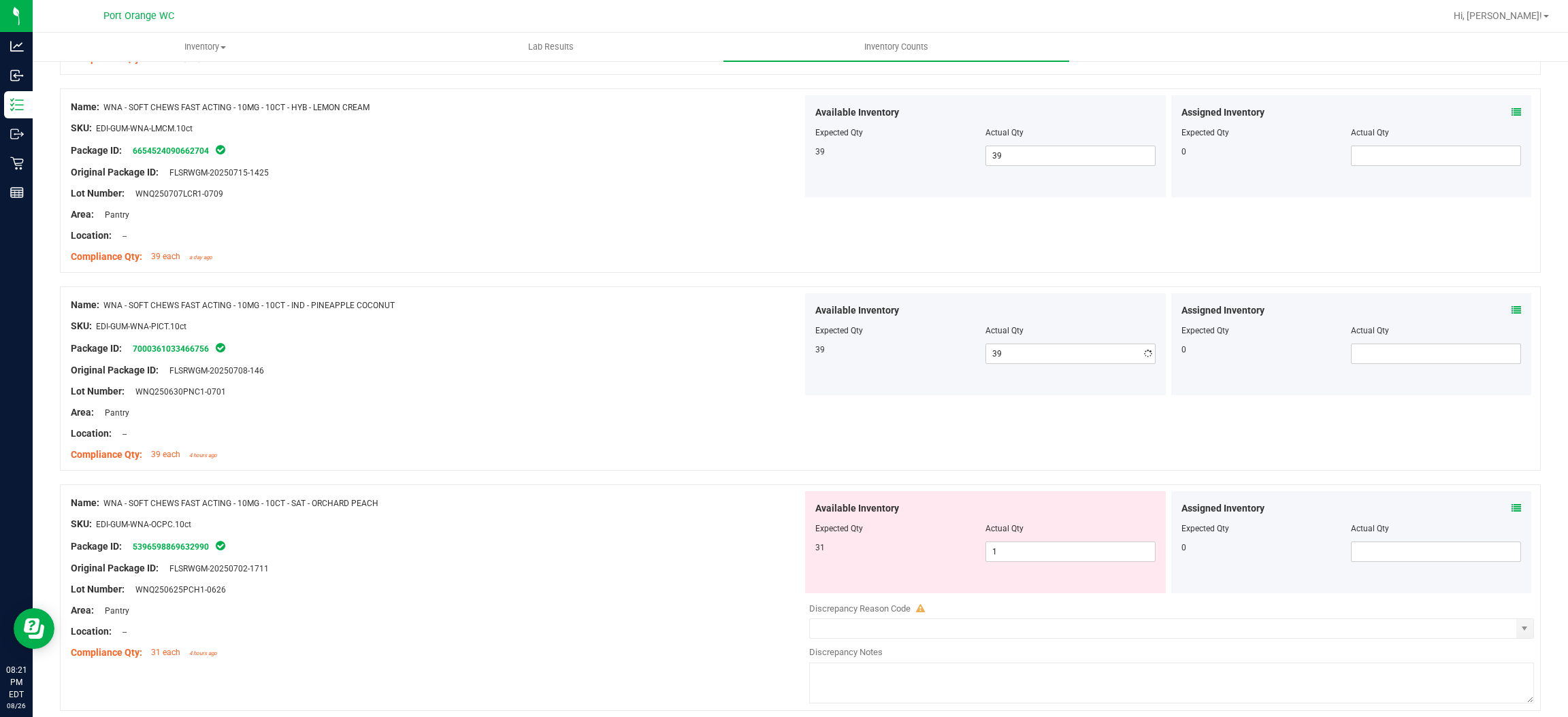
drag, startPoint x: 529, startPoint y: 453, endPoint x: 826, endPoint y: 431, distance: 297.8
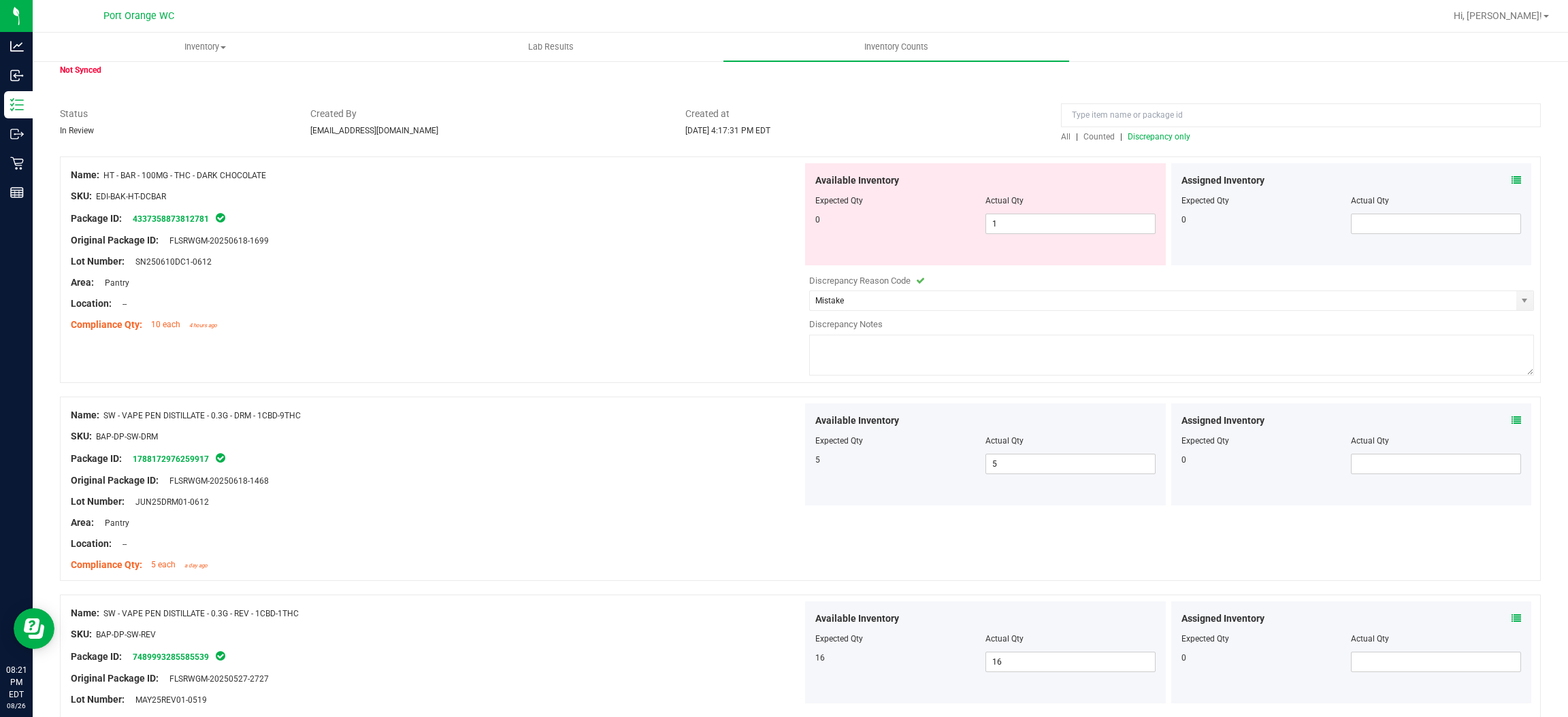
scroll to position [0, 0]
